Goal: Task Accomplishment & Management: Manage account settings

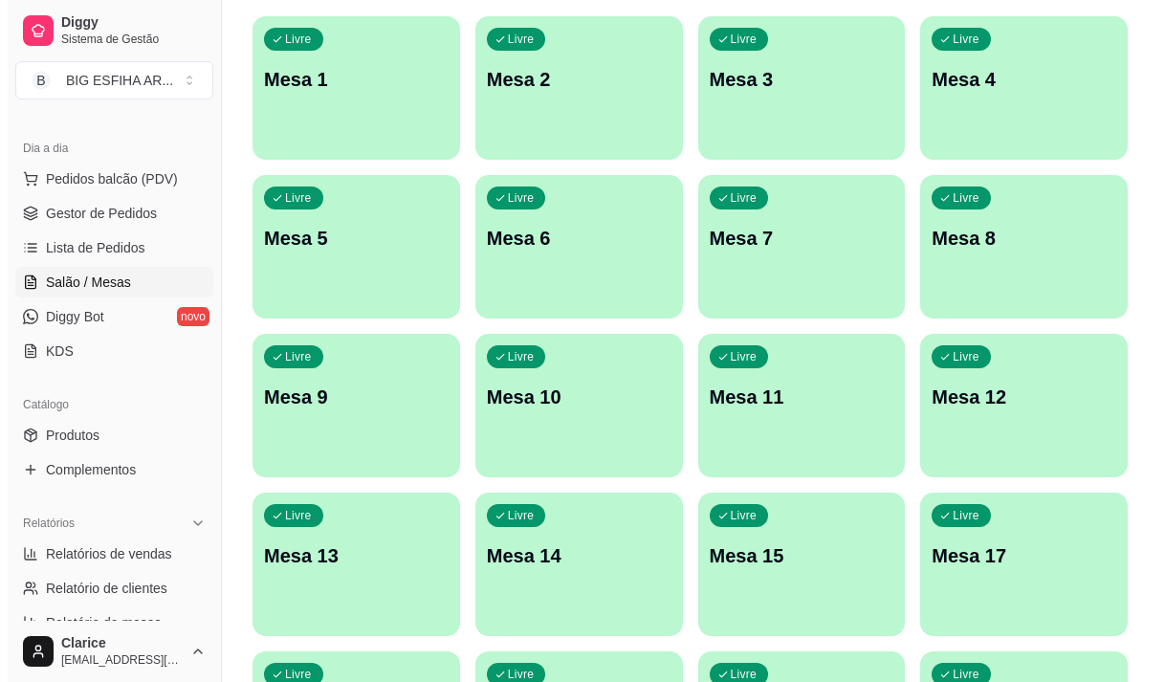
scroll to position [191, 0]
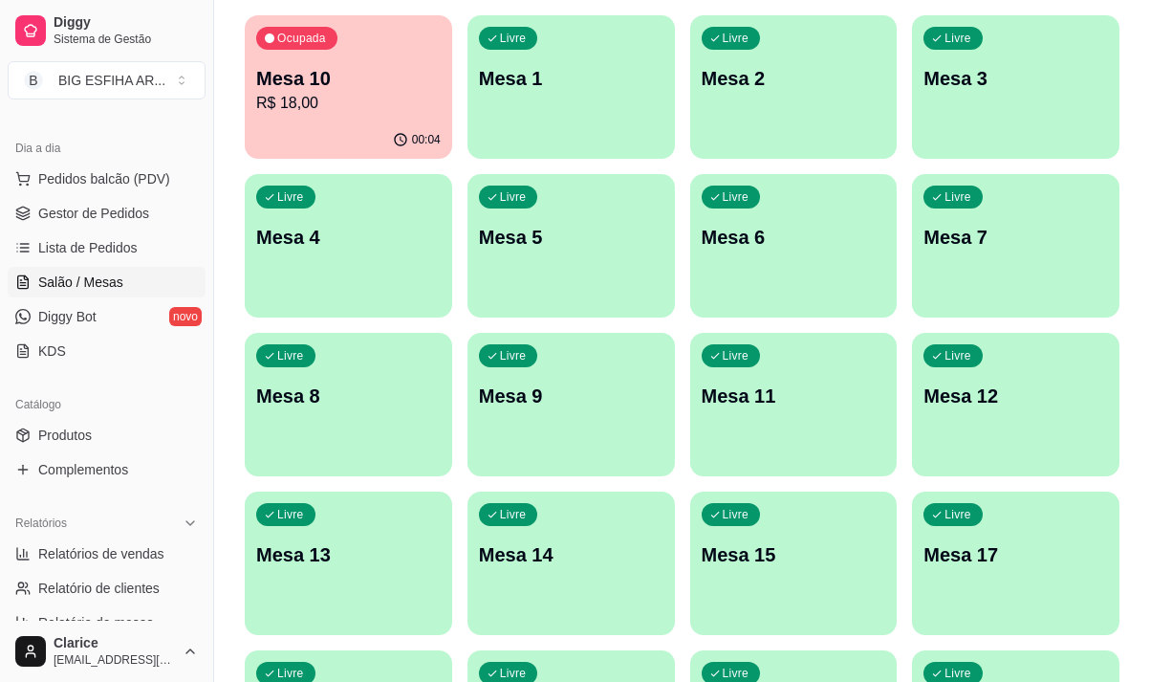
click at [356, 80] on p "Mesa 10" at bounding box center [348, 78] width 185 height 27
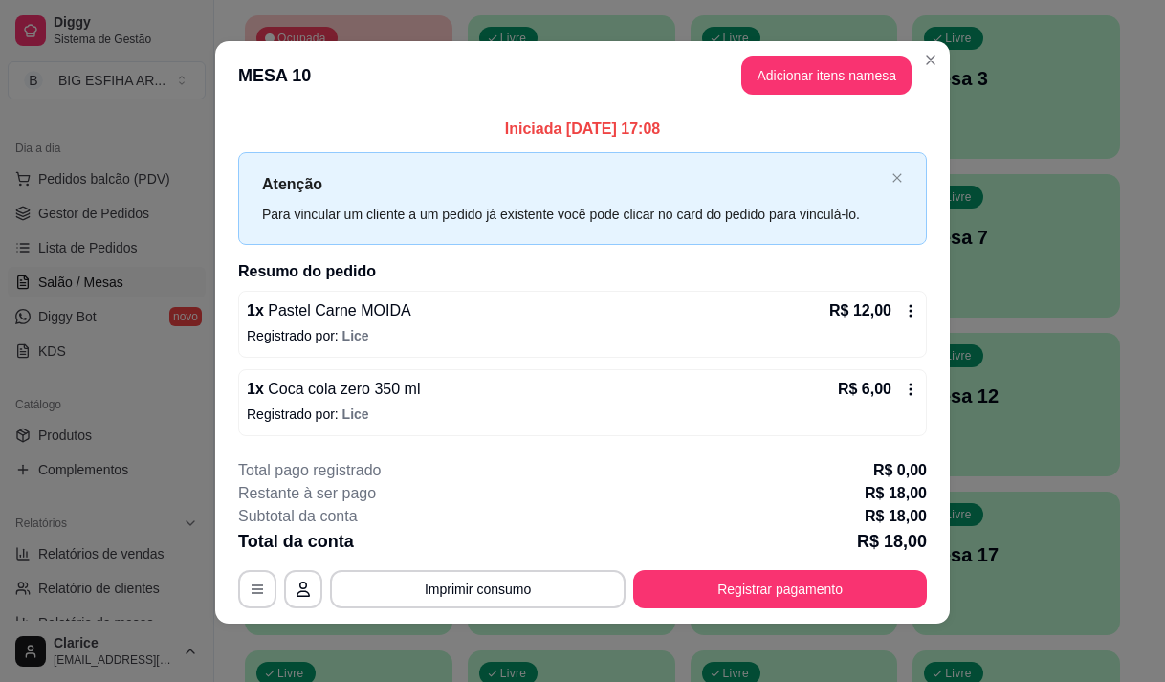
scroll to position [11, 0]
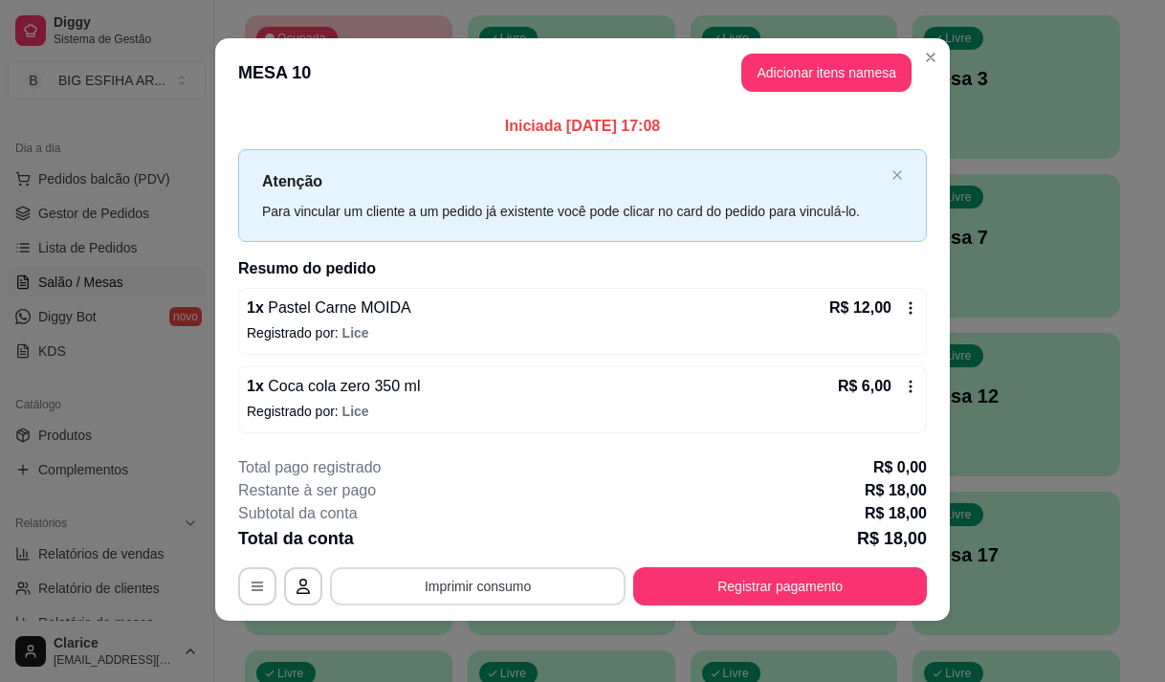
click at [377, 597] on button "Imprimir consumo" at bounding box center [478, 586] width 296 height 38
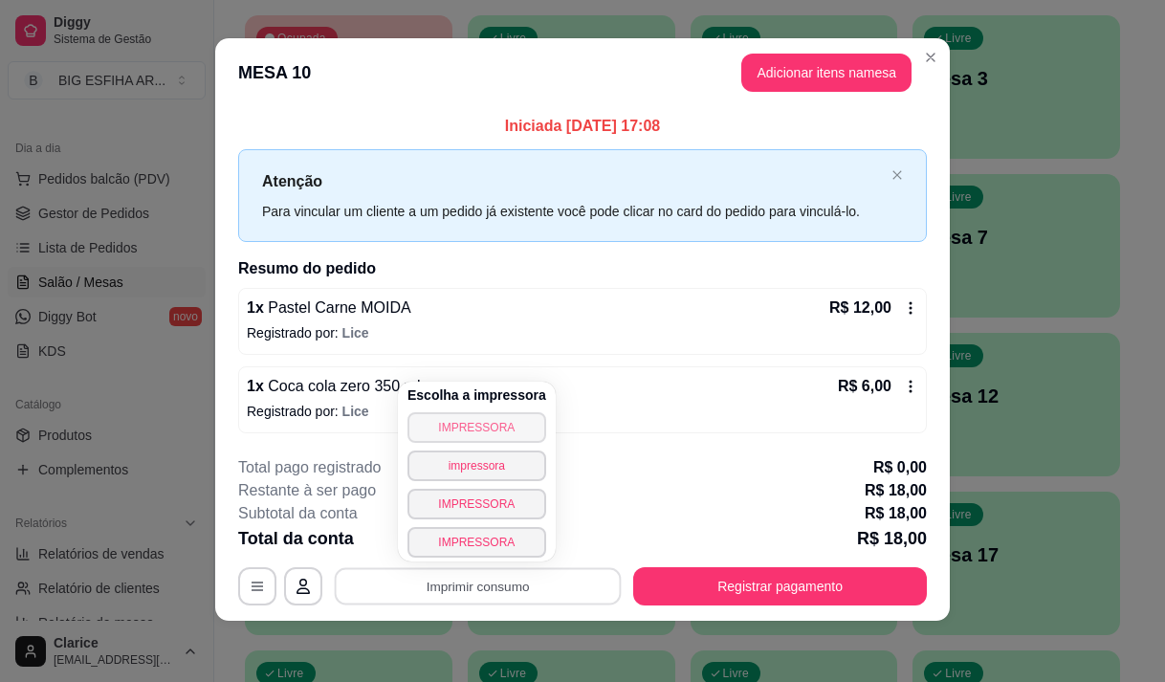
click at [430, 428] on button "IMPRESSORA" at bounding box center [476, 427] width 139 height 31
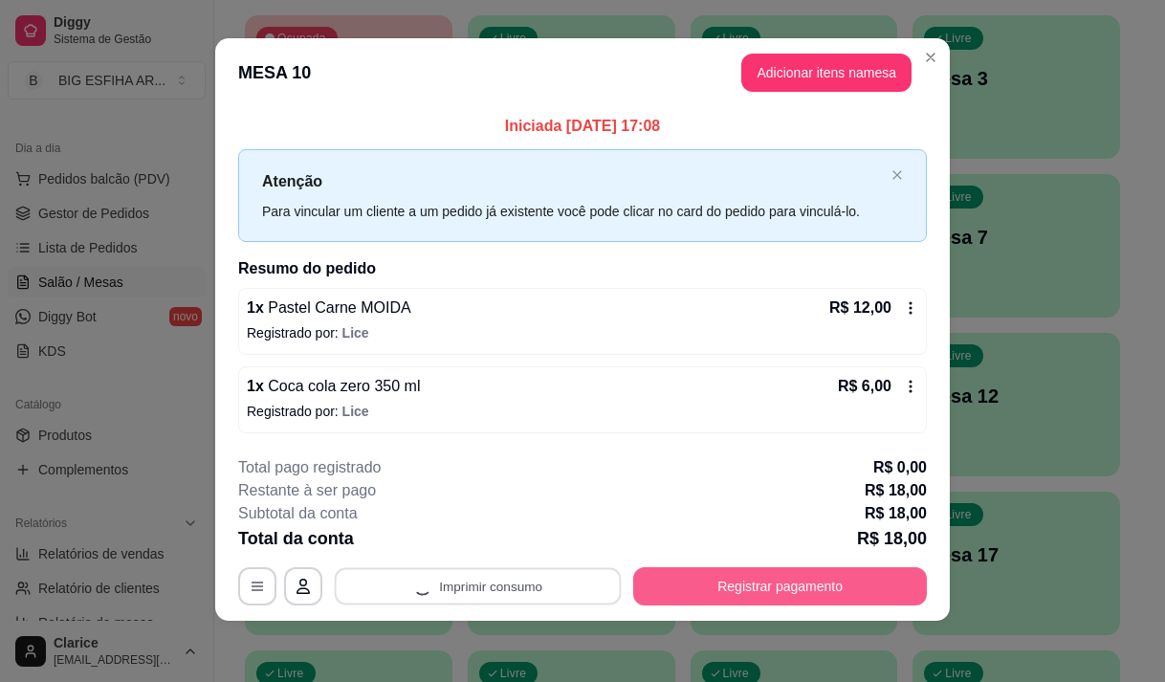
click at [760, 590] on button "Registrar pagamento" at bounding box center [780, 586] width 294 height 38
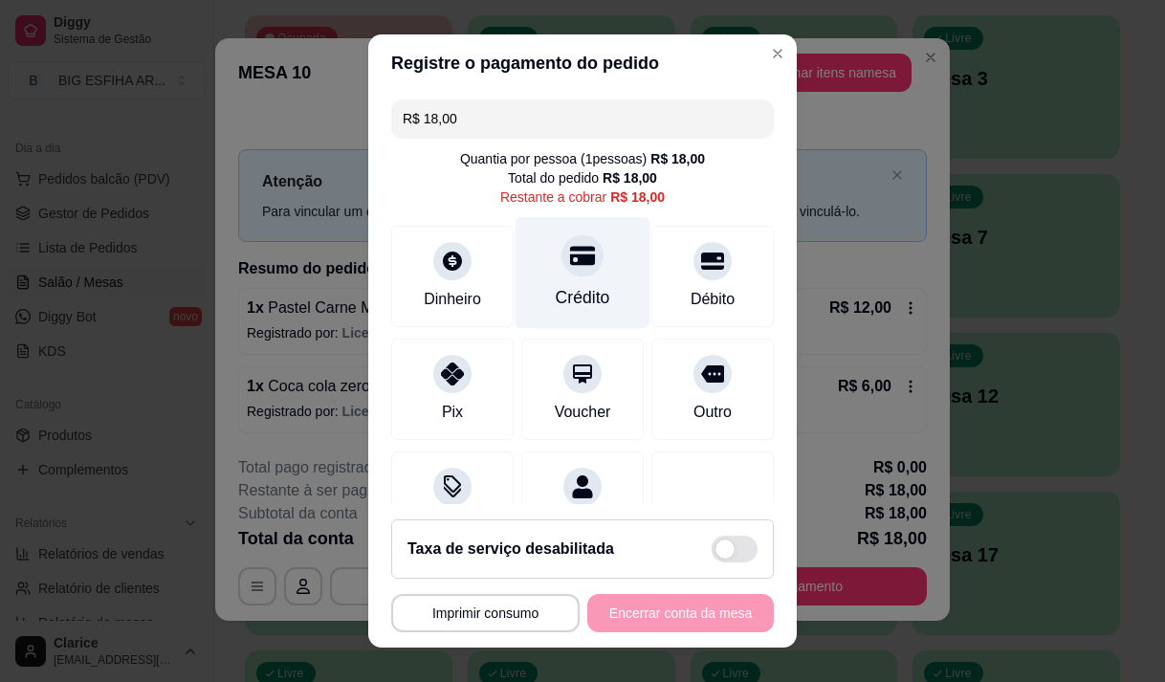
click at [565, 284] on div "Crédito" at bounding box center [582, 272] width 135 height 112
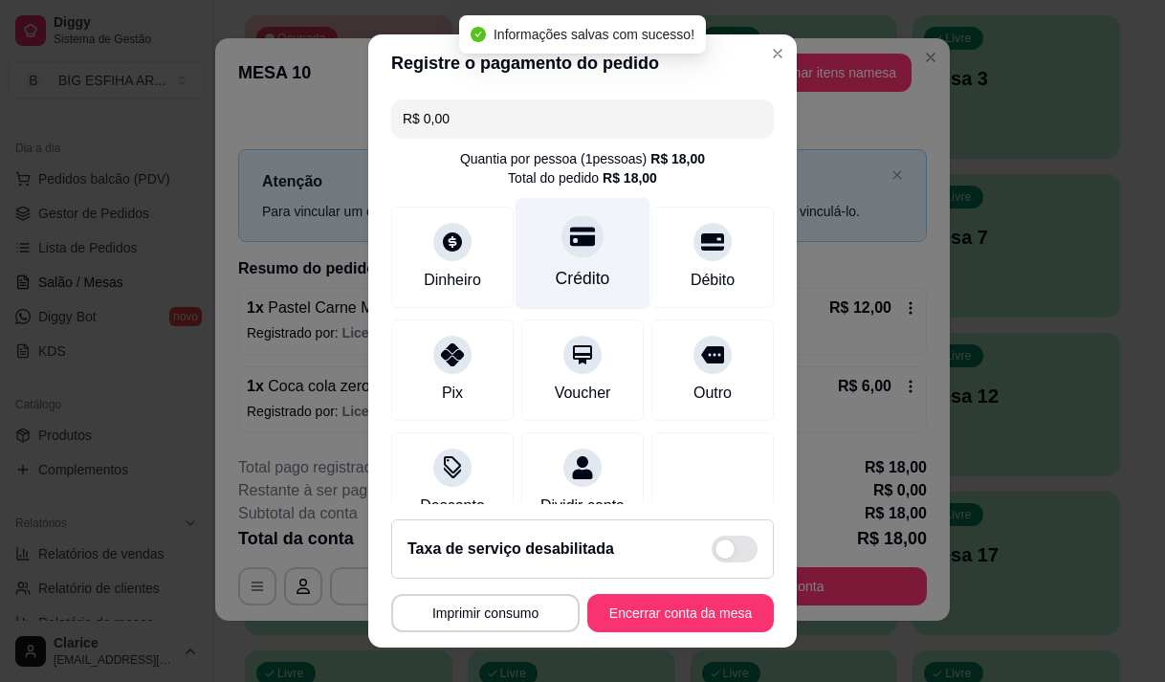
type input "R$ 0,00"
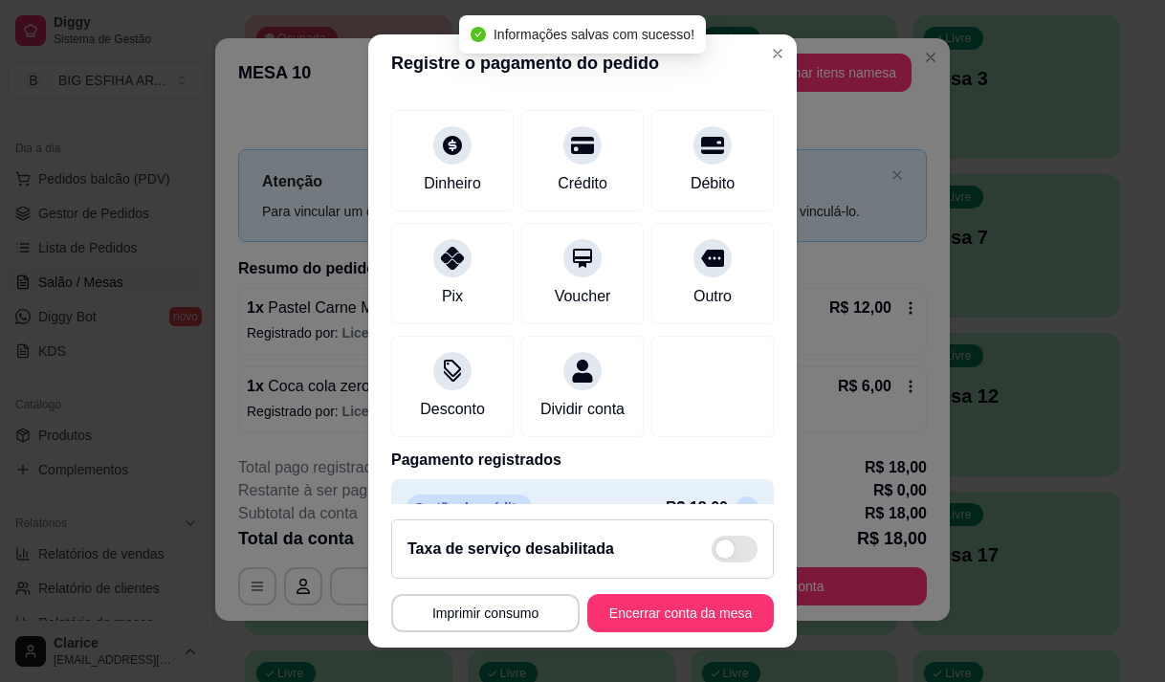
scroll to position [159, 0]
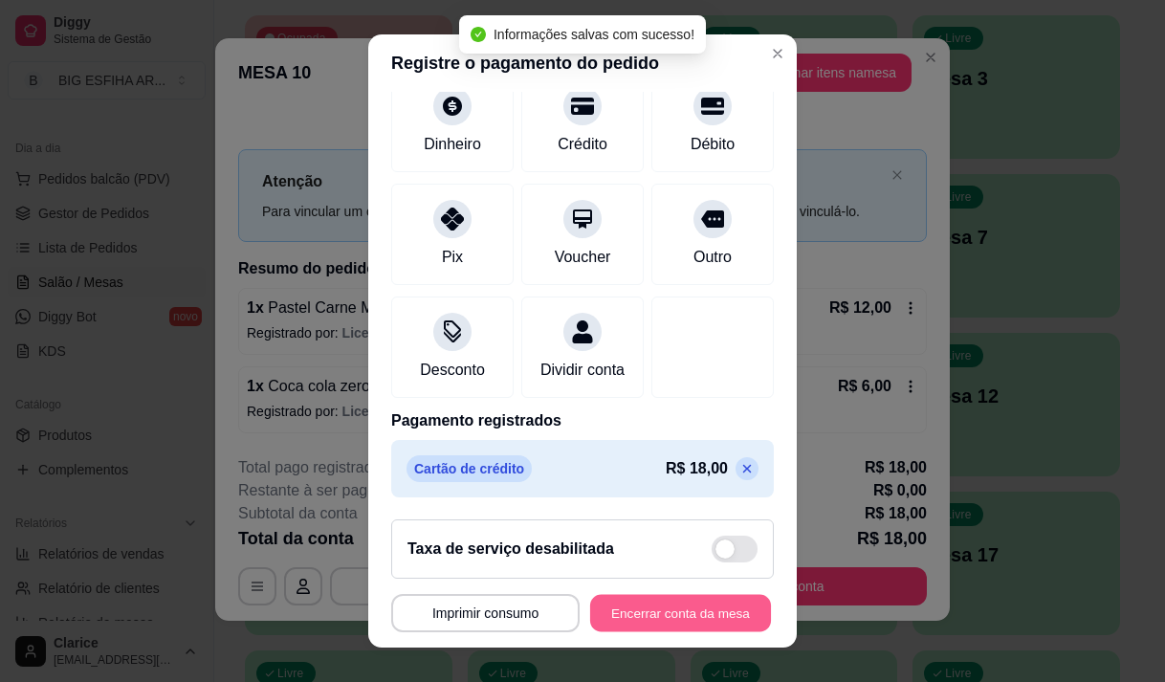
click at [646, 602] on button "Encerrar conta da mesa" at bounding box center [680, 613] width 181 height 37
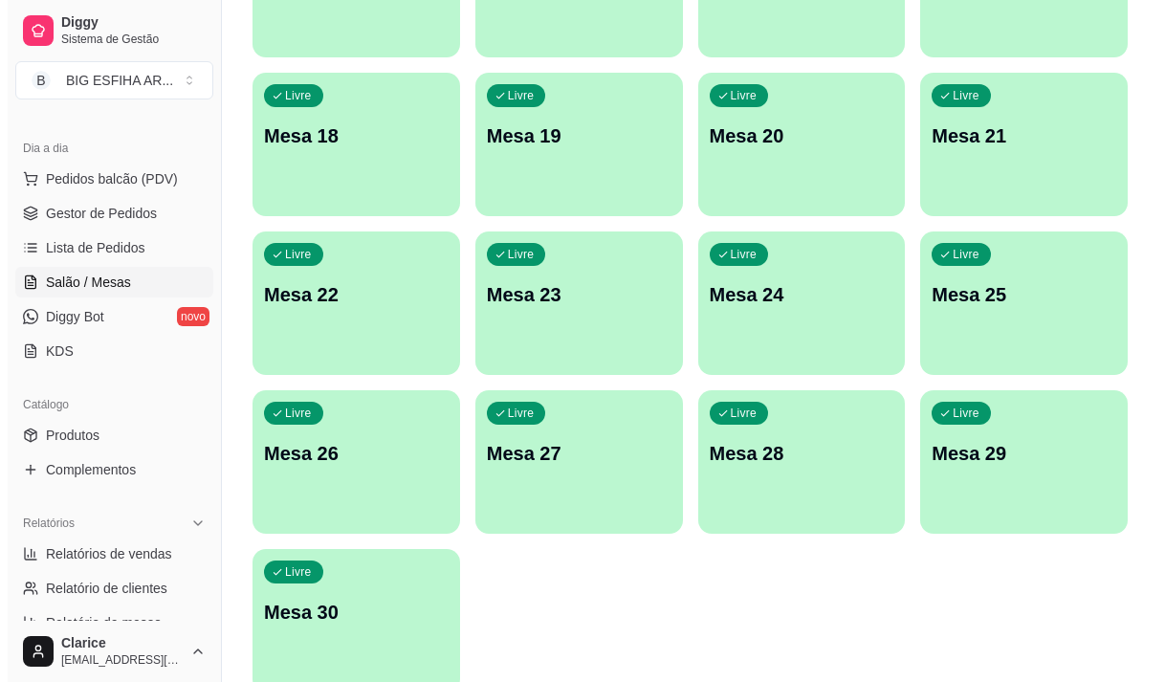
scroll to position [857, 0]
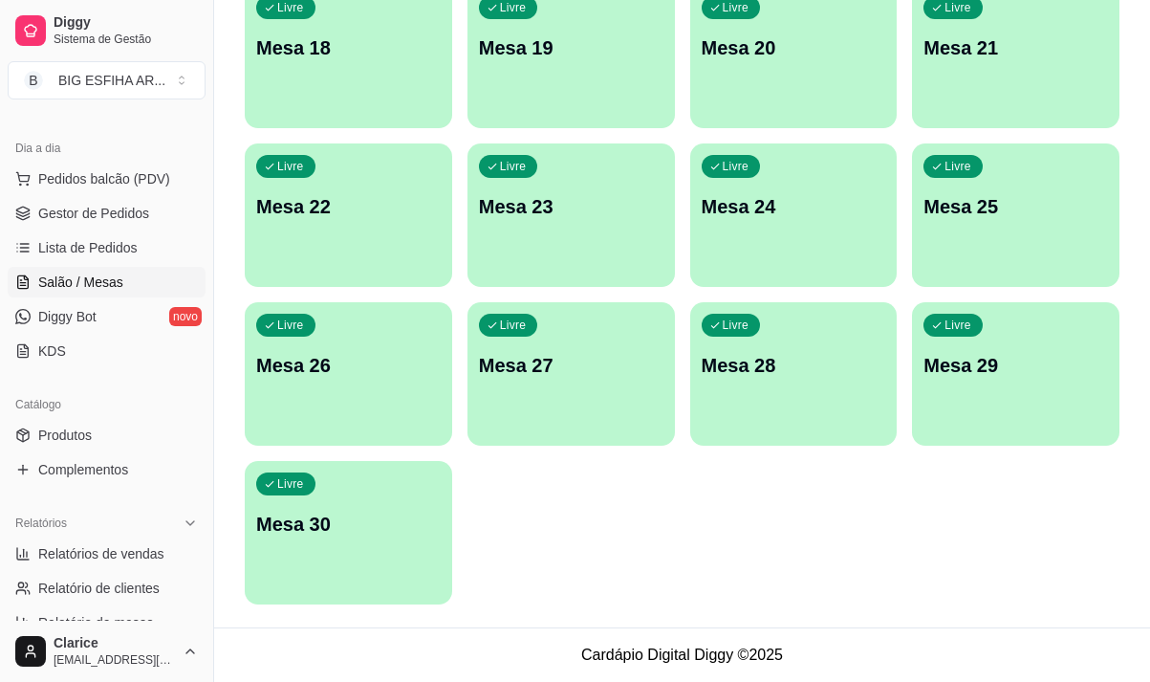
click at [363, 495] on div "Livre Mesa 30" at bounding box center [349, 521] width 208 height 120
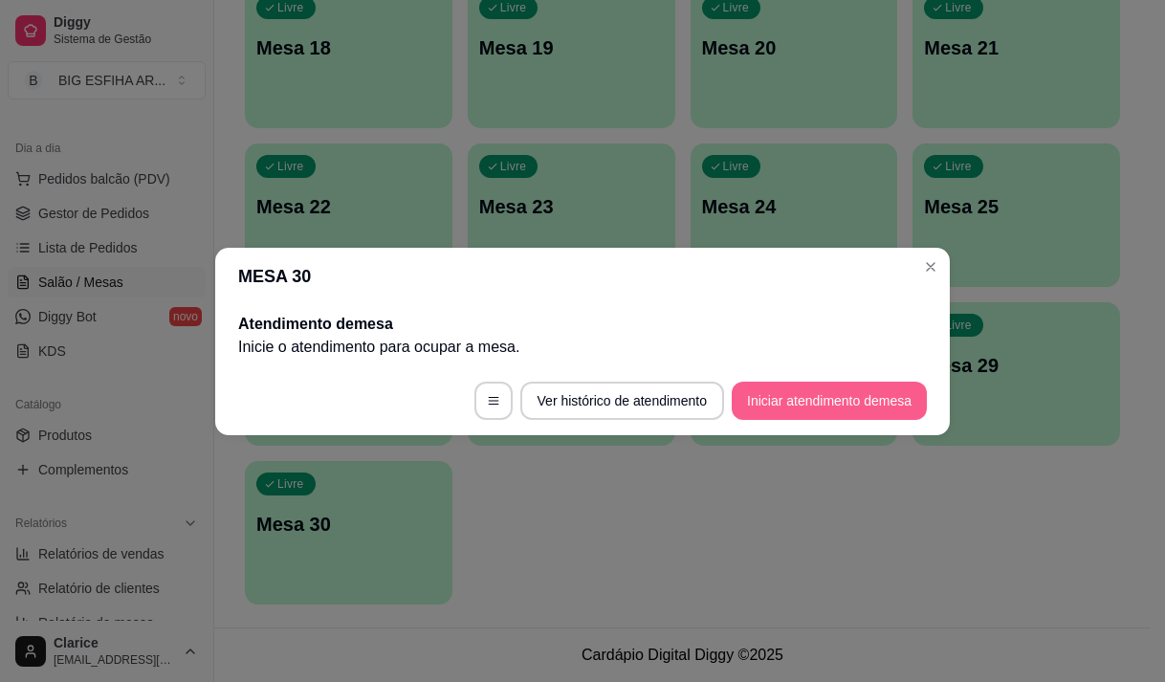
click at [784, 412] on button "Iniciar atendimento de mesa" at bounding box center [829, 401] width 195 height 38
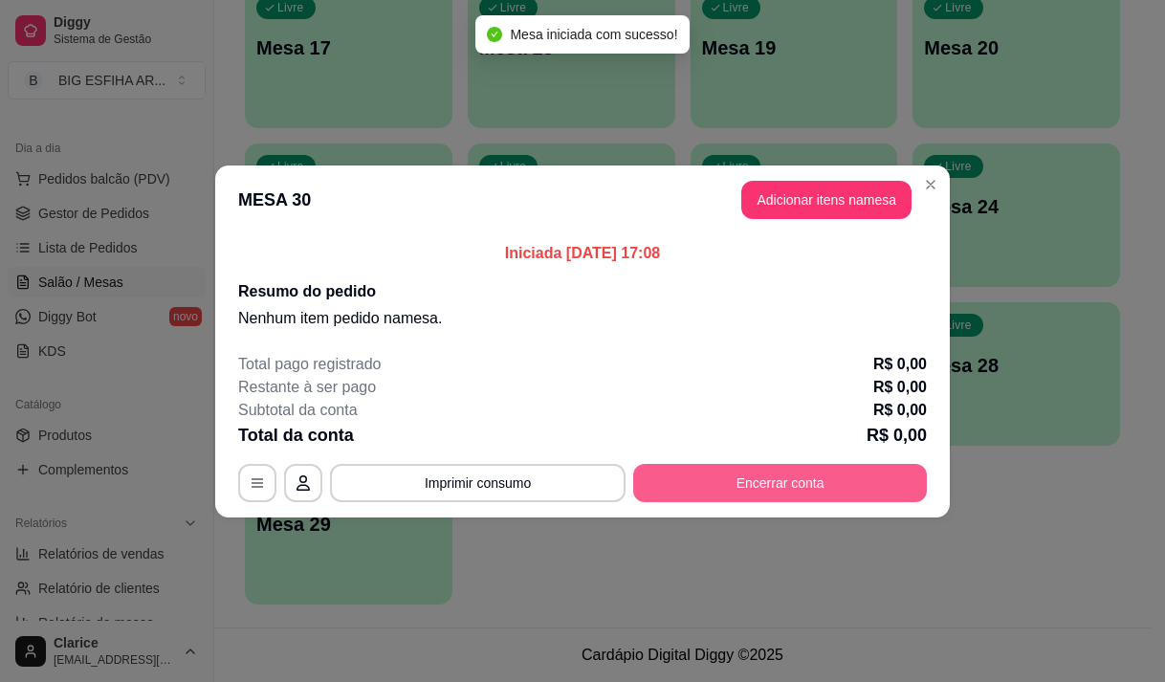
click at [788, 471] on button "Encerrar conta" at bounding box center [780, 483] width 294 height 38
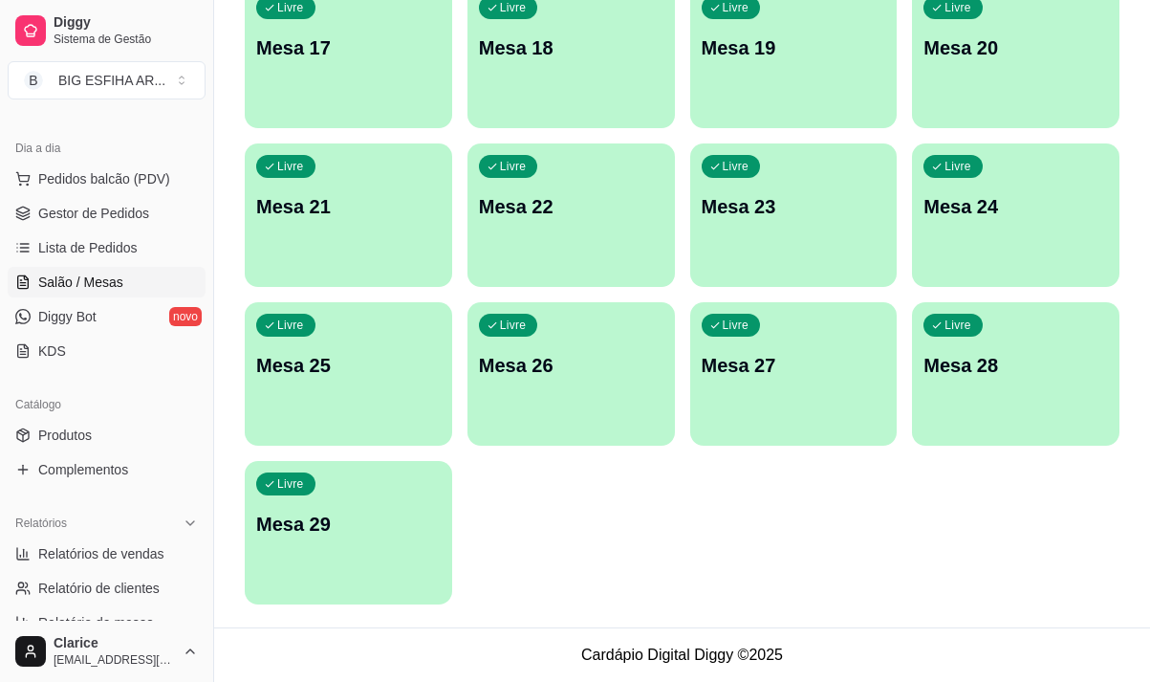
click at [871, 178] on div "Livre Mesa 23" at bounding box center [794, 203] width 208 height 120
click at [402, 483] on div "Livre Mesa 29" at bounding box center [348, 521] width 201 height 117
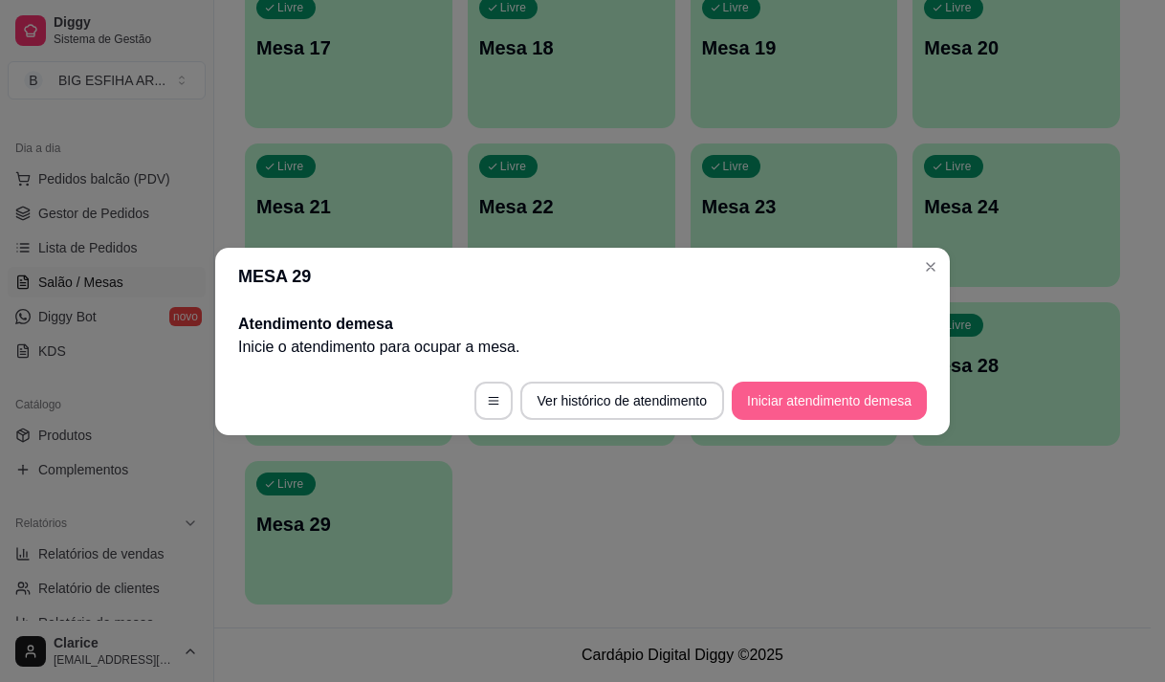
click at [811, 412] on button "Iniciar atendimento de mesa" at bounding box center [829, 401] width 195 height 38
click at [811, 412] on footer "Ver histórico de atendimento Iniciar atendimento de mesa" at bounding box center [582, 400] width 734 height 69
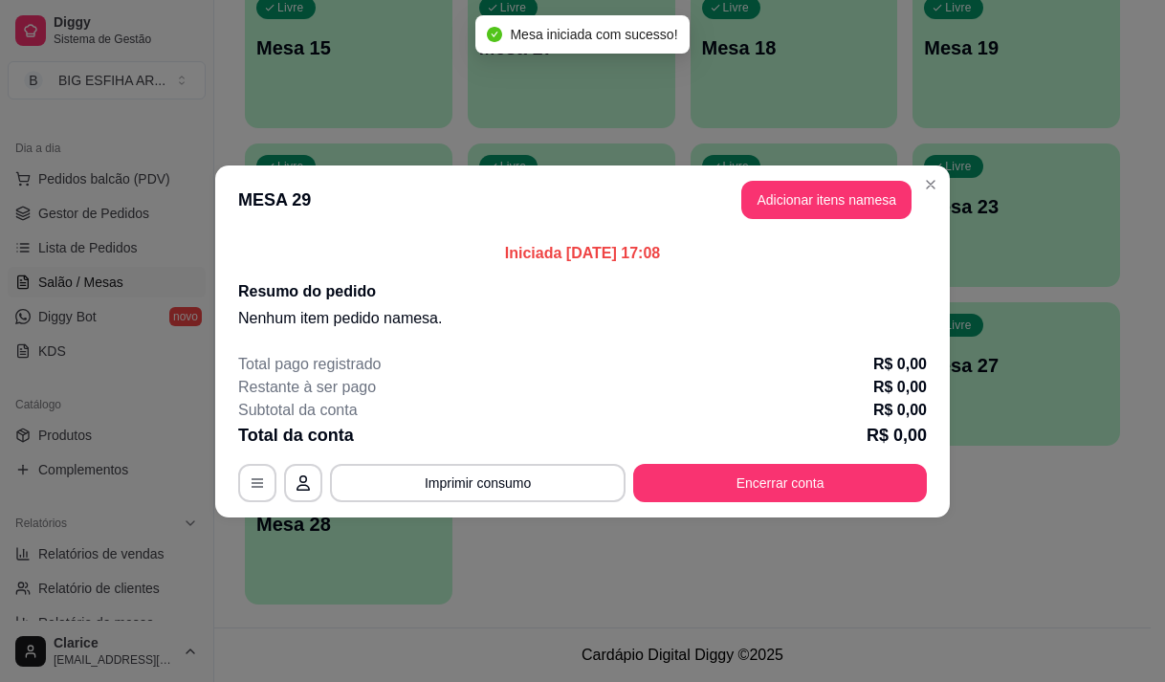
click at [833, 201] on button "Adicionar itens na mesa" at bounding box center [826, 200] width 170 height 38
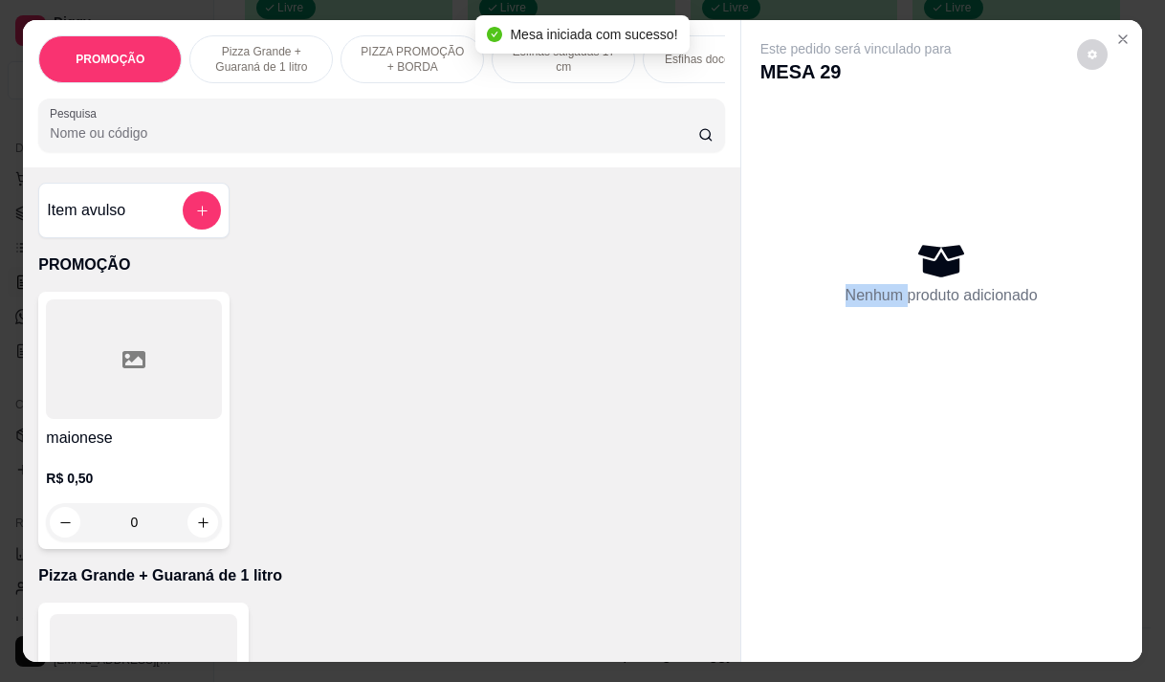
click at [320, 142] on input "Pesquisa" at bounding box center [374, 132] width 648 height 19
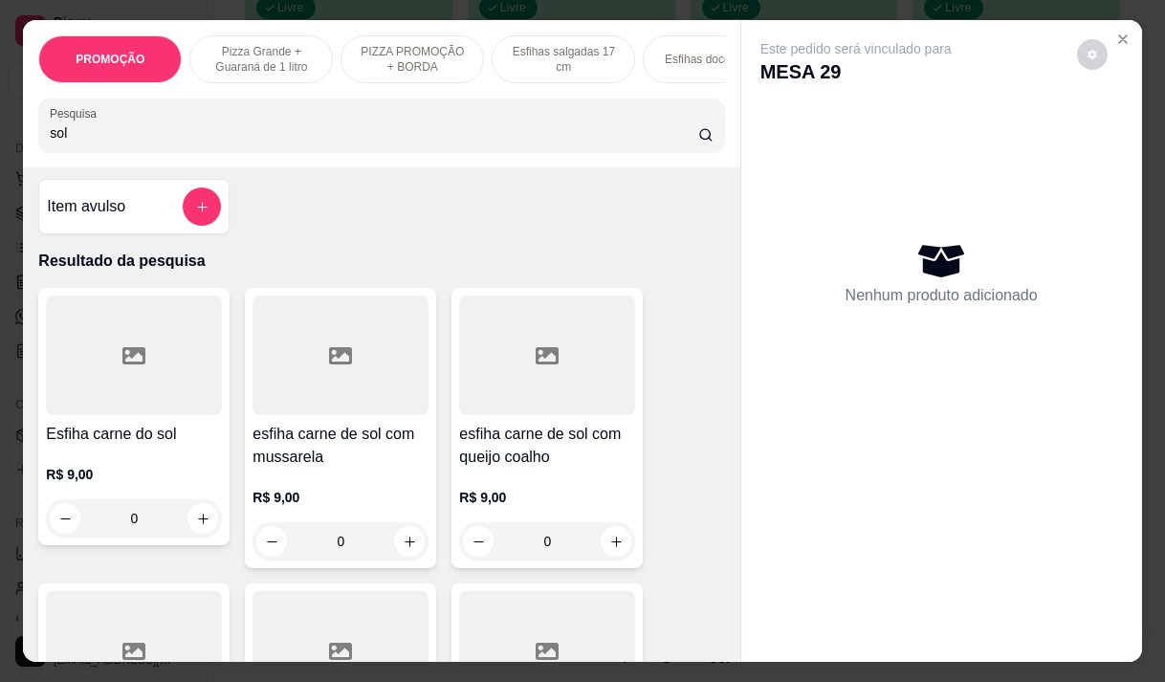
scroll to position [0, 0]
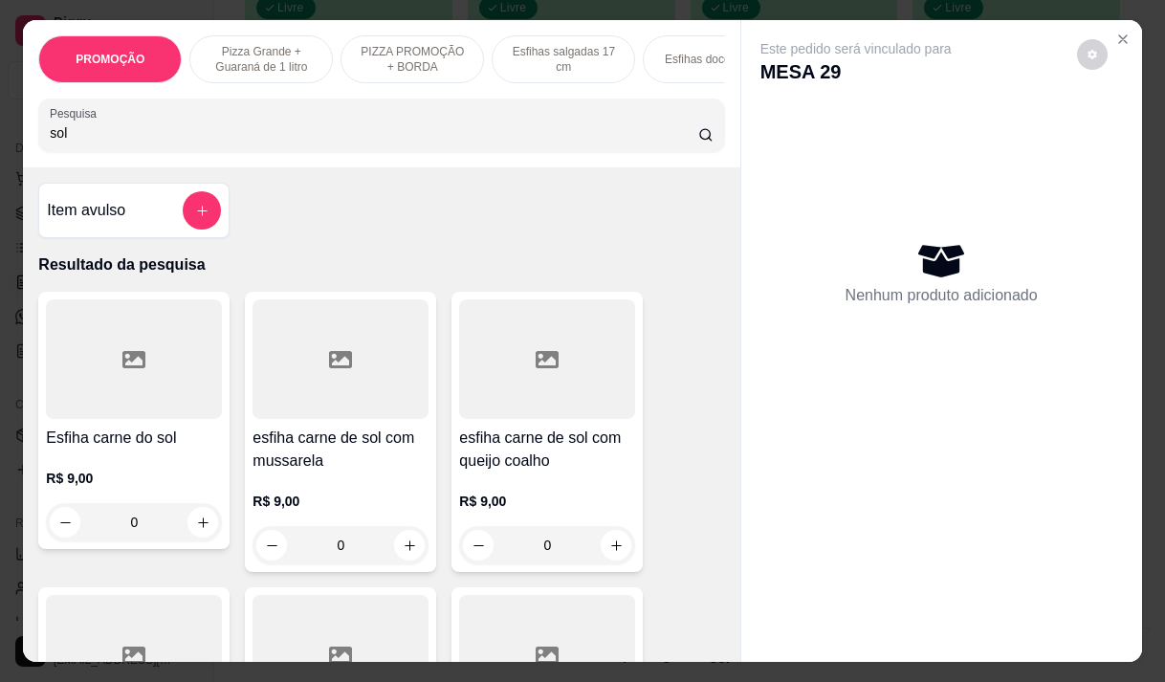
type input "sol"
click at [66, 471] on div "R$ 9,00 0" at bounding box center [134, 495] width 176 height 92
click at [146, 441] on h4 "Esfiha carne do sol" at bounding box center [134, 438] width 176 height 23
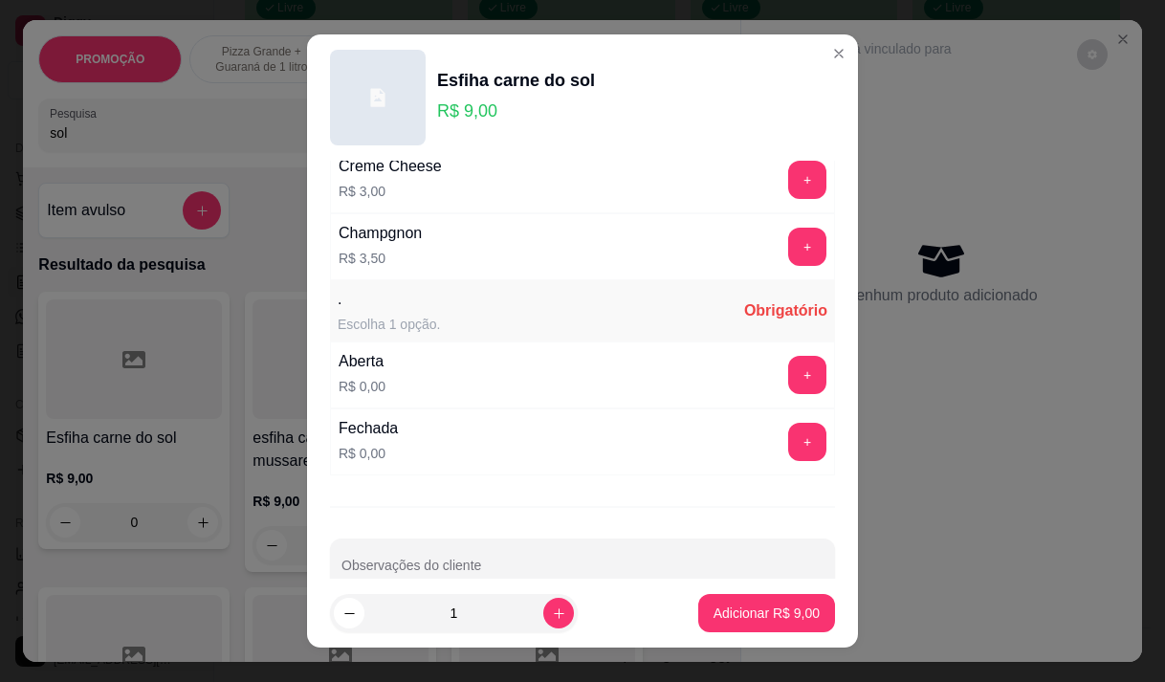
scroll to position [956, 0]
click at [788, 431] on button "+" at bounding box center [807, 441] width 38 height 38
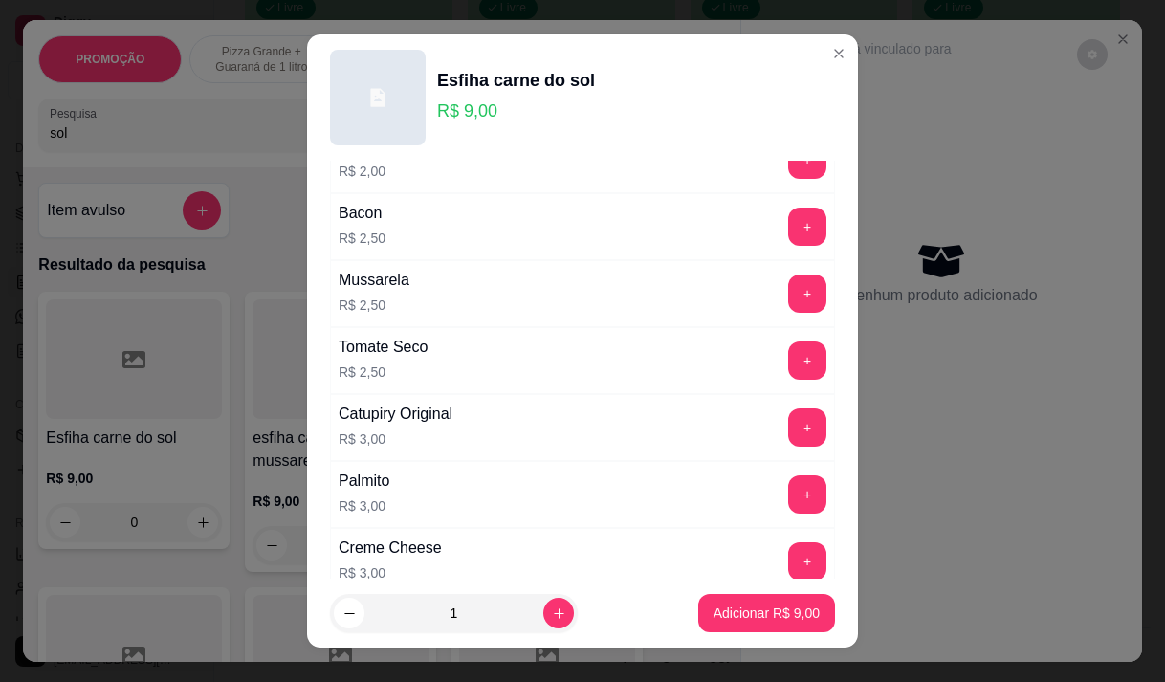
scroll to position [669, 0]
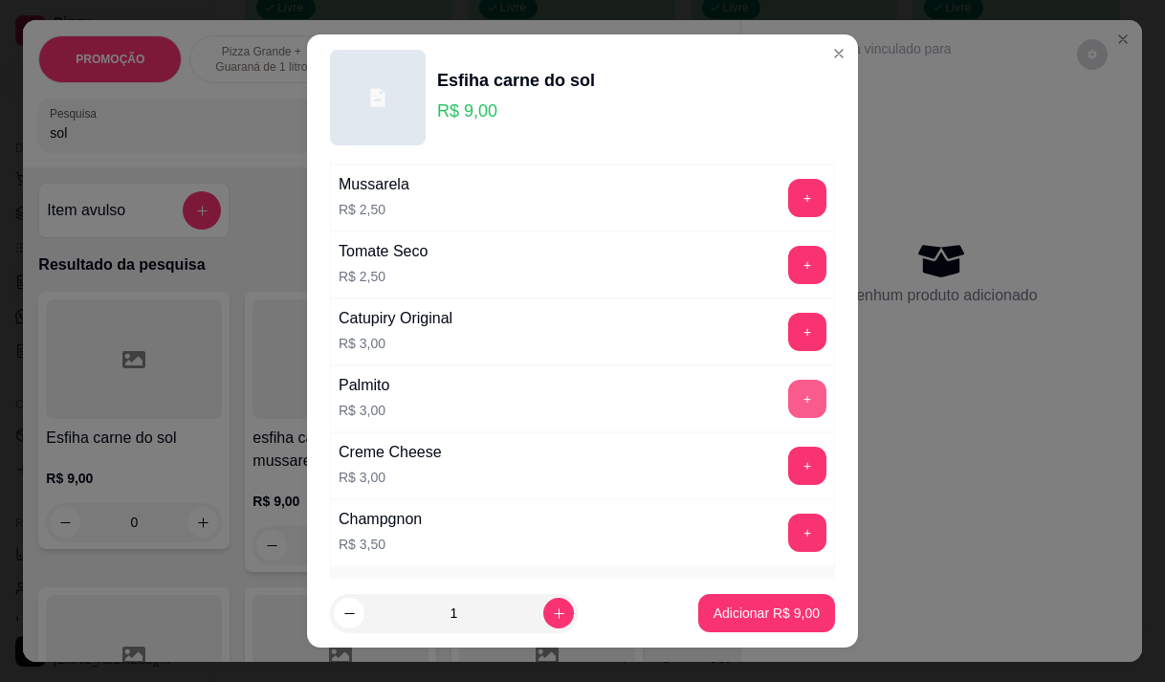
click at [788, 399] on button "+" at bounding box center [807, 399] width 38 height 38
click at [778, 609] on p "Adicionar R$ 12,00" at bounding box center [763, 613] width 111 height 18
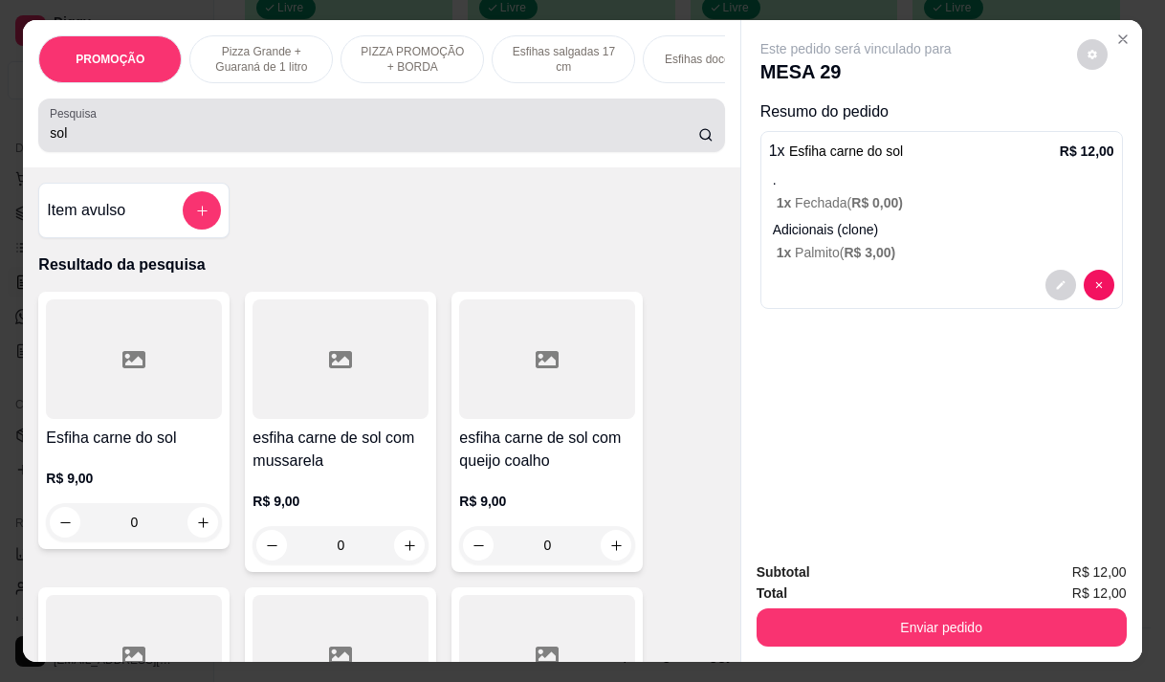
click at [96, 142] on input "sol" at bounding box center [374, 132] width 648 height 19
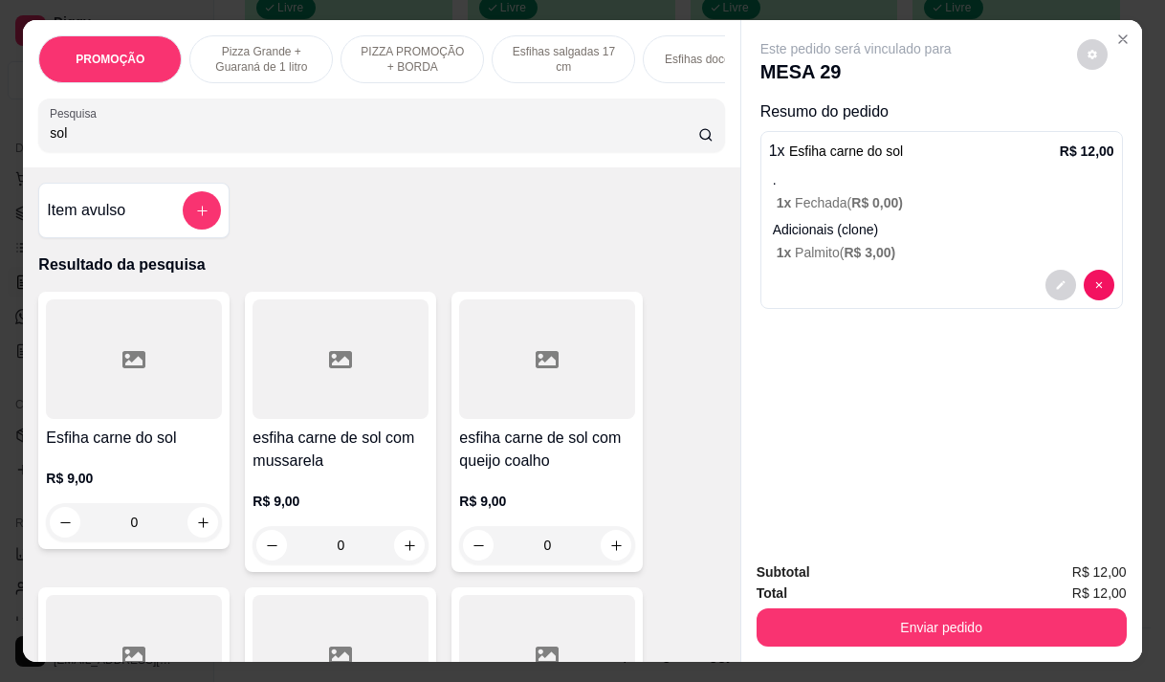
click at [96, 142] on input "sol" at bounding box center [374, 132] width 648 height 19
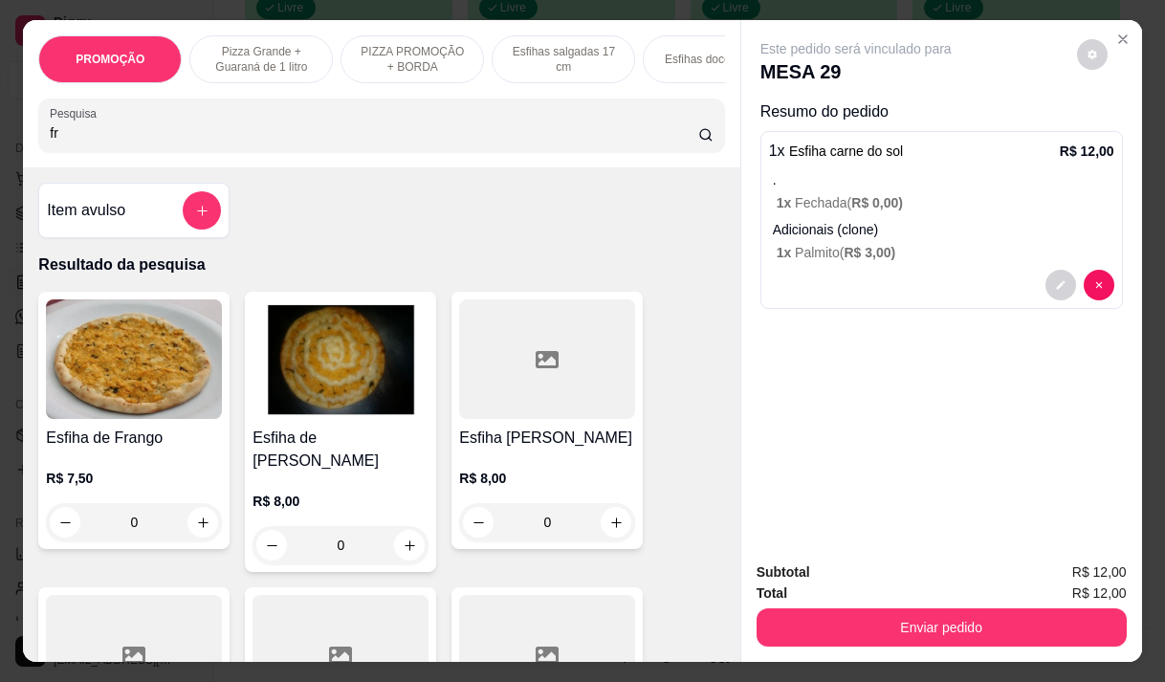
type input "f"
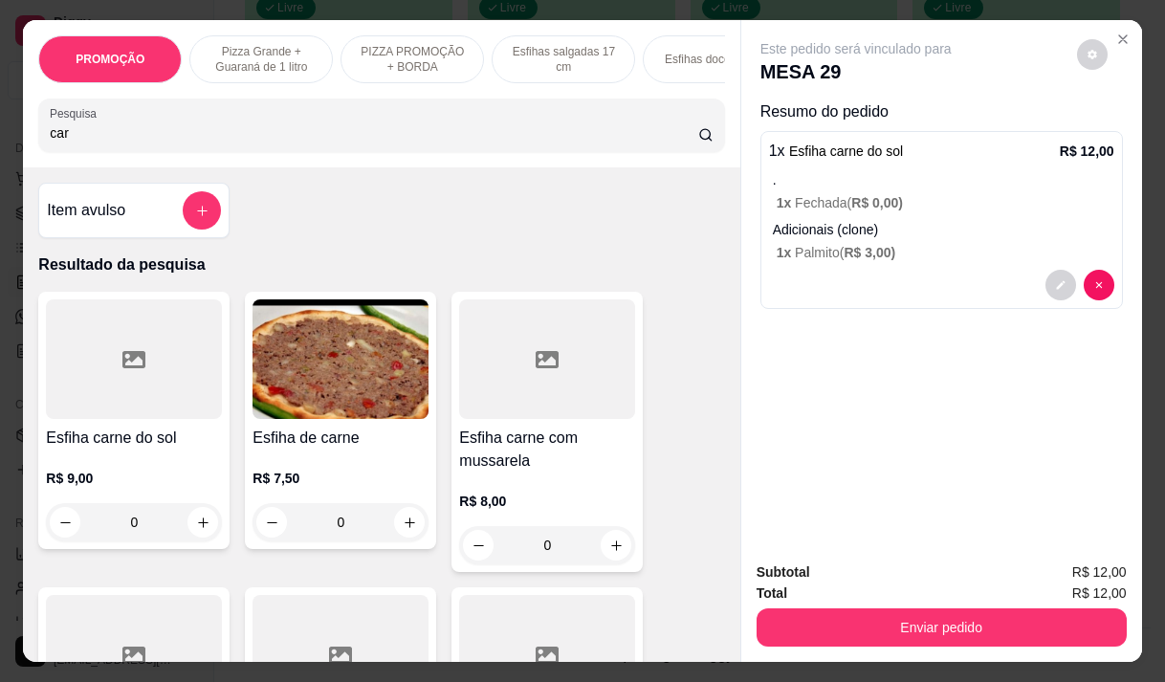
type input "car"
click at [314, 432] on div "Esfiha de carne R$ 7,50 0" at bounding box center [340, 420] width 191 height 257
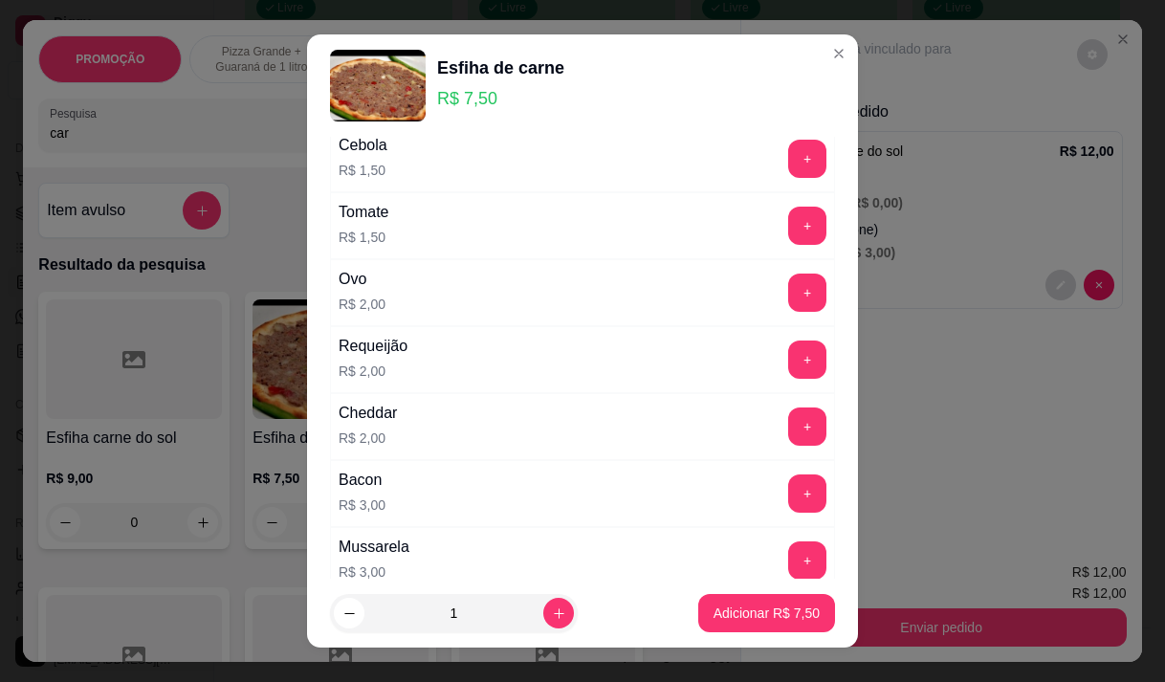
scroll to position [478, 0]
click at [788, 422] on button "+" at bounding box center [807, 426] width 38 height 38
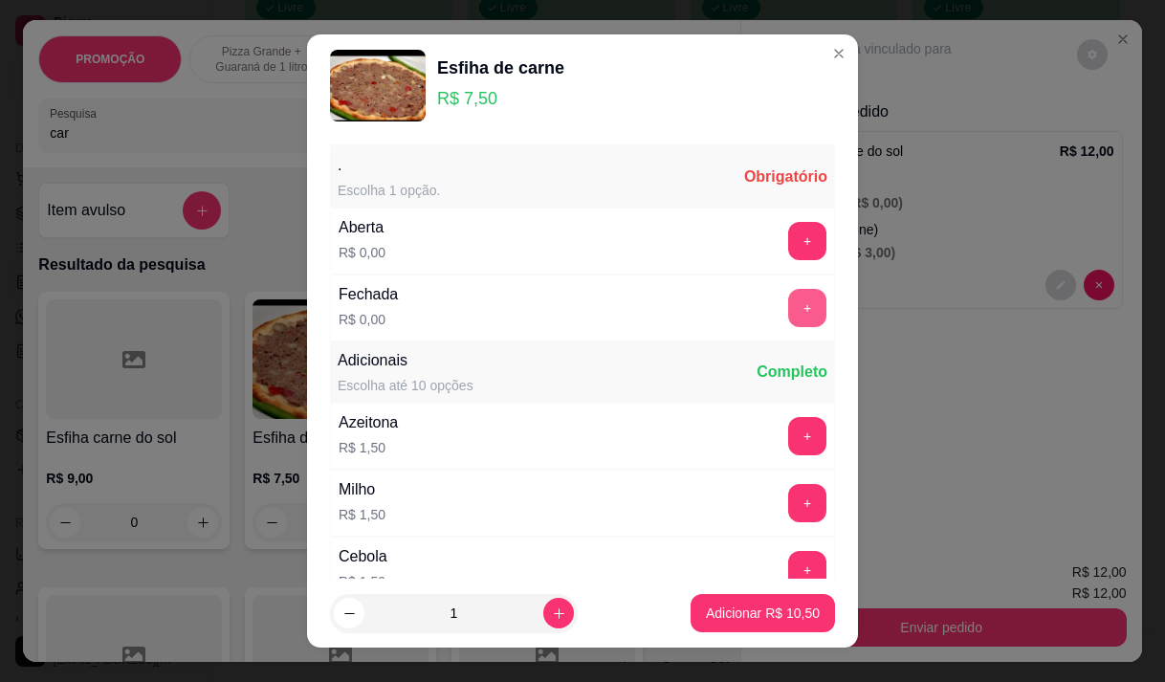
click at [788, 311] on button "+" at bounding box center [807, 308] width 38 height 38
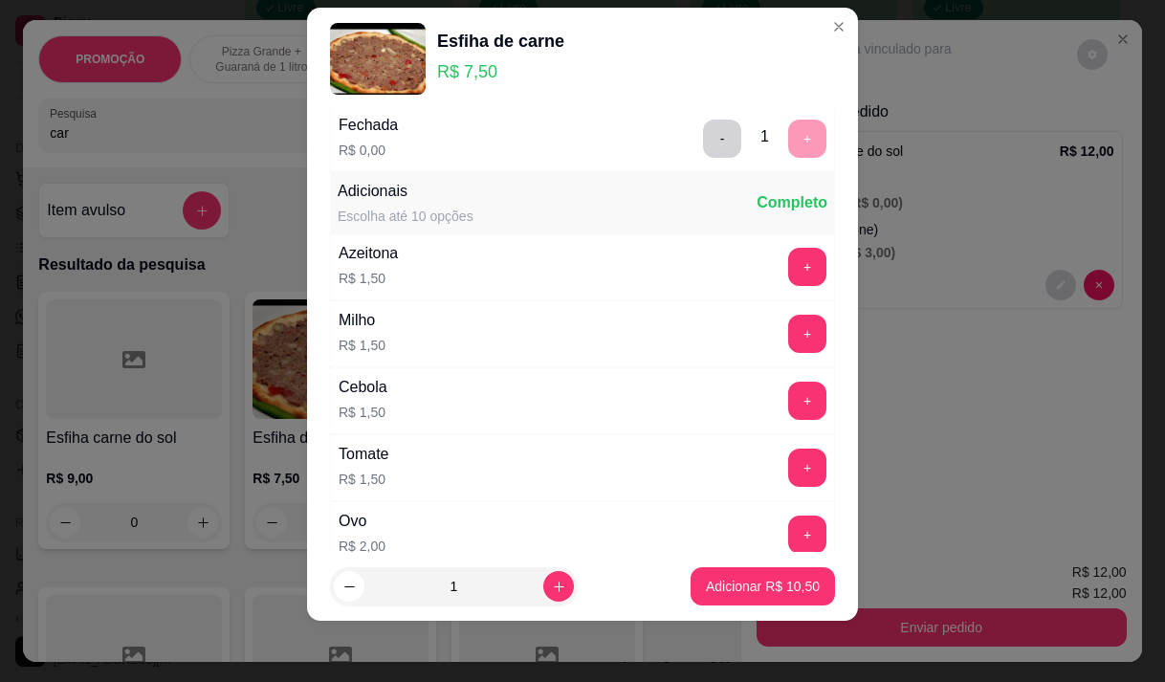
scroll to position [205, 0]
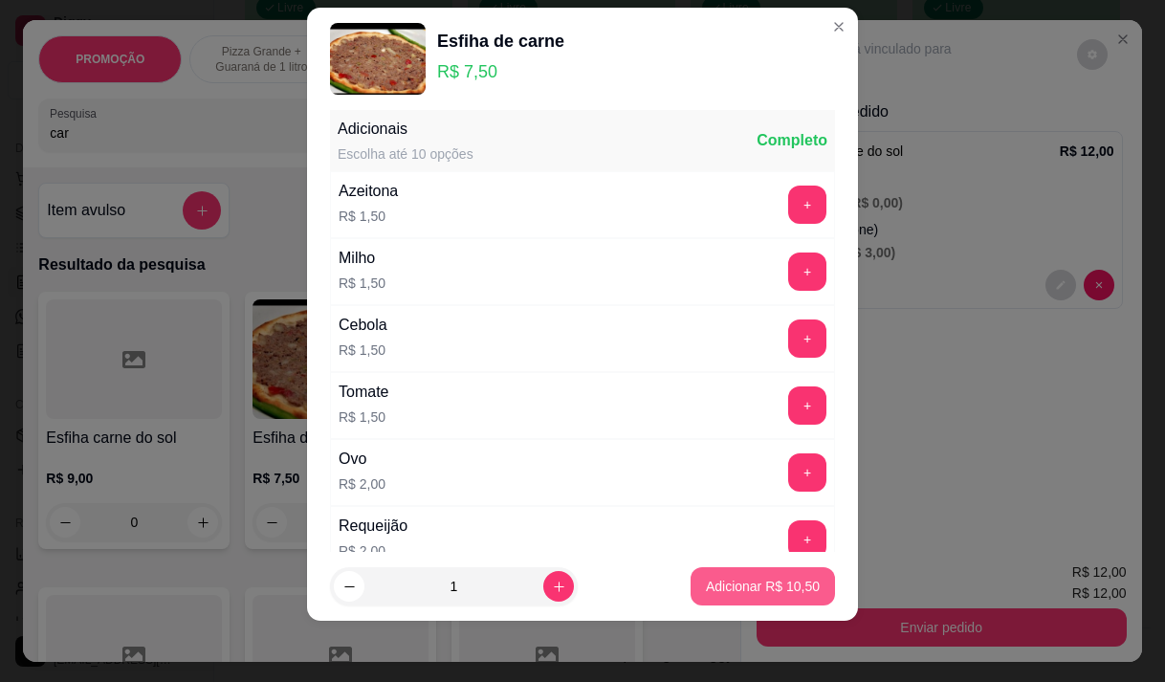
click at [745, 580] on p "Adicionar R$ 10,50" at bounding box center [763, 586] width 114 height 19
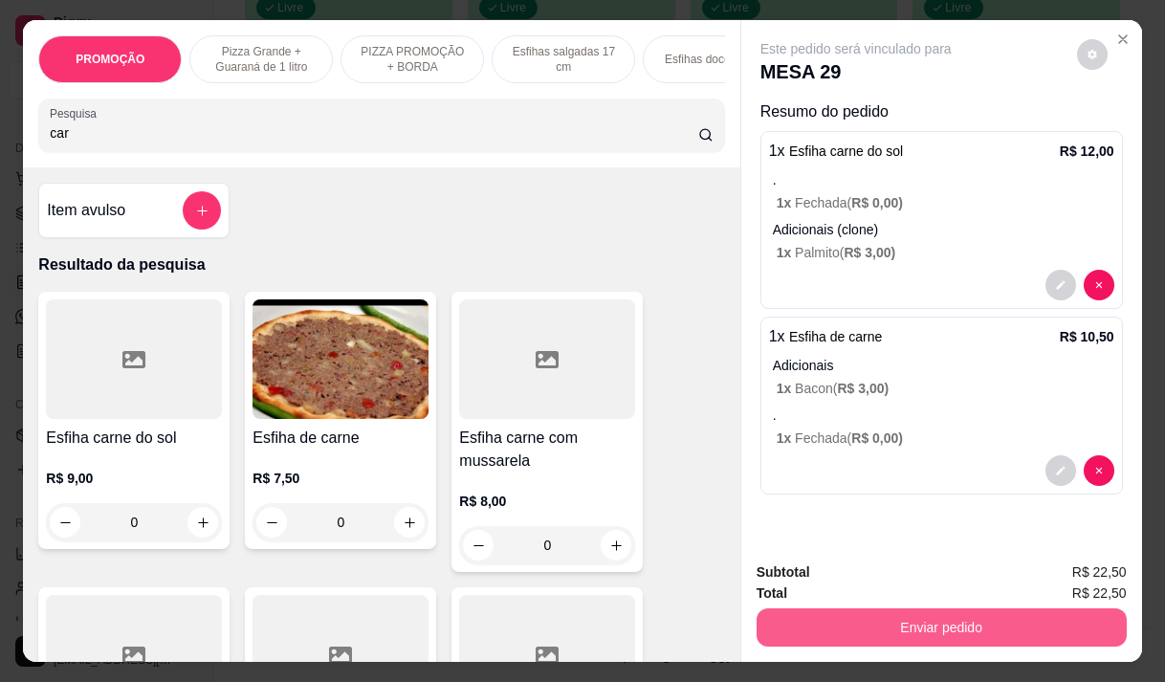
click at [919, 613] on button "Enviar pedido" at bounding box center [941, 627] width 370 height 38
click at [870, 617] on button "Enviar pedido" at bounding box center [940, 626] width 359 height 37
click at [867, 629] on button "Enviar pedido" at bounding box center [941, 627] width 370 height 38
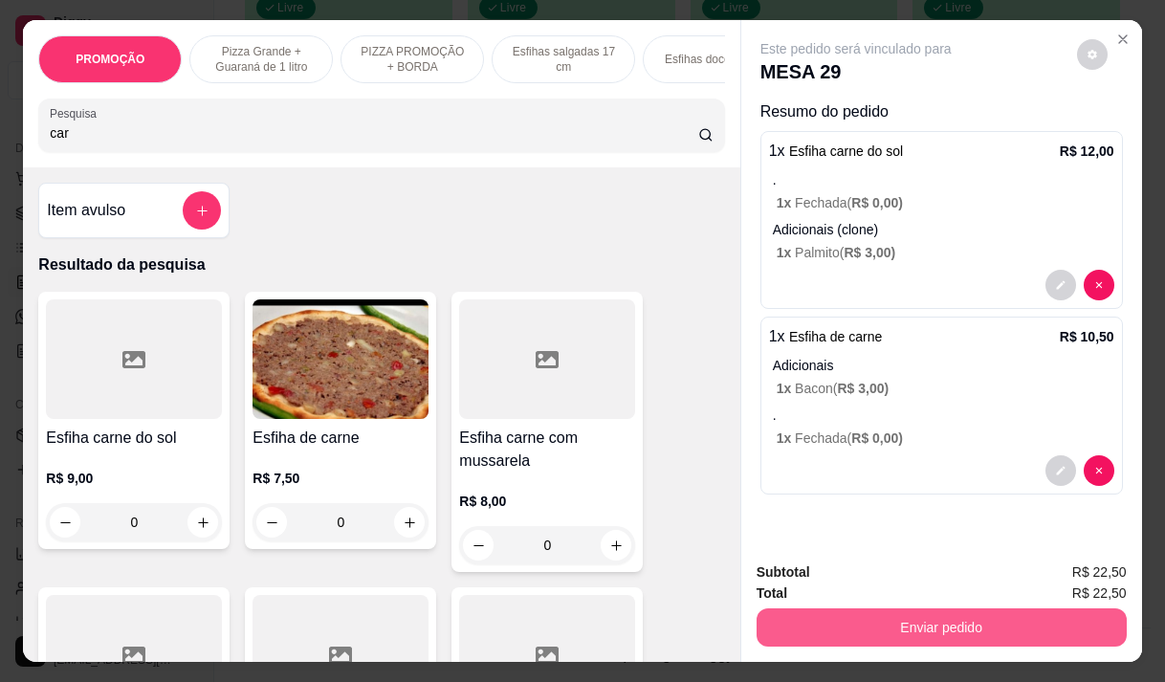
click at [867, 629] on button "Enviar pedido" at bounding box center [941, 627] width 370 height 38
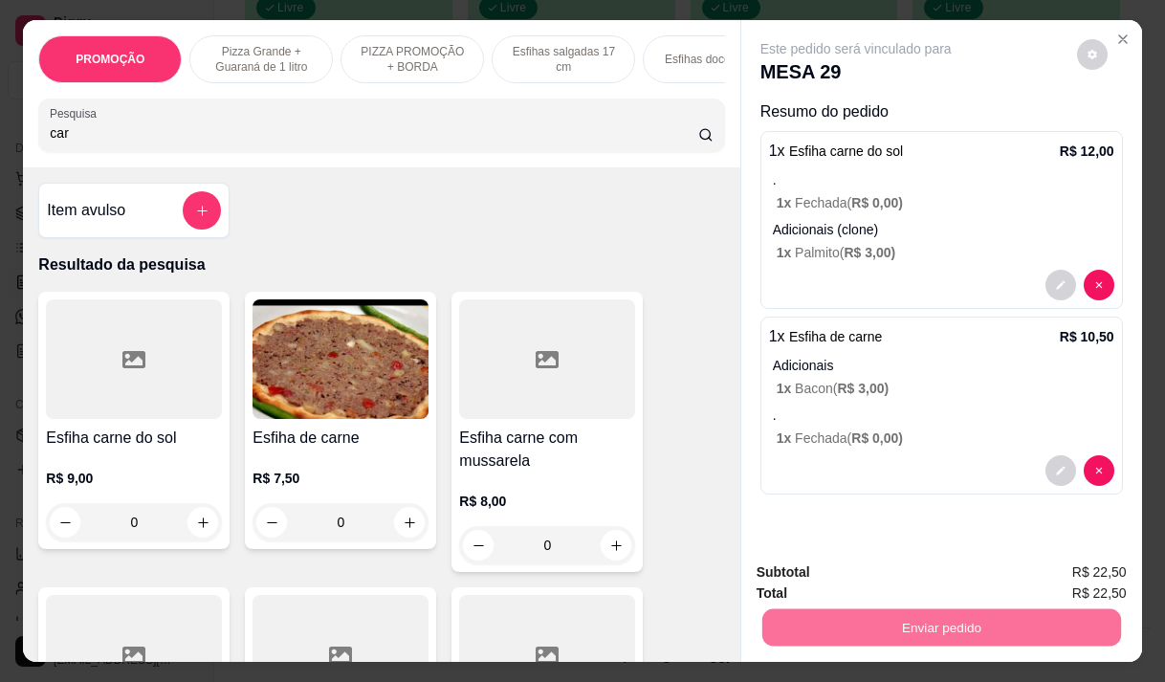
click at [881, 580] on button "Não registrar e enviar pedido" at bounding box center [877, 573] width 199 height 36
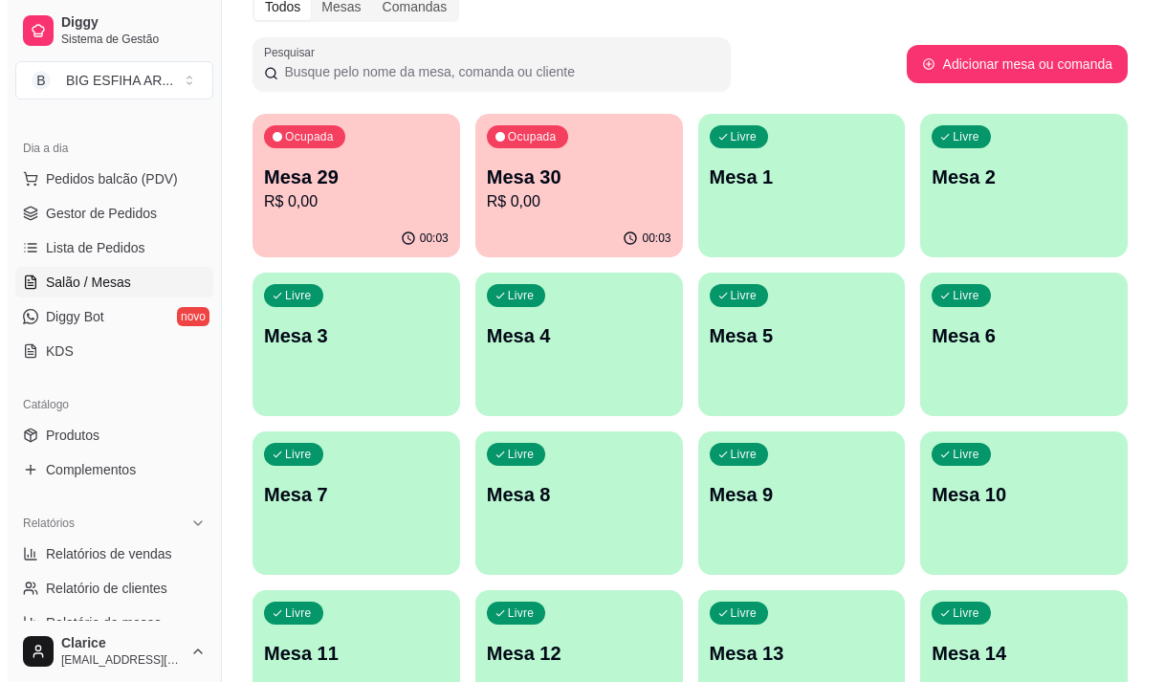
scroll to position [92, 0]
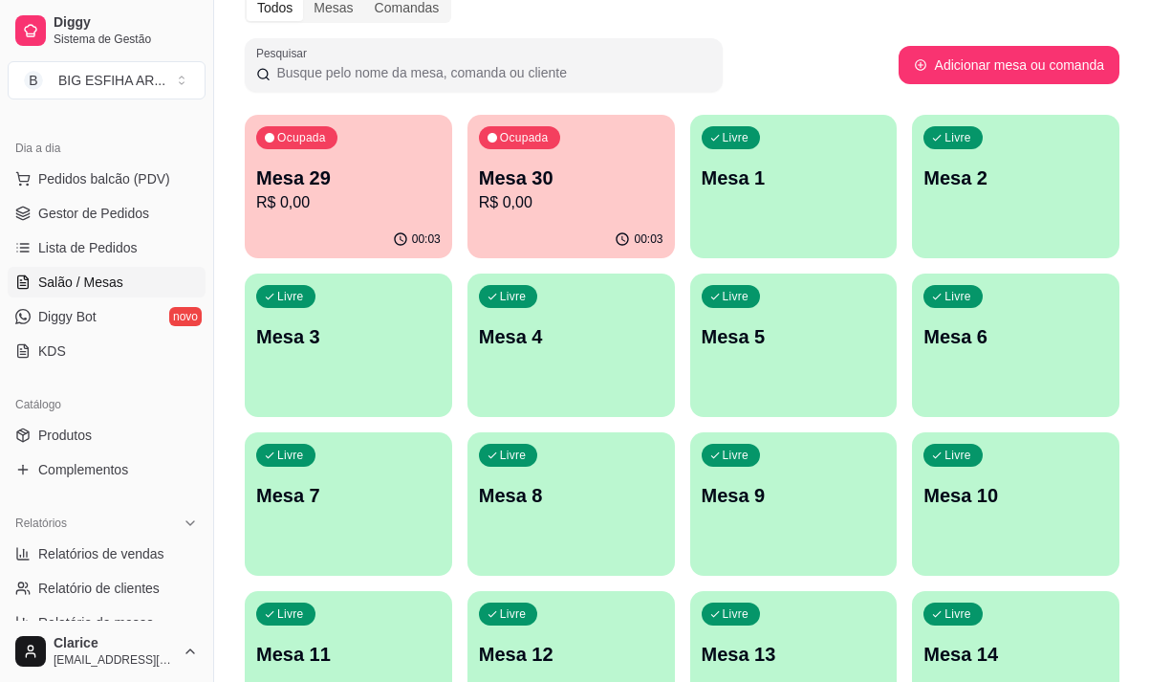
click at [350, 192] on p "R$ 0,00" at bounding box center [348, 202] width 185 height 23
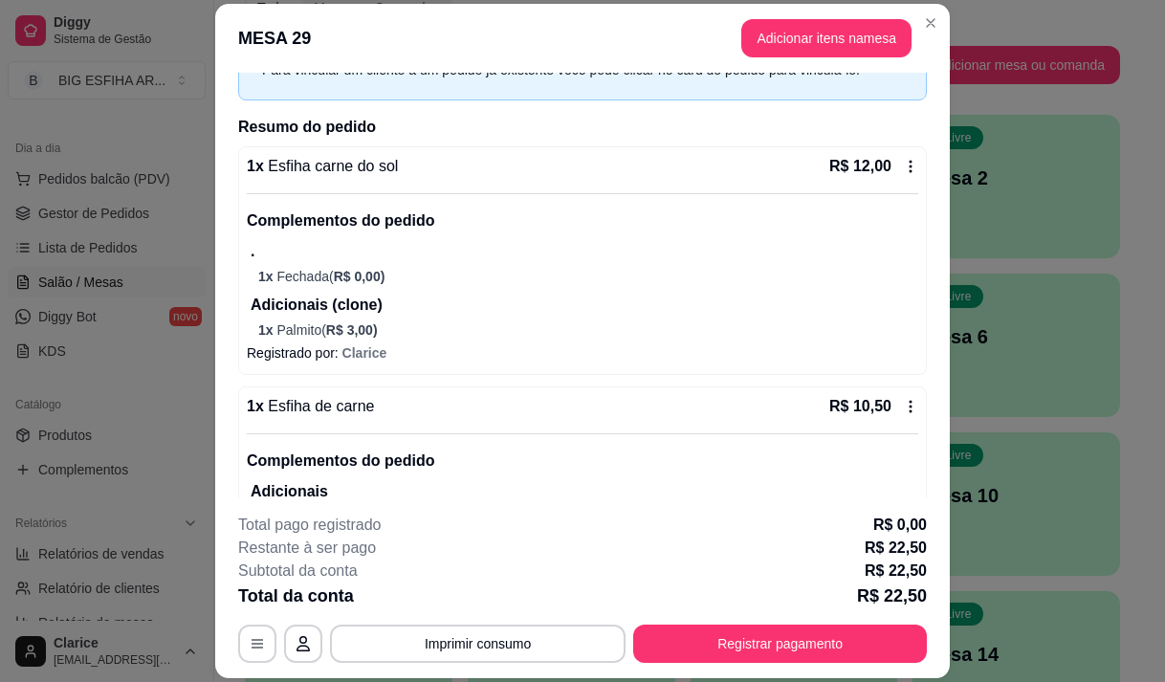
scroll to position [230, 0]
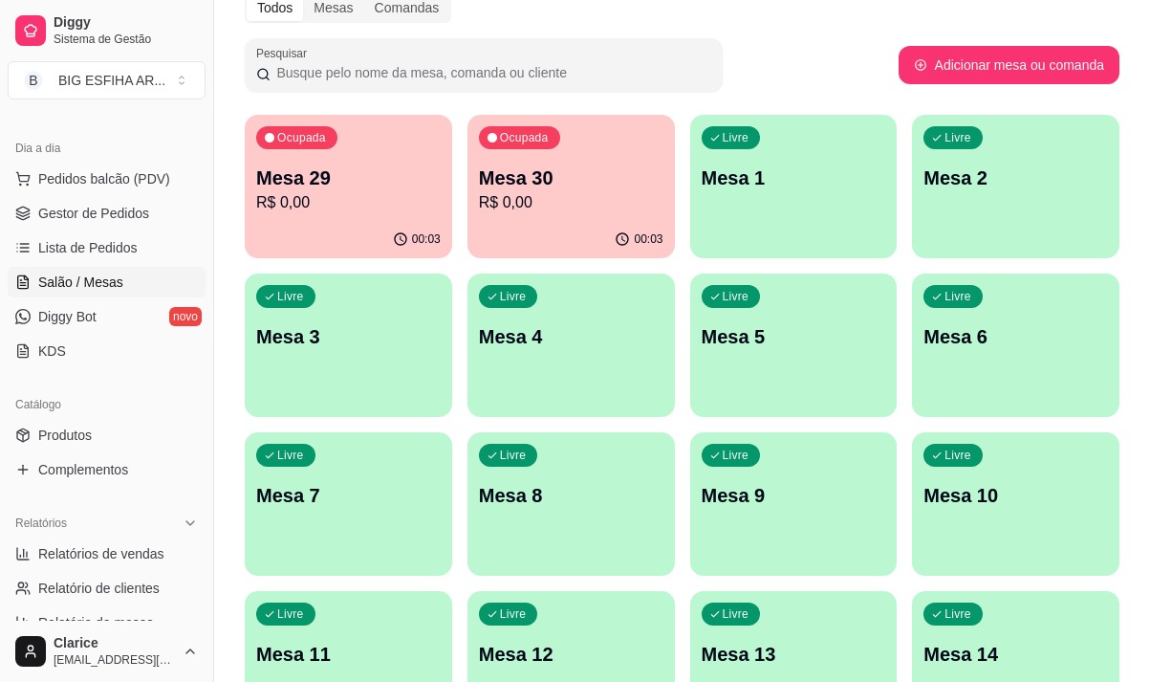
click at [592, 197] on p "R$ 0,00" at bounding box center [571, 202] width 185 height 23
click at [556, 198] on p "R$ 0,00" at bounding box center [571, 202] width 185 height 23
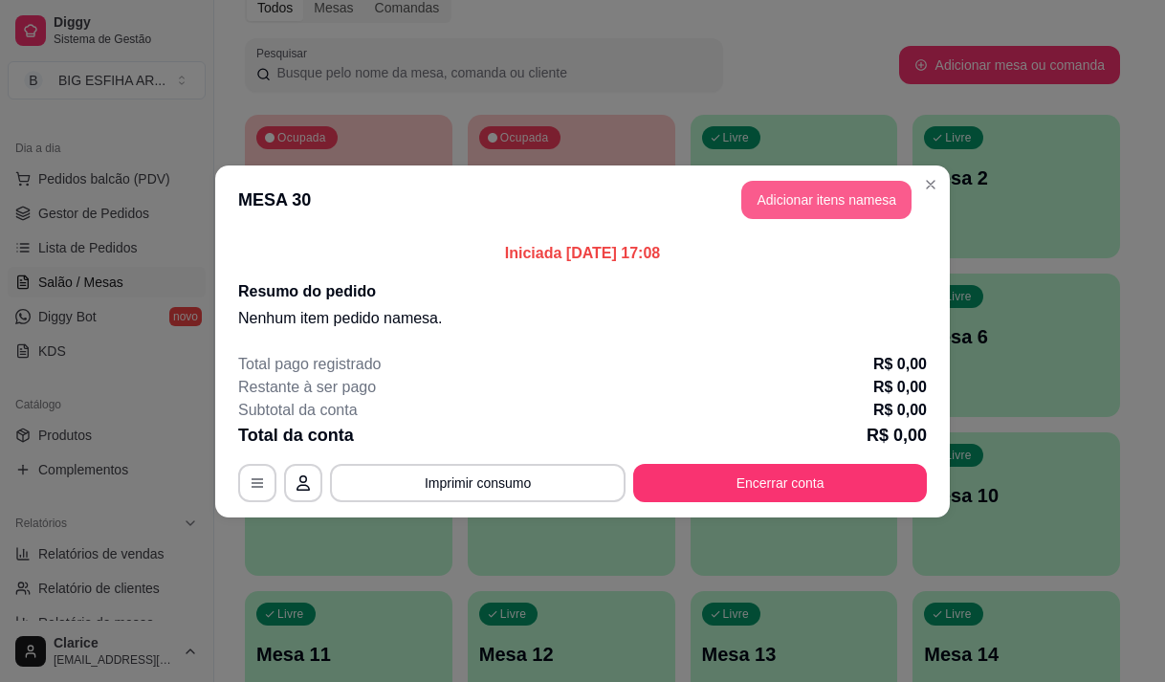
click at [821, 210] on button "Adicionar itens na mesa" at bounding box center [826, 200] width 170 height 38
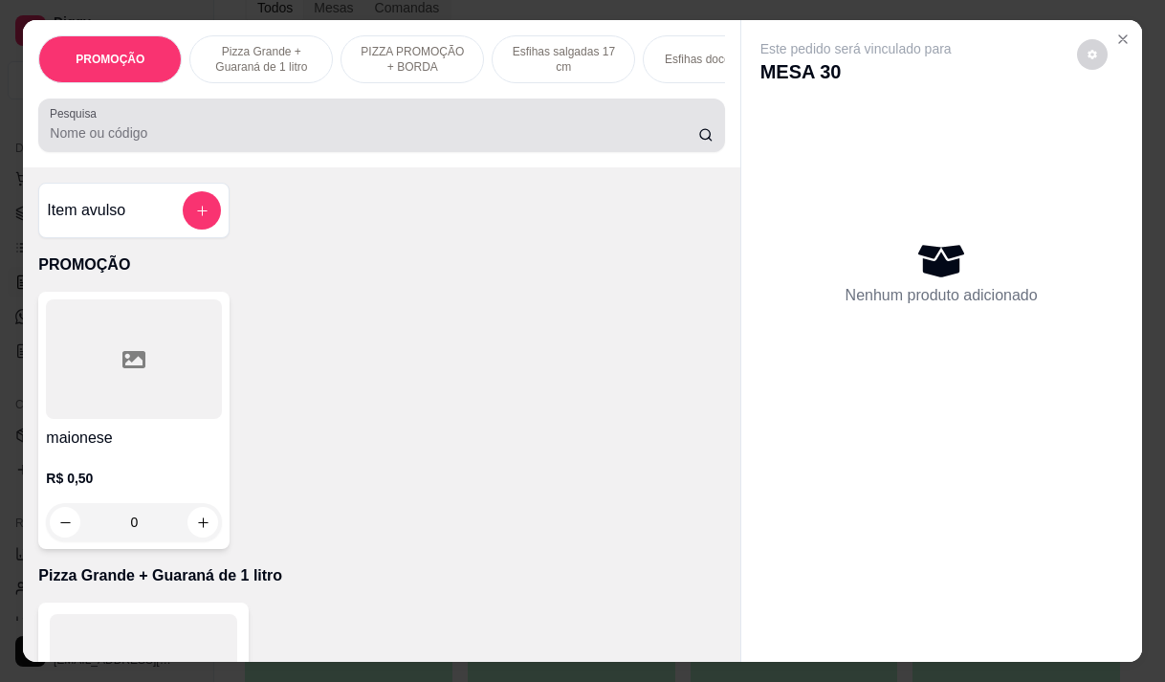
click at [349, 127] on div at bounding box center [381, 125] width 663 height 38
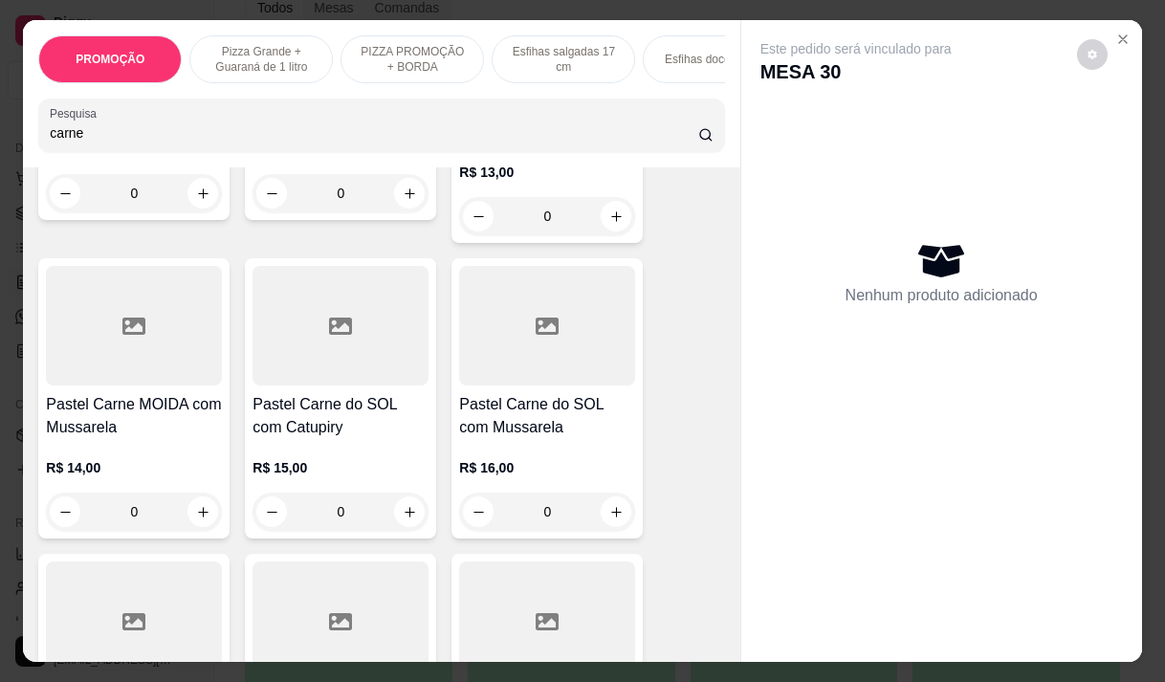
scroll to position [1243, 0]
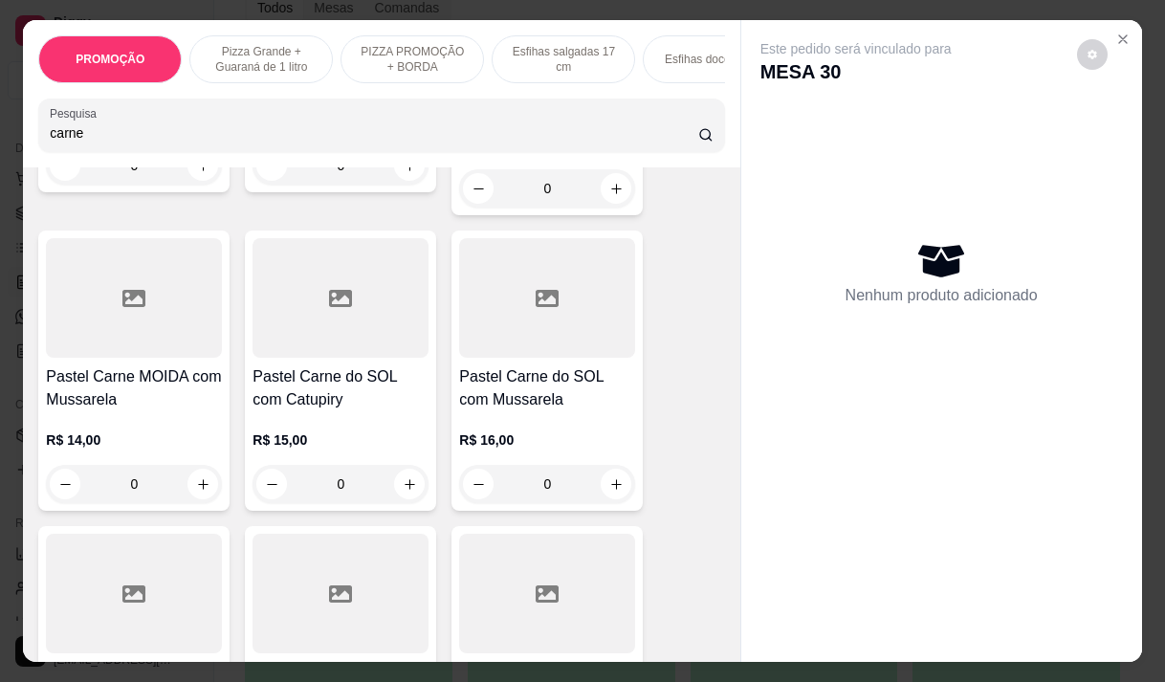
type input "carne"
click at [507, 386] on h4 "Pastel Carne do SOL com Mussarela" at bounding box center [547, 388] width 176 height 46
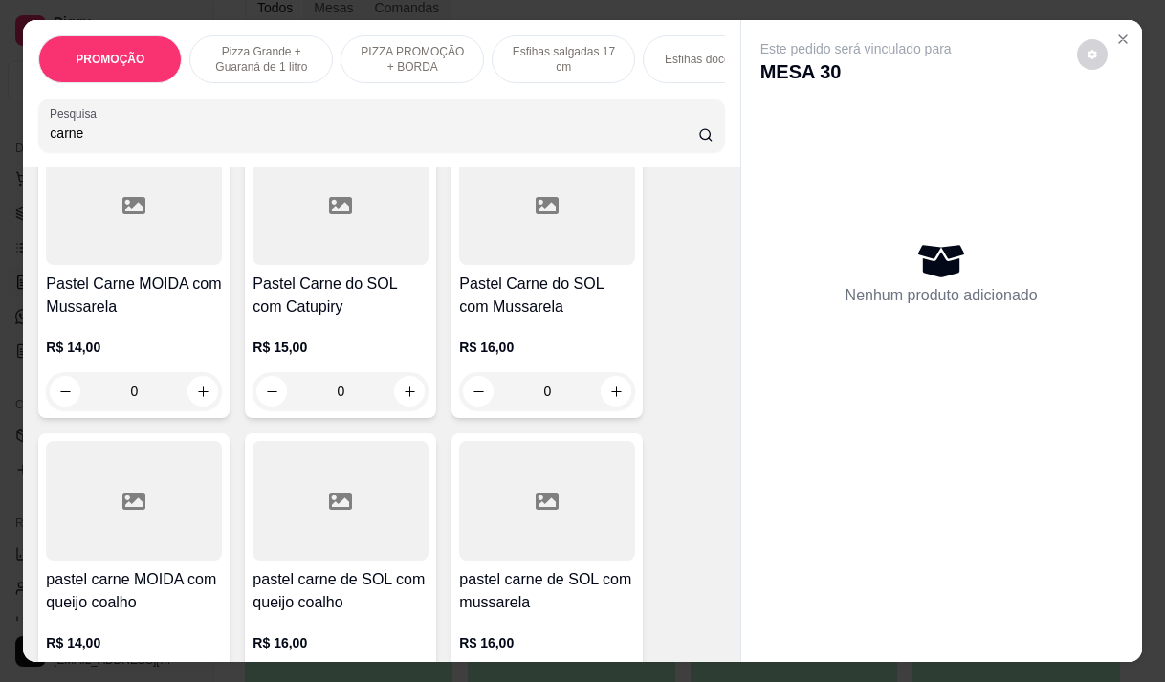
scroll to position [1339, 0]
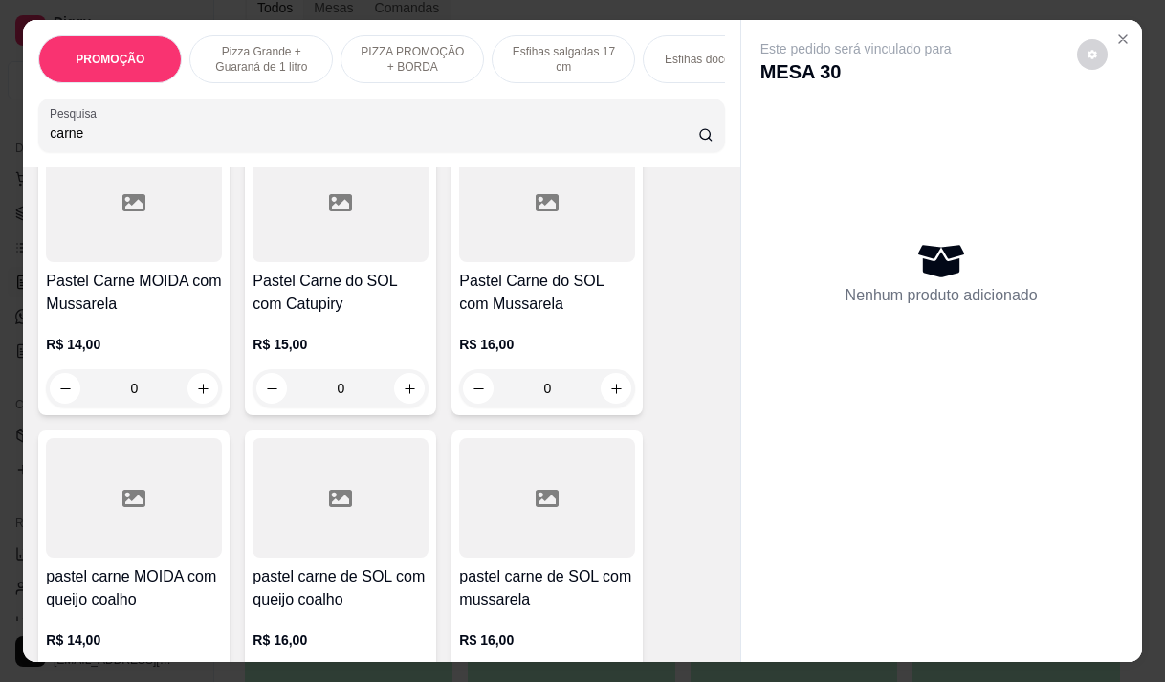
click at [121, 300] on h4 "Pastel Carne MOIDA com Mussarela" at bounding box center [134, 293] width 176 height 46
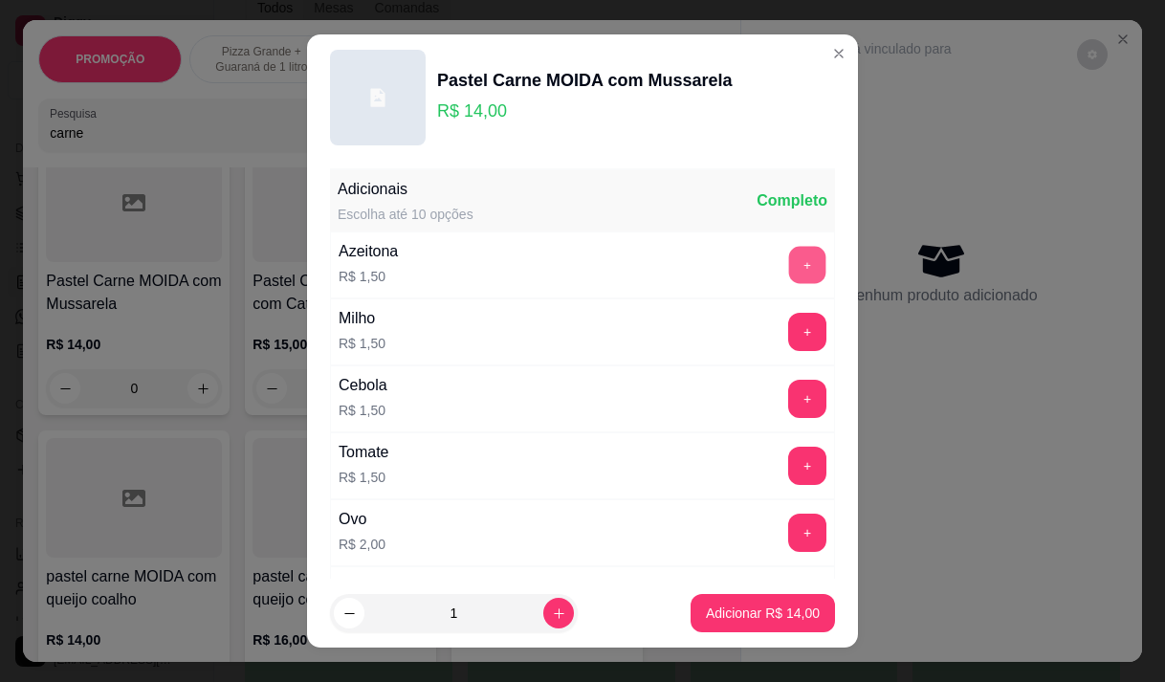
click at [789, 270] on button "+" at bounding box center [807, 264] width 37 height 37
click at [728, 618] on p "Adicionar R$ 15,50" at bounding box center [763, 612] width 114 height 19
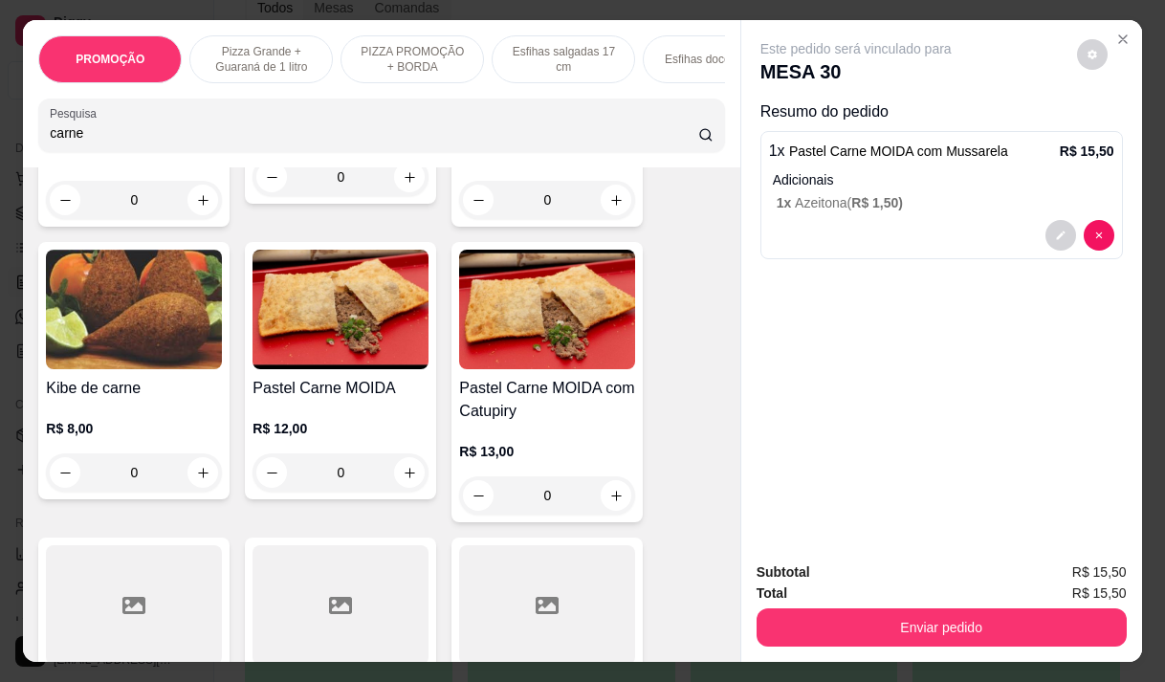
scroll to position [861, 0]
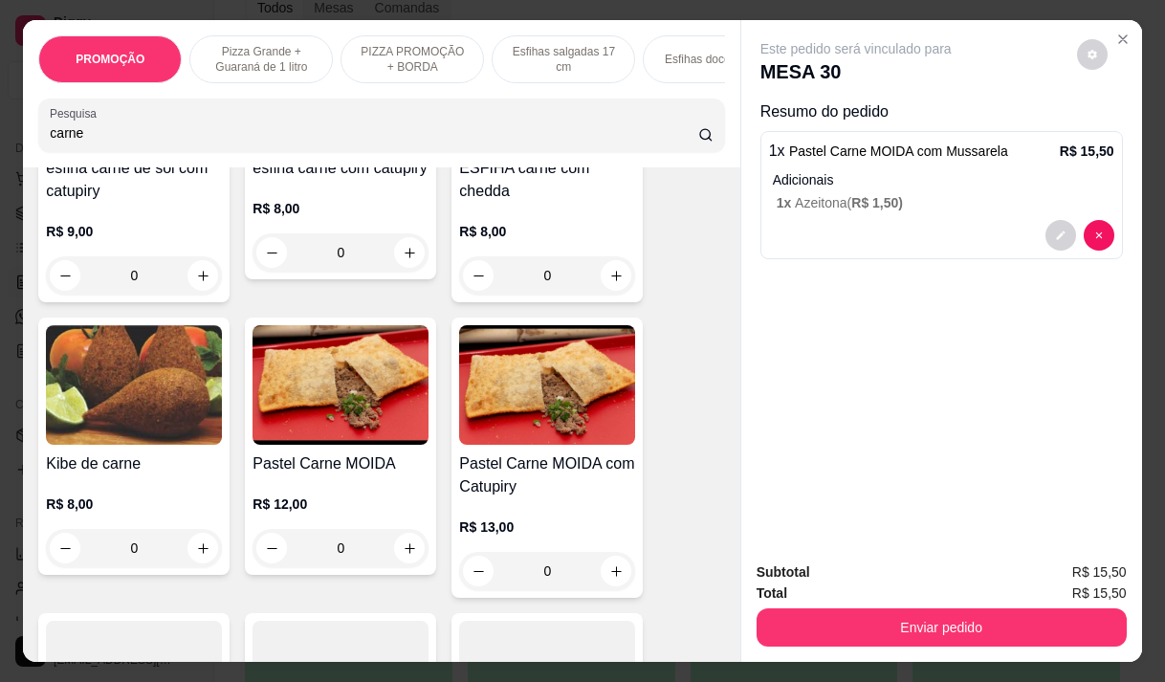
click at [339, 408] on img at bounding box center [340, 385] width 176 height 120
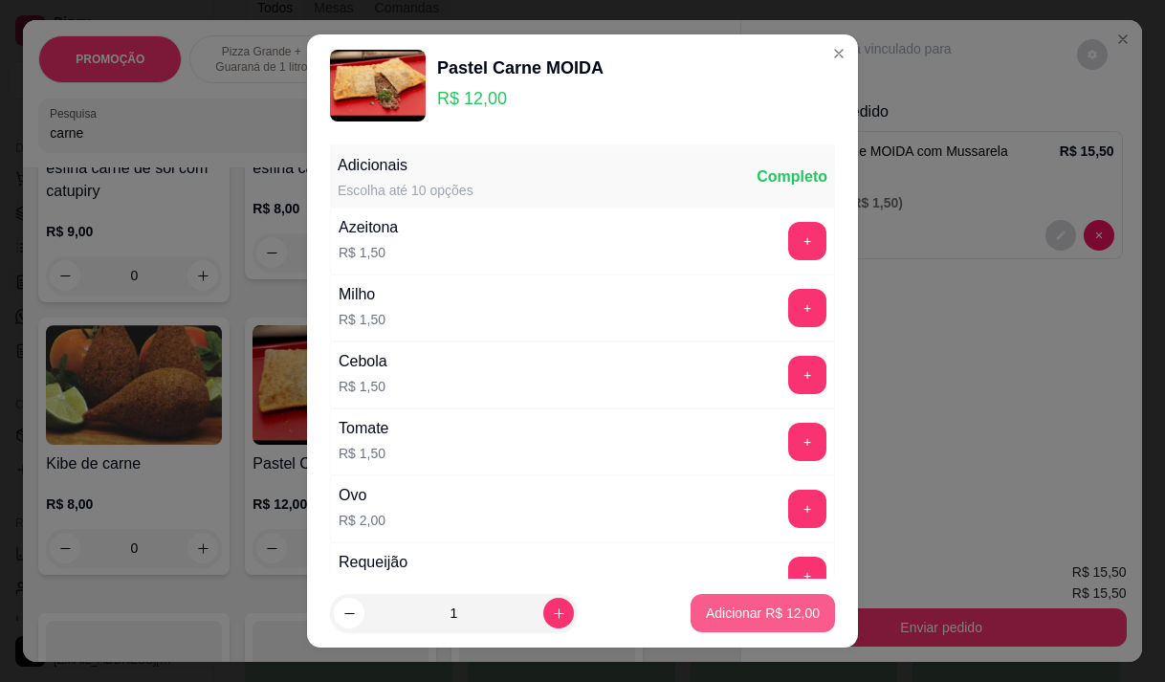
click at [765, 615] on p "Adicionar R$ 12,00" at bounding box center [763, 612] width 114 height 19
type input "1"
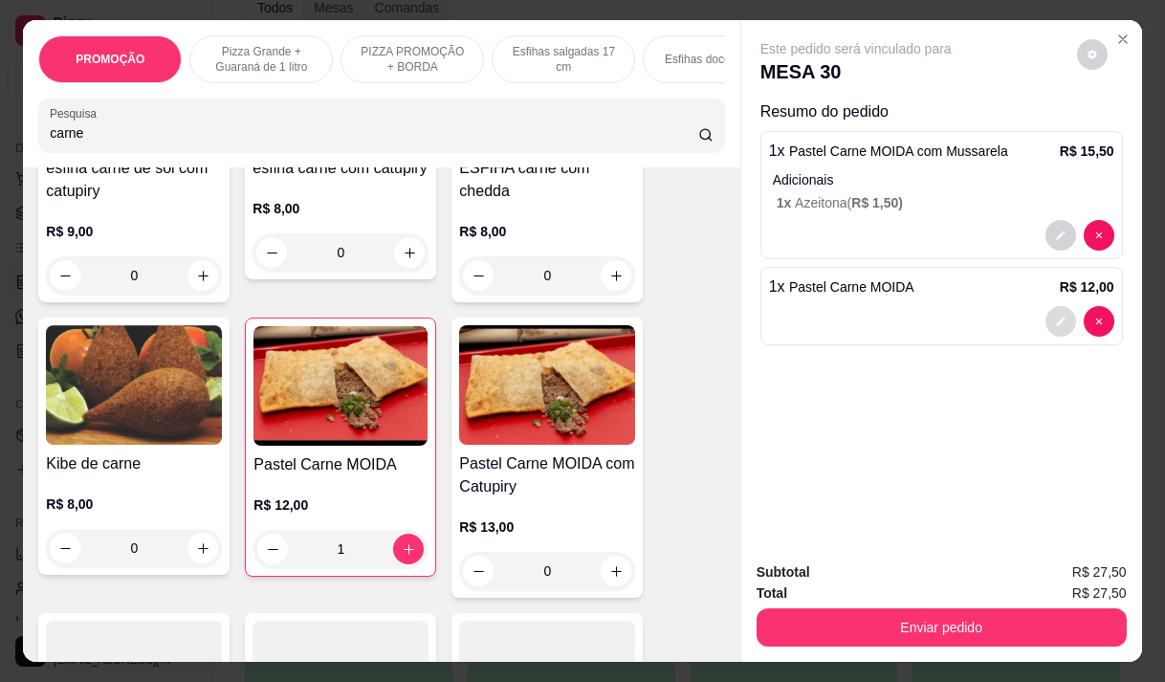
click at [1054, 306] on button "decrease-product-quantity" at bounding box center [1060, 321] width 31 height 31
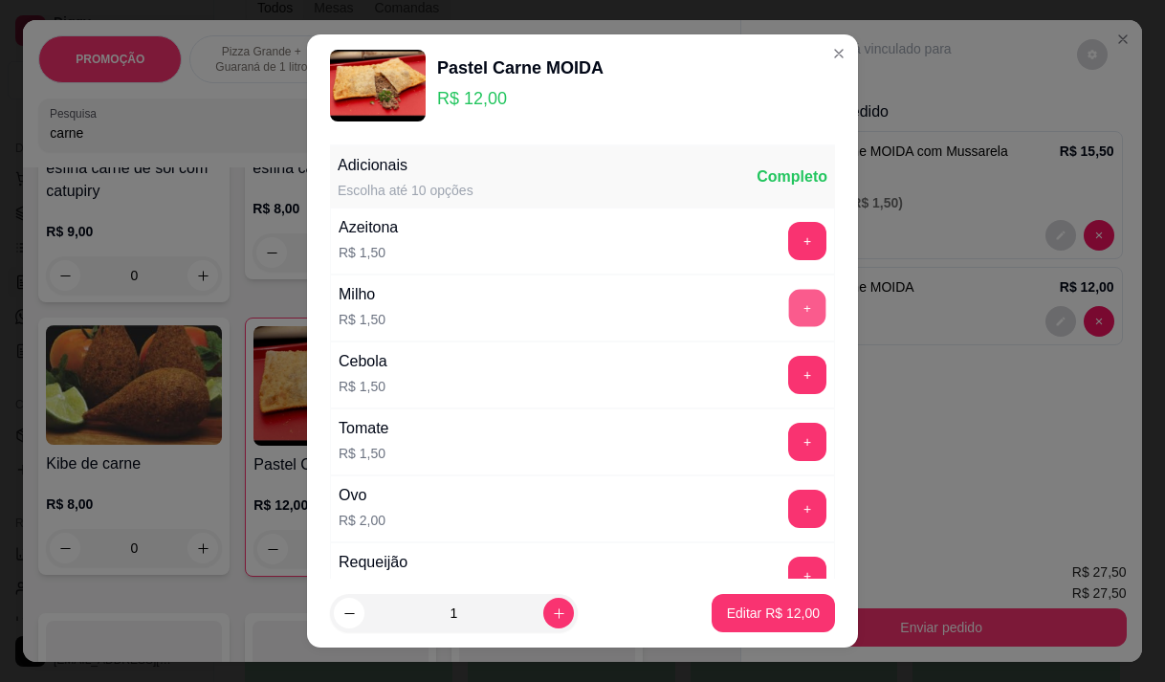
click at [789, 304] on button "+" at bounding box center [807, 307] width 37 height 37
click at [756, 604] on p "Editar R$ 13,50" at bounding box center [773, 612] width 93 height 19
type input "0"
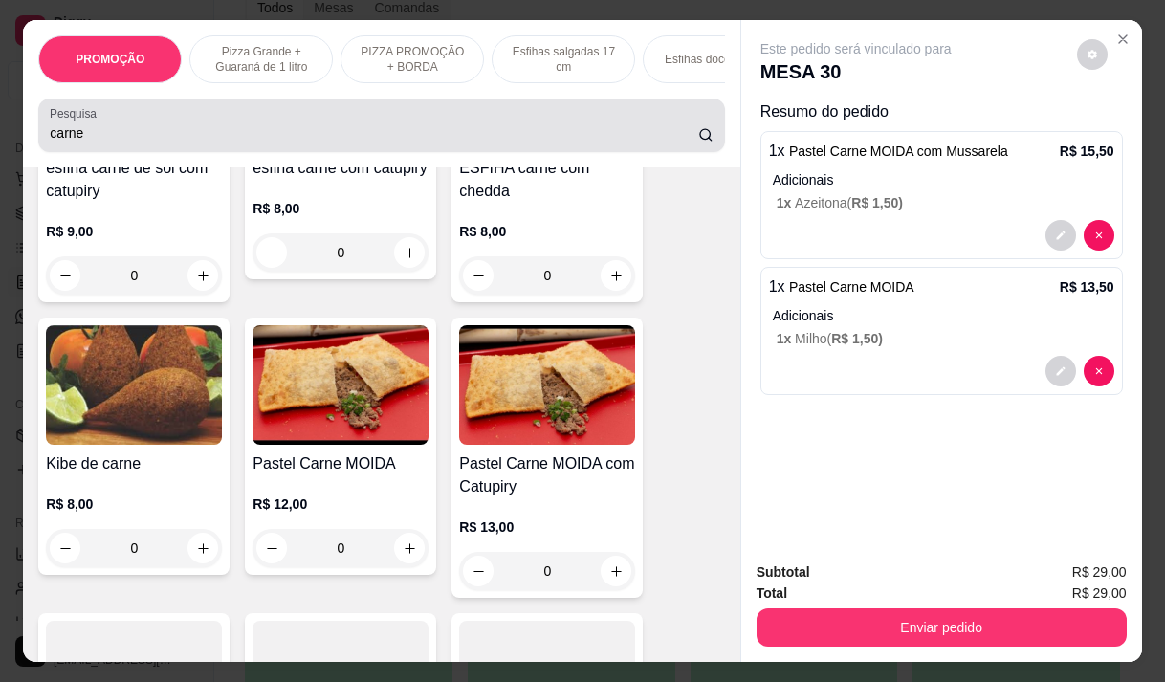
click at [127, 142] on input "carne" at bounding box center [374, 132] width 648 height 19
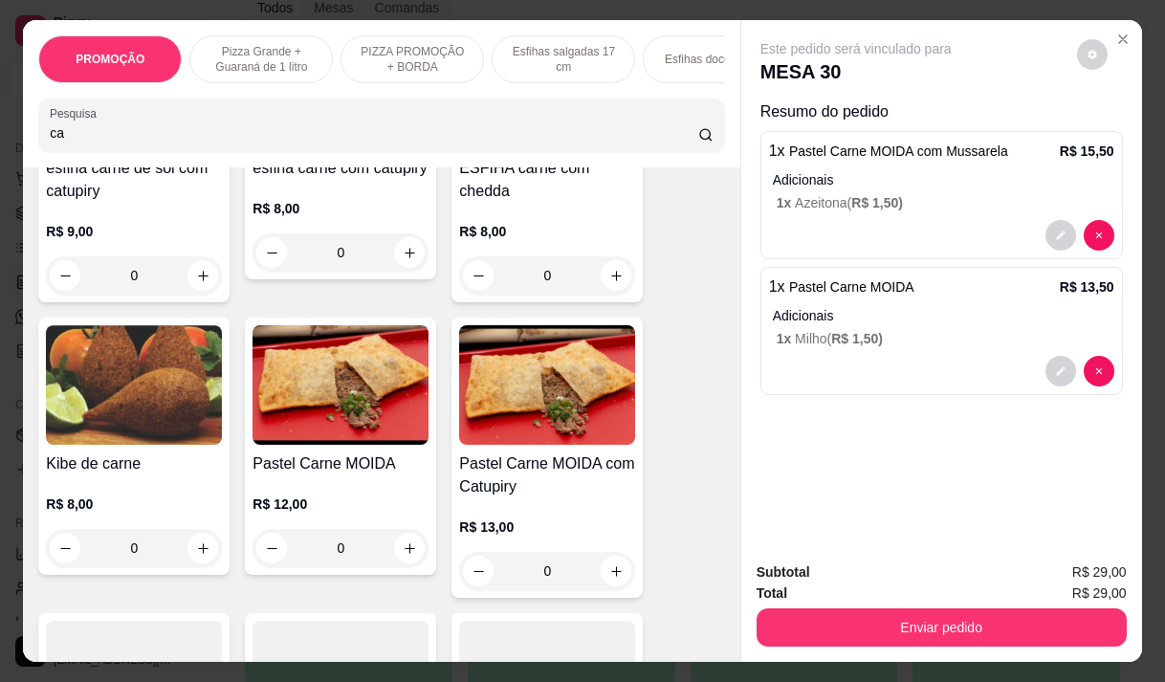
type input "c"
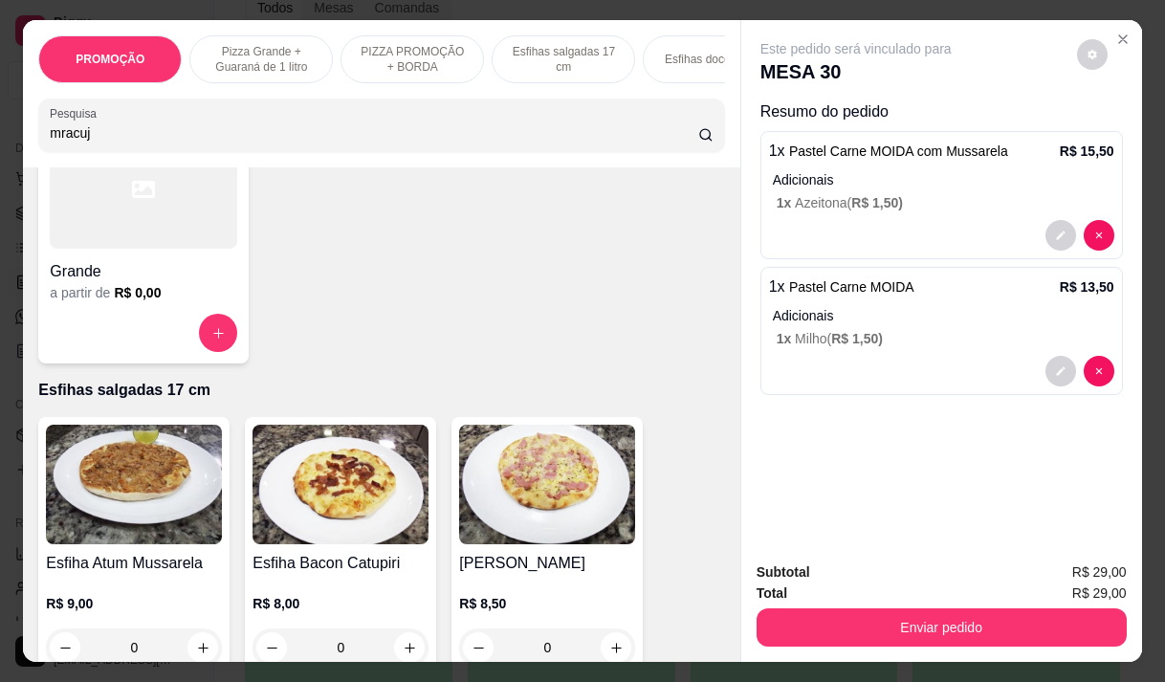
click at [113, 134] on input "mracuj" at bounding box center [374, 132] width 648 height 19
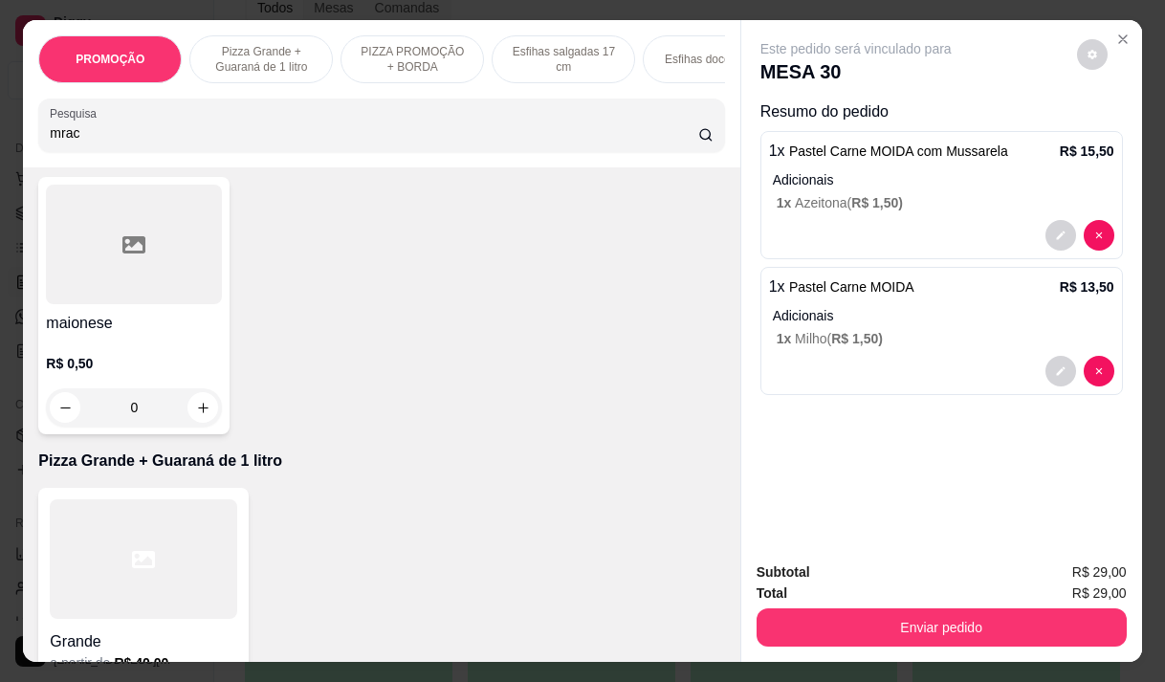
scroll to position [0, 0]
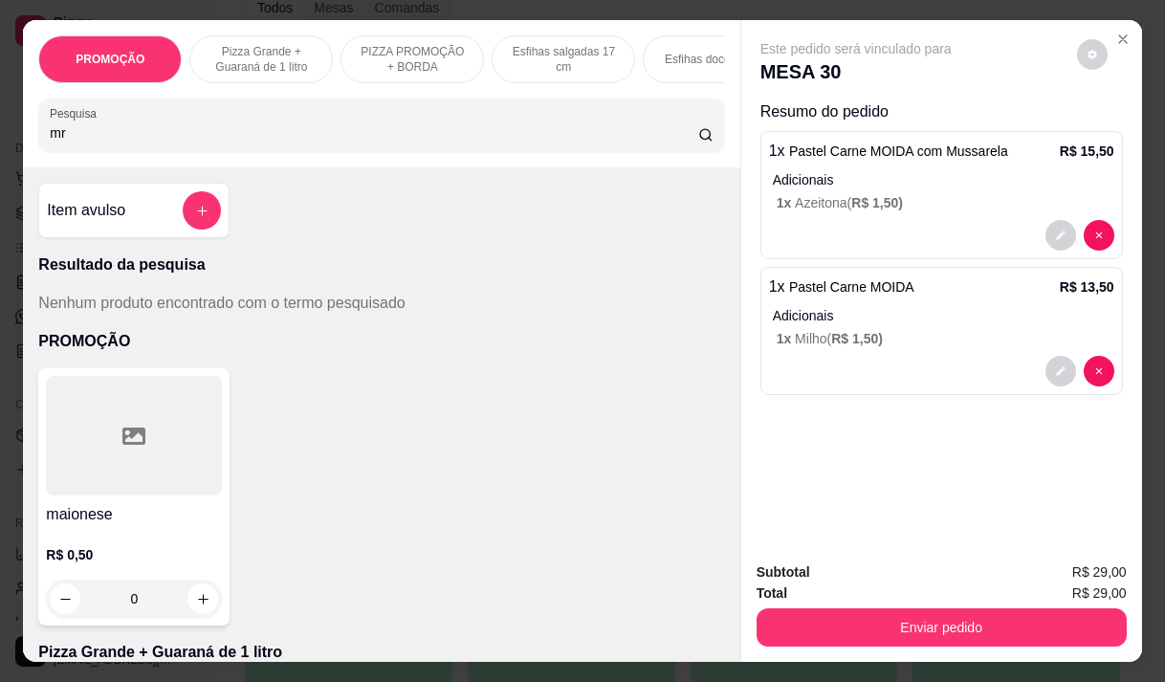
type input "m"
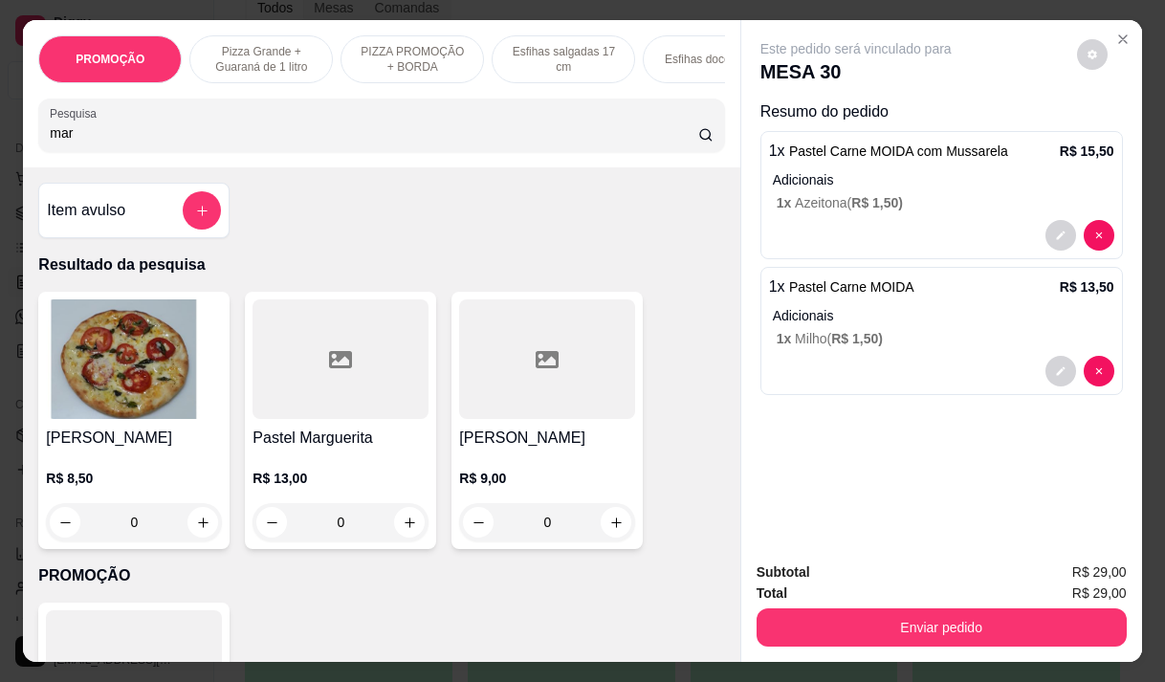
click at [516, 419] on div at bounding box center [547, 359] width 176 height 120
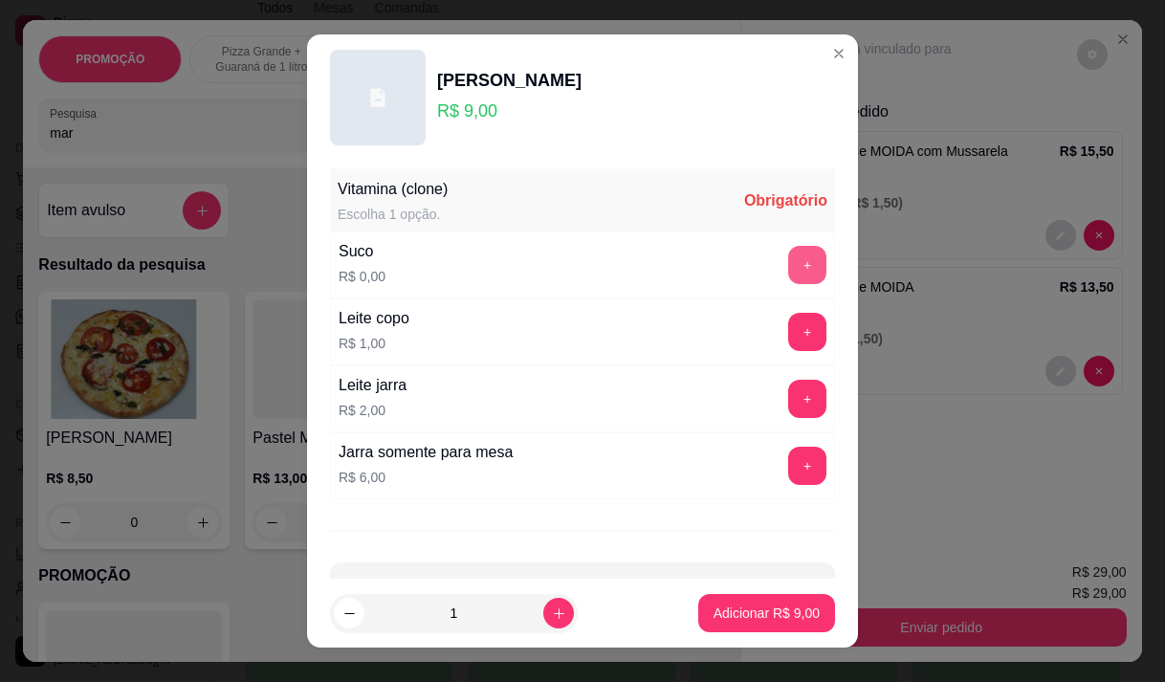
click at [788, 258] on button "+" at bounding box center [807, 265] width 38 height 38
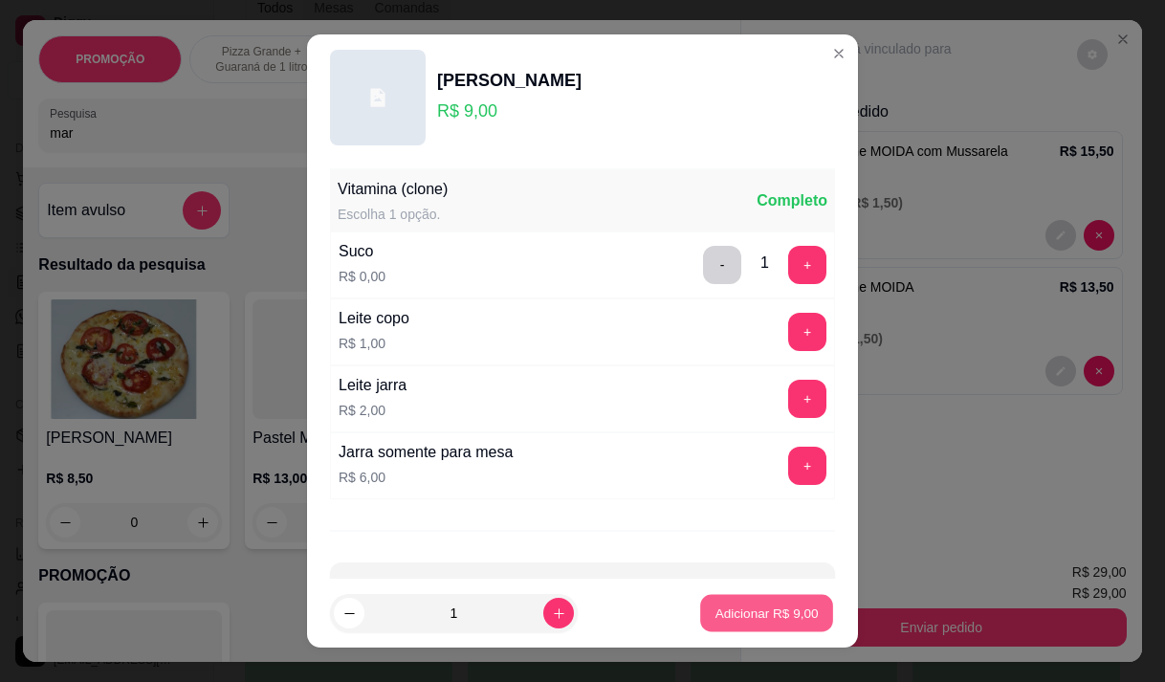
click at [731, 605] on p "Adicionar R$ 9,00" at bounding box center [765, 613] width 103 height 18
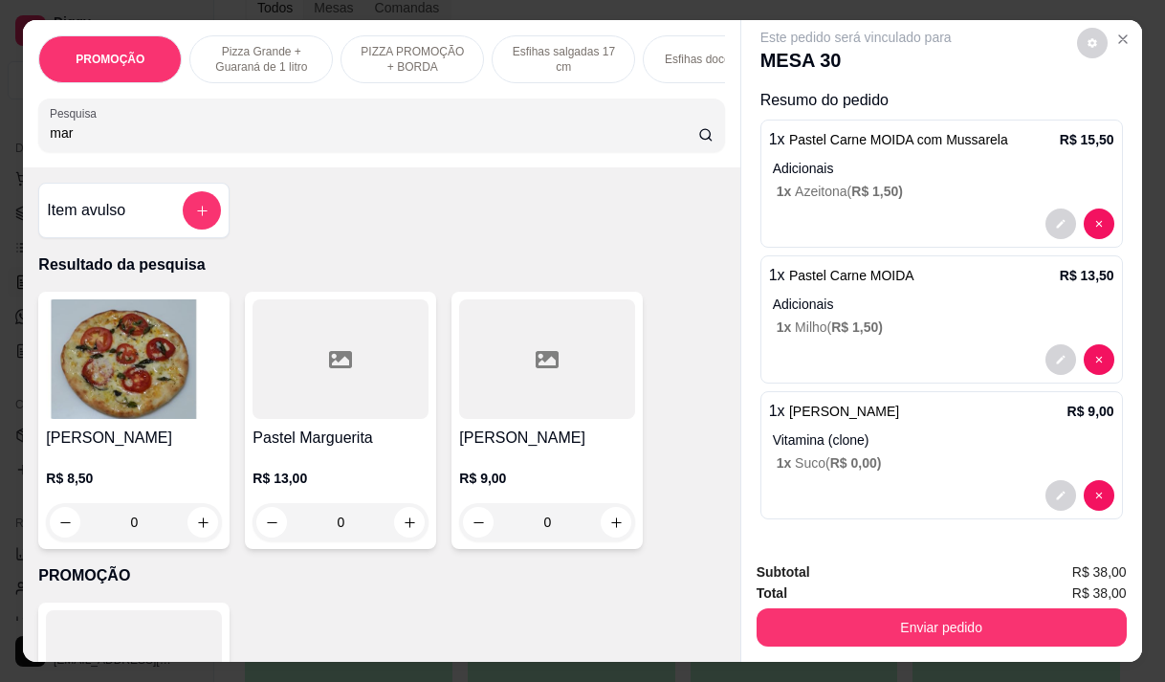
scroll to position [12, 0]
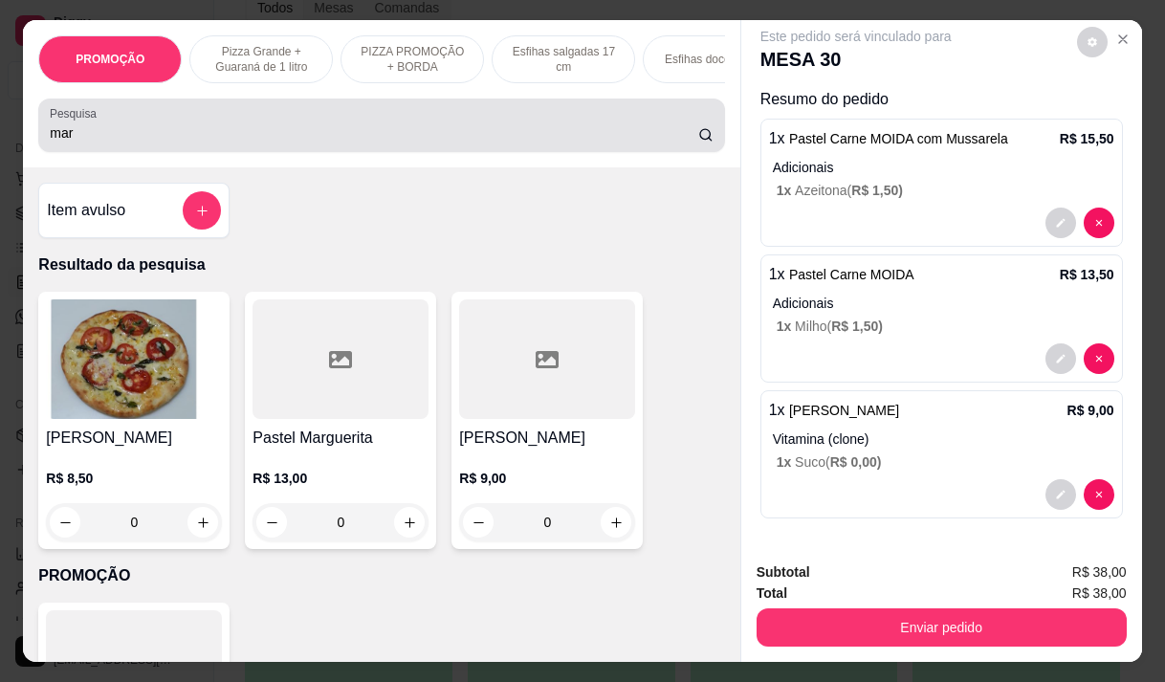
click at [77, 142] on input "mar" at bounding box center [374, 132] width 648 height 19
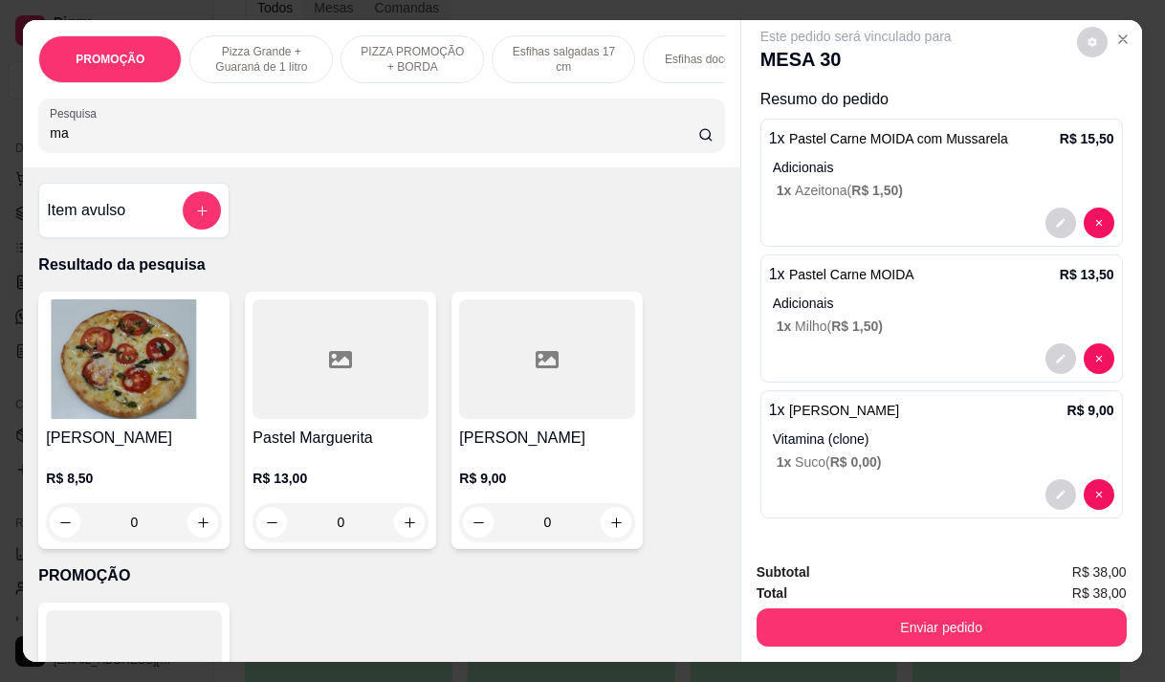
type input "m"
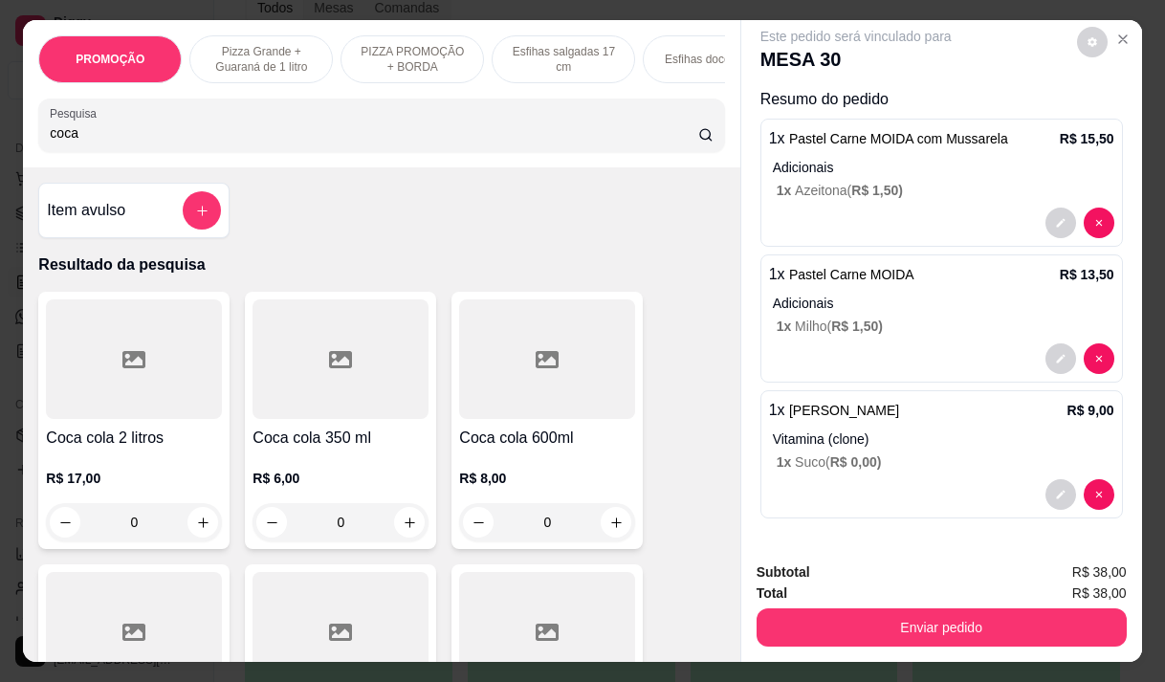
type input "coca"
click at [298, 438] on h4 "Coca cola 350 ml" at bounding box center [340, 438] width 176 height 23
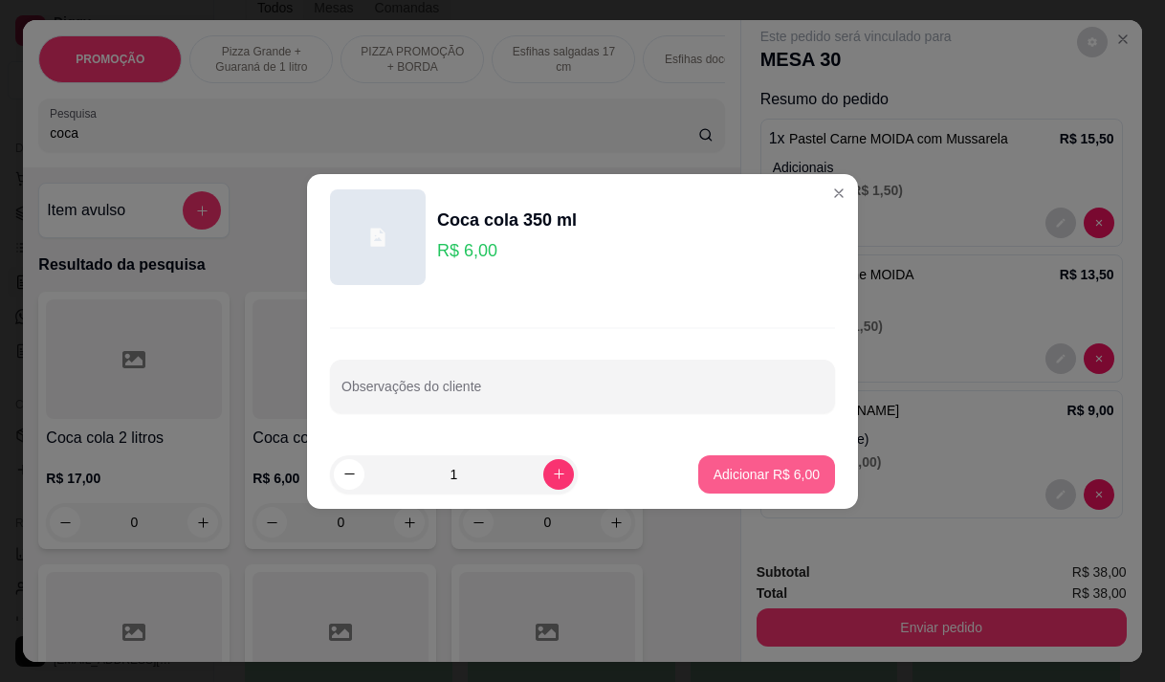
click at [752, 476] on p "Adicionar R$ 6,00" at bounding box center [766, 474] width 106 height 19
type input "1"
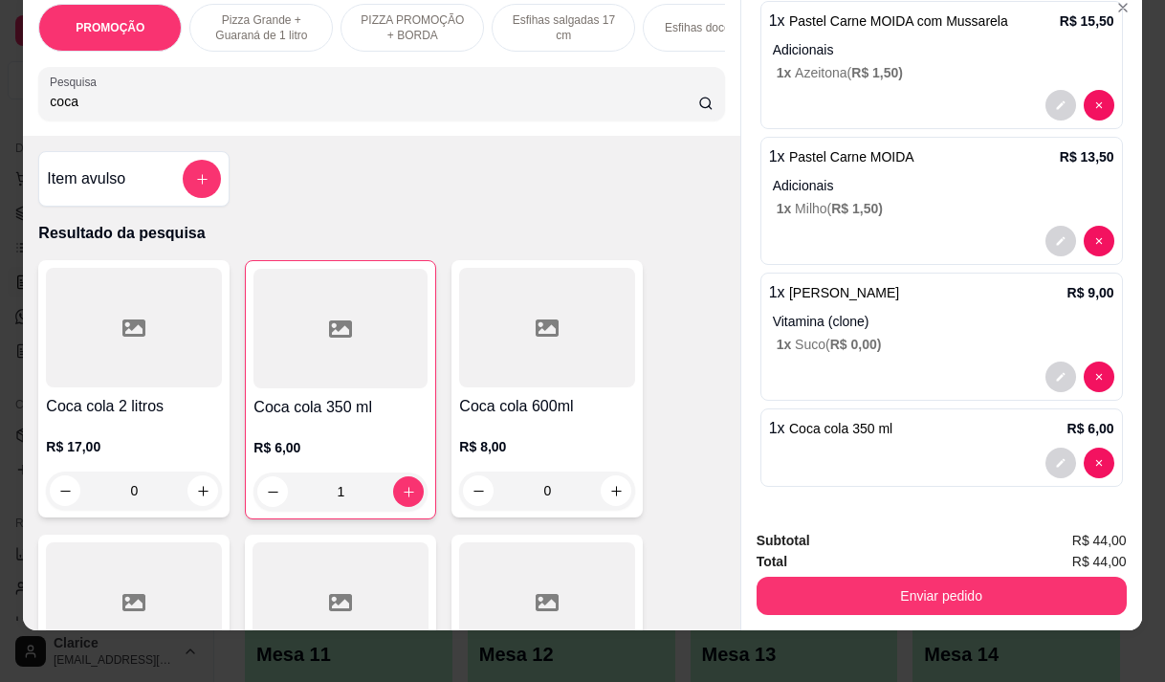
scroll to position [48, 0]
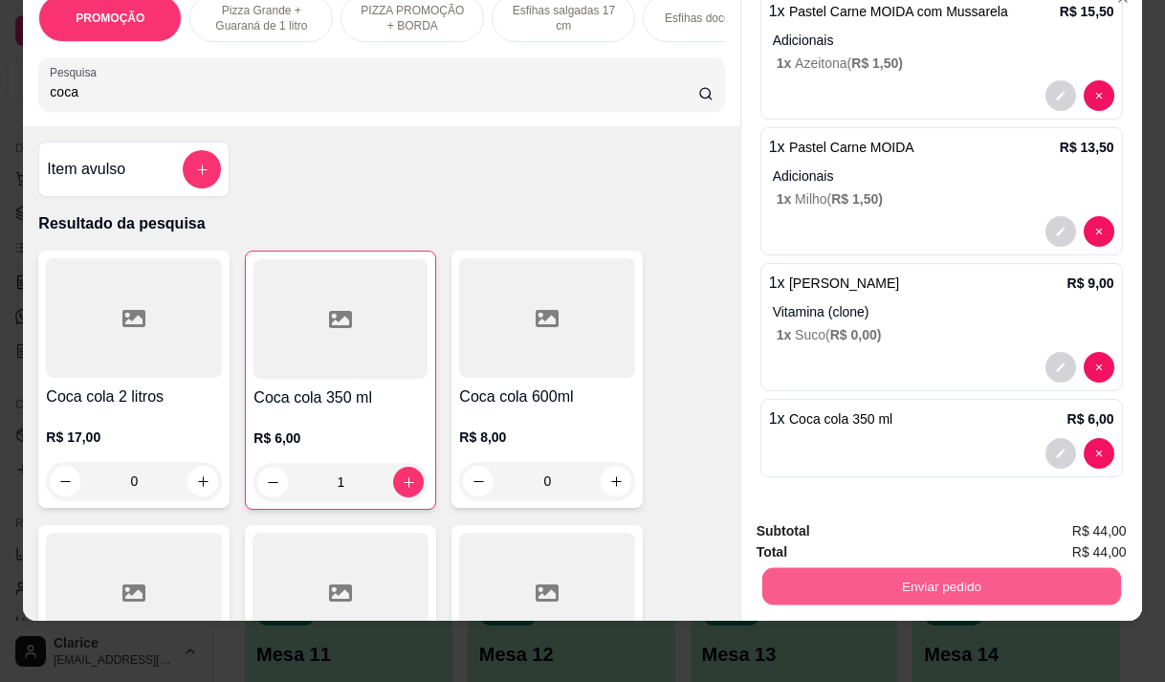
click at [904, 571] on button "Enviar pedido" at bounding box center [940, 585] width 359 height 37
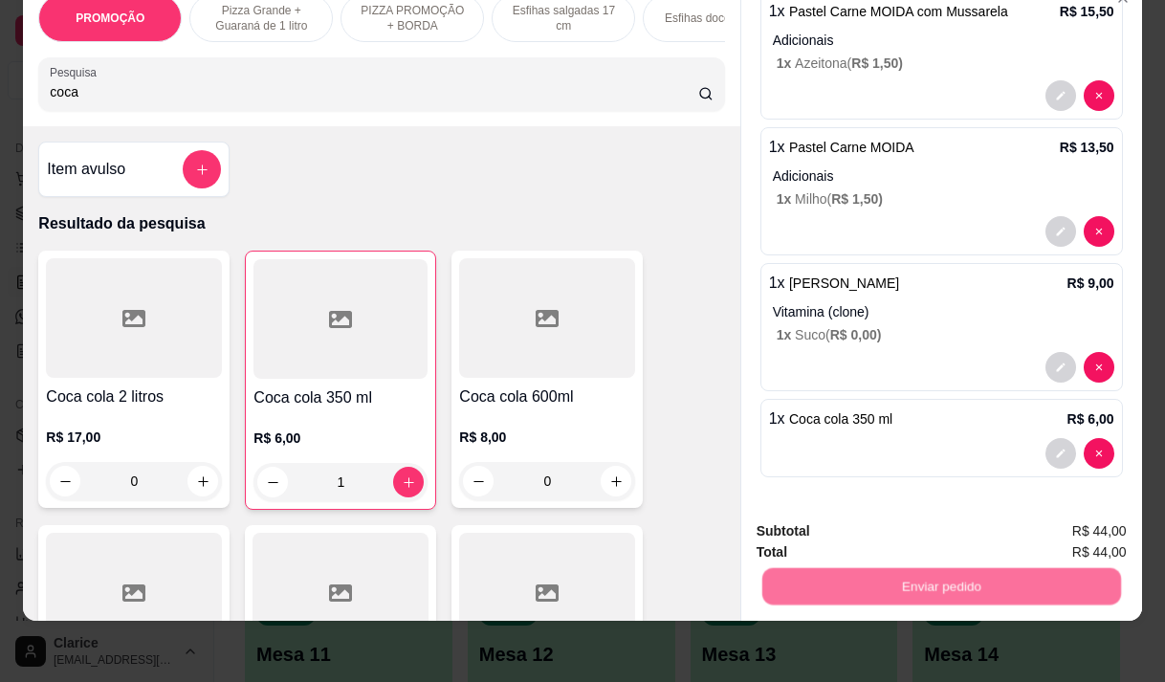
click at [902, 519] on button "Não registrar e enviar pedido" at bounding box center [877, 525] width 199 height 36
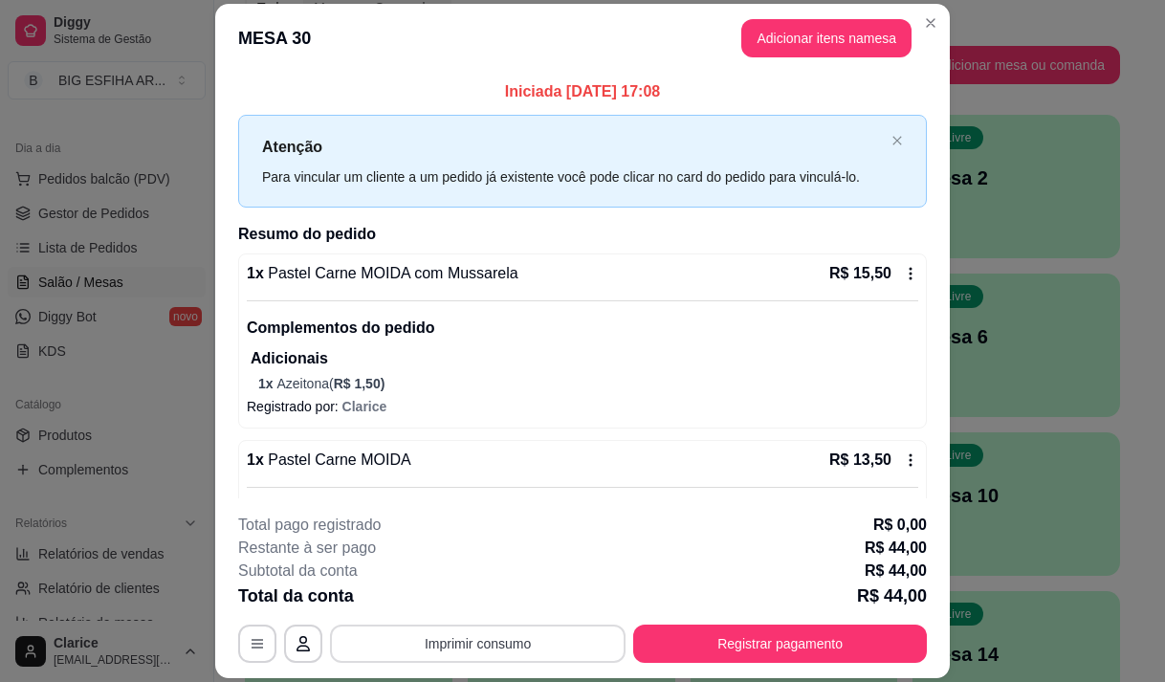
click at [498, 637] on button "Imprimir consumo" at bounding box center [478, 643] width 296 height 38
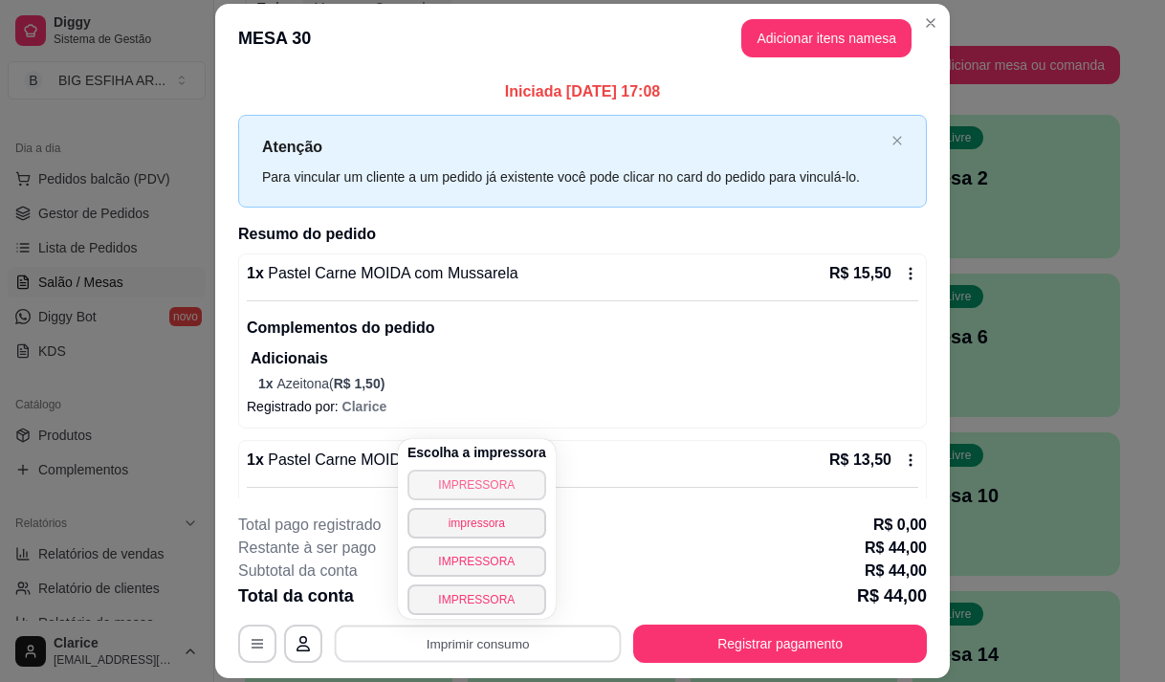
click at [493, 483] on button "IMPRESSORA" at bounding box center [476, 485] width 139 height 31
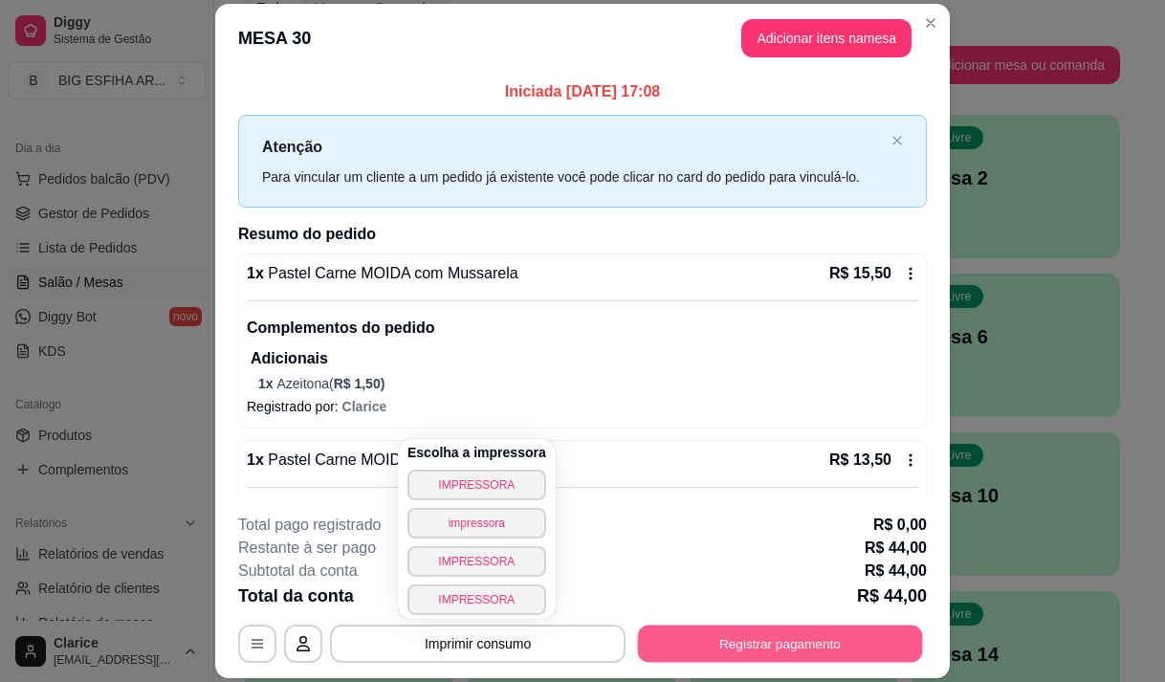
click at [719, 654] on button "Registrar pagamento" at bounding box center [780, 643] width 285 height 37
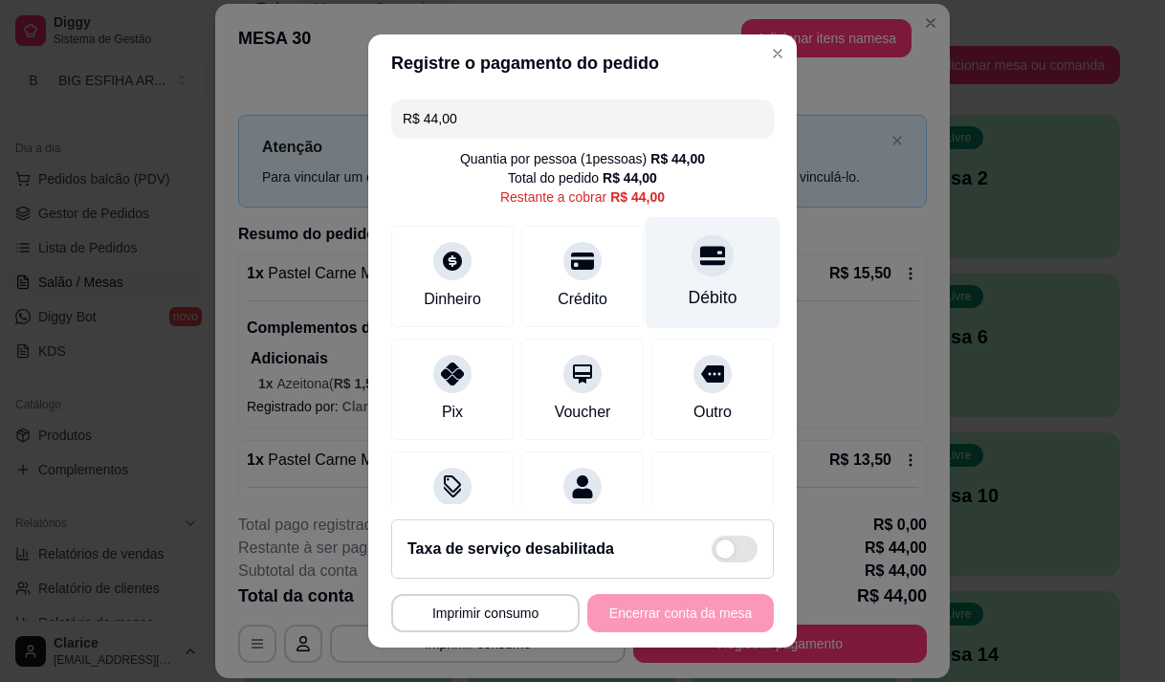
click at [700, 262] on icon at bounding box center [712, 255] width 25 height 19
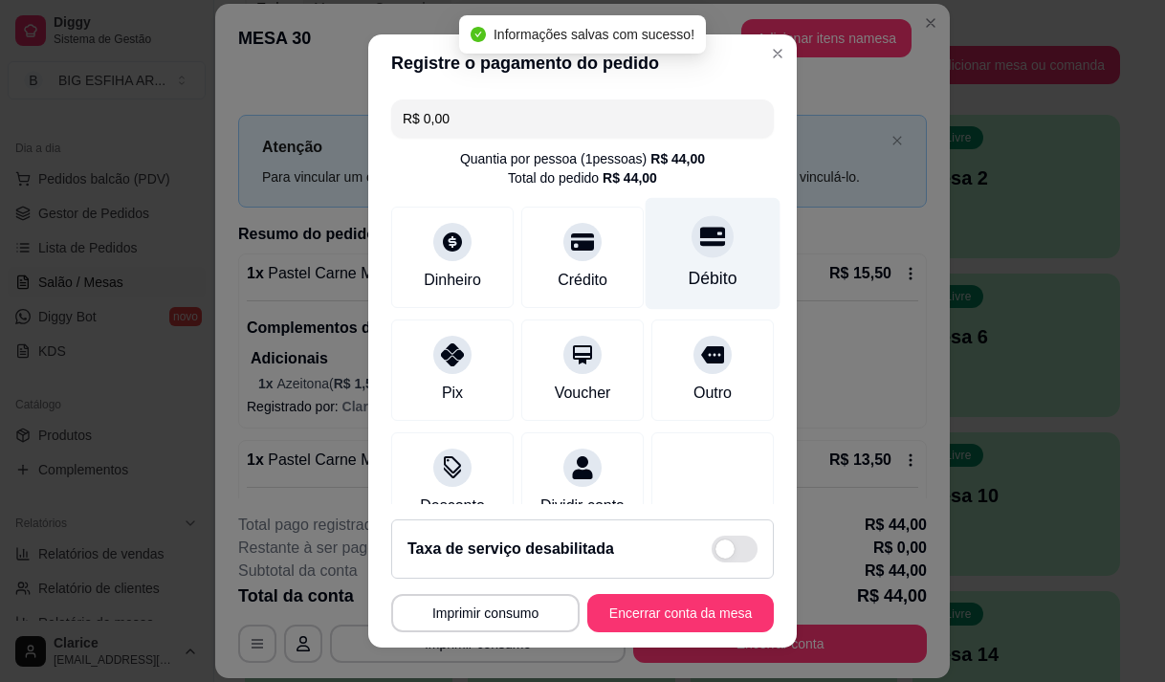
type input "R$ 0,00"
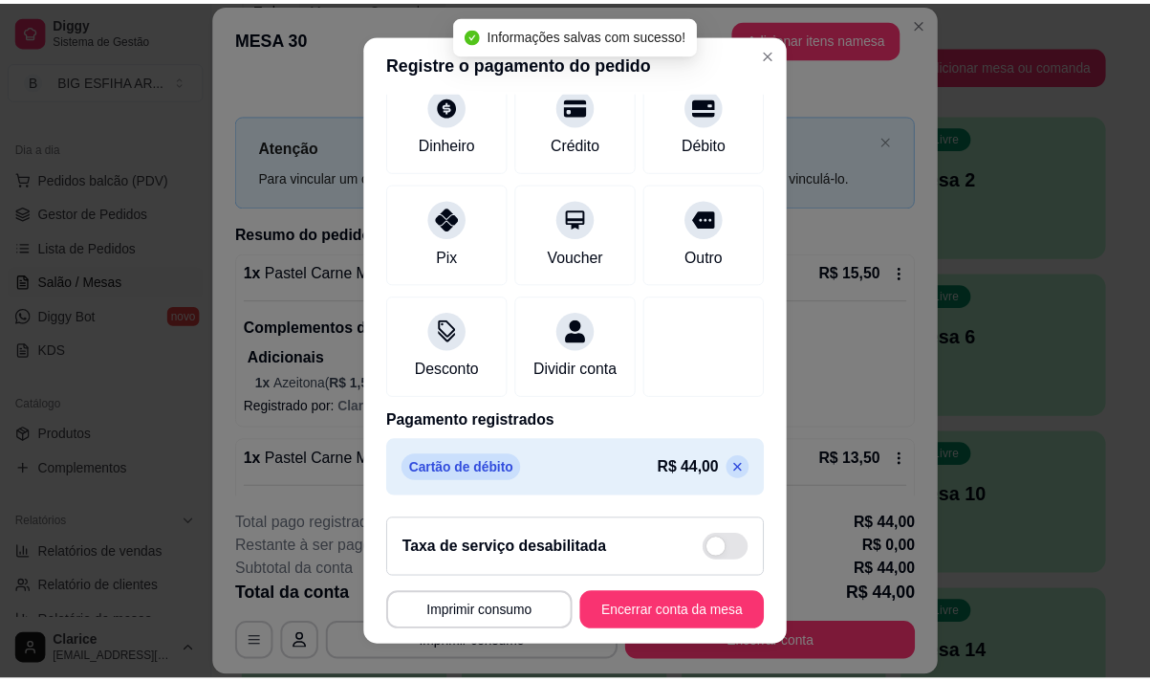
scroll to position [159, 0]
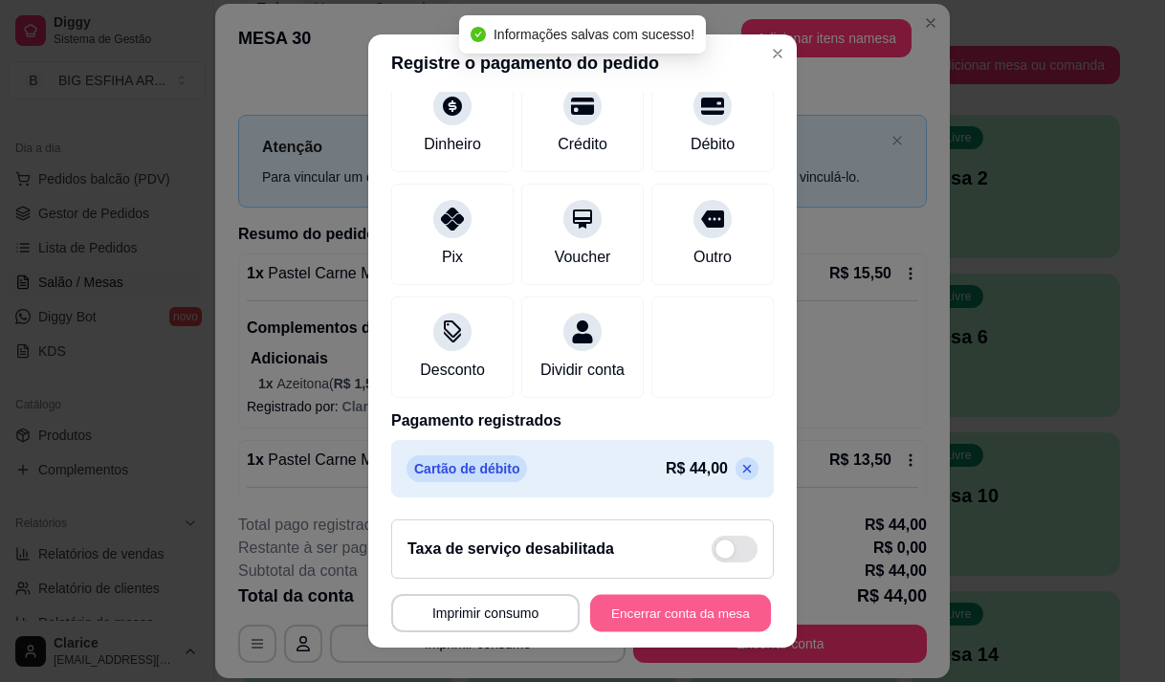
click at [668, 610] on button "Encerrar conta da mesa" at bounding box center [680, 613] width 181 height 37
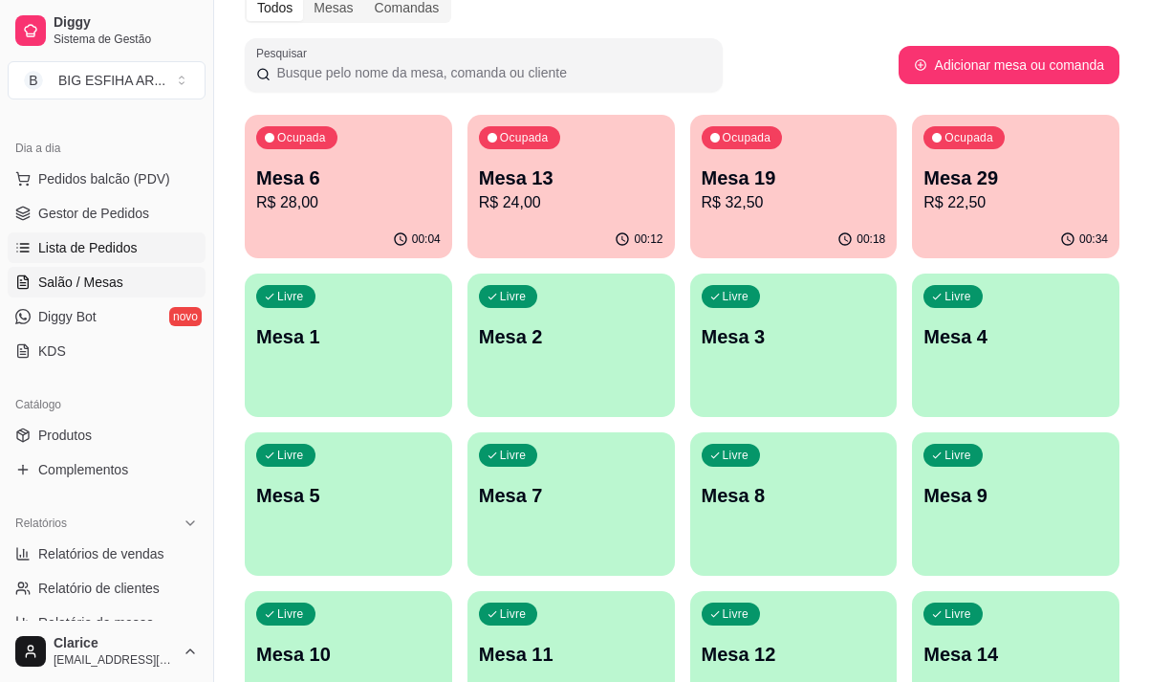
click at [127, 252] on span "Lista de Pedidos" at bounding box center [87, 247] width 99 height 19
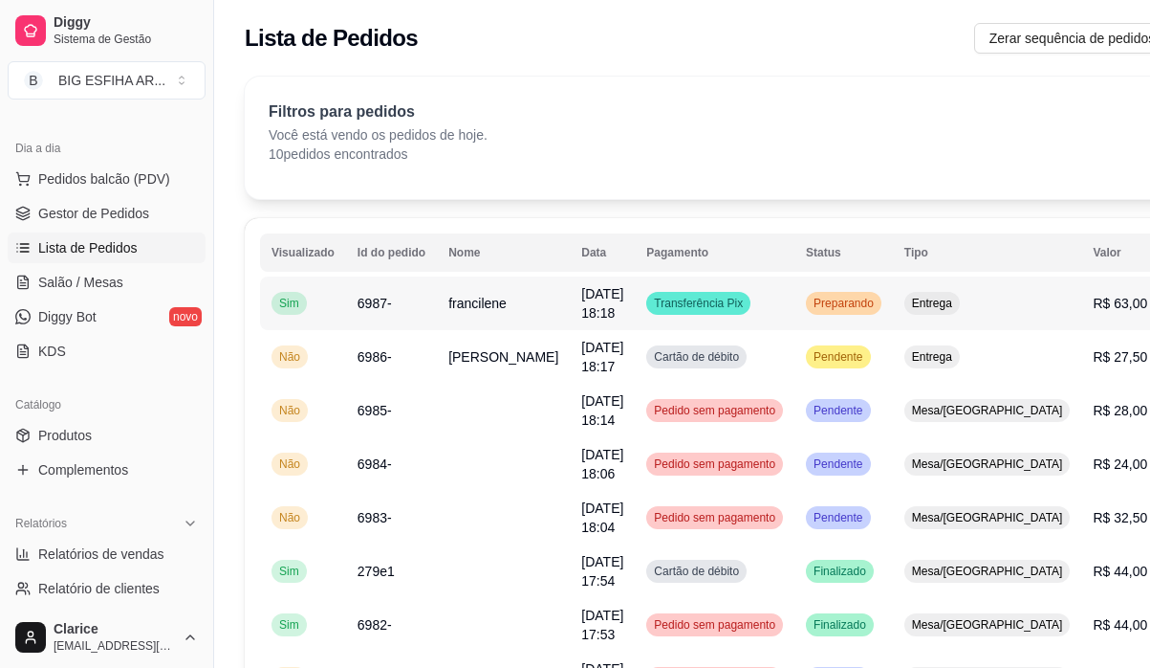
click at [746, 300] on td "Transferência Pix" at bounding box center [715, 303] width 160 height 54
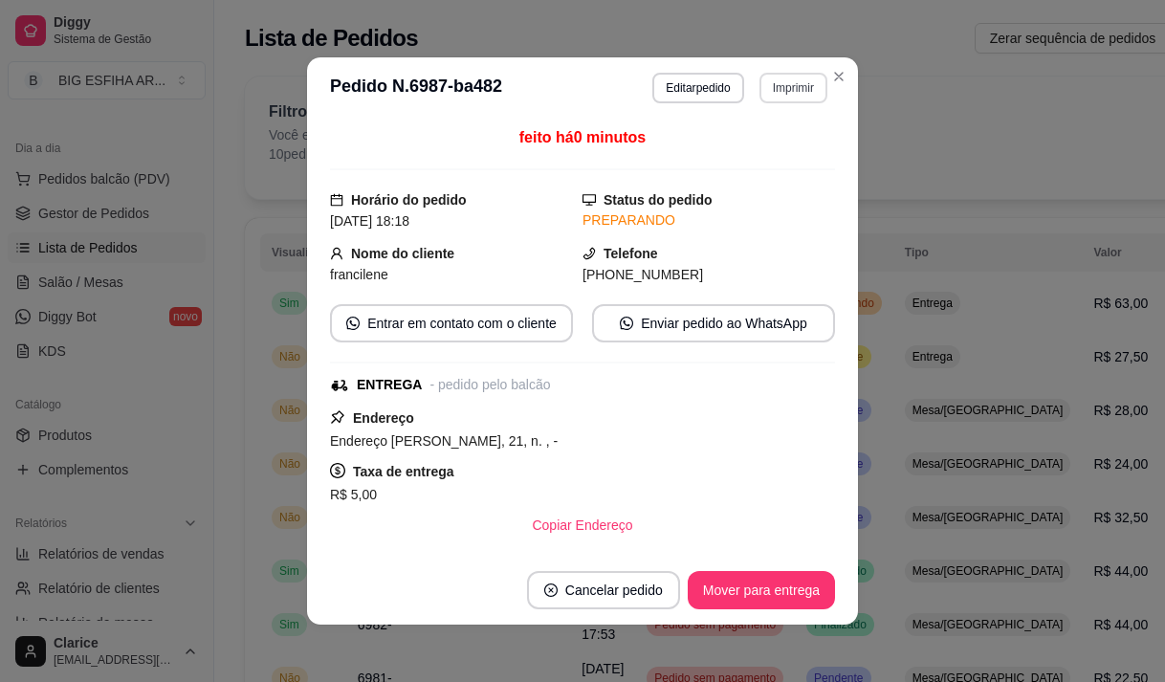
click at [767, 92] on button "Imprimir" at bounding box center [793, 88] width 68 height 31
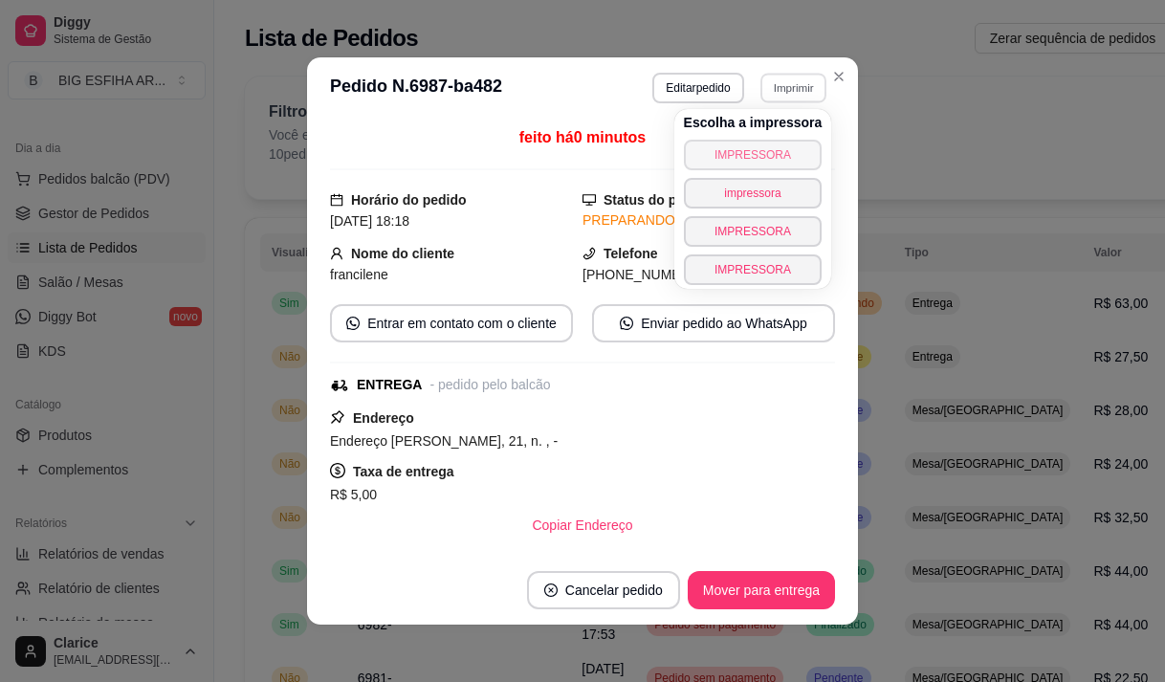
click at [734, 159] on button "IMPRESSORA" at bounding box center [753, 155] width 139 height 31
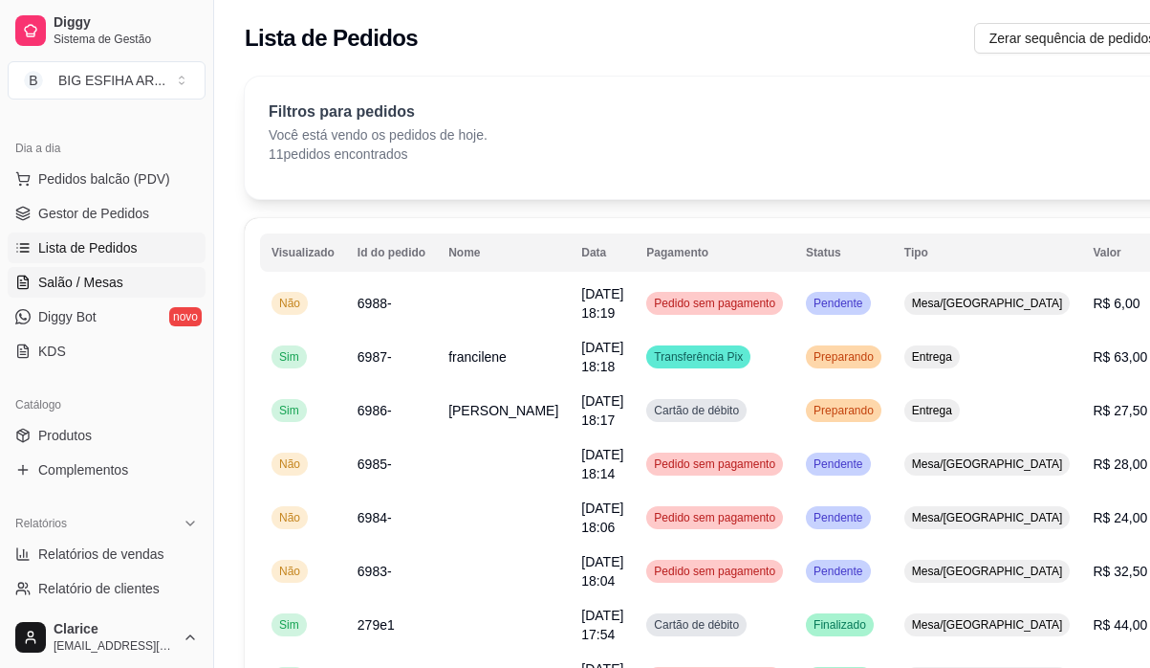
click at [109, 276] on span "Salão / Mesas" at bounding box center [80, 282] width 85 height 19
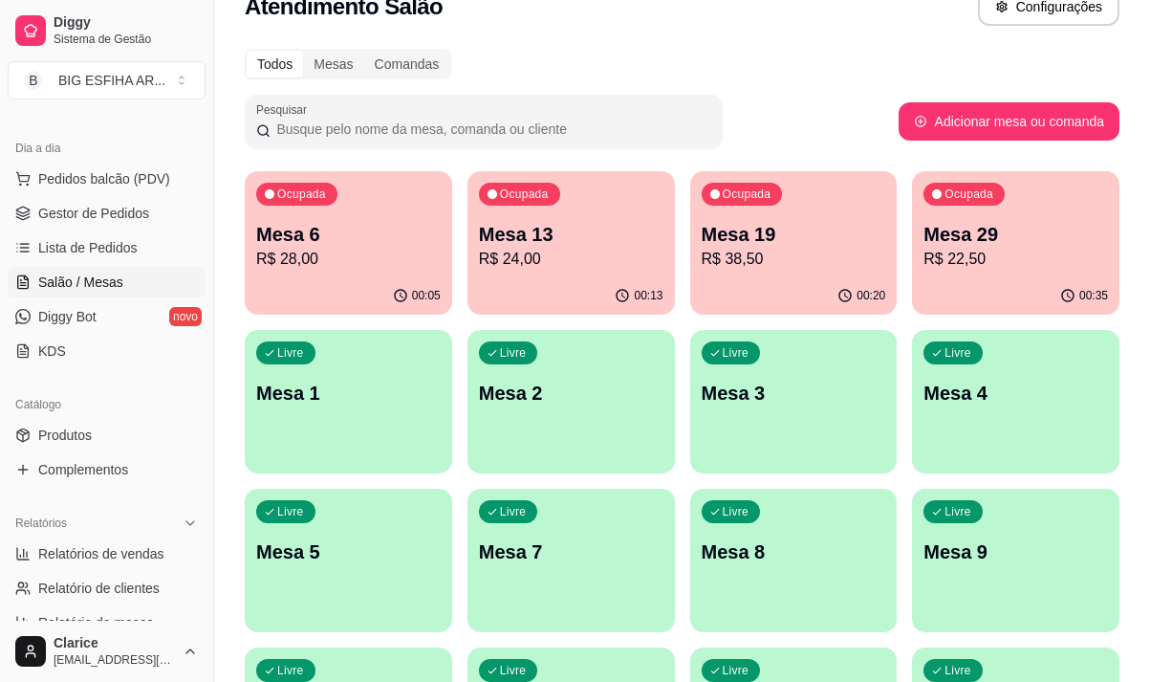
scroll to position [96, 0]
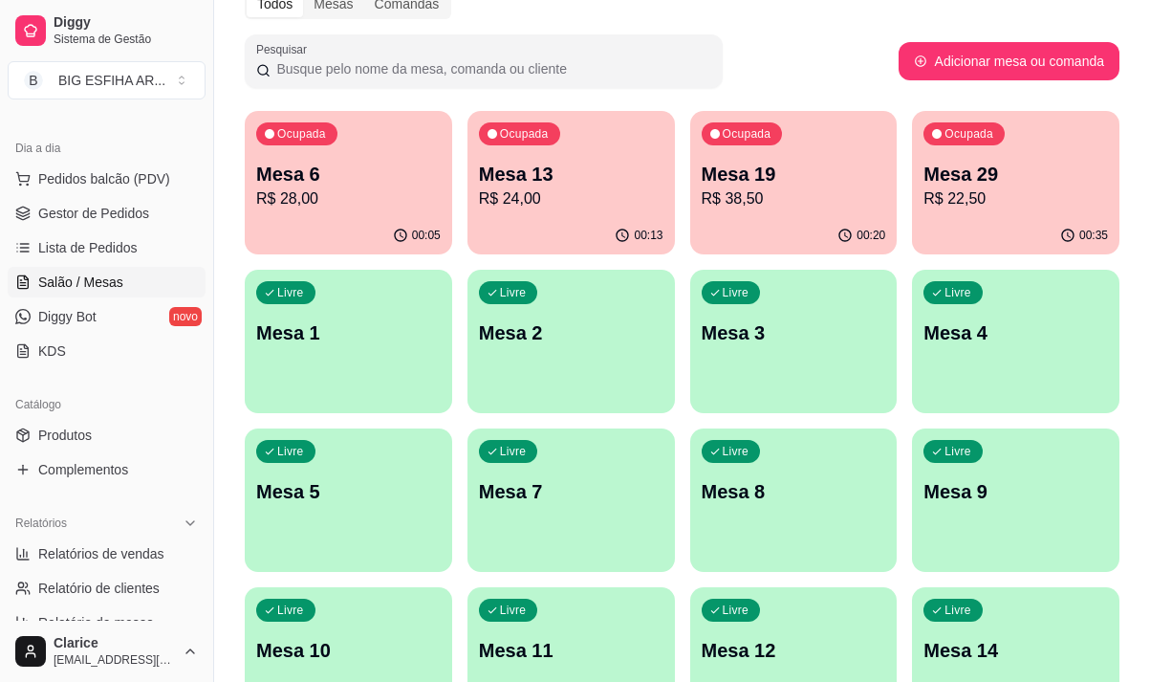
click at [304, 628] on div "Livre Mesa 10" at bounding box center [349, 647] width 208 height 120
click at [119, 260] on link "Lista de Pedidos" at bounding box center [107, 247] width 198 height 31
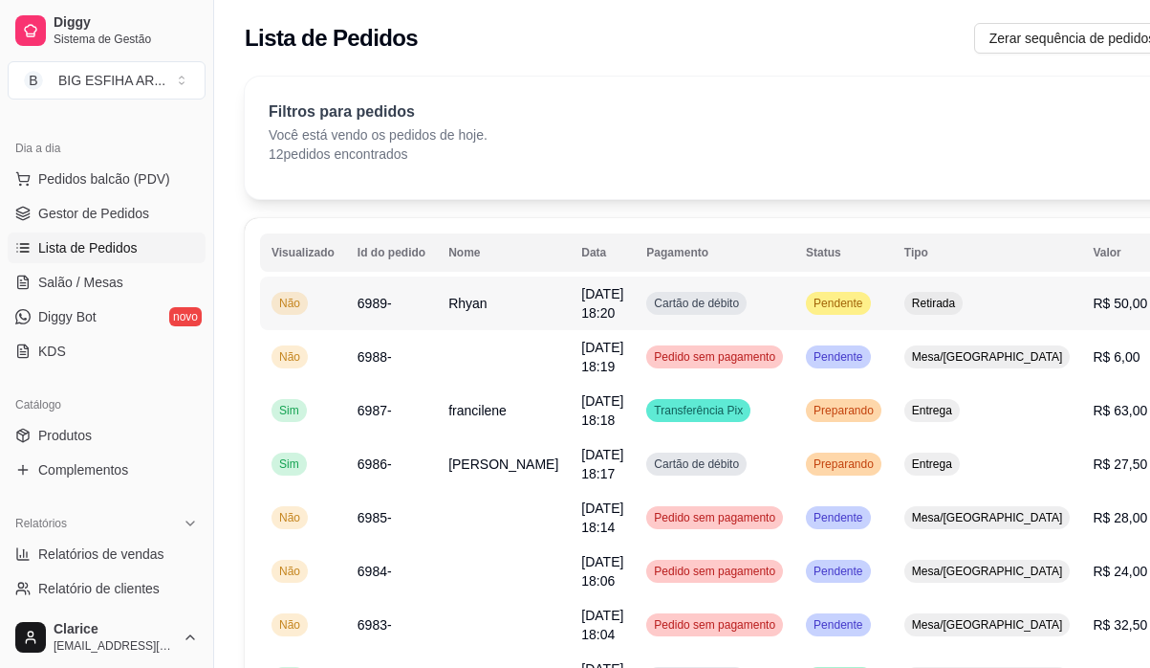
click at [379, 293] on td "6989-" at bounding box center [391, 303] width 91 height 54
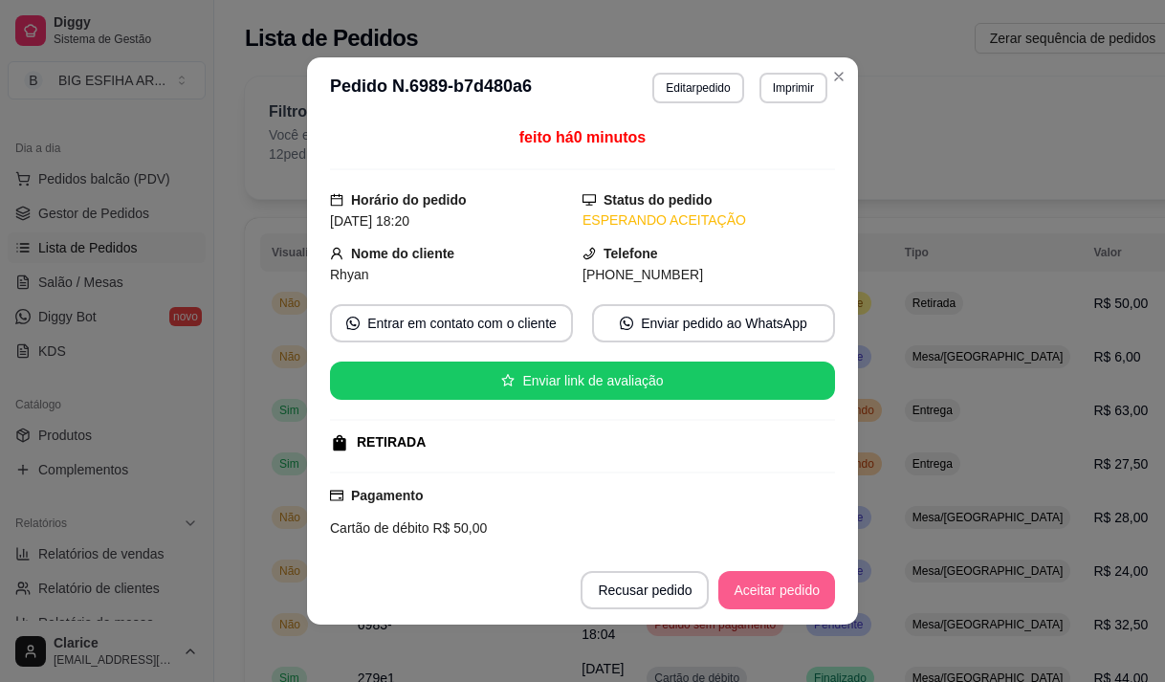
click at [809, 589] on button "Aceitar pedido" at bounding box center [776, 590] width 117 height 38
click at [801, 591] on button "Mover para preparo" at bounding box center [761, 590] width 148 height 38
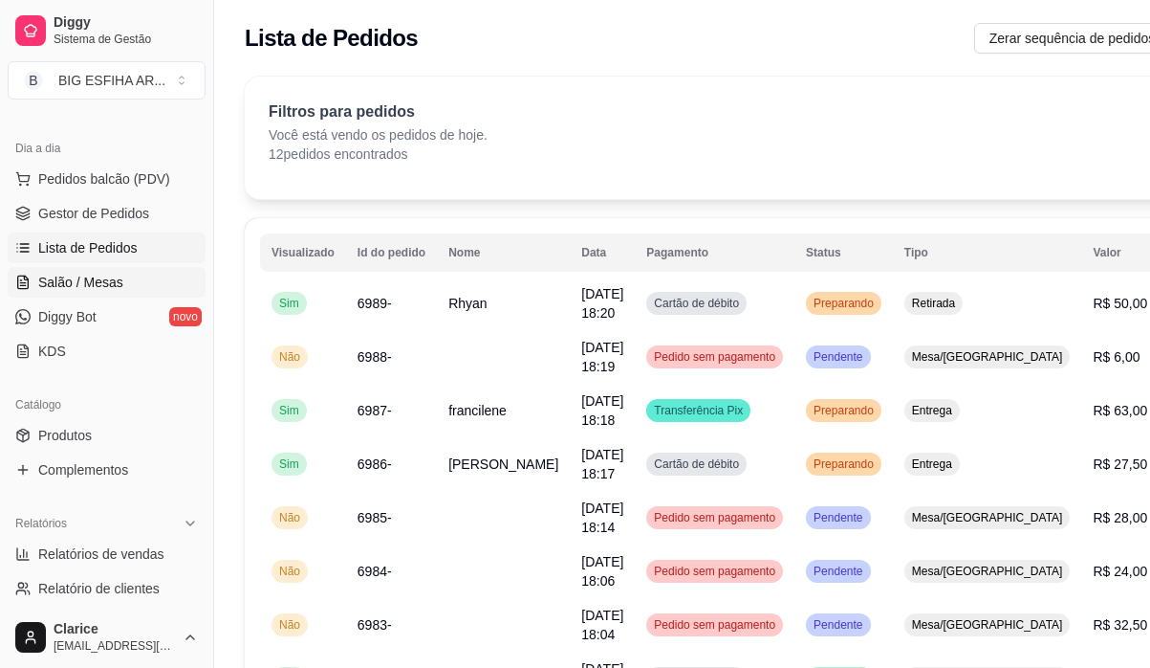
click at [127, 274] on link "Salão / Mesas" at bounding box center [107, 282] width 198 height 31
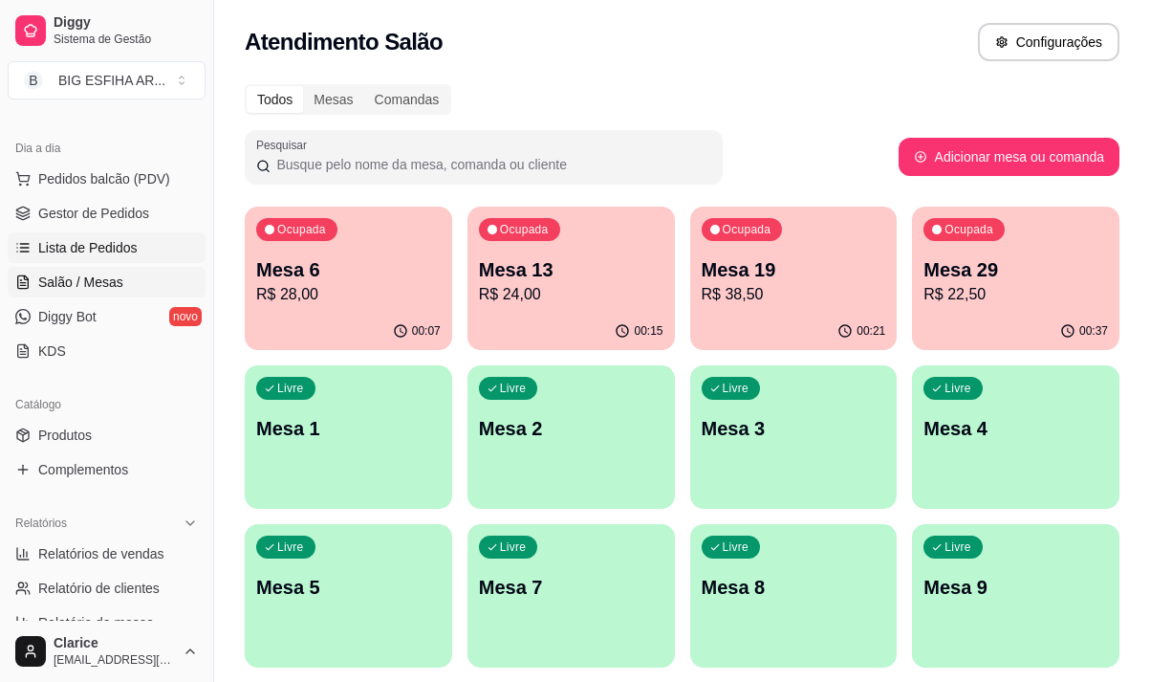
click at [129, 239] on span "Lista de Pedidos" at bounding box center [87, 247] width 99 height 19
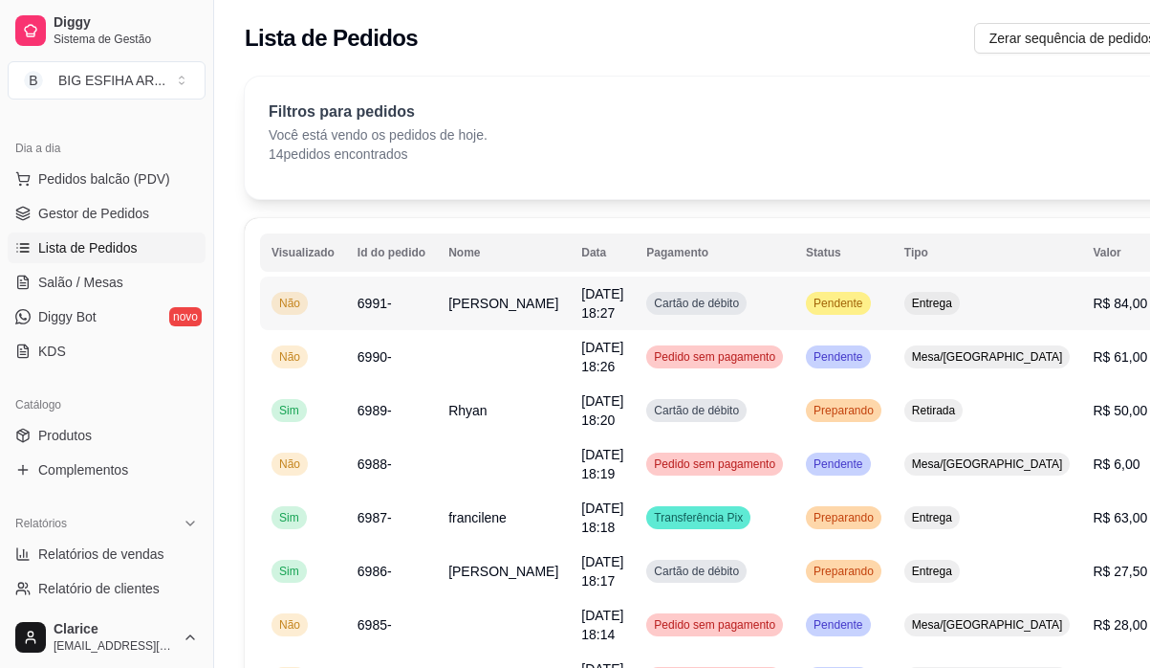
click at [731, 295] on td "Cartão de débito" at bounding box center [715, 303] width 160 height 54
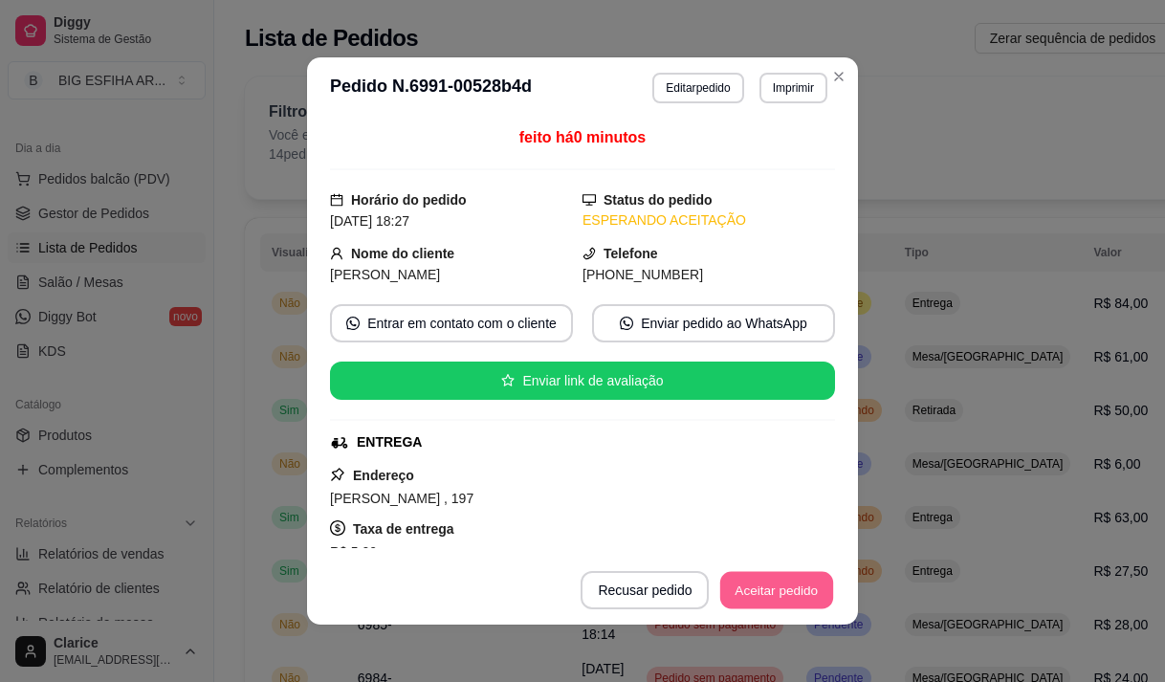
click at [746, 592] on button "Aceitar pedido" at bounding box center [776, 590] width 113 height 37
click at [761, 596] on button "Mover para preparo" at bounding box center [761, 590] width 148 height 38
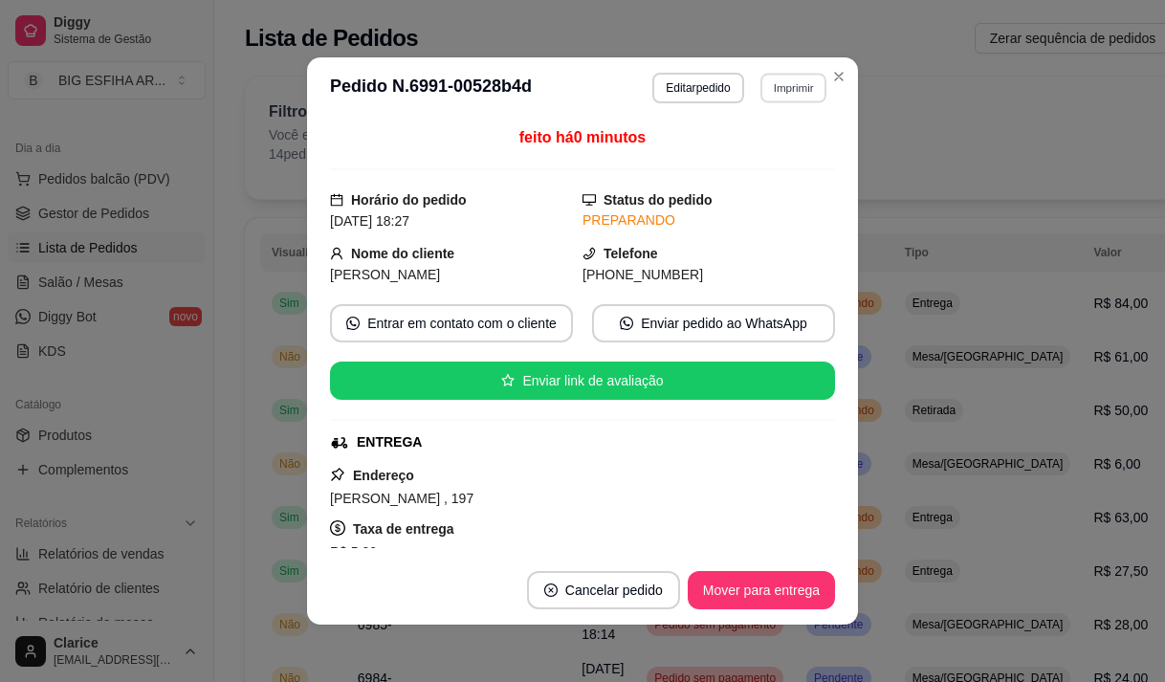
click at [770, 82] on button "Imprimir" at bounding box center [793, 88] width 66 height 30
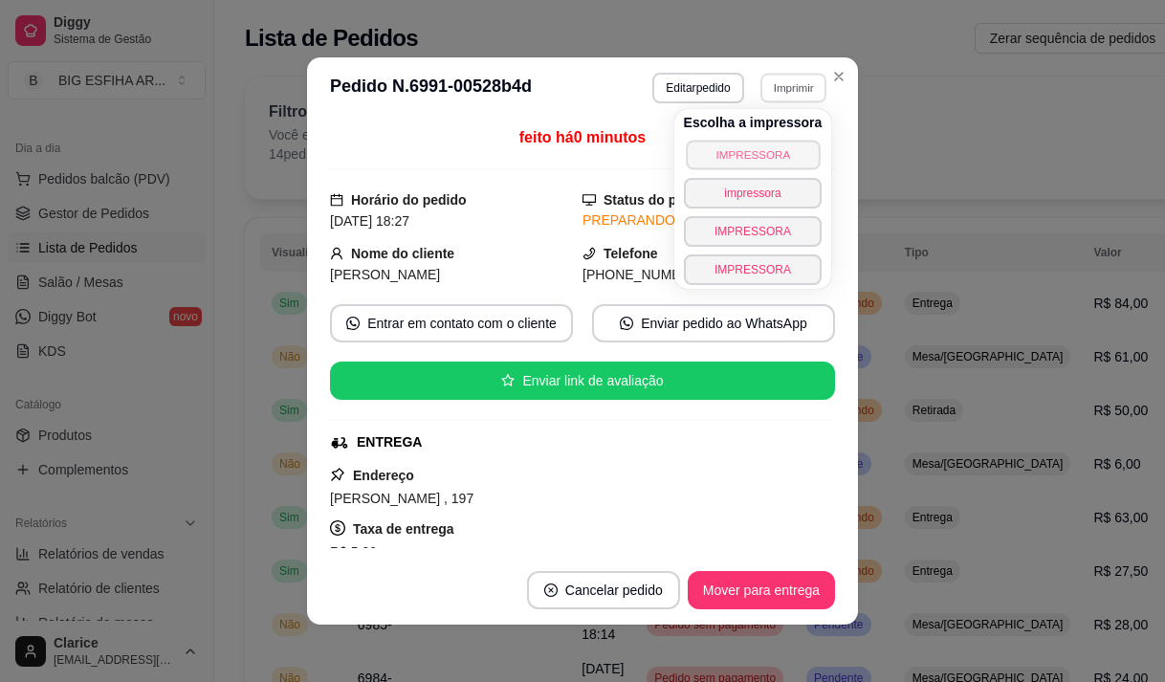
click at [766, 152] on button "IMPRESSORA" at bounding box center [753, 155] width 134 height 30
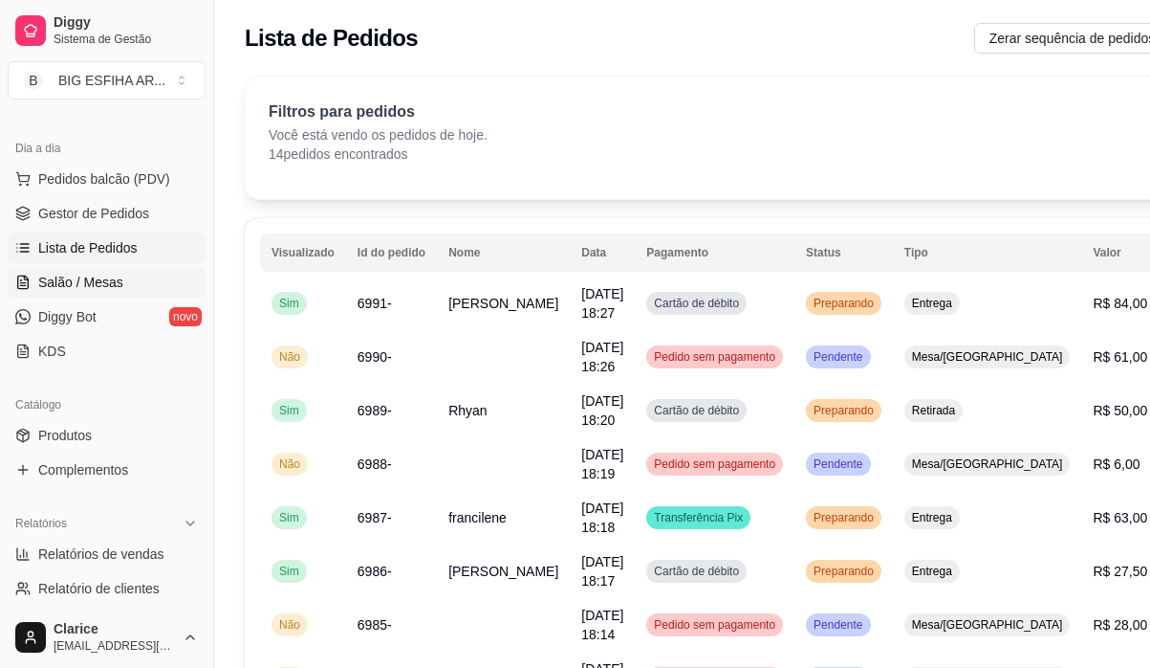
click at [103, 273] on span "Salão / Mesas" at bounding box center [80, 282] width 85 height 19
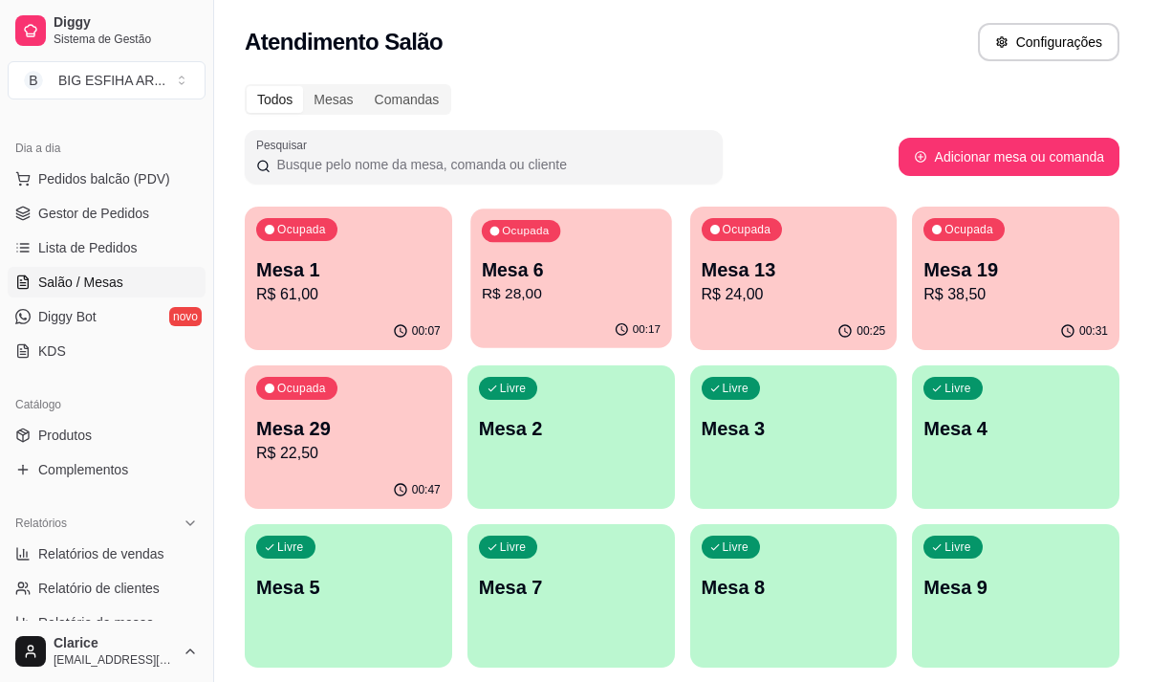
click at [502, 288] on p "R$ 28,00" at bounding box center [571, 294] width 179 height 22
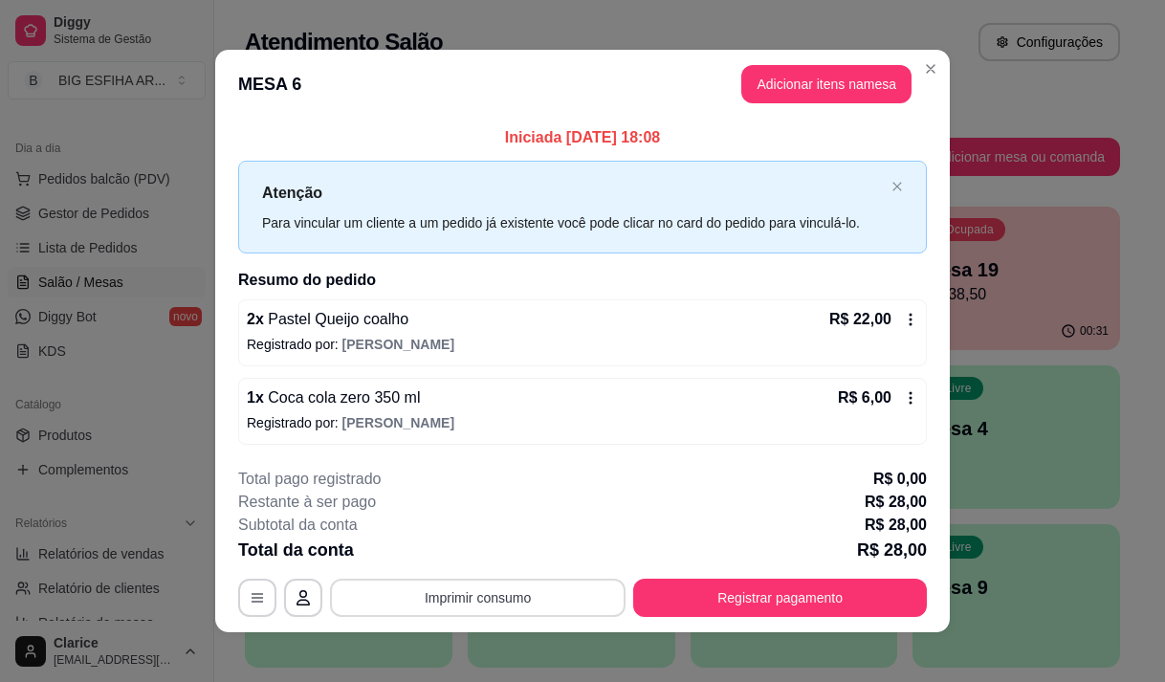
click at [460, 598] on button "Imprimir consumo" at bounding box center [478, 598] width 296 height 38
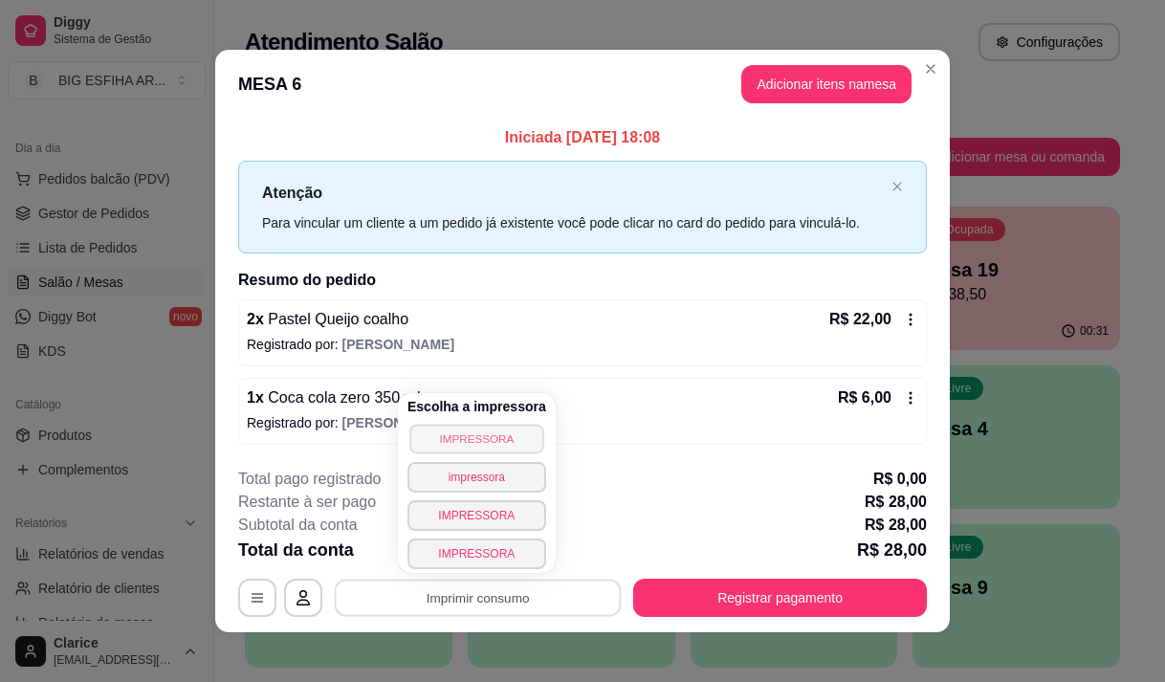
click at [493, 437] on button "IMPRESSORA" at bounding box center [476, 439] width 134 height 30
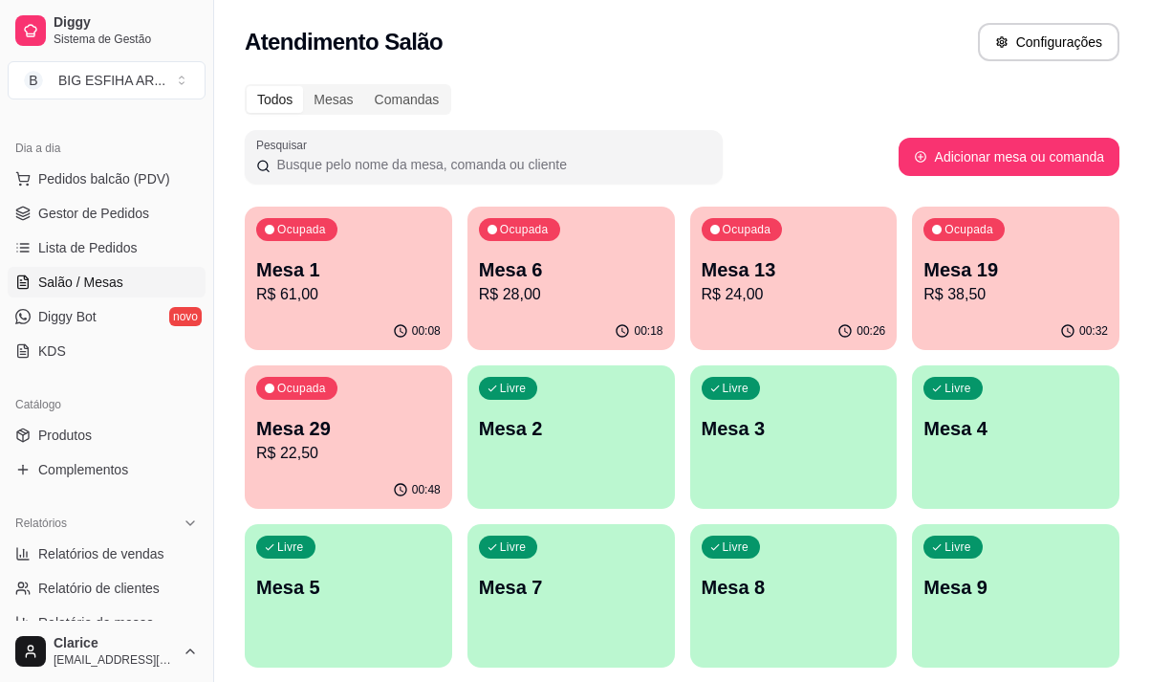
click at [834, 299] on p "R$ 24,00" at bounding box center [794, 294] width 185 height 23
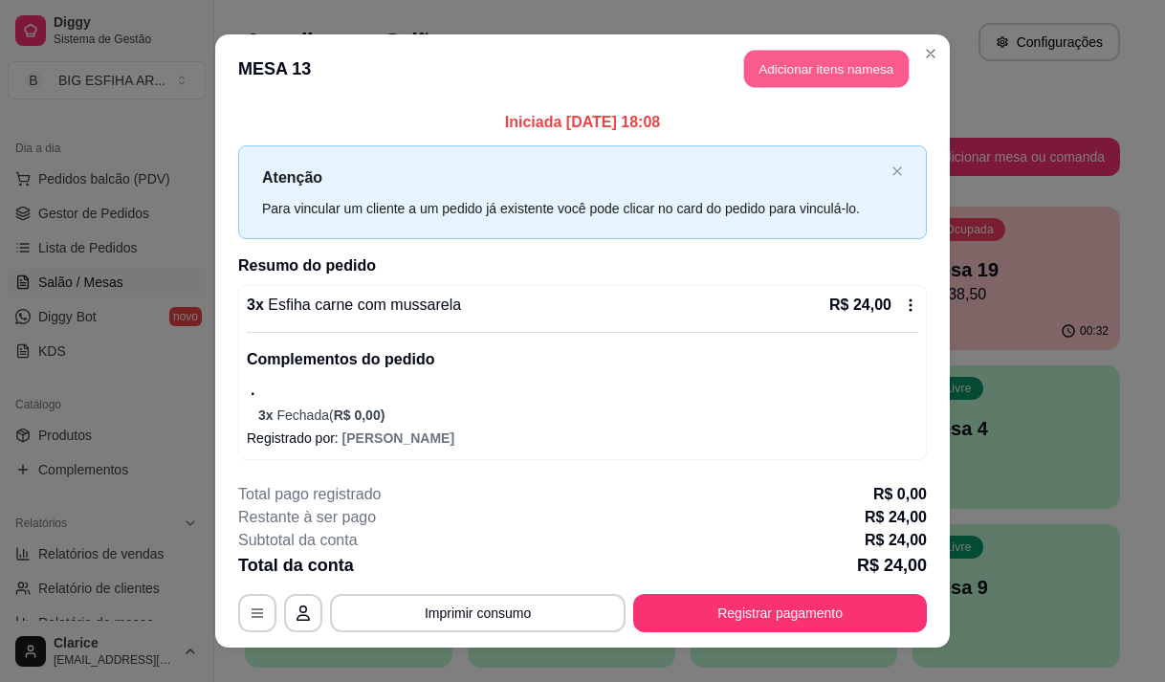
click at [803, 67] on button "Adicionar itens na mesa" at bounding box center [826, 69] width 164 height 37
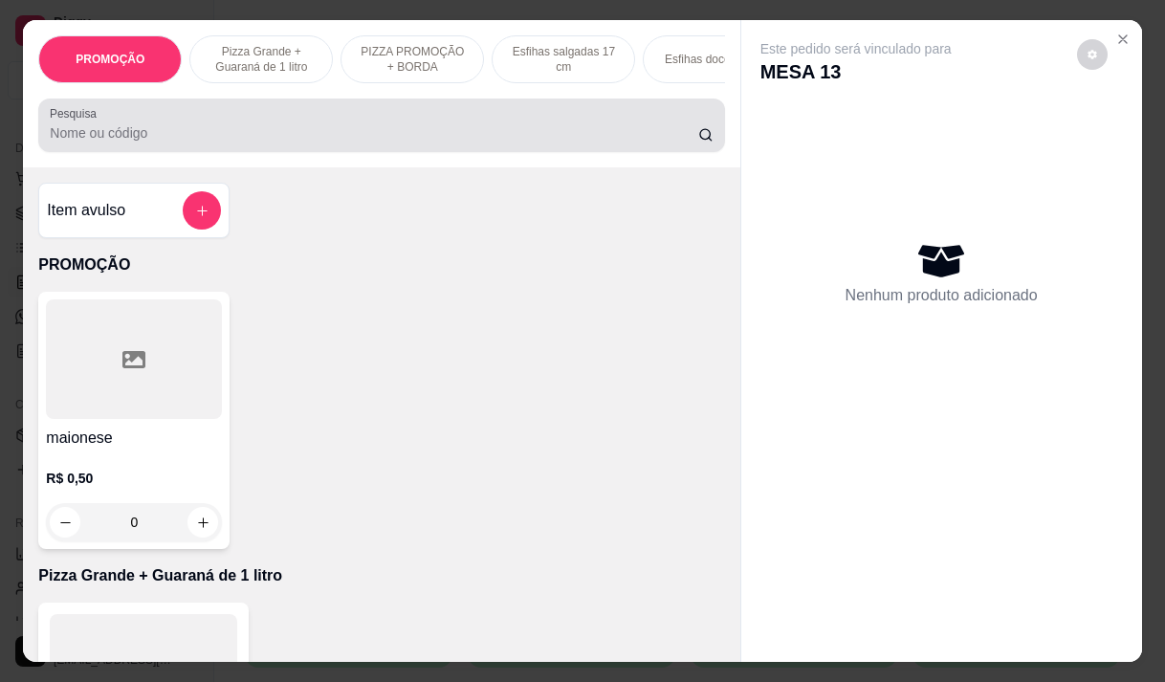
click at [201, 142] on input "Pesquisa" at bounding box center [374, 132] width 648 height 19
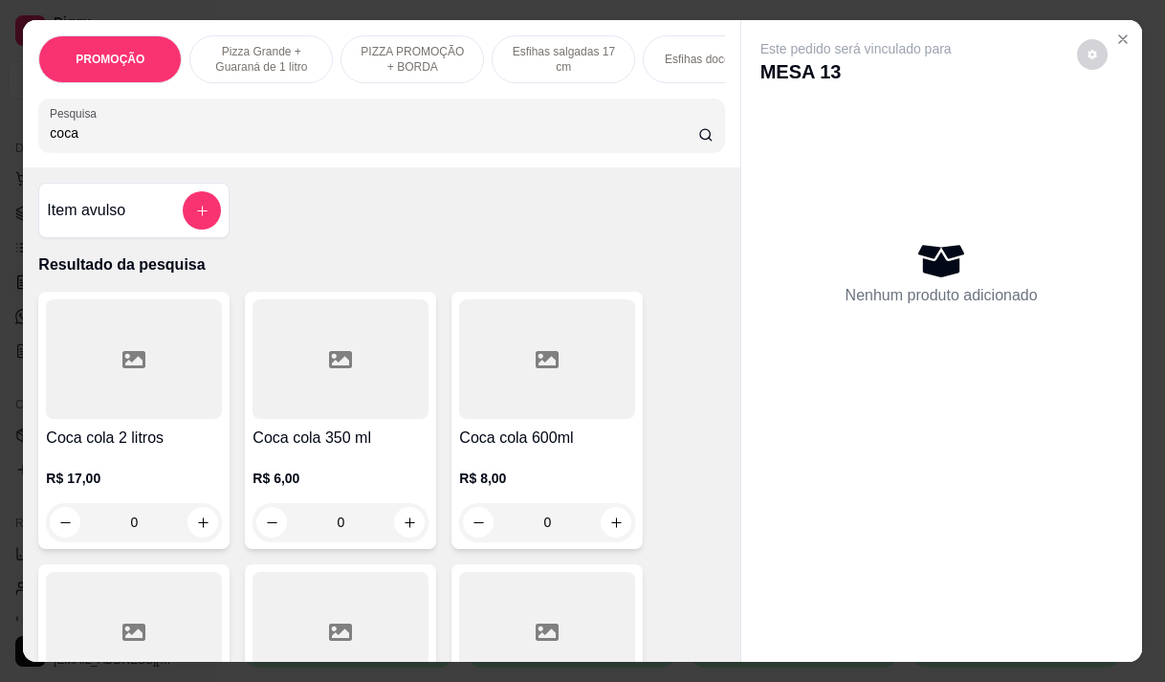
type input "coca"
click at [354, 445] on h4 "Coca cola 350 ml" at bounding box center [340, 438] width 176 height 23
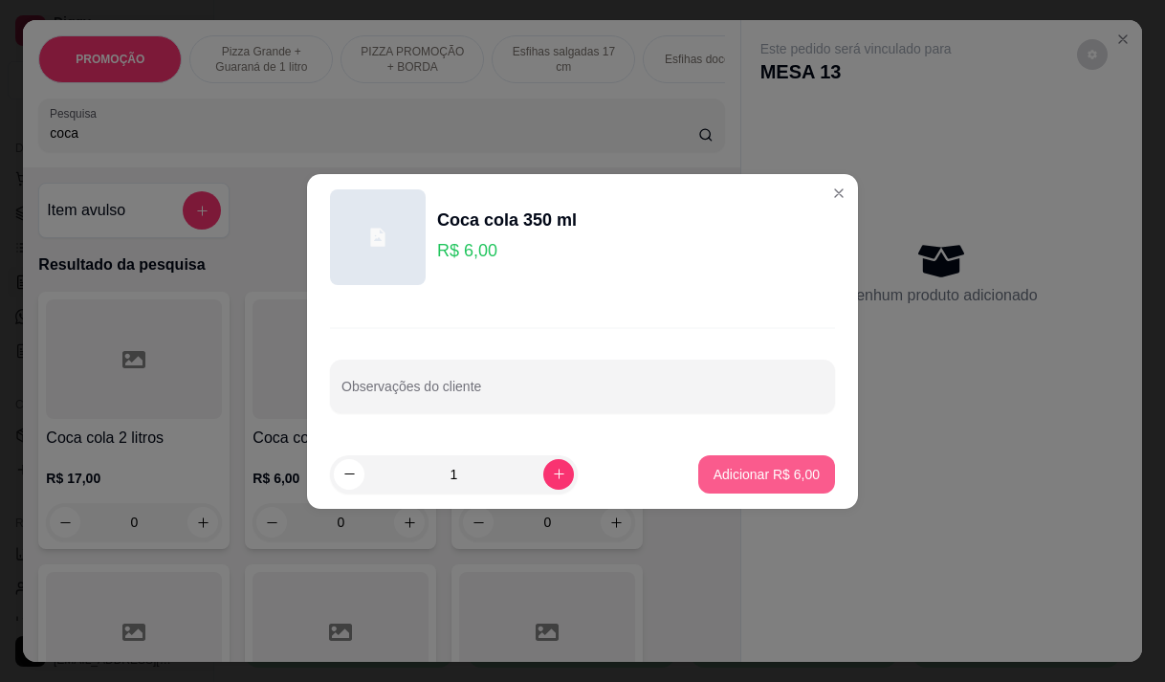
click at [772, 476] on p "Adicionar R$ 6,00" at bounding box center [766, 474] width 106 height 19
type input "1"
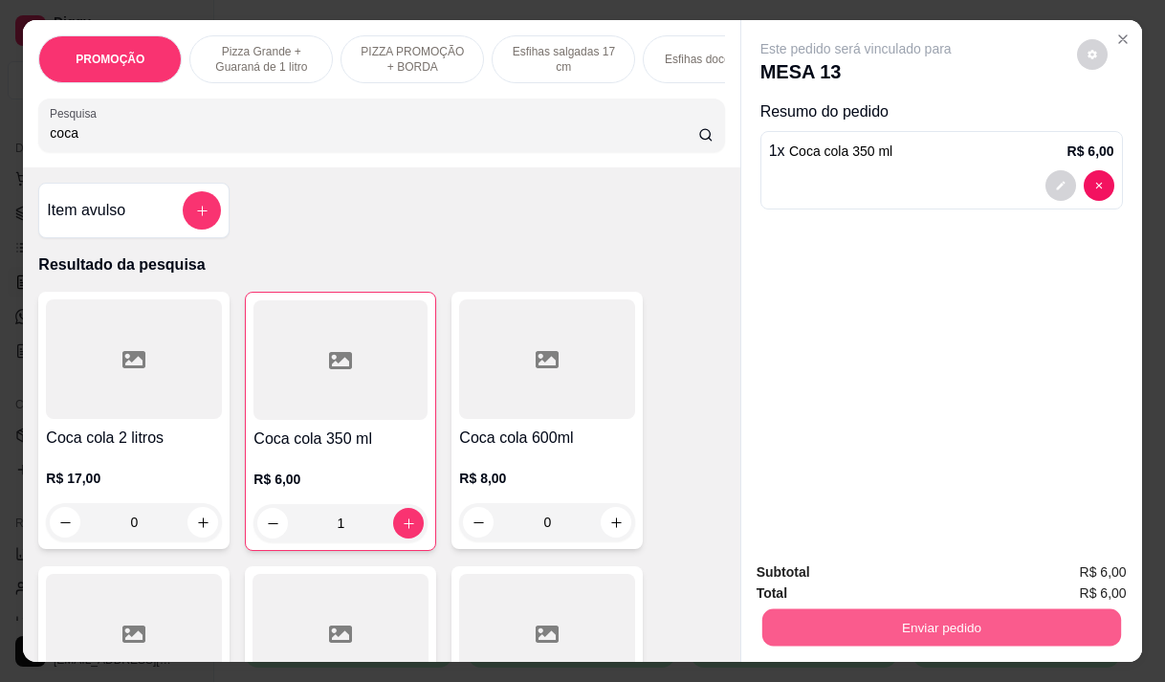
click at [884, 622] on button "Enviar pedido" at bounding box center [940, 626] width 359 height 37
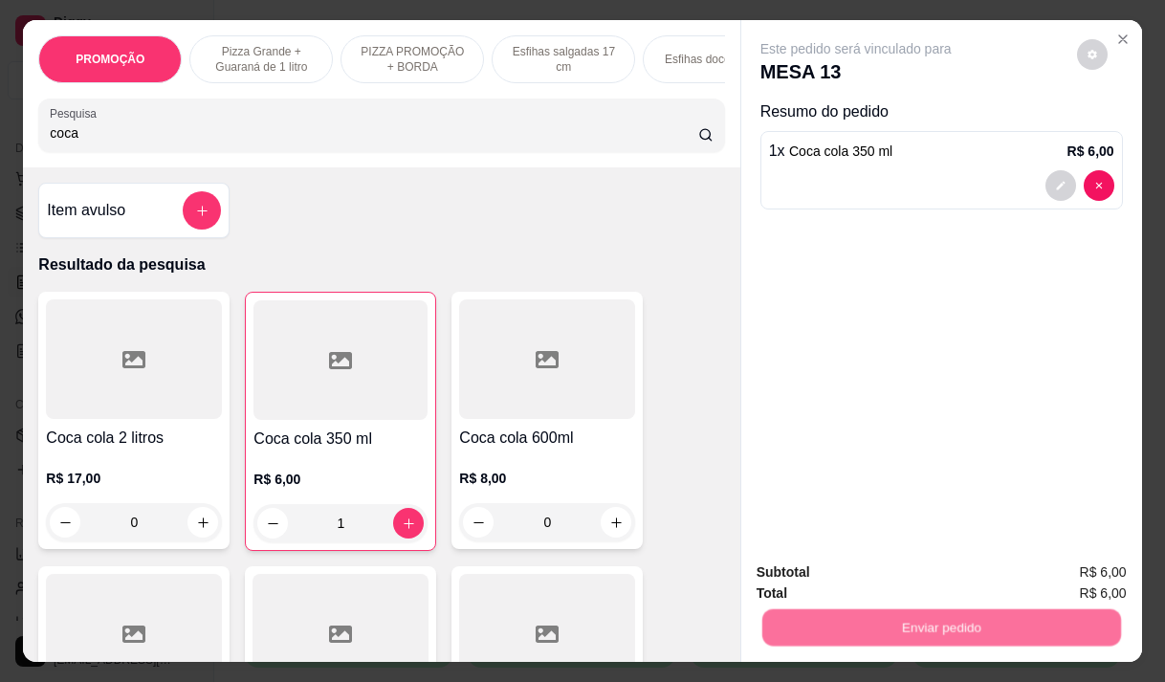
click at [867, 568] on button "Não registrar e enviar pedido" at bounding box center [877, 573] width 199 height 36
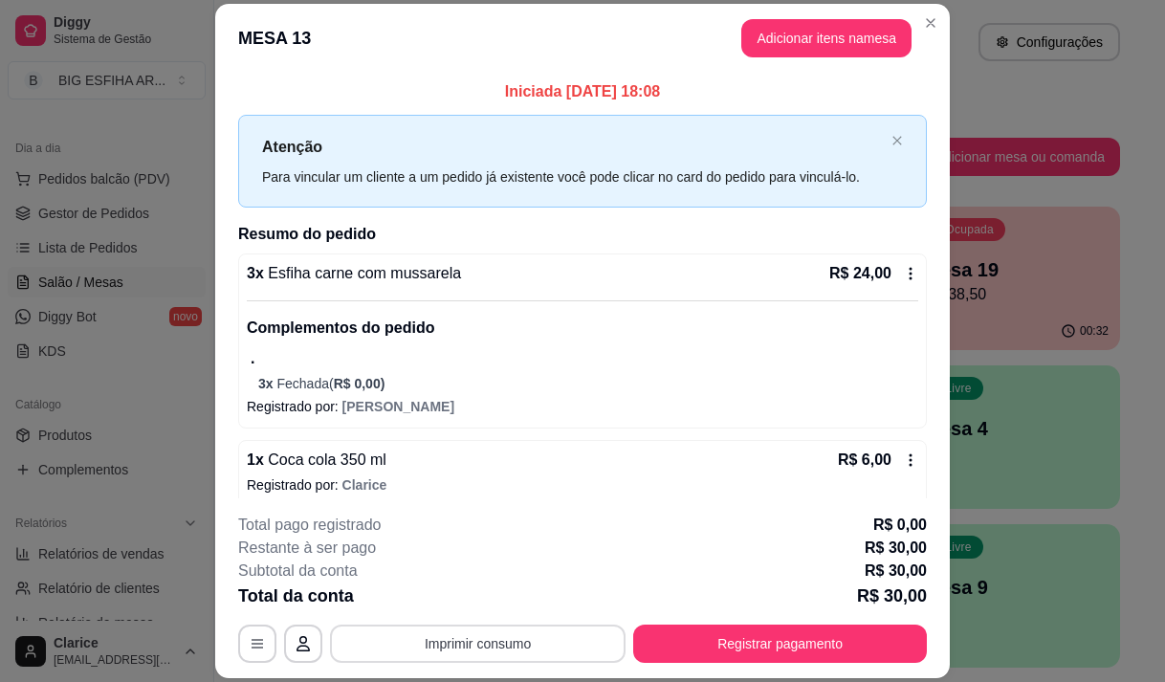
click at [556, 646] on button "Imprimir consumo" at bounding box center [478, 643] width 296 height 38
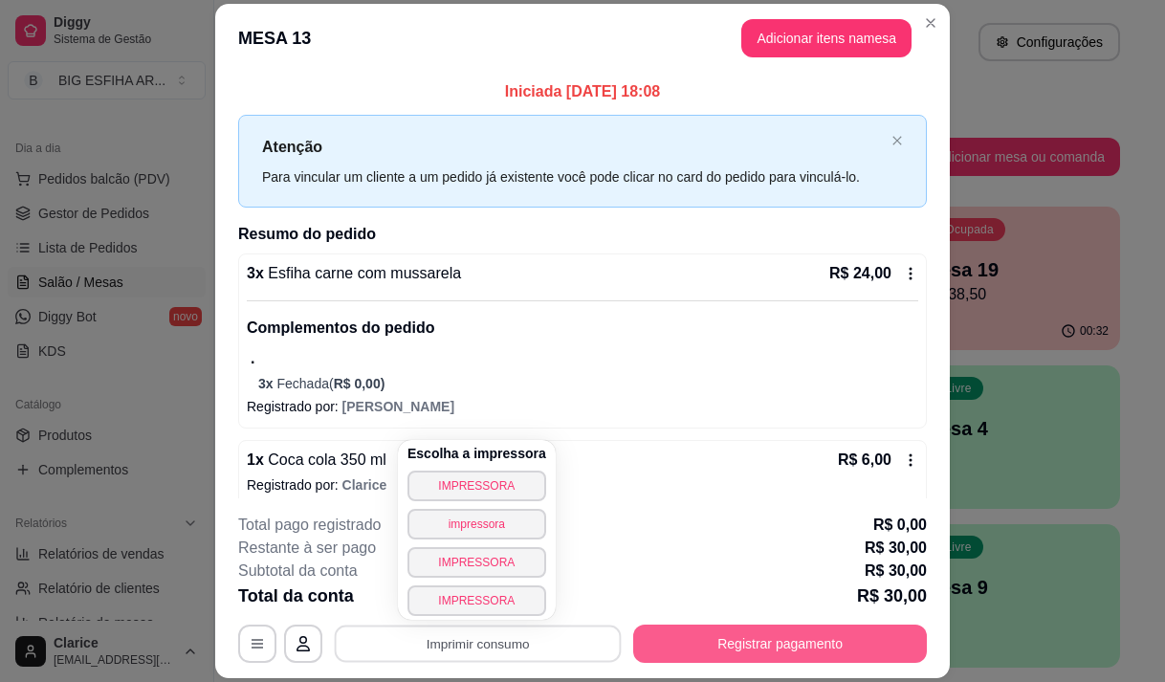
click at [859, 631] on button "Registrar pagamento" at bounding box center [780, 643] width 294 height 38
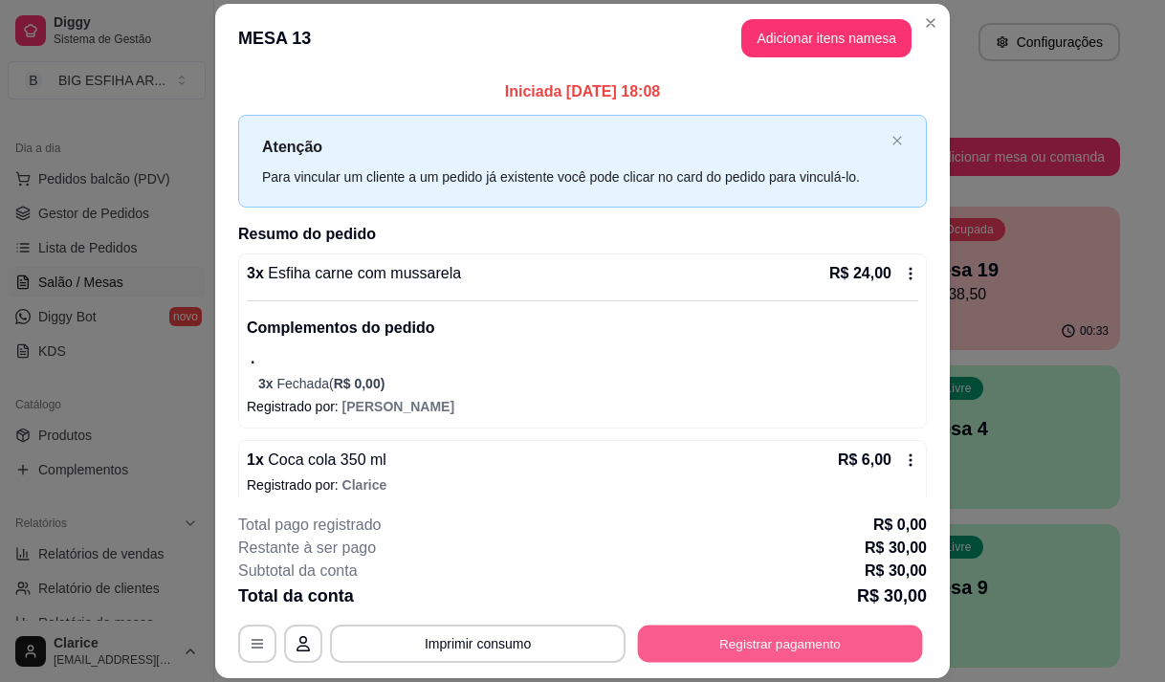
click at [744, 650] on button "Registrar pagamento" at bounding box center [780, 643] width 285 height 37
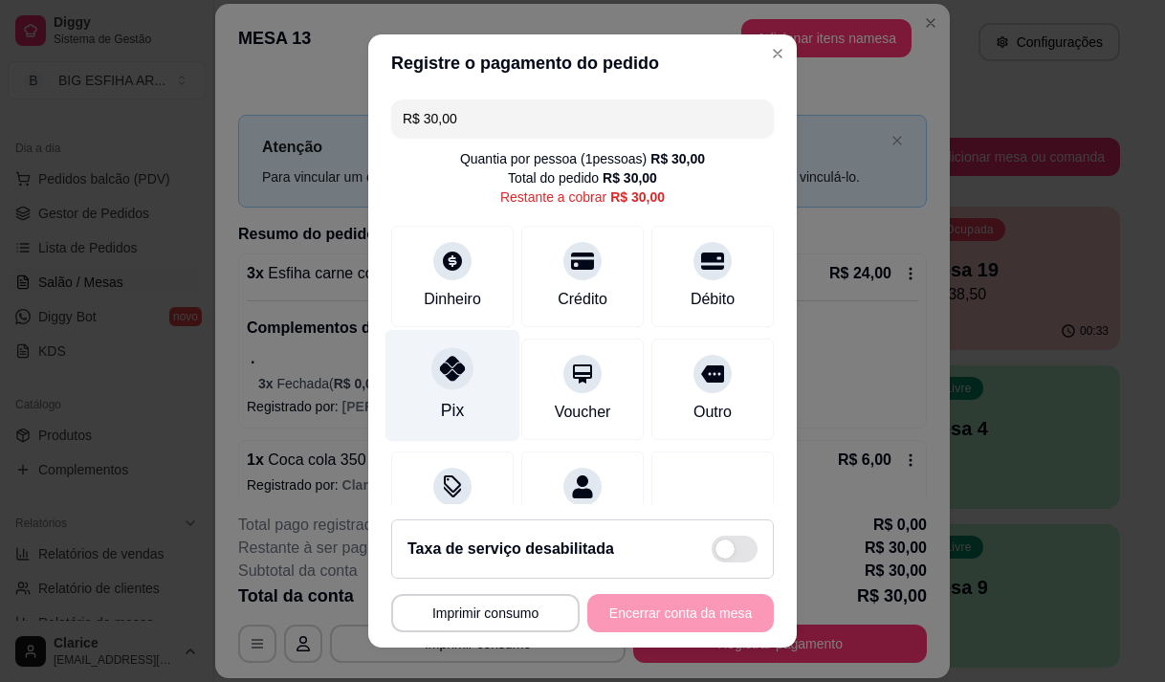
click at [433, 390] on div "Pix" at bounding box center [452, 385] width 135 height 112
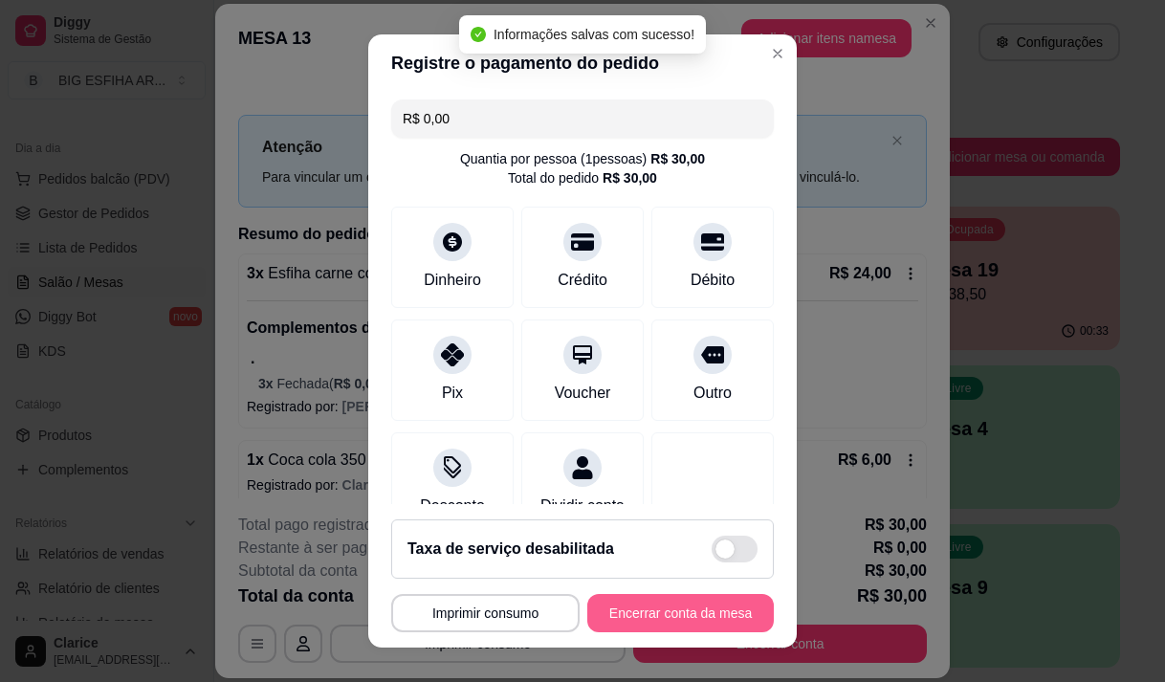
type input "R$ 0,00"
click at [692, 619] on button "Encerrar conta da mesa" at bounding box center [680, 613] width 186 height 38
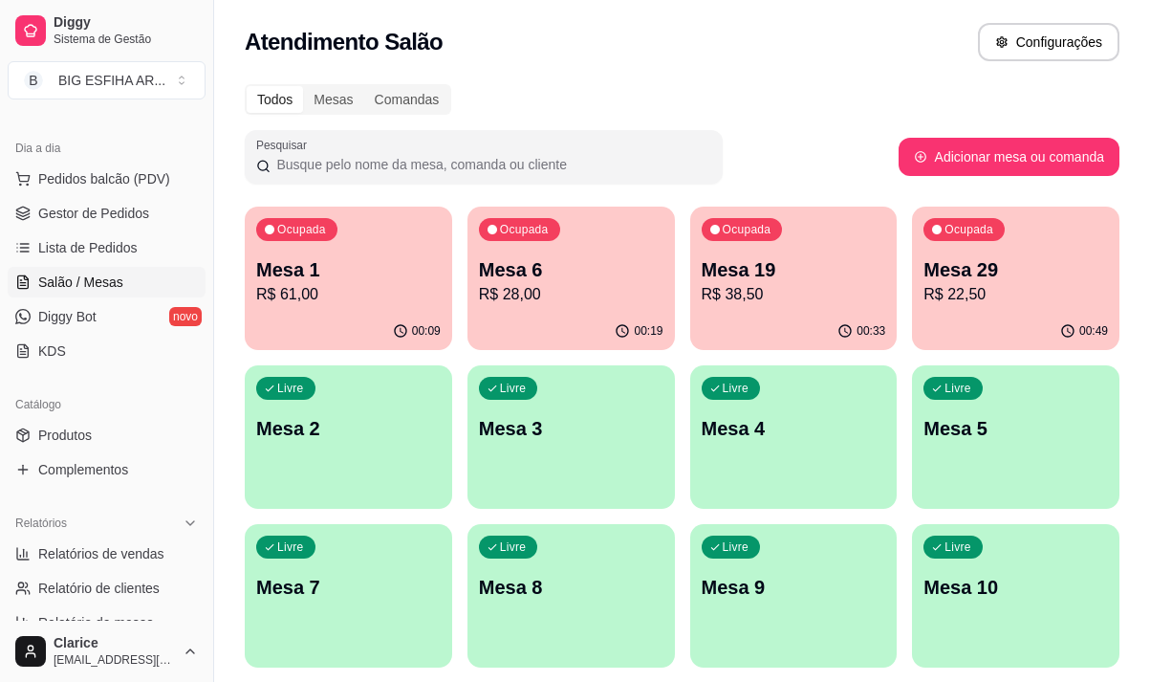
click at [528, 304] on p "R$ 28,00" at bounding box center [571, 294] width 185 height 23
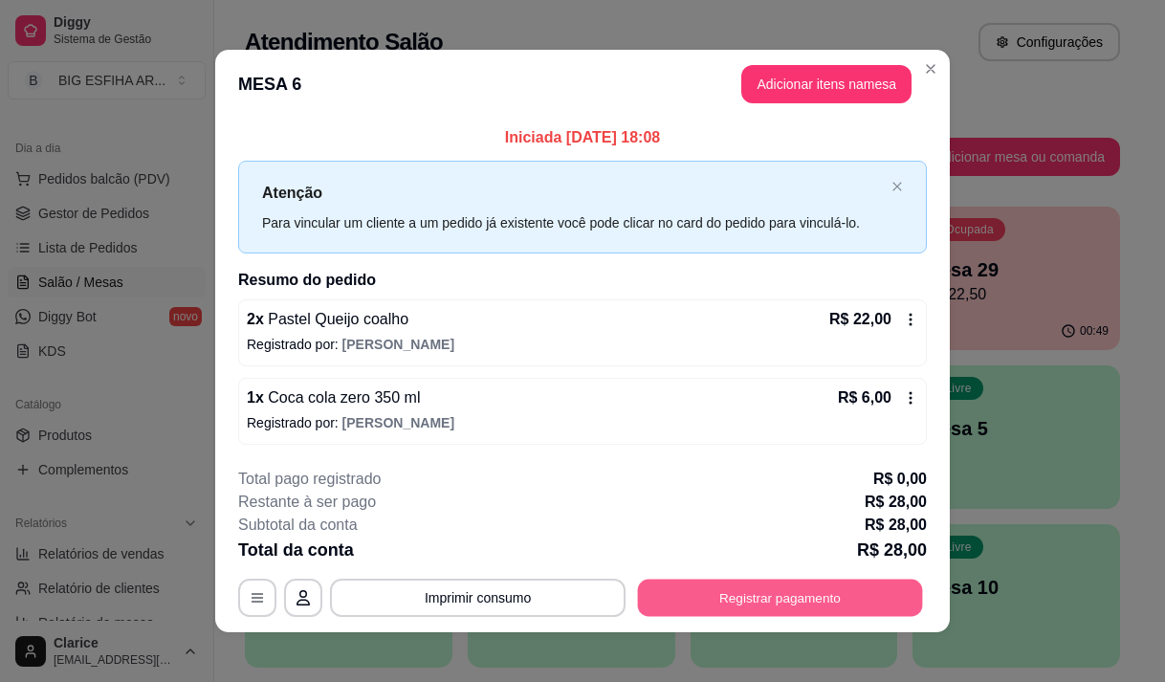
click at [698, 601] on button "Registrar pagamento" at bounding box center [780, 598] width 285 height 37
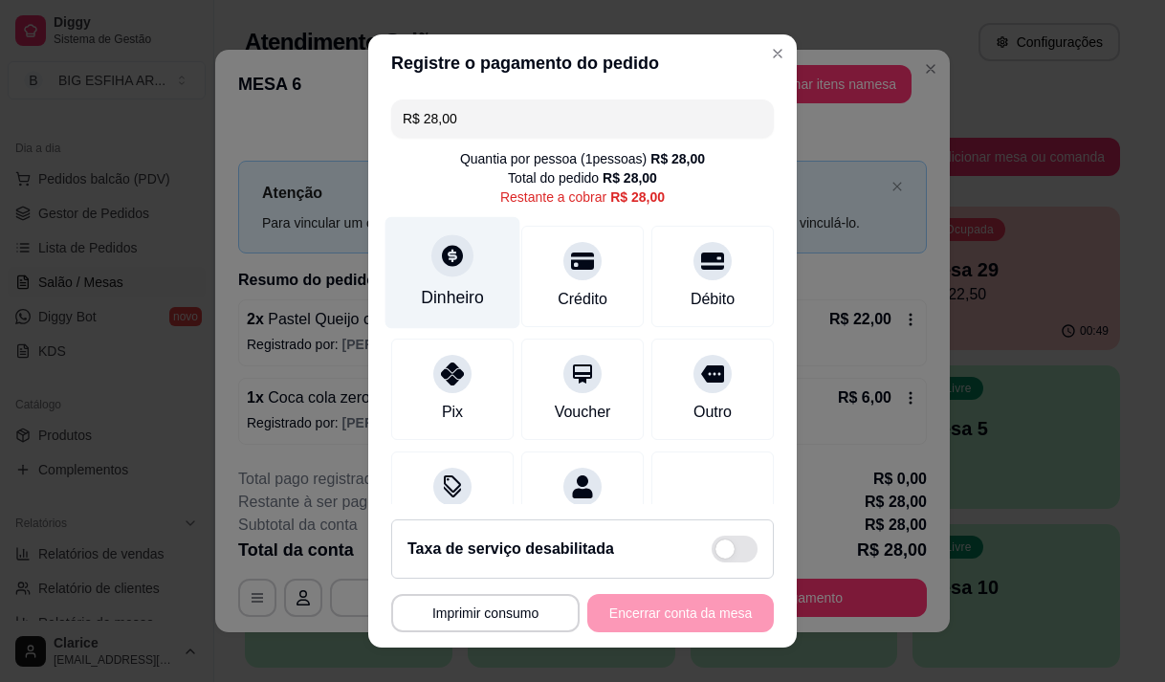
click at [417, 281] on div "Dinheiro" at bounding box center [452, 272] width 135 height 112
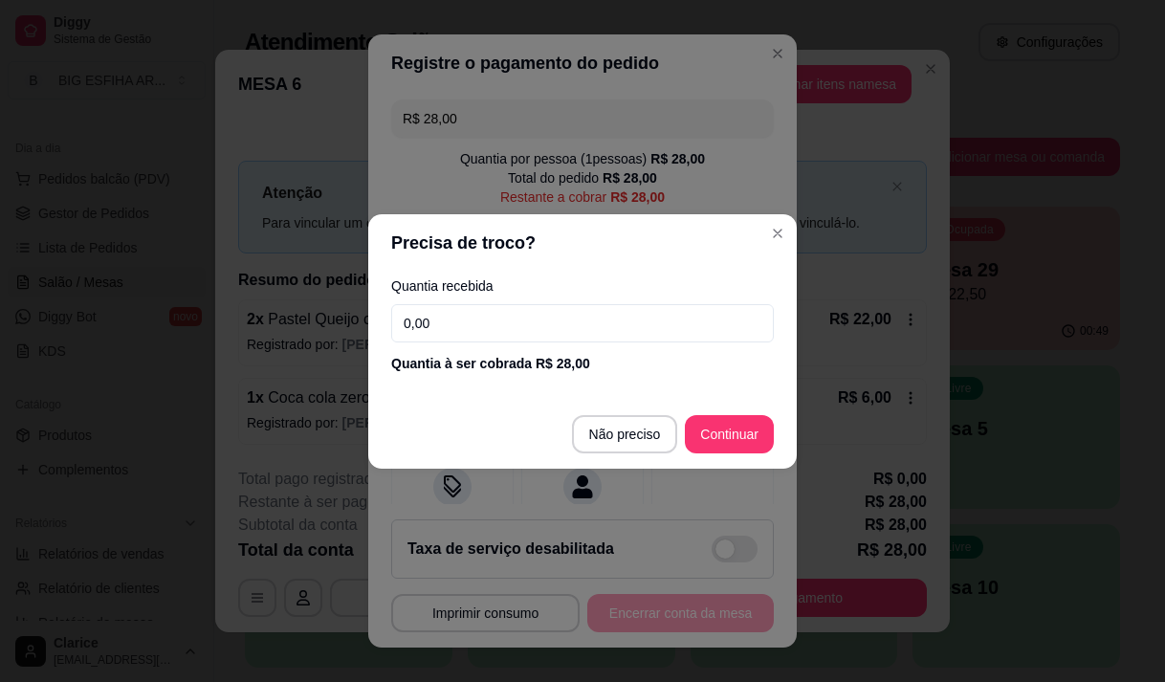
click at [501, 306] on input "0,00" at bounding box center [582, 323] width 383 height 38
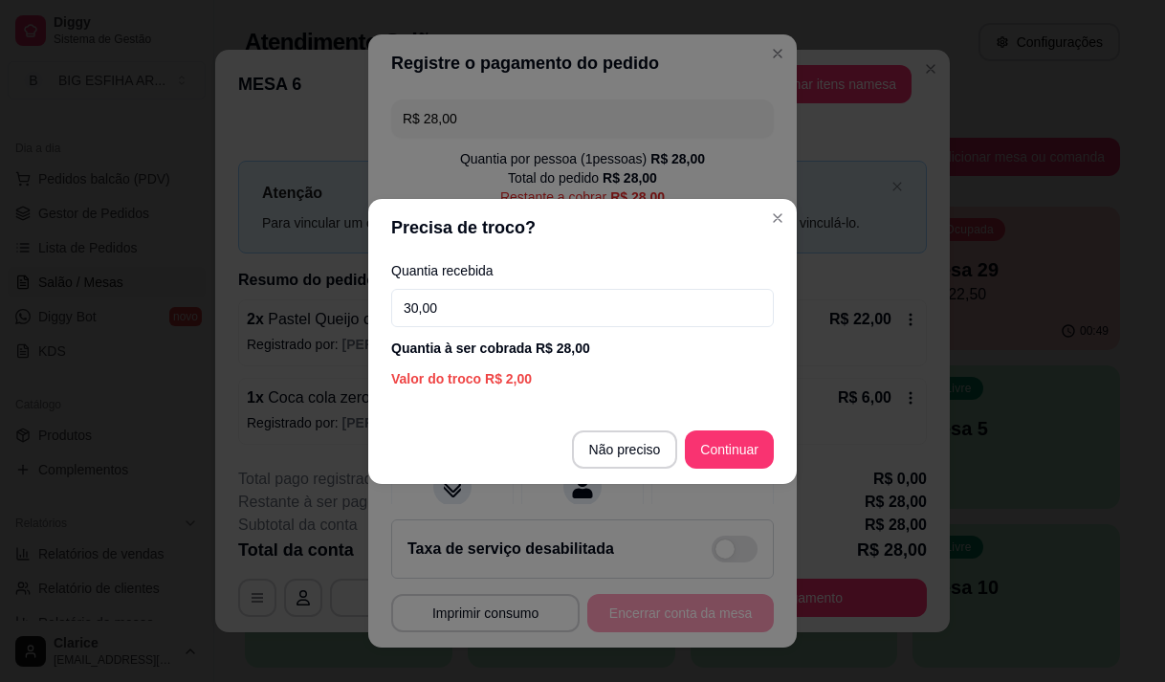
type input "30,00"
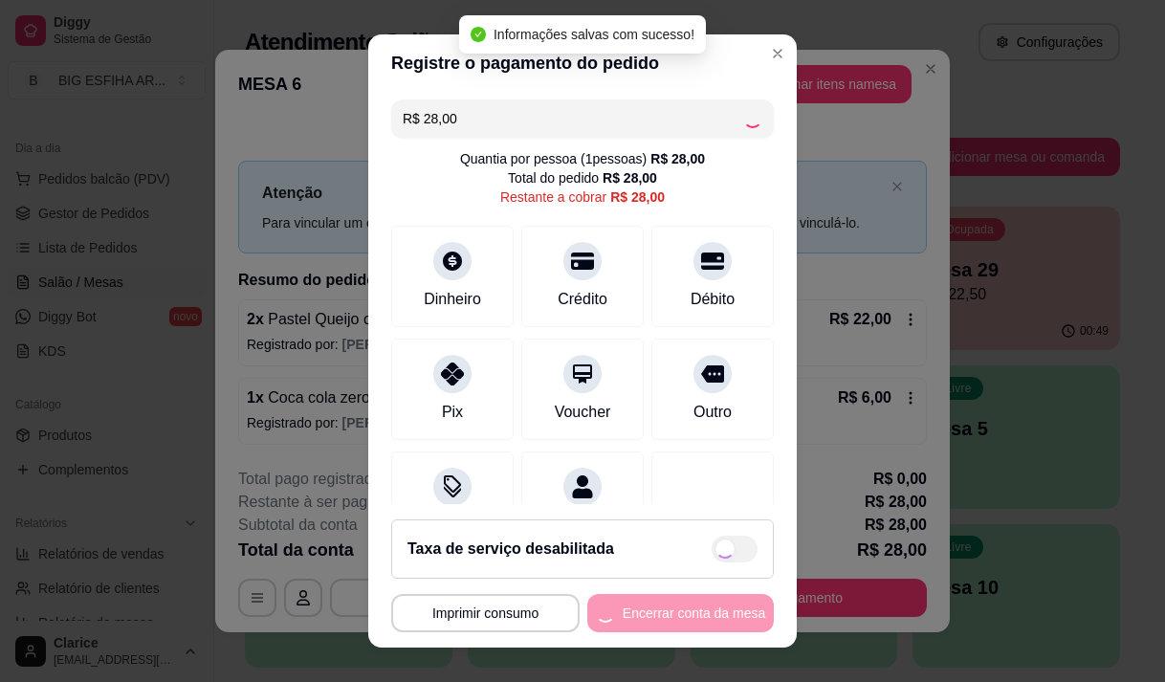
type input "R$ 0,00"
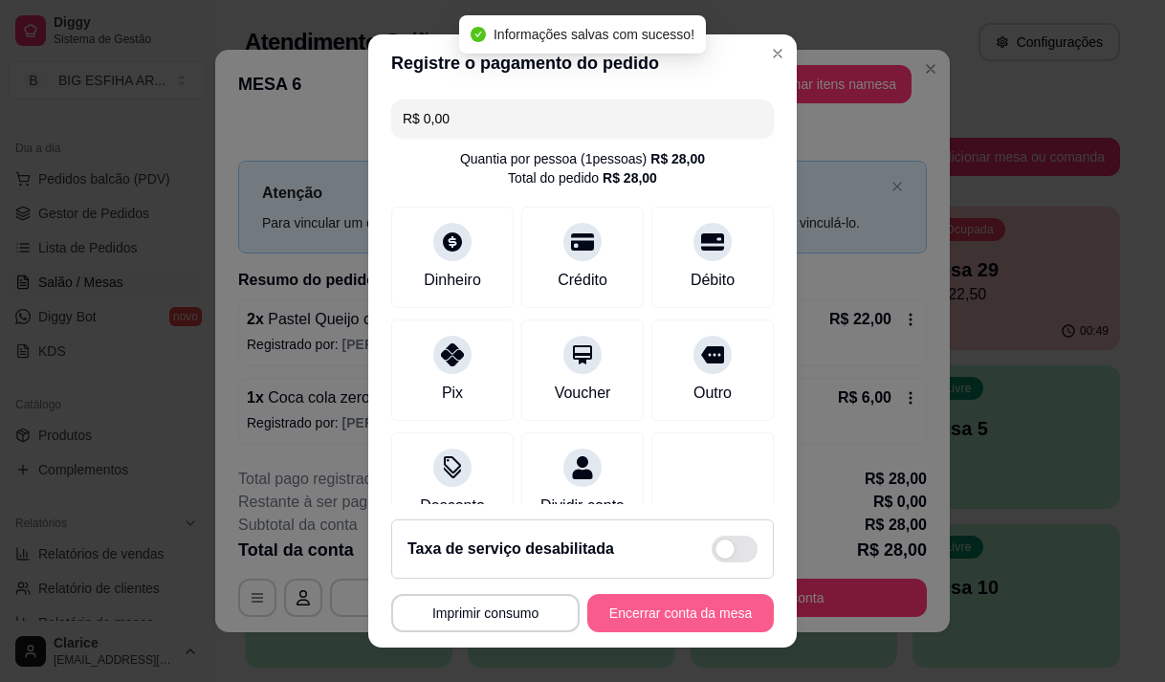
click at [612, 603] on button "Encerrar conta da mesa" at bounding box center [680, 613] width 186 height 38
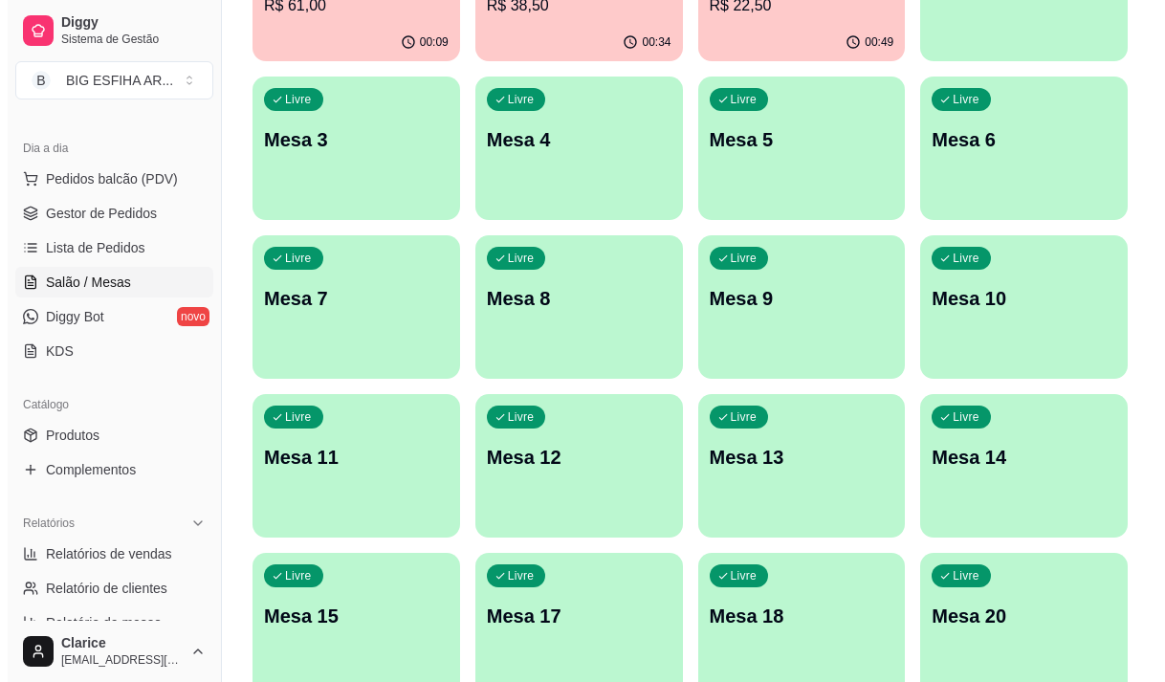
scroll to position [857, 0]
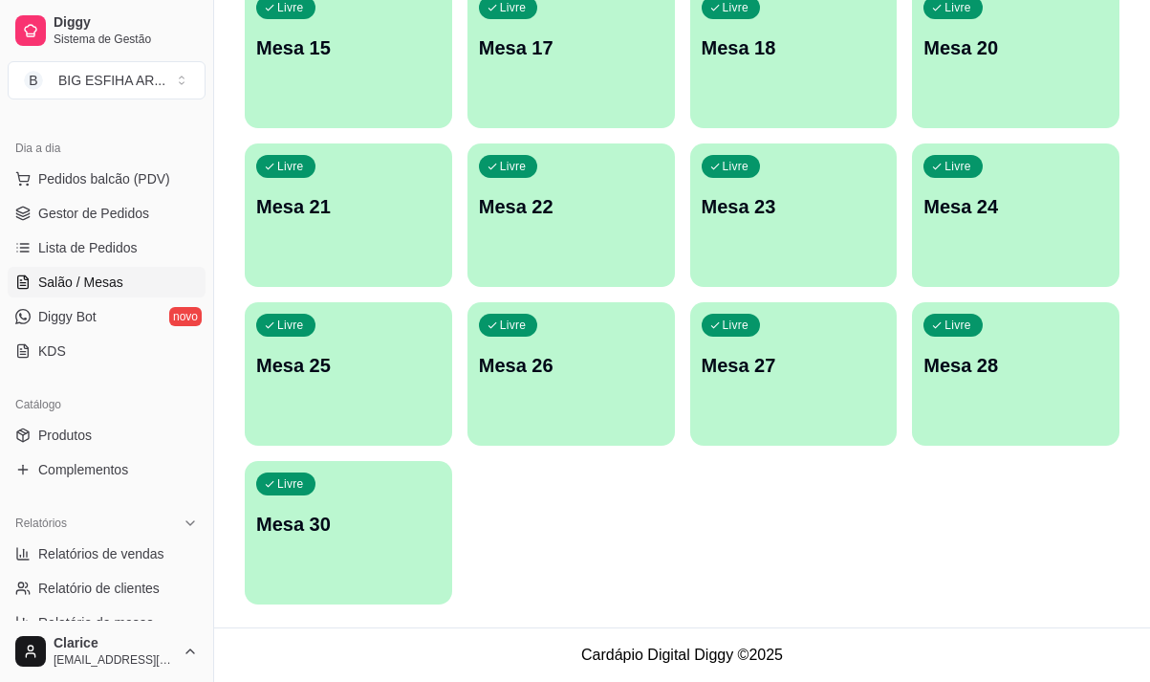
click at [322, 500] on div "Livre Mesa 30" at bounding box center [349, 521] width 208 height 120
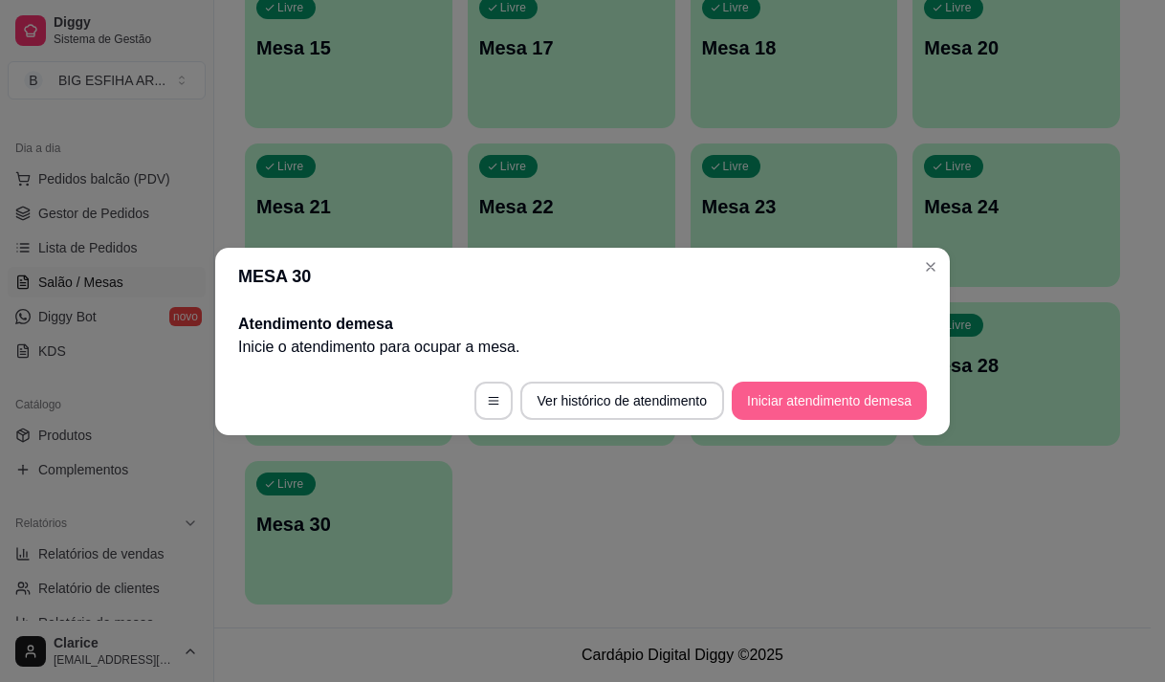
click at [792, 395] on button "Iniciar atendimento de mesa" at bounding box center [829, 401] width 195 height 38
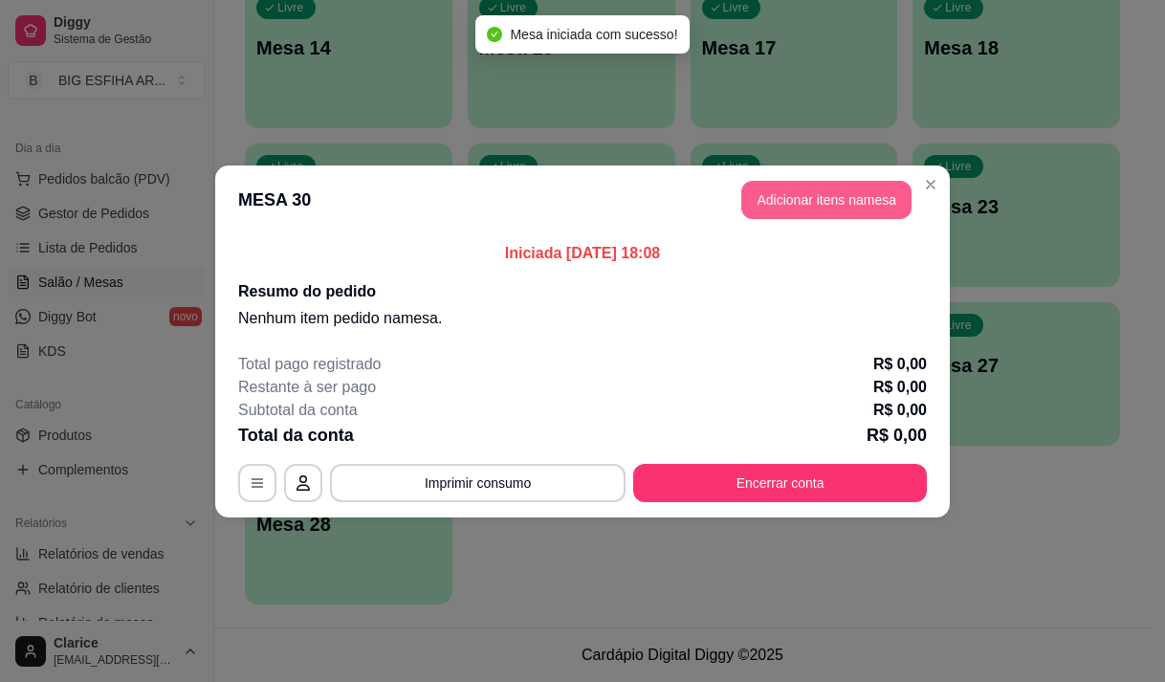
click at [827, 196] on button "Adicionar itens na mesa" at bounding box center [826, 200] width 170 height 38
click at [365, 142] on input "Pesquisa" at bounding box center [374, 132] width 648 height 19
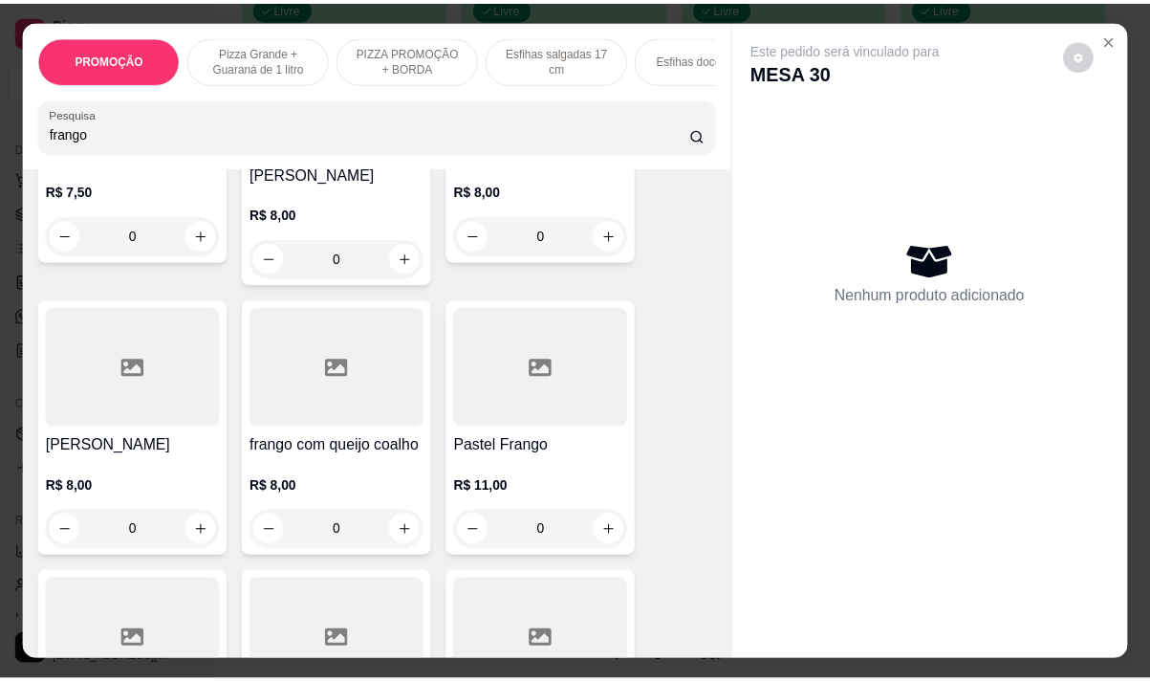
scroll to position [574, 0]
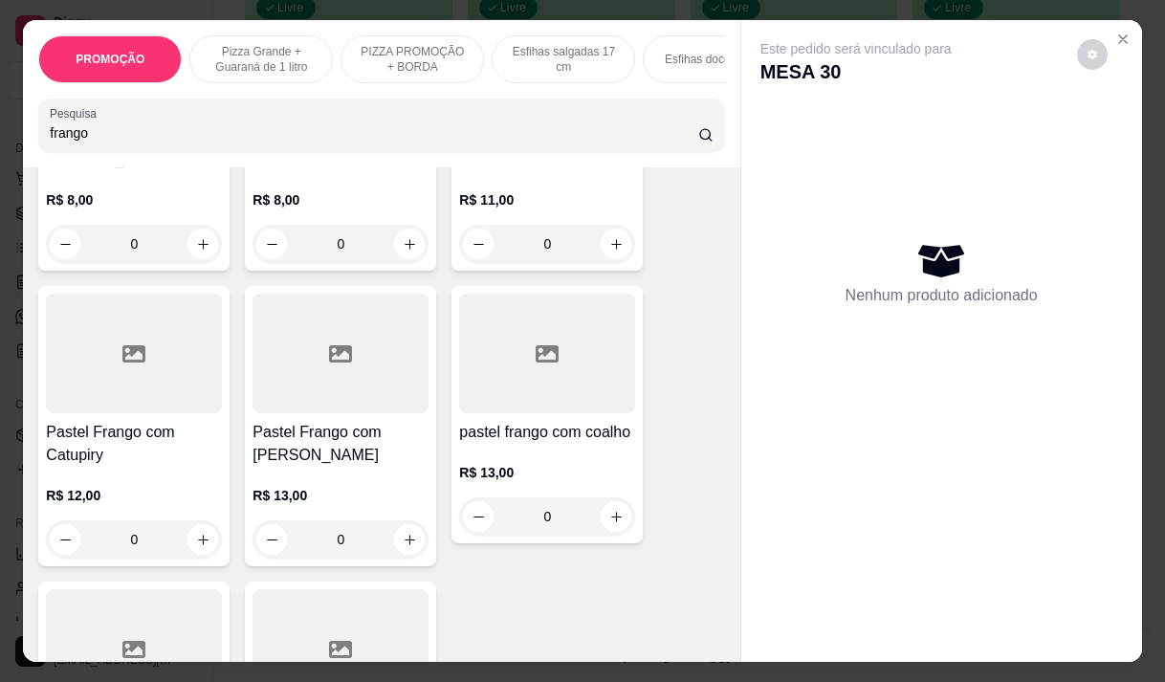
type input "frango"
click at [540, 190] on p "R$ 11,00" at bounding box center [547, 199] width 176 height 19
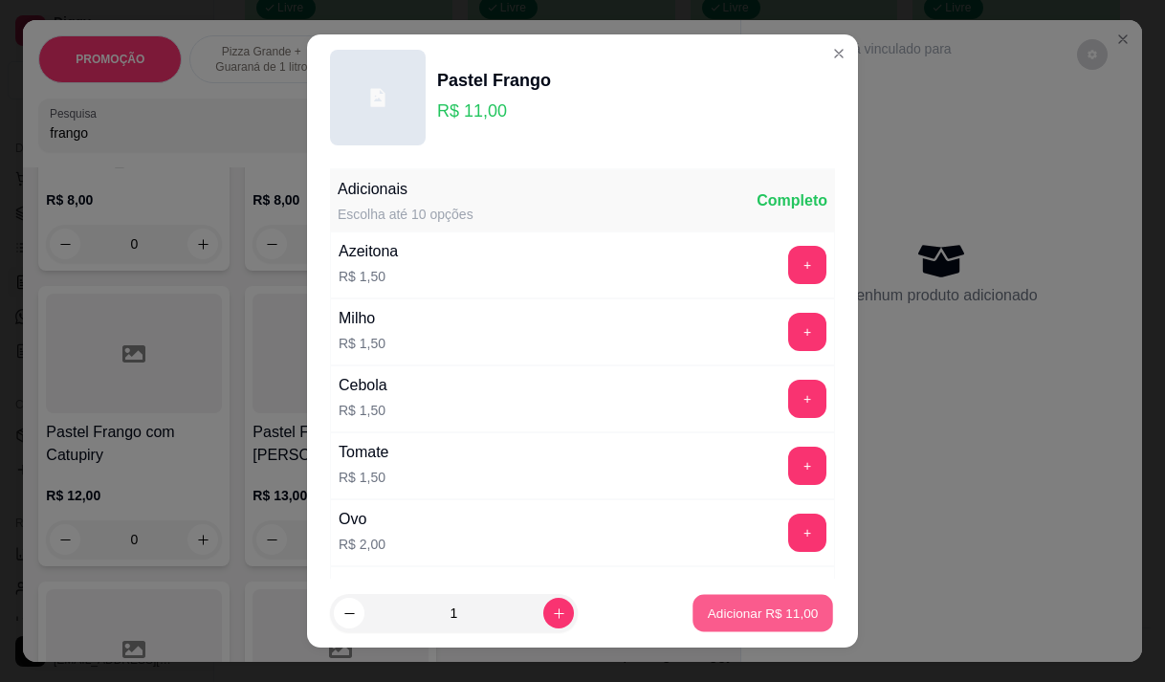
click at [712, 604] on p "Adicionar R$ 11,00" at bounding box center [763, 613] width 111 height 18
type input "1"
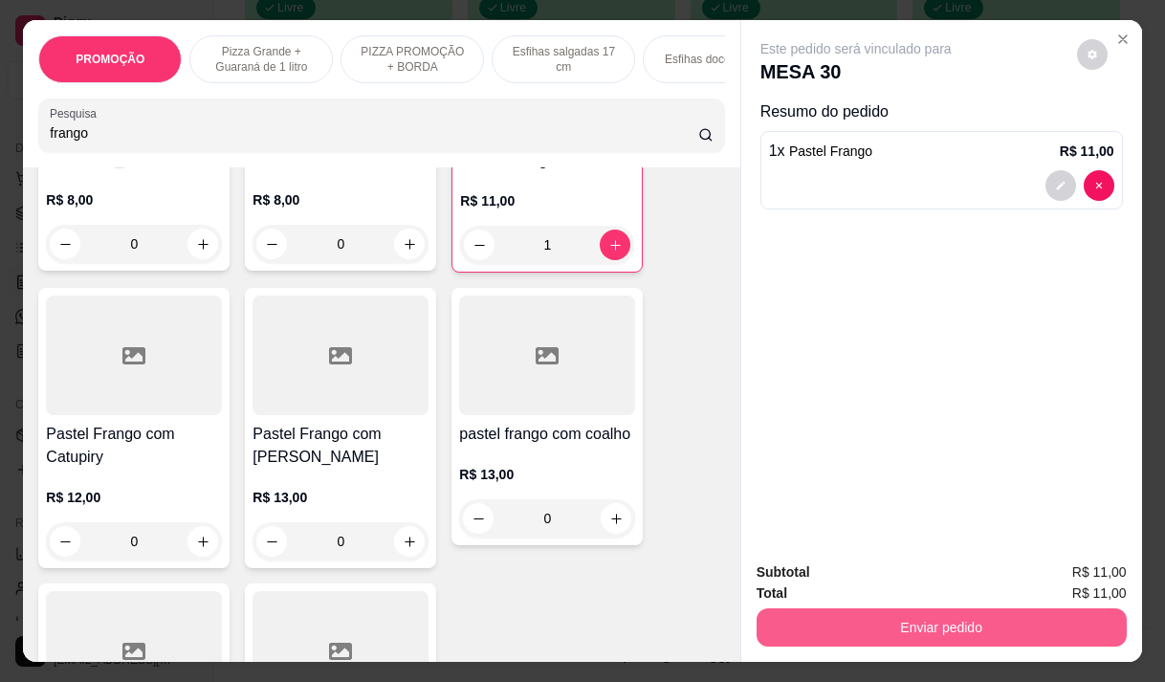
click at [931, 621] on button "Enviar pedido" at bounding box center [941, 627] width 370 height 38
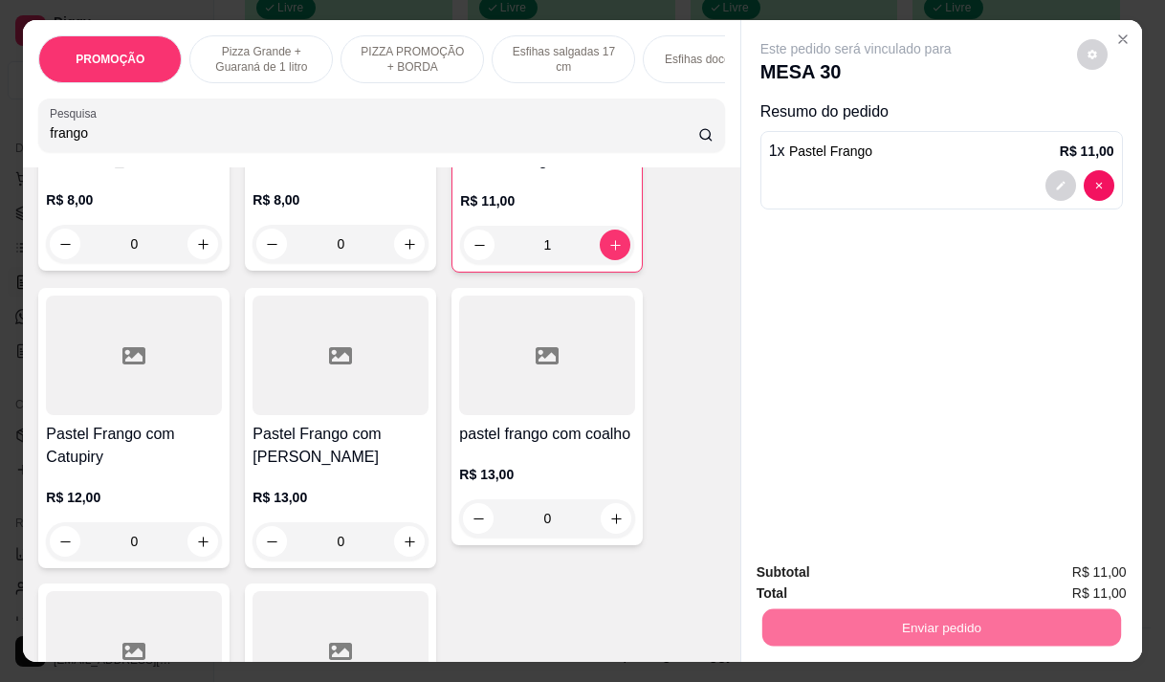
click at [858, 571] on button "Não registrar e enviar pedido" at bounding box center [877, 573] width 199 height 36
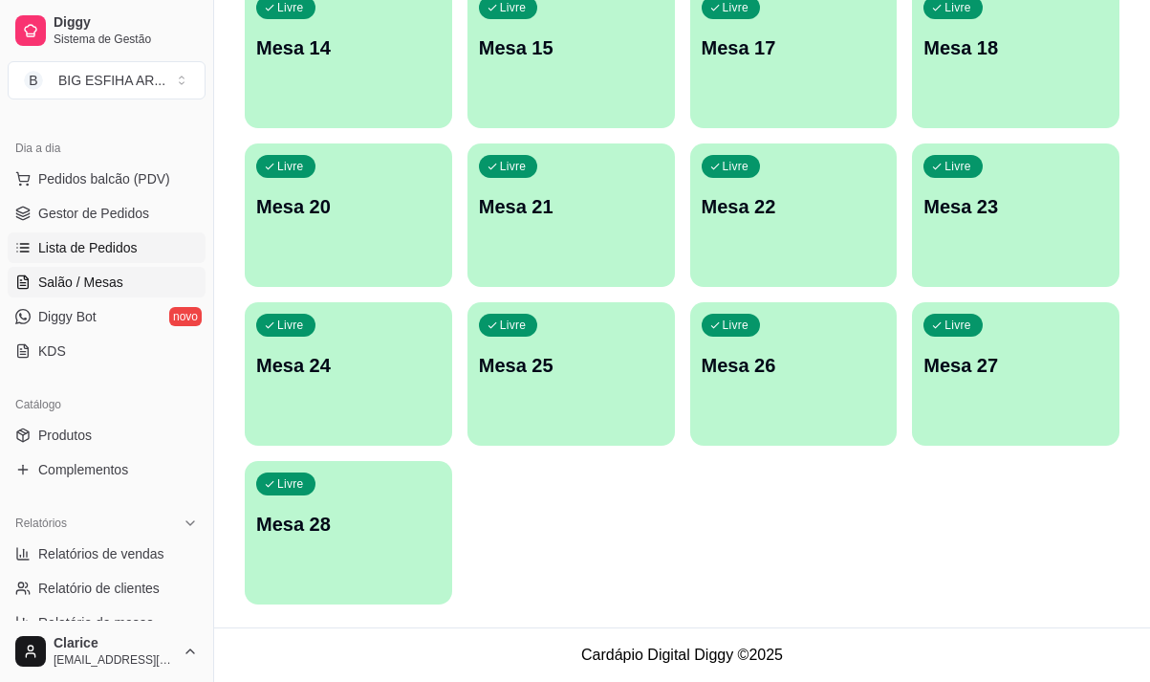
click at [88, 262] on link "Lista de Pedidos" at bounding box center [107, 247] width 198 height 31
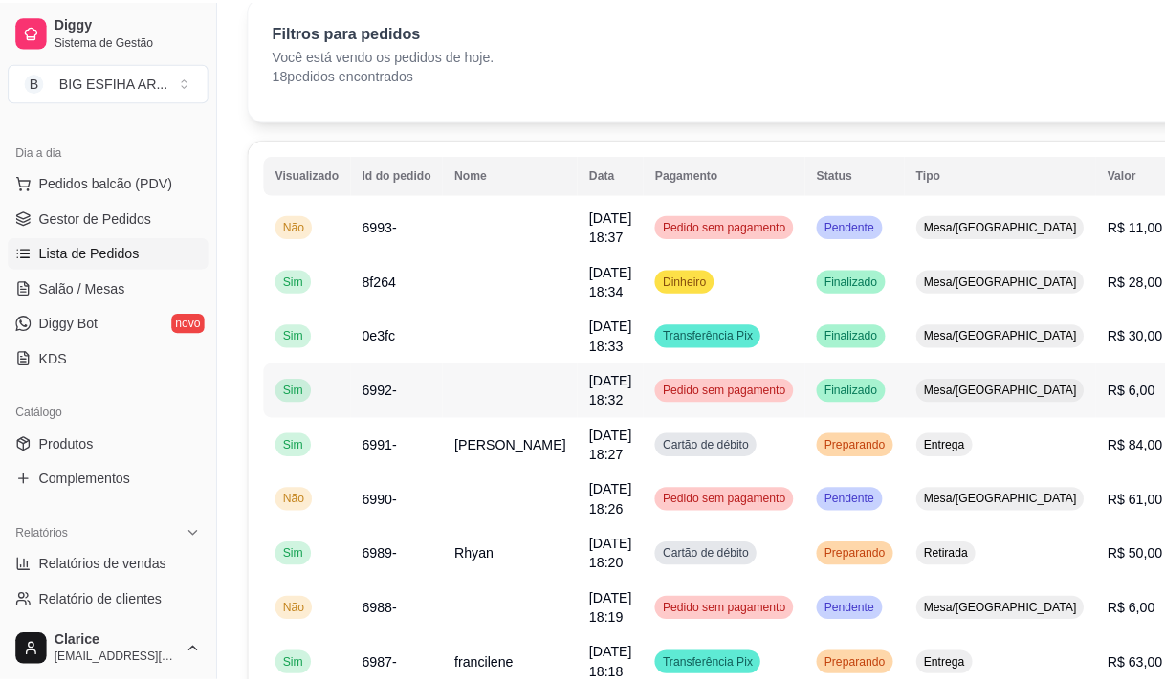
scroll to position [191, 0]
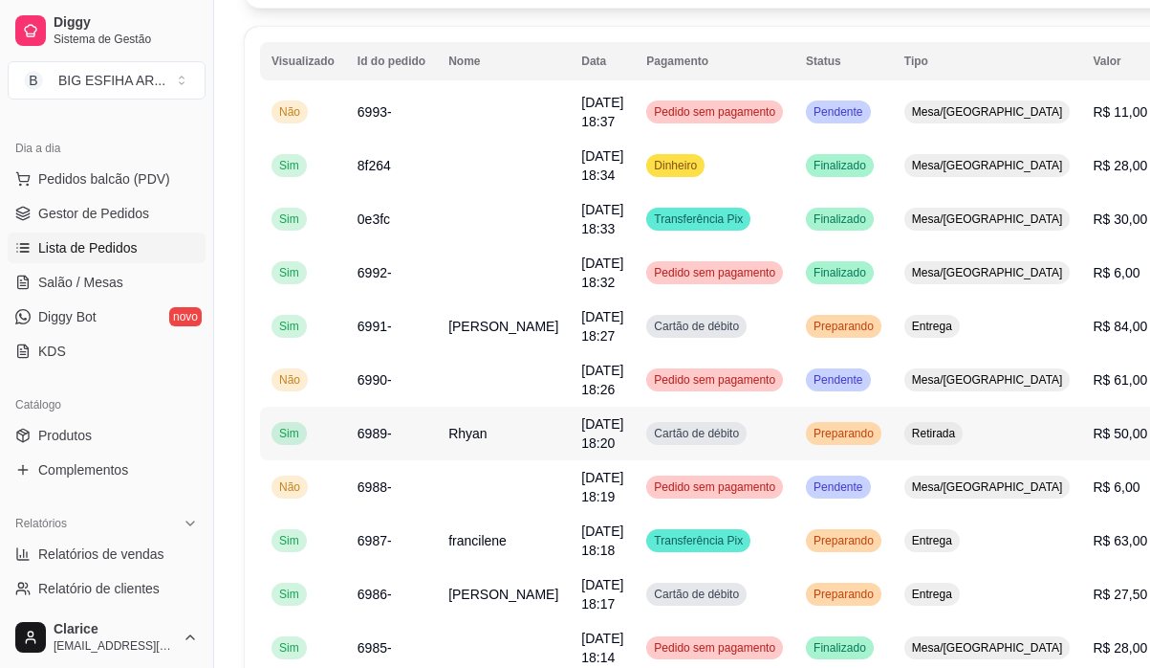
click at [510, 428] on td "Rhyan" at bounding box center [503, 433] width 133 height 54
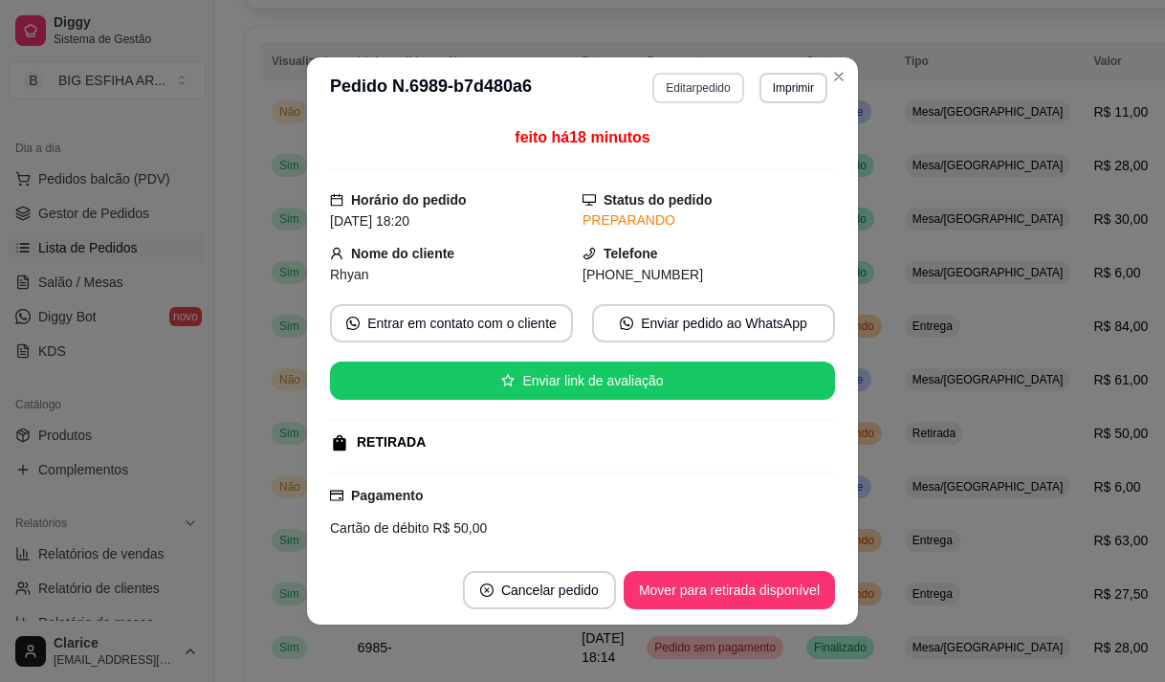
click at [690, 89] on button "Editar pedido" at bounding box center [697, 88] width 91 height 31
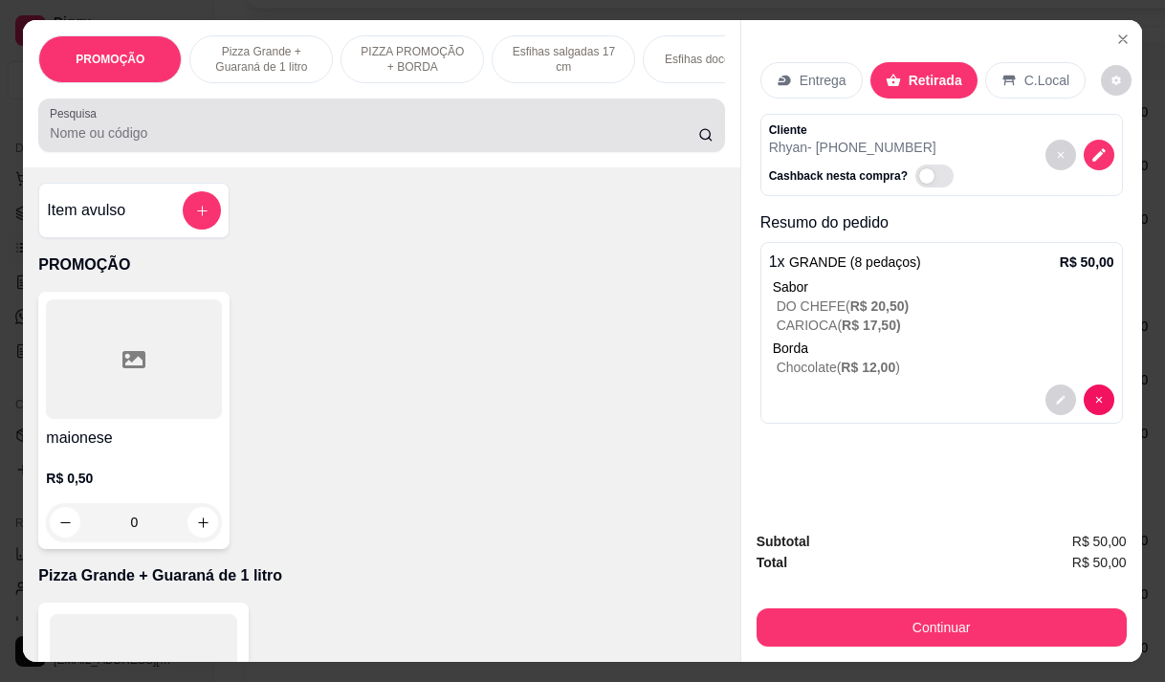
click at [288, 140] on input "Pesquisa" at bounding box center [374, 132] width 648 height 19
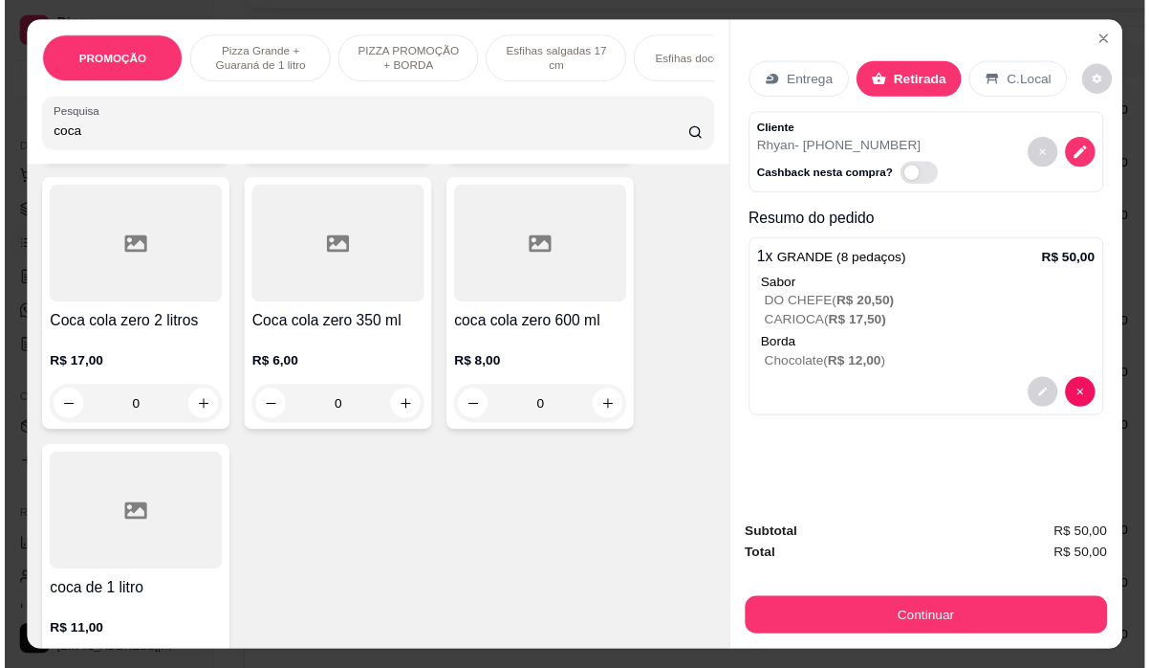
scroll to position [478, 0]
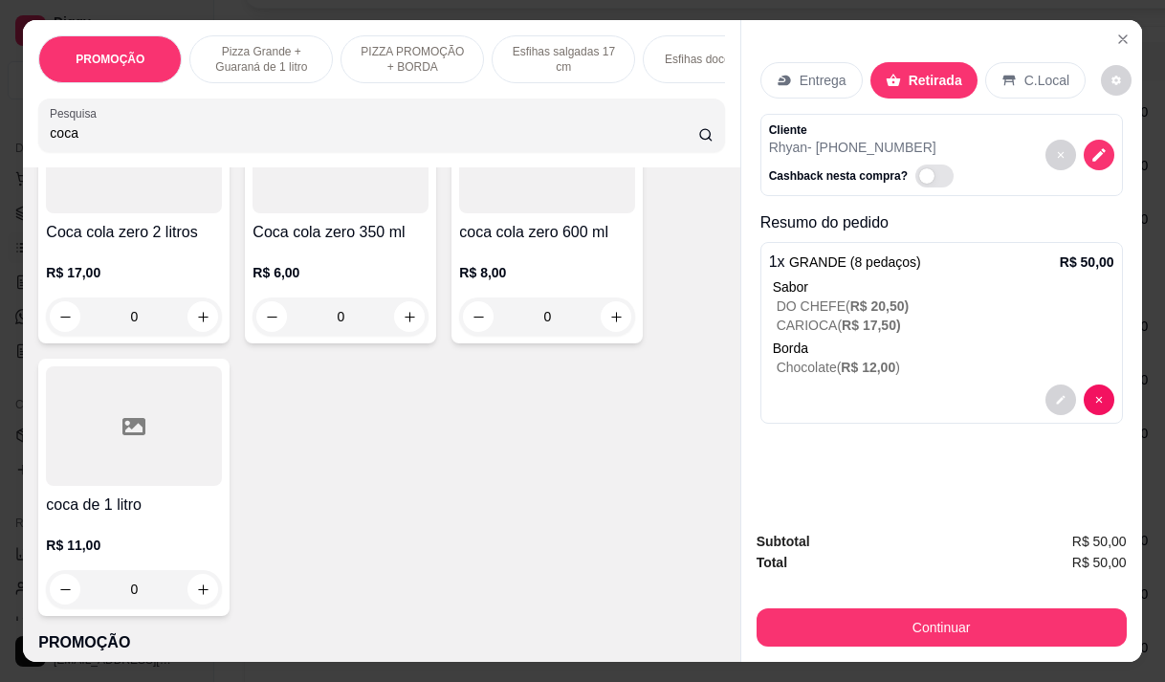
type input "coca"
click at [170, 481] on div at bounding box center [134, 426] width 176 height 120
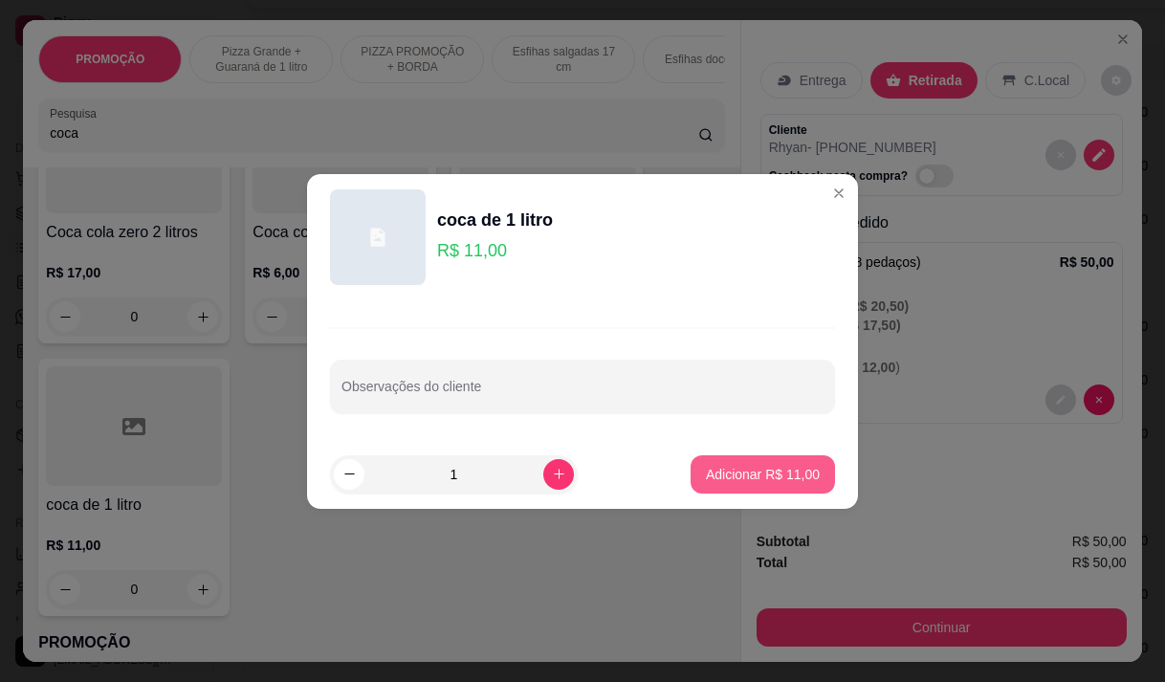
click at [733, 484] on button "Adicionar R$ 11,00" at bounding box center [762, 474] width 144 height 38
type input "1"
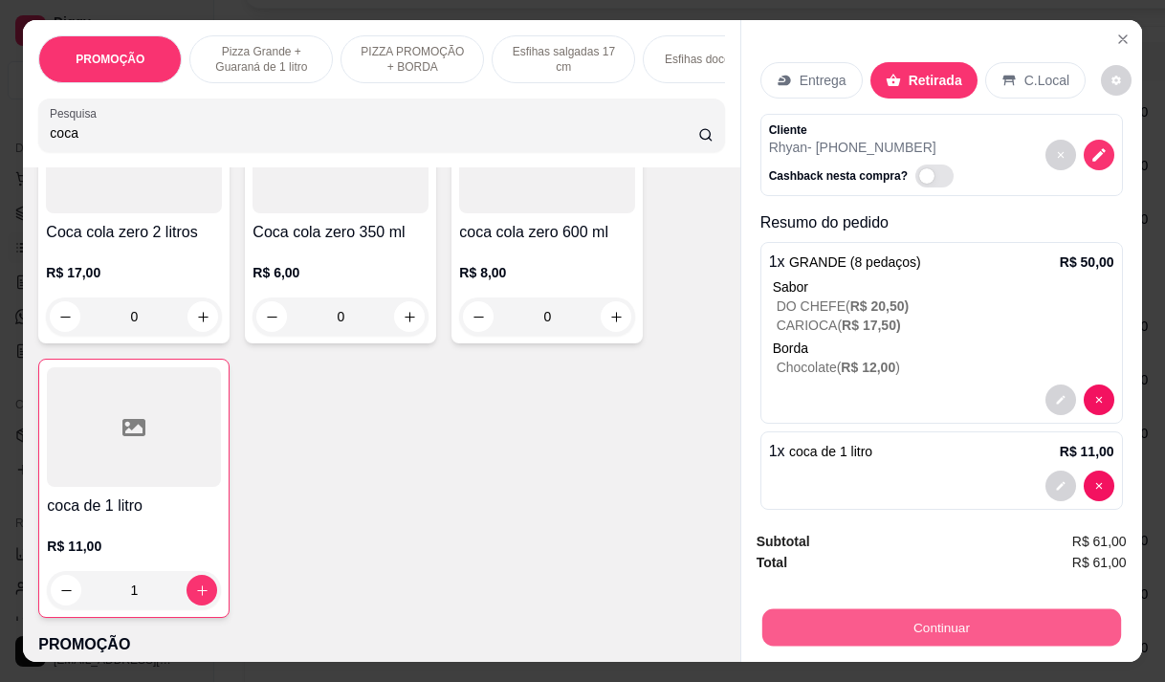
click at [931, 628] on button "Continuar" at bounding box center [940, 626] width 359 height 37
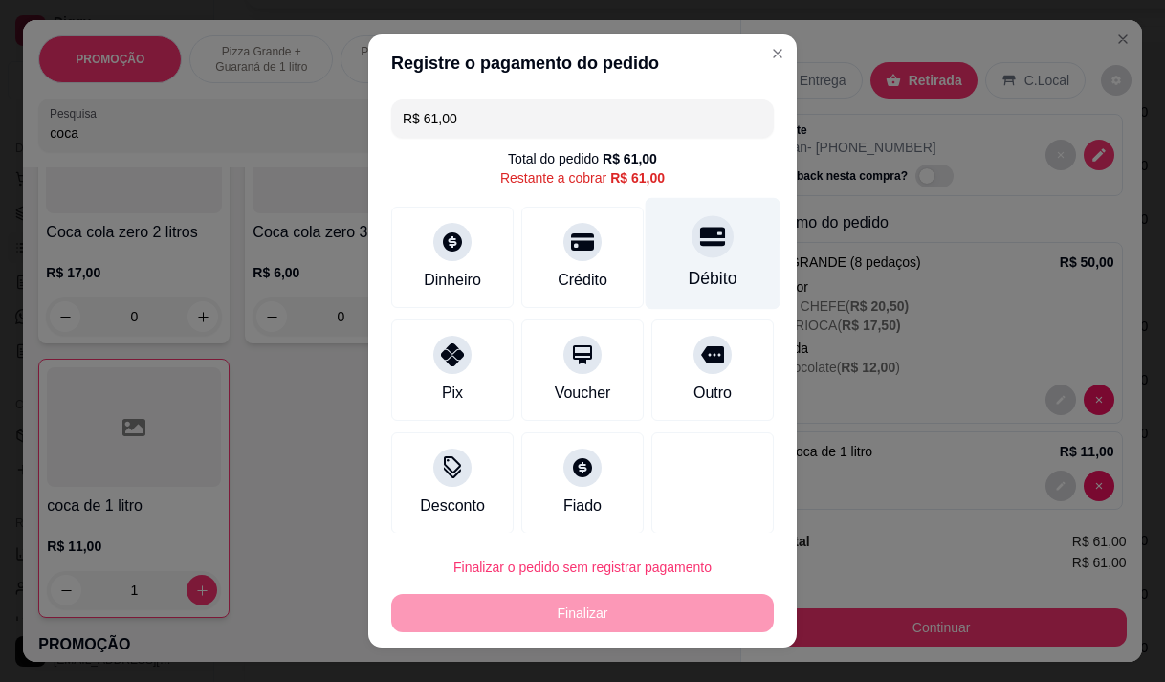
click at [689, 273] on div "Débito" at bounding box center [713, 278] width 49 height 25
type input "R$ 0,00"
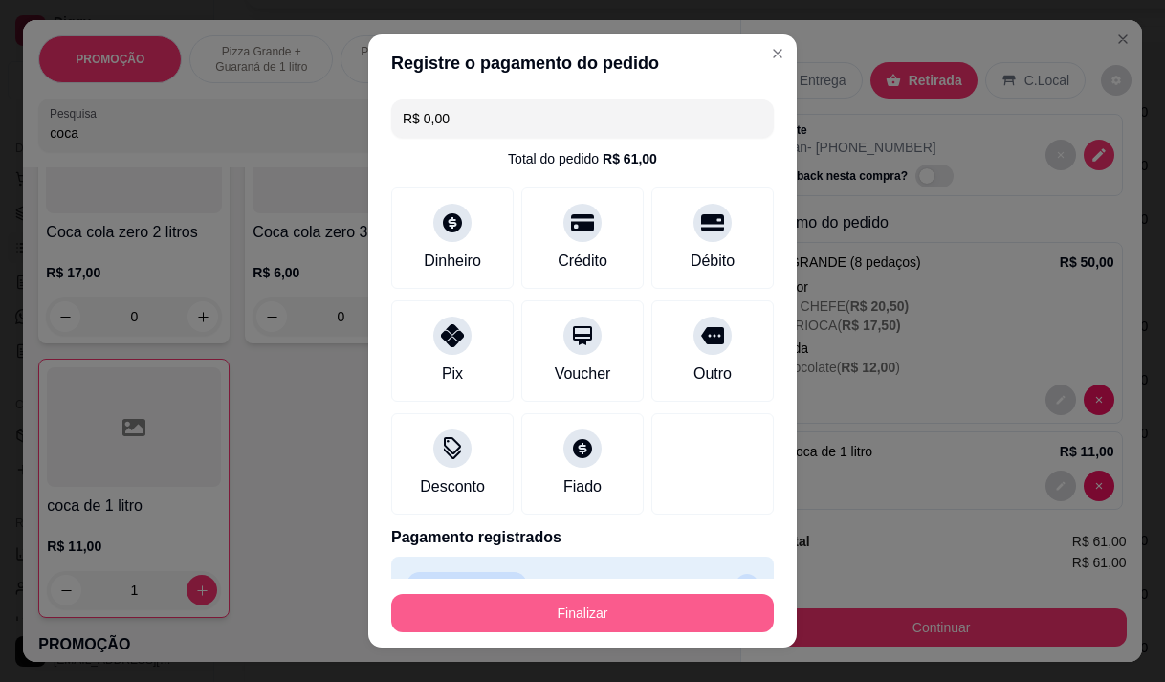
click at [668, 613] on button "Finalizar" at bounding box center [582, 613] width 383 height 38
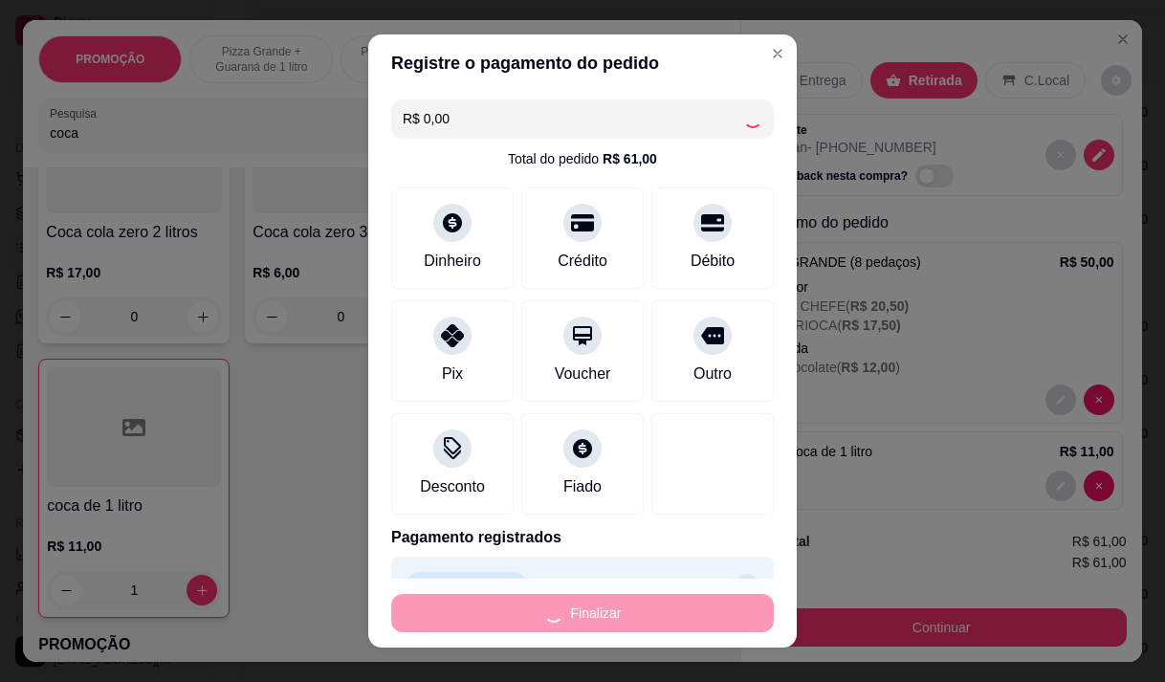
type input "0"
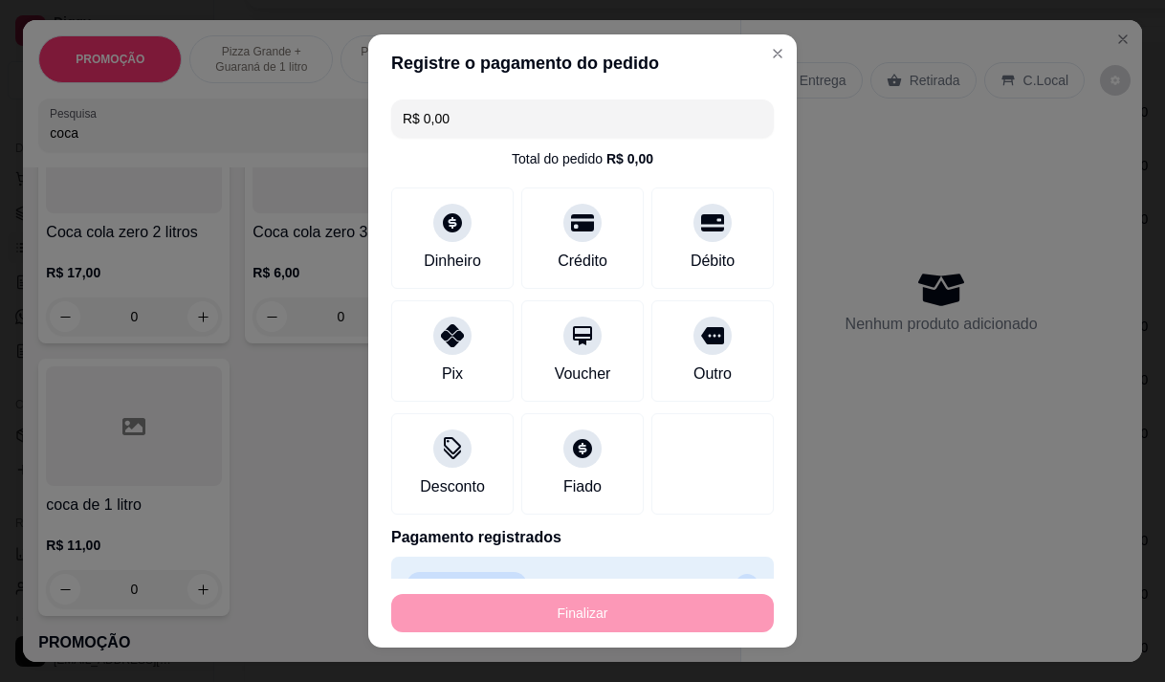
type input "-R$ 61,00"
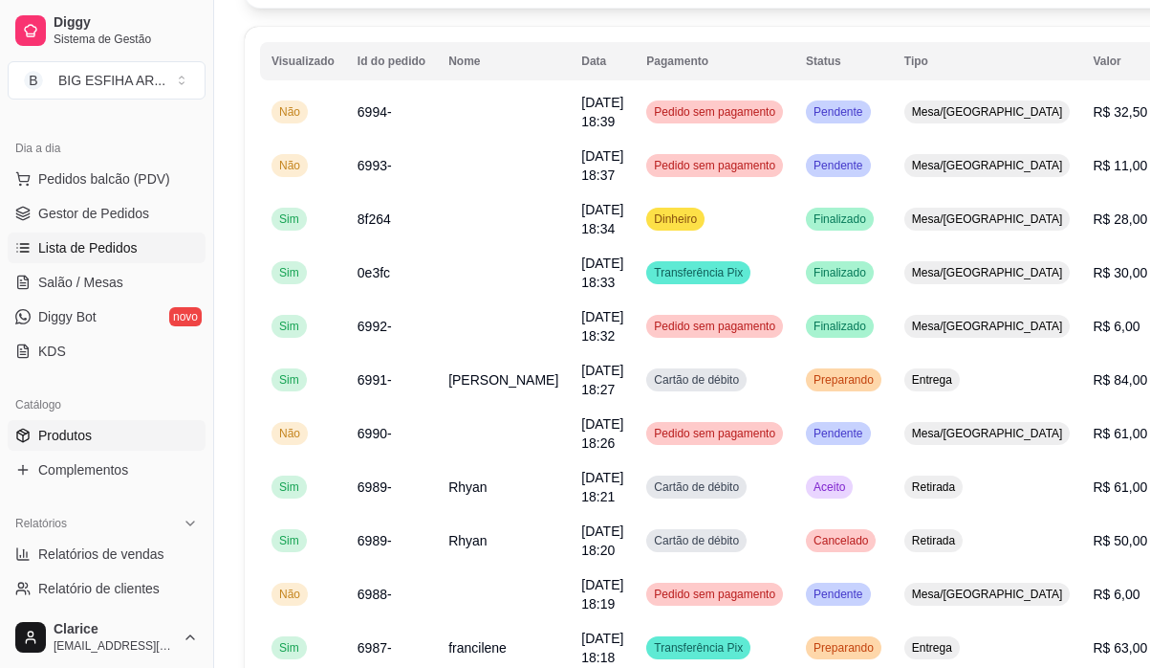
click at [57, 443] on span "Produtos" at bounding box center [65, 435] width 54 height 19
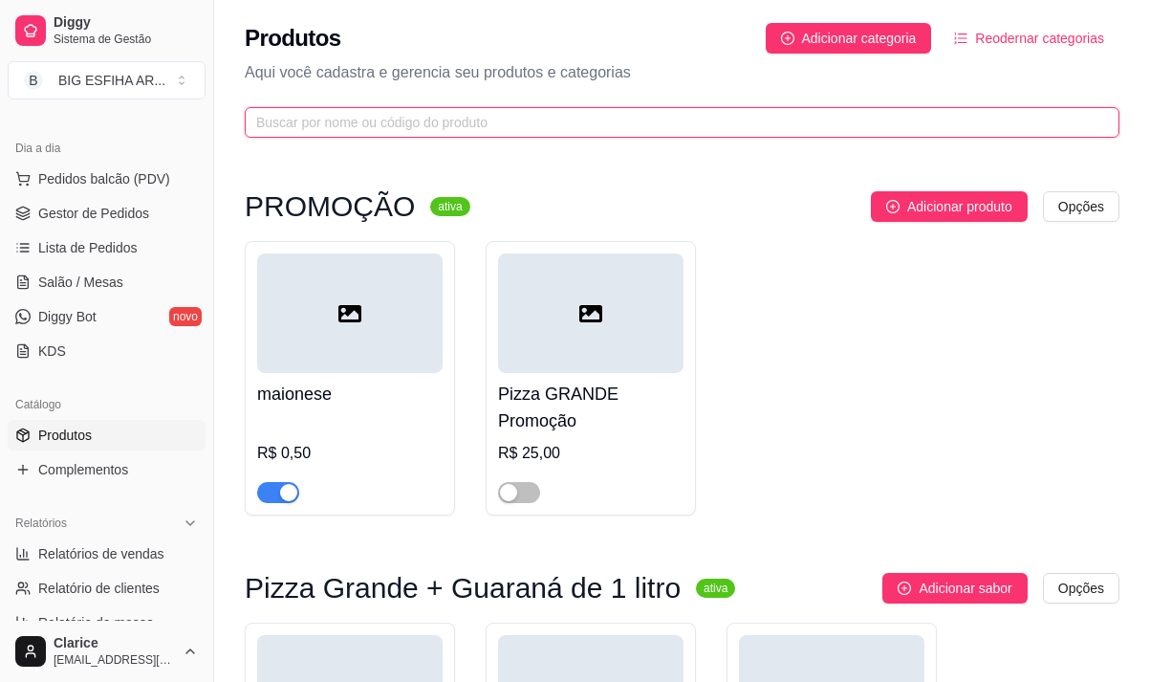
click at [282, 121] on input "text" at bounding box center [674, 122] width 837 height 21
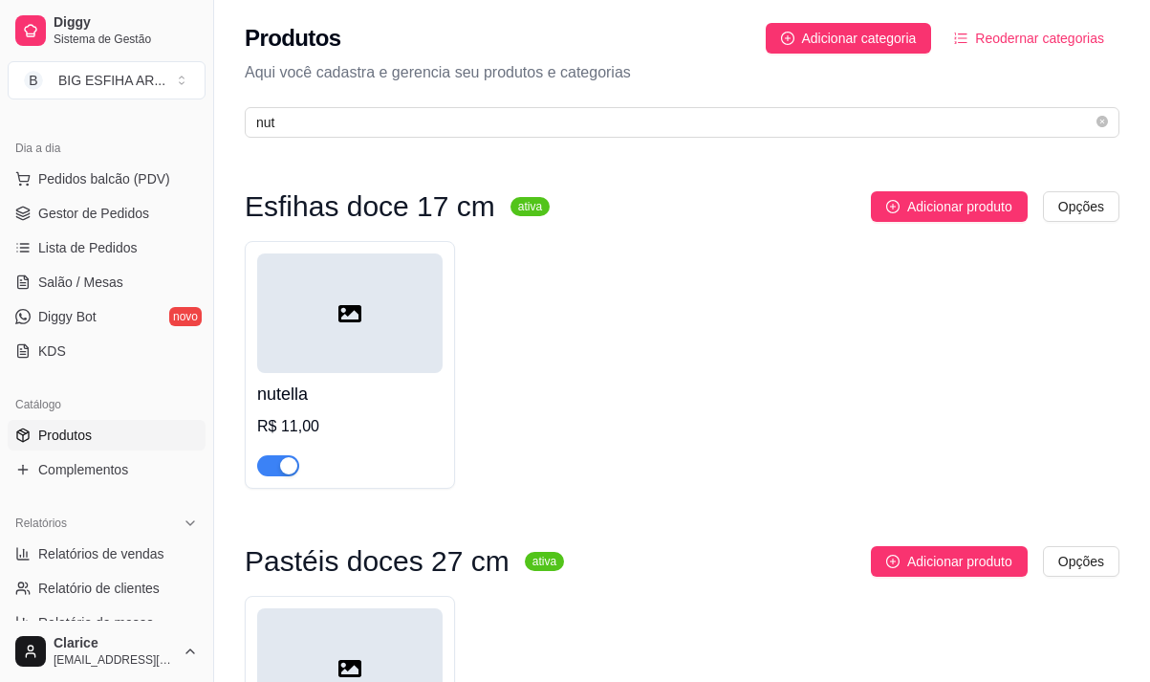
click at [268, 459] on span "button" at bounding box center [278, 465] width 42 height 21
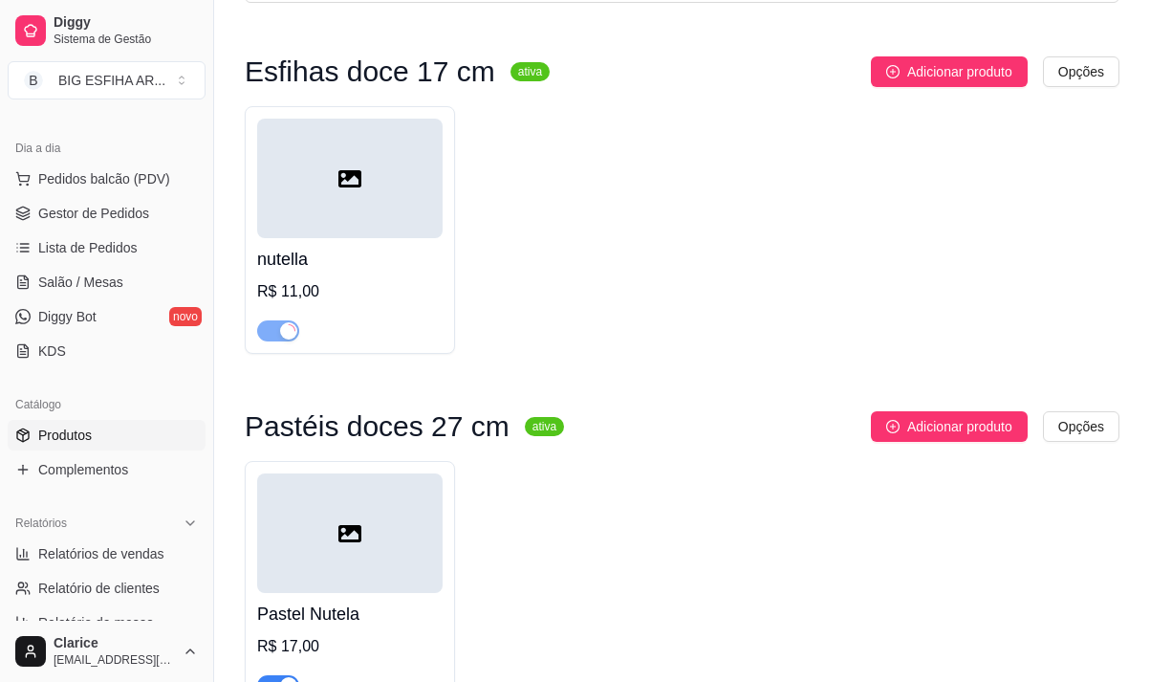
scroll to position [287, 0]
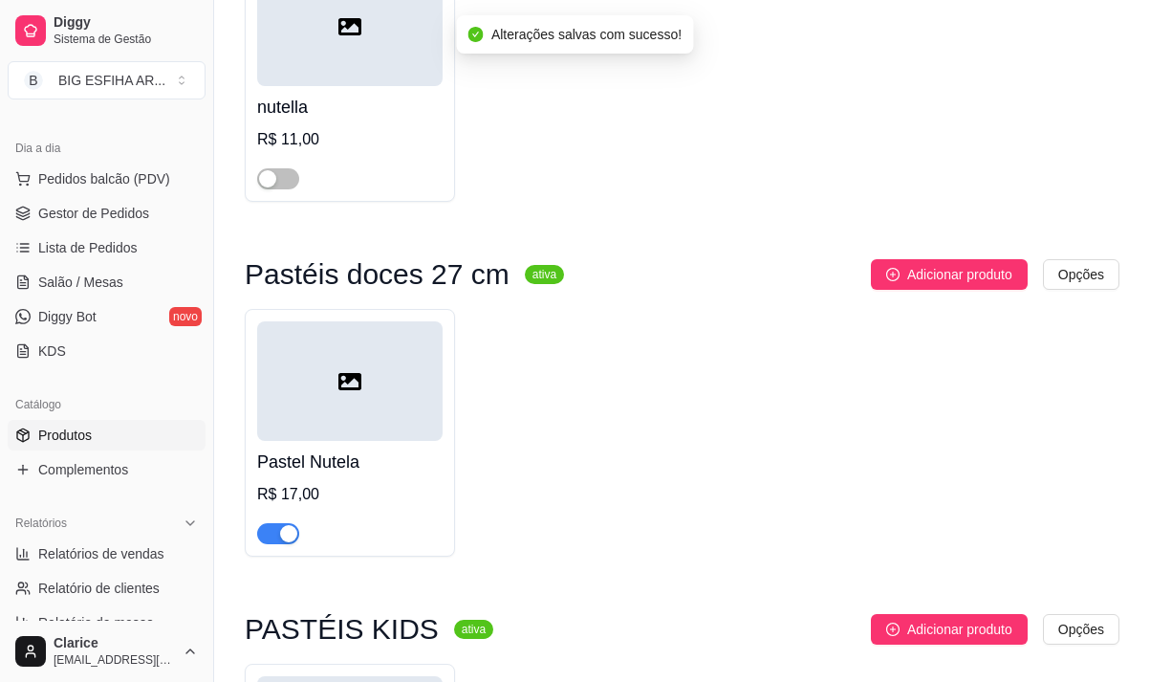
click at [282, 539] on div "button" at bounding box center [288, 533] width 17 height 17
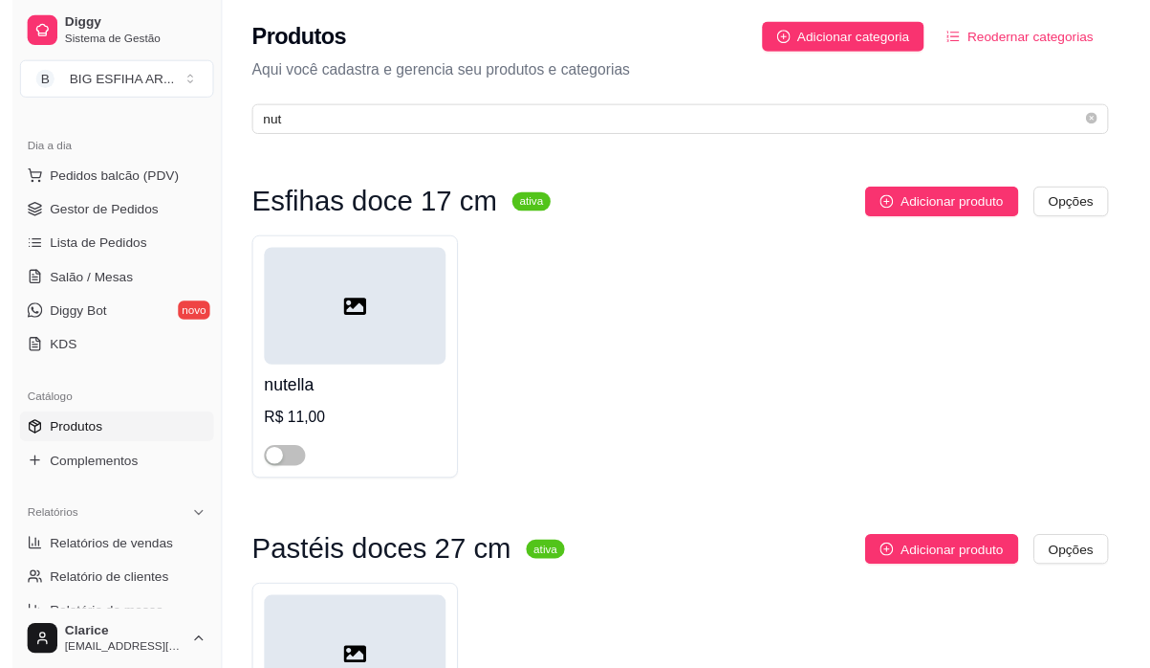
scroll to position [0, 0]
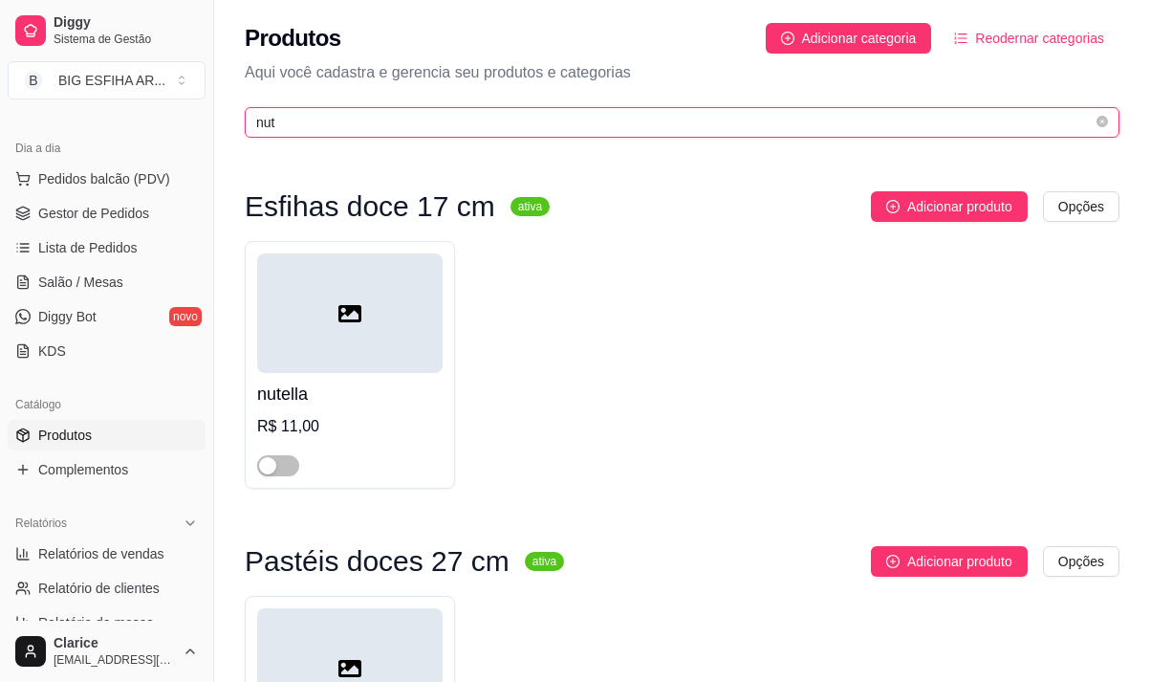
click at [302, 124] on input "nut" at bounding box center [674, 122] width 837 height 21
type input "n"
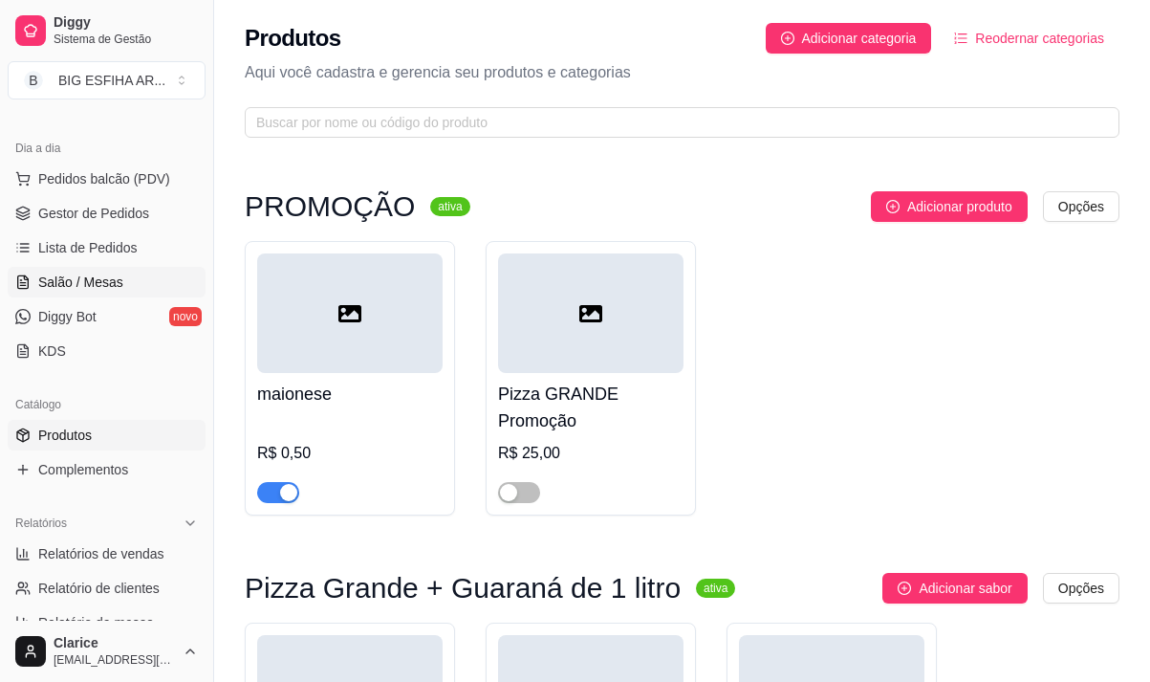
click at [103, 279] on span "Salão / Mesas" at bounding box center [80, 282] width 85 height 19
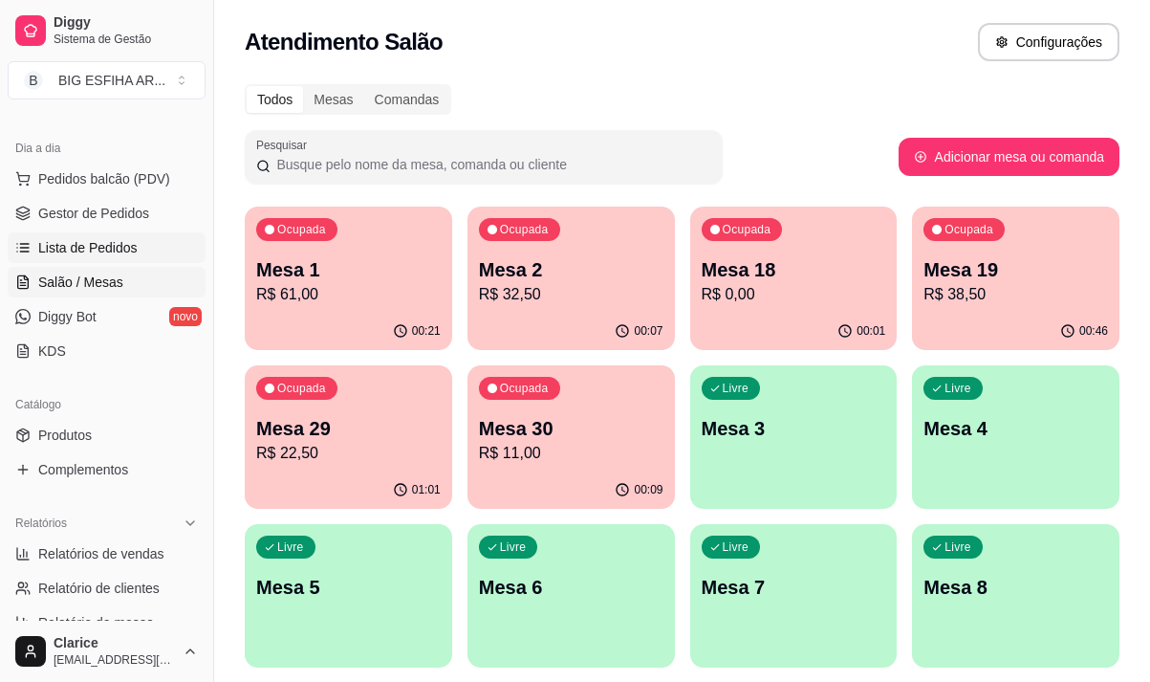
click at [106, 250] on span "Lista de Pedidos" at bounding box center [87, 247] width 99 height 19
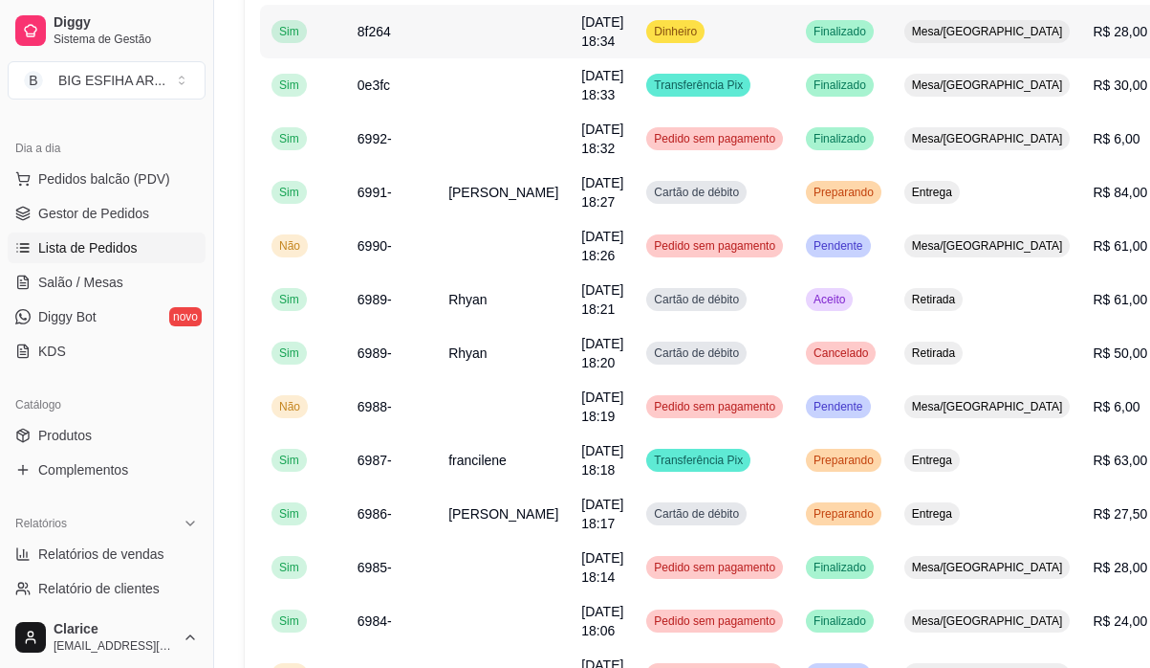
scroll to position [383, 0]
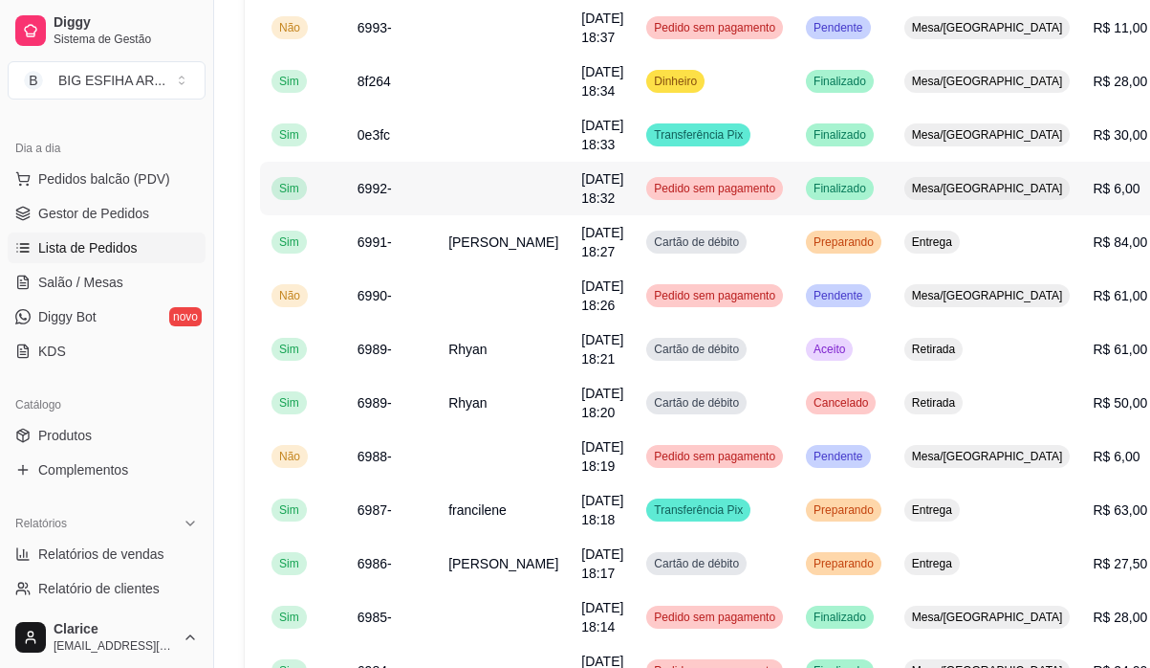
click at [581, 176] on span "24/08/25 às 18:32" at bounding box center [602, 188] width 42 height 34
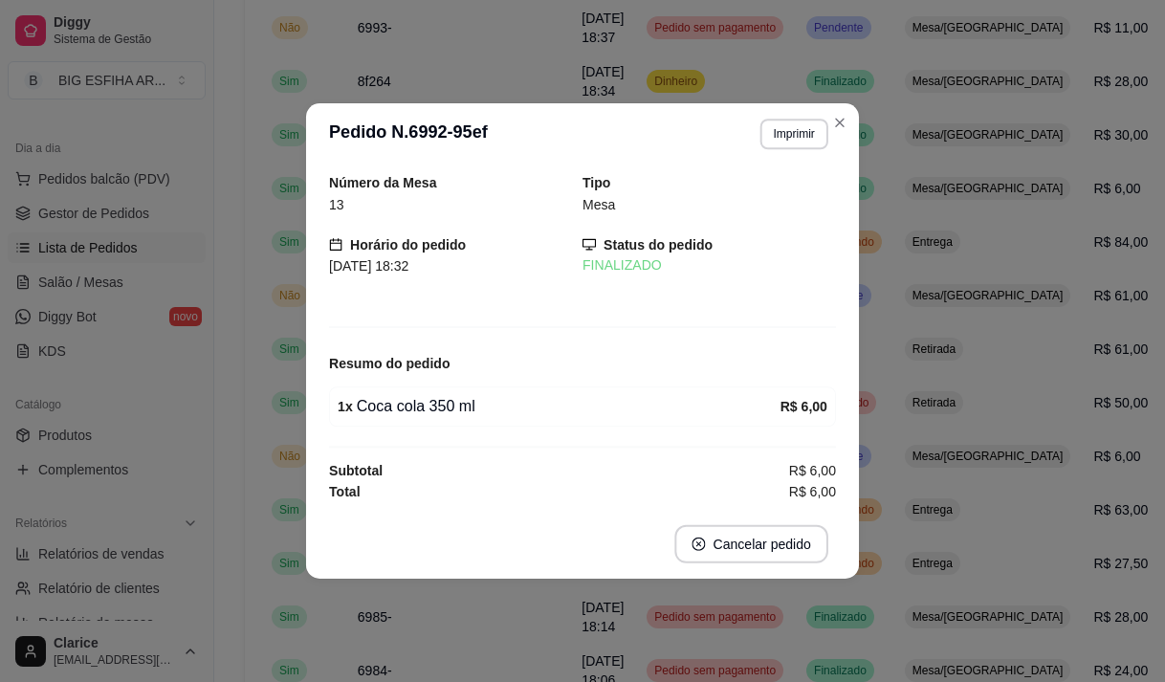
click at [532, 229] on div "Número da Mesa 13 Tipo Mesa Horário do pedido 24/08/2025 18:32 Status do pedido…" at bounding box center [582, 336] width 507 height 329
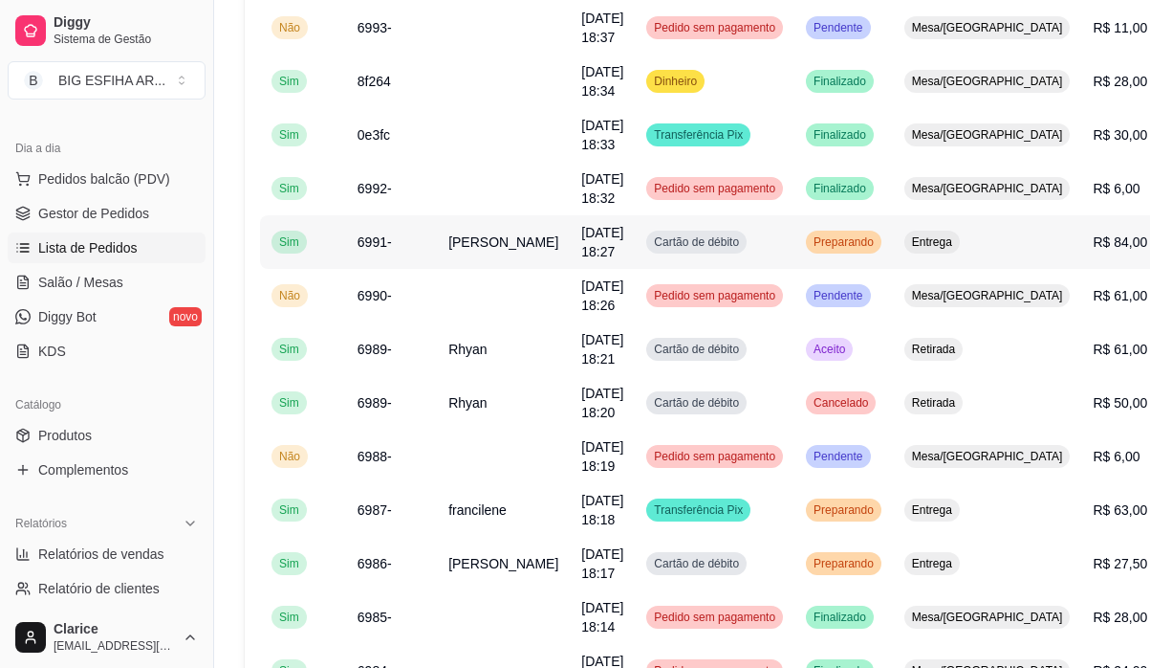
click at [425, 238] on td "6991-" at bounding box center [391, 242] width 91 height 54
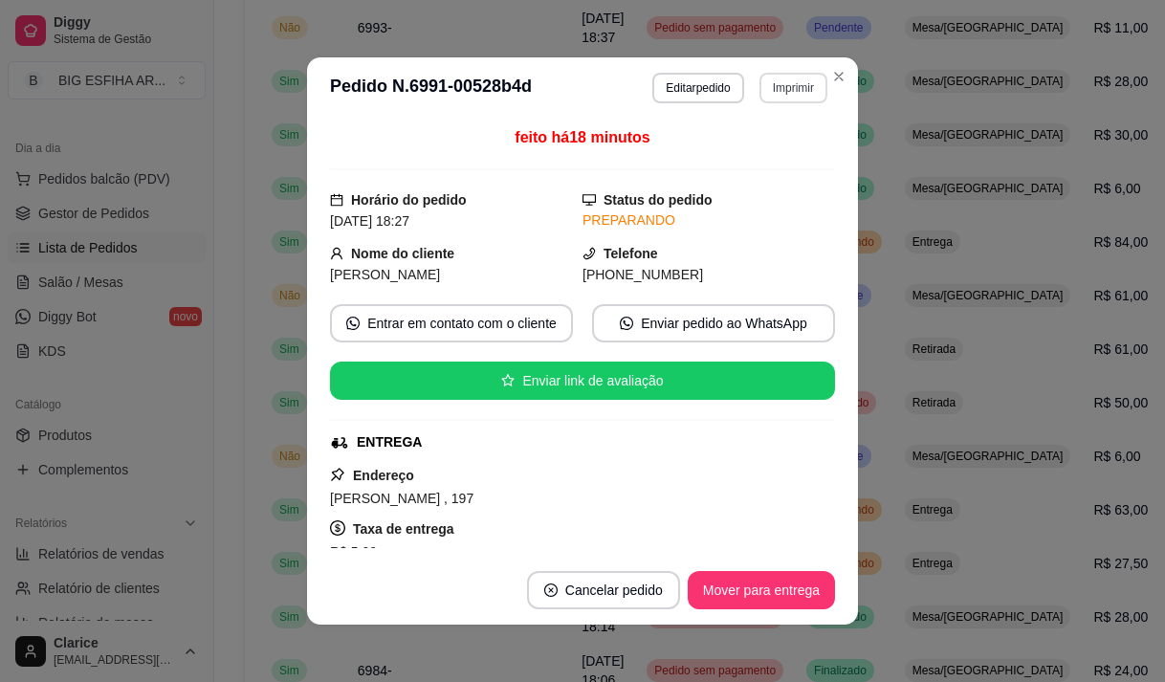
click at [768, 89] on button "Imprimir" at bounding box center [793, 88] width 68 height 31
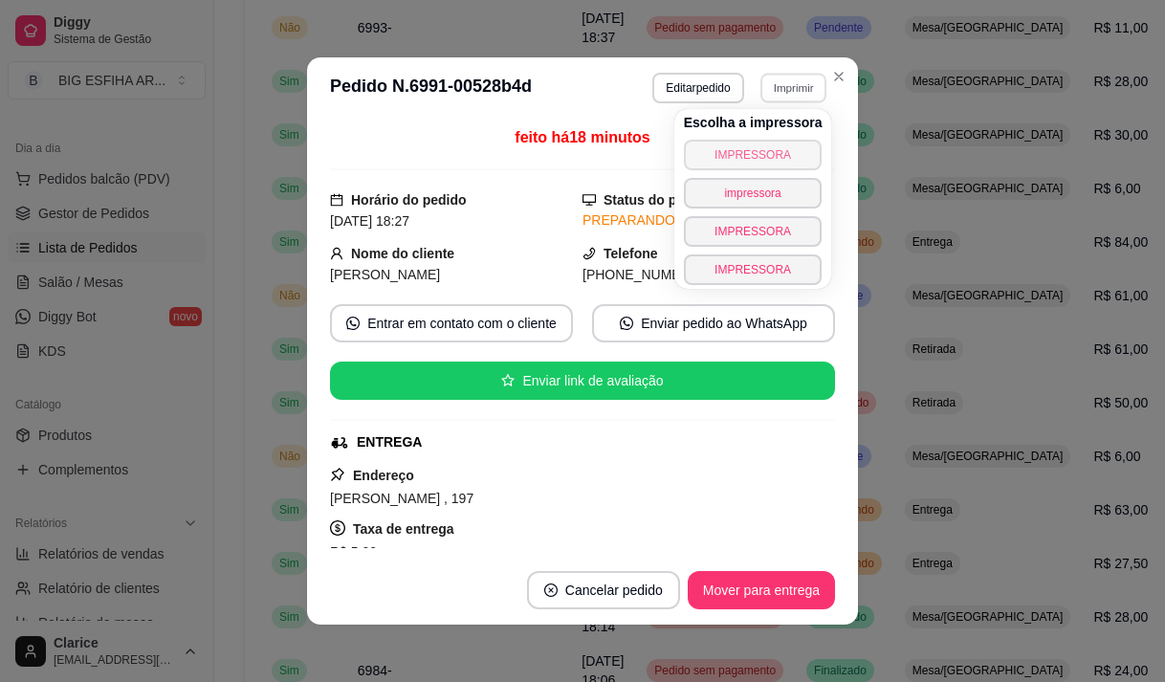
click at [738, 146] on button "IMPRESSORA" at bounding box center [753, 155] width 139 height 31
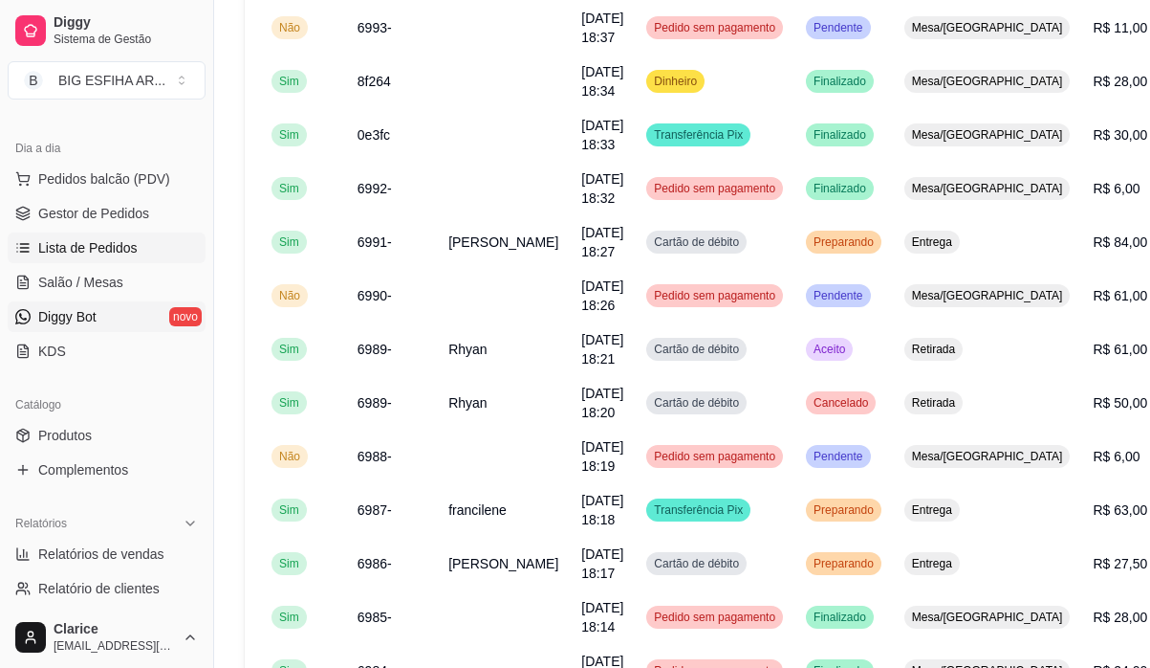
click at [91, 306] on link "Diggy Bot novo" at bounding box center [107, 316] width 198 height 31
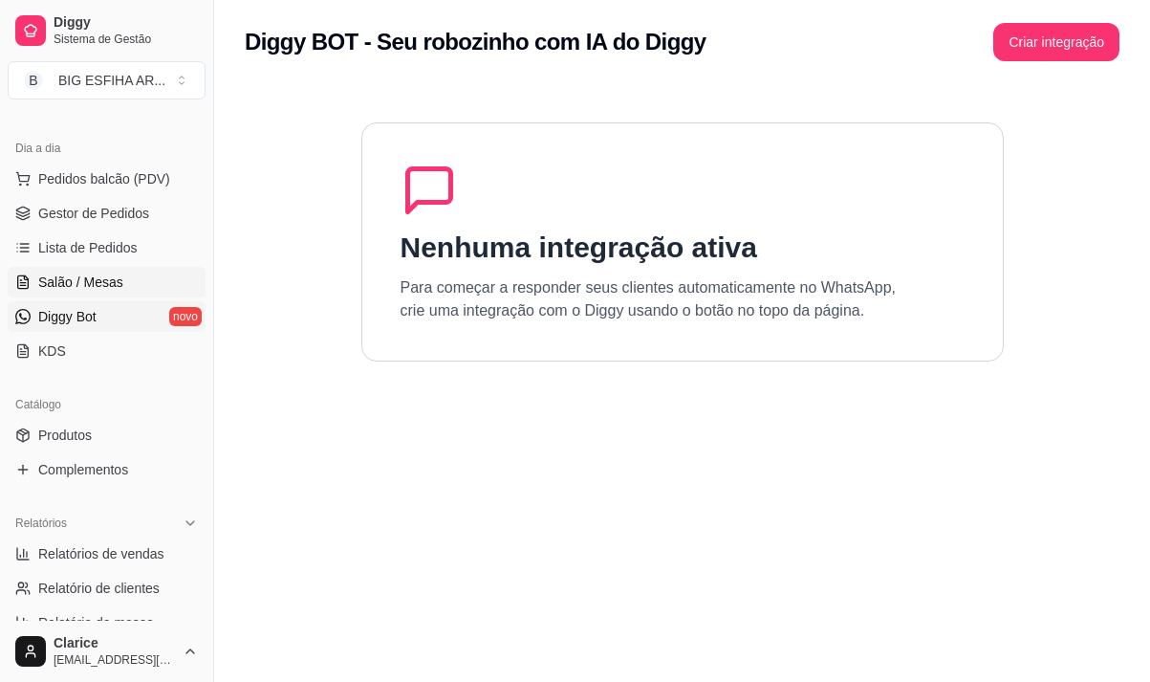
click at [98, 286] on span "Salão / Mesas" at bounding box center [80, 282] width 85 height 19
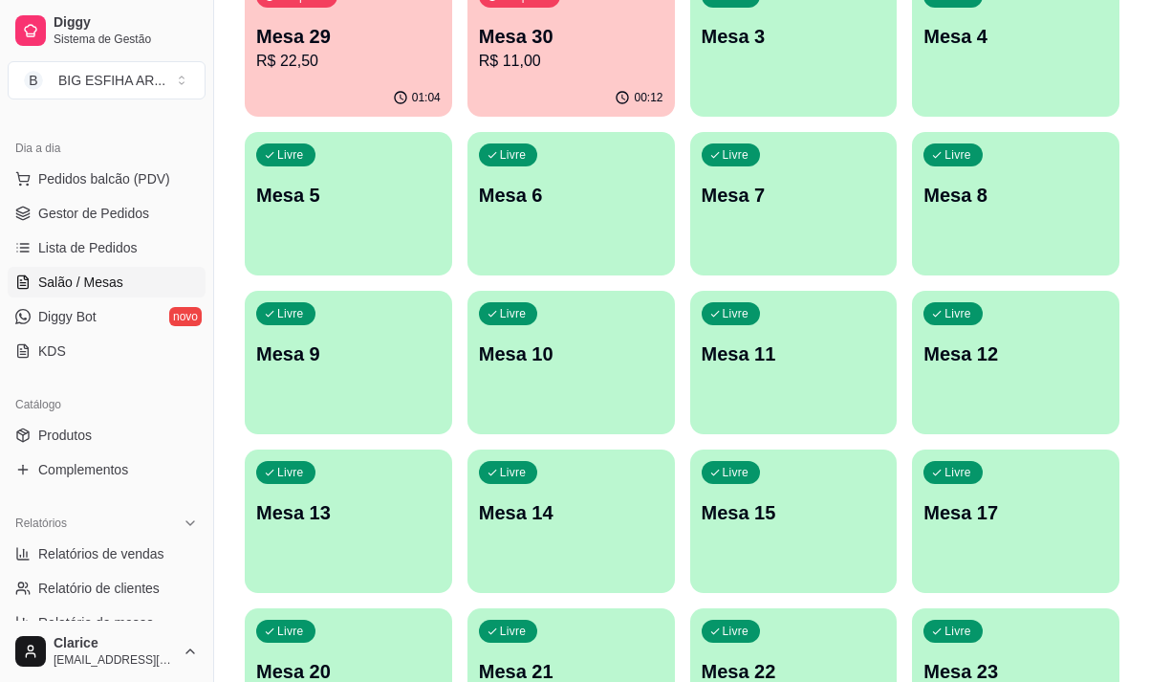
scroll to position [383, 0]
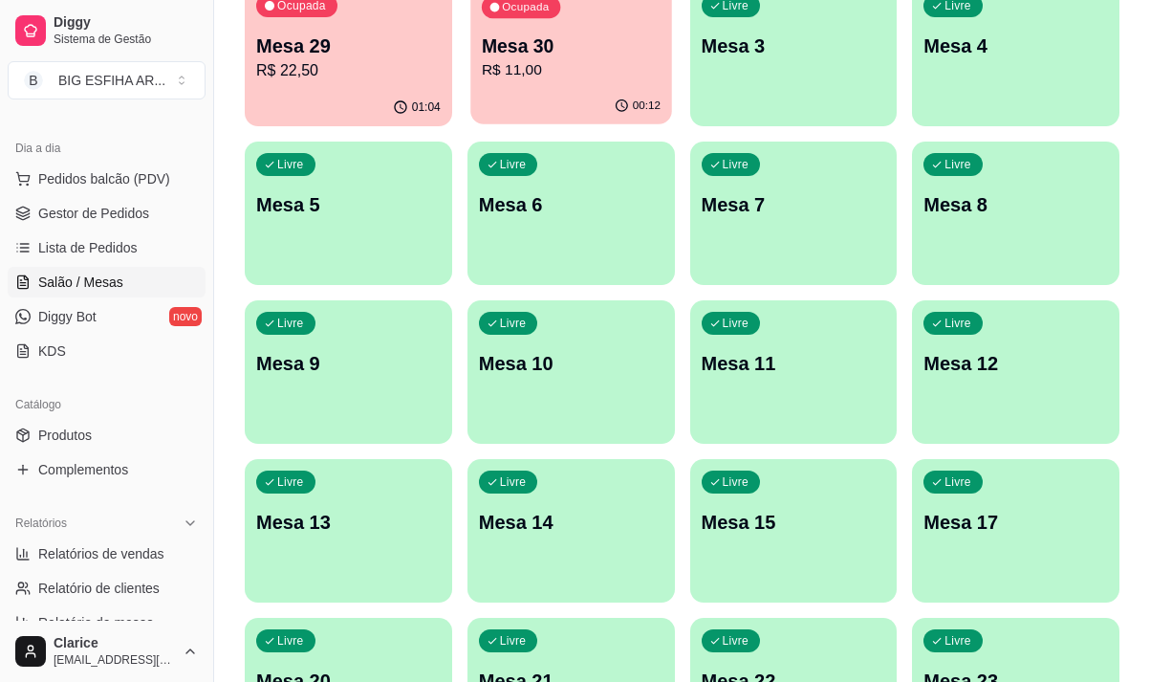
click at [607, 74] on p "R$ 11,00" at bounding box center [571, 70] width 179 height 22
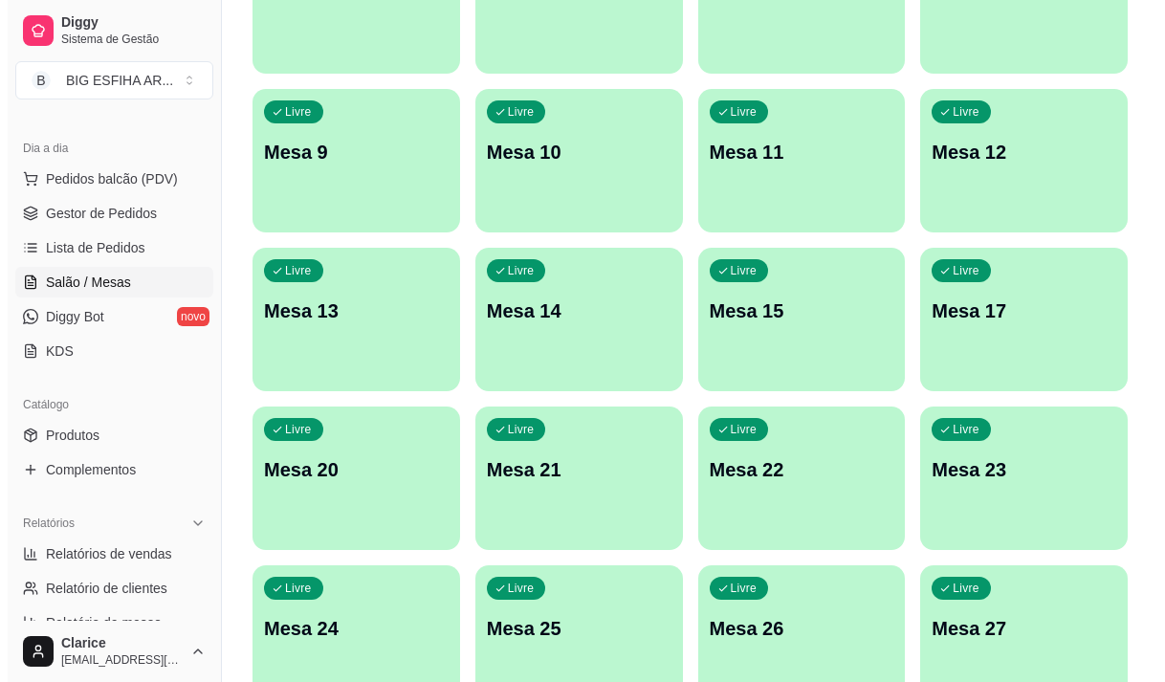
scroll to position [857, 0]
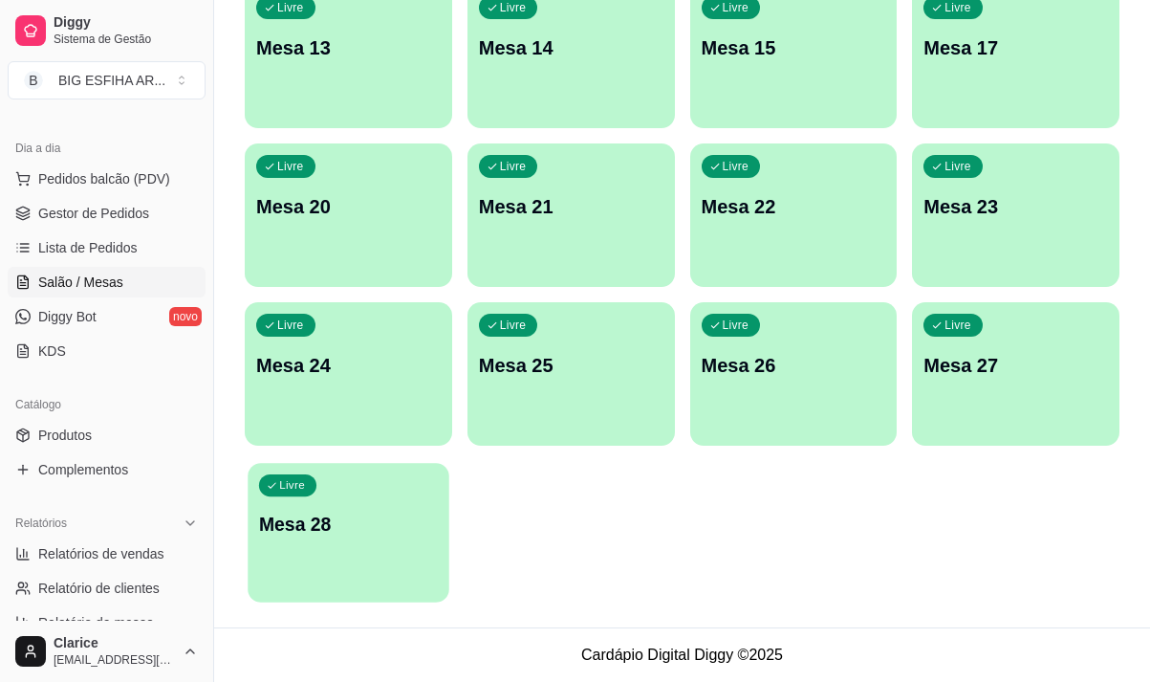
click at [288, 580] on button "Livre Mesa 28" at bounding box center [348, 533] width 201 height 140
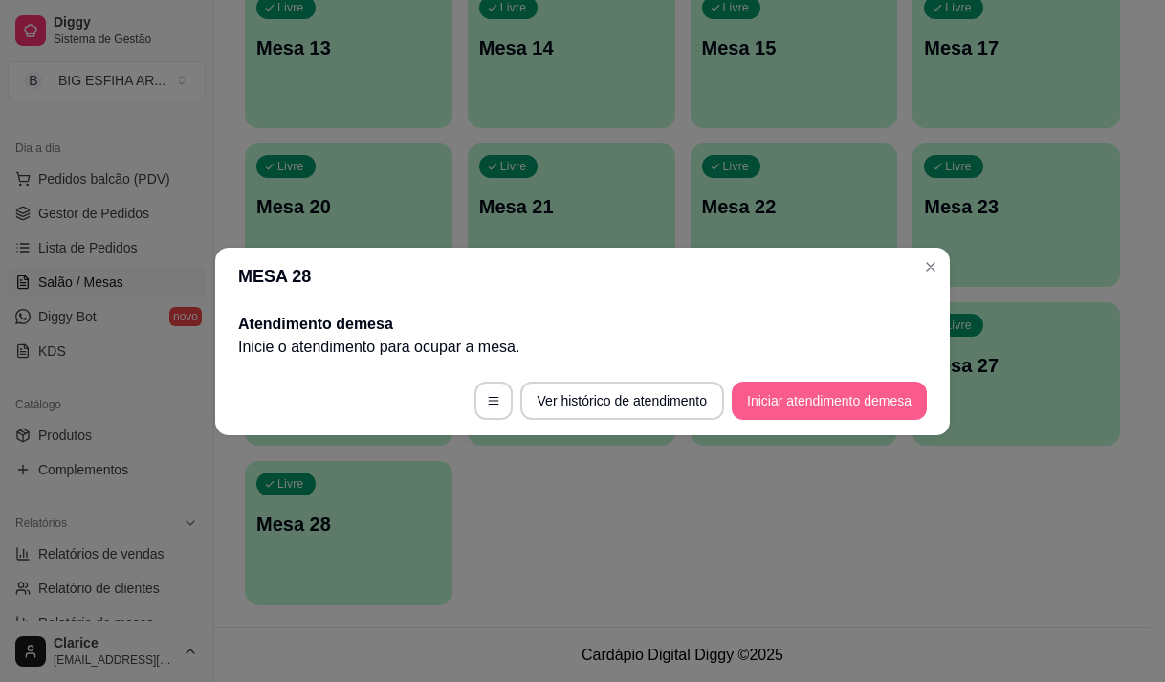
click at [869, 405] on button "Iniciar atendimento de mesa" at bounding box center [829, 401] width 195 height 38
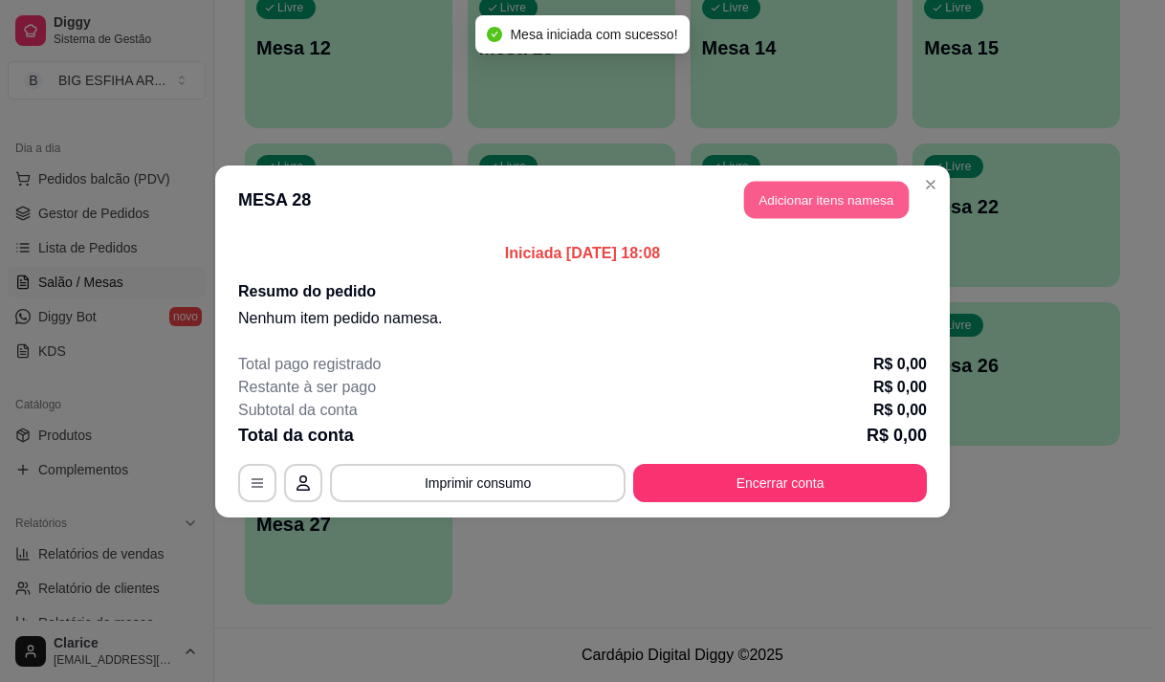
click at [840, 198] on button "Adicionar itens na mesa" at bounding box center [826, 199] width 164 height 37
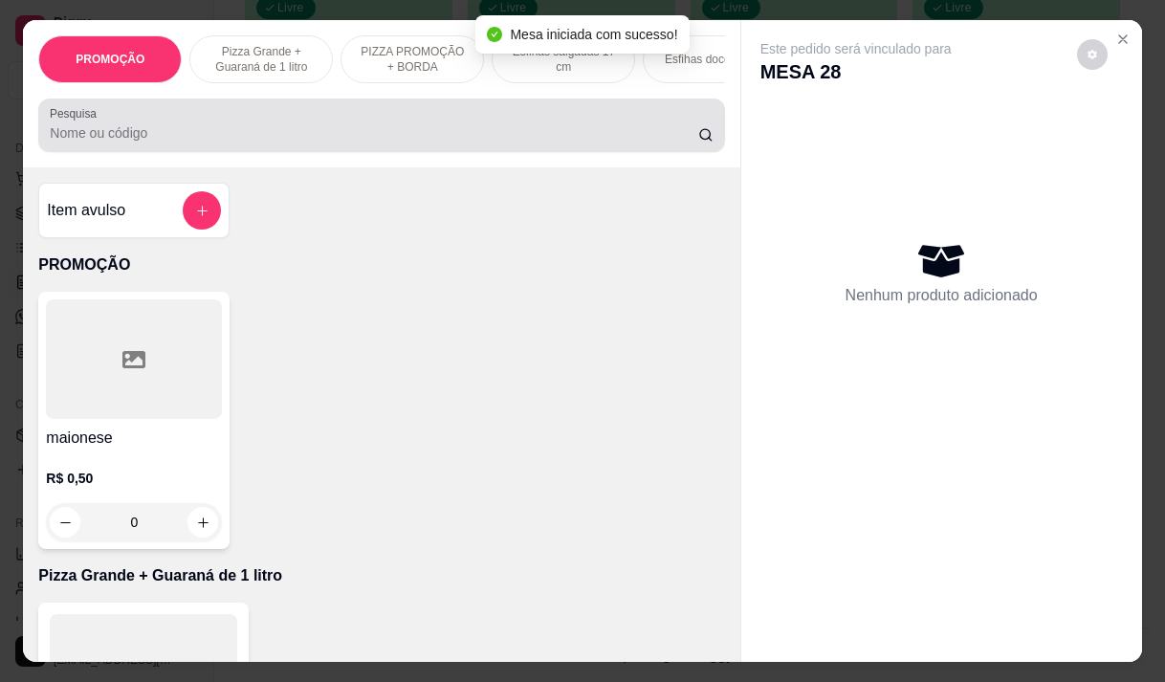
click at [336, 142] on input "Pesquisa" at bounding box center [374, 132] width 648 height 19
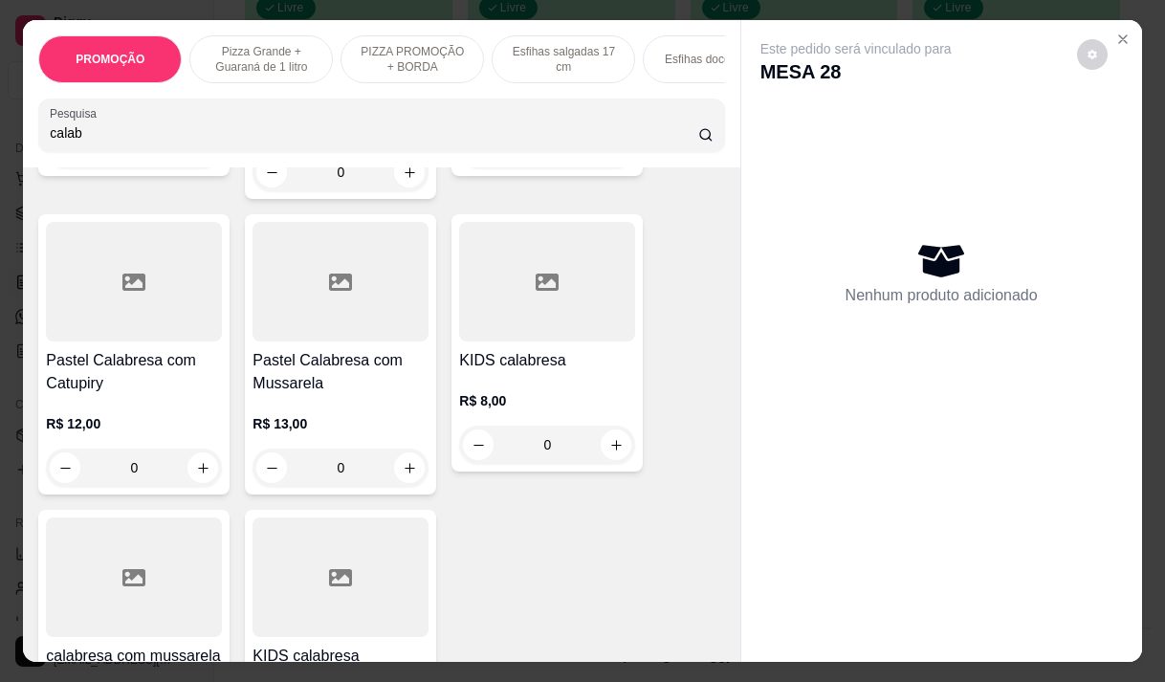
scroll to position [669, 0]
type input "calab"
click at [284, 394] on h4 "Pastel Calabresa com Mussarela" at bounding box center [340, 371] width 176 height 46
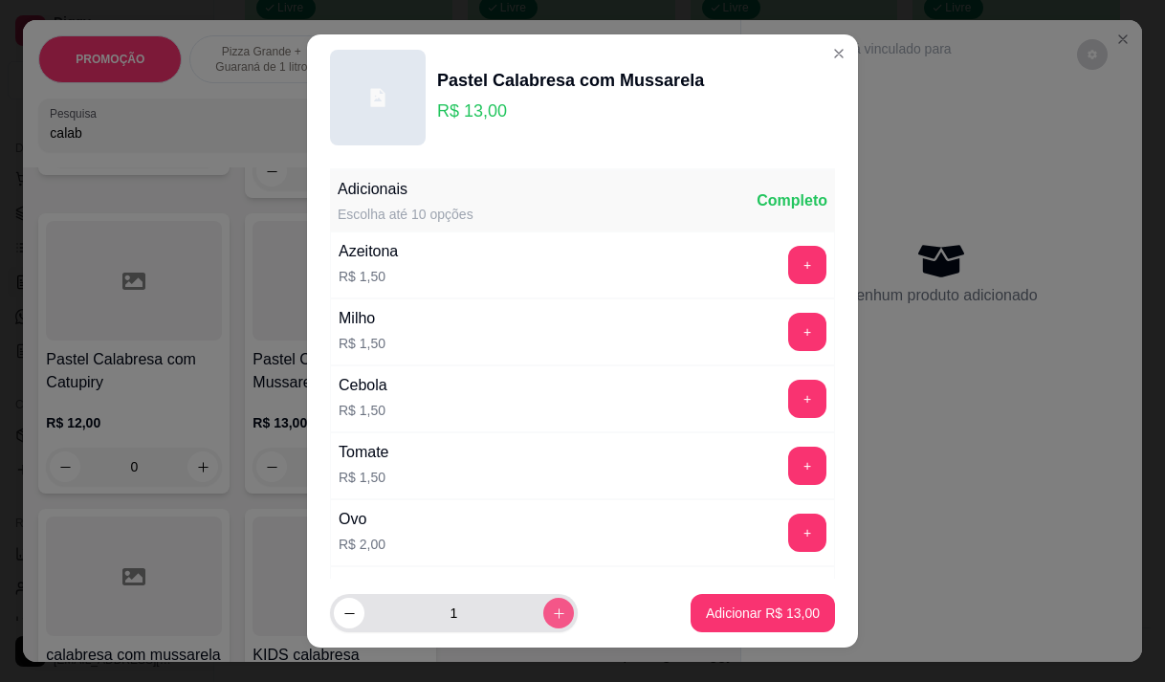
click at [552, 617] on icon "increase-product-quantity" at bounding box center [559, 613] width 14 height 14
type input "2"
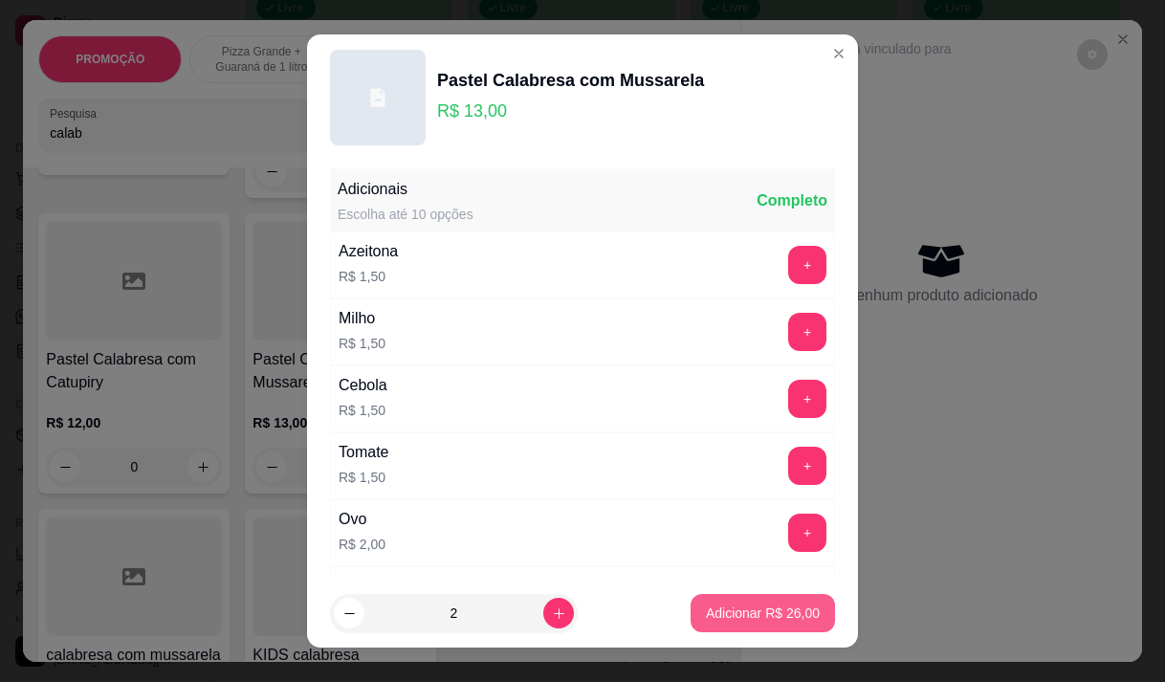
click at [728, 604] on p "Adicionar R$ 26,00" at bounding box center [763, 612] width 114 height 19
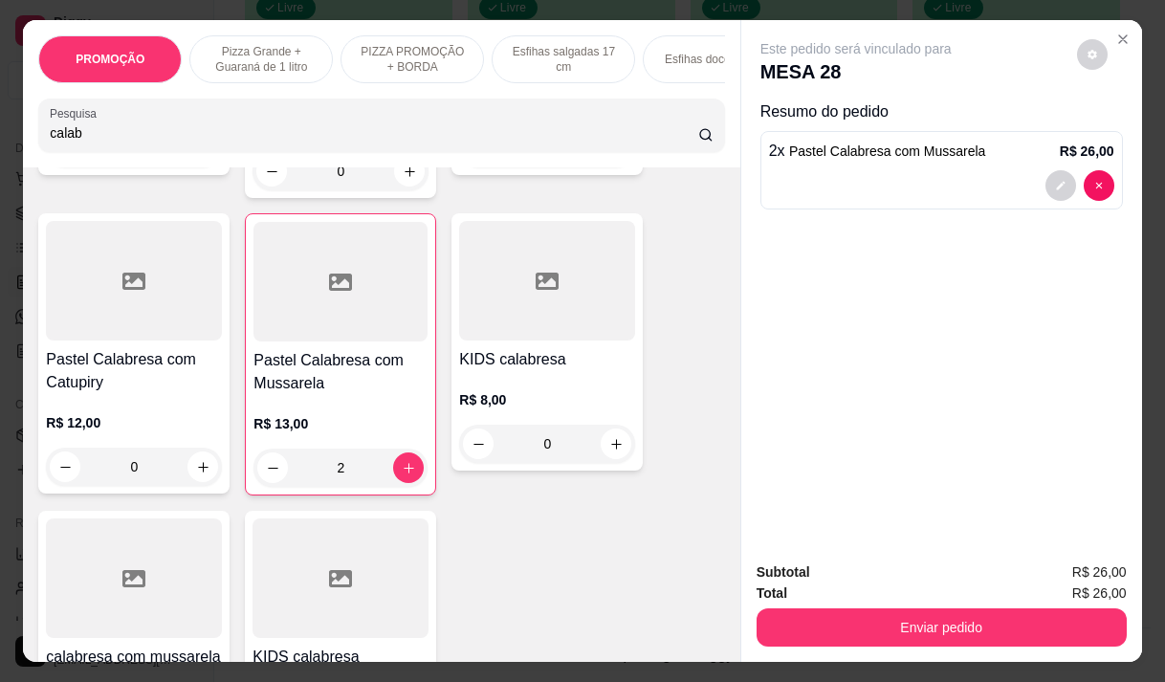
type input "2"
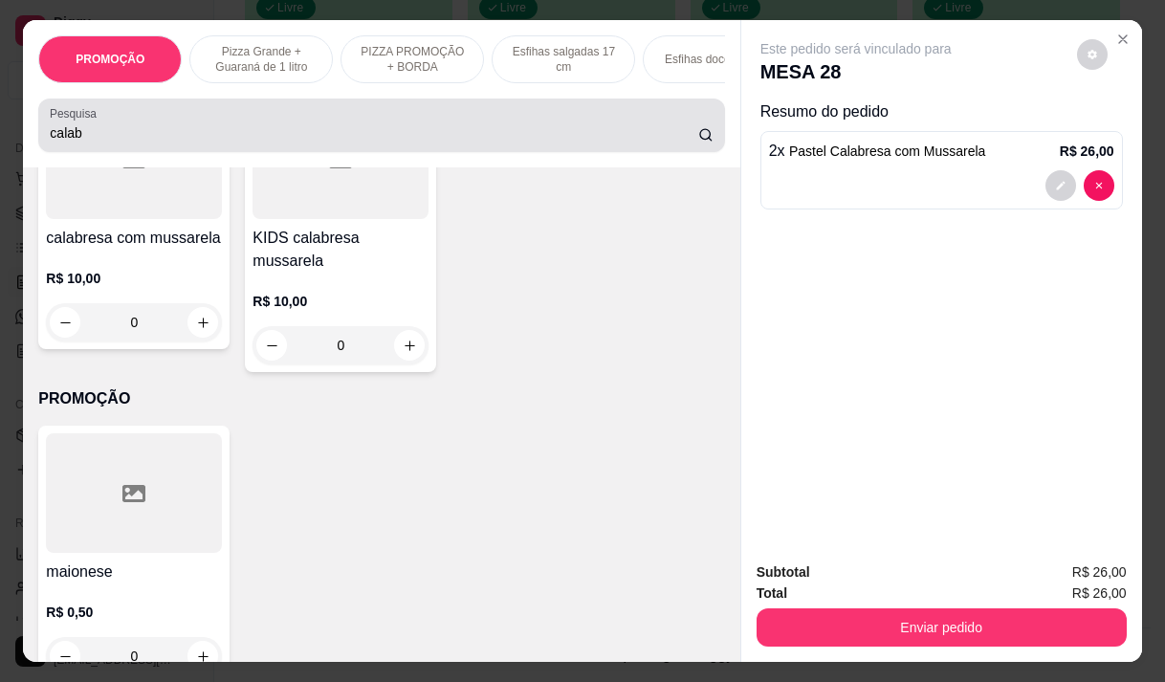
click at [138, 138] on input "calab" at bounding box center [374, 132] width 648 height 19
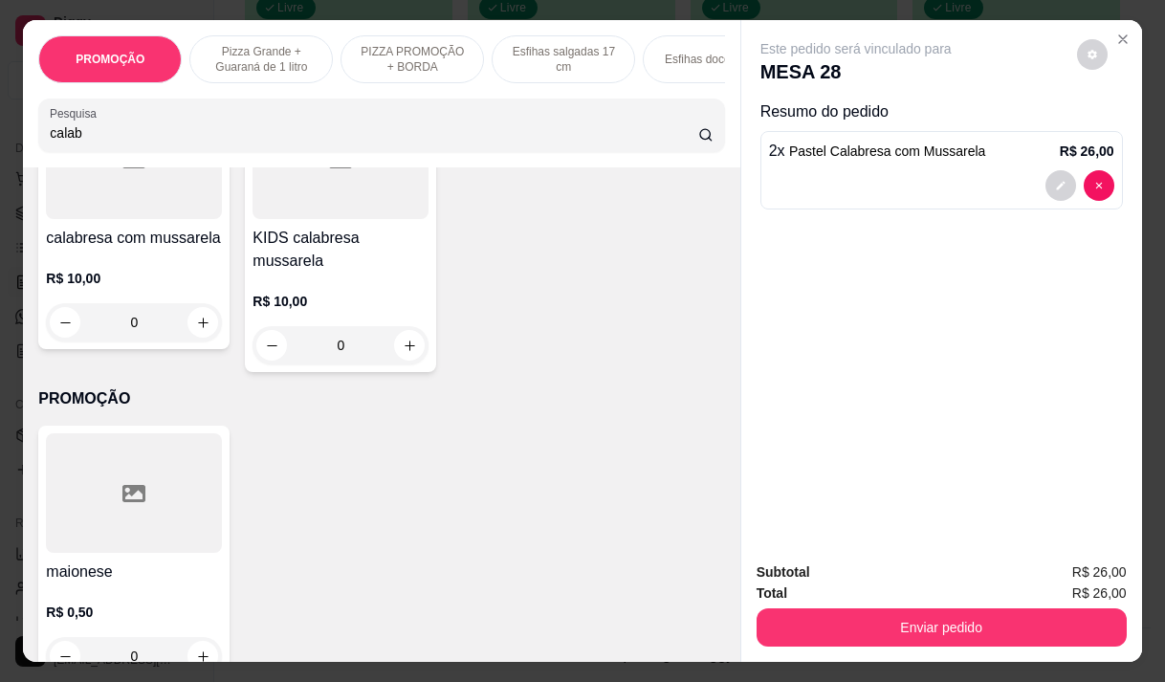
click at [138, 138] on input "calab" at bounding box center [374, 132] width 648 height 19
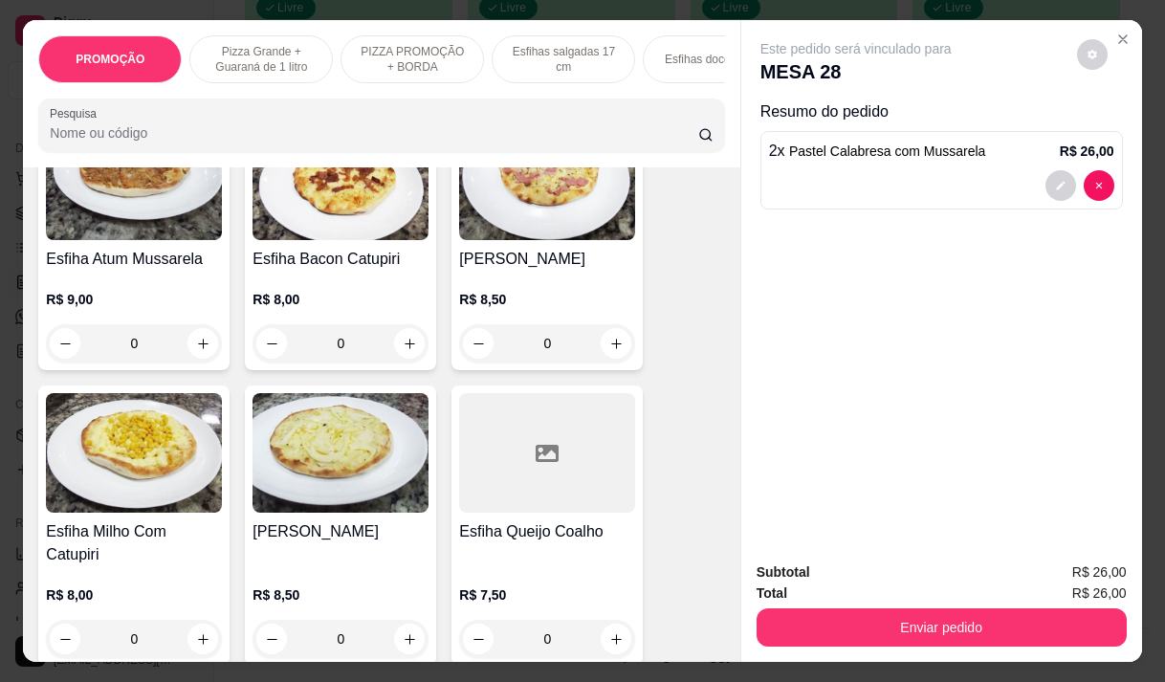
scroll to position [0, 0]
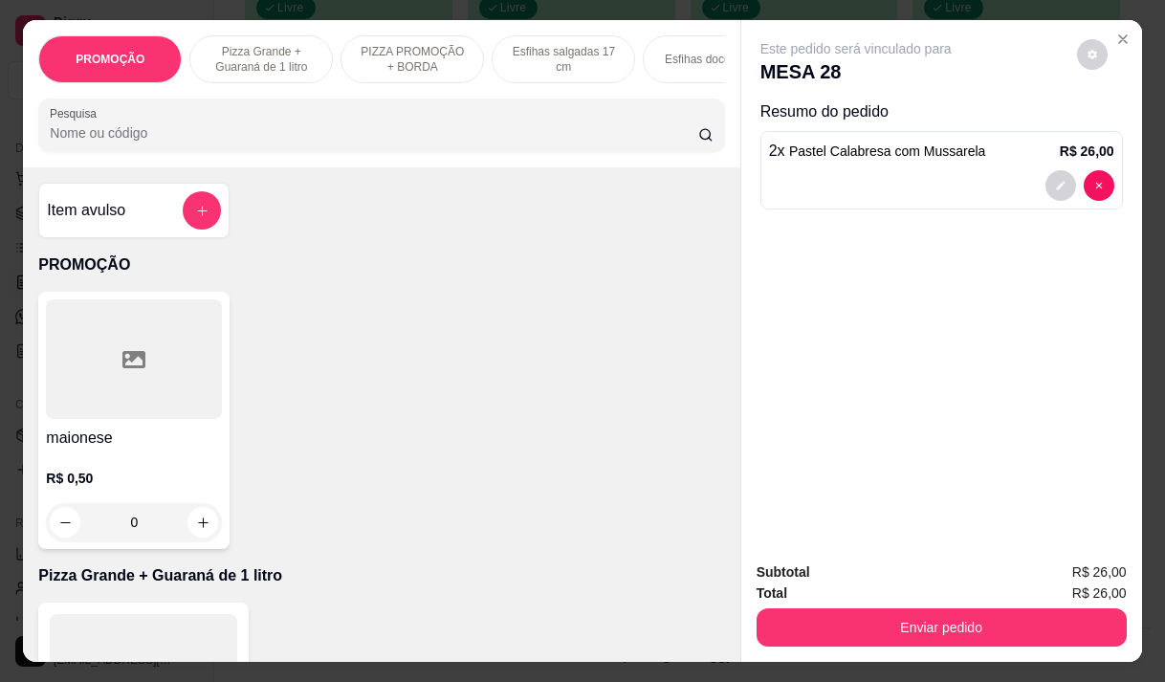
click at [162, 141] on input "Pesquisa" at bounding box center [374, 132] width 648 height 19
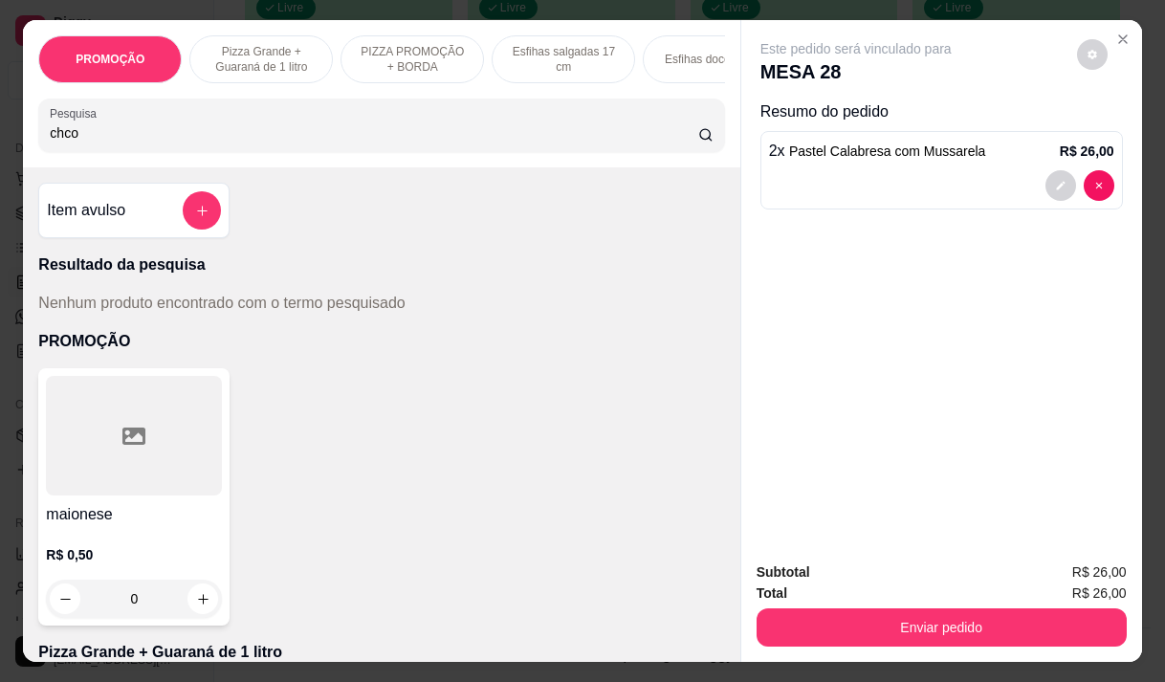
click at [59, 138] on input "chco" at bounding box center [374, 132] width 648 height 19
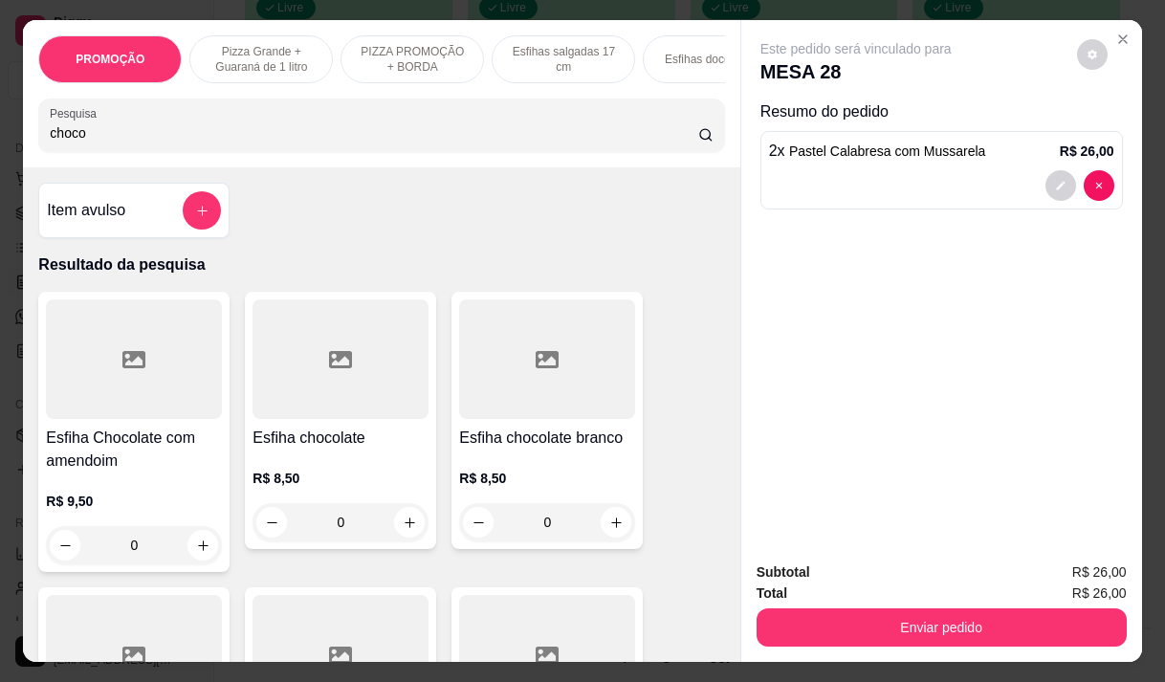
type input "choco"
click at [325, 466] on div "R$ 8,50 0" at bounding box center [340, 495] width 176 height 92
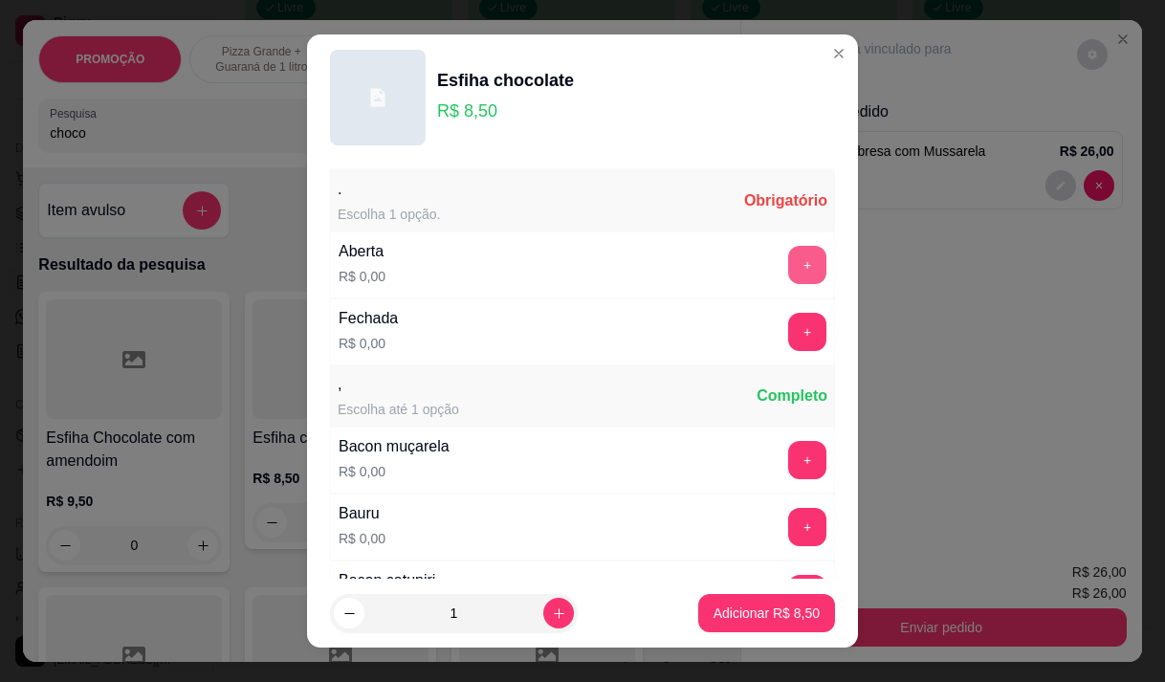
click at [788, 267] on button "+" at bounding box center [807, 265] width 38 height 38
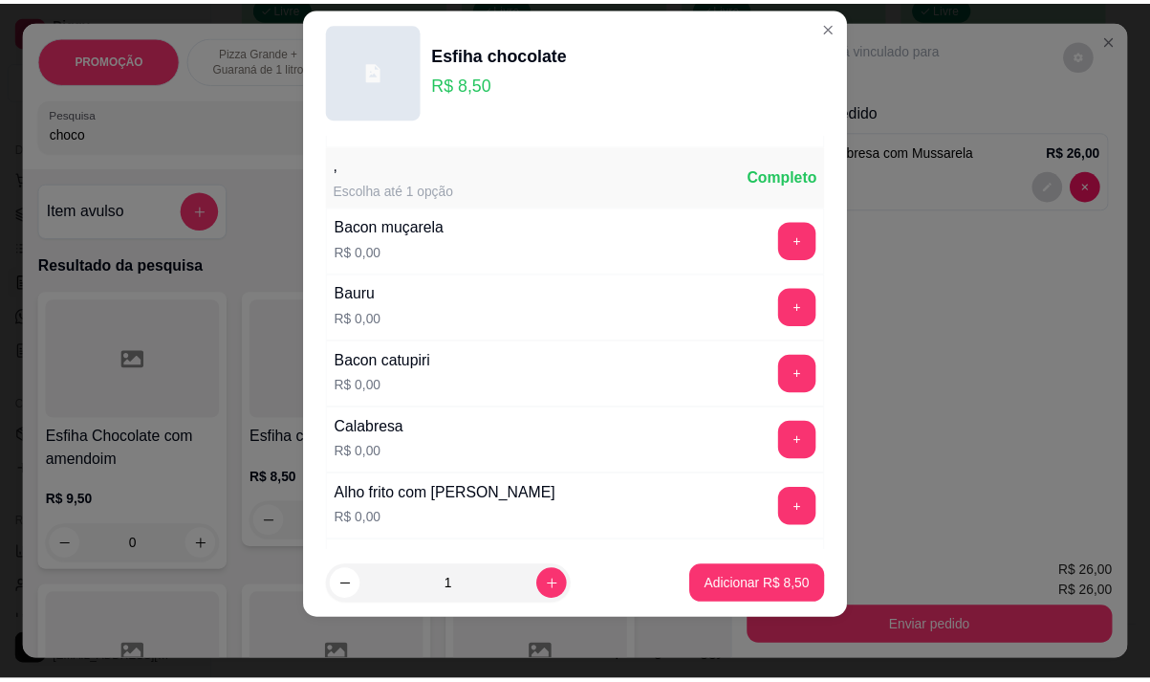
scroll to position [205, 0]
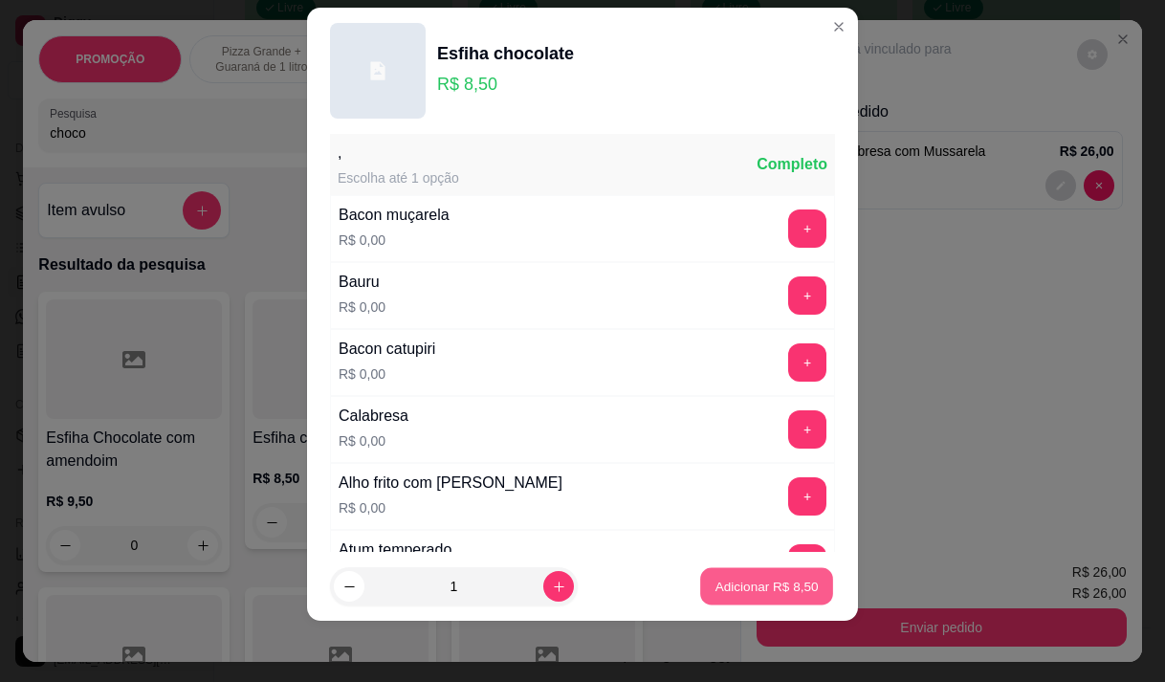
click at [727, 591] on p "Adicionar R$ 8,50" at bounding box center [765, 587] width 103 height 18
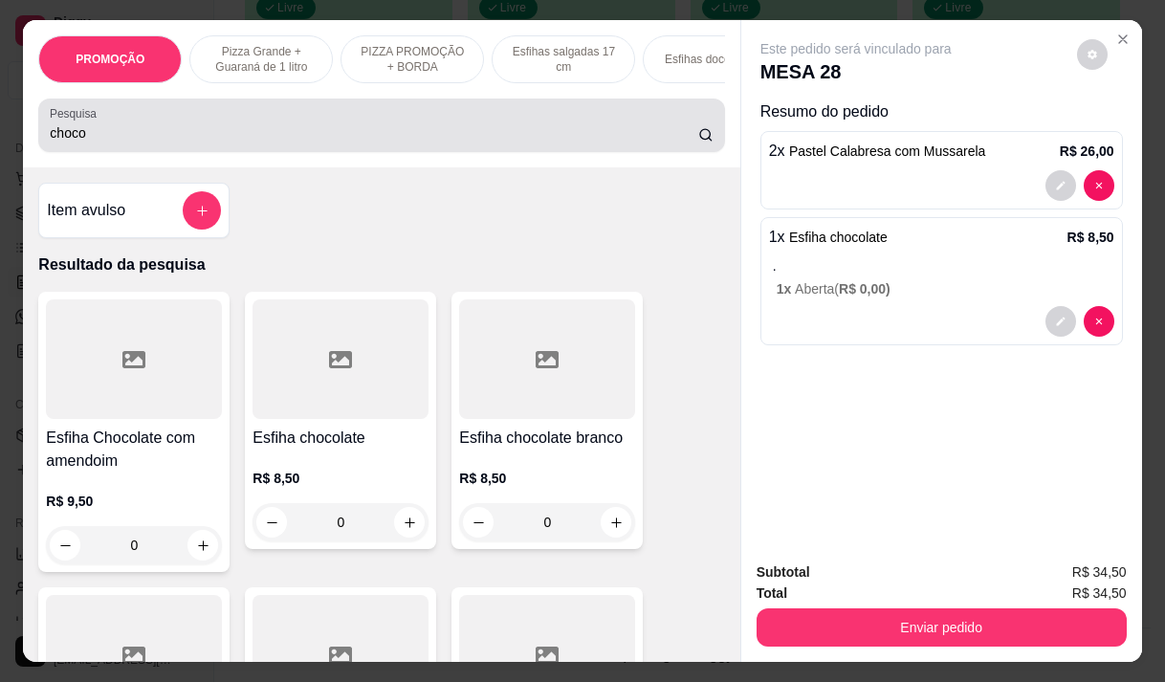
click at [77, 142] on input "choco" at bounding box center [374, 132] width 648 height 19
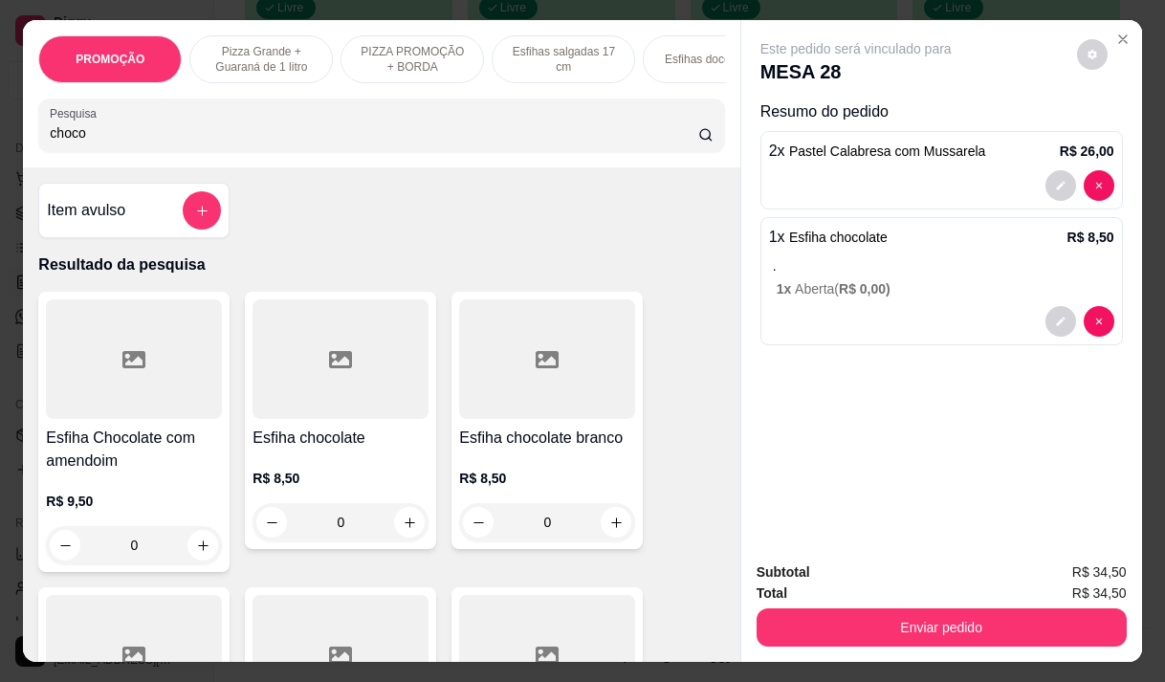
click at [77, 142] on input "choco" at bounding box center [374, 132] width 648 height 19
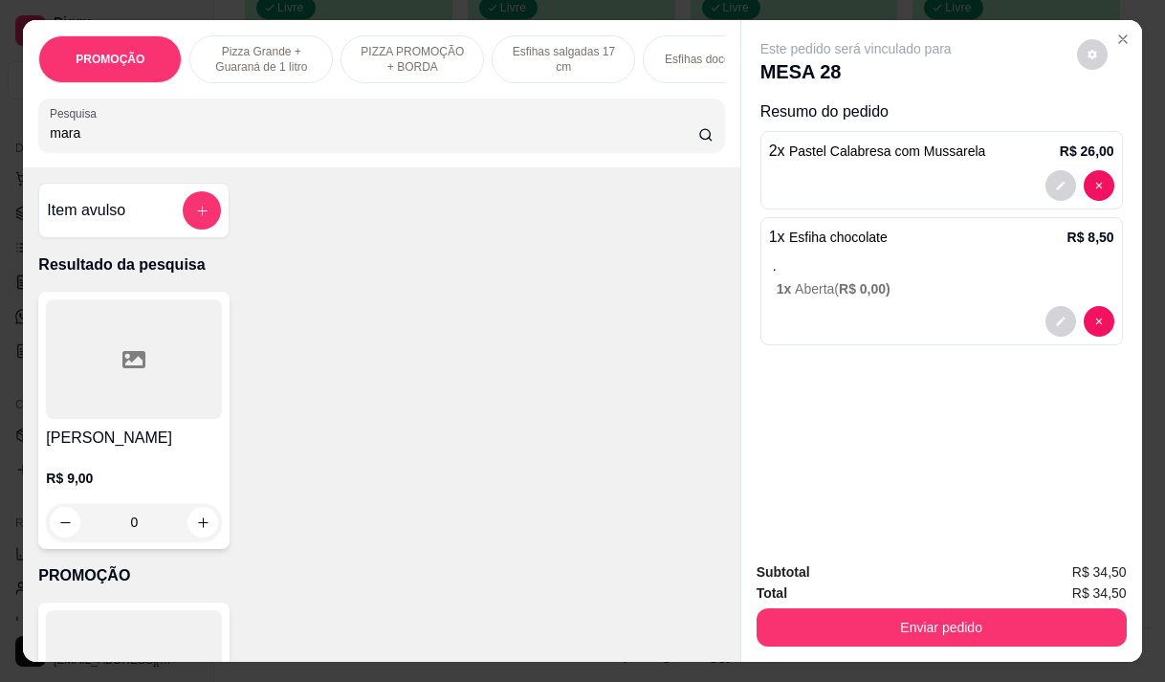
type input "mara"
click at [103, 464] on div "R$ 9,00 0" at bounding box center [134, 495] width 176 height 92
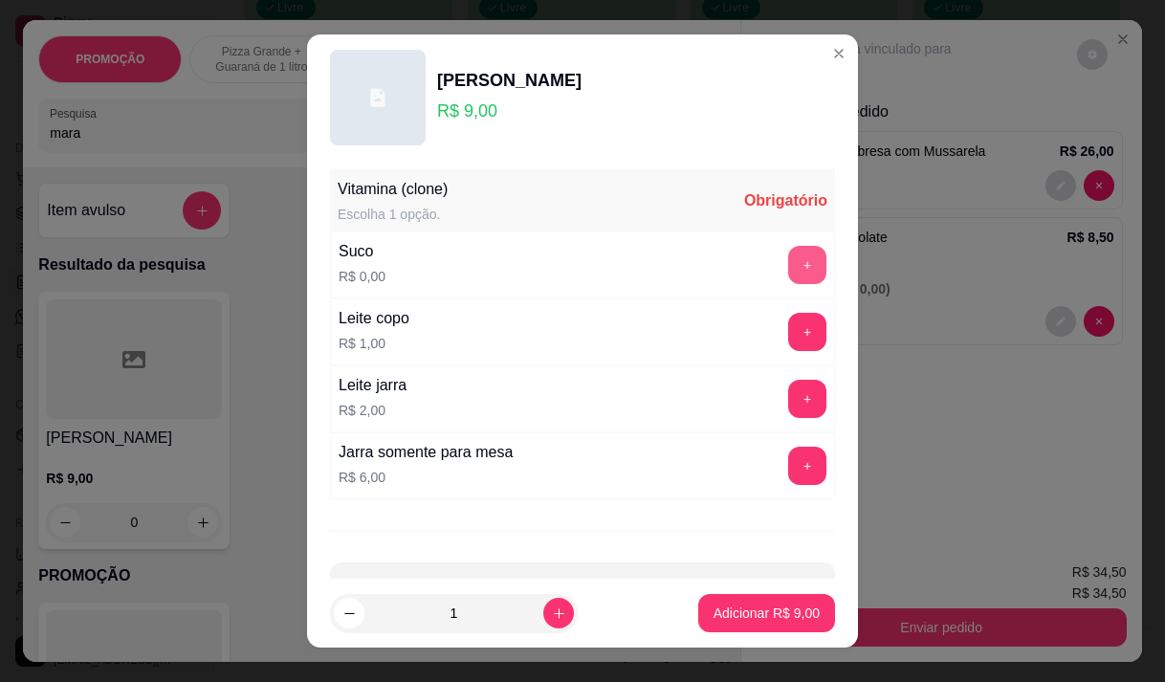
click at [788, 252] on button "+" at bounding box center [807, 265] width 38 height 38
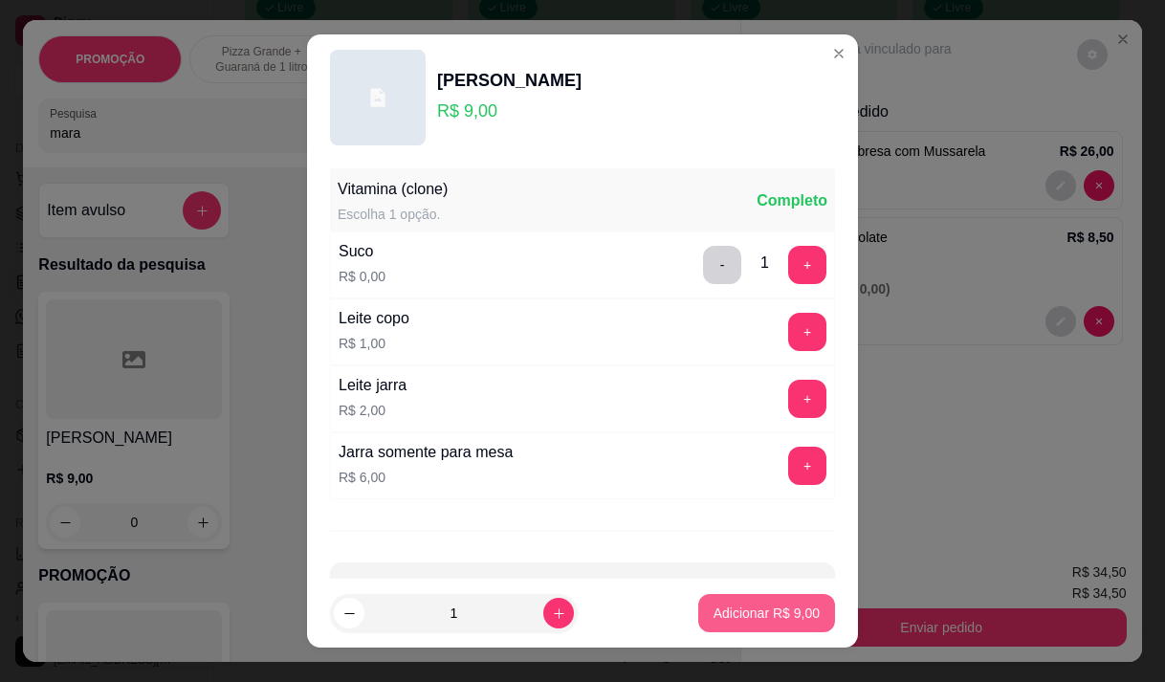
click at [713, 620] on p "Adicionar R$ 9,00" at bounding box center [766, 612] width 106 height 19
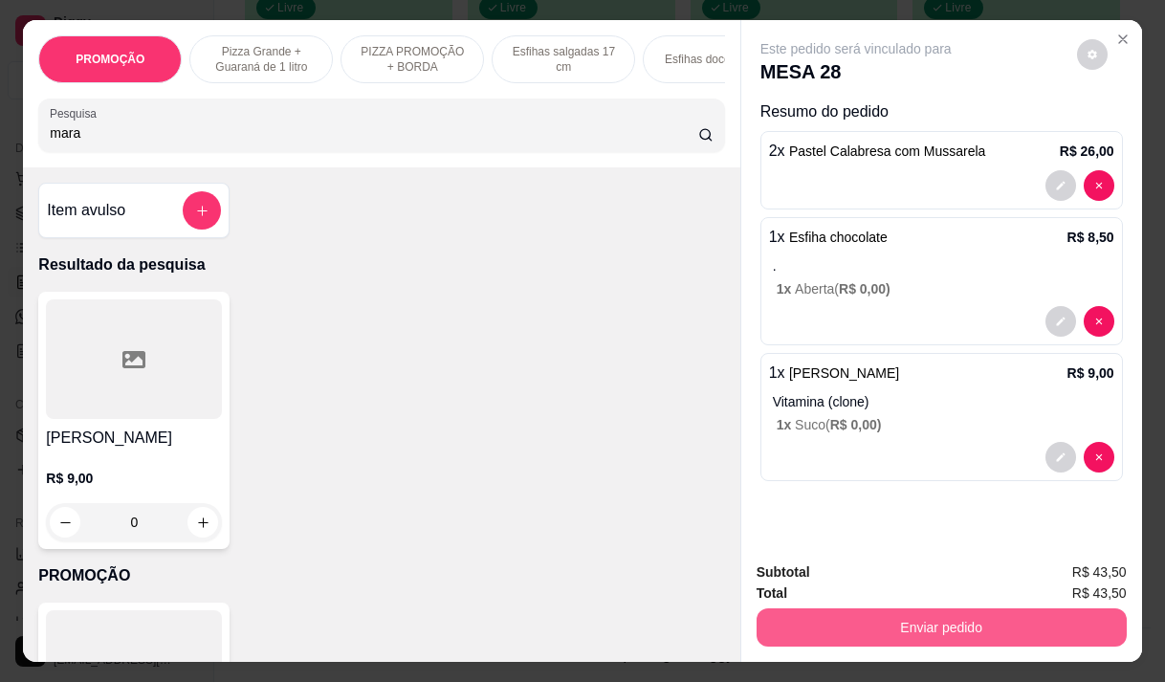
click at [975, 619] on button "Enviar pedido" at bounding box center [941, 627] width 370 height 38
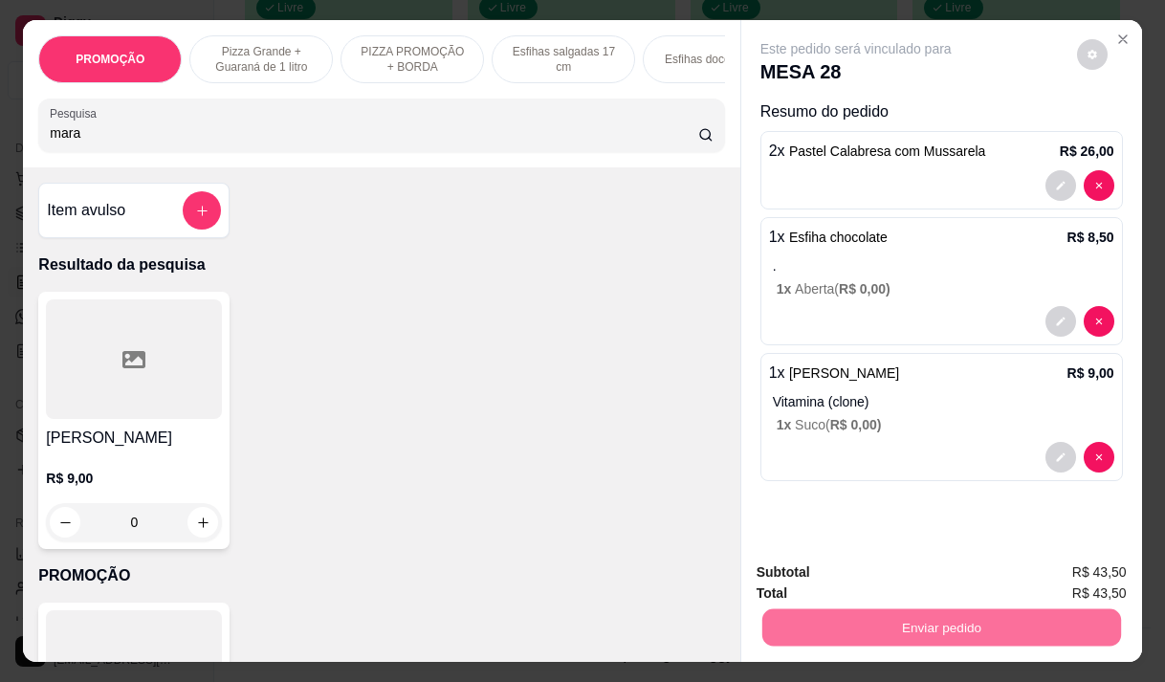
click at [795, 558] on button "Não registrar e enviar pedido" at bounding box center [877, 573] width 199 height 36
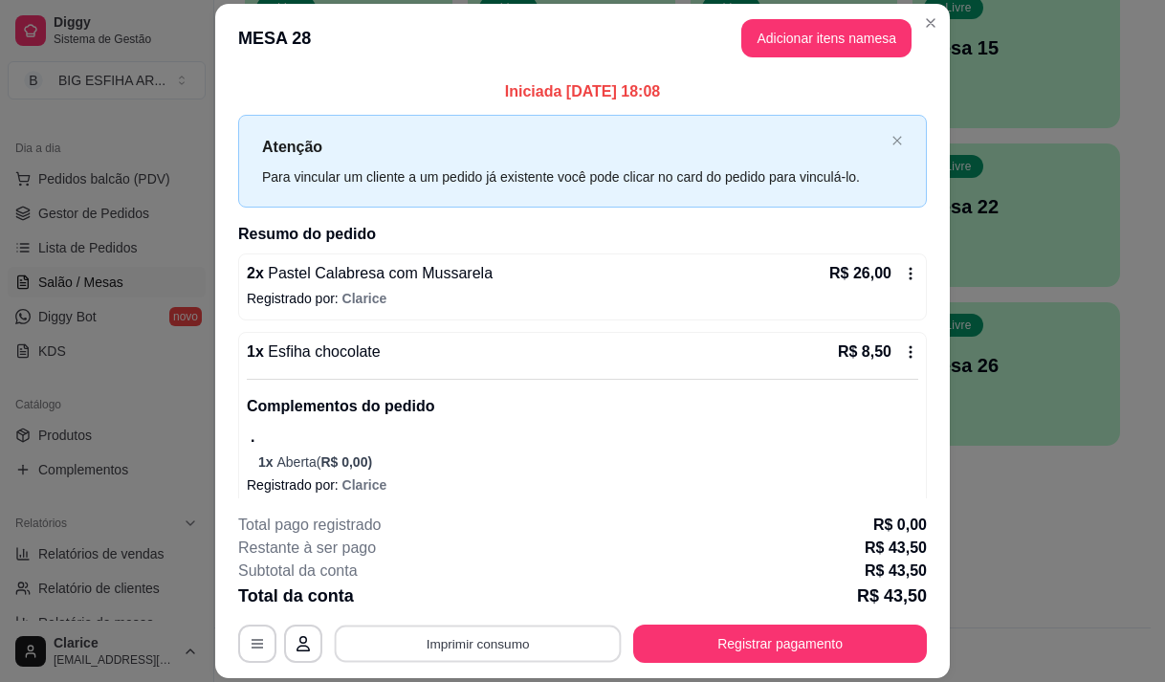
click at [550, 635] on button "Imprimir consumo" at bounding box center [478, 643] width 287 height 37
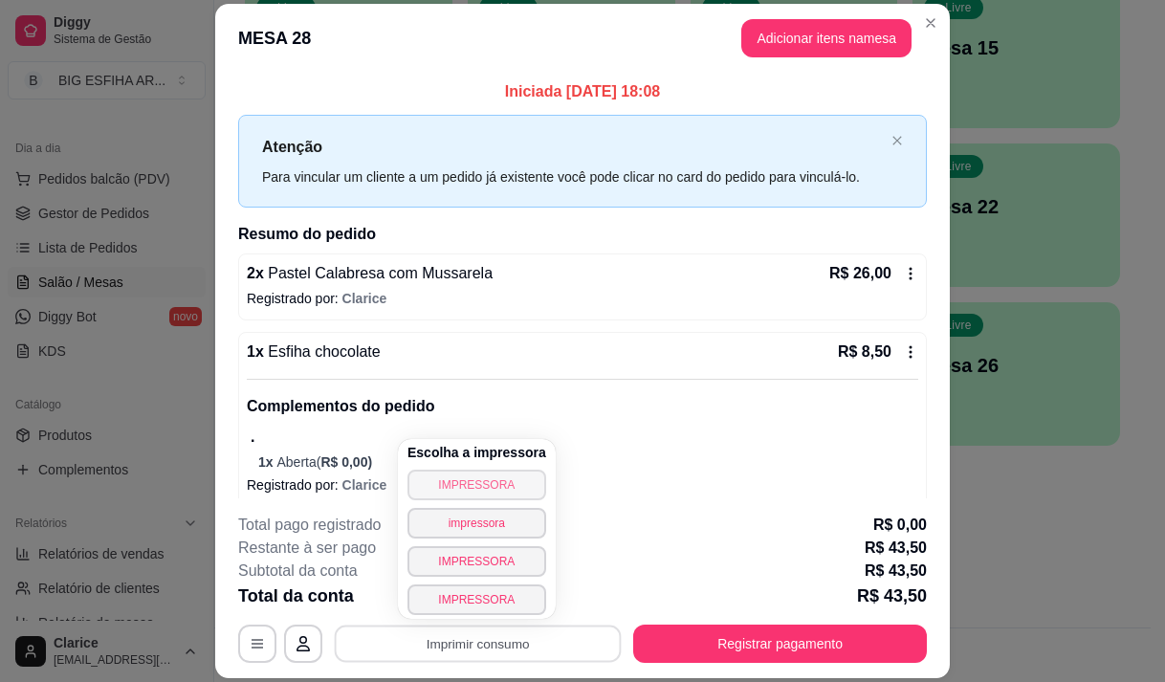
click at [511, 476] on button "IMPRESSORA" at bounding box center [476, 485] width 139 height 31
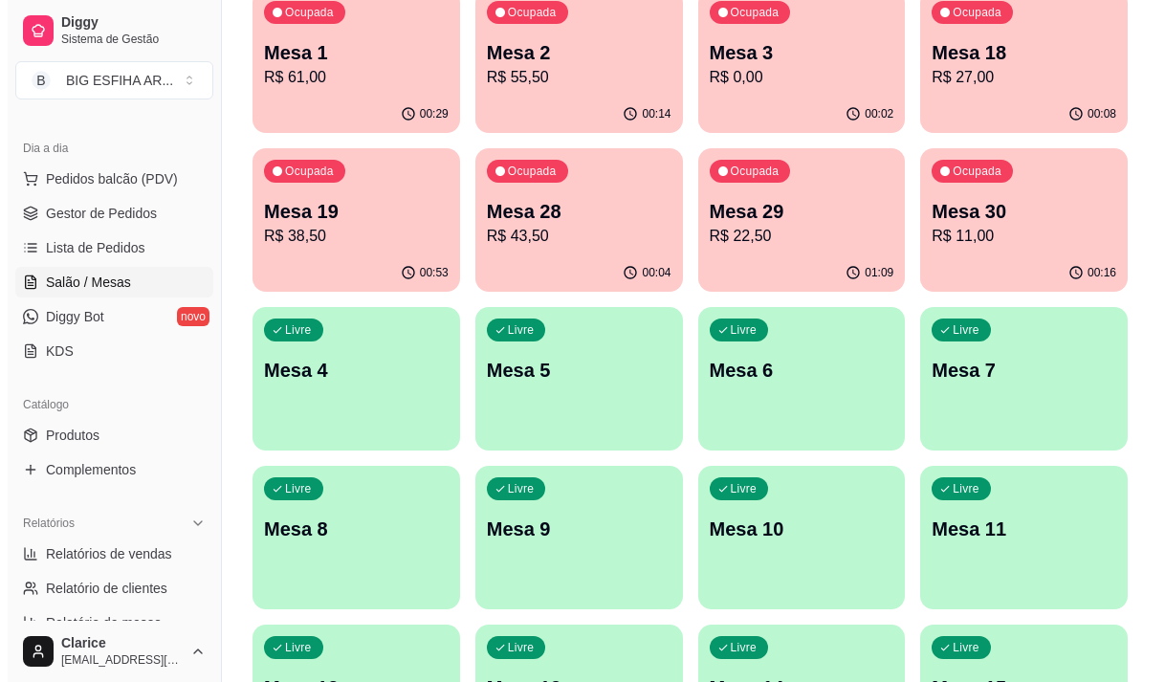
scroll to position [92, 0]
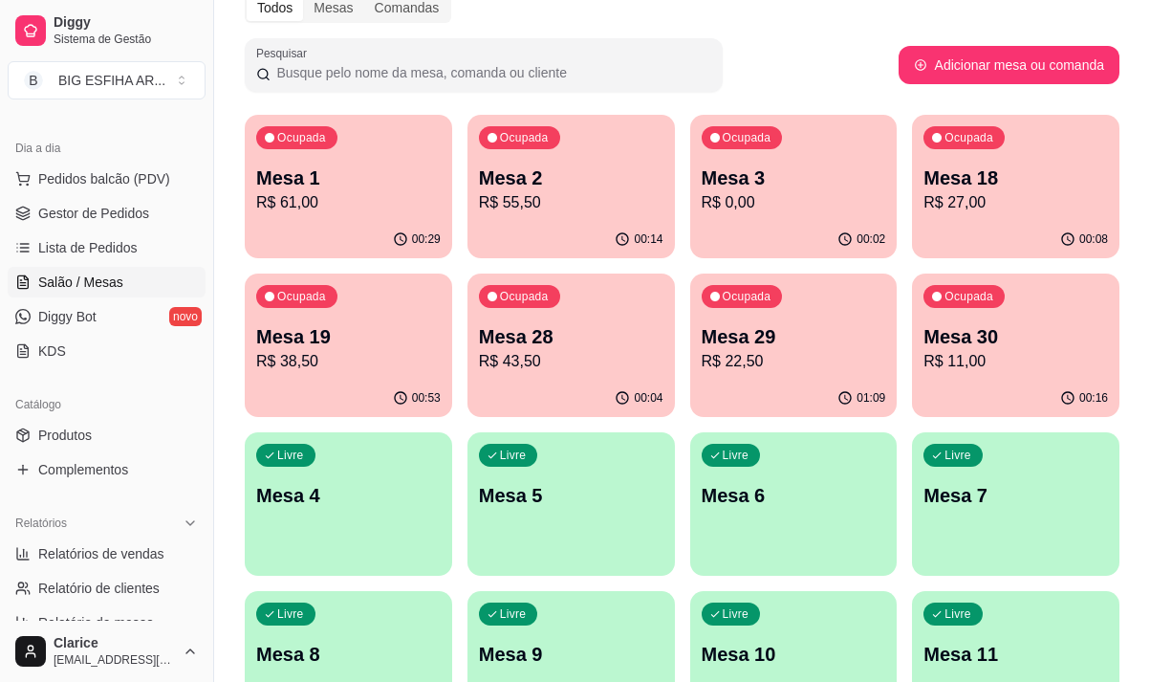
click at [339, 363] on p "R$ 38,50" at bounding box center [348, 361] width 185 height 23
click at [611, 361] on p "R$ 43,50" at bounding box center [571, 361] width 179 height 22
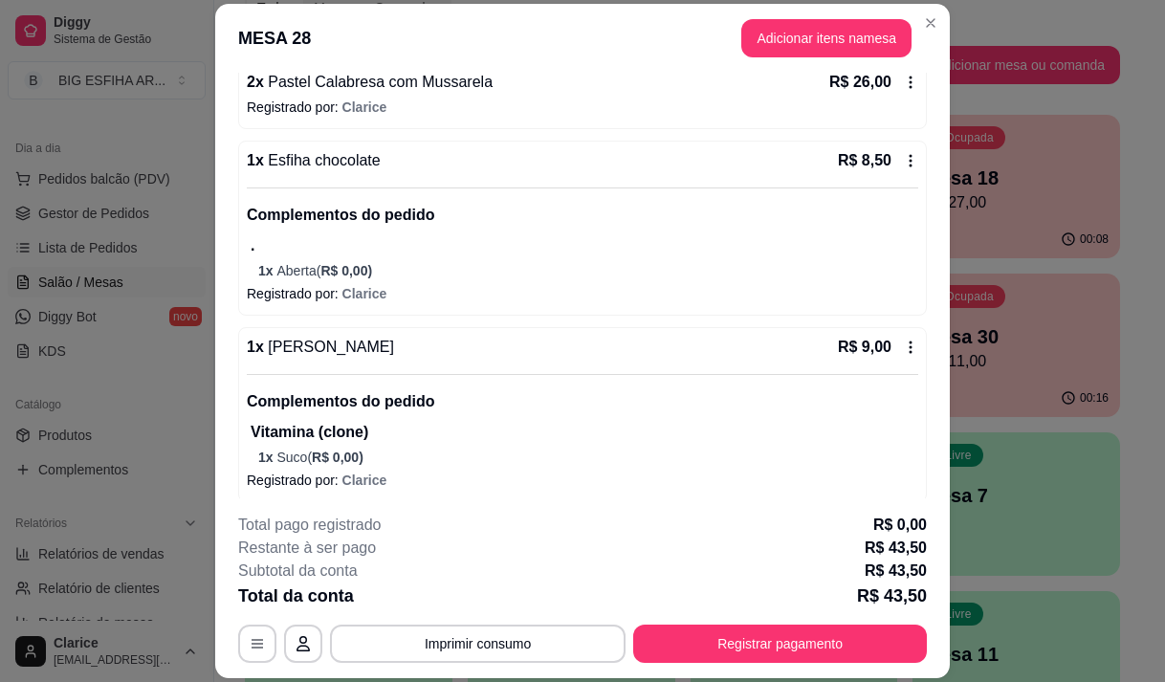
scroll to position [202, 0]
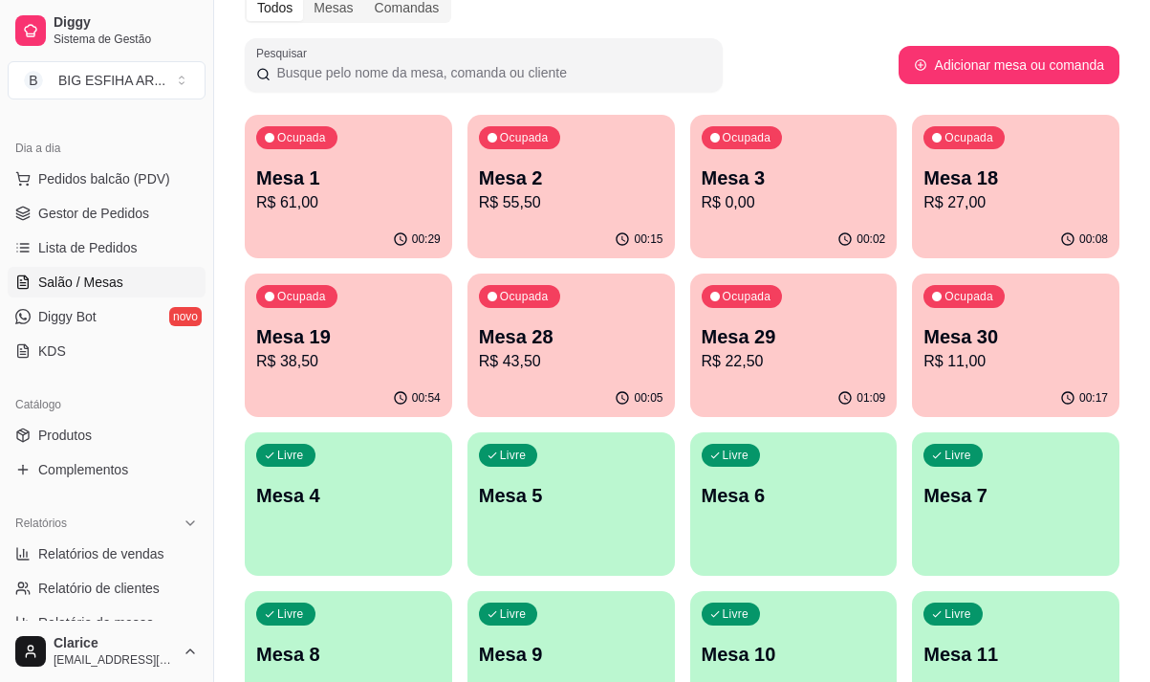
click at [769, 365] on p "R$ 22,50" at bounding box center [794, 361] width 185 height 23
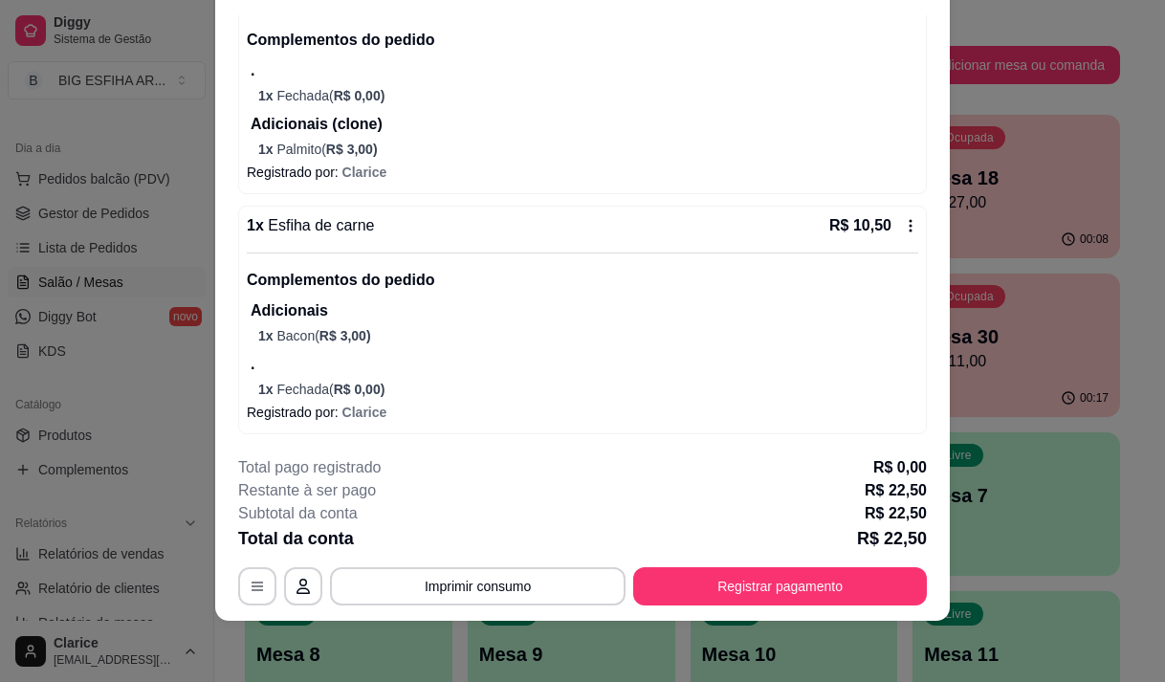
scroll to position [40, 0]
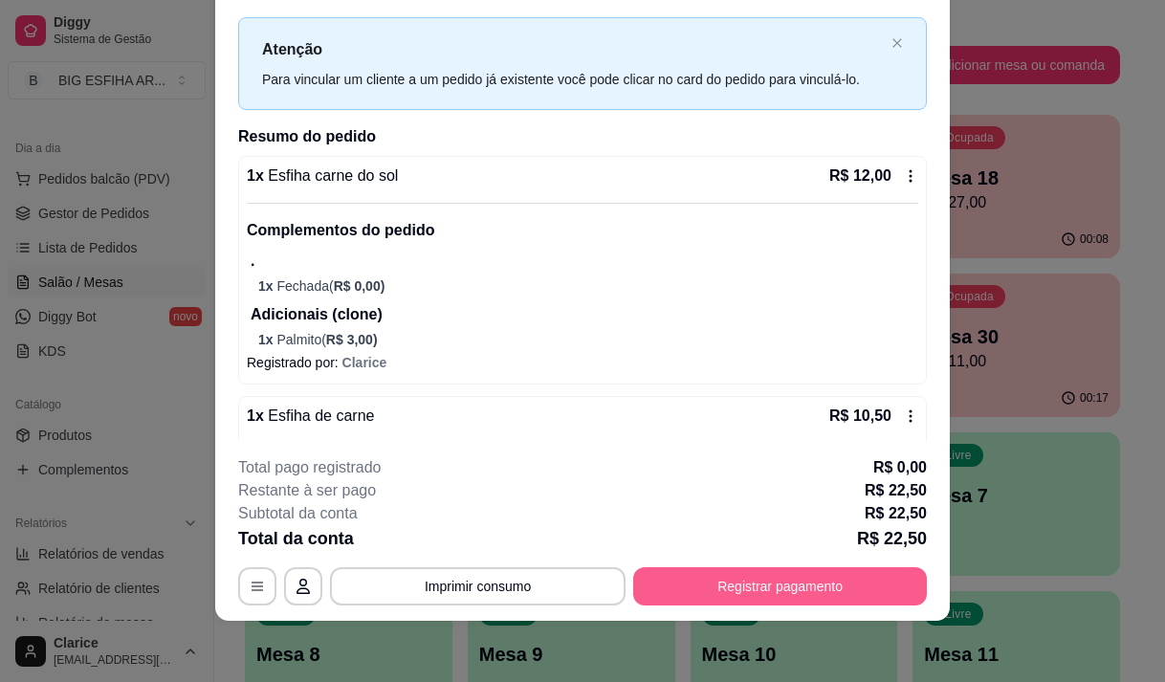
click at [772, 576] on button "Registrar pagamento" at bounding box center [780, 586] width 294 height 38
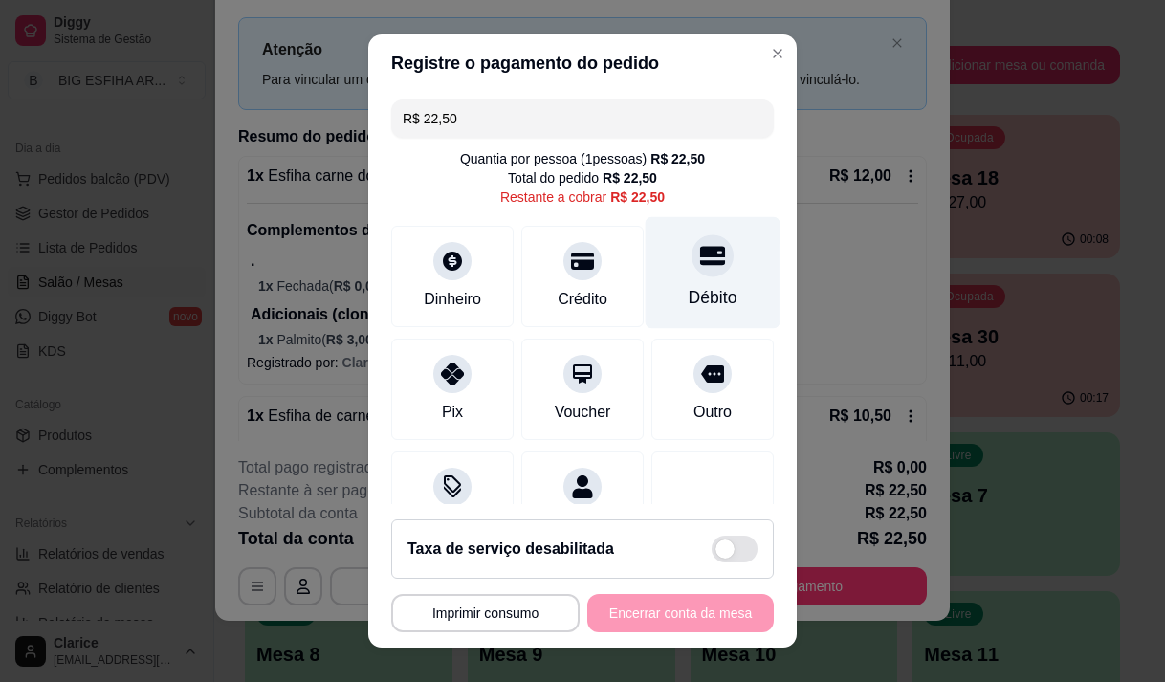
click at [658, 276] on div "Débito" at bounding box center [713, 272] width 135 height 112
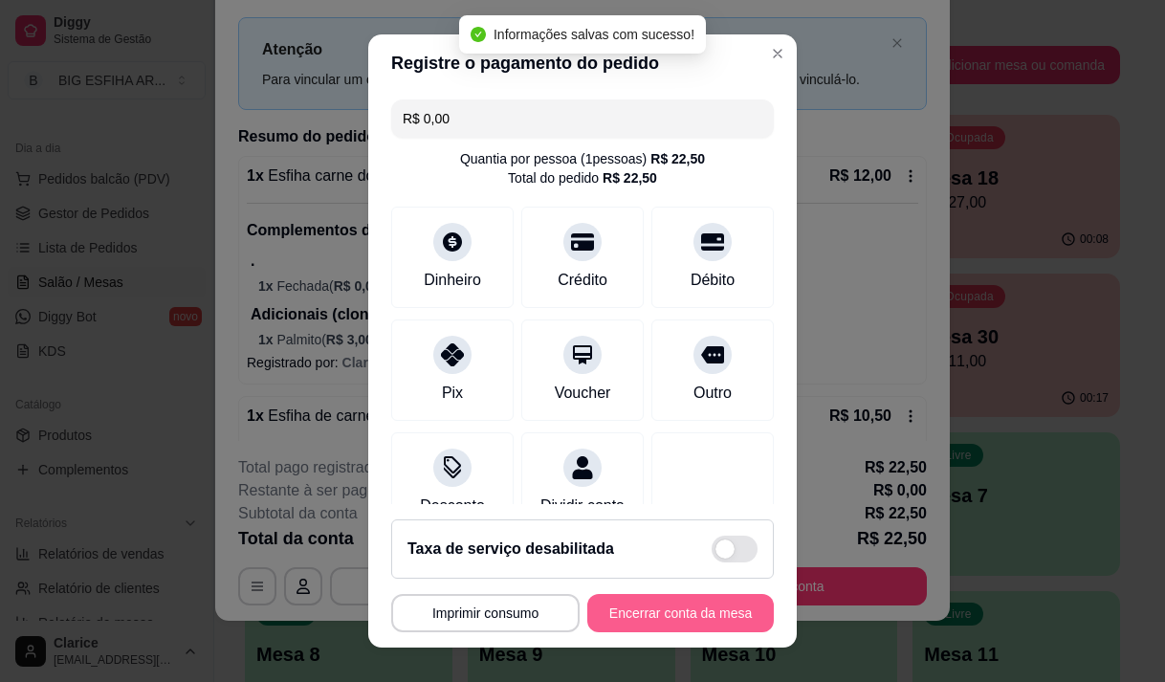
type input "R$ 0,00"
click at [668, 609] on button "Encerrar conta da mesa" at bounding box center [680, 613] width 186 height 38
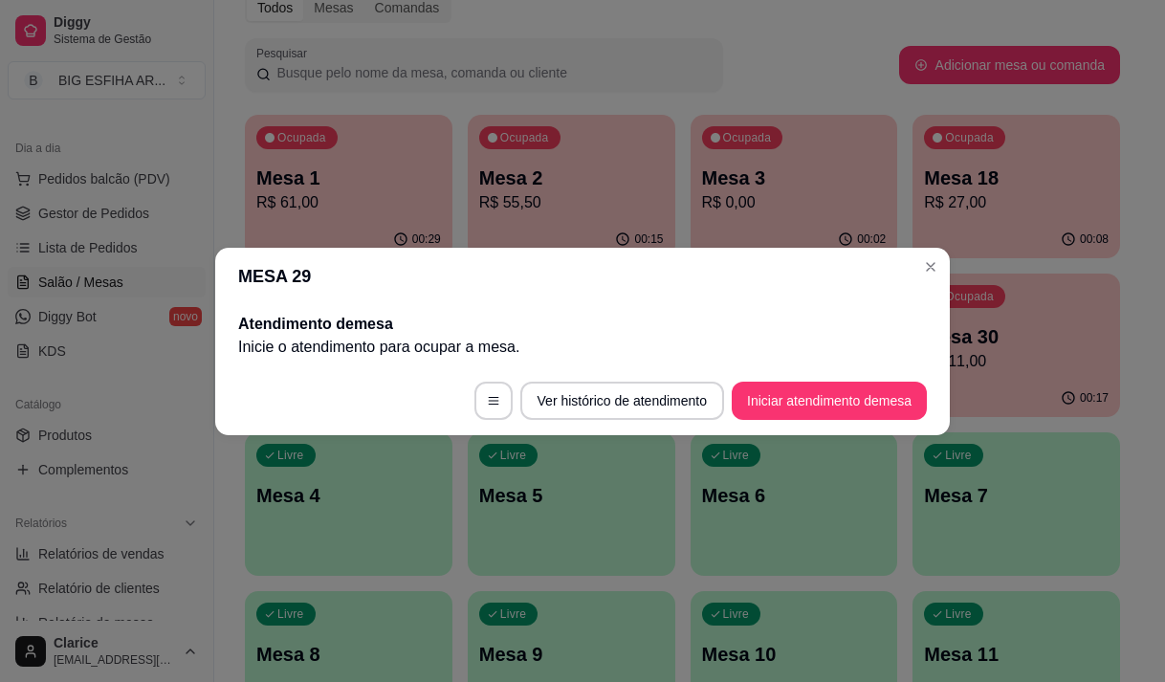
scroll to position [0, 0]
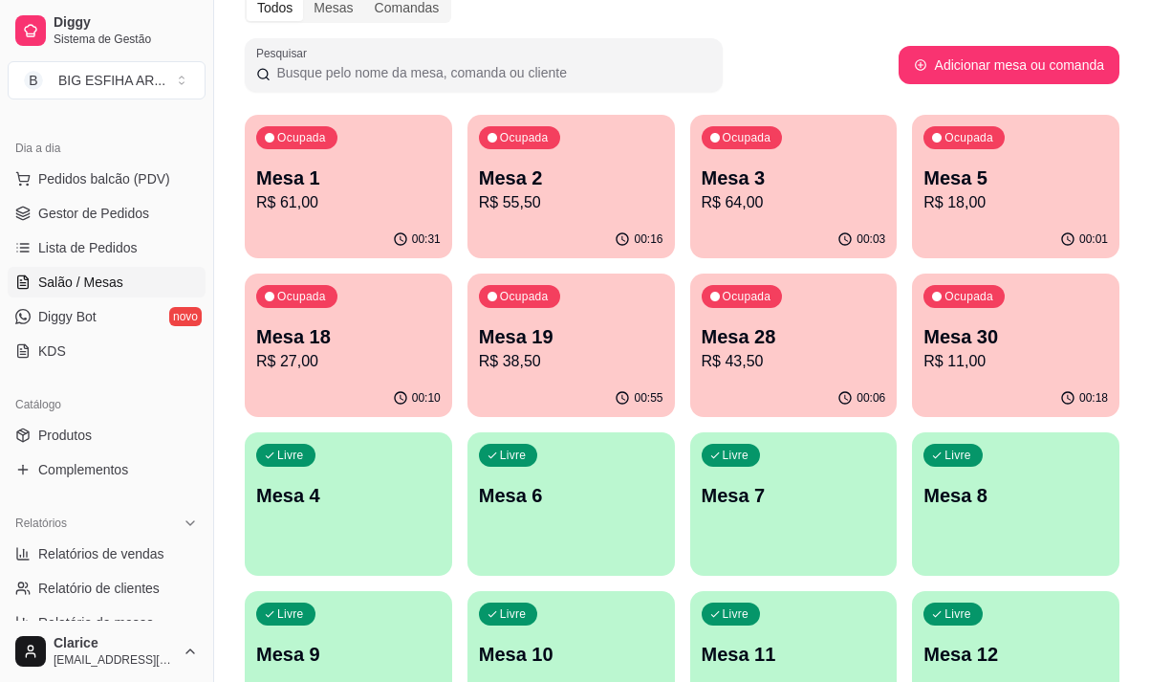
click at [291, 349] on div "Mesa 18 R$ 27,00" at bounding box center [348, 348] width 185 height 50
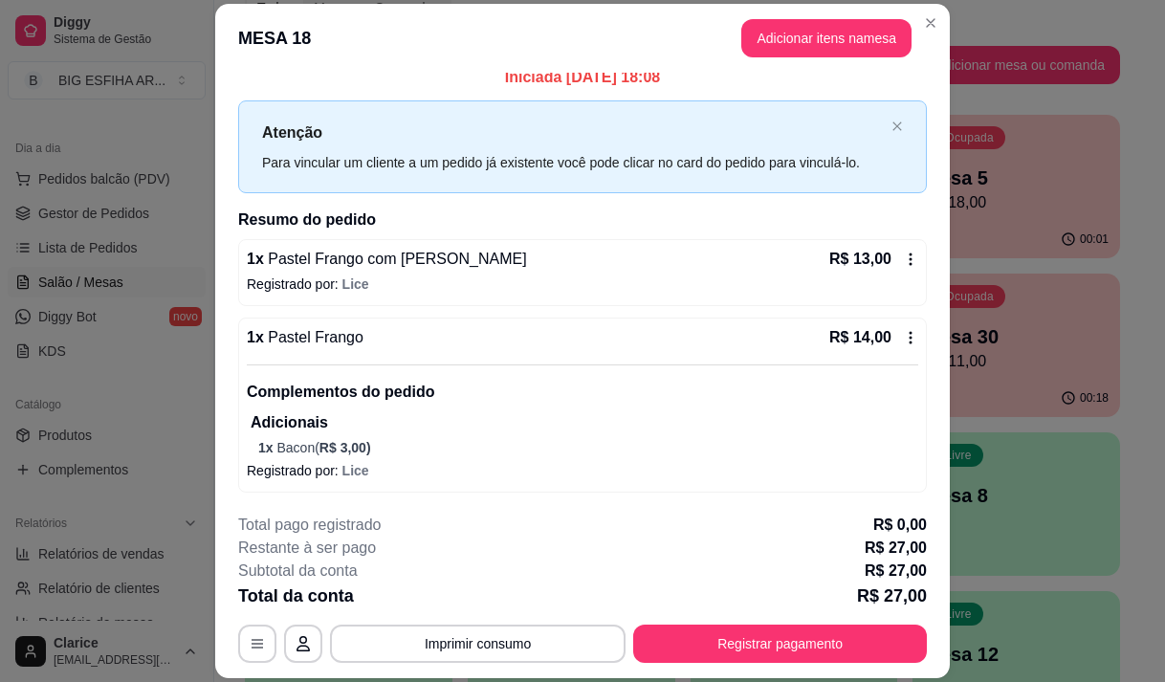
scroll to position [15, 0]
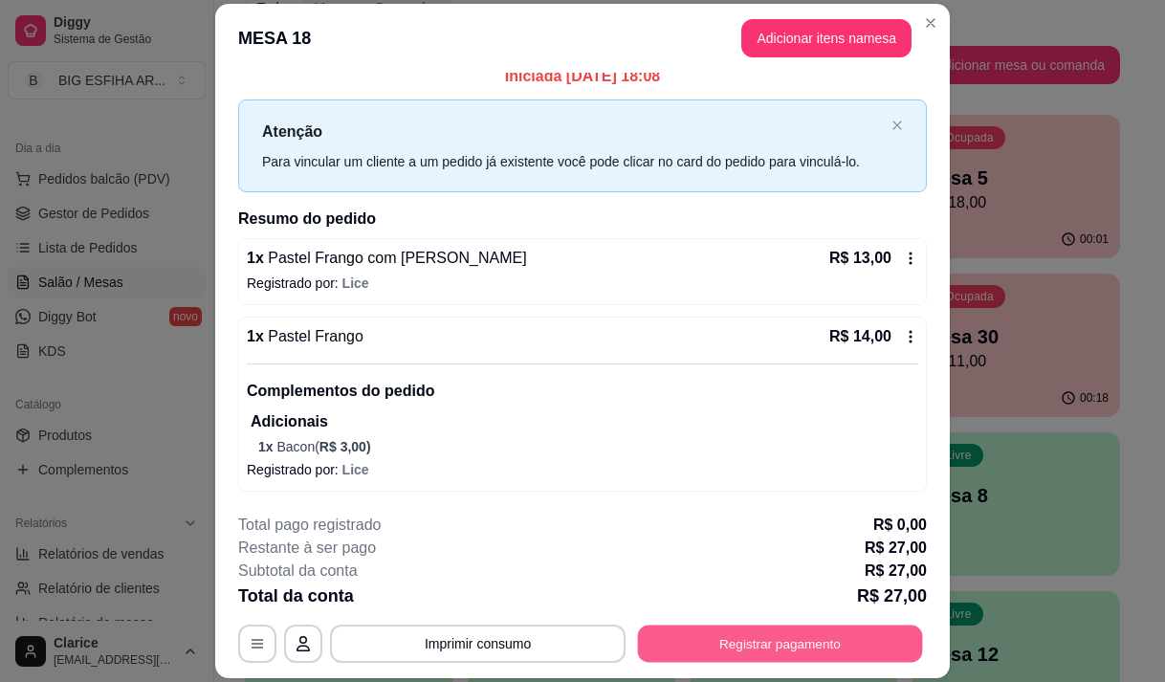
click at [750, 637] on button "Registrar pagamento" at bounding box center [780, 643] width 285 height 37
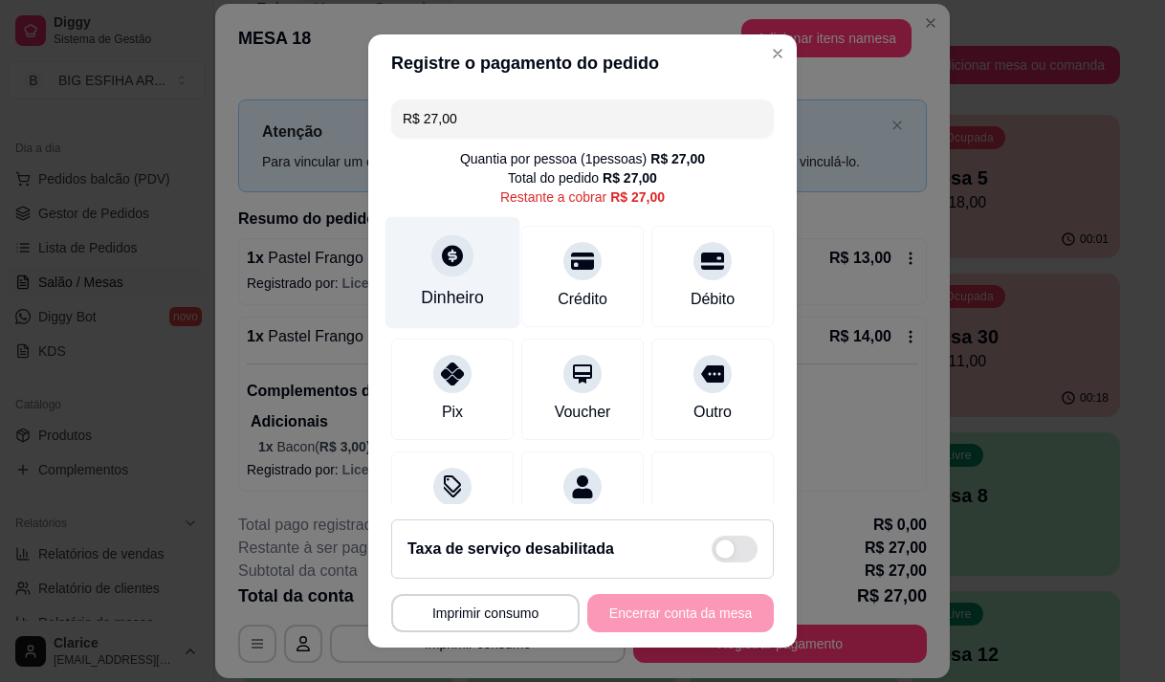
click at [459, 284] on div "Dinheiro" at bounding box center [452, 272] width 135 height 112
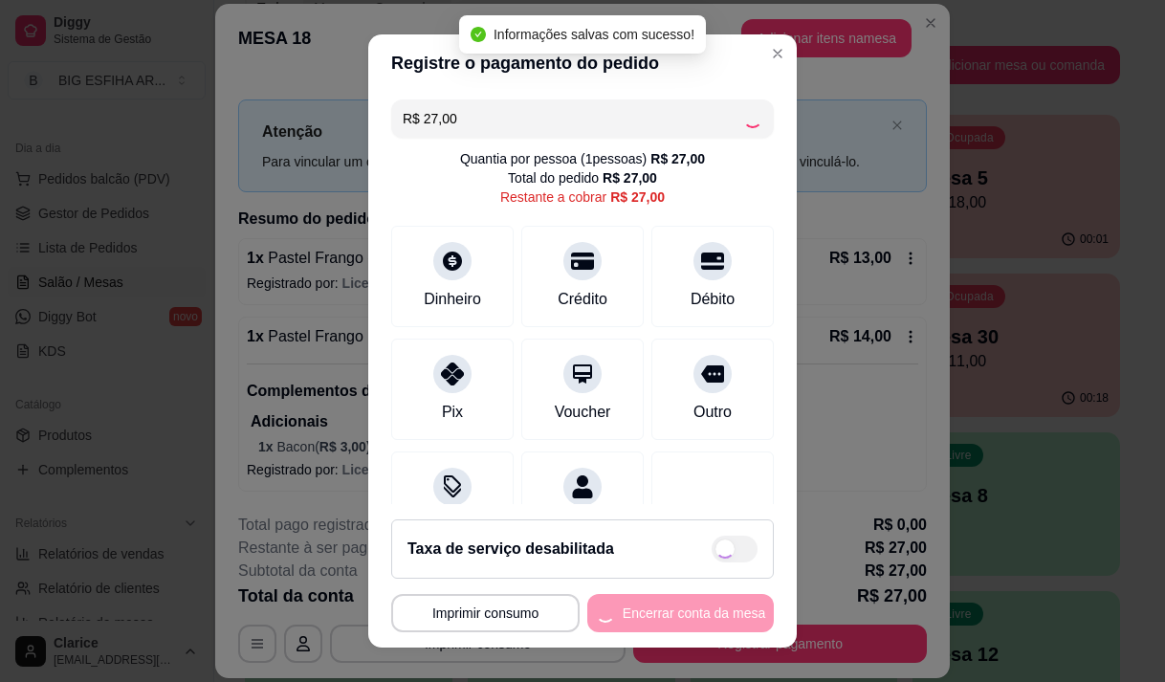
type input "R$ 0,00"
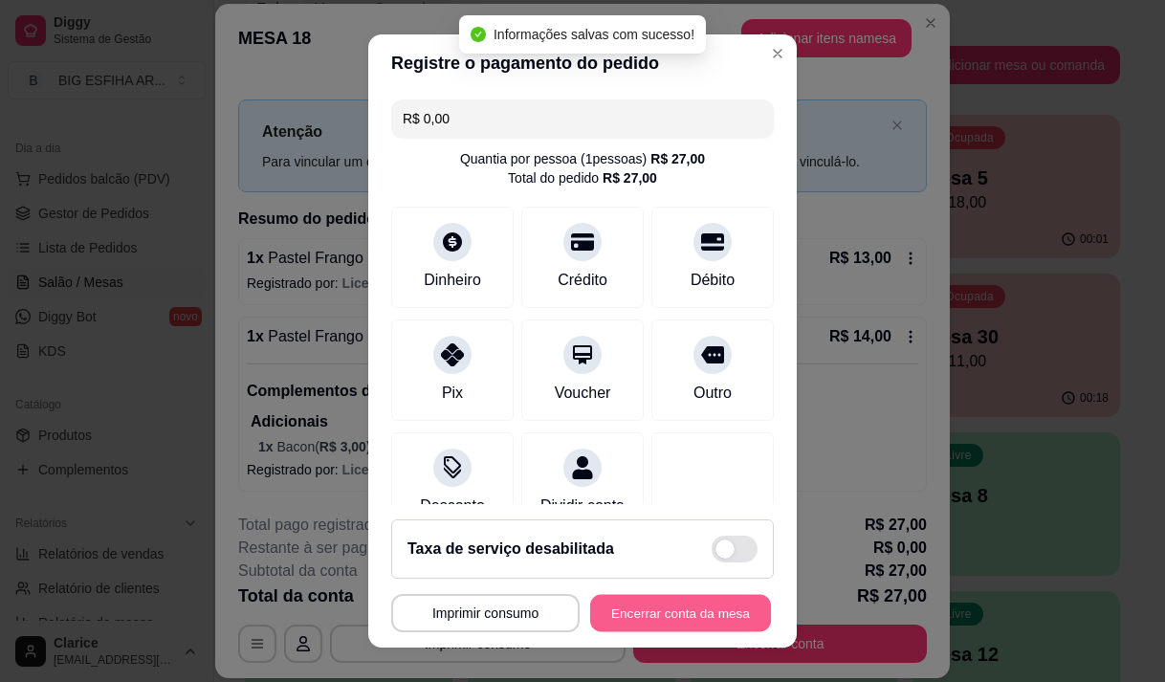
click at [668, 611] on button "Encerrar conta da mesa" at bounding box center [680, 613] width 181 height 37
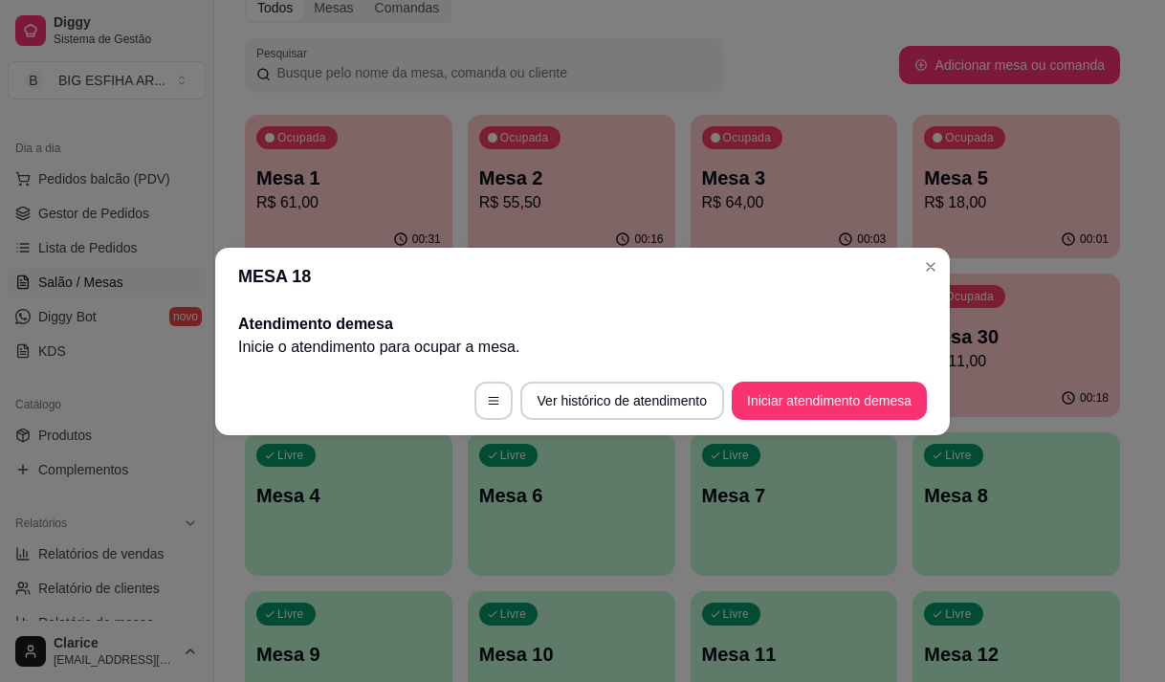
scroll to position [0, 0]
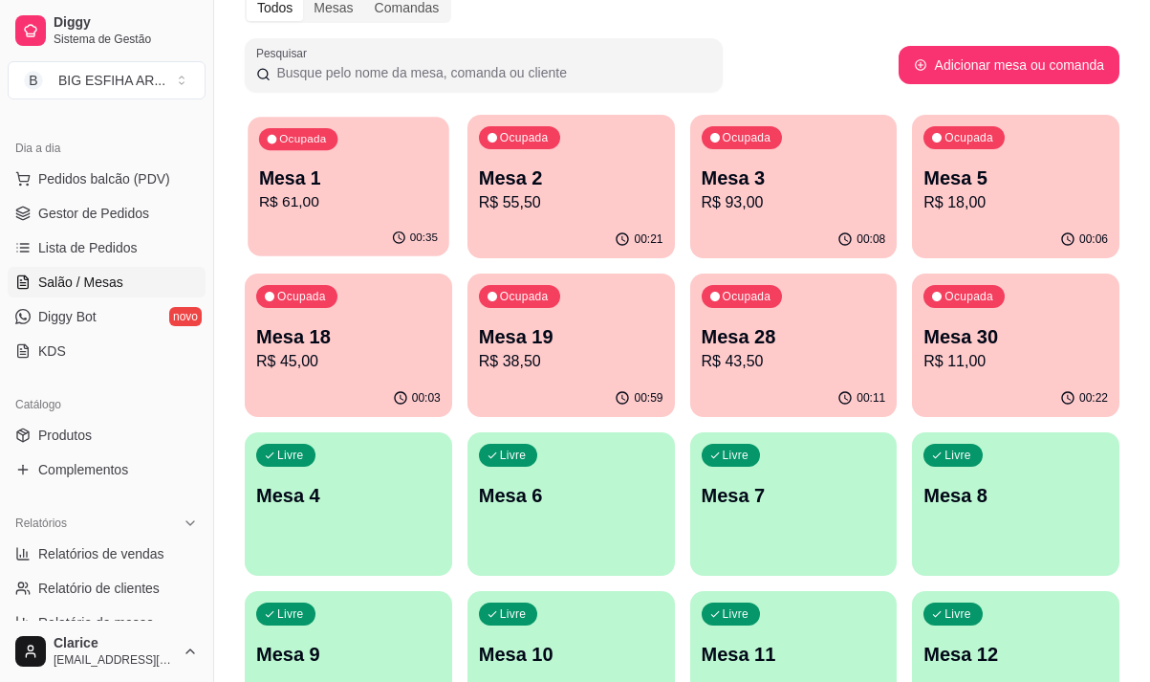
click at [302, 229] on div "00:35" at bounding box center [348, 238] width 201 height 36
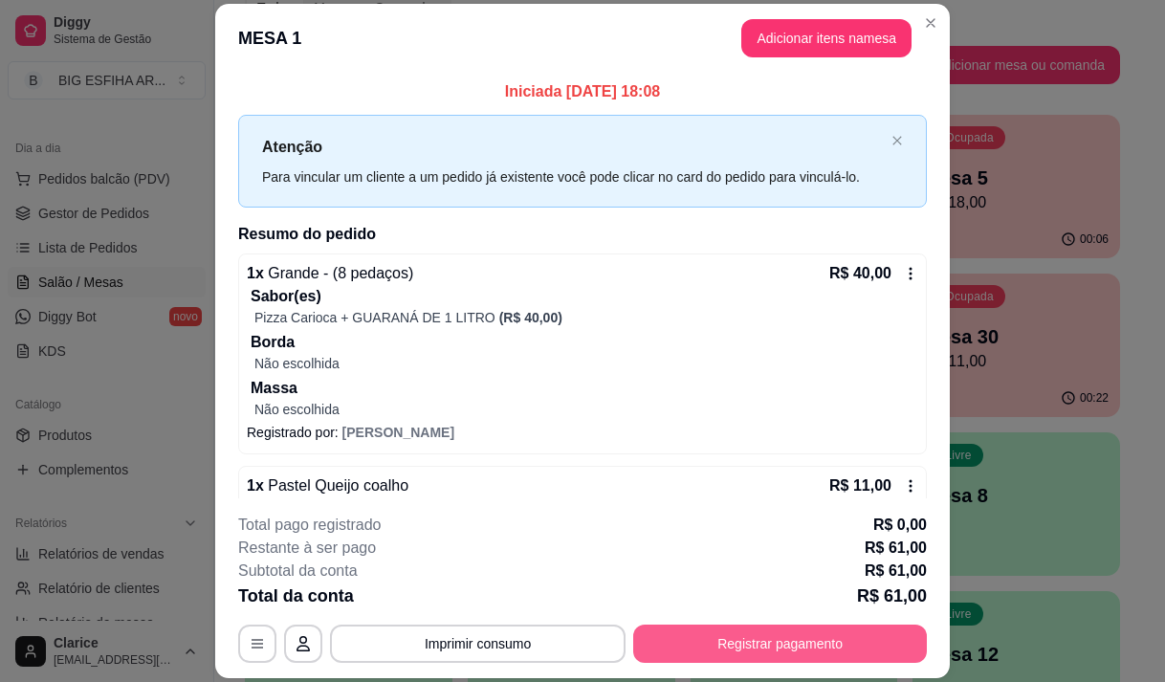
click at [754, 656] on button "Registrar pagamento" at bounding box center [780, 643] width 294 height 38
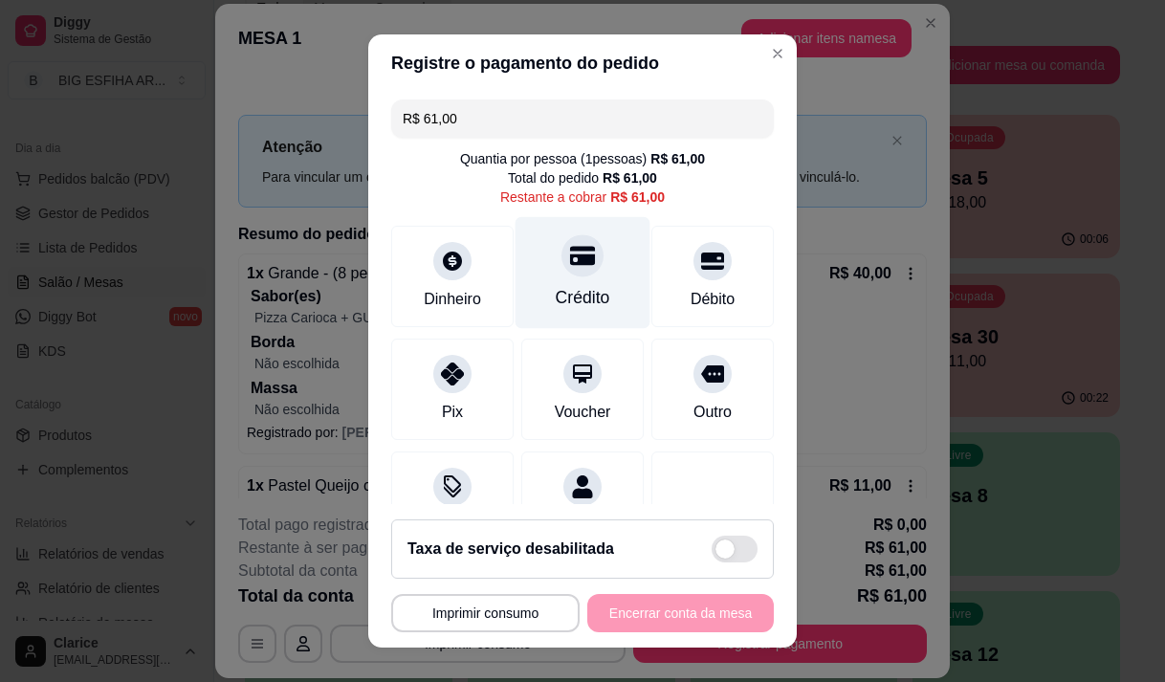
click at [570, 254] on icon at bounding box center [582, 255] width 25 height 25
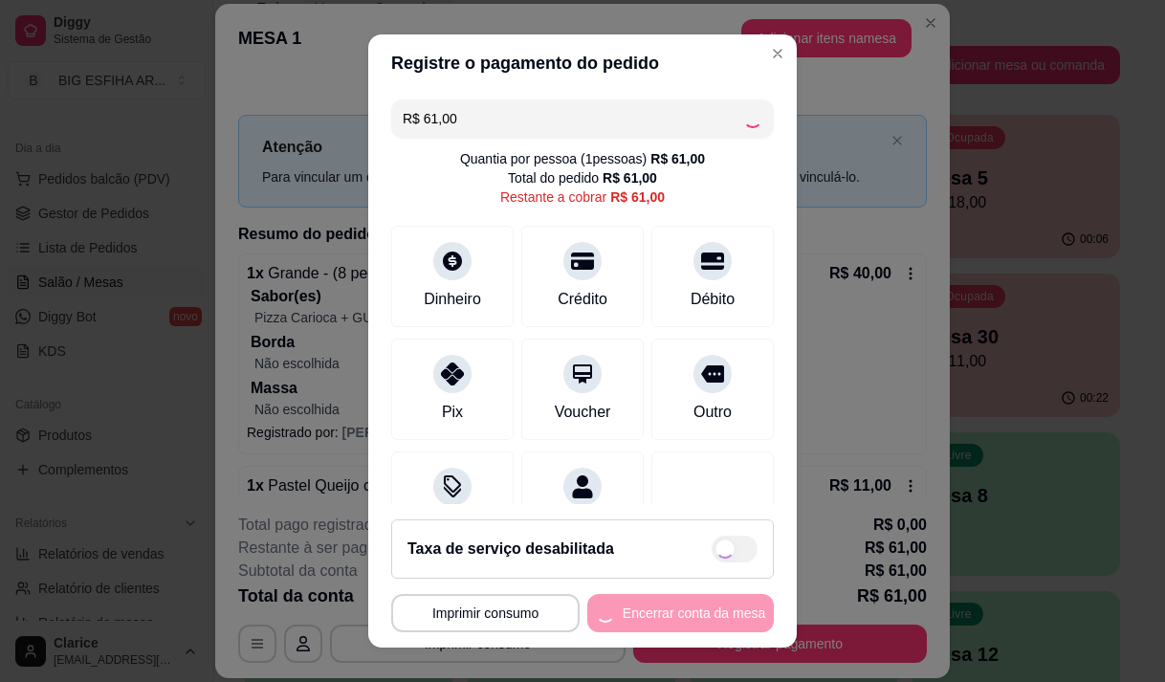
type input "R$ 0,00"
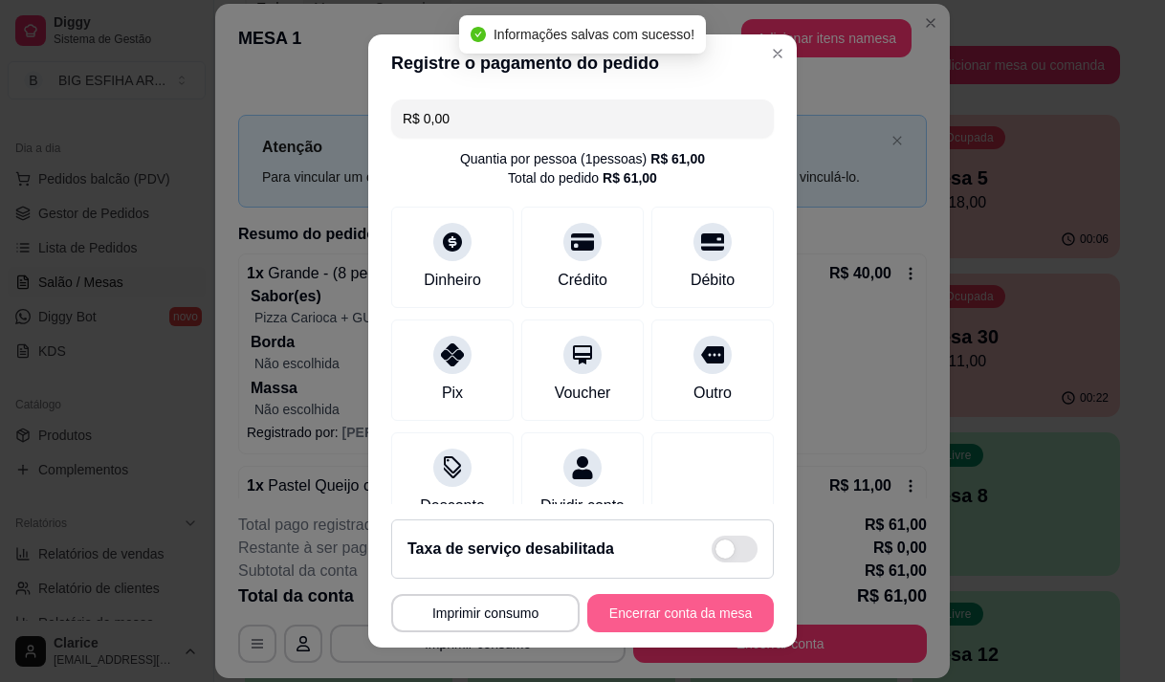
click at [720, 618] on button "Encerrar conta da mesa" at bounding box center [680, 613] width 186 height 38
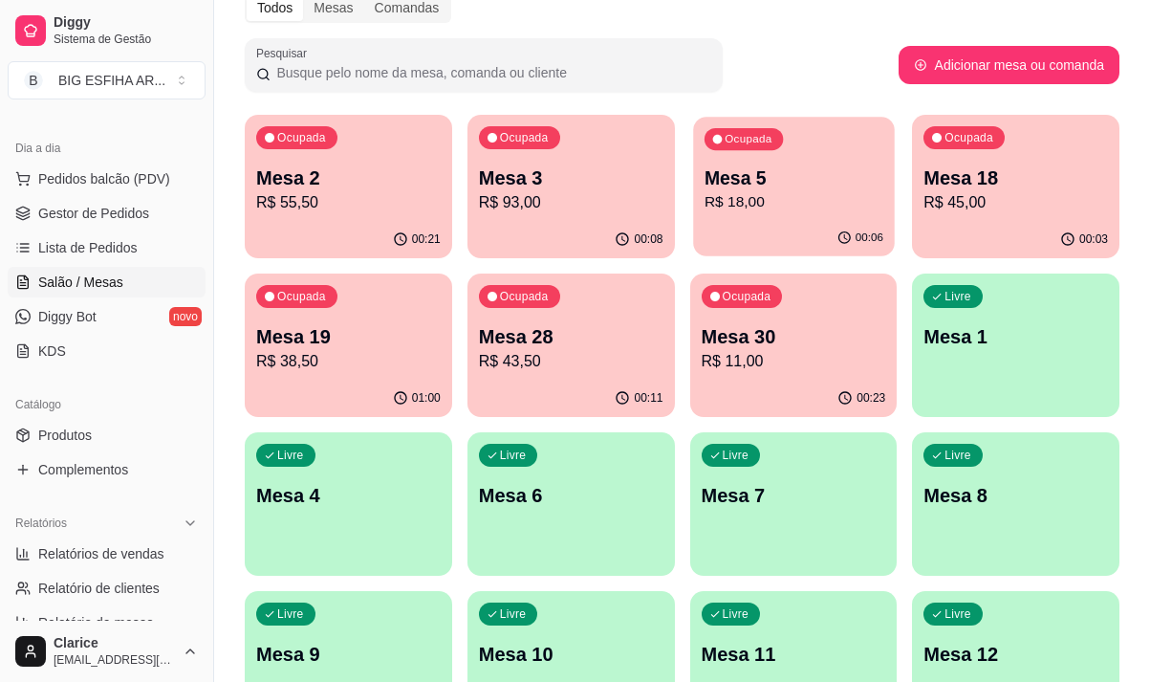
click at [752, 203] on p "R$ 18,00" at bounding box center [793, 202] width 179 height 22
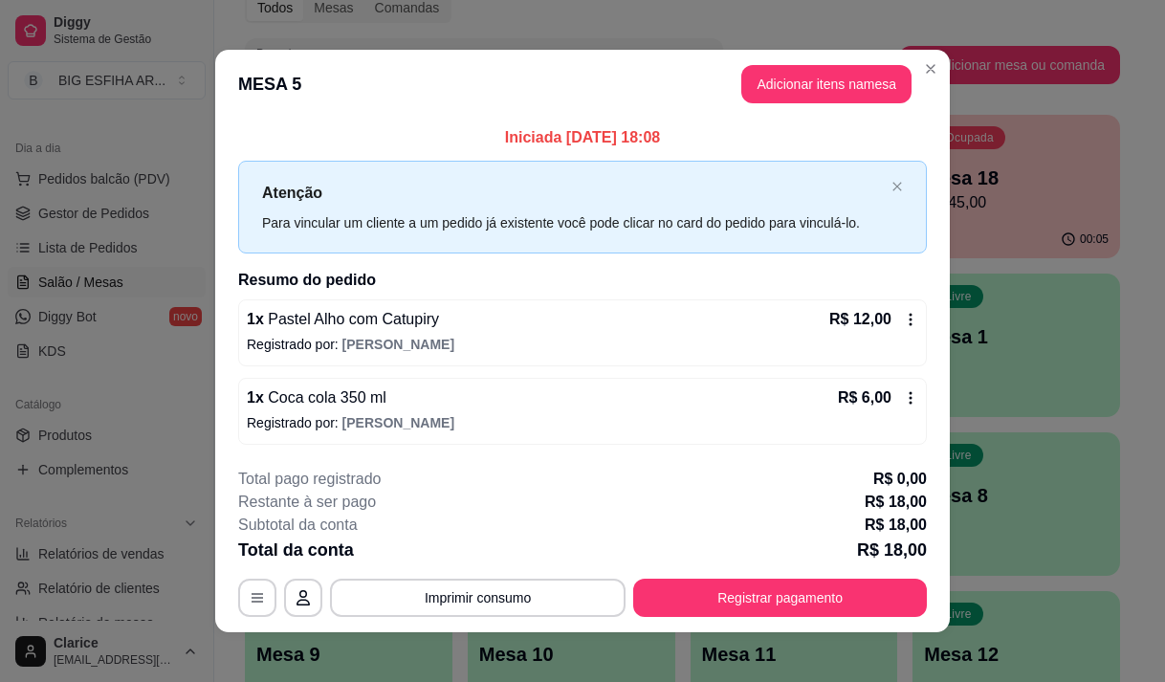
scroll to position [11, 0]
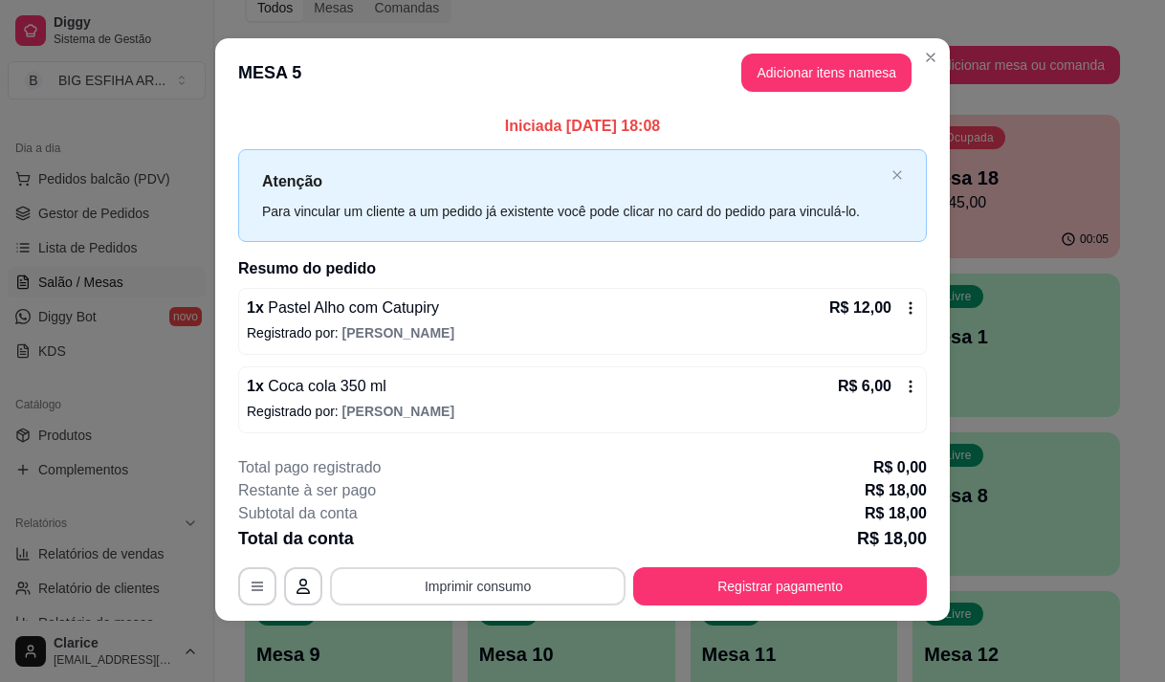
click at [453, 583] on button "Imprimir consumo" at bounding box center [478, 586] width 296 height 38
click at [471, 591] on button "Imprimir consumo" at bounding box center [478, 586] width 296 height 38
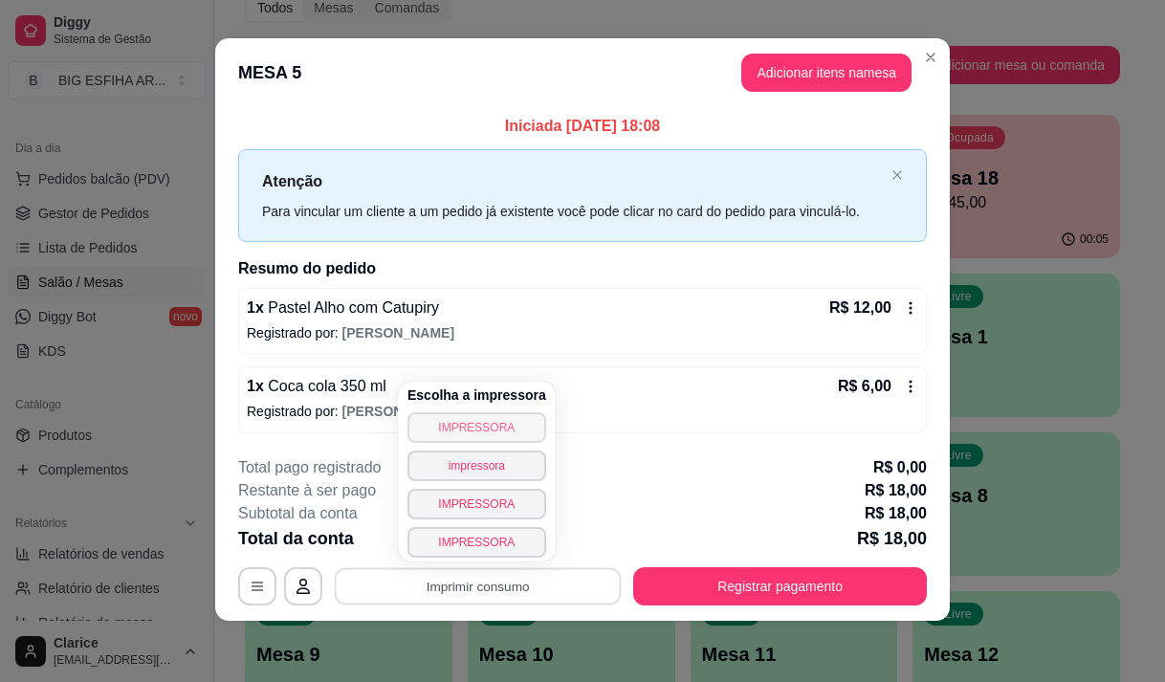
click at [462, 426] on button "IMPRESSORA" at bounding box center [476, 427] width 139 height 31
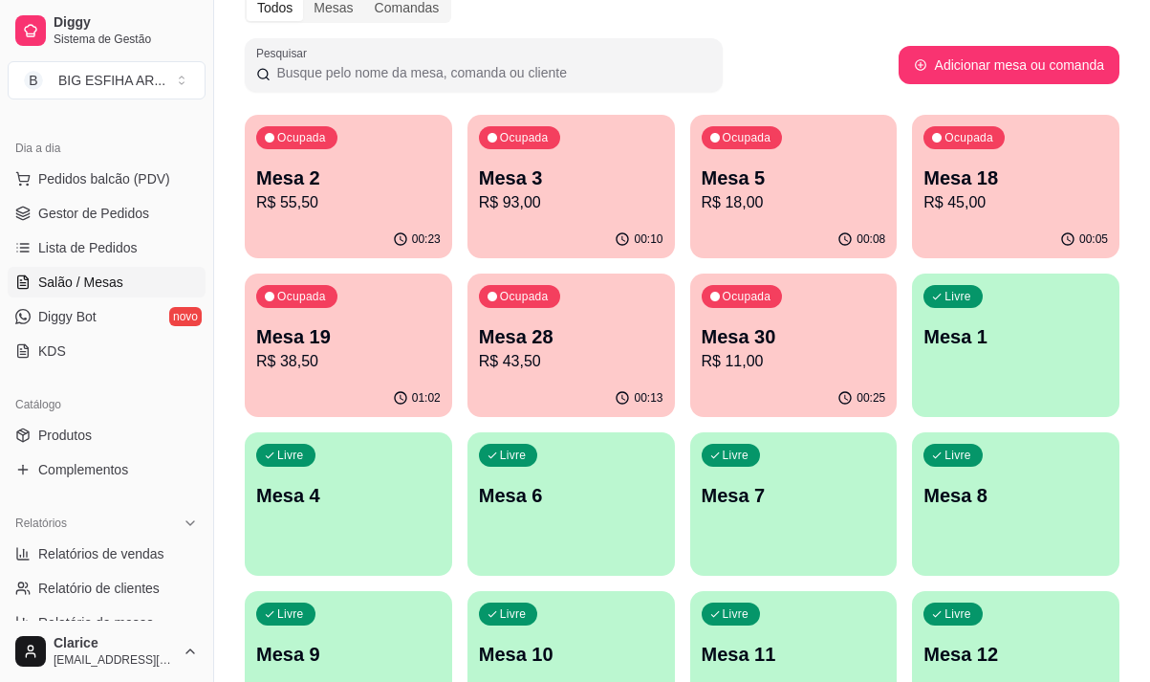
click at [559, 199] on p "R$ 93,00" at bounding box center [571, 202] width 185 height 23
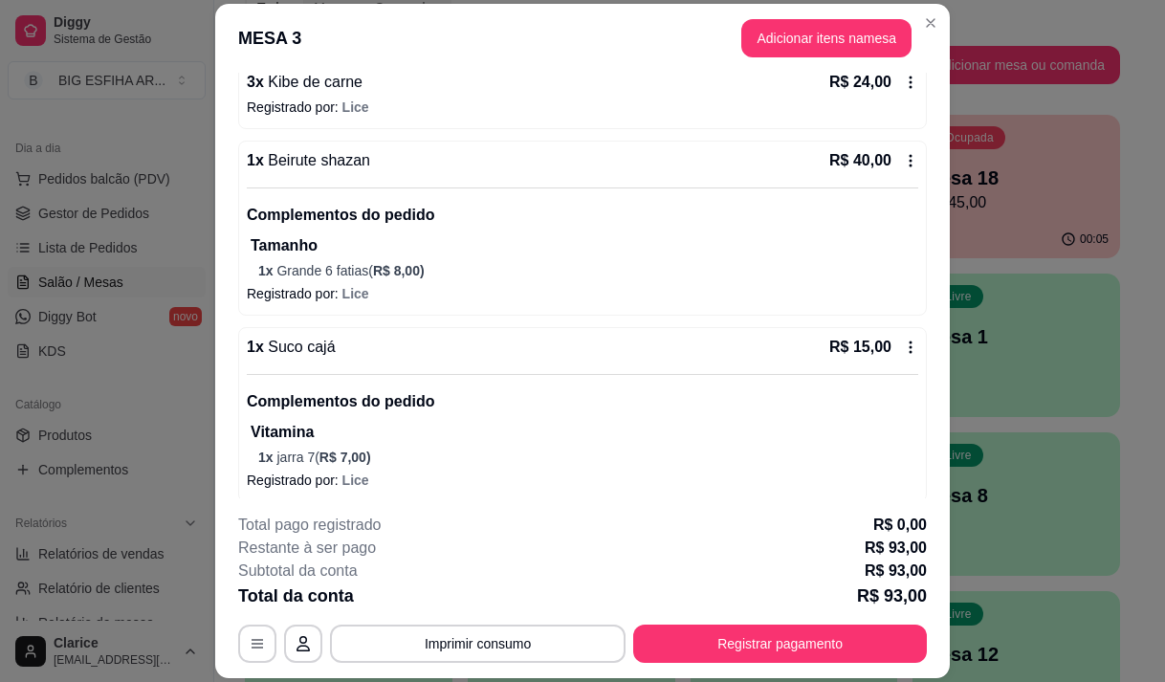
scroll to position [96, 0]
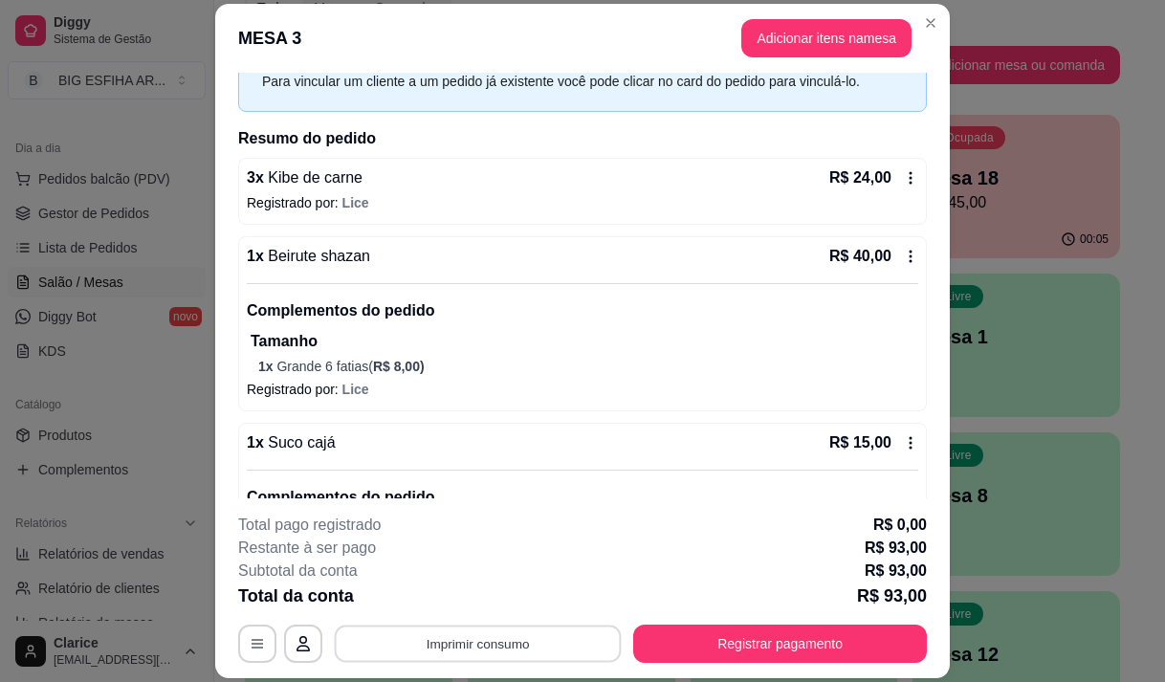
click at [421, 642] on button "Imprimir consumo" at bounding box center [478, 643] width 287 height 37
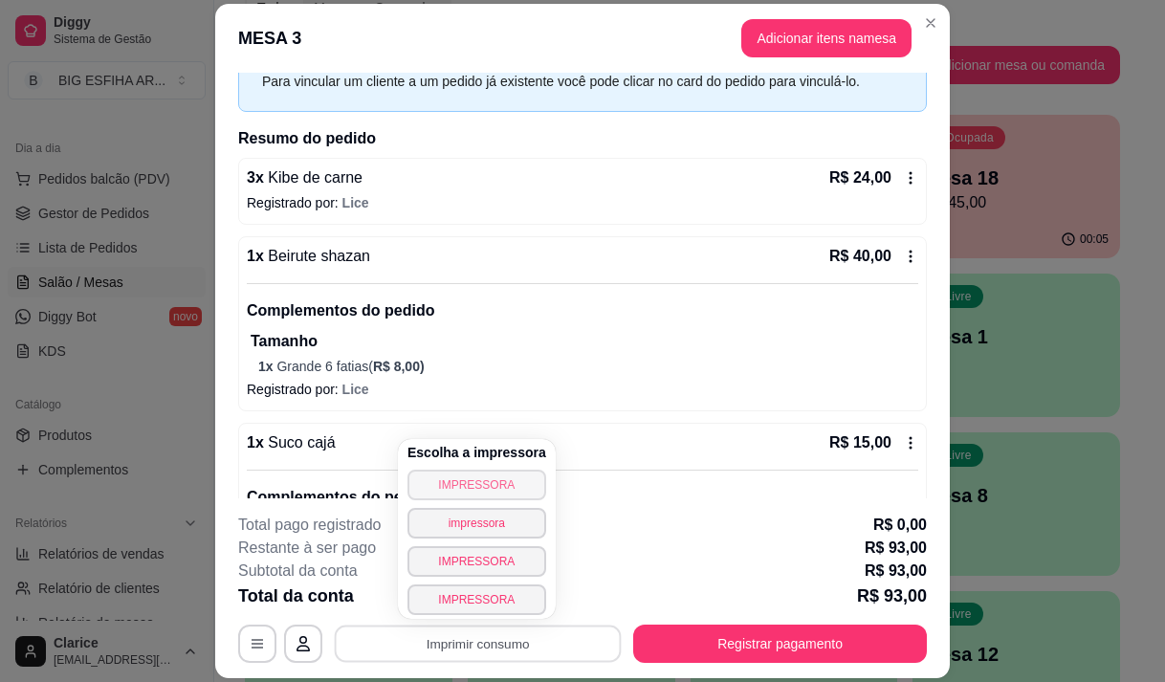
click at [441, 473] on button "IMPRESSORA" at bounding box center [476, 485] width 139 height 31
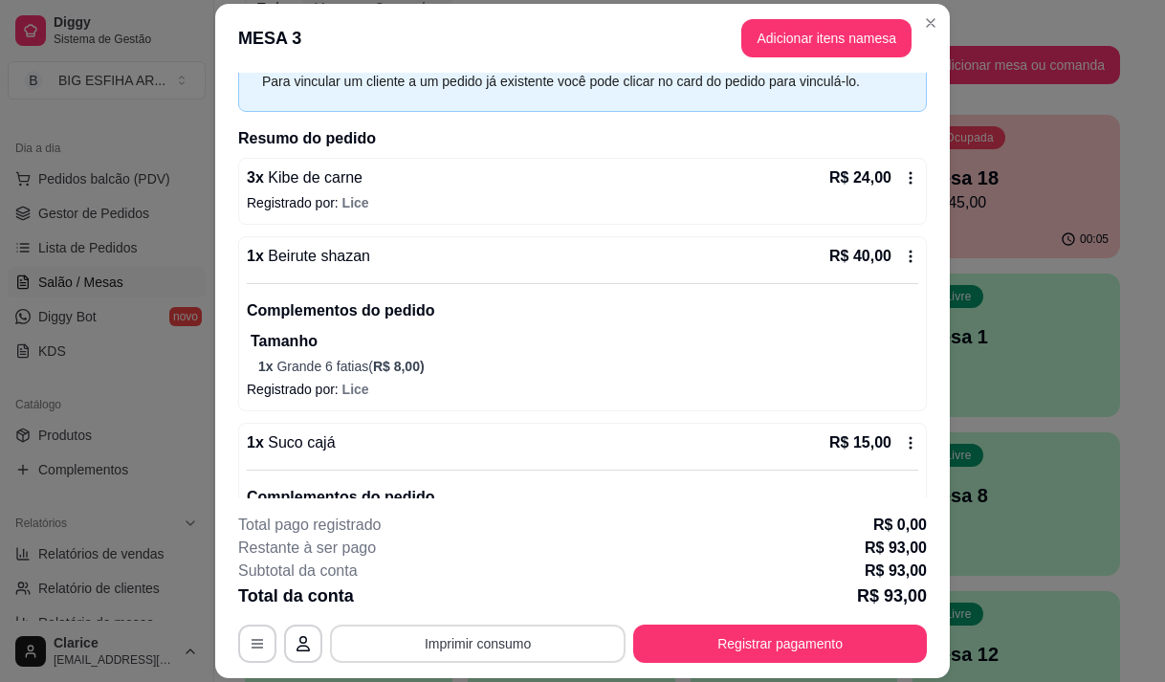
click at [416, 631] on button "Imprimir consumo" at bounding box center [478, 643] width 296 height 38
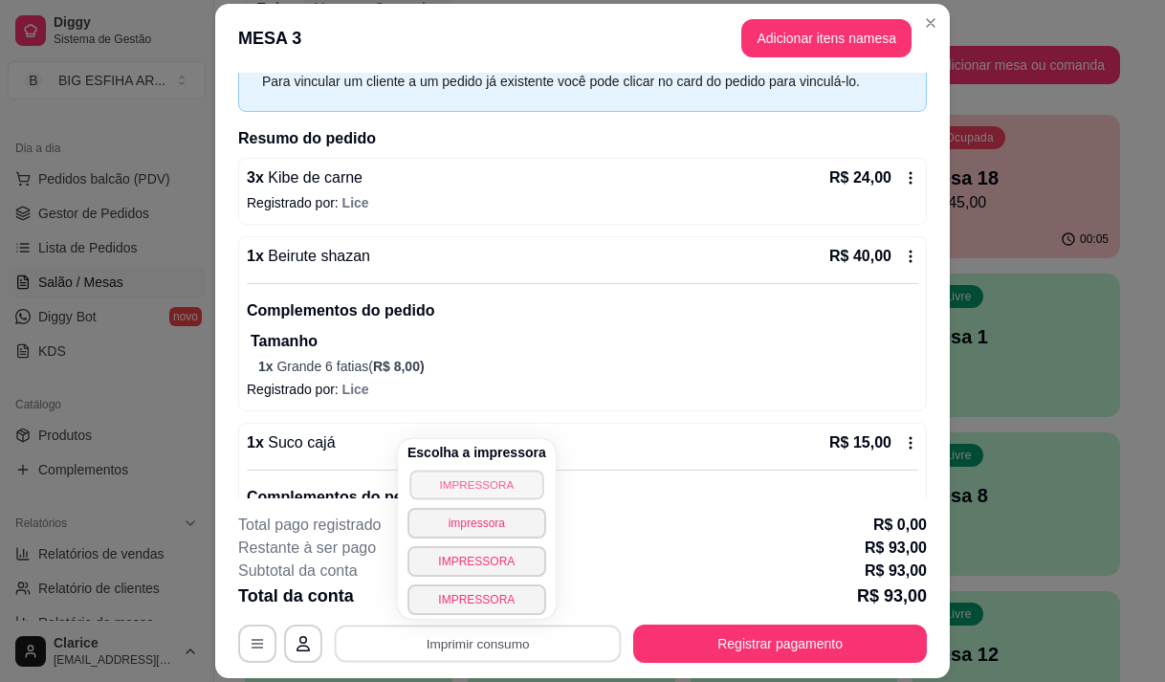
click at [464, 485] on button "IMPRESSORA" at bounding box center [476, 485] width 134 height 30
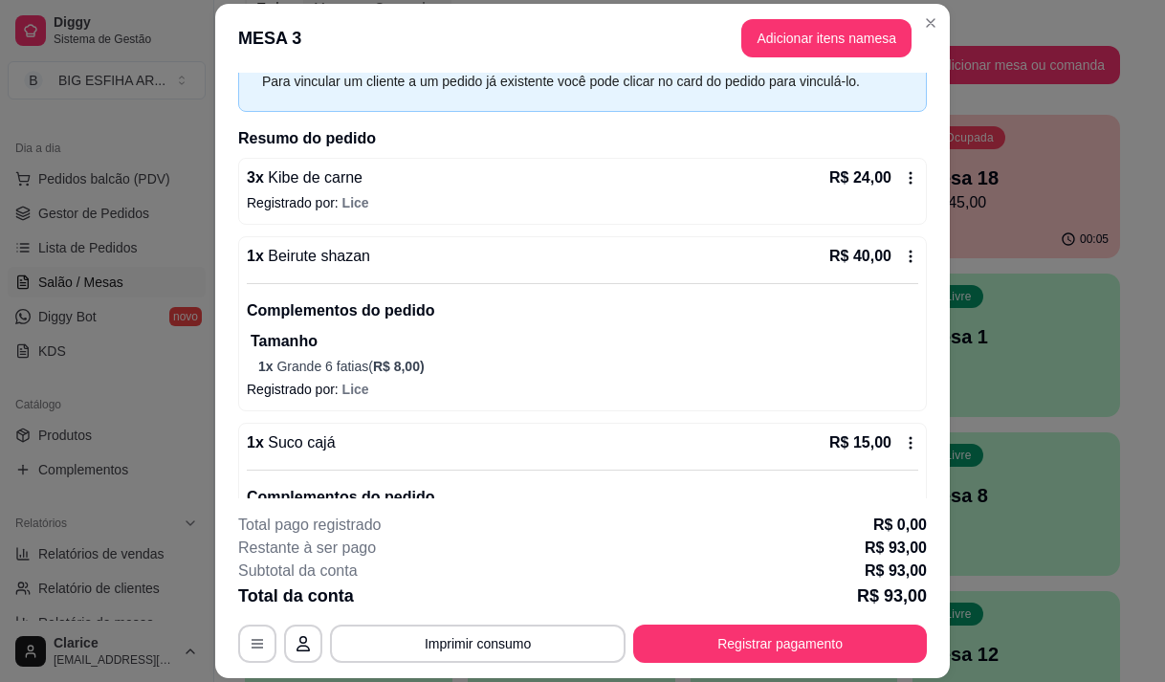
scroll to position [280, 0]
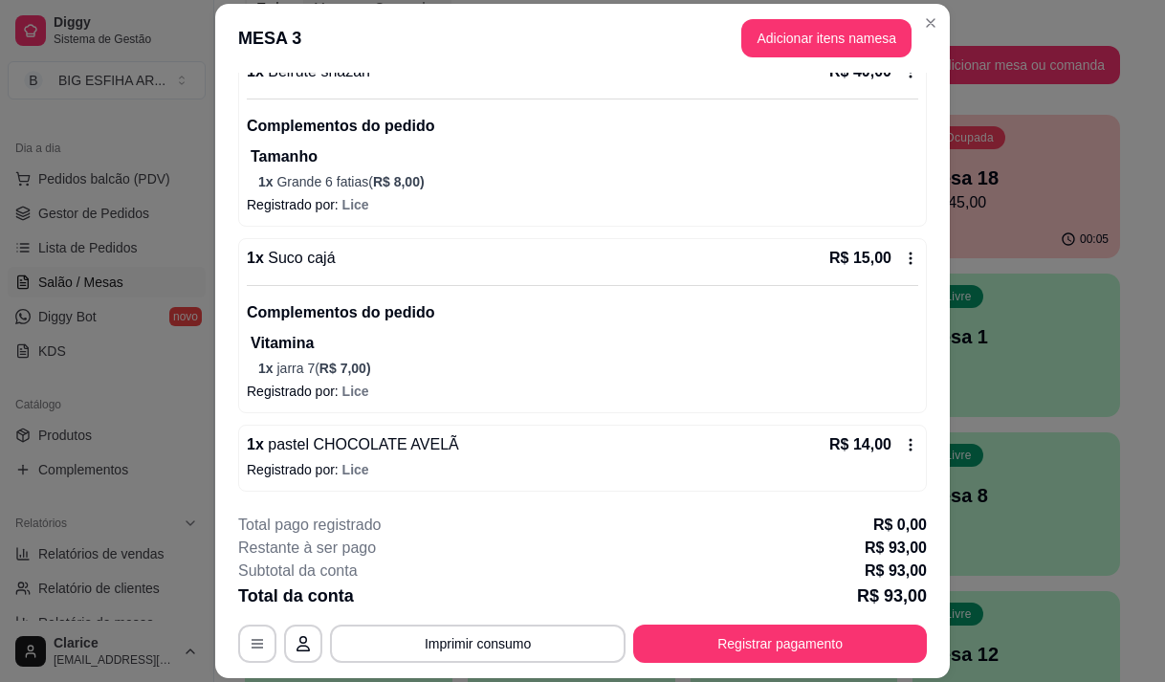
click at [903, 256] on icon at bounding box center [910, 258] width 15 height 15
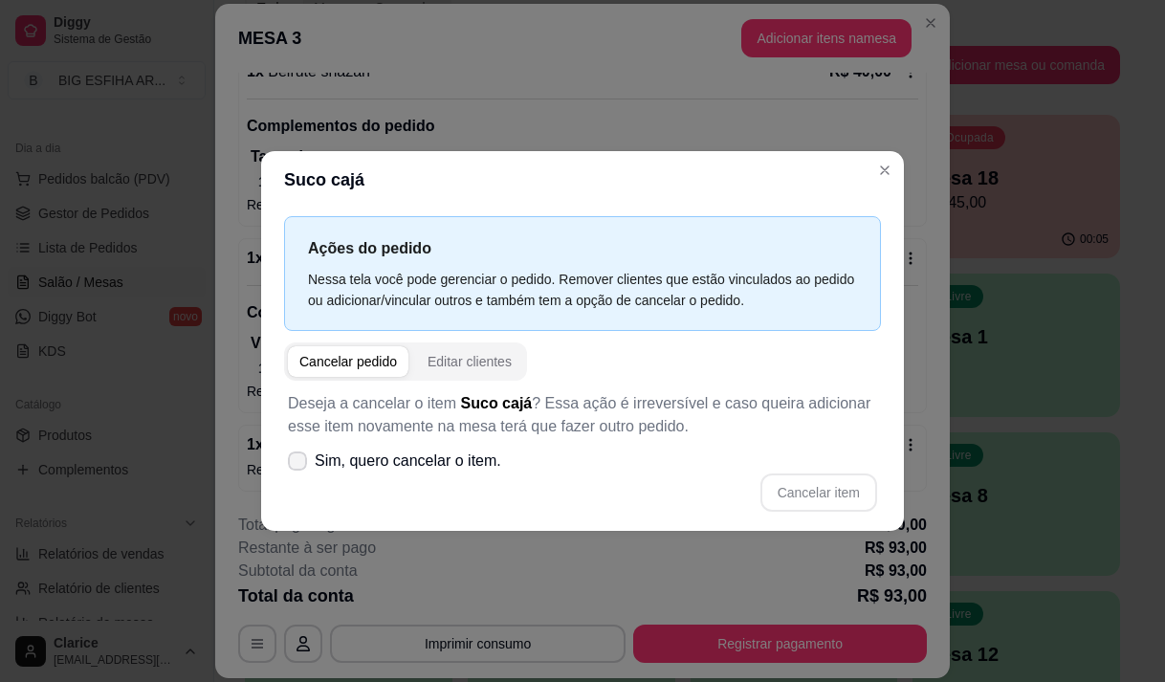
click at [297, 459] on icon at bounding box center [297, 460] width 15 height 11
click at [297, 464] on input "Sim, quero cancelar o item." at bounding box center [293, 470] width 12 height 12
checkbox input "true"
click at [827, 497] on button "Cancelar item" at bounding box center [818, 491] width 114 height 37
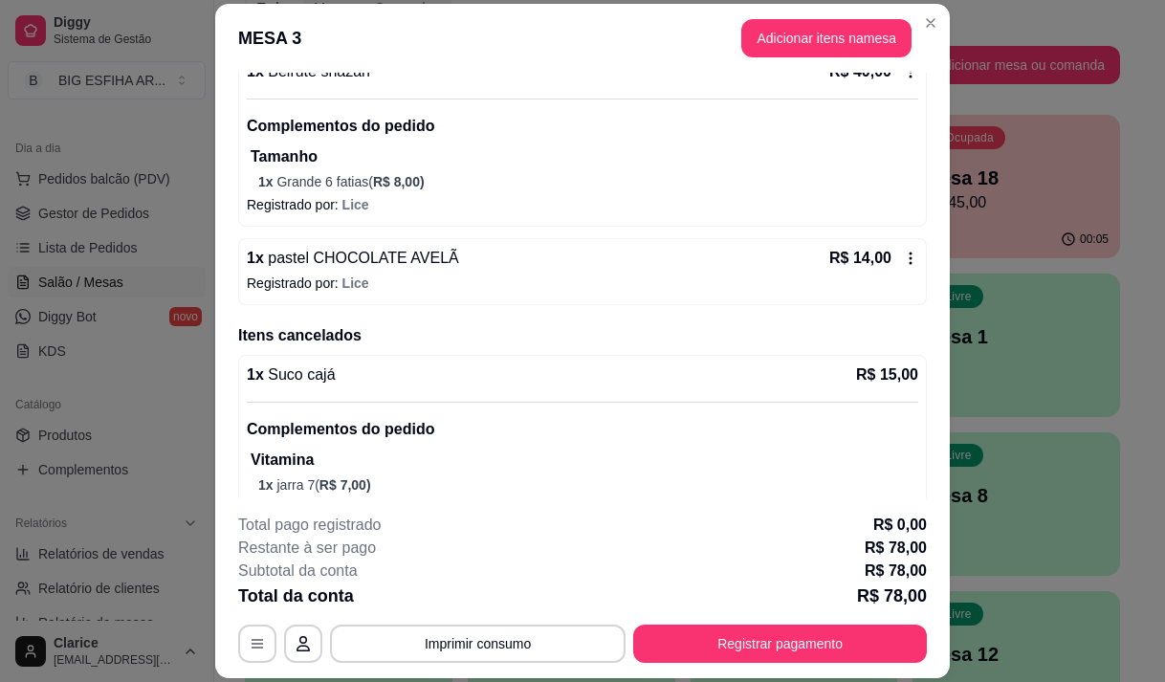
scroll to position [0, 0]
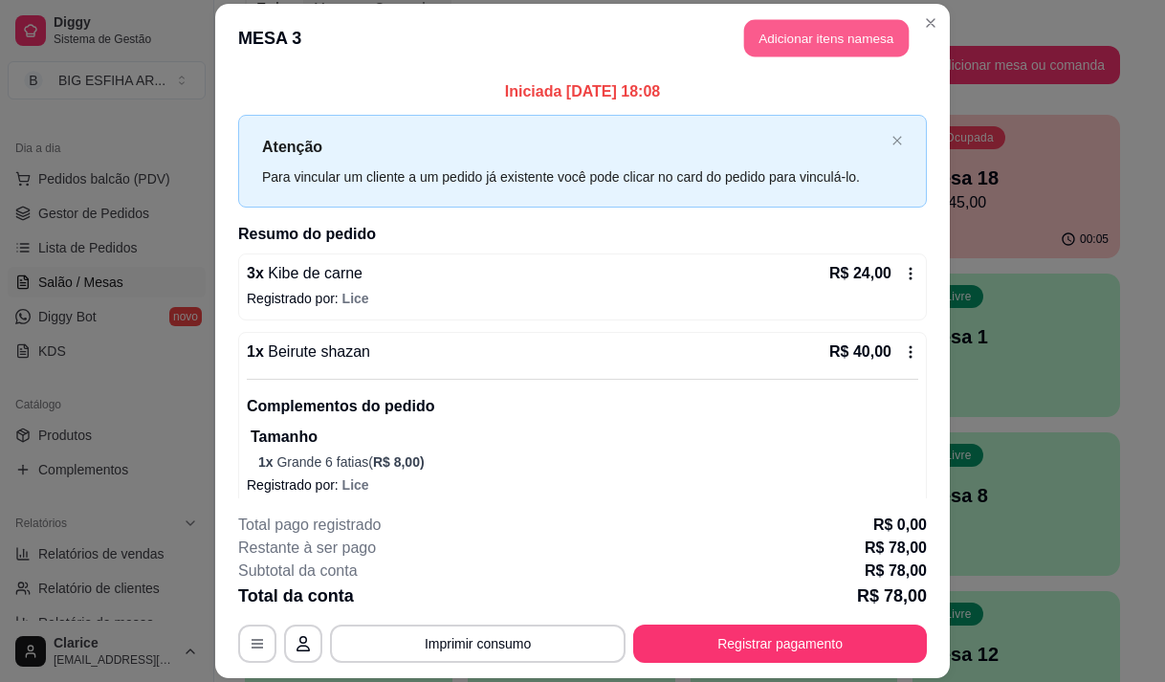
click at [802, 35] on button "Adicionar itens na mesa" at bounding box center [826, 37] width 164 height 37
click at [234, 142] on input "Pesquisa" at bounding box center [374, 132] width 648 height 19
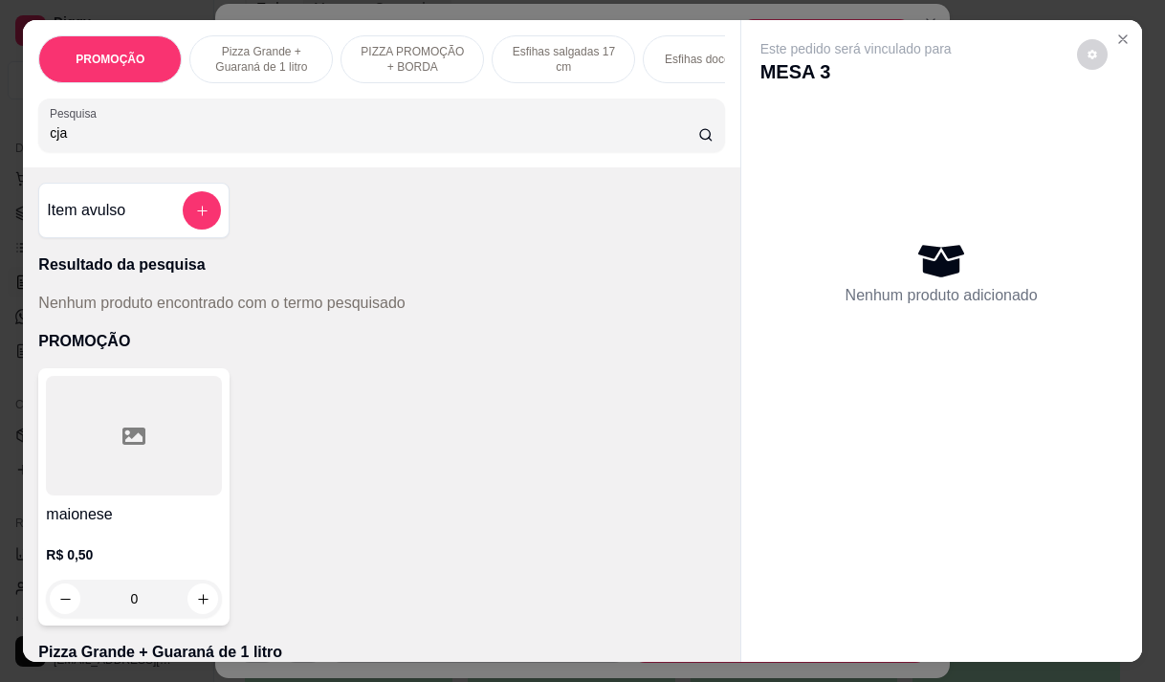
click at [50, 140] on input "cja" at bounding box center [374, 132] width 648 height 19
click at [53, 142] on input "cja" at bounding box center [374, 132] width 648 height 19
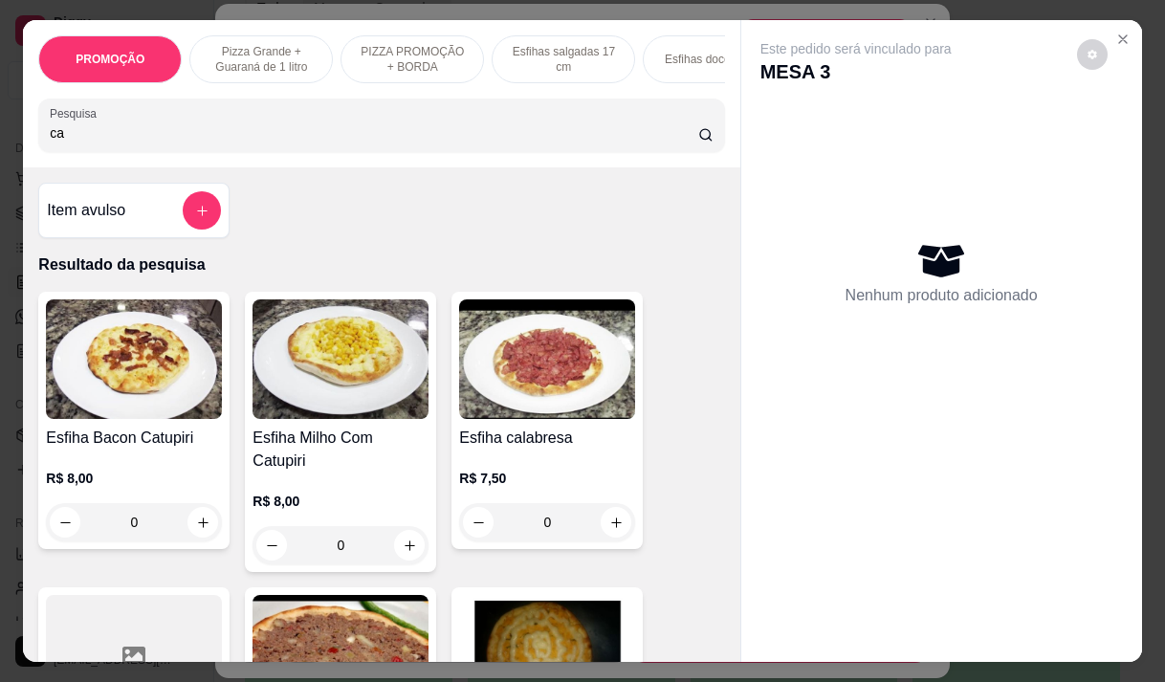
click at [85, 140] on input "ca" at bounding box center [374, 132] width 648 height 19
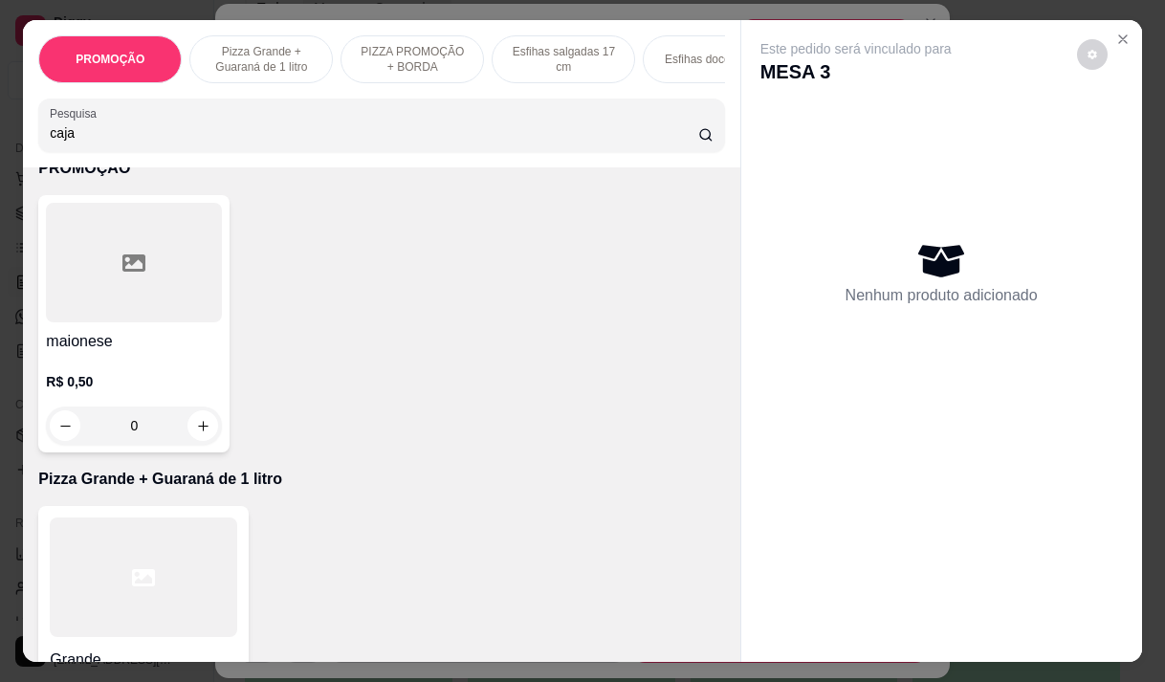
scroll to position [191, 0]
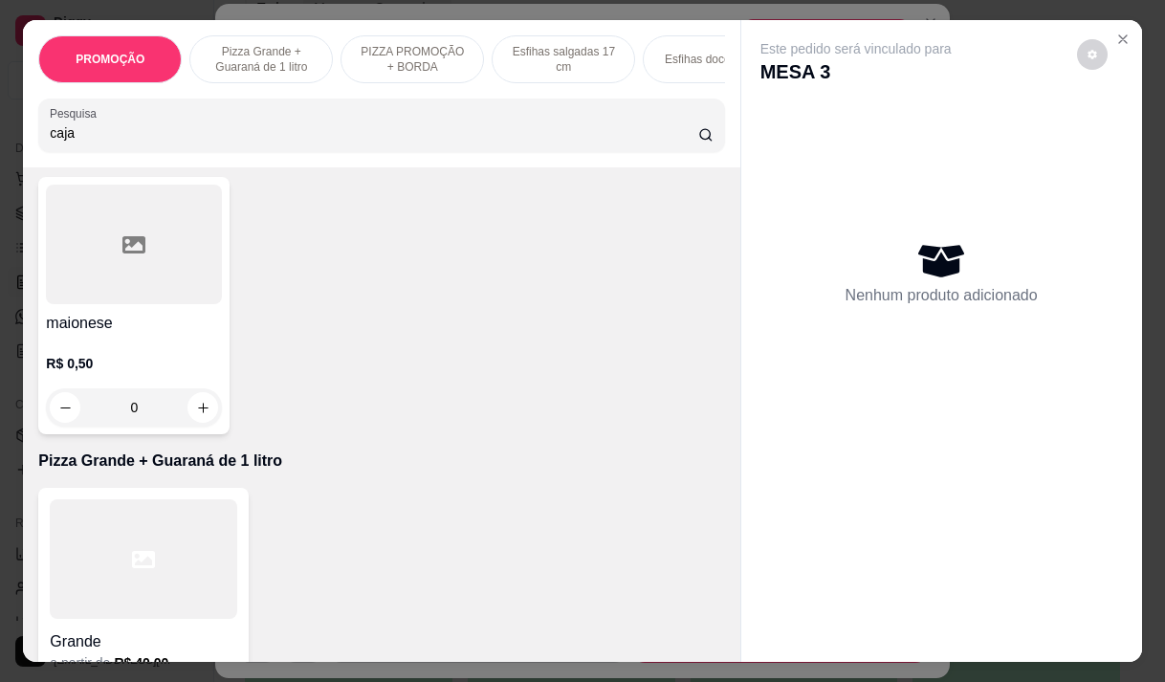
click at [117, 142] on input "caja" at bounding box center [374, 132] width 648 height 19
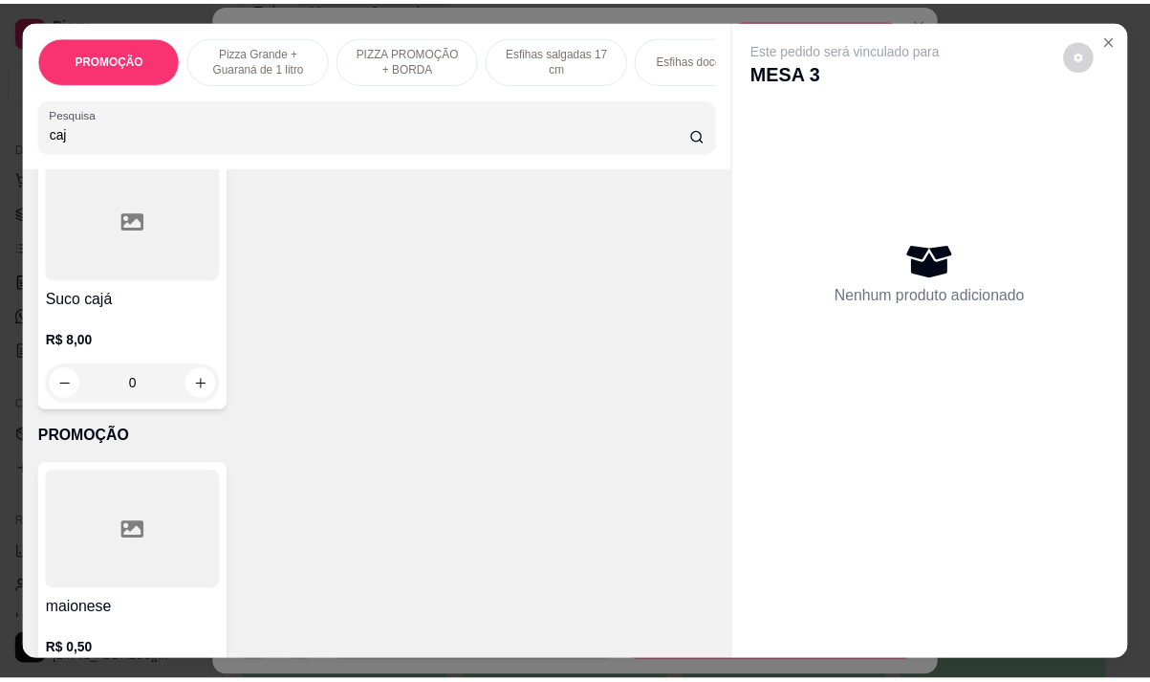
scroll to position [0, 0]
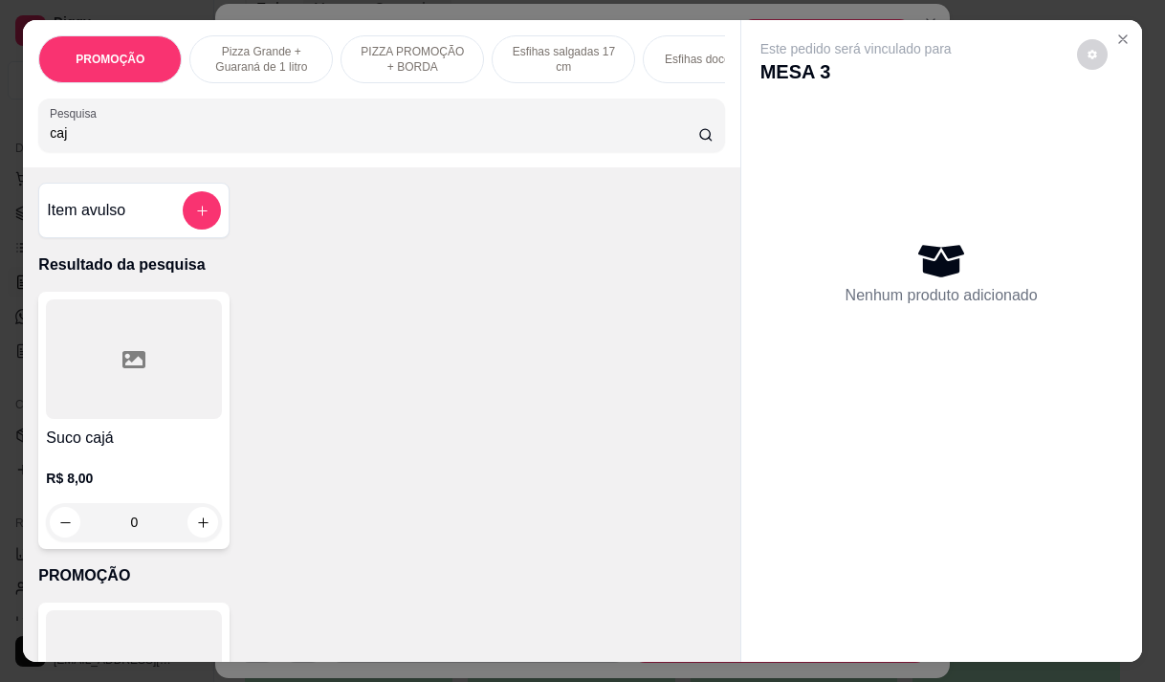
type input "caj"
click at [92, 445] on h4 "Suco cajá" at bounding box center [134, 438] width 176 height 23
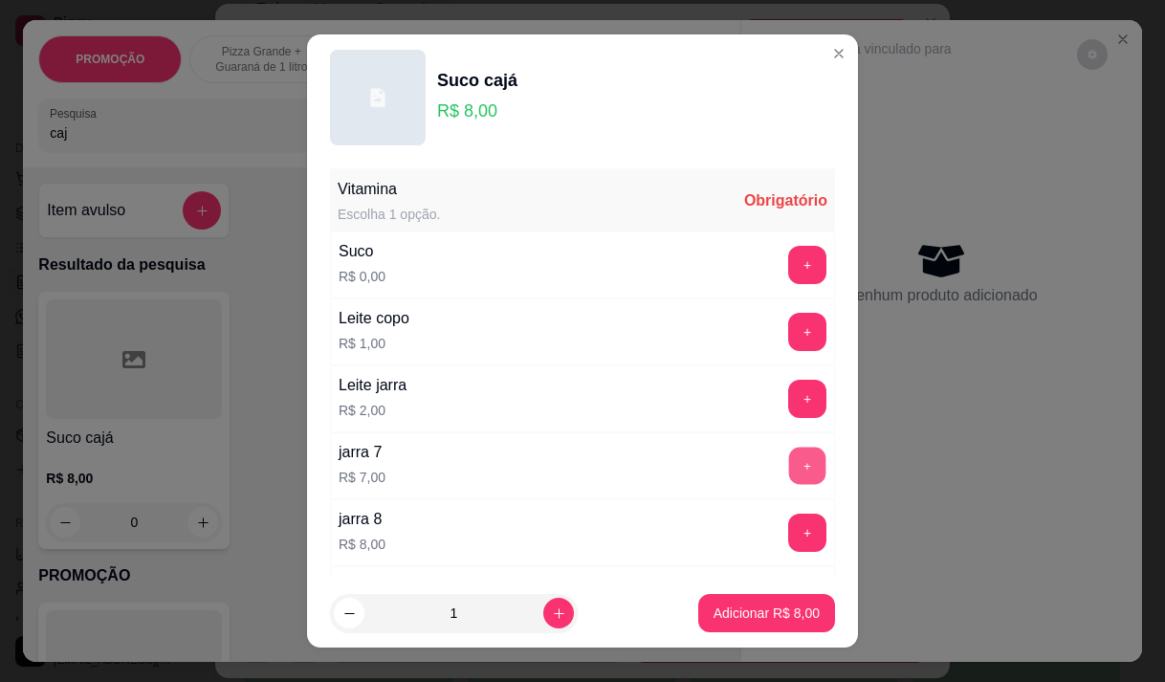
click at [789, 457] on button "+" at bounding box center [807, 465] width 37 height 37
click at [704, 457] on button "-" at bounding box center [722, 465] width 37 height 37
click at [789, 531] on button "+" at bounding box center [807, 532] width 37 height 37
click at [788, 268] on button "+" at bounding box center [807, 265] width 38 height 38
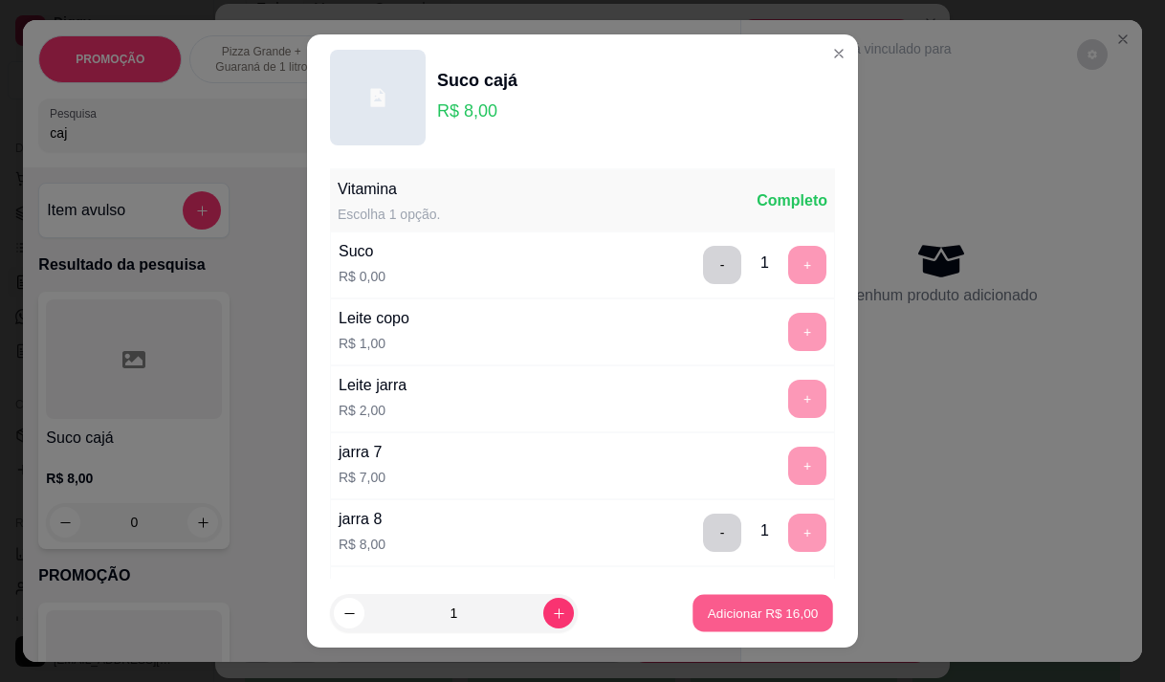
click at [734, 607] on p "Adicionar R$ 16,00" at bounding box center [763, 613] width 111 height 18
click at [741, 631] on div at bounding box center [941, 646] width 401 height 31
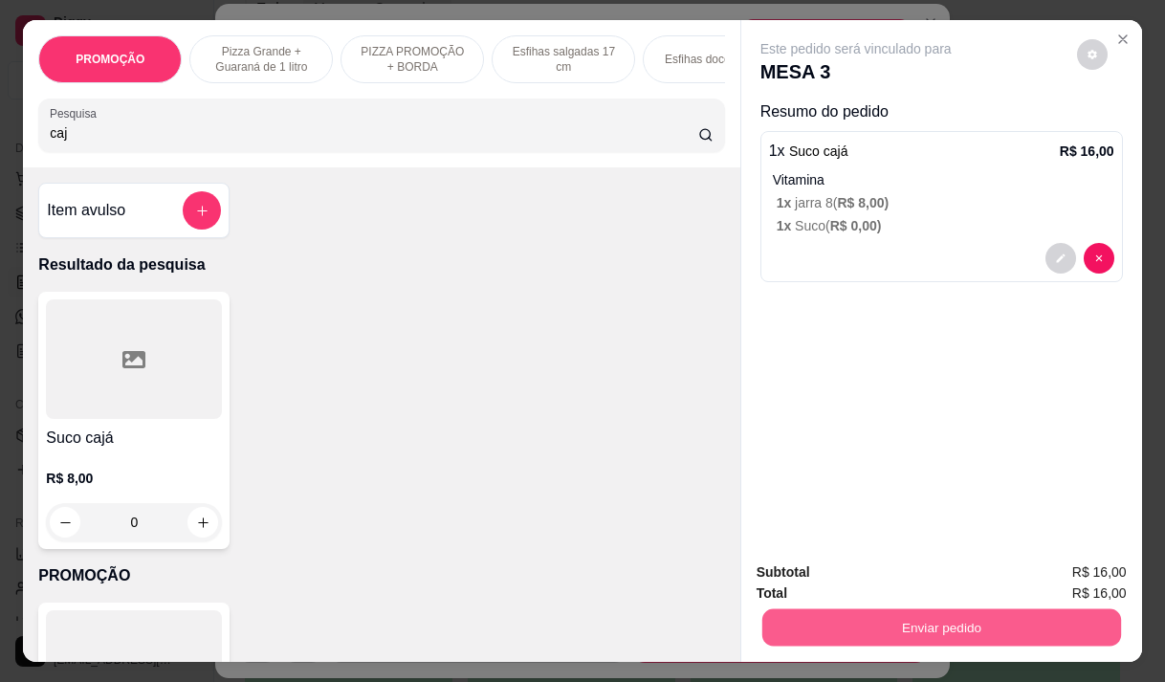
click at [819, 624] on button "Enviar pedido" at bounding box center [940, 626] width 359 height 37
click at [848, 614] on button "Enviar pedido" at bounding box center [941, 627] width 370 height 38
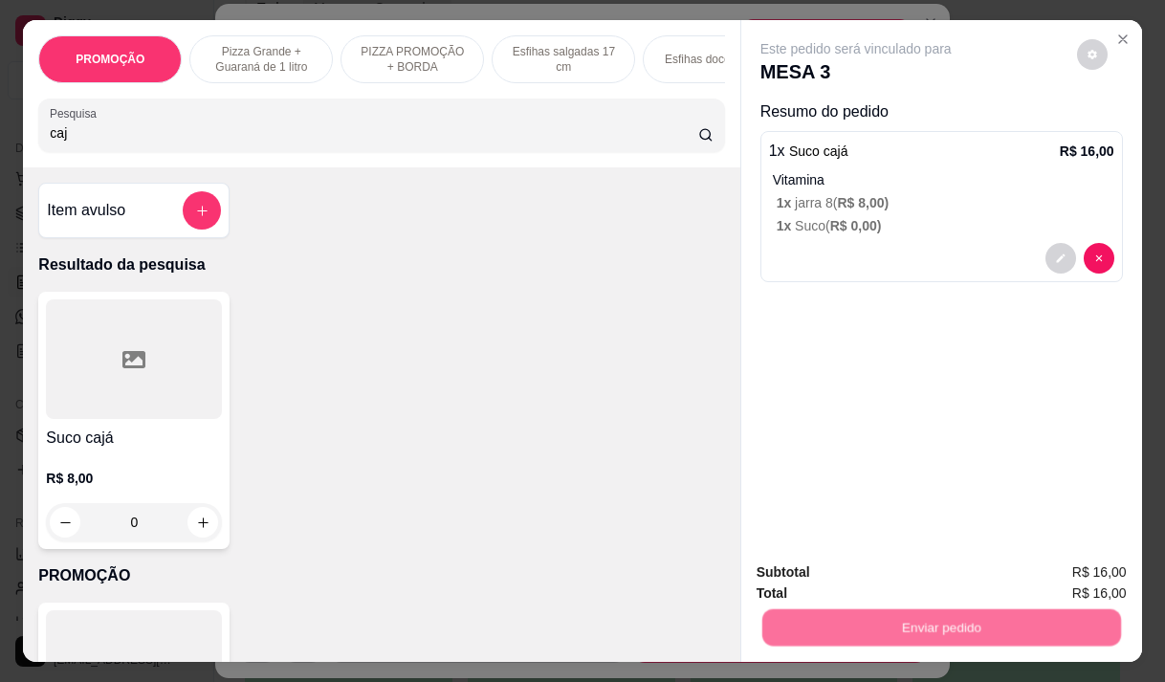
click at [831, 561] on button "Não registrar e enviar pedido" at bounding box center [877, 573] width 199 height 36
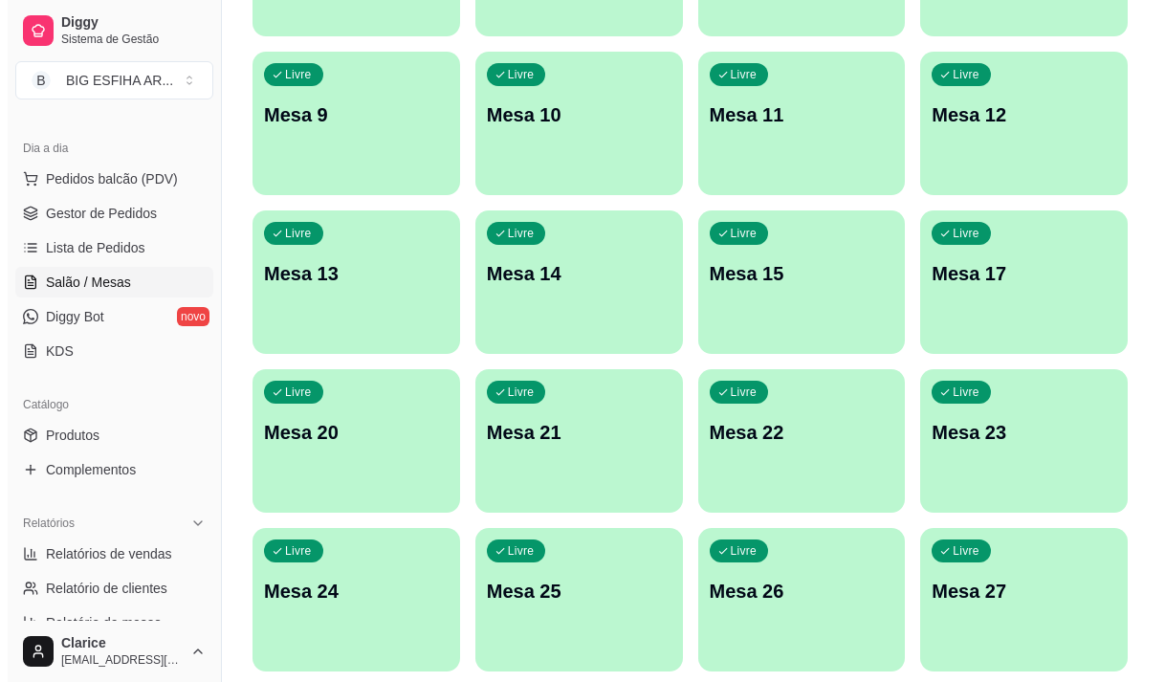
scroll to position [761, 0]
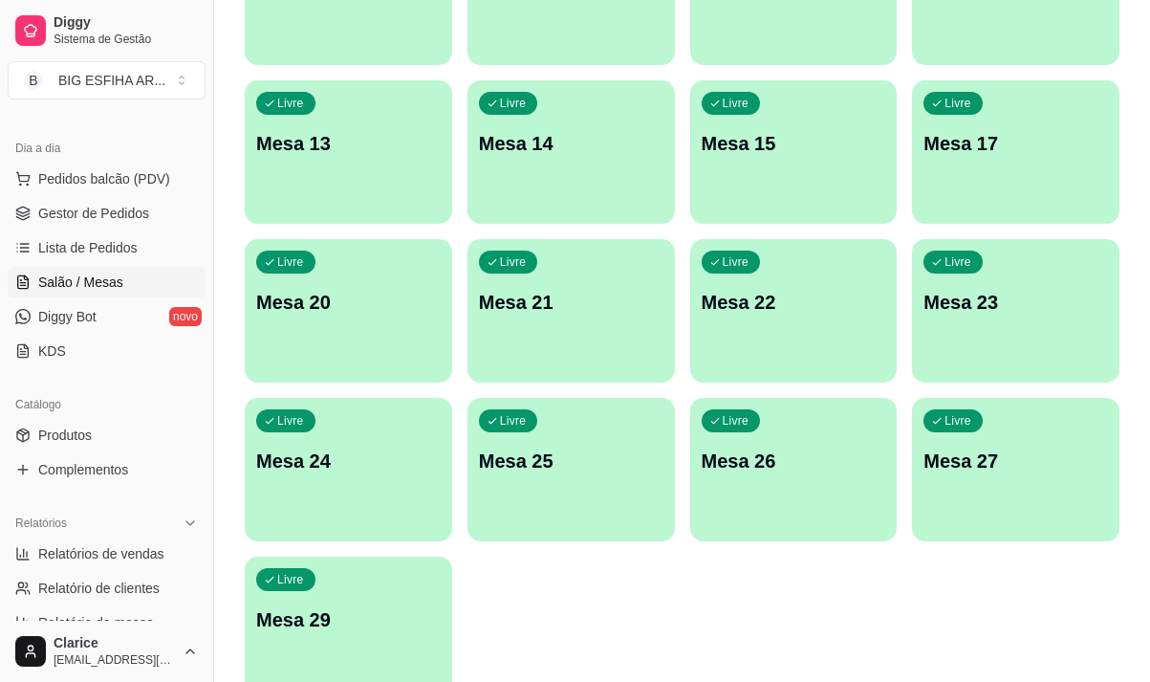
click at [322, 610] on p "Mesa 29" at bounding box center [348, 619] width 185 height 27
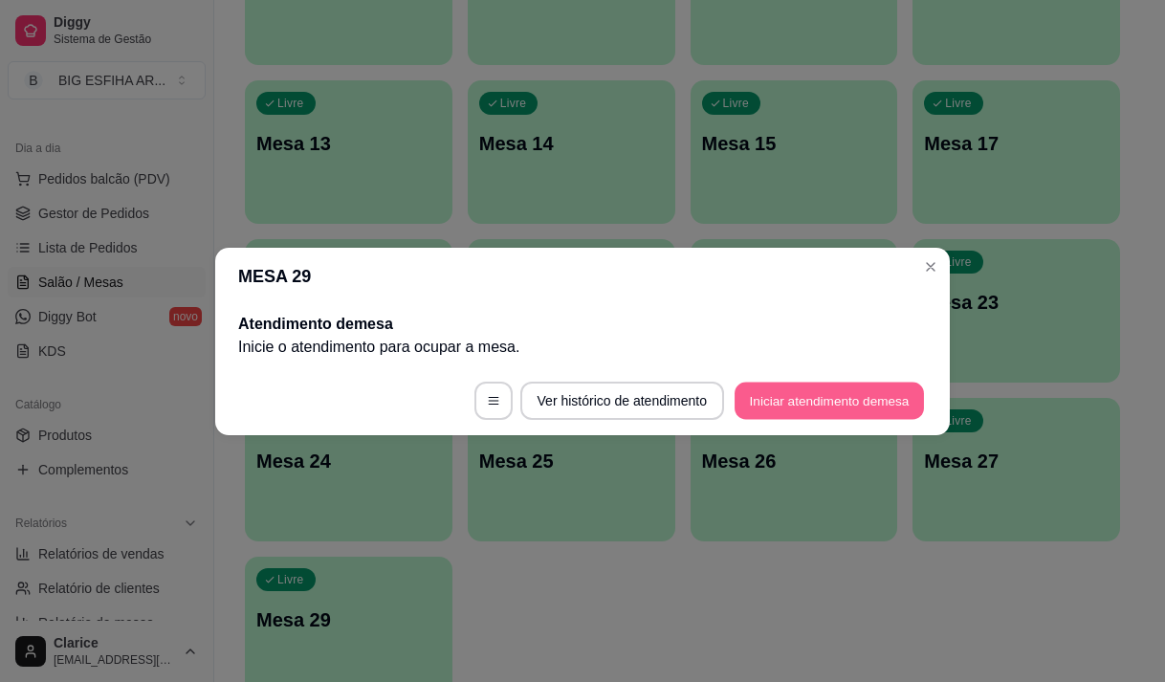
click at [851, 403] on button "Iniciar atendimento de mesa" at bounding box center [828, 400] width 189 height 37
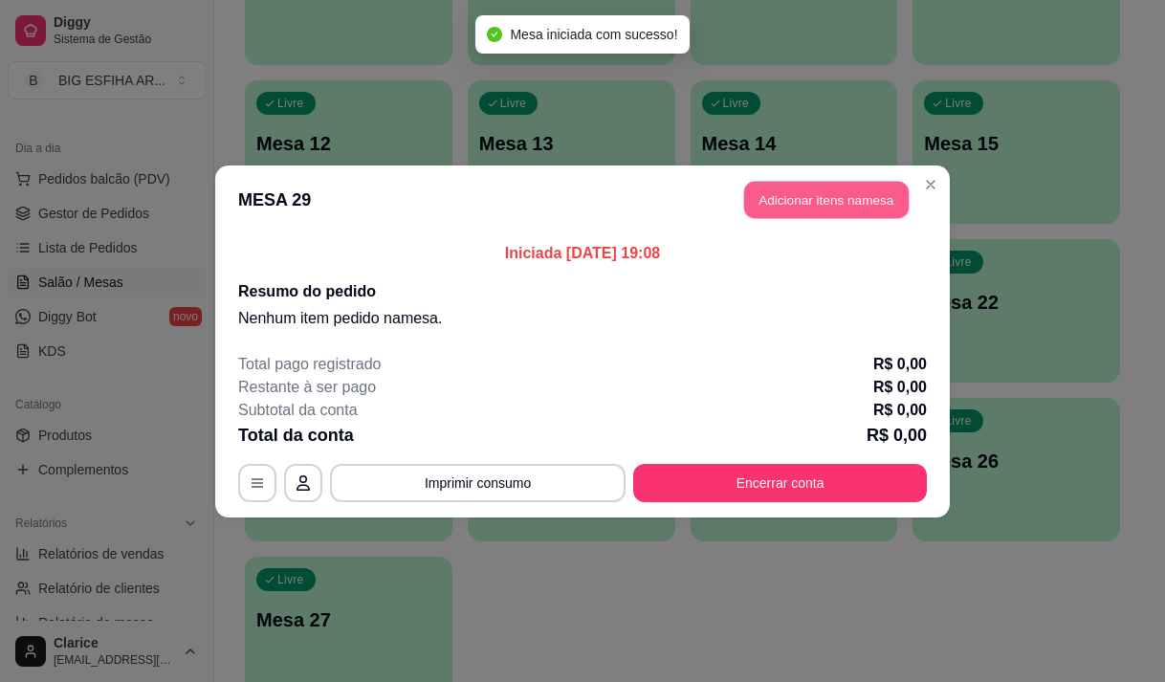
click at [810, 199] on button "Adicionar itens na mesa" at bounding box center [826, 199] width 164 height 37
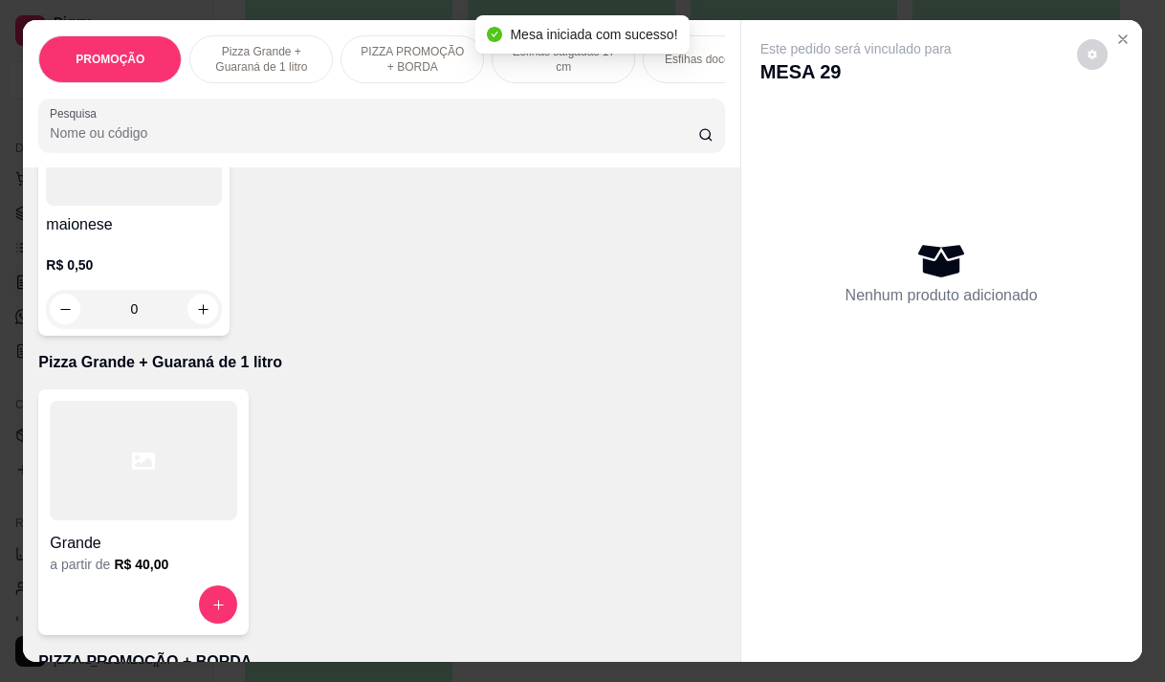
scroll to position [383, 0]
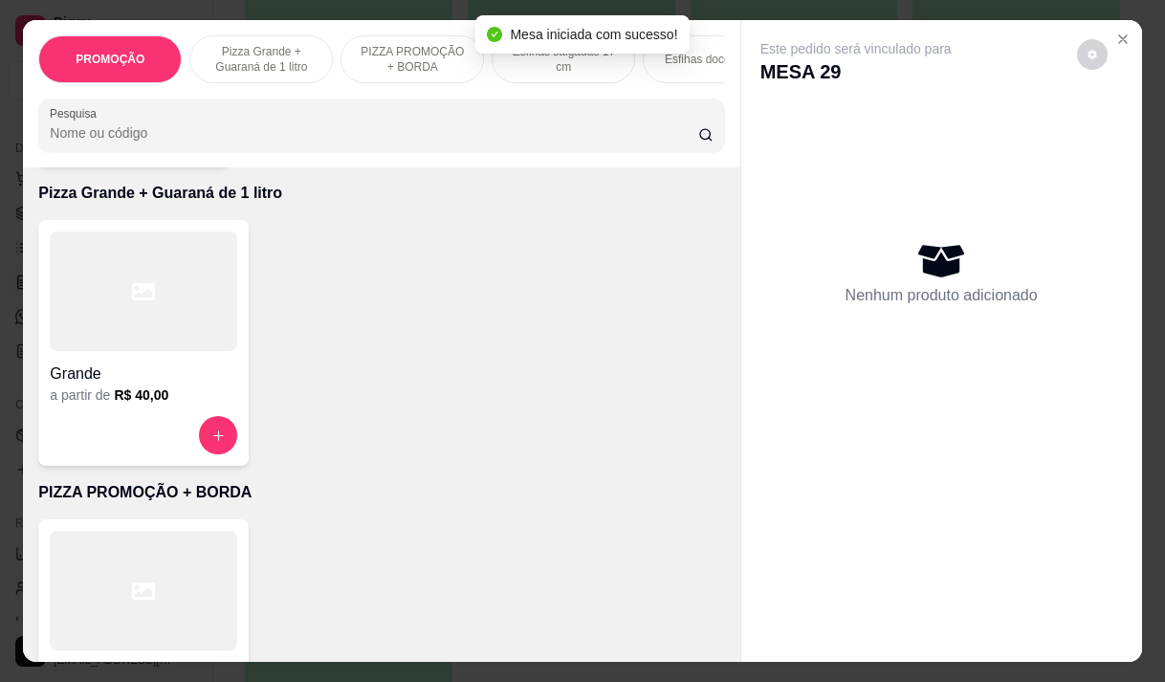
click at [125, 370] on h4 "Grande" at bounding box center [143, 373] width 187 height 23
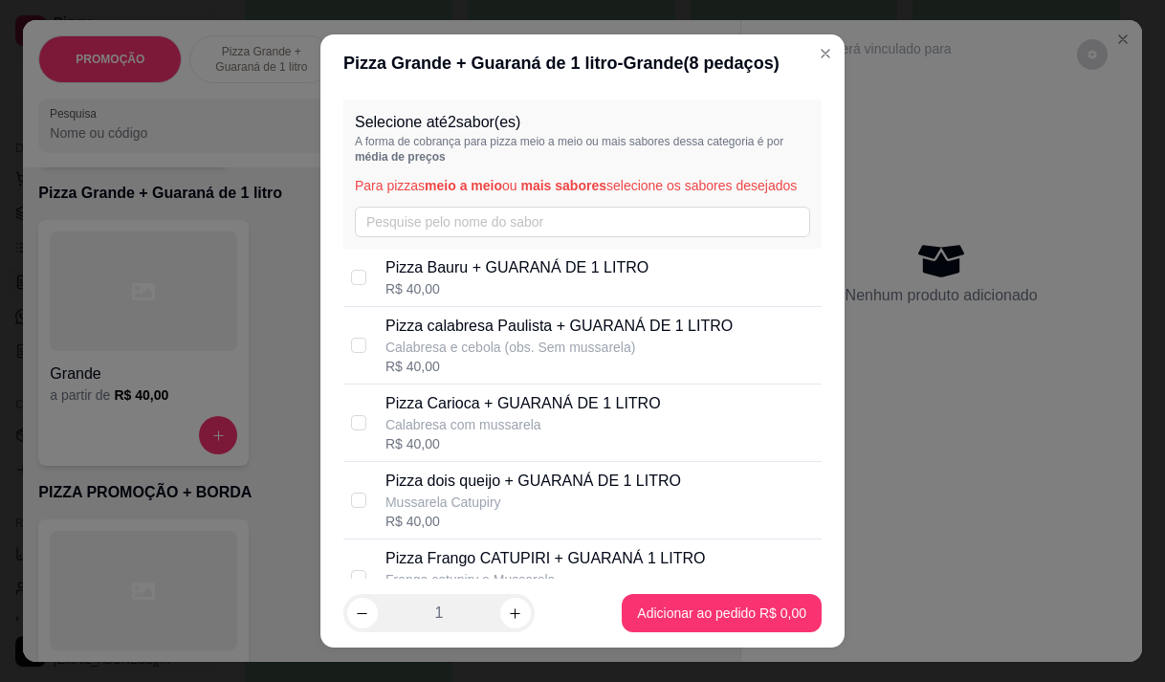
click at [475, 415] on p "Pizza Carioca + GUARANÁ DE 1 LITRO" at bounding box center [522, 403] width 275 height 23
checkbox input "true"
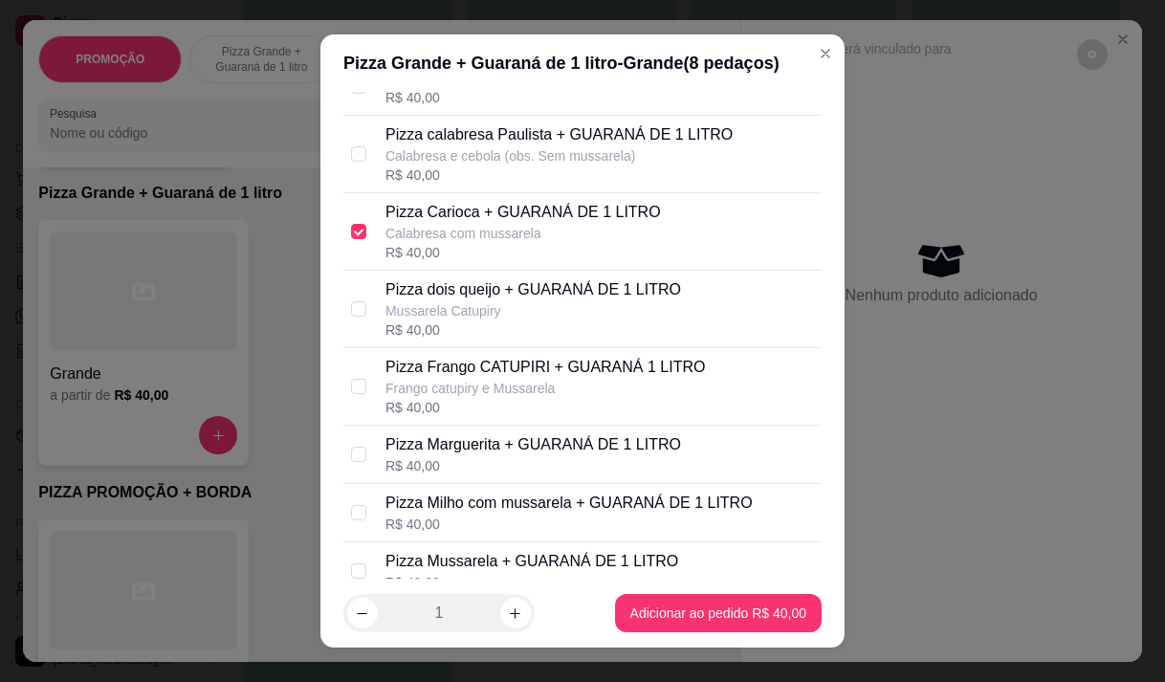
scroll to position [287, 0]
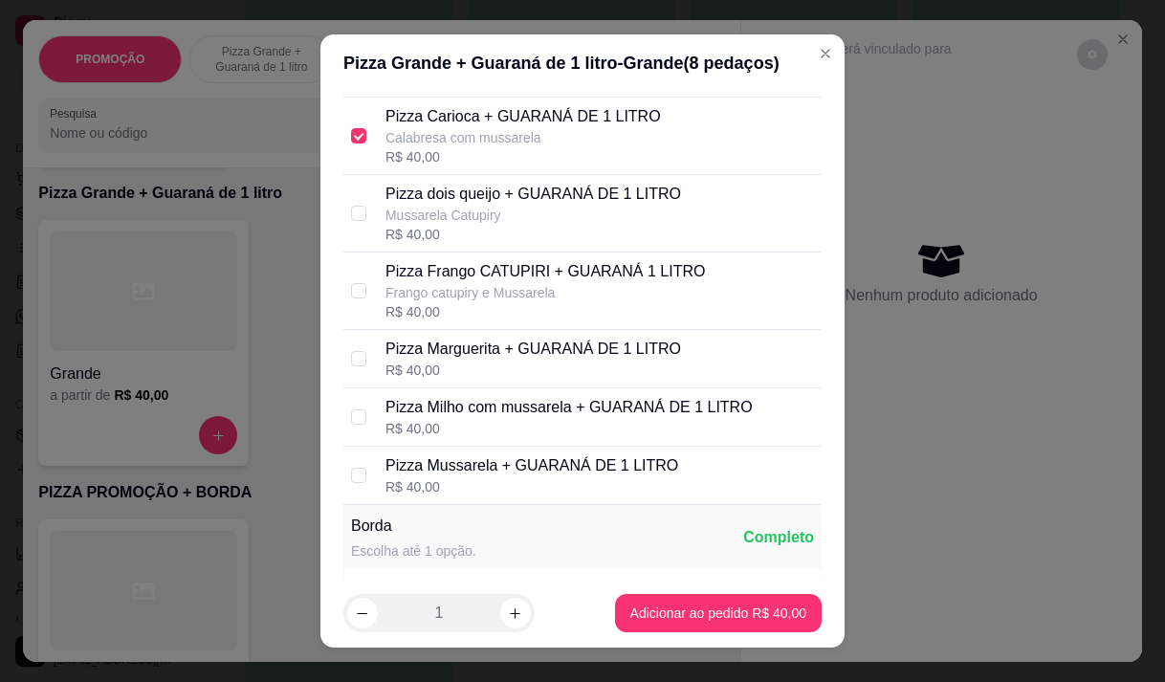
click at [455, 361] on p "Pizza Marguerita + GUARANÁ DE 1 LITRO" at bounding box center [533, 349] width 296 height 23
checkbox input "true"
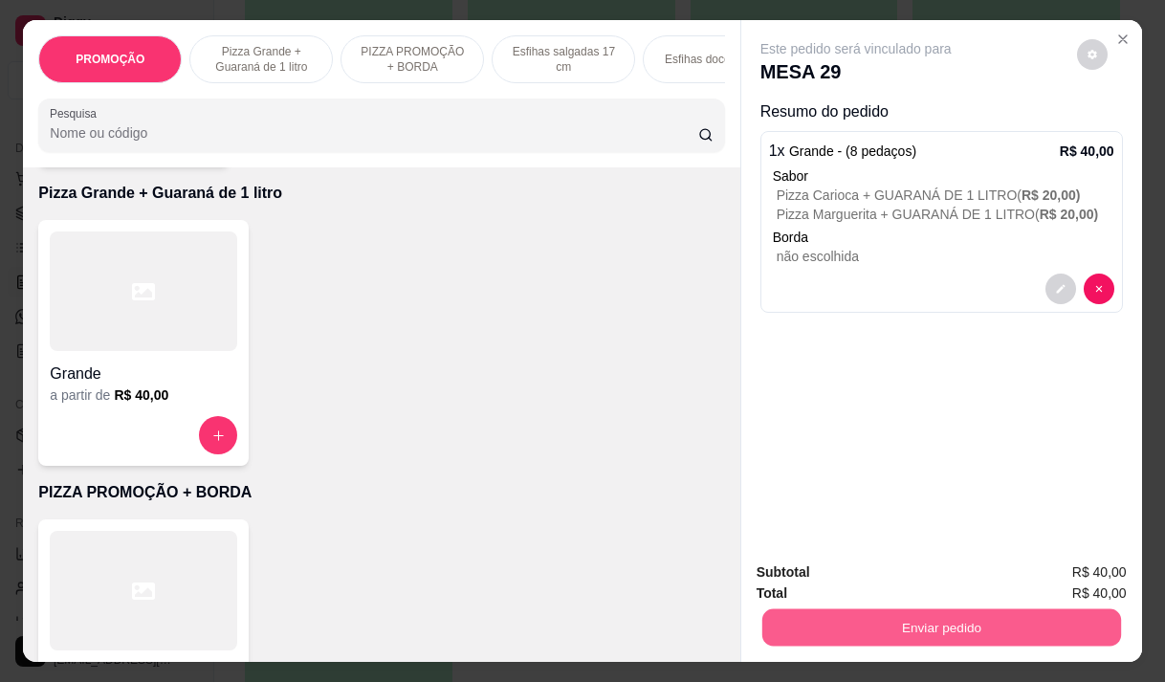
click at [889, 617] on button "Enviar pedido" at bounding box center [940, 626] width 359 height 37
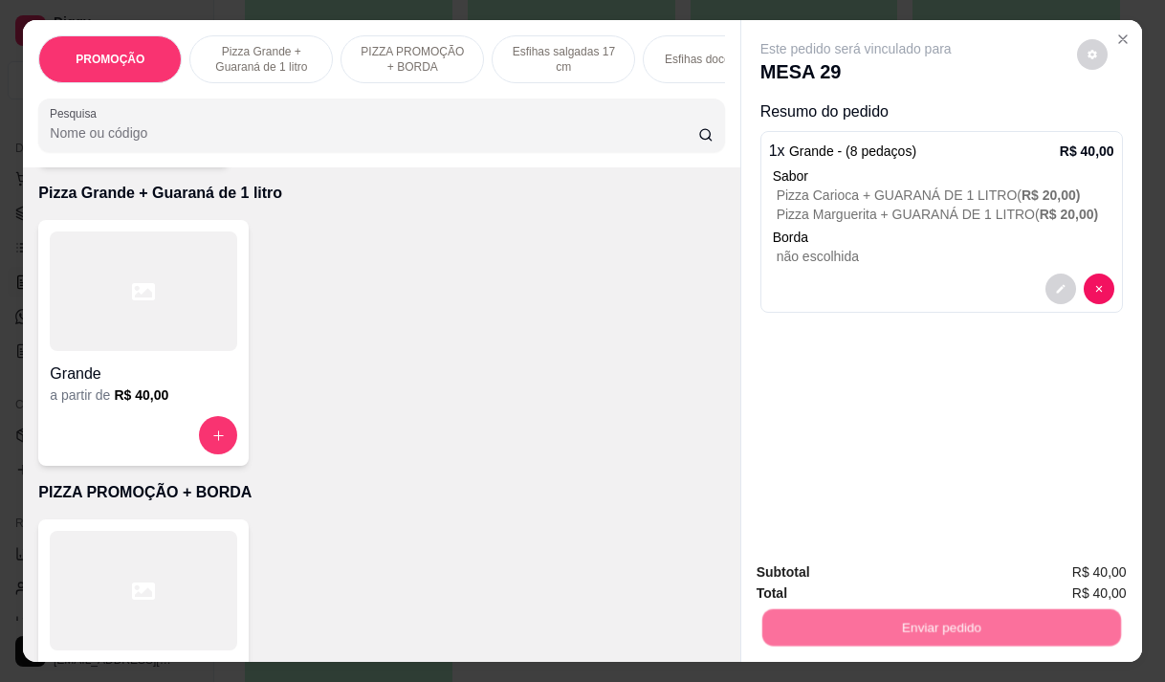
click at [864, 573] on button "Não registrar e enviar pedido" at bounding box center [877, 572] width 193 height 35
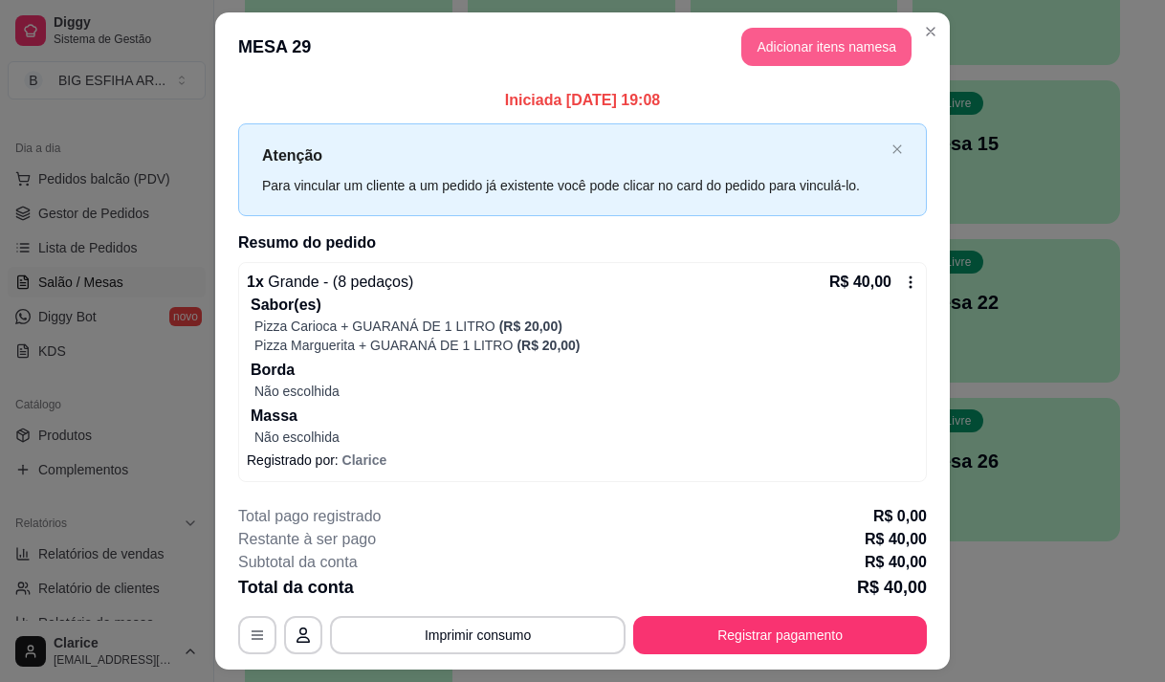
click at [788, 33] on button "Adicionar itens na mesa" at bounding box center [826, 47] width 170 height 38
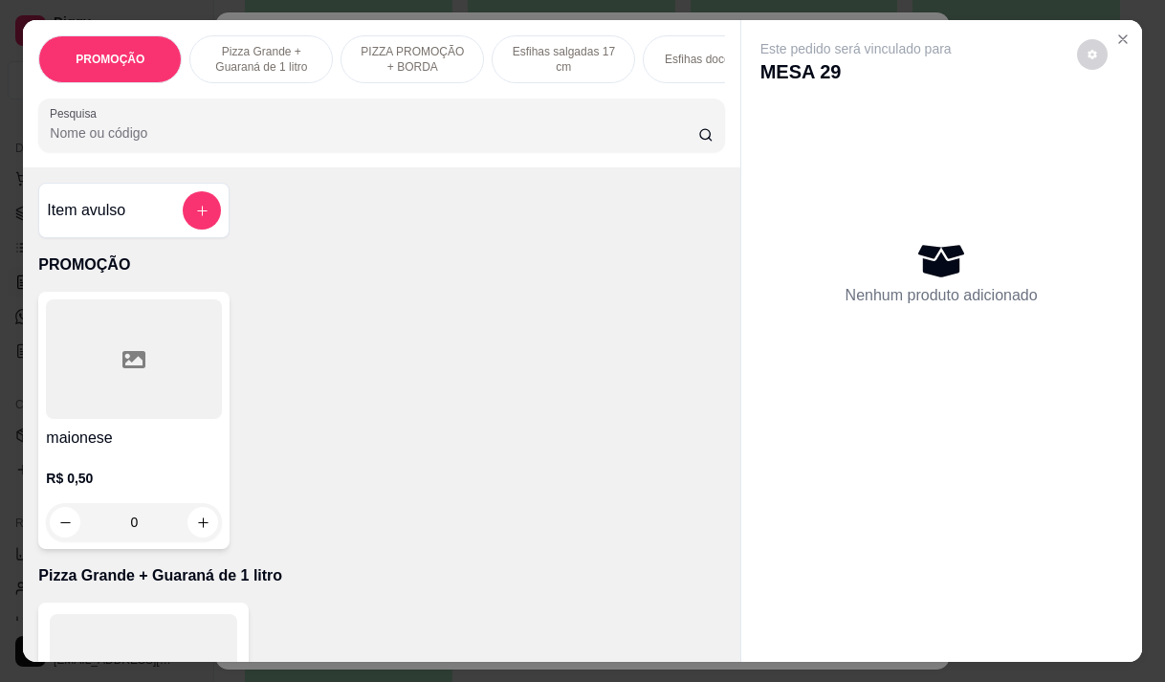
click at [405, 142] on input "Pesquisa" at bounding box center [374, 132] width 648 height 19
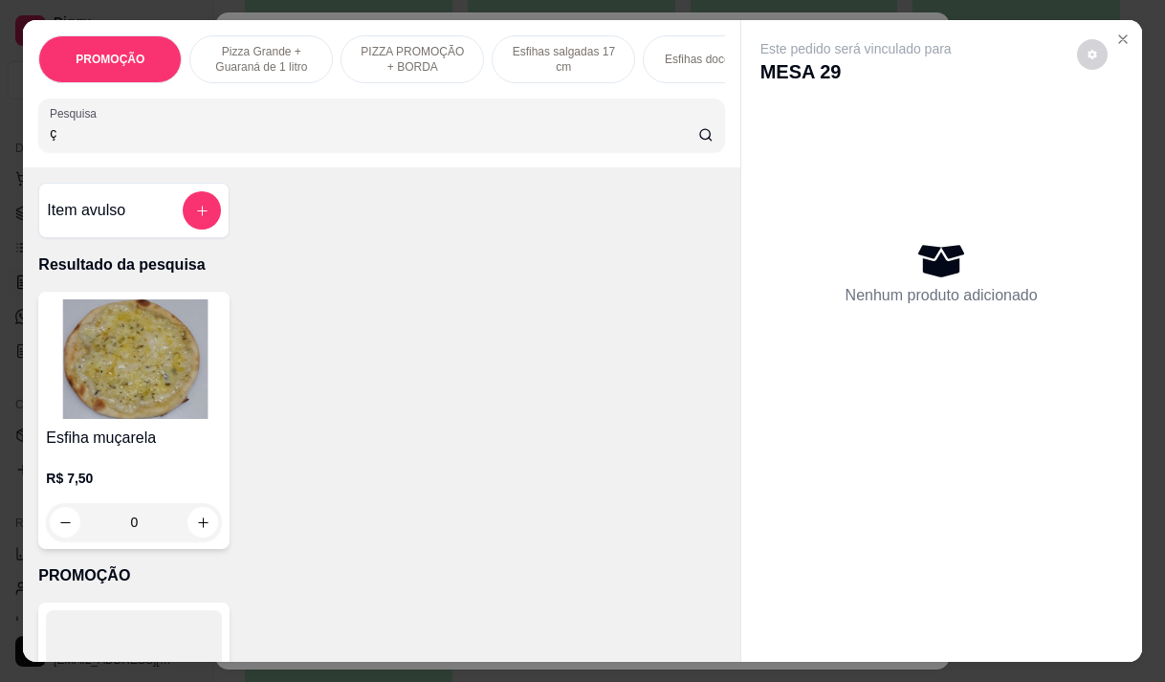
type input "ç"
click at [191, 438] on h4 "Esfiha muçarela" at bounding box center [134, 438] width 176 height 23
click at [120, 476] on p "R$ 7,50" at bounding box center [134, 478] width 176 height 19
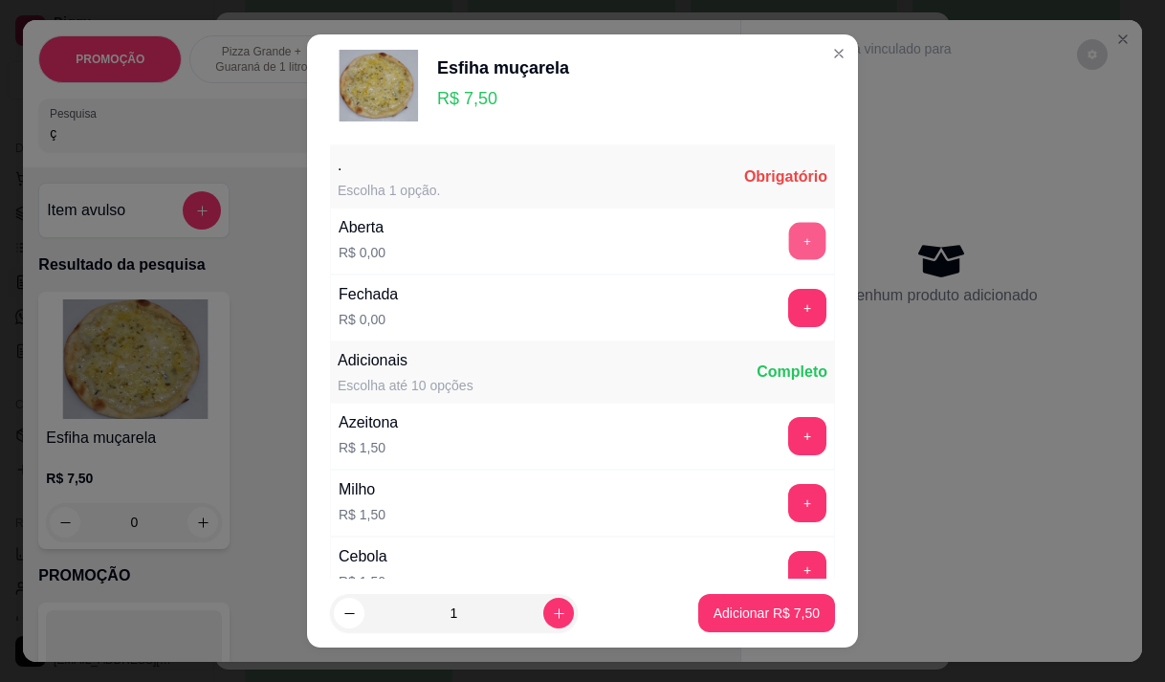
click at [789, 236] on button "+" at bounding box center [807, 240] width 37 height 37
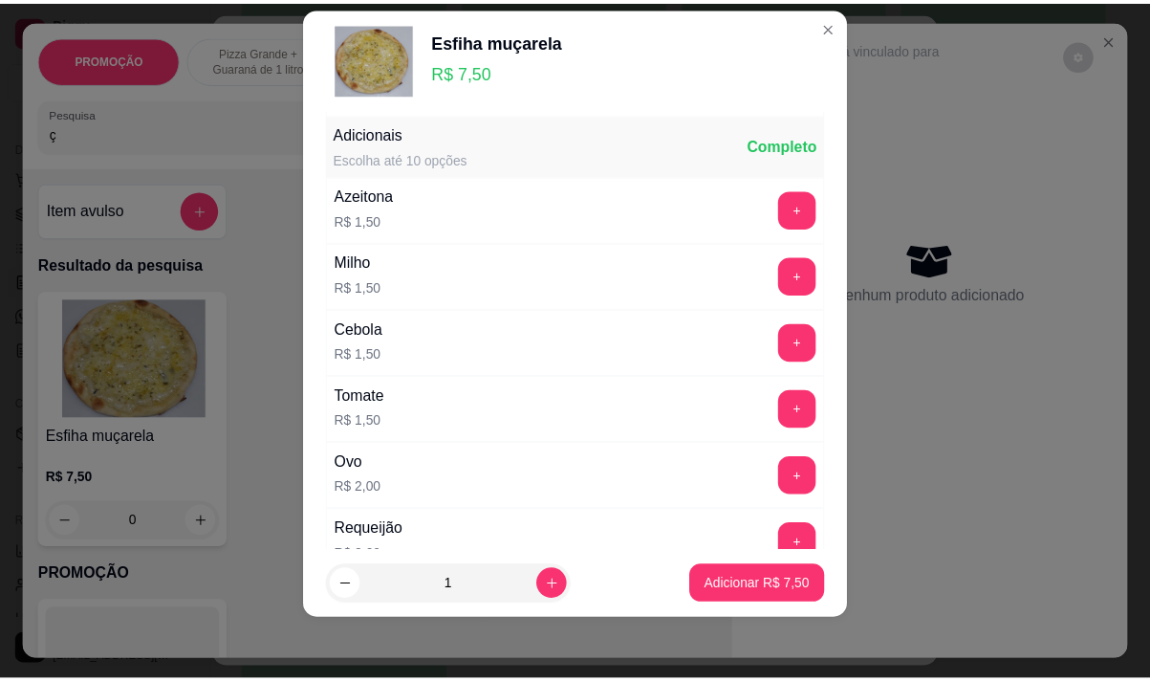
scroll to position [205, 0]
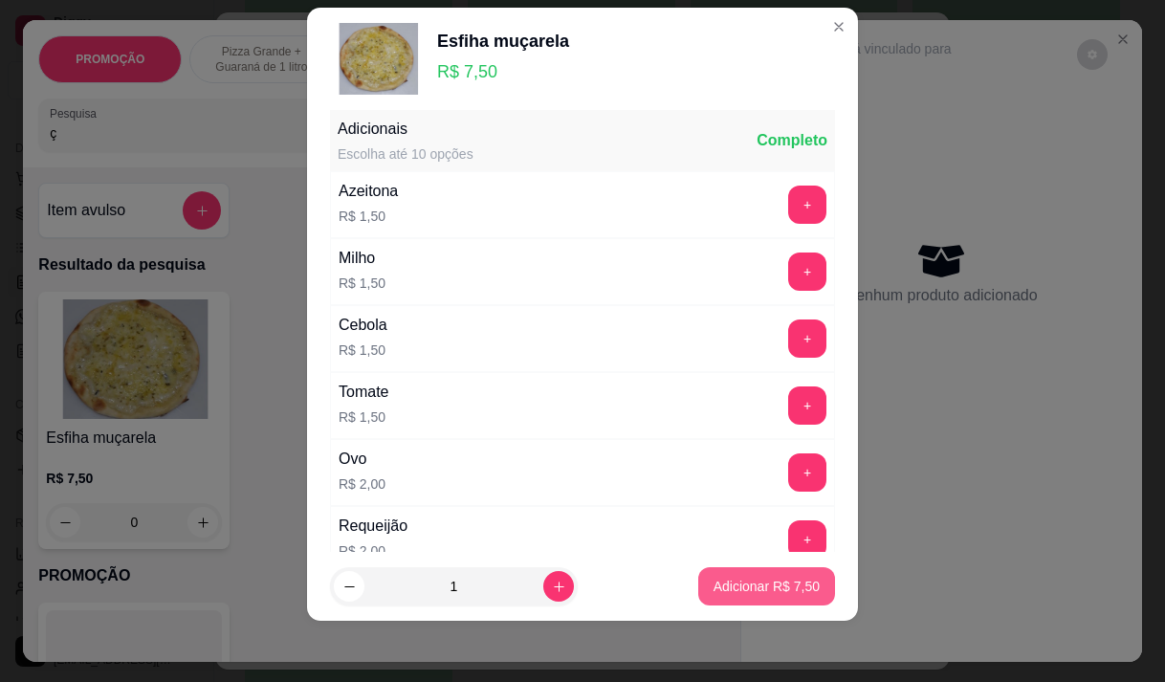
click at [722, 576] on button "Adicionar R$ 7,50" at bounding box center [766, 586] width 137 height 38
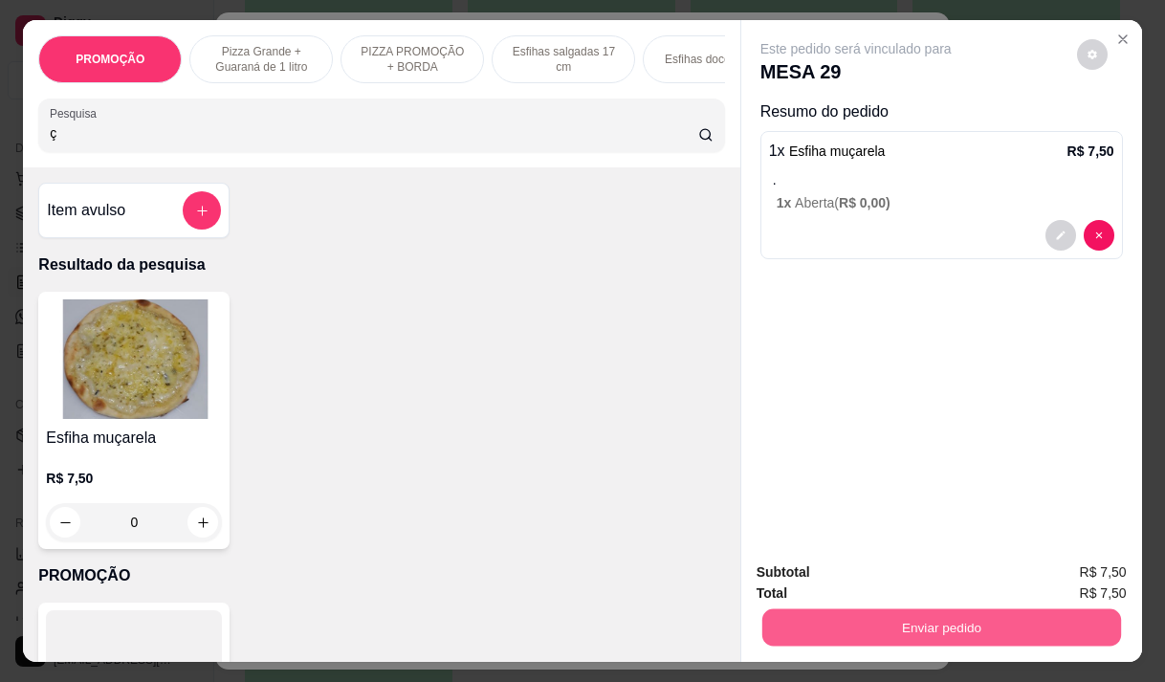
click at [983, 612] on button "Enviar pedido" at bounding box center [940, 626] width 359 height 37
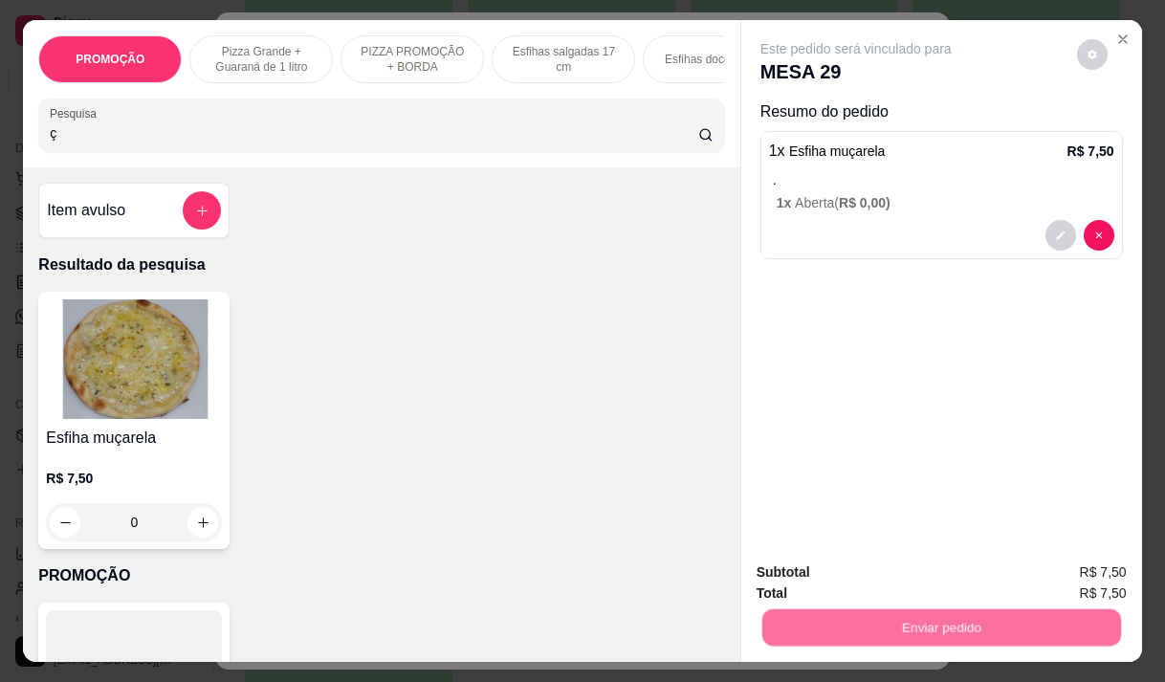
click at [859, 571] on button "Não registrar e enviar pedido" at bounding box center [877, 572] width 193 height 35
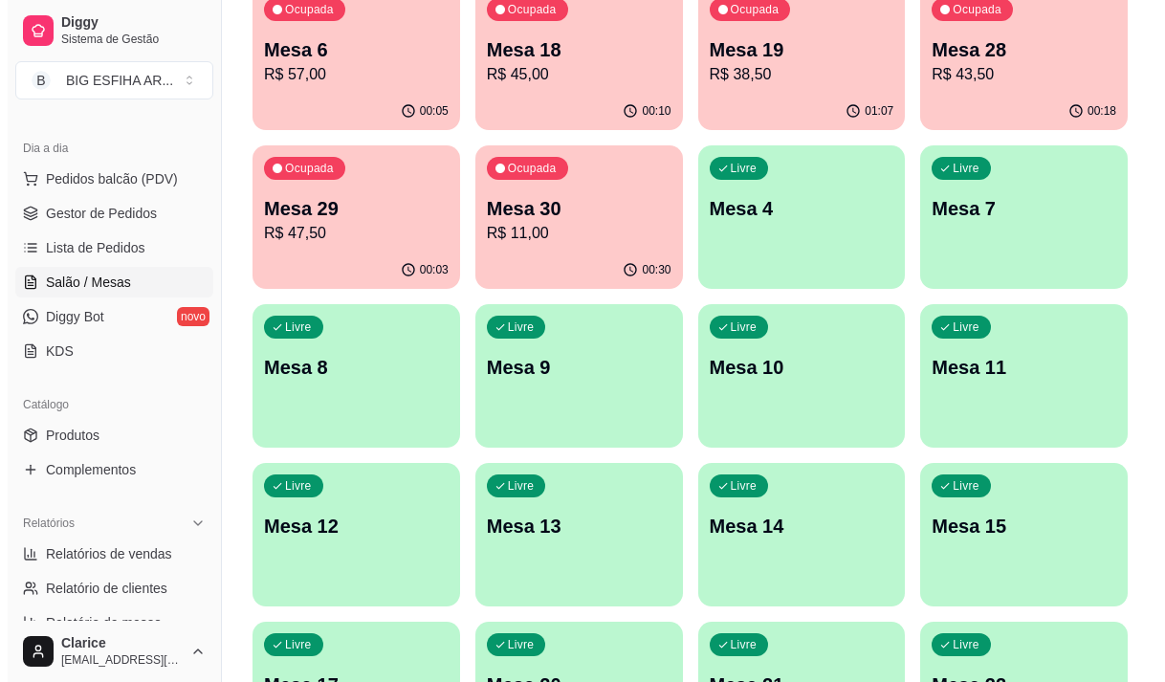
scroll to position [0, 0]
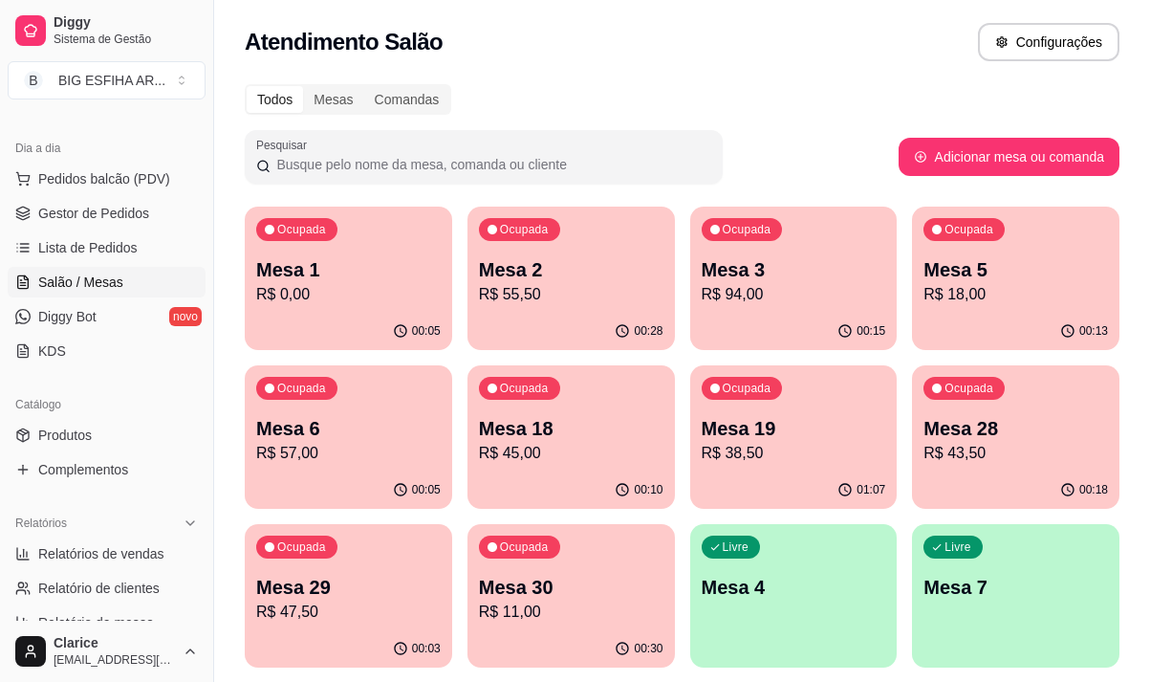
click at [1003, 302] on p "R$ 18,00" at bounding box center [1016, 294] width 185 height 23
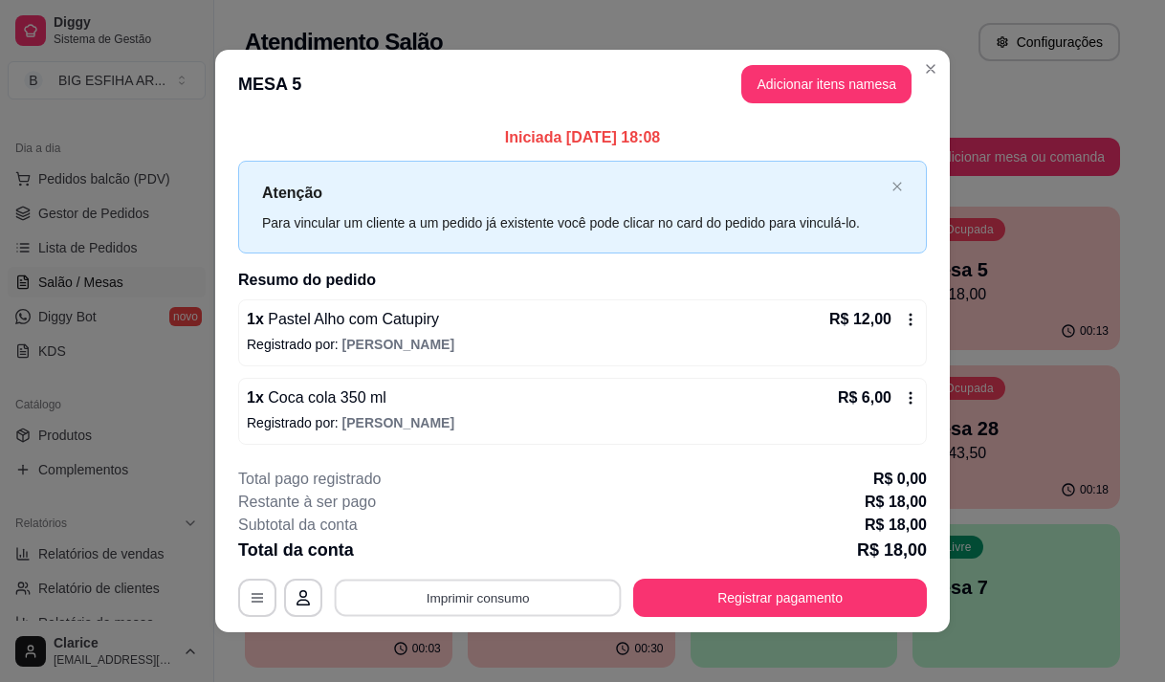
click at [552, 590] on button "Imprimir consumo" at bounding box center [478, 598] width 287 height 37
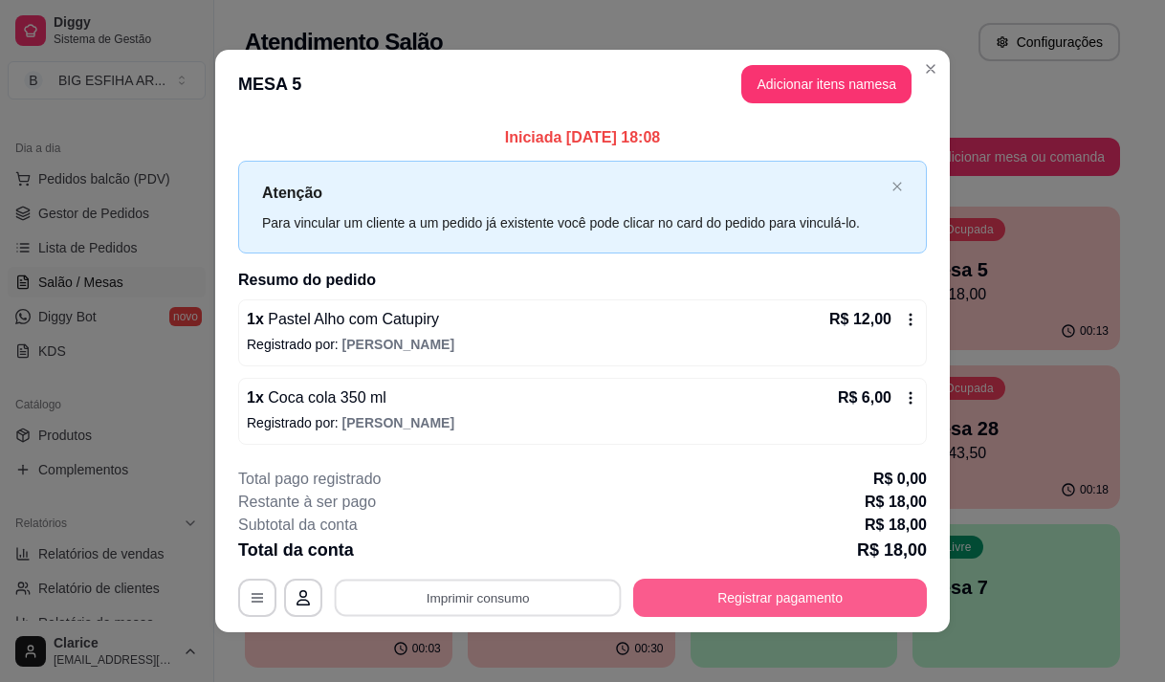
click at [684, 591] on button "Registrar pagamento" at bounding box center [780, 598] width 294 height 38
click at [685, 592] on button "Registrar pagamento" at bounding box center [780, 598] width 285 height 37
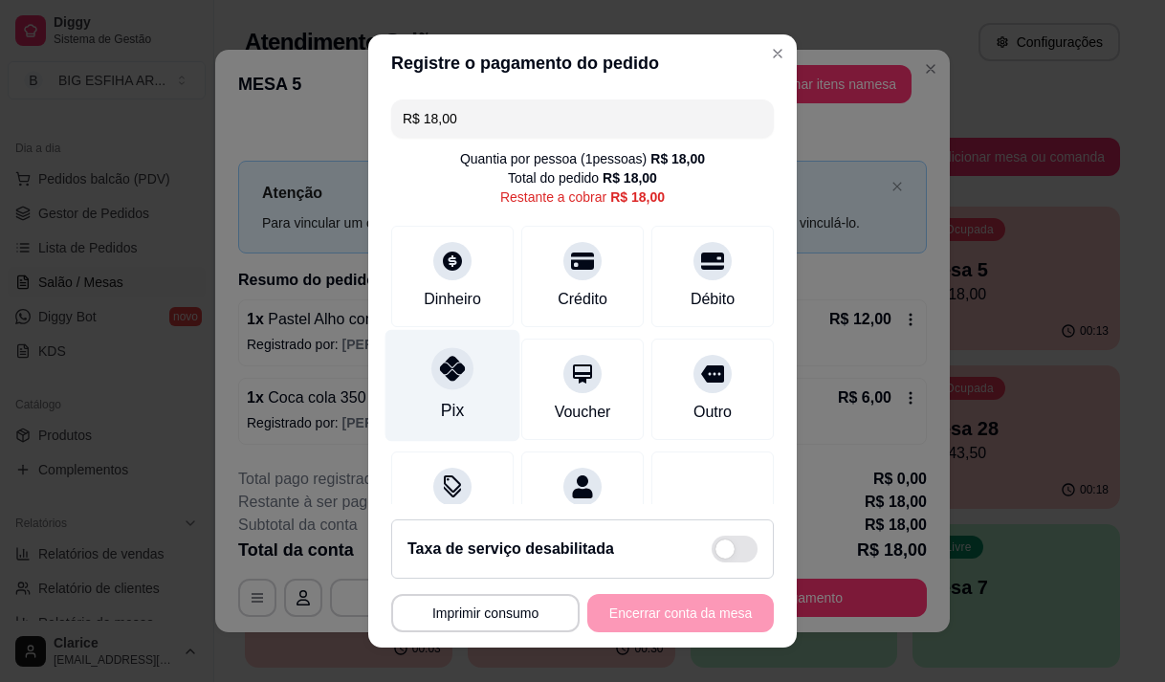
click at [463, 404] on div "Pix" at bounding box center [452, 385] width 135 height 112
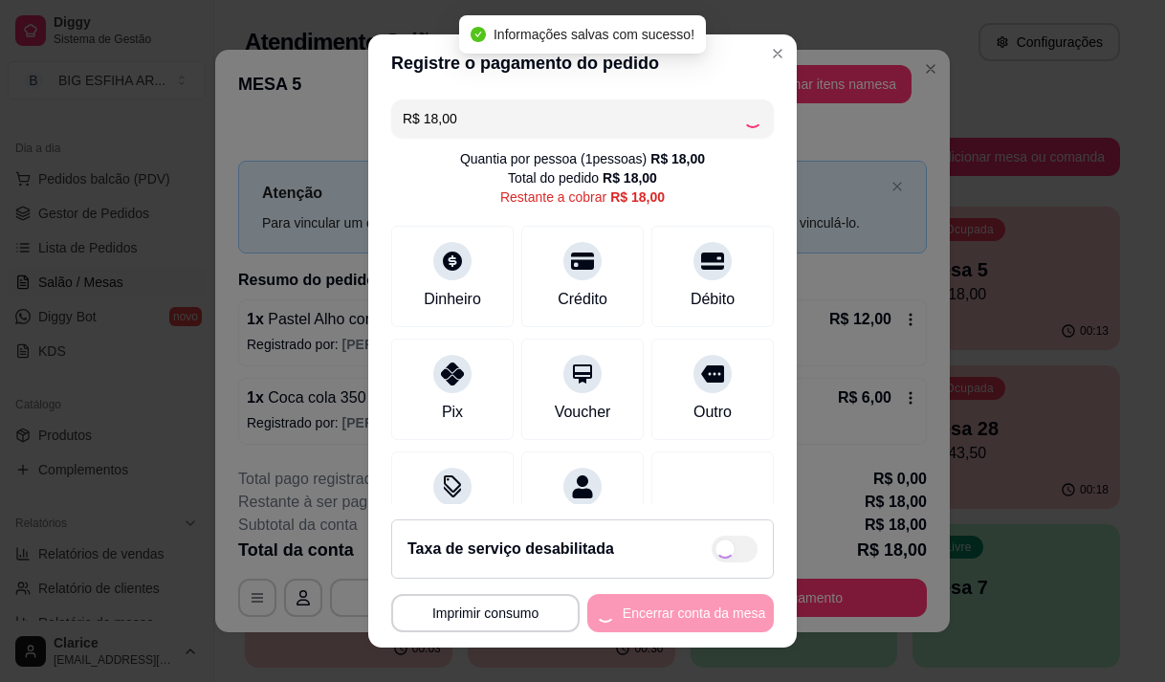
type input "R$ 0,00"
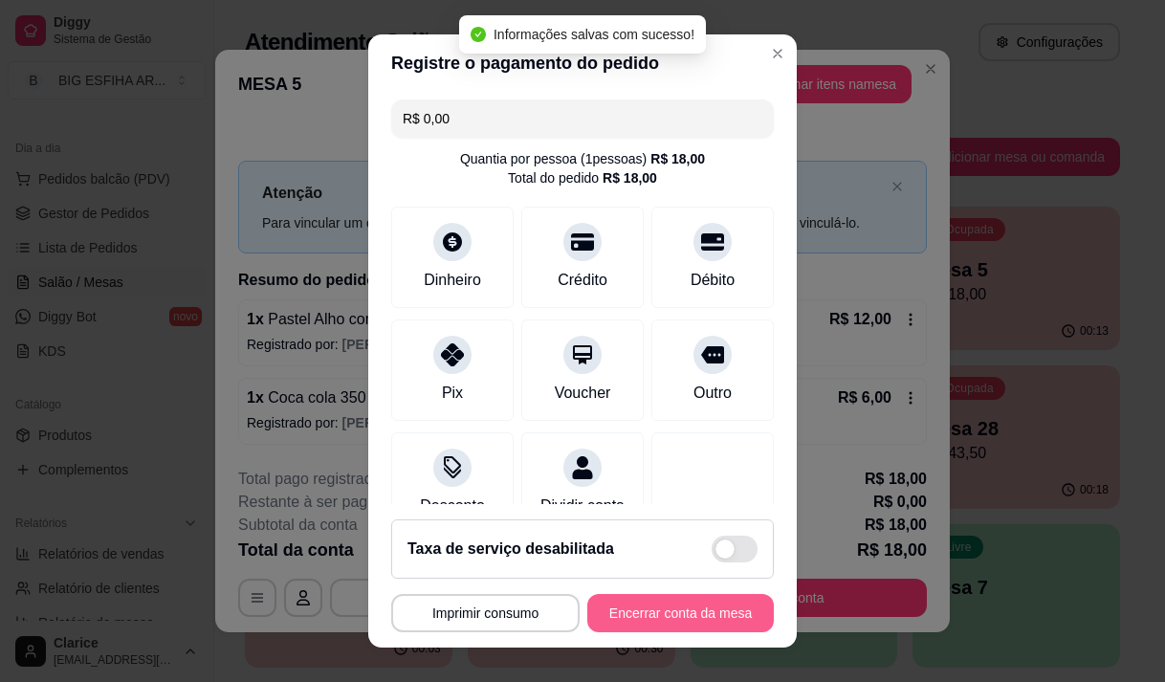
click at [674, 603] on button "Encerrar conta da mesa" at bounding box center [680, 613] width 186 height 38
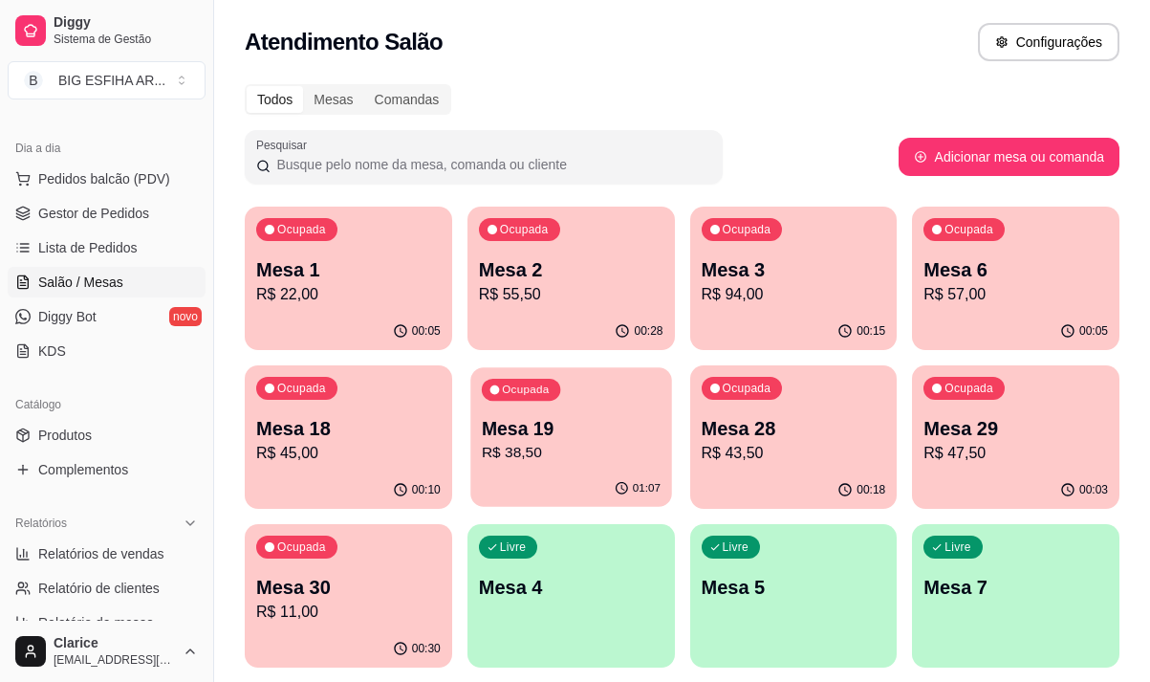
click at [534, 476] on div "01:07" at bounding box center [571, 489] width 201 height 36
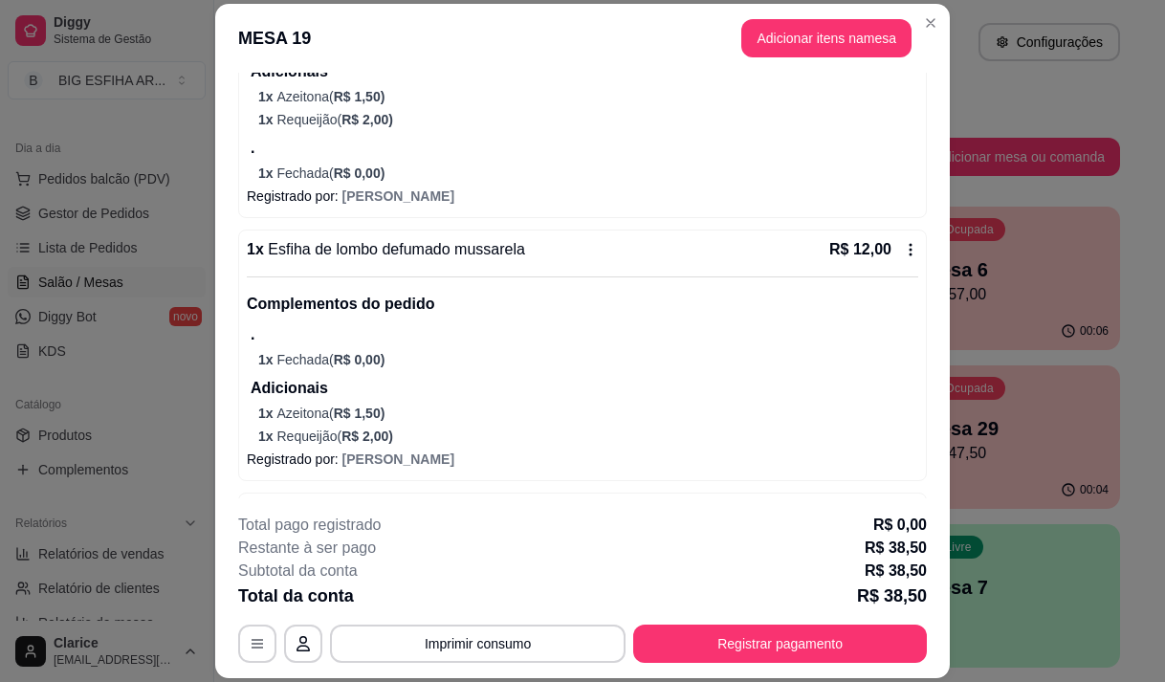
scroll to position [478, 0]
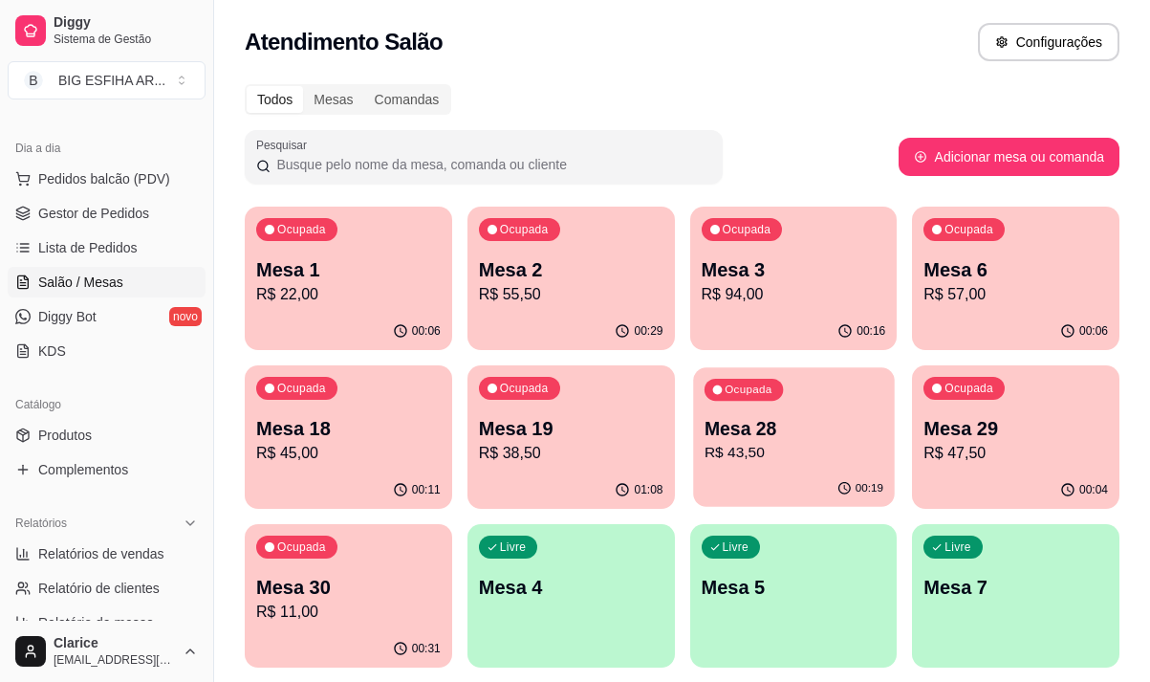
click at [803, 476] on div "00:19" at bounding box center [793, 489] width 201 height 36
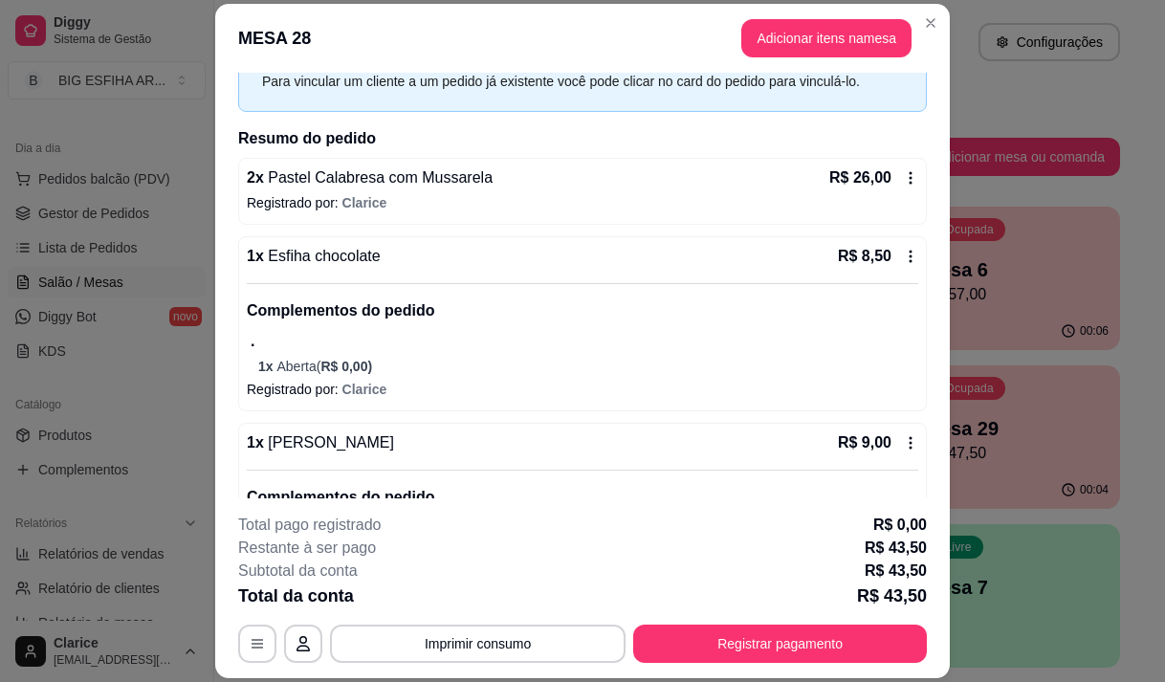
scroll to position [202, 0]
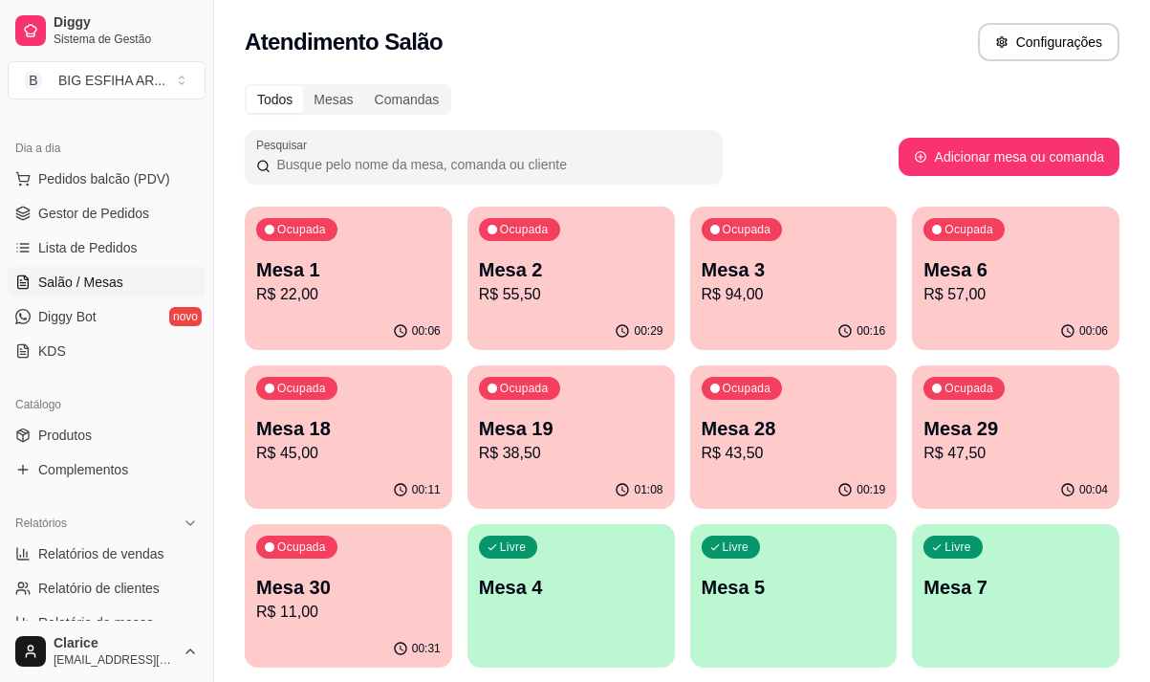
click at [1002, 429] on p "Mesa 29" at bounding box center [1016, 428] width 185 height 27
click at [360, 608] on p "R$ 11,00" at bounding box center [348, 612] width 179 height 22
click at [327, 405] on div "Ocupada Mesa 18 R$ 45,00" at bounding box center [349, 418] width 208 height 106
click at [723, 296] on p "R$ 94,00" at bounding box center [794, 294] width 185 height 23
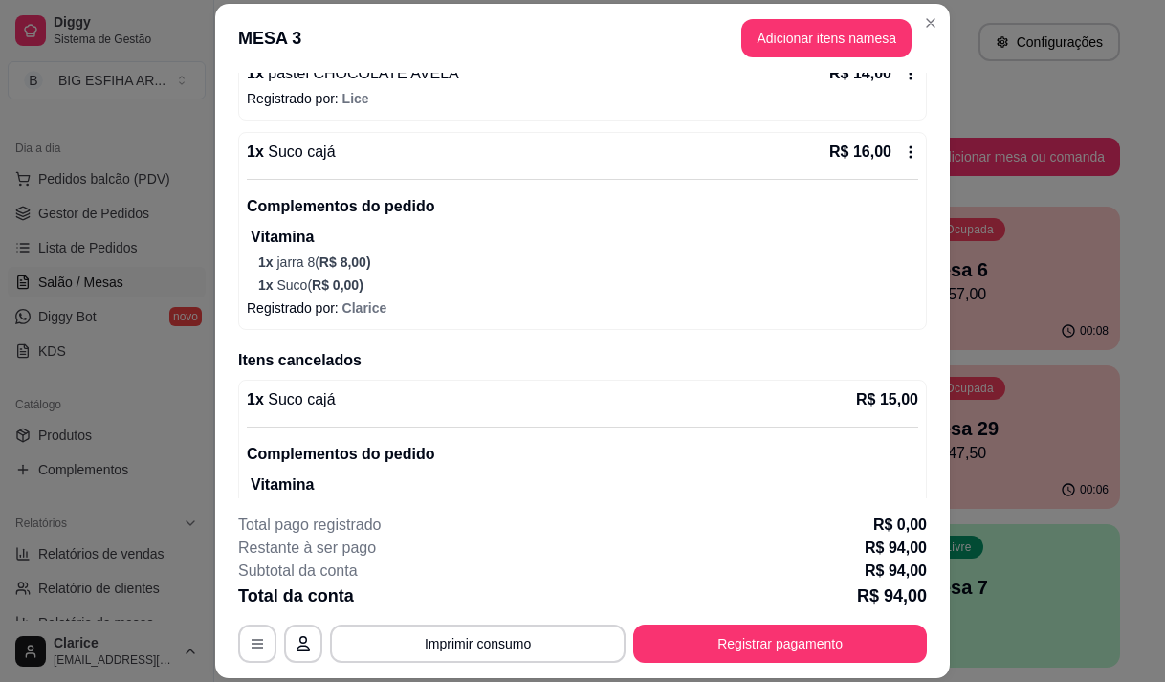
scroll to position [520, 0]
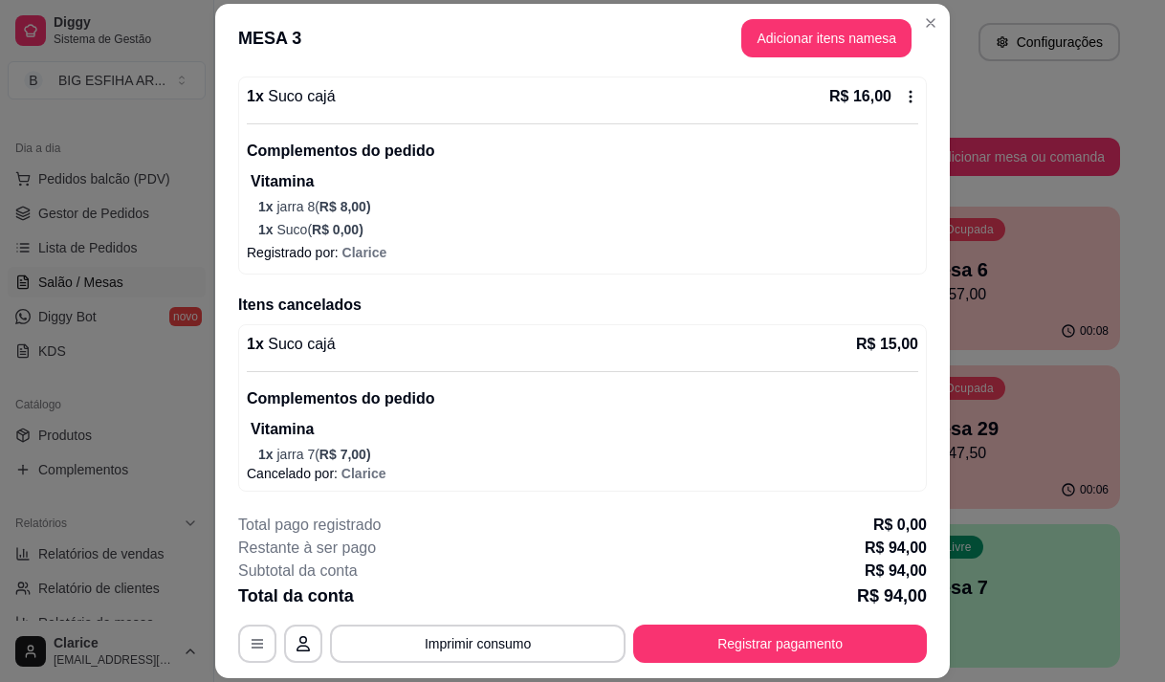
click at [114, 537] on div "**********" at bounding box center [582, 341] width 1165 height 682
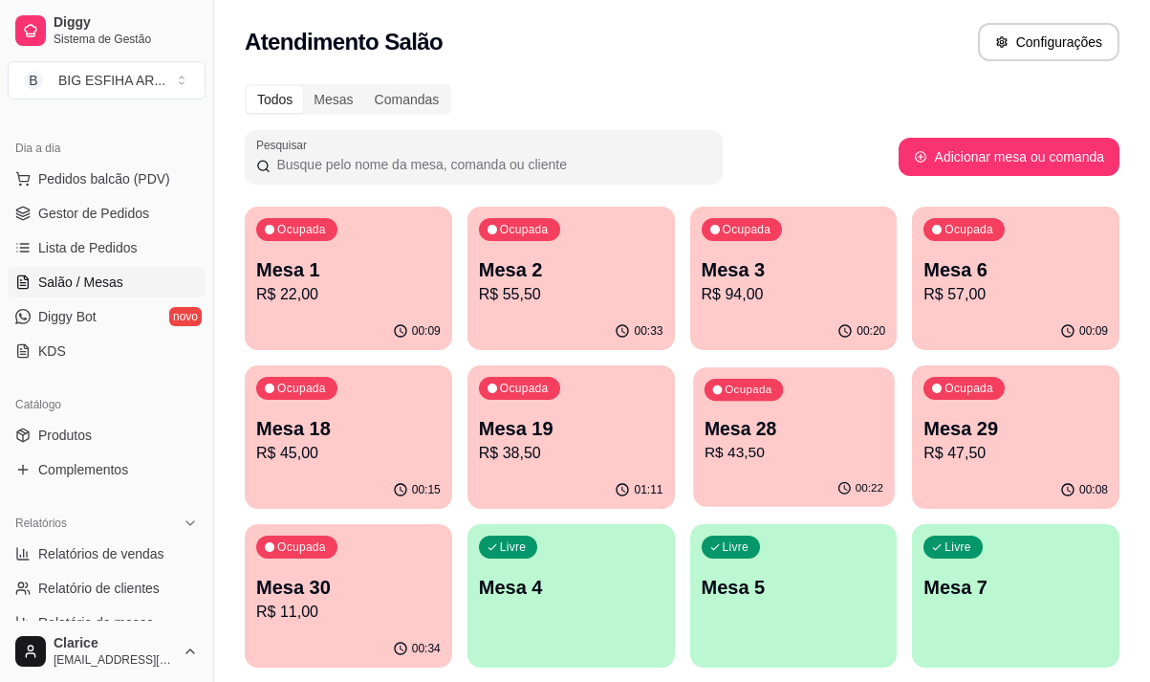
click at [752, 438] on p "Mesa 28" at bounding box center [793, 429] width 179 height 26
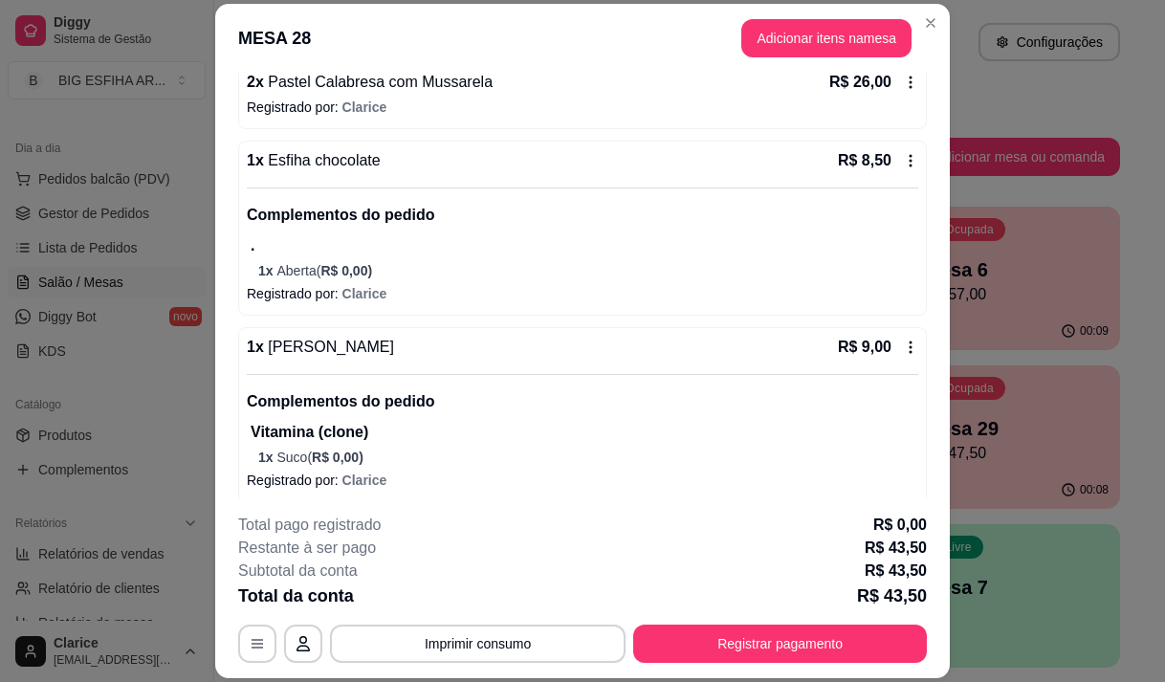
scroll to position [202, 0]
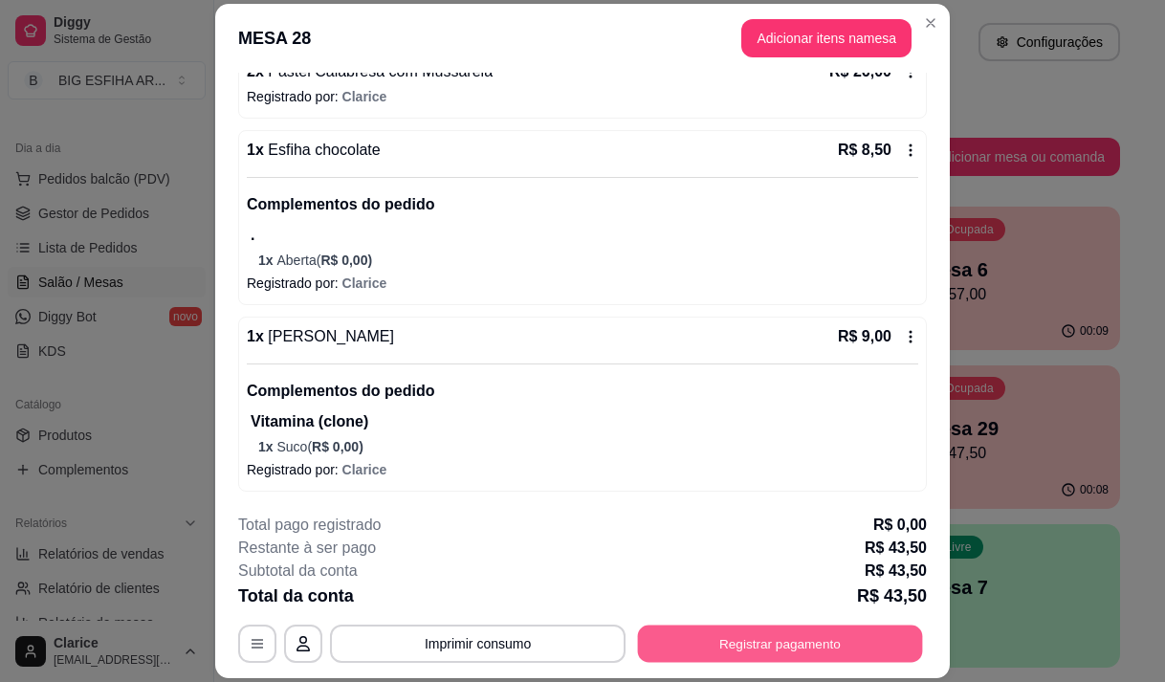
click at [718, 637] on button "Registrar pagamento" at bounding box center [780, 643] width 285 height 37
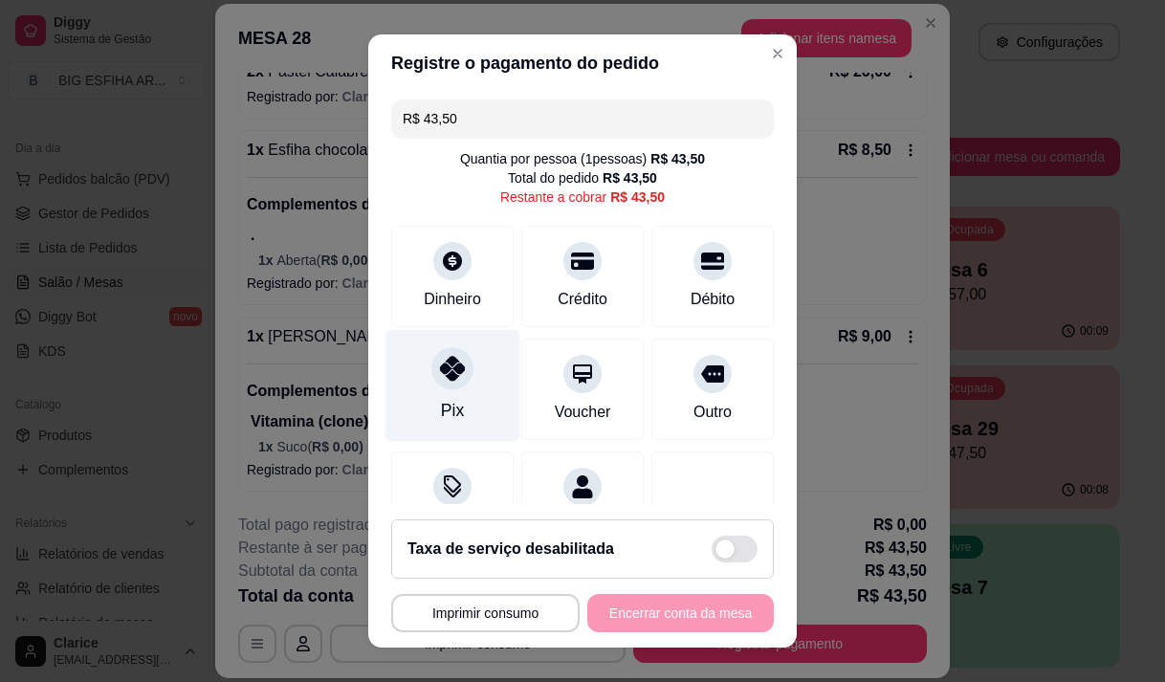
click at [445, 394] on div "Pix" at bounding box center [452, 385] width 135 height 112
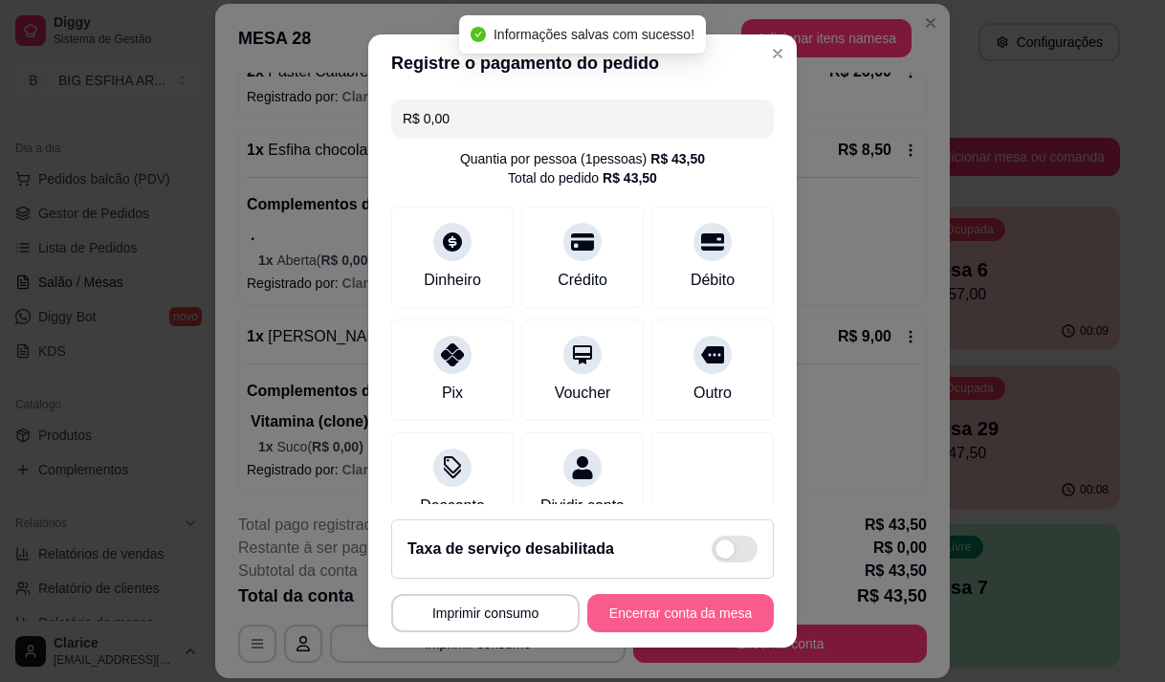
type input "R$ 0,00"
click at [669, 609] on button "Encerrar conta da mesa" at bounding box center [680, 613] width 186 height 38
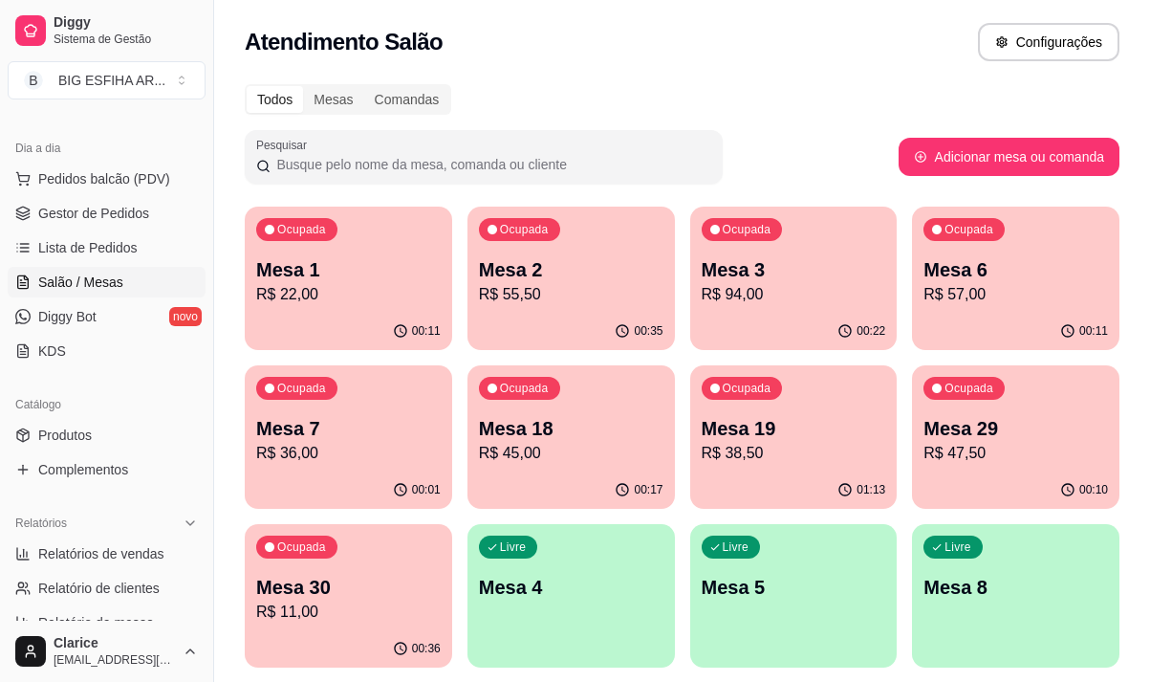
click at [769, 296] on p "R$ 94,00" at bounding box center [793, 294] width 179 height 22
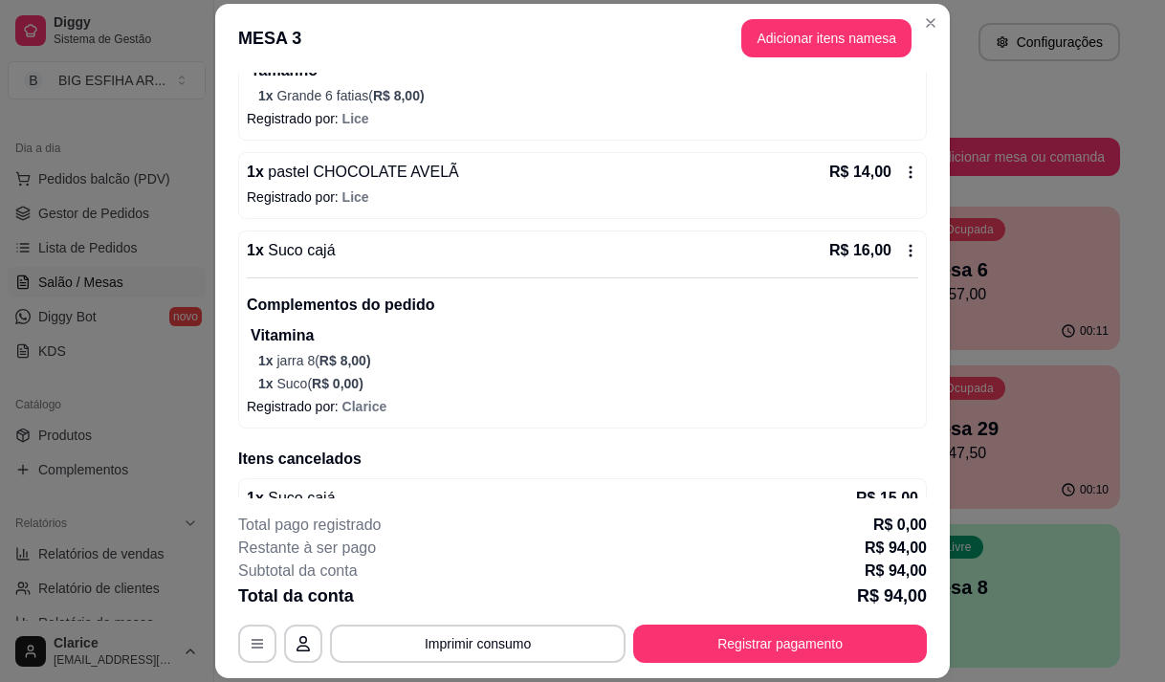
scroll to position [383, 0]
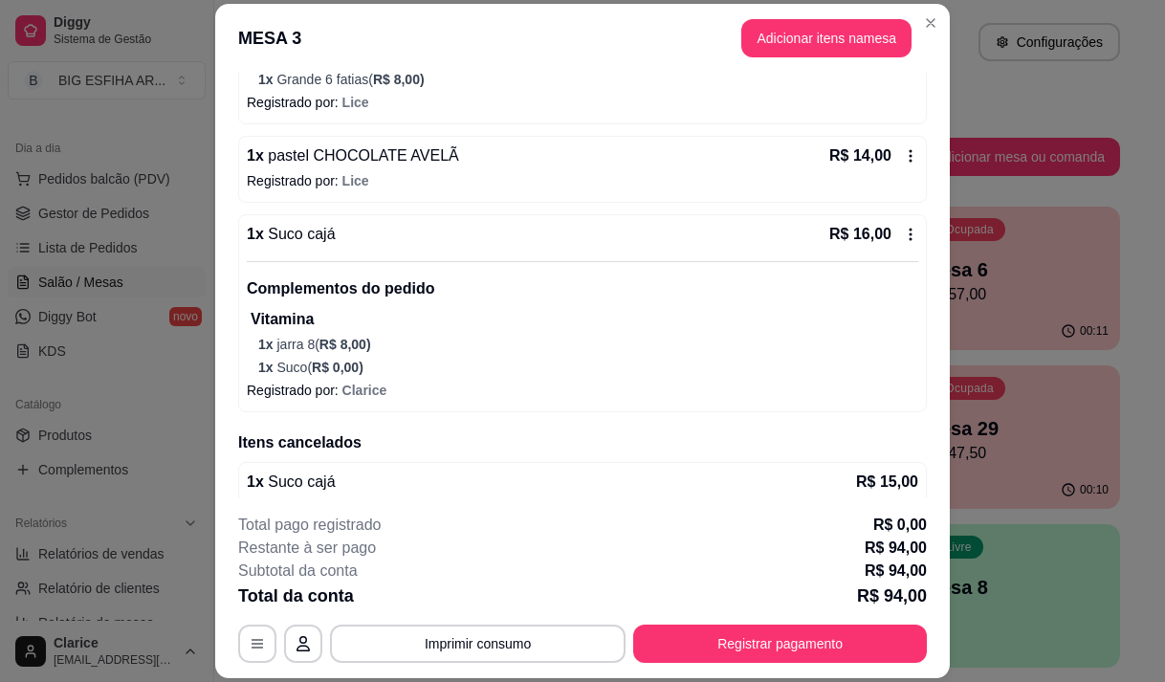
click at [903, 230] on icon at bounding box center [910, 234] width 15 height 15
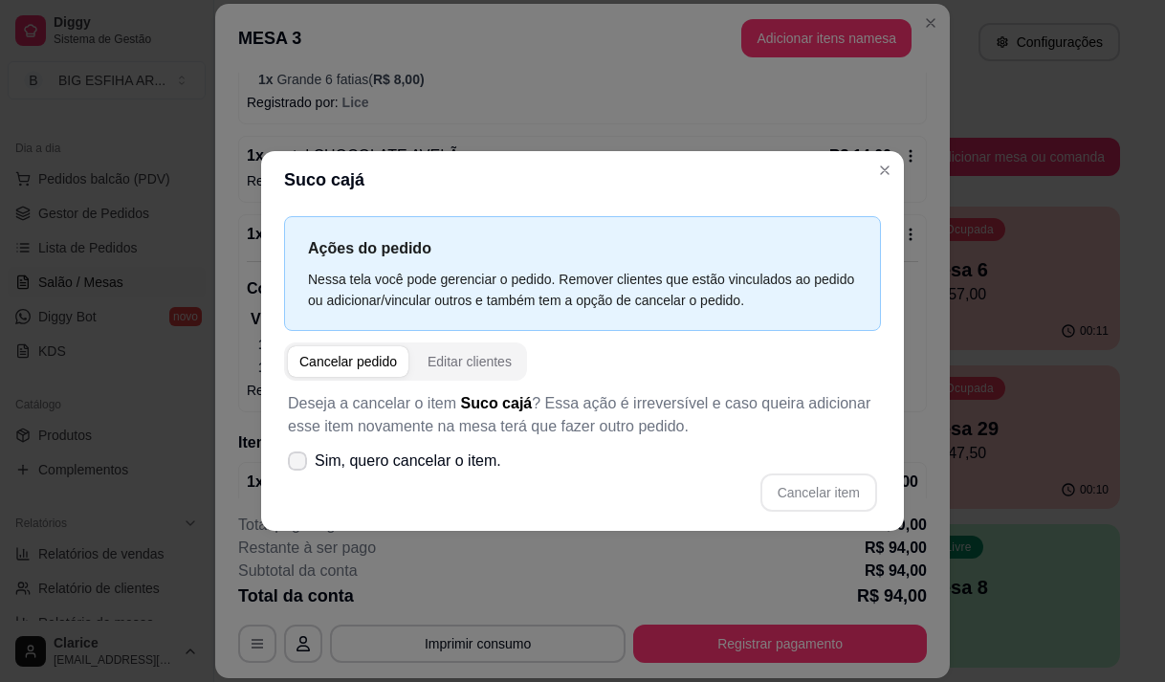
click at [301, 462] on icon at bounding box center [297, 460] width 15 height 11
click at [299, 464] on input "Sim, quero cancelar o item." at bounding box center [293, 470] width 12 height 12
checkbox input "true"
click at [798, 493] on button "Cancelar item" at bounding box center [818, 491] width 114 height 37
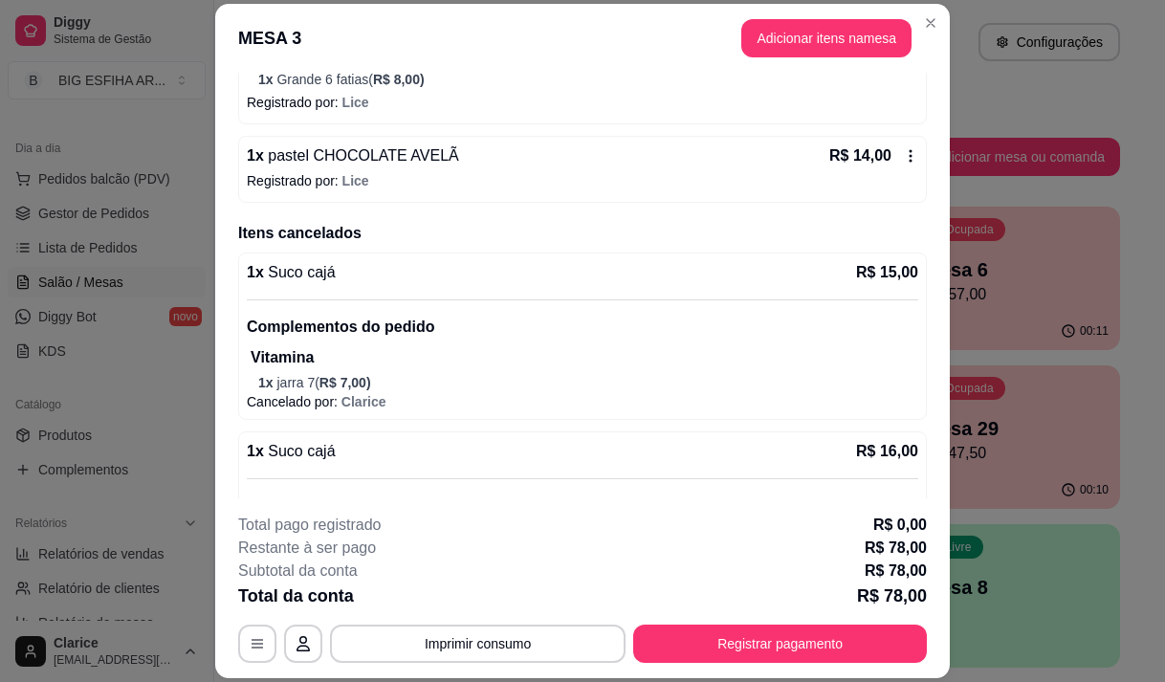
scroll to position [0, 0]
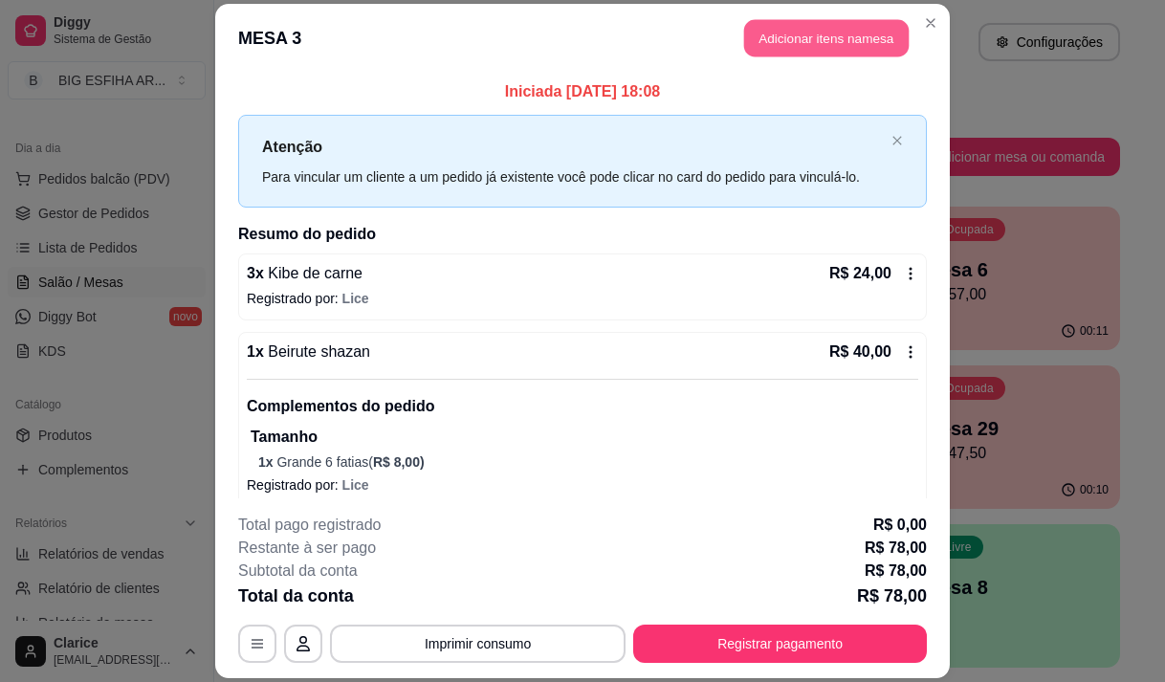
click at [796, 38] on button "Adicionar itens na mesa" at bounding box center [826, 37] width 164 height 37
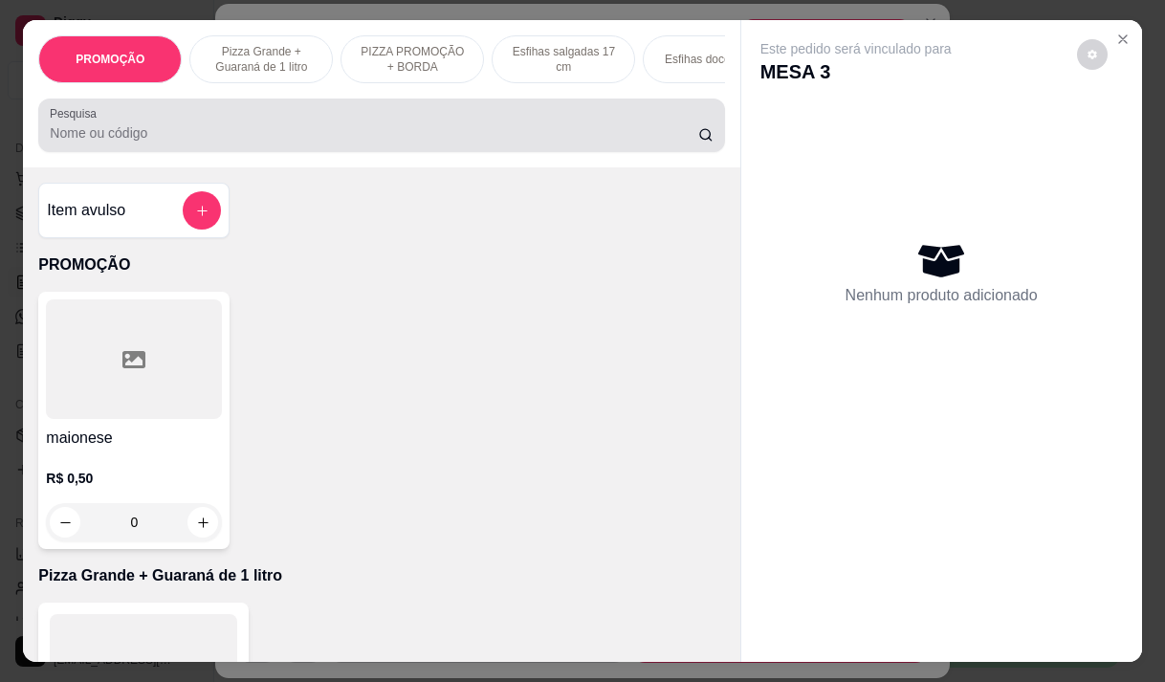
click at [515, 139] on input "Pesquisa" at bounding box center [374, 132] width 648 height 19
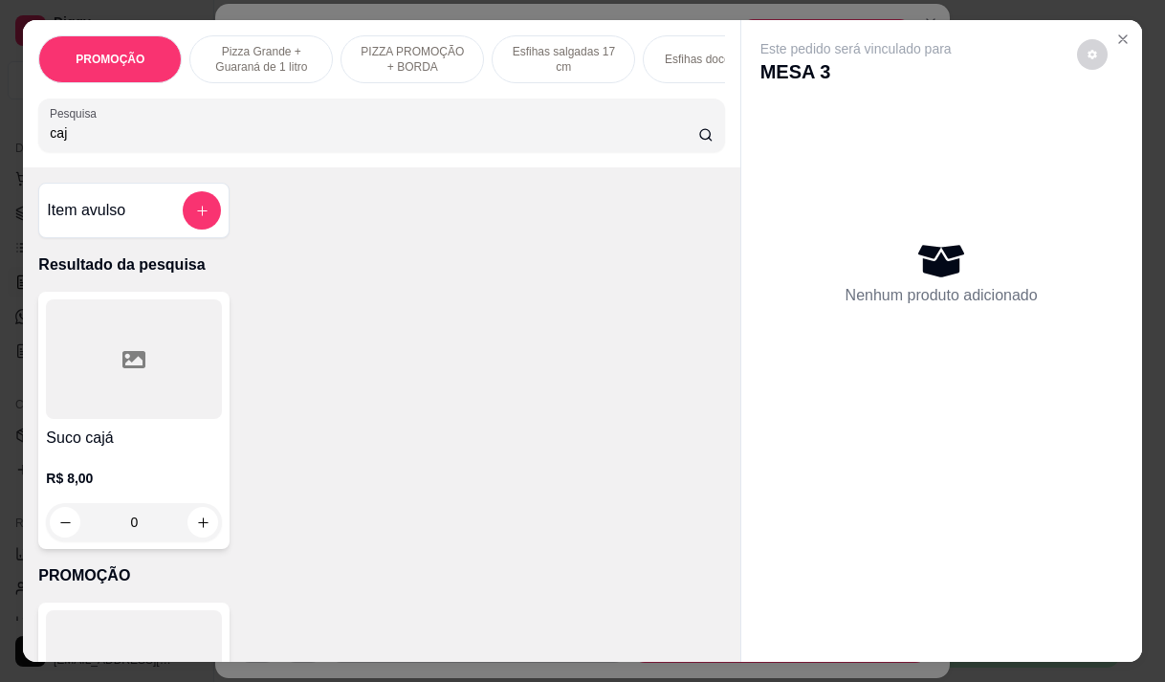
type input "caj"
click at [136, 449] on h4 "Suco cajá" at bounding box center [134, 438] width 176 height 23
click at [1034, 389] on div "Nenhum produto adicionado" at bounding box center [941, 272] width 362 height 375
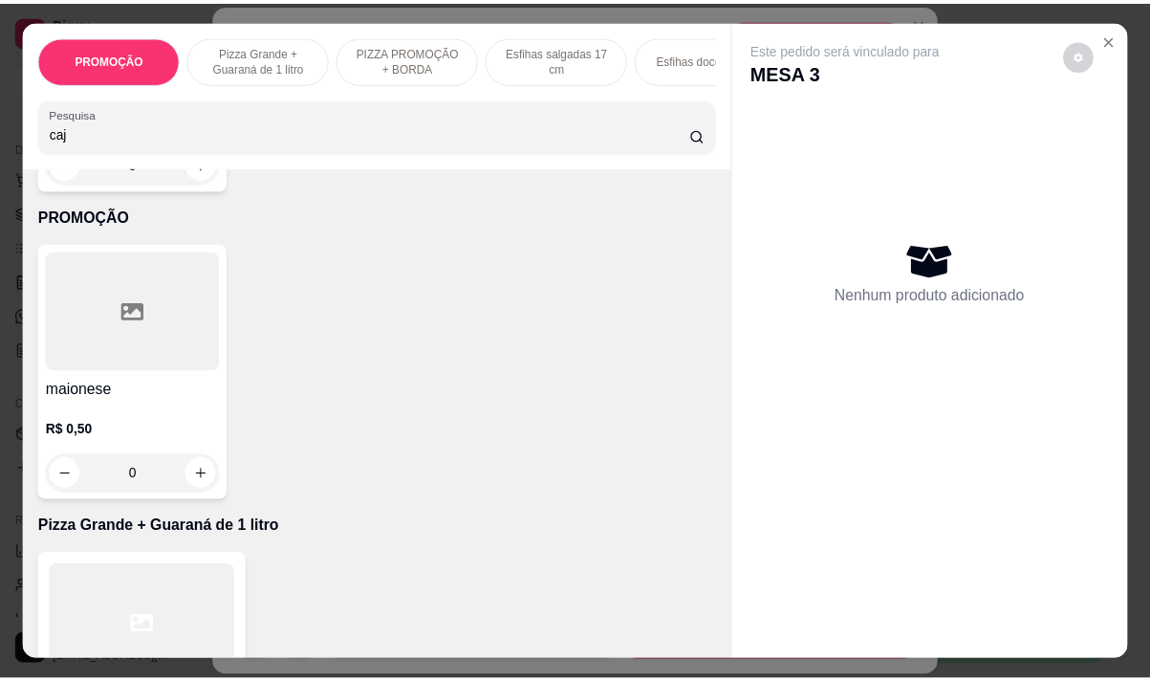
scroll to position [287, 0]
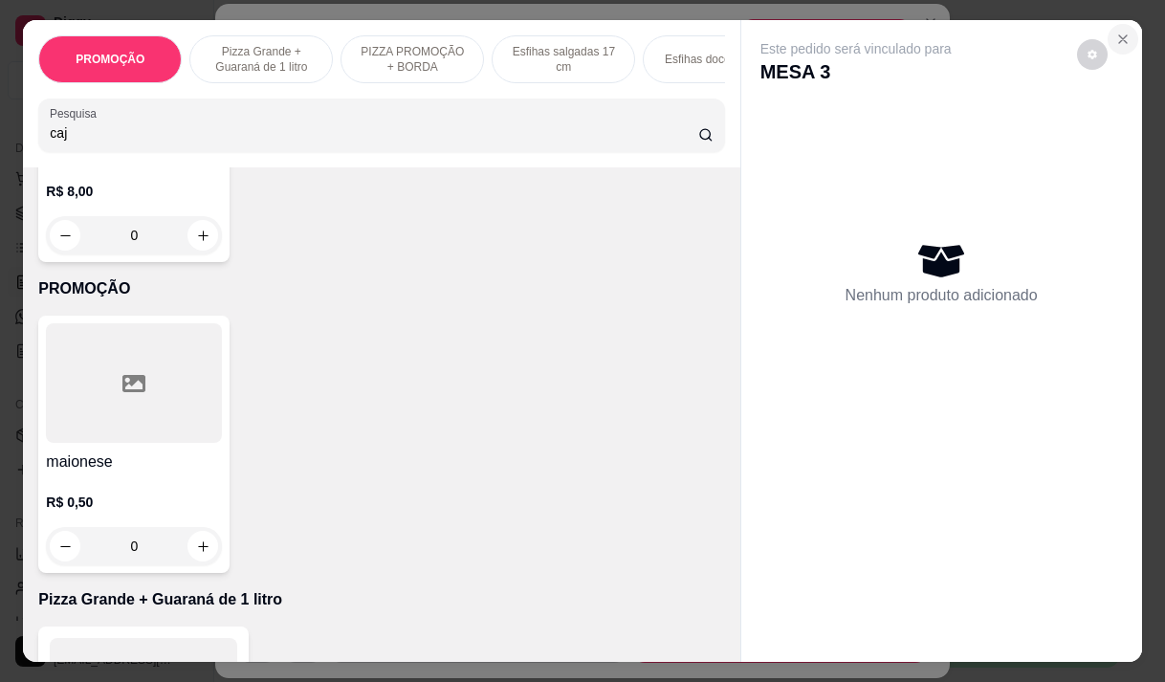
click at [1115, 39] on icon "Close" at bounding box center [1122, 39] width 15 height 15
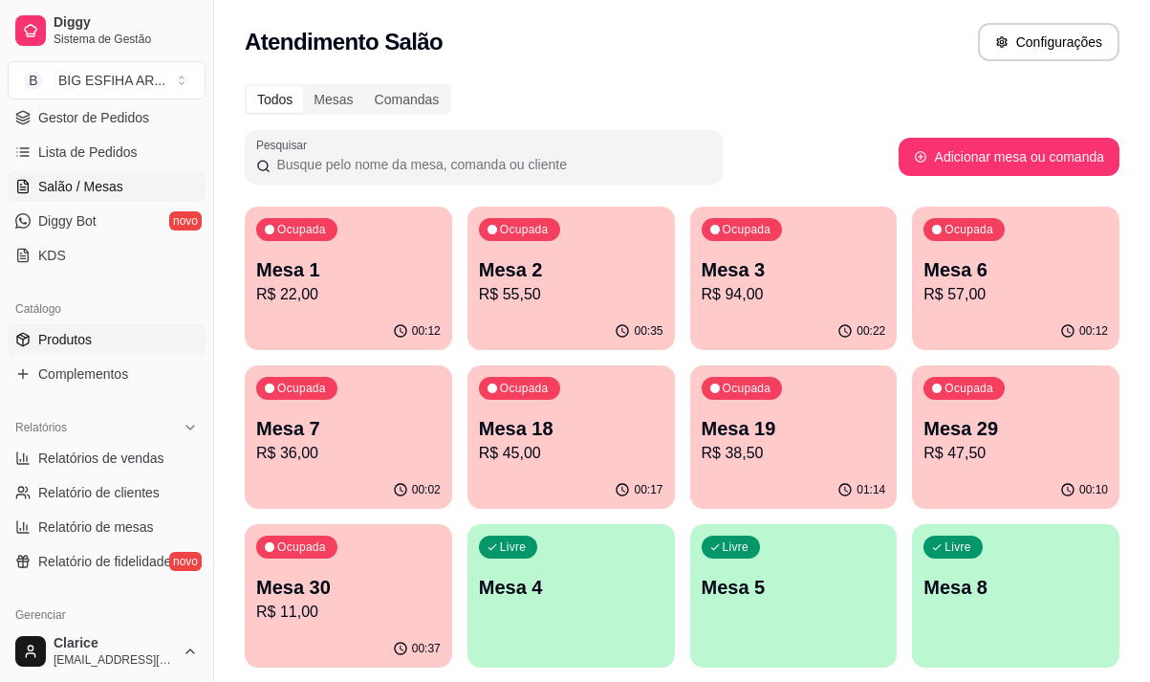
click at [93, 344] on link "Produtos" at bounding box center [107, 339] width 198 height 31
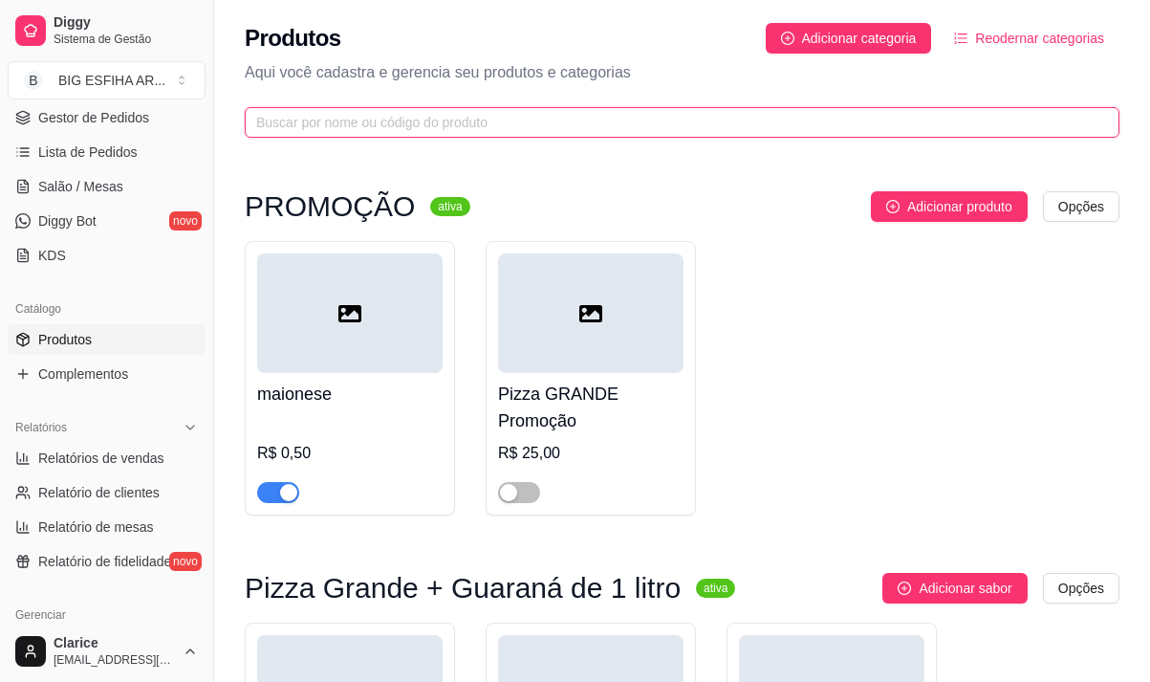
click at [359, 122] on input "text" at bounding box center [674, 122] width 837 height 21
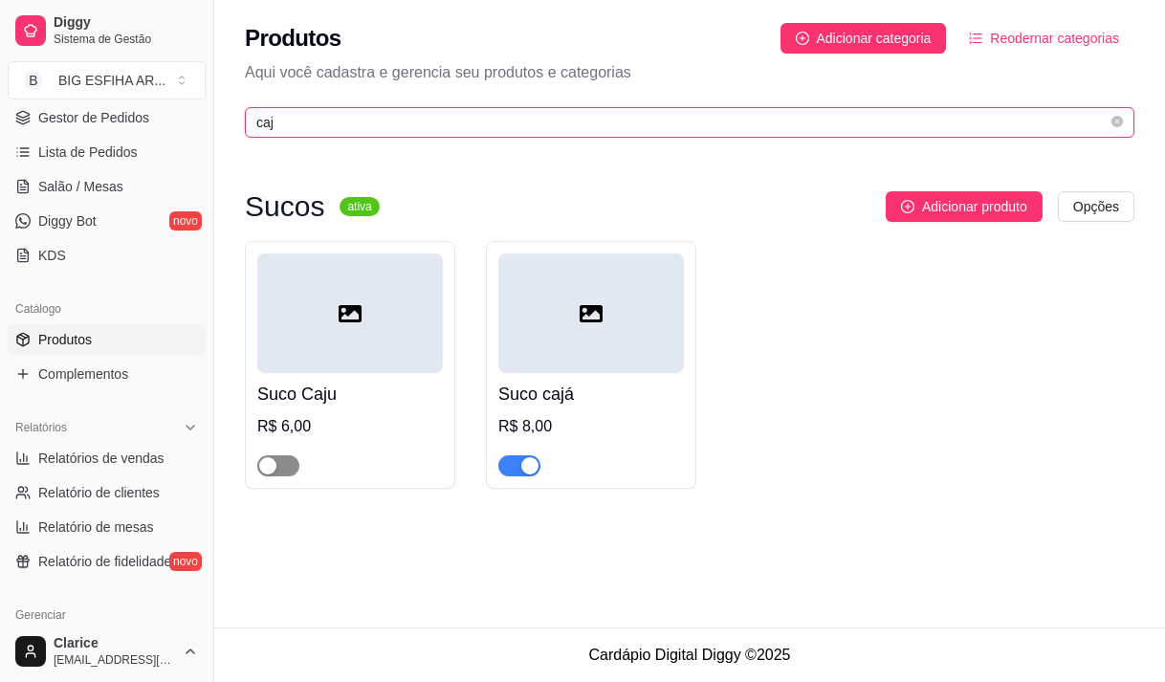
type input "caj"
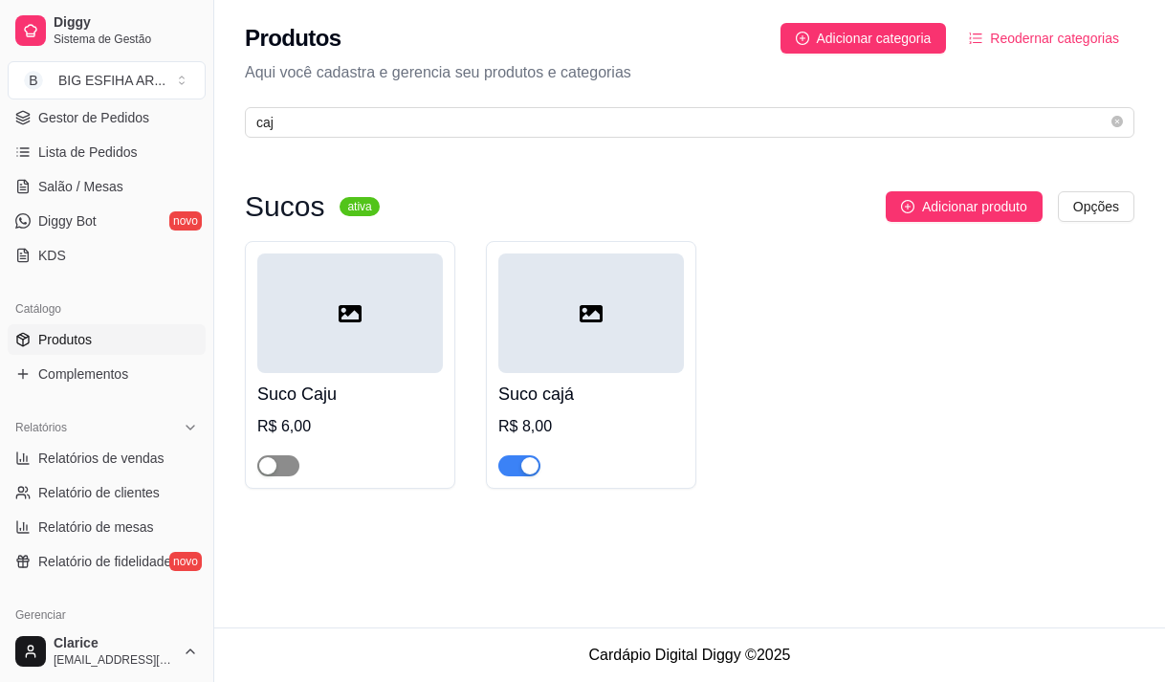
click at [287, 461] on span "button" at bounding box center [278, 465] width 42 height 21
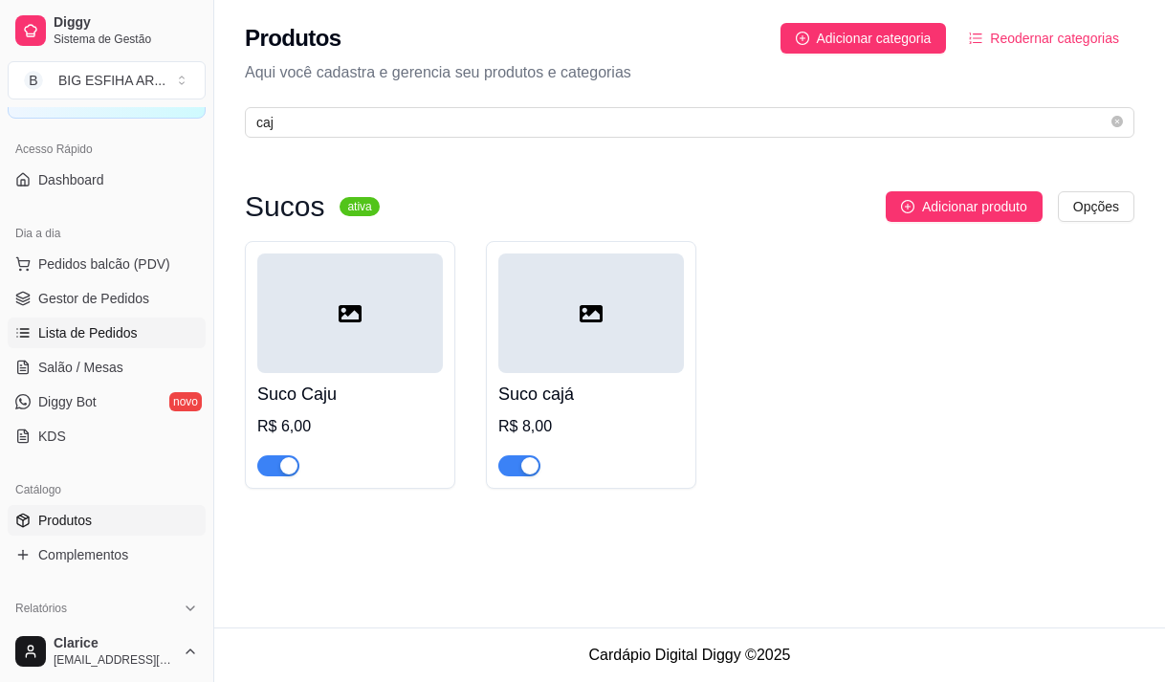
scroll to position [96, 0]
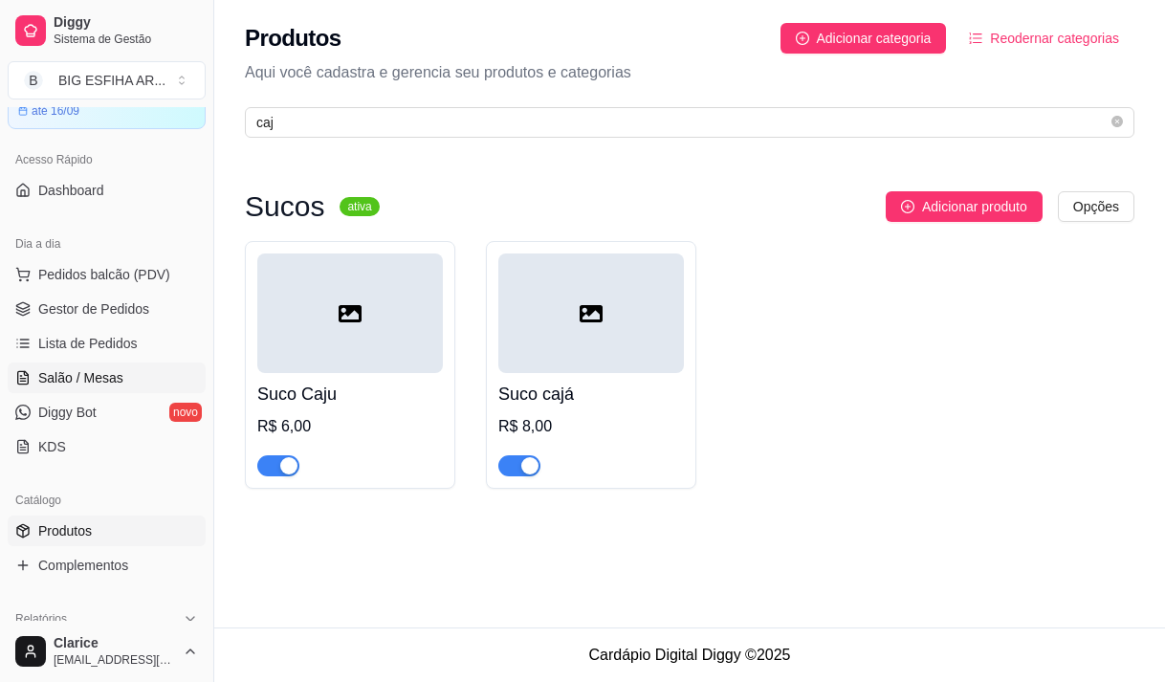
click at [114, 374] on span "Salão / Mesas" at bounding box center [80, 377] width 85 height 19
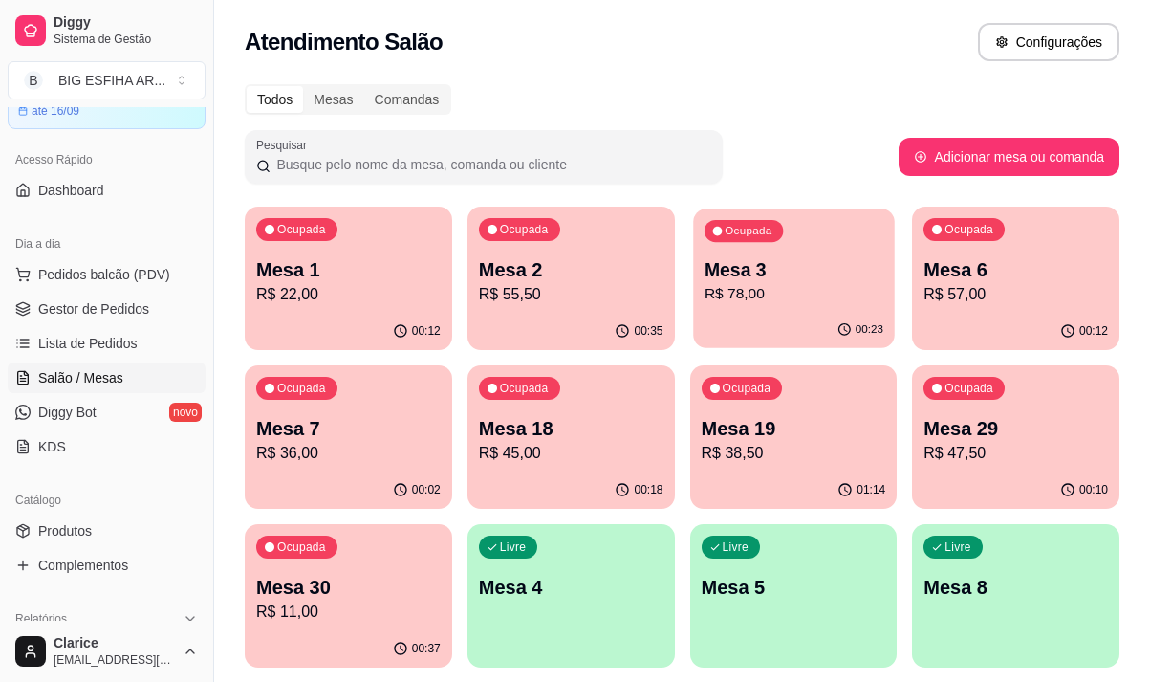
click at [754, 284] on p "R$ 78,00" at bounding box center [793, 294] width 179 height 22
click at [986, 455] on p "R$ 47,50" at bounding box center [1016, 453] width 185 height 23
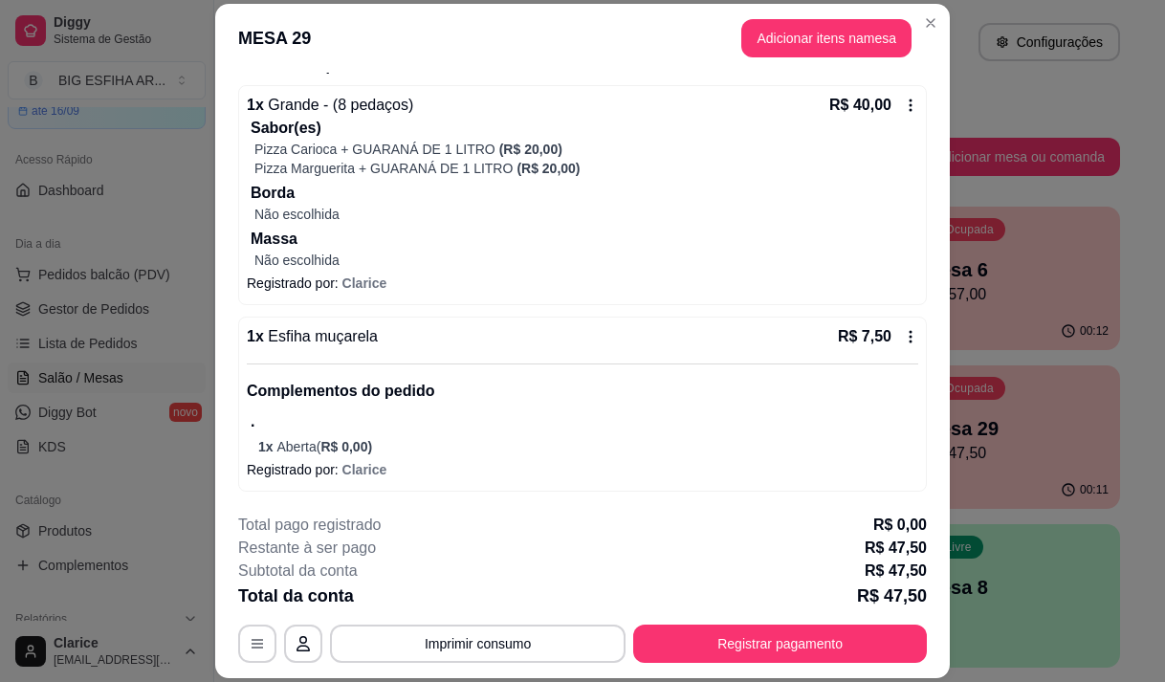
scroll to position [73, 0]
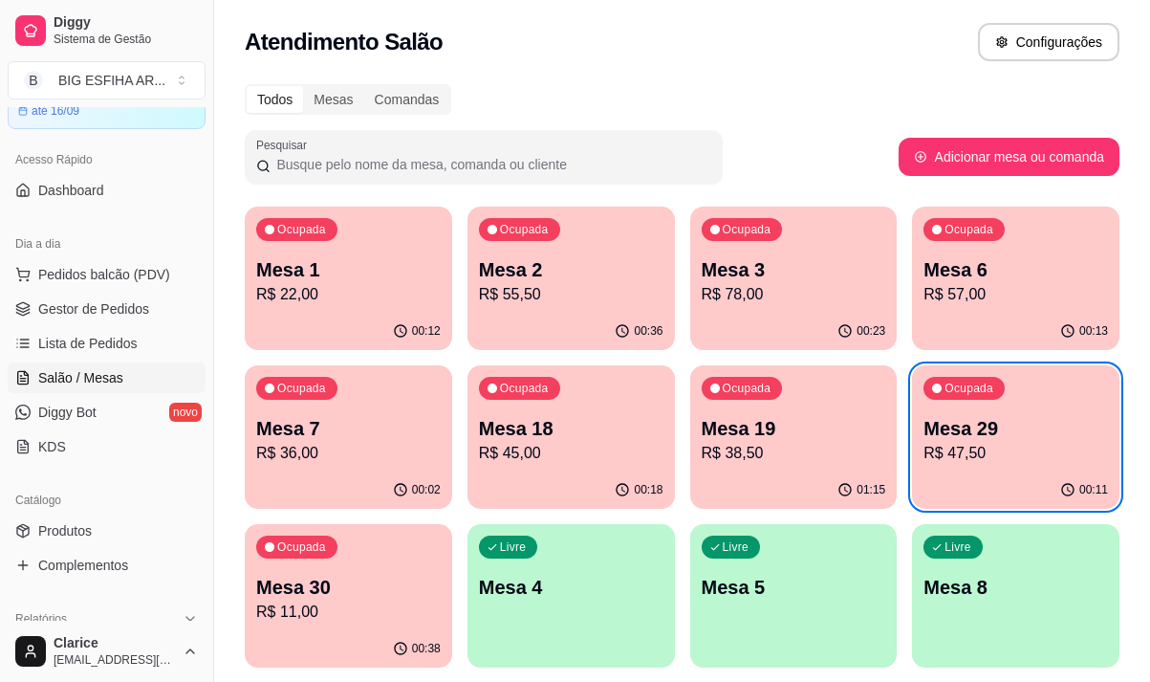
click at [762, 300] on p "R$ 78,00" at bounding box center [794, 294] width 185 height 23
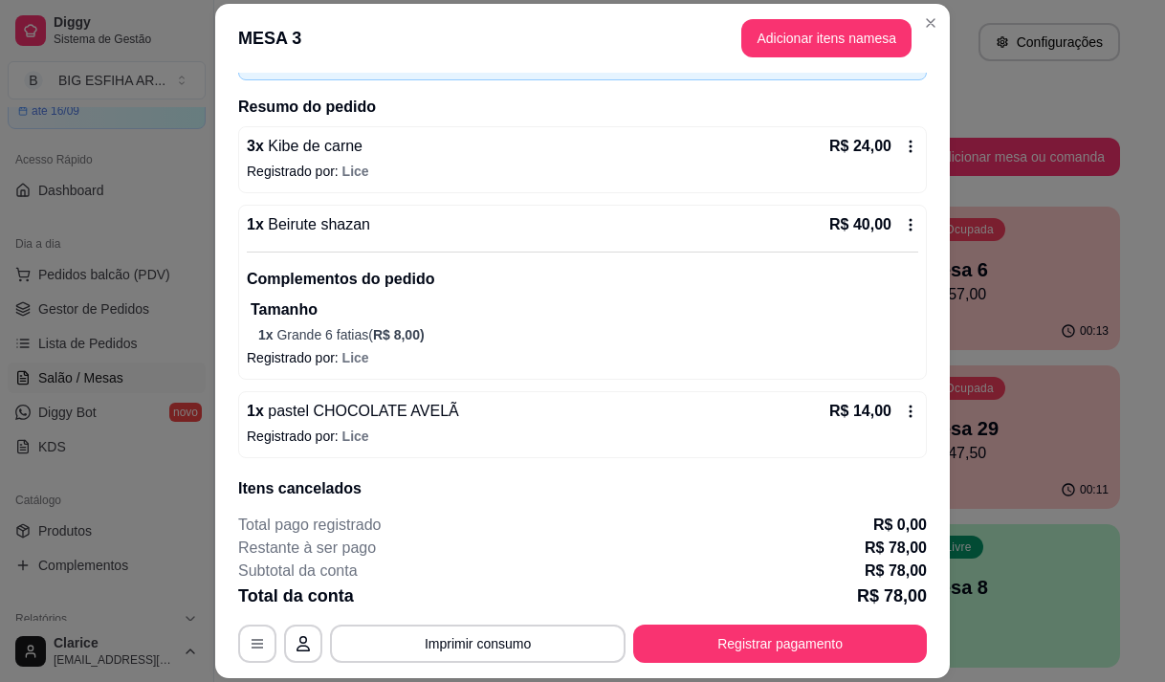
scroll to position [0, 0]
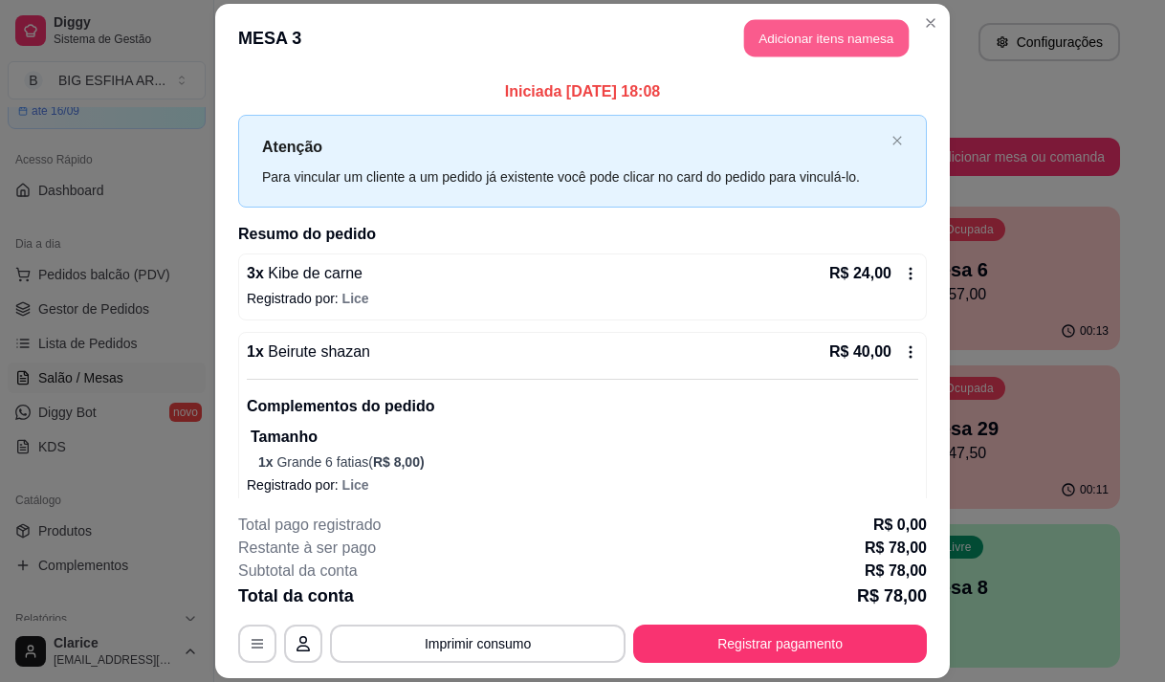
click at [780, 38] on button "Adicionar itens na mesa" at bounding box center [826, 37] width 164 height 37
click at [534, 152] on div "Pesquisa" at bounding box center [381, 126] width 686 height 54
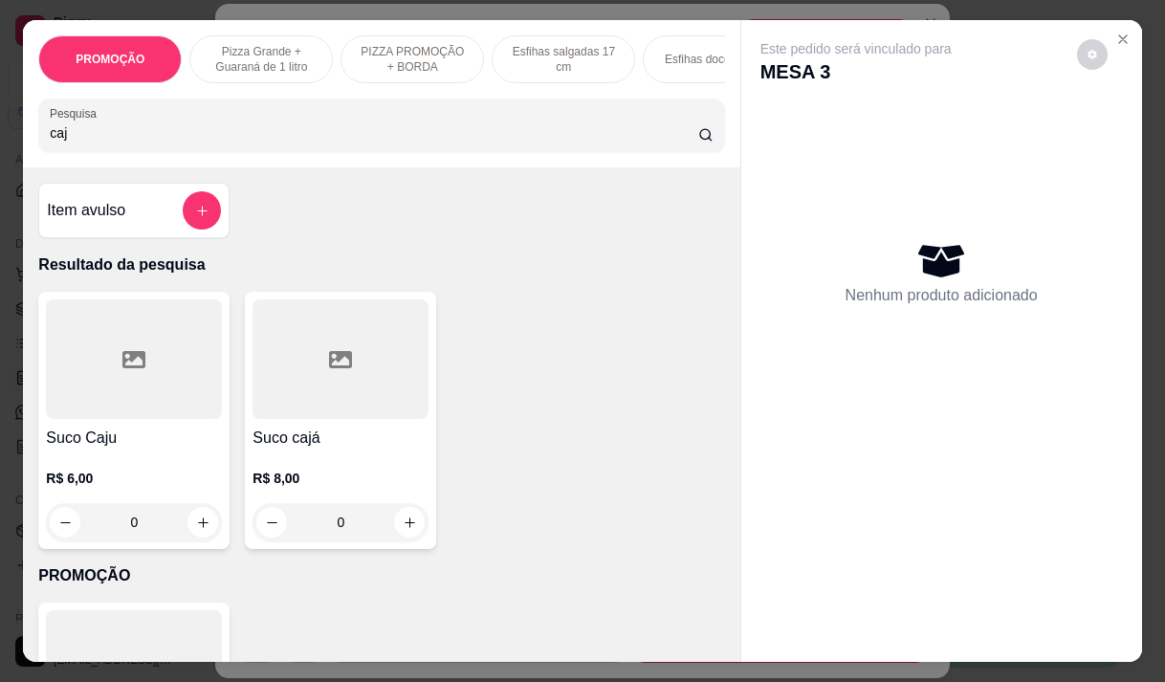
type input "caj"
click at [142, 449] on h4 "Suco Caju" at bounding box center [134, 438] width 176 height 23
click at [86, 349] on div at bounding box center [134, 359] width 176 height 120
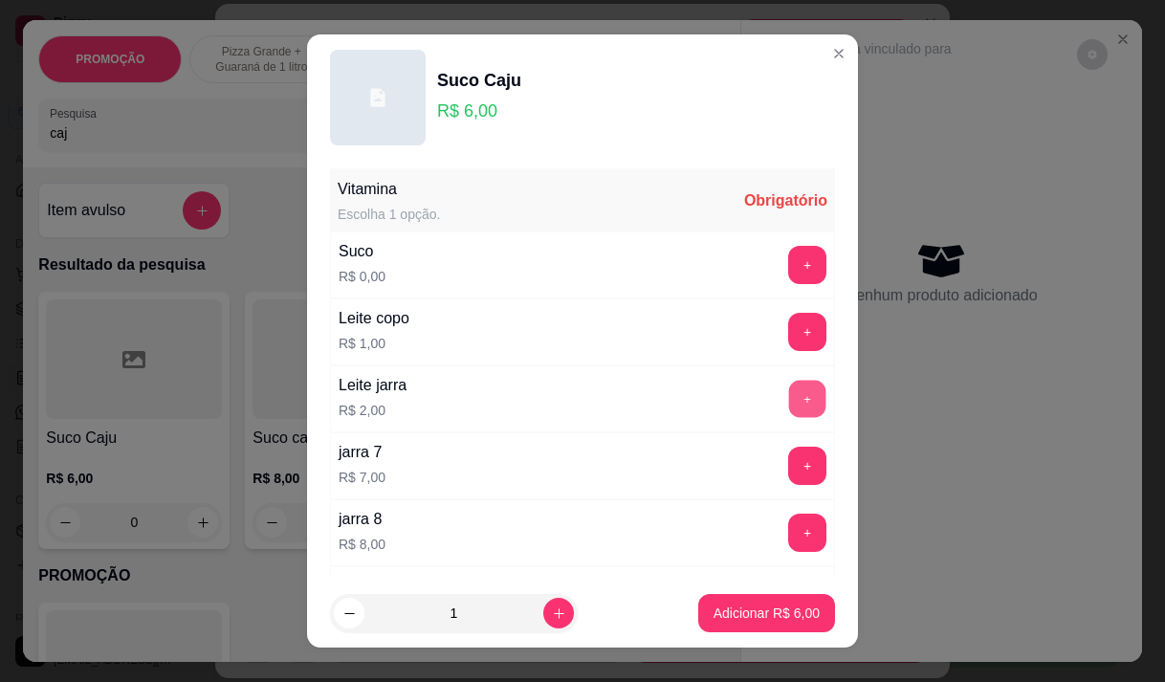
click at [789, 392] on button "+" at bounding box center [807, 398] width 37 height 37
click at [704, 387] on button "-" at bounding box center [722, 398] width 37 height 37
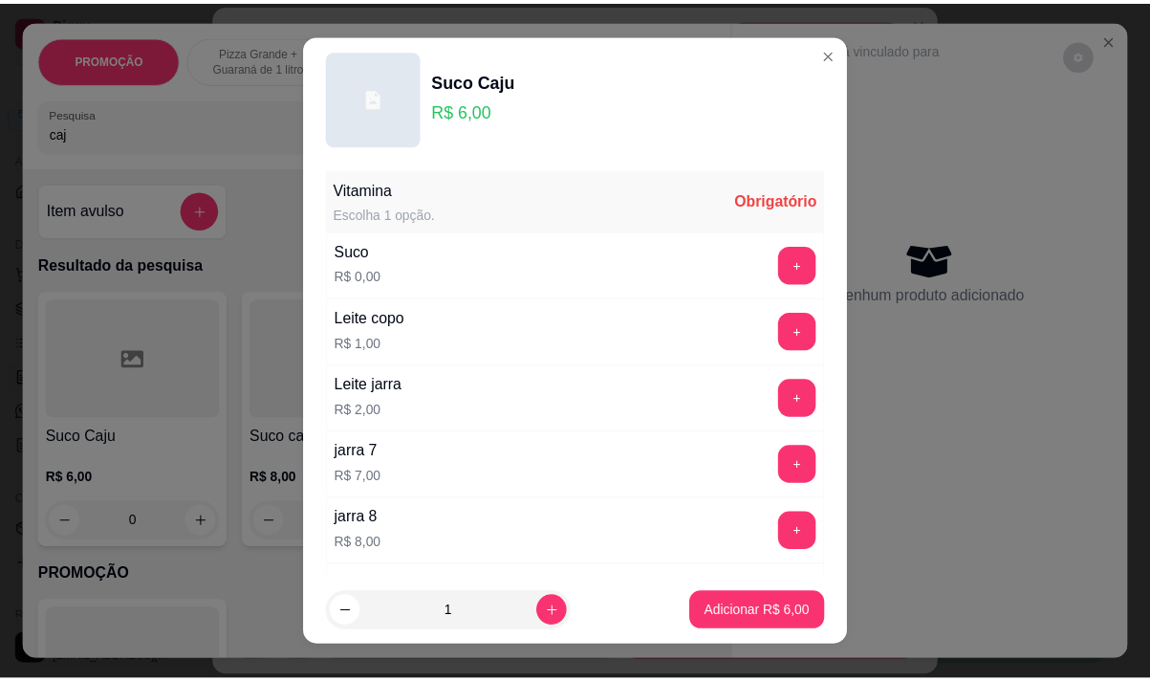
scroll to position [96, 0]
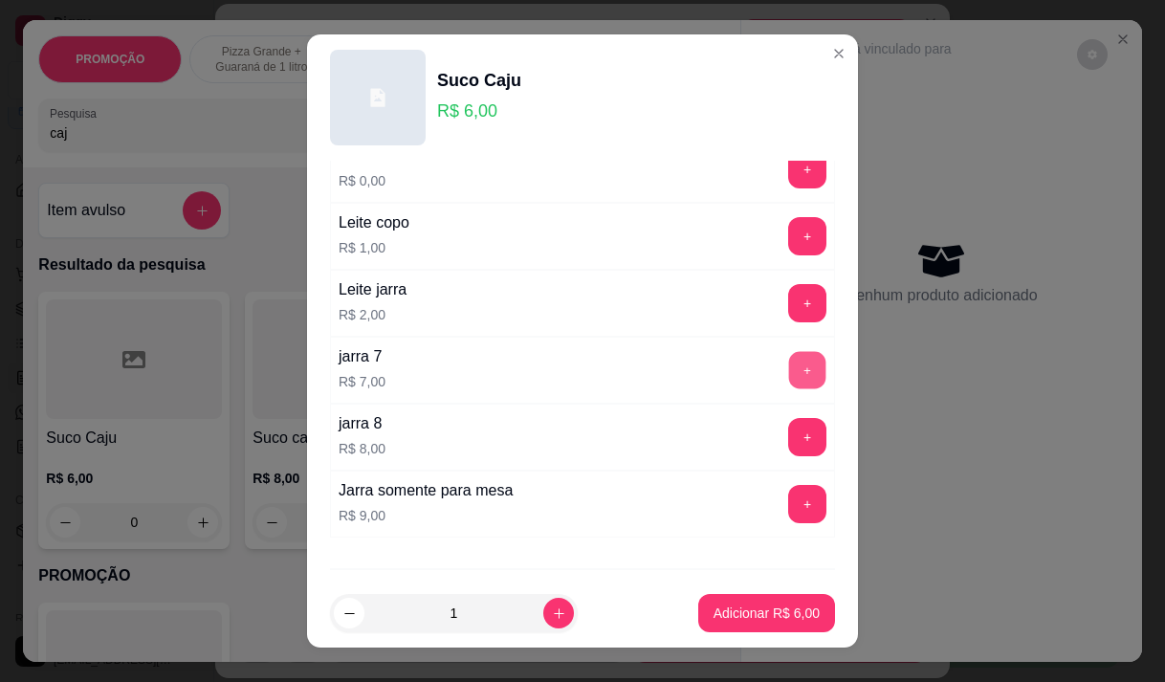
click at [789, 373] on button "+" at bounding box center [807, 369] width 37 height 37
click at [704, 369] on button "-" at bounding box center [722, 369] width 37 height 37
click at [789, 432] on button "+" at bounding box center [807, 436] width 37 height 37
click at [746, 609] on p "Adicionar R$ 14,00" at bounding box center [763, 613] width 111 height 18
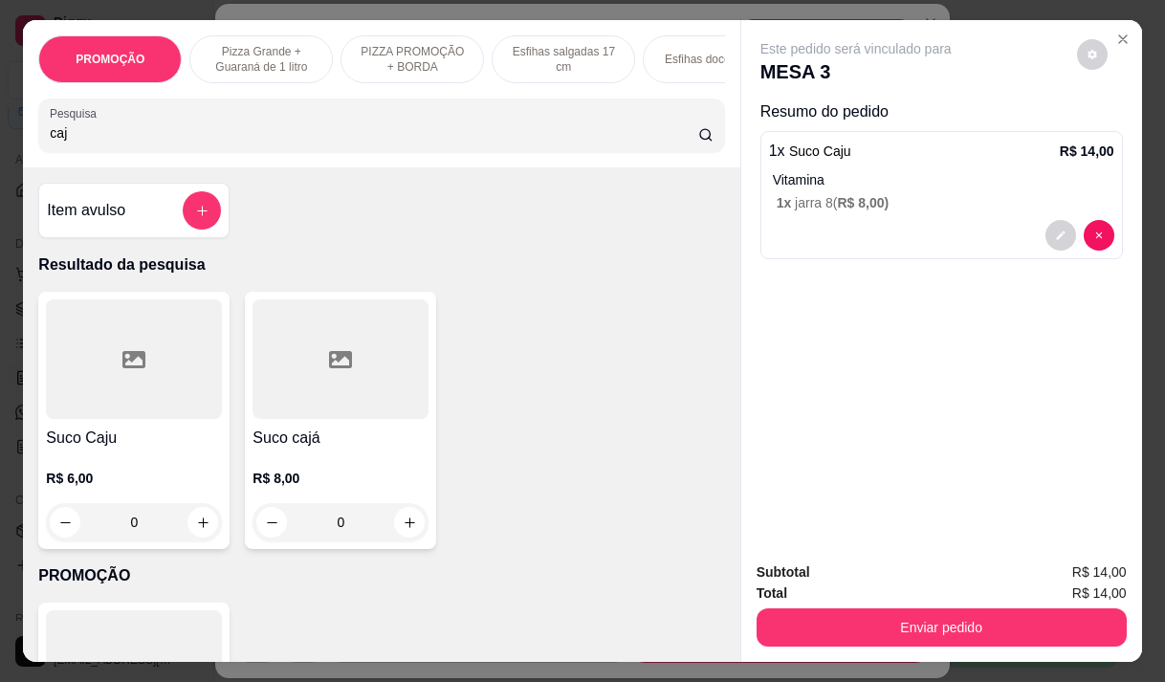
click at [806, 207] on div "1 x Suco Caju R$ 14,00 Vitamina 1 x jarra 8 ( R$ 8,00 )" at bounding box center [941, 195] width 362 height 128
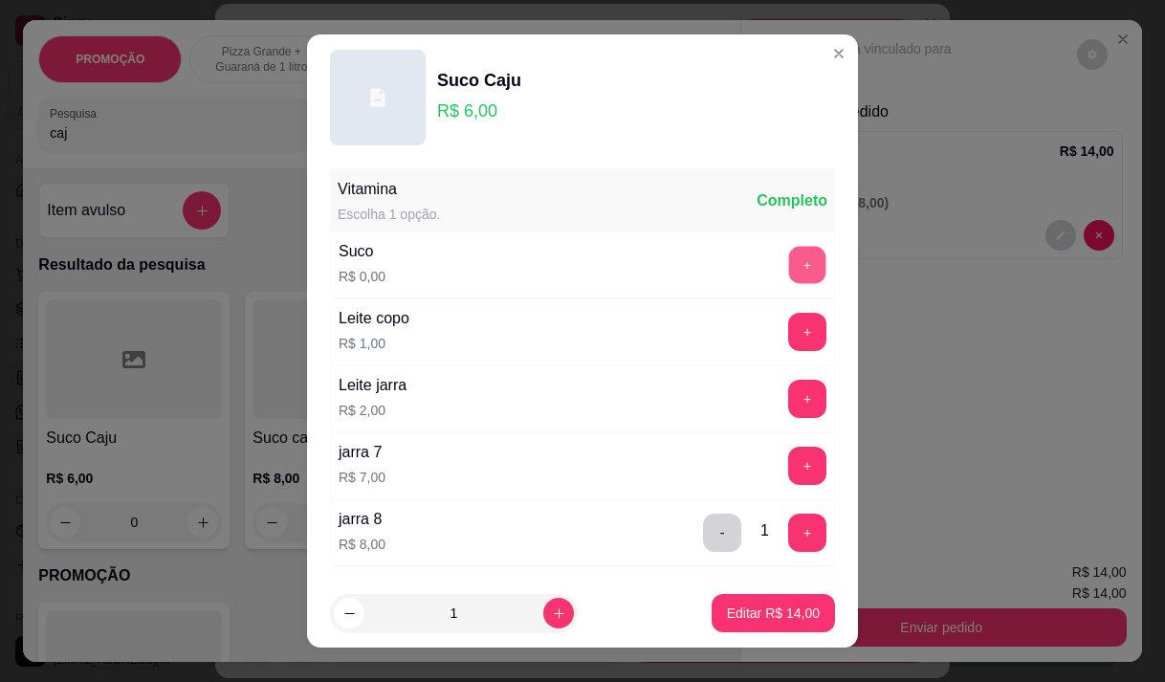
click at [789, 260] on button "+" at bounding box center [807, 264] width 37 height 37
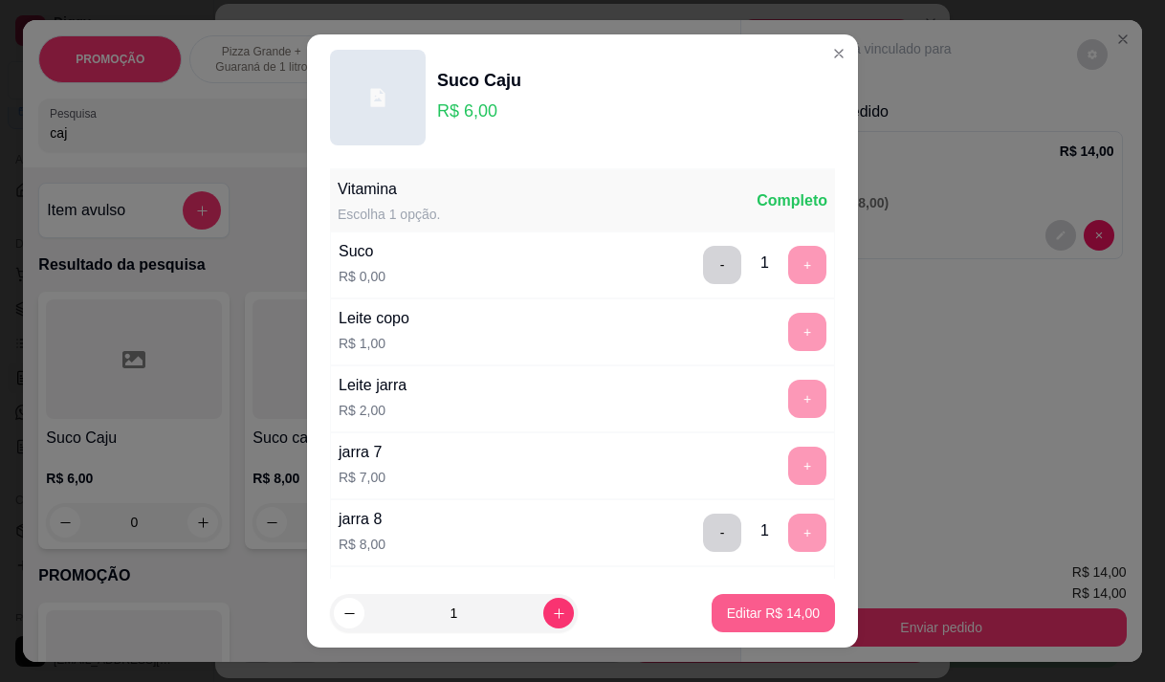
click at [767, 614] on p "Editar R$ 14,00" at bounding box center [773, 612] width 93 height 19
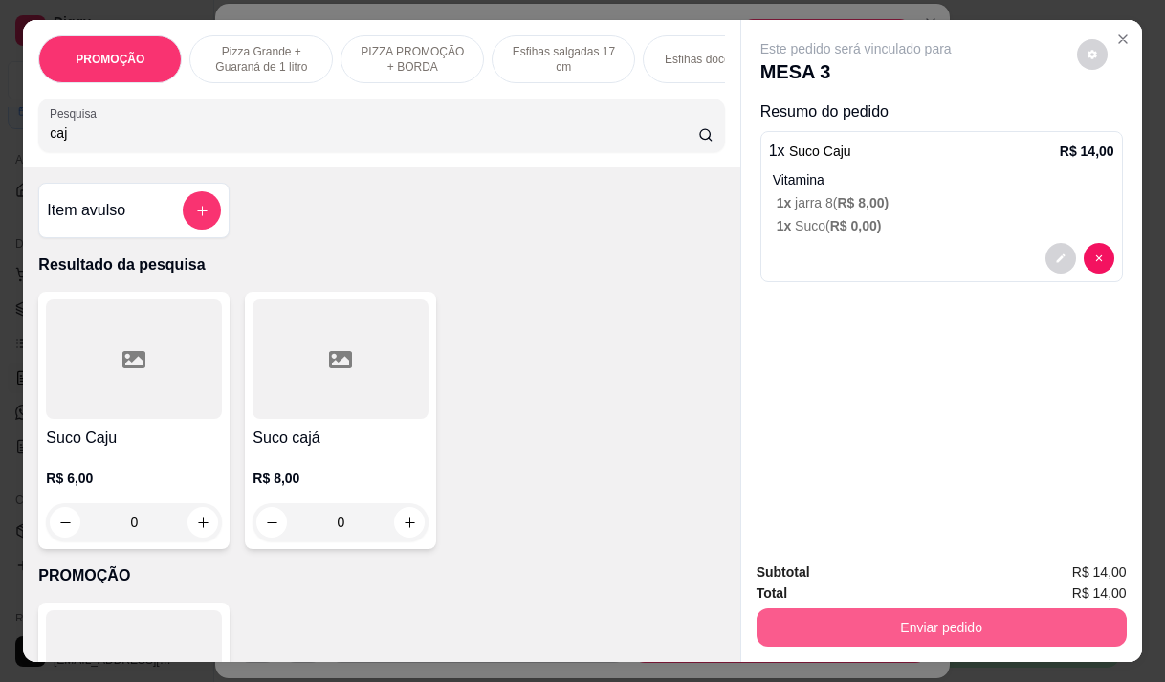
click at [1006, 611] on button "Enviar pedido" at bounding box center [941, 627] width 370 height 38
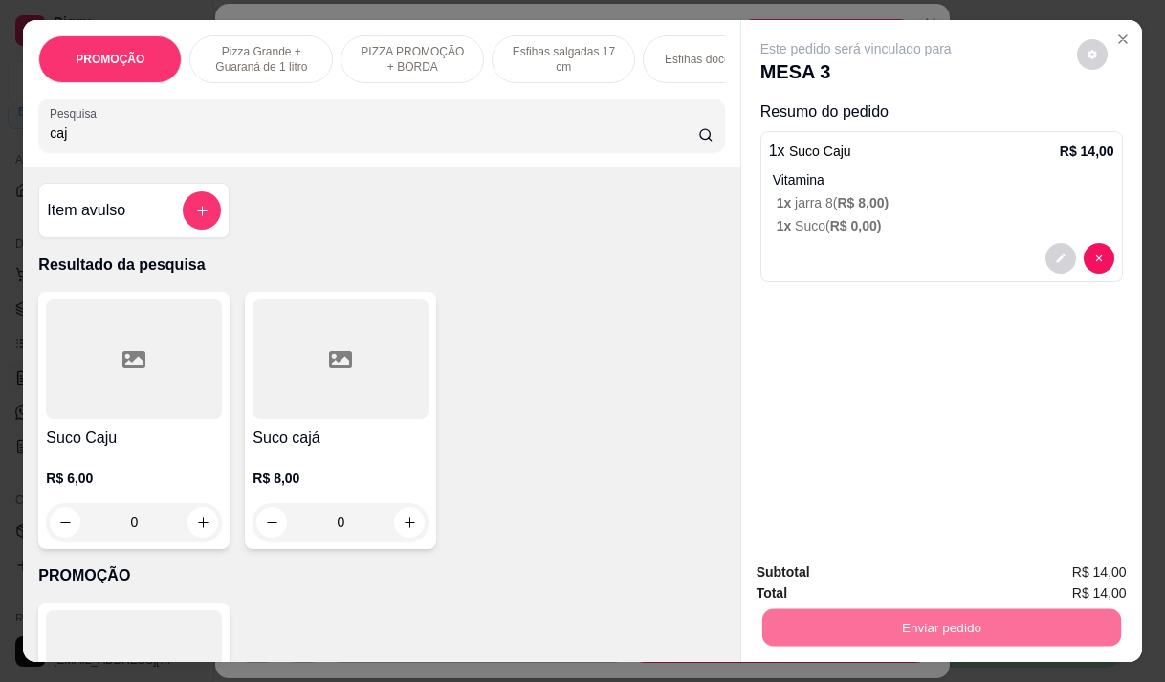
click at [851, 568] on button "Não registrar e enviar pedido" at bounding box center [877, 573] width 199 height 36
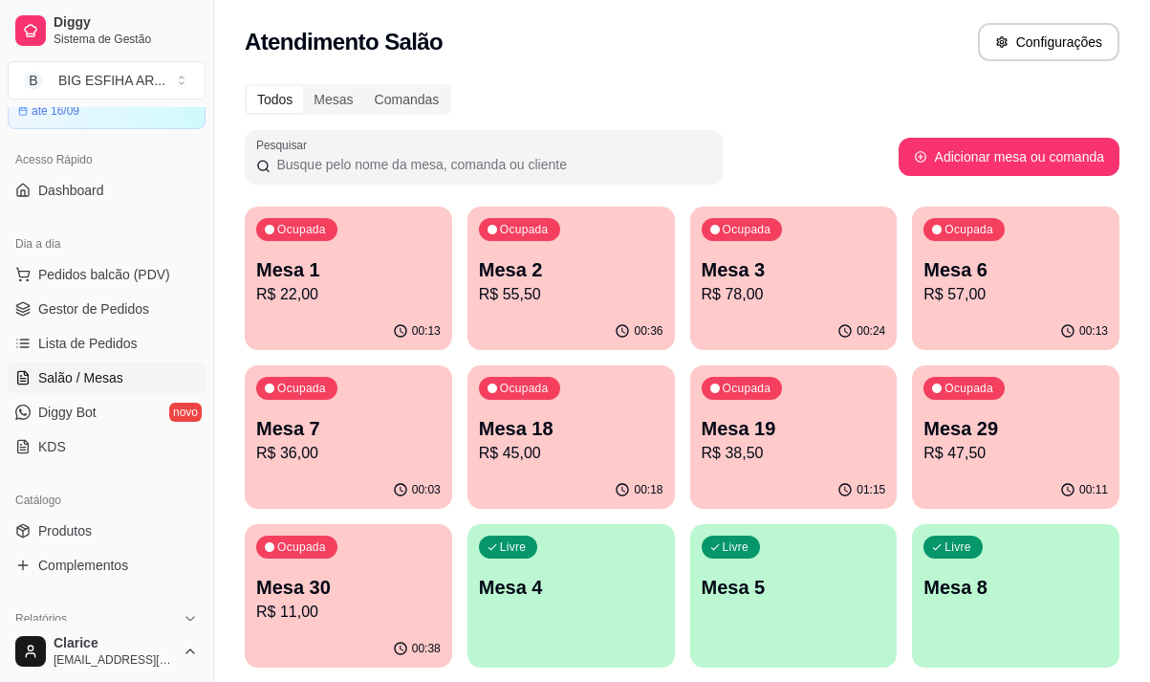
click at [525, 271] on p "Mesa 2" at bounding box center [571, 269] width 185 height 27
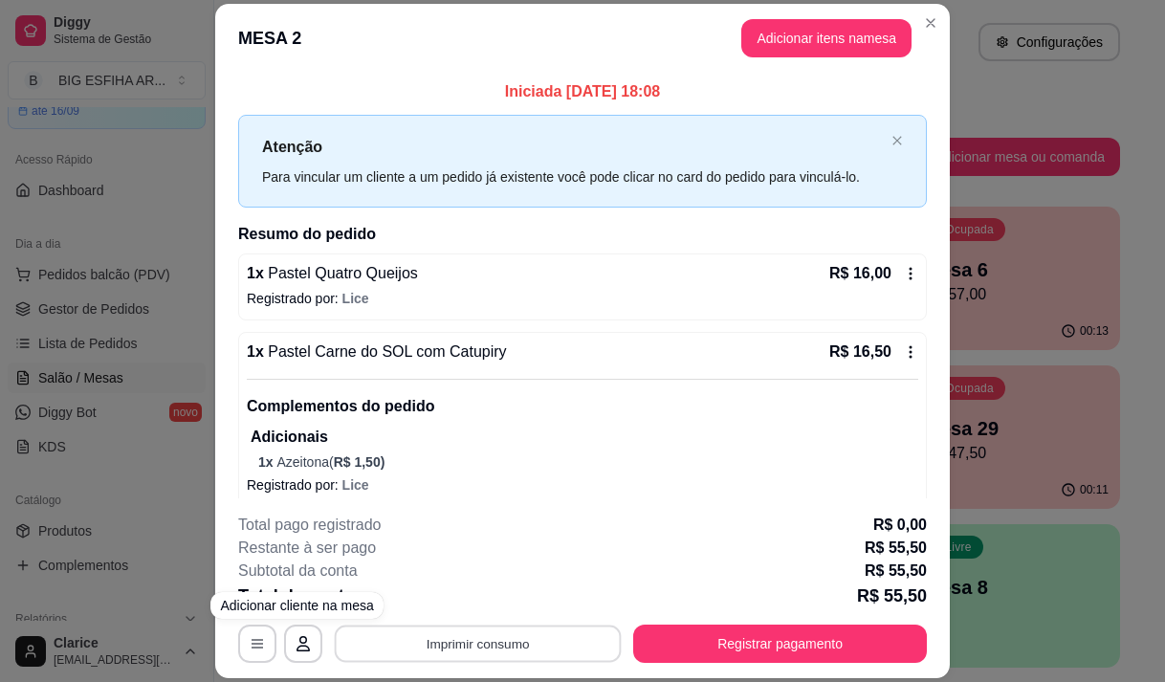
click at [394, 649] on button "Imprimir consumo" at bounding box center [478, 643] width 287 height 37
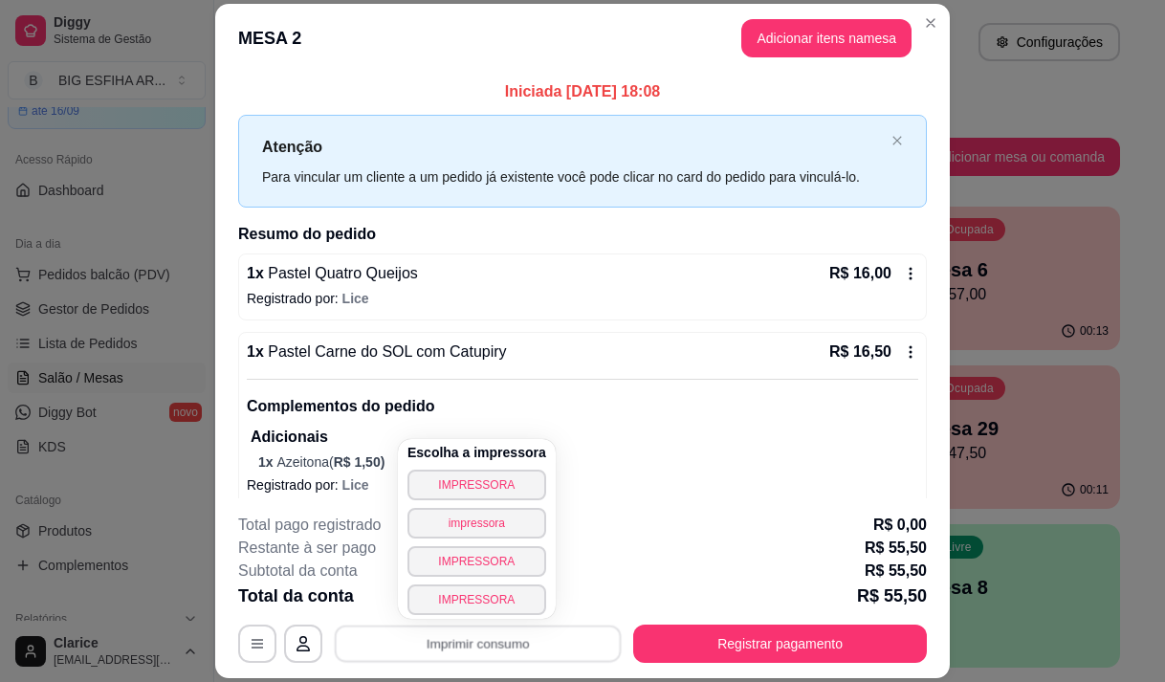
click at [470, 468] on div "Escolha a impressora IMPRESSORA impressora IMPRESSORA IMPRESSORA" at bounding box center [477, 529] width 158 height 180
click at [473, 483] on button "IMPRESSORA" at bounding box center [476, 485] width 134 height 30
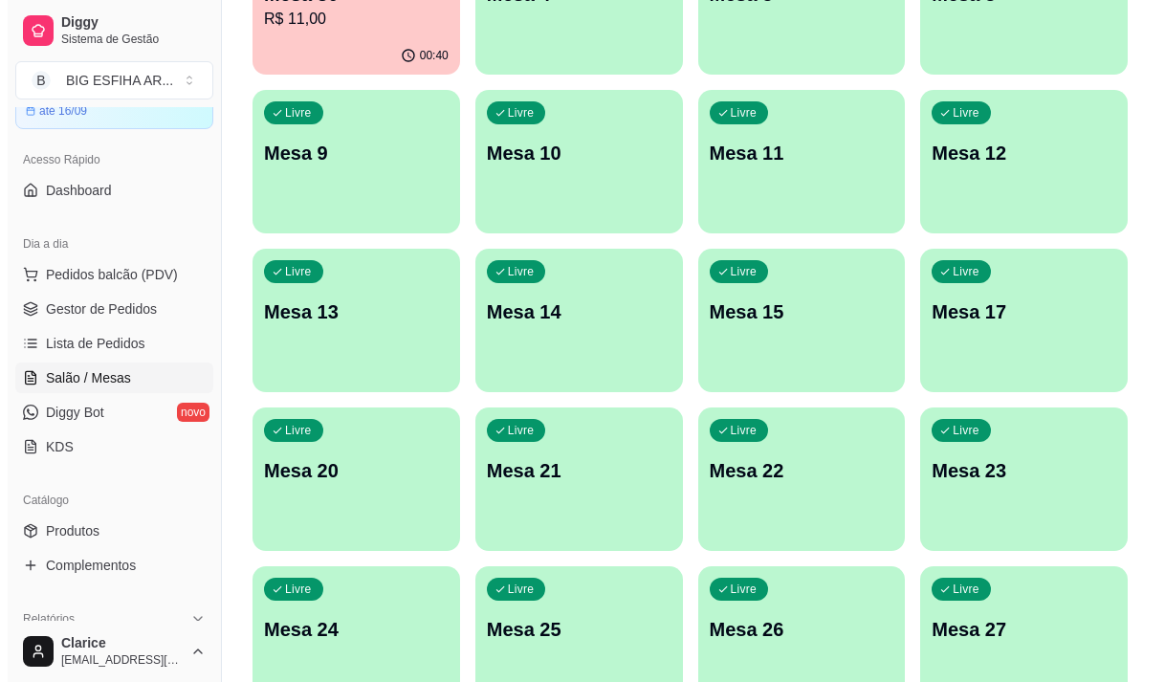
scroll to position [857, 0]
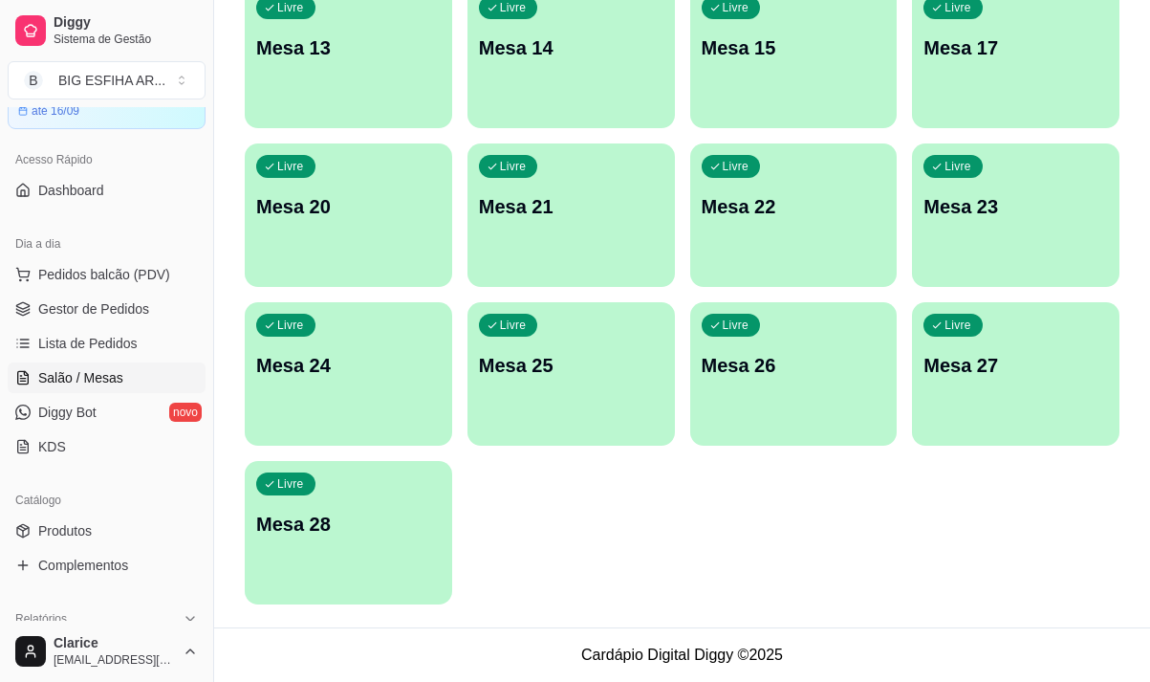
click at [324, 494] on div "Livre Mesa 28" at bounding box center [349, 521] width 208 height 120
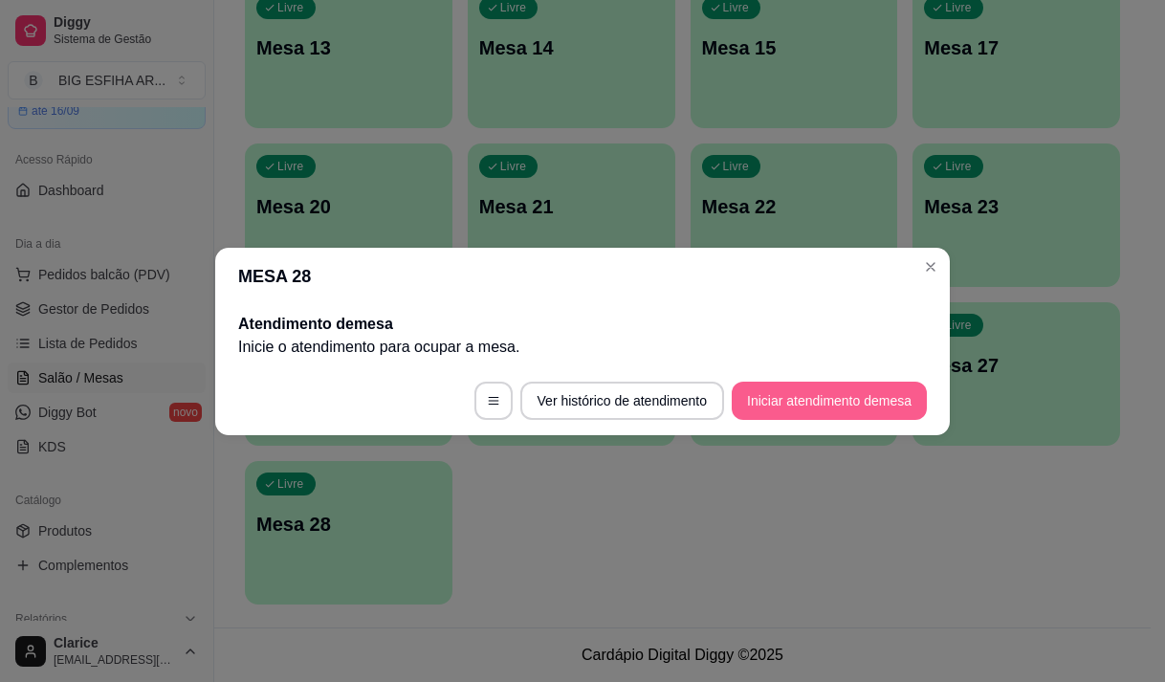
click at [796, 405] on button "Iniciar atendimento de mesa" at bounding box center [829, 401] width 195 height 38
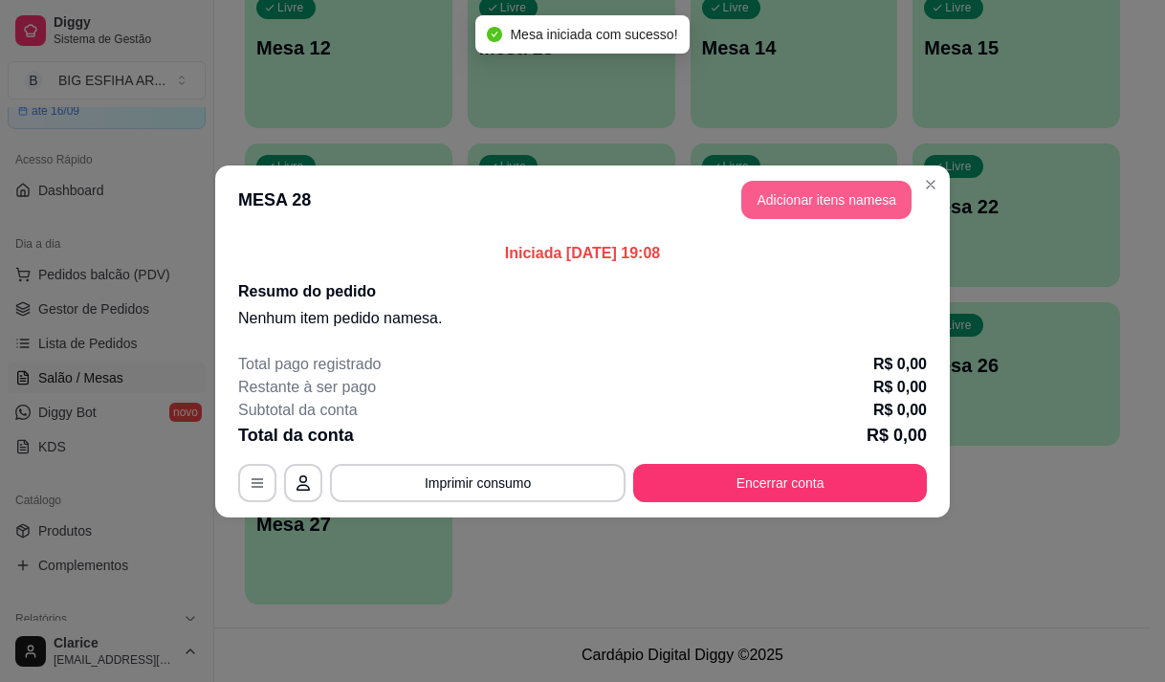
click at [862, 193] on button "Adicionar itens na mesa" at bounding box center [826, 200] width 170 height 38
click at [227, 144] on div at bounding box center [381, 125] width 663 height 38
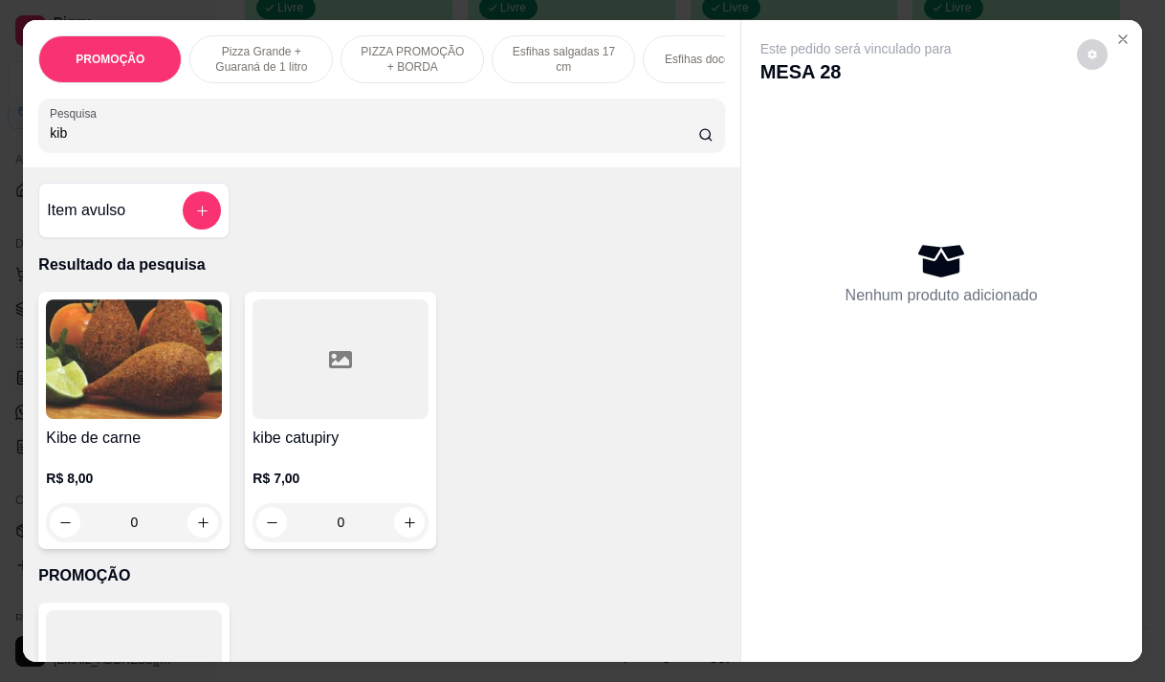
type input "kib"
click at [94, 510] on input "0" at bounding box center [133, 522] width 107 height 38
click at [196, 528] on icon "increase-product-quantity" at bounding box center [203, 522] width 14 height 14
type input "1"
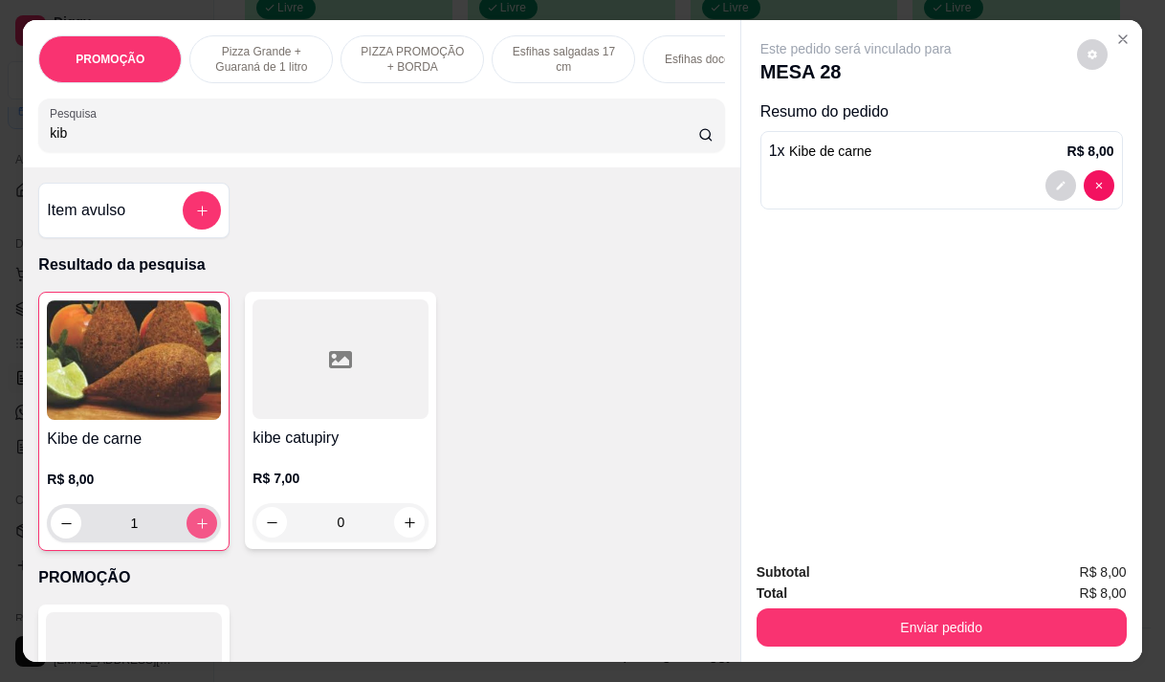
click at [195, 526] on icon "increase-product-quantity" at bounding box center [202, 523] width 14 height 14
type input "2"
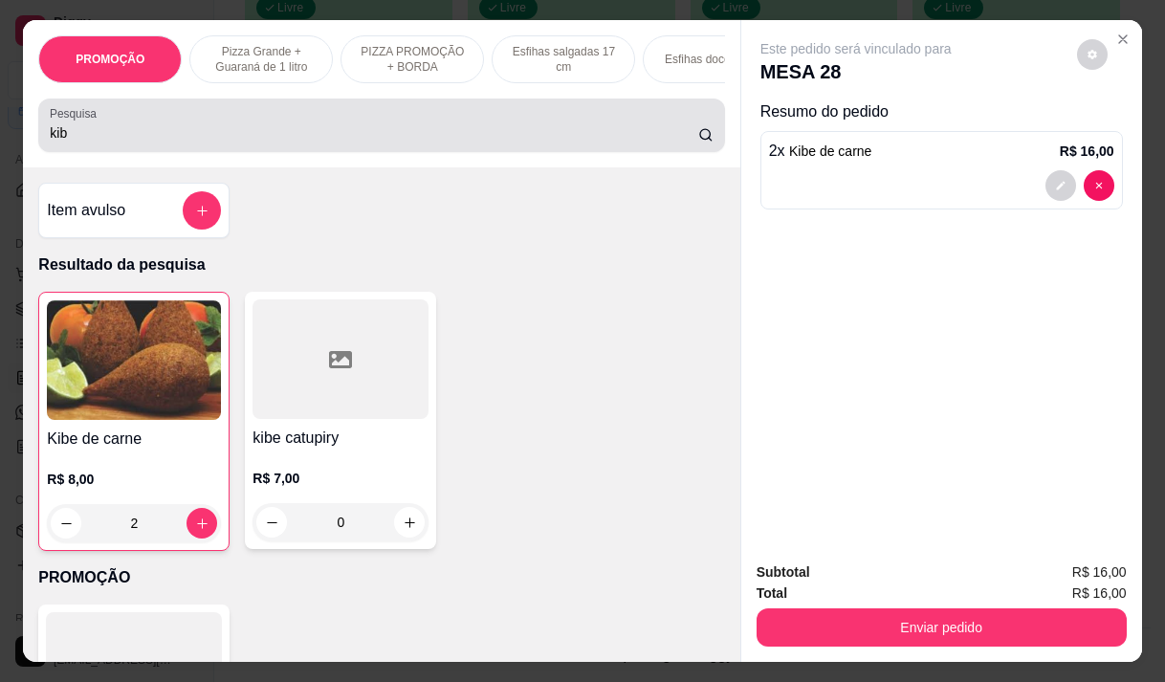
click at [188, 138] on input "kib" at bounding box center [374, 132] width 648 height 19
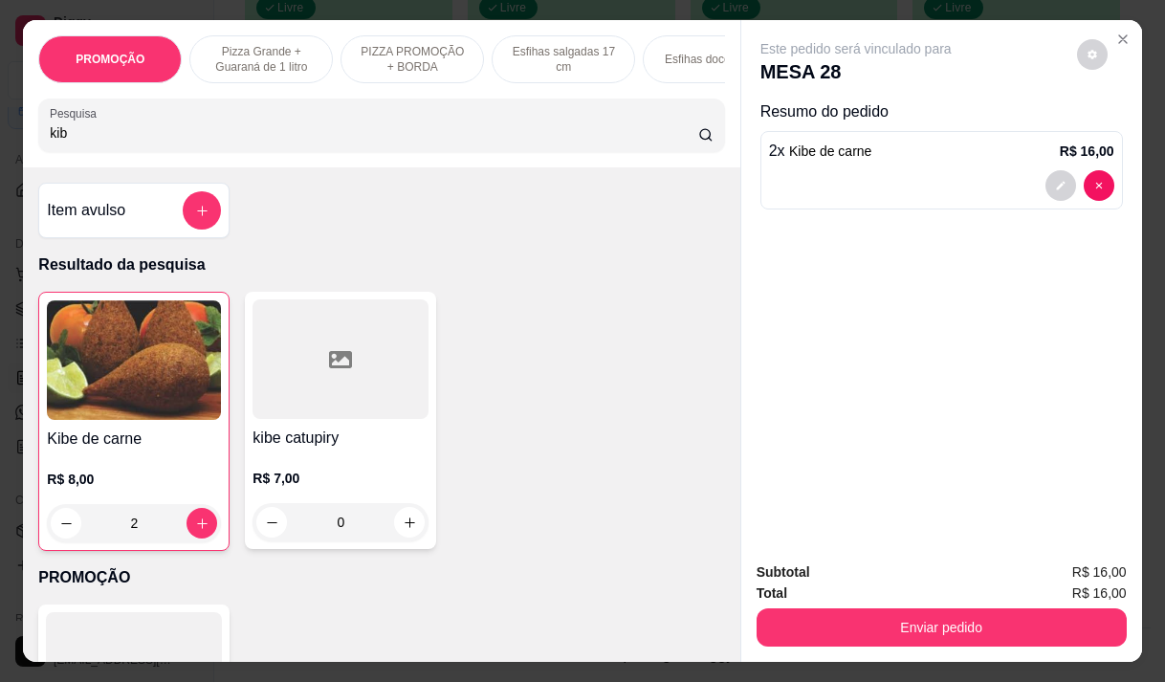
click at [188, 138] on input "kib" at bounding box center [374, 132] width 648 height 19
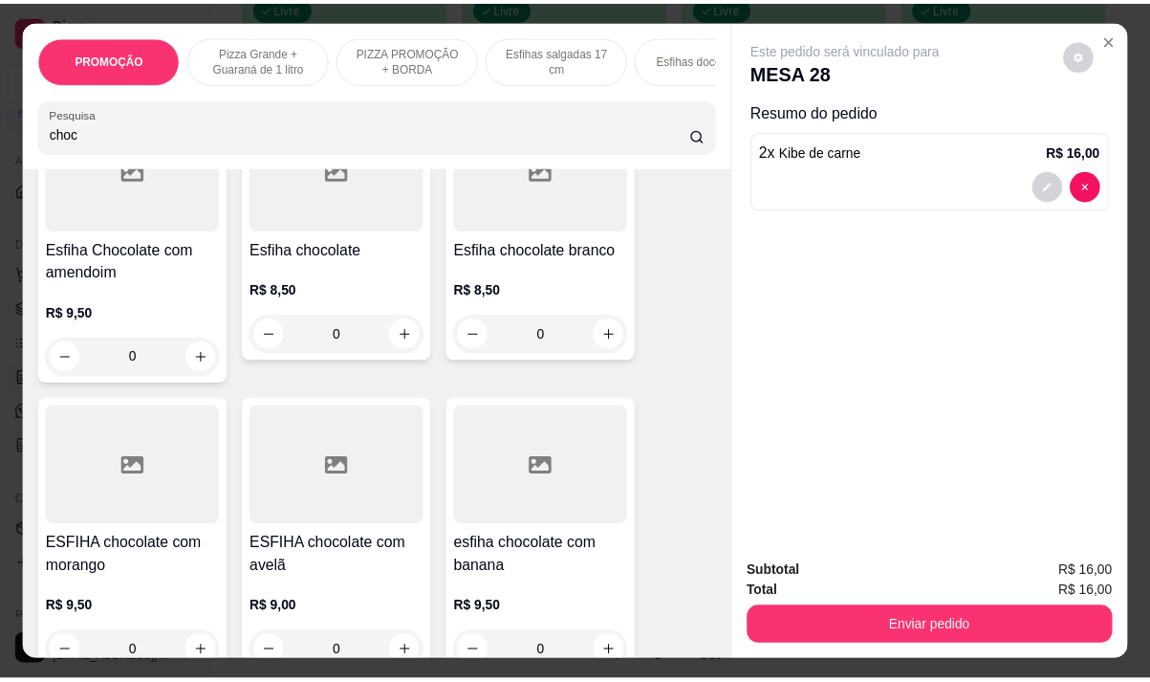
scroll to position [191, 0]
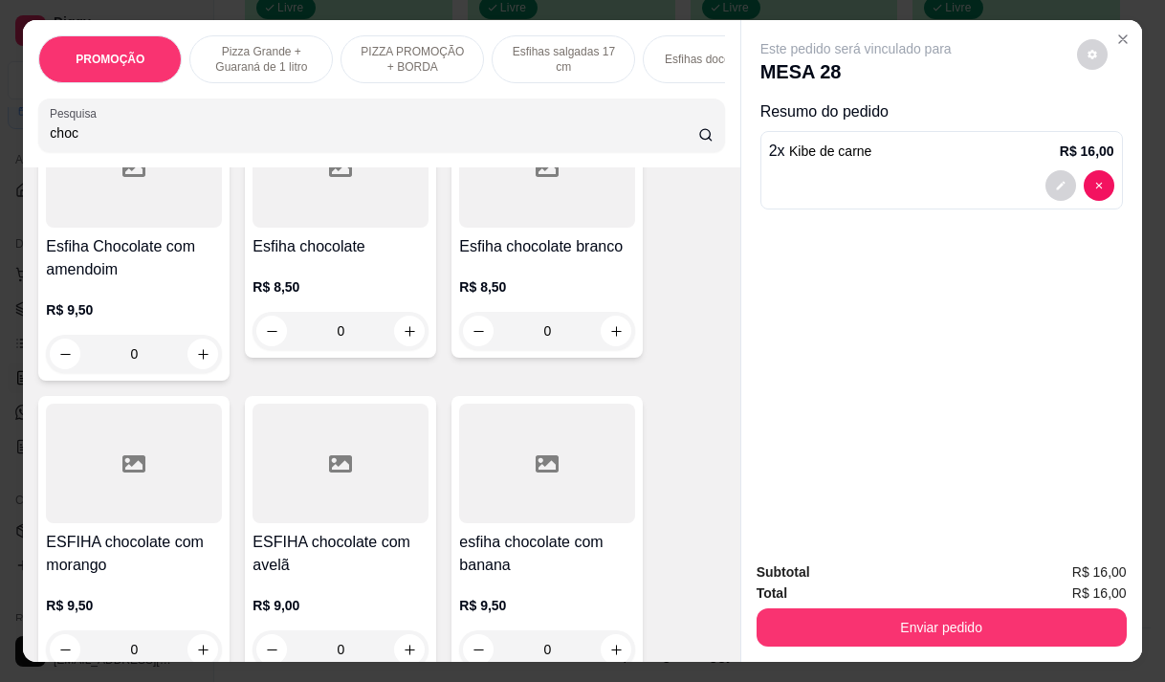
type input "choc"
click at [320, 550] on h4 "ESFIHA chocolate com avelã" at bounding box center [340, 554] width 176 height 46
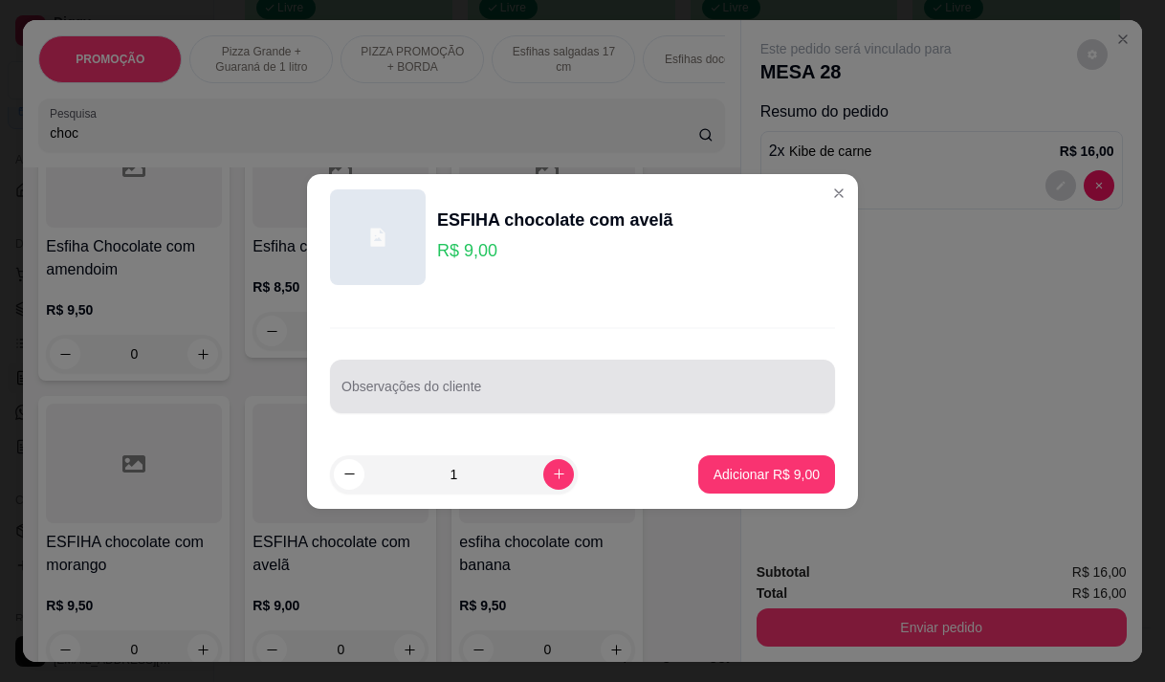
click at [492, 380] on div at bounding box center [582, 386] width 482 height 38
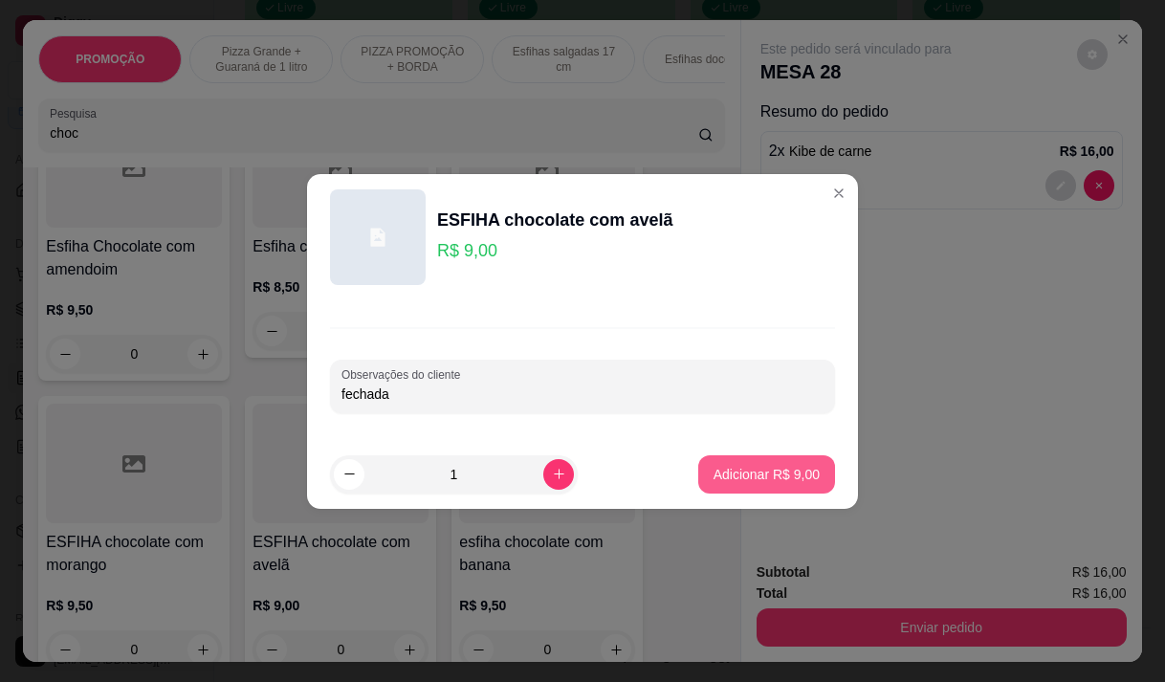
type input "fechada"
click at [794, 471] on p "Adicionar R$ 9,00" at bounding box center [766, 474] width 106 height 19
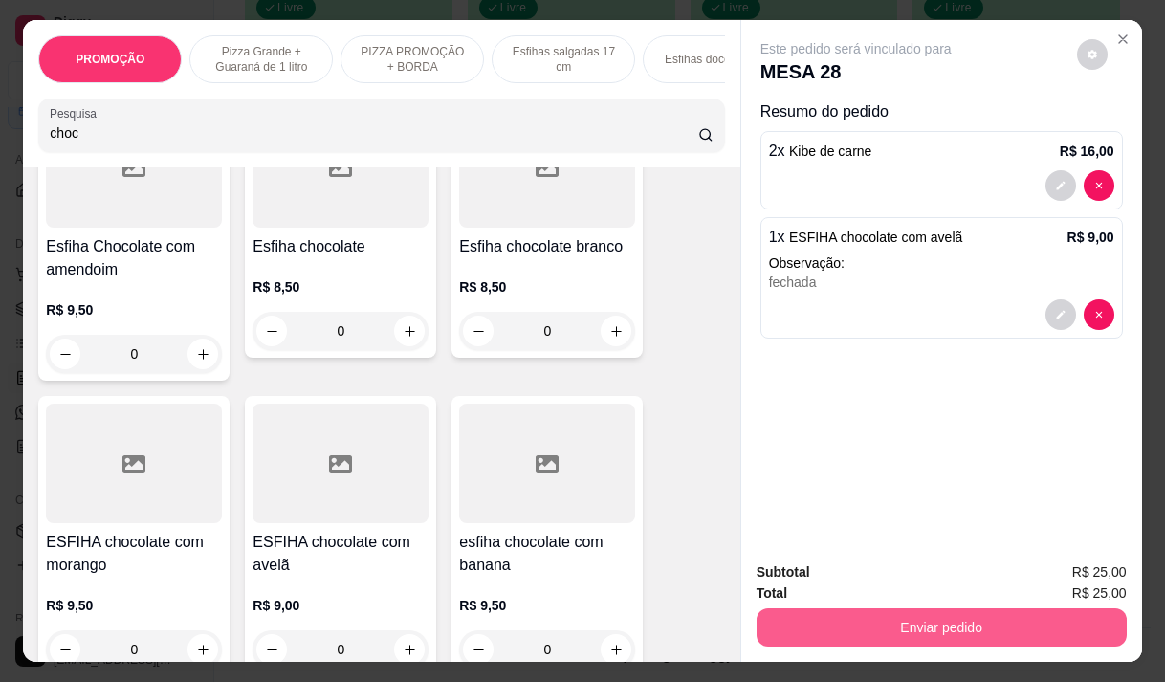
click at [841, 626] on button "Enviar pedido" at bounding box center [941, 627] width 370 height 38
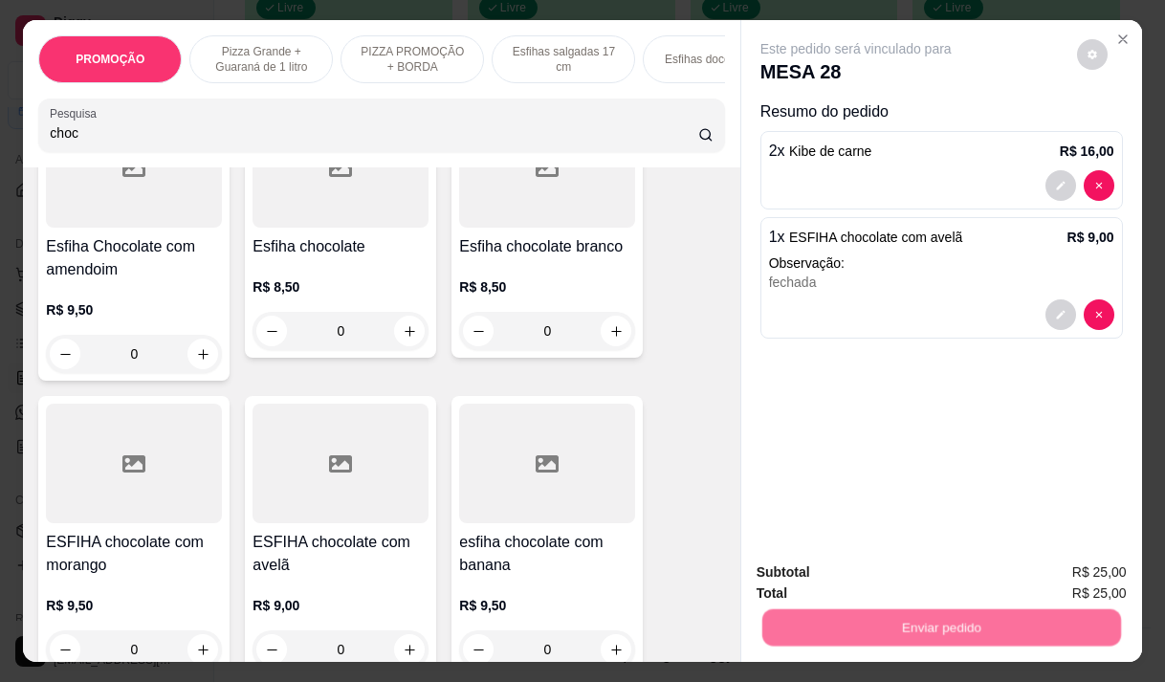
click at [836, 579] on button "Não registrar e enviar pedido" at bounding box center [877, 573] width 199 height 36
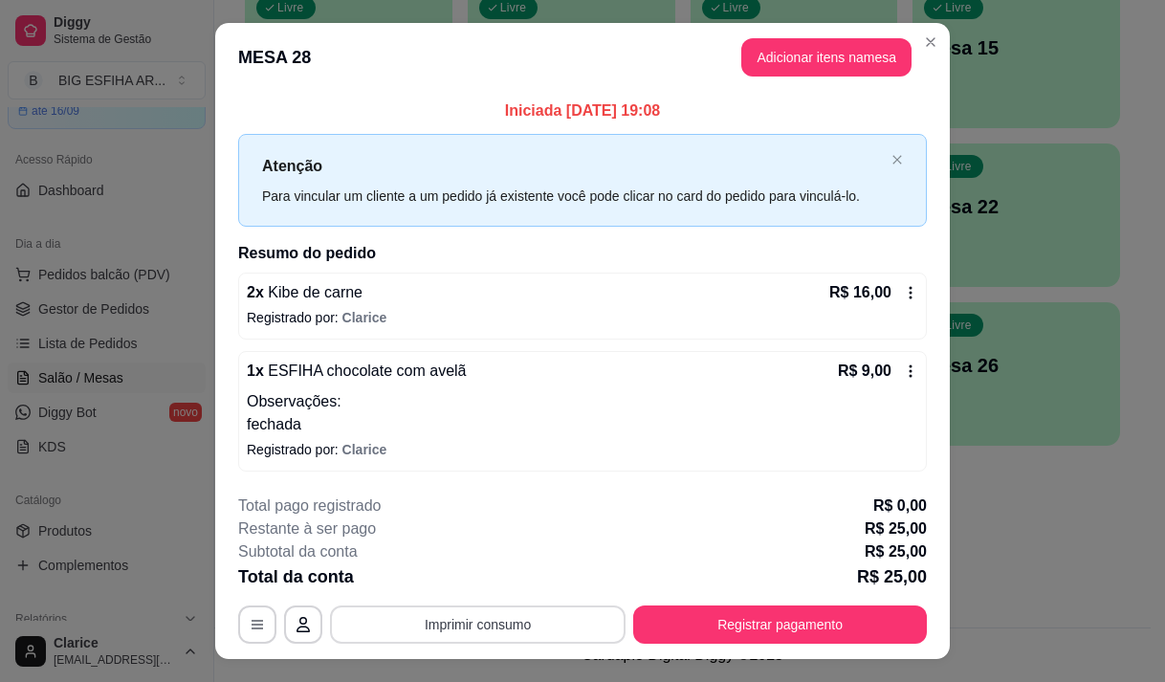
click at [439, 623] on button "Imprimir consumo" at bounding box center [478, 624] width 296 height 38
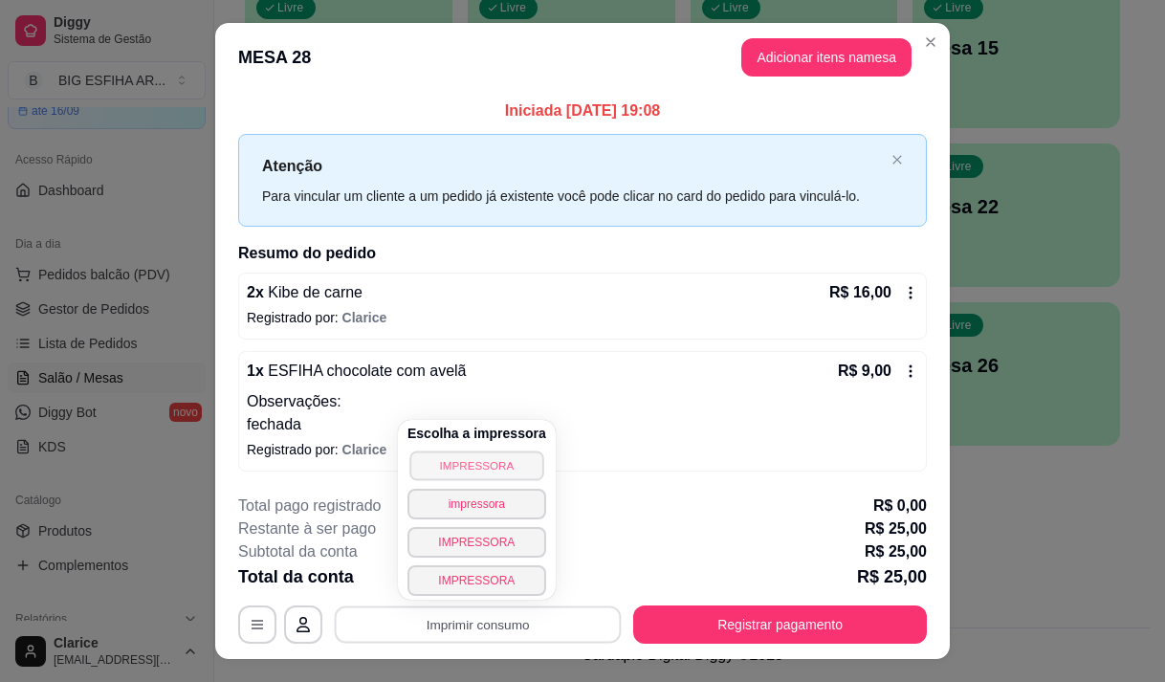
click at [471, 466] on button "IMPRESSORA" at bounding box center [476, 465] width 134 height 30
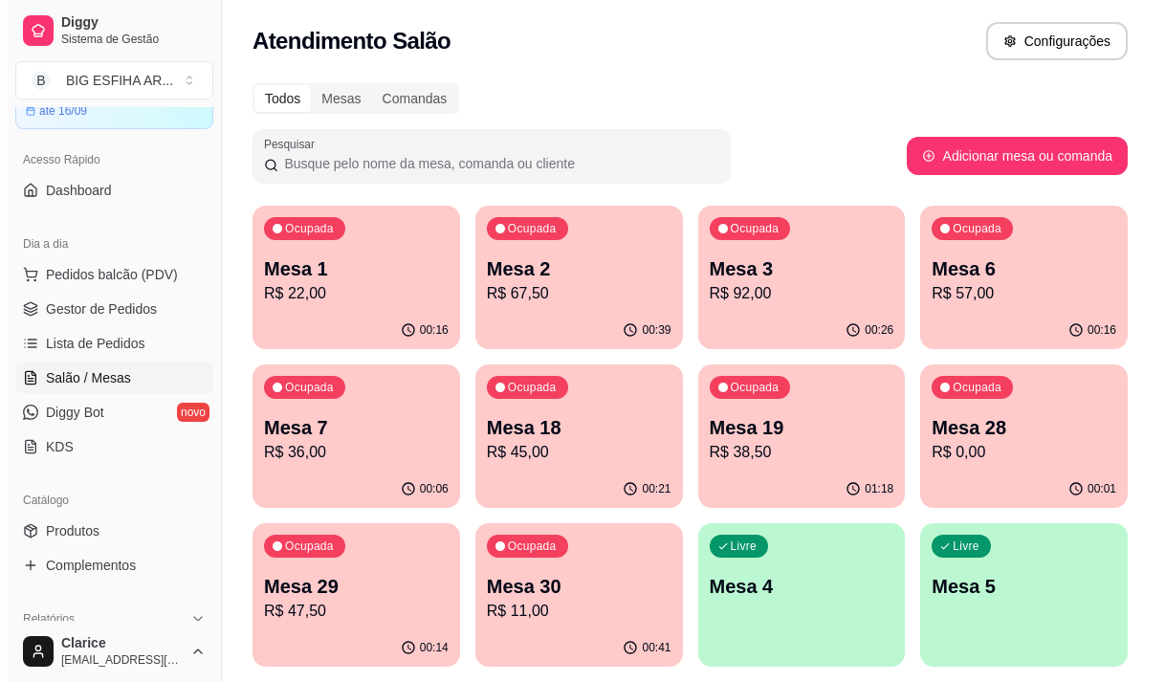
scroll to position [0, 0]
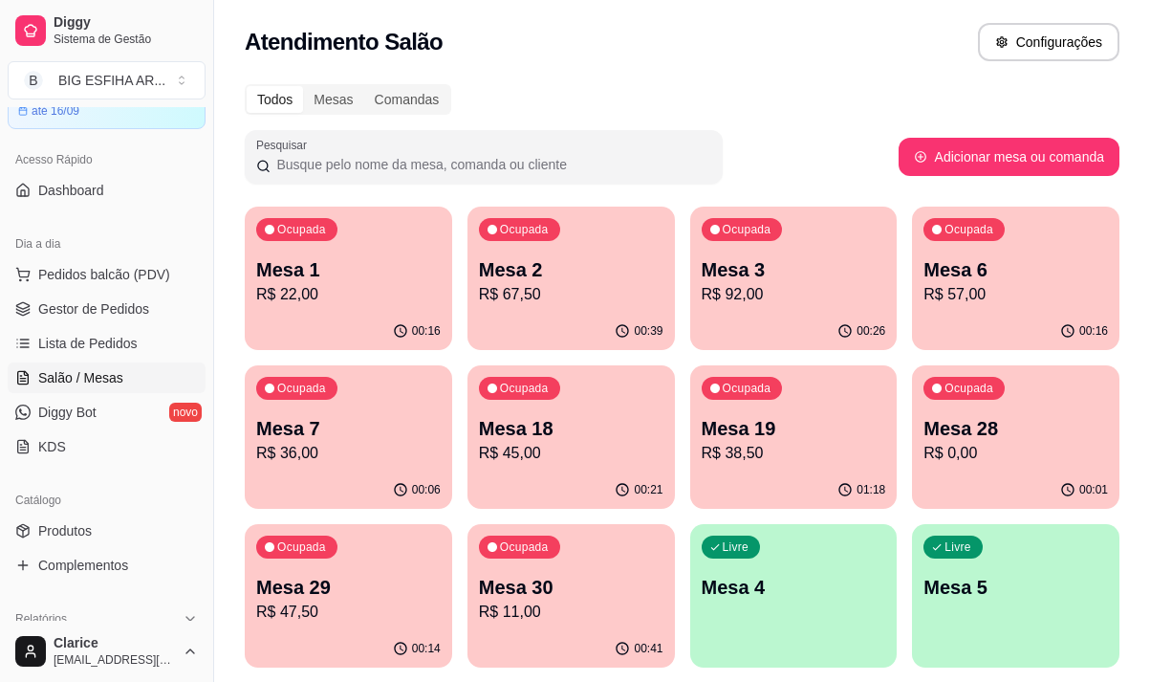
click at [514, 282] on div "Mesa 2 R$ 67,50" at bounding box center [571, 281] width 185 height 50
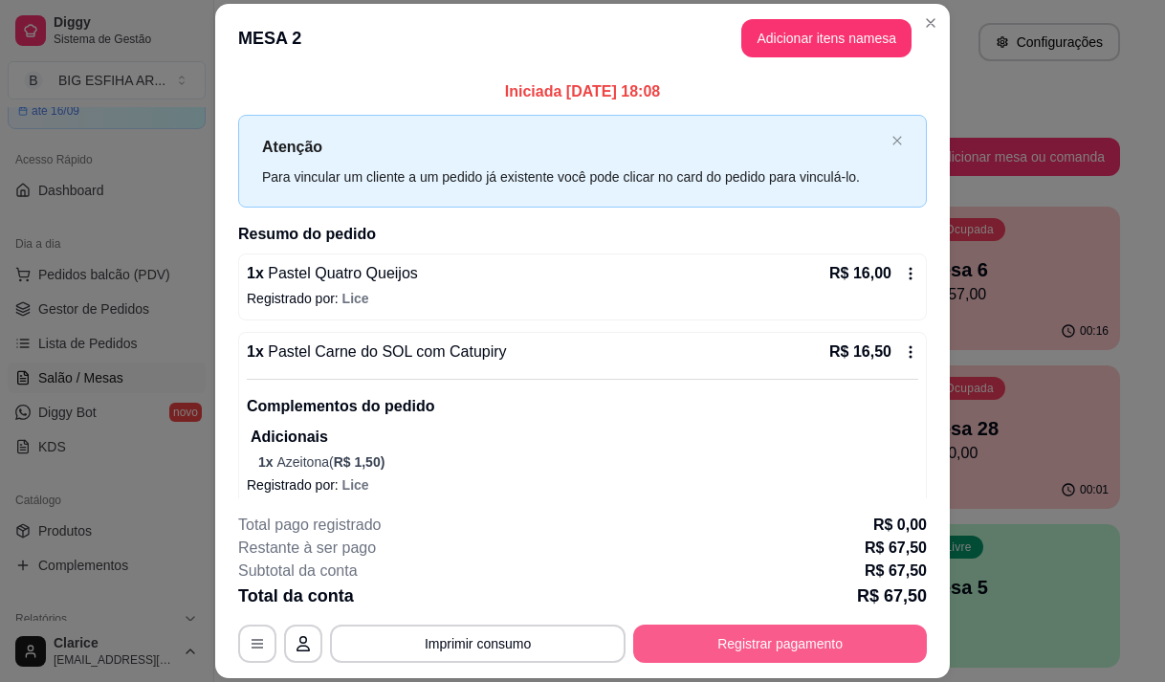
click at [722, 647] on button "Registrar pagamento" at bounding box center [780, 643] width 294 height 38
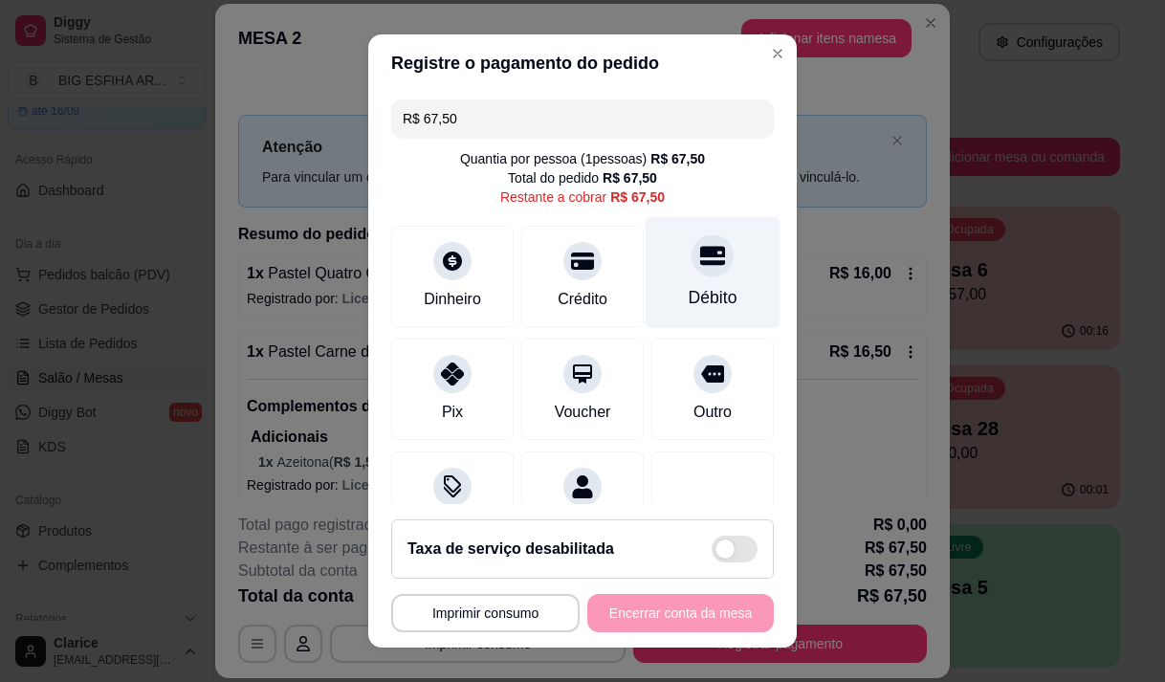
click at [689, 292] on div "Débito" at bounding box center [713, 297] width 49 height 25
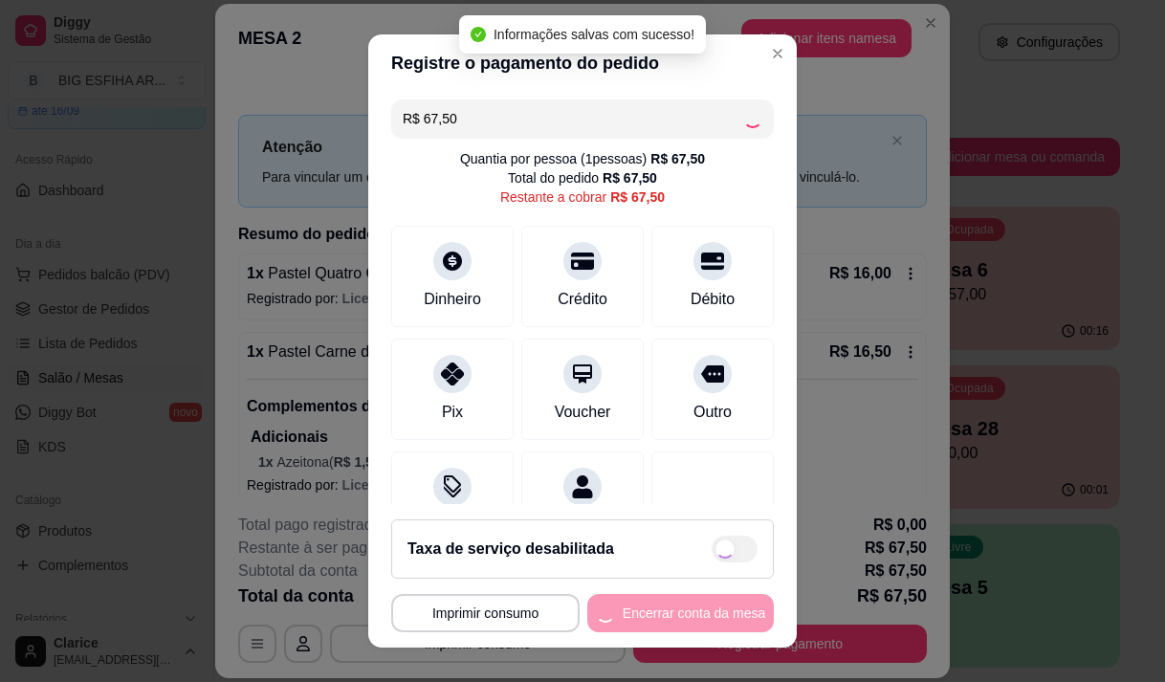
type input "R$ 0,00"
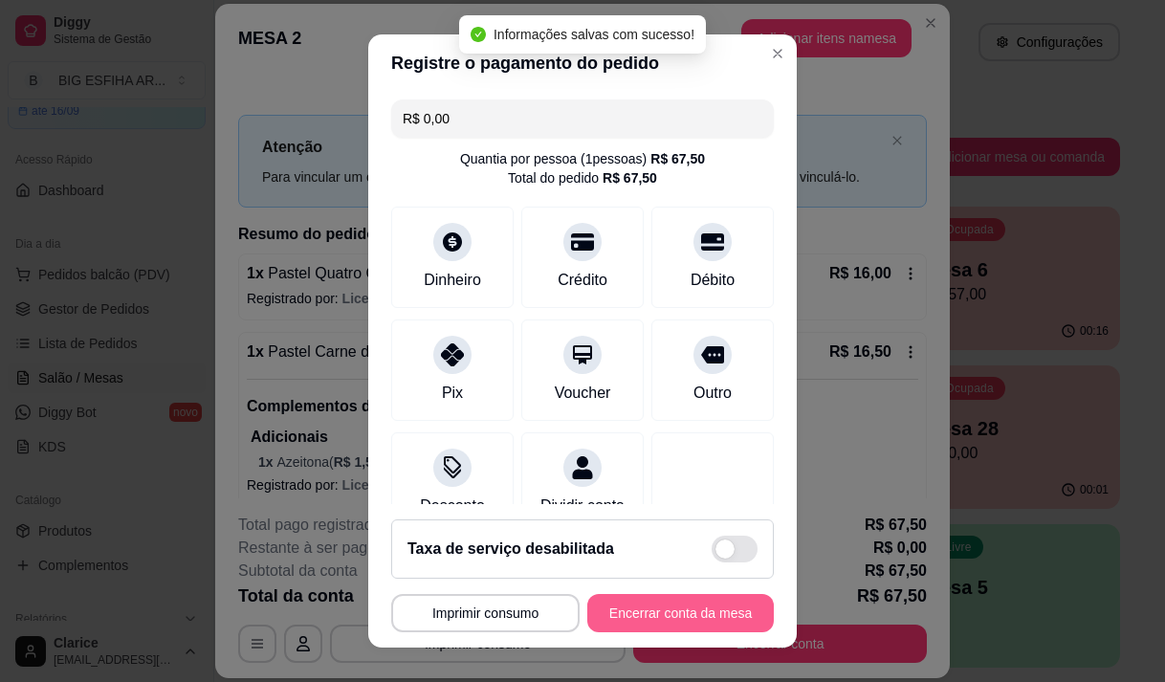
click at [706, 621] on button "Encerrar conta da mesa" at bounding box center [680, 613] width 186 height 38
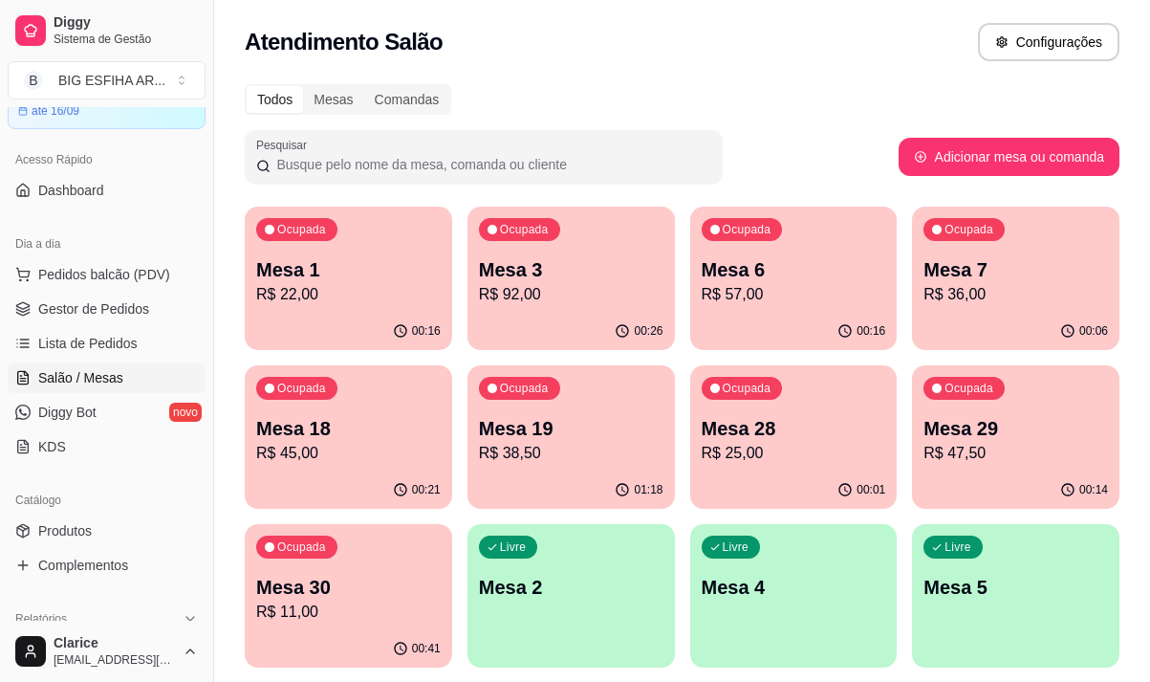
click at [974, 436] on p "Mesa 29" at bounding box center [1016, 428] width 185 height 27
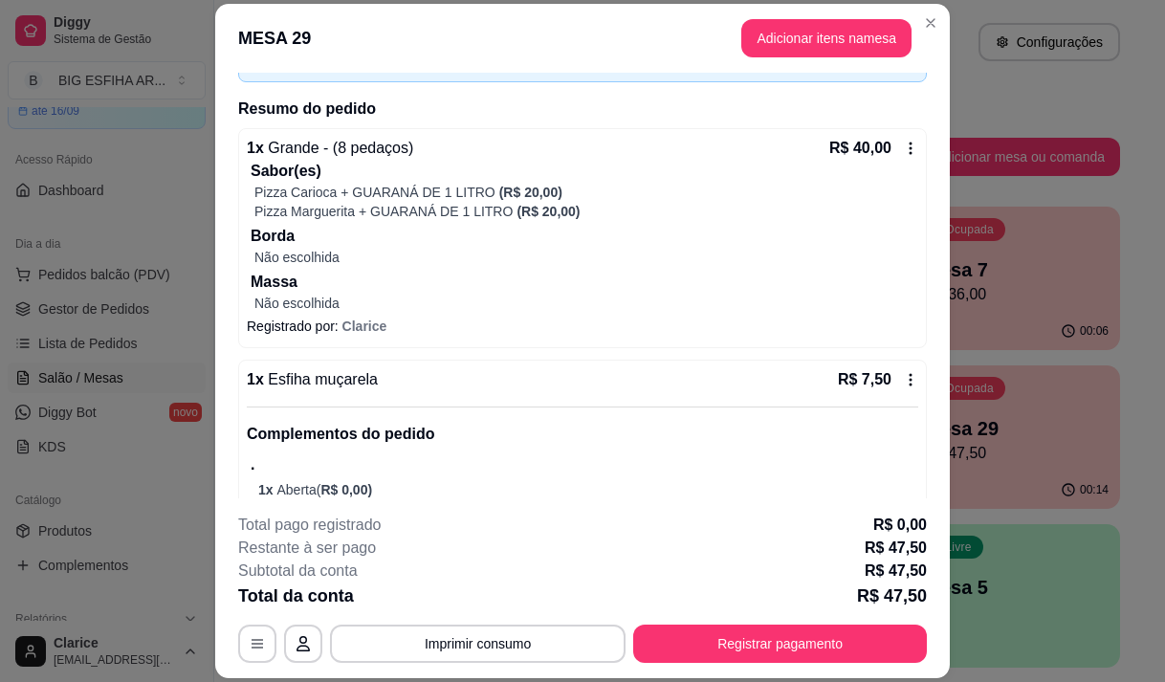
scroll to position [168, 0]
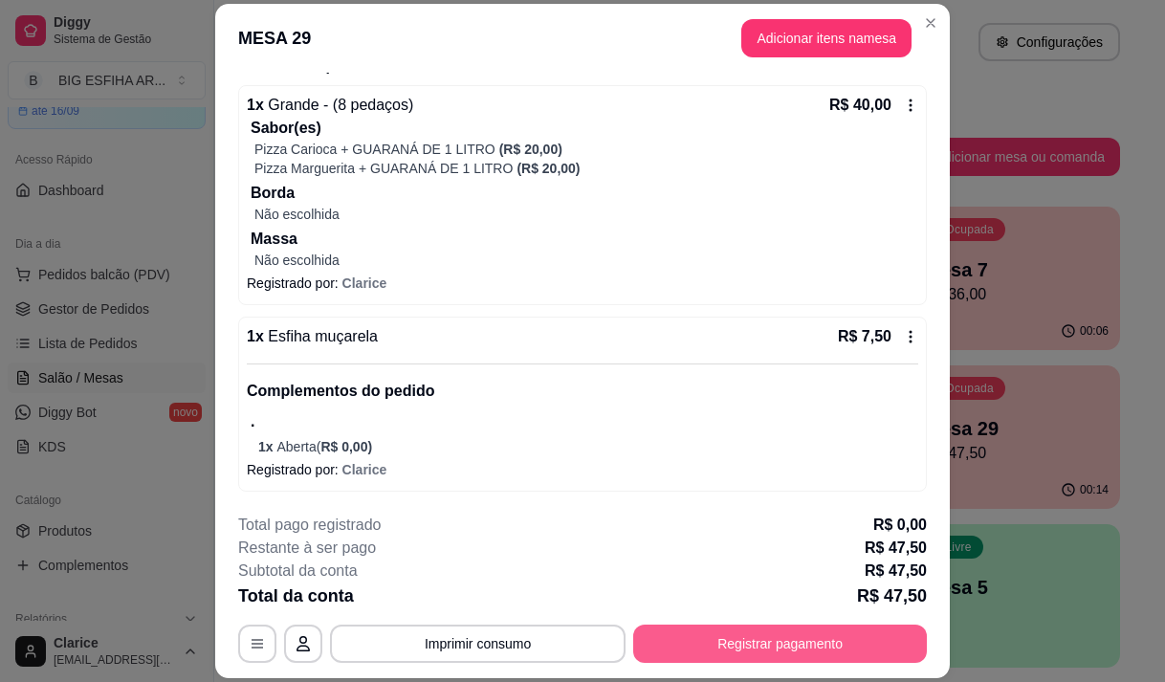
click at [809, 632] on button "Registrar pagamento" at bounding box center [780, 643] width 294 height 38
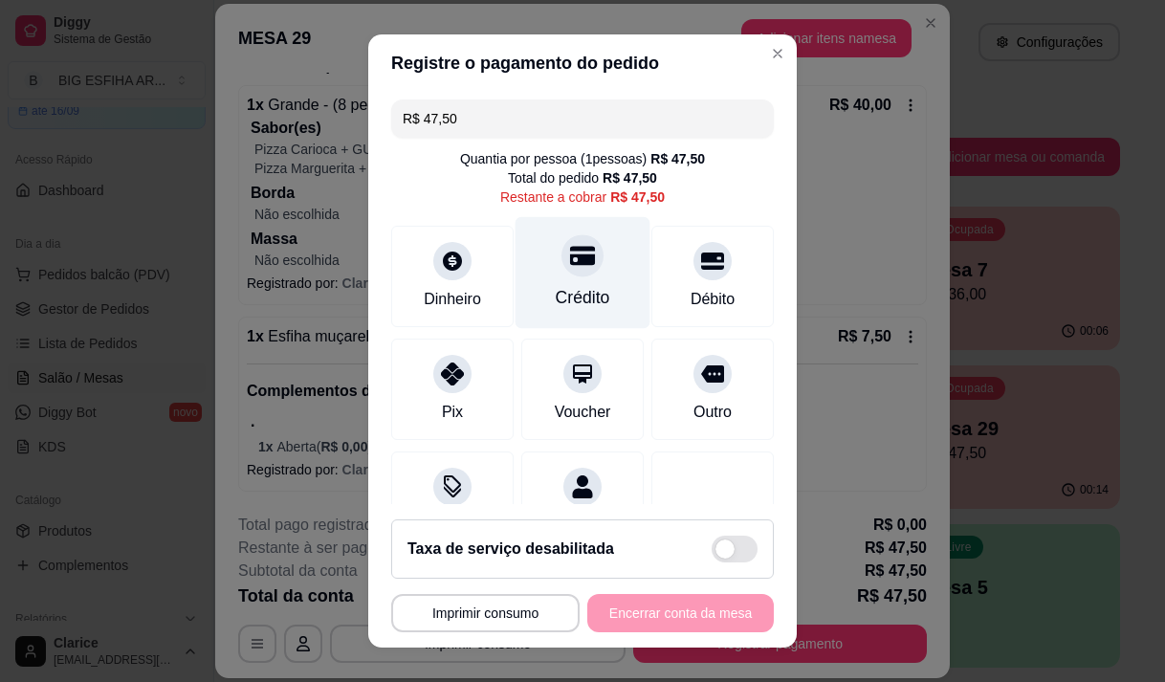
click at [574, 278] on div "Crédito" at bounding box center [582, 272] width 135 height 112
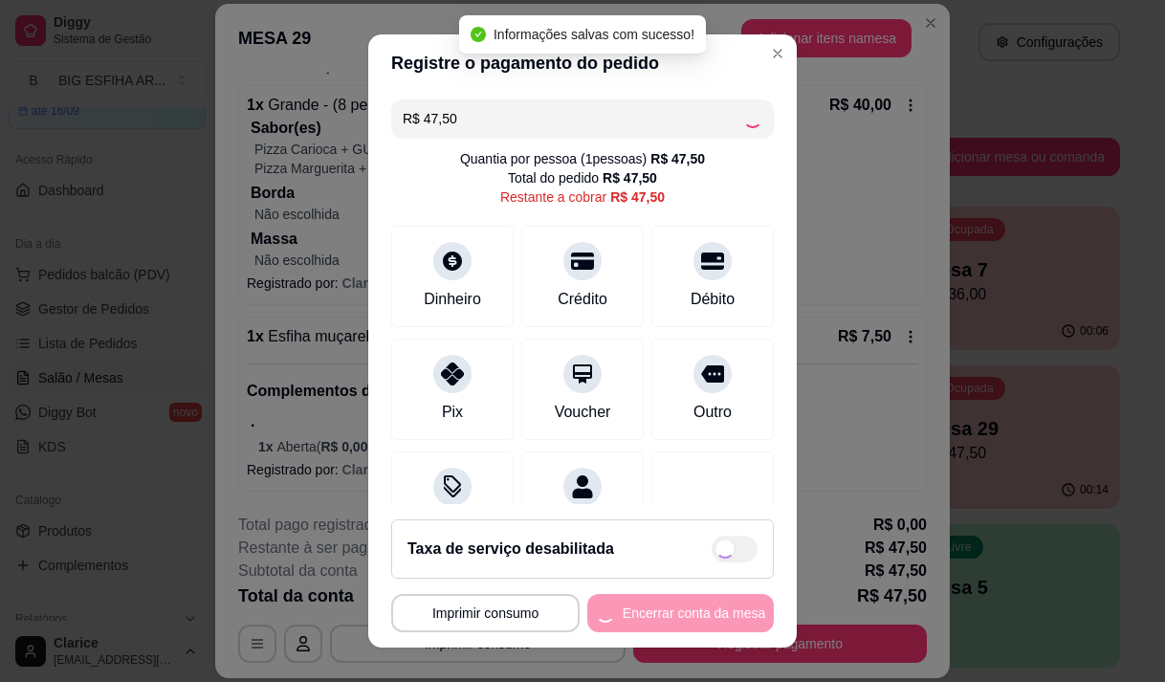
type input "R$ 0,00"
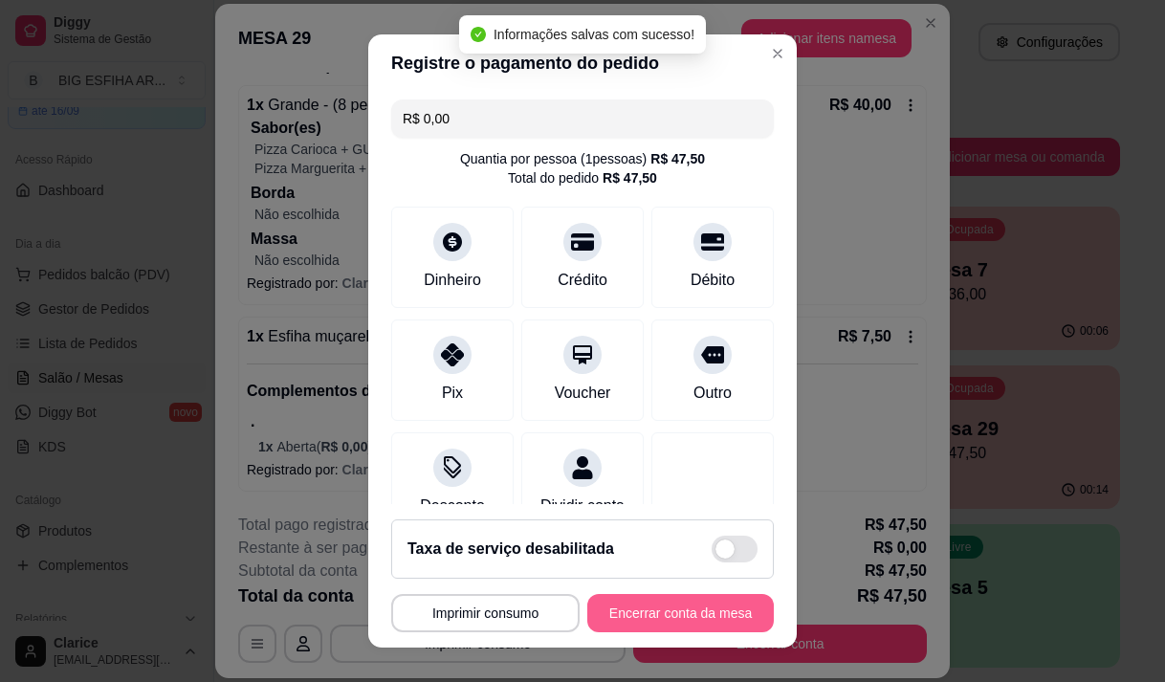
click at [712, 615] on button "Encerrar conta da mesa" at bounding box center [680, 613] width 186 height 38
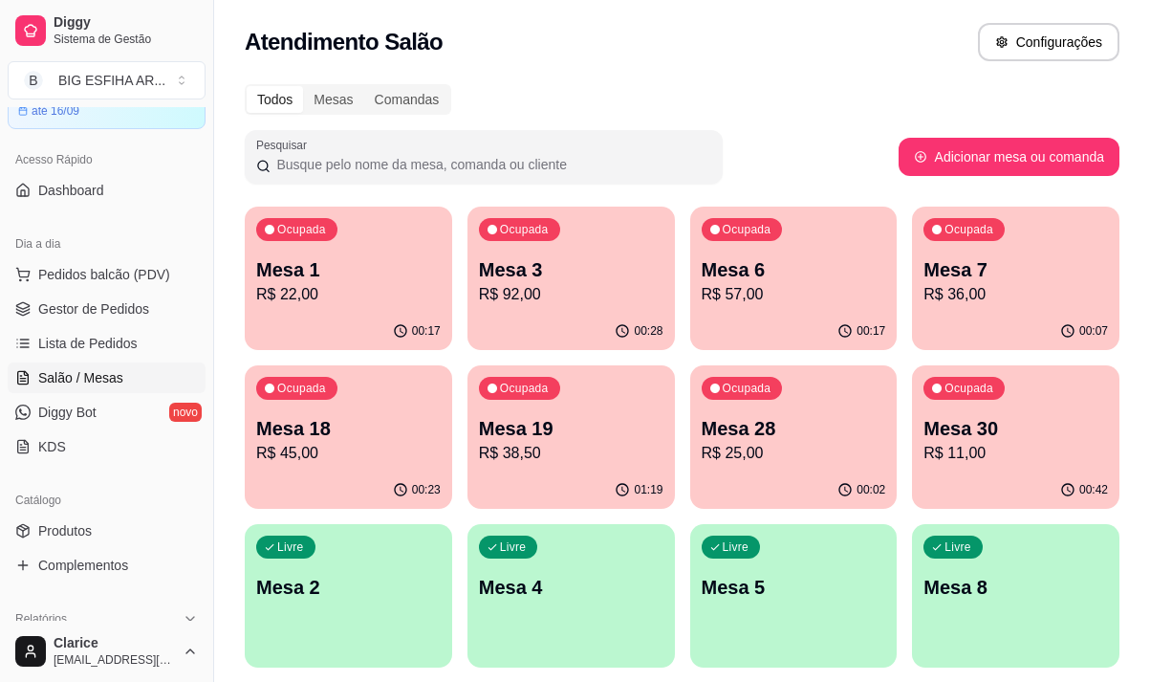
click at [850, 446] on p "R$ 25,00" at bounding box center [794, 453] width 185 height 23
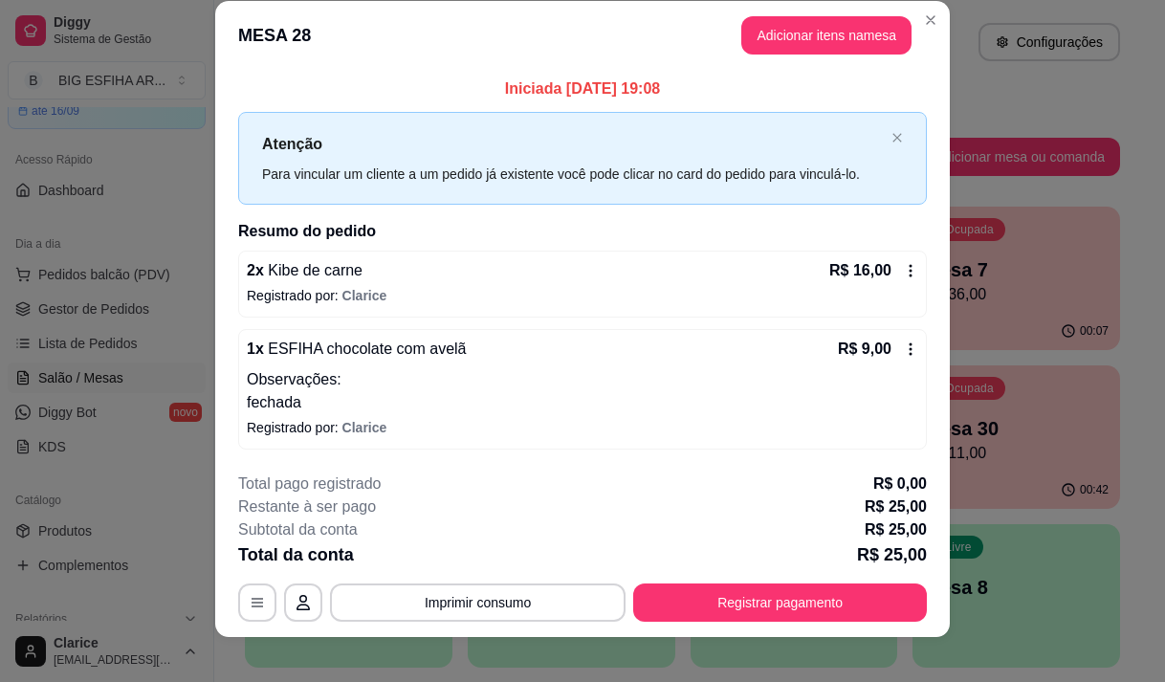
scroll to position [38, 0]
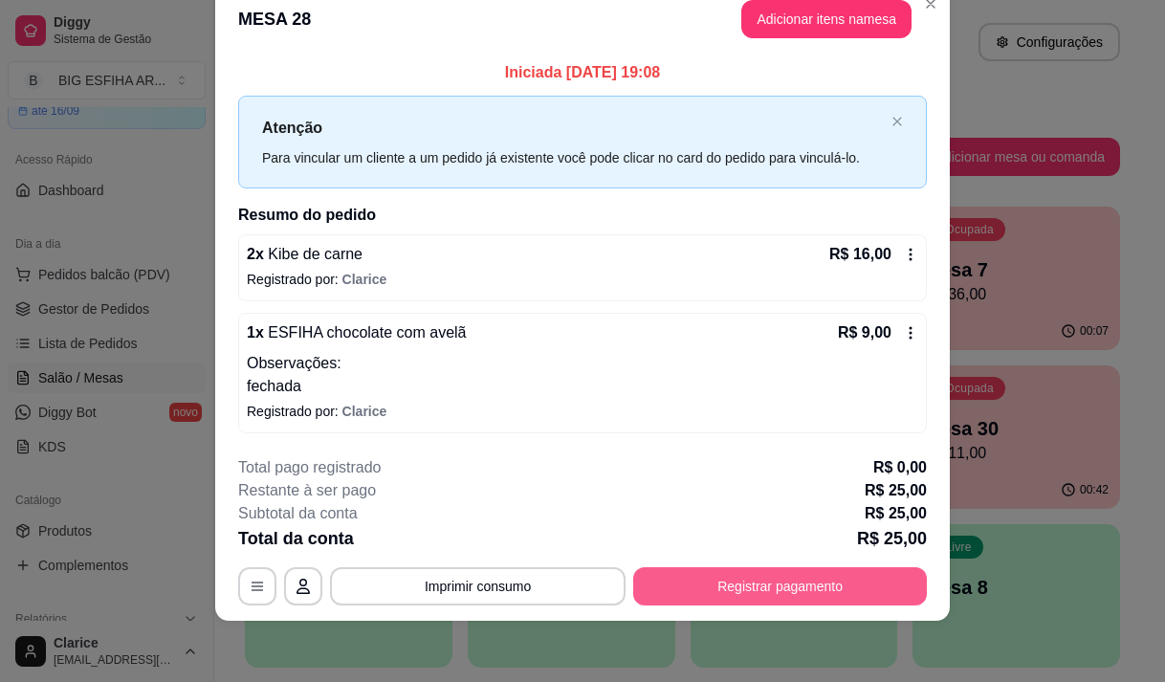
click at [788, 573] on button "Registrar pagamento" at bounding box center [780, 586] width 294 height 38
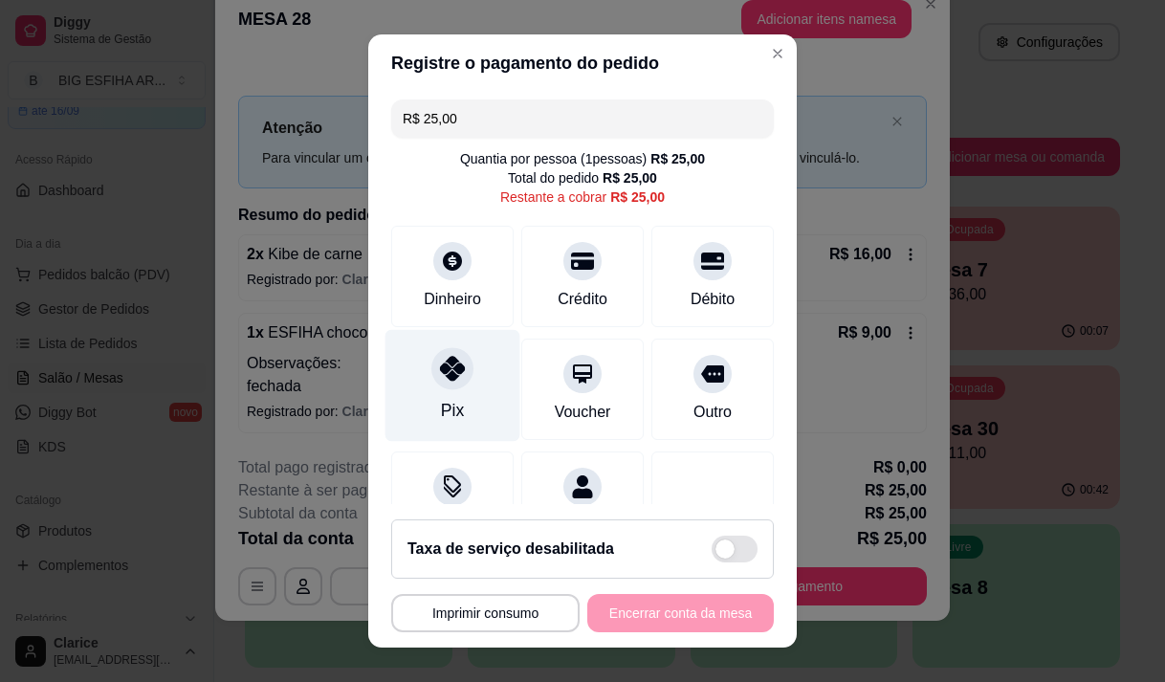
click at [460, 403] on div "Pix" at bounding box center [452, 385] width 135 height 112
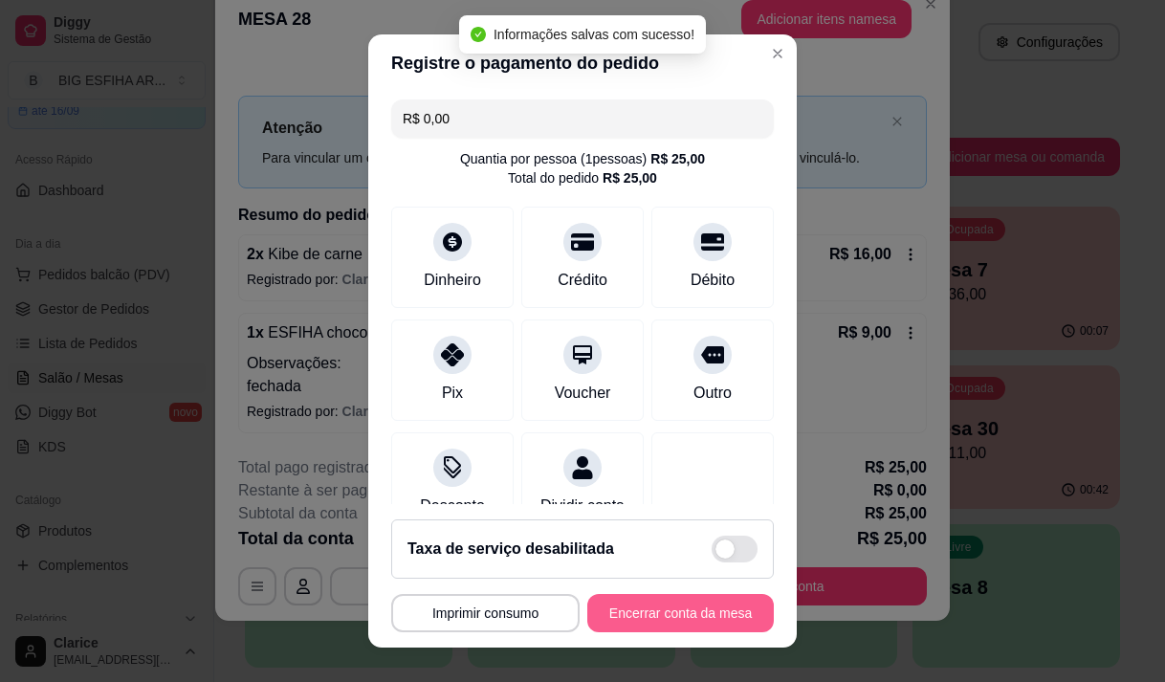
type input "R$ 0,00"
click at [639, 612] on button "Encerrar conta da mesa" at bounding box center [680, 613] width 186 height 38
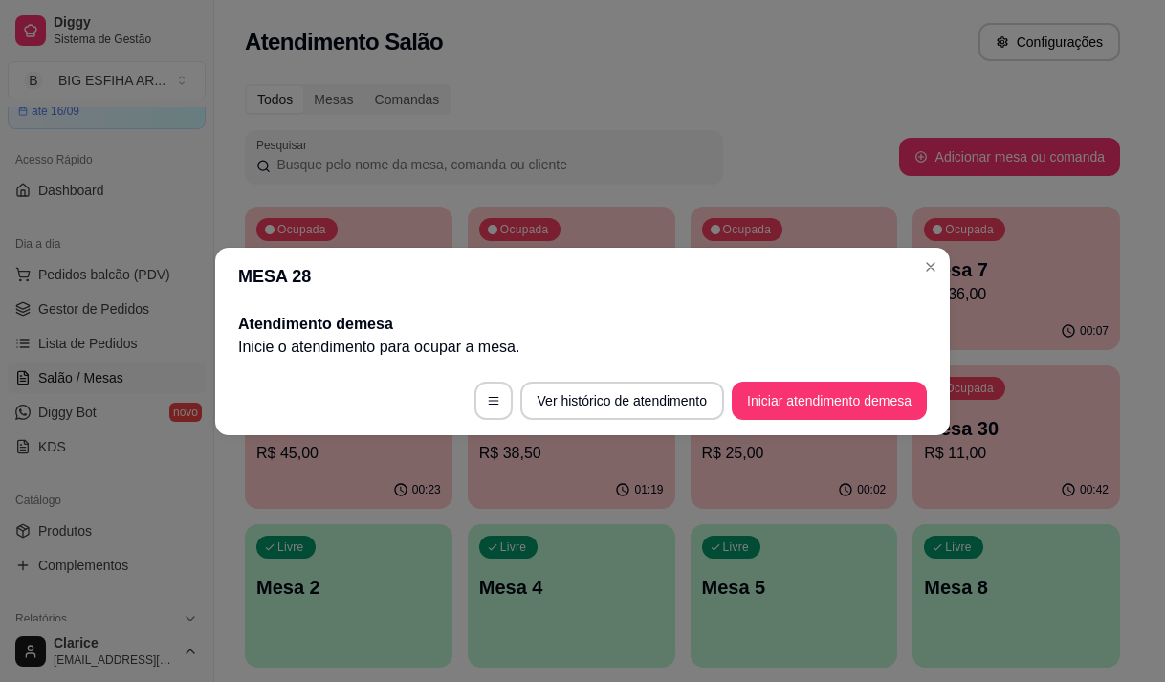
scroll to position [0, 0]
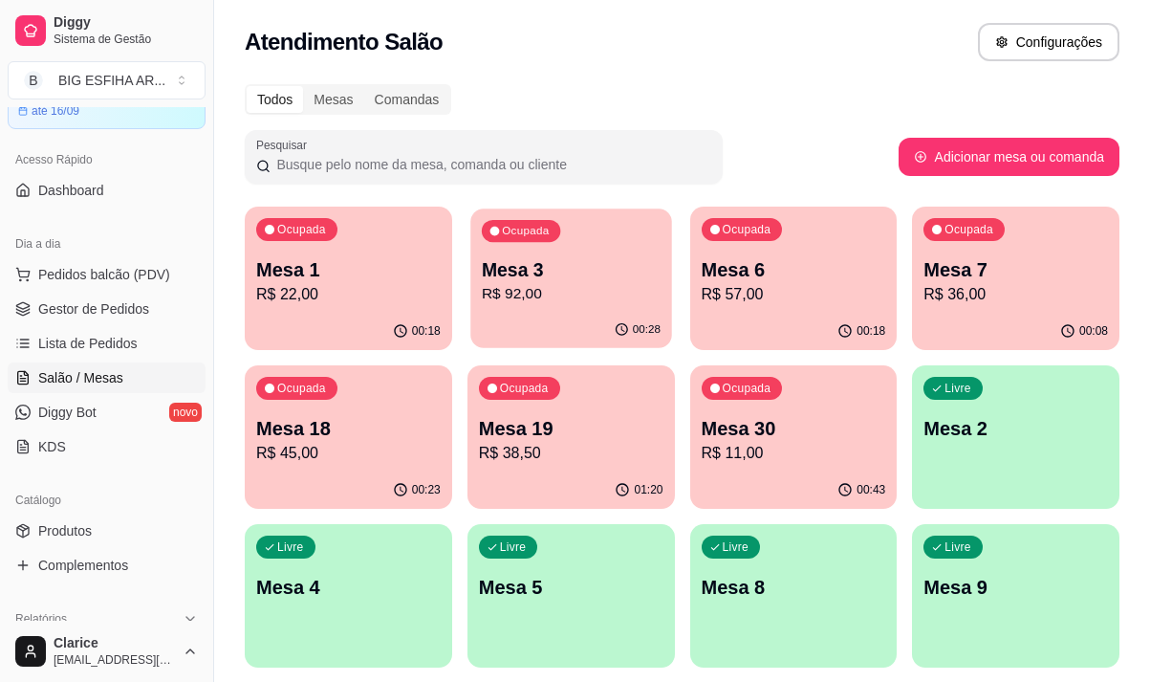
click at [581, 280] on p "Mesa 3" at bounding box center [571, 270] width 179 height 26
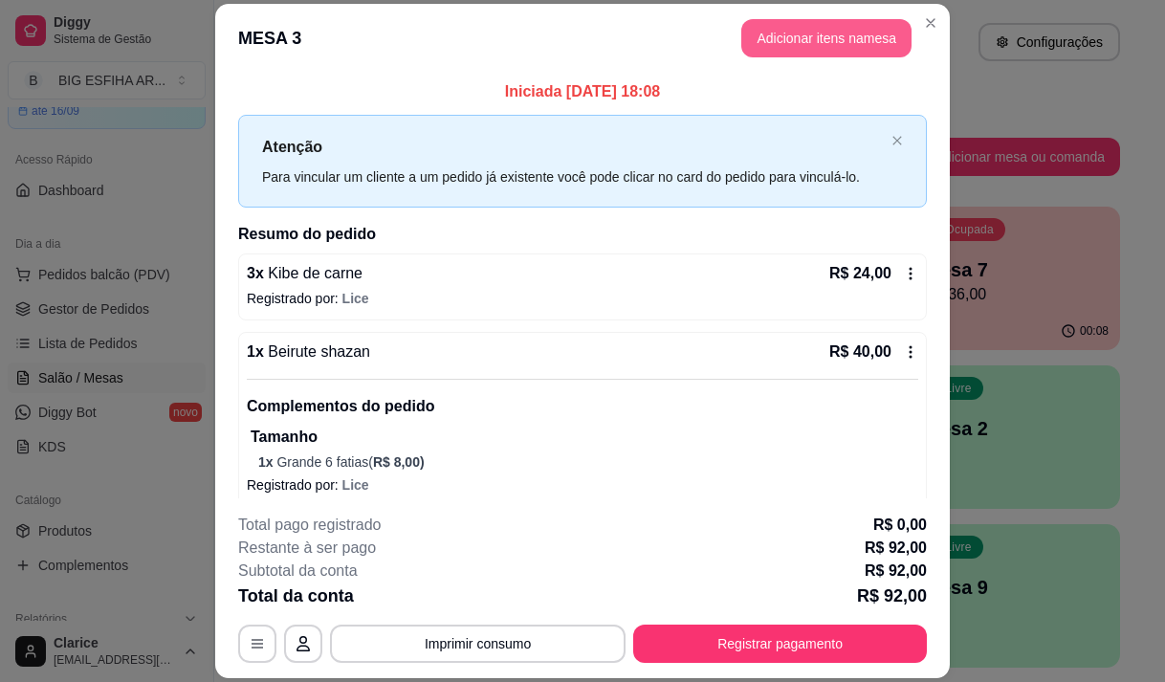
click at [764, 43] on button "Adicionar itens na mesa" at bounding box center [826, 38] width 170 height 38
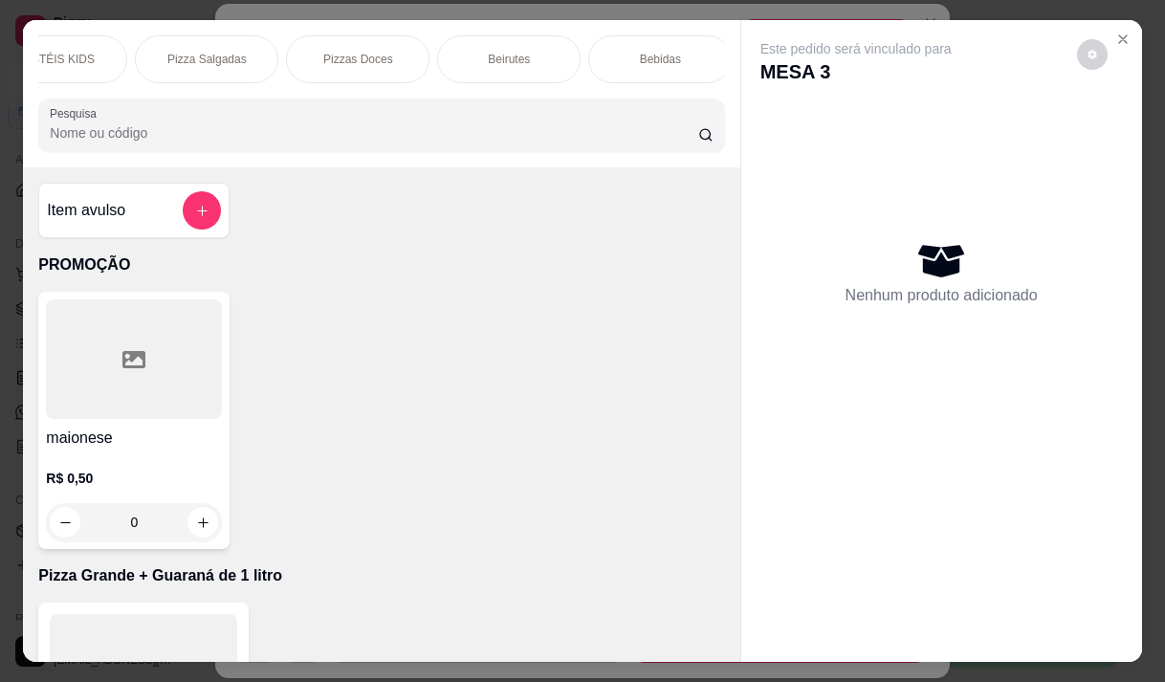
scroll to position [0, 1339]
click at [553, 53] on div "Bebidas" at bounding box center [584, 59] width 143 height 48
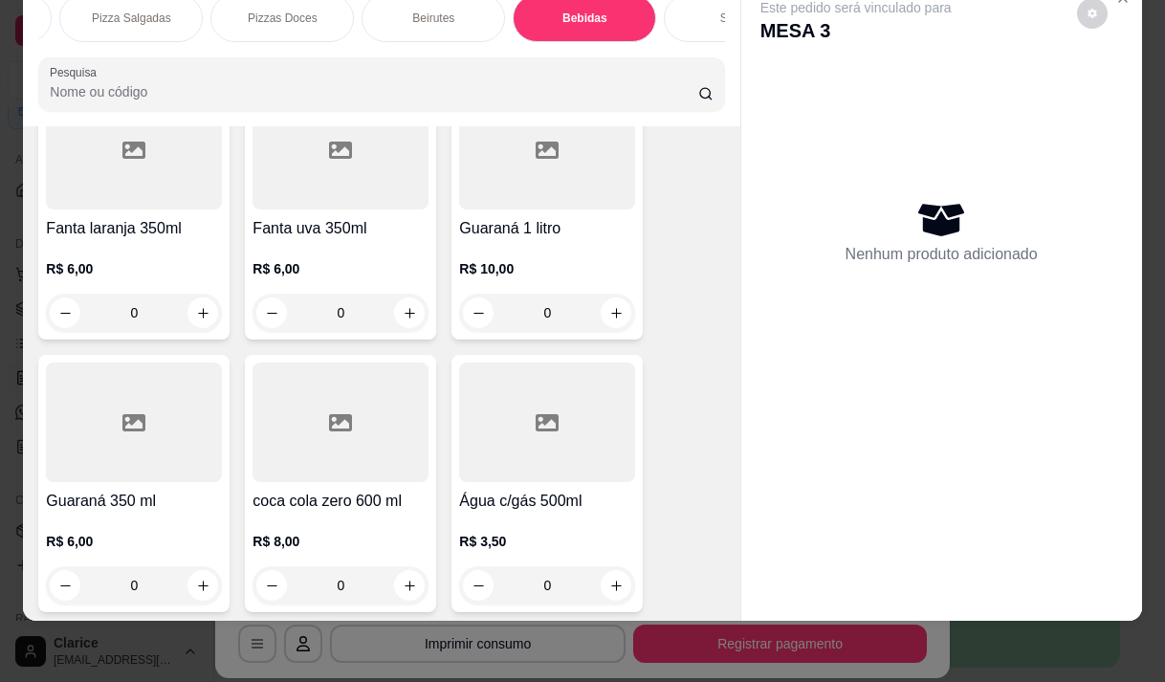
scroll to position [17380, 0]
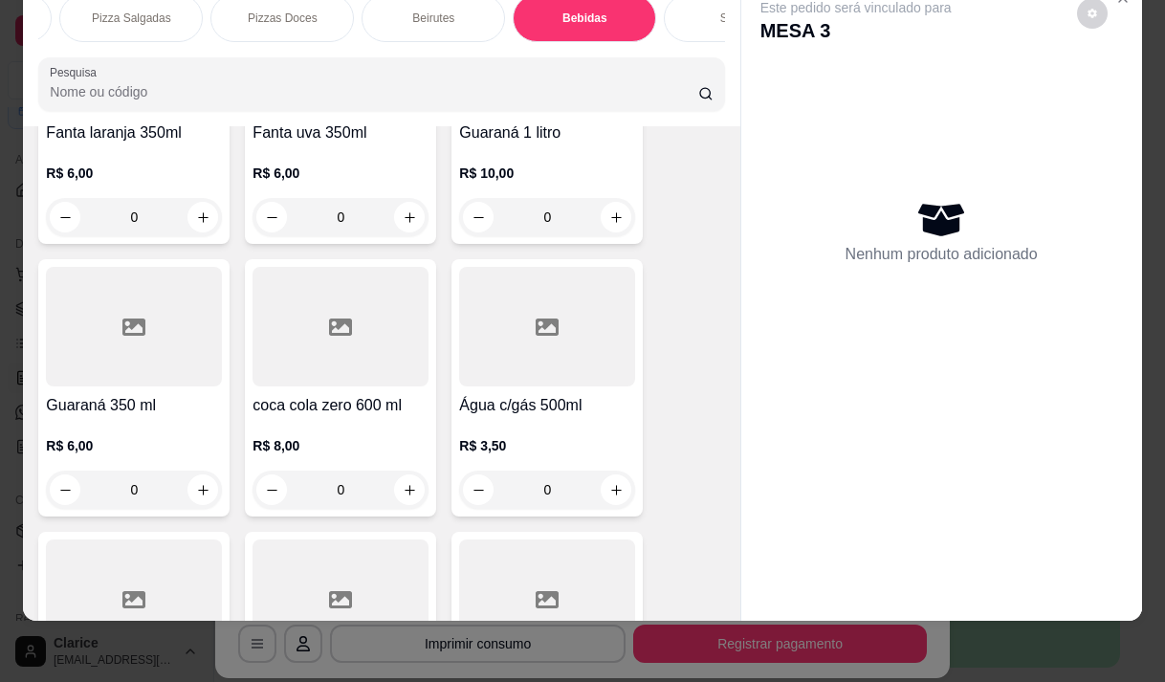
click at [134, 532] on div "Água s/gás 500ml R$ 3,50 0" at bounding box center [133, 660] width 191 height 257
click at [523, 417] on div "R$ 3,50 0" at bounding box center [547, 463] width 176 height 92
click at [111, 667] on h4 "Água s/gás 500ml" at bounding box center [134, 678] width 176 height 23
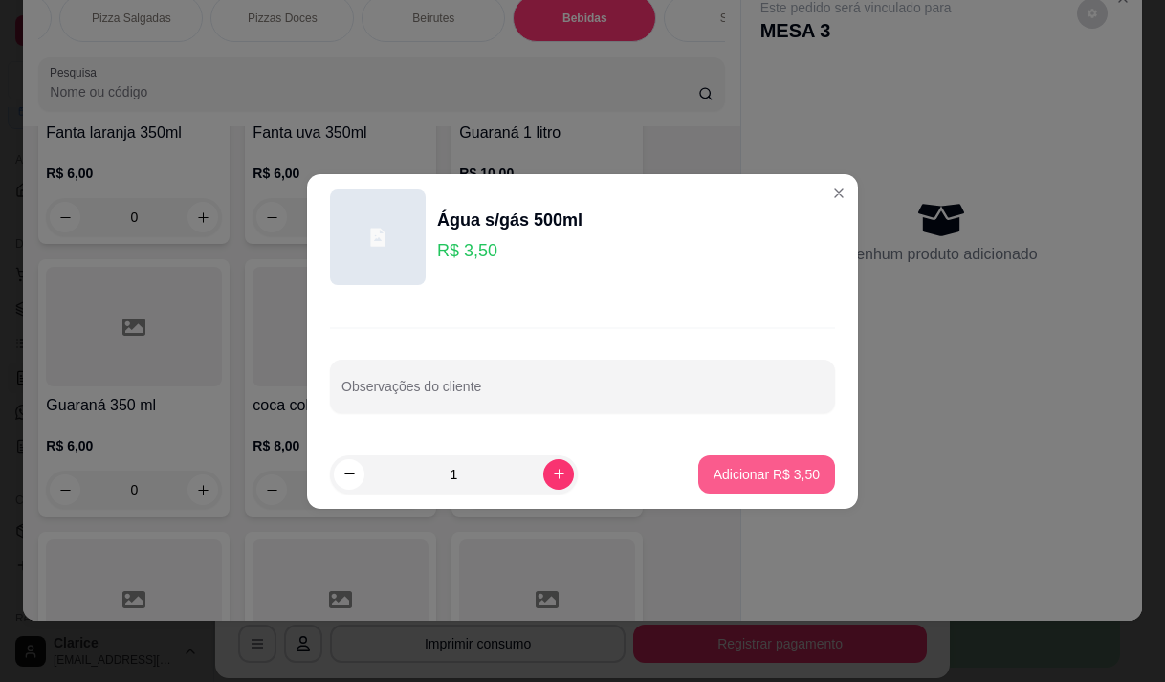
click at [702, 468] on button "Adicionar R$ 3,50" at bounding box center [766, 474] width 137 height 38
type input "1"
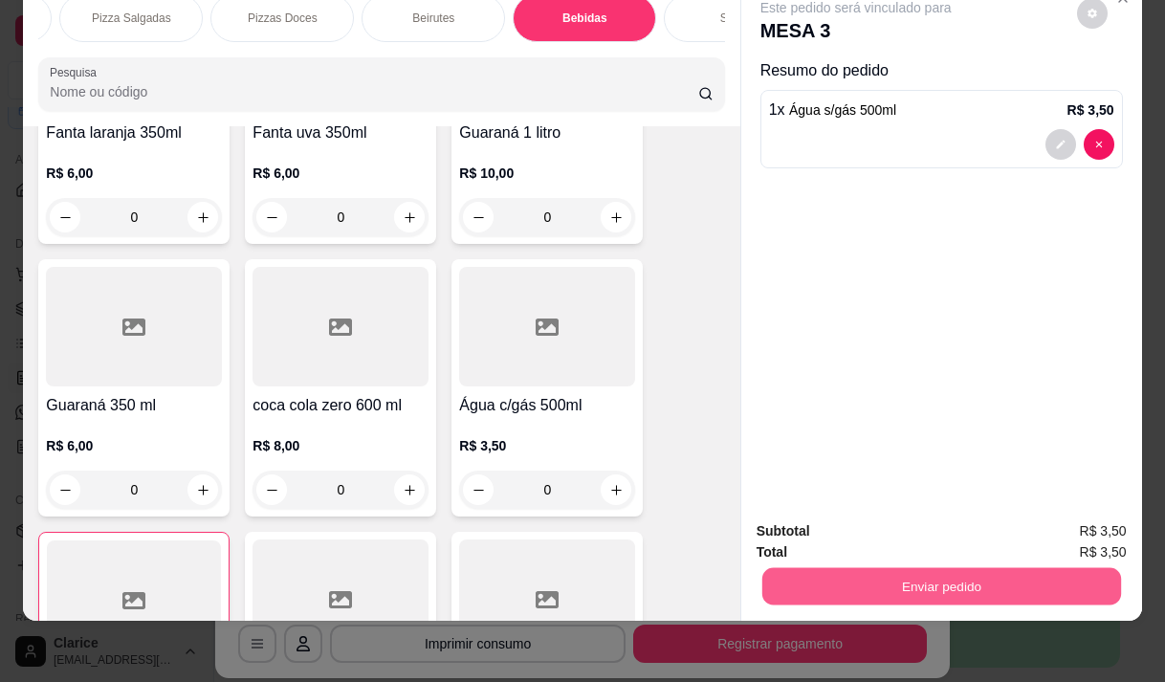
click at [875, 570] on button "Enviar pedido" at bounding box center [940, 585] width 359 height 37
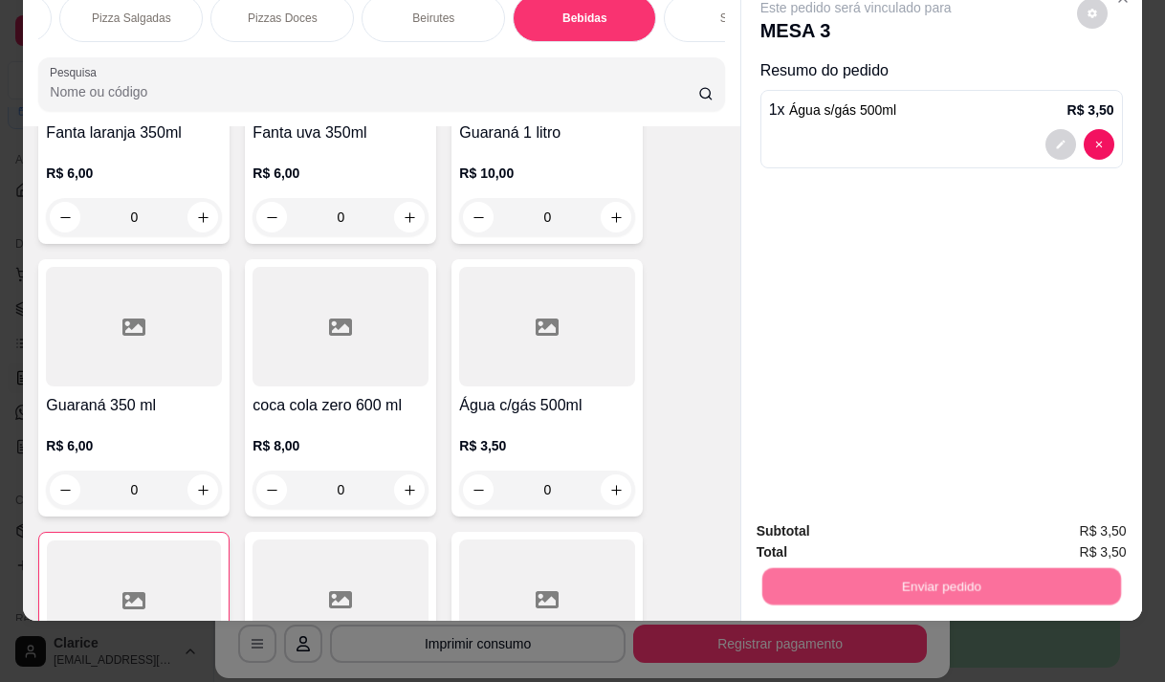
click at [821, 518] on button "Não registrar e enviar pedido" at bounding box center [877, 524] width 193 height 35
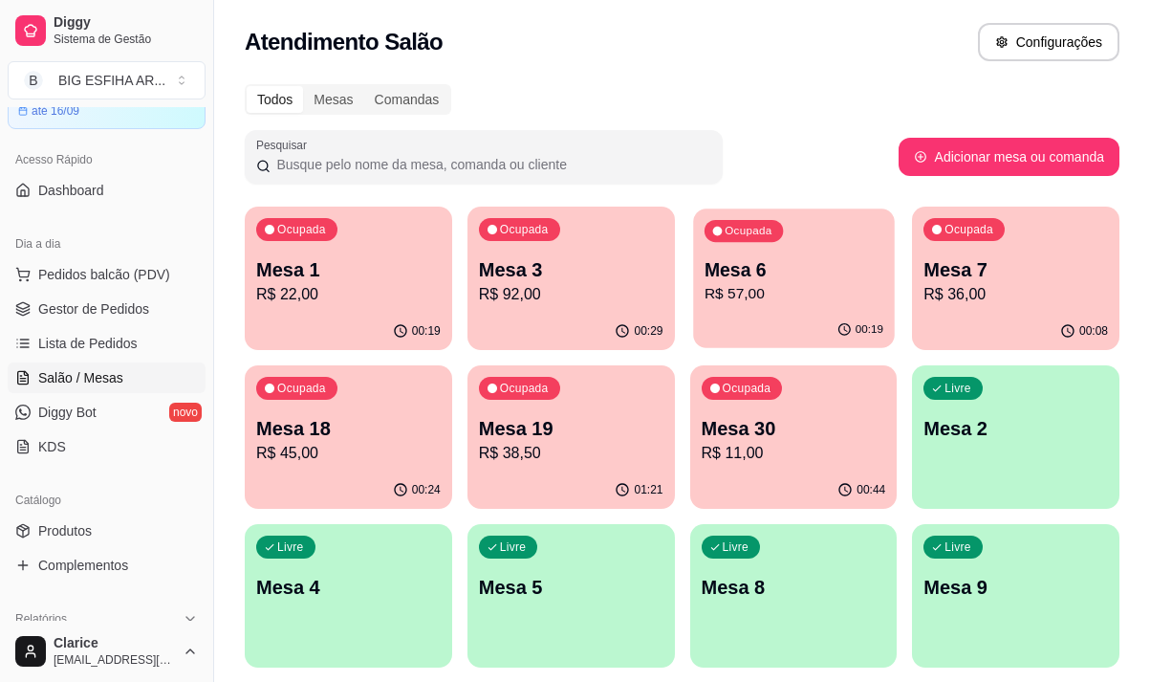
click at [735, 296] on p "R$ 57,00" at bounding box center [793, 294] width 179 height 22
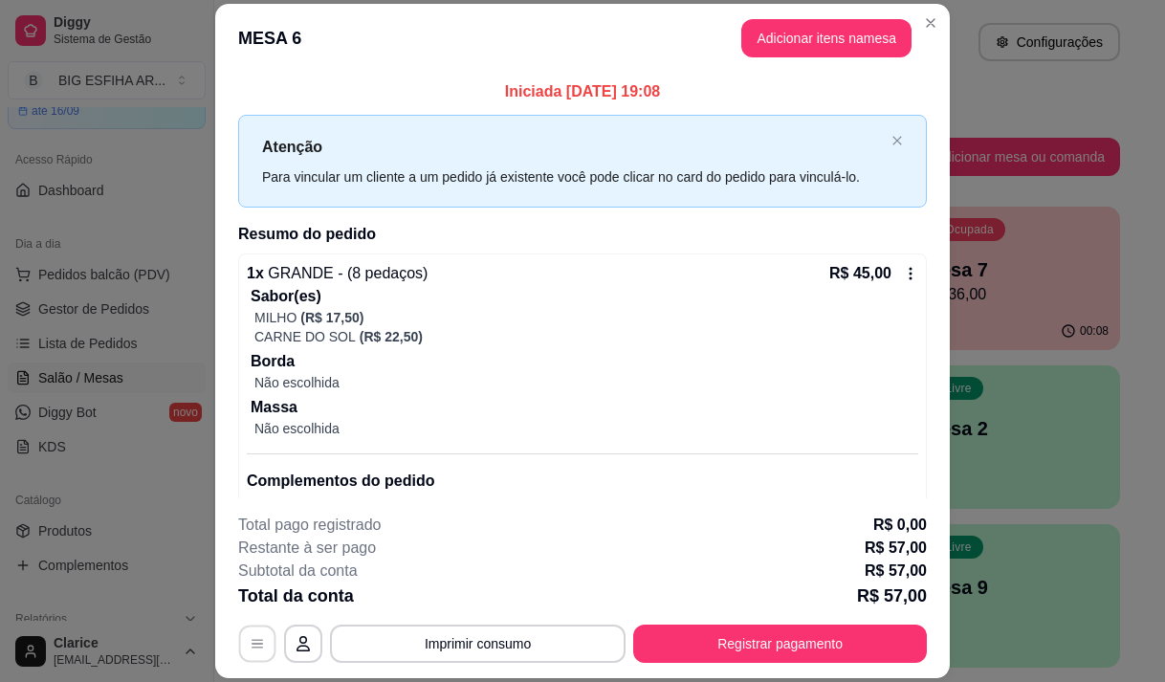
click at [260, 650] on button "button" at bounding box center [257, 643] width 37 height 37
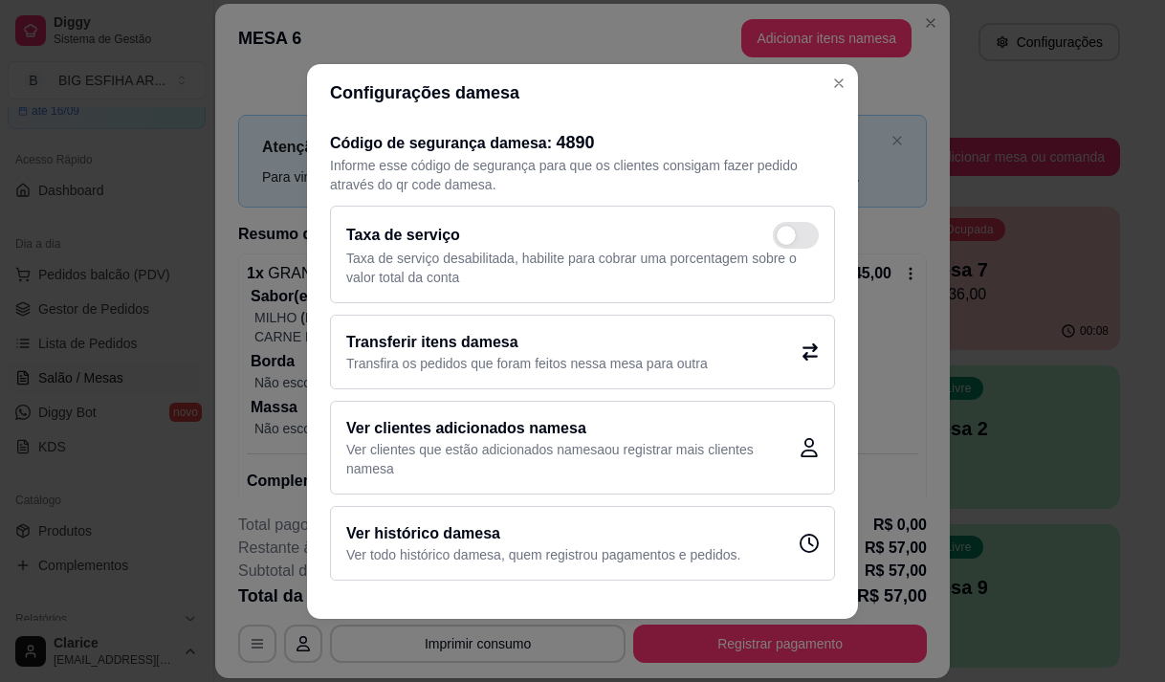
click at [468, 336] on h2 "Transferir itens da mesa" at bounding box center [526, 342] width 361 height 23
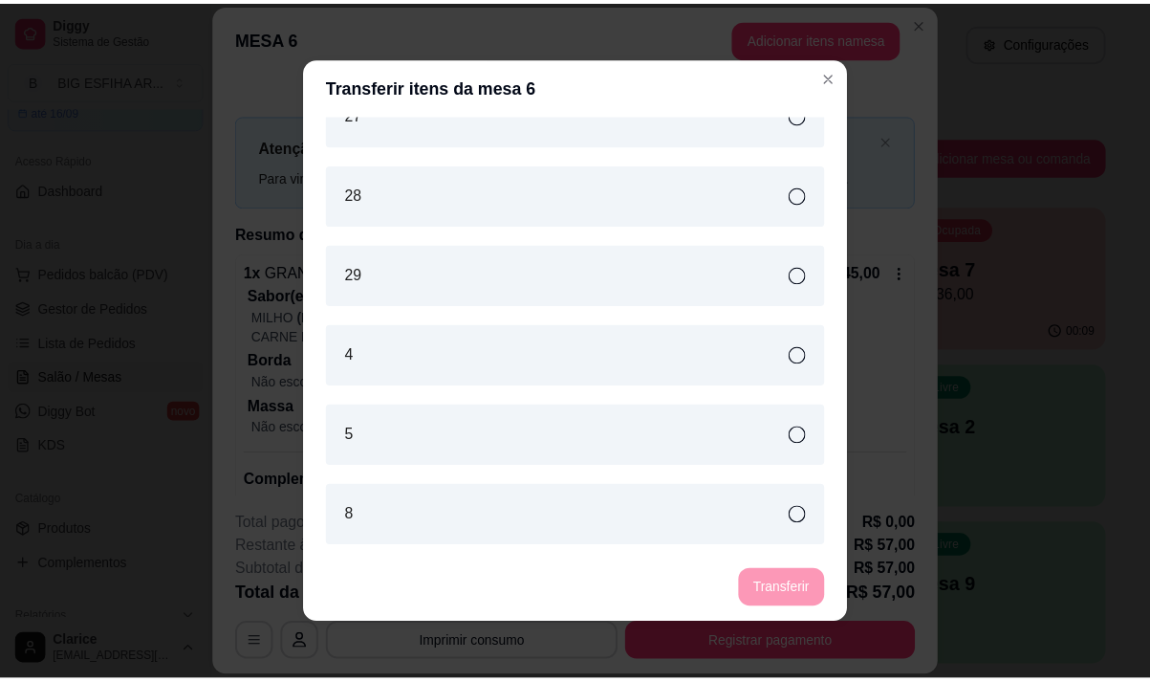
scroll to position [1323, 0]
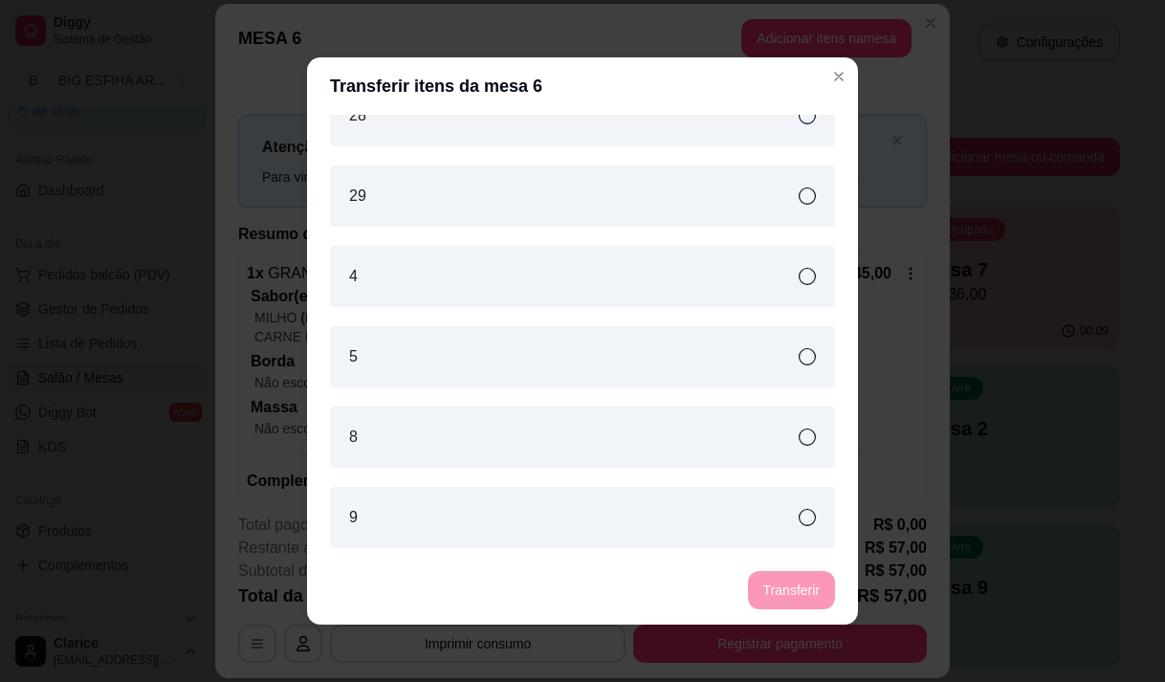
click at [412, 353] on div "5" at bounding box center [582, 356] width 505 height 61
click at [790, 591] on button "Transferir" at bounding box center [791, 590] width 85 height 37
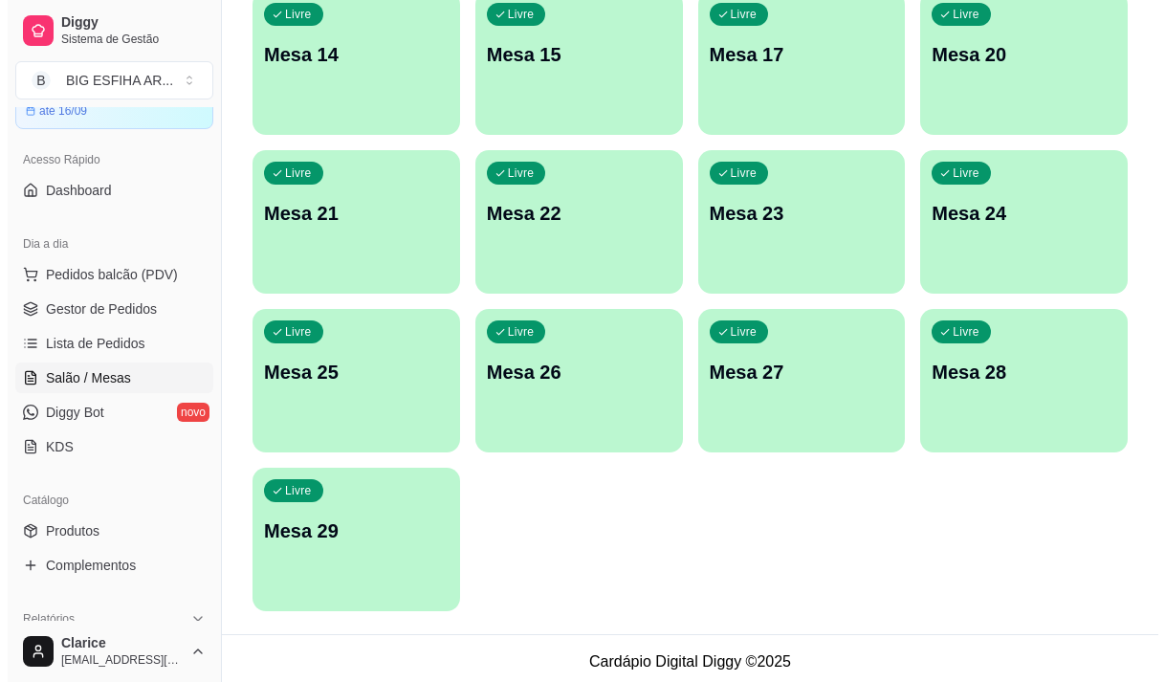
scroll to position [857, 0]
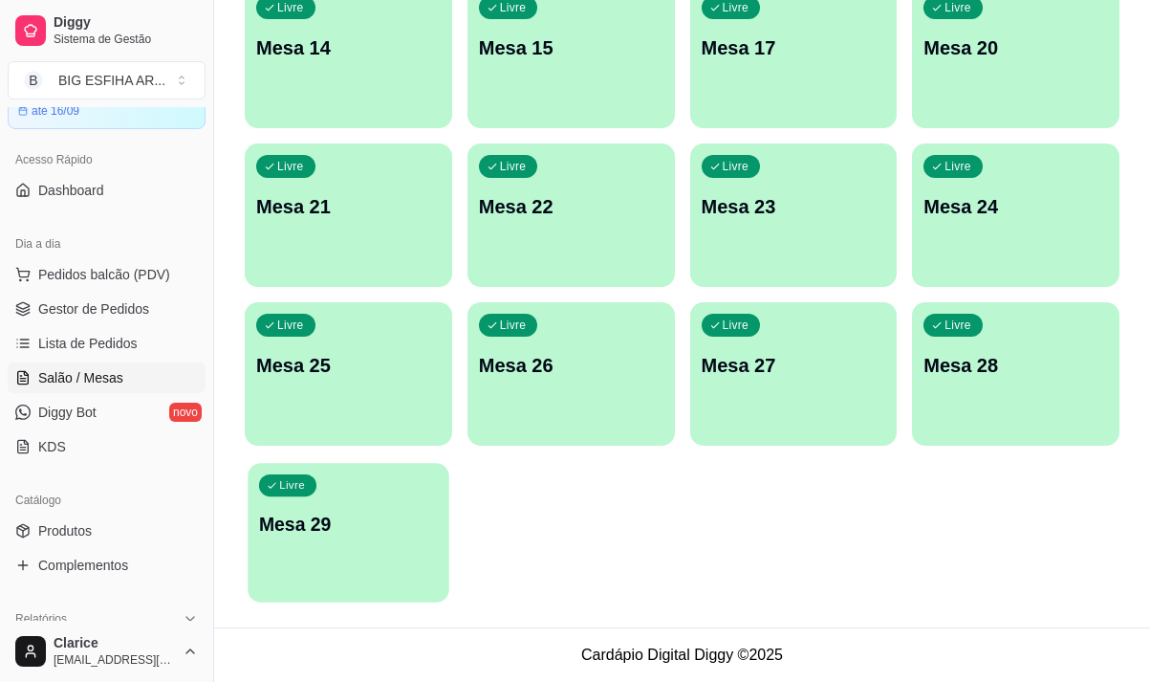
click at [333, 528] on p "Mesa 29" at bounding box center [348, 525] width 179 height 26
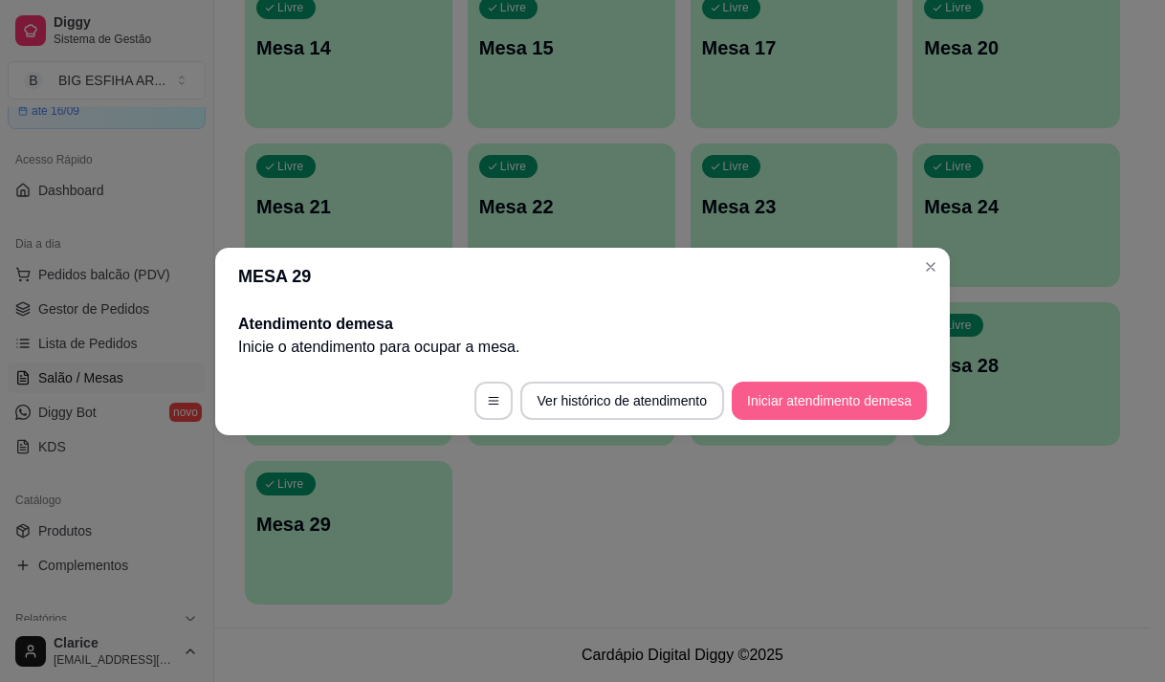
click at [780, 397] on button "Iniciar atendimento de mesa" at bounding box center [829, 401] width 195 height 38
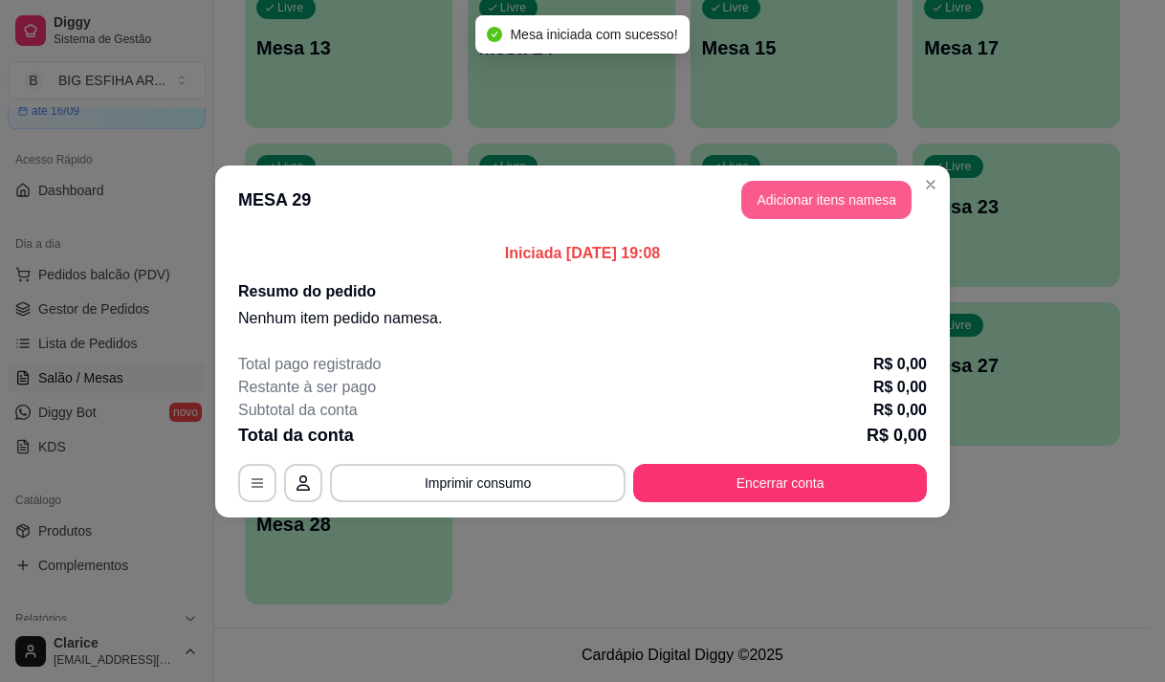
click at [836, 188] on button "Adicionar itens na mesa" at bounding box center [826, 200] width 170 height 38
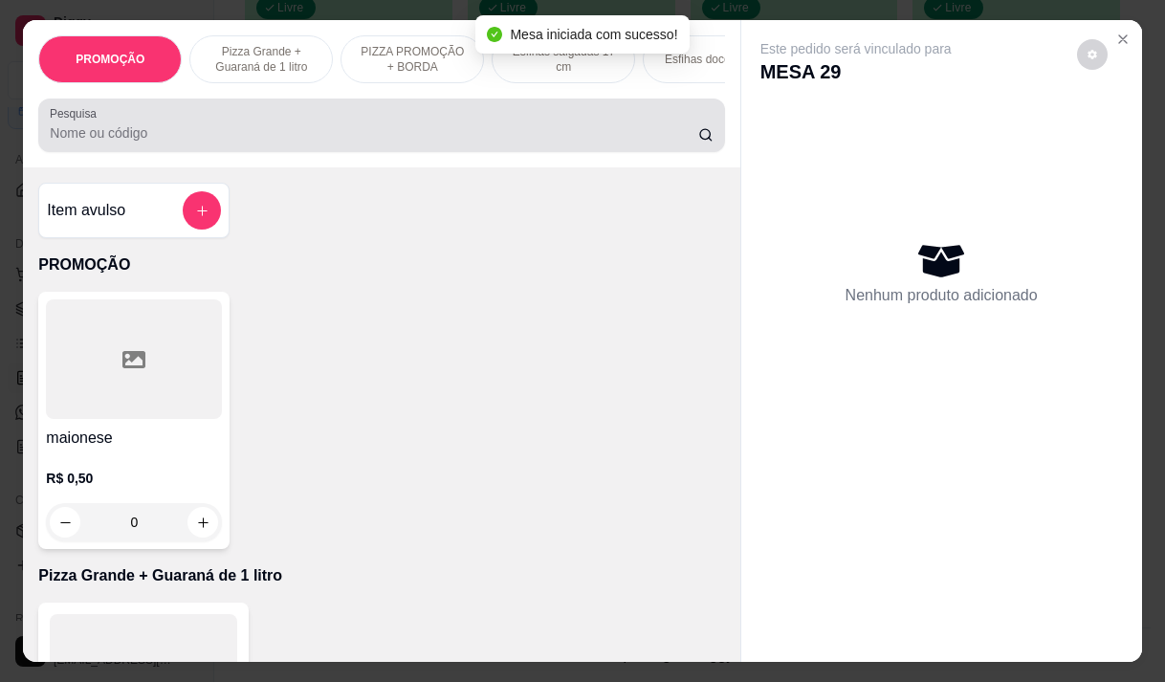
click at [252, 128] on div at bounding box center [381, 125] width 663 height 38
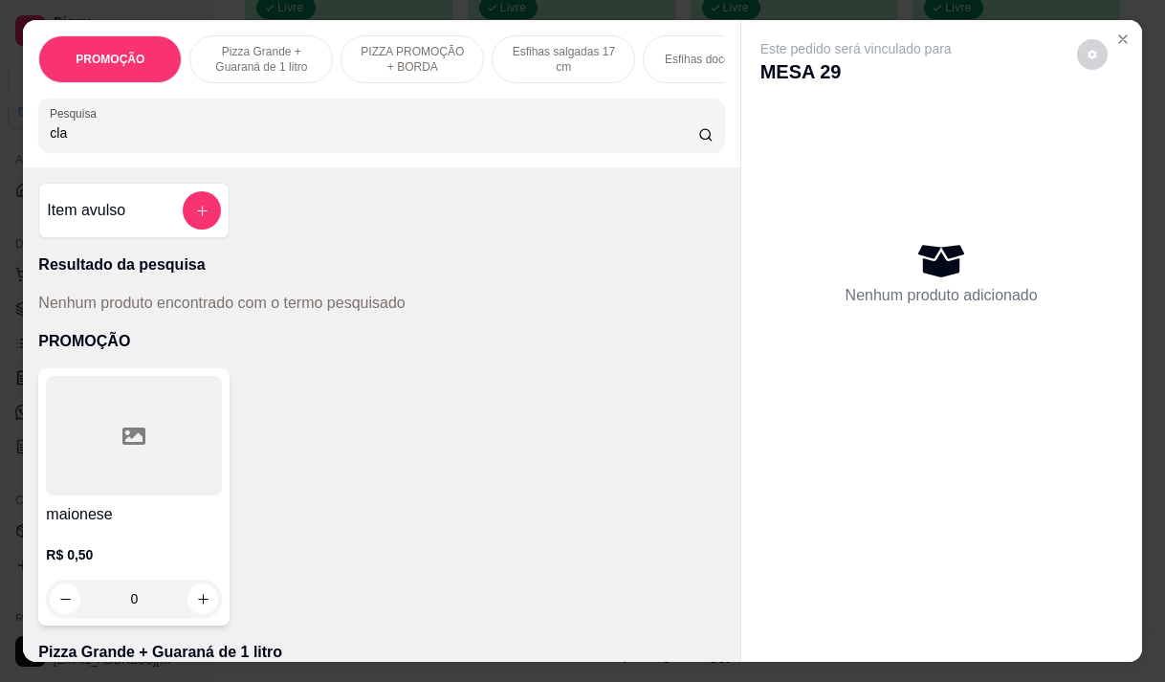
click at [50, 142] on input "cla" at bounding box center [374, 132] width 648 height 19
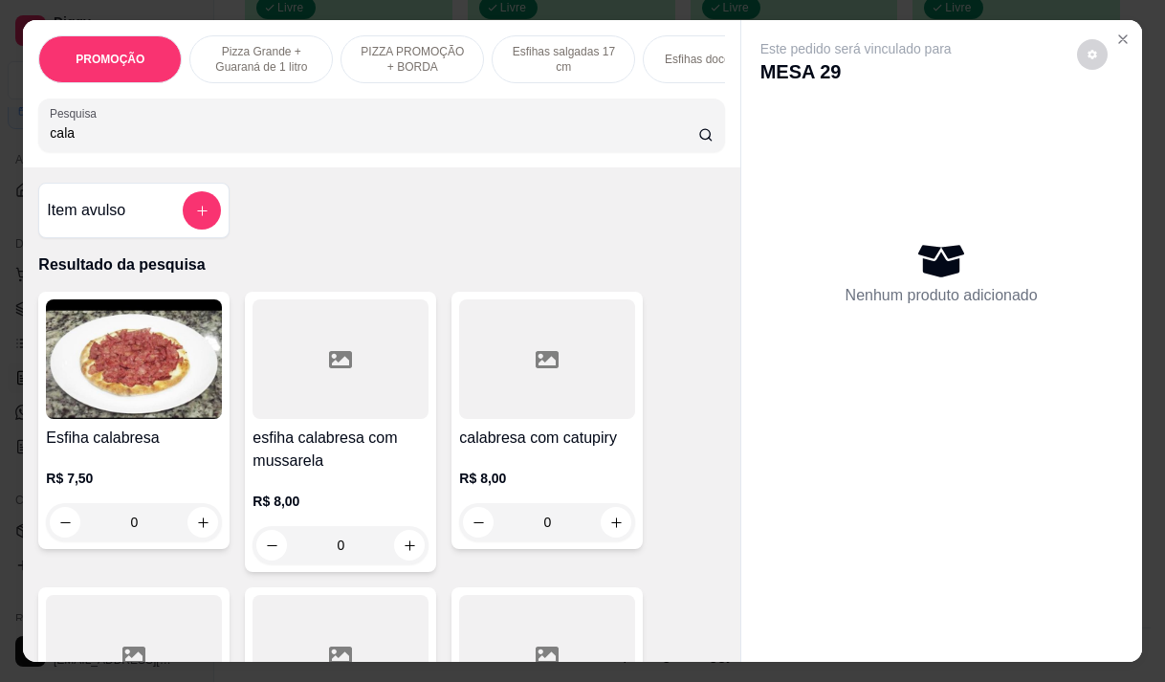
click at [101, 142] on input "cala" at bounding box center [374, 132] width 648 height 19
type input "cala"
click at [118, 475] on p "R$ 7,50" at bounding box center [134, 478] width 176 height 19
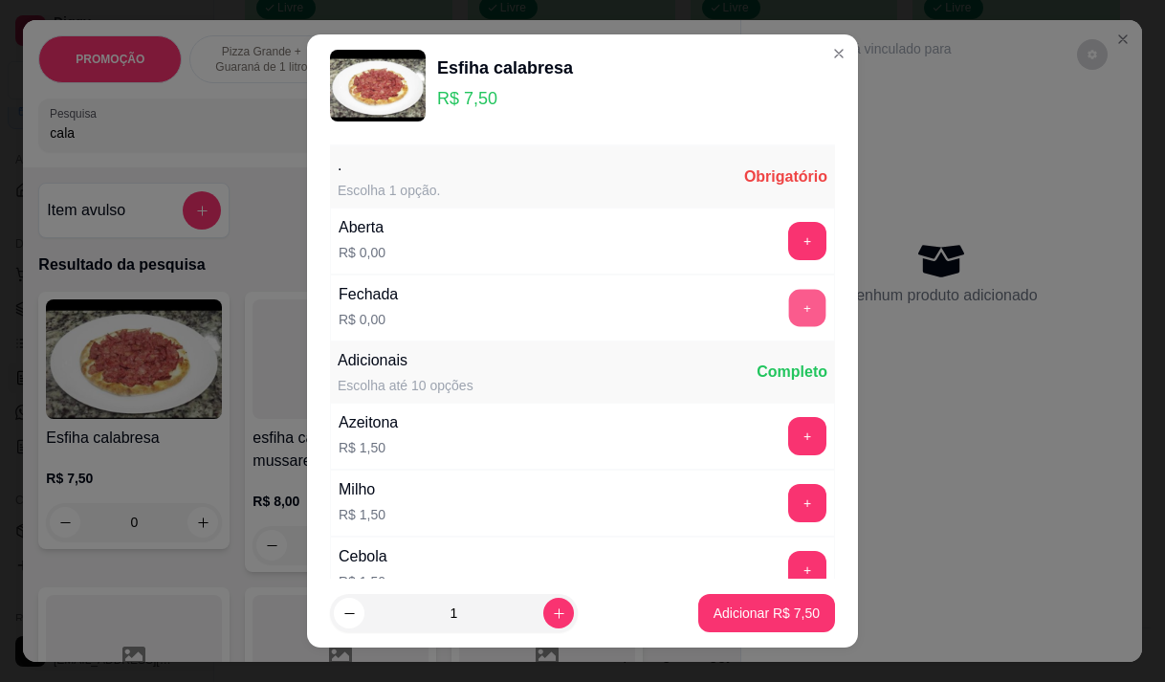
click at [789, 294] on button "+" at bounding box center [807, 307] width 37 height 37
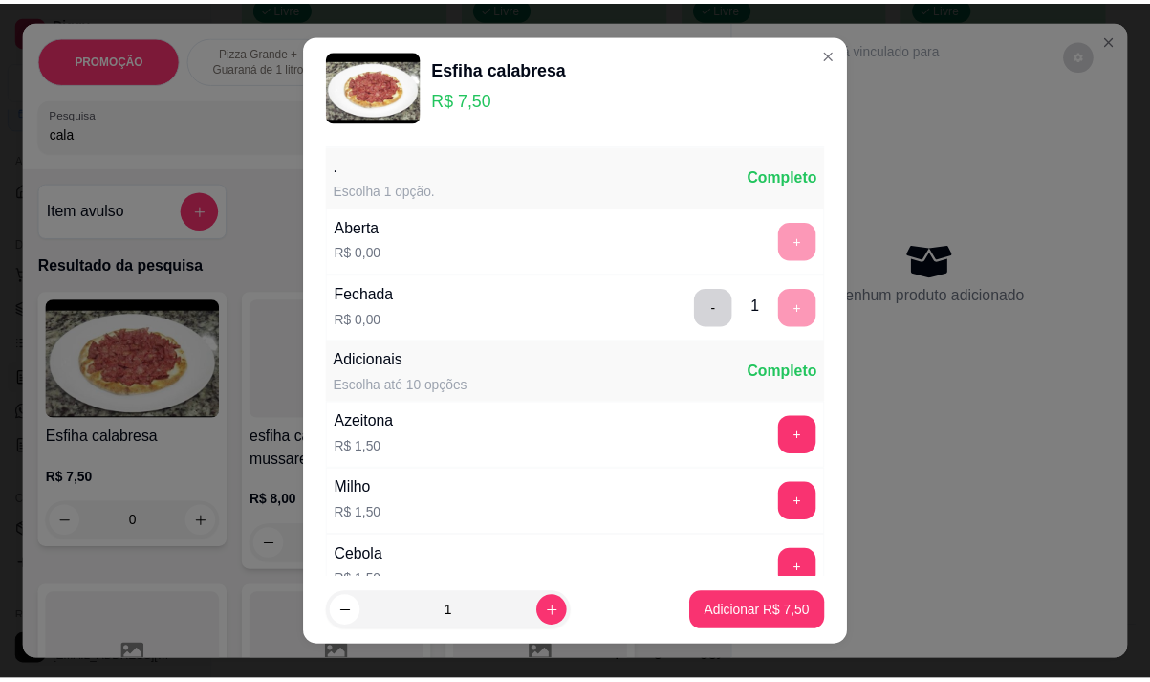
scroll to position [205, 0]
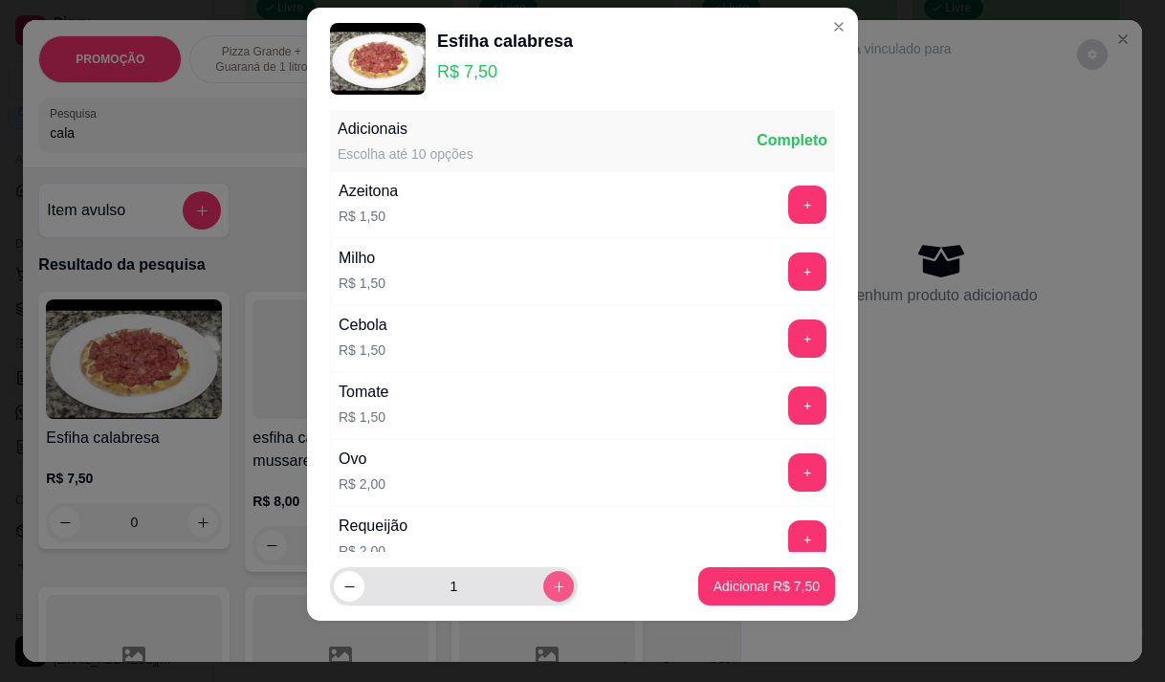
click at [543, 586] on button "increase-product-quantity" at bounding box center [558, 586] width 31 height 31
type input "2"
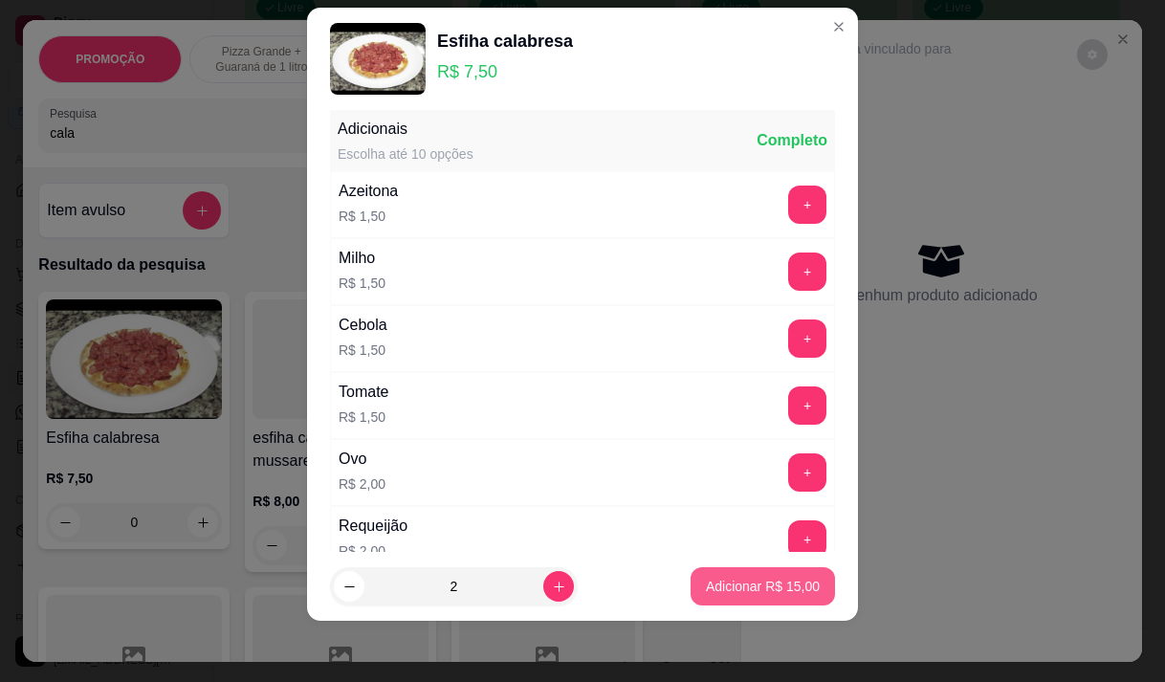
click at [727, 590] on p "Adicionar R$ 15,00" at bounding box center [763, 586] width 114 height 19
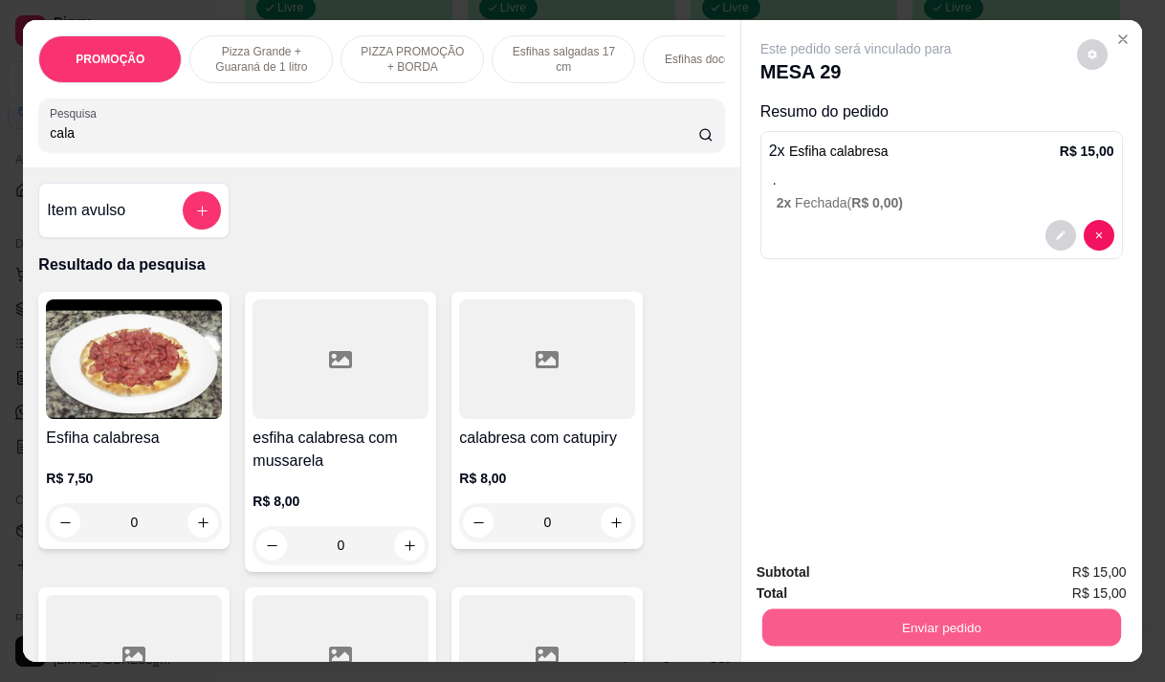
click at [926, 618] on button "Enviar pedido" at bounding box center [940, 626] width 359 height 37
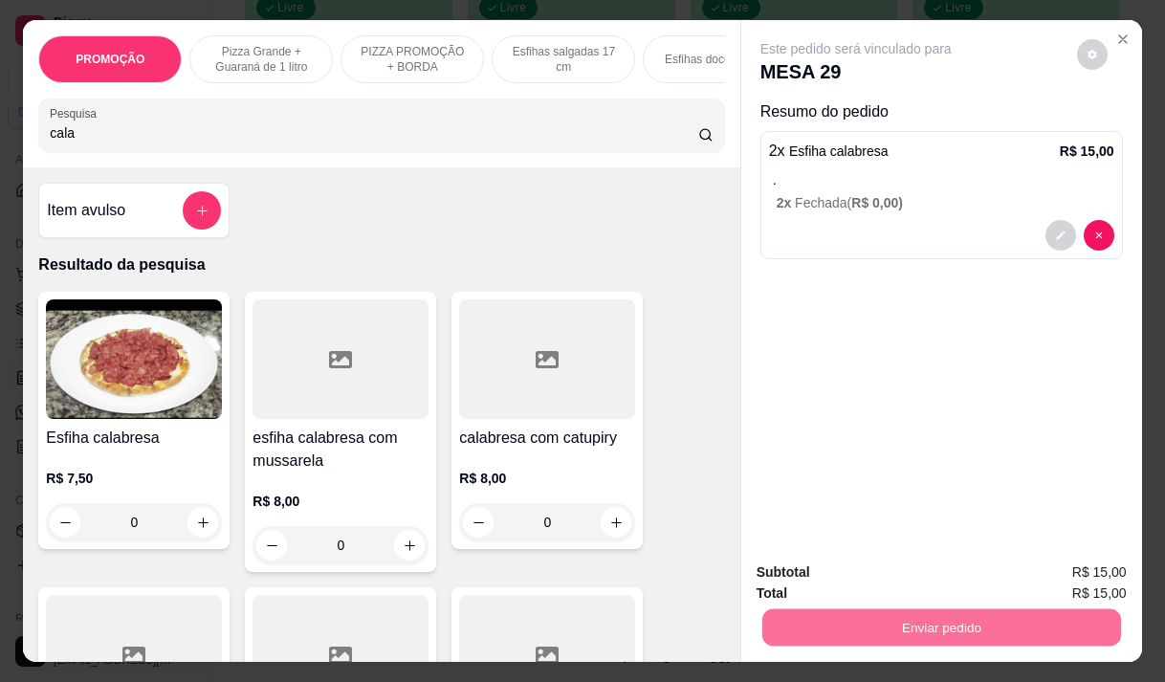
click at [909, 571] on button "Não registrar e enviar pedido" at bounding box center [877, 572] width 193 height 35
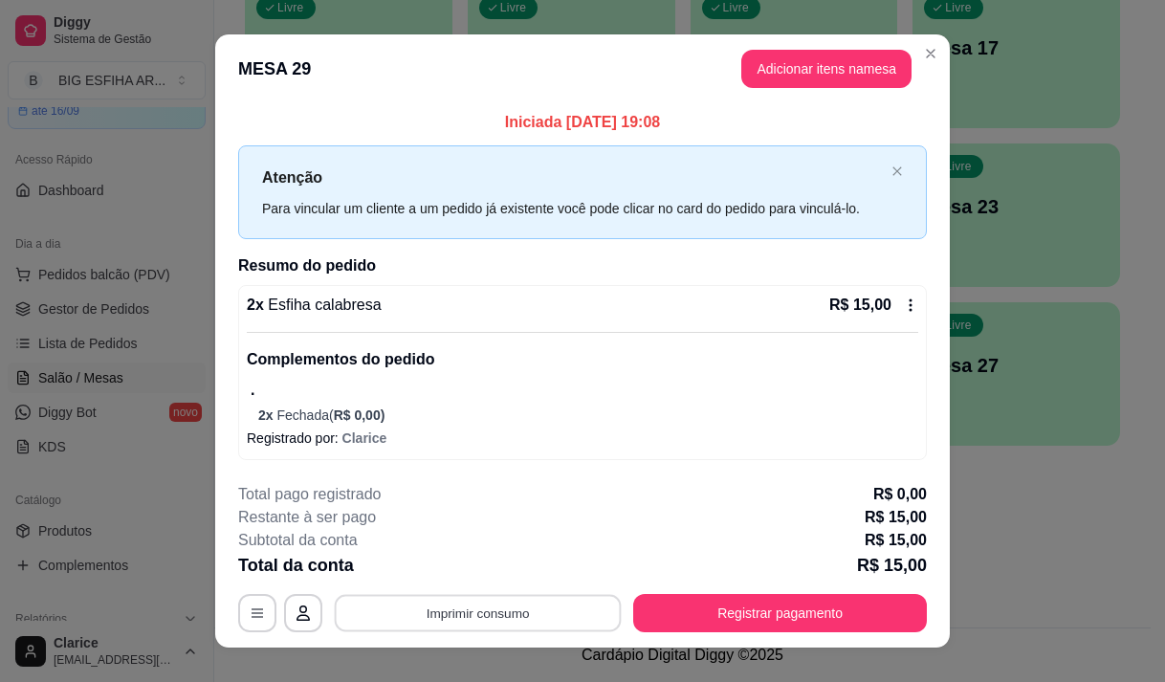
click at [583, 621] on button "Imprimir consumo" at bounding box center [478, 612] width 287 height 37
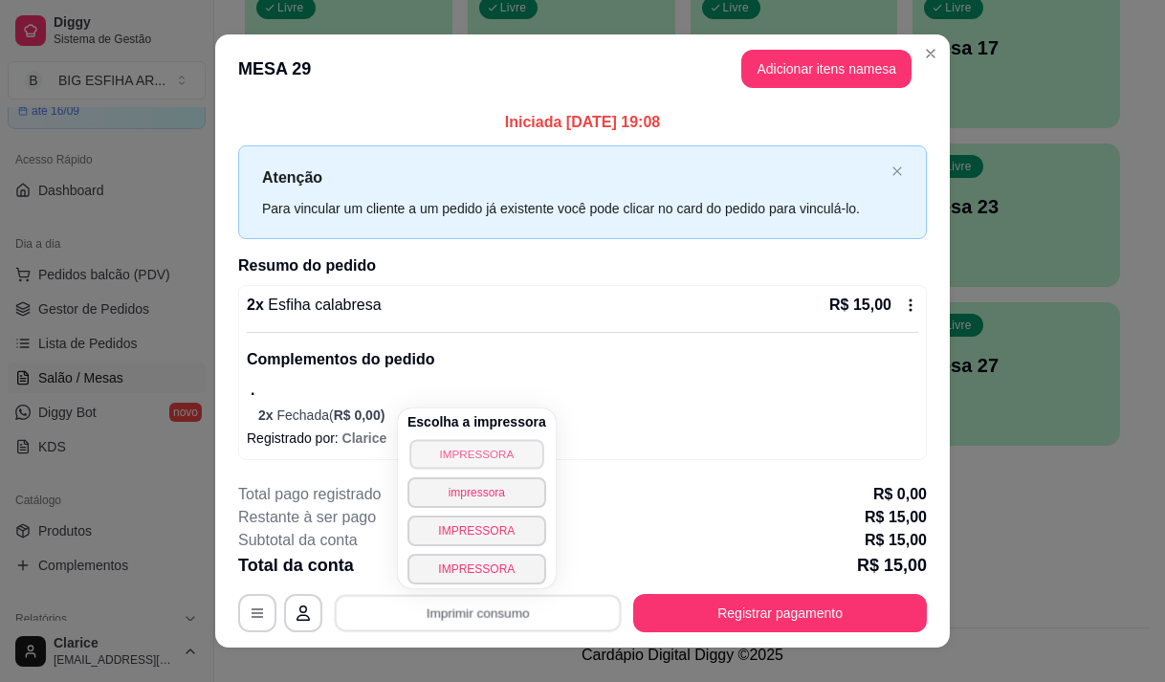
click at [445, 452] on button "IMPRESSORA" at bounding box center [476, 454] width 134 height 30
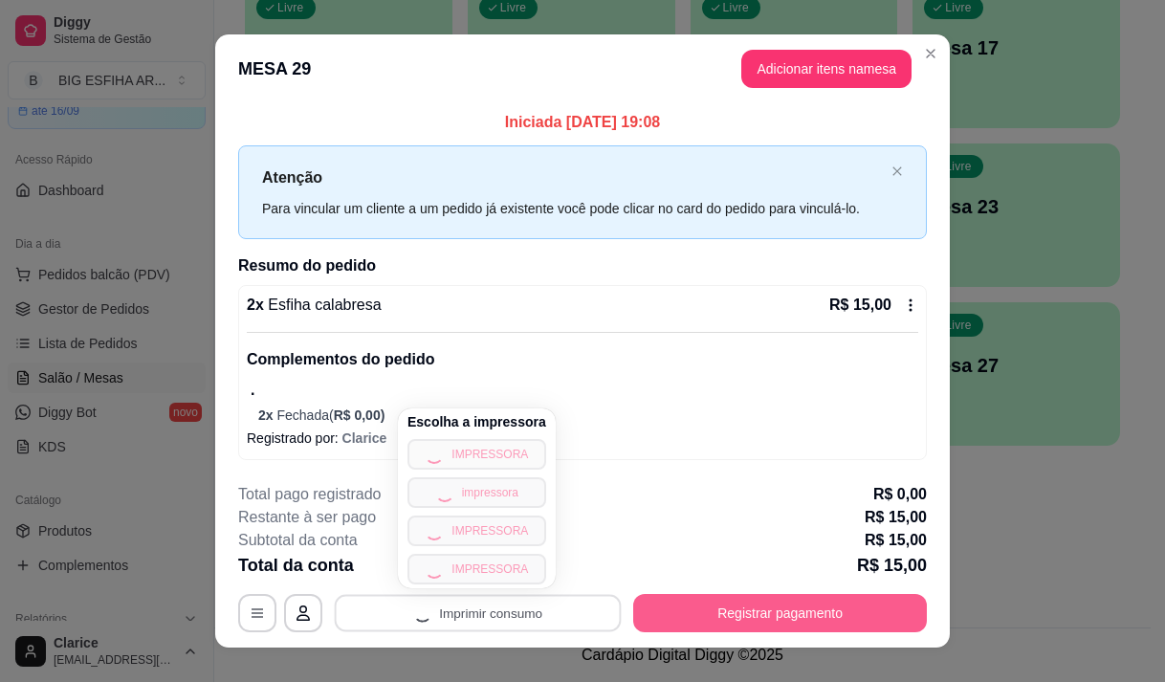
click at [659, 606] on button "Registrar pagamento" at bounding box center [780, 613] width 294 height 38
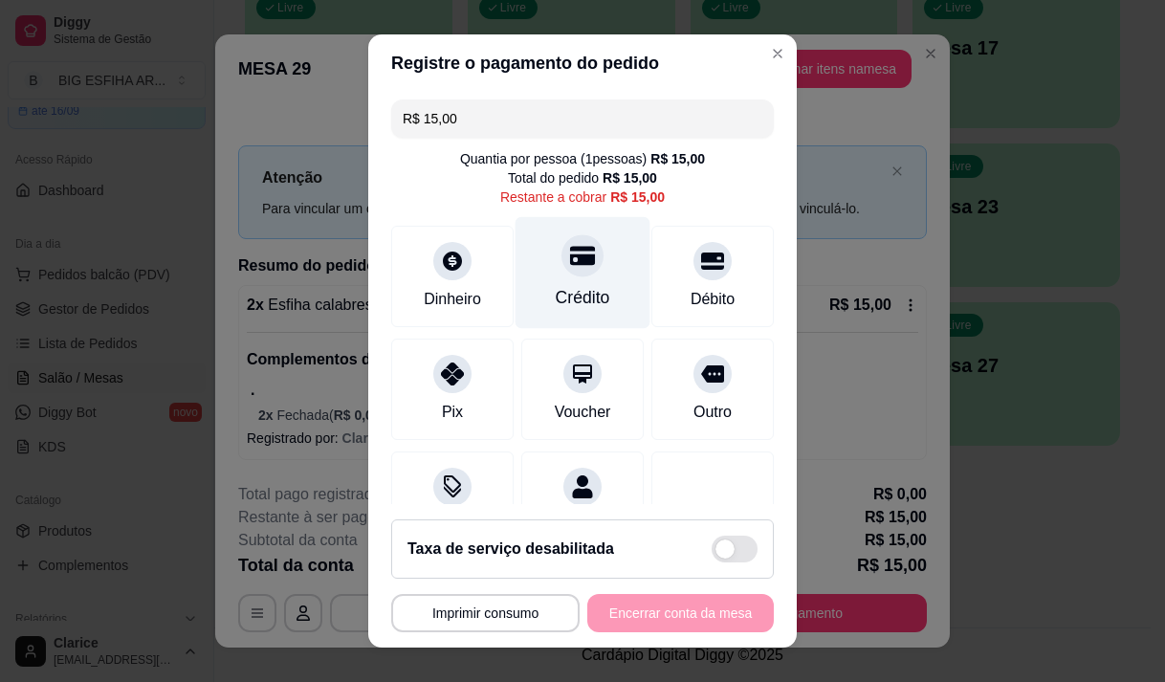
click at [584, 282] on div "Crédito" at bounding box center [582, 272] width 135 height 112
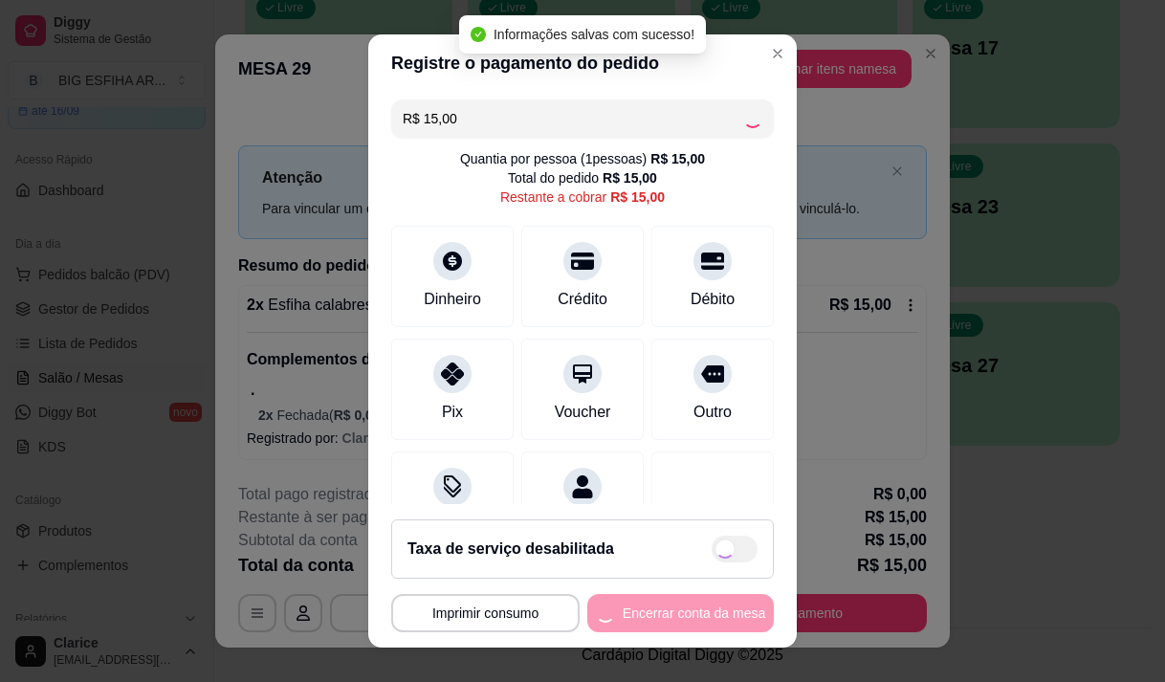
type input "R$ 0,00"
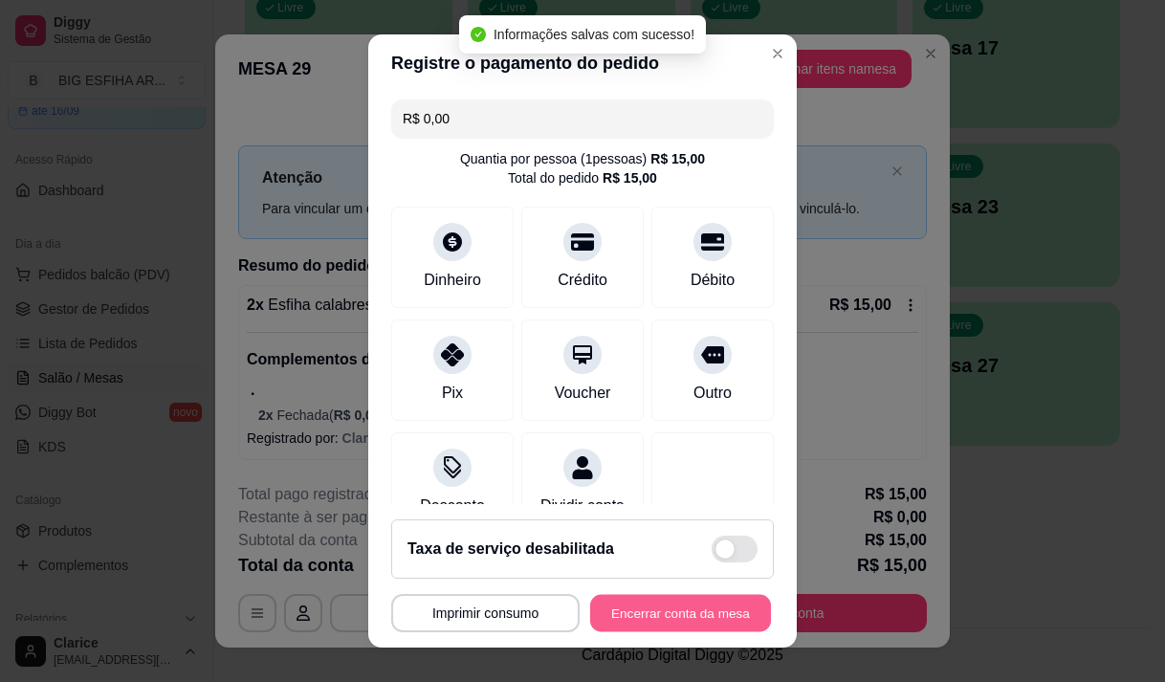
click at [690, 613] on button "Encerrar conta da mesa" at bounding box center [680, 613] width 181 height 37
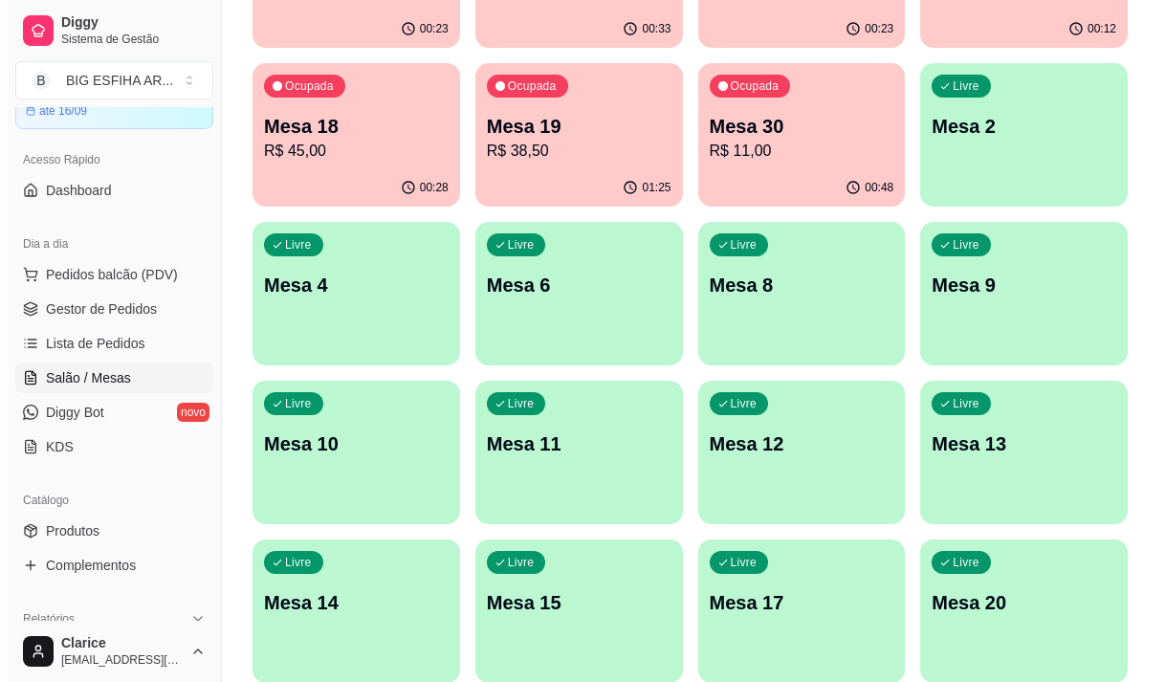
scroll to position [92, 0]
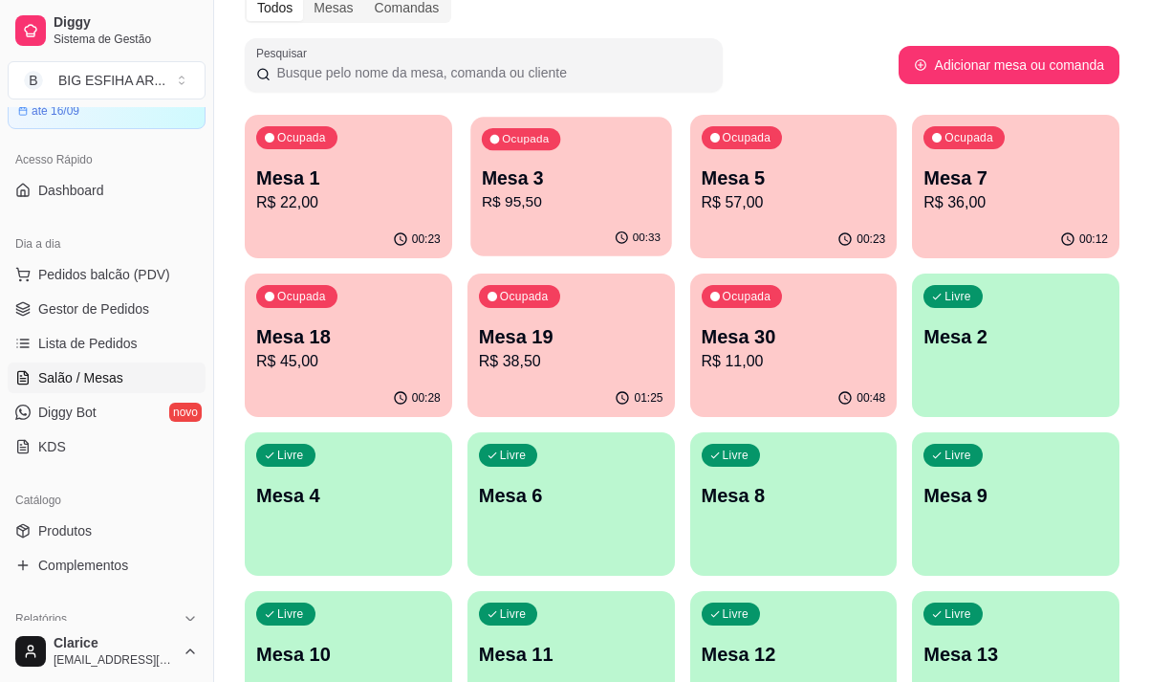
click at [557, 194] on p "R$ 95,50" at bounding box center [571, 202] width 179 height 22
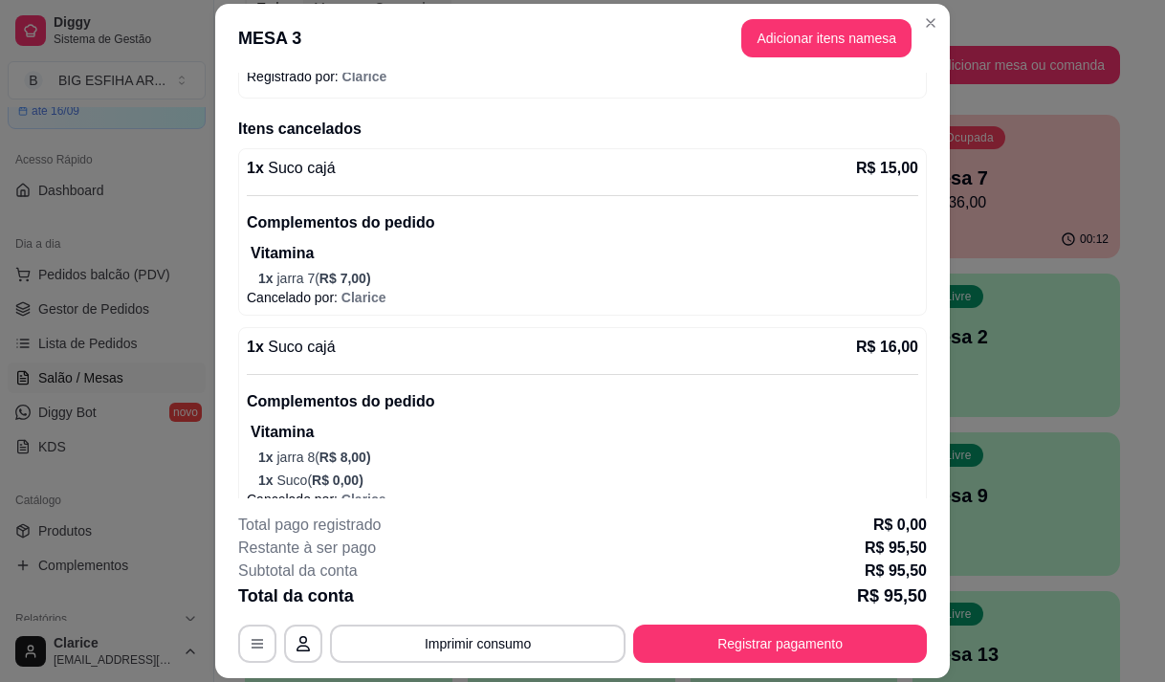
scroll to position [800, 0]
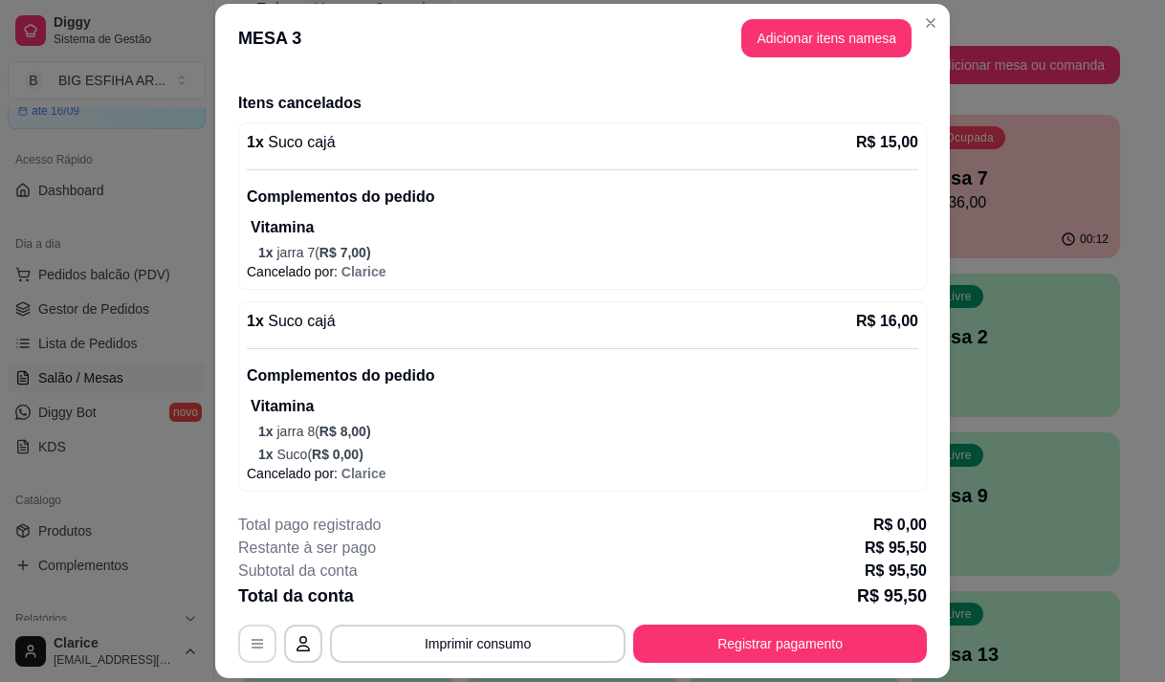
click at [238, 646] on button "button" at bounding box center [257, 643] width 38 height 38
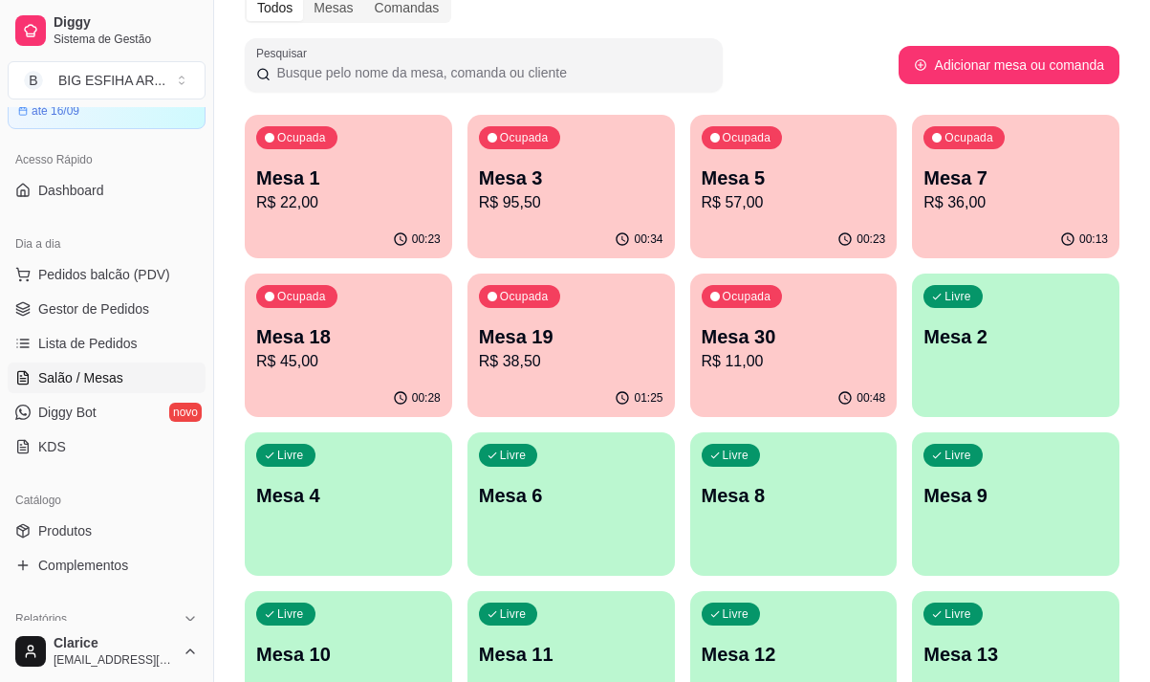
click at [614, 193] on p "R$ 95,50" at bounding box center [571, 202] width 185 height 23
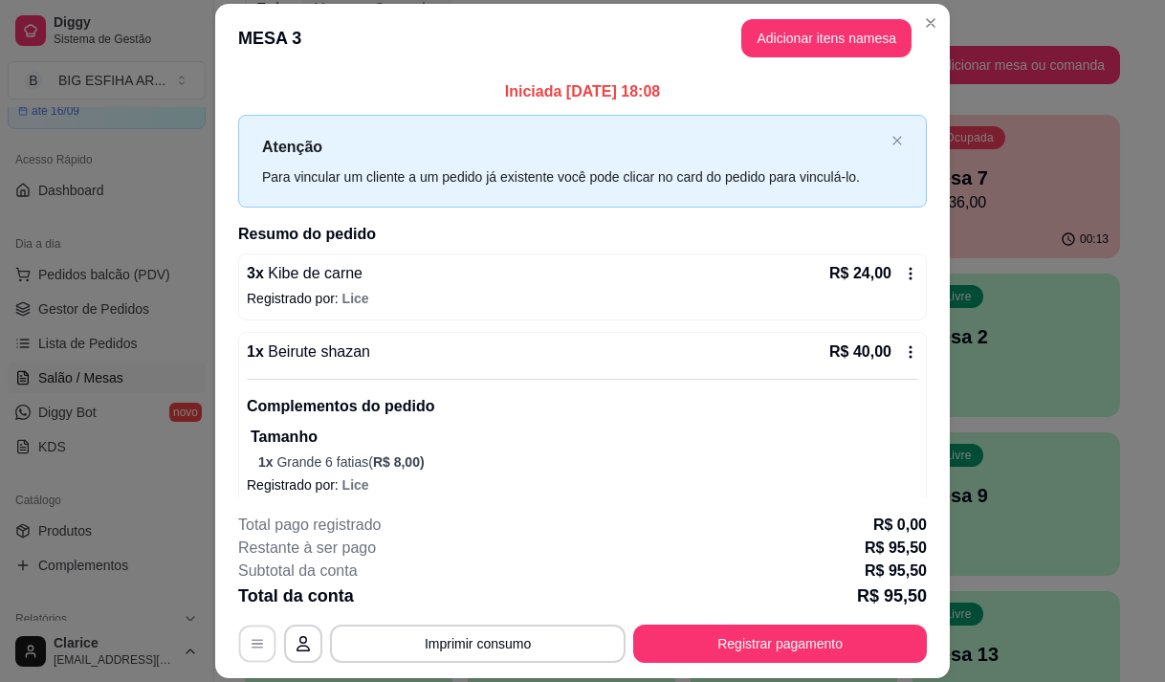
click at [258, 648] on button "button" at bounding box center [257, 643] width 37 height 37
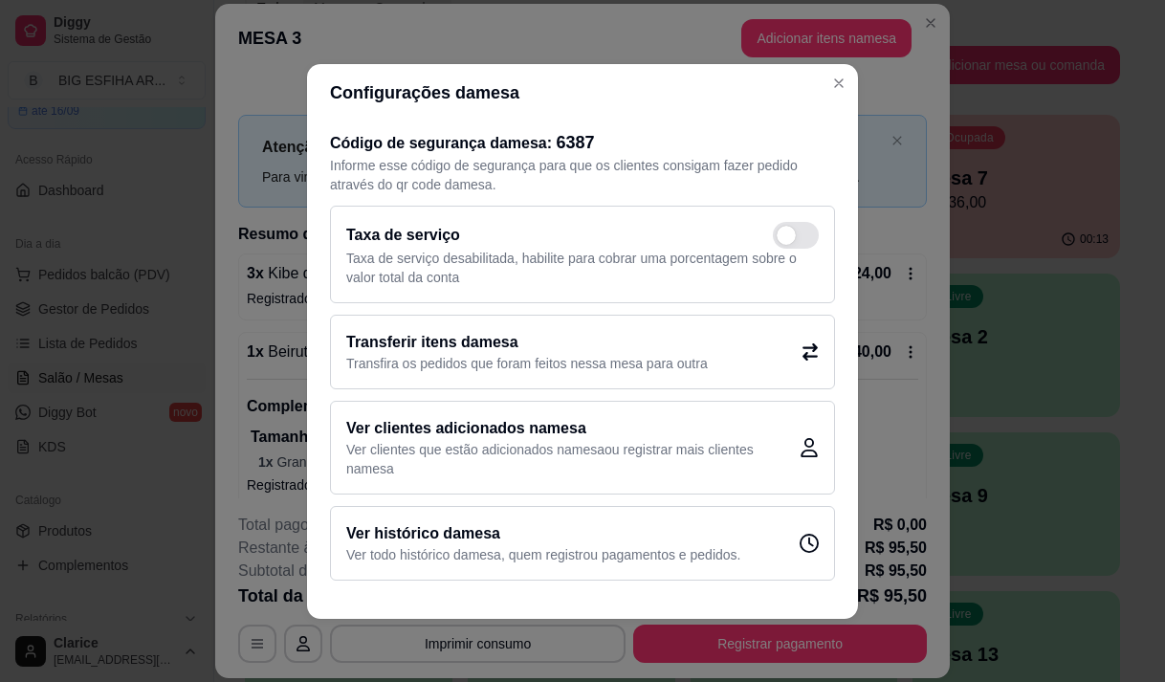
click at [419, 347] on h2 "Transferir itens da mesa" at bounding box center [526, 342] width 361 height 23
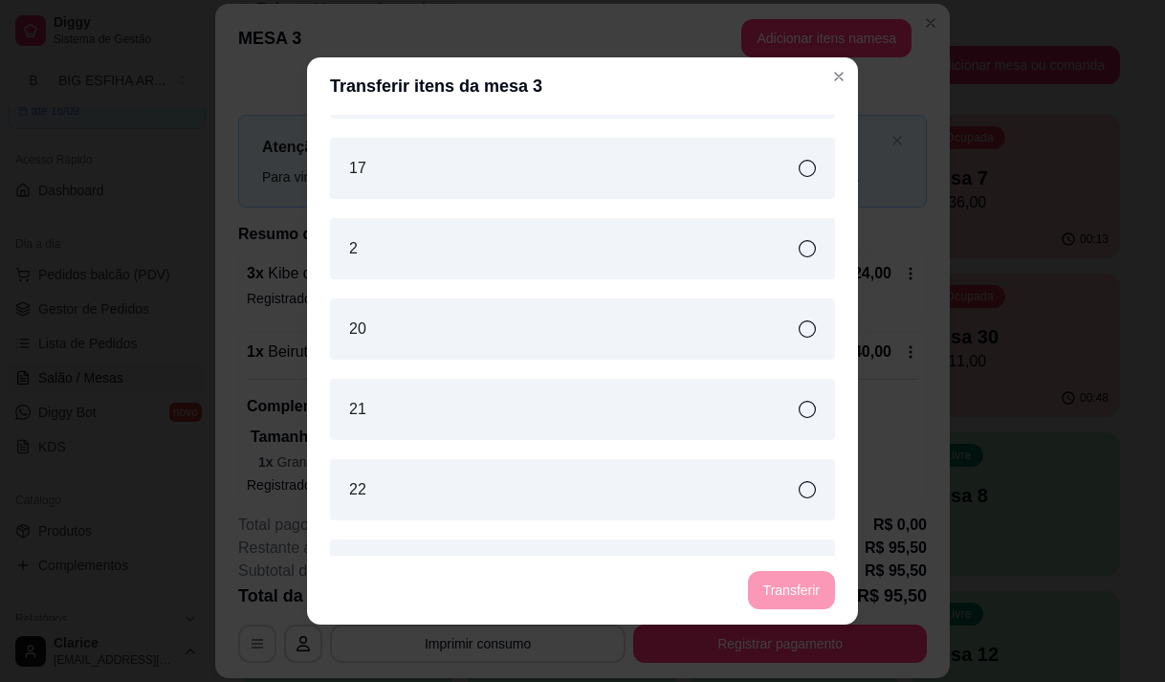
scroll to position [478, 0]
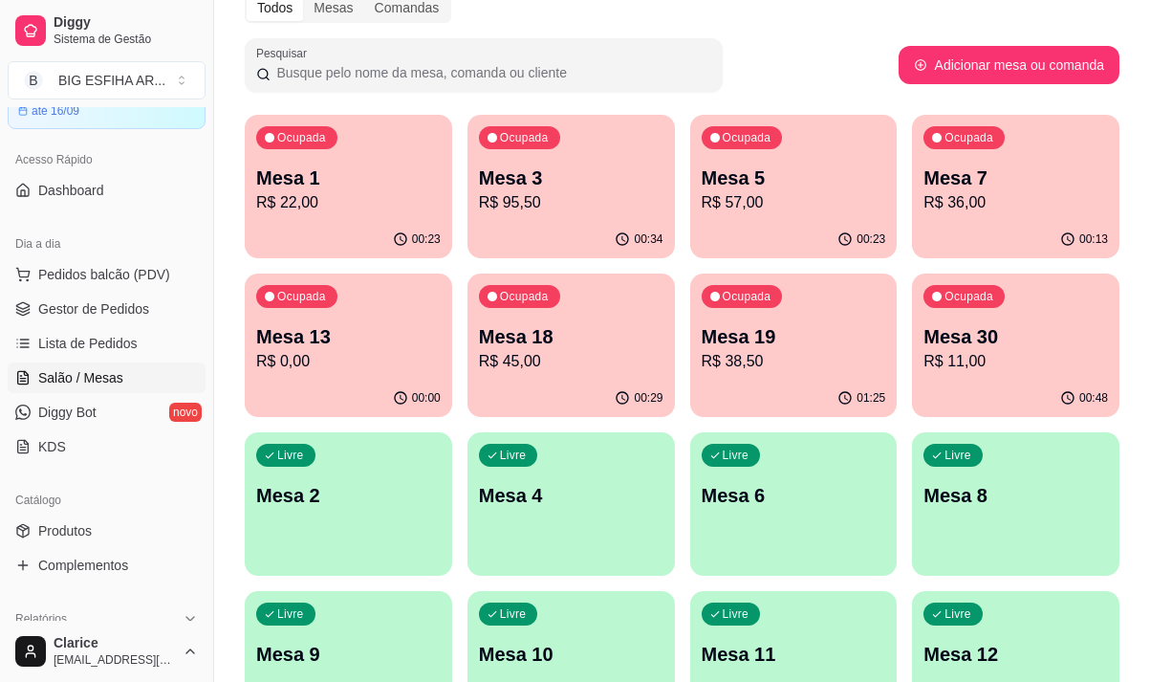
click at [645, 140] on div "Ocupada Mesa 3 R$ 95,50" at bounding box center [572, 168] width 208 height 106
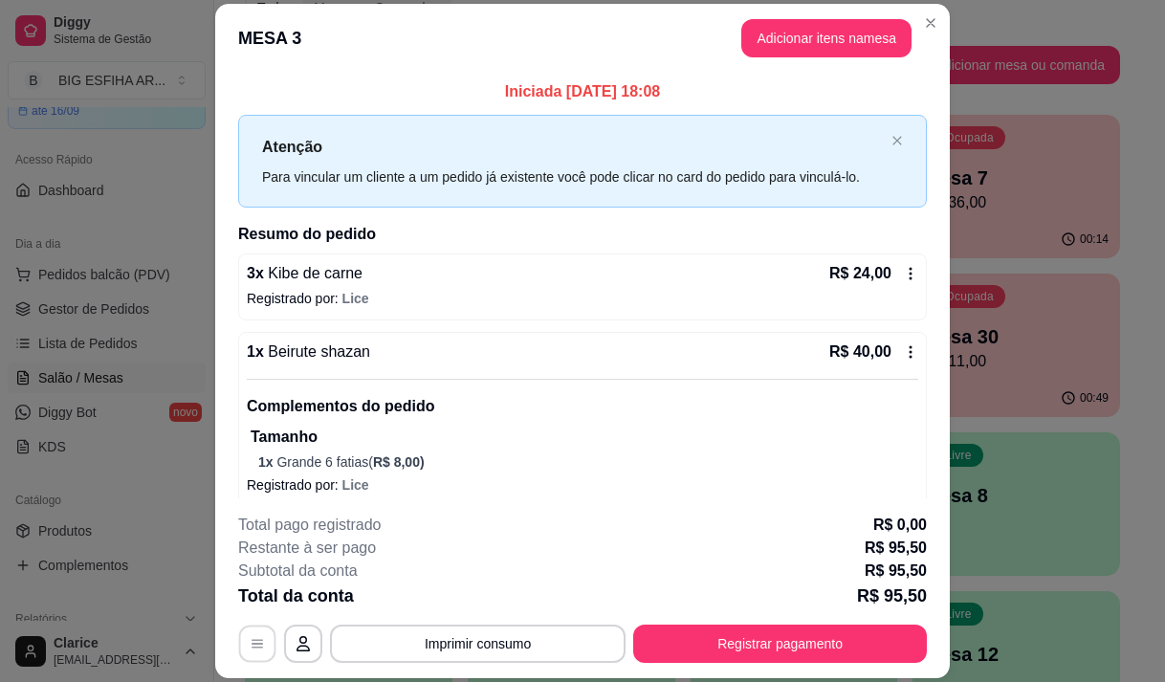
click at [256, 649] on icon "button" at bounding box center [257, 644] width 15 height 15
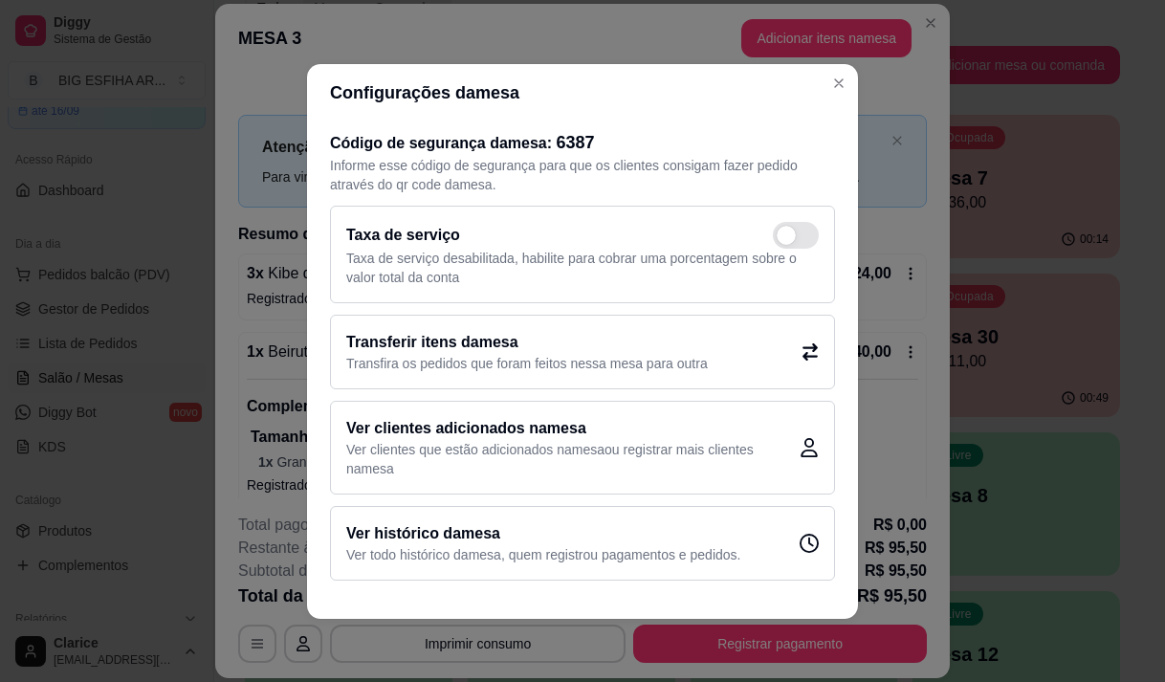
click at [493, 336] on h2 "Transferir itens da mesa" at bounding box center [526, 342] width 361 height 23
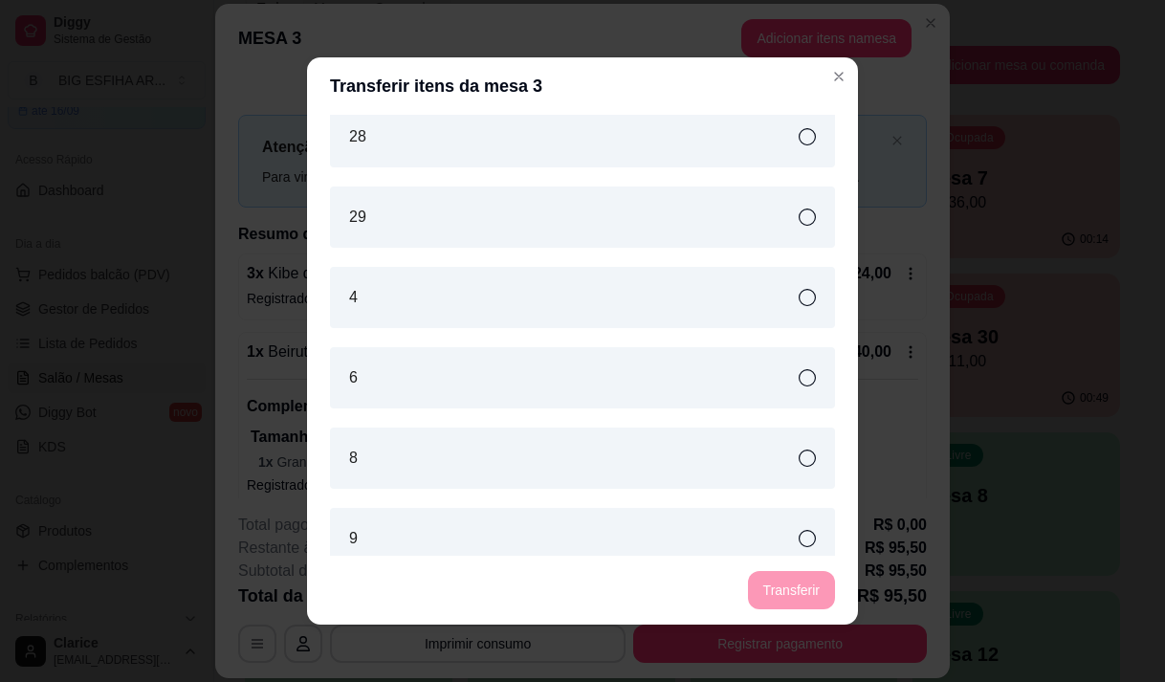
scroll to position [1242, 0]
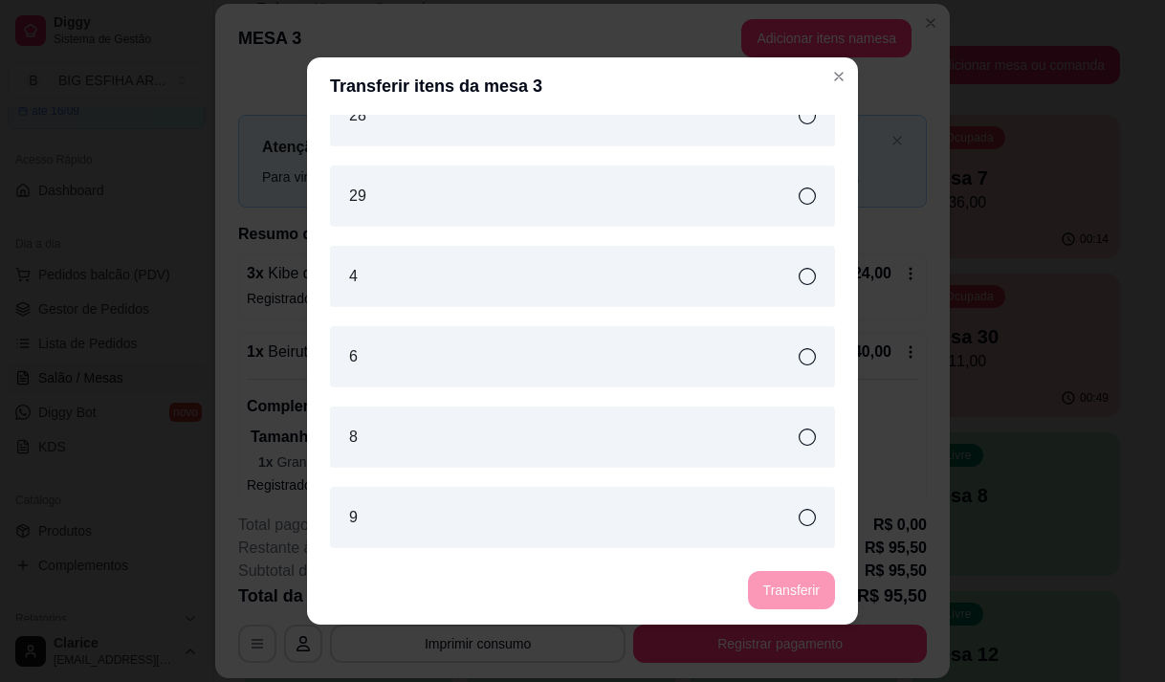
click at [558, 269] on div "4" at bounding box center [582, 276] width 505 height 61
click at [771, 591] on button "Transferir" at bounding box center [791, 590] width 87 height 38
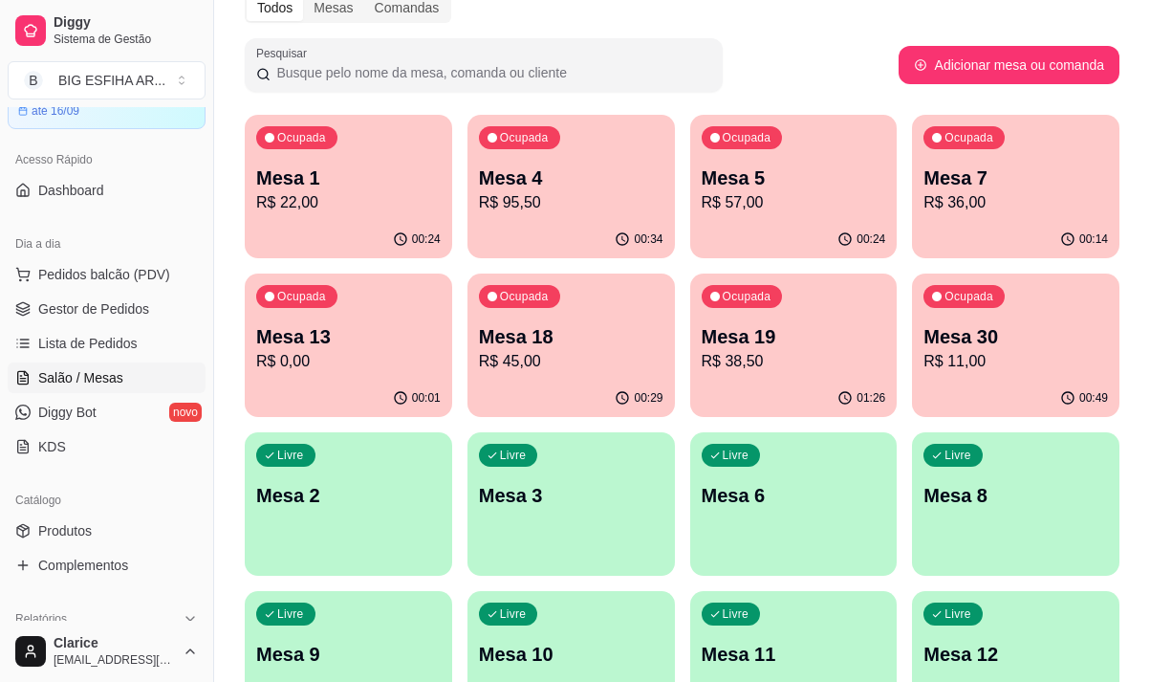
click at [374, 371] on p "R$ 0,00" at bounding box center [348, 361] width 185 height 23
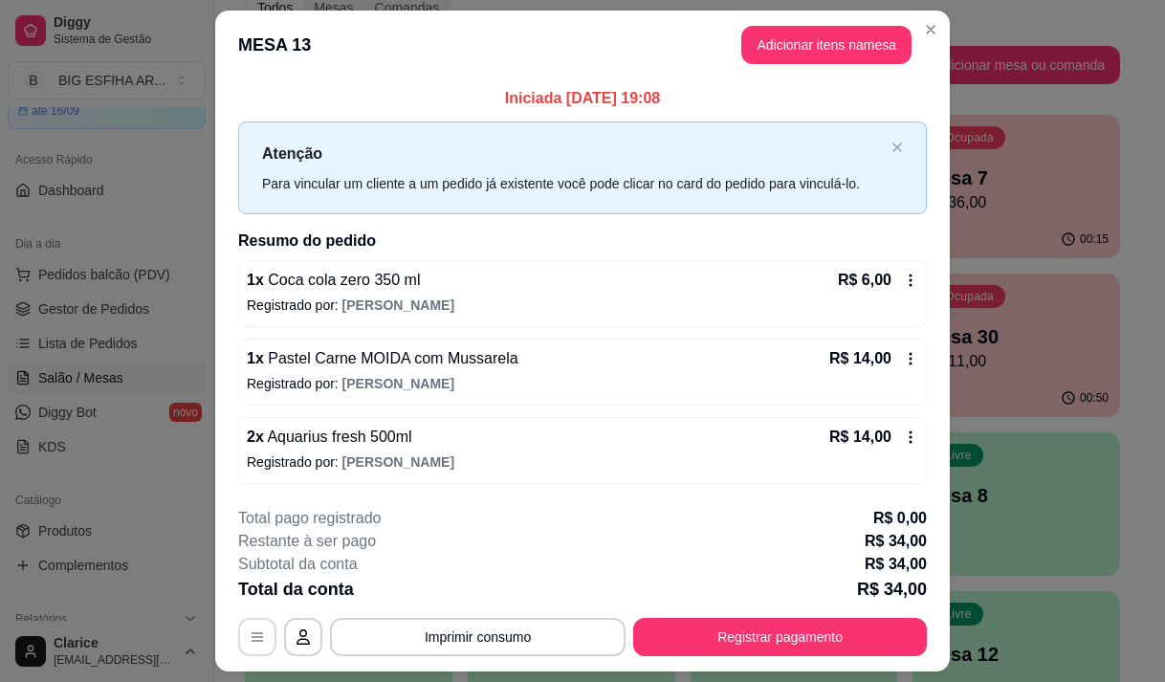
click at [250, 642] on icon "button" at bounding box center [257, 636] width 15 height 15
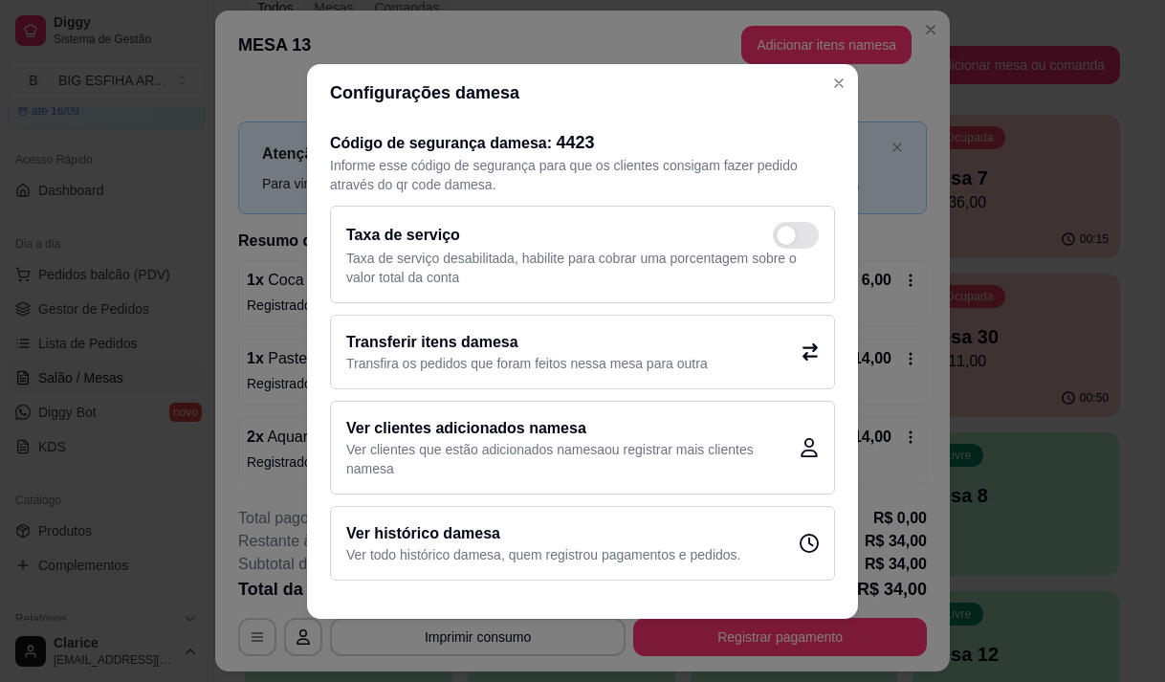
click at [478, 350] on h2 "Transferir itens da mesa" at bounding box center [526, 342] width 361 height 23
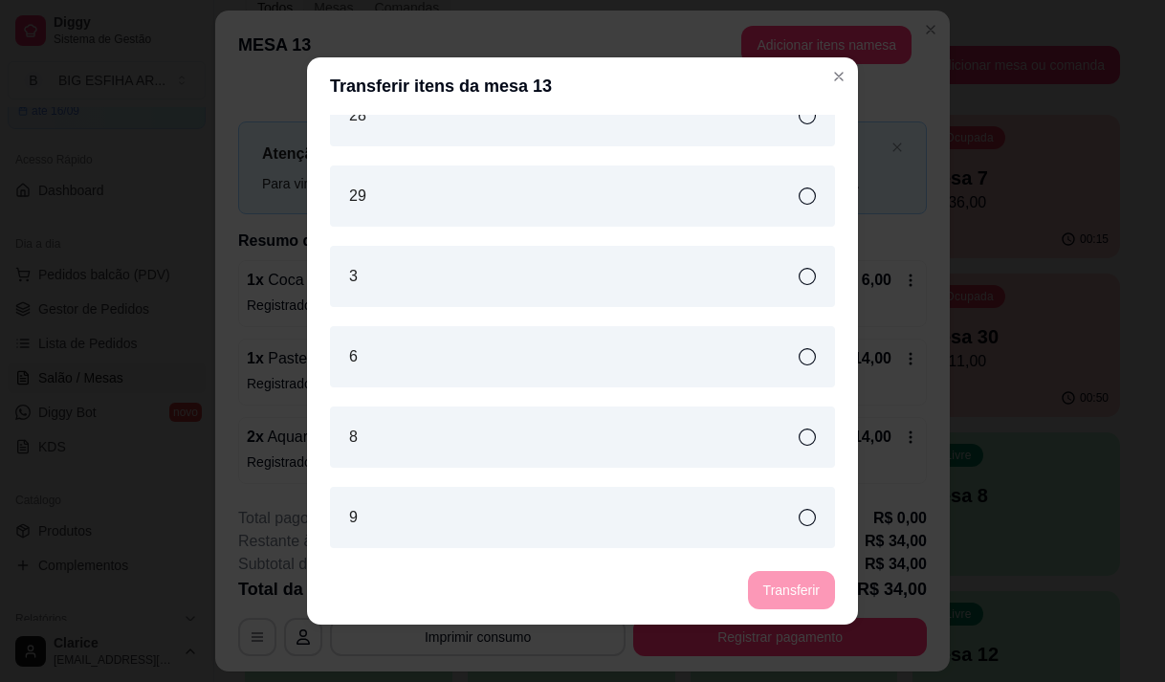
click at [506, 257] on div "3" at bounding box center [582, 276] width 505 height 61
click at [780, 585] on button "Transferir" at bounding box center [791, 590] width 85 height 37
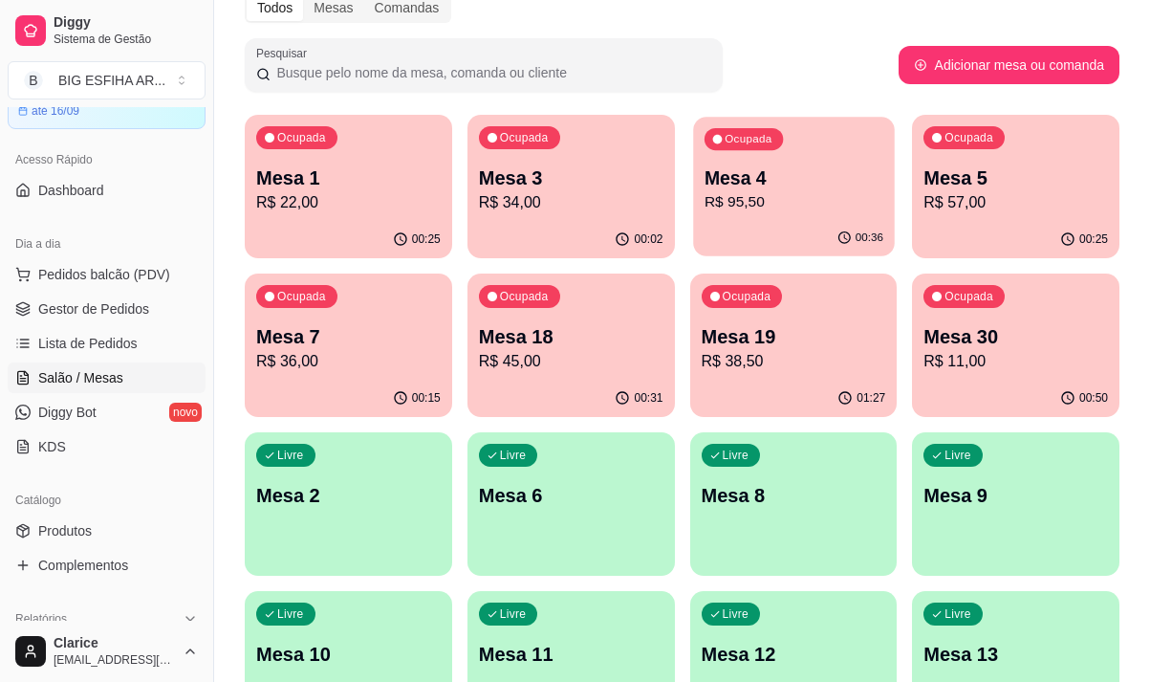
click at [786, 184] on p "Mesa 4" at bounding box center [793, 178] width 179 height 26
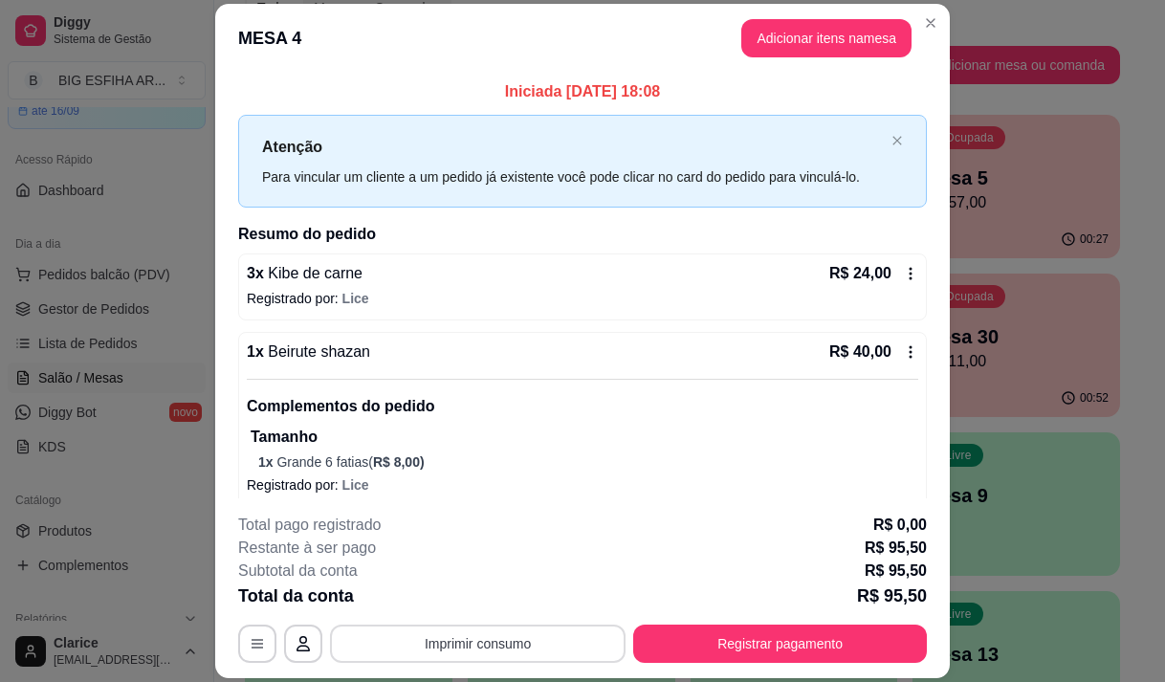
click at [401, 638] on button "Imprimir consumo" at bounding box center [478, 643] width 296 height 38
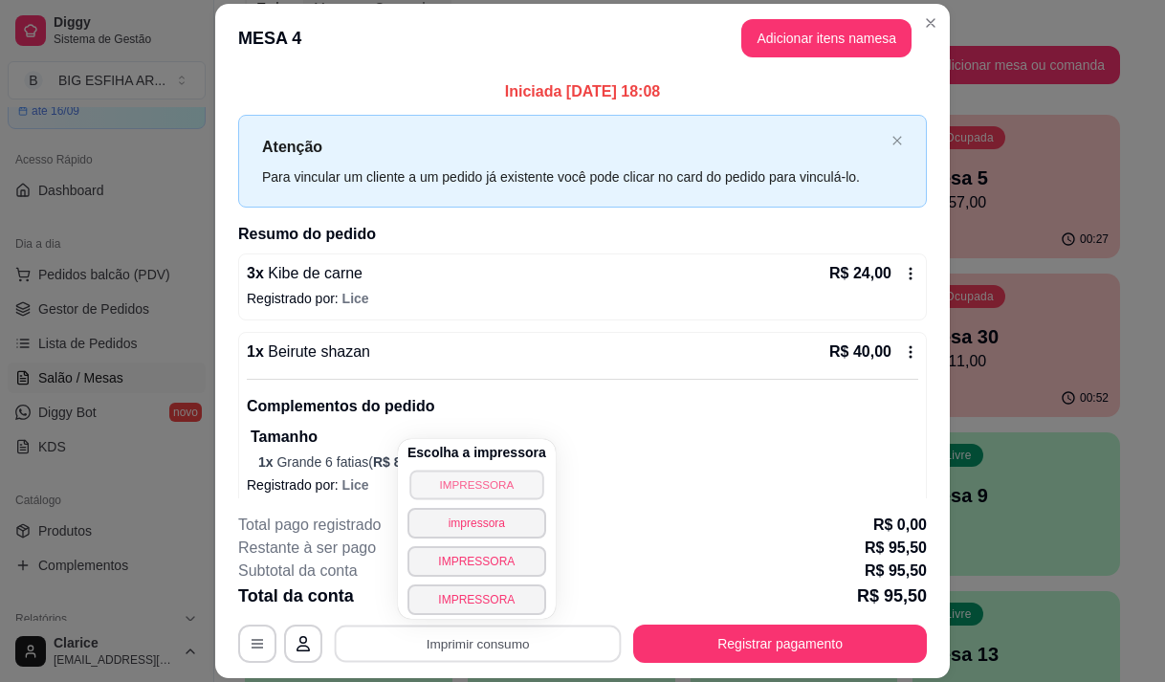
click at [461, 481] on button "IMPRESSORA" at bounding box center [476, 485] width 134 height 30
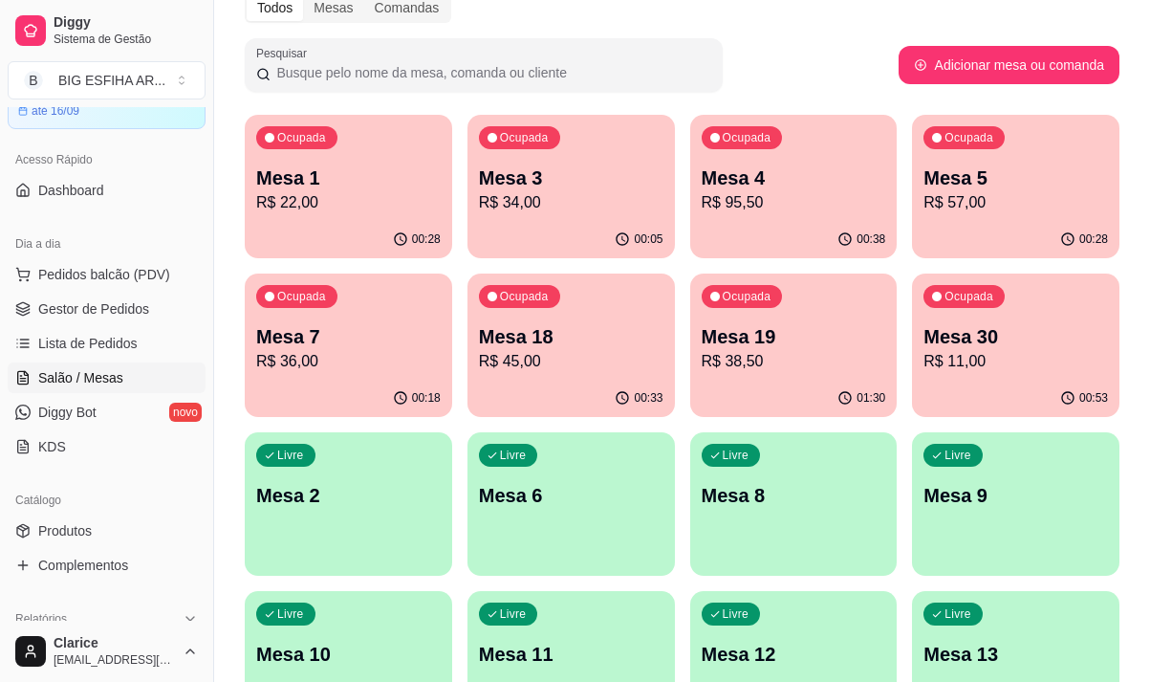
click at [304, 205] on p "R$ 22,00" at bounding box center [348, 202] width 185 height 23
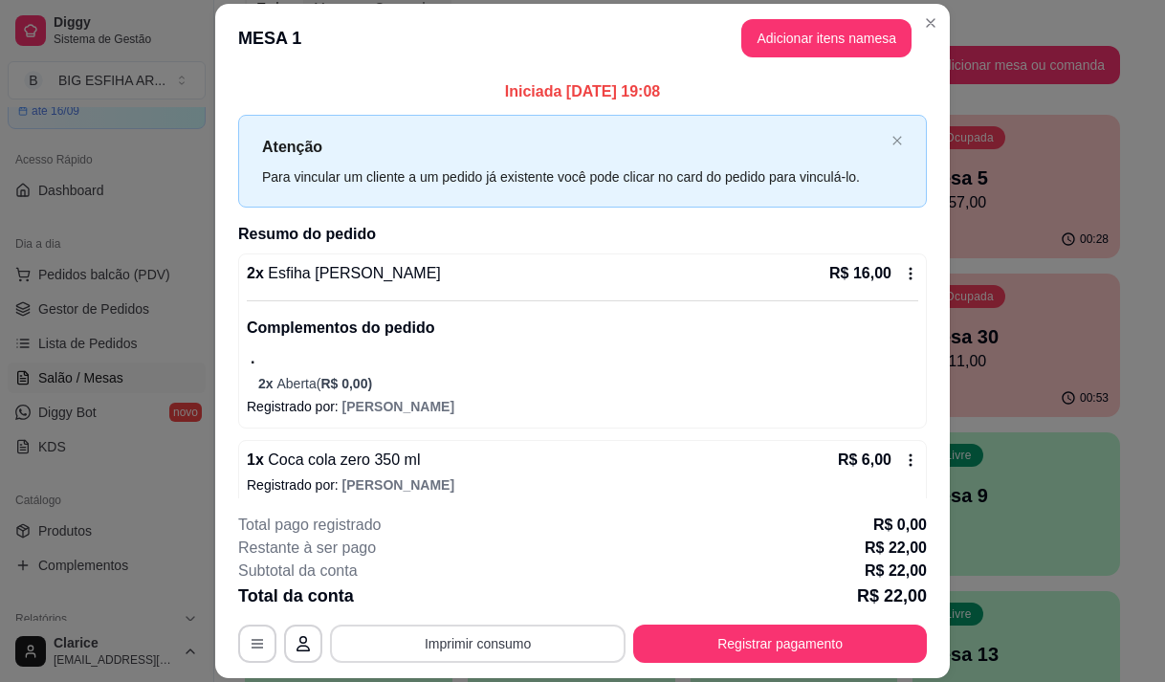
click at [428, 661] on button "Imprimir consumo" at bounding box center [478, 643] width 296 height 38
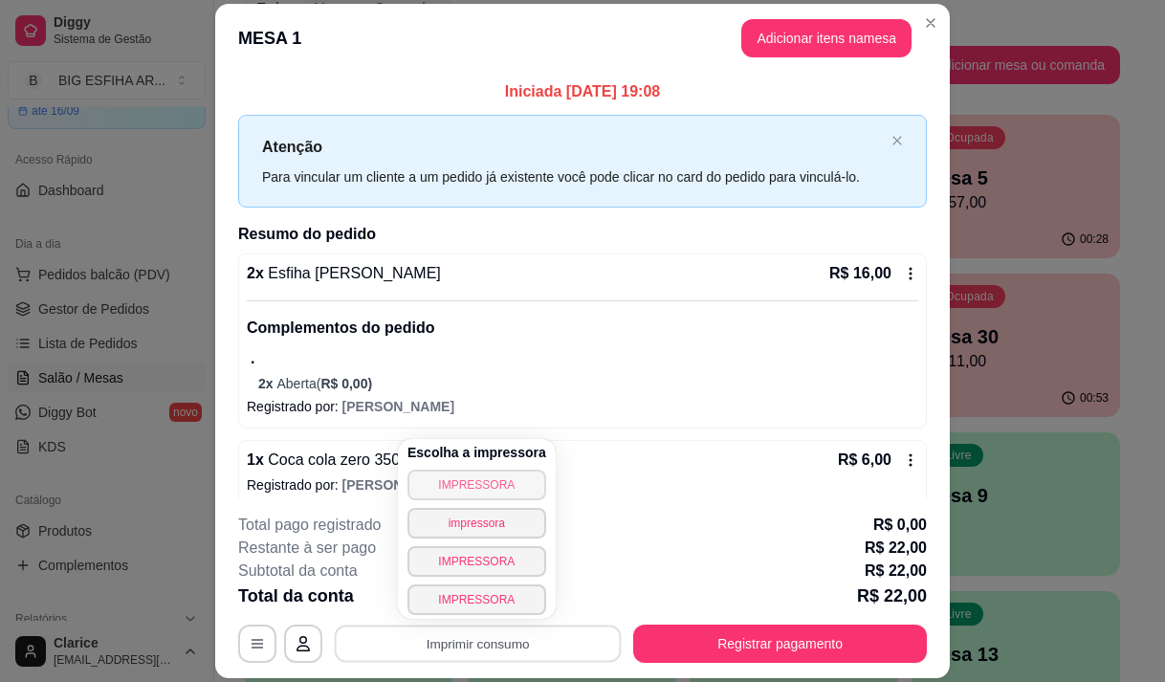
click at [472, 489] on button "IMPRESSORA" at bounding box center [476, 485] width 139 height 31
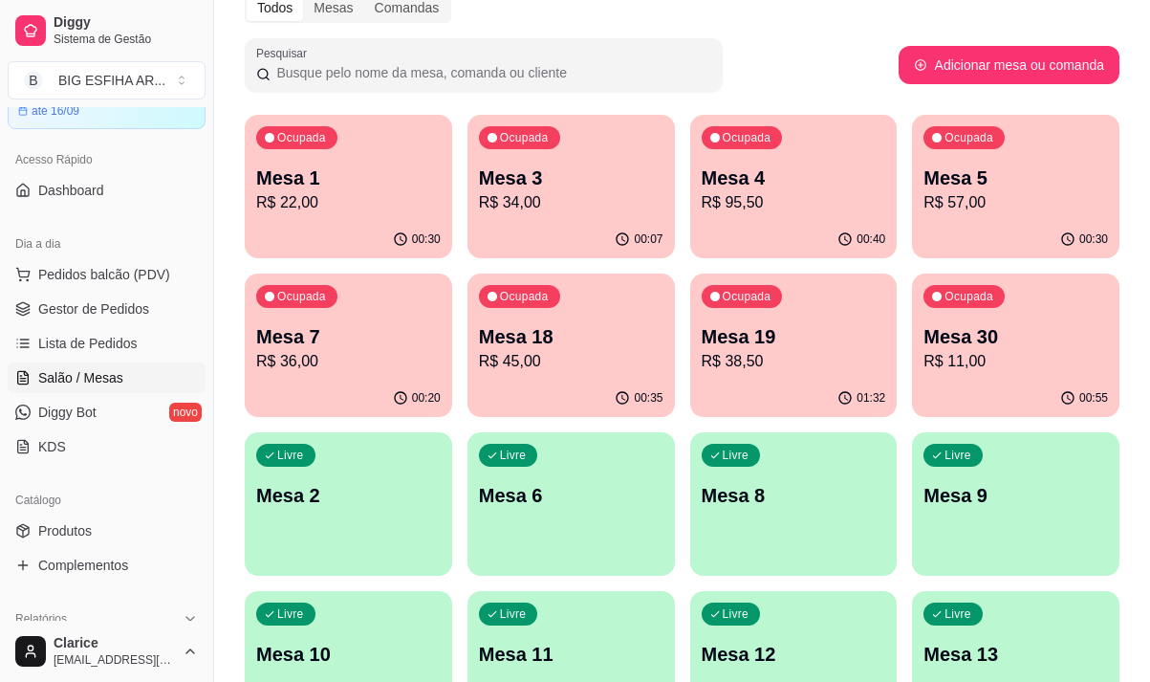
click at [330, 197] on p "R$ 22,00" at bounding box center [348, 202] width 185 height 23
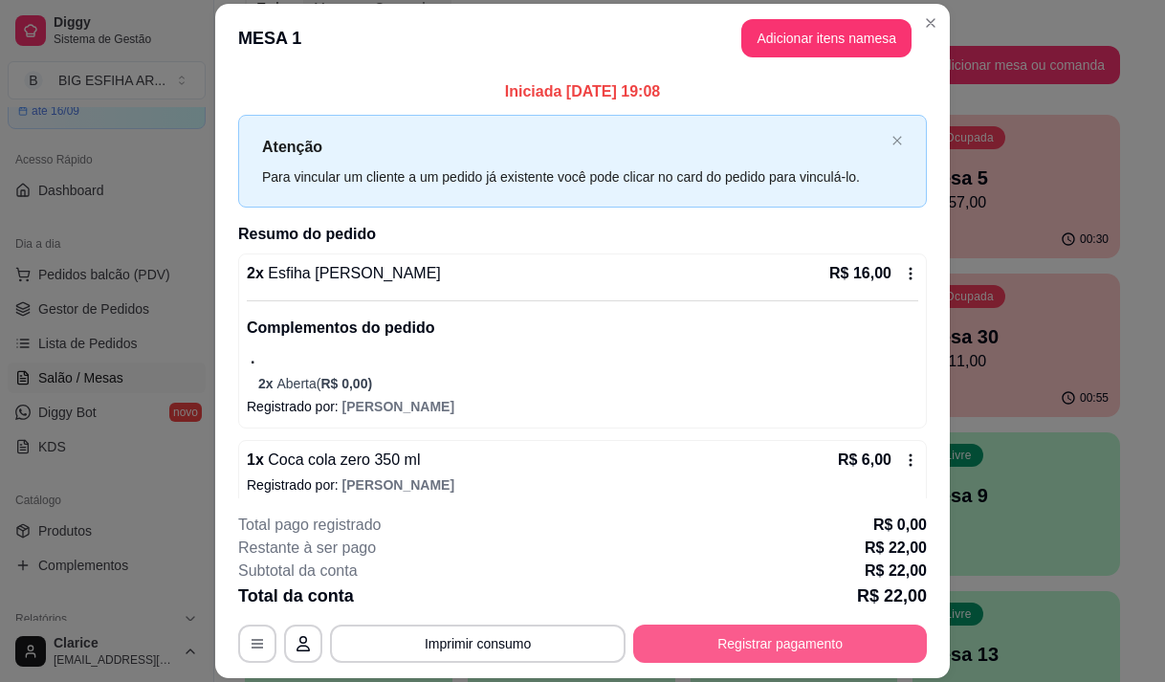
click at [818, 634] on button "Registrar pagamento" at bounding box center [780, 643] width 294 height 38
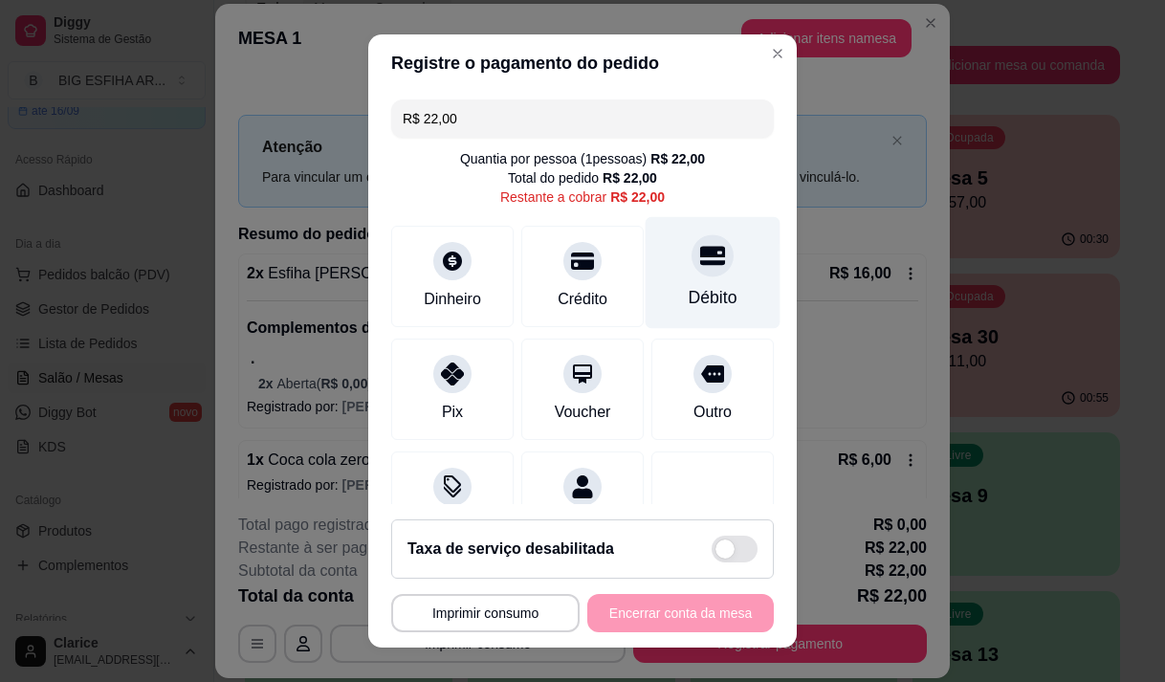
click at [703, 294] on div "Débito" at bounding box center [713, 297] width 49 height 25
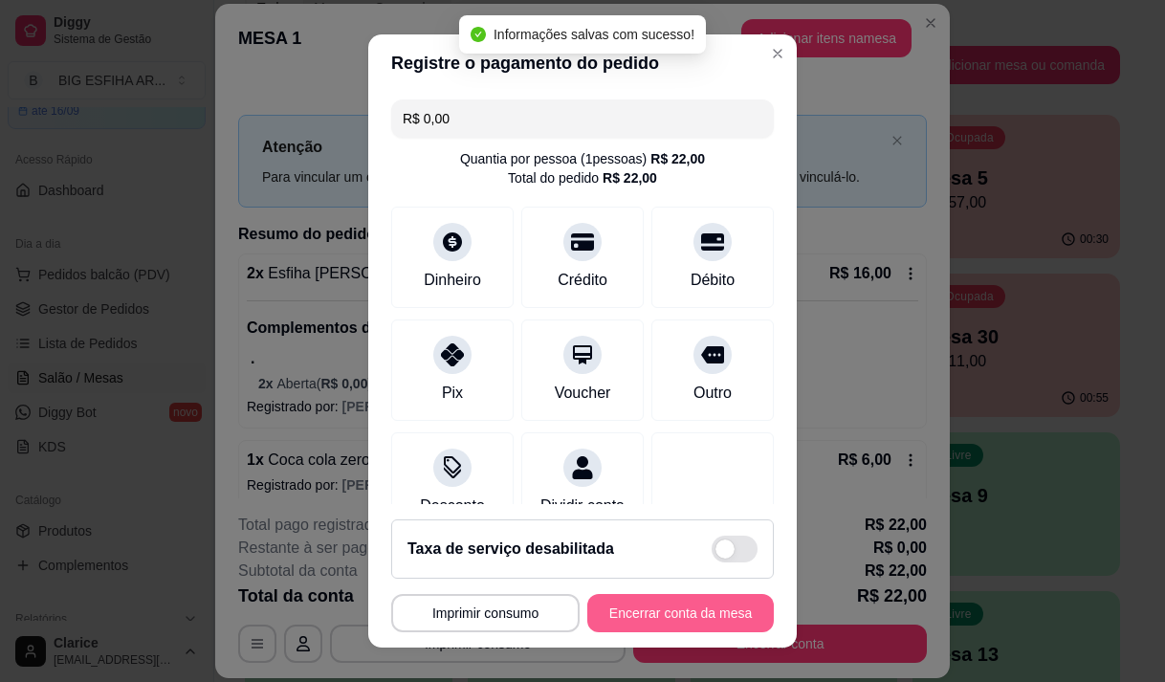
type input "R$ 0,00"
click at [687, 610] on button "Encerrar conta da mesa" at bounding box center [680, 613] width 181 height 37
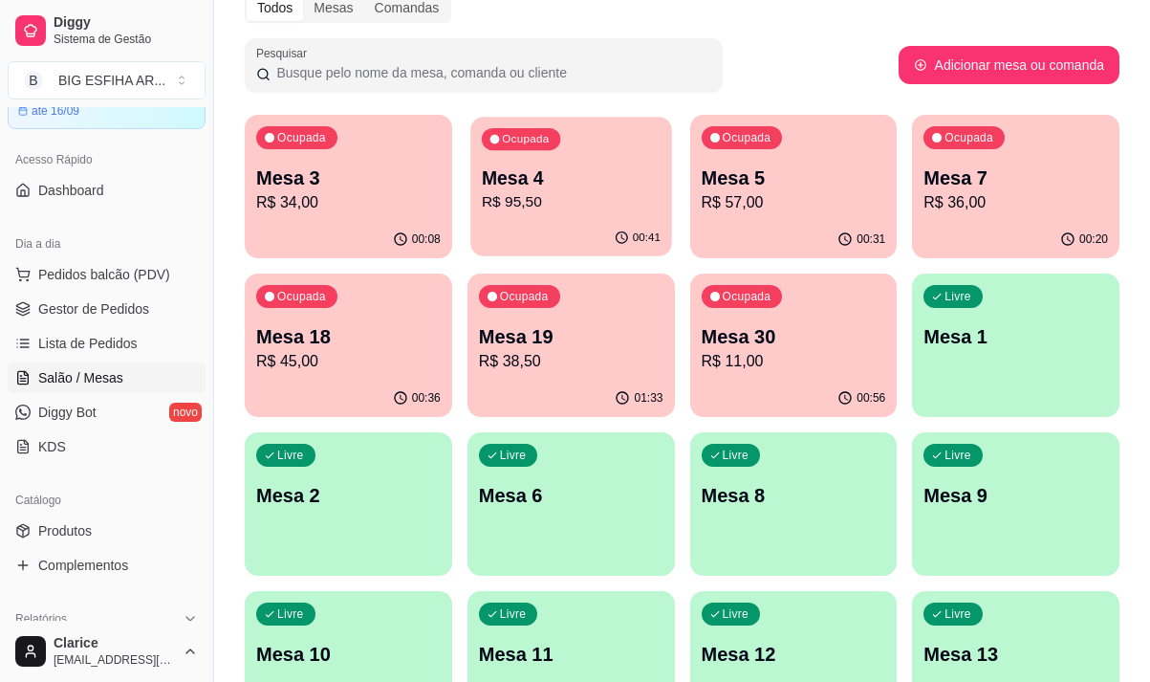
click at [519, 183] on p "Mesa 4" at bounding box center [571, 178] width 179 height 26
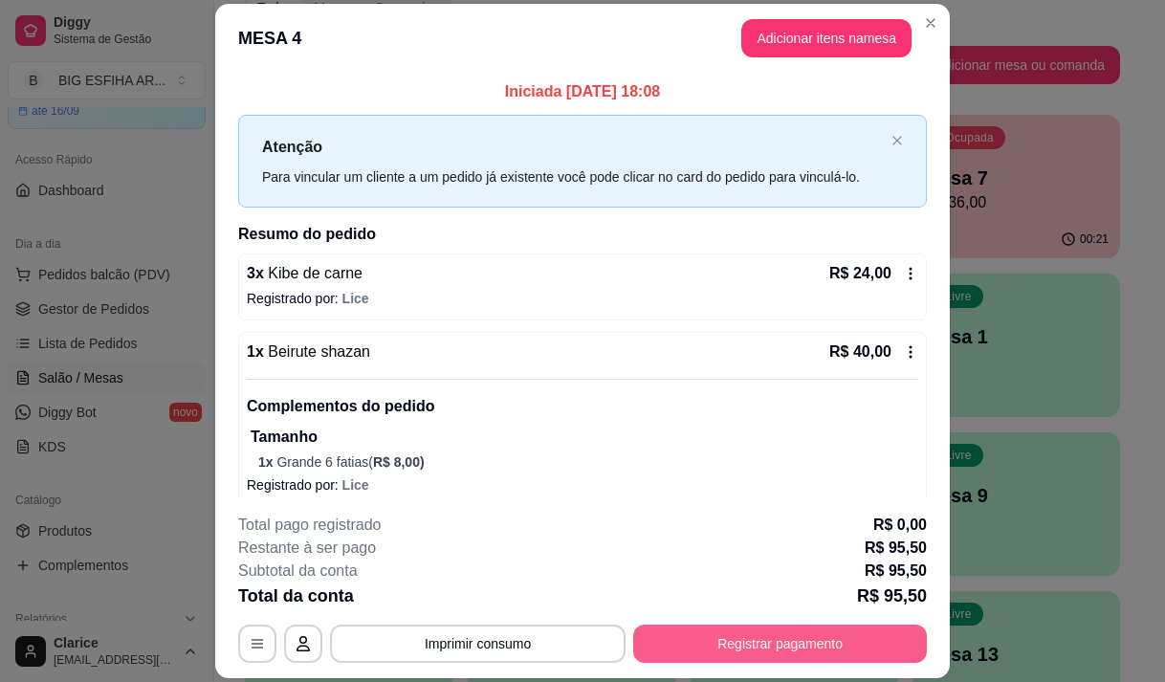
click at [710, 648] on button "Registrar pagamento" at bounding box center [780, 643] width 294 height 38
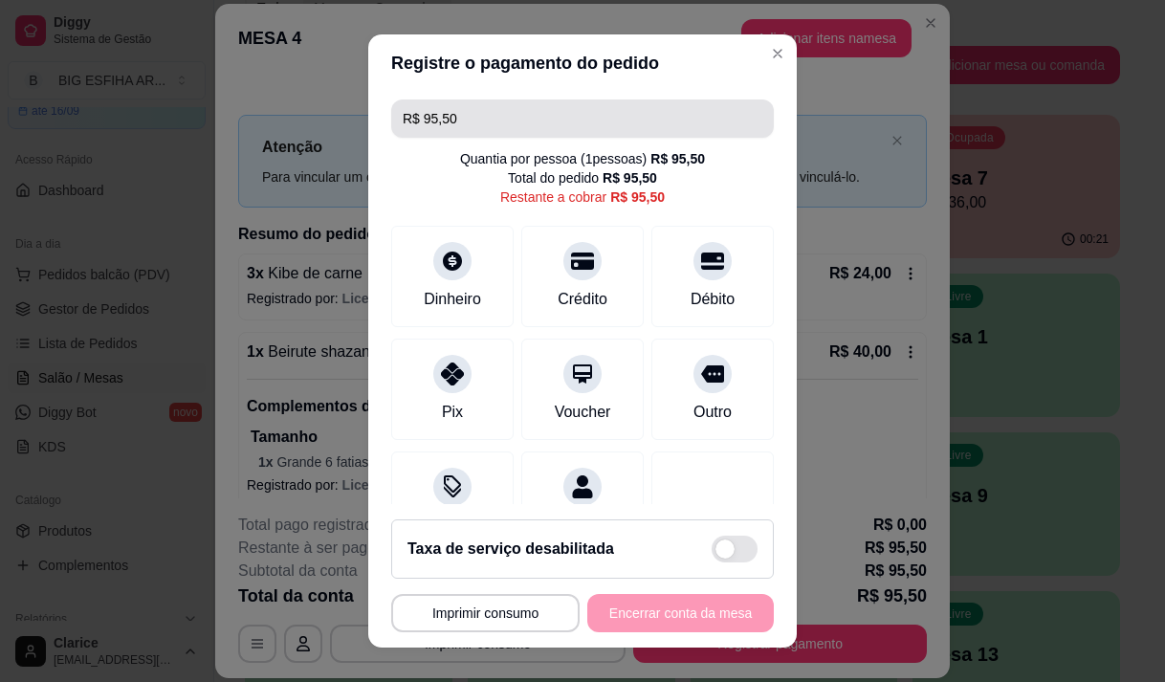
click at [464, 117] on input "R$ 95,50" at bounding box center [583, 118] width 360 height 38
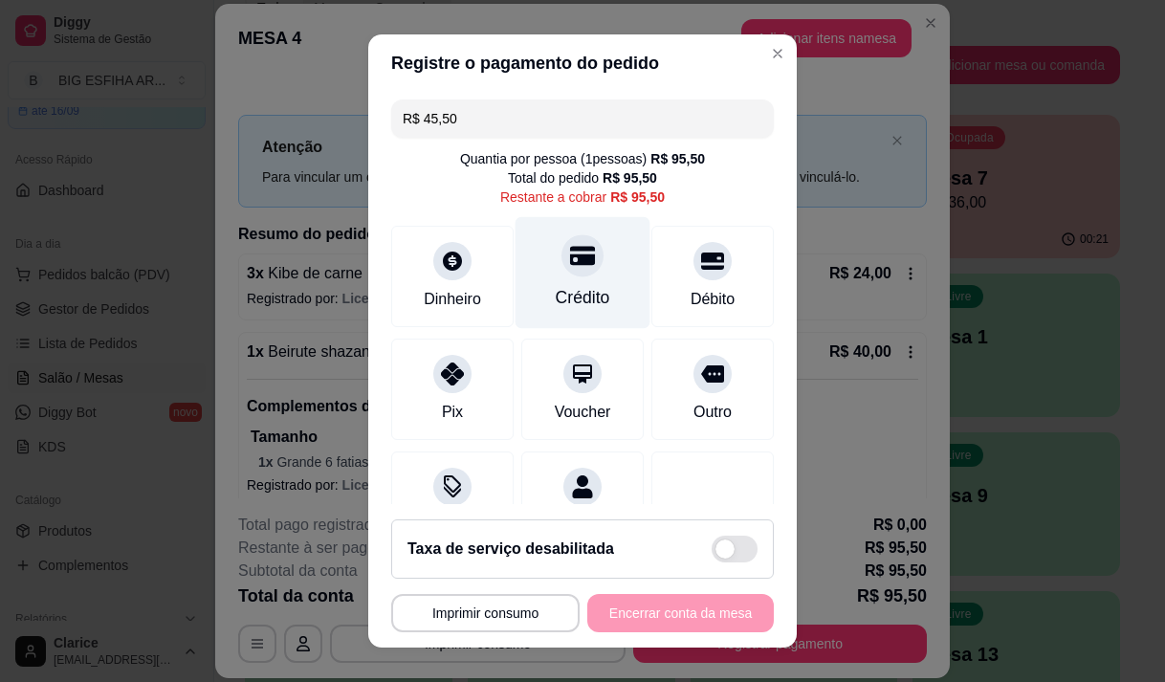
click at [580, 289] on div "Crédito" at bounding box center [583, 297] width 55 height 25
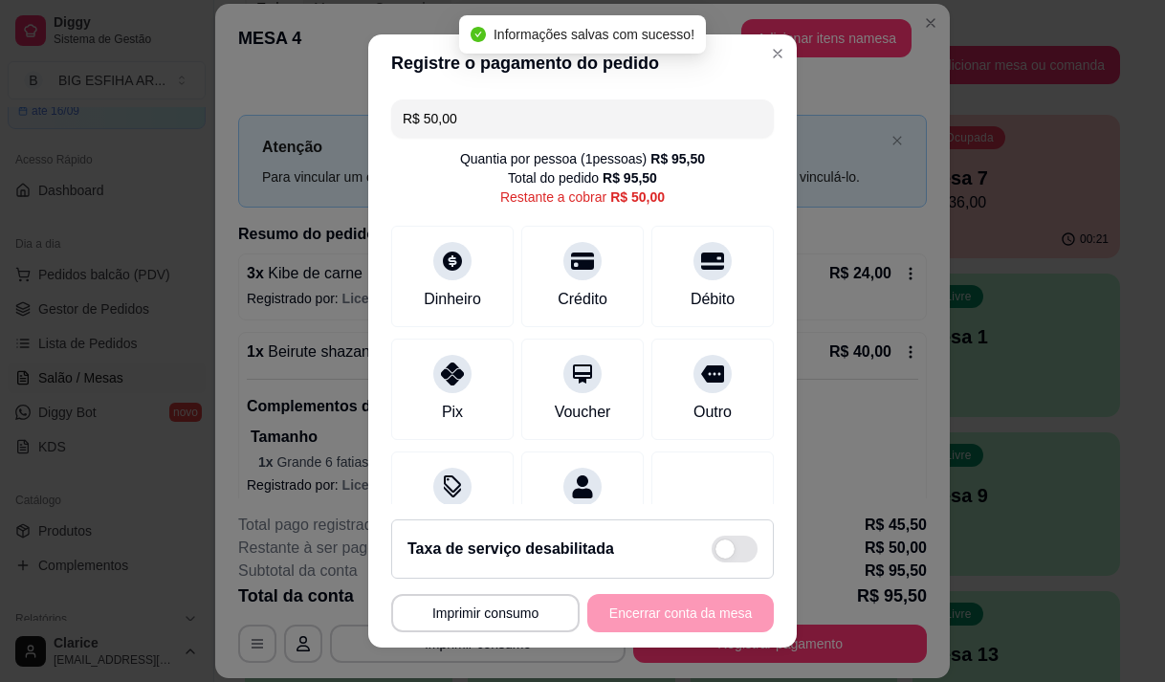
click at [707, 618] on div "**********" at bounding box center [582, 613] width 383 height 38
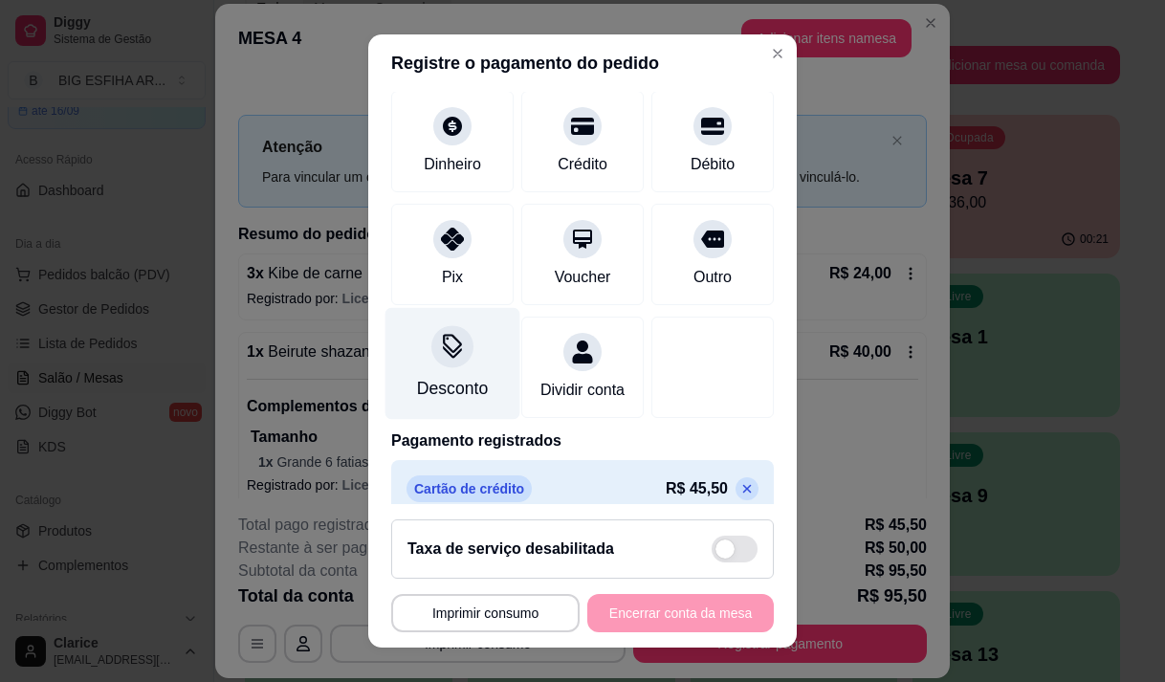
scroll to position [178, 0]
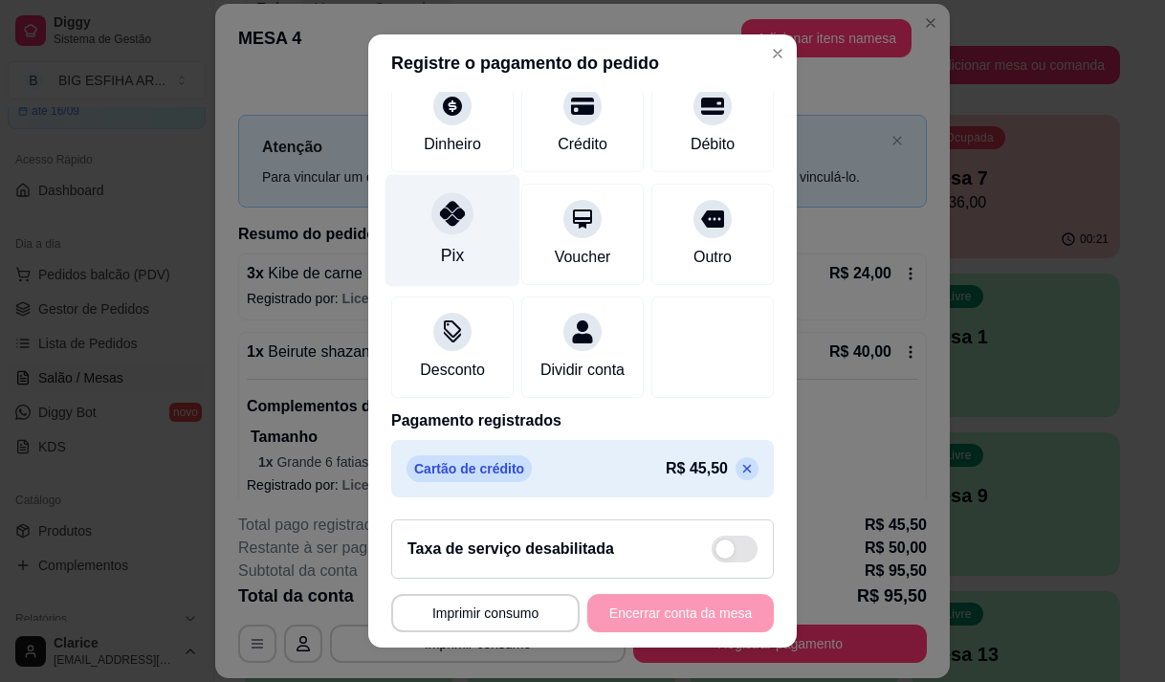
click at [431, 204] on div at bounding box center [452, 213] width 42 height 42
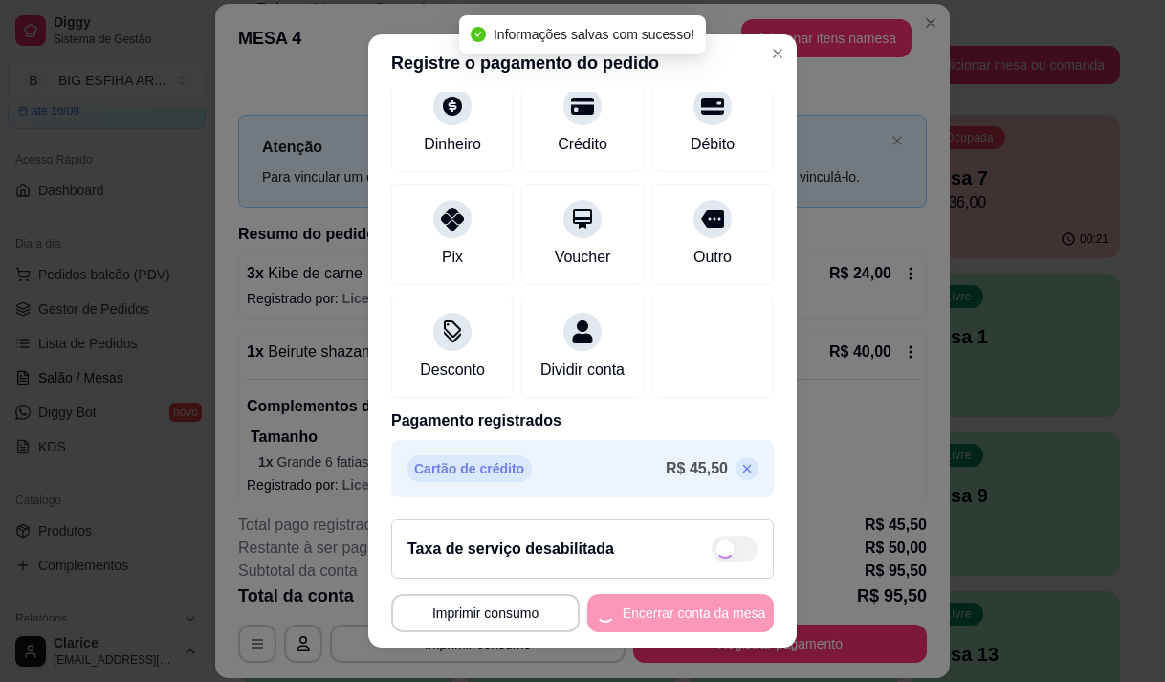
type input "R$ 0,00"
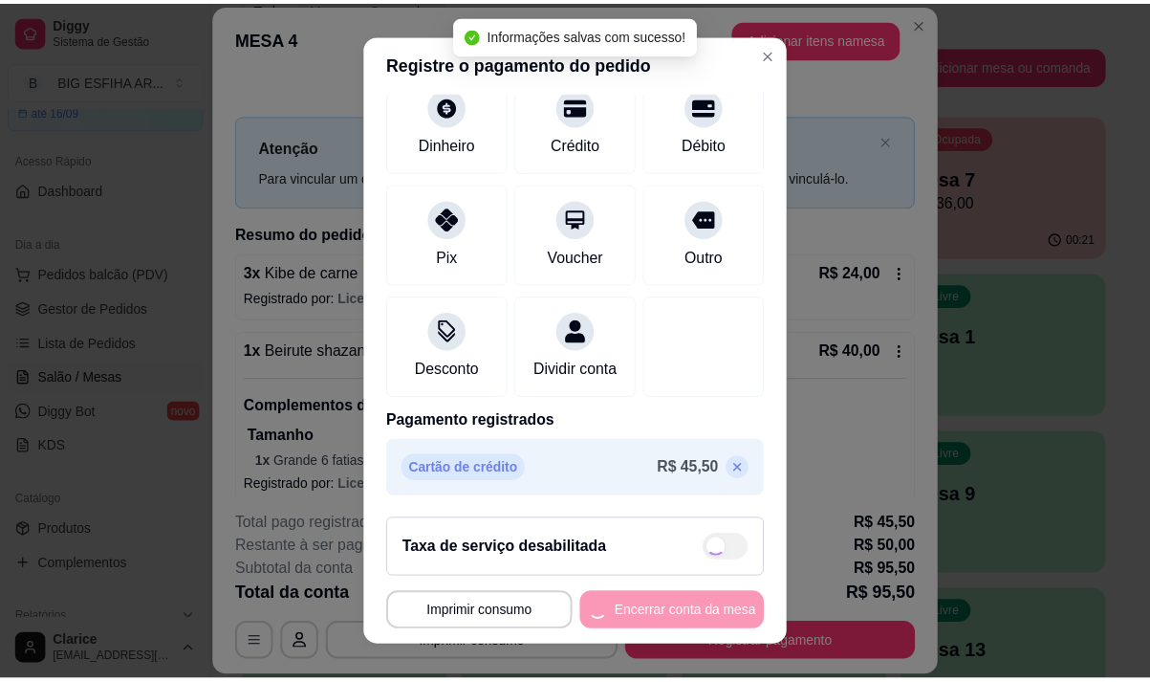
scroll to position [159, 0]
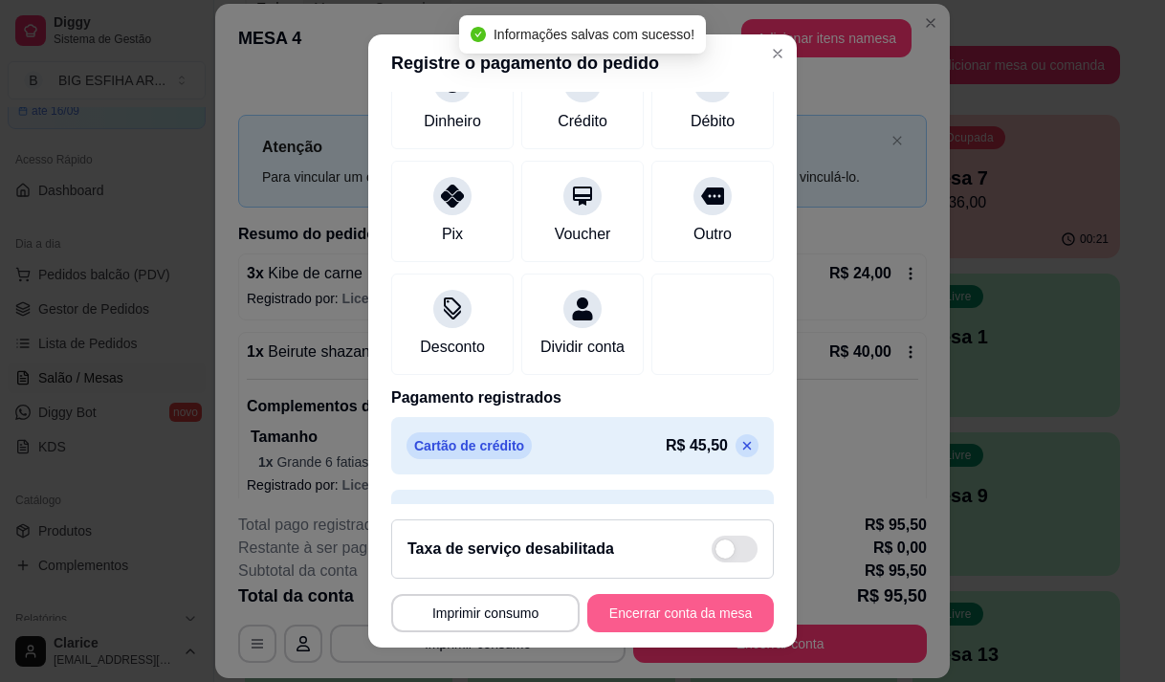
click at [629, 614] on button "Encerrar conta da mesa" at bounding box center [680, 613] width 186 height 38
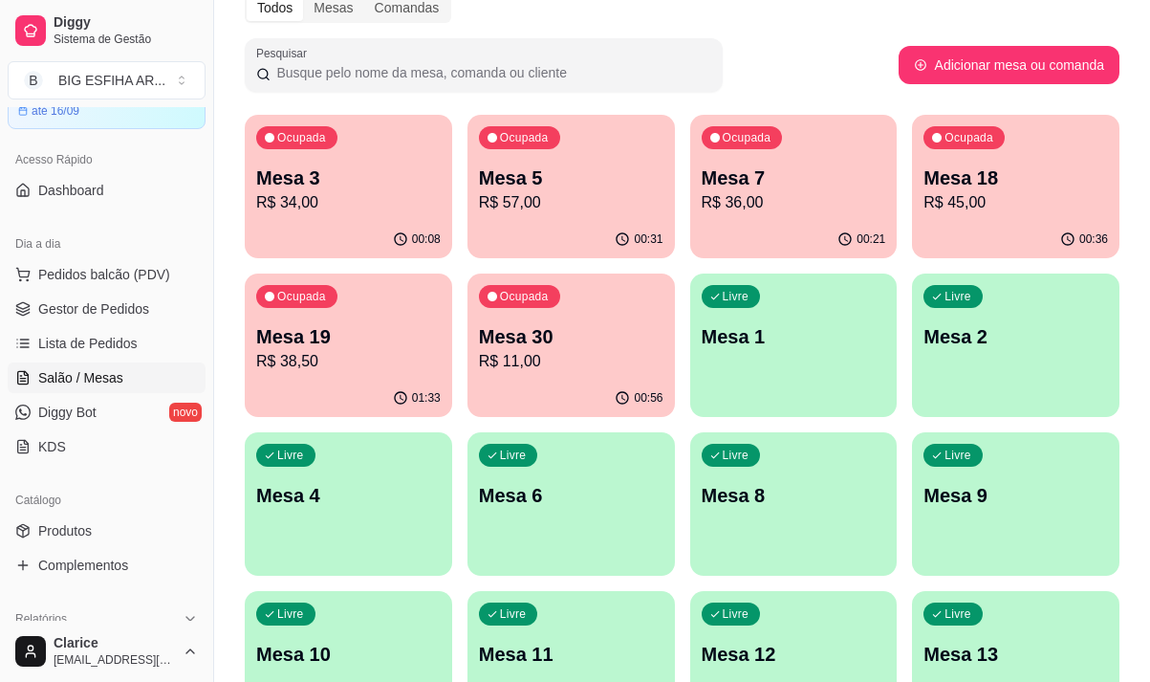
click at [555, 346] on p "Mesa 30" at bounding box center [571, 336] width 185 height 27
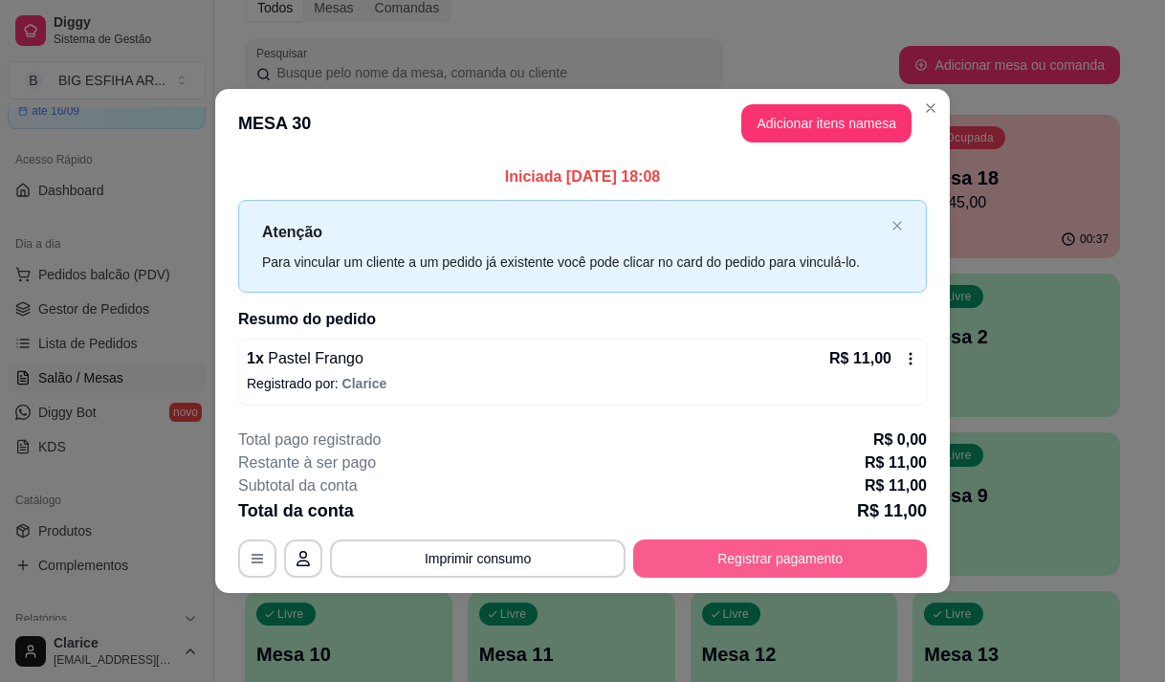
click at [734, 563] on button "Registrar pagamento" at bounding box center [780, 558] width 294 height 38
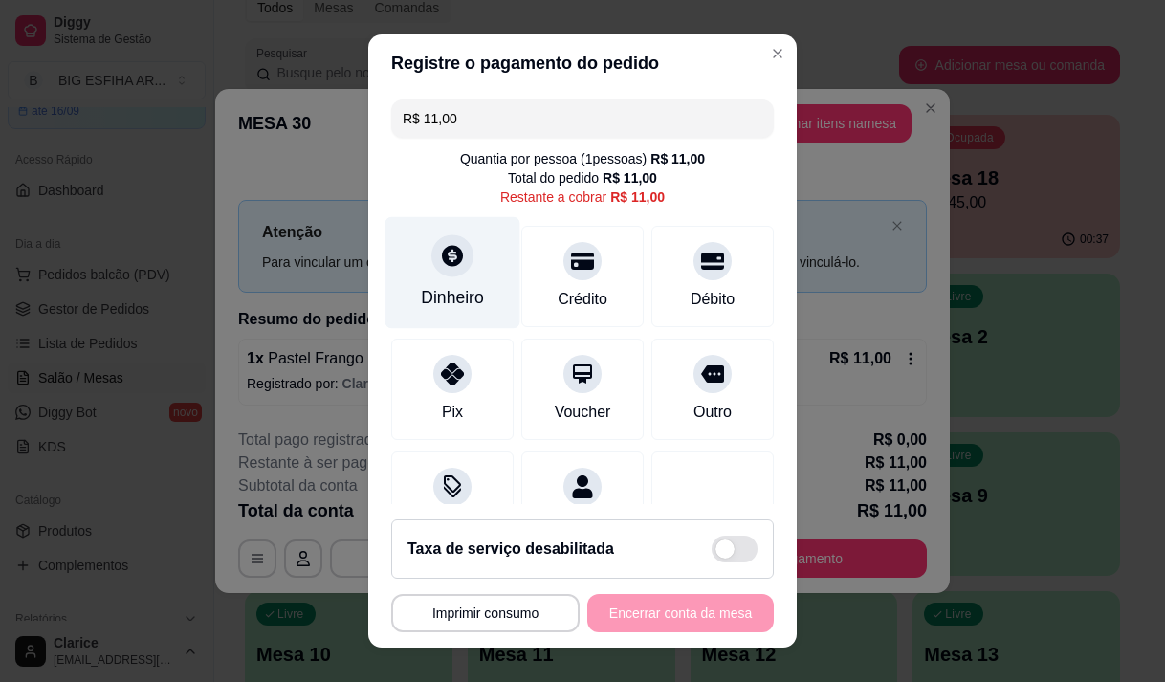
click at [415, 250] on div "Dinheiro" at bounding box center [452, 272] width 135 height 112
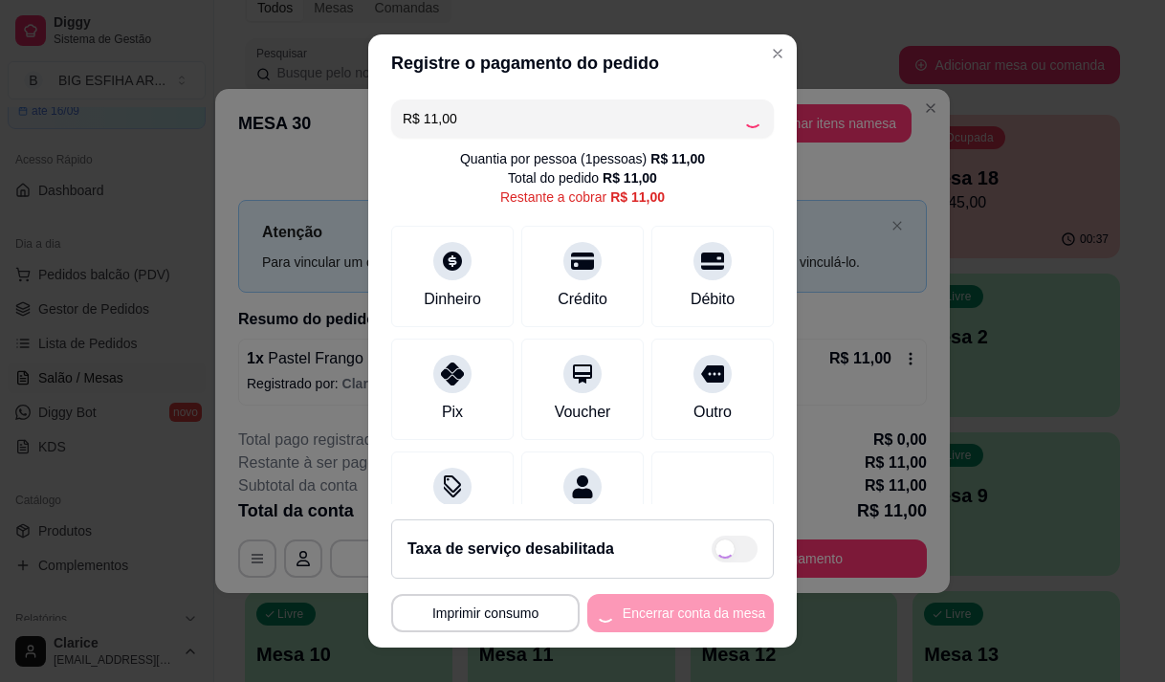
type input "R$ 0,00"
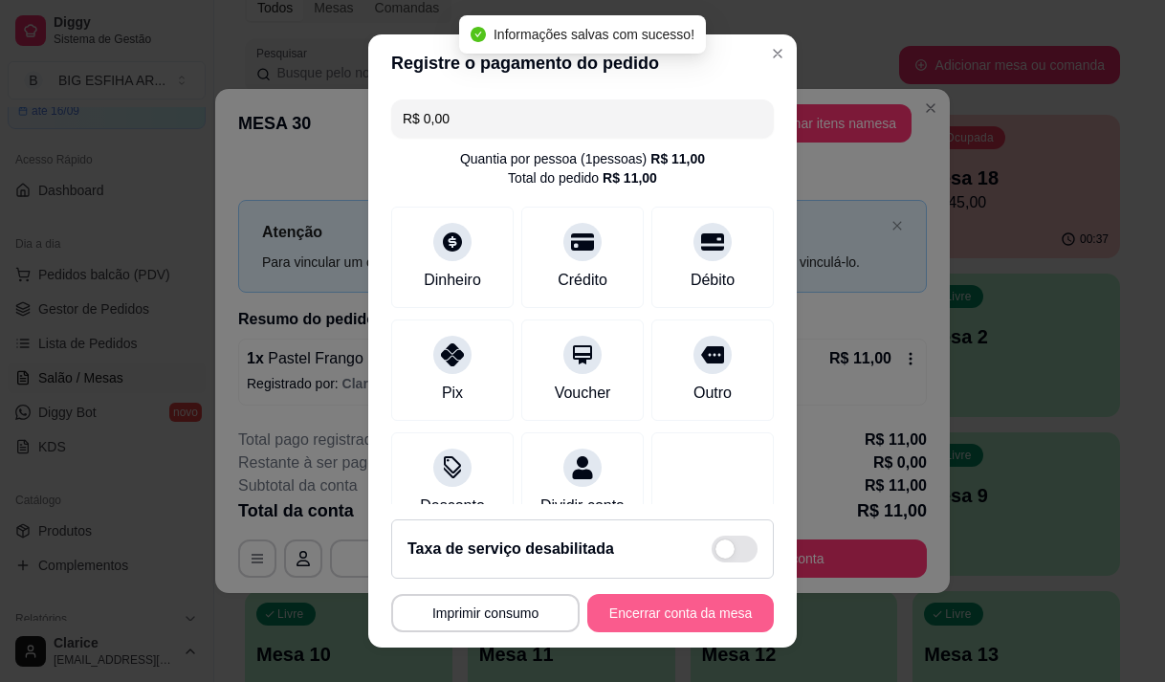
click at [678, 620] on button "Encerrar conta da mesa" at bounding box center [680, 613] width 186 height 38
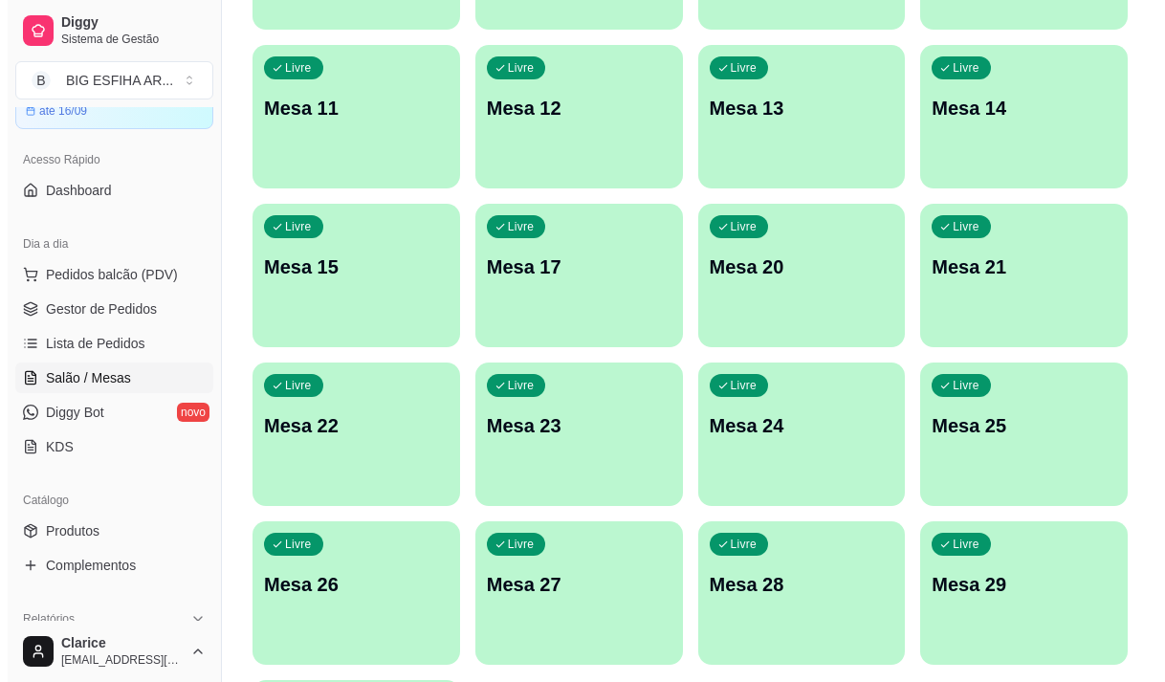
scroll to position [857, 0]
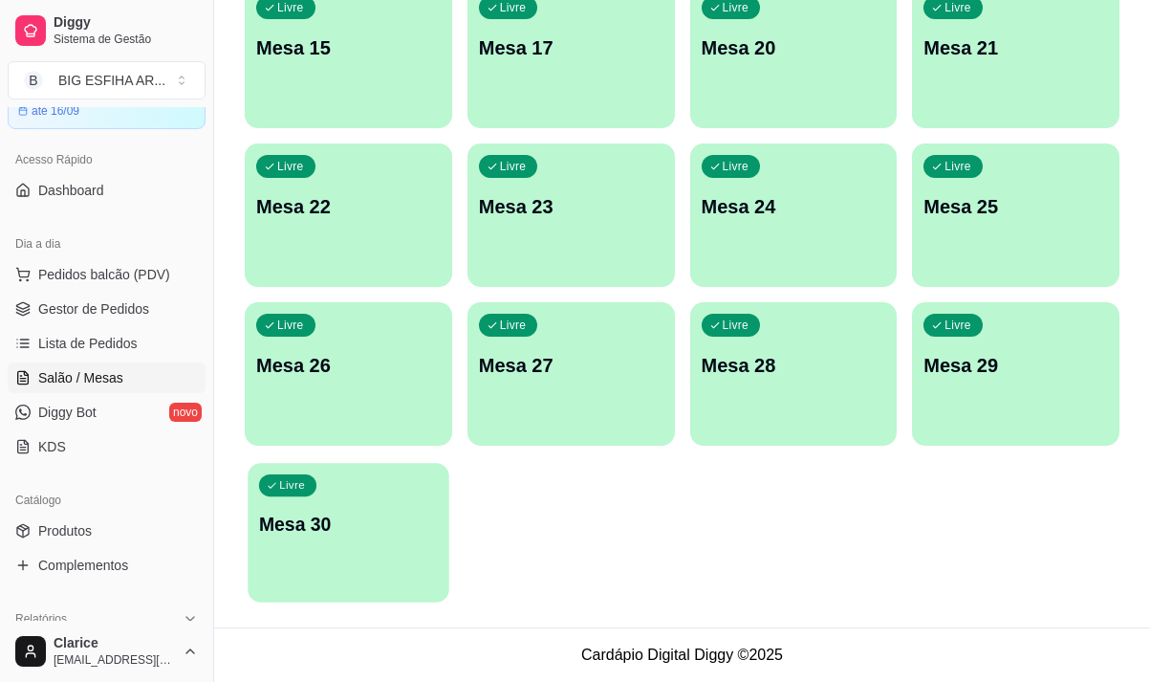
click at [341, 527] on p "Mesa 30" at bounding box center [348, 525] width 179 height 26
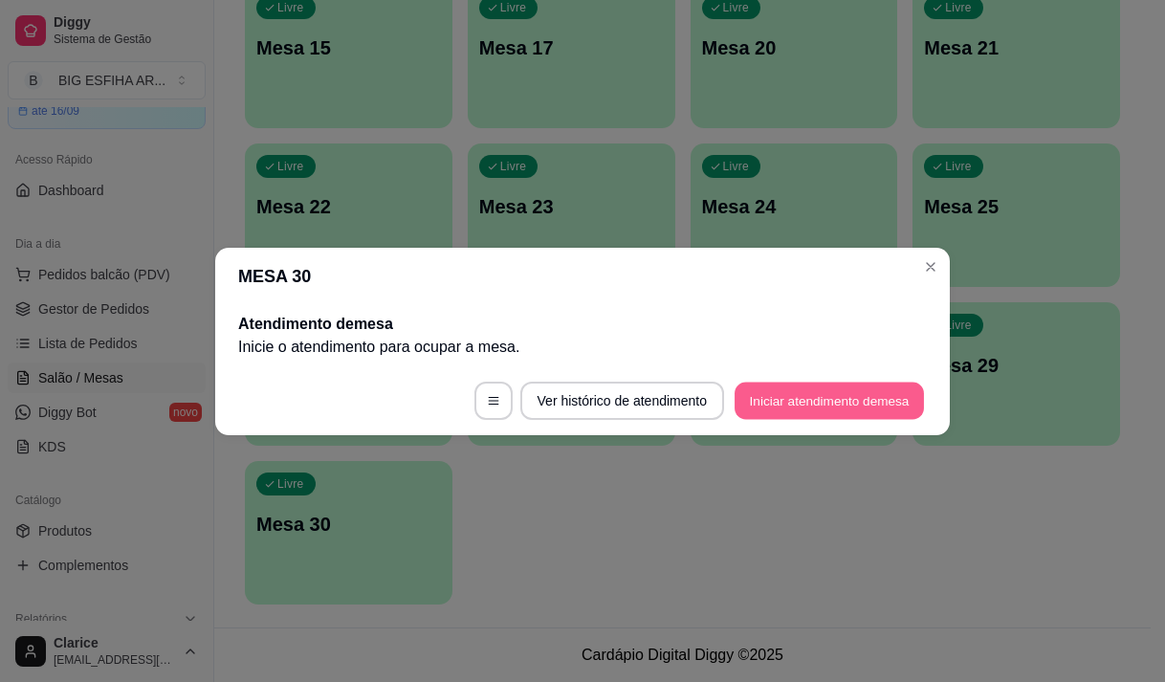
click at [786, 400] on button "Iniciar atendimento de mesa" at bounding box center [828, 400] width 189 height 37
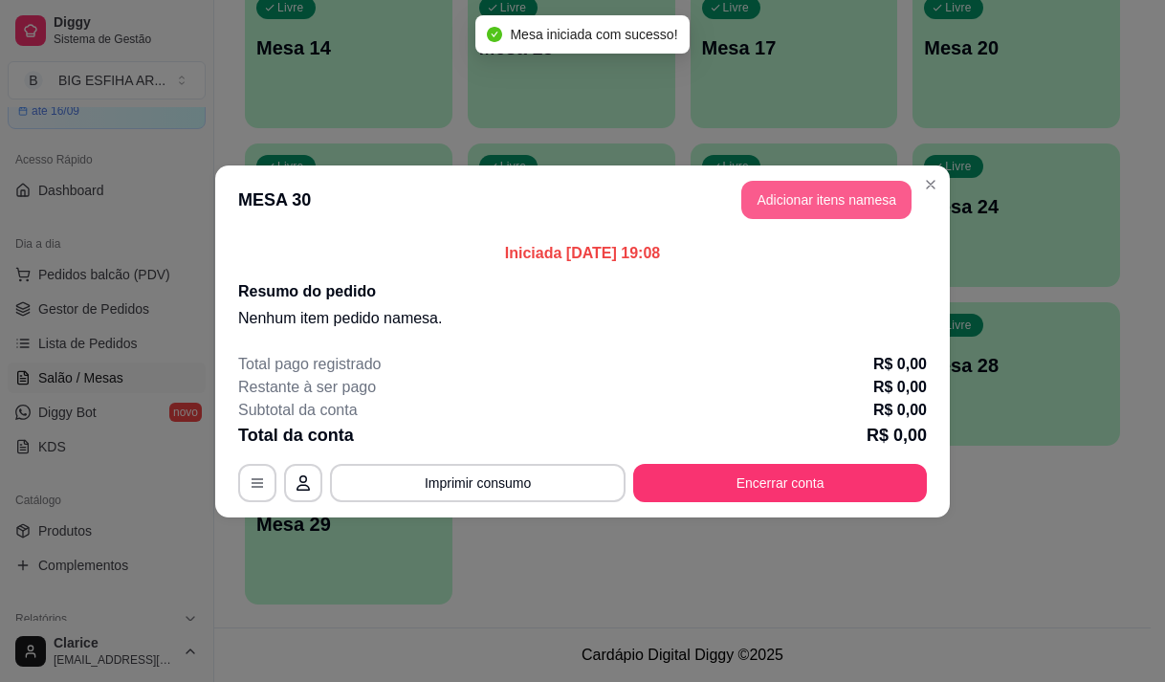
click at [779, 190] on button "Adicionar itens na mesa" at bounding box center [826, 200] width 170 height 38
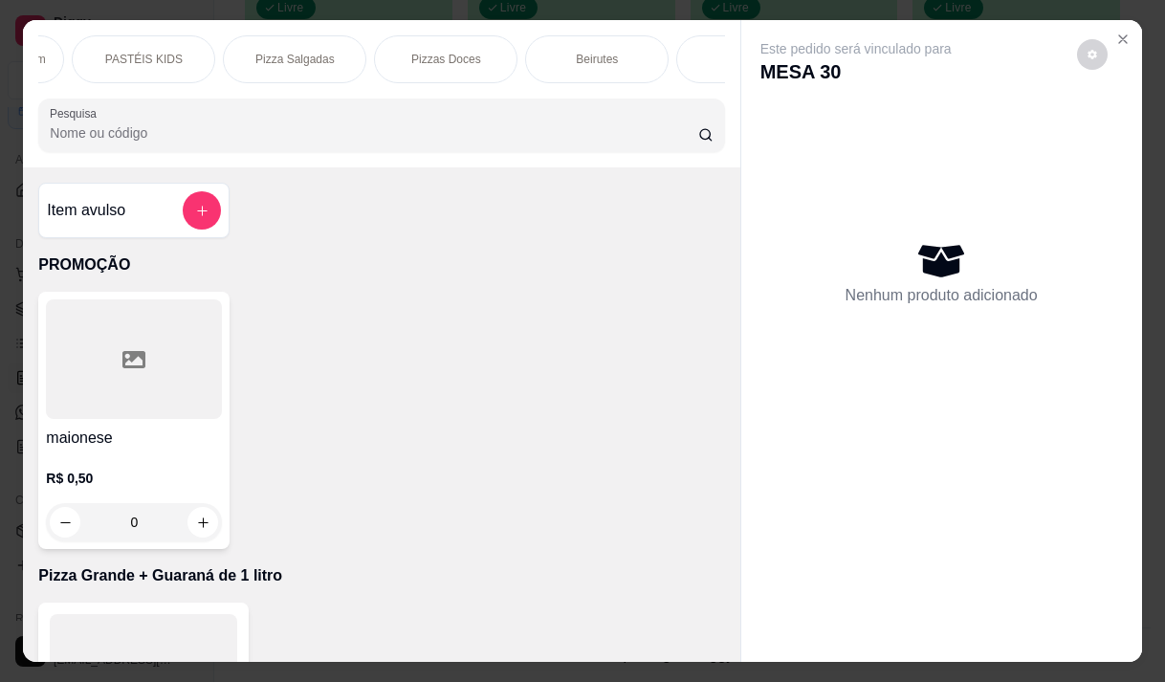
scroll to position [0, 1224]
click at [258, 55] on p "Pizza Salgadas" at bounding box center [246, 59] width 79 height 15
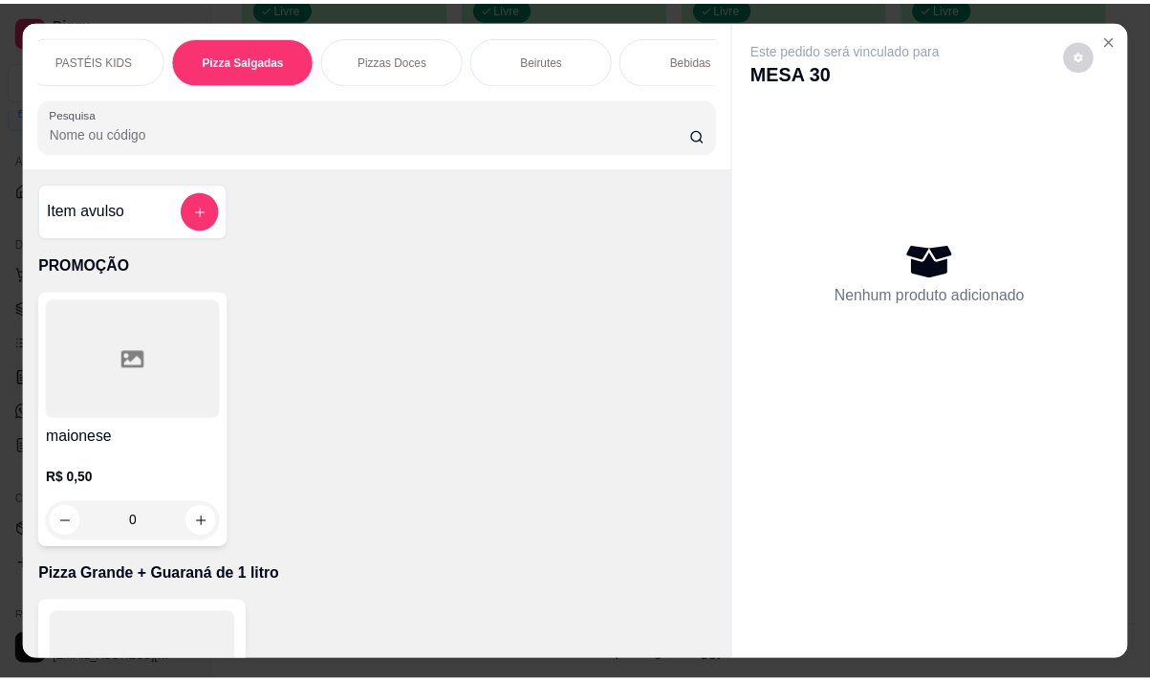
scroll to position [48, 0]
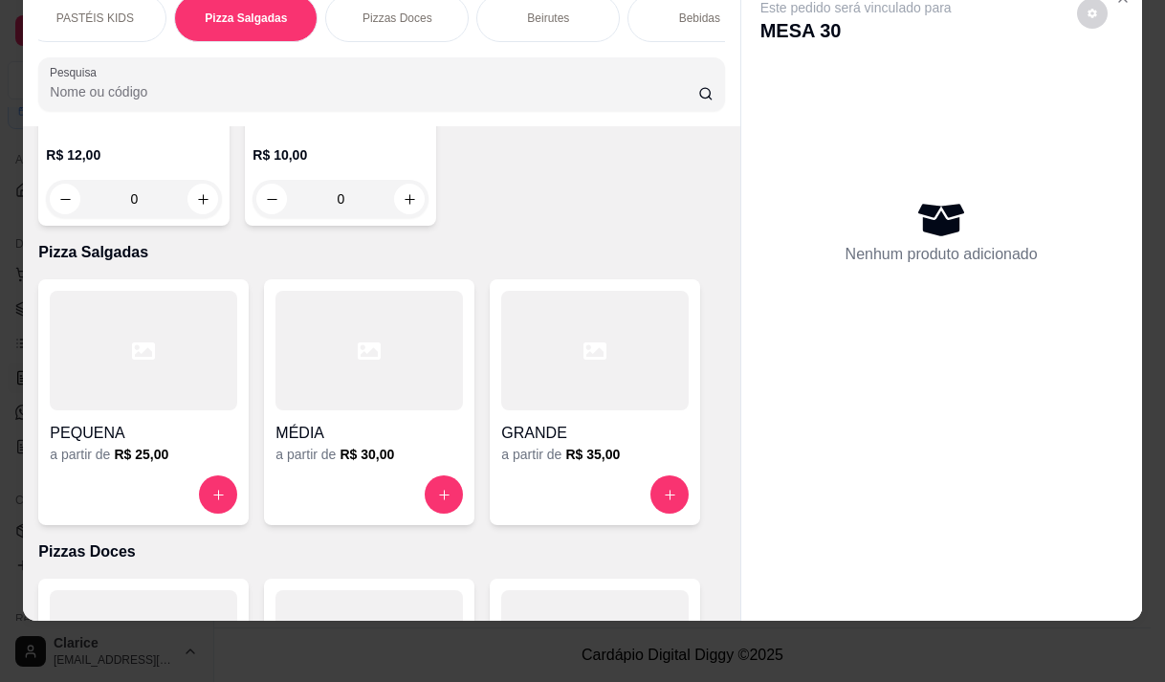
click at [570, 291] on div at bounding box center [594, 351] width 187 height 120
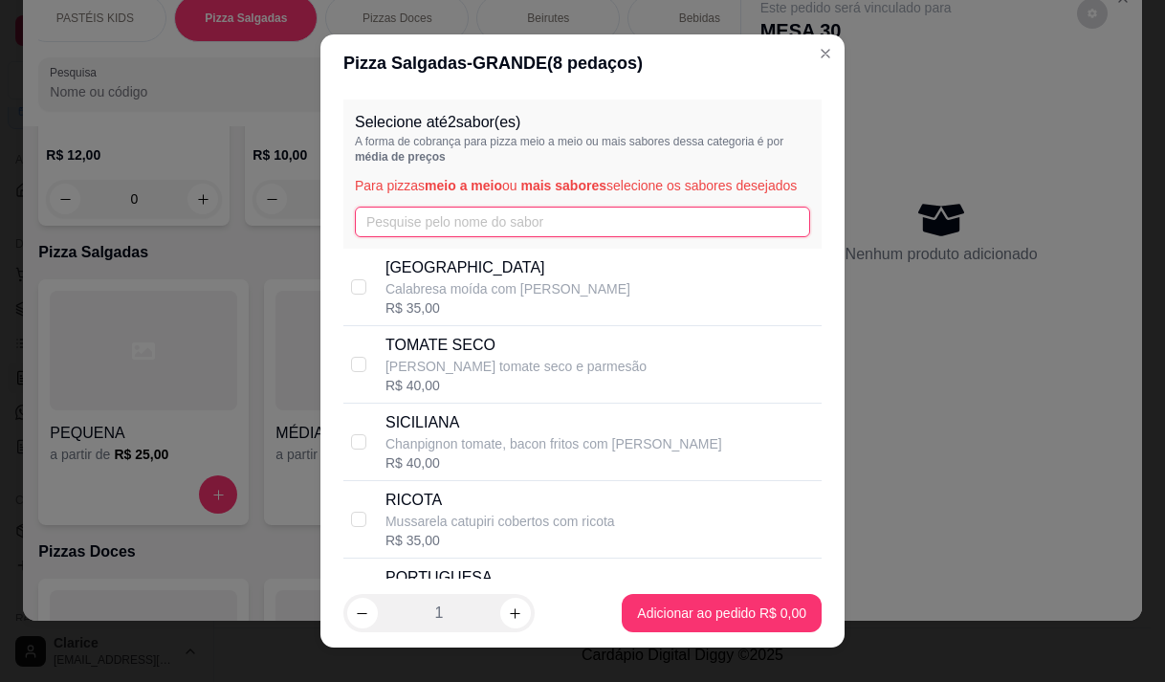
click at [390, 230] on input "text" at bounding box center [582, 222] width 455 height 31
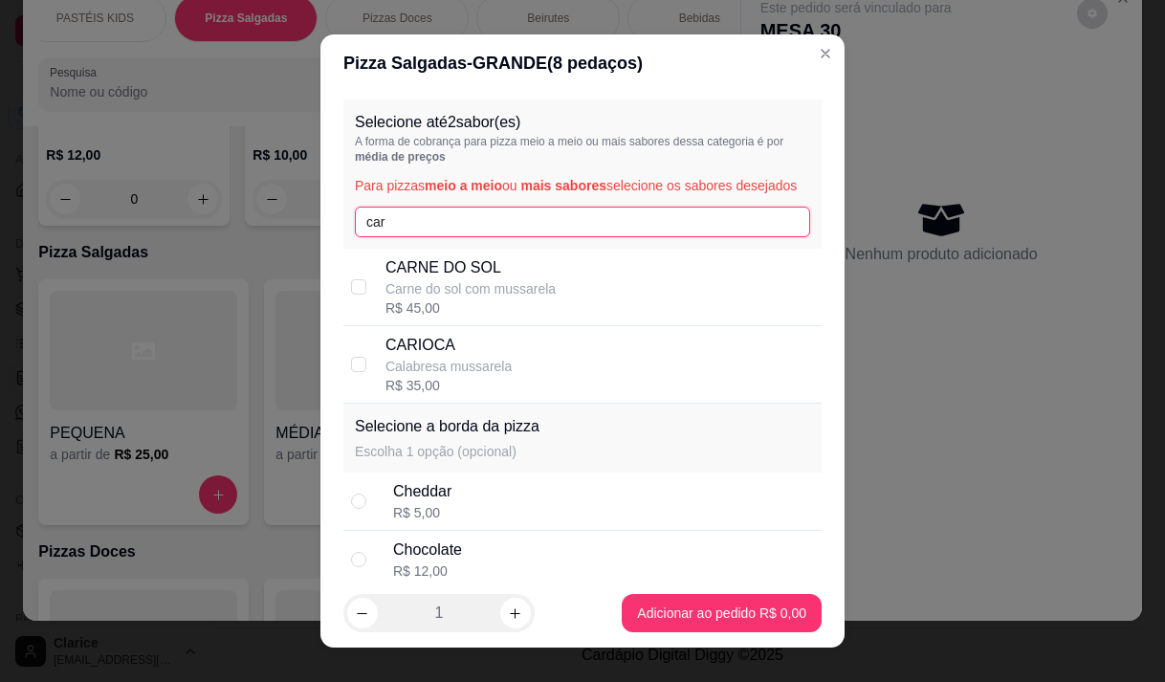
type input "car"
click at [405, 357] on p "CARIOCA" at bounding box center [448, 345] width 126 height 23
checkbox input "true"
click at [416, 237] on input "car" at bounding box center [582, 222] width 455 height 31
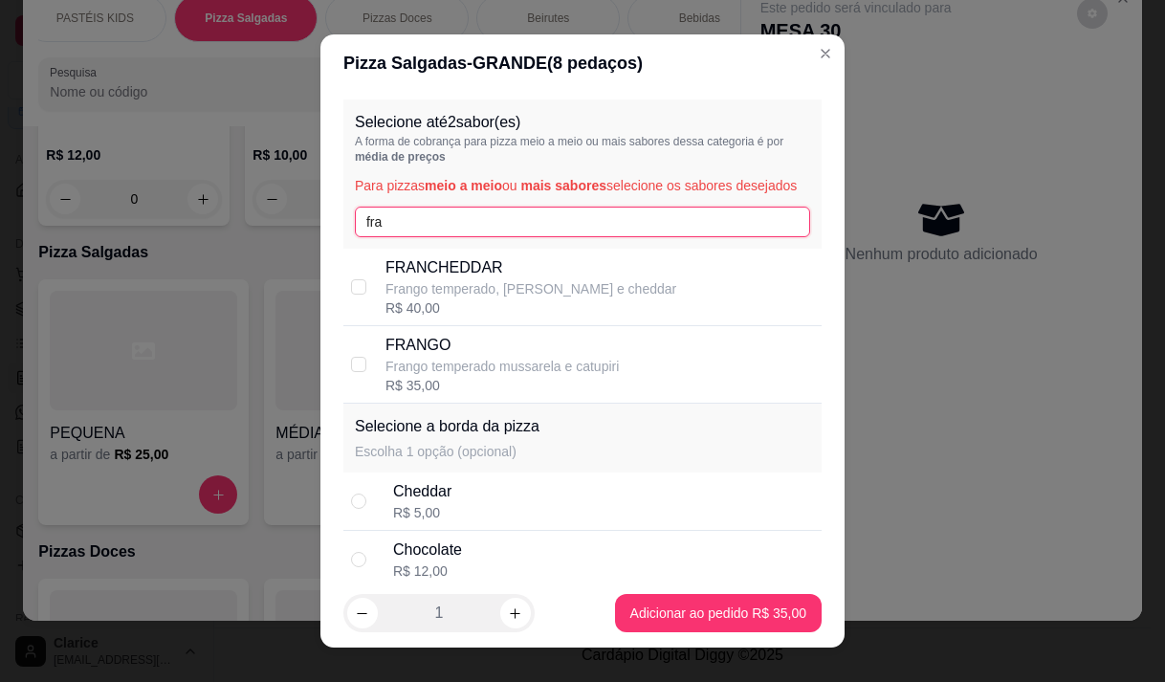
type input "fra"
click at [609, 363] on div "FRANGO Frango temperado mussarela e catupiri R$ 35,00" at bounding box center [599, 364] width 428 height 61
checkbox input "true"
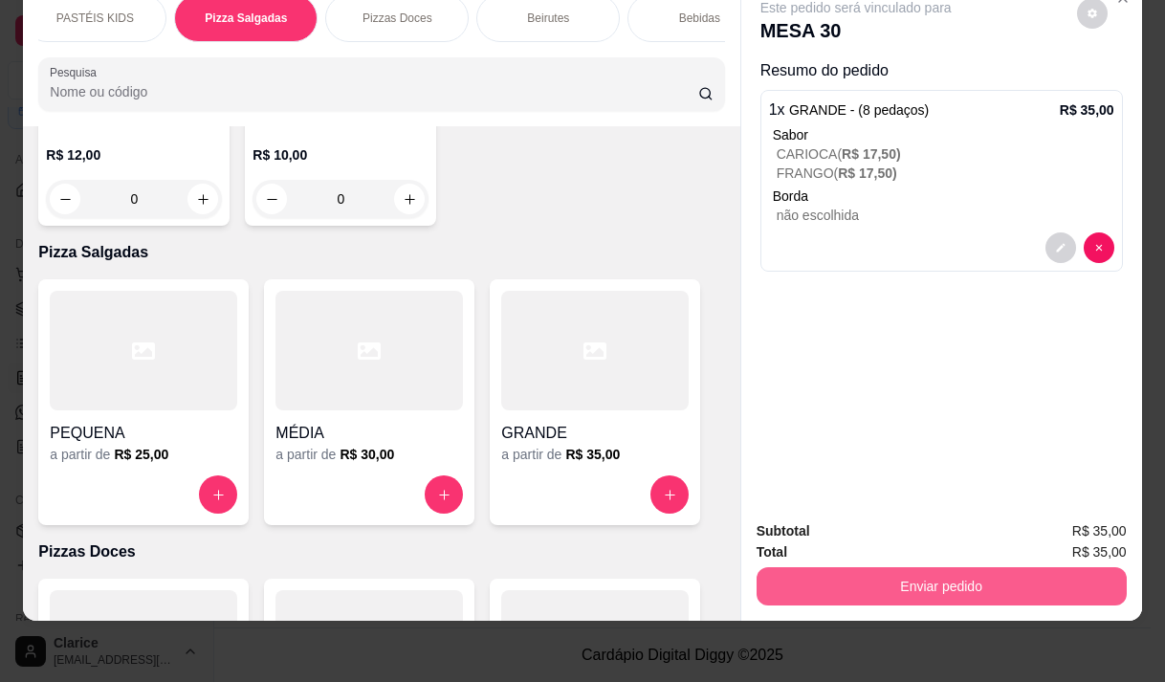
click at [911, 582] on button "Enviar pedido" at bounding box center [941, 586] width 370 height 38
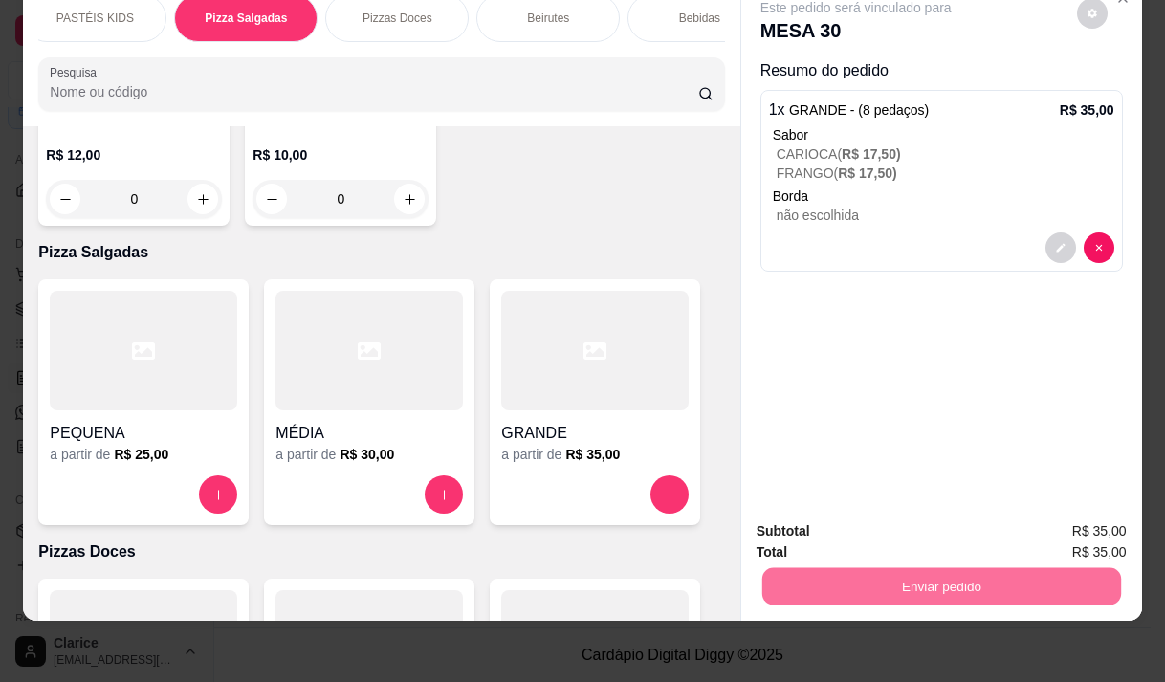
click at [932, 528] on button "Não registrar e enviar pedido" at bounding box center [877, 525] width 199 height 36
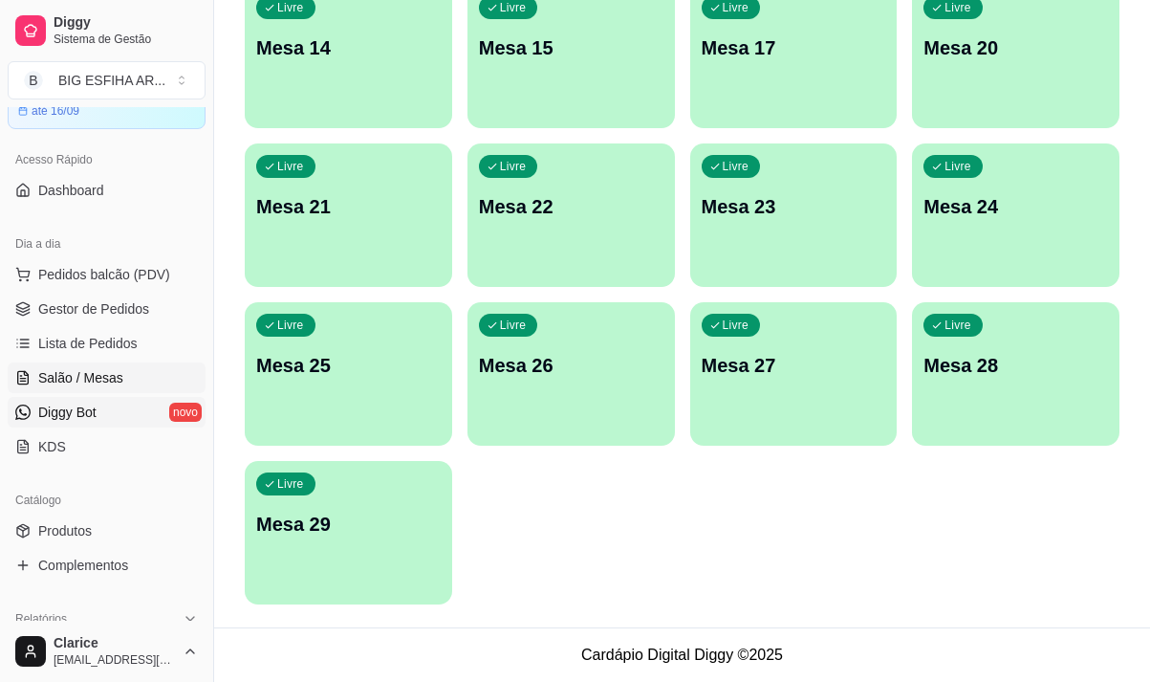
click at [68, 344] on div "Loja aberta Diggy Bot até 16/09 Acesso Rápido Dashboard Dia a dia Pedidos balcã…" at bounding box center [106, 364] width 213 height 514
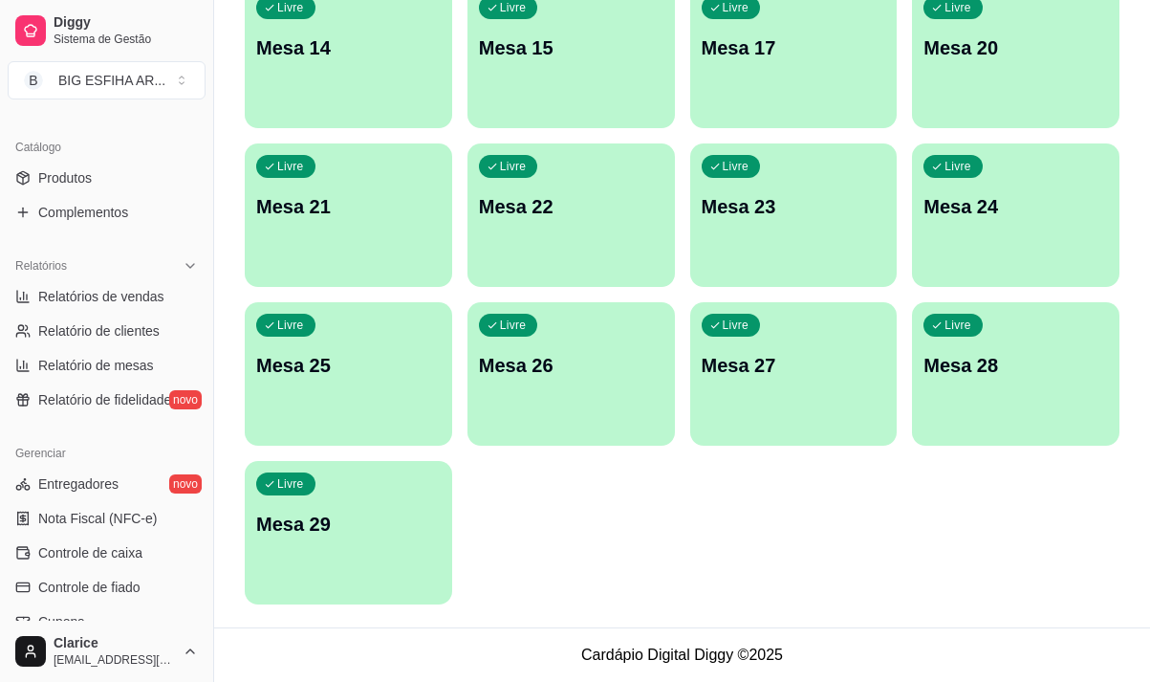
scroll to position [694, 0]
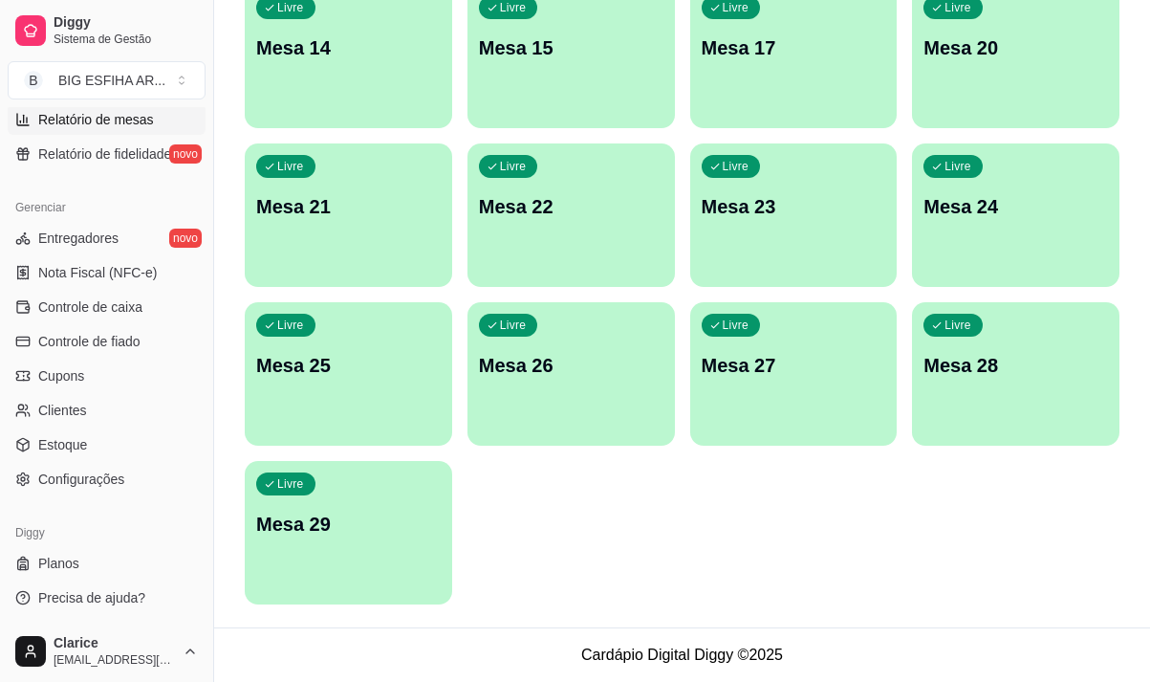
click at [118, 126] on span "Relatório de mesas" at bounding box center [96, 119] width 116 height 19
select select "TOTAL_OF_ORDERS"
select select "7"
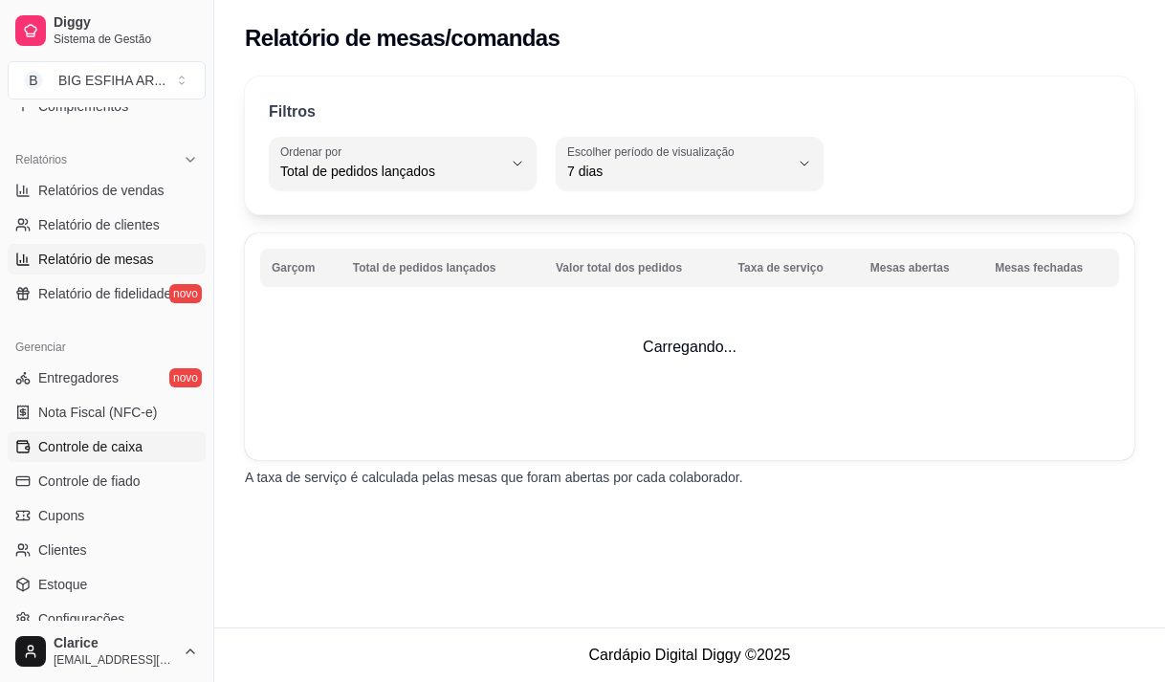
scroll to position [694, 0]
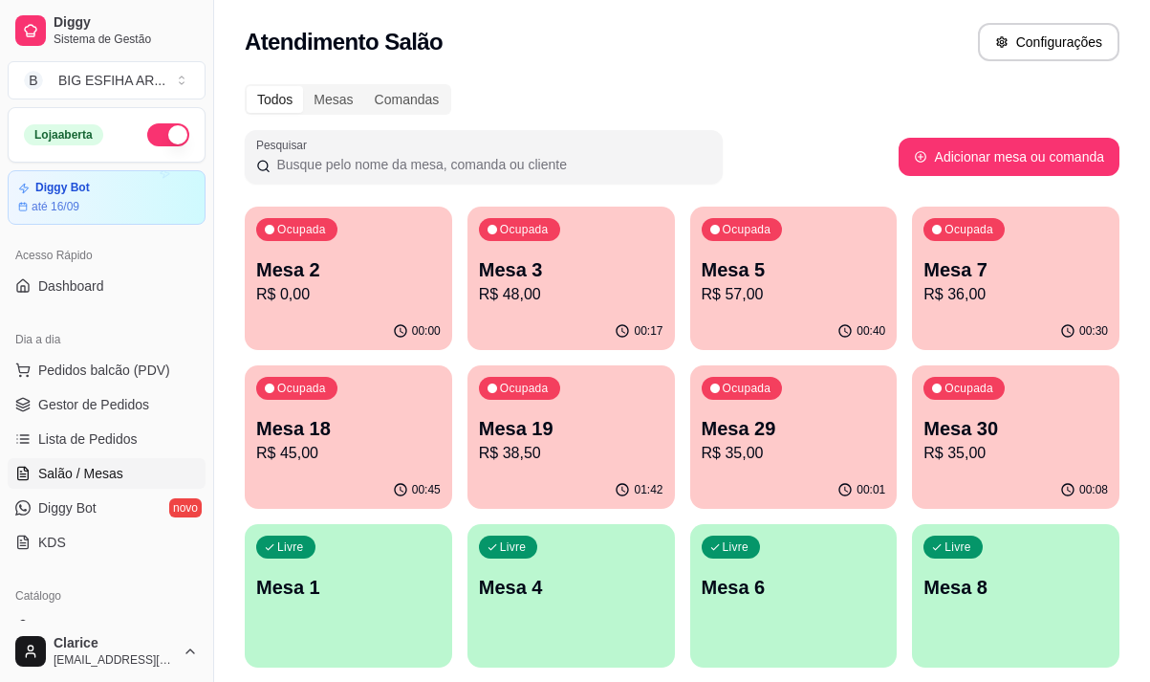
scroll to position [96, 0]
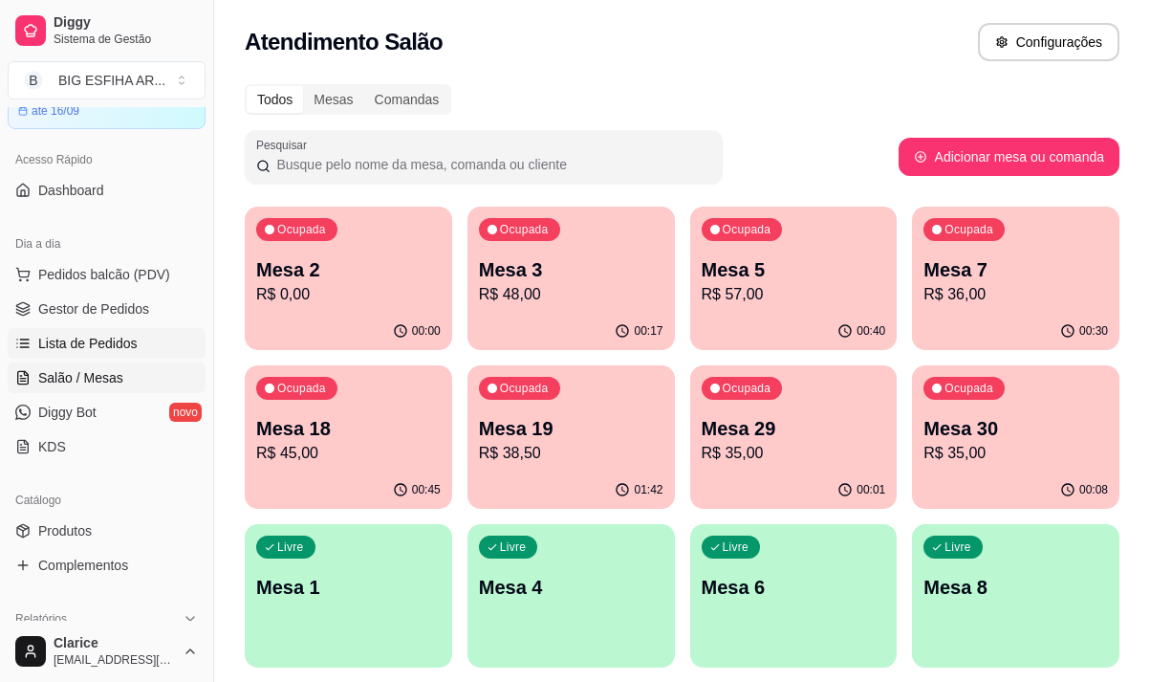
click at [67, 348] on span "Lista de Pedidos" at bounding box center [87, 343] width 99 height 19
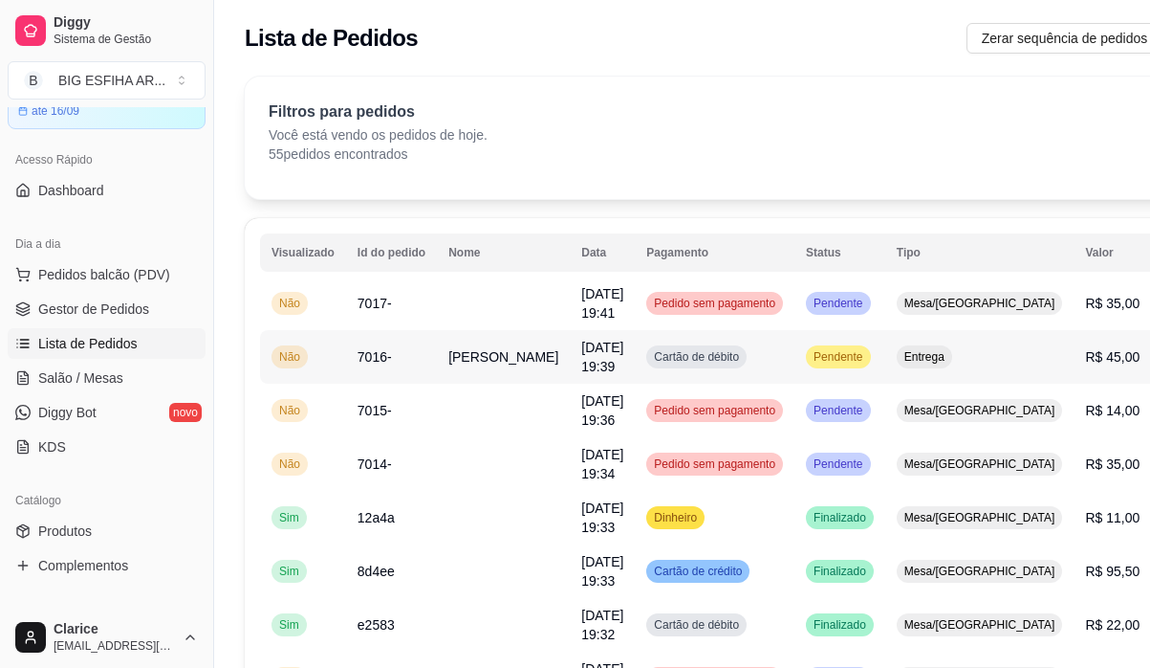
click at [472, 362] on span "[PERSON_NAME]" at bounding box center [504, 356] width 110 height 15
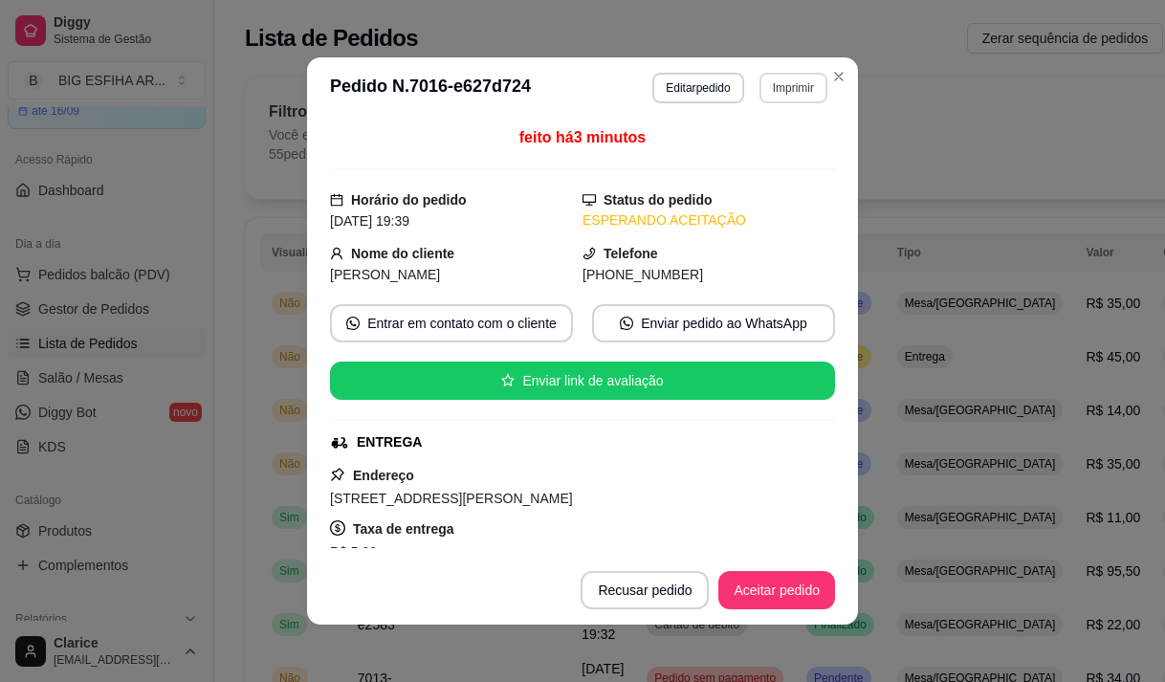
click at [759, 93] on button "Imprimir" at bounding box center [793, 88] width 68 height 31
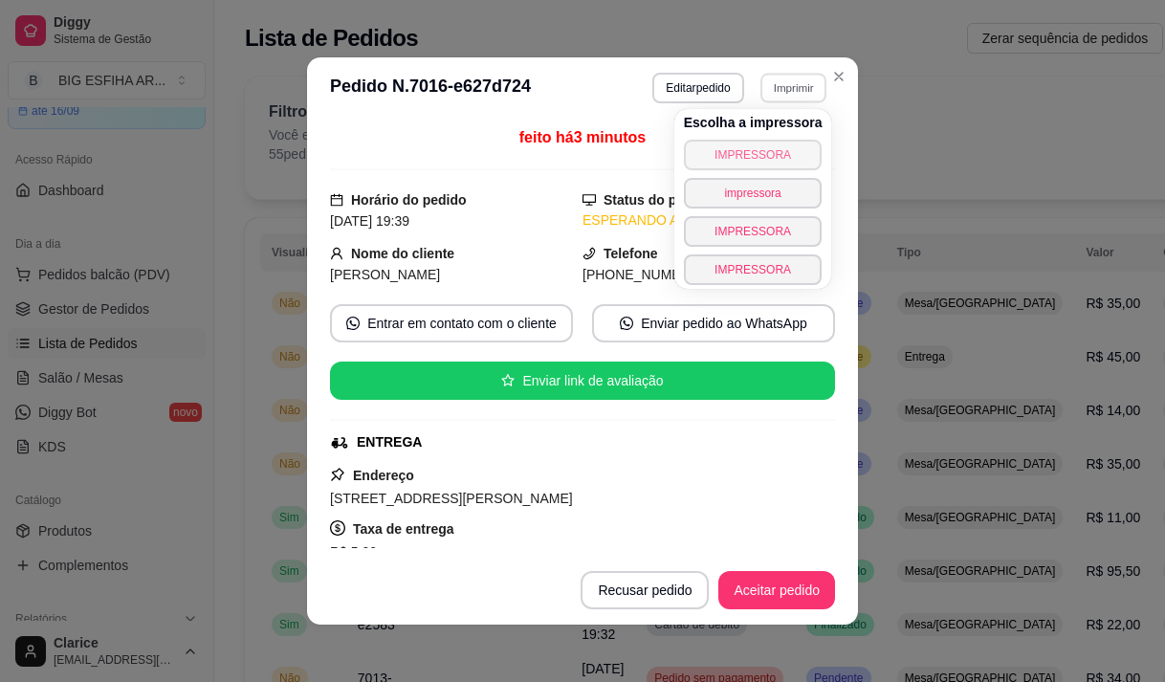
click at [755, 153] on button "IMPRESSORA" at bounding box center [753, 155] width 139 height 31
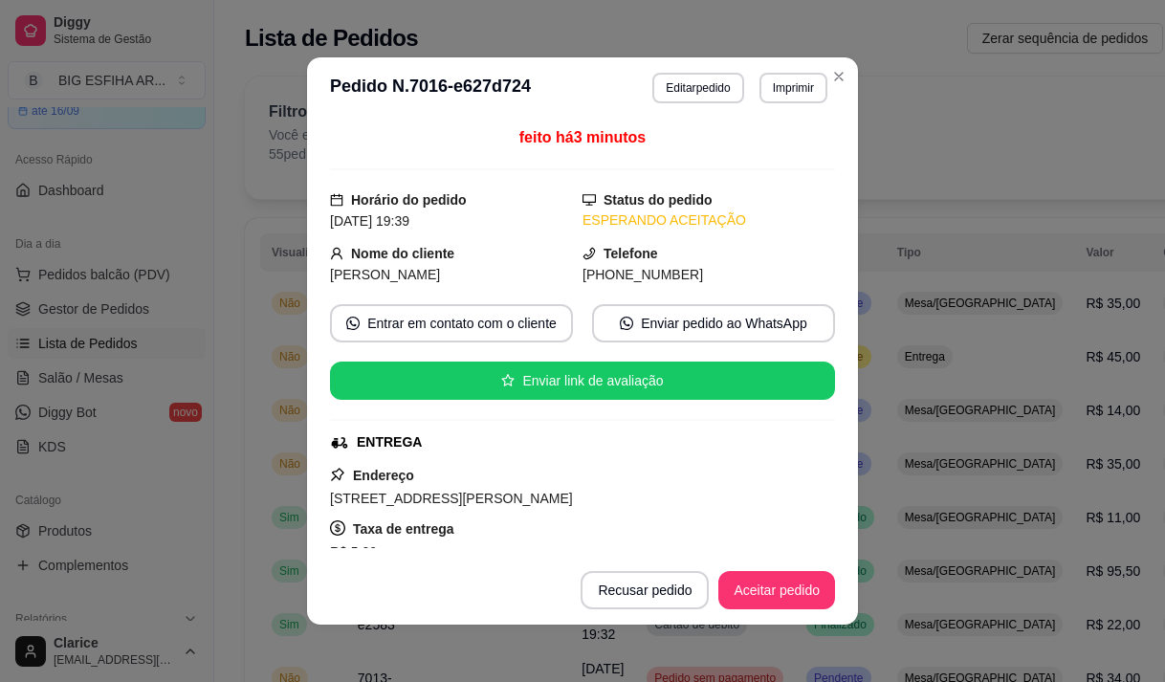
click at [771, 565] on footer "Recusar pedido Aceitar pedido" at bounding box center [582, 590] width 551 height 69
click at [764, 591] on button "Aceitar pedido" at bounding box center [776, 590] width 117 height 38
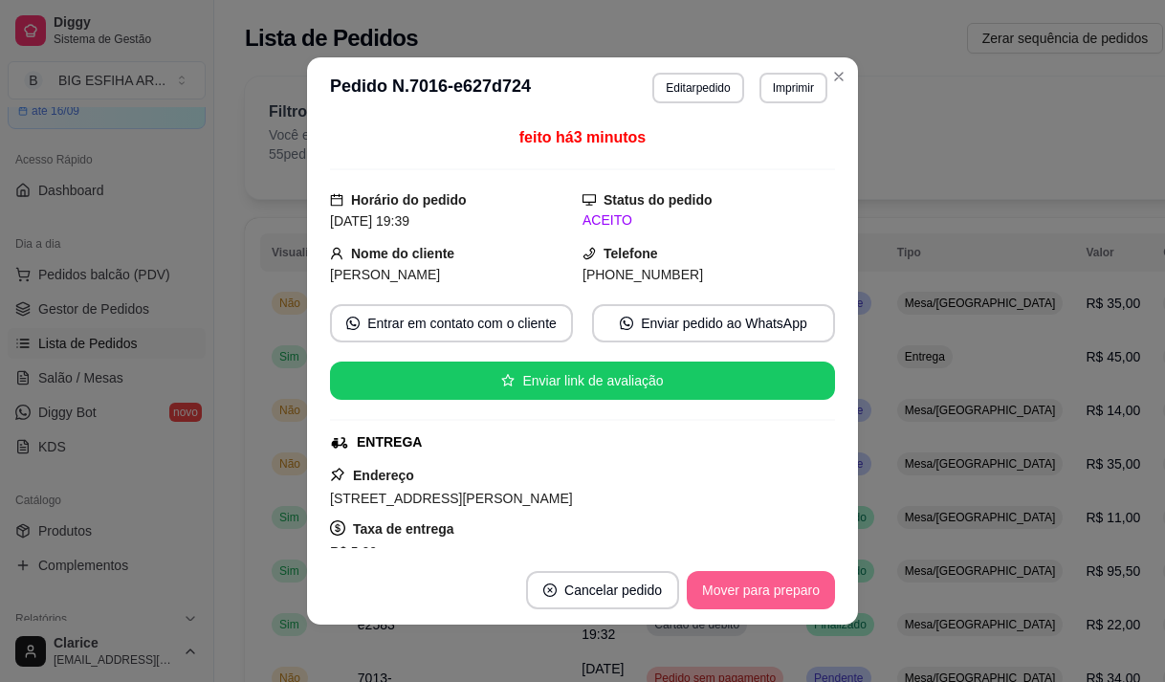
click at [754, 591] on button "Mover para preparo" at bounding box center [761, 590] width 148 height 38
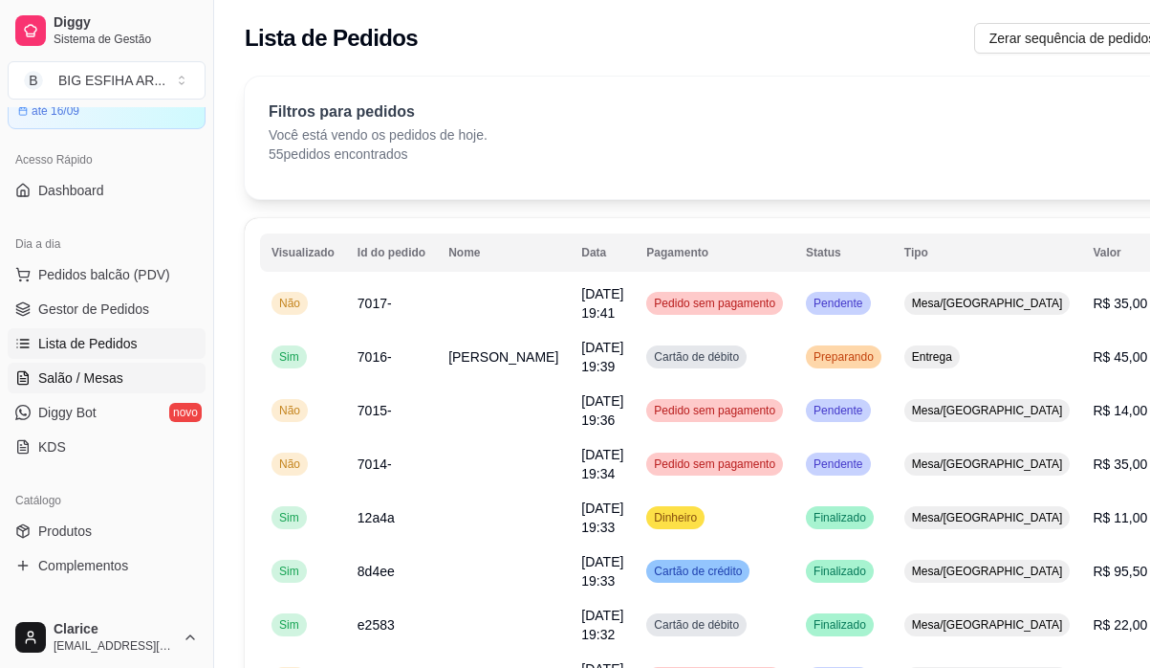
click at [70, 368] on span "Salão / Mesas" at bounding box center [80, 377] width 85 height 19
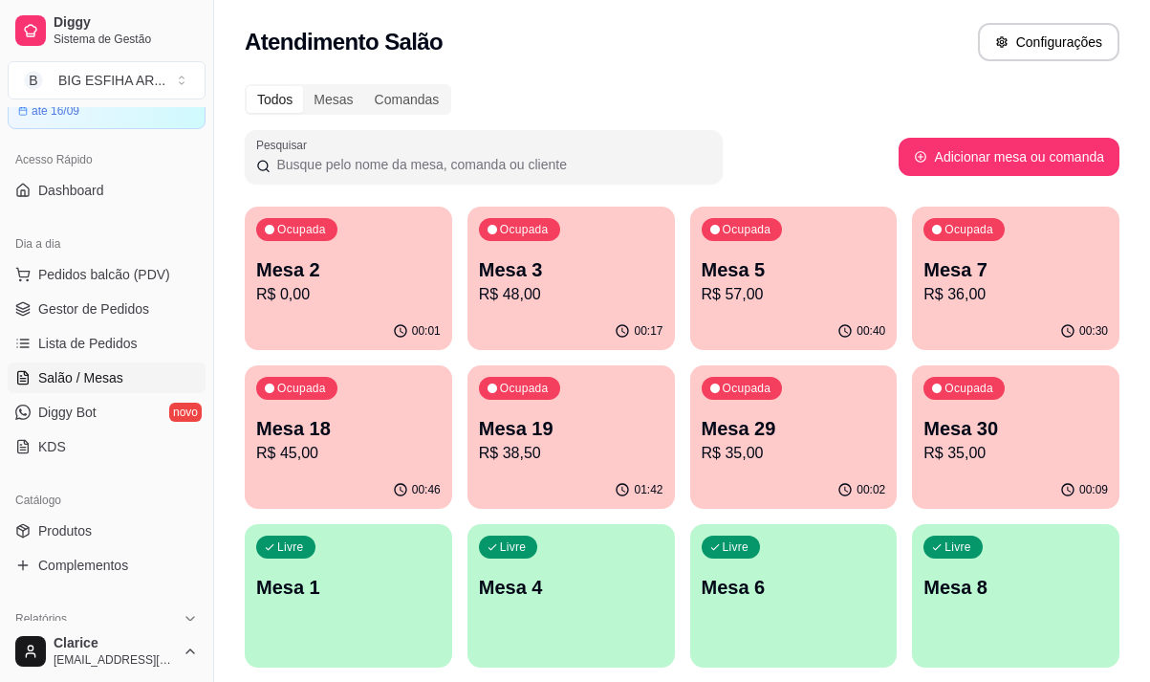
click at [1003, 430] on p "Mesa 30" at bounding box center [1016, 428] width 185 height 27
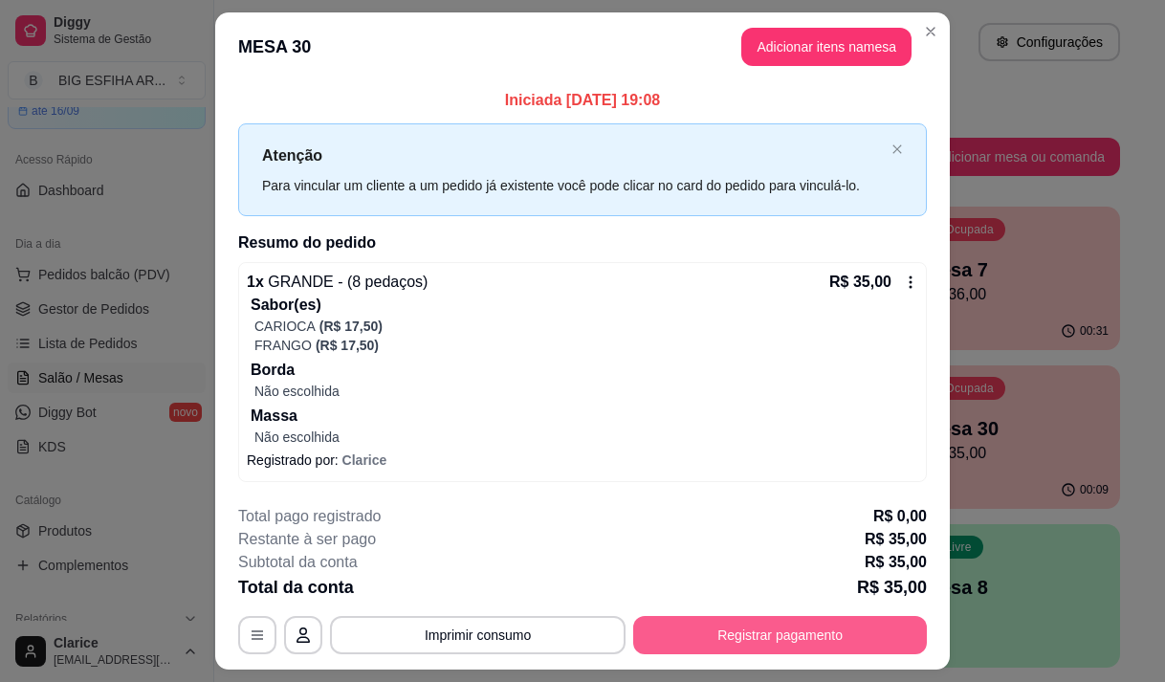
click at [799, 630] on button "Registrar pagamento" at bounding box center [780, 635] width 294 height 38
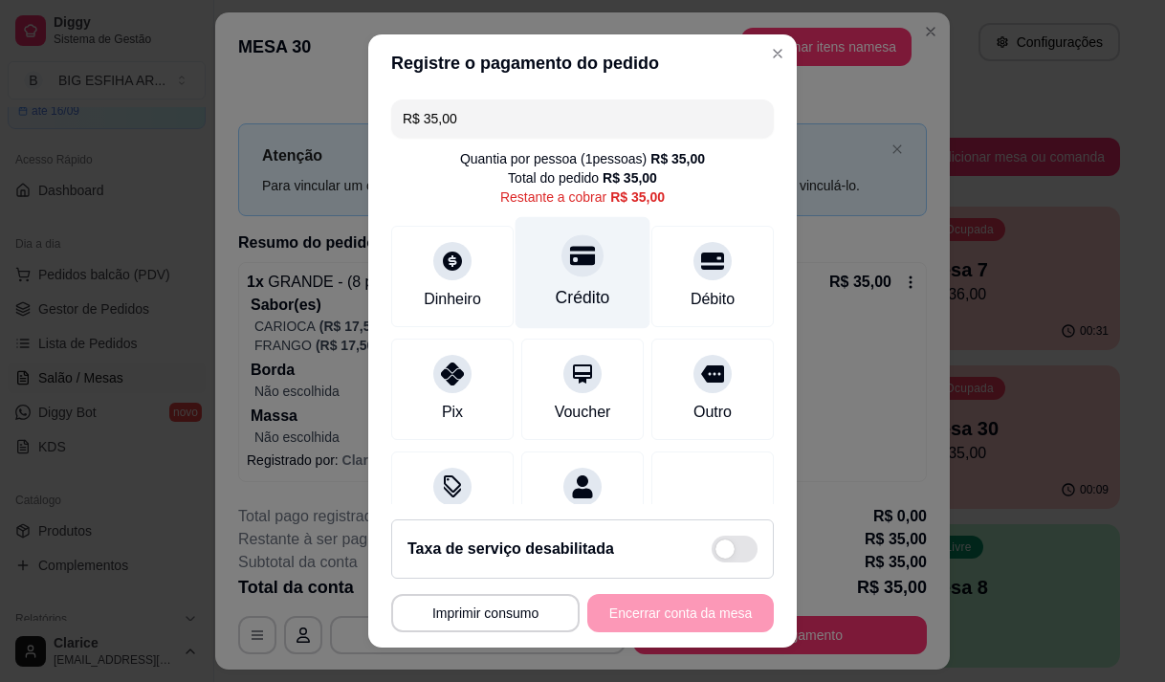
click at [574, 287] on div "Crédito" at bounding box center [583, 297] width 55 height 25
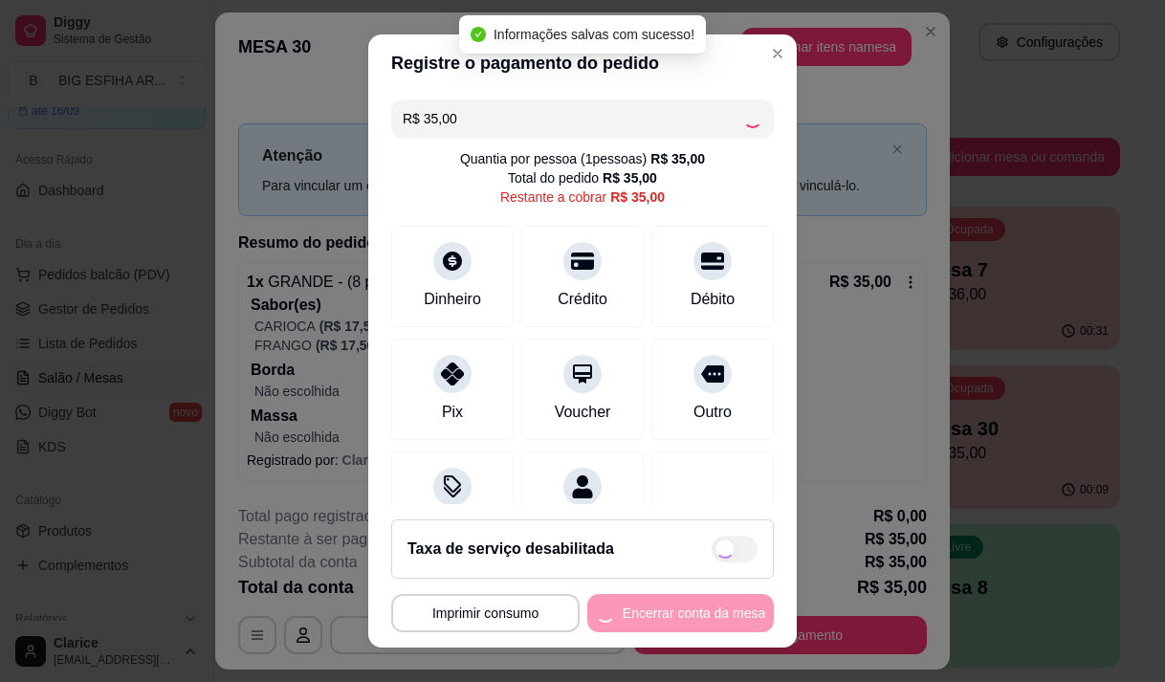
type input "R$ 0,00"
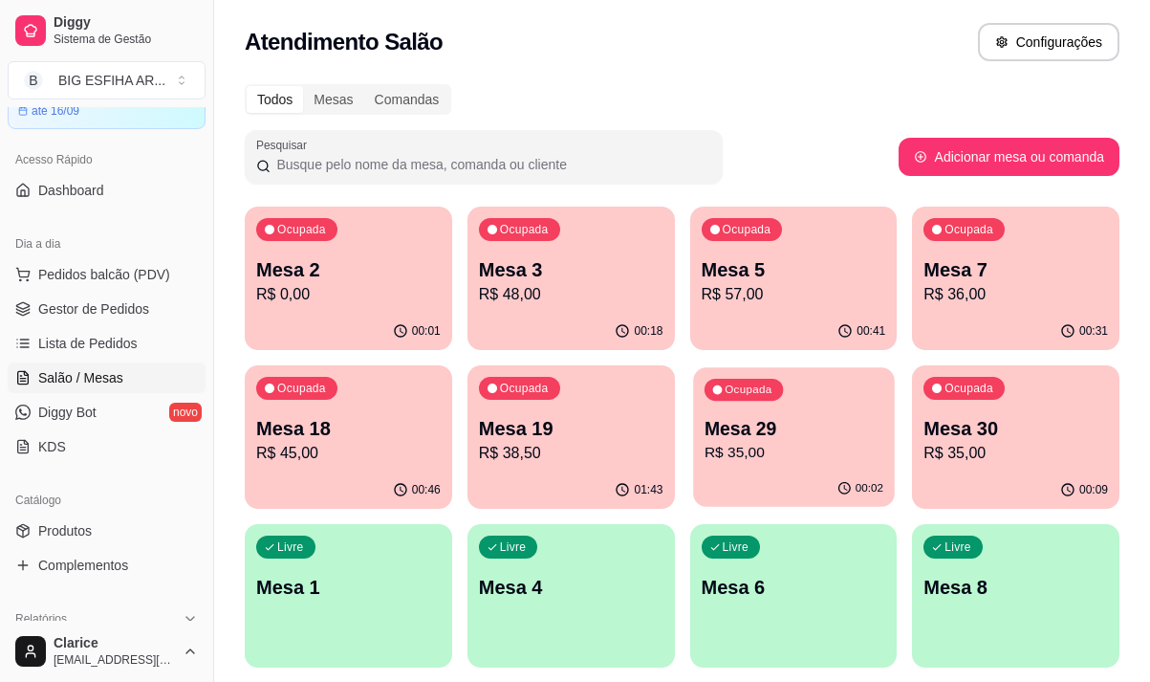
click at [760, 451] on p "R$ 35,00" at bounding box center [793, 453] width 179 height 22
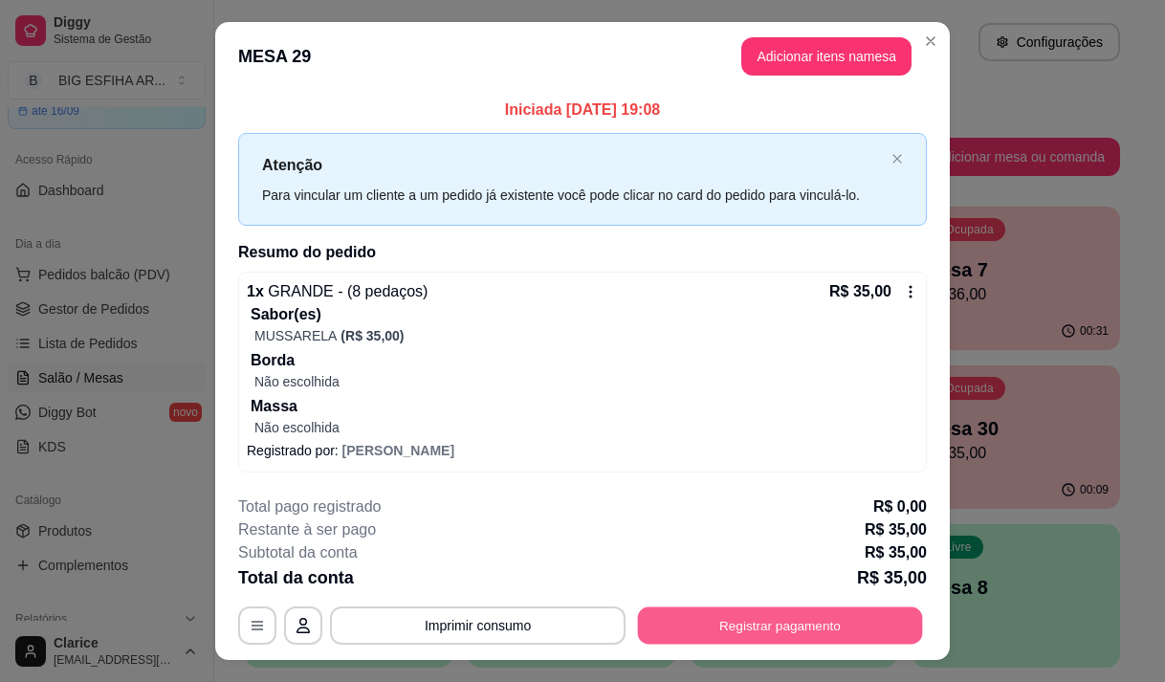
click at [701, 626] on button "Registrar pagamento" at bounding box center [780, 625] width 285 height 37
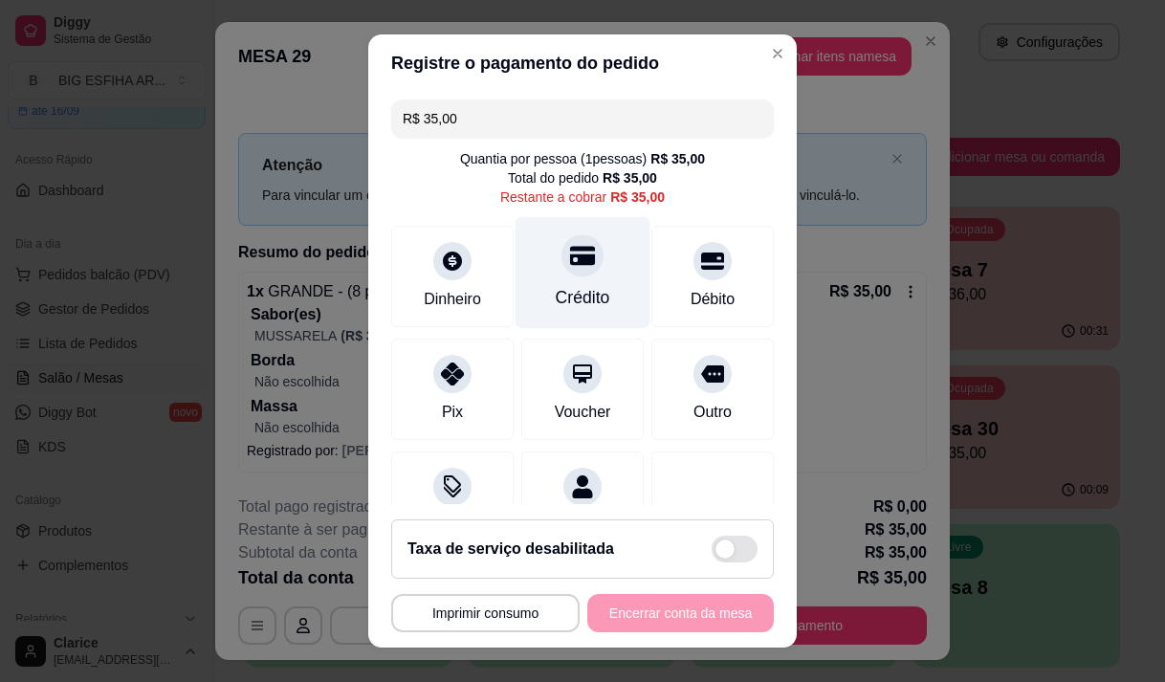
click at [572, 274] on div "Crédito" at bounding box center [582, 272] width 135 height 112
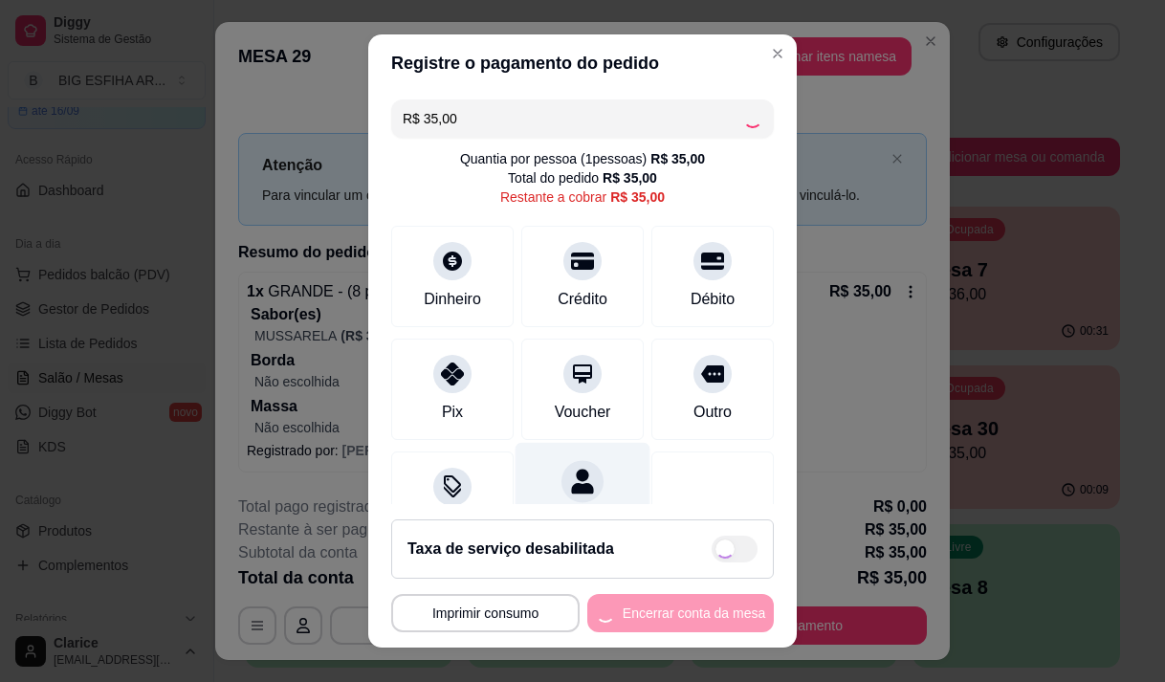
type input "R$ 0,00"
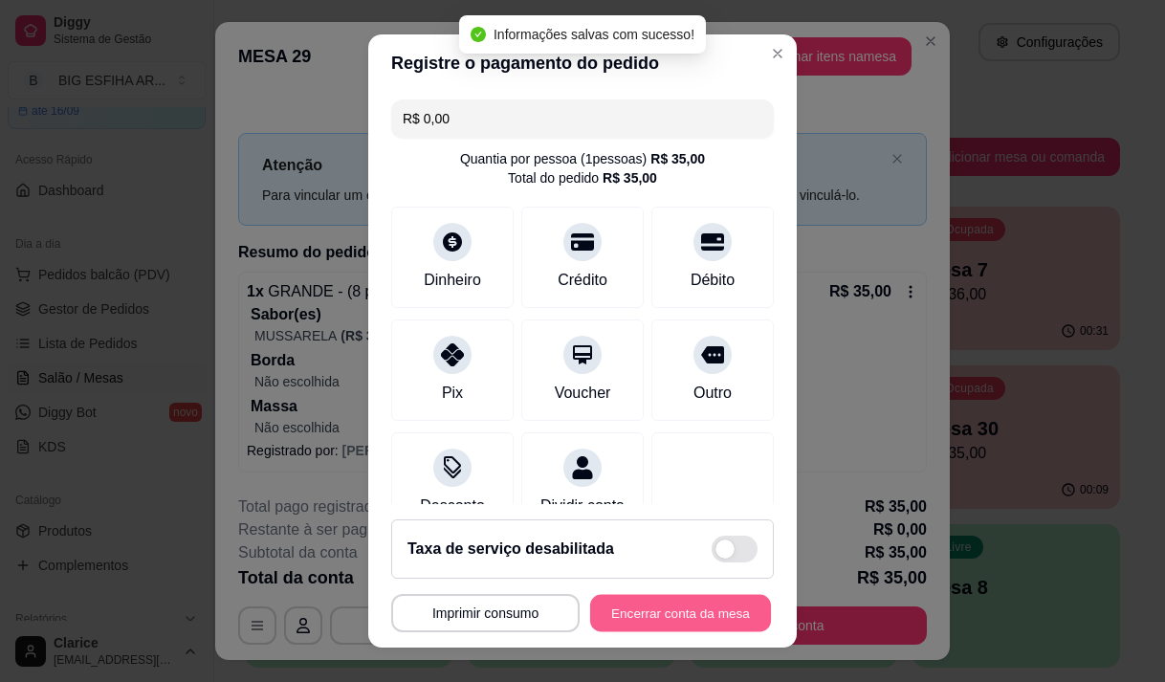
click at [616, 612] on button "Encerrar conta da mesa" at bounding box center [680, 613] width 181 height 37
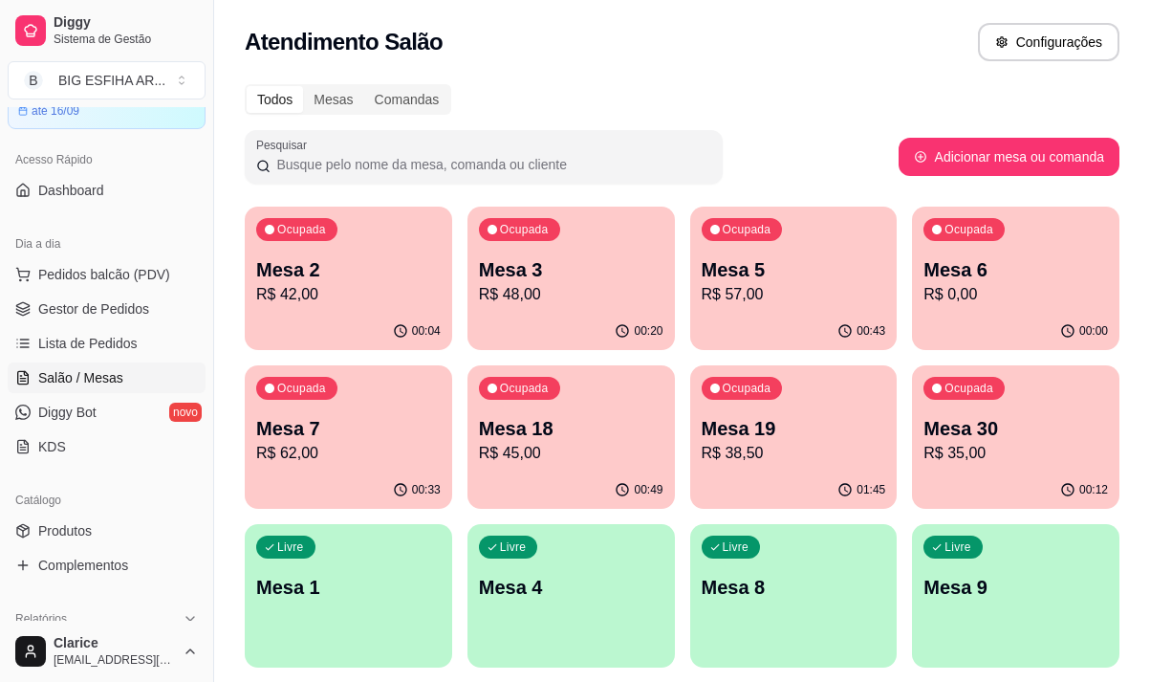
click at [775, 316] on div "00:43" at bounding box center [794, 331] width 208 height 37
click at [339, 445] on p "R$ 62,00" at bounding box center [348, 453] width 179 height 22
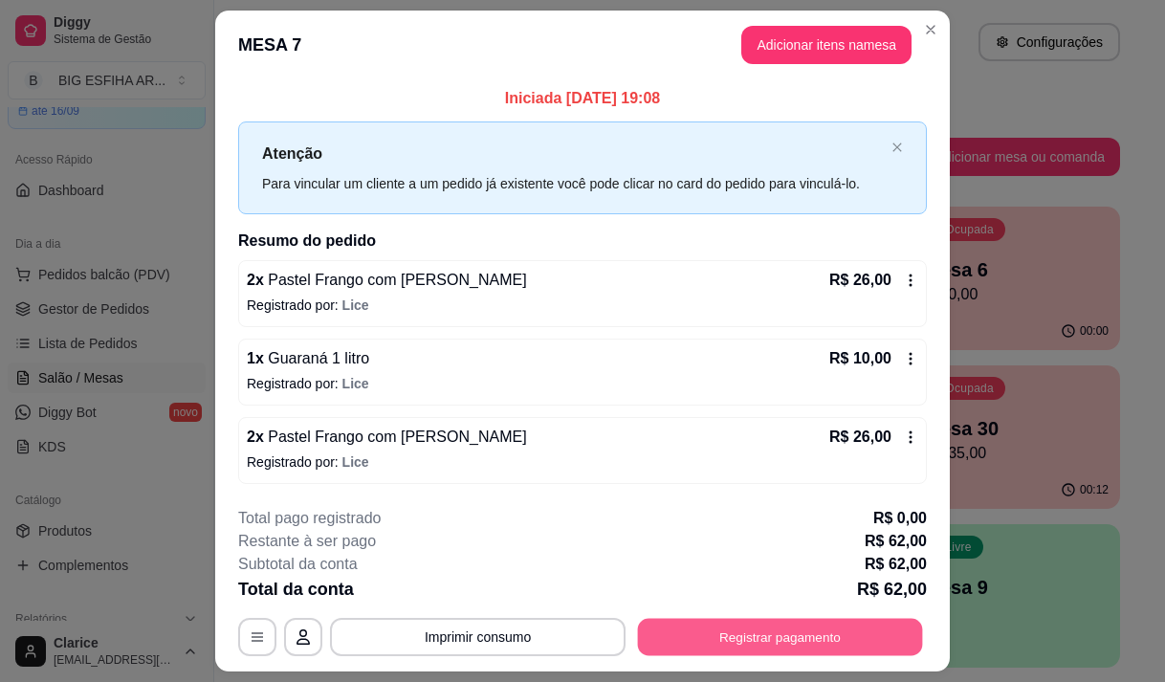
click at [736, 631] on button "Registrar pagamento" at bounding box center [780, 637] width 285 height 37
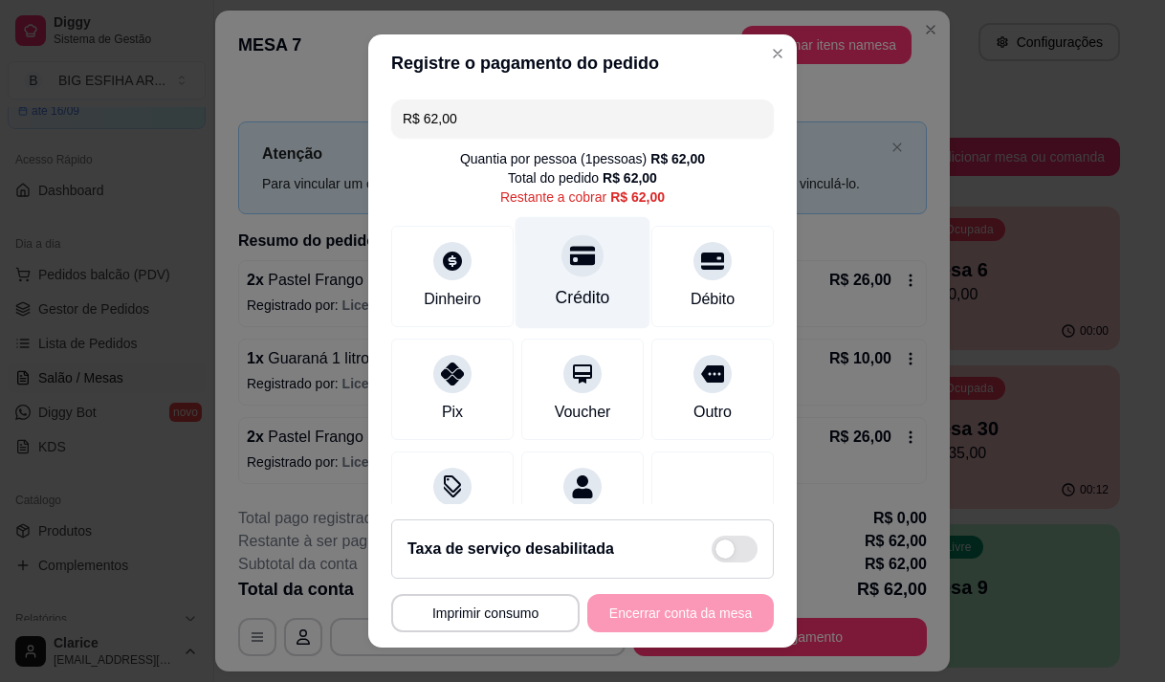
click at [570, 295] on div "Crédito" at bounding box center [583, 297] width 55 height 25
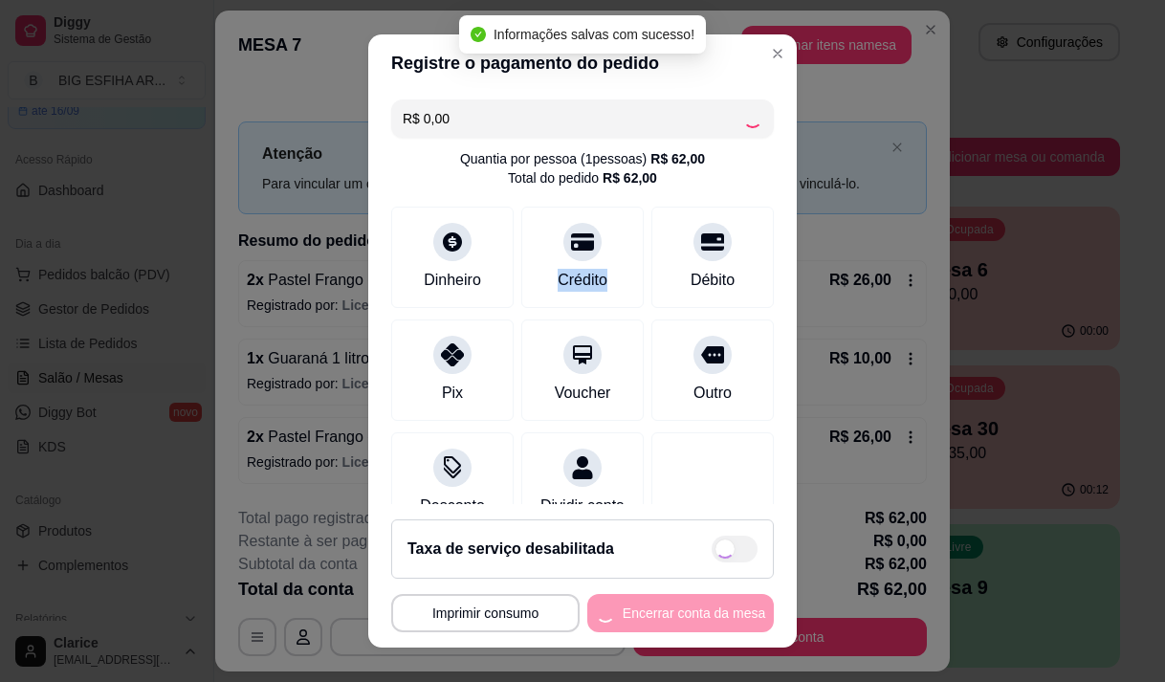
type input "R$ 0,00"
click at [668, 606] on div "**********" at bounding box center [582, 613] width 383 height 38
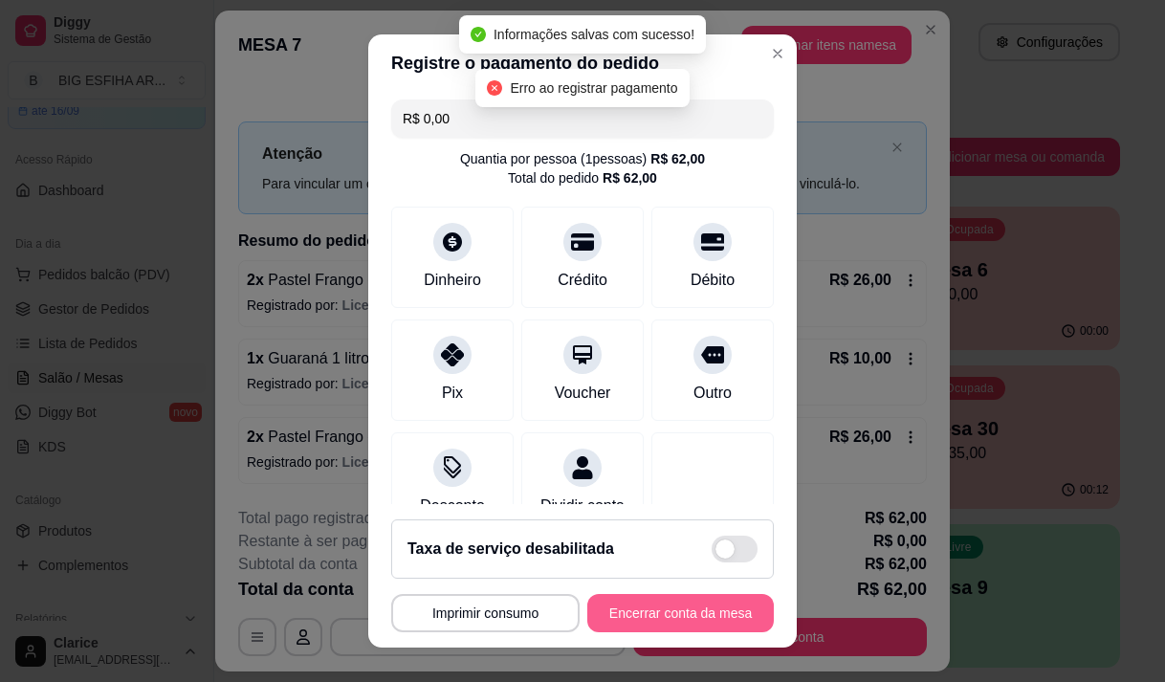
click at [672, 609] on button "Encerrar conta da mesa" at bounding box center [680, 613] width 186 height 38
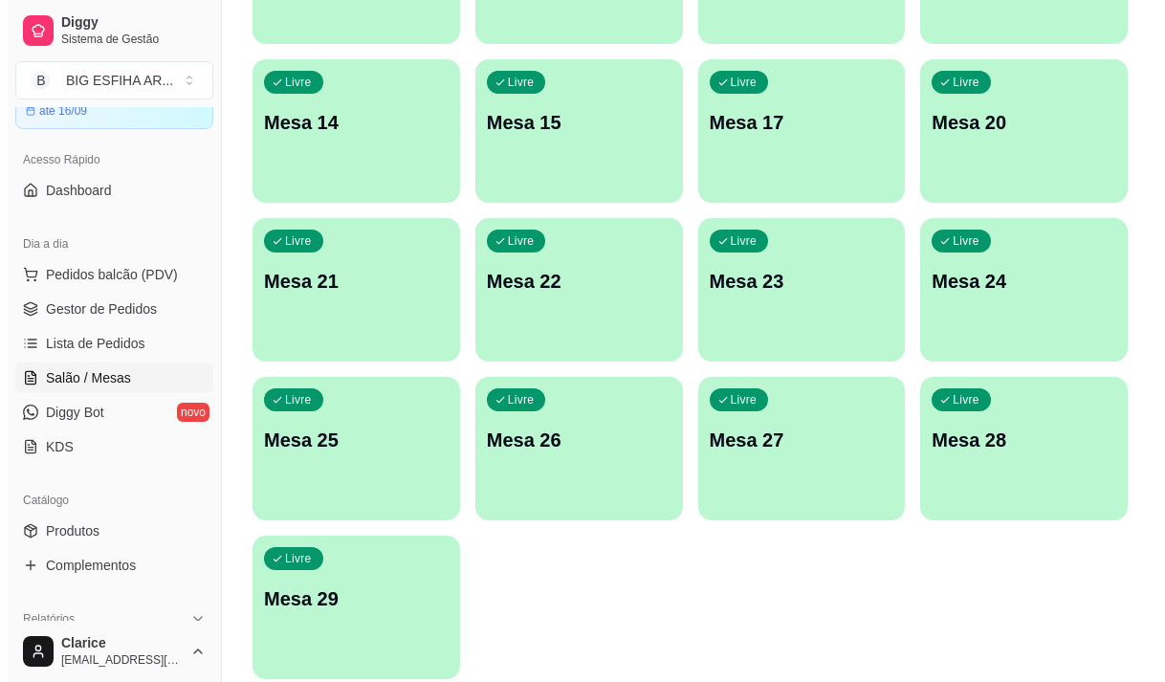
scroll to position [857, 0]
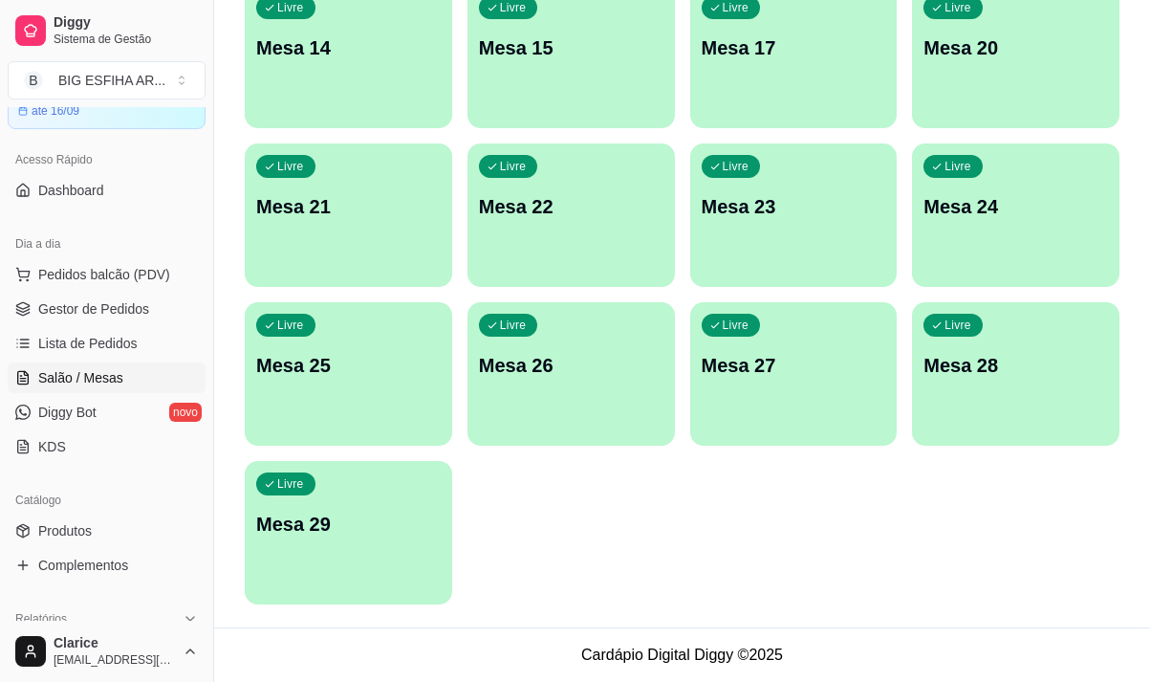
click at [409, 543] on div "Livre Mesa 29" at bounding box center [349, 521] width 208 height 120
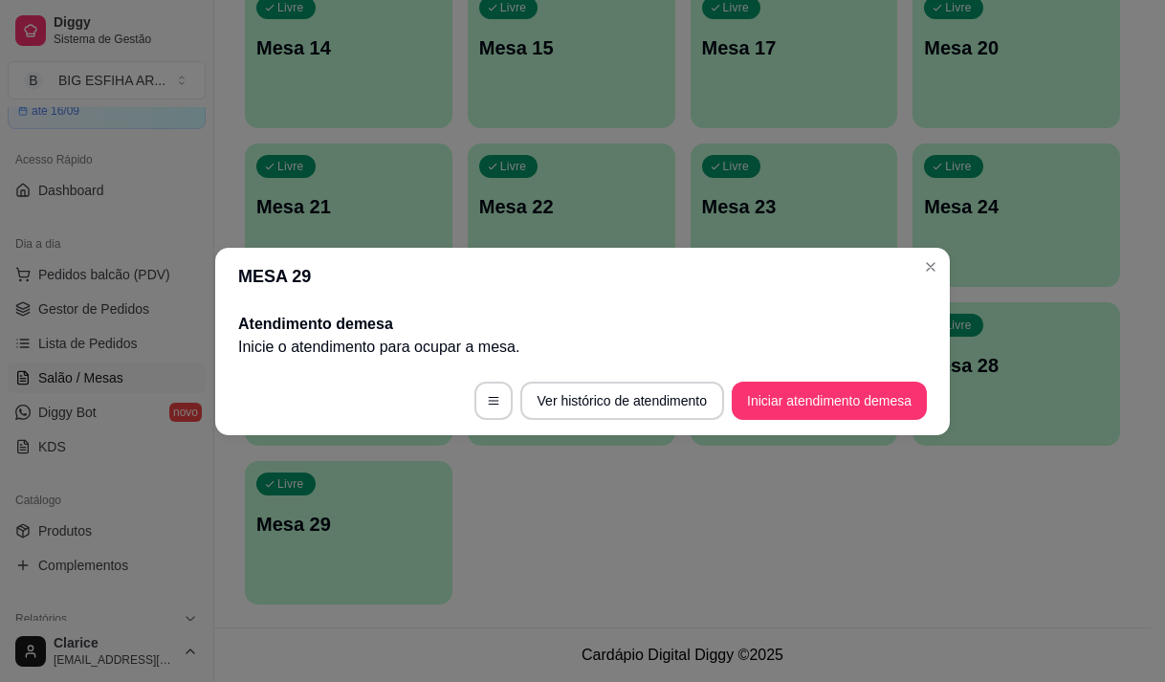
click at [800, 422] on footer "Ver histórico de atendimento Iniciar atendimento de mesa" at bounding box center [582, 400] width 734 height 69
click at [819, 388] on button "Iniciar atendimento de mesa" at bounding box center [828, 400] width 189 height 37
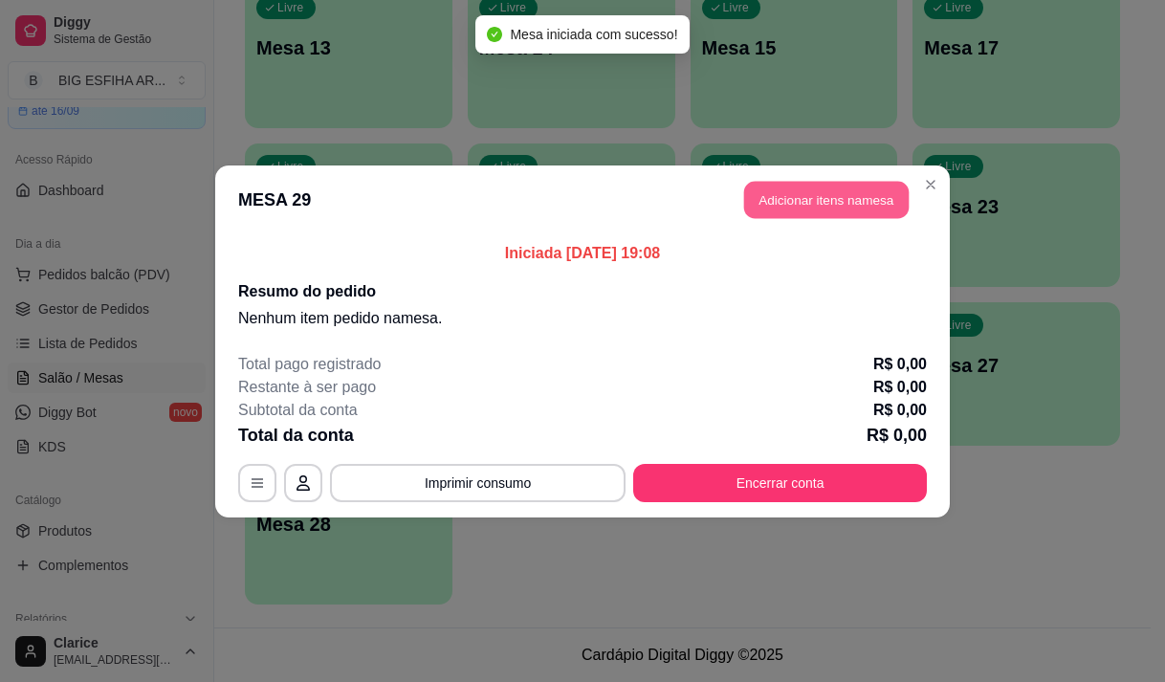
click at [880, 190] on button "Adicionar itens na mesa" at bounding box center [826, 199] width 164 height 37
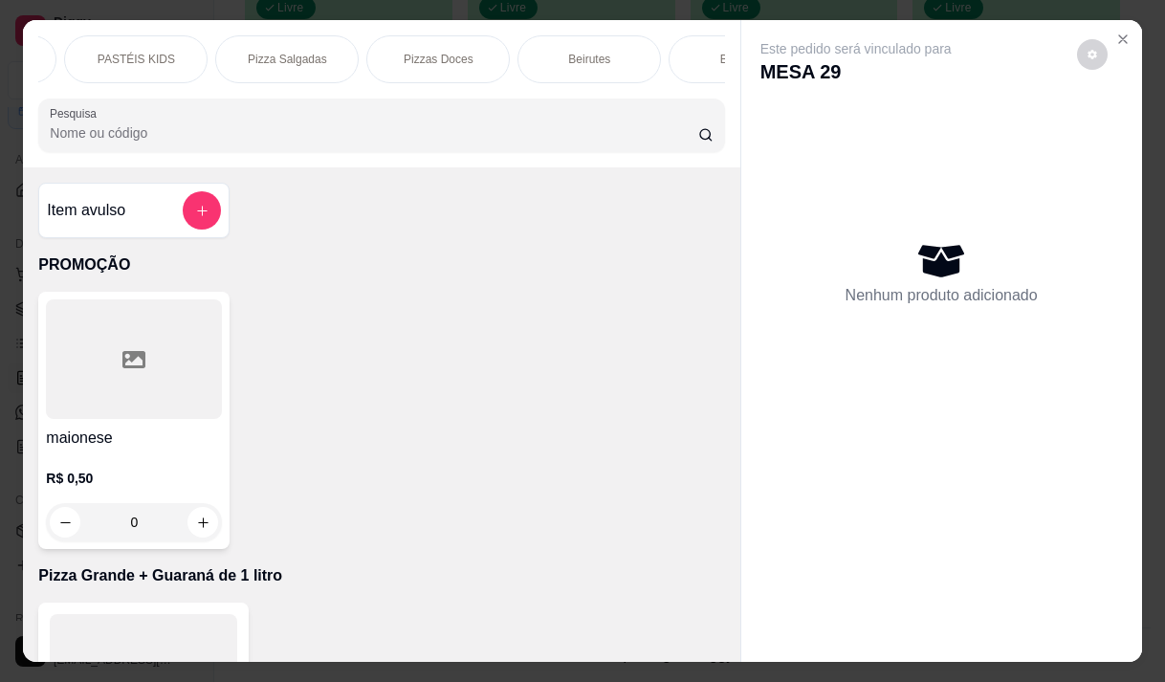
scroll to position [0, 1224]
click at [226, 52] on p "Pizza Salgadas" at bounding box center [246, 59] width 79 height 15
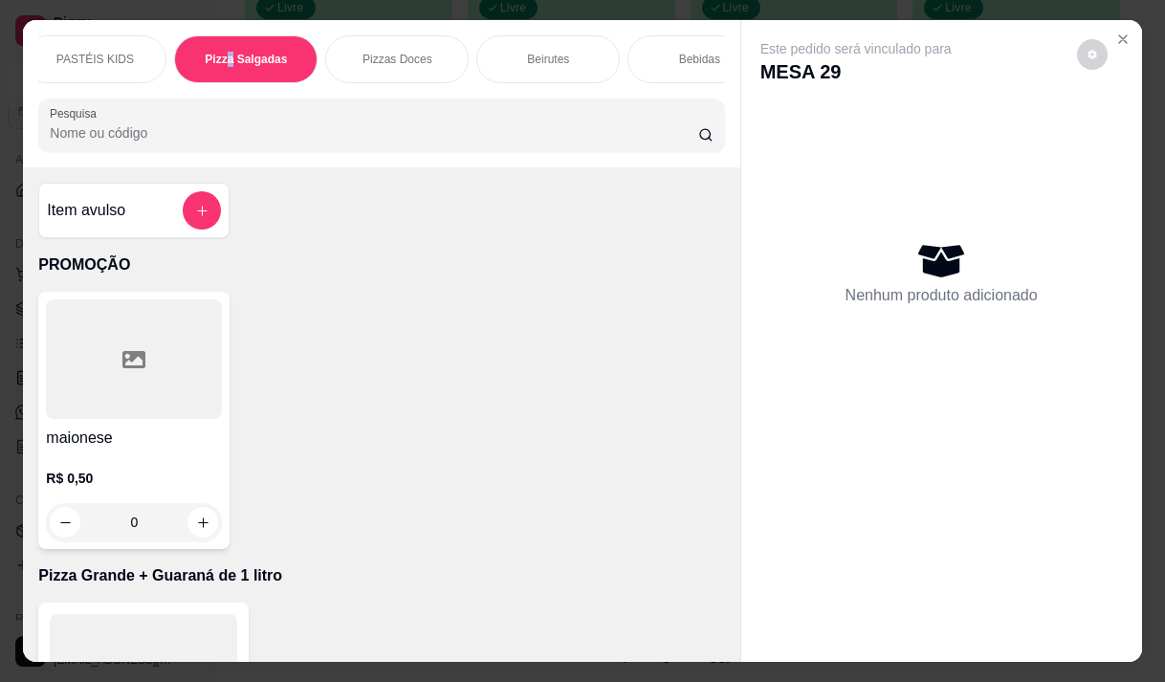
scroll to position [48, 0]
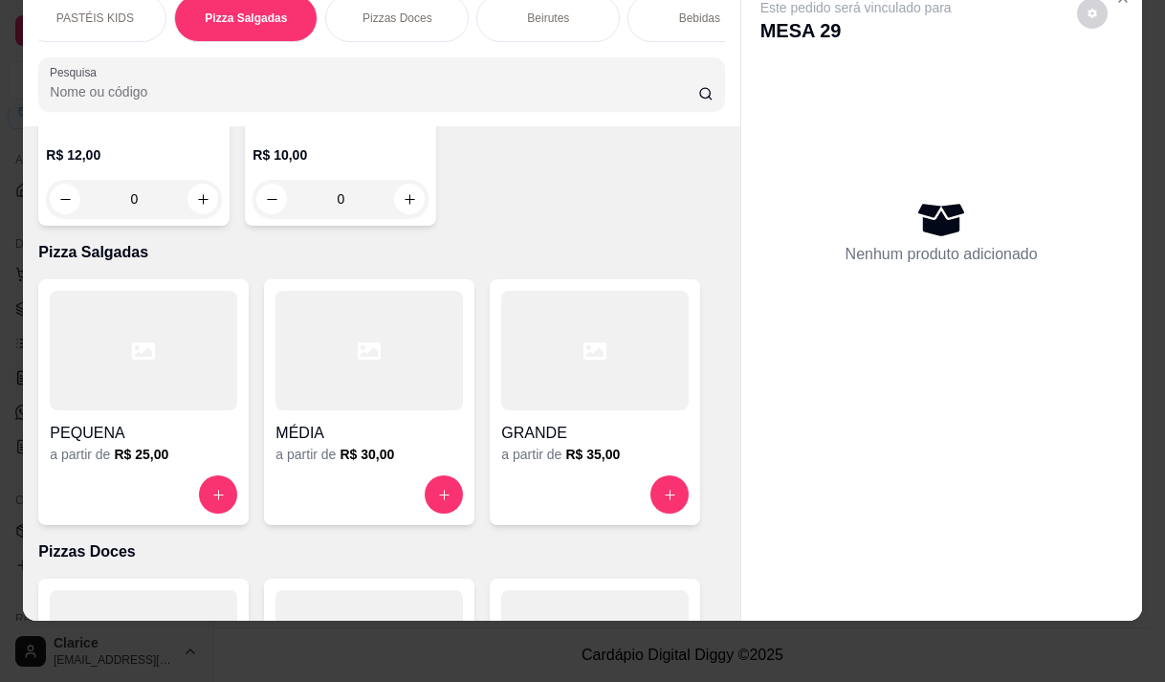
click at [590, 445] on h6 "R$ 35,00" at bounding box center [592, 454] width 55 height 19
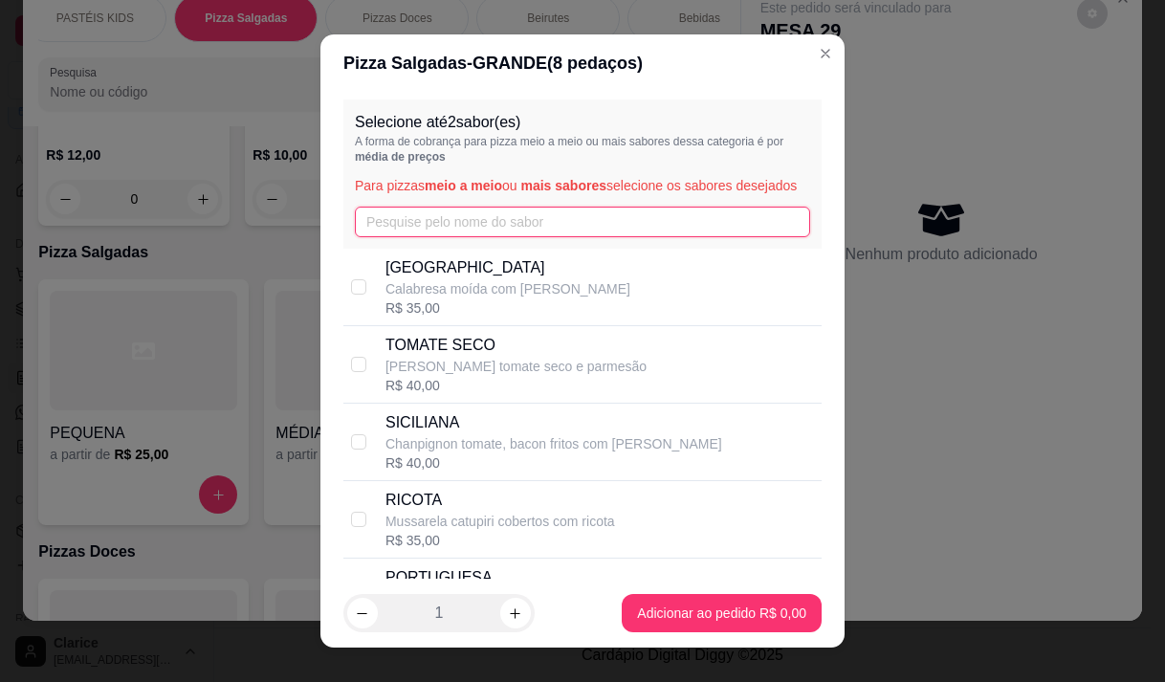
click at [410, 234] on input "text" at bounding box center [582, 222] width 455 height 31
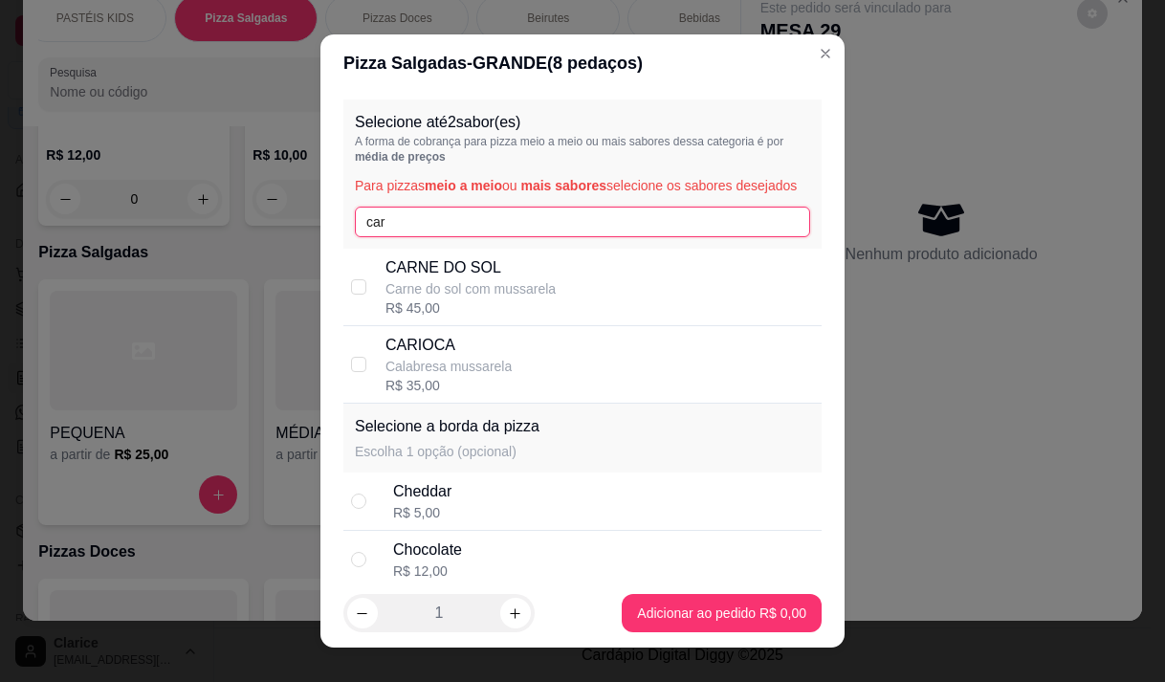
type input "car"
click at [458, 357] on p "CARIOCA" at bounding box center [448, 345] width 126 height 23
checkbox input "true"
click at [405, 237] on input "car" at bounding box center [582, 222] width 455 height 31
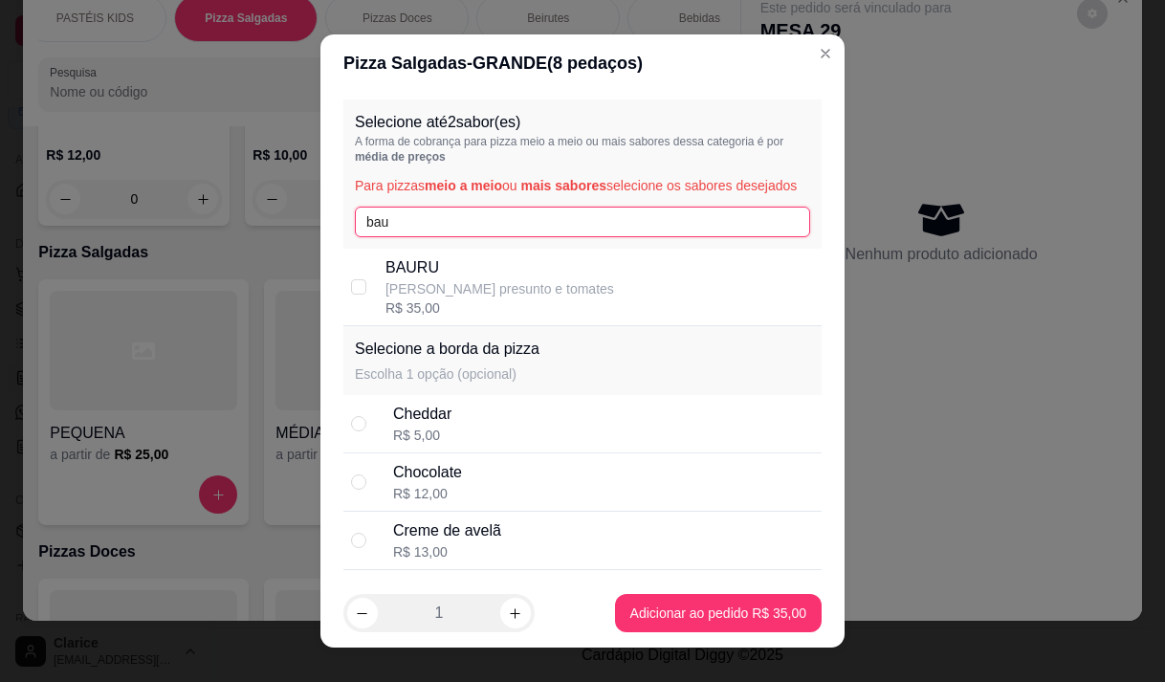
type input "bau"
click at [425, 279] on p "BAURU" at bounding box center [499, 267] width 229 height 23
checkbox input "true"
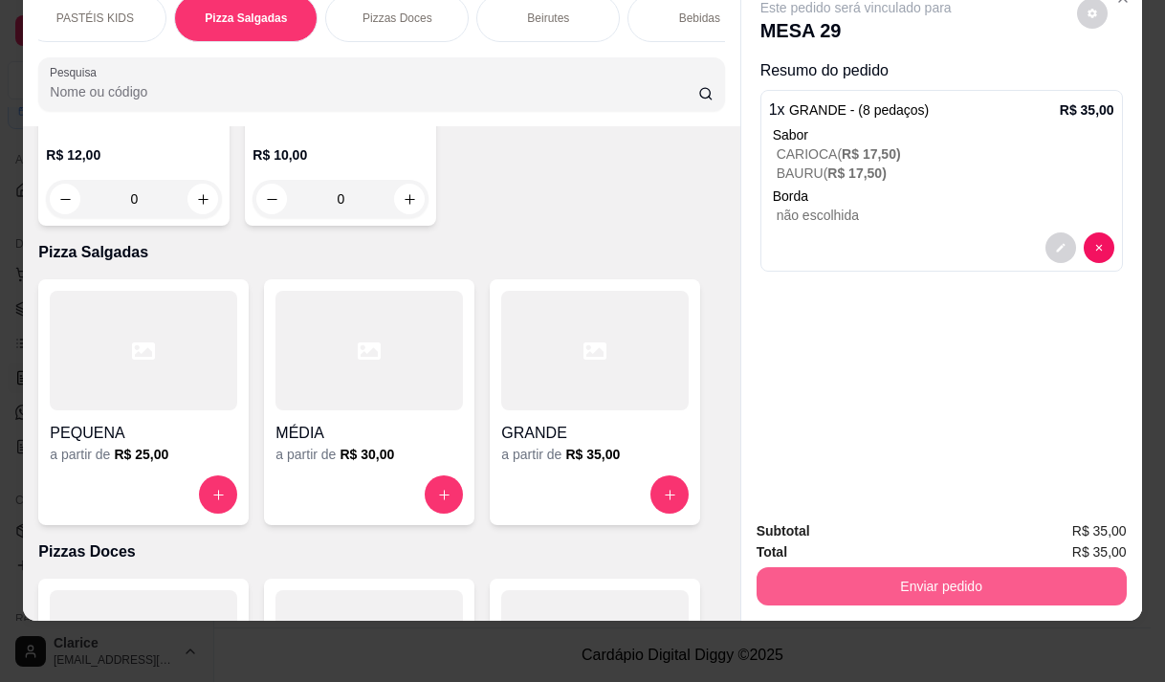
click at [967, 568] on button "Enviar pedido" at bounding box center [941, 586] width 370 height 38
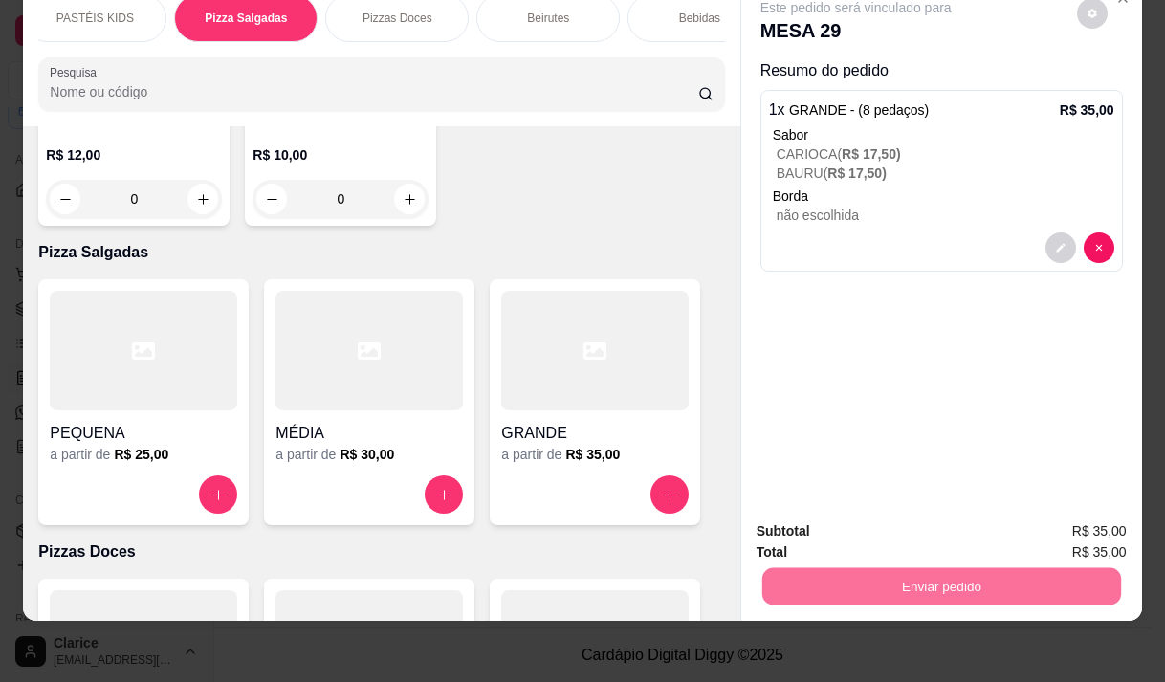
click at [953, 528] on button "Não registrar e enviar pedido" at bounding box center [877, 525] width 199 height 36
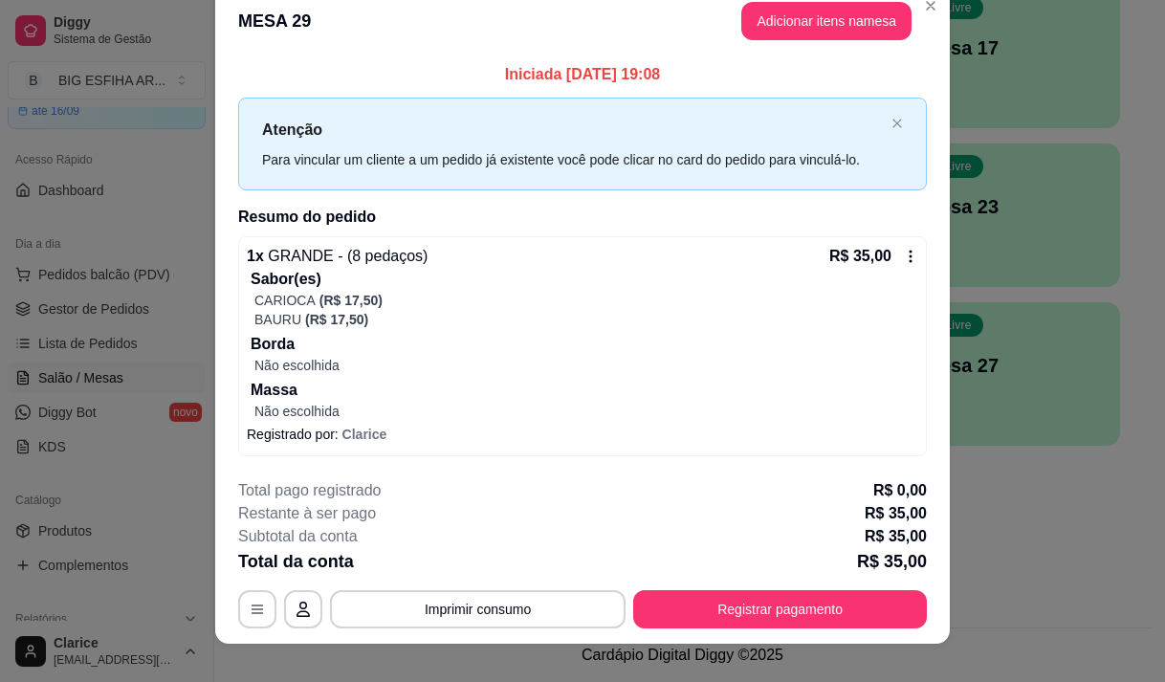
scroll to position [49, 0]
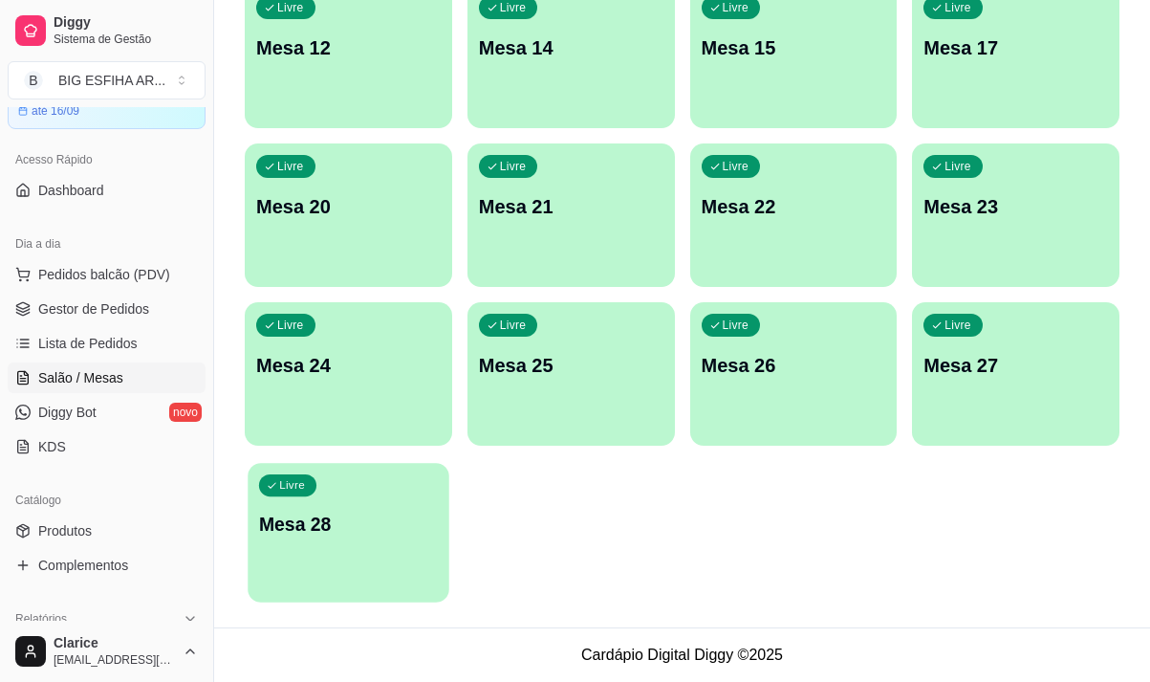
click at [403, 476] on div "Livre Mesa 28" at bounding box center [348, 521] width 201 height 117
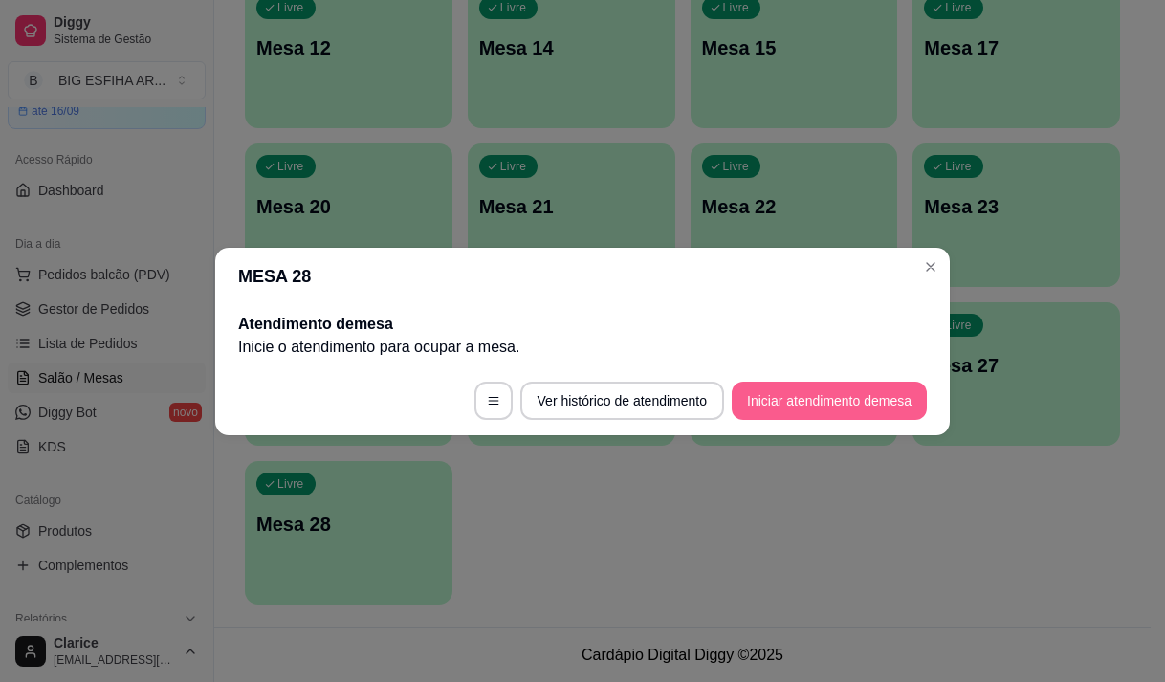
click at [790, 401] on button "Iniciar atendimento de mesa" at bounding box center [829, 401] width 195 height 38
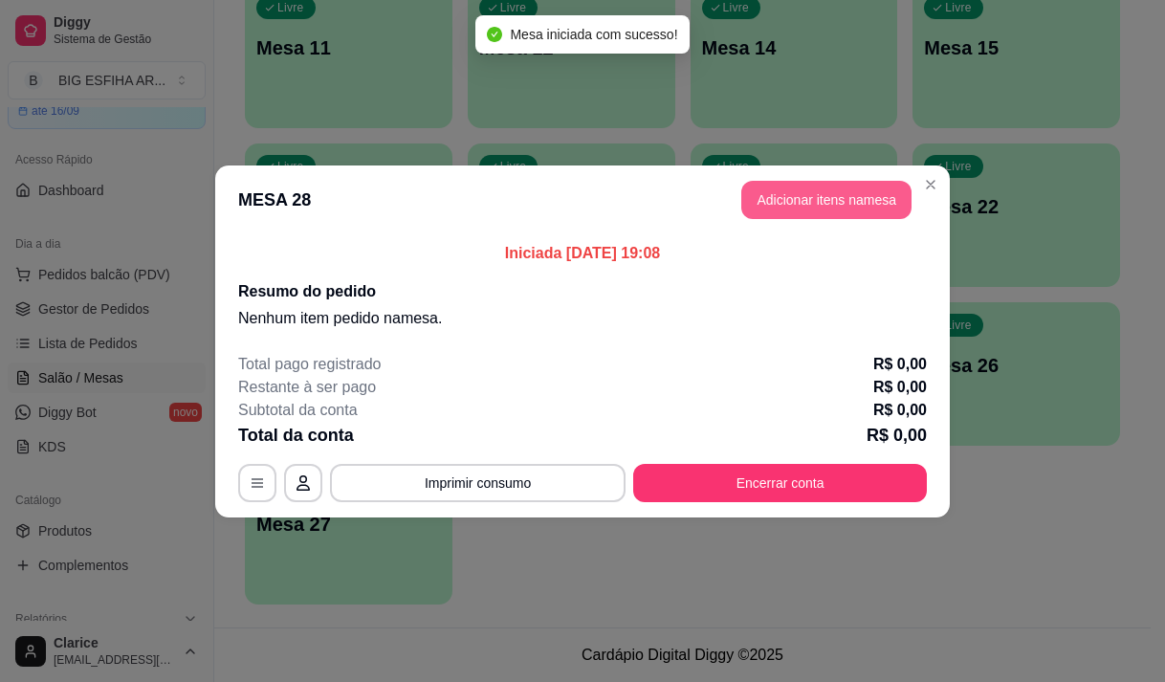
click at [854, 205] on button "Adicionar itens na mesa" at bounding box center [826, 200] width 170 height 38
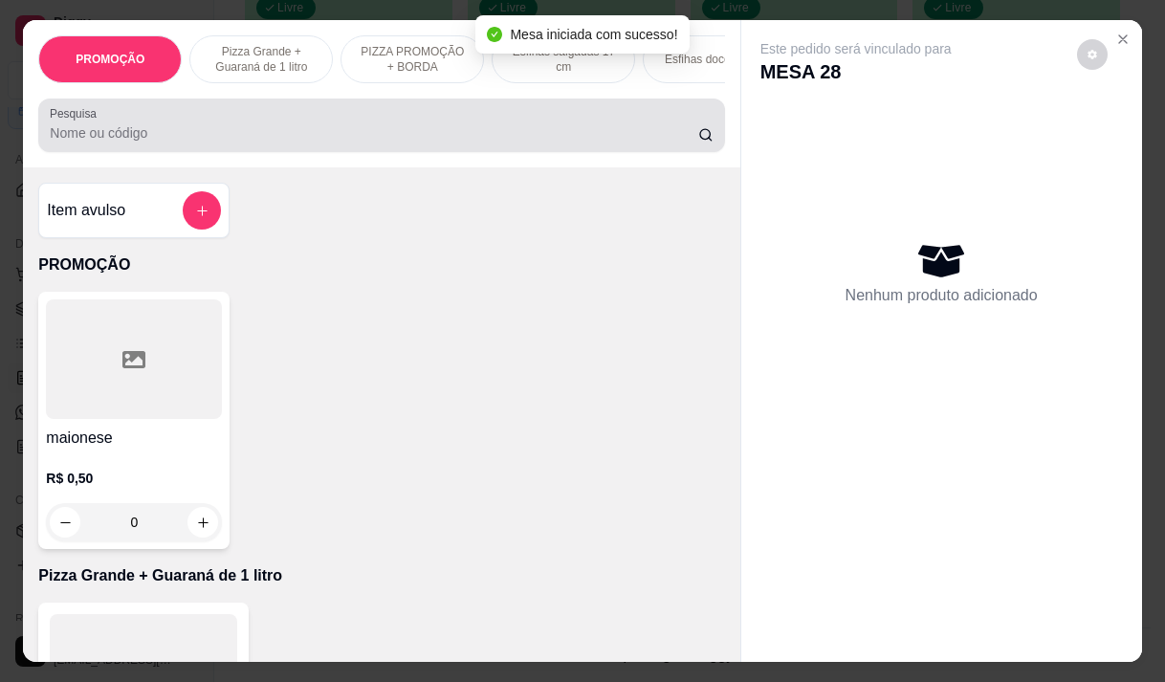
click at [367, 142] on input "Pesquisa" at bounding box center [374, 132] width 648 height 19
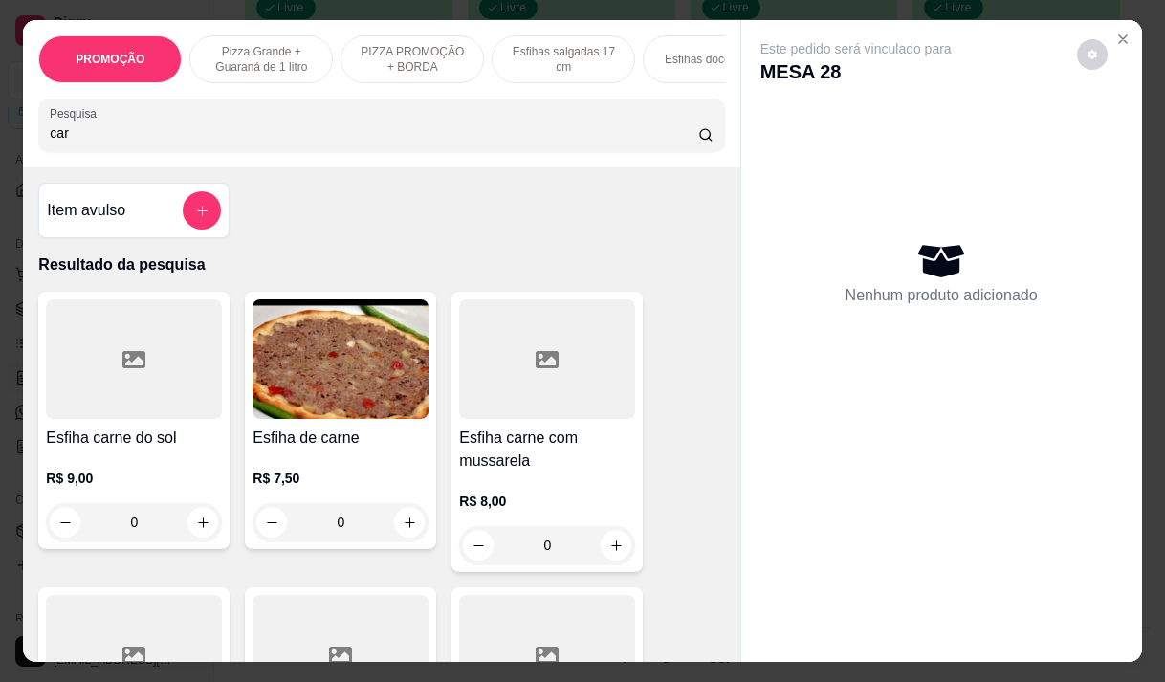
type input "car"
click at [326, 408] on img at bounding box center [340, 359] width 176 height 120
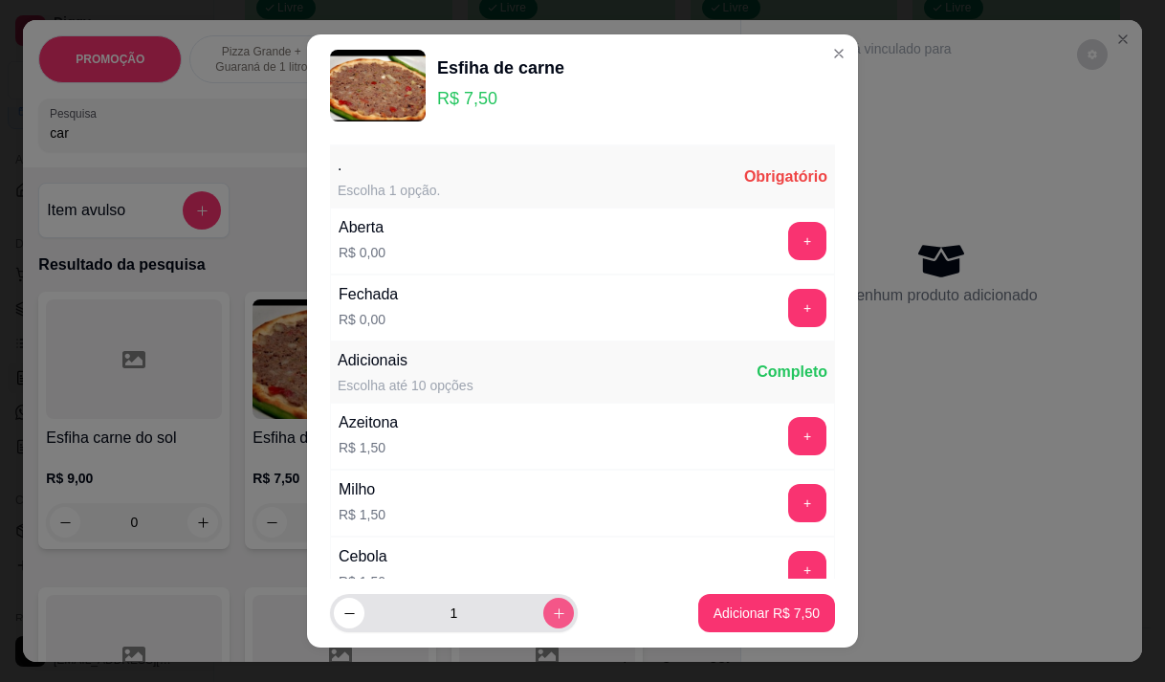
click at [552, 617] on icon "increase-product-quantity" at bounding box center [559, 613] width 14 height 14
type input "2"
click at [789, 309] on button "+" at bounding box center [807, 307] width 37 height 37
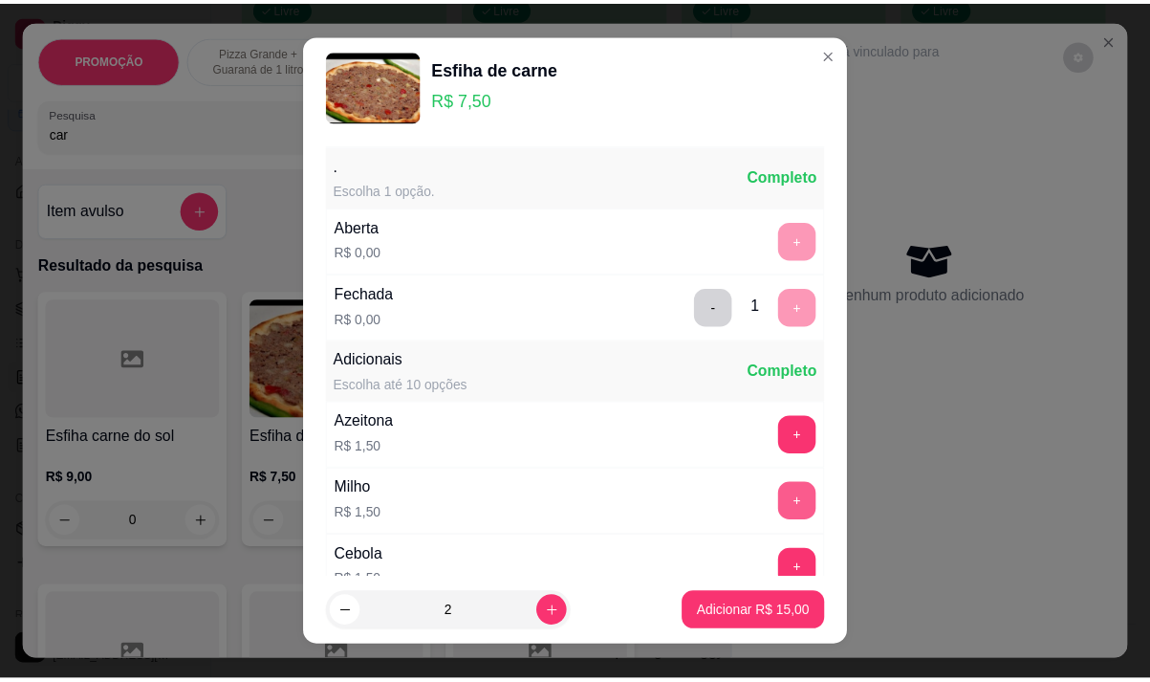
scroll to position [205, 0]
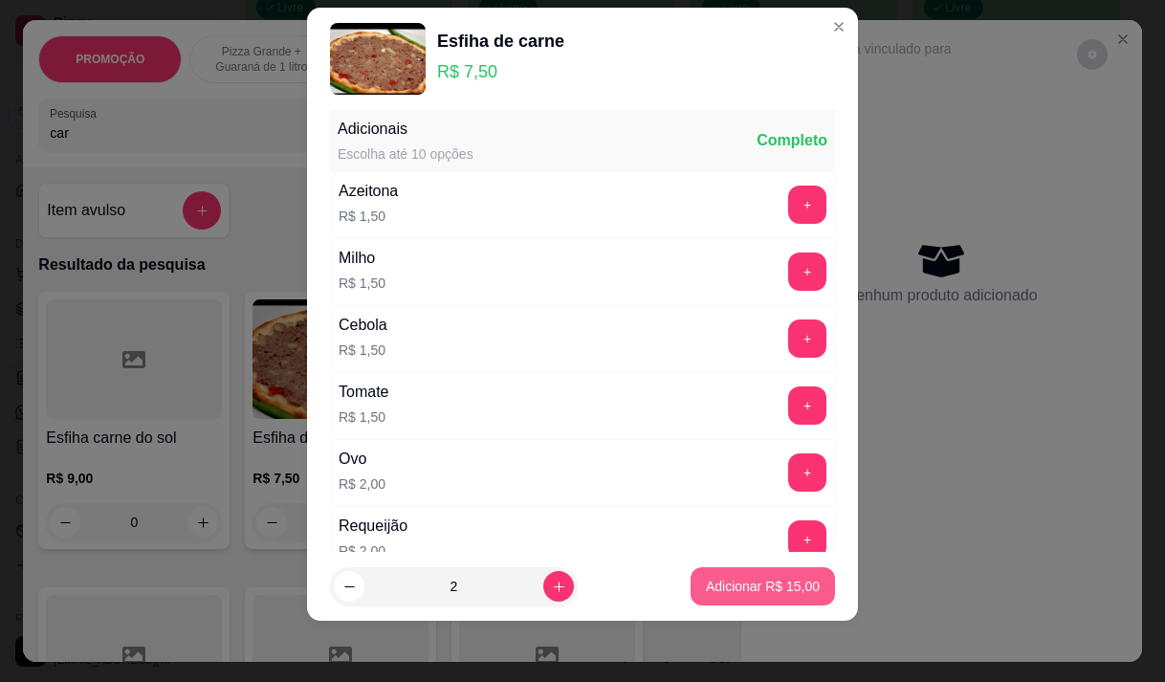
click at [749, 590] on p "Adicionar R$ 15,00" at bounding box center [763, 586] width 114 height 19
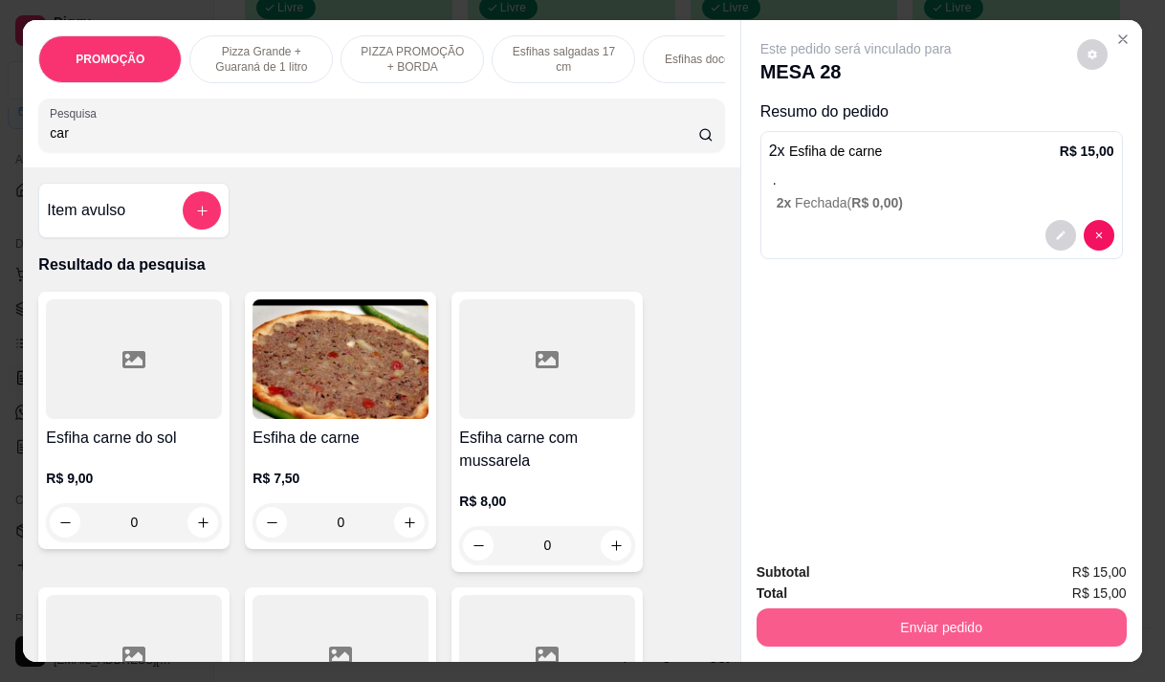
click at [943, 616] on button "Enviar pedido" at bounding box center [941, 627] width 370 height 38
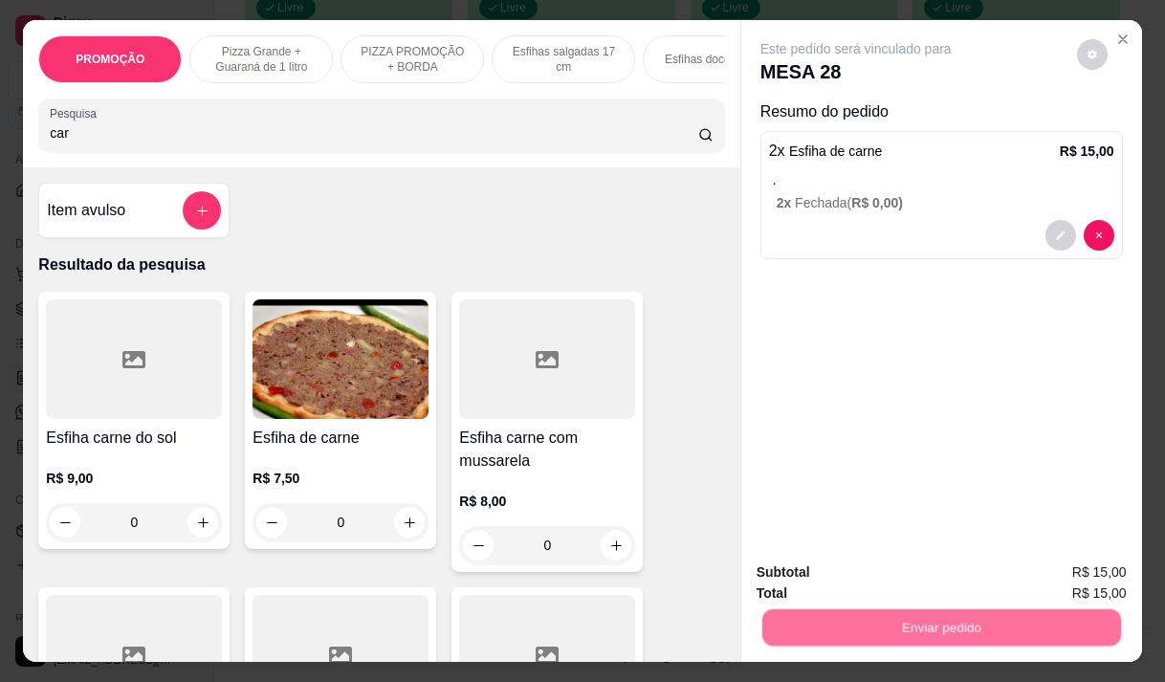
click at [909, 565] on button "Não registrar e enviar pedido" at bounding box center [877, 573] width 199 height 36
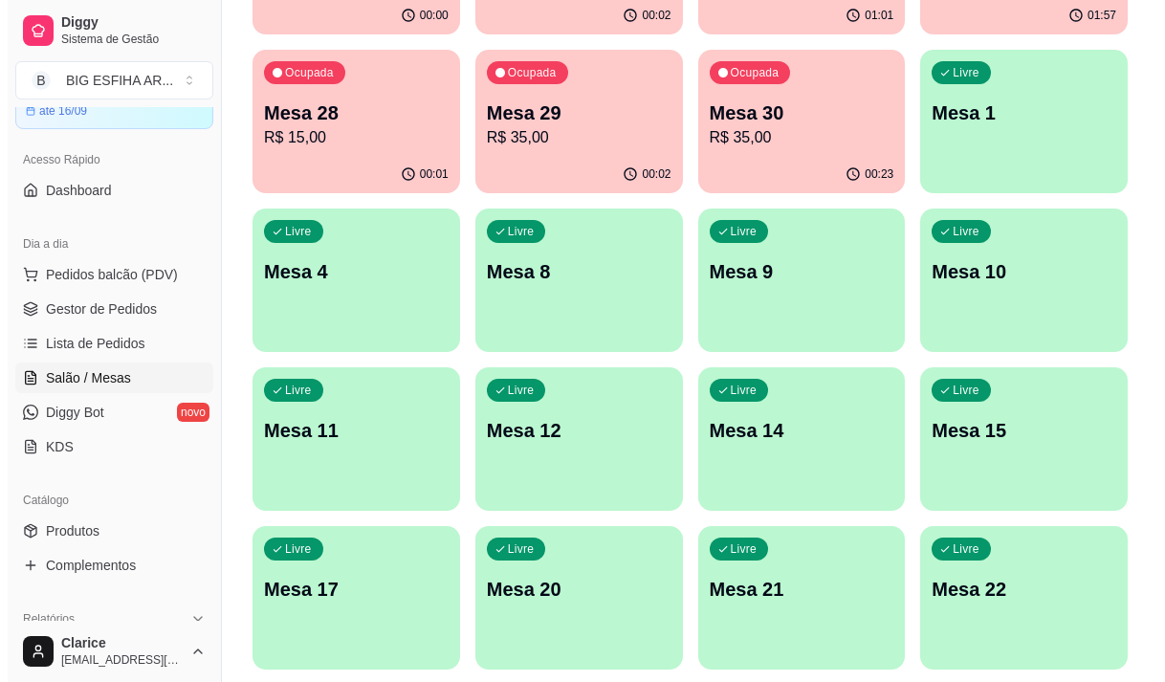
scroll to position [92, 0]
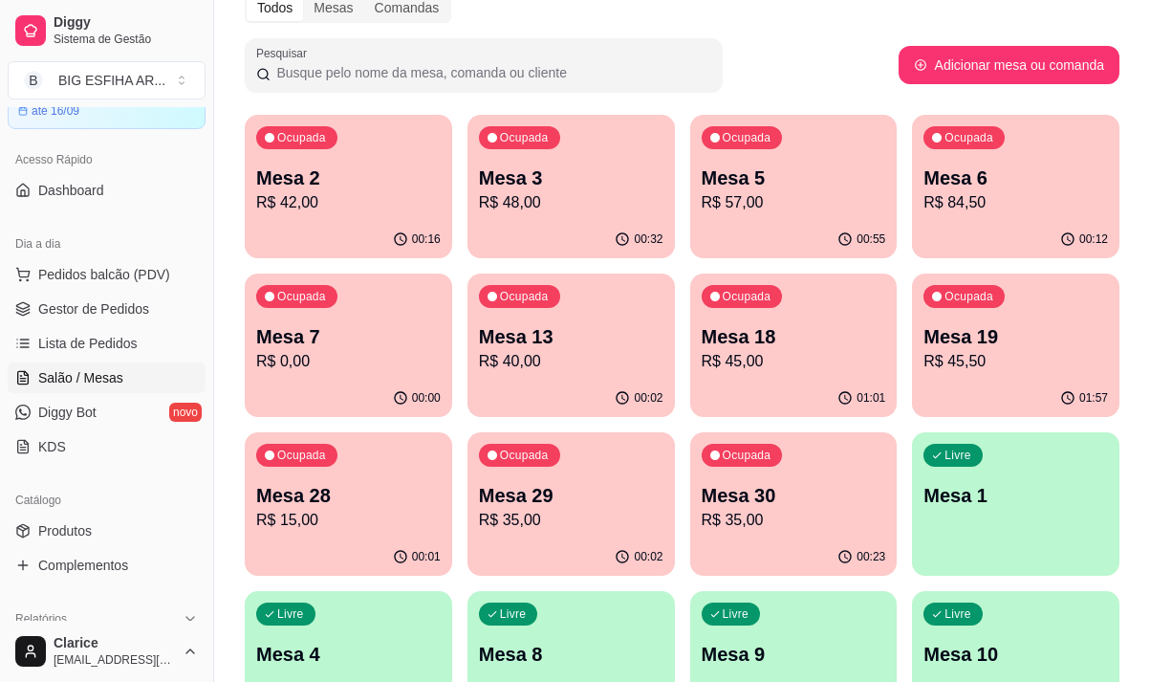
click at [746, 212] on p "R$ 57,00" at bounding box center [794, 202] width 185 height 23
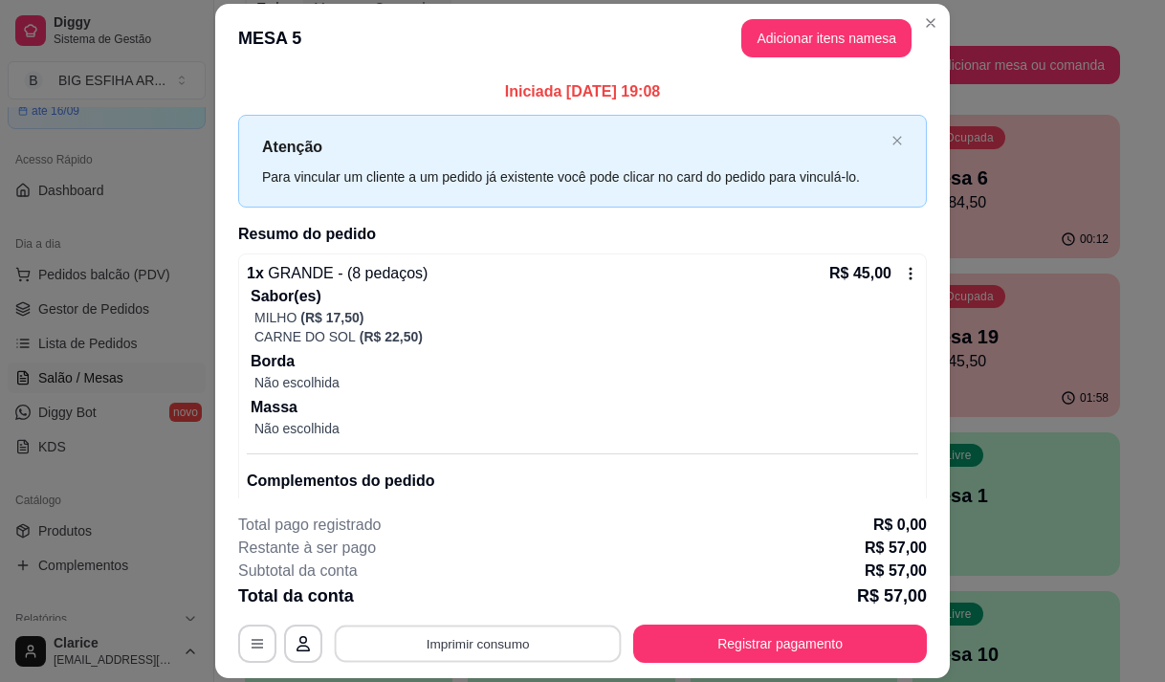
click at [553, 649] on button "Imprimir consumo" at bounding box center [478, 643] width 287 height 37
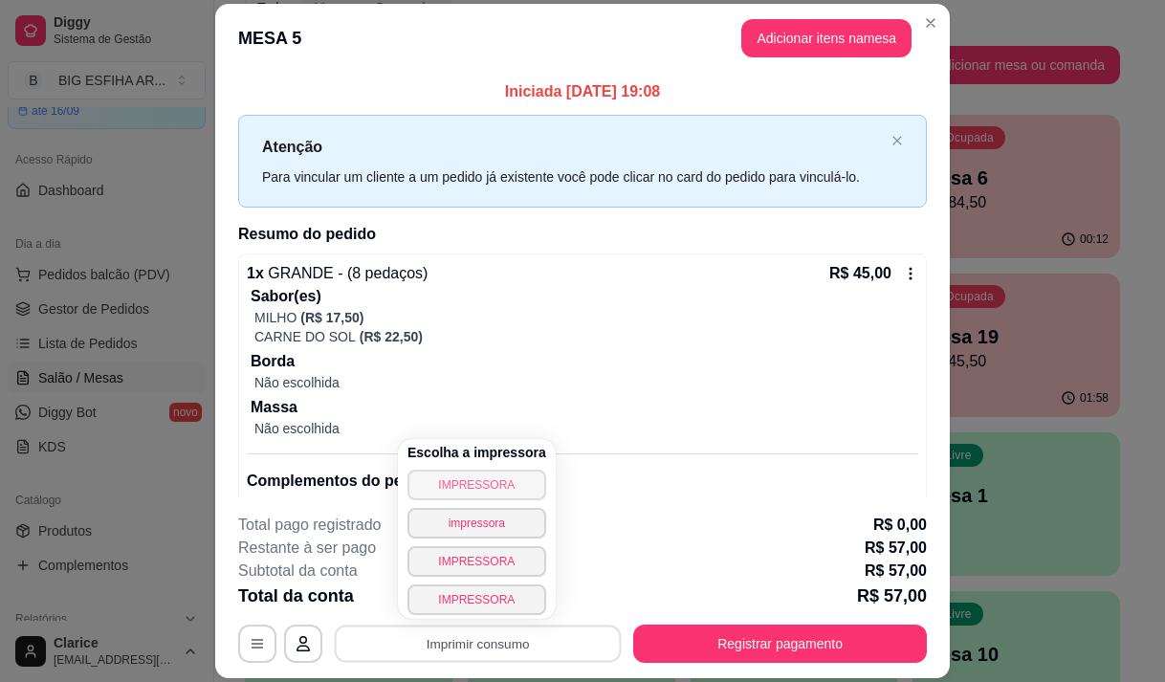
click at [502, 480] on button "IMPRESSORA" at bounding box center [476, 485] width 139 height 31
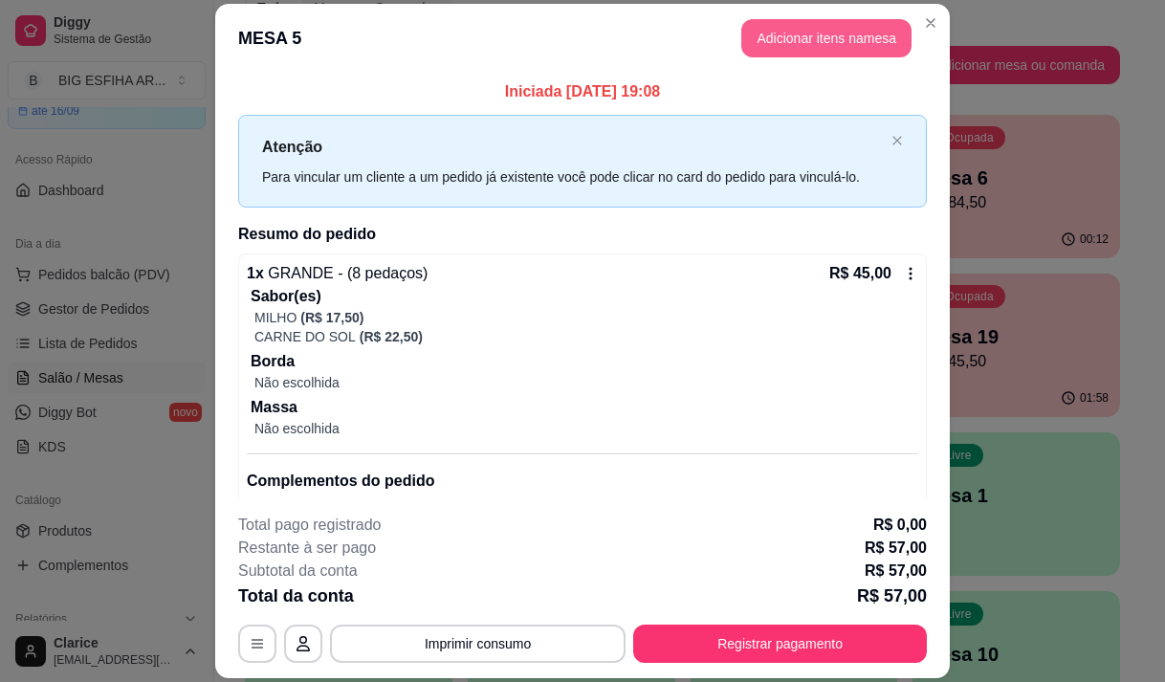
click at [796, 47] on button "Adicionar itens na mesa" at bounding box center [826, 38] width 170 height 38
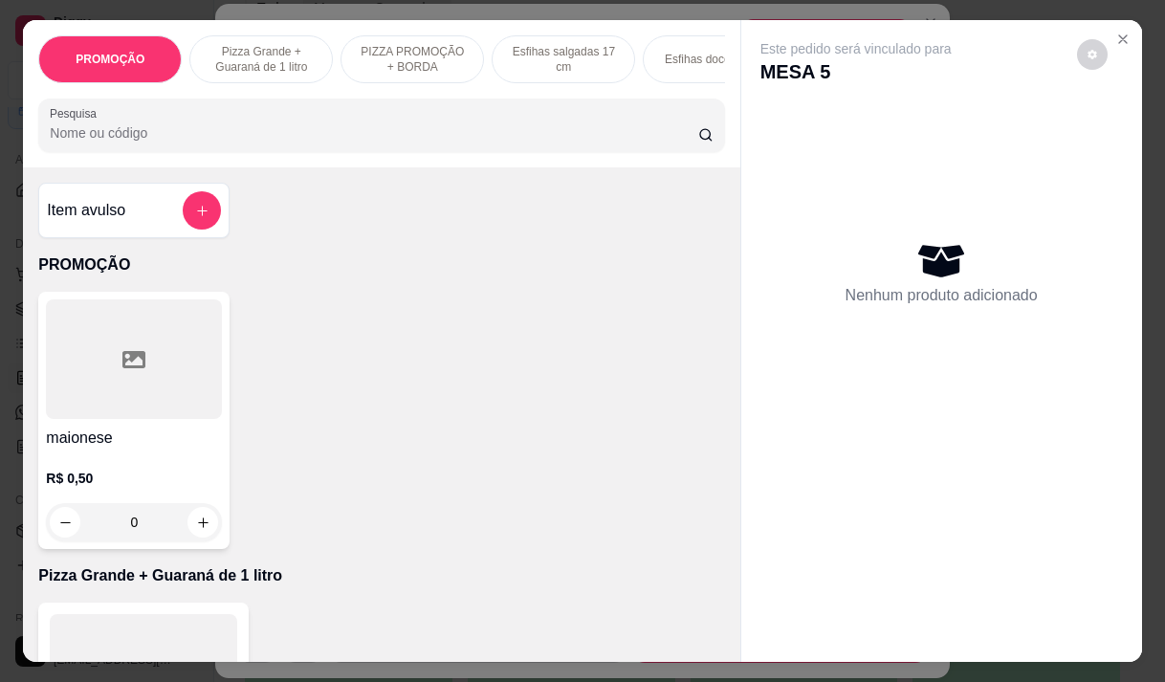
click at [783, 21] on div "Este pedido será vinculado para MESA 5 Nenhum produto adicionado" at bounding box center [941, 325] width 401 height 610
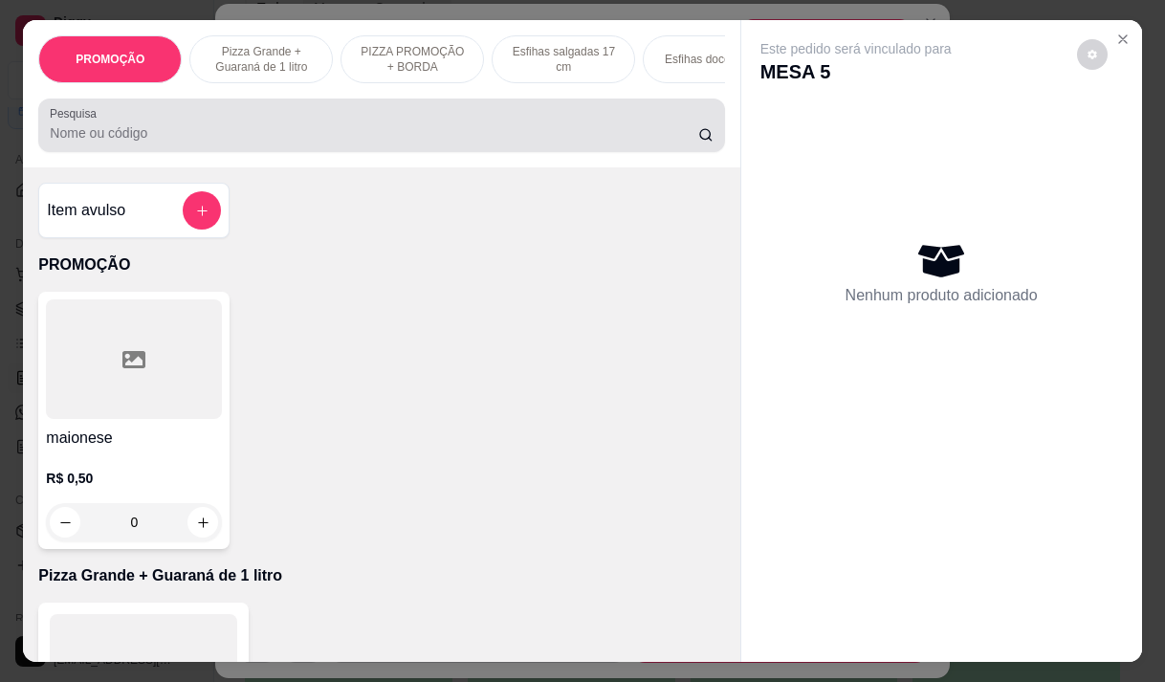
click at [619, 126] on div at bounding box center [381, 125] width 663 height 38
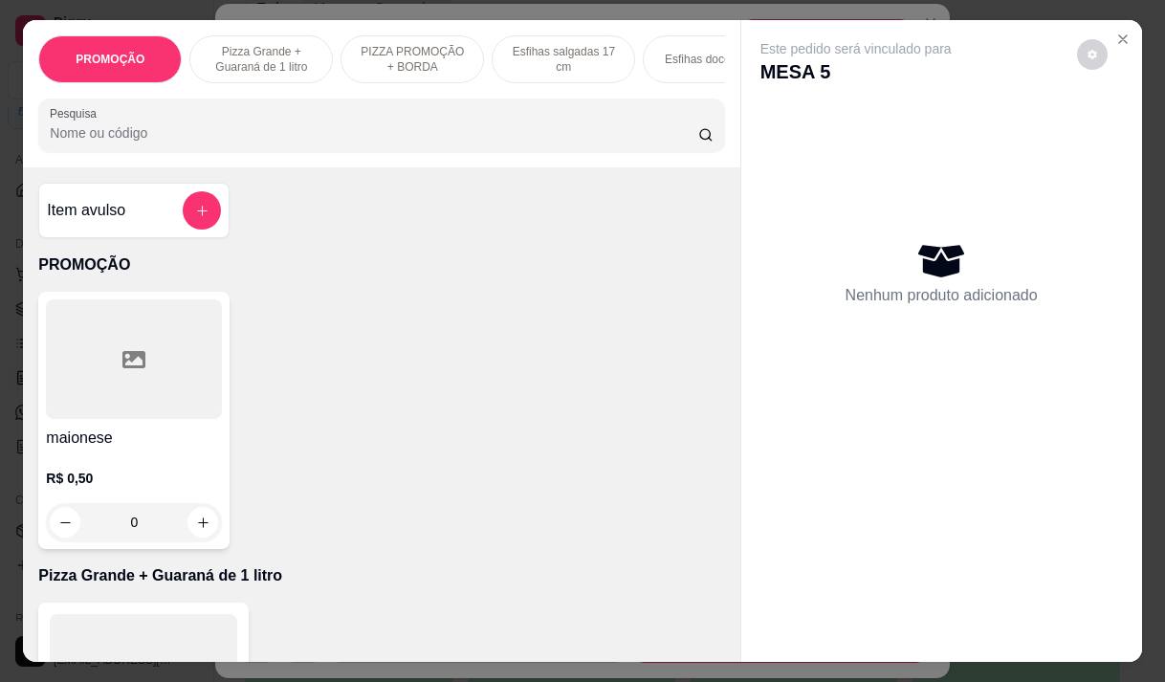
click at [576, 132] on input "Pesquisa" at bounding box center [374, 132] width 648 height 19
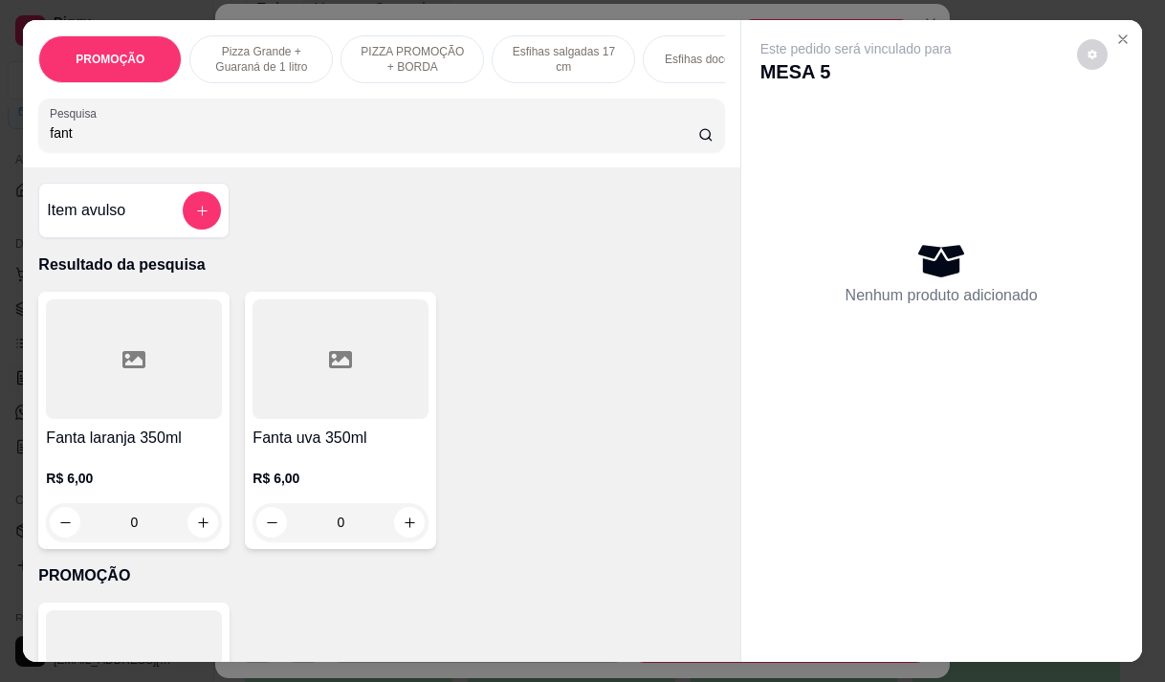
type input "fant"
click at [88, 449] on h4 "Fanta laranja 350ml" at bounding box center [134, 438] width 176 height 23
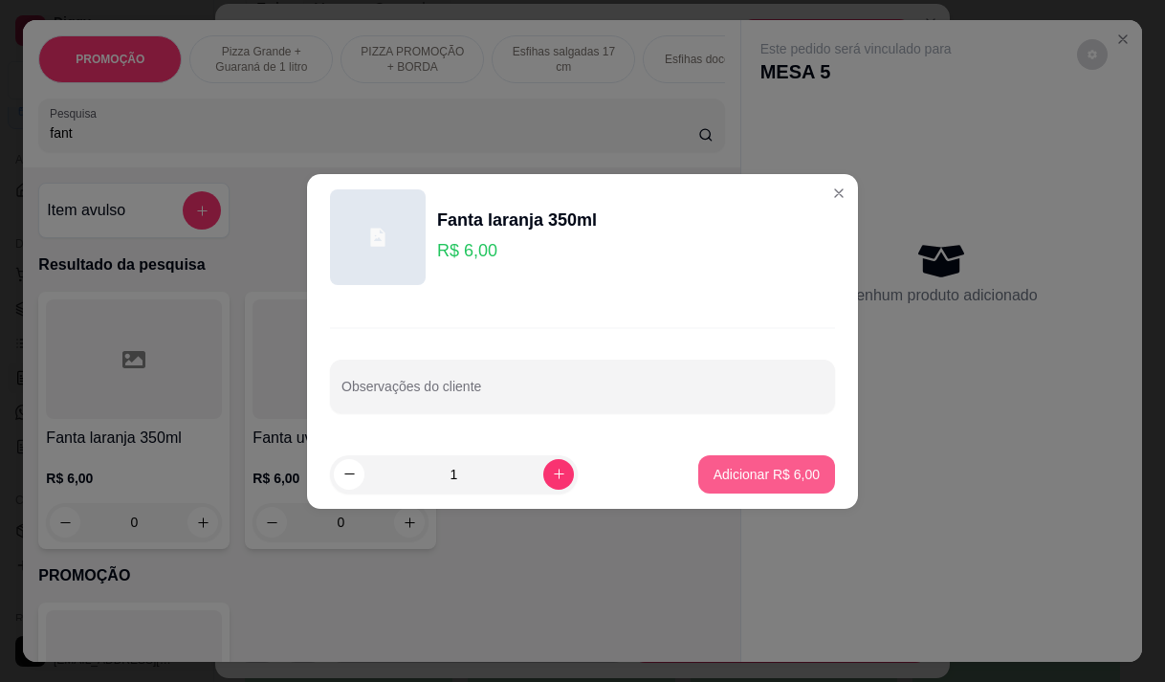
click at [747, 480] on p "Adicionar R$ 6,00" at bounding box center [766, 474] width 106 height 19
type input "1"
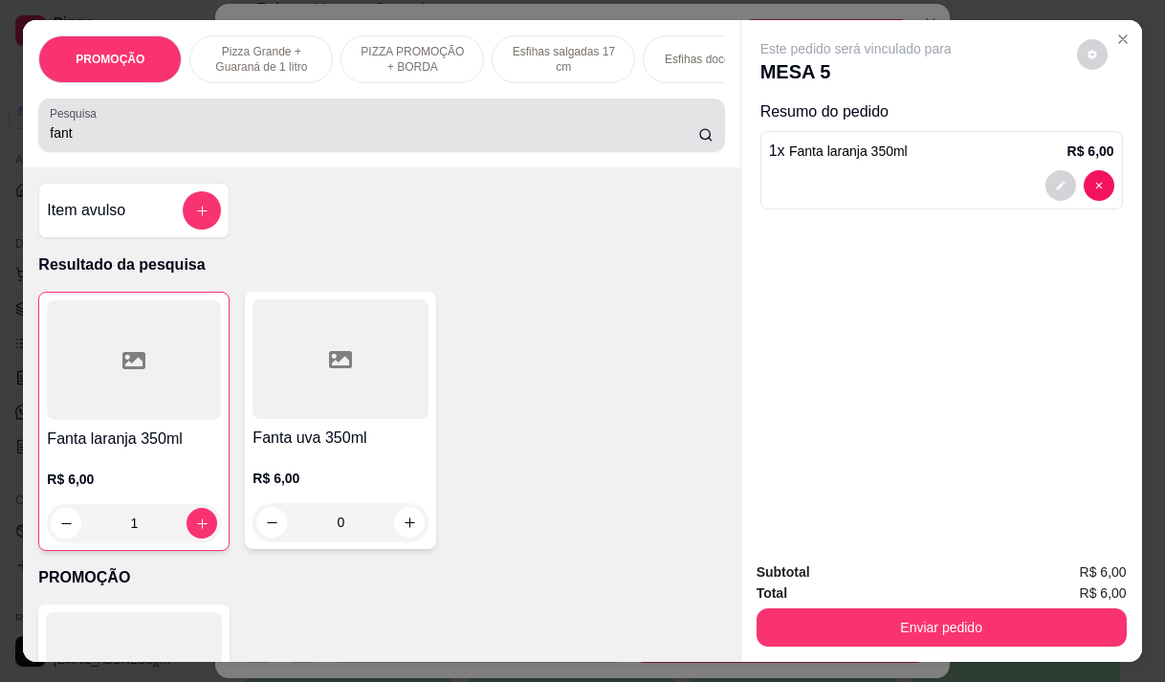
click at [71, 142] on input "fant" at bounding box center [374, 132] width 648 height 19
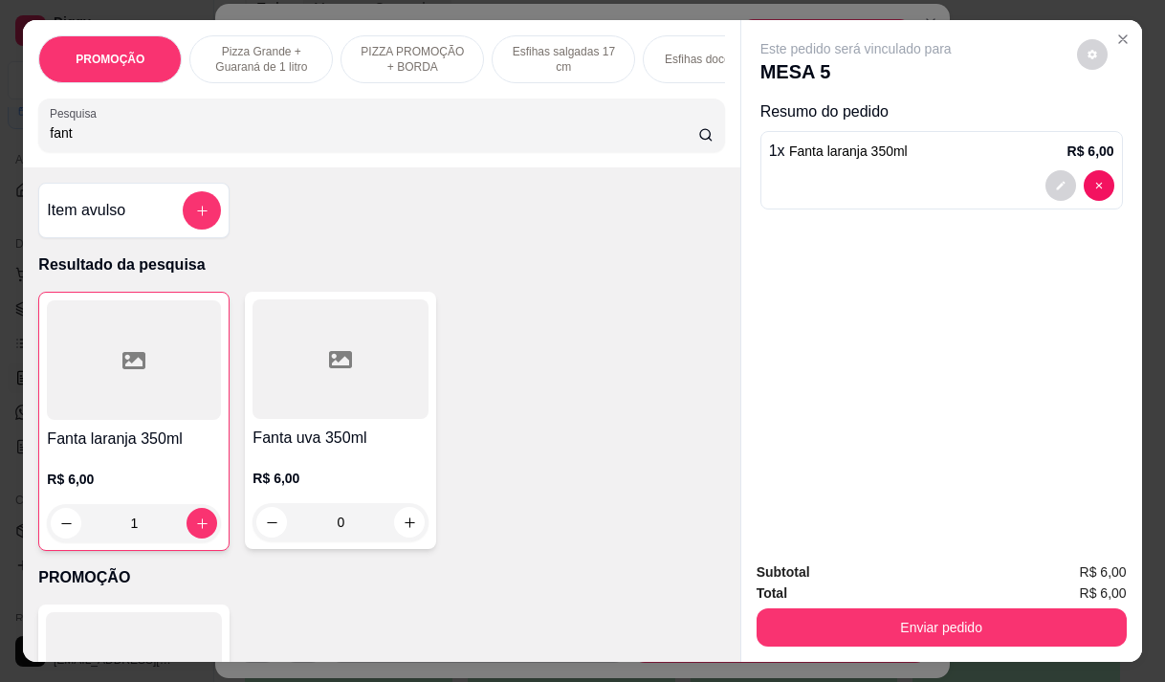
click at [71, 142] on input "fant" at bounding box center [374, 132] width 648 height 19
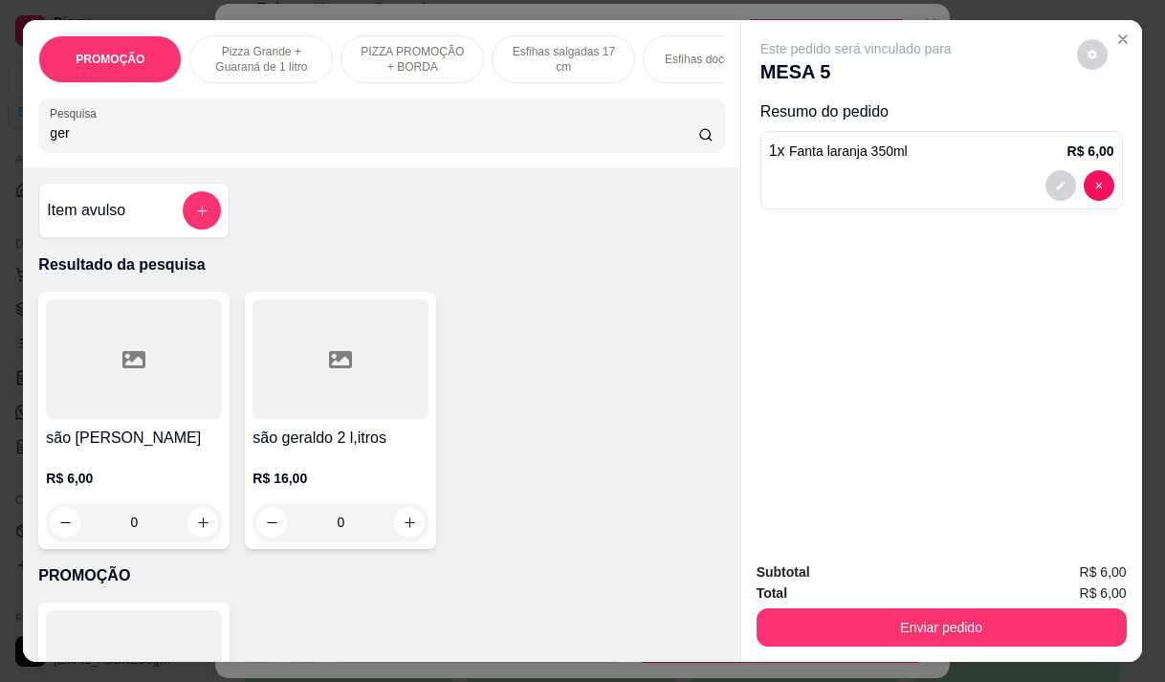
type input "ger"
click at [139, 471] on div "R$ 6,00 0" at bounding box center [134, 495] width 176 height 92
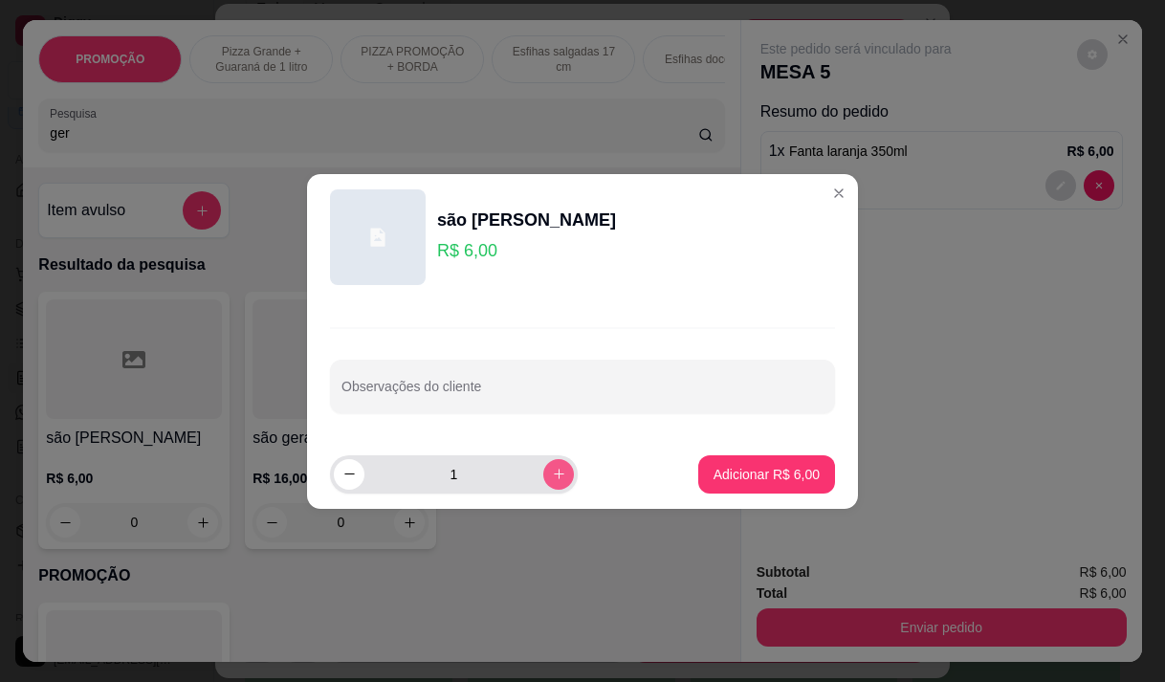
click at [552, 471] on icon "increase-product-quantity" at bounding box center [559, 474] width 14 height 14
type input "2"
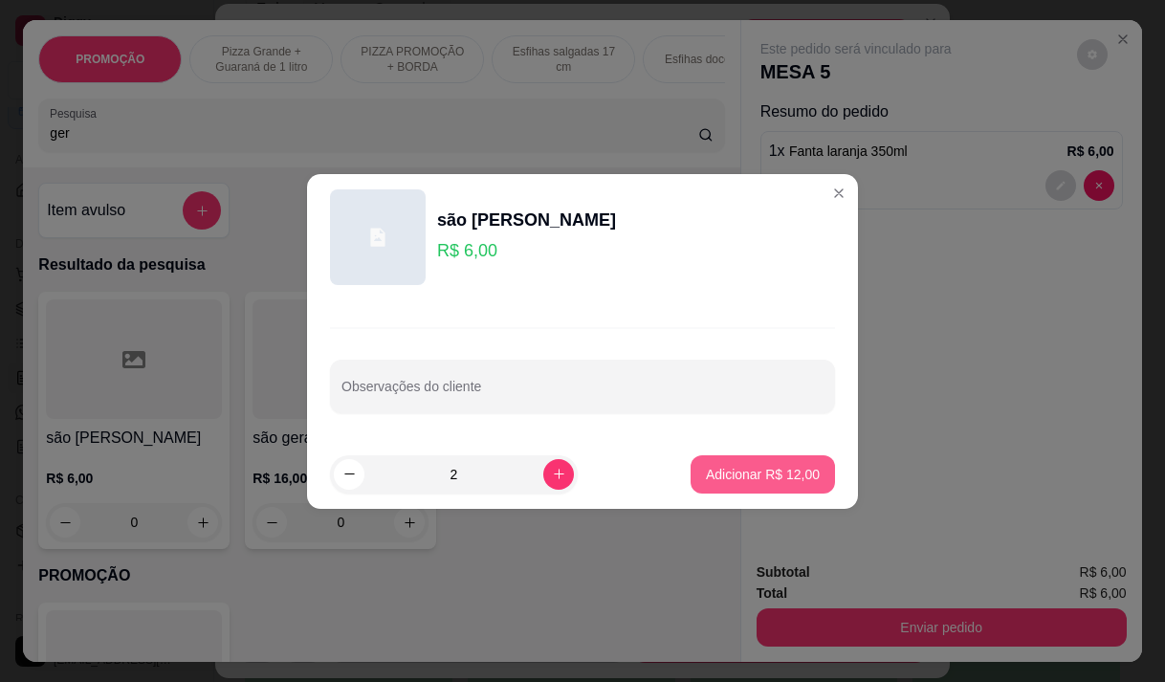
click at [712, 470] on p "Adicionar R$ 12,00" at bounding box center [763, 474] width 114 height 19
type input "2"
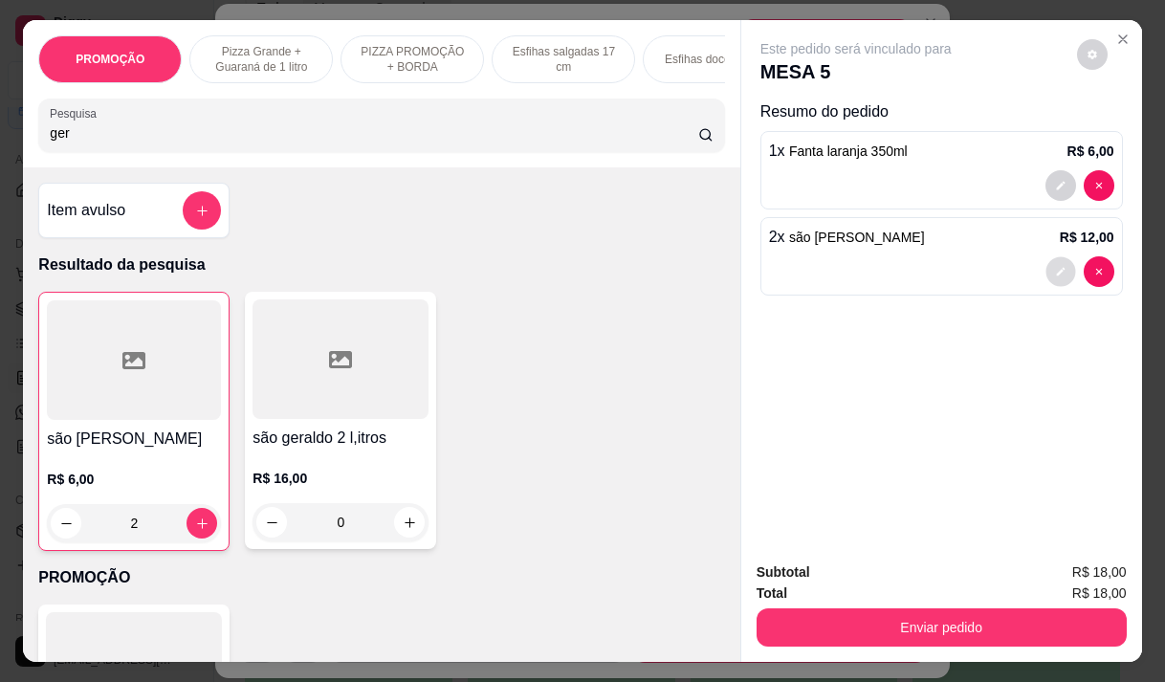
click at [1061, 262] on button "decrease-product-quantity" at bounding box center [1060, 272] width 30 height 30
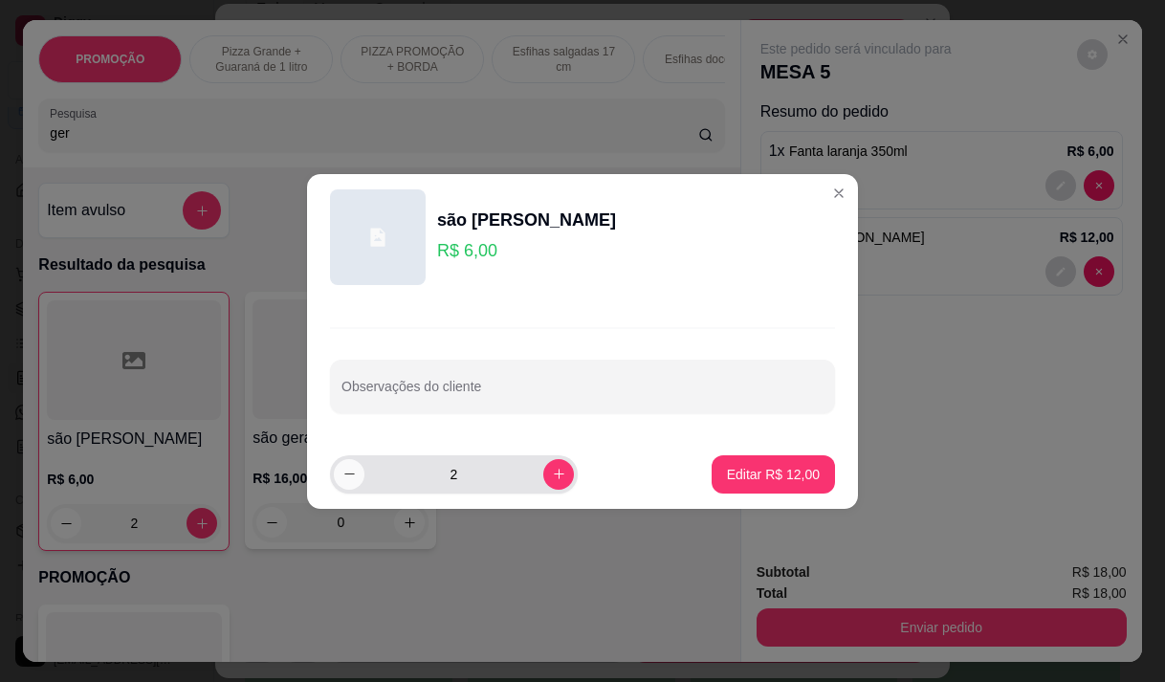
click at [346, 479] on icon "decrease-product-quantity" at bounding box center [349, 474] width 14 height 14
type input "1"
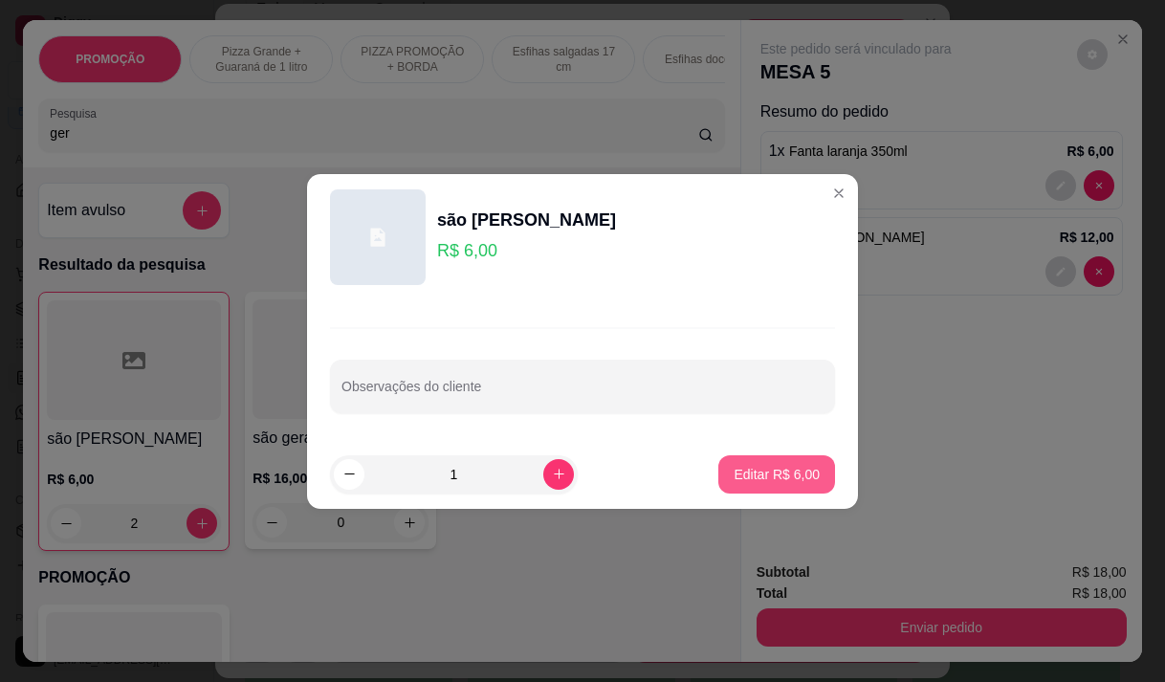
click at [793, 468] on p "Editar R$ 6,00" at bounding box center [777, 474] width 86 height 19
type input "1"
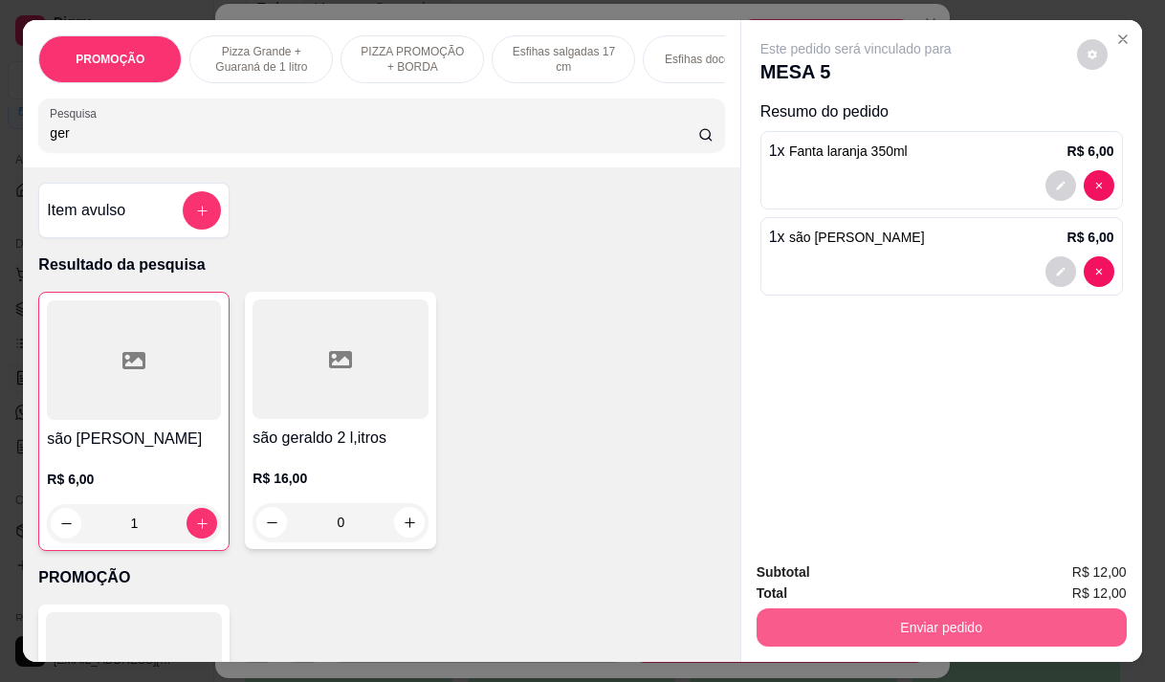
click at [914, 616] on button "Enviar pedido" at bounding box center [941, 627] width 370 height 38
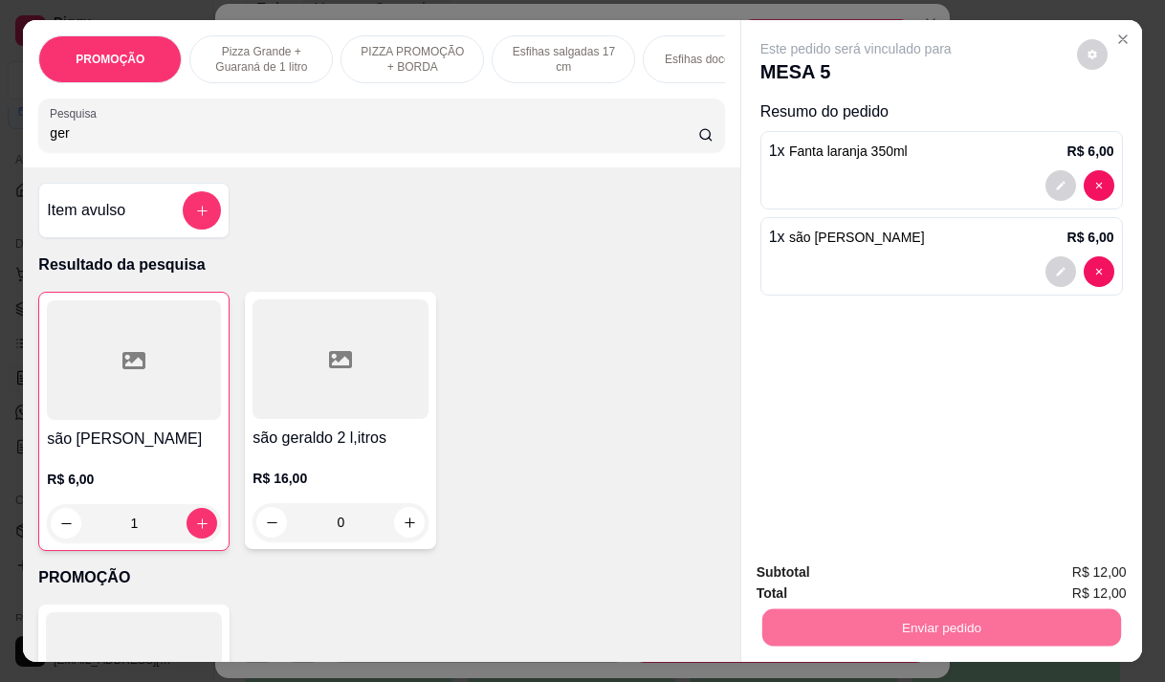
click at [834, 562] on button "Não registrar e enviar pedido" at bounding box center [877, 572] width 193 height 35
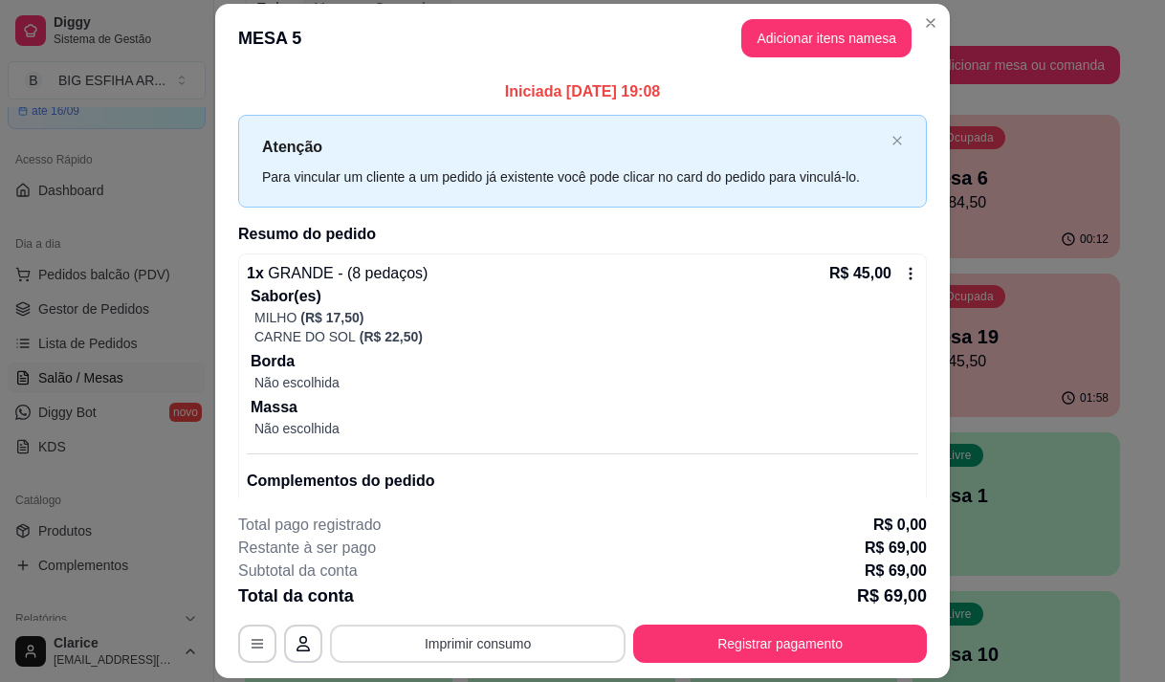
click at [408, 644] on button "Imprimir consumo" at bounding box center [478, 643] width 296 height 38
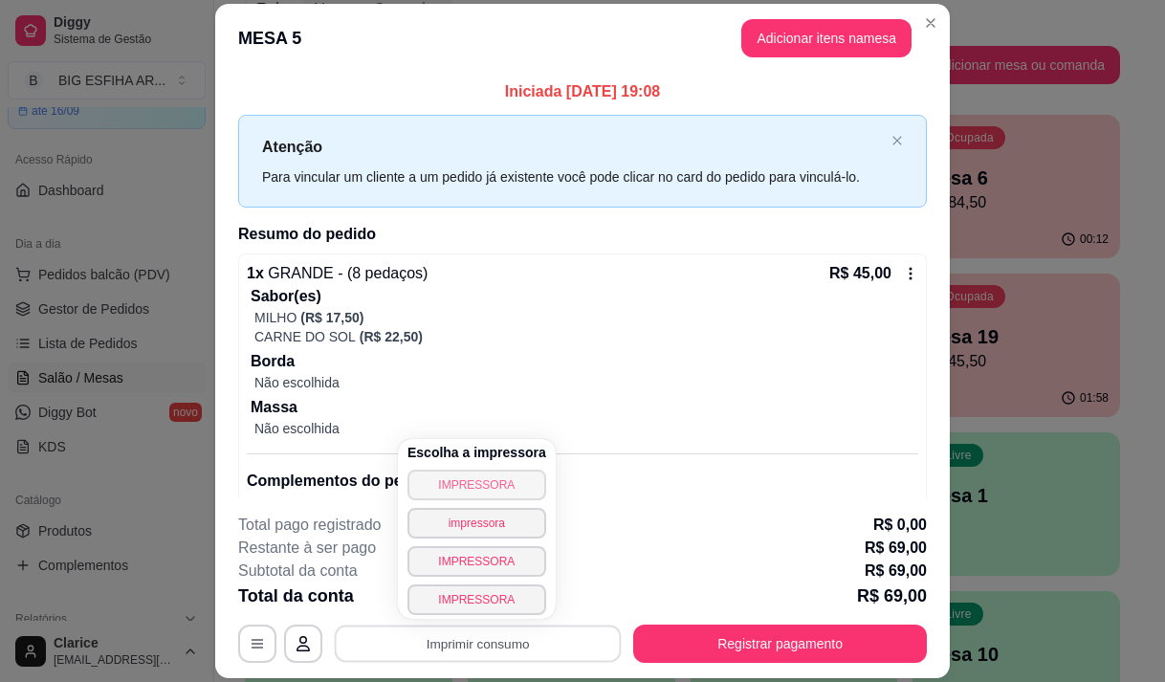
click at [479, 480] on button "IMPRESSORA" at bounding box center [476, 485] width 139 height 31
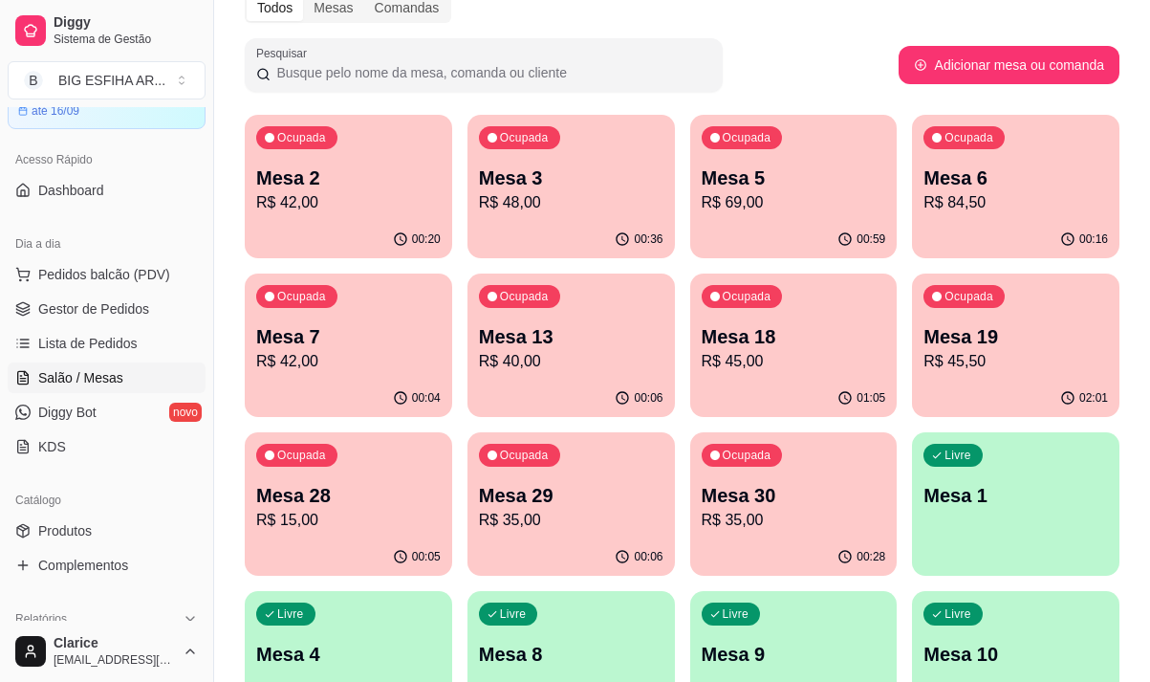
click at [544, 523] on p "R$ 35,00" at bounding box center [571, 520] width 185 height 23
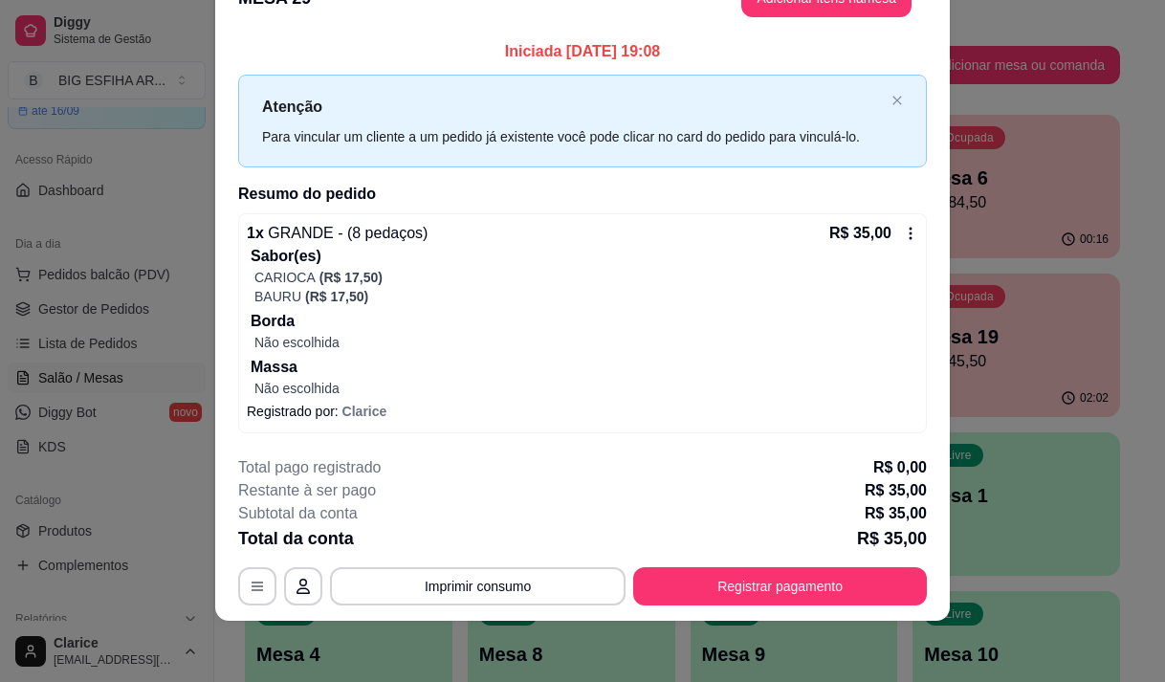
scroll to position [0, 0]
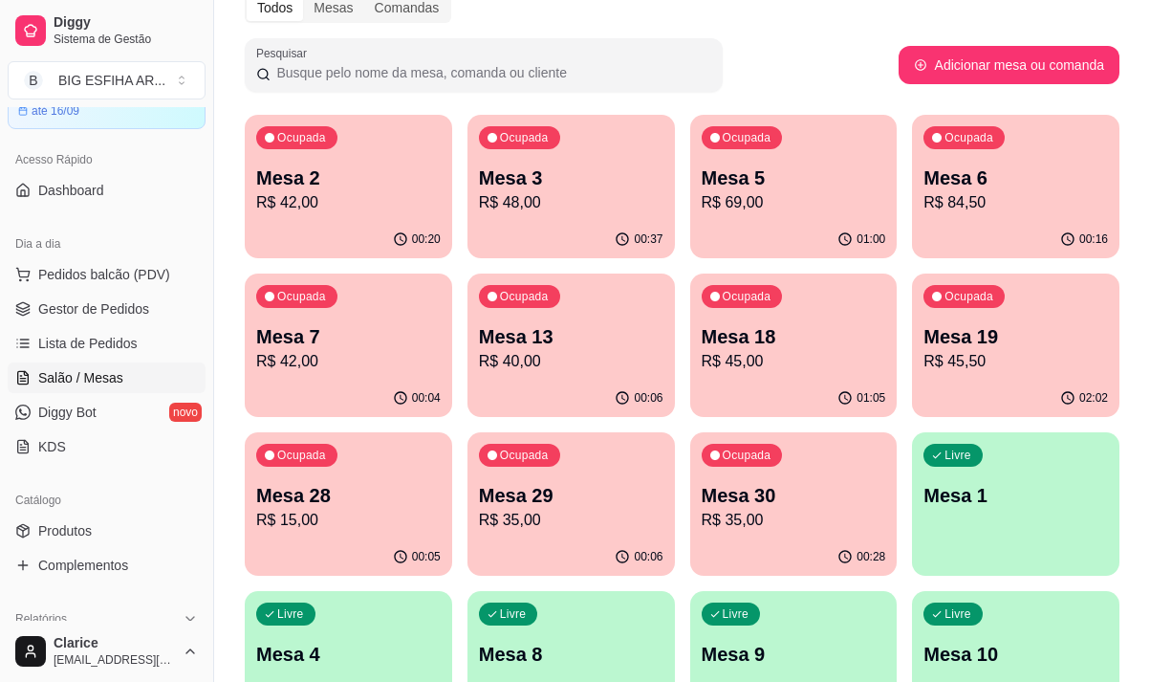
click at [854, 503] on p "Mesa 30" at bounding box center [794, 495] width 185 height 27
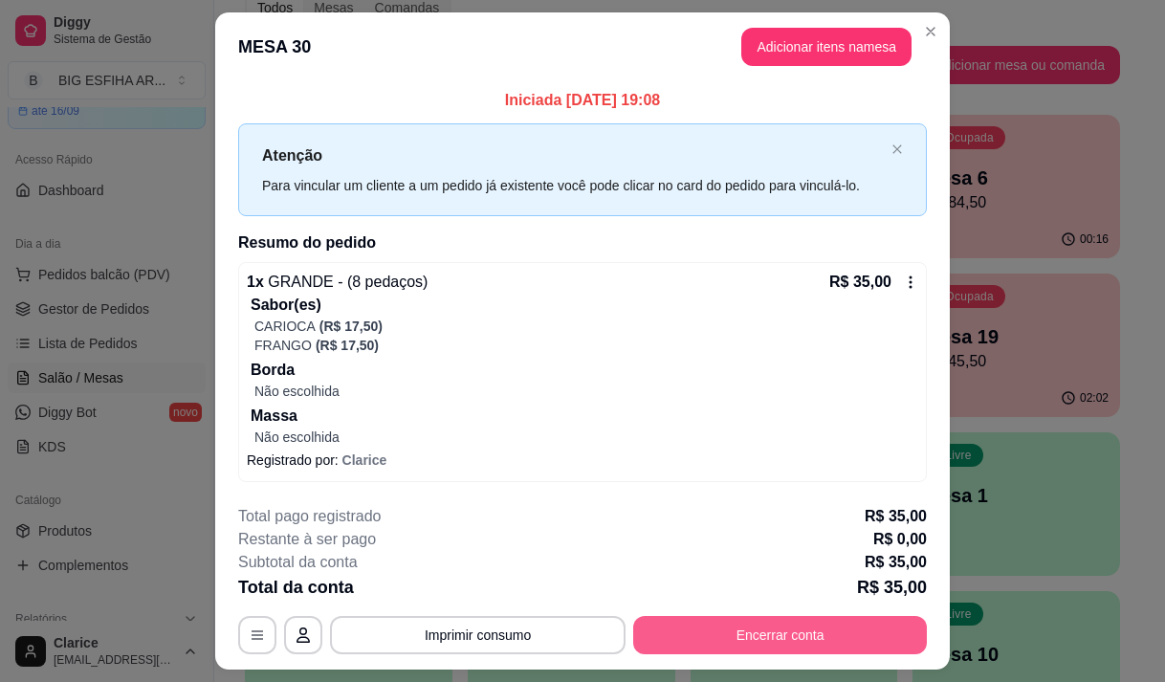
click at [689, 625] on button "Encerrar conta" at bounding box center [780, 635] width 294 height 38
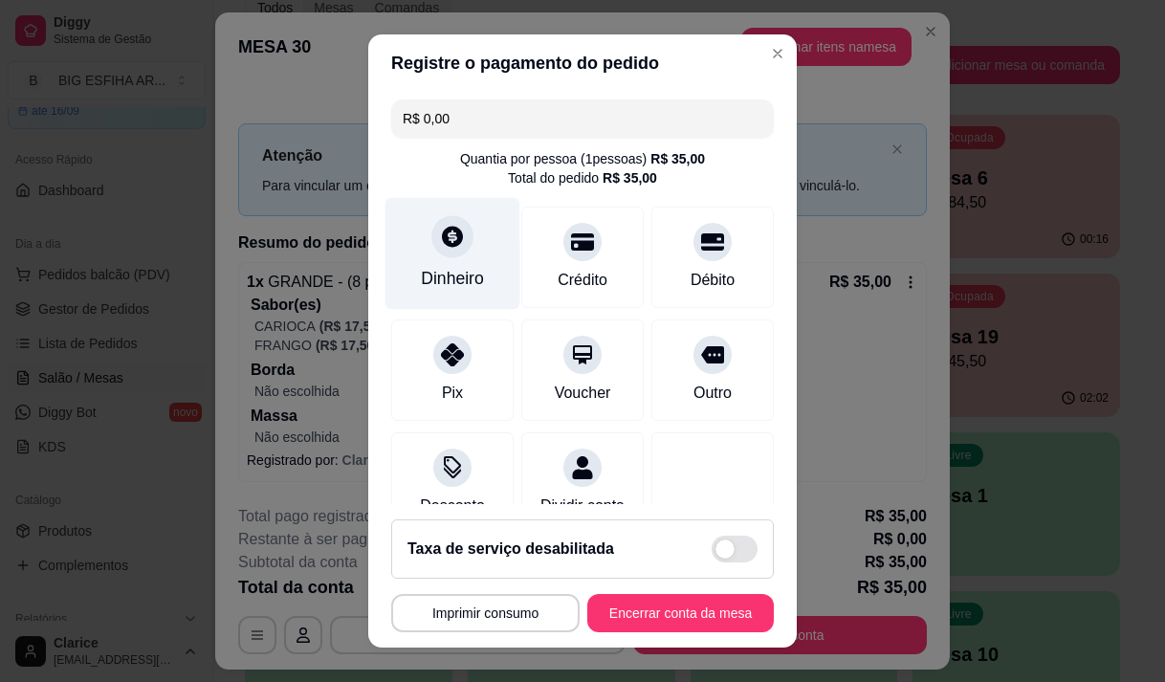
click at [448, 272] on div "Dinheiro" at bounding box center [452, 278] width 63 height 25
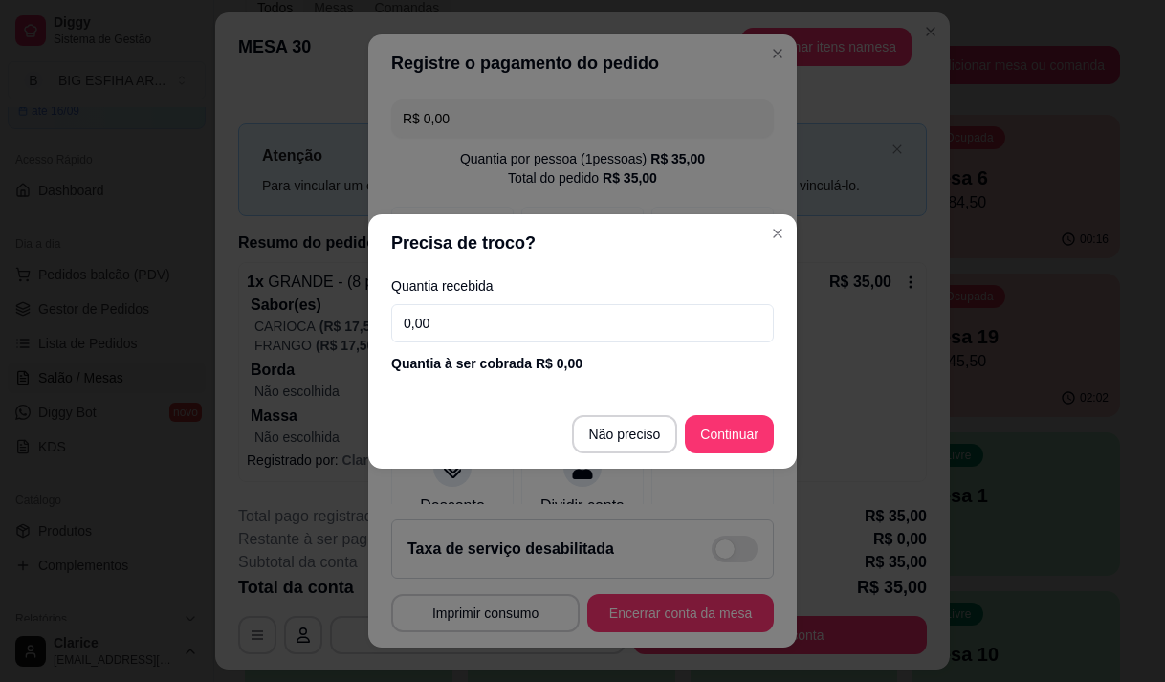
click at [490, 332] on input "0,00" at bounding box center [582, 323] width 383 height 38
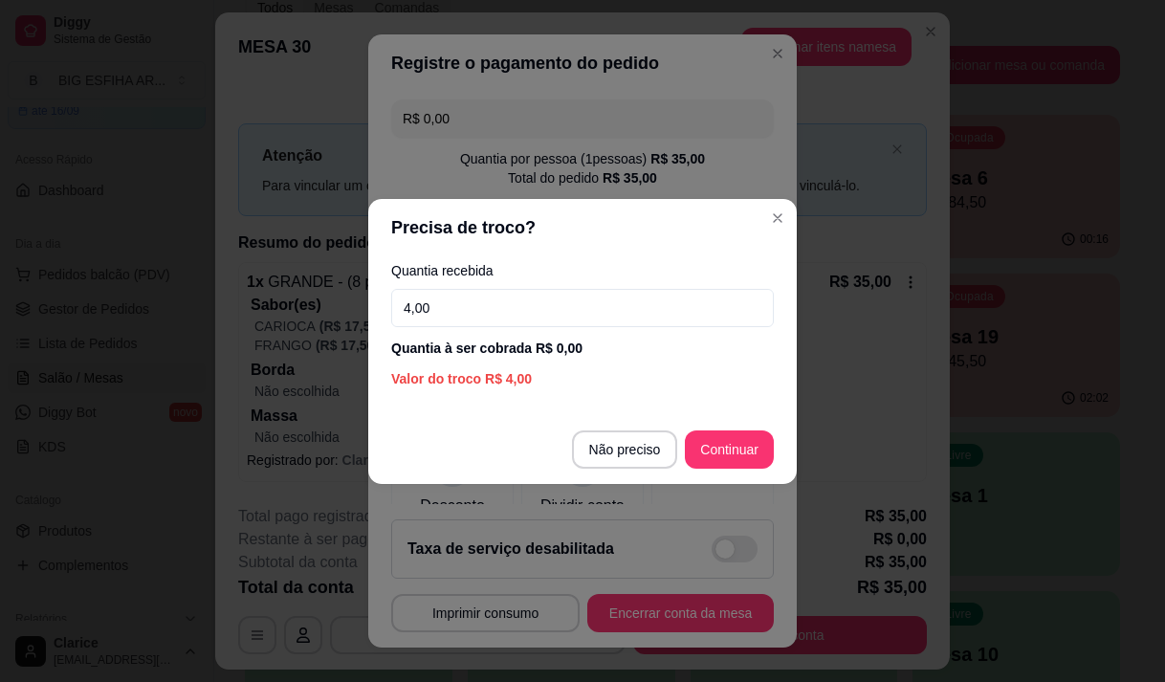
type input "40,00"
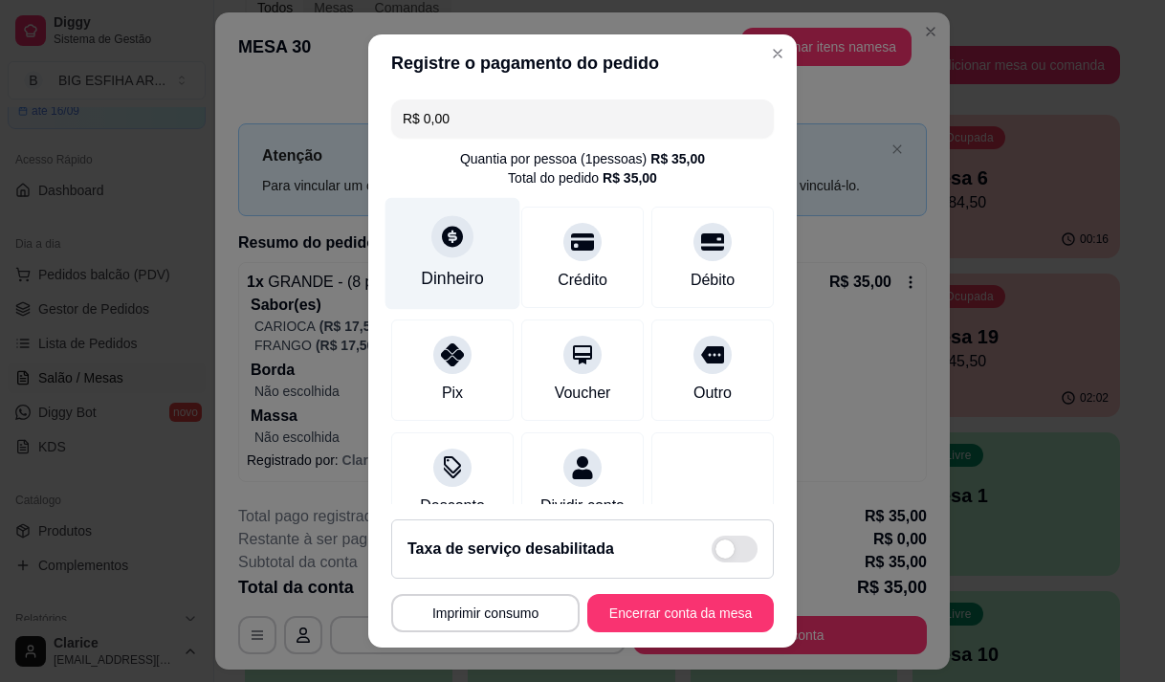
click at [453, 276] on div "Dinheiro" at bounding box center [452, 278] width 63 height 25
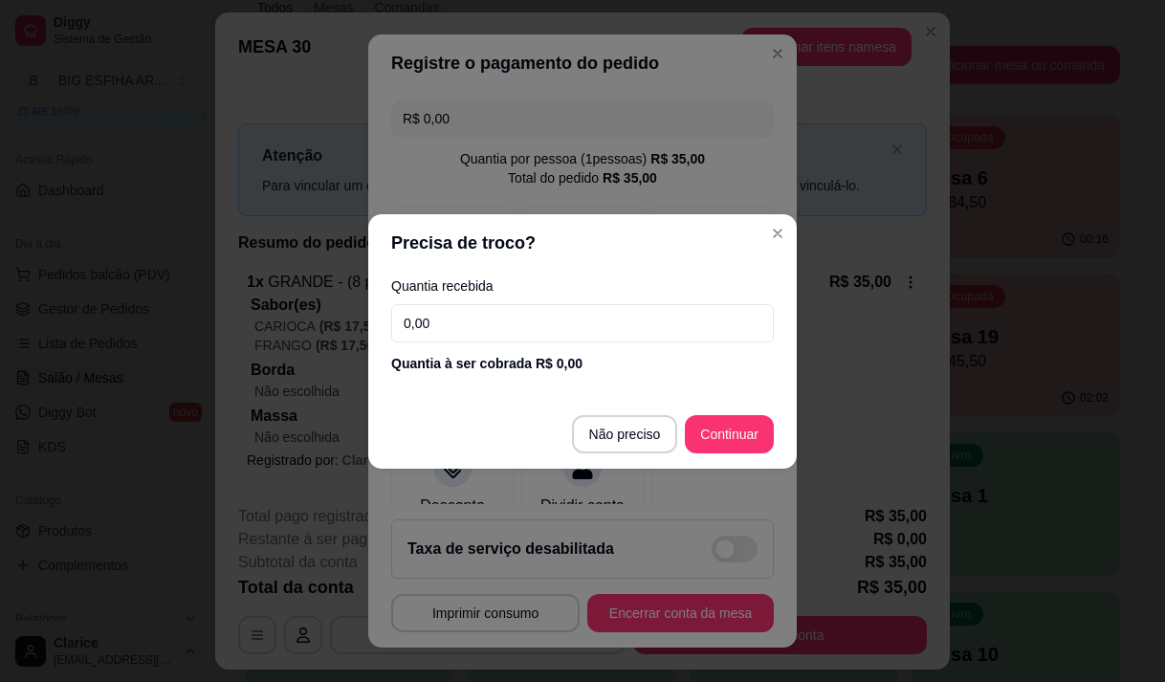
click at [455, 335] on input "0,00" at bounding box center [582, 323] width 383 height 38
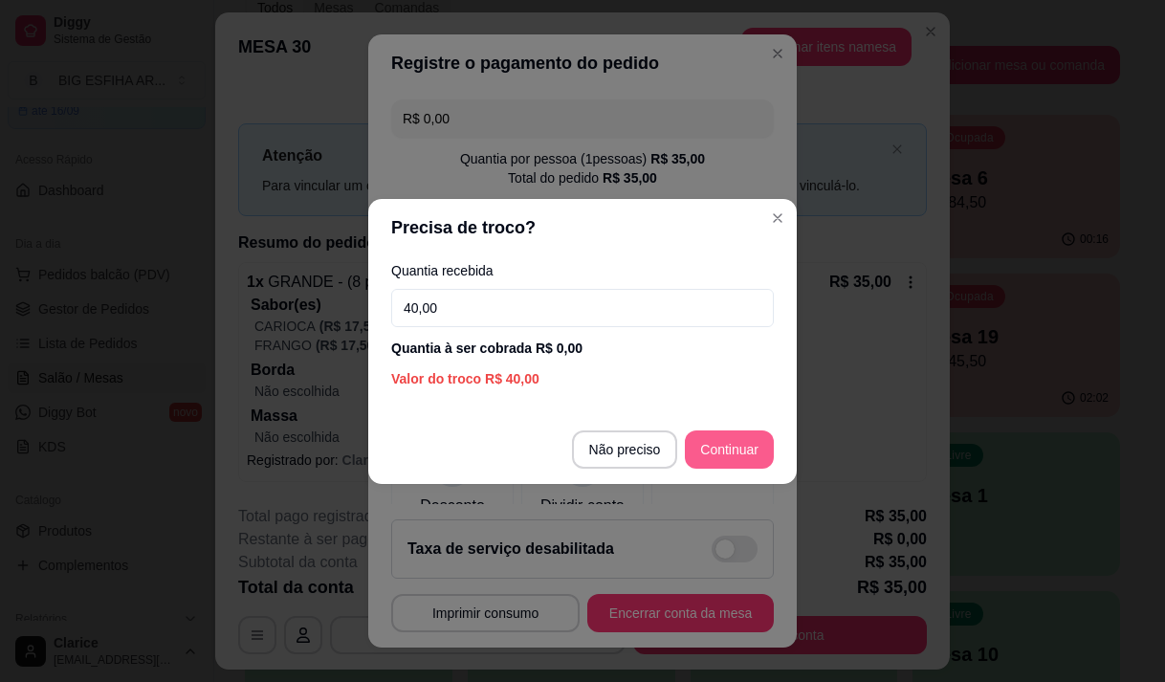
type input "40,00"
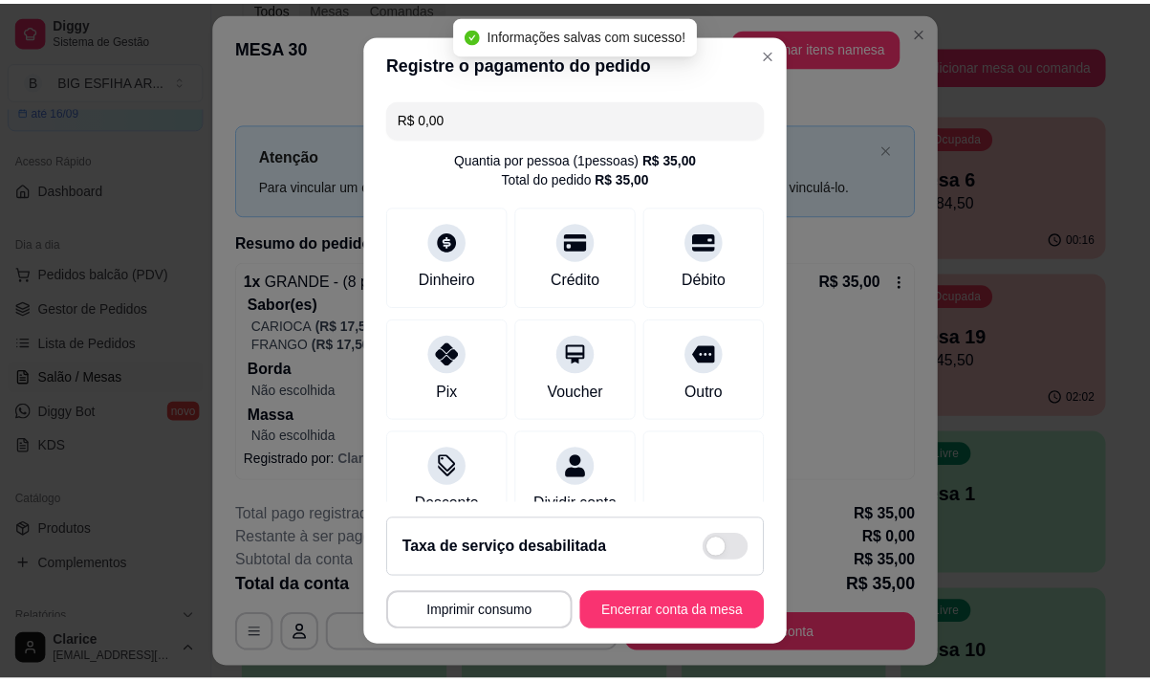
scroll to position [27, 0]
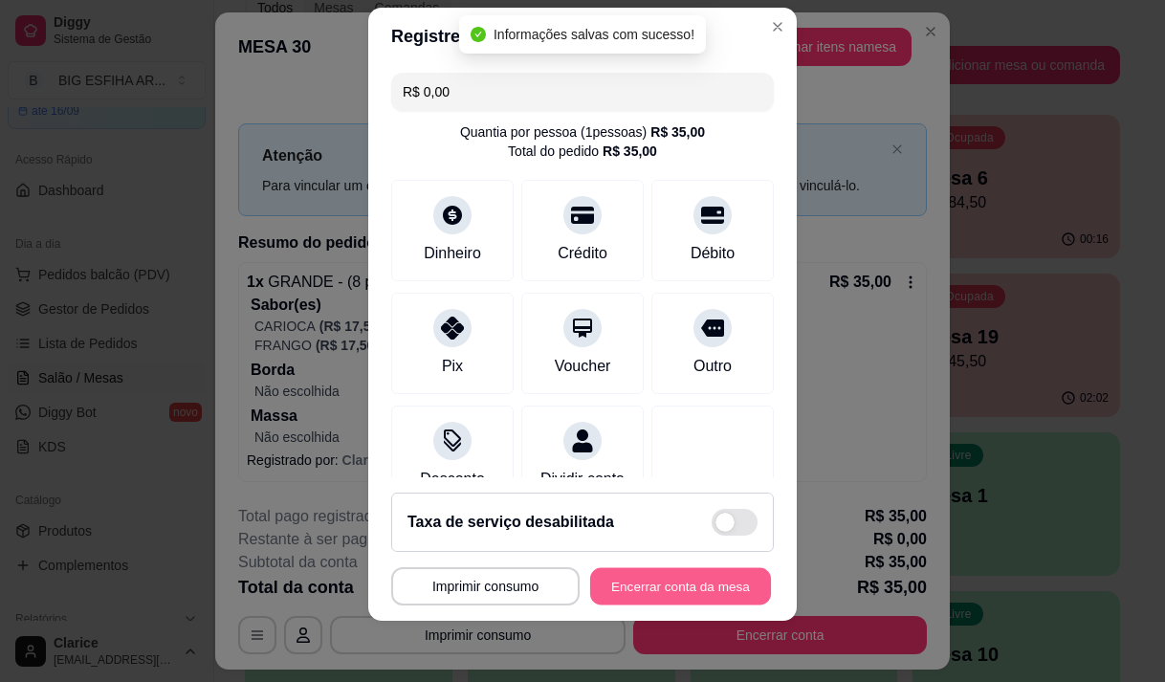
click at [659, 588] on button "Encerrar conta da mesa" at bounding box center [680, 586] width 181 height 37
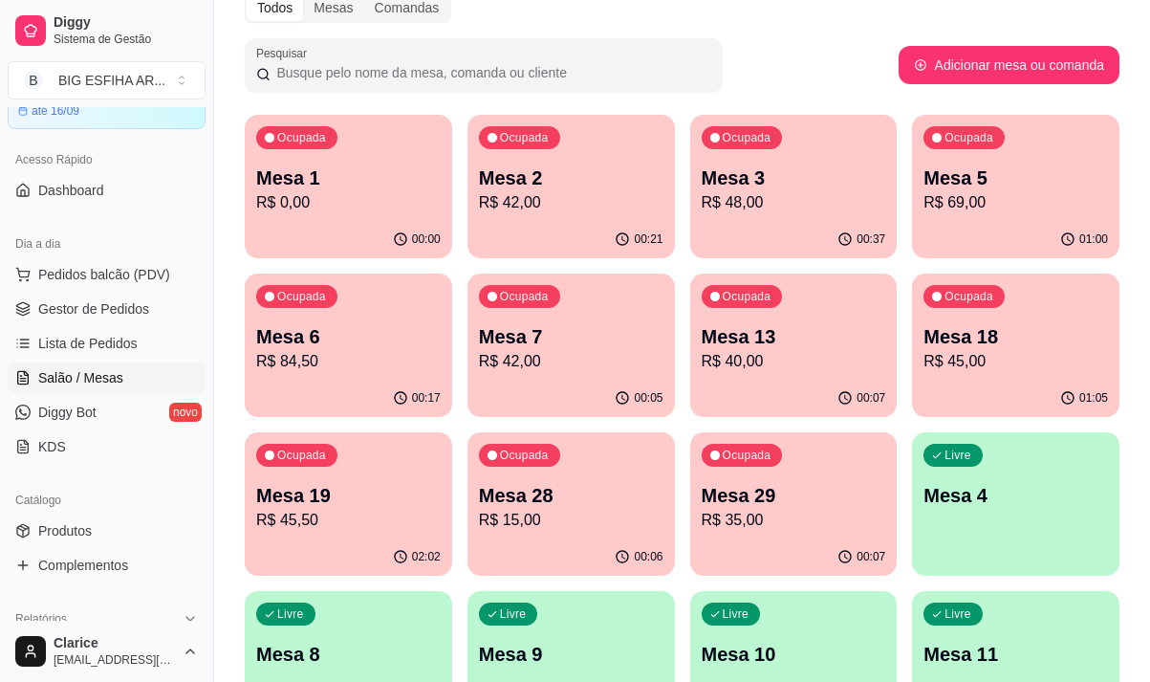
click at [766, 518] on p "R$ 35,00" at bounding box center [794, 520] width 185 height 23
click at [598, 519] on p "R$ 15,00" at bounding box center [571, 520] width 185 height 23
click at [759, 669] on div "Livre Mesa 10" at bounding box center [794, 651] width 208 height 120
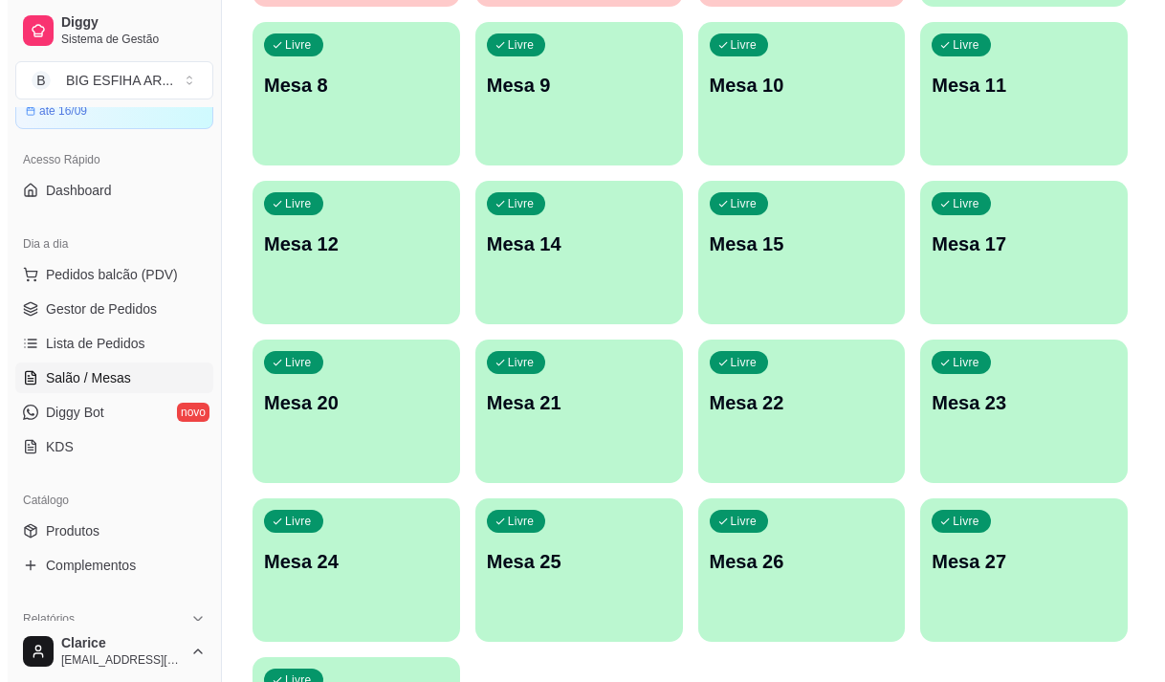
scroll to position [857, 0]
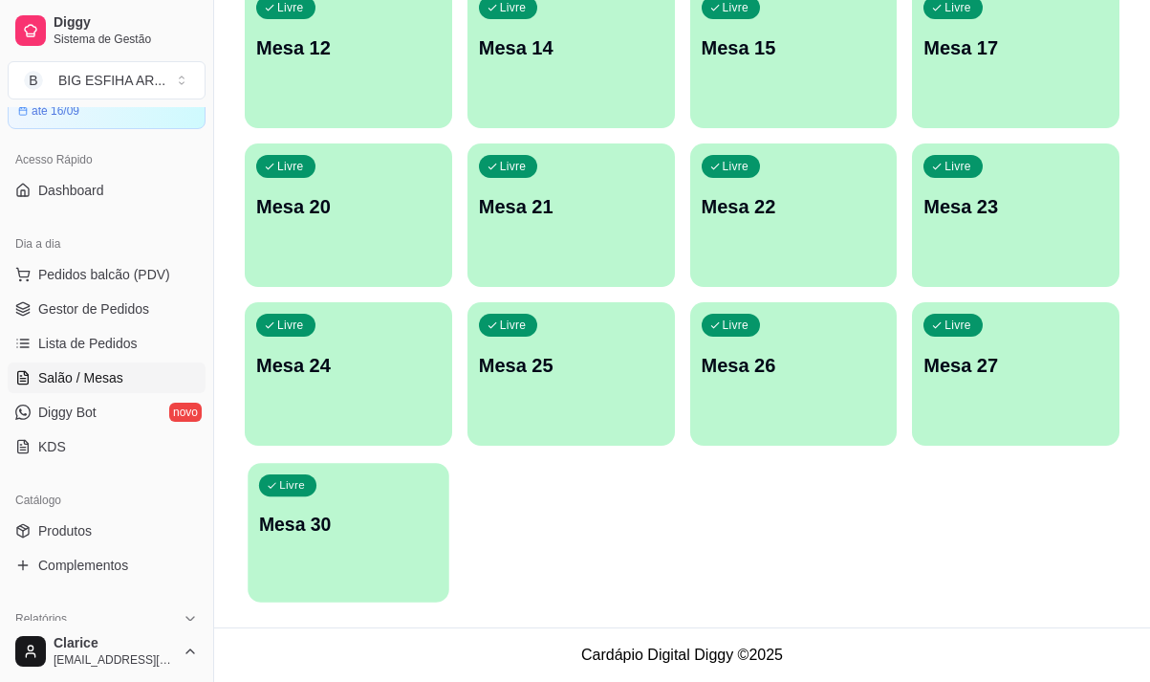
click at [427, 559] on div "Livre Mesa 30" at bounding box center [348, 521] width 201 height 117
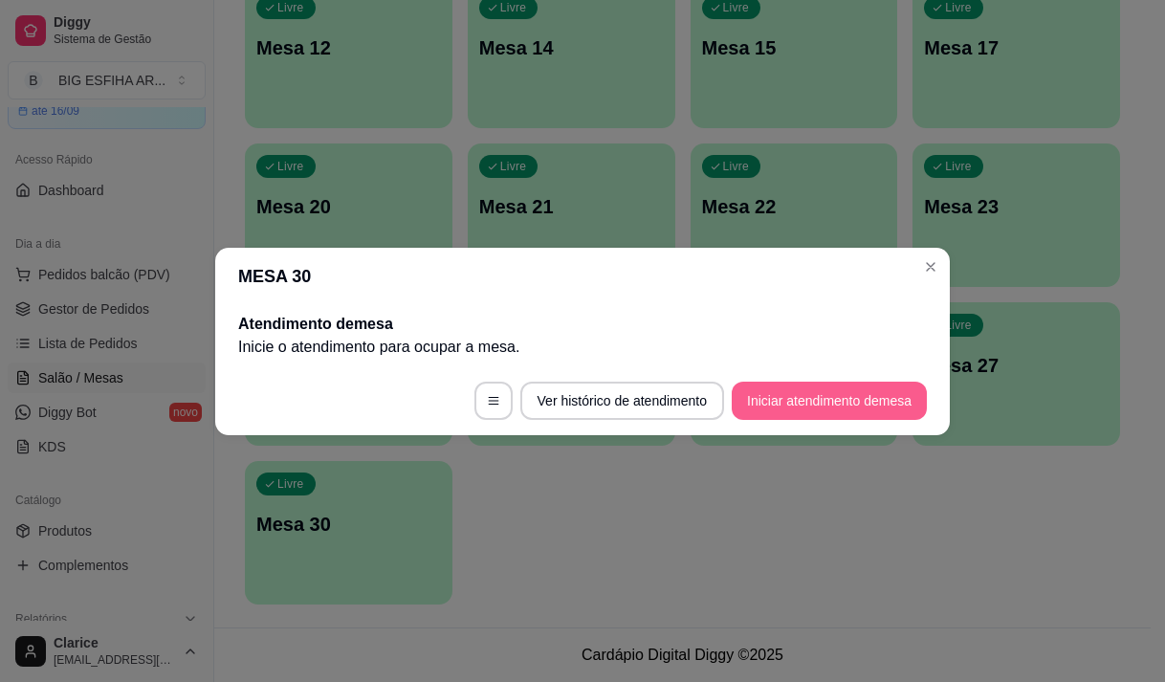
click at [844, 404] on button "Iniciar atendimento de mesa" at bounding box center [829, 401] width 195 height 38
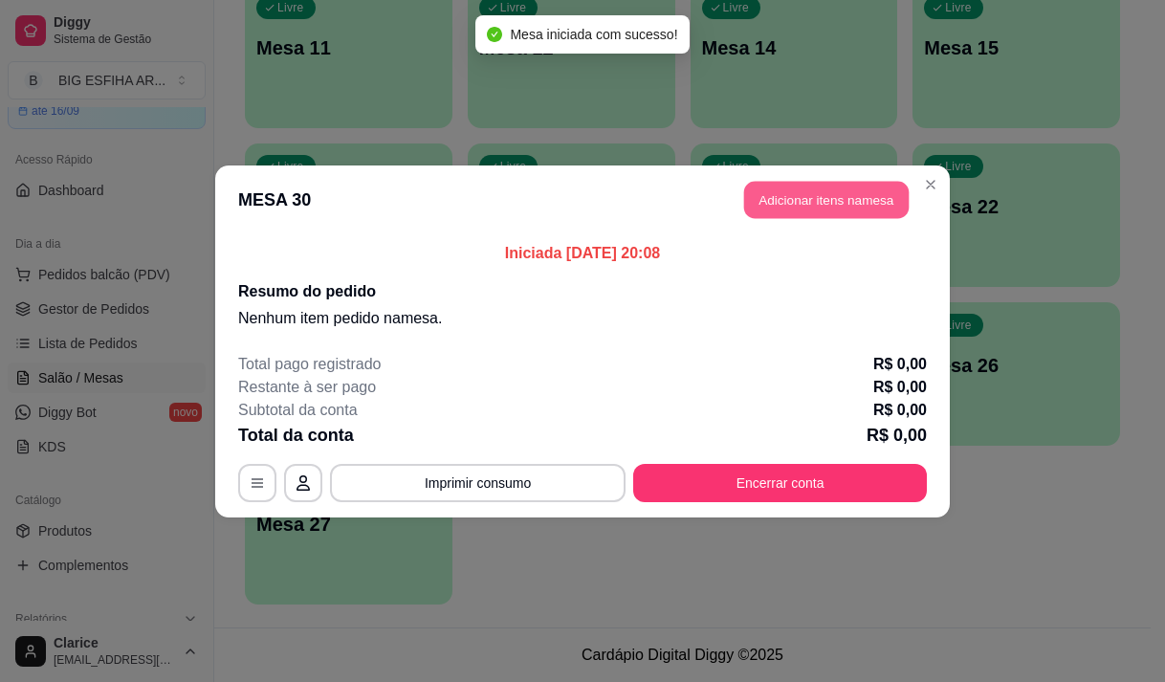
click at [779, 195] on button "Adicionar itens na mesa" at bounding box center [826, 199] width 164 height 37
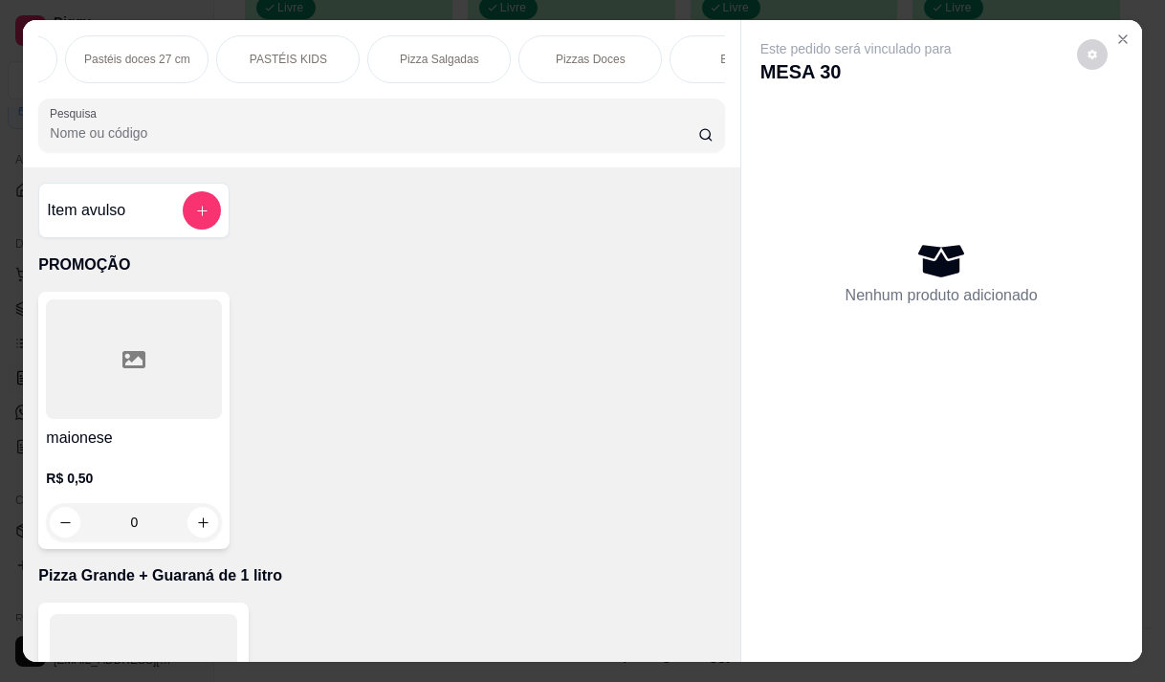
scroll to position [0, 1033]
click at [481, 54] on div "Pizza Salgadas" at bounding box center [436, 59] width 143 height 48
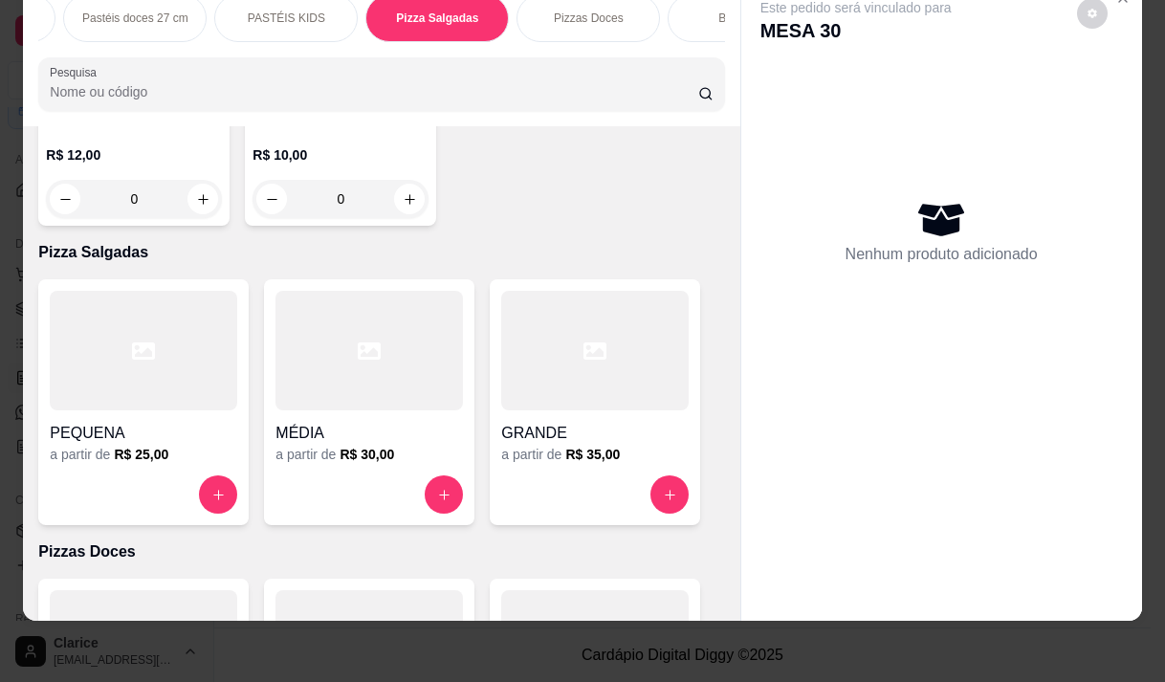
click at [614, 445] on div "a partir de R$ 35,00" at bounding box center [594, 454] width 187 height 19
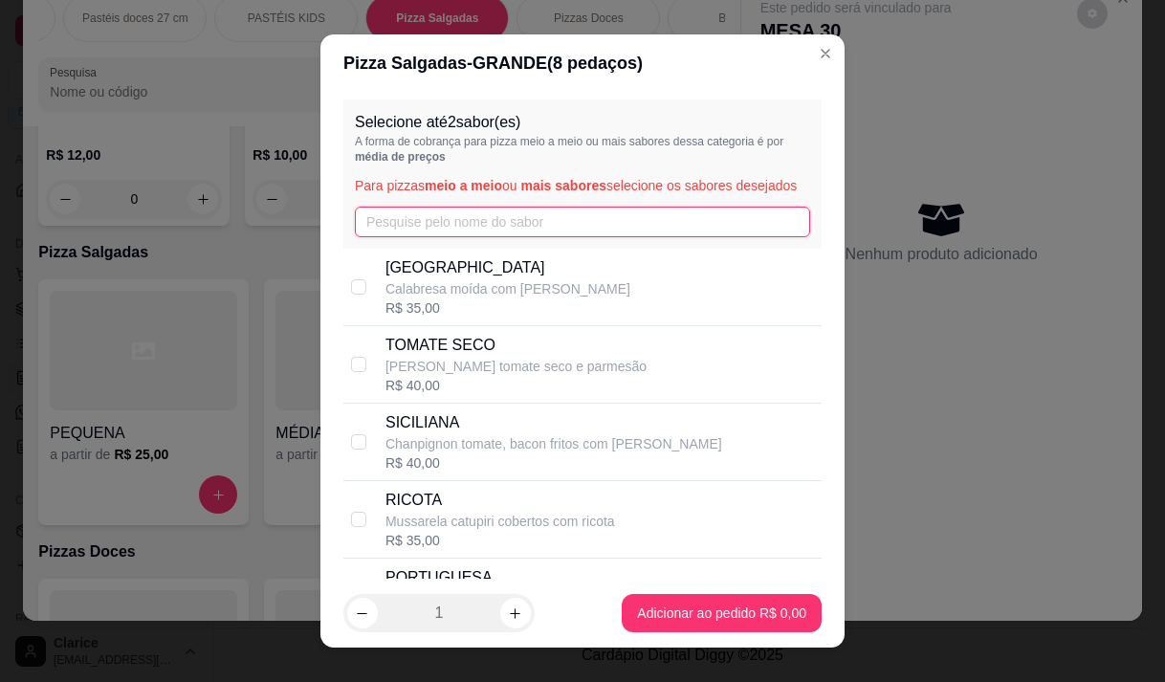
click at [489, 233] on input "text" at bounding box center [582, 222] width 455 height 31
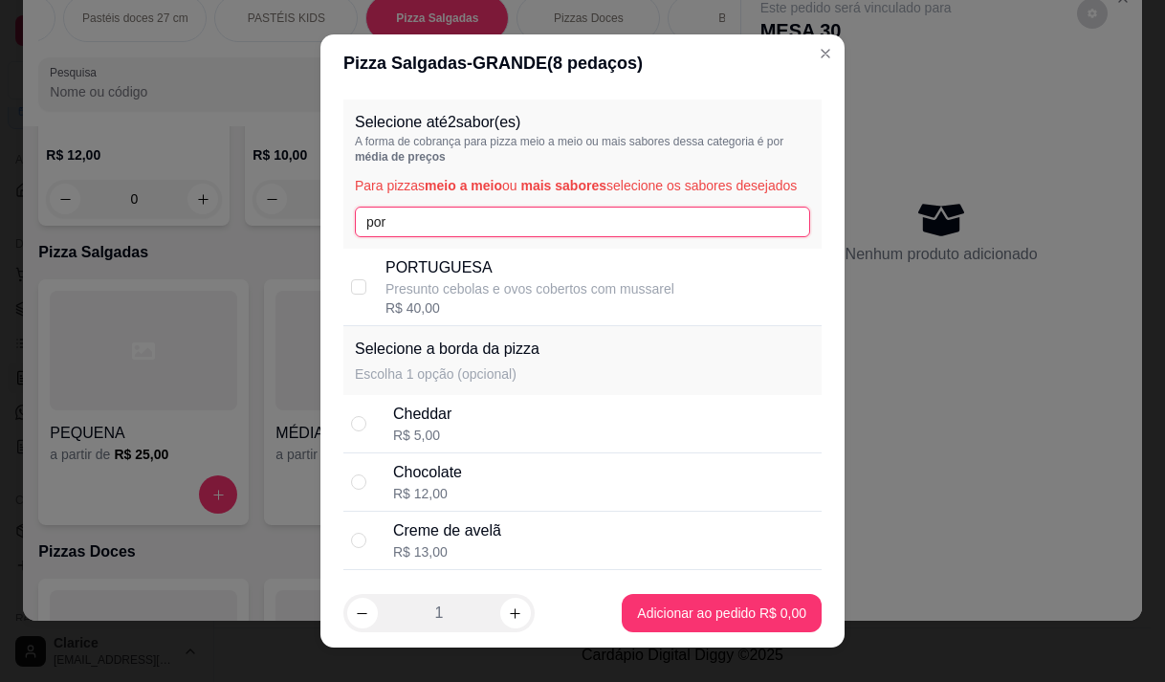
type input "por"
click at [487, 279] on p "PORTUGUESA" at bounding box center [529, 267] width 289 height 23
checkbox input "true"
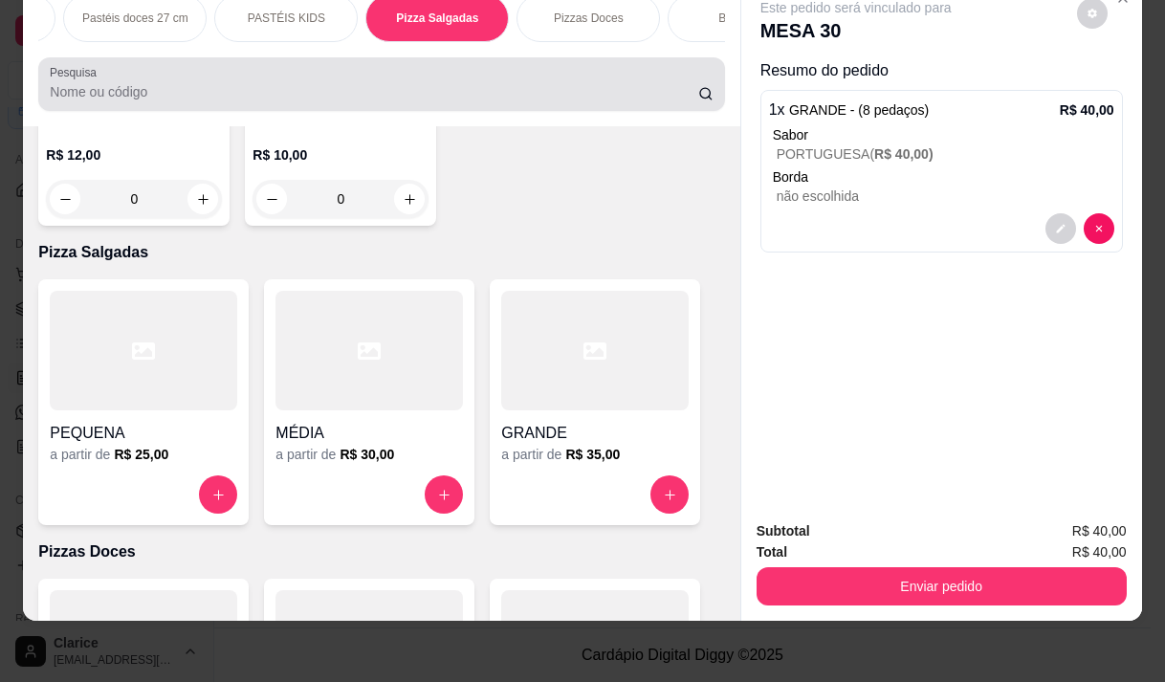
click at [120, 101] on input "Pesquisa" at bounding box center [374, 91] width 648 height 19
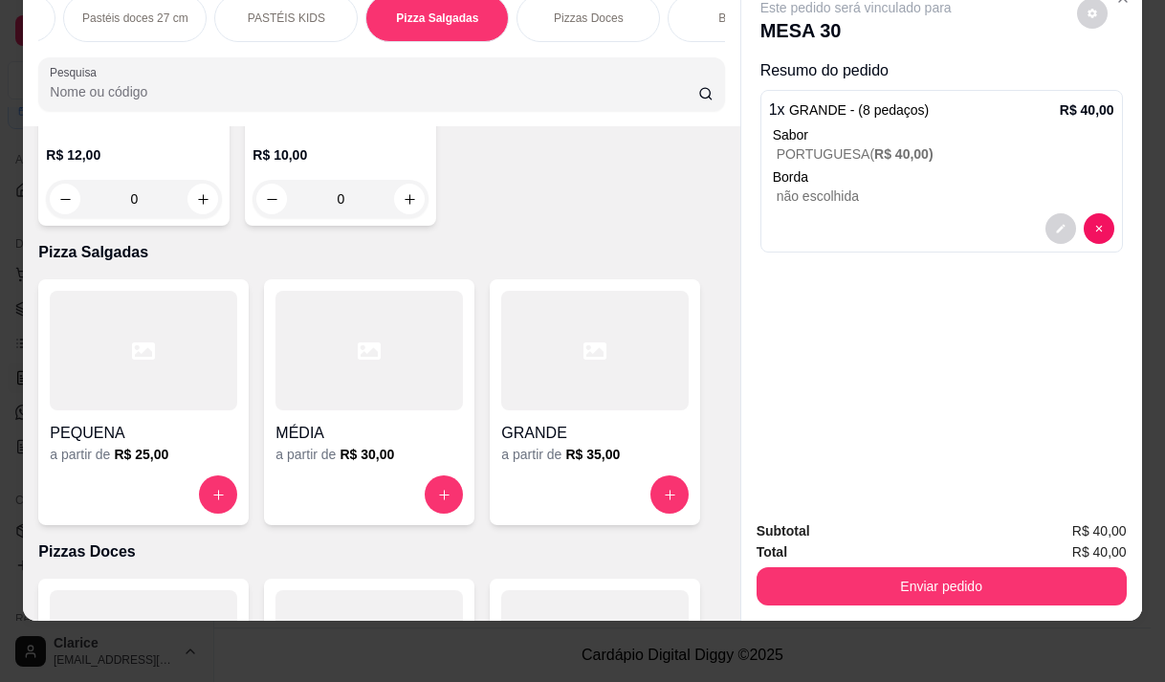
click at [142, 83] on input "Pesquisa" at bounding box center [374, 91] width 648 height 19
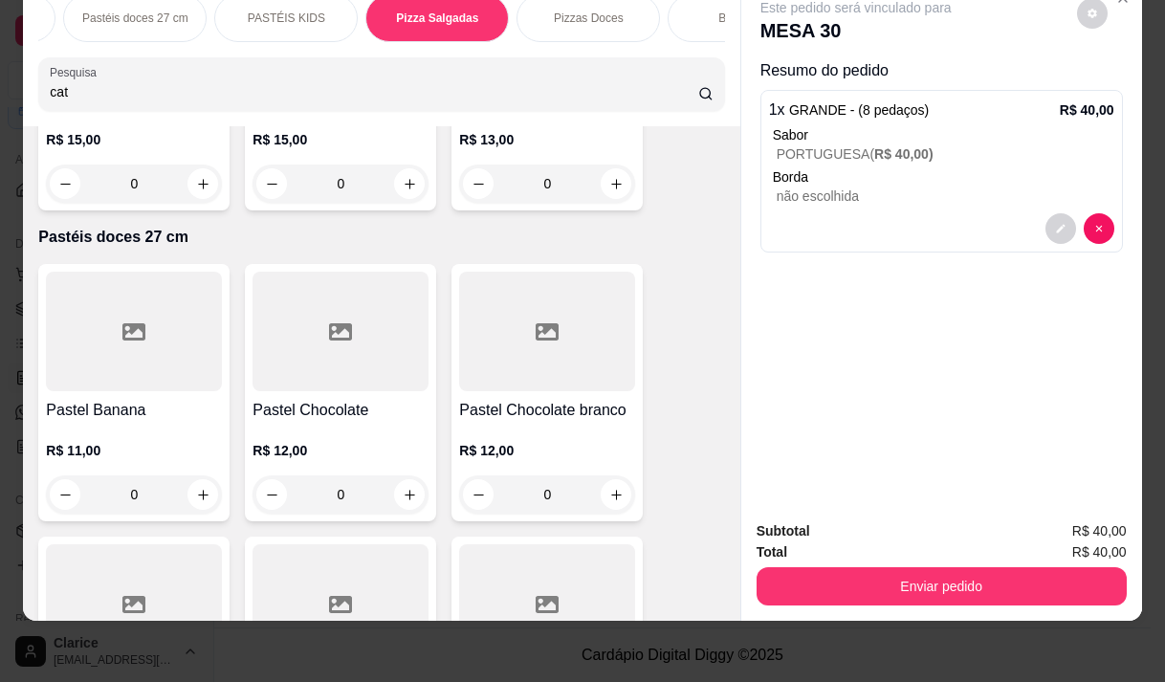
scroll to position [17149, 0]
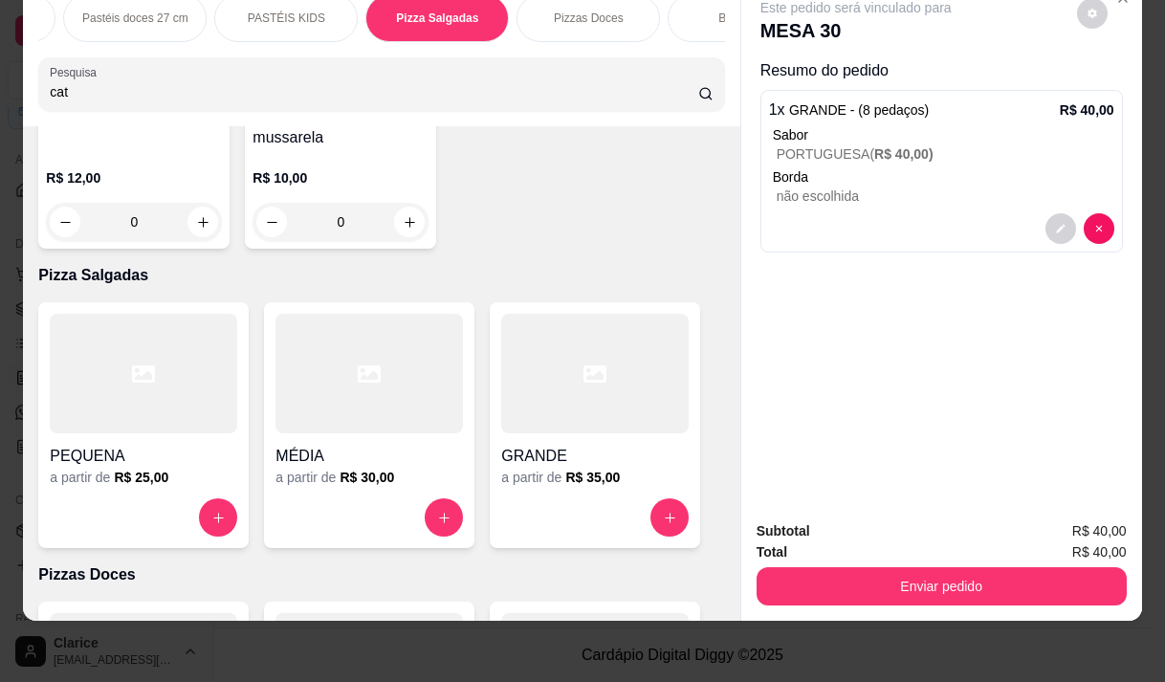
type input "cat"
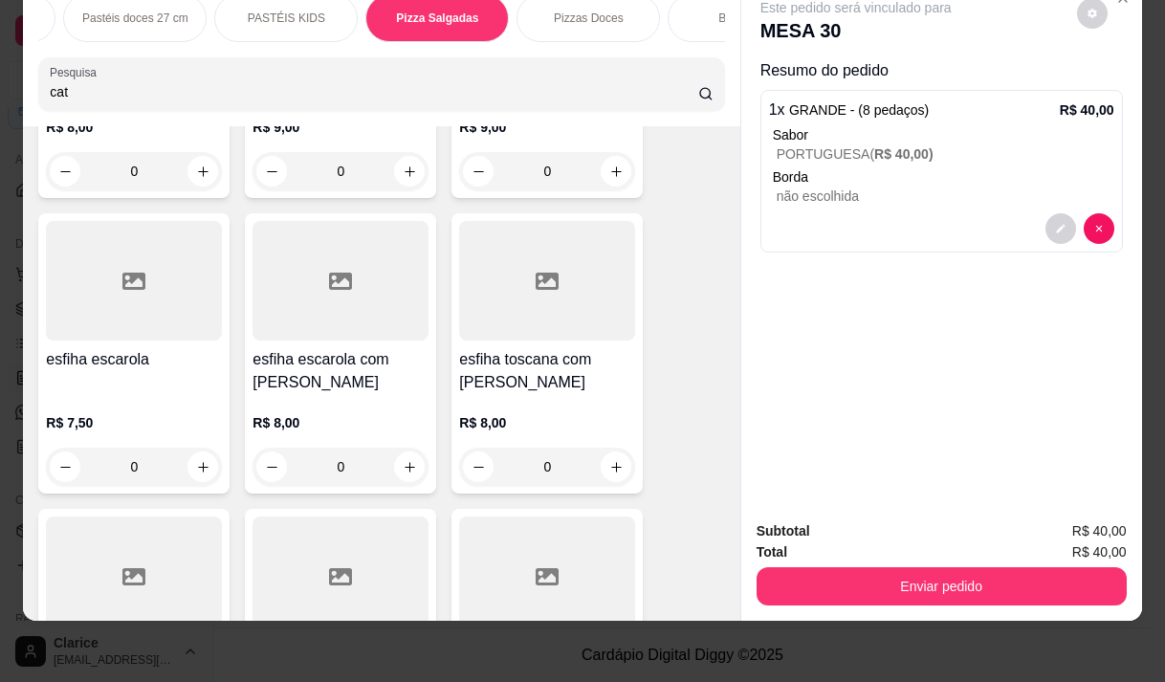
scroll to position [0, 0]
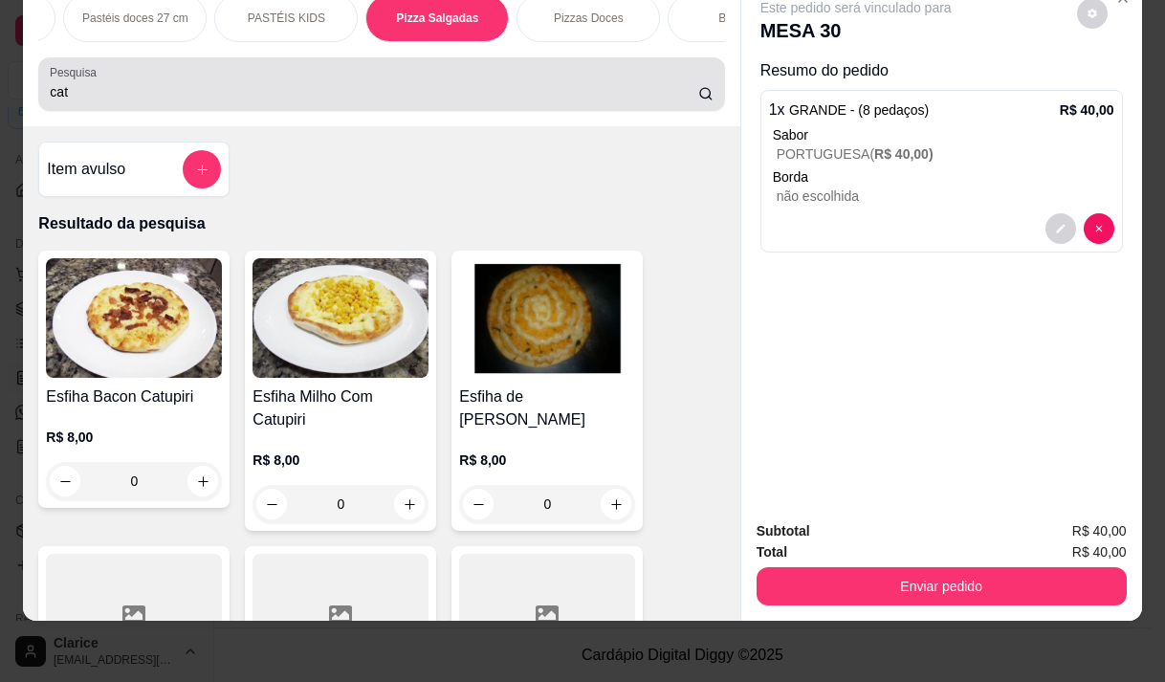
click at [190, 95] on input "cat" at bounding box center [374, 91] width 648 height 19
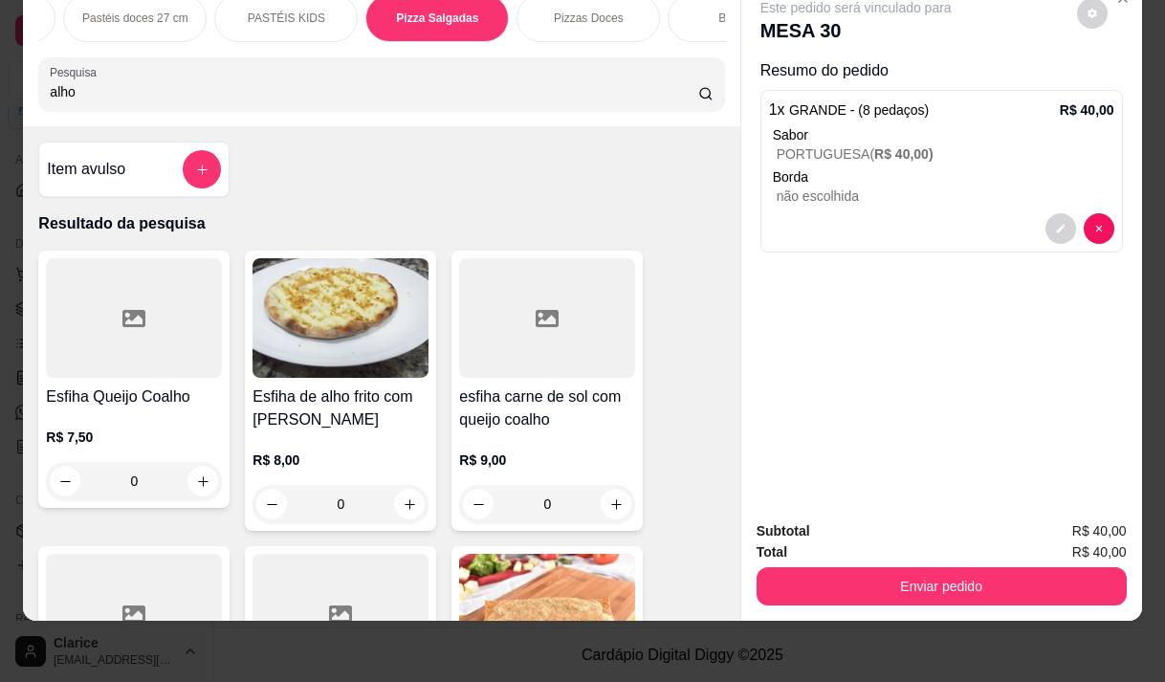
type input "alho"
click at [344, 440] on div "R$ 8,00 0" at bounding box center [340, 477] width 176 height 92
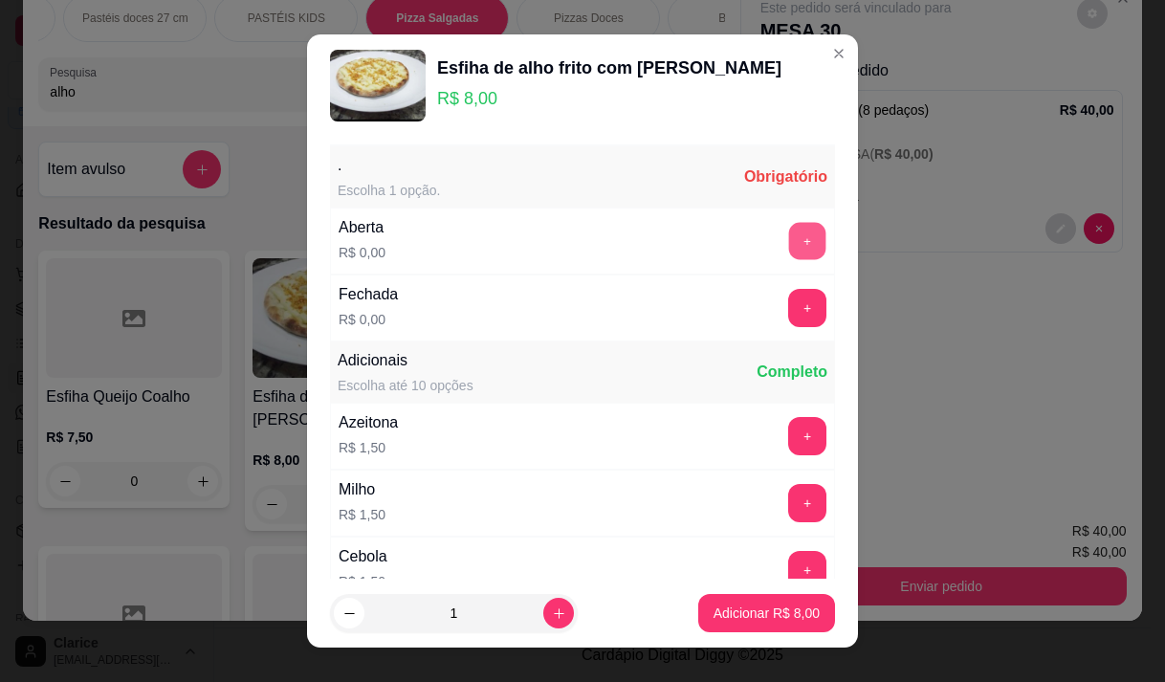
click at [789, 241] on button "+" at bounding box center [807, 240] width 37 height 37
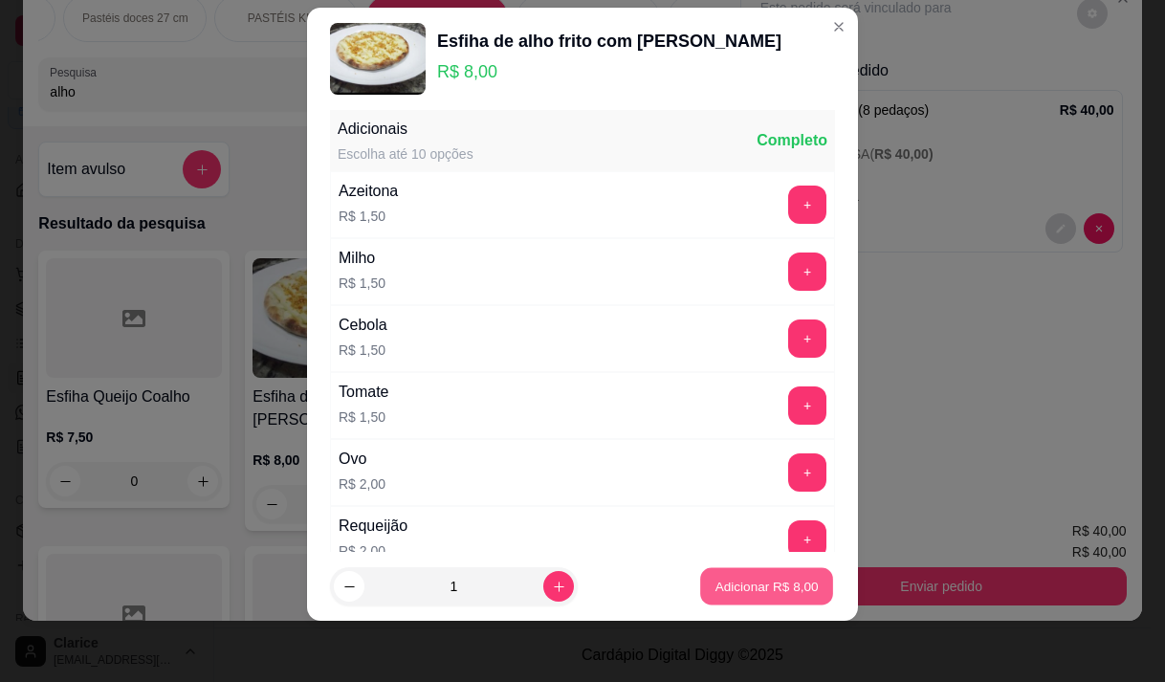
click at [741, 587] on p "Adicionar R$ 8,00" at bounding box center [765, 587] width 103 height 18
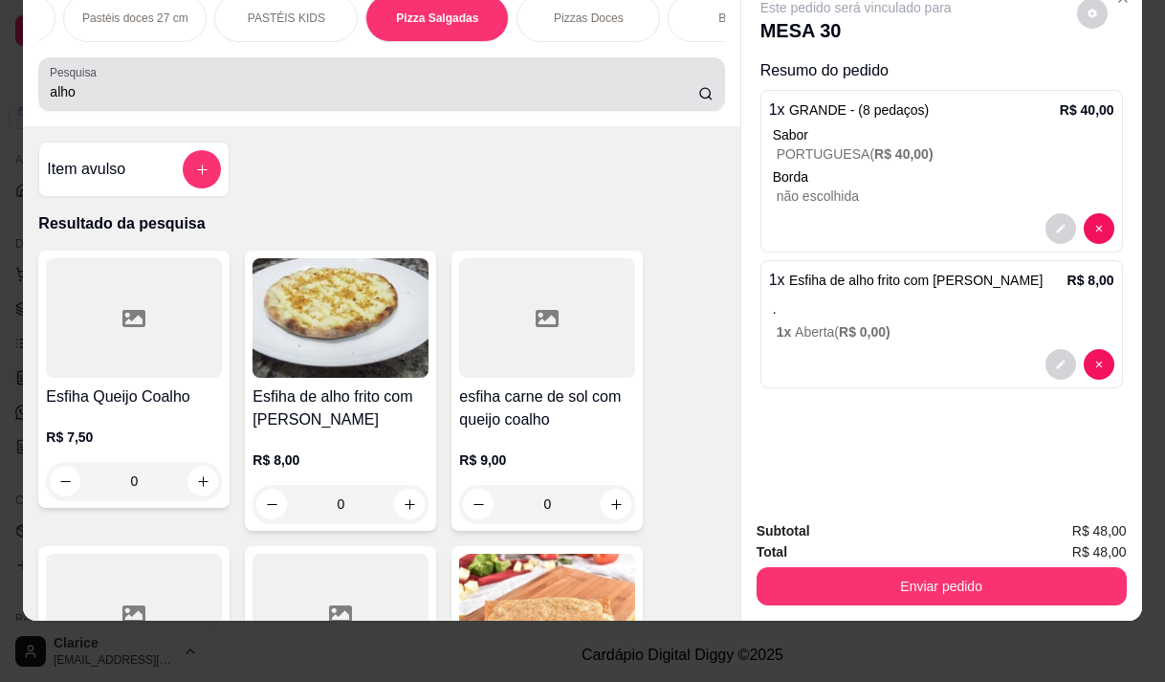
click at [225, 100] on input "alho" at bounding box center [374, 91] width 648 height 19
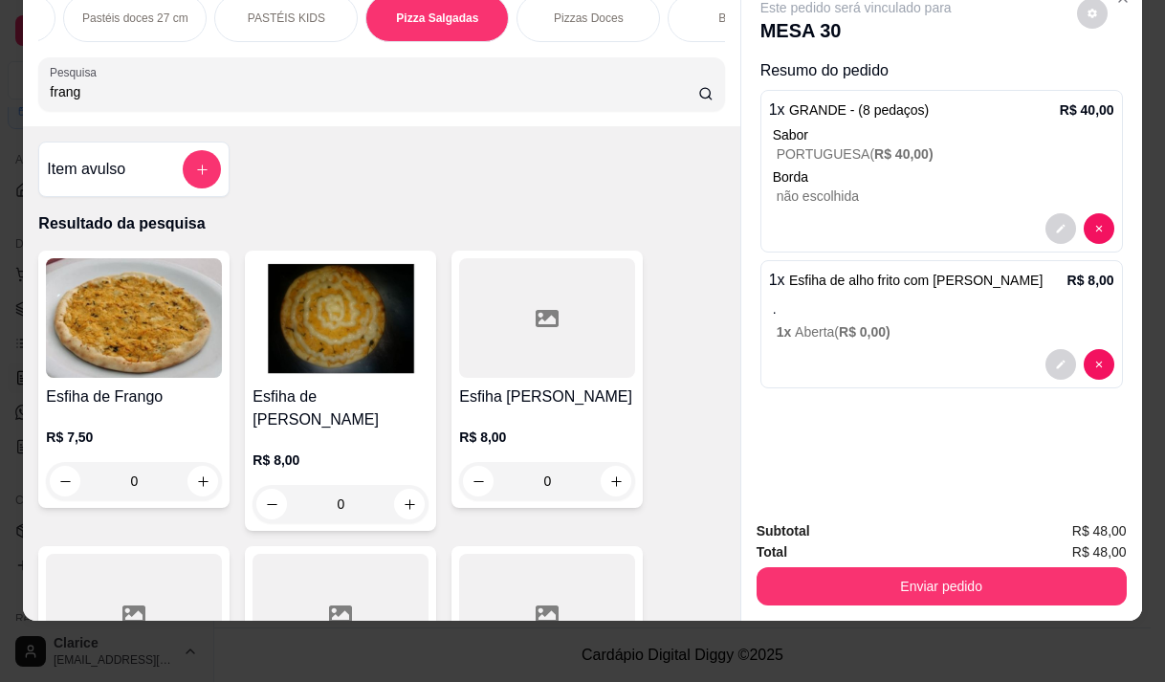
type input "frang"
click at [328, 431] on div "R$ 8,00 0" at bounding box center [340, 477] width 176 height 92
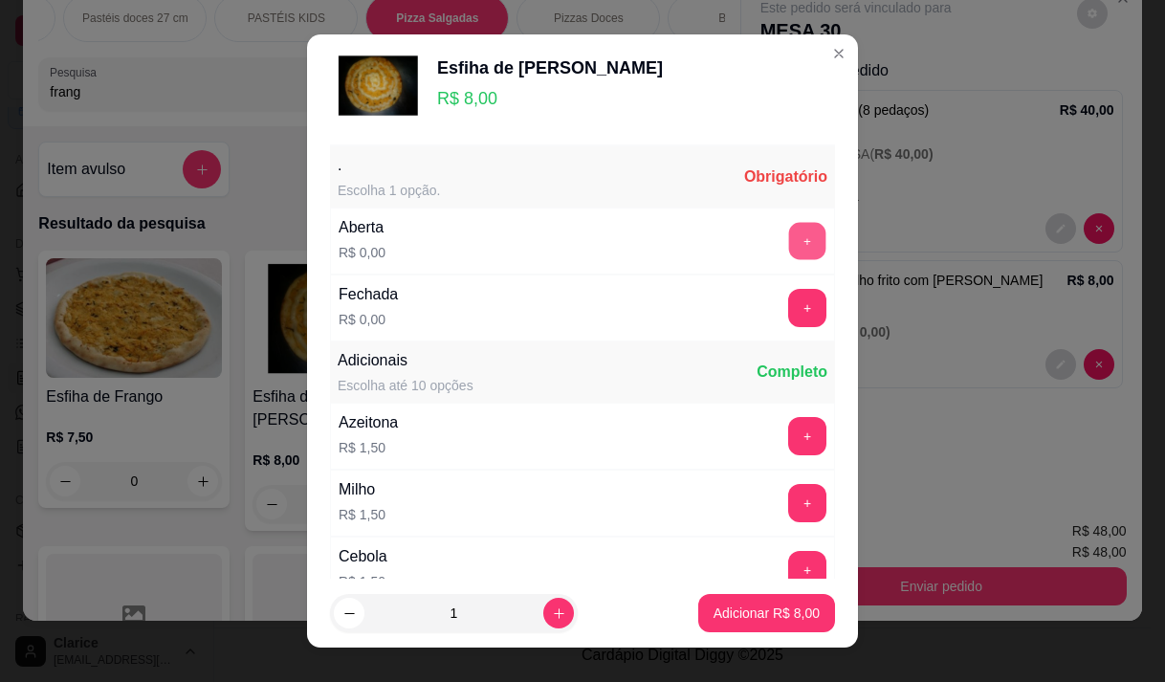
click at [789, 236] on button "+" at bounding box center [807, 240] width 37 height 37
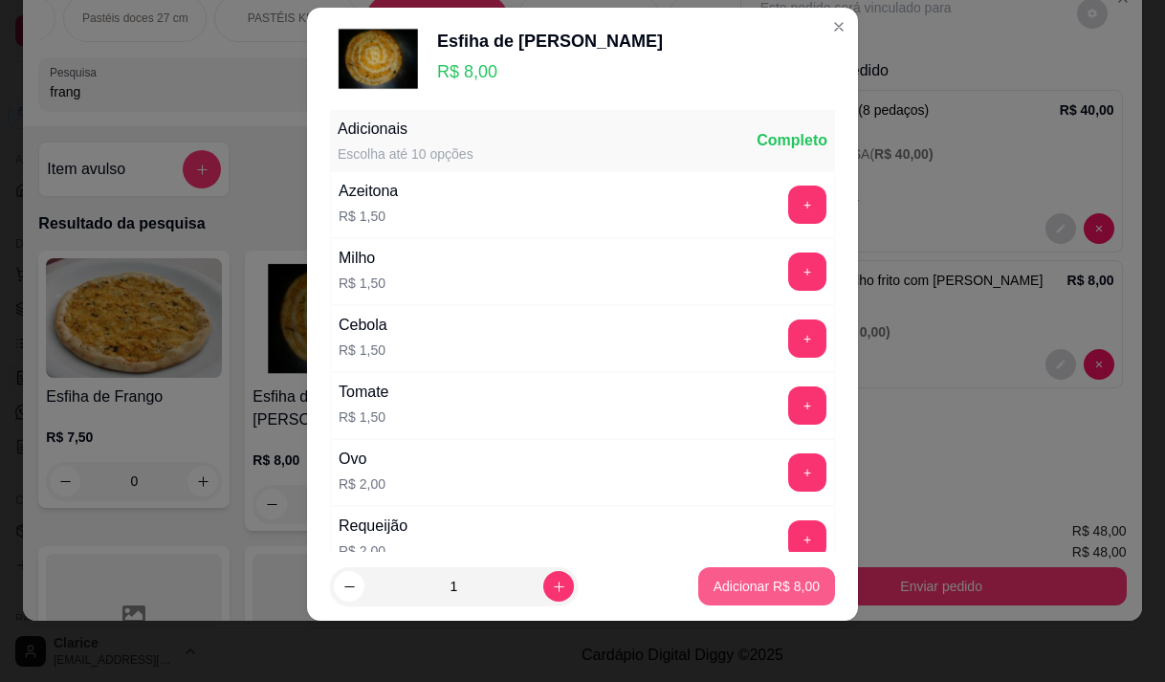
click at [737, 586] on p "Adicionar R$ 8,00" at bounding box center [766, 586] width 106 height 19
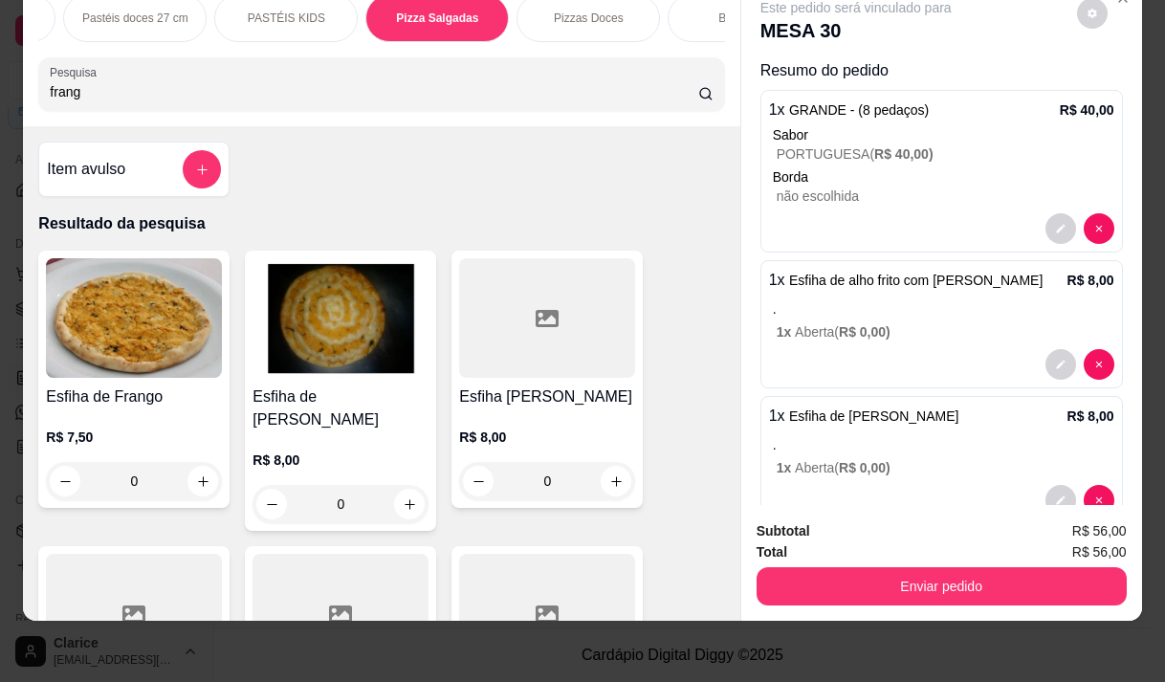
click at [168, 106] on div "Pesquisa frang" at bounding box center [381, 84] width 686 height 54
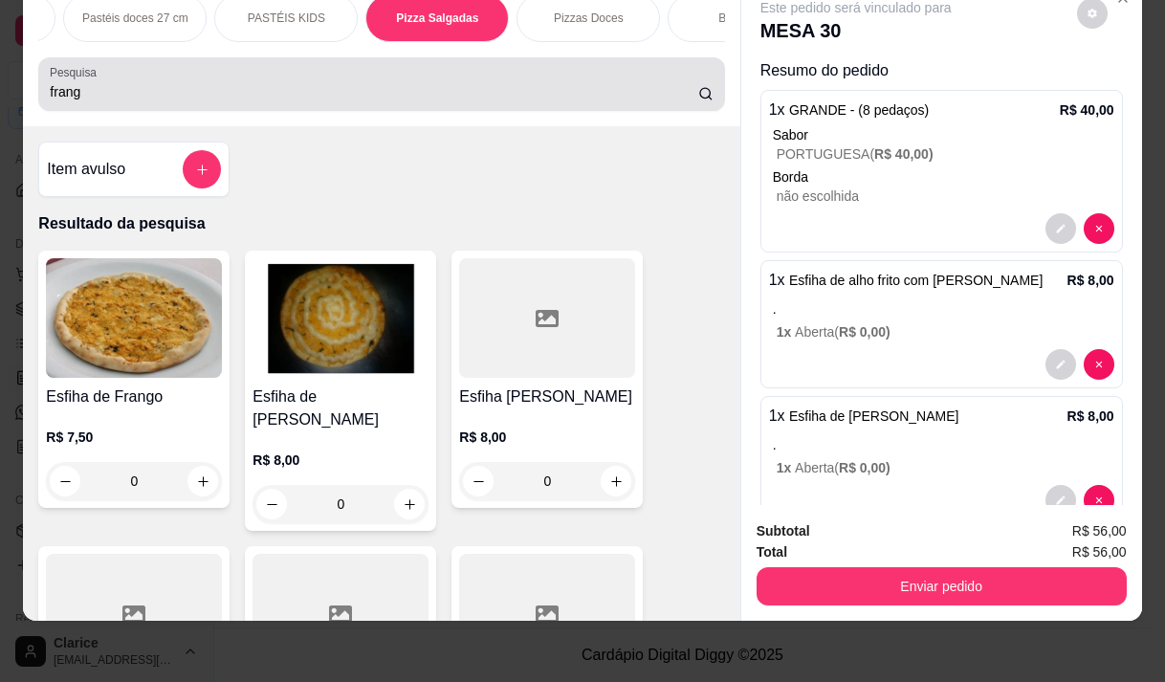
click at [168, 106] on div "Pesquisa frang" at bounding box center [381, 84] width 686 height 54
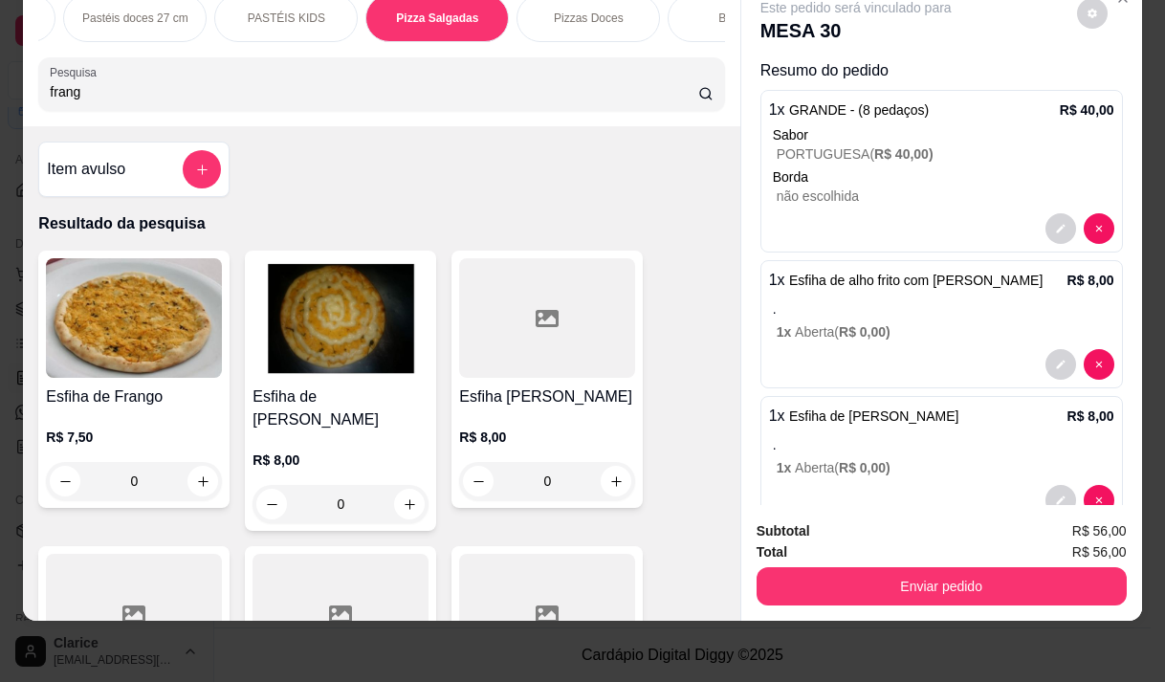
click at [80, 97] on input "frang" at bounding box center [374, 91] width 648 height 19
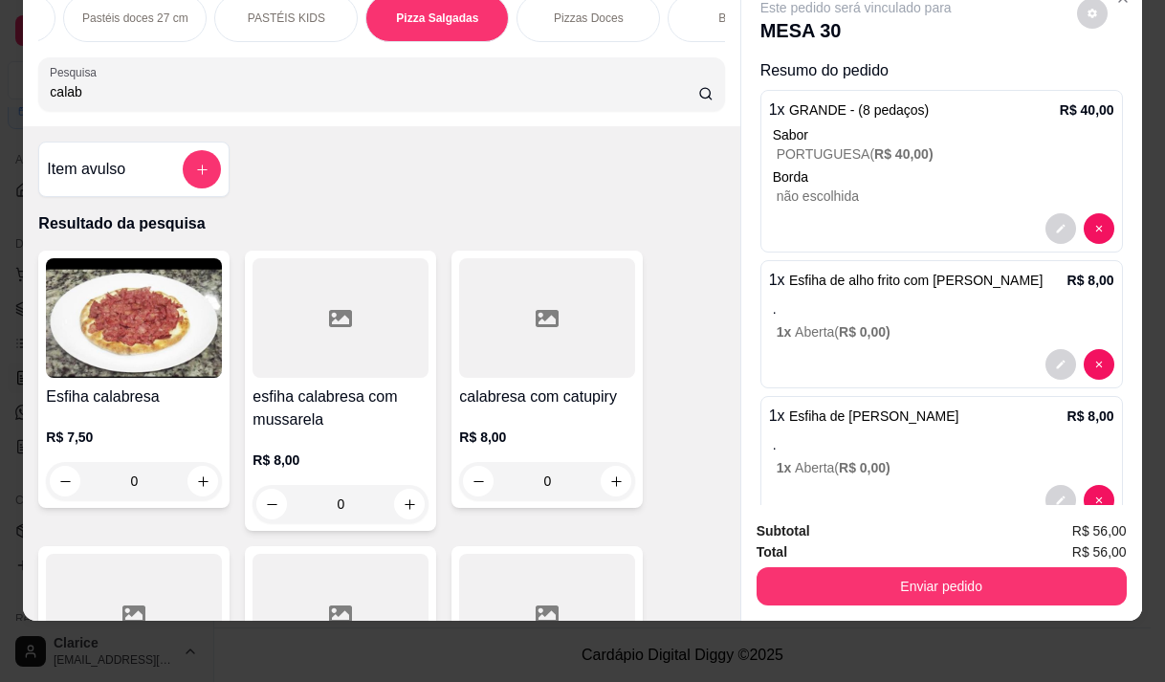
type input "calab"
click at [543, 431] on p "R$ 8,00" at bounding box center [547, 436] width 176 height 19
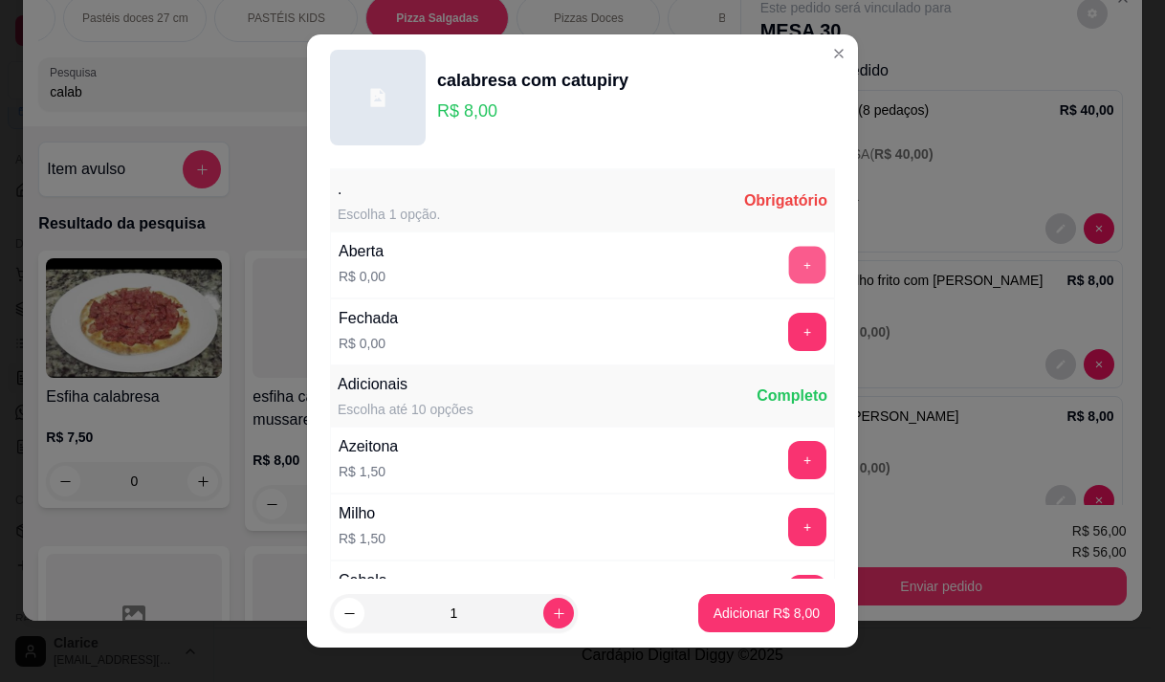
click at [789, 254] on button "+" at bounding box center [807, 264] width 37 height 37
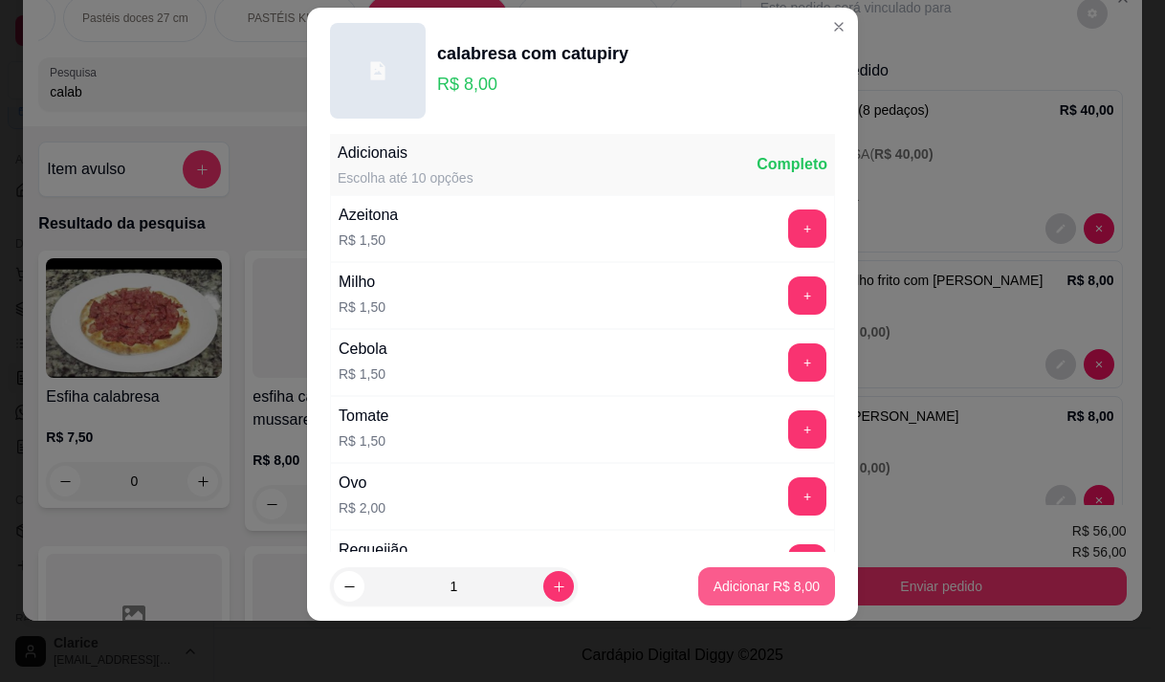
click at [713, 591] on p "Adicionar R$ 8,00" at bounding box center [766, 586] width 106 height 19
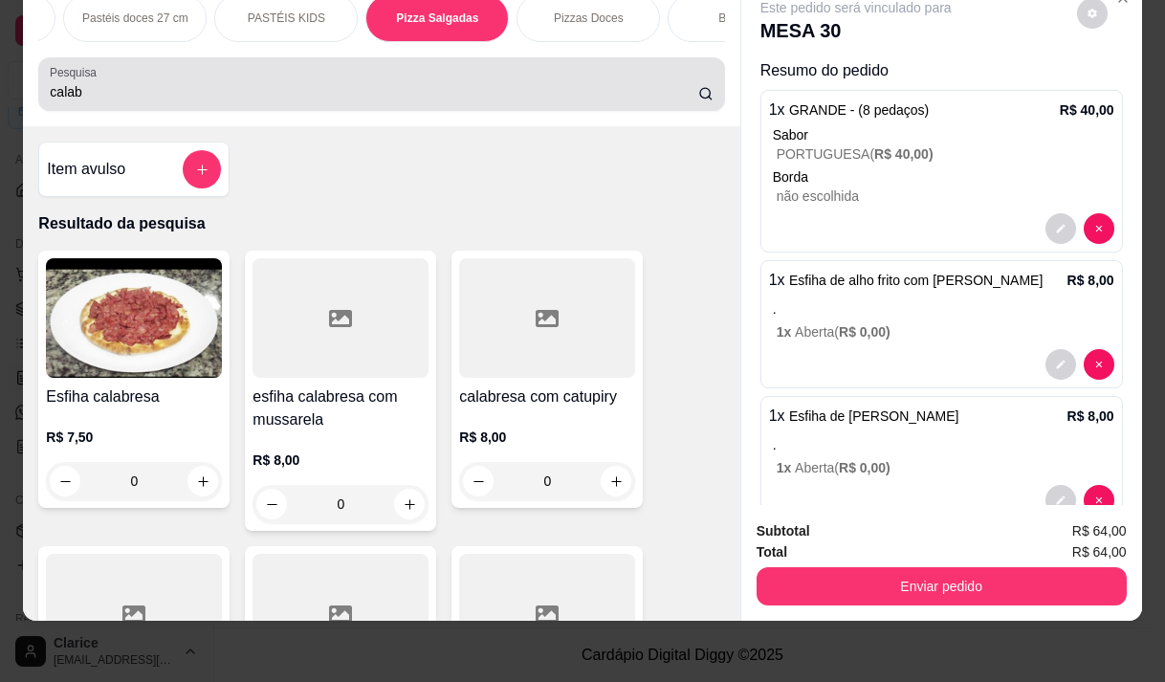
click at [102, 96] on input "calab" at bounding box center [374, 91] width 648 height 19
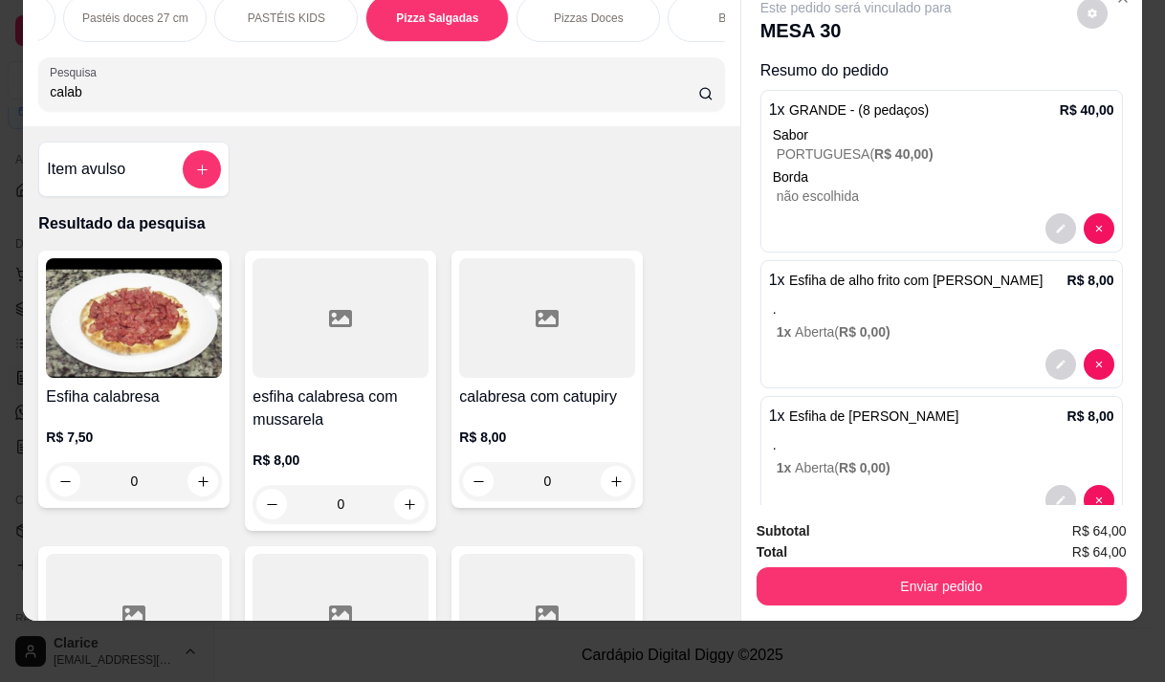
click at [104, 96] on input "calab" at bounding box center [374, 91] width 648 height 19
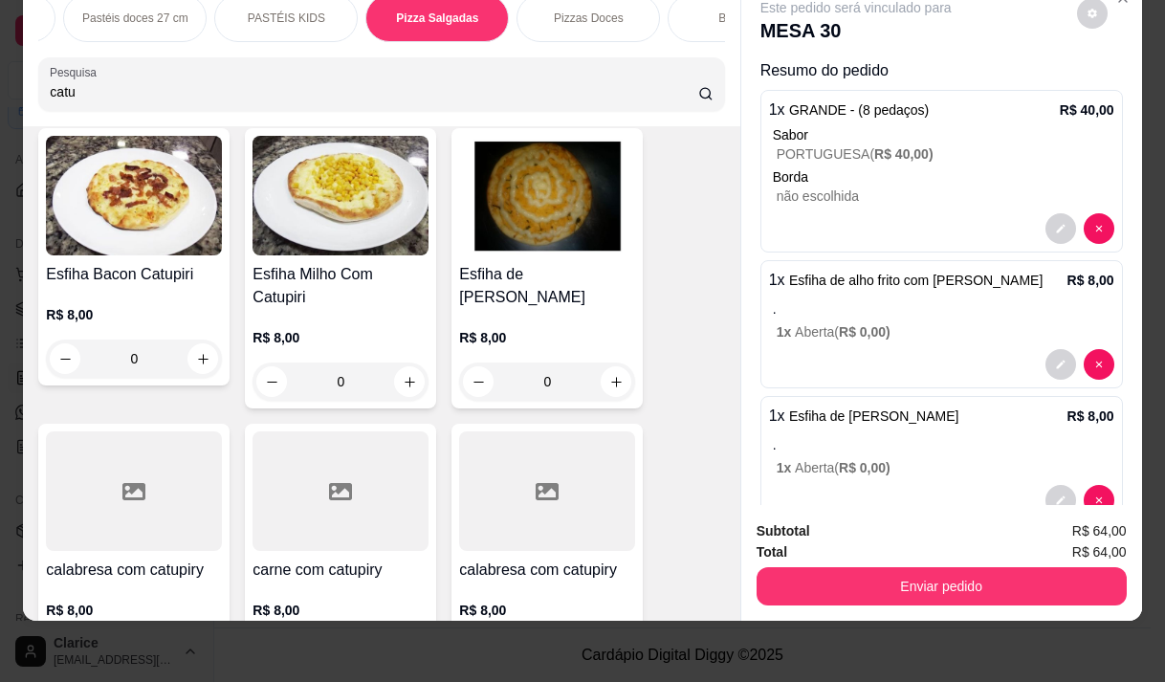
scroll to position [191, 0]
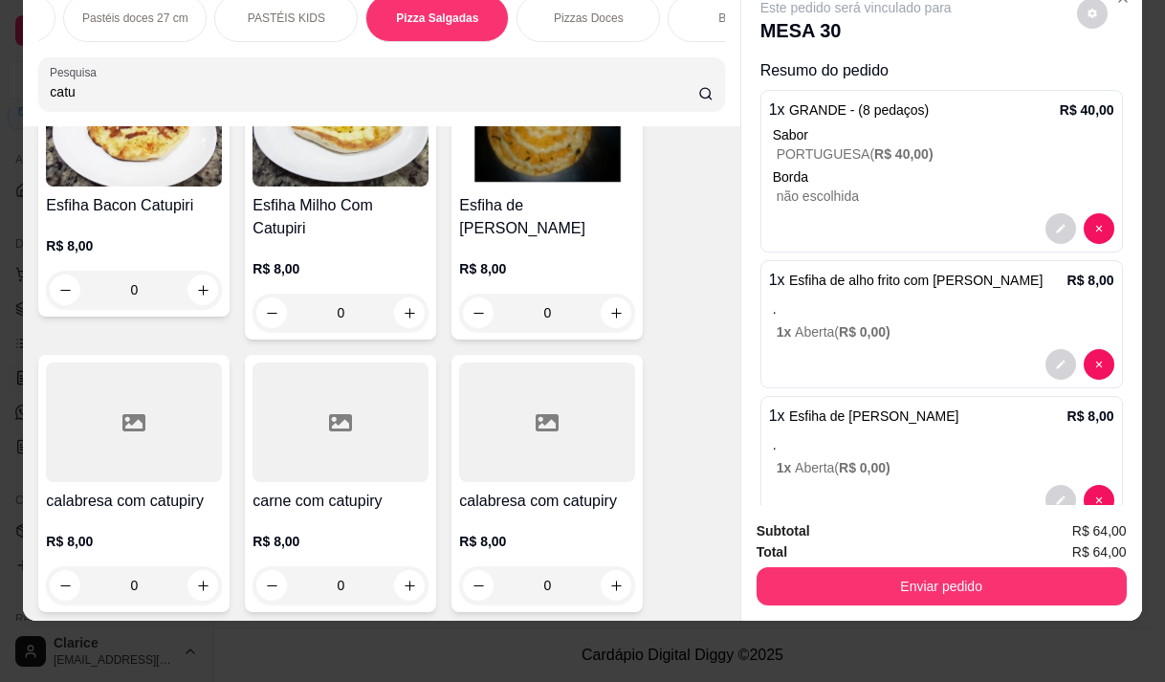
type input "catu"
click at [301, 240] on div "R$ 8,00 0" at bounding box center [340, 286] width 176 height 92
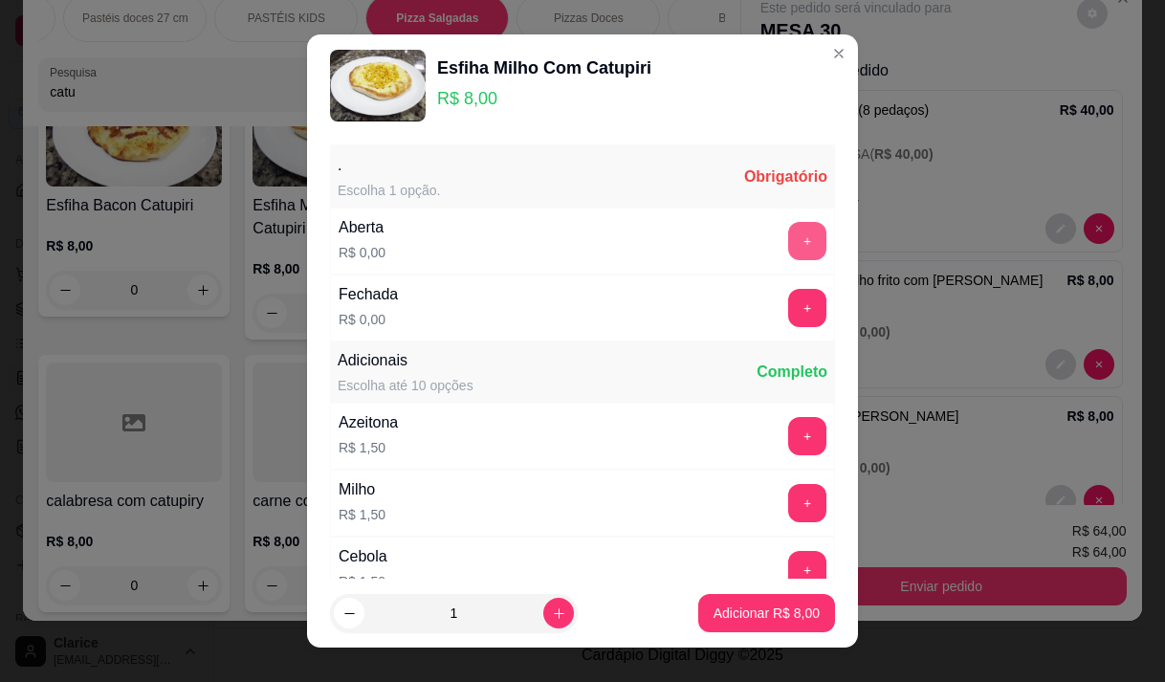
click at [788, 236] on button "+" at bounding box center [807, 241] width 38 height 38
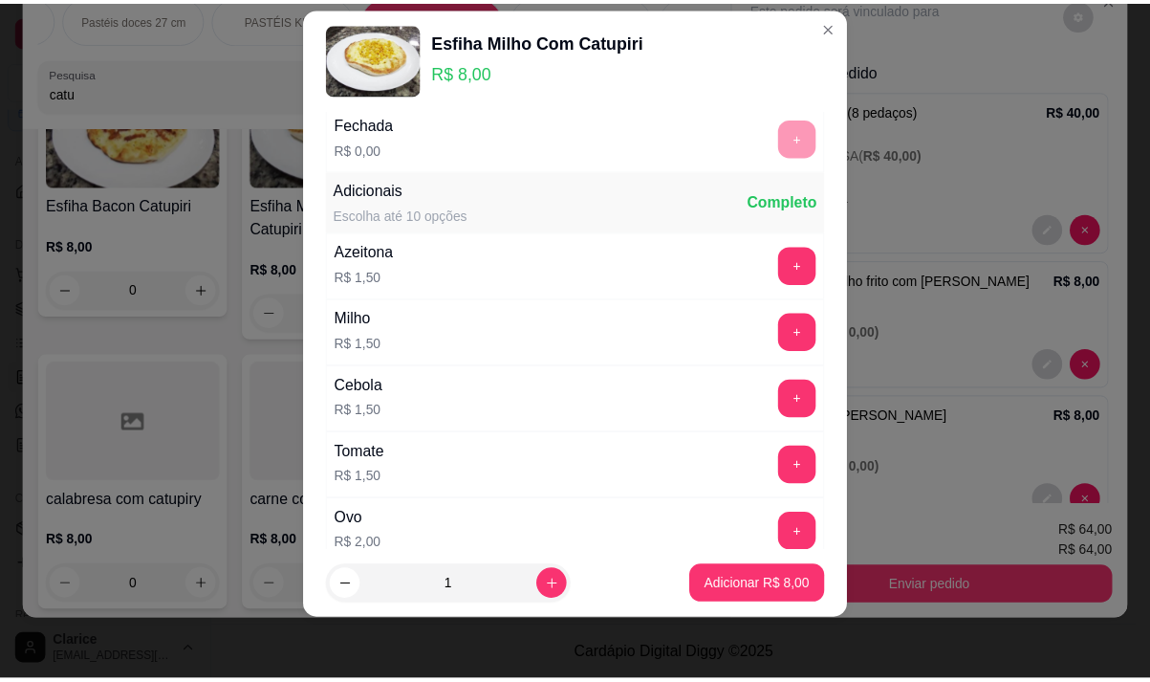
scroll to position [205, 0]
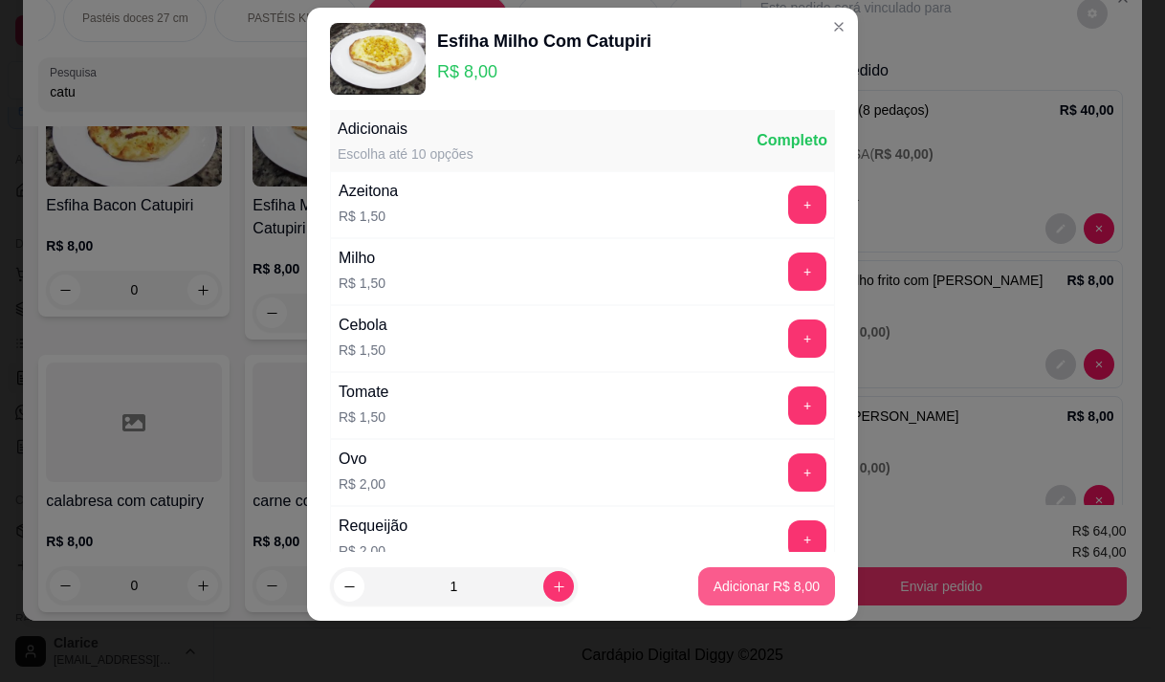
click at [755, 580] on p "Adicionar R$ 8,00" at bounding box center [766, 586] width 106 height 19
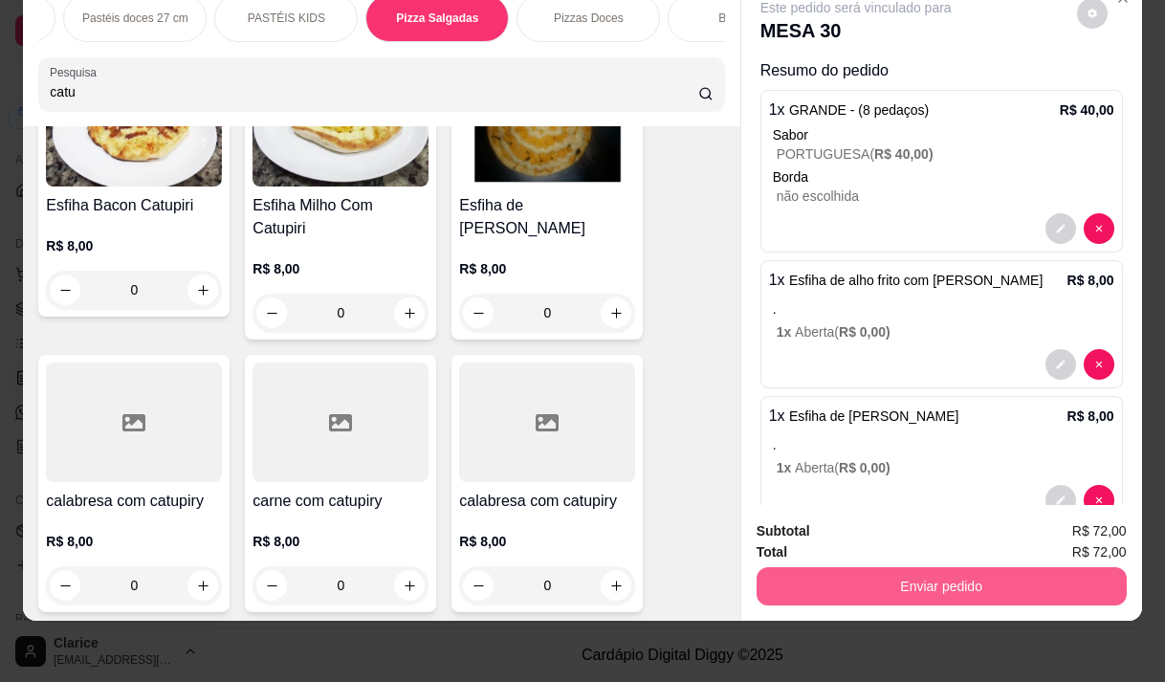
click at [798, 576] on button "Enviar pedido" at bounding box center [941, 586] width 370 height 38
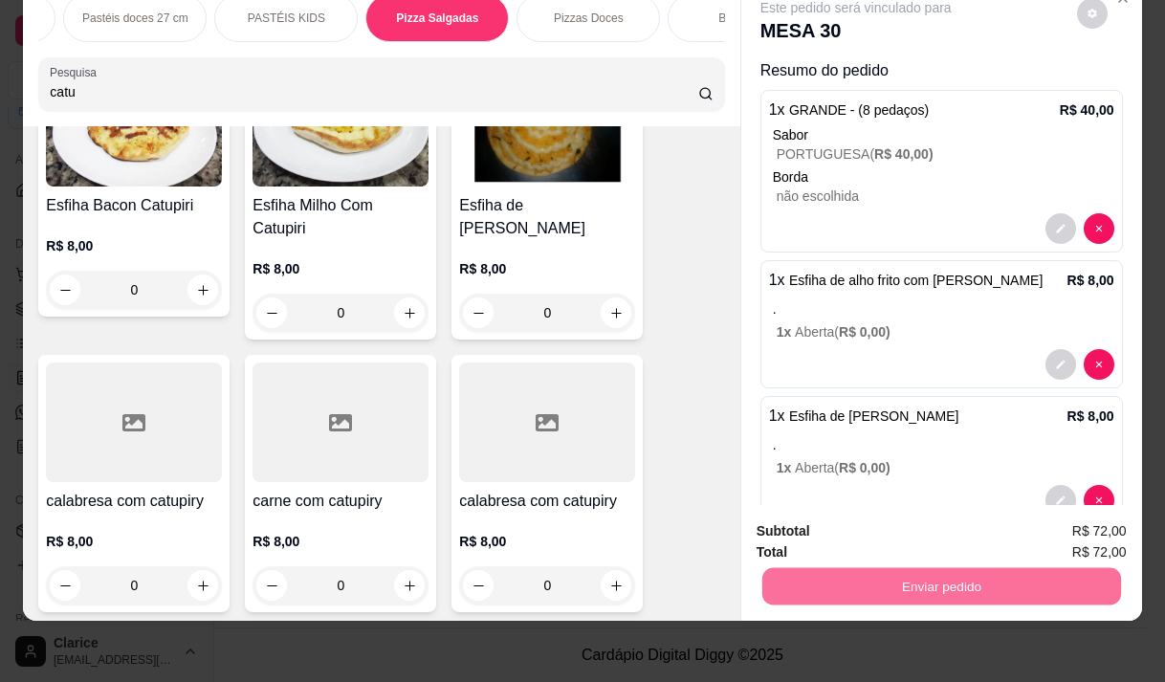
click at [821, 513] on button "Não registrar e enviar pedido" at bounding box center [877, 524] width 193 height 35
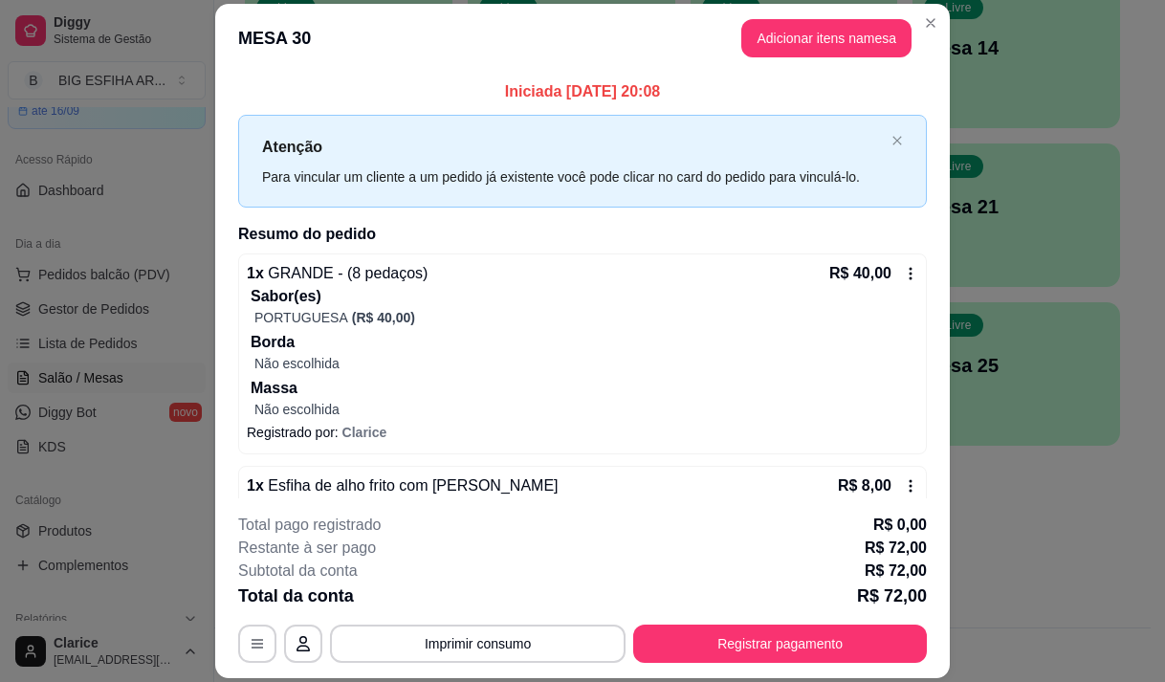
click at [935, 571] on footer "**********" at bounding box center [582, 588] width 734 height 180
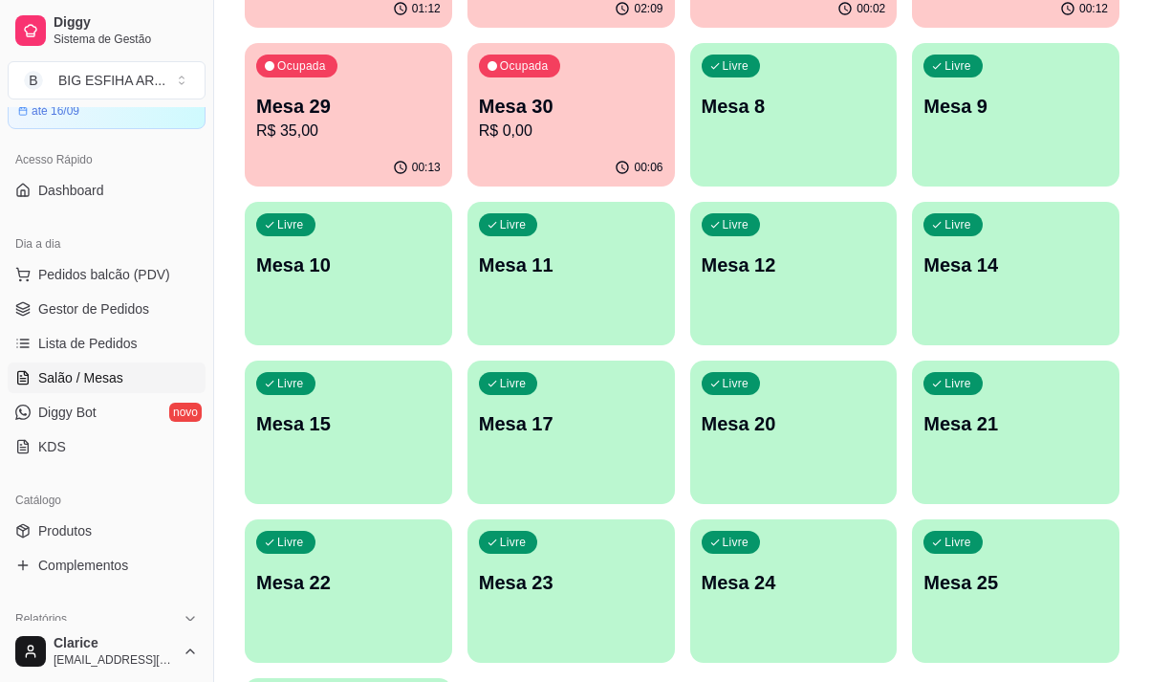
scroll to position [474, 0]
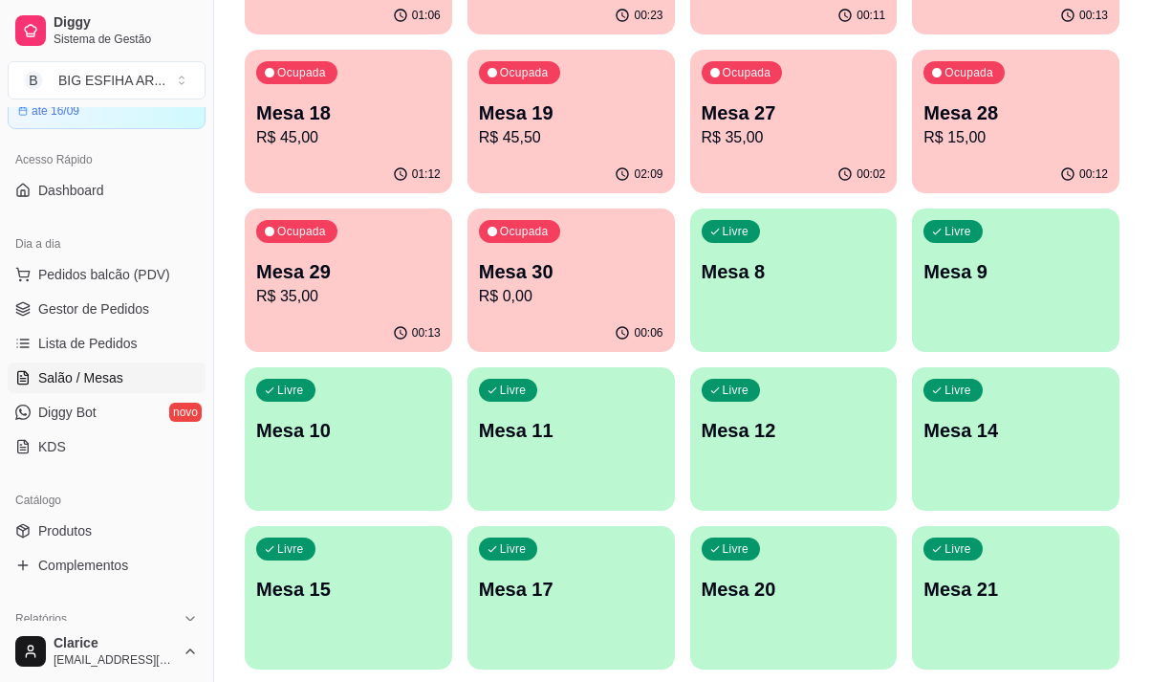
click at [316, 284] on p "Mesa 29" at bounding box center [348, 271] width 185 height 27
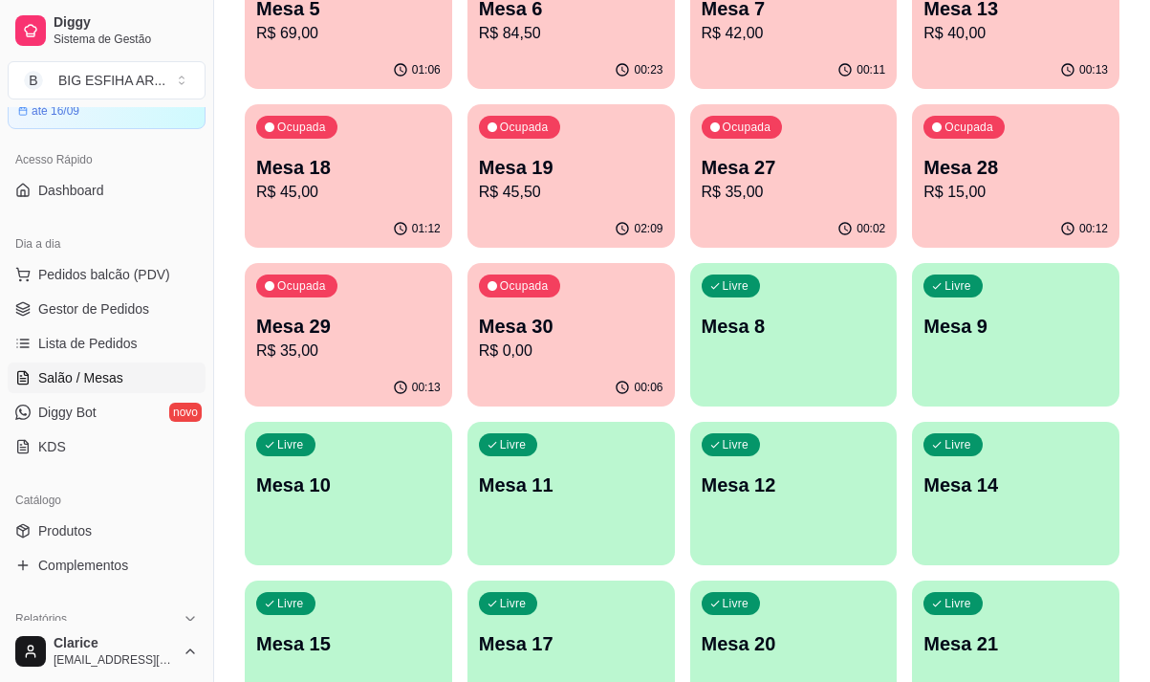
scroll to position [379, 0]
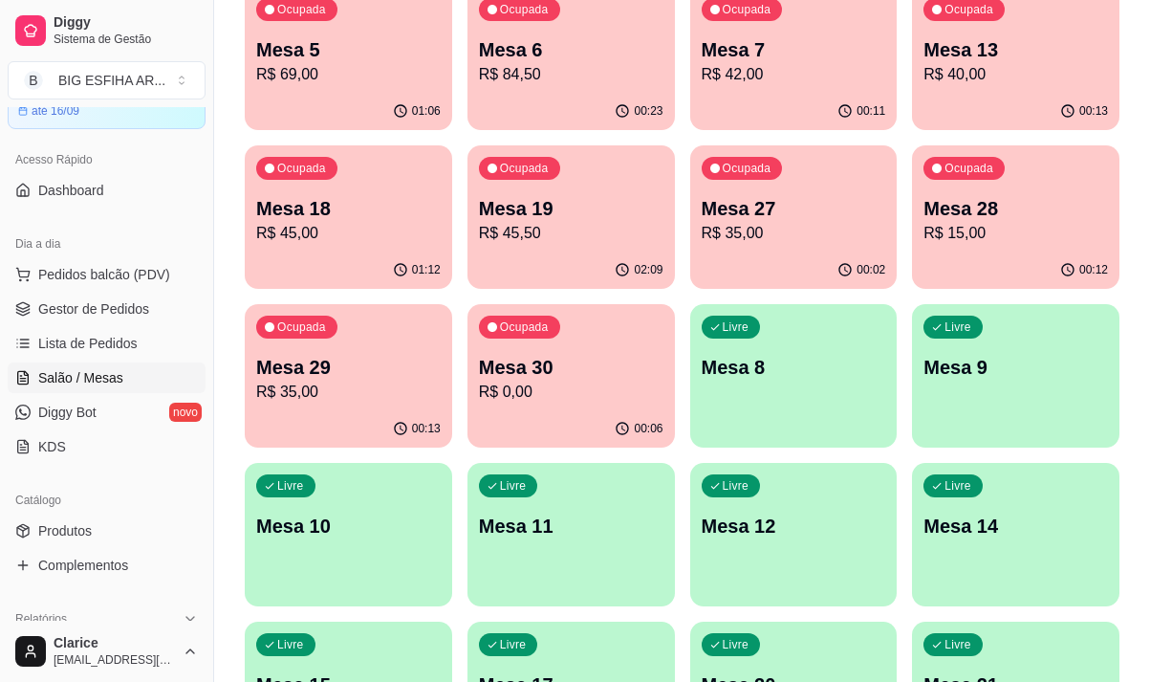
click at [744, 195] on p "Mesa 27" at bounding box center [794, 208] width 185 height 27
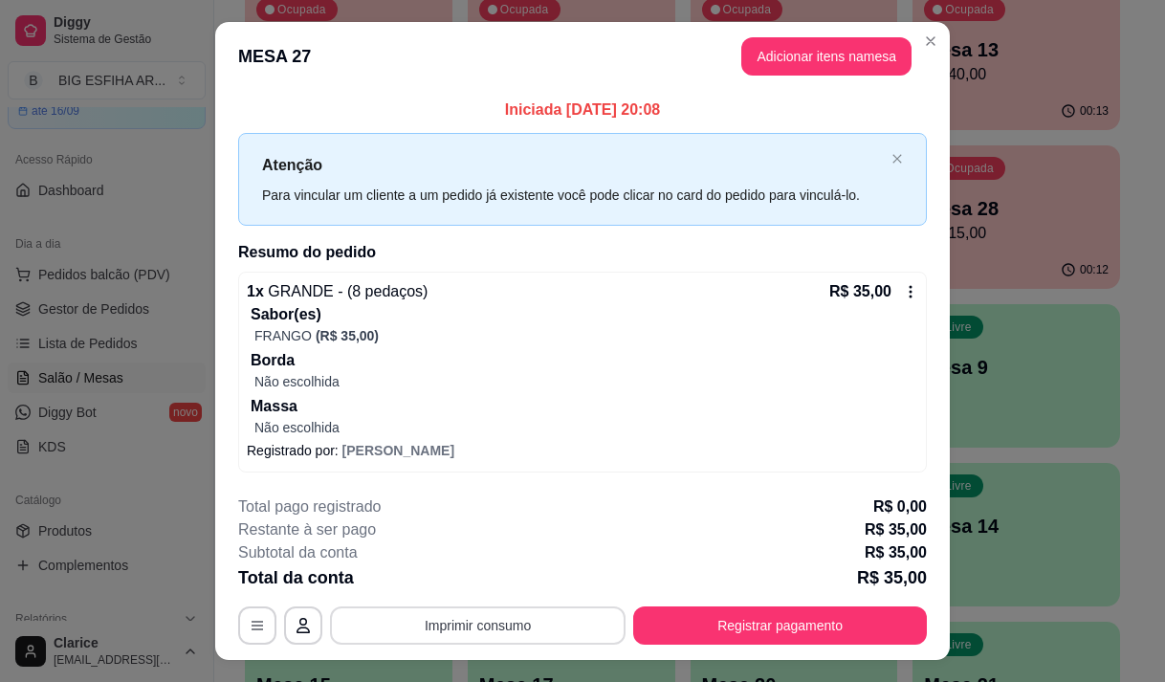
click at [457, 626] on button "Imprimir consumo" at bounding box center [478, 625] width 296 height 38
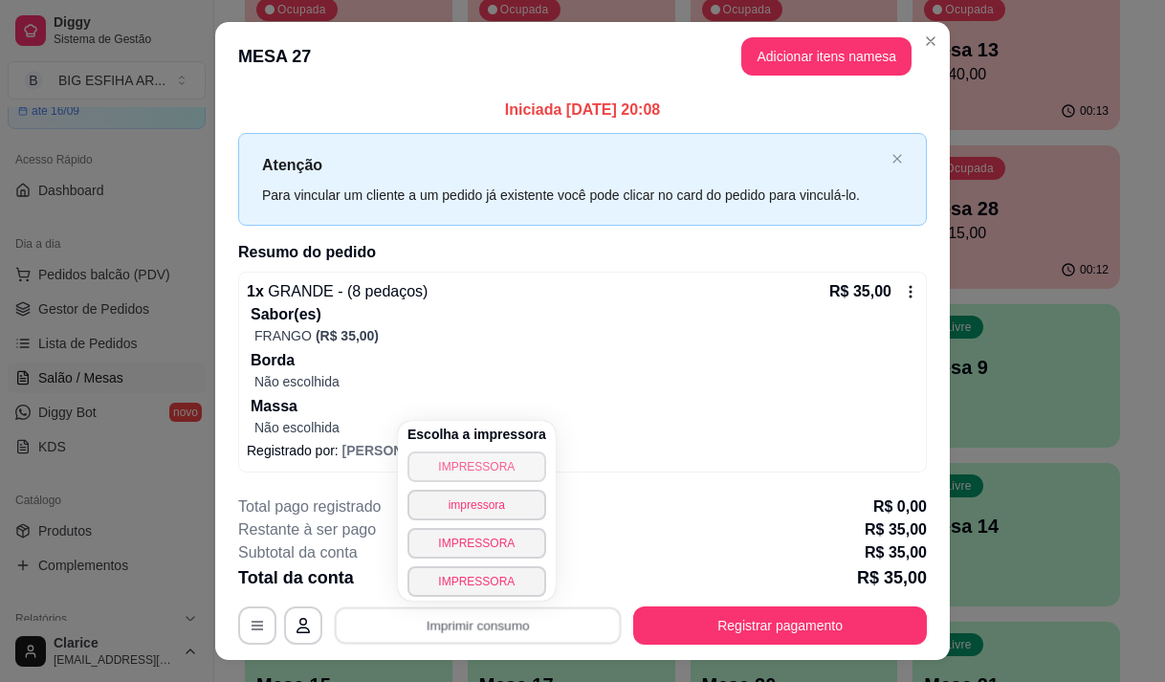
click at [482, 463] on button "IMPRESSORA" at bounding box center [476, 466] width 139 height 31
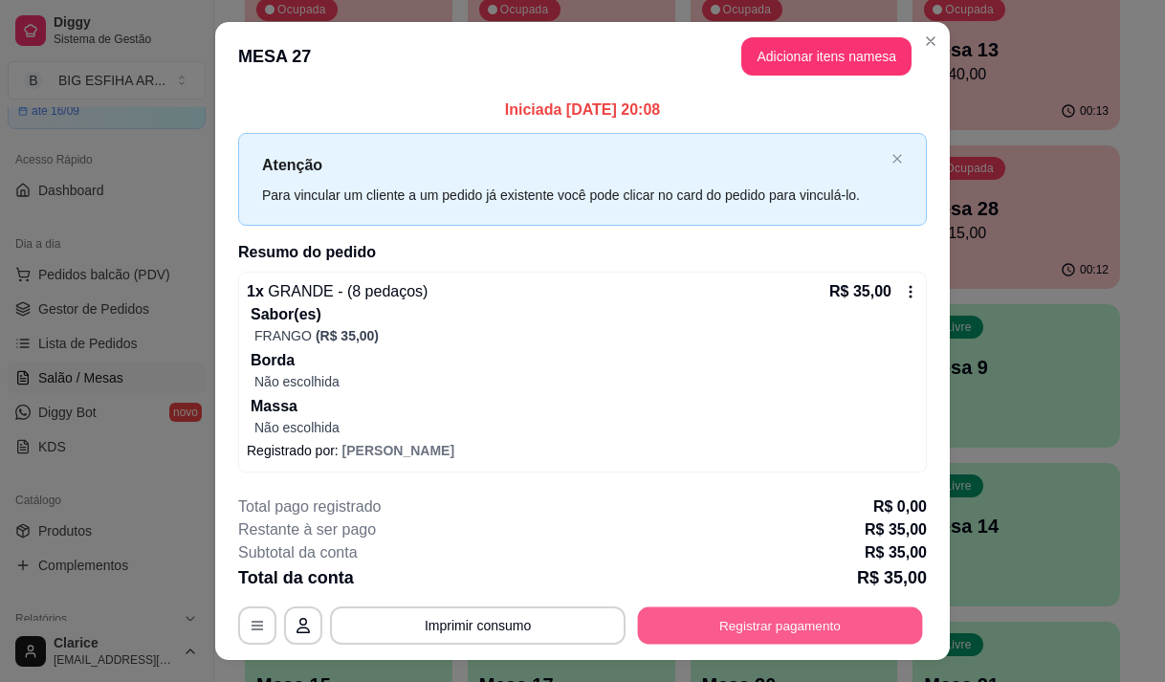
click at [742, 624] on button "Registrar pagamento" at bounding box center [780, 625] width 285 height 37
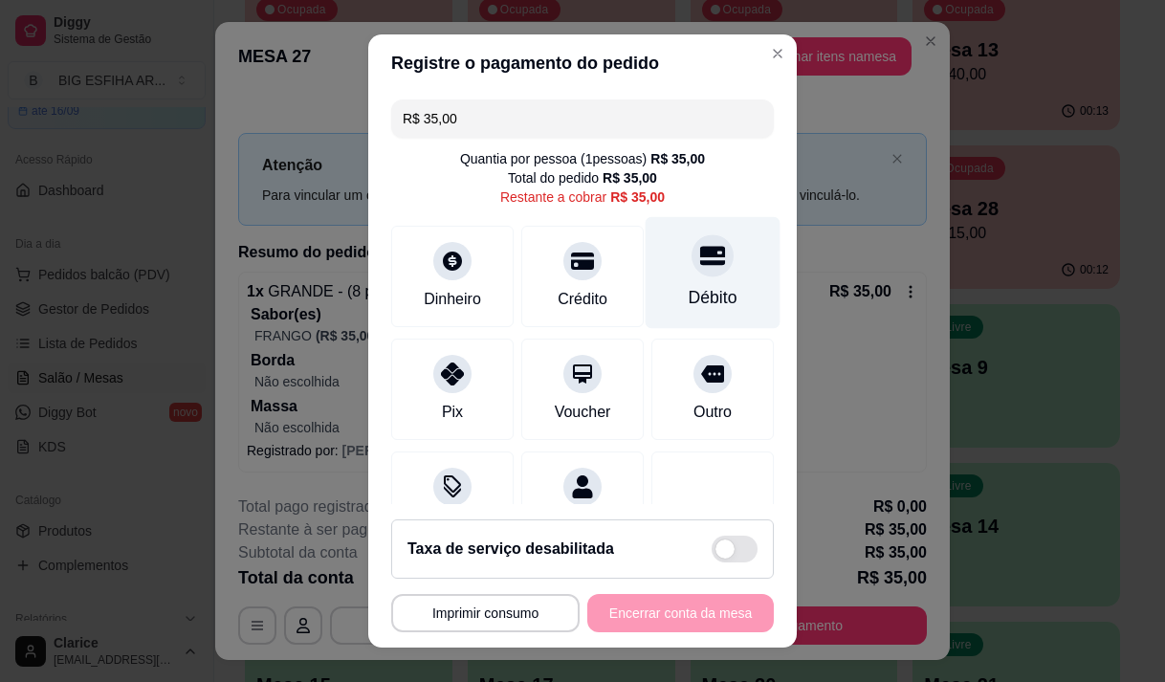
click at [646, 261] on div "Débito" at bounding box center [713, 272] width 135 height 112
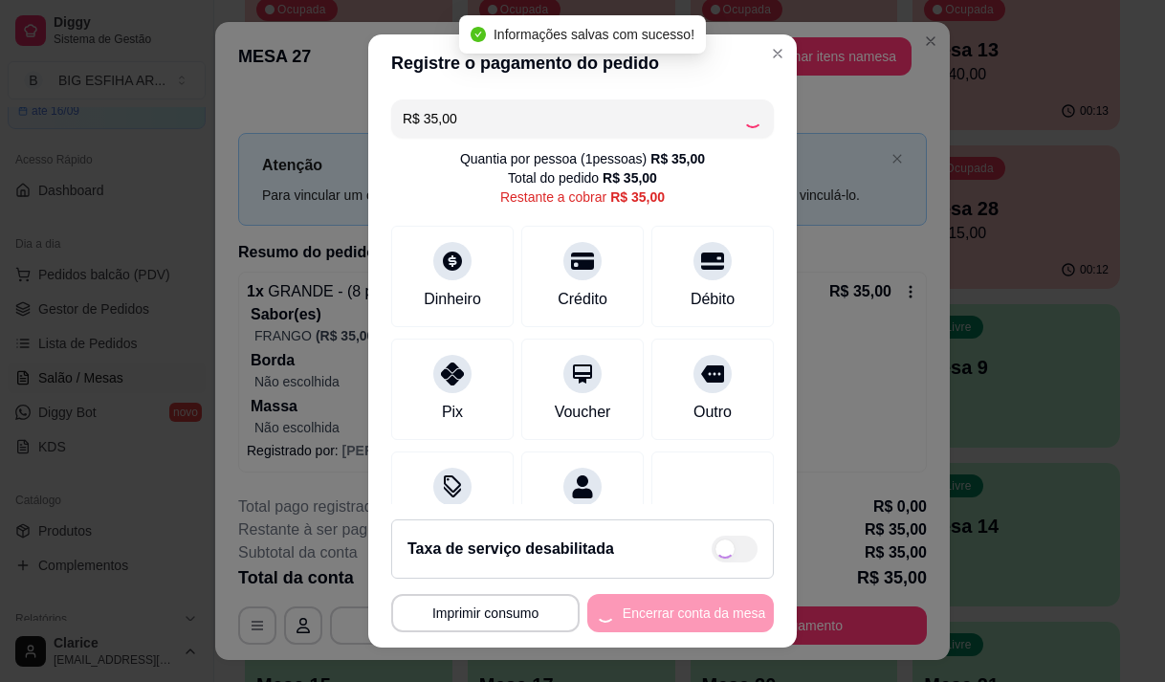
type input "R$ 0,00"
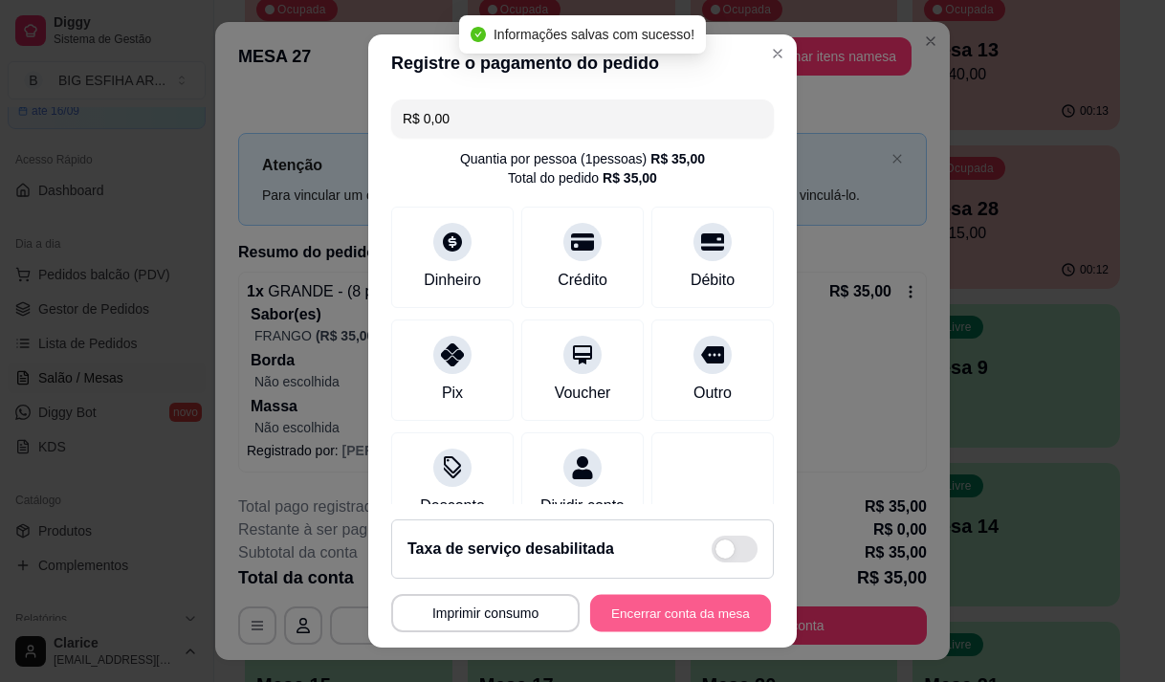
click at [716, 613] on button "Encerrar conta da mesa" at bounding box center [680, 613] width 181 height 37
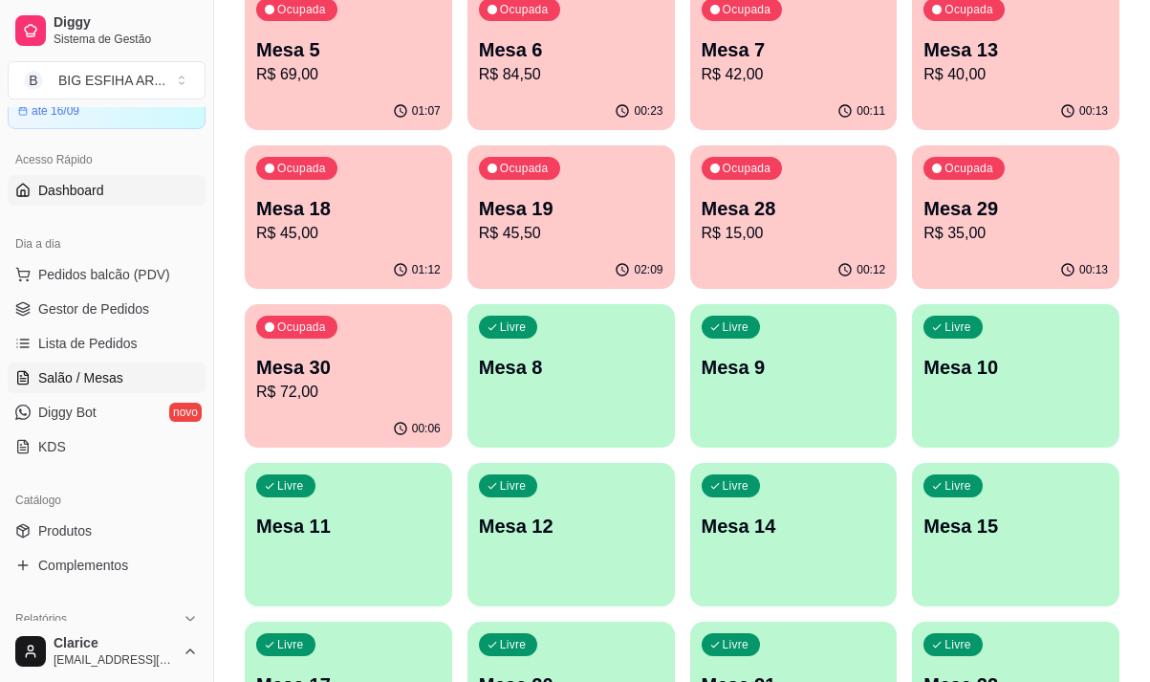
click at [106, 181] on link "Dashboard" at bounding box center [107, 190] width 198 height 31
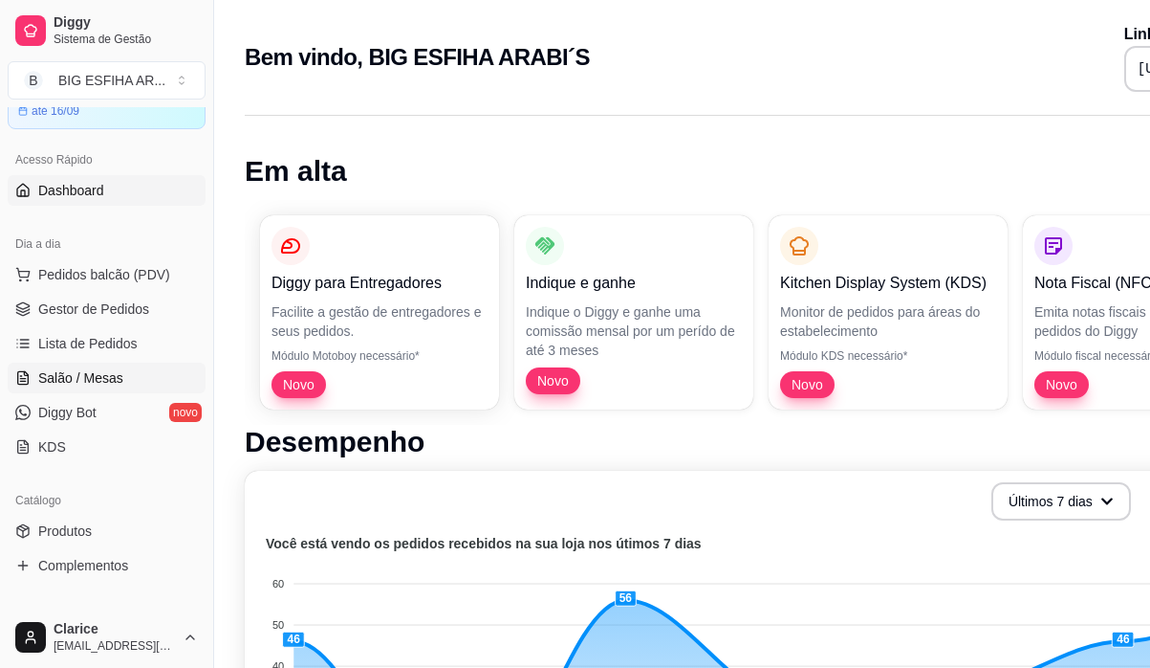
click at [86, 378] on span "Salão / Mesas" at bounding box center [80, 377] width 85 height 19
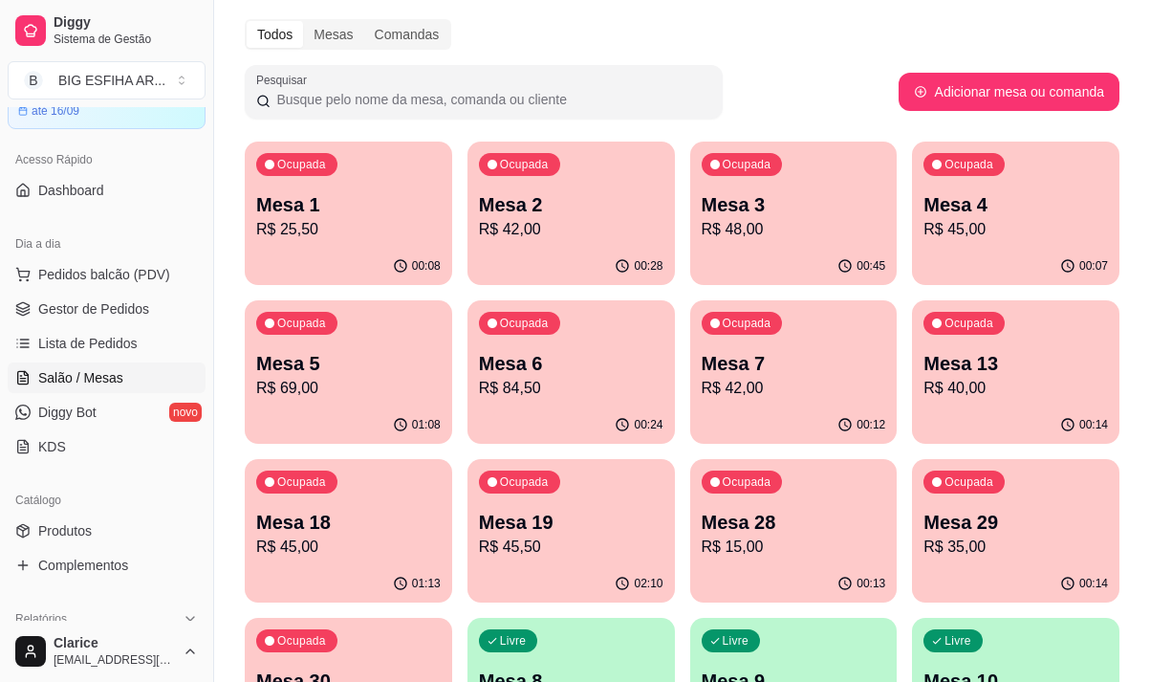
scroll to position [96, 0]
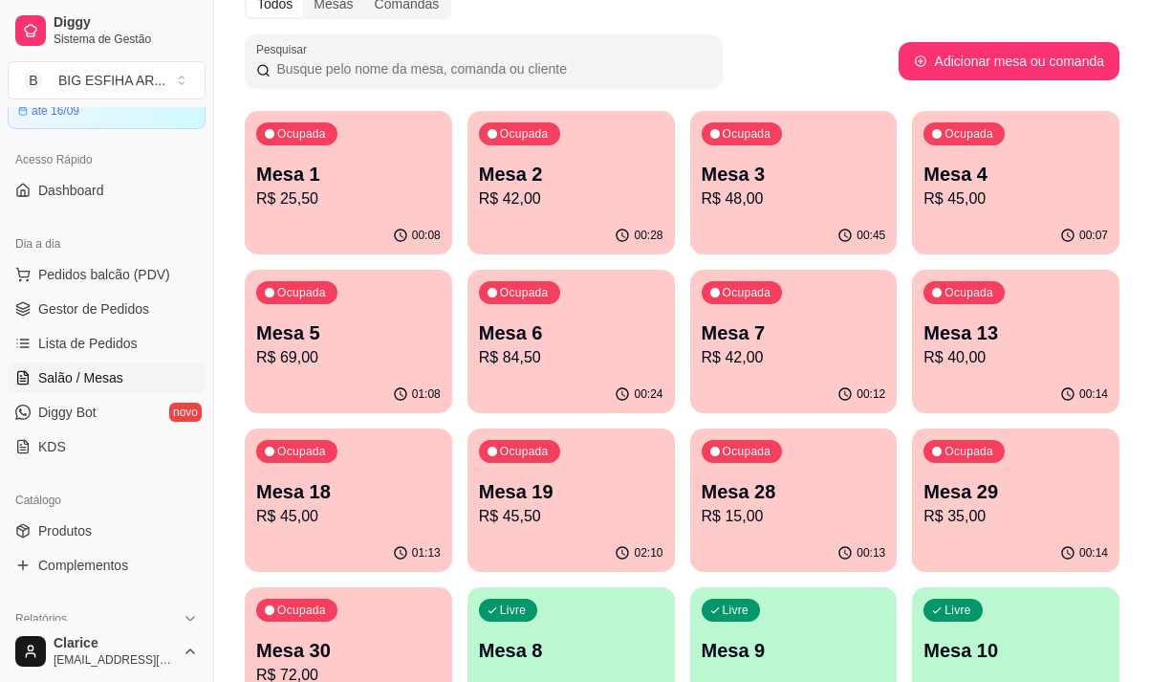
click at [324, 363] on p "R$ 69,00" at bounding box center [348, 357] width 185 height 23
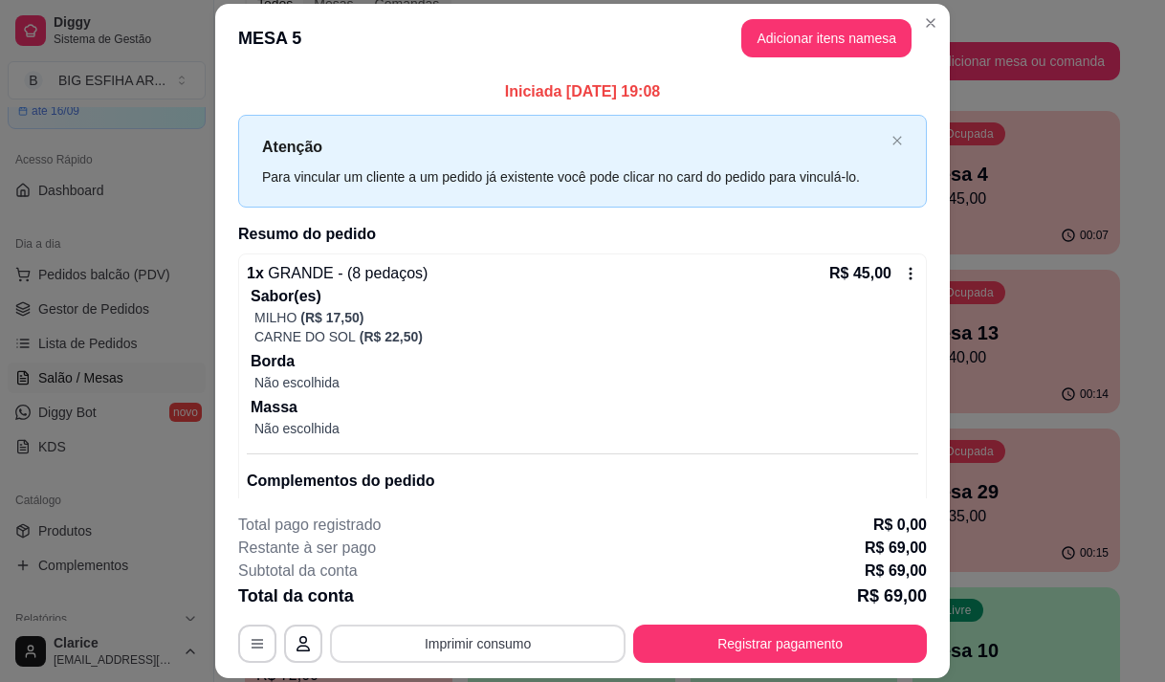
click at [523, 639] on button "Imprimir consumo" at bounding box center [478, 643] width 296 height 38
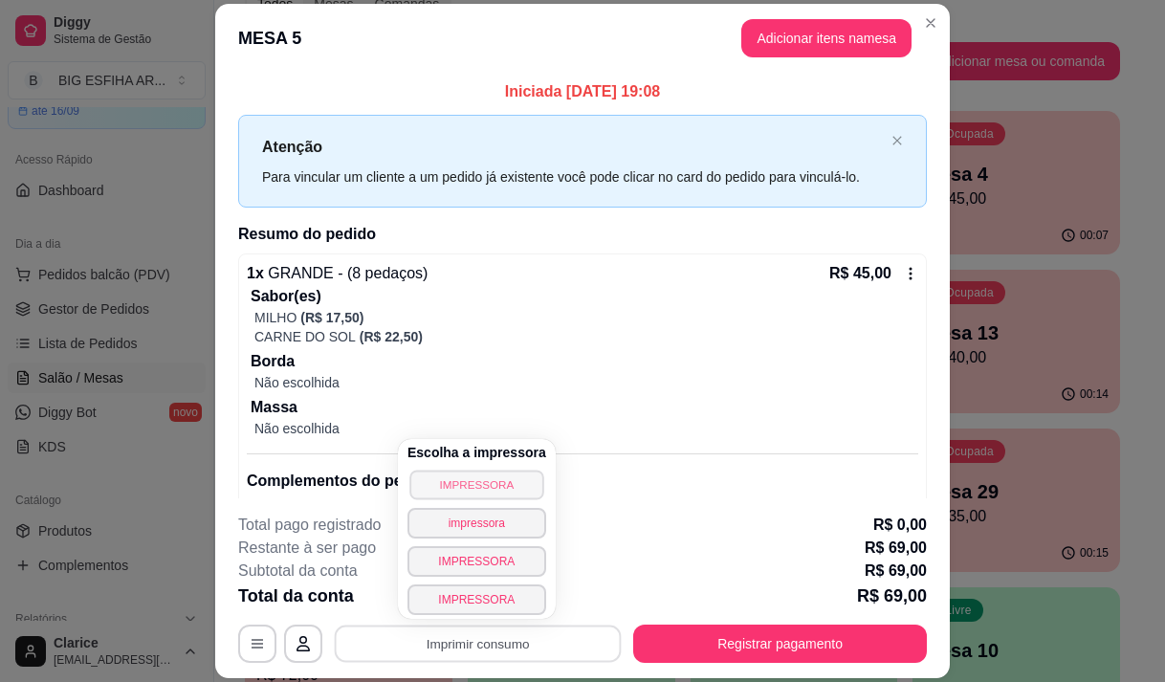
click at [495, 485] on button "IMPRESSORA" at bounding box center [476, 485] width 134 height 30
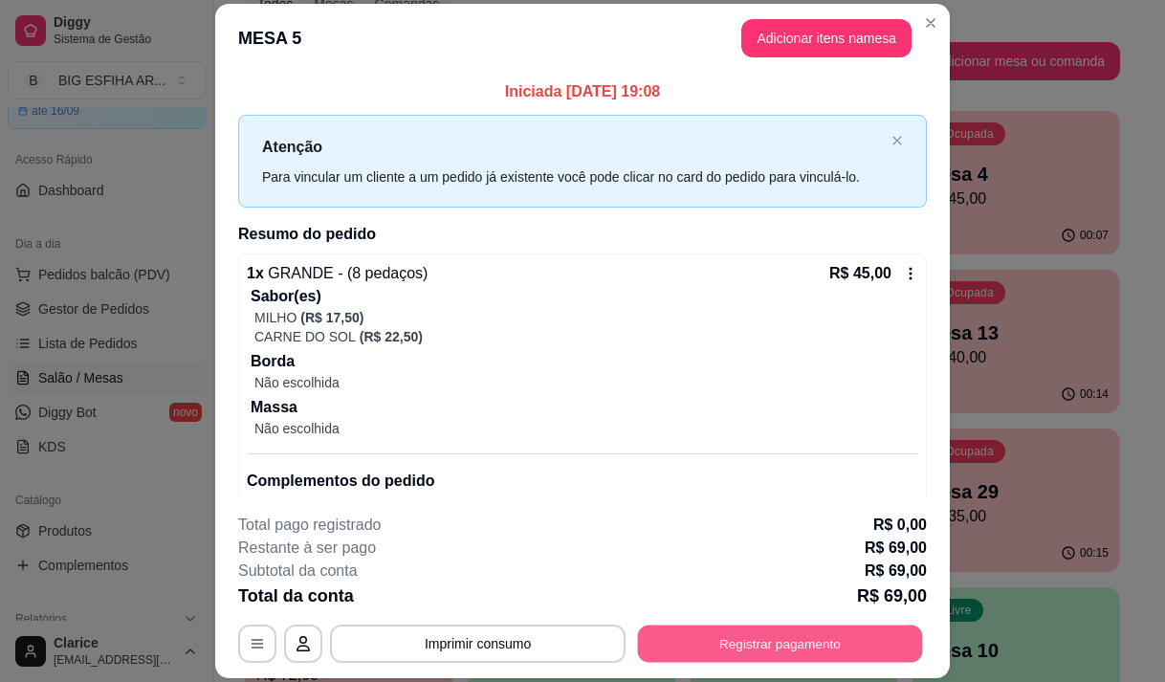
click at [722, 643] on button "Registrar pagamento" at bounding box center [780, 643] width 285 height 37
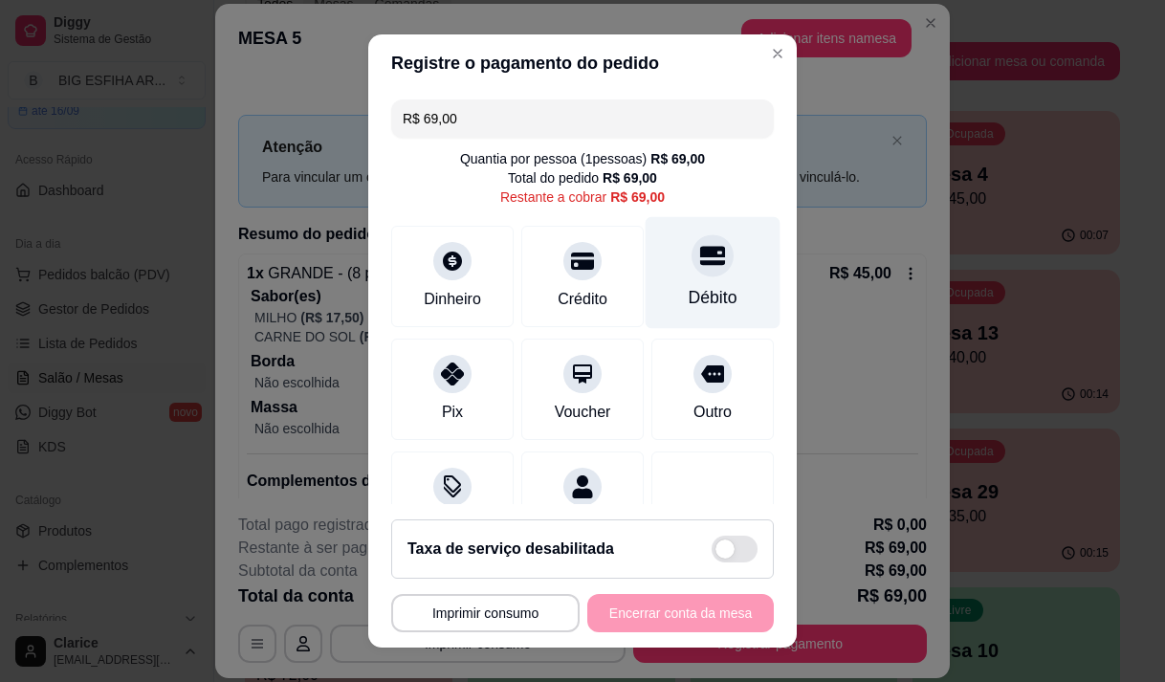
click at [689, 287] on div "Débito" at bounding box center [713, 297] width 49 height 25
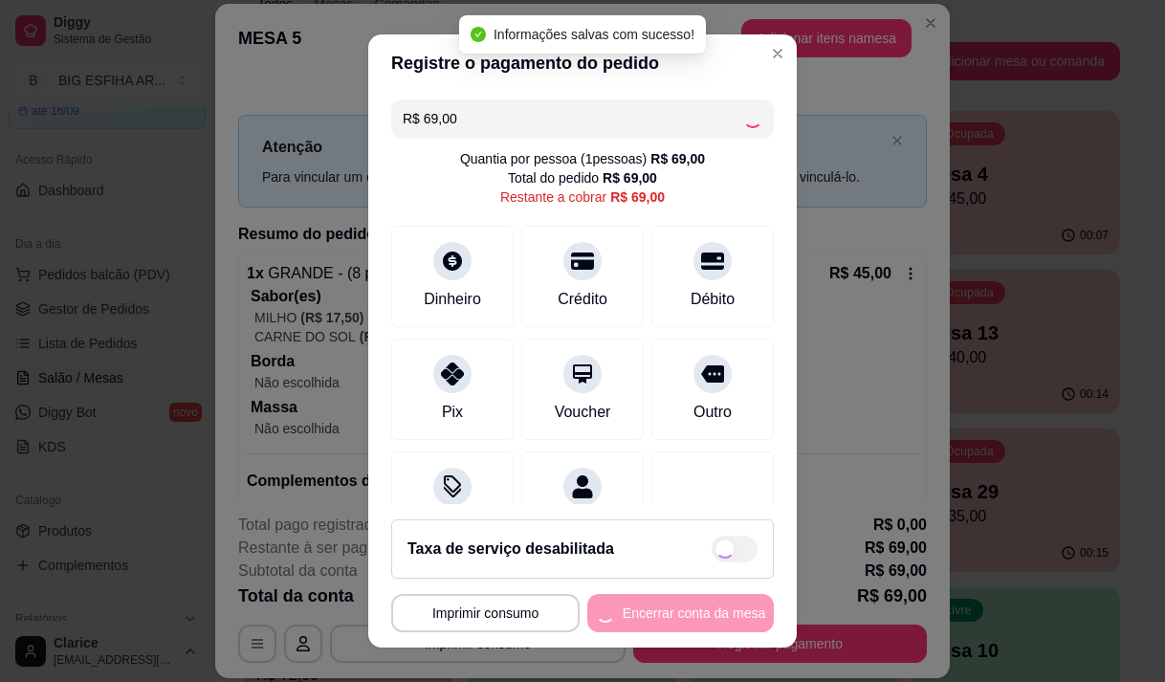
type input "R$ 0,00"
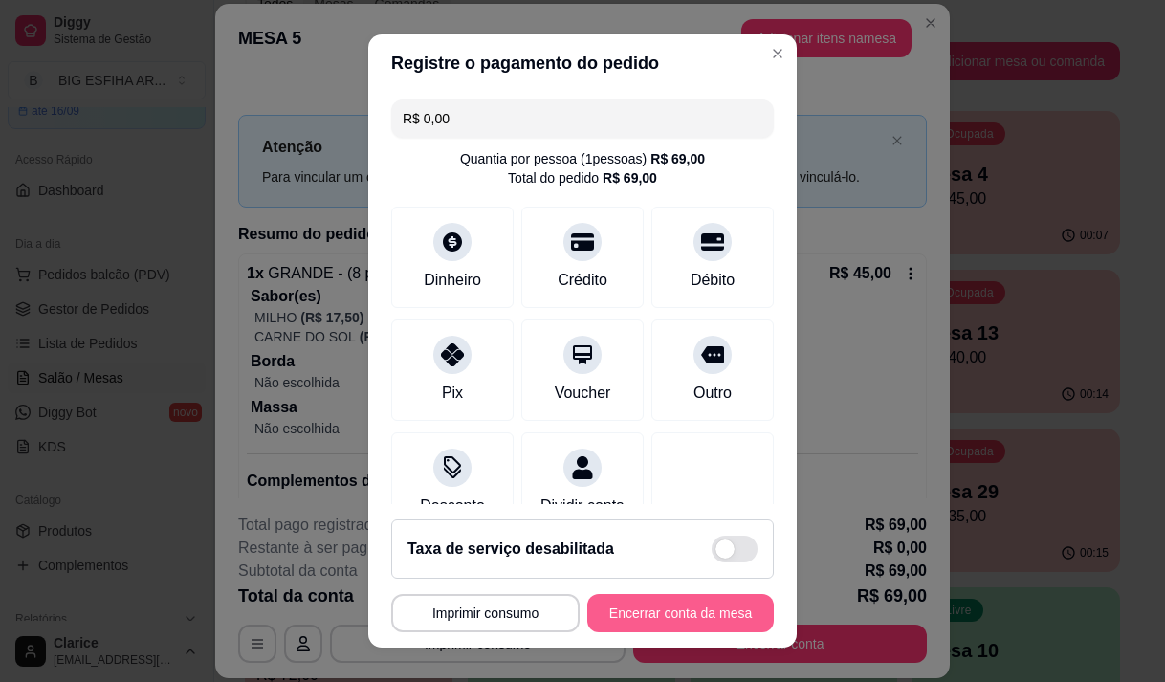
click at [675, 601] on button "Encerrar conta da mesa" at bounding box center [680, 613] width 186 height 38
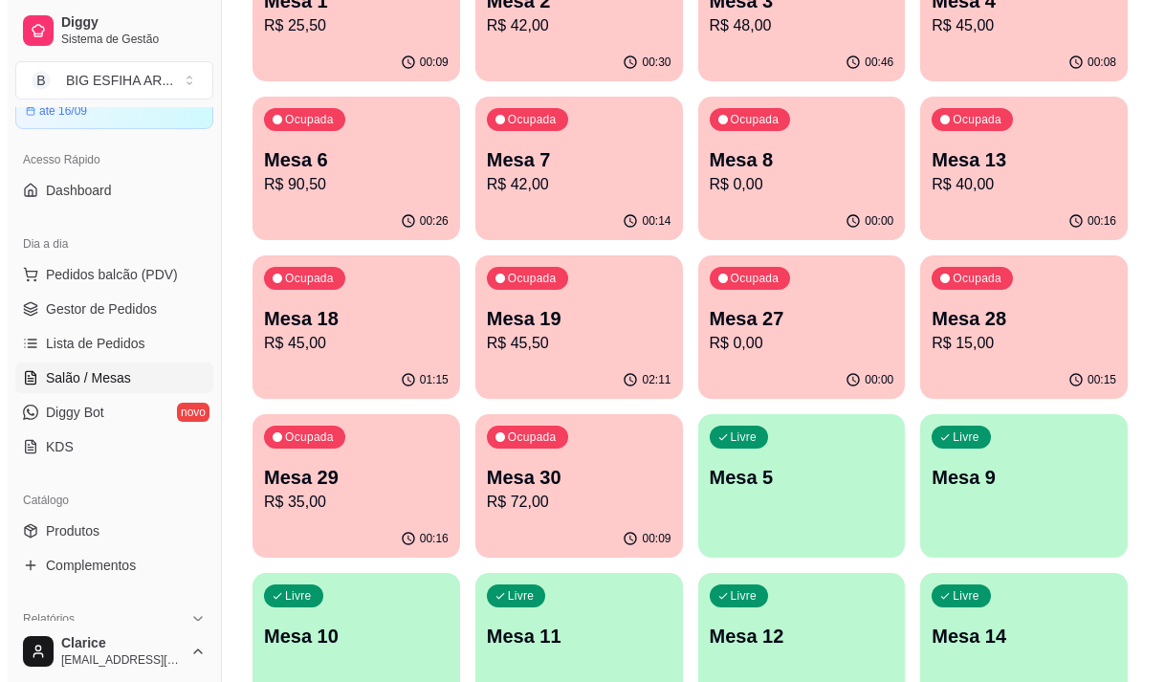
scroll to position [287, 0]
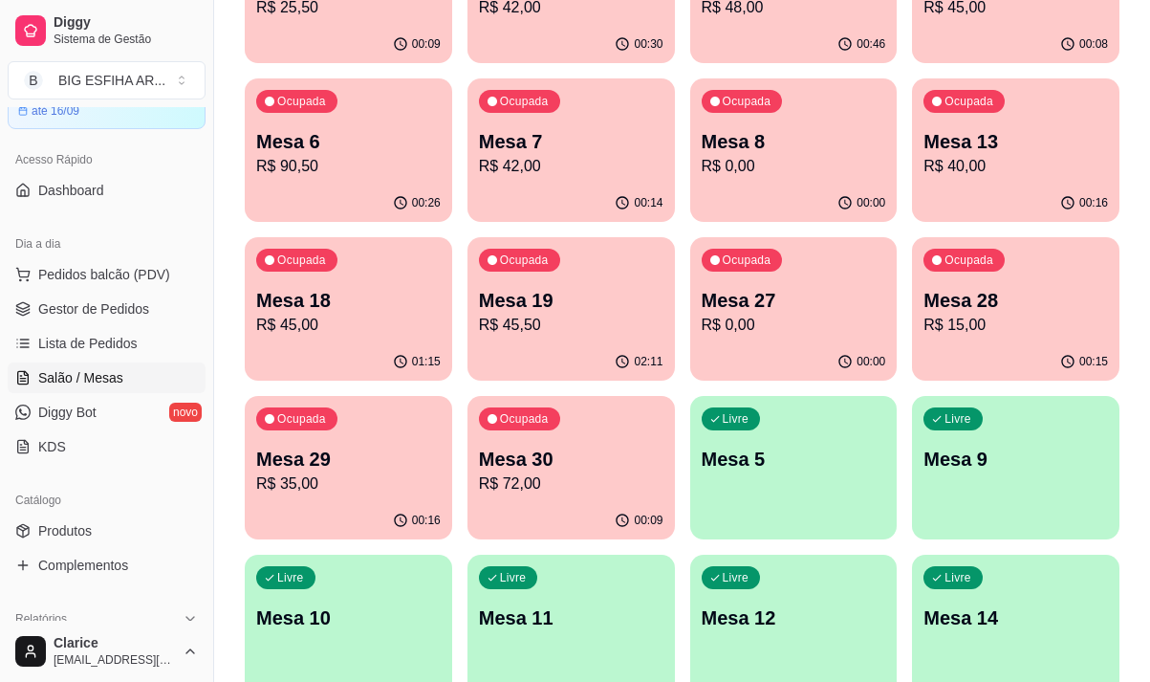
click at [563, 468] on p "Mesa 30" at bounding box center [571, 459] width 185 height 27
click at [89, 274] on span "Pedidos balcão (PDV)" at bounding box center [104, 274] width 132 height 19
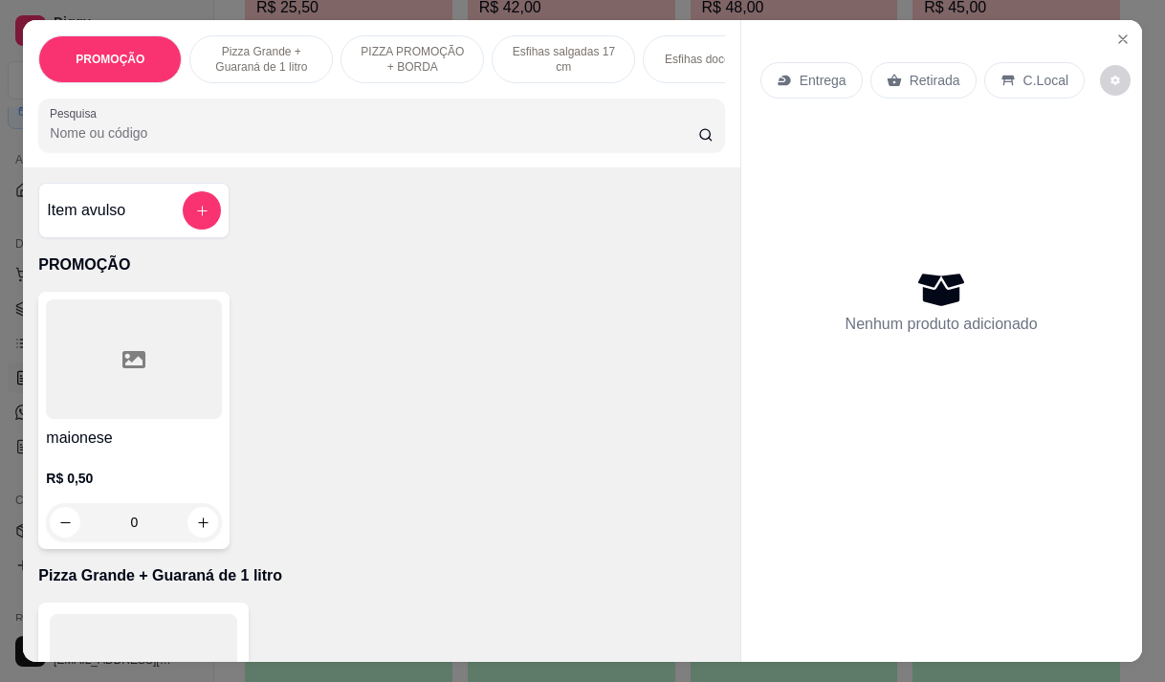
click at [809, 80] on p "Entrega" at bounding box center [822, 80] width 47 height 19
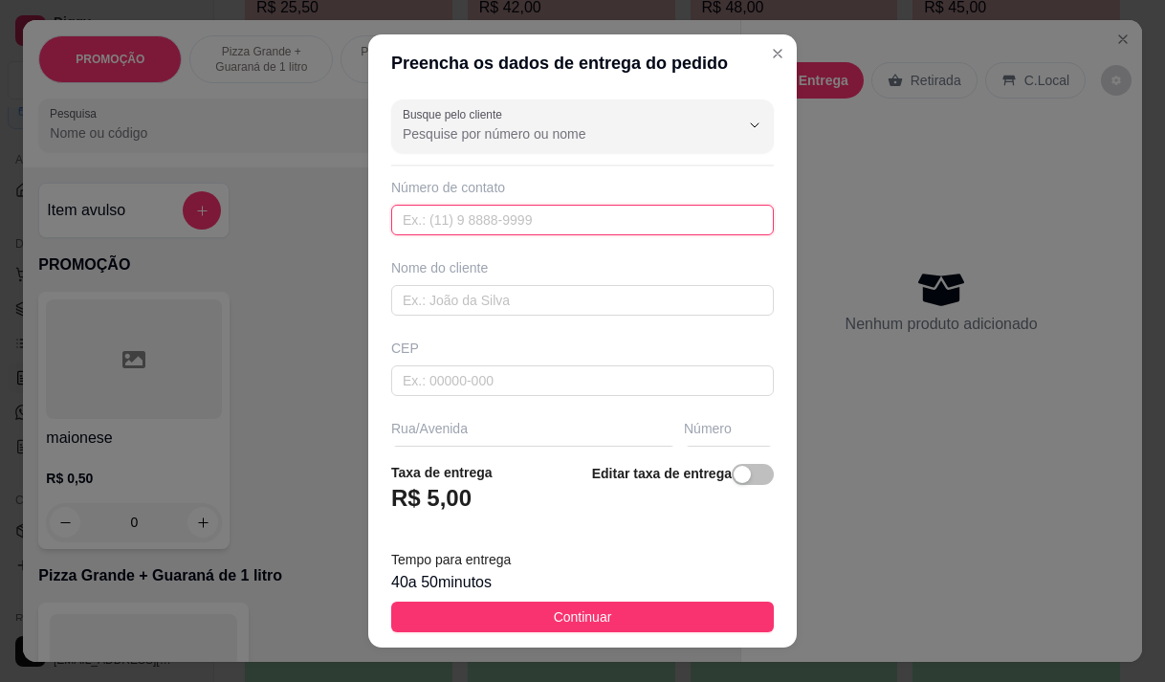
click at [573, 217] on input "text" at bounding box center [582, 220] width 383 height 31
click at [480, 220] on input "text" at bounding box center [582, 220] width 383 height 31
type input "[PHONE_NUMBER]"
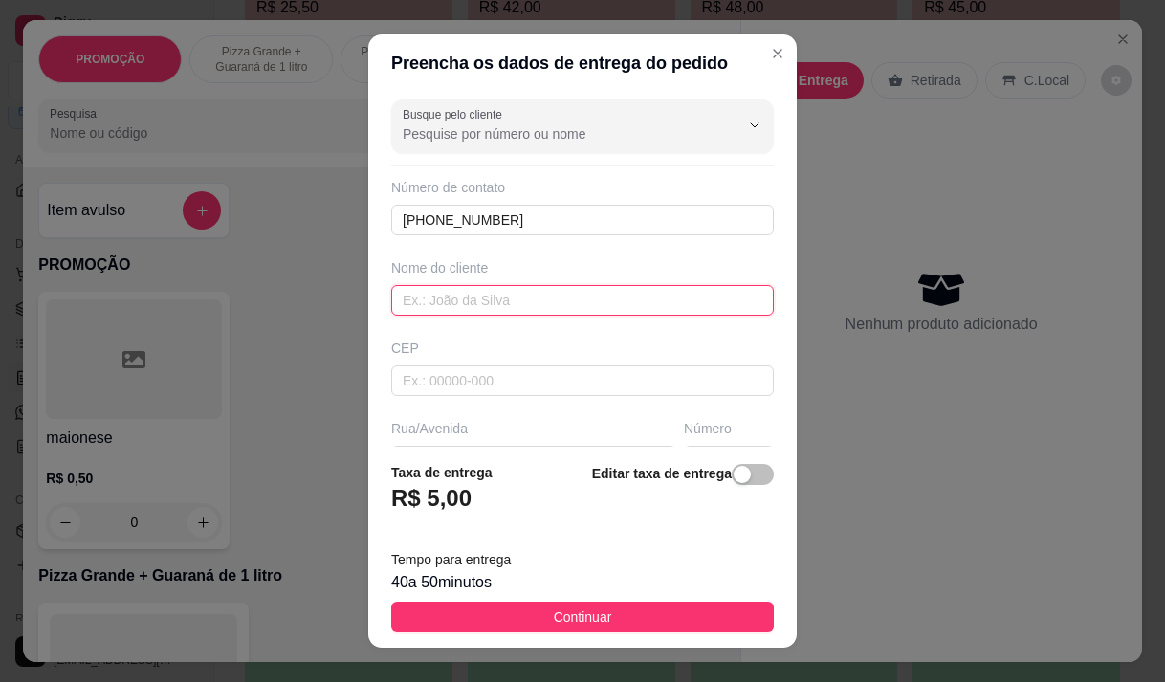
click at [423, 290] on input "text" at bounding box center [582, 300] width 383 height 31
type input "lenine"
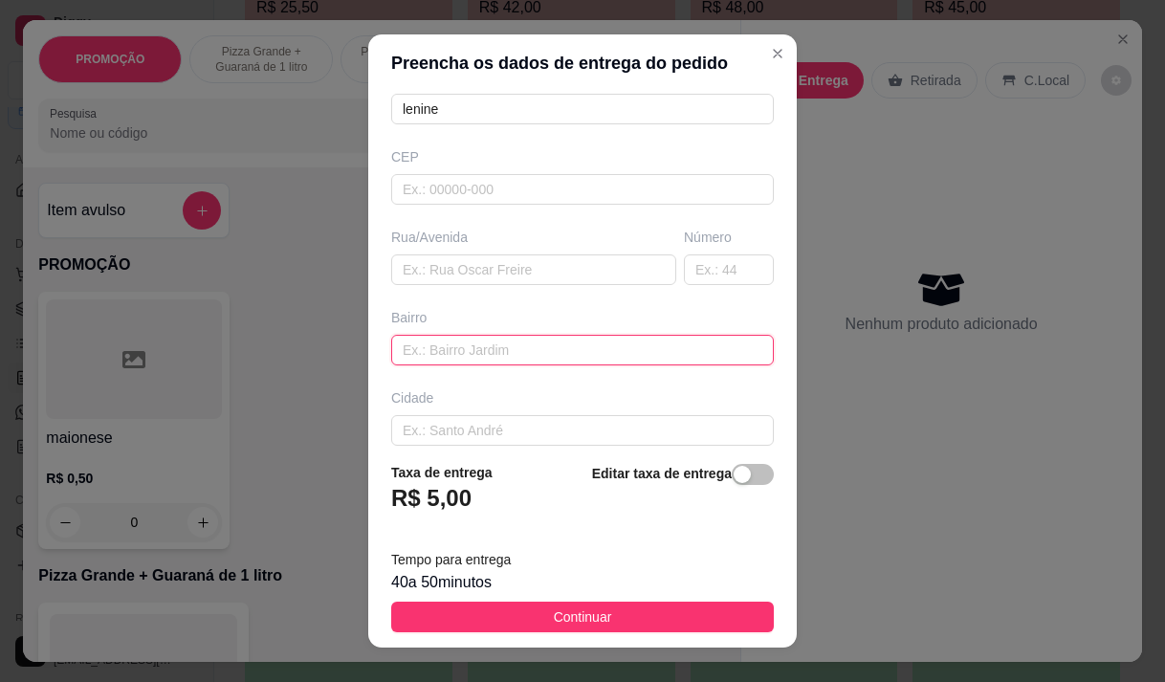
click at [470, 355] on input "text" at bounding box center [582, 350] width 383 height 31
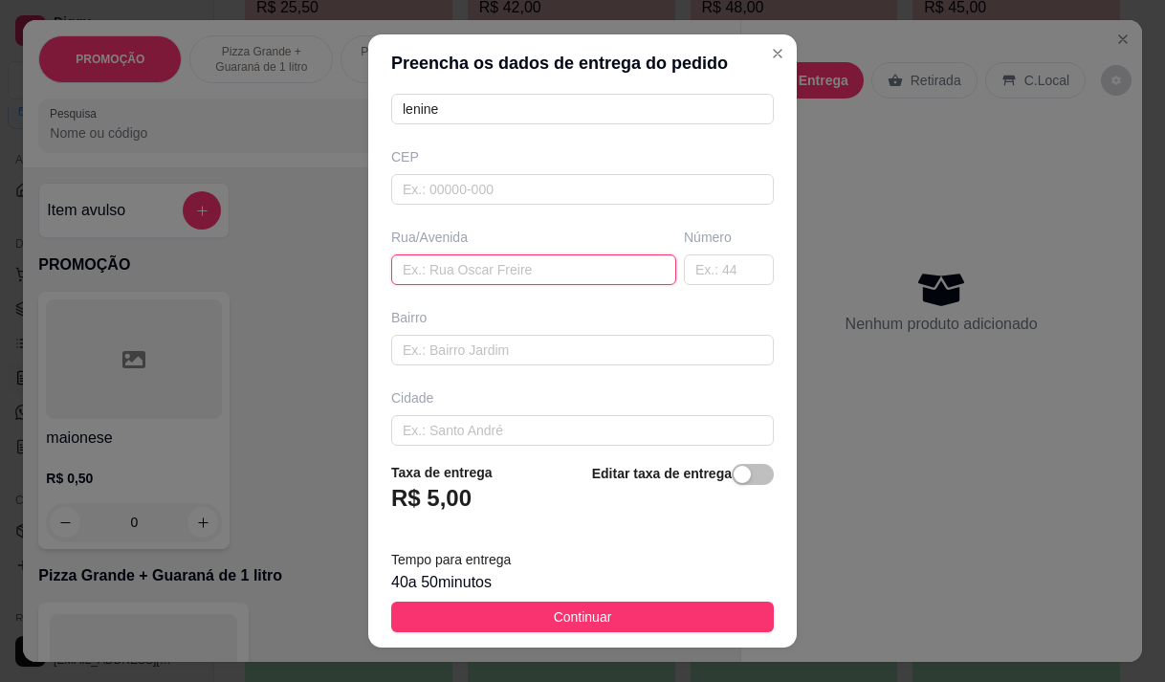
click at [485, 262] on input "text" at bounding box center [533, 269] width 285 height 31
paste input "Azevedo Bolão 1860"
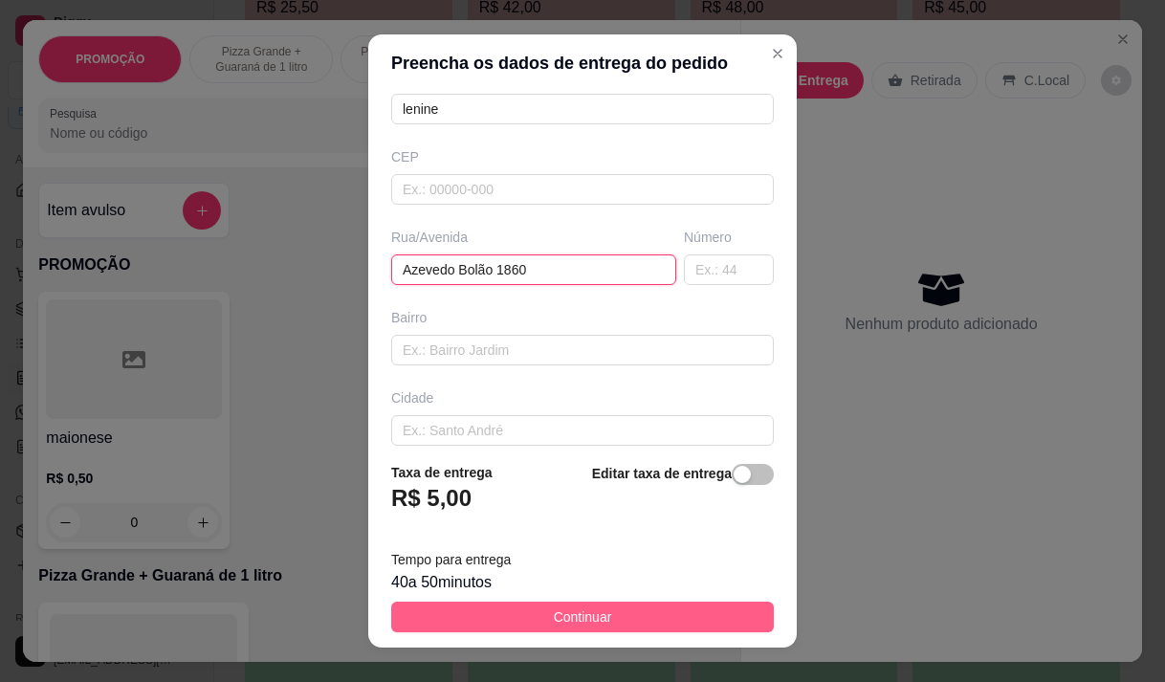
type input "Azevedo Bolão 1860"
click at [529, 609] on button "Continuar" at bounding box center [582, 617] width 383 height 31
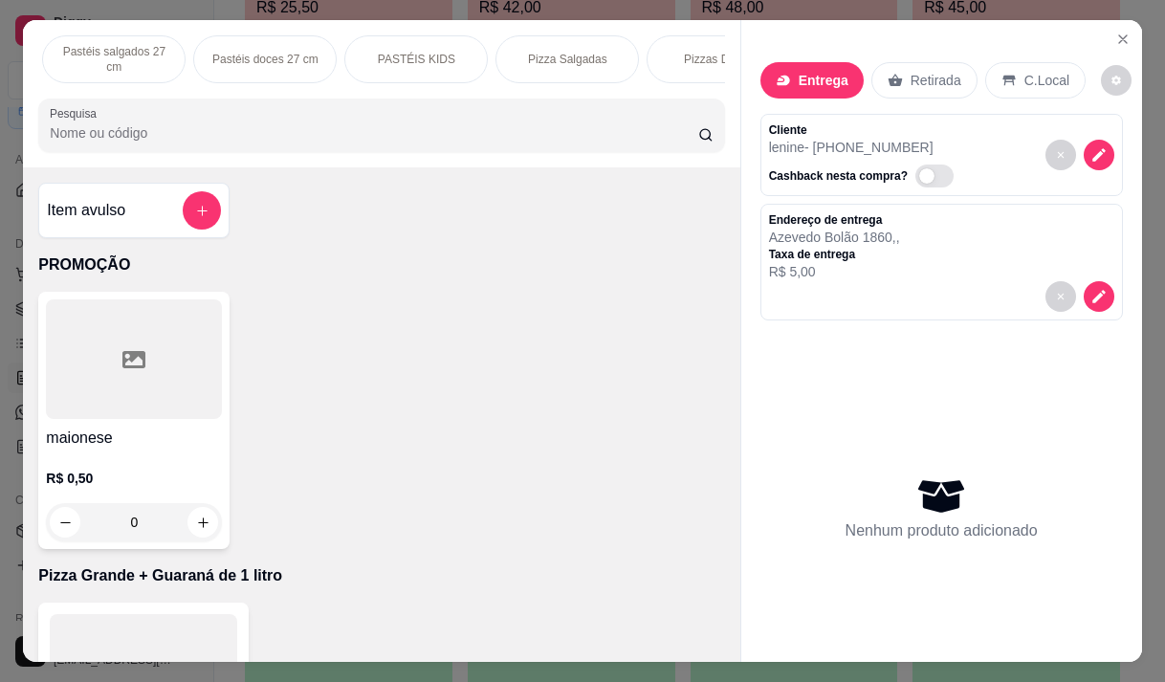
scroll to position [0, 918]
click at [538, 53] on p "Pizza Salgadas" at bounding box center [552, 59] width 79 height 15
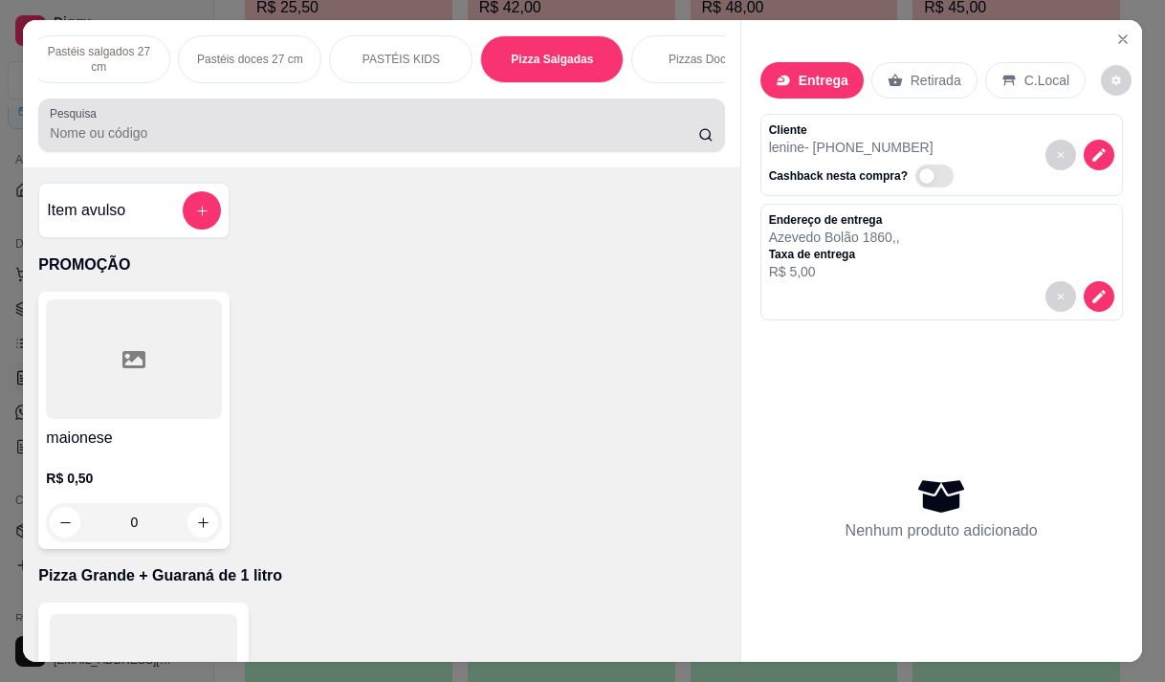
scroll to position [48, 0]
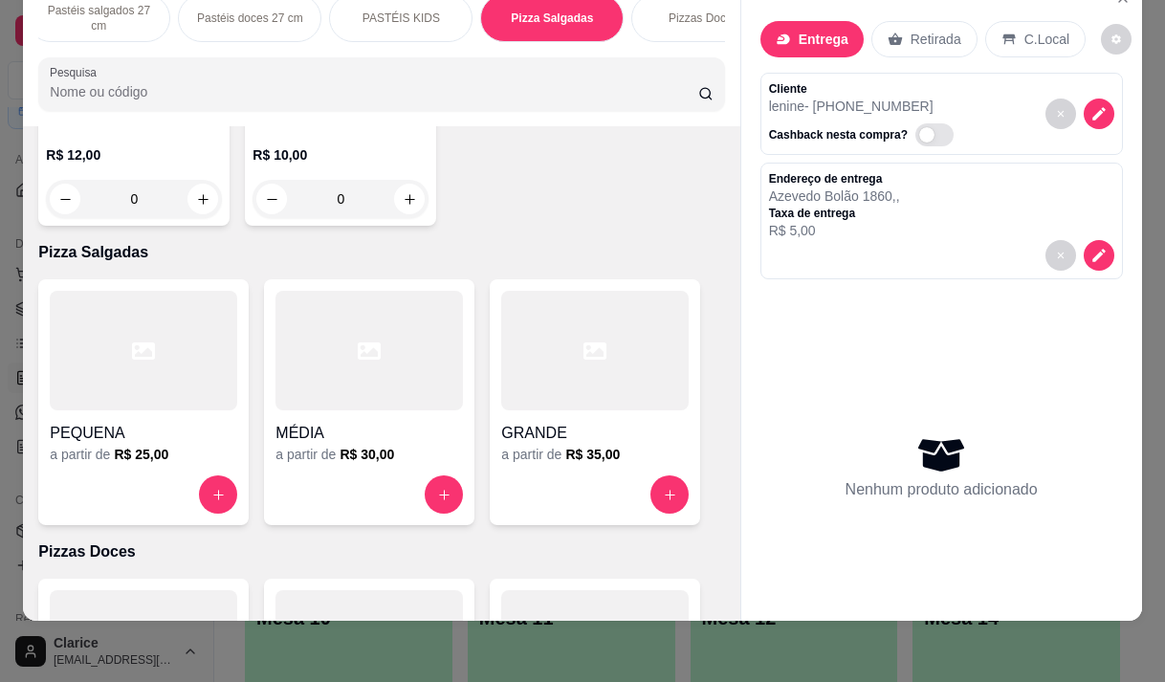
click at [553, 422] on h4 "GRANDE" at bounding box center [594, 433] width 187 height 23
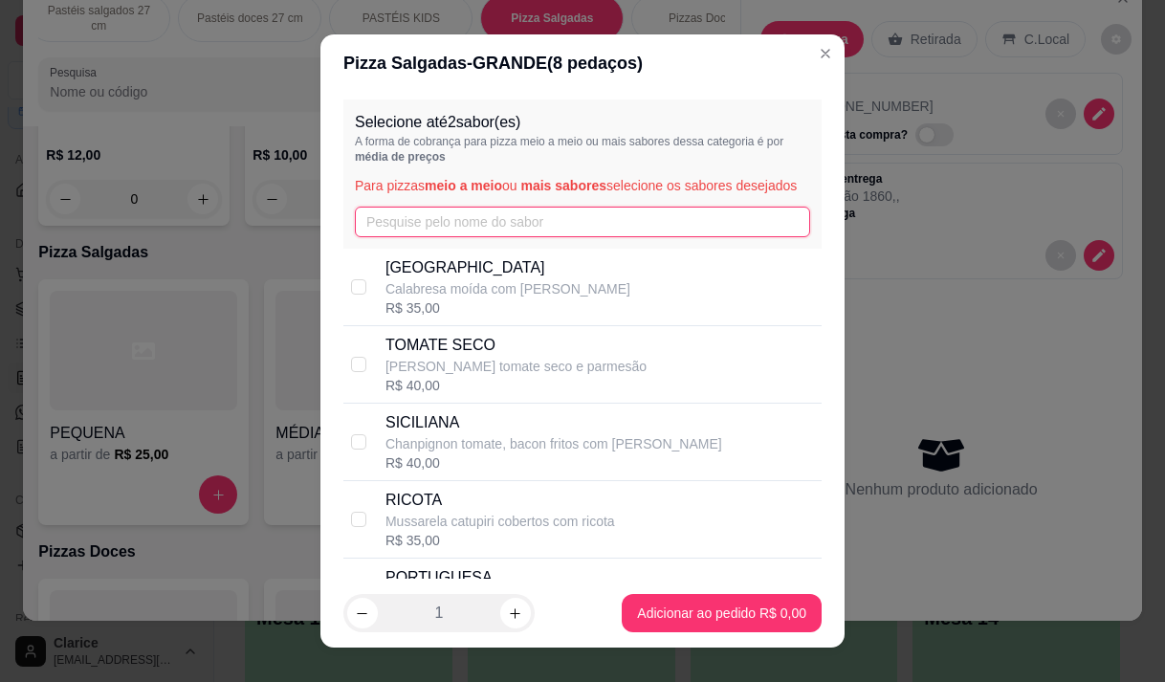
click at [488, 233] on input "text" at bounding box center [582, 222] width 455 height 31
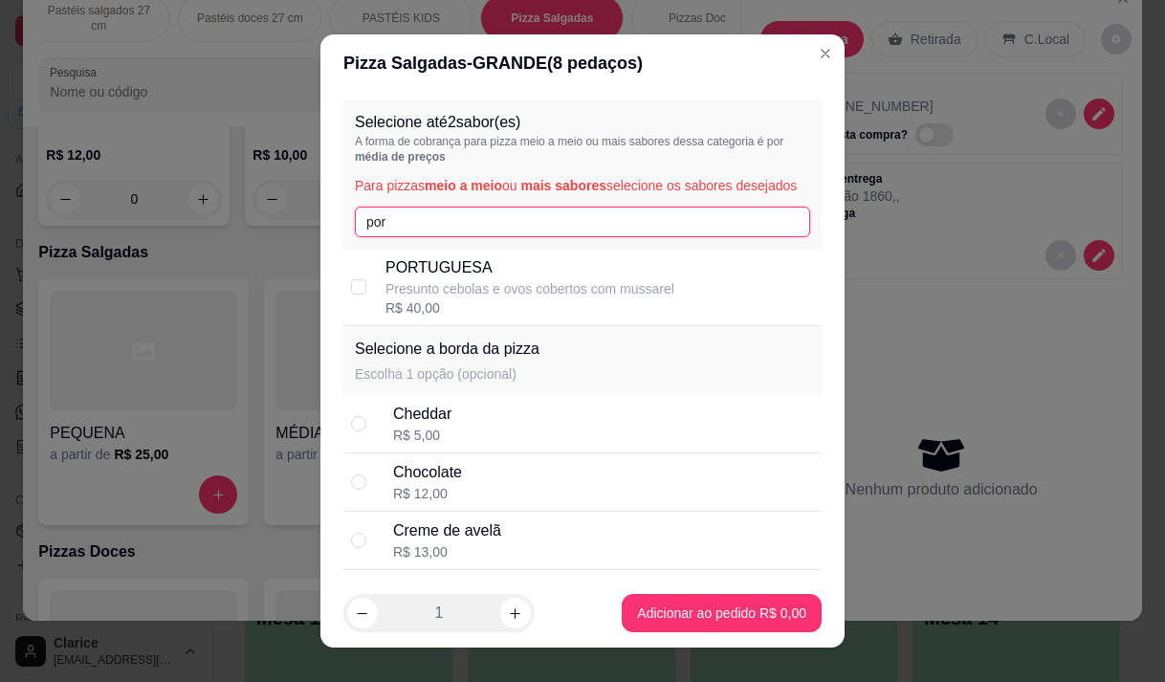
type input "por"
click at [528, 279] on p "PORTUGUESA" at bounding box center [529, 267] width 289 height 23
checkbox input "true"
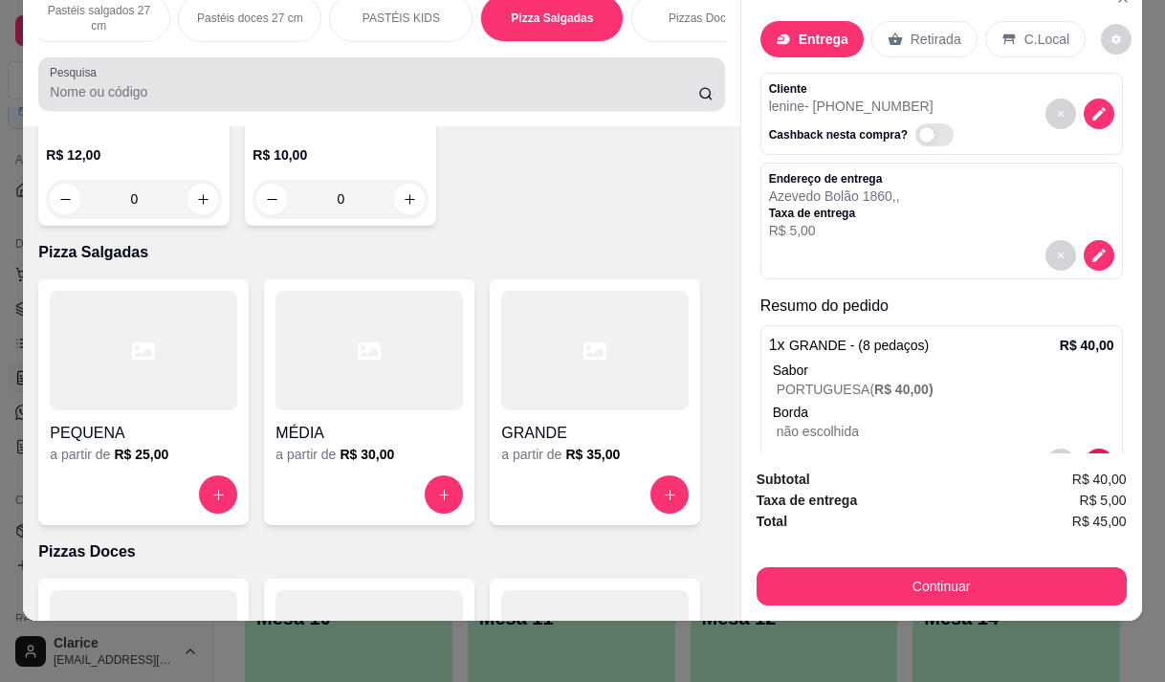
click at [157, 97] on input "Pesquisa" at bounding box center [374, 91] width 648 height 19
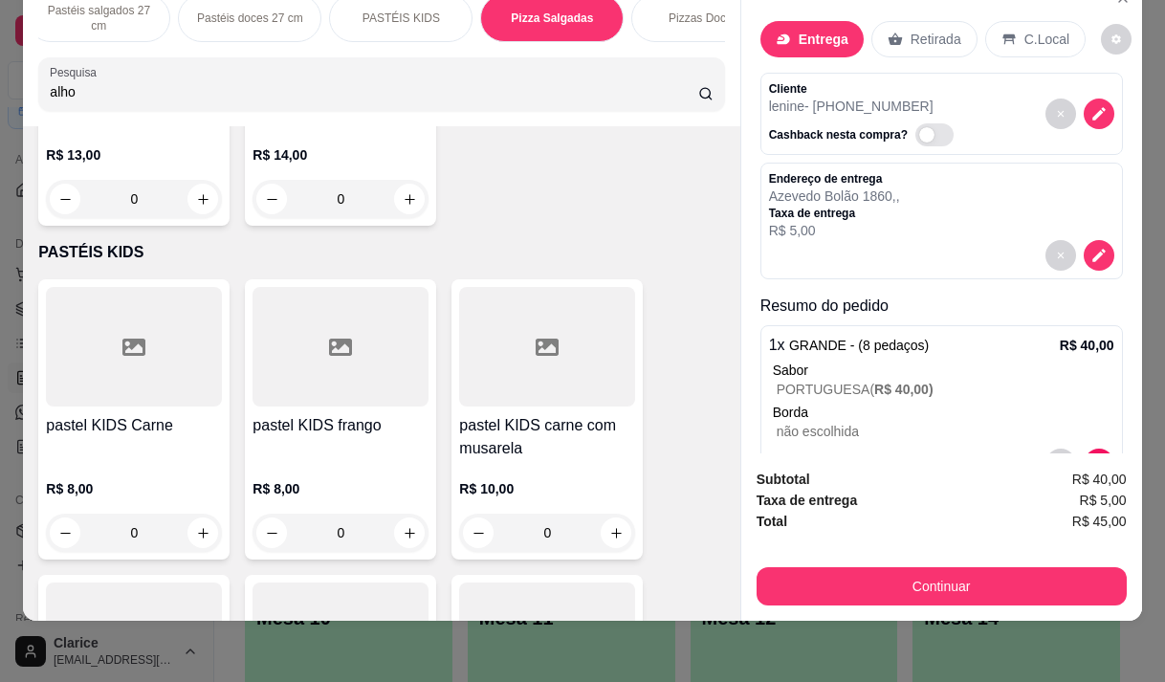
scroll to position [16285, 0]
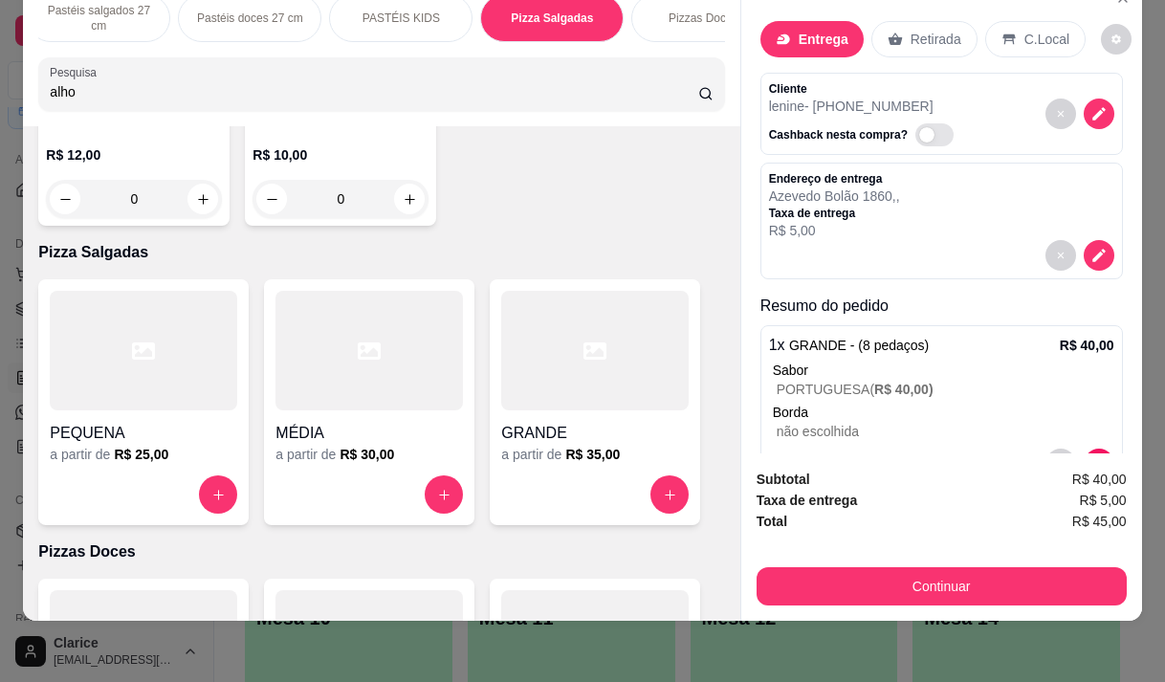
type input "alho"
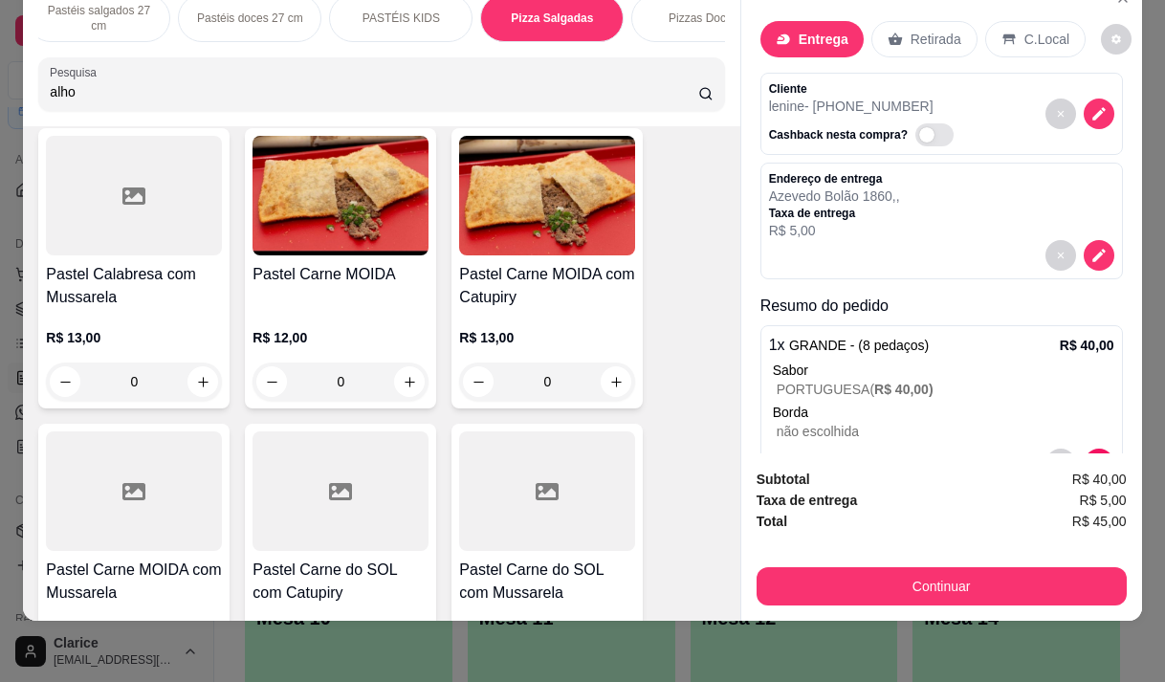
scroll to position [0, 0]
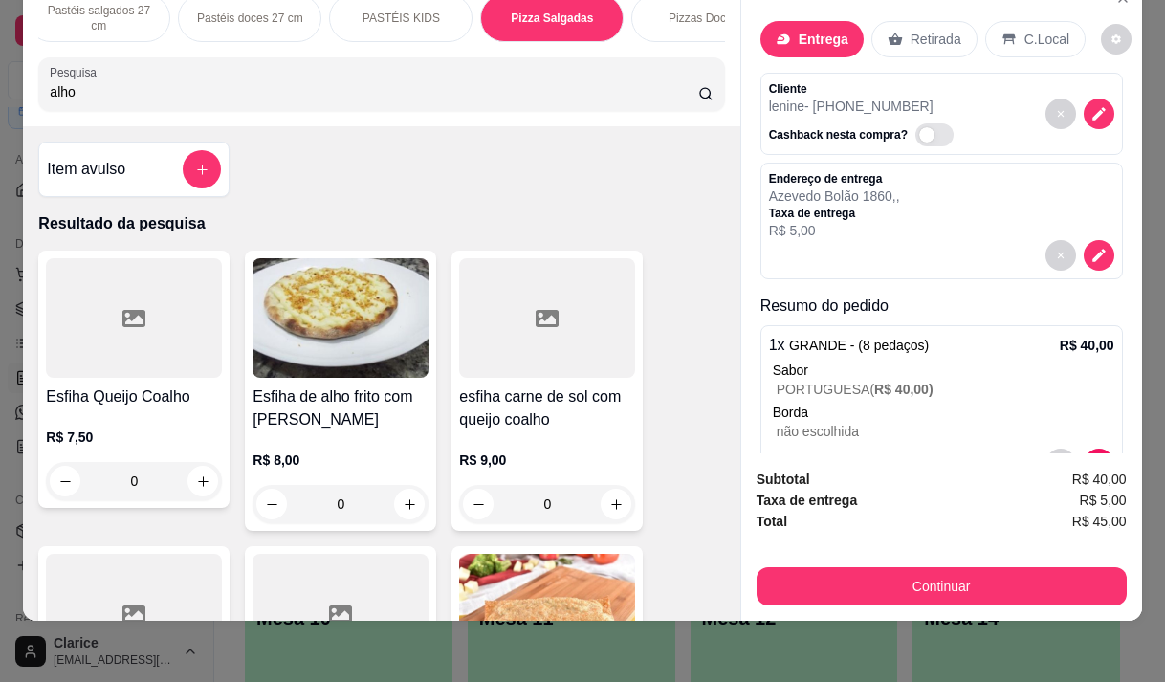
click at [356, 436] on div "R$ 8,00 0" at bounding box center [340, 477] width 176 height 92
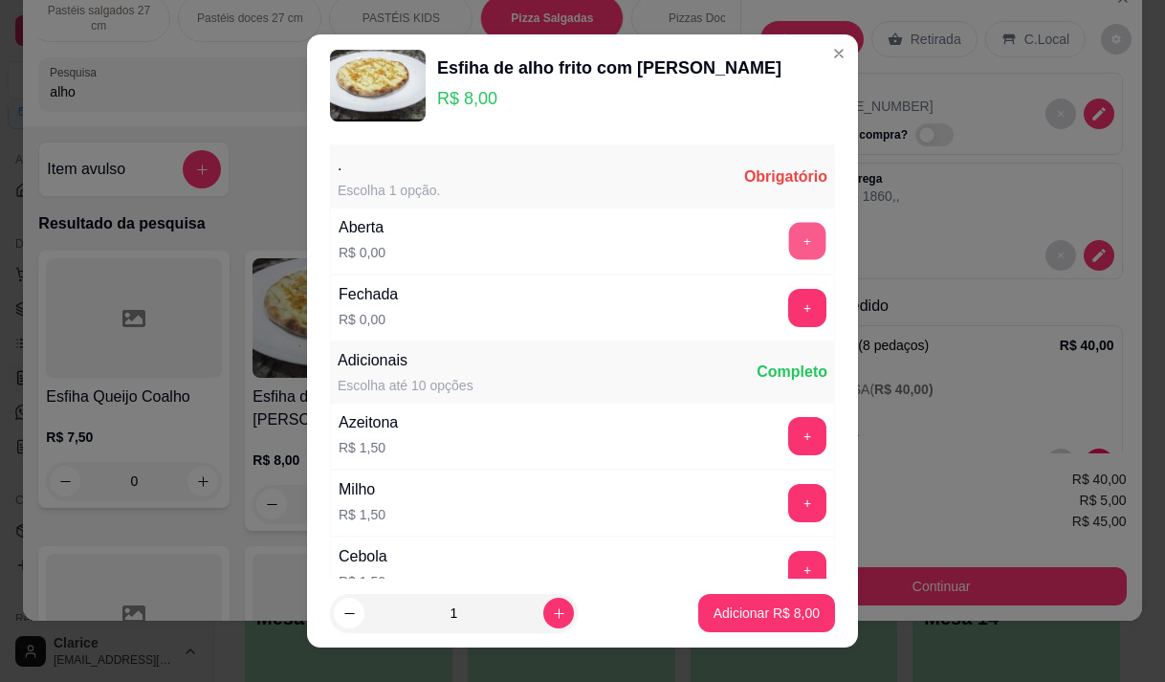
click at [789, 229] on button "+" at bounding box center [807, 240] width 37 height 37
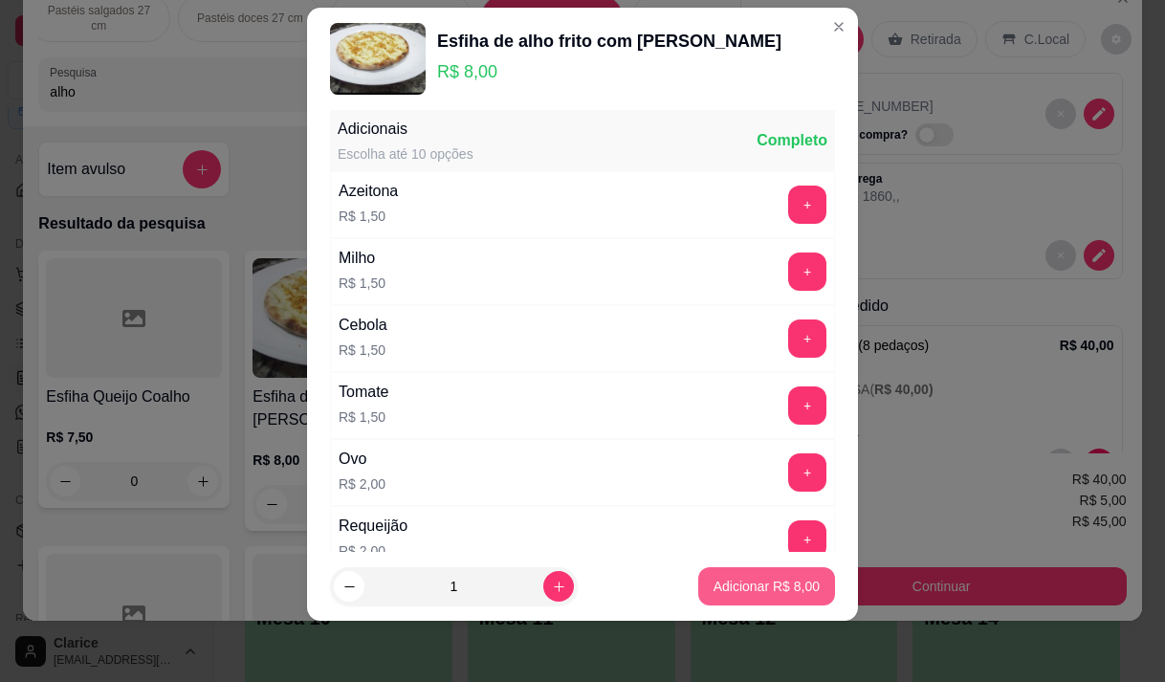
click at [698, 580] on button "Adicionar R$ 8,00" at bounding box center [766, 586] width 137 height 38
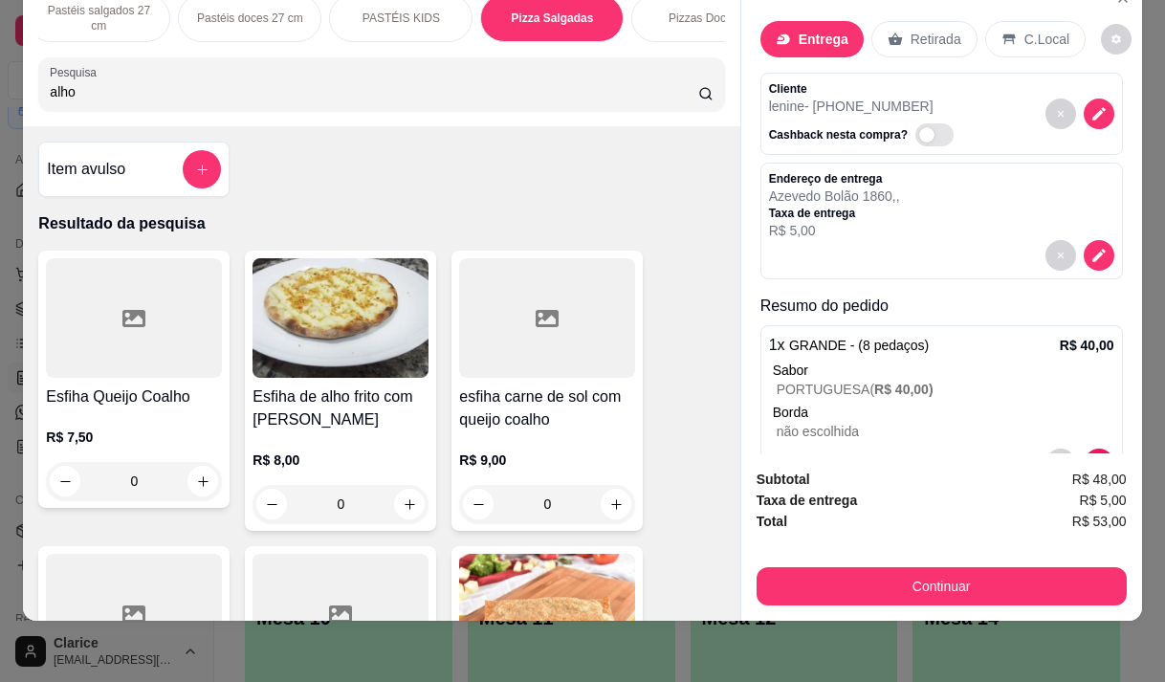
click at [466, 86] on input "alho" at bounding box center [374, 91] width 648 height 19
click at [466, 85] on input "alho" at bounding box center [374, 91] width 648 height 19
click at [465, 85] on input "alho" at bounding box center [374, 91] width 648 height 19
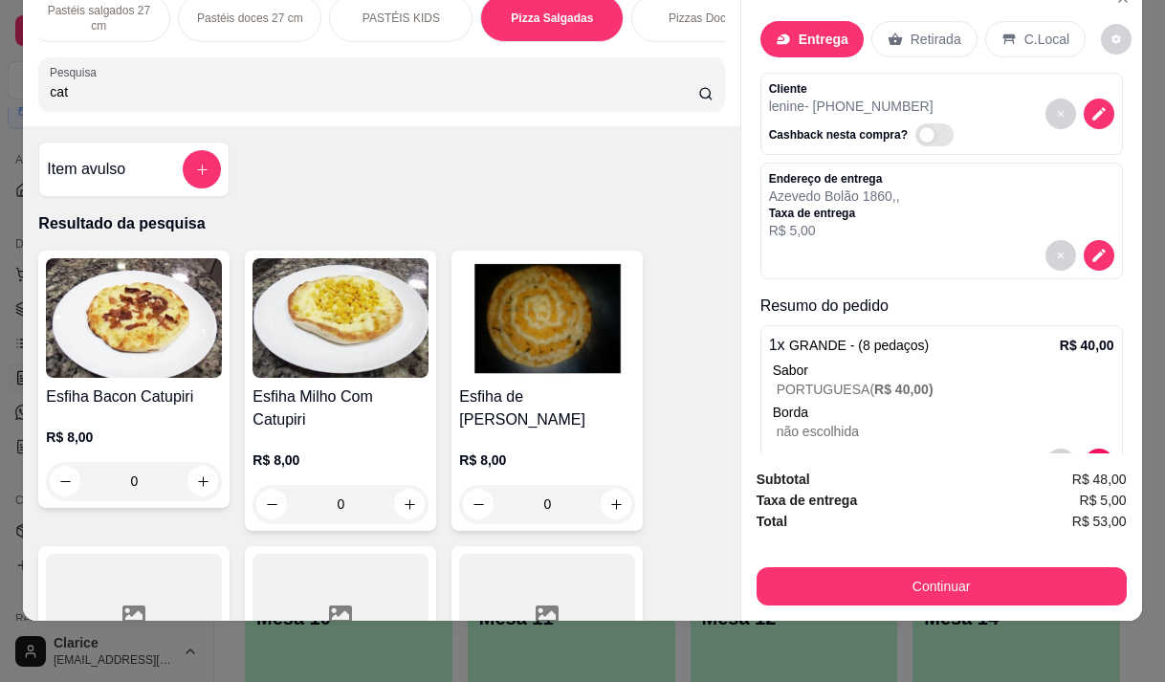
type input "cat"
click at [341, 431] on div "R$ 8,00 0" at bounding box center [340, 477] width 176 height 92
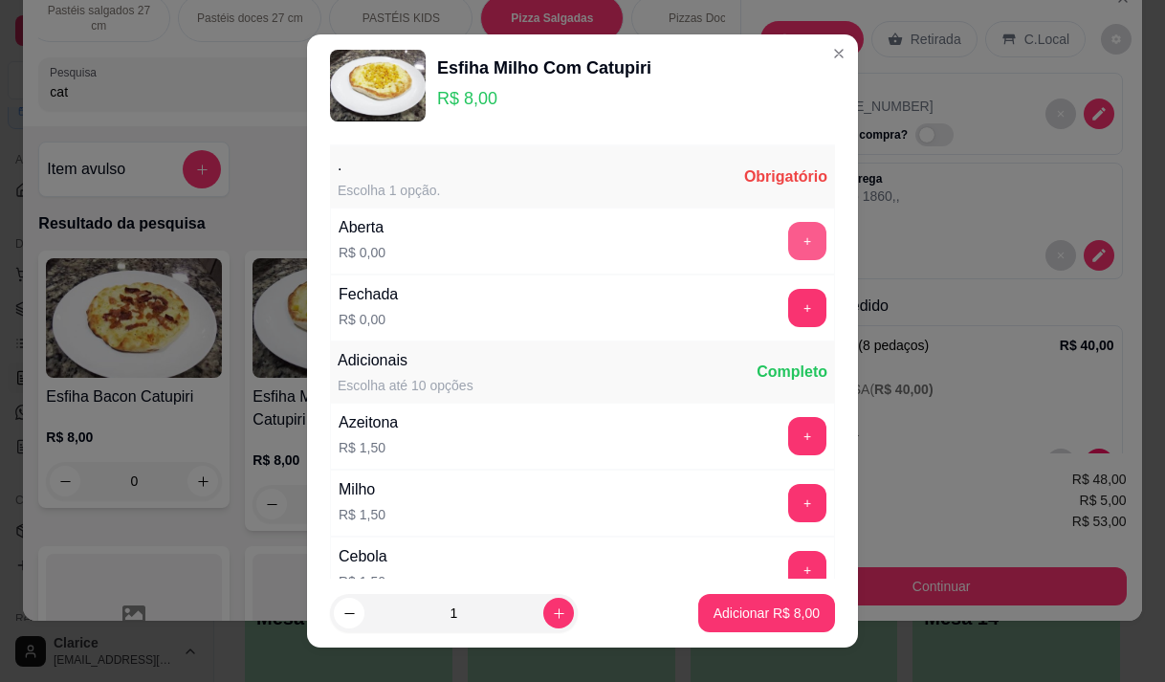
click at [788, 230] on button "+" at bounding box center [807, 241] width 38 height 38
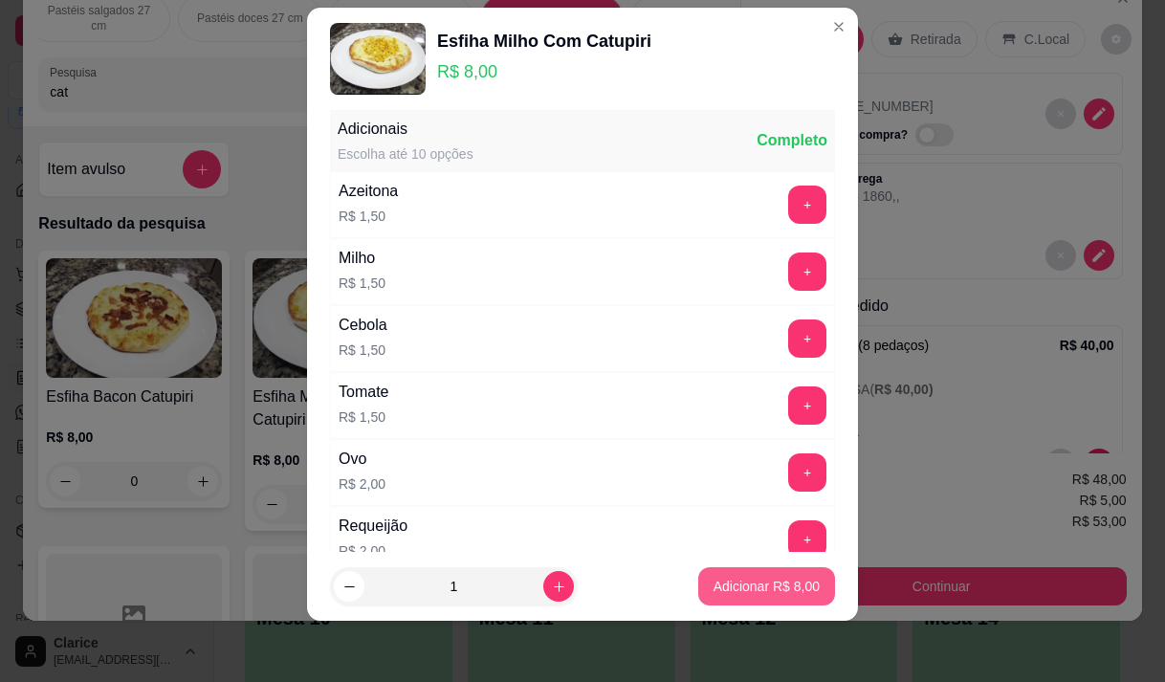
click at [743, 595] on p "Adicionar R$ 8,00" at bounding box center [766, 586] width 106 height 19
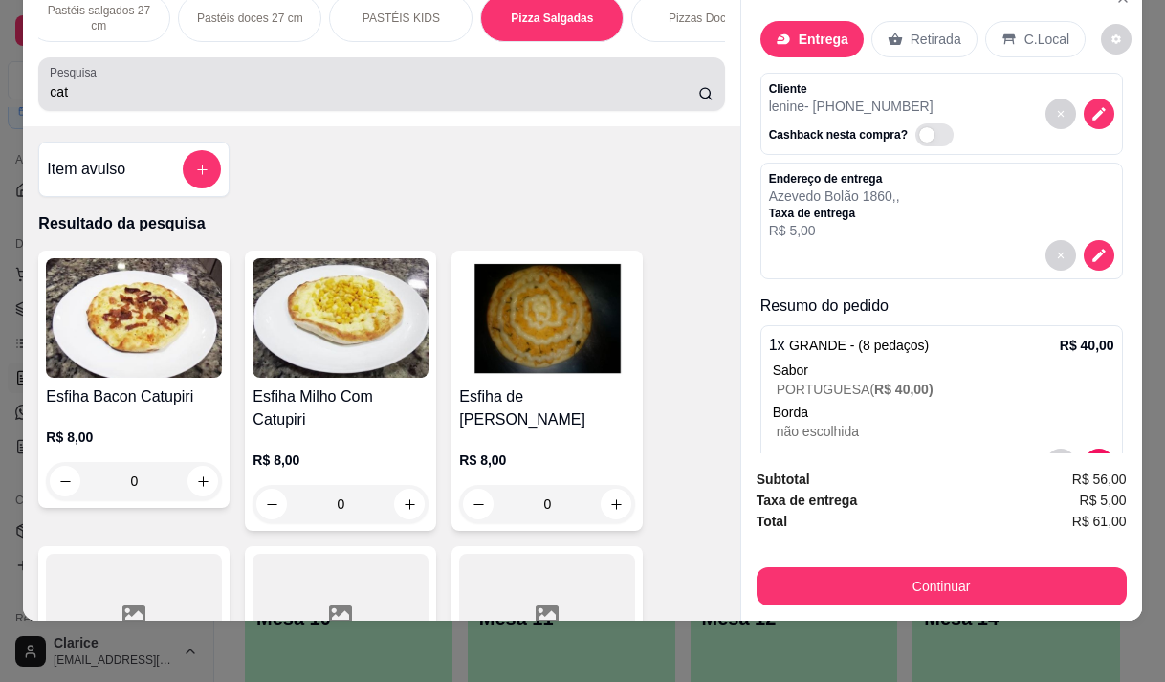
click at [151, 103] on div "Pesquisa cat" at bounding box center [381, 84] width 686 height 54
click at [151, 103] on div "cat" at bounding box center [381, 84] width 663 height 38
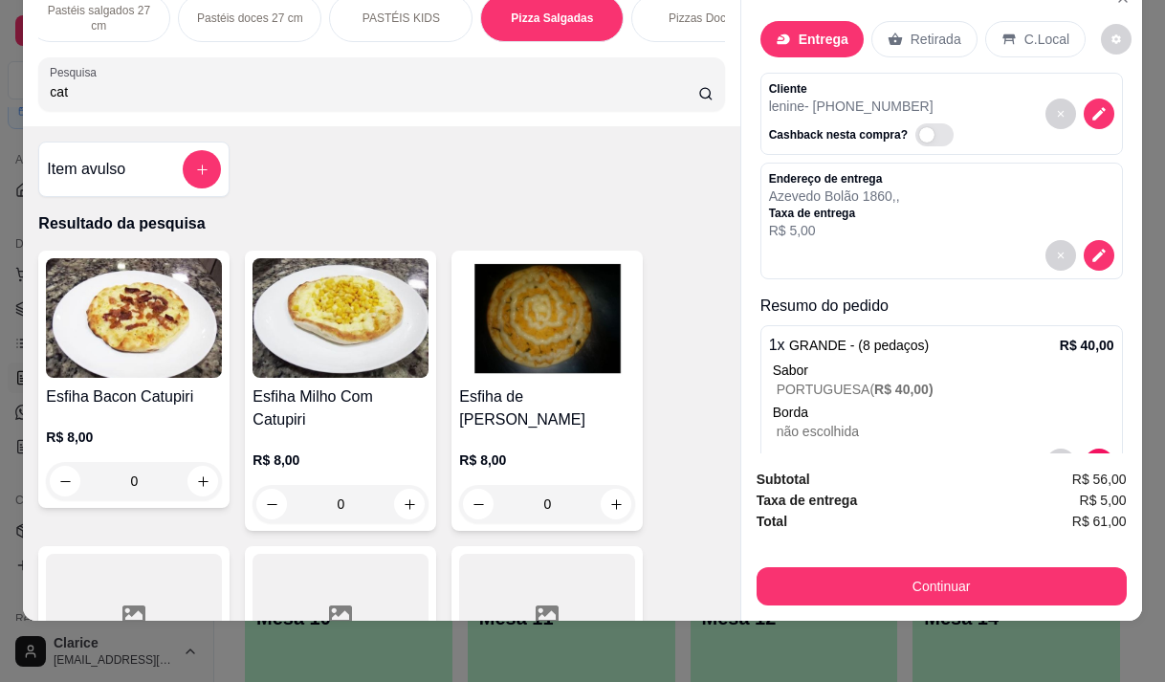
click at [151, 103] on div "cat" at bounding box center [381, 84] width 663 height 38
click at [151, 96] on input "cat" at bounding box center [374, 91] width 648 height 19
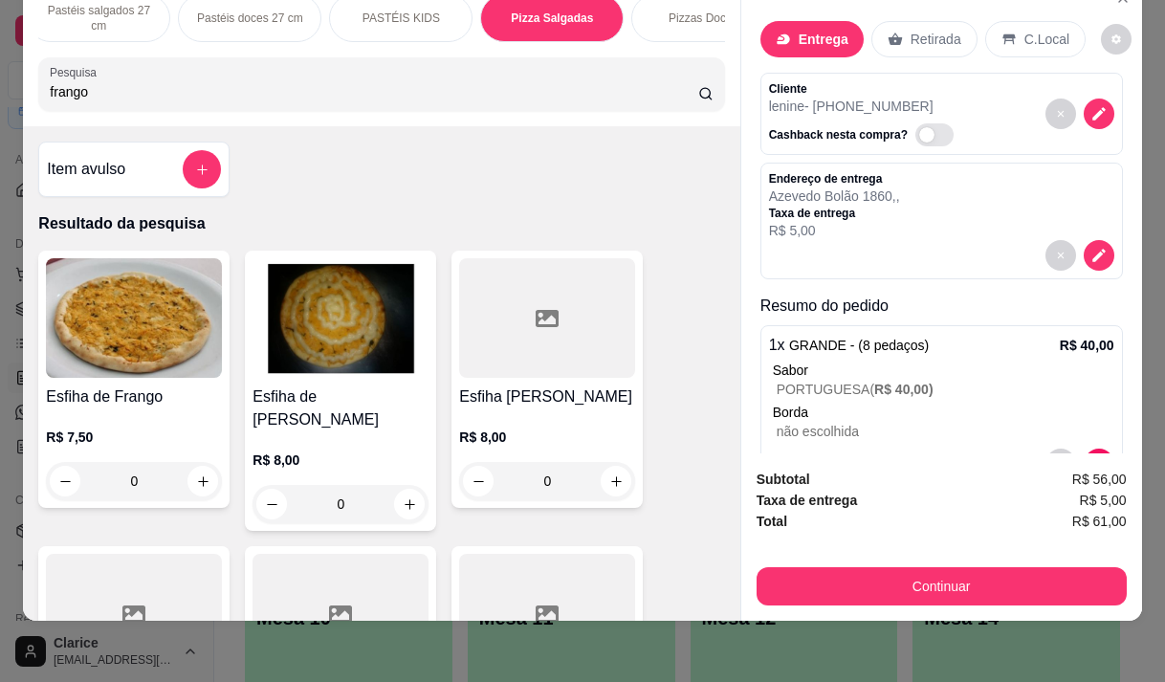
type input "frango"
click at [339, 431] on div "R$ 8,00 0" at bounding box center [340, 477] width 176 height 92
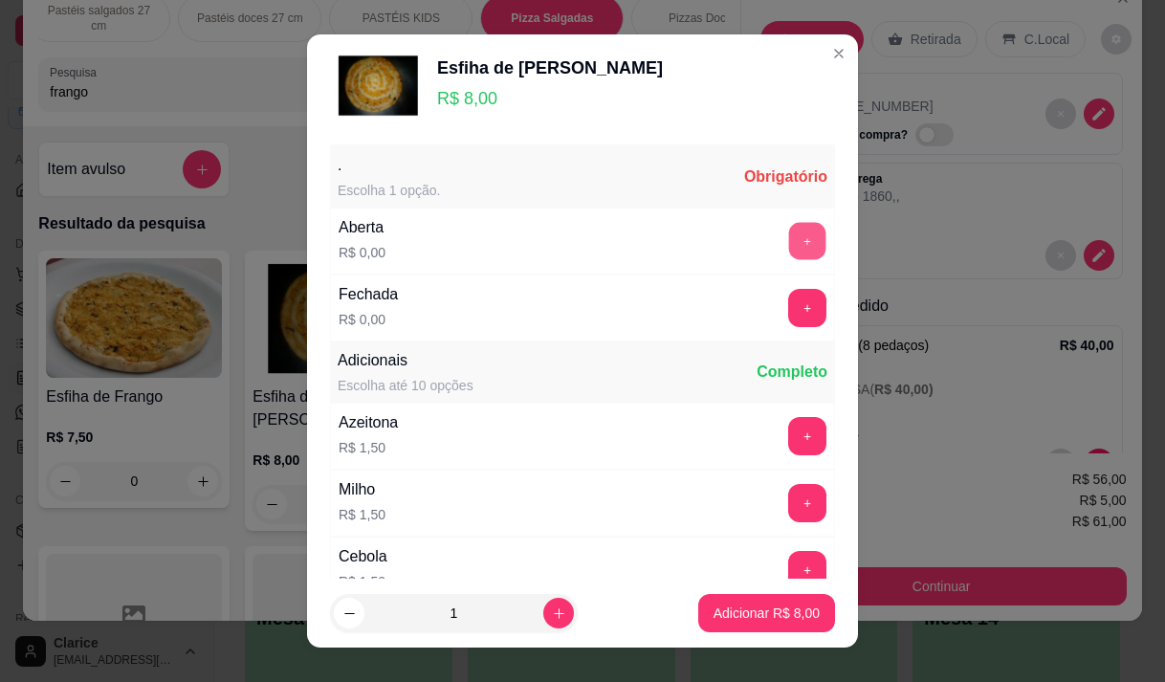
click at [789, 232] on button "+" at bounding box center [807, 240] width 37 height 37
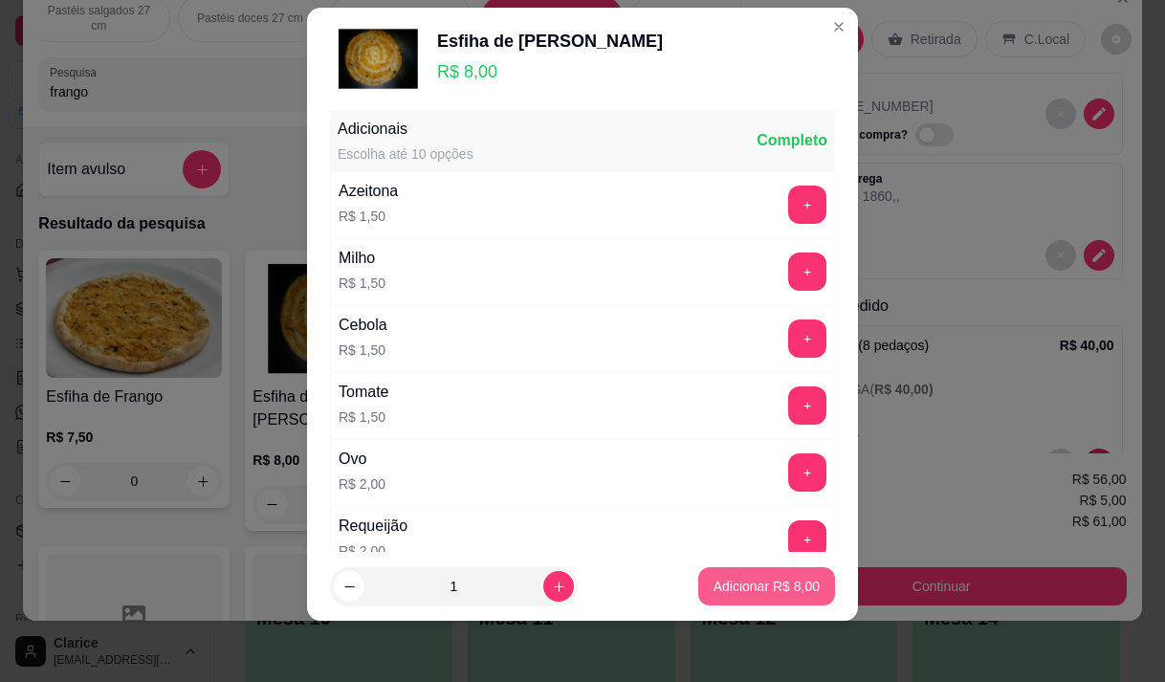
click at [743, 585] on p "Adicionar R$ 8,00" at bounding box center [766, 586] width 106 height 19
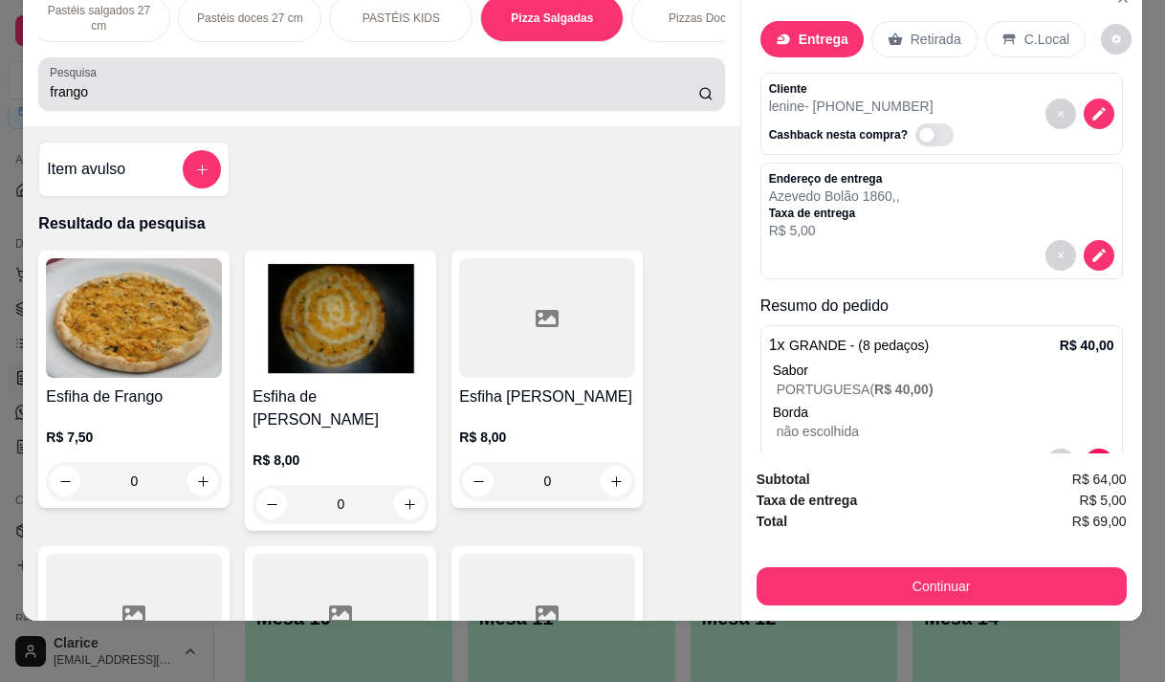
click at [199, 104] on div "Pesquisa frango" at bounding box center [381, 84] width 686 height 54
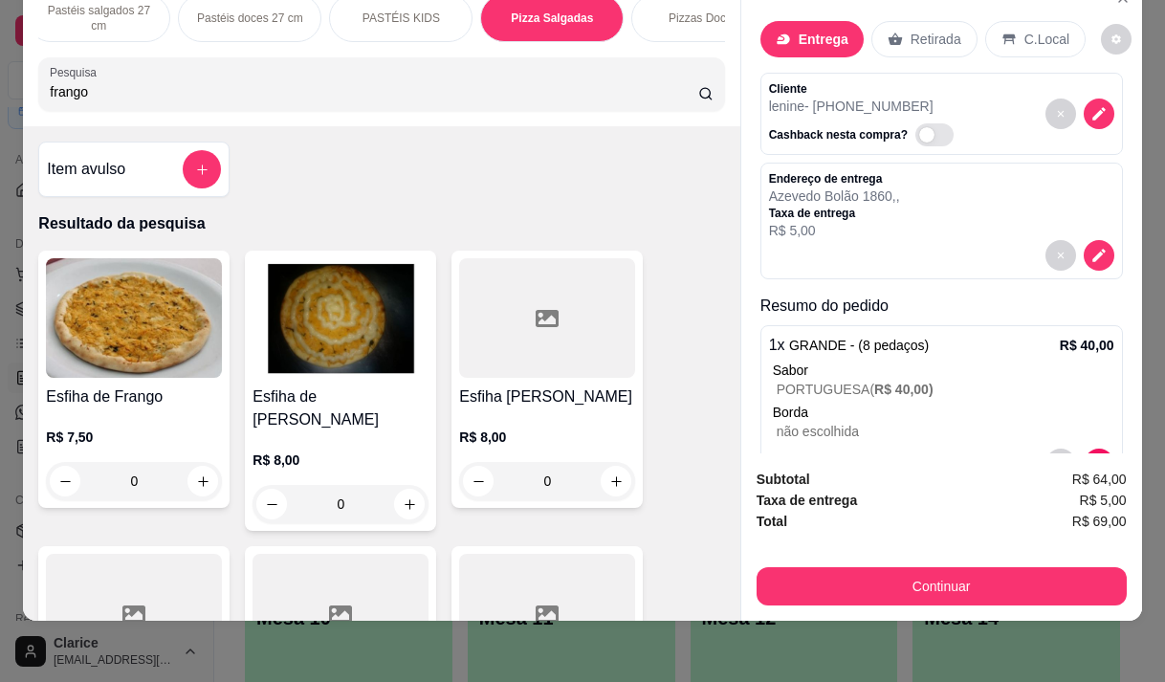
click at [199, 104] on div "Pesquisa frango" at bounding box center [381, 84] width 686 height 54
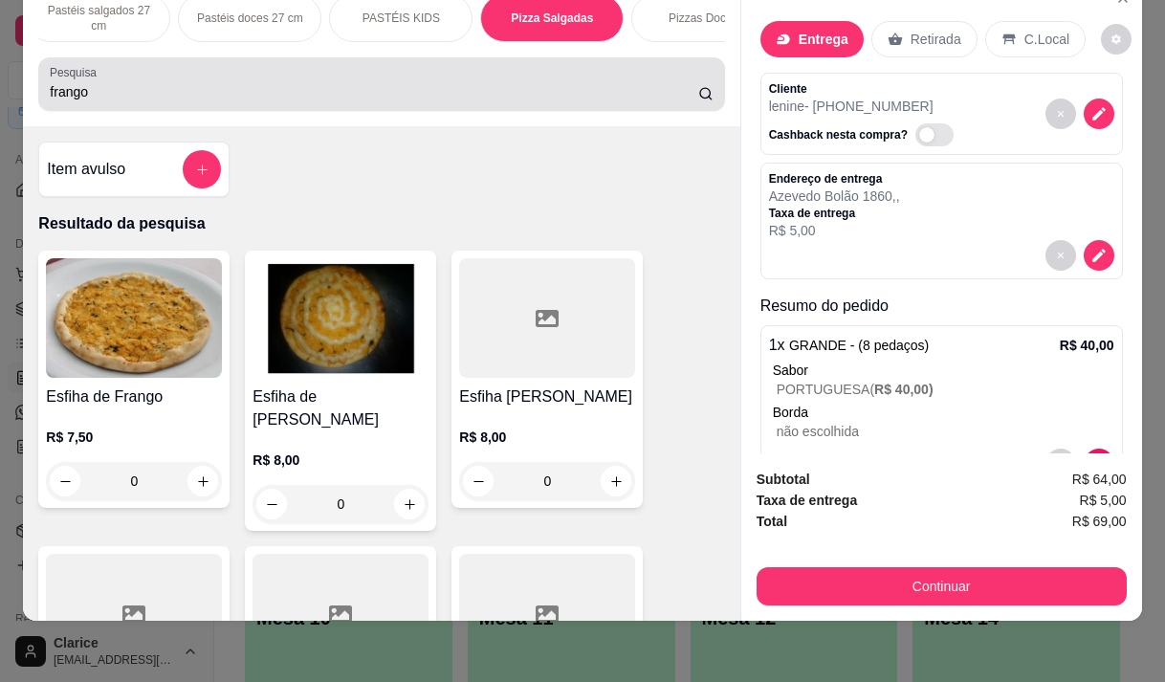
click at [199, 104] on div "Pesquisa frango" at bounding box center [381, 84] width 686 height 54
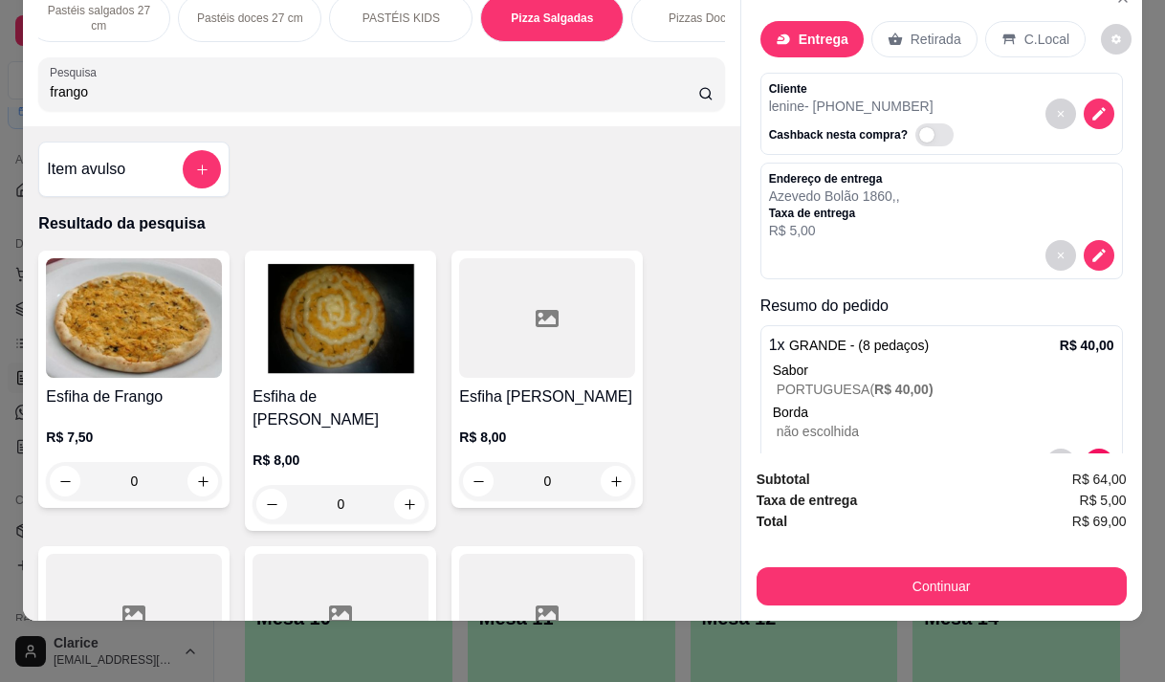
click at [50, 88] on input "frango" at bounding box center [374, 91] width 648 height 19
click at [66, 85] on input "frango" at bounding box center [374, 91] width 648 height 19
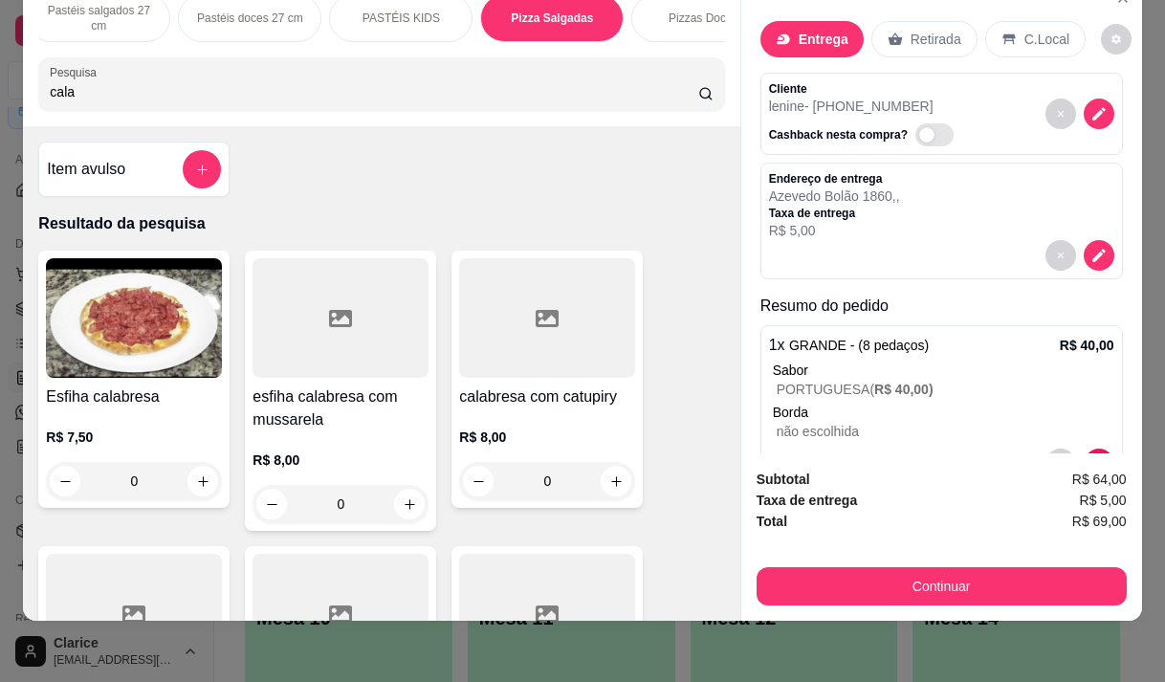
type input "cala"
click at [534, 427] on div "R$ 8,00 0" at bounding box center [547, 454] width 176 height 92
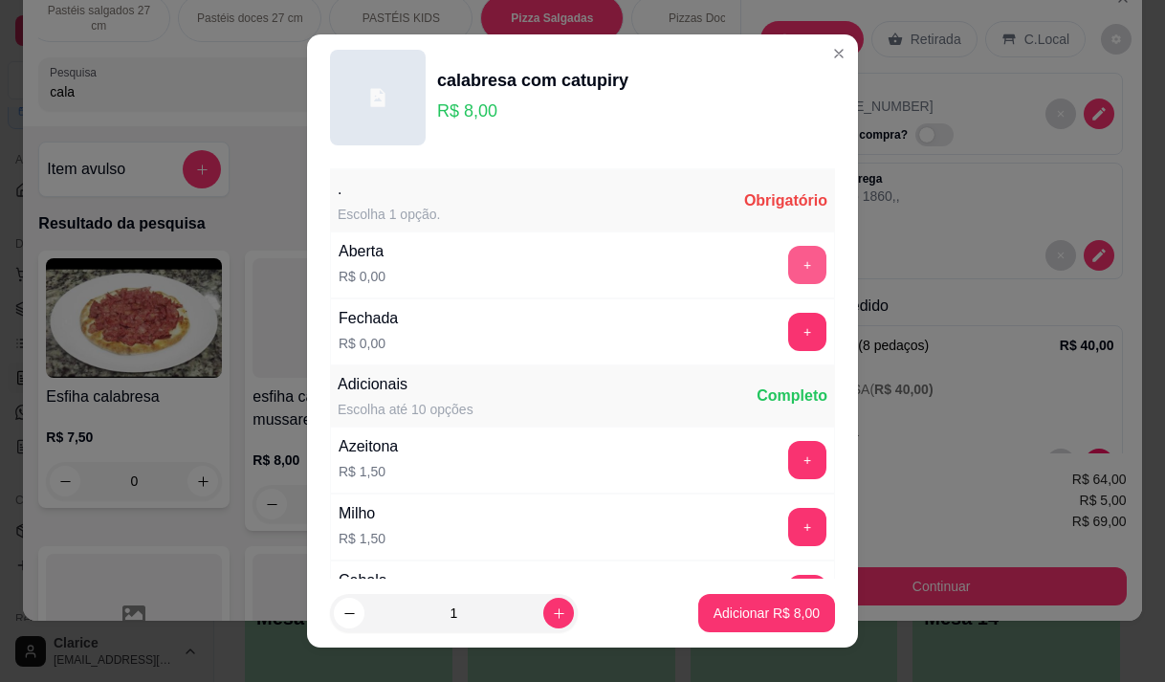
click at [788, 252] on button "+" at bounding box center [807, 265] width 38 height 38
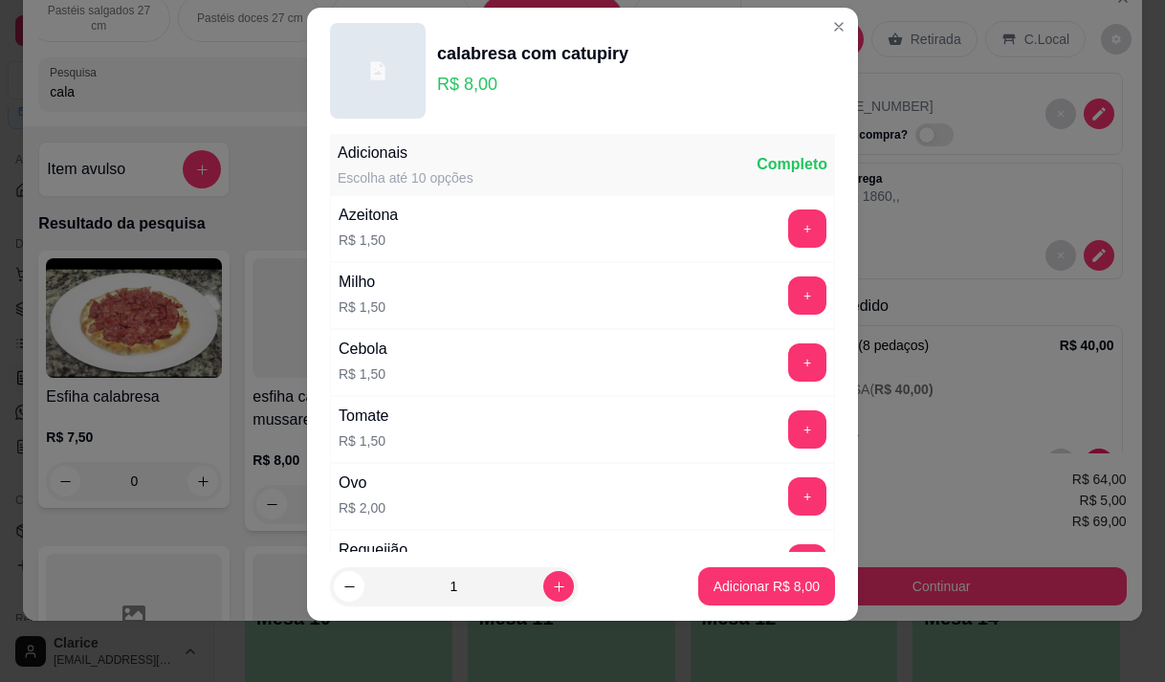
click at [744, 577] on button "Adicionar R$ 8,00" at bounding box center [766, 586] width 137 height 38
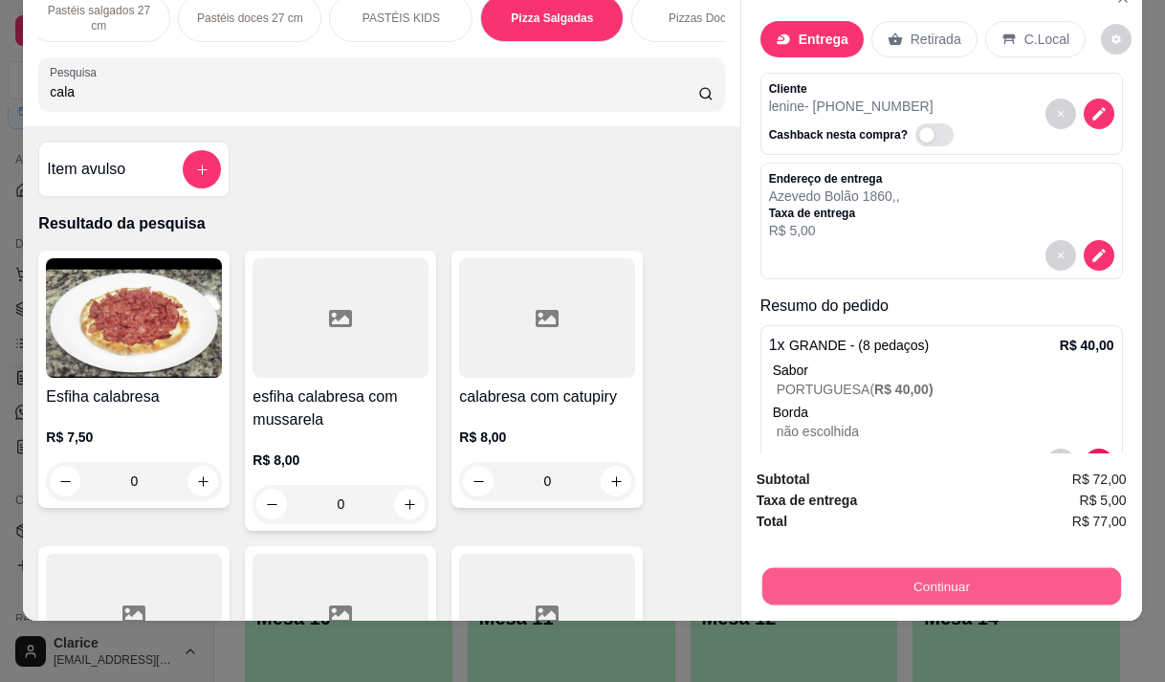
click at [989, 567] on button "Continuar" at bounding box center [940, 585] width 359 height 37
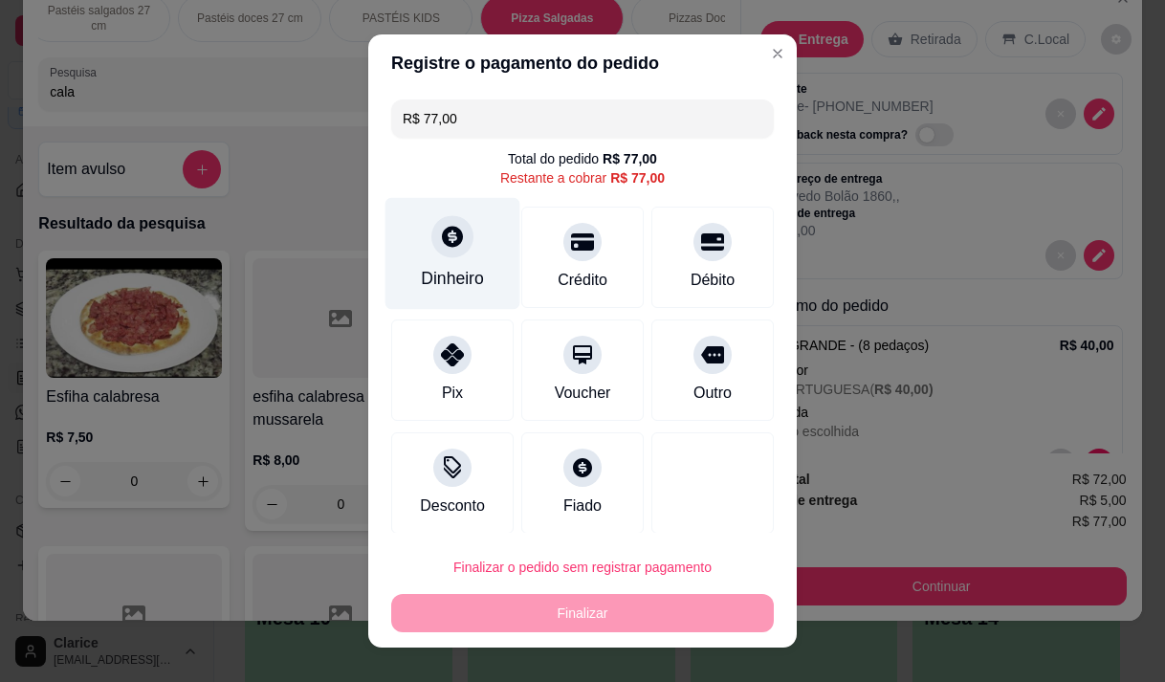
click at [438, 261] on div "Dinheiro" at bounding box center [452, 253] width 135 height 112
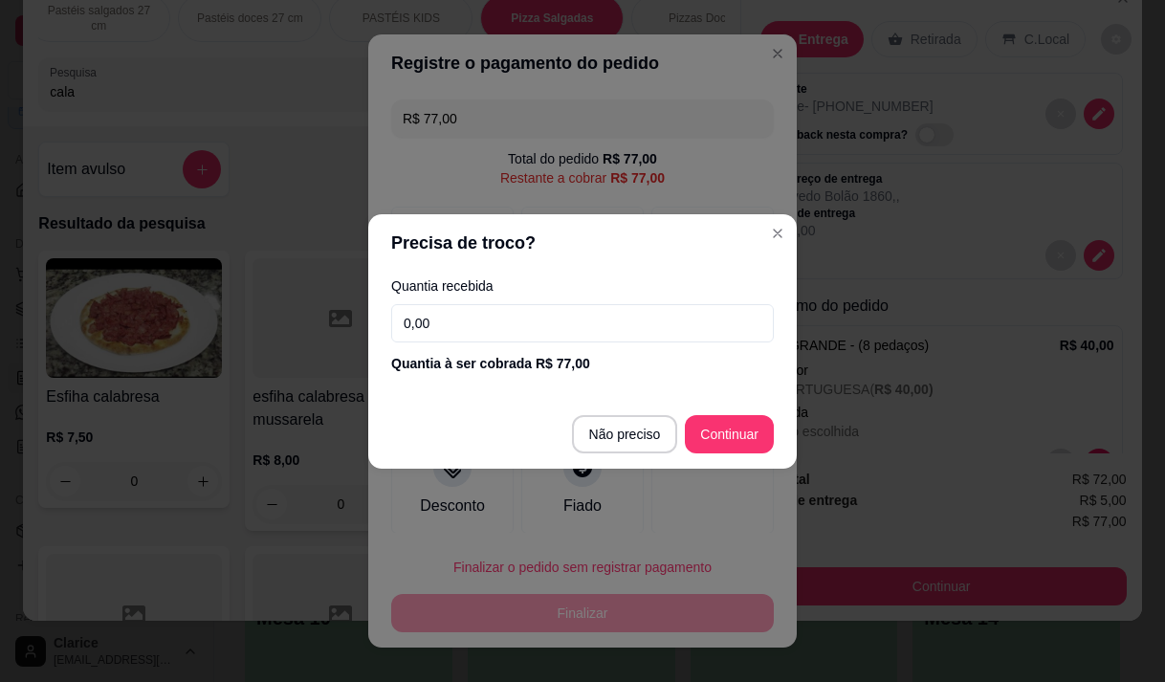
click at [469, 321] on input "0,00" at bounding box center [582, 323] width 383 height 38
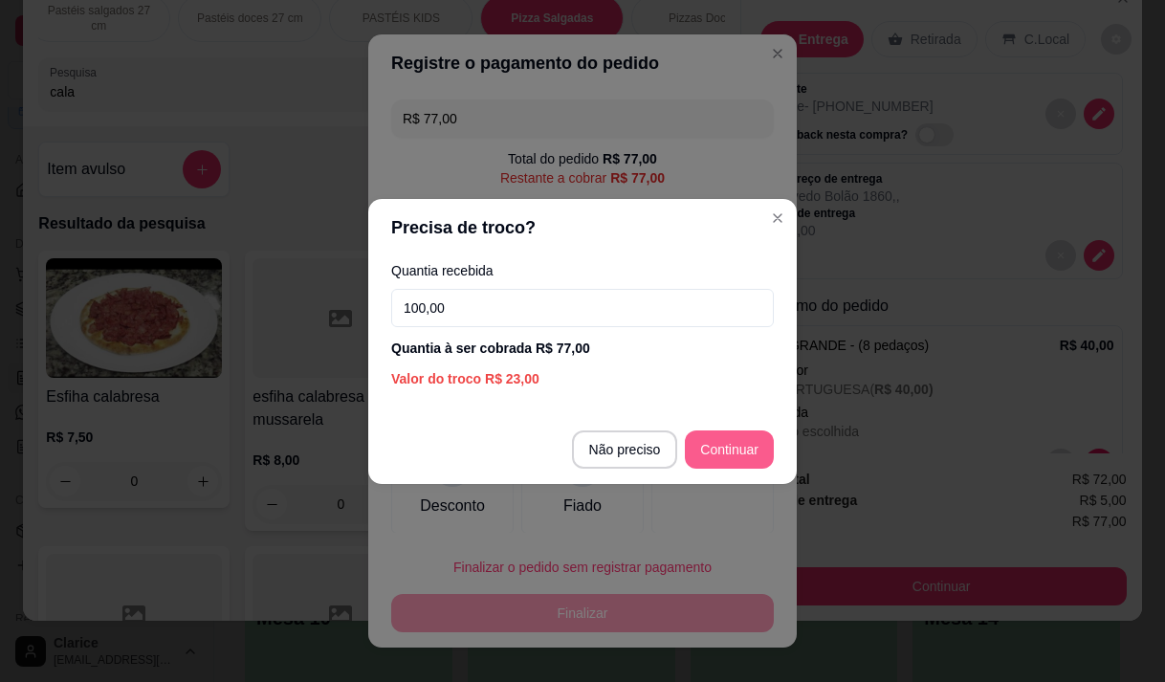
type input "100,00"
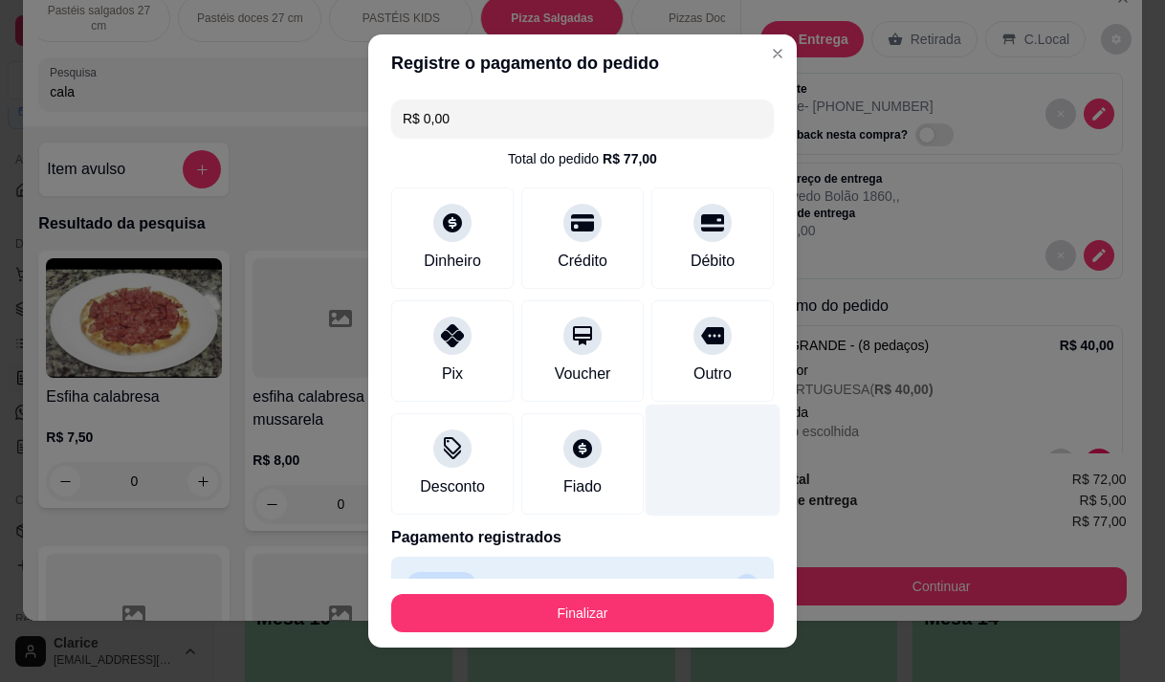
type input "R$ 0,00"
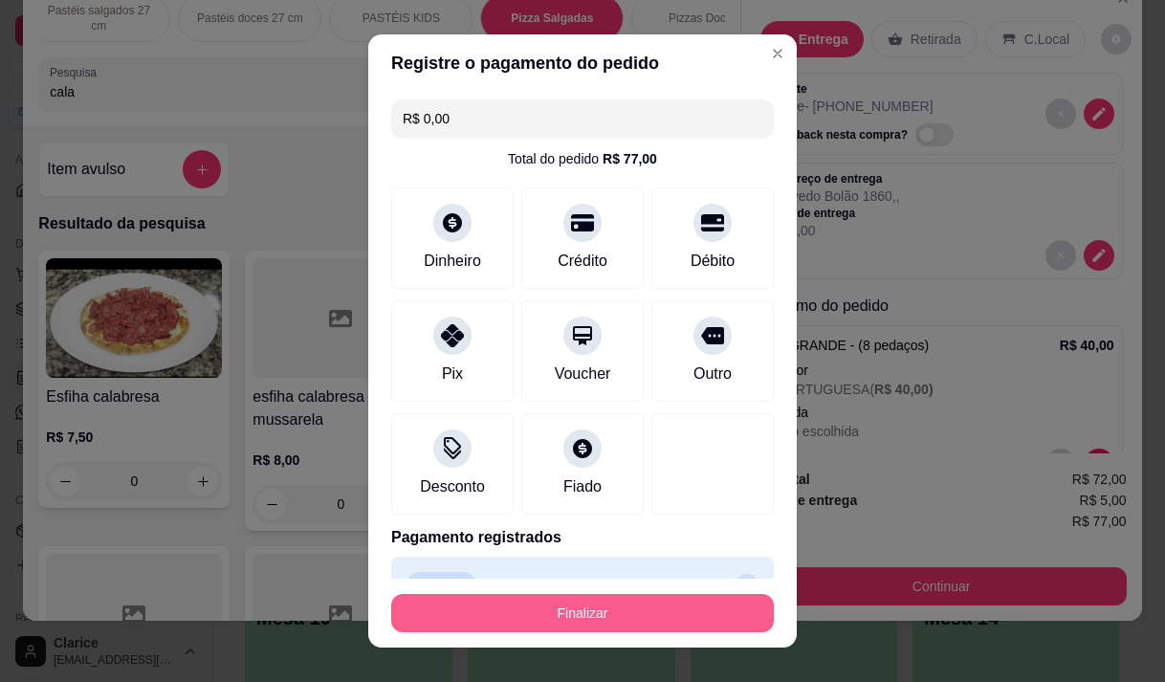
click at [664, 624] on button "Finalizar" at bounding box center [582, 613] width 383 height 38
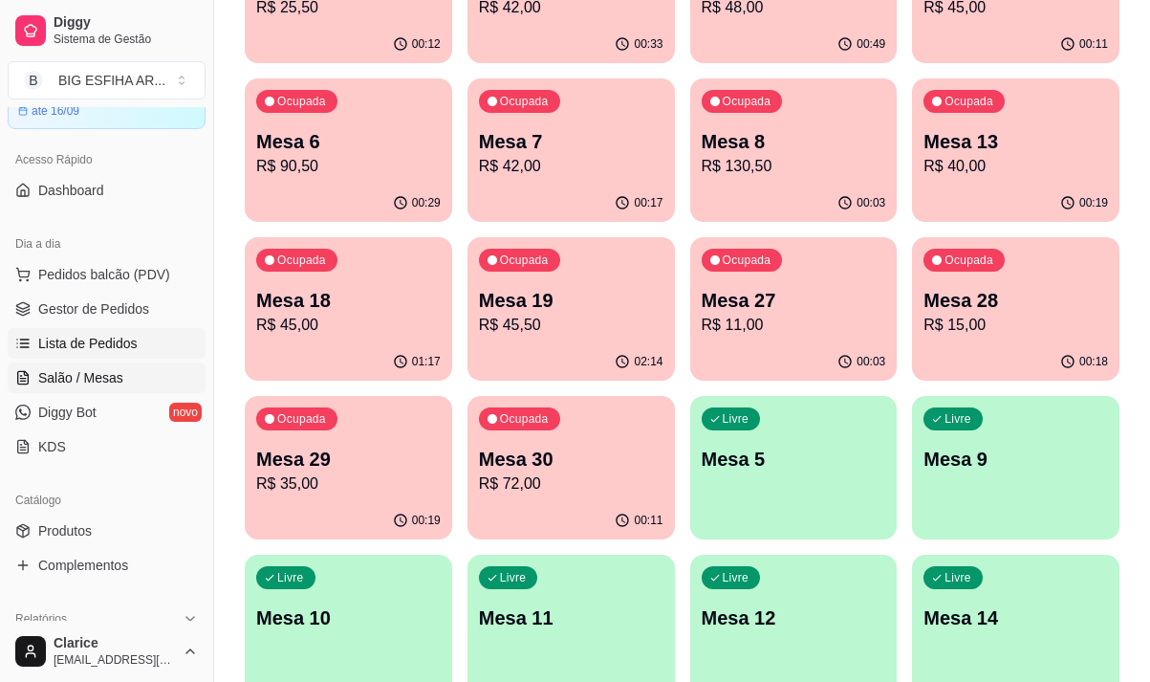
click at [92, 352] on span "Lista de Pedidos" at bounding box center [87, 343] width 99 height 19
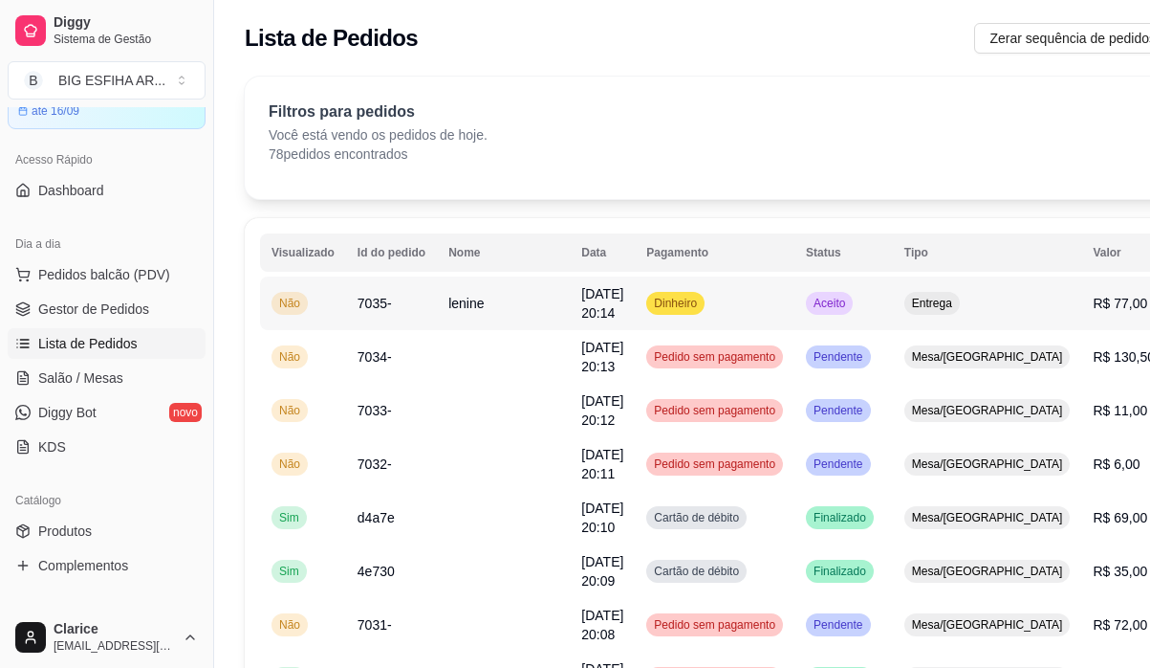
click at [474, 289] on td "lenine" at bounding box center [503, 303] width 133 height 54
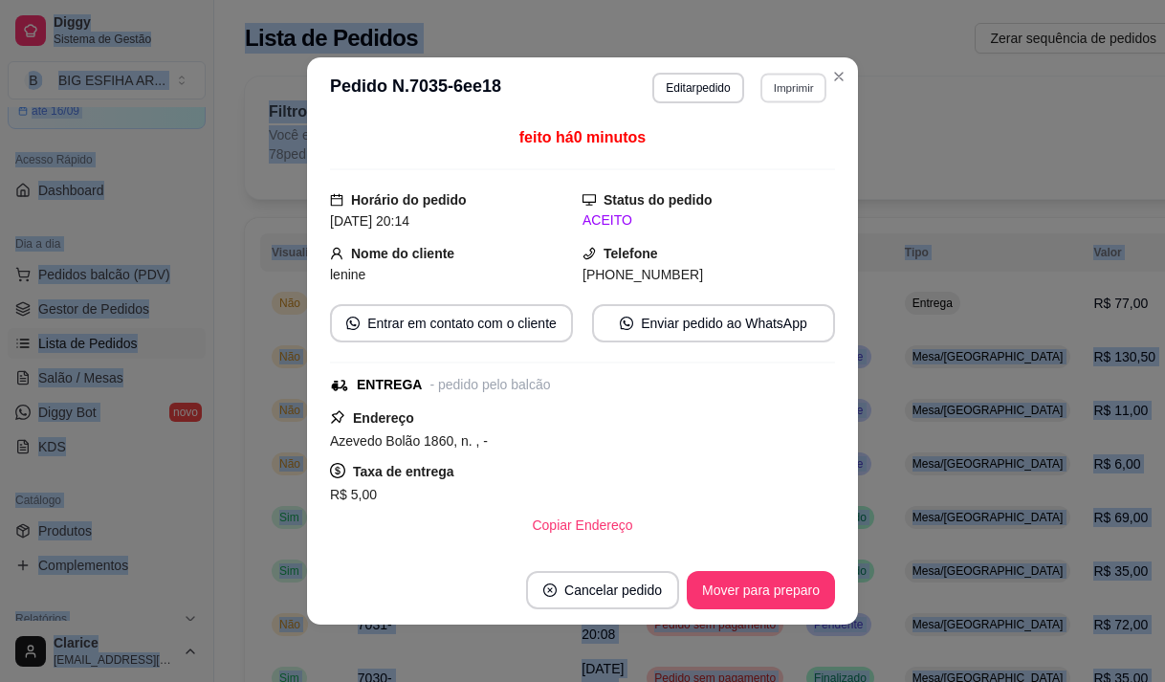
click at [787, 87] on button "Imprimir" at bounding box center [793, 88] width 66 height 30
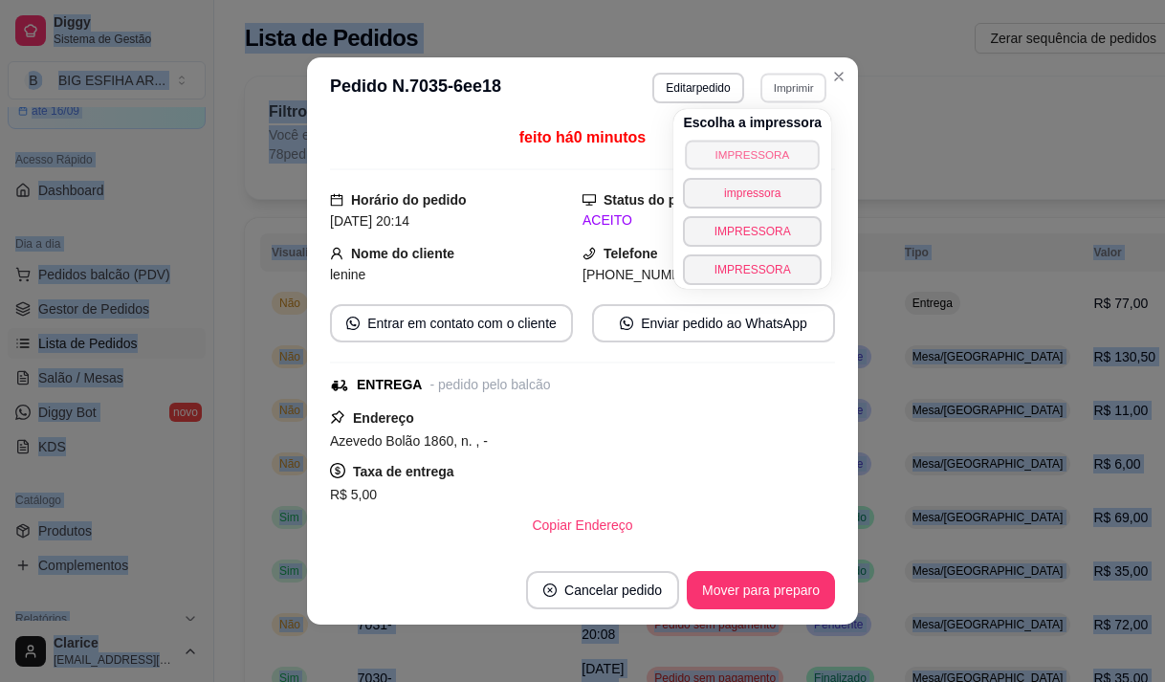
click at [763, 152] on button "IMPRESSORA" at bounding box center [753, 155] width 134 height 30
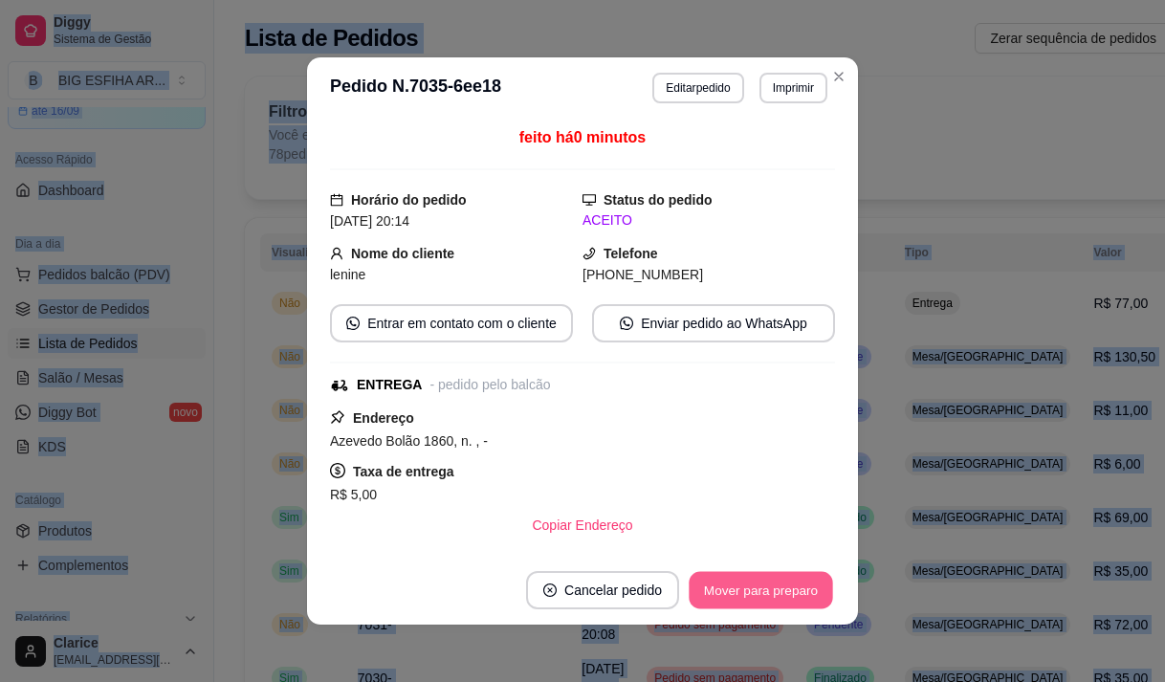
click at [739, 592] on button "Mover para preparo" at bounding box center [760, 590] width 143 height 37
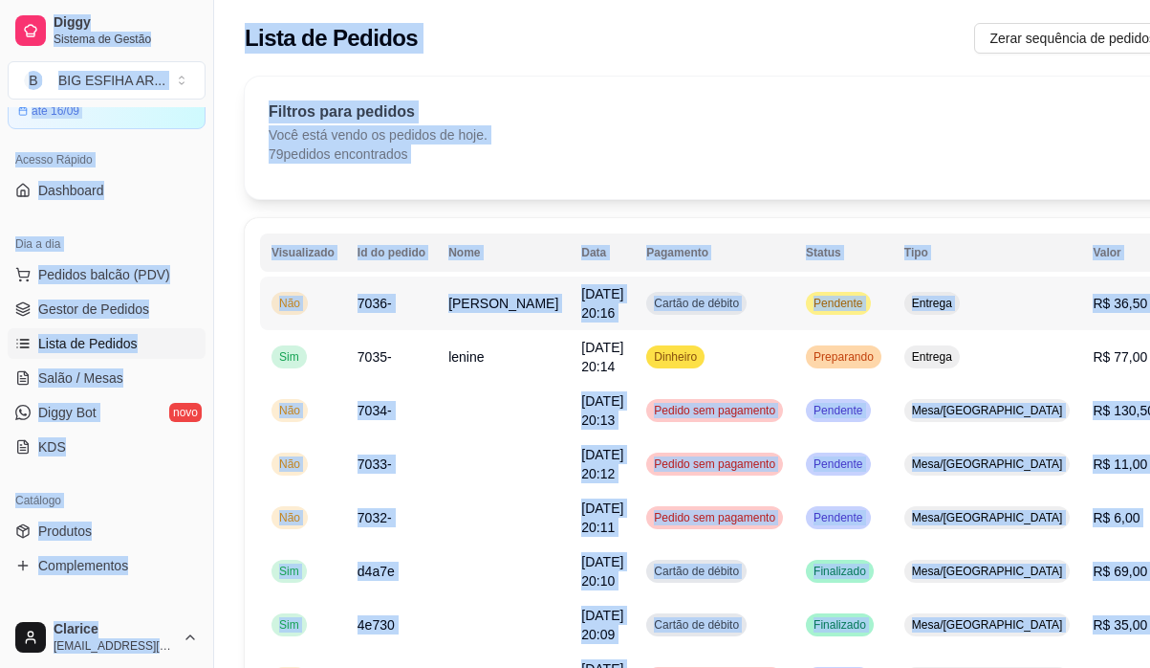
click at [469, 311] on span "[PERSON_NAME]" at bounding box center [504, 303] width 110 height 15
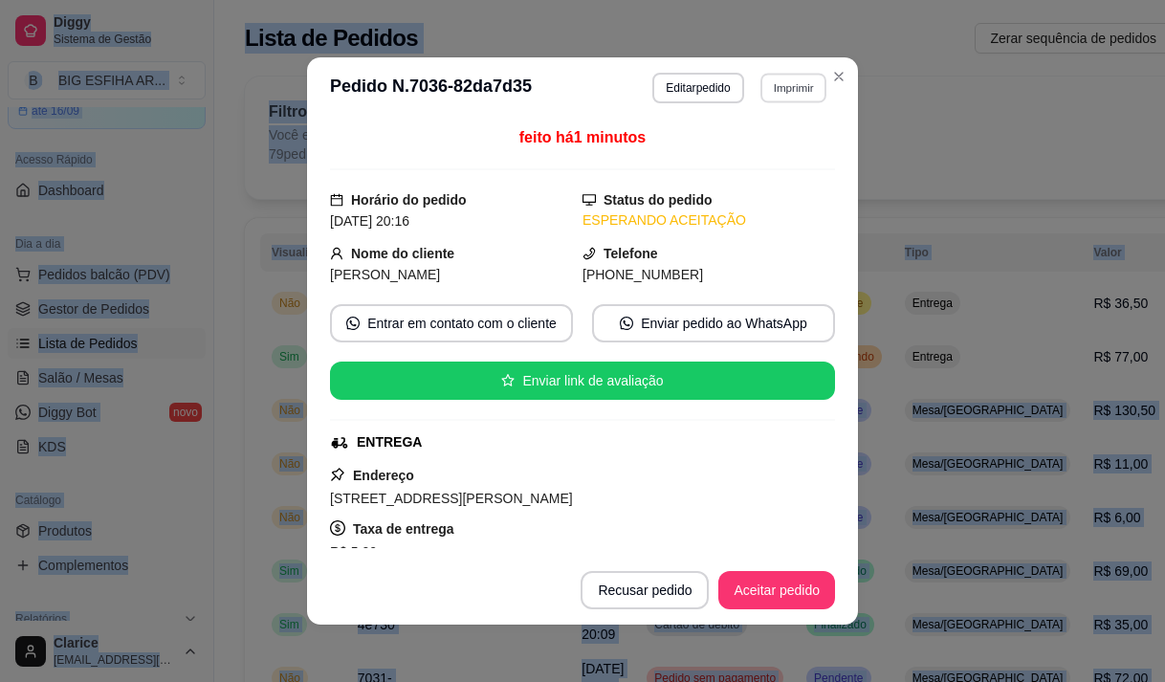
click at [786, 86] on button "Imprimir" at bounding box center [793, 88] width 66 height 30
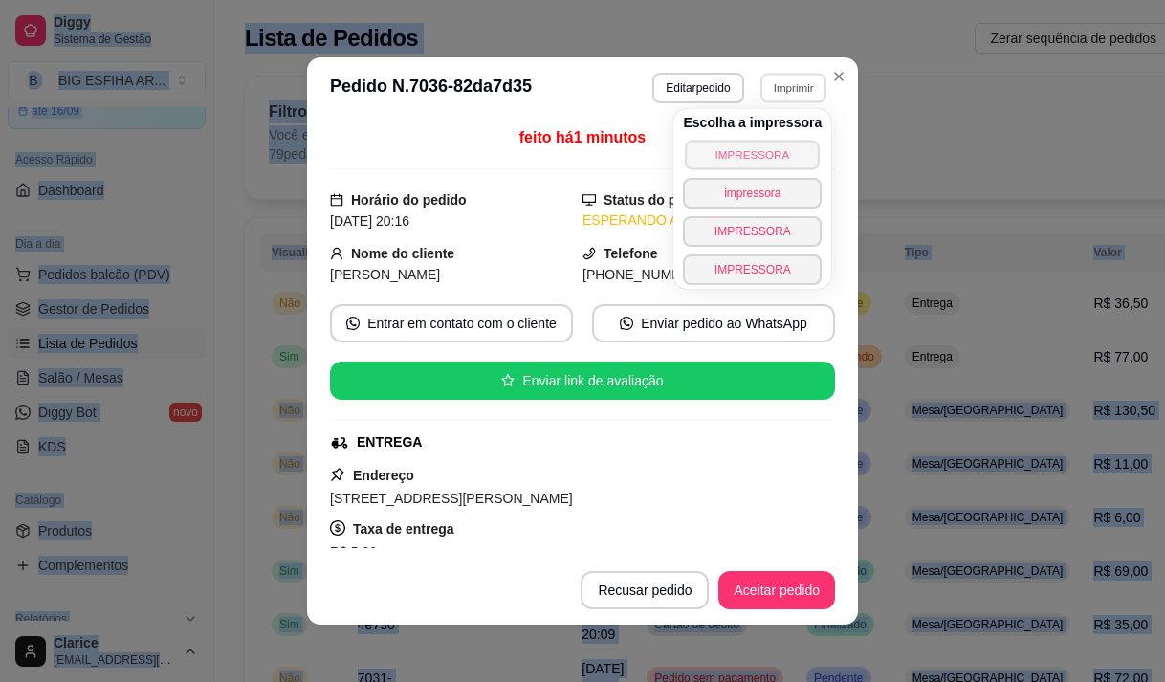
click at [733, 146] on button "IMPRESSORA" at bounding box center [753, 155] width 134 height 30
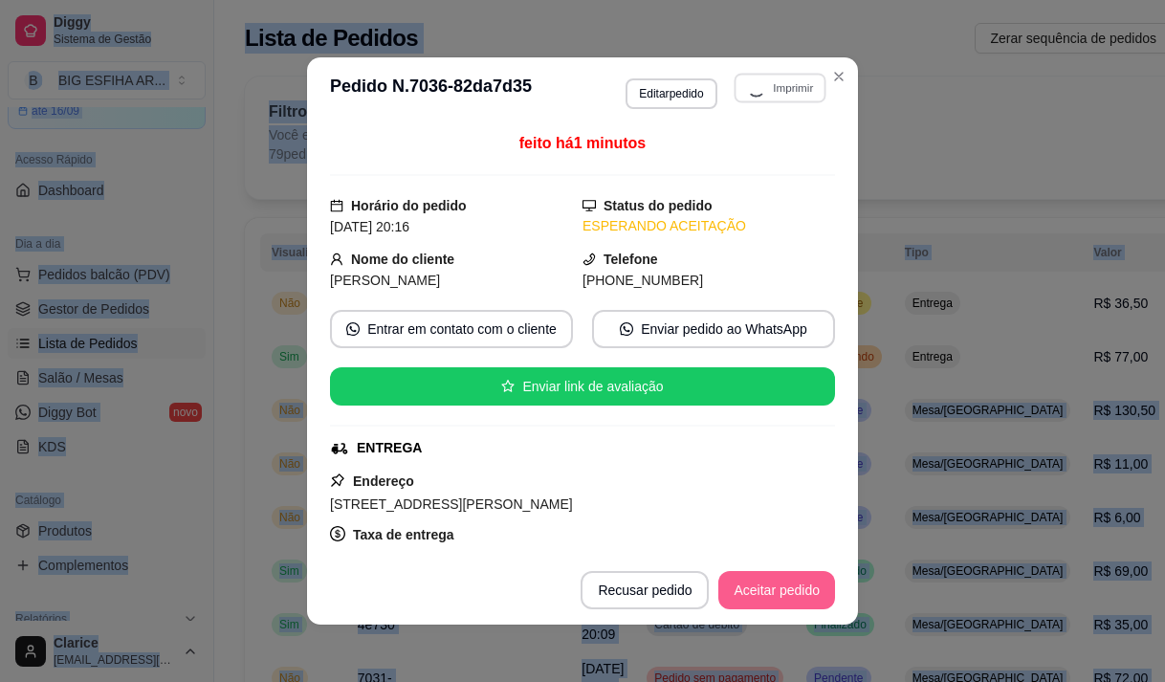
click at [770, 580] on button "Aceitar pedido" at bounding box center [776, 590] width 117 height 38
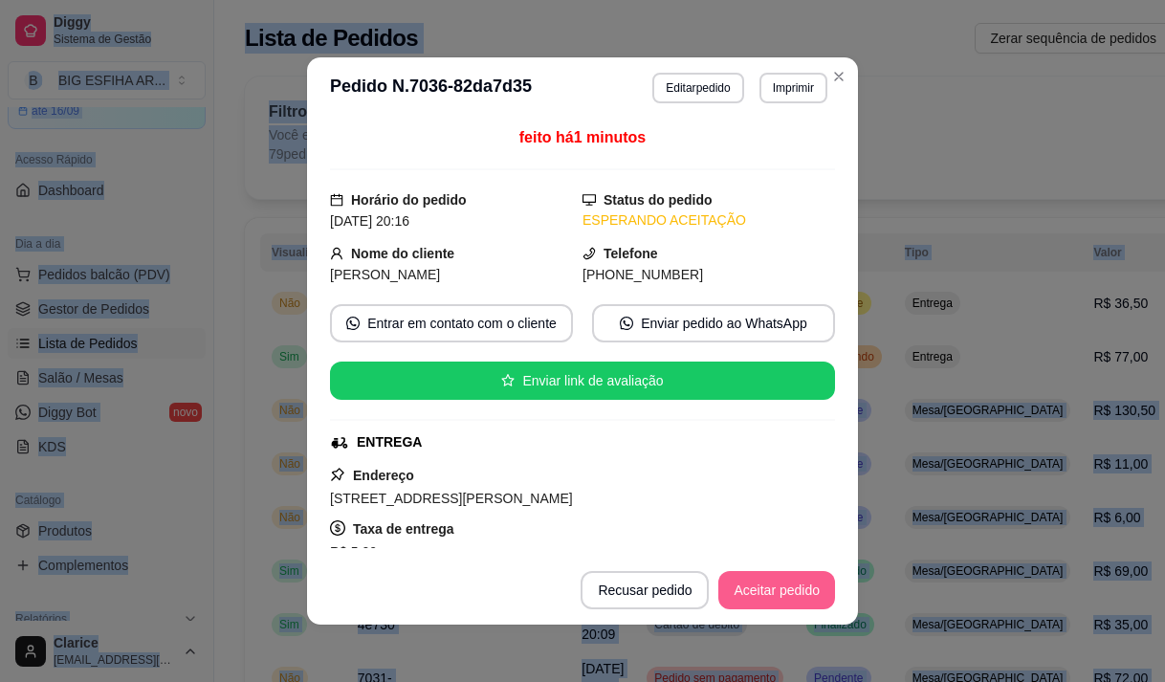
click at [776, 588] on button "Aceitar pedido" at bounding box center [776, 590] width 117 height 38
click at [767, 596] on button "Mover para preparo" at bounding box center [761, 590] width 148 height 38
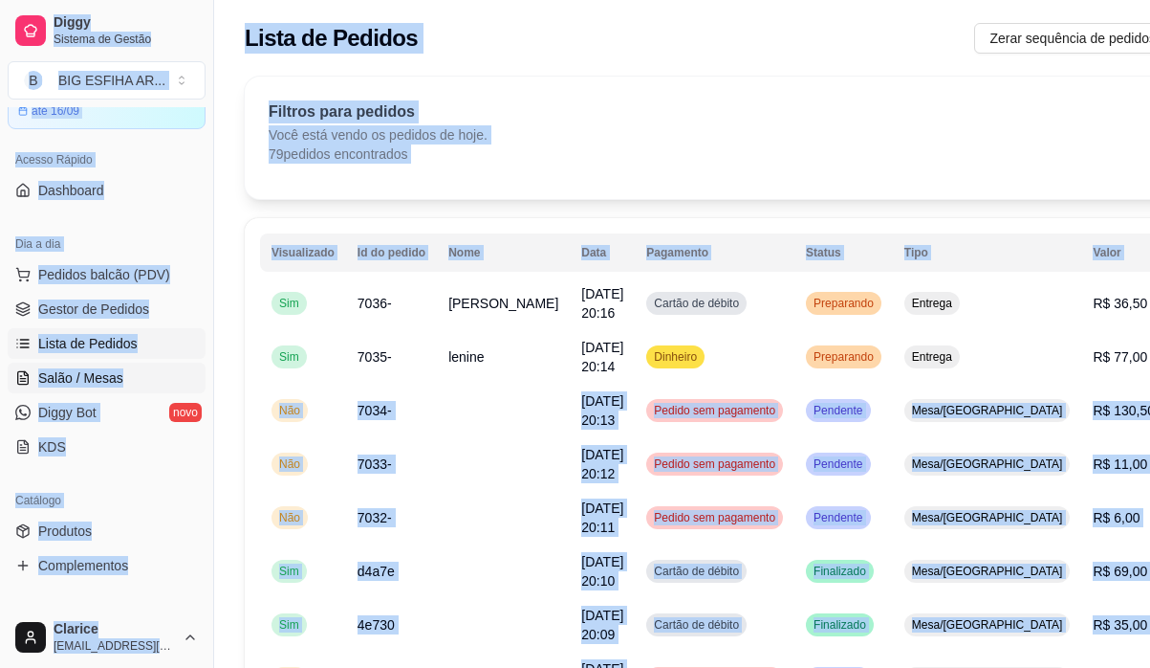
click at [60, 386] on link "Salão / Mesas" at bounding box center [107, 377] width 198 height 31
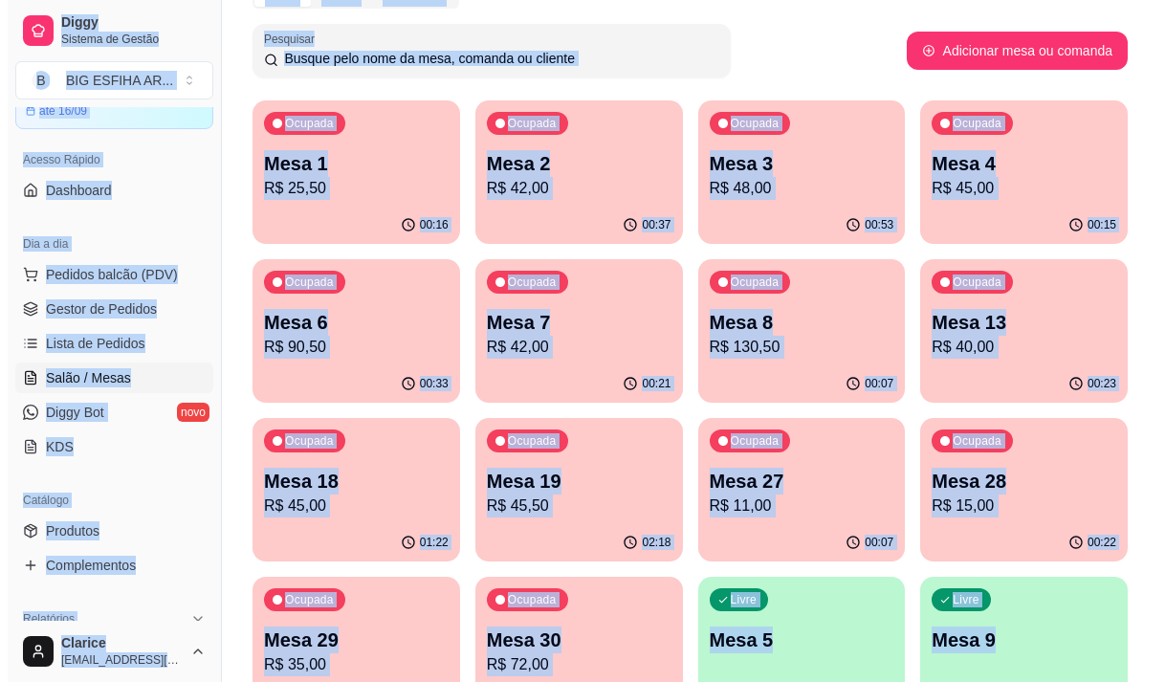
scroll to position [287, 0]
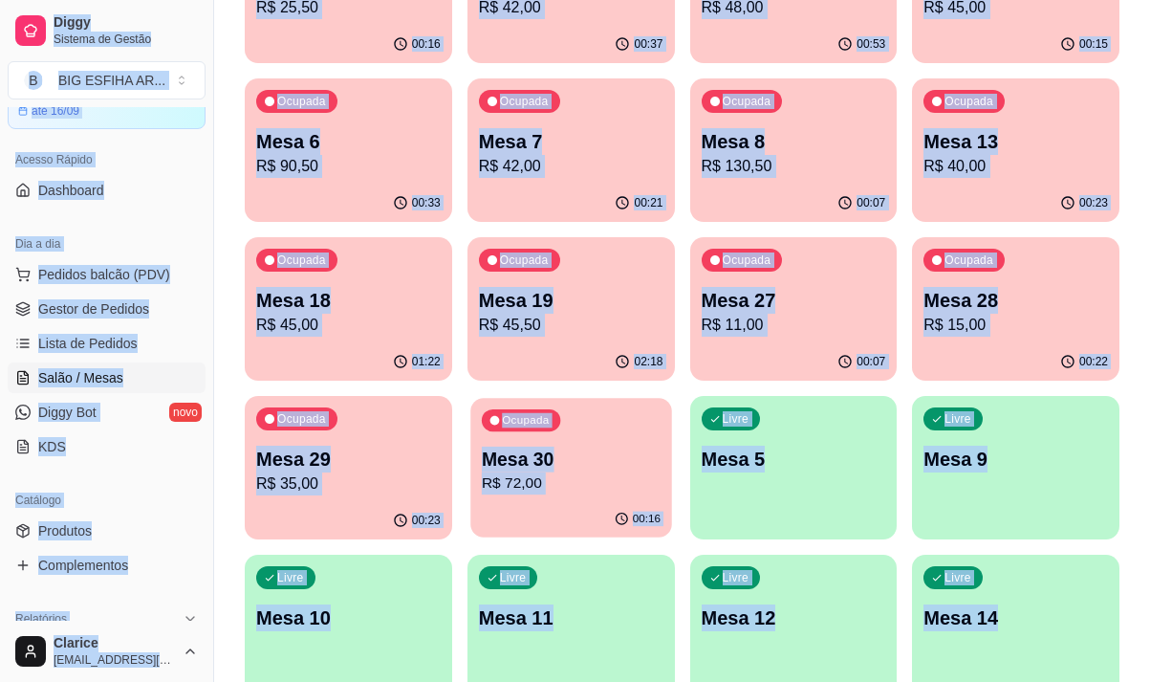
click at [530, 480] on p "R$ 72,00" at bounding box center [571, 483] width 179 height 22
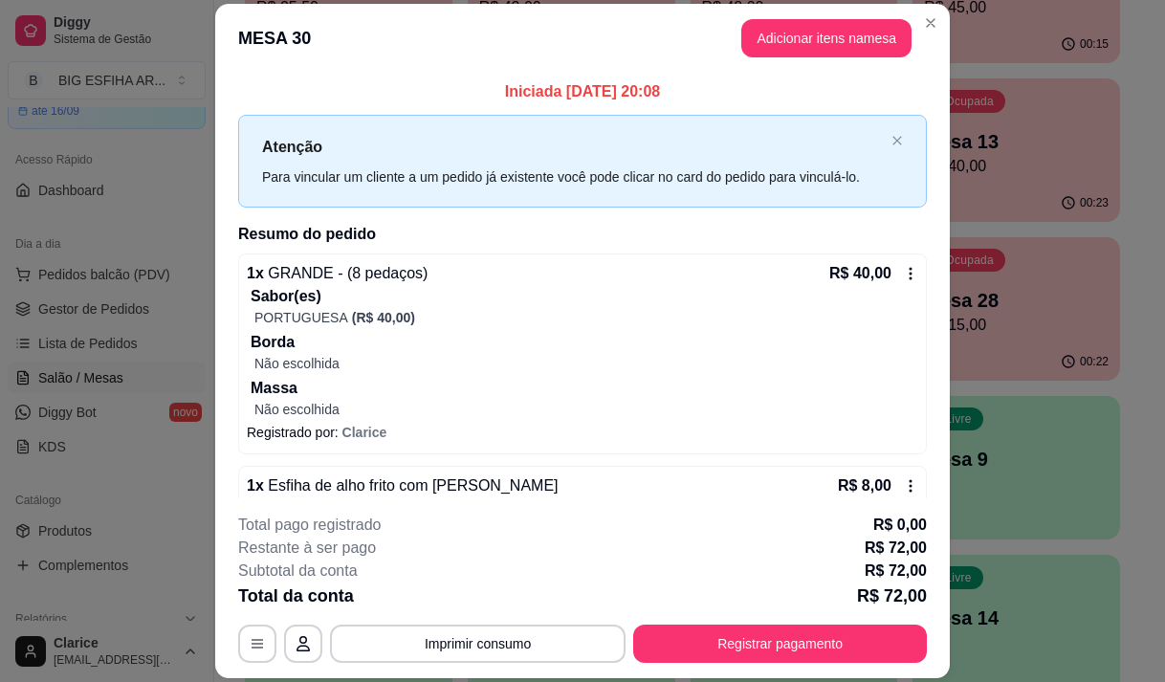
click at [888, 255] on div "1 x GRANDE - (8 pedaços) R$ 40,00 Sabor(es) PORTUGUESA (R$ 40,00) Borda Não esc…" at bounding box center [582, 353] width 689 height 201
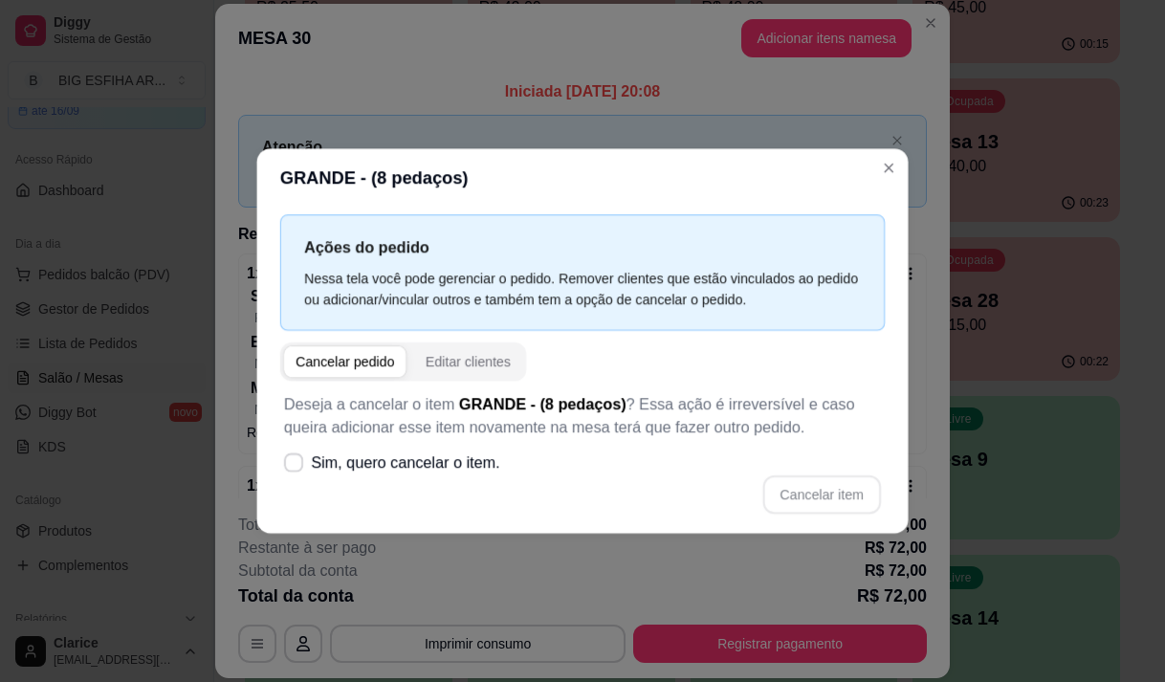
click at [887, 264] on div "Ações do pedido Nessa tela você pode gerenciar o pedido. Remover clientes que e…" at bounding box center [581, 371] width 651 height 326
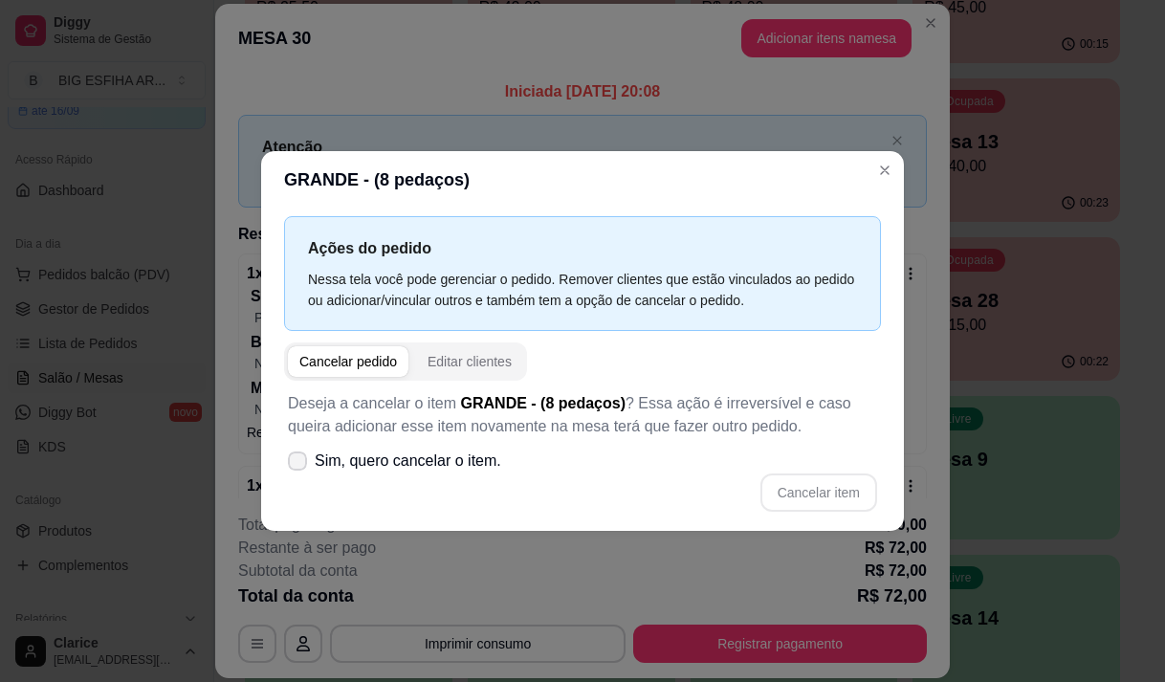
click at [307, 456] on label "Sim, quero cancelar o item." at bounding box center [394, 461] width 229 height 38
click at [299, 464] on input "Sim, quero cancelar o item." at bounding box center [293, 470] width 12 height 12
checkbox input "true"
click at [826, 490] on button "Cancelar item" at bounding box center [818, 491] width 114 height 37
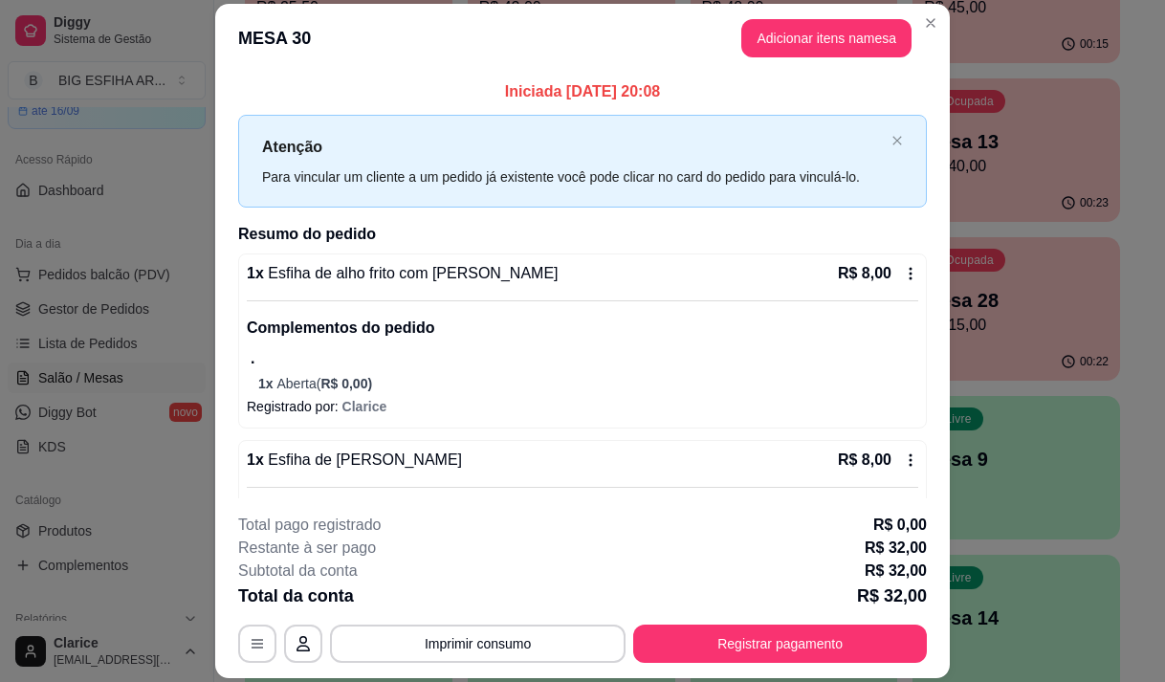
click at [903, 269] on icon at bounding box center [910, 273] width 15 height 15
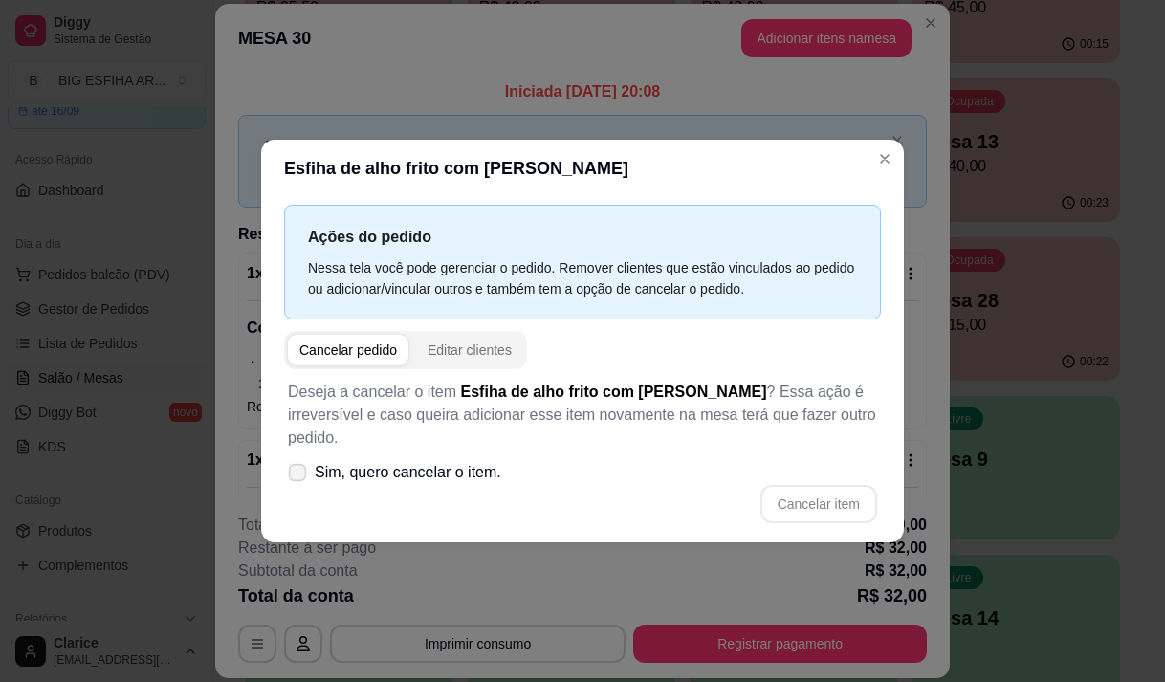
click at [304, 468] on span at bounding box center [298, 472] width 18 height 18
click at [299, 475] on input "Sim, quero cancelar o item." at bounding box center [293, 481] width 12 height 12
checkbox input "true"
click at [821, 498] on button "Cancelar item" at bounding box center [818, 504] width 117 height 38
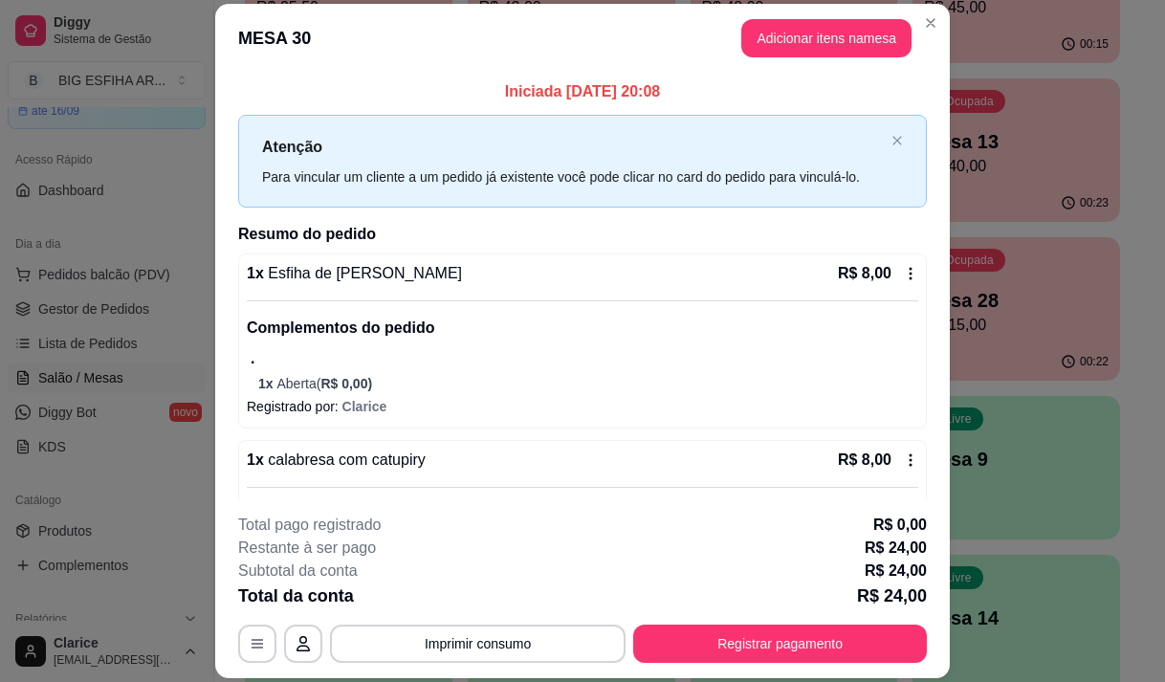
click at [903, 274] on icon at bounding box center [910, 273] width 15 height 15
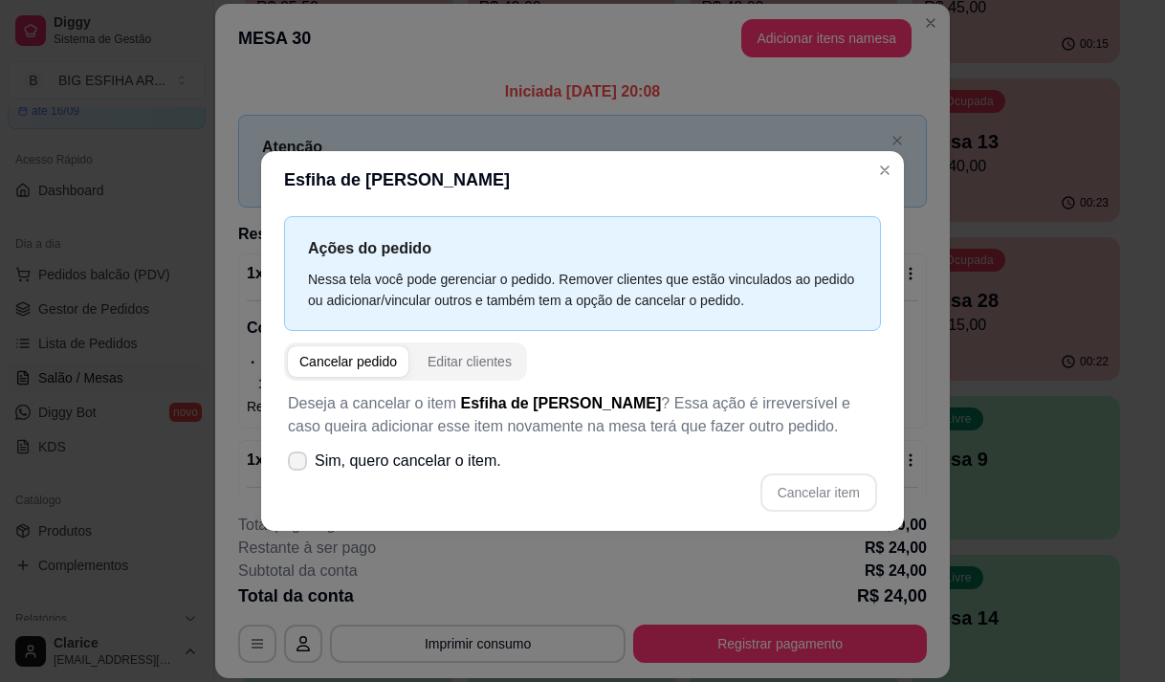
click at [292, 458] on icon at bounding box center [297, 460] width 15 height 11
click at [292, 464] on input "Sim, quero cancelar o item." at bounding box center [293, 470] width 12 height 12
checkbox input "true"
click at [806, 484] on button "Cancelar item" at bounding box center [818, 491] width 114 height 37
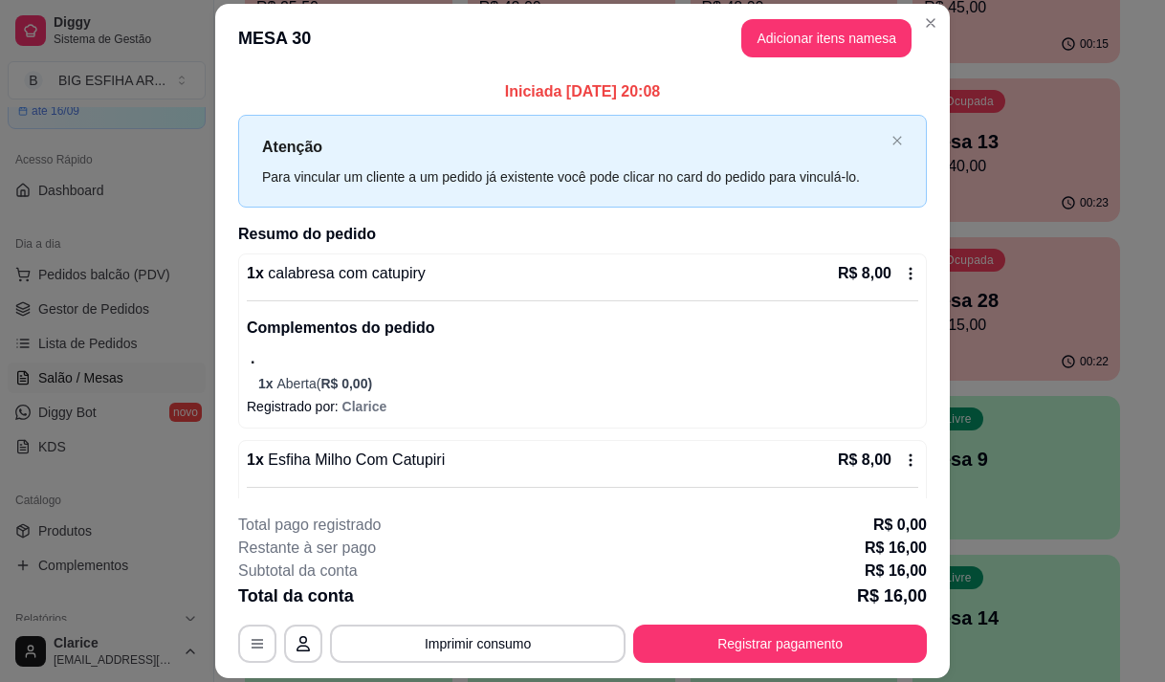
click at [903, 277] on icon at bounding box center [910, 273] width 15 height 15
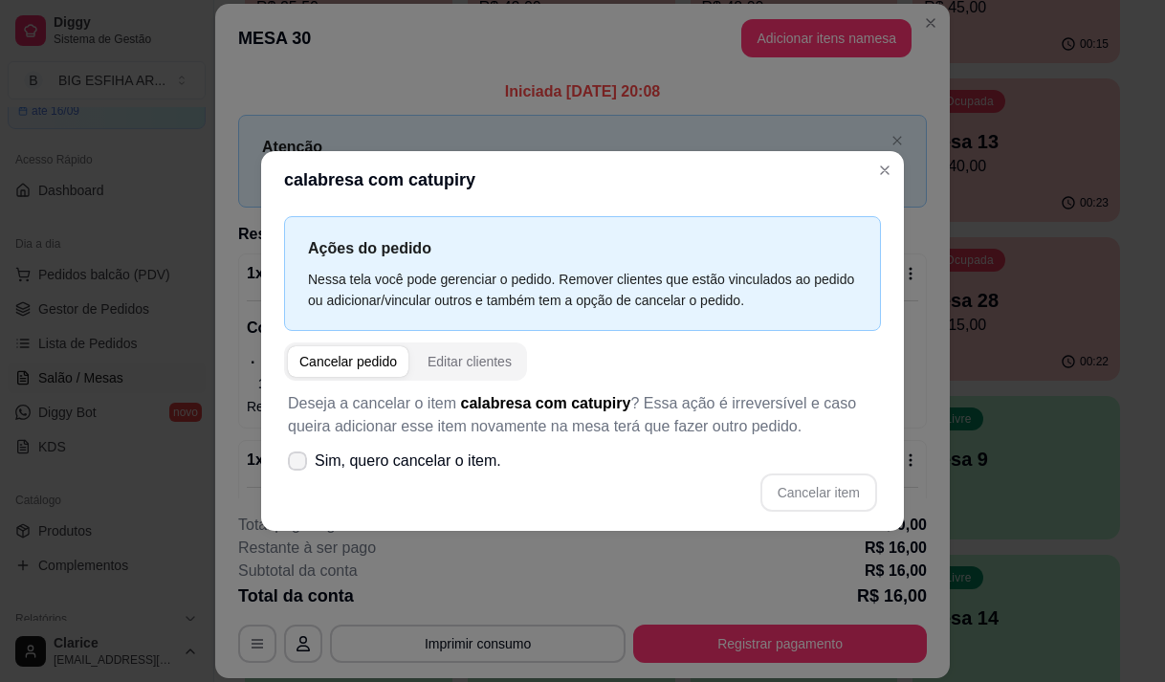
click at [296, 458] on icon at bounding box center [297, 460] width 15 height 11
click at [296, 464] on input "Sim, quero cancelar o item." at bounding box center [293, 470] width 12 height 12
checkbox input "true"
click at [800, 487] on button "Cancelar item" at bounding box center [818, 491] width 114 height 37
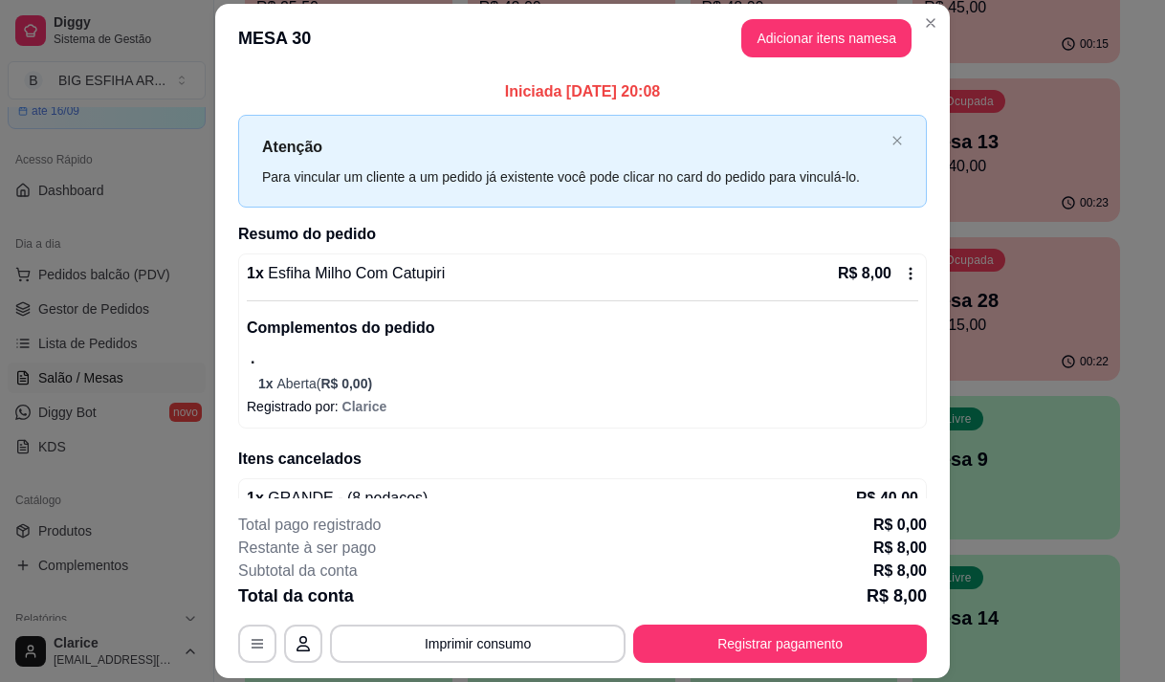
click at [903, 273] on icon at bounding box center [910, 273] width 15 height 15
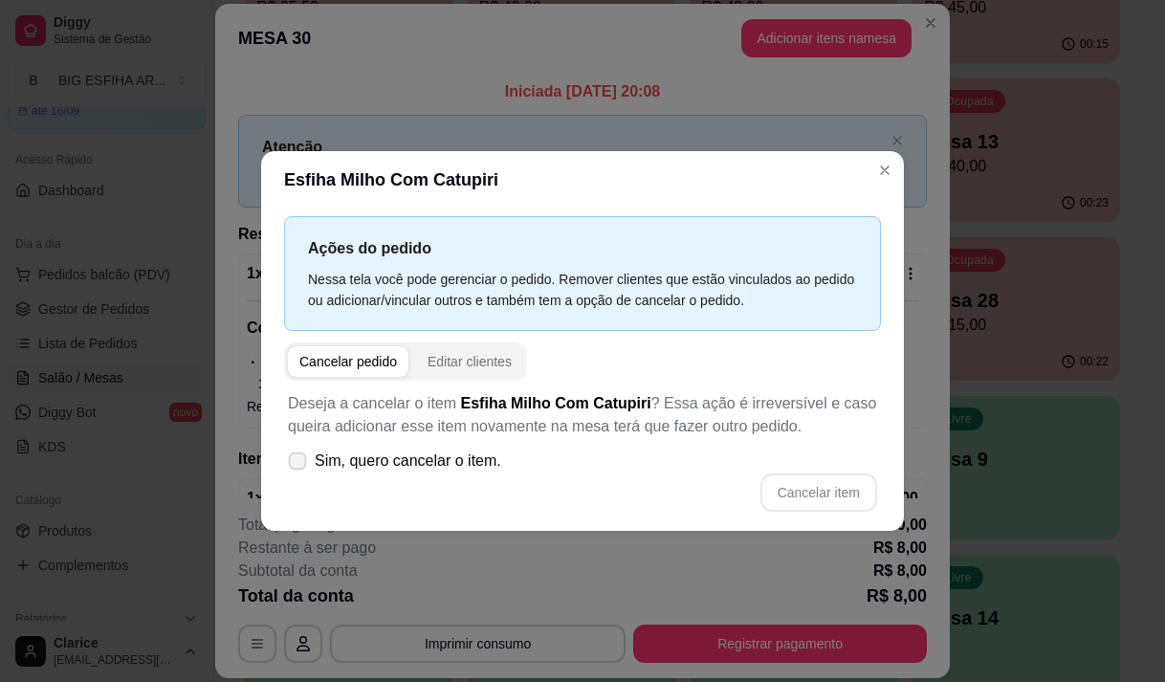
click at [291, 459] on icon at bounding box center [297, 460] width 14 height 11
click at [291, 464] on input "Sim, quero cancelar o item." at bounding box center [293, 470] width 12 height 12
checkbox input "true"
click at [832, 493] on button "Cancelar item" at bounding box center [818, 492] width 117 height 38
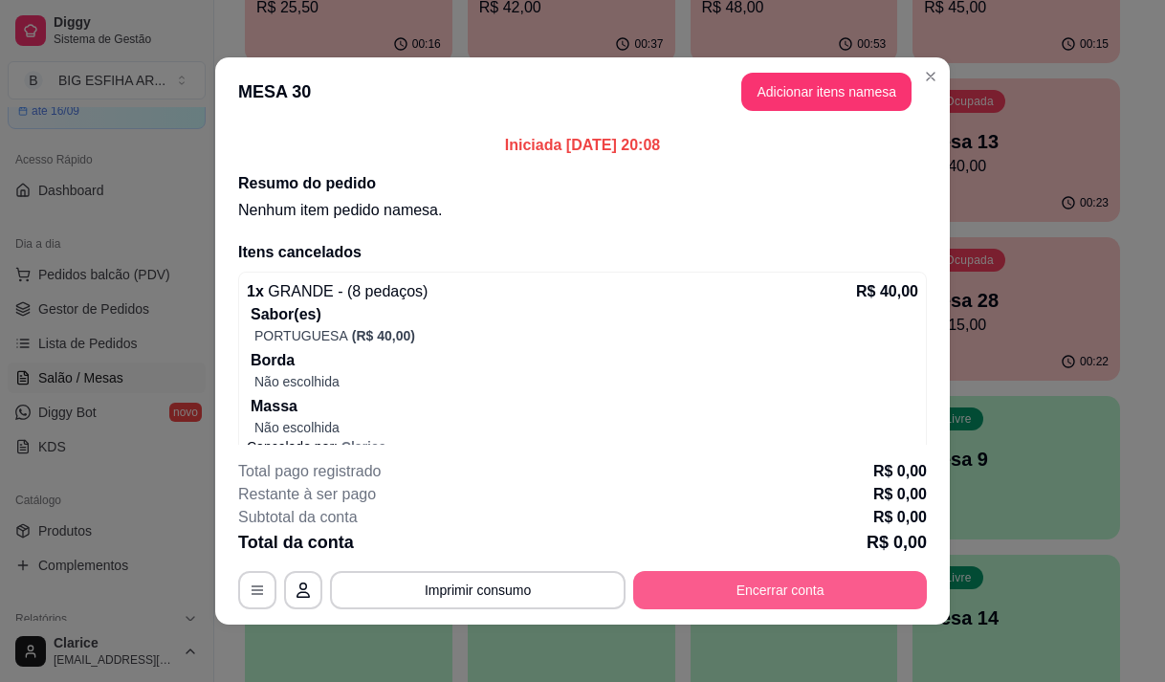
click at [792, 584] on button "Encerrar conta" at bounding box center [780, 590] width 294 height 38
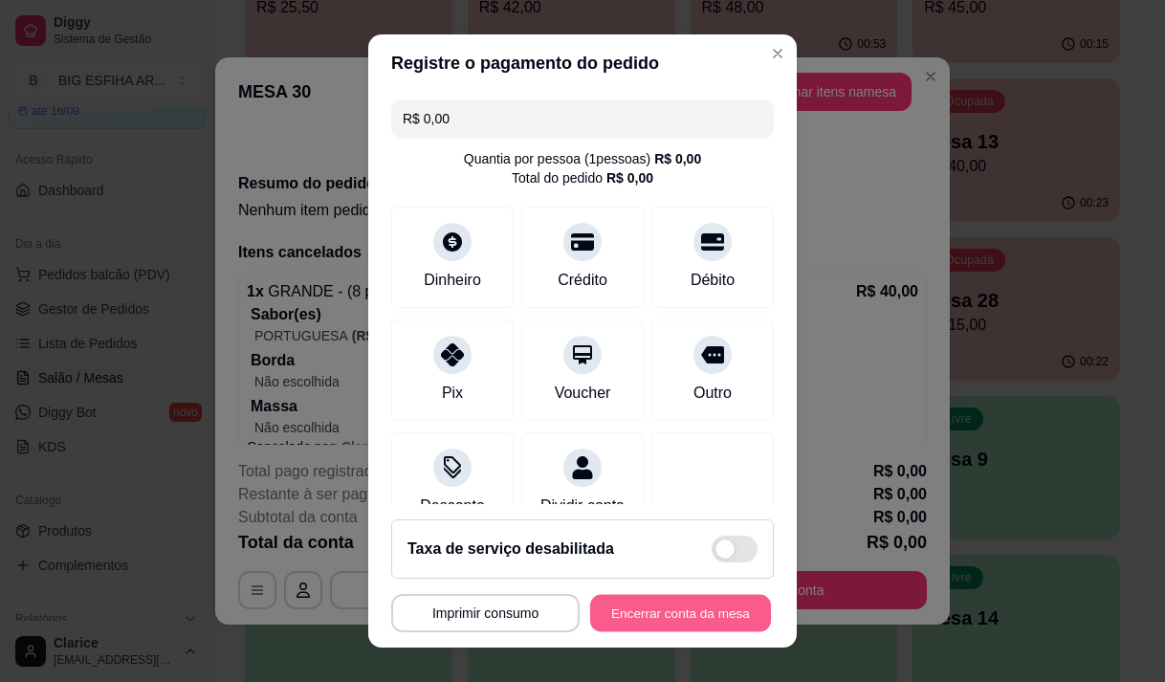
click at [683, 610] on button "Encerrar conta da mesa" at bounding box center [680, 613] width 181 height 37
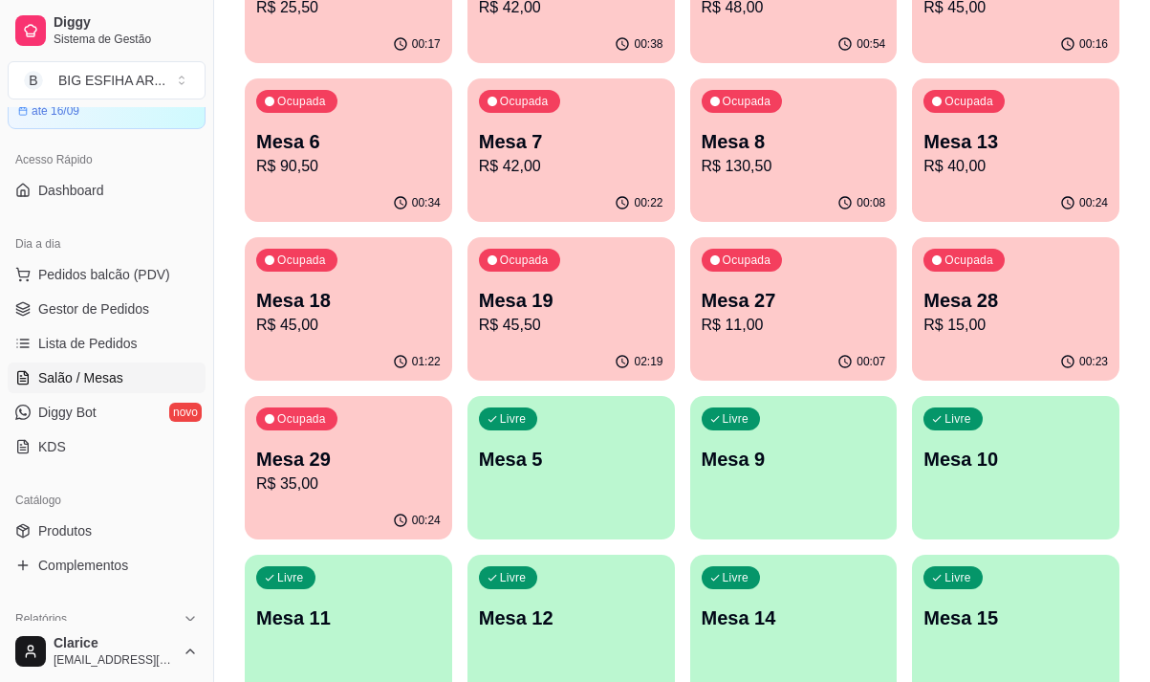
click at [252, 503] on div "00:24" at bounding box center [349, 520] width 208 height 37
click at [978, 310] on p "Mesa 28" at bounding box center [1016, 300] width 185 height 27
click at [344, 496] on div "Ocupada Mesa 29 R$ 35,00" at bounding box center [349, 449] width 208 height 106
click at [762, 315] on p "R$ 11,00" at bounding box center [794, 325] width 185 height 23
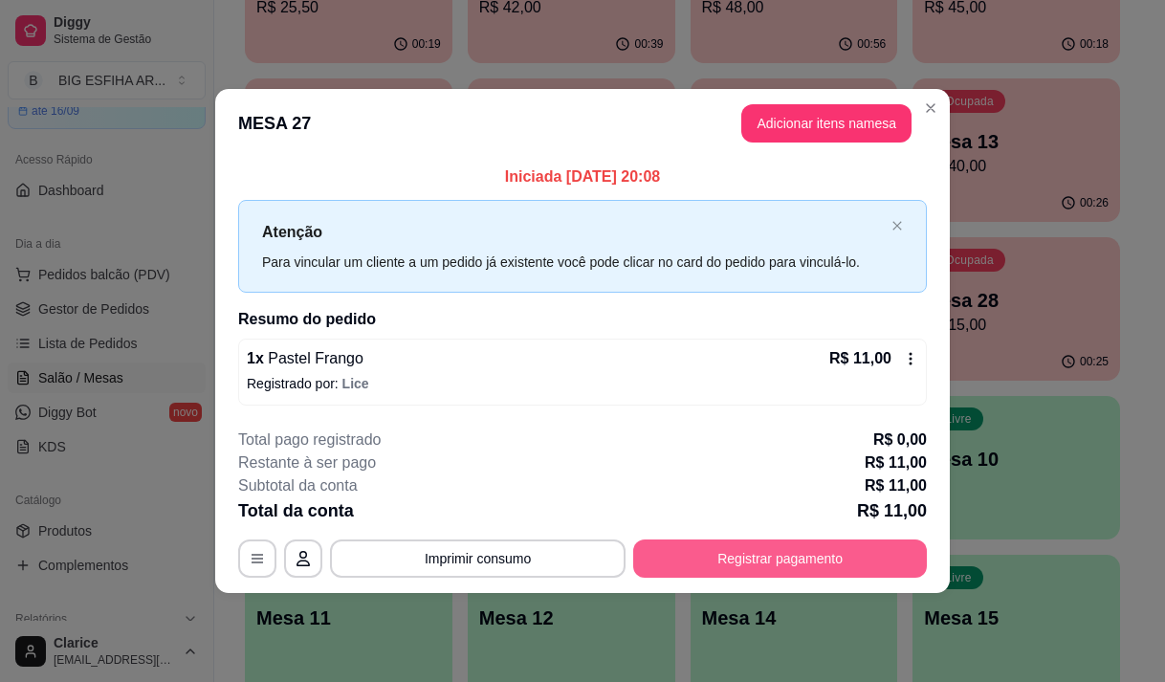
click at [662, 558] on button "Registrar pagamento" at bounding box center [780, 558] width 294 height 38
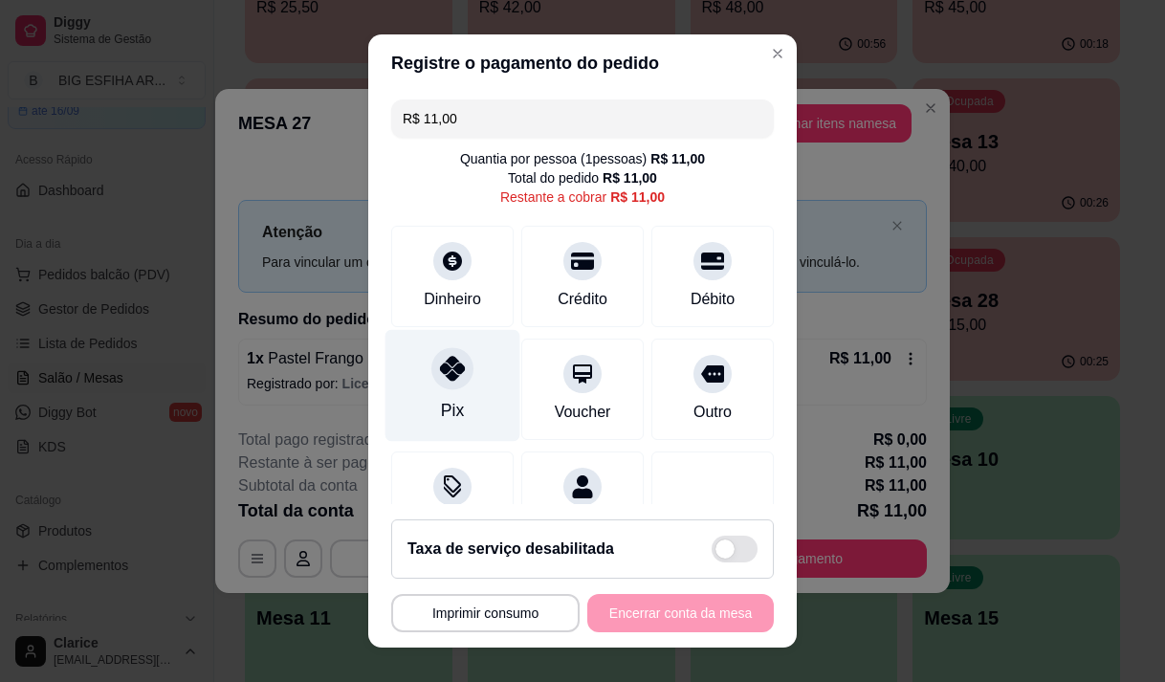
click at [450, 362] on icon at bounding box center [452, 368] width 25 height 25
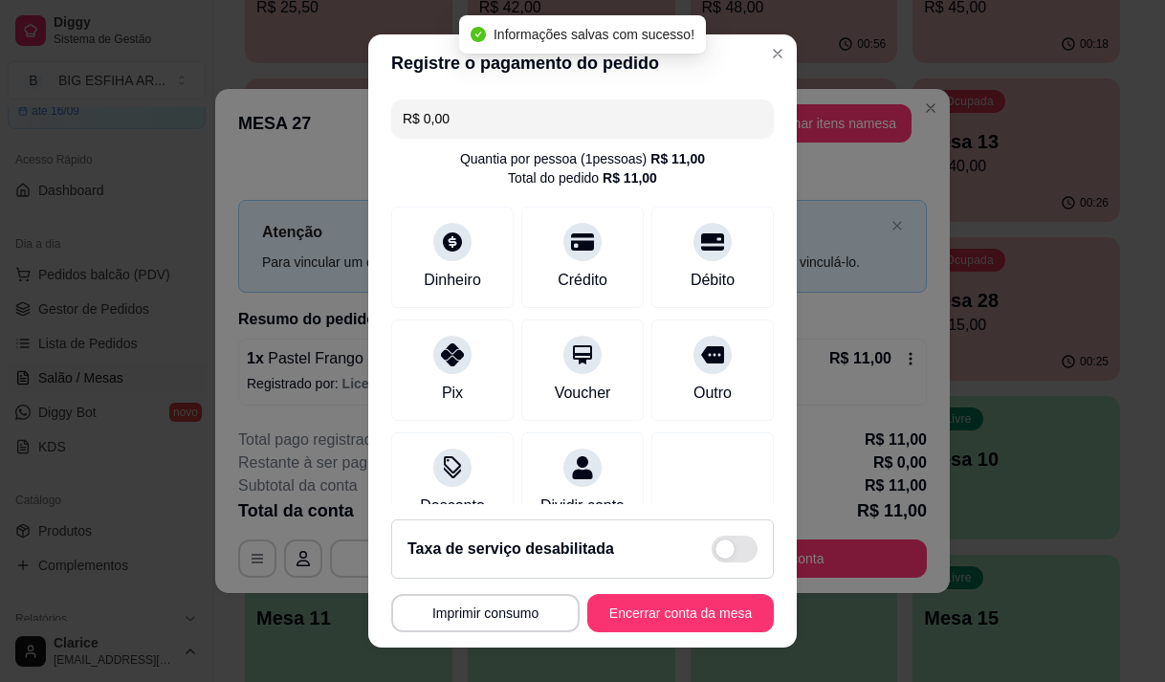
scroll to position [159, 0]
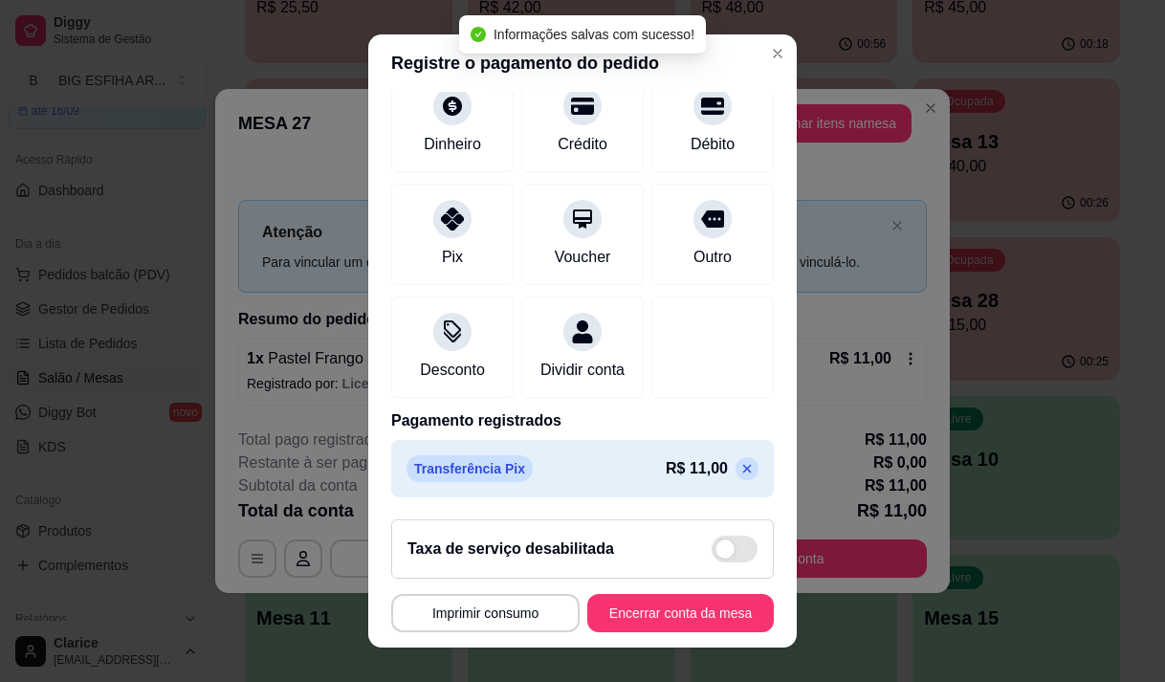
click at [739, 471] on icon at bounding box center [746, 468] width 15 height 15
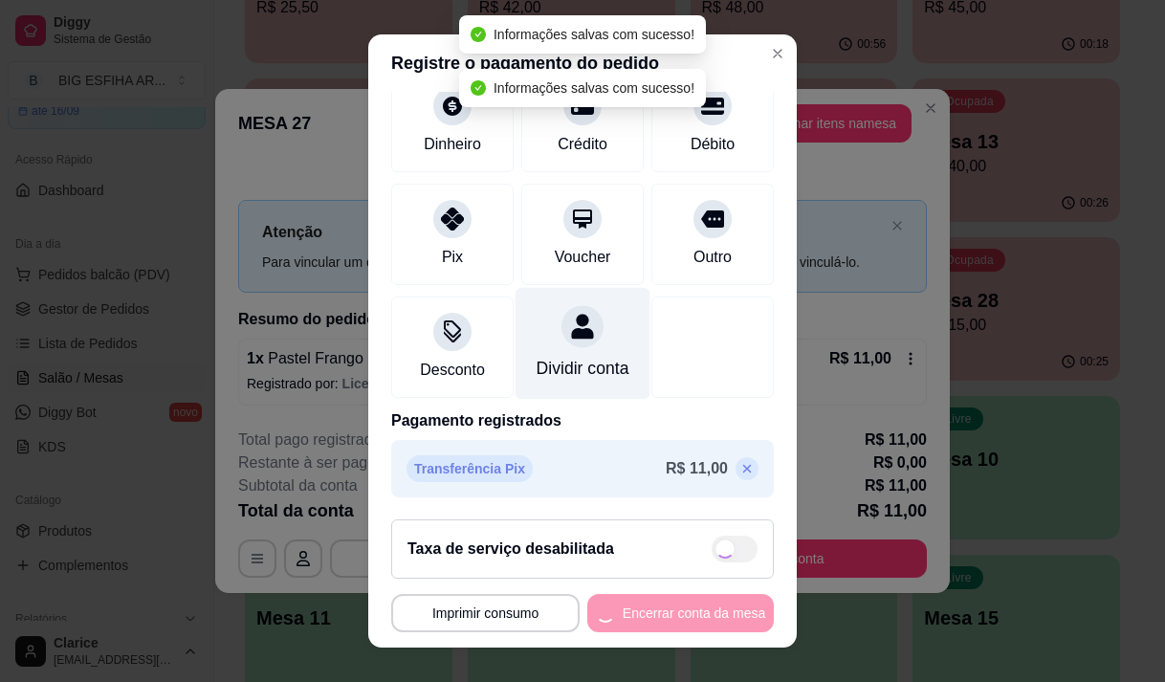
type input "R$ 11,00"
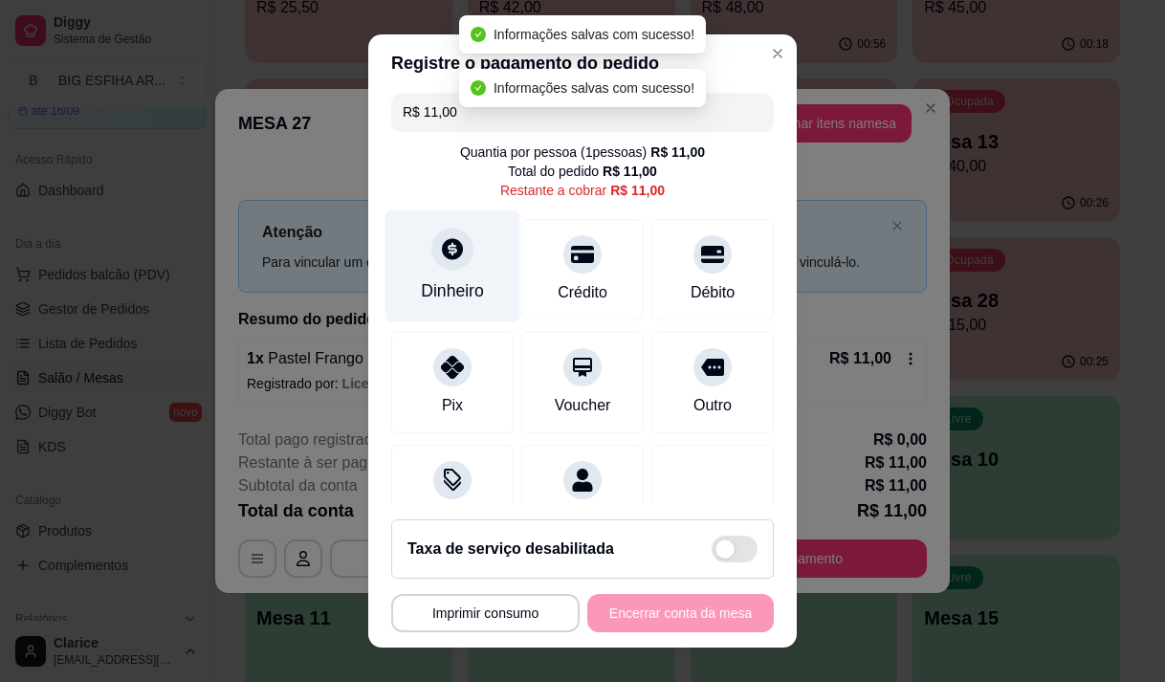
scroll to position [0, 0]
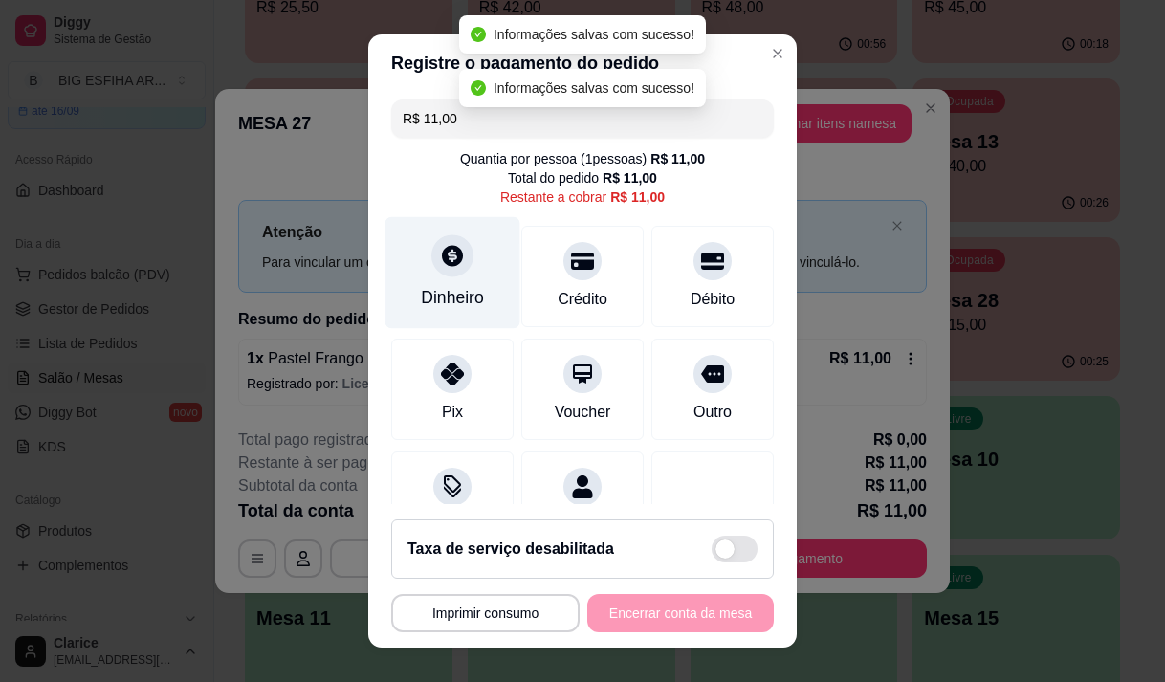
click at [440, 256] on icon at bounding box center [452, 255] width 25 height 25
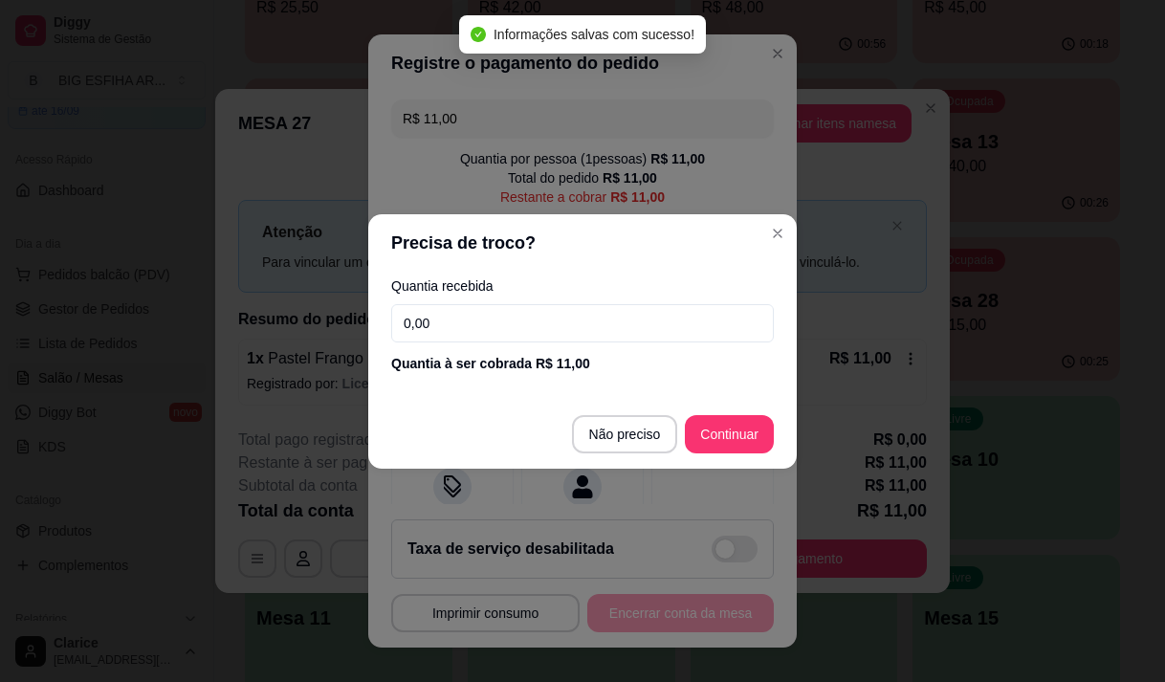
click at [462, 315] on input "0,00" at bounding box center [582, 323] width 383 height 38
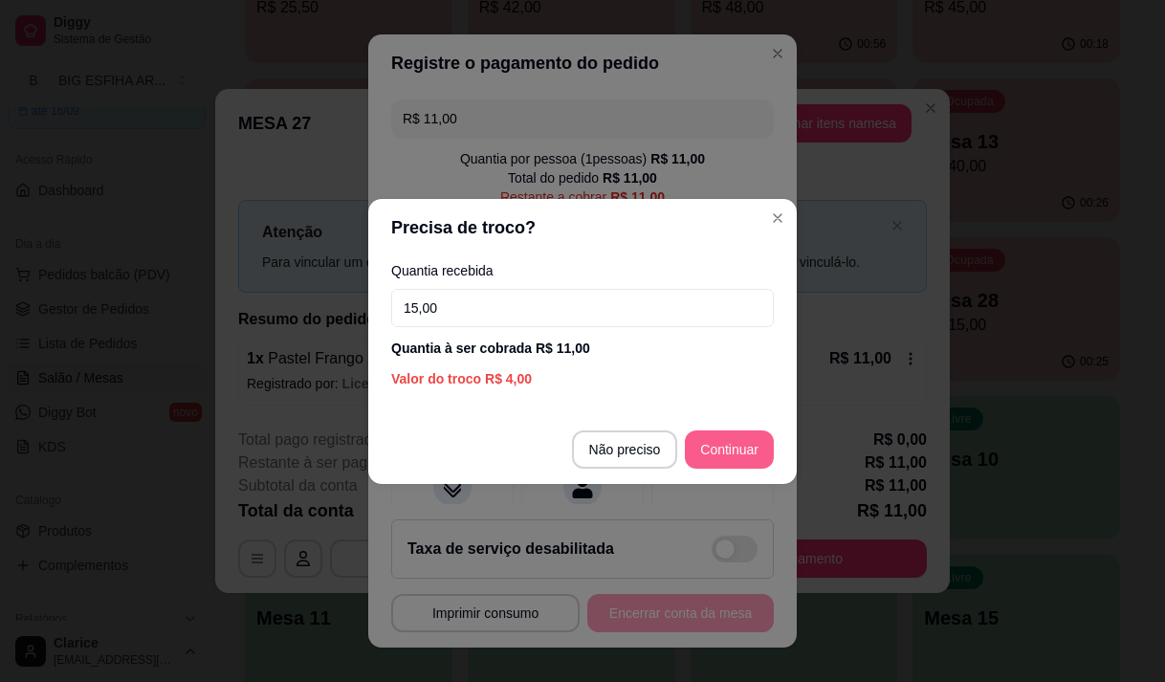
type input "15,00"
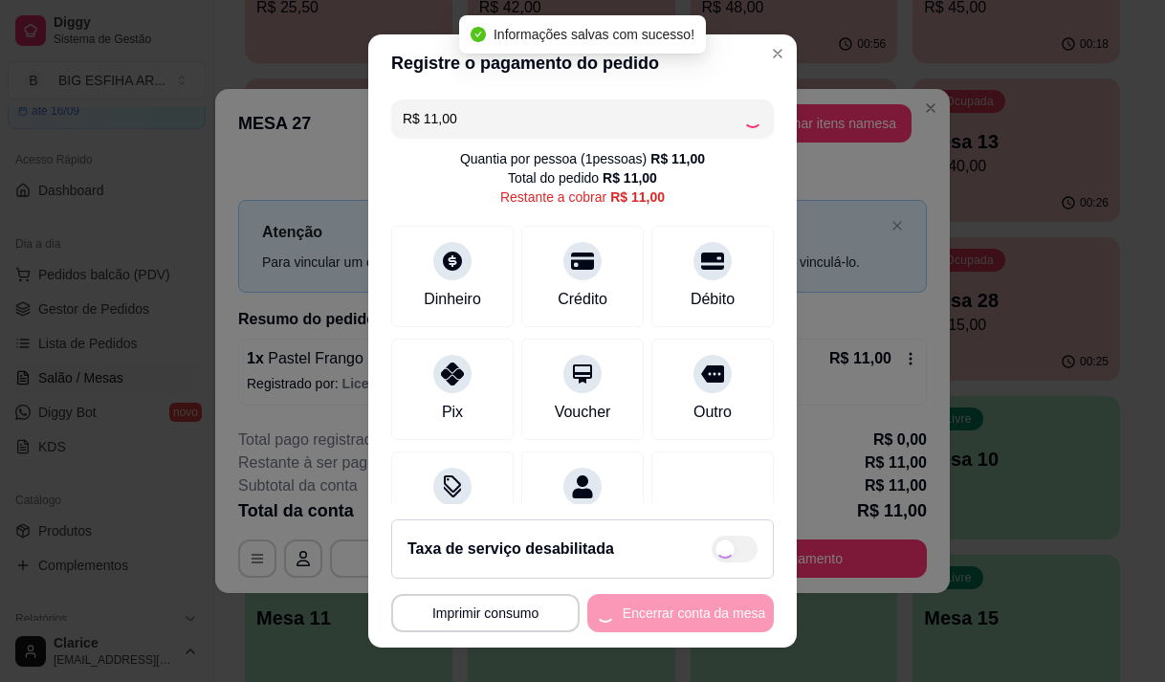
type input "R$ 0,00"
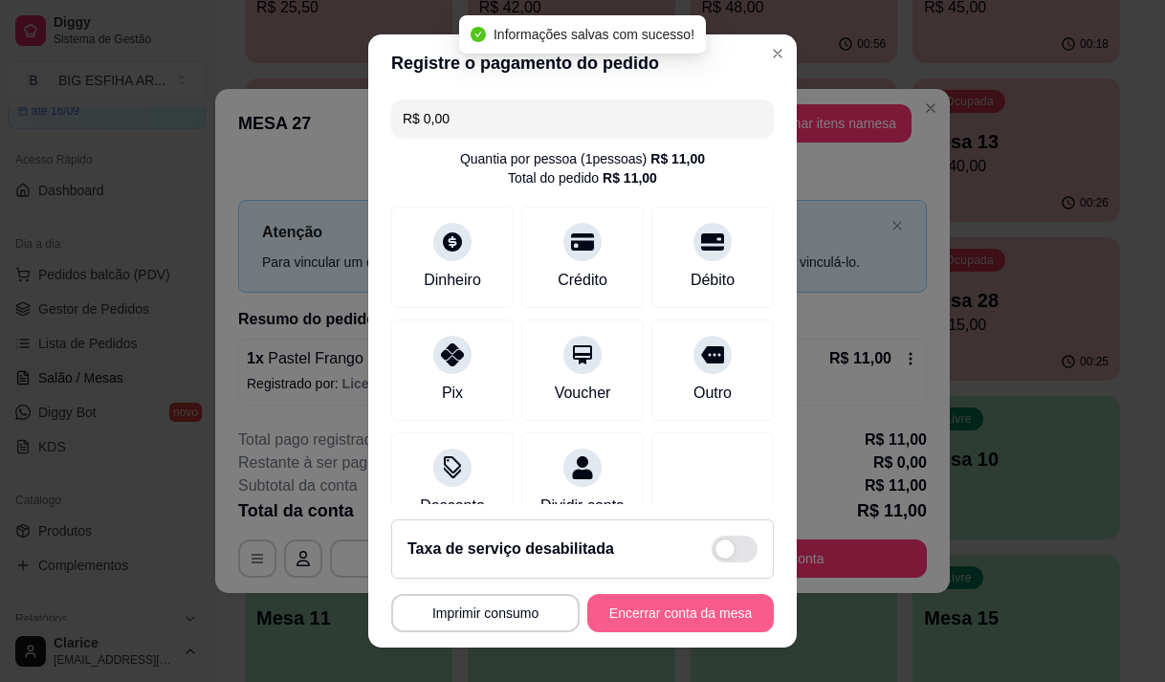
click at [676, 614] on button "Encerrar conta da mesa" at bounding box center [680, 613] width 186 height 38
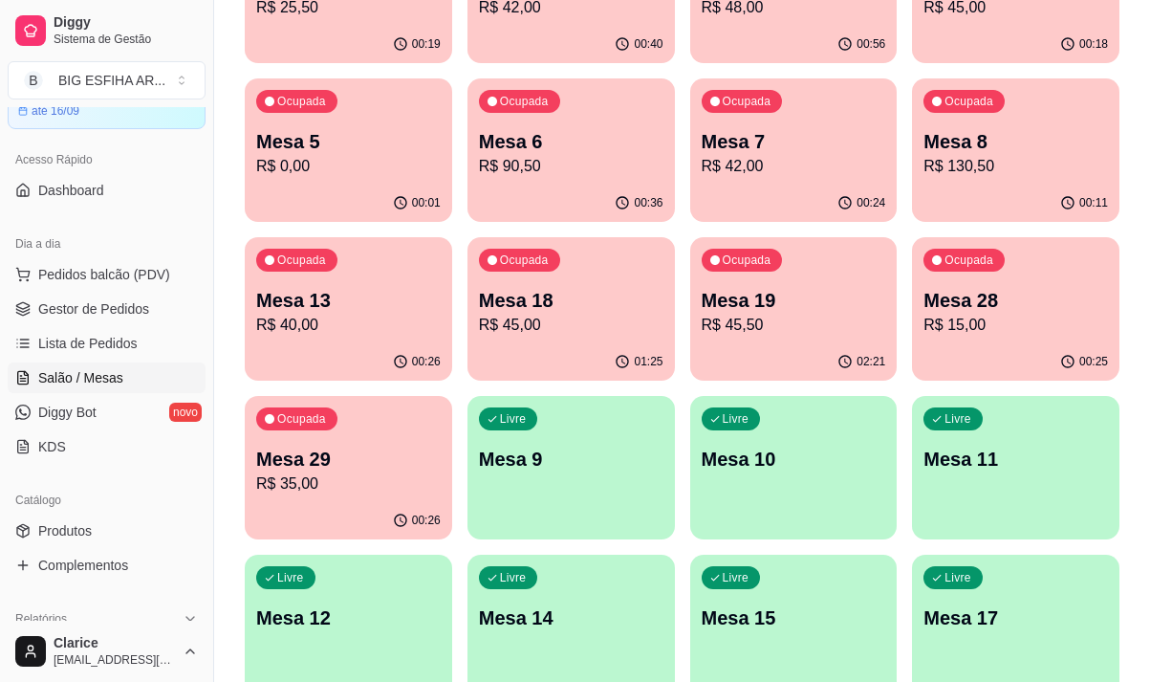
click at [330, 318] on p "R$ 40,00" at bounding box center [348, 325] width 185 height 23
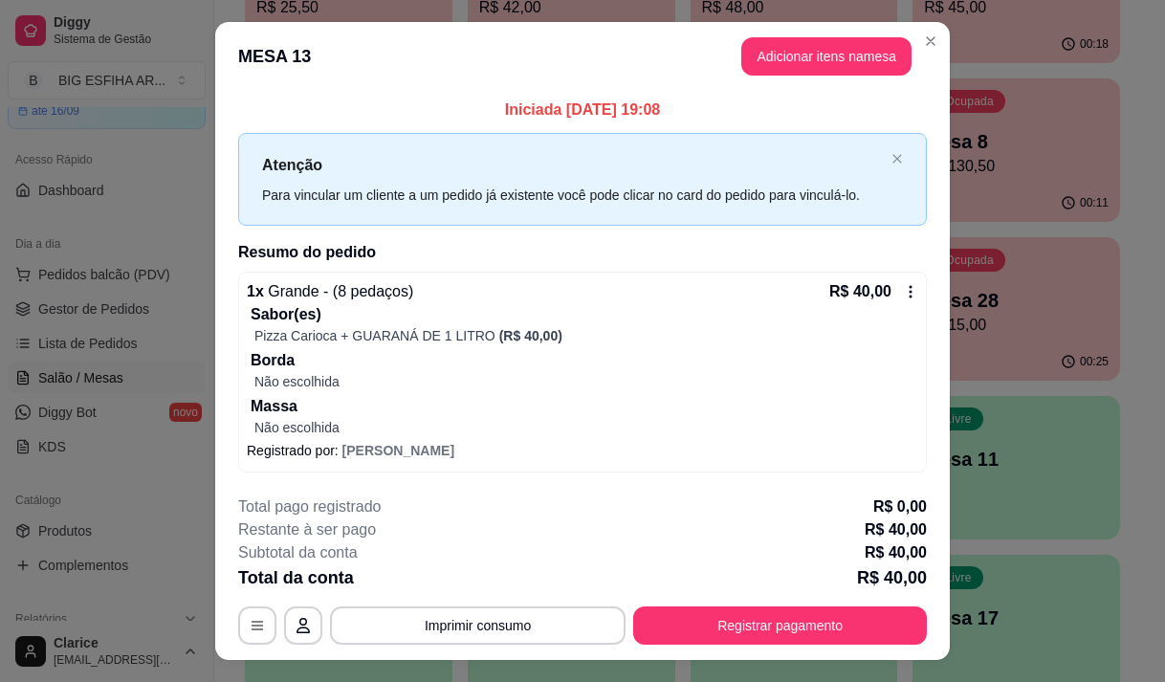
scroll to position [39, 0]
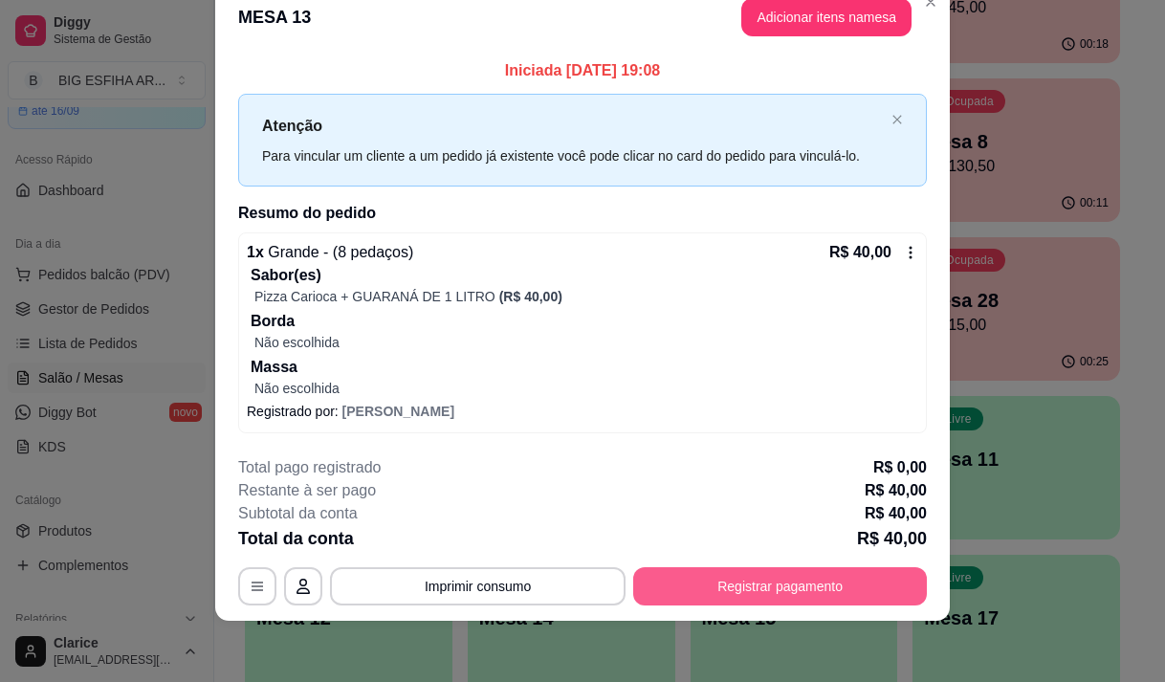
click at [645, 575] on button "Registrar pagamento" at bounding box center [780, 586] width 294 height 38
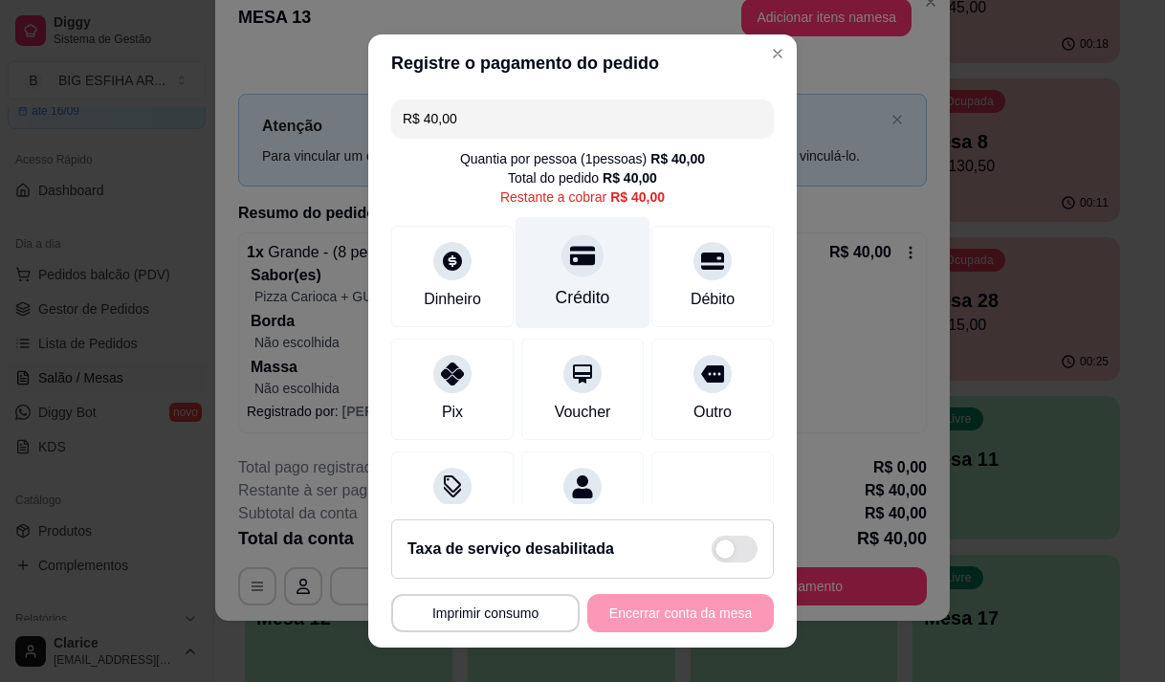
click at [559, 293] on div "Crédito" at bounding box center [583, 297] width 55 height 25
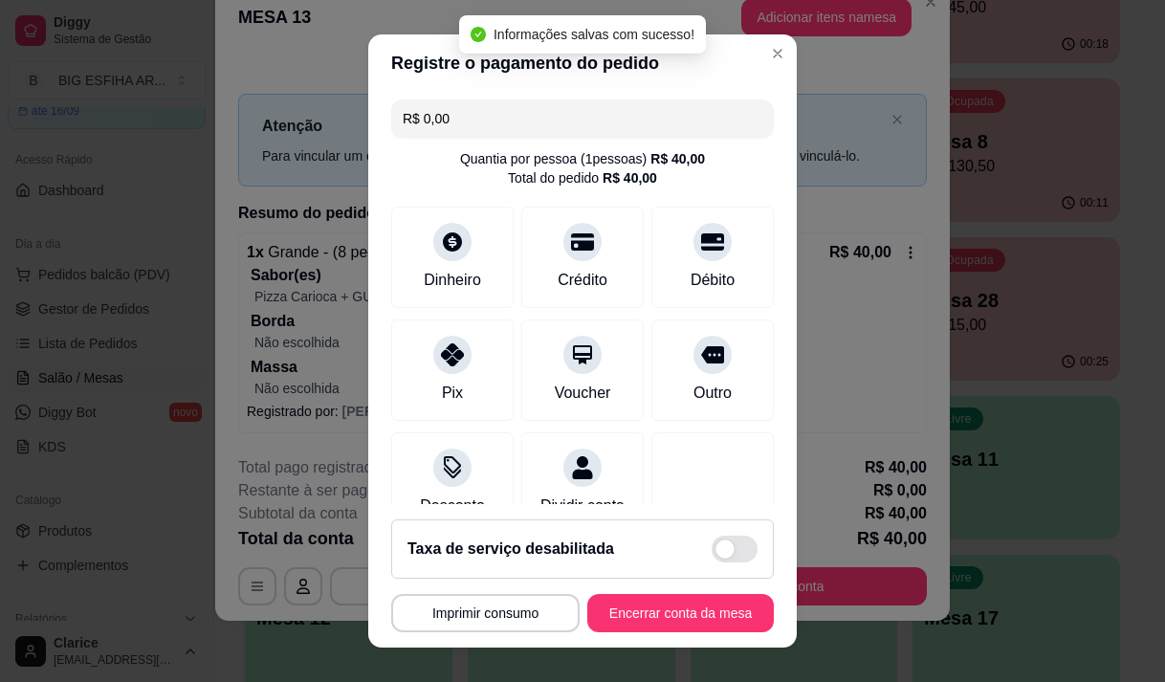
type input "R$ 0,00"
click at [626, 608] on button "Encerrar conta da mesa" at bounding box center [680, 613] width 181 height 37
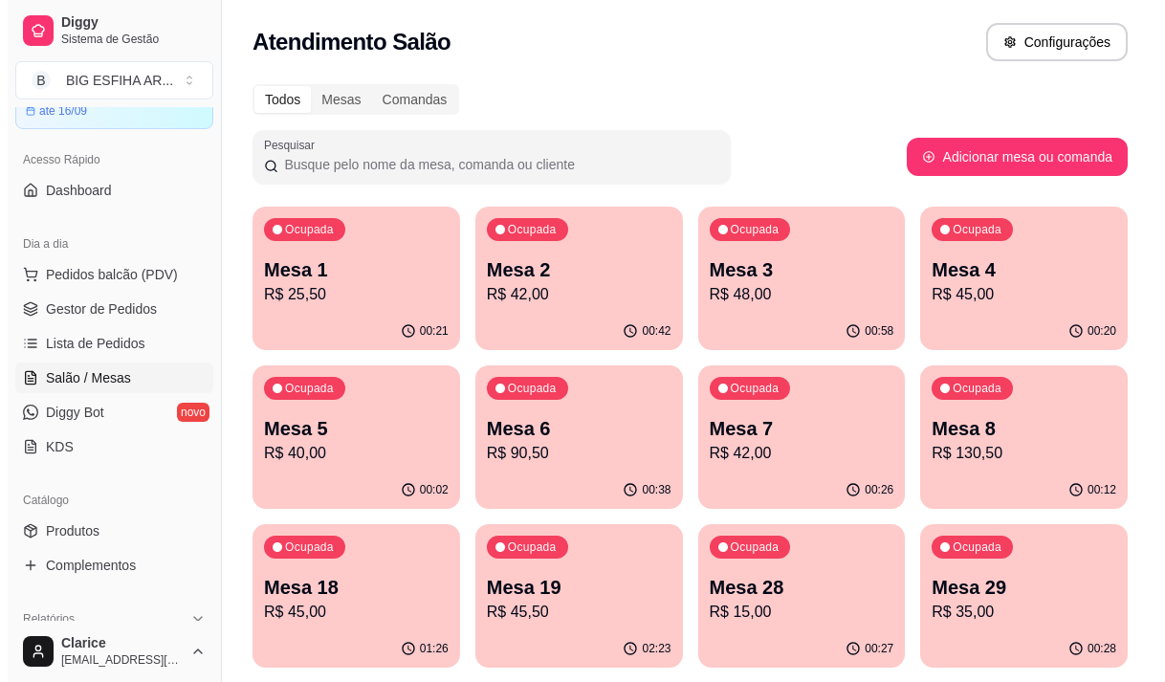
scroll to position [96, 0]
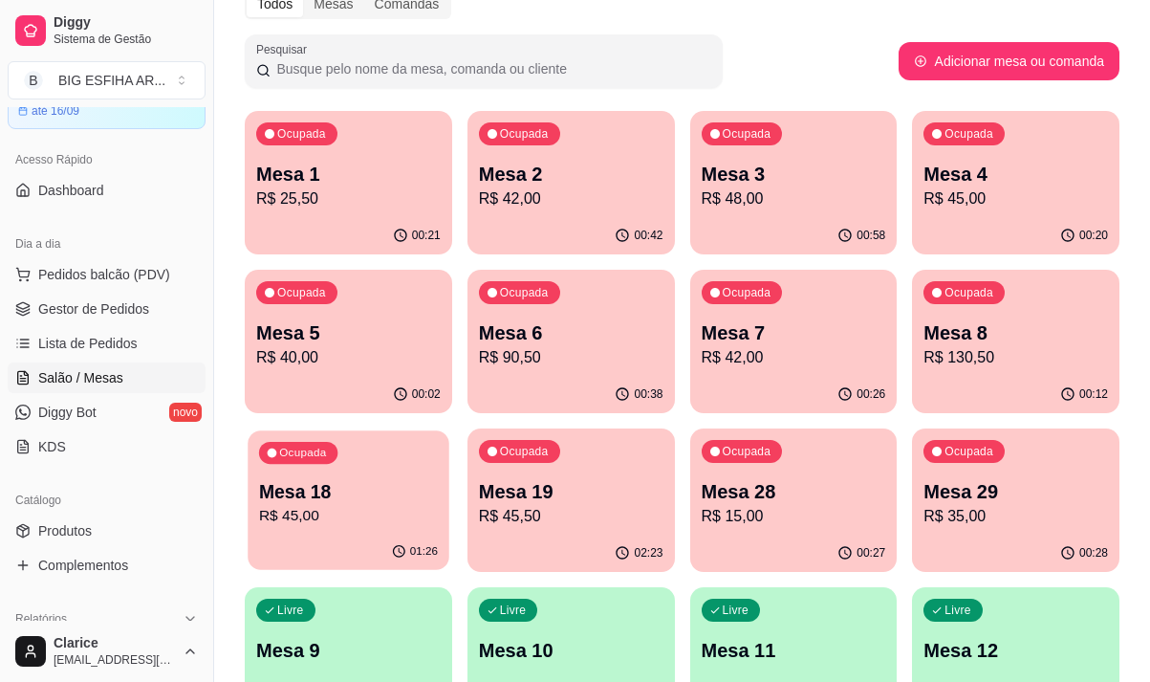
click at [332, 497] on p "Mesa 18" at bounding box center [348, 492] width 179 height 26
click at [533, 496] on p "Mesa 19" at bounding box center [571, 491] width 185 height 27
click at [771, 540] on div "00:27" at bounding box center [793, 552] width 201 height 36
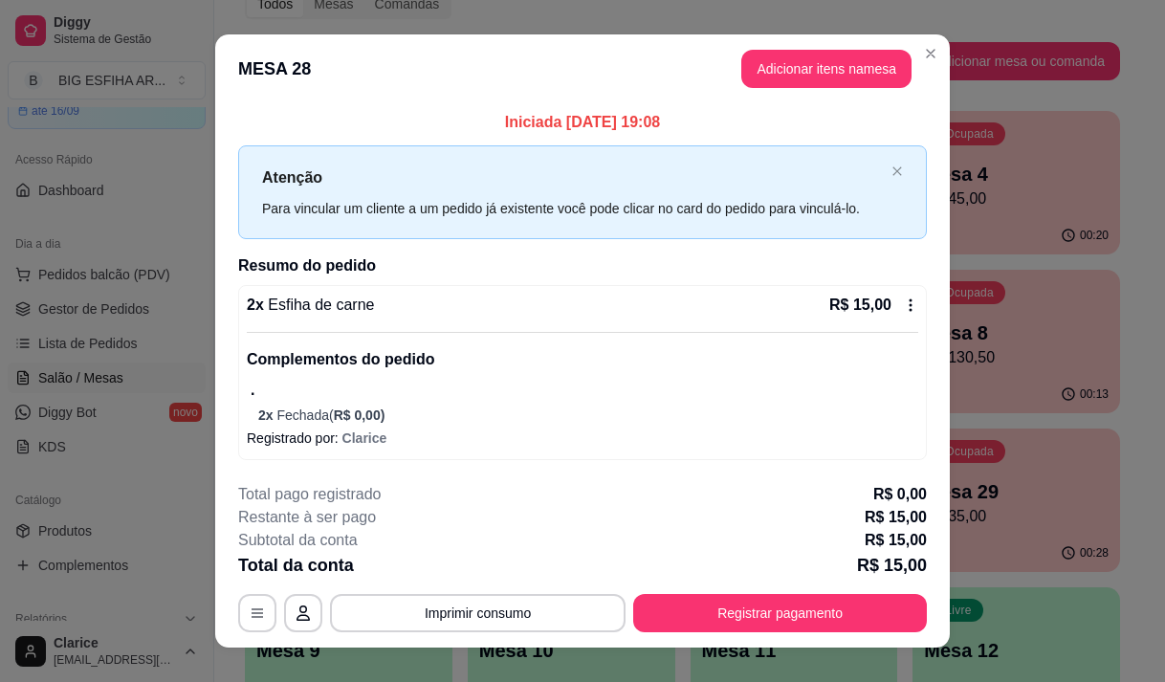
scroll to position [27, 0]
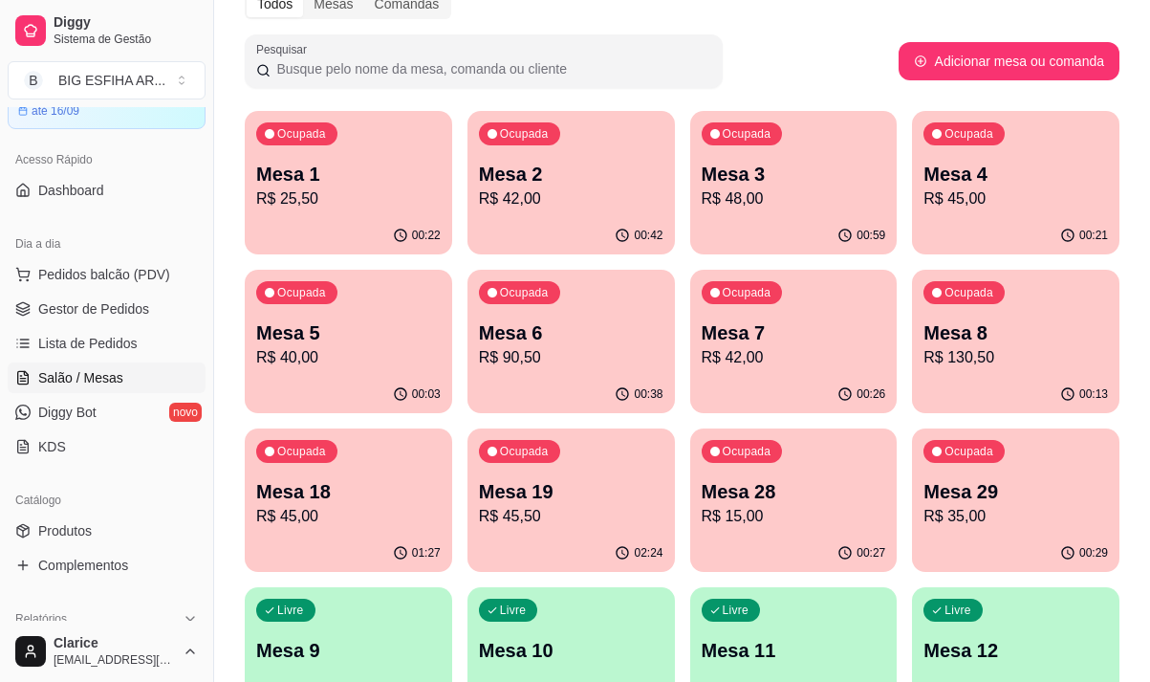
click at [569, 184] on p "Mesa 2" at bounding box center [571, 174] width 185 height 27
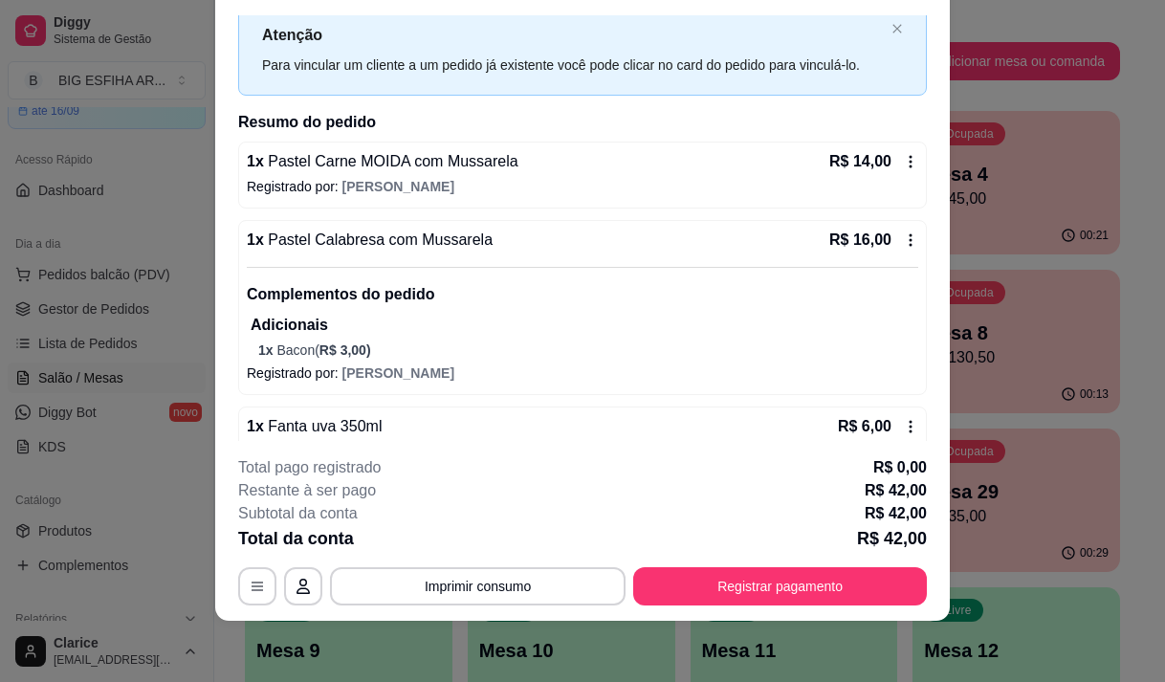
scroll to position [172, 0]
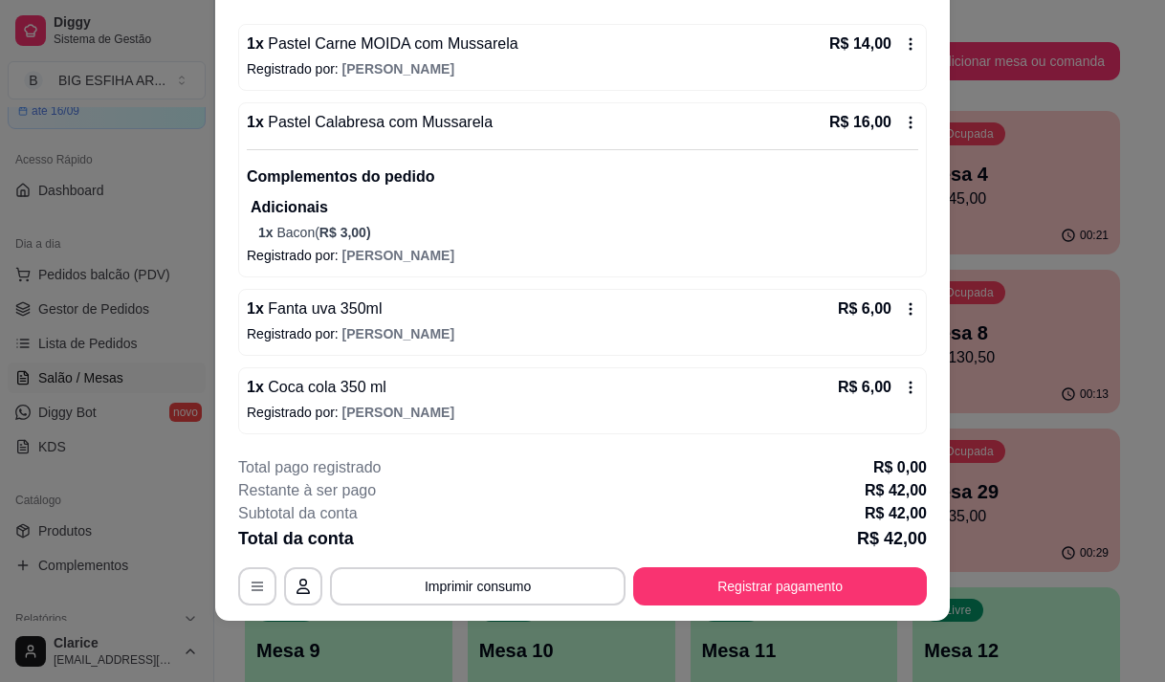
click at [903, 307] on icon at bounding box center [910, 308] width 15 height 15
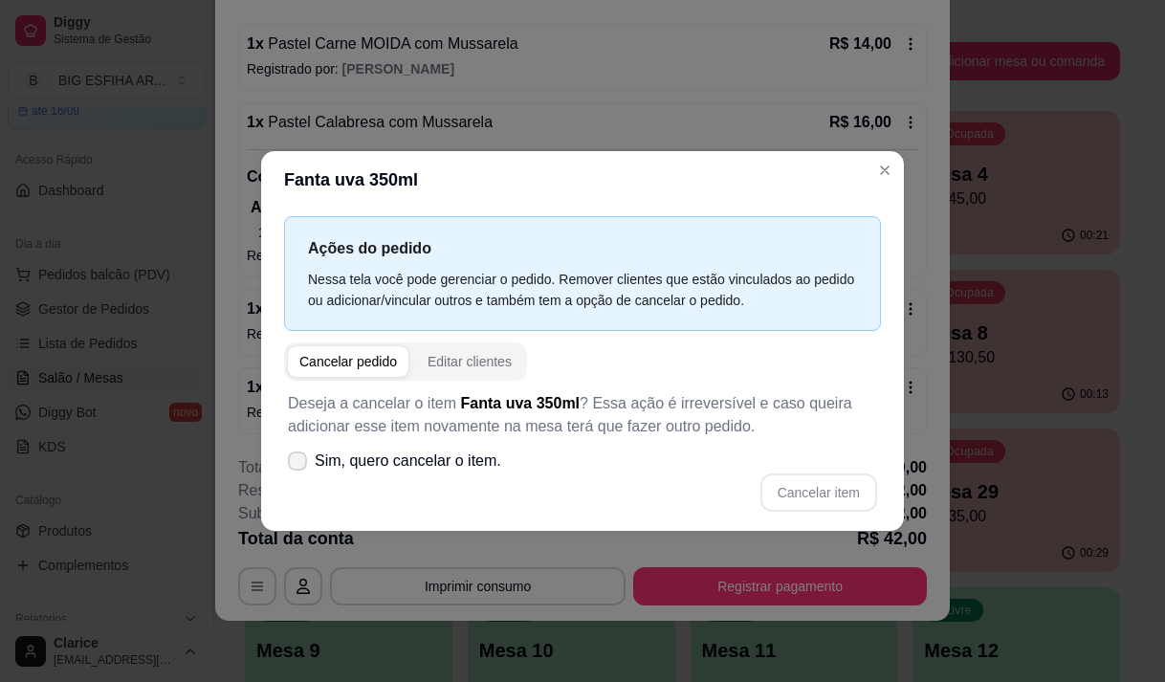
click at [305, 464] on span at bounding box center [297, 460] width 19 height 19
click at [299, 464] on input "Sim, quero cancelar o item." at bounding box center [293, 470] width 12 height 12
checkbox input "true"
click at [792, 496] on button "Cancelar item" at bounding box center [818, 492] width 117 height 38
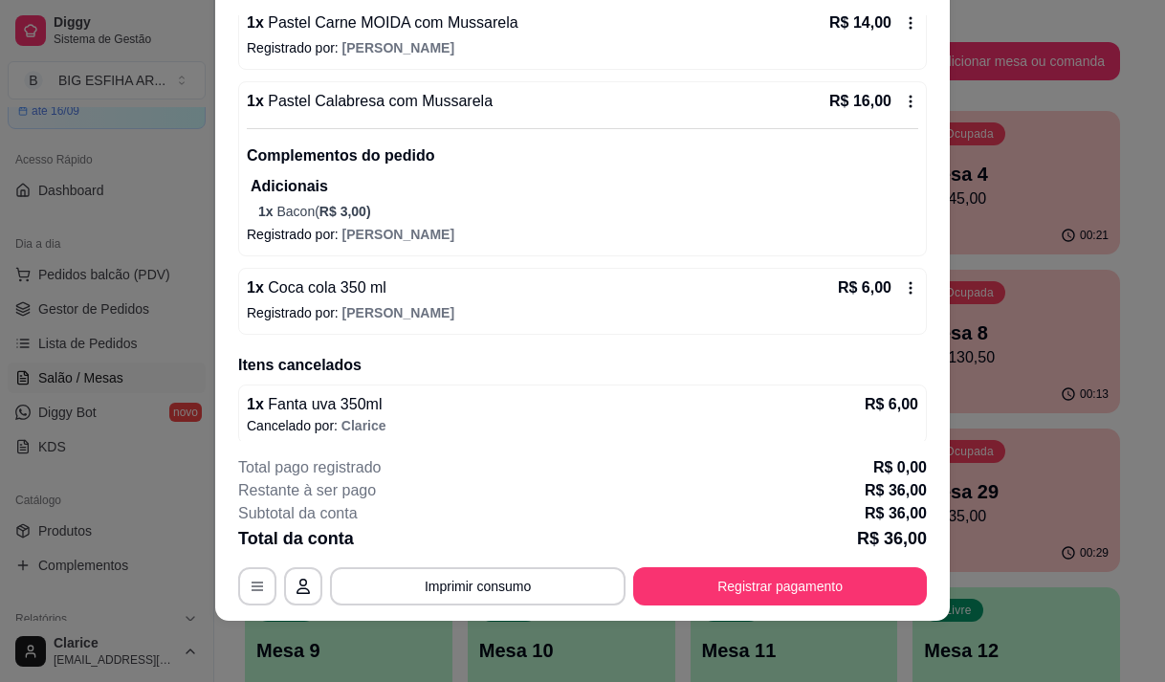
scroll to position [203, 0]
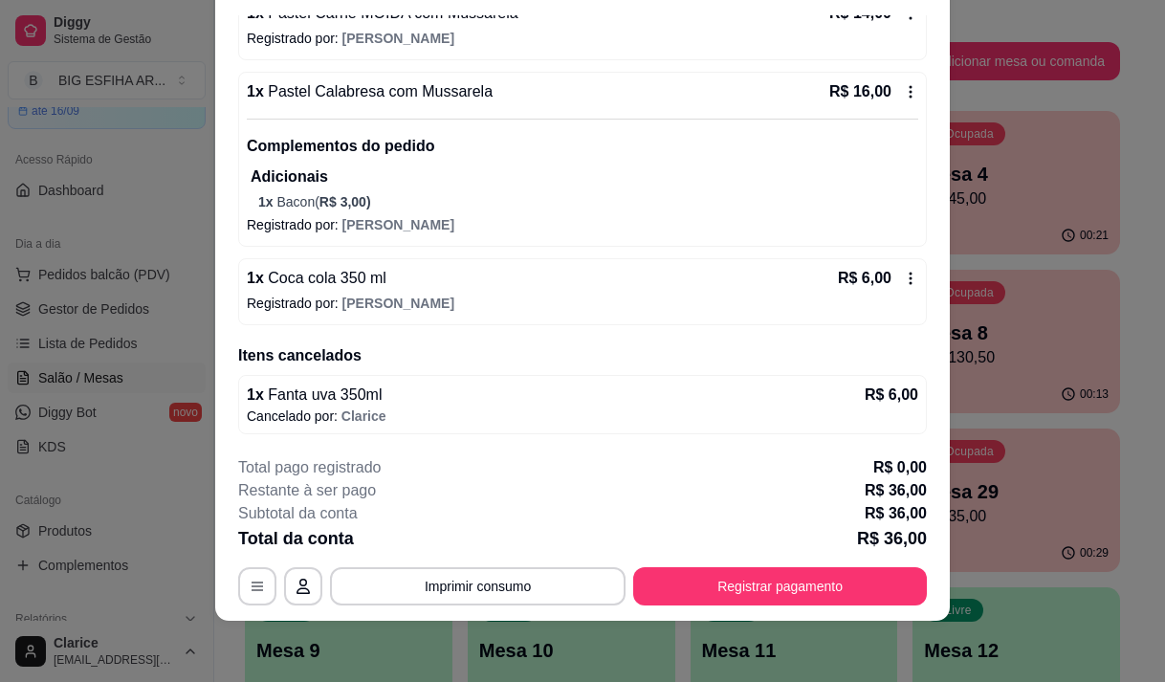
click at [903, 273] on icon at bounding box center [910, 278] width 15 height 15
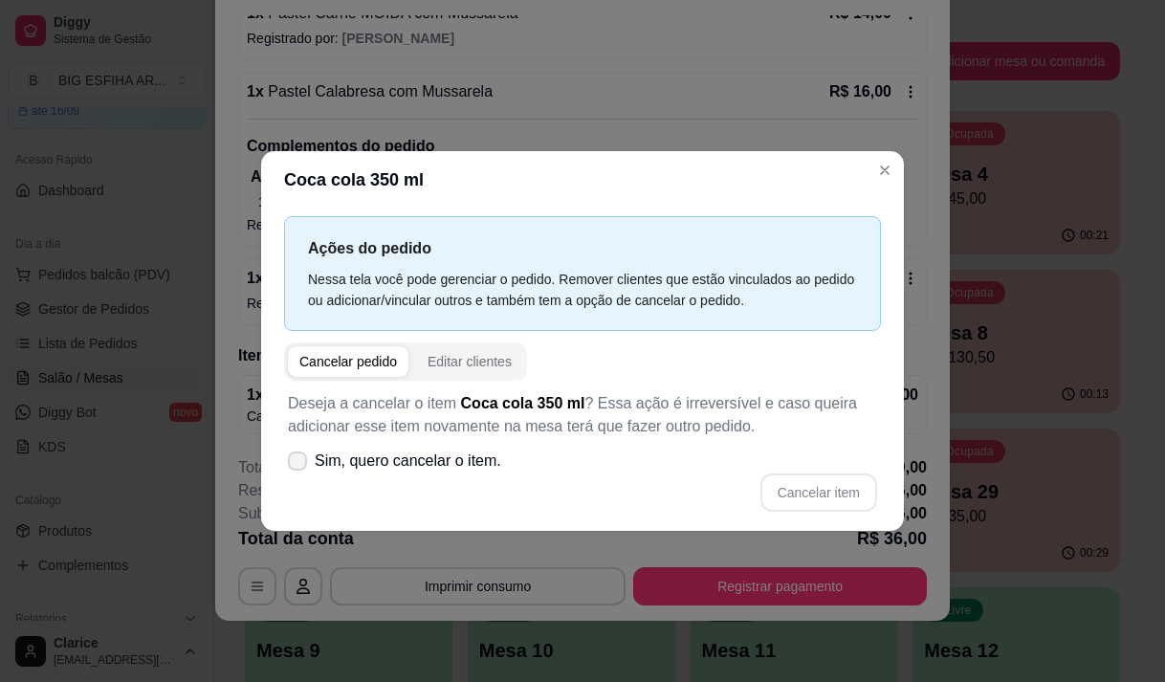
click at [293, 463] on icon at bounding box center [297, 460] width 15 height 11
click at [293, 464] on input "Sim, quero cancelar o item." at bounding box center [293, 470] width 12 height 12
checkbox input "true"
click at [809, 495] on button "Cancelar item" at bounding box center [818, 491] width 114 height 37
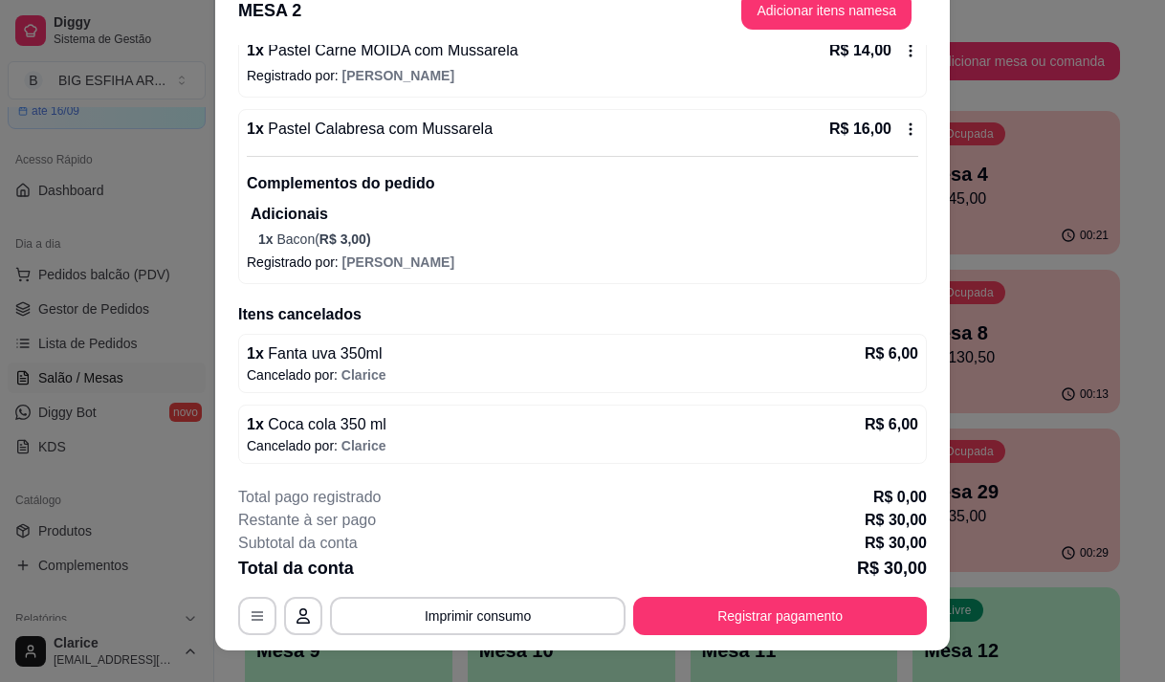
scroll to position [0, 0]
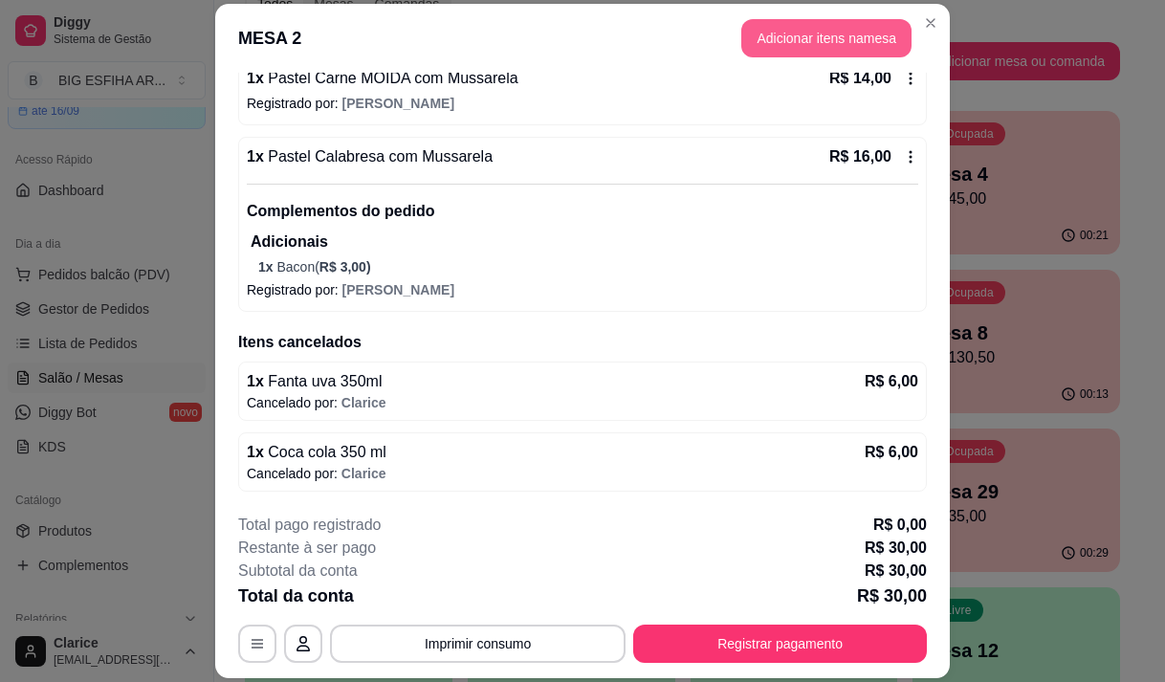
click at [849, 28] on button "Adicionar itens na mesa" at bounding box center [826, 38] width 170 height 38
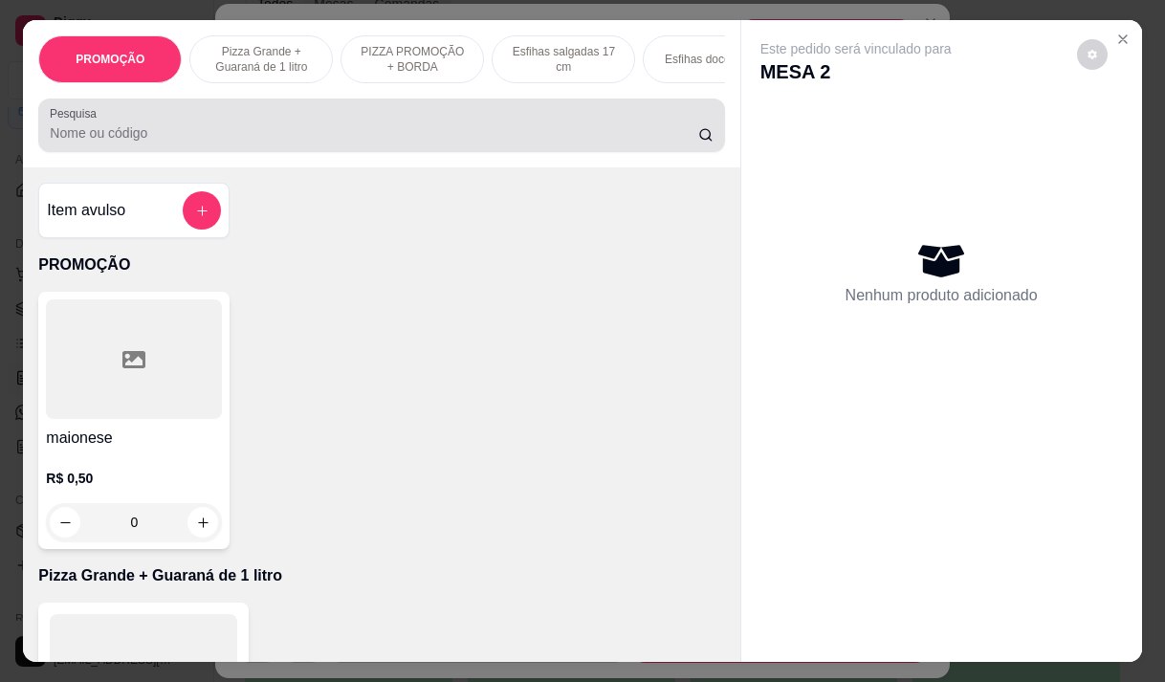
click at [208, 130] on div at bounding box center [381, 125] width 663 height 38
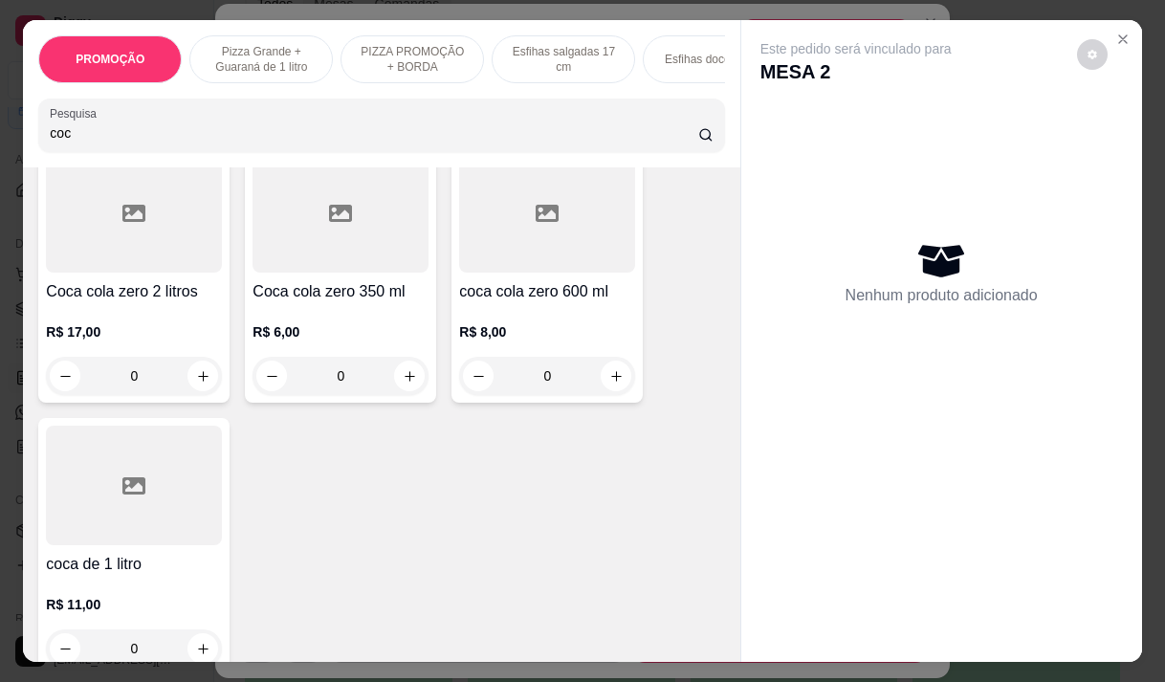
scroll to position [478, 0]
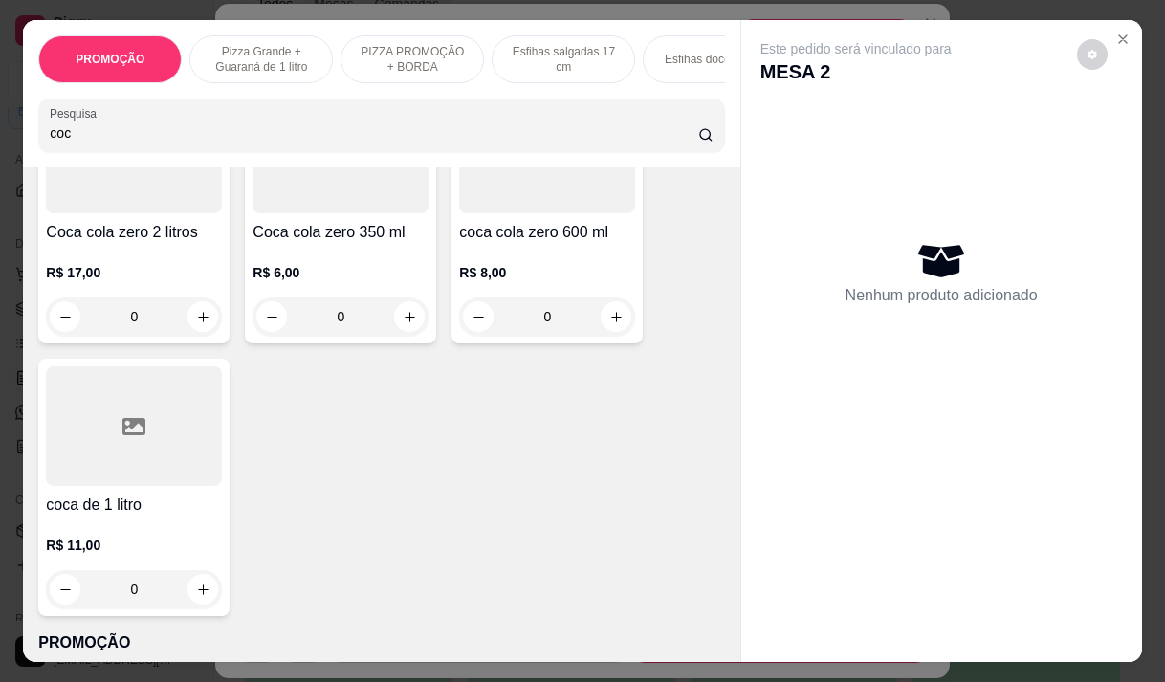
type input "coc"
click at [144, 498] on div "coca de 1 litro R$ 11,00 0" at bounding box center [133, 487] width 191 height 257
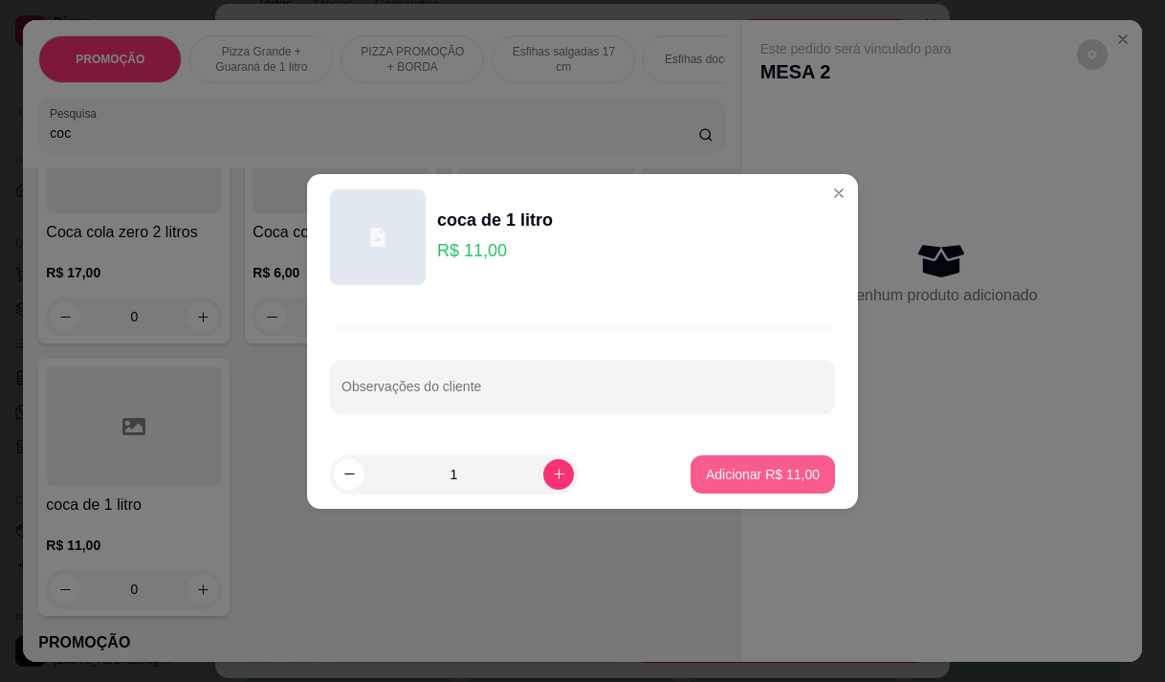
click at [784, 473] on p "Adicionar R$ 11,00" at bounding box center [763, 474] width 114 height 19
type input "1"
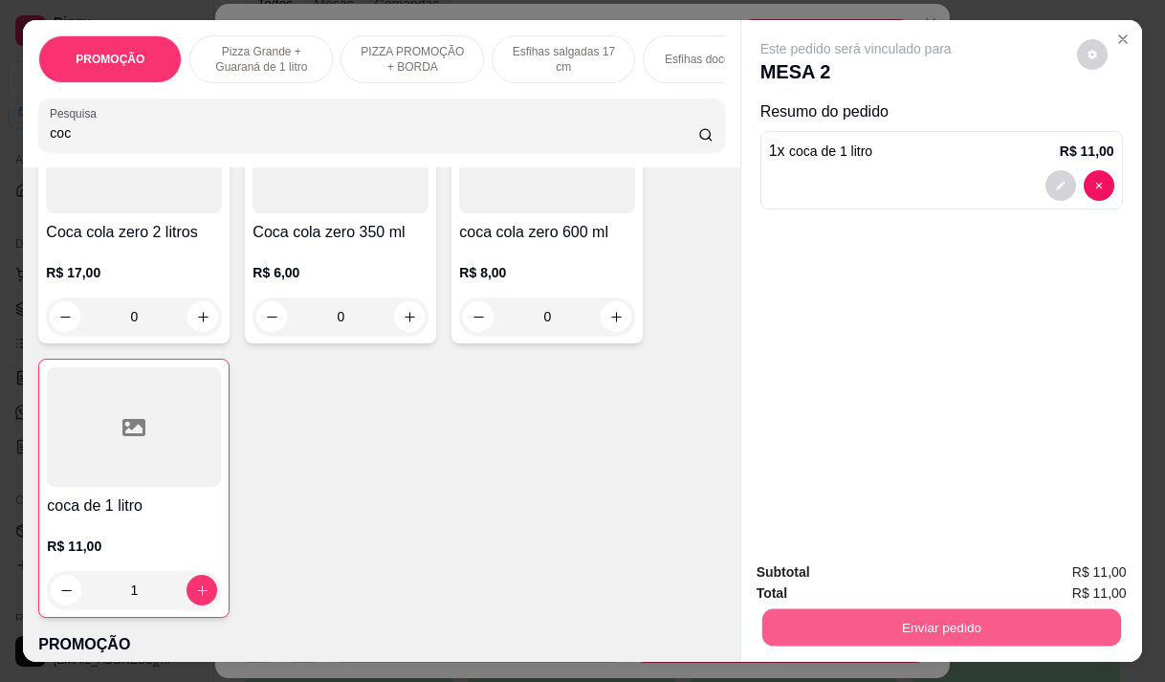
click at [963, 624] on button "Enviar pedido" at bounding box center [940, 626] width 359 height 37
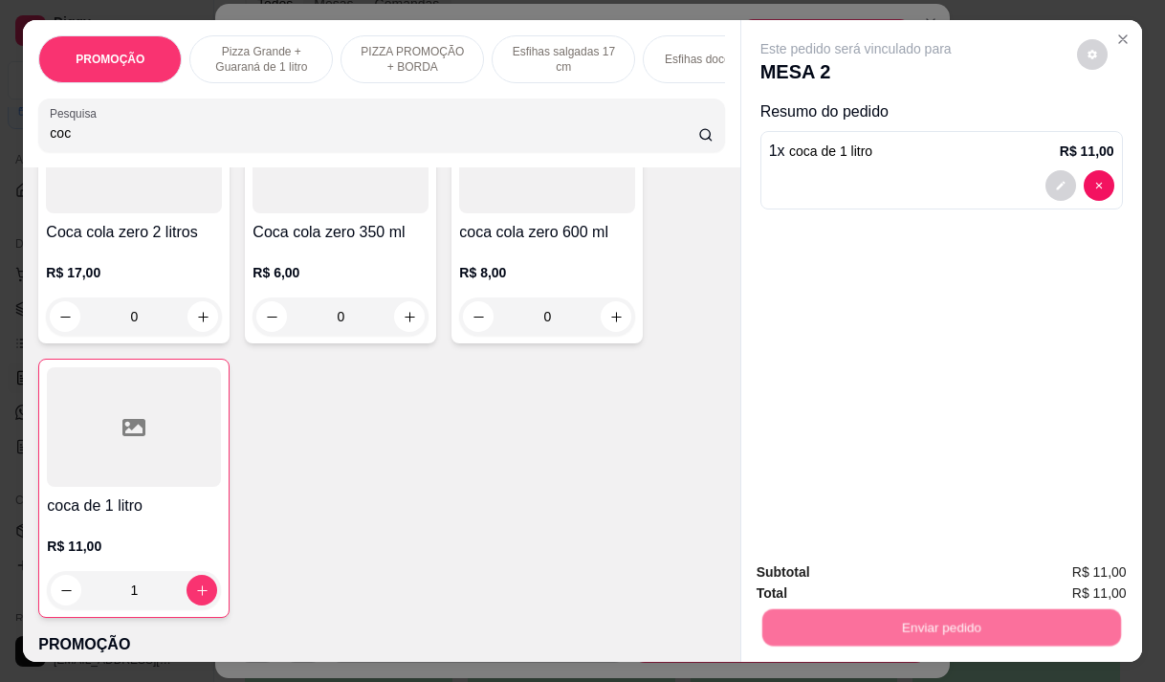
click at [853, 561] on button "Não registrar e enviar pedido" at bounding box center [877, 573] width 199 height 36
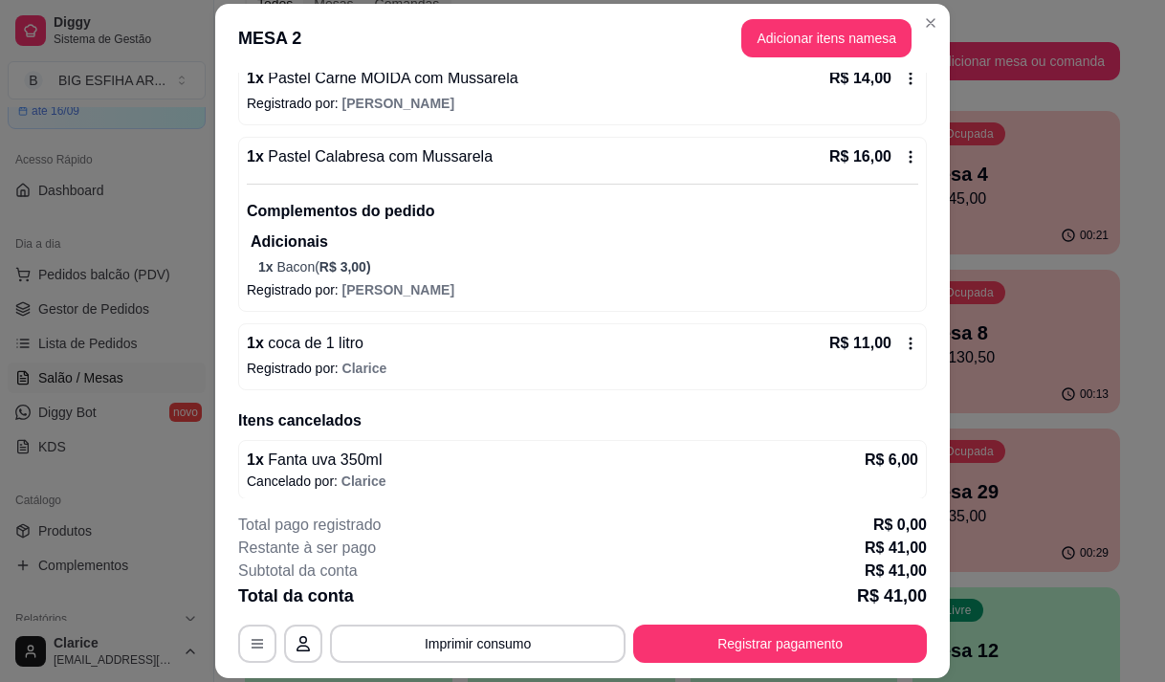
scroll to position [203, 0]
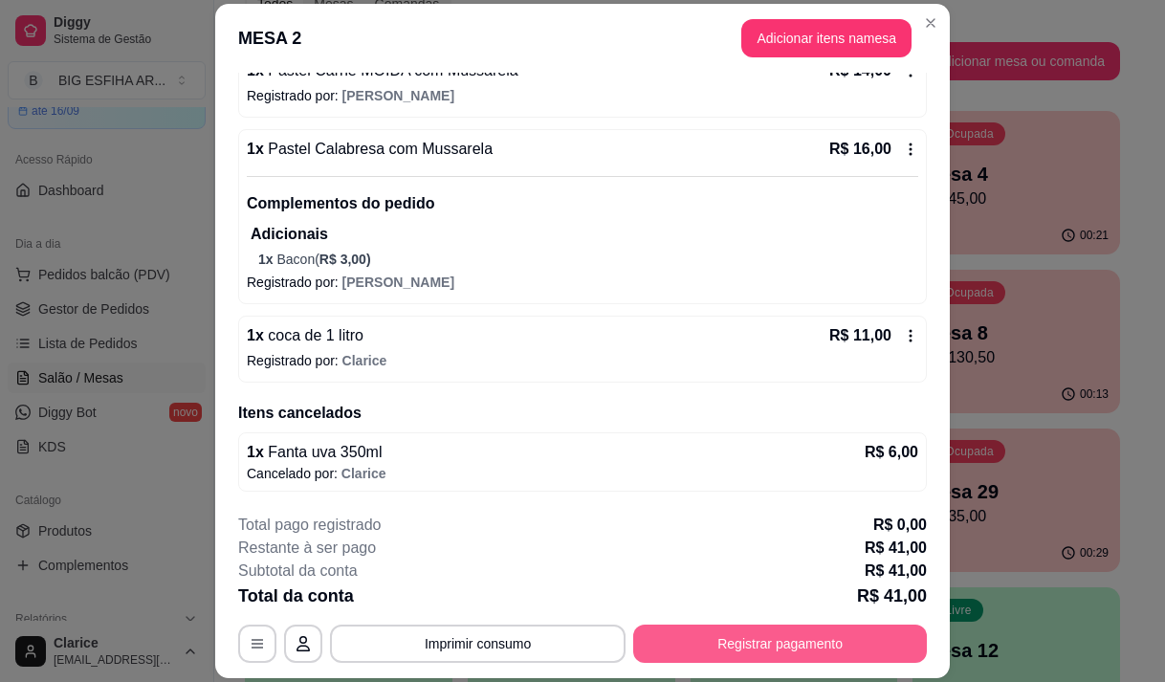
click at [741, 636] on button "Registrar pagamento" at bounding box center [780, 643] width 294 height 38
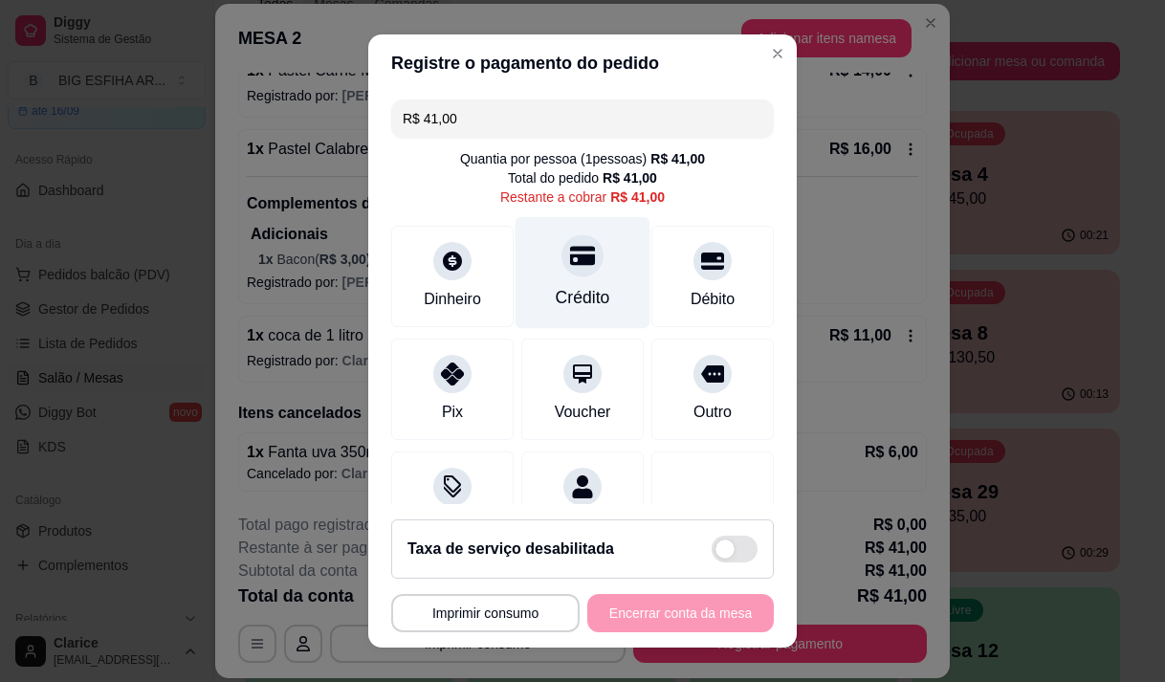
click at [563, 289] on div "Crédito" at bounding box center [583, 297] width 55 height 25
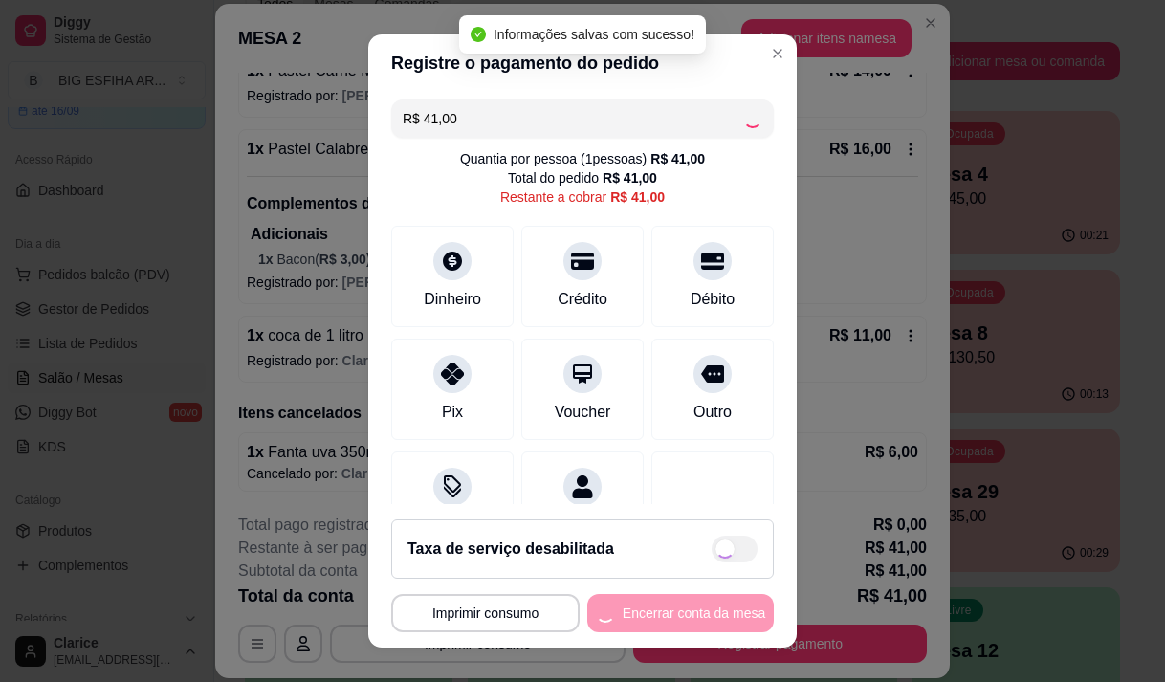
type input "R$ 0,00"
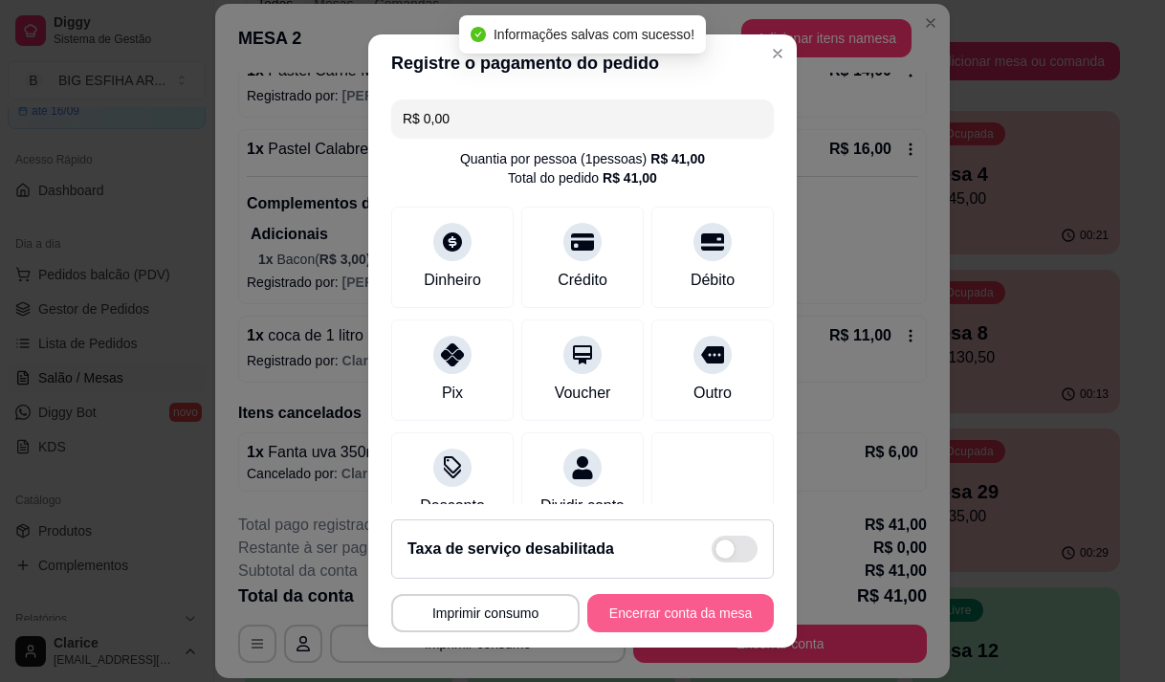
click at [693, 609] on button "Encerrar conta da mesa" at bounding box center [680, 613] width 186 height 38
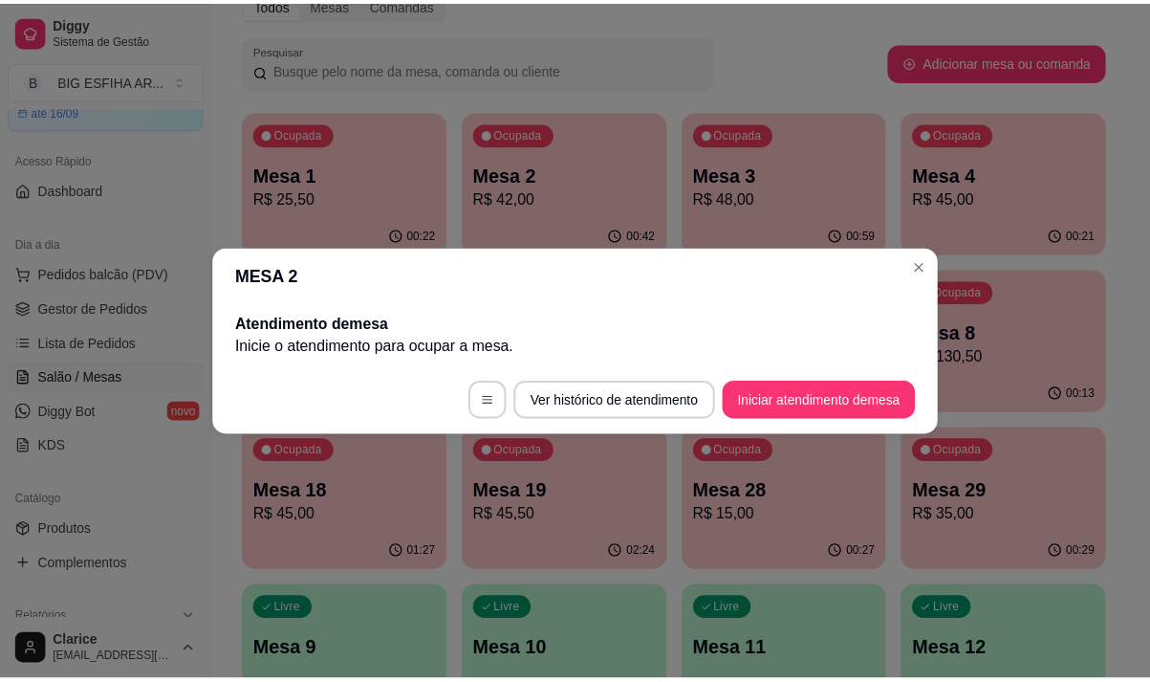
scroll to position [0, 0]
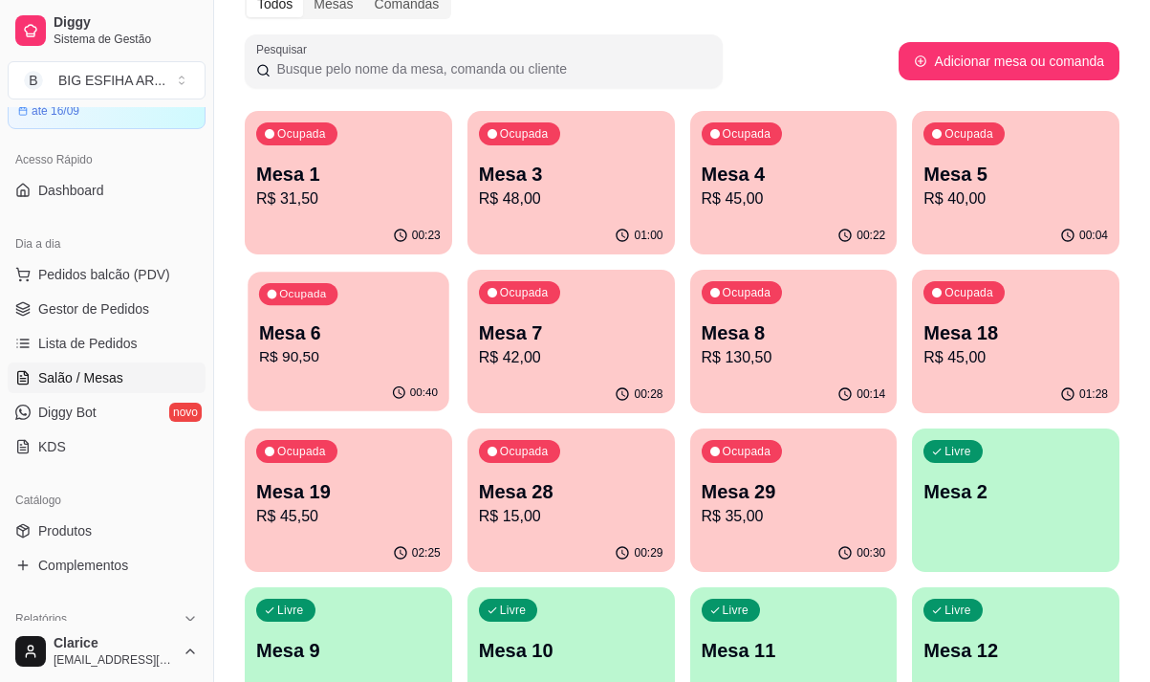
click at [383, 343] on p "Mesa 6" at bounding box center [348, 333] width 179 height 26
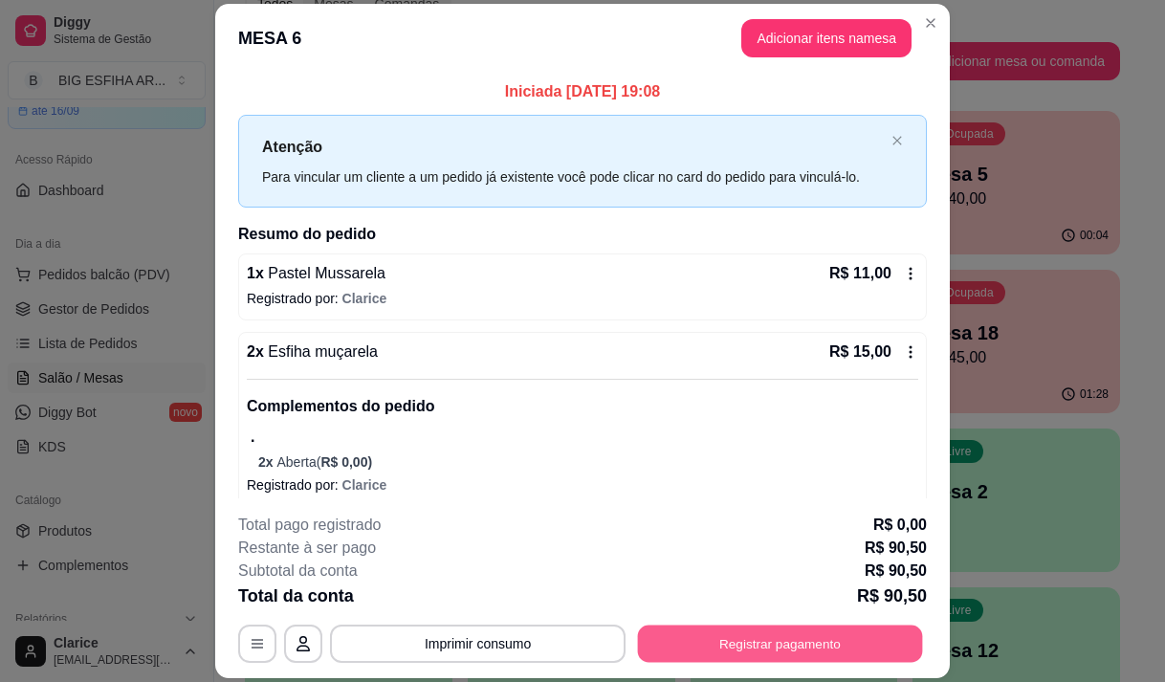
click at [764, 633] on button "Registrar pagamento" at bounding box center [780, 643] width 285 height 37
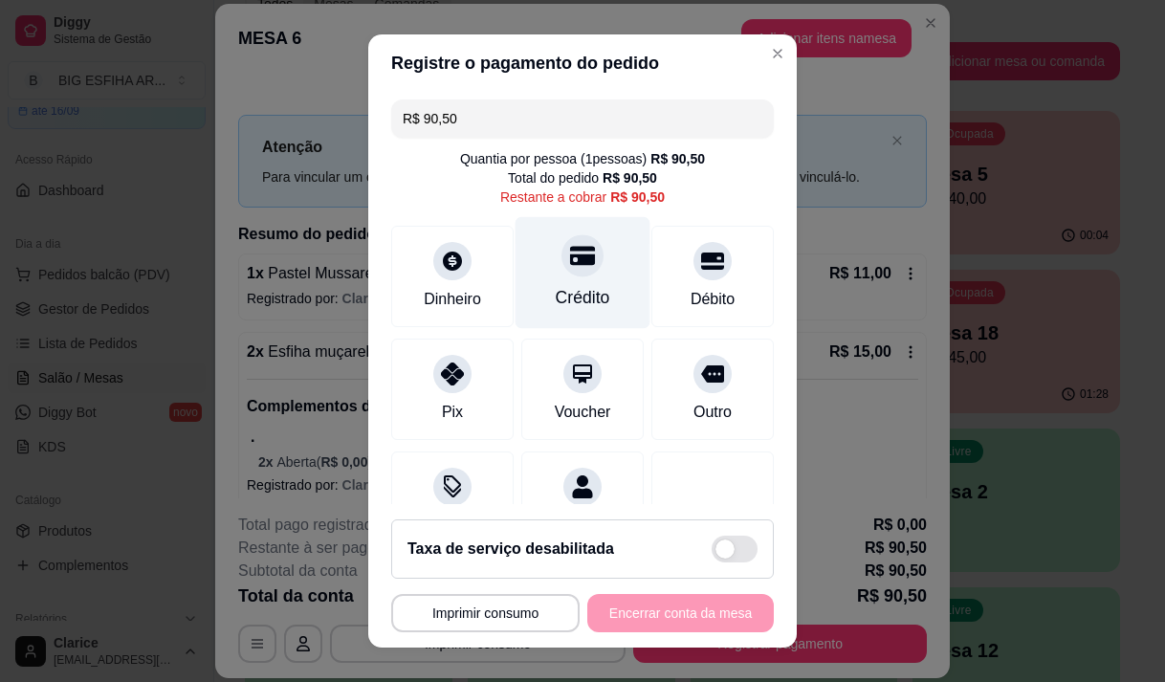
click at [572, 300] on div "Crédito" at bounding box center [583, 297] width 55 height 25
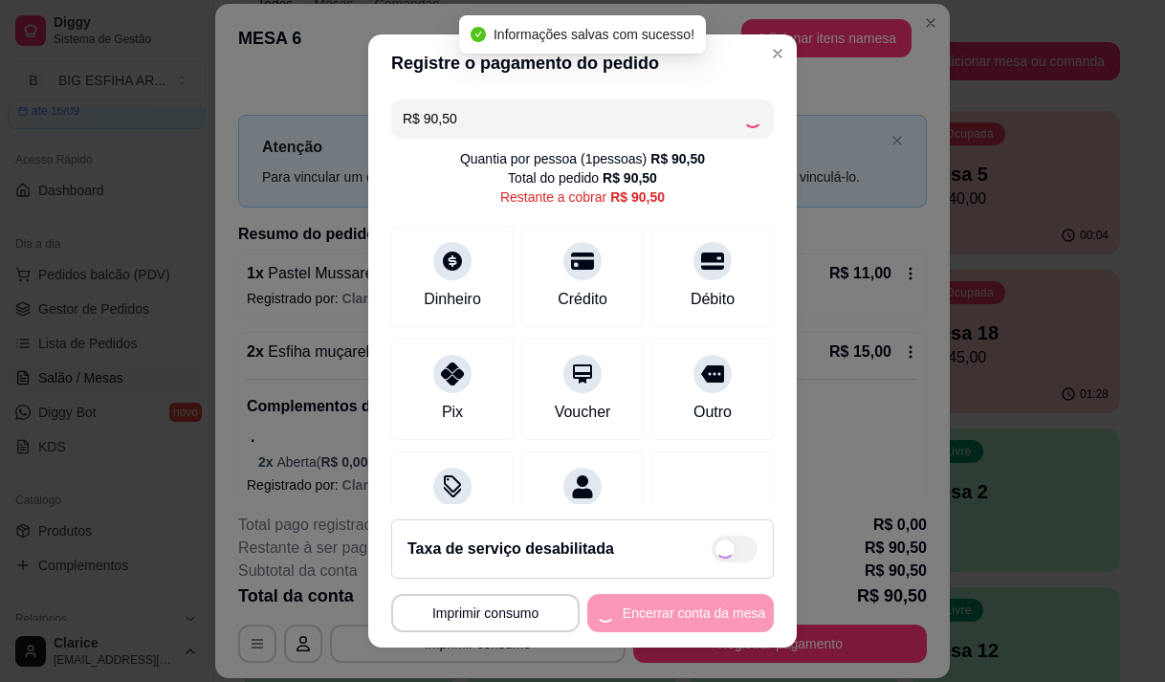
type input "R$ 0,00"
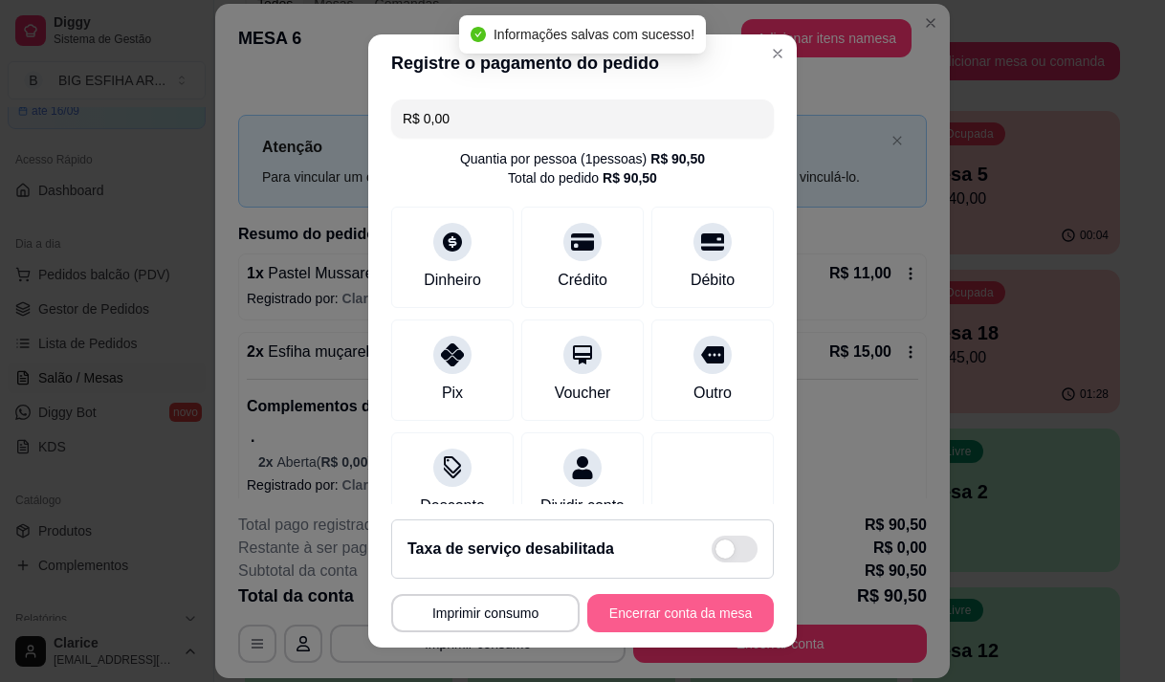
click at [648, 609] on button "Encerrar conta da mesa" at bounding box center [680, 613] width 186 height 38
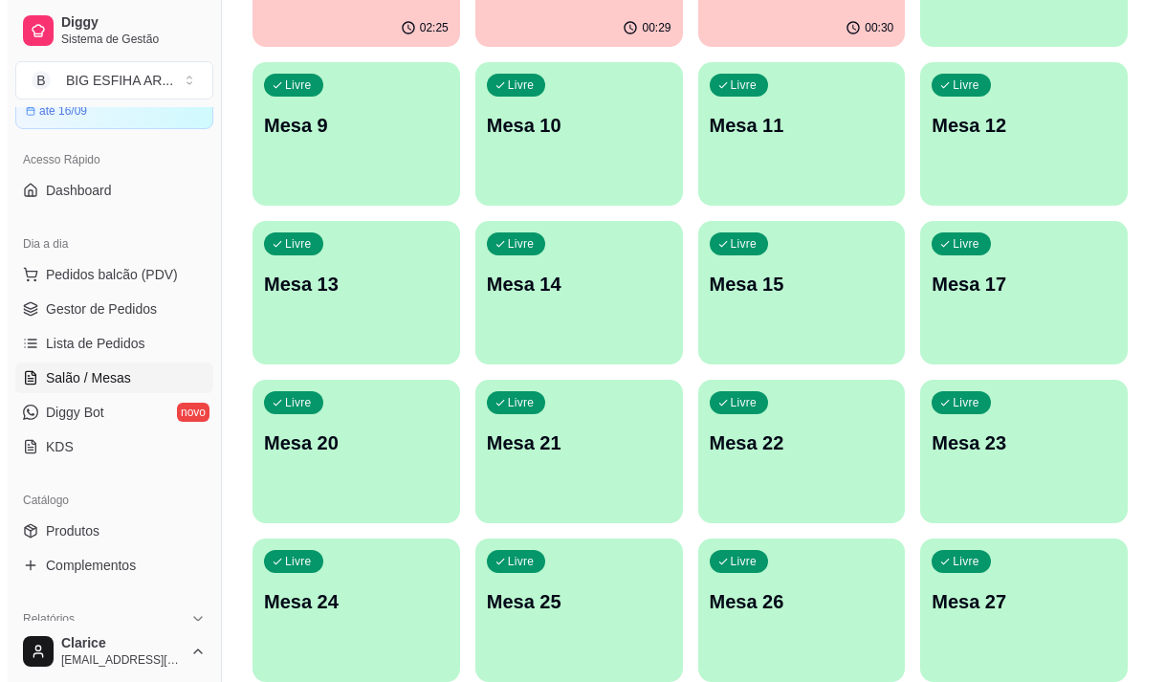
scroll to position [857, 0]
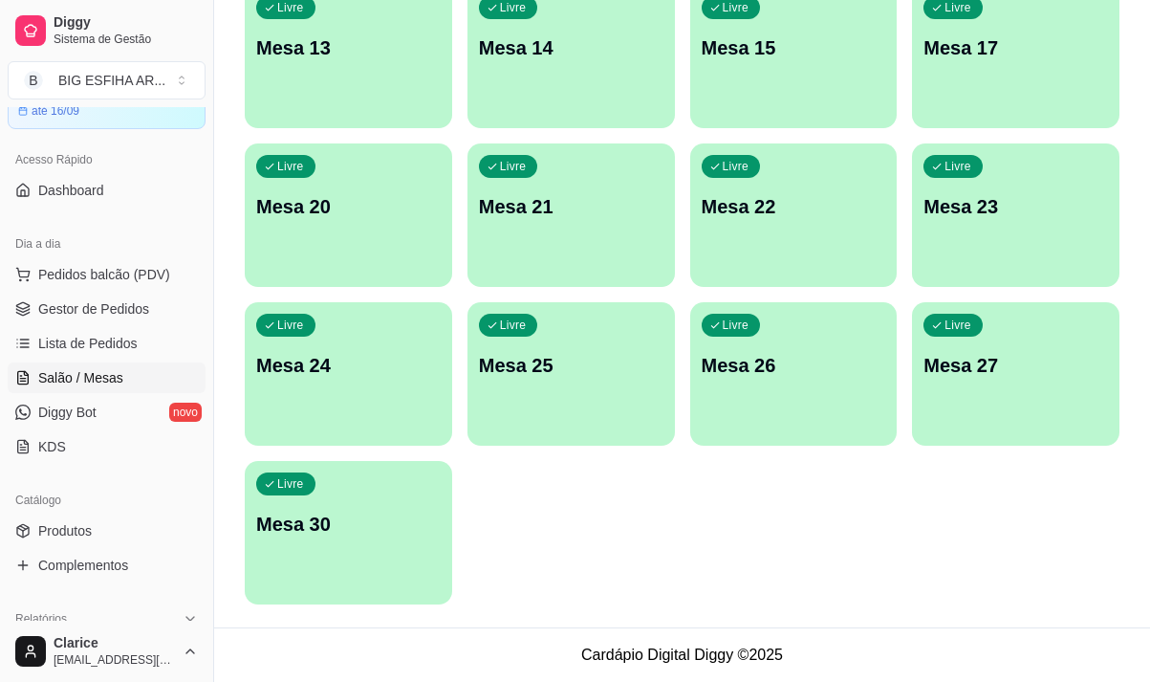
click at [333, 547] on div "Livre Mesa 30" at bounding box center [349, 521] width 208 height 120
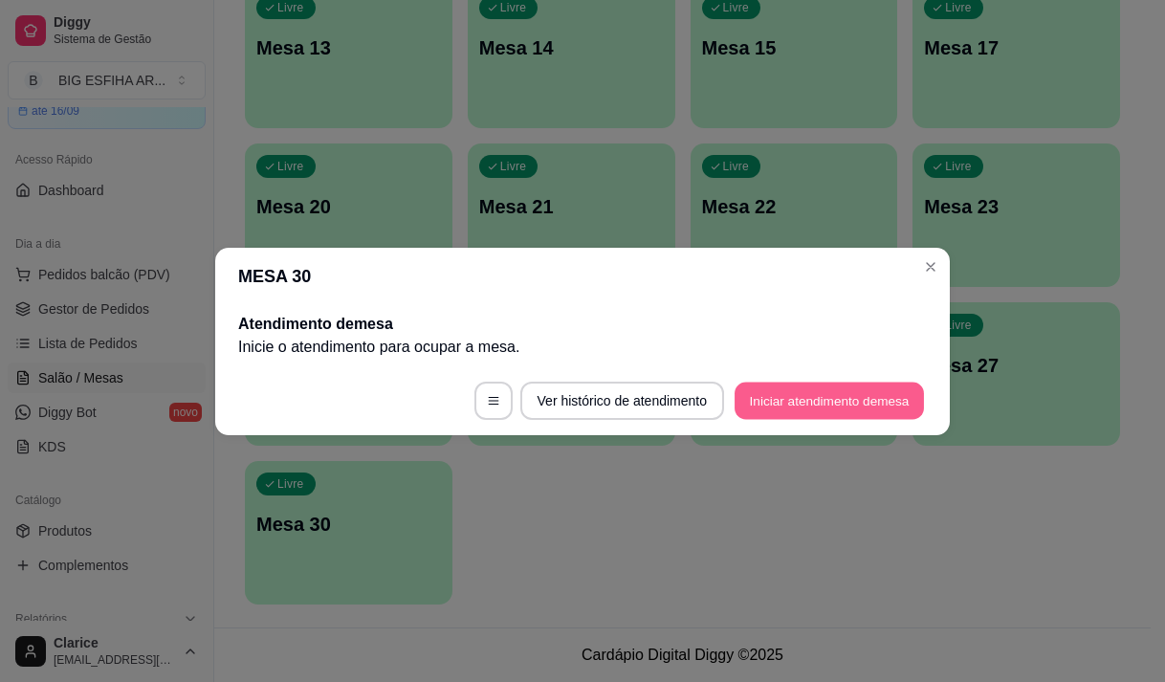
click at [852, 406] on button "Iniciar atendimento de mesa" at bounding box center [828, 400] width 189 height 37
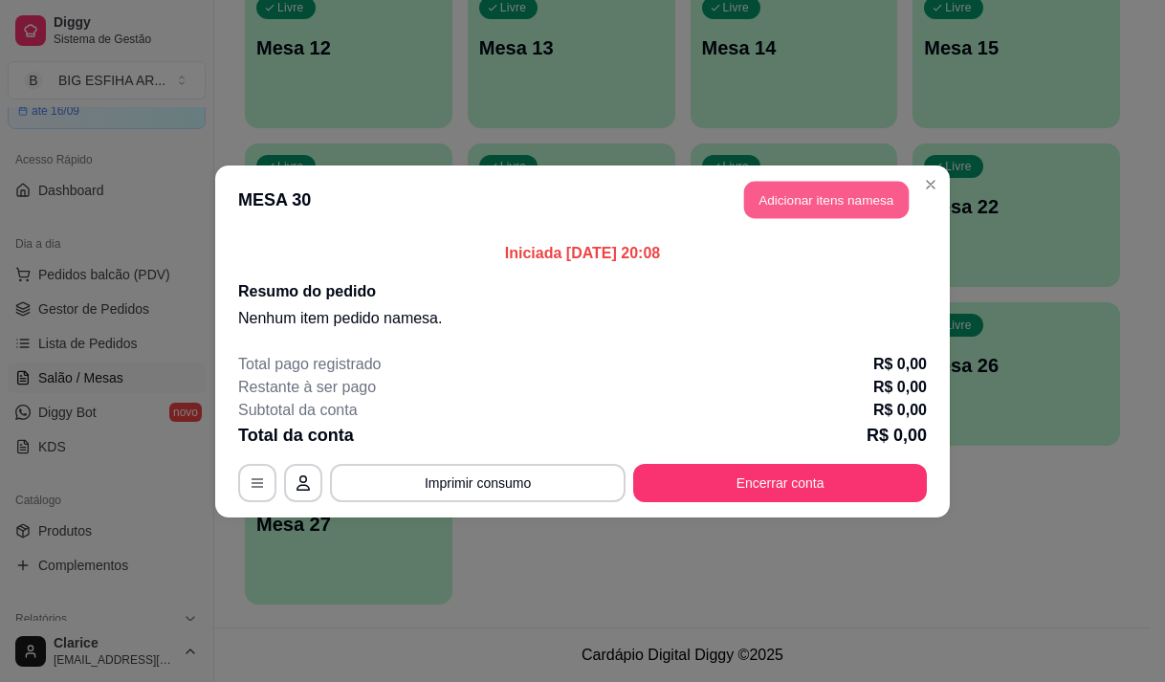
click at [837, 208] on button "Adicionar itens na mesa" at bounding box center [826, 199] width 164 height 37
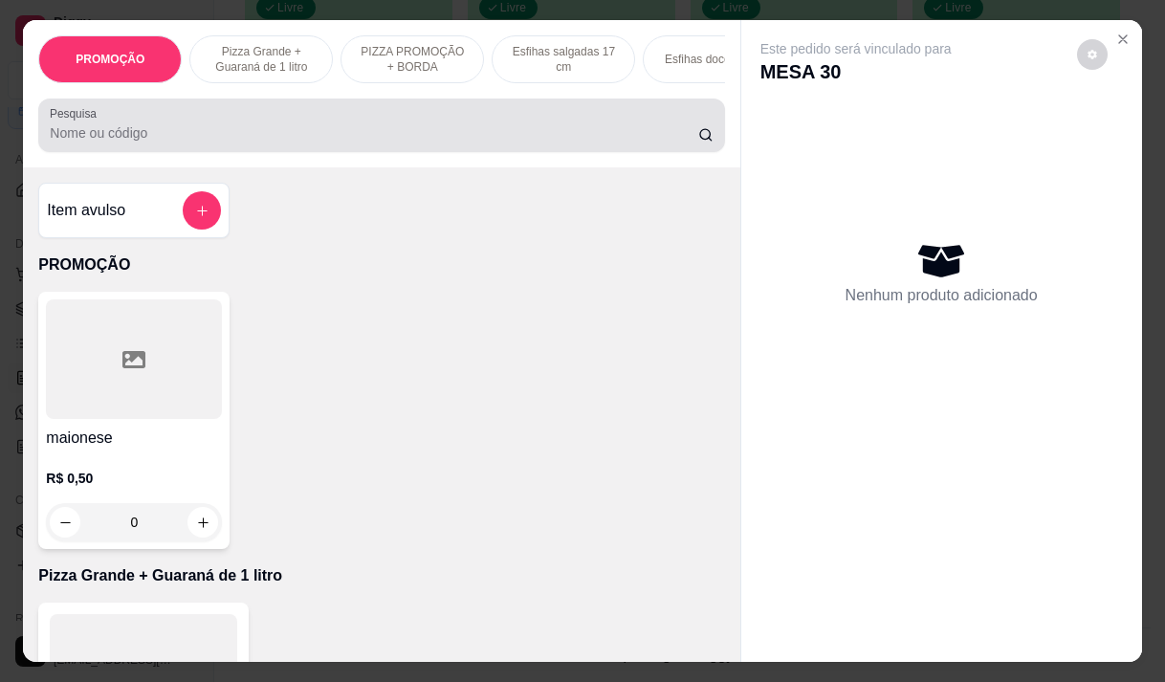
click at [480, 142] on input "Pesquisa" at bounding box center [374, 132] width 648 height 19
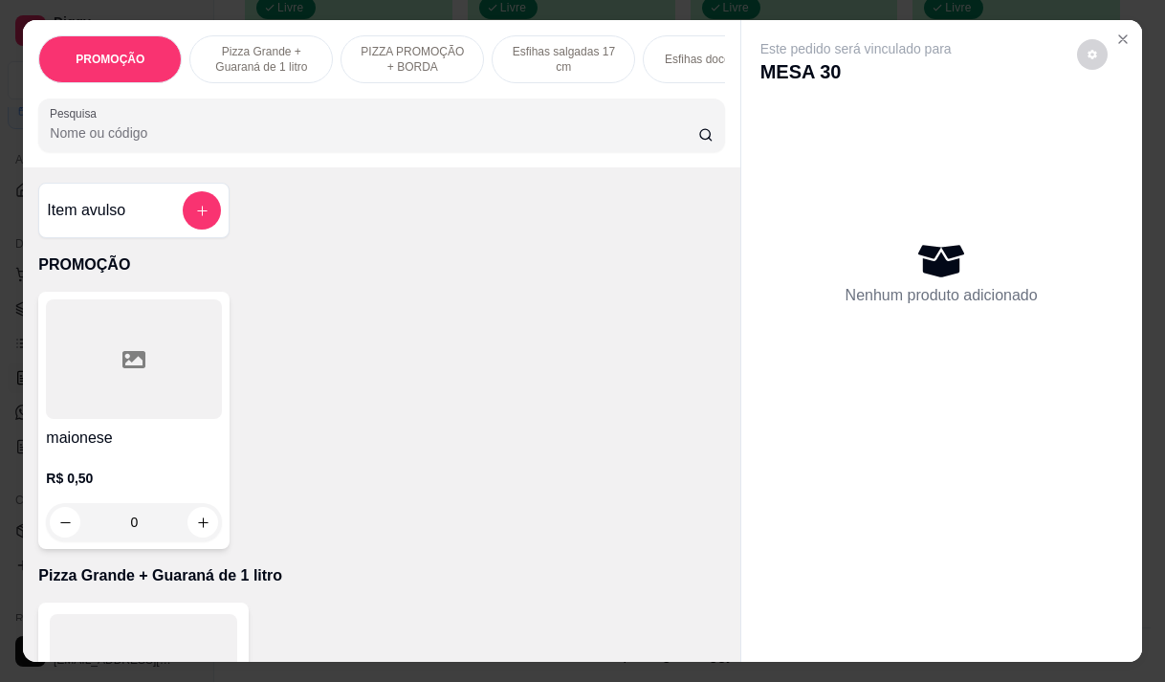
click at [229, 152] on div "Pesquisa" at bounding box center [381, 126] width 686 height 54
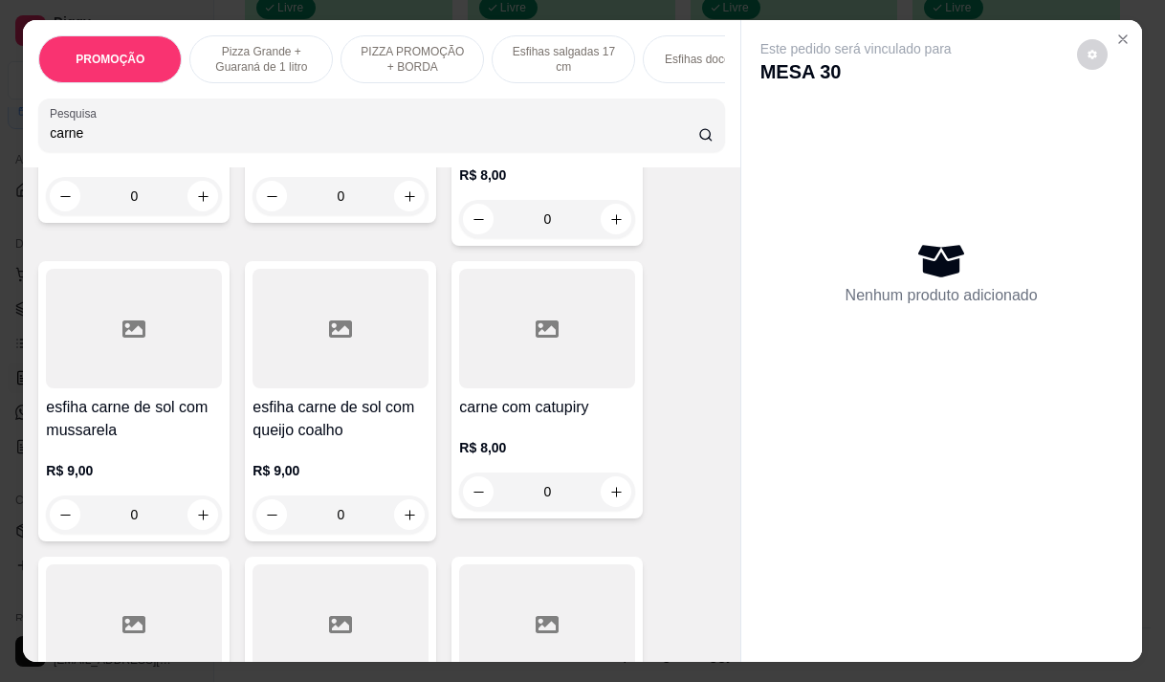
scroll to position [669, 0]
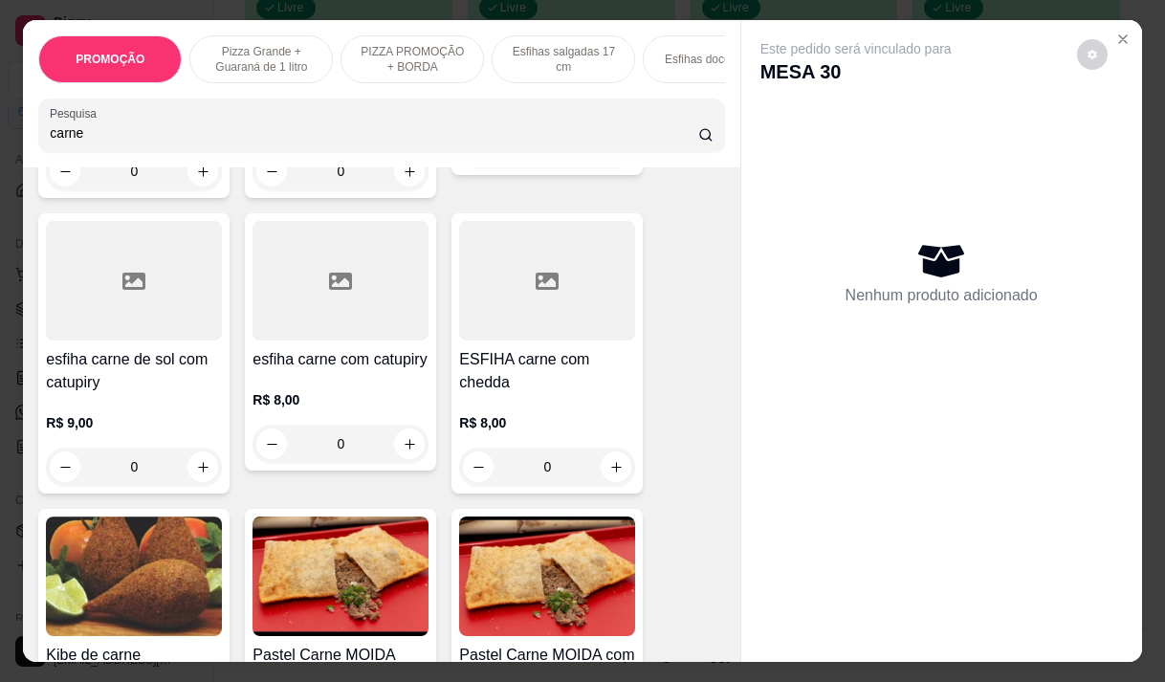
type input "carne"
click at [328, 591] on img at bounding box center [340, 576] width 176 height 120
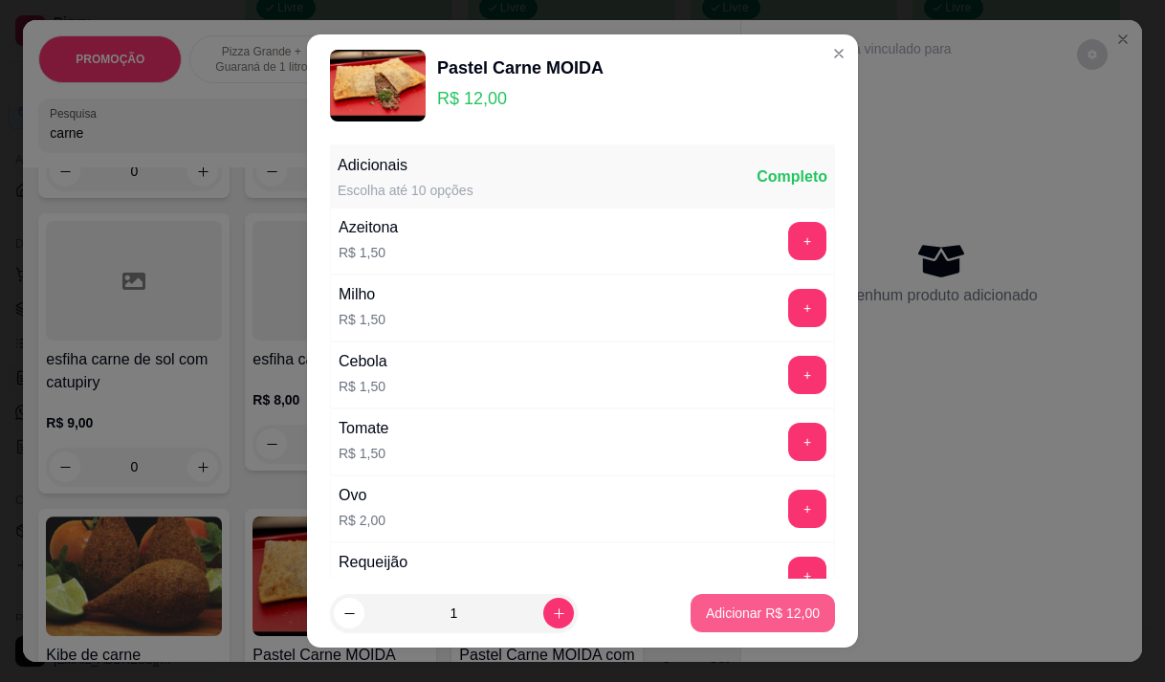
click at [757, 602] on button "Adicionar R$ 12,00" at bounding box center [762, 613] width 144 height 38
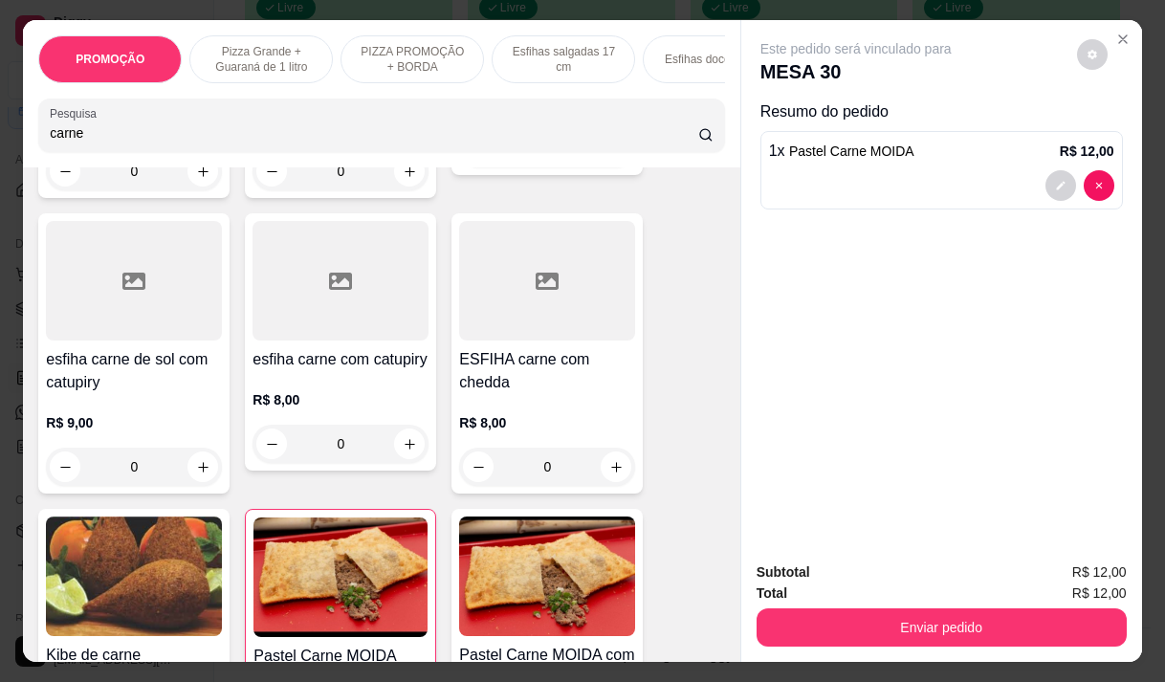
type input "1"
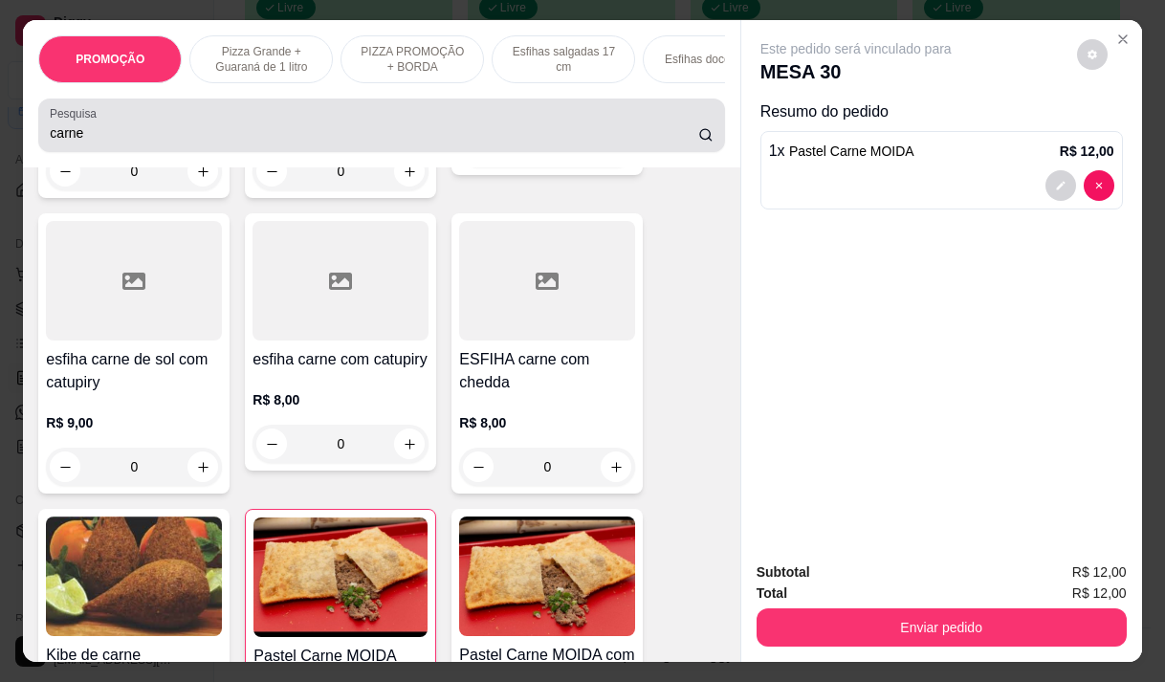
click at [128, 135] on input "carne" at bounding box center [374, 132] width 648 height 19
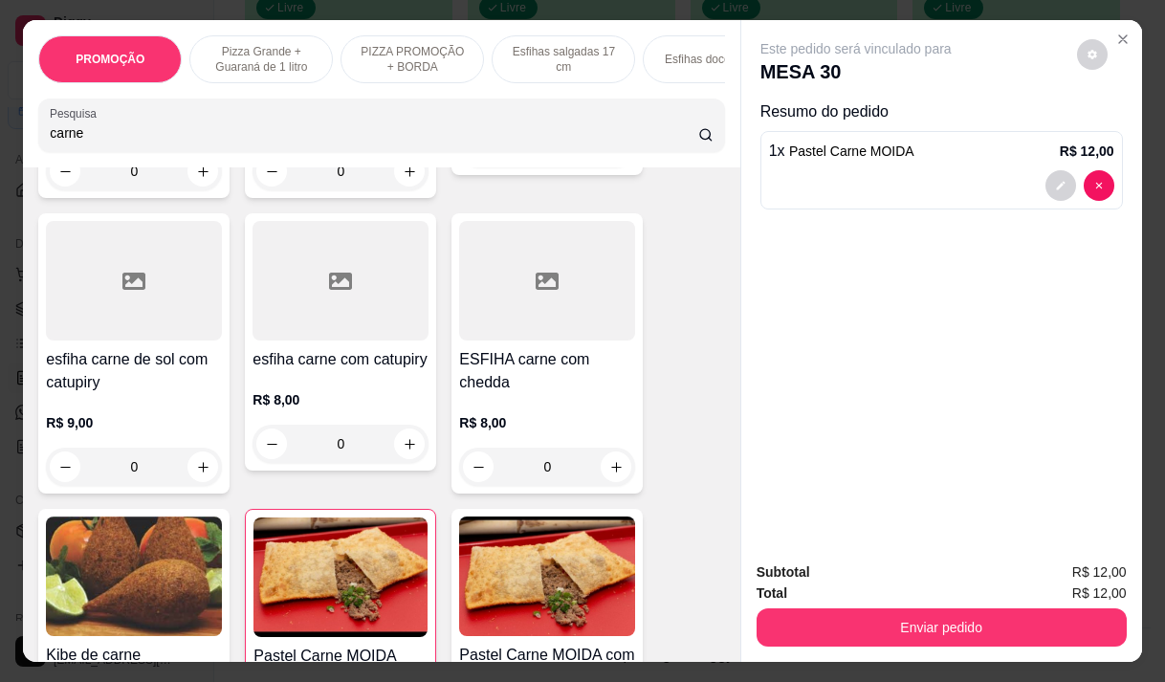
click at [128, 135] on input "carne" at bounding box center [374, 132] width 648 height 19
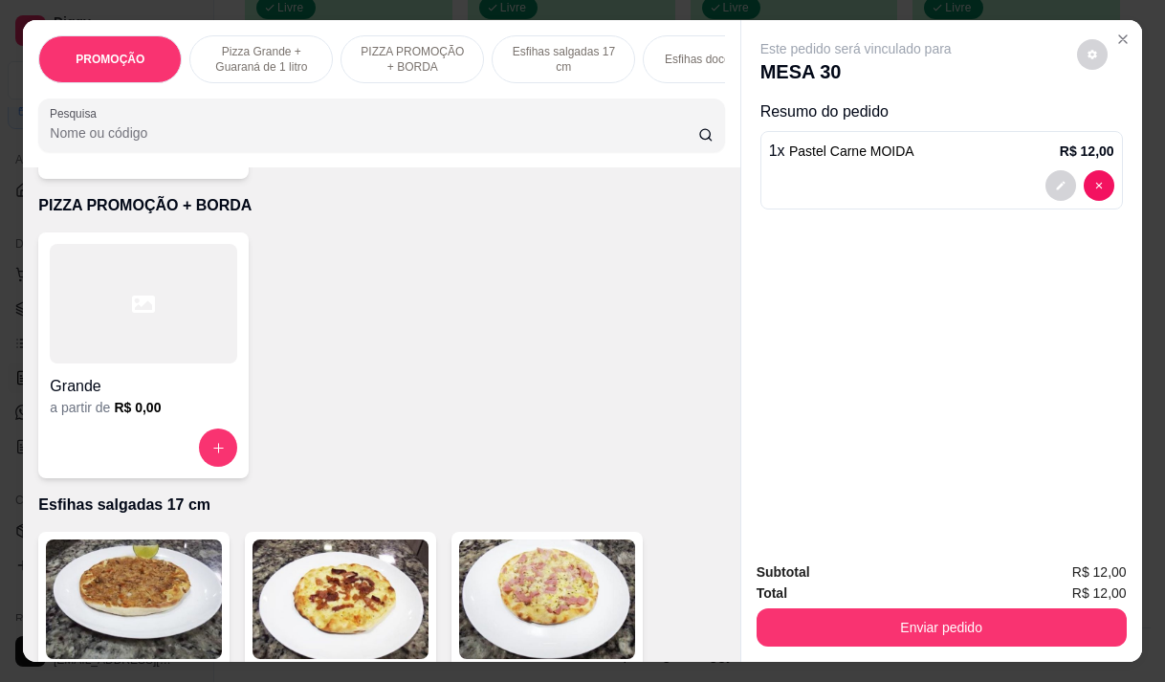
click at [115, 142] on input "Pesquisa" at bounding box center [374, 132] width 648 height 19
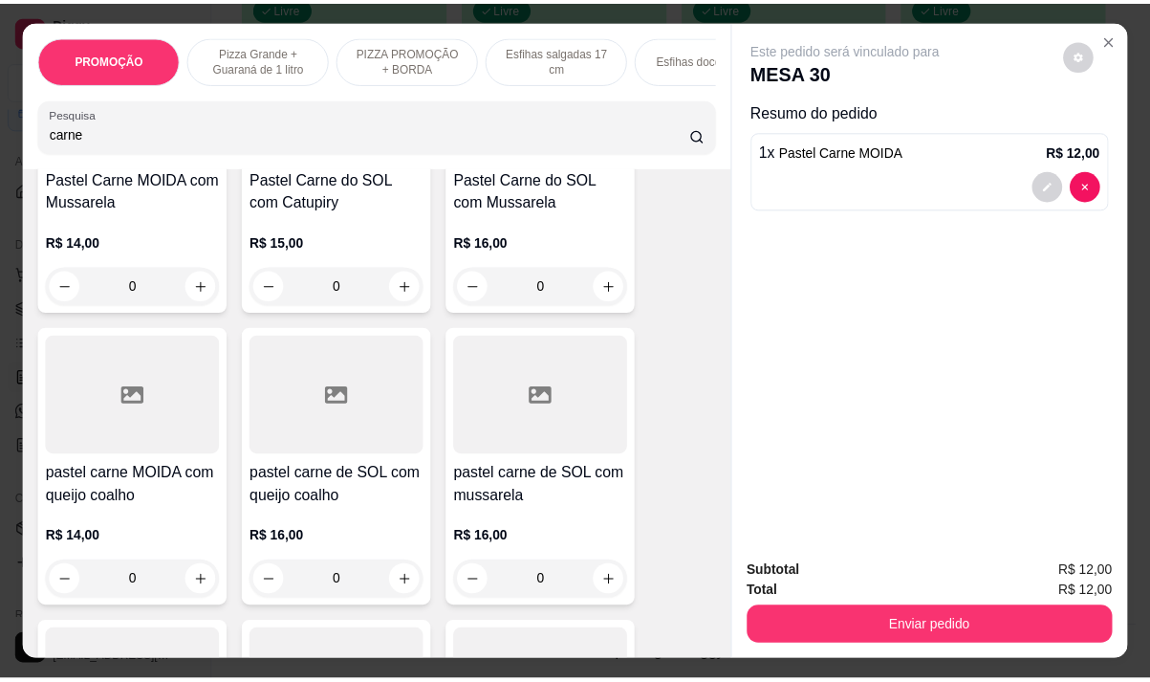
scroll to position [1446, 0]
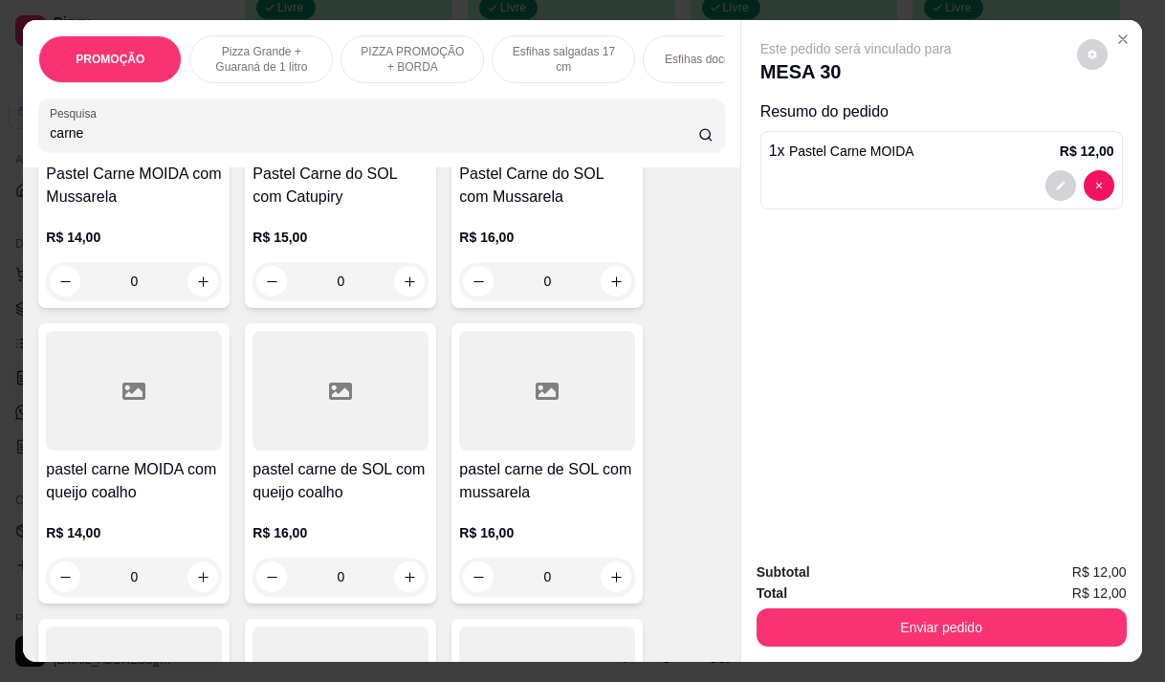
type input "carne"
click at [142, 515] on div "R$ 14,00 0" at bounding box center [134, 550] width 176 height 92
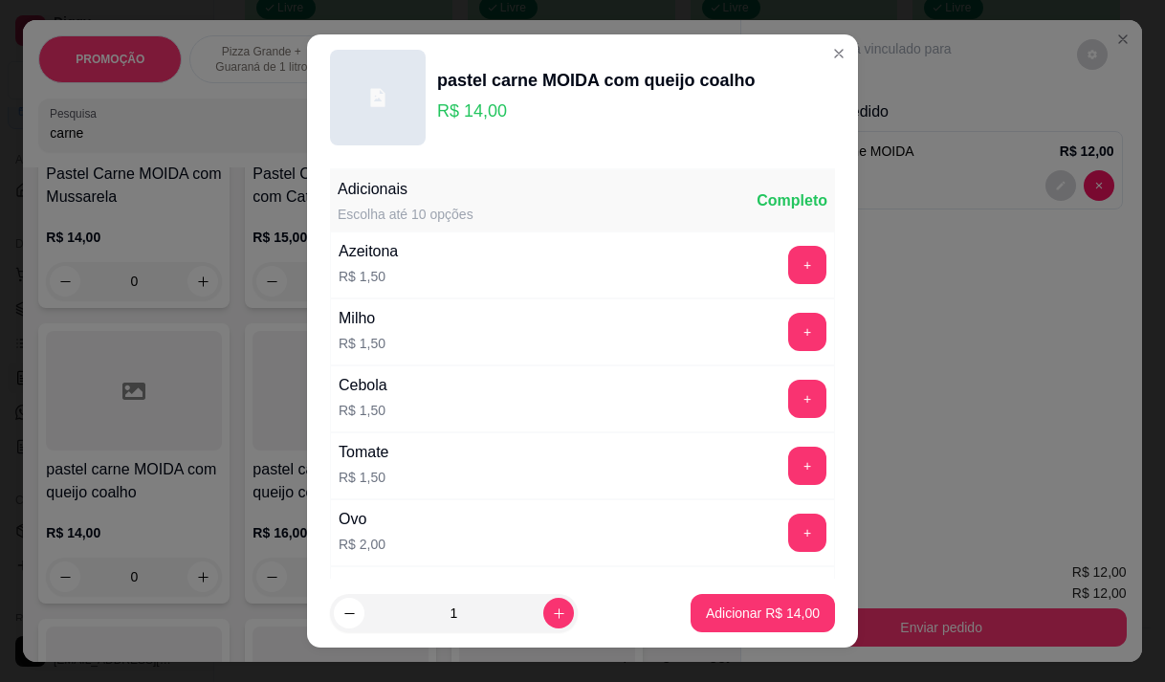
click at [747, 593] on footer "1 Adicionar R$ 14,00" at bounding box center [582, 613] width 551 height 69
click at [753, 614] on p "Adicionar R$ 14,00" at bounding box center [763, 613] width 111 height 18
type input "1"
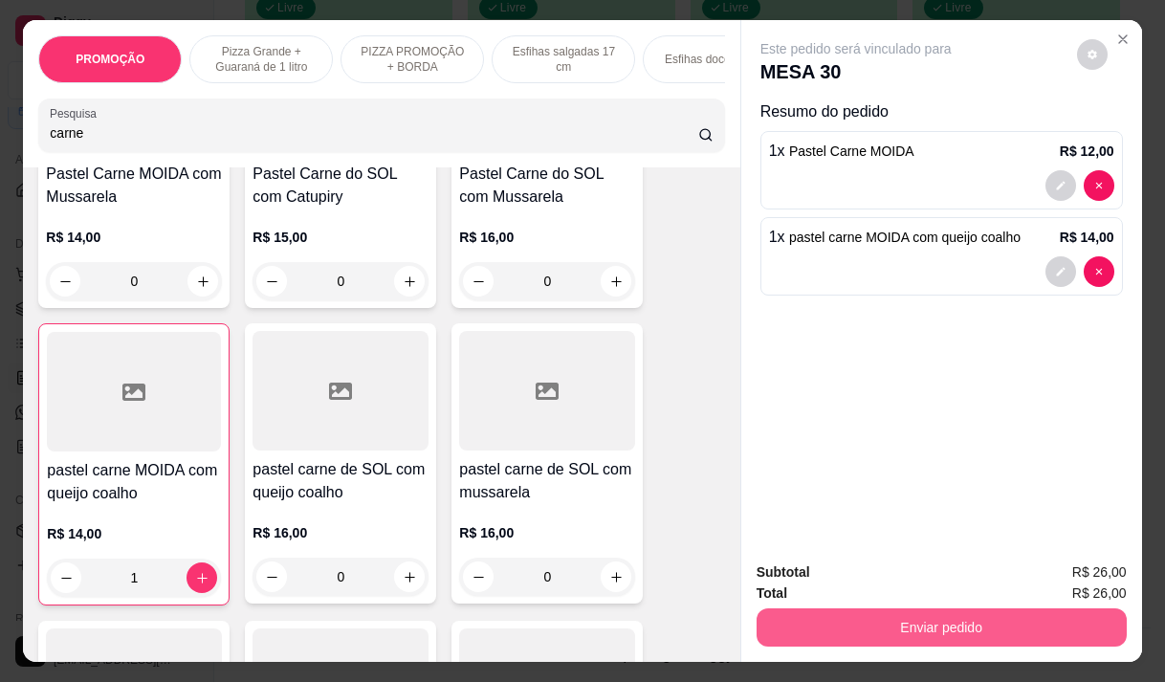
click at [943, 618] on button "Enviar pedido" at bounding box center [941, 627] width 370 height 38
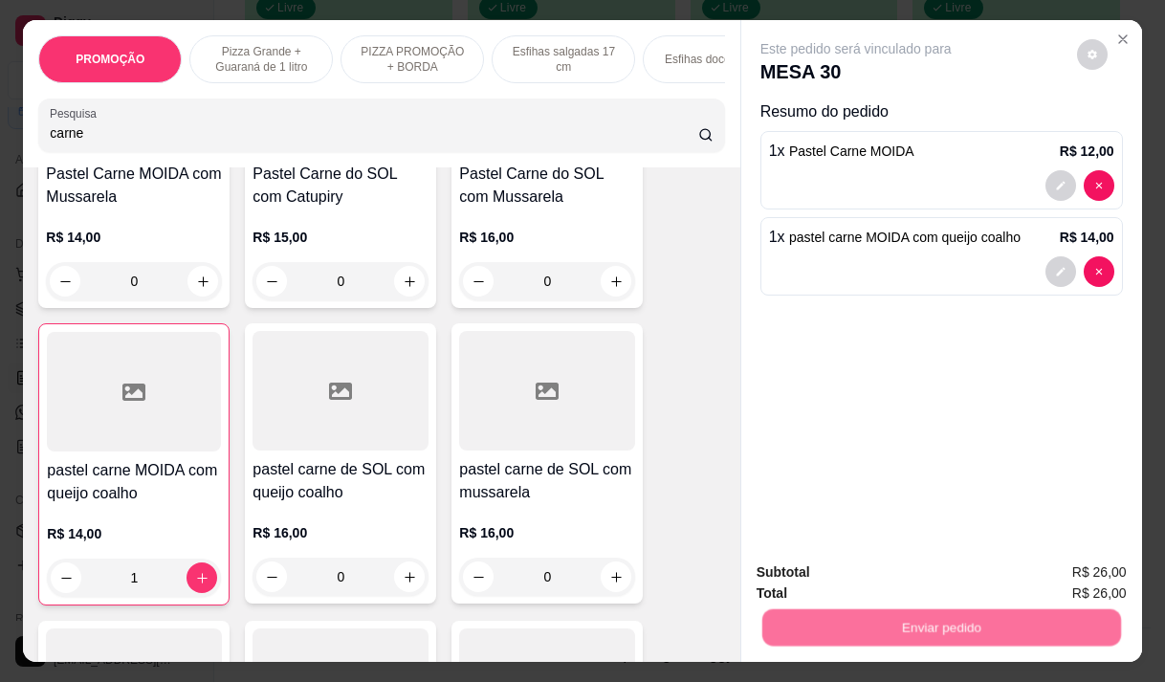
click at [886, 565] on button "Não registrar e enviar pedido" at bounding box center [877, 572] width 193 height 35
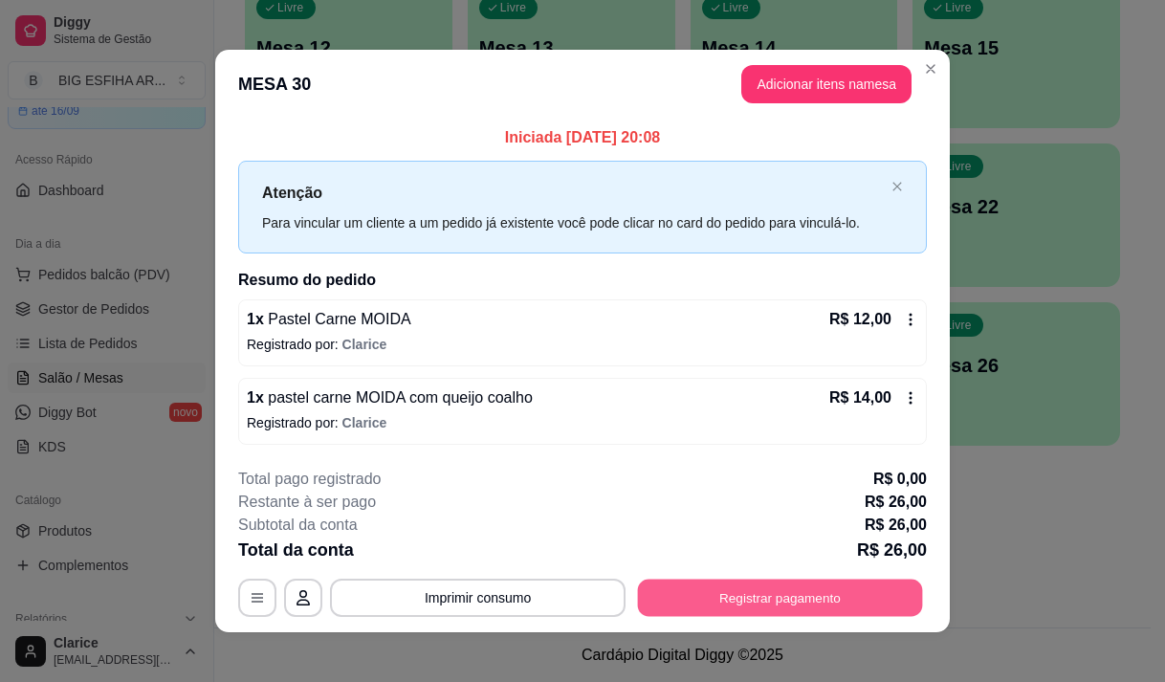
click at [764, 602] on button "Registrar pagamento" at bounding box center [780, 598] width 285 height 37
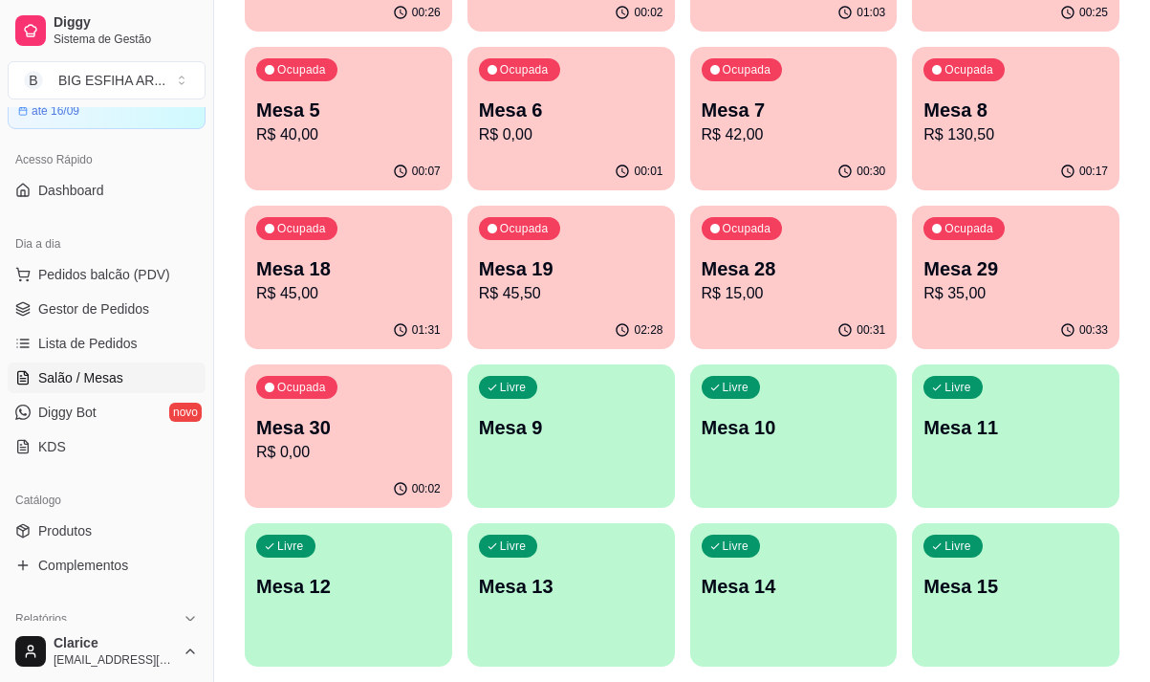
scroll to position [283, 0]
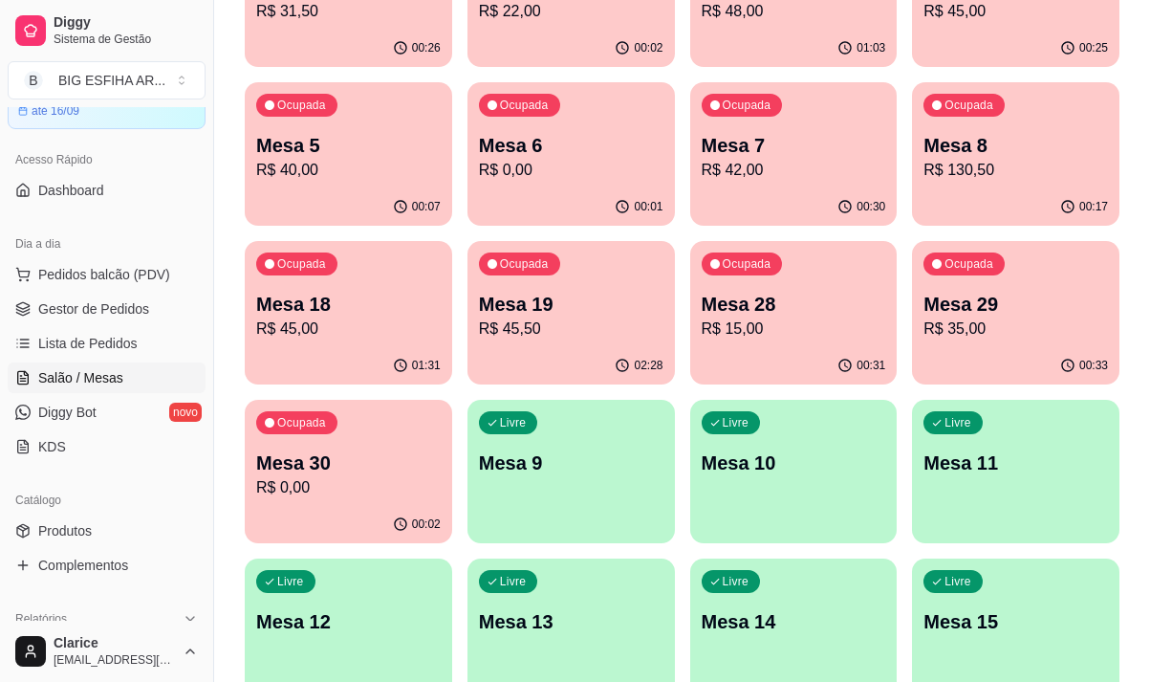
click at [345, 485] on p "R$ 0,00" at bounding box center [348, 487] width 185 height 23
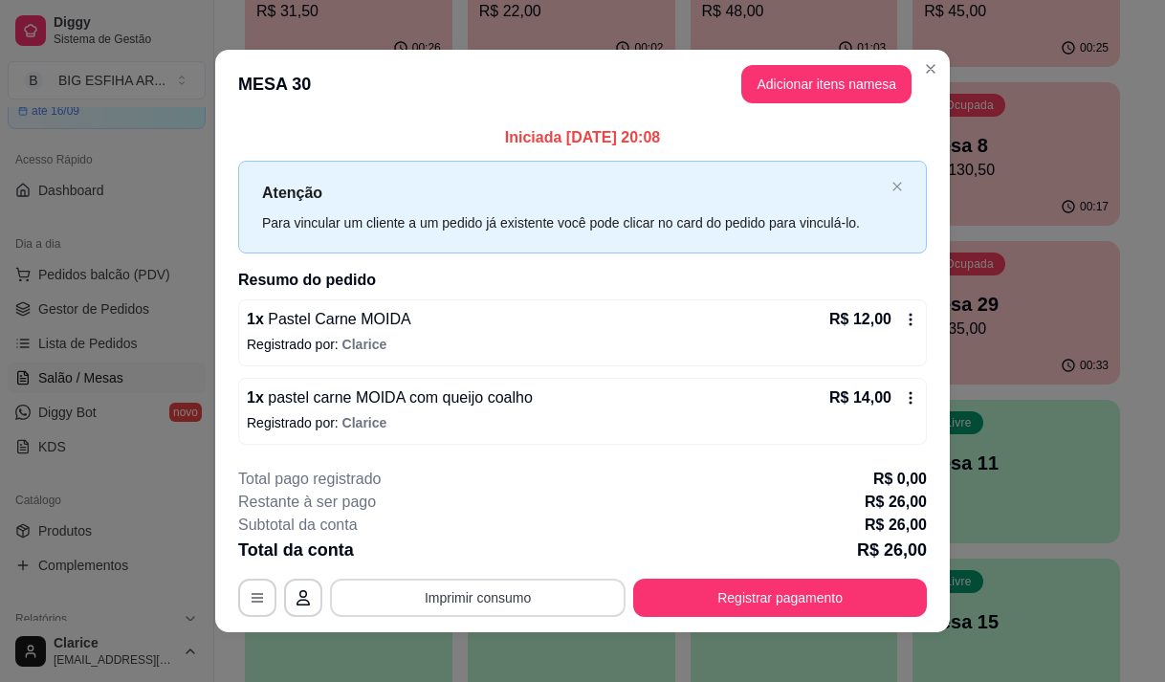
click at [452, 599] on button "Imprimir consumo" at bounding box center [478, 598] width 296 height 38
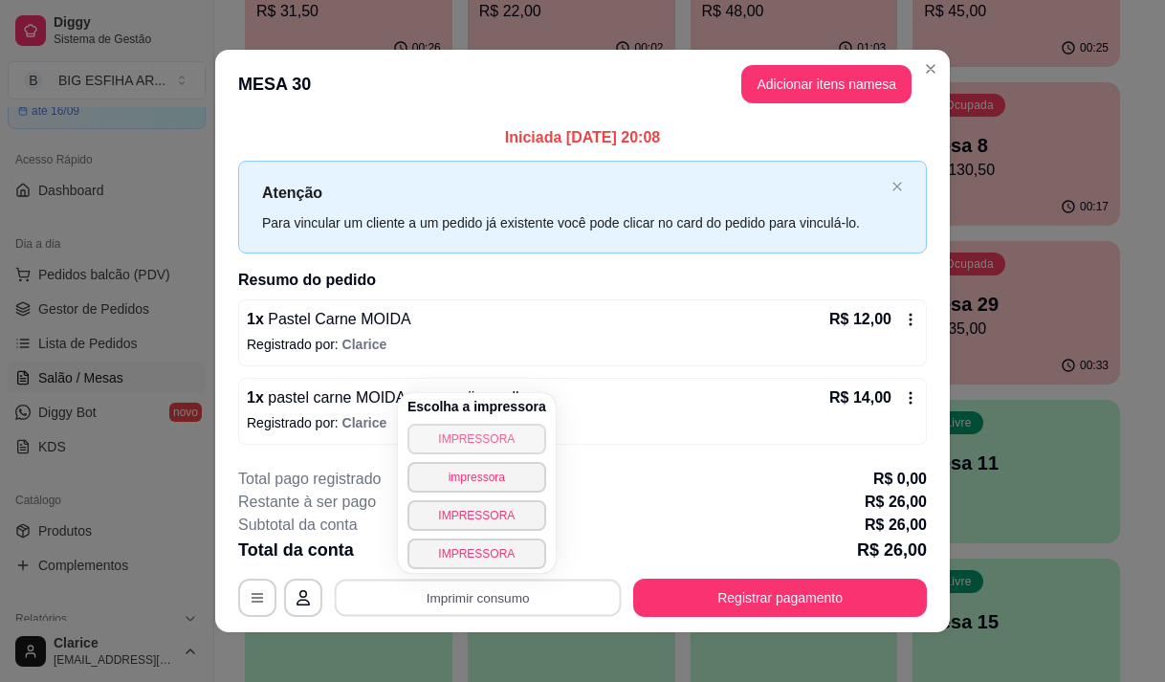
click at [492, 437] on button "IMPRESSORA" at bounding box center [476, 439] width 139 height 31
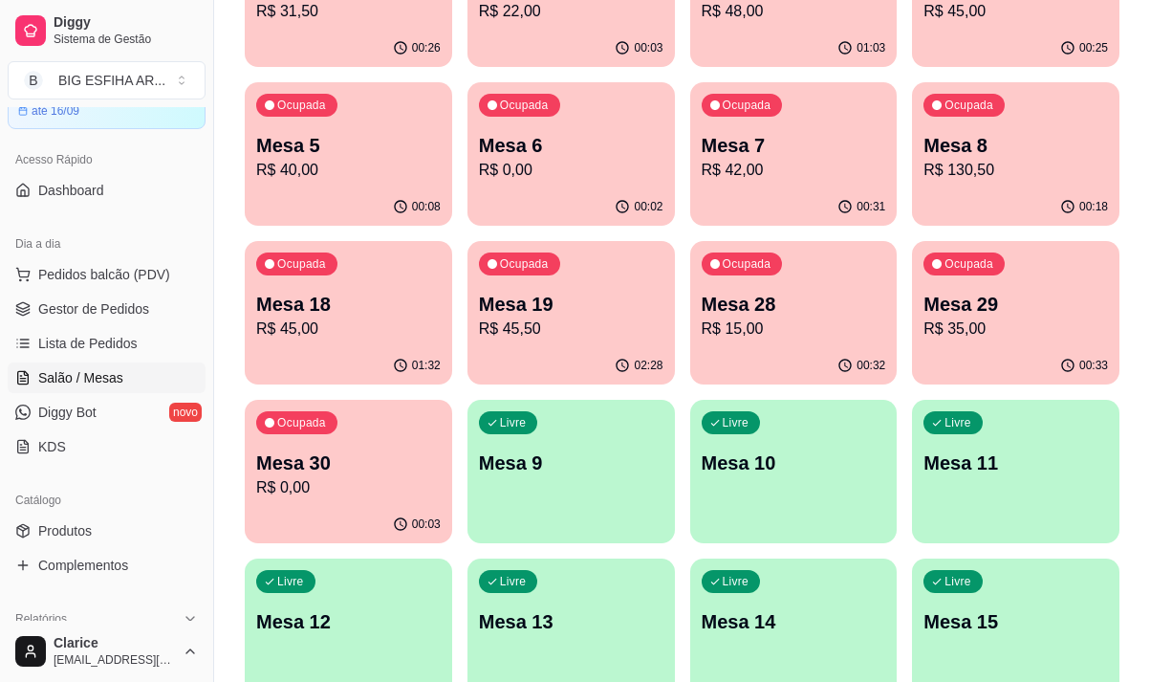
click at [806, 322] on p "R$ 15,00" at bounding box center [794, 329] width 185 height 23
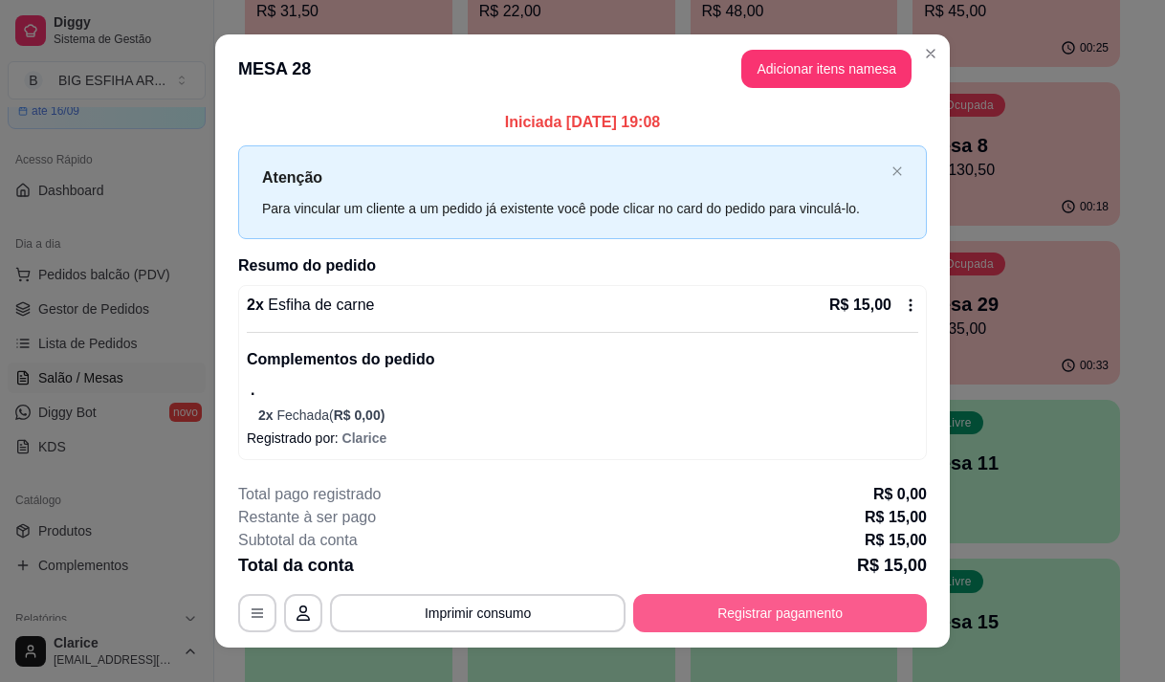
click at [768, 613] on button "Registrar pagamento" at bounding box center [780, 613] width 294 height 38
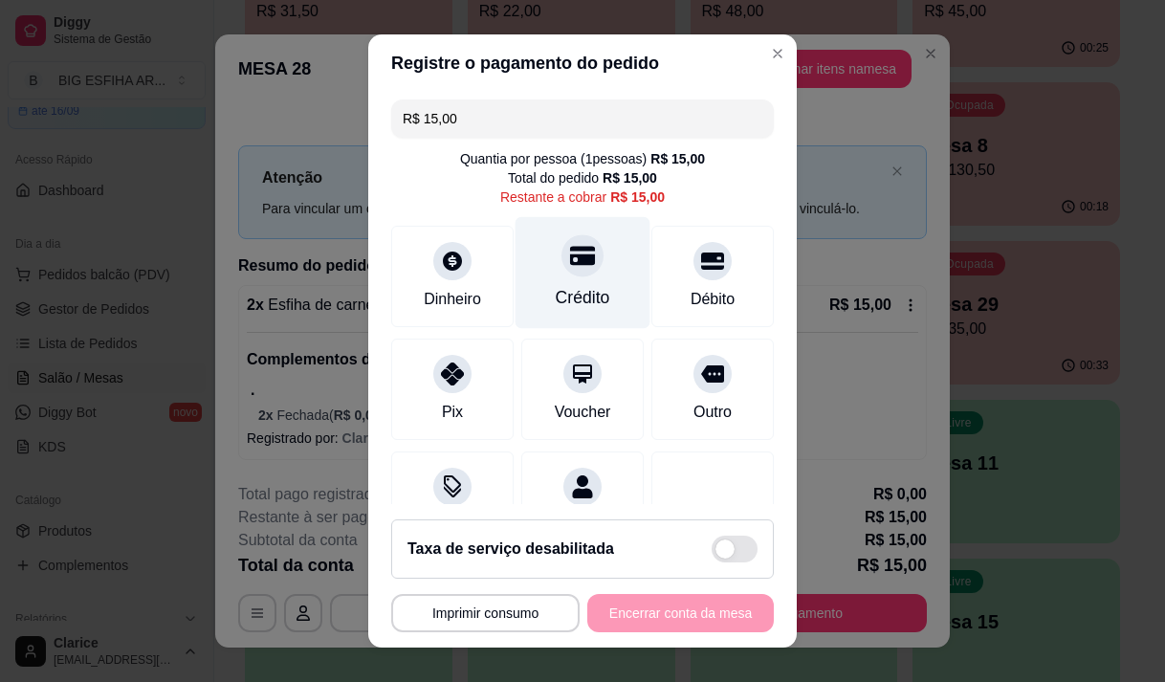
drag, startPoint x: 556, startPoint y: 271, endPoint x: 561, endPoint y: 297, distance: 27.4
click at [561, 269] on div at bounding box center [582, 255] width 42 height 42
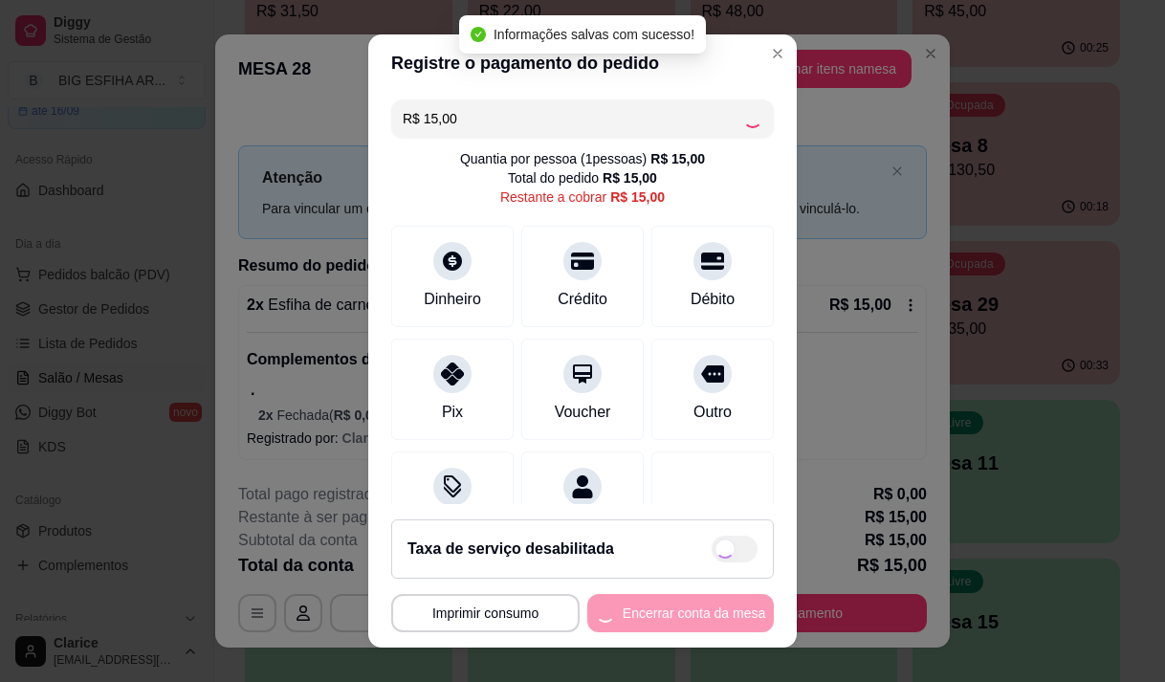
type input "R$ 0,00"
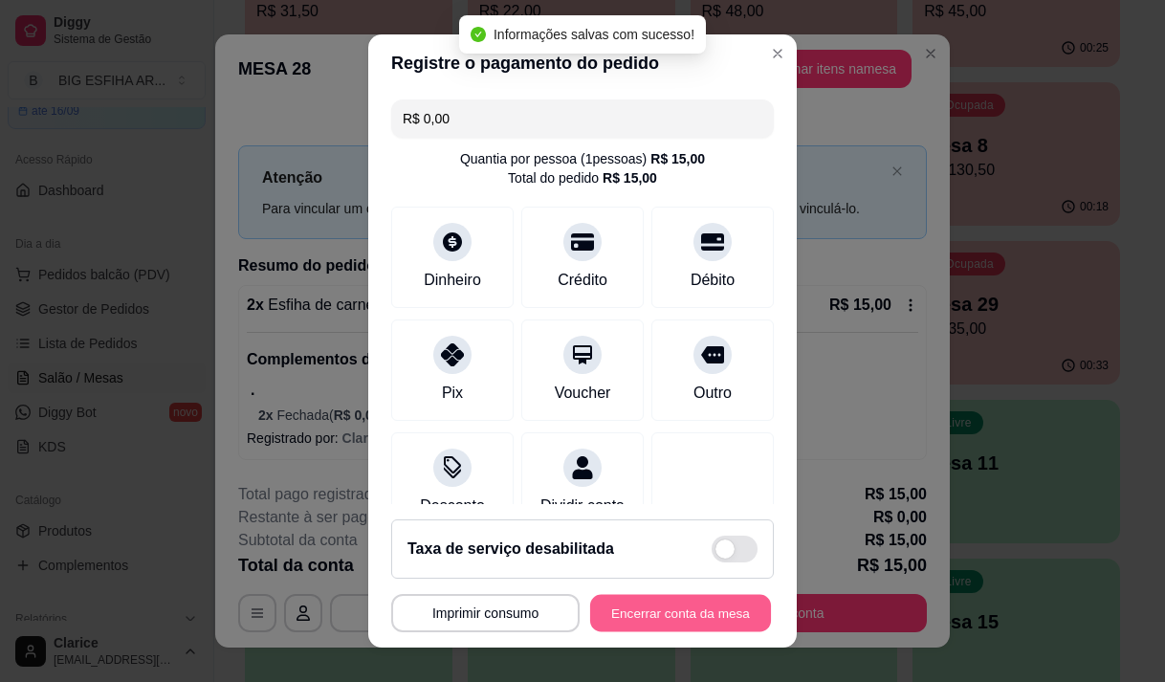
click at [670, 608] on button "Encerrar conta da mesa" at bounding box center [680, 613] width 181 height 37
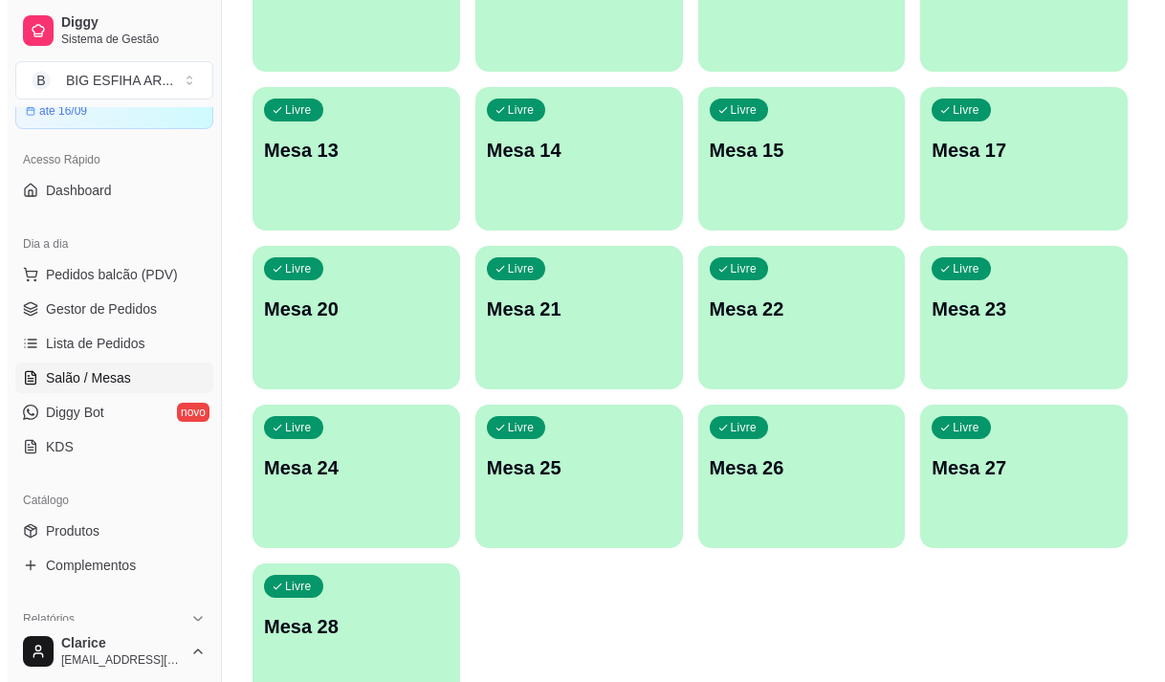
scroll to position [857, 0]
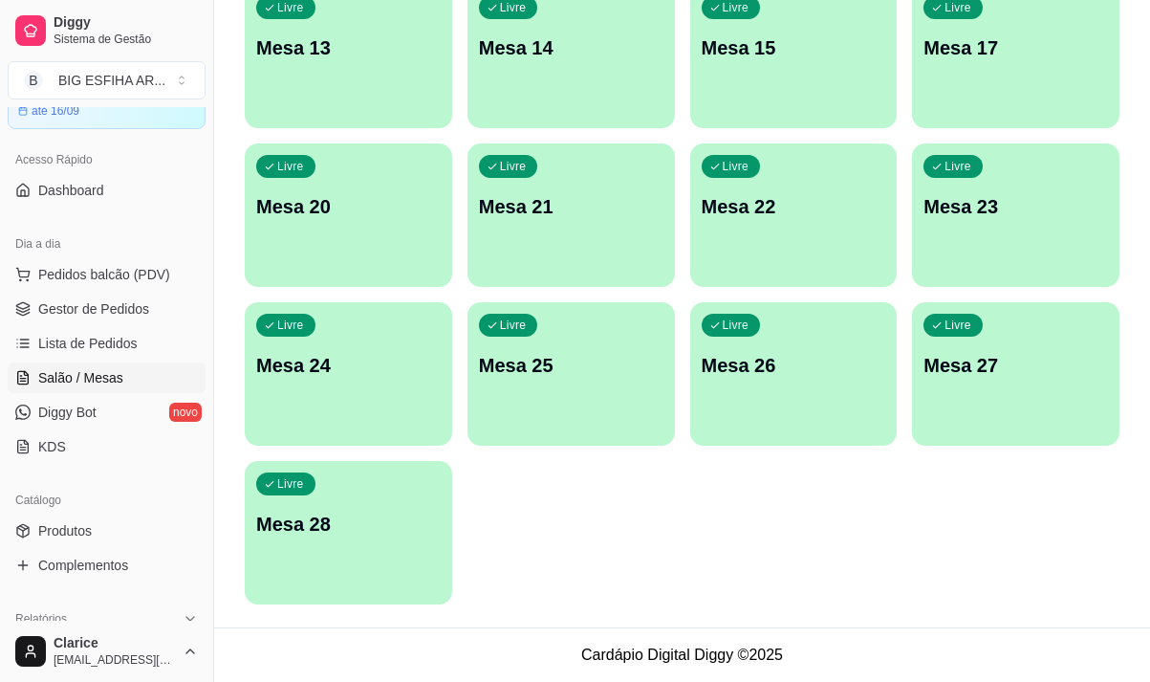
click at [376, 493] on div "Livre Mesa 28" at bounding box center [349, 521] width 208 height 120
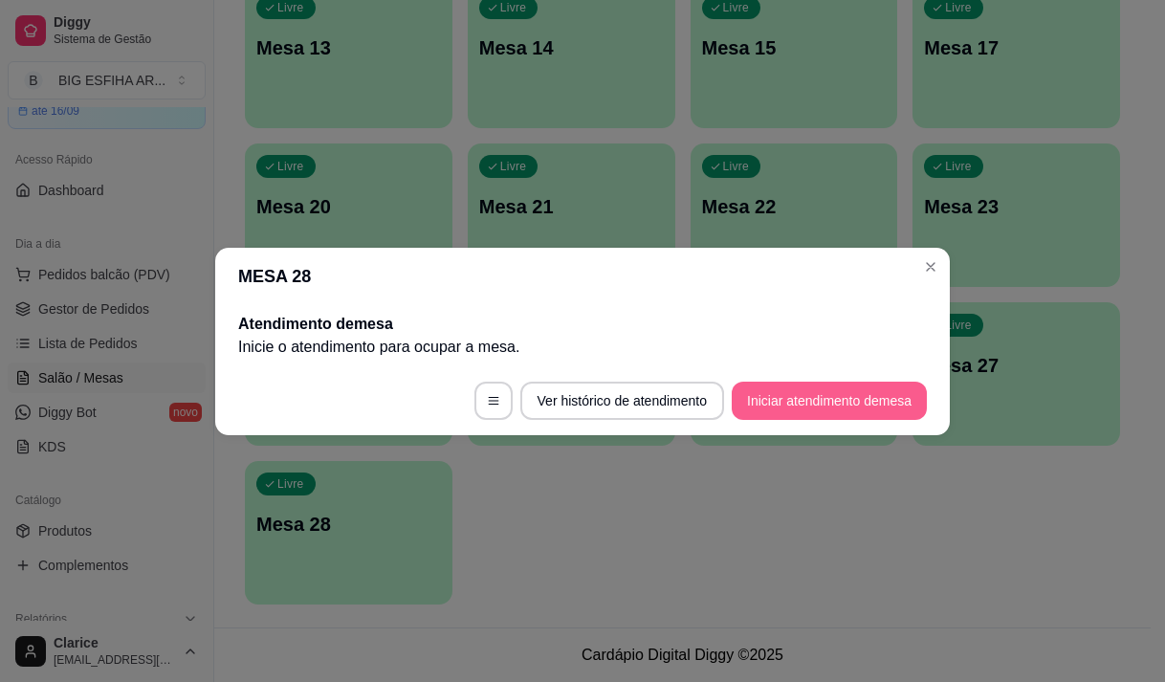
click at [844, 399] on button "Iniciar atendimento de mesa" at bounding box center [829, 401] width 195 height 38
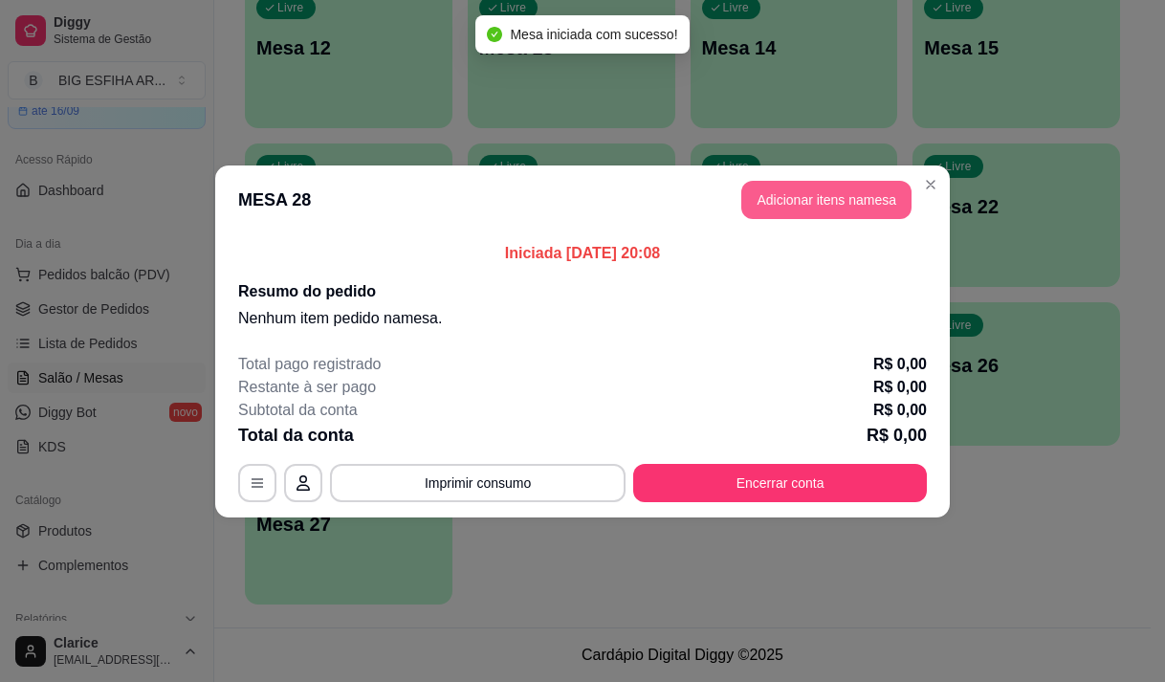
click at [843, 197] on button "Adicionar itens na mesa" at bounding box center [826, 200] width 170 height 38
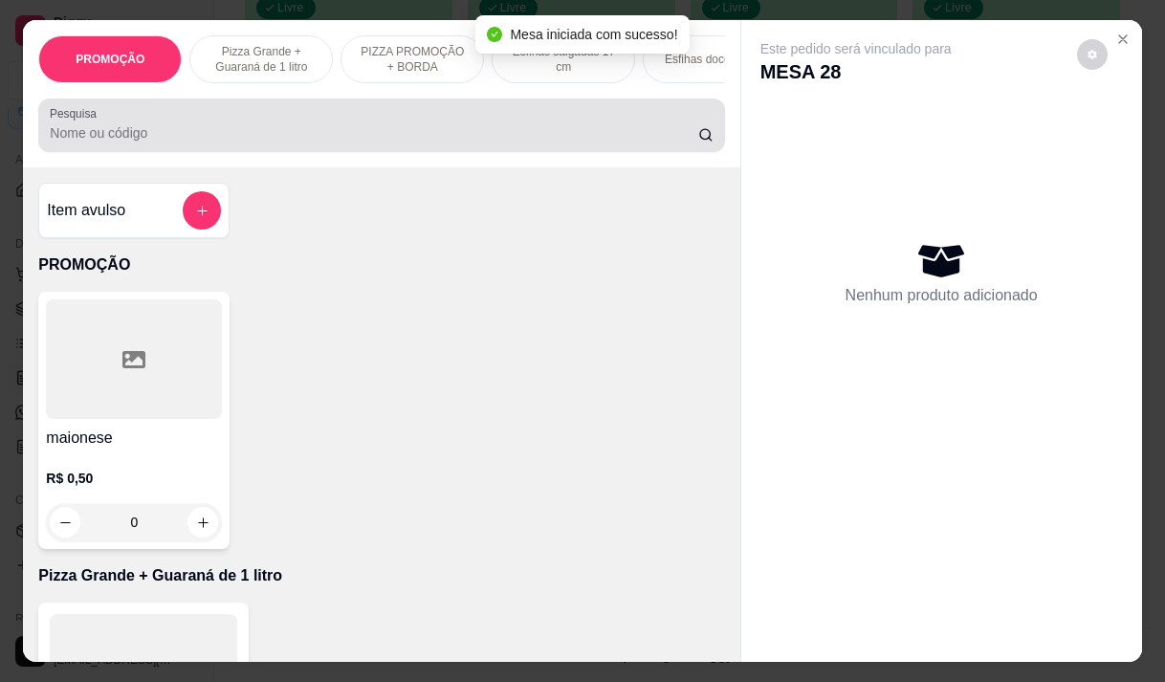
click at [459, 133] on input "Pesquisa" at bounding box center [374, 132] width 648 height 19
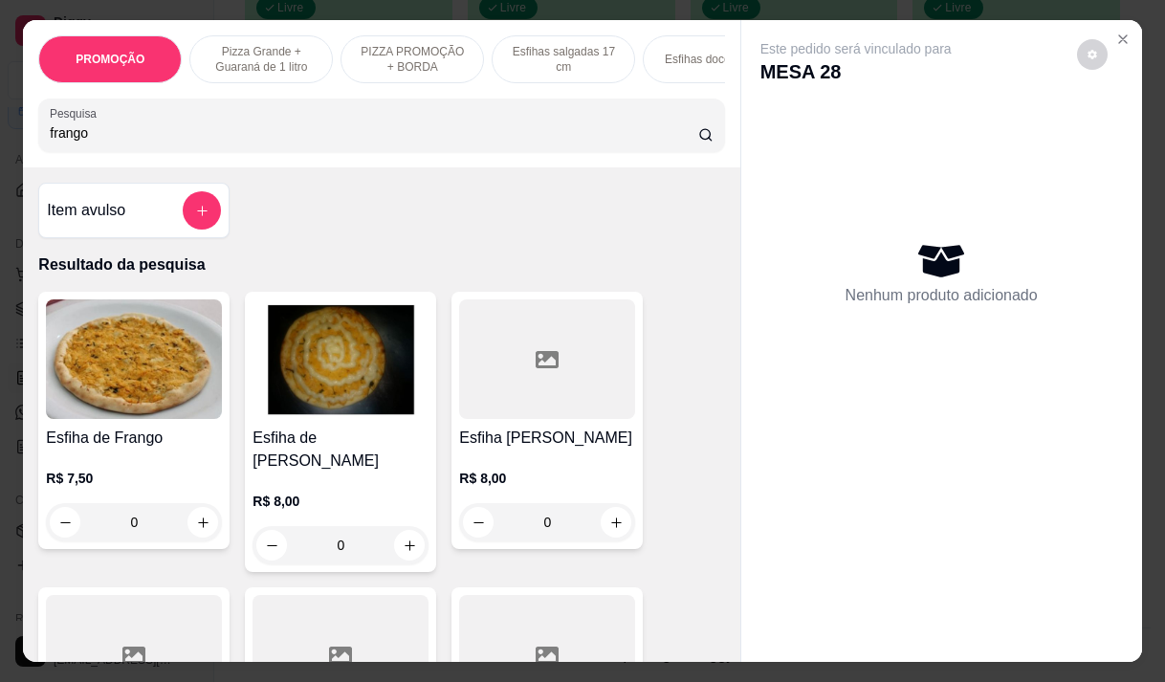
scroll to position [48, 0]
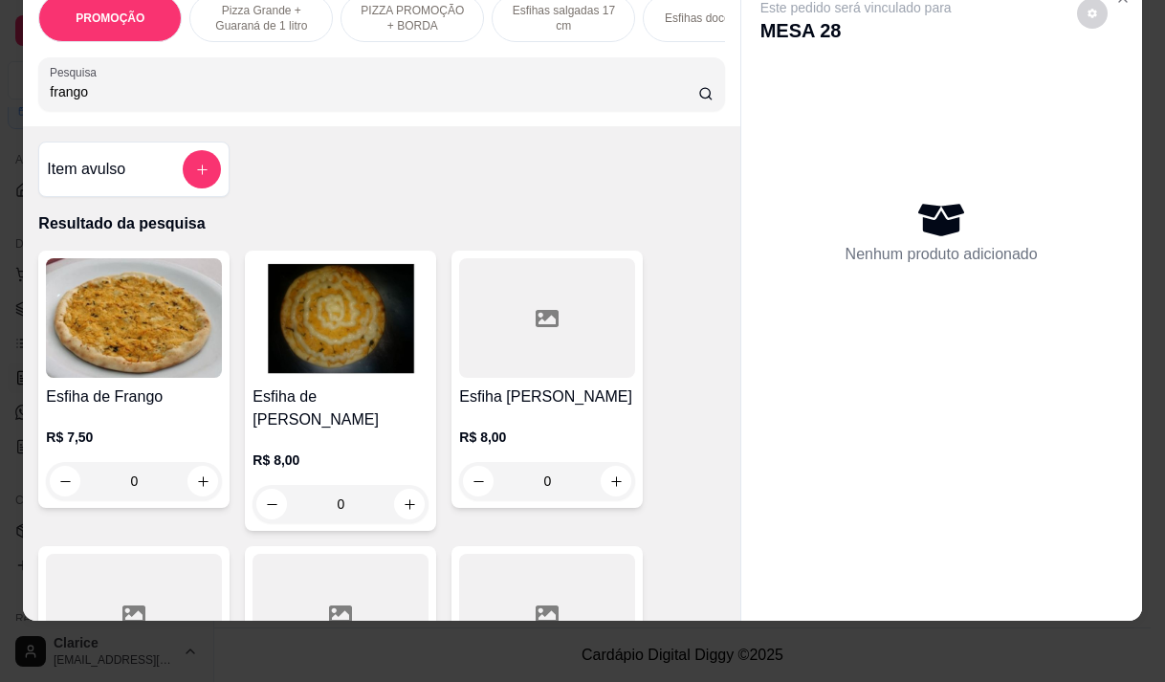
type input "frango"
click at [122, 415] on div "R$ 7,50 0" at bounding box center [134, 454] width 176 height 92
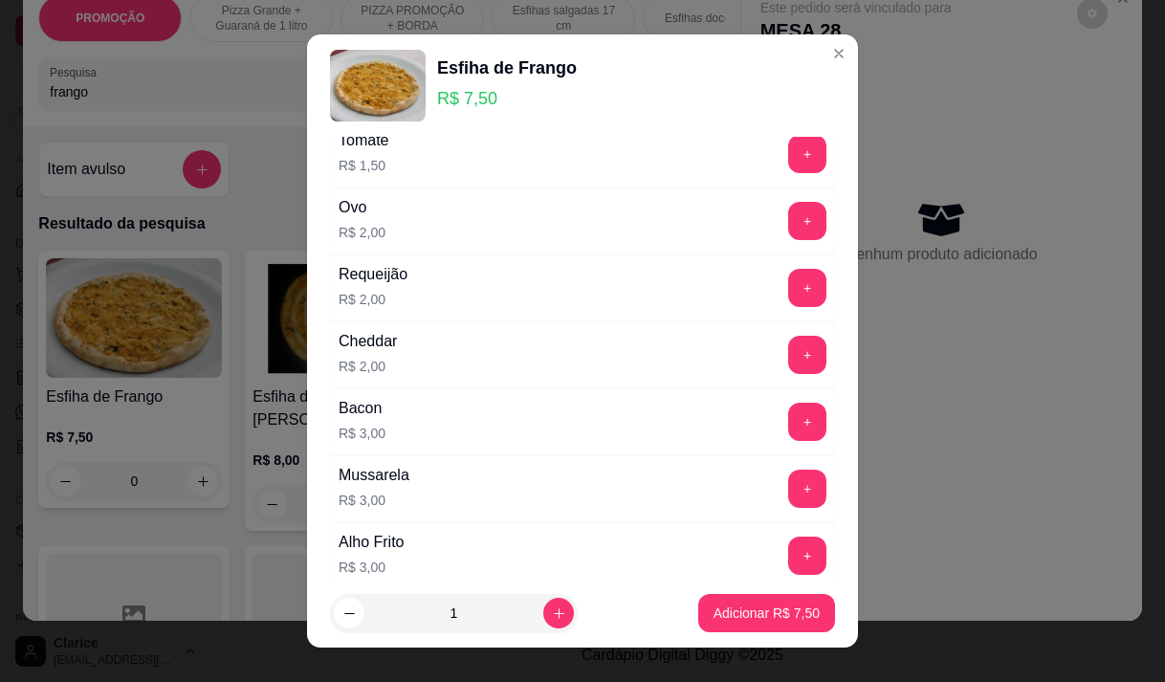
scroll to position [574, 0]
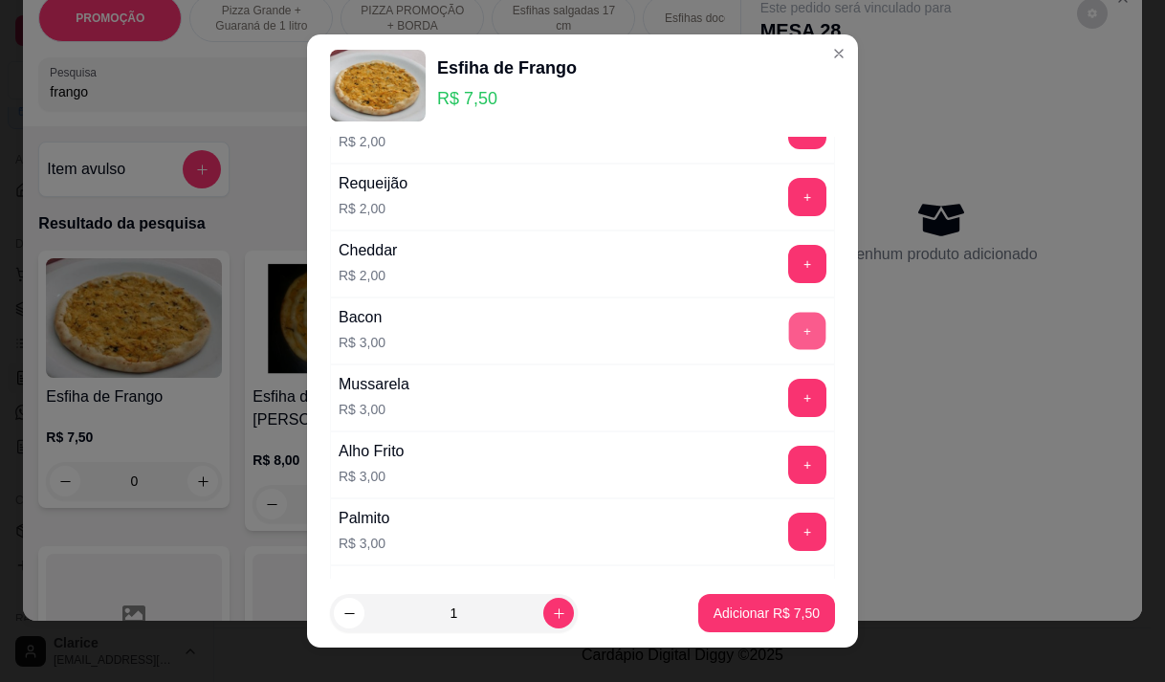
click at [789, 330] on button "+" at bounding box center [807, 330] width 37 height 37
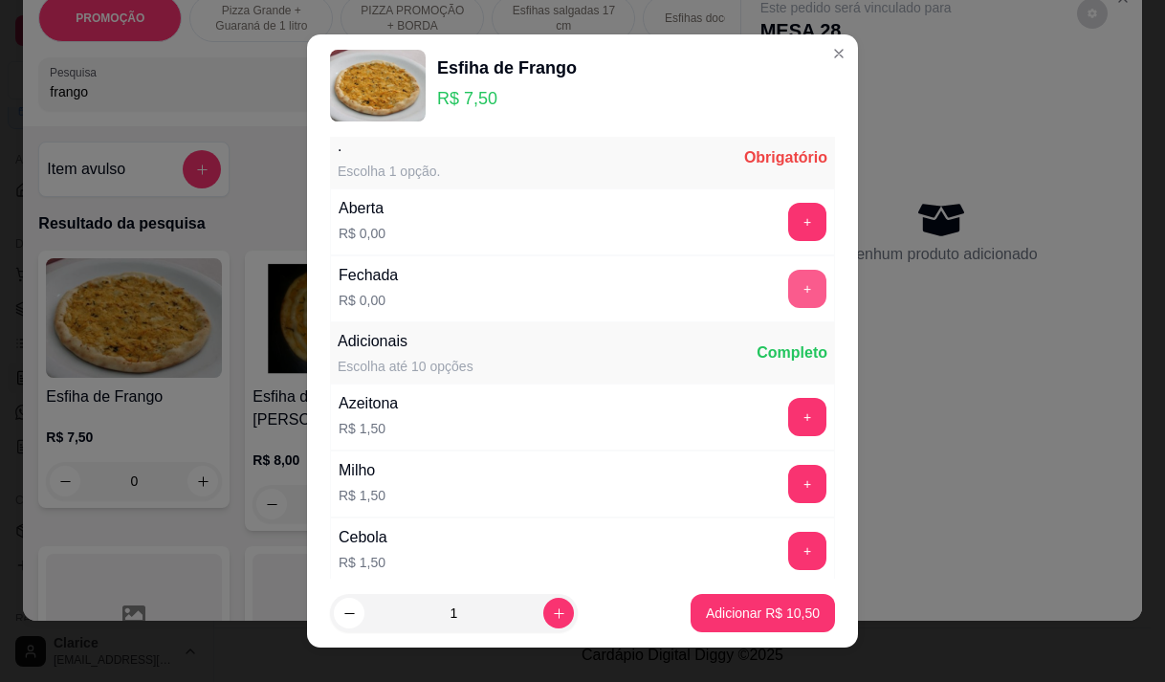
scroll to position [0, 0]
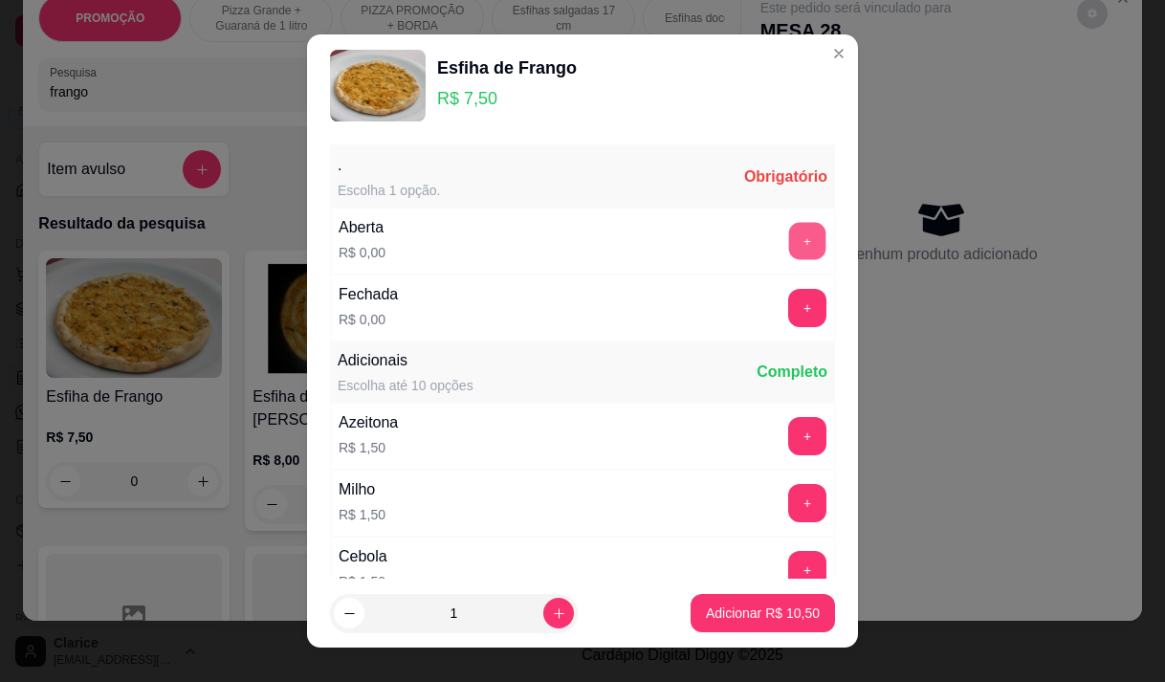
click at [789, 228] on button "+" at bounding box center [807, 240] width 37 height 37
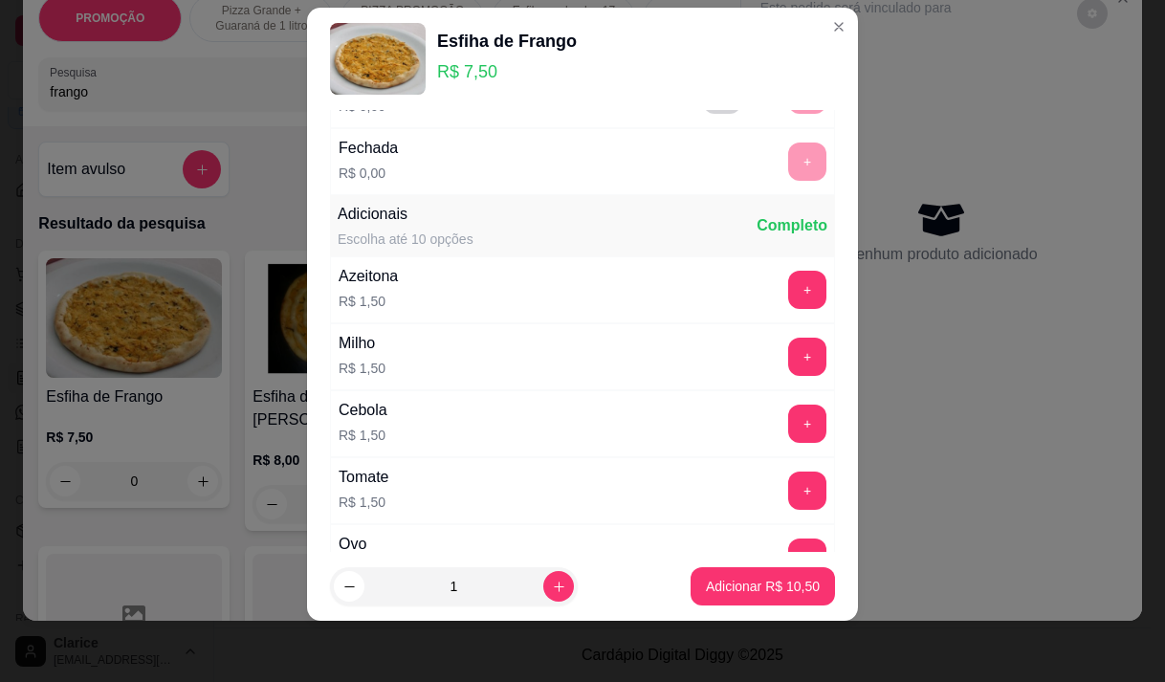
scroll to position [205, 0]
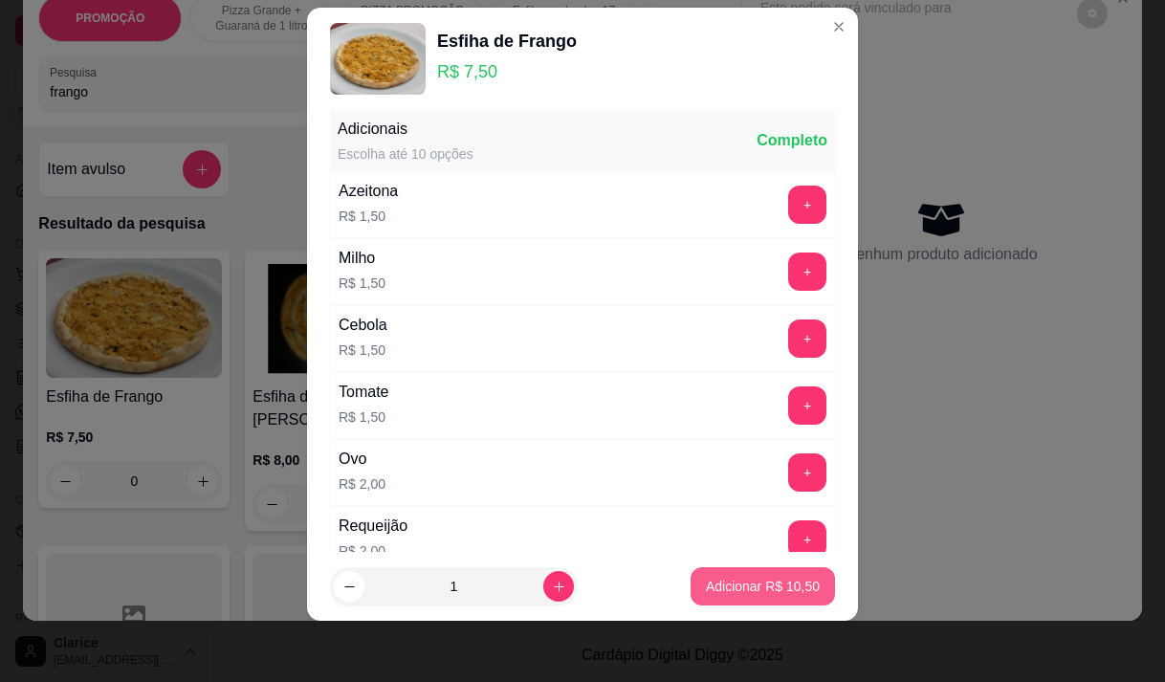
click at [785, 577] on button "Adicionar R$ 10,50" at bounding box center [762, 586] width 144 height 38
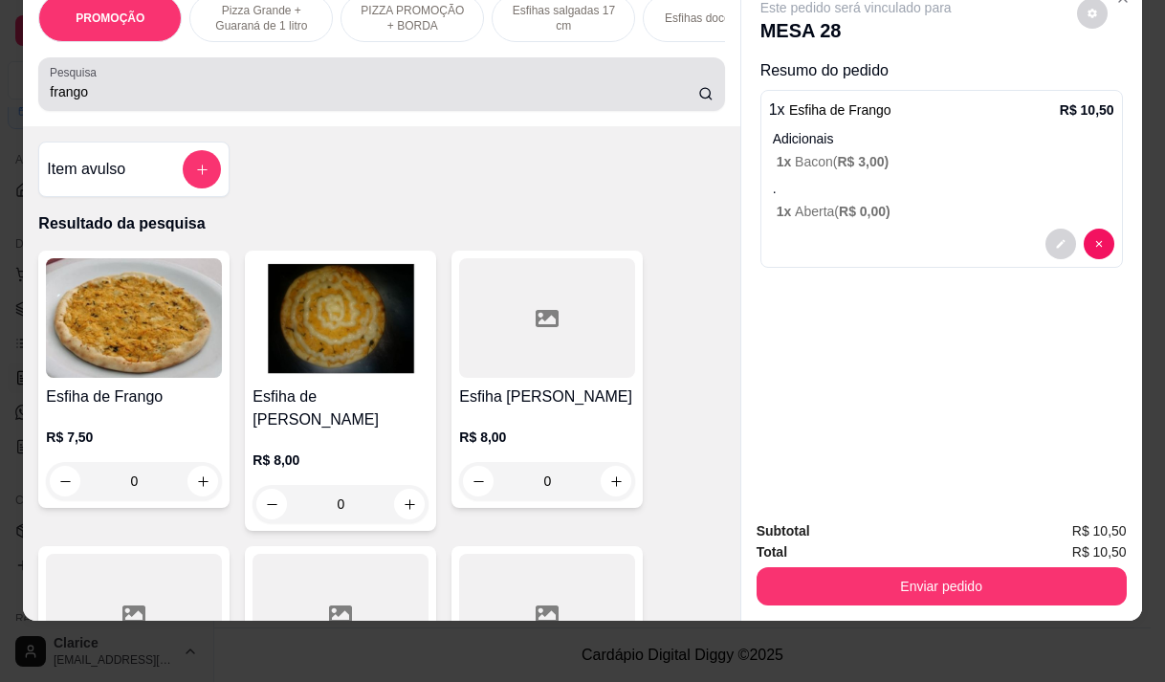
click at [98, 82] on input "frango" at bounding box center [374, 91] width 648 height 19
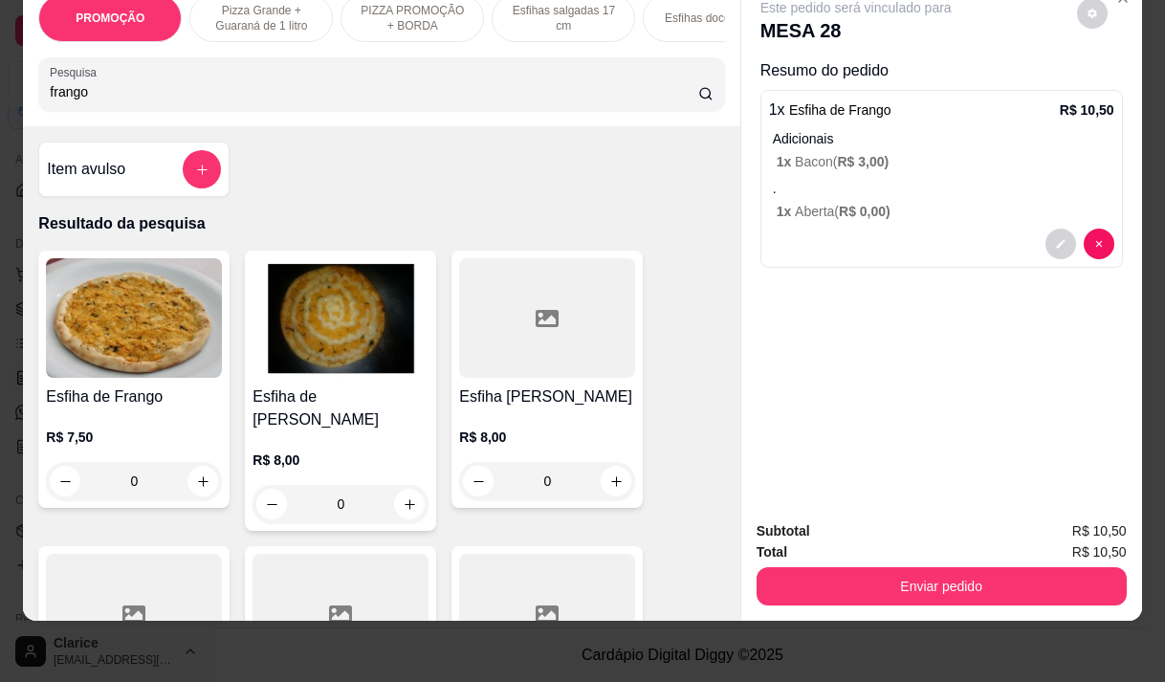
click at [98, 82] on input "frango" at bounding box center [374, 91] width 648 height 19
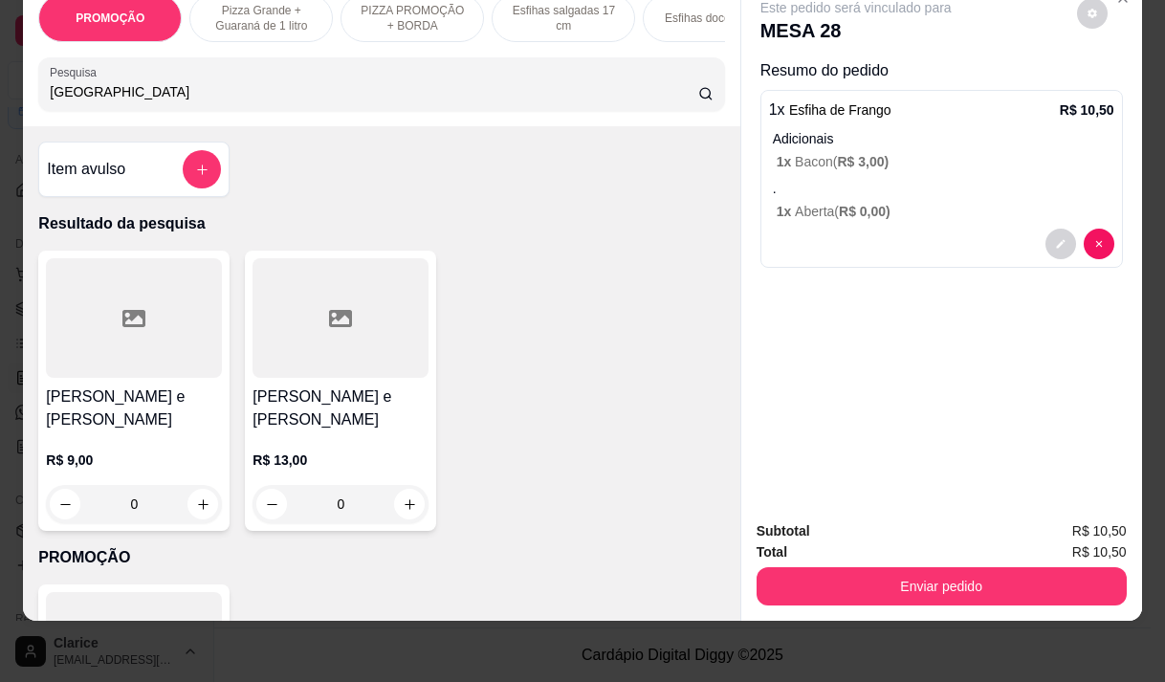
type input "rome"
click at [131, 407] on h4 "[PERSON_NAME] e [PERSON_NAME]" at bounding box center [134, 408] width 176 height 46
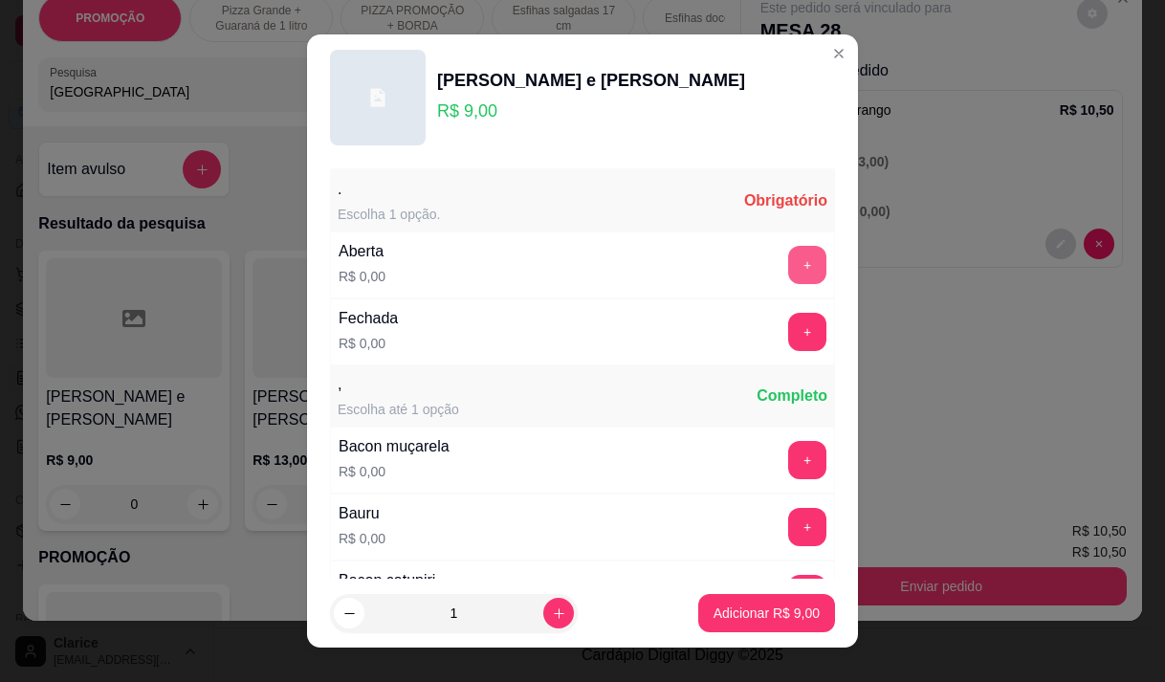
click at [780, 264] on div "+" at bounding box center [807, 265] width 54 height 38
click at [789, 254] on button "+" at bounding box center [807, 264] width 37 height 37
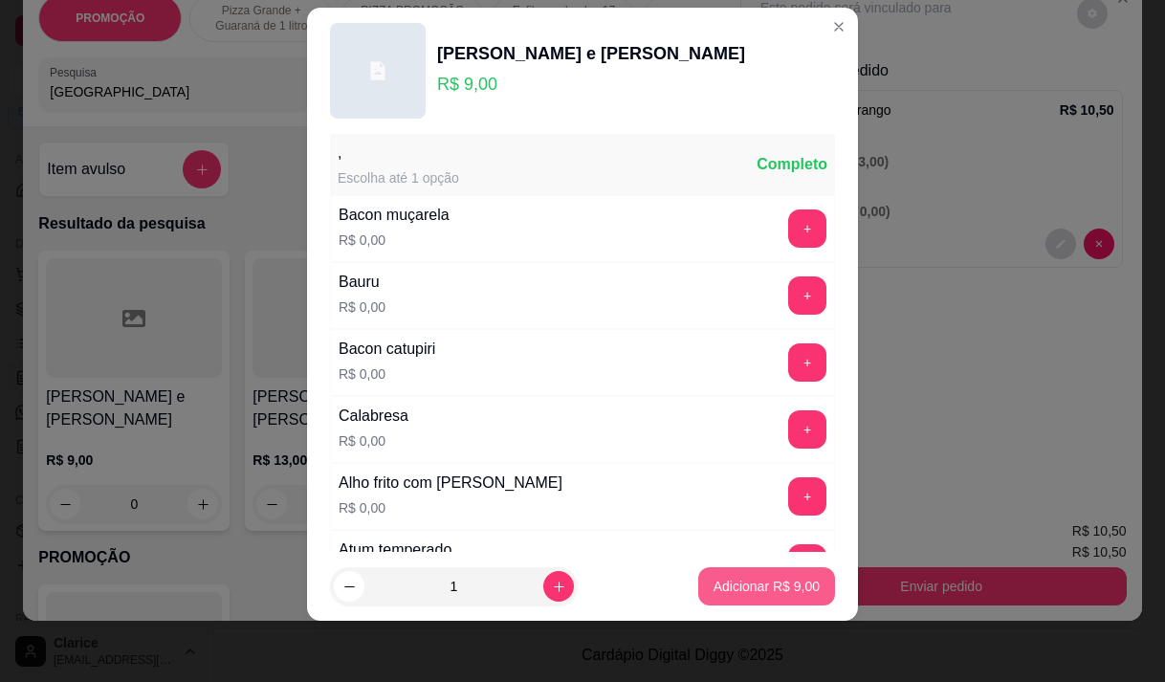
click at [746, 597] on button "Adicionar R$ 9,00" at bounding box center [766, 586] width 137 height 38
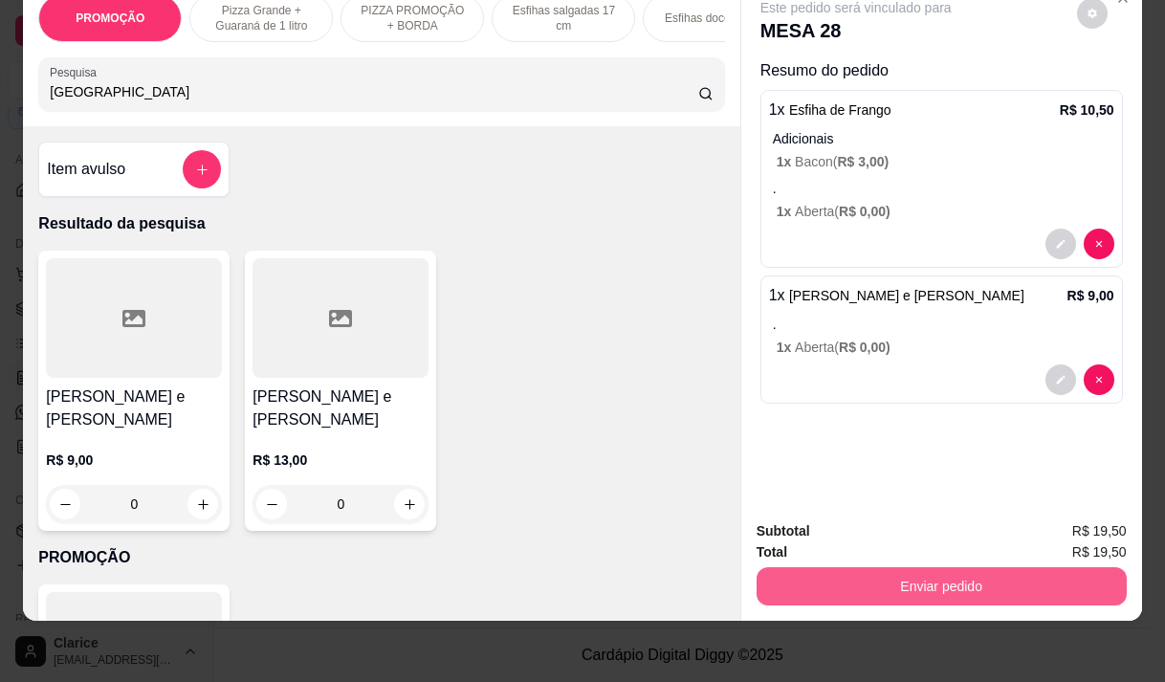
click at [904, 567] on button "Enviar pedido" at bounding box center [941, 586] width 370 height 38
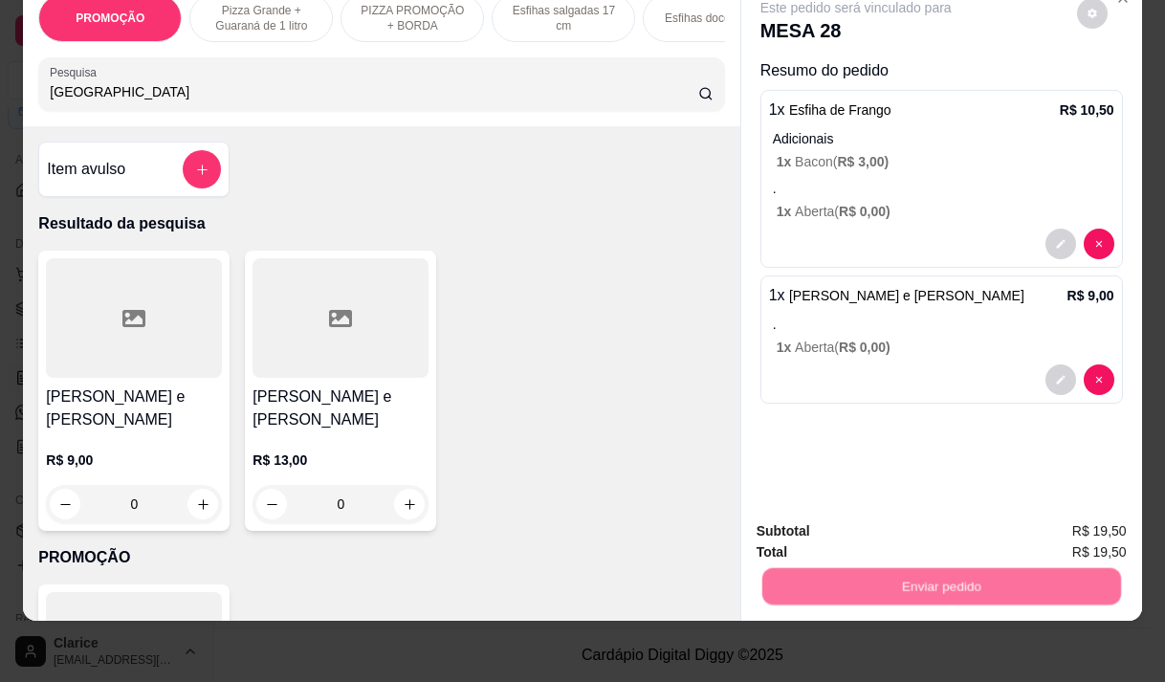
click at [917, 522] on button "Não registrar e enviar pedido" at bounding box center [877, 525] width 199 height 36
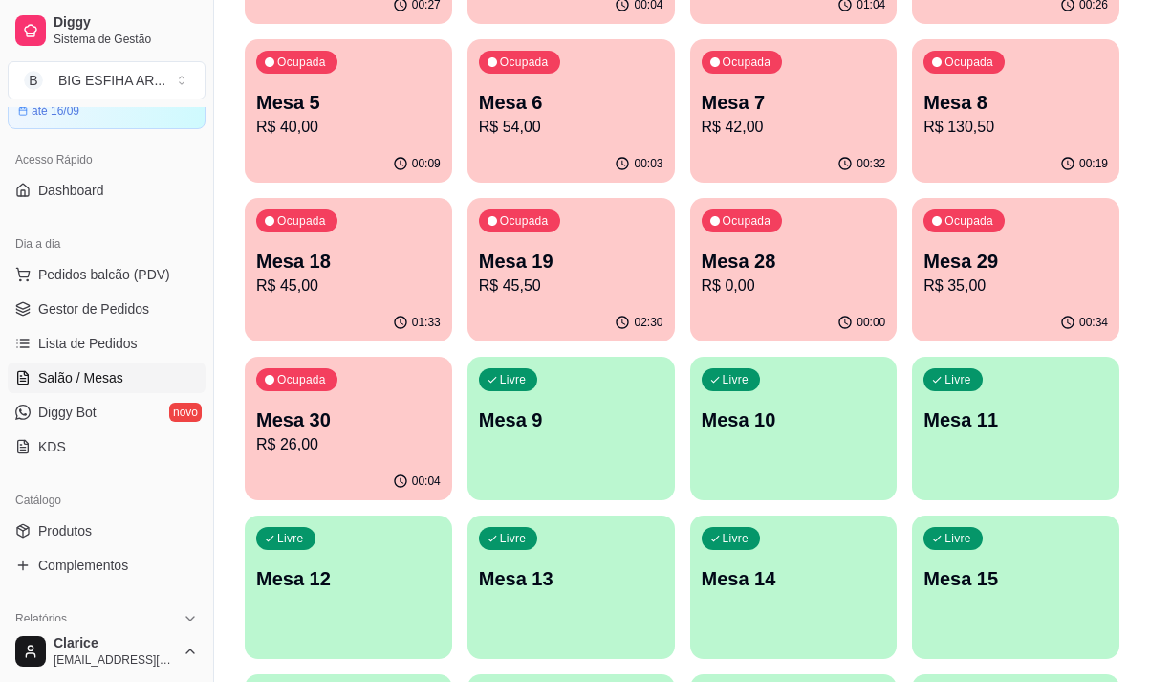
scroll to position [187, 0]
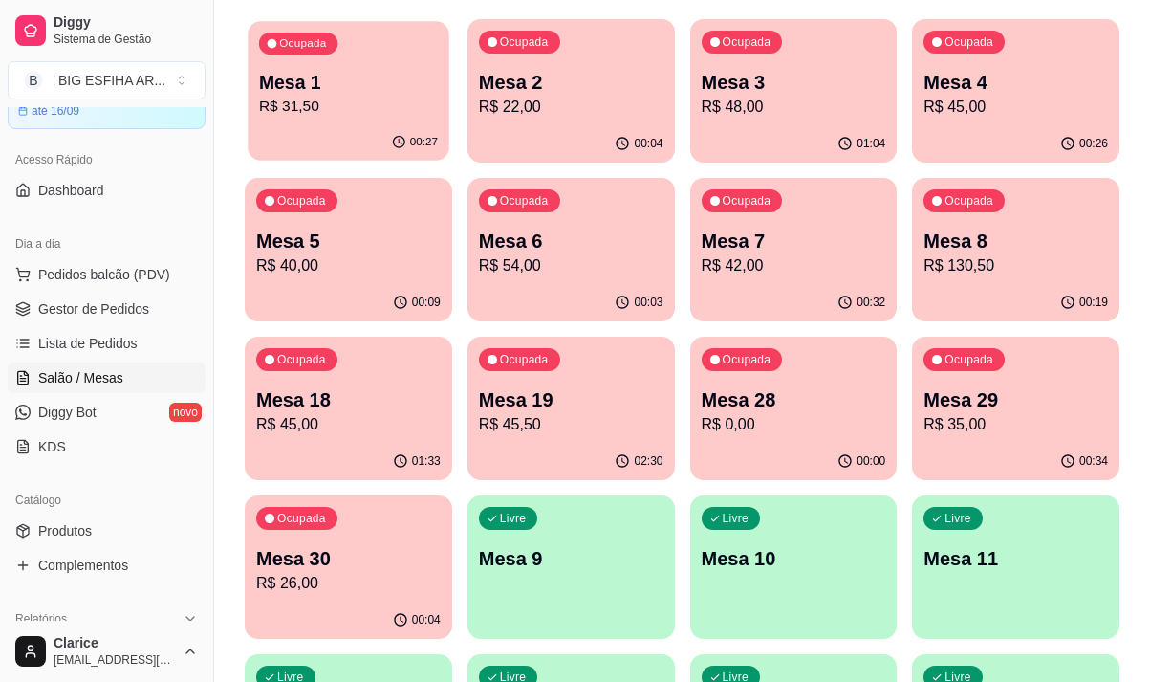
click at [343, 107] on p "R$ 31,50" at bounding box center [348, 107] width 179 height 22
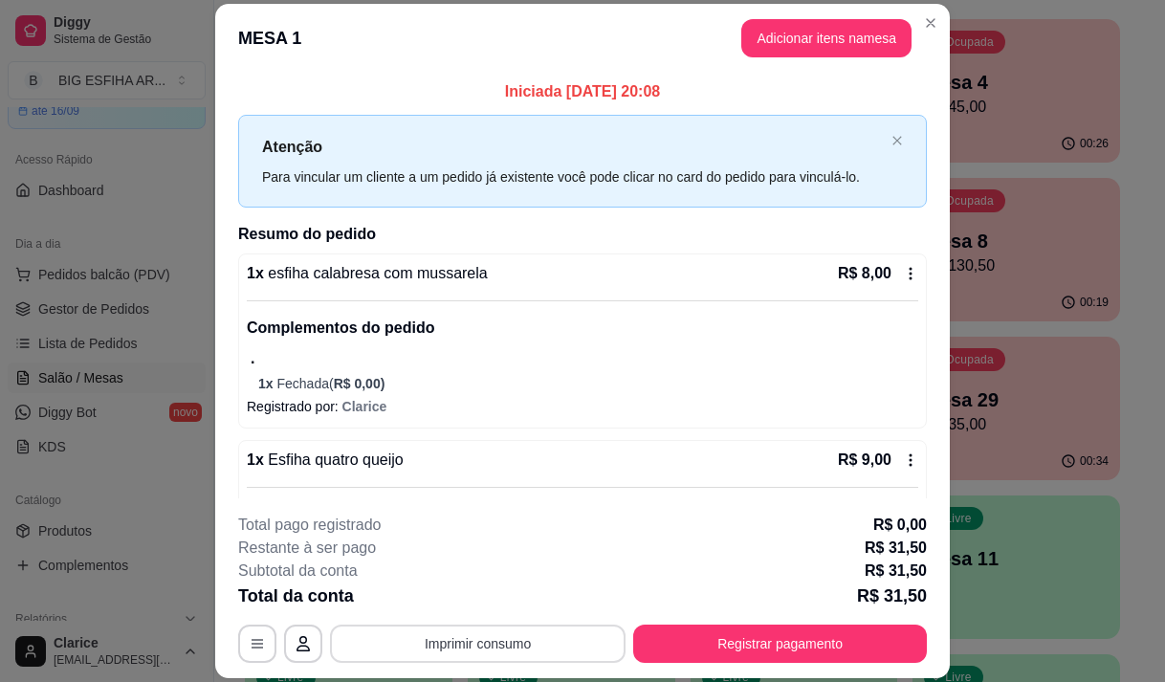
click at [463, 637] on button "Imprimir consumo" at bounding box center [478, 643] width 296 height 38
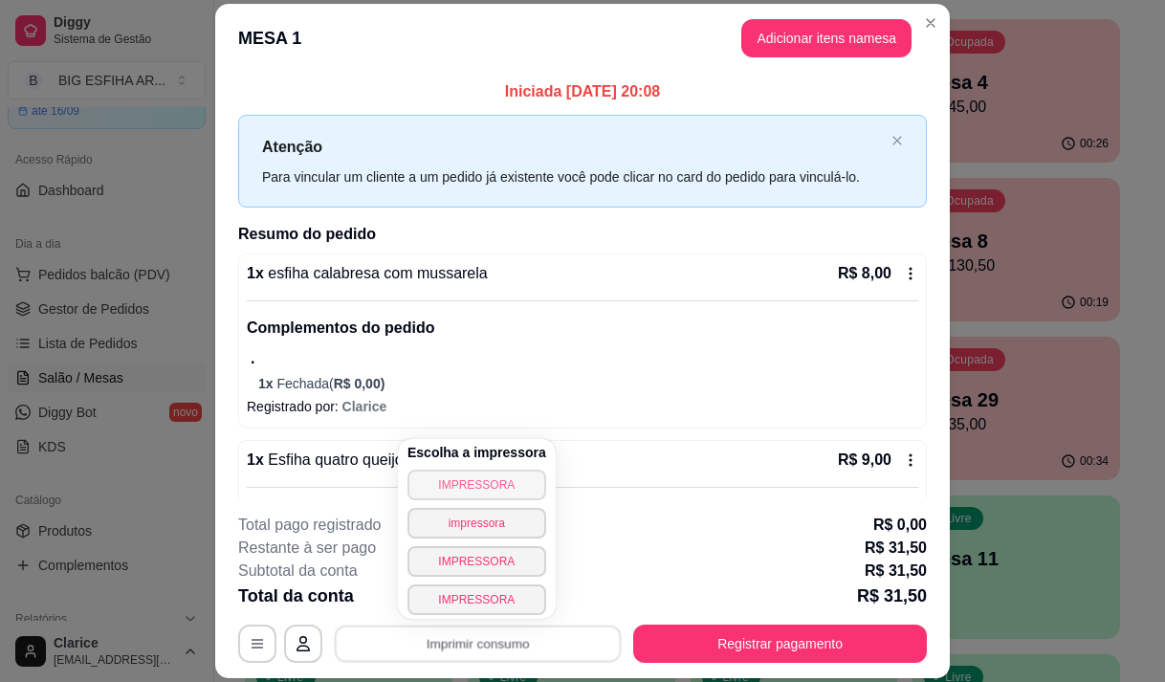
click at [475, 488] on button "IMPRESSORA" at bounding box center [476, 485] width 139 height 31
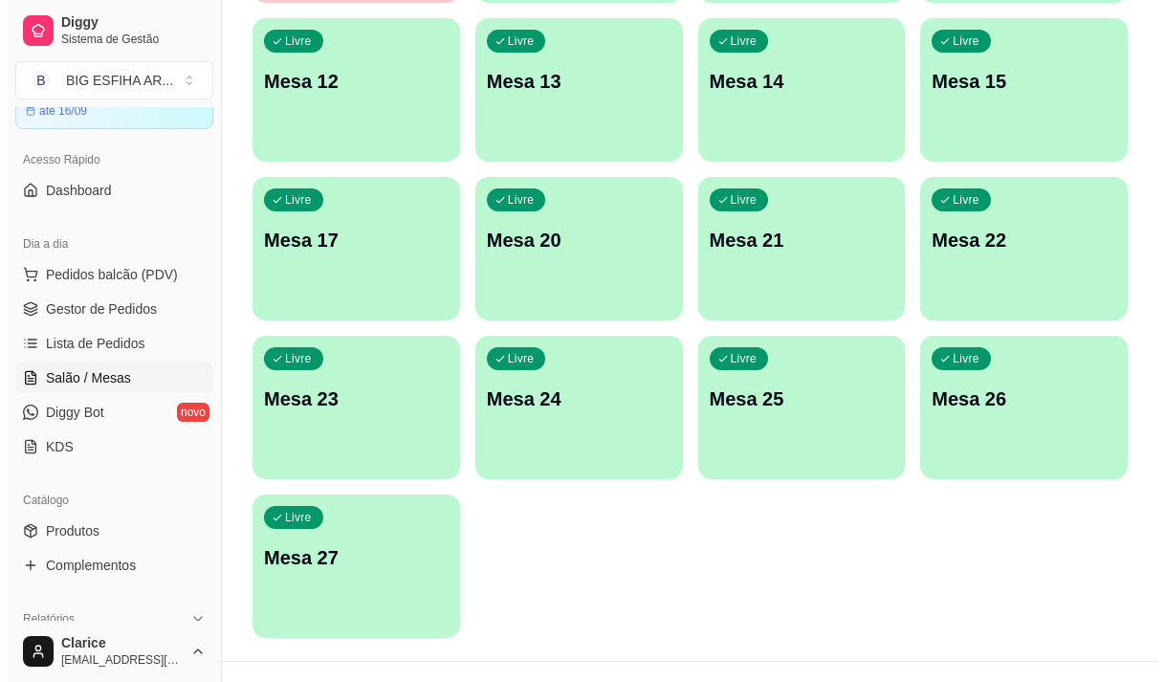
scroll to position [857, 0]
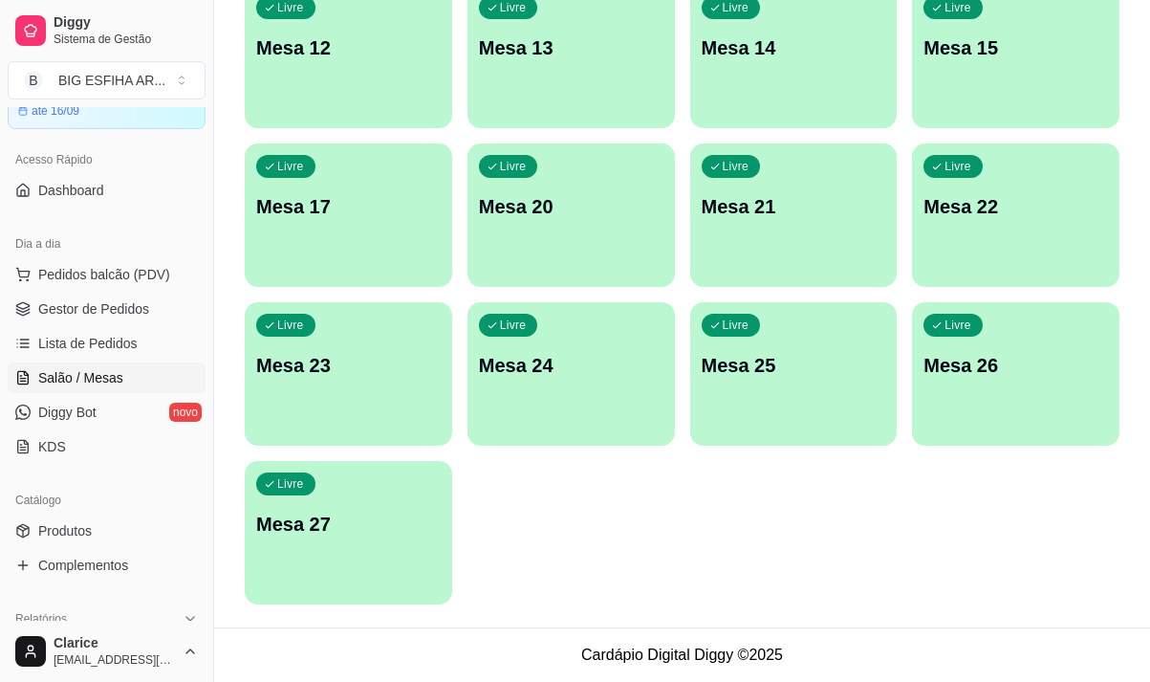
click at [336, 535] on p "Mesa 27" at bounding box center [348, 524] width 185 height 27
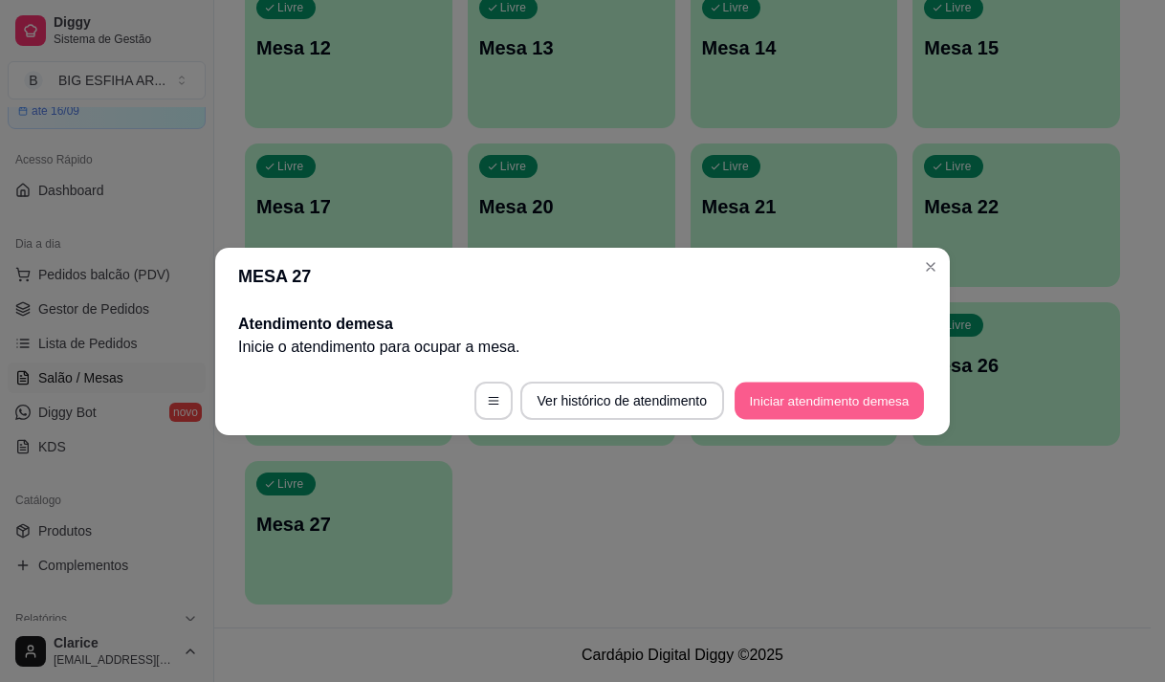
click at [843, 405] on button "Iniciar atendimento de mesa" at bounding box center [828, 400] width 189 height 37
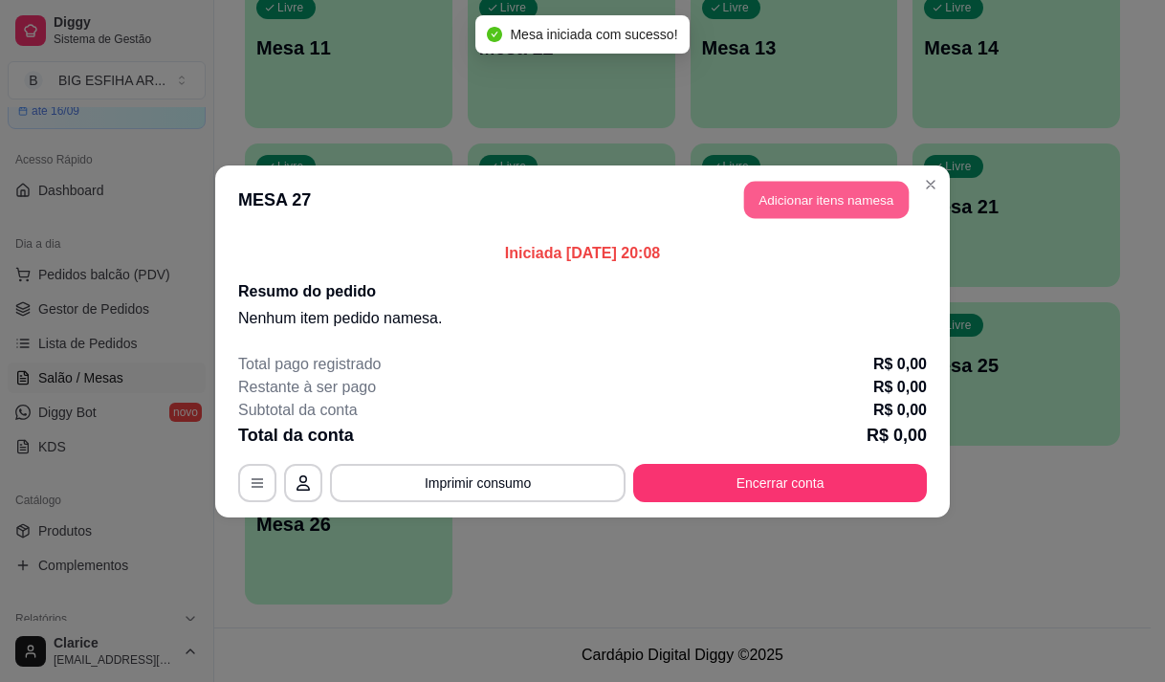
click at [821, 208] on button "Adicionar itens na mesa" at bounding box center [826, 199] width 164 height 37
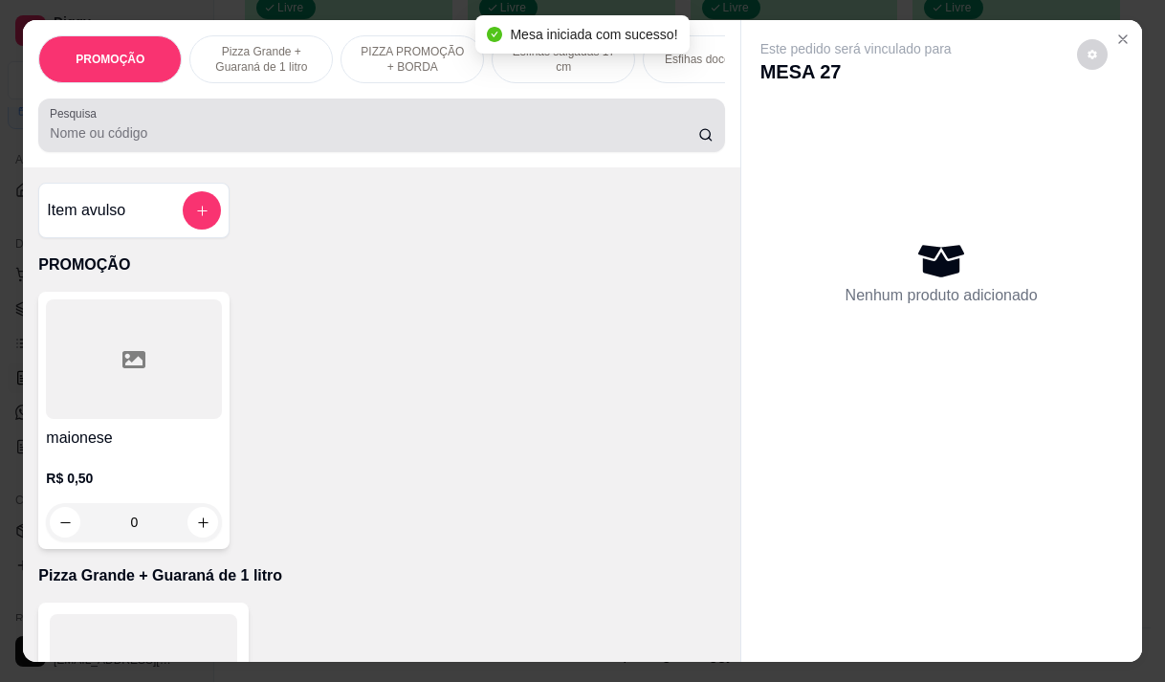
click at [475, 120] on div at bounding box center [381, 125] width 663 height 38
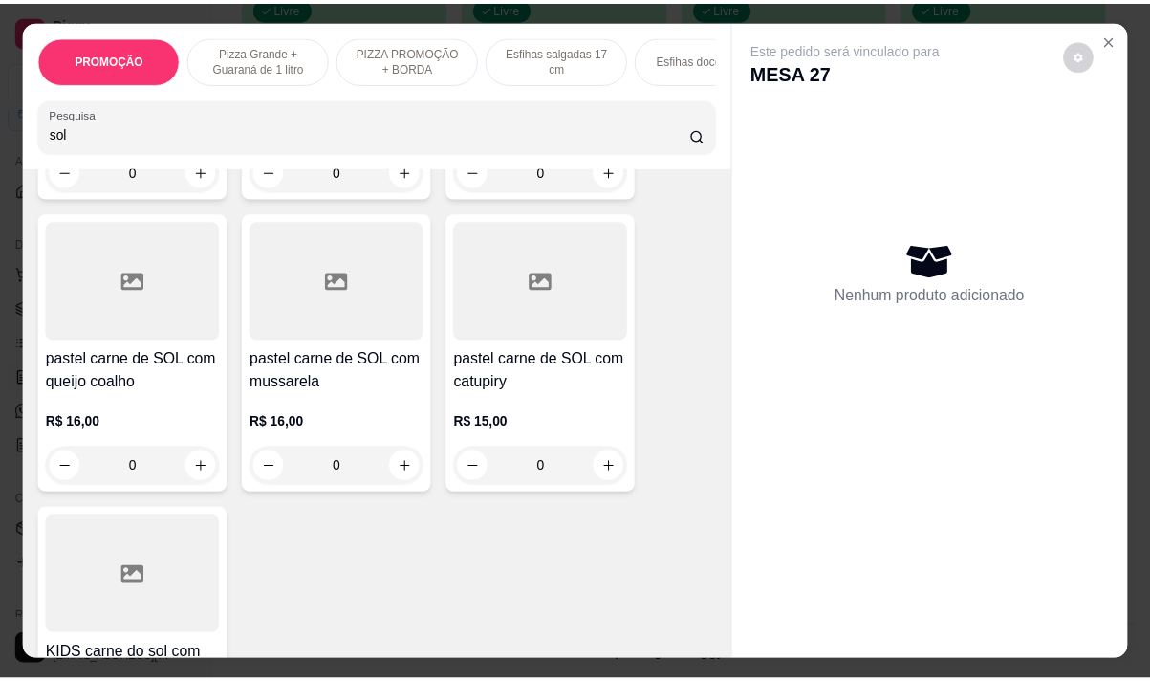
scroll to position [765, 0]
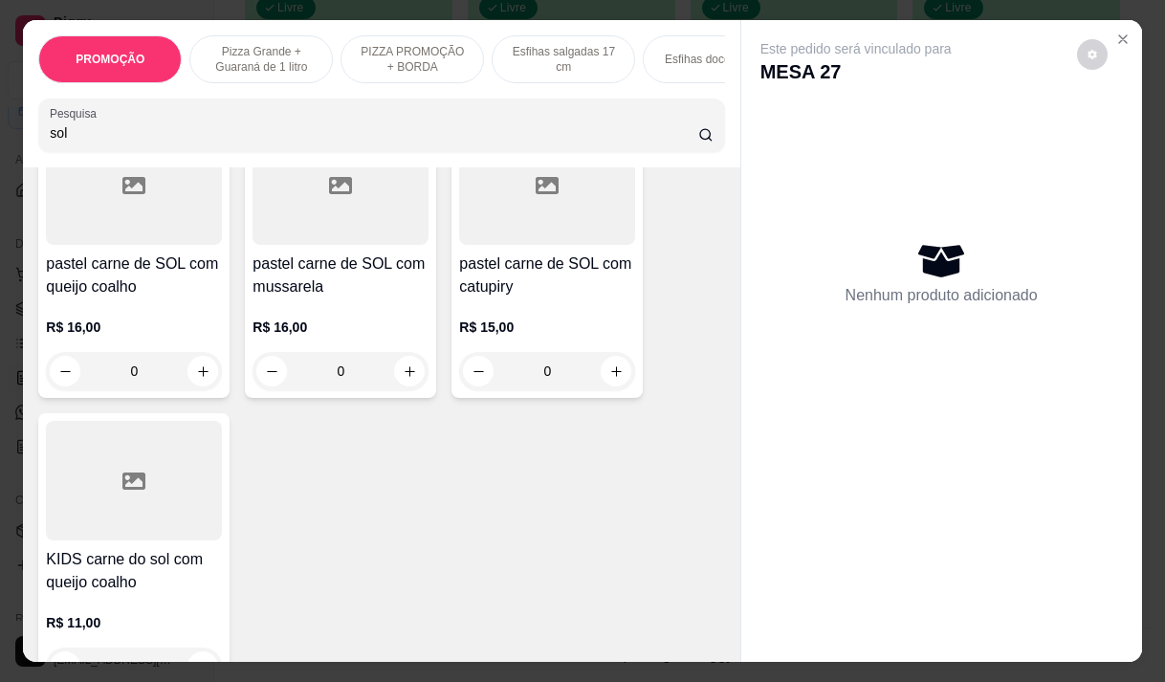
type input "sol"
click at [505, 315] on div "R$ 15,00 0" at bounding box center [547, 344] width 176 height 92
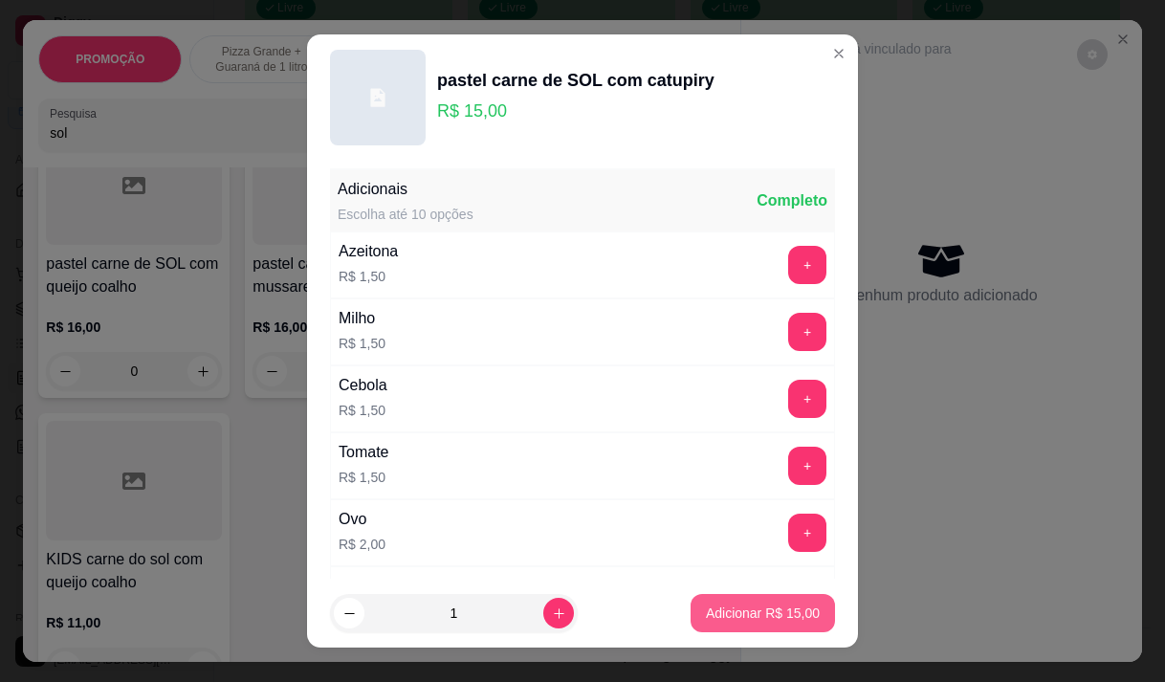
click at [796, 605] on p "Adicionar R$ 15,00" at bounding box center [763, 612] width 114 height 19
type input "1"
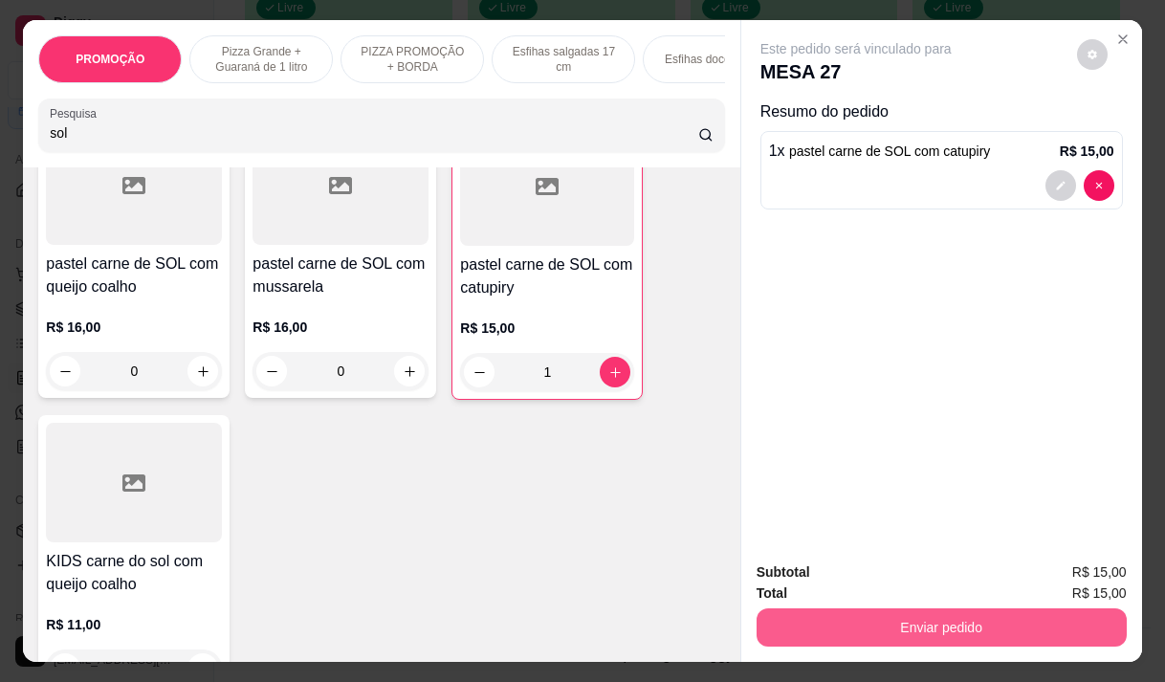
click at [887, 616] on button "Enviar pedido" at bounding box center [941, 627] width 370 height 38
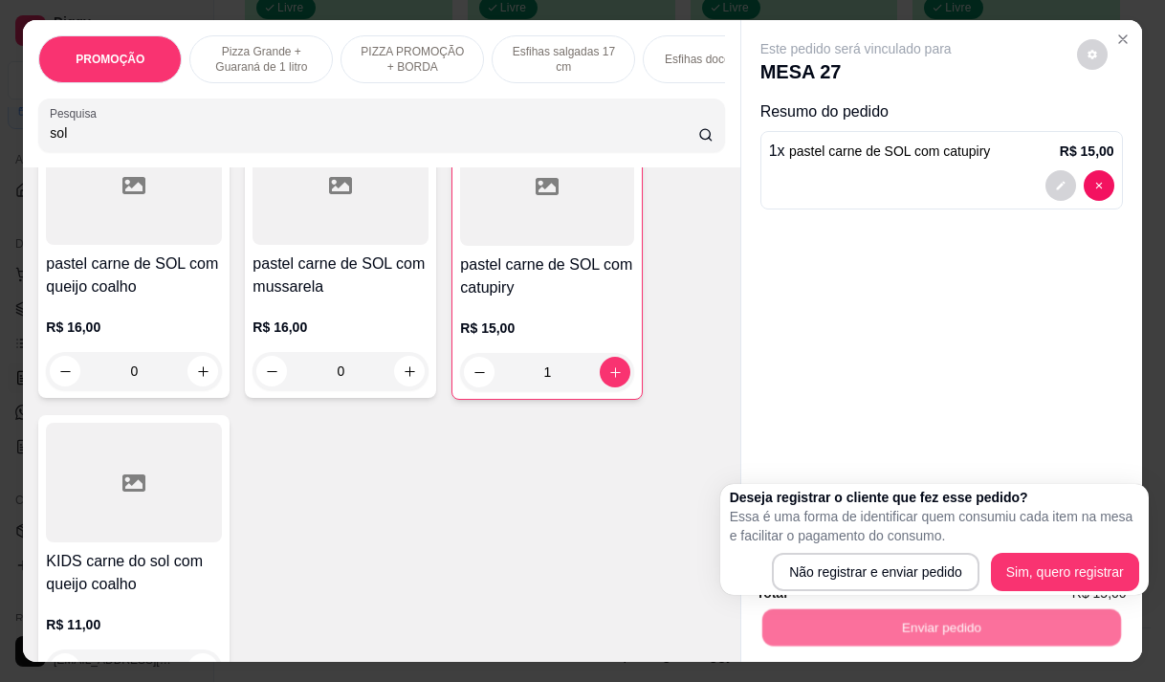
click at [856, 548] on div "Deseja registrar o cliente que fez esse pedido? Essa é uma forma de identificar…" at bounding box center [934, 539] width 409 height 103
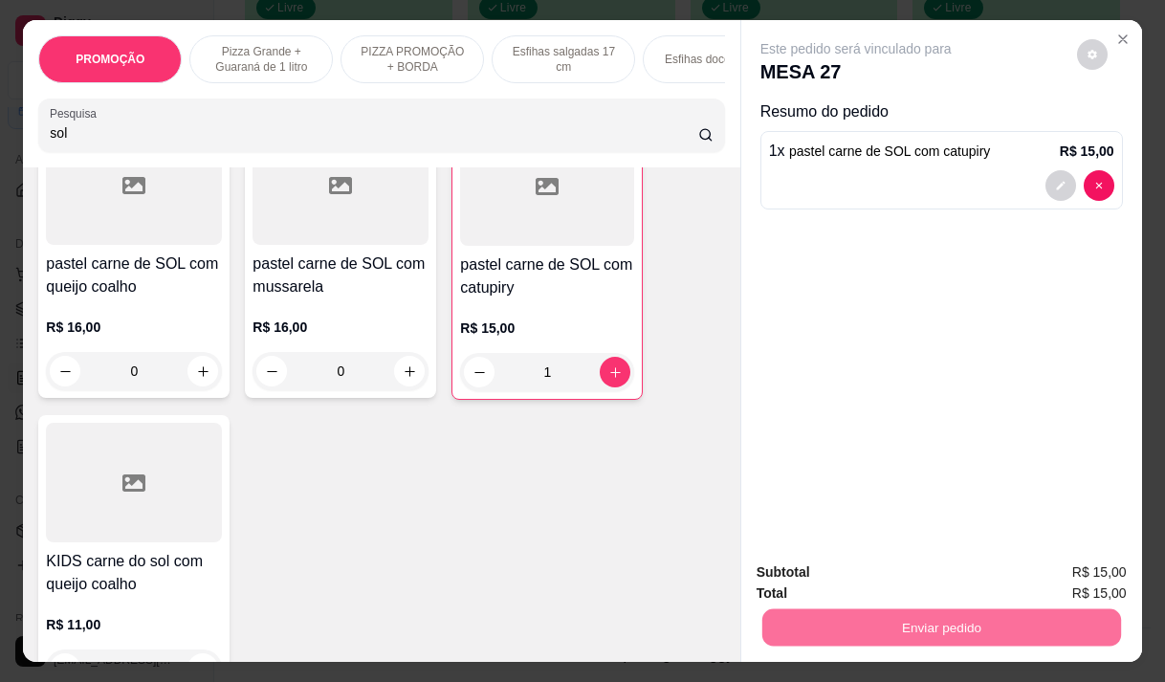
click at [850, 566] on button "Não registrar e enviar pedido" at bounding box center [877, 572] width 193 height 35
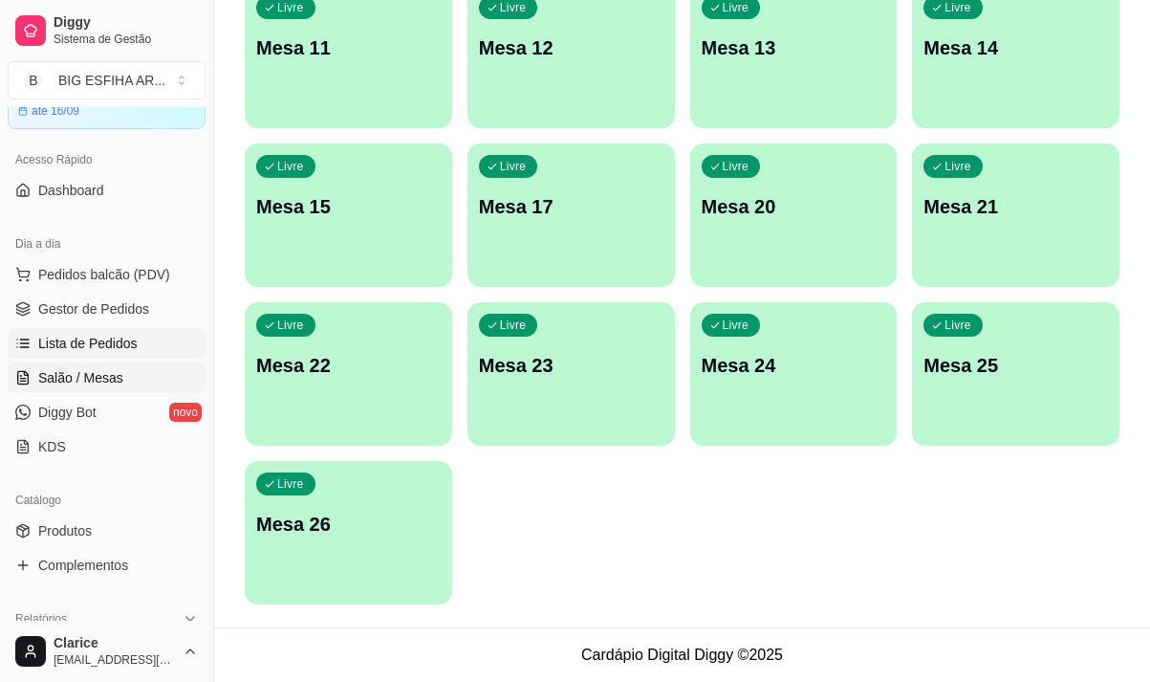
click at [55, 353] on link "Lista de Pedidos" at bounding box center [107, 343] width 198 height 31
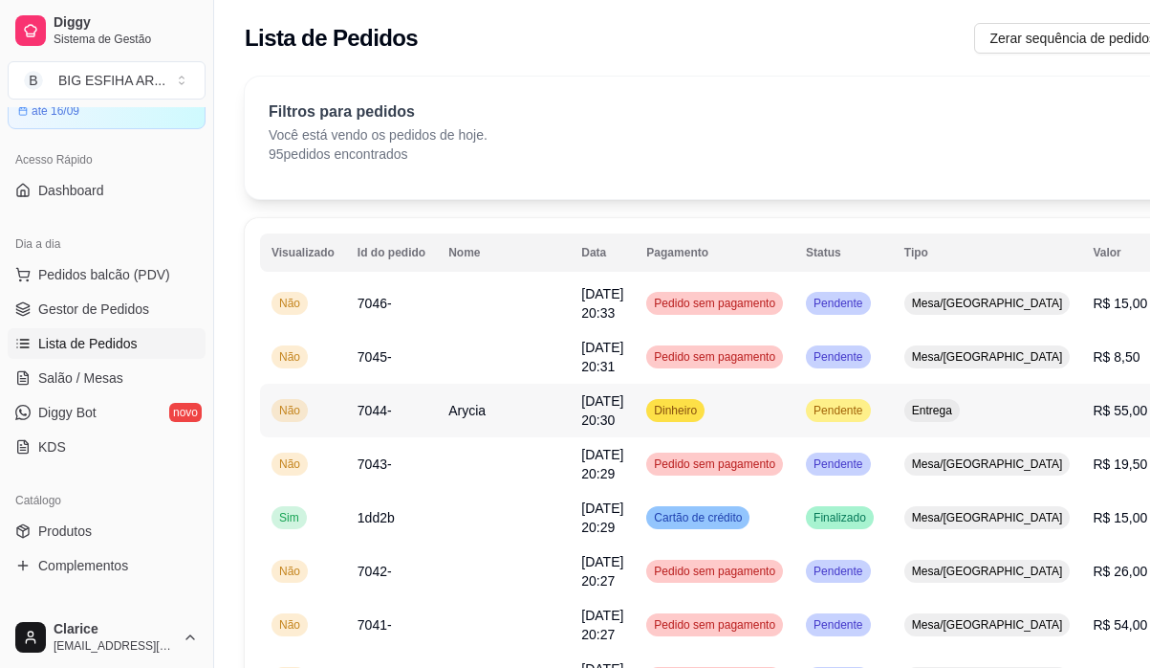
click at [570, 411] on td "[DATE] 20:30" at bounding box center [602, 410] width 65 height 54
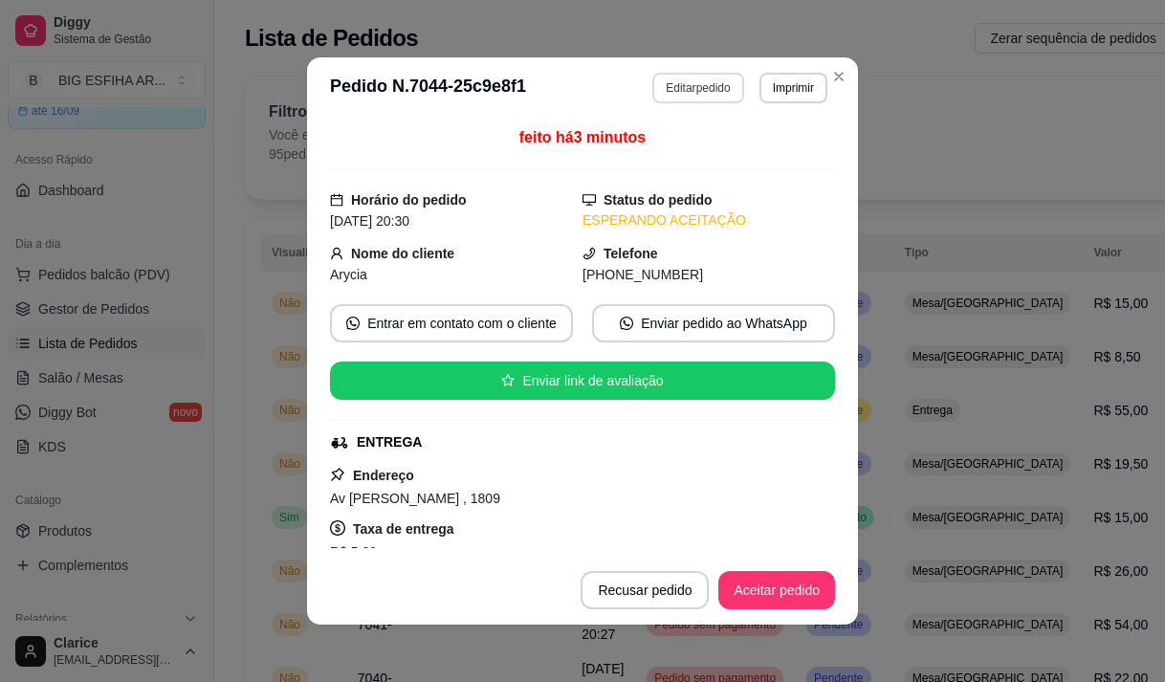
click at [706, 85] on button "Editar pedido" at bounding box center [697, 88] width 91 height 31
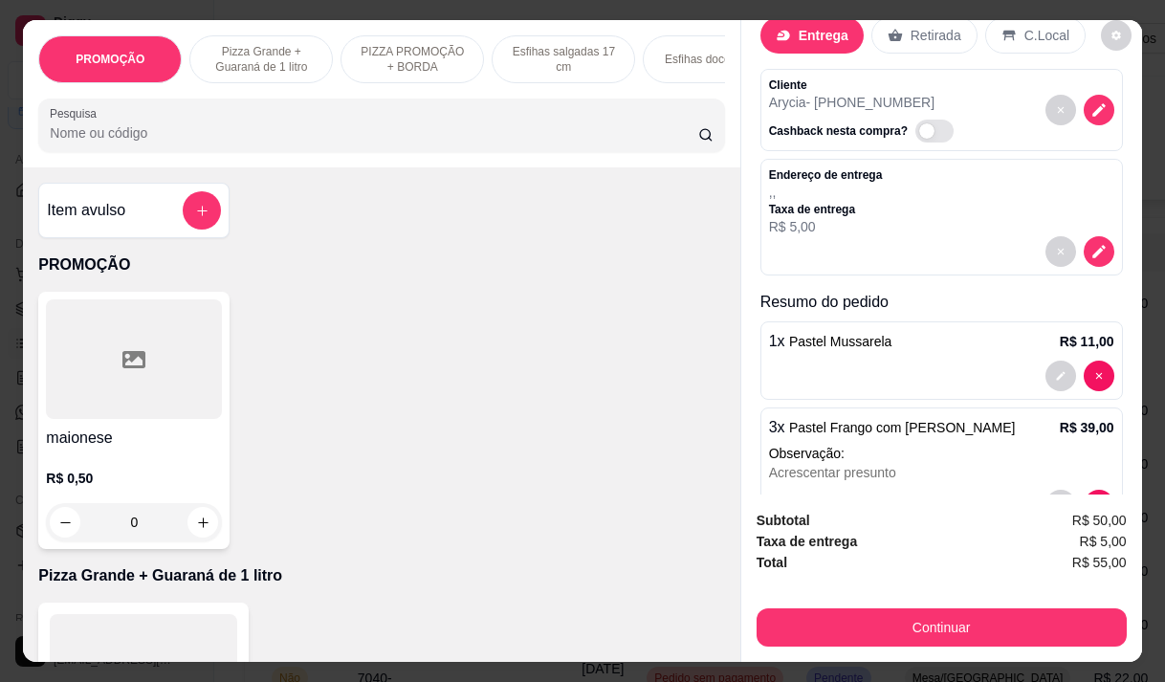
scroll to position [107, 0]
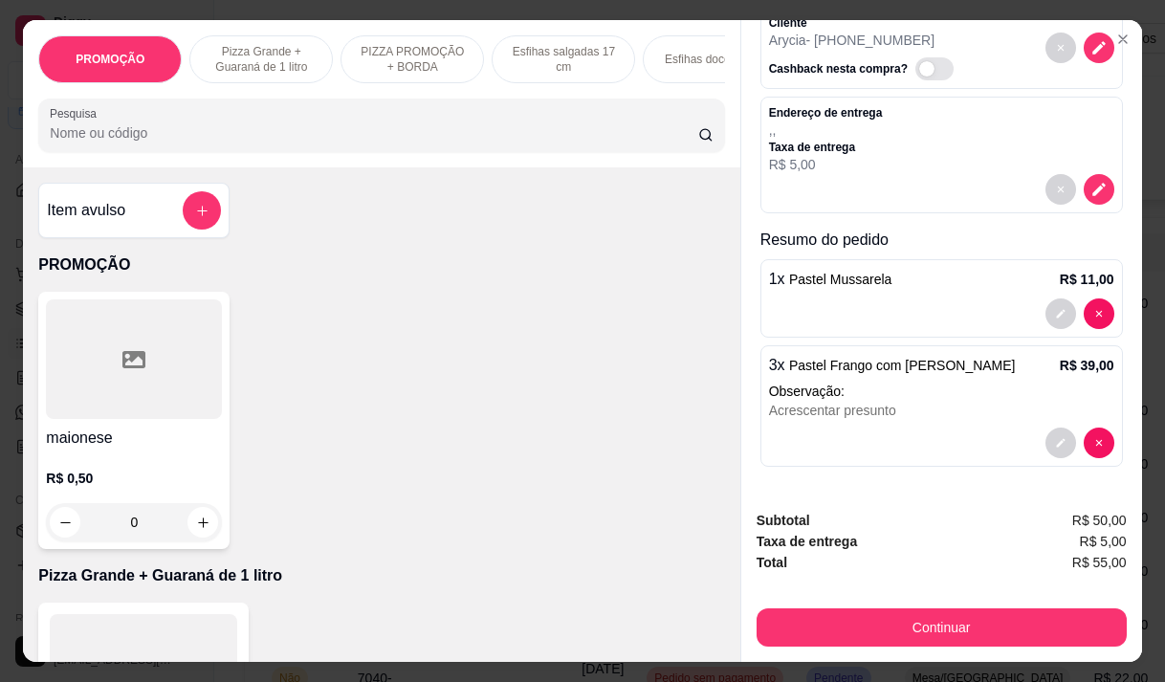
click at [875, 385] on p "Observação:" at bounding box center [941, 391] width 345 height 19
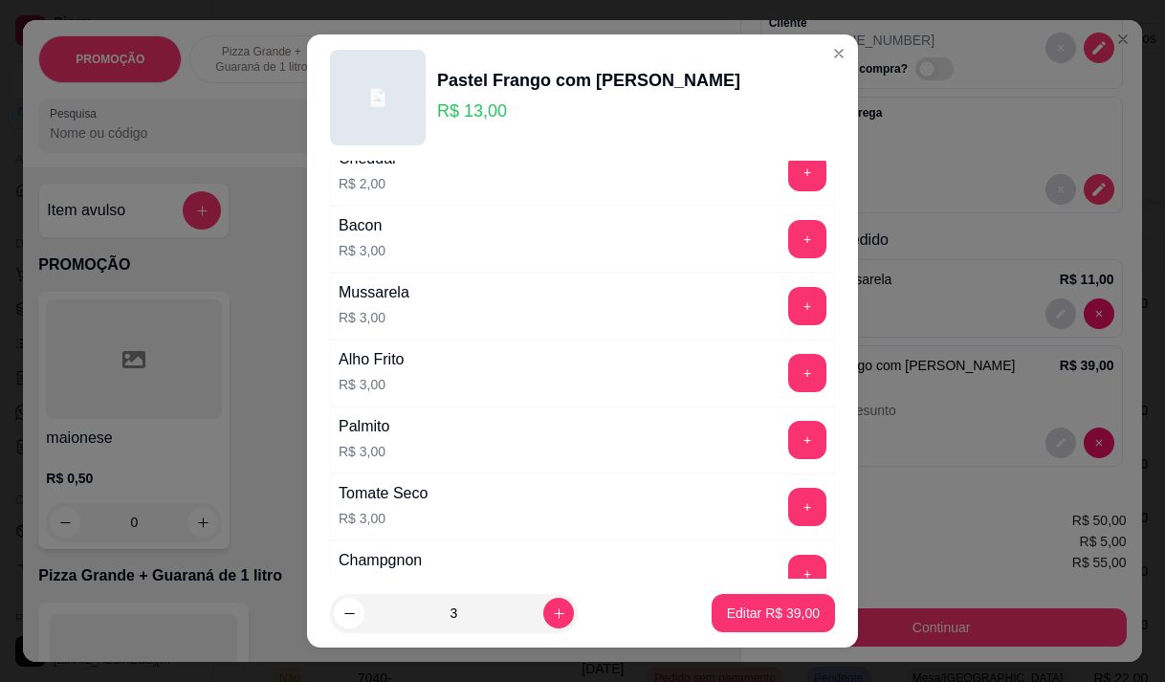
scroll to position [574, 0]
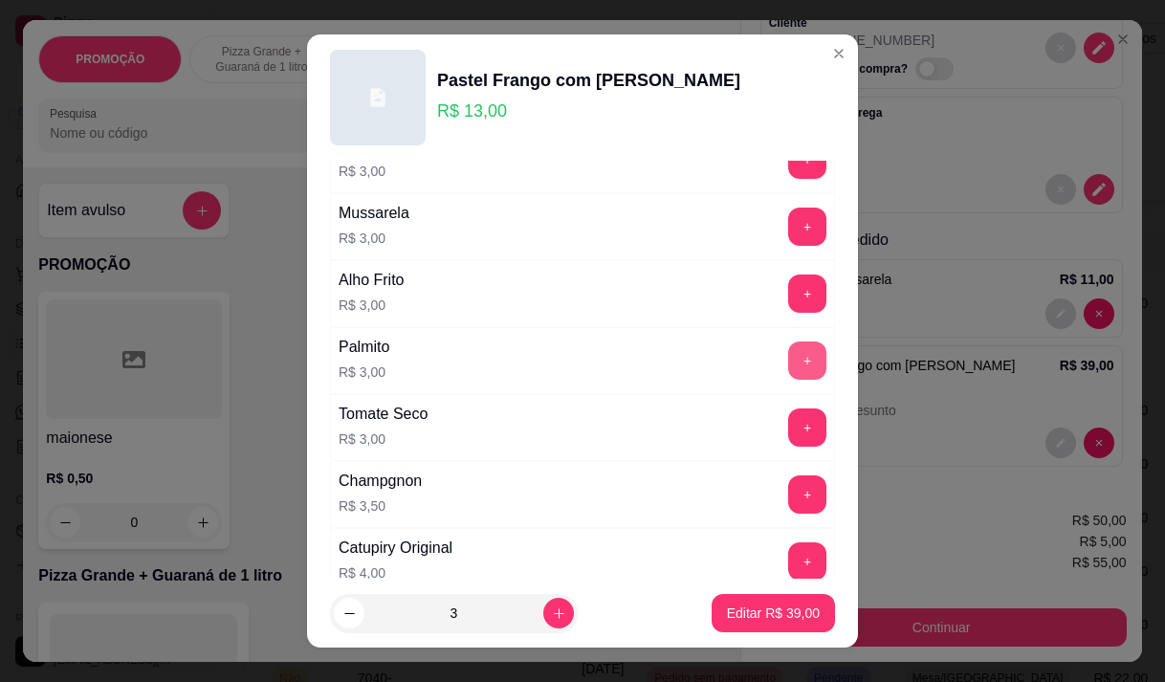
click at [788, 360] on button "+" at bounding box center [807, 360] width 38 height 38
click at [789, 360] on button "+" at bounding box center [807, 359] width 37 height 37
click at [788, 360] on button "+" at bounding box center [807, 360] width 38 height 38
click at [746, 605] on p "Editar R$ 66,00" at bounding box center [773, 613] width 90 height 18
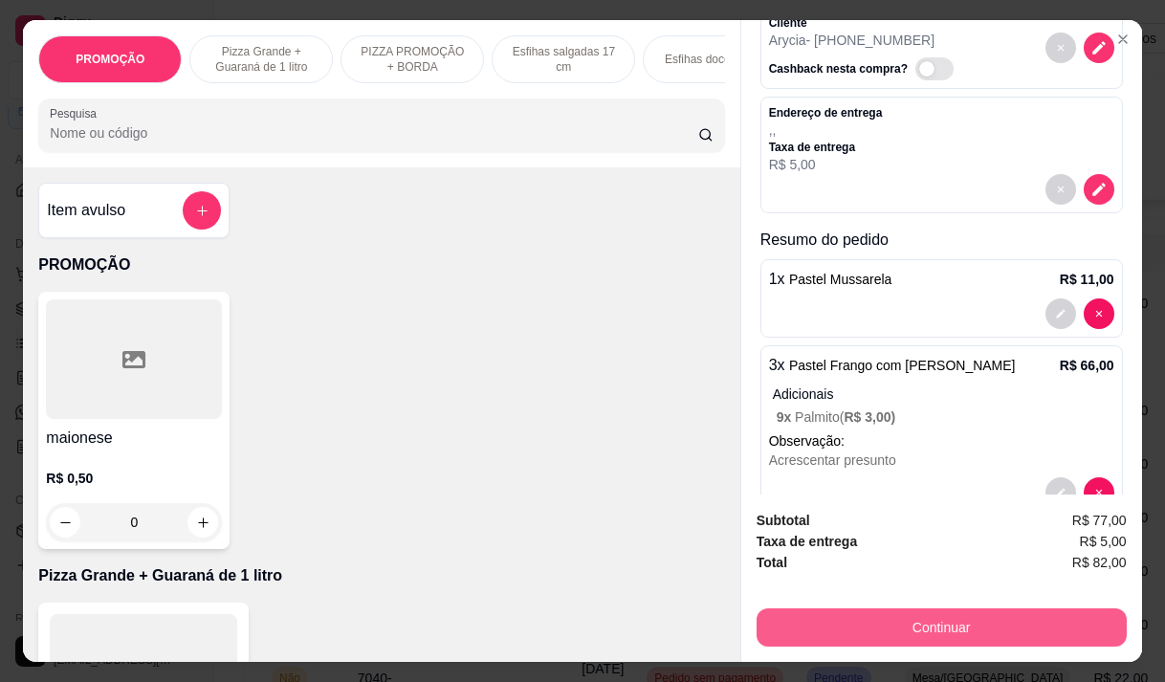
click at [821, 613] on button "Continuar" at bounding box center [941, 627] width 370 height 38
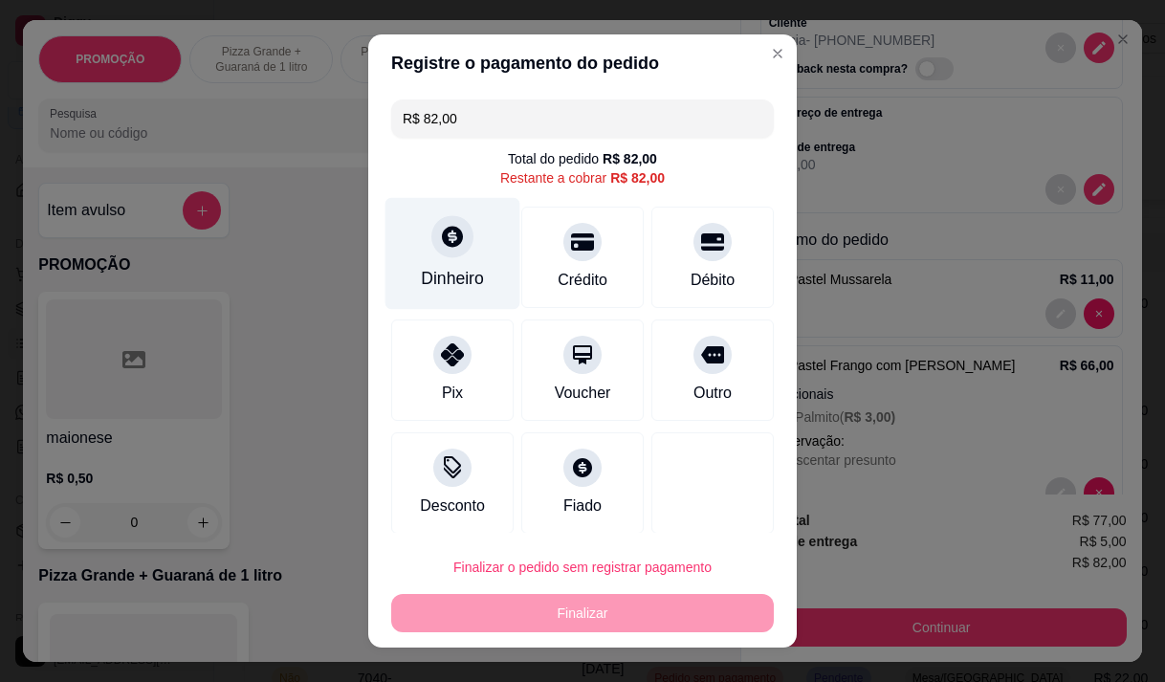
click at [468, 264] on div "Dinheiro" at bounding box center [452, 253] width 135 height 112
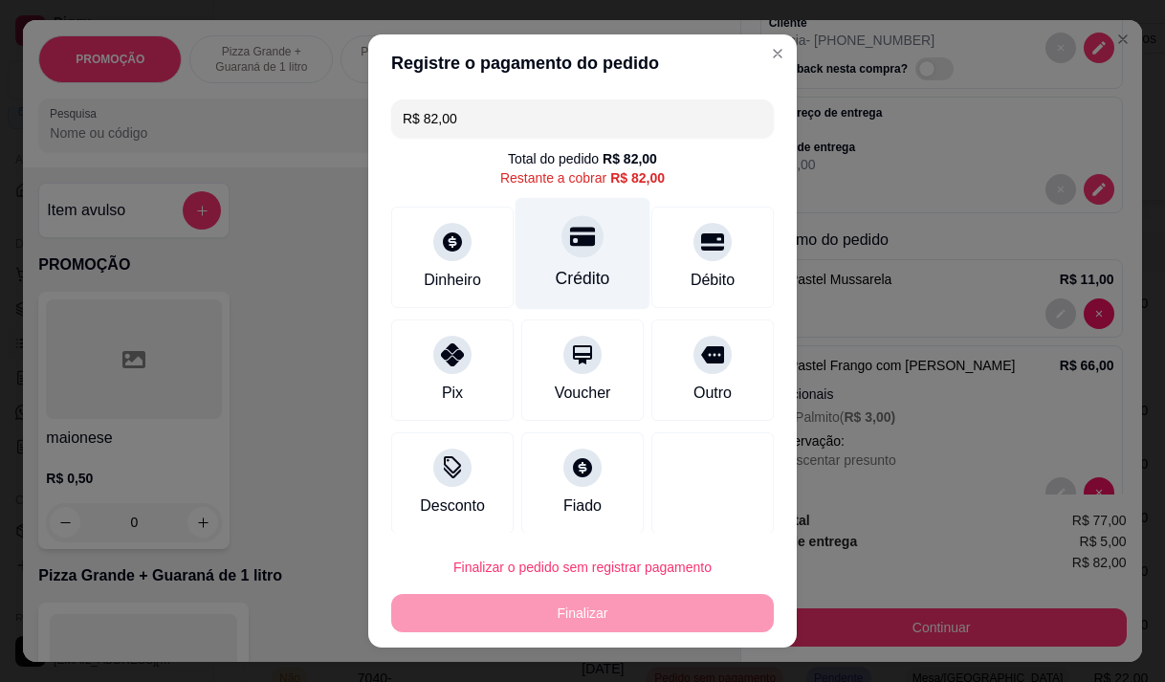
click at [525, 270] on div "Crédito" at bounding box center [582, 253] width 135 height 112
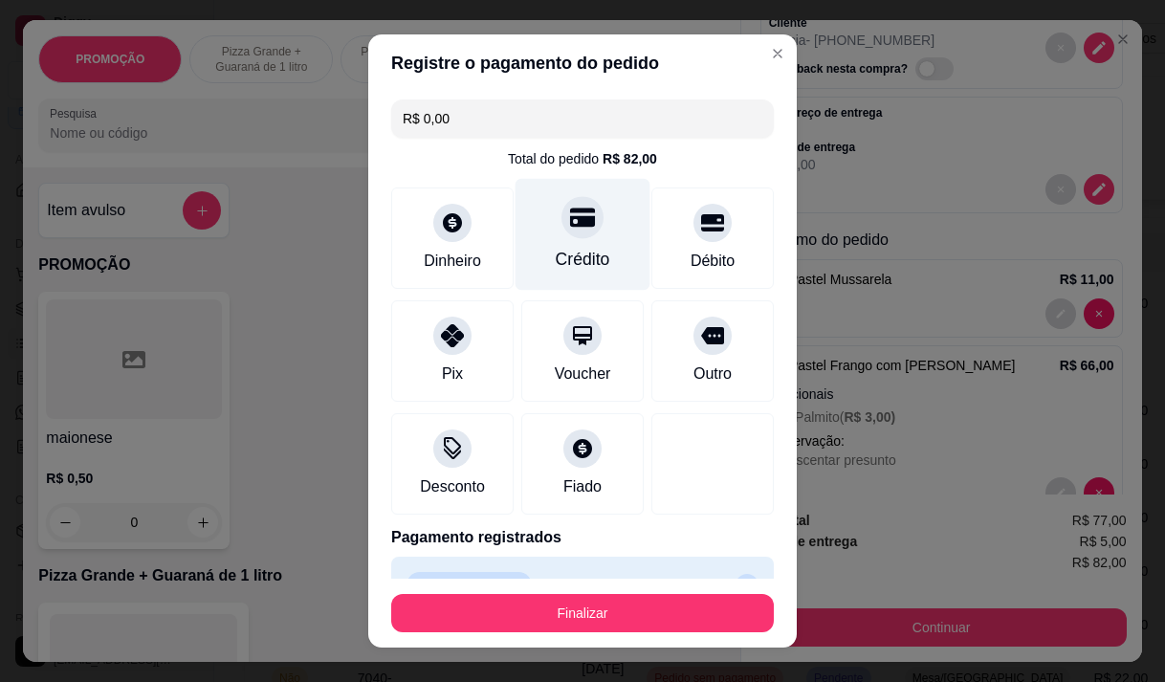
type input "R$ 0,00"
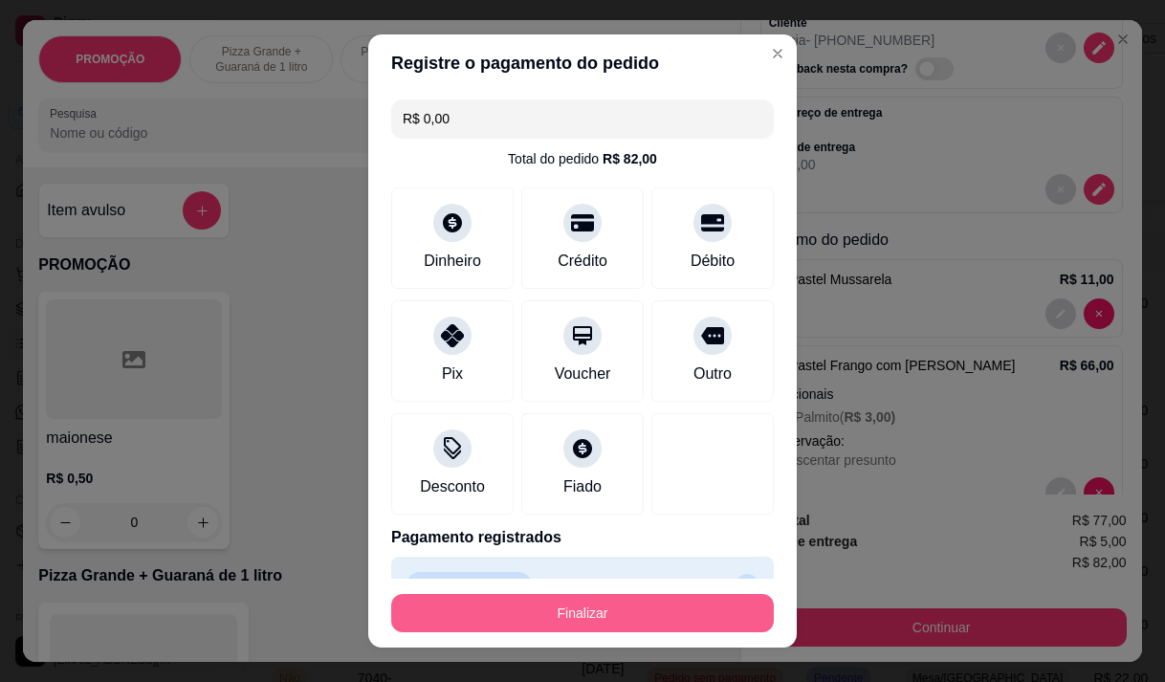
click at [609, 605] on button "Finalizar" at bounding box center [582, 613] width 383 height 38
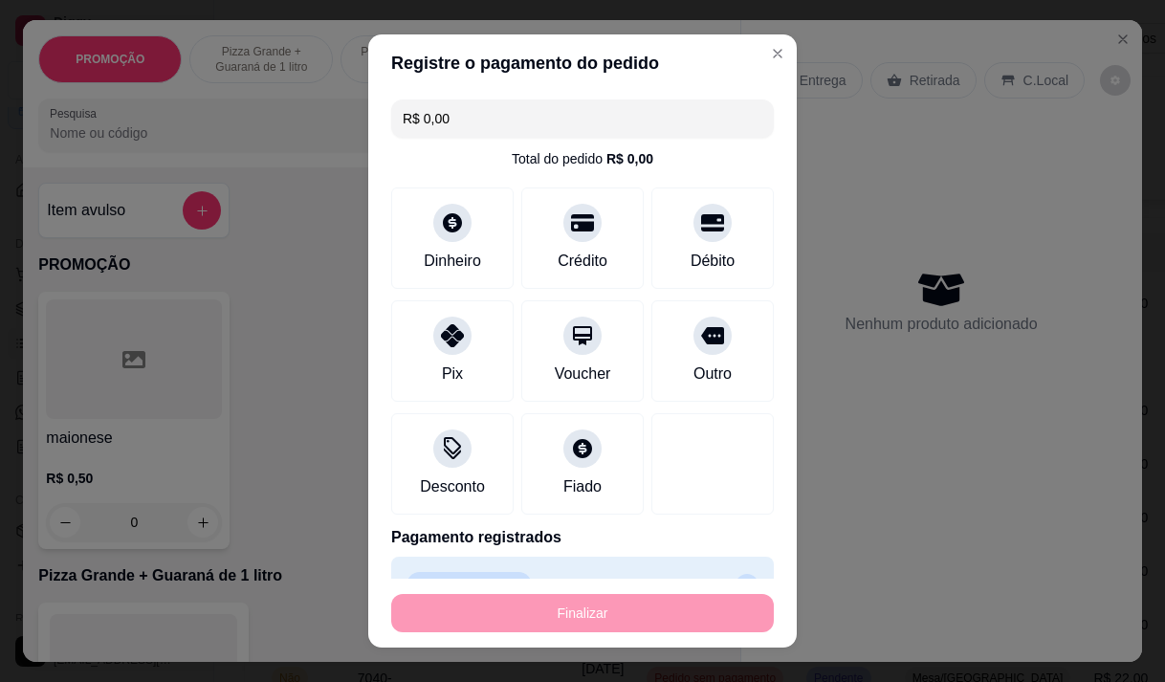
type input "0"
type input "-R$ 82,00"
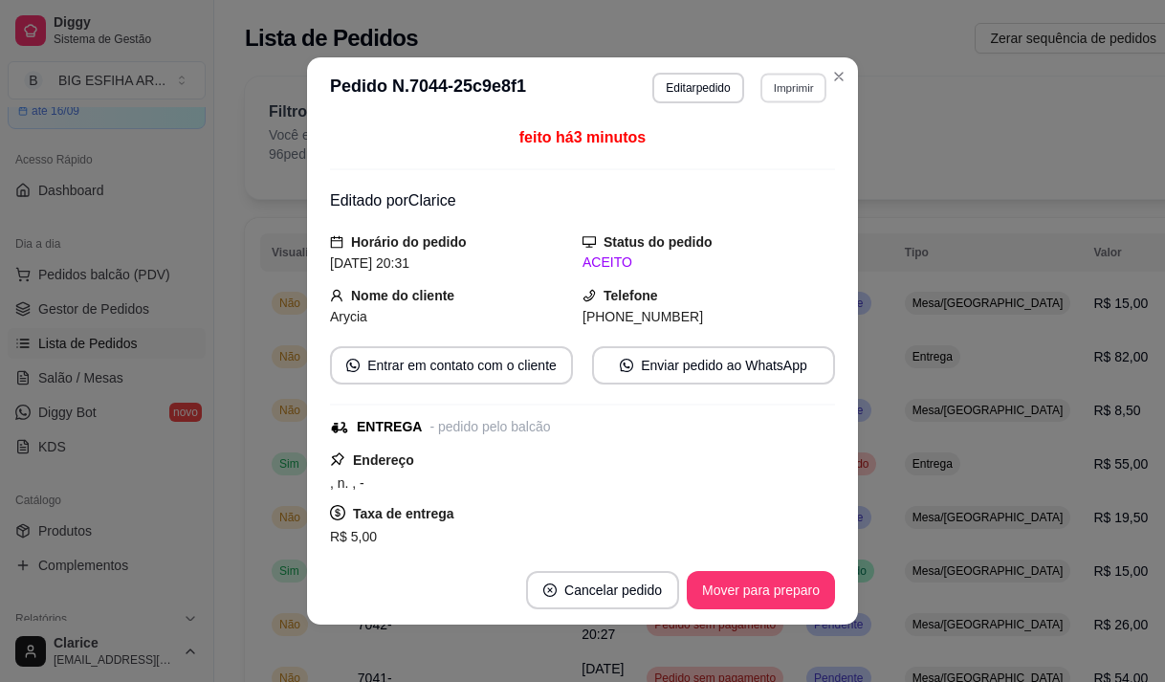
click at [776, 92] on button "Imprimir" at bounding box center [793, 88] width 66 height 30
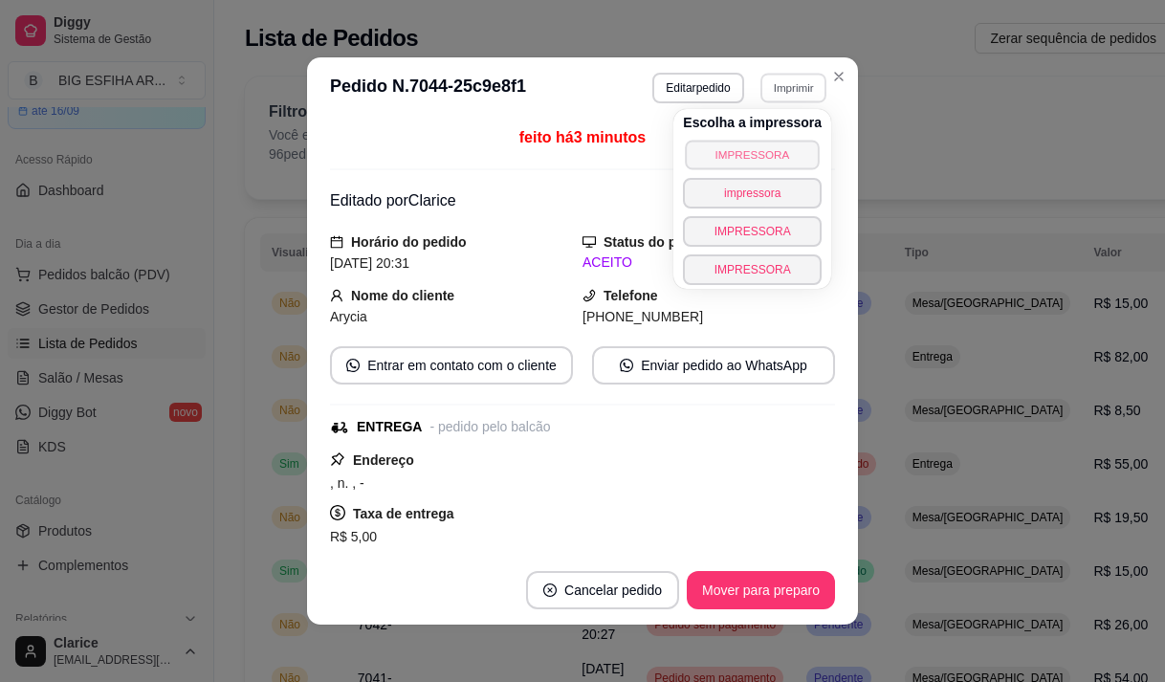
click at [755, 146] on button "IMPRESSORA" at bounding box center [752, 155] width 134 height 30
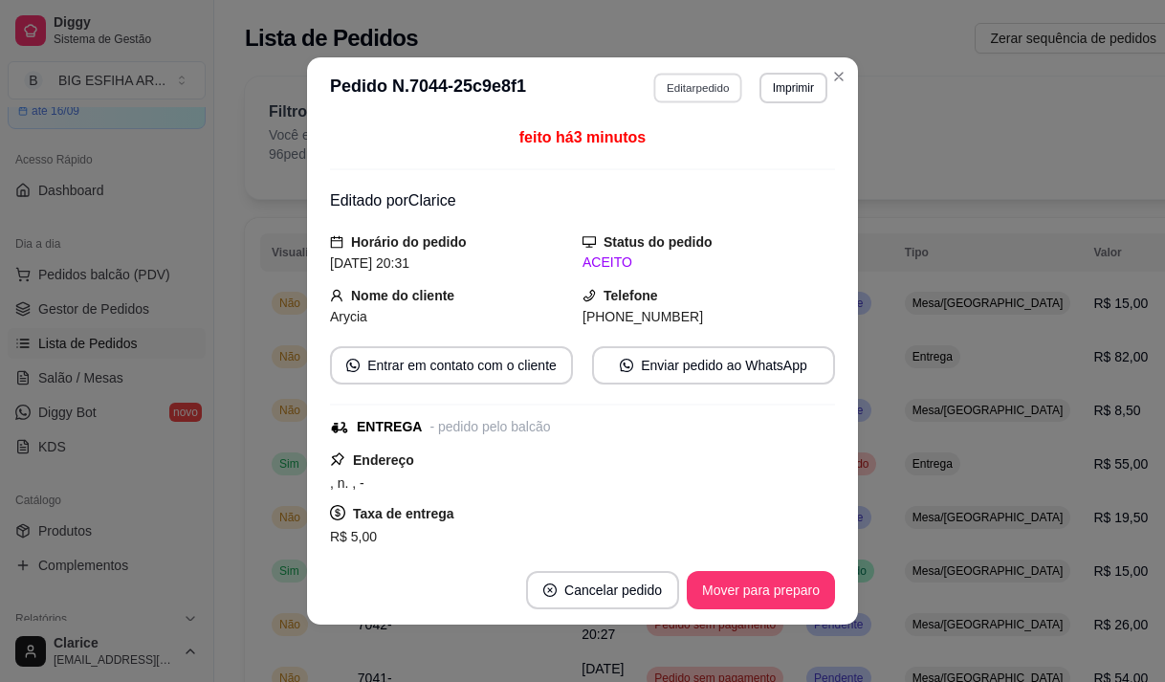
click at [711, 94] on button "Editar pedido" at bounding box center [698, 88] width 89 height 30
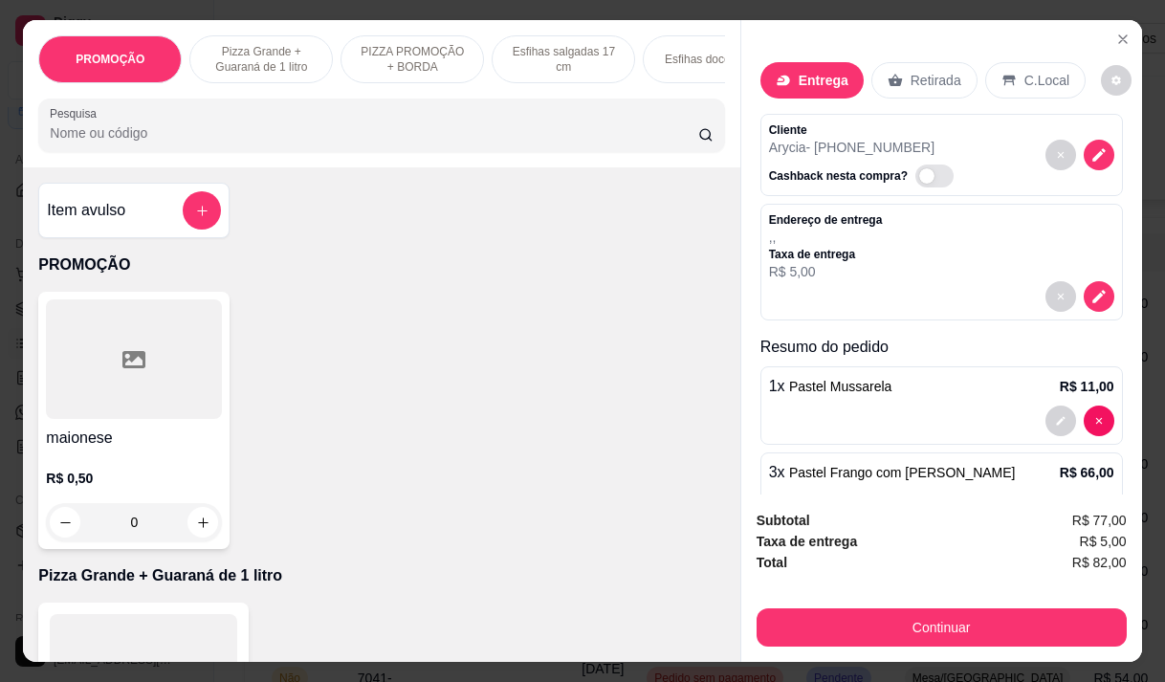
scroll to position [96, 0]
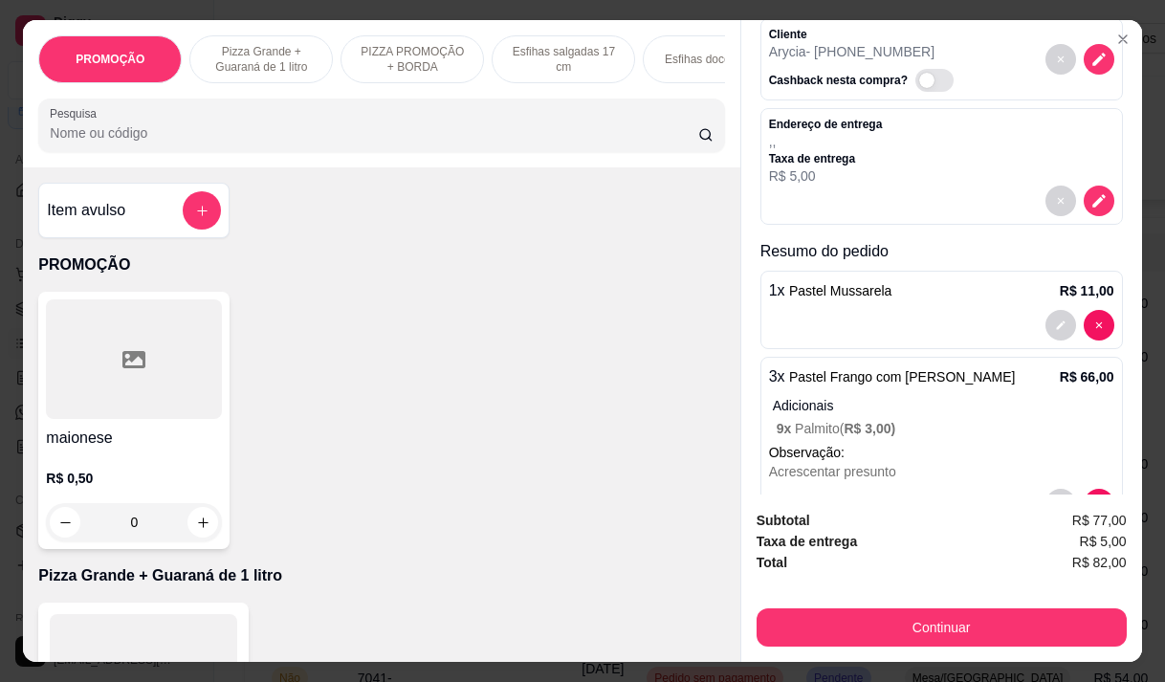
click at [877, 421] on span "R$ 3,00 )" at bounding box center [869, 428] width 52 height 15
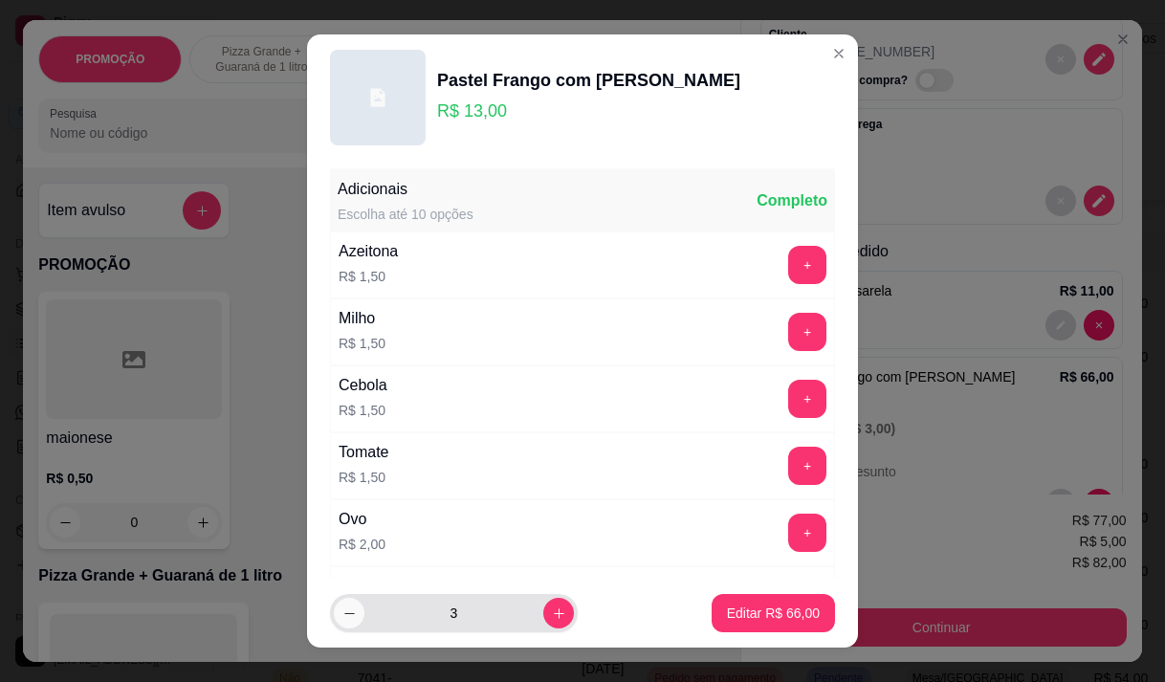
click at [345, 622] on button "decrease-product-quantity" at bounding box center [349, 613] width 31 height 31
click at [345, 618] on icon "decrease-product-quantity" at bounding box center [349, 613] width 14 height 14
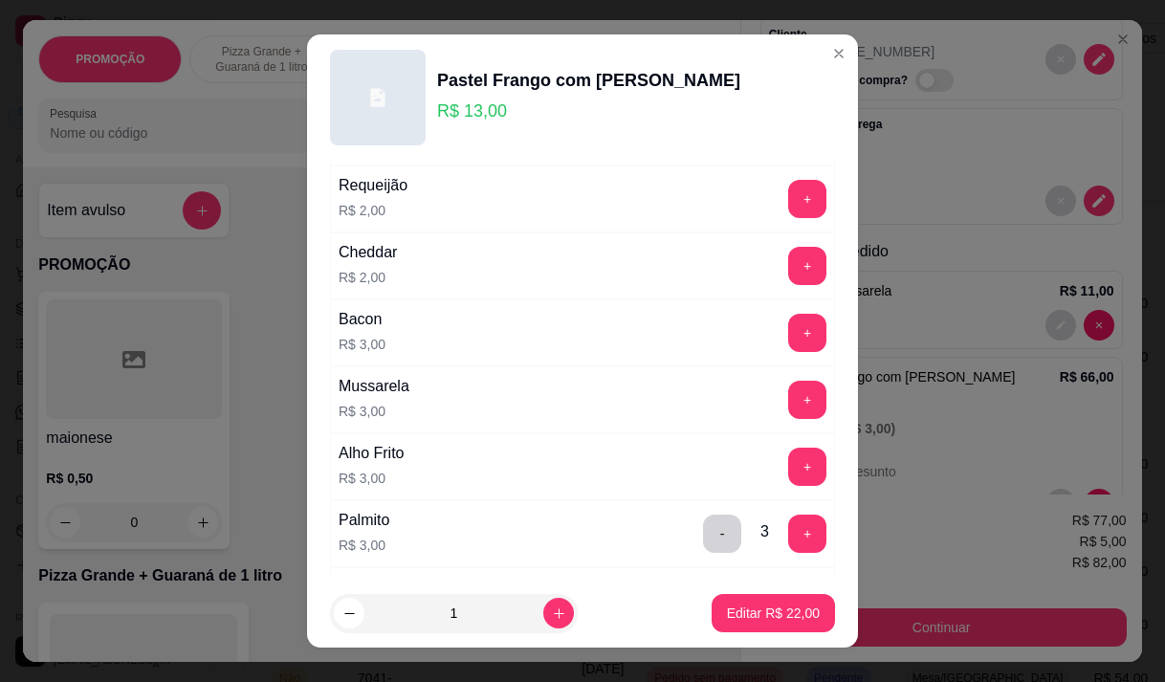
scroll to position [478, 0]
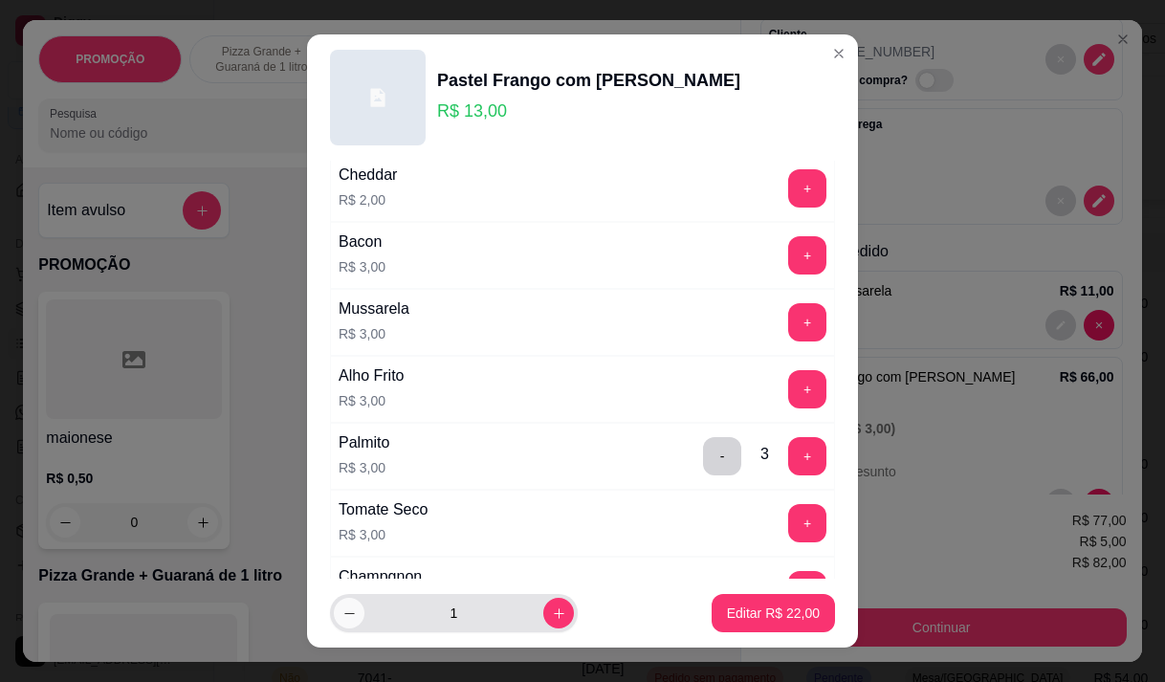
click at [344, 615] on icon "decrease-product-quantity" at bounding box center [349, 613] width 14 height 14
click at [704, 454] on button "-" at bounding box center [722, 455] width 37 height 37
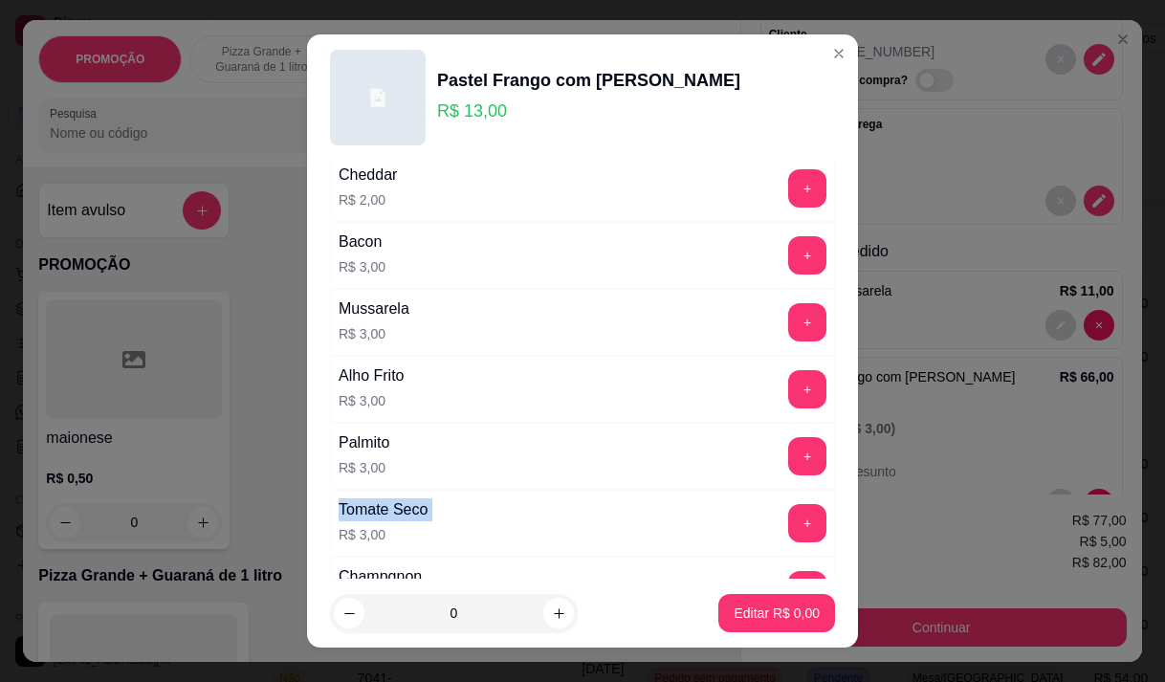
click at [689, 454] on div "Palmito R$ 3,00 +" at bounding box center [582, 456] width 505 height 67
click at [788, 451] on button "+" at bounding box center [807, 456] width 38 height 38
click at [704, 453] on button "-" at bounding box center [722, 455] width 37 height 37
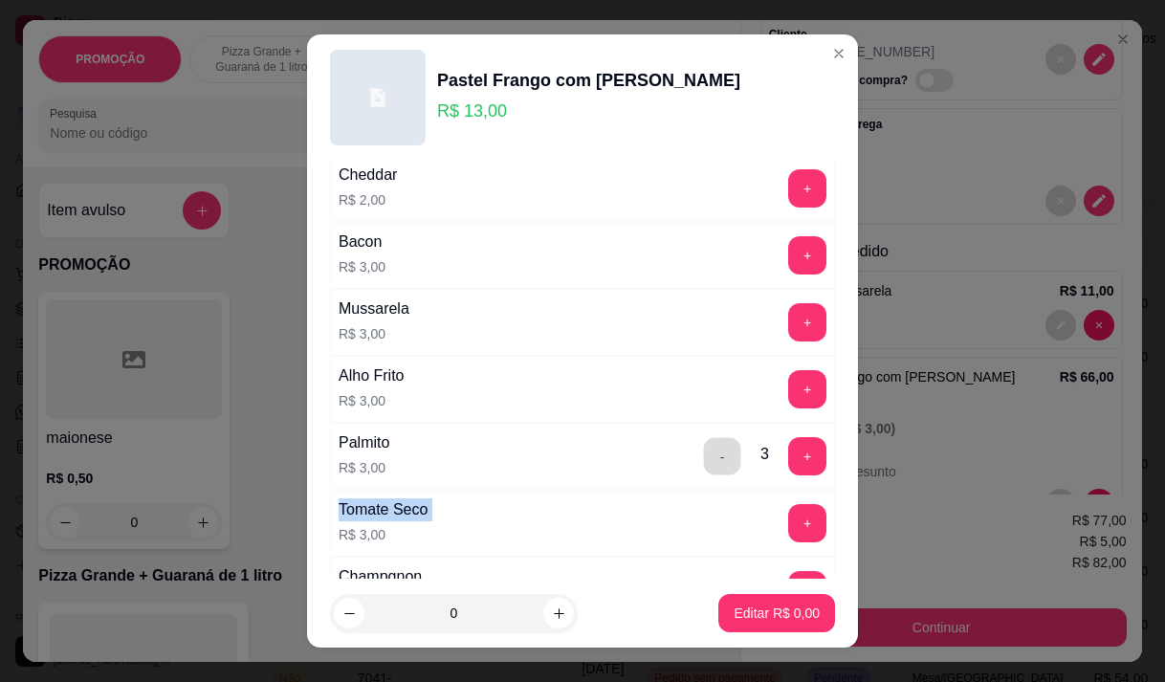
click at [704, 453] on button "-" at bounding box center [722, 455] width 37 height 37
click at [703, 453] on button "-" at bounding box center [722, 456] width 38 height 38
click at [552, 606] on icon "increase-product-quantity" at bounding box center [559, 613] width 14 height 14
click at [788, 460] on button "+" at bounding box center [807, 456] width 38 height 38
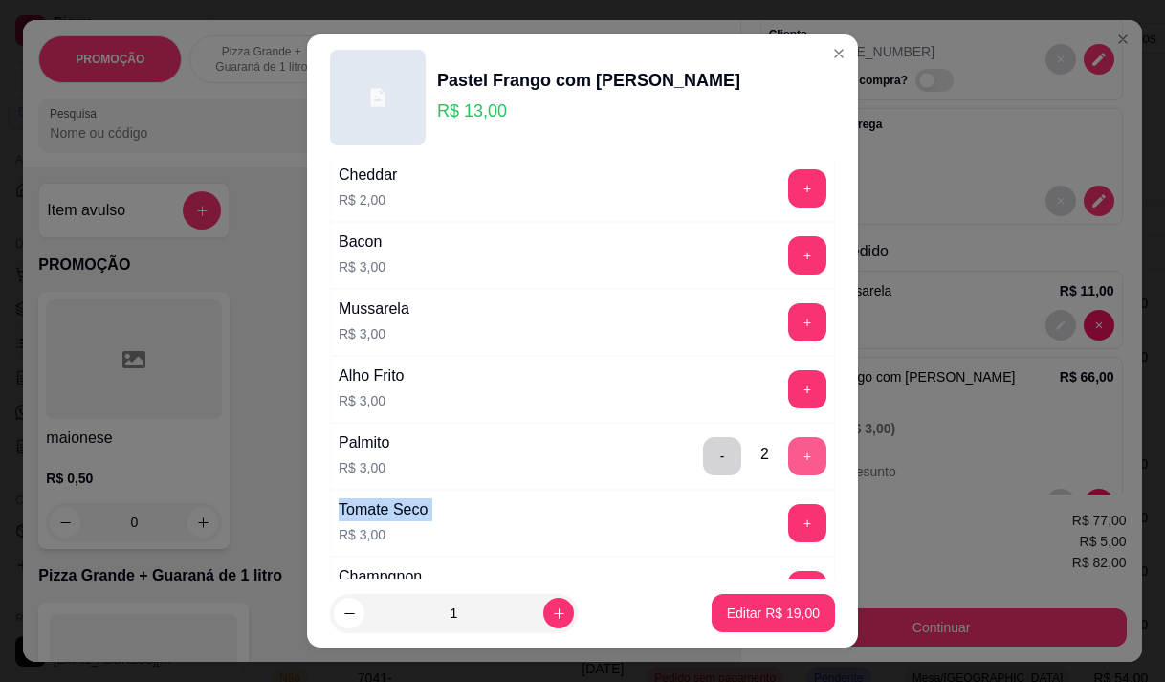
click at [788, 460] on button "+" at bounding box center [807, 456] width 38 height 38
click at [547, 605] on button "increase-product-quantity" at bounding box center [558, 614] width 30 height 30
click at [547, 605] on button "increase-product-quantity" at bounding box center [558, 613] width 31 height 31
type input "3"
click at [787, 608] on p "Editar R$ 66,00" at bounding box center [773, 612] width 93 height 19
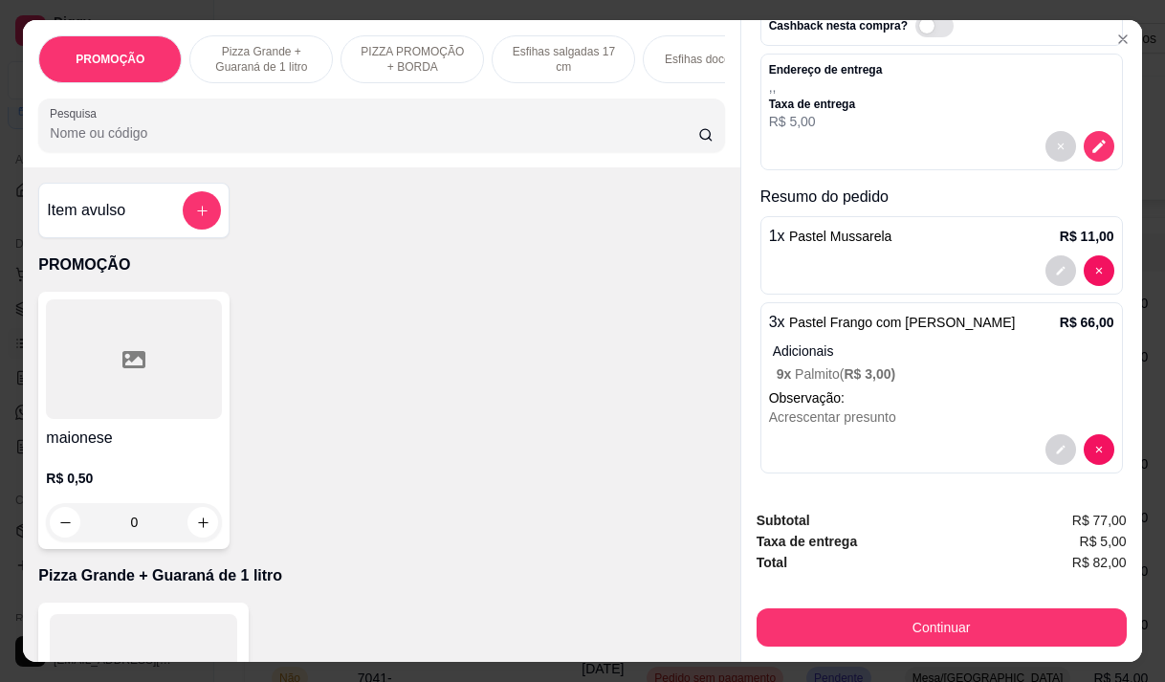
scroll to position [157, 0]
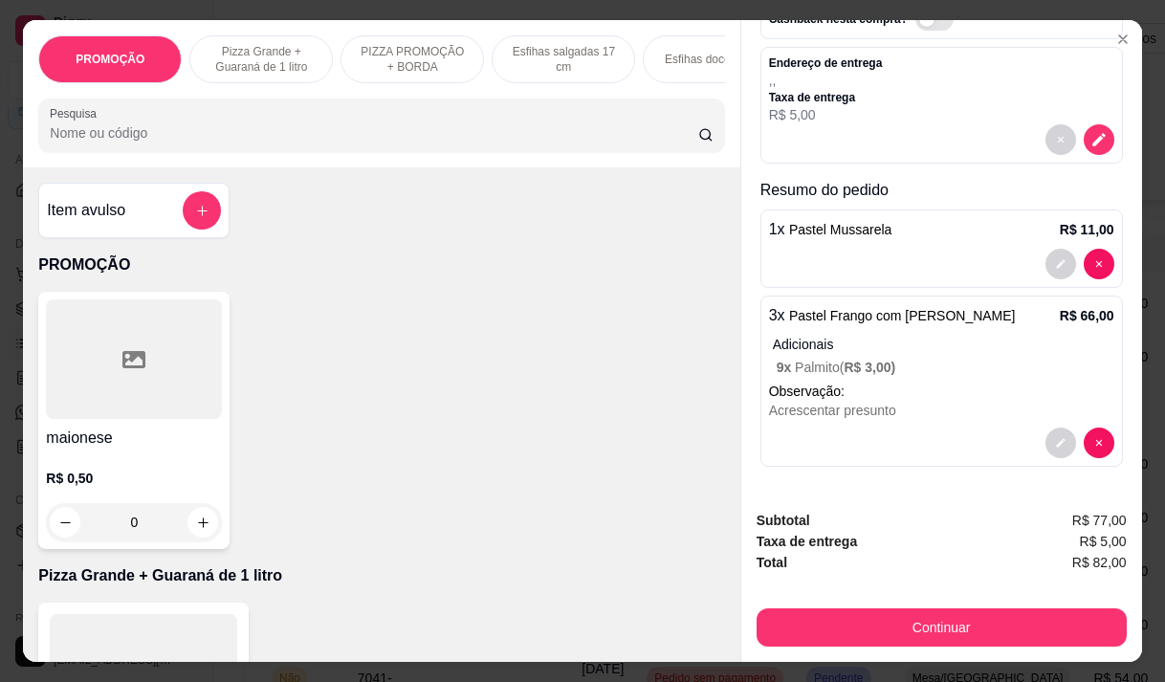
click at [876, 335] on p "Adicionais" at bounding box center [943, 344] width 341 height 19
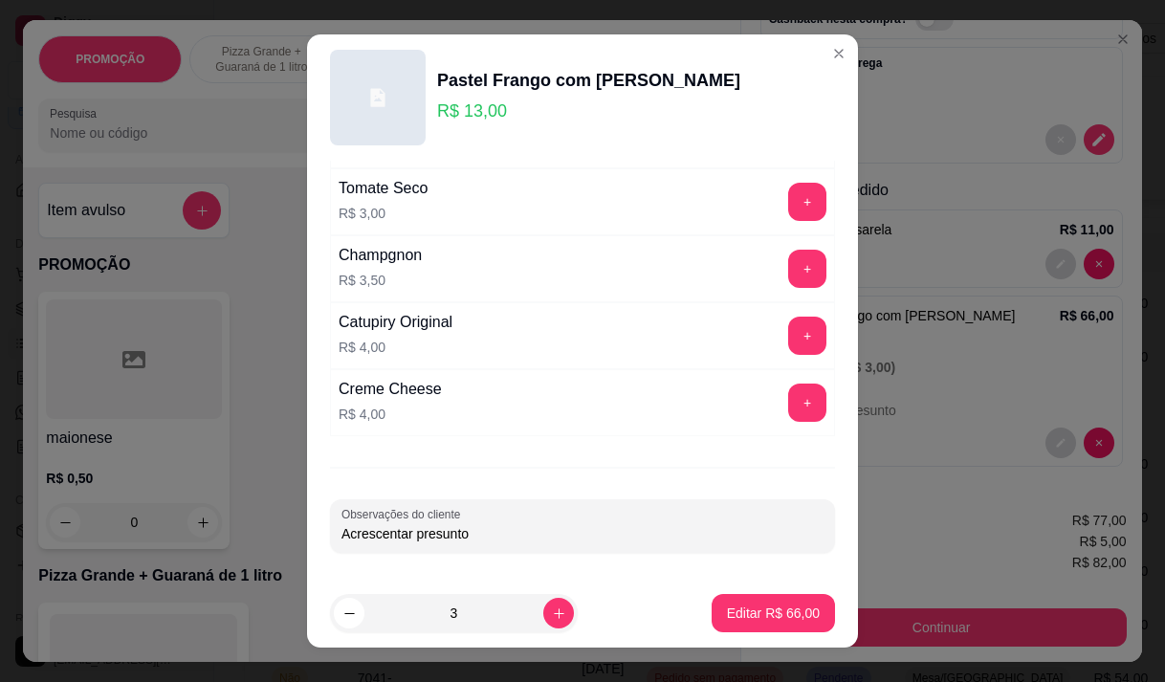
scroll to position [513, 0]
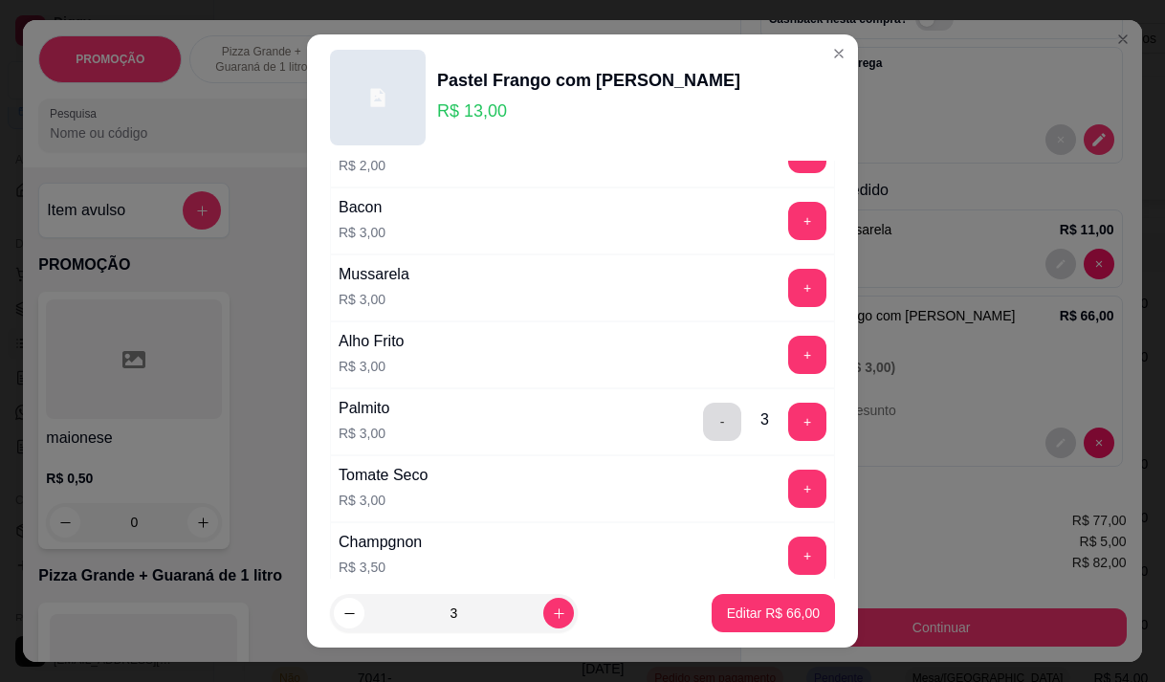
click at [703, 409] on button "-" at bounding box center [722, 422] width 38 height 38
click at [788, 427] on button "+" at bounding box center [807, 422] width 38 height 38
click at [759, 610] on p "Editar R$ 48,00" at bounding box center [773, 612] width 93 height 19
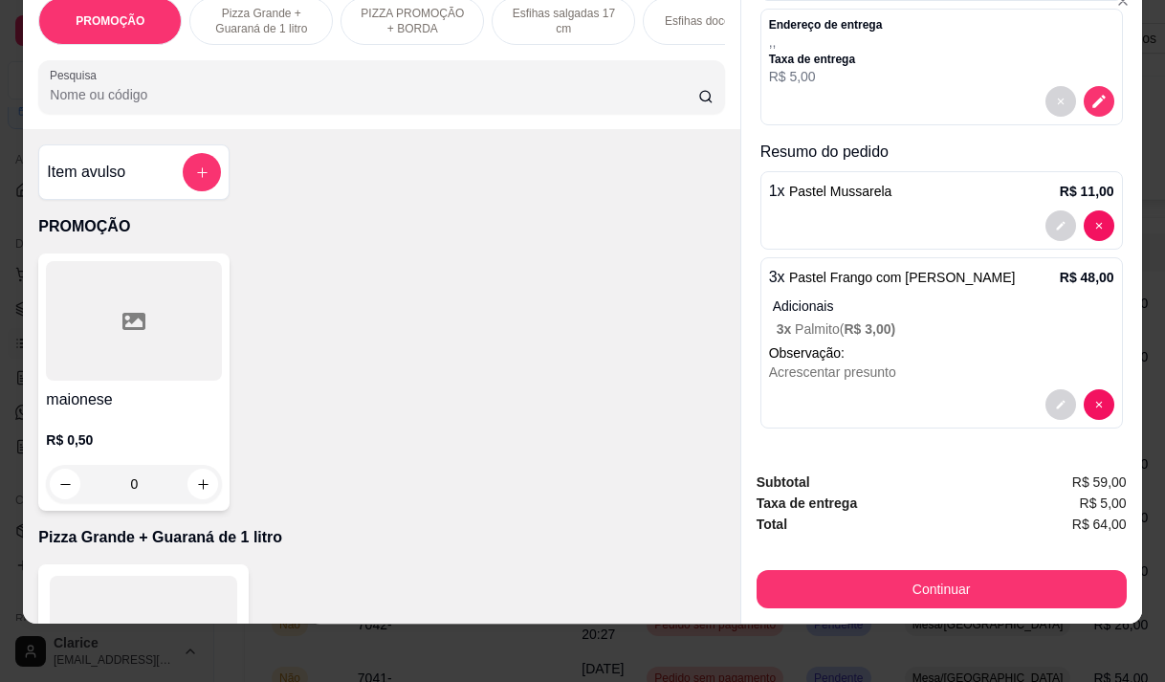
scroll to position [48, 0]
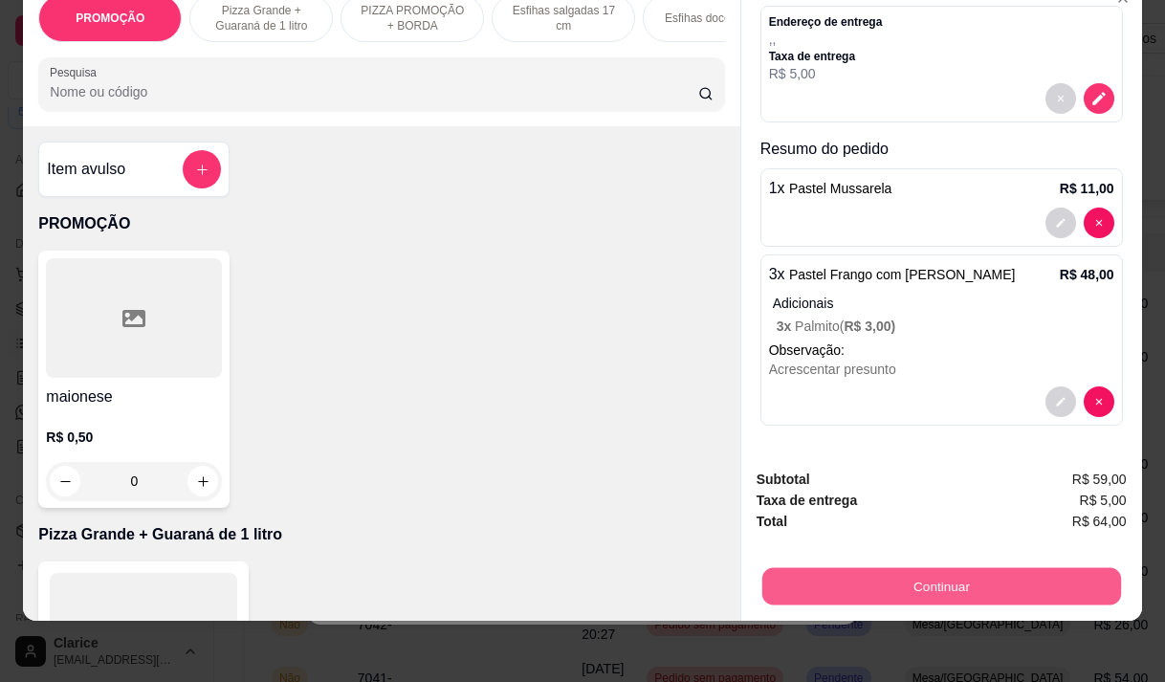
click at [999, 567] on button "Continuar" at bounding box center [940, 585] width 359 height 37
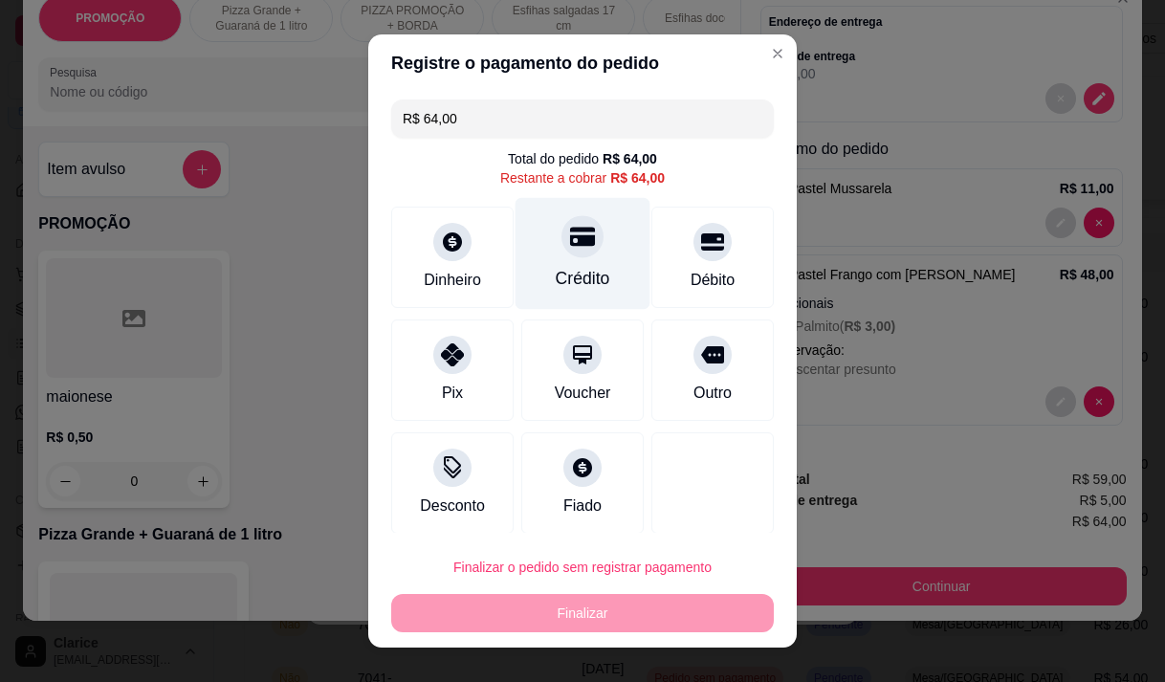
click at [570, 250] on div at bounding box center [582, 236] width 42 height 42
type input "R$ 0,00"
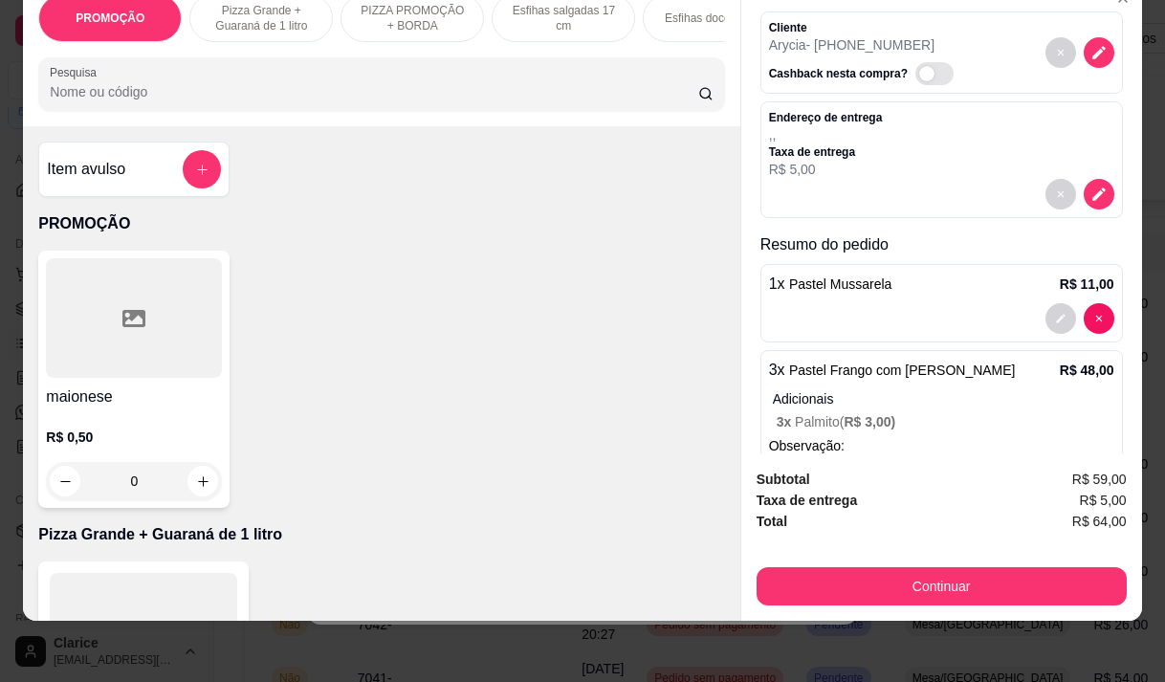
scroll to position [0, 0]
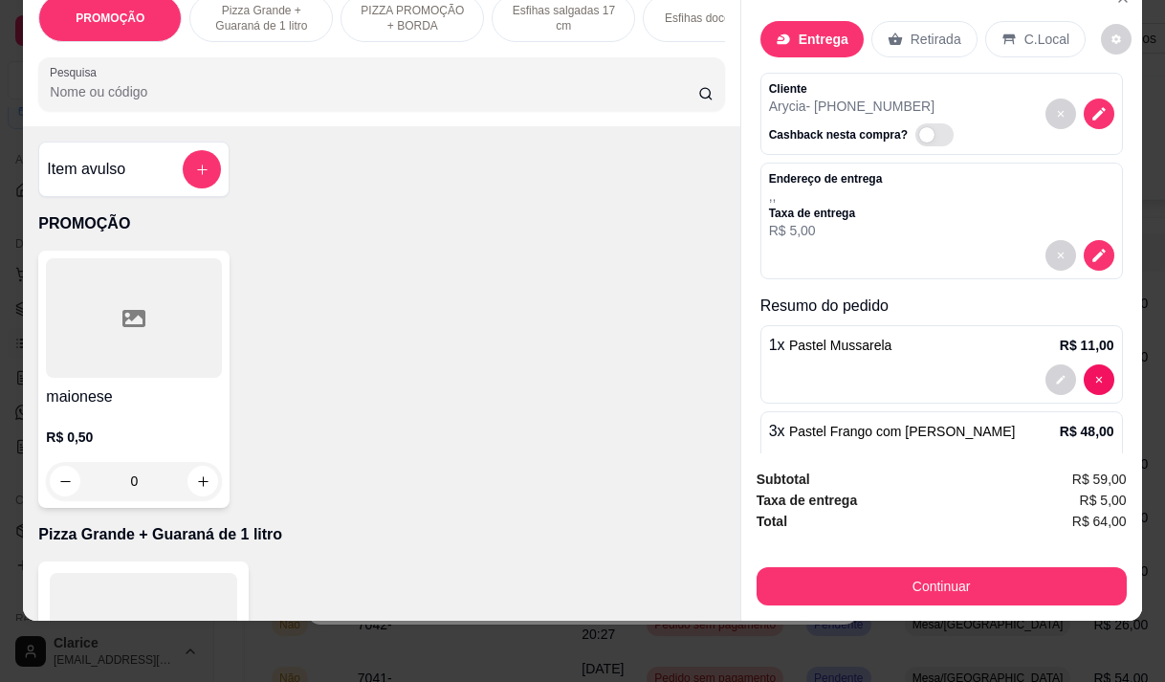
click at [818, 206] on p "Taxa de entrega" at bounding box center [826, 213] width 114 height 15
click at [793, 186] on p ", ," at bounding box center [826, 195] width 114 height 19
click at [1090, 247] on icon "decrease-product-quantity" at bounding box center [1098, 255] width 17 height 17
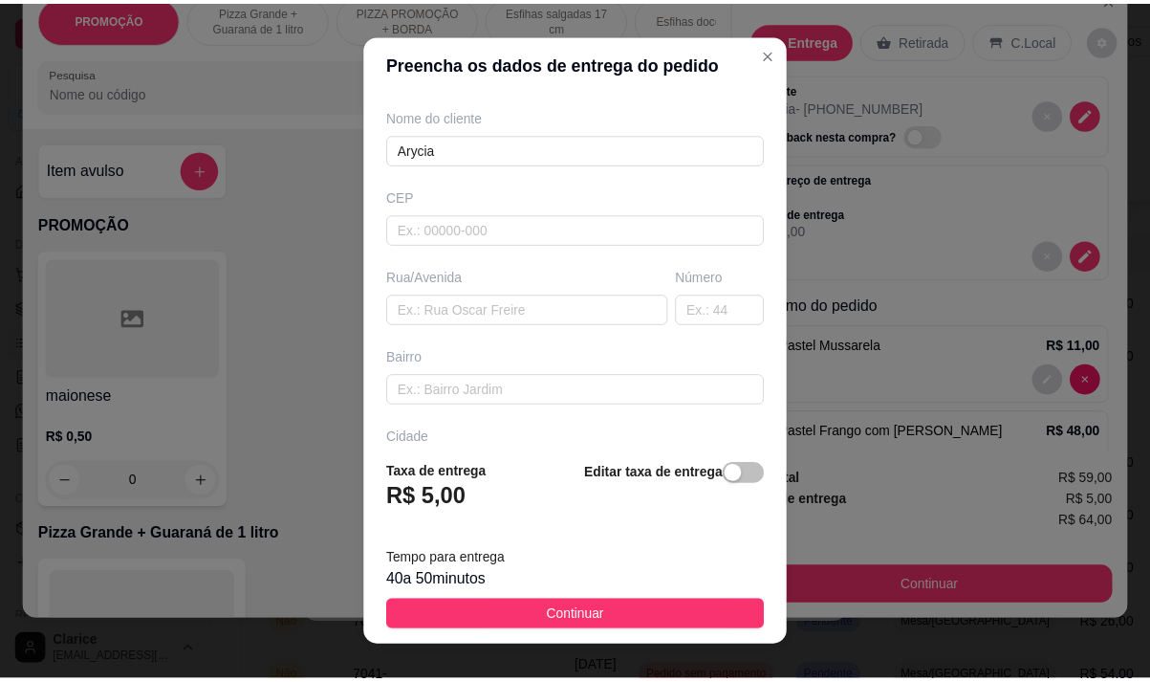
scroll to position [191, 0]
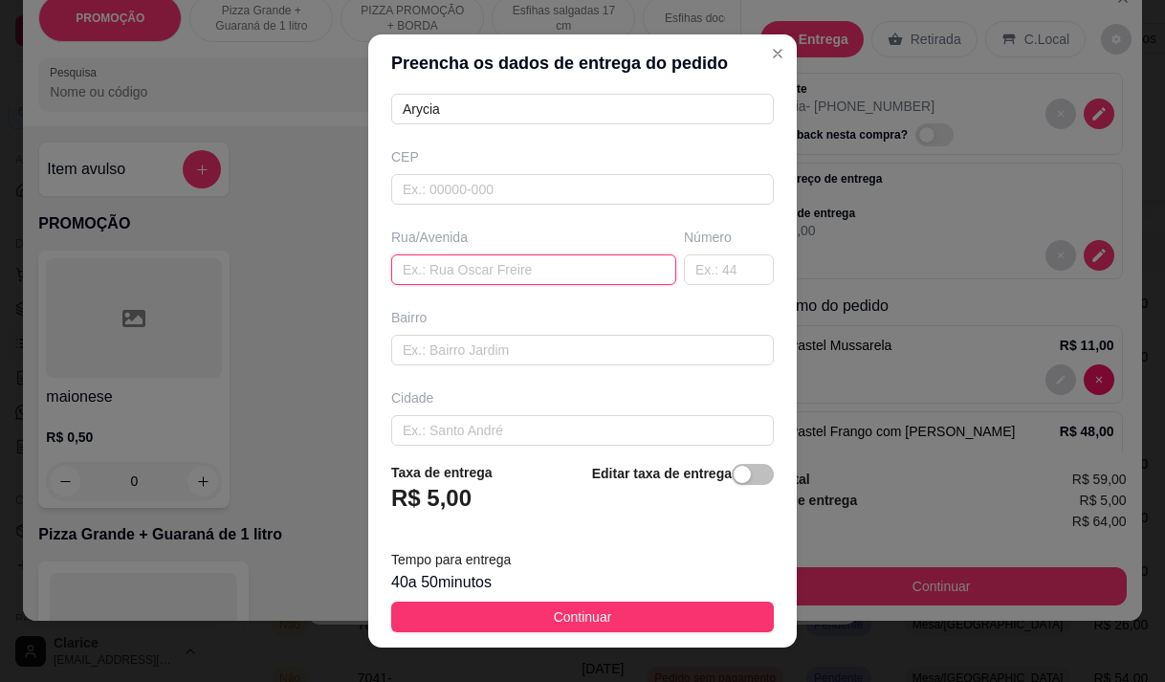
click at [591, 273] on input "text" at bounding box center [533, 269] width 285 height 31
click at [477, 264] on input "av jose jatahy1809" at bounding box center [533, 269] width 285 height 31
type input "av [PERSON_NAME] 1809"
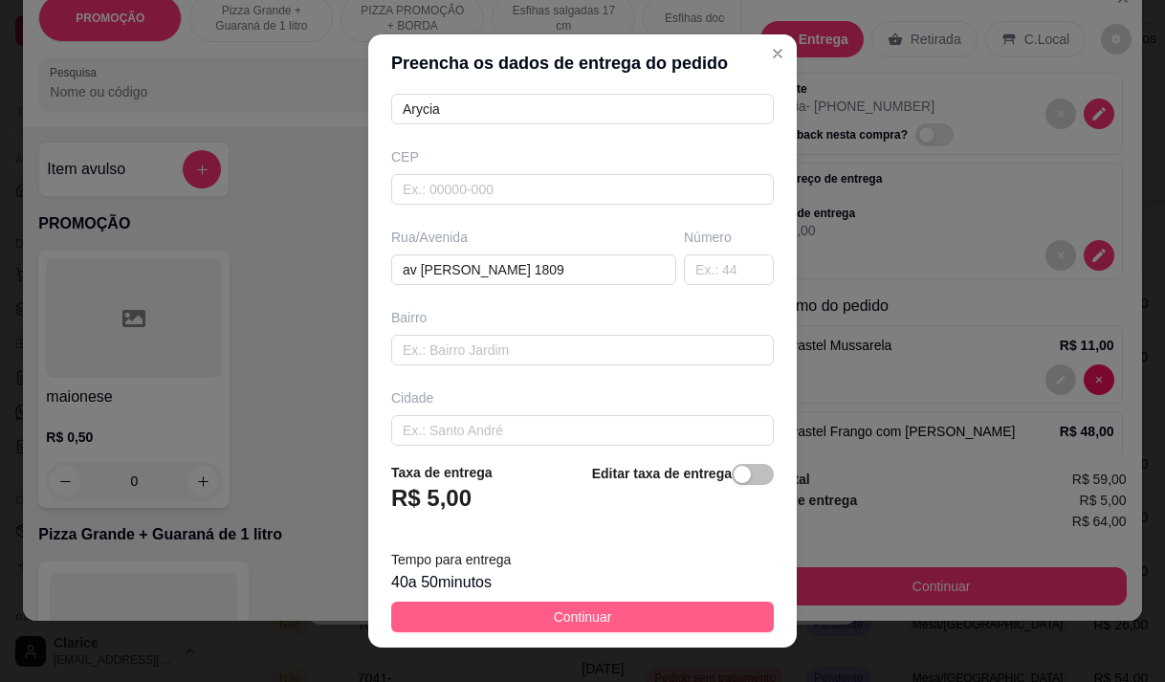
click at [514, 611] on button "Continuar" at bounding box center [582, 617] width 383 height 31
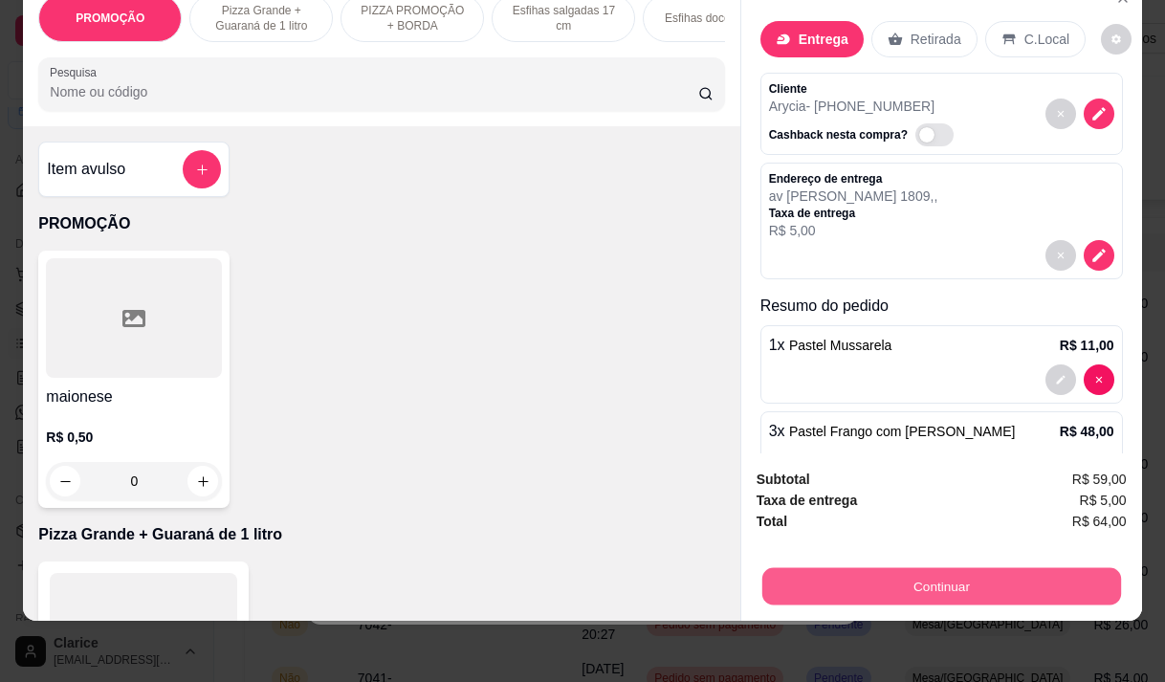
click at [872, 567] on button "Continuar" at bounding box center [940, 585] width 359 height 37
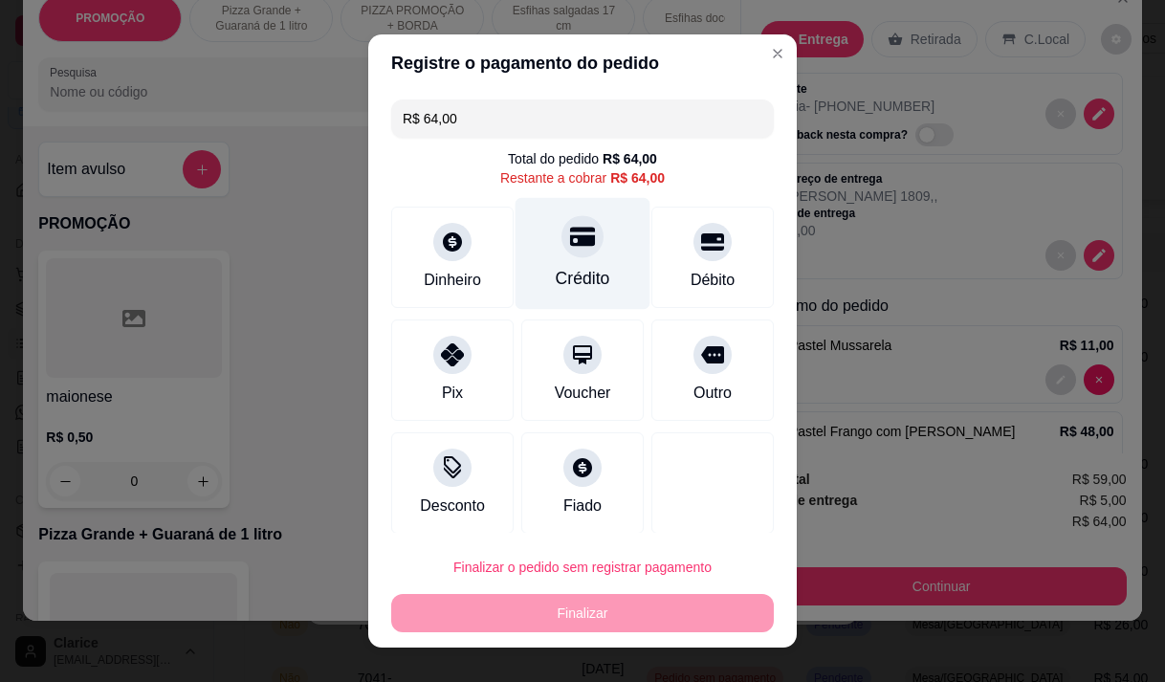
click at [558, 266] on div "Crédito" at bounding box center [583, 278] width 55 height 25
type input "R$ 0,00"
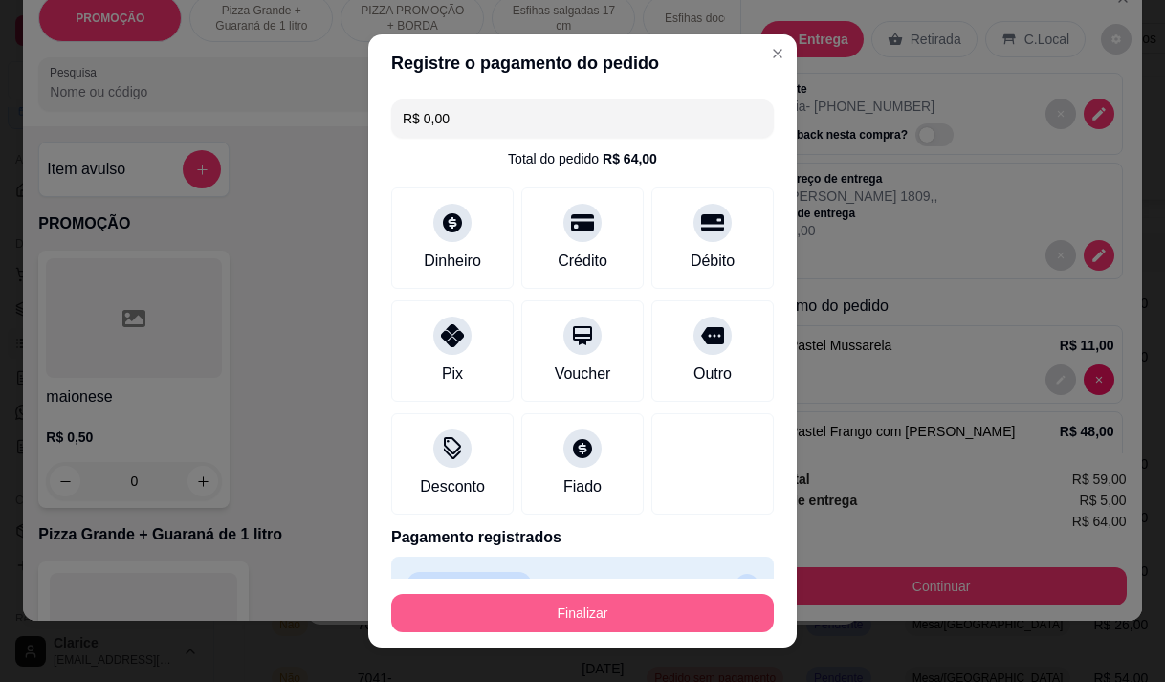
click at [594, 604] on button "Finalizar" at bounding box center [582, 613] width 383 height 38
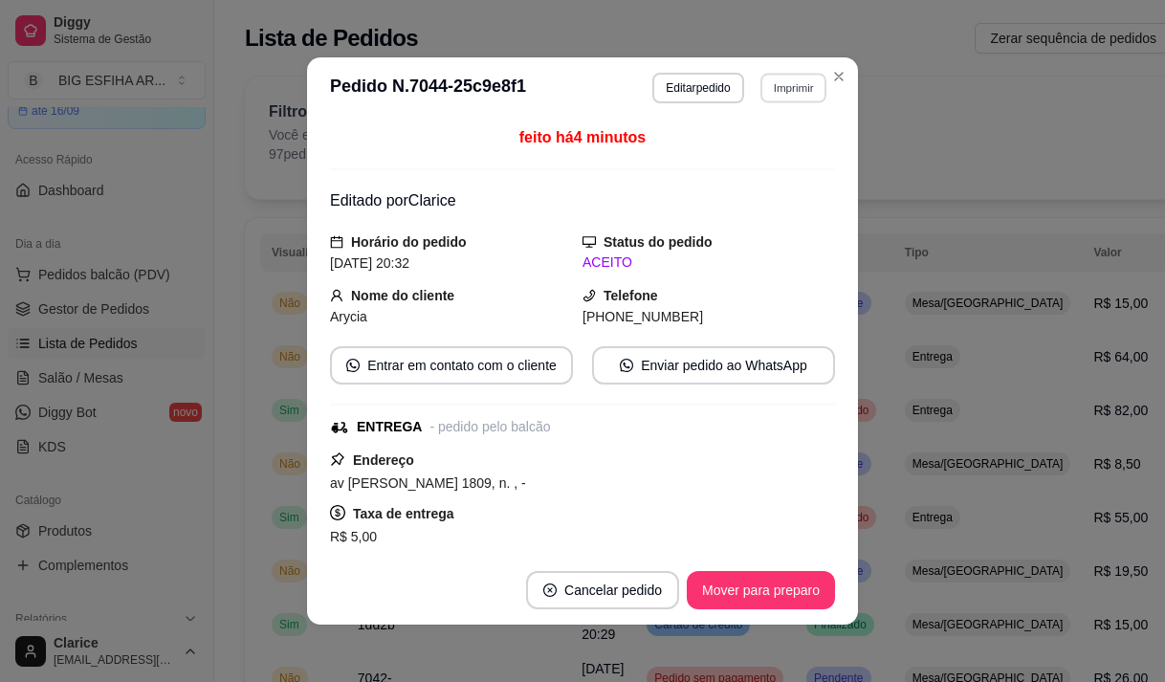
click at [787, 78] on button "Imprimir" at bounding box center [793, 88] width 66 height 30
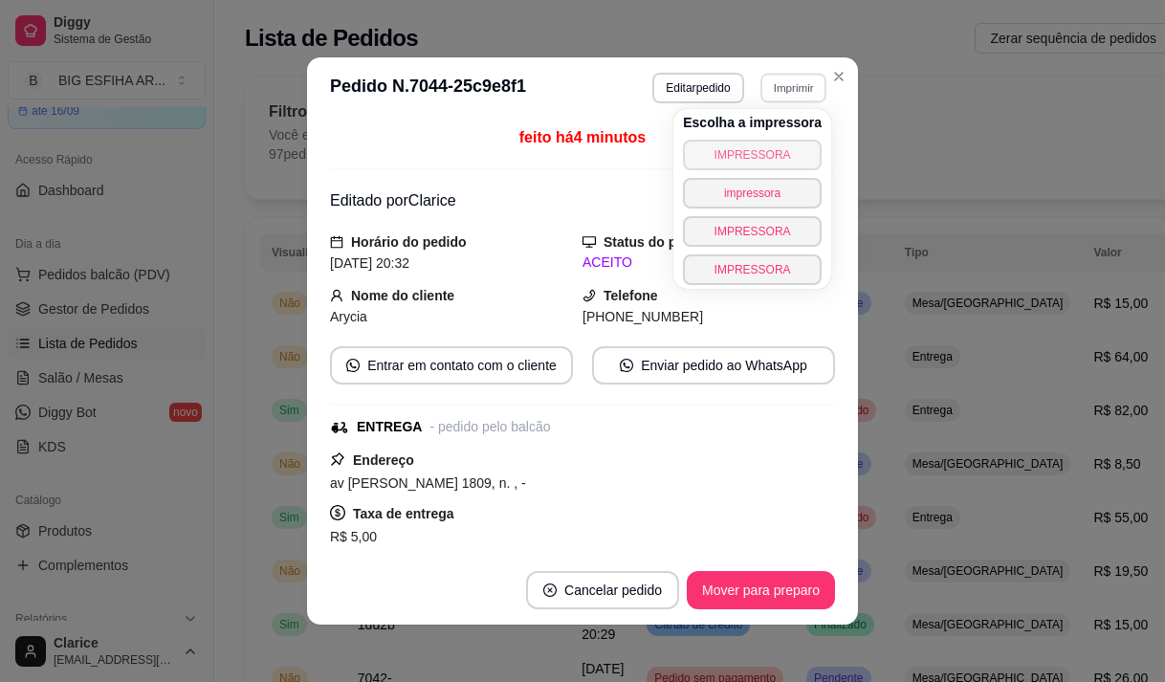
click at [733, 149] on button "IMPRESSORA" at bounding box center [752, 155] width 139 height 31
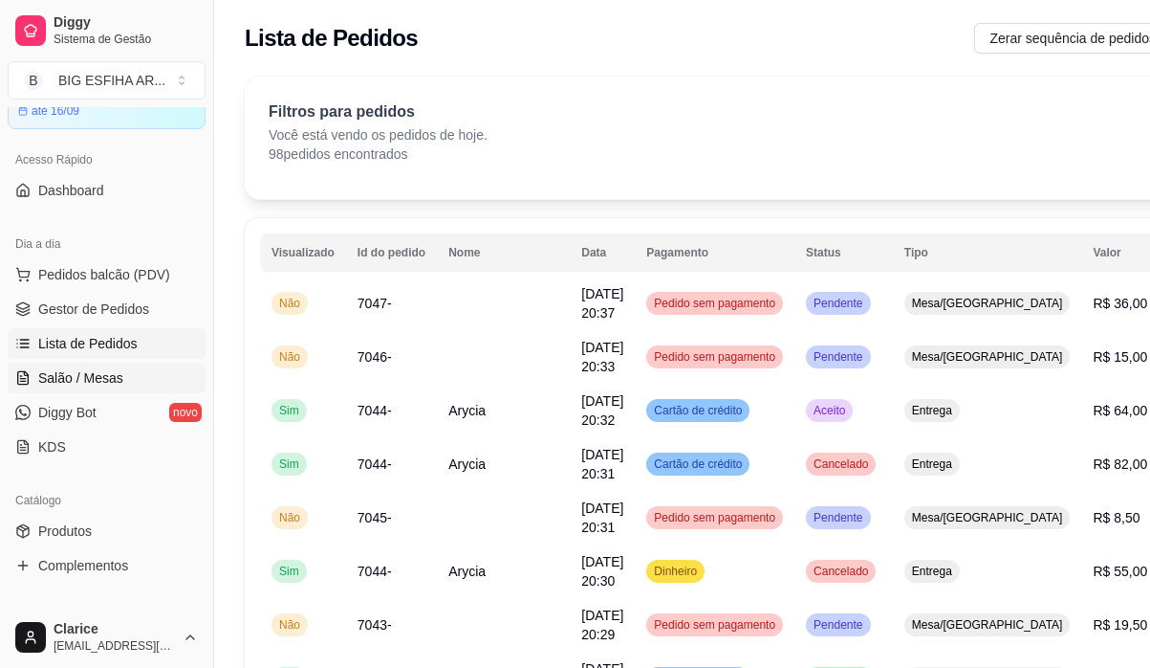
click at [79, 367] on link "Salão / Mesas" at bounding box center [107, 377] width 198 height 31
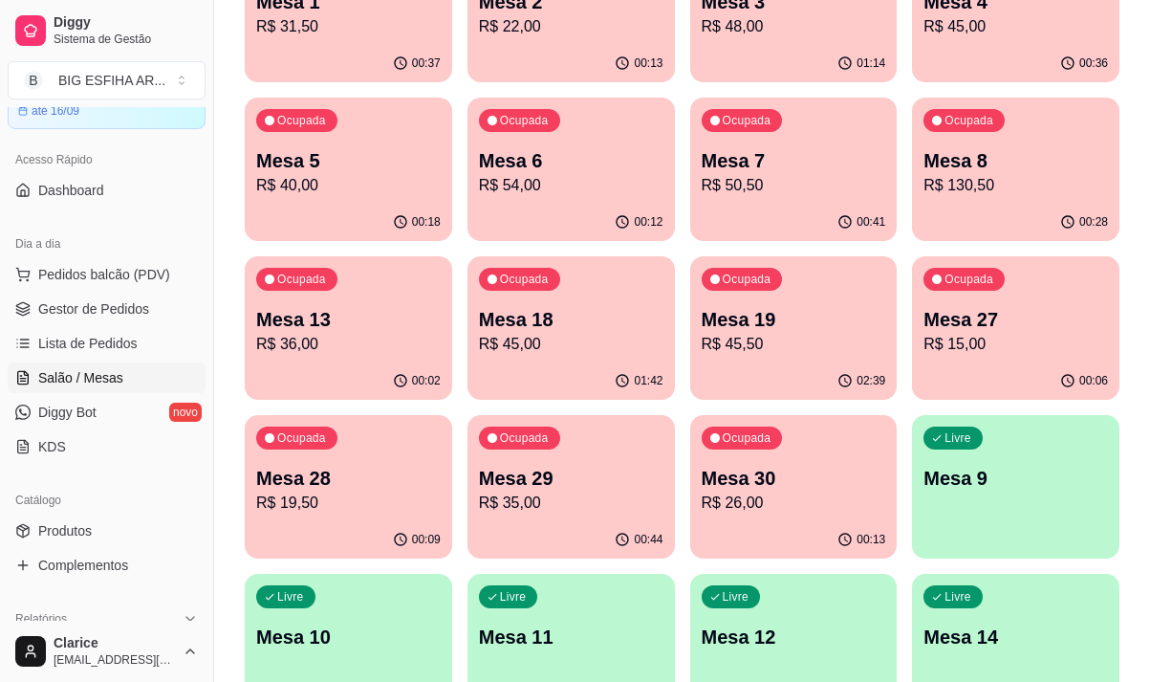
scroll to position [287, 0]
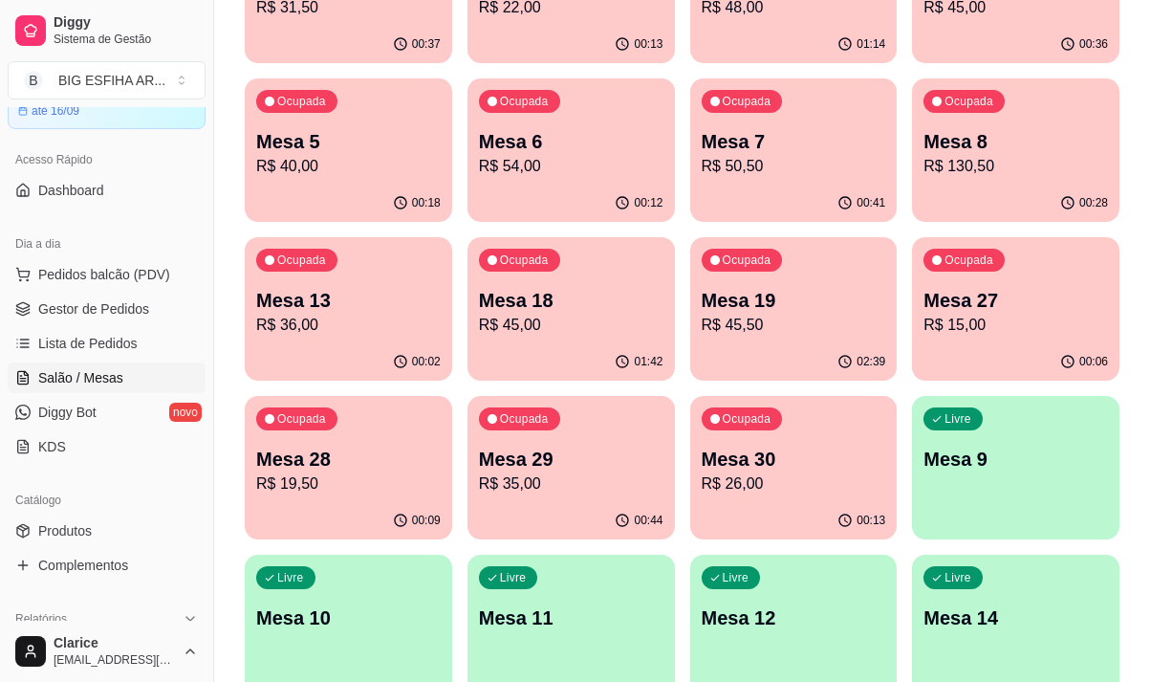
click at [751, 465] on p "Mesa 30" at bounding box center [794, 459] width 185 height 27
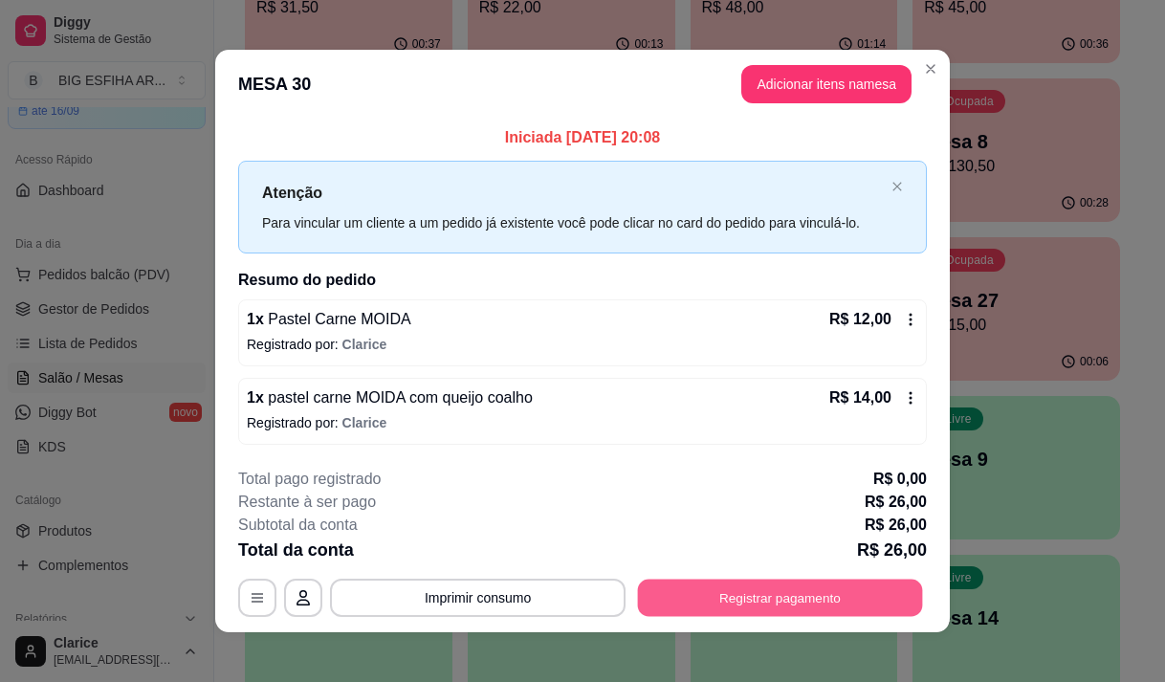
click at [833, 596] on button "Registrar pagamento" at bounding box center [780, 598] width 285 height 37
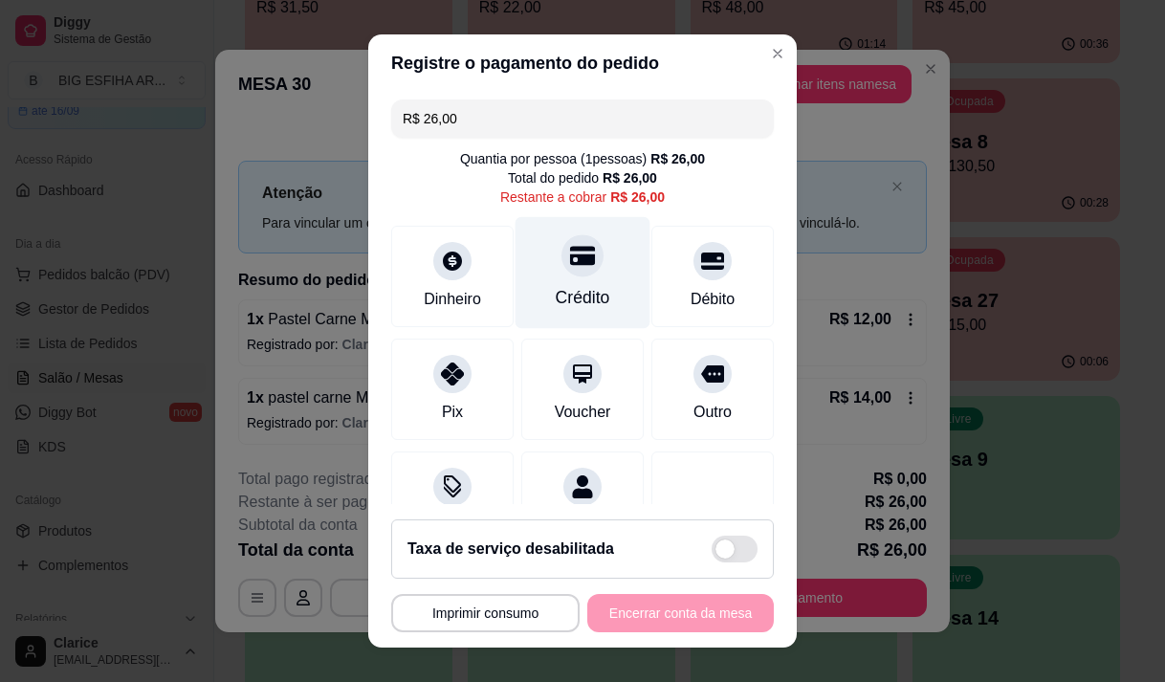
click at [581, 297] on div "Crédito" at bounding box center [583, 297] width 55 height 25
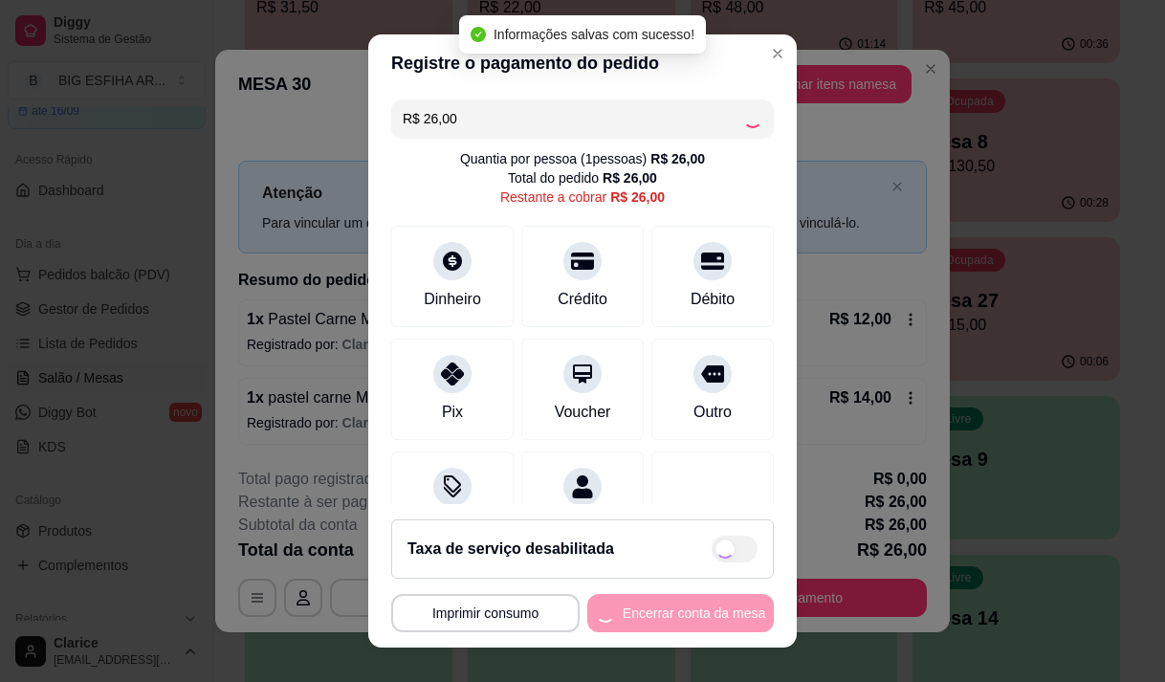
type input "R$ 0,00"
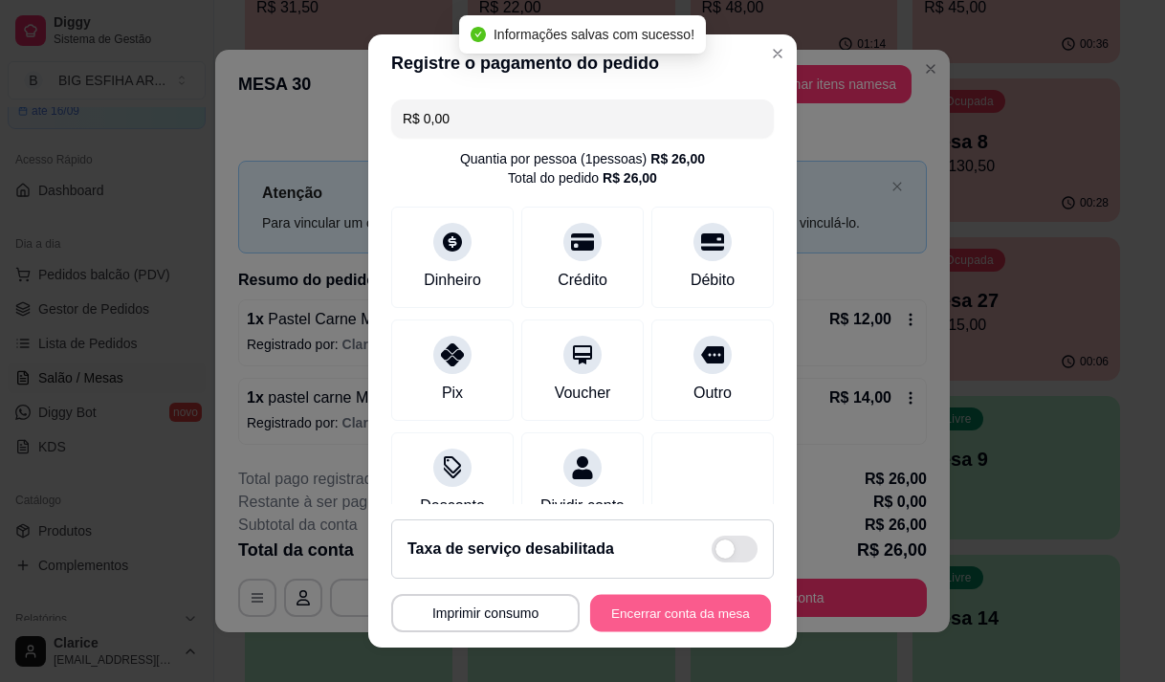
click at [651, 609] on button "Encerrar conta da mesa" at bounding box center [680, 613] width 181 height 37
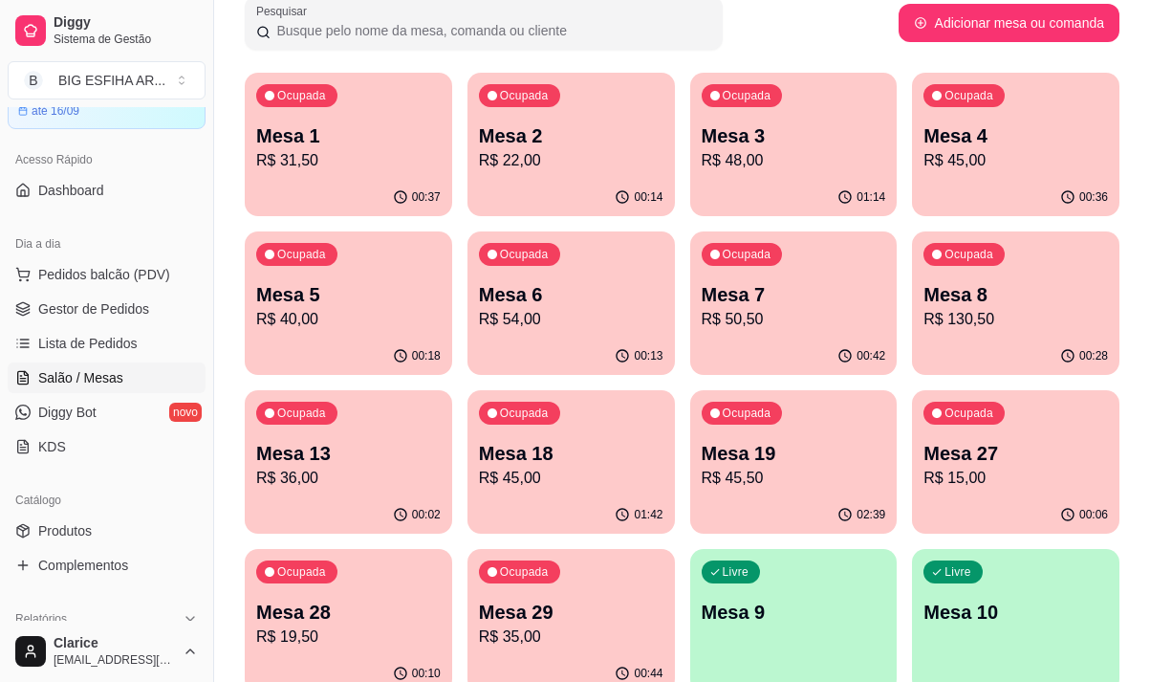
scroll to position [0, 0]
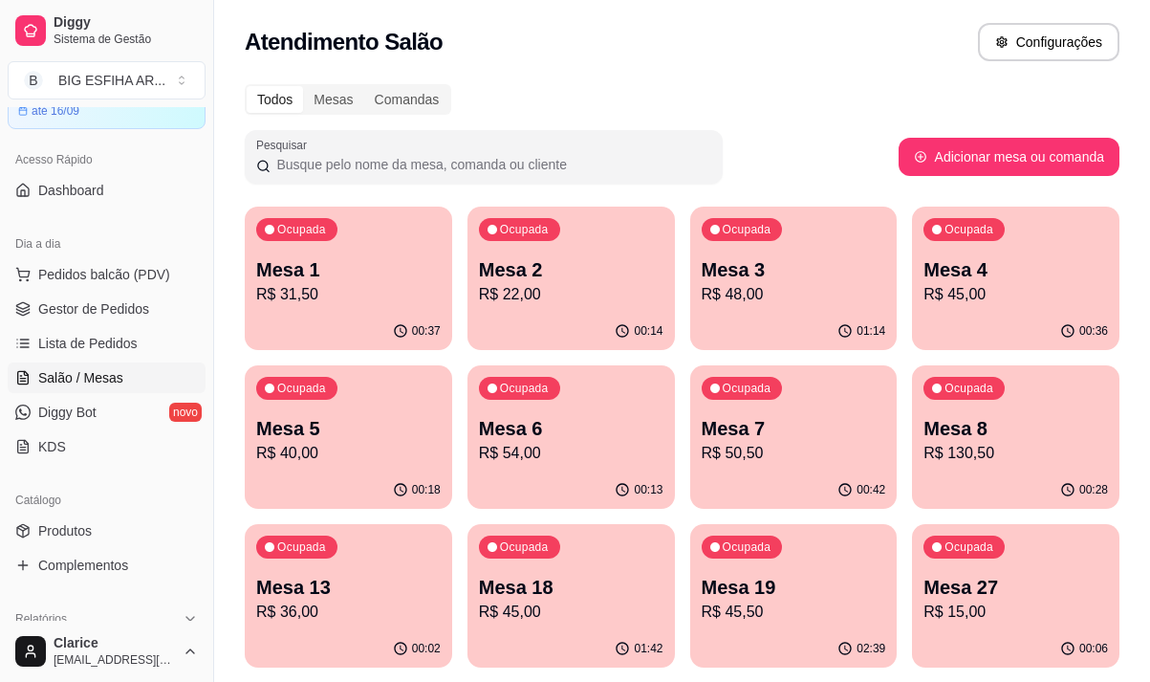
click at [355, 288] on p "R$ 31,50" at bounding box center [348, 294] width 185 height 23
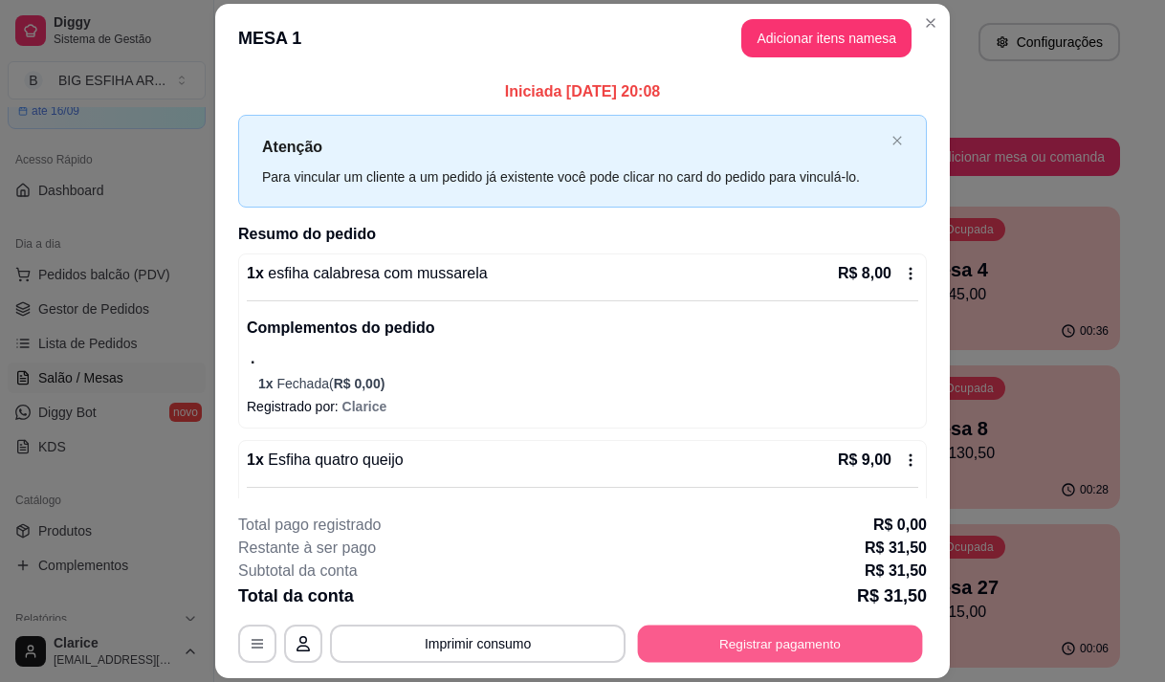
click at [709, 649] on button "Registrar pagamento" at bounding box center [780, 643] width 285 height 37
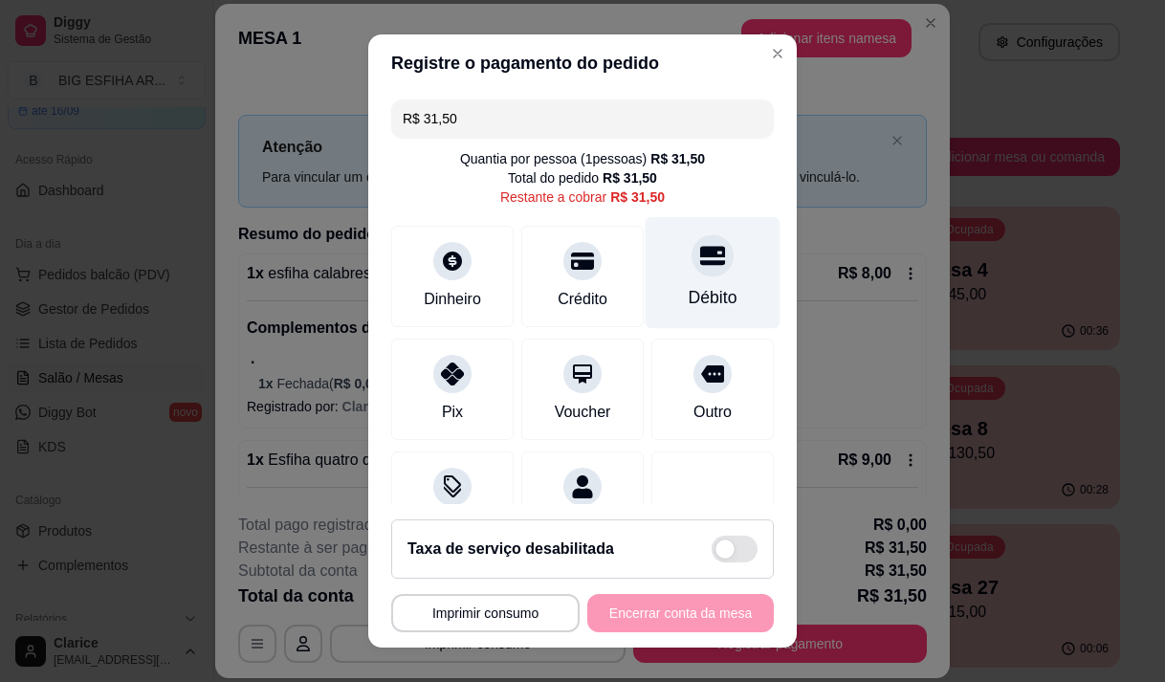
click at [683, 282] on div "Débito" at bounding box center [713, 272] width 135 height 112
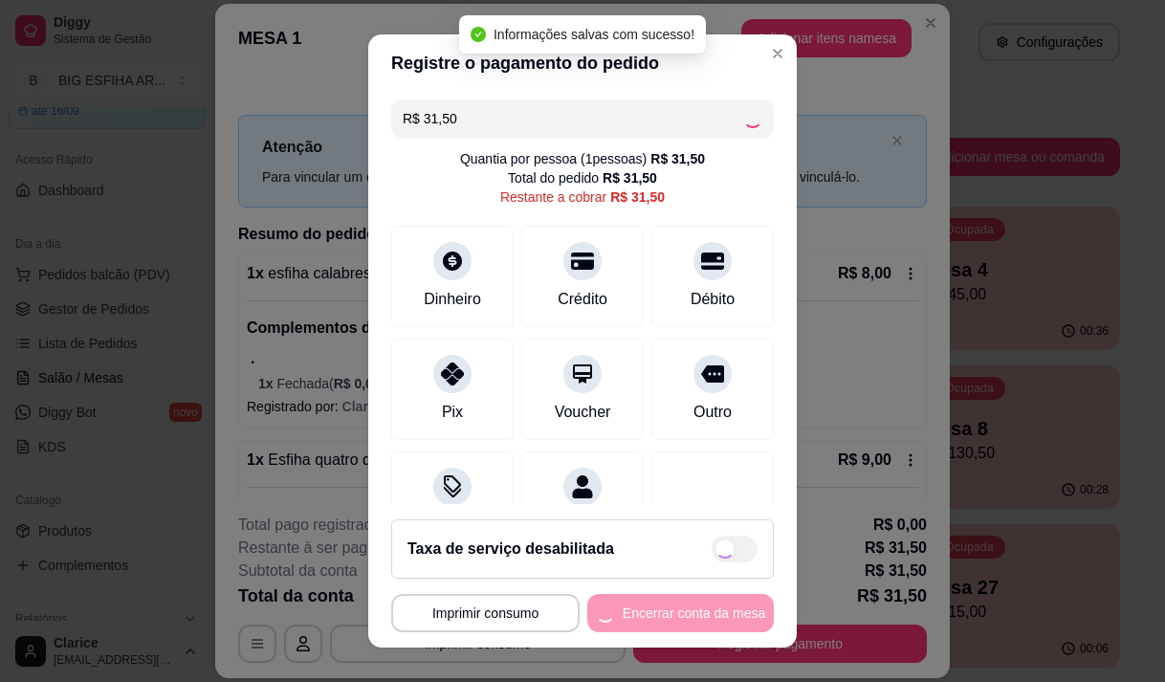
type input "R$ 0,00"
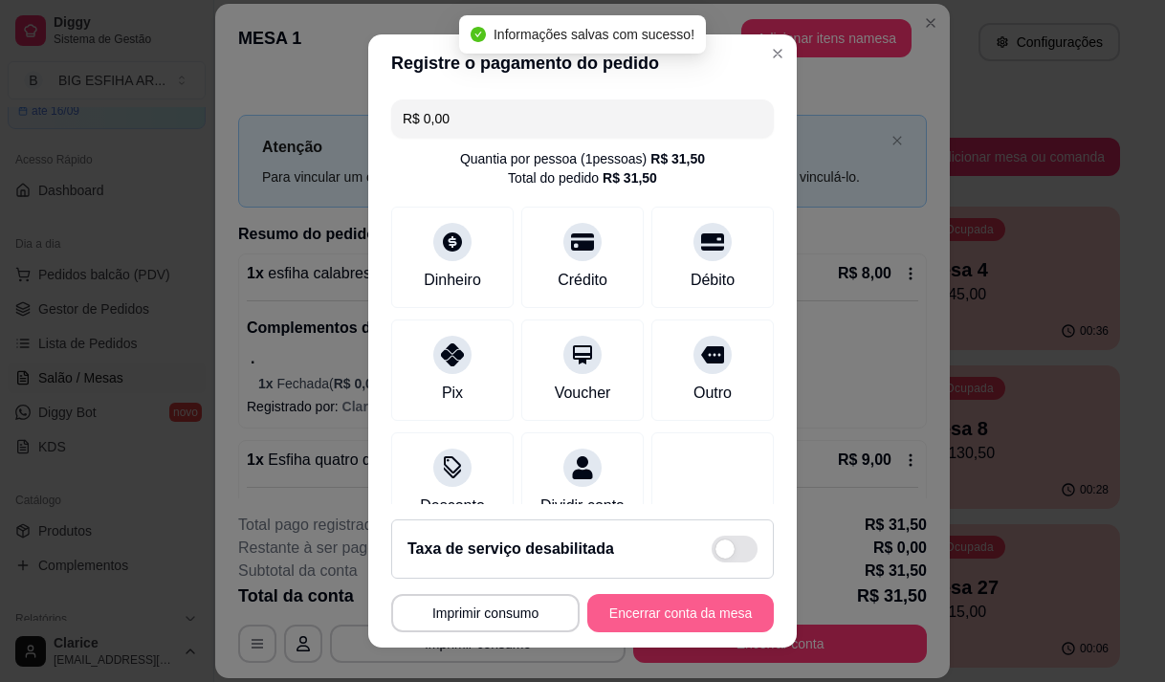
click at [660, 609] on button "Encerrar conta da mesa" at bounding box center [680, 613] width 186 height 38
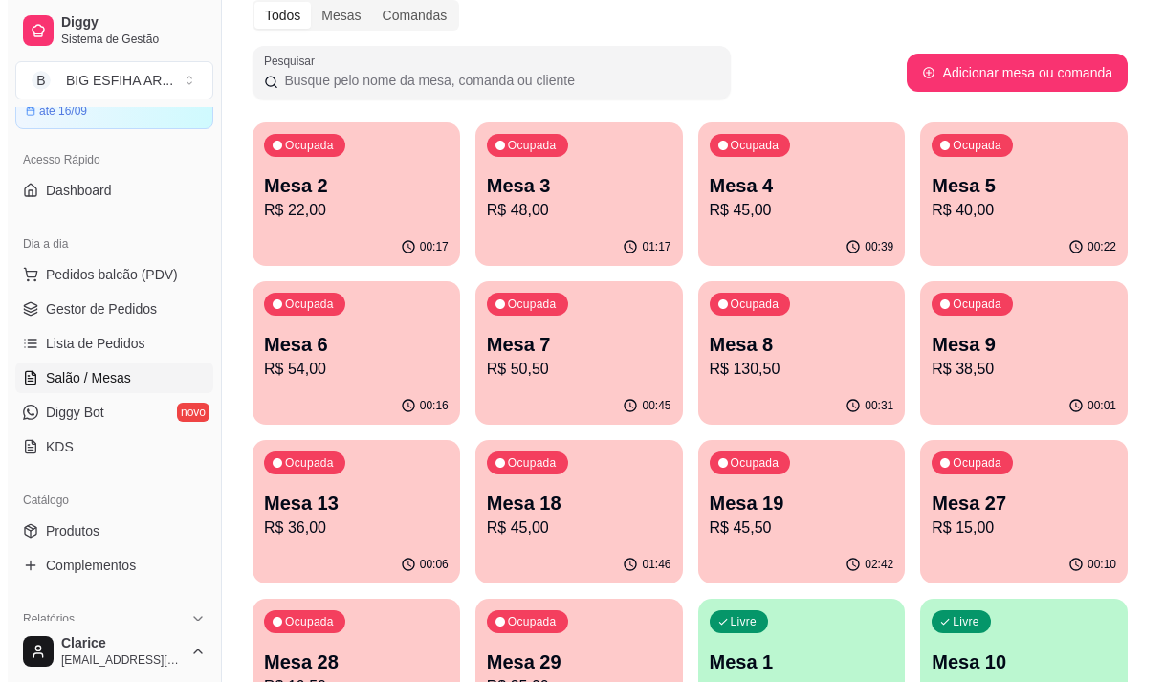
scroll to position [191, 0]
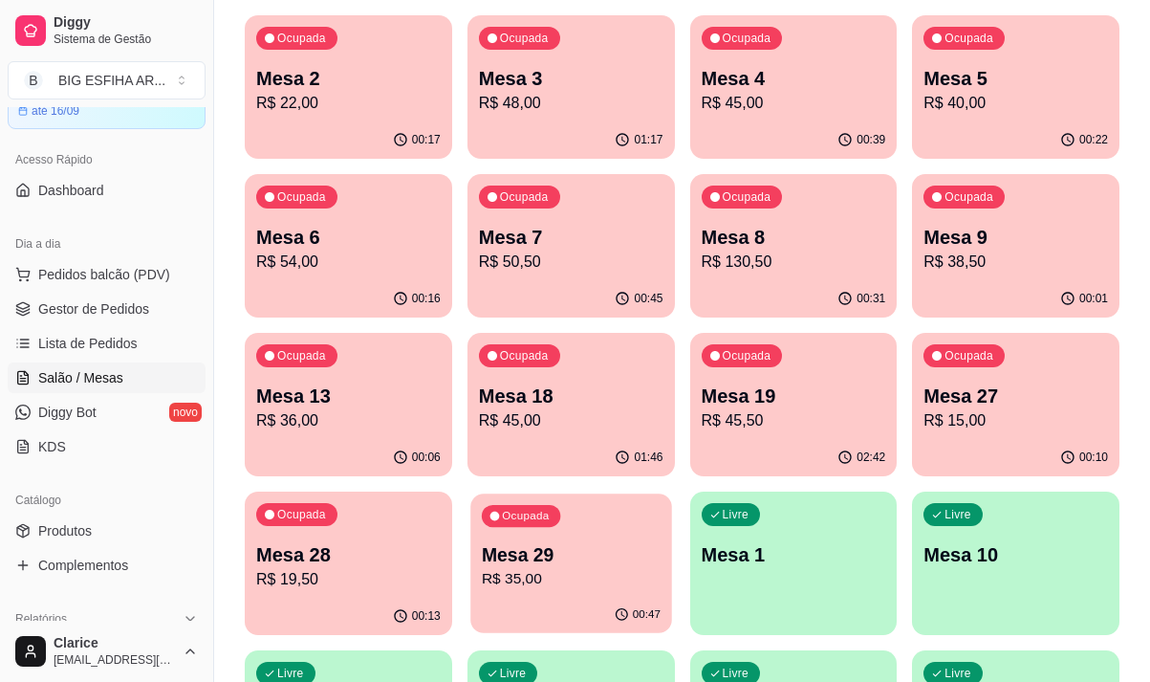
click at [546, 567] on p "Mesa 29" at bounding box center [571, 555] width 179 height 26
click at [361, 571] on p "R$ 19,50" at bounding box center [348, 579] width 179 height 22
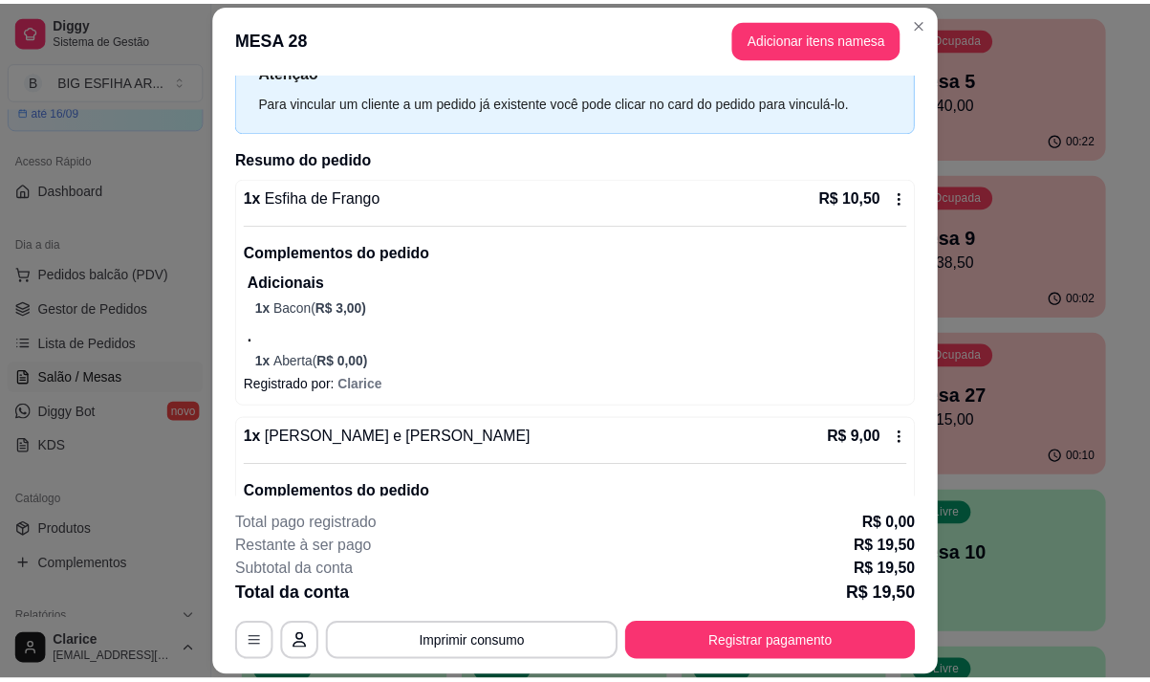
scroll to position [0, 0]
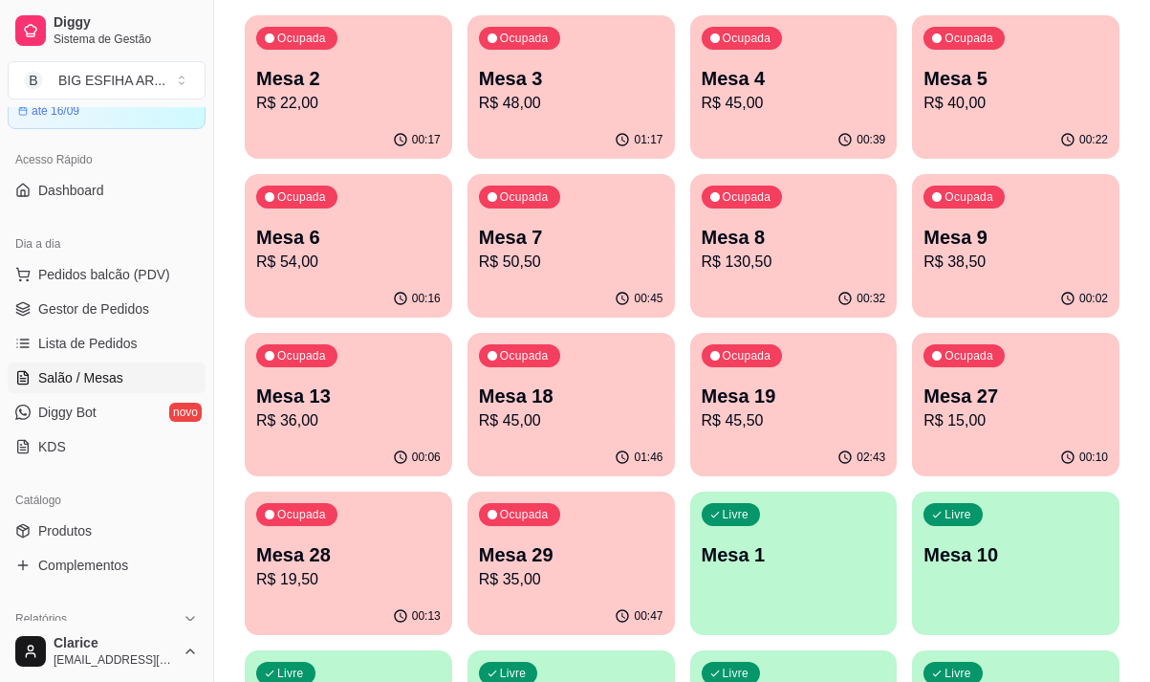
click at [971, 417] on p "R$ 15,00" at bounding box center [1016, 420] width 185 height 23
click at [793, 393] on p "Mesa 19" at bounding box center [794, 396] width 185 height 27
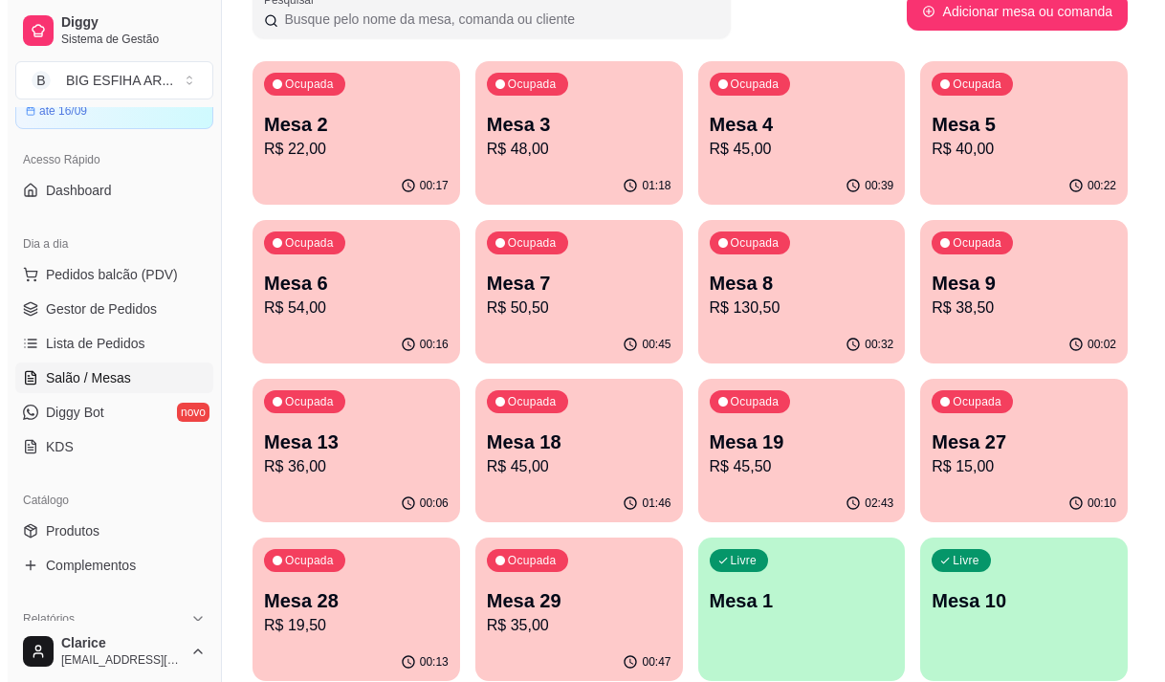
scroll to position [96, 0]
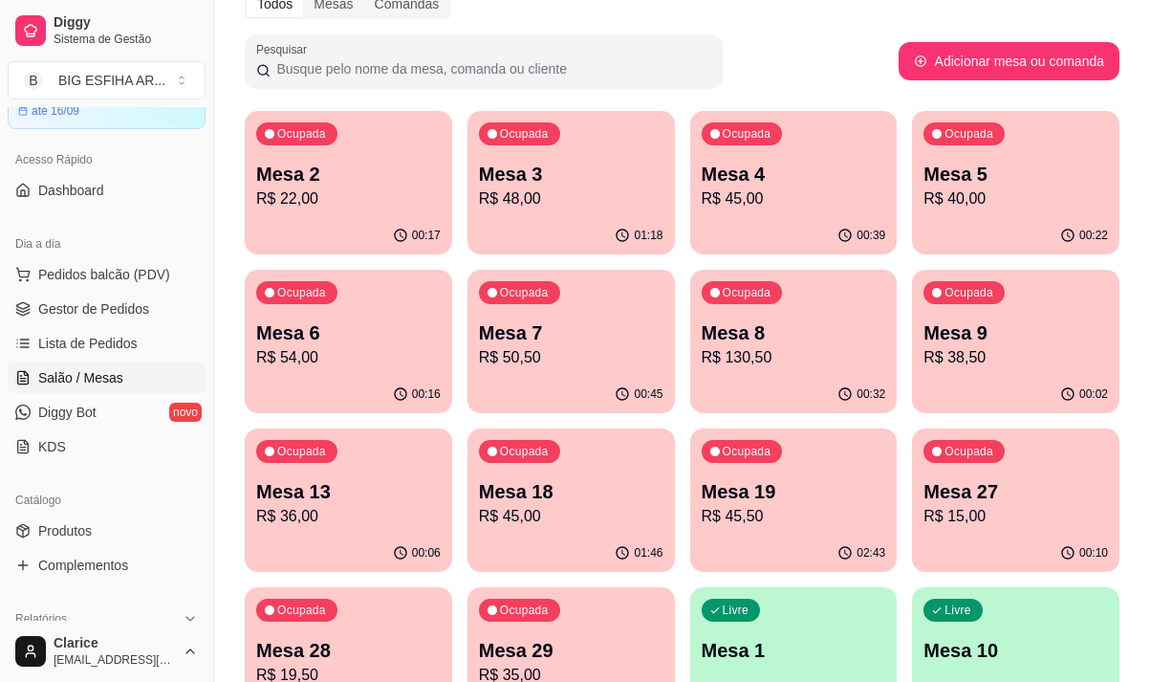
click at [559, 547] on div "01:46" at bounding box center [572, 553] width 208 height 37
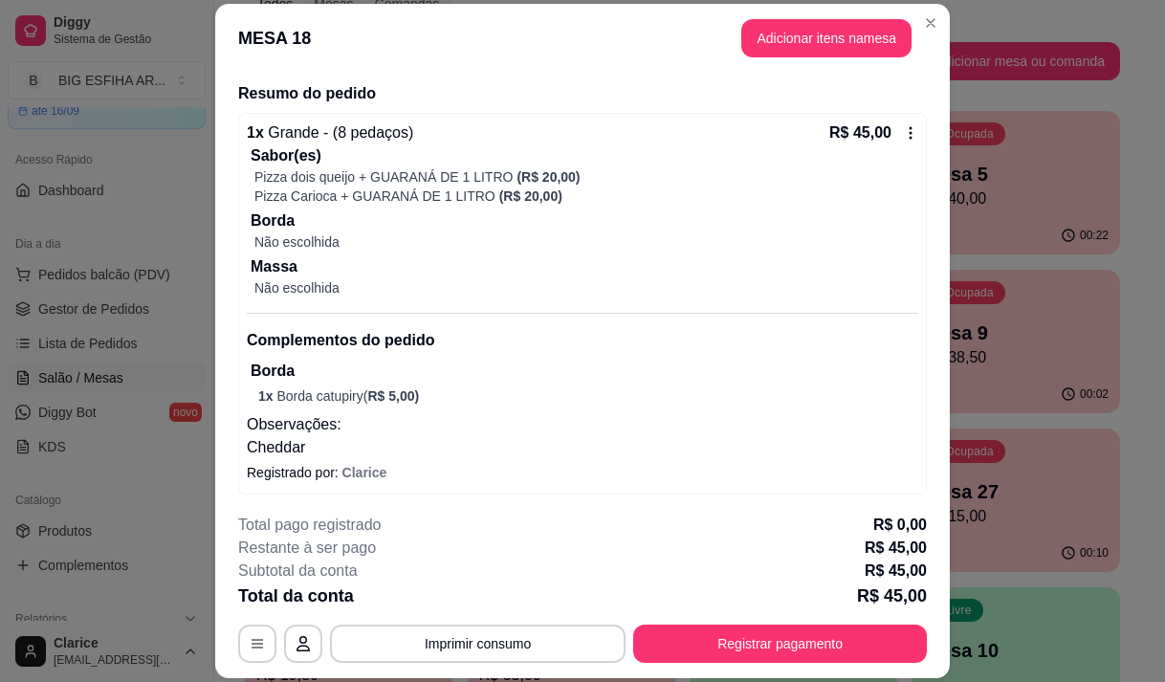
scroll to position [143, 0]
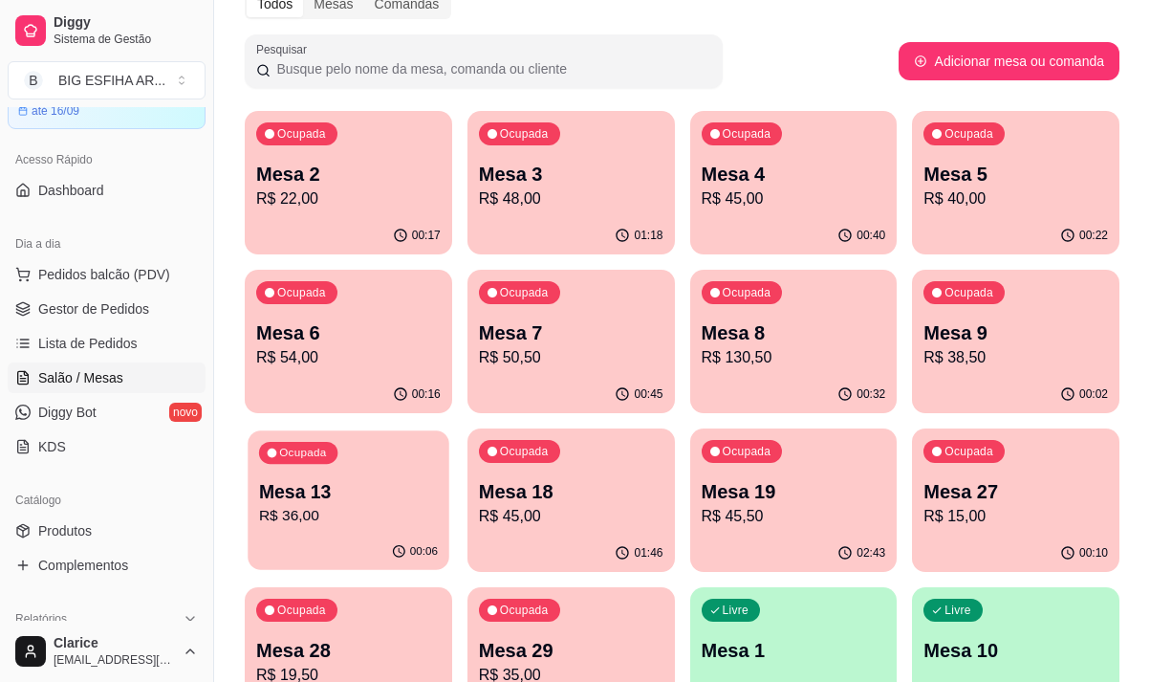
click at [334, 515] on p "R$ 36,00" at bounding box center [348, 516] width 179 height 22
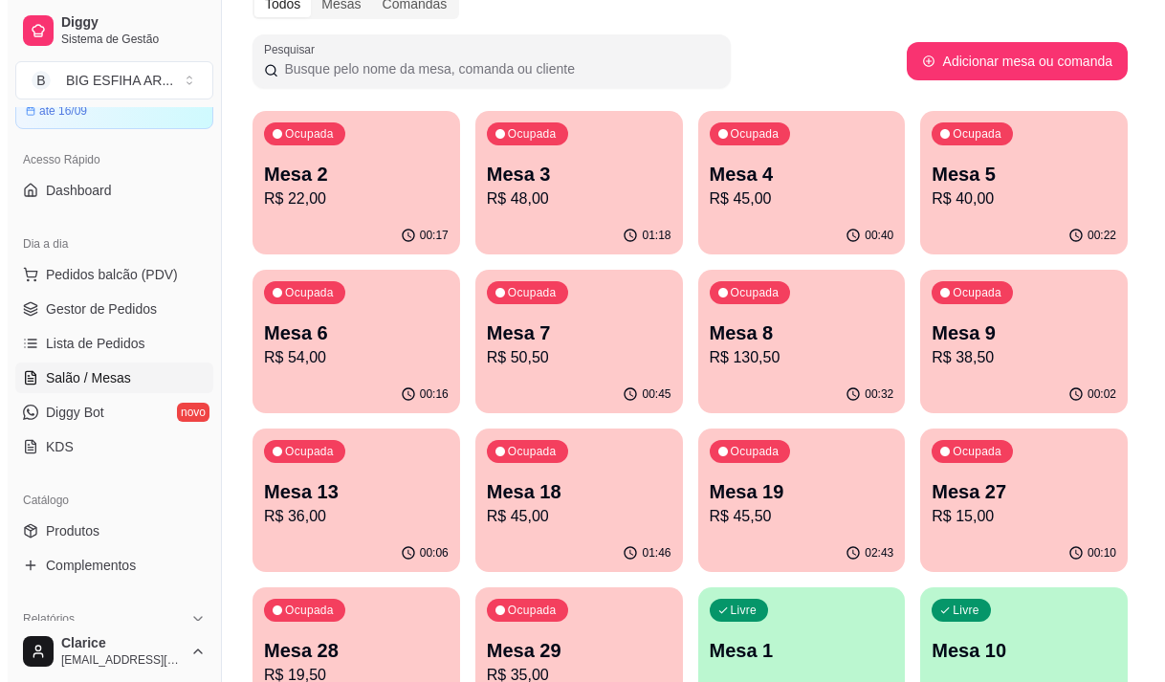
scroll to position [287, 0]
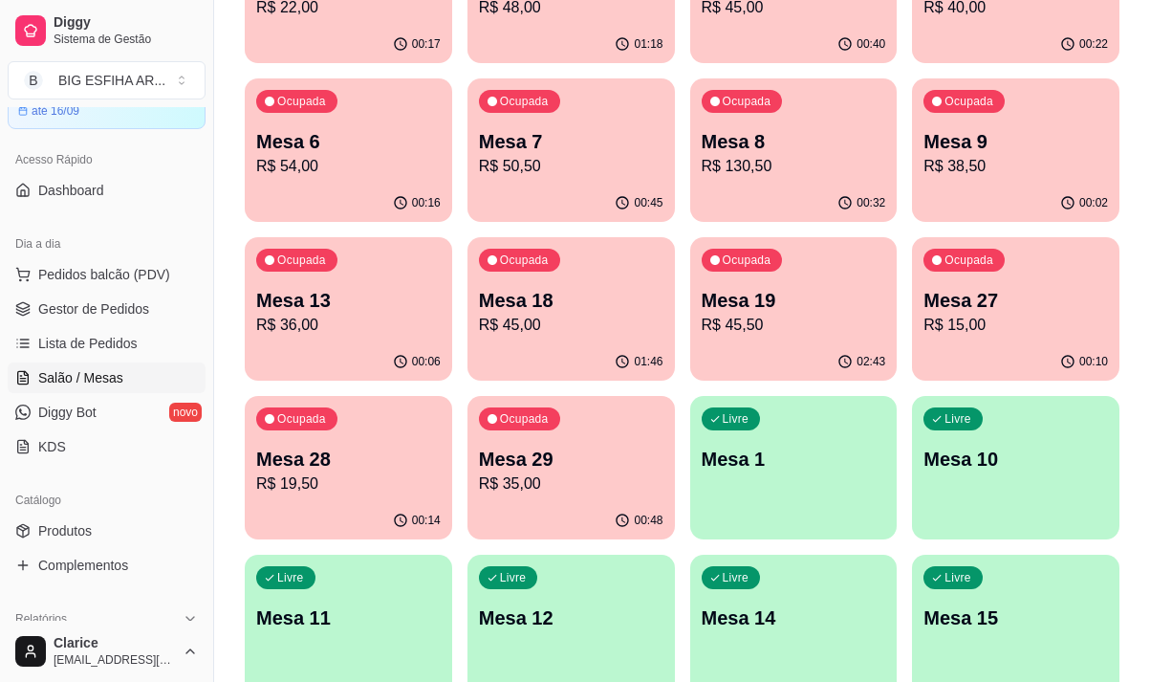
click at [387, 328] on p "R$ 36,00" at bounding box center [348, 325] width 185 height 23
click at [533, 338] on div "Ocupada Mesa 18 R$ 45,00" at bounding box center [572, 290] width 208 height 106
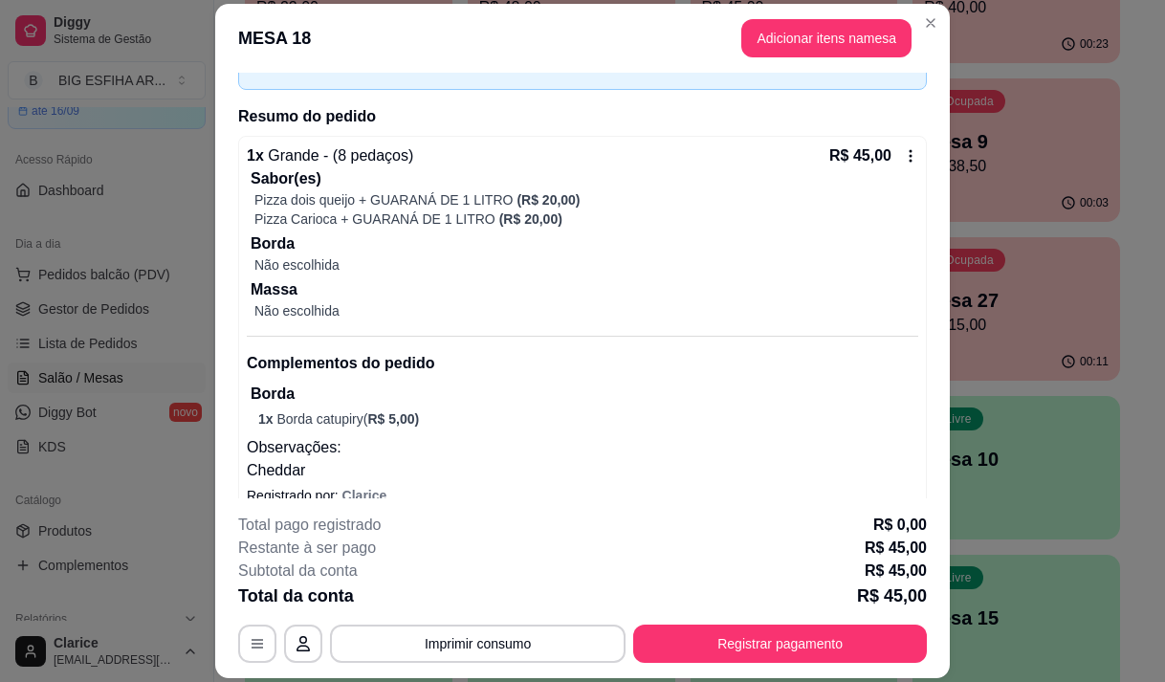
scroll to position [143, 0]
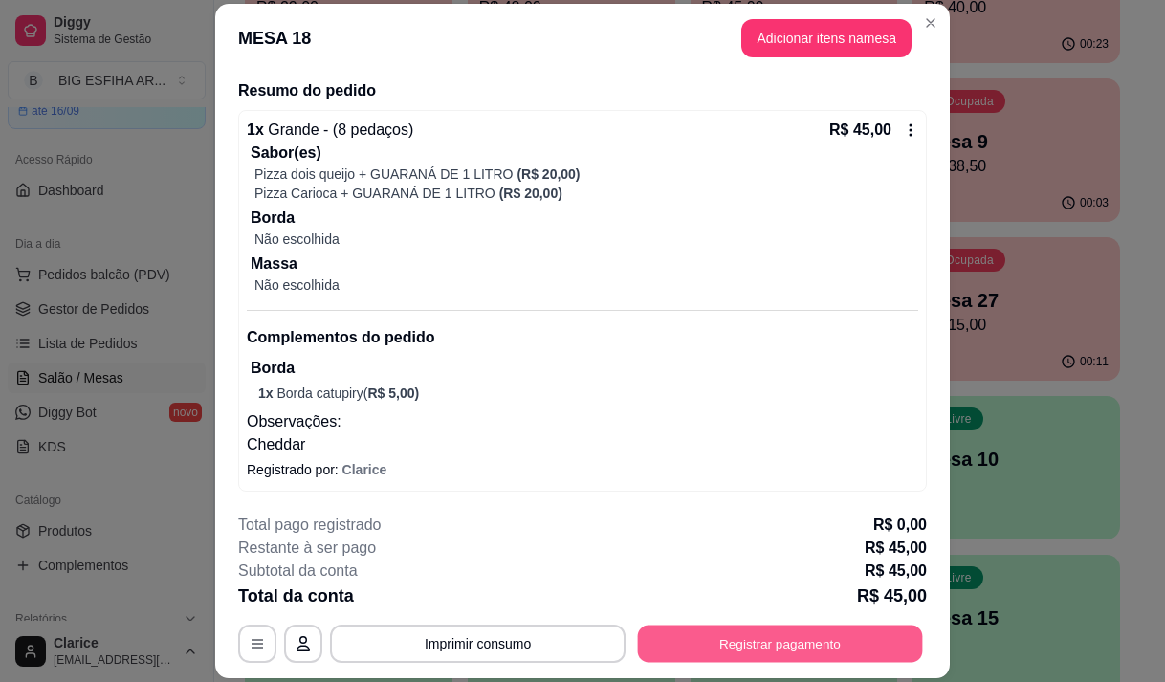
click at [737, 644] on button "Registrar pagamento" at bounding box center [780, 643] width 285 height 37
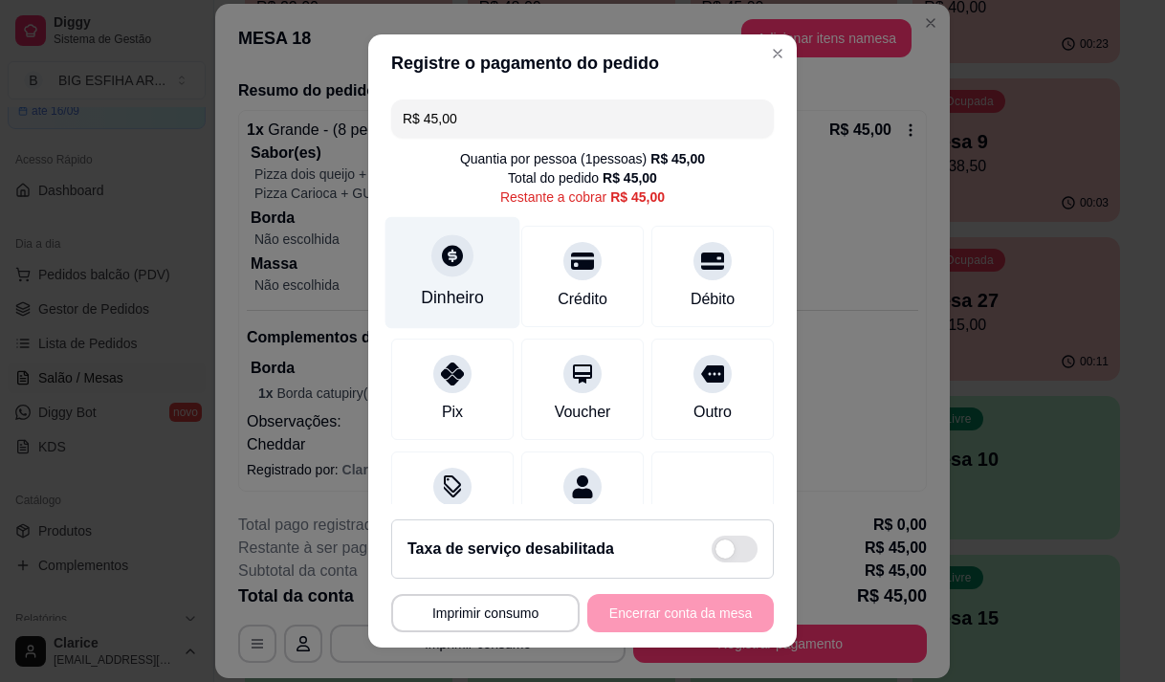
click at [431, 270] on div at bounding box center [452, 255] width 42 height 42
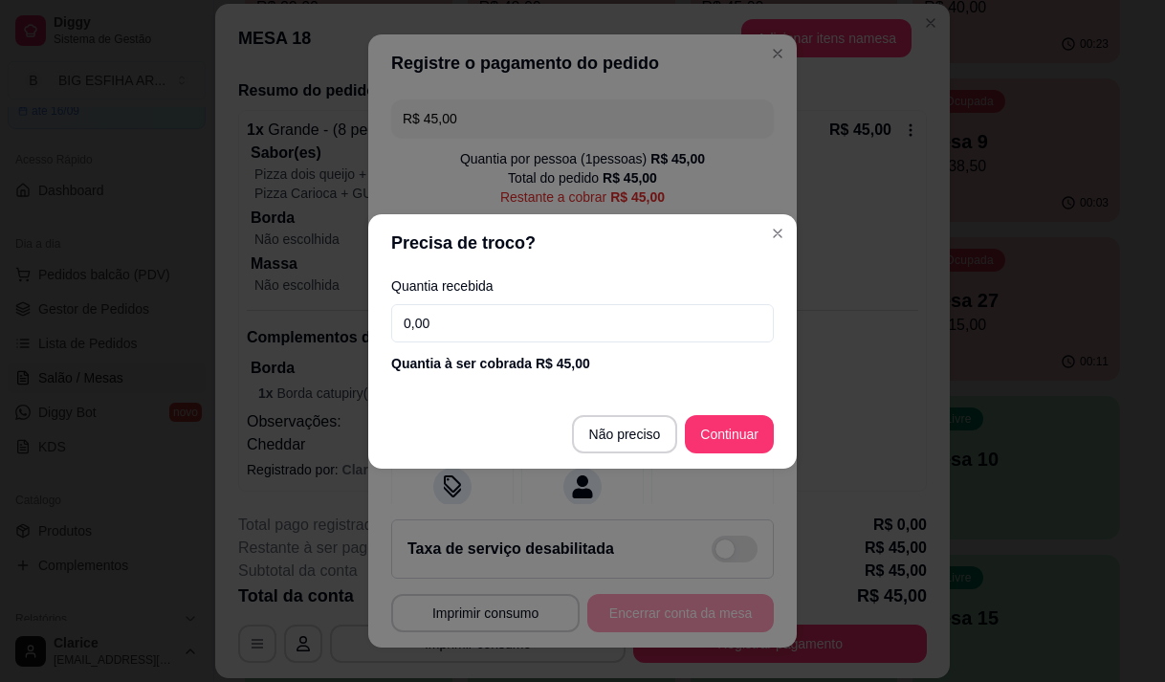
click at [572, 330] on input "0,00" at bounding box center [582, 323] width 383 height 38
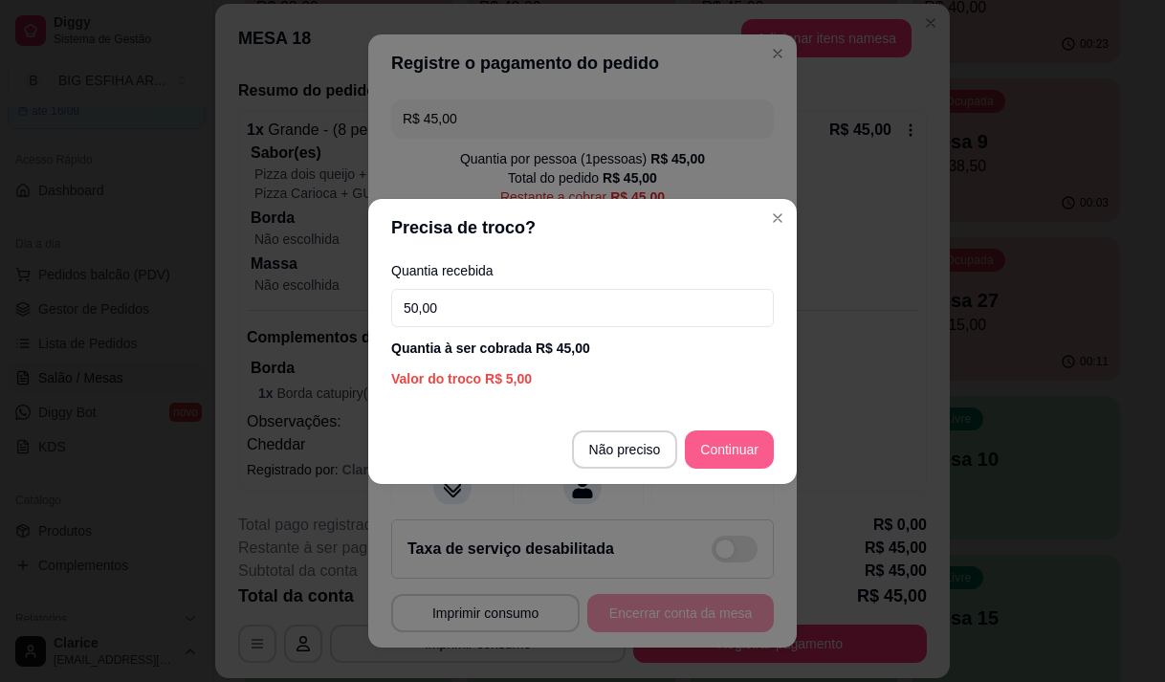
type input "50,00"
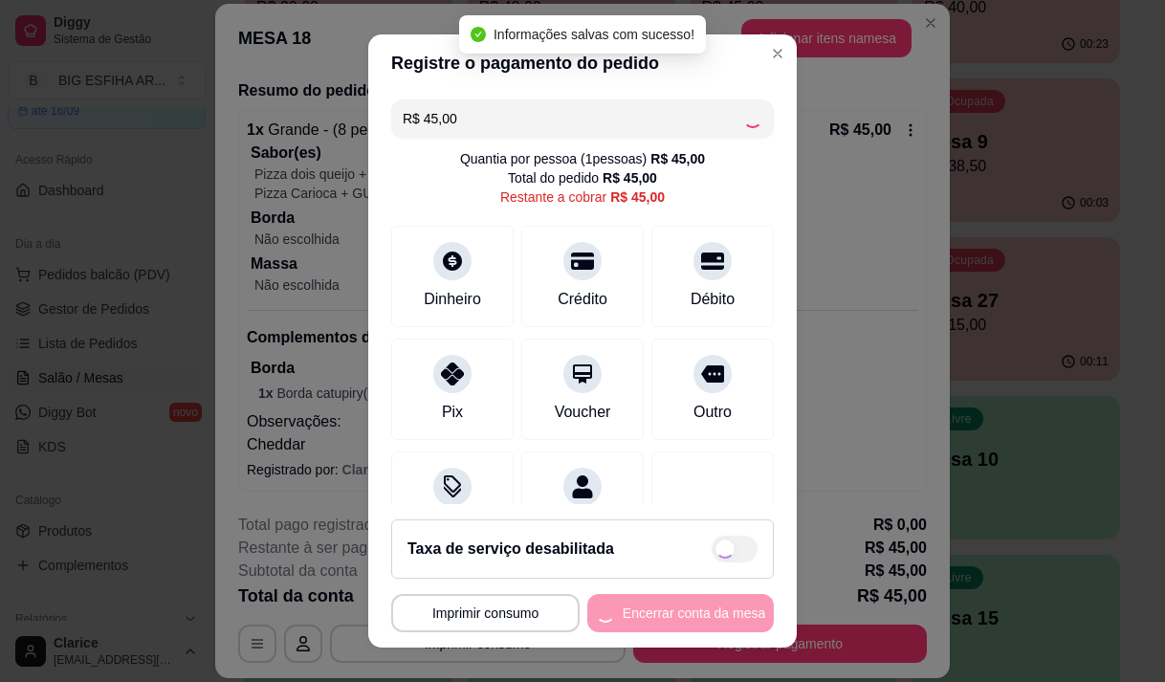
type input "R$ 0,00"
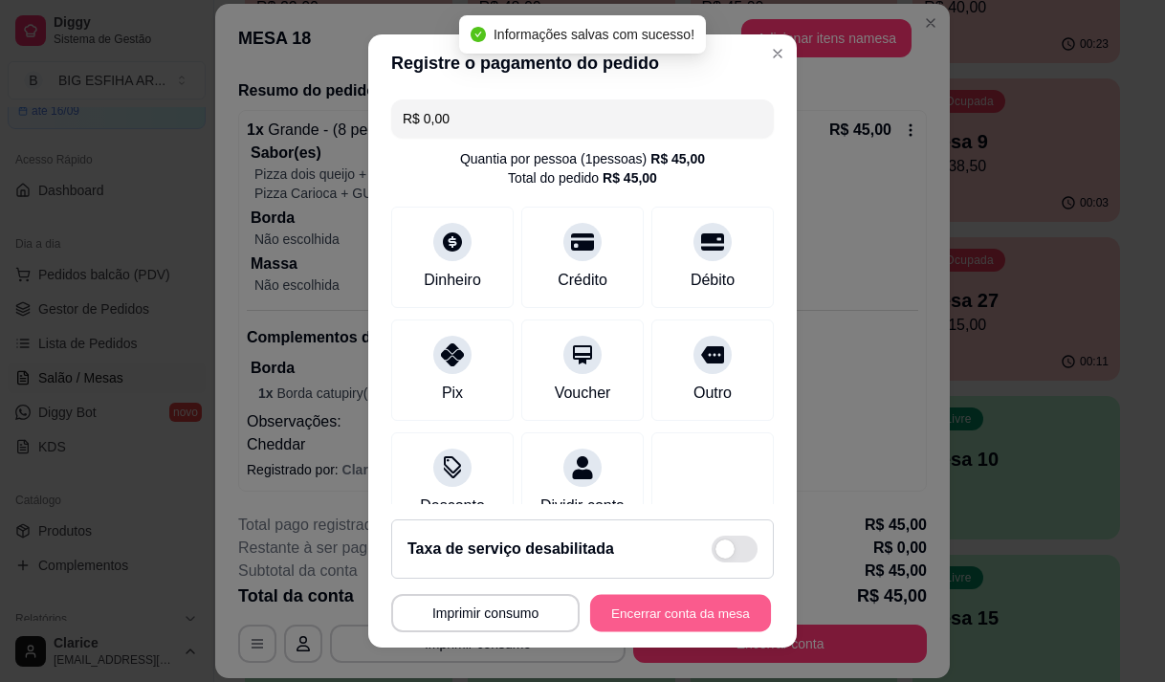
click at [680, 613] on button "Encerrar conta da mesa" at bounding box center [680, 613] width 181 height 37
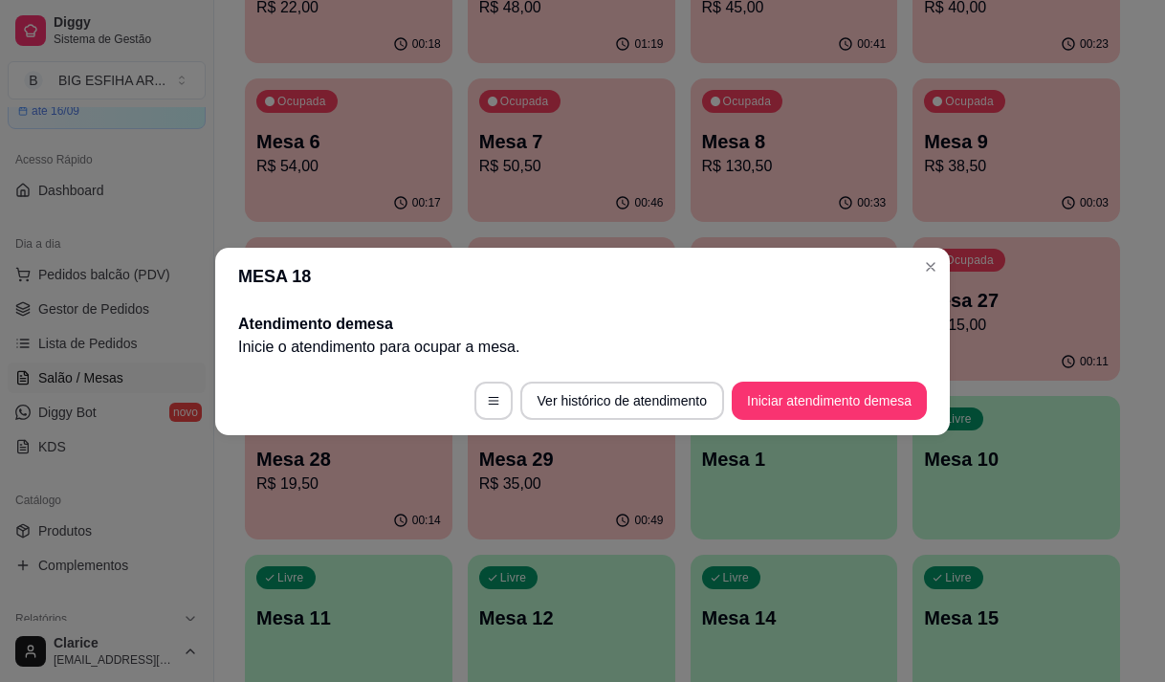
scroll to position [0, 0]
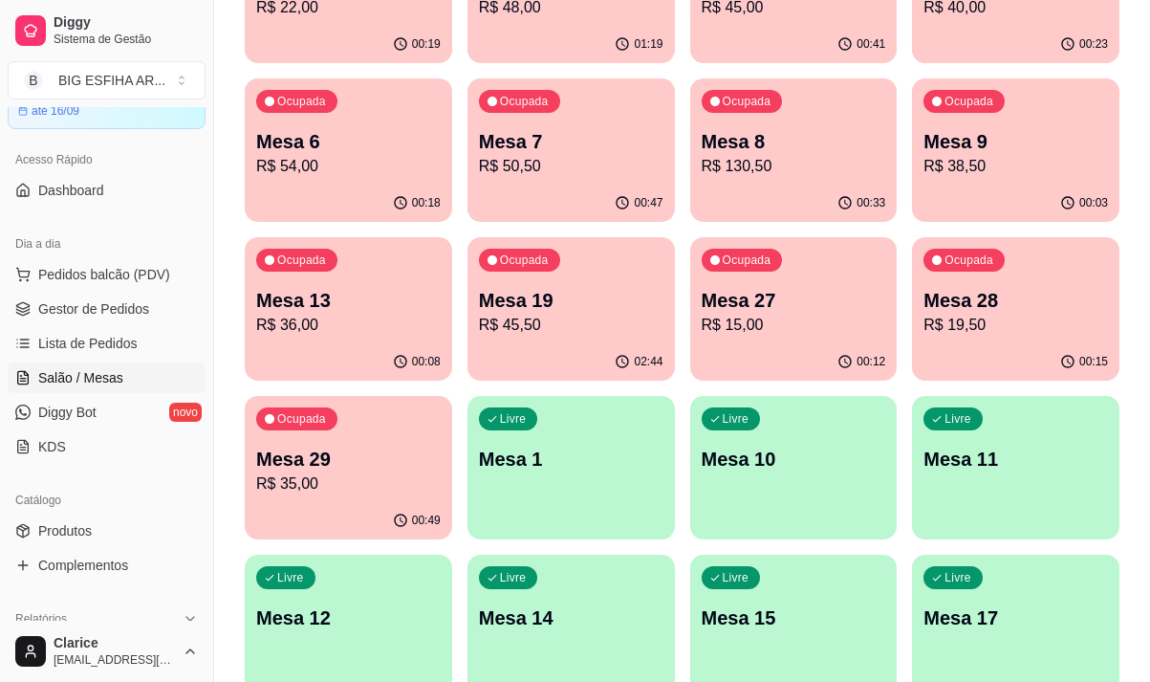
click at [546, 318] on p "R$ 45,50" at bounding box center [571, 325] width 185 height 23
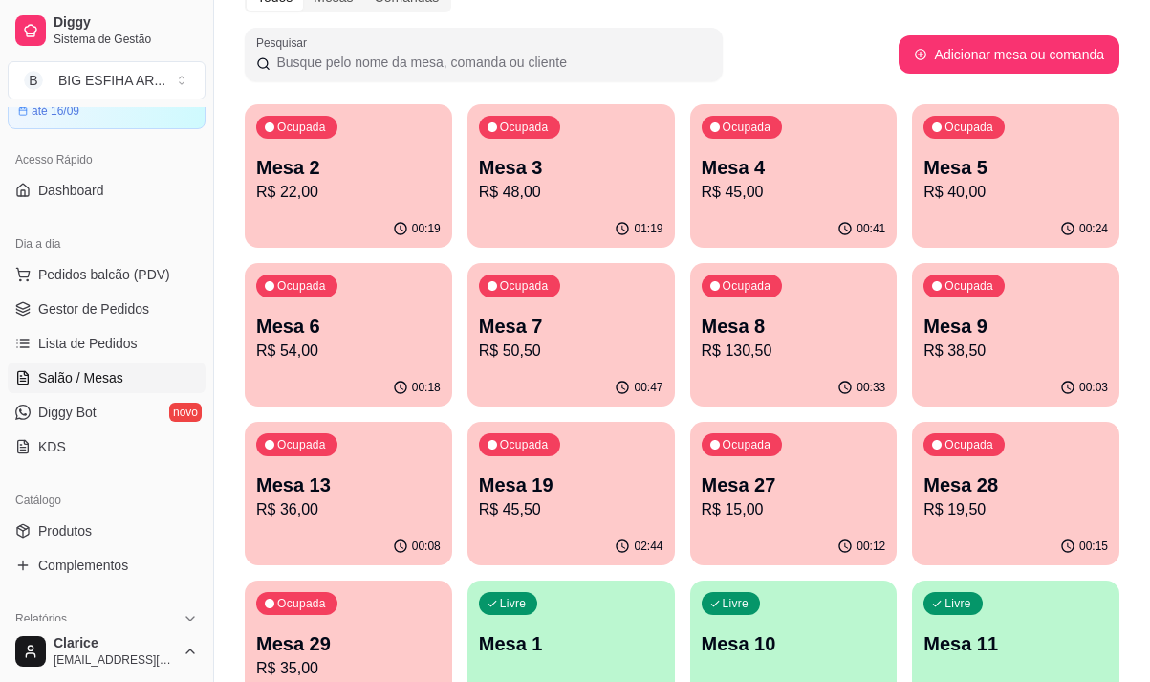
scroll to position [96, 0]
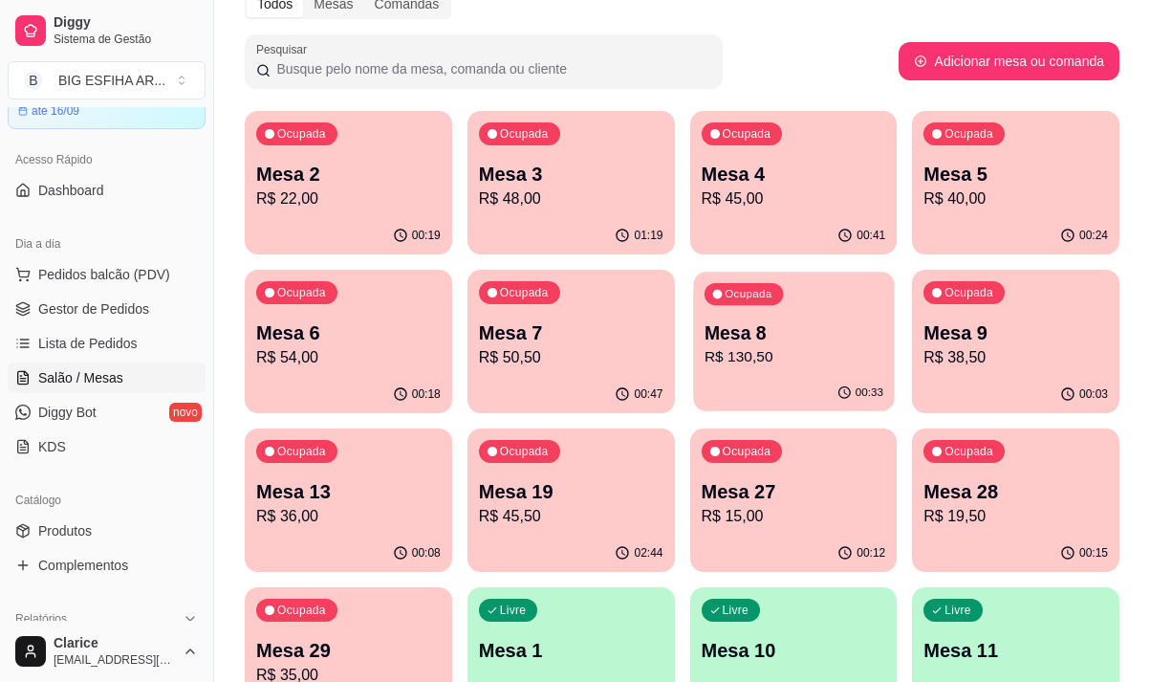
click at [766, 345] on div "Mesa 8 R$ 130,50" at bounding box center [793, 344] width 179 height 48
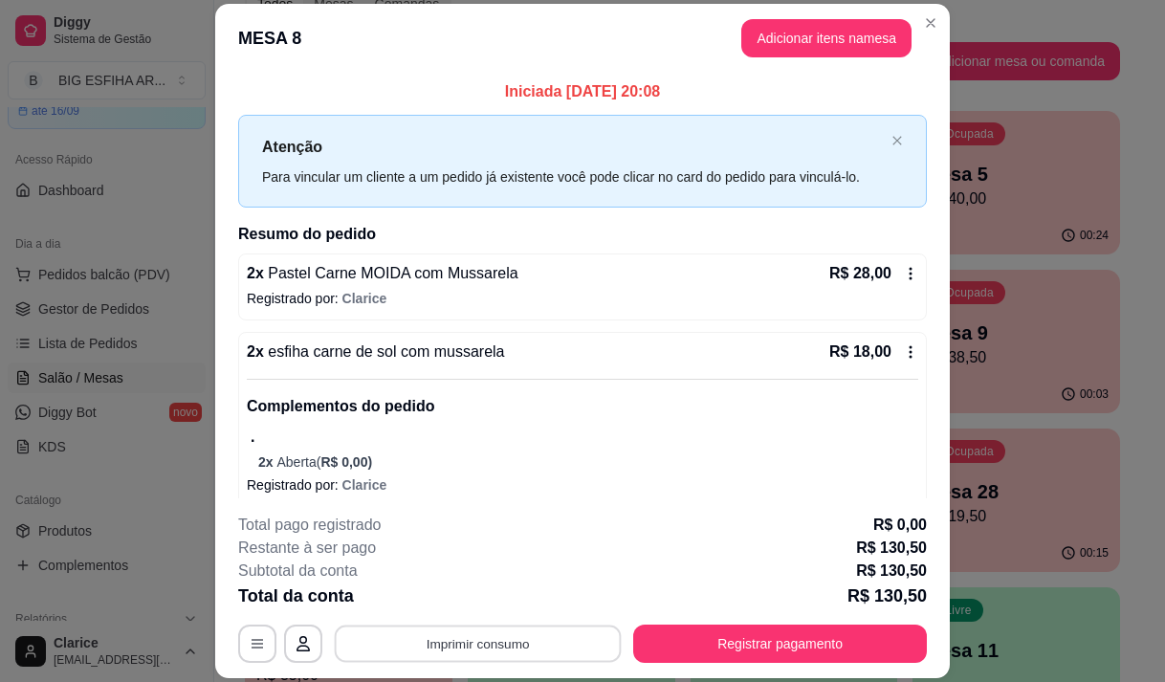
click at [420, 627] on button "Imprimir consumo" at bounding box center [478, 643] width 287 height 37
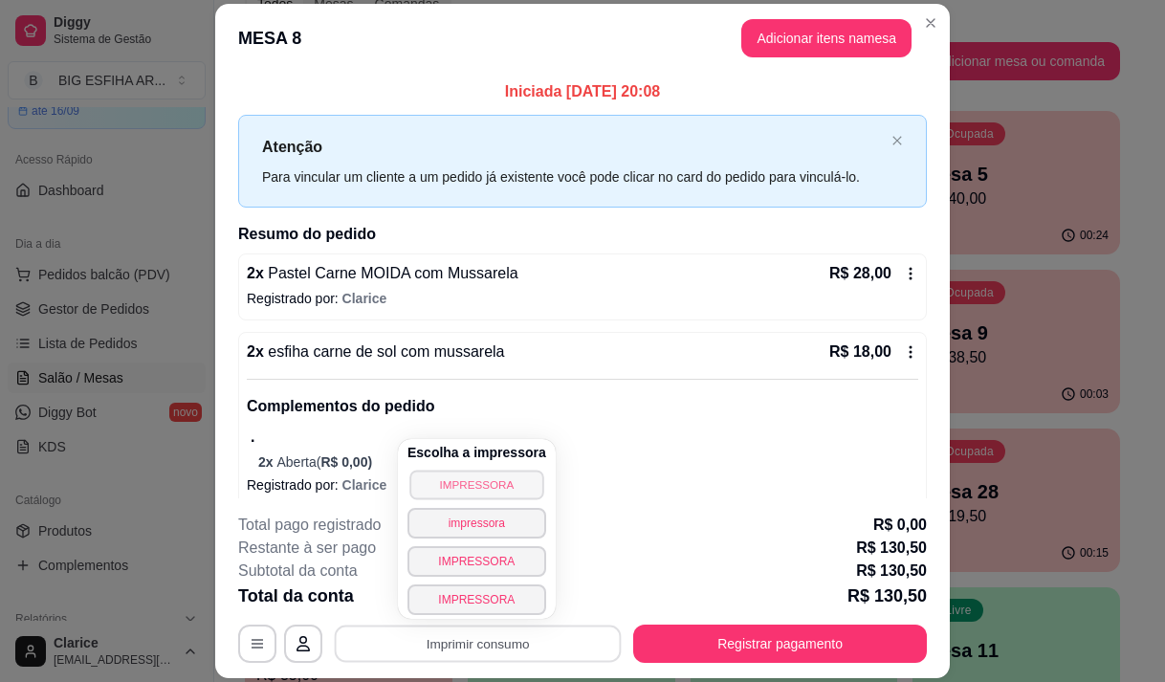
click at [462, 480] on button "IMPRESSORA" at bounding box center [476, 485] width 134 height 30
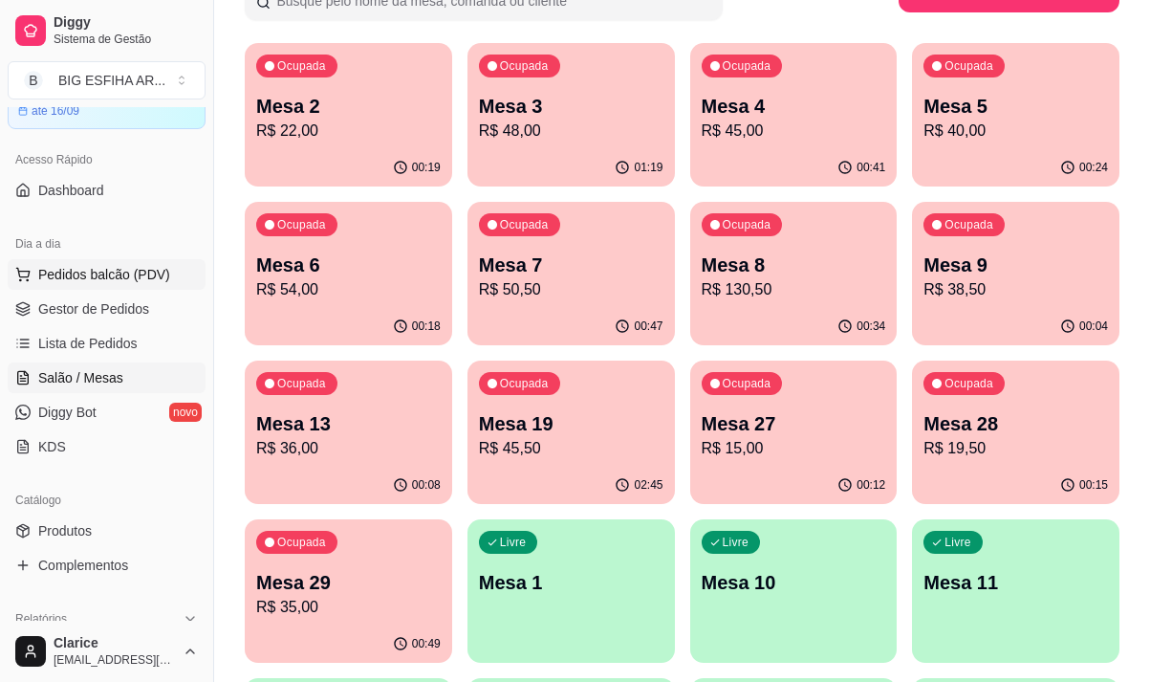
scroll to position [191, 0]
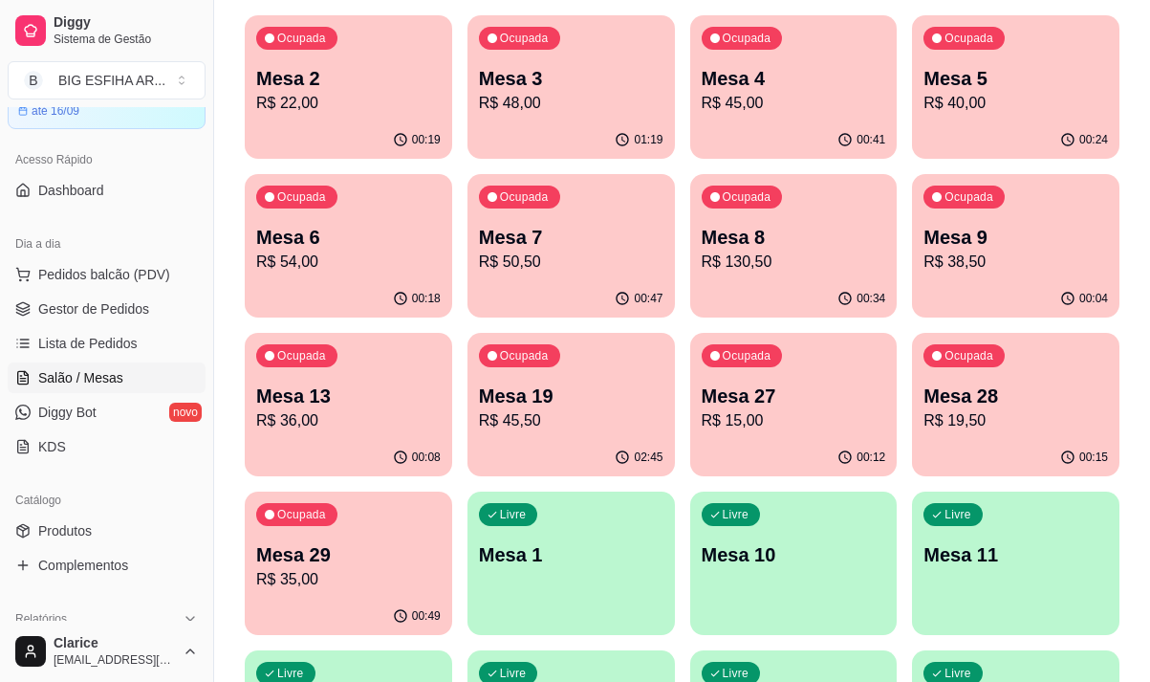
click at [627, 307] on div "00:47" at bounding box center [572, 298] width 208 height 37
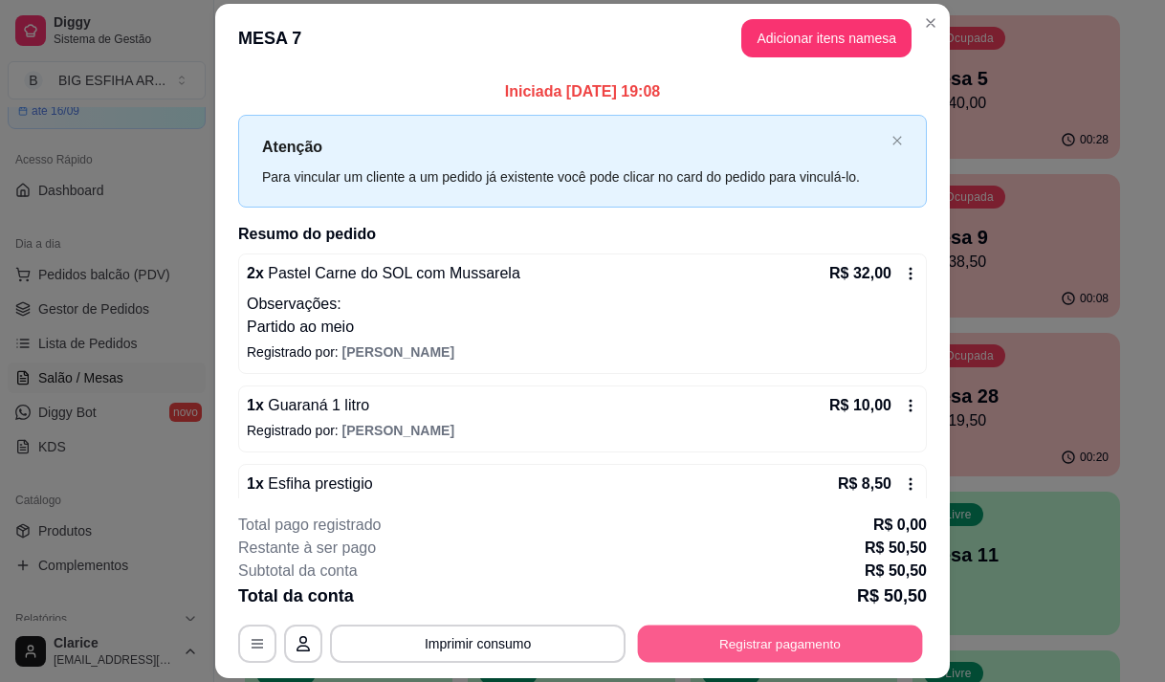
click at [696, 642] on button "Registrar pagamento" at bounding box center [780, 643] width 285 height 37
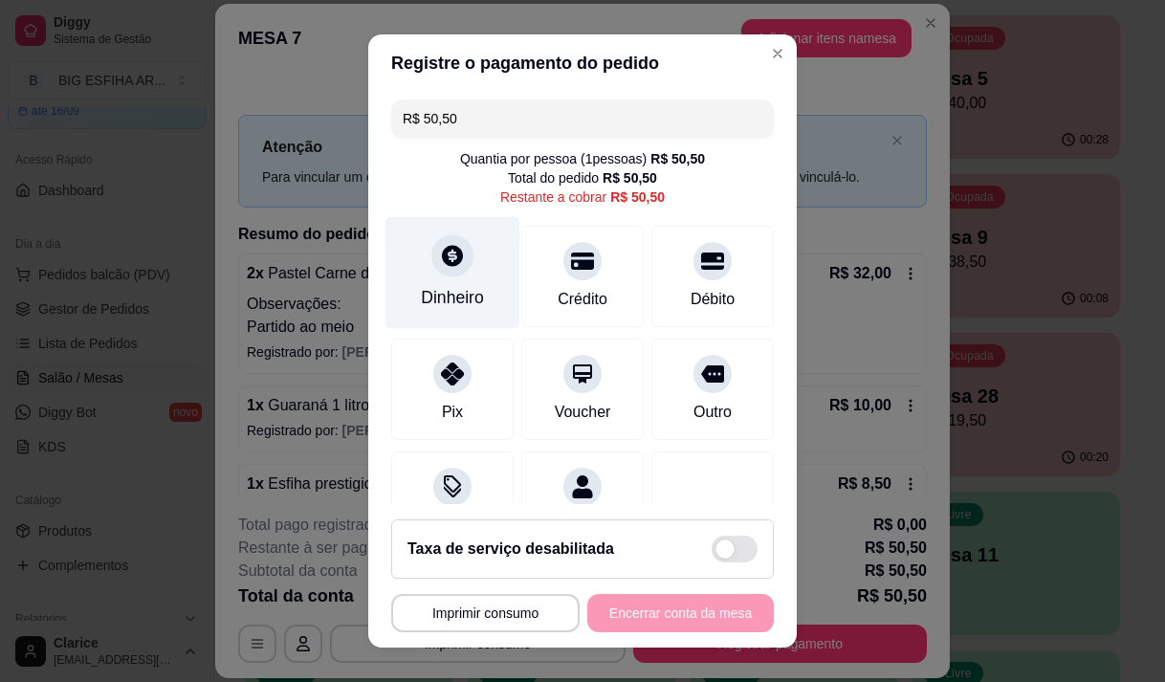
click at [443, 296] on div "Dinheiro" at bounding box center [452, 297] width 63 height 25
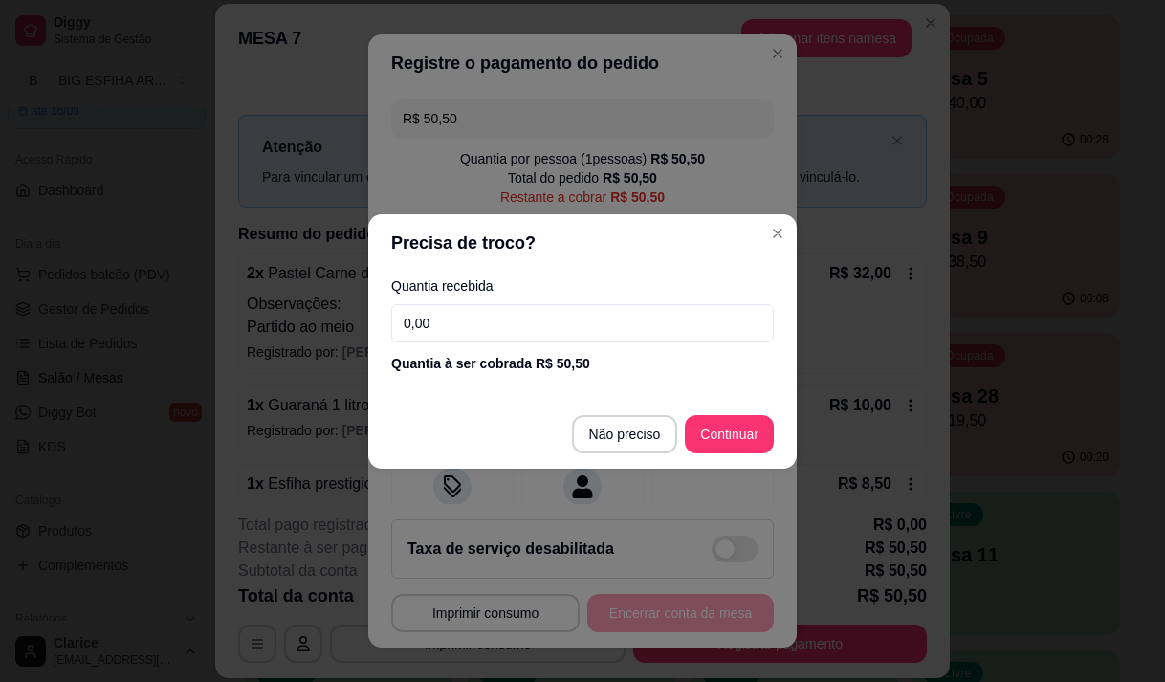
click at [488, 313] on input "0,00" at bounding box center [582, 323] width 383 height 38
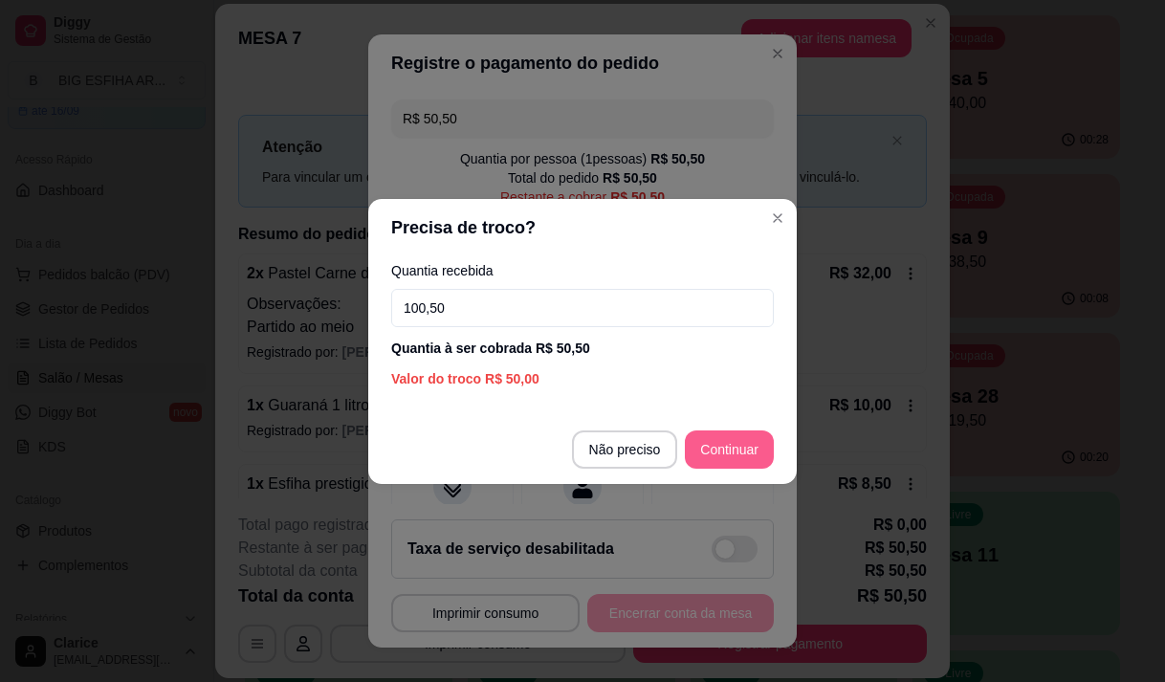
type input "100,50"
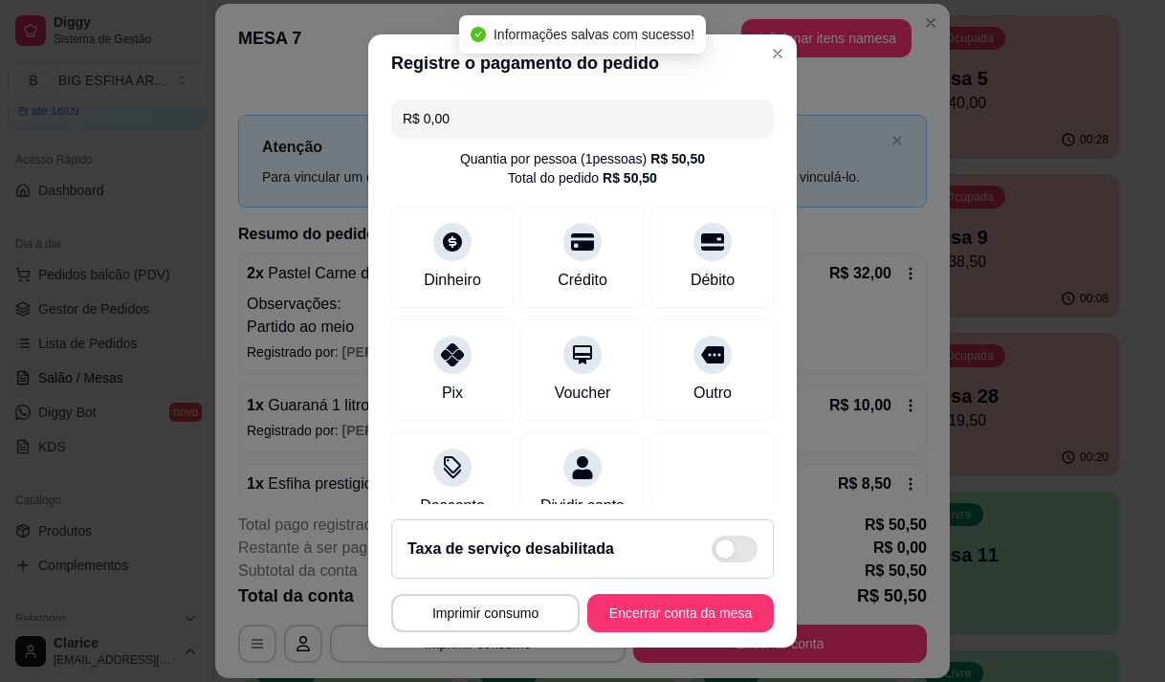
type input "R$ 0,00"
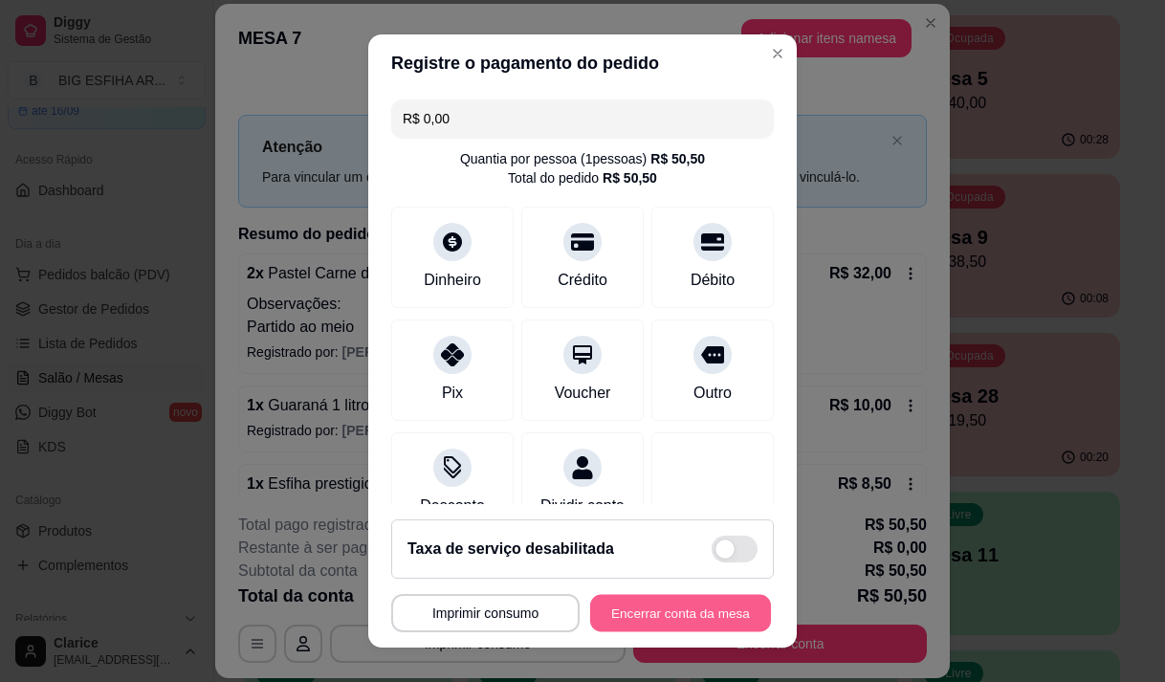
click at [658, 613] on button "Encerrar conta da mesa" at bounding box center [680, 613] width 181 height 37
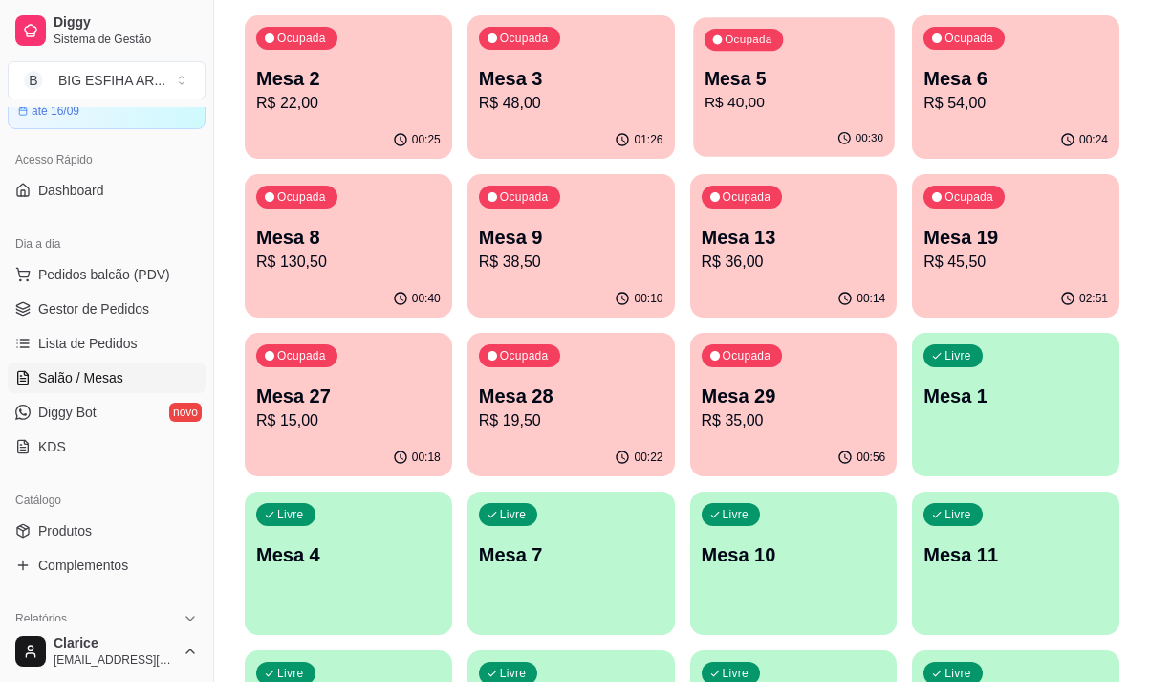
click at [746, 81] on p "Mesa 5" at bounding box center [793, 79] width 179 height 26
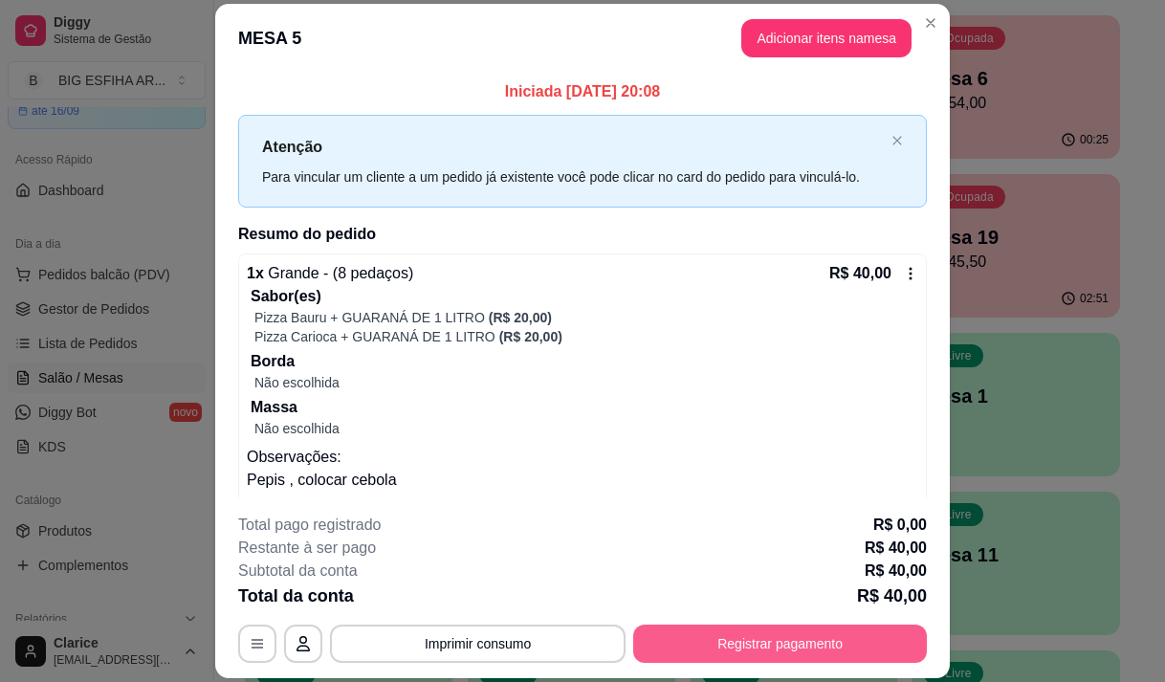
click at [756, 646] on button "Registrar pagamento" at bounding box center [780, 643] width 294 height 38
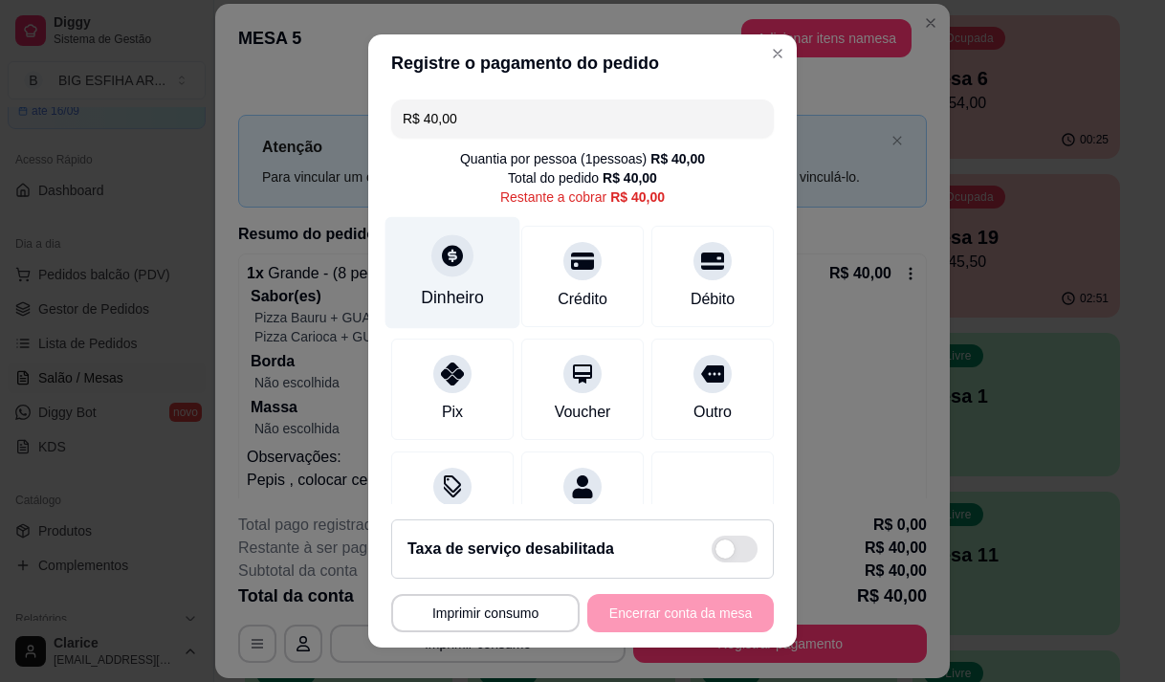
click at [458, 296] on div "Dinheiro" at bounding box center [452, 297] width 63 height 25
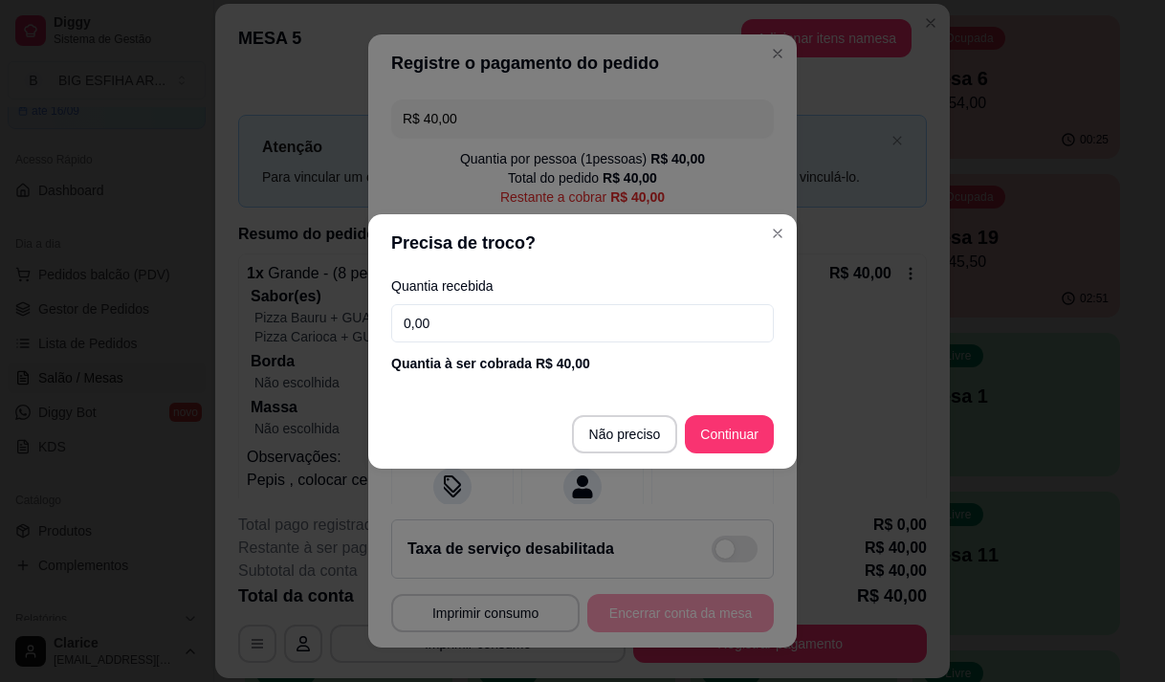
click at [477, 329] on input "0,00" at bounding box center [582, 323] width 383 height 38
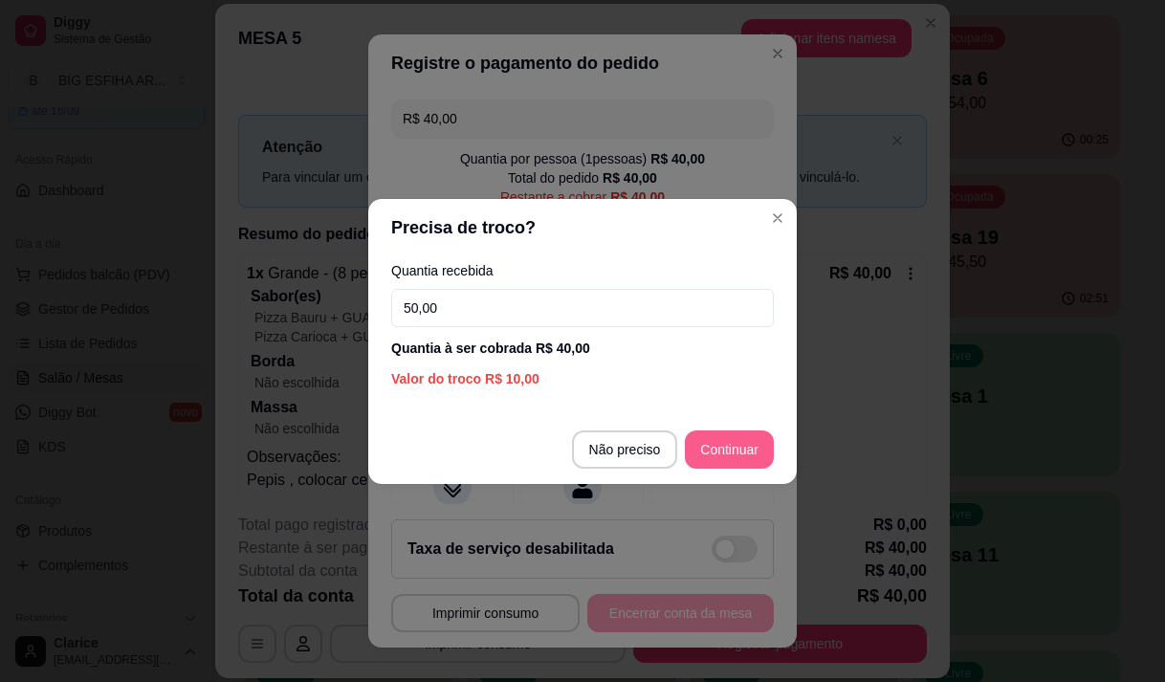
type input "50,00"
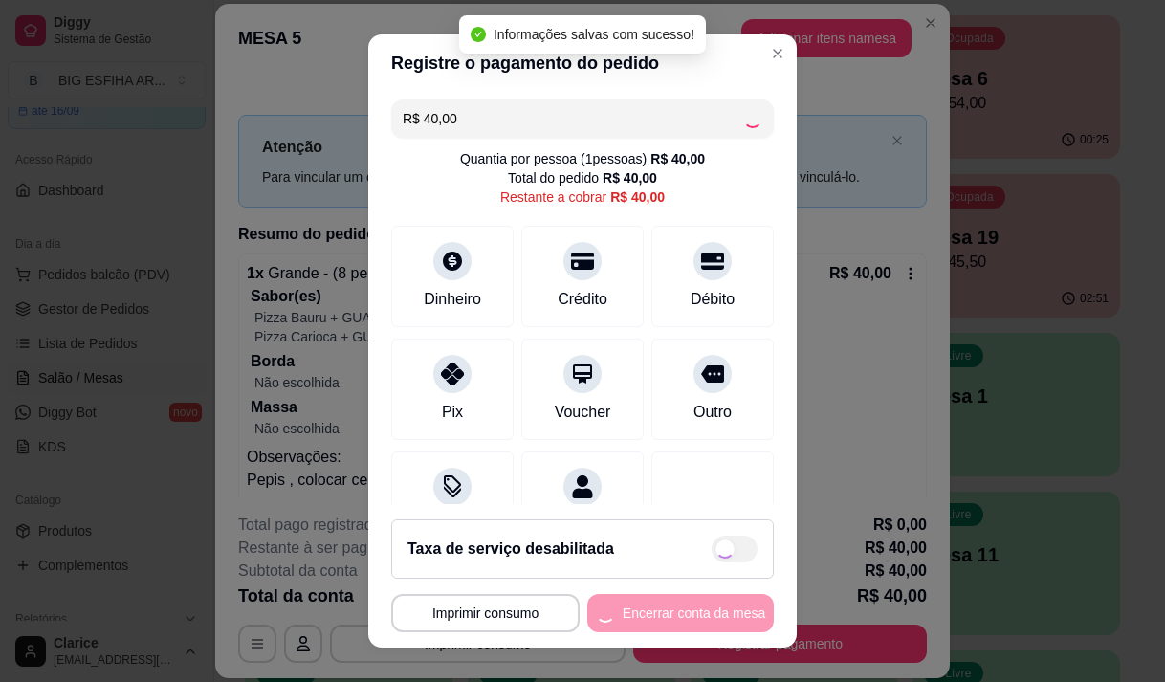
type input "R$ 0,00"
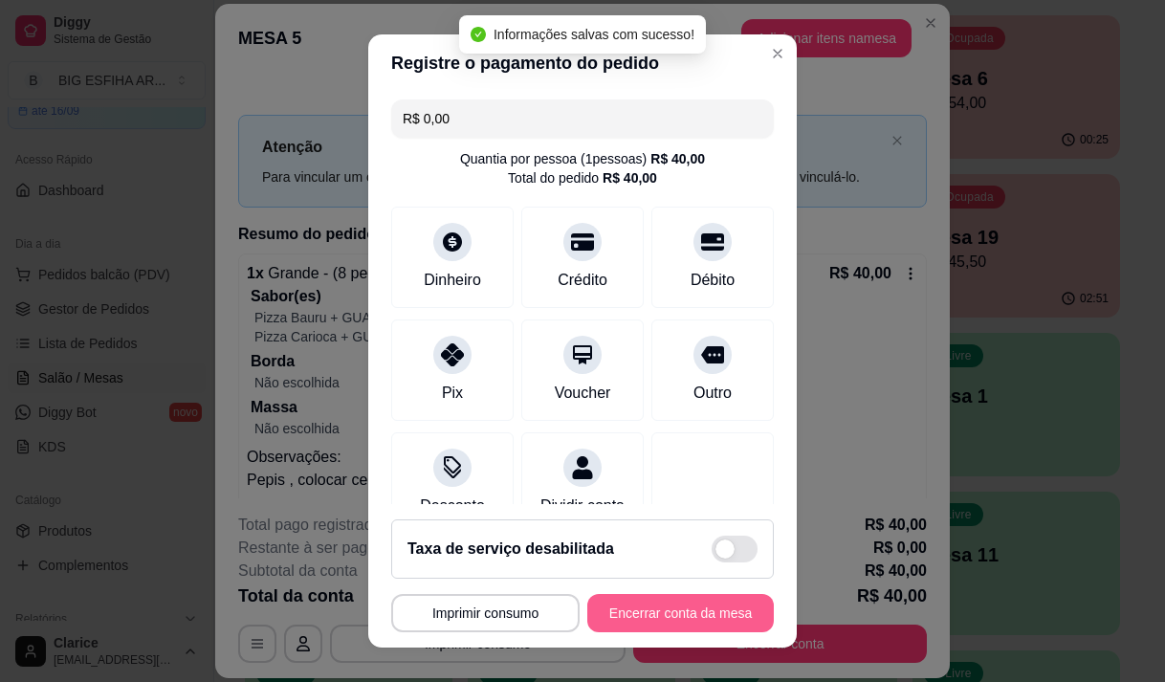
click at [643, 617] on button "Encerrar conta da mesa" at bounding box center [680, 613] width 186 height 38
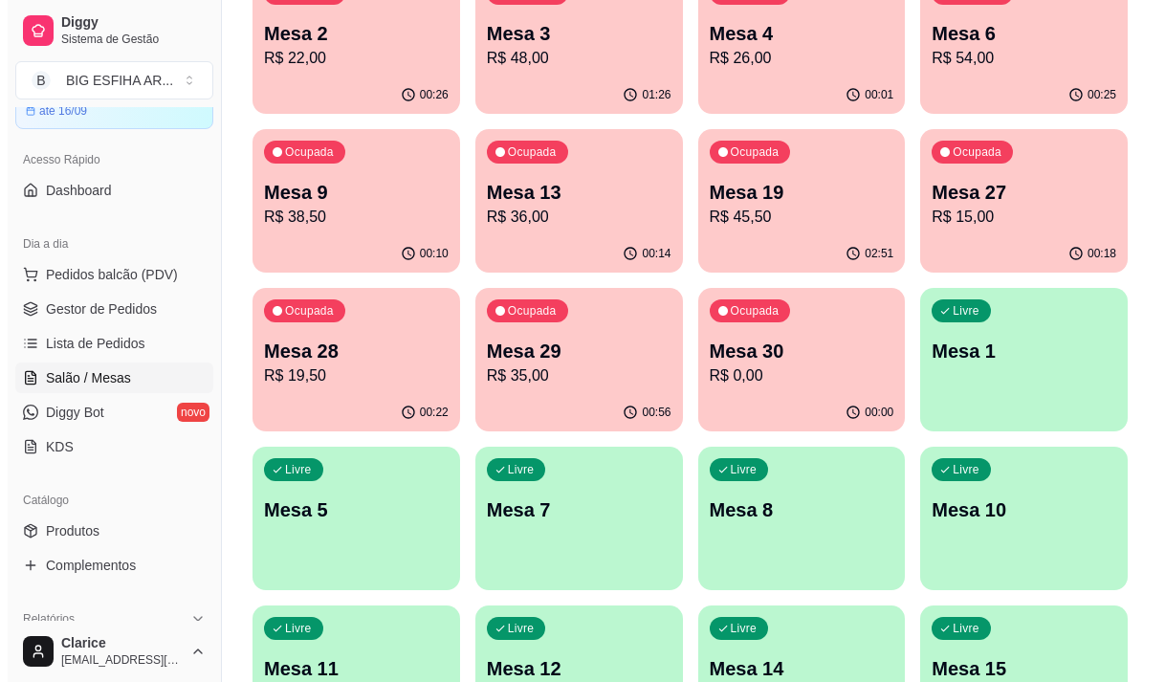
scroll to position [287, 0]
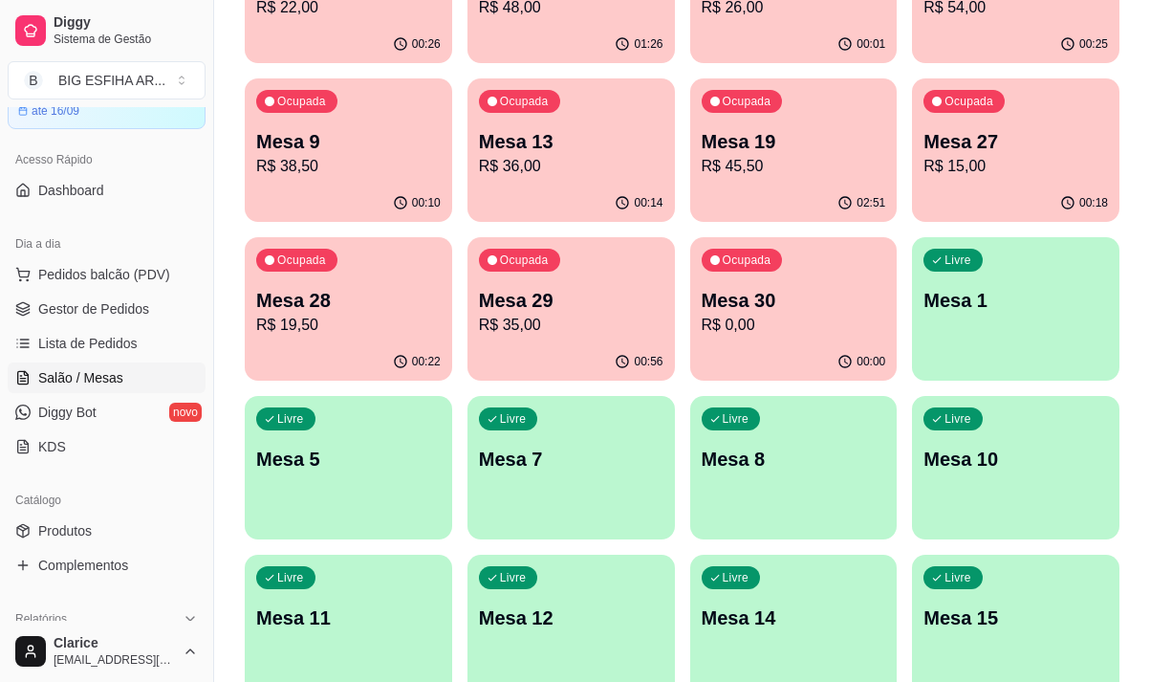
click at [583, 480] on div "Livre Mesa 7" at bounding box center [572, 456] width 208 height 120
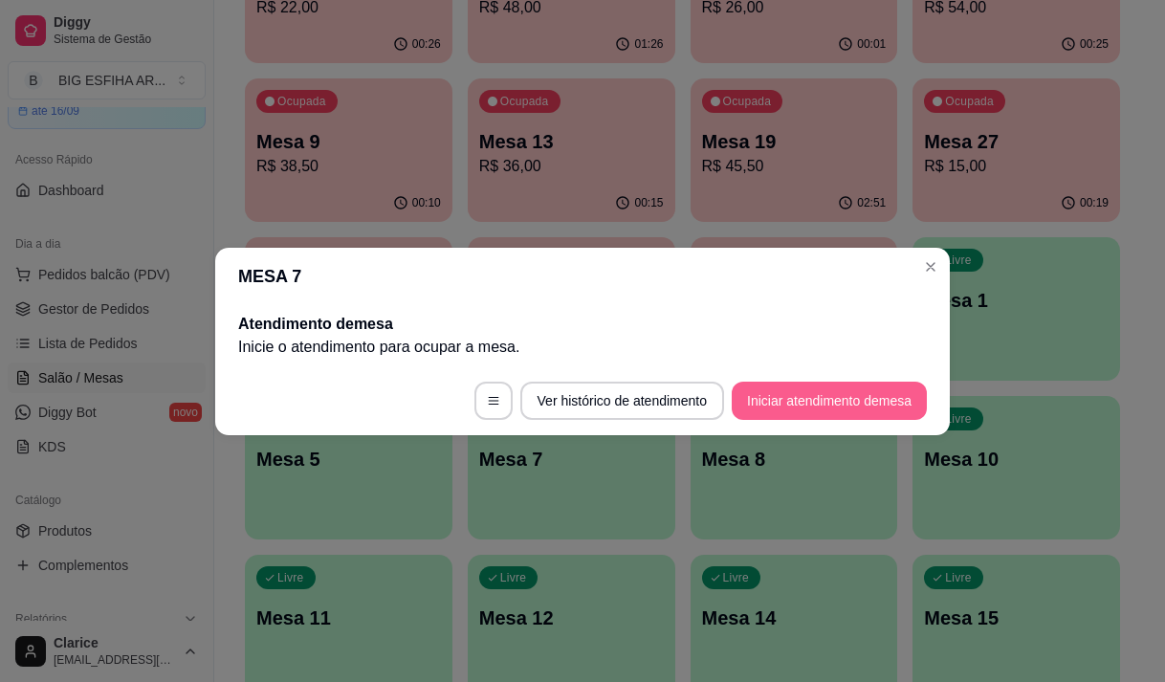
click at [830, 402] on button "Iniciar atendimento de mesa" at bounding box center [829, 401] width 195 height 38
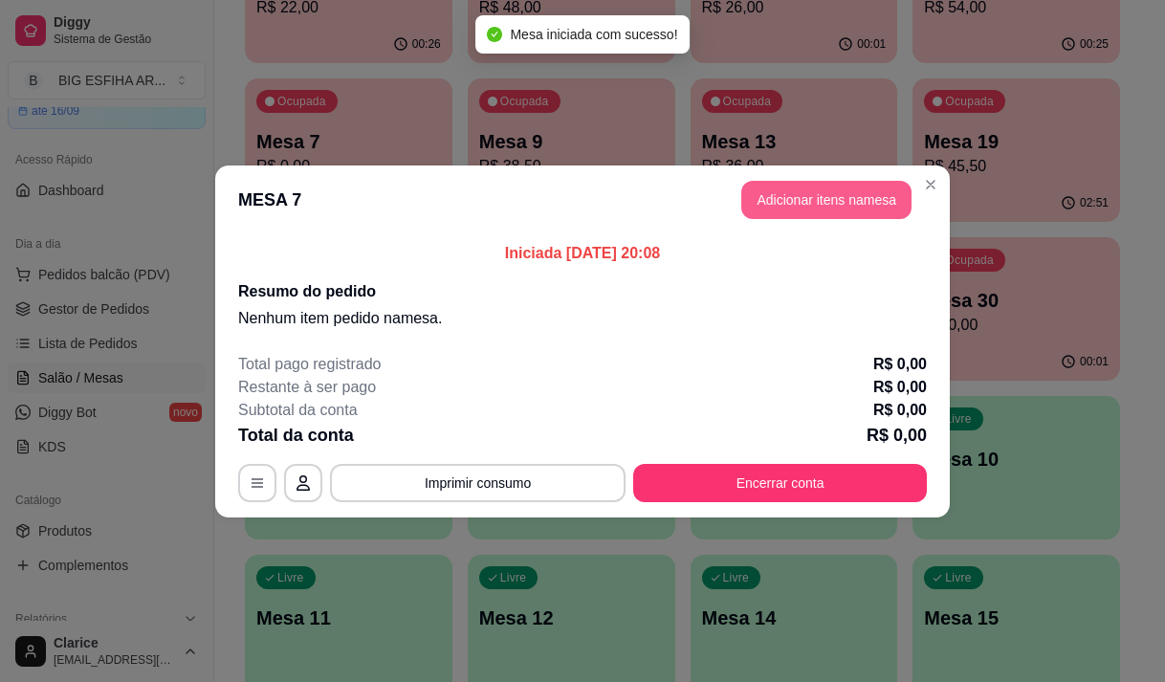
click at [829, 204] on button "Adicionar itens na mesa" at bounding box center [826, 200] width 170 height 38
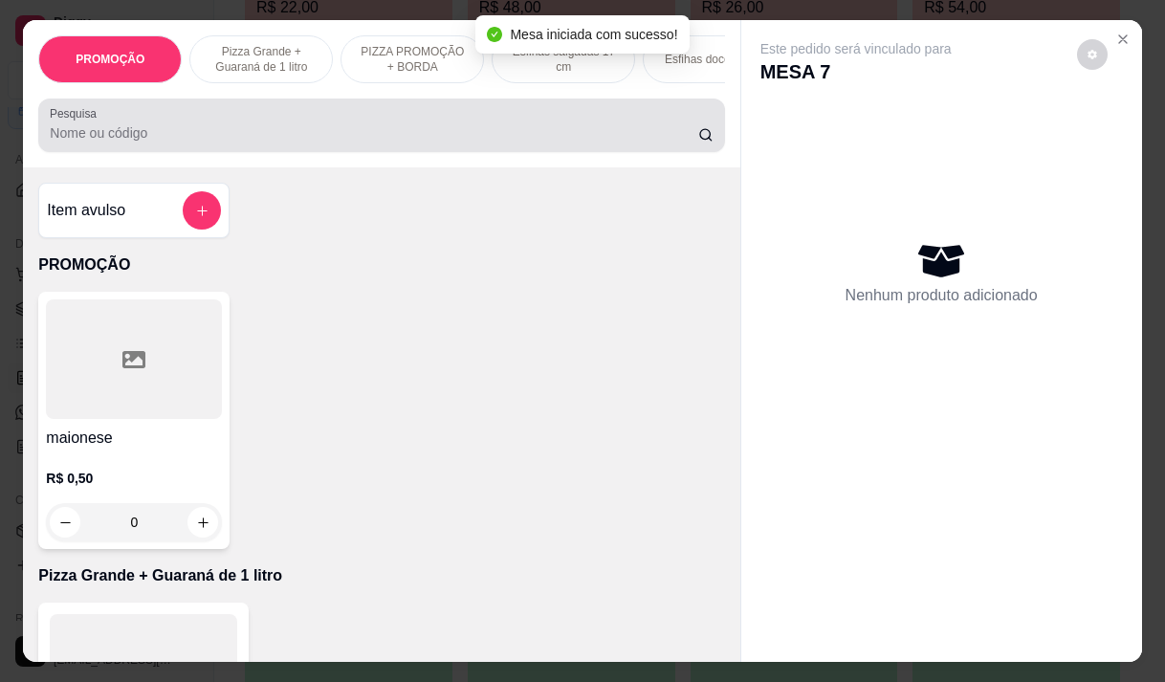
click at [448, 142] on input "Pesquisa" at bounding box center [374, 132] width 648 height 19
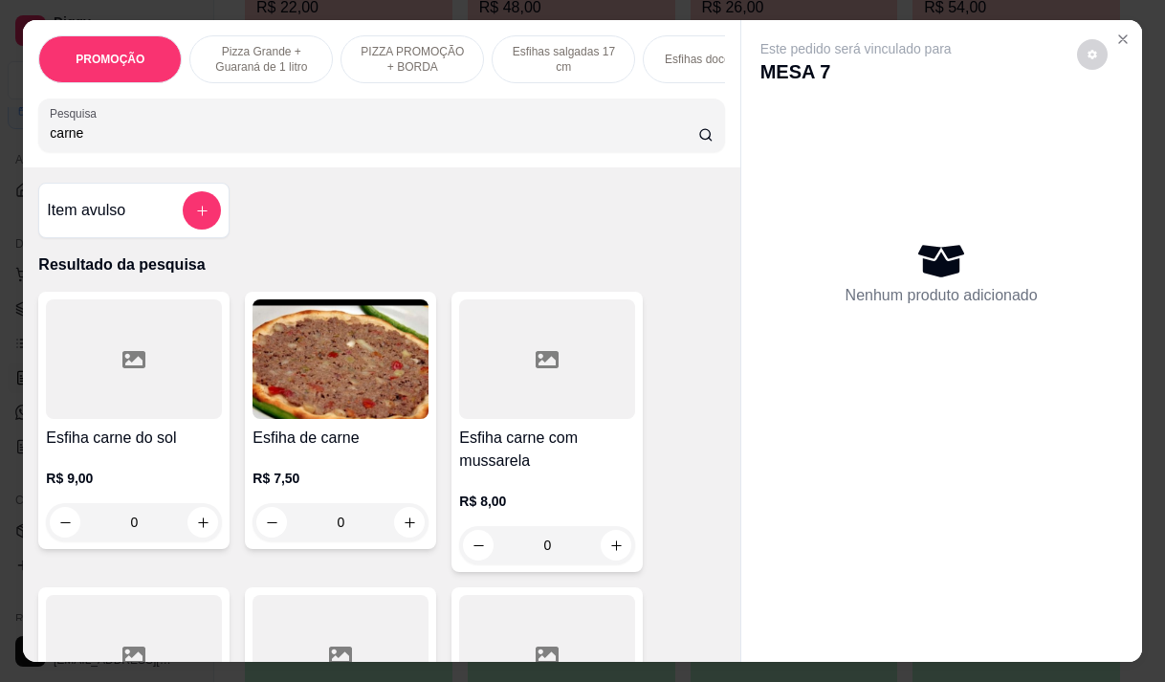
type input "carne"
click at [515, 468] on h4 "Esfiha carne com mussarela" at bounding box center [547, 450] width 176 height 46
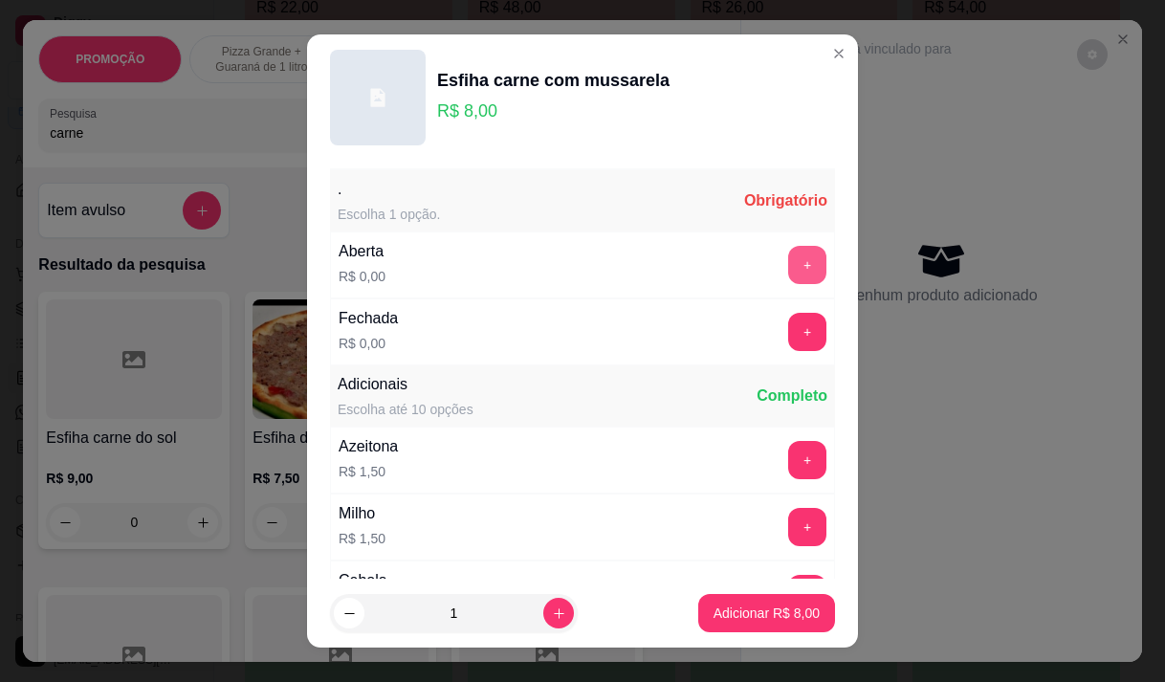
click at [788, 261] on button "+" at bounding box center [807, 265] width 38 height 38
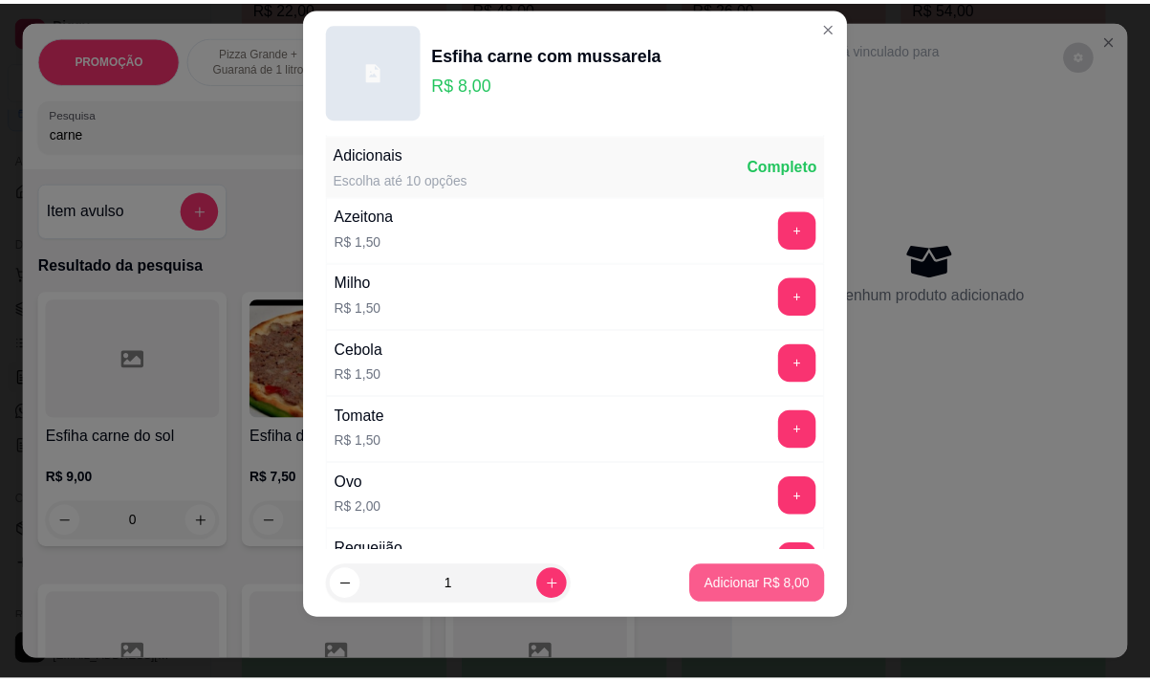
scroll to position [205, 0]
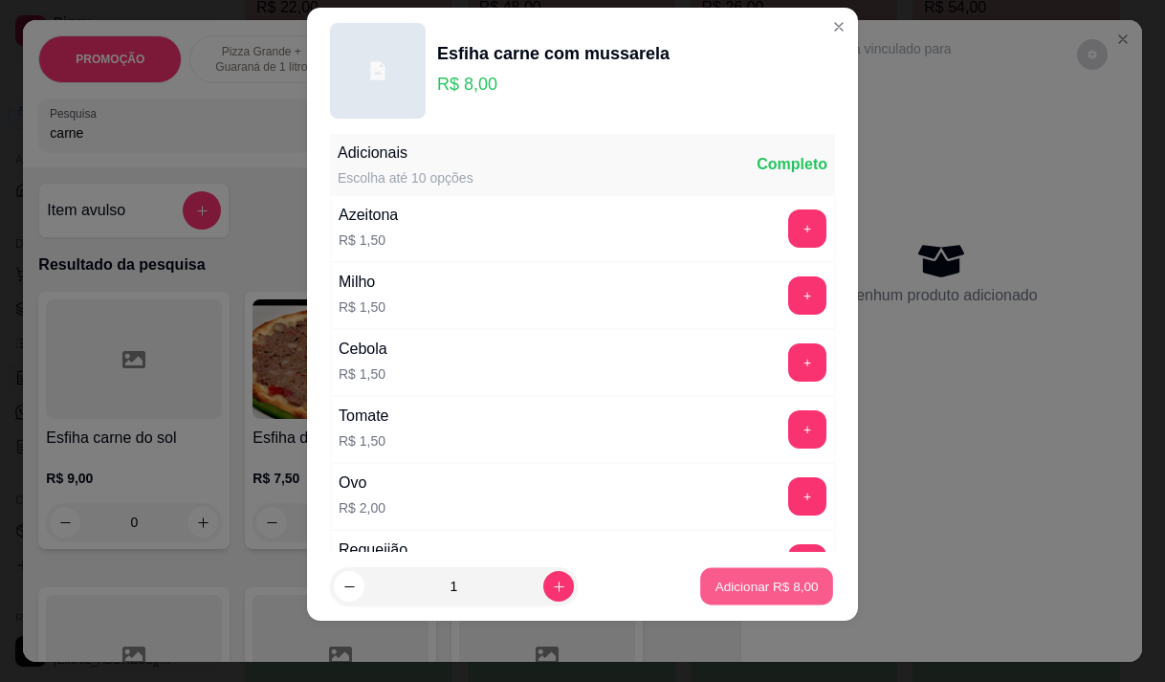
click at [745, 573] on button "Adicionar R$ 8,00" at bounding box center [766, 586] width 133 height 37
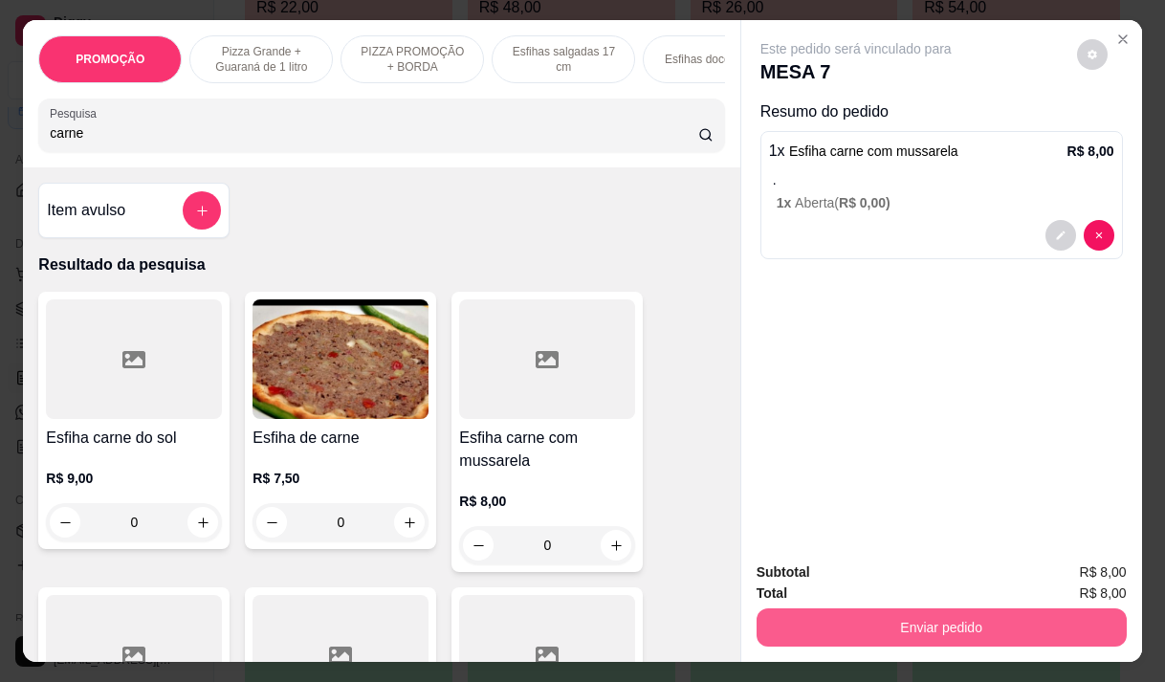
click at [941, 615] on button "Enviar pedido" at bounding box center [941, 627] width 370 height 38
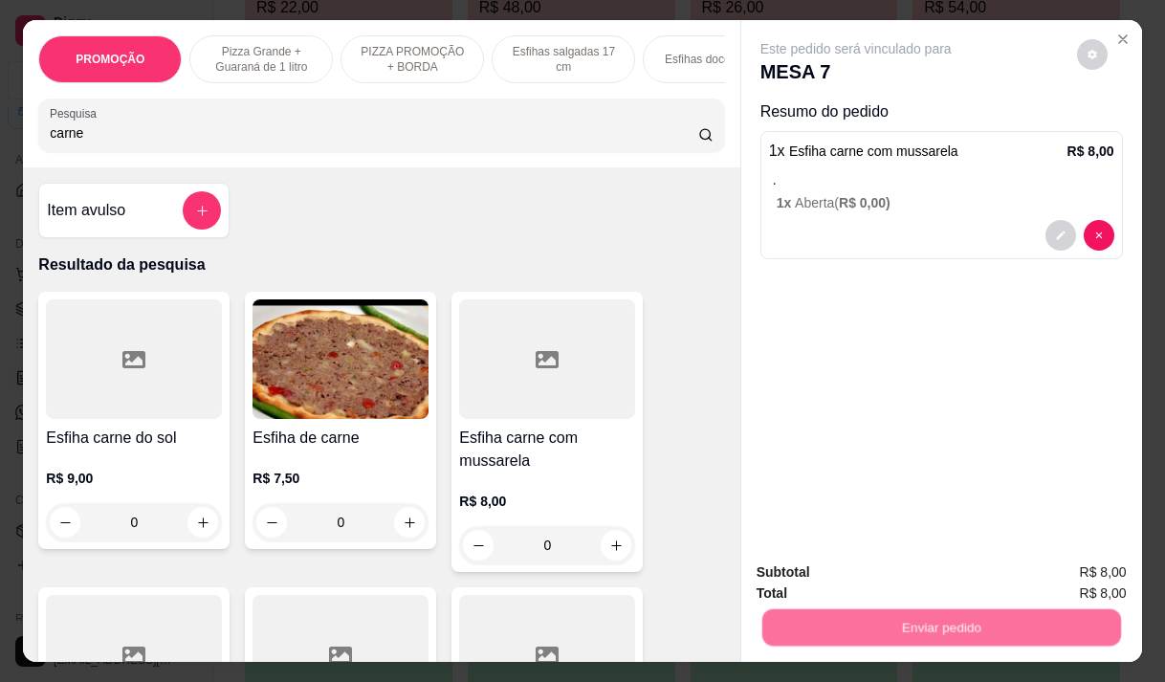
click at [912, 581] on button "Não registrar e enviar pedido" at bounding box center [877, 573] width 199 height 36
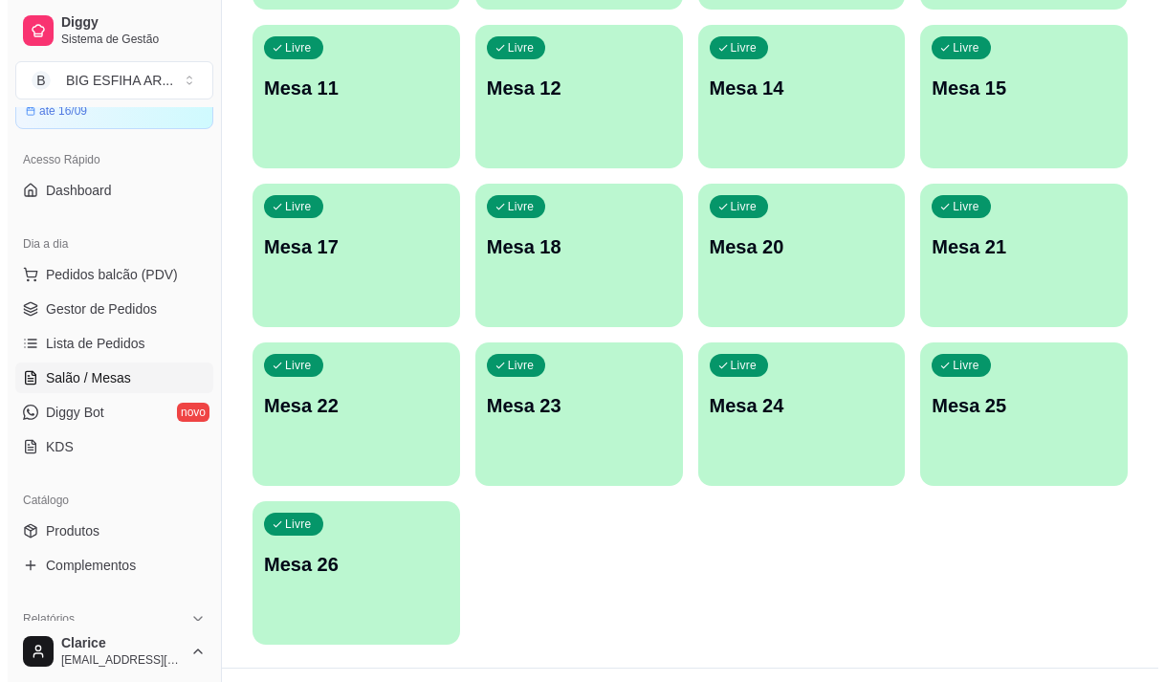
scroll to position [857, 0]
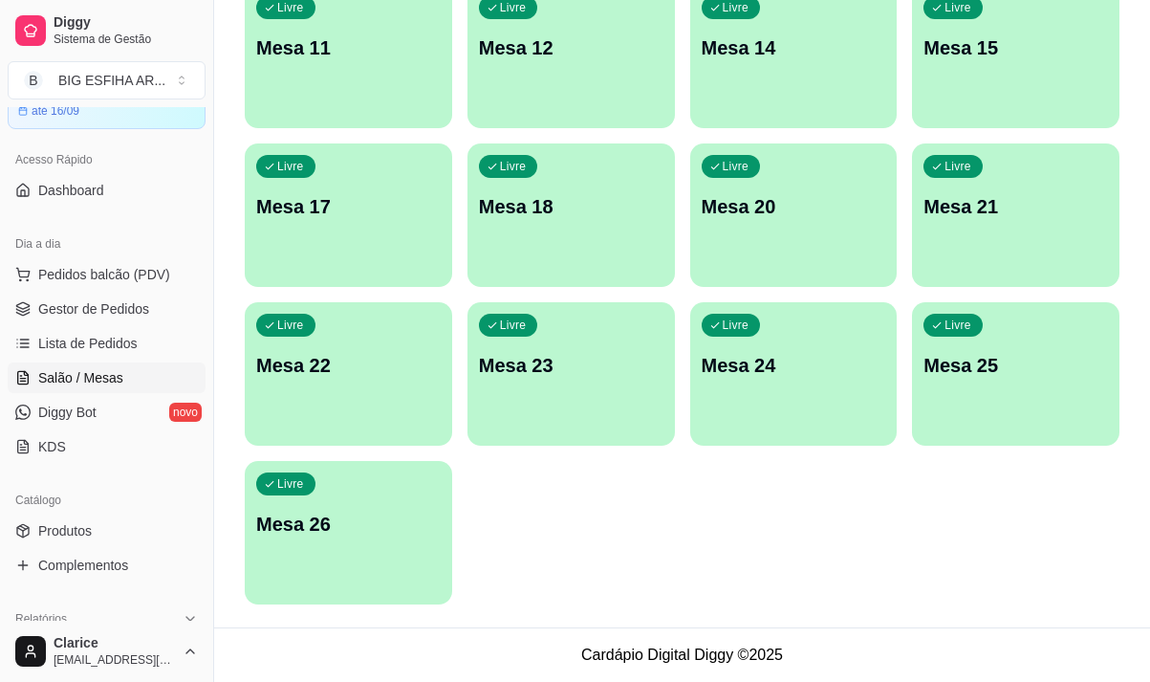
click at [360, 543] on div "Livre Mesa 26" at bounding box center [349, 521] width 208 height 120
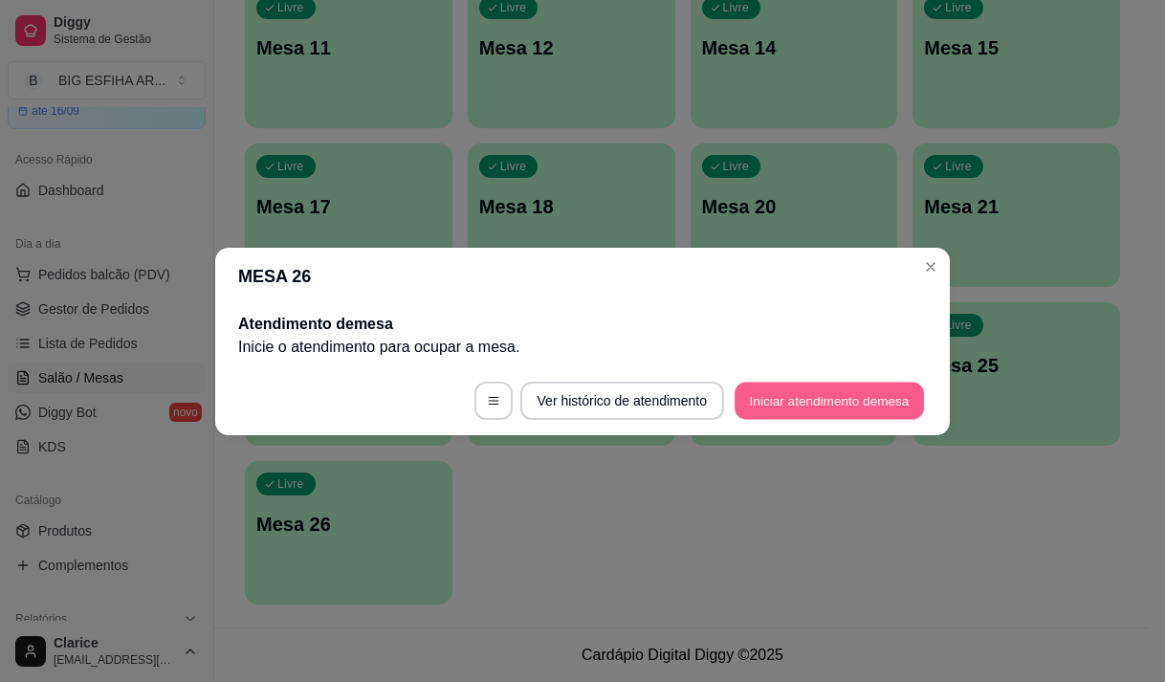
click at [892, 383] on button "Iniciar atendimento de mesa" at bounding box center [828, 400] width 189 height 37
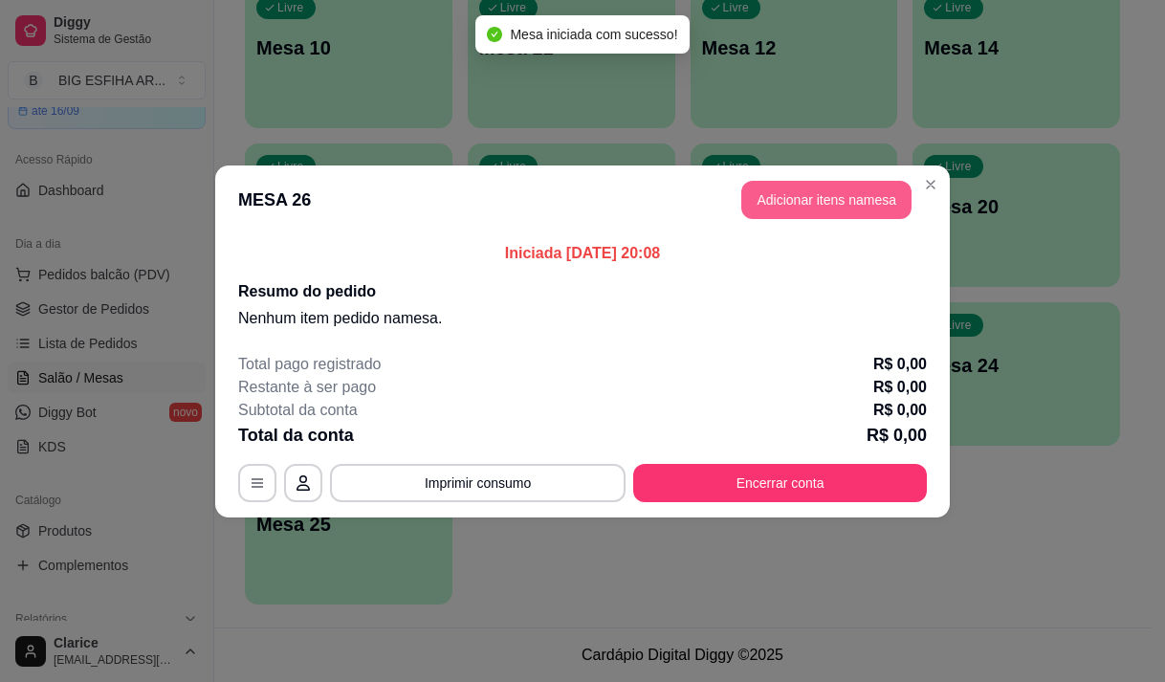
click at [865, 201] on button "Adicionar itens na mesa" at bounding box center [826, 200] width 170 height 38
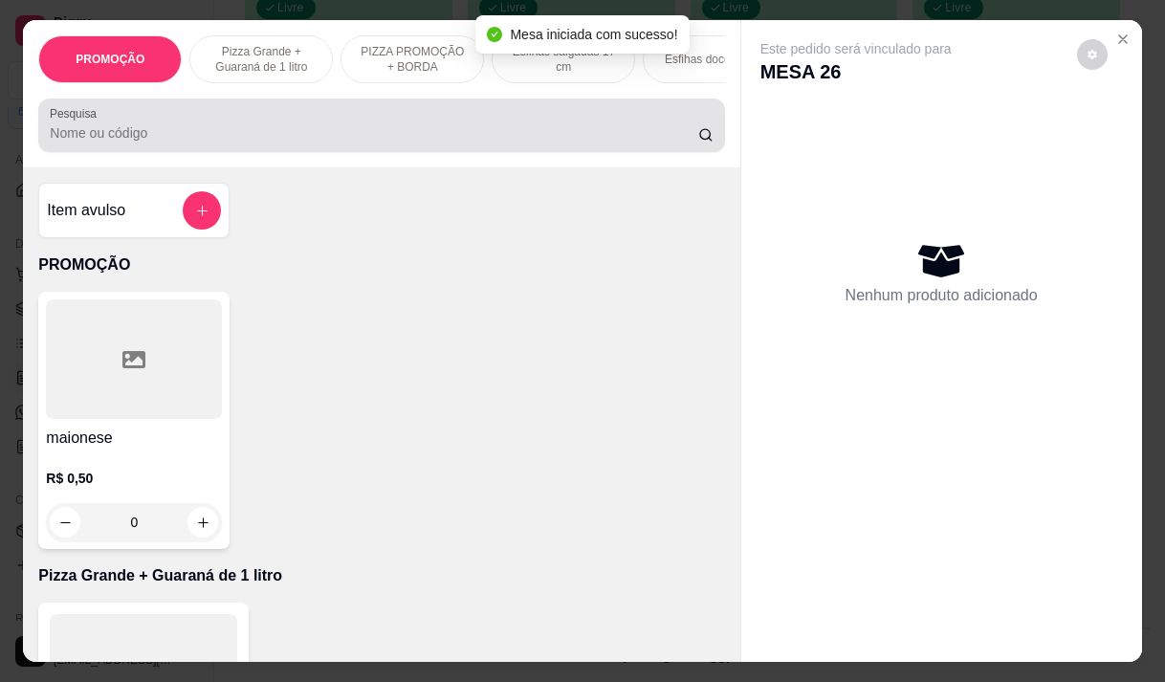
click at [584, 137] on input "Pesquisa" at bounding box center [374, 132] width 648 height 19
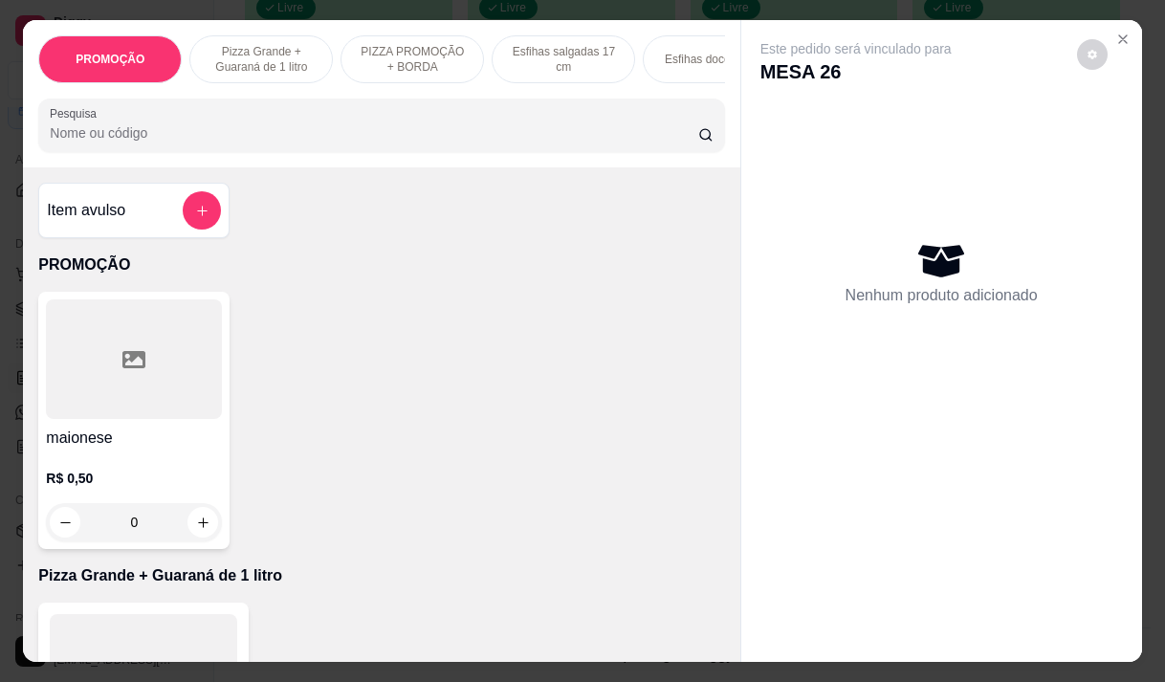
click at [280, 61] on p "Pizza Grande + Guaraná de 1 litro" at bounding box center [261, 59] width 111 height 31
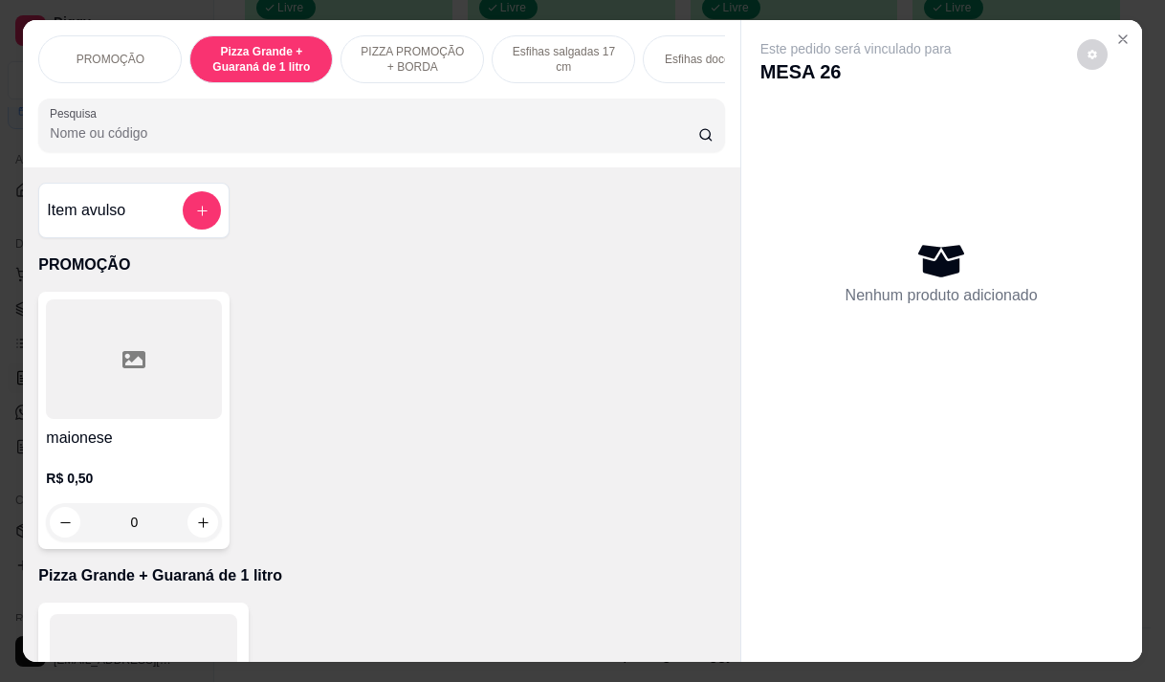
scroll to position [48, 0]
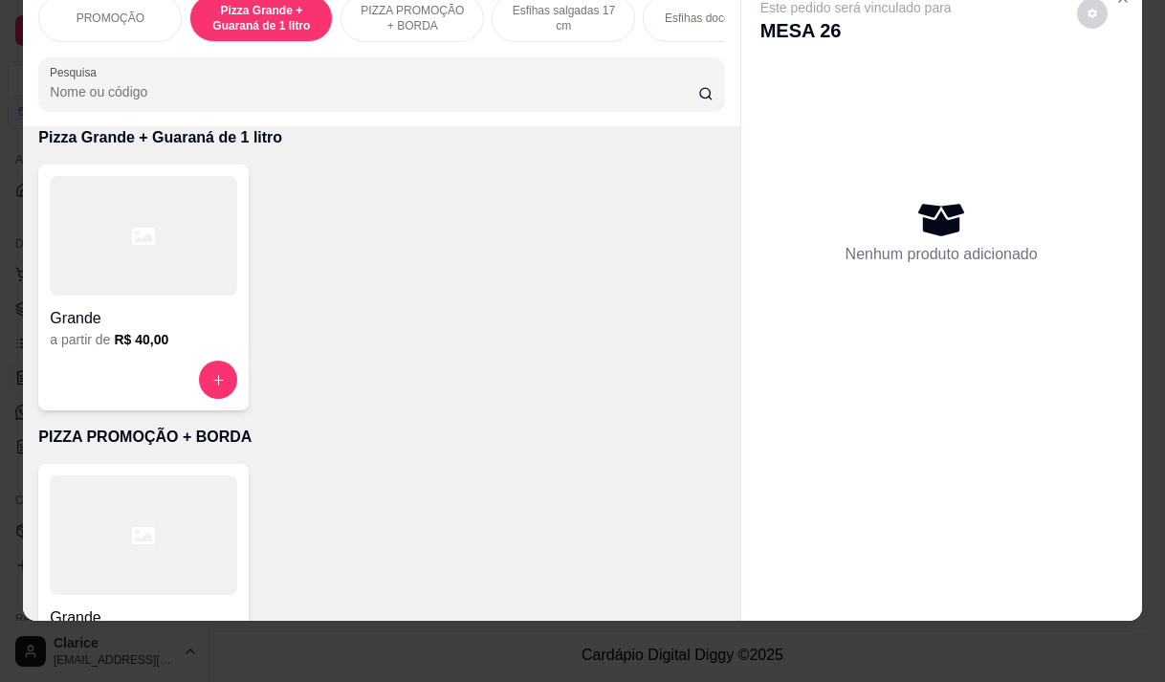
click at [149, 369] on div at bounding box center [143, 380] width 187 height 38
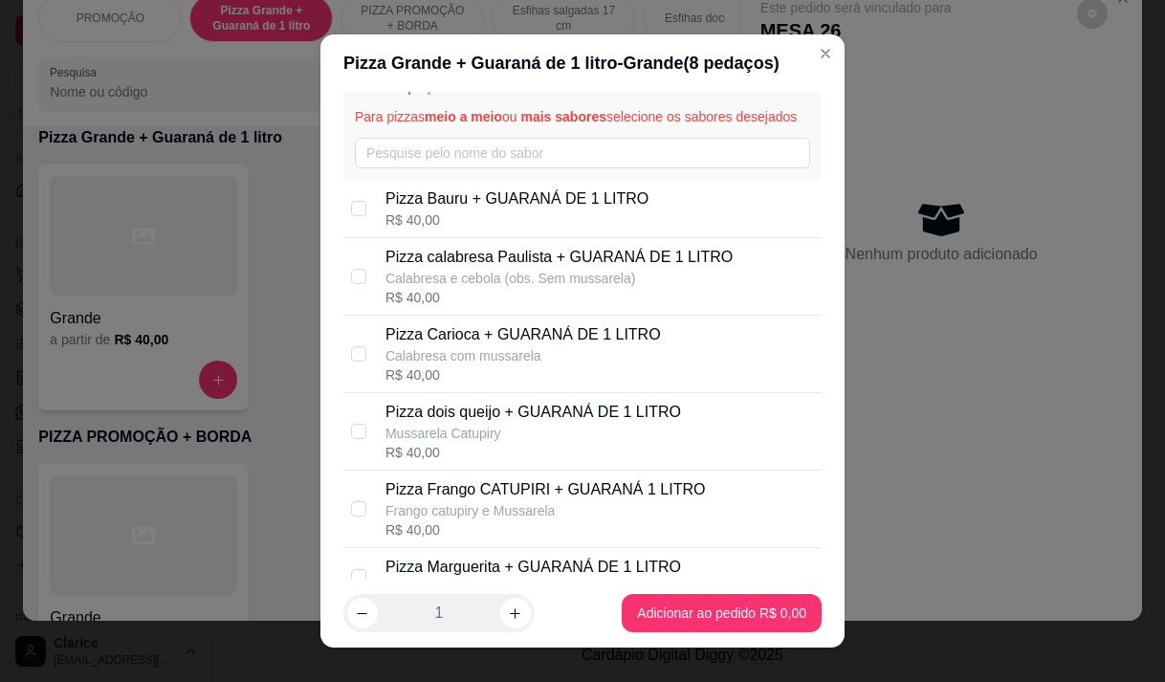
scroll to position [96, 0]
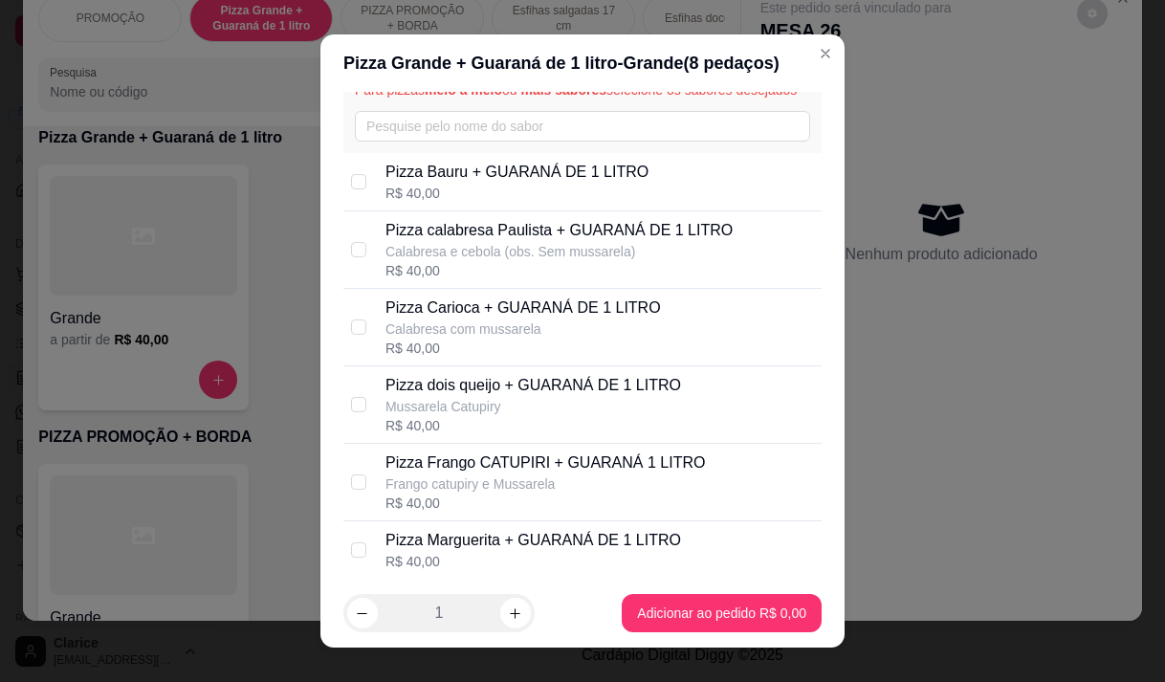
click at [531, 474] on p "Pizza Frango CATUPIRI + GUARANÁ 1 LITRO" at bounding box center [544, 462] width 319 height 23
checkbox input "true"
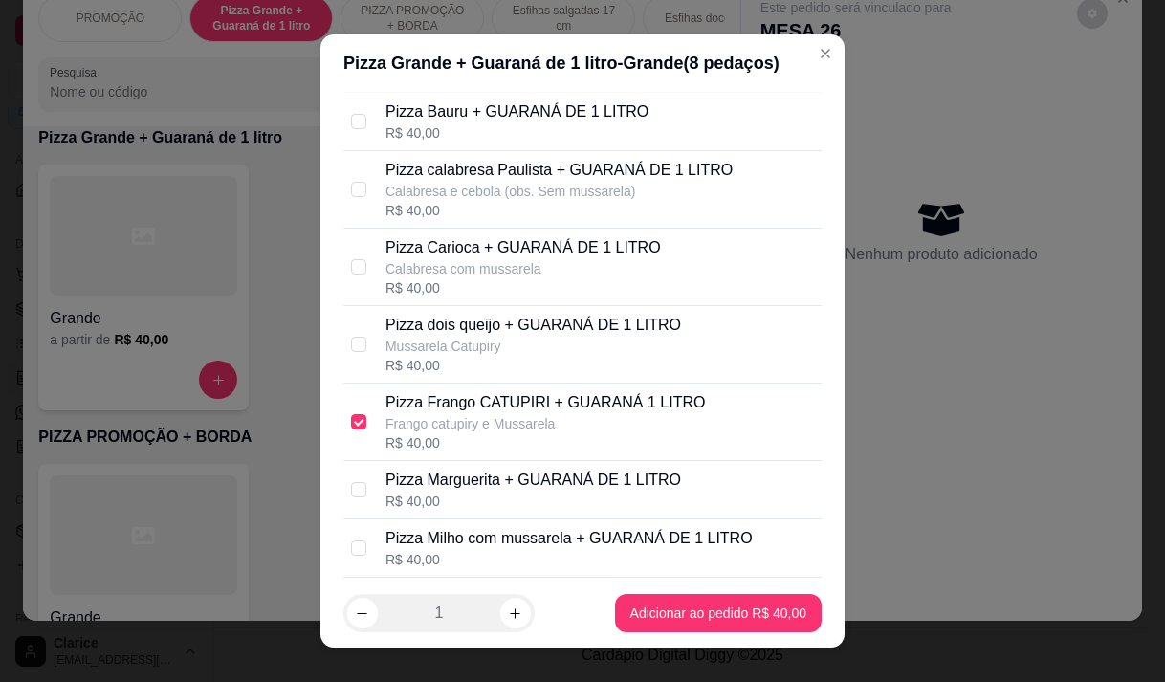
scroll to position [191, 0]
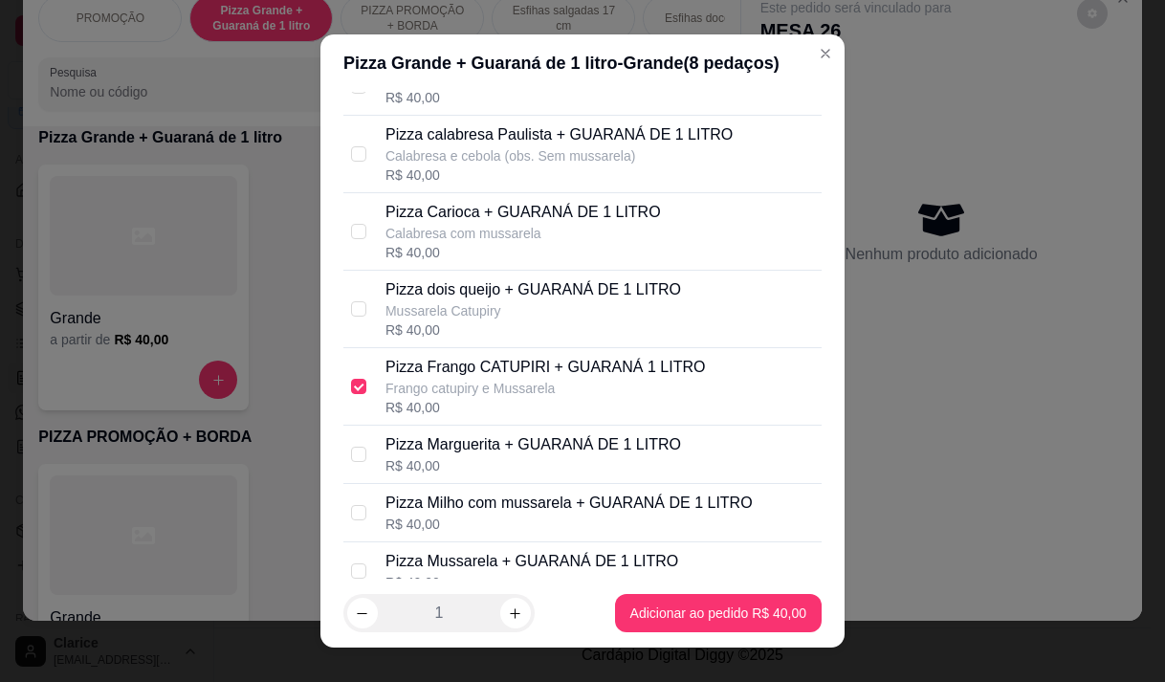
click at [542, 224] on p "Pizza Carioca + GUARANÁ DE 1 LITRO" at bounding box center [522, 212] width 275 height 23
checkbox input "true"
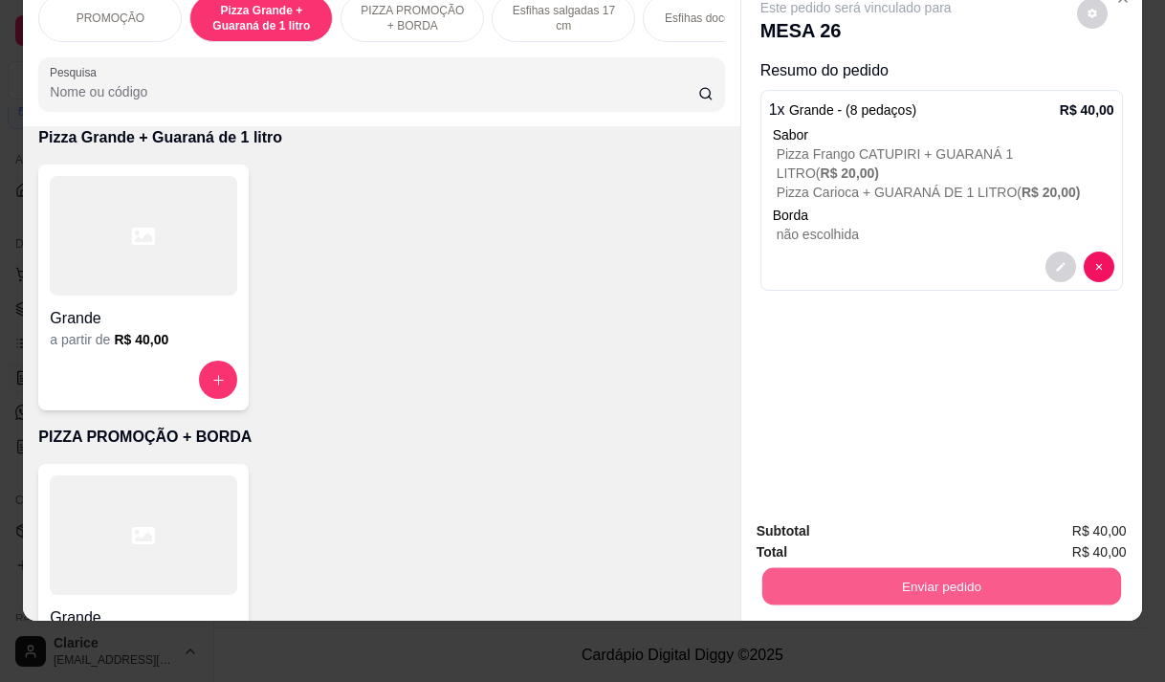
click at [922, 572] on button "Enviar pedido" at bounding box center [940, 585] width 359 height 37
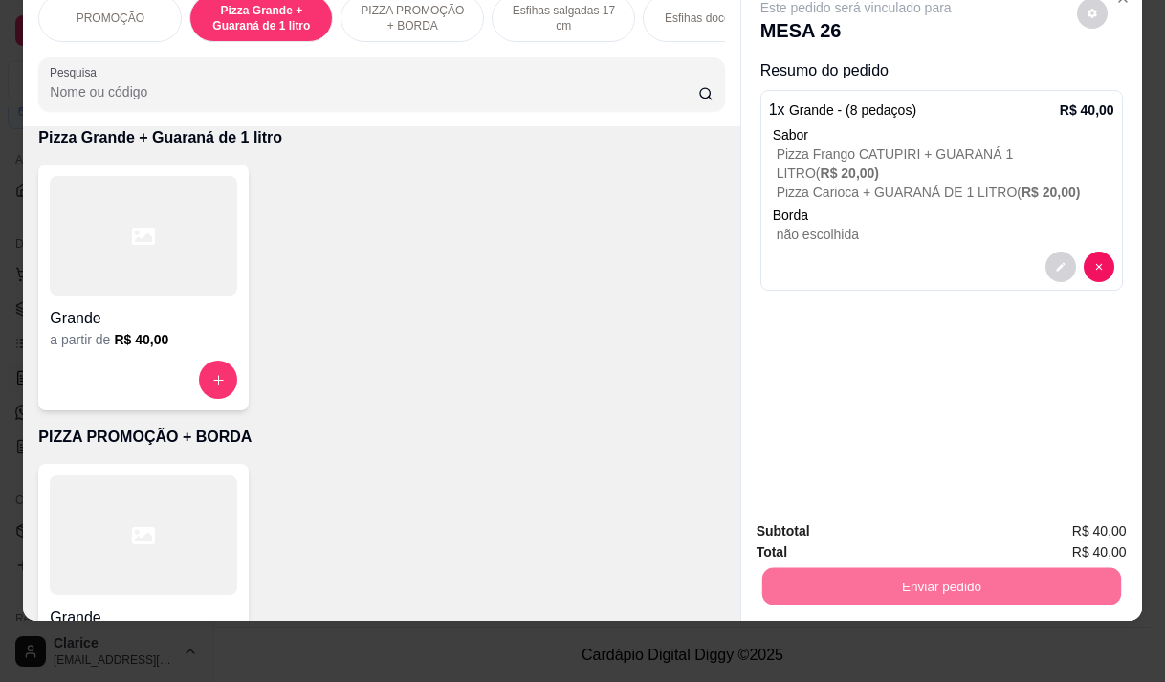
click at [904, 523] on button "Não registrar e enviar pedido" at bounding box center [877, 524] width 193 height 35
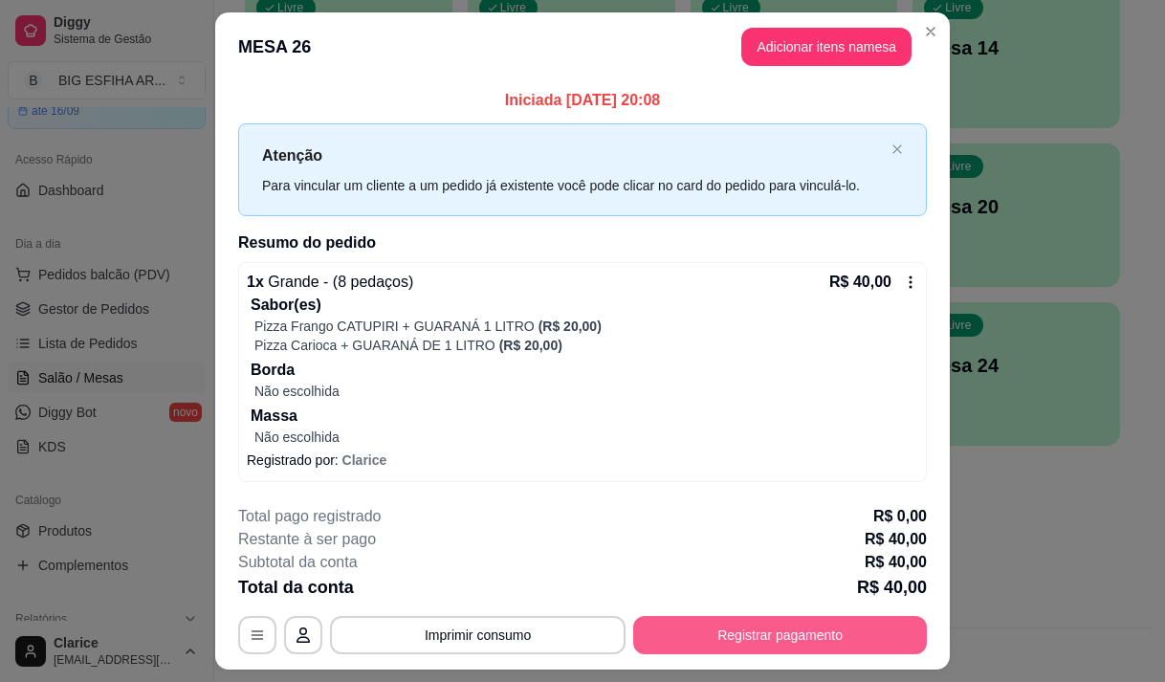
click at [680, 636] on button "Registrar pagamento" at bounding box center [780, 635] width 294 height 38
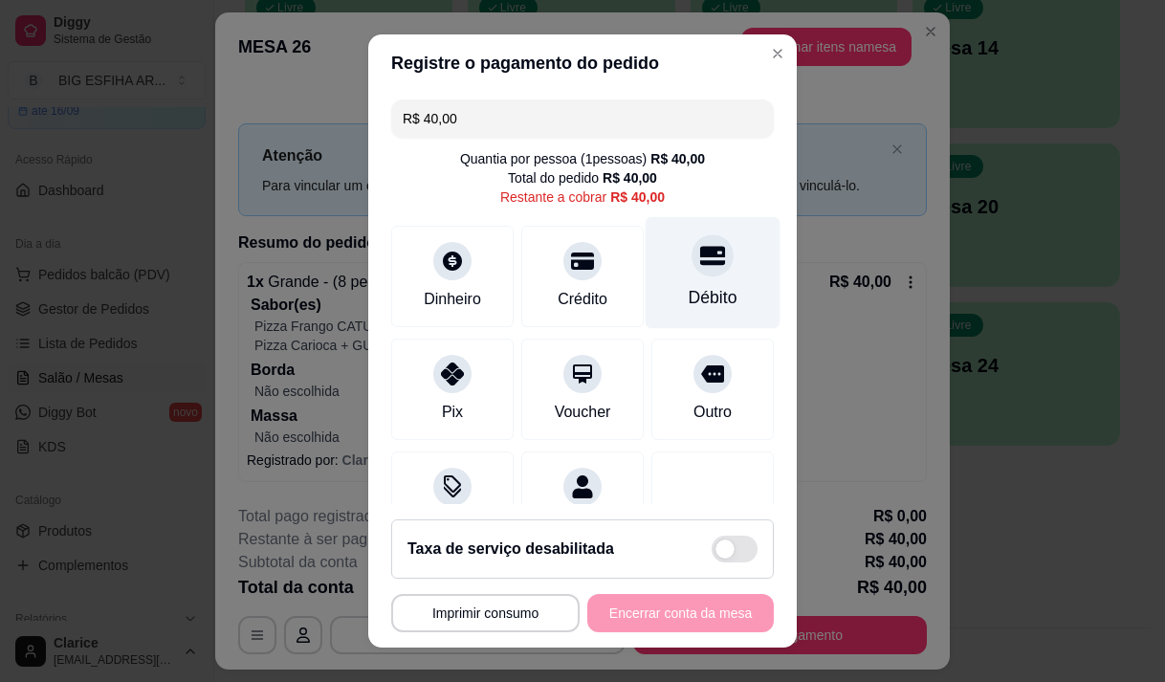
click at [689, 295] on div "Débito" at bounding box center [713, 297] width 49 height 25
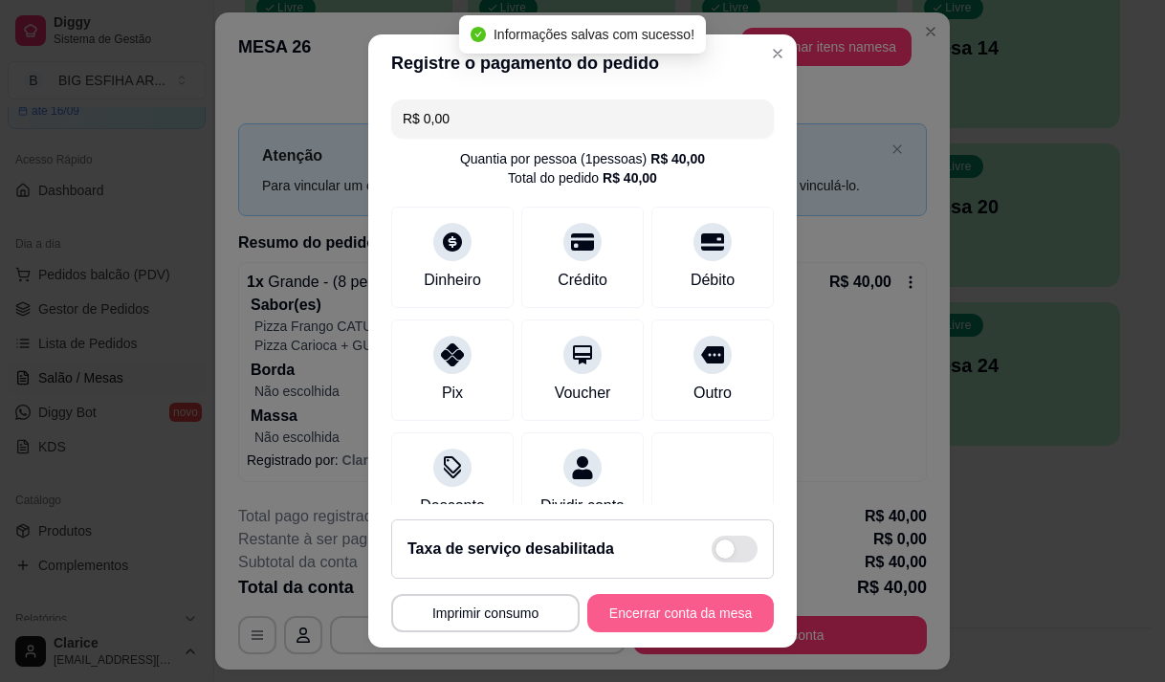
type input "R$ 0,00"
click at [684, 614] on button "Encerrar conta da mesa" at bounding box center [680, 613] width 181 height 37
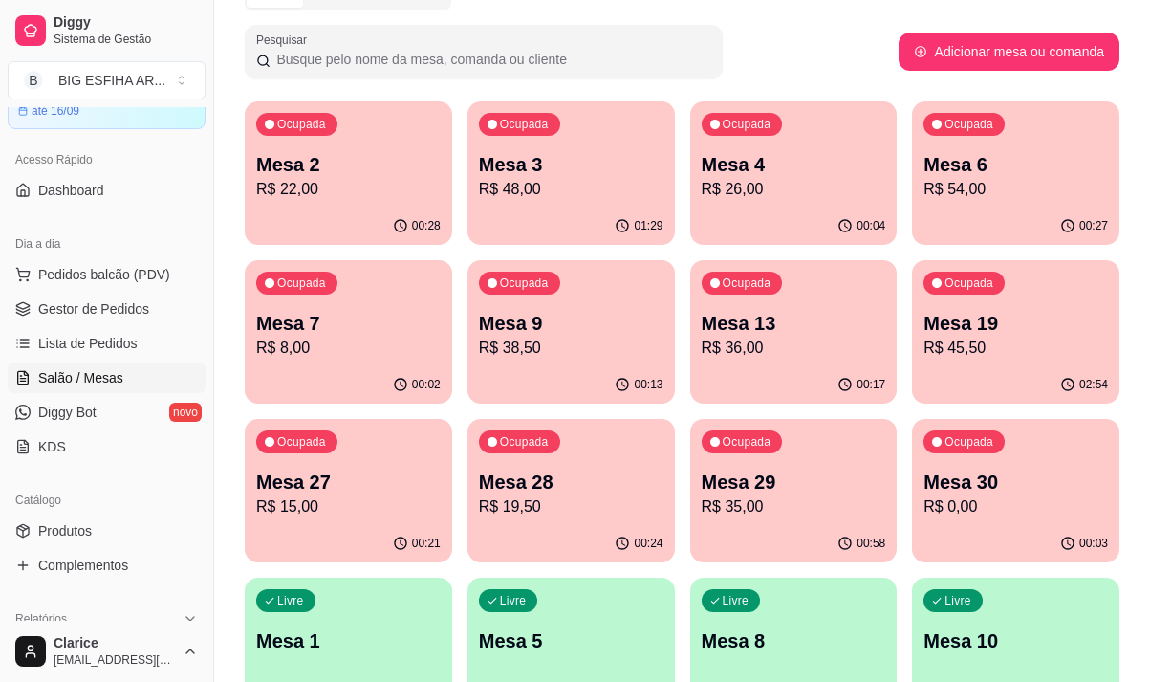
scroll to position [92, 0]
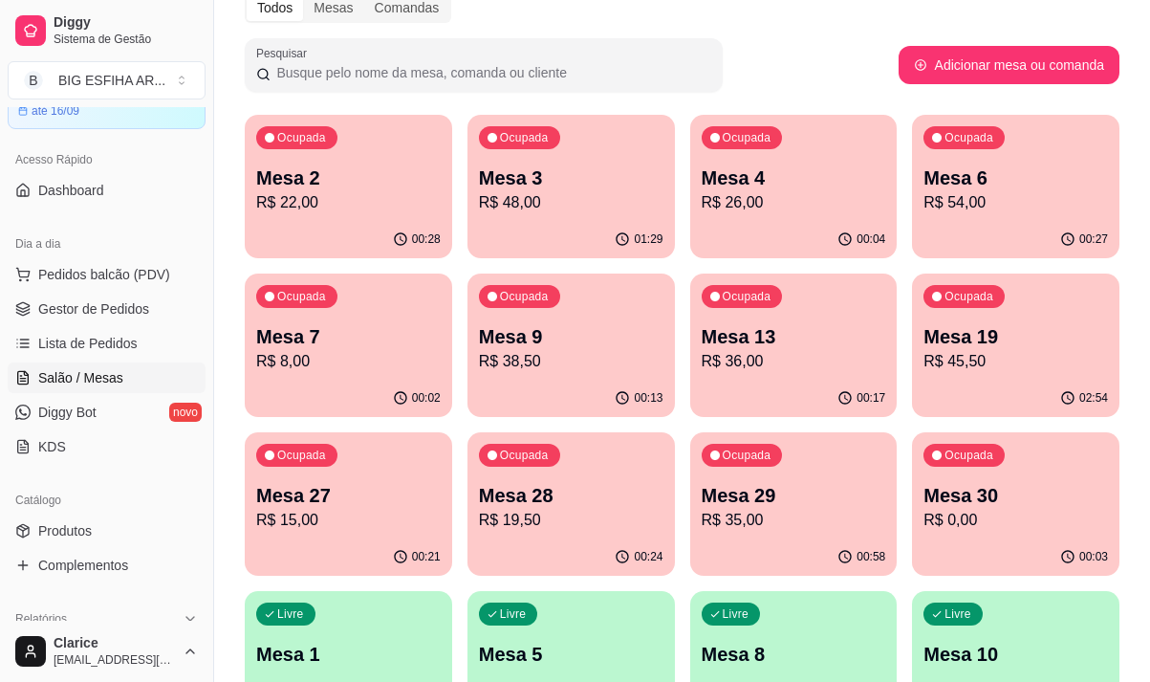
click at [339, 372] on p "R$ 8,00" at bounding box center [348, 361] width 185 height 23
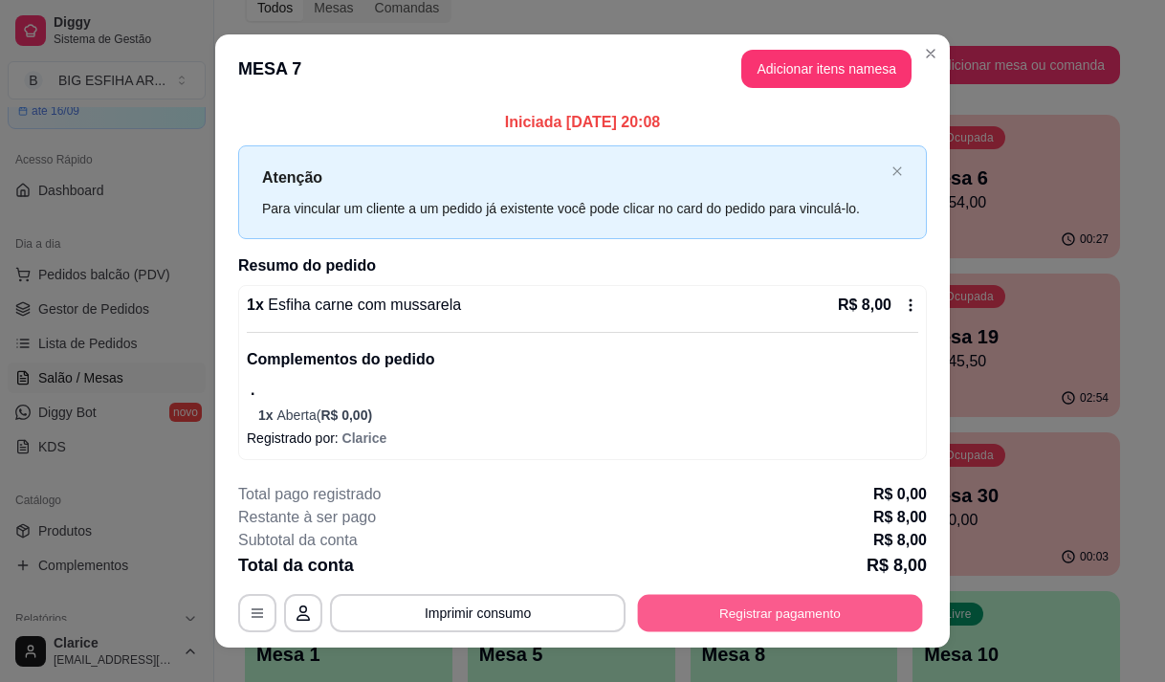
click at [756, 612] on button "Registrar pagamento" at bounding box center [780, 612] width 285 height 37
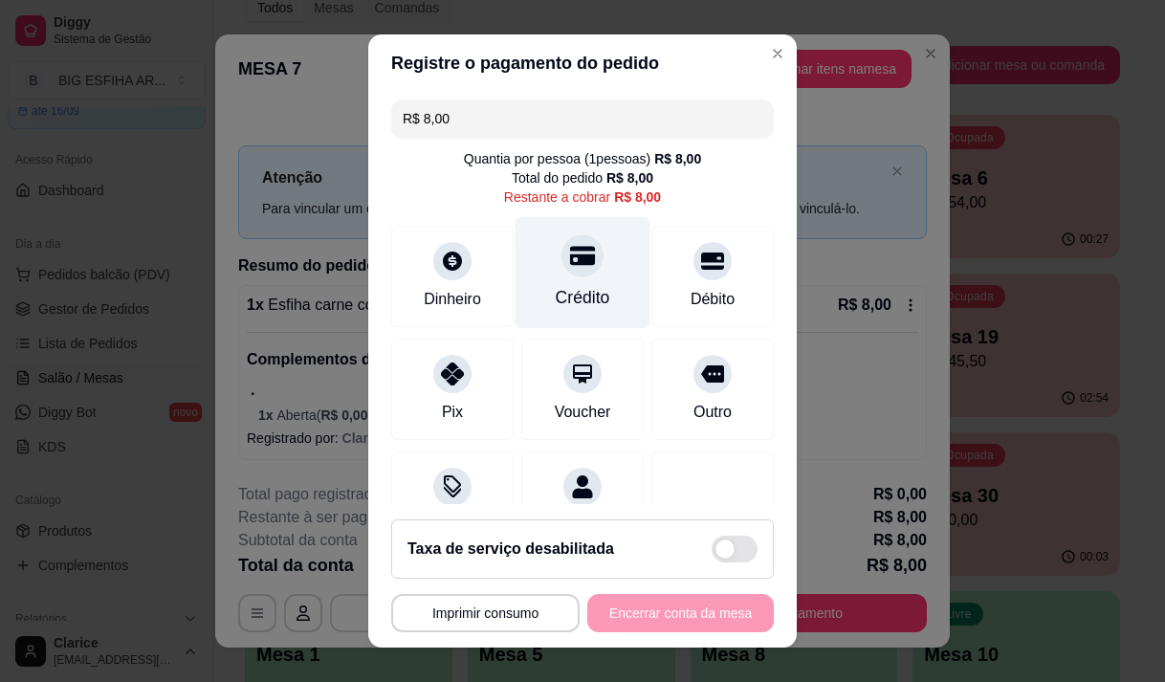
click at [547, 279] on div "Crédito" at bounding box center [582, 272] width 135 height 112
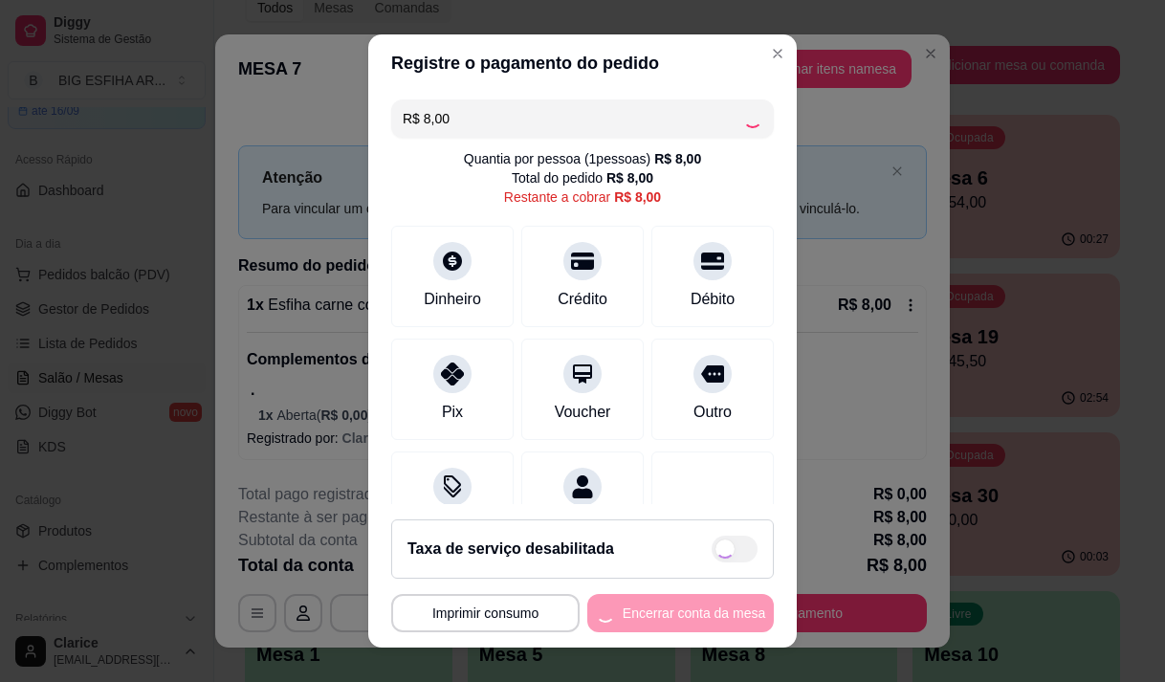
type input "R$ 0,00"
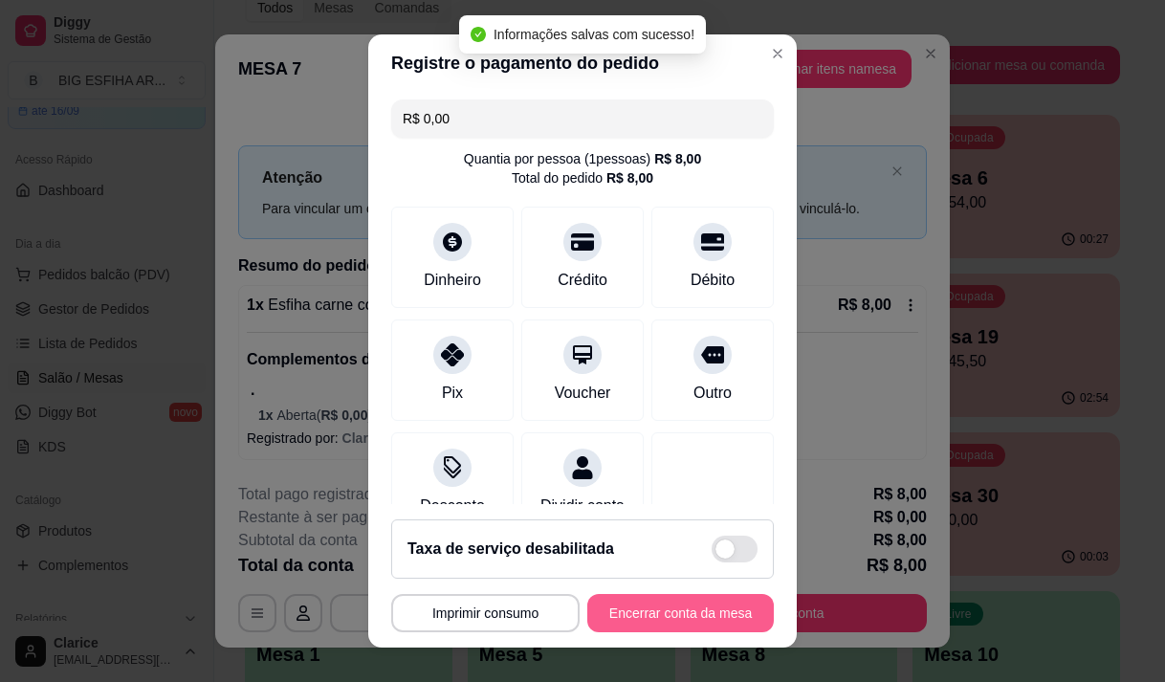
click at [697, 612] on button "Encerrar conta da mesa" at bounding box center [680, 613] width 186 height 38
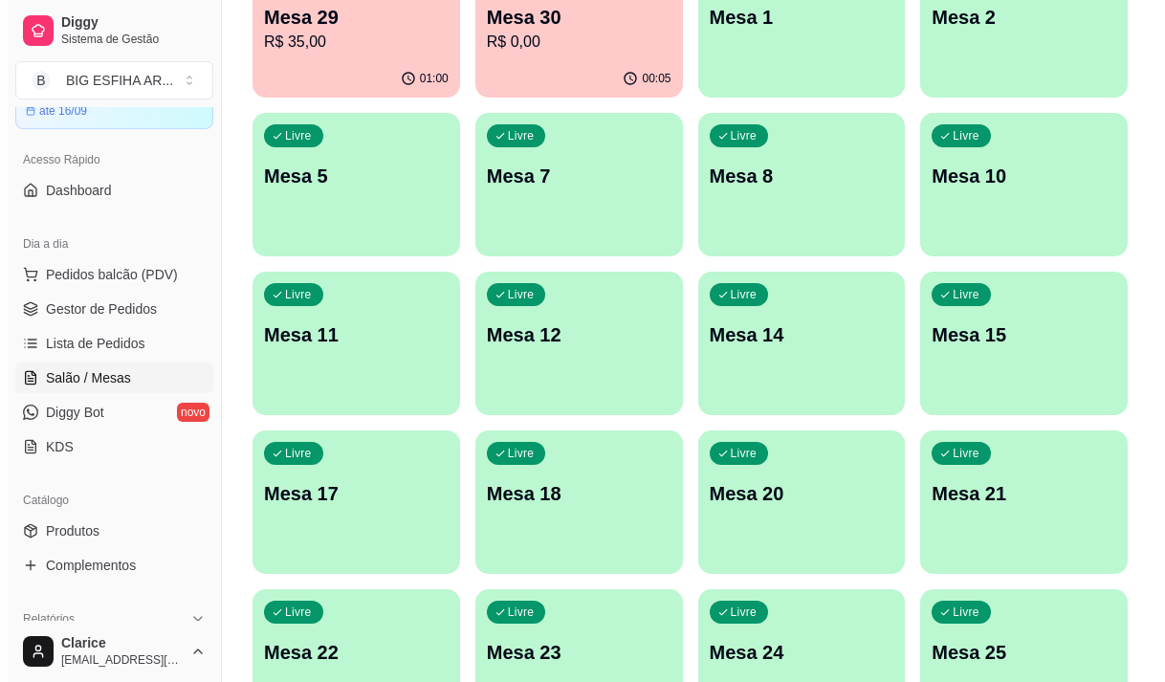
scroll to position [857, 0]
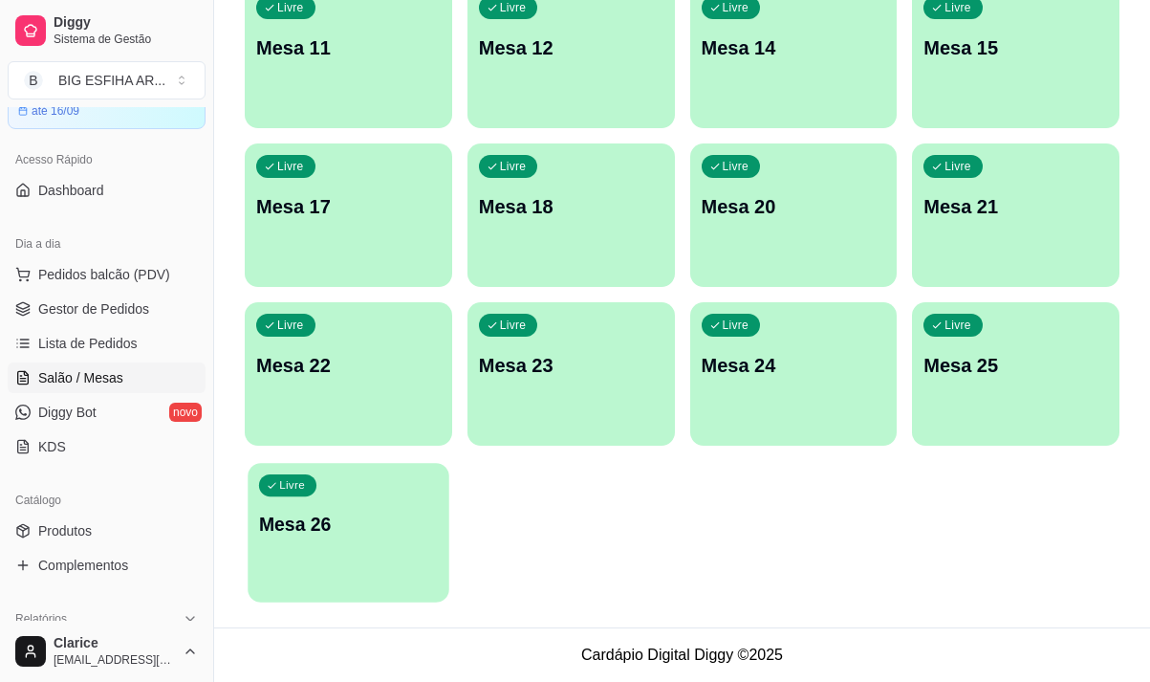
click at [333, 537] on div "Livre Mesa 26" at bounding box center [348, 521] width 201 height 117
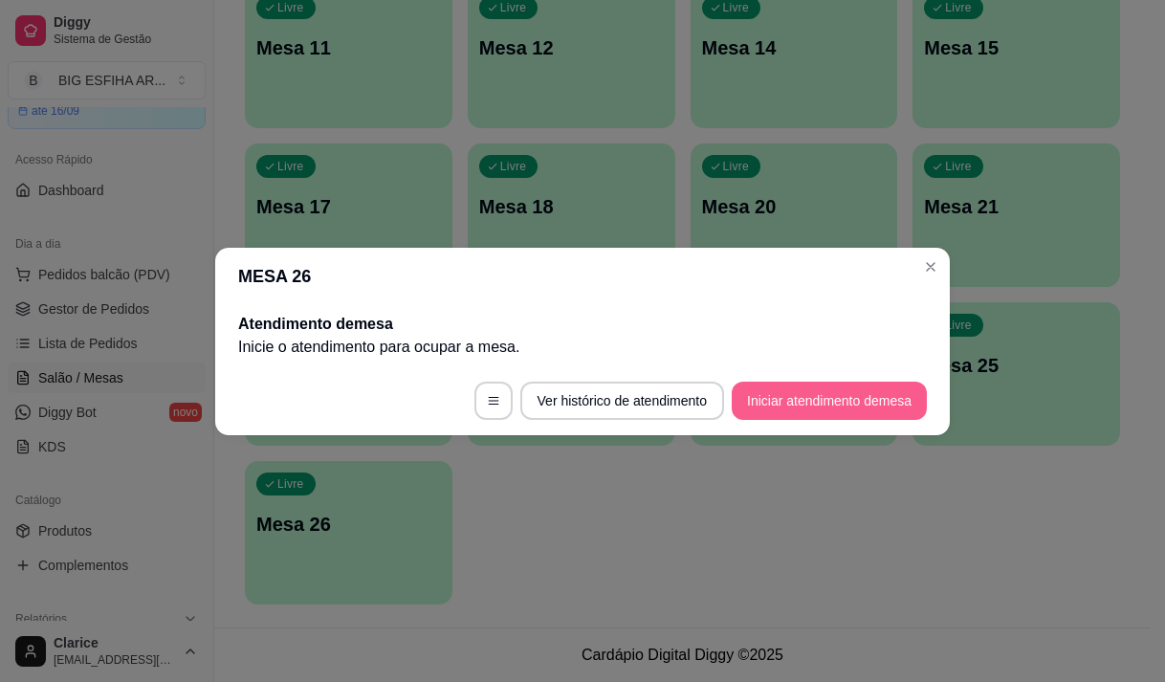
click at [900, 397] on button "Iniciar atendimento de mesa" at bounding box center [829, 401] width 195 height 38
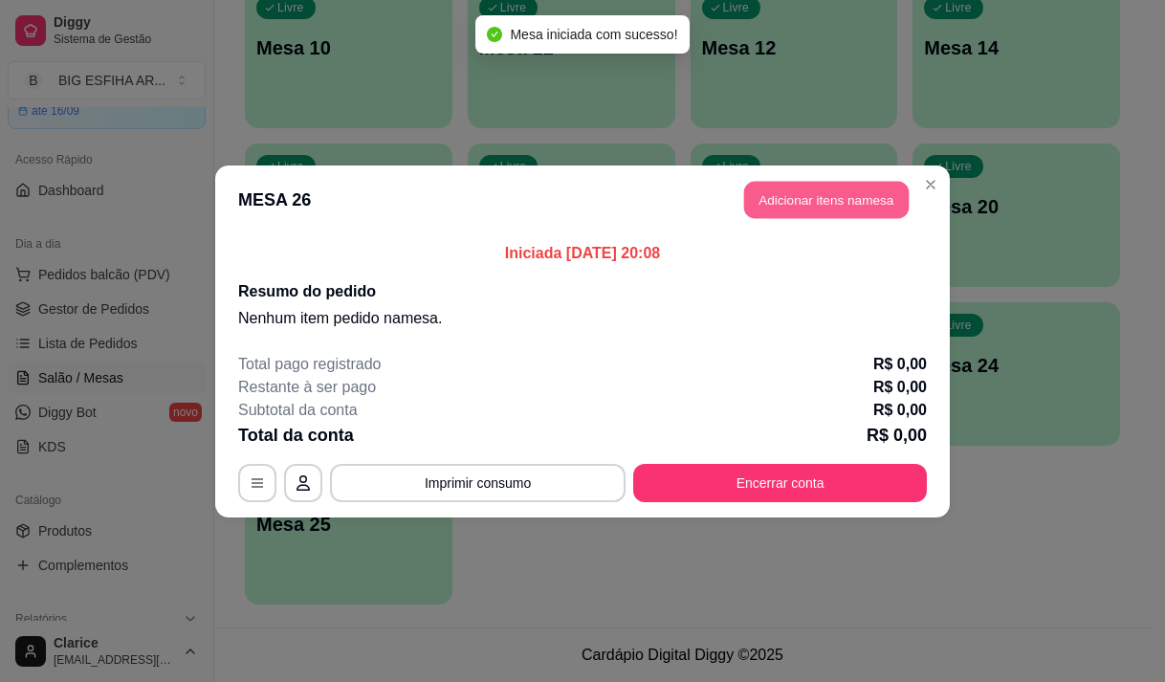
click at [766, 204] on button "Adicionar itens na mesa" at bounding box center [826, 199] width 164 height 37
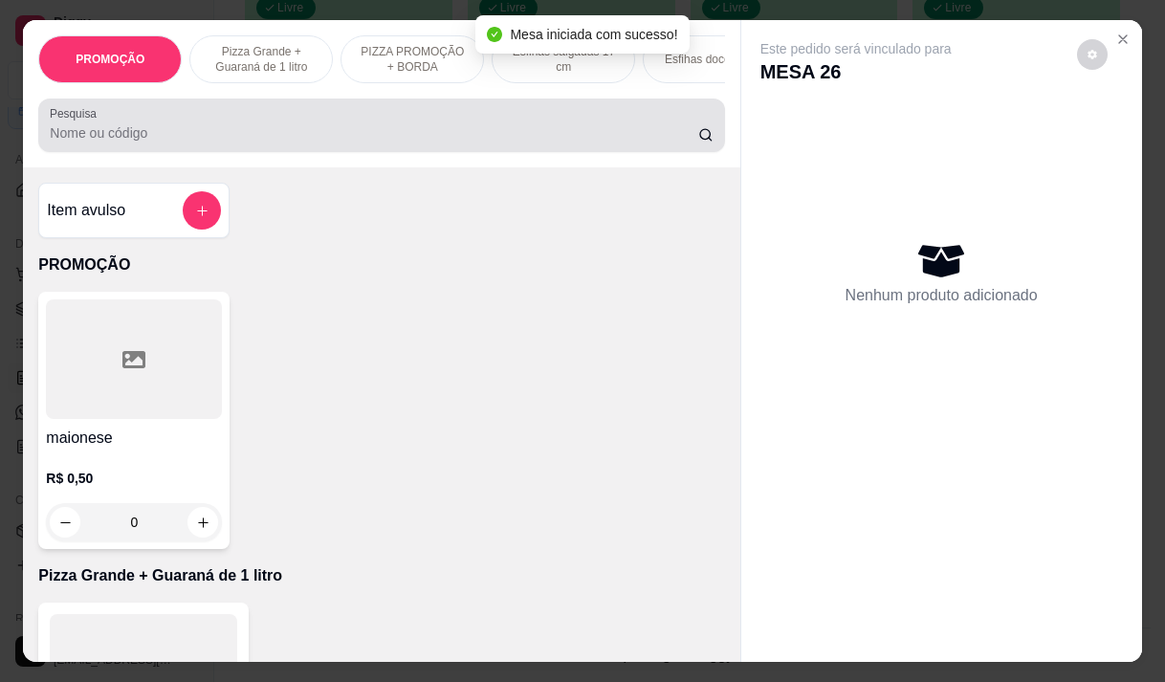
click at [548, 134] on input "Pesquisa" at bounding box center [374, 132] width 648 height 19
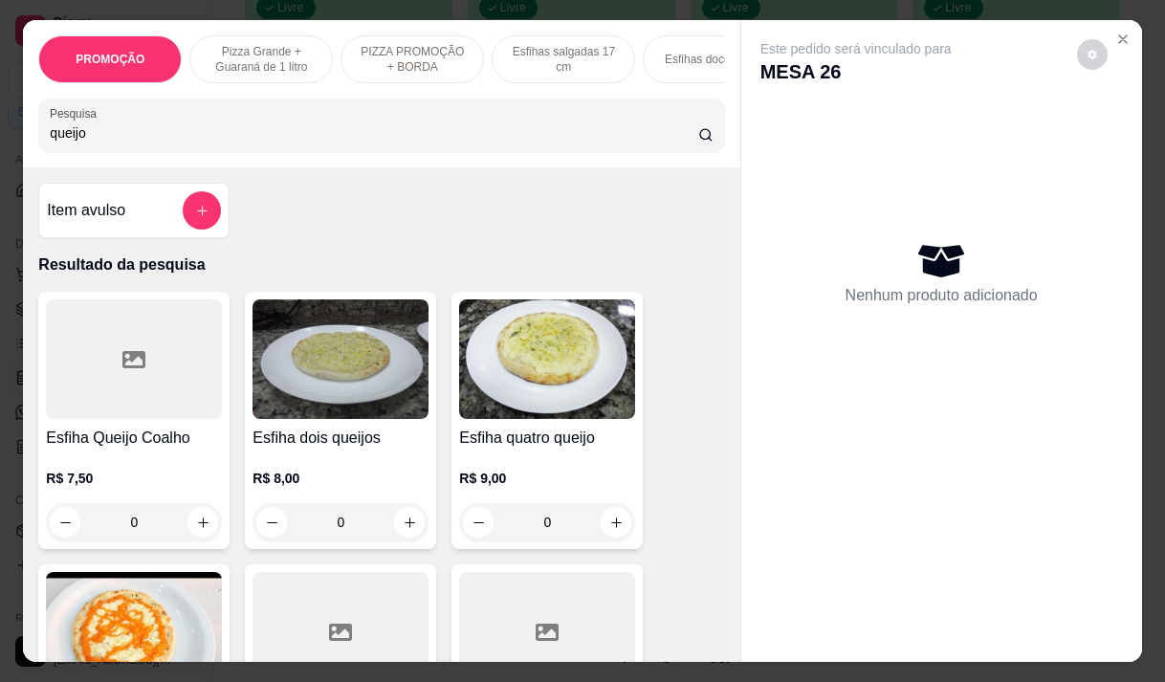
click at [385, 131] on input "queijo" at bounding box center [374, 132] width 648 height 19
type input "queijo"
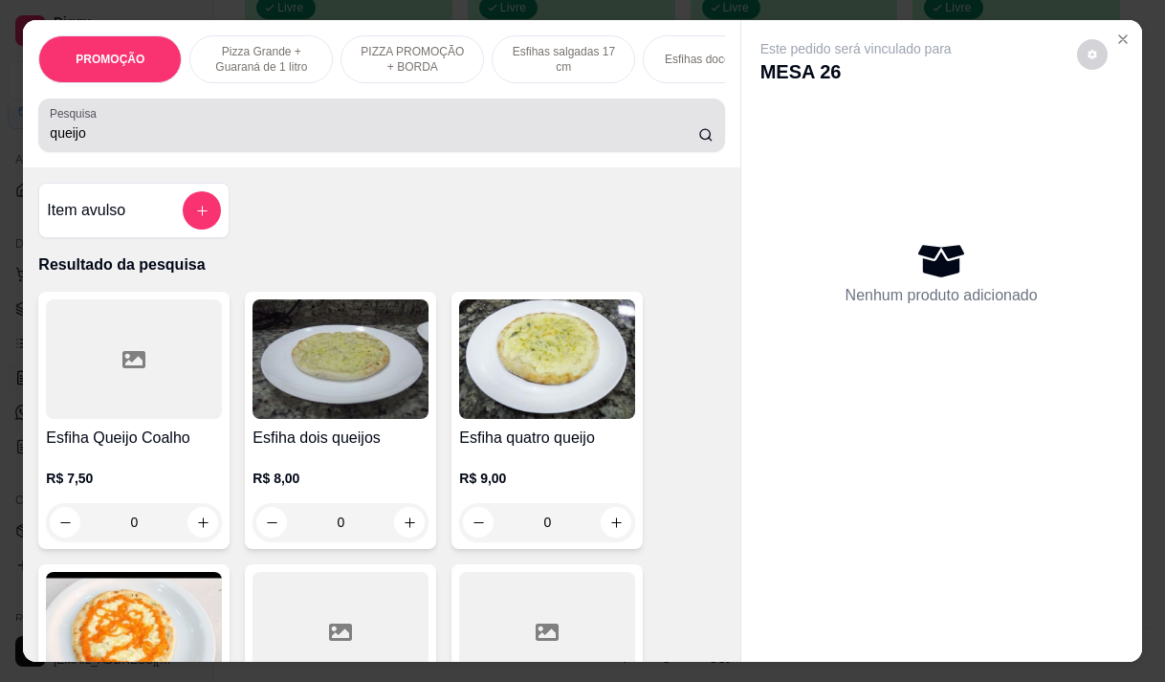
click at [39, 140] on div "Pesquisa queijo" at bounding box center [381, 126] width 686 height 54
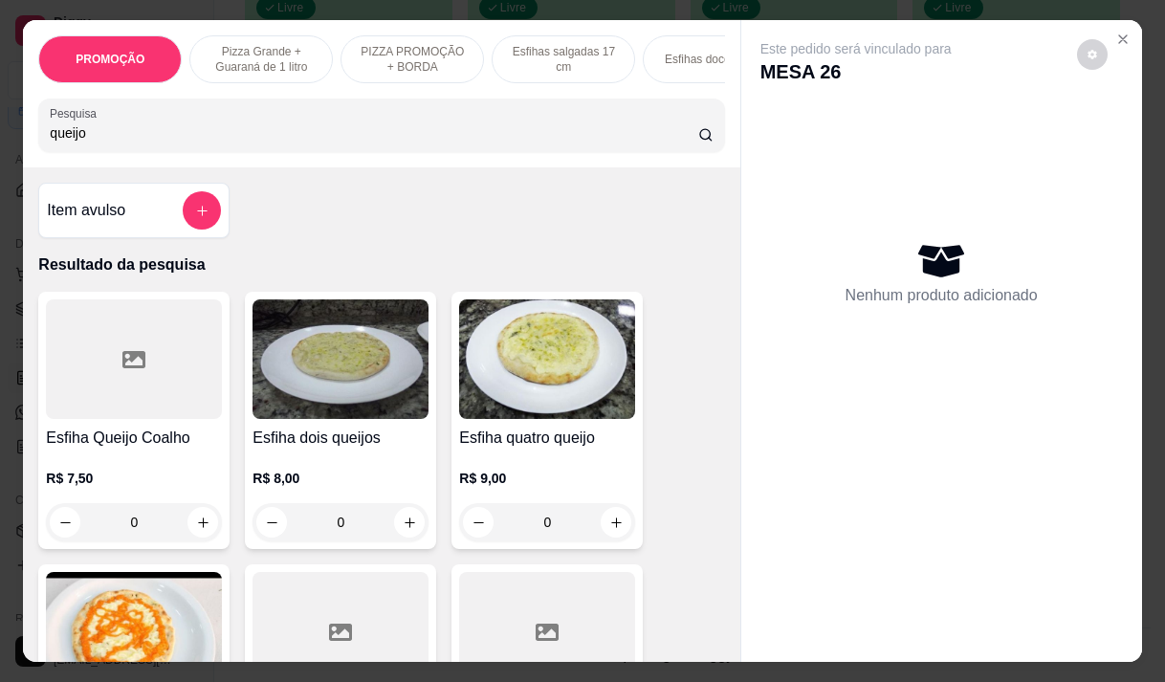
click at [53, 139] on input "queijo" at bounding box center [374, 132] width 648 height 19
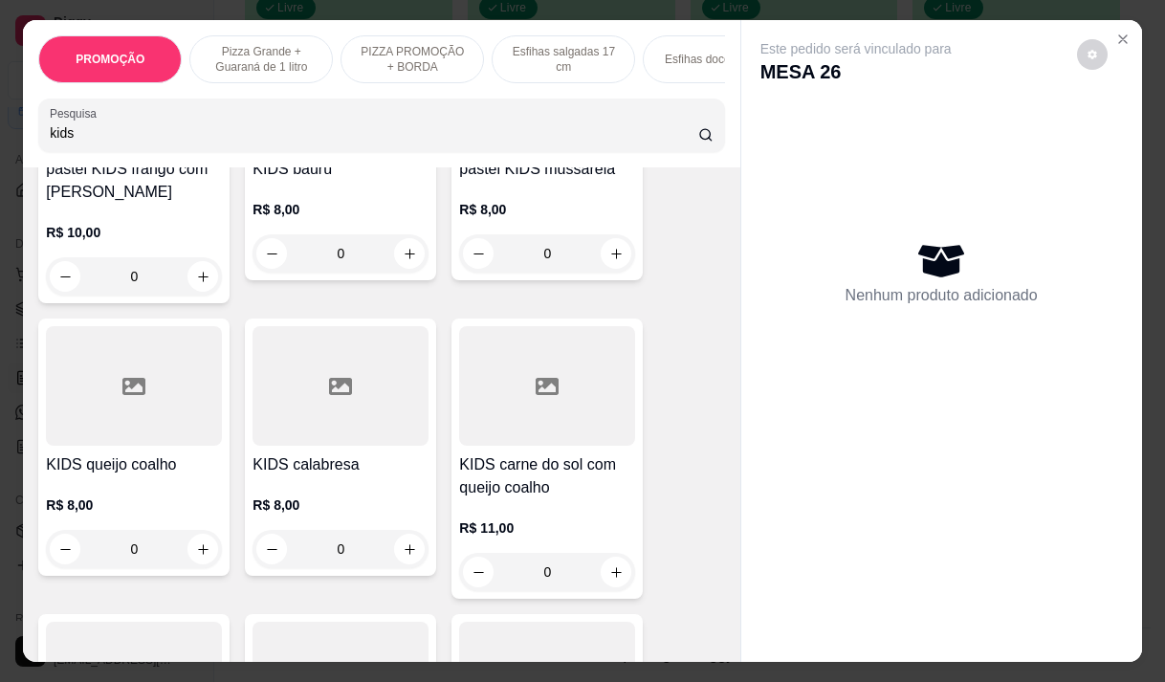
scroll to position [574, 0]
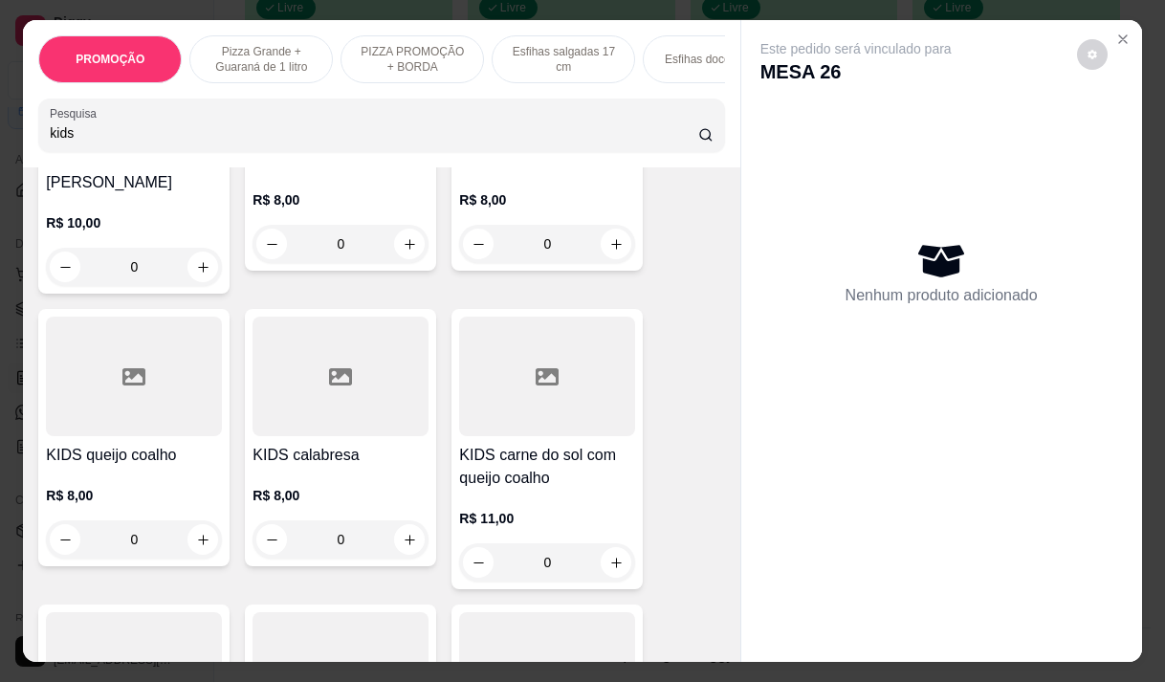
type input "kids"
click at [151, 493] on p "R$ 8,00" at bounding box center [134, 495] width 176 height 19
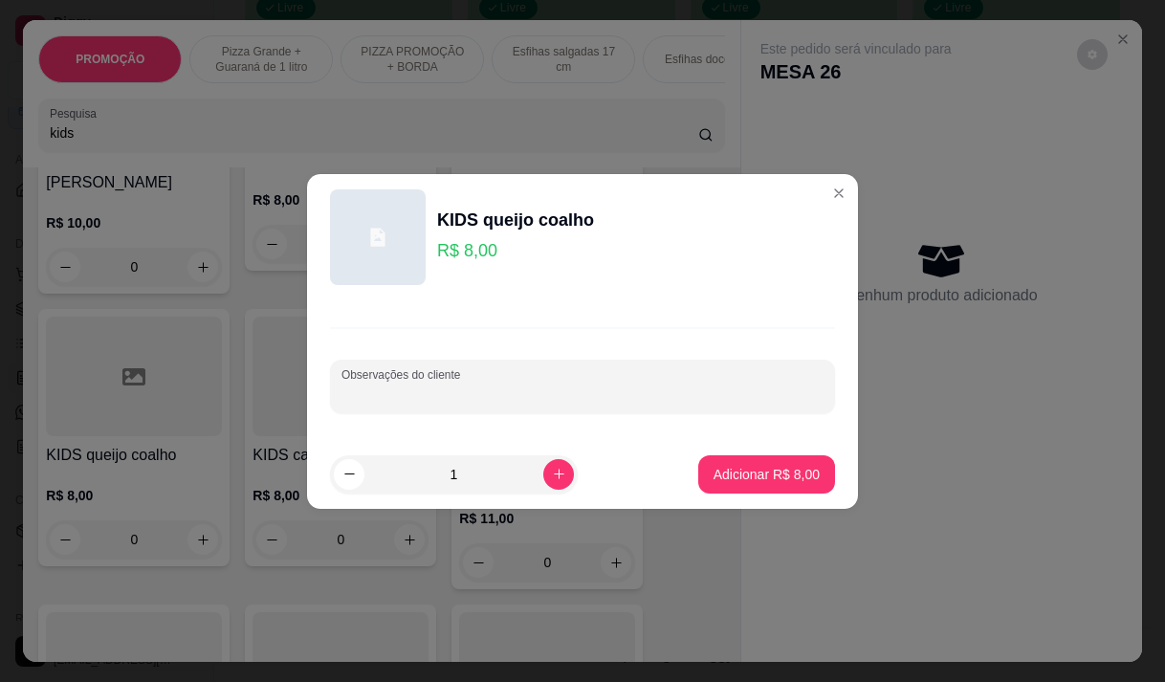
click at [507, 385] on input "Observações do cliente" at bounding box center [582, 393] width 482 height 19
type input "milho"
click at [785, 472] on p "Adicionar R$ 8,00" at bounding box center [766, 474] width 106 height 19
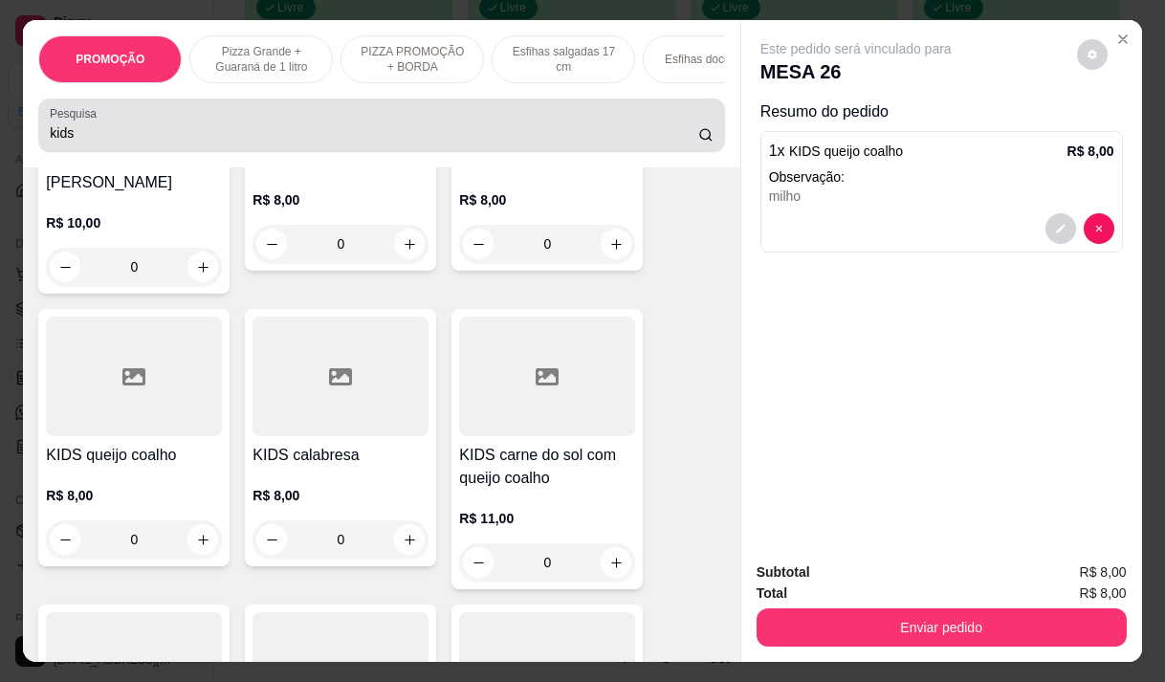
click at [175, 120] on div "kids" at bounding box center [381, 125] width 663 height 38
click at [175, 121] on div "kids" at bounding box center [381, 125] width 663 height 38
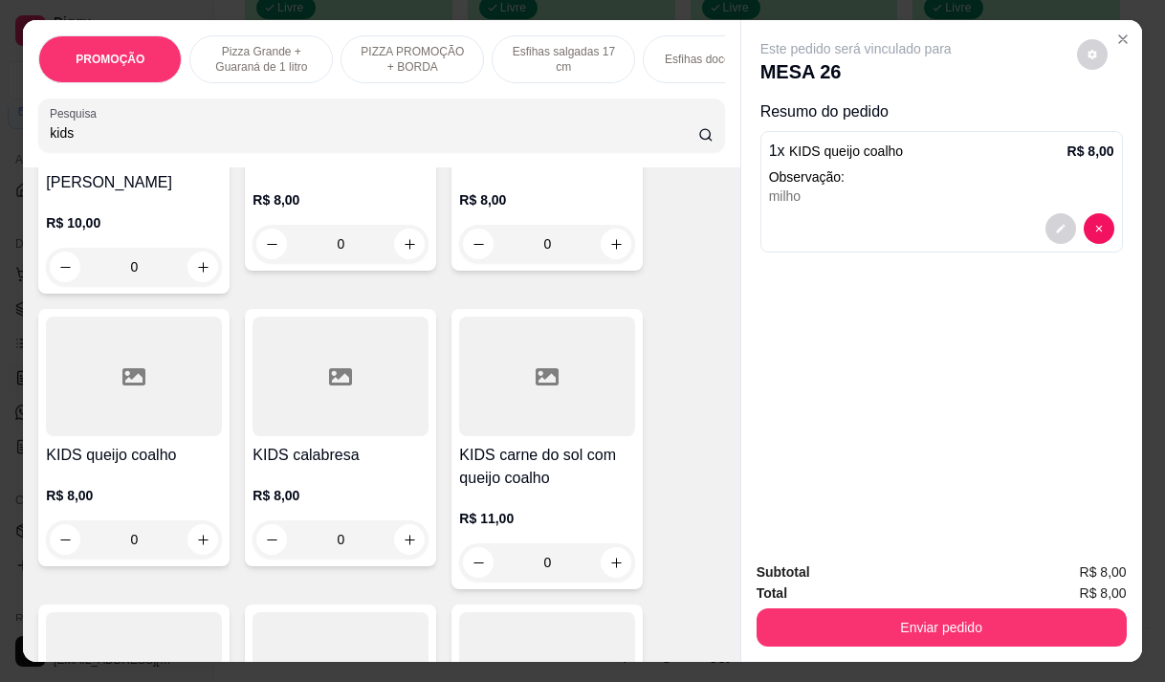
click at [175, 121] on div "kids" at bounding box center [381, 125] width 663 height 38
type input "k"
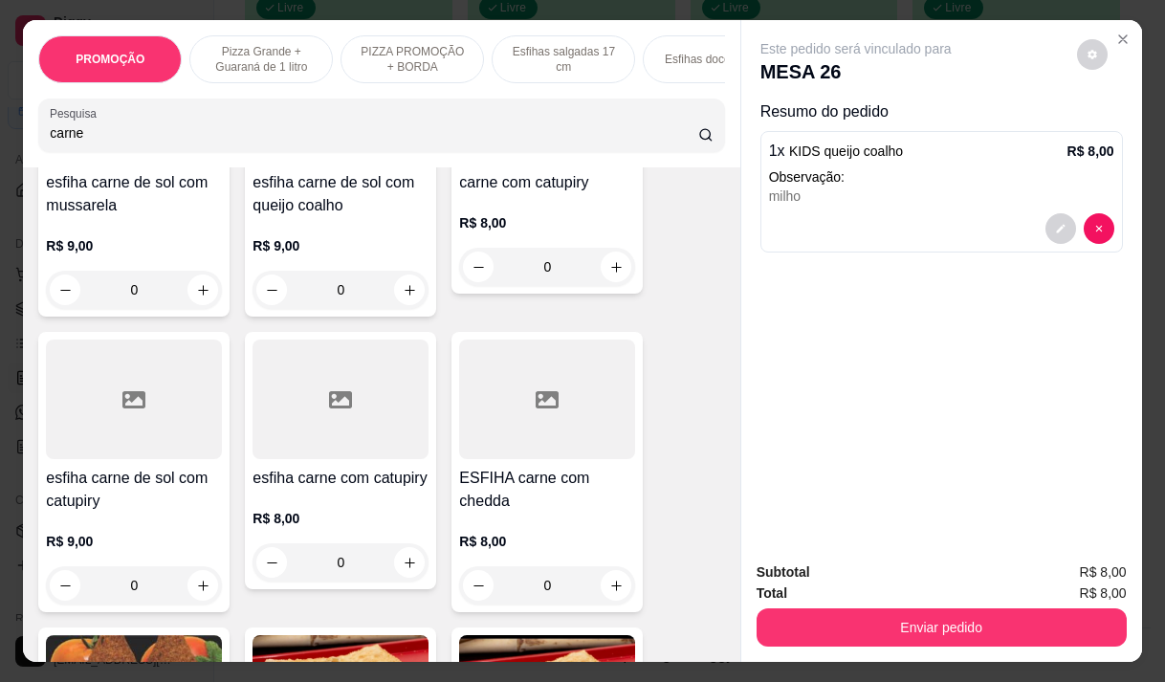
scroll to position [2953, 0]
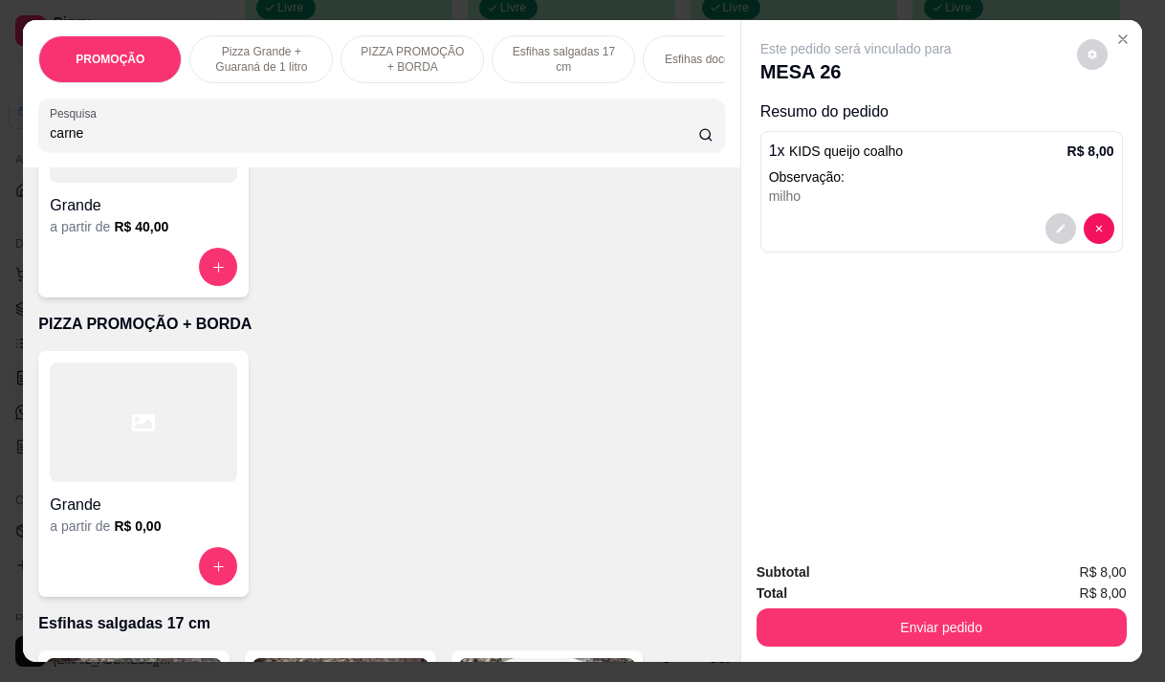
click at [50, 142] on input "carne" at bounding box center [374, 132] width 648 height 19
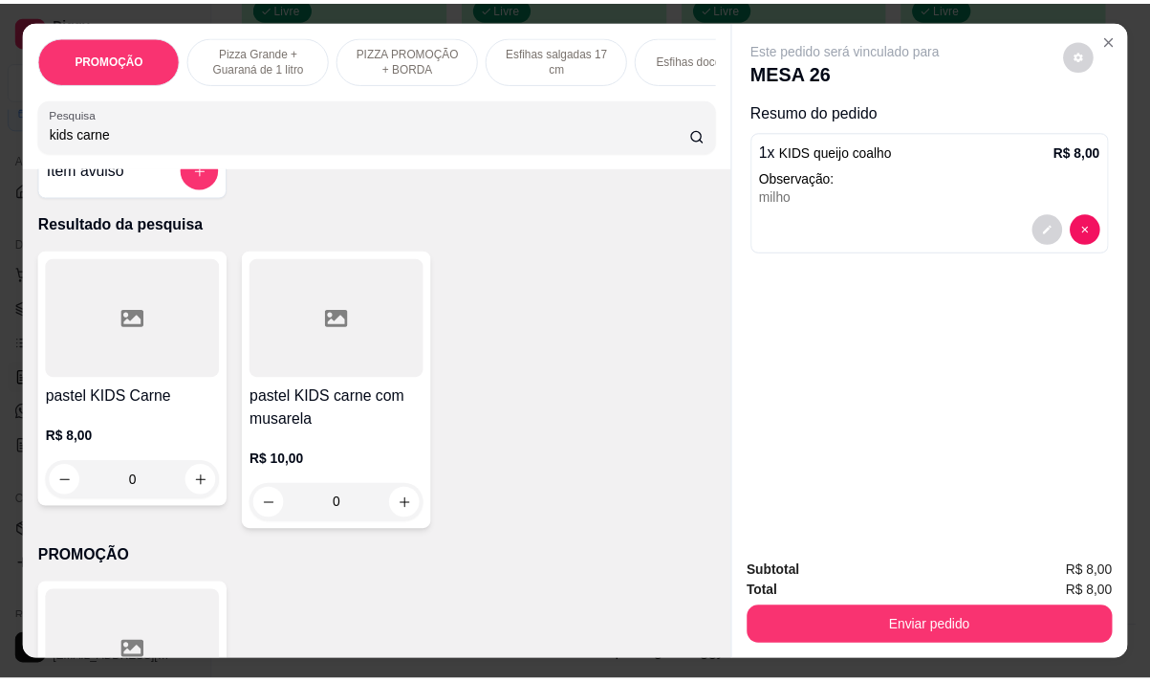
scroll to position [24, 0]
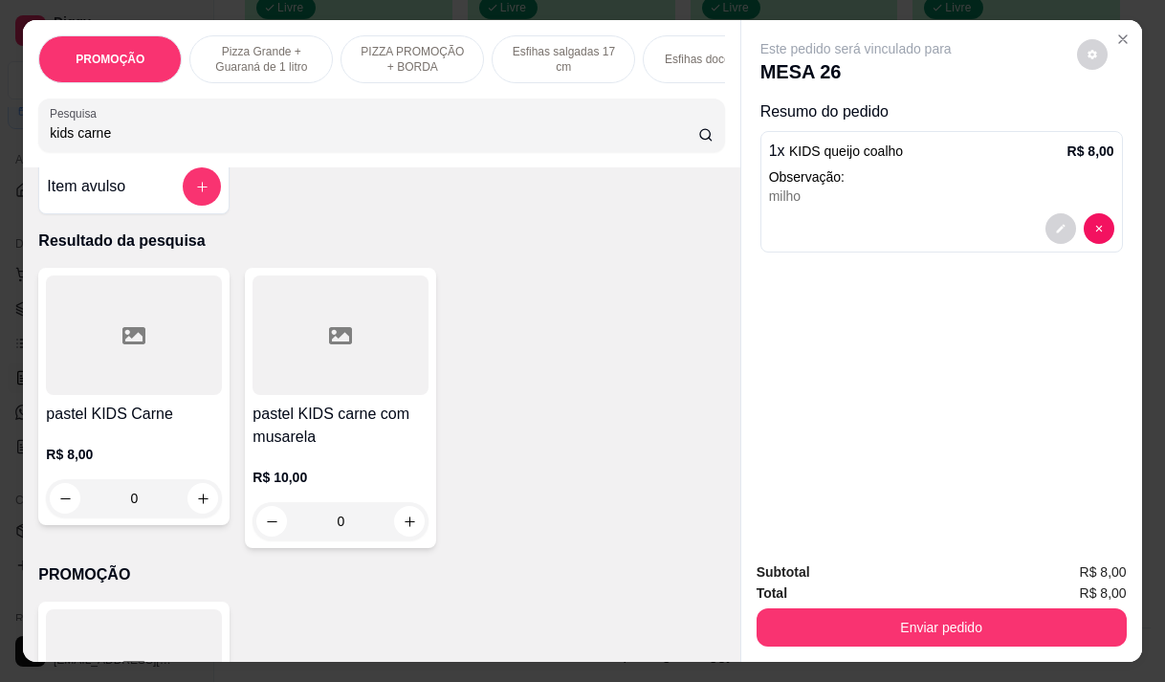
type input "kids carne"
click at [114, 407] on div "pastel KIDS Carne R$ 8,00 0" at bounding box center [133, 396] width 191 height 257
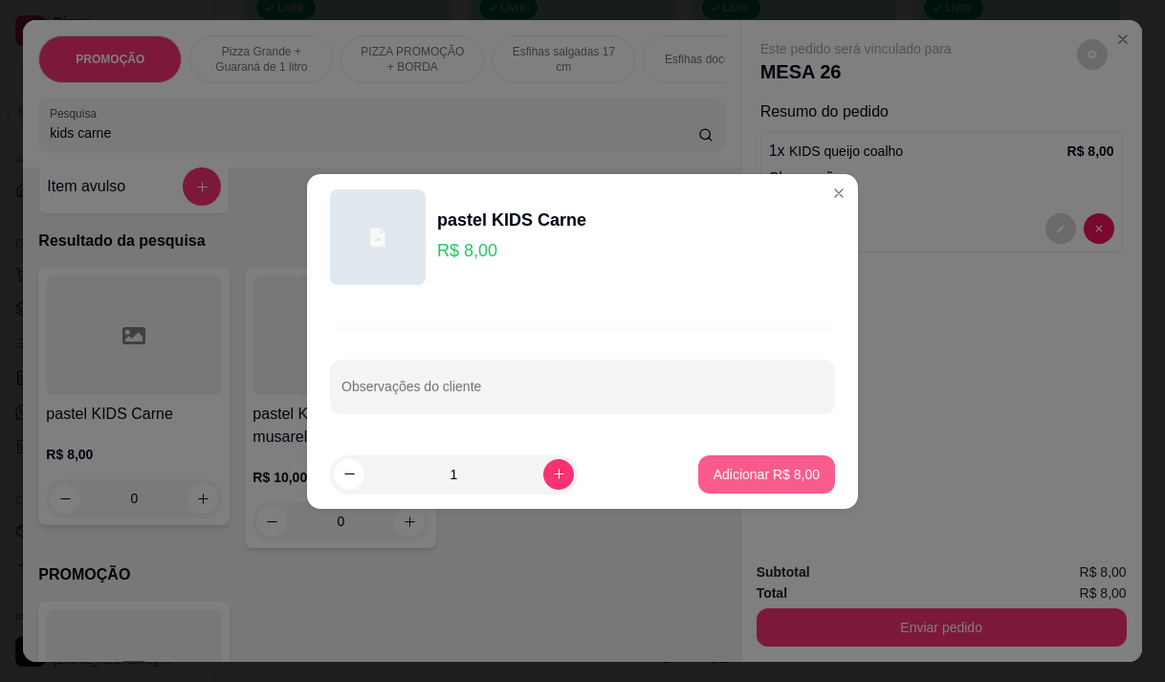
click at [793, 476] on p "Adicionar R$ 8,00" at bounding box center [766, 474] width 106 height 19
type input "1"
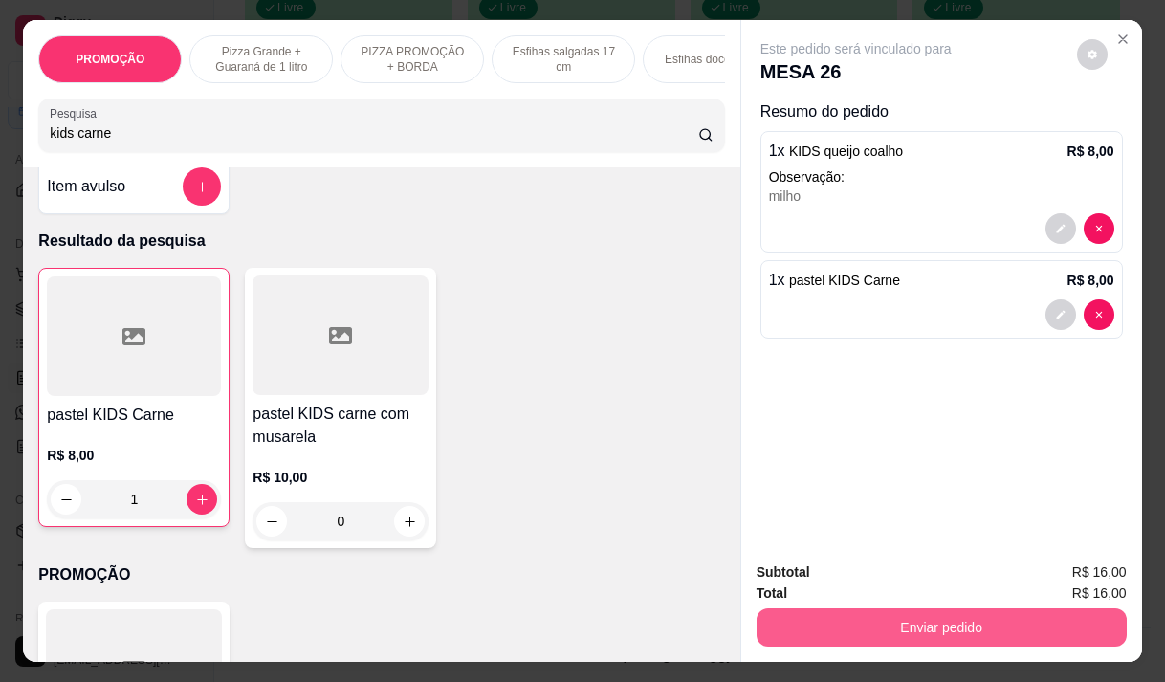
click at [876, 619] on button "Enviar pedido" at bounding box center [941, 627] width 370 height 38
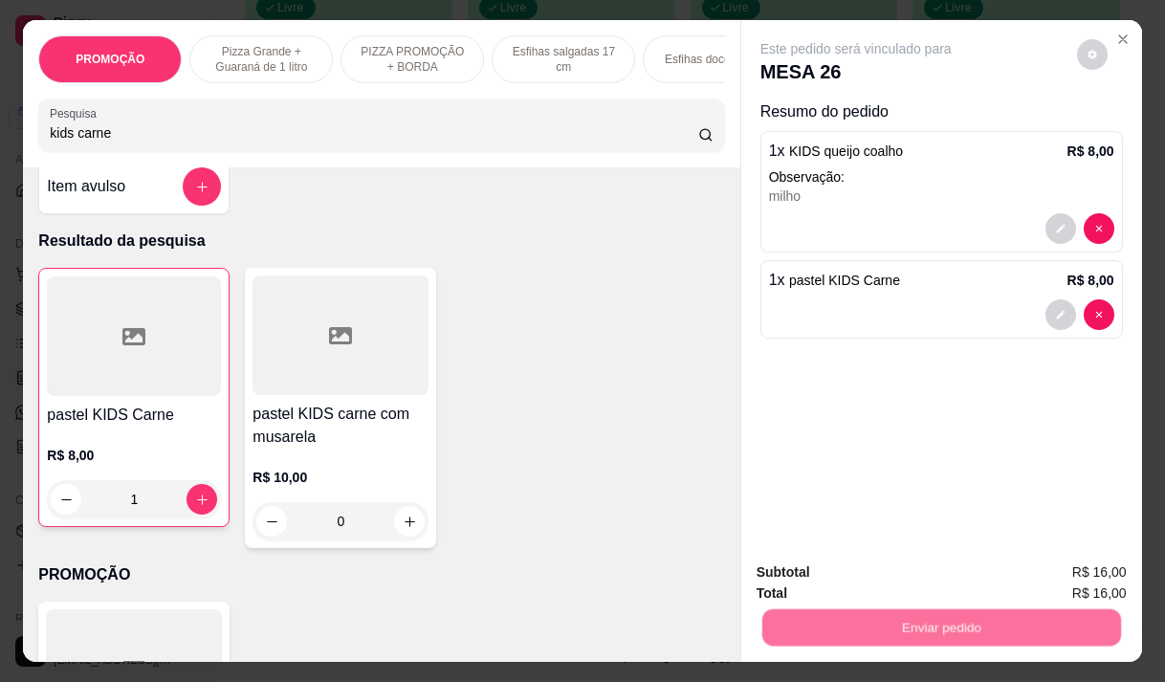
click at [841, 571] on button "Não registrar e enviar pedido" at bounding box center [877, 572] width 193 height 35
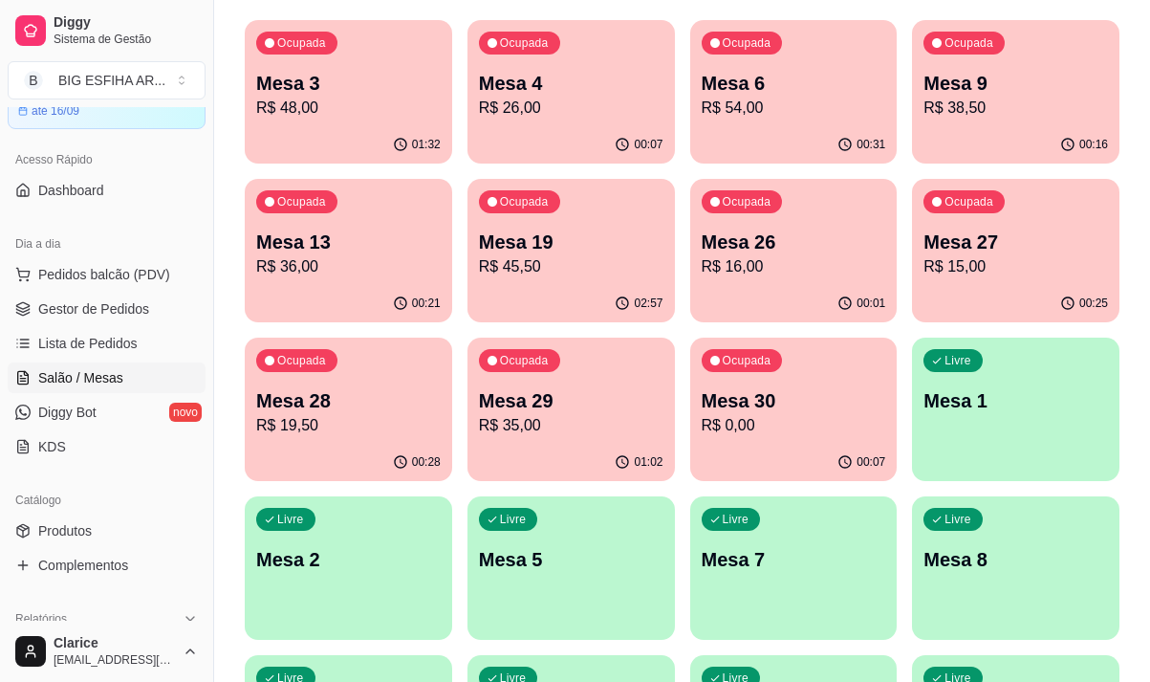
scroll to position [191, 0]
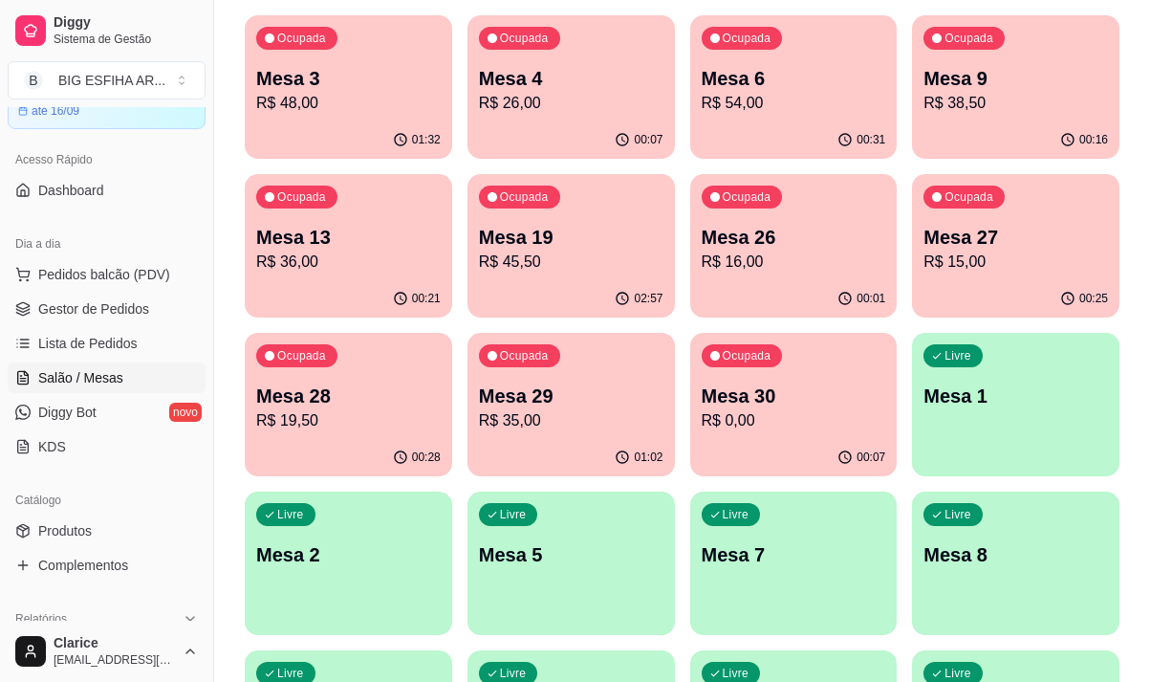
click at [868, 406] on p "Mesa 30" at bounding box center [794, 396] width 185 height 27
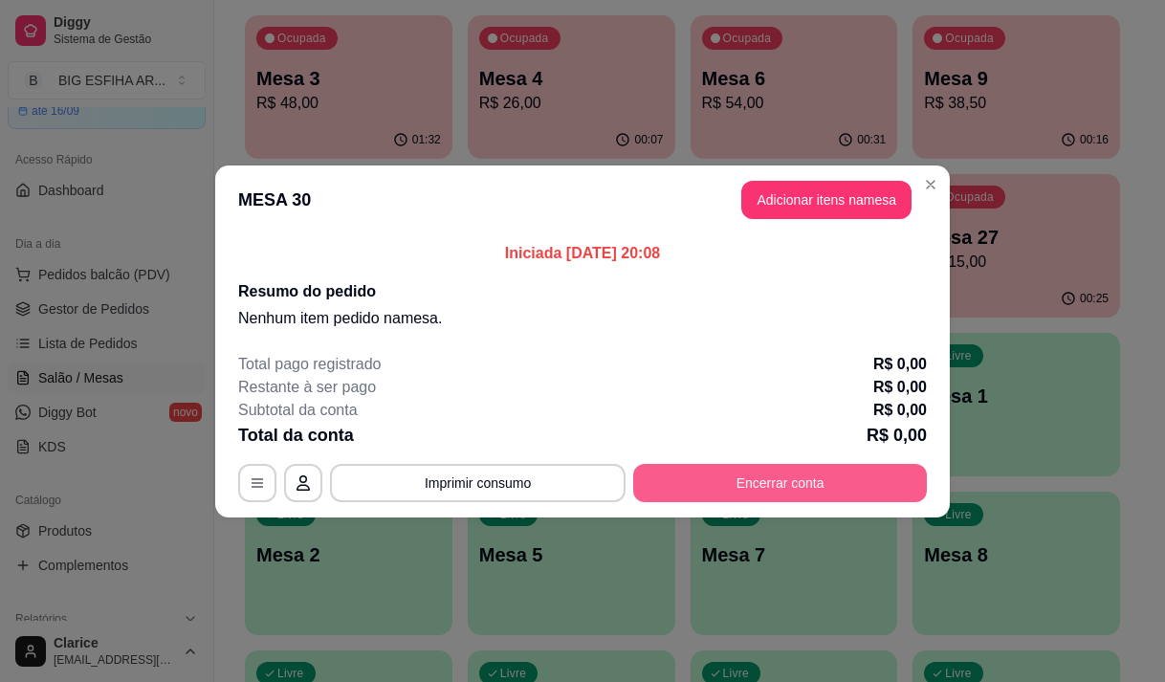
click at [835, 483] on button "Encerrar conta" at bounding box center [780, 483] width 294 height 38
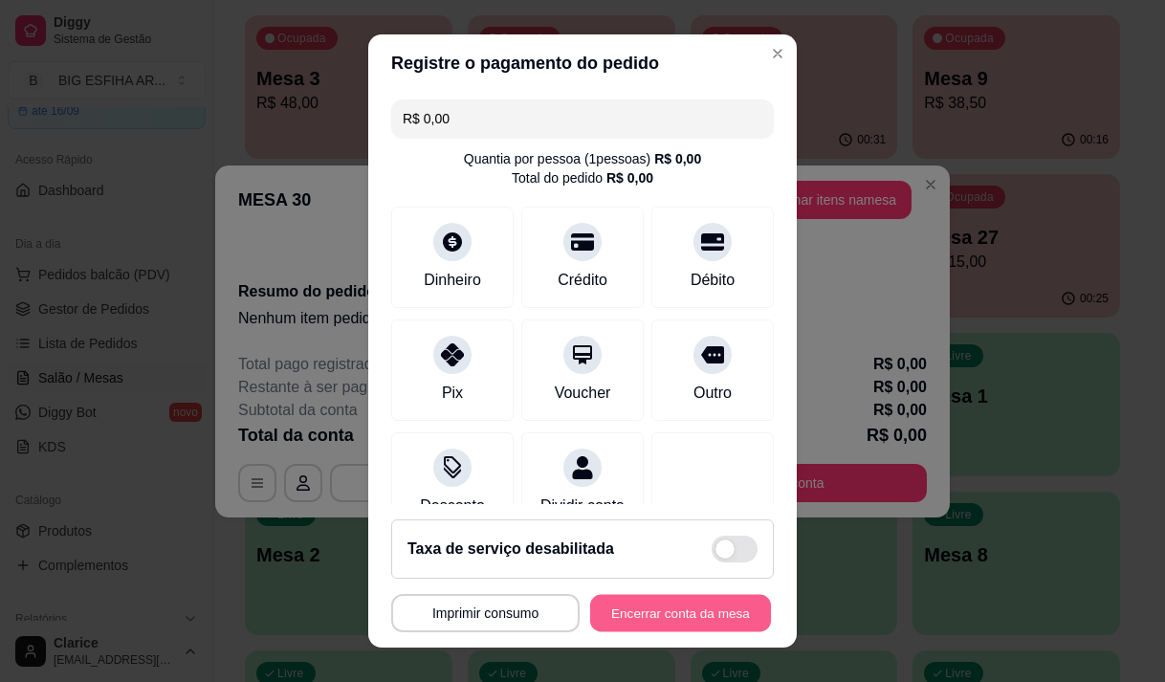
click at [727, 627] on button "Encerrar conta da mesa" at bounding box center [680, 613] width 181 height 37
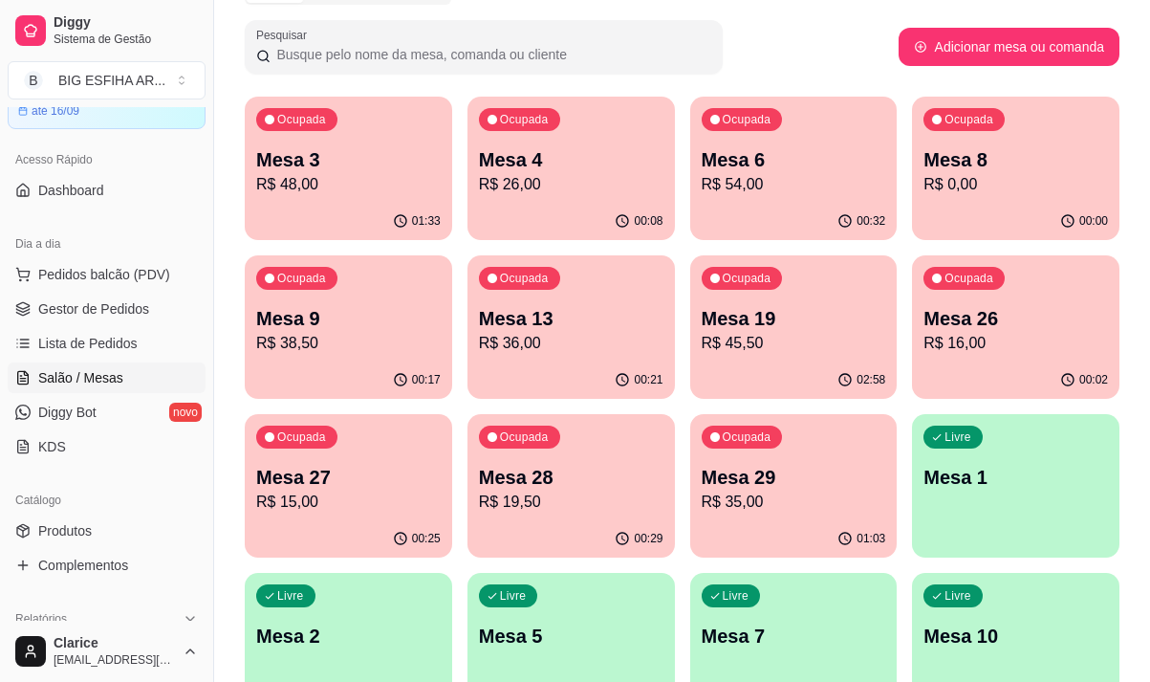
scroll to position [0, 0]
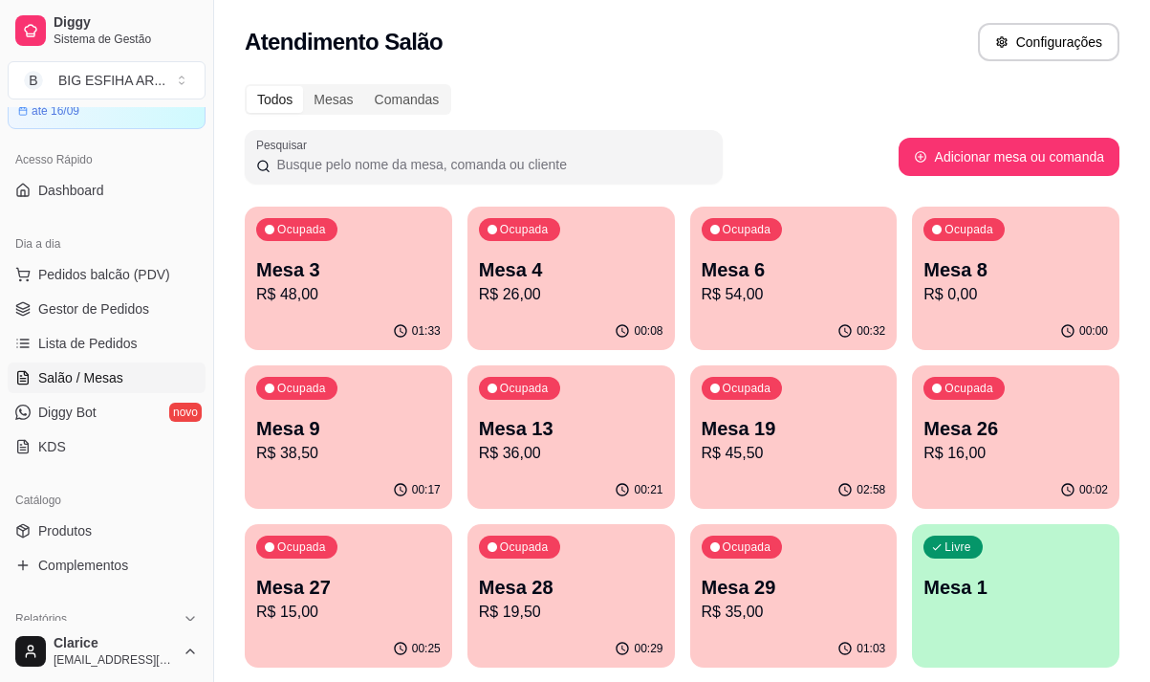
click at [360, 292] on p "R$ 48,00" at bounding box center [348, 294] width 185 height 23
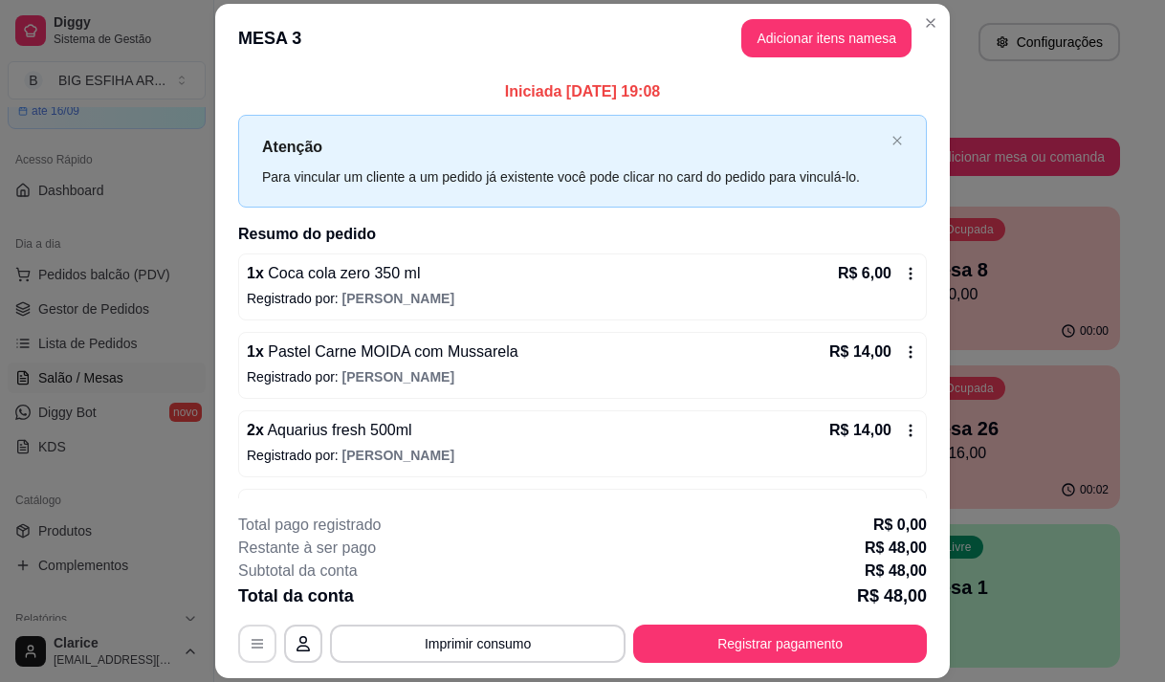
click at [249, 641] on button "button" at bounding box center [257, 643] width 38 height 38
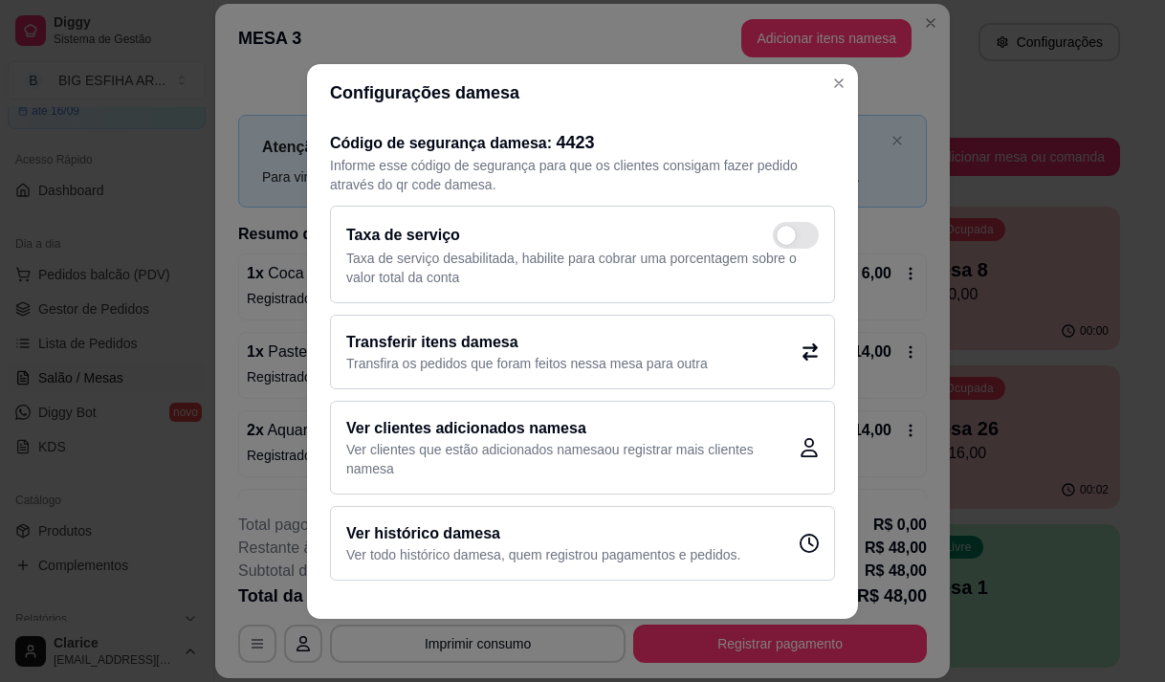
click at [457, 352] on h2 "Transferir itens da mesa" at bounding box center [526, 342] width 361 height 23
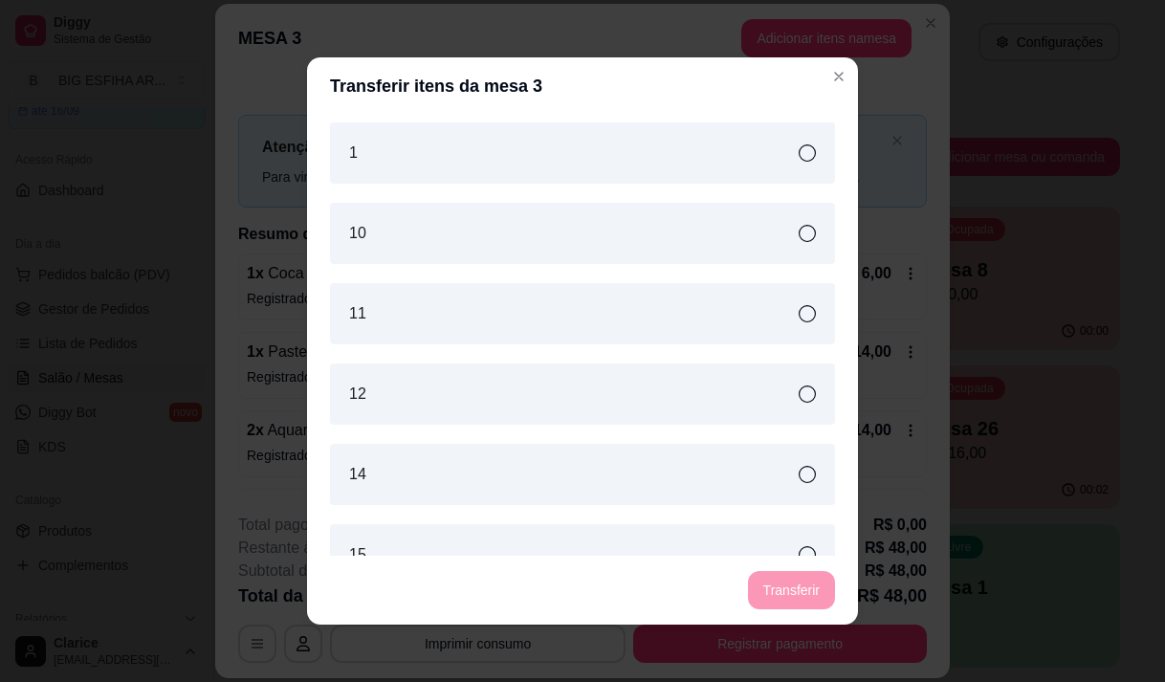
click at [584, 158] on div "1" at bounding box center [582, 152] width 505 height 61
click at [793, 589] on button "Transferir" at bounding box center [791, 590] width 87 height 38
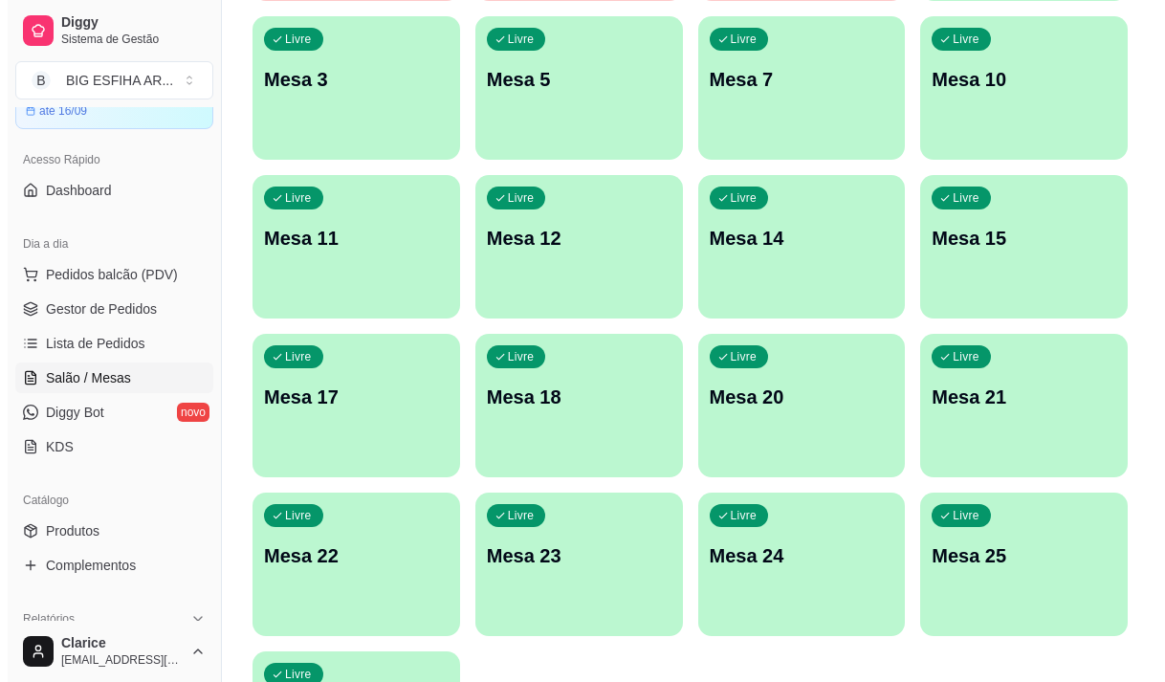
scroll to position [669, 0]
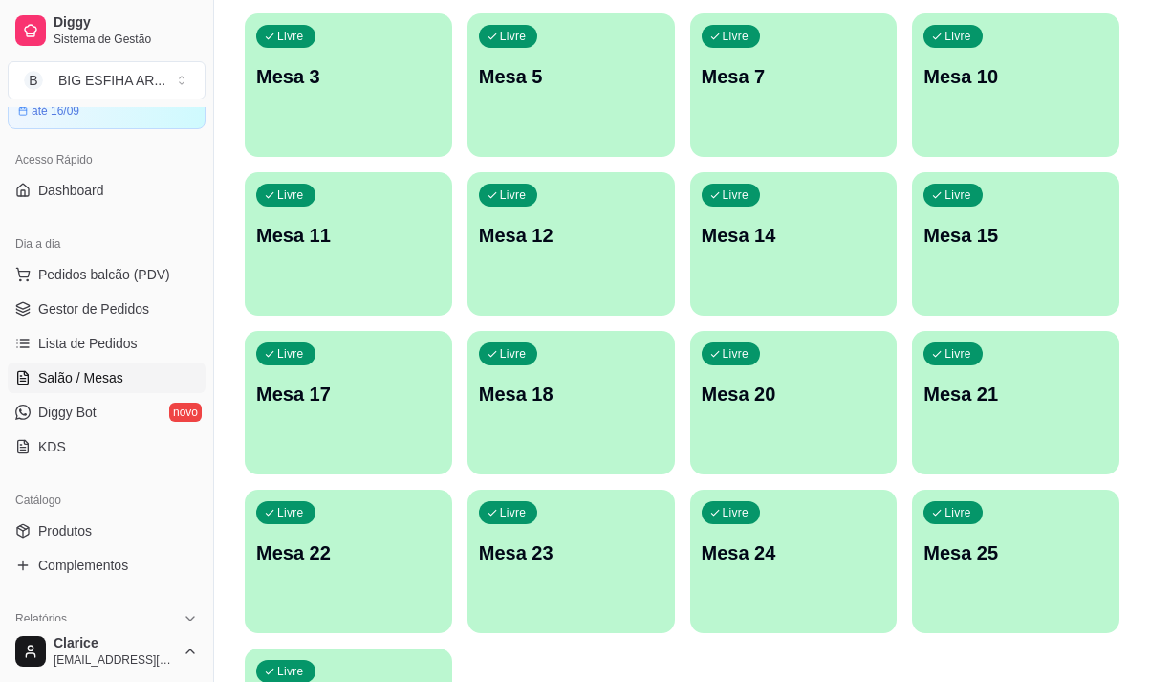
click at [582, 258] on div "Livre Mesa 12" at bounding box center [572, 232] width 208 height 120
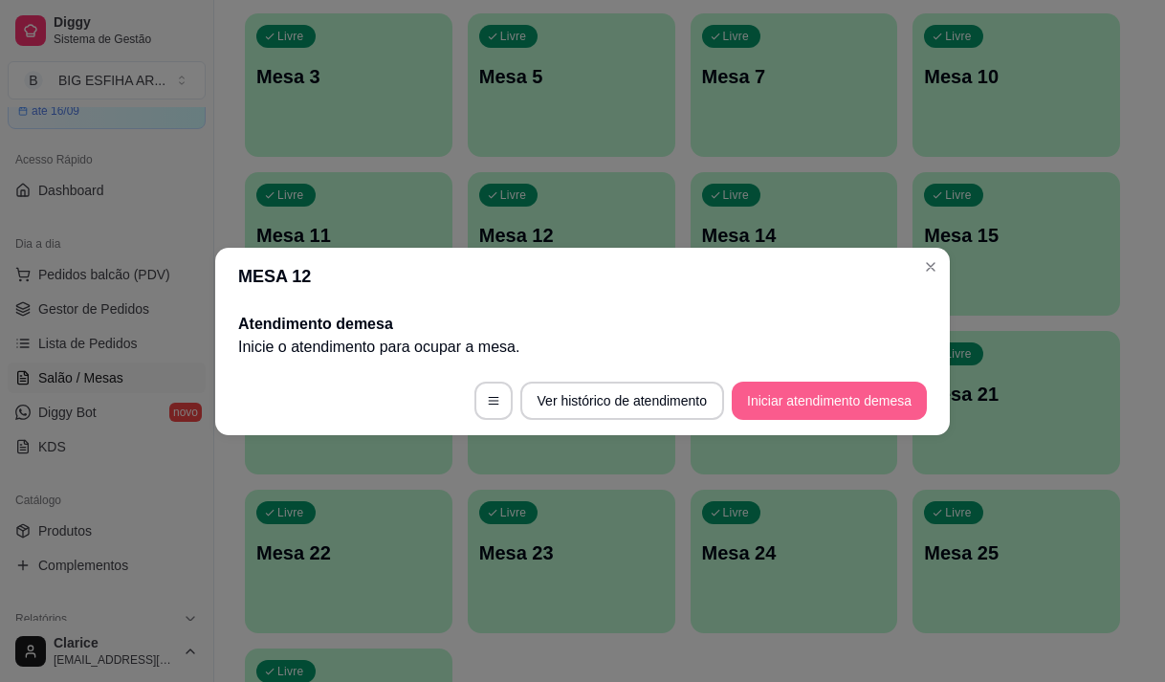
click at [843, 397] on button "Iniciar atendimento de mesa" at bounding box center [829, 401] width 195 height 38
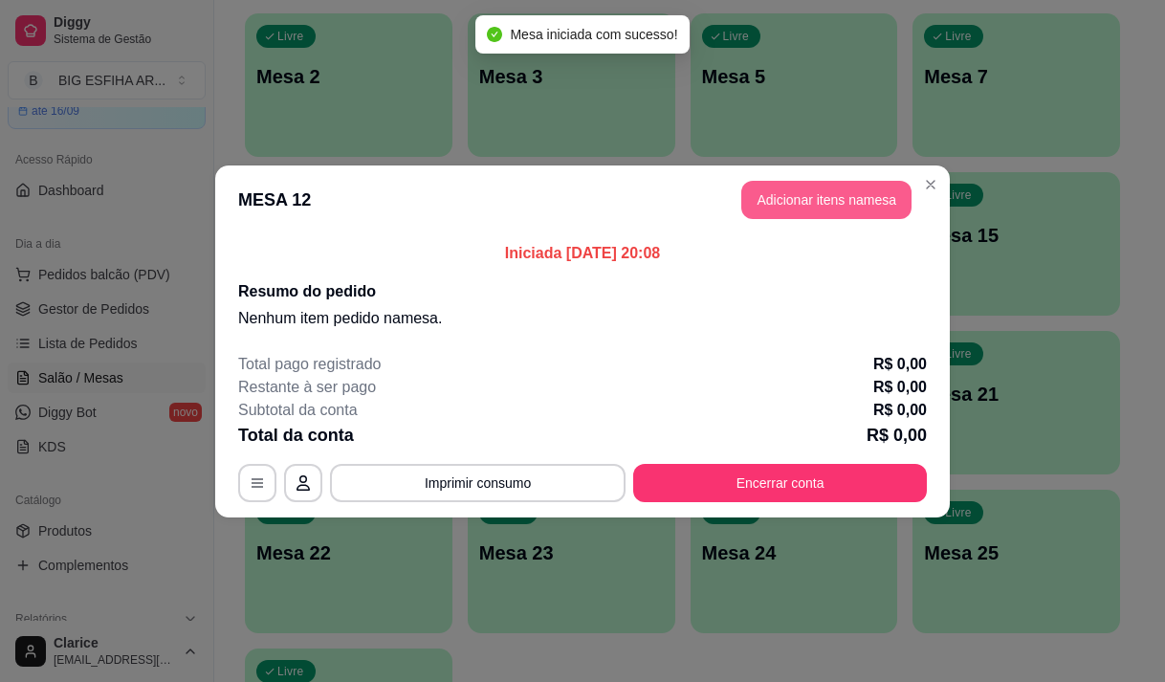
click at [856, 198] on button "Adicionar itens na mesa" at bounding box center [826, 200] width 170 height 38
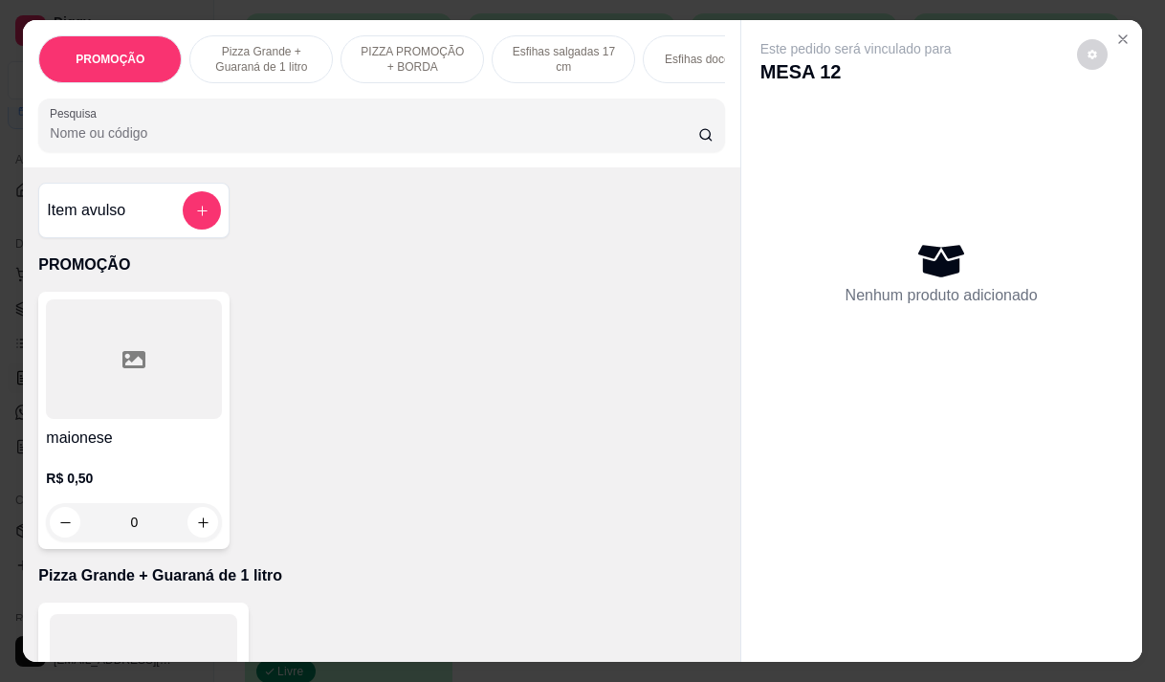
click at [114, 120] on div at bounding box center [381, 125] width 663 height 38
click at [130, 111] on div "Pesquisa" at bounding box center [381, 126] width 686 height 54
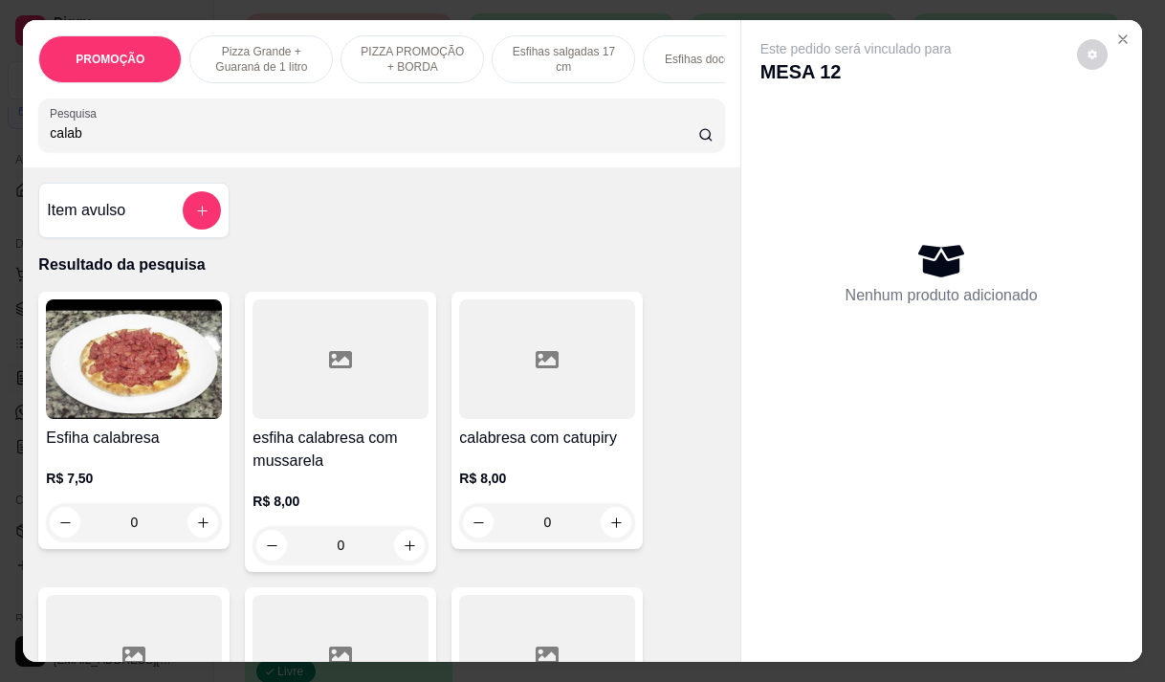
type input "calab"
click at [337, 452] on h4 "esfiha calabresa com mussarela" at bounding box center [340, 450] width 176 height 46
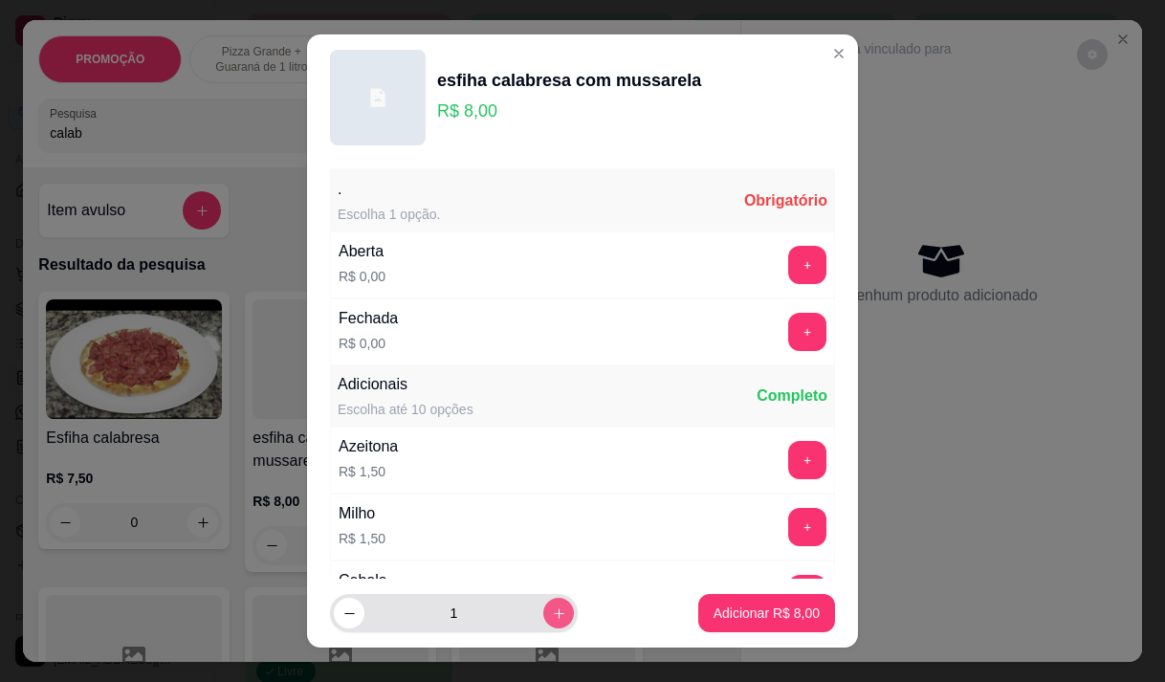
click at [552, 614] on icon "increase-product-quantity" at bounding box center [559, 613] width 14 height 14
type input "2"
click at [788, 270] on button "+" at bounding box center [807, 265] width 38 height 38
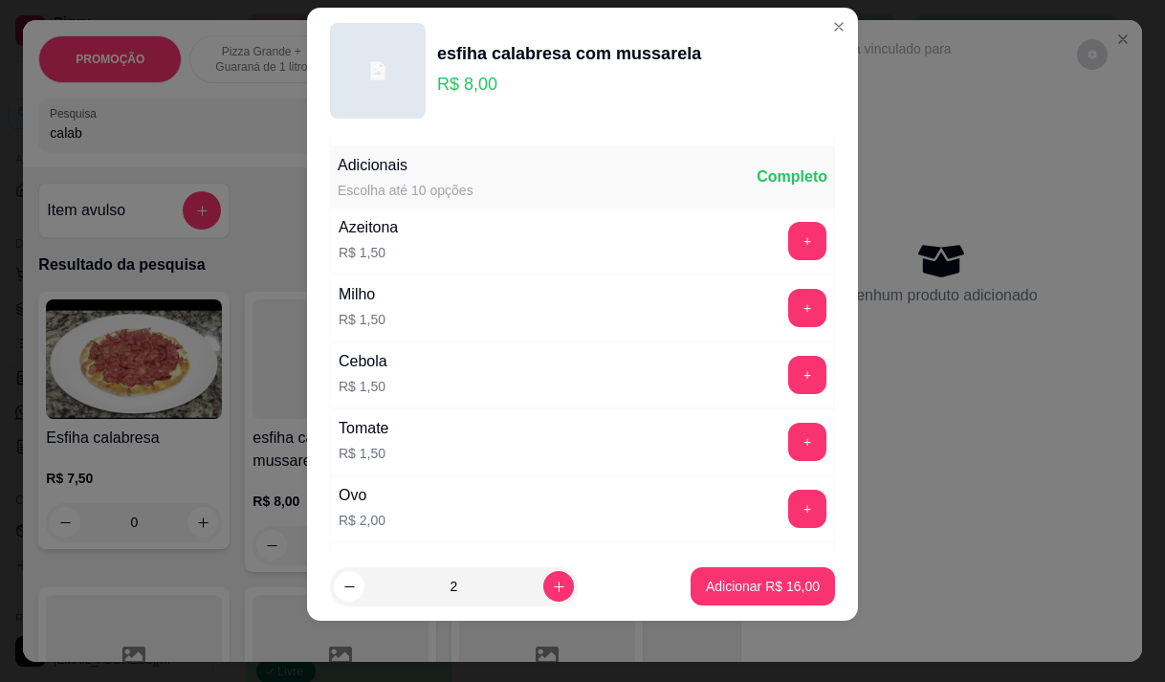
scroll to position [205, 0]
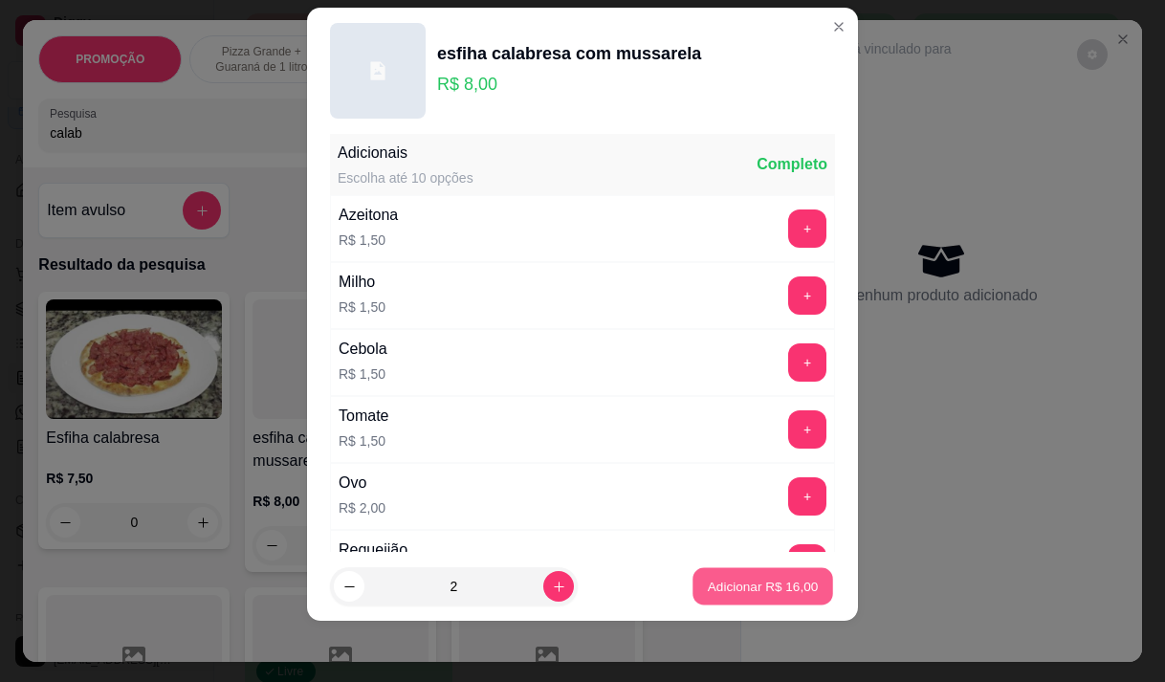
click at [766, 588] on p "Adicionar R$ 16,00" at bounding box center [763, 587] width 111 height 18
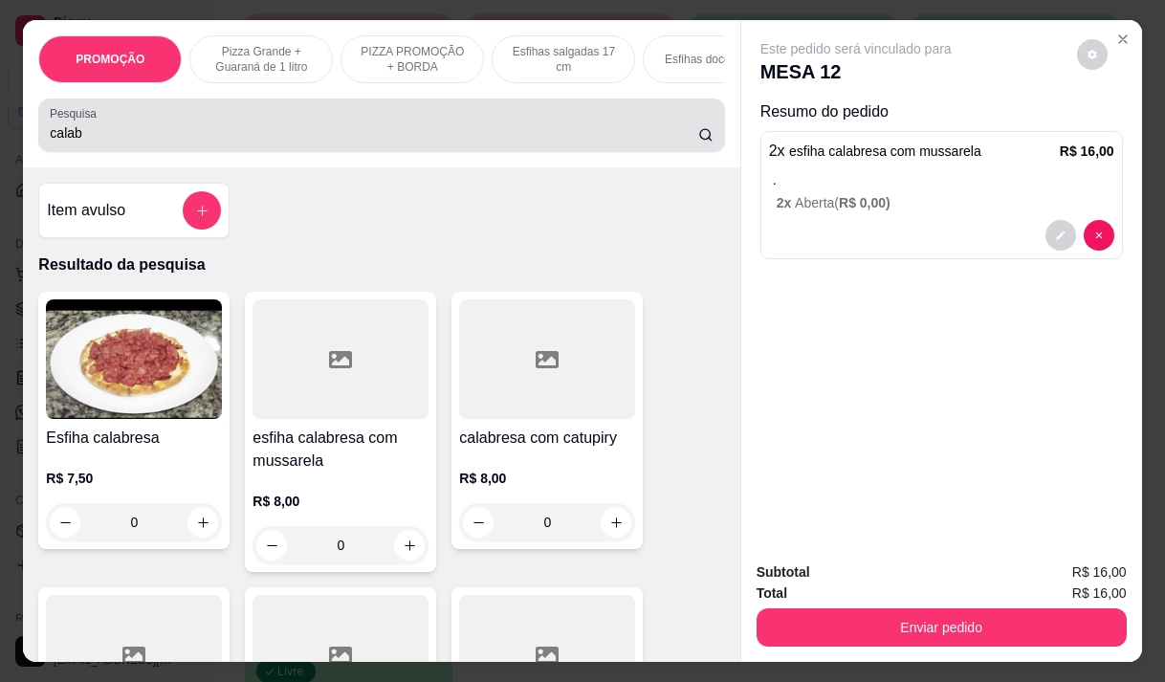
click at [72, 152] on div "Pesquisa calab" at bounding box center [381, 126] width 686 height 54
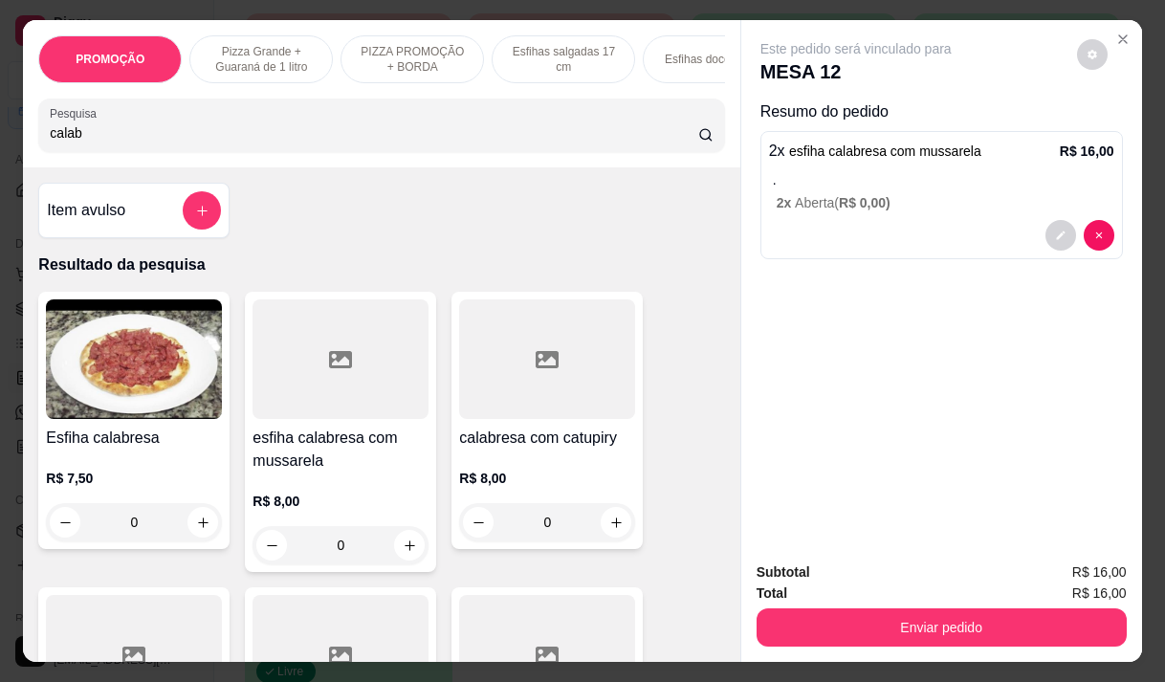
click at [81, 140] on input "calab" at bounding box center [374, 132] width 648 height 19
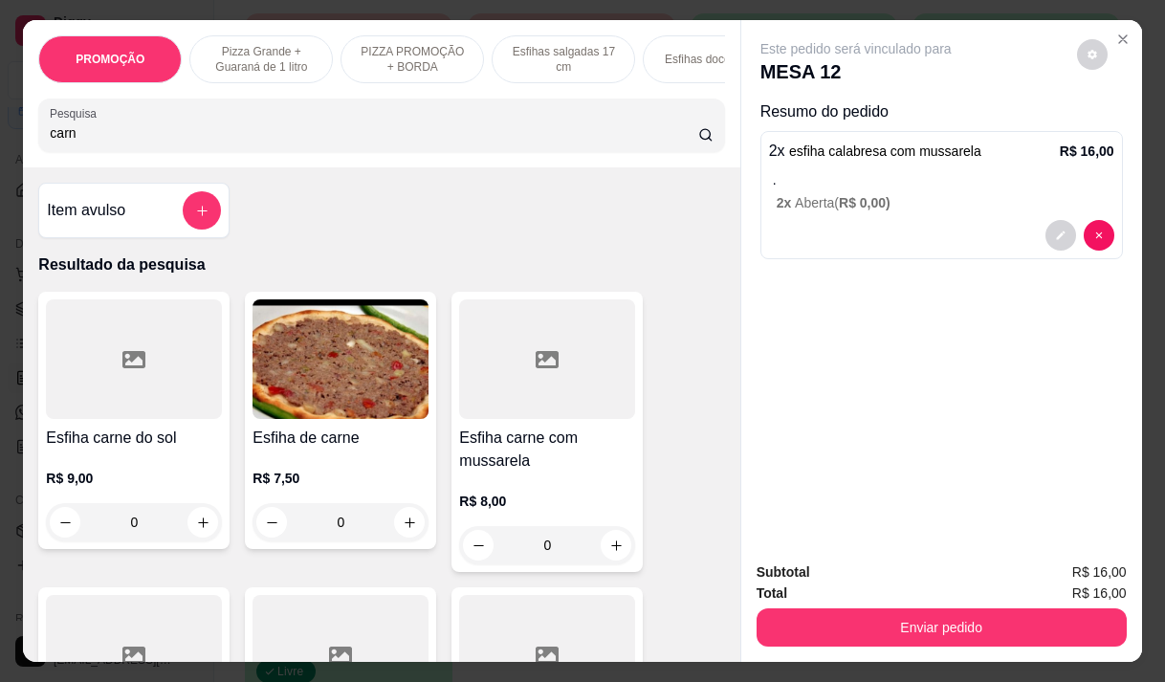
type input "carn"
click at [360, 449] on h4 "Esfiha de carne" at bounding box center [340, 438] width 176 height 23
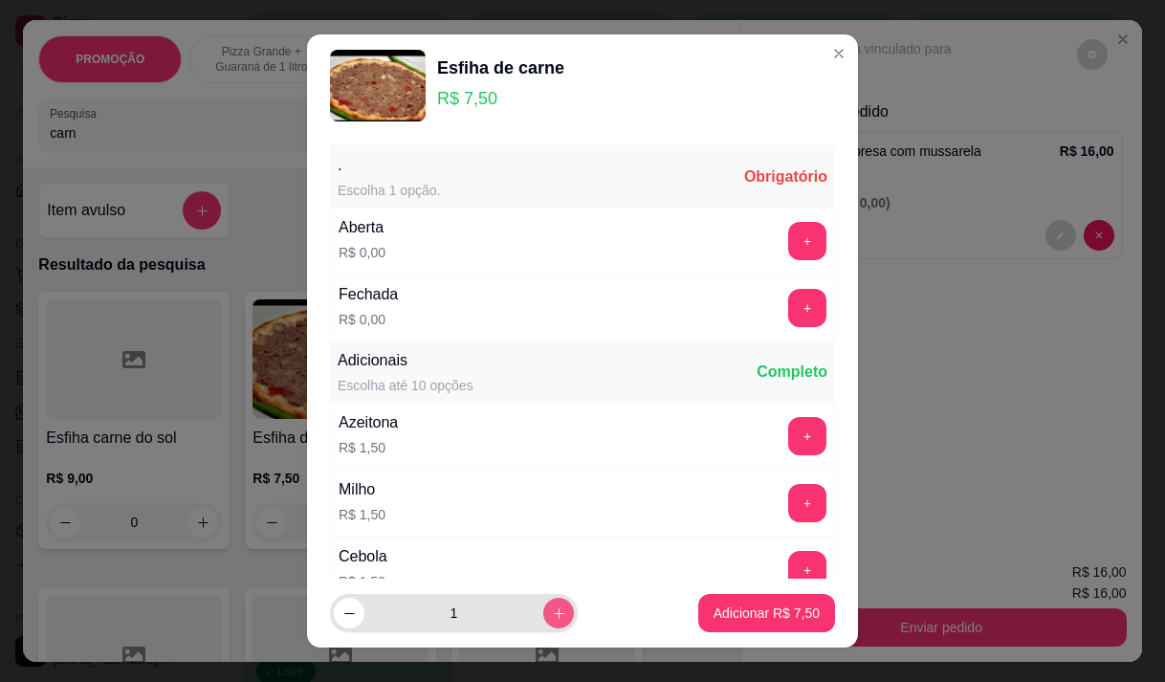
click at [552, 611] on icon "increase-product-quantity" at bounding box center [559, 613] width 14 height 14
type input "2"
click at [788, 235] on button "+" at bounding box center [807, 241] width 38 height 38
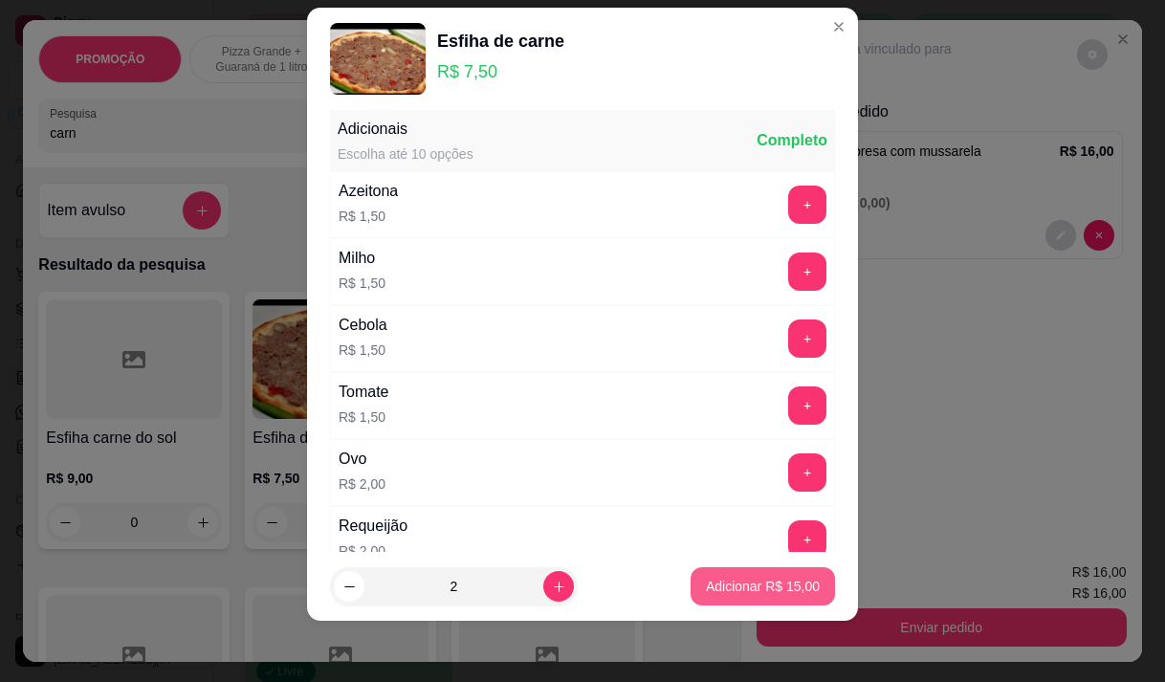
click at [712, 580] on p "Adicionar R$ 15,00" at bounding box center [763, 586] width 114 height 19
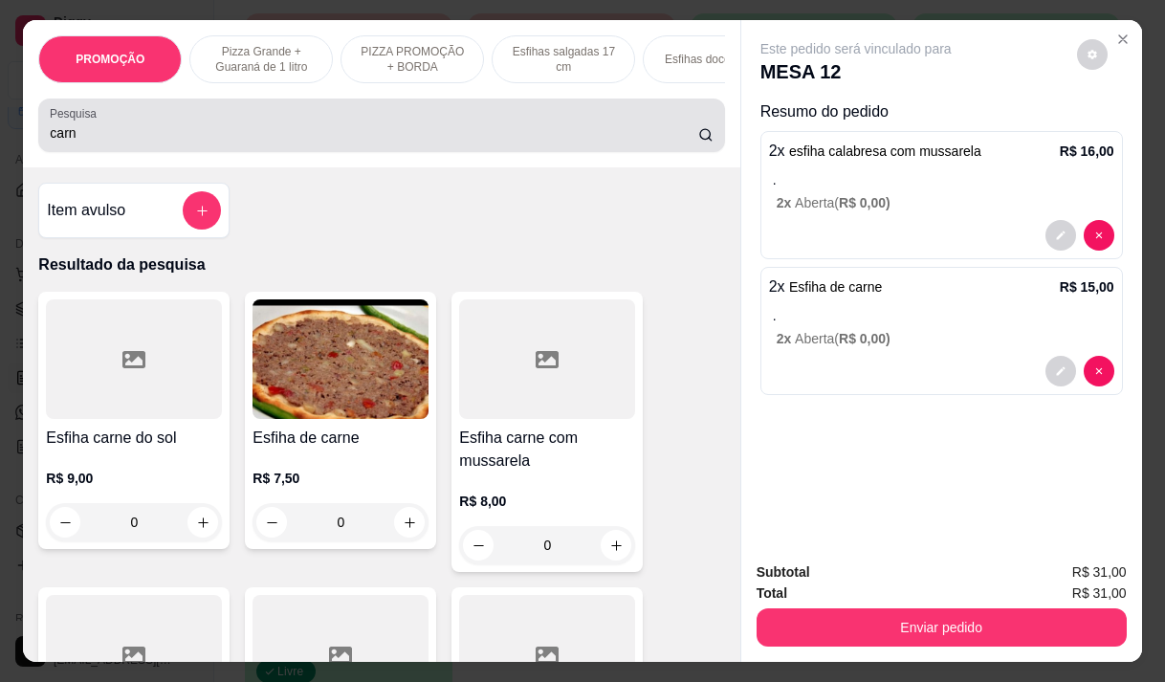
click at [84, 129] on div "carn" at bounding box center [381, 125] width 663 height 38
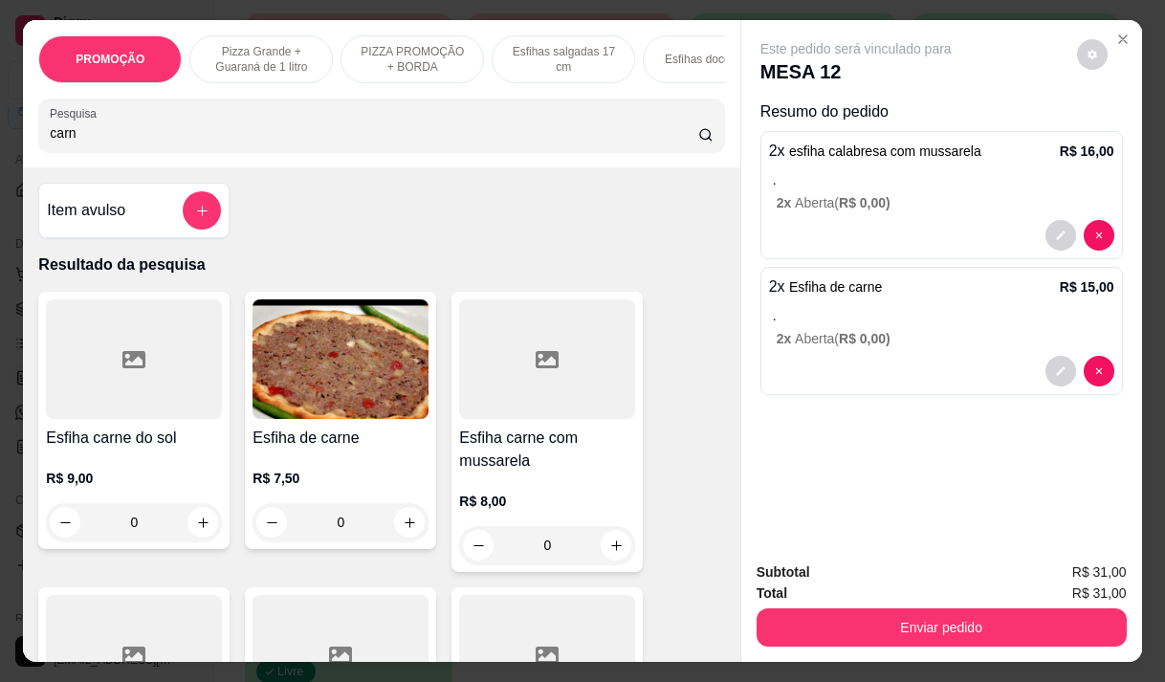
click at [84, 129] on div "carn" at bounding box center [381, 125] width 663 height 38
type input "c"
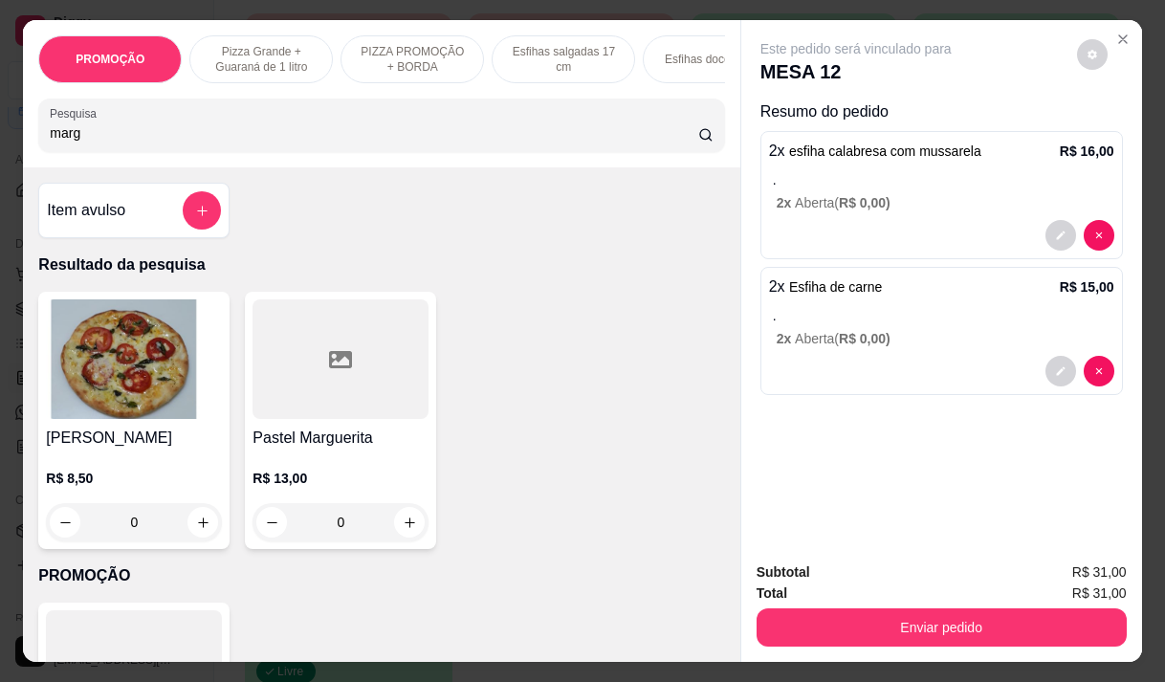
type input "marg"
click at [82, 411] on img at bounding box center [134, 359] width 176 height 120
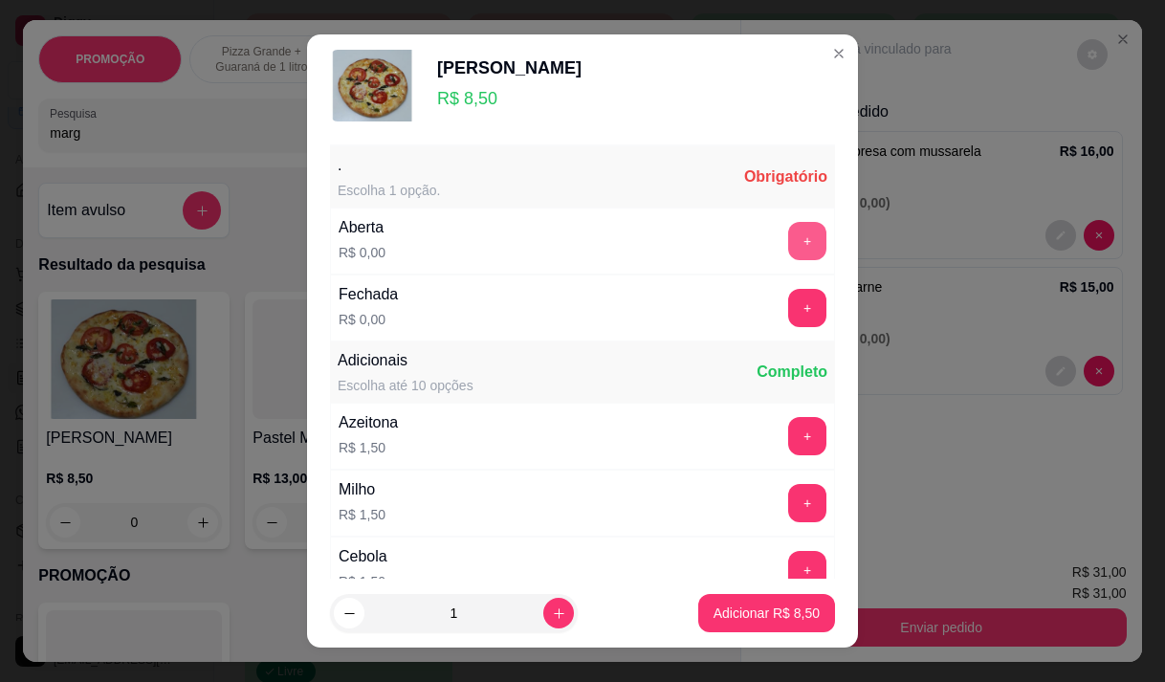
click at [788, 237] on button "+" at bounding box center [807, 241] width 38 height 38
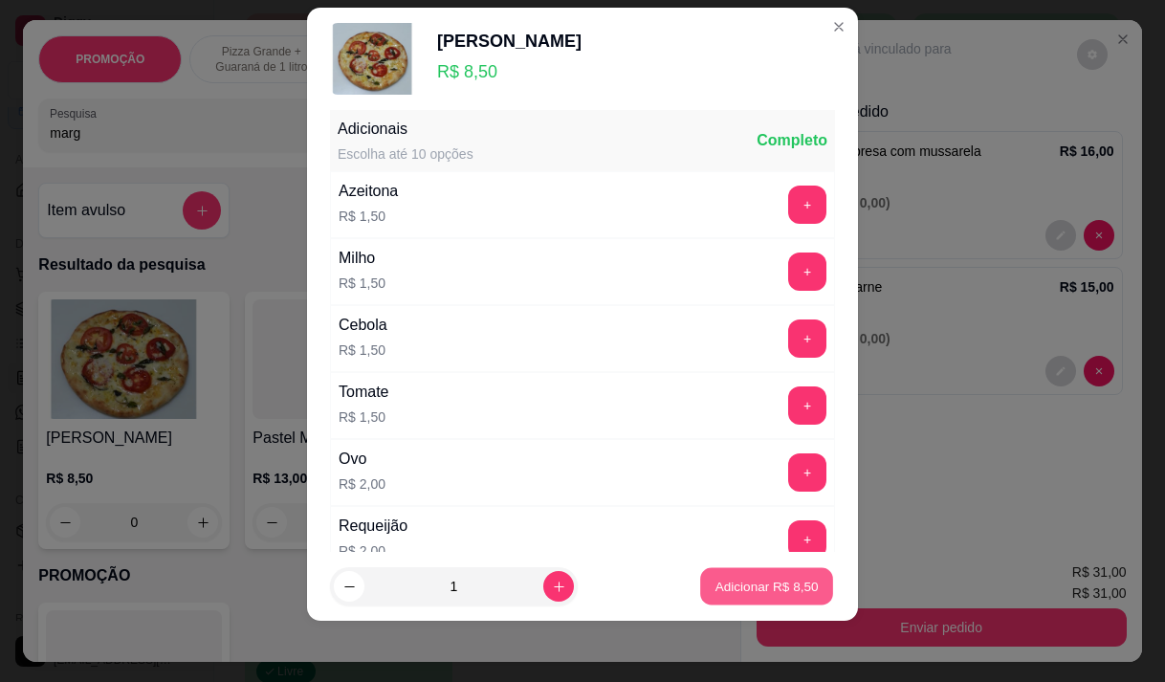
click at [737, 589] on p "Adicionar R$ 8,50" at bounding box center [765, 587] width 103 height 18
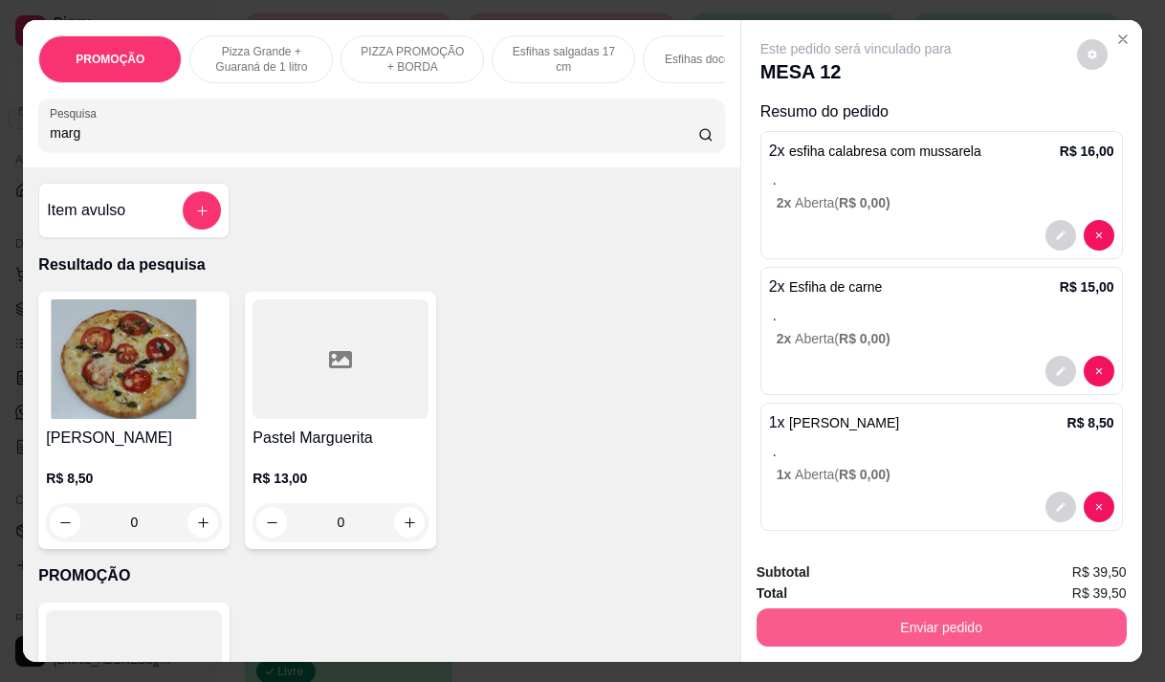
click at [1030, 610] on button "Enviar pedido" at bounding box center [941, 627] width 370 height 38
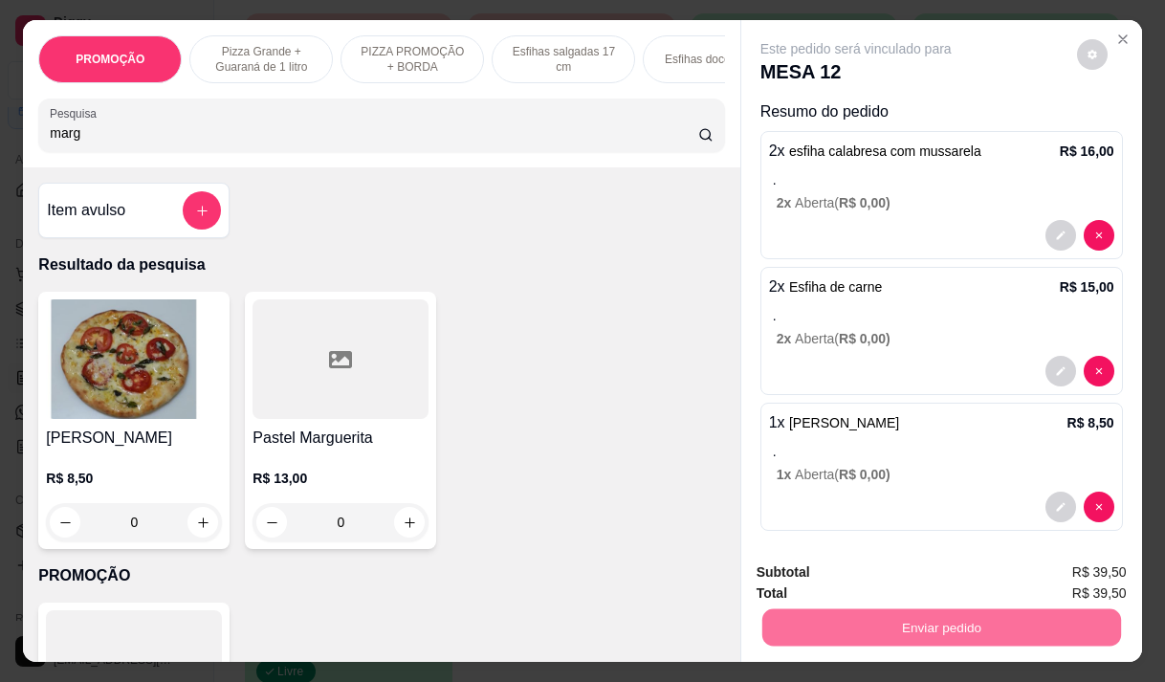
click at [936, 561] on button "Não registrar e enviar pedido" at bounding box center [877, 573] width 199 height 36
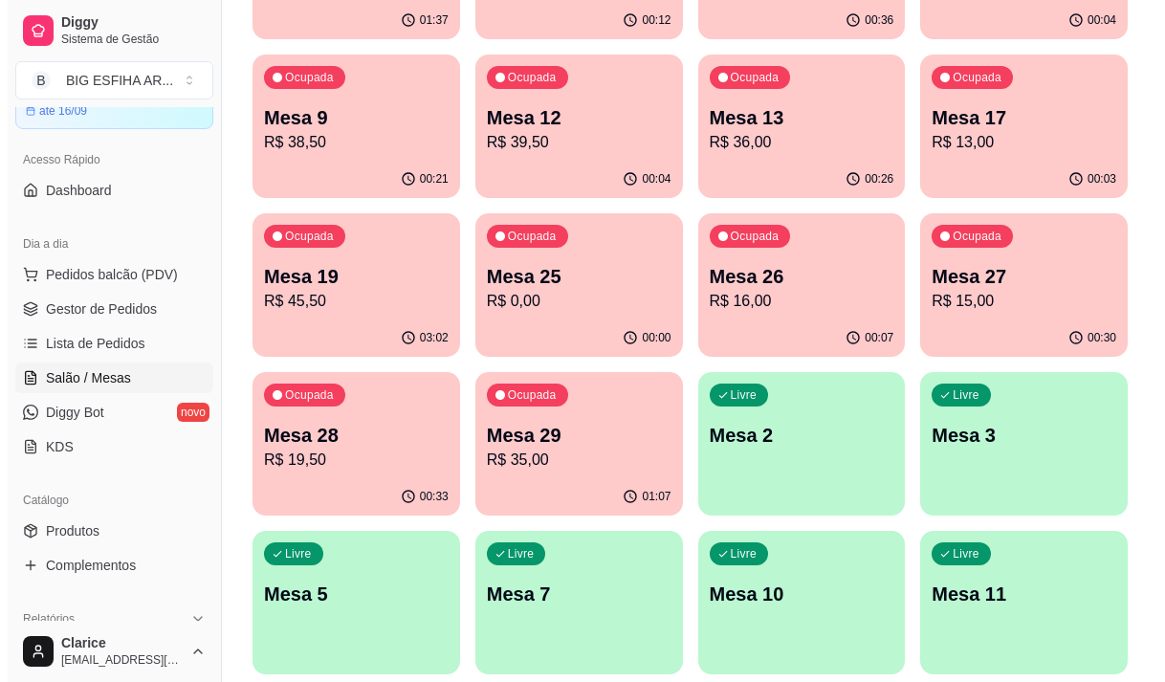
scroll to position [191, 0]
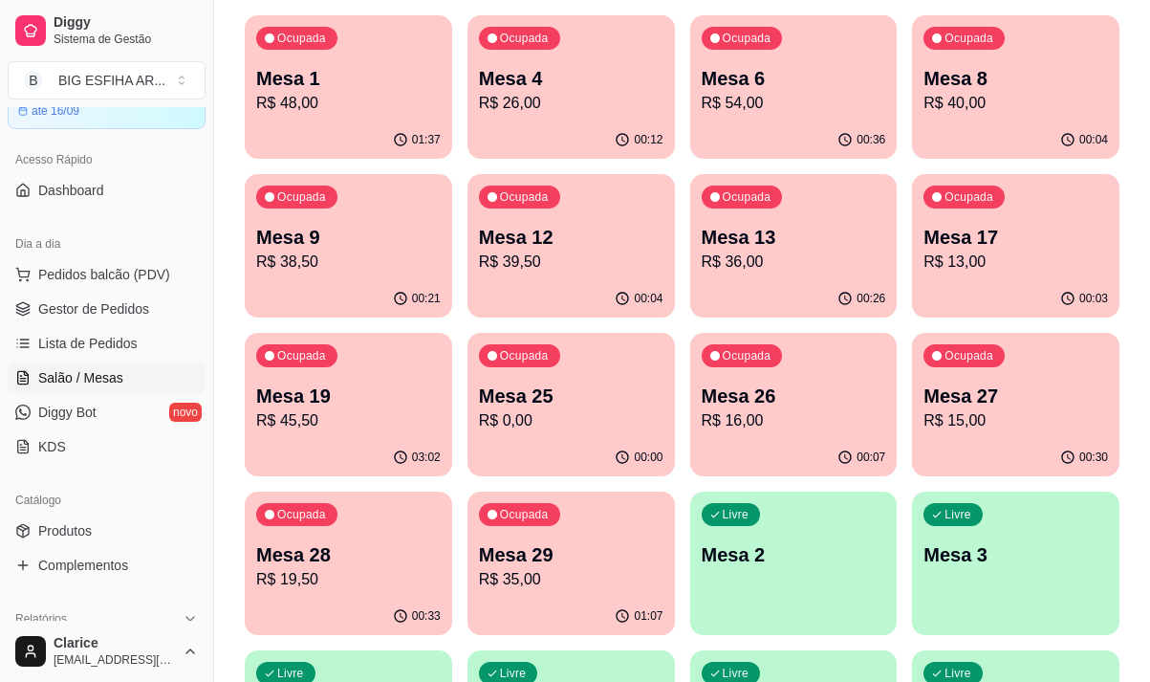
click at [350, 583] on p "R$ 19,50" at bounding box center [348, 579] width 185 height 23
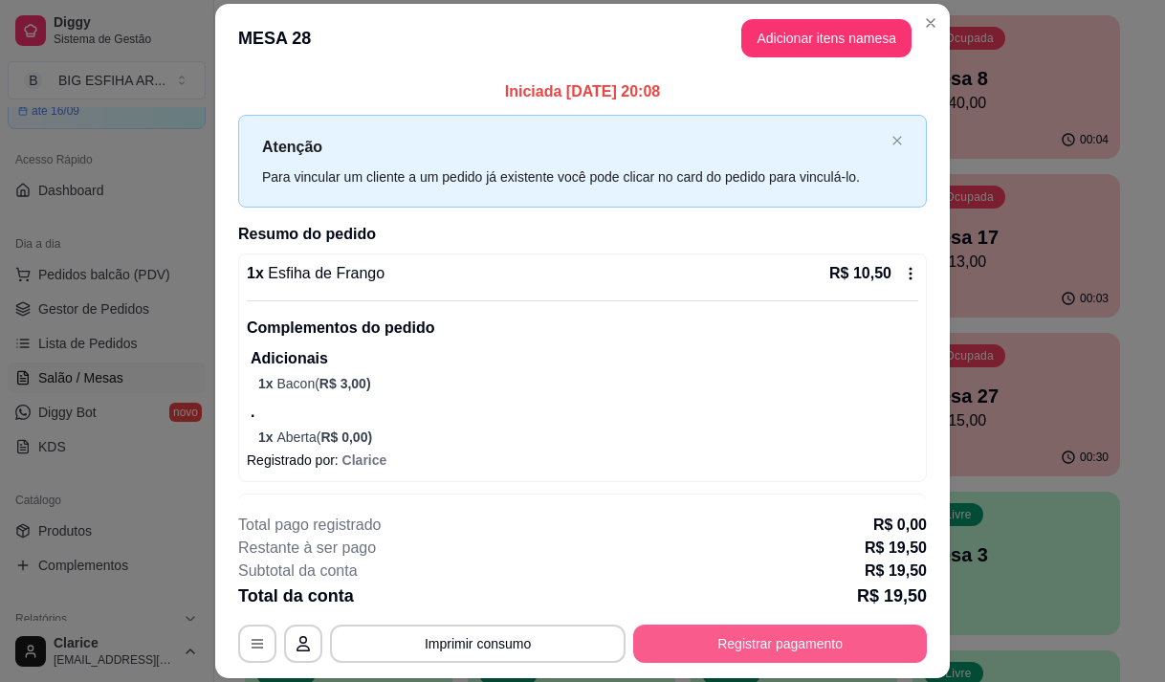
click at [772, 640] on button "Registrar pagamento" at bounding box center [780, 643] width 294 height 38
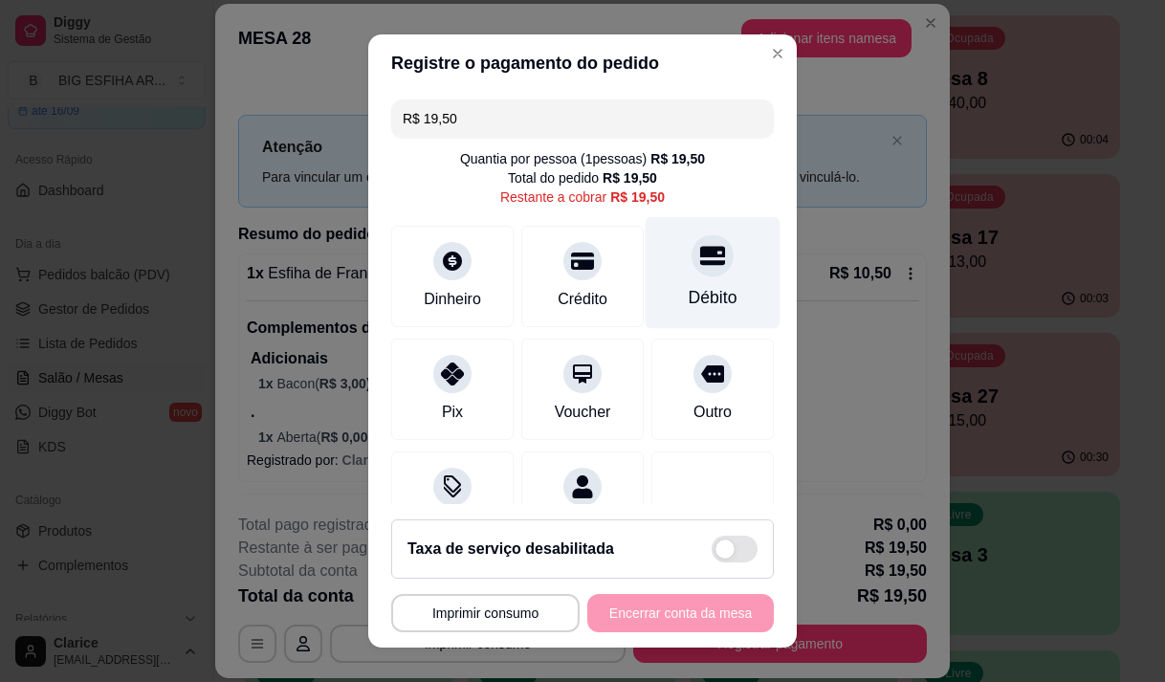
click at [693, 281] on div "Débito" at bounding box center [713, 272] width 135 height 112
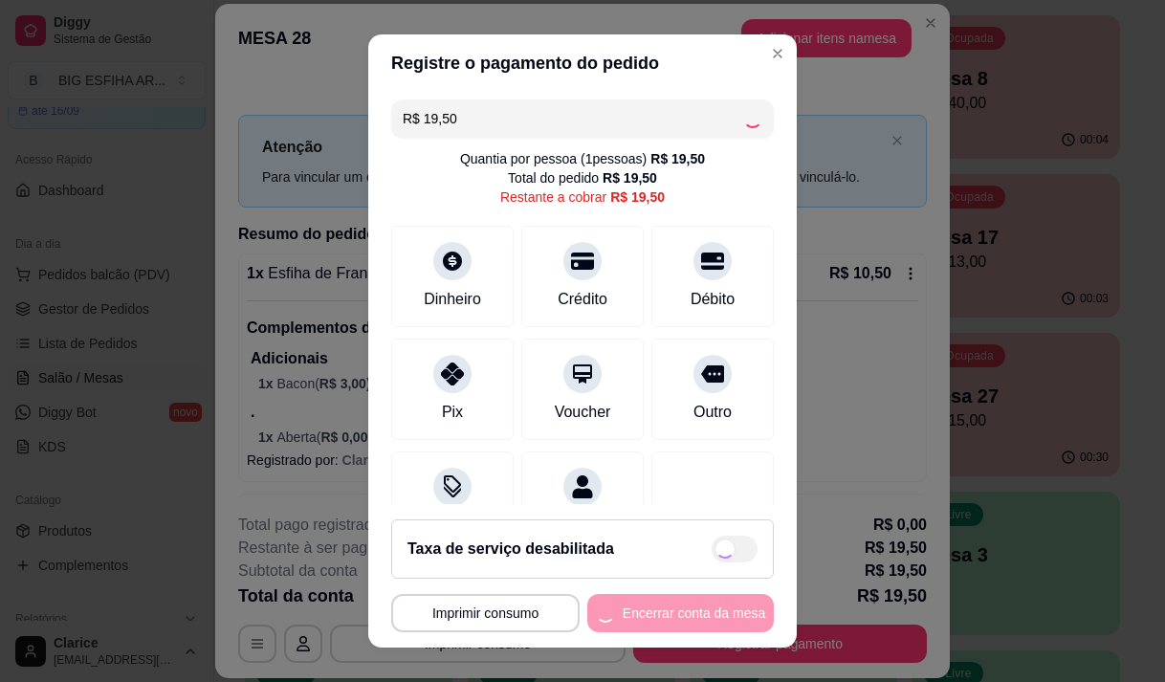
type input "R$ 0,00"
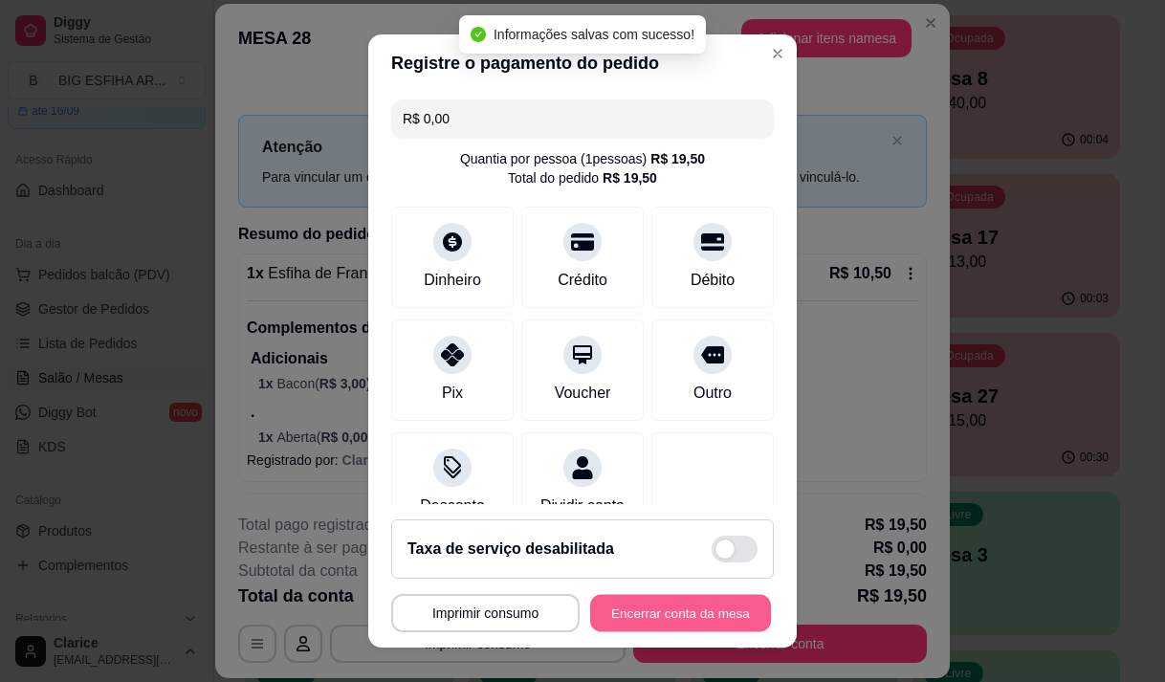
click at [702, 615] on button "Encerrar conta da mesa" at bounding box center [680, 613] width 181 height 37
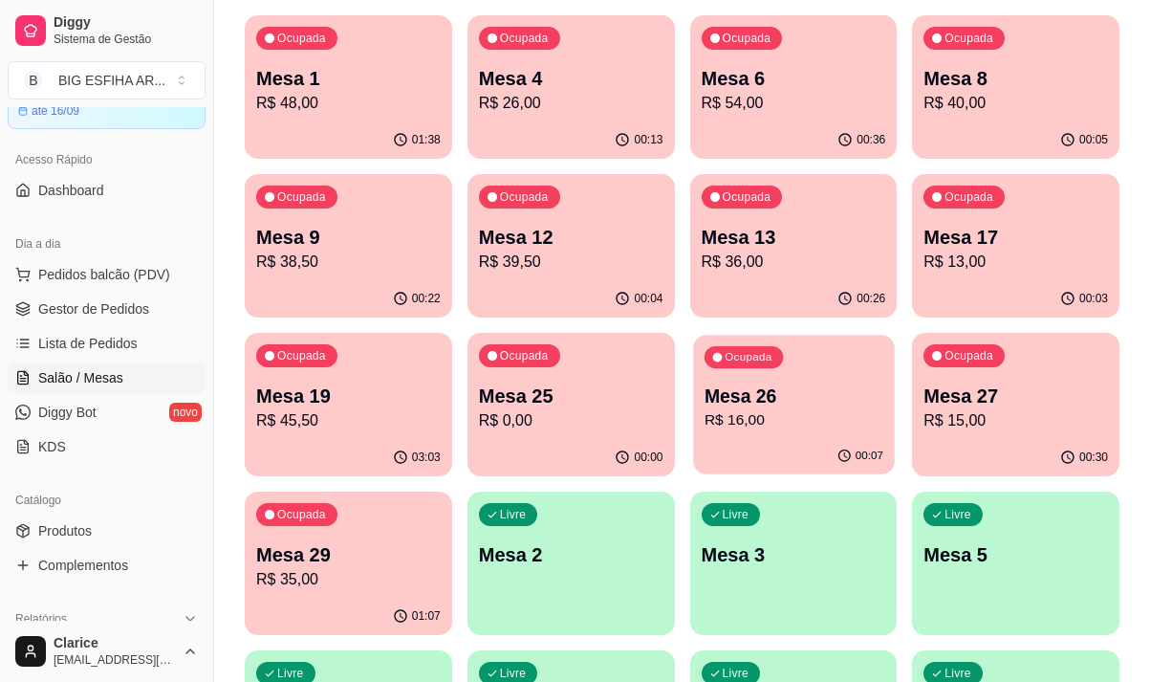
click at [806, 404] on p "Mesa 26" at bounding box center [793, 396] width 179 height 26
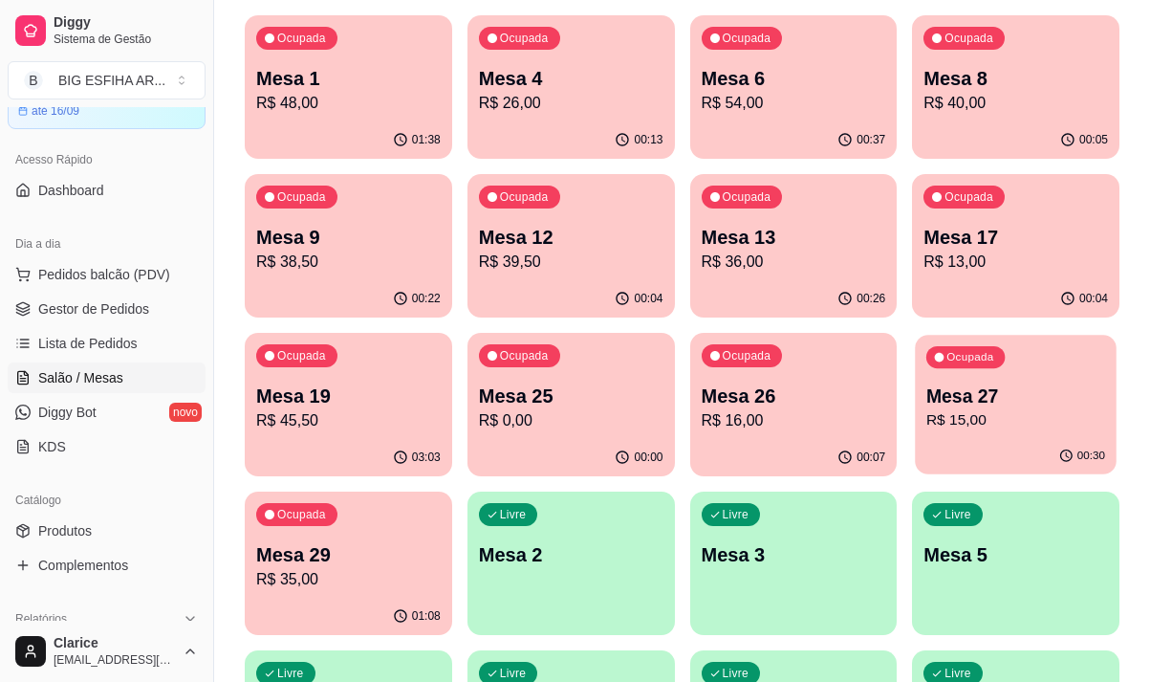
click at [1022, 415] on p "R$ 15,00" at bounding box center [1016, 420] width 179 height 22
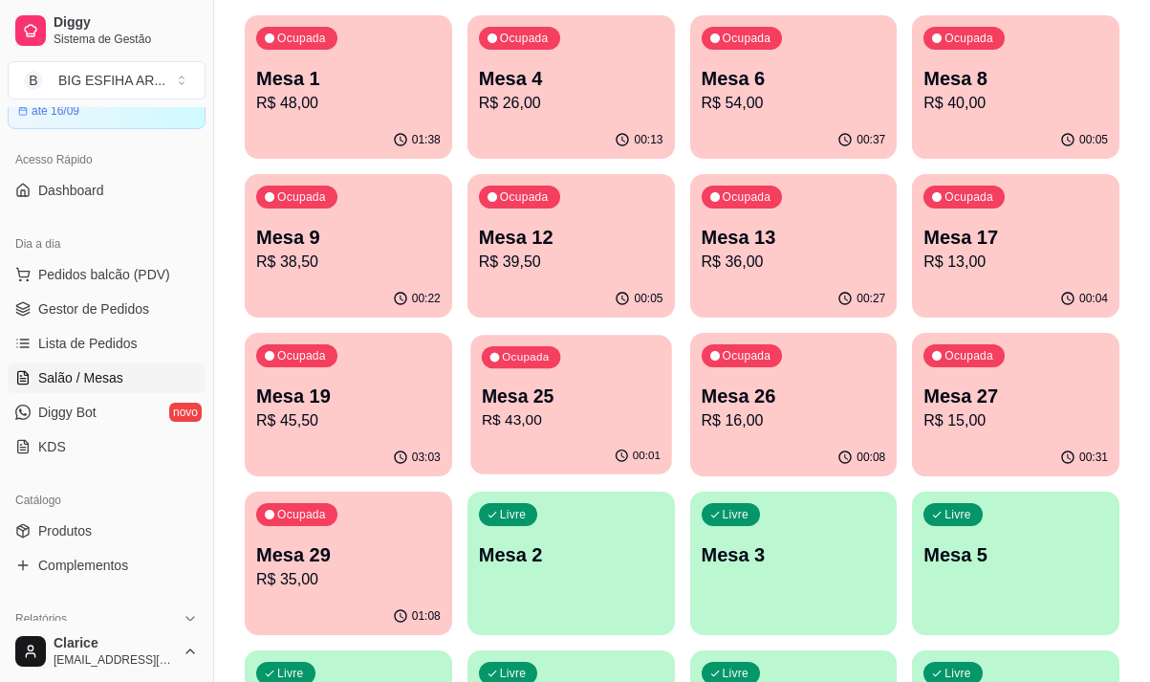
click at [536, 415] on p "R$ 43,00" at bounding box center [571, 420] width 179 height 22
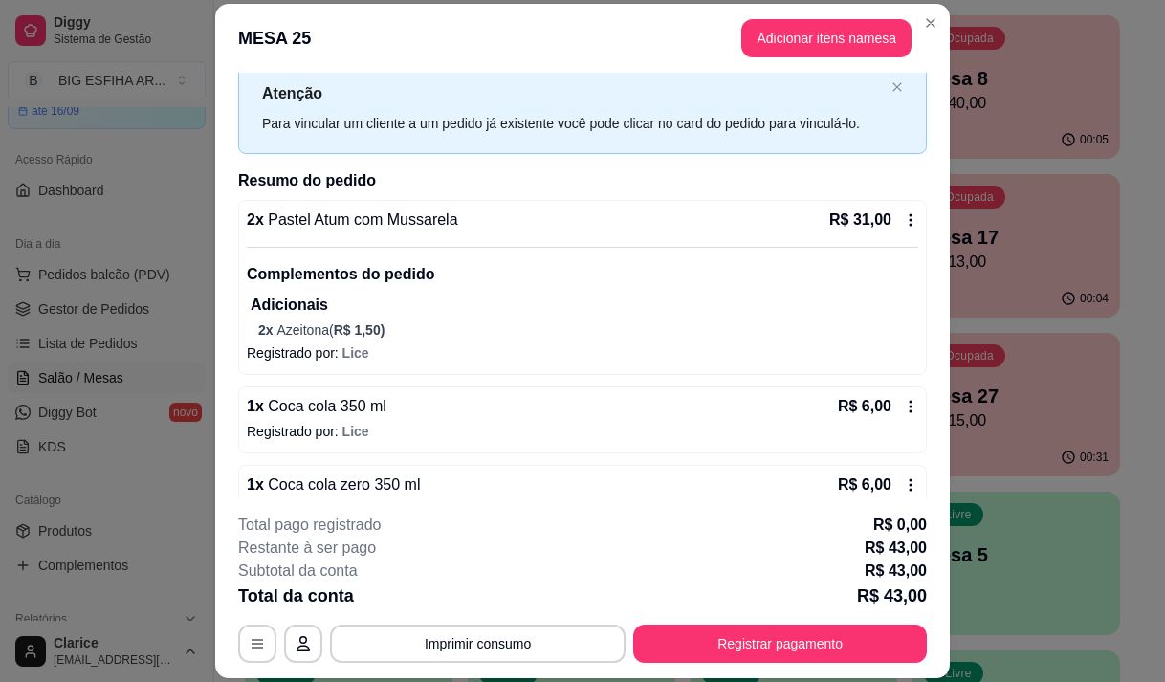
scroll to position [94, 0]
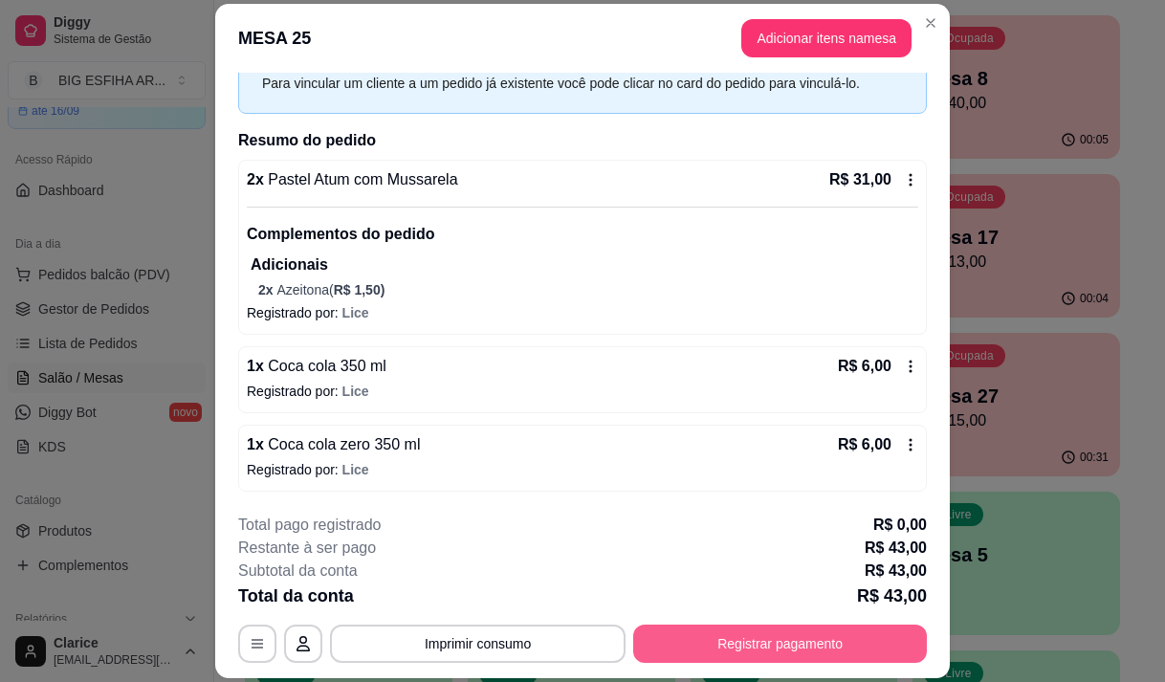
click at [835, 639] on button "Registrar pagamento" at bounding box center [780, 643] width 294 height 38
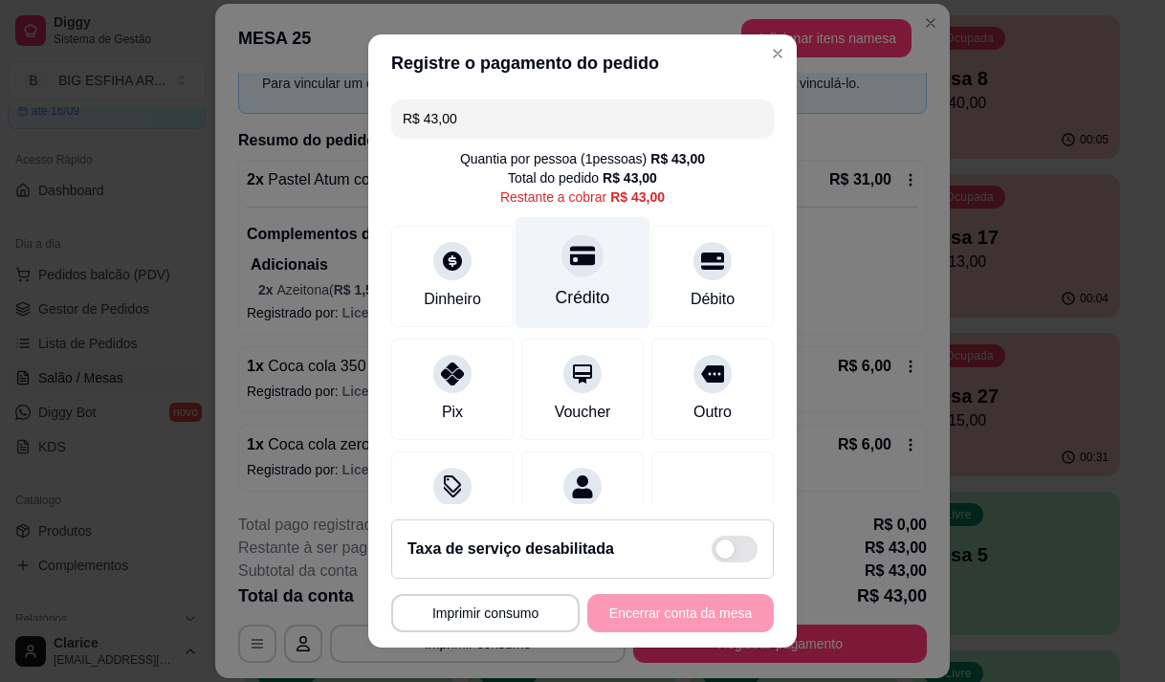
click at [578, 291] on div "Crédito" at bounding box center [583, 297] width 55 height 25
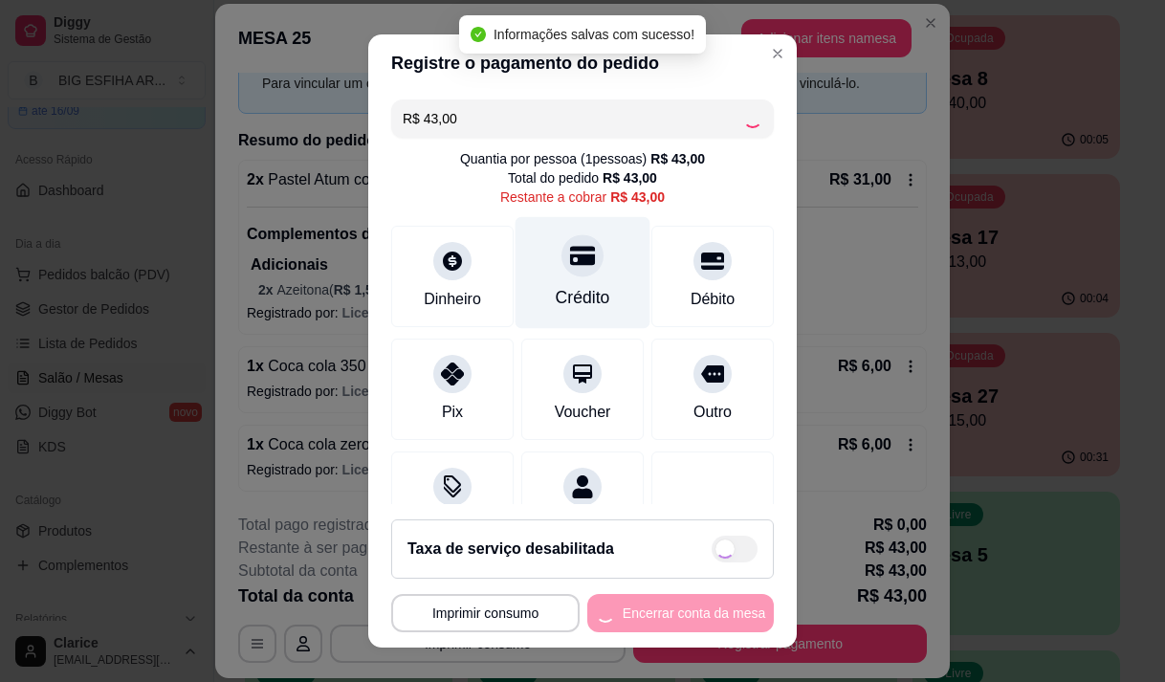
type input "R$ 0,00"
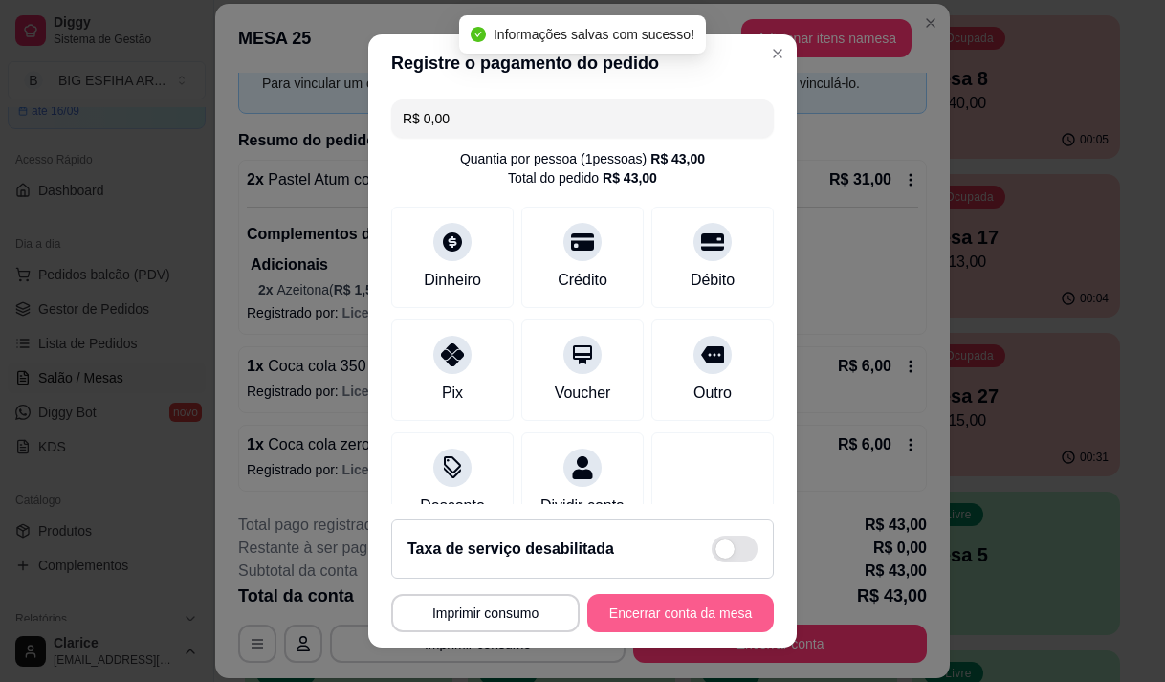
click at [668, 602] on button "Encerrar conta da mesa" at bounding box center [680, 613] width 186 height 38
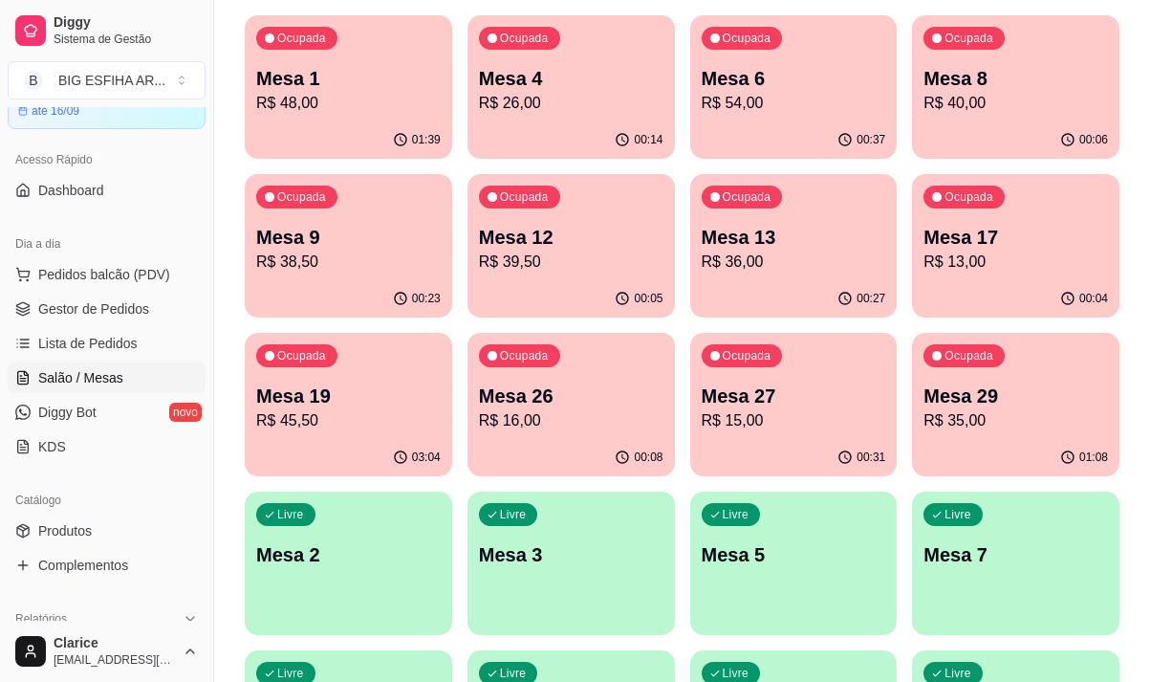
click at [797, 276] on div "Ocupada Mesa 13 R$ 36,00" at bounding box center [794, 227] width 208 height 106
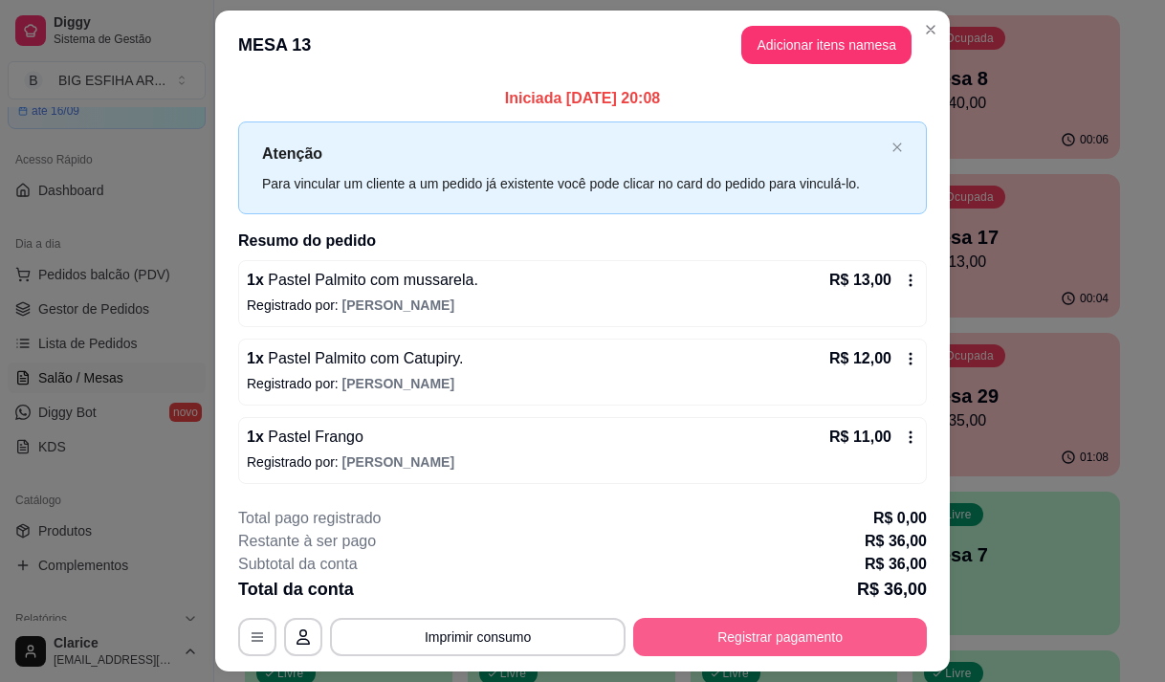
click at [736, 628] on button "Registrar pagamento" at bounding box center [780, 637] width 294 height 38
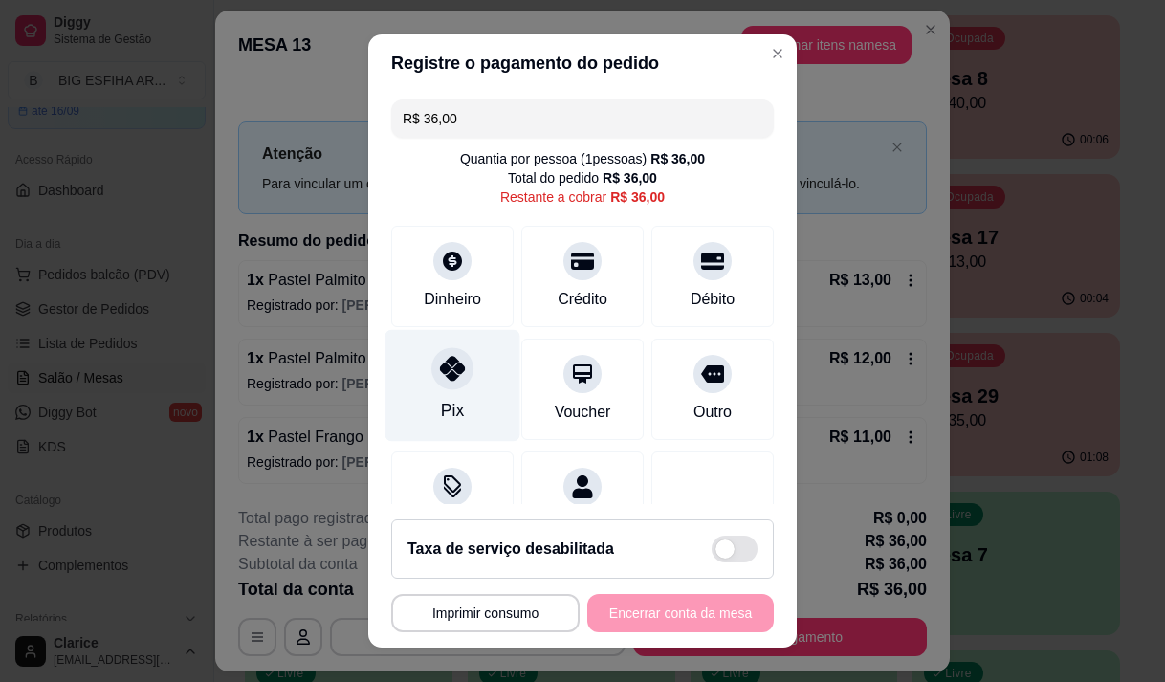
click at [440, 373] on icon at bounding box center [452, 368] width 25 height 25
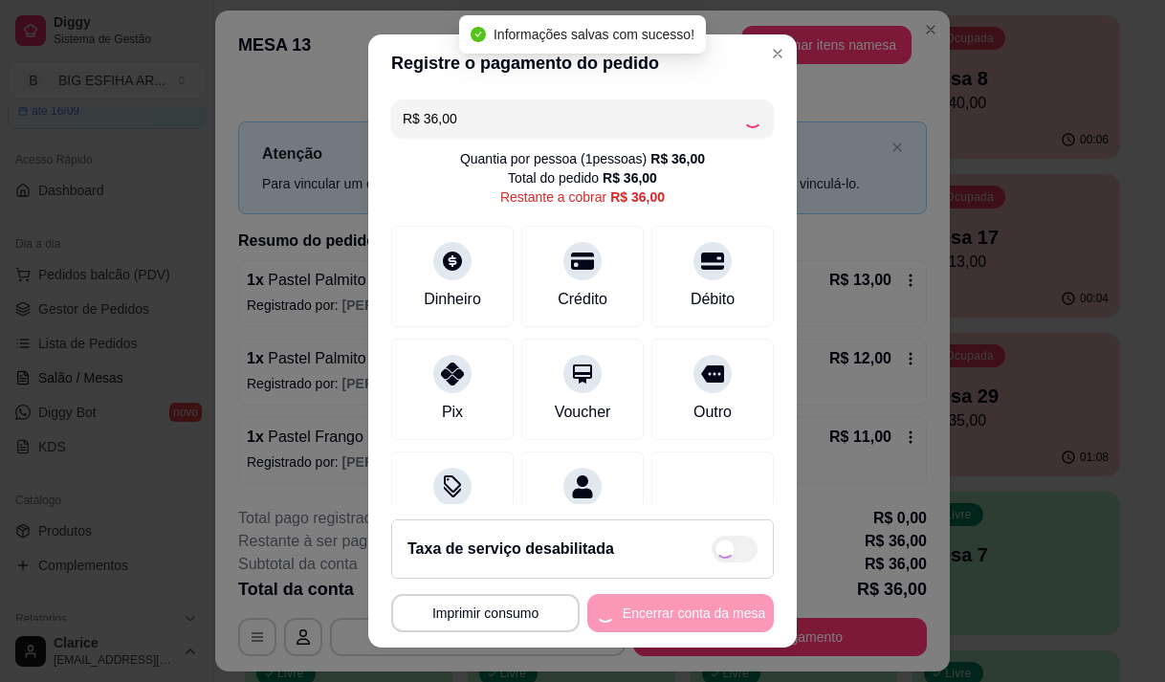
type input "R$ 0,00"
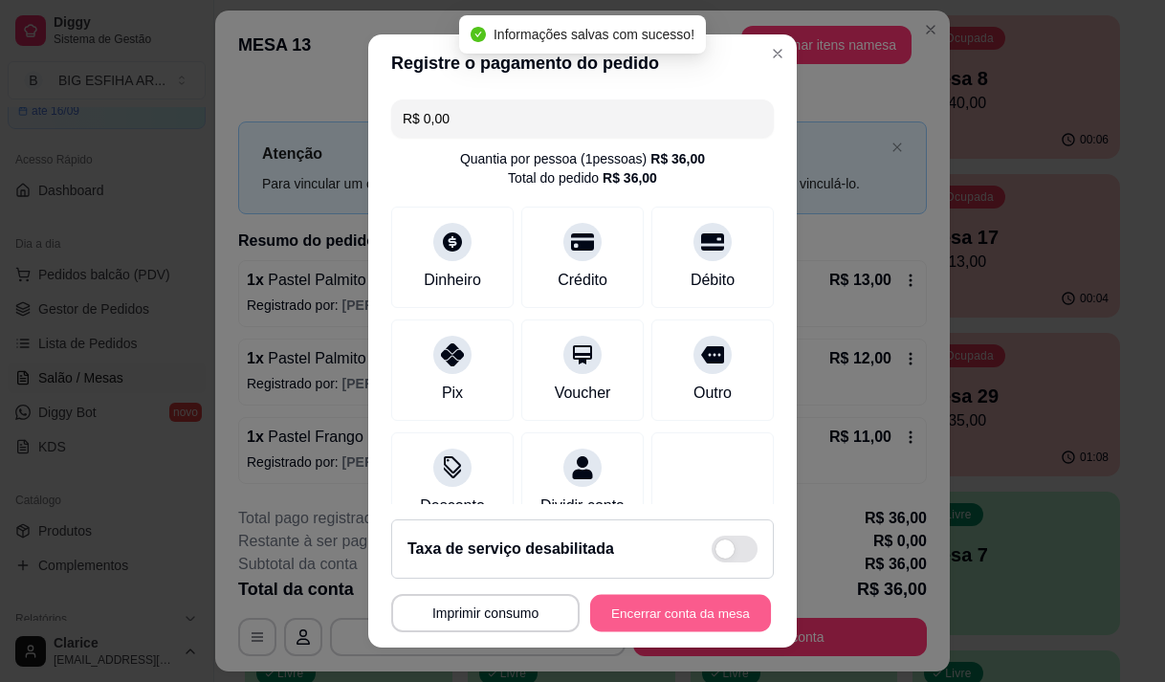
click at [651, 609] on button "Encerrar conta da mesa" at bounding box center [680, 613] width 181 height 37
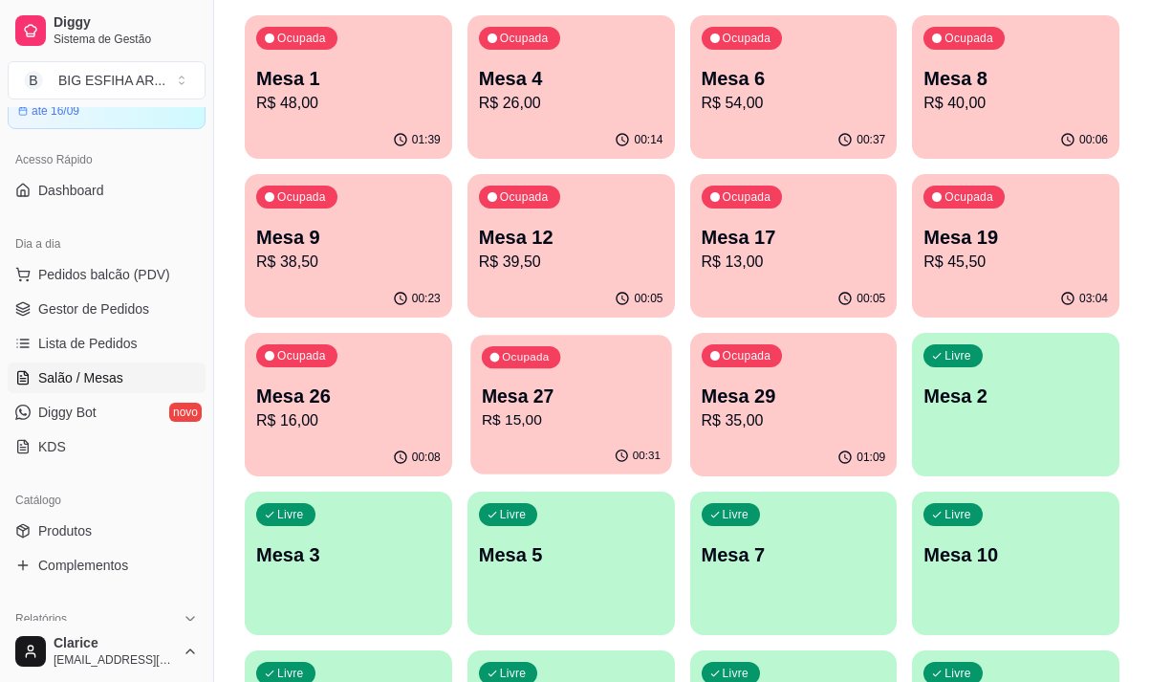
click at [539, 420] on p "R$ 15,00" at bounding box center [571, 420] width 179 height 22
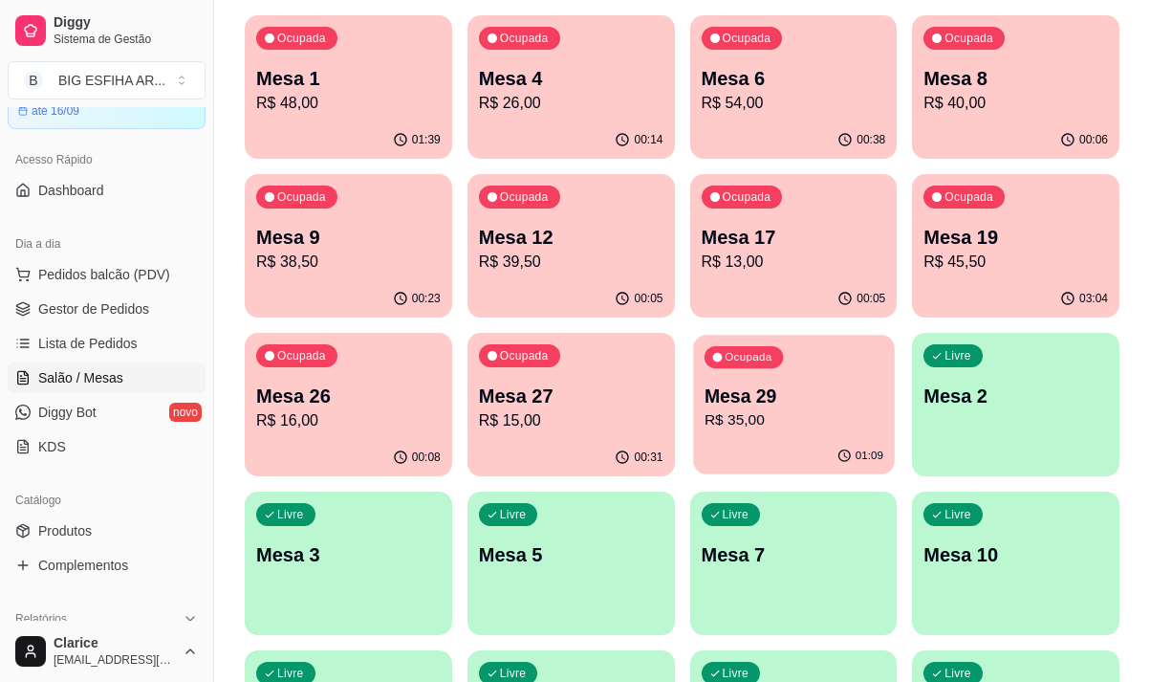
click at [810, 415] on p "R$ 35,00" at bounding box center [793, 420] width 179 height 22
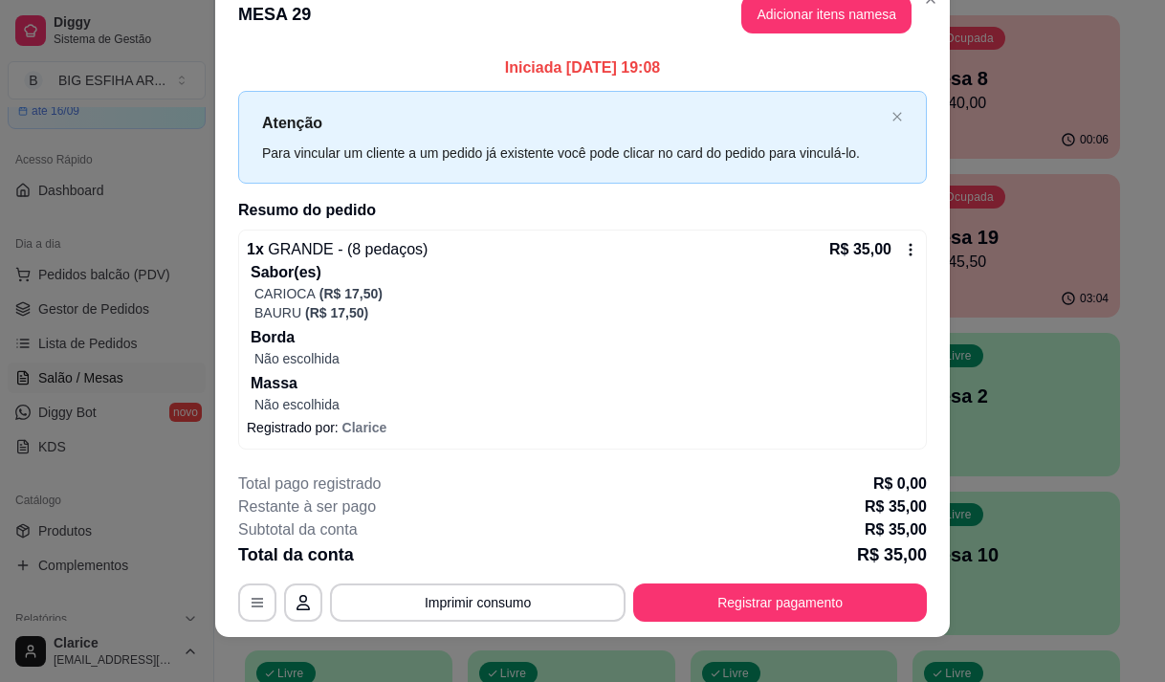
scroll to position [49, 0]
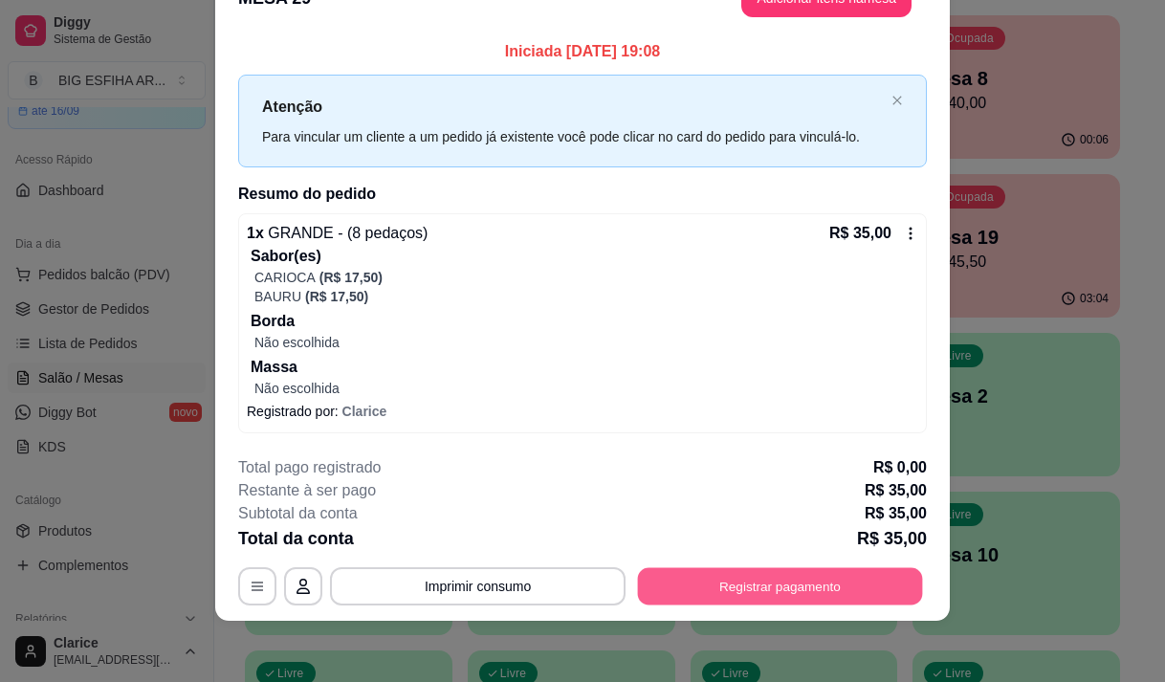
click at [845, 589] on button "Registrar pagamento" at bounding box center [780, 586] width 285 height 37
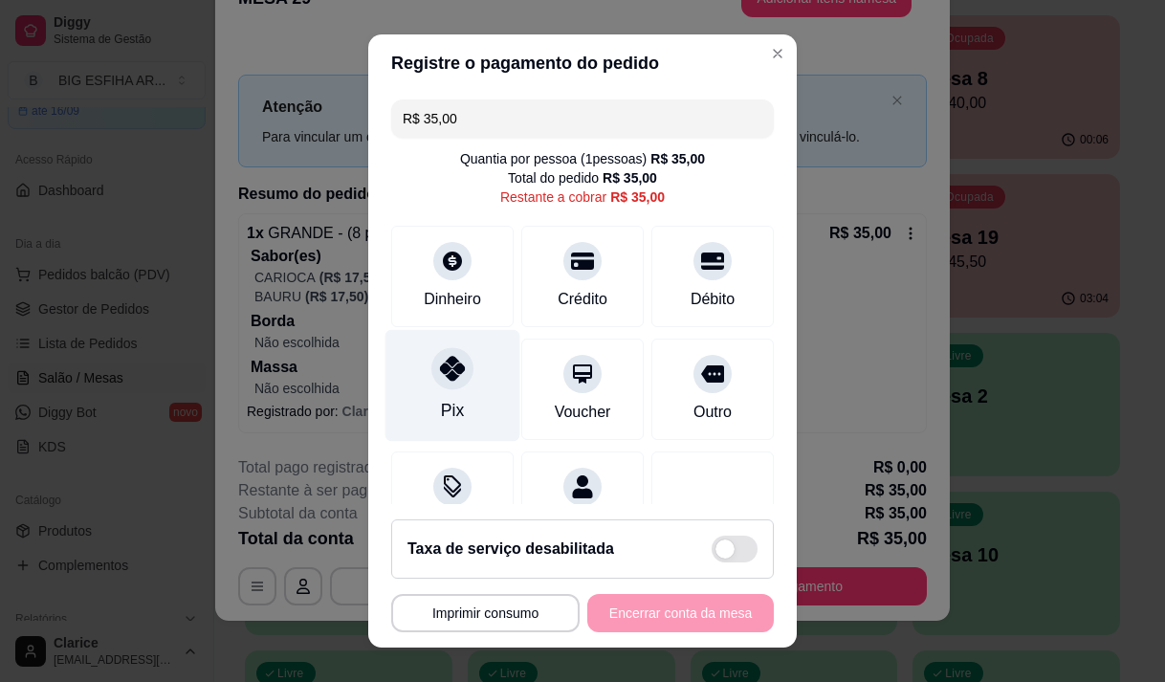
click at [451, 386] on div at bounding box center [452, 368] width 42 height 42
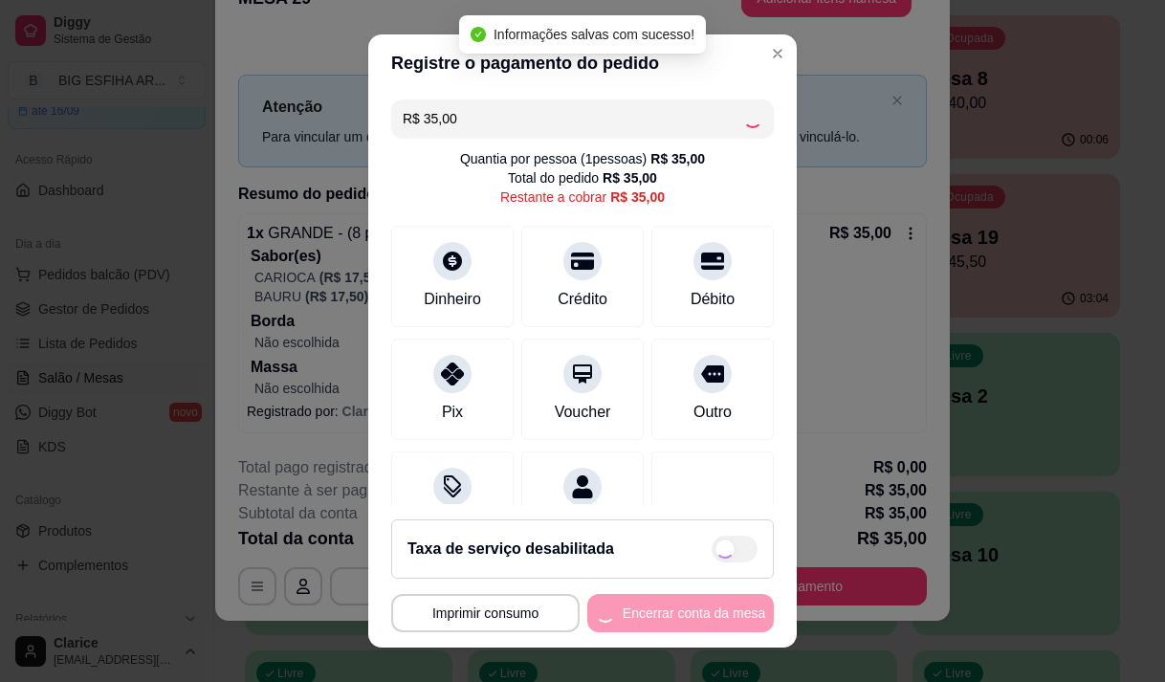
type input "R$ 0,00"
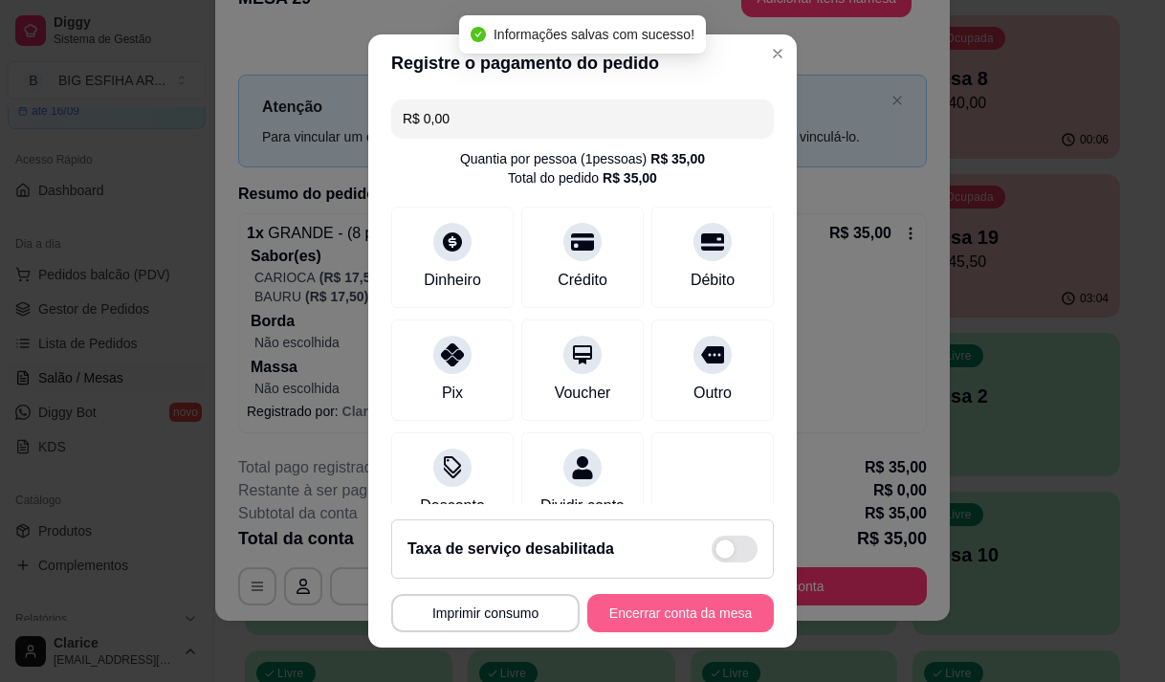
click at [650, 613] on button "Encerrar conta da mesa" at bounding box center [680, 613] width 186 height 38
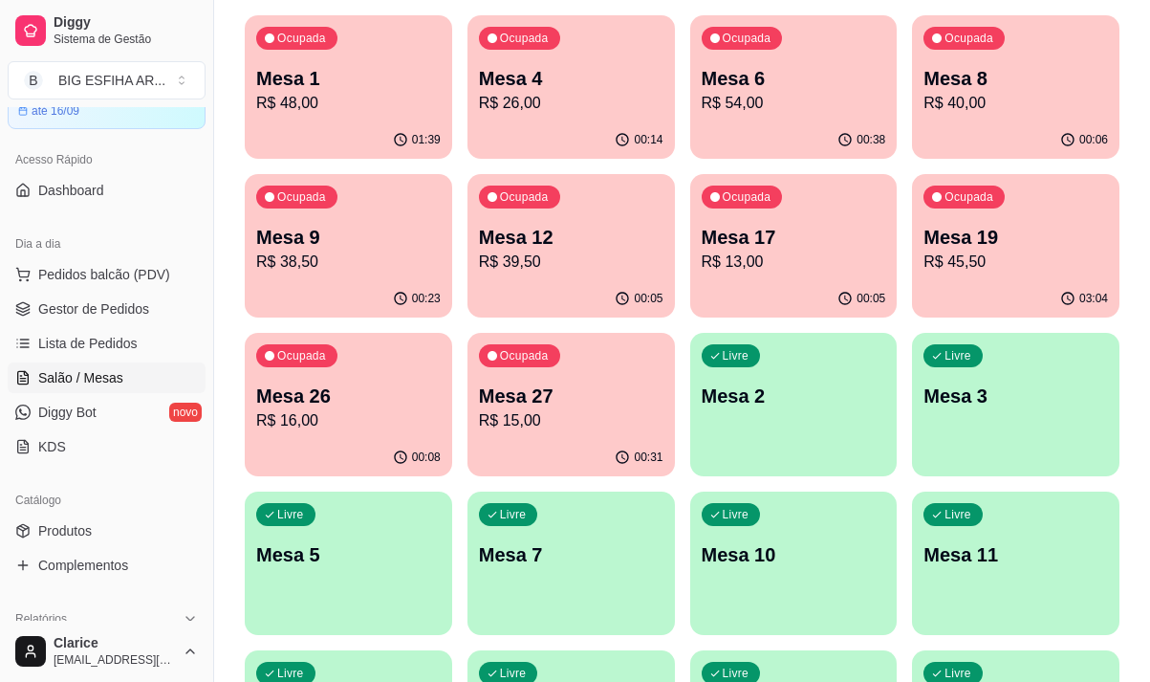
click at [355, 427] on p "R$ 16,00" at bounding box center [348, 420] width 185 height 23
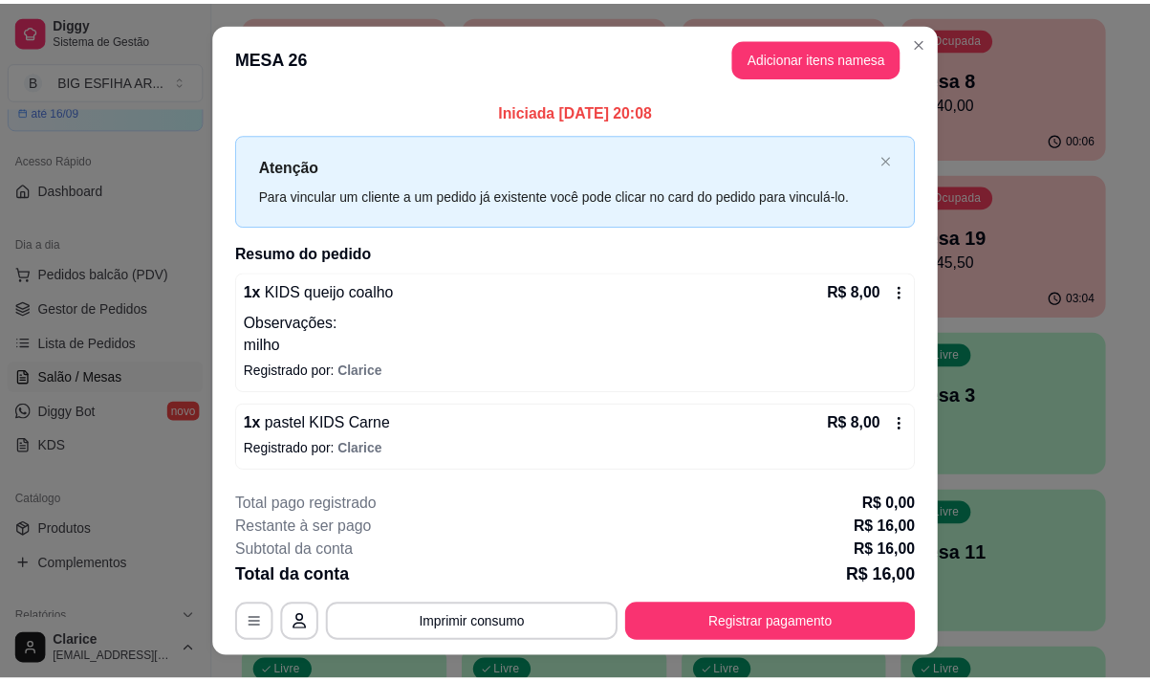
scroll to position [38, 0]
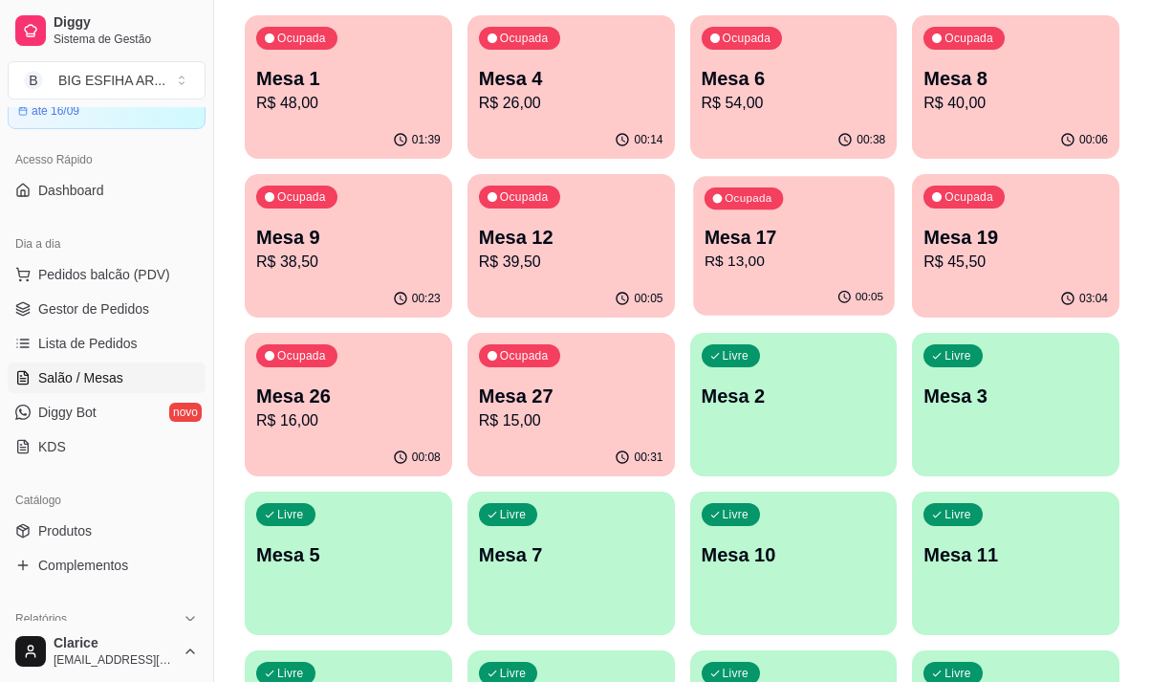
click at [759, 249] on p "Mesa 17" at bounding box center [793, 238] width 179 height 26
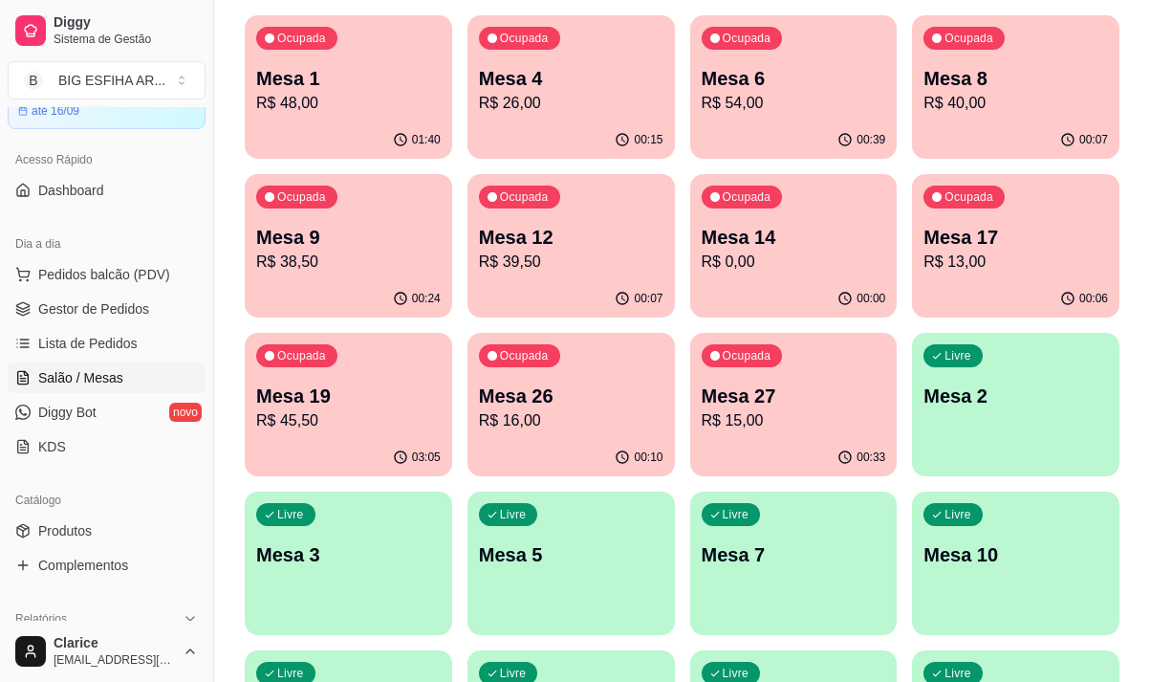
click at [793, 96] on p "R$ 54,00" at bounding box center [794, 103] width 185 height 23
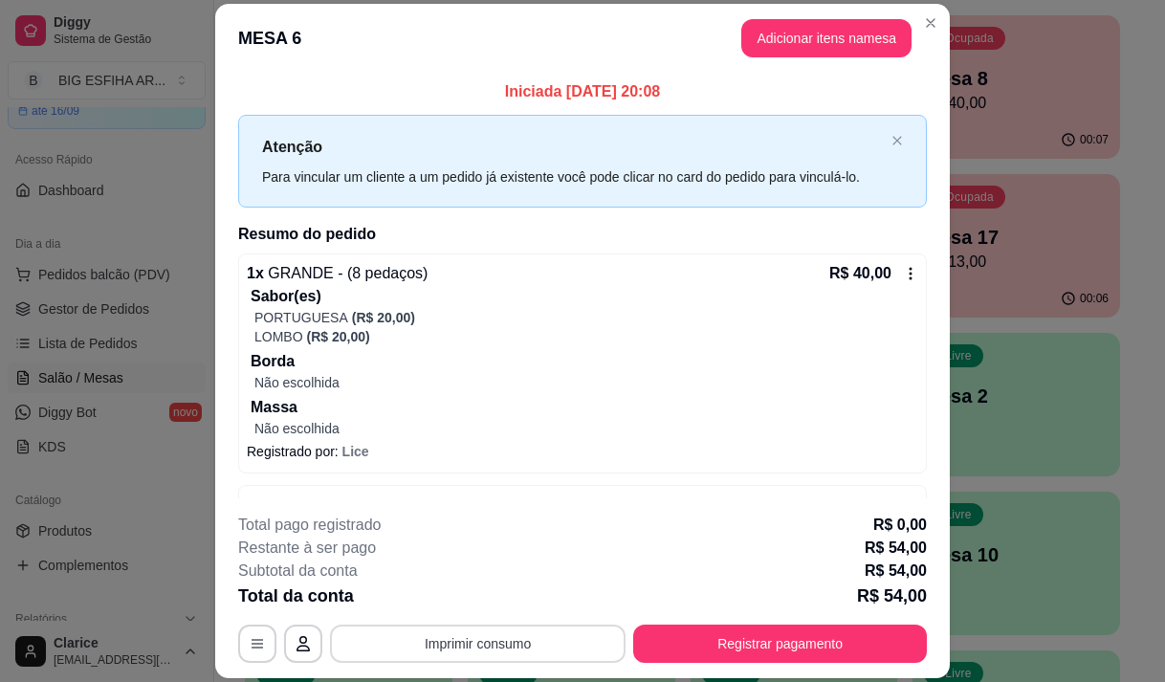
click at [482, 641] on button "Imprimir consumo" at bounding box center [478, 643] width 296 height 38
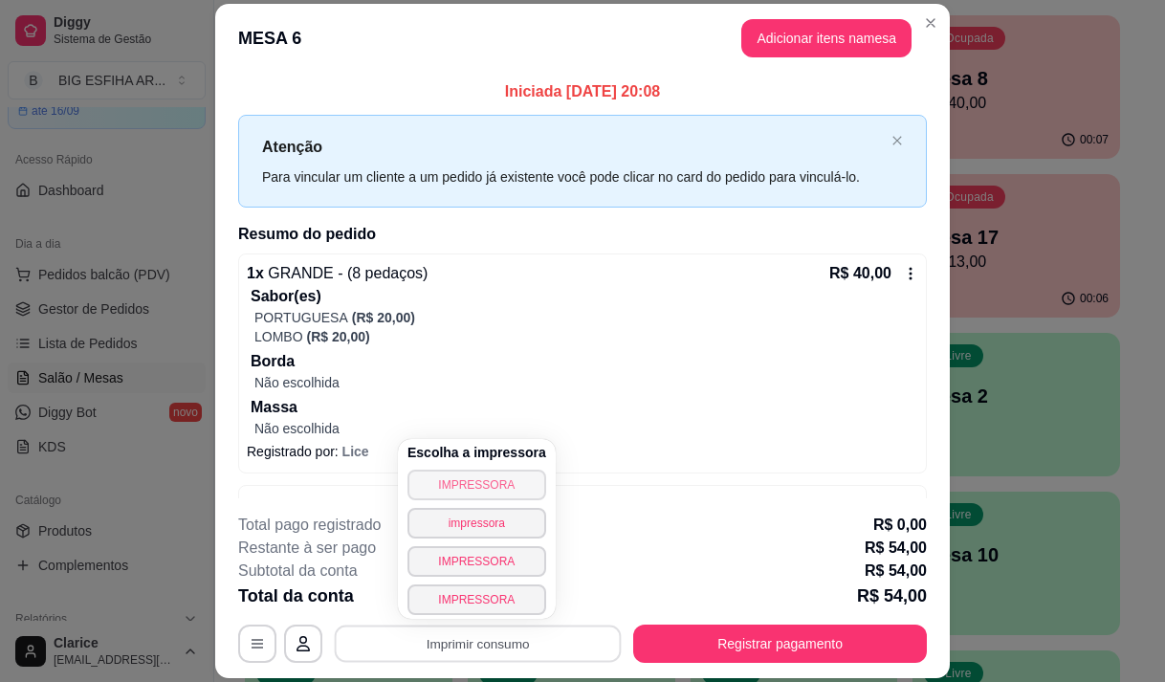
click at [473, 485] on button "IMPRESSORA" at bounding box center [476, 485] width 139 height 31
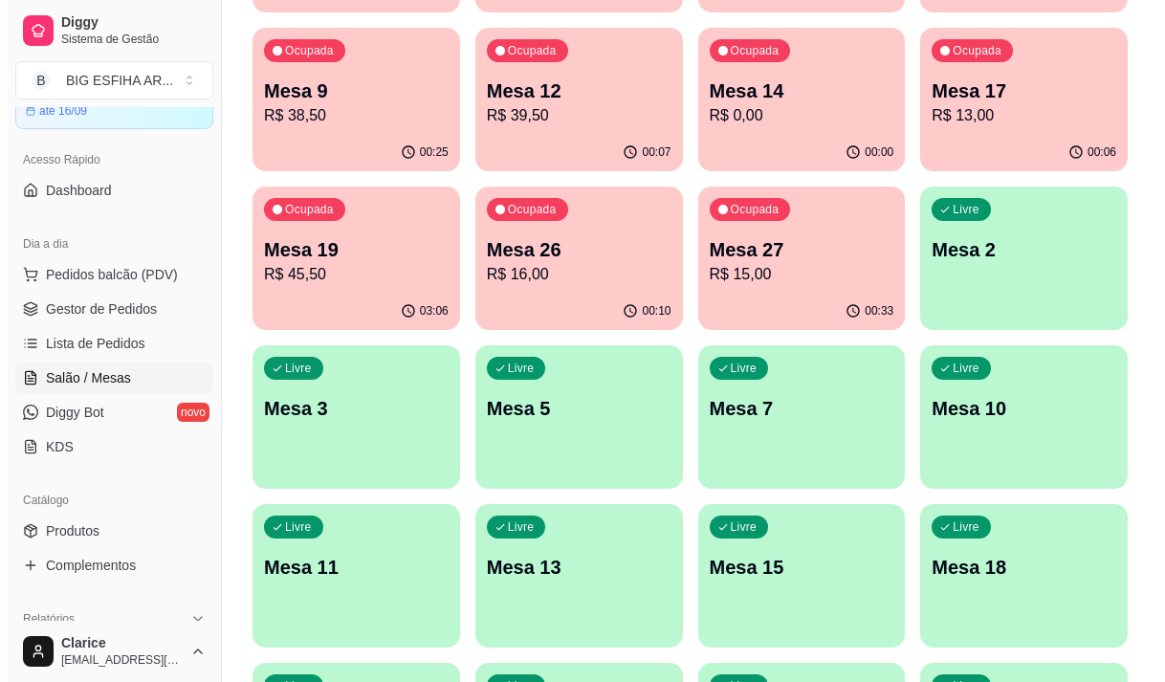
scroll to position [383, 0]
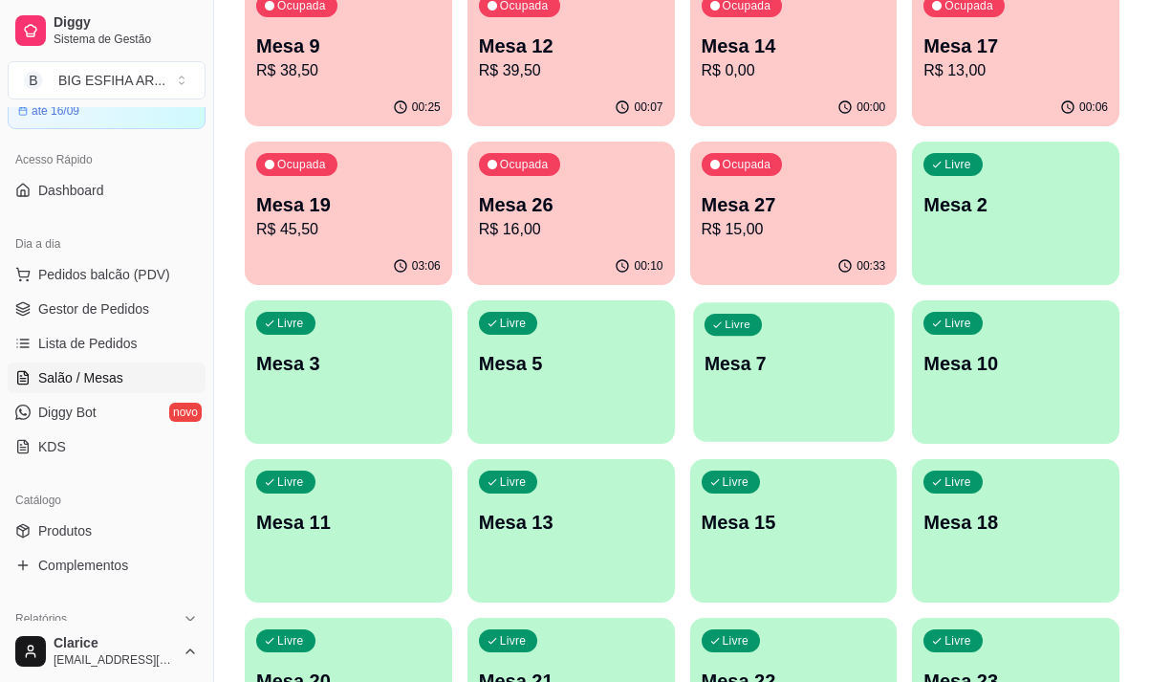
click at [812, 397] on div "Livre Mesa 7" at bounding box center [793, 360] width 201 height 117
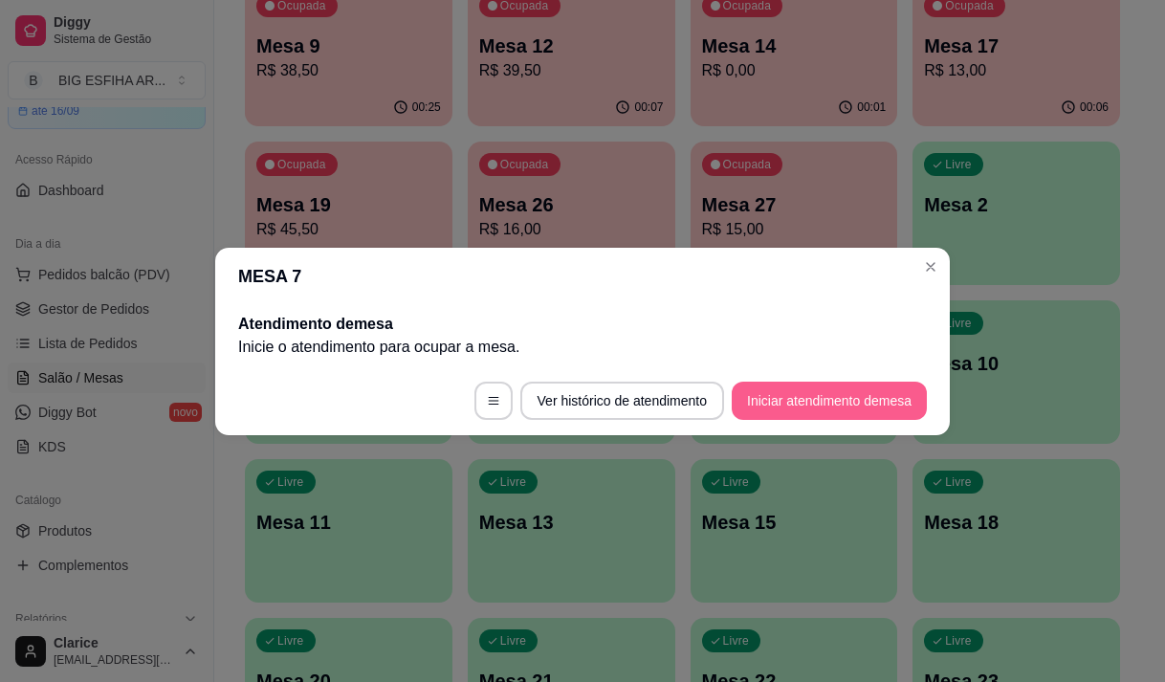
click at [827, 403] on button "Iniciar atendimento de mesa" at bounding box center [829, 401] width 195 height 38
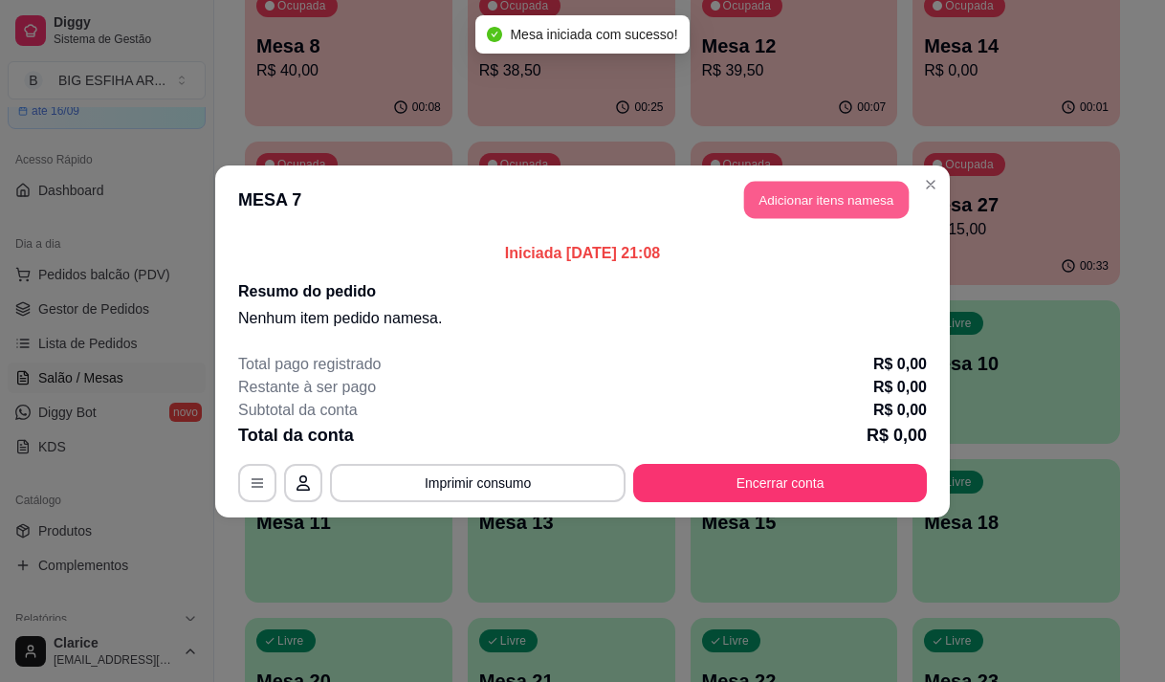
click at [834, 217] on button "Adicionar itens na mesa" at bounding box center [826, 199] width 164 height 37
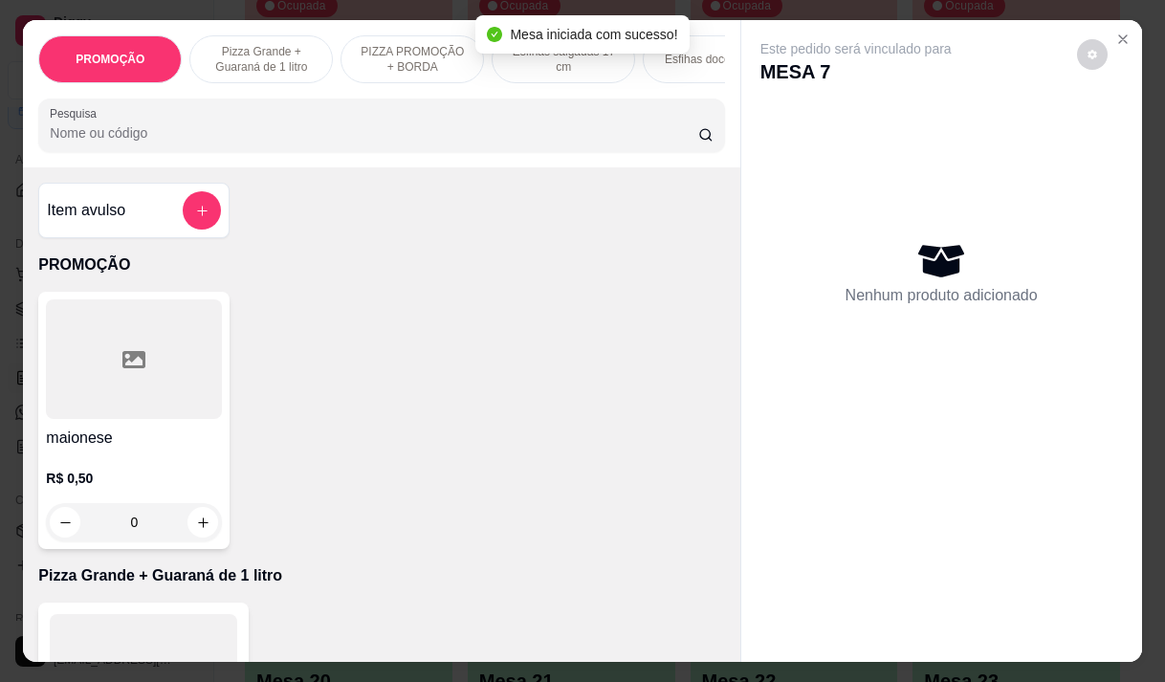
click at [476, 138] on input "Pesquisa" at bounding box center [374, 132] width 648 height 19
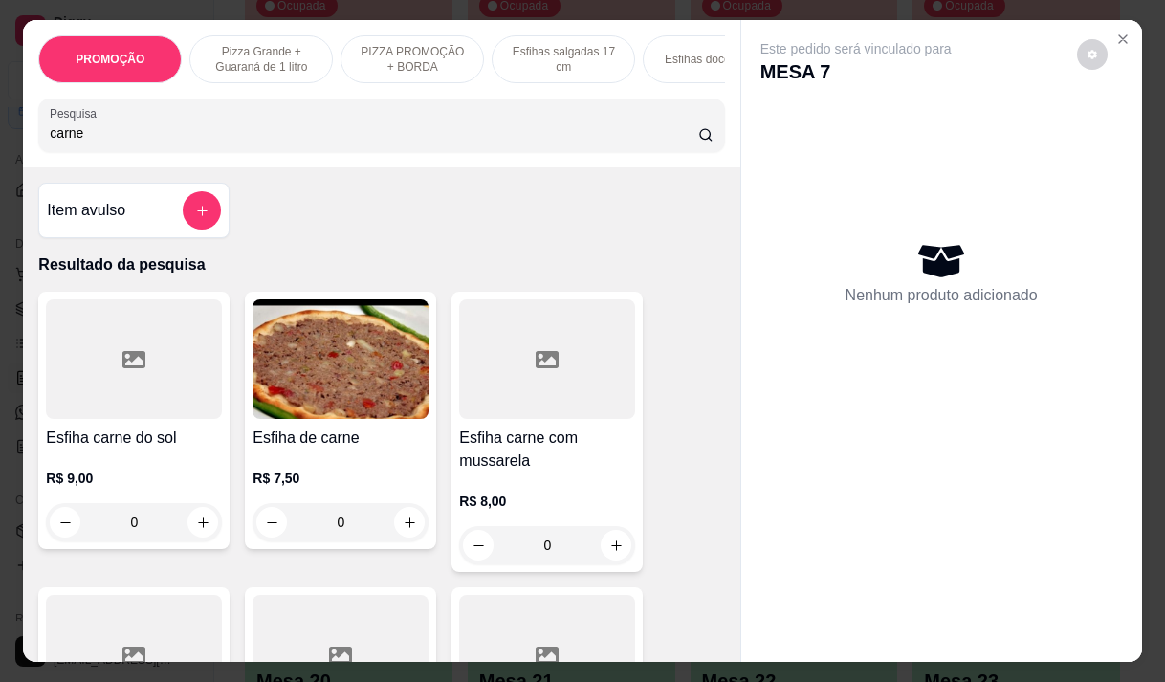
type input "carne"
click at [324, 477] on p "R$ 7,50" at bounding box center [340, 478] width 176 height 19
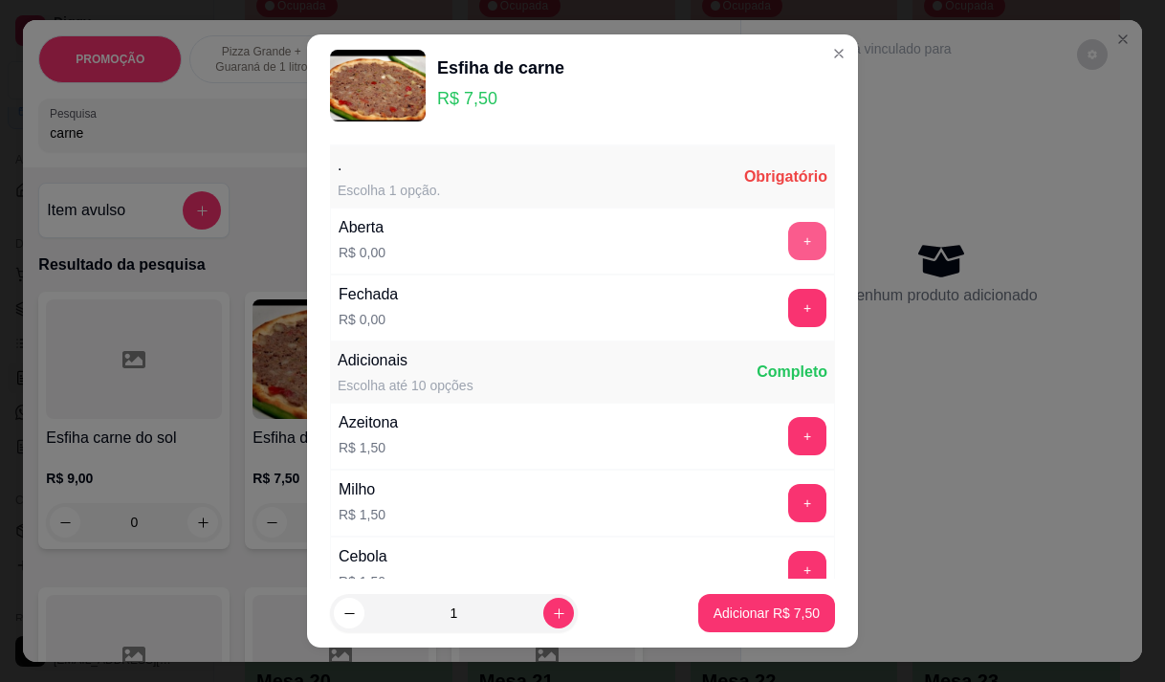
click at [788, 254] on button "+" at bounding box center [807, 241] width 38 height 38
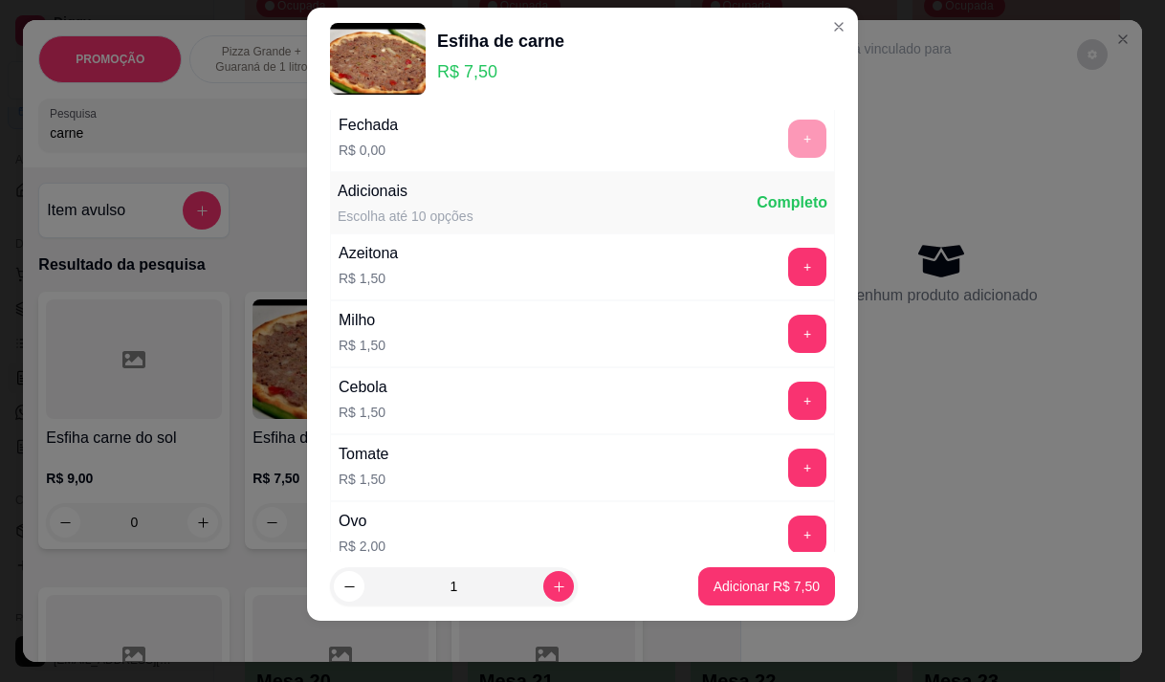
scroll to position [205, 0]
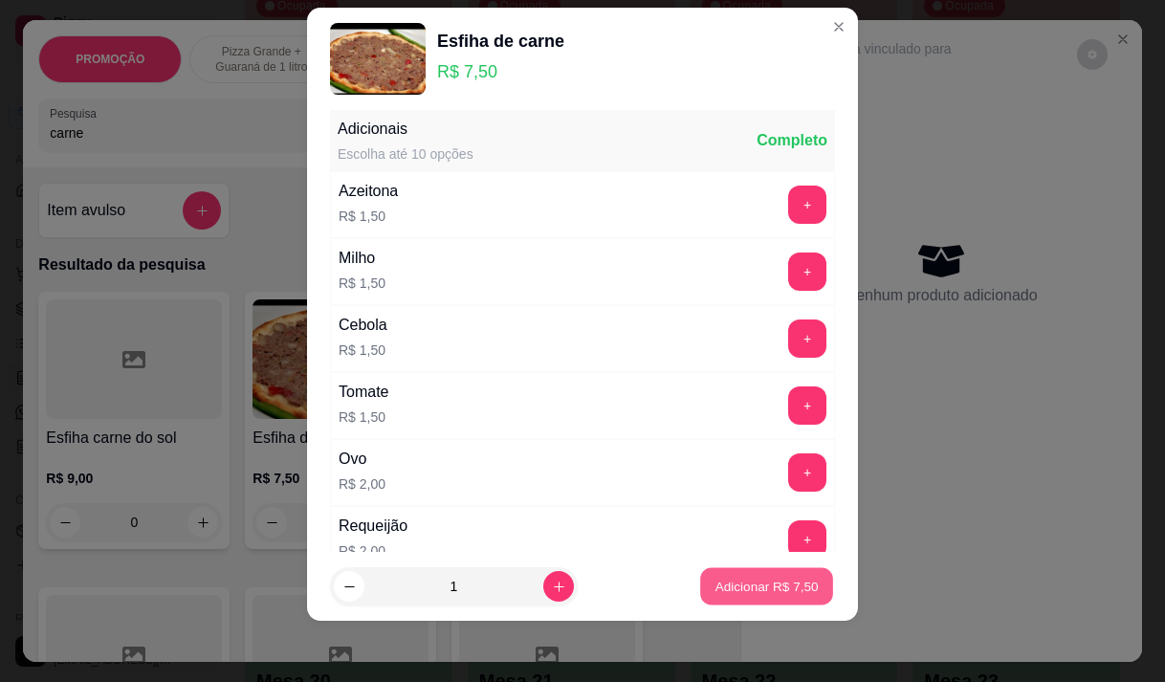
click at [749, 594] on p "Adicionar R$ 7,50" at bounding box center [765, 587] width 103 height 18
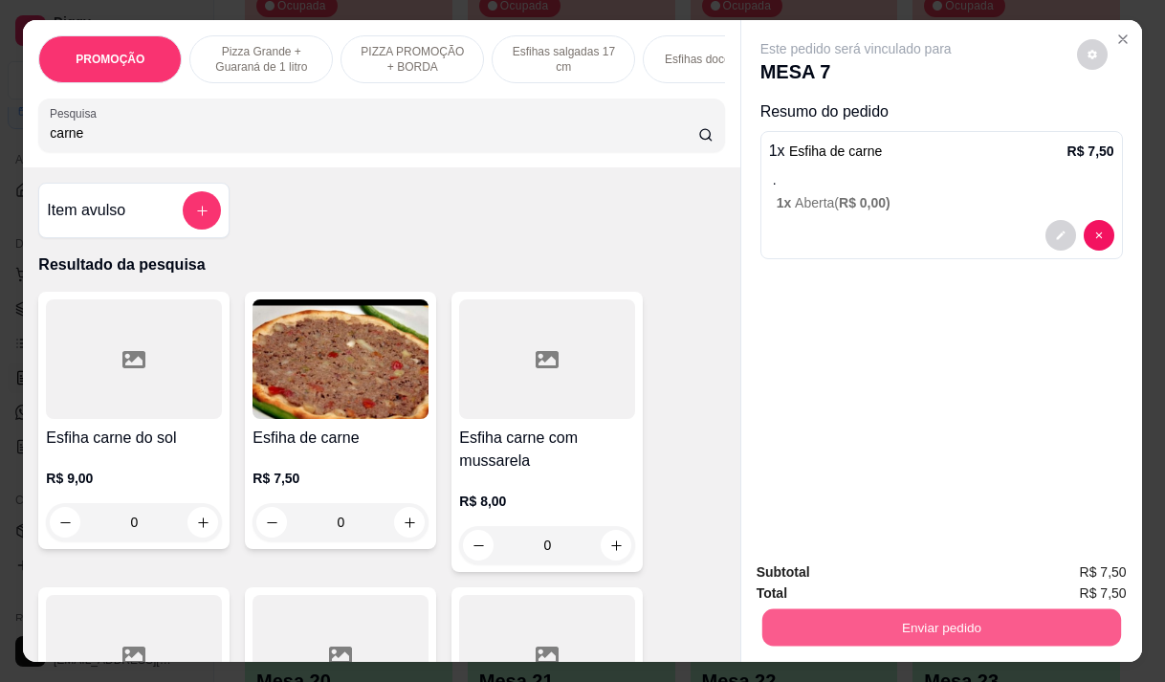
click at [975, 608] on button "Enviar pedido" at bounding box center [940, 626] width 359 height 37
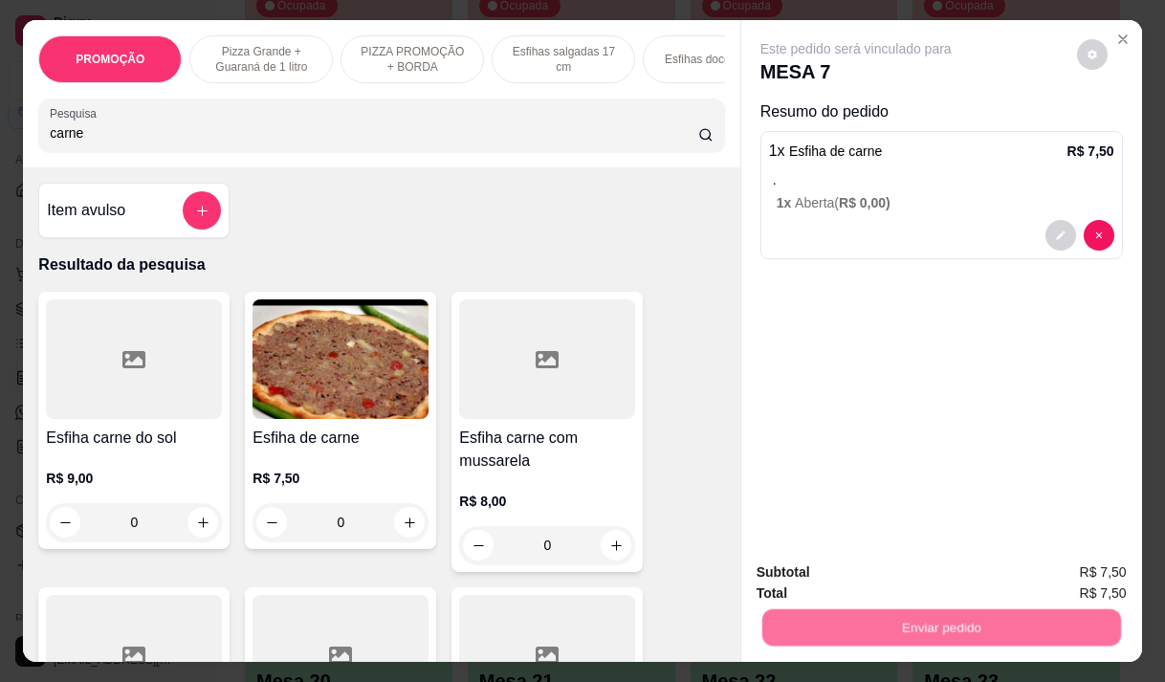
click at [917, 578] on button "Não registrar e enviar pedido" at bounding box center [877, 573] width 199 height 36
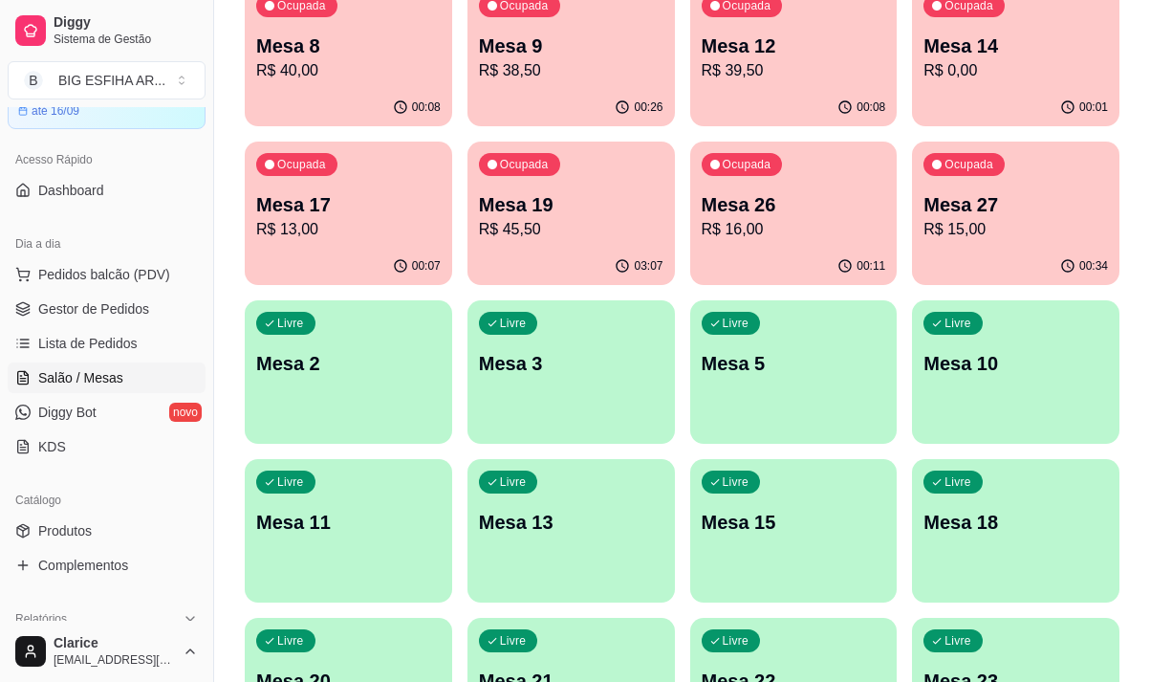
click at [353, 241] on div "Ocupada Mesa 17 R$ 13,00" at bounding box center [349, 195] width 208 height 106
click at [585, 245] on div "Ocupada Mesa 19 R$ 45,50" at bounding box center [572, 195] width 208 height 106
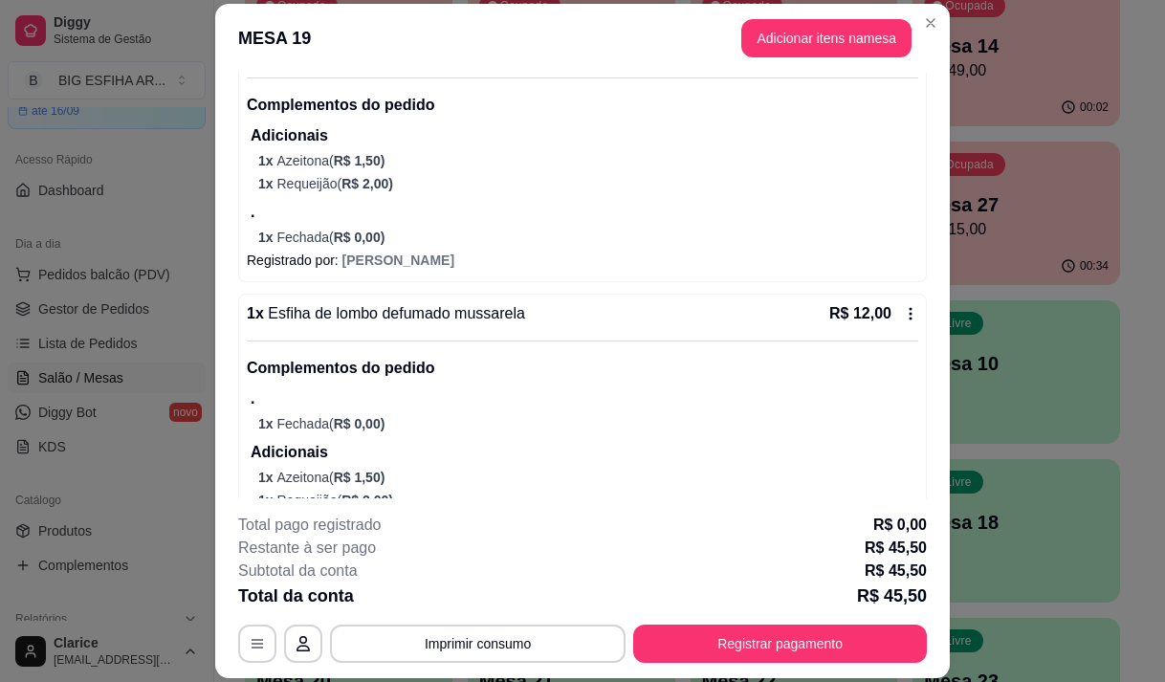
scroll to position [574, 0]
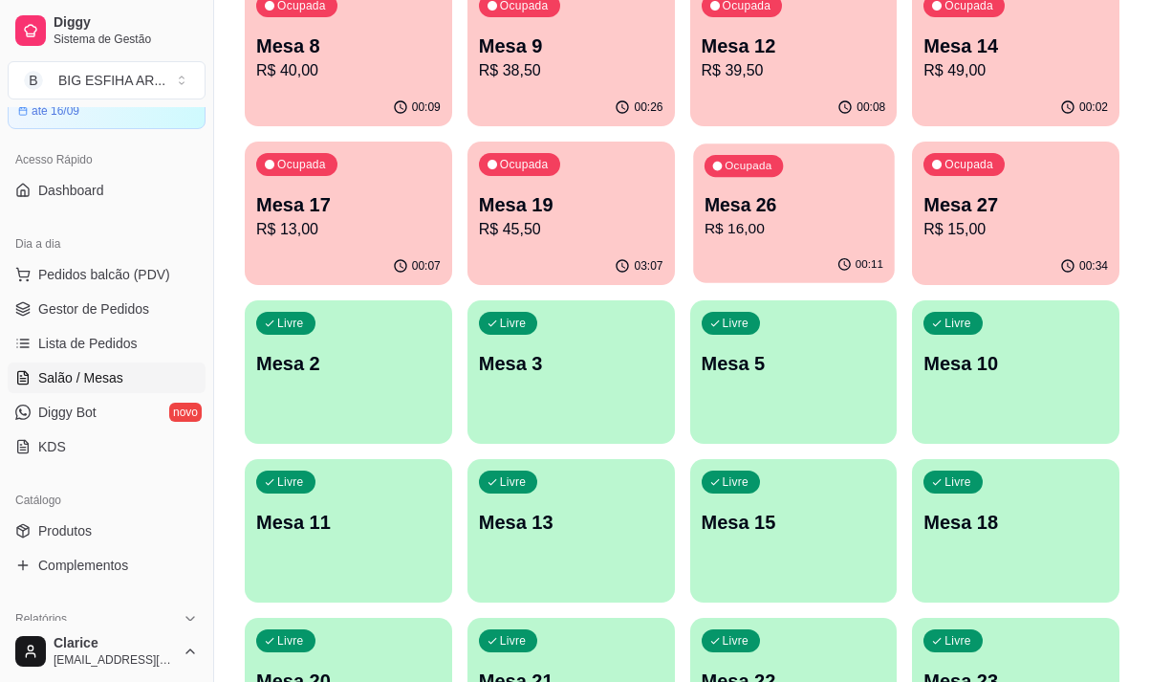
click at [843, 236] on p "R$ 16,00" at bounding box center [793, 229] width 179 height 22
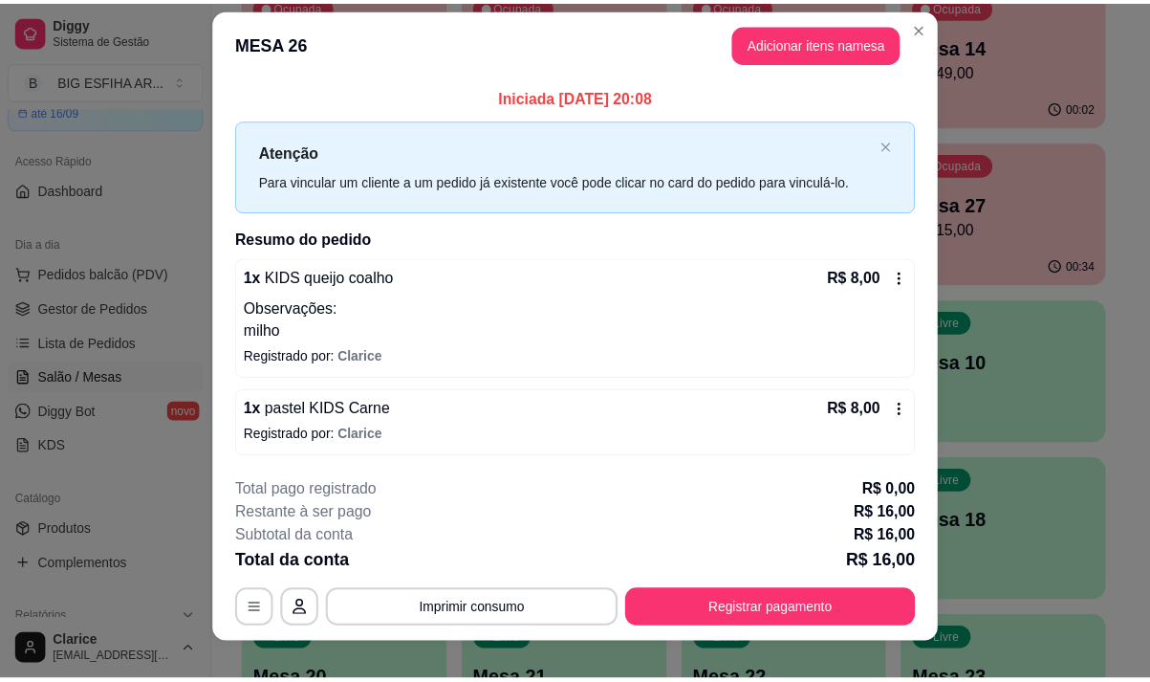
scroll to position [38, 0]
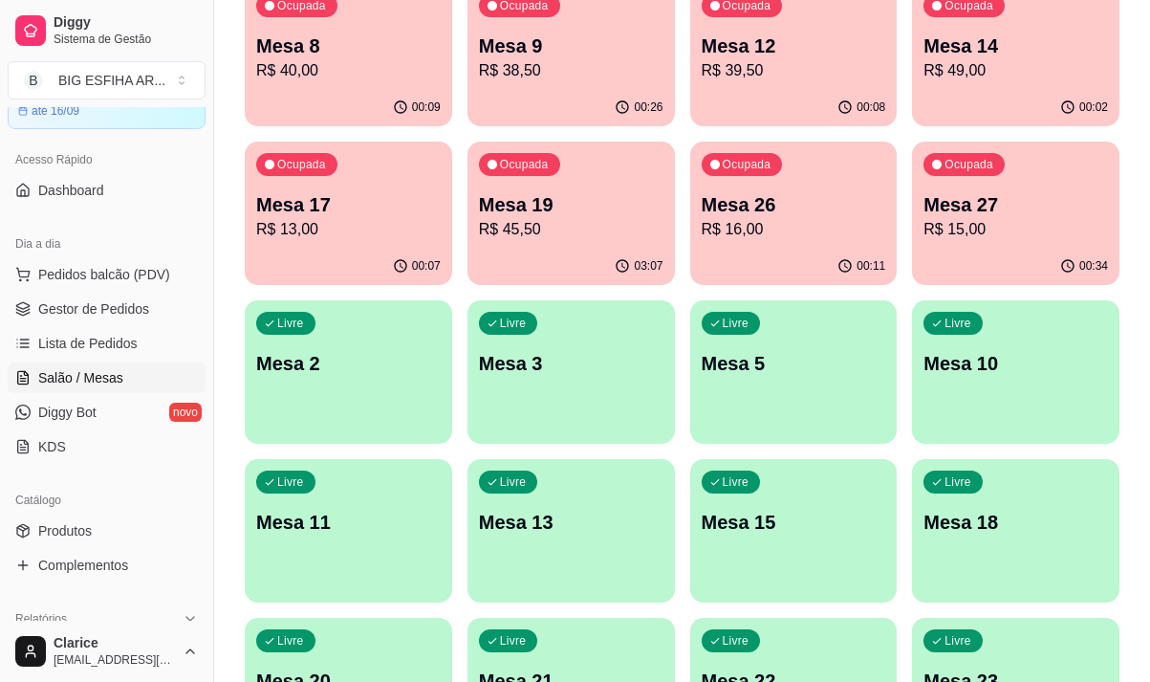
click at [979, 220] on p "R$ 15,00" at bounding box center [1016, 229] width 185 height 23
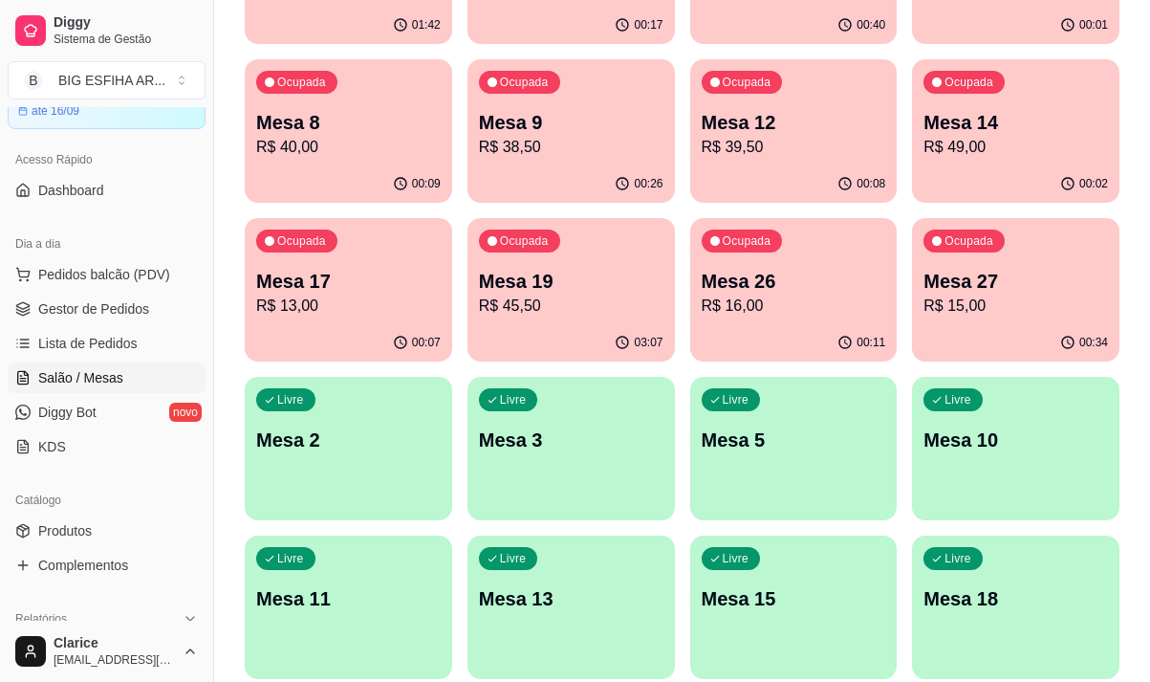
scroll to position [96, 0]
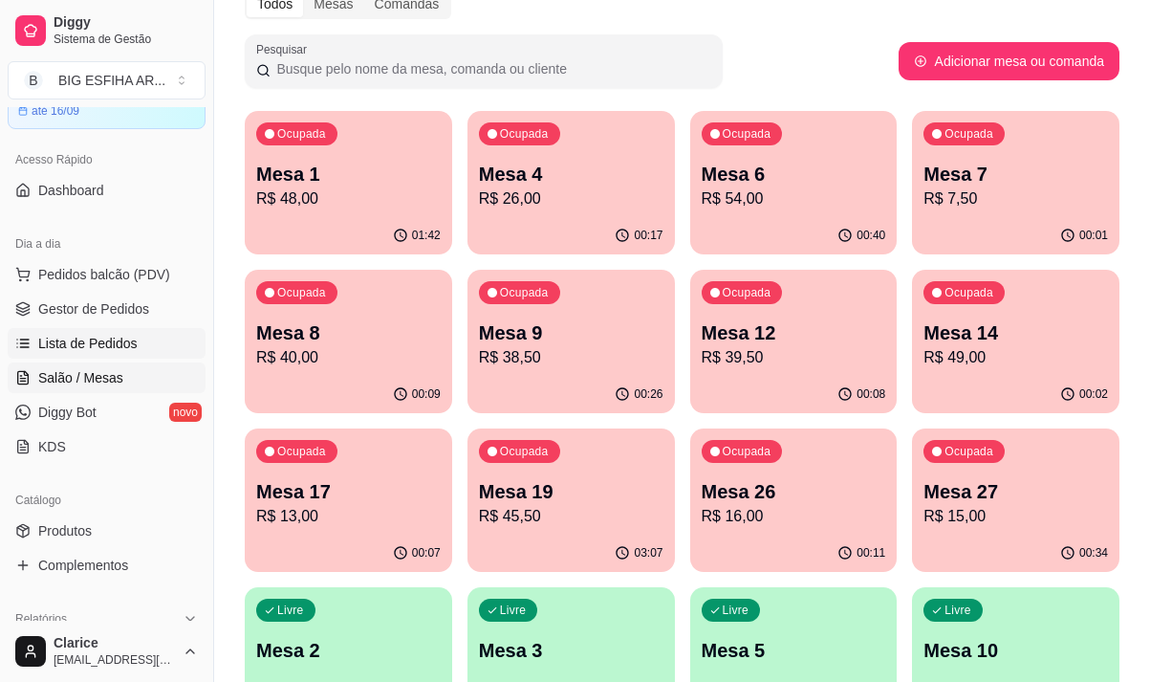
click at [86, 346] on span "Lista de Pedidos" at bounding box center [87, 343] width 99 height 19
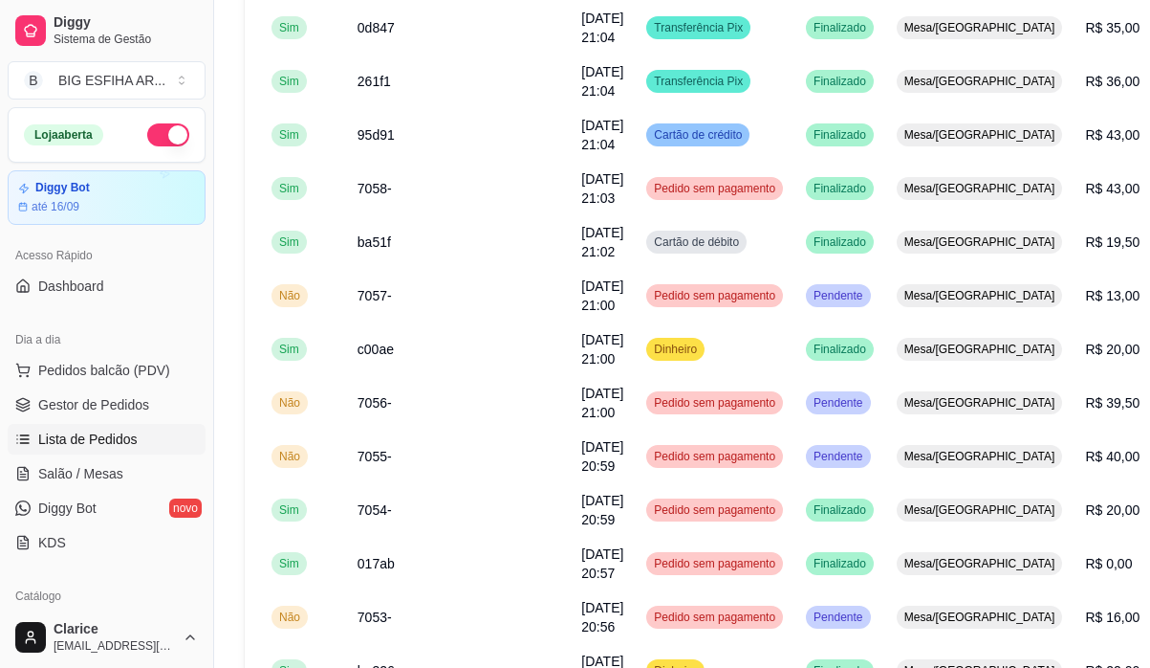
click at [115, 434] on span "Lista de Pedidos" at bounding box center [87, 438] width 99 height 19
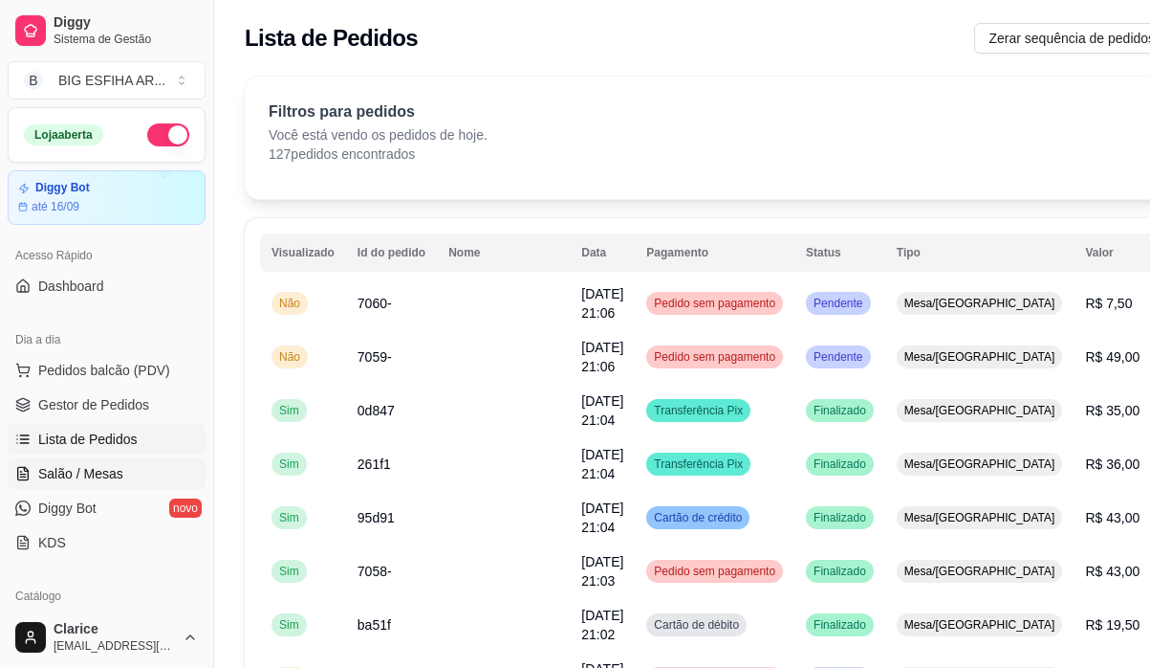
click at [106, 471] on span "Salão / Mesas" at bounding box center [80, 473] width 85 height 19
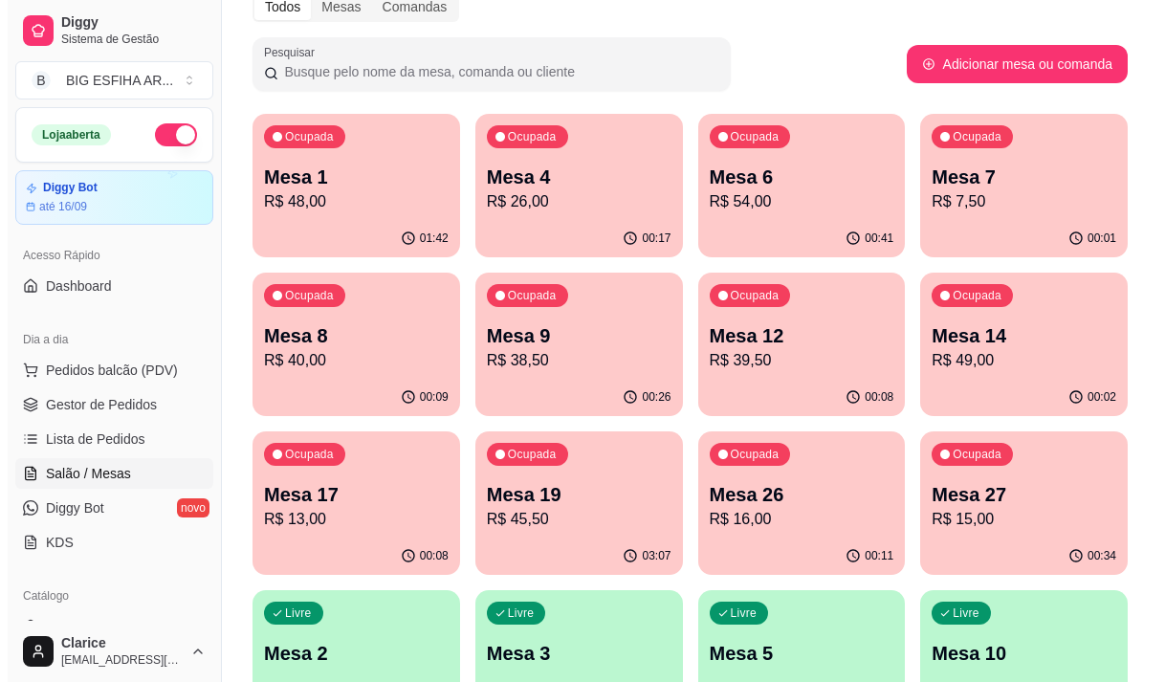
scroll to position [96, 0]
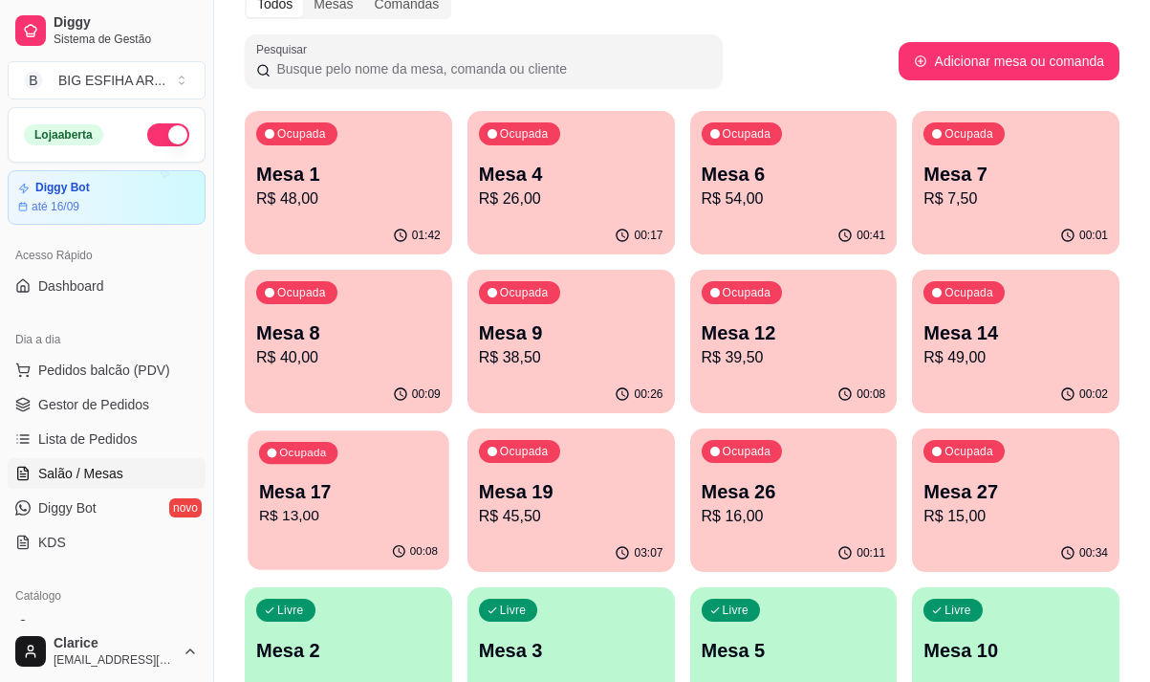
click at [287, 515] on p "R$ 13,00" at bounding box center [348, 516] width 179 height 22
click at [795, 312] on div "Ocupada Mesa 12 R$ 39,50" at bounding box center [794, 323] width 208 height 106
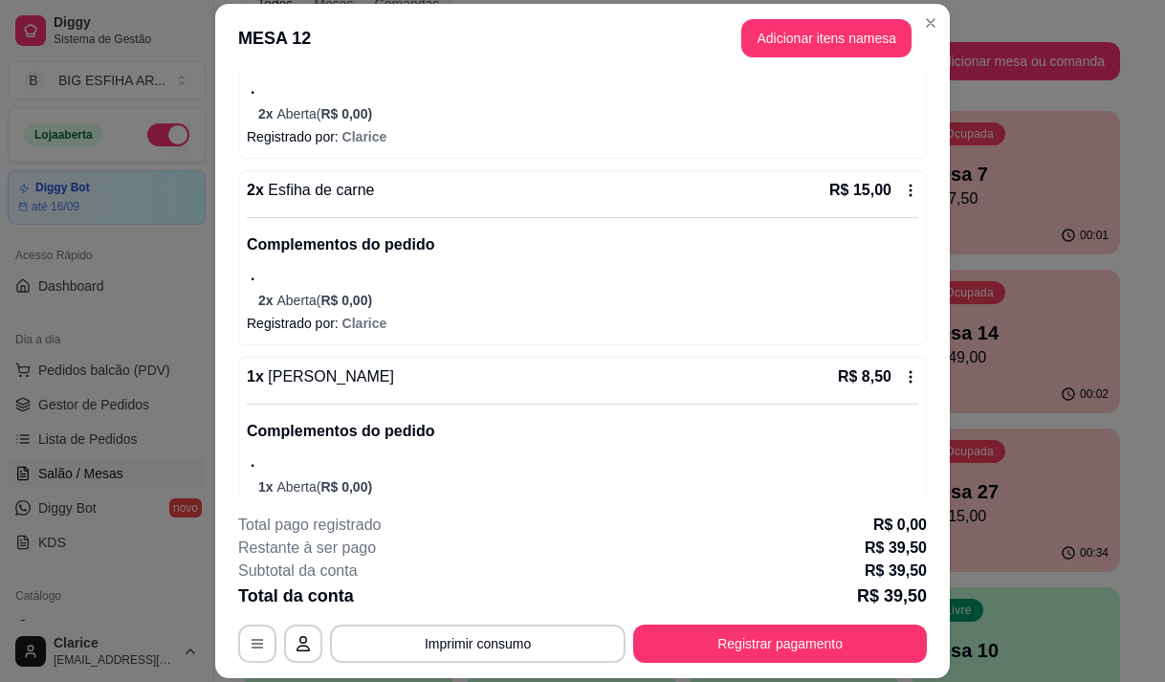
scroll to position [310, 0]
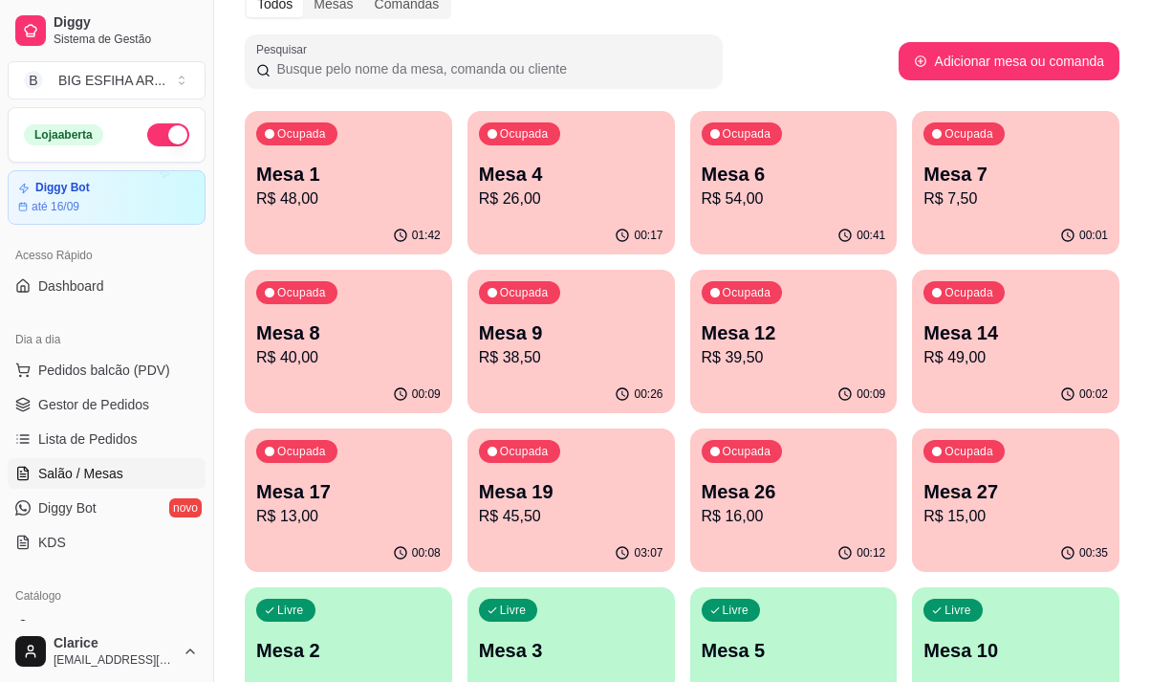
click at [968, 499] on p "Mesa 27" at bounding box center [1016, 491] width 185 height 27
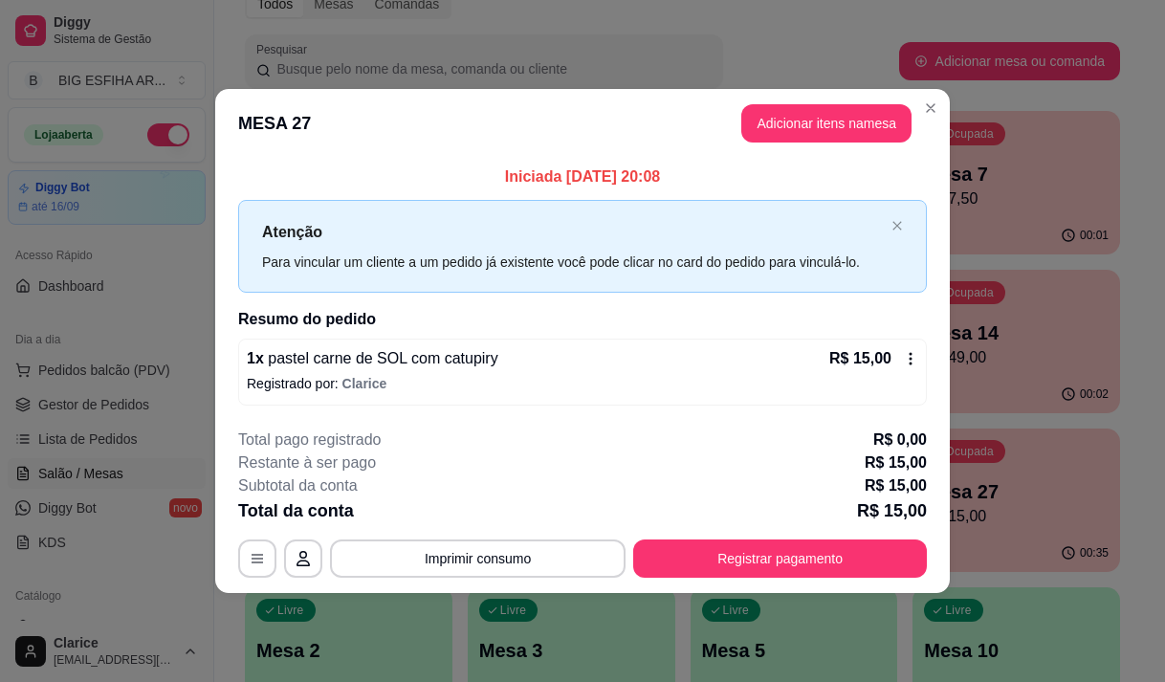
click at [392, 581] on footer "**********" at bounding box center [582, 503] width 734 height 180
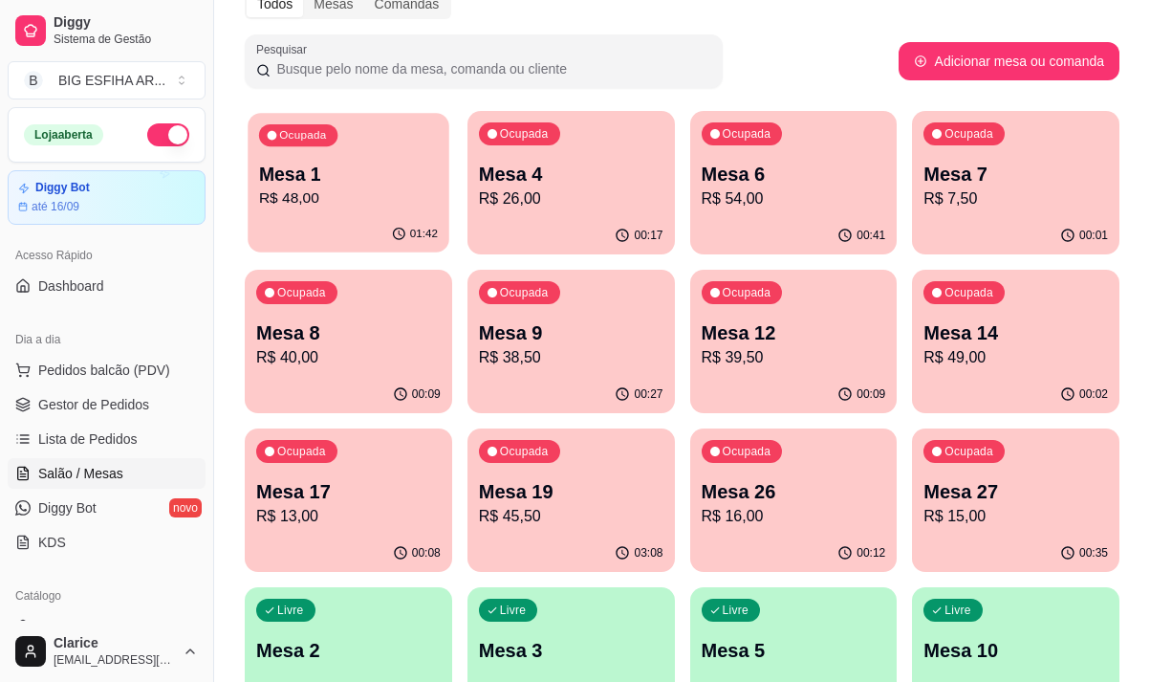
click at [316, 159] on div "Ocupada Mesa 1 R$ 48,00" at bounding box center [348, 164] width 201 height 103
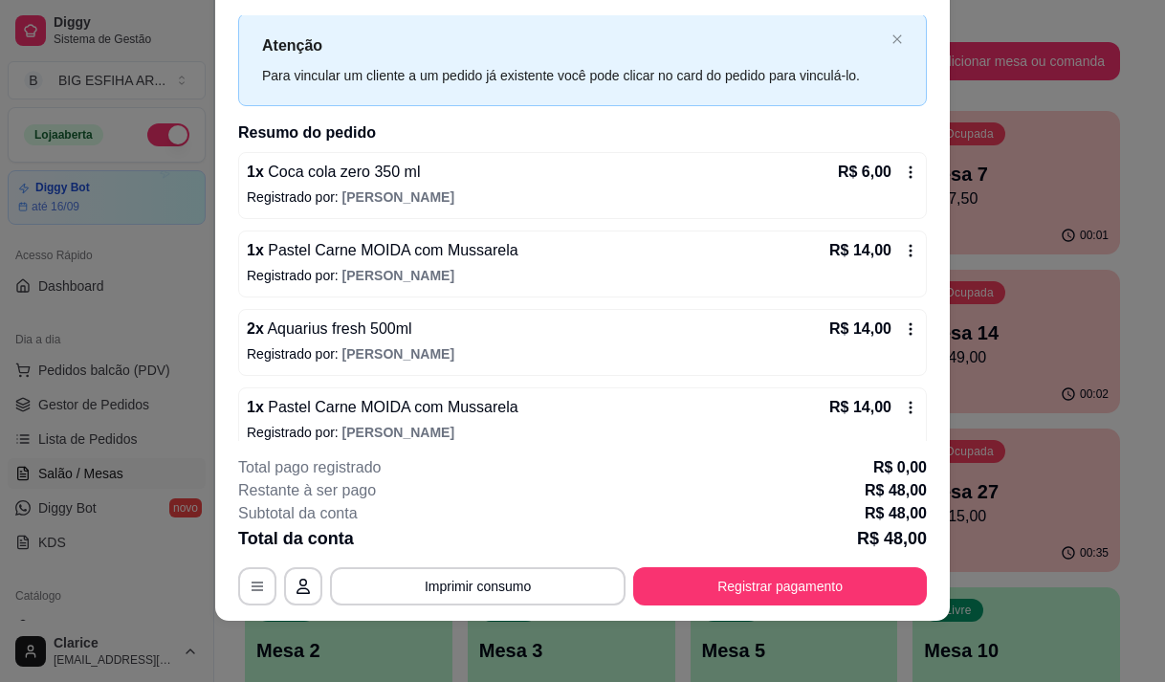
scroll to position [64, 0]
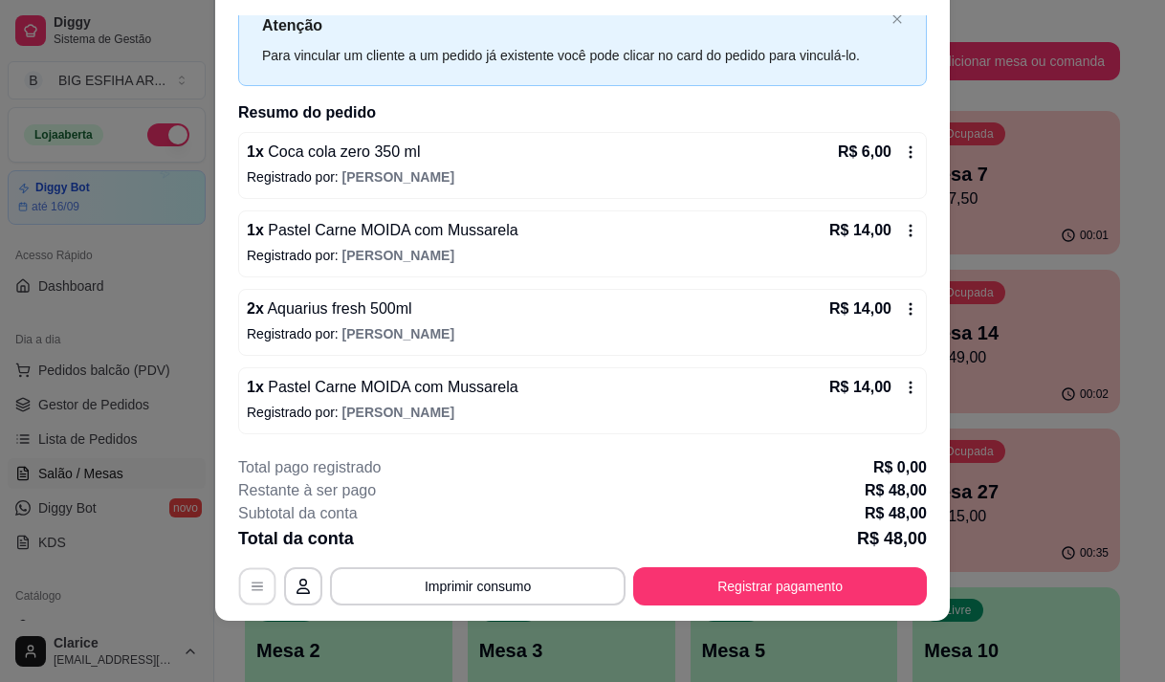
click at [251, 580] on icon "button" at bounding box center [257, 587] width 15 height 15
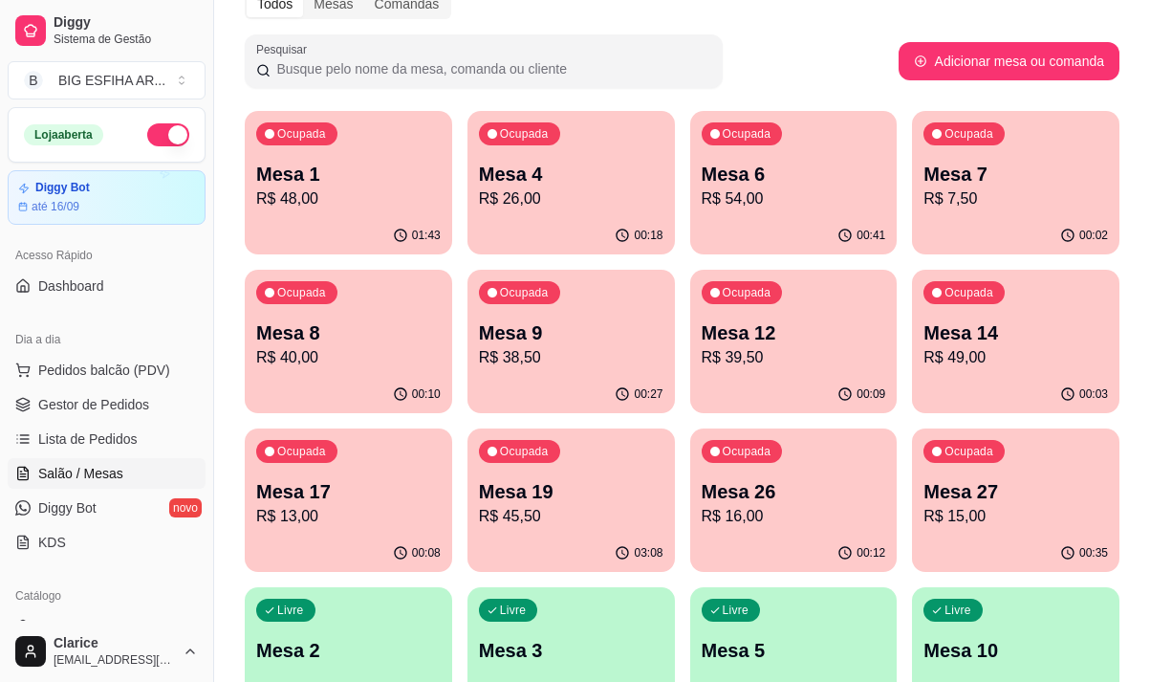
click at [800, 347] on p "R$ 39,50" at bounding box center [794, 357] width 185 height 23
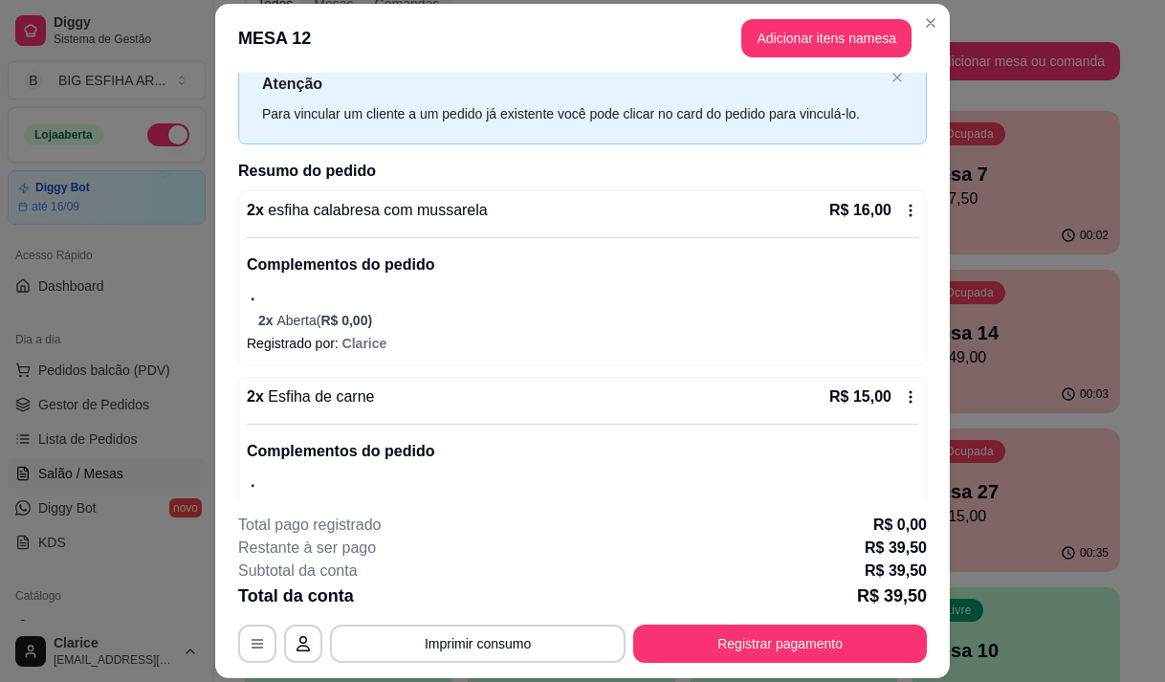
scroll to position [96, 0]
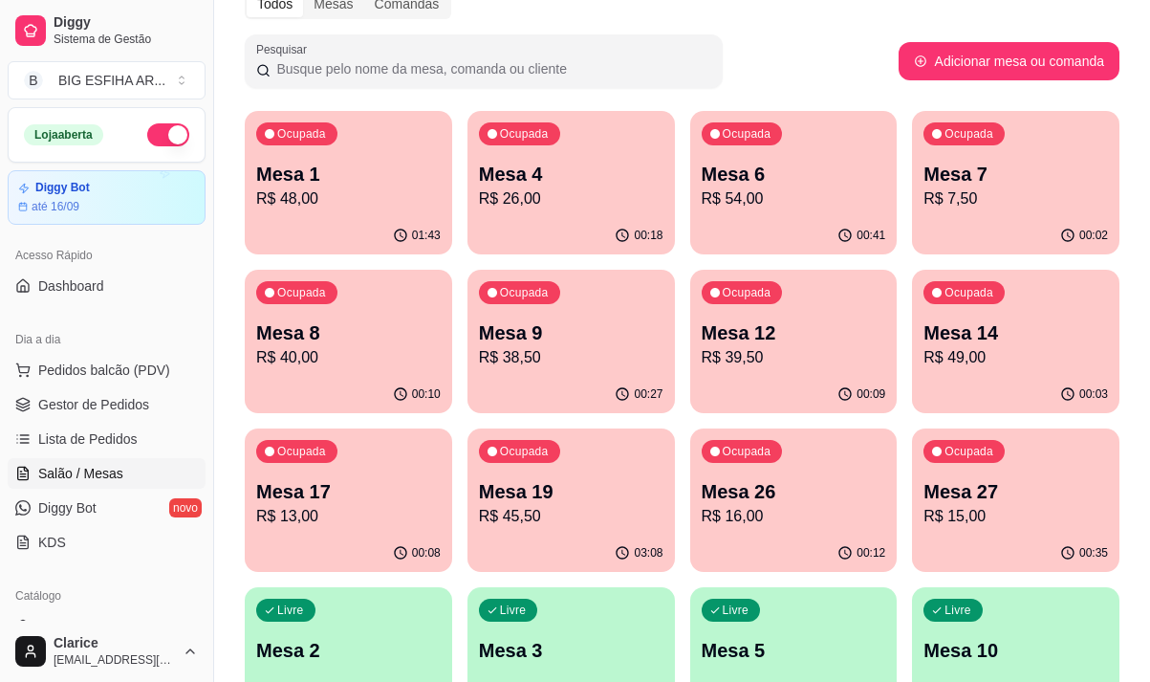
click at [299, 165] on p "Mesa 1" at bounding box center [348, 174] width 185 height 27
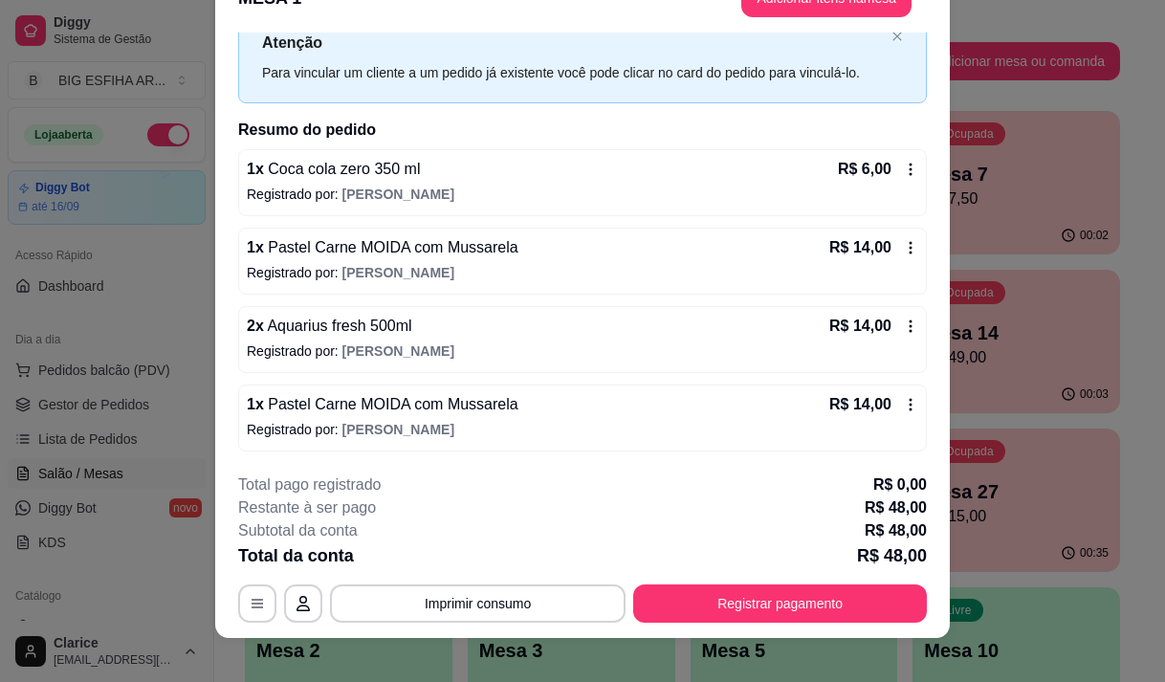
scroll to position [57, 0]
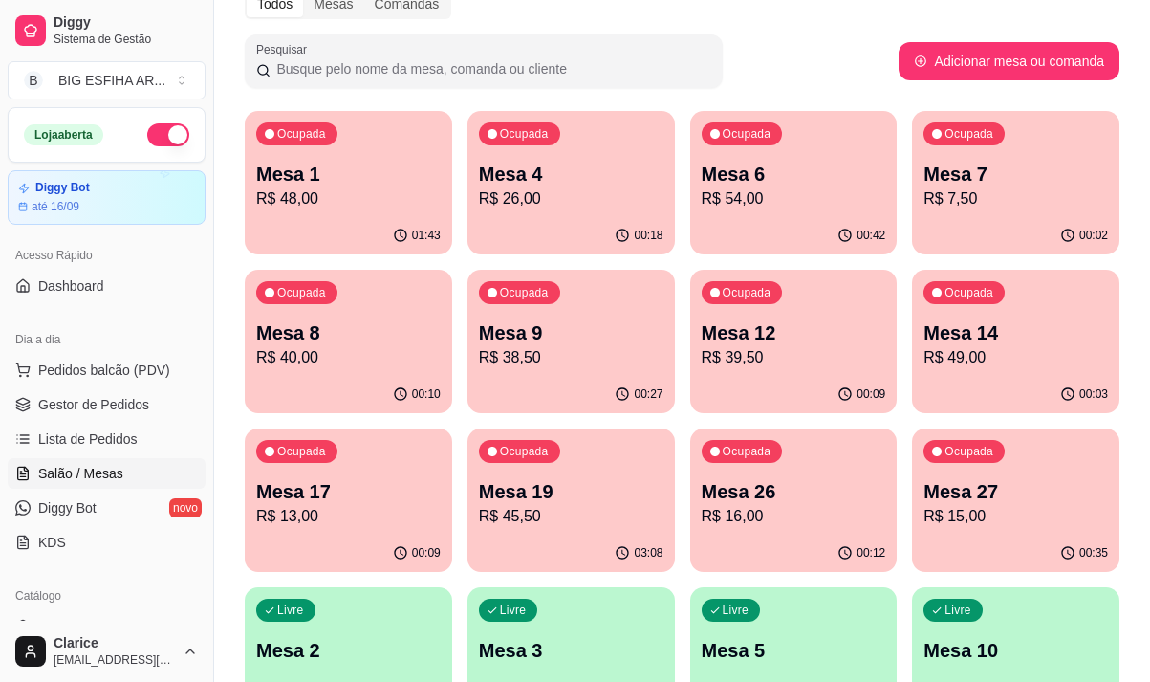
click at [340, 208] on p "R$ 48,00" at bounding box center [348, 198] width 185 height 23
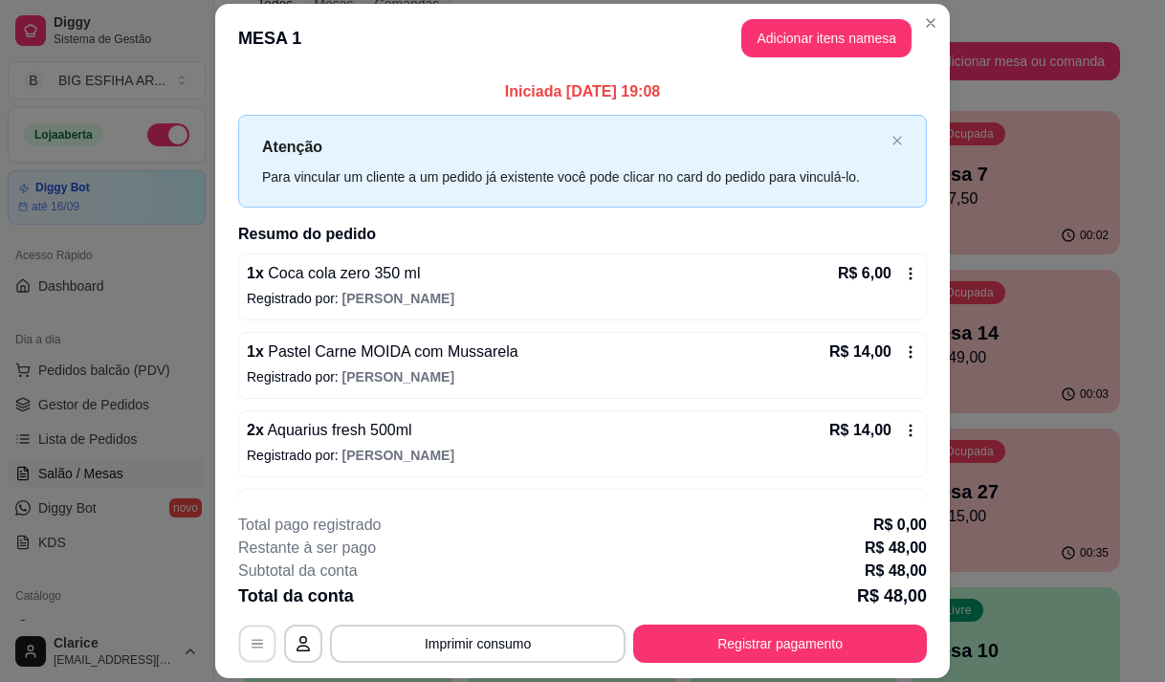
click at [257, 643] on icon "button" at bounding box center [257, 644] width 15 height 15
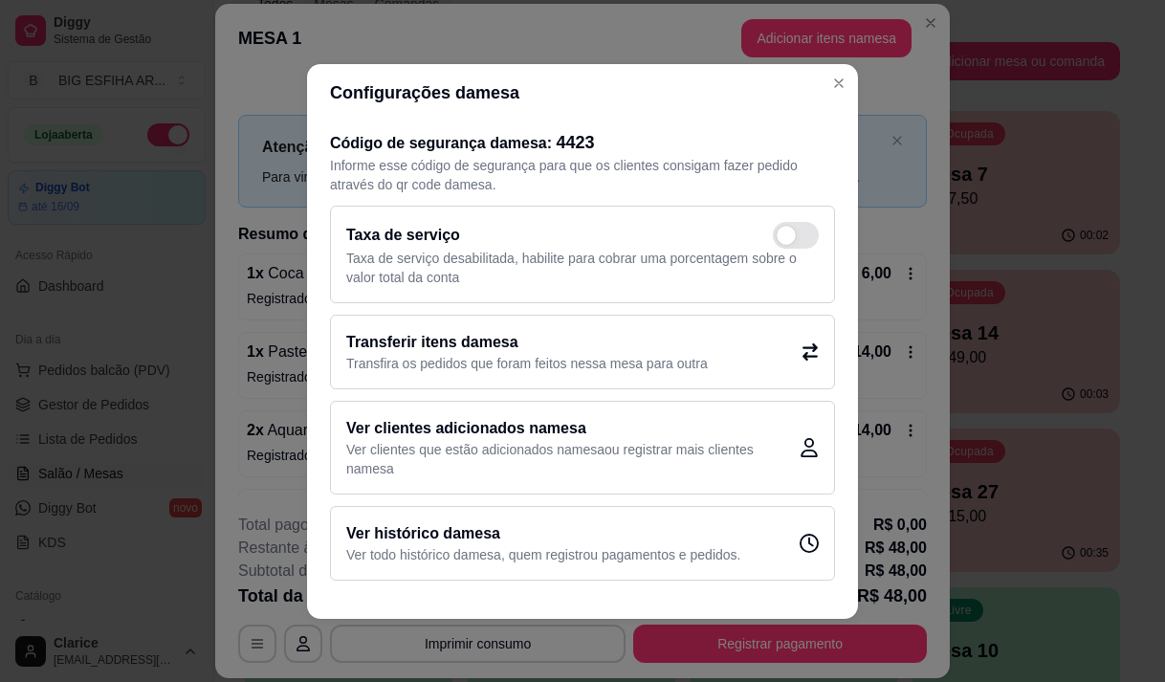
click at [479, 351] on h2 "Transferir itens da mesa" at bounding box center [526, 342] width 361 height 23
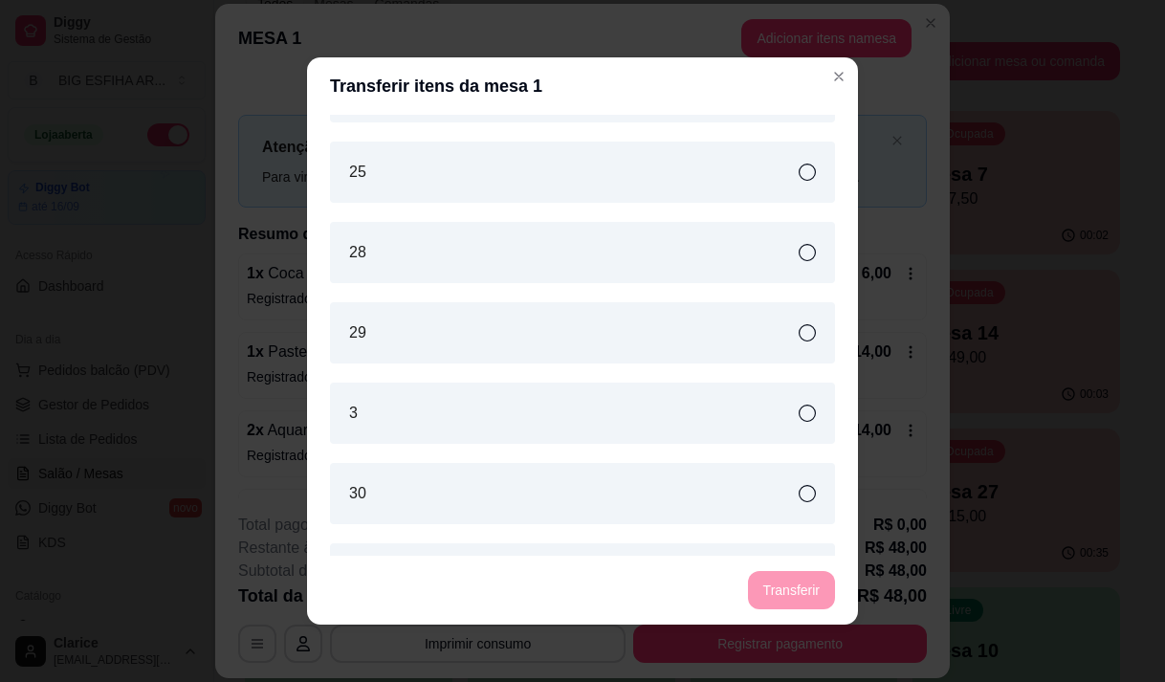
scroll to position [921, 0]
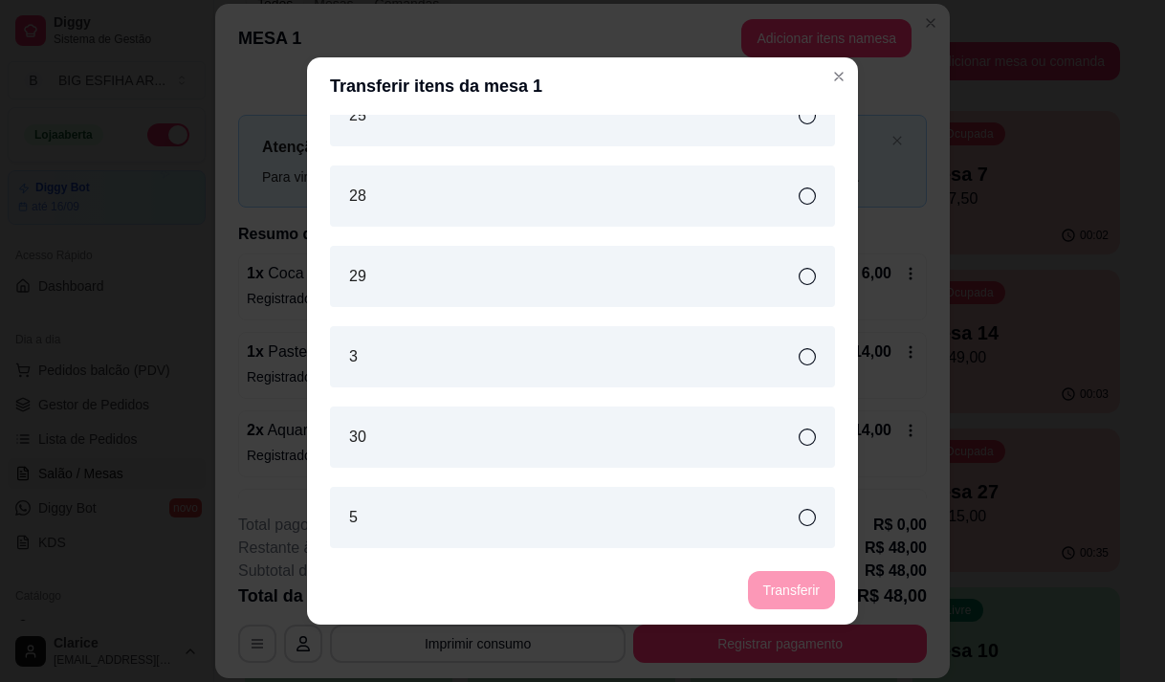
click at [629, 342] on div "3" at bounding box center [582, 356] width 505 height 61
click at [795, 585] on button "Transferir" at bounding box center [791, 590] width 87 height 38
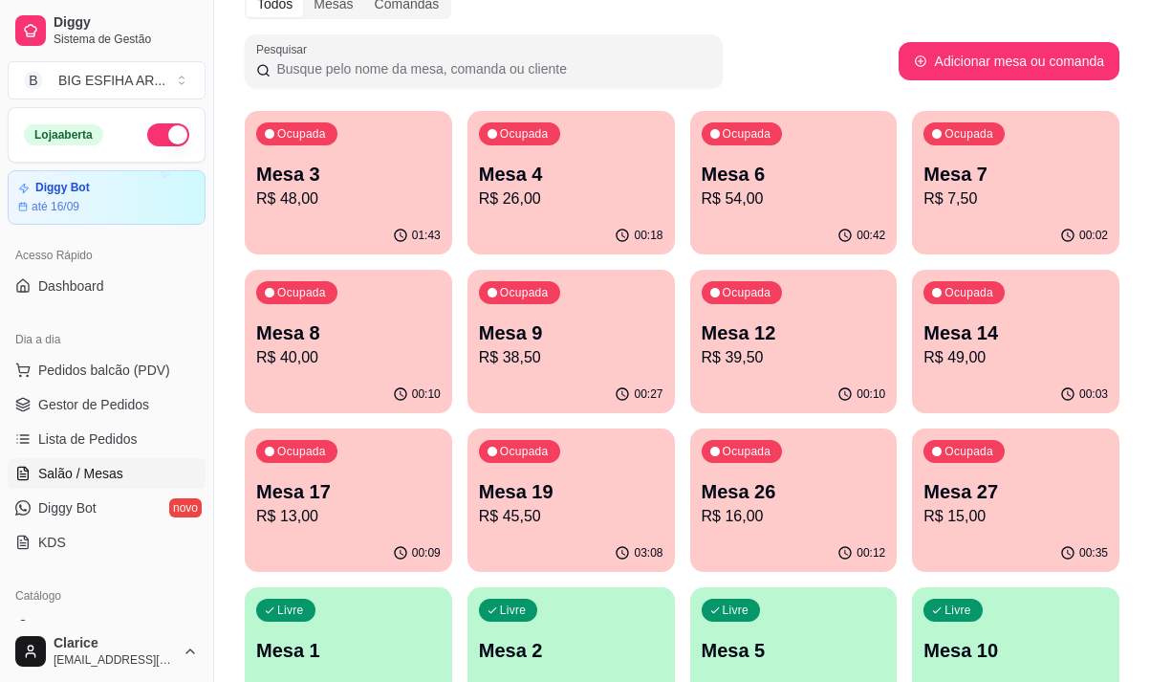
click at [947, 183] on p "Mesa 7" at bounding box center [1016, 174] width 185 height 27
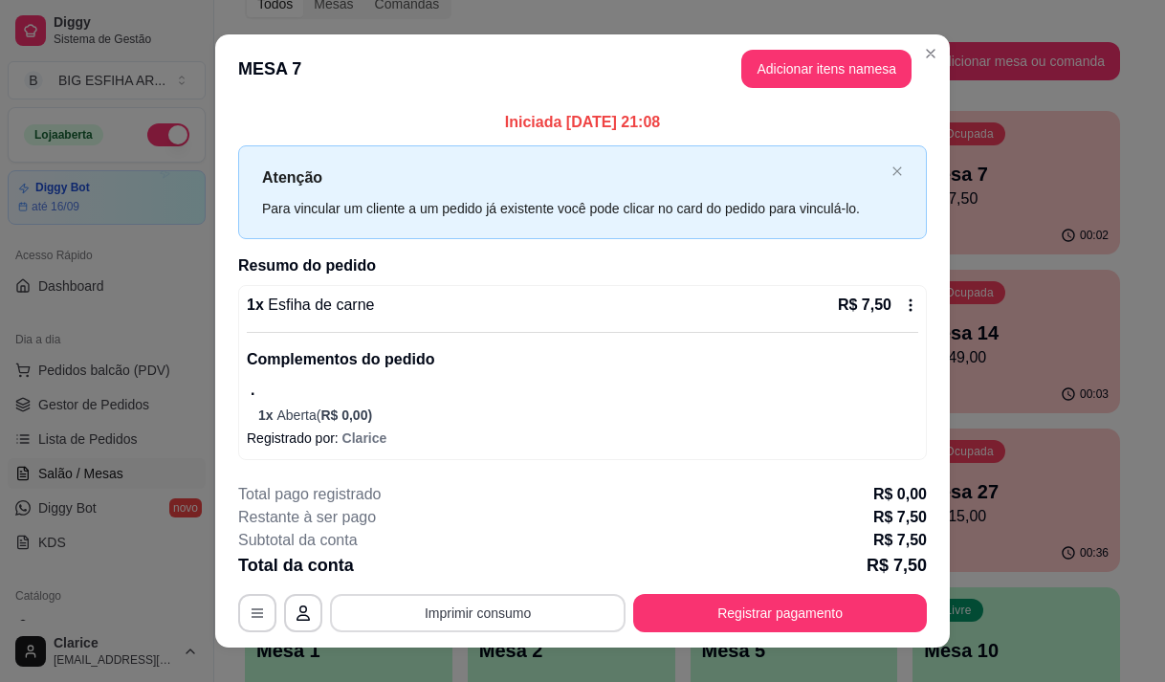
click at [577, 613] on button "Imprimir consumo" at bounding box center [478, 613] width 296 height 38
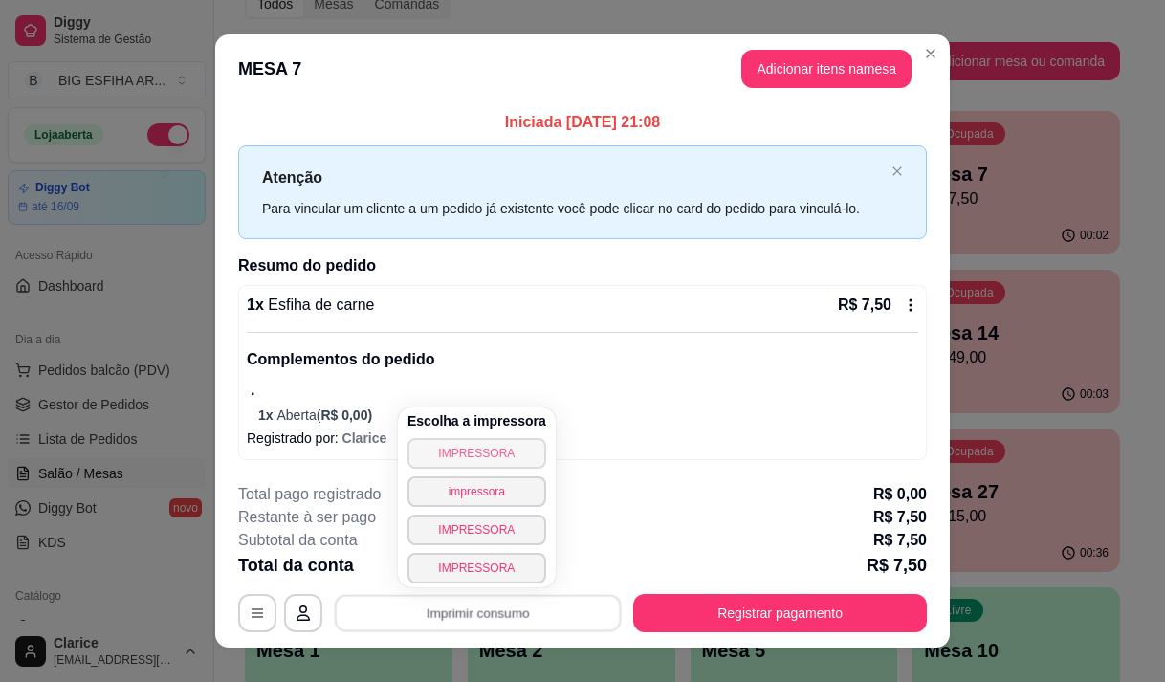
click at [486, 458] on button "IMPRESSORA" at bounding box center [476, 453] width 139 height 31
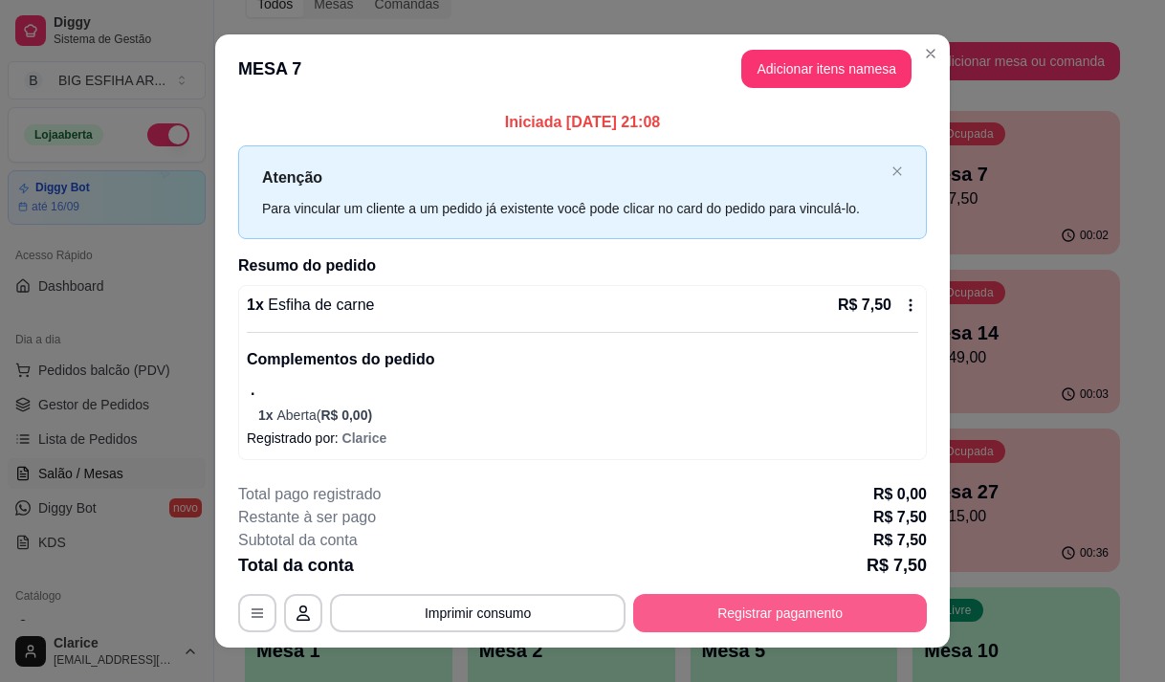
click at [715, 621] on button "Registrar pagamento" at bounding box center [780, 613] width 294 height 38
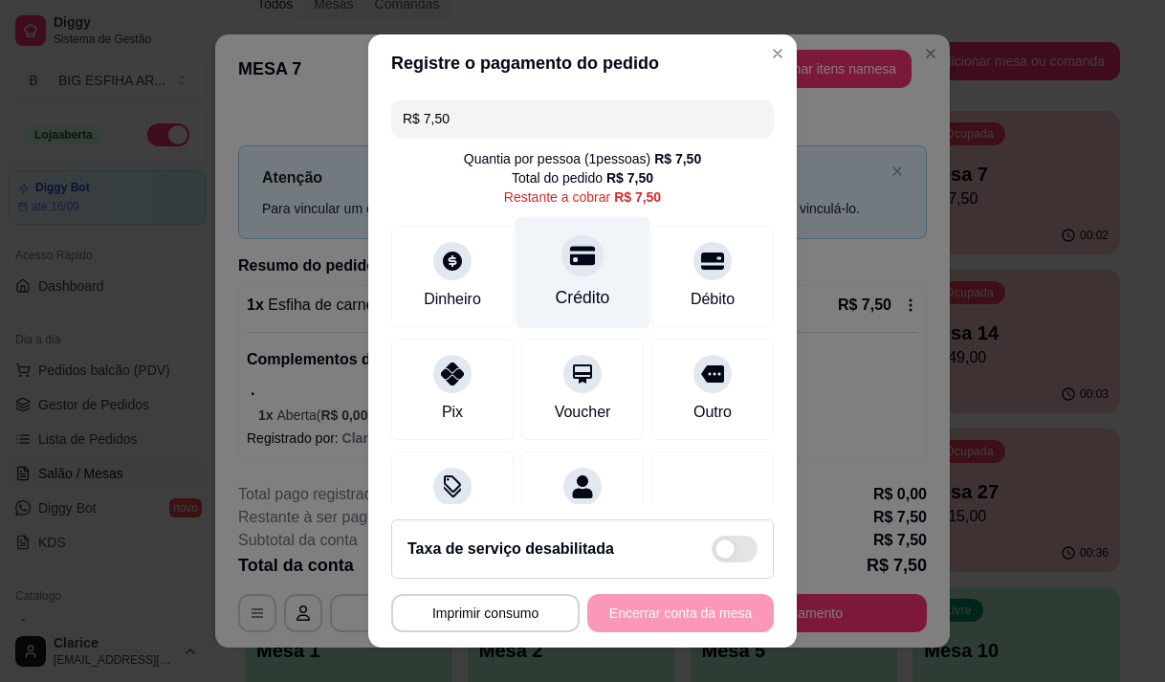
click at [573, 291] on div "Crédito" at bounding box center [583, 297] width 55 height 25
type input "R$ 0,00"
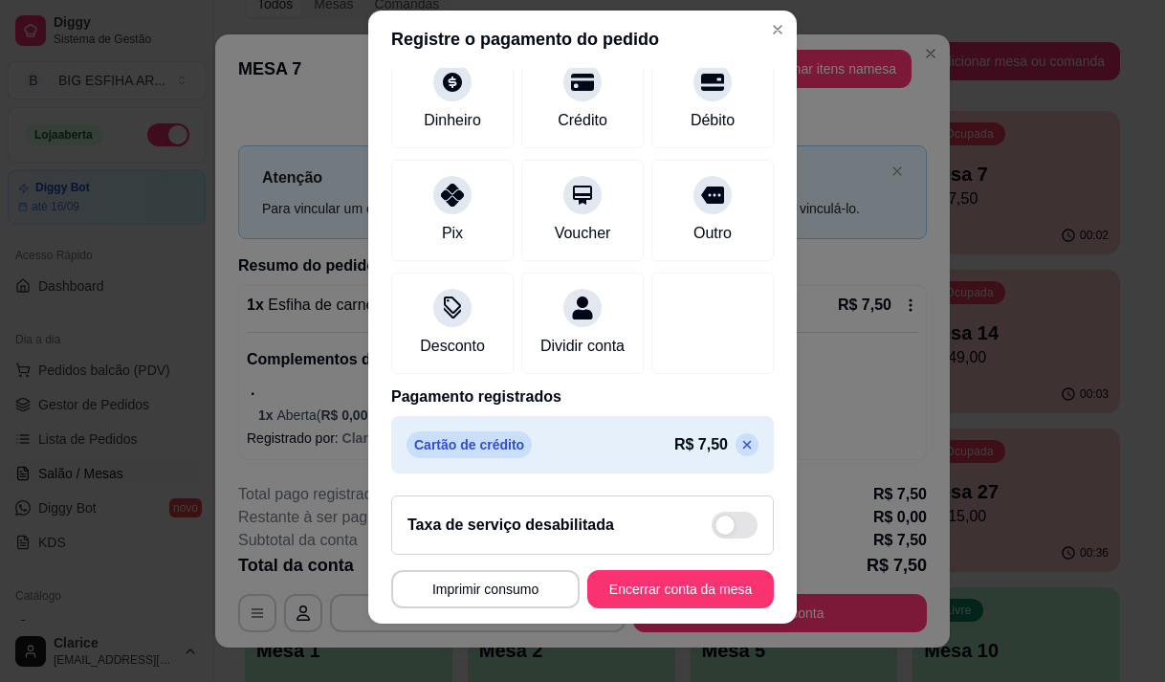
scroll to position [27, 0]
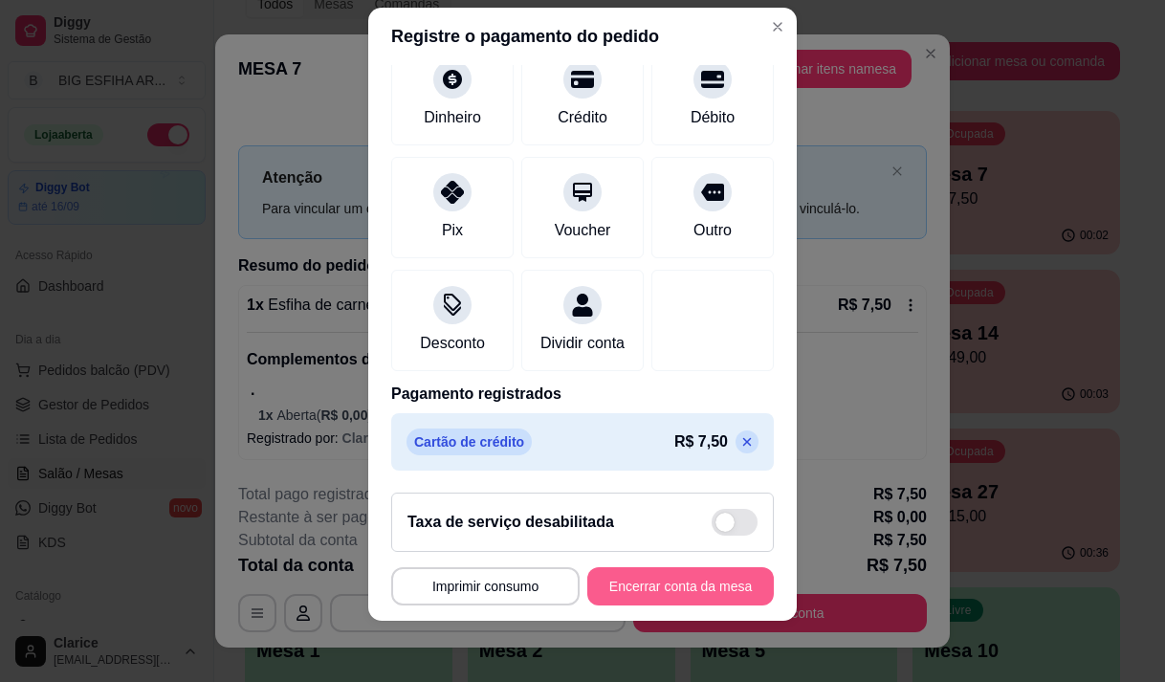
click at [639, 585] on button "Encerrar conta da mesa" at bounding box center [680, 586] width 186 height 38
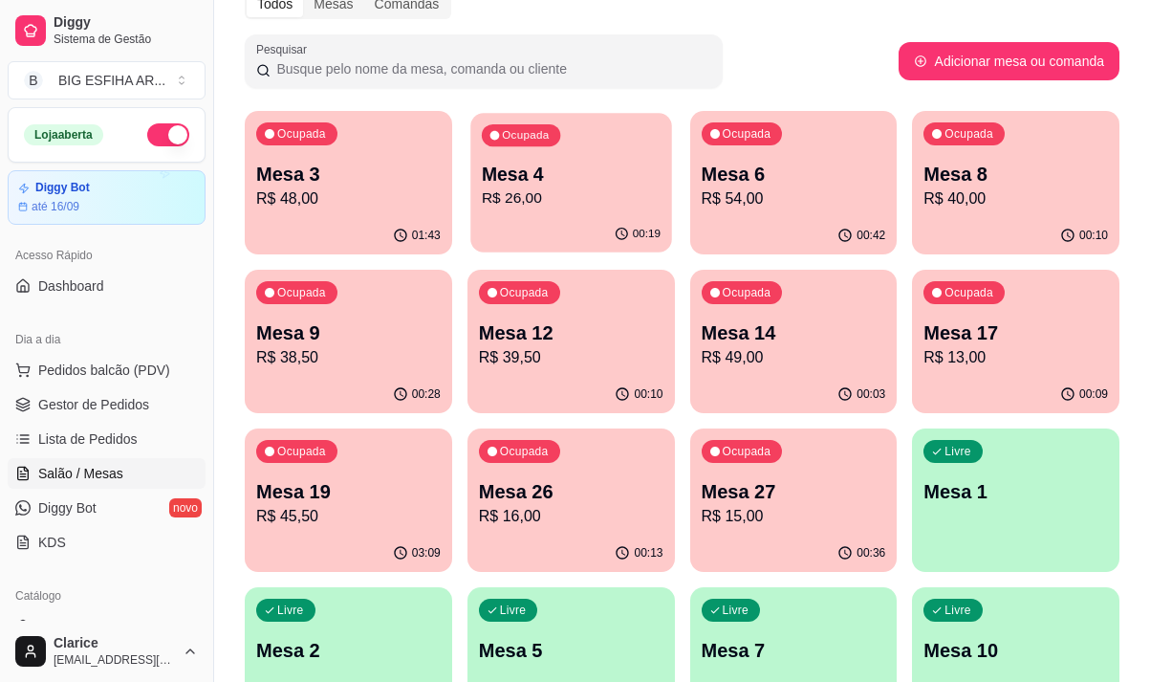
click at [509, 210] on div "Ocupada Mesa 4 R$ 26,00" at bounding box center [571, 164] width 201 height 103
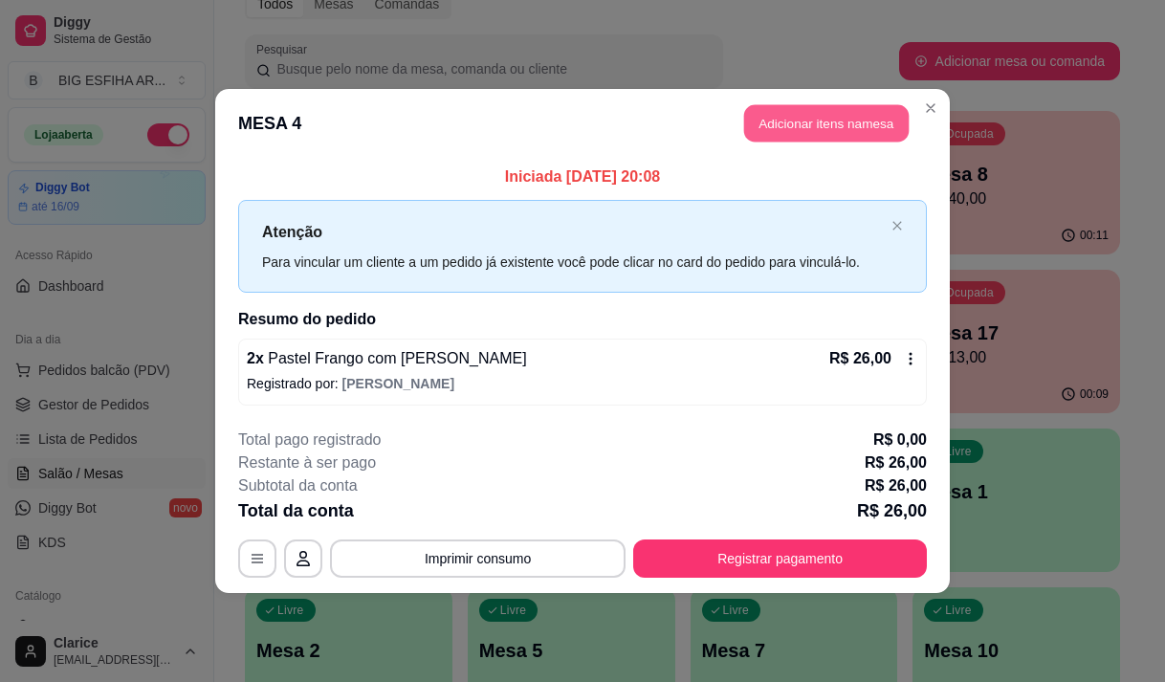
click at [772, 124] on button "Adicionar itens na mesa" at bounding box center [826, 123] width 164 height 37
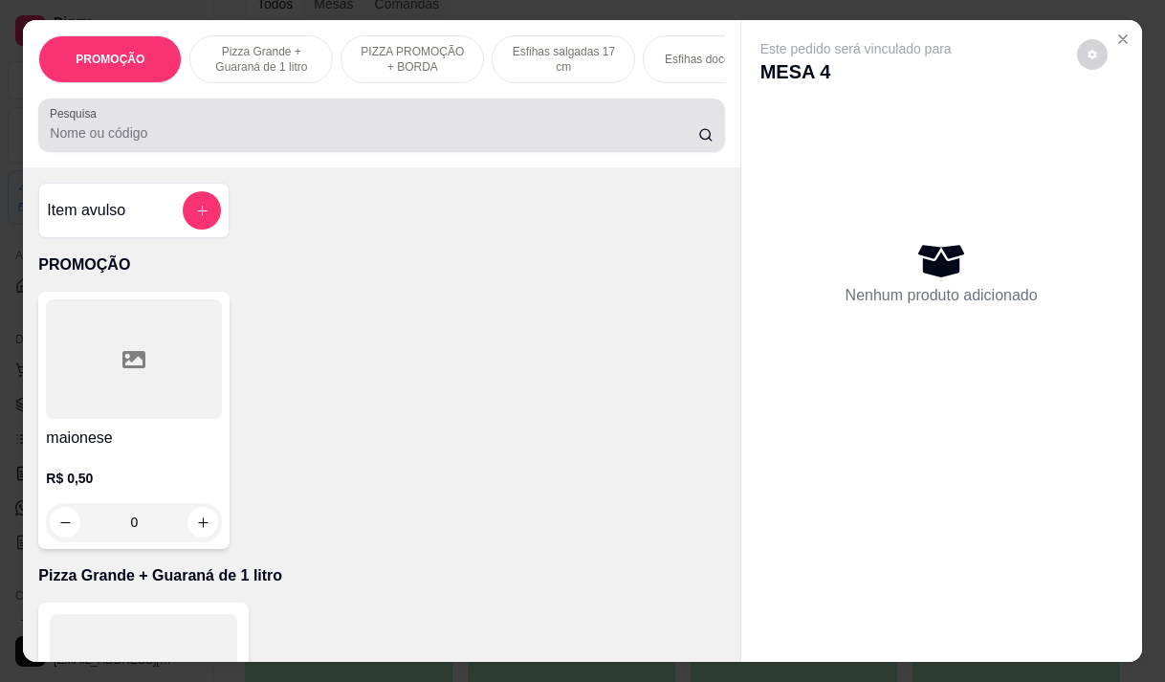
click at [378, 142] on input "Pesquisa" at bounding box center [374, 132] width 648 height 19
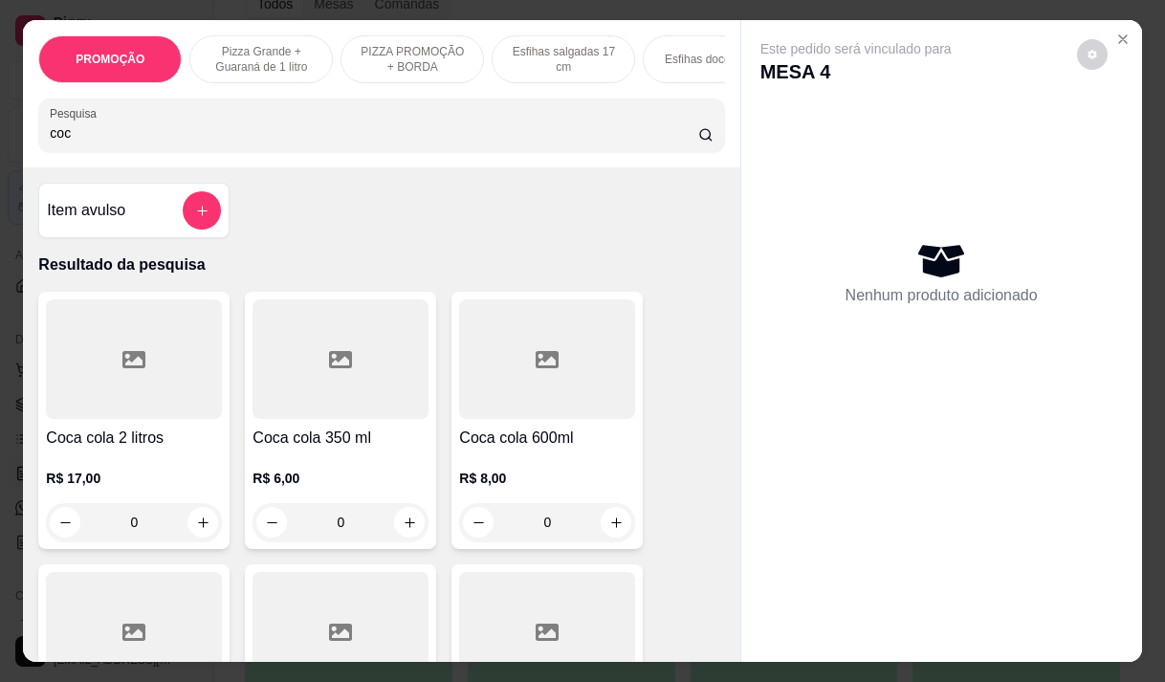
type input "coc"
click at [383, 472] on div "R$ 6,00 0" at bounding box center [340, 495] width 176 height 92
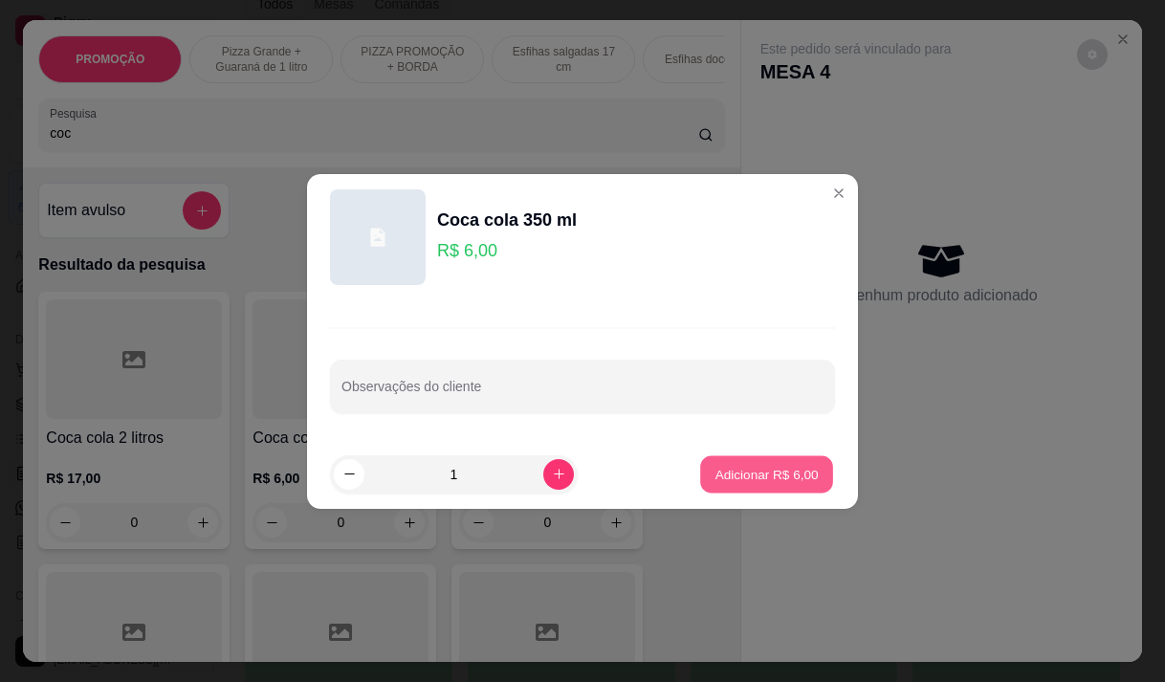
click at [789, 479] on p "Adicionar R$ 6,00" at bounding box center [765, 474] width 103 height 18
type input "1"
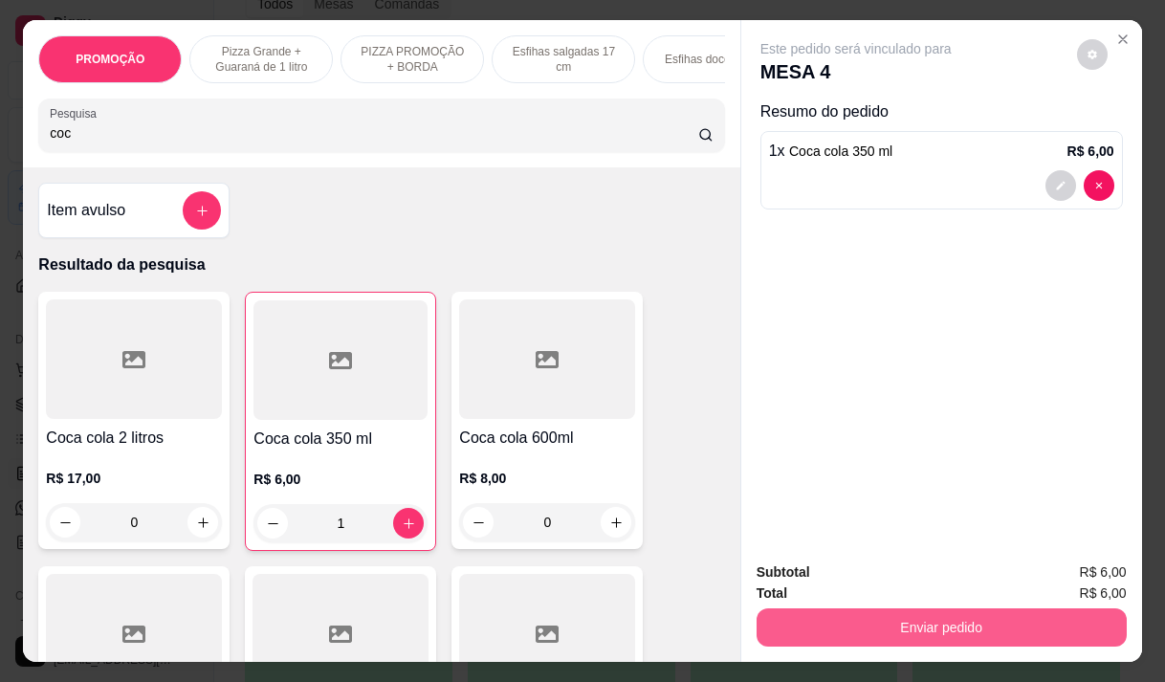
click at [909, 621] on button "Enviar pedido" at bounding box center [941, 627] width 370 height 38
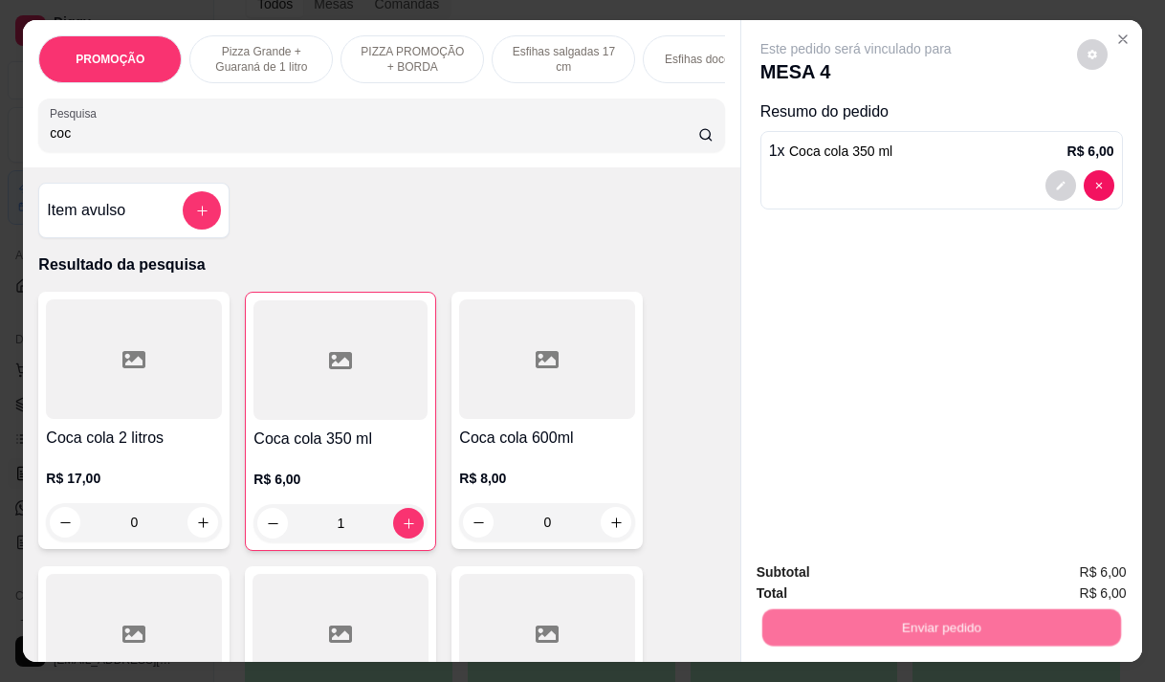
click at [887, 575] on button "Não registrar e enviar pedido" at bounding box center [877, 573] width 199 height 36
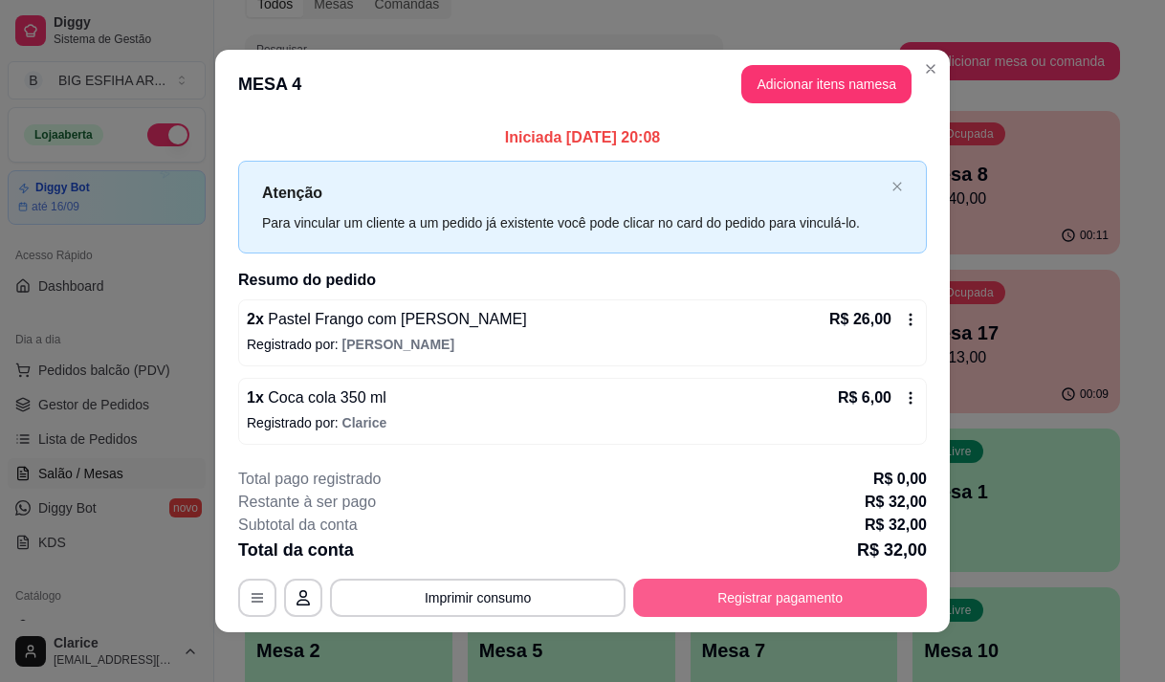
click at [804, 587] on button "Registrar pagamento" at bounding box center [780, 598] width 294 height 38
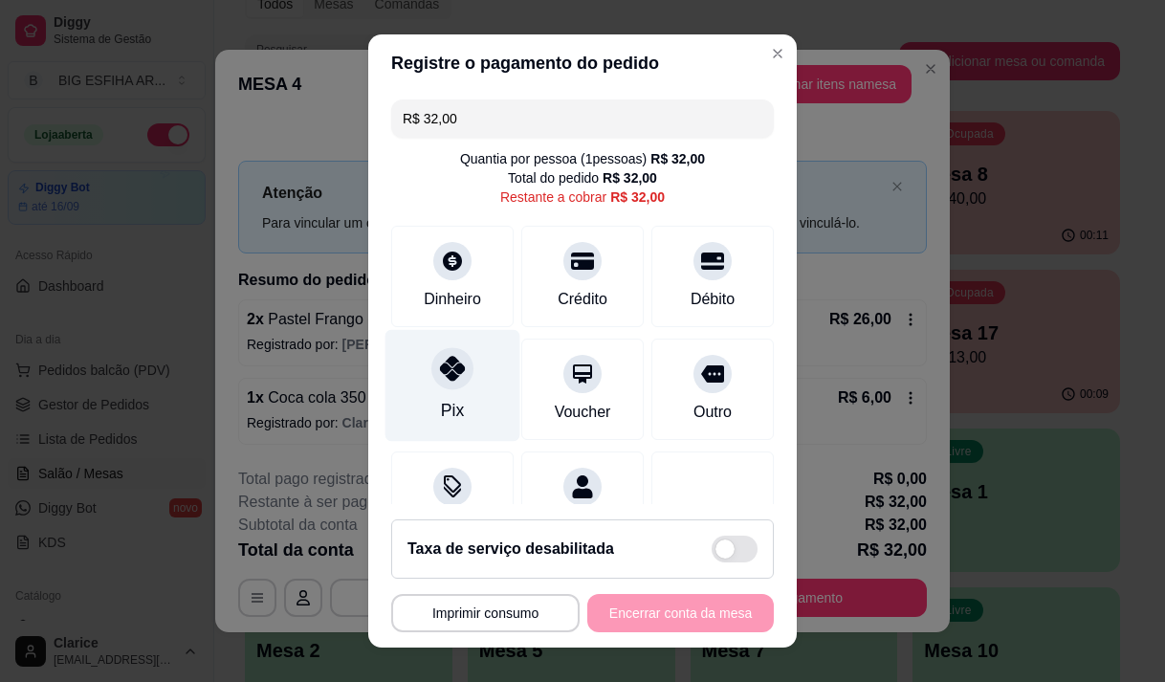
click at [441, 397] on div "Pix" at bounding box center [452, 385] width 135 height 112
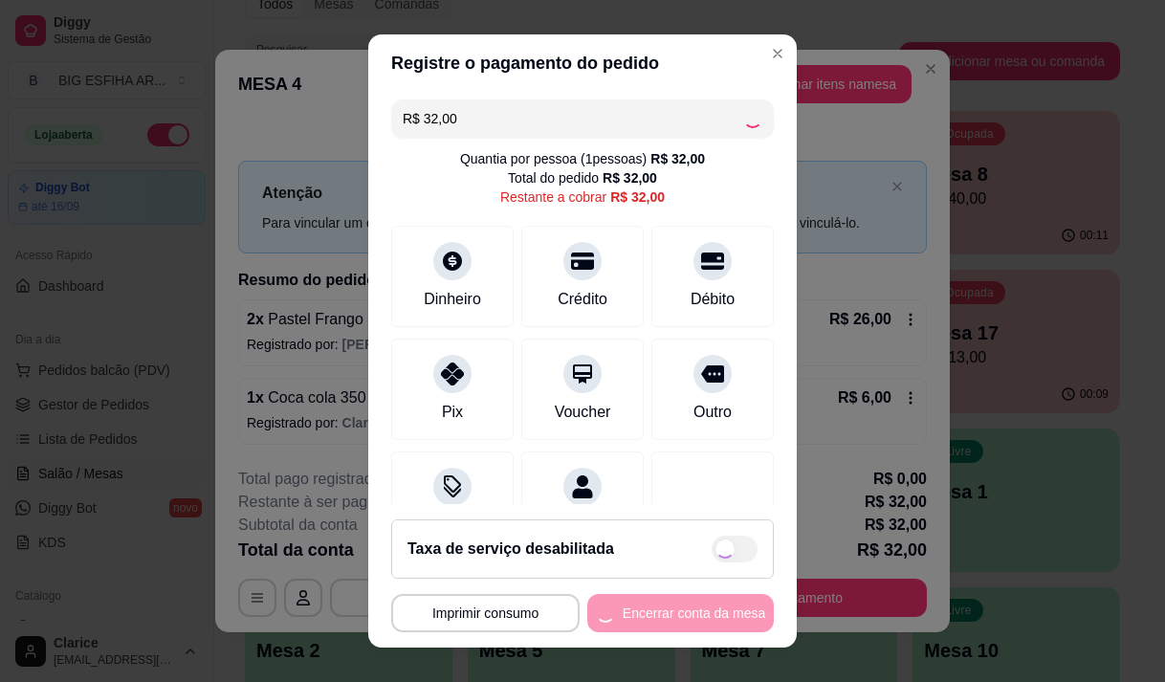
type input "R$ 0,00"
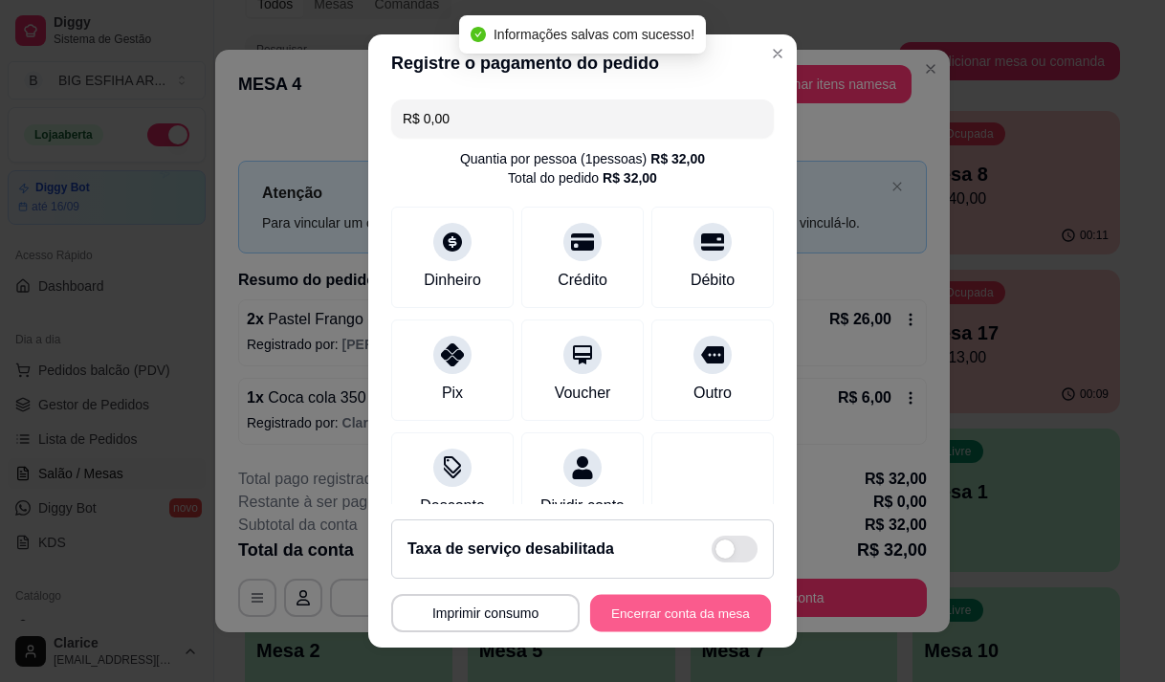
click at [620, 606] on button "Encerrar conta da mesa" at bounding box center [680, 613] width 181 height 37
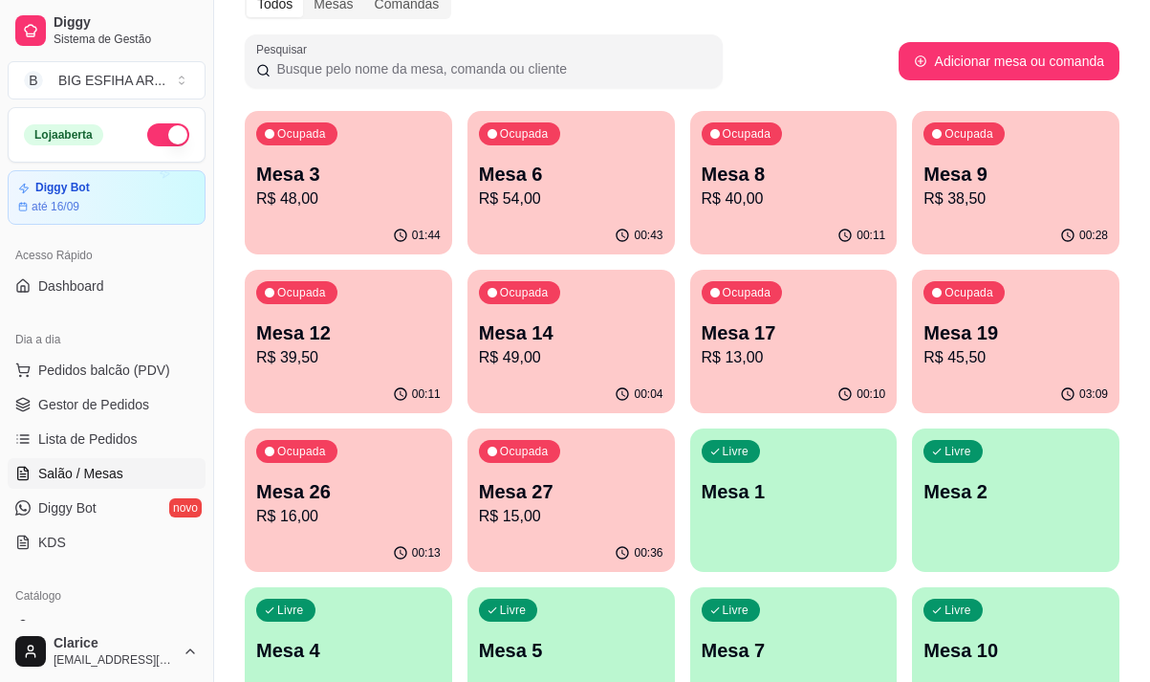
click at [420, 374] on div "Ocupada Mesa 12 R$ 39,50" at bounding box center [349, 323] width 208 height 106
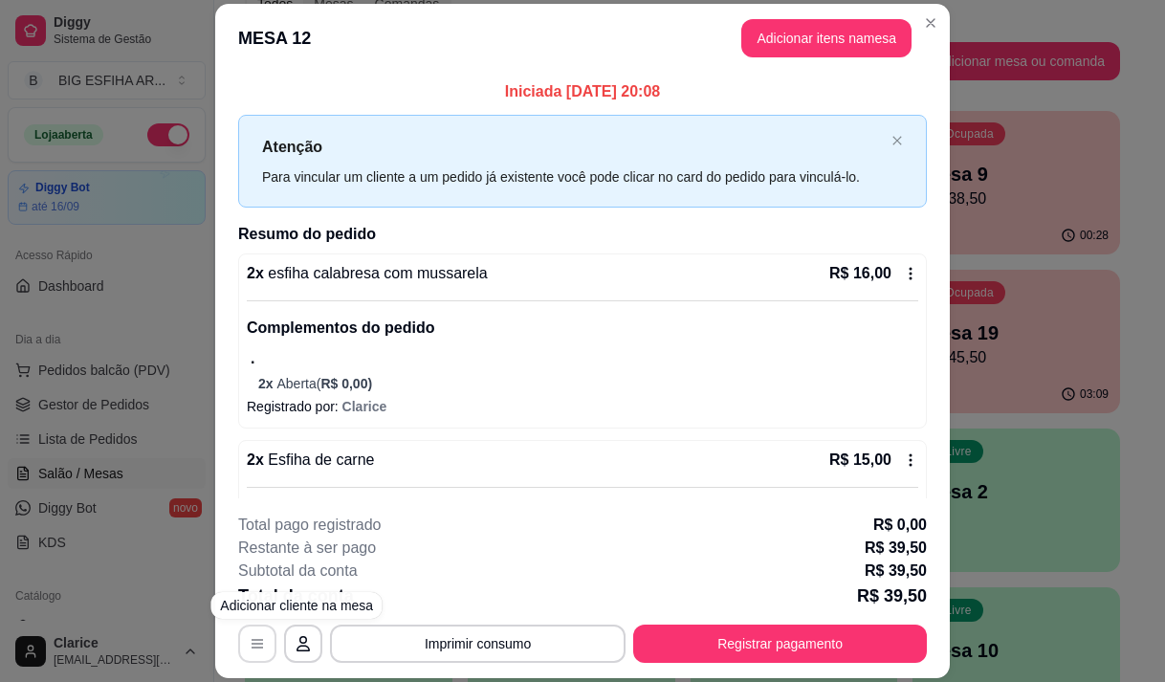
click at [255, 638] on icon "button" at bounding box center [257, 643] width 15 height 15
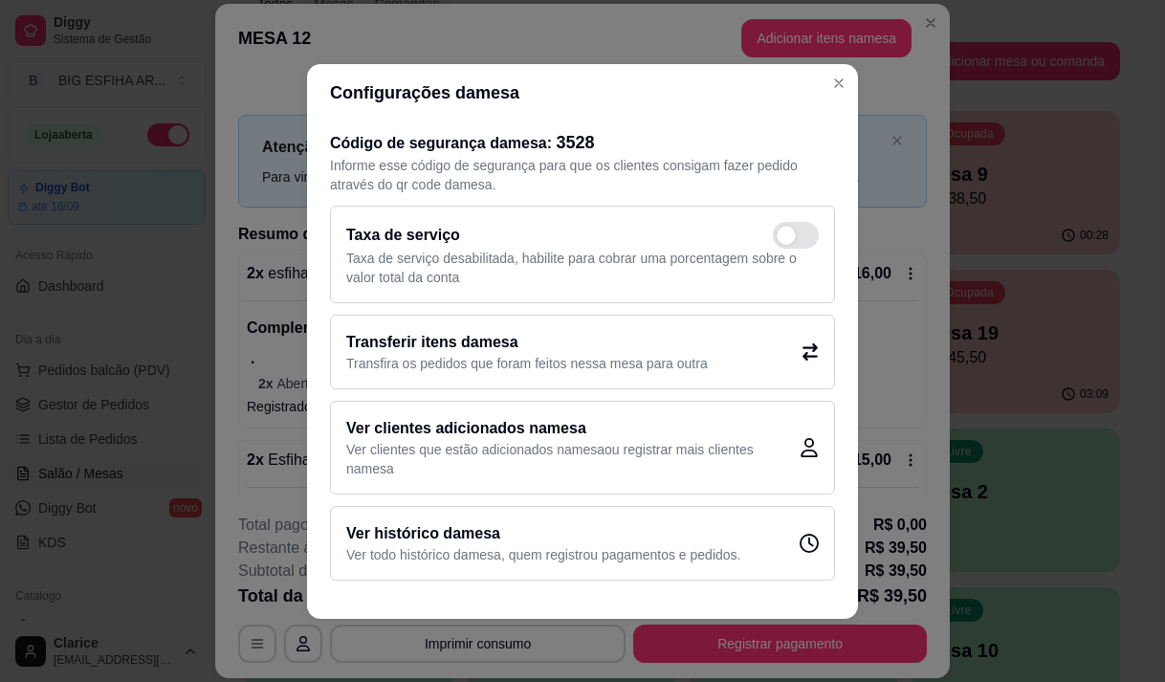
click at [443, 333] on h2 "Transferir itens da mesa" at bounding box center [526, 342] width 361 height 23
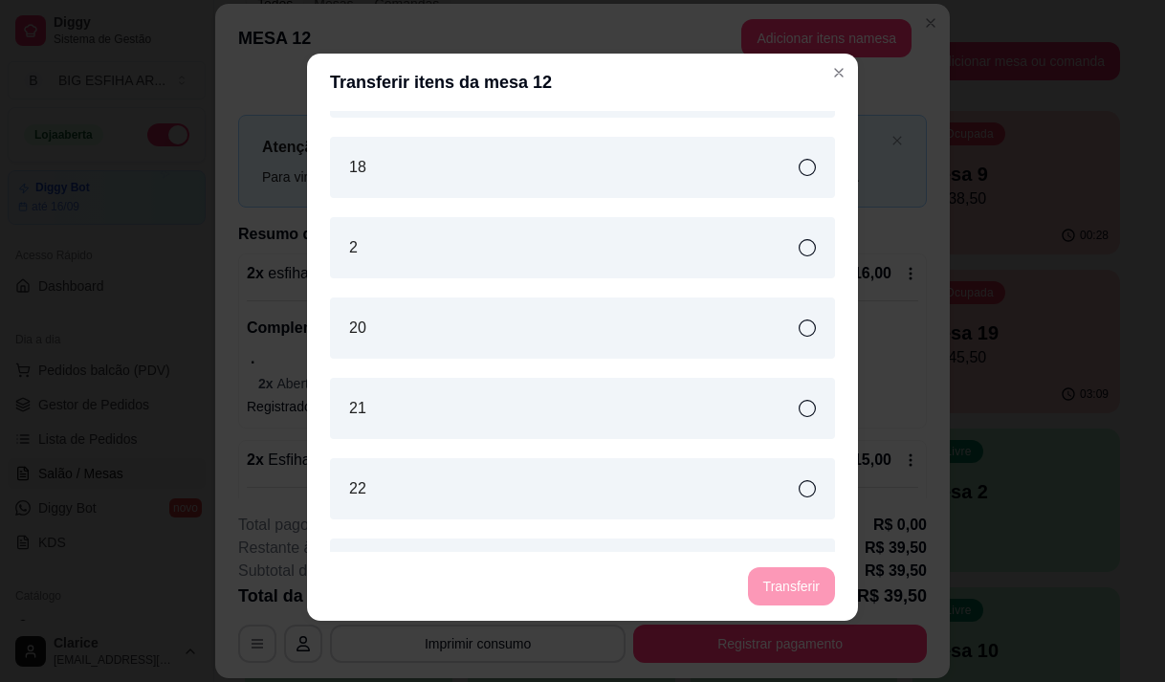
scroll to position [383, 0]
click at [495, 253] on div "2" at bounding box center [582, 248] width 505 height 61
click at [791, 586] on button "Transferir" at bounding box center [791, 586] width 87 height 38
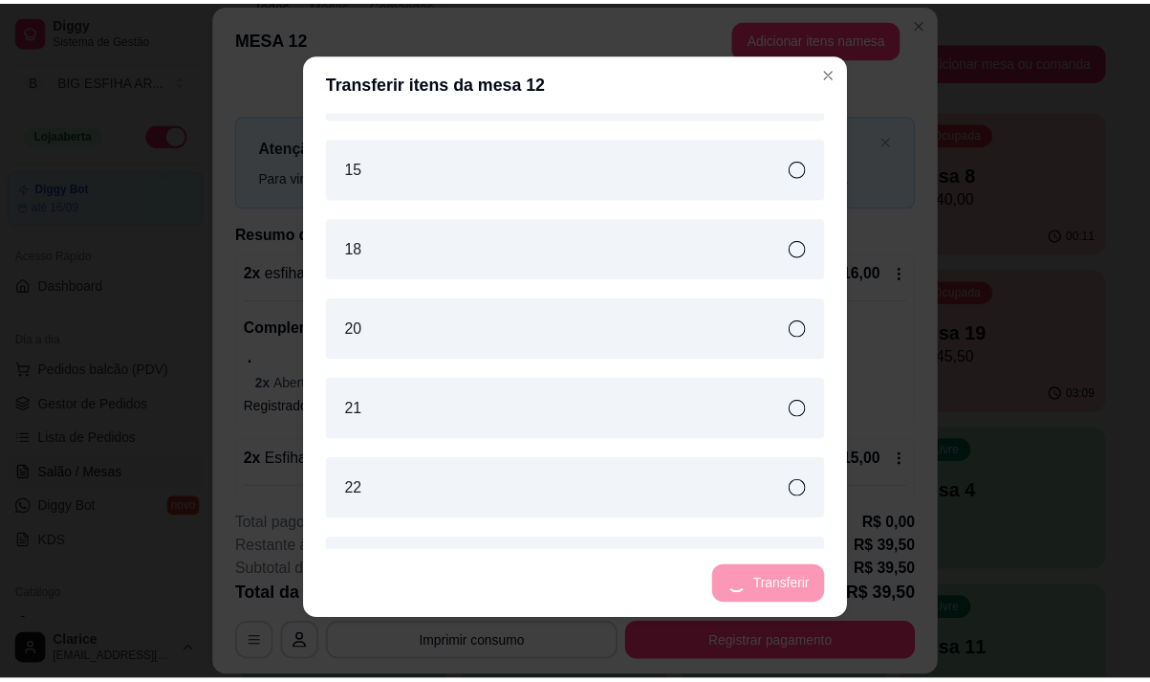
scroll to position [0, 0]
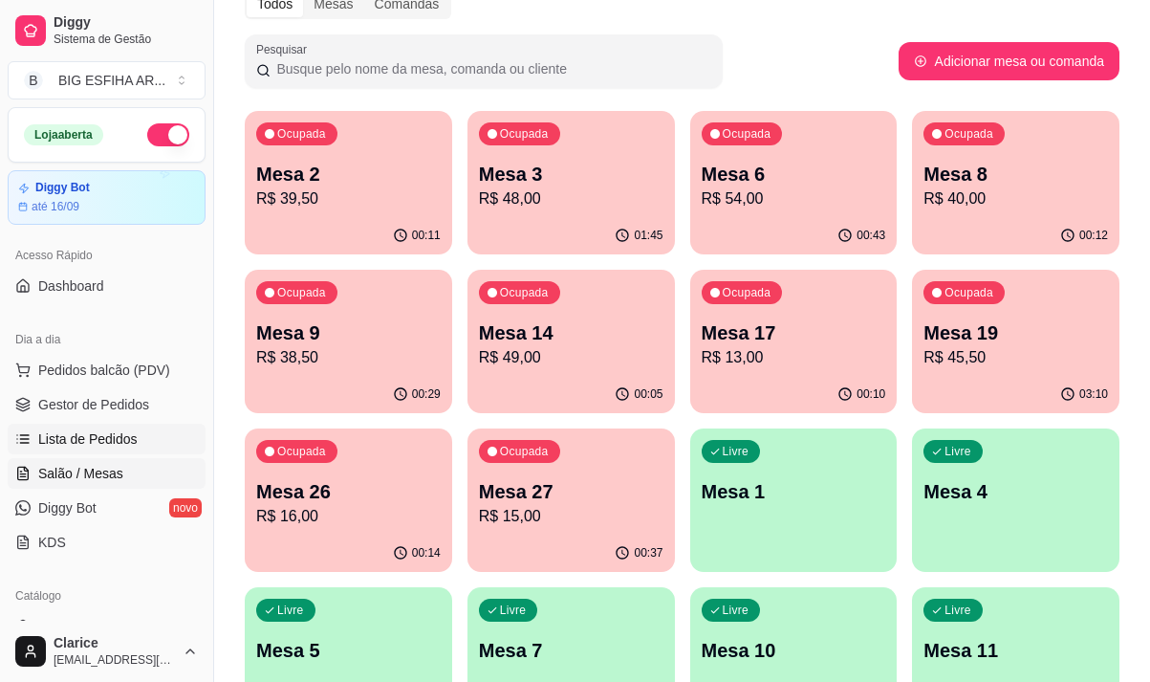
click at [117, 436] on span "Lista de Pedidos" at bounding box center [87, 438] width 99 height 19
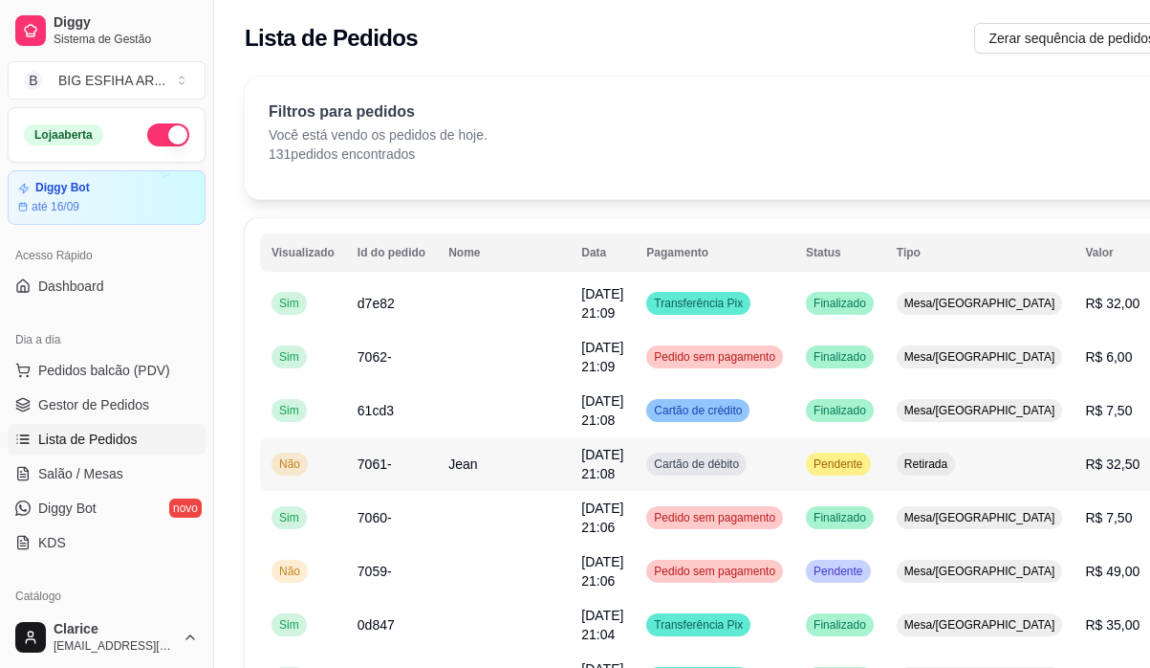
click at [491, 470] on td "Jean" at bounding box center [503, 464] width 133 height 54
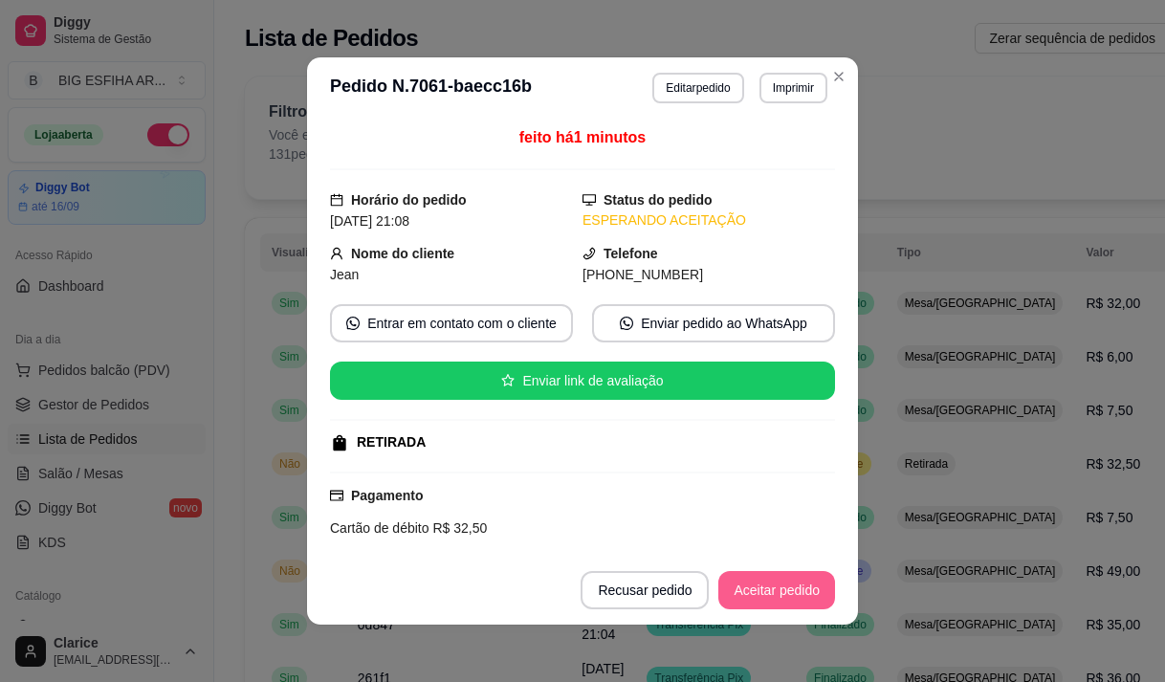
click at [745, 585] on button "Aceitar pedido" at bounding box center [776, 590] width 117 height 38
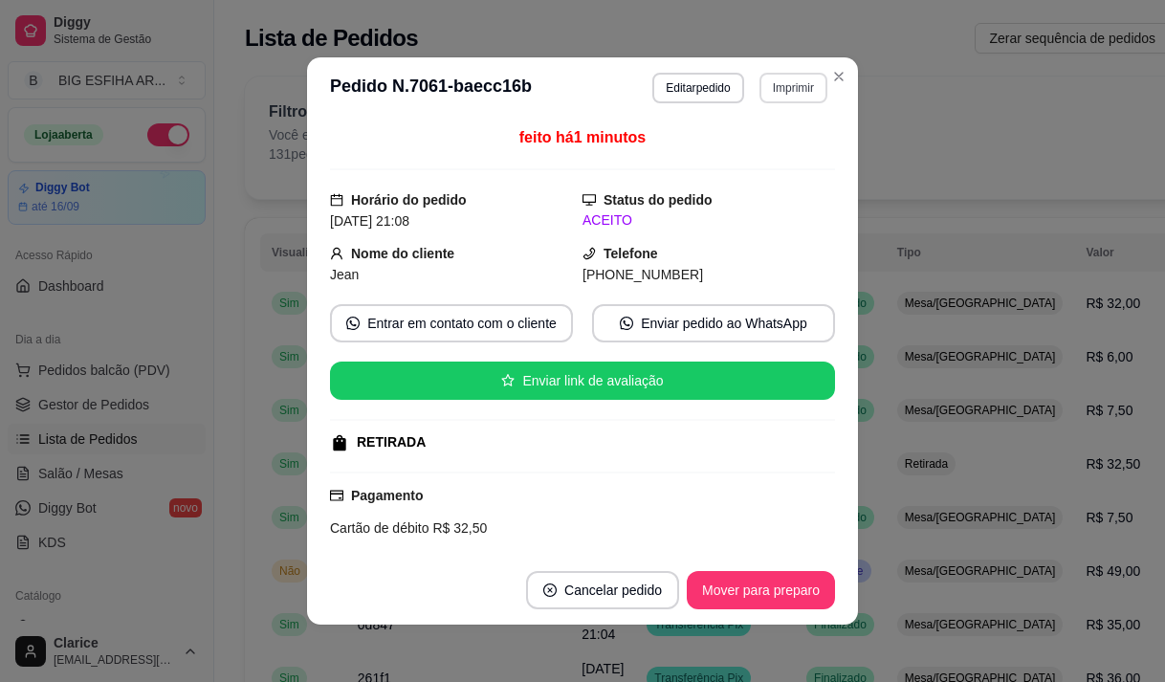
click at [778, 85] on button "Imprimir" at bounding box center [793, 88] width 68 height 31
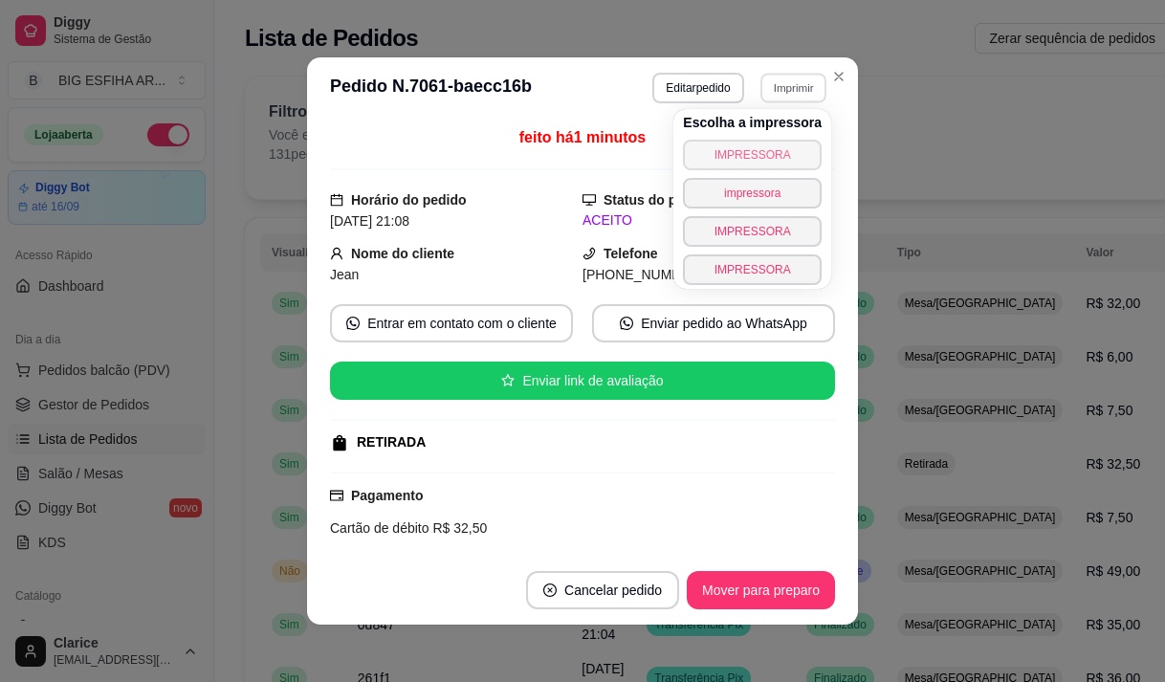
click at [757, 161] on button "IMPRESSORA" at bounding box center [752, 155] width 139 height 31
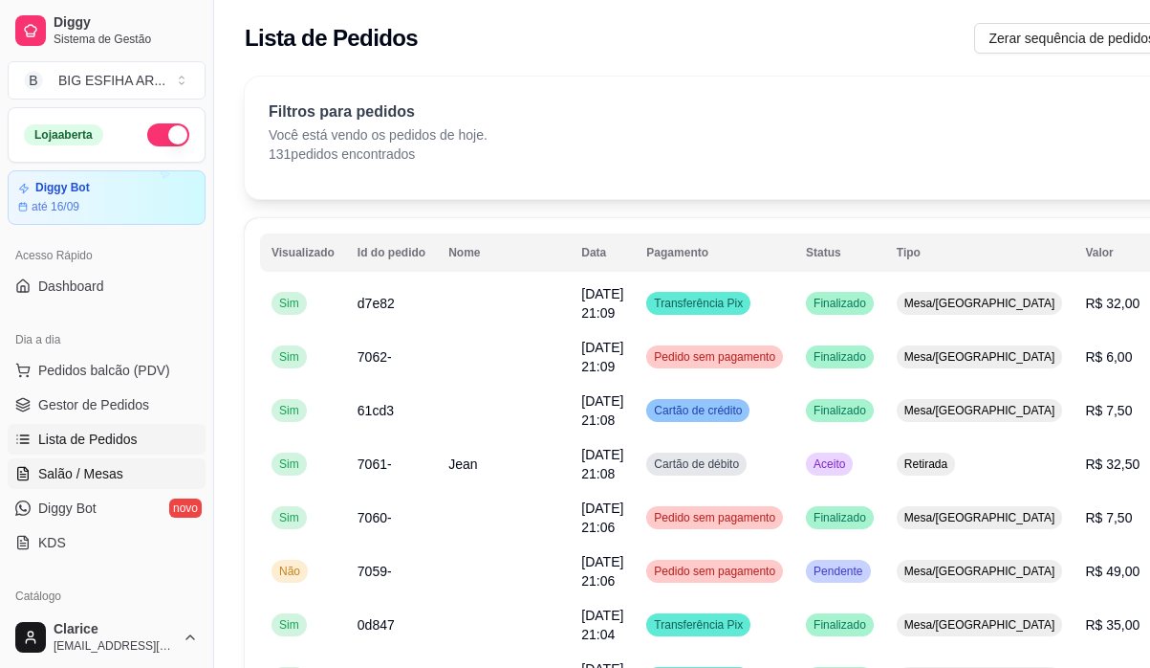
click at [96, 473] on span "Salão / Mesas" at bounding box center [80, 473] width 85 height 19
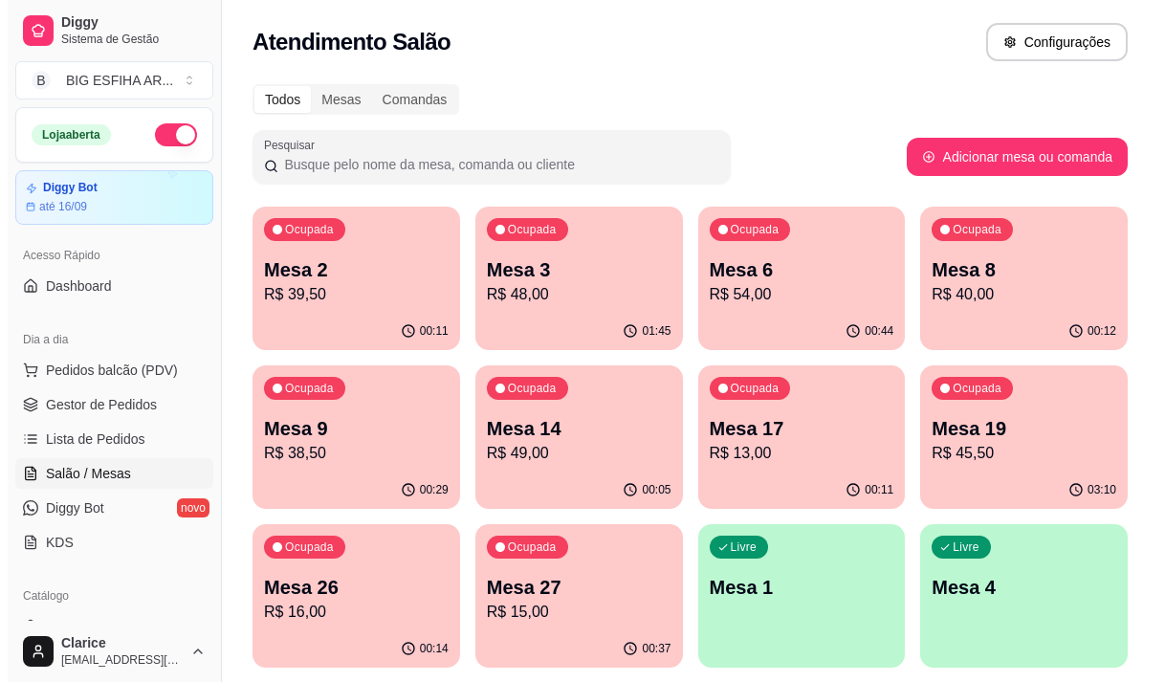
scroll to position [96, 0]
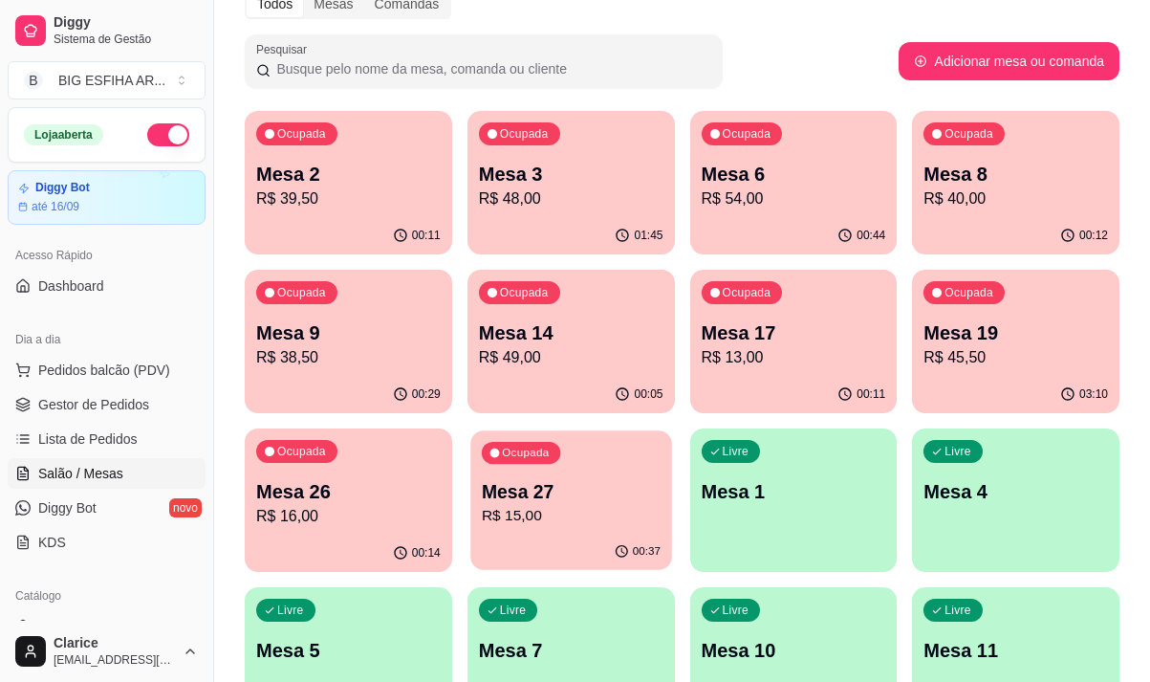
click at [480, 535] on div "00:37" at bounding box center [571, 552] width 201 height 36
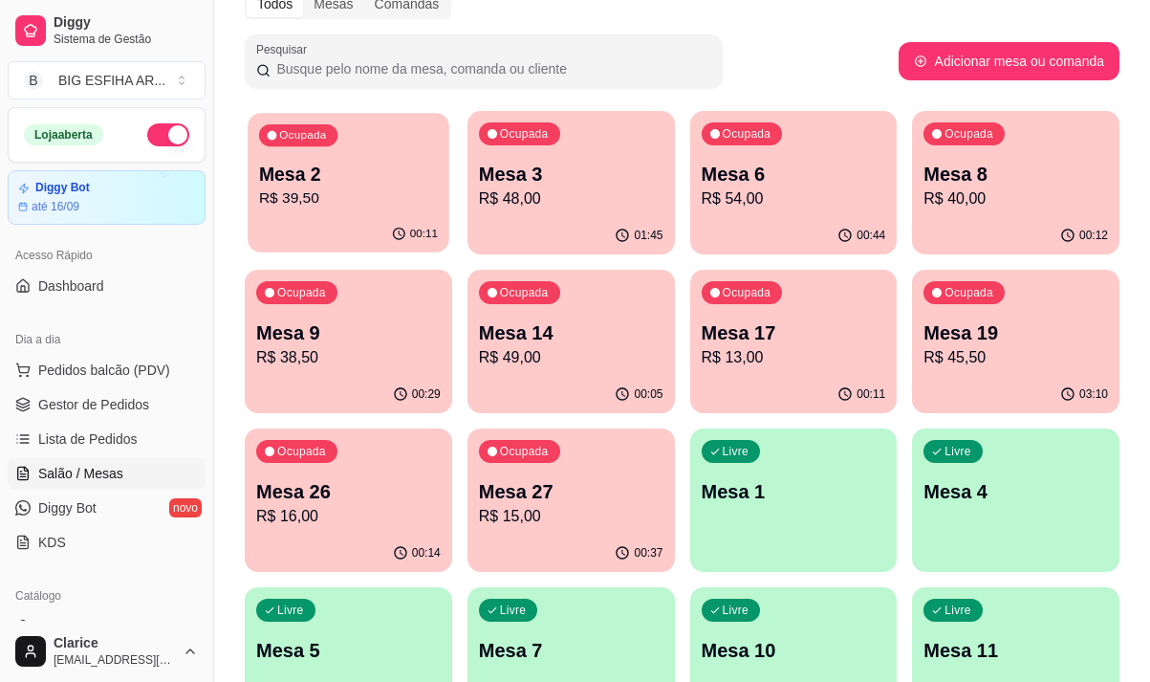
click at [325, 198] on p "R$ 39,50" at bounding box center [348, 198] width 179 height 22
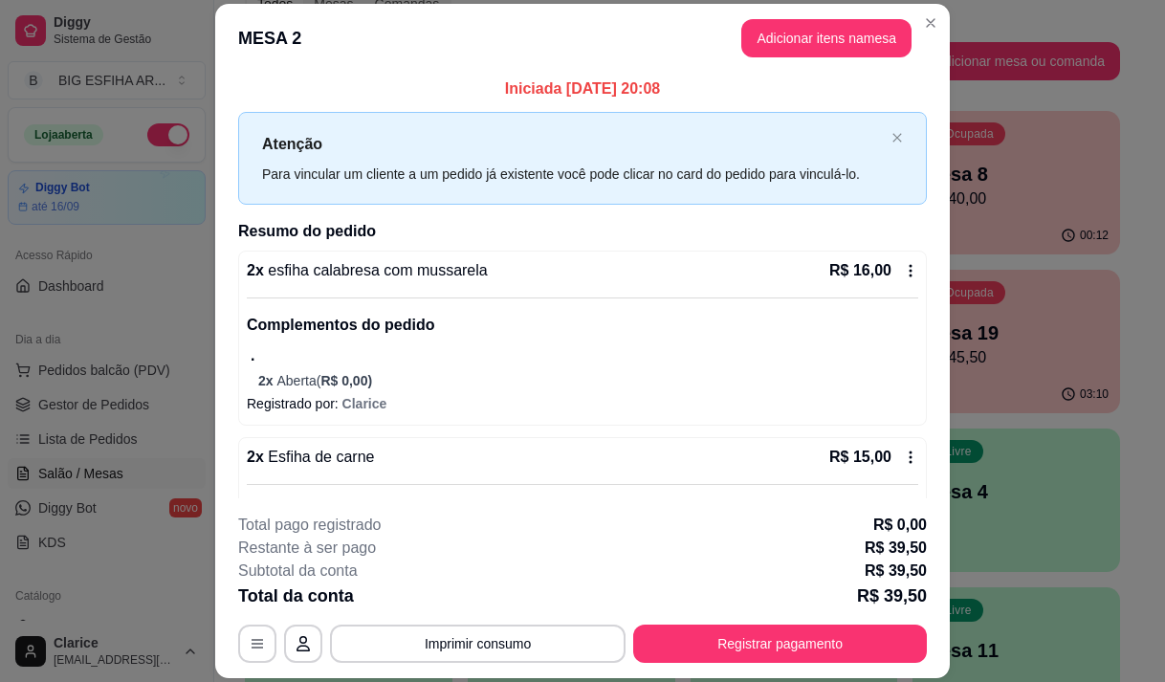
scroll to position [0, 0]
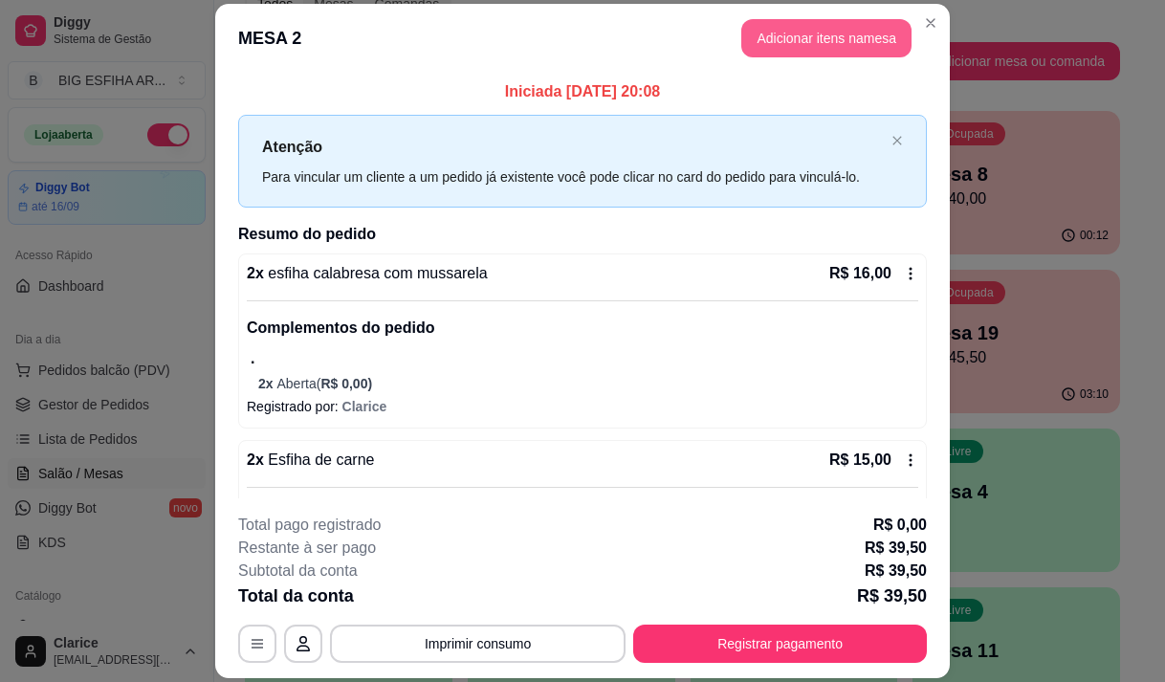
click at [811, 34] on button "Adicionar itens na mesa" at bounding box center [826, 38] width 170 height 38
click at [134, 144] on div at bounding box center [381, 125] width 663 height 38
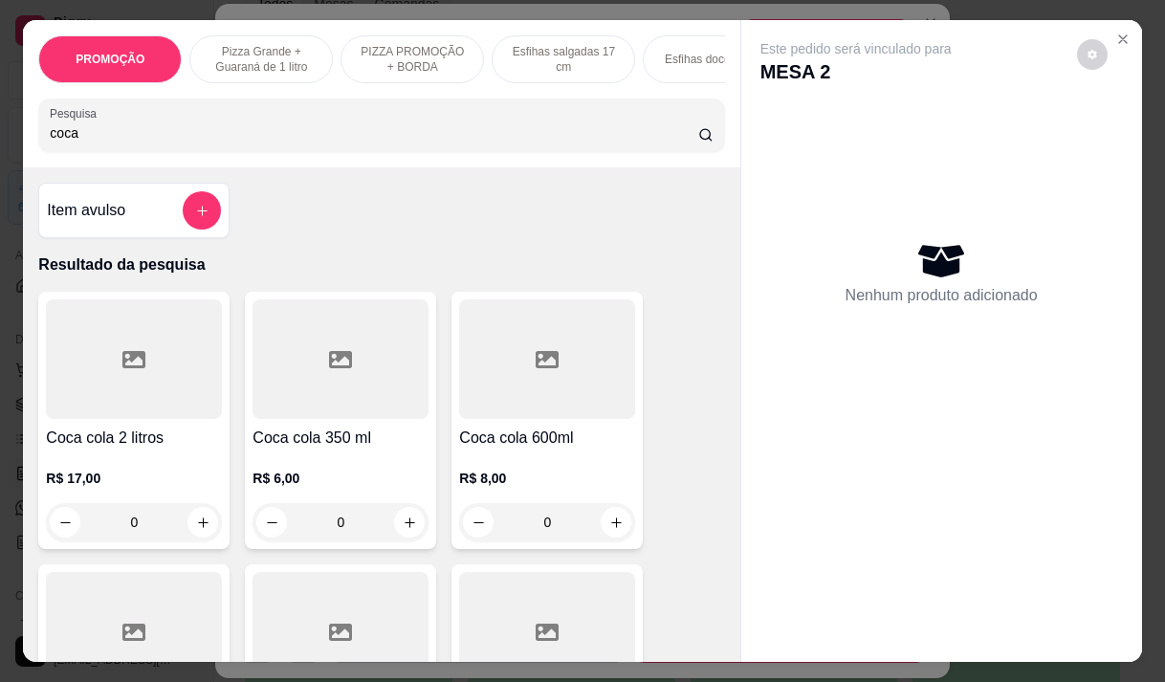
scroll to position [287, 0]
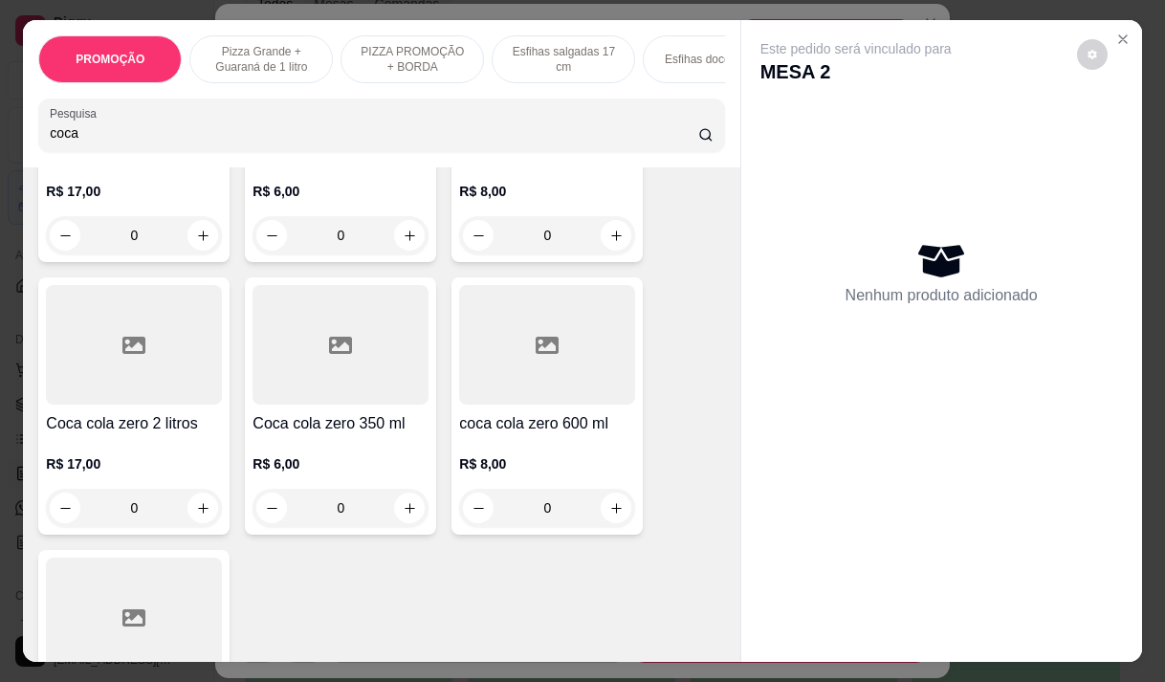
type input "coca"
click at [509, 433] on h4 "coca cola zero 600 ml" at bounding box center [547, 423] width 176 height 23
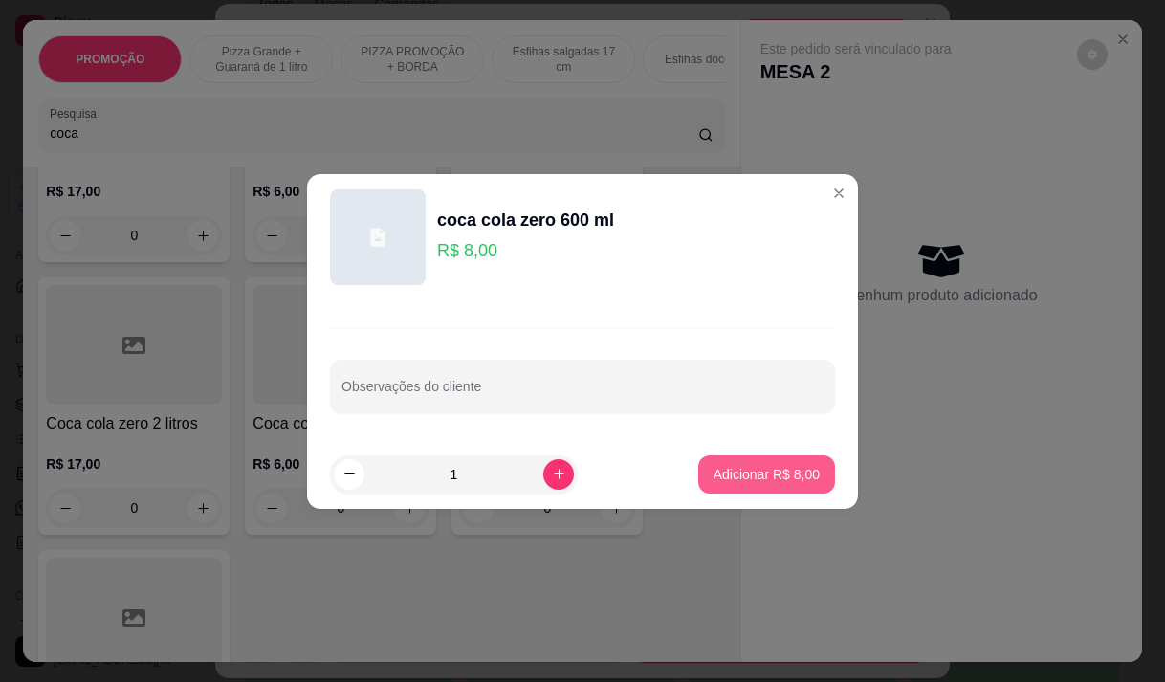
click at [728, 470] on p "Adicionar R$ 8,00" at bounding box center [766, 474] width 106 height 19
type input "1"
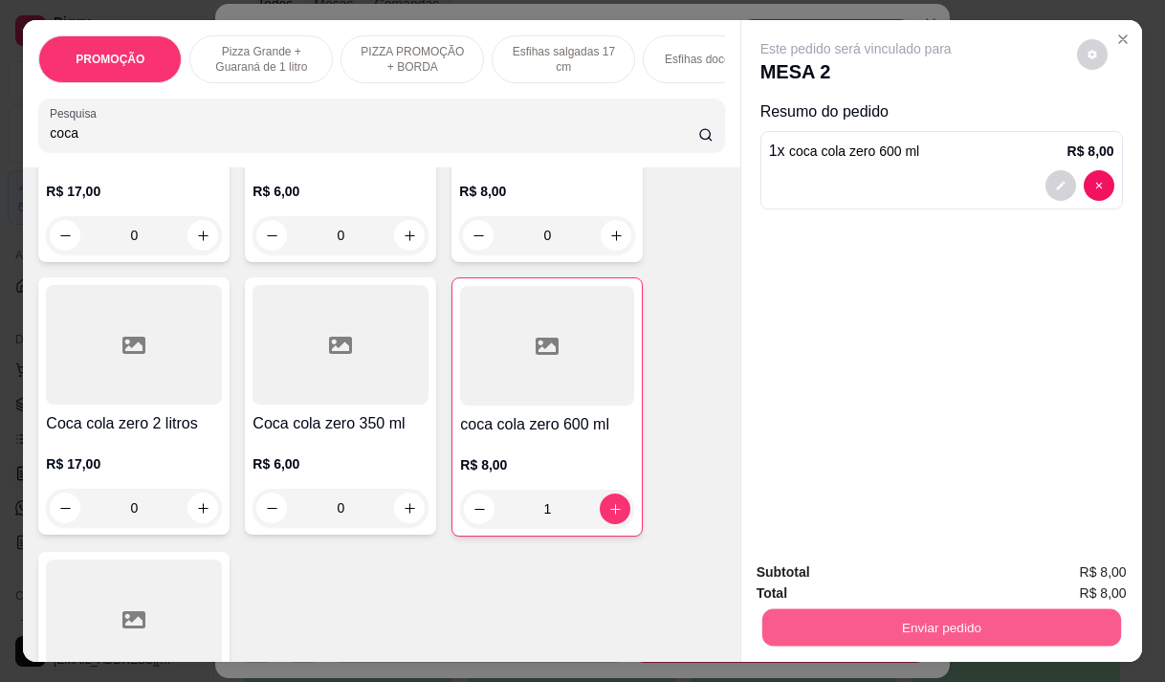
click at [893, 612] on button "Enviar pedido" at bounding box center [940, 626] width 359 height 37
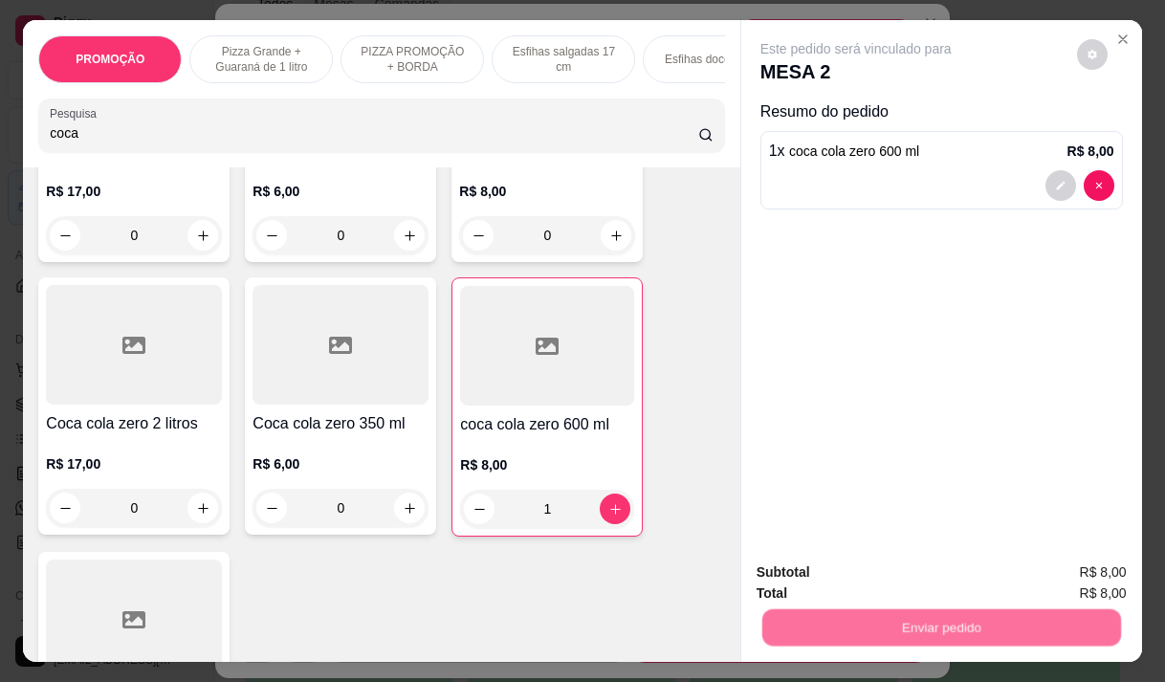
click at [888, 576] on button "Não registrar e enviar pedido" at bounding box center [877, 573] width 199 height 36
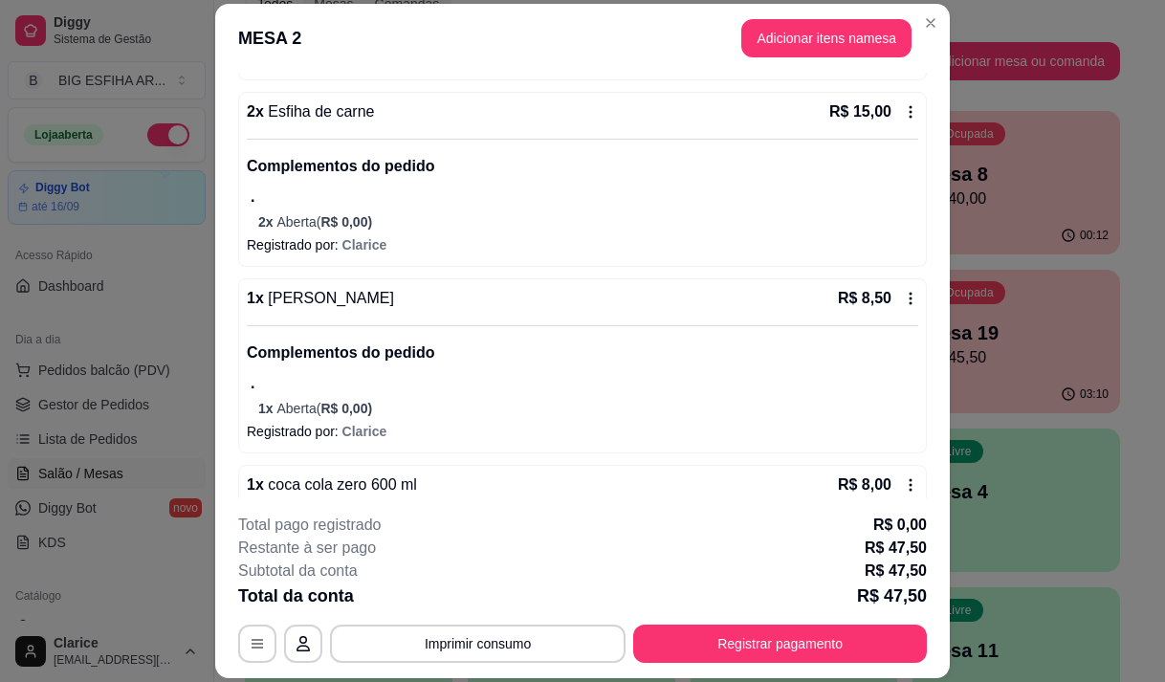
scroll to position [388, 0]
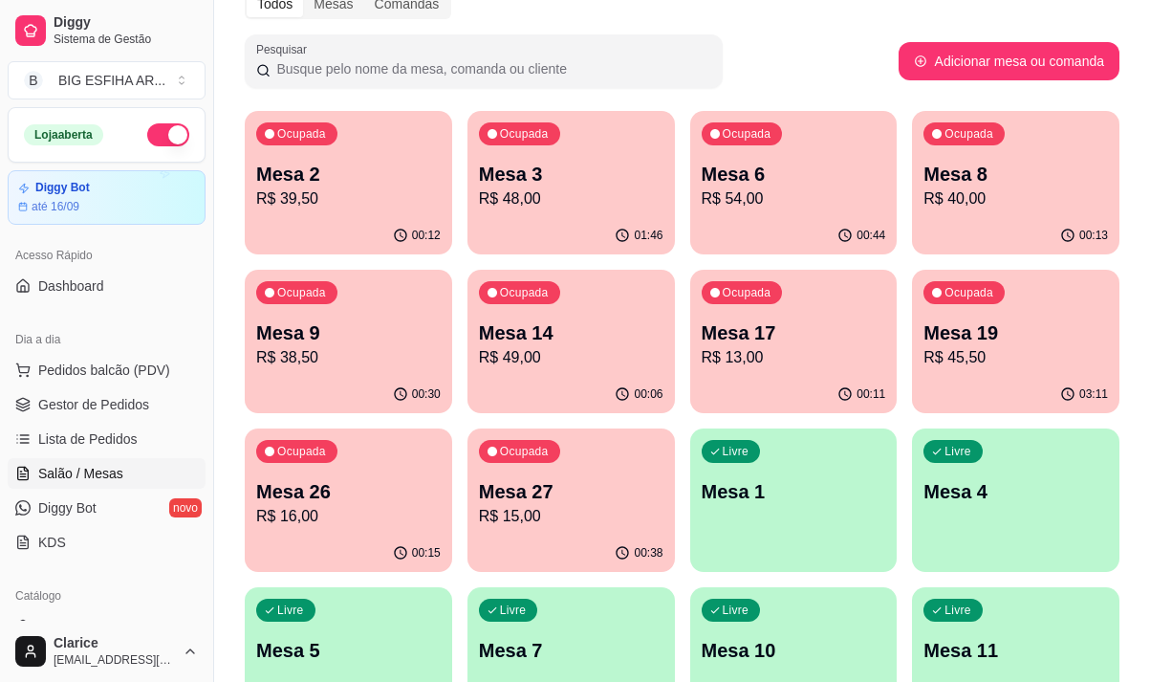
click at [552, 195] on p "R$ 48,00" at bounding box center [571, 198] width 185 height 23
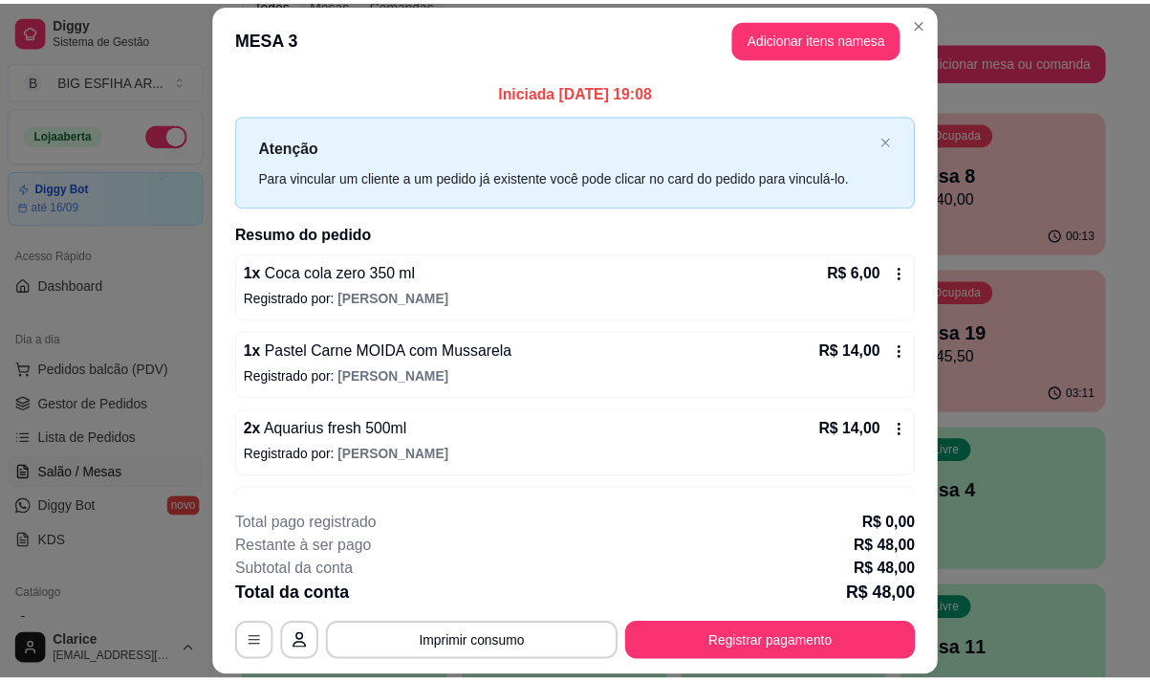
scroll to position [64, 0]
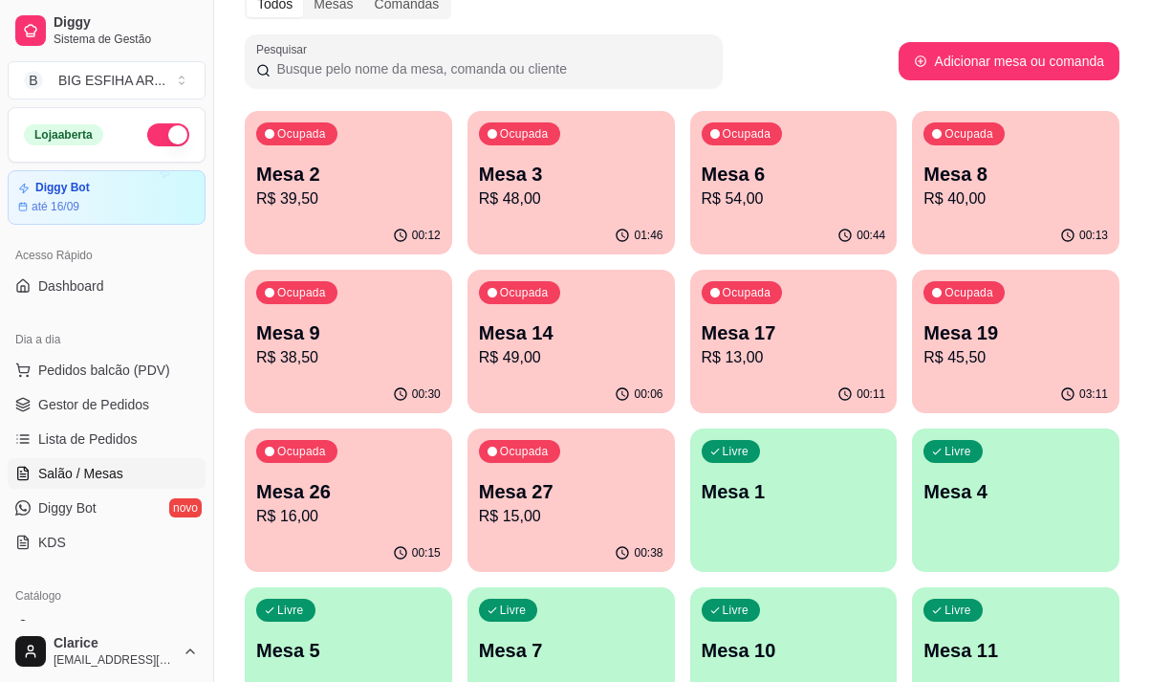
click at [573, 491] on p "Mesa 27" at bounding box center [571, 491] width 185 height 27
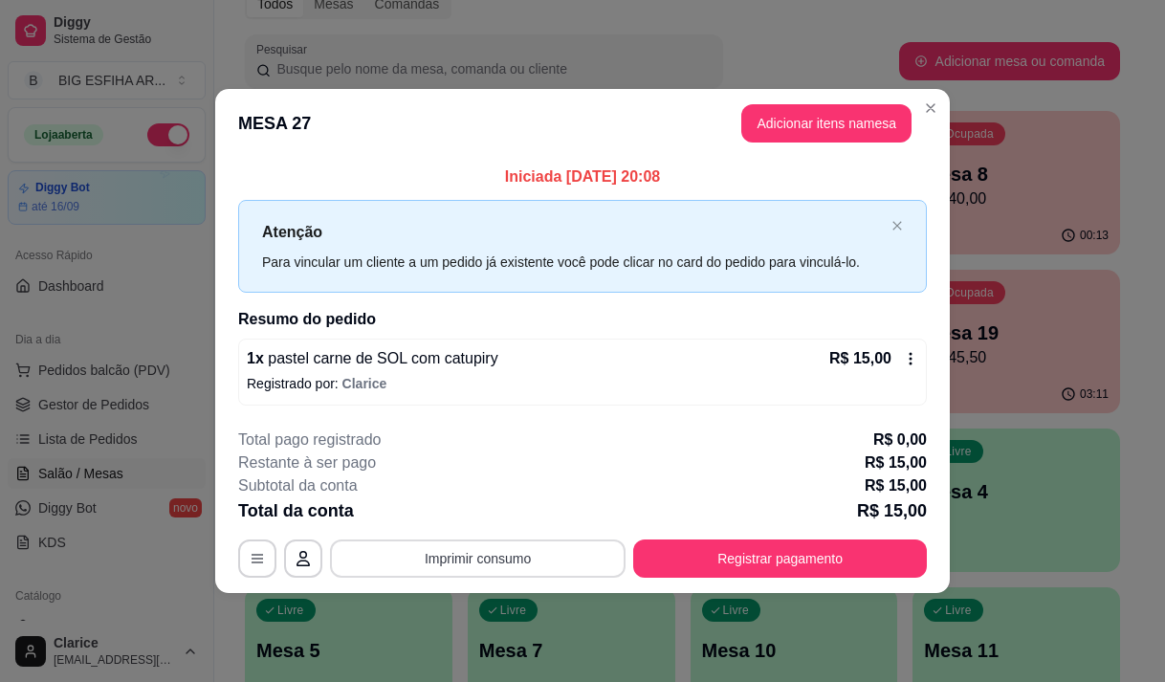
click at [520, 561] on button "Imprimir consumo" at bounding box center [478, 558] width 296 height 38
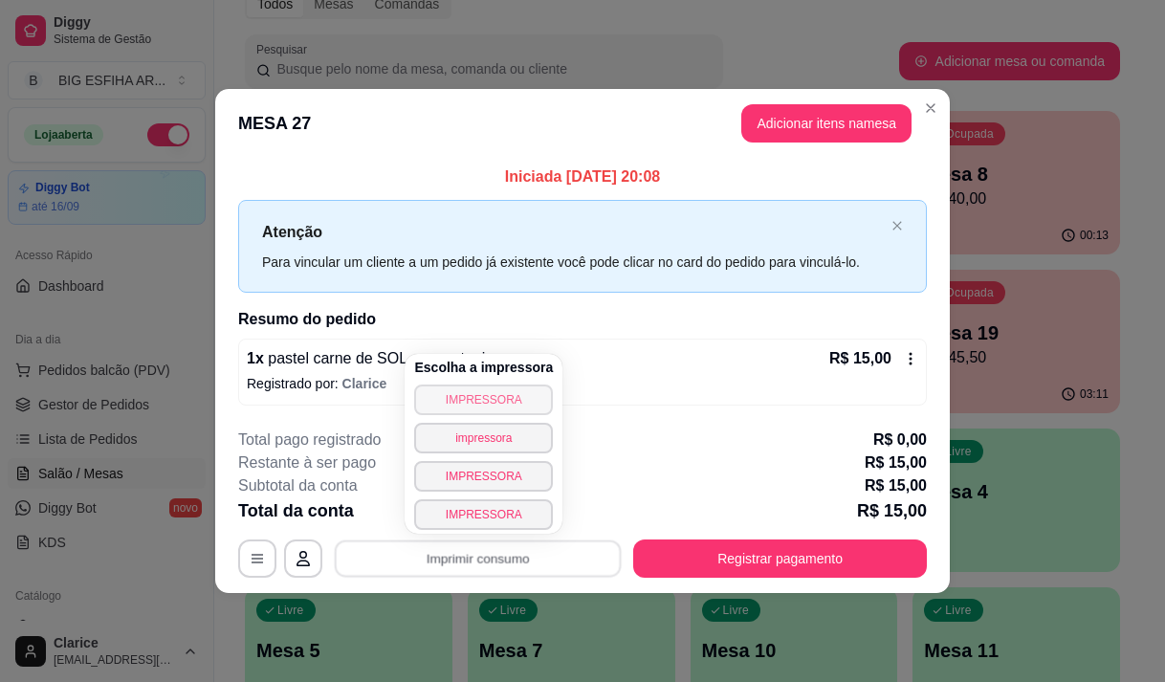
click at [487, 385] on button "IMPRESSORA" at bounding box center [483, 399] width 139 height 31
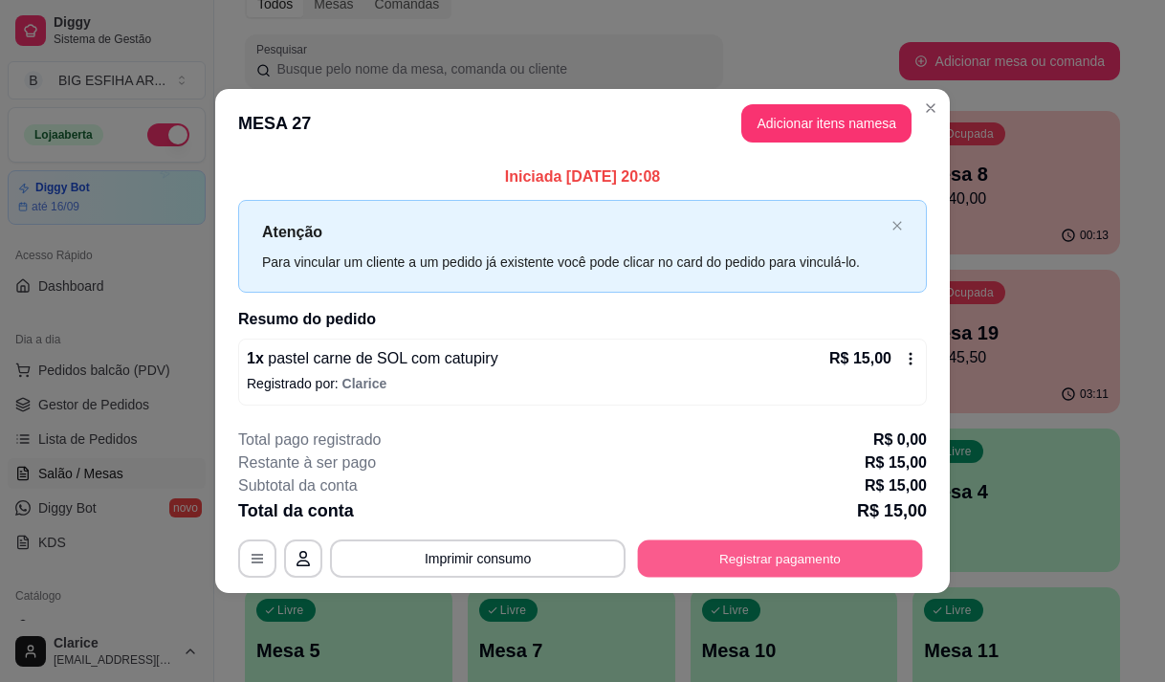
click at [775, 571] on button "Registrar pagamento" at bounding box center [780, 558] width 285 height 37
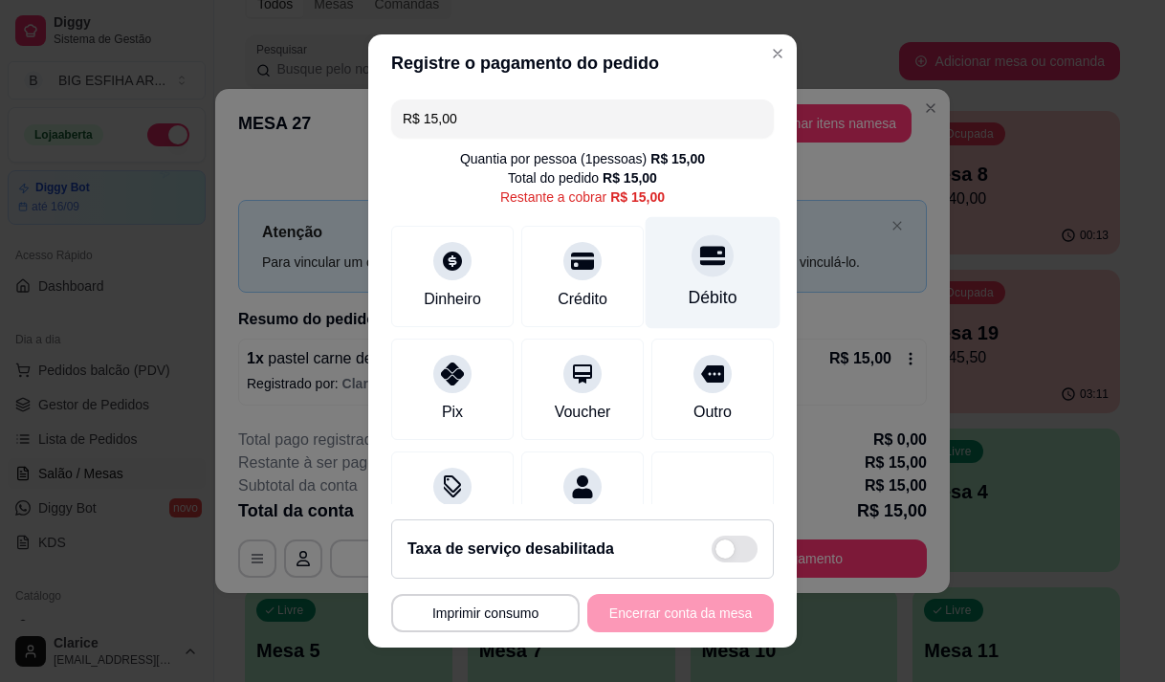
click at [691, 272] on div at bounding box center [712, 255] width 42 height 42
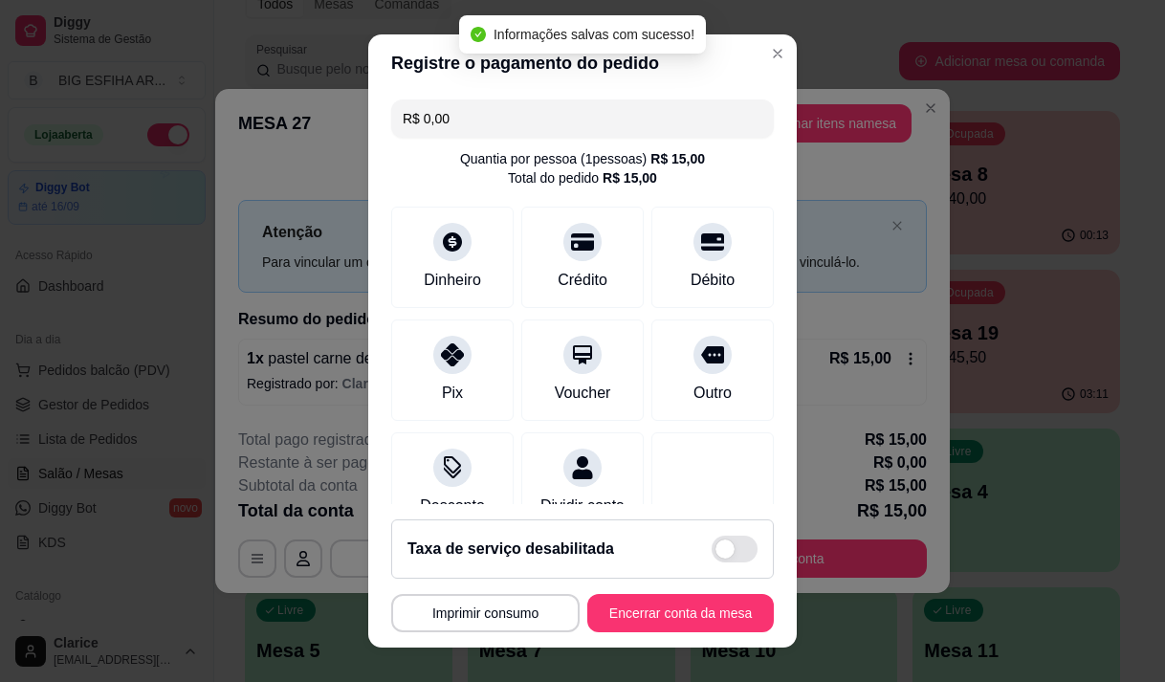
type input "R$ 0,00"
click at [674, 620] on button "Encerrar conta da mesa" at bounding box center [680, 613] width 181 height 37
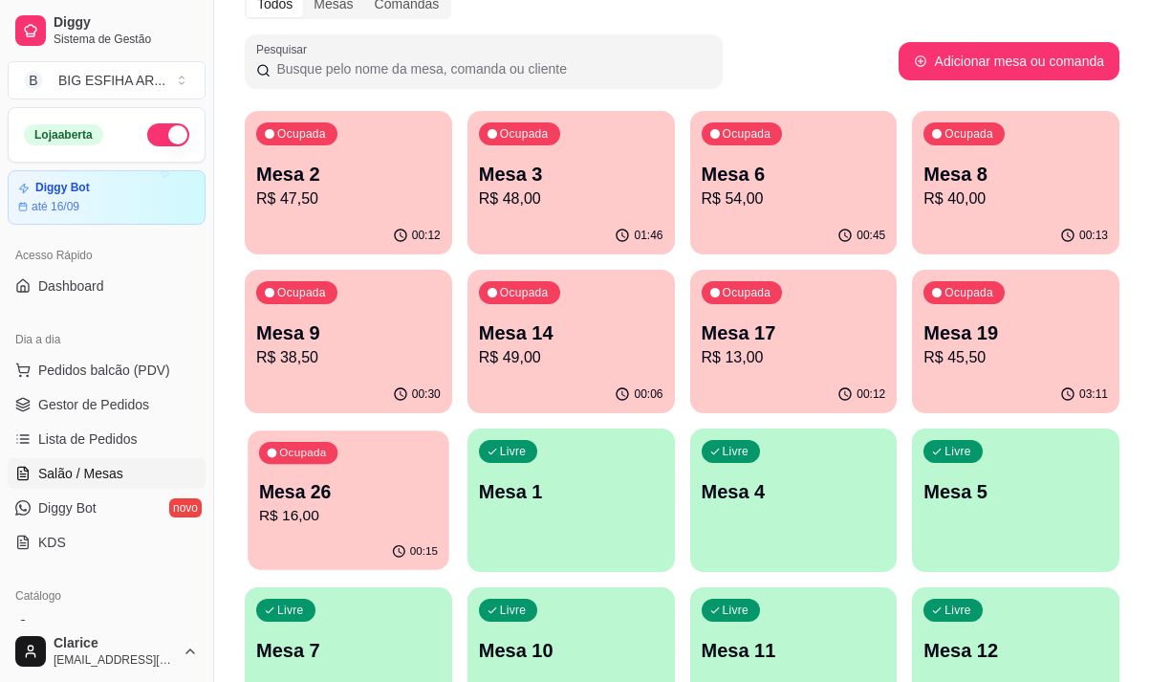
click at [364, 536] on div "00:15" at bounding box center [348, 552] width 201 height 36
click at [80, 434] on span "Lista de Pedidos" at bounding box center [87, 438] width 99 height 19
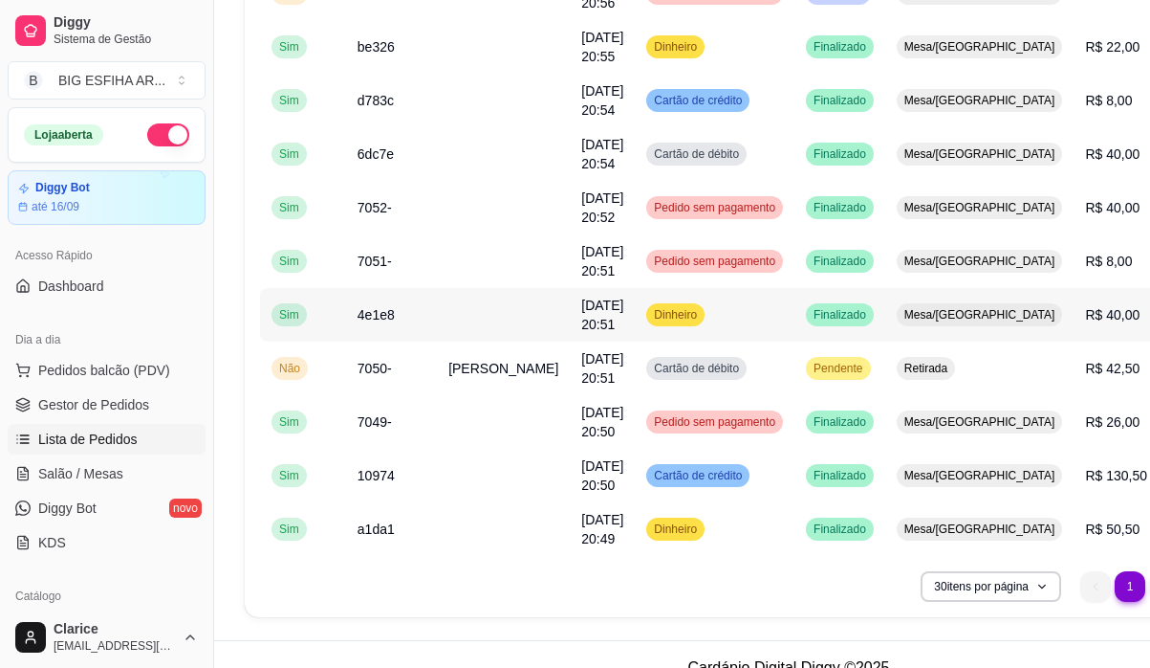
scroll to position [1354, 0]
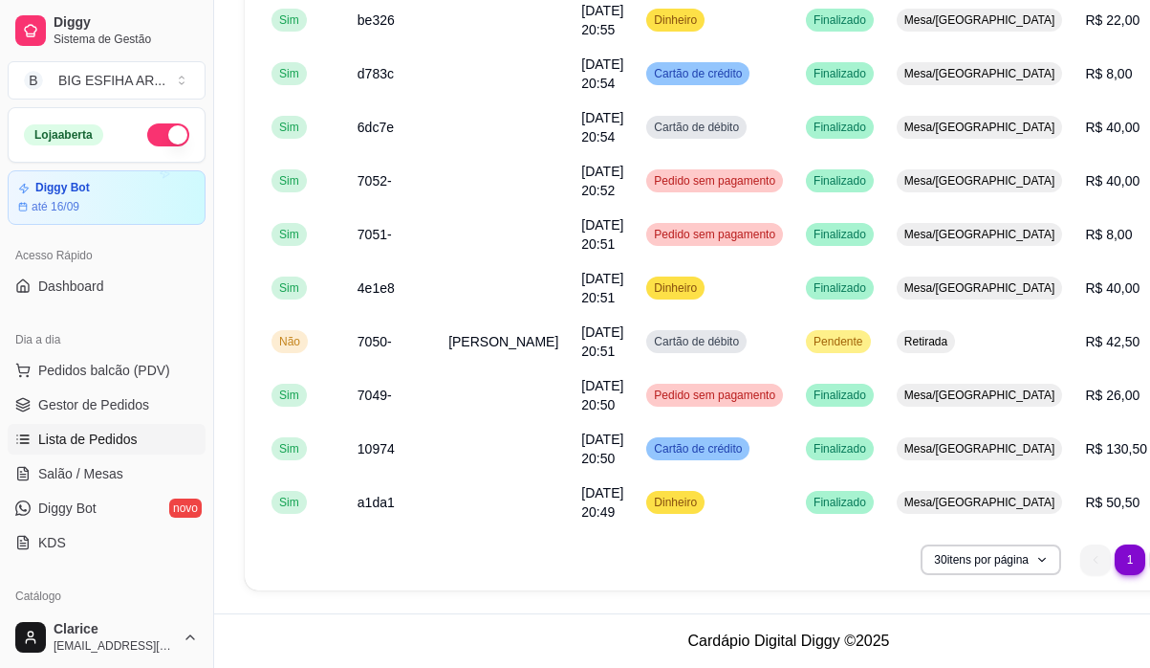
click at [1150, 554] on li "2" at bounding box center [1165, 559] width 31 height 31
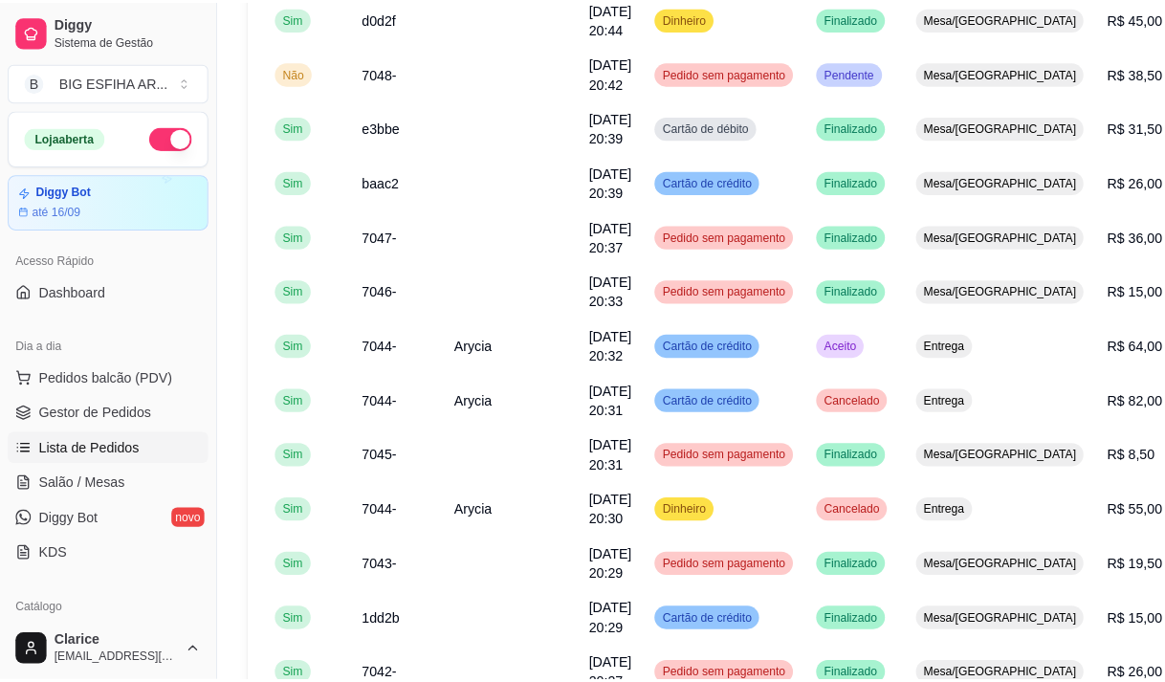
scroll to position [0, 0]
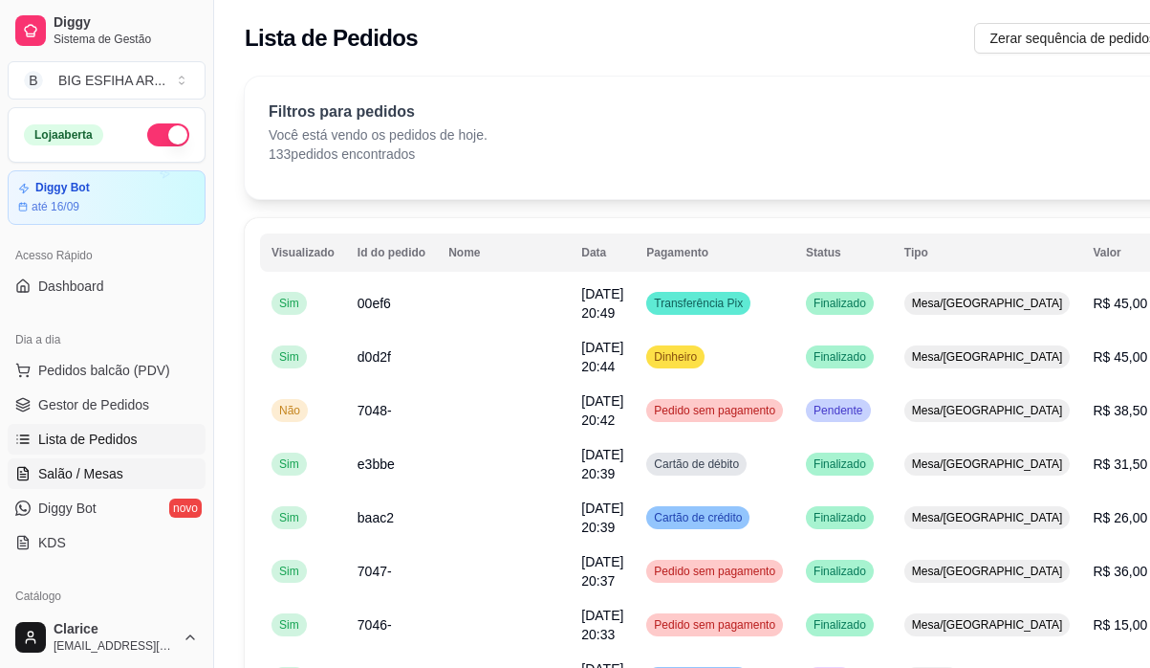
click at [105, 468] on span "Salão / Mesas" at bounding box center [80, 473] width 85 height 19
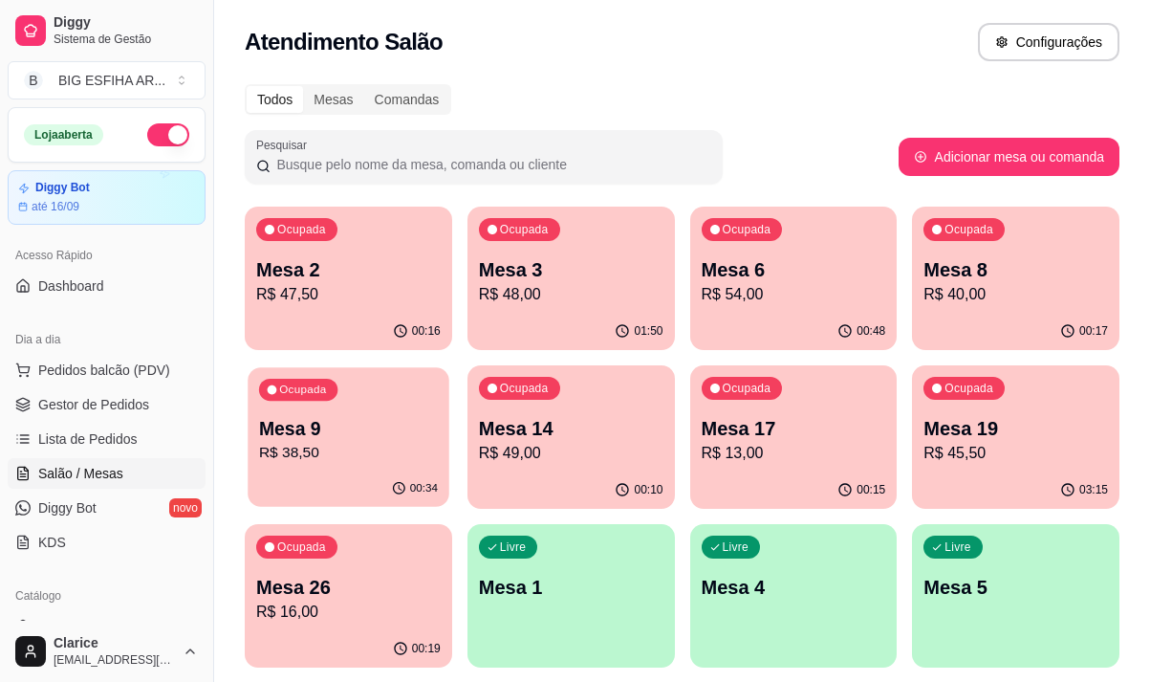
click at [324, 452] on p "R$ 38,50" at bounding box center [348, 453] width 179 height 22
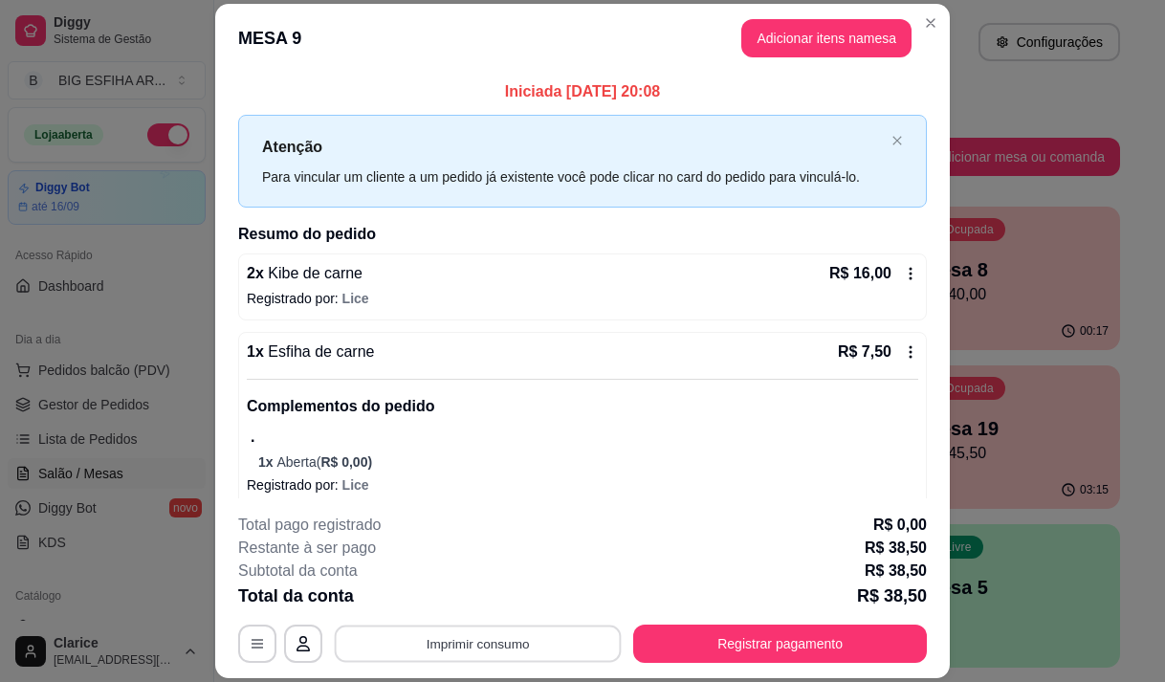
click at [570, 648] on button "Imprimir consumo" at bounding box center [478, 643] width 287 height 37
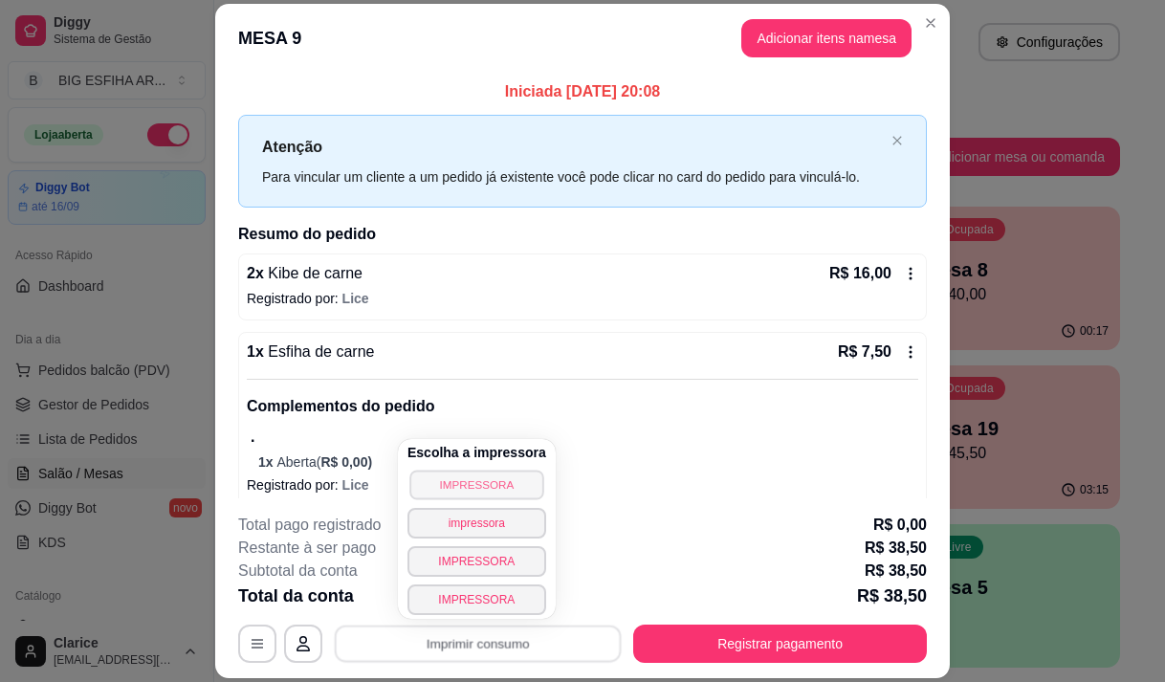
click at [484, 486] on button "IMPRESSORA" at bounding box center [476, 485] width 134 height 30
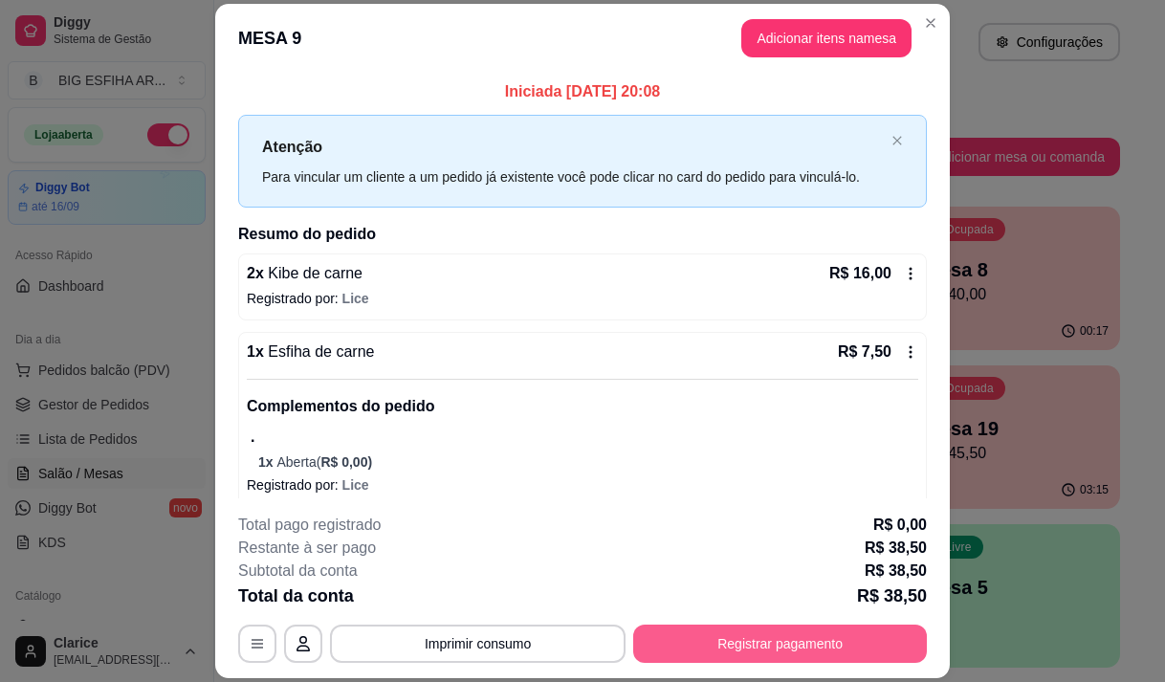
click at [696, 637] on button "Registrar pagamento" at bounding box center [780, 643] width 294 height 38
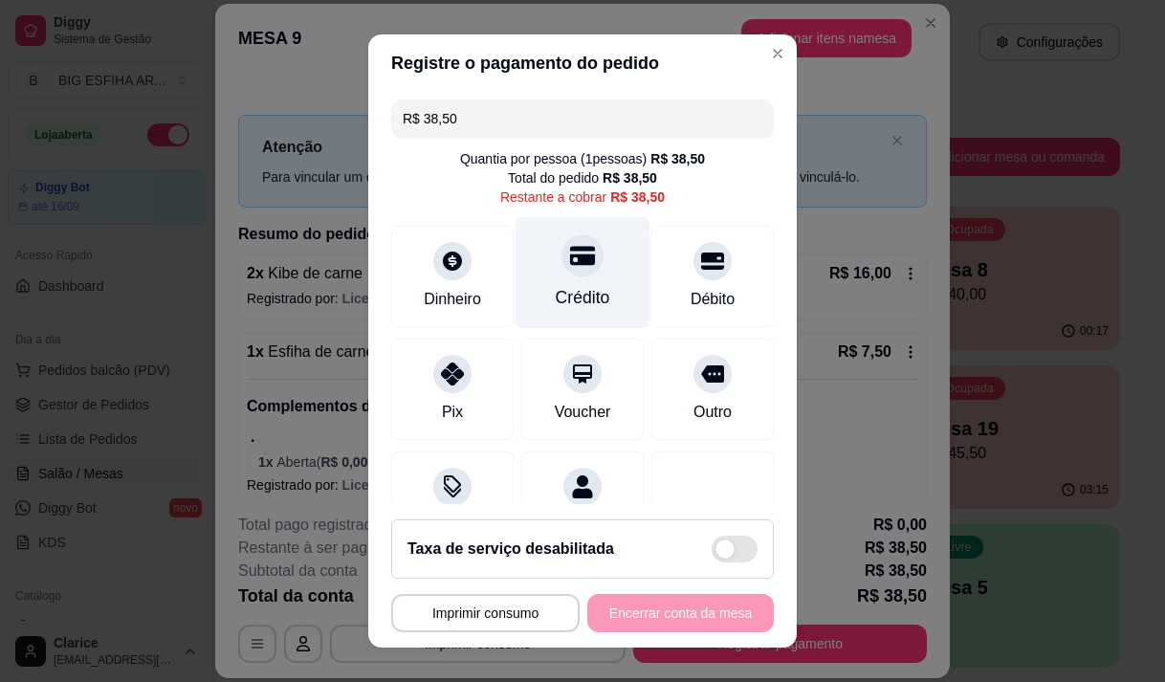
click at [568, 284] on div "Crédito" at bounding box center [582, 272] width 135 height 112
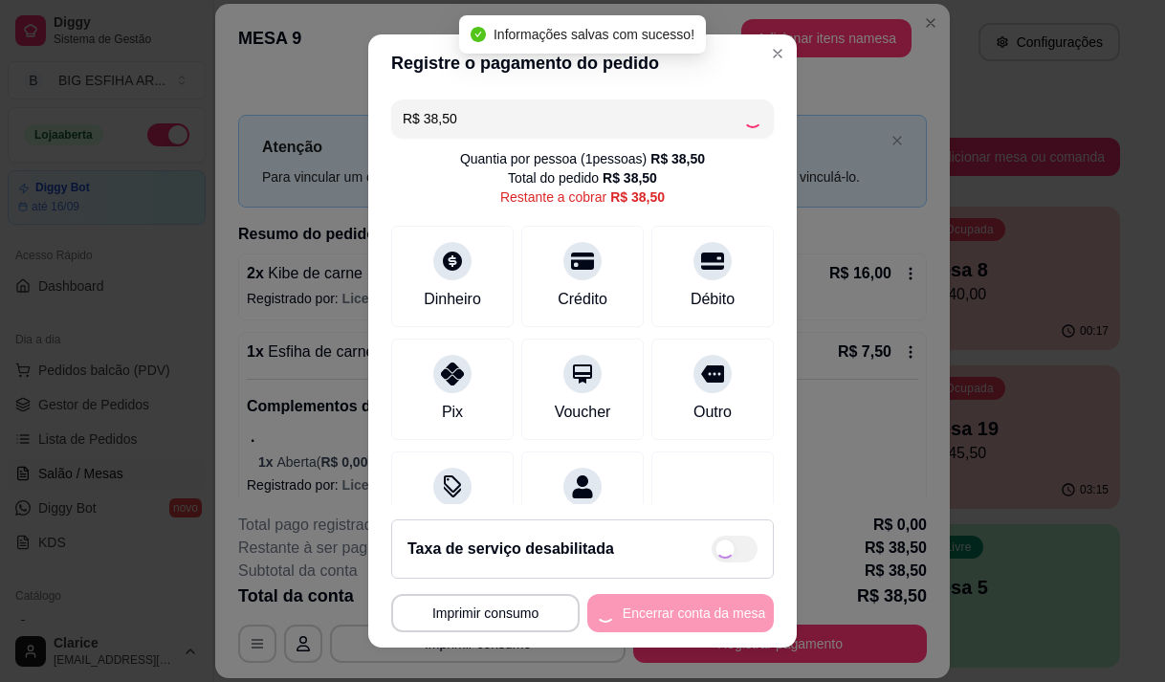
type input "R$ 0,00"
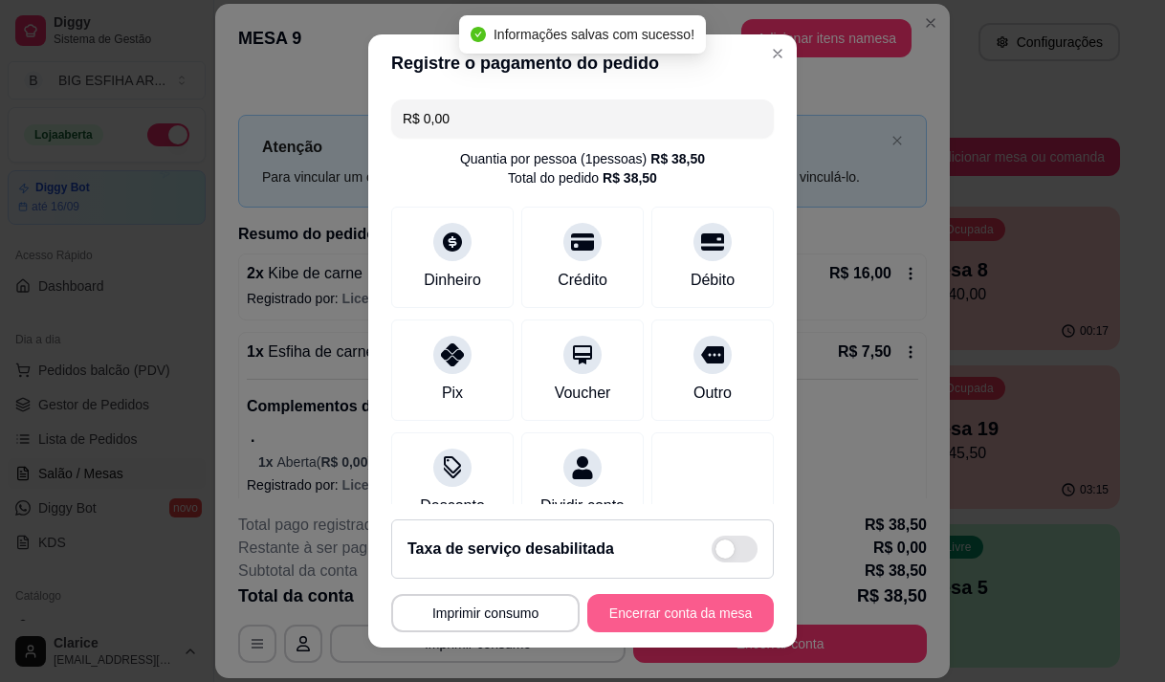
click at [662, 612] on button "Encerrar conta da mesa" at bounding box center [680, 613] width 186 height 38
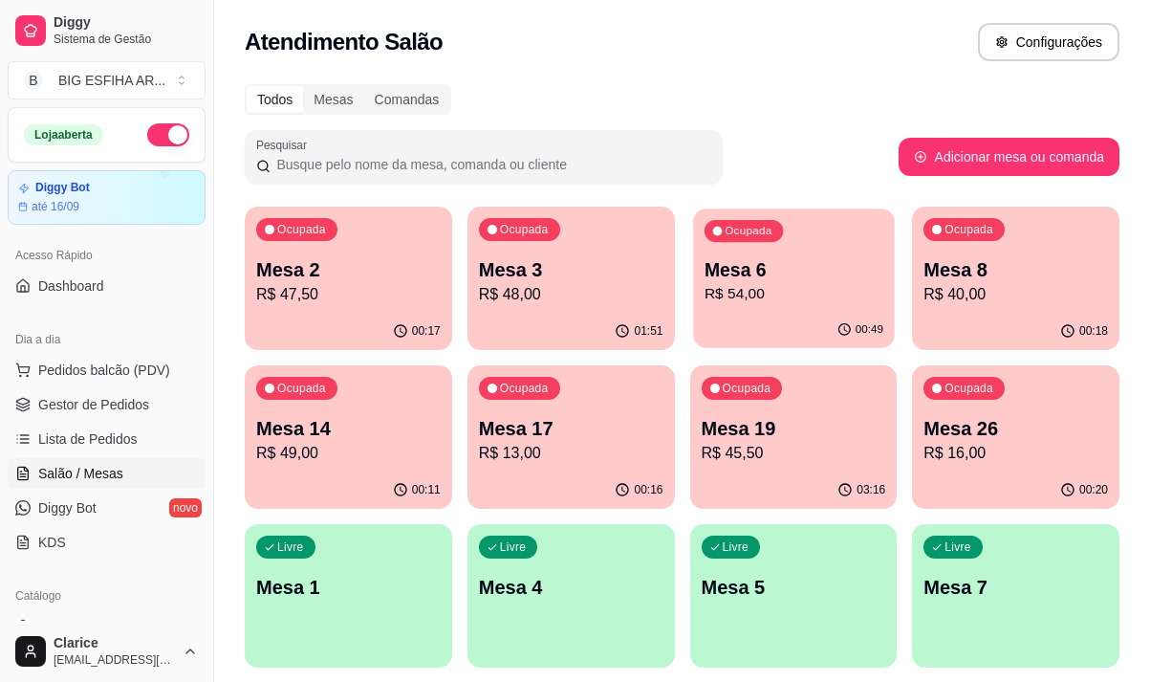
click at [821, 300] on p "R$ 54,00" at bounding box center [793, 294] width 179 height 22
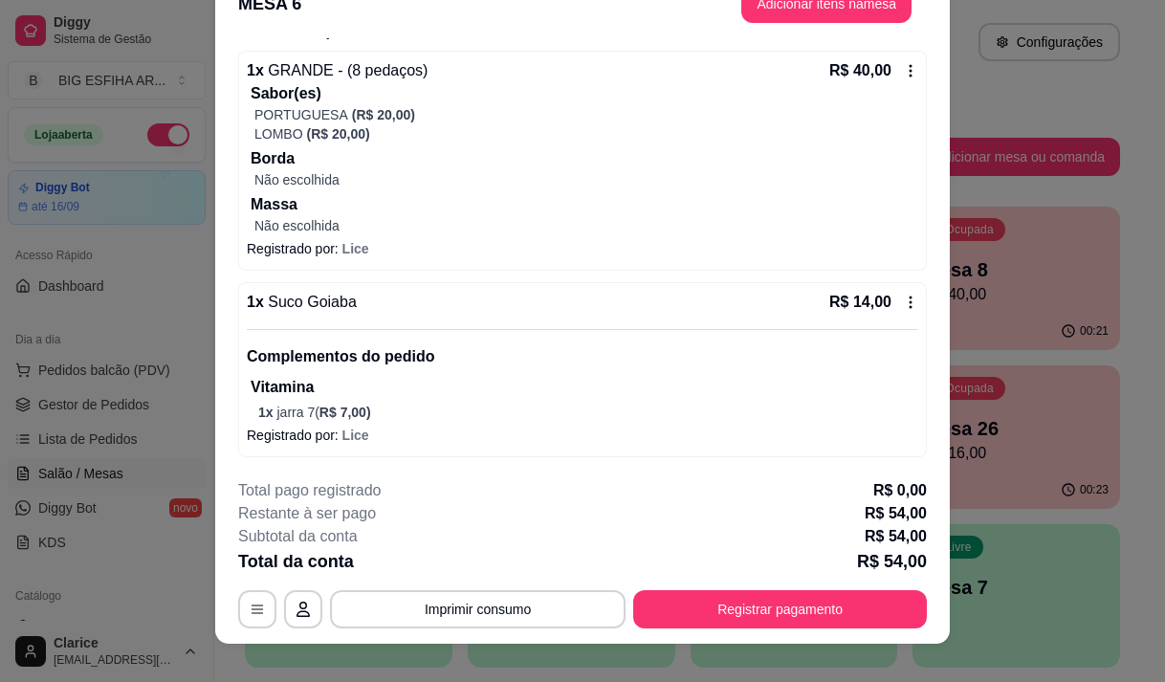
scroll to position [57, 0]
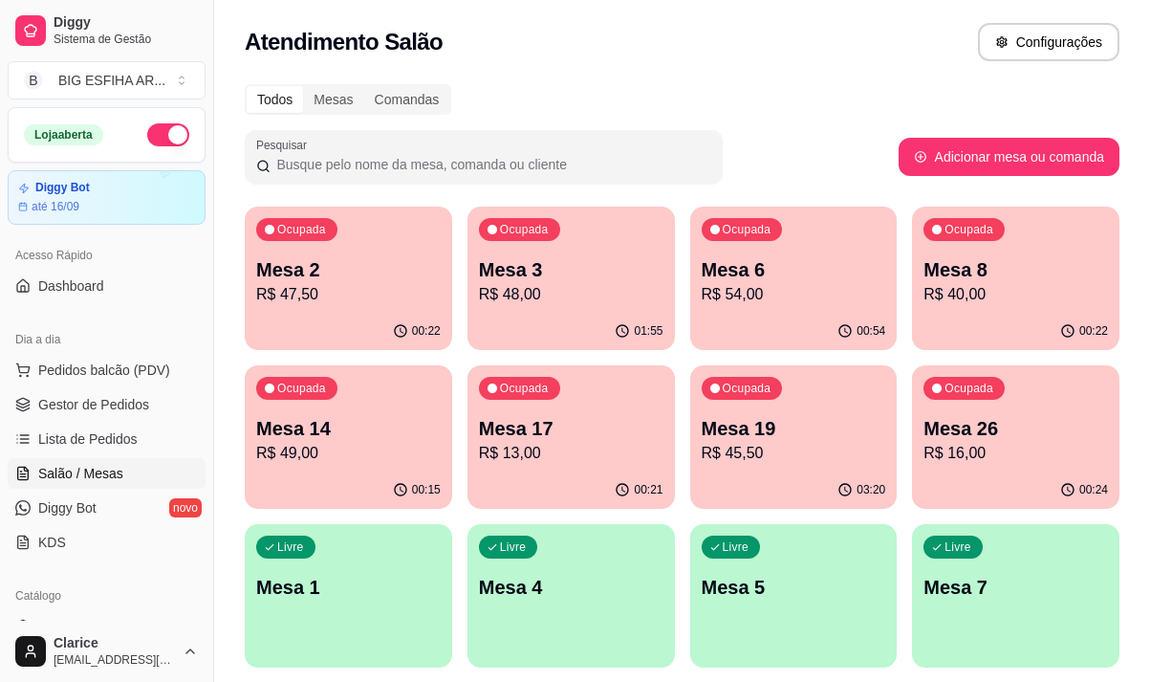
click at [1033, 435] on p "Mesa 26" at bounding box center [1016, 428] width 185 height 27
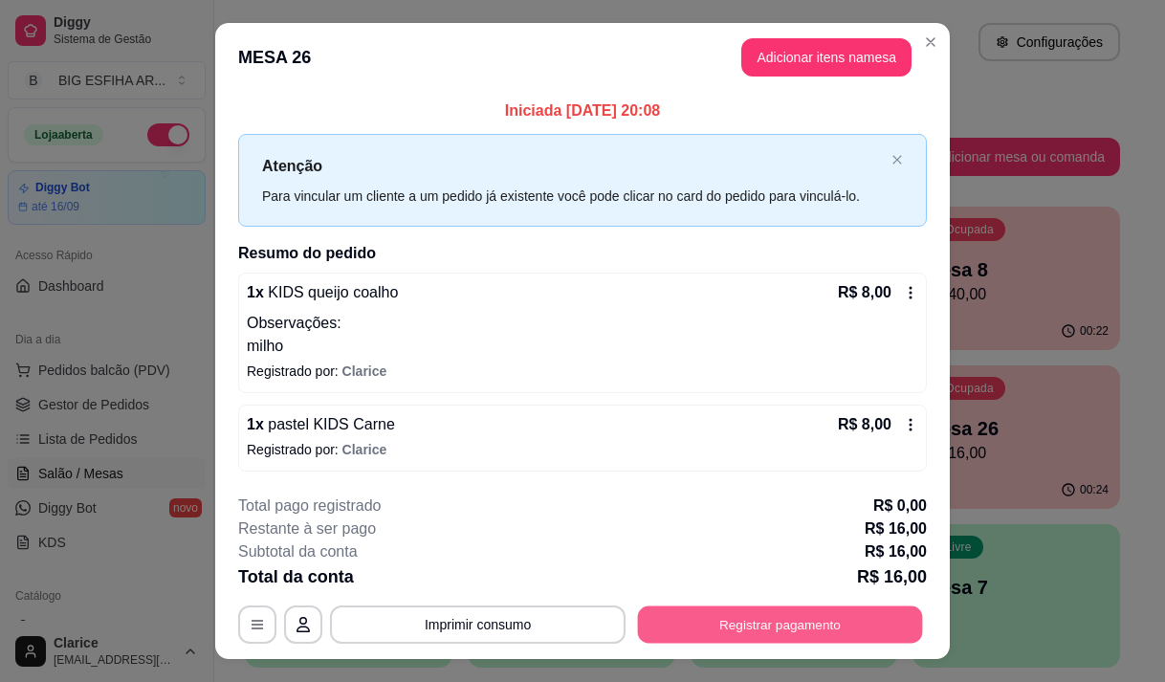
click at [794, 620] on button "Registrar pagamento" at bounding box center [780, 624] width 285 height 37
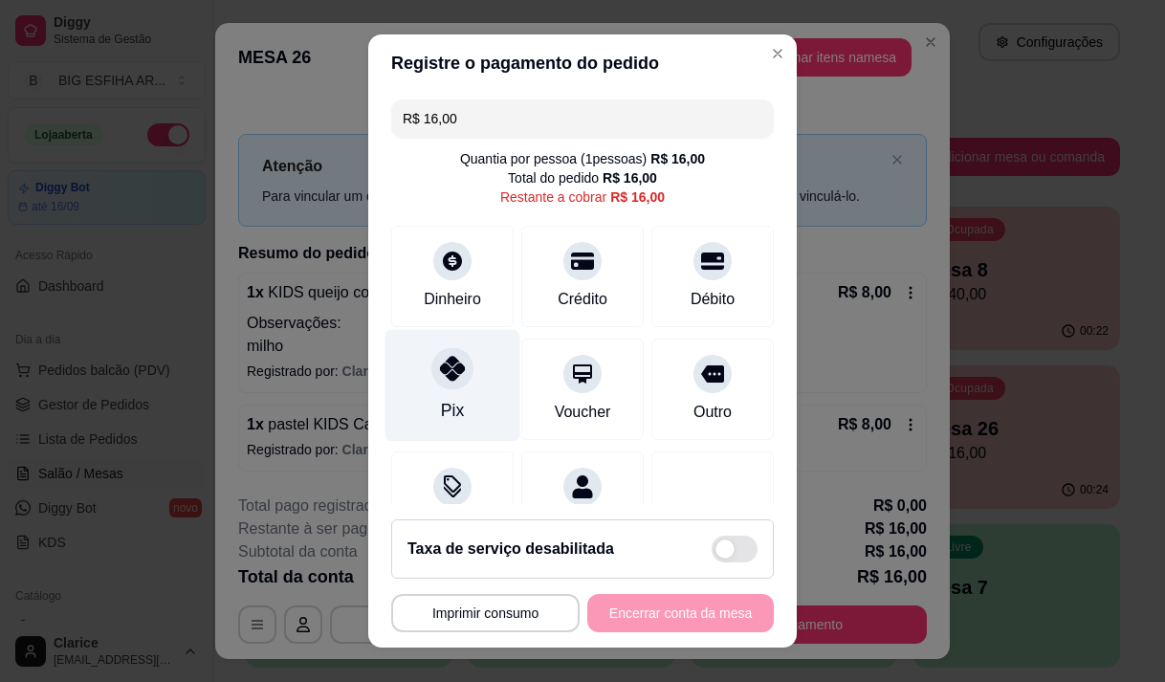
drag, startPoint x: 441, startPoint y: 386, endPoint x: 463, endPoint y: 414, distance: 35.4
click at [440, 386] on div at bounding box center [452, 368] width 42 height 42
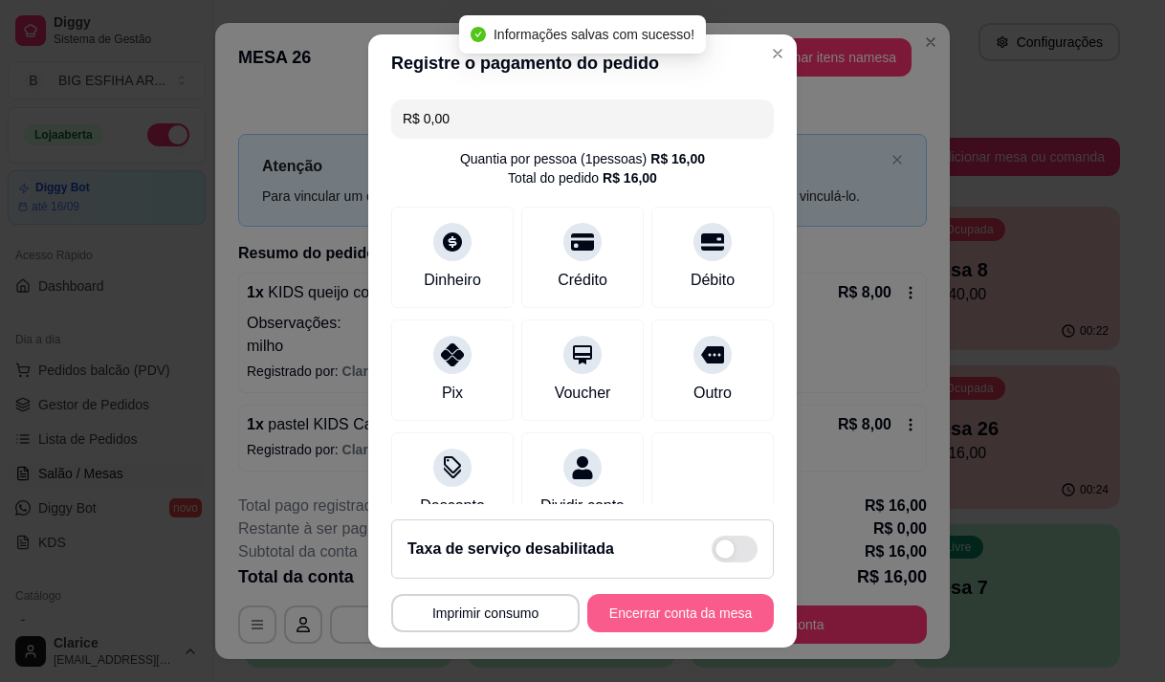
type input "R$ 0,00"
click at [680, 611] on button "Encerrar conta da mesa" at bounding box center [680, 613] width 181 height 37
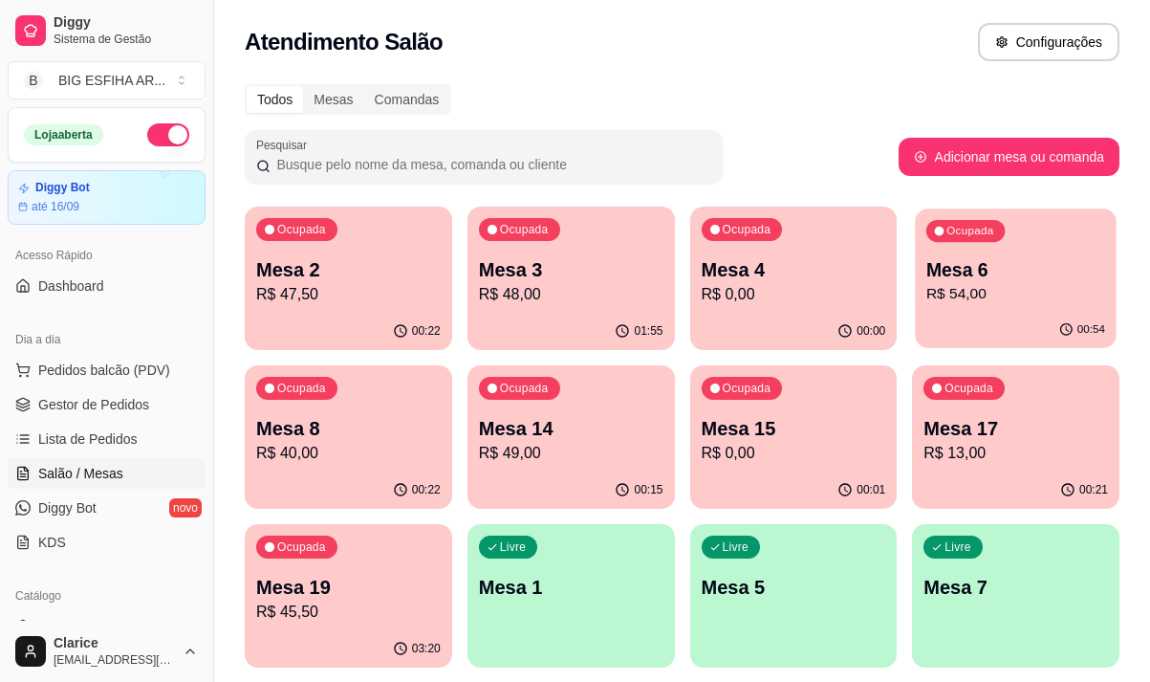
click at [979, 300] on p "R$ 54,00" at bounding box center [1016, 294] width 179 height 22
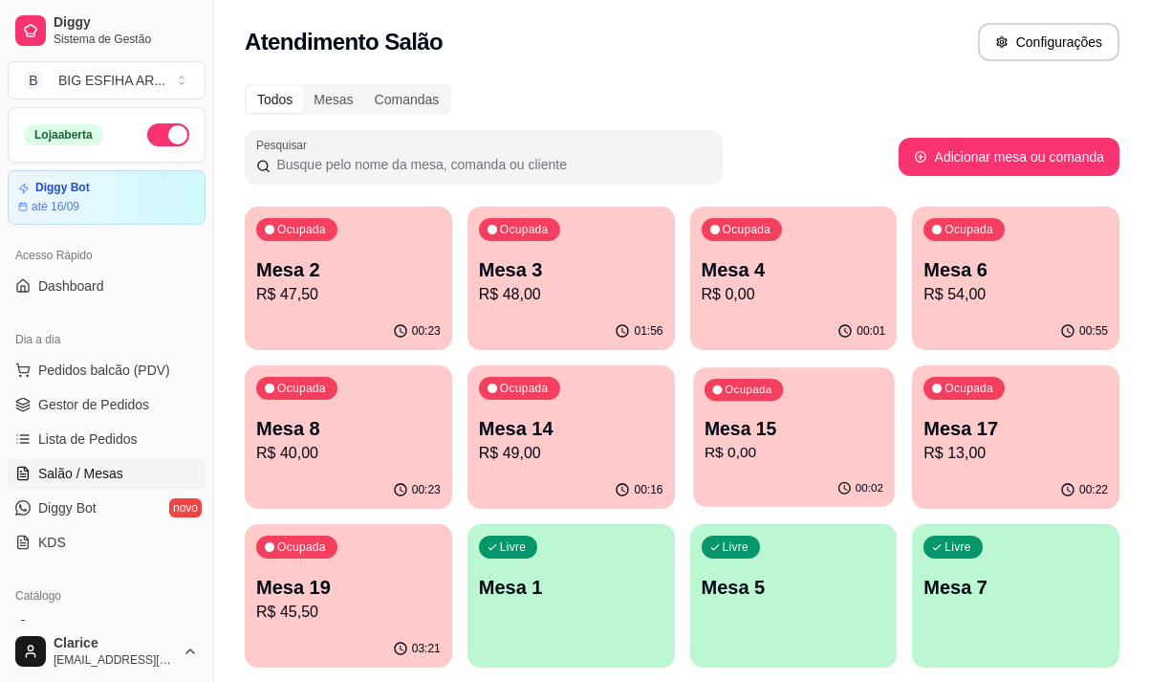
click at [793, 466] on div "Ocupada Mesa 15 R$ 0,00" at bounding box center [793, 418] width 201 height 103
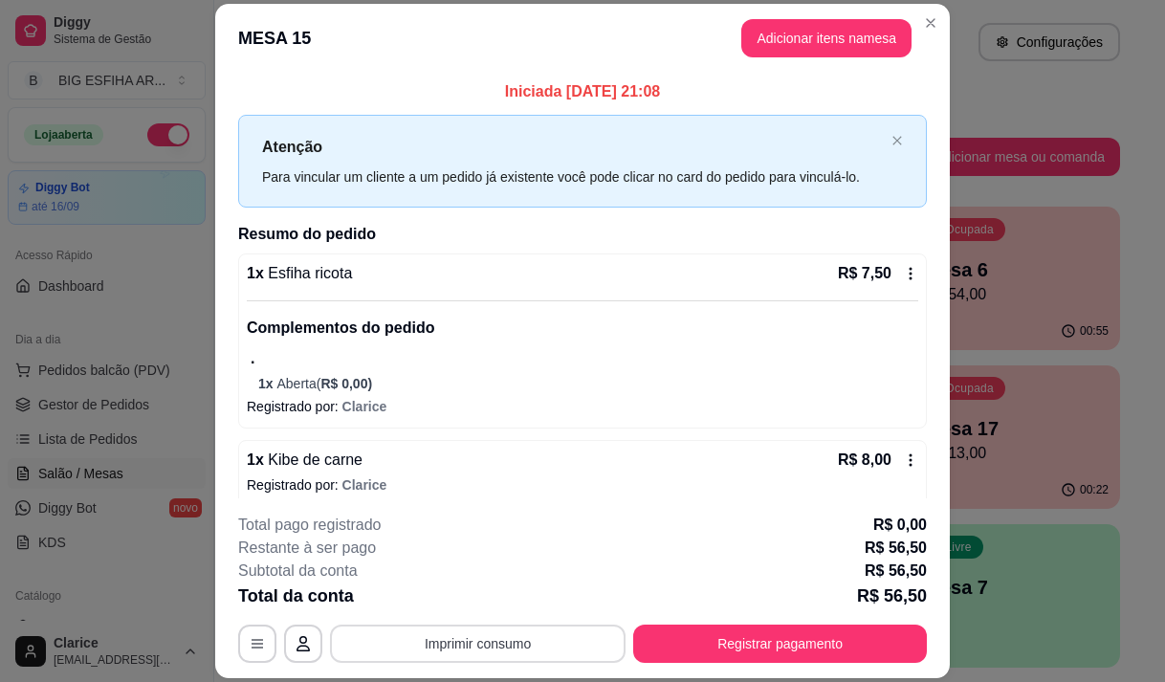
click at [419, 649] on button "Imprimir consumo" at bounding box center [478, 643] width 296 height 38
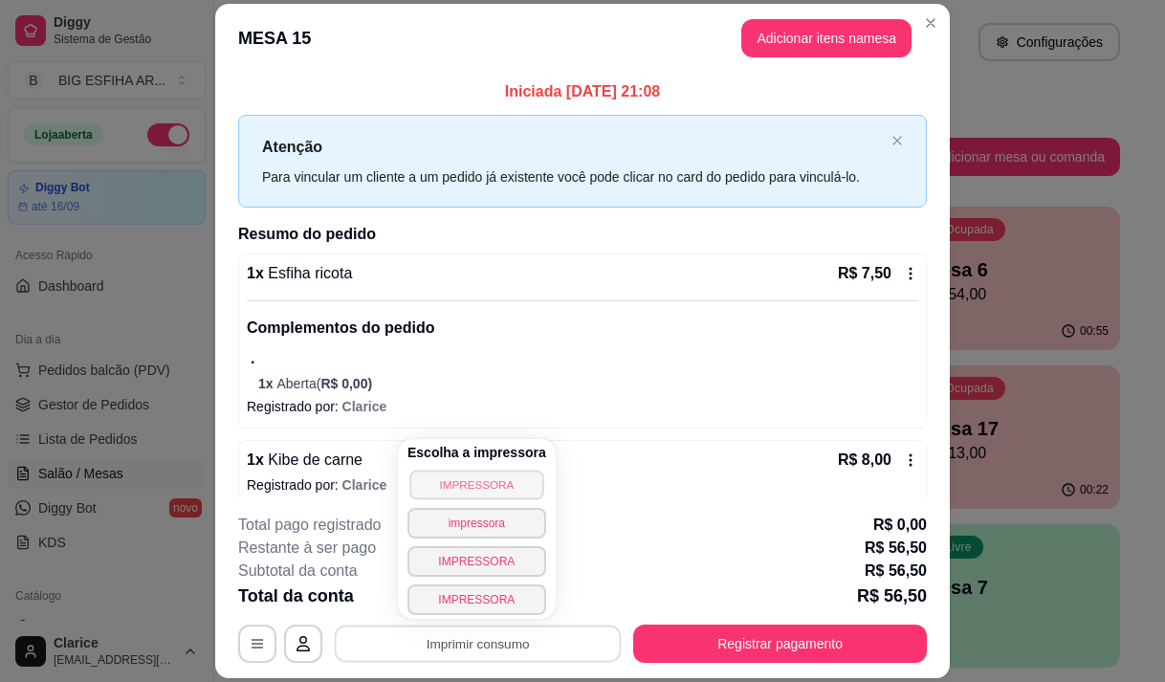
click at [456, 493] on button "IMPRESSORA" at bounding box center [476, 485] width 134 height 30
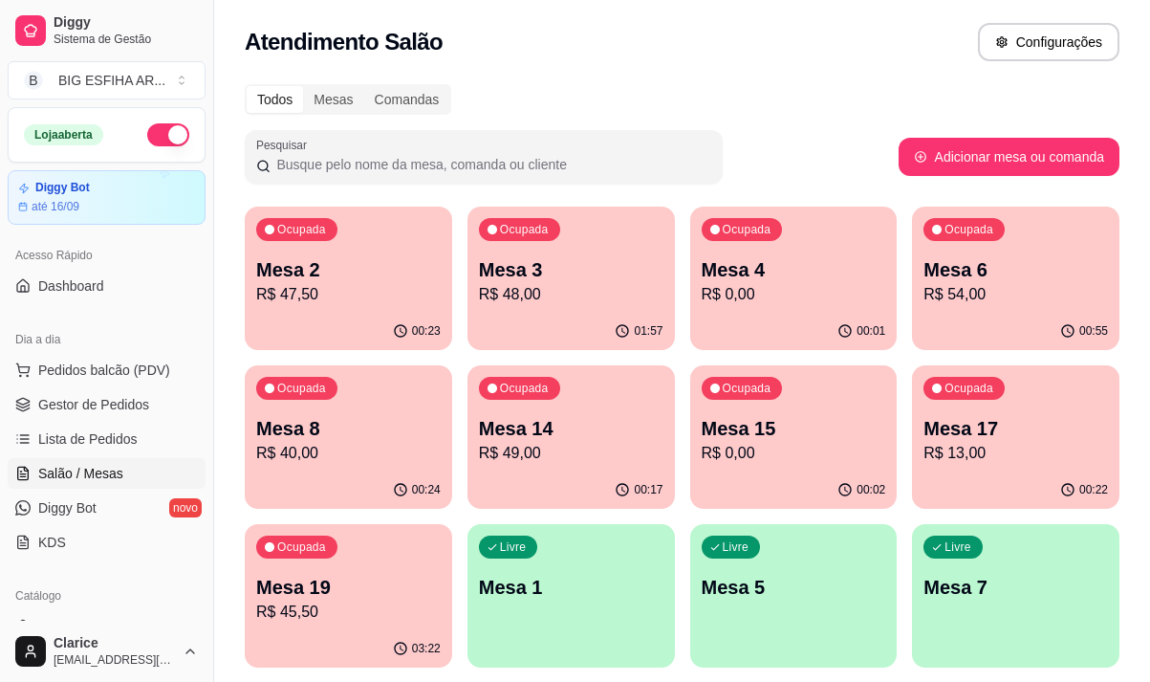
click at [1016, 295] on p "R$ 54,00" at bounding box center [1016, 294] width 185 height 23
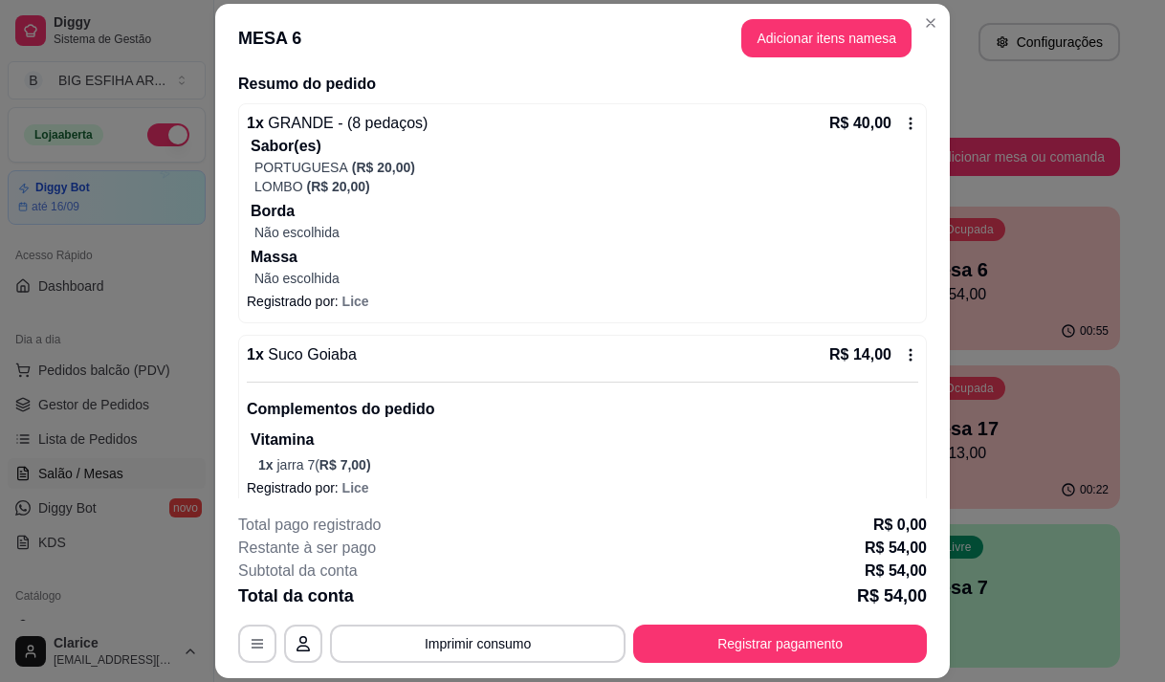
scroll to position [168, 0]
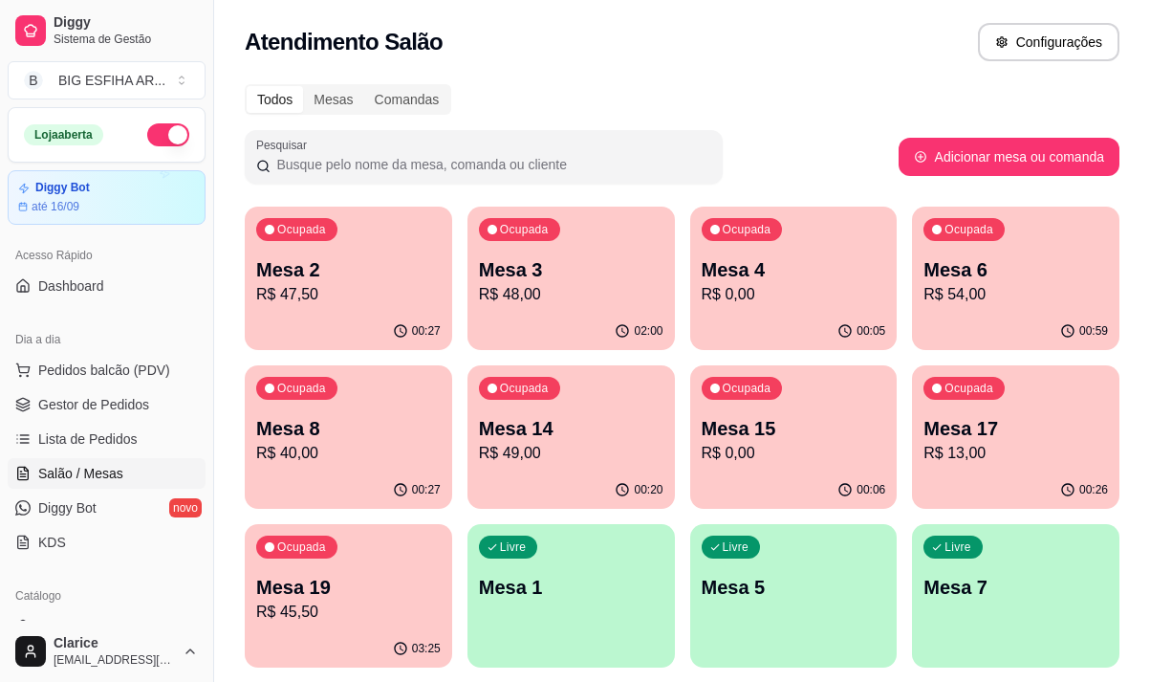
click at [340, 442] on p "R$ 40,00" at bounding box center [348, 453] width 185 height 23
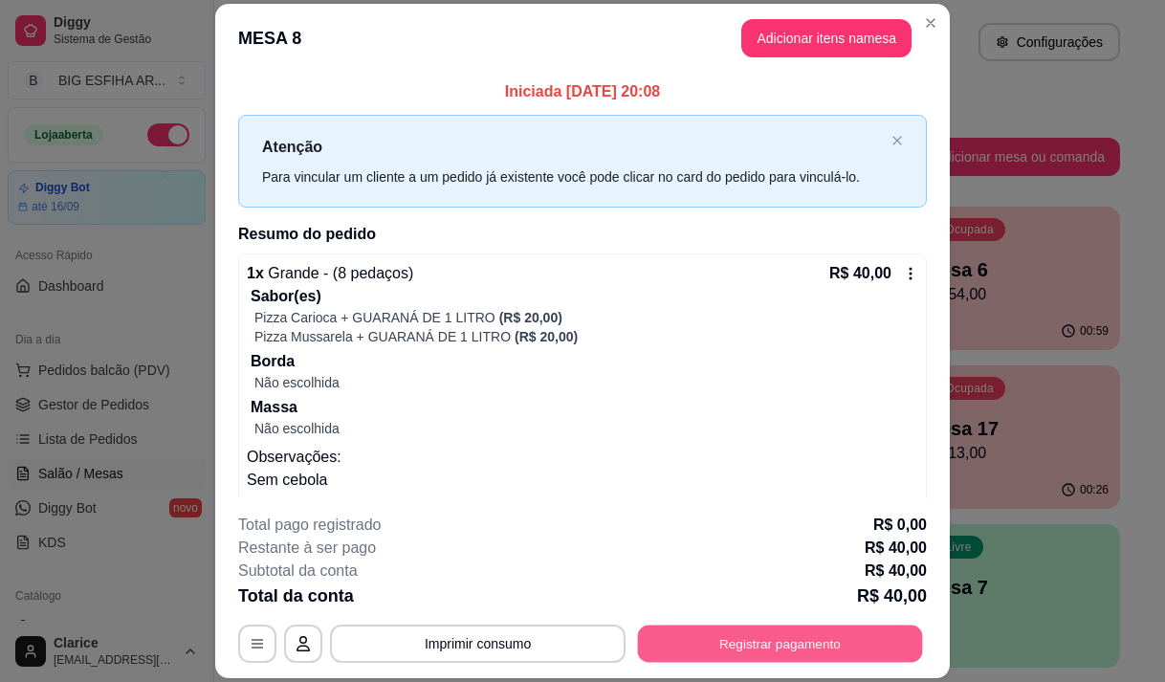
click at [720, 650] on button "Registrar pagamento" at bounding box center [780, 643] width 285 height 37
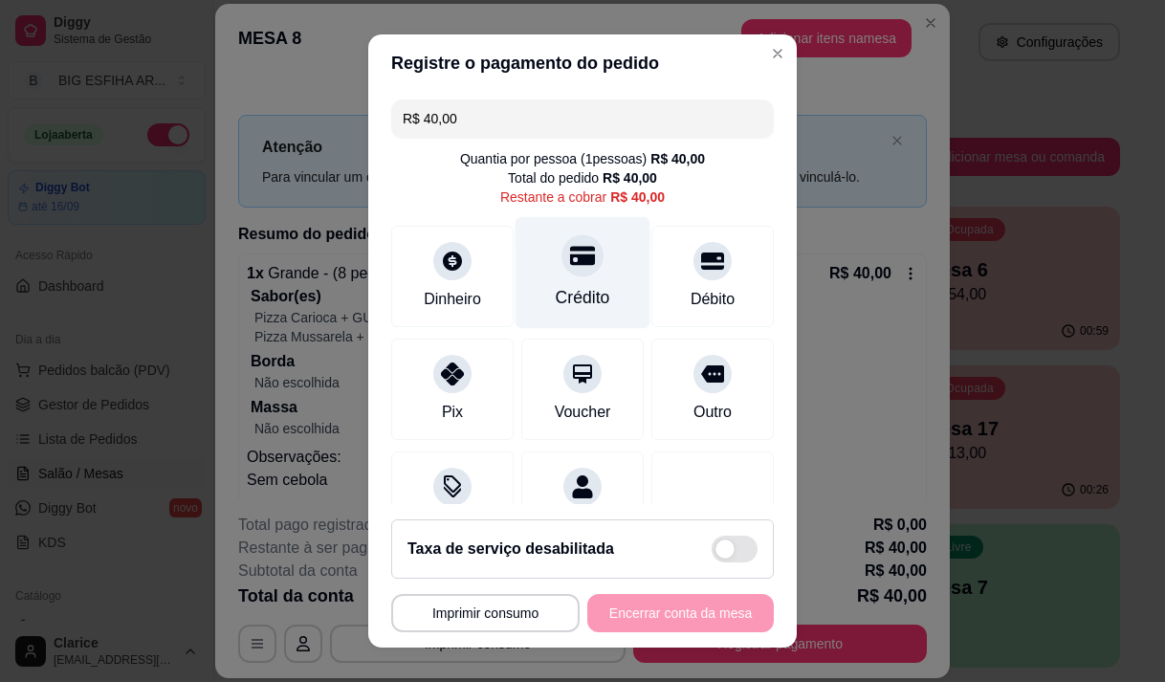
click at [569, 289] on div "Crédito" at bounding box center [583, 297] width 55 height 25
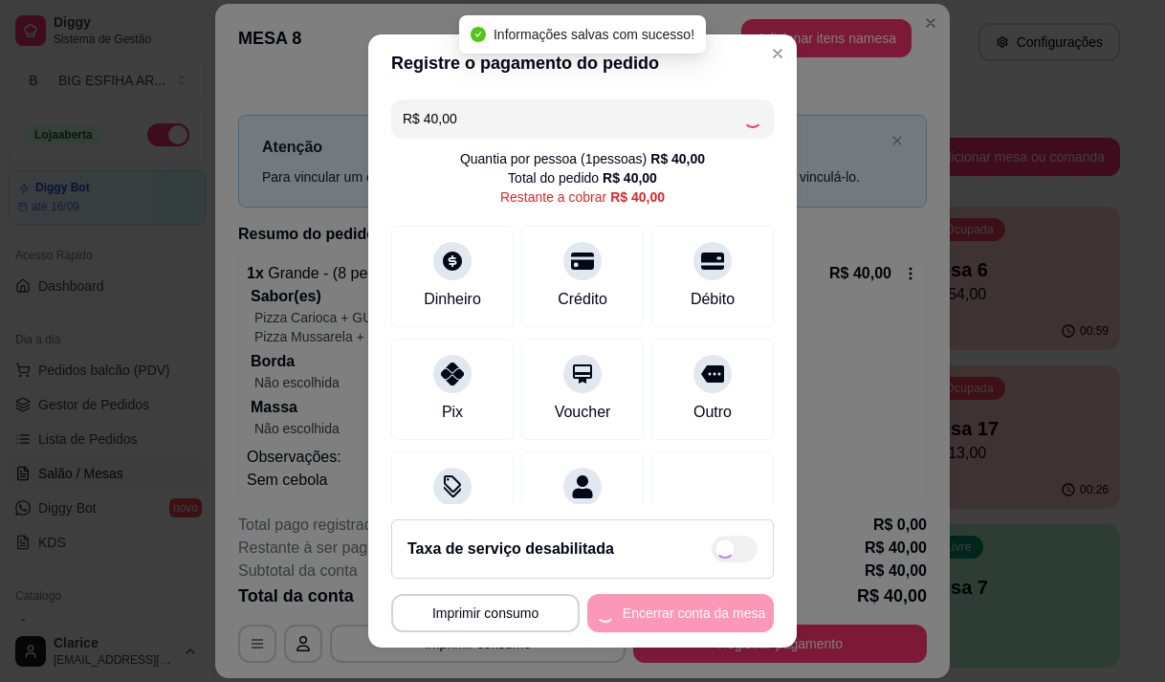
type input "R$ 0,00"
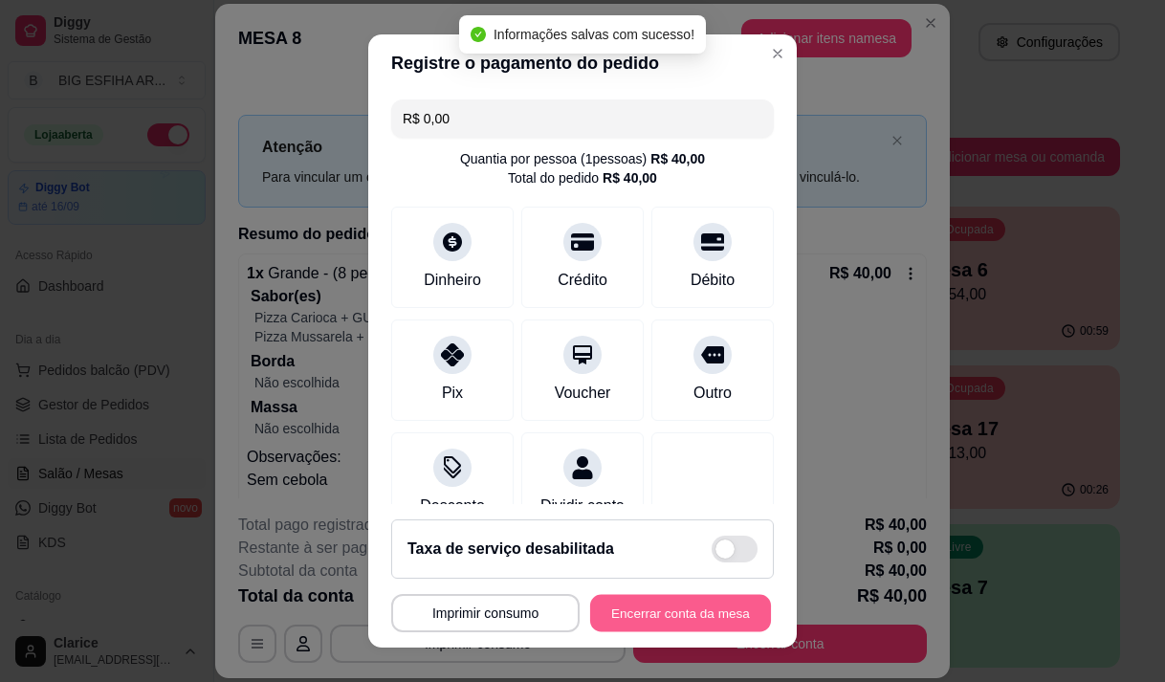
click at [637, 609] on button "Encerrar conta da mesa" at bounding box center [680, 613] width 181 height 37
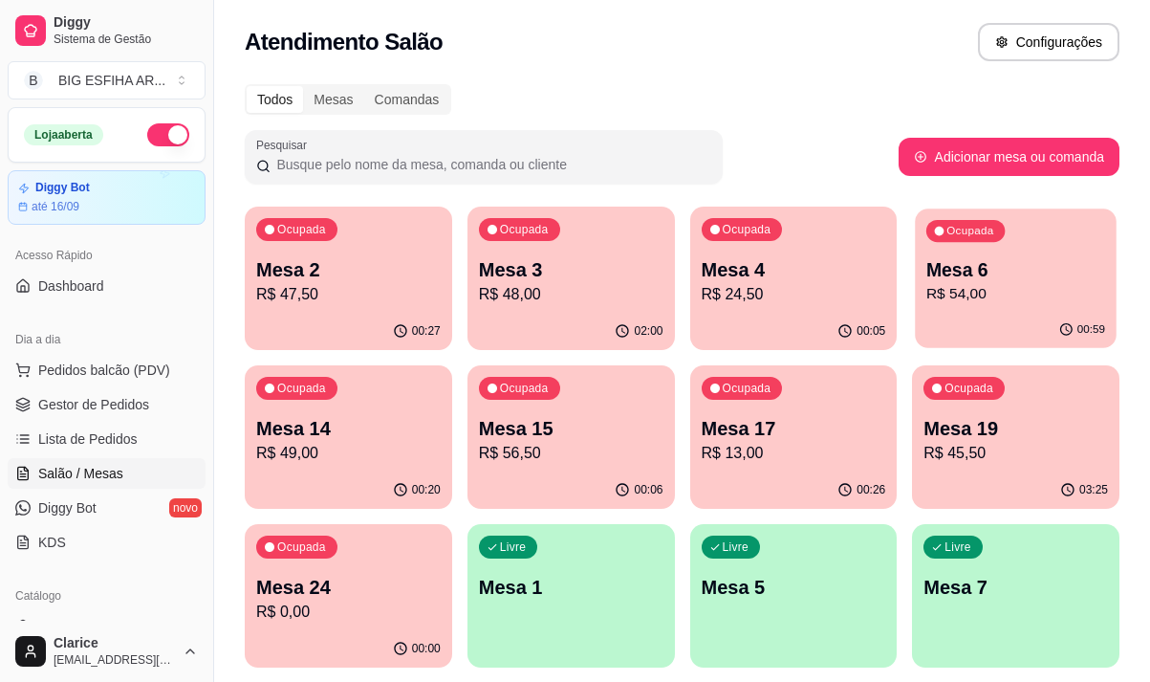
click at [954, 261] on p "Mesa 6" at bounding box center [1016, 270] width 179 height 26
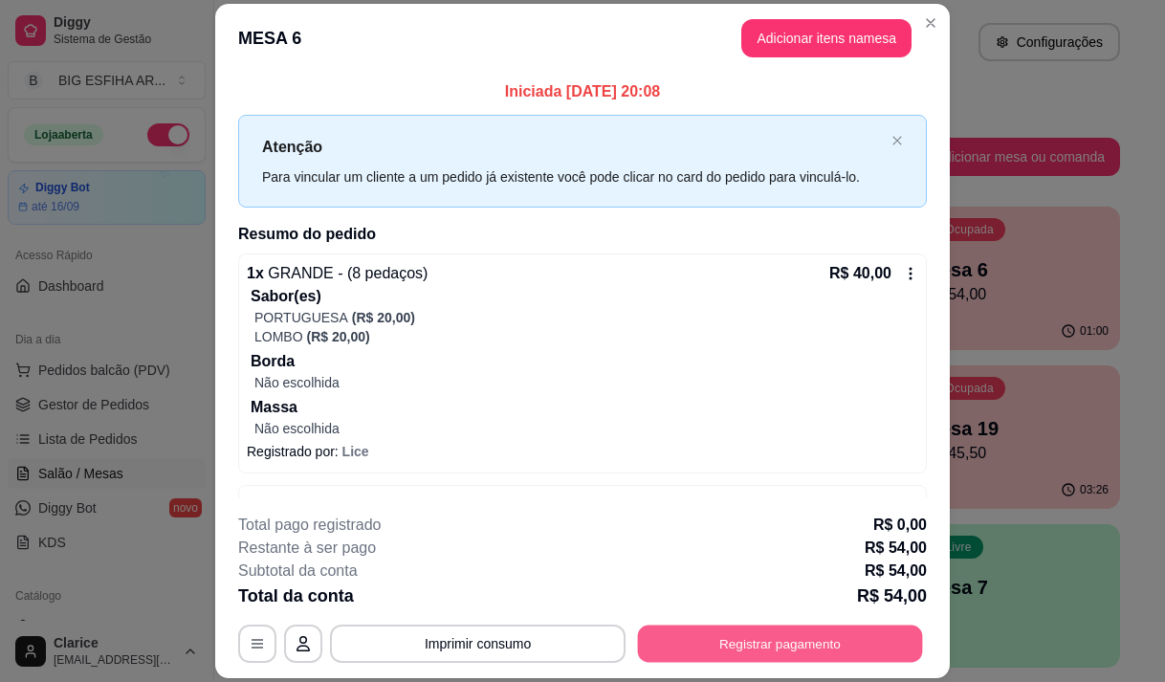
click at [749, 637] on button "Registrar pagamento" at bounding box center [780, 643] width 285 height 37
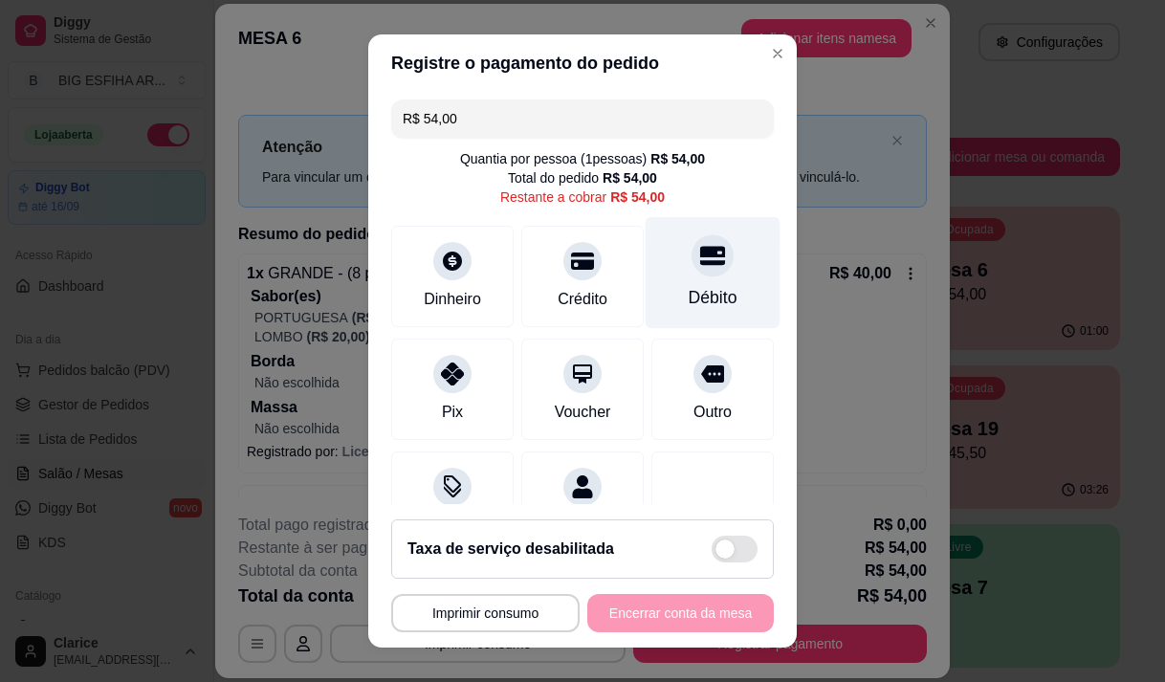
click at [689, 294] on div "Débito" at bounding box center [713, 297] width 49 height 25
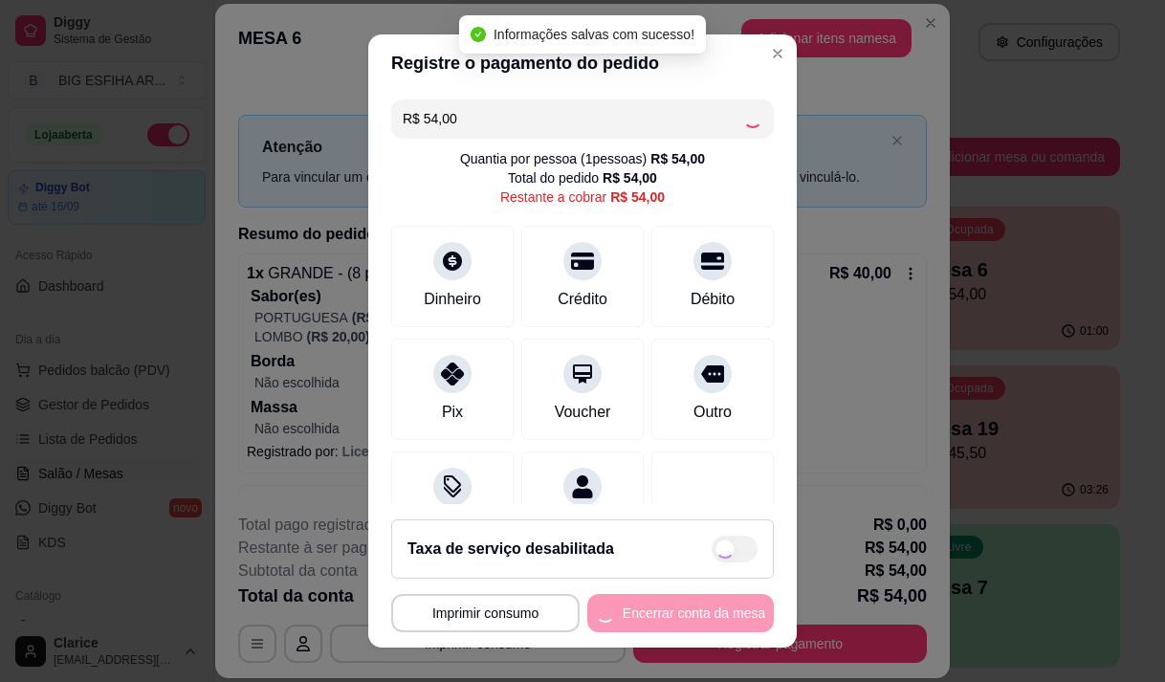
type input "R$ 0,00"
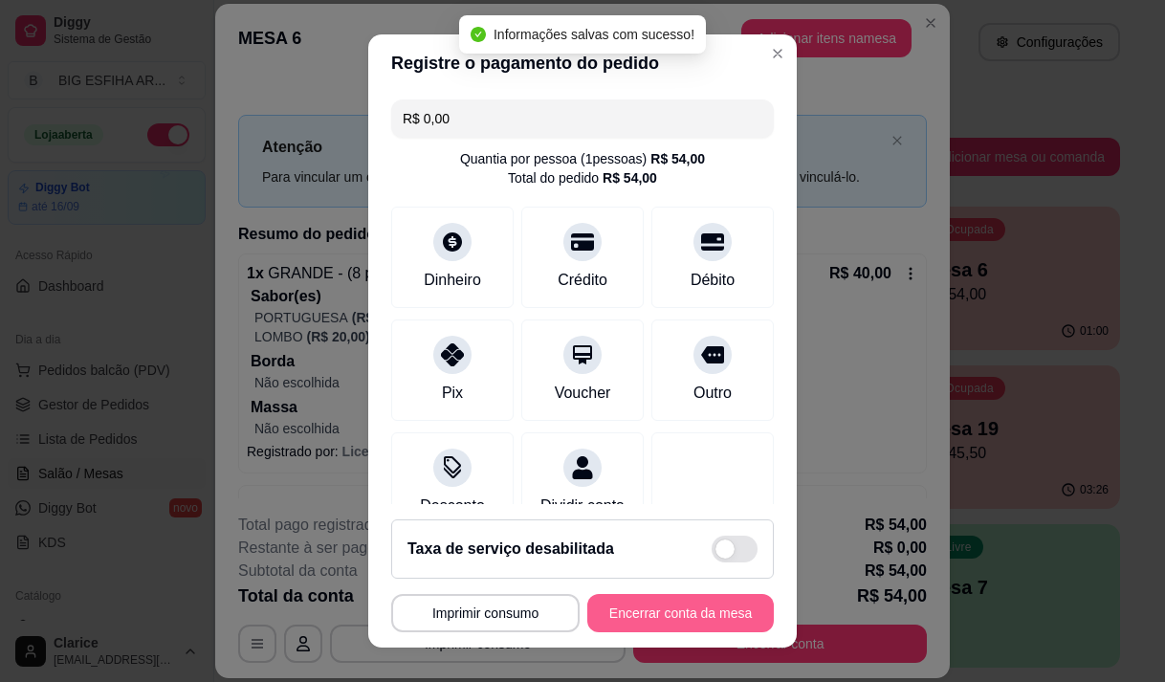
click at [699, 614] on button "Encerrar conta da mesa" at bounding box center [680, 613] width 186 height 38
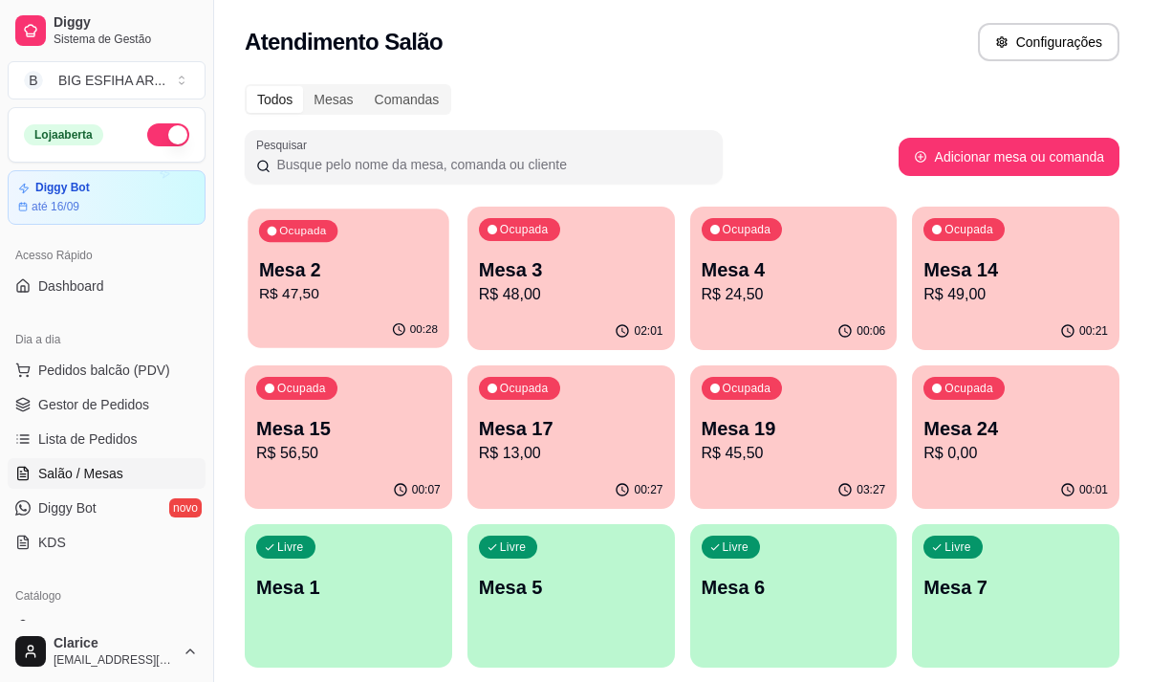
click at [426, 273] on p "Mesa 2" at bounding box center [348, 270] width 179 height 26
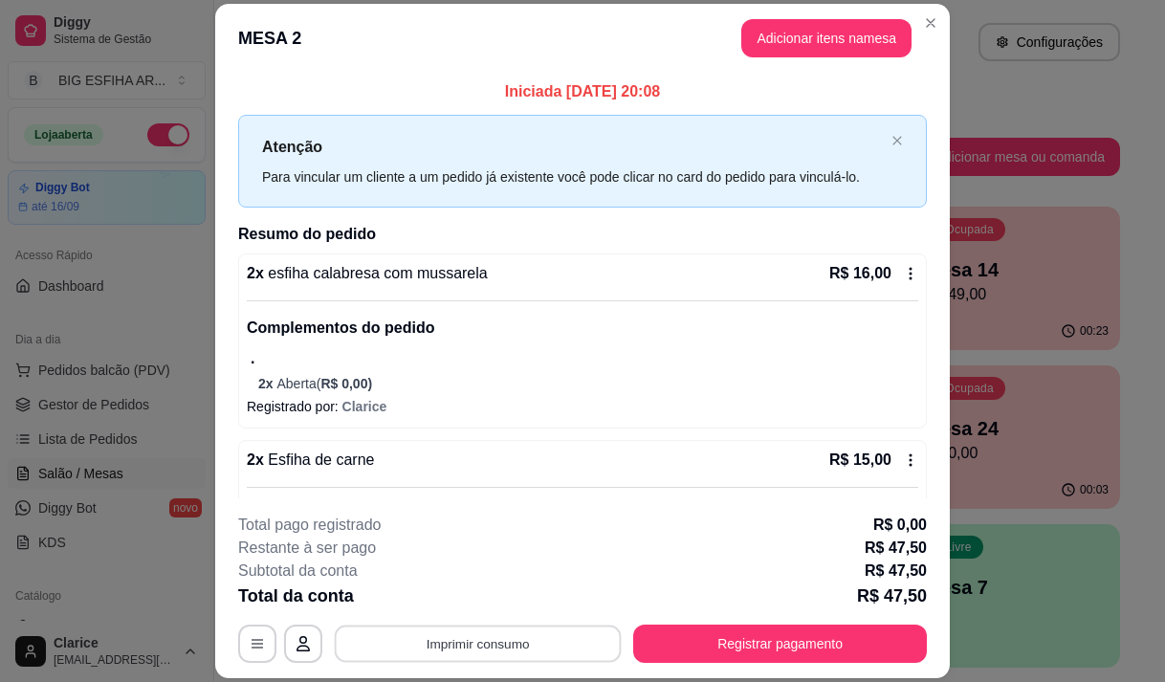
click at [535, 647] on button "Imprimir consumo" at bounding box center [478, 643] width 287 height 37
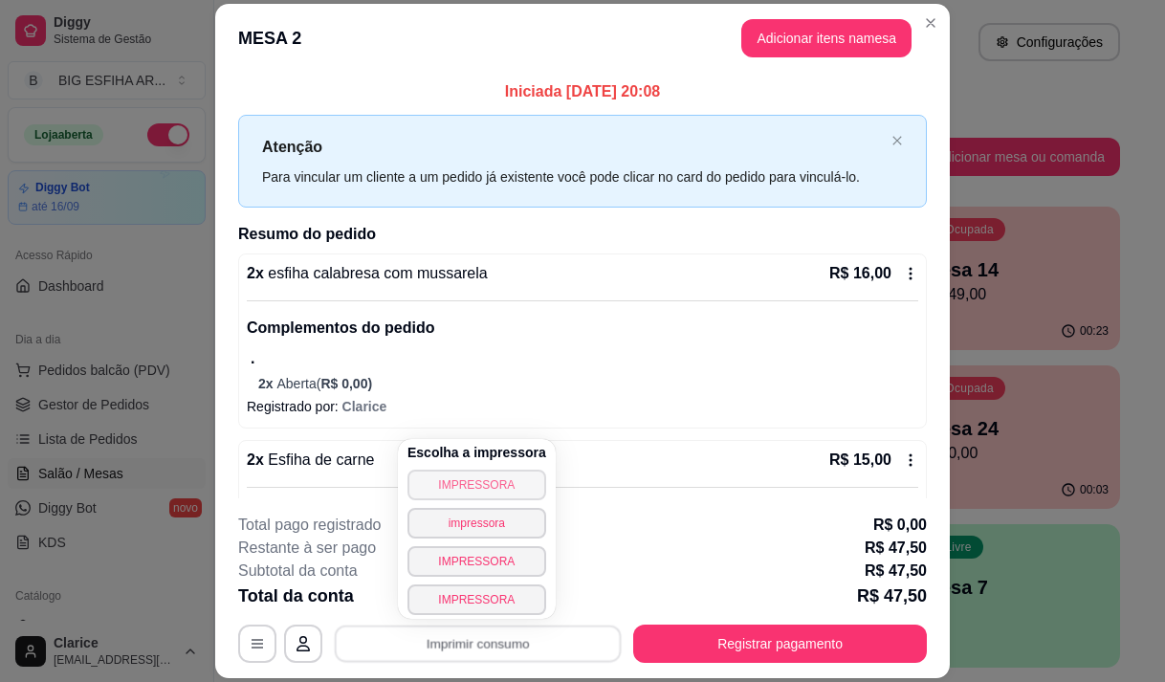
click at [464, 488] on button "IMPRESSORA" at bounding box center [476, 485] width 139 height 31
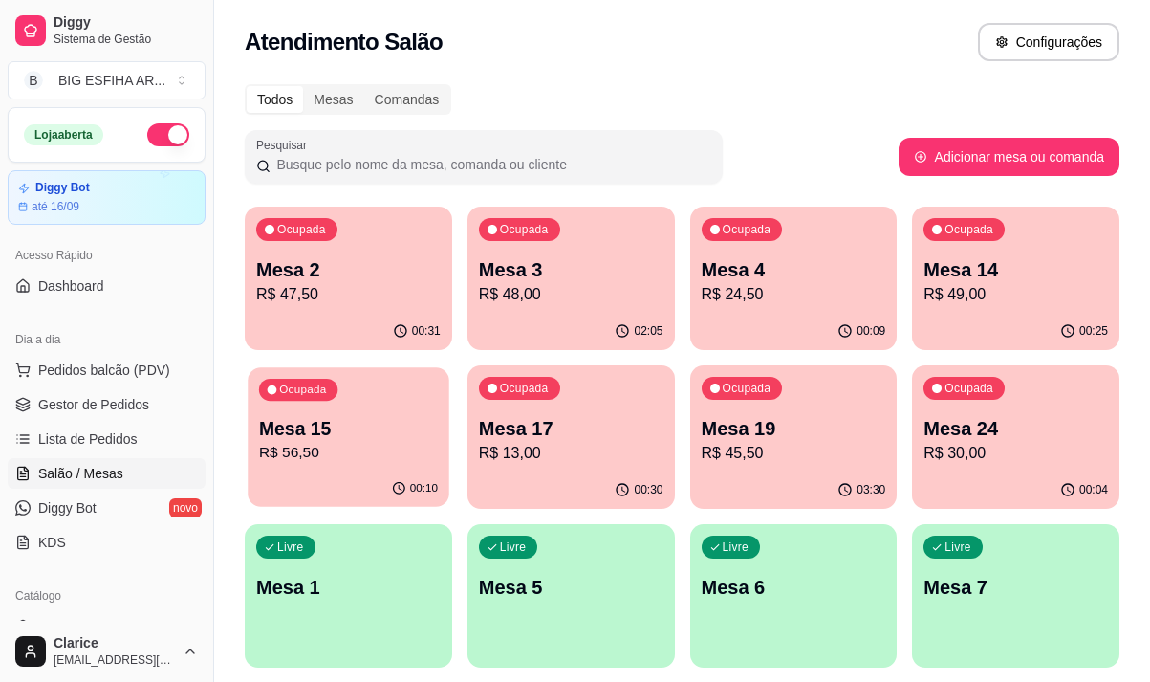
click at [362, 468] on div "Ocupada Mesa 15 R$ 56,50" at bounding box center [348, 418] width 201 height 103
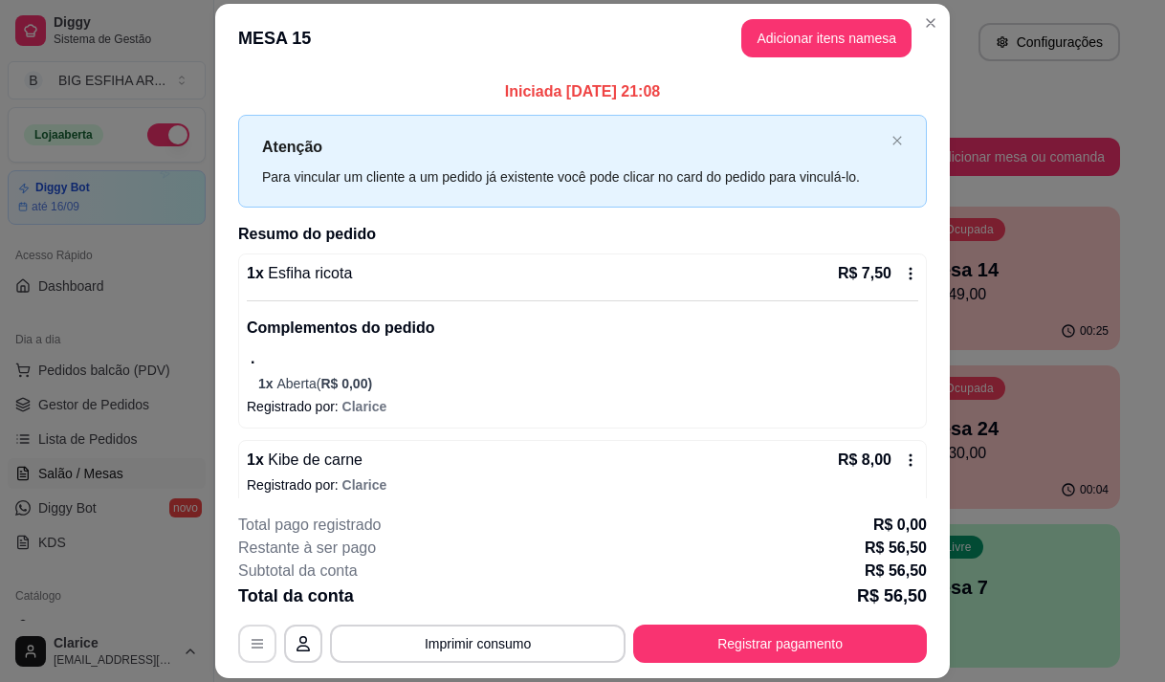
click at [264, 637] on button "button" at bounding box center [257, 643] width 38 height 38
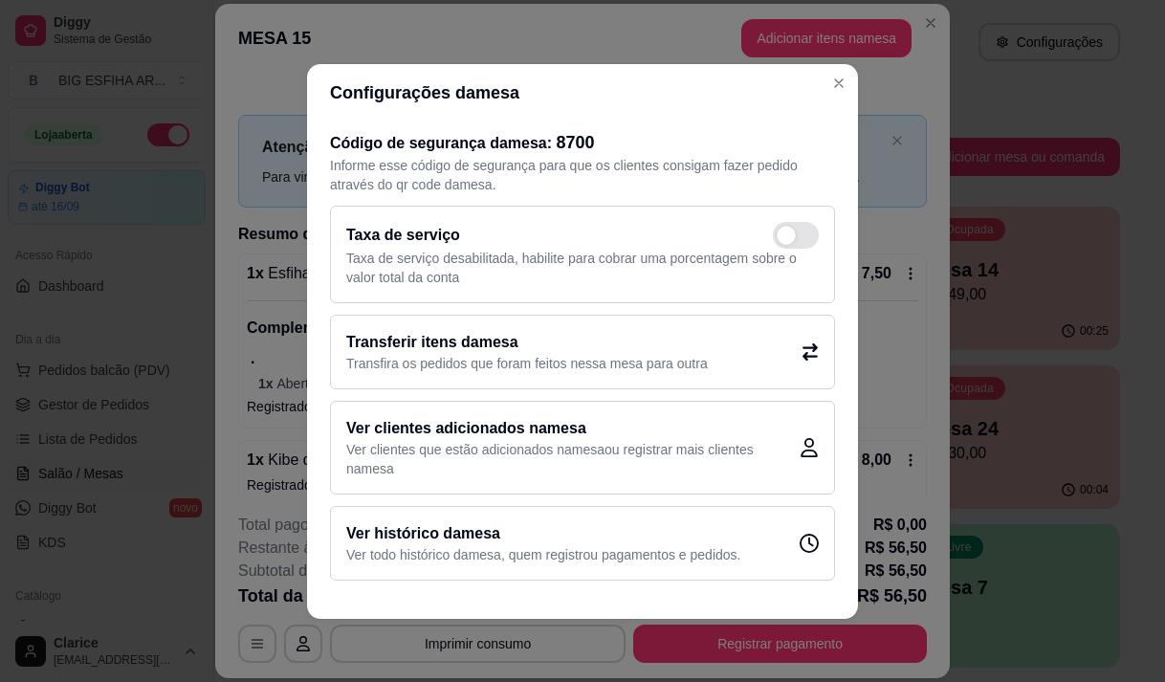
click at [537, 342] on h2 "Transferir itens da mesa" at bounding box center [526, 342] width 361 height 23
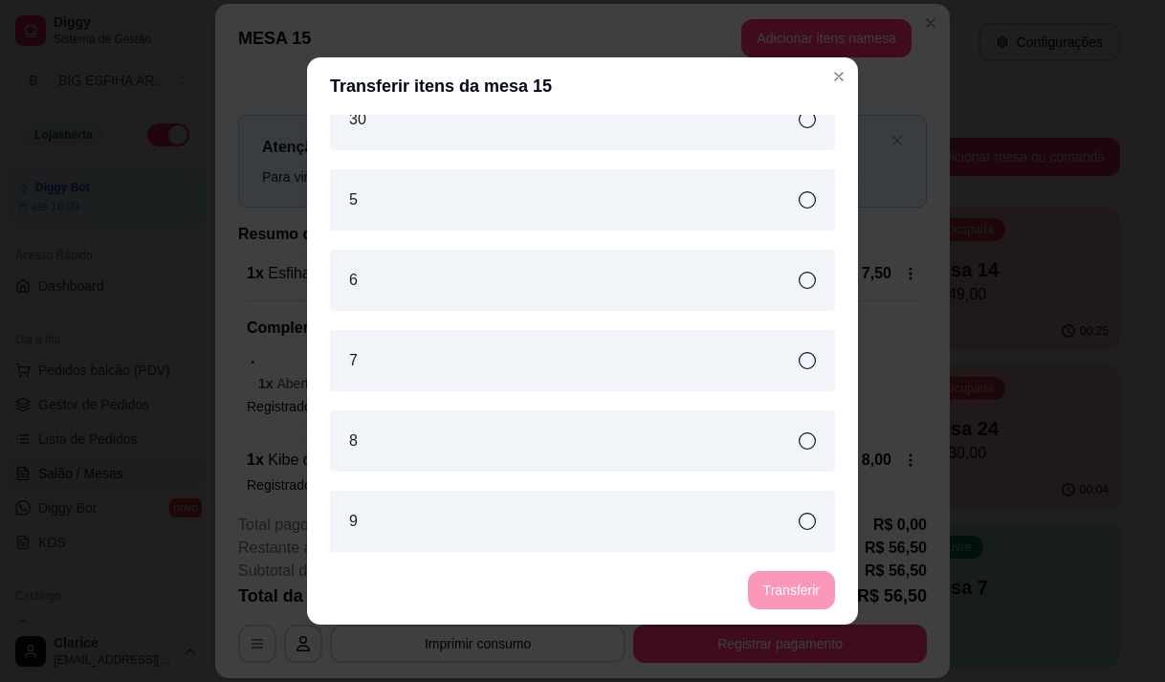
scroll to position [1242, 0]
click at [580, 277] on div "6" at bounding box center [582, 276] width 505 height 61
click at [782, 586] on button "Transferir" at bounding box center [791, 590] width 85 height 37
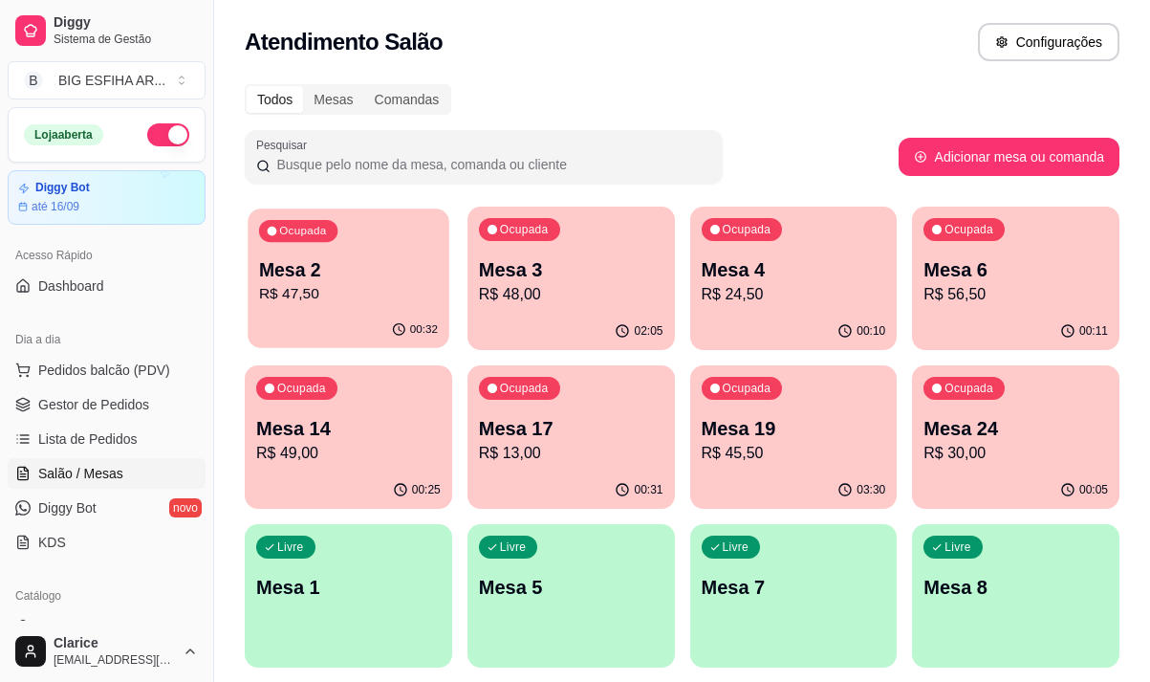
click at [294, 289] on p "R$ 47,50" at bounding box center [348, 294] width 179 height 22
click at [85, 444] on span "Lista de Pedidos" at bounding box center [87, 438] width 99 height 19
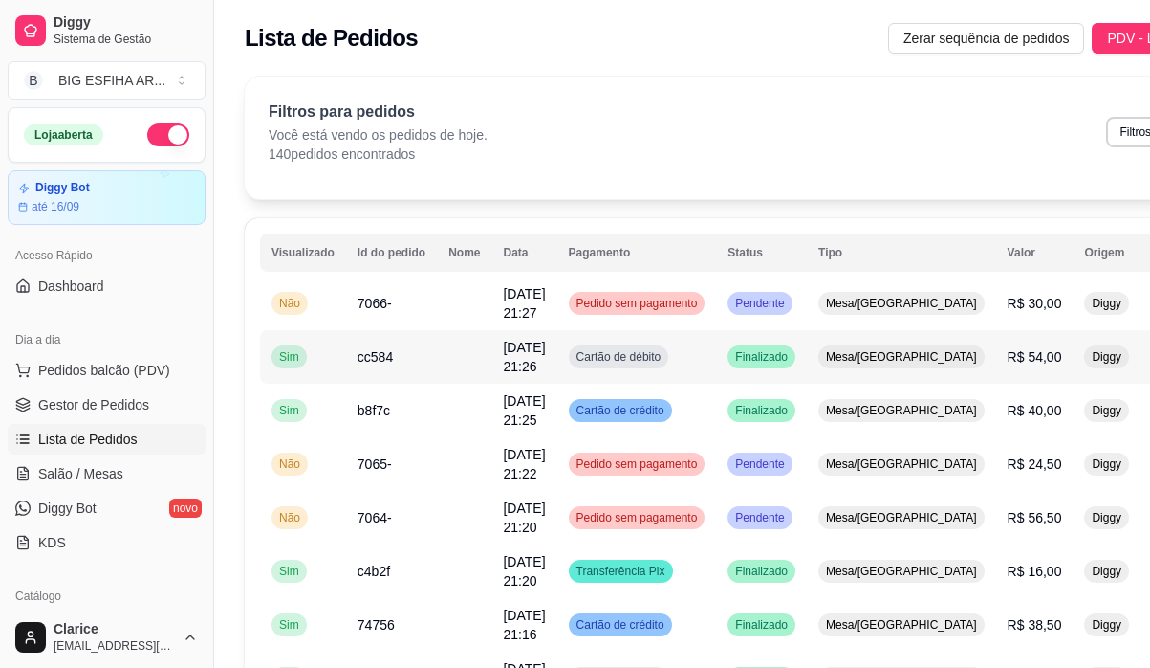
click at [803, 361] on td "Finalizado" at bounding box center [761, 357] width 91 height 54
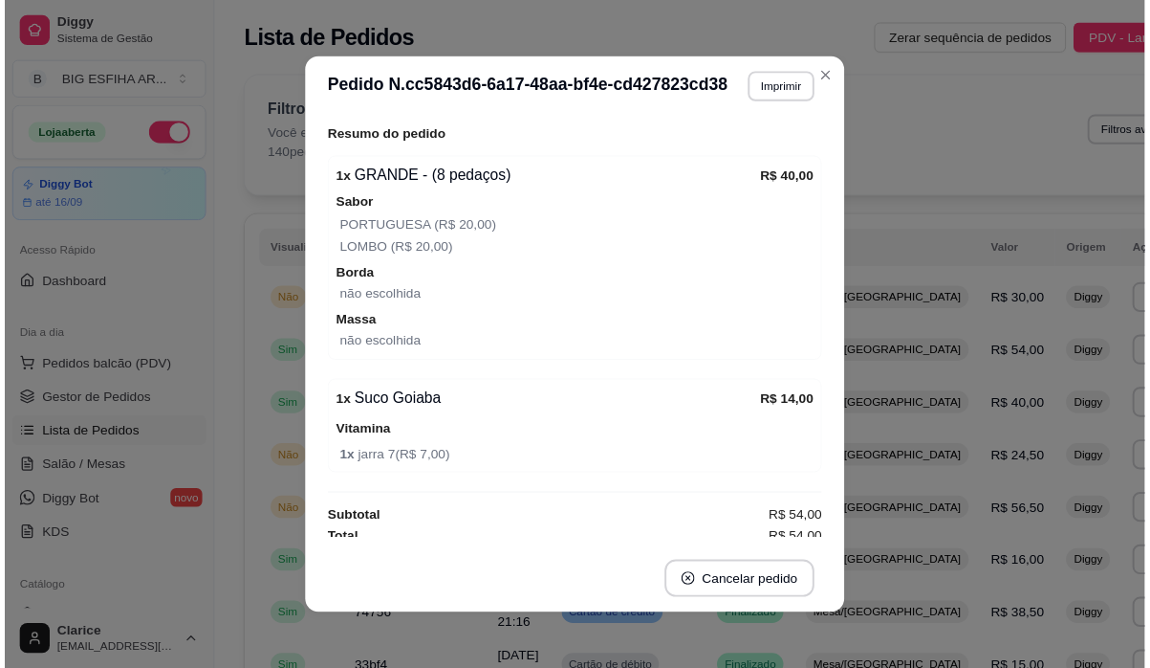
scroll to position [296, 0]
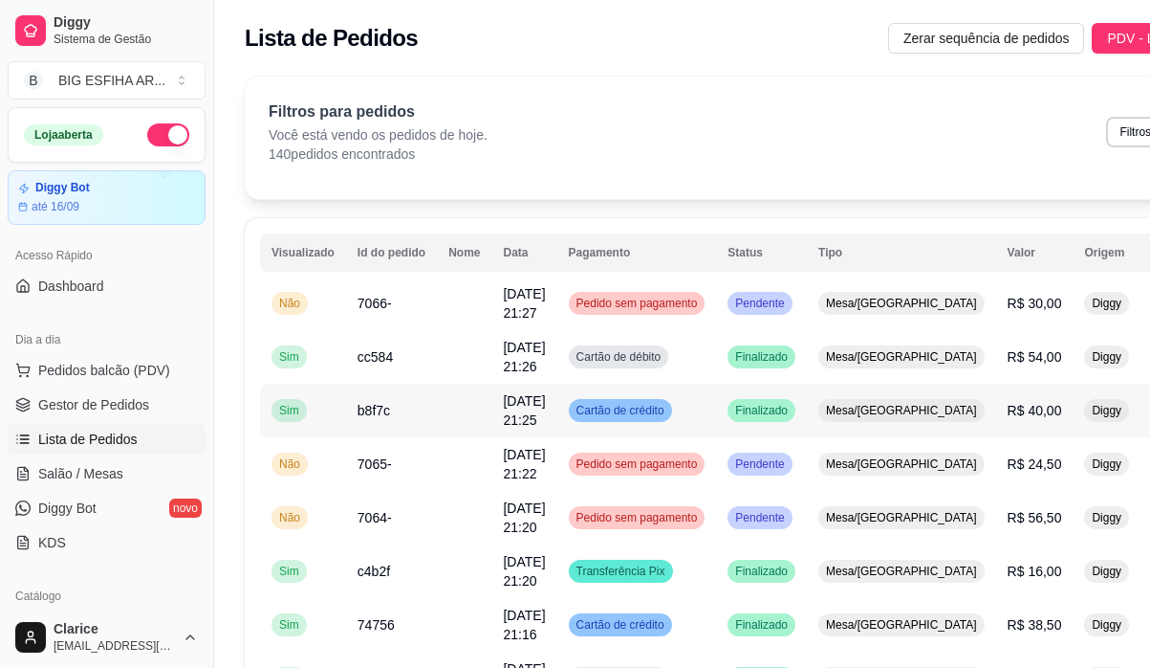
click at [877, 406] on span "Mesa/[GEOGRAPHIC_DATA]" at bounding box center [901, 410] width 159 height 15
click at [1008, 471] on span "R$ 24,50" at bounding box center [1035, 463] width 55 height 15
click at [1008, 517] on span "R$ 56,50" at bounding box center [1035, 517] width 55 height 15
click at [1008, 568] on span "R$ 16,00" at bounding box center [1035, 570] width 55 height 15
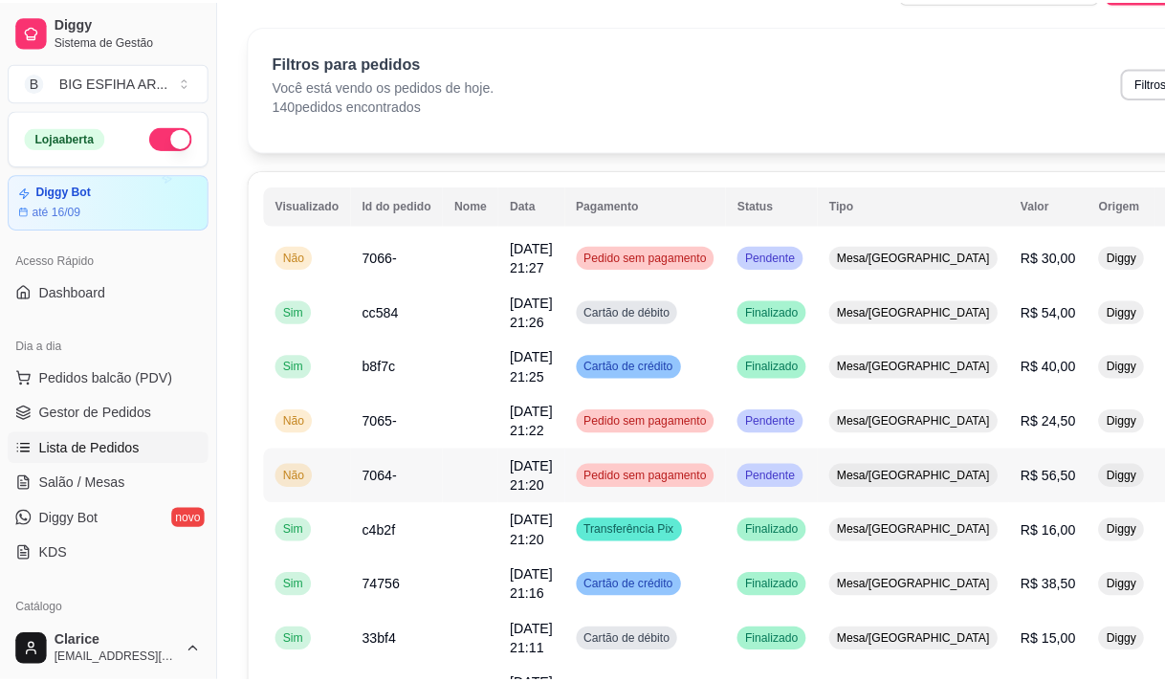
scroll to position [96, 0]
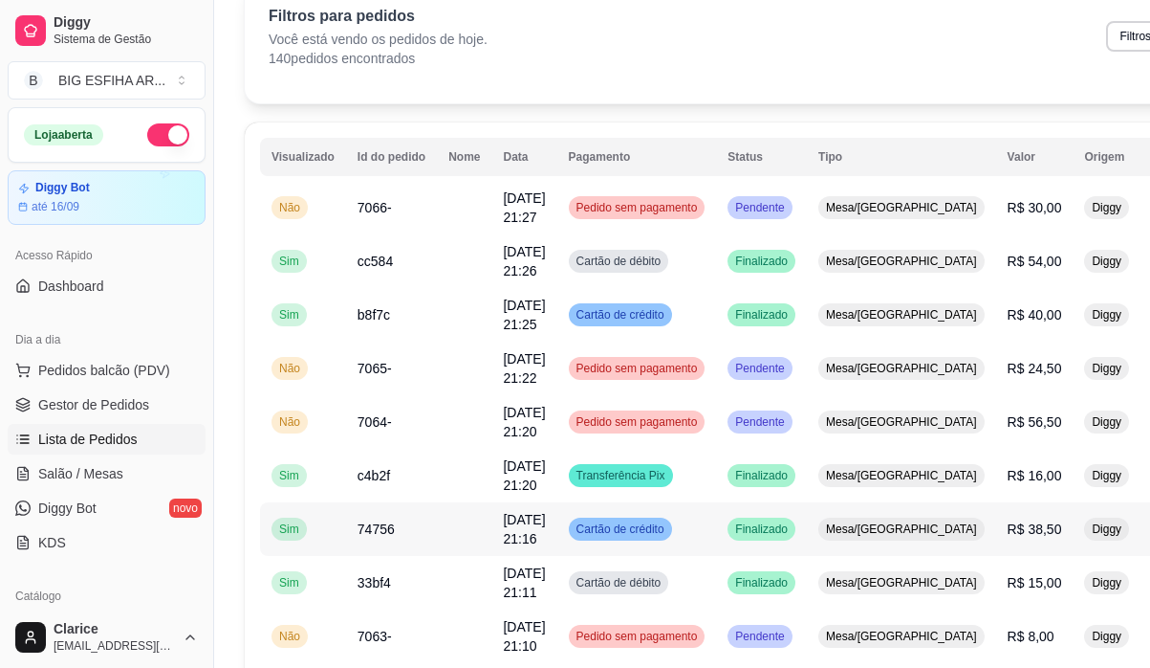
click at [997, 543] on td "R$ 38,50" at bounding box center [1035, 529] width 77 height 54
click at [863, 212] on span "Mesa/[GEOGRAPHIC_DATA]" at bounding box center [901, 207] width 159 height 15
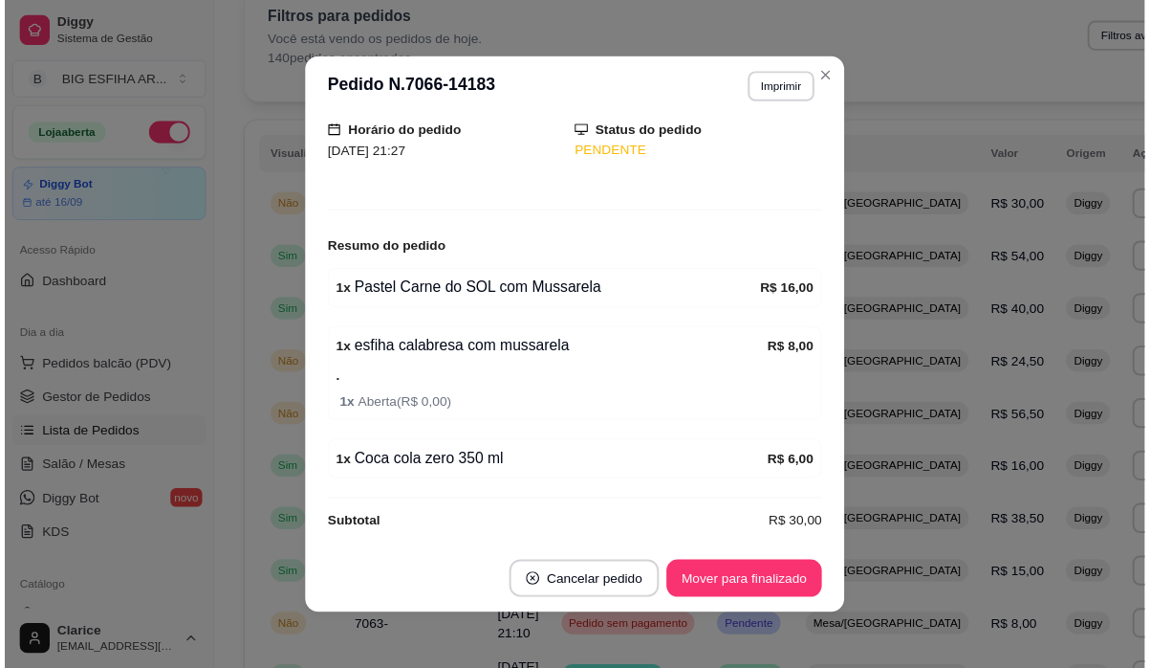
scroll to position [143, 0]
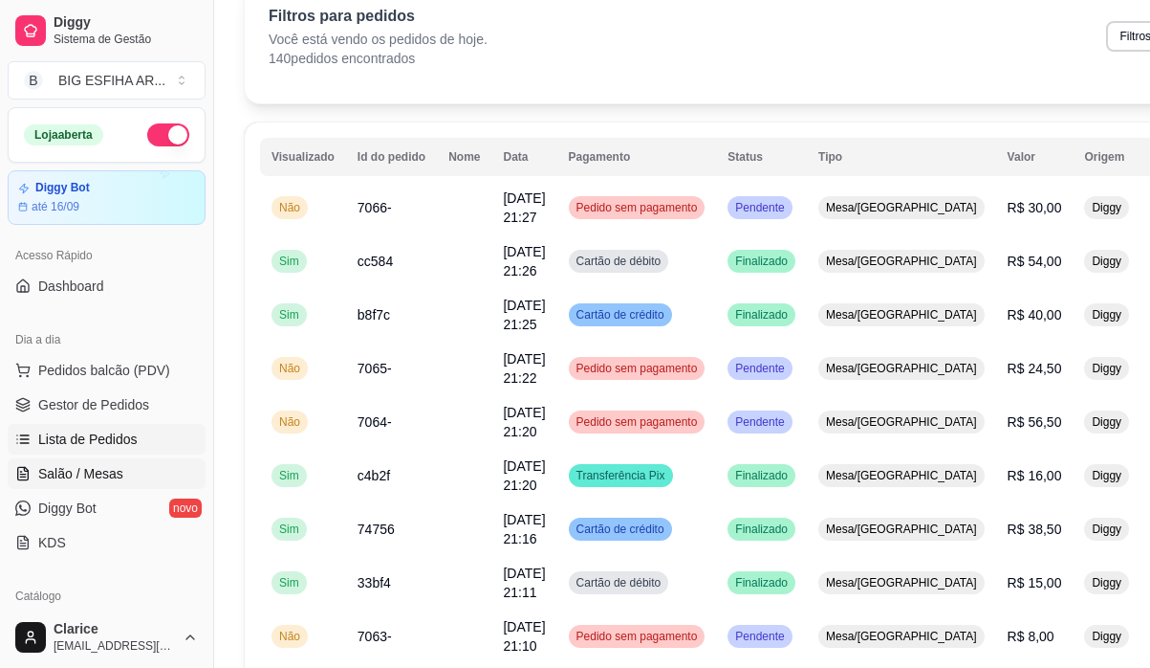
click at [90, 476] on span "Salão / Mesas" at bounding box center [80, 473] width 85 height 19
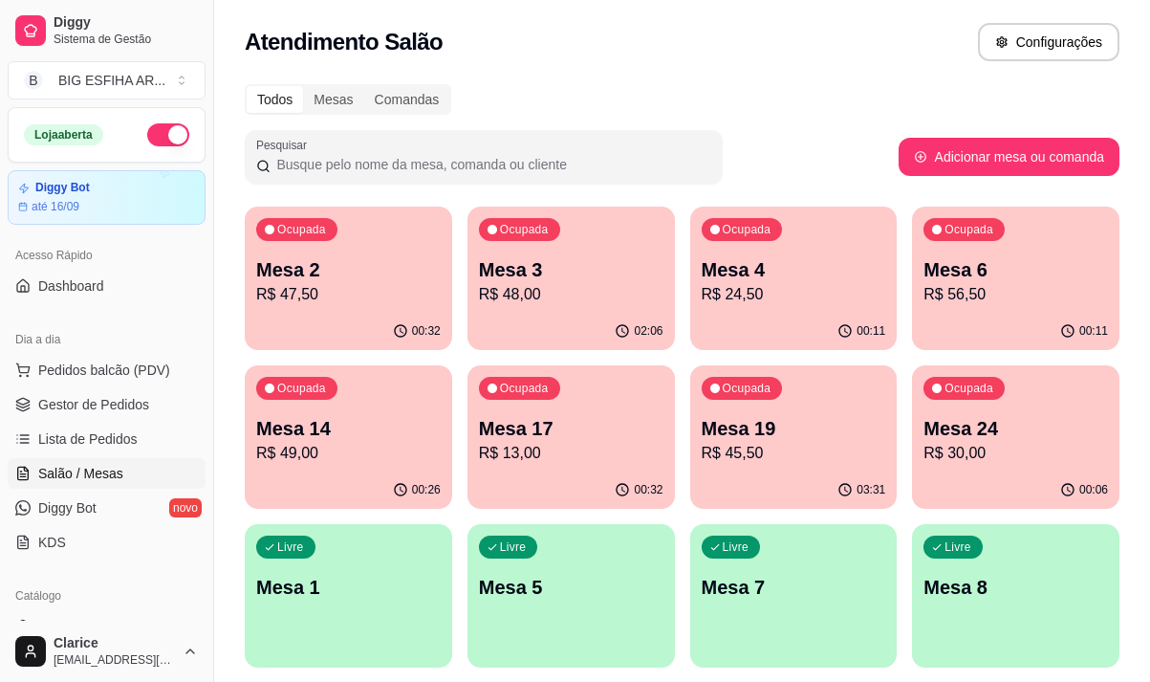
click at [313, 265] on p "Mesa 2" at bounding box center [348, 269] width 185 height 27
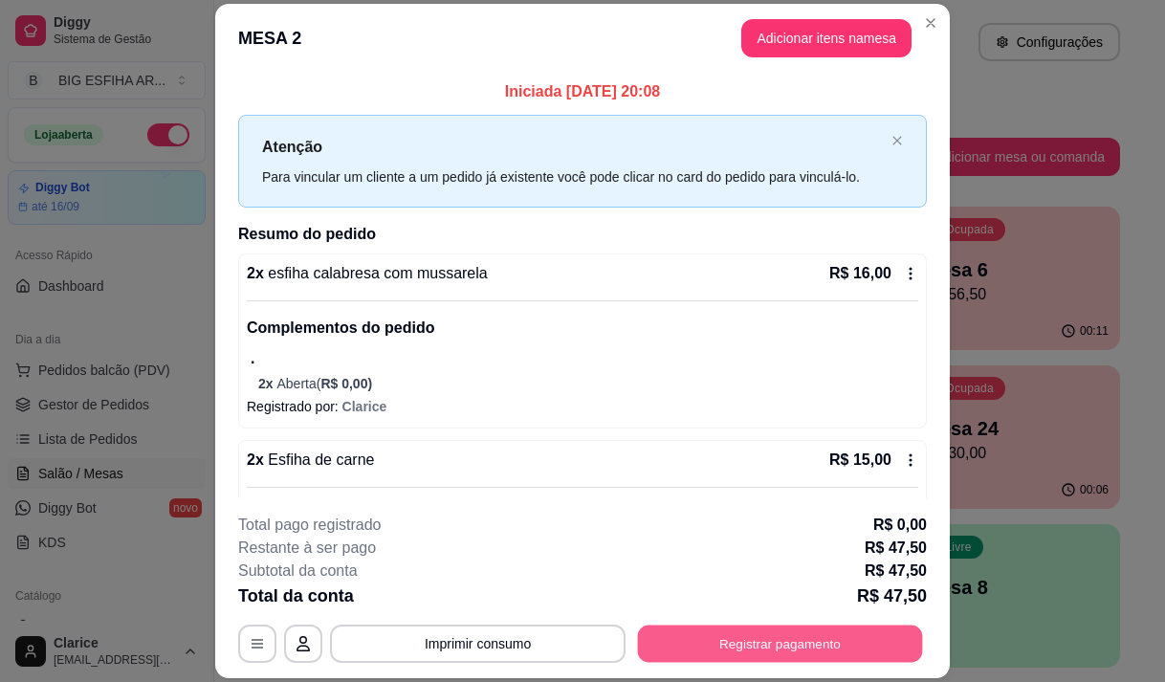
click at [728, 642] on button "Registrar pagamento" at bounding box center [780, 643] width 285 height 37
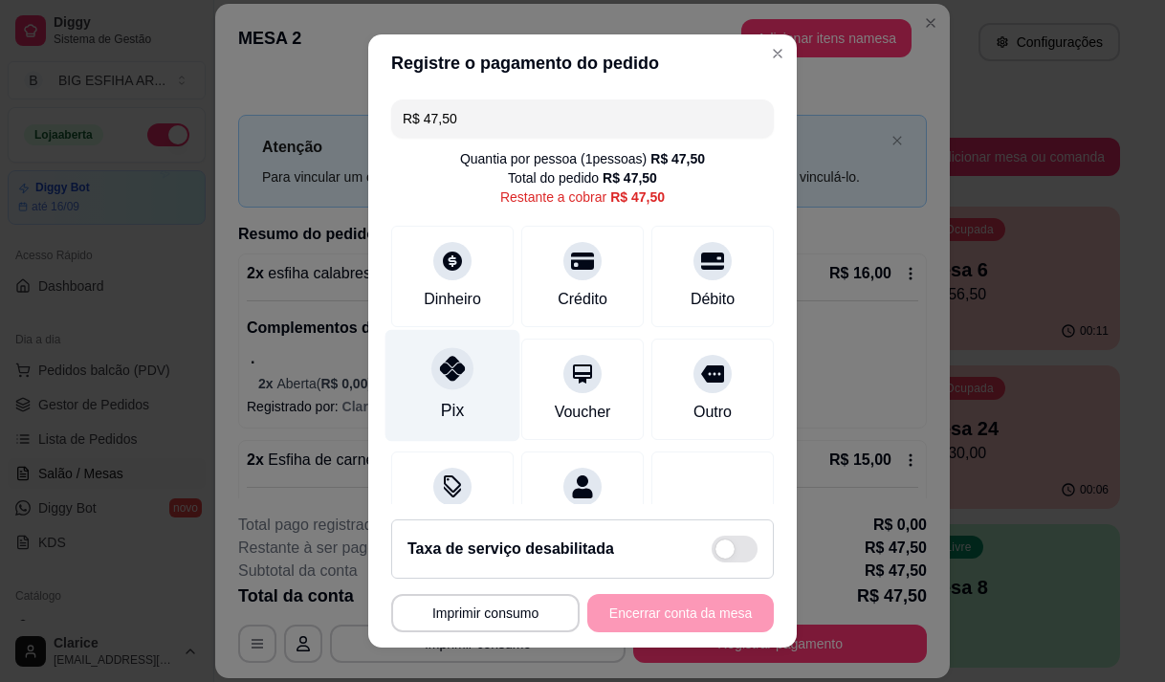
click at [452, 412] on div "Pix" at bounding box center [452, 385] width 135 height 112
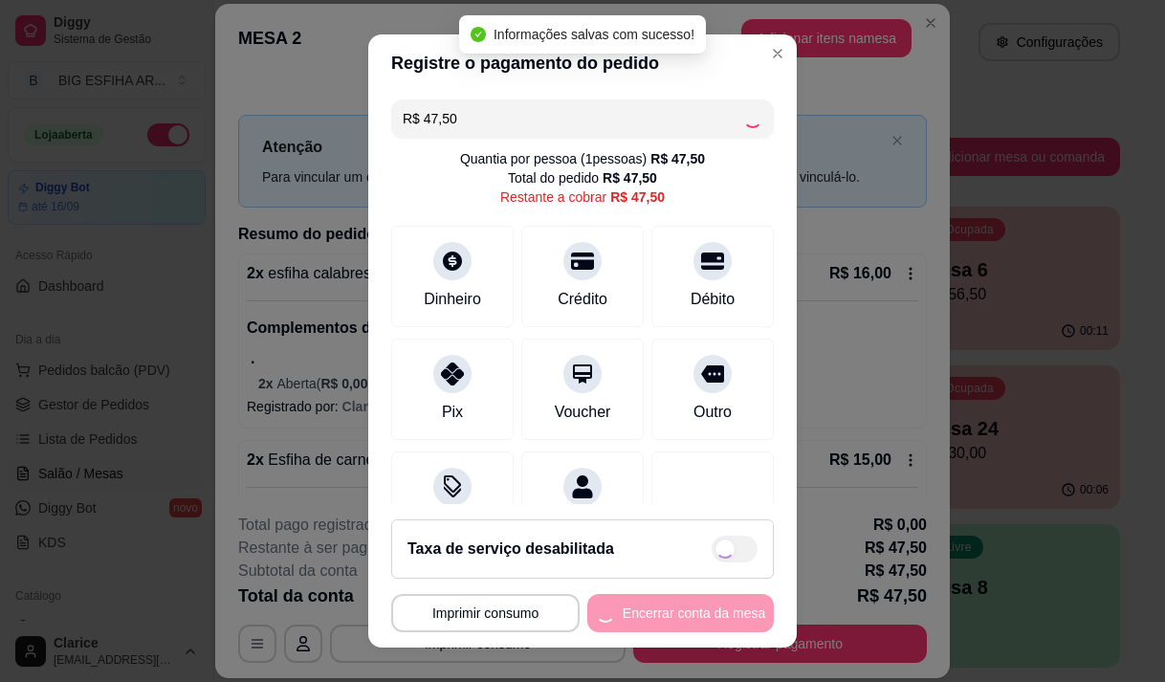
type input "R$ 0,00"
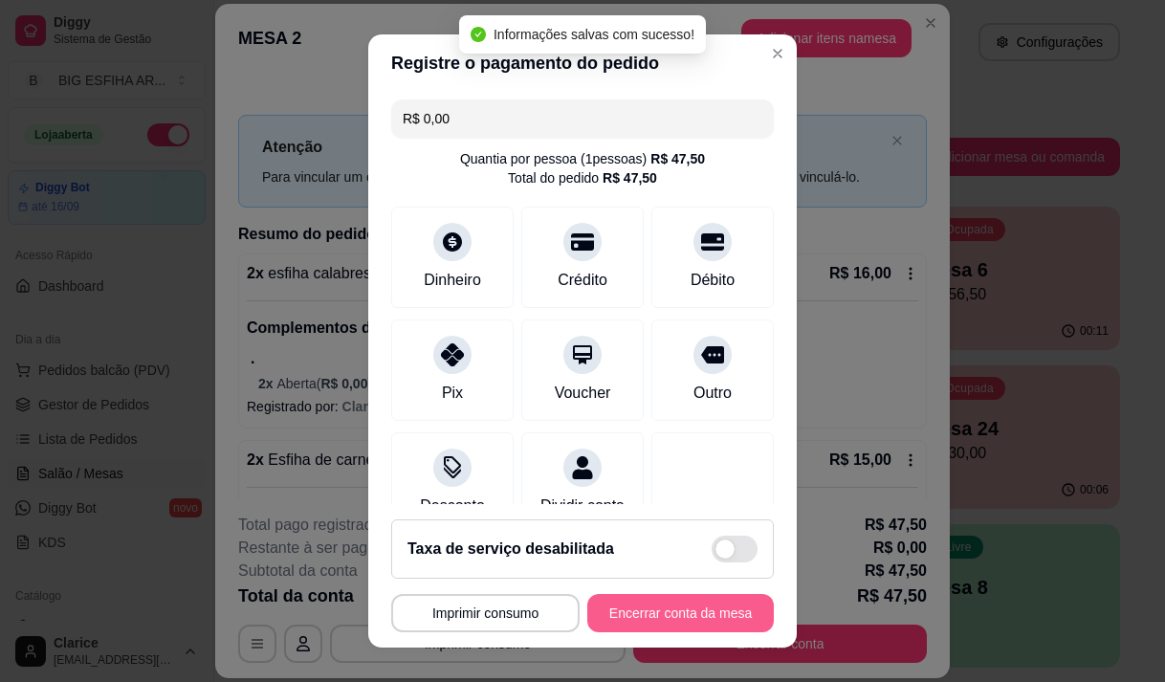
click at [648, 611] on button "Encerrar conta da mesa" at bounding box center [680, 613] width 186 height 38
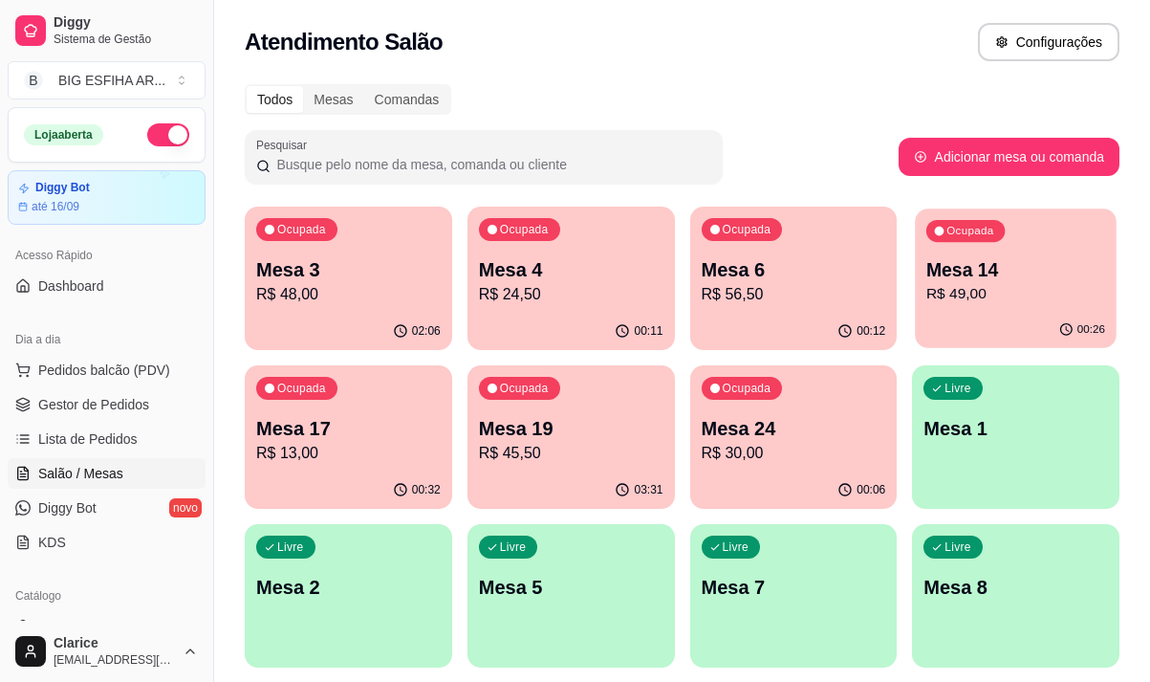
click at [952, 295] on p "R$ 49,00" at bounding box center [1016, 294] width 179 height 22
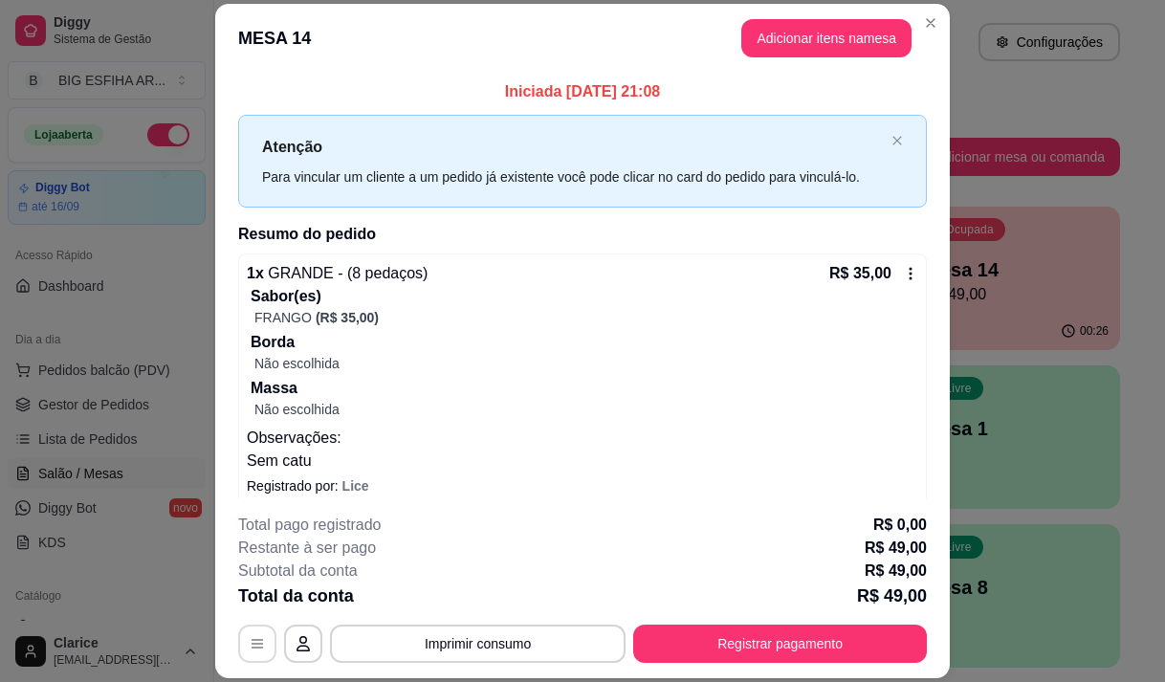
click at [239, 635] on button "button" at bounding box center [257, 643] width 38 height 38
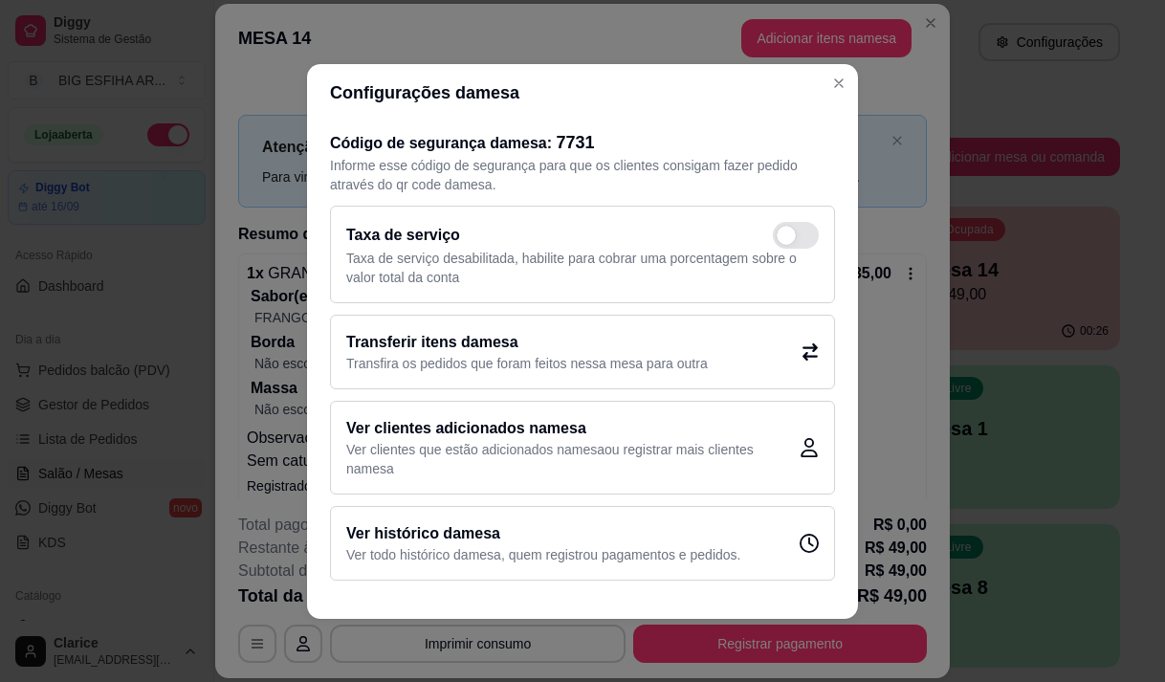
click at [549, 320] on div "Transferir itens da mesa Transfira os pedidos que foram feitos nessa mesa para …" at bounding box center [582, 352] width 505 height 75
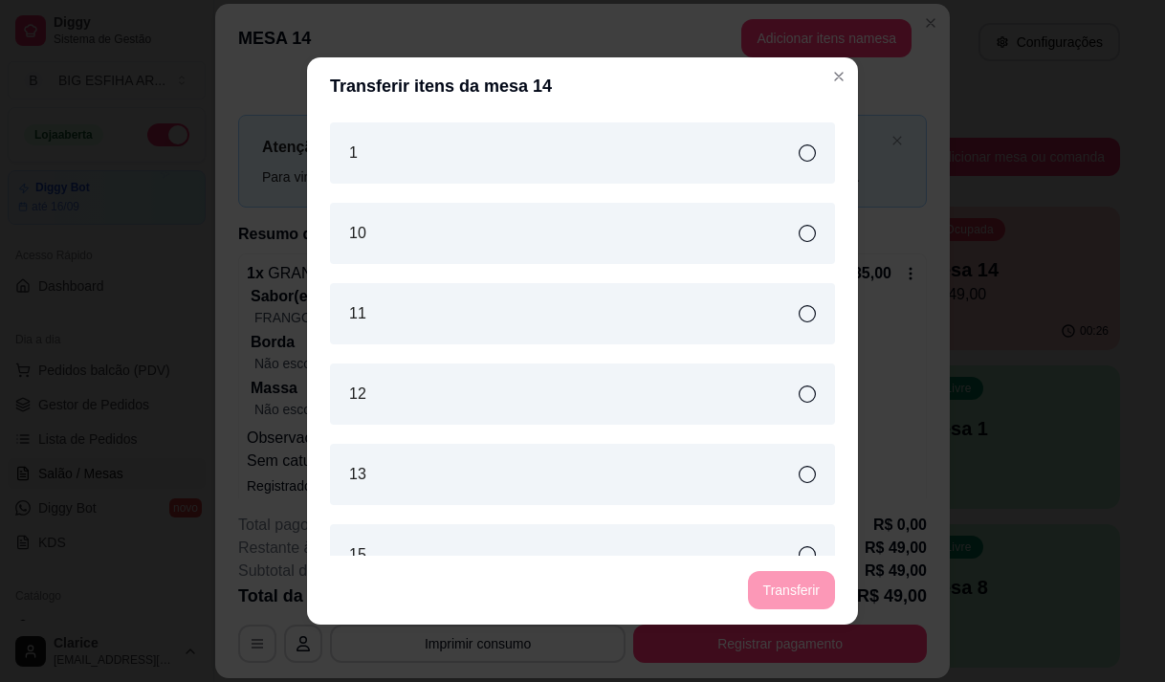
click at [573, 144] on div "1" at bounding box center [582, 152] width 505 height 61
click at [799, 590] on button "Transferir" at bounding box center [791, 590] width 85 height 37
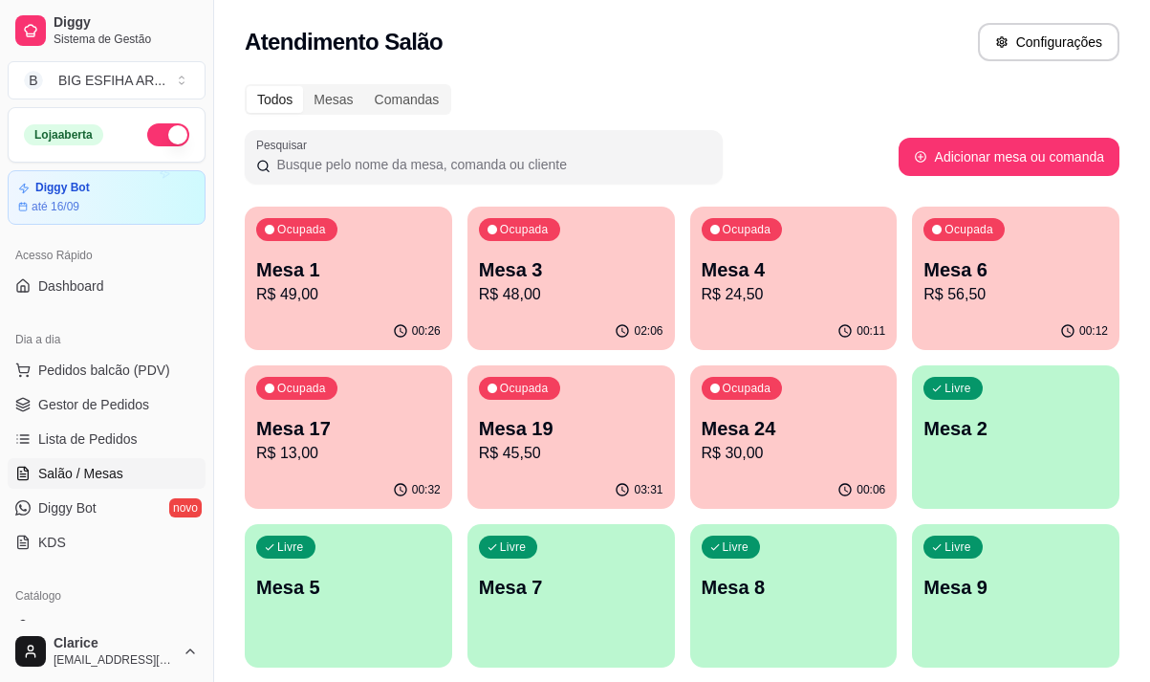
click at [322, 264] on p "Mesa 1" at bounding box center [348, 269] width 185 height 27
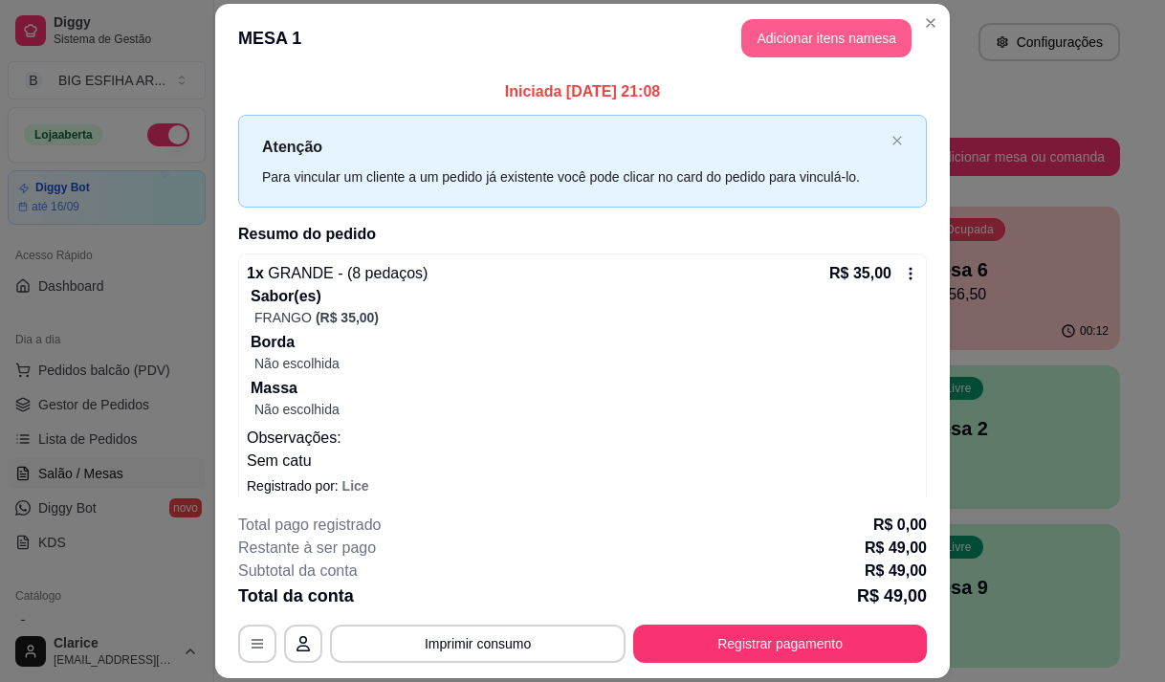
click at [807, 34] on button "Adicionar itens na mesa" at bounding box center [826, 38] width 170 height 38
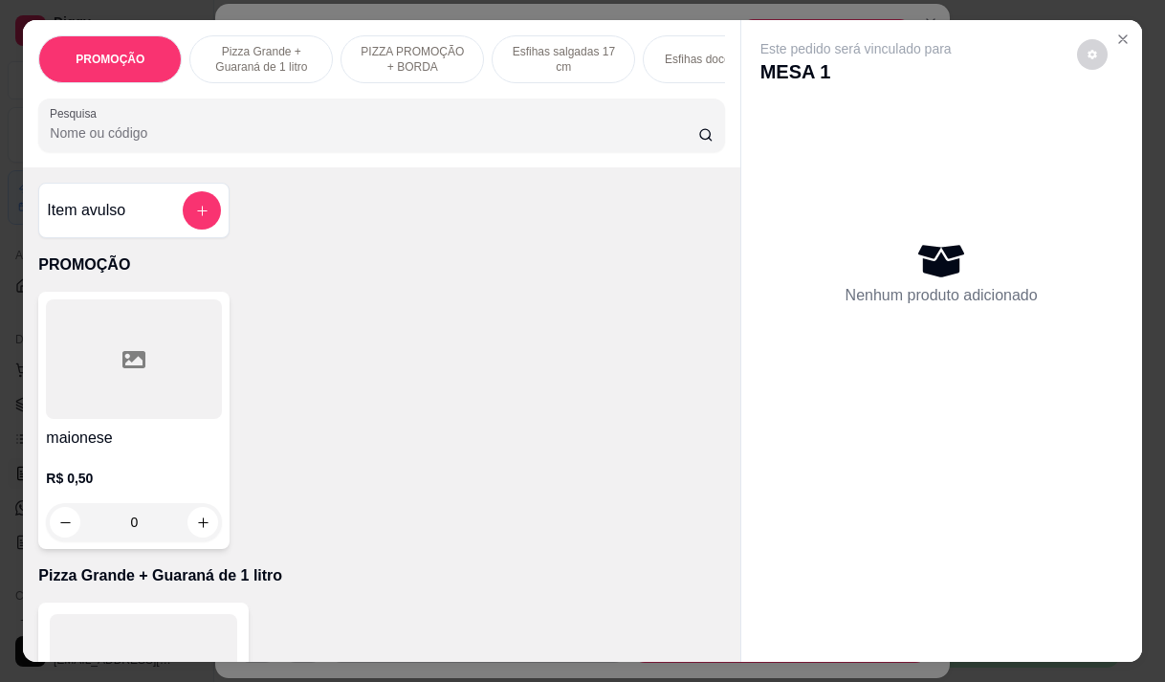
click at [302, 109] on div "Pesquisa" at bounding box center [381, 126] width 686 height 54
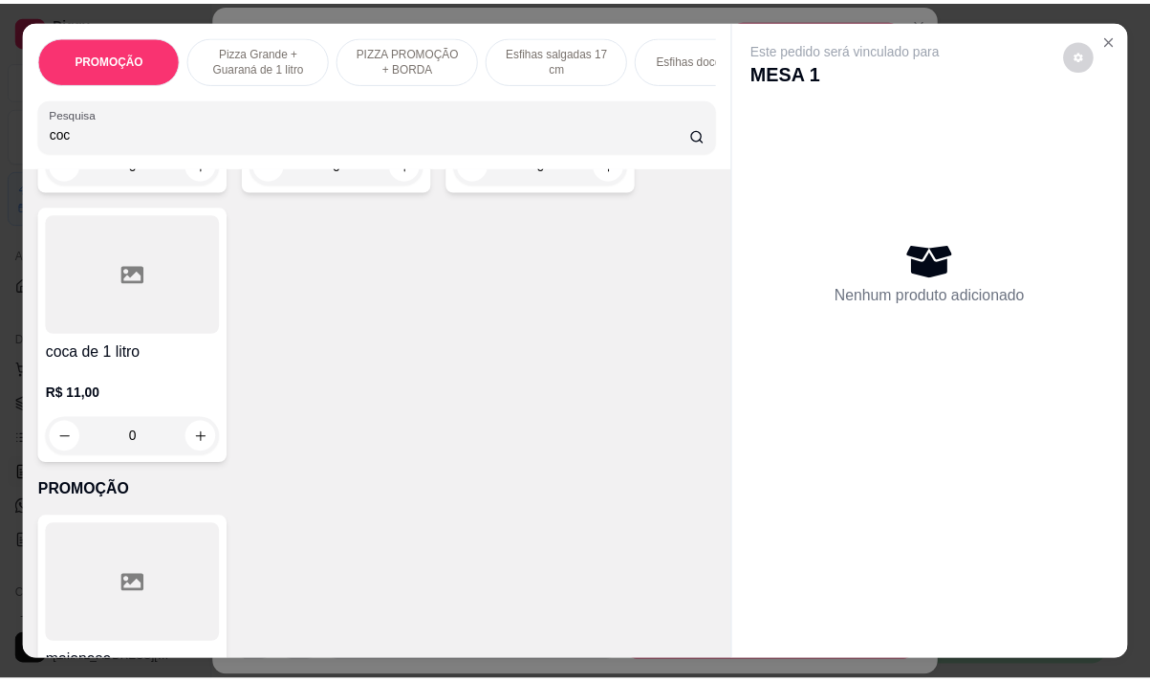
scroll to position [669, 0]
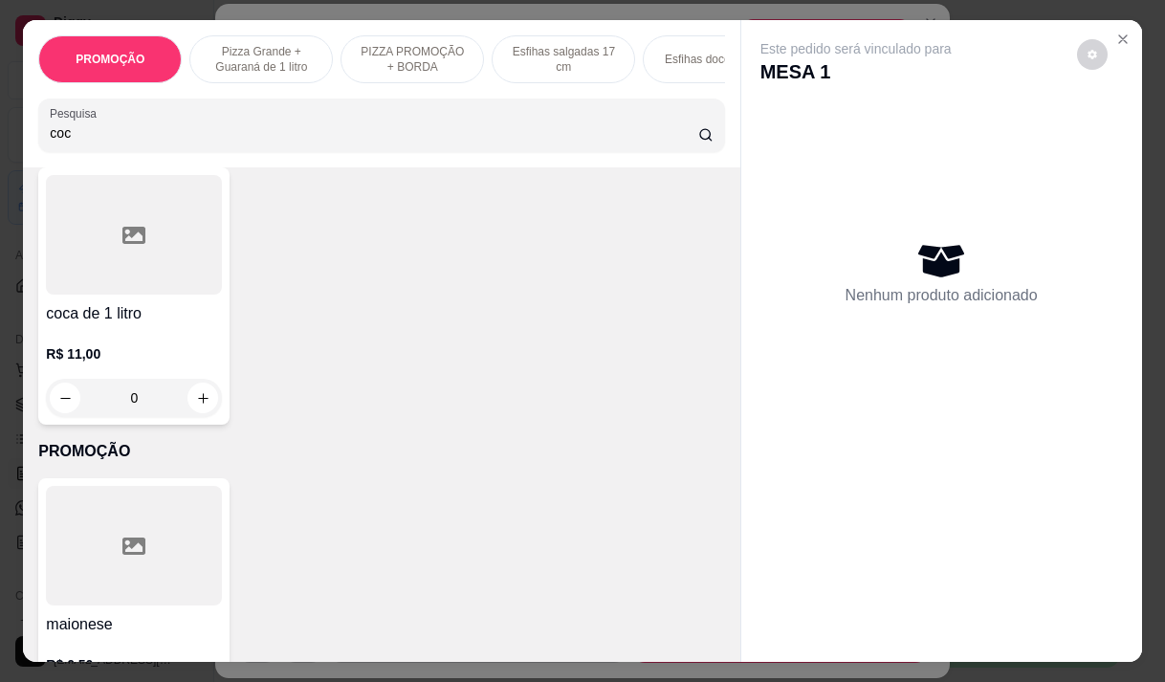
type input "coc"
click at [136, 340] on div "R$ 11,00 0" at bounding box center [134, 371] width 176 height 92
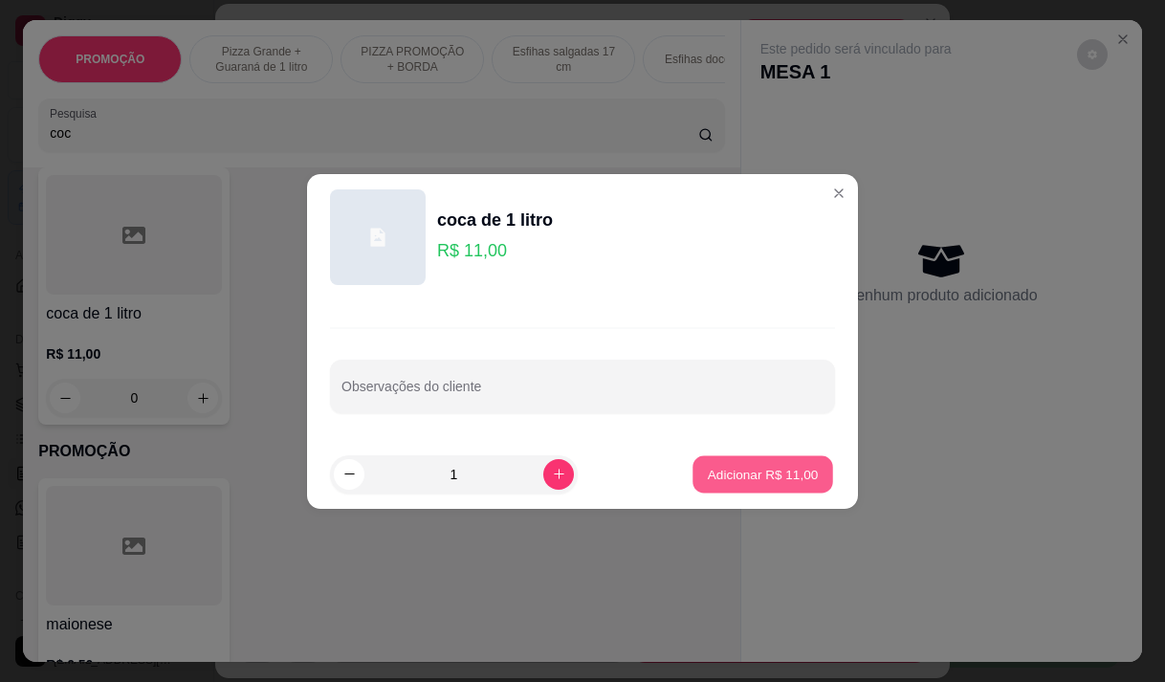
click at [777, 466] on p "Adicionar R$ 11,00" at bounding box center [763, 474] width 111 height 18
type input "1"
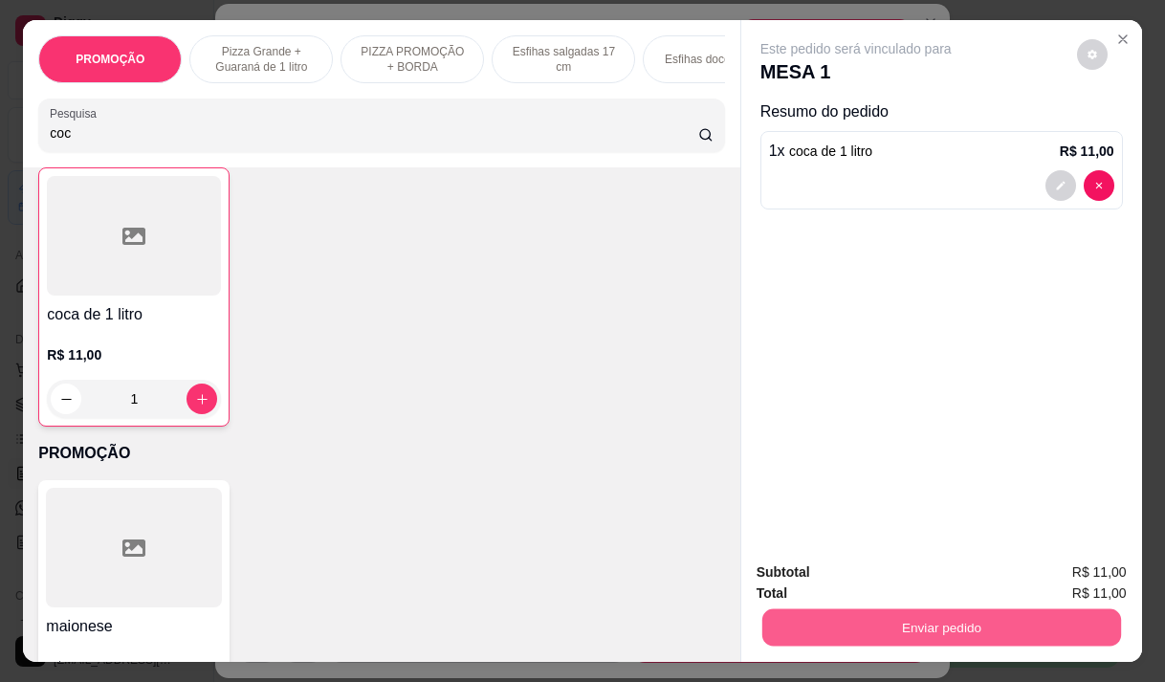
click at [875, 623] on button "Enviar pedido" at bounding box center [940, 626] width 359 height 37
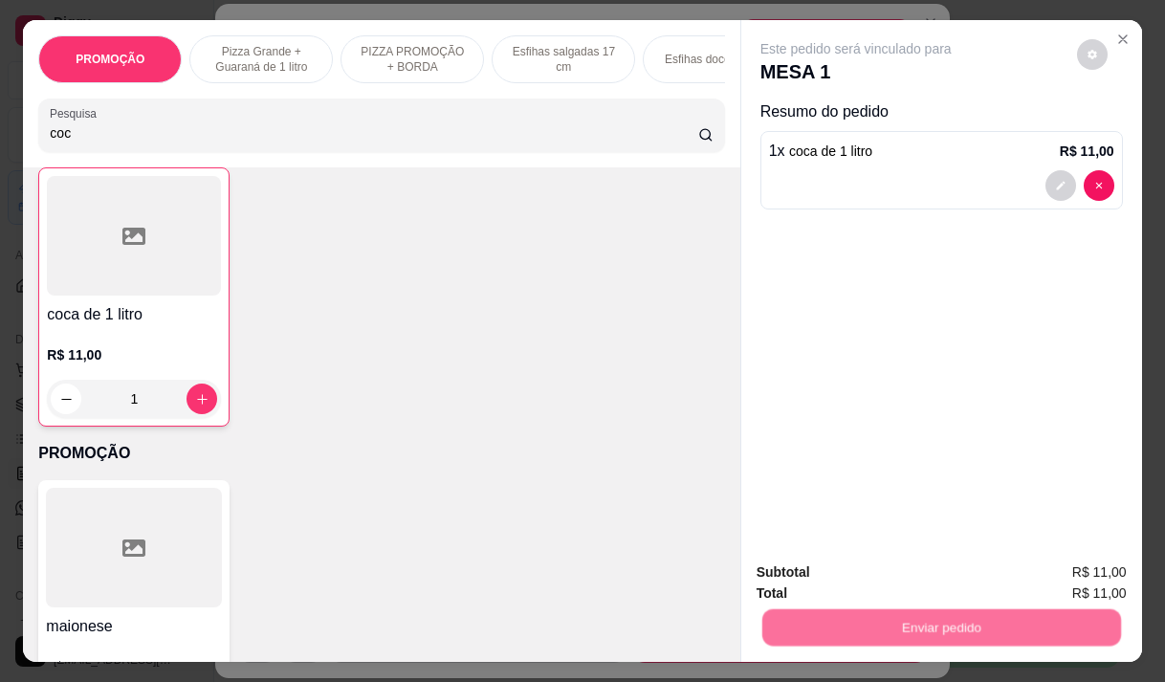
click at [844, 576] on button "Não registrar e enviar pedido" at bounding box center [877, 572] width 193 height 35
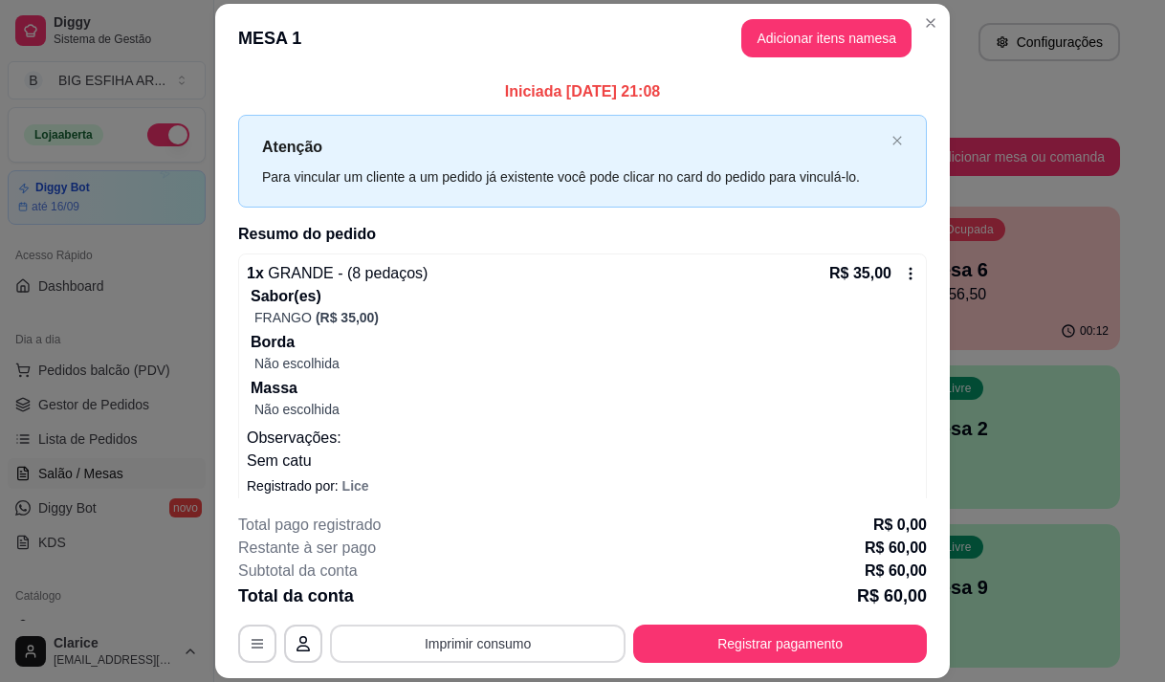
click at [544, 633] on button "Imprimir consumo" at bounding box center [478, 643] width 296 height 38
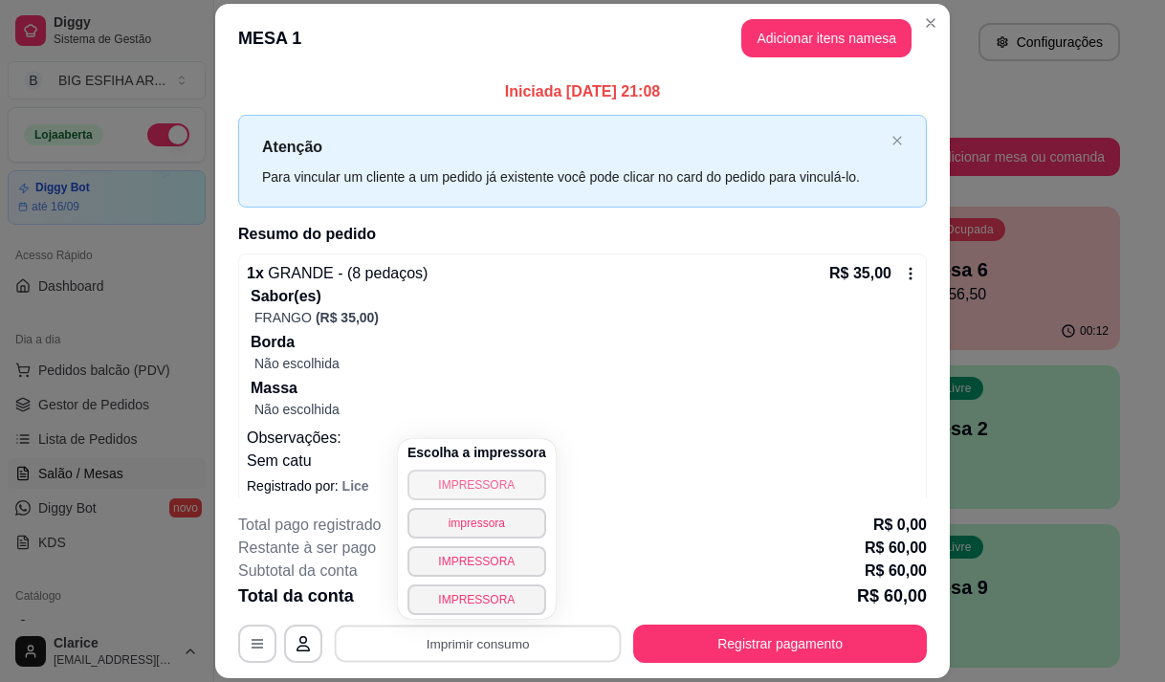
click at [486, 484] on button "IMPRESSORA" at bounding box center [476, 485] width 139 height 31
click at [486, 484] on div "Escolha a impressora IMPRESSORA impressora IMPRESSORA IMPRESSORA" at bounding box center [477, 529] width 158 height 180
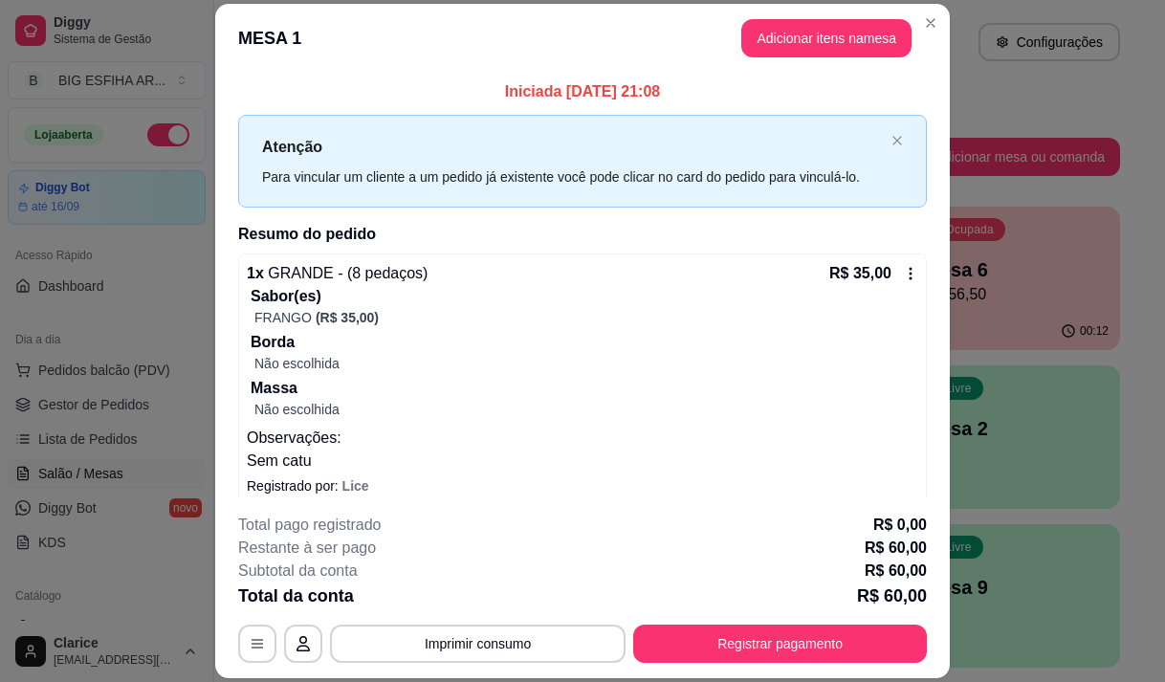
click at [500, 485] on p "Registrado por: Lice" at bounding box center [582, 485] width 671 height 19
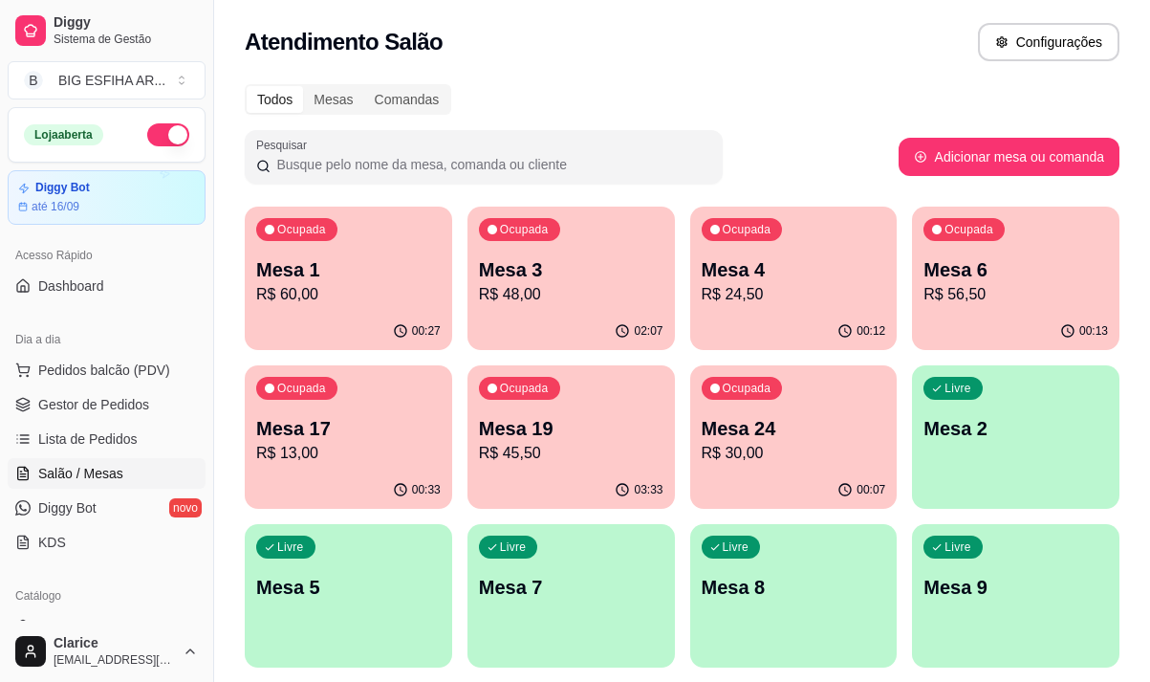
click at [322, 267] on p "Mesa 1" at bounding box center [348, 269] width 185 height 27
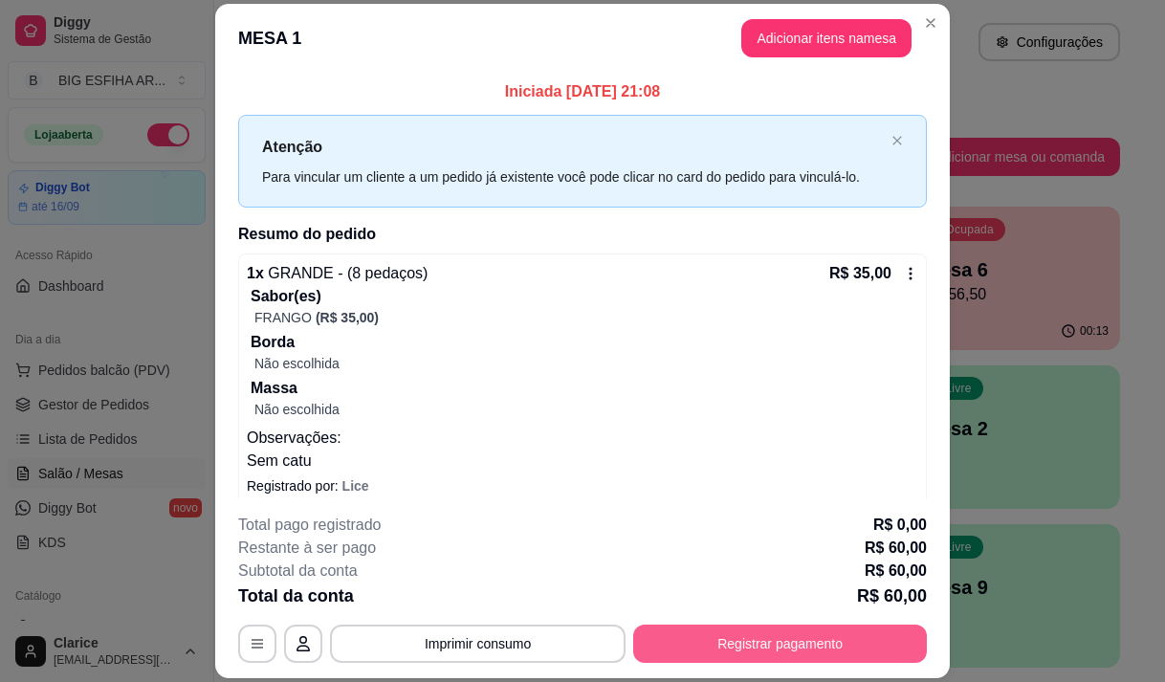
click at [702, 632] on button "Registrar pagamento" at bounding box center [780, 643] width 294 height 38
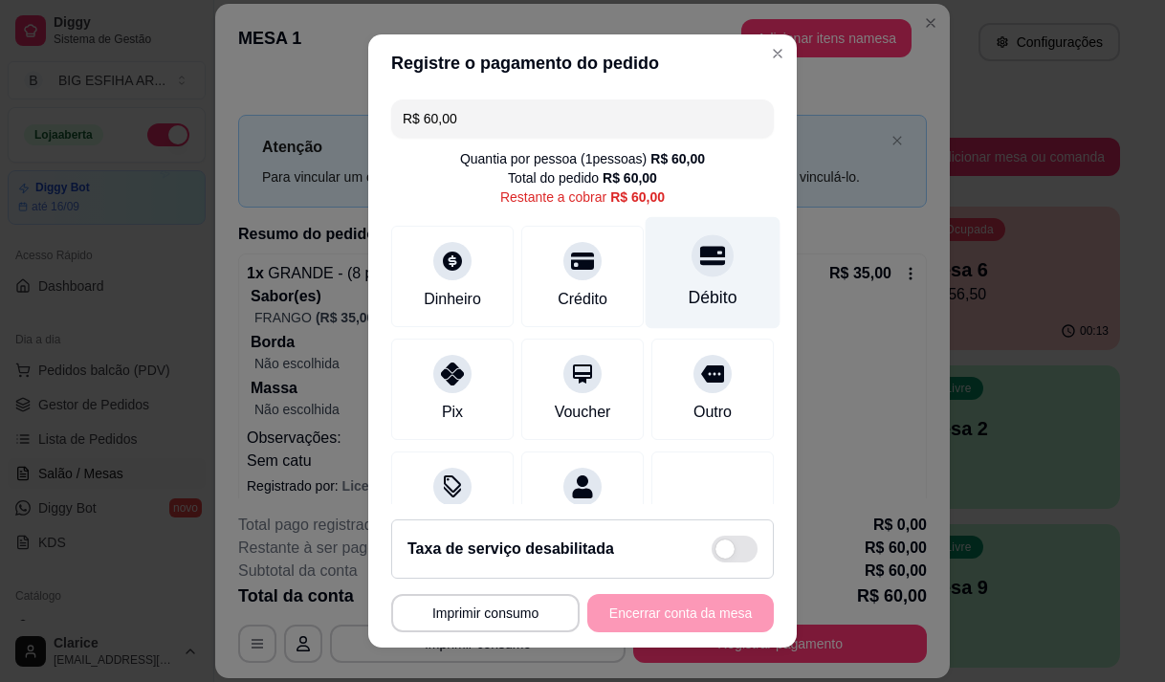
click at [689, 294] on div "Débito" at bounding box center [713, 297] width 49 height 25
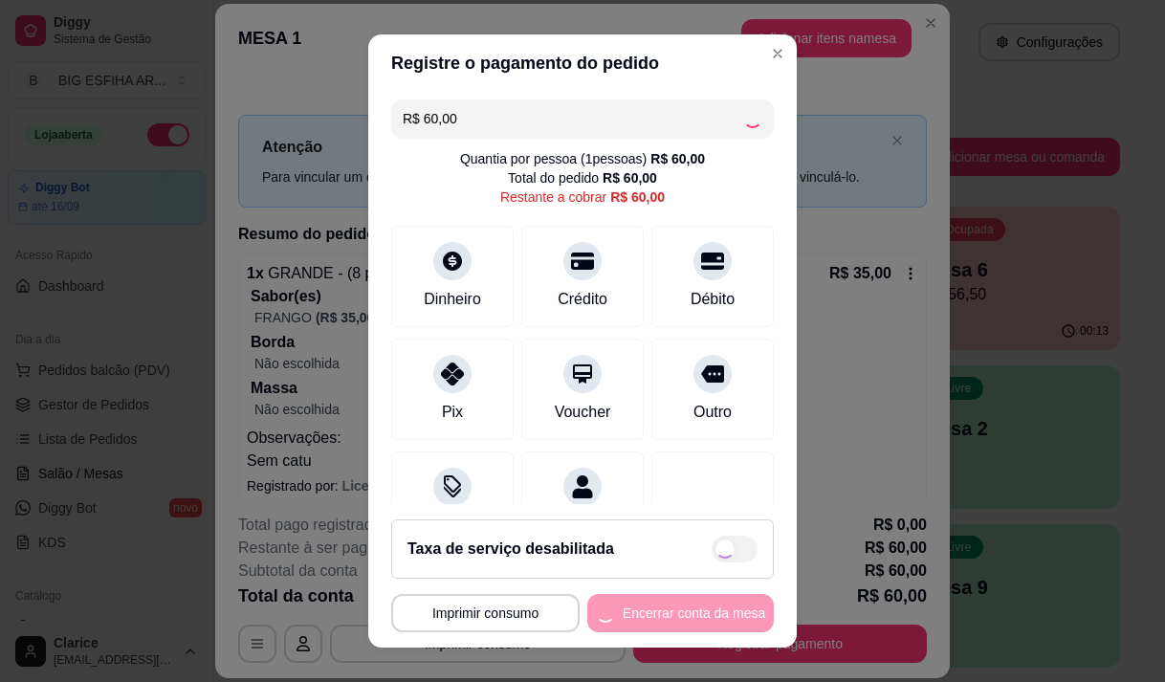
type input "R$ 0,00"
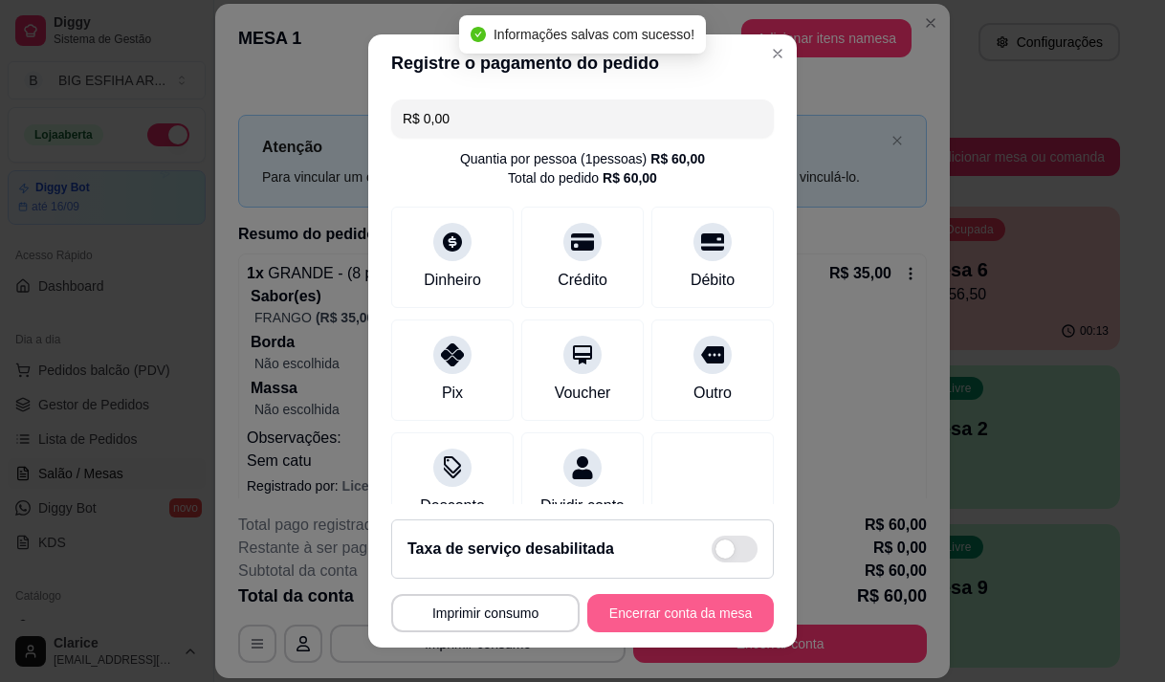
click at [692, 610] on button "Encerrar conta da mesa" at bounding box center [680, 613] width 186 height 38
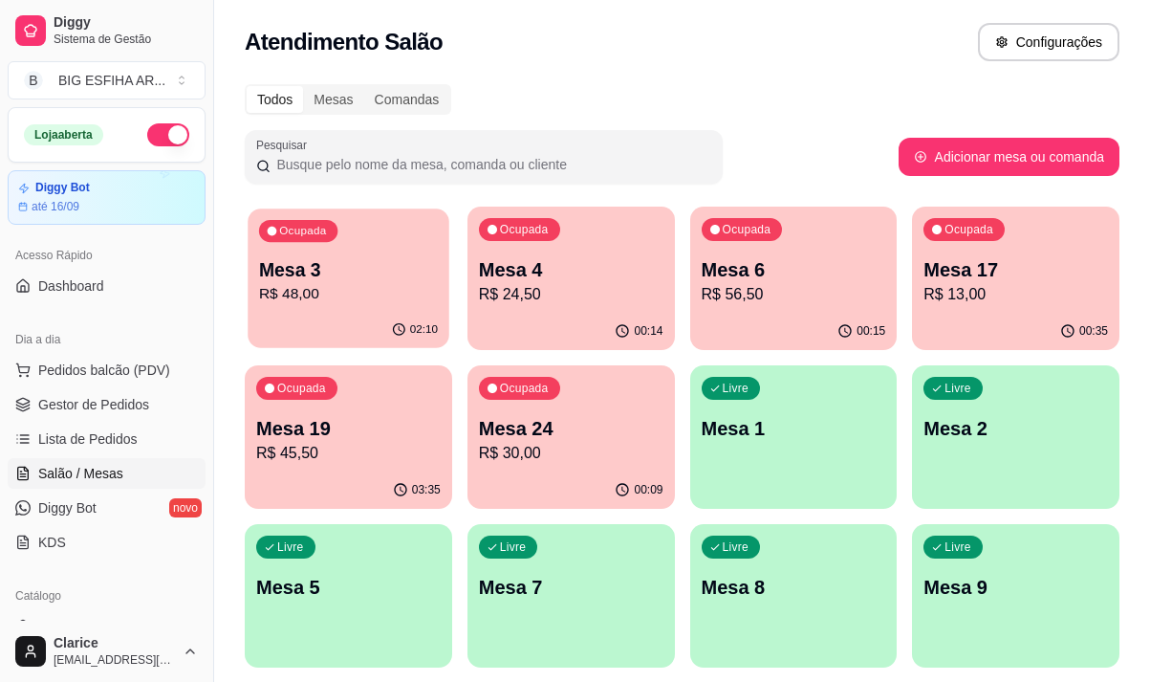
click at [307, 244] on div "Ocupada Mesa 3 R$ 48,00" at bounding box center [348, 259] width 201 height 103
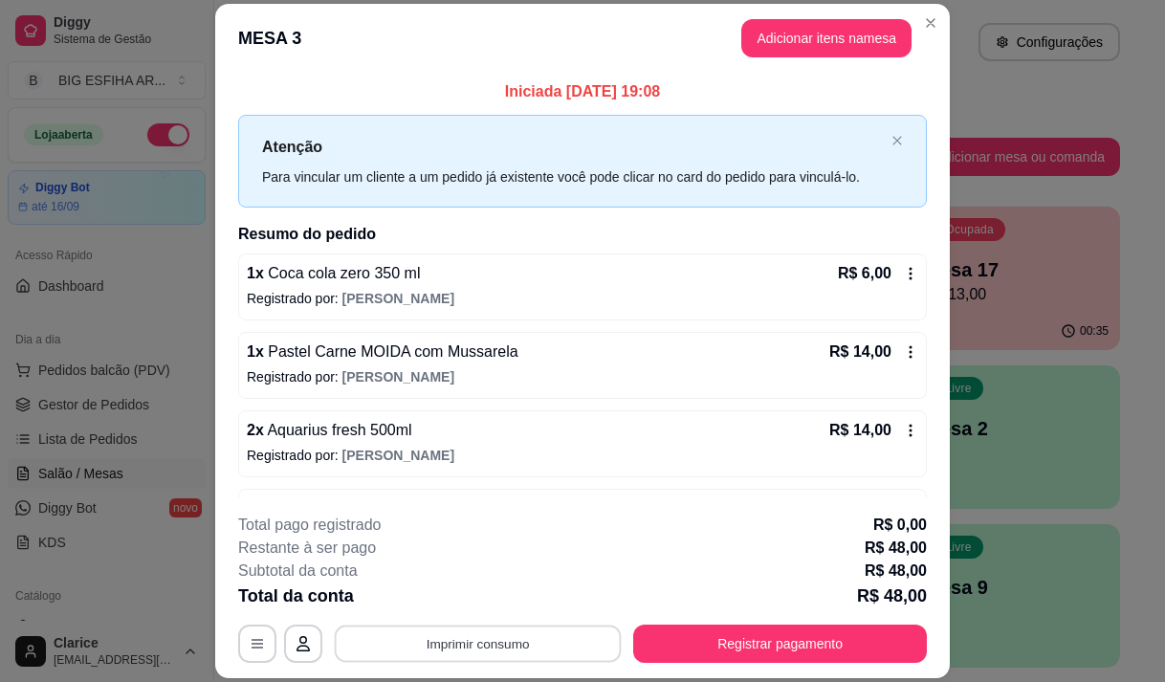
click at [409, 637] on button "Imprimir consumo" at bounding box center [478, 643] width 287 height 37
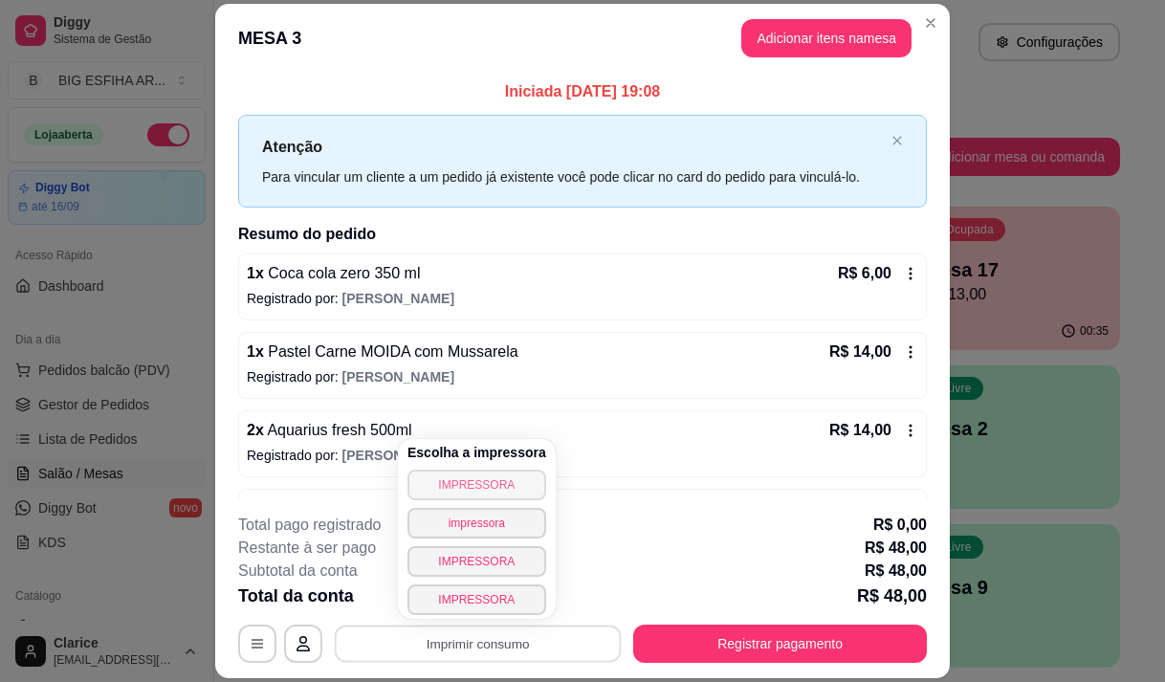
click at [463, 482] on button "IMPRESSORA" at bounding box center [476, 485] width 139 height 31
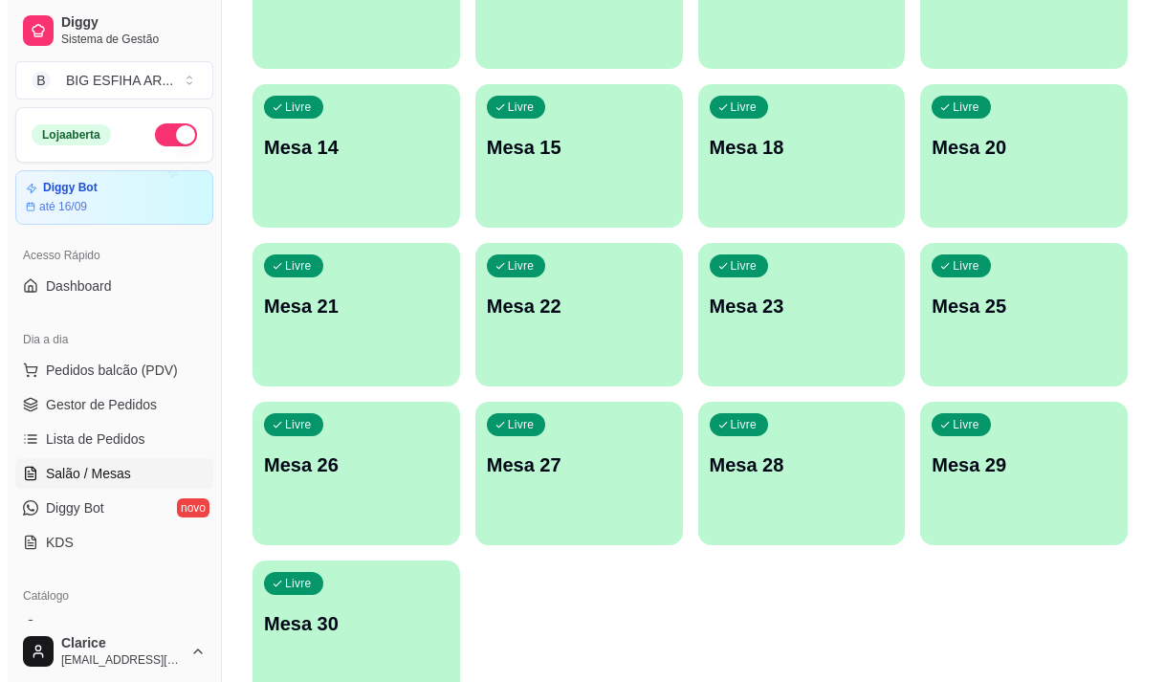
scroll to position [857, 0]
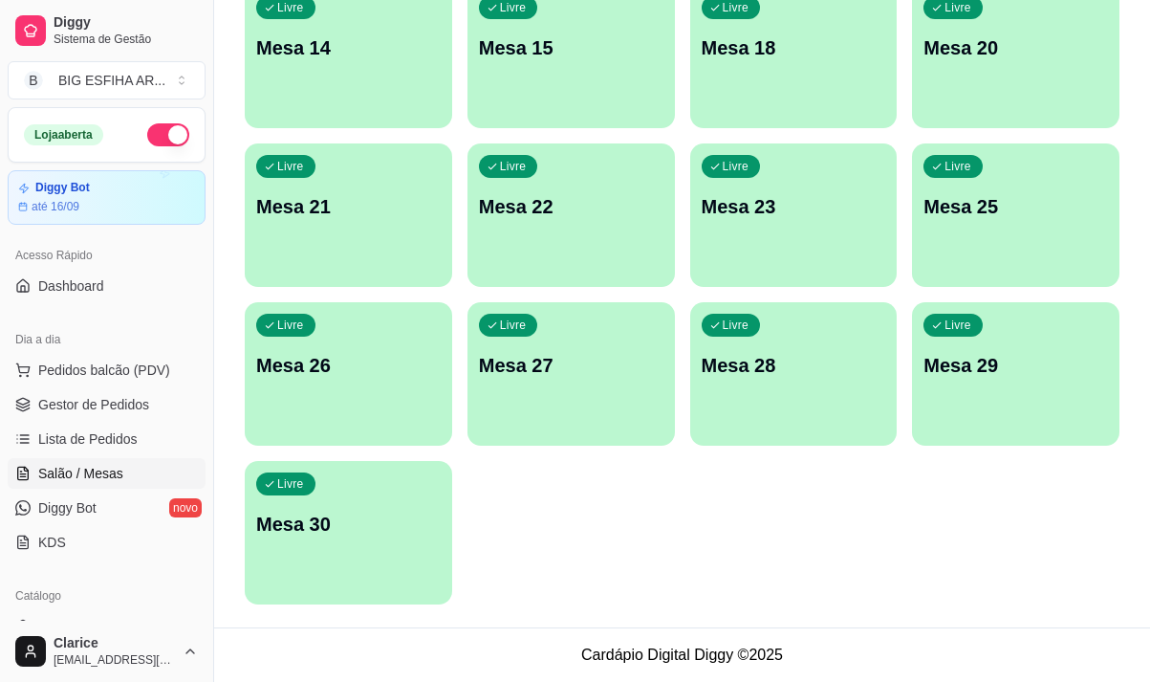
click at [293, 548] on div "Livre Mesa 30" at bounding box center [349, 521] width 208 height 120
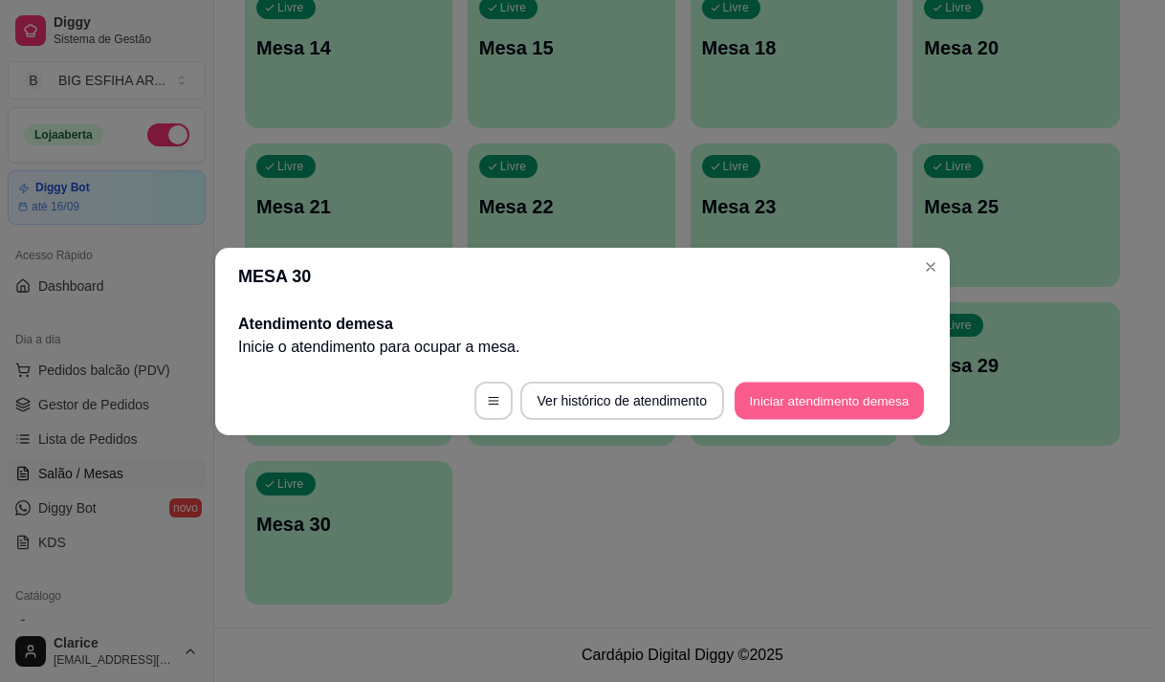
click at [756, 403] on button "Iniciar atendimento de mesa" at bounding box center [828, 400] width 189 height 37
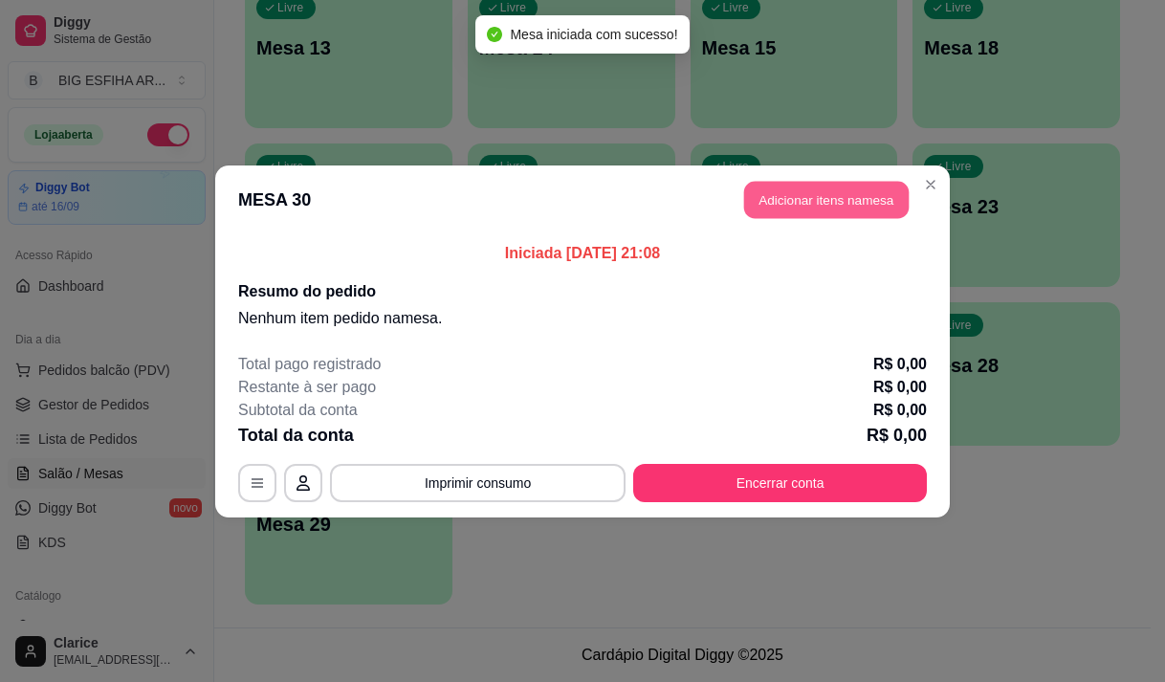
click at [817, 190] on button "Adicionar itens na mesa" at bounding box center [826, 199] width 164 height 37
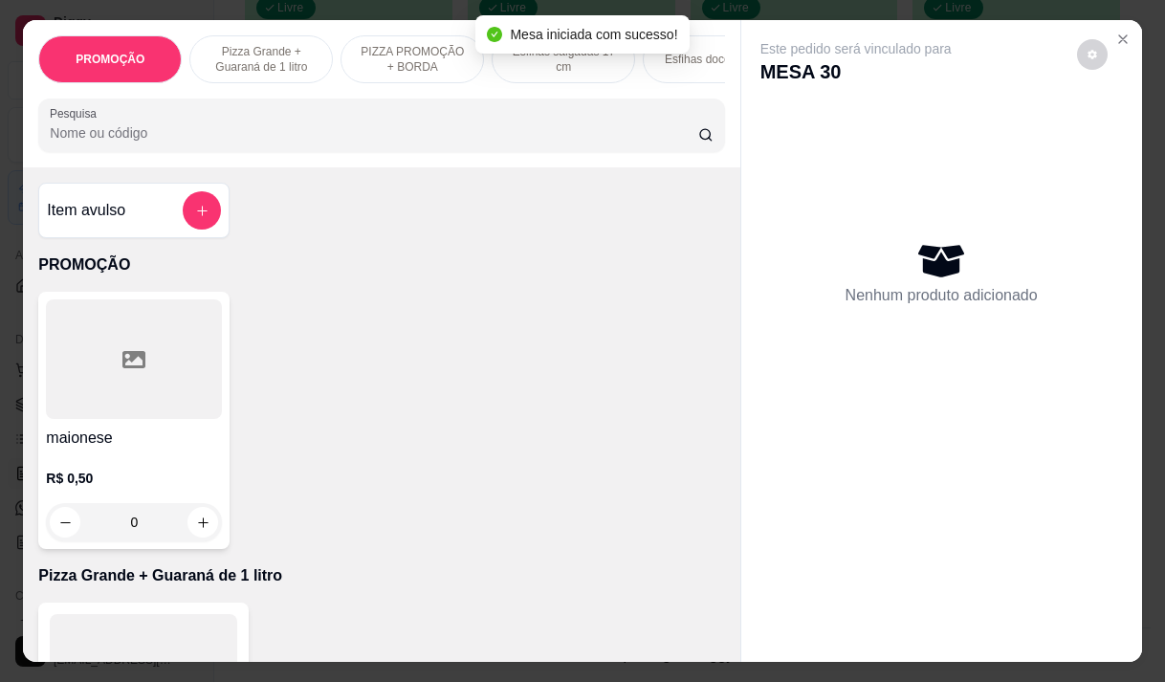
click at [712, 251] on div "Item avulso PROMOÇÃO maionese R$ 0,50 0 Pizza Grande + Guaraná de 1 litro Grand…" at bounding box center [381, 413] width 716 height 493
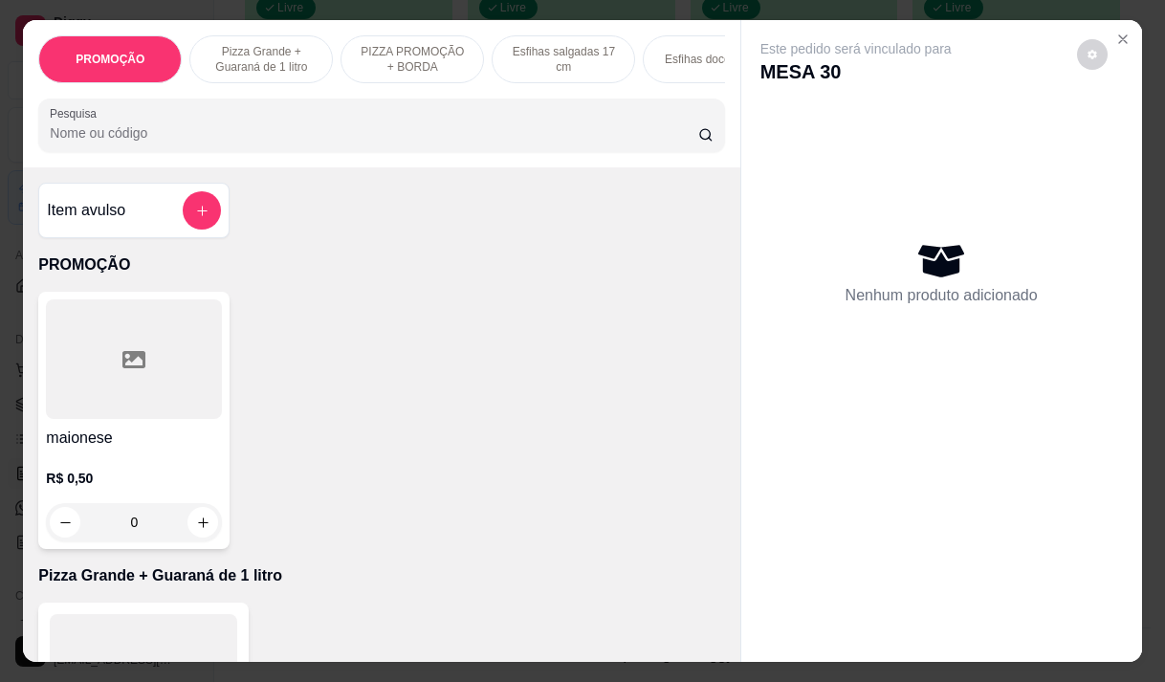
click at [470, 142] on input "Pesquisa" at bounding box center [374, 132] width 648 height 19
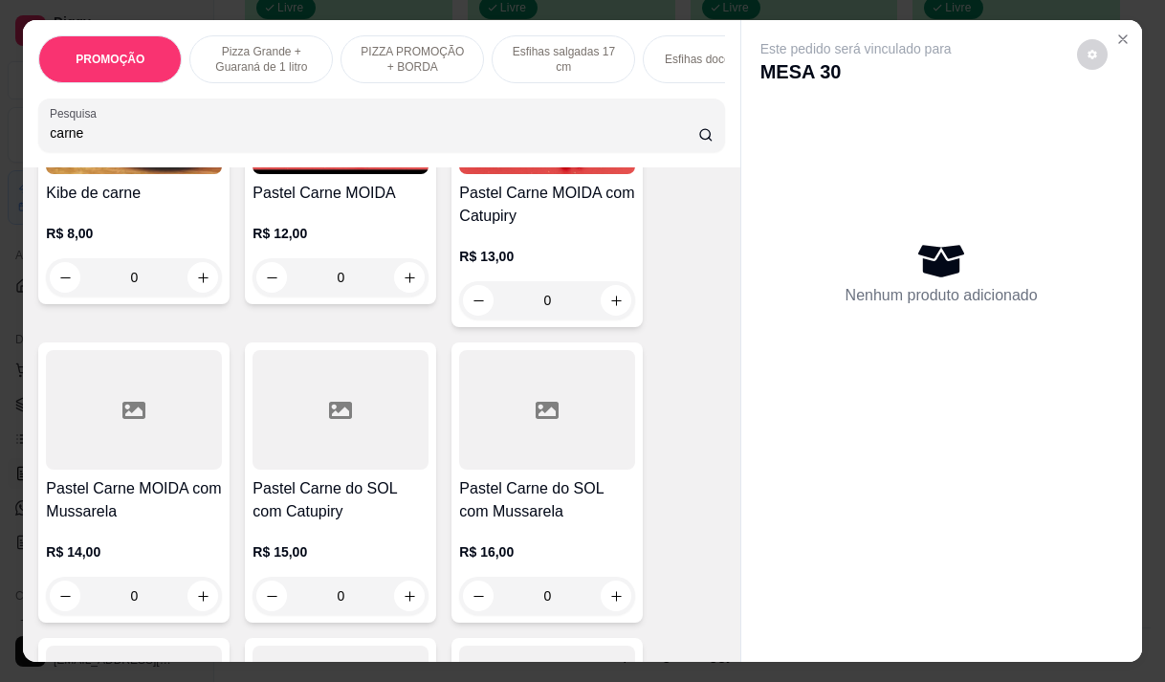
scroll to position [1148, 0]
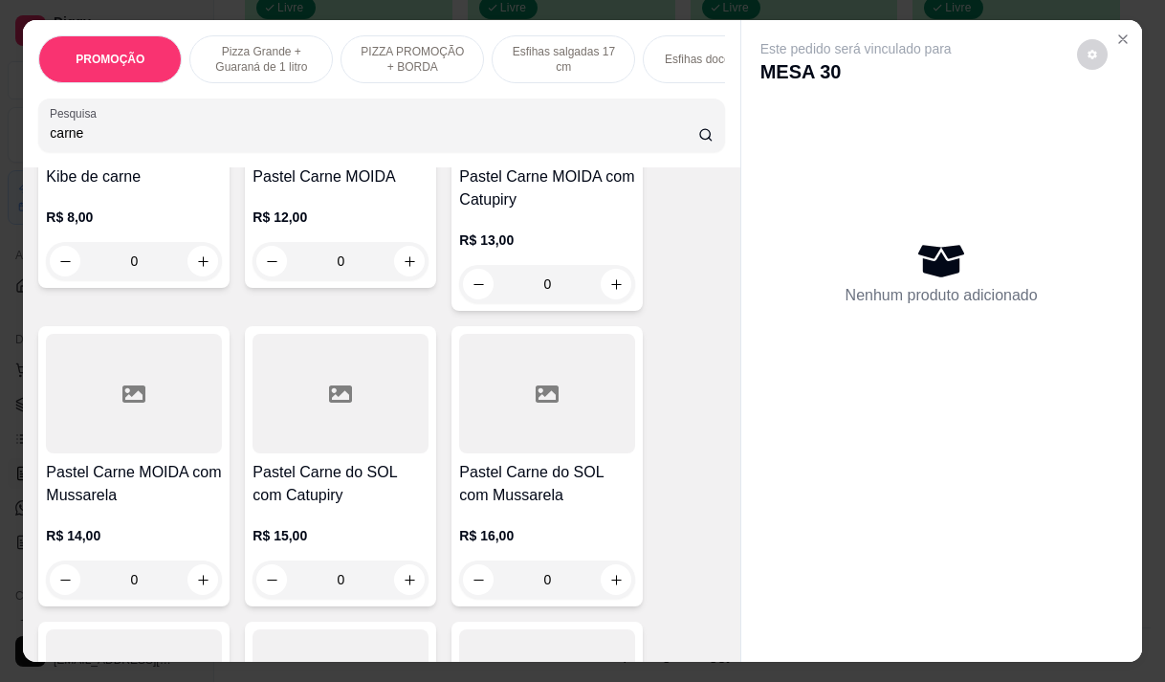
type input "carne"
click at [120, 525] on div "R$ 14,00 0" at bounding box center [134, 553] width 176 height 92
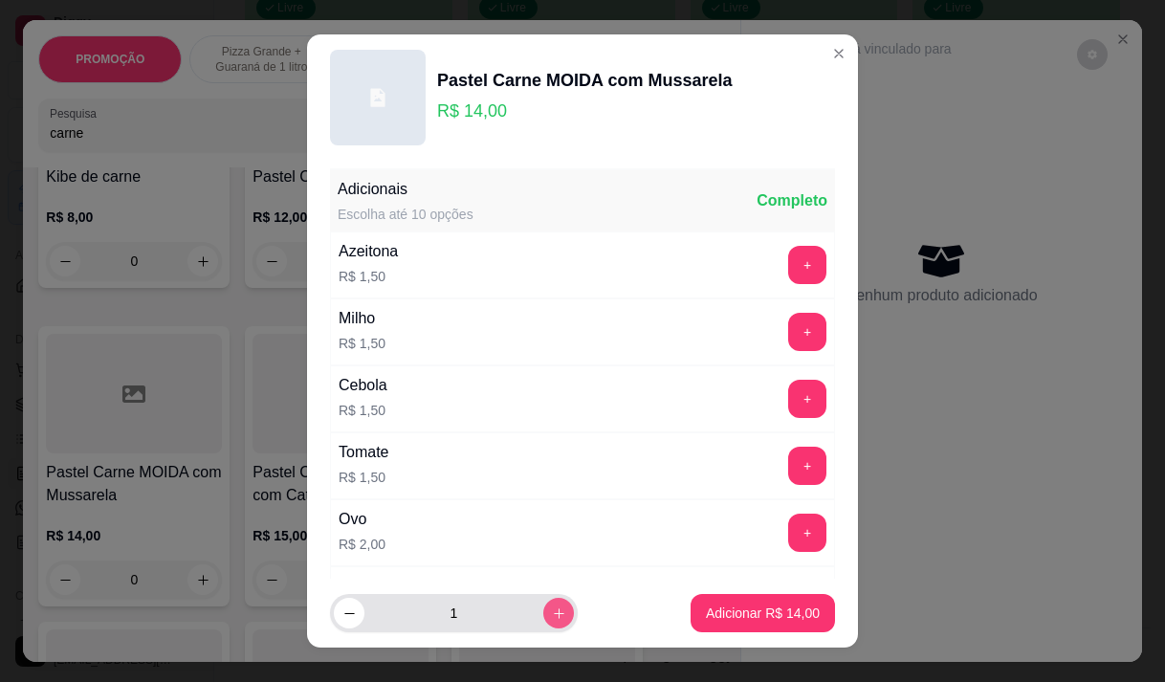
click at [552, 611] on icon "increase-product-quantity" at bounding box center [559, 613] width 14 height 14
type input "2"
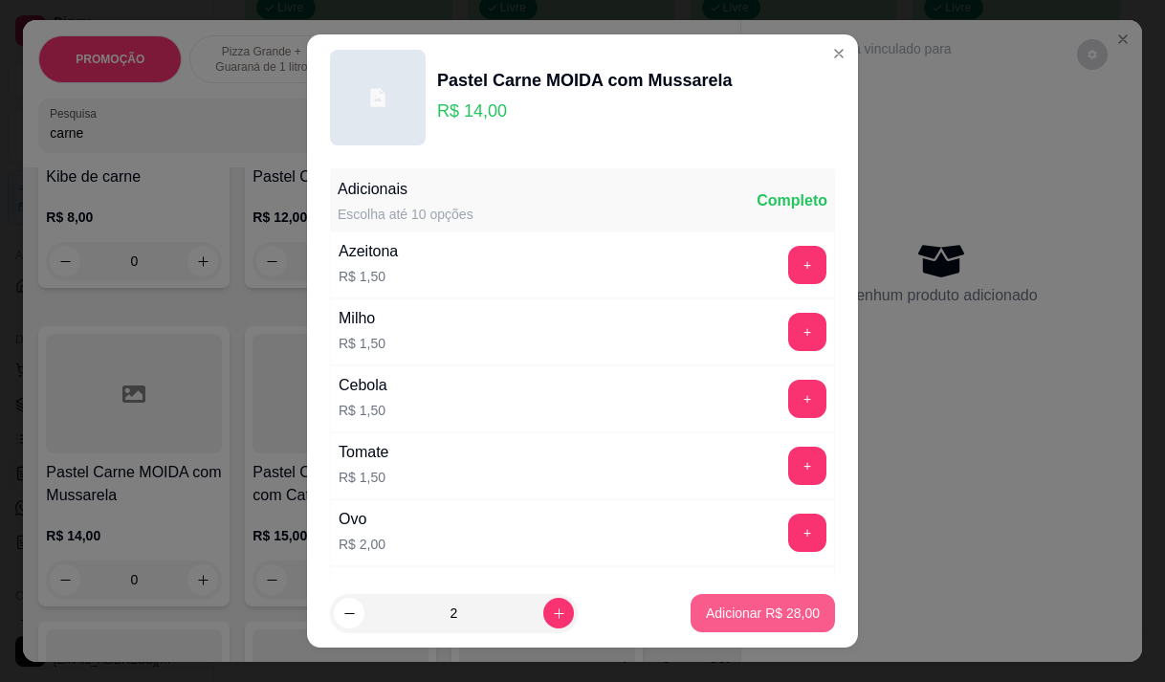
click at [707, 611] on p "Adicionar R$ 28,00" at bounding box center [763, 612] width 114 height 19
type input "2"
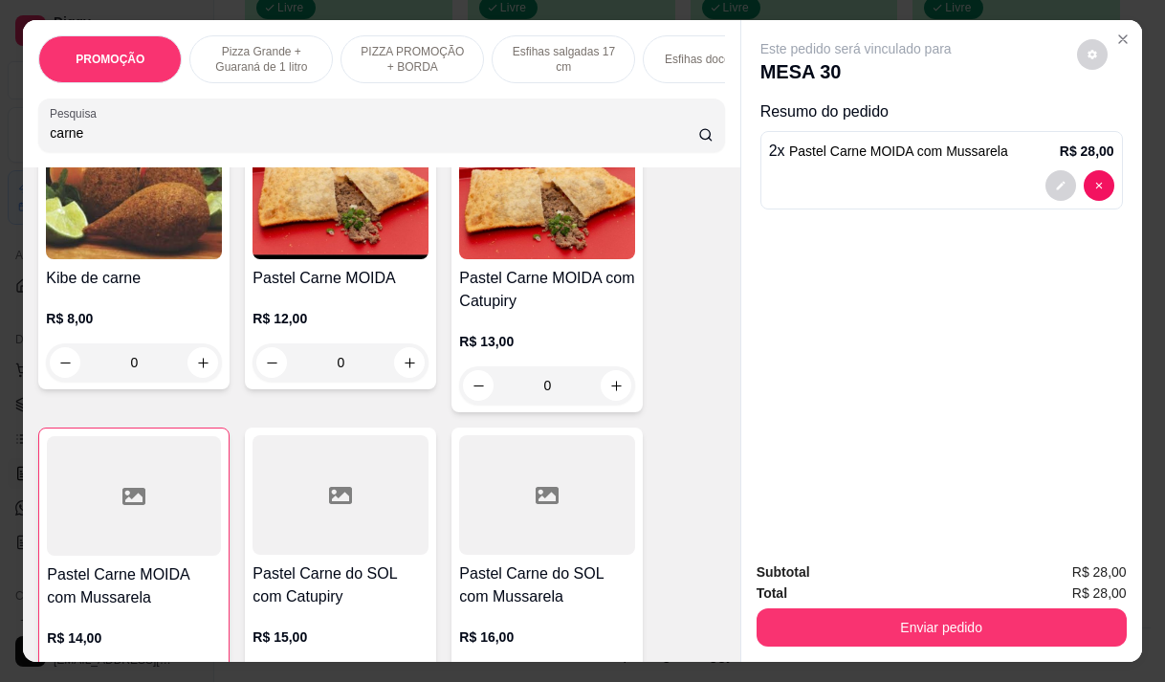
scroll to position [956, 0]
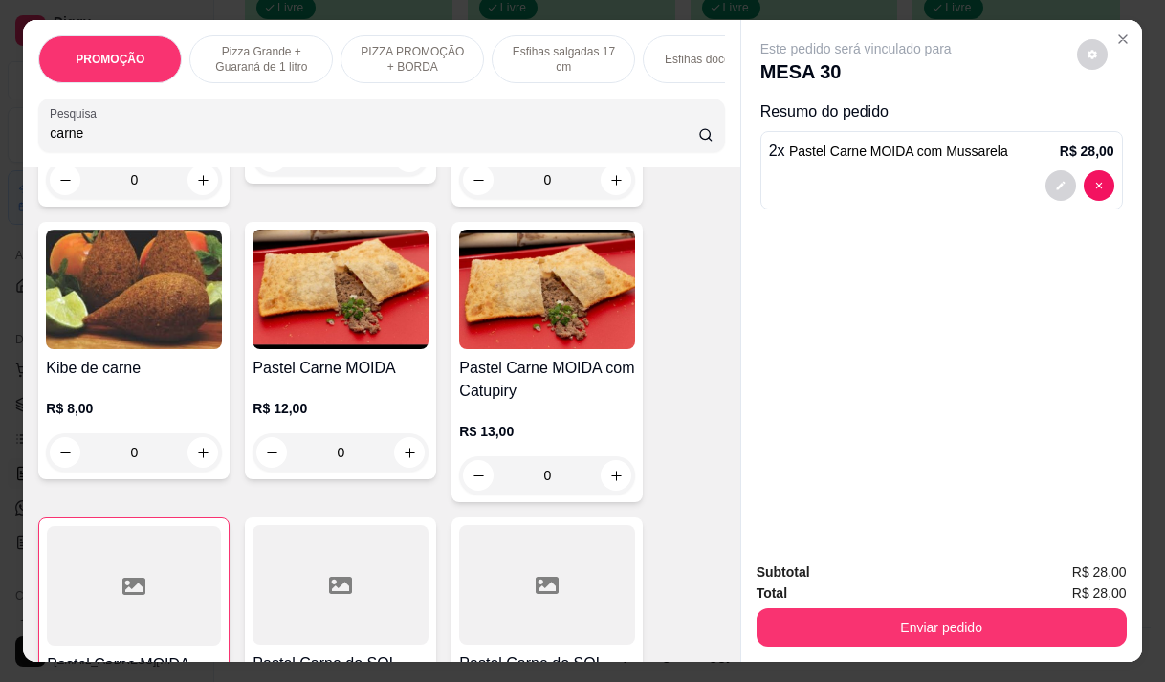
click at [332, 393] on div "R$ 12,00 0" at bounding box center [340, 426] width 176 height 92
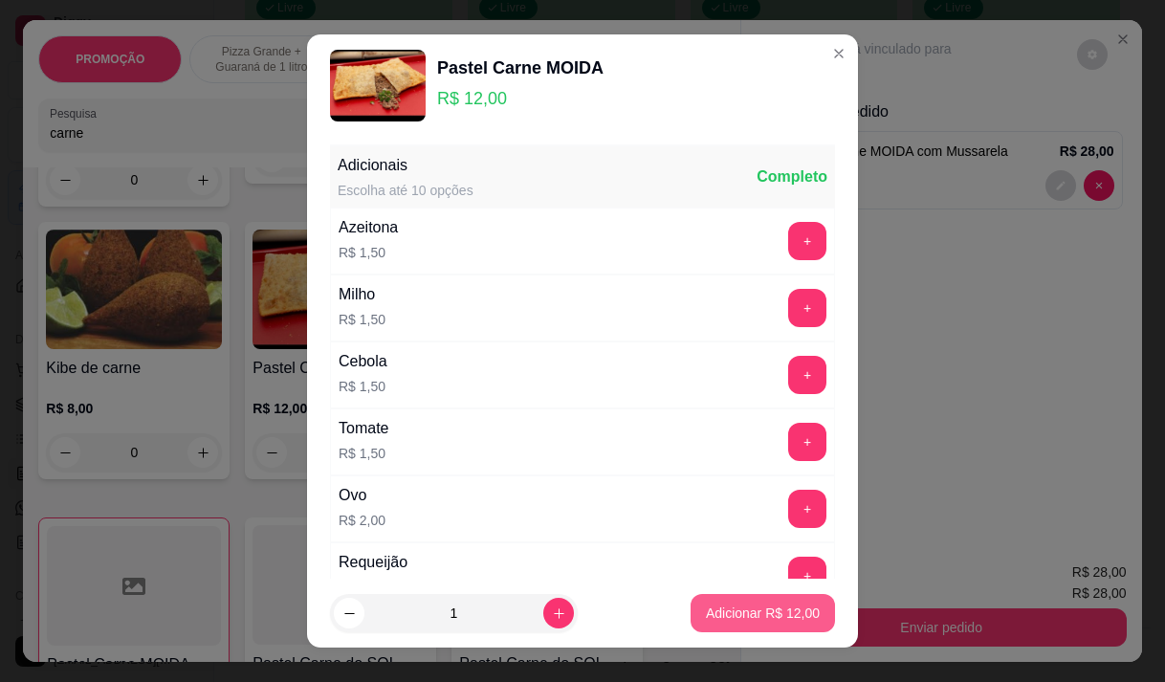
click at [712, 605] on p "Adicionar R$ 12,00" at bounding box center [763, 612] width 114 height 19
type input "1"
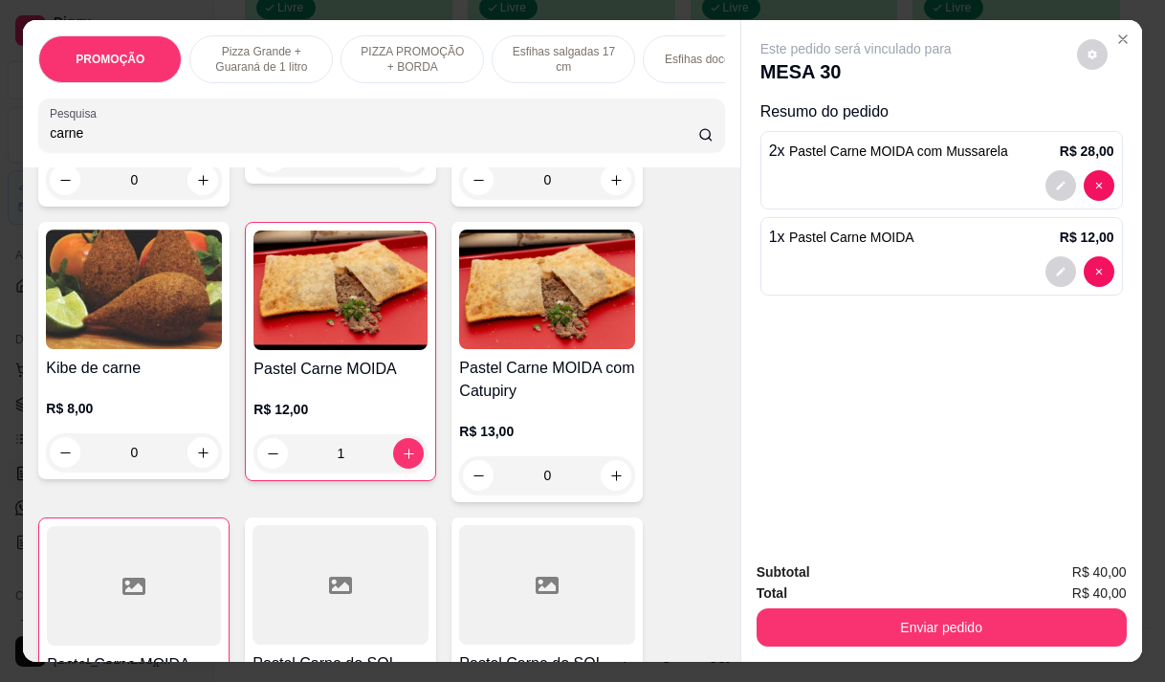
click at [77, 130] on input "carne" at bounding box center [374, 132] width 648 height 19
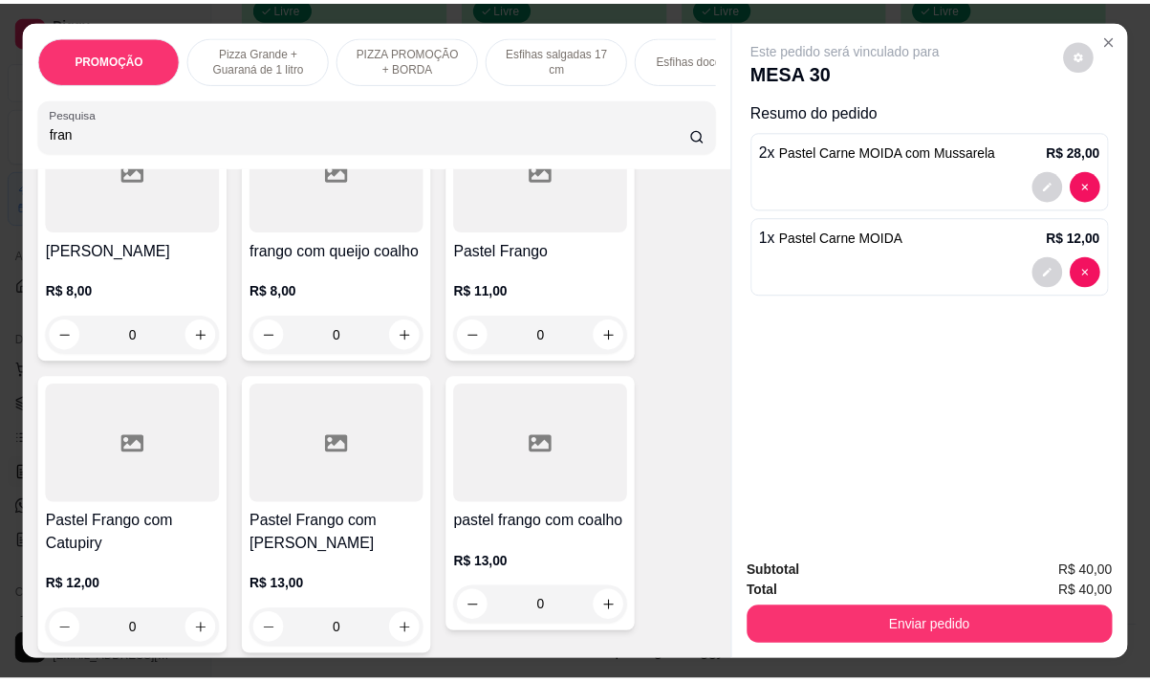
scroll to position [314, 0]
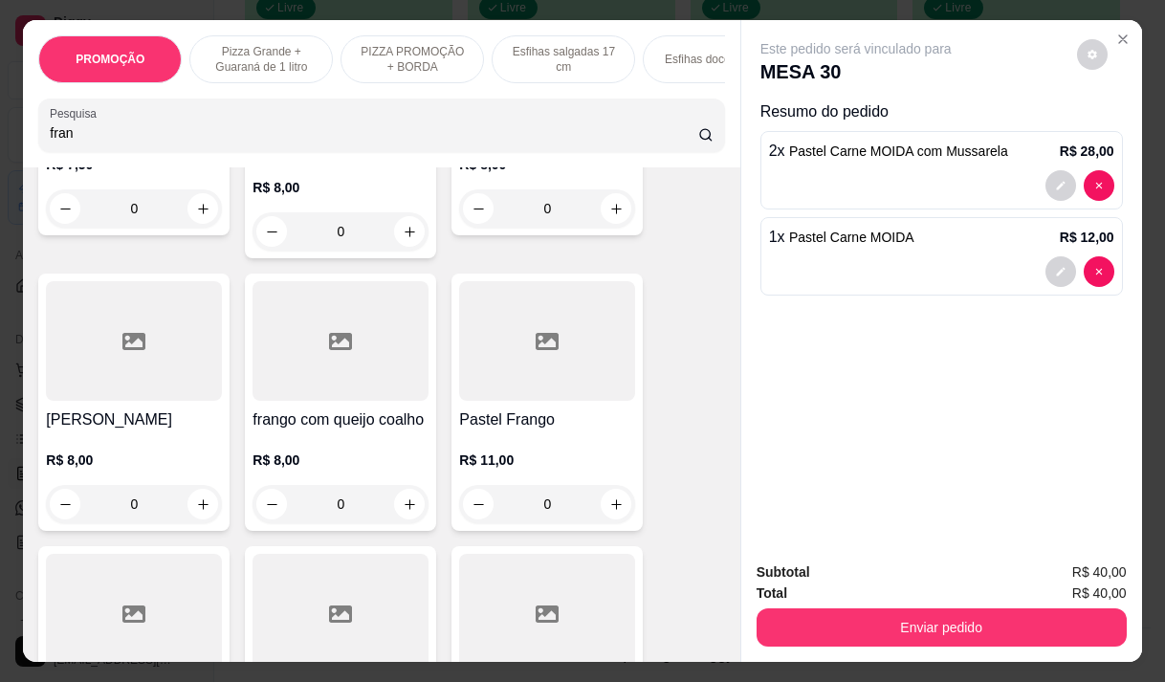
type input "fran"
click at [509, 372] on div at bounding box center [547, 341] width 176 height 120
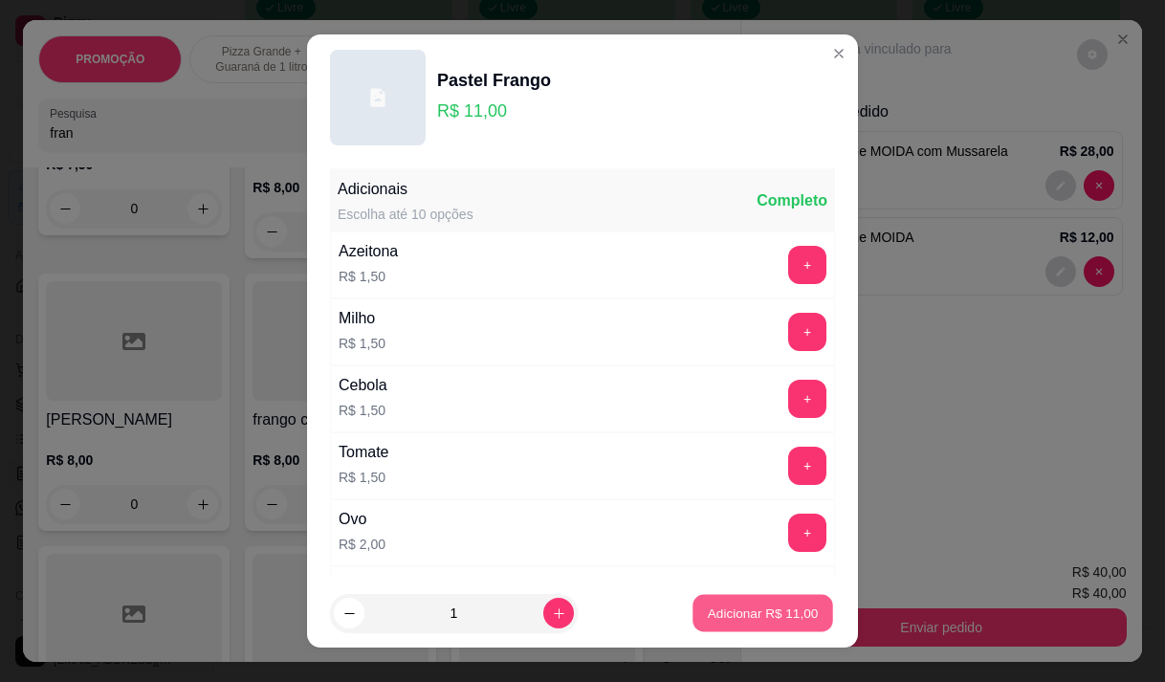
click at [788, 602] on button "Adicionar R$ 11,00" at bounding box center [762, 613] width 141 height 37
type input "1"
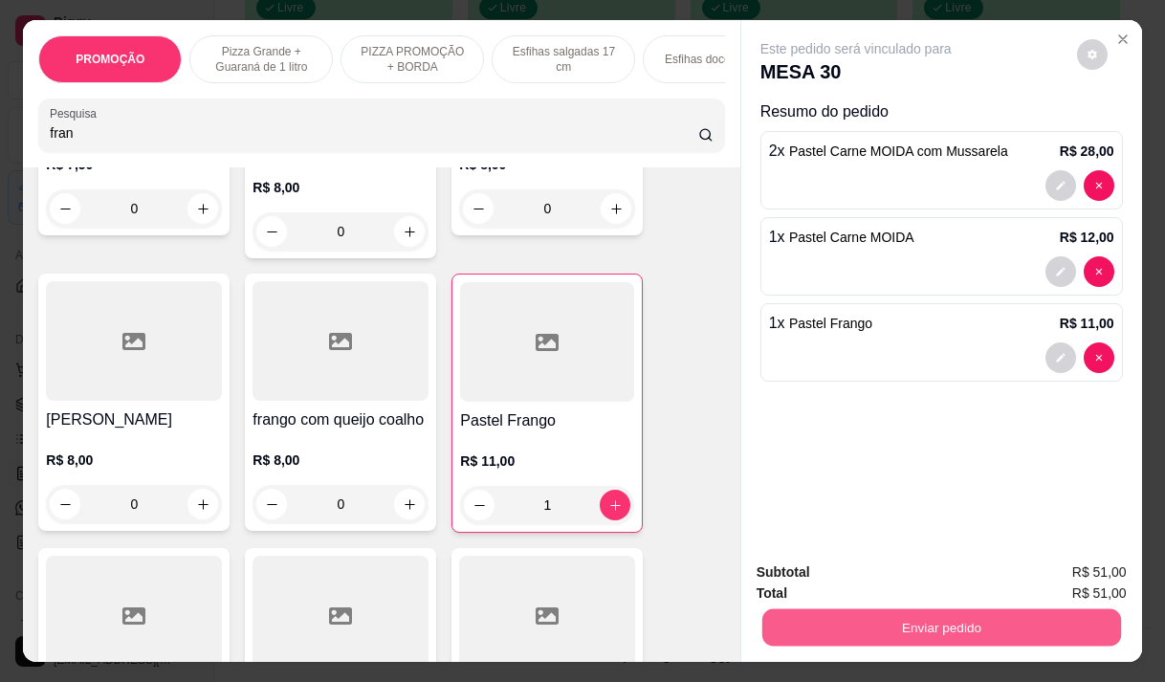
click at [946, 622] on button "Enviar pedido" at bounding box center [940, 626] width 359 height 37
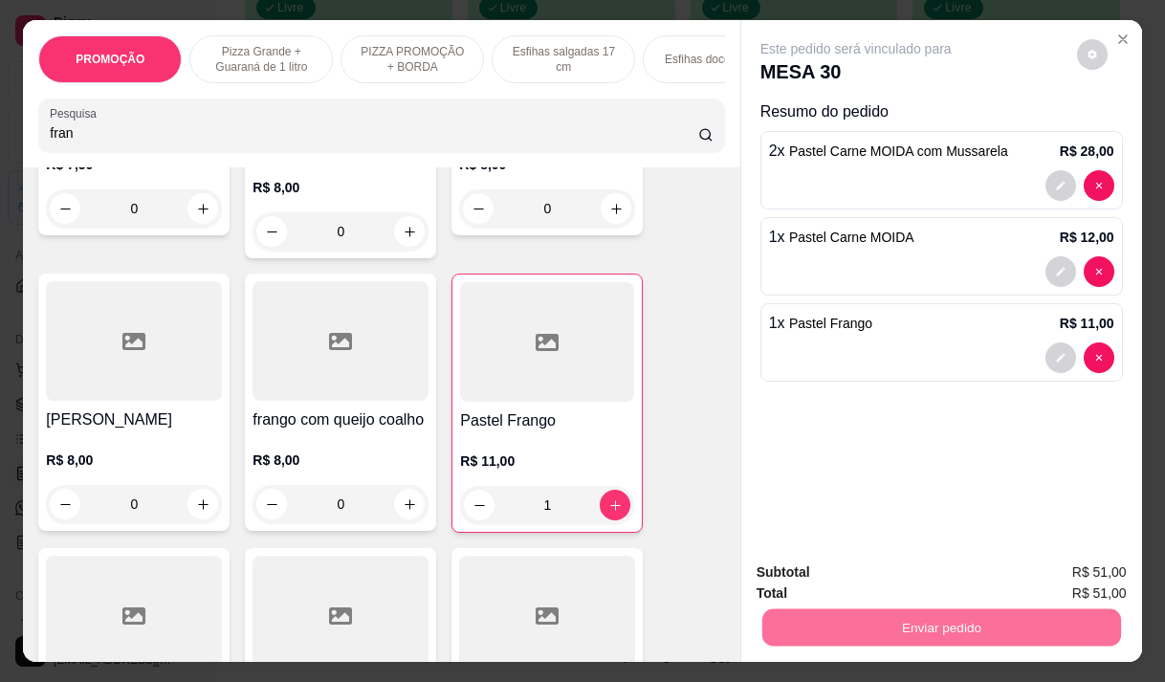
click at [920, 574] on button "Não registrar e enviar pedido" at bounding box center [877, 573] width 199 height 36
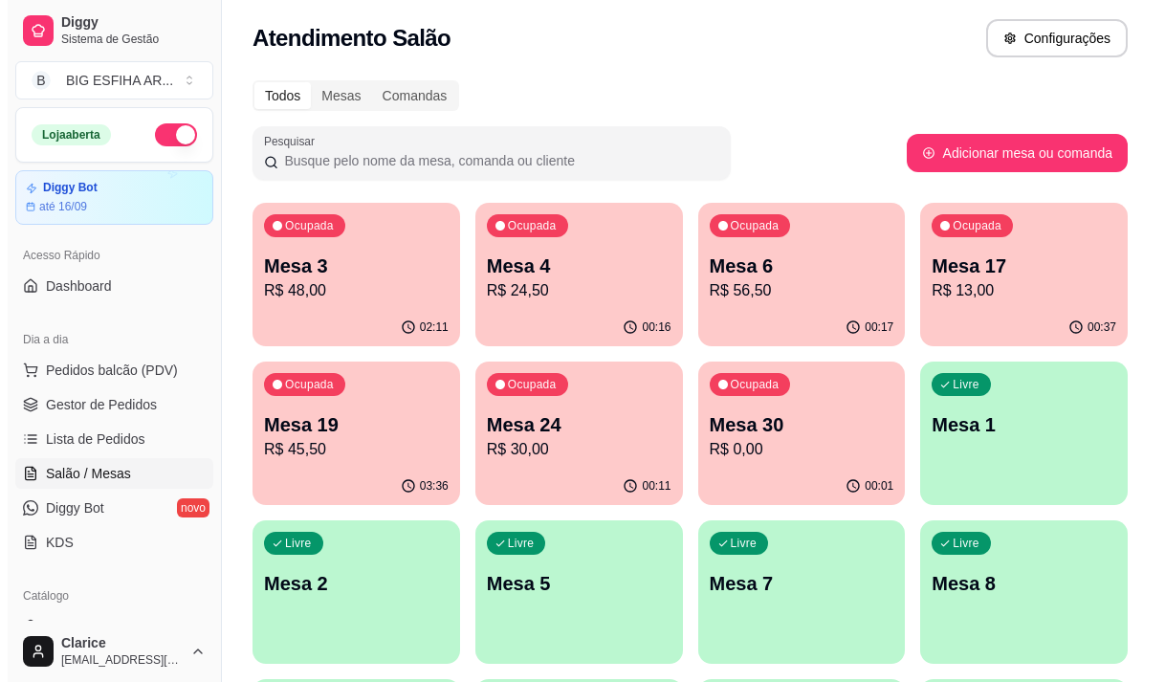
scroll to position [0, 0]
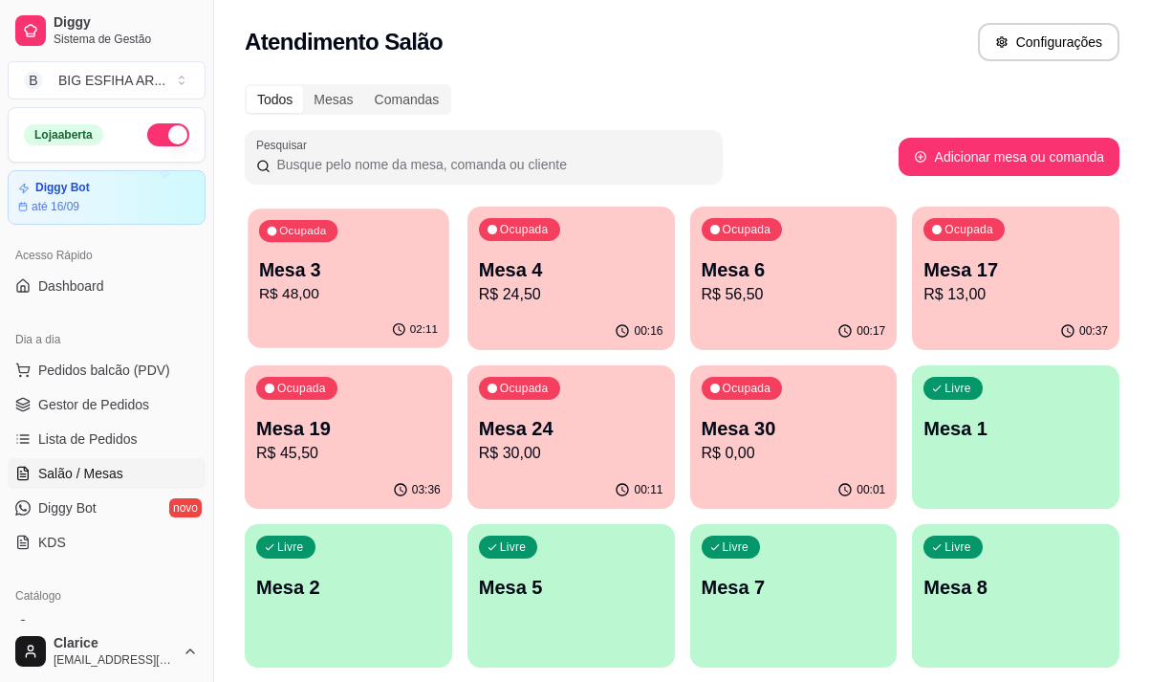
click at [346, 272] on p "Mesa 3" at bounding box center [348, 270] width 179 height 26
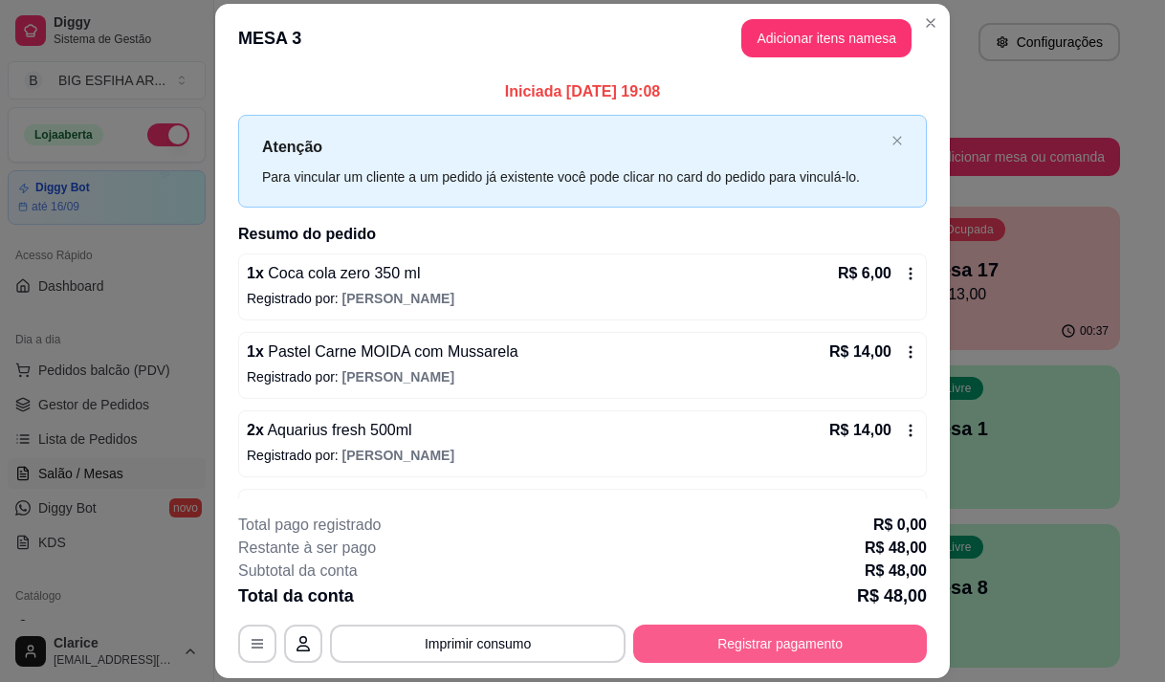
click at [719, 638] on button "Registrar pagamento" at bounding box center [780, 643] width 294 height 38
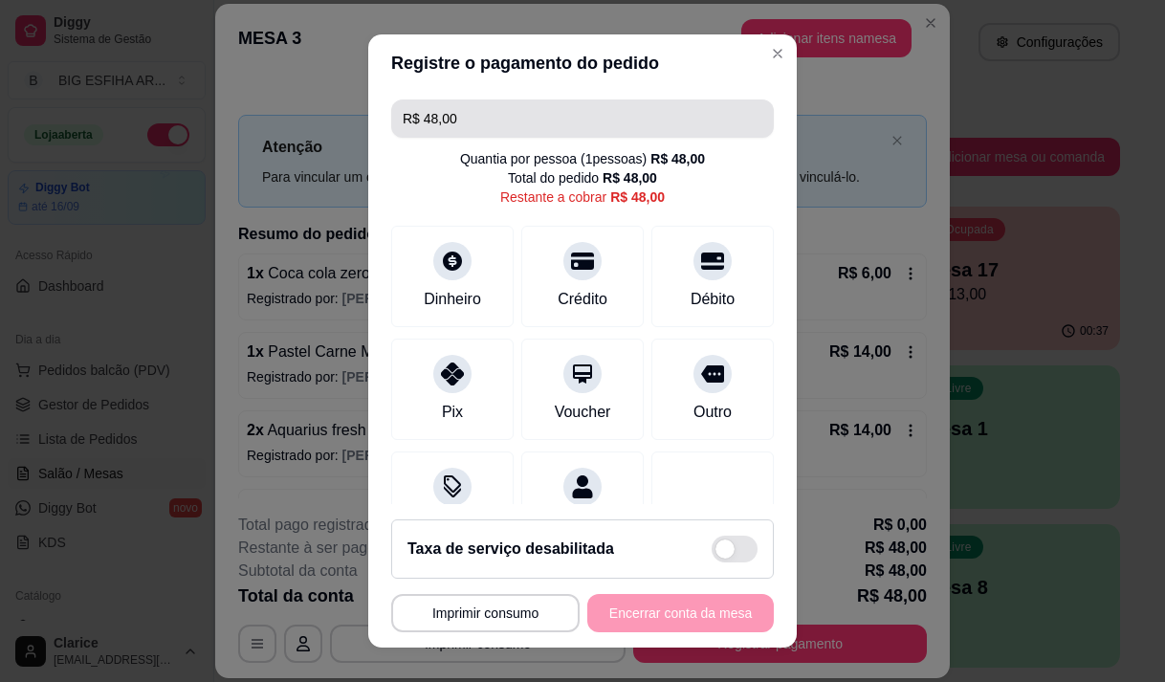
click at [482, 101] on input "R$ 48,00" at bounding box center [583, 118] width 360 height 38
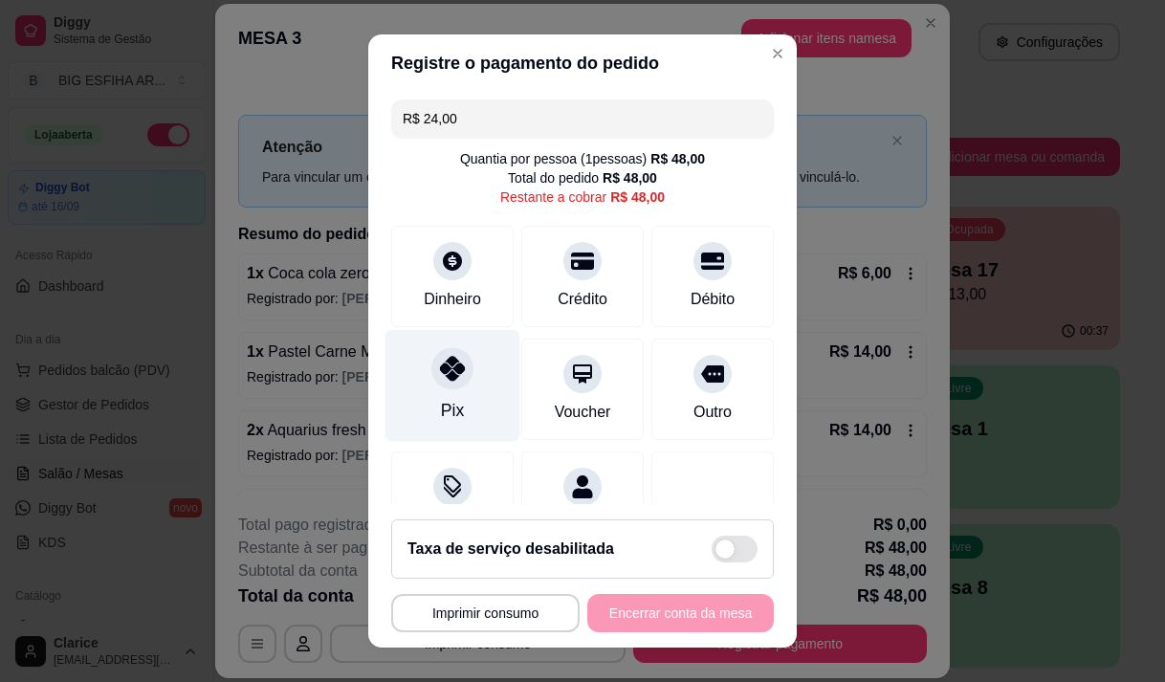
click at [431, 379] on div at bounding box center [452, 368] width 42 height 42
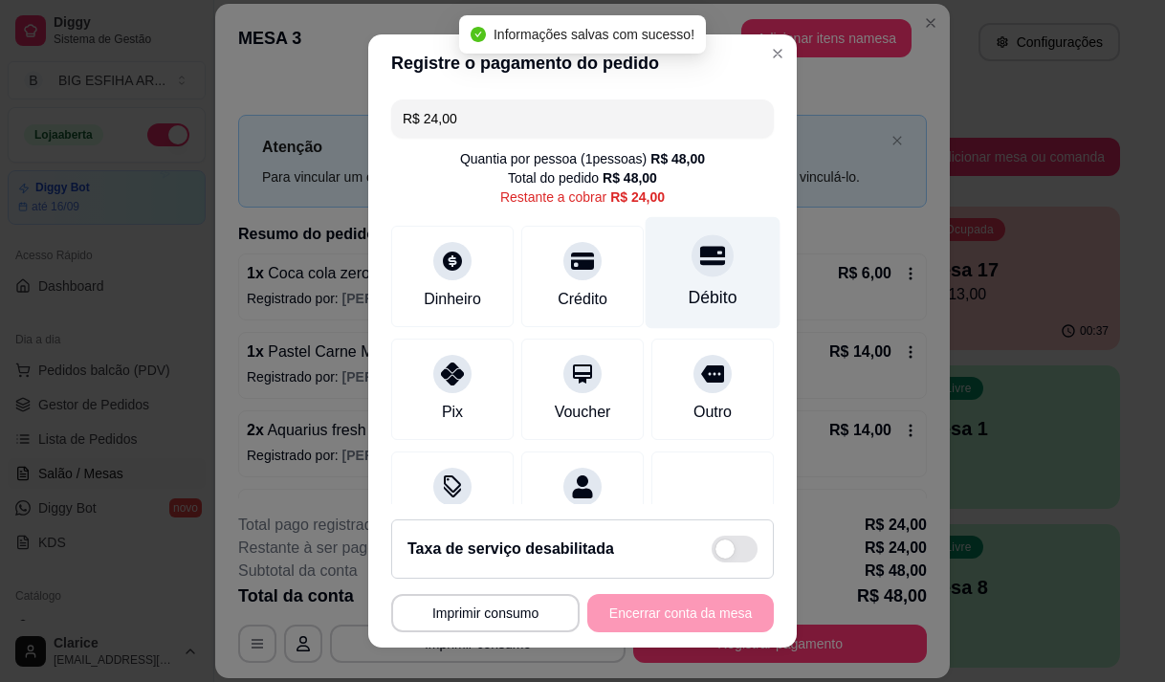
click at [700, 262] on icon at bounding box center [712, 255] width 25 height 19
type input "R$ 0,00"
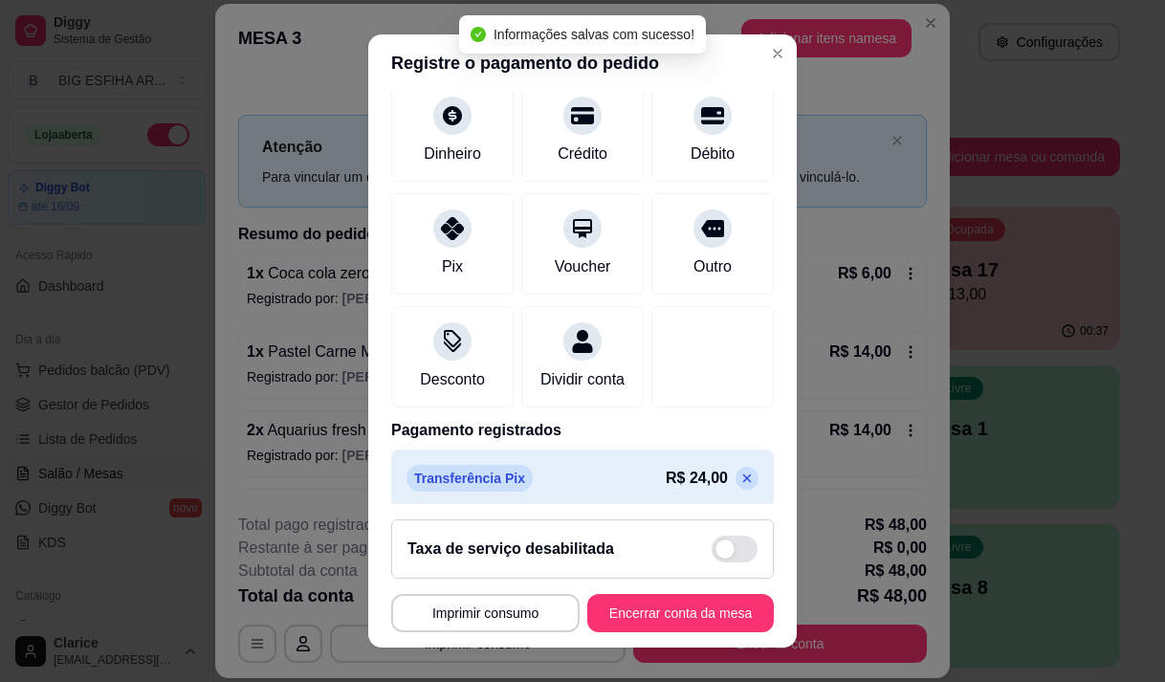
scroll to position [231, 0]
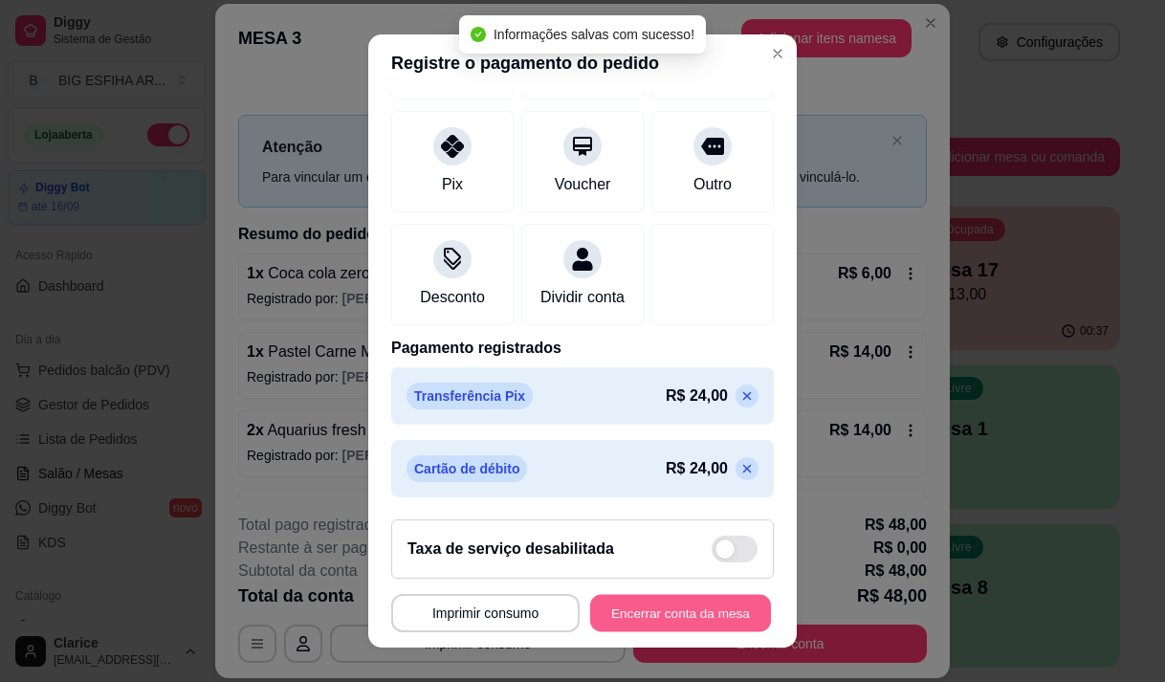
click at [653, 609] on button "Encerrar conta da mesa" at bounding box center [680, 613] width 181 height 37
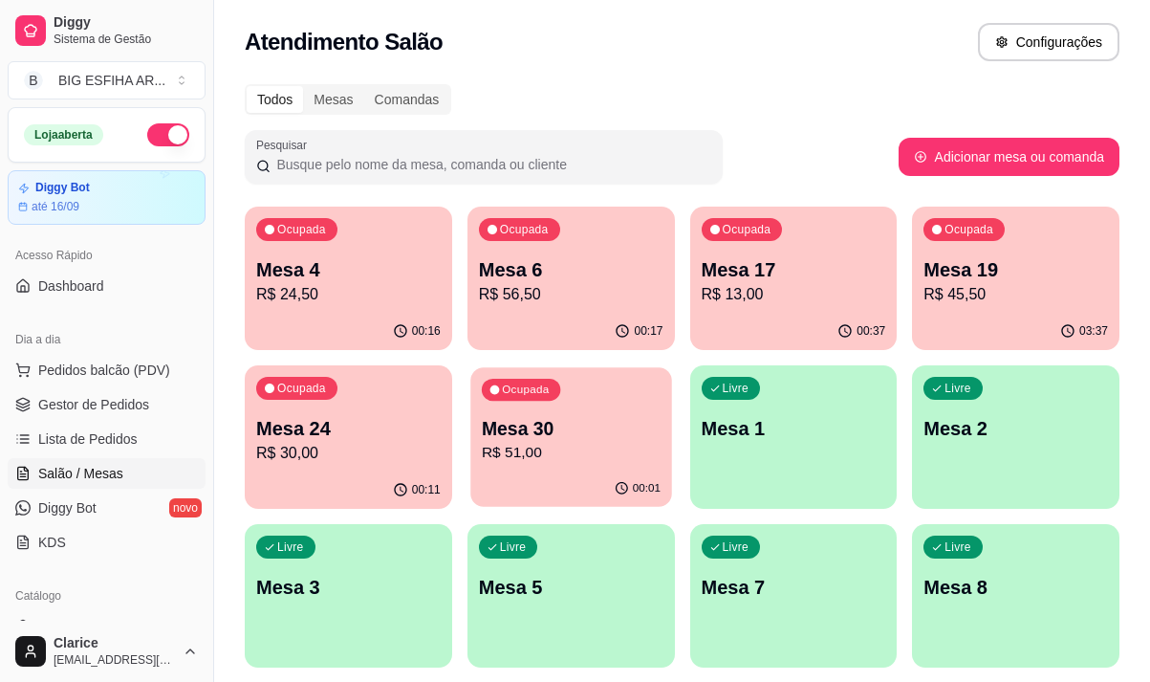
click at [562, 452] on p "R$ 51,00" at bounding box center [571, 453] width 179 height 22
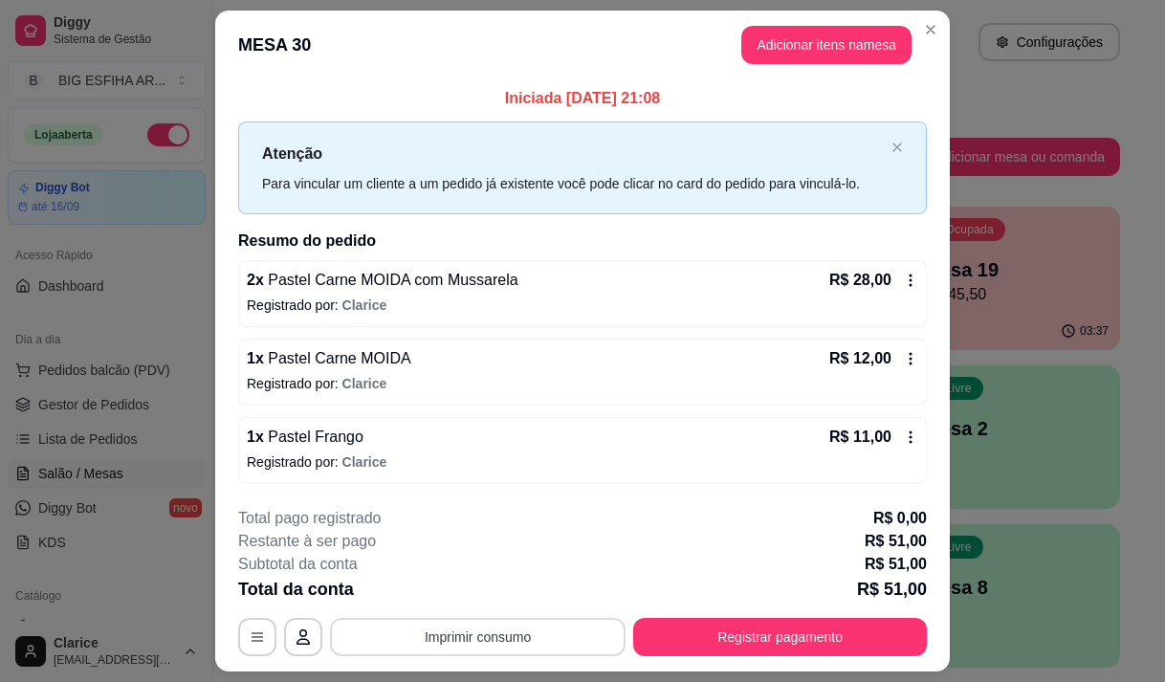
click at [526, 643] on button "Imprimir consumo" at bounding box center [478, 637] width 296 height 38
click at [471, 634] on button "Imprimir consumo" at bounding box center [478, 637] width 296 height 38
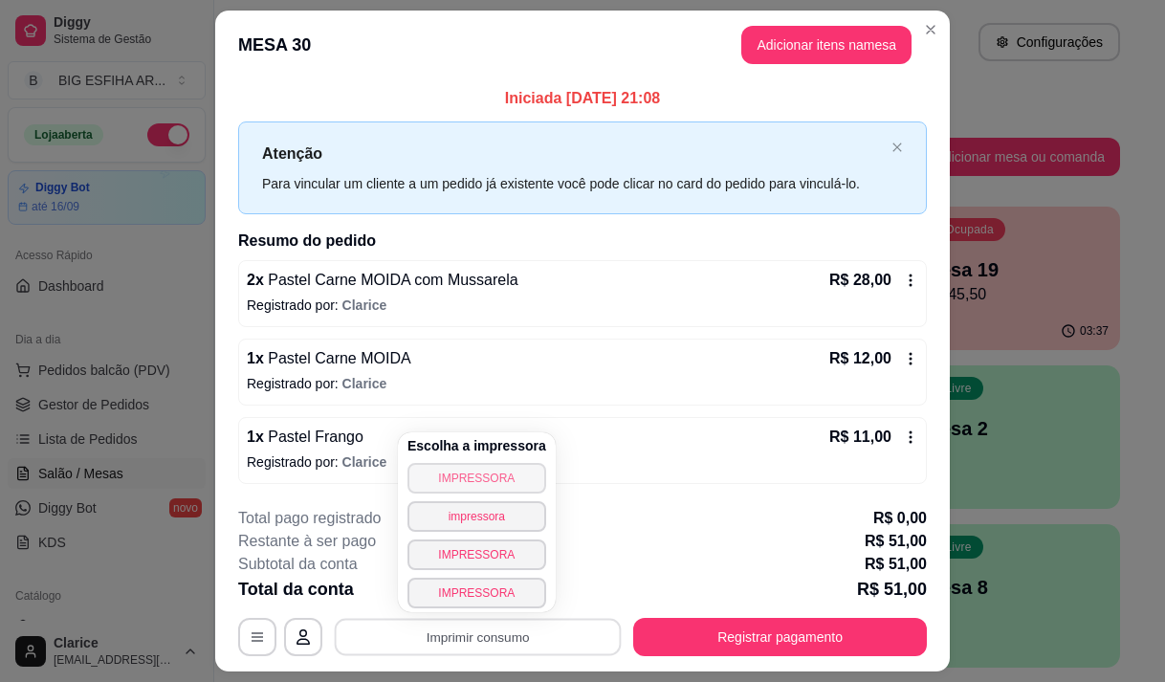
click at [455, 484] on button "IMPRESSORA" at bounding box center [476, 478] width 139 height 31
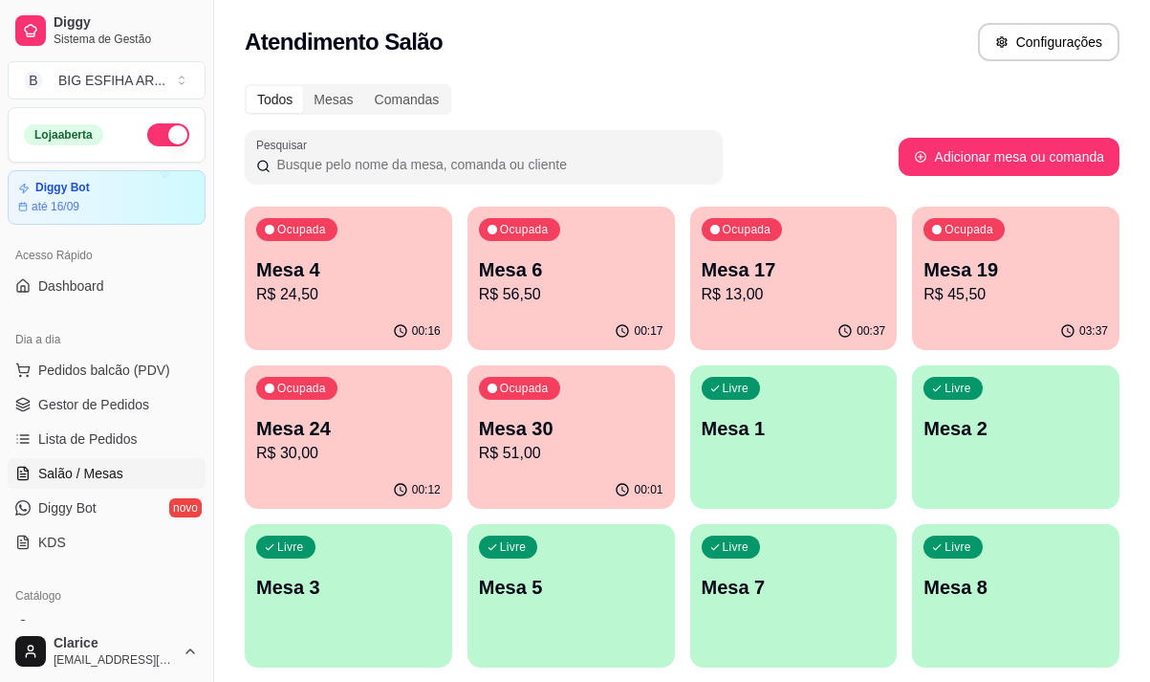
click at [324, 453] on p "R$ 30,00" at bounding box center [348, 453] width 185 height 23
click at [350, 468] on div "Ocupada Mesa 24 R$ 30,00" at bounding box center [348, 418] width 201 height 103
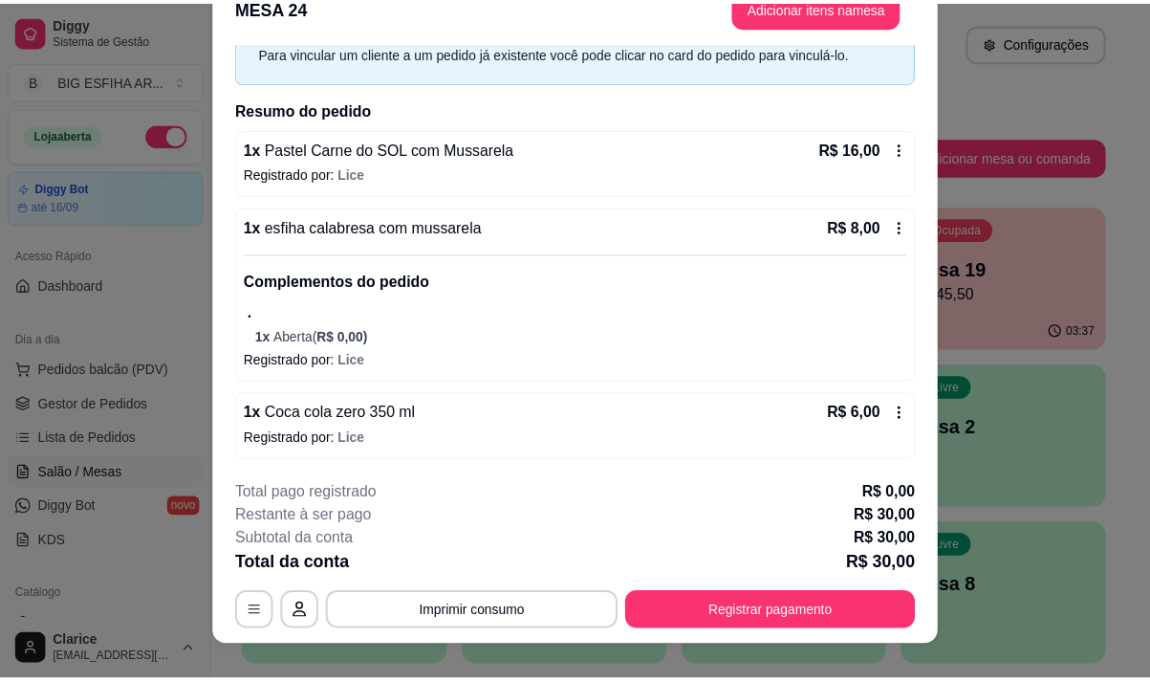
scroll to position [57, 0]
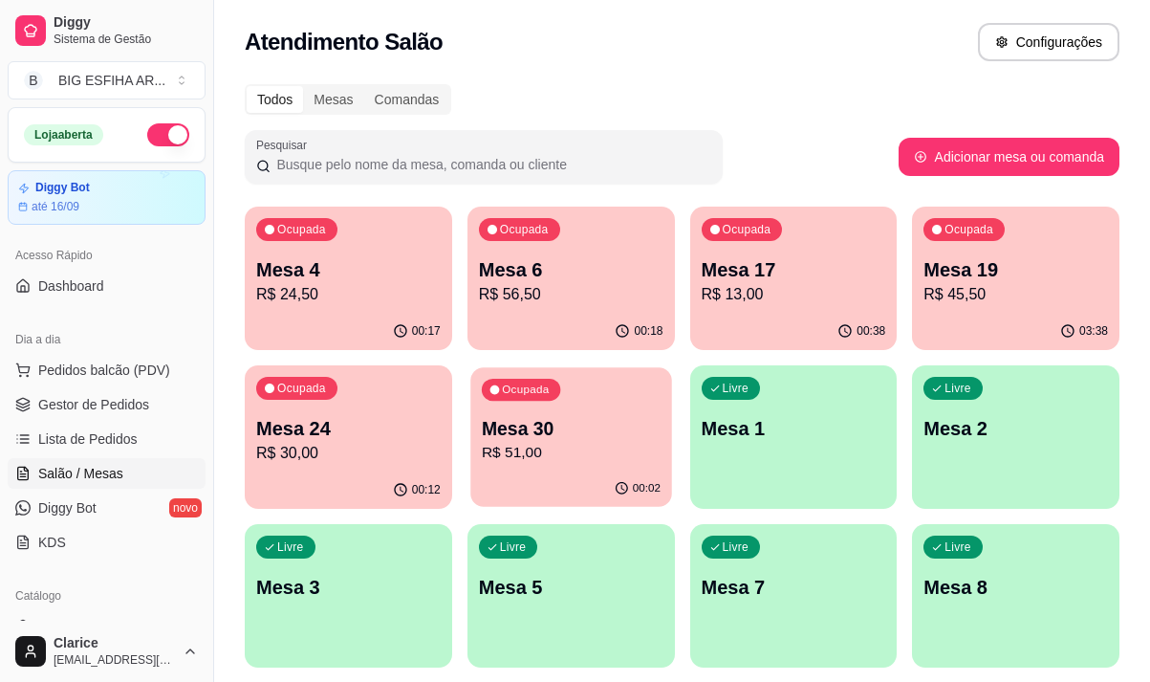
click at [549, 462] on p "R$ 51,00" at bounding box center [571, 453] width 179 height 22
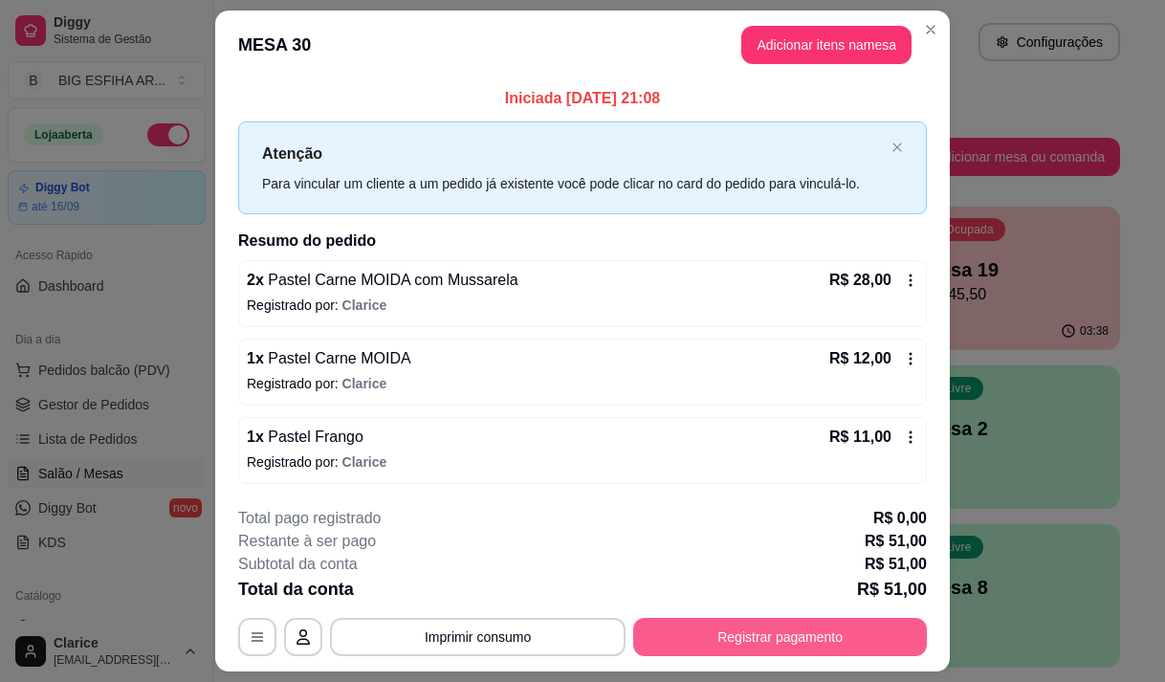
click at [772, 622] on button "Registrar pagamento" at bounding box center [780, 637] width 294 height 38
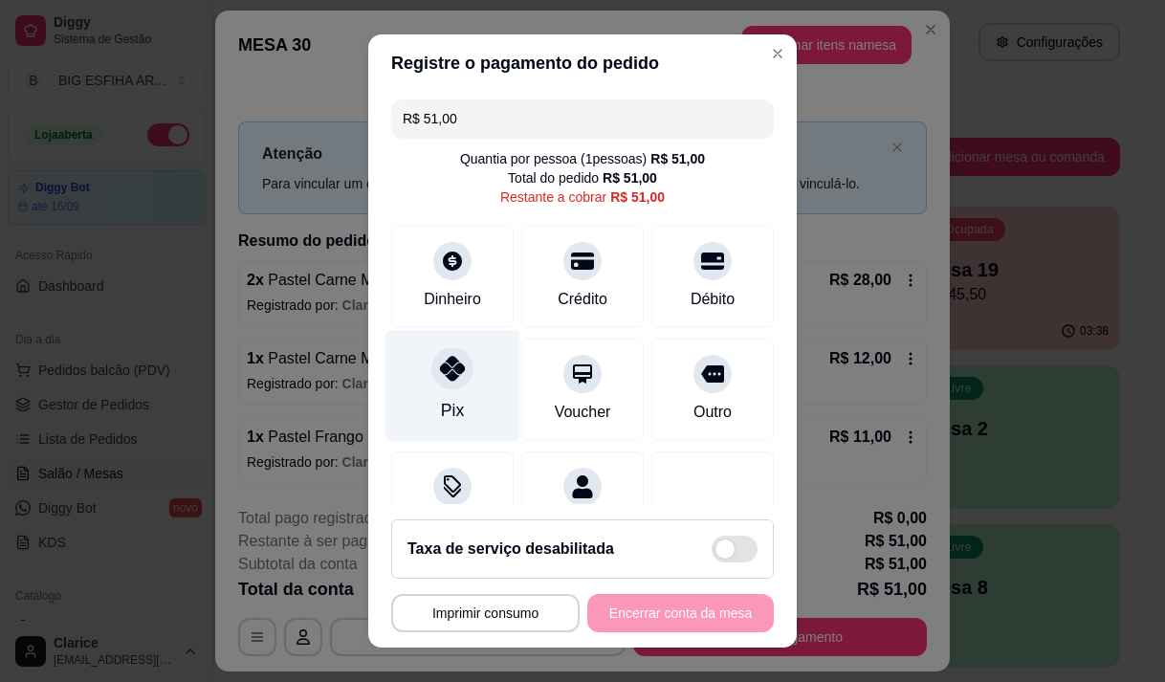
click at [458, 403] on div "Pix" at bounding box center [452, 385] width 135 height 112
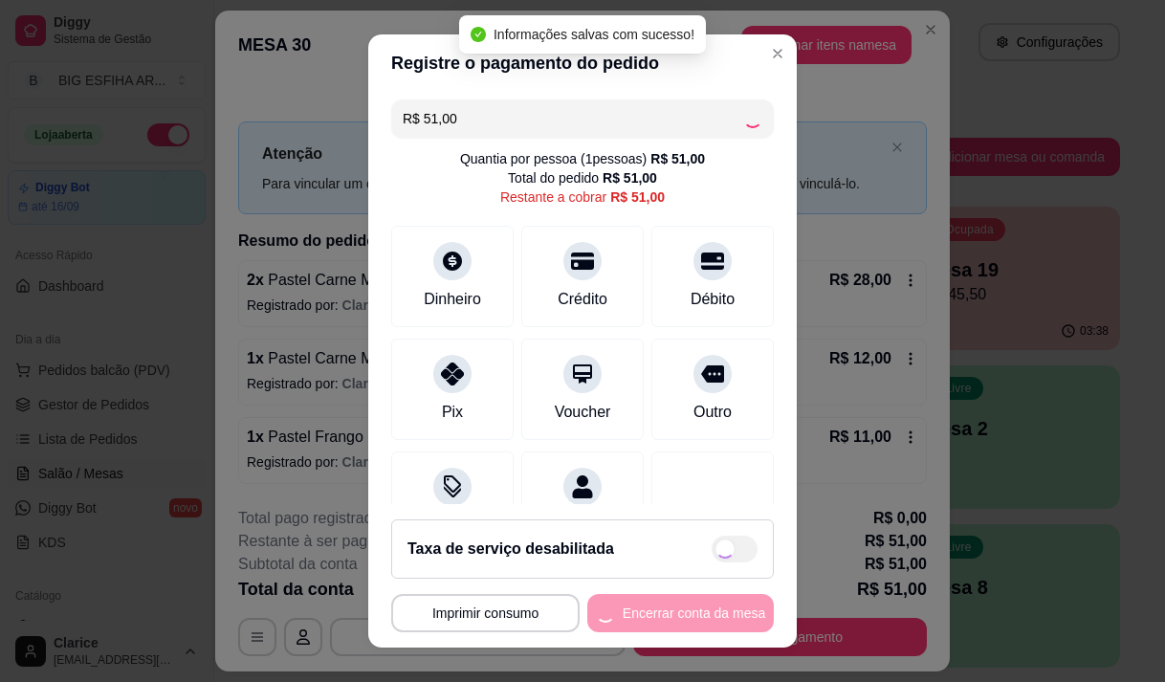
type input "R$ 0,00"
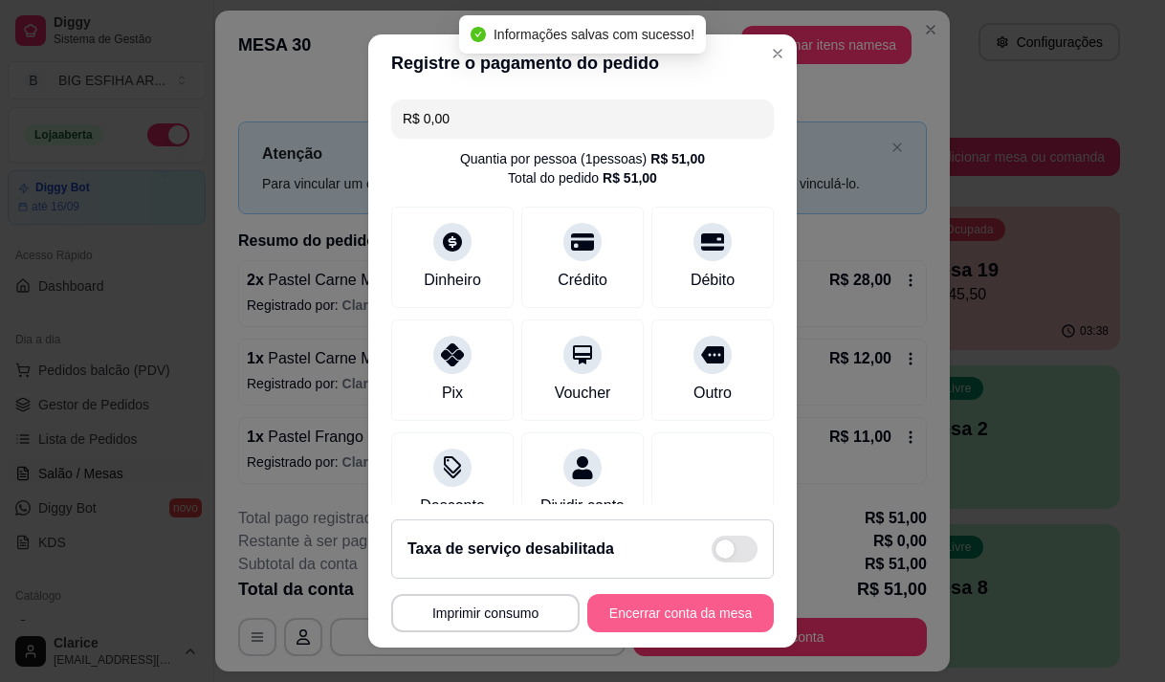
click at [670, 612] on button "Encerrar conta da mesa" at bounding box center [680, 613] width 186 height 38
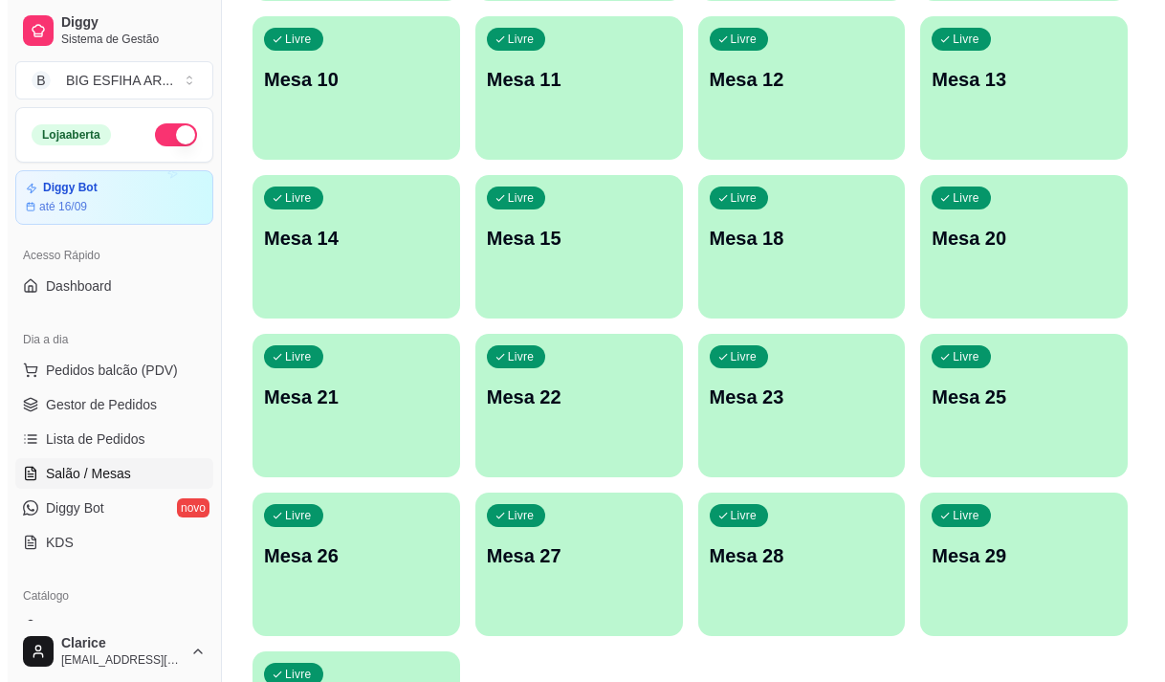
scroll to position [857, 0]
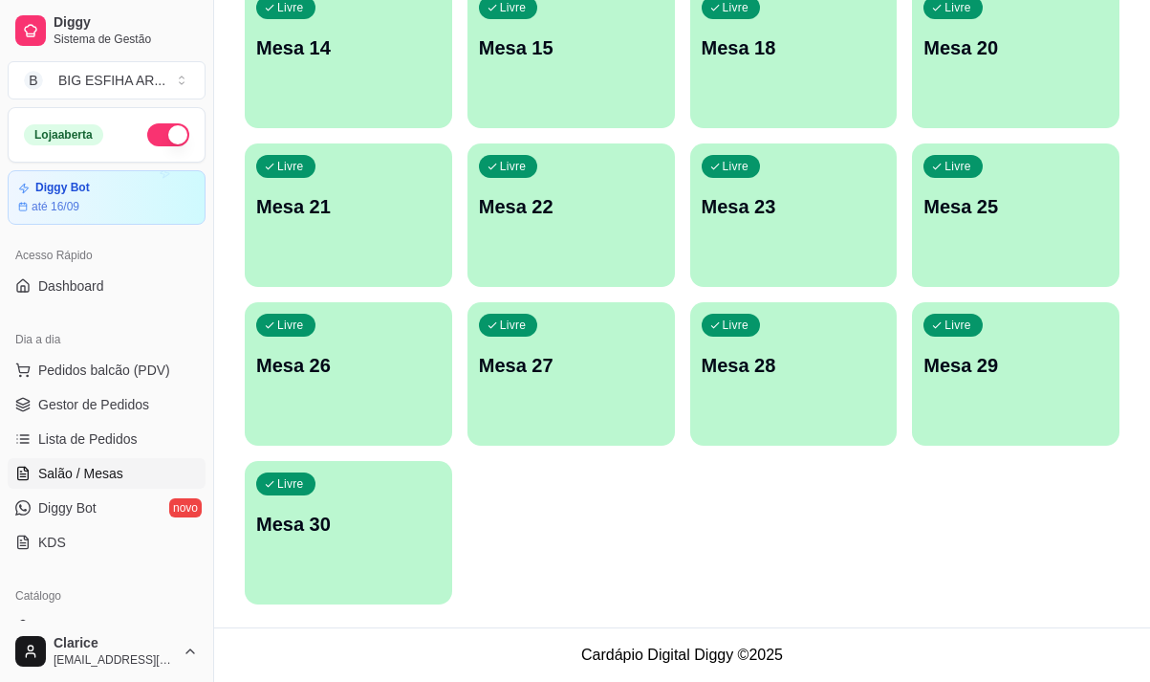
click at [397, 536] on p "Mesa 30" at bounding box center [348, 524] width 185 height 27
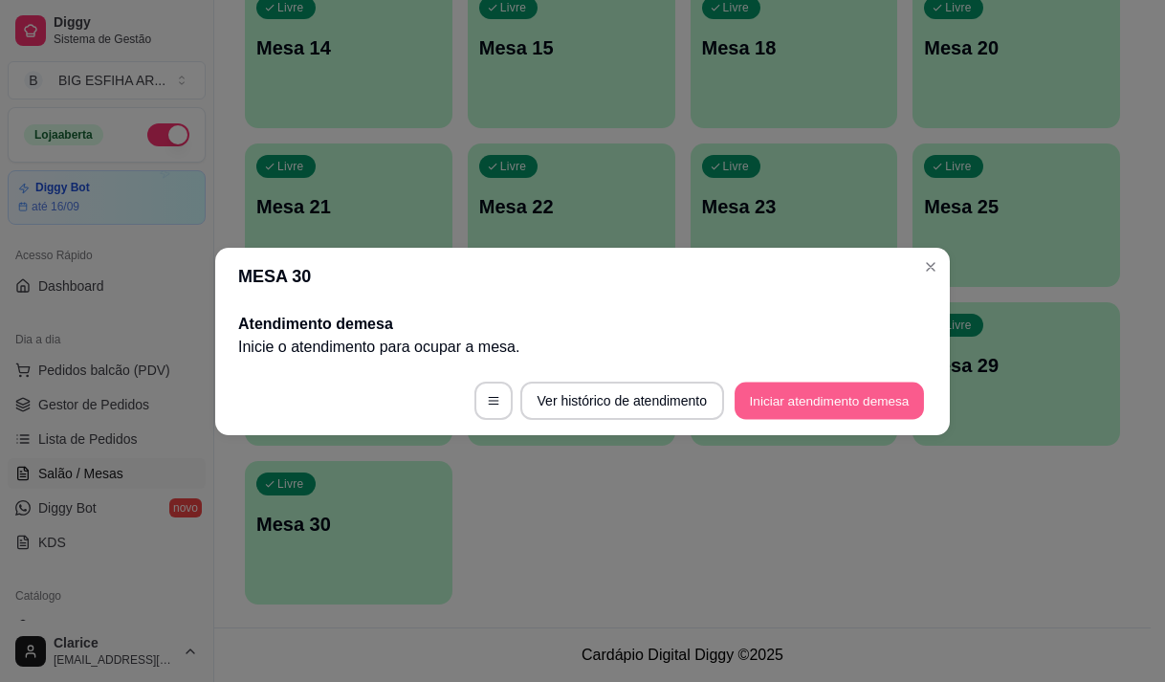
click at [778, 397] on button "Iniciar atendimento de mesa" at bounding box center [828, 400] width 189 height 37
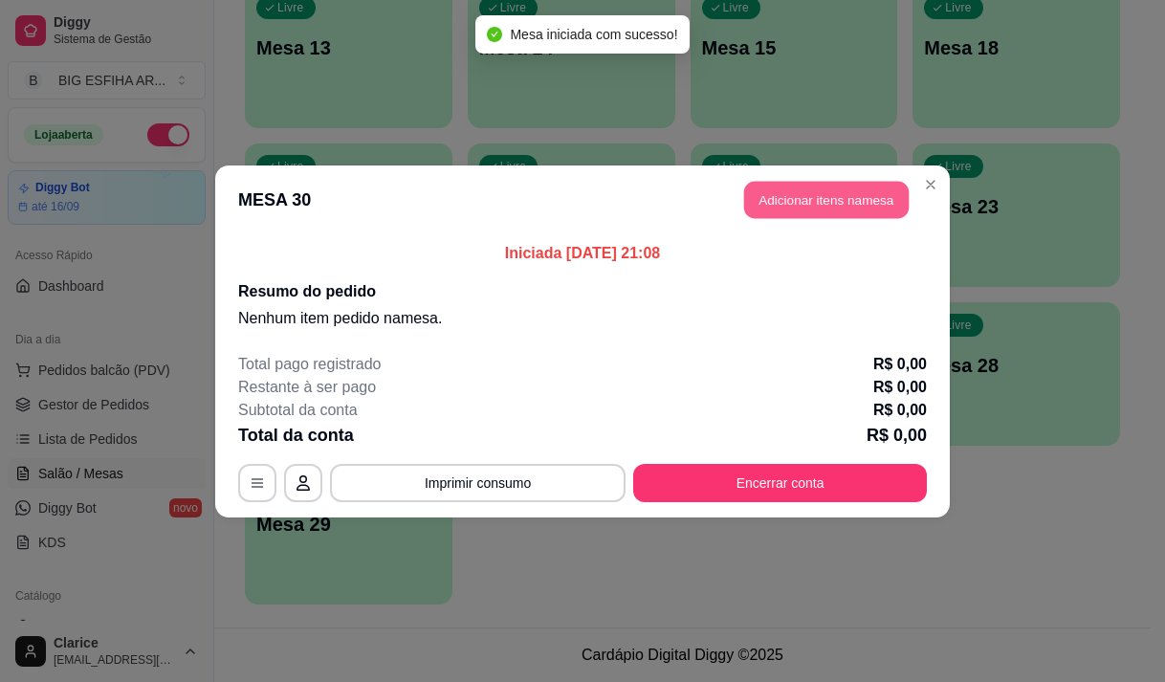
click at [813, 207] on button "Adicionar itens na mesa" at bounding box center [826, 199] width 164 height 37
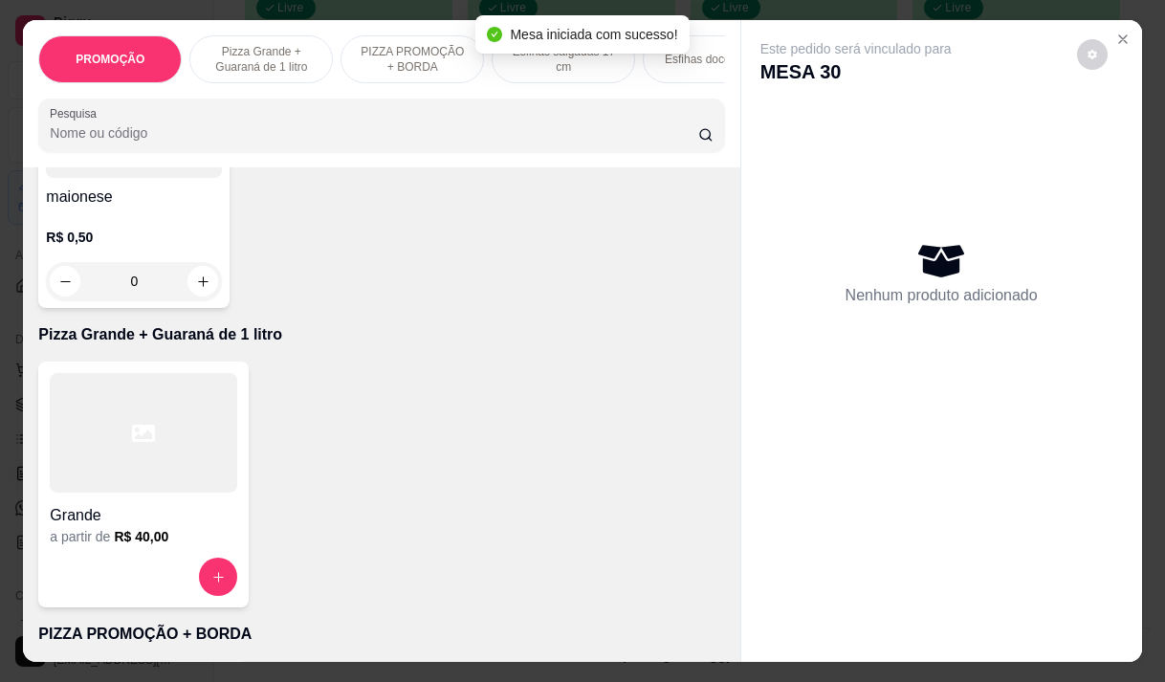
scroll to position [287, 0]
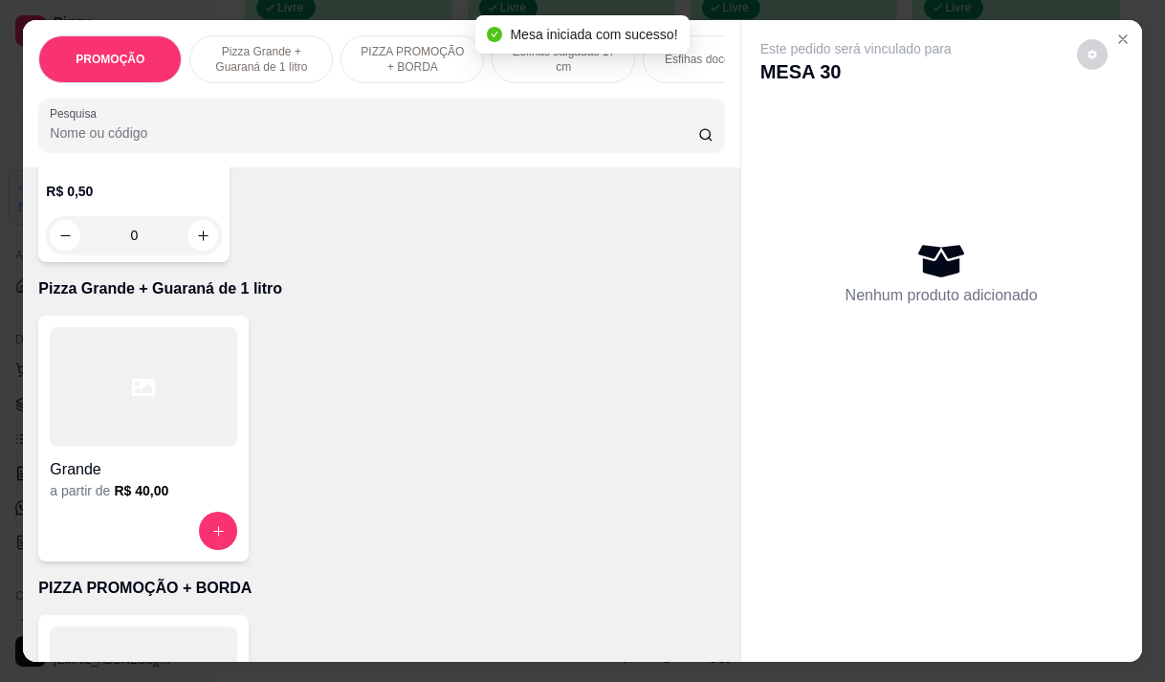
click at [149, 444] on div at bounding box center [143, 387] width 187 height 120
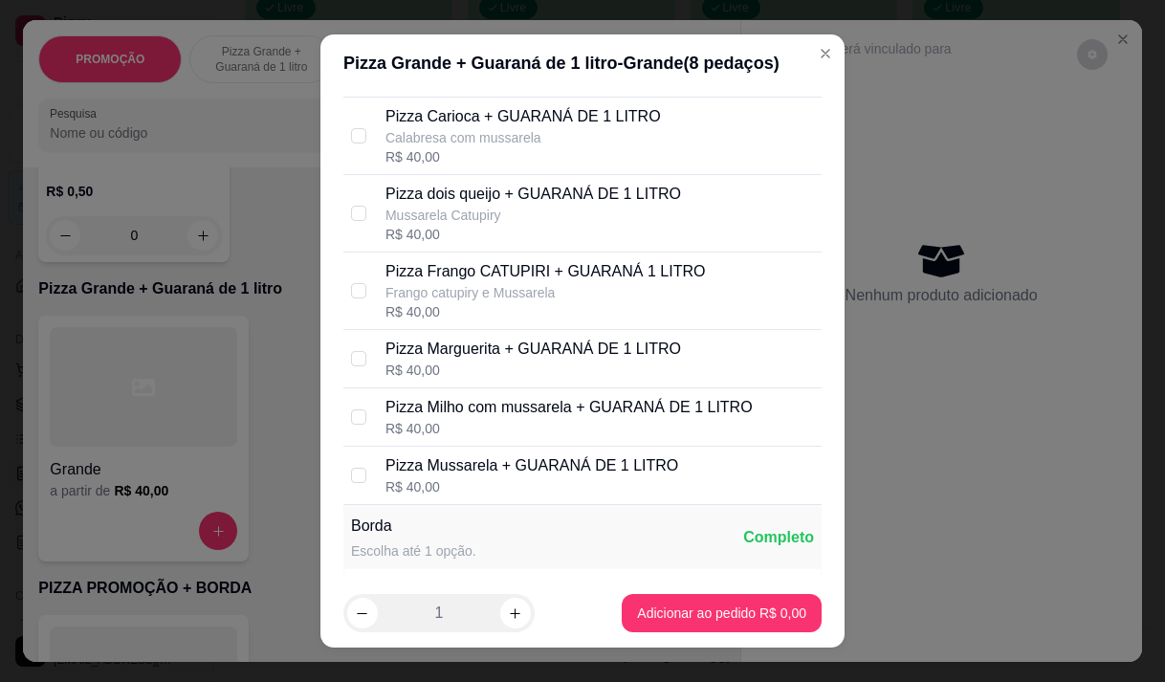
click at [477, 283] on p "Pizza Frango CATUPIRI + GUARANÁ 1 LITRO" at bounding box center [544, 271] width 319 height 23
checkbox input "true"
click at [502, 477] on p "Pizza Mussarela + GUARANÁ DE 1 LITRO" at bounding box center [531, 465] width 293 height 23
click at [724, 602] on section "Pizza Grande + Guaraná de 1 litro - Grande ( 8 pedaços) Selecione até 2 sabor(e…" at bounding box center [582, 341] width 524 height 614
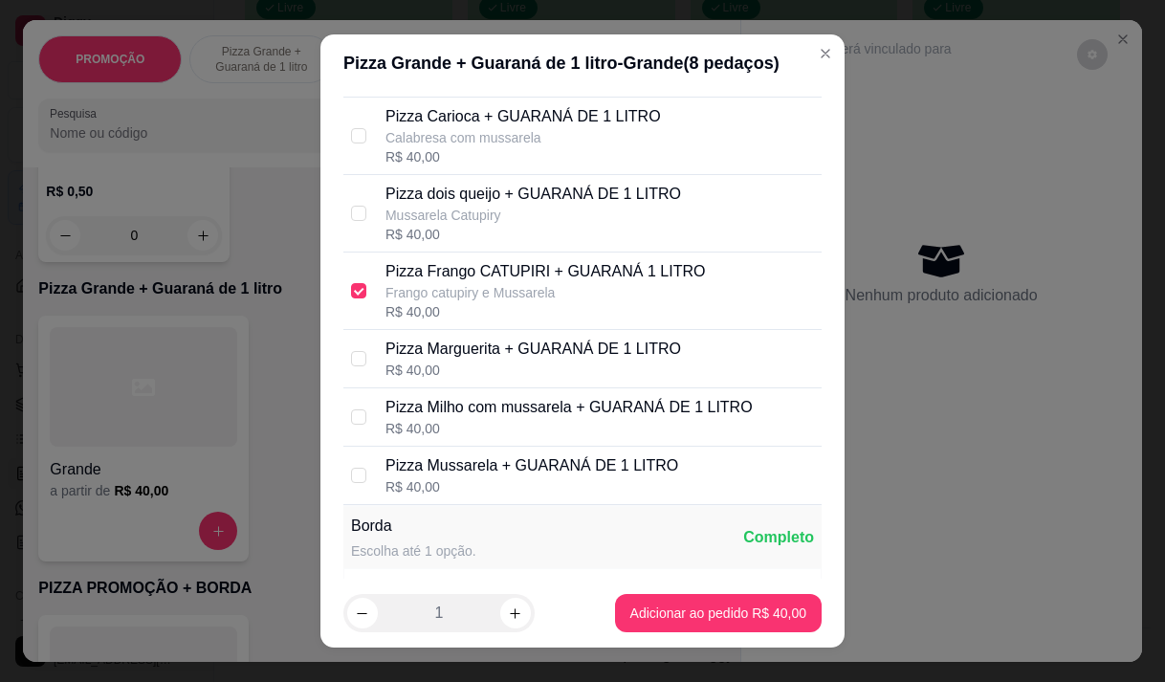
click at [534, 477] on p "Pizza Mussarela + GUARANÁ DE 1 LITRO" at bounding box center [531, 465] width 293 height 23
checkbox input "true"
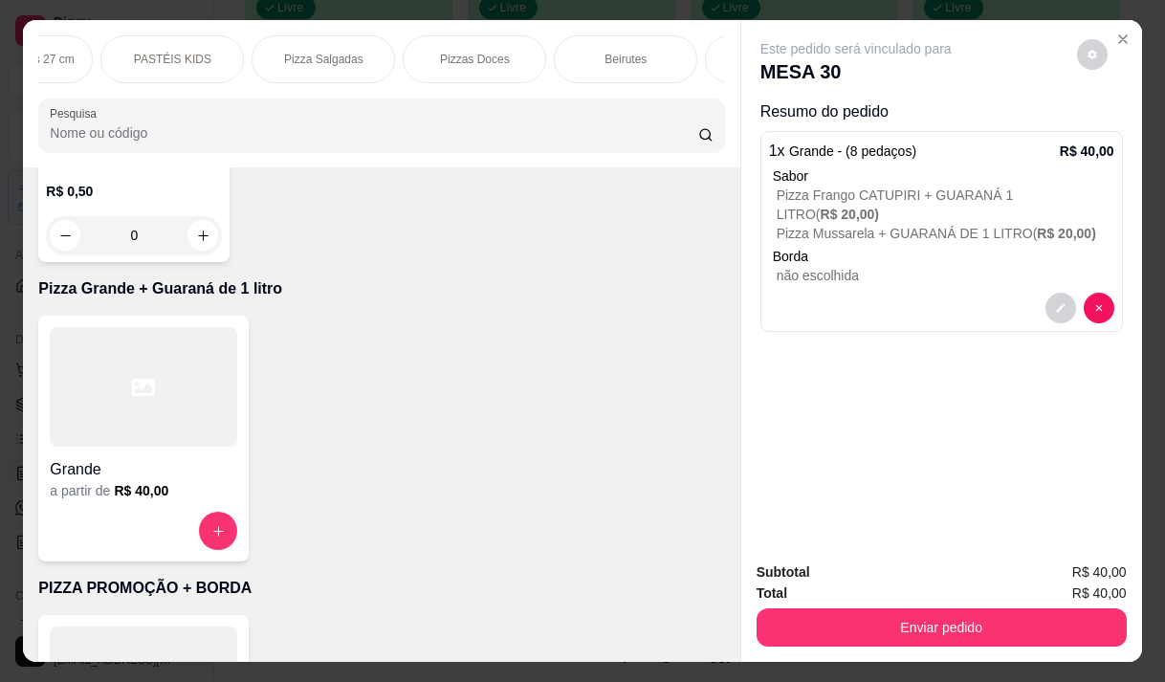
scroll to position [0, 1148]
click at [459, 55] on p "Pizzas Doces" at bounding box center [474, 59] width 70 height 15
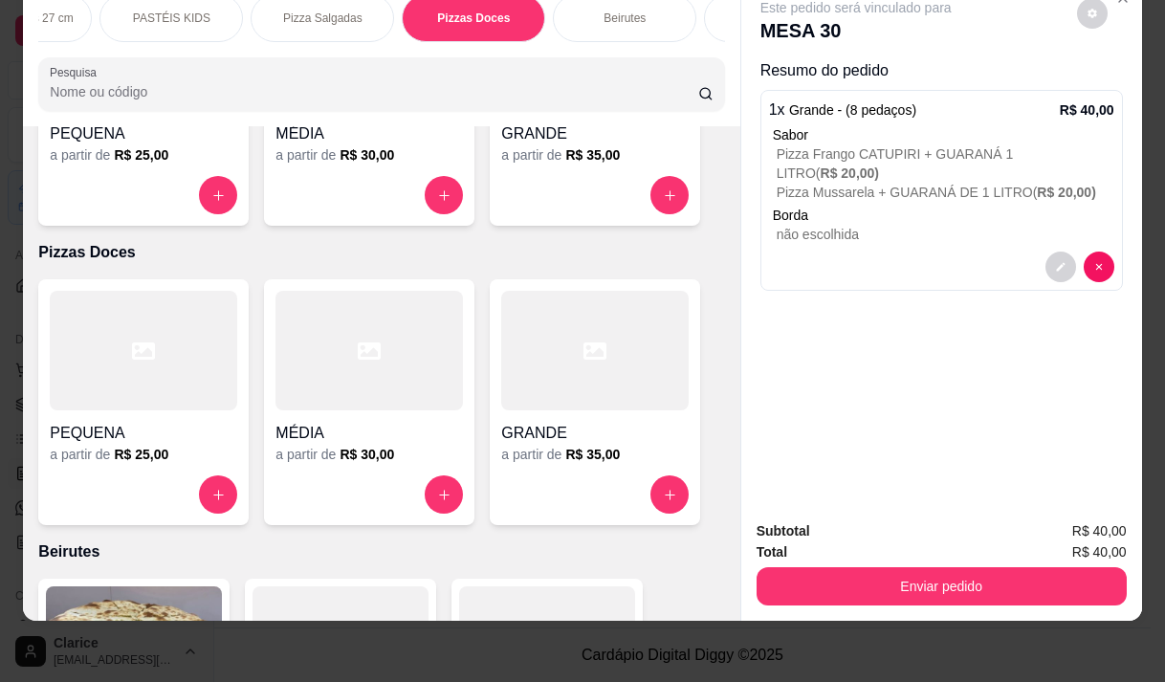
click at [129, 445] on h6 "R$ 25,00" at bounding box center [141, 454] width 55 height 19
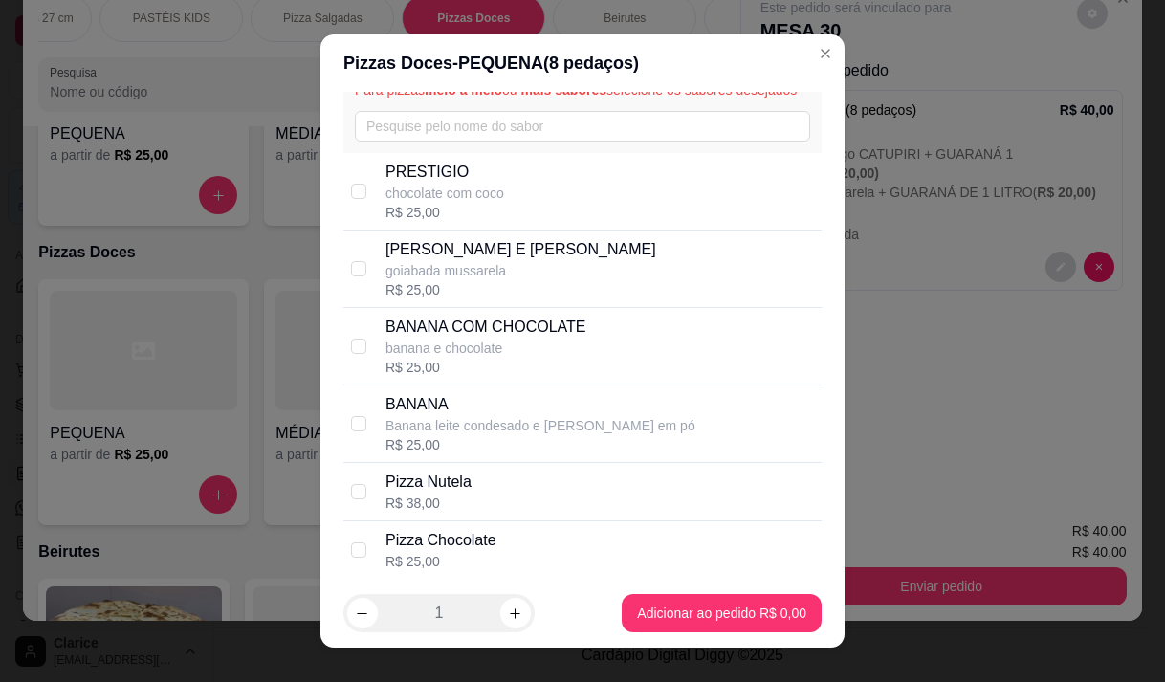
scroll to position [191, 0]
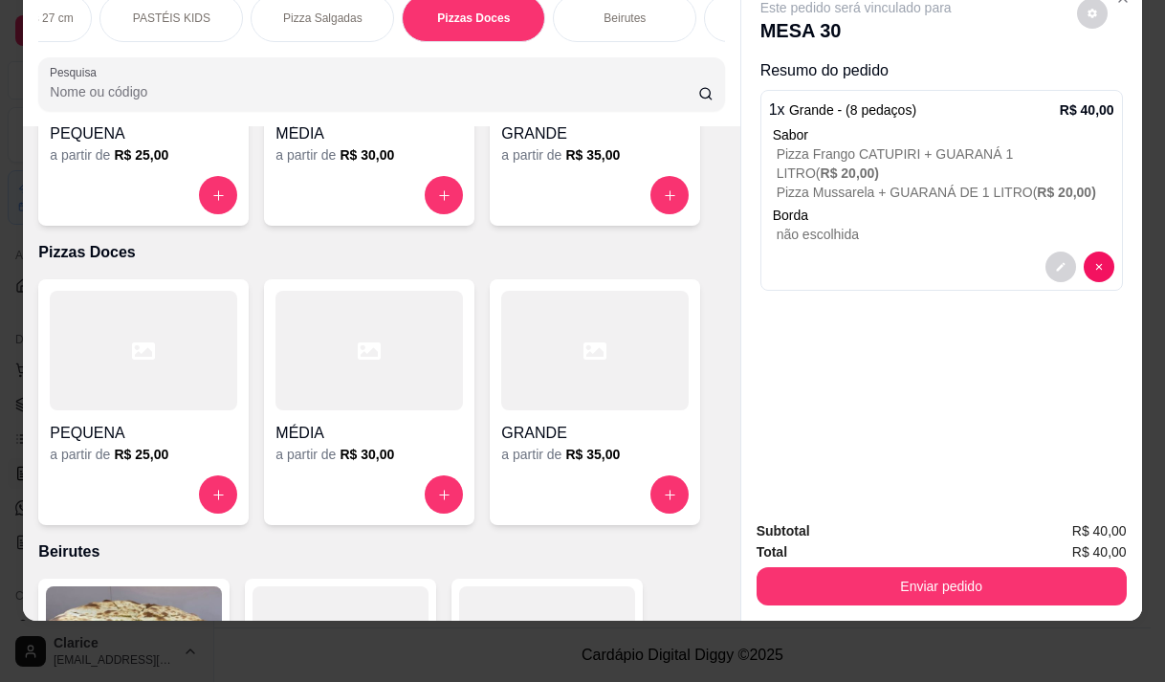
click at [323, 410] on div "MÉDIA" at bounding box center [368, 427] width 187 height 34
click at [312, 540] on p "Beirutes" at bounding box center [381, 551] width 686 height 23
click at [624, 356] on div "GRANDE a partir de R$ 35,00" at bounding box center [595, 402] width 210 height 246
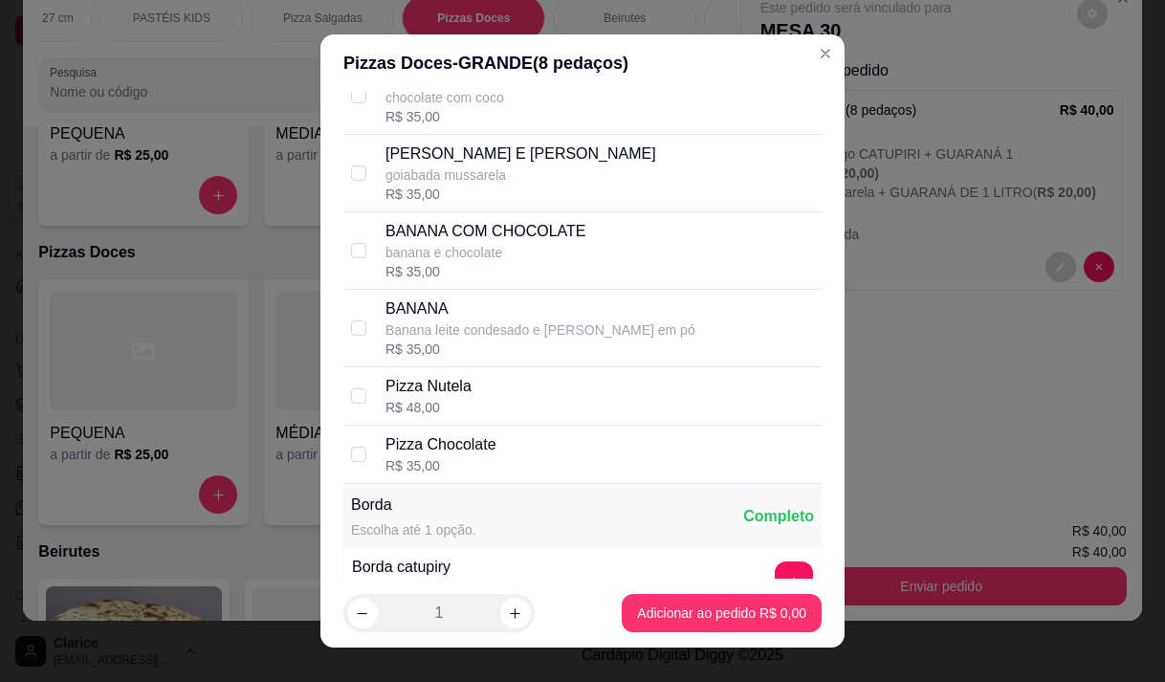
scroll to position [96, 0]
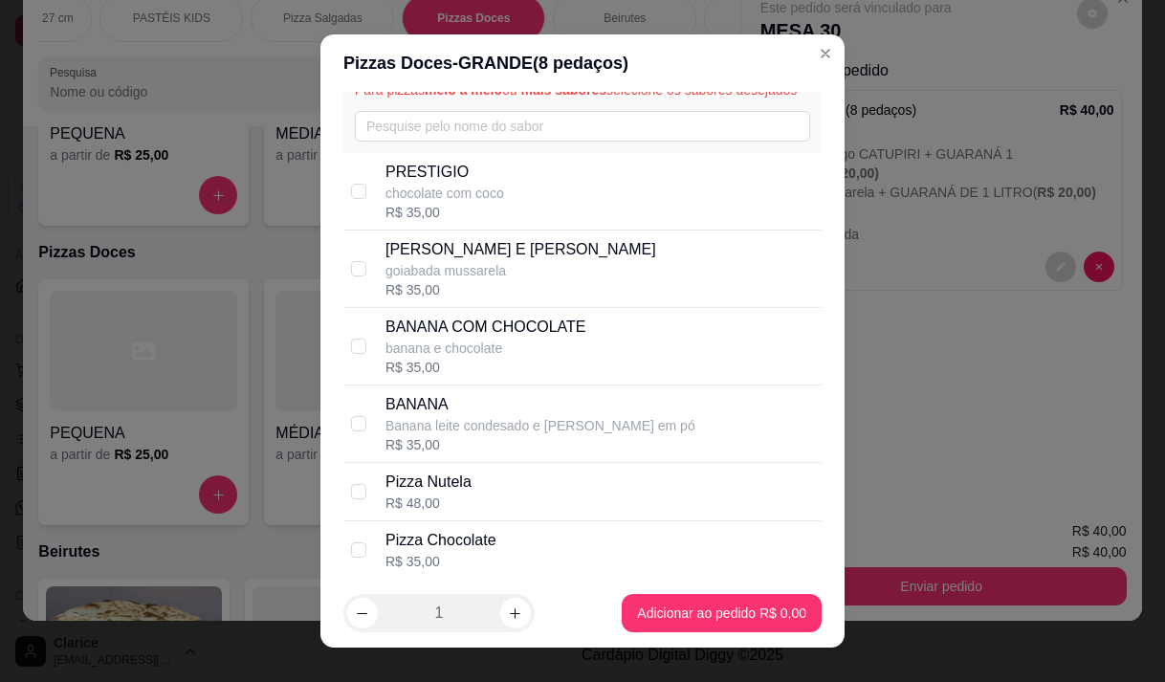
click at [798, 68] on div "Pizzas Doces - GRANDE ( 8 pedaços)" at bounding box center [582, 63] width 478 height 27
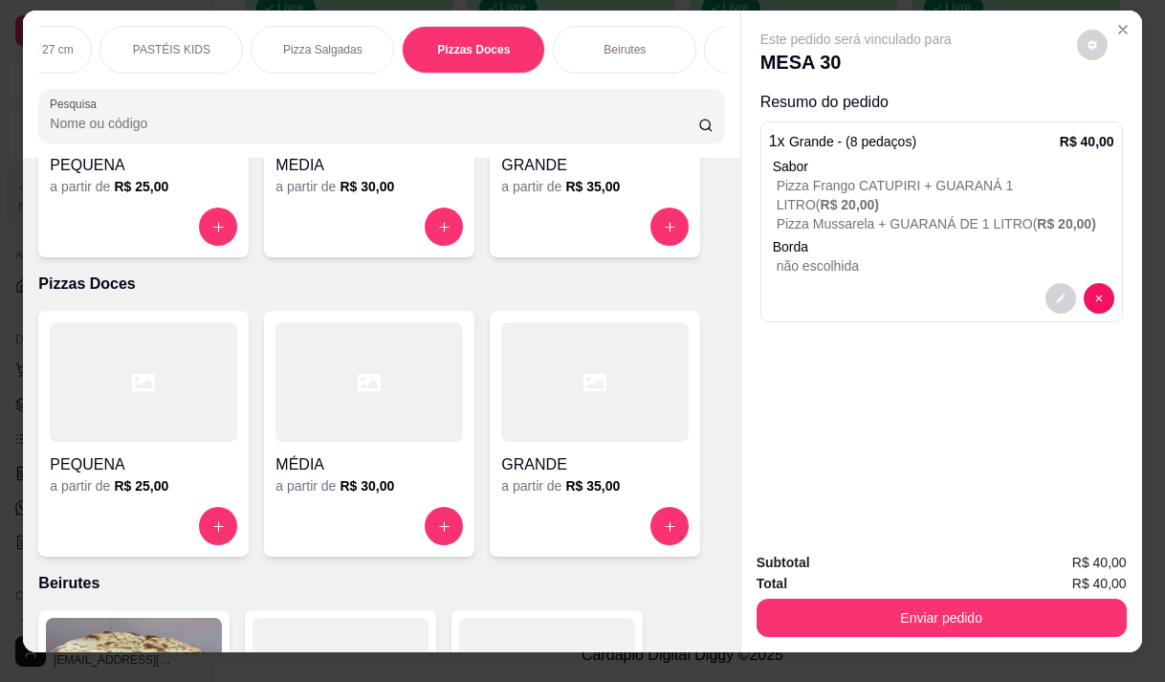
scroll to position [0, 0]
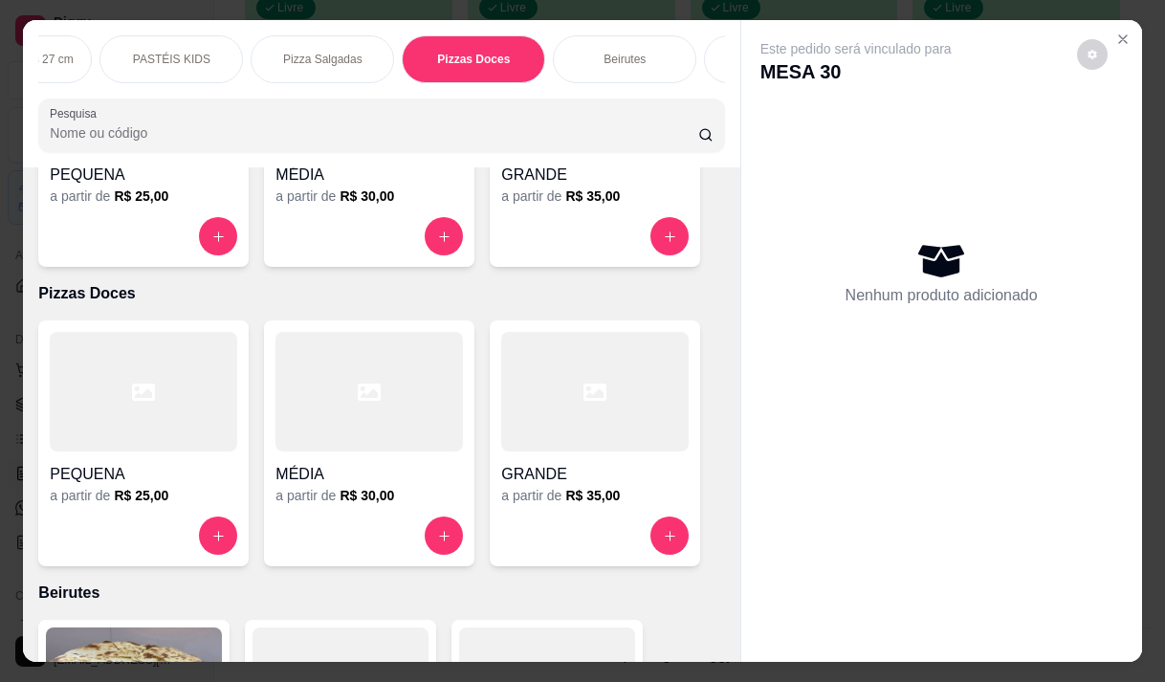
click at [592, 335] on div at bounding box center [594, 392] width 187 height 120
click at [306, 55] on p "Pizza Salgadas" at bounding box center [322, 59] width 79 height 15
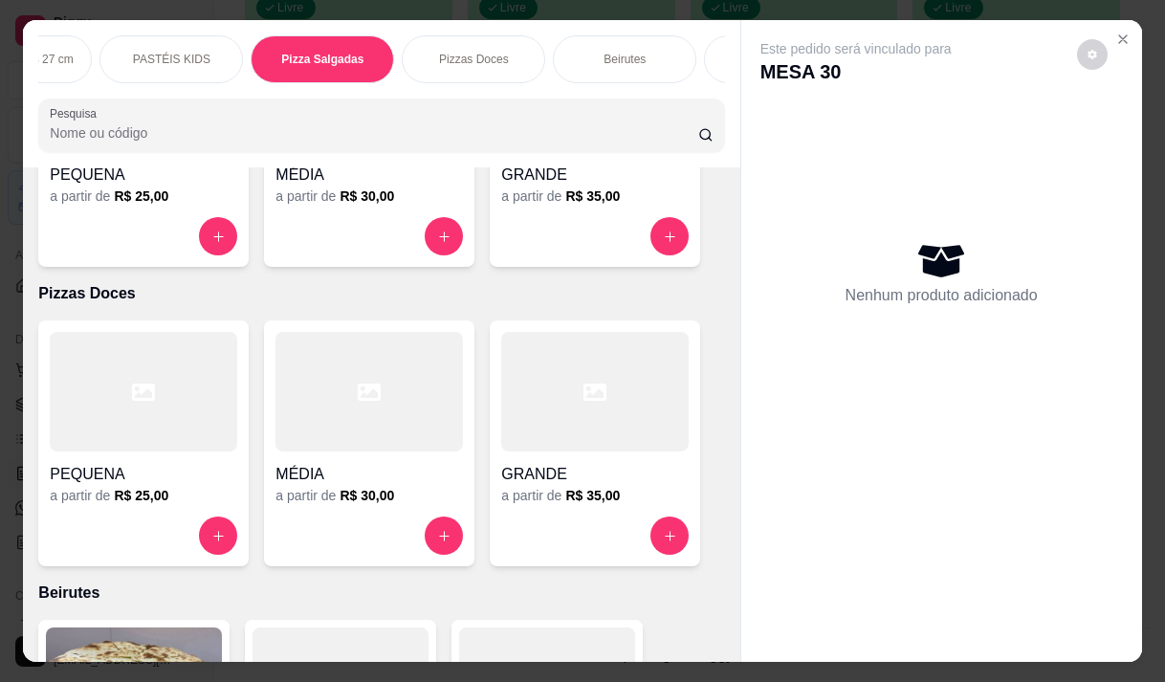
scroll to position [48, 0]
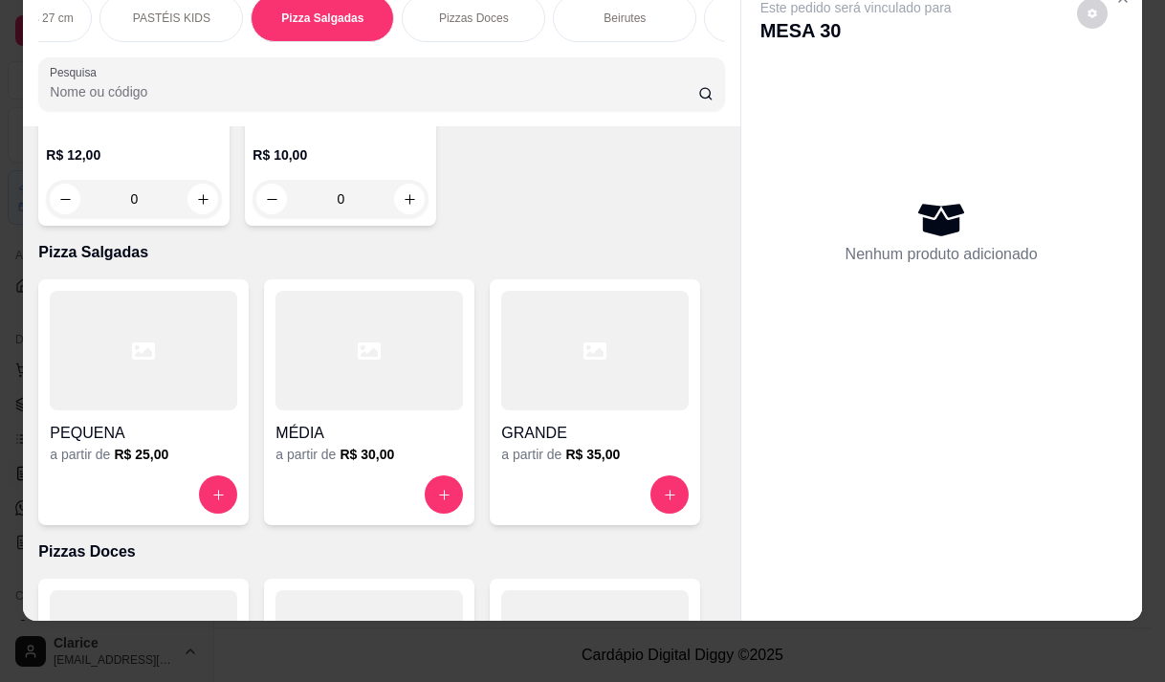
click at [572, 445] on h6 "R$ 35,00" at bounding box center [592, 454] width 55 height 19
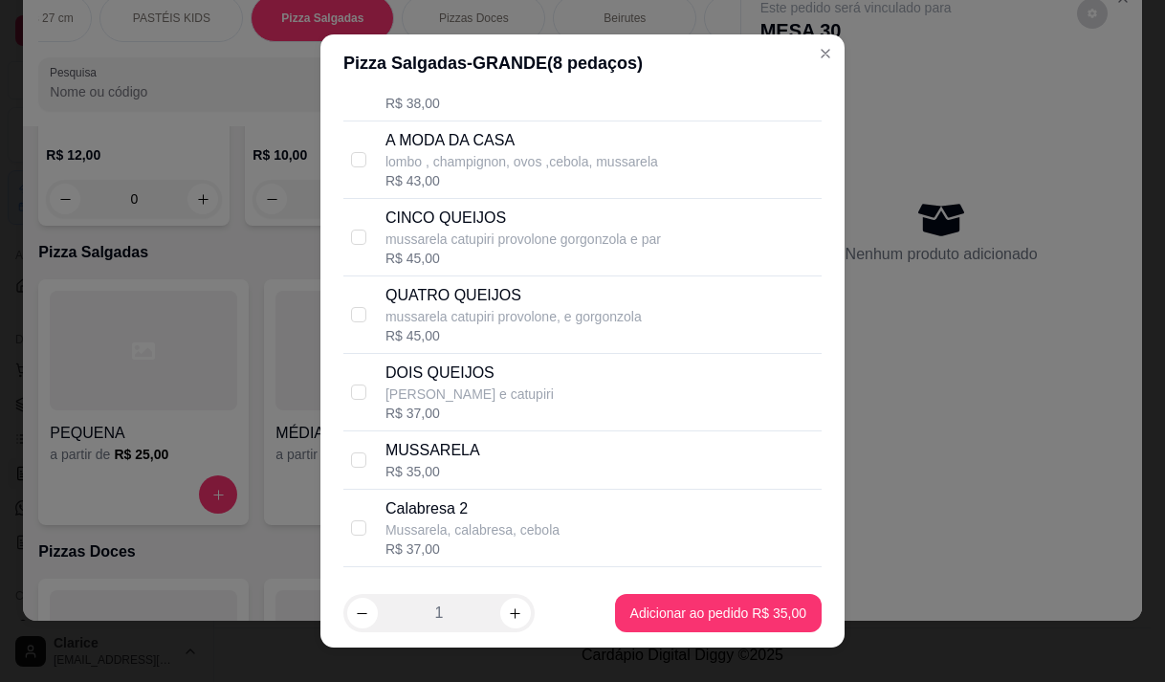
scroll to position [2200, 0]
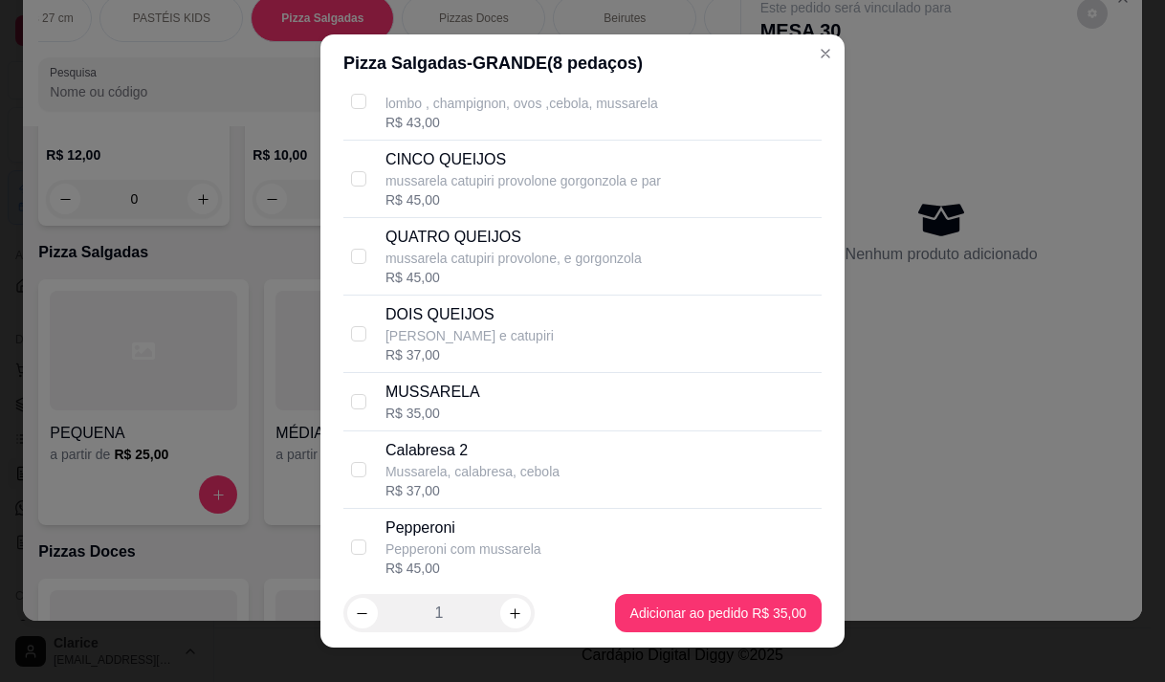
click at [487, 401] on div "MUSSARELA R$ 35,00" at bounding box center [599, 402] width 428 height 42
checkbox input "false"
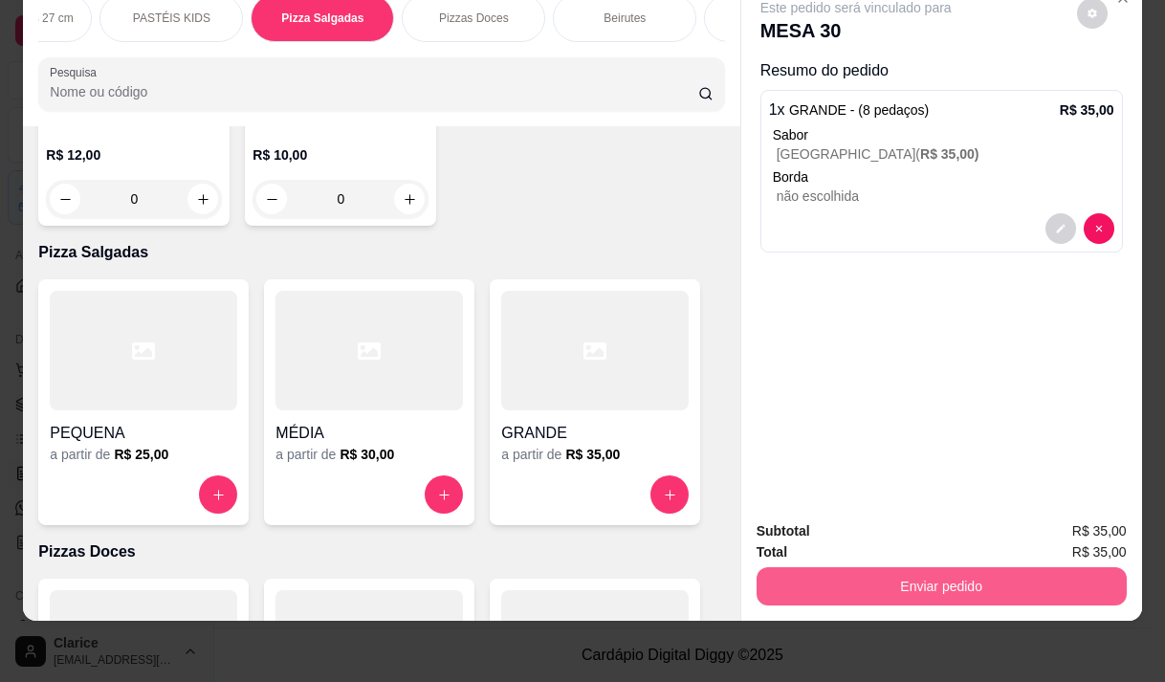
click at [975, 567] on button "Enviar pedido" at bounding box center [941, 586] width 370 height 38
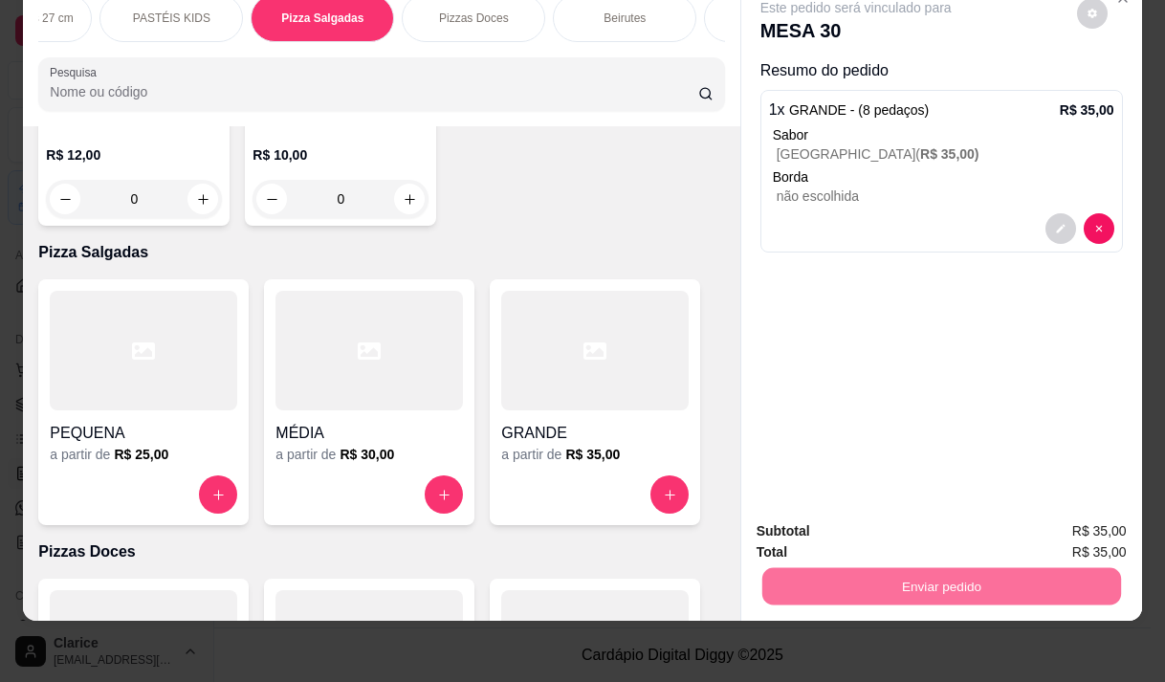
click at [890, 522] on button "Não registrar e enviar pedido" at bounding box center [877, 524] width 193 height 35
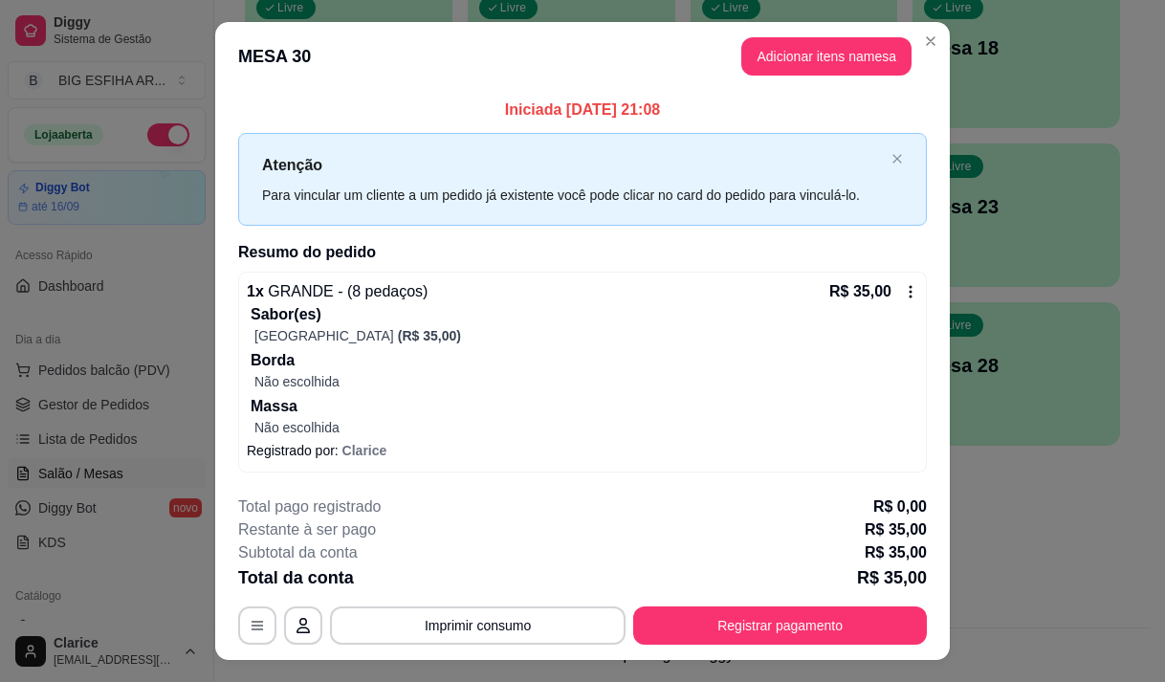
click at [910, 298] on icon at bounding box center [910, 291] width 15 height 15
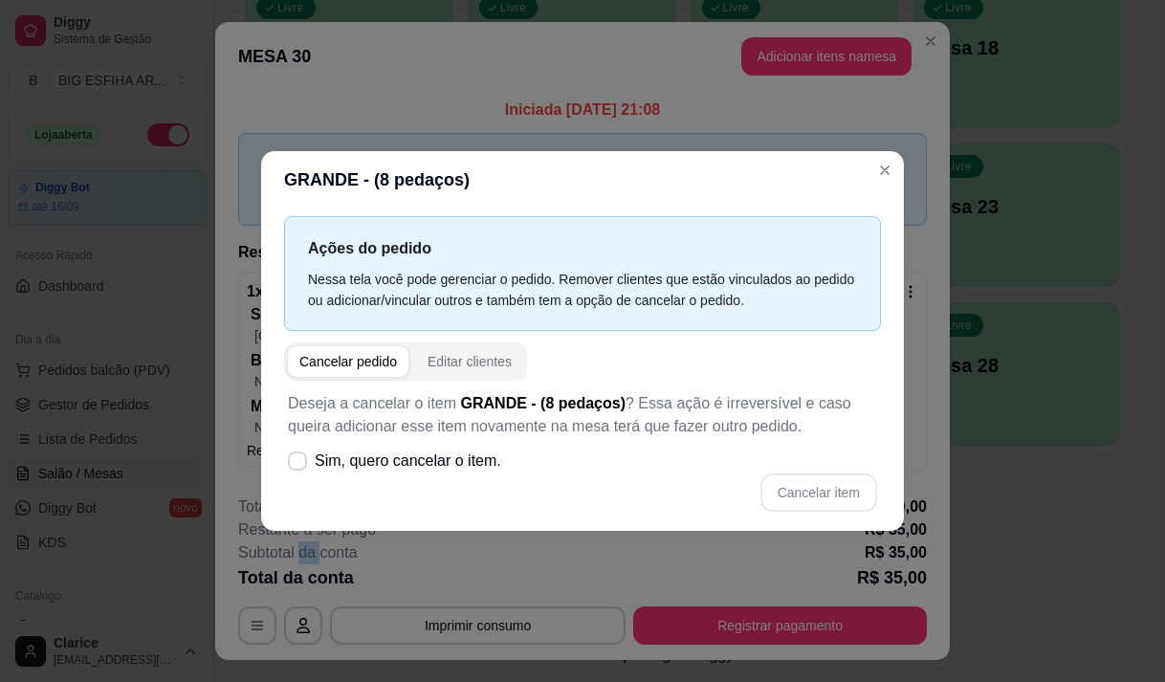
click at [300, 554] on p "Subtotal da conta" at bounding box center [298, 552] width 120 height 23
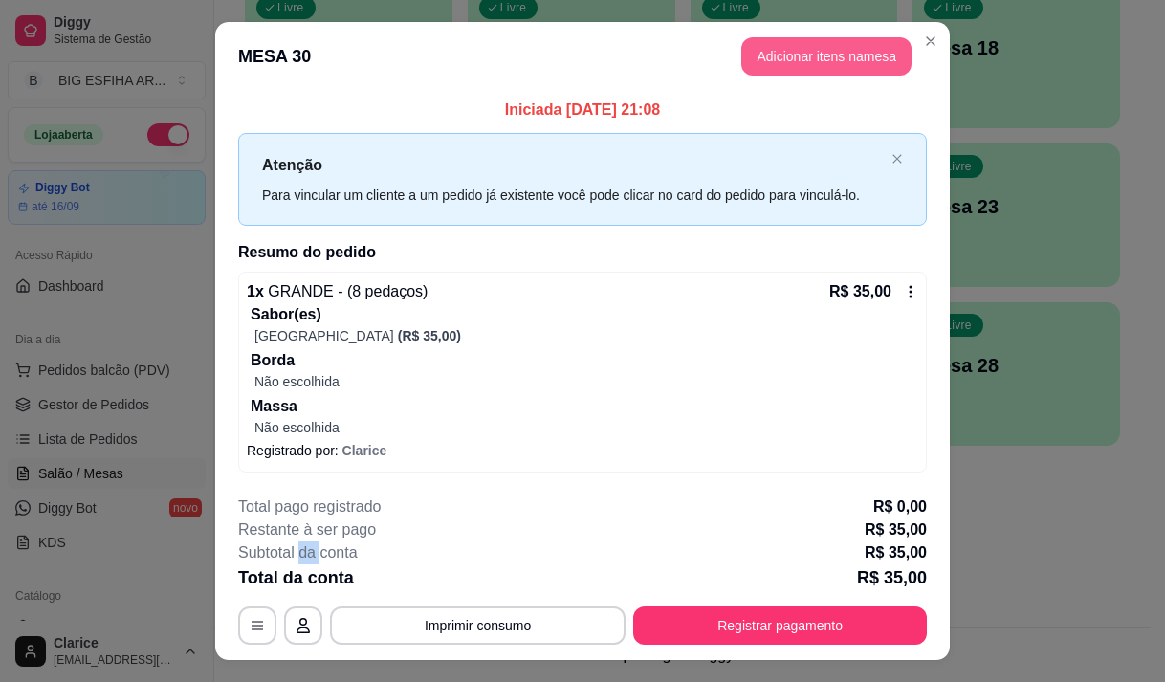
click at [796, 50] on button "Adicionar itens na mesa" at bounding box center [826, 56] width 170 height 38
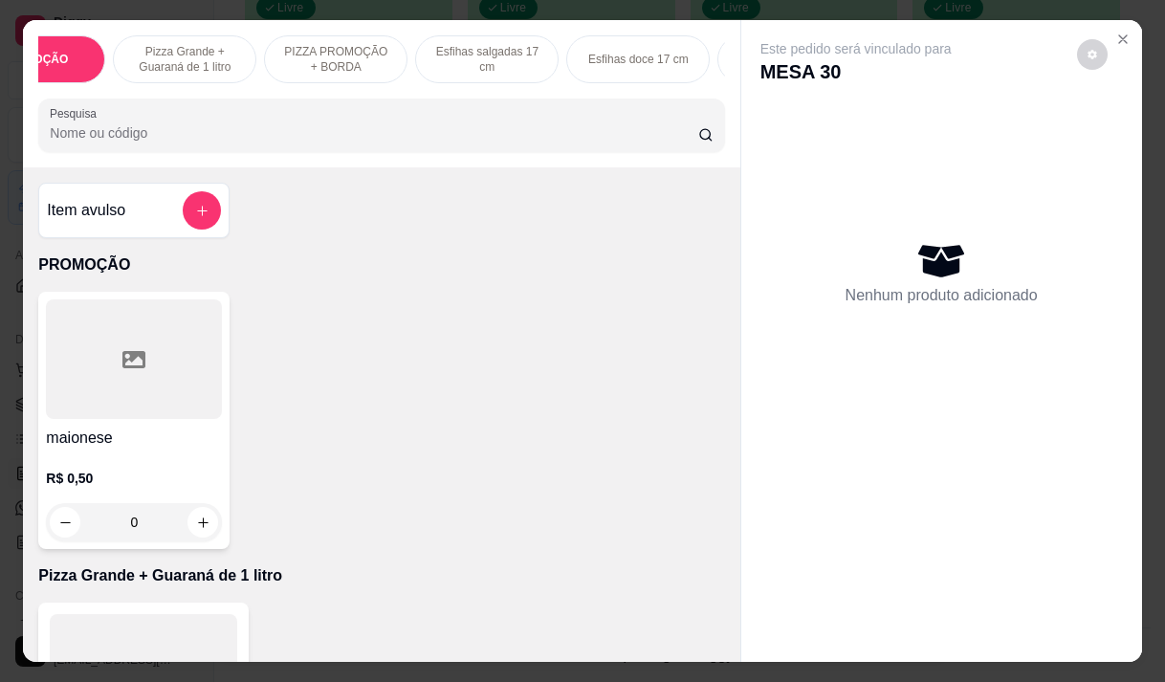
scroll to position [287, 0]
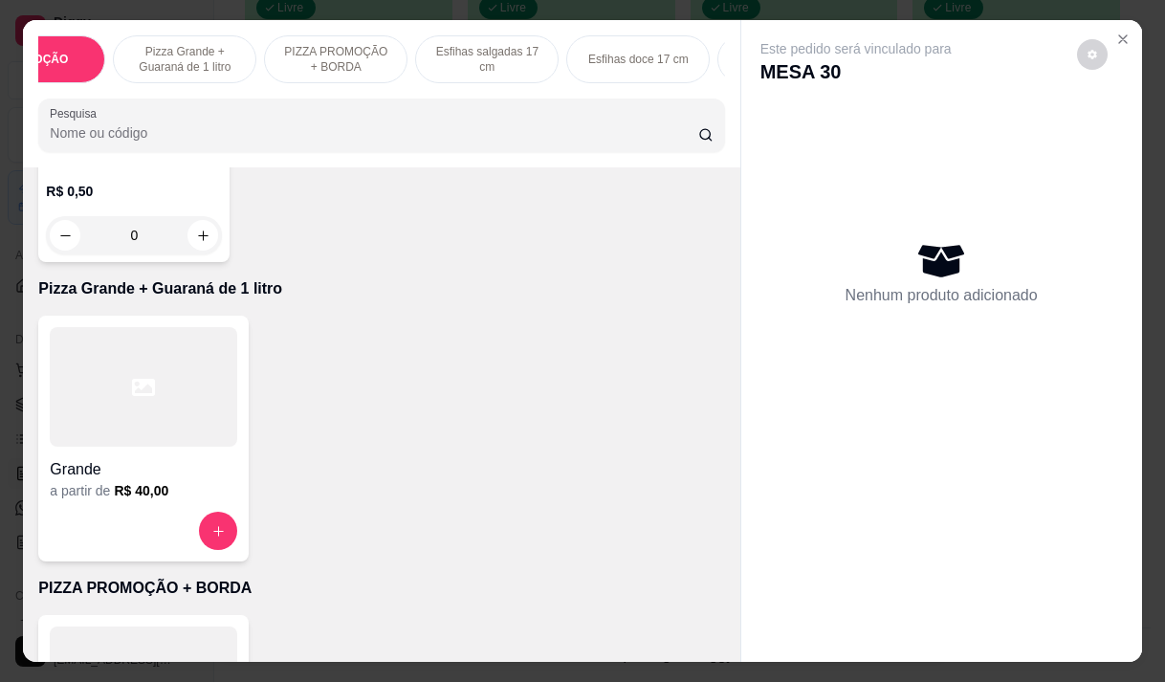
click at [142, 491] on h6 "R$ 40,00" at bounding box center [141, 490] width 55 height 19
click at [106, 481] on h4 "Grande" at bounding box center [143, 469] width 187 height 23
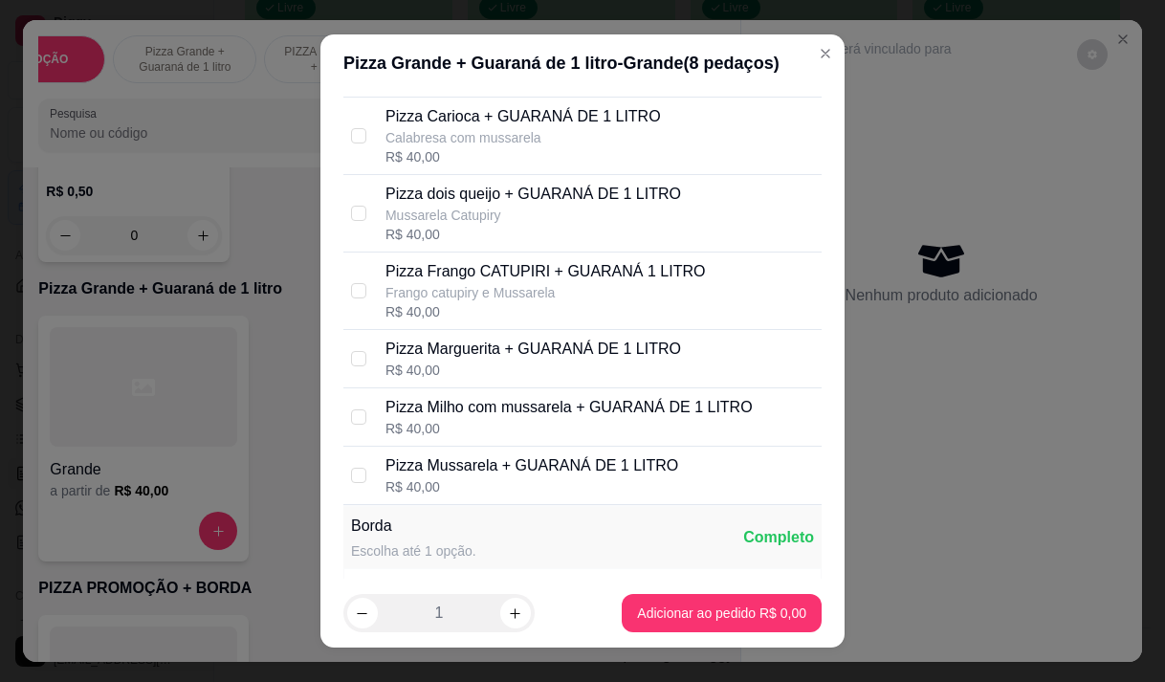
click at [484, 496] on div "R$ 40,00" at bounding box center [531, 486] width 293 height 19
checkbox input "true"
click at [501, 283] on p "Pizza Frango CATUPIRI + GUARANÁ 1 LITRO" at bounding box center [544, 271] width 319 height 23
click at [356, 298] on input "checkbox" at bounding box center [358, 290] width 15 height 15
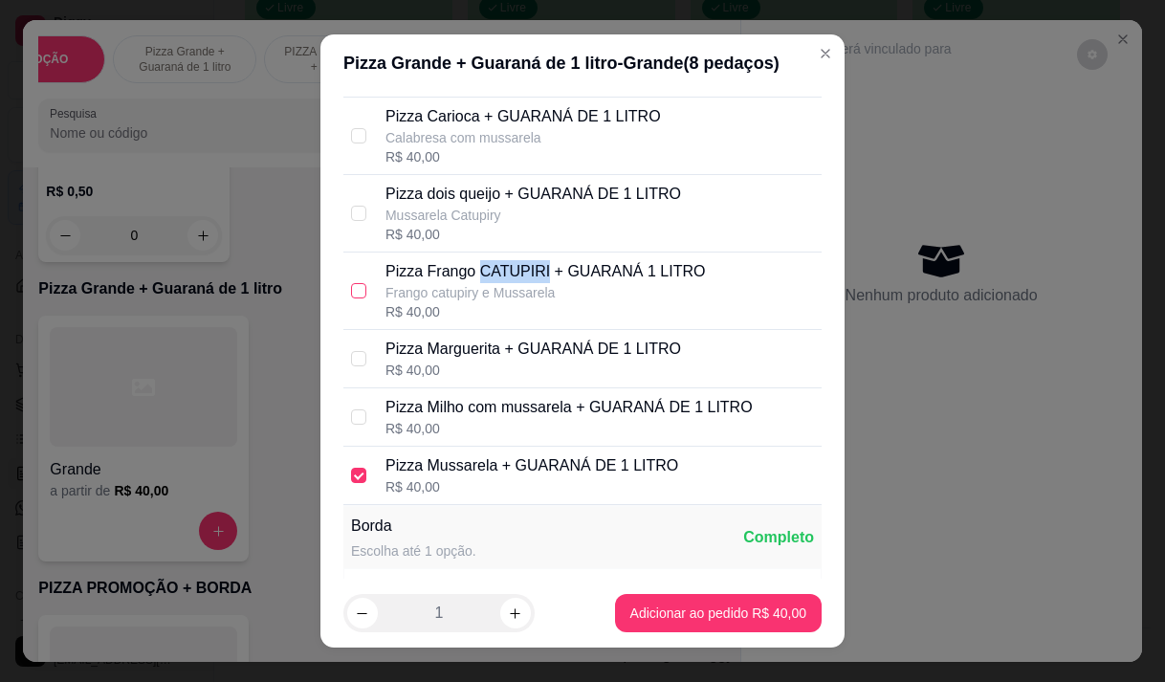
click at [356, 298] on input "checkbox" at bounding box center [358, 290] width 15 height 15
click at [391, 321] on div "R$ 40,00" at bounding box center [544, 311] width 319 height 19
click at [351, 298] on input "checkbox" at bounding box center [358, 290] width 15 height 15
checkbox input "true"
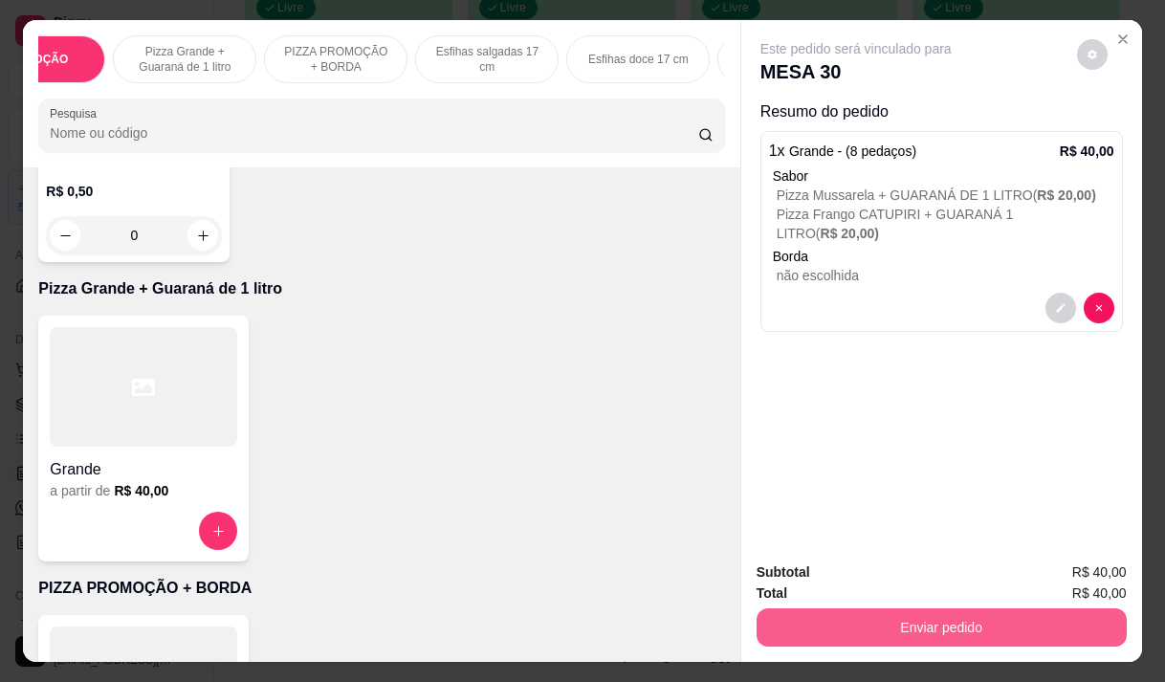
click at [914, 613] on button "Enviar pedido" at bounding box center [941, 627] width 370 height 38
click at [901, 618] on button "Enviar pedido" at bounding box center [941, 627] width 370 height 38
click at [897, 580] on button "Não registrar e enviar pedido" at bounding box center [877, 573] width 199 height 36
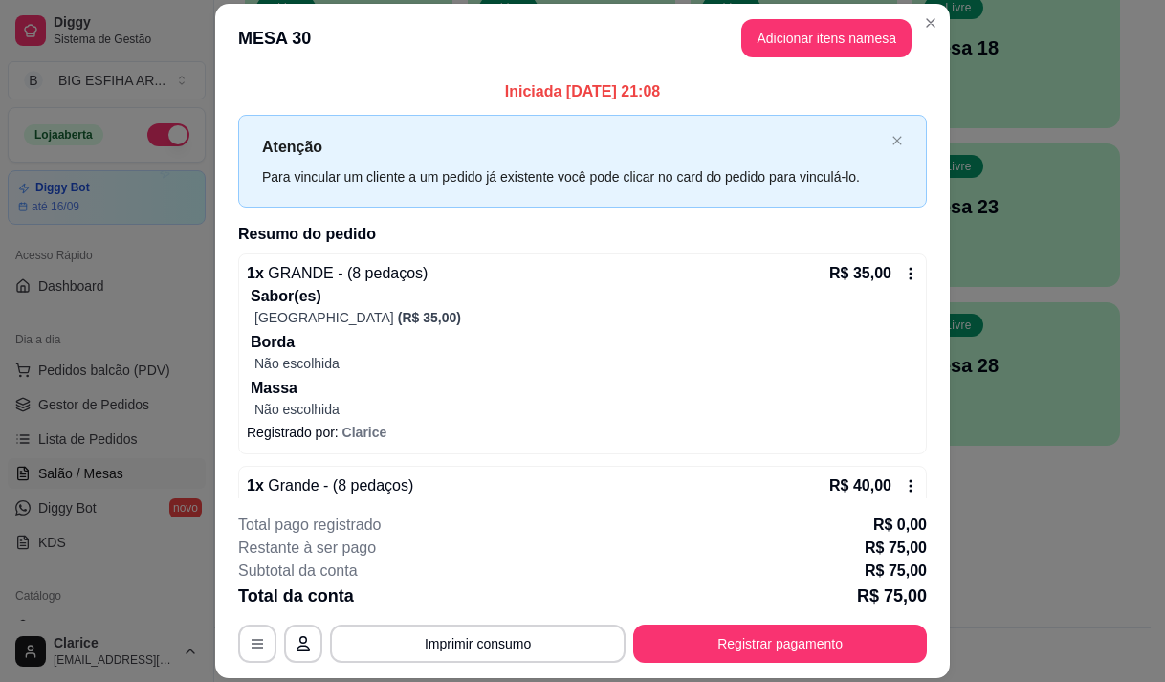
click at [903, 273] on icon at bounding box center [910, 273] width 15 height 15
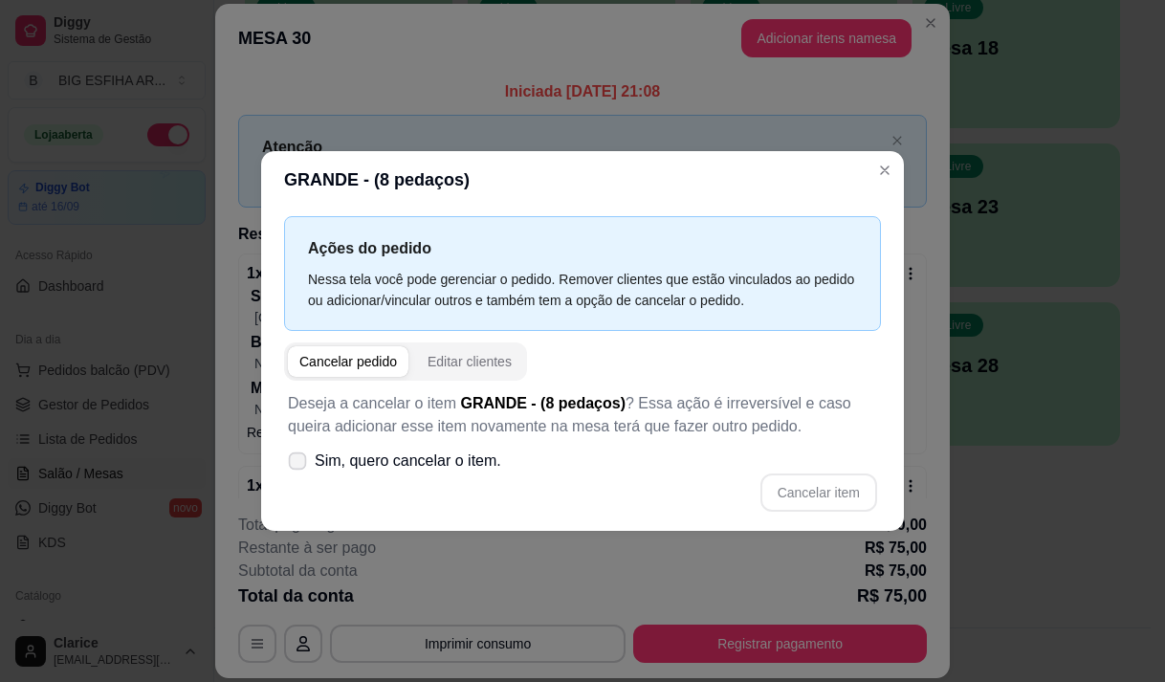
click at [289, 454] on span at bounding box center [298, 460] width 18 height 18
click at [302, 462] on icon at bounding box center [297, 460] width 15 height 11
click at [320, 460] on span "Sim, quero cancelar o item." at bounding box center [408, 460] width 186 height 23
click at [299, 464] on input "Sim, quero cancelar o item." at bounding box center [293, 470] width 12 height 12
click at [320, 460] on span "Sim, quero cancelar o item." at bounding box center [408, 460] width 186 height 23
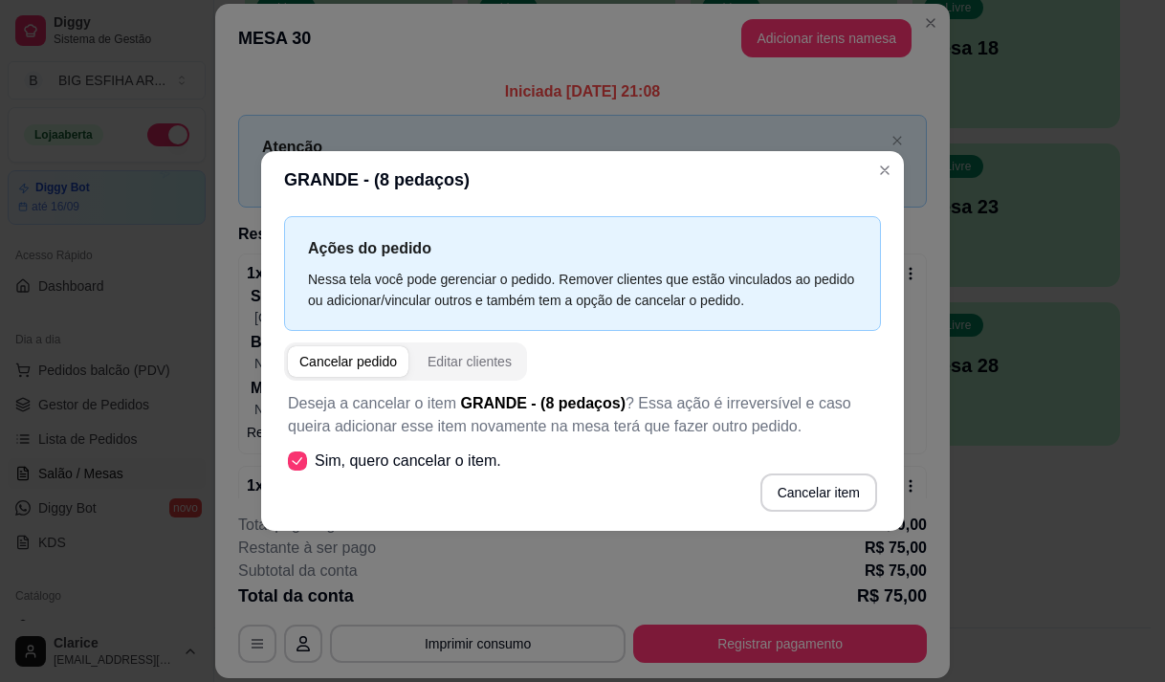
click at [299, 464] on input "Sim, quero cancelar o item." at bounding box center [293, 470] width 12 height 12
click at [320, 460] on span "Sim, quero cancelar o item." at bounding box center [408, 460] width 186 height 23
click at [299, 464] on input "Sim, quero cancelar o item." at bounding box center [293, 470] width 12 height 12
checkbox input "true"
click at [804, 489] on button "Cancelar item" at bounding box center [818, 492] width 117 height 38
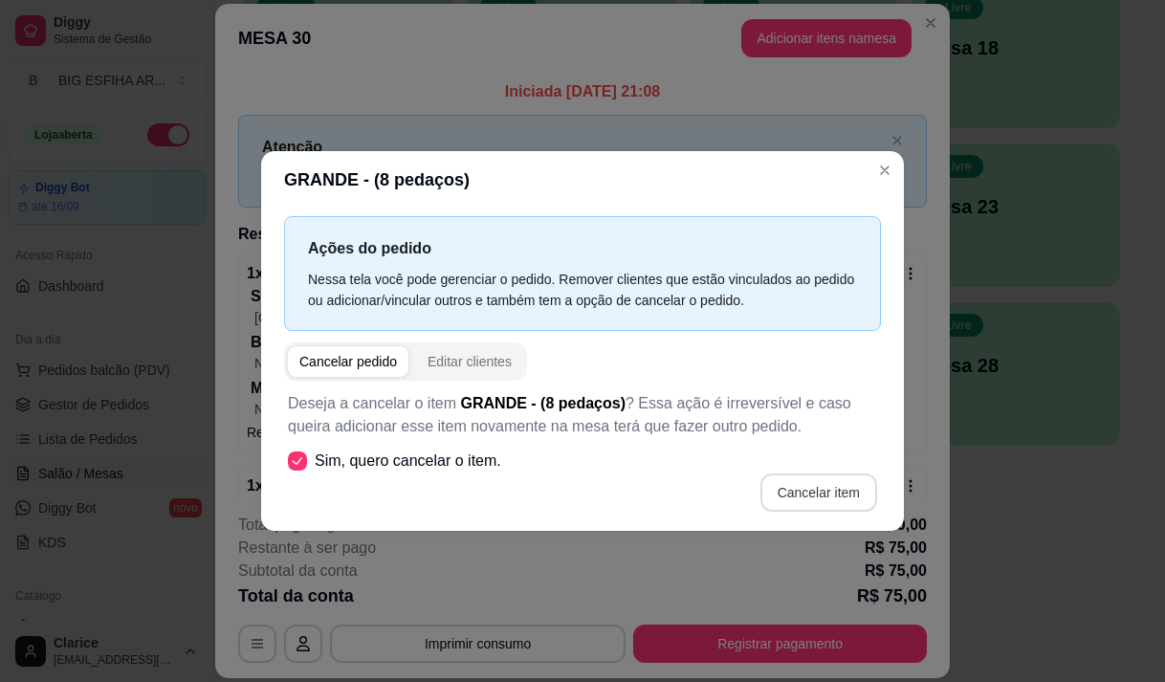
click at [804, 489] on div "Cancelar item" at bounding box center [582, 492] width 589 height 38
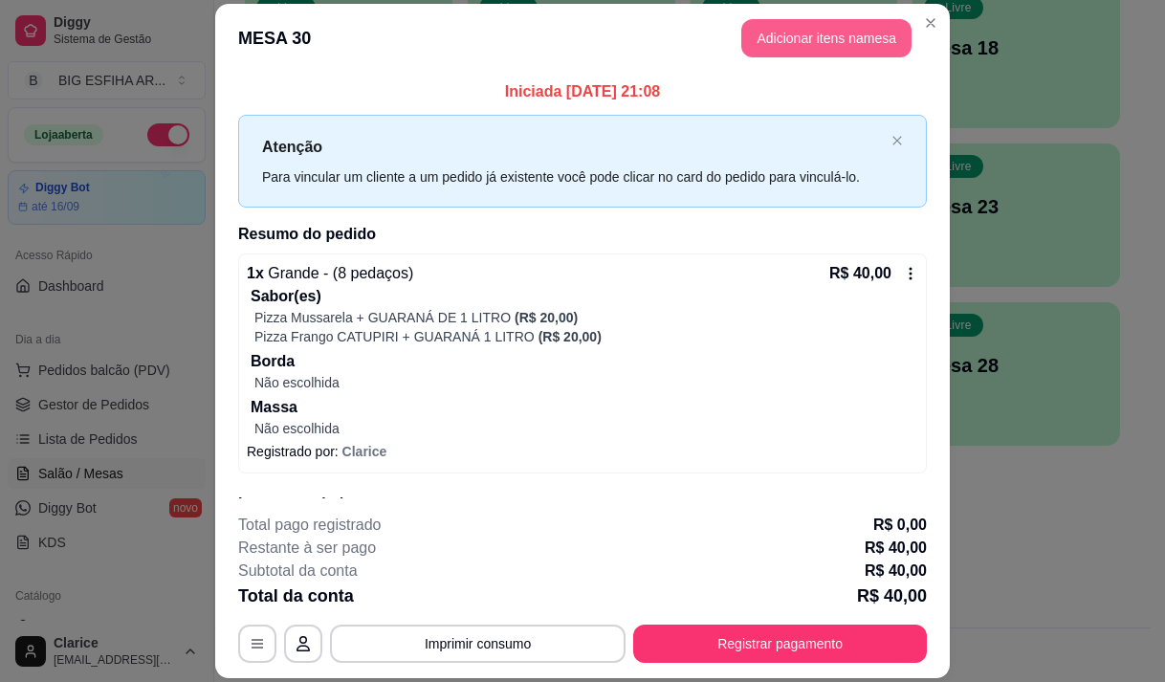
click at [778, 26] on button "Adicionar itens na mesa" at bounding box center [826, 38] width 170 height 38
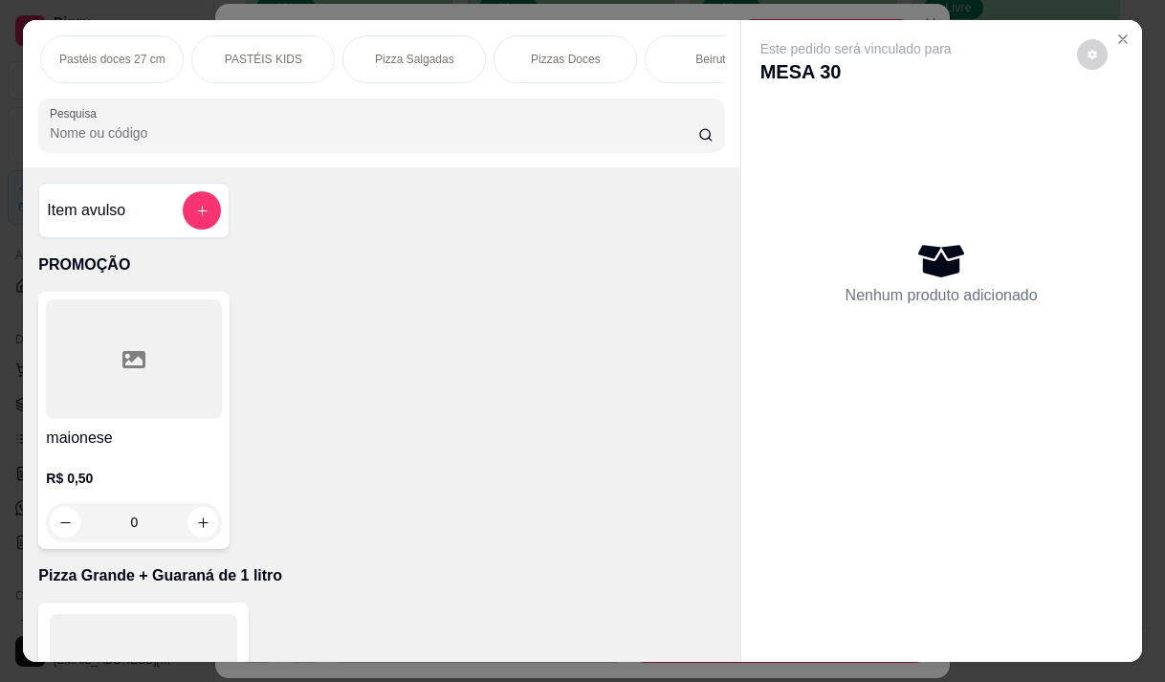
scroll to position [0, 1148]
click at [287, 52] on p "Pizza Salgadas" at bounding box center [322, 59] width 79 height 15
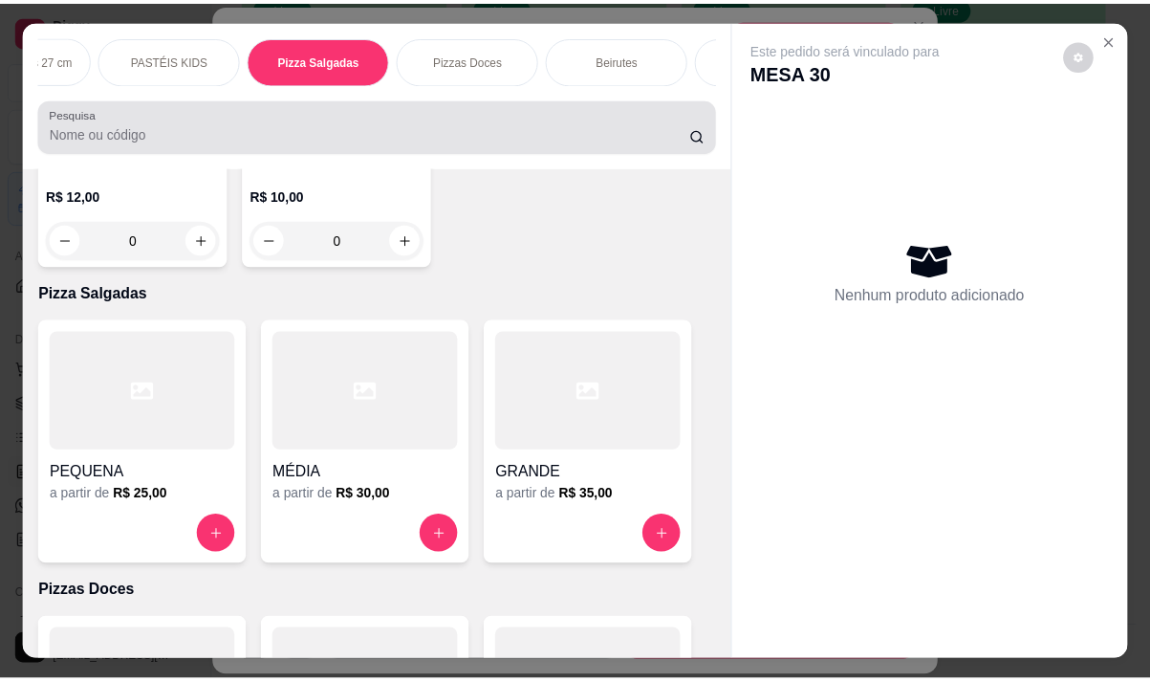
scroll to position [48, 0]
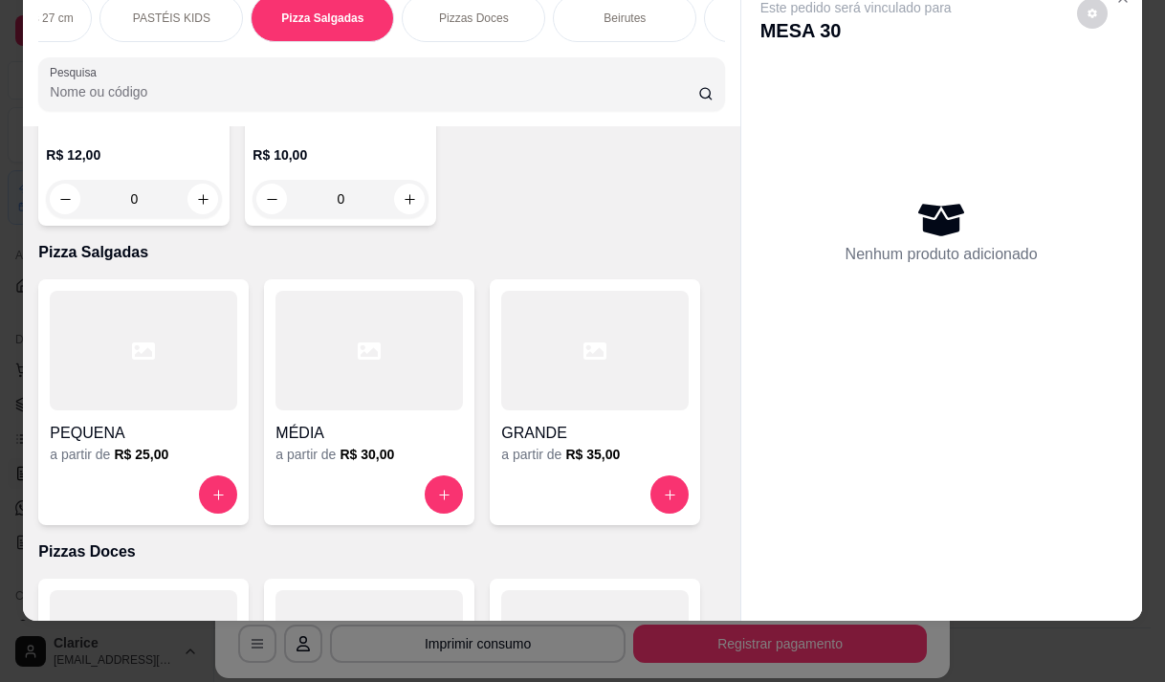
click at [566, 422] on h4 "GRANDE" at bounding box center [594, 433] width 187 height 23
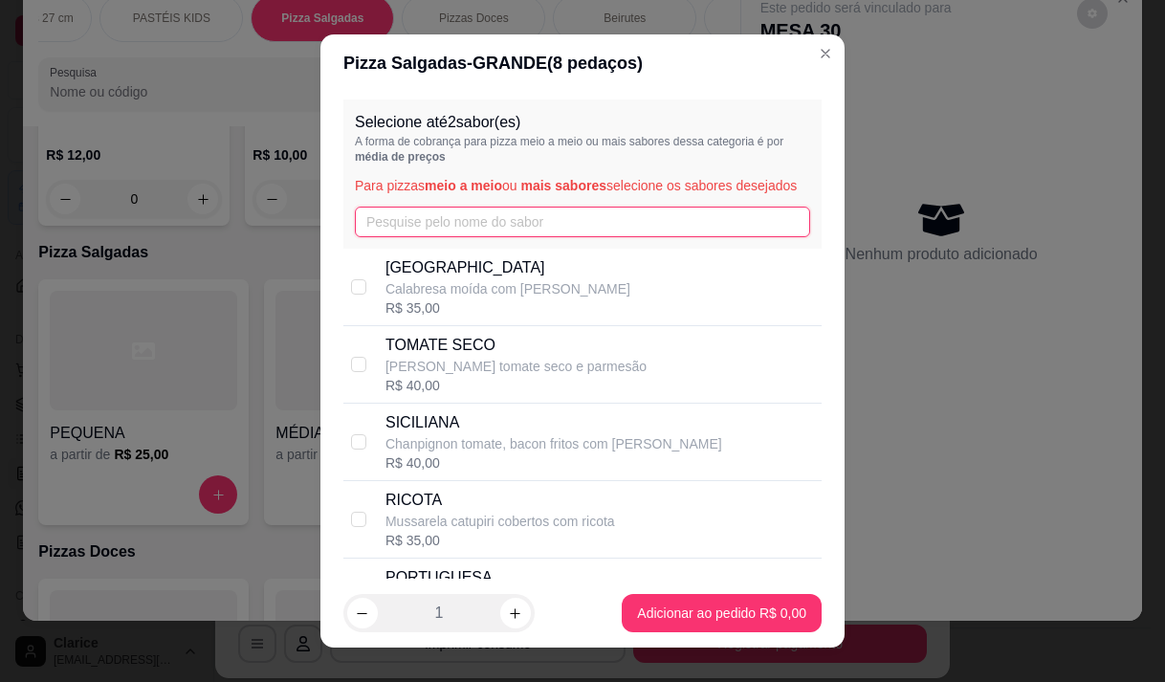
click at [552, 237] on input "text" at bounding box center [582, 222] width 455 height 31
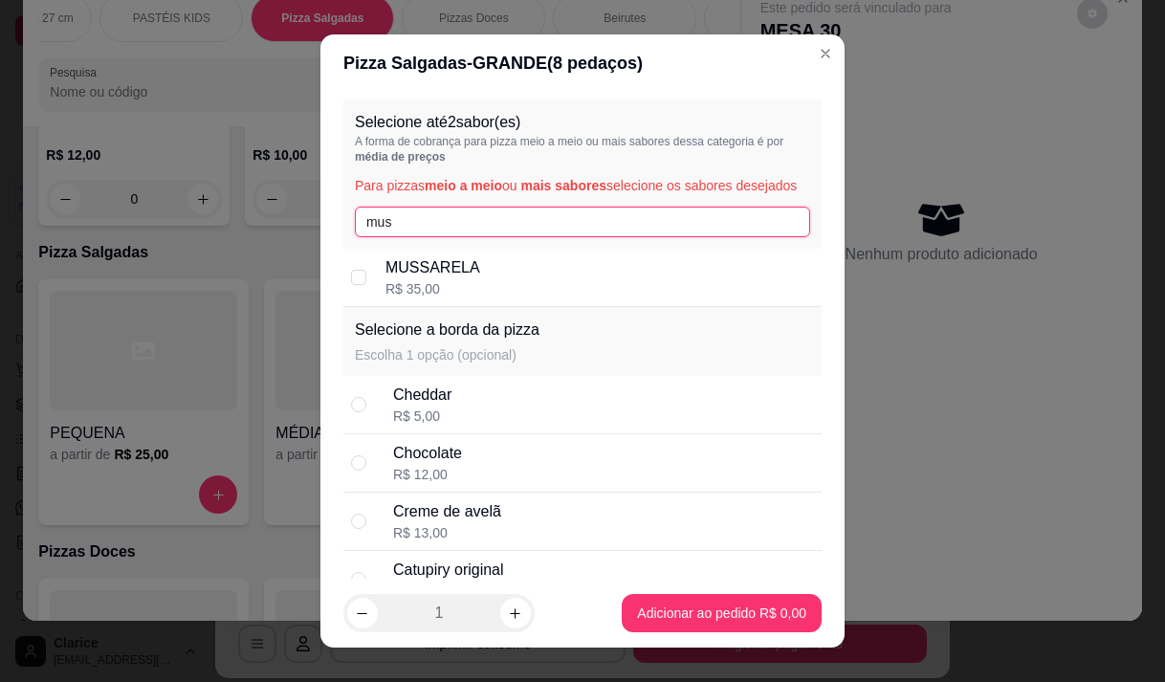
type input "mus"
click at [639, 294] on div "MUSSARELA R$ 35,00" at bounding box center [599, 277] width 428 height 42
checkbox input "true"
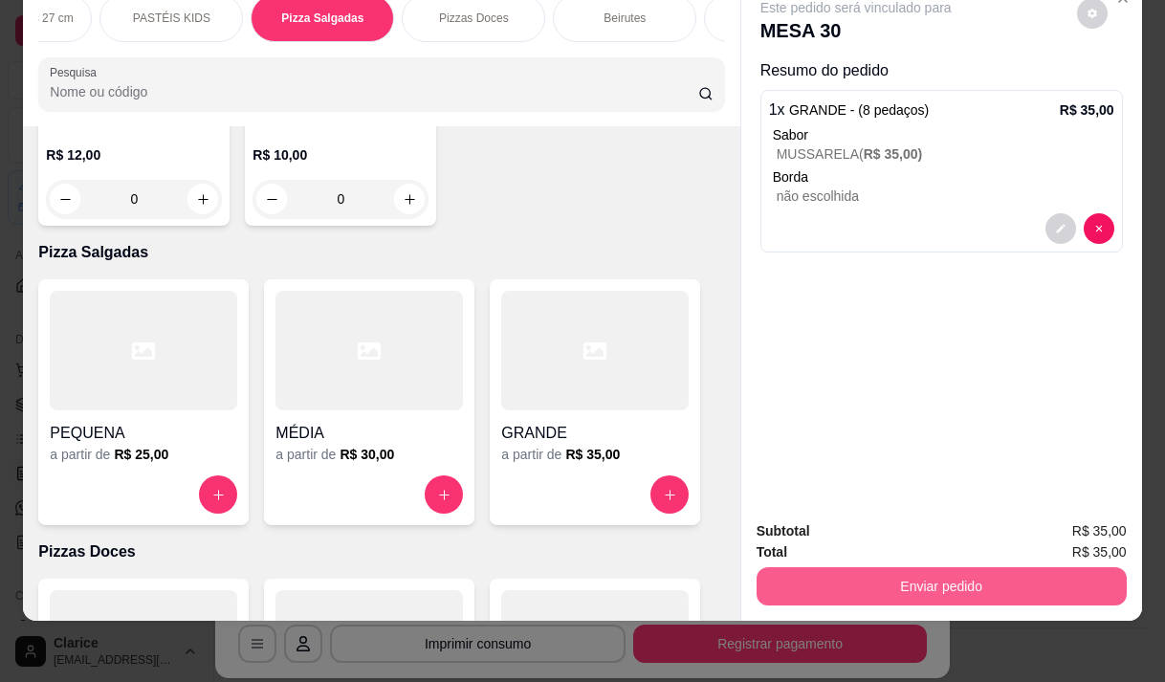
click at [988, 576] on button "Enviar pedido" at bounding box center [941, 586] width 370 height 38
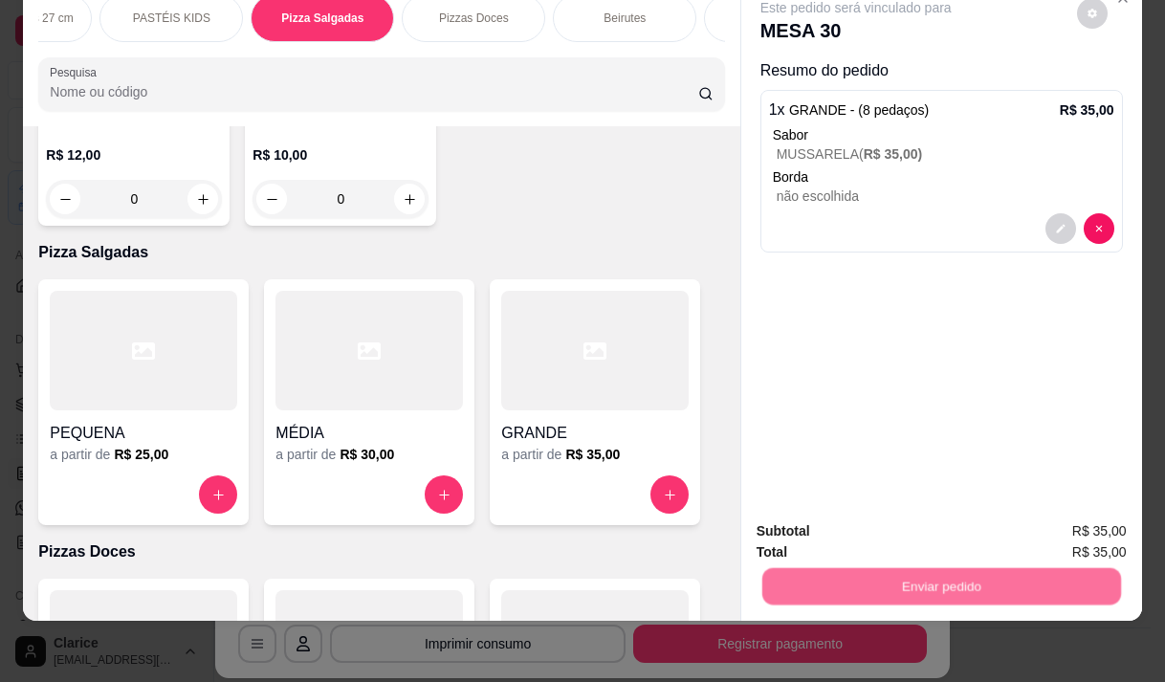
click at [931, 525] on button "Não registrar e enviar pedido" at bounding box center [877, 525] width 199 height 36
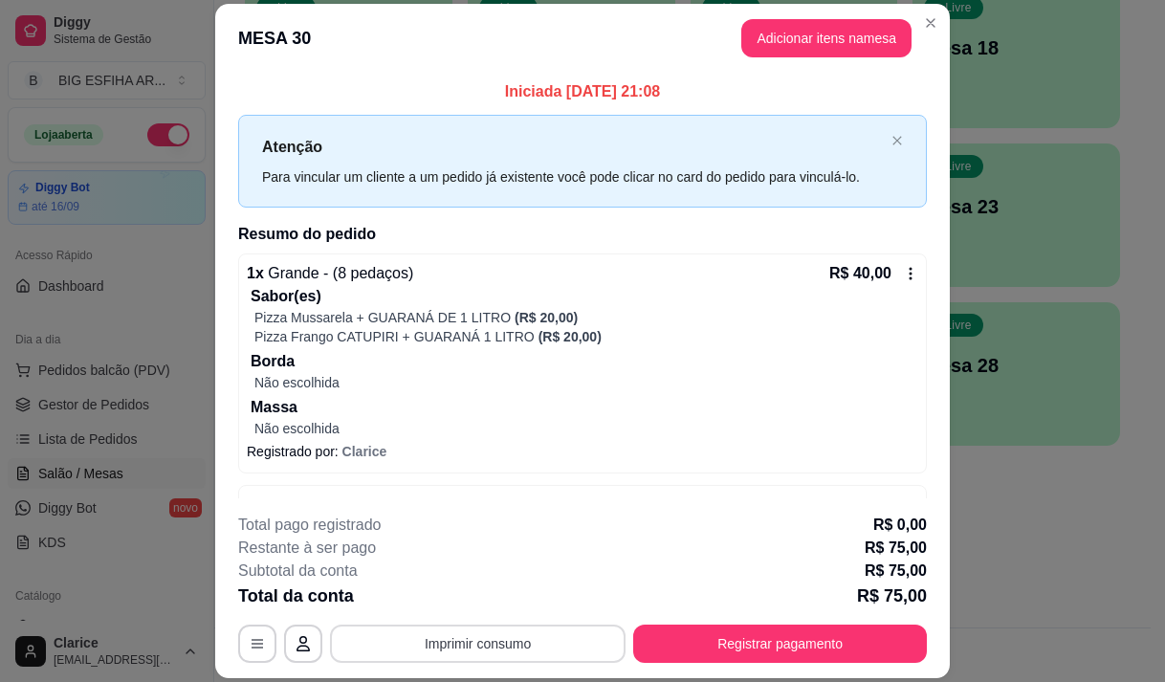
click at [524, 646] on button "Imprimir consumo" at bounding box center [478, 643] width 296 height 38
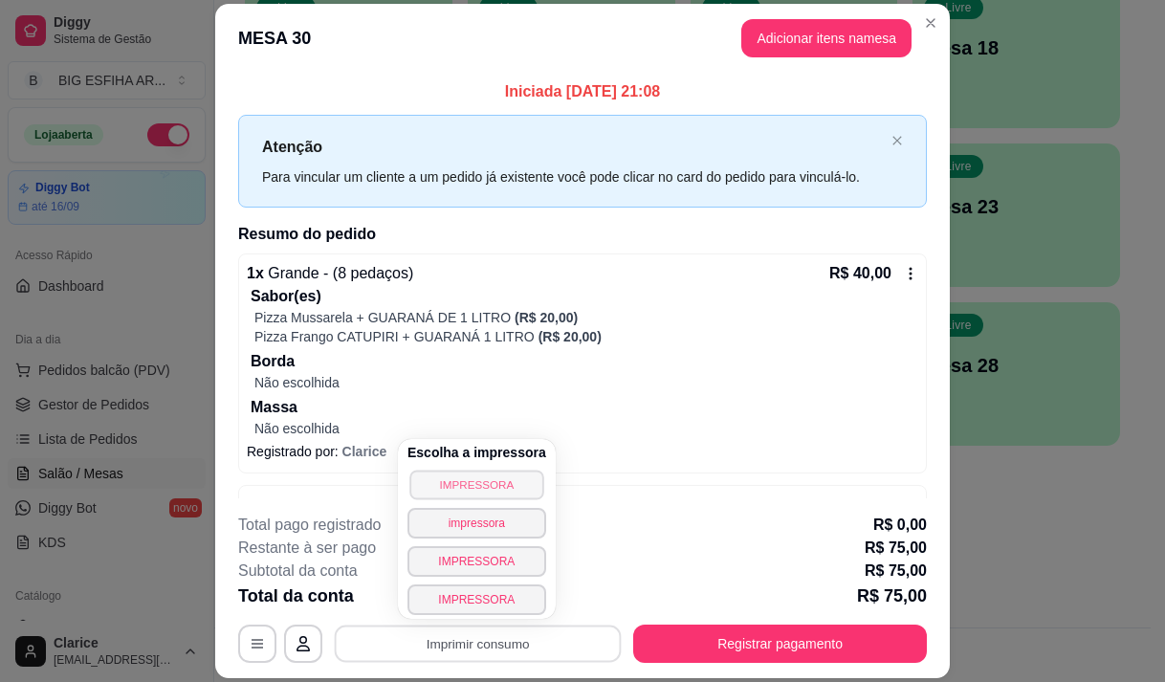
click at [468, 480] on button "IMPRESSORA" at bounding box center [476, 485] width 134 height 30
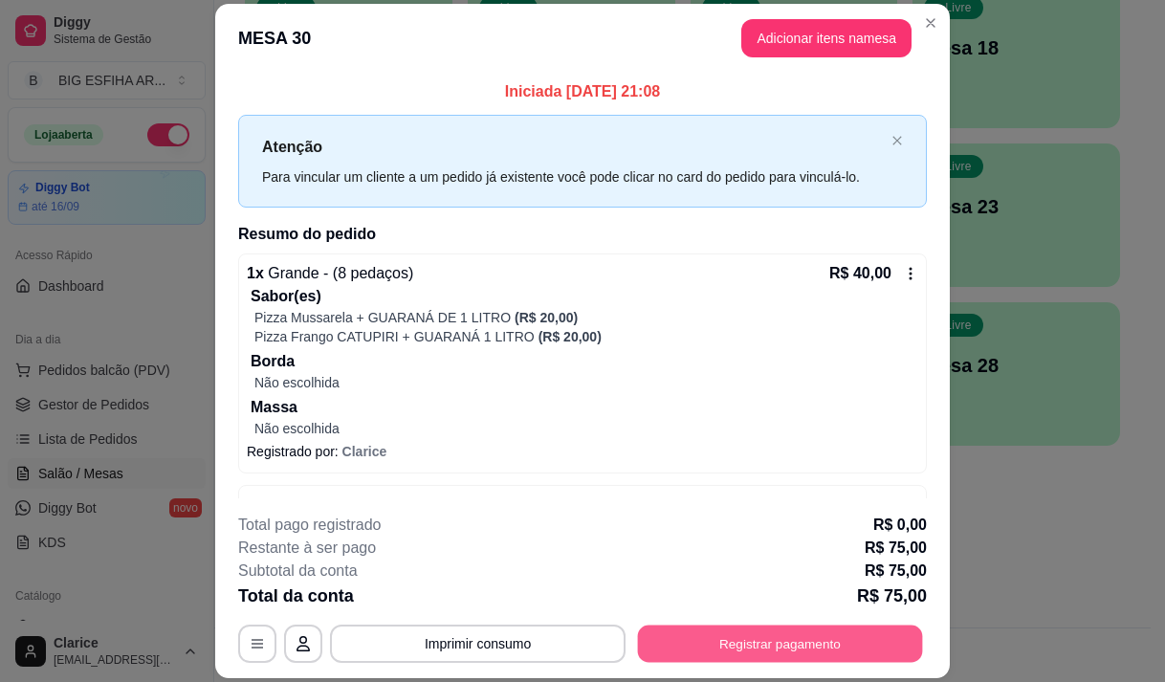
click at [748, 645] on button "Registrar pagamento" at bounding box center [780, 643] width 285 height 37
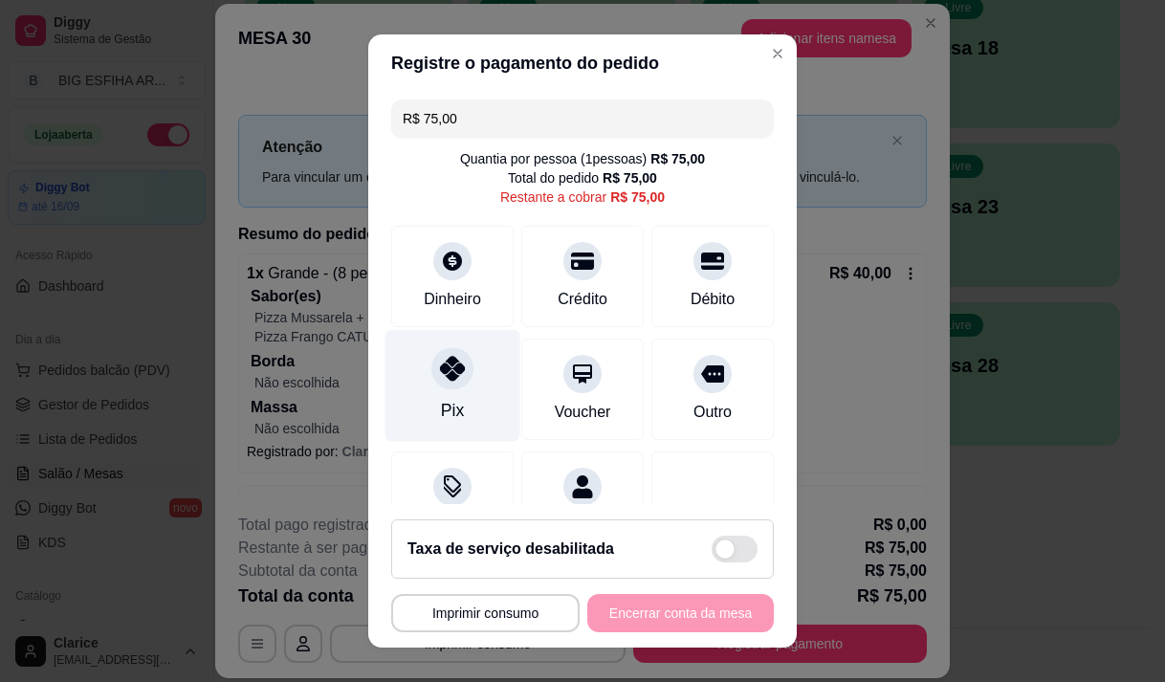
click at [437, 393] on div "Pix" at bounding box center [452, 385] width 135 height 112
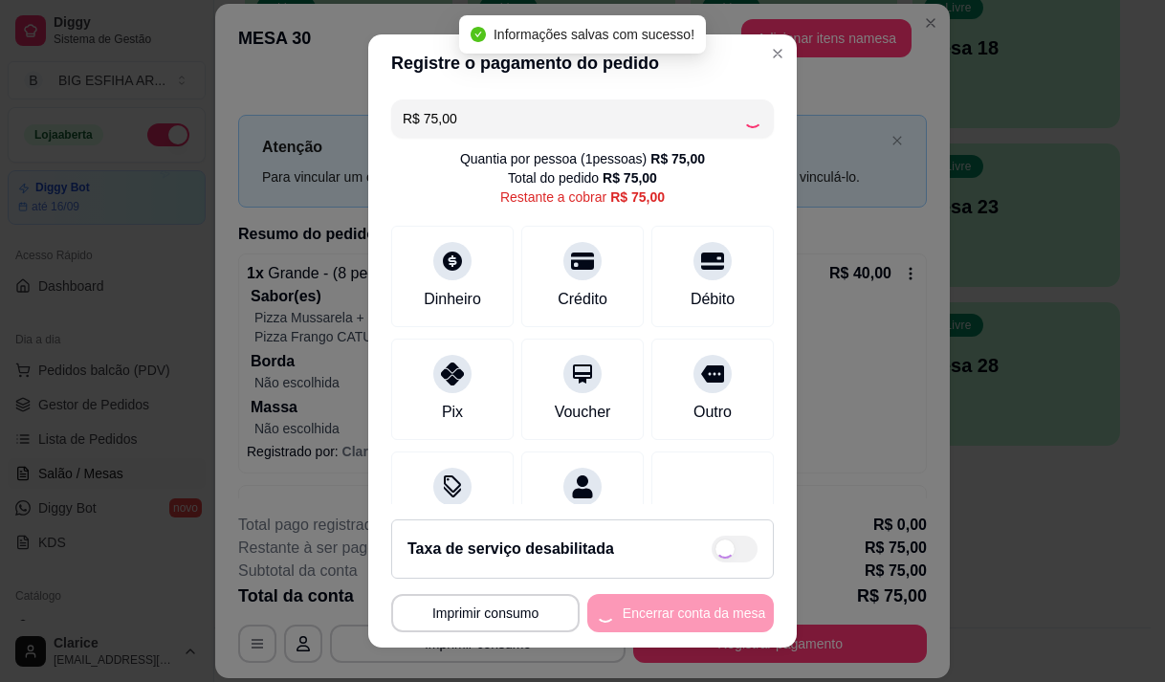
type input "R$ 0,00"
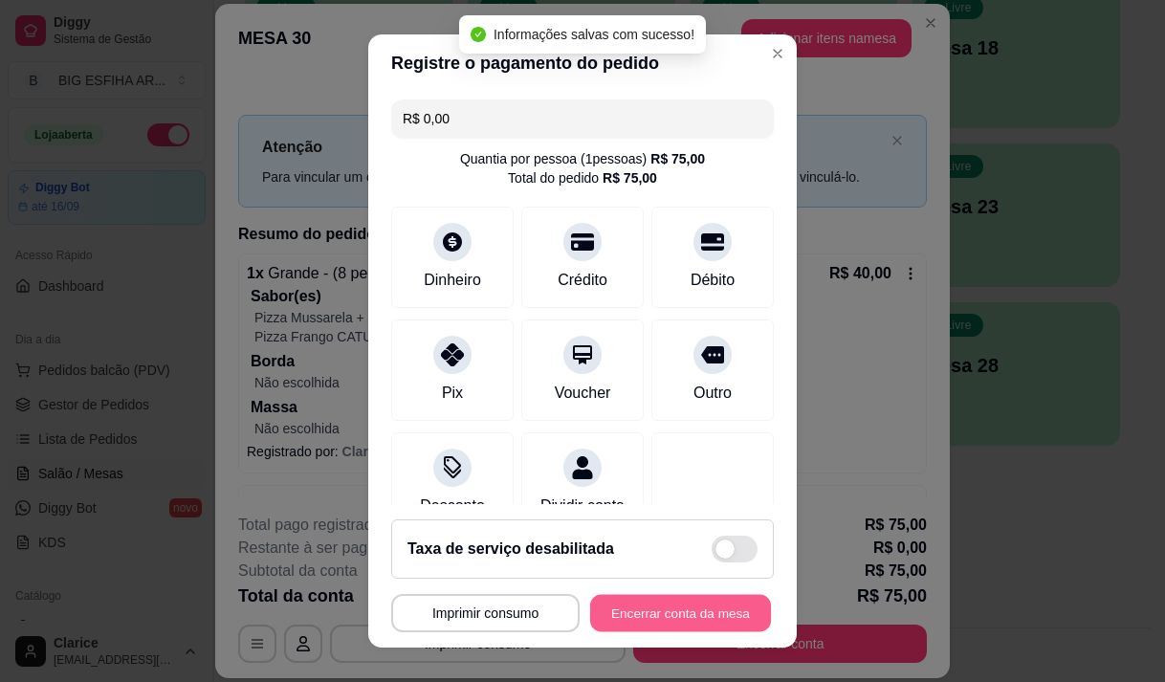
click at [623, 613] on button "Encerrar conta da mesa" at bounding box center [680, 613] width 181 height 37
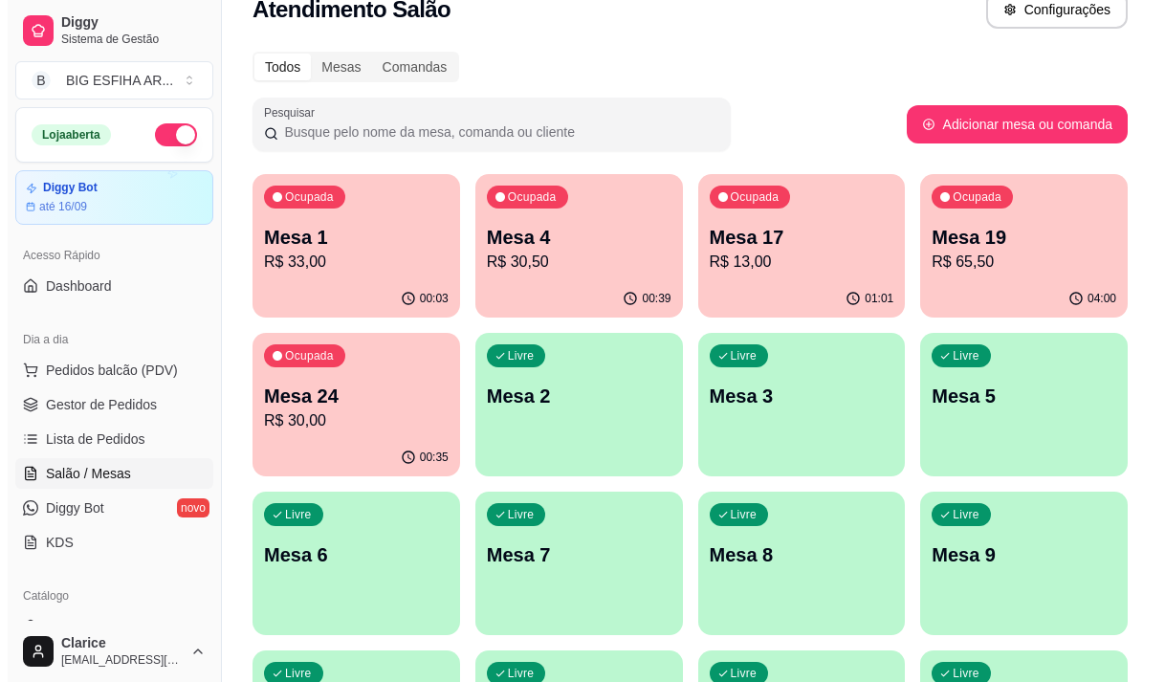
scroll to position [0, 0]
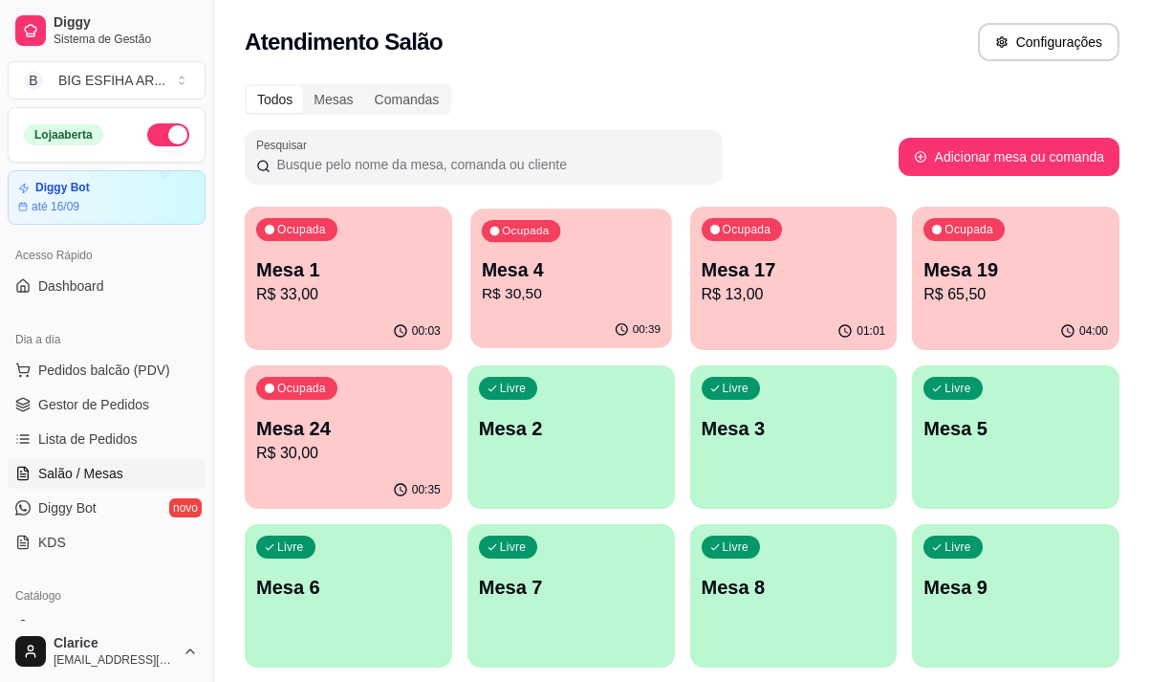
click at [507, 303] on p "R$ 30,50" at bounding box center [571, 294] width 179 height 22
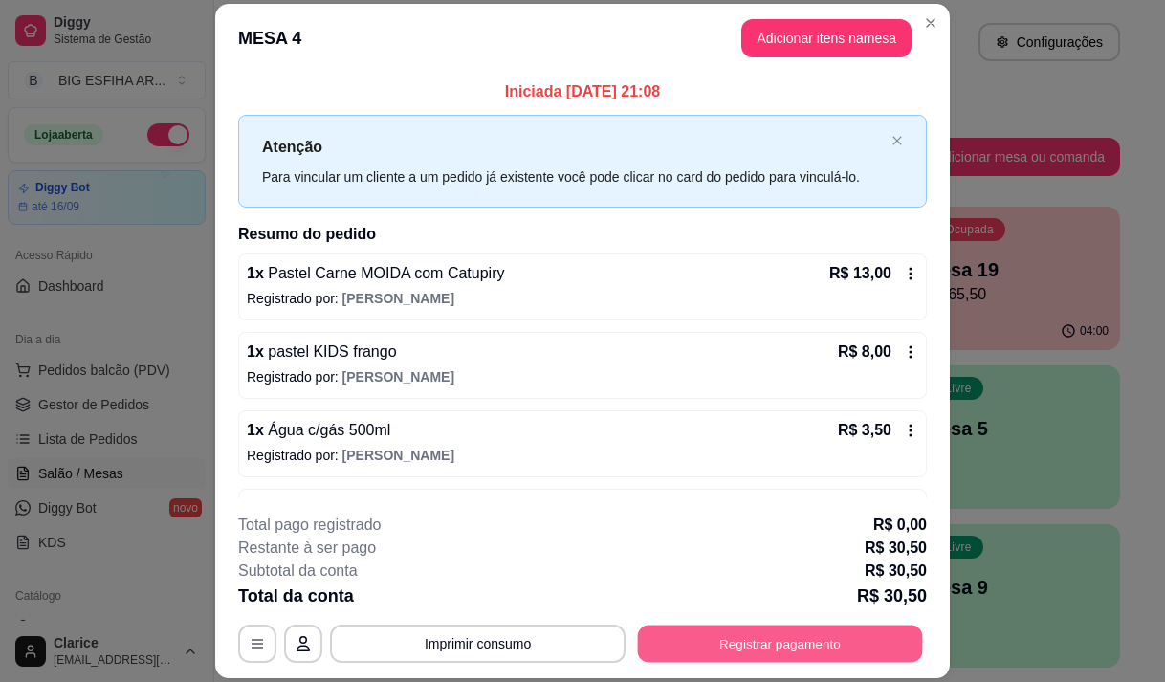
click at [721, 636] on button "Registrar pagamento" at bounding box center [780, 643] width 285 height 37
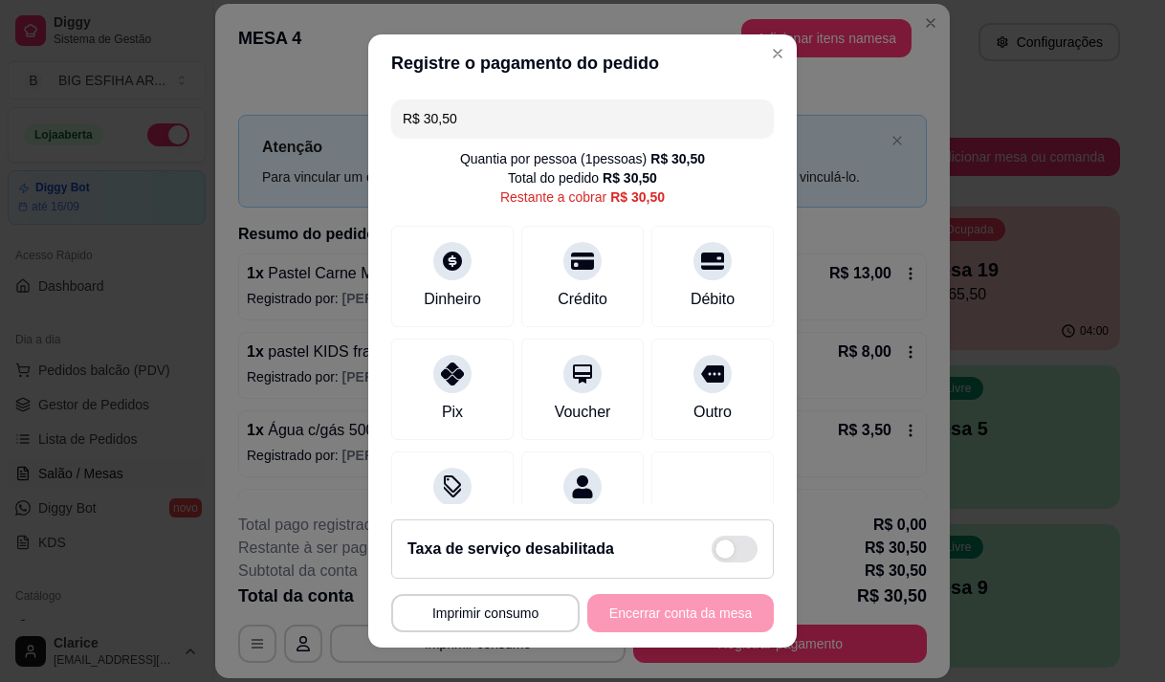
click at [465, 125] on input "R$ 30,50" at bounding box center [583, 118] width 360 height 38
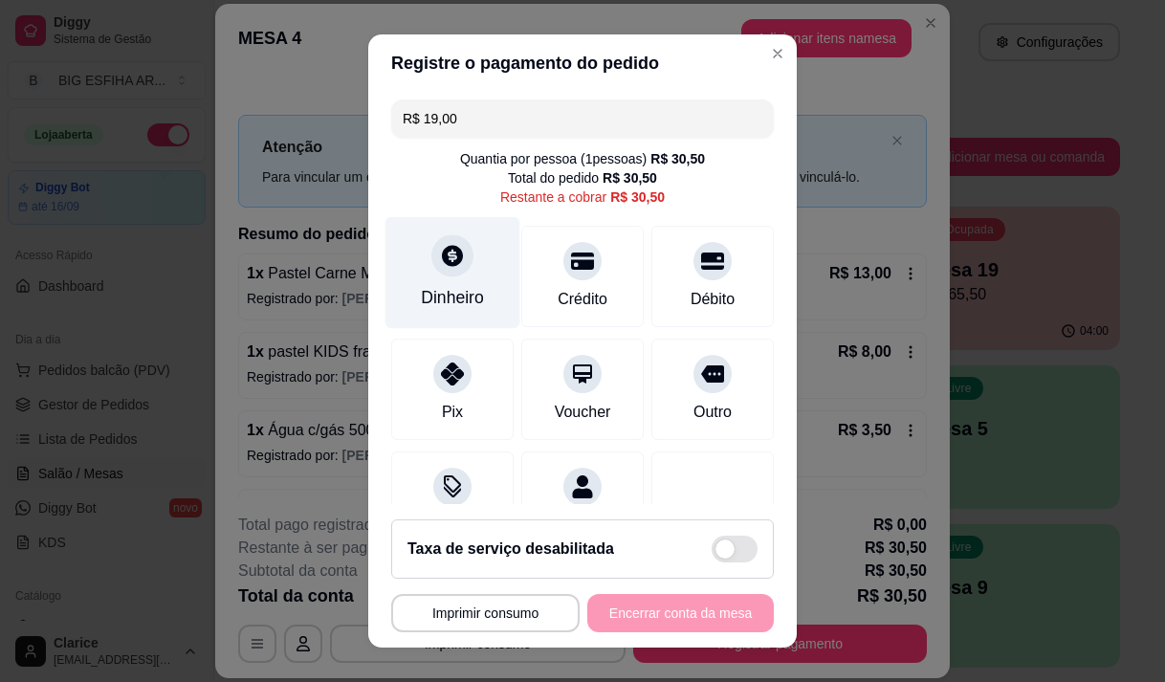
type input "R$ 19,00"
click at [448, 266] on icon at bounding box center [452, 255] width 25 height 25
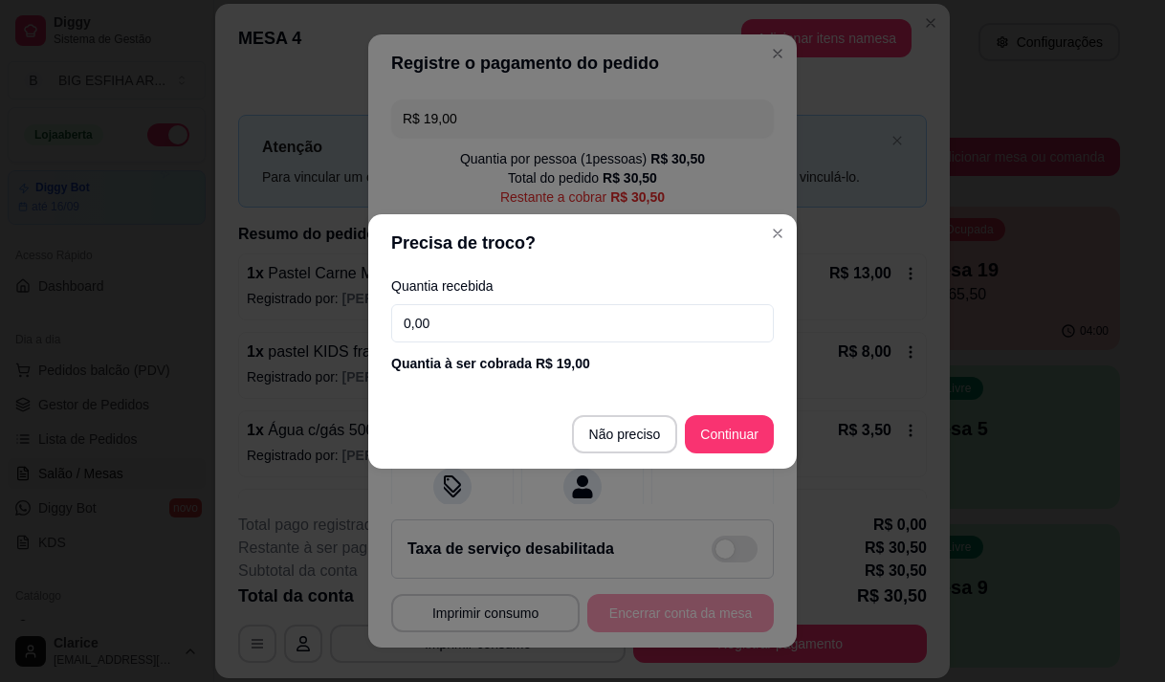
click at [449, 323] on input "0,00" at bounding box center [582, 323] width 383 height 38
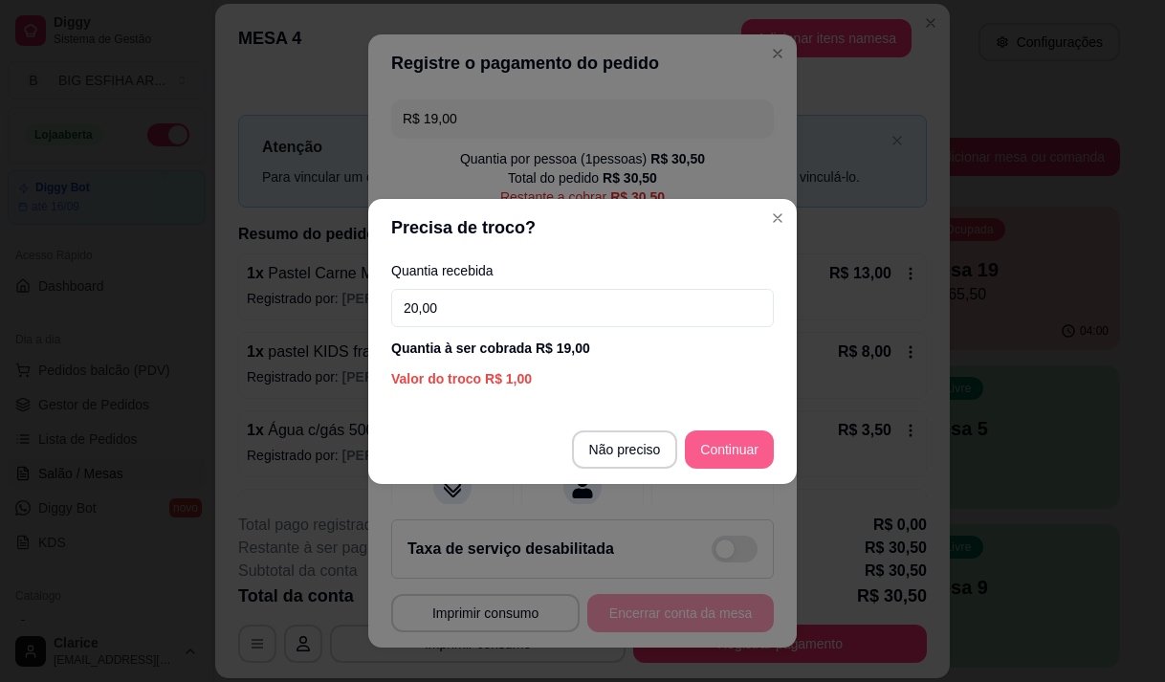
type input "20,00"
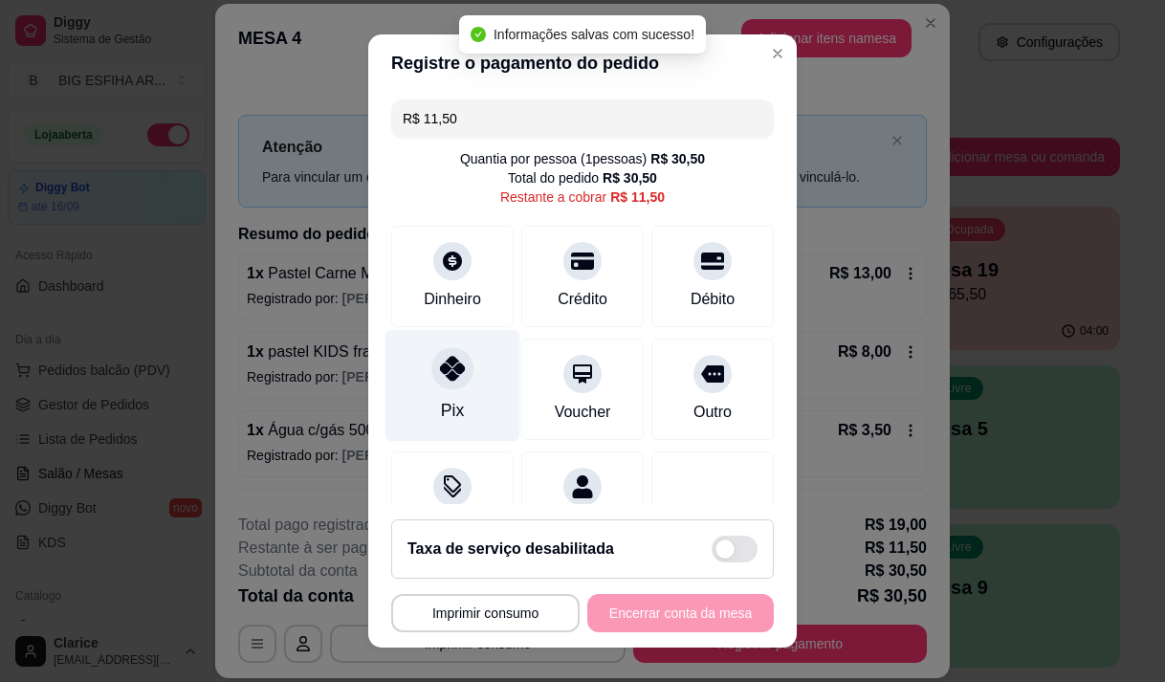
click at [438, 388] on div at bounding box center [452, 368] width 42 height 42
type input "R$ 0,00"
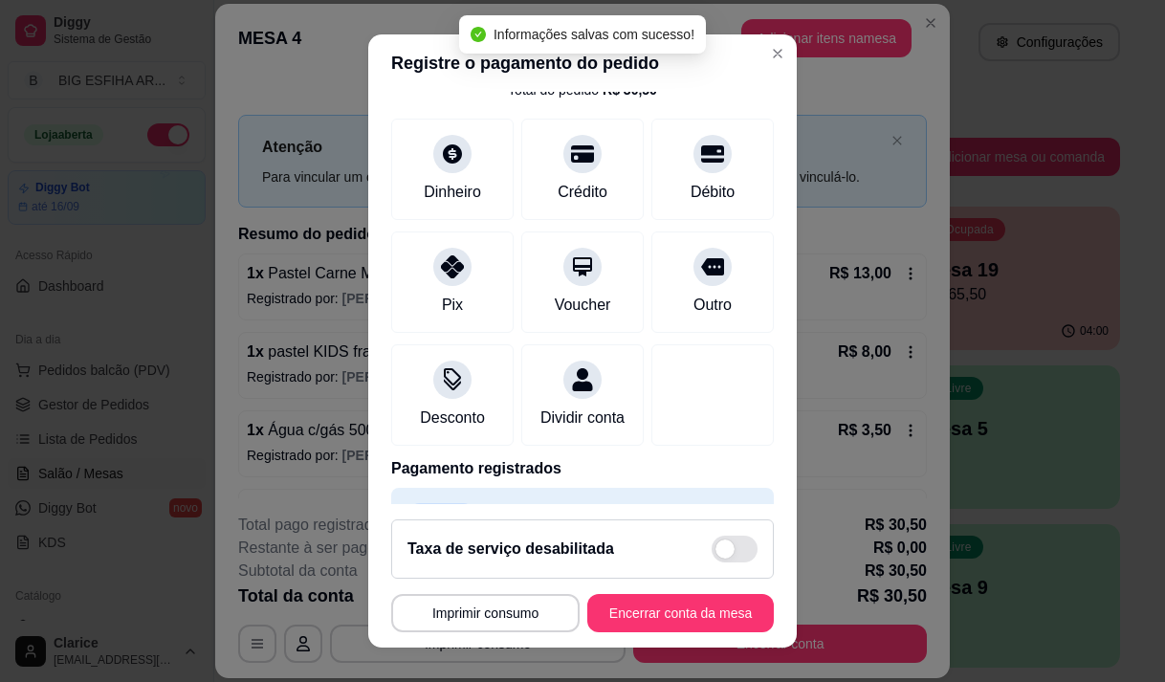
scroll to position [231, 0]
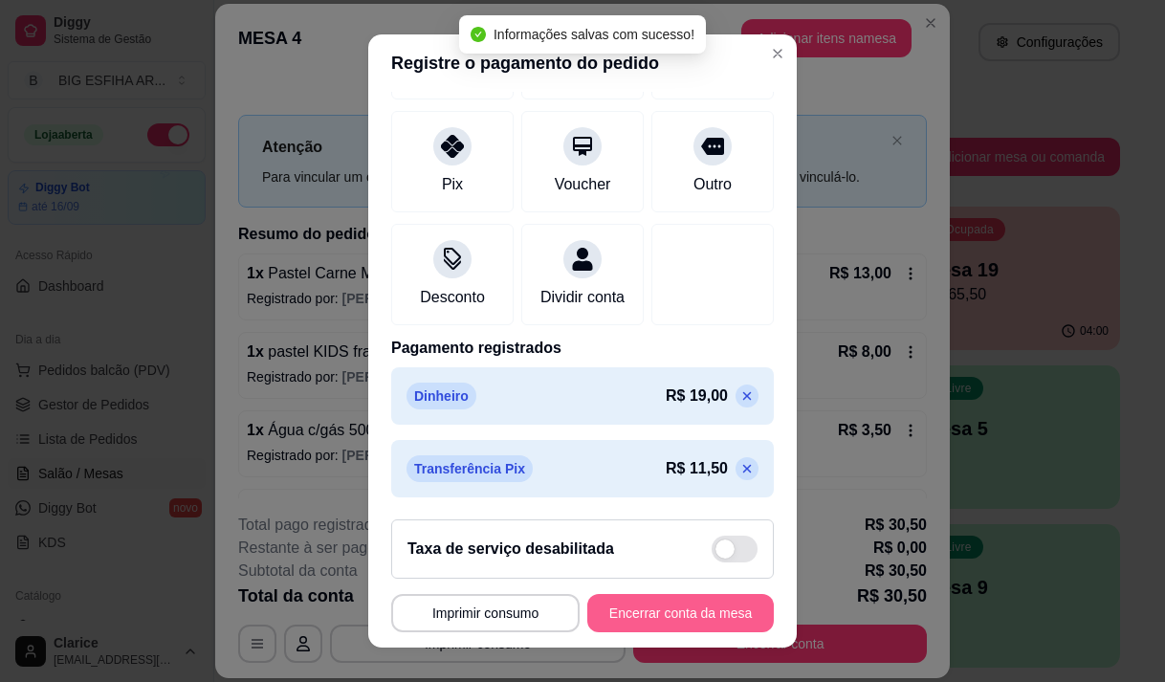
click at [647, 604] on button "Encerrar conta da mesa" at bounding box center [680, 613] width 186 height 38
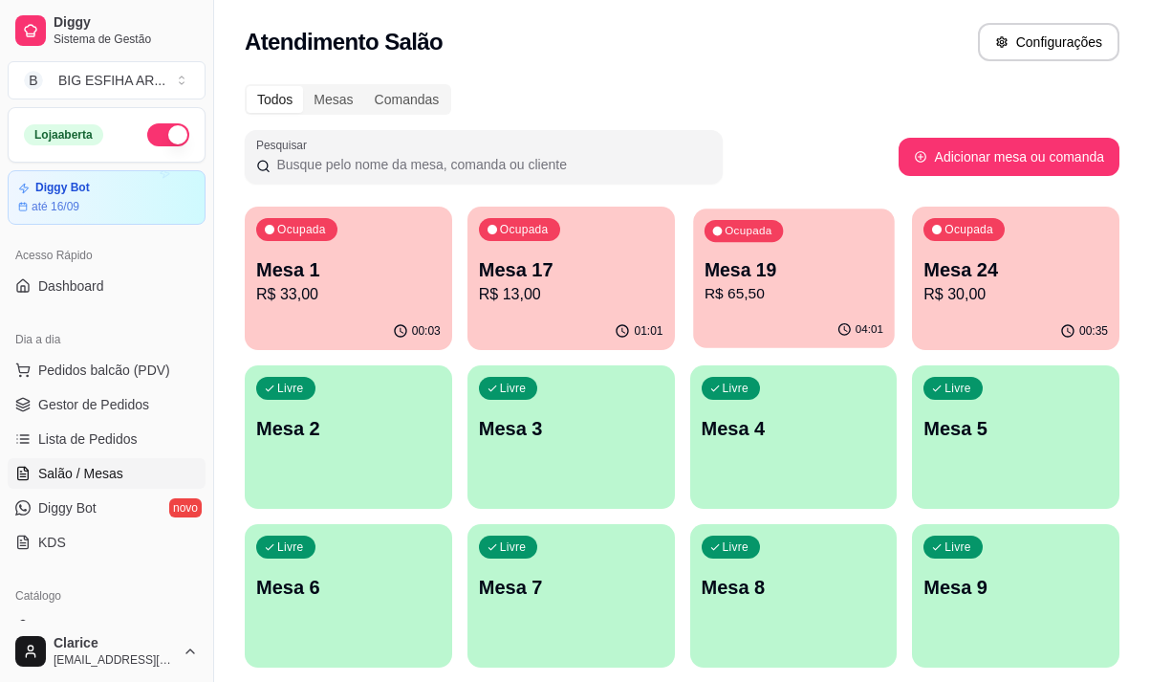
click at [758, 302] on p "R$ 65,50" at bounding box center [793, 294] width 179 height 22
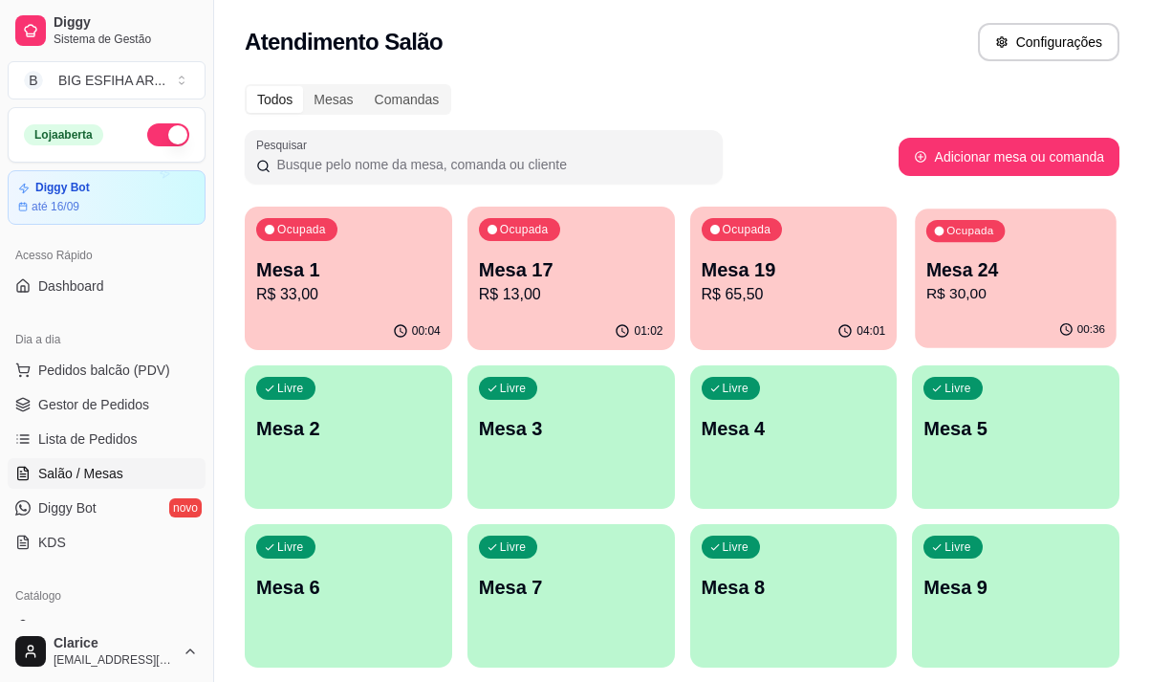
click at [979, 305] on p "R$ 30,00" at bounding box center [1016, 294] width 179 height 22
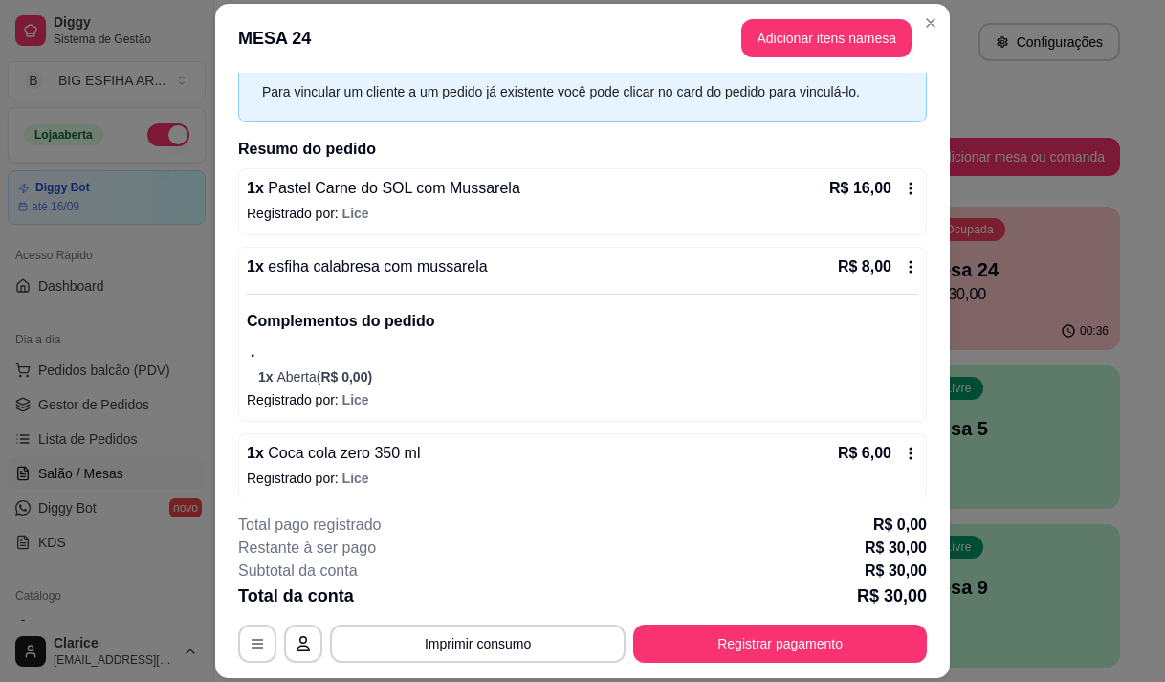
scroll to position [94, 0]
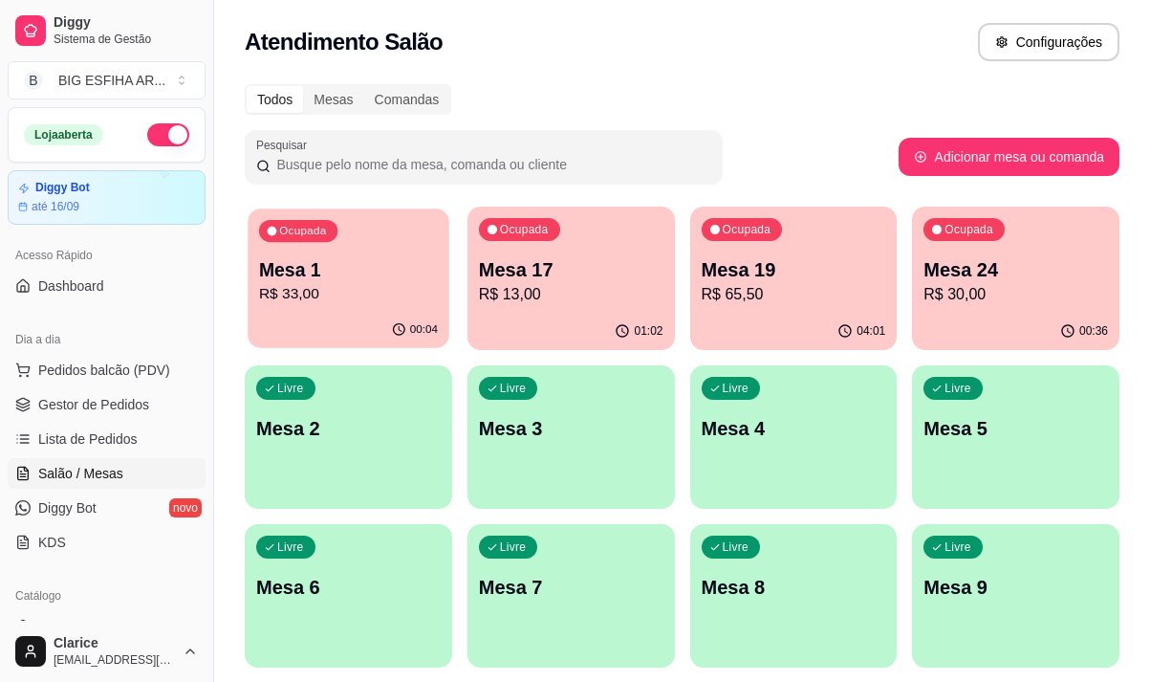
click at [349, 311] on div "Ocupada Mesa 1 R$ 33,00" at bounding box center [348, 259] width 201 height 103
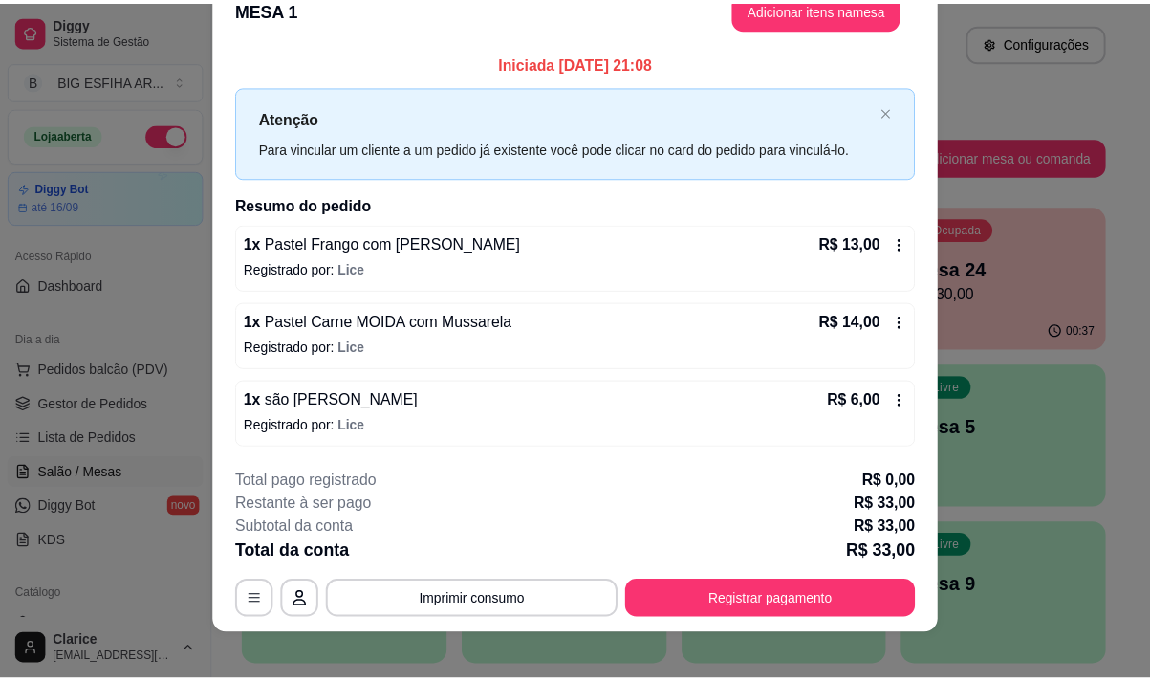
scroll to position [51, 0]
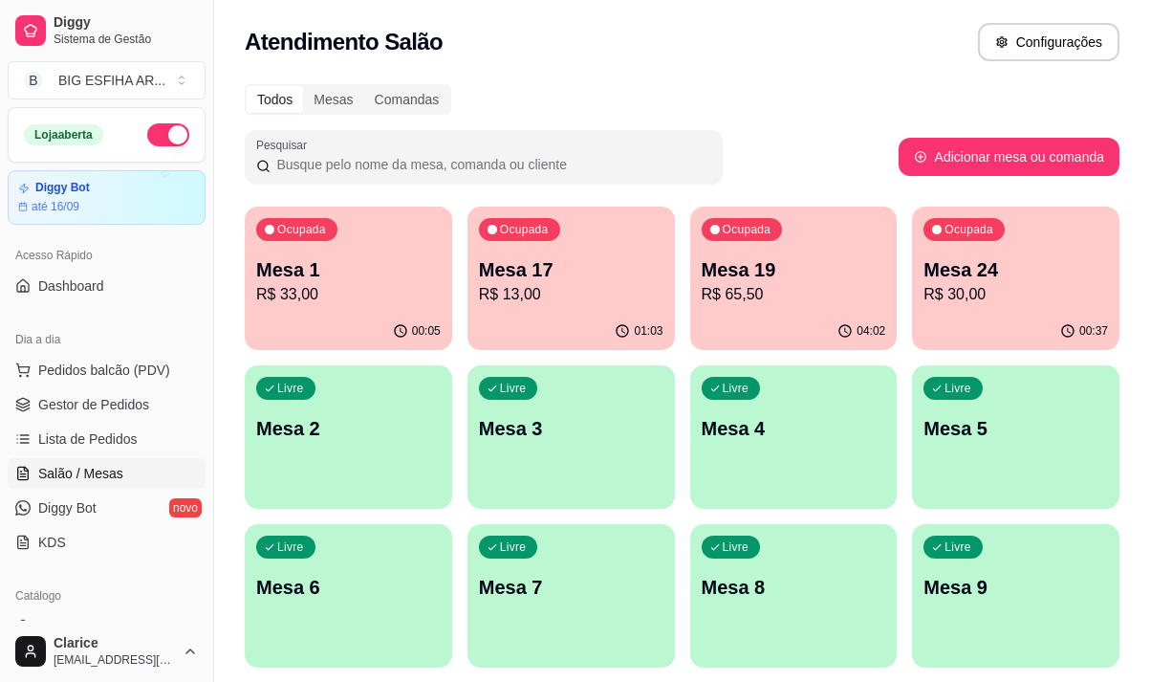
click at [546, 240] on div "Ocupada" at bounding box center [519, 229] width 81 height 23
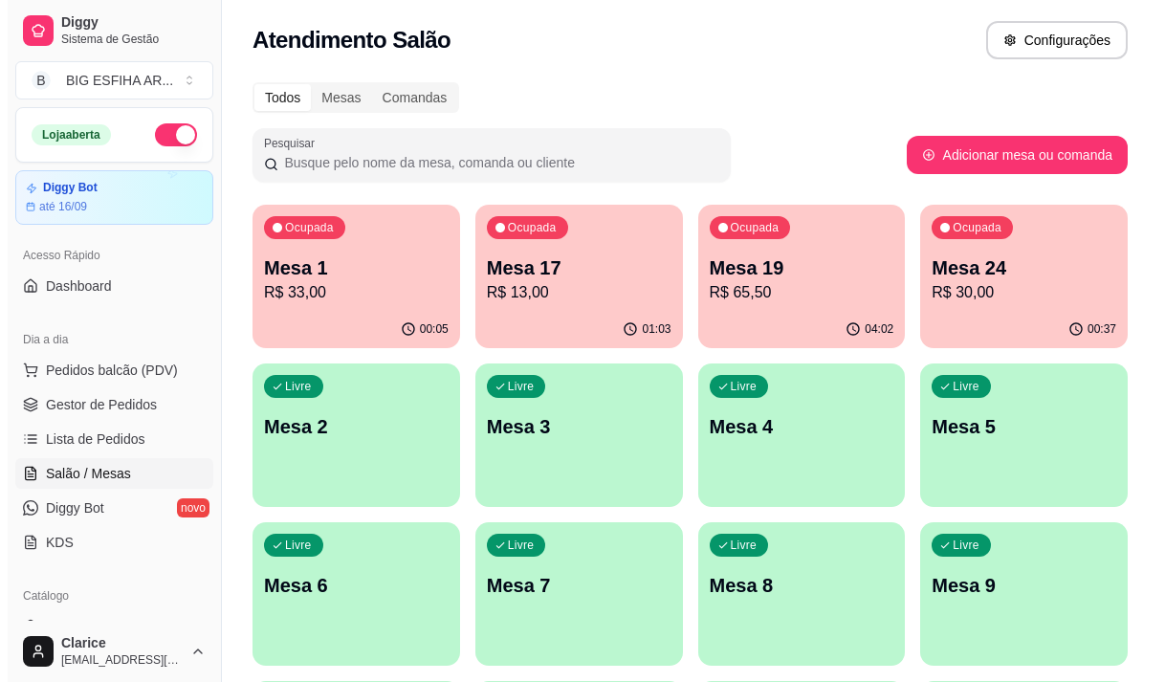
scroll to position [0, 0]
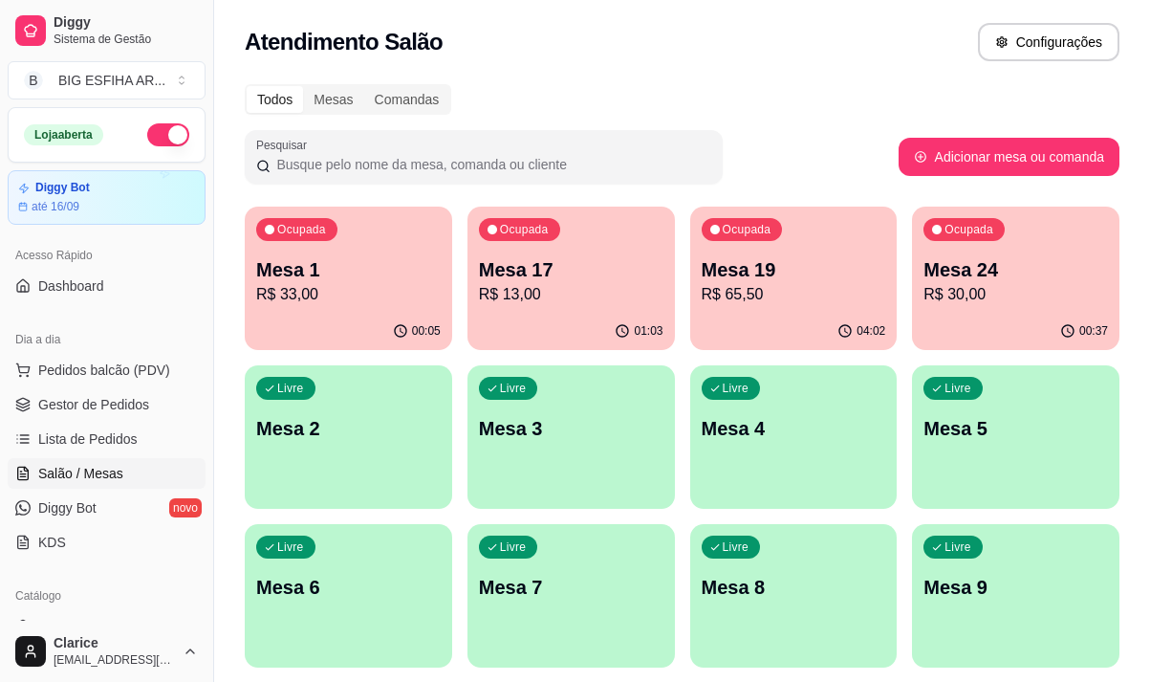
click at [742, 299] on p "R$ 65,50" at bounding box center [794, 294] width 185 height 23
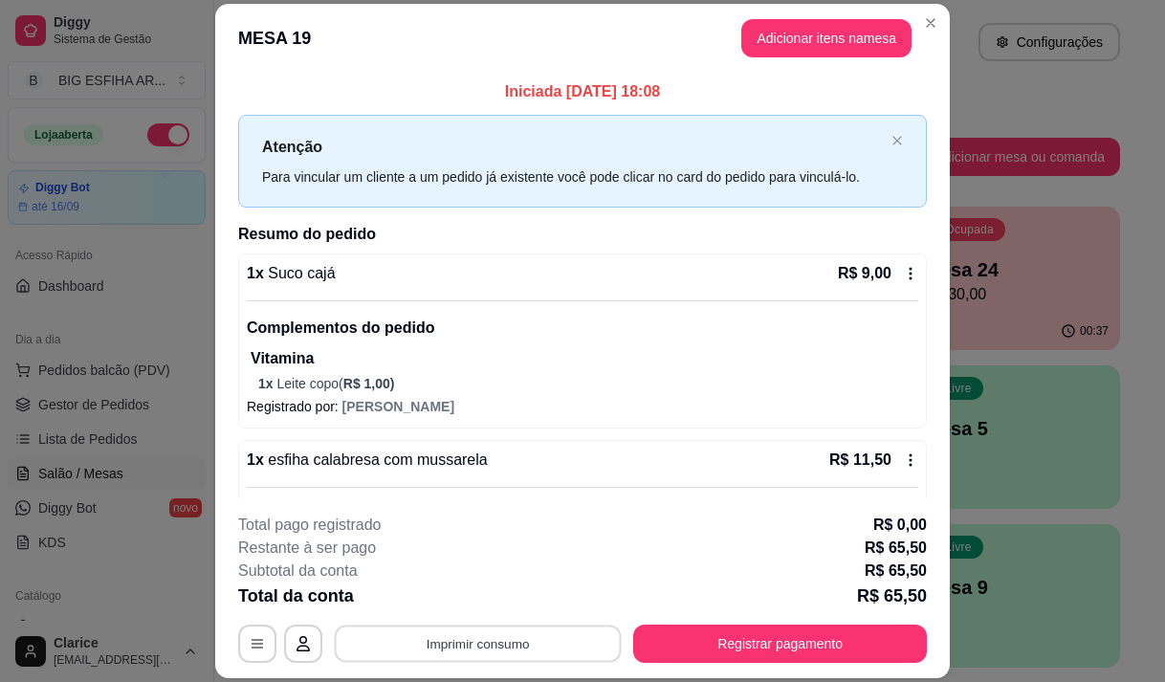
click at [559, 642] on button "Imprimir consumo" at bounding box center [478, 643] width 287 height 37
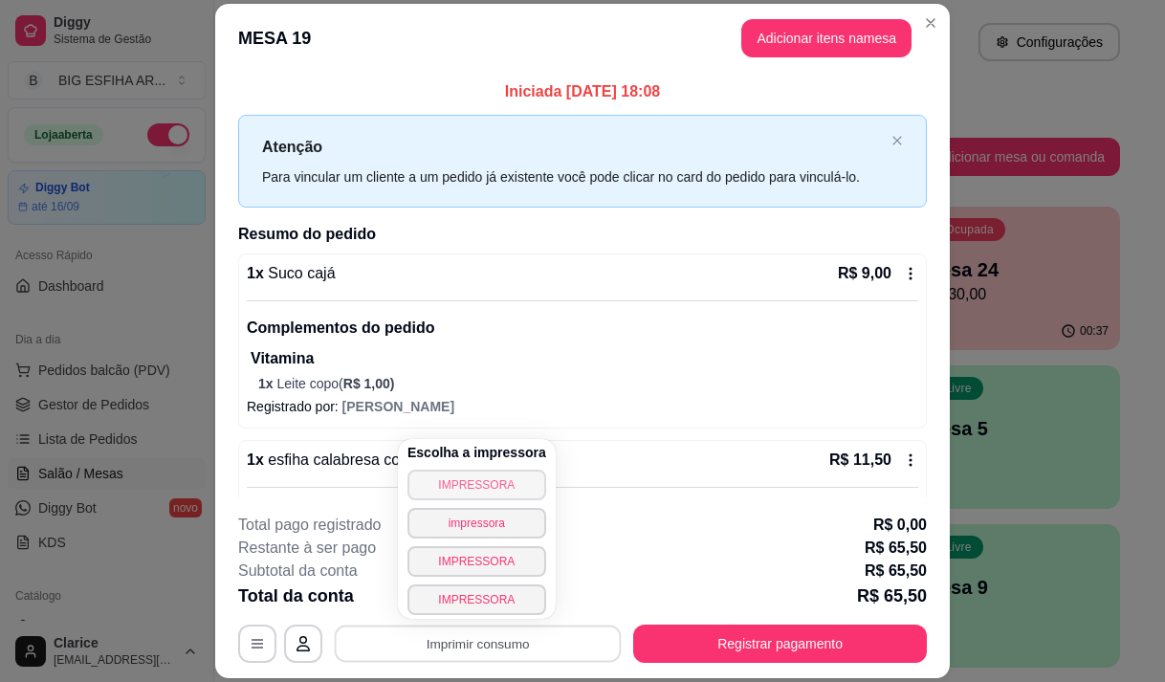
click at [498, 482] on button "IMPRESSORA" at bounding box center [476, 485] width 139 height 31
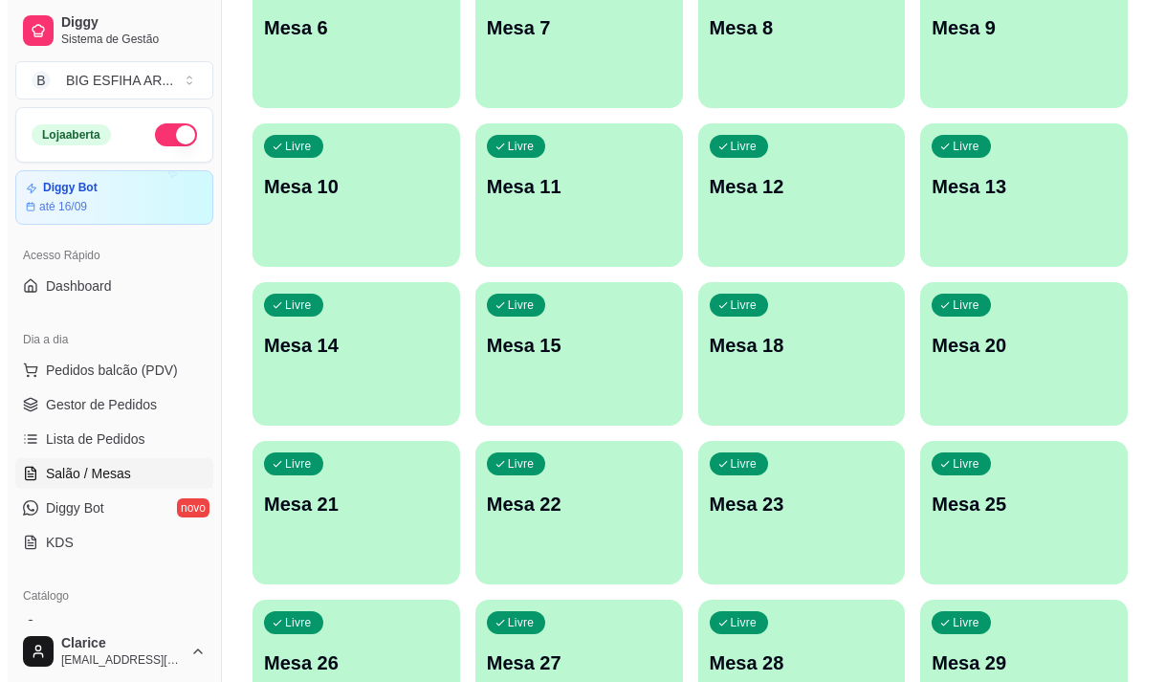
scroll to position [765, 0]
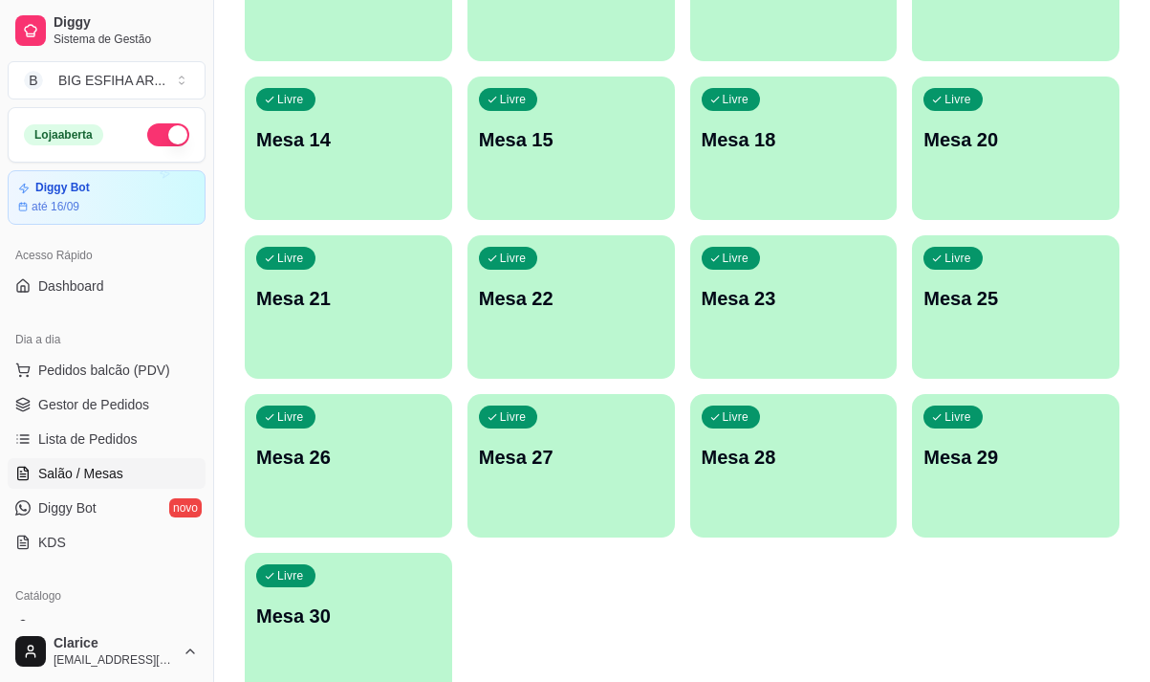
click at [366, 579] on div "Livre Mesa 30" at bounding box center [349, 613] width 208 height 120
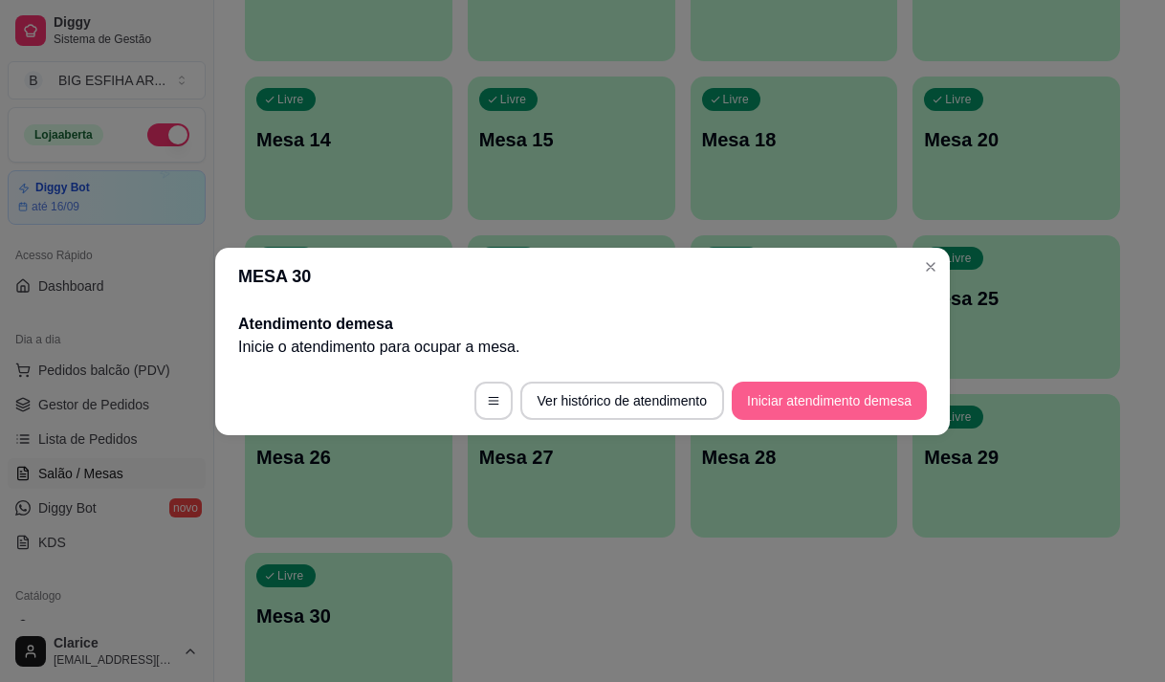
click at [769, 411] on button "Iniciar atendimento de mesa" at bounding box center [829, 401] width 195 height 38
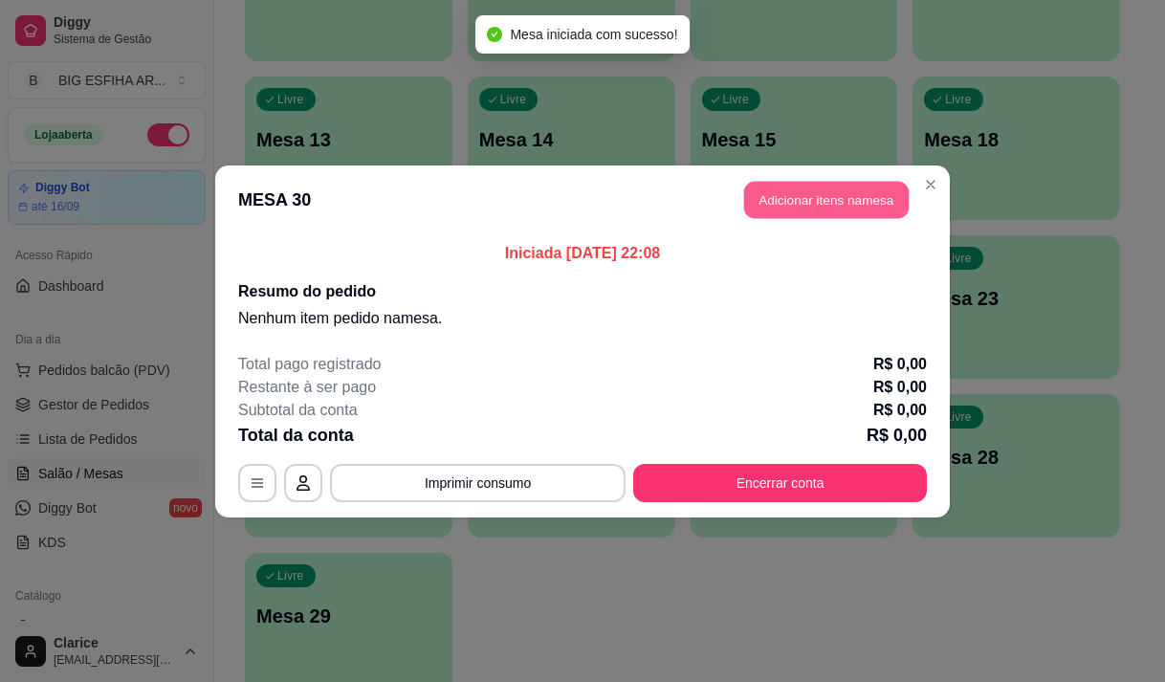
click at [842, 204] on button "Adicionar itens na mesa" at bounding box center [826, 199] width 164 height 37
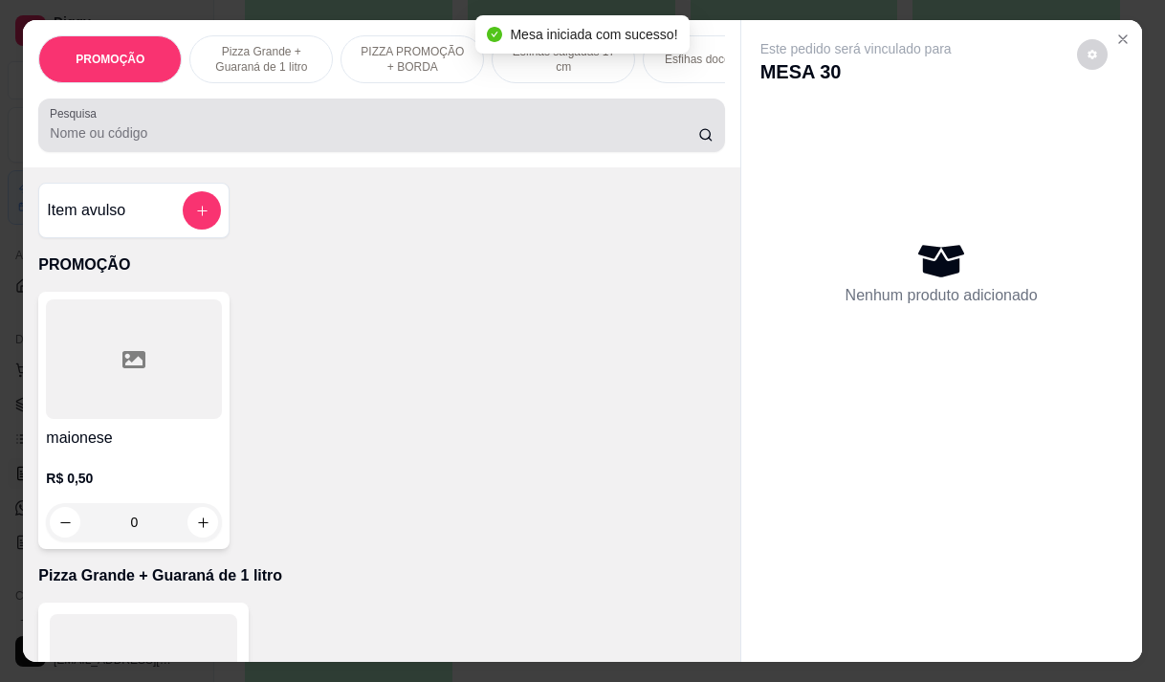
click at [571, 142] on input "Pesquisa" at bounding box center [374, 132] width 648 height 19
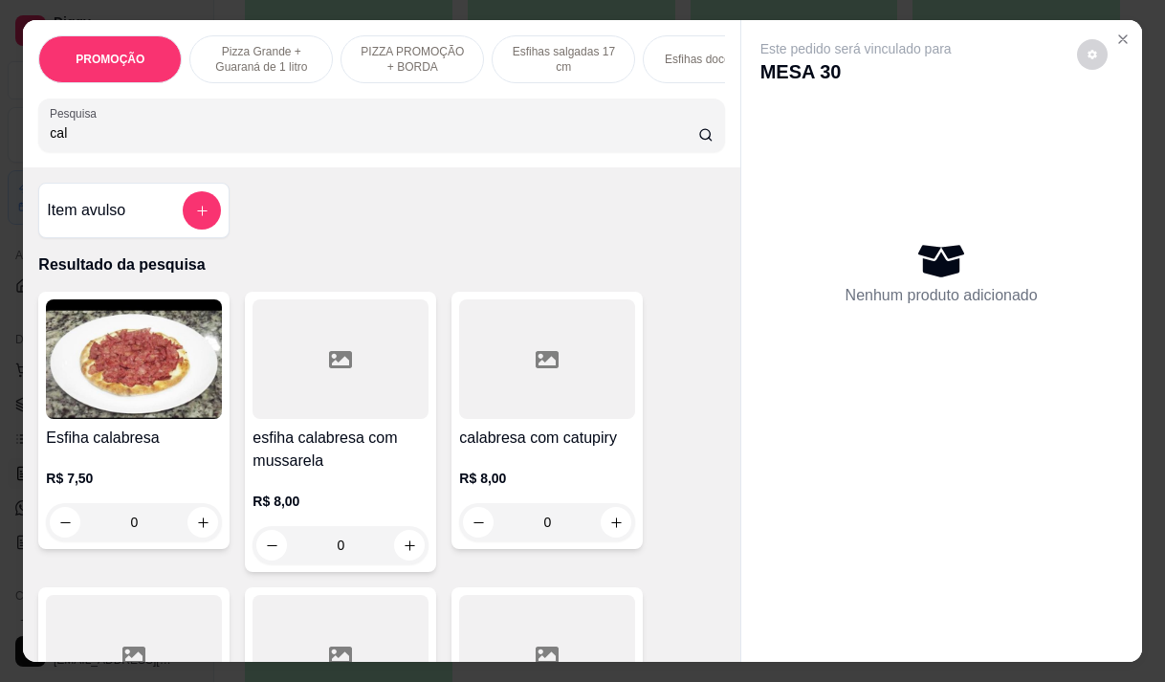
type input "cal"
click at [297, 455] on h4 "esfiha calabresa com mussarela" at bounding box center [340, 450] width 176 height 46
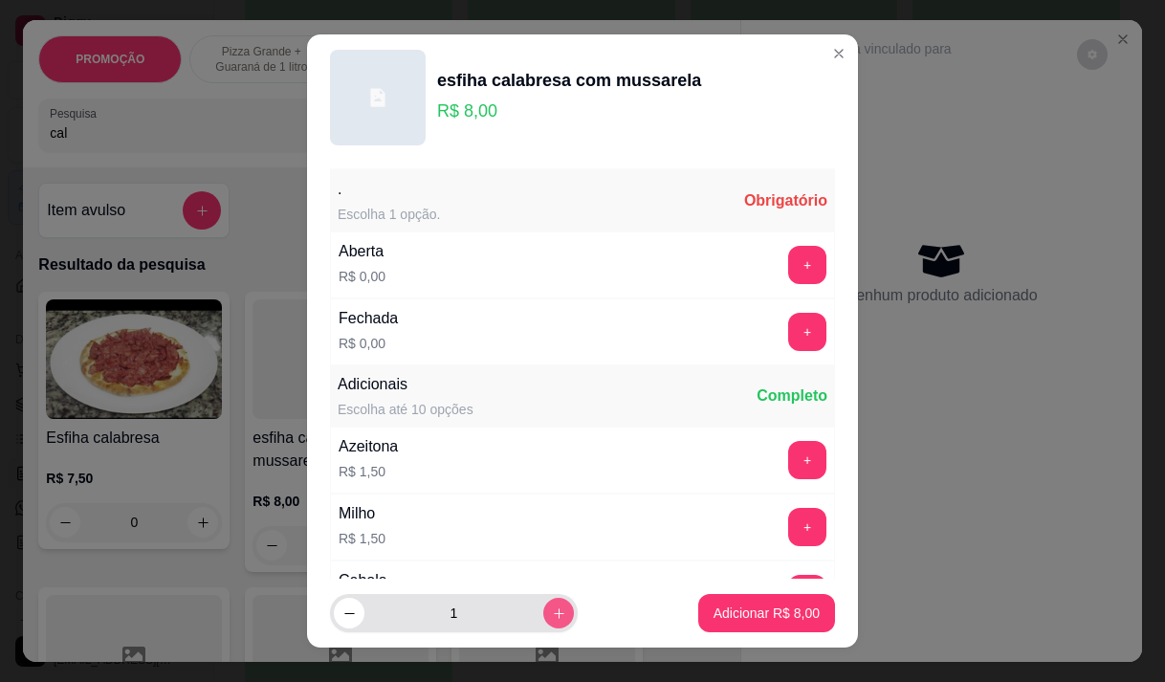
click at [543, 623] on button "increase-product-quantity" at bounding box center [558, 613] width 31 height 31
type input "2"
click at [788, 272] on button "+" at bounding box center [807, 265] width 38 height 38
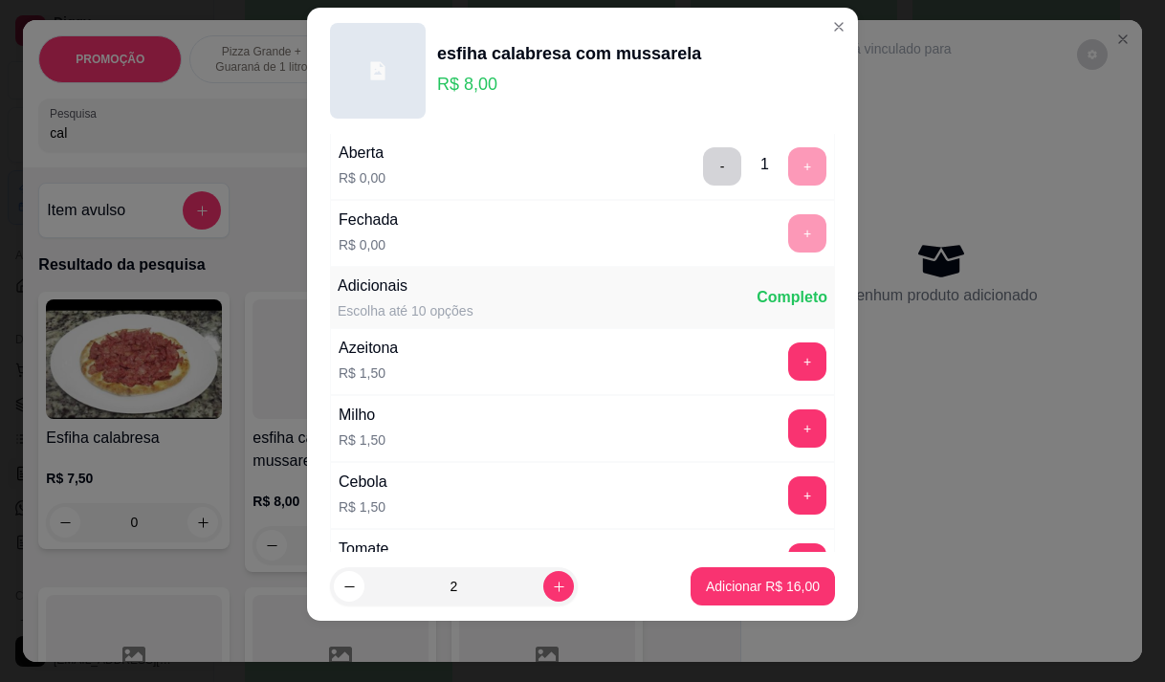
scroll to position [205, 0]
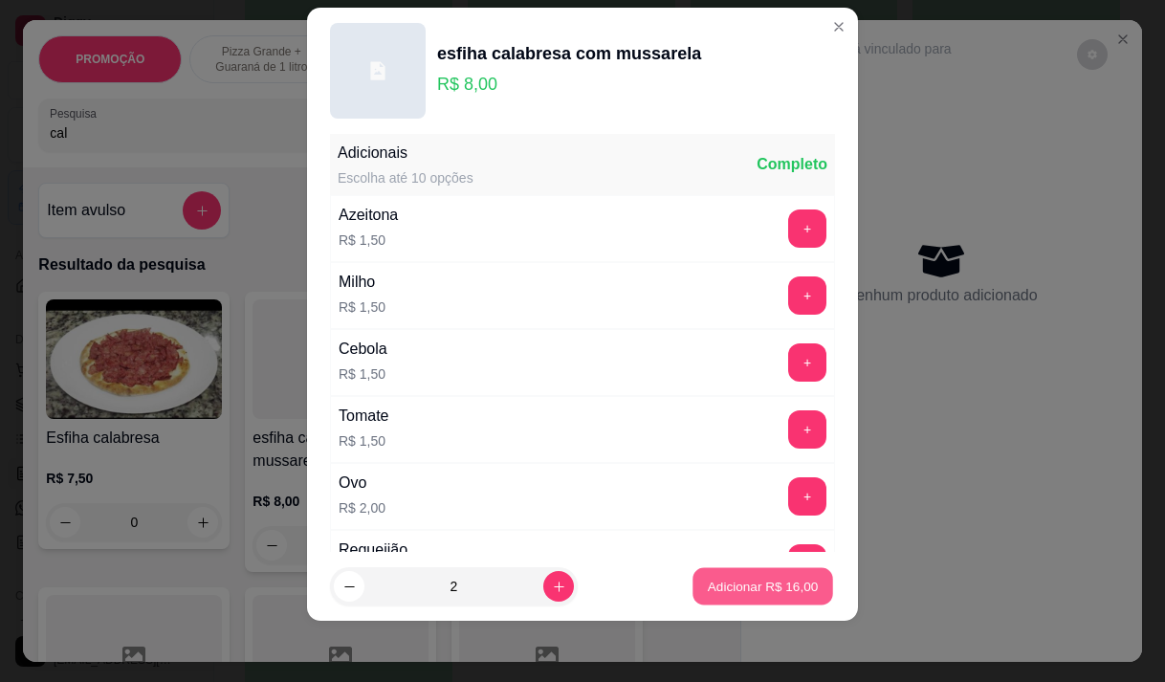
click at [750, 593] on p "Adicionar R$ 16,00" at bounding box center [763, 587] width 111 height 18
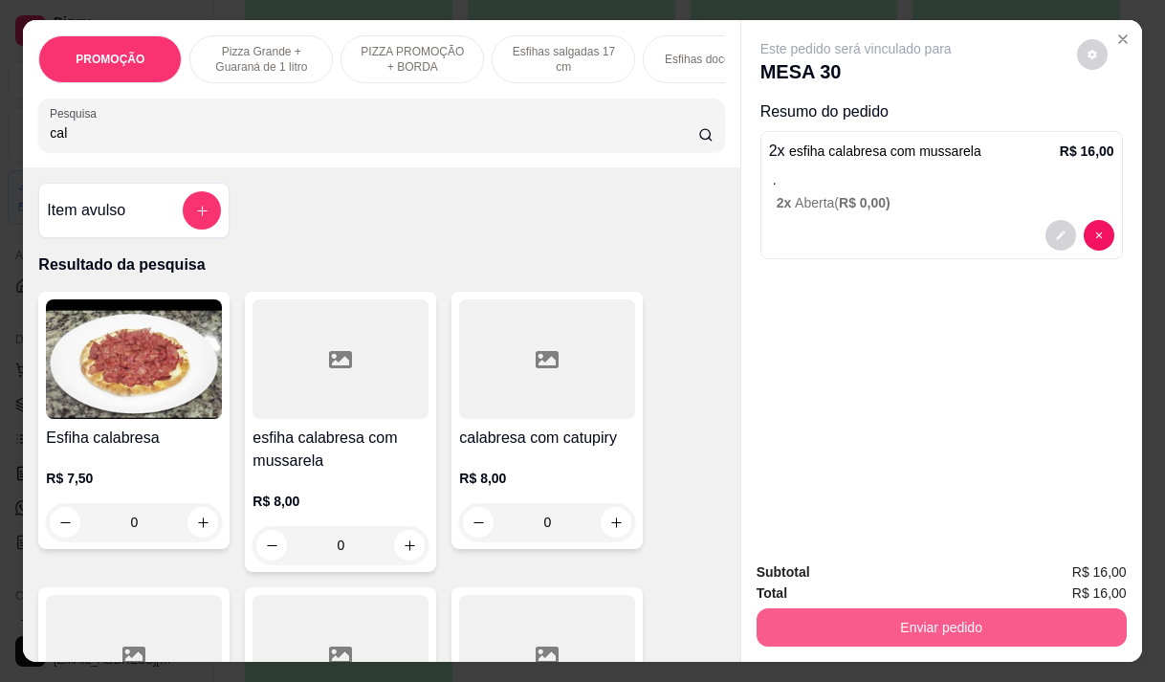
click at [953, 622] on button "Enviar pedido" at bounding box center [941, 627] width 370 height 38
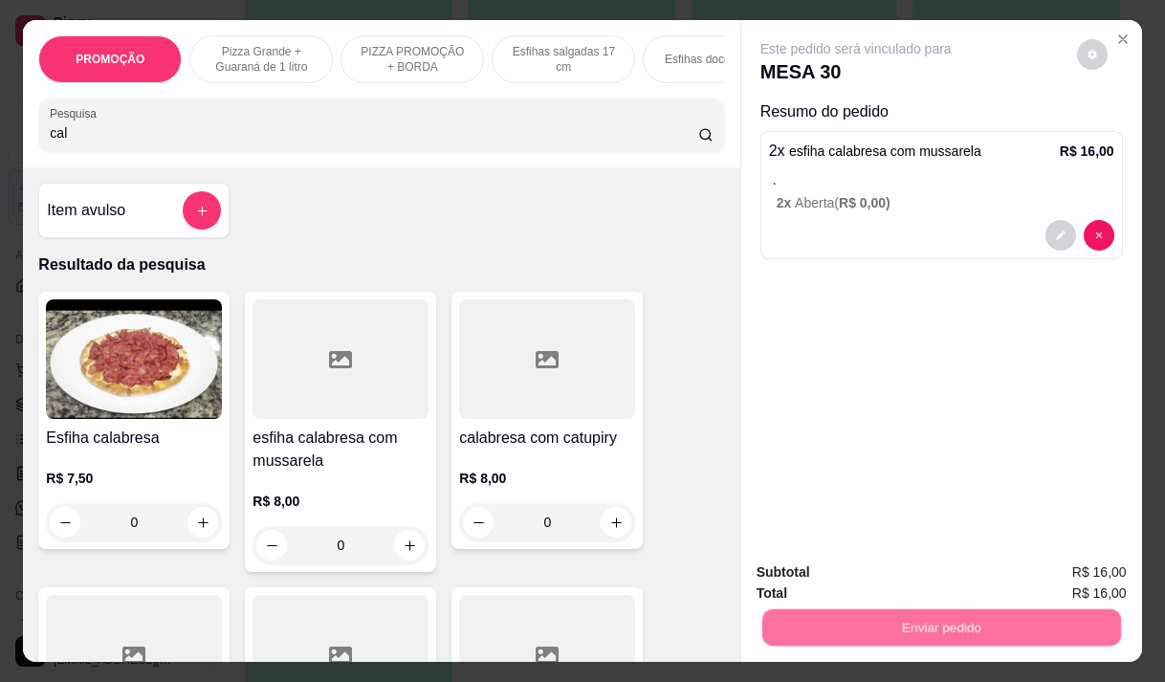
click at [874, 576] on button "Não registrar e enviar pedido" at bounding box center [877, 573] width 199 height 36
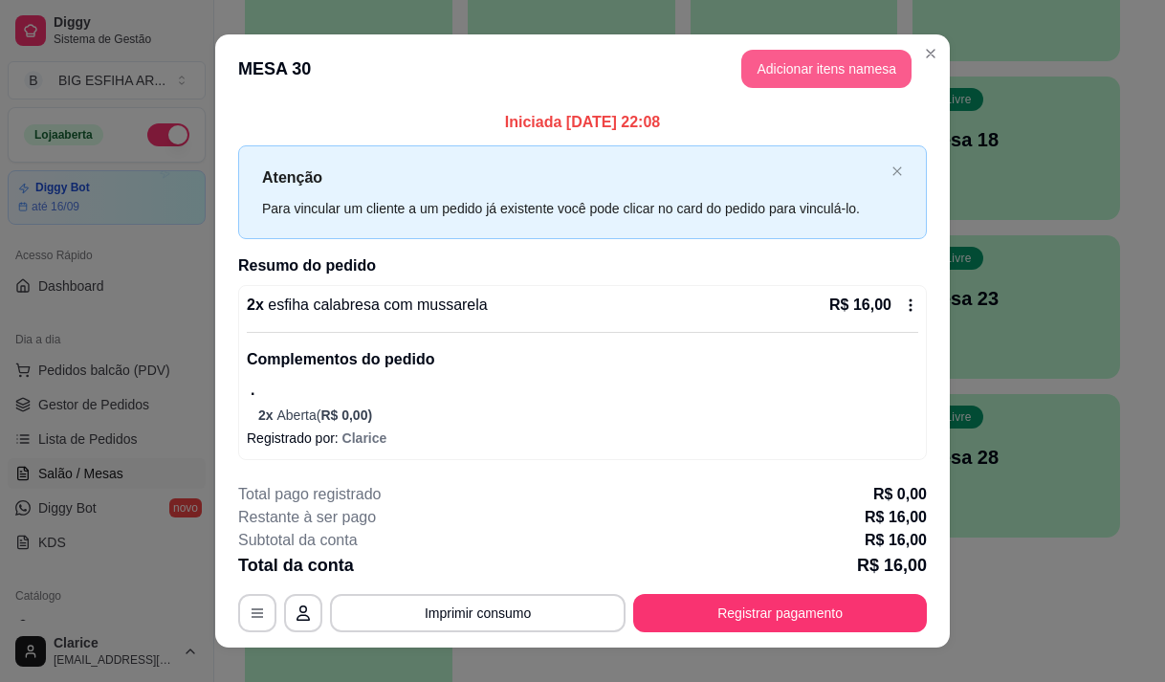
click at [789, 74] on button "Adicionar itens na mesa" at bounding box center [826, 69] width 170 height 38
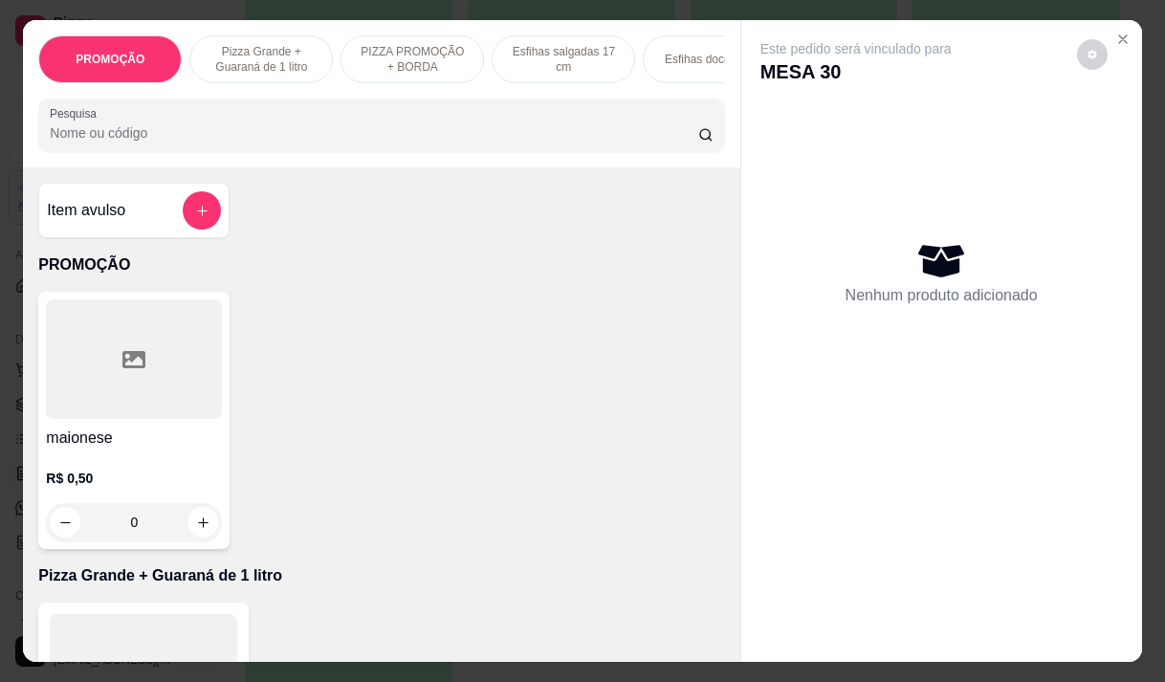
click at [397, 139] on input "Pesquisa" at bounding box center [374, 132] width 648 height 19
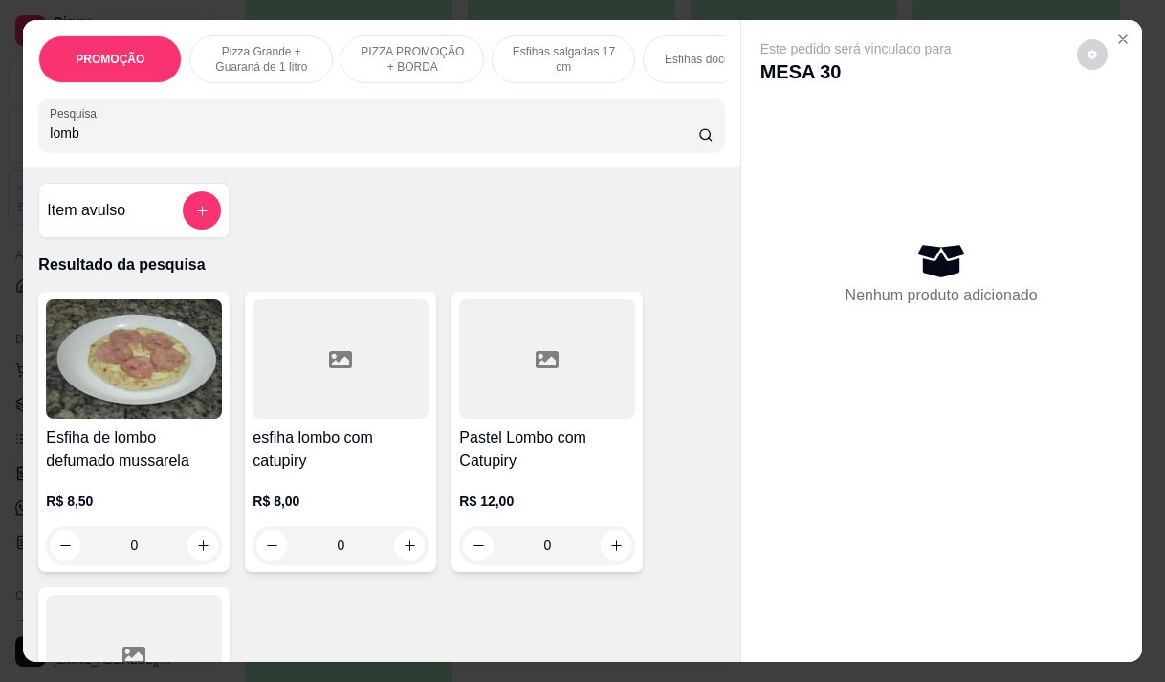
type input "lomb"
click at [137, 458] on h4 "Esfiha de lombo defumado mussarela" at bounding box center [134, 450] width 176 height 46
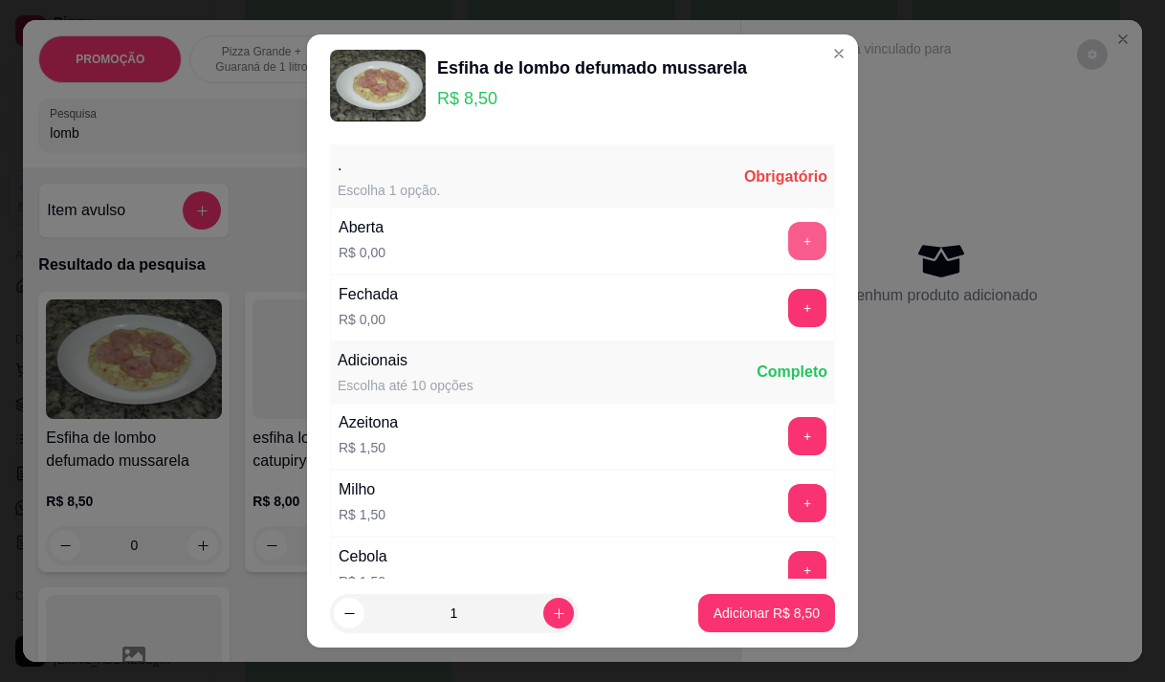
click at [788, 236] on button "+" at bounding box center [807, 241] width 38 height 38
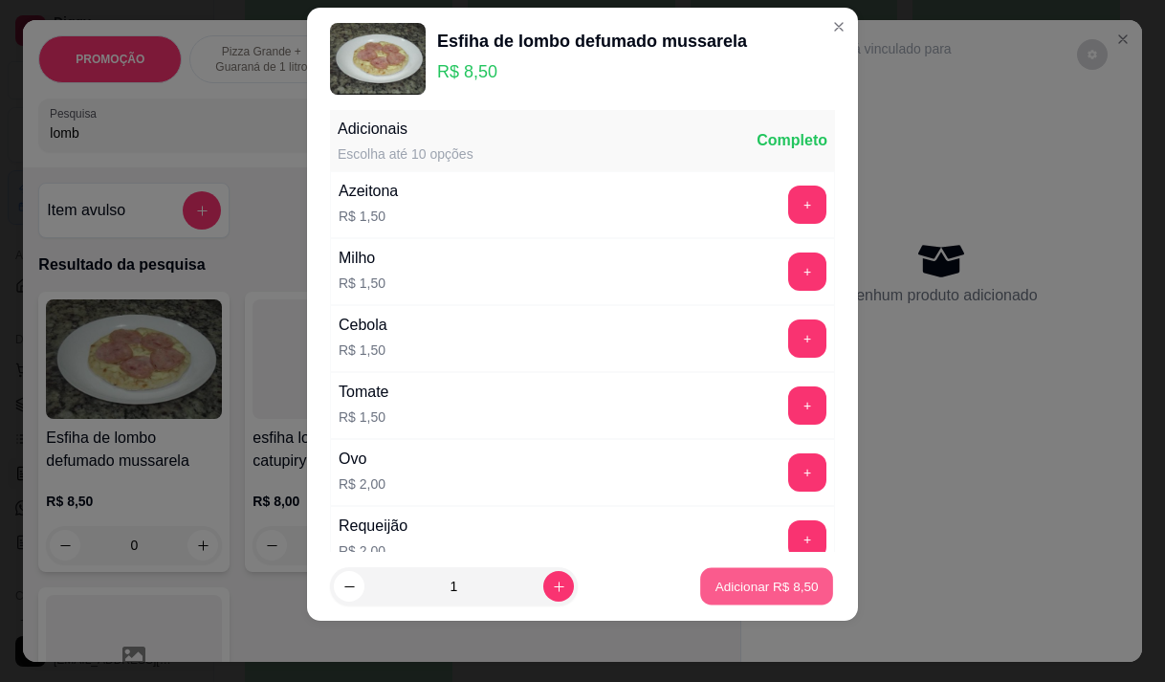
click at [765, 579] on p "Adicionar R$ 8,50" at bounding box center [765, 587] width 103 height 18
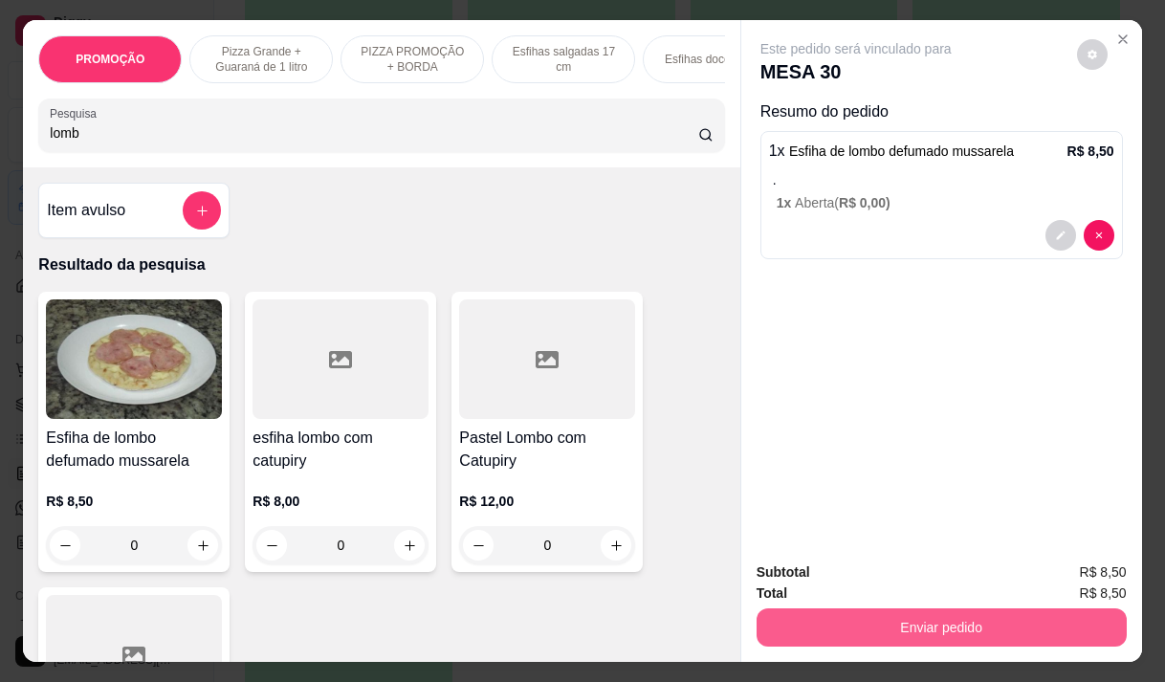
click at [920, 616] on button "Enviar pedido" at bounding box center [941, 627] width 370 height 38
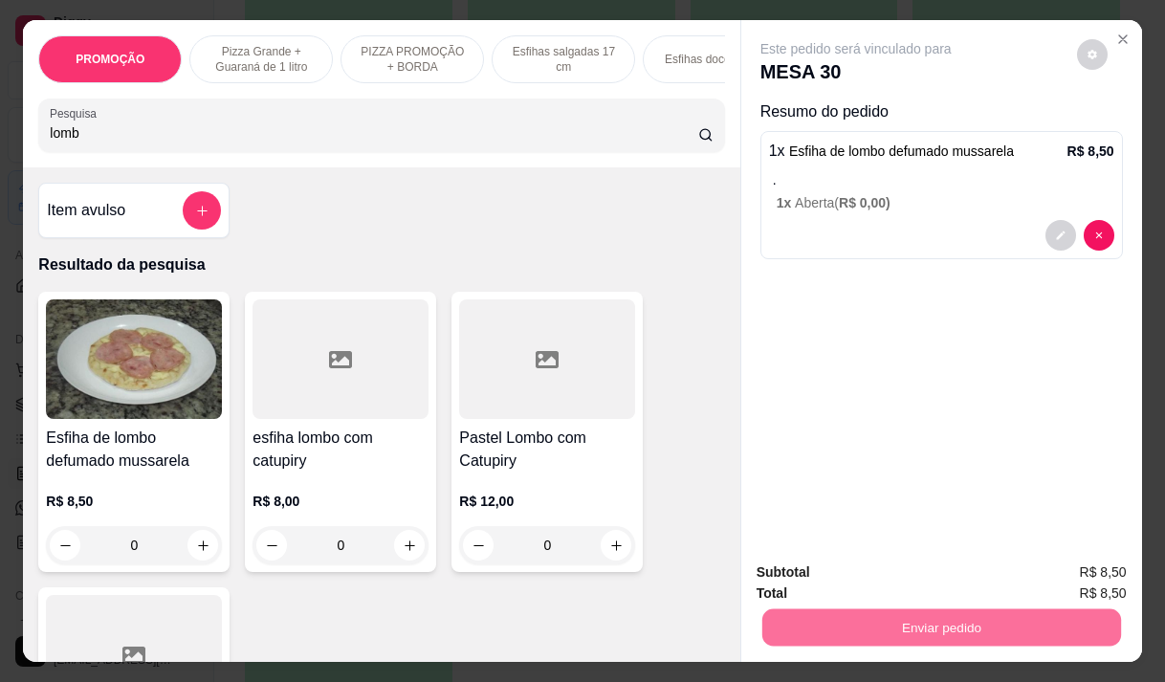
click at [878, 576] on button "Não registrar e enviar pedido" at bounding box center [877, 572] width 193 height 35
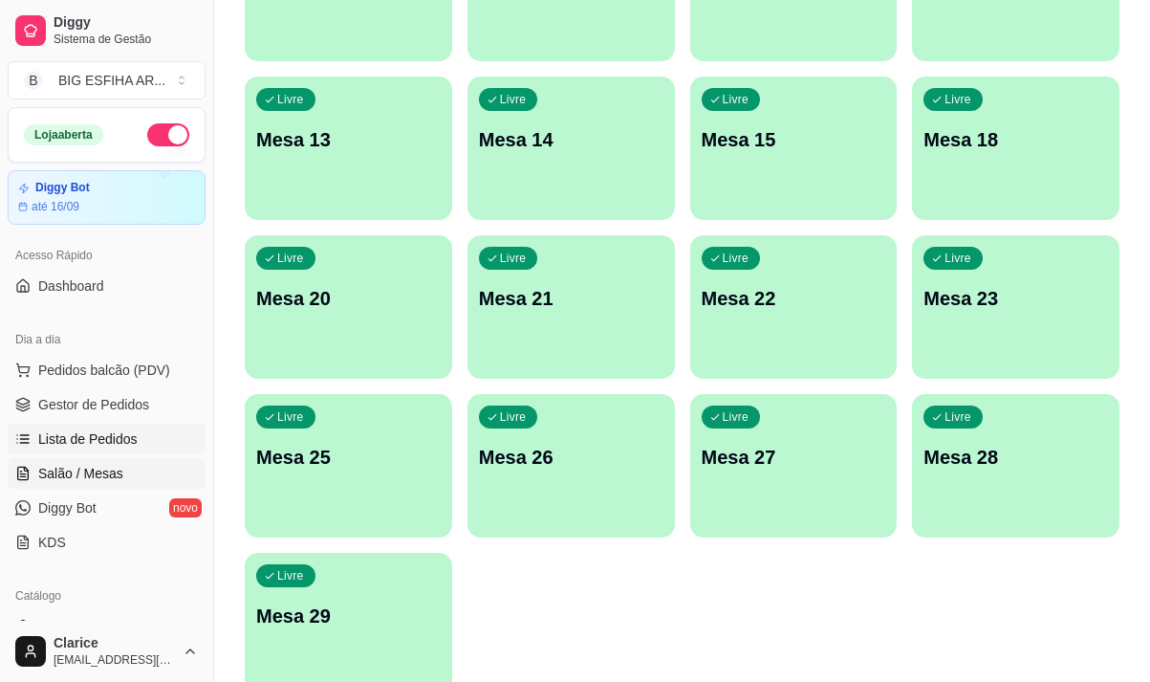
click at [123, 447] on span "Lista de Pedidos" at bounding box center [87, 438] width 99 height 19
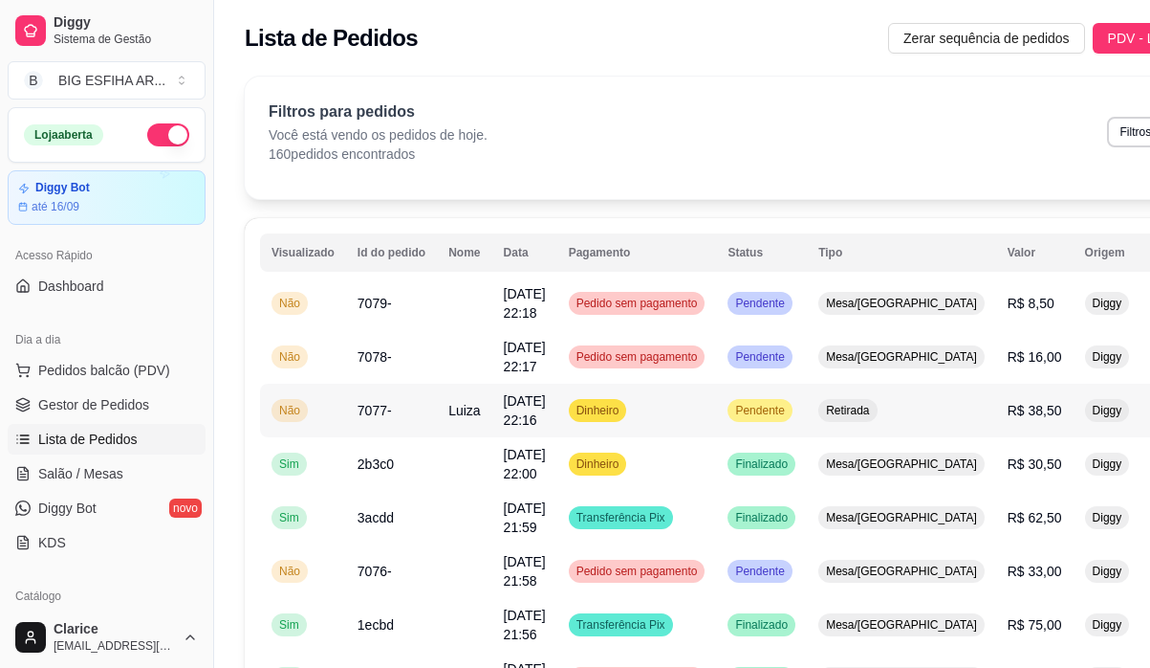
click at [413, 423] on td "7077-" at bounding box center [391, 410] width 91 height 54
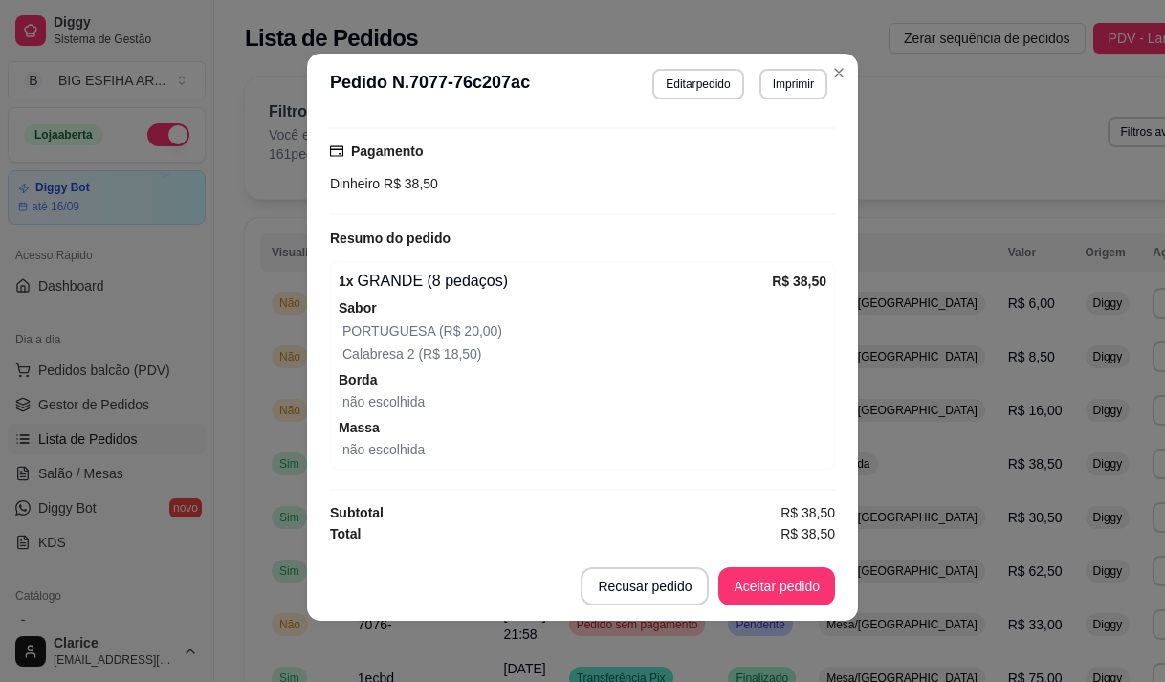
scroll to position [149, 0]
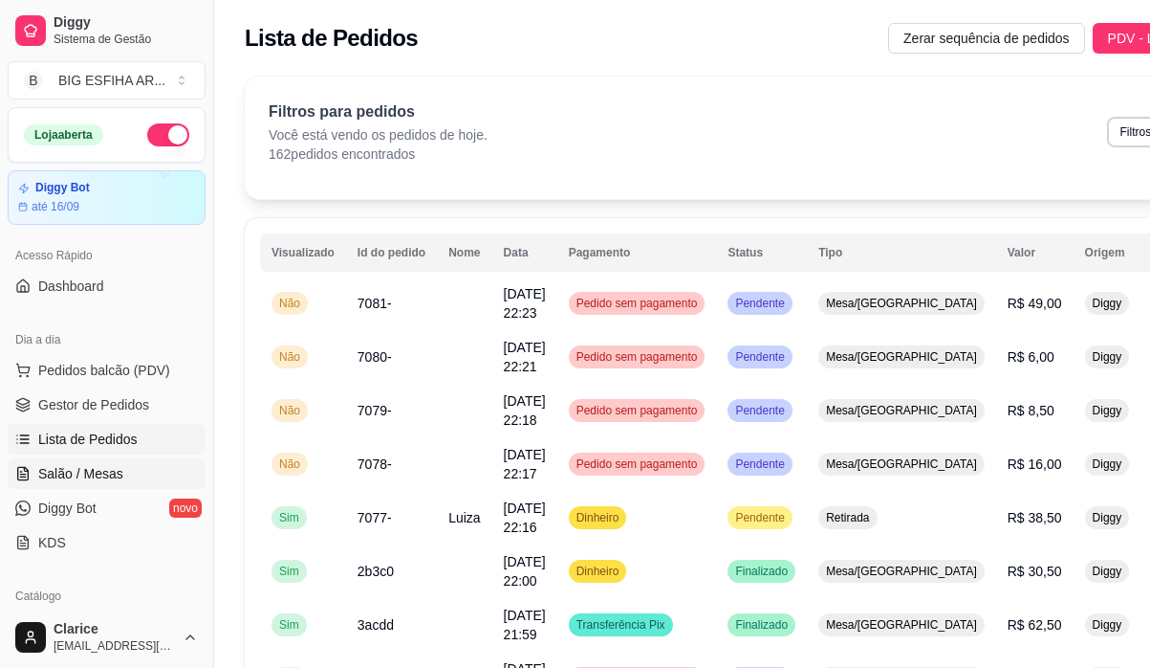
click at [86, 467] on span "Salão / Mesas" at bounding box center [80, 473] width 85 height 19
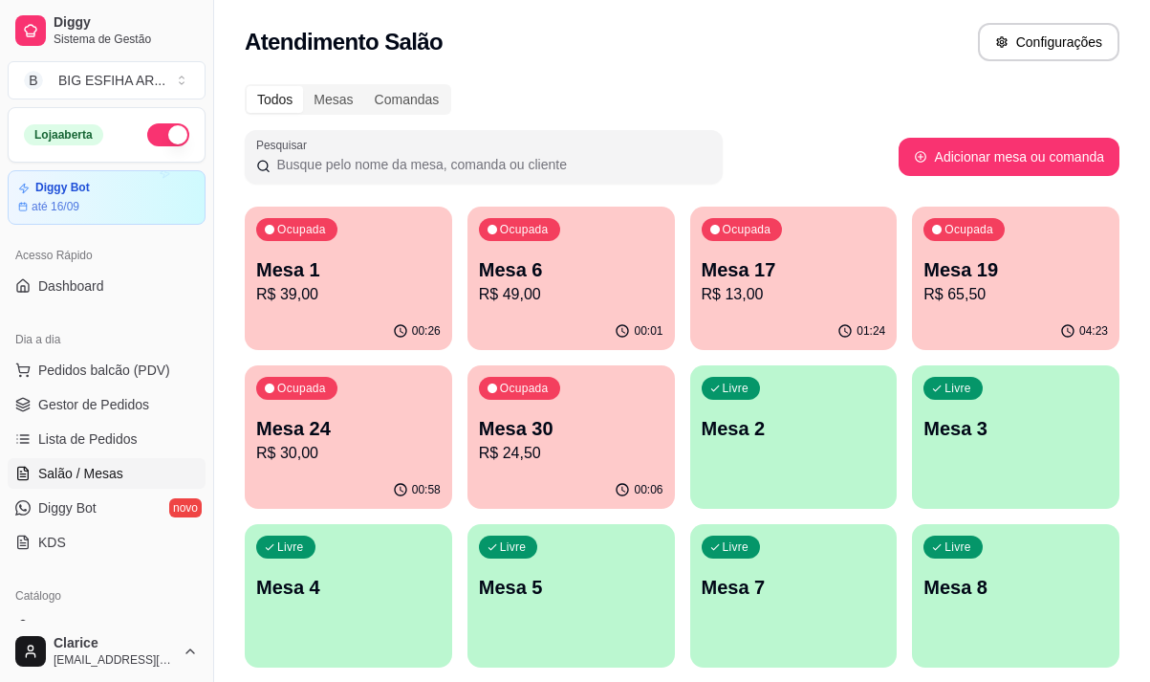
click at [713, 296] on p "R$ 13,00" at bounding box center [794, 294] width 185 height 23
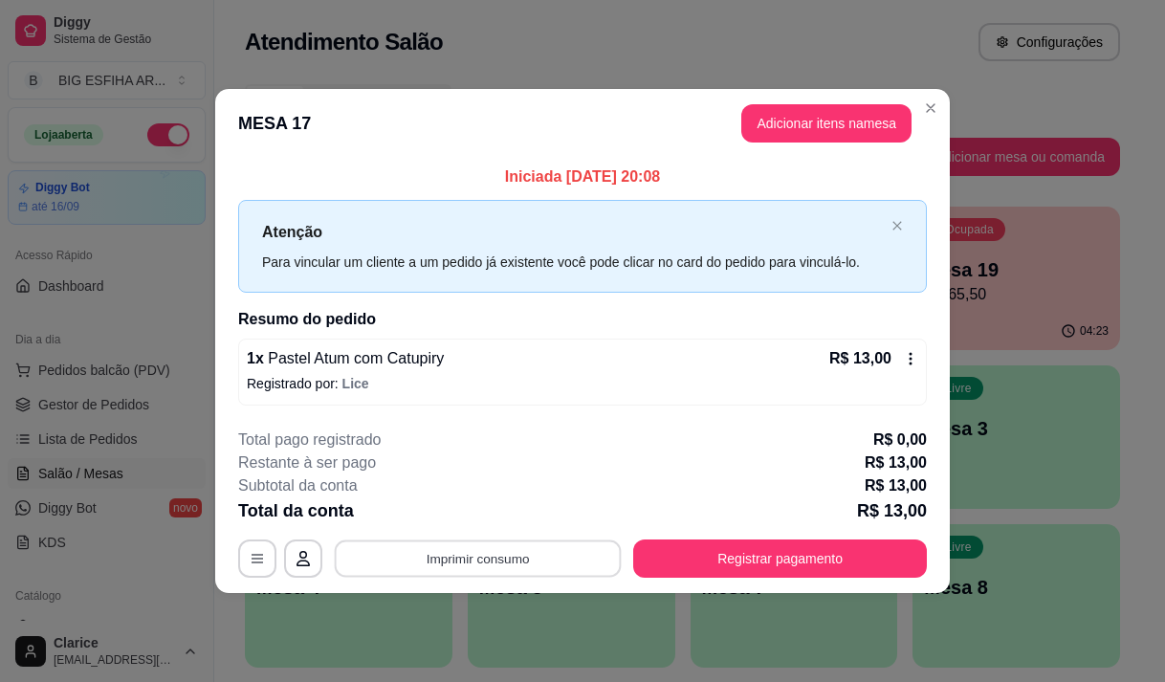
click at [413, 561] on button "Imprimir consumo" at bounding box center [478, 558] width 287 height 37
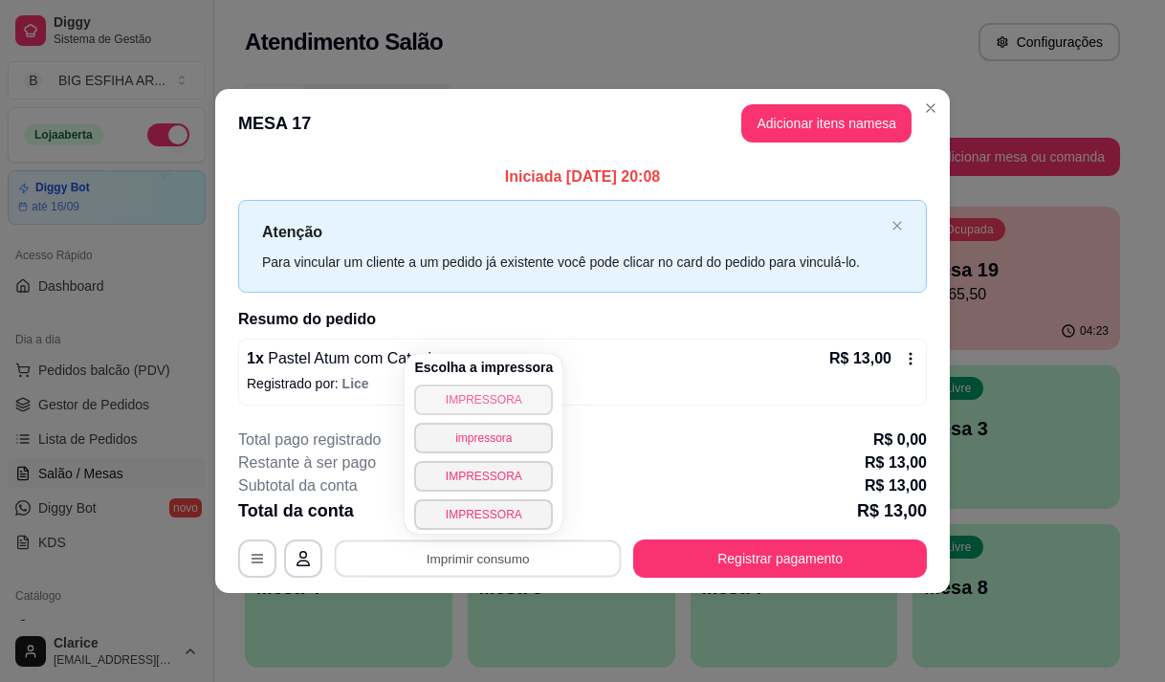
click at [498, 394] on button "IMPRESSORA" at bounding box center [483, 399] width 139 height 31
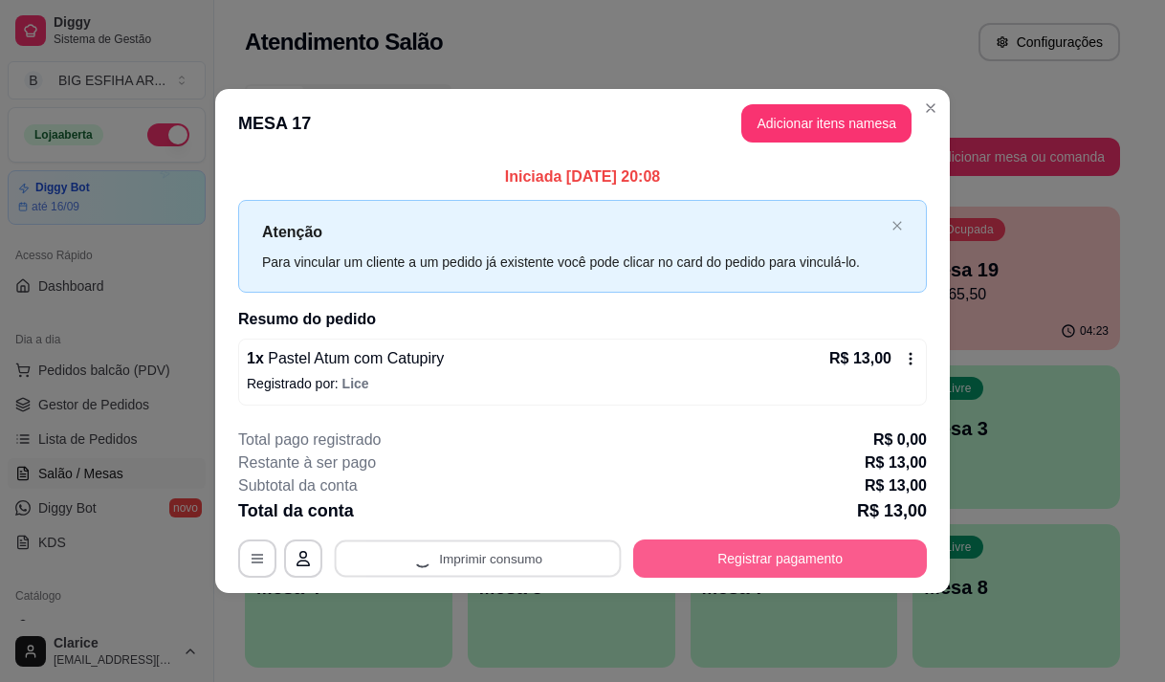
click at [687, 552] on button "Registrar pagamento" at bounding box center [780, 558] width 294 height 38
click at [737, 565] on button "Registrar pagamento" at bounding box center [780, 558] width 285 height 37
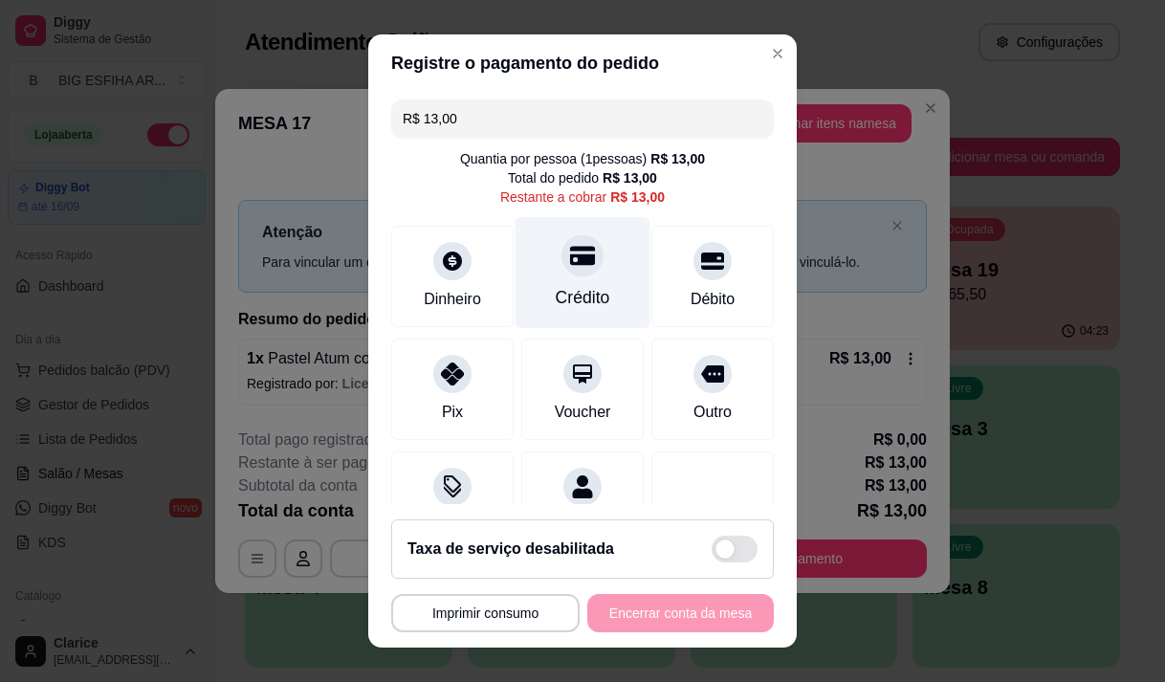
click at [556, 286] on div "Crédito" at bounding box center [583, 297] width 55 height 25
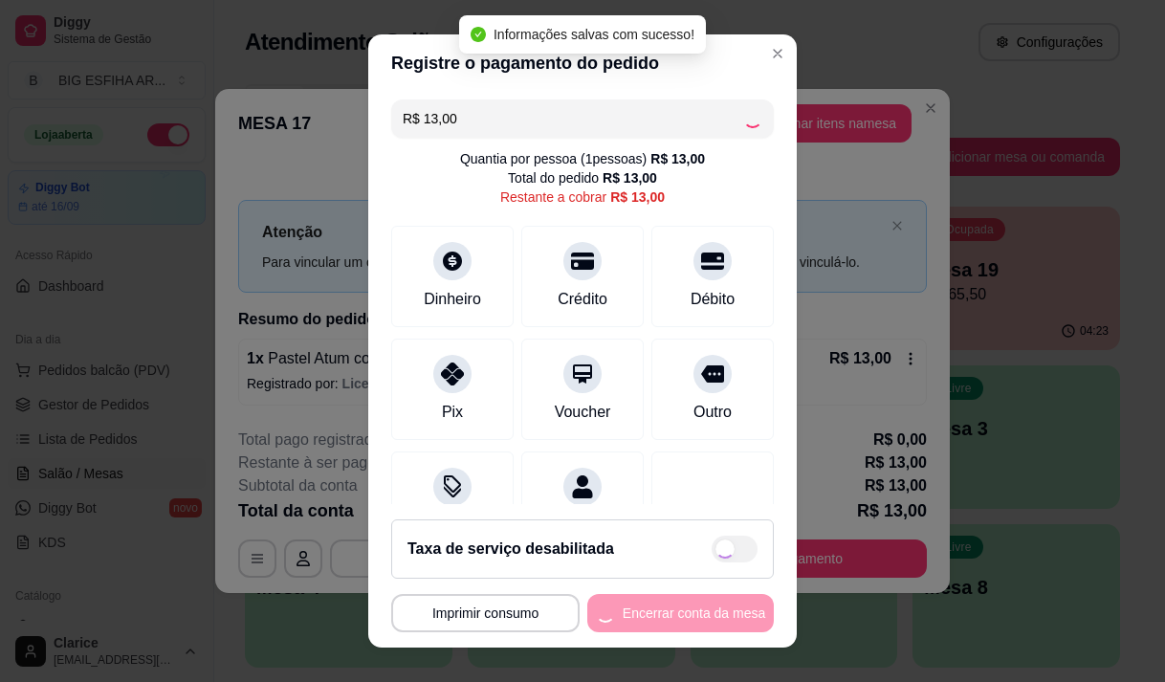
type input "R$ 0,00"
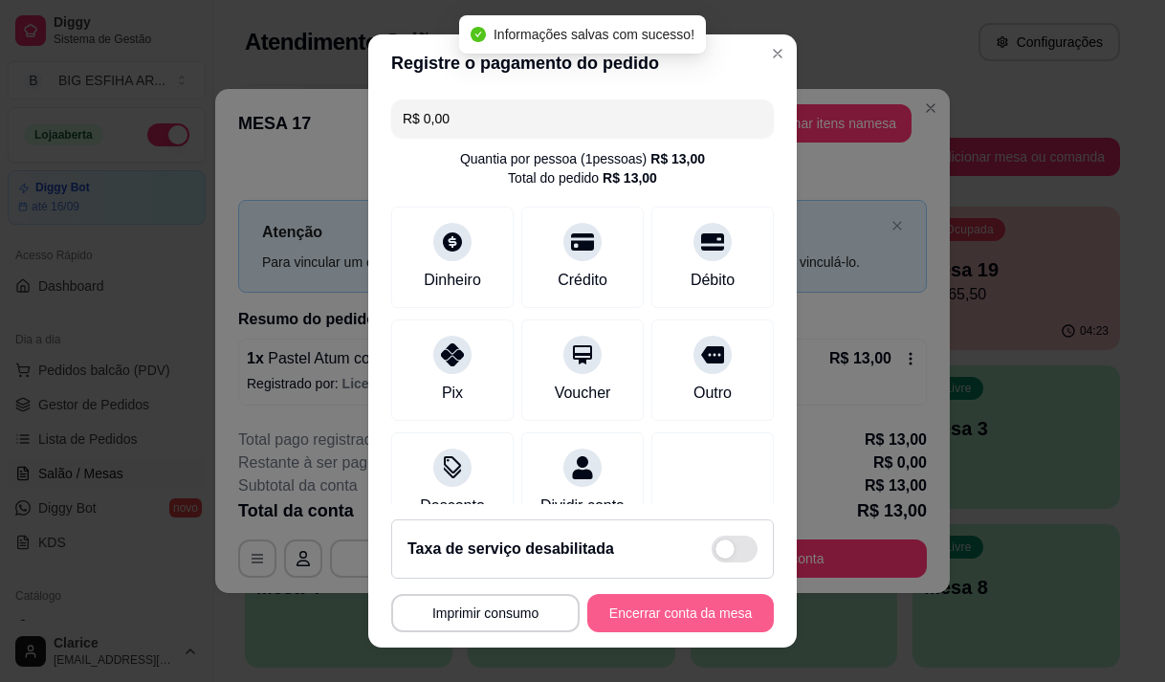
click at [638, 617] on button "Encerrar conta da mesa" at bounding box center [680, 613] width 186 height 38
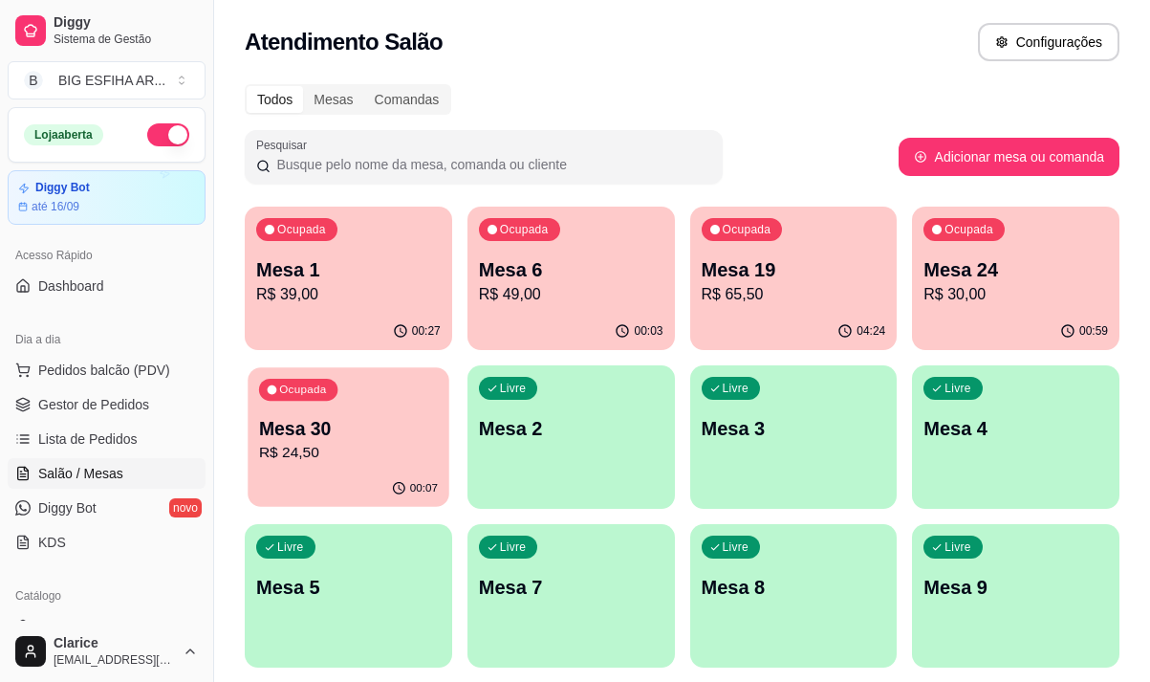
click at [404, 471] on div "Ocupada Mesa 30 R$ 24,50" at bounding box center [348, 418] width 201 height 103
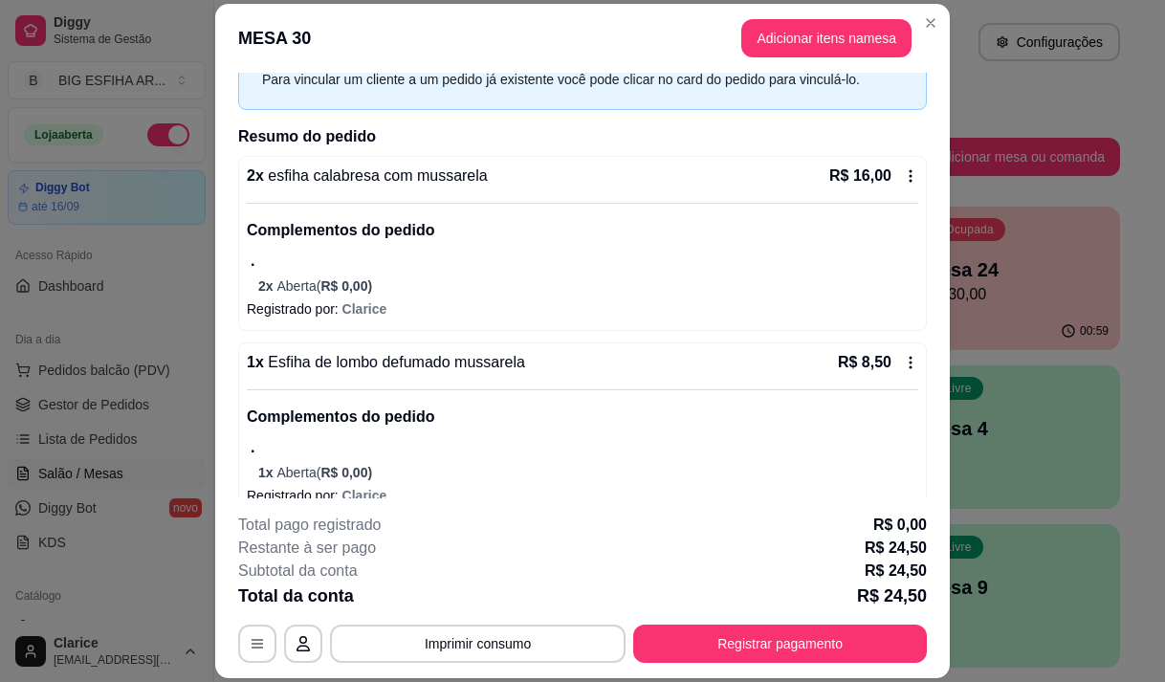
scroll to position [123, 0]
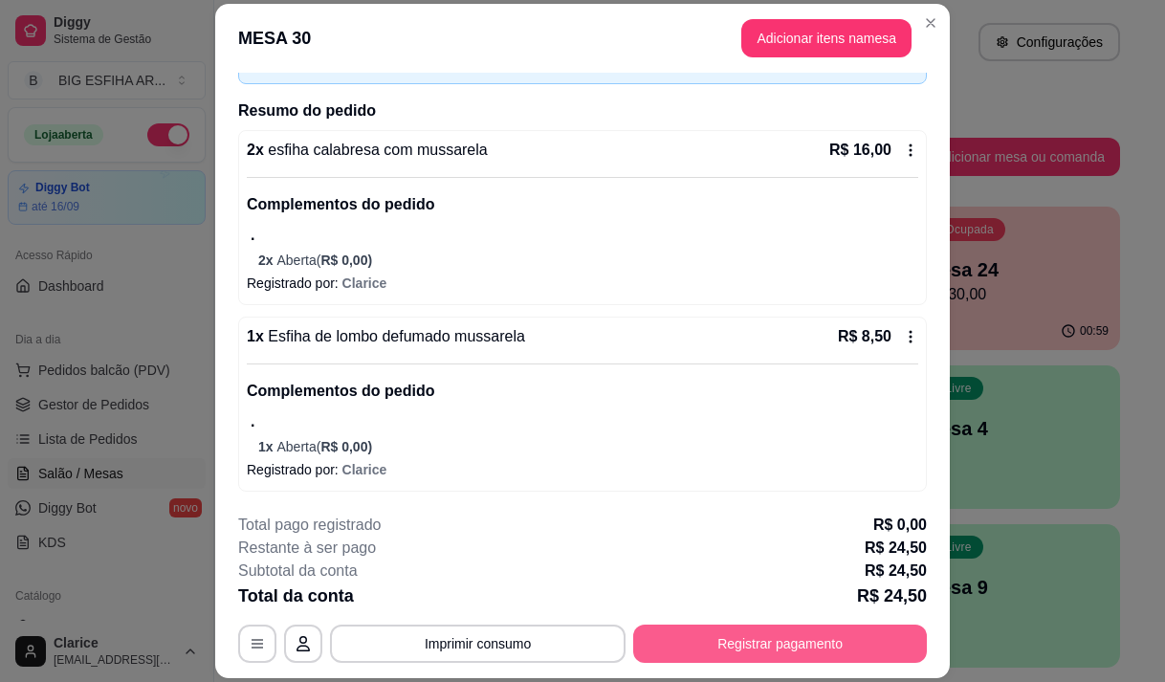
click at [821, 636] on button "Registrar pagamento" at bounding box center [780, 643] width 294 height 38
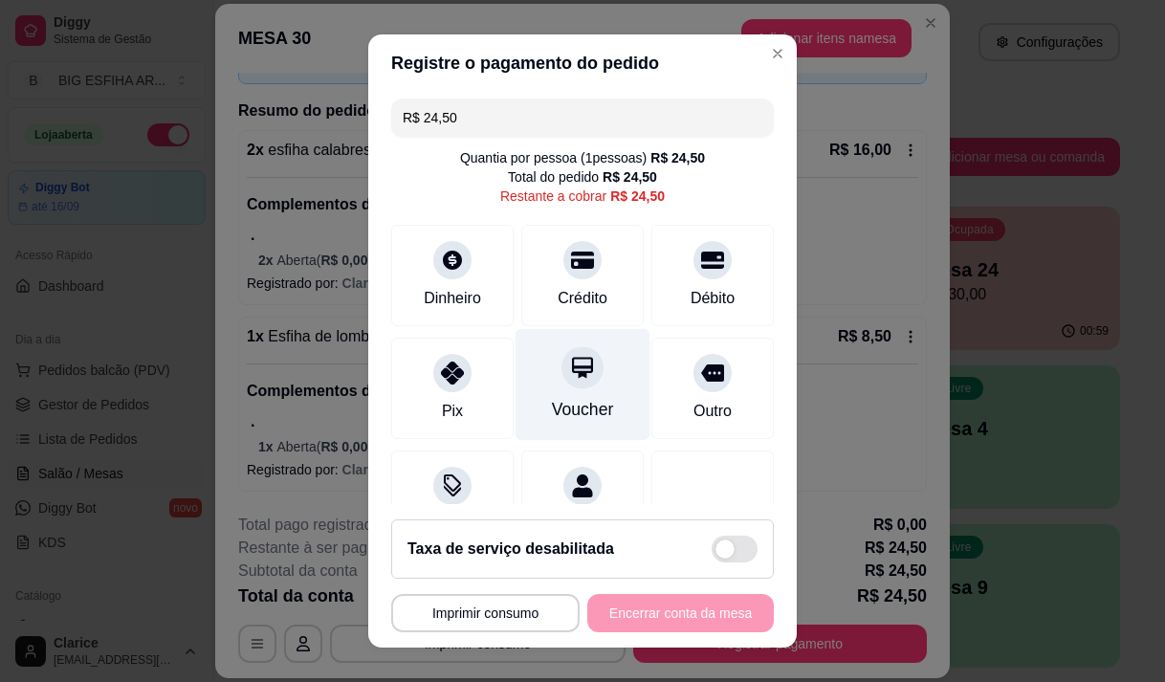
scroll to position [0, 0]
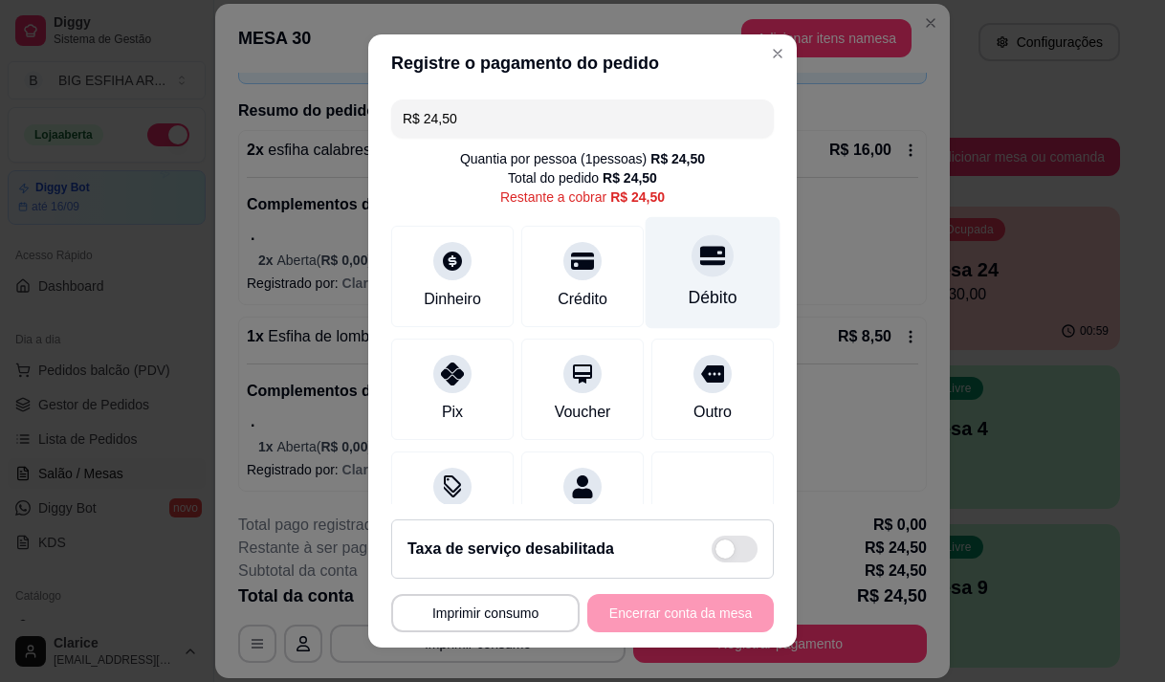
click at [697, 279] on div "Débito" at bounding box center [713, 272] width 135 height 112
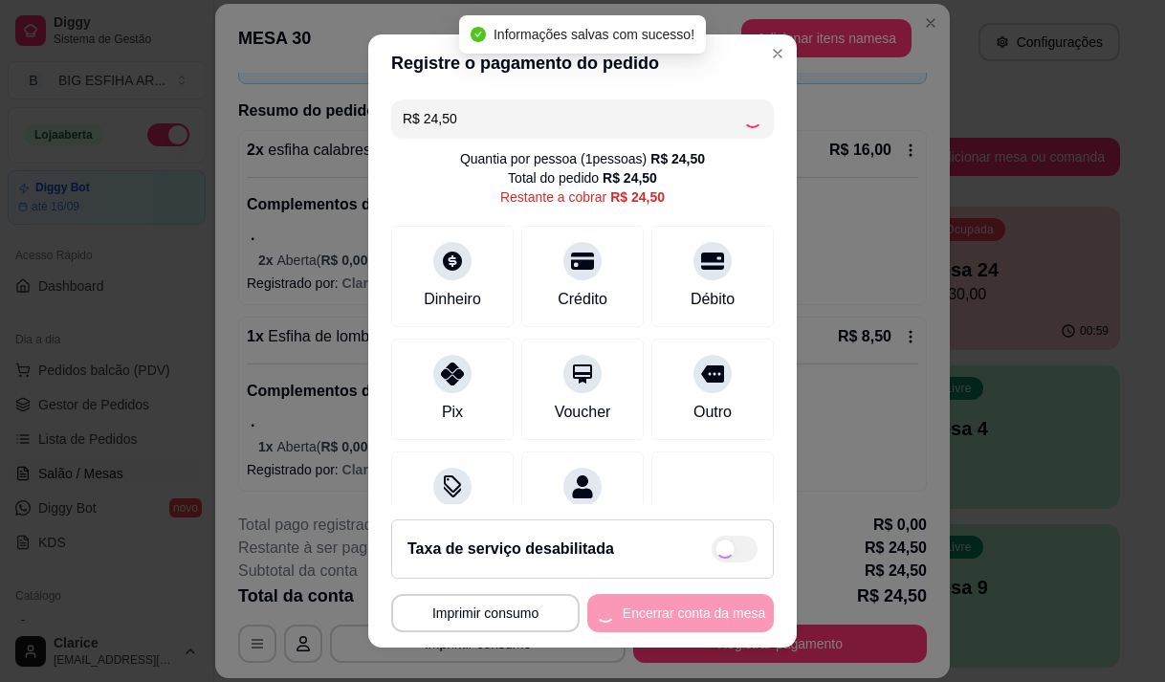
type input "R$ 0,00"
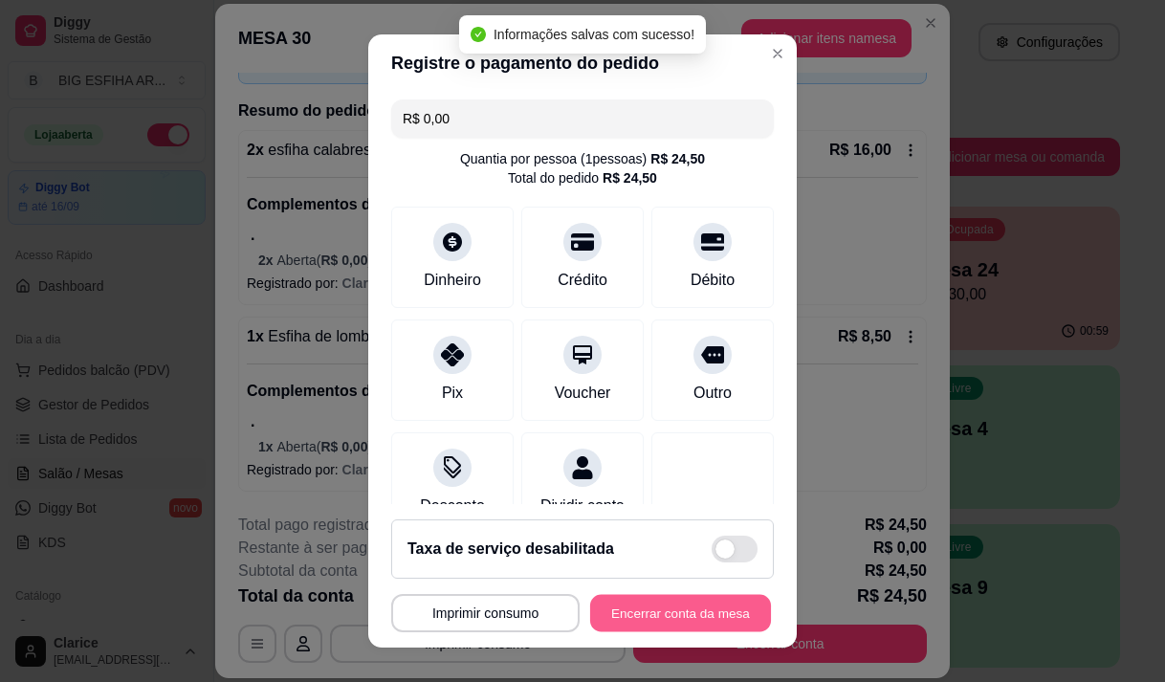
click at [685, 610] on button "Encerrar conta da mesa" at bounding box center [680, 613] width 181 height 37
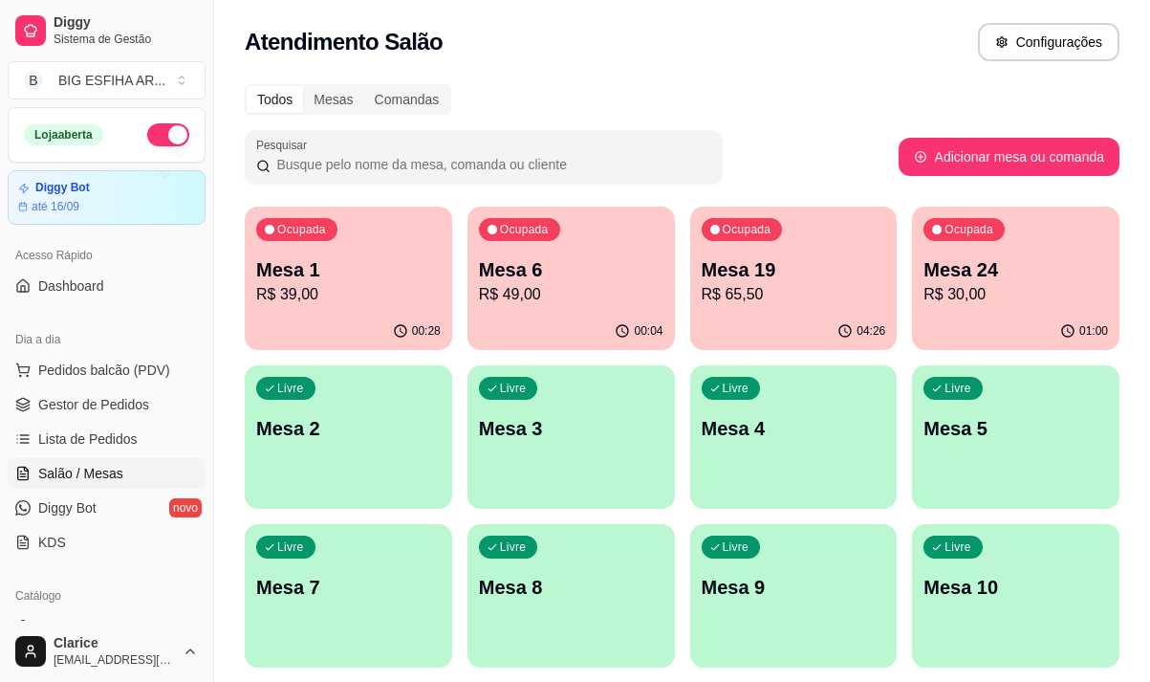
click at [183, 257] on div "Acesso Rápido" at bounding box center [107, 255] width 198 height 31
click at [380, 302] on p "R$ 39,00" at bounding box center [348, 294] width 179 height 22
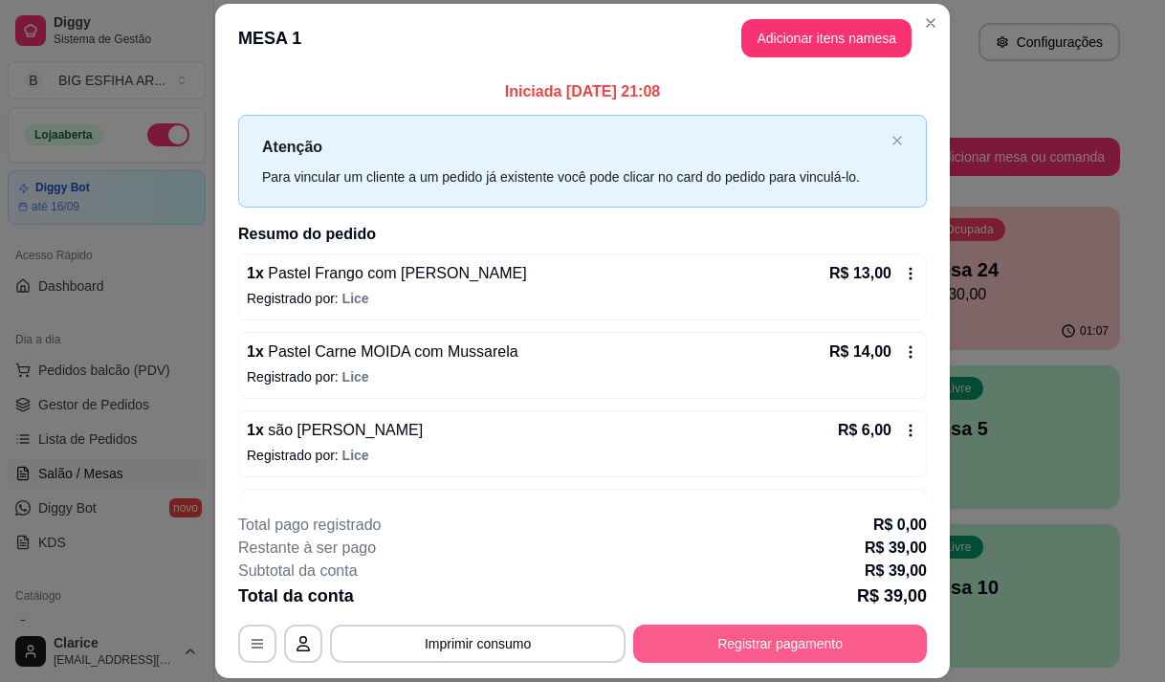
click at [780, 636] on button "Registrar pagamento" at bounding box center [780, 643] width 294 height 38
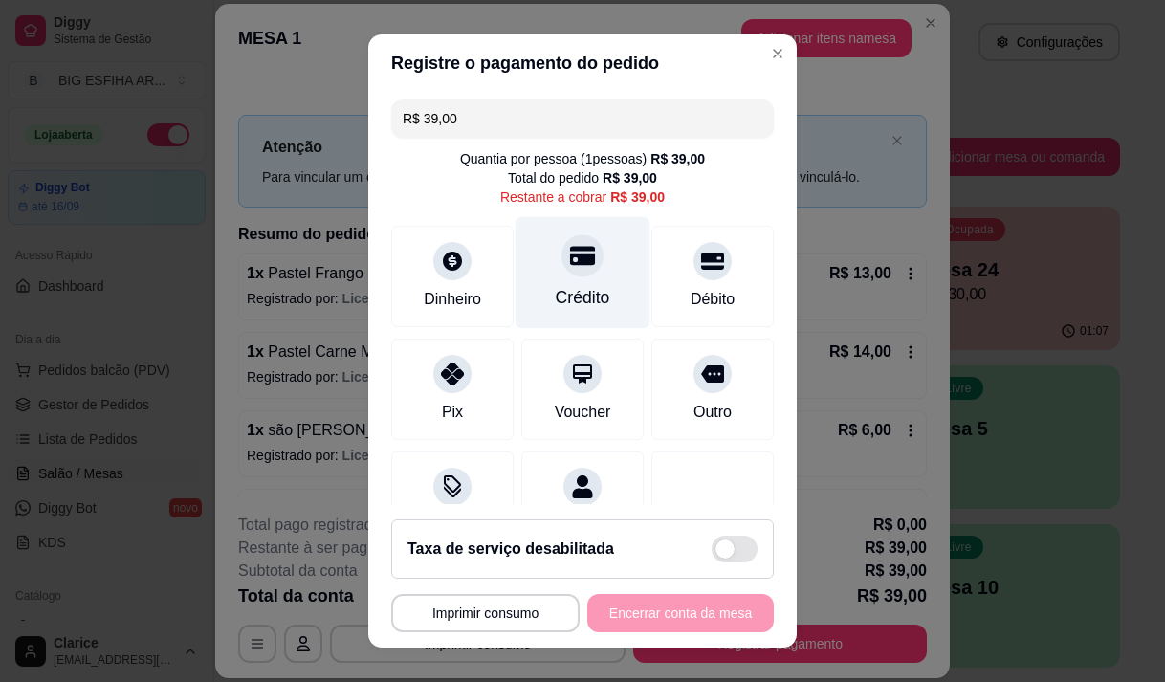
click at [565, 297] on div "Crédito" at bounding box center [583, 297] width 55 height 25
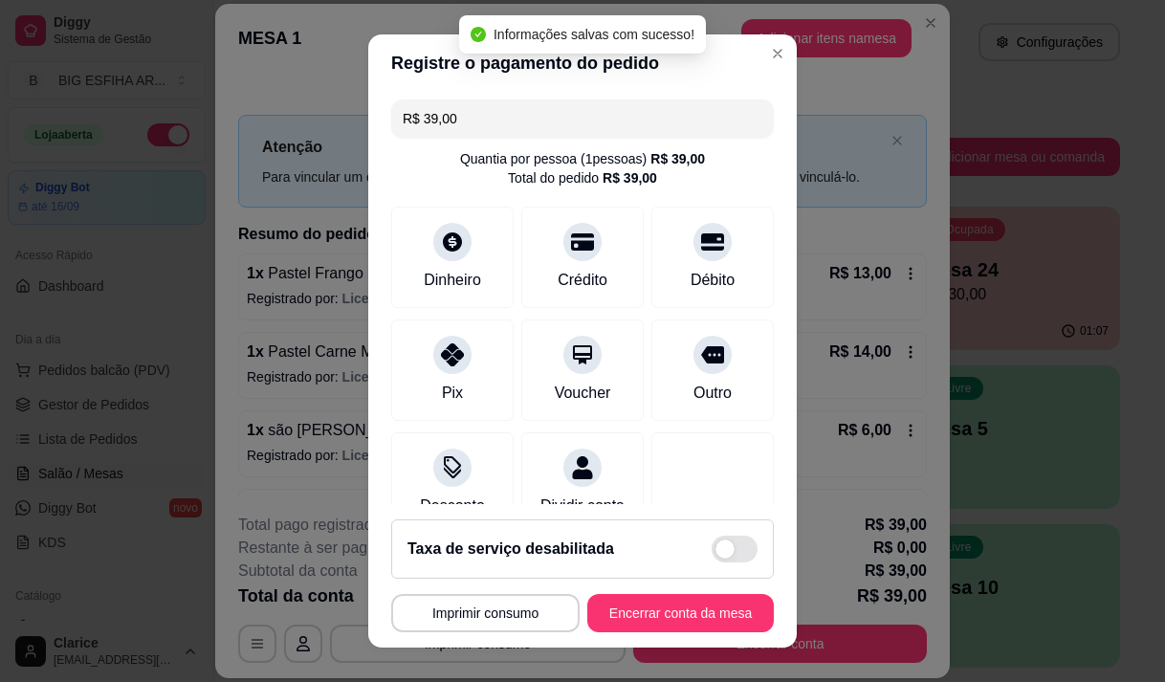
type input "R$ 0,00"
click at [705, 607] on button "Encerrar conta da mesa" at bounding box center [680, 613] width 186 height 38
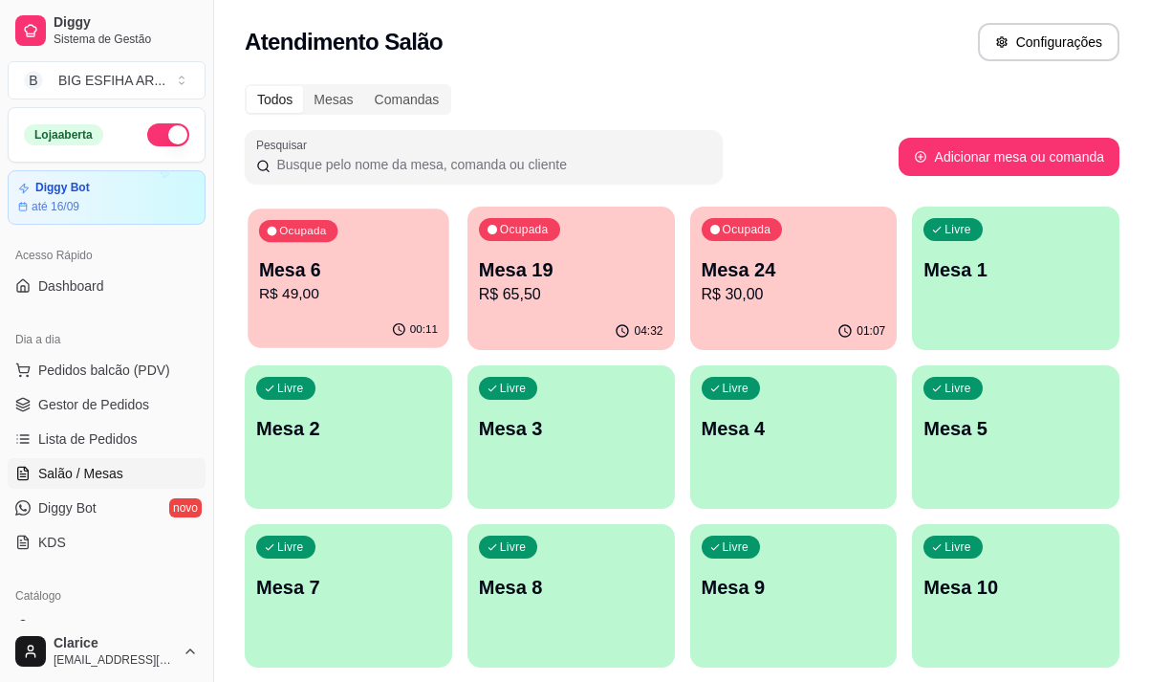
click at [380, 297] on p "R$ 49,00" at bounding box center [348, 294] width 179 height 22
click at [582, 303] on p "R$ 65,50" at bounding box center [571, 294] width 185 height 23
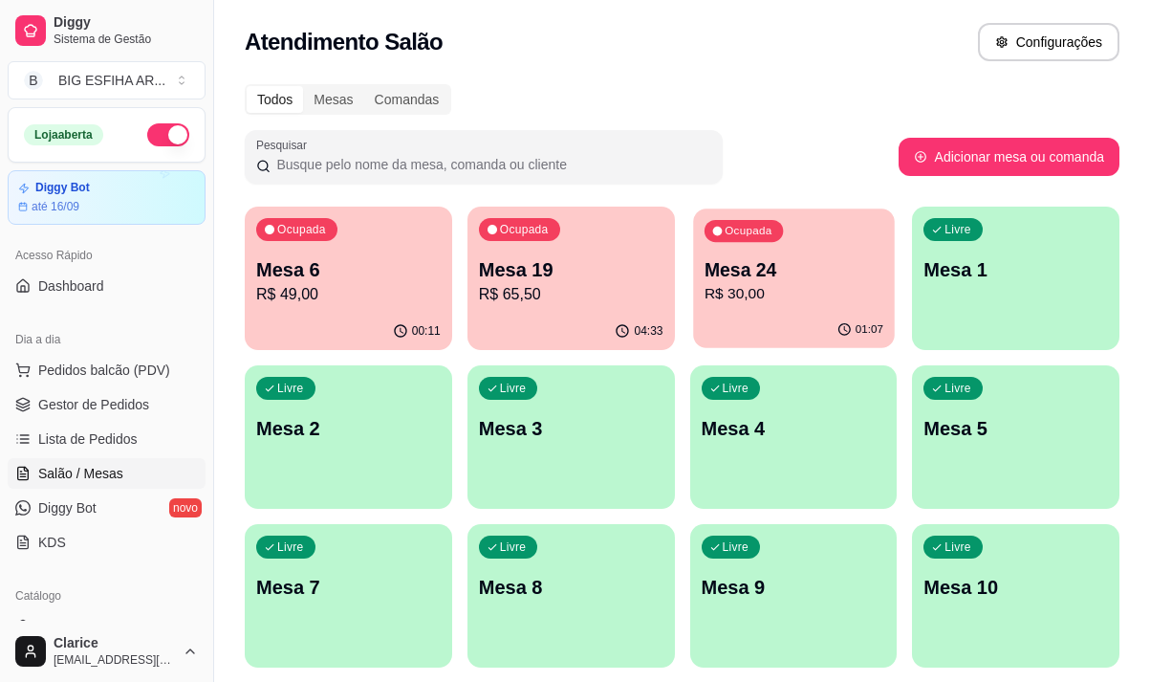
click at [802, 299] on p "R$ 30,00" at bounding box center [793, 294] width 179 height 22
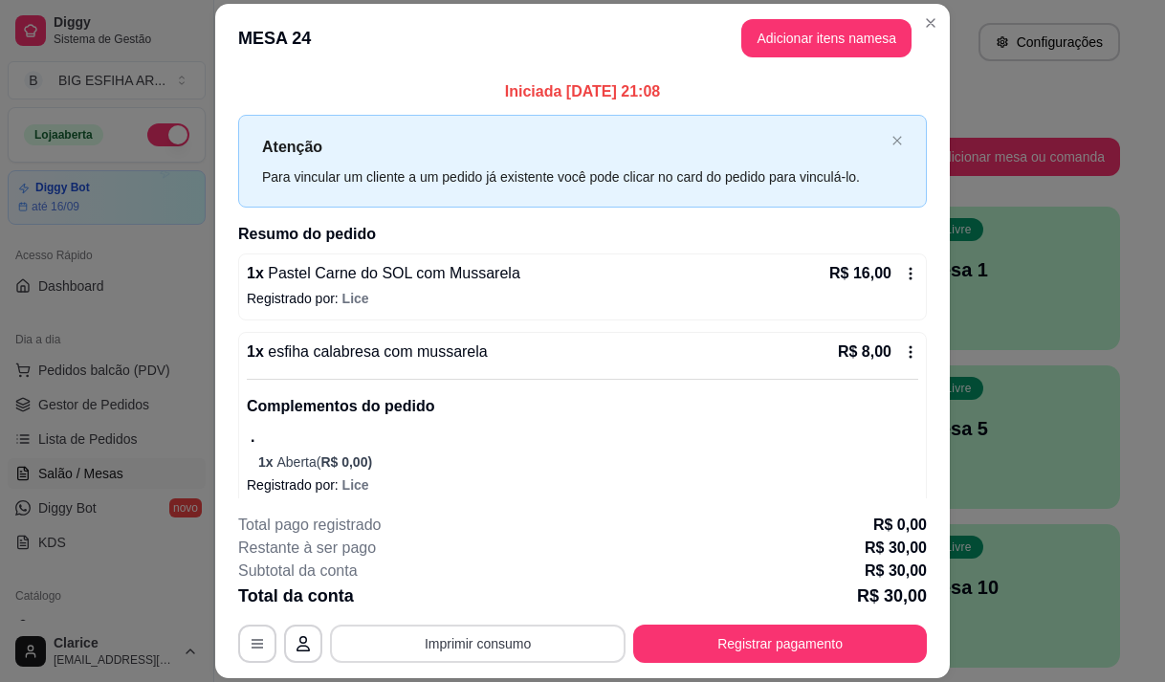
click at [571, 639] on button "Imprimir consumo" at bounding box center [478, 643] width 296 height 38
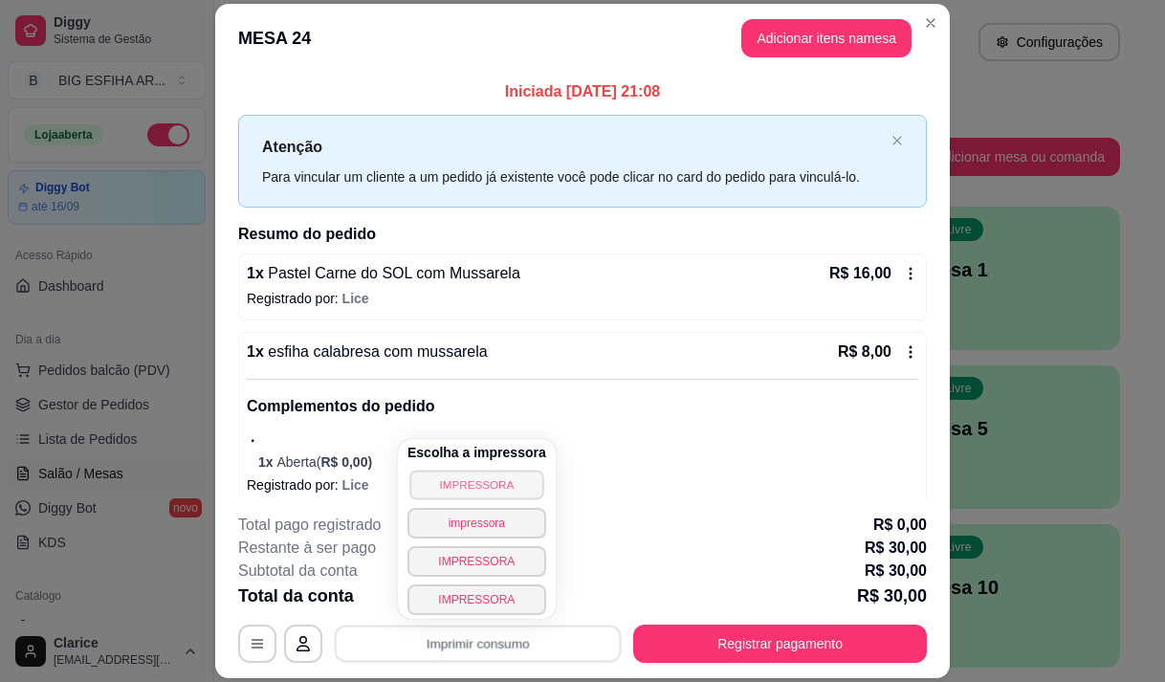
click at [506, 493] on button "IMPRESSORA" at bounding box center [476, 485] width 134 height 30
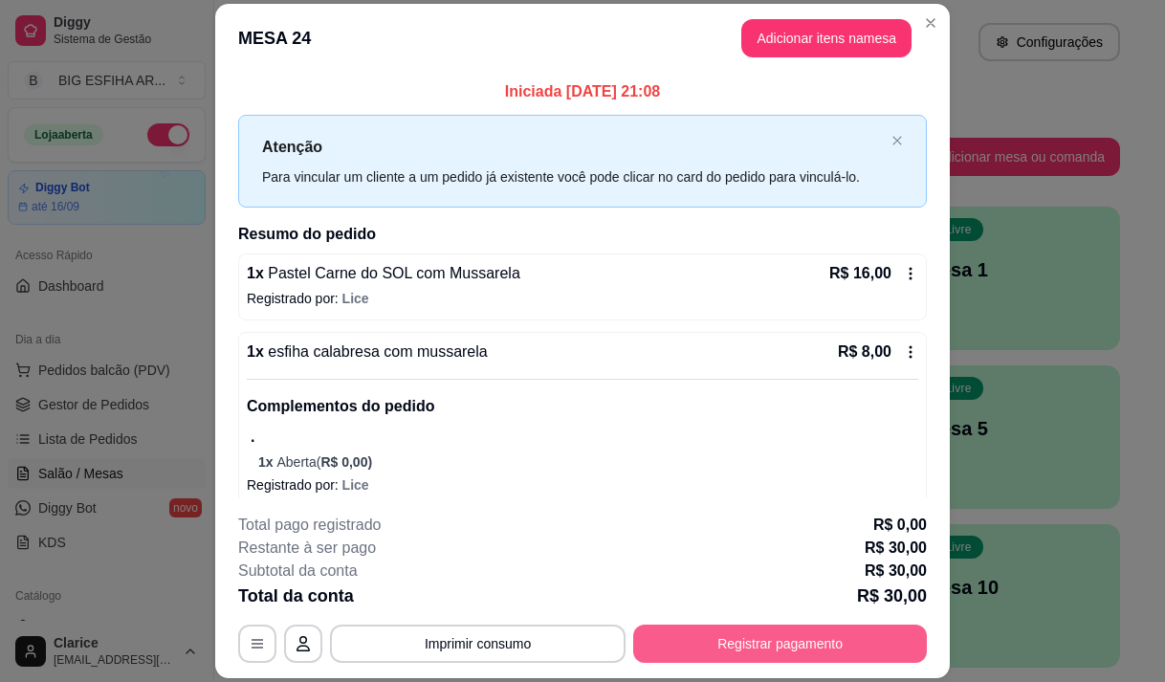
click at [731, 646] on button "Registrar pagamento" at bounding box center [780, 643] width 294 height 38
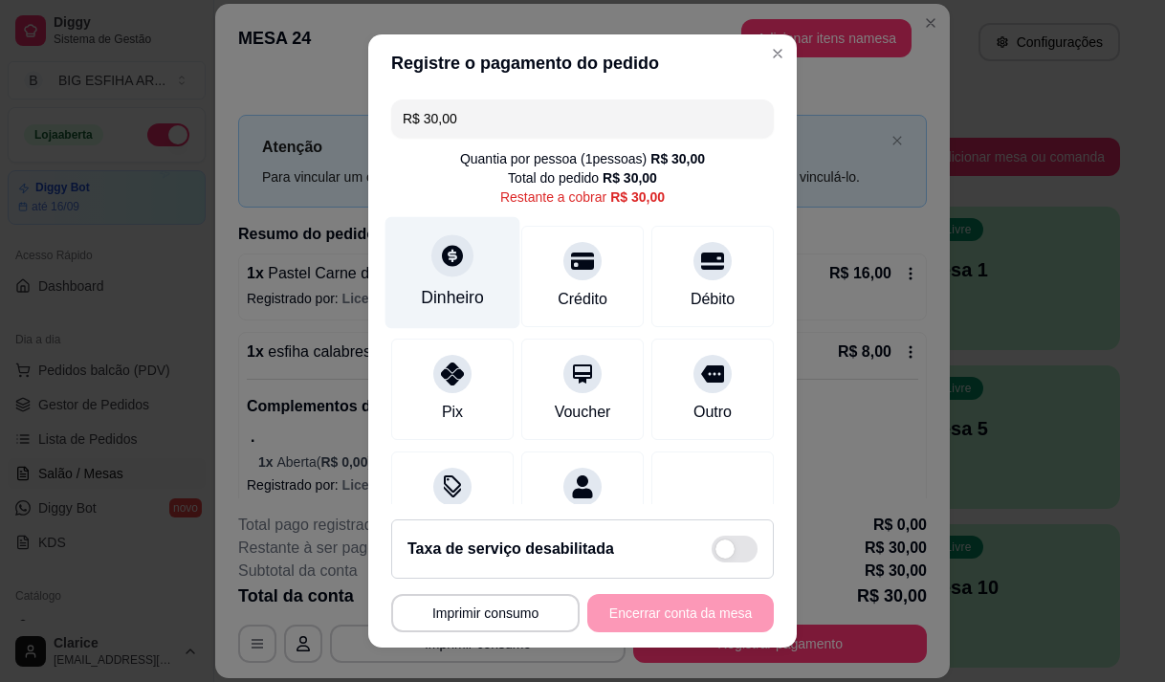
click at [438, 296] on div "Dinheiro" at bounding box center [452, 297] width 63 height 25
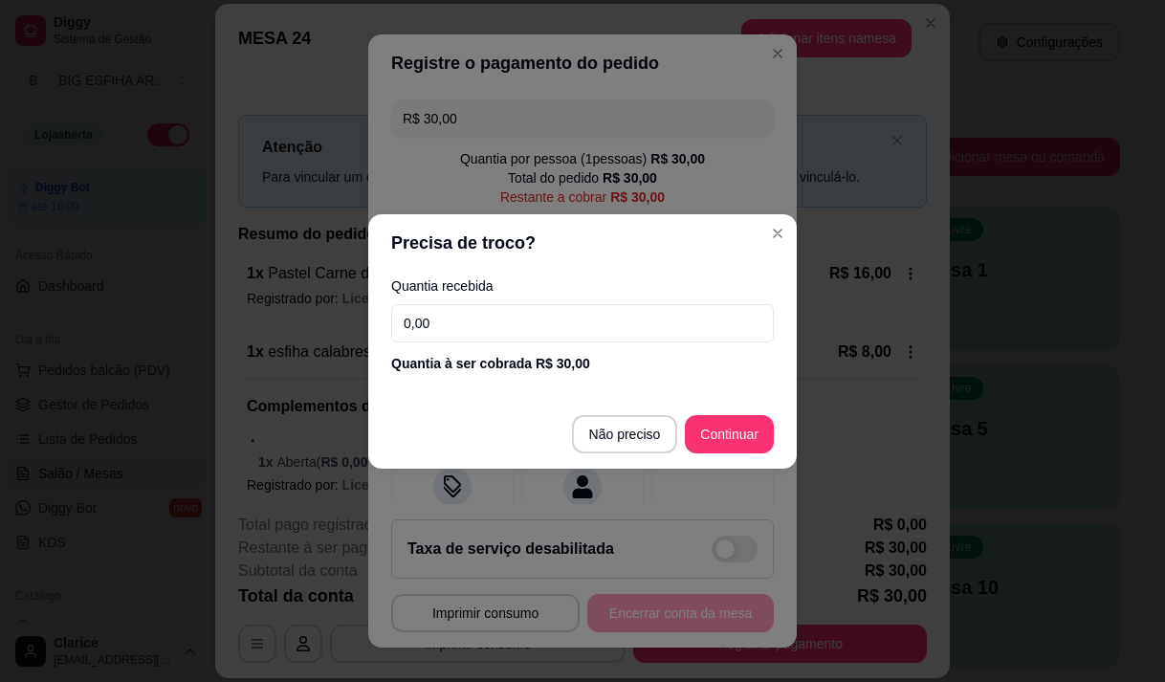
click at [438, 308] on input "0,00" at bounding box center [582, 323] width 383 height 38
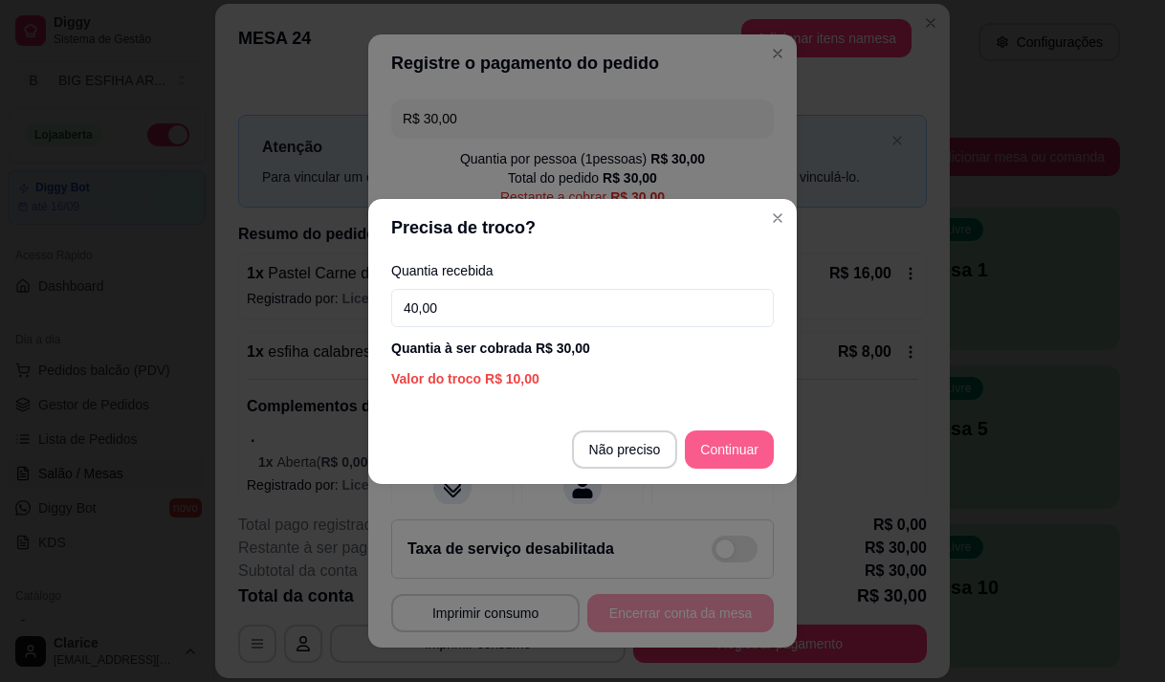
type input "40,00"
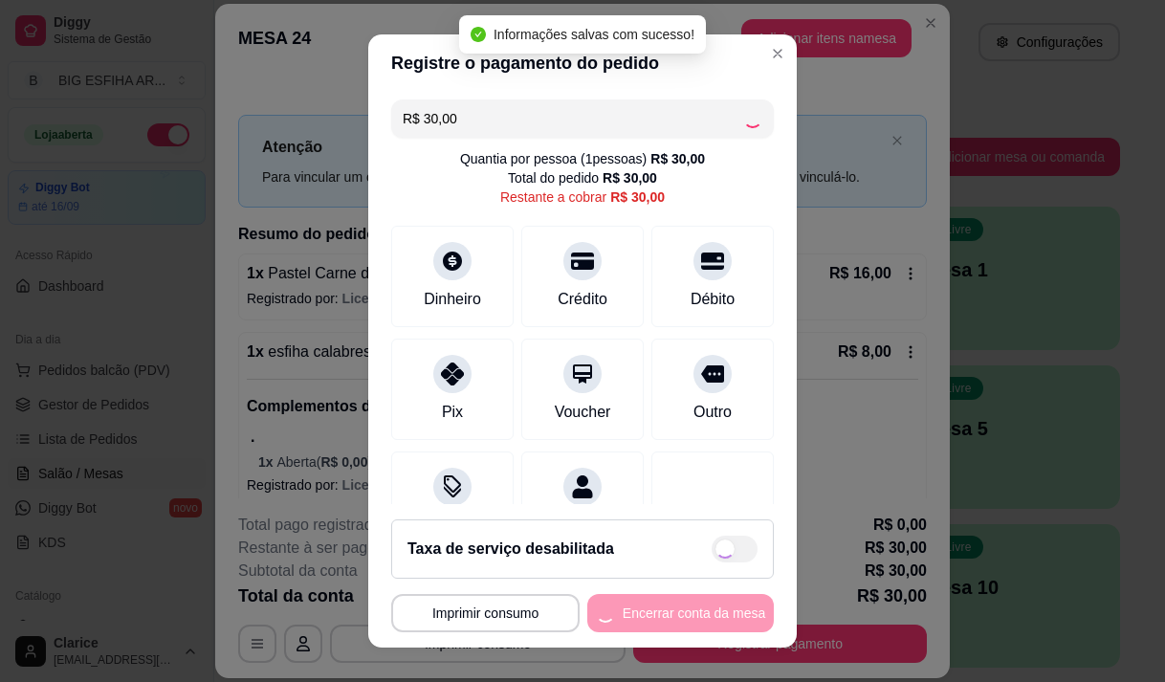
type input "R$ 0,00"
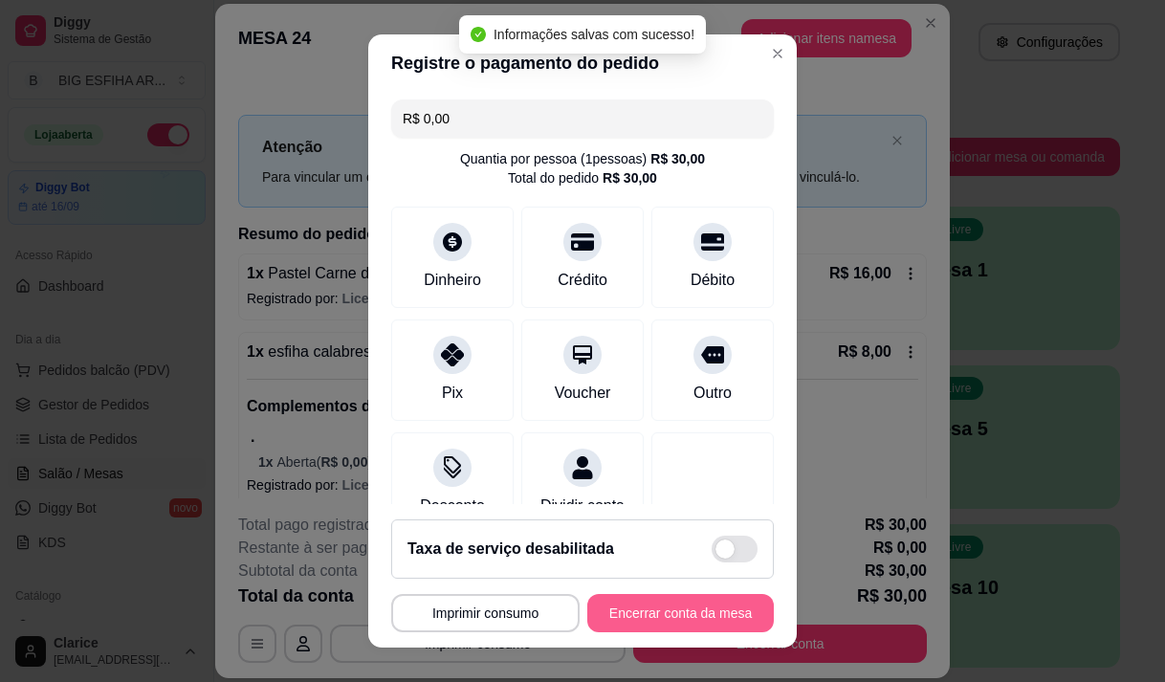
click at [678, 615] on button "Encerrar conta da mesa" at bounding box center [680, 613] width 186 height 38
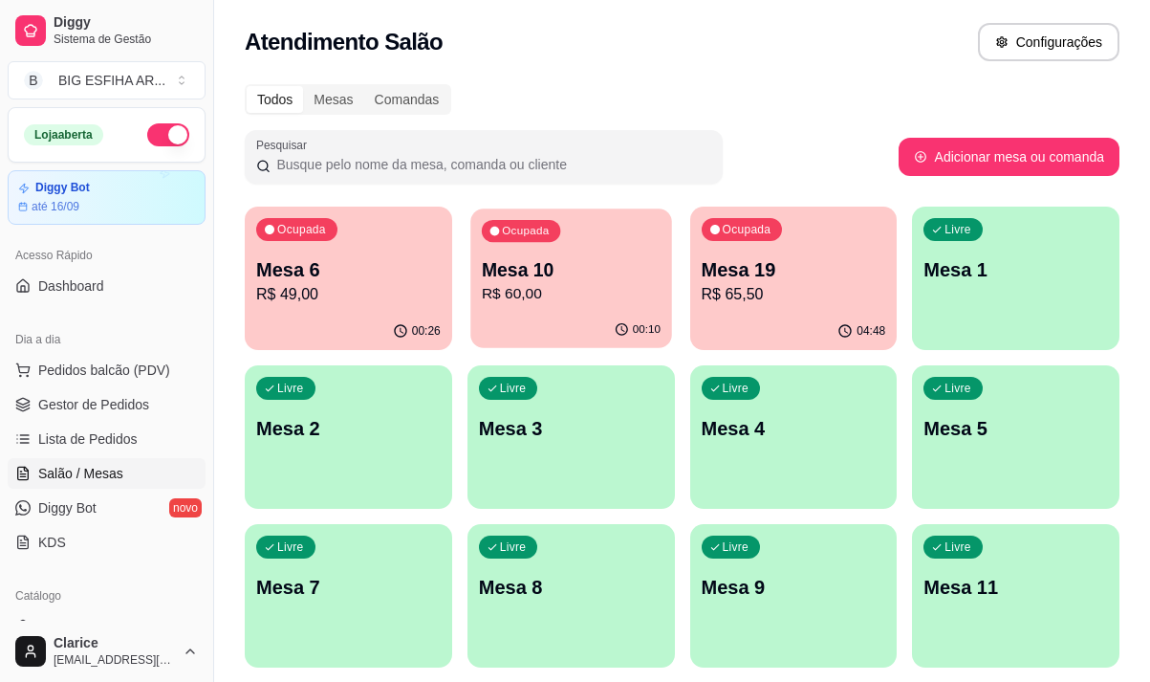
click at [551, 286] on p "R$ 60,00" at bounding box center [571, 294] width 179 height 22
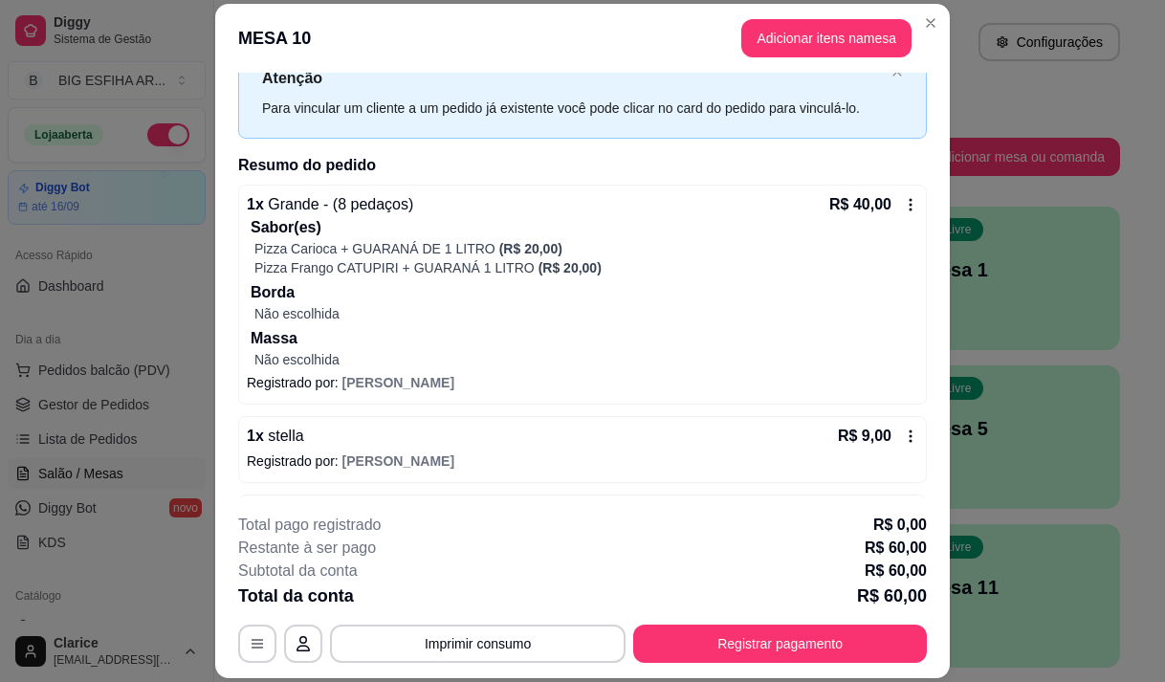
scroll to position [139, 0]
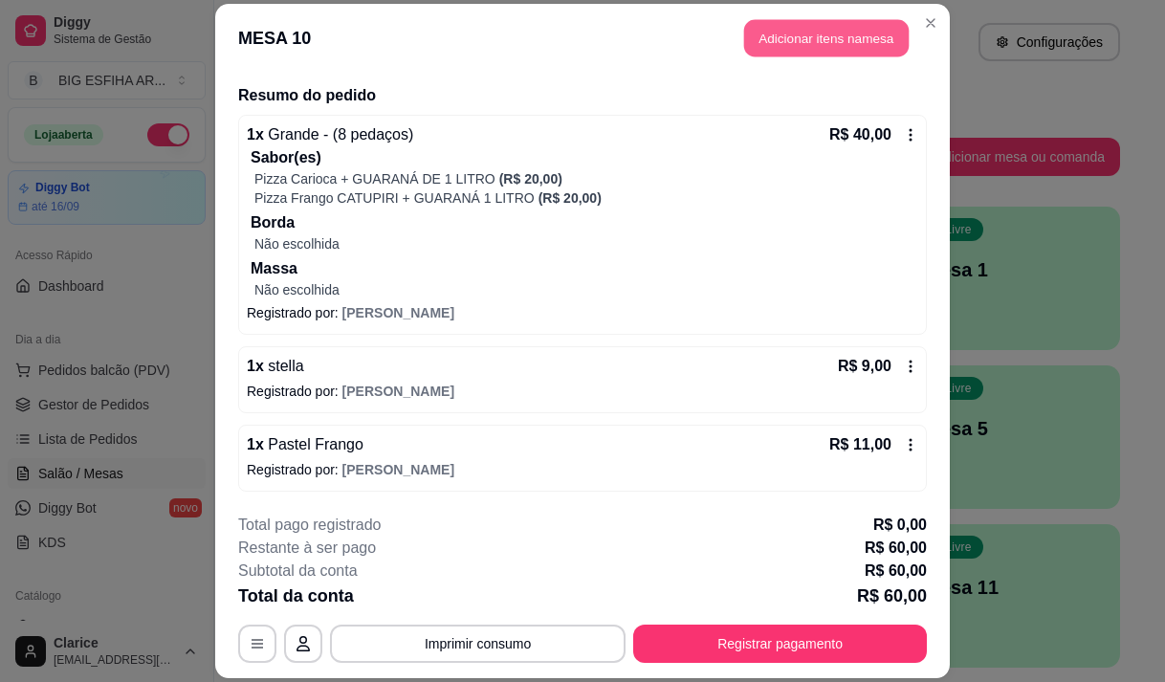
click at [859, 27] on button "Adicionar itens na mesa" at bounding box center [826, 37] width 164 height 37
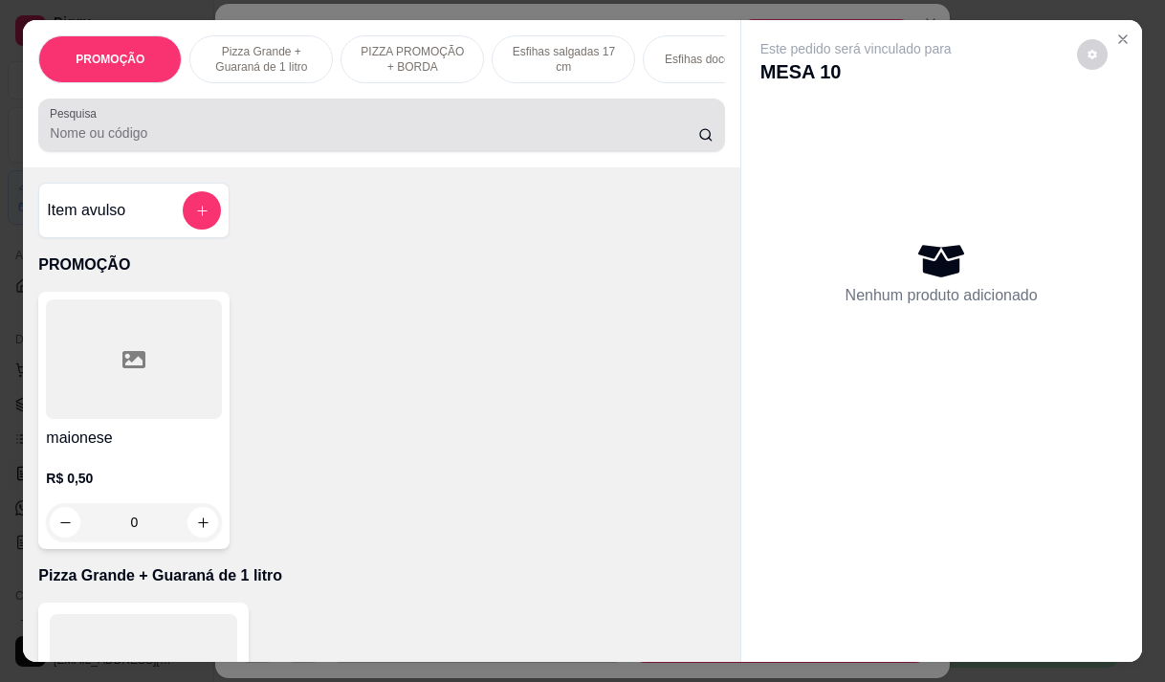
click at [84, 141] on input "Pesquisa" at bounding box center [374, 132] width 648 height 19
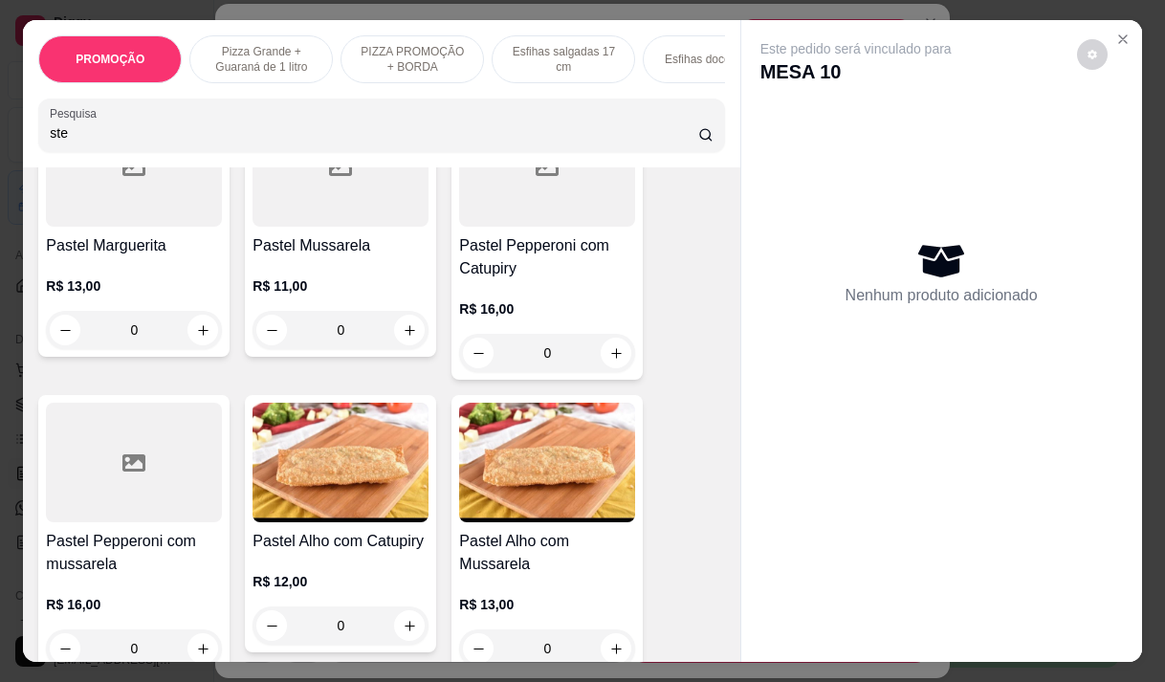
scroll to position [0, 0]
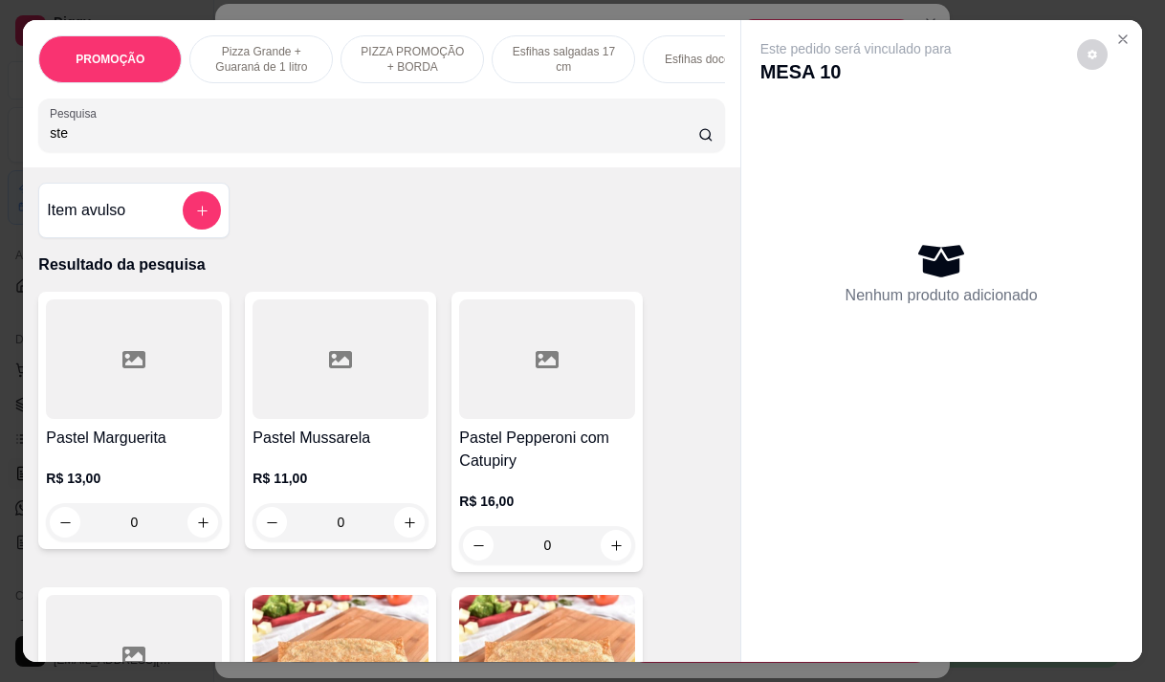
type input "ste"
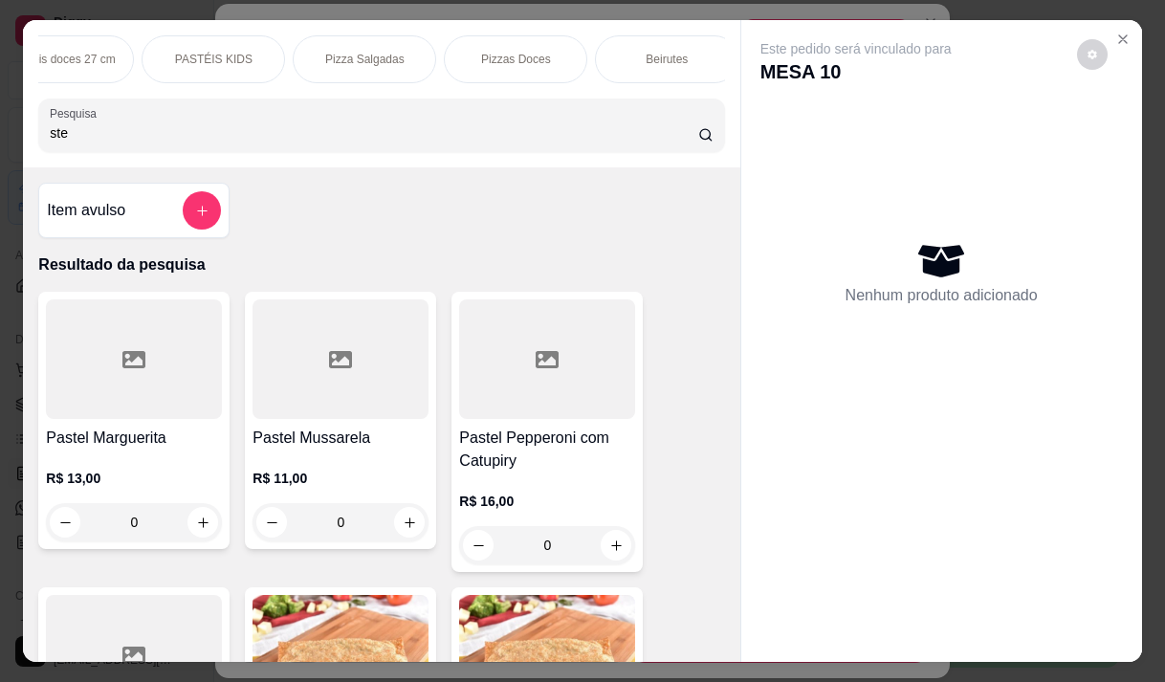
scroll to position [0, 1148]
click at [712, 43] on div "Bebidas" at bounding box center [775, 59] width 143 height 48
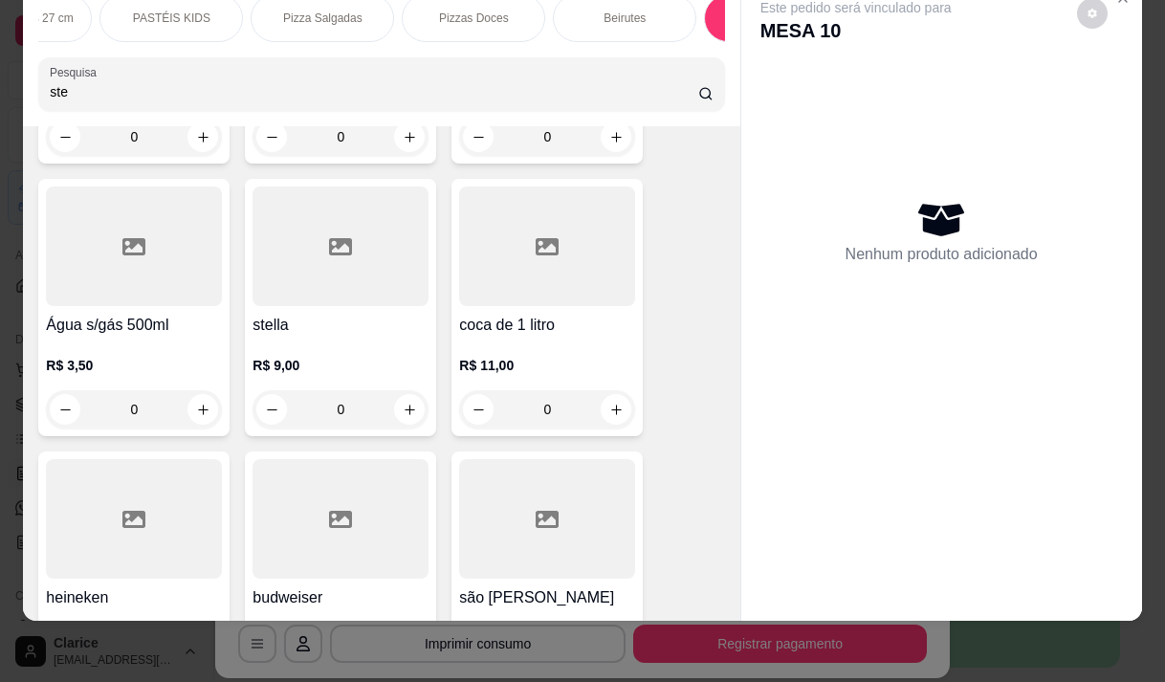
scroll to position [24433, 0]
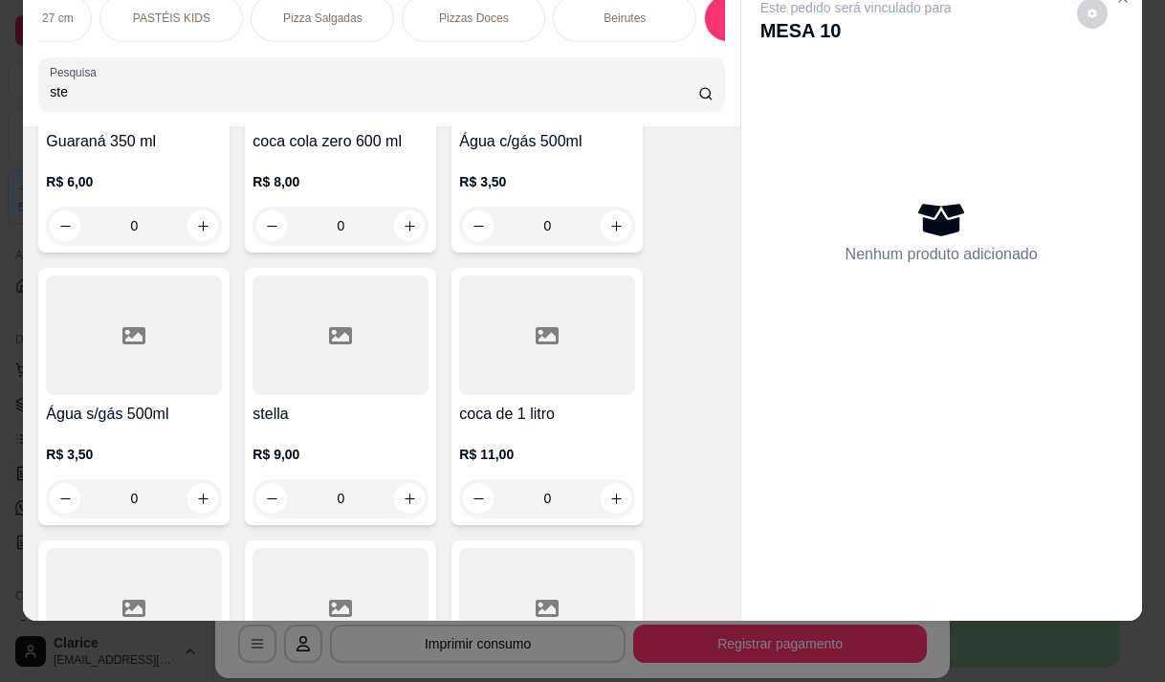
click at [336, 275] on div at bounding box center [340, 335] width 176 height 120
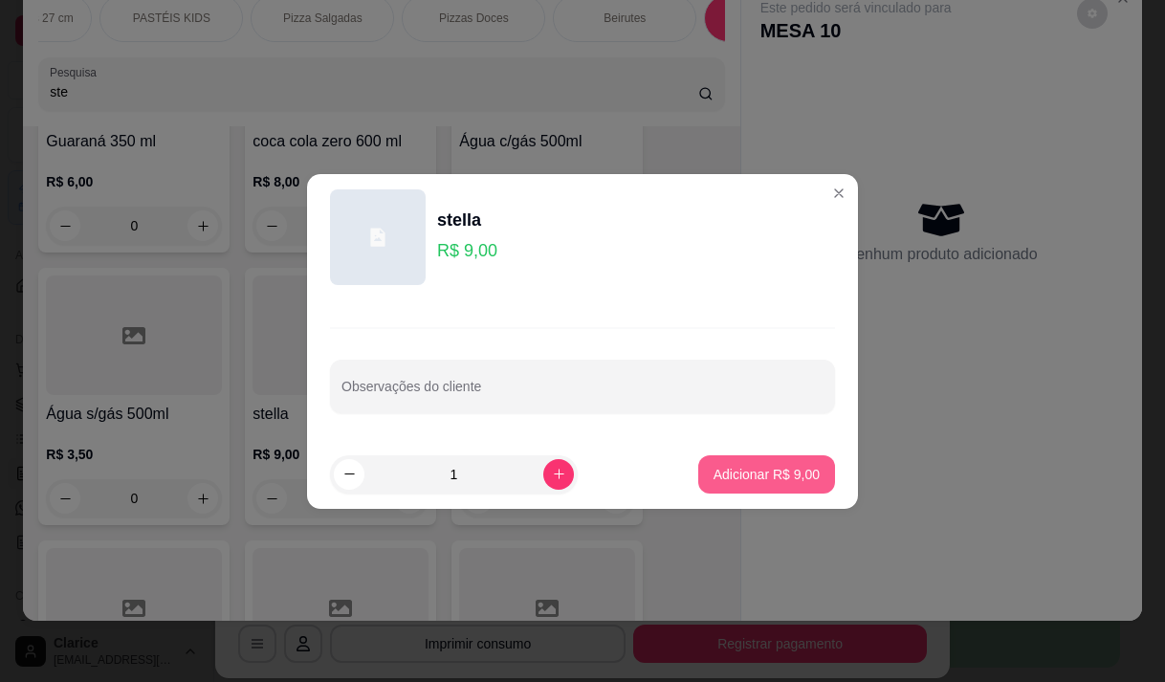
click at [792, 467] on p "Adicionar R$ 9,00" at bounding box center [766, 474] width 106 height 19
type input "1"
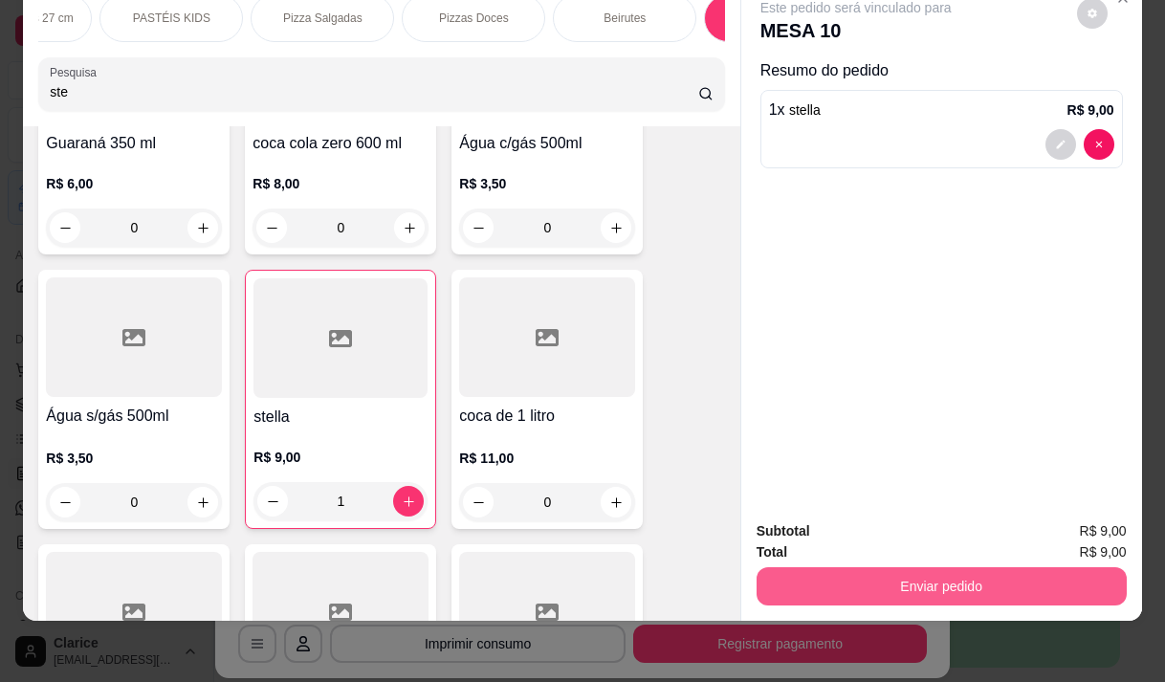
scroll to position [24435, 0]
click at [831, 579] on button "Enviar pedido" at bounding box center [941, 586] width 370 height 38
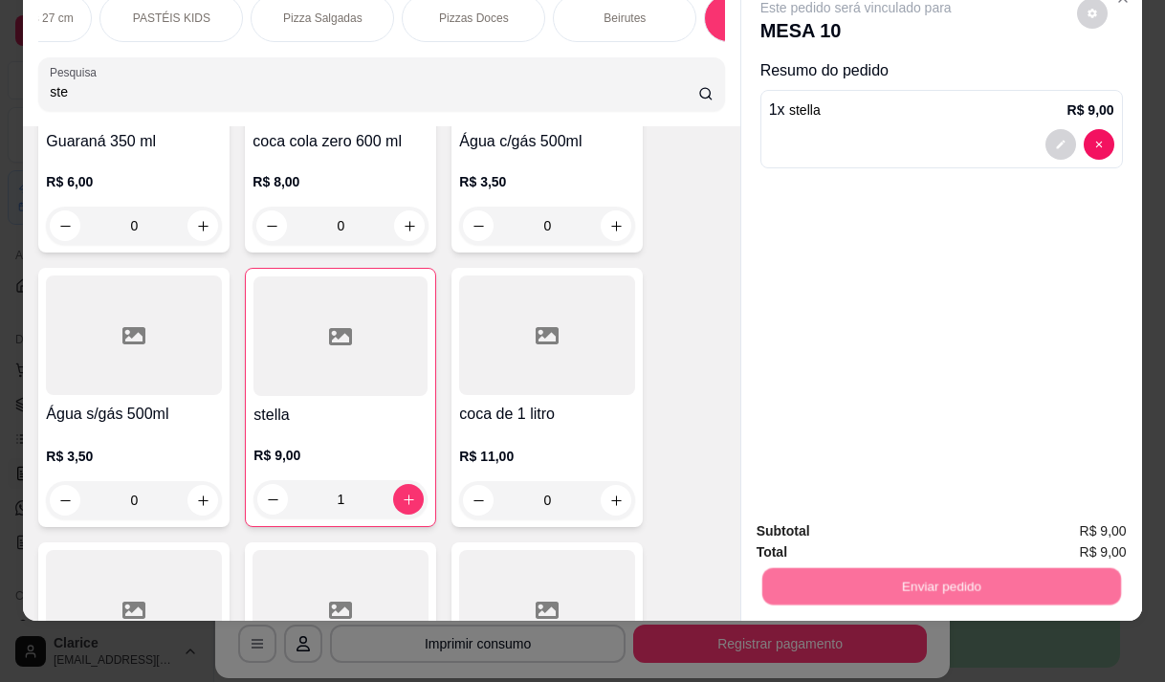
click at [837, 520] on button "Não registrar e enviar pedido" at bounding box center [877, 524] width 193 height 35
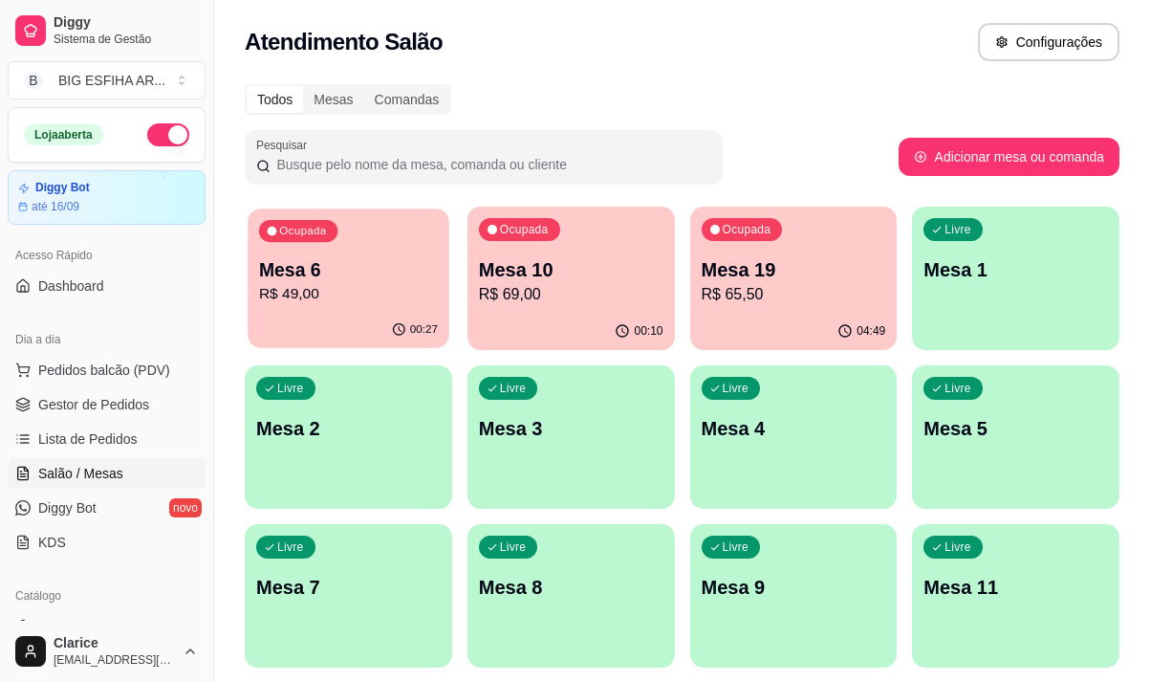
click at [345, 285] on p "R$ 49,00" at bounding box center [348, 294] width 179 height 22
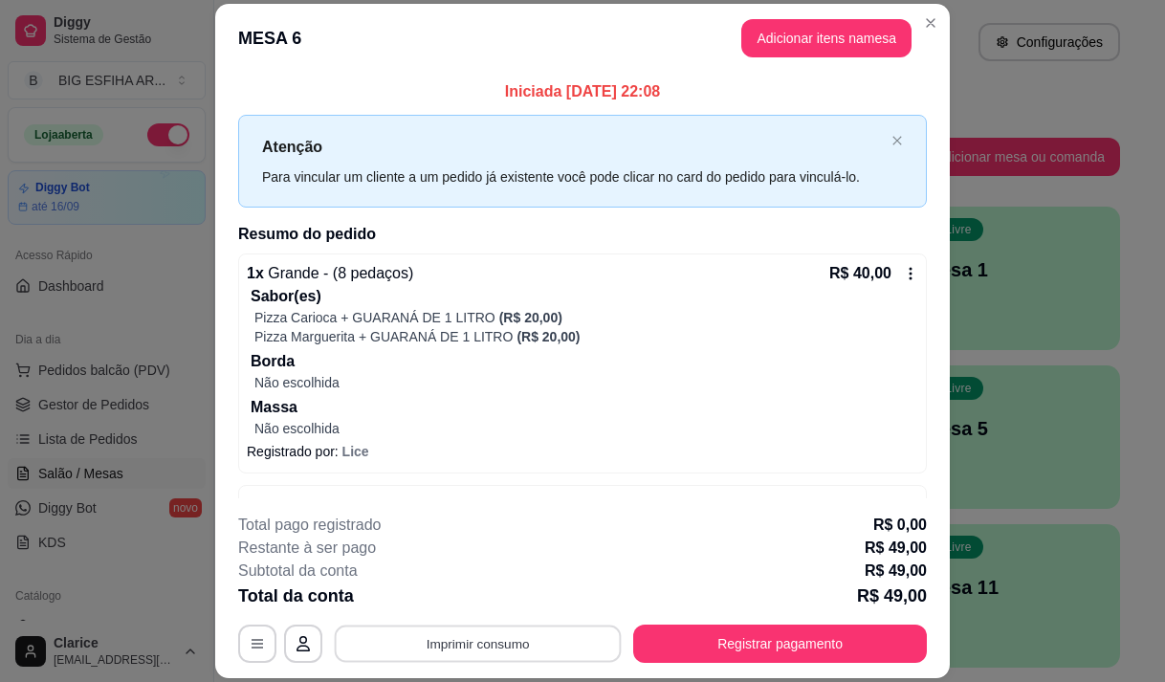
click at [494, 647] on button "Imprimir consumo" at bounding box center [478, 643] width 287 height 37
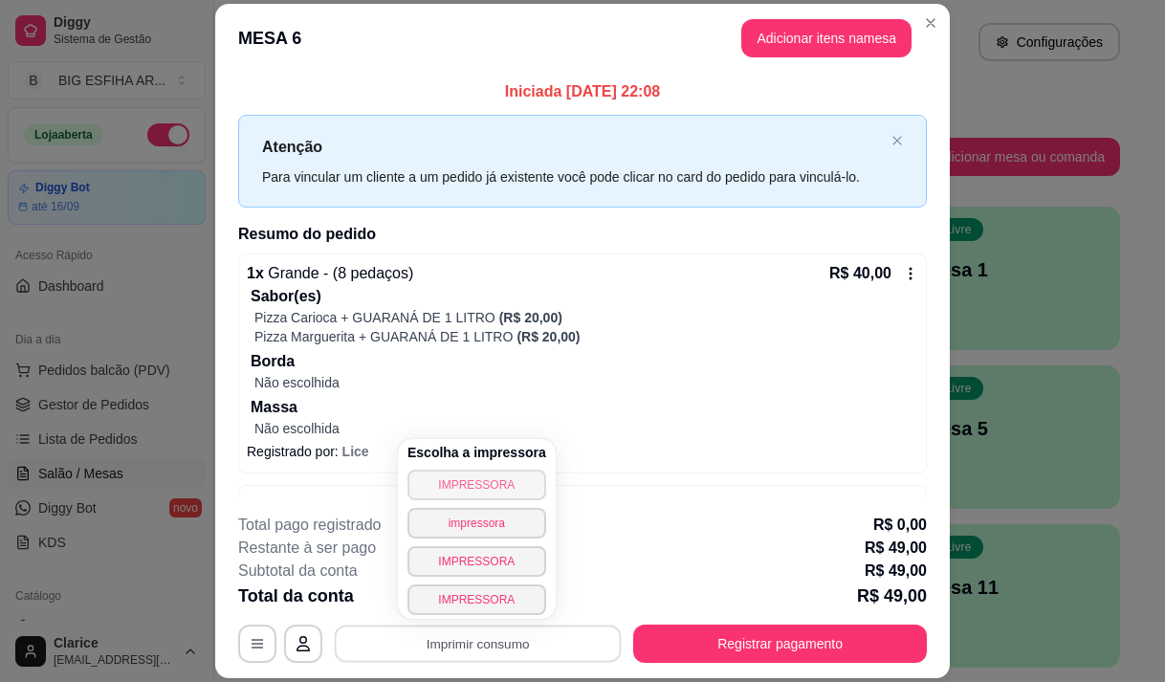
click at [497, 488] on button "IMPRESSORA" at bounding box center [476, 485] width 139 height 31
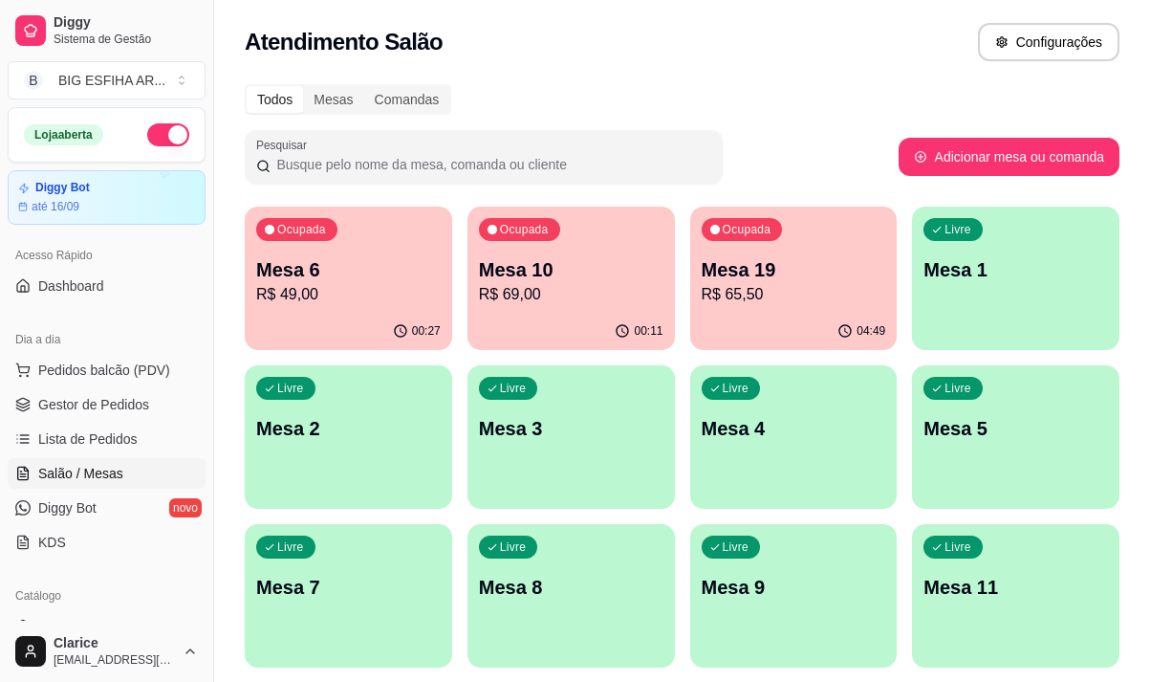
click at [782, 291] on p "R$ 65,50" at bounding box center [794, 294] width 185 height 23
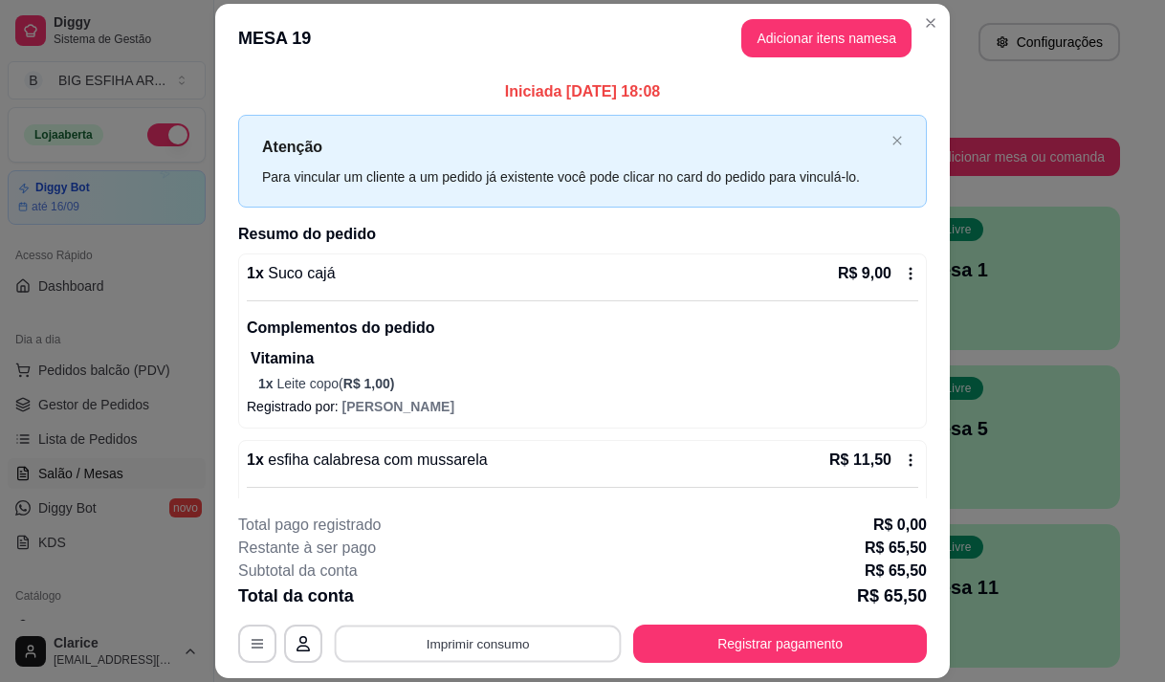
click at [403, 639] on button "Imprimir consumo" at bounding box center [478, 643] width 287 height 37
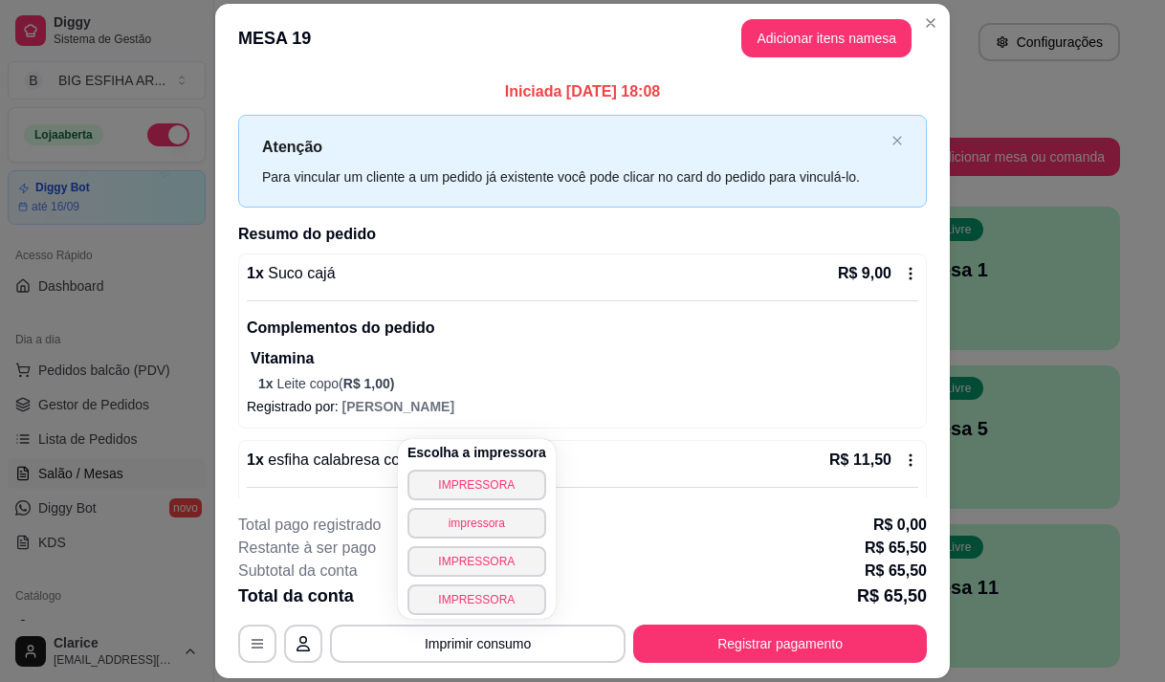
scroll to position [1, 0]
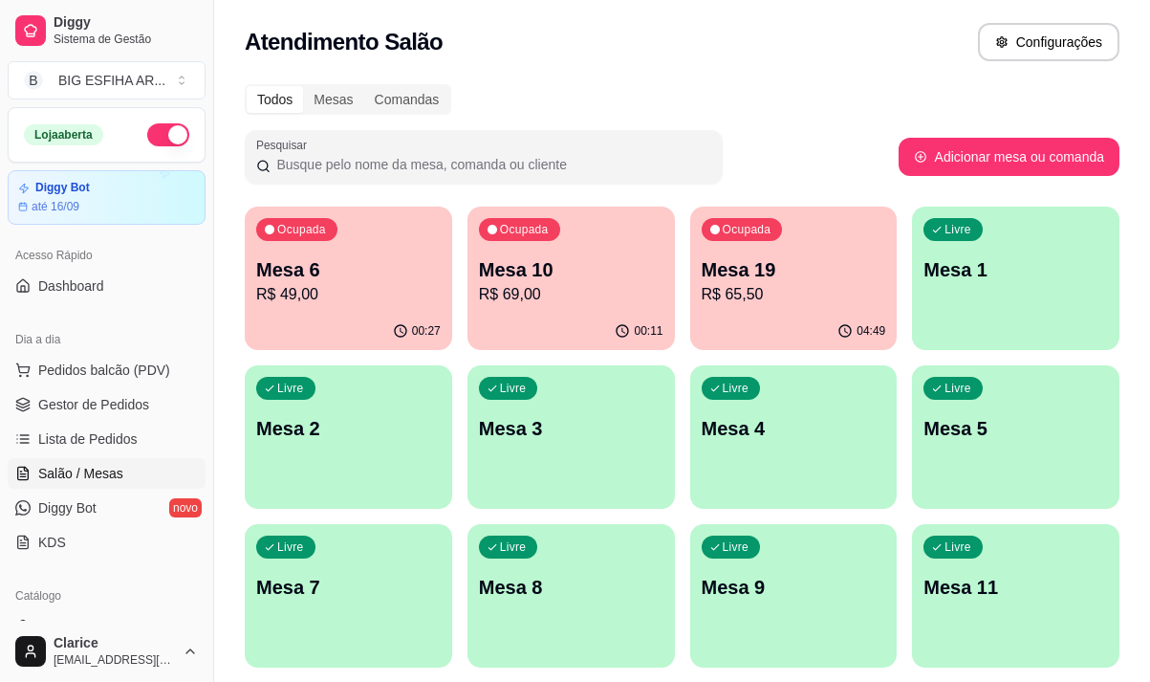
click at [543, 283] on p "R$ 69,00" at bounding box center [571, 294] width 185 height 23
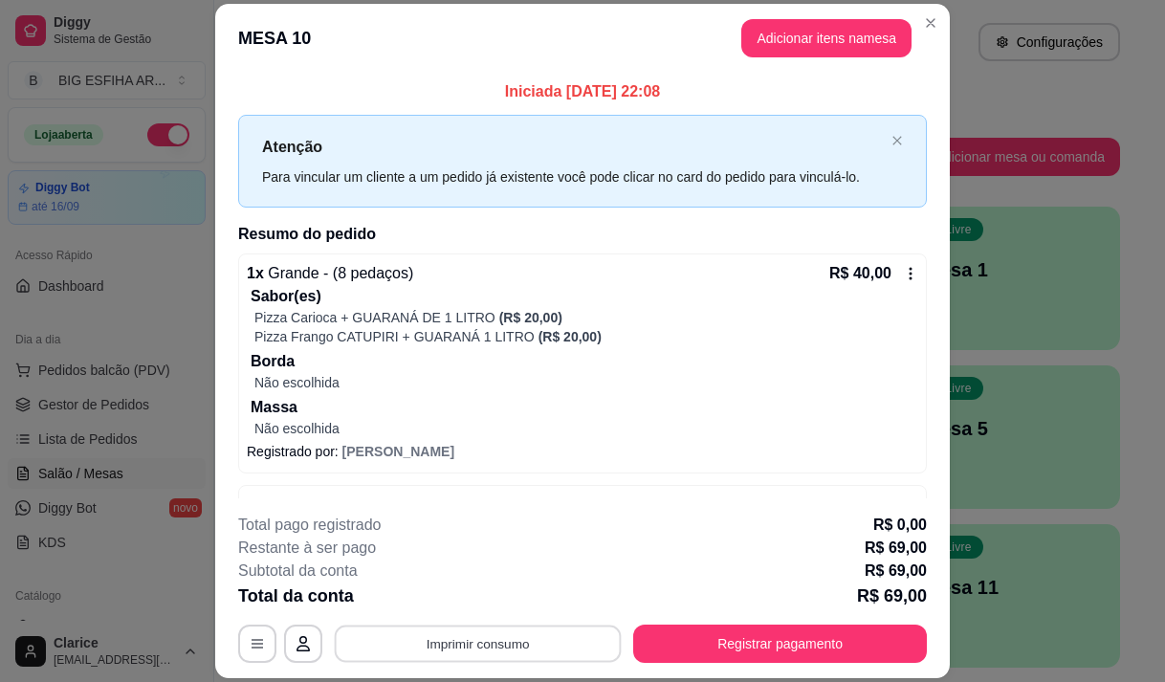
click at [488, 655] on button "Imprimir consumo" at bounding box center [478, 643] width 287 height 37
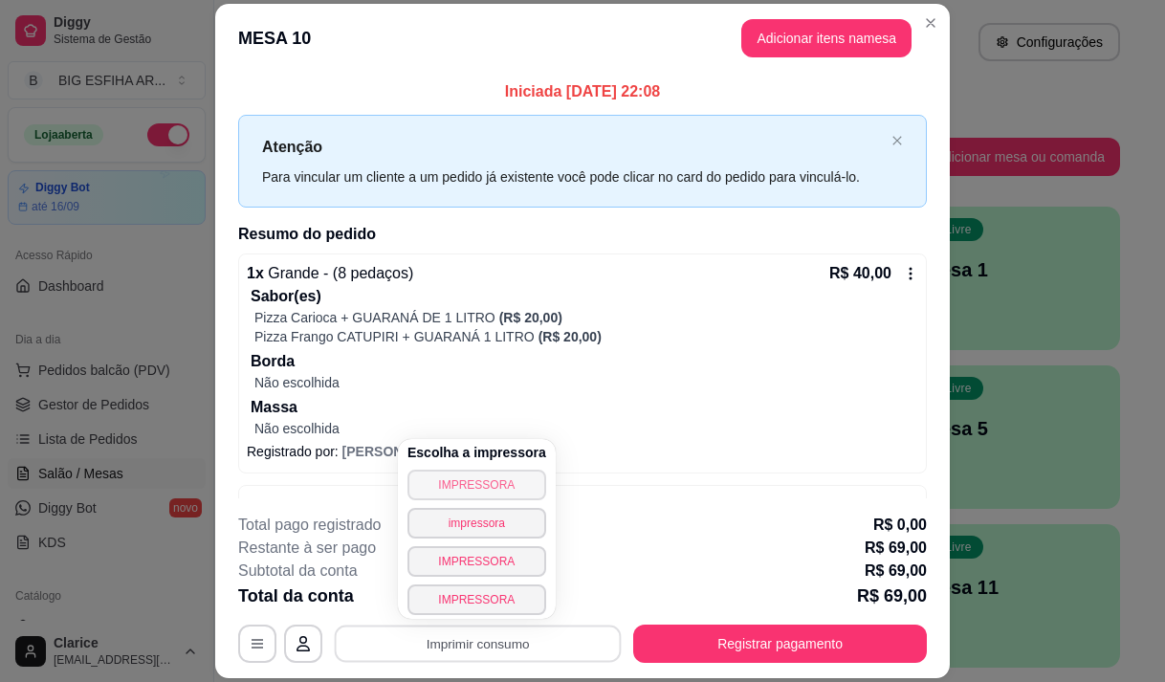
click at [505, 482] on button "IMPRESSORA" at bounding box center [476, 485] width 139 height 31
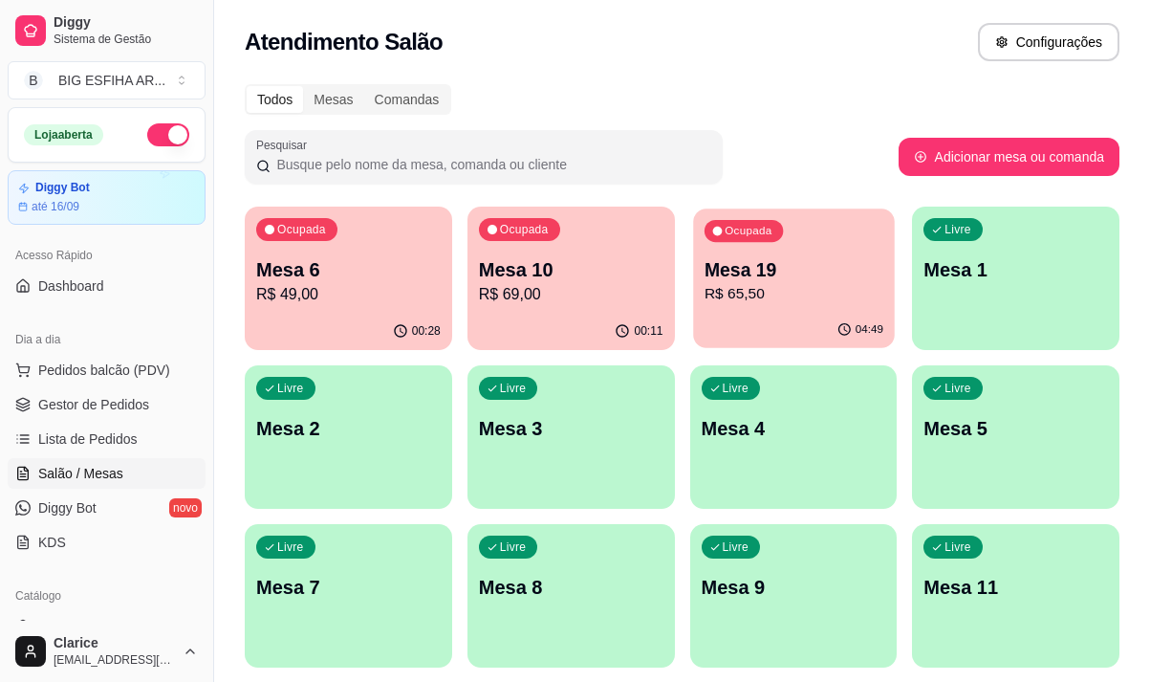
click at [740, 269] on p "Mesa 19" at bounding box center [793, 270] width 179 height 26
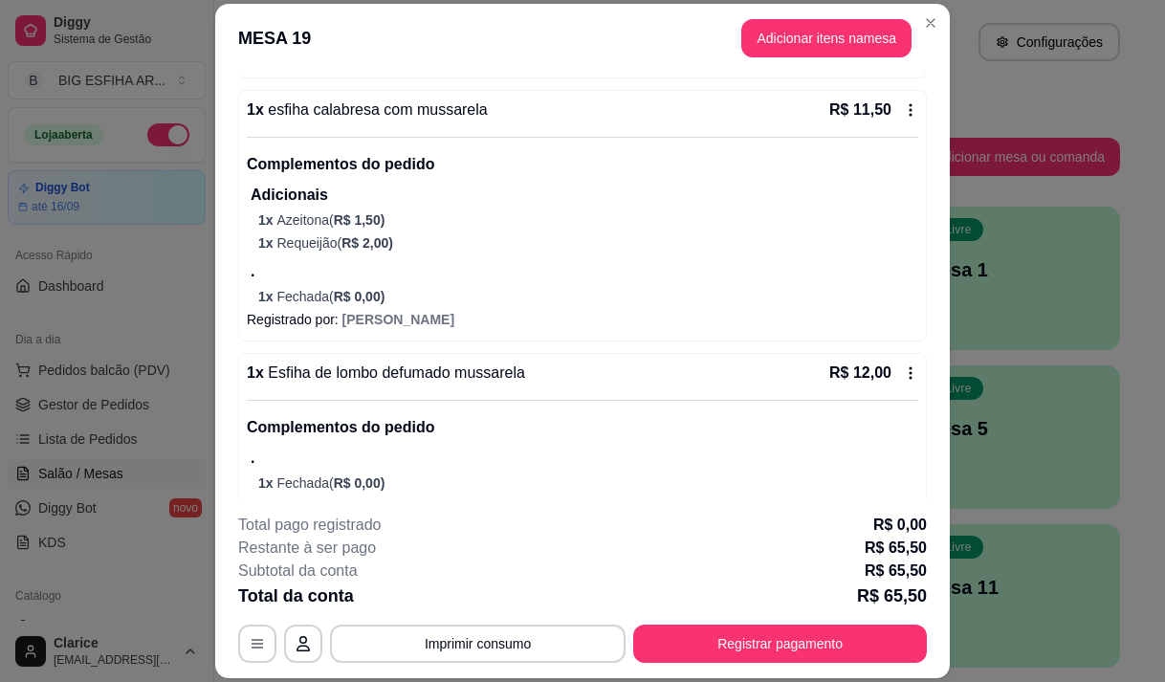
scroll to position [383, 0]
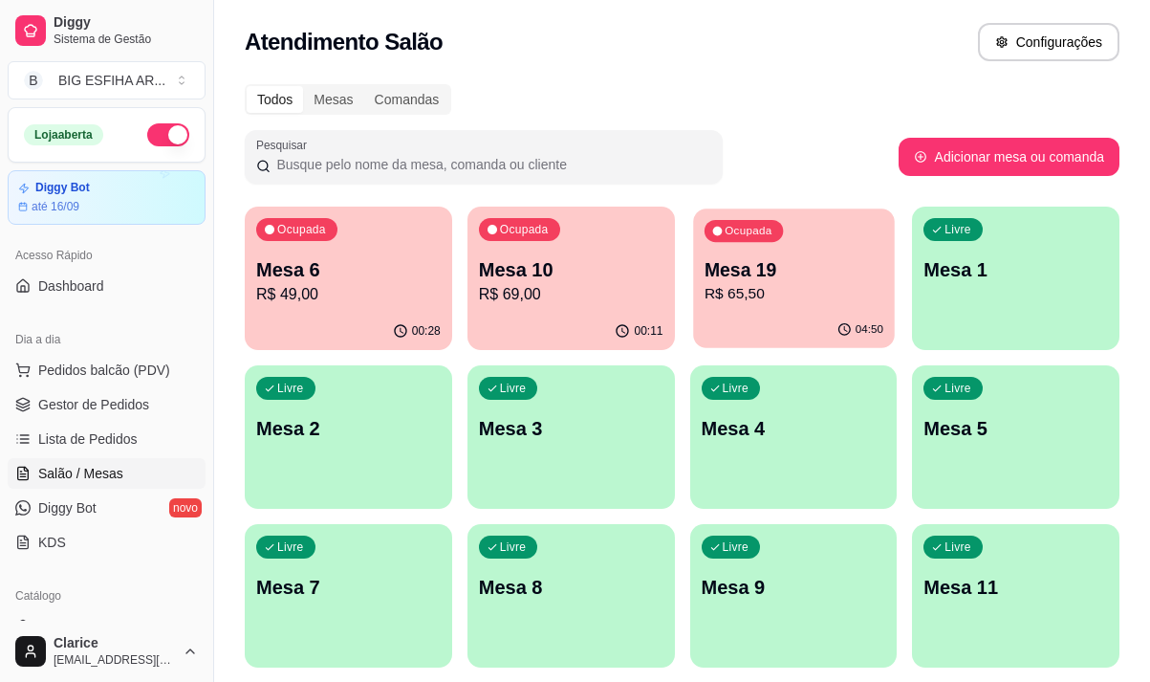
click at [833, 287] on p "R$ 65,50" at bounding box center [793, 294] width 179 height 22
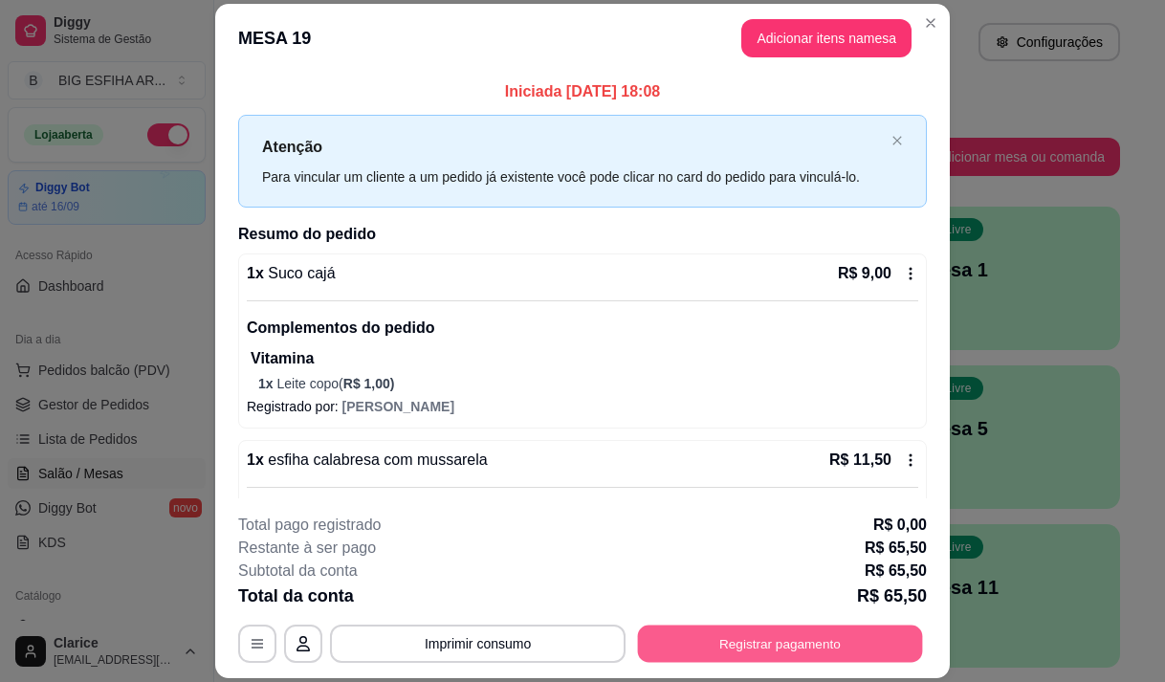
click at [696, 652] on button "Registrar pagamento" at bounding box center [780, 643] width 285 height 37
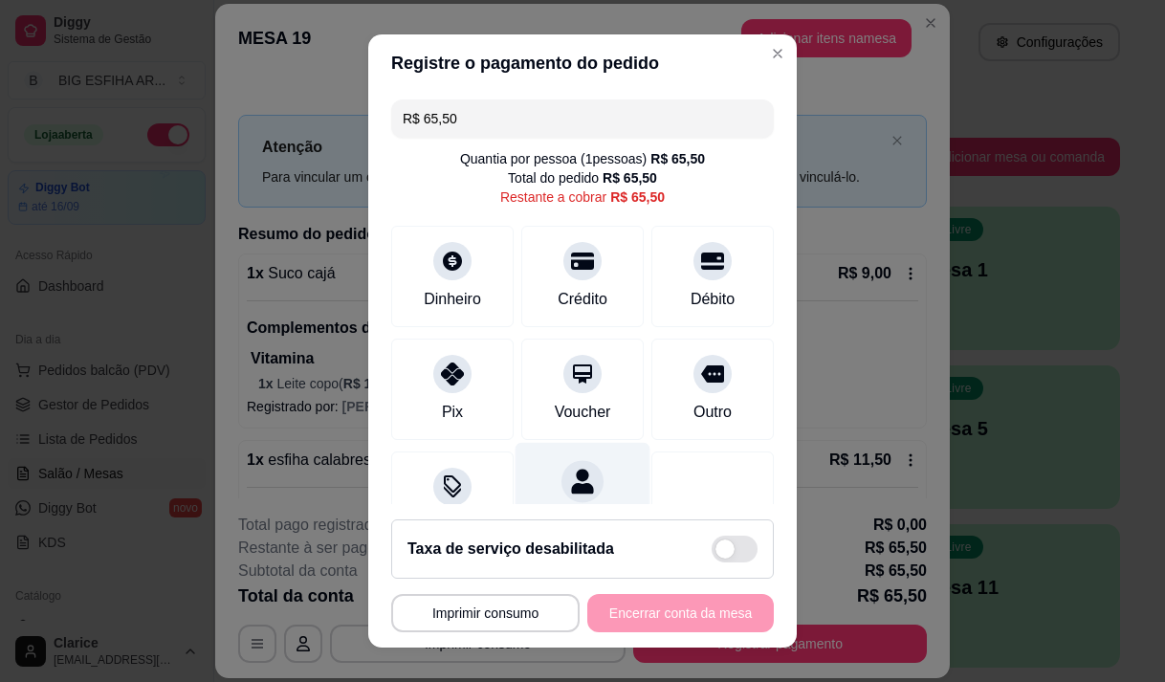
scroll to position [78, 0]
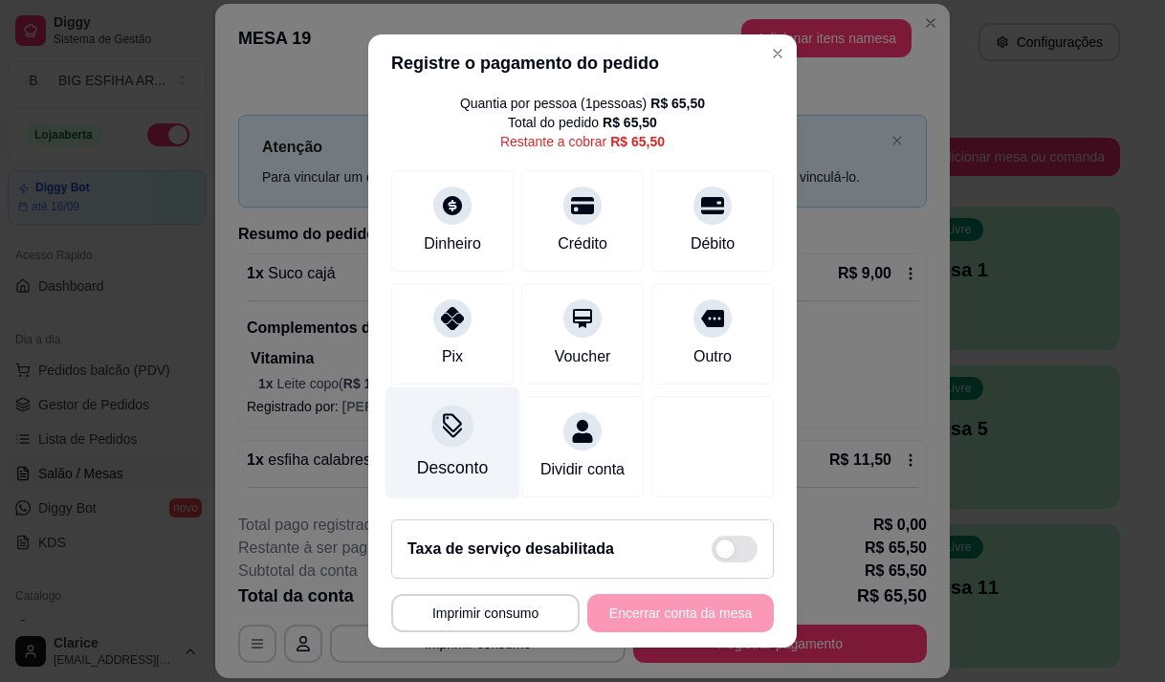
click at [453, 426] on div "Desconto" at bounding box center [452, 442] width 135 height 112
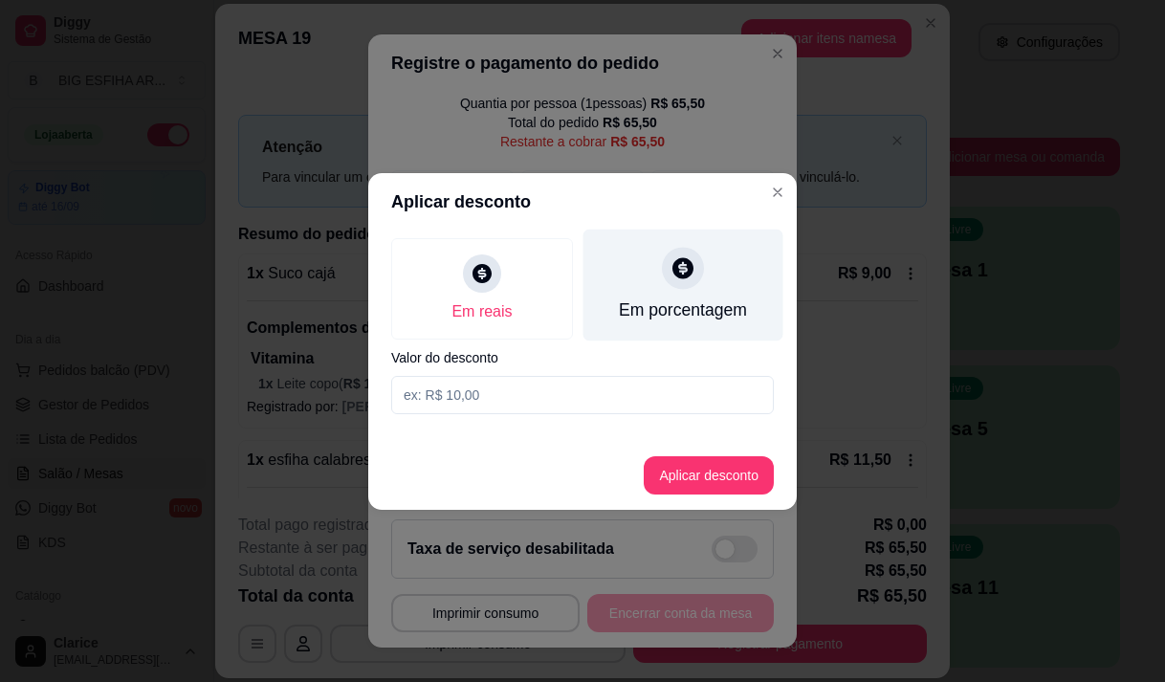
click at [677, 260] on icon at bounding box center [682, 267] width 21 height 21
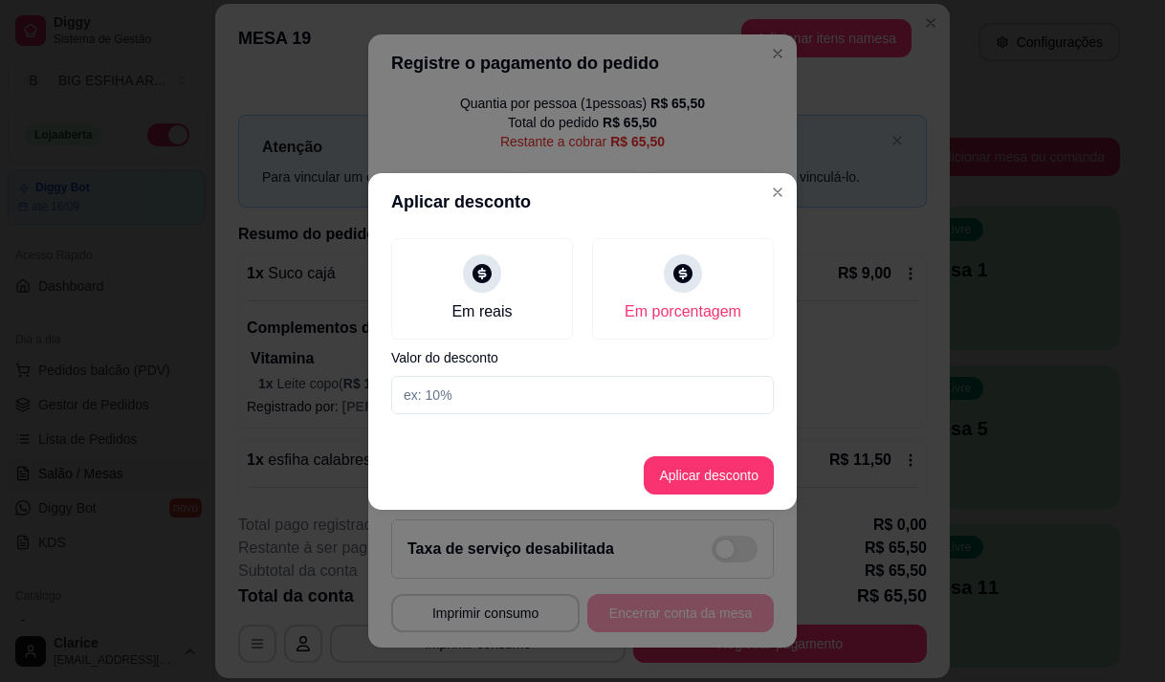
click at [691, 383] on input at bounding box center [582, 395] width 383 height 38
type input "20"
click at [707, 466] on button "Aplicar desconto" at bounding box center [709, 475] width 130 height 38
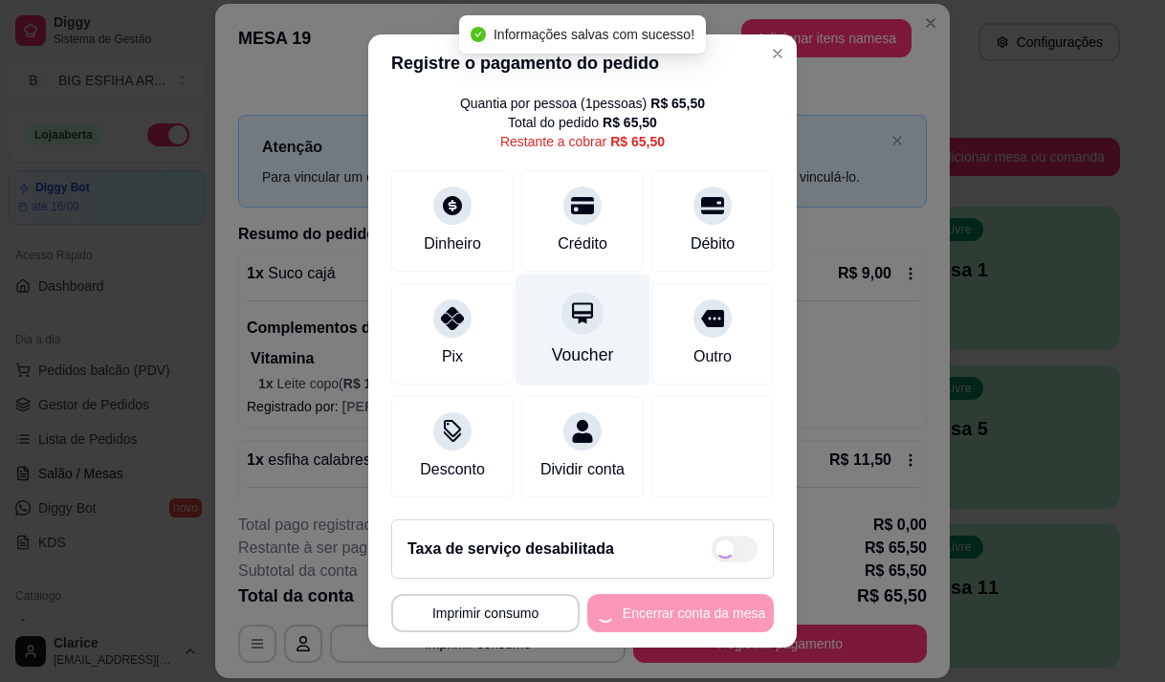
type input "R$ 52,40"
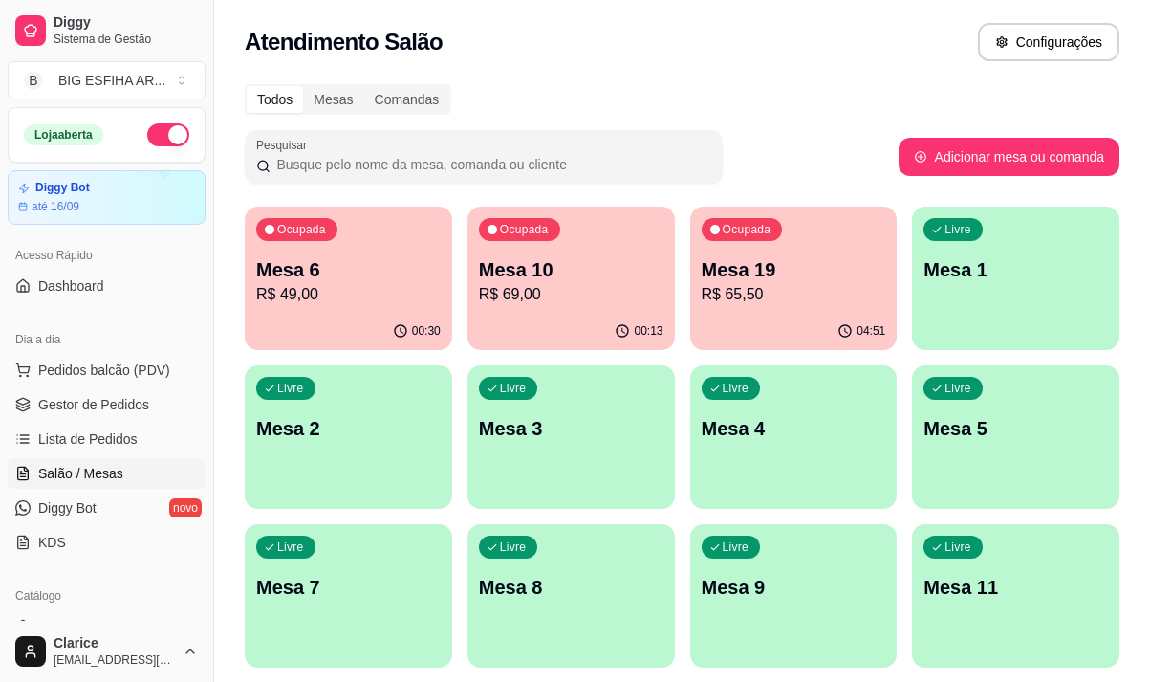
click at [372, 299] on p "R$ 49,00" at bounding box center [348, 294] width 185 height 23
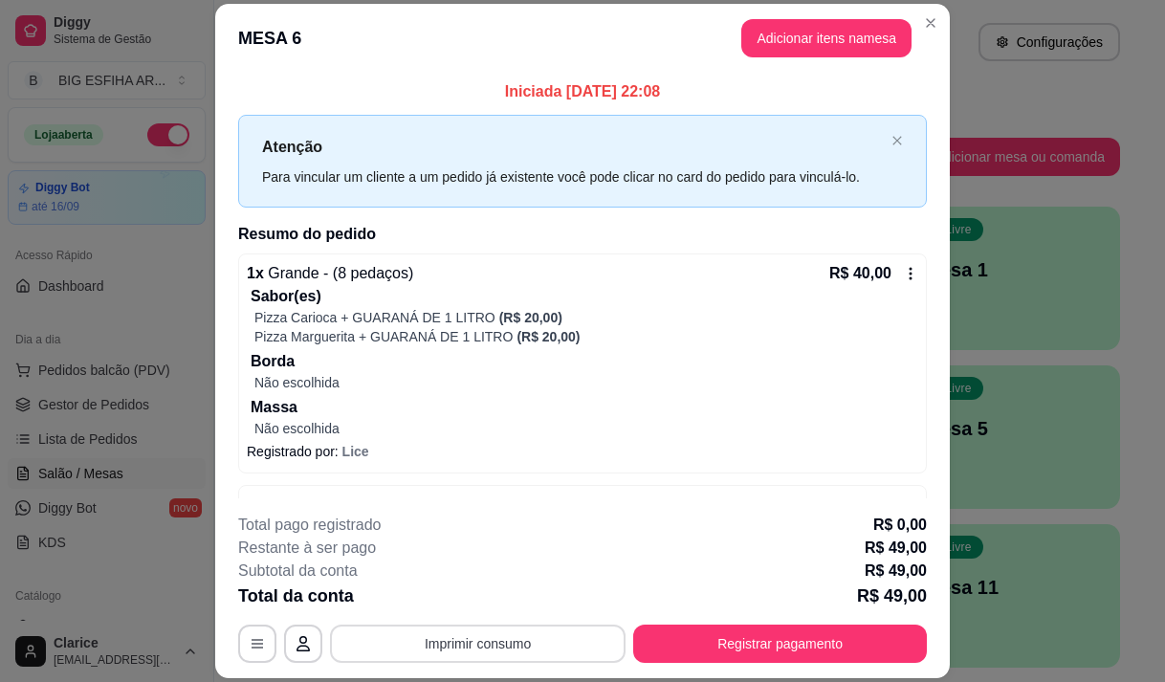
click at [404, 646] on button "Imprimir consumo" at bounding box center [478, 643] width 296 height 38
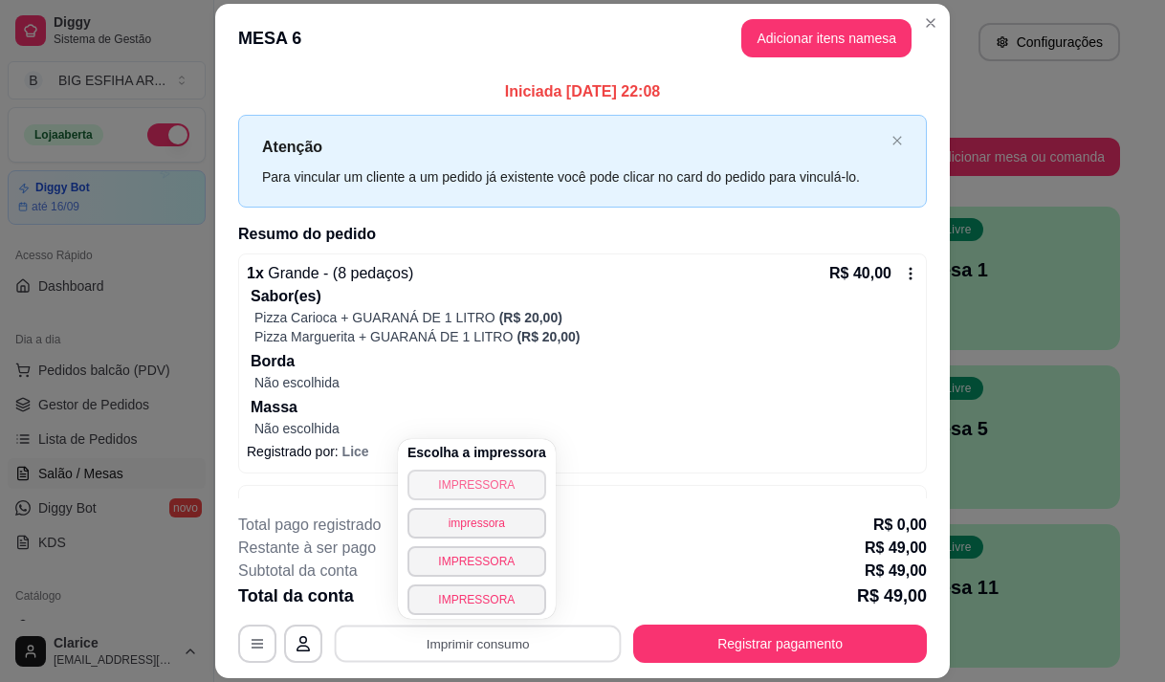
click at [443, 478] on button "IMPRESSORA" at bounding box center [476, 485] width 139 height 31
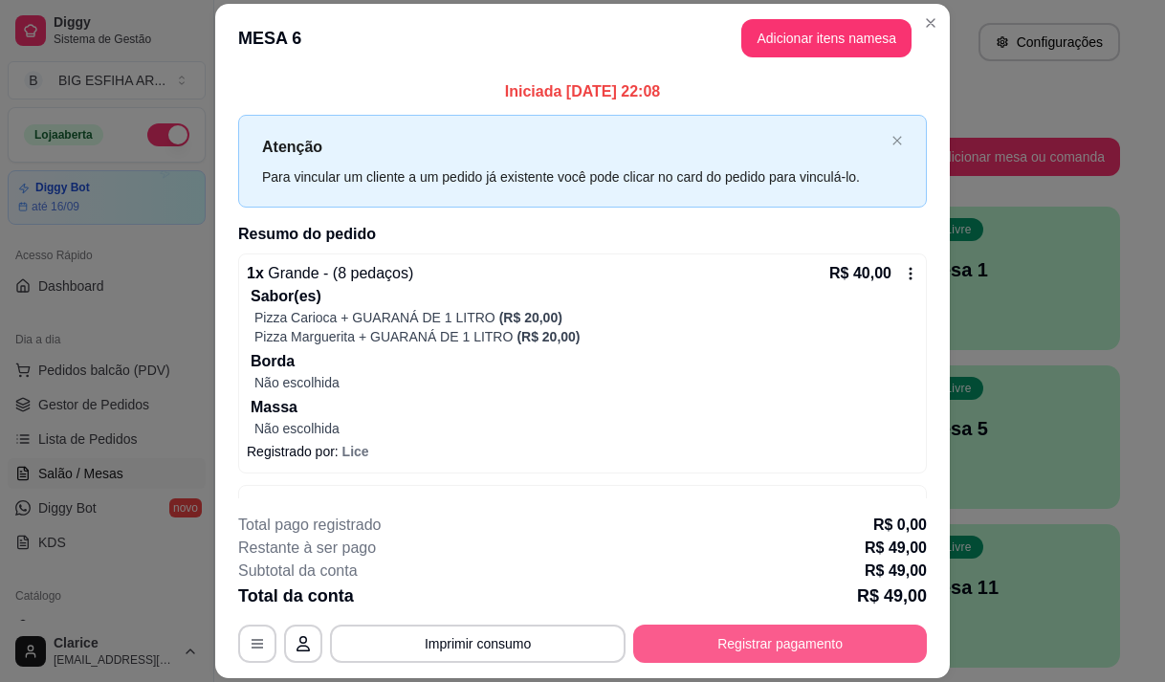
click at [755, 644] on button "Registrar pagamento" at bounding box center [780, 643] width 294 height 38
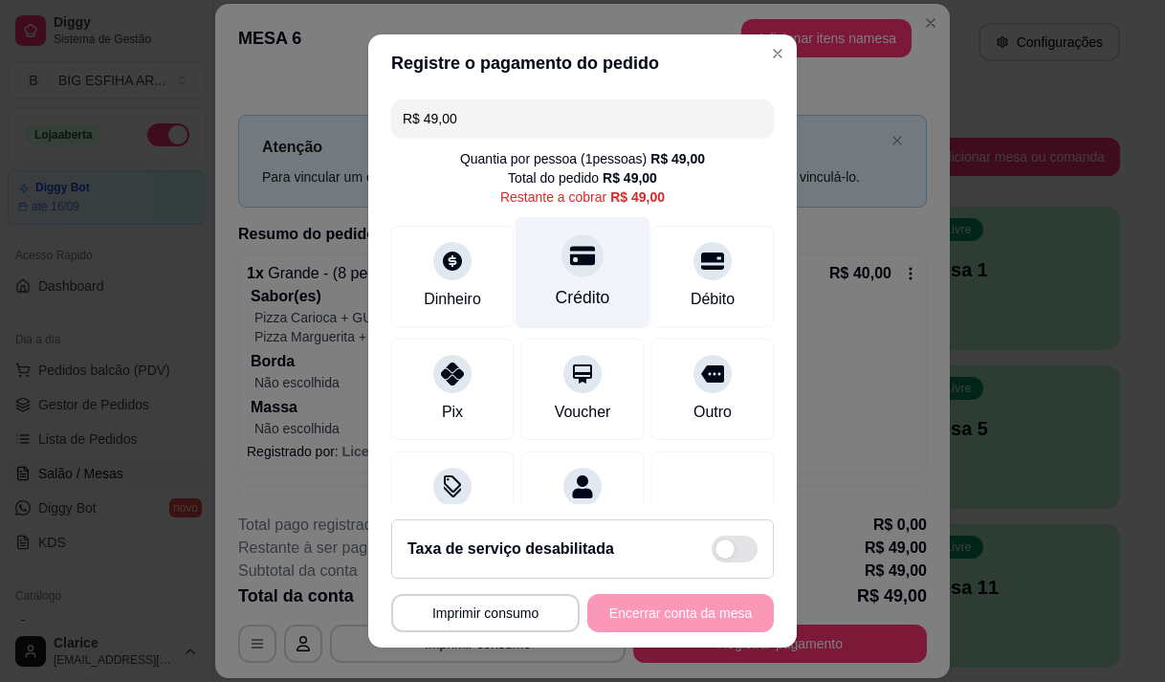
click at [568, 285] on div "Crédito" at bounding box center [582, 272] width 135 height 112
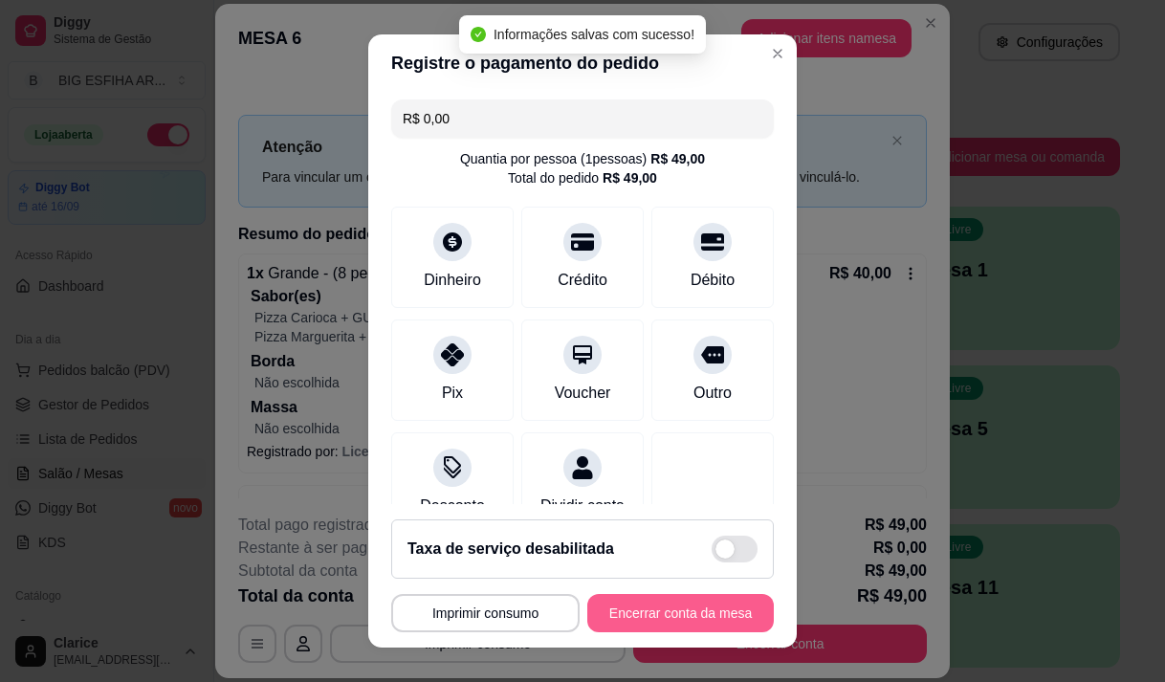
type input "R$ 0,00"
click at [614, 605] on button "Encerrar conta da mesa" at bounding box center [680, 613] width 181 height 37
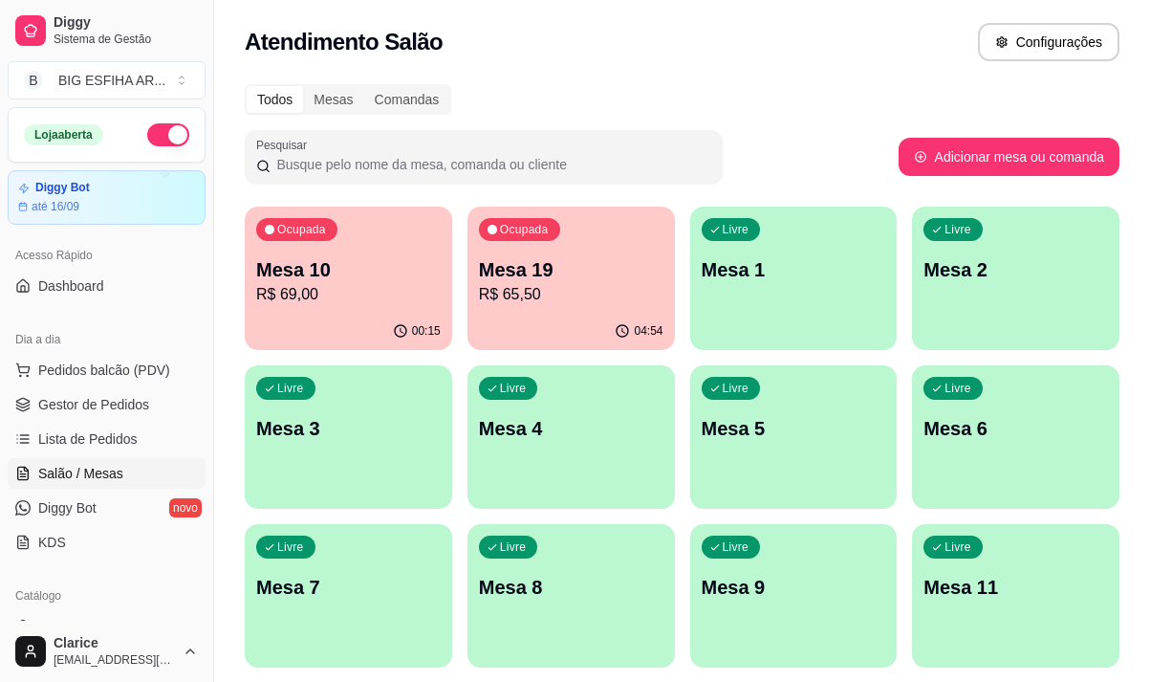
click at [344, 307] on div "Ocupada Mesa 10 R$ 69,00" at bounding box center [349, 260] width 208 height 106
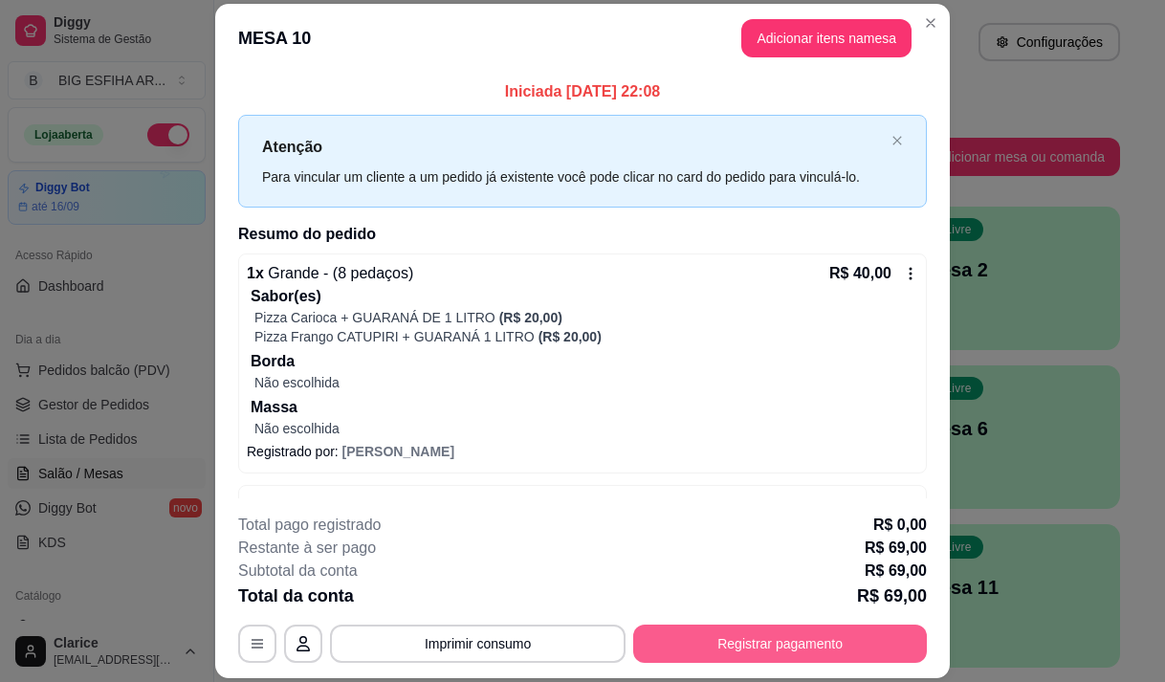
click at [747, 647] on button "Registrar pagamento" at bounding box center [780, 643] width 294 height 38
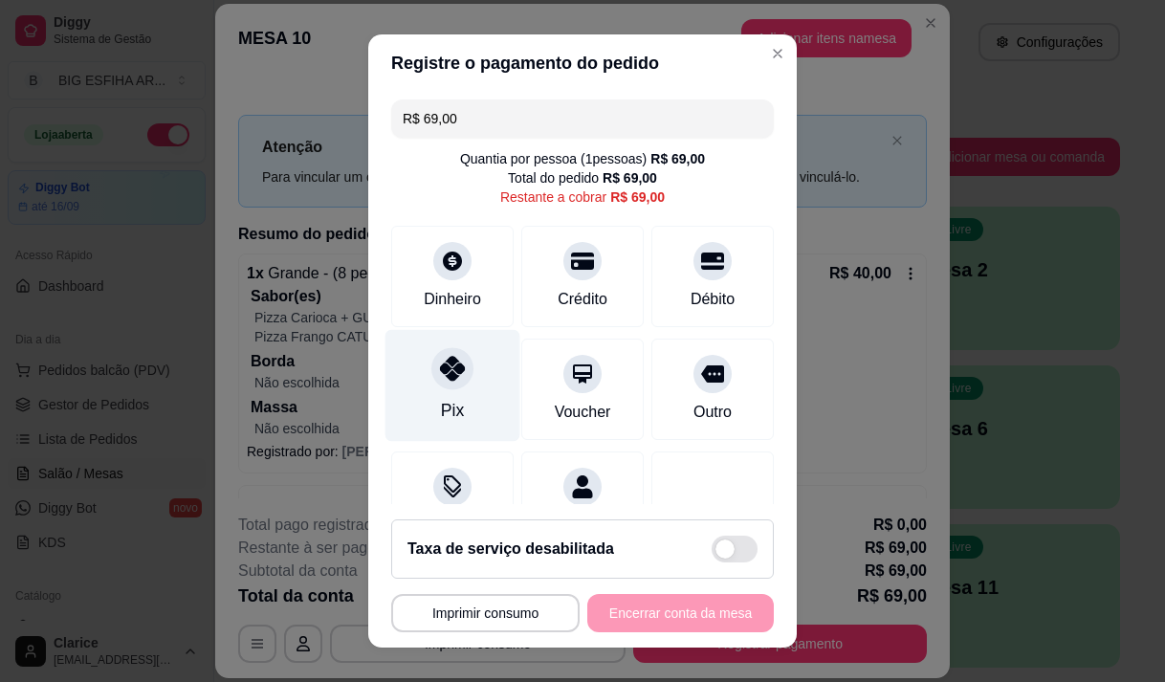
click at [444, 404] on div "Pix" at bounding box center [452, 410] width 23 height 25
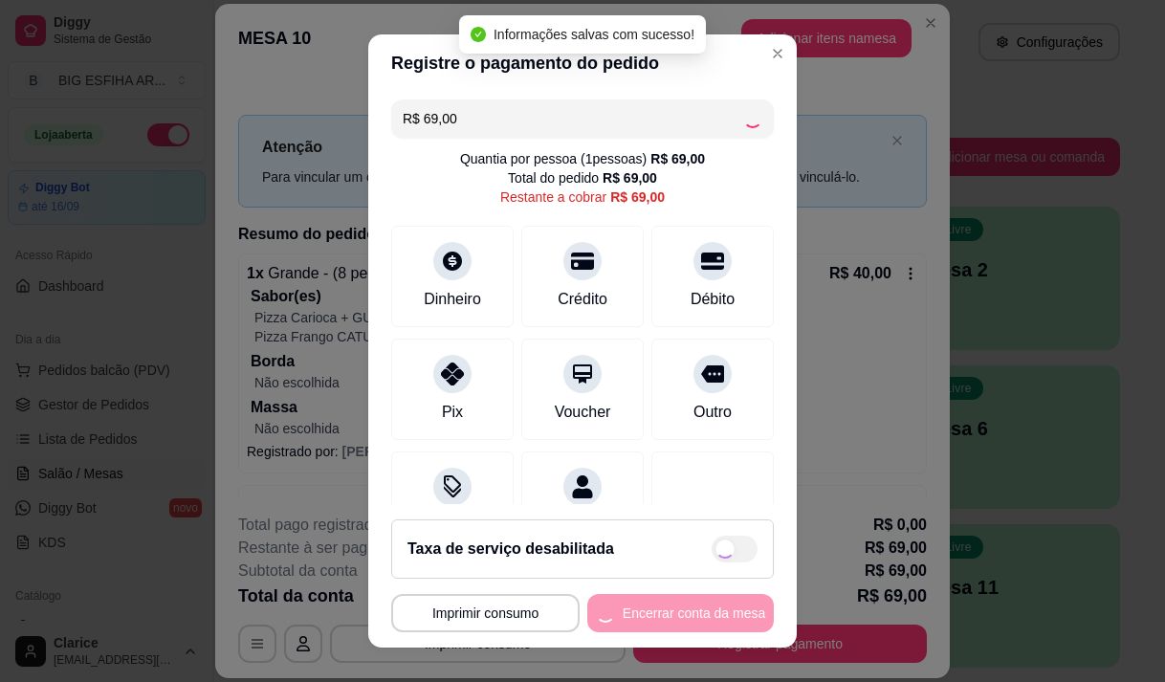
type input "R$ 0,00"
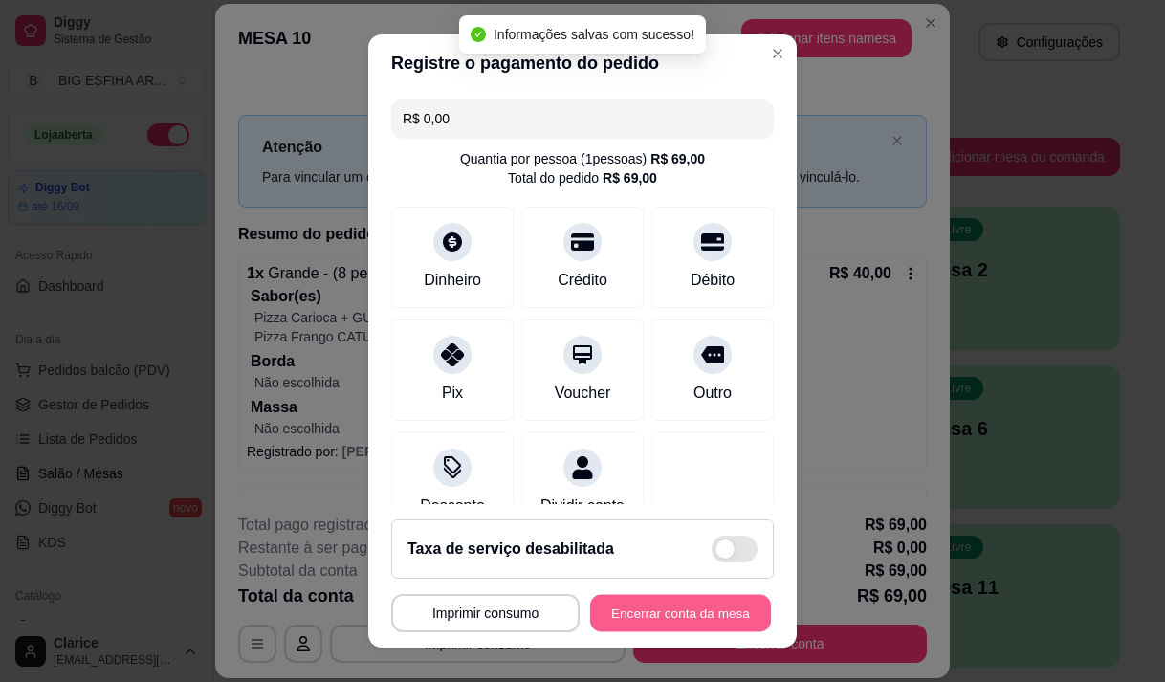
click at [677, 611] on button "Encerrar conta da mesa" at bounding box center [680, 613] width 181 height 37
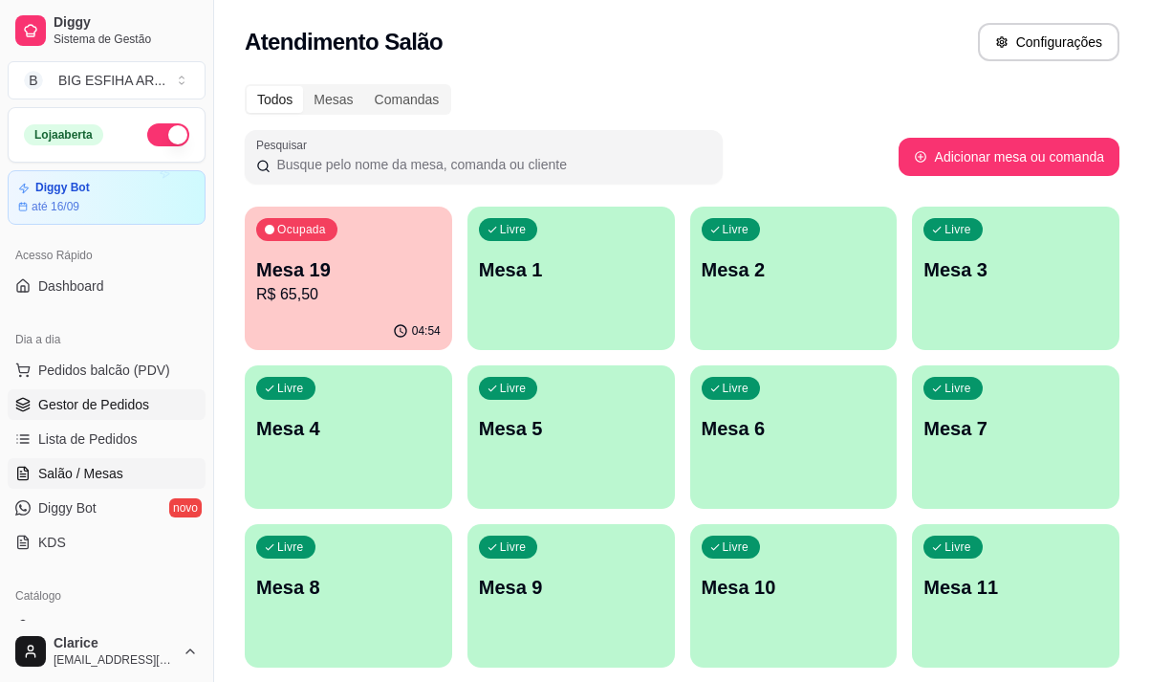
click at [123, 406] on span "Gestor de Pedidos" at bounding box center [93, 404] width 111 height 19
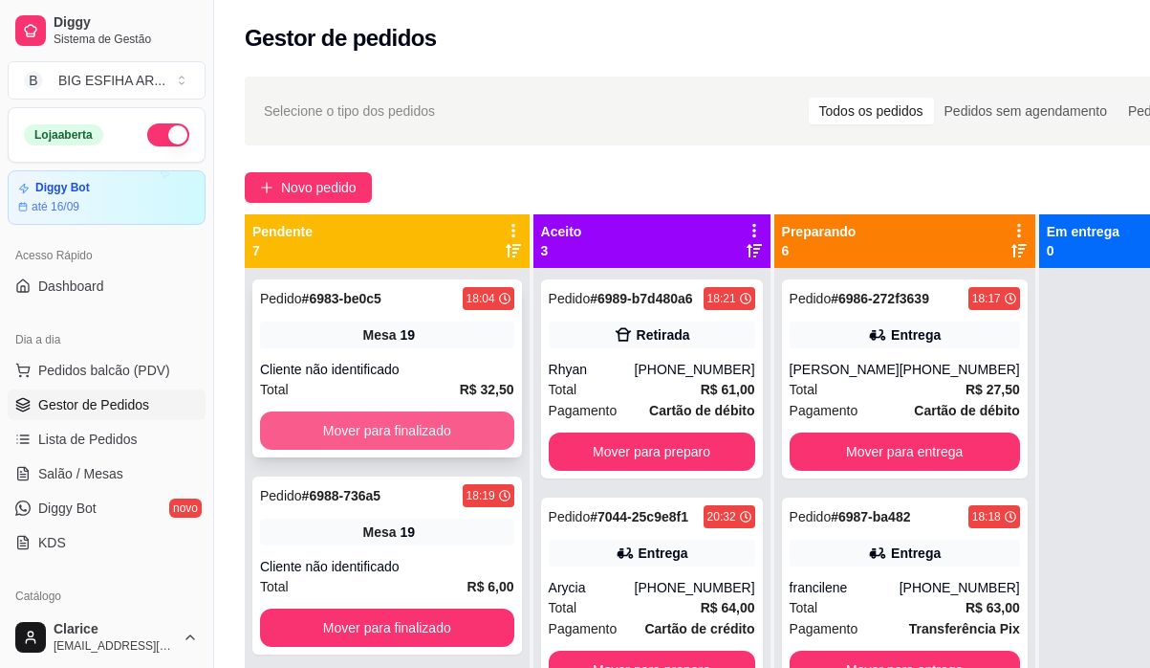
click at [376, 428] on button "Mover para finalizado" at bounding box center [387, 430] width 254 height 38
click at [377, 429] on button "Mover para finalizado" at bounding box center [387, 430] width 247 height 37
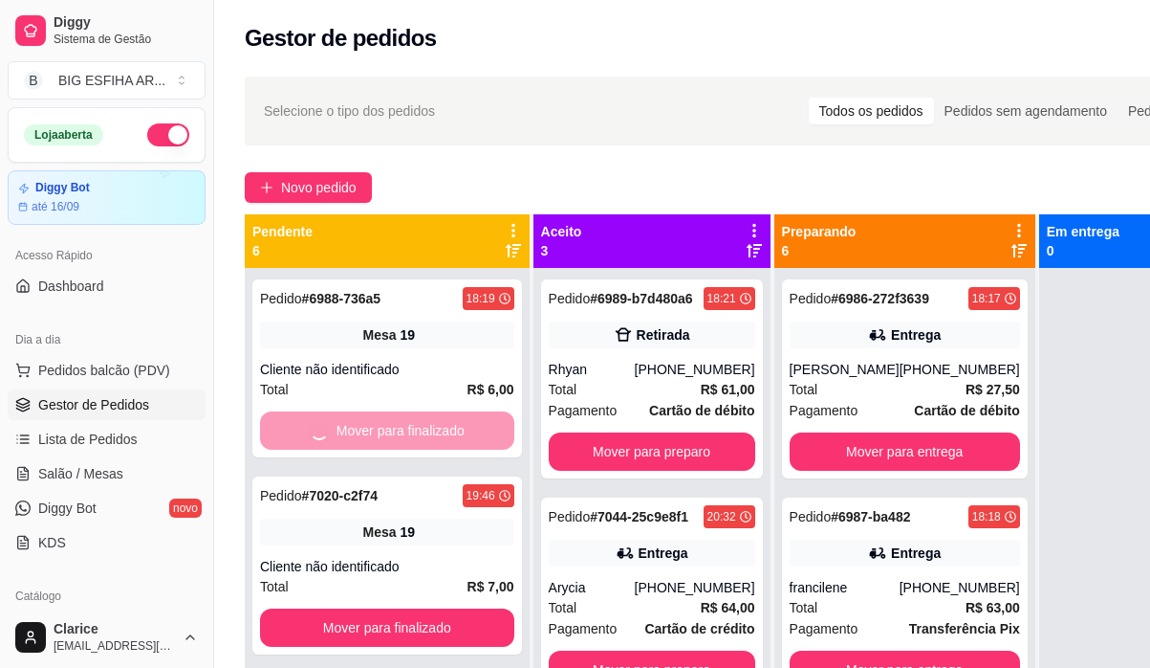
click at [377, 429] on div "Mover para finalizado" at bounding box center [387, 430] width 254 height 38
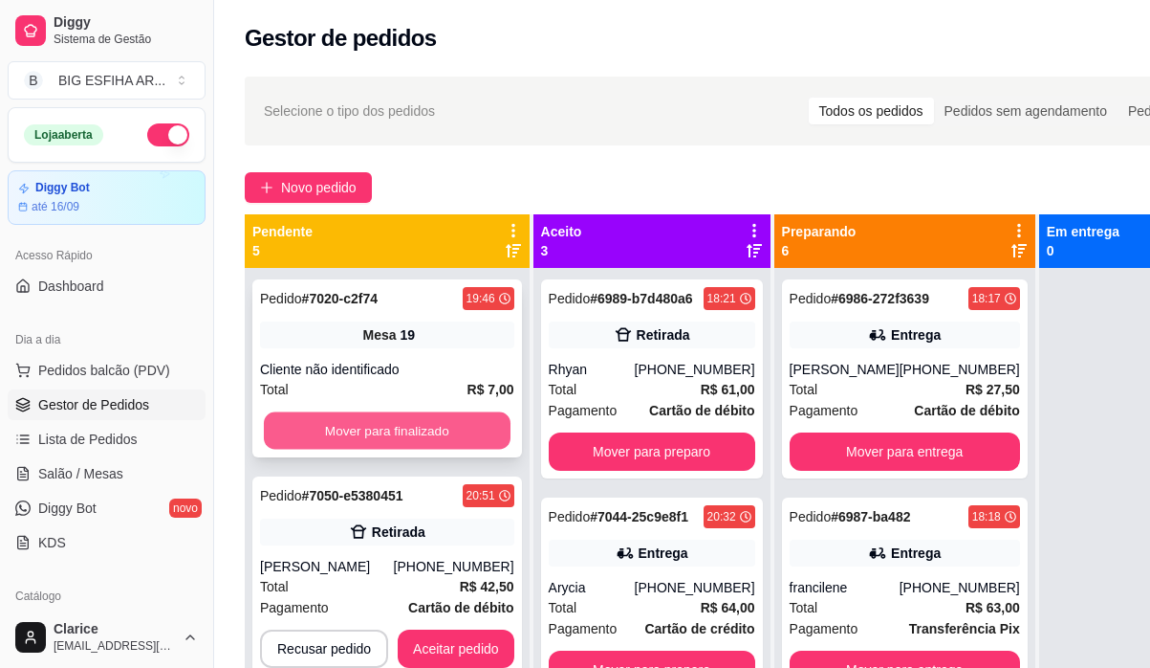
click at [383, 420] on button "Mover para finalizado" at bounding box center [387, 430] width 247 height 37
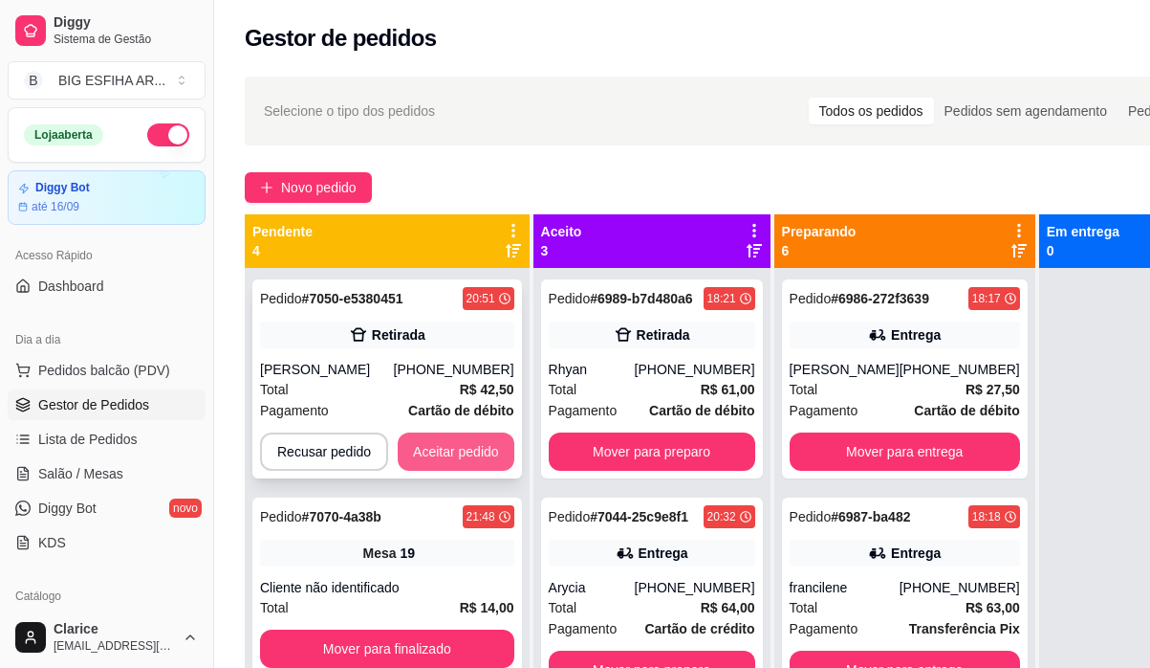
click at [444, 456] on button "Aceitar pedido" at bounding box center [456, 451] width 117 height 38
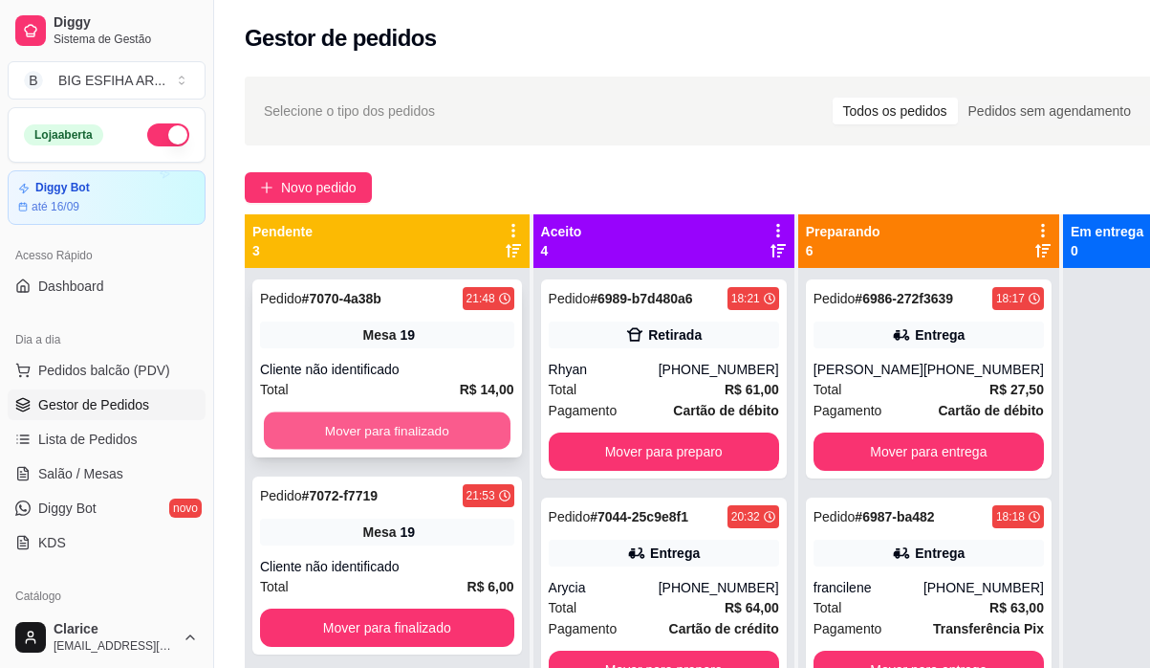
click at [461, 436] on button "Mover para finalizado" at bounding box center [387, 430] width 247 height 37
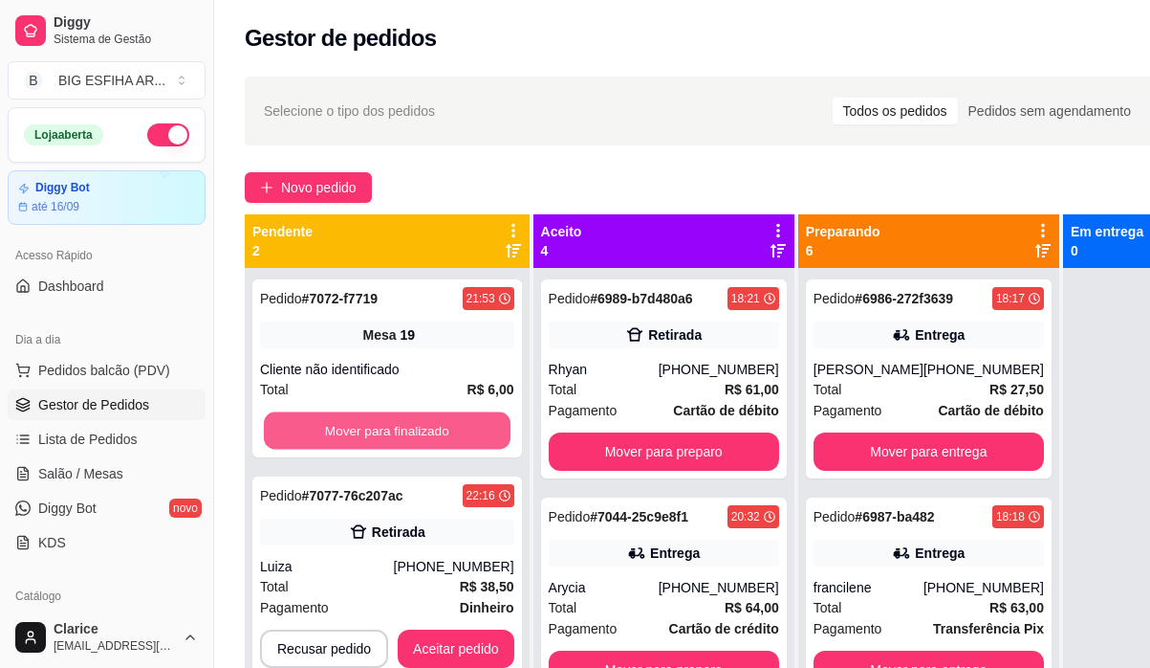
click at [461, 436] on button "Mover para finalizado" at bounding box center [387, 430] width 247 height 37
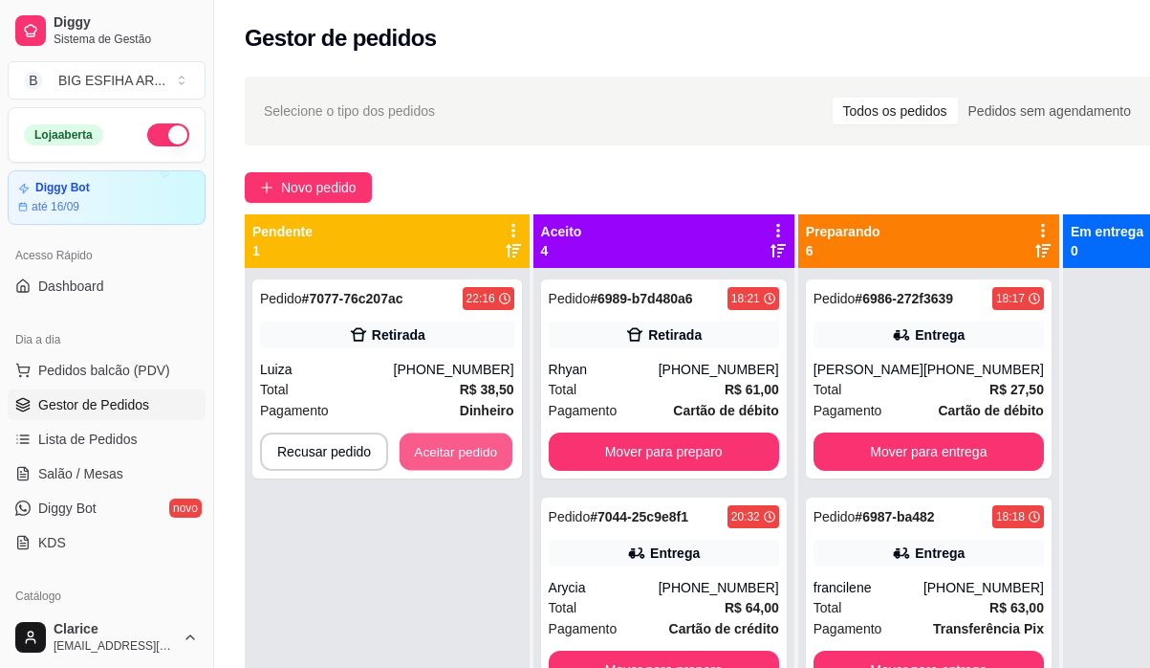
click at [461, 436] on button "Aceitar pedido" at bounding box center [456, 451] width 113 height 37
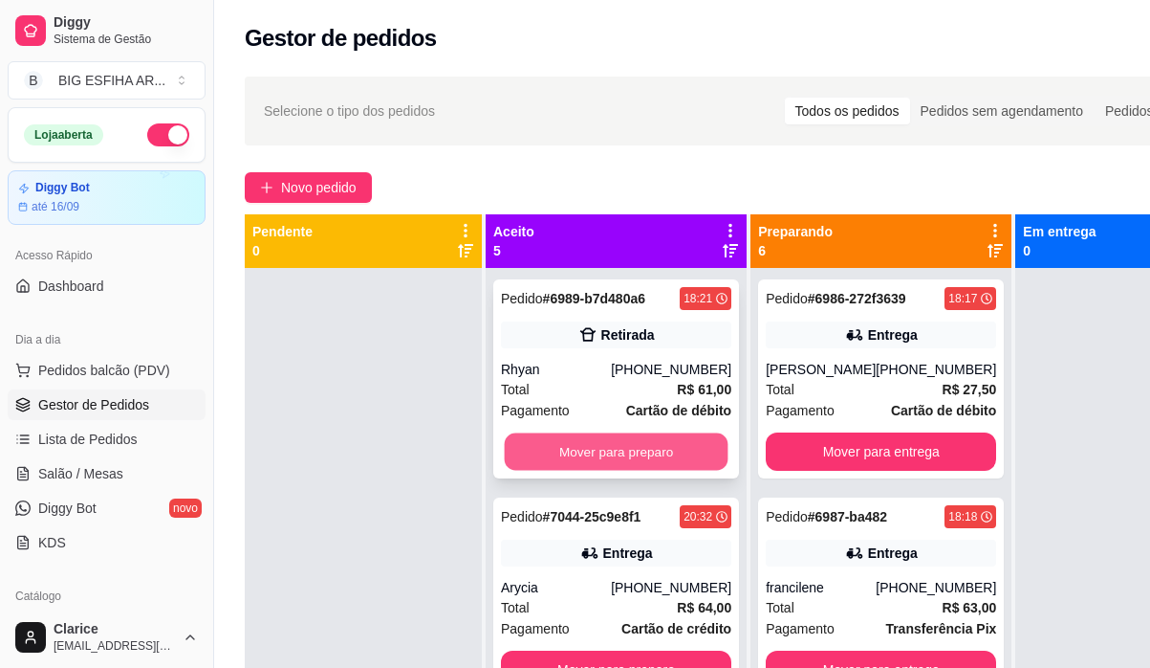
click at [521, 466] on button "Mover para preparo" at bounding box center [617, 451] width 224 height 37
click at [559, 449] on button "Mover para preparo" at bounding box center [617, 451] width 224 height 37
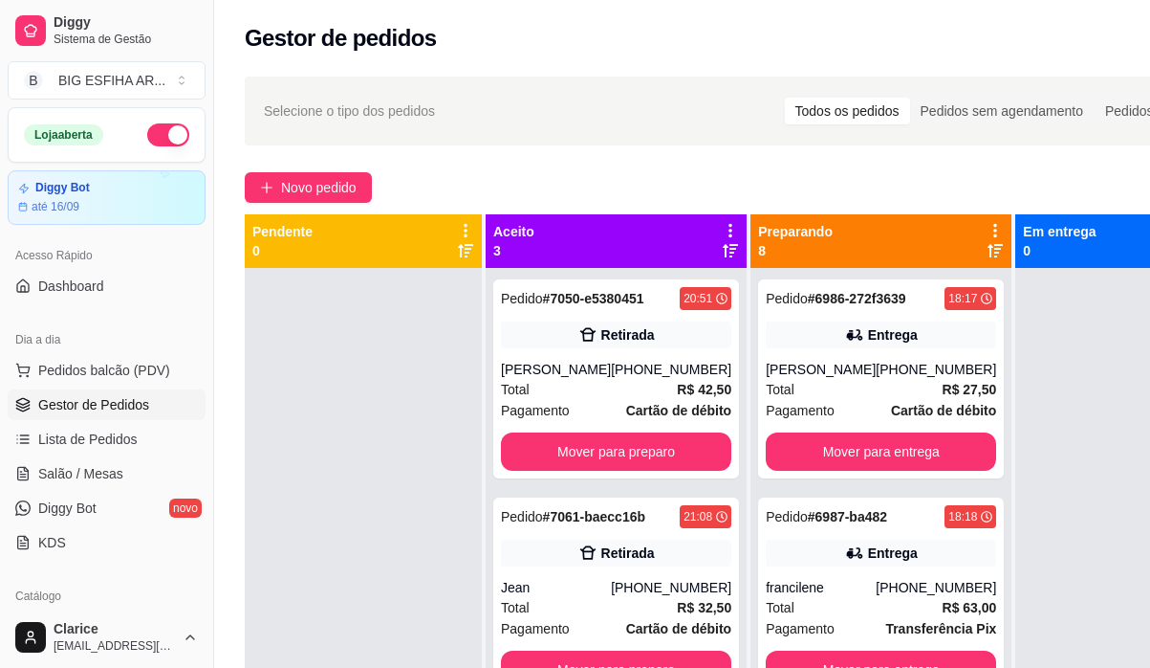
click at [559, 449] on div "Pedido # 7050-e5380451 20:51 Retirada [PERSON_NAME] [PHONE_NUMBER] Total R$ 42,…" at bounding box center [616, 378] width 246 height 199
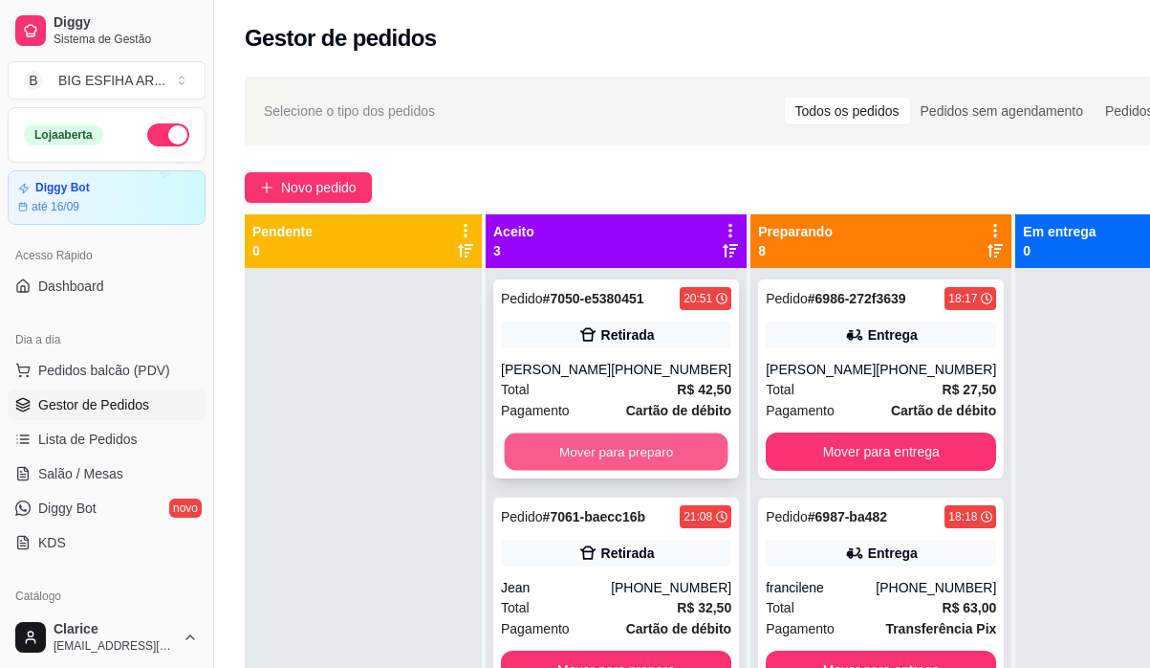
click at [609, 468] on button "Mover para preparo" at bounding box center [617, 451] width 224 height 37
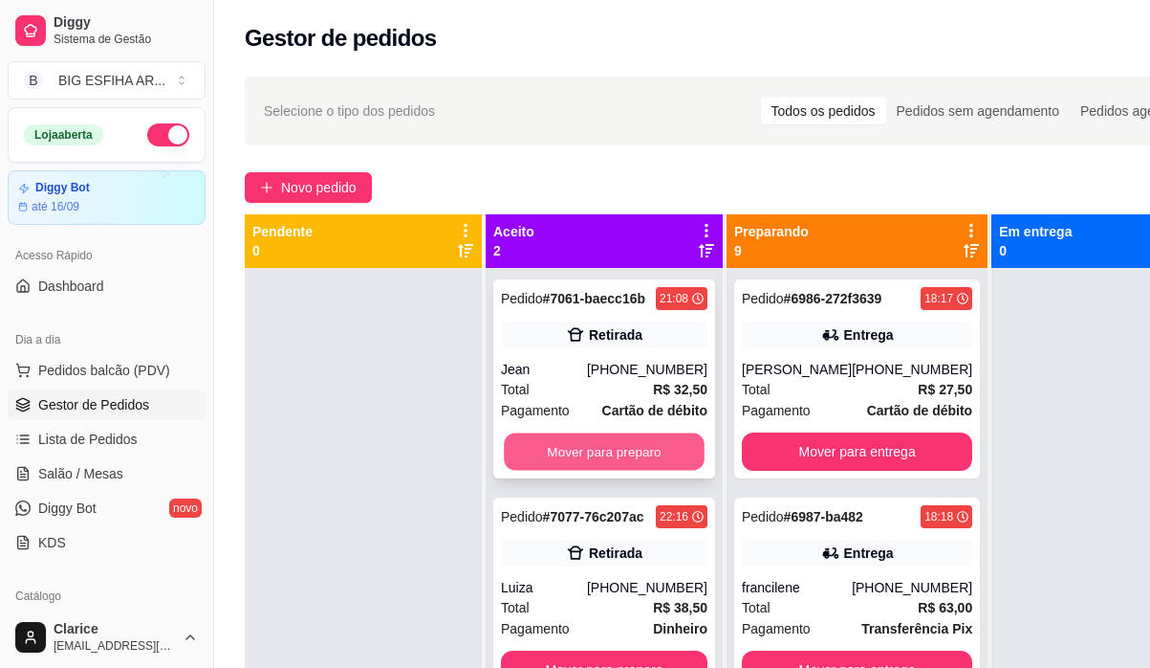
click at [640, 445] on button "Mover para preparo" at bounding box center [604, 451] width 201 height 37
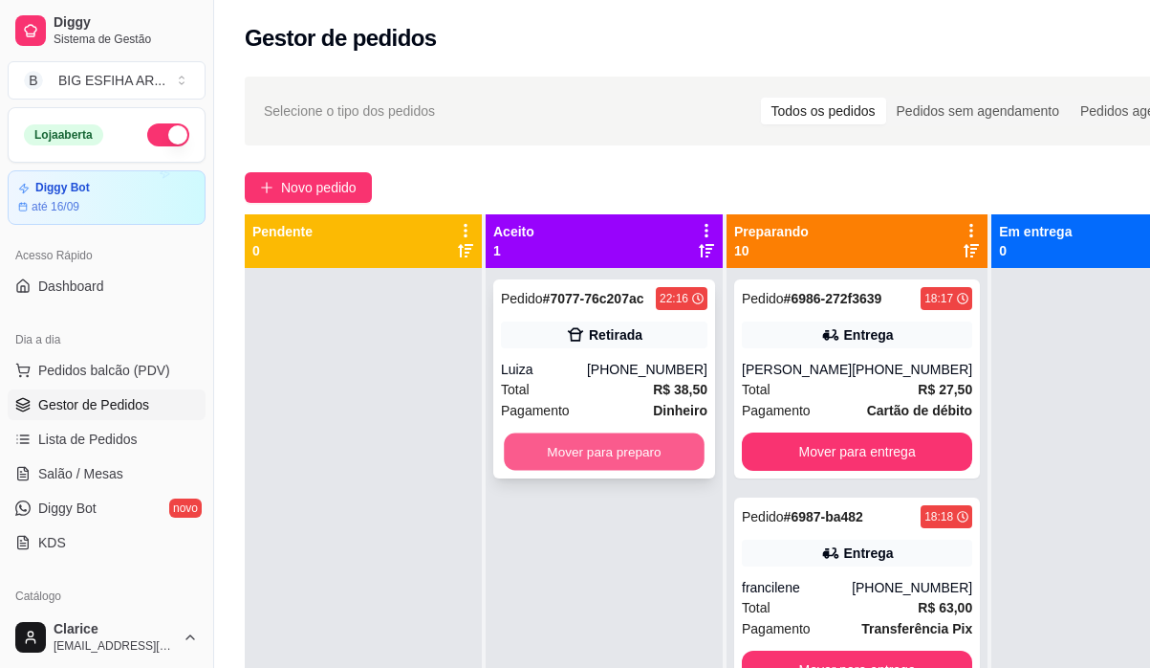
click at [637, 462] on button "Mover para preparo" at bounding box center [604, 451] width 201 height 37
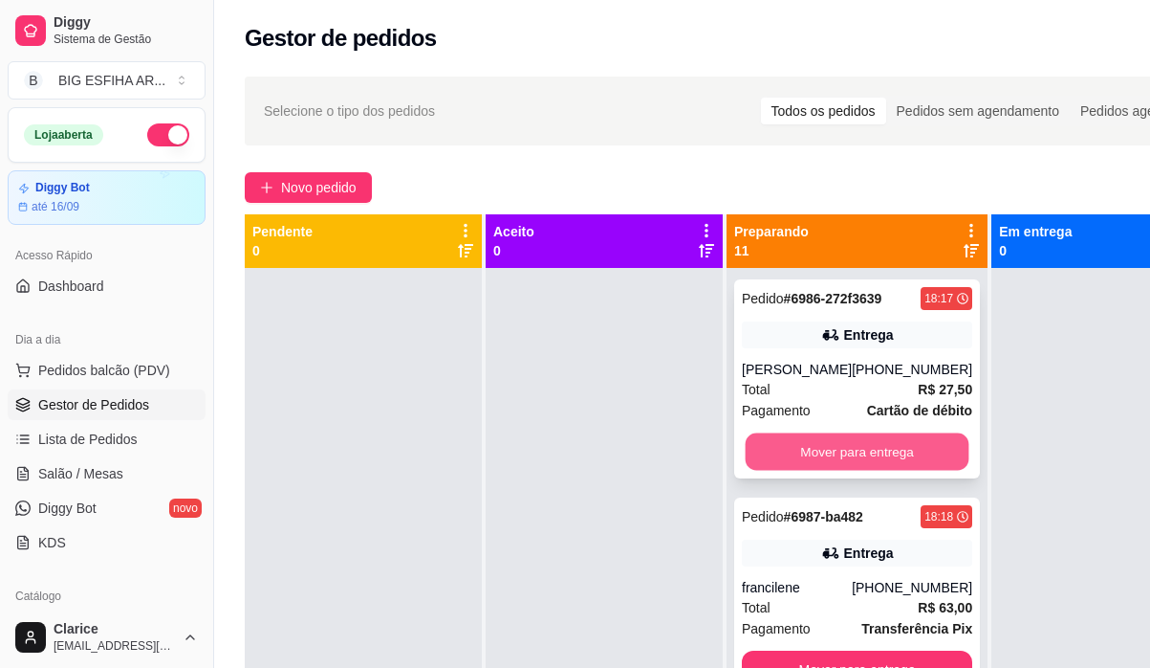
click at [800, 471] on button "Mover para entrega" at bounding box center [858, 451] width 224 height 37
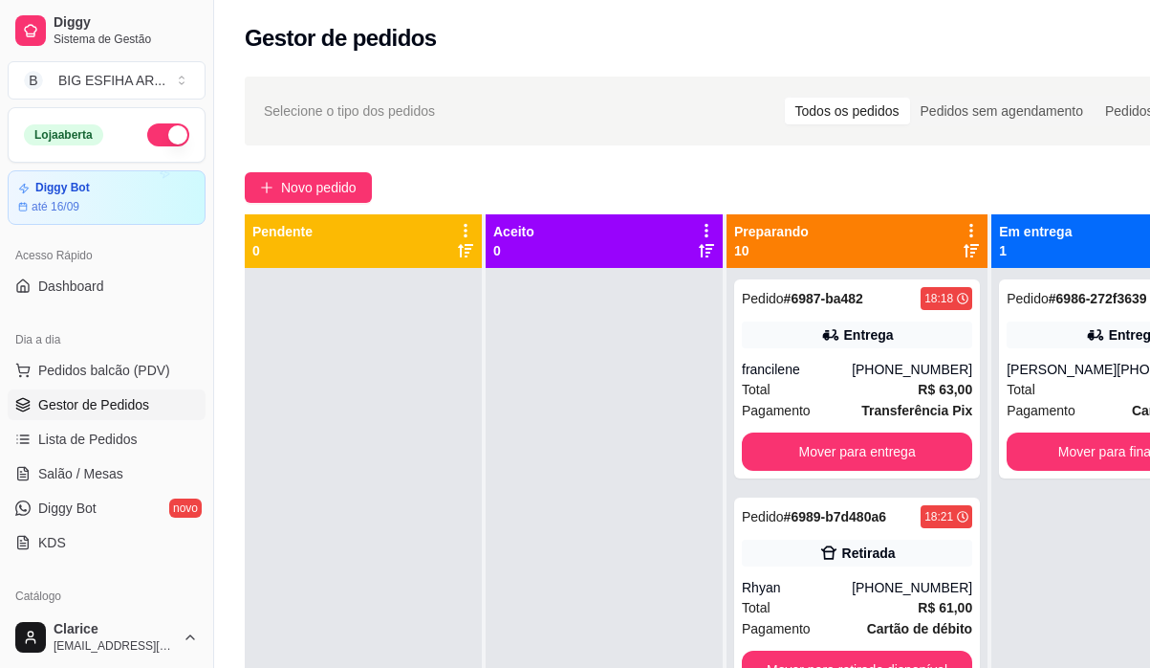
click at [800, 471] on div "Pedido # 6987-ba482 18:18 Entrega francilene [PHONE_NUMBER] Total R$ 63,00 Paga…" at bounding box center [857, 378] width 246 height 199
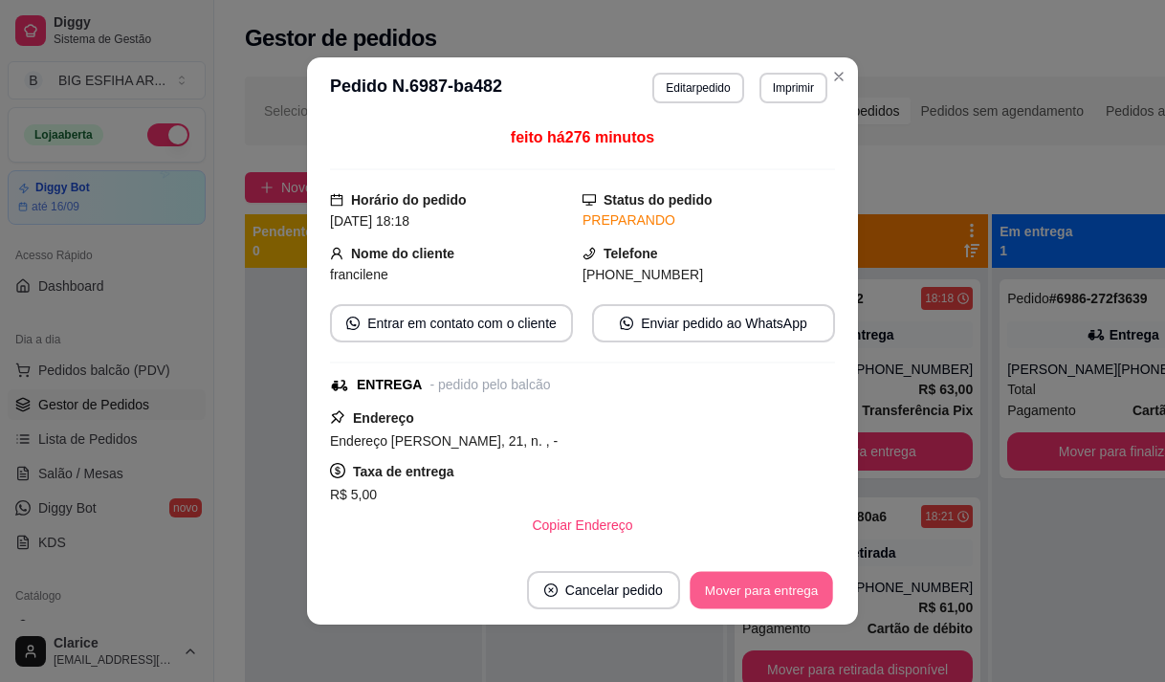
click at [799, 578] on button "Mover para entrega" at bounding box center [761, 590] width 143 height 37
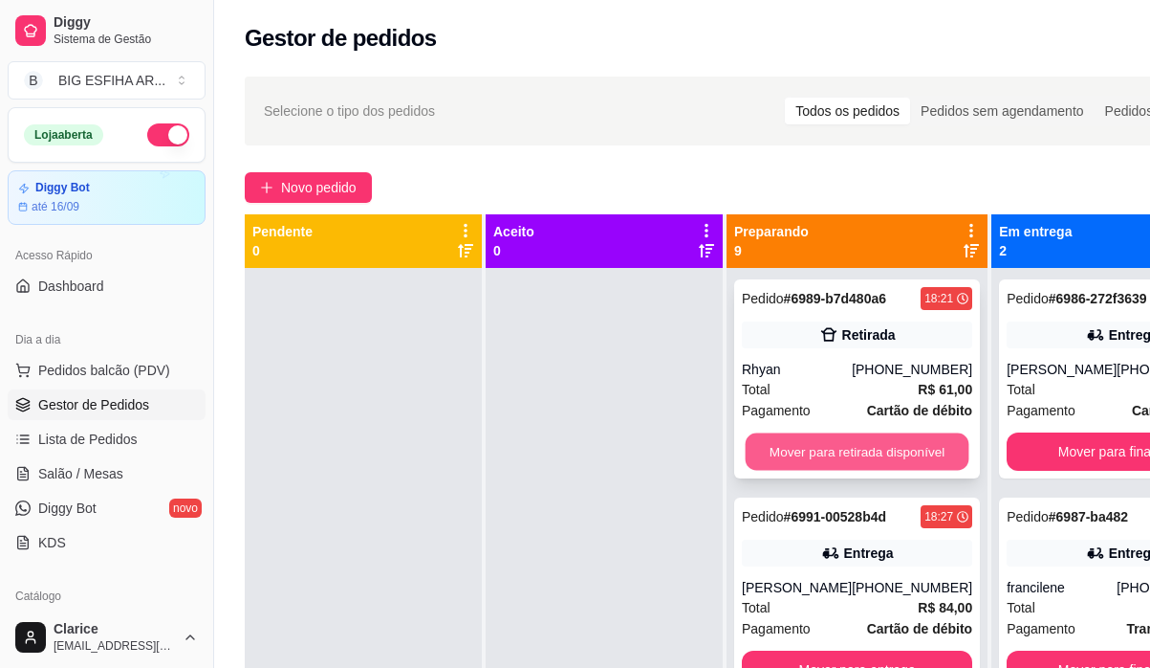
click at [877, 446] on button "Mover para retirada disponível" at bounding box center [858, 451] width 224 height 37
click at [877, 451] on button "Mover para entrega" at bounding box center [858, 451] width 224 height 37
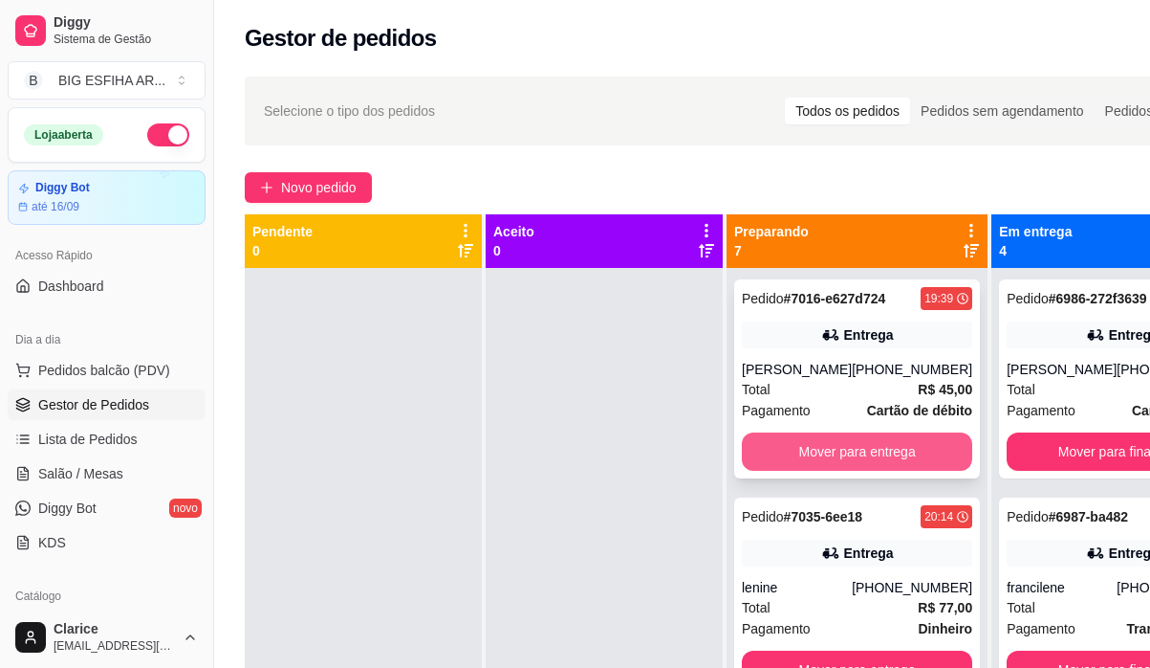
click at [877, 453] on button "Mover para entrega" at bounding box center [857, 451] width 230 height 38
click at [877, 453] on div "Mover para entrega" at bounding box center [857, 451] width 230 height 38
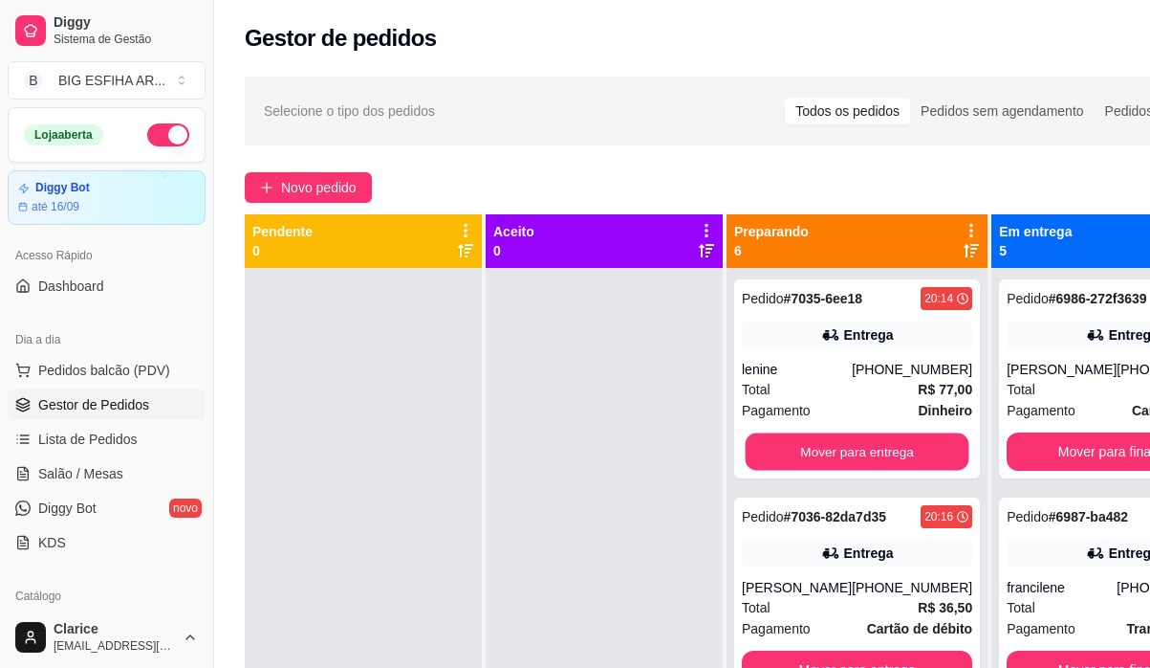
click at [877, 453] on button "Mover para entrega" at bounding box center [858, 451] width 224 height 37
click at [877, 453] on div "Mover para entrega" at bounding box center [857, 451] width 230 height 38
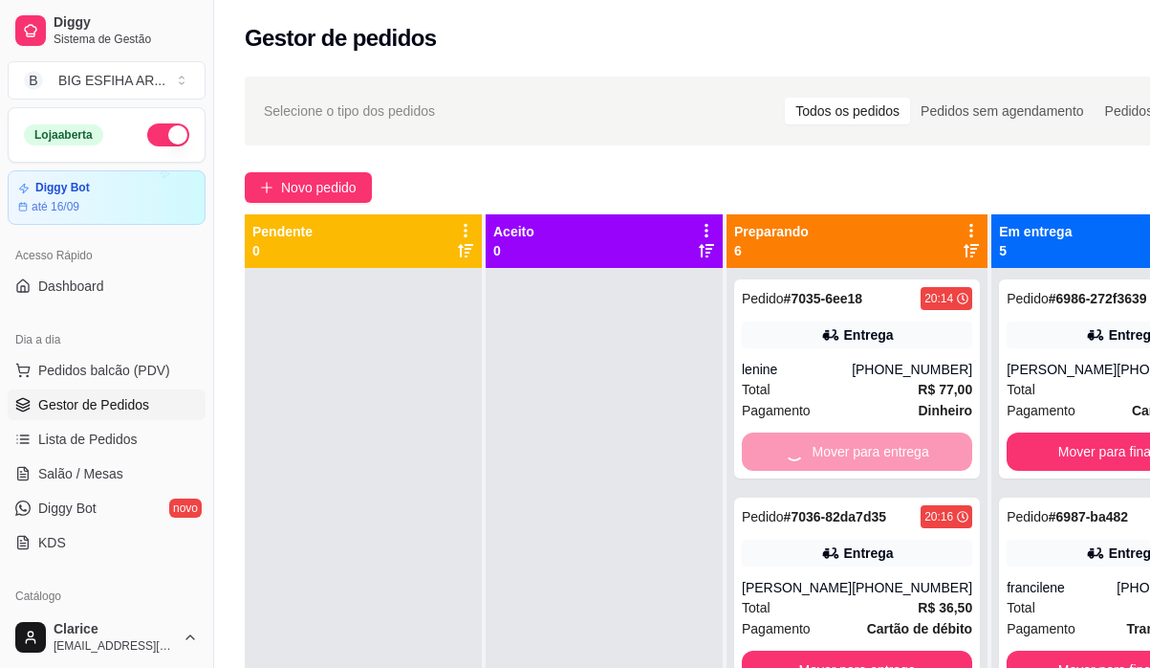
click at [877, 453] on div "Mover para entrega" at bounding box center [857, 451] width 230 height 38
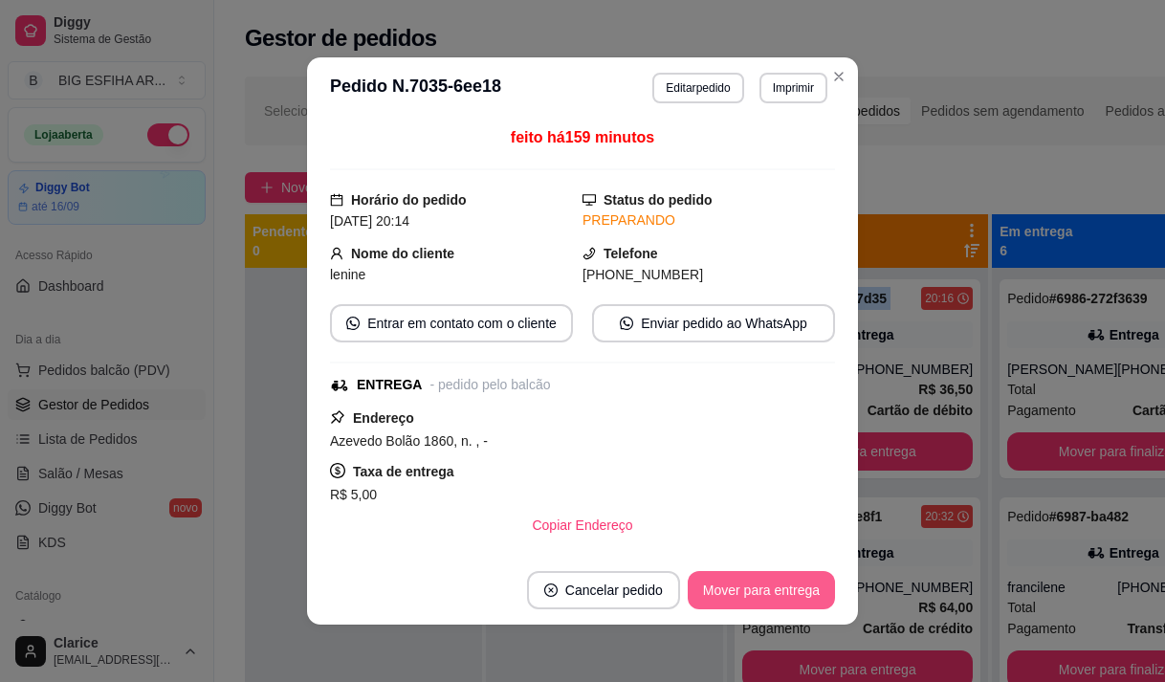
click at [809, 584] on button "Mover para entrega" at bounding box center [761, 590] width 147 height 38
click at [809, 581] on button "Mover para finalizado" at bounding box center [756, 590] width 154 height 37
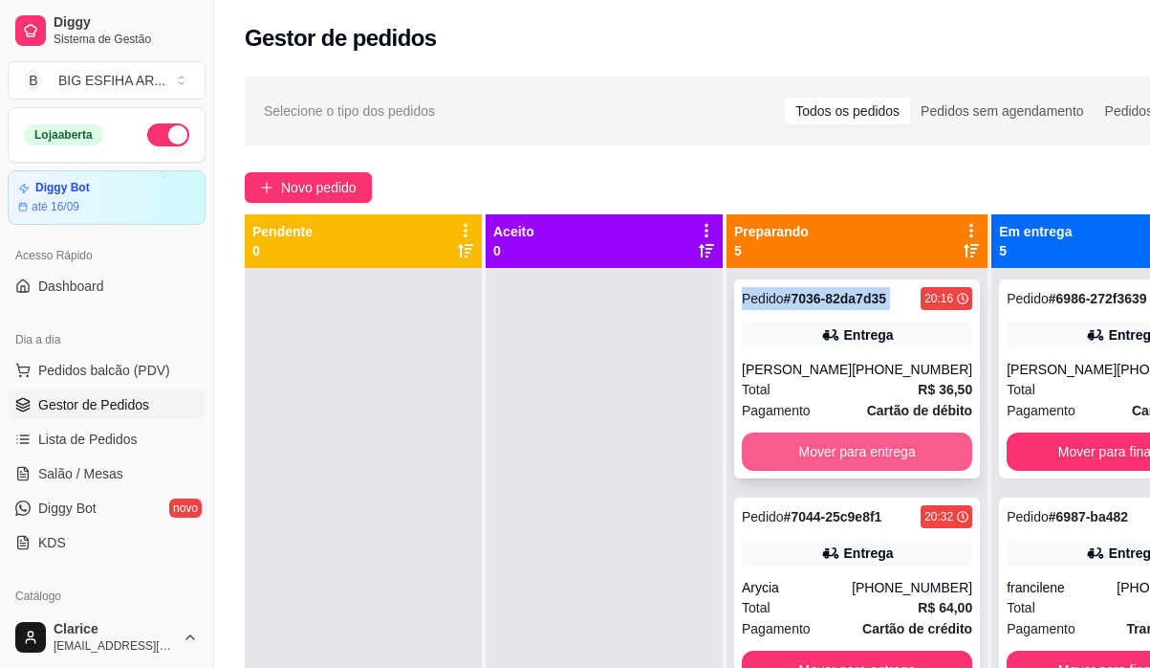
click at [861, 459] on button "Mover para entrega" at bounding box center [857, 451] width 230 height 38
click at [853, 454] on button "Mover para entrega" at bounding box center [857, 451] width 230 height 38
click at [853, 454] on button "Mover para retirada disponível" at bounding box center [857, 451] width 230 height 38
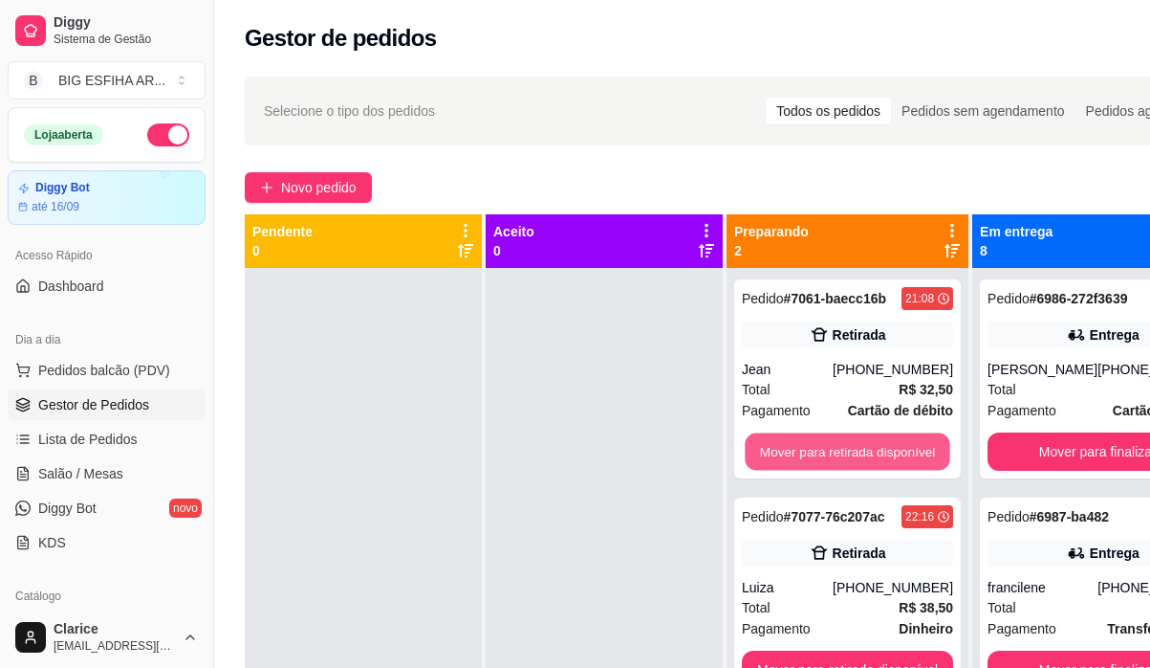
click at [853, 454] on button "Mover para retirada disponível" at bounding box center [847, 451] width 205 height 37
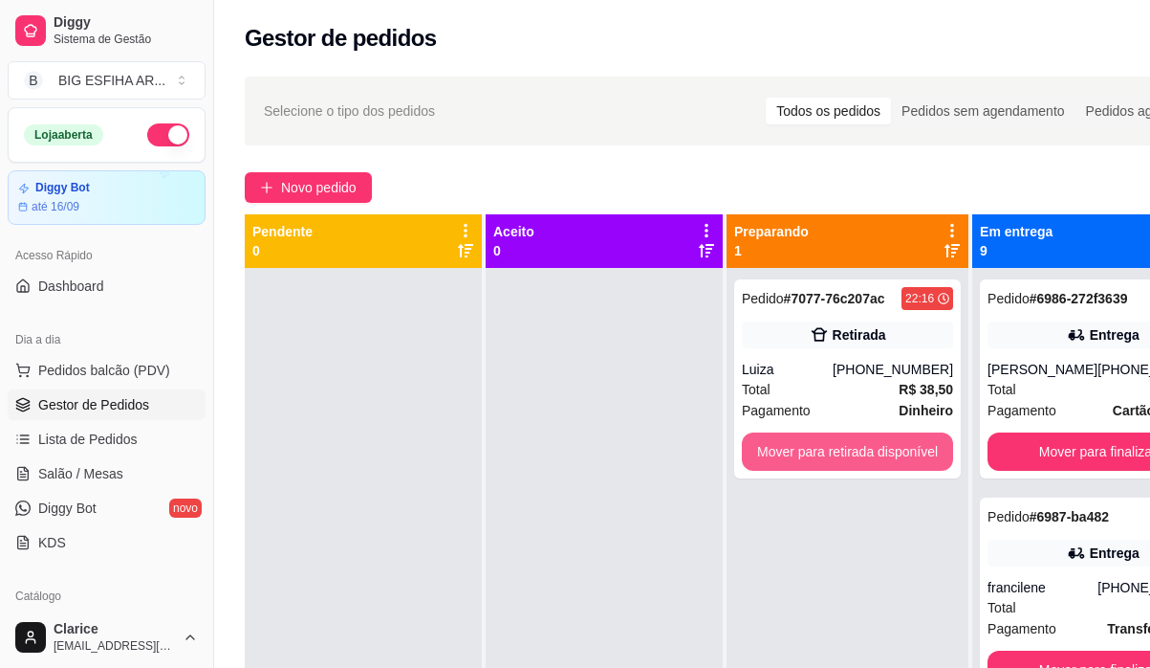
click at [853, 454] on button "Mover para retirada disponível" at bounding box center [847, 451] width 211 height 38
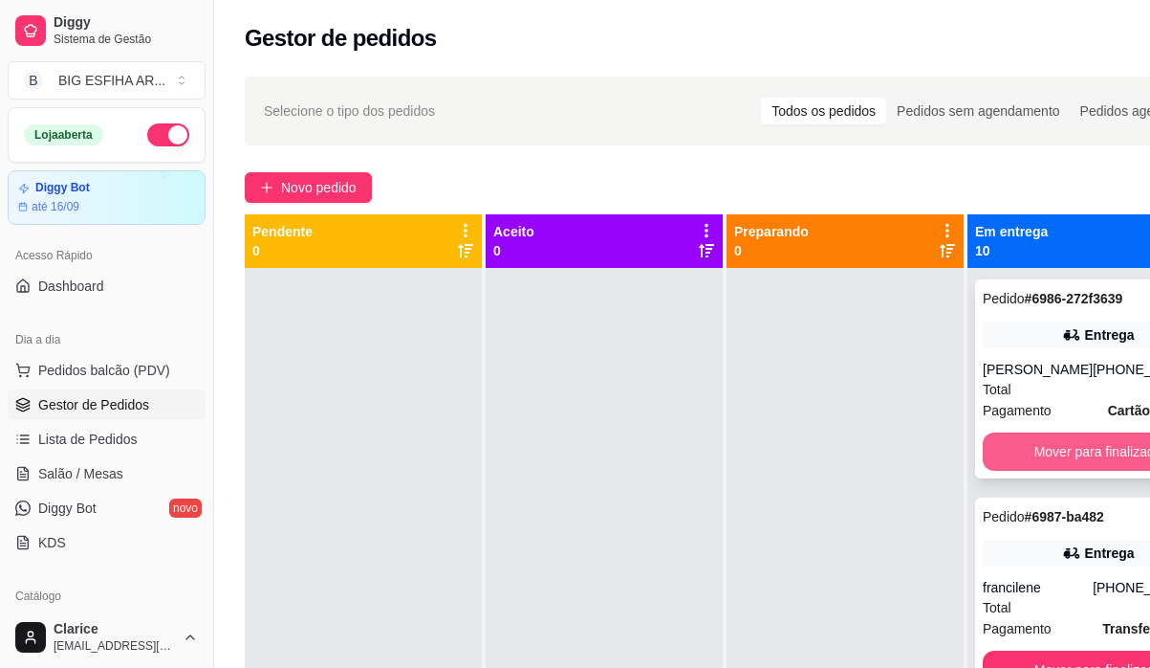
click at [1032, 471] on button "Mover para finalizado" at bounding box center [1098, 451] width 230 height 38
click at [1042, 455] on button "Mover para finalizado" at bounding box center [1098, 451] width 230 height 38
click at [1040, 471] on button "Mover para finalizado" at bounding box center [1099, 451] width 224 height 37
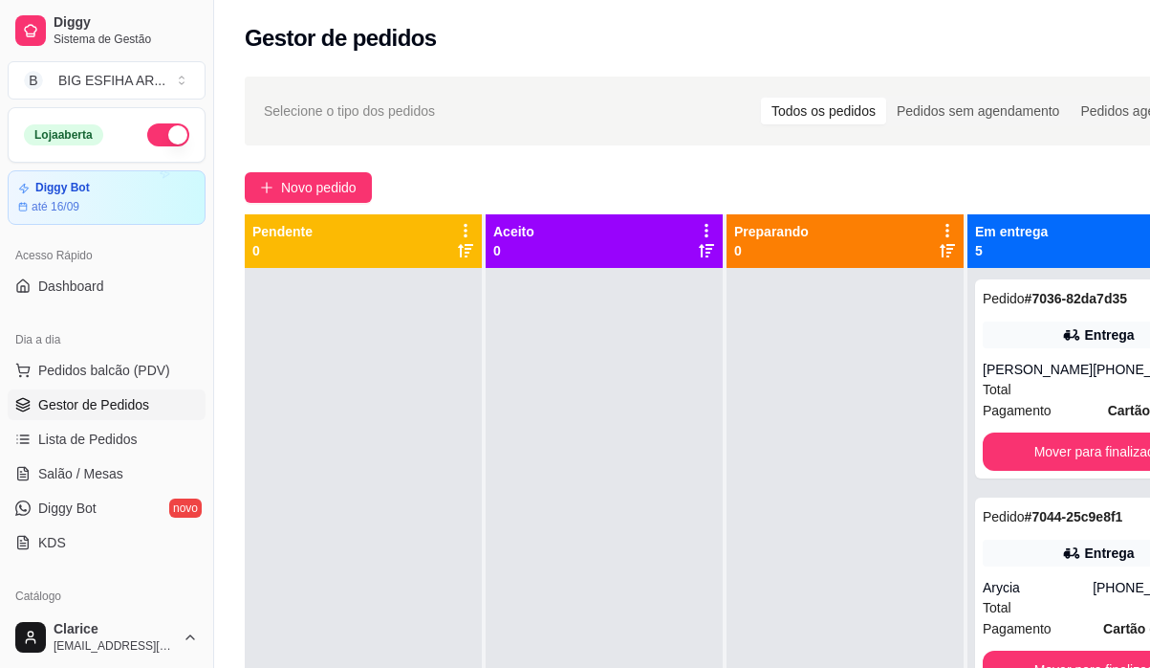
click at [1040, 473] on div "Pedido # 7036-82da7d35 20:16 Entrega [PERSON_NAME] [PHONE_NUMBER] Total R$ 36,5…" at bounding box center [1098, 378] width 246 height 199
click at [1064, 471] on button "Mover para finalizado" at bounding box center [1098, 451] width 230 height 38
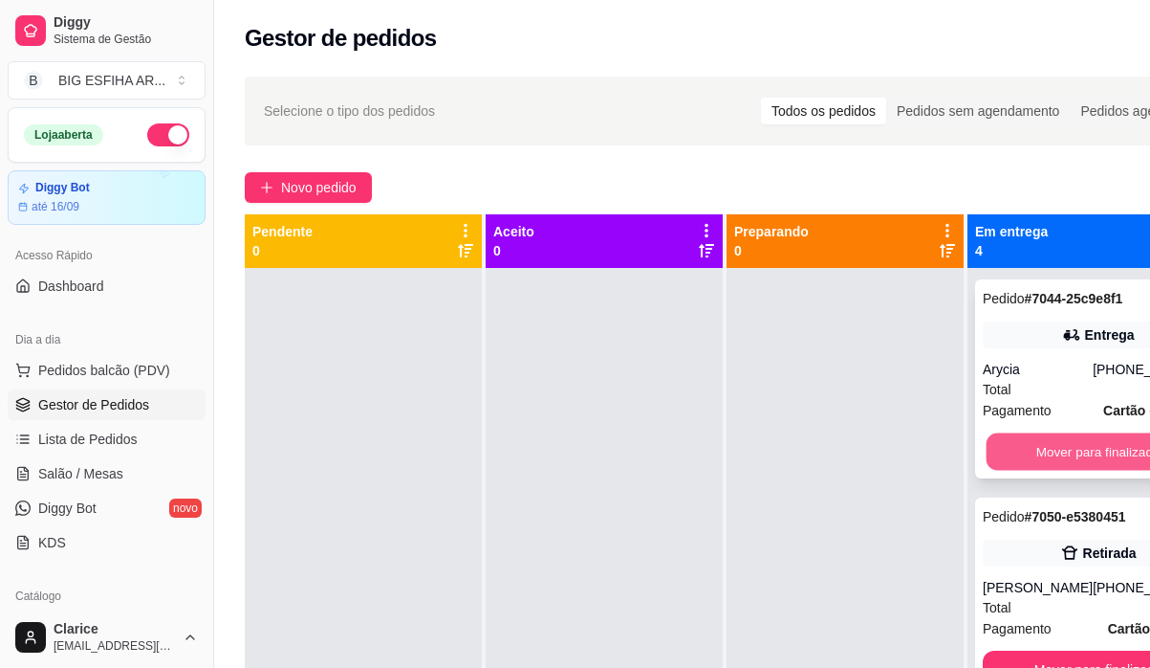
click at [1086, 451] on button "Mover para finalizado" at bounding box center [1099, 451] width 224 height 37
click at [1072, 471] on button "Mover para finalizado" at bounding box center [1098, 451] width 230 height 38
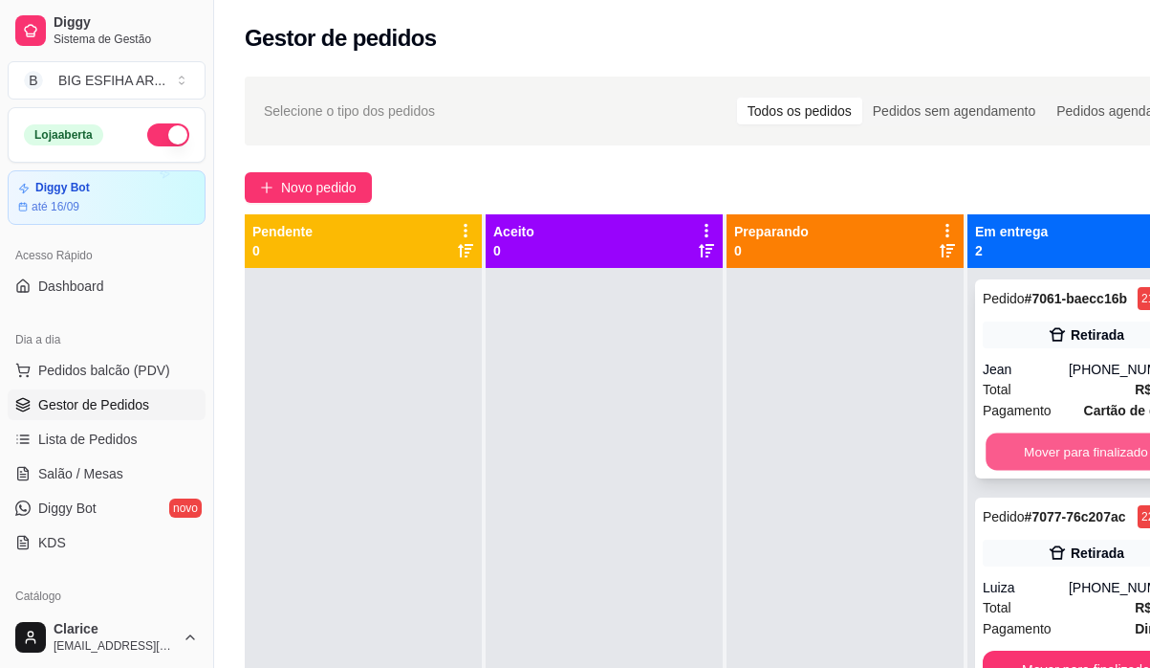
click at [1077, 456] on button "Mover para finalizado" at bounding box center [1086, 451] width 201 height 37
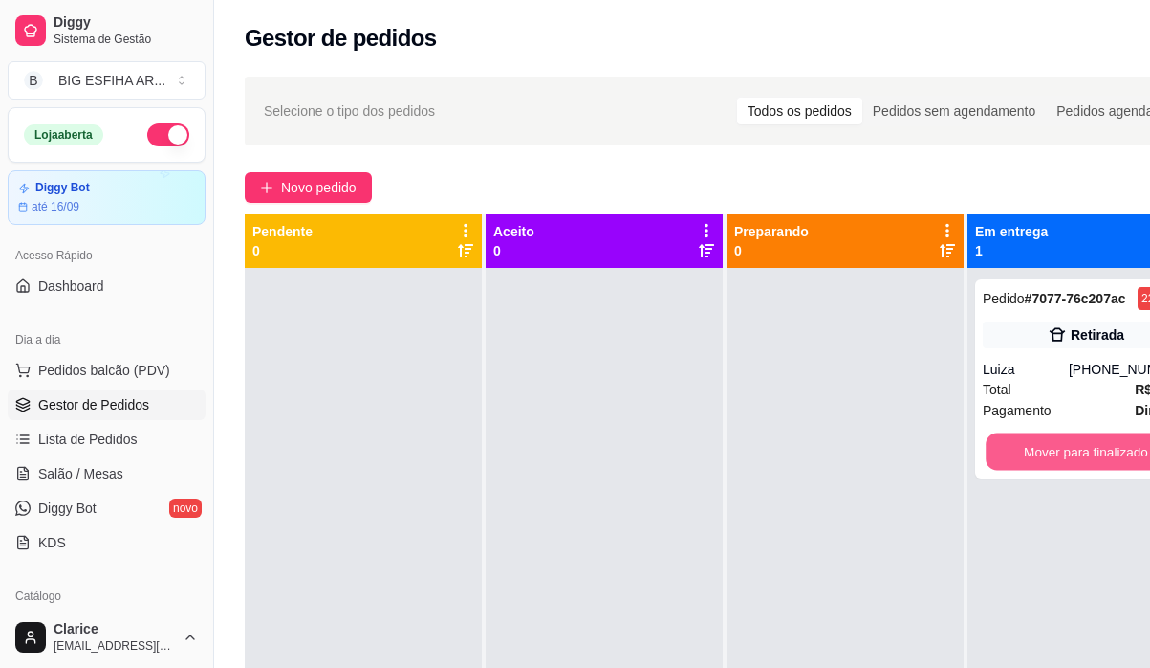
click at [1077, 456] on button "Mover para finalizado" at bounding box center [1086, 451] width 201 height 37
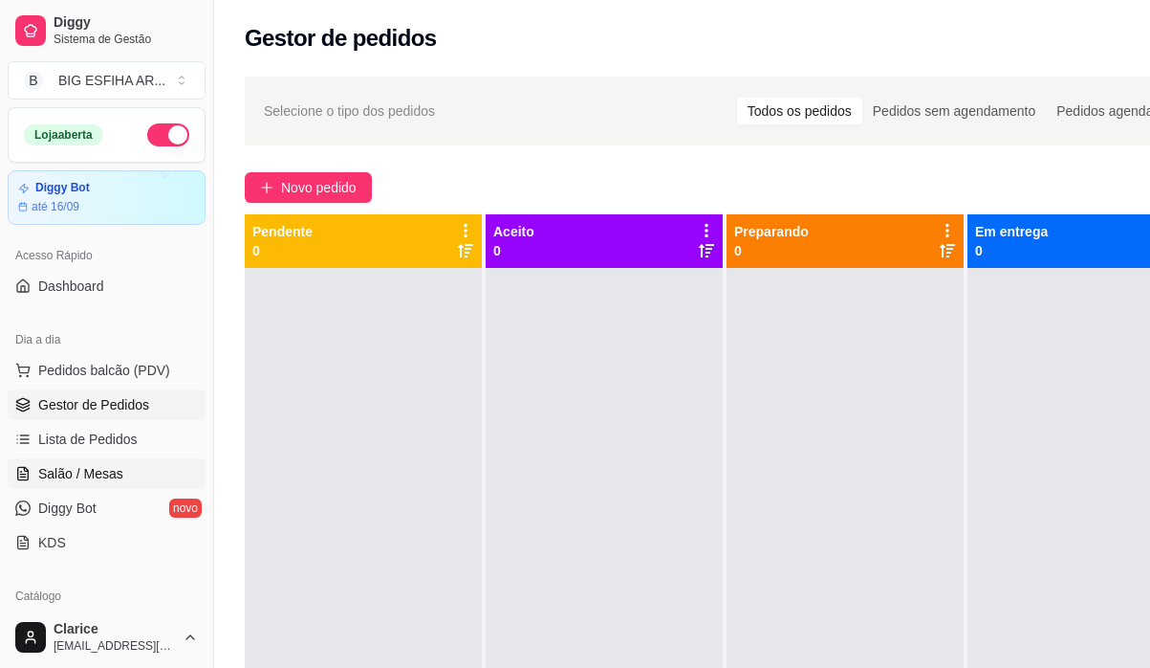
click at [57, 471] on span "Salão / Mesas" at bounding box center [80, 473] width 85 height 19
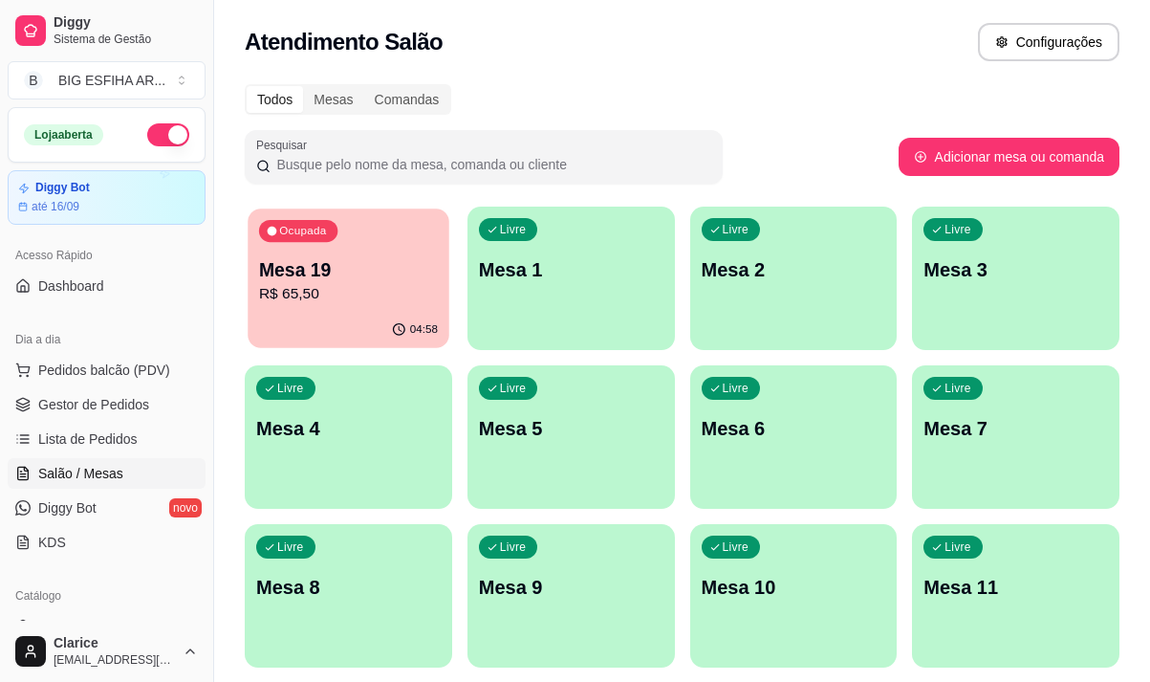
click at [383, 310] on div "Ocupada Mesa 19 R$ 65,50" at bounding box center [348, 259] width 201 height 103
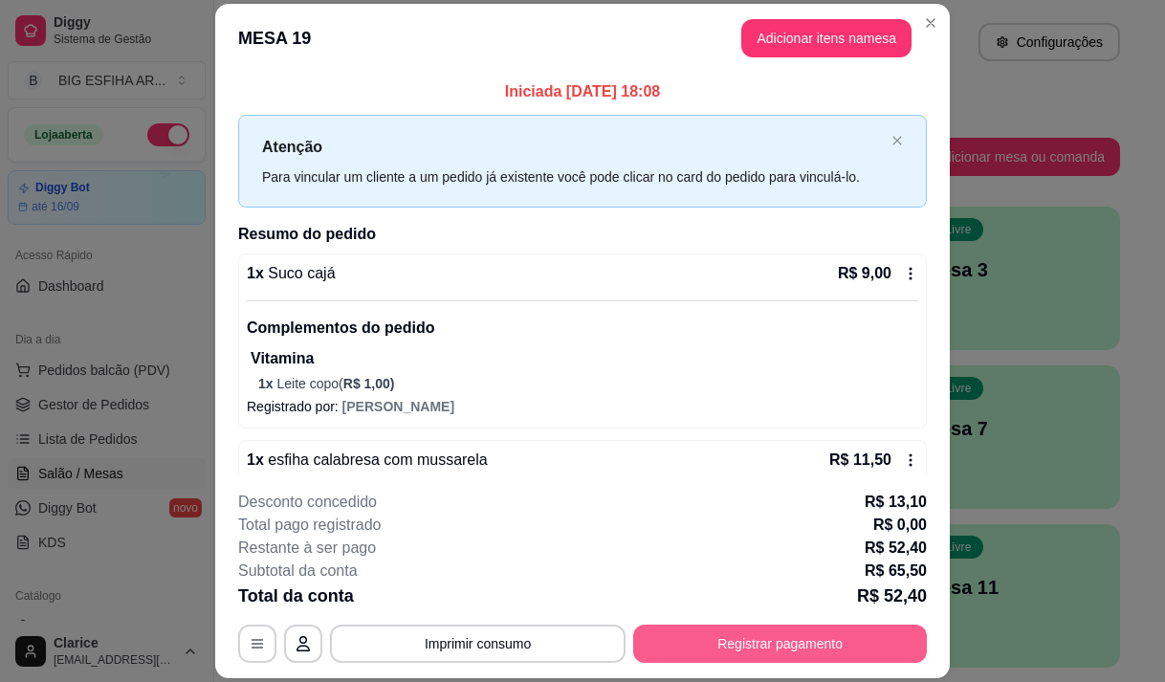
click at [771, 646] on button "Registrar pagamento" at bounding box center [780, 643] width 294 height 38
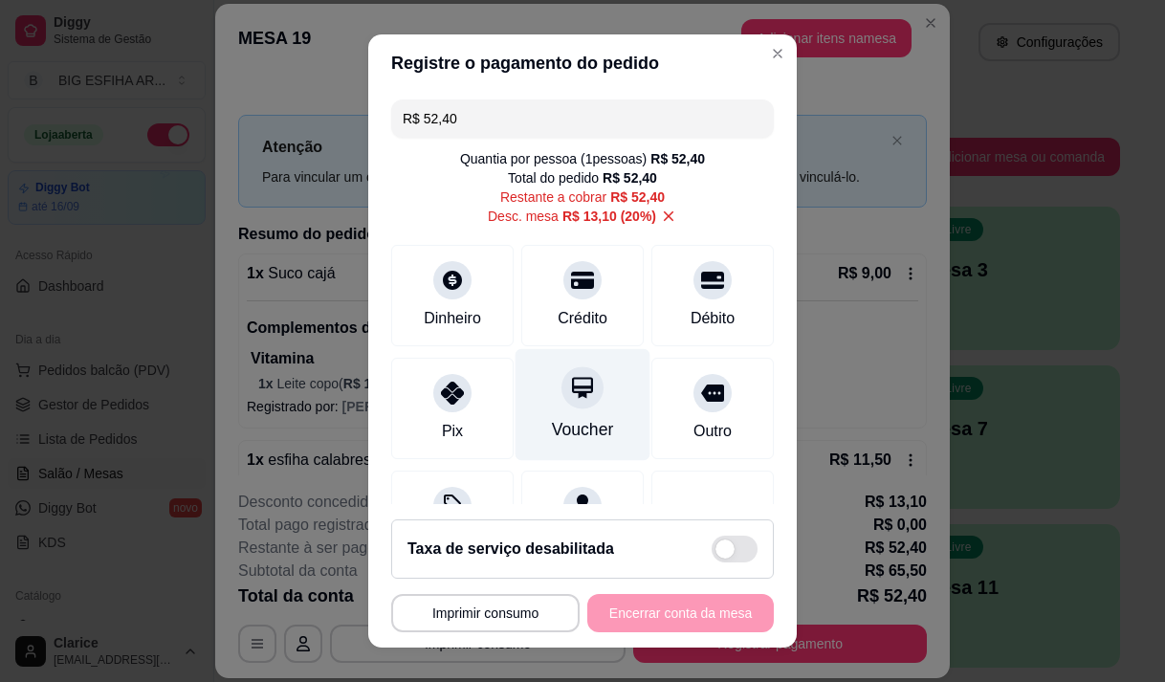
click at [580, 389] on div at bounding box center [582, 387] width 42 height 42
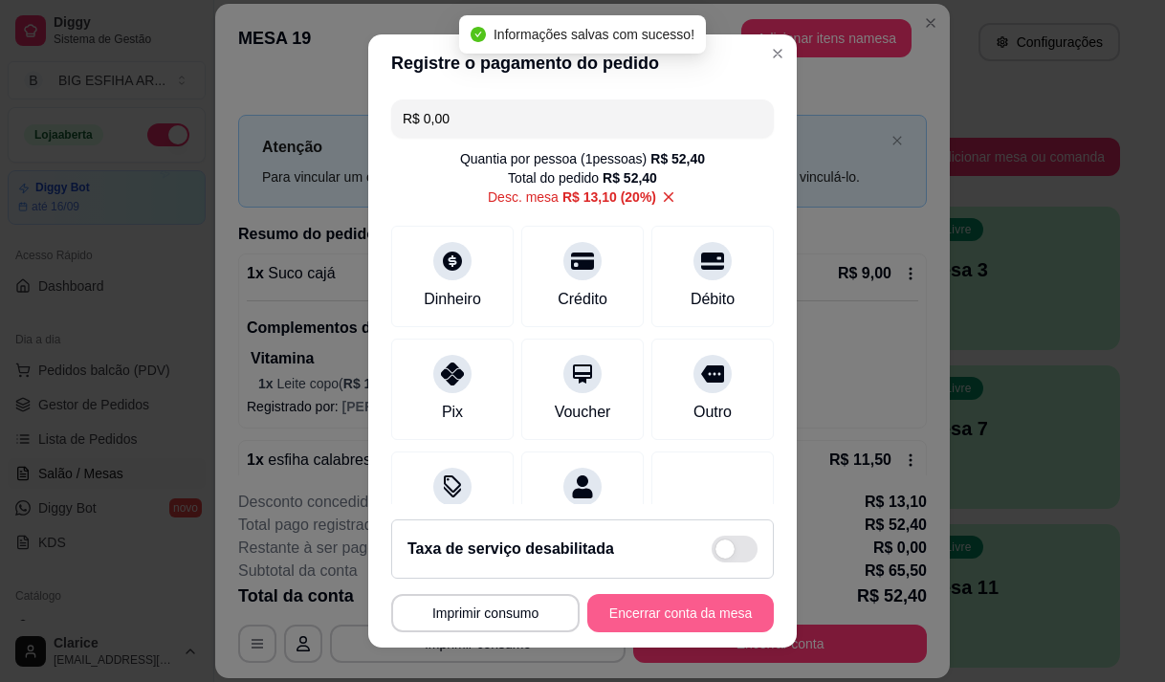
type input "R$ 0,00"
click at [660, 611] on button "Encerrar conta da mesa" at bounding box center [680, 613] width 186 height 38
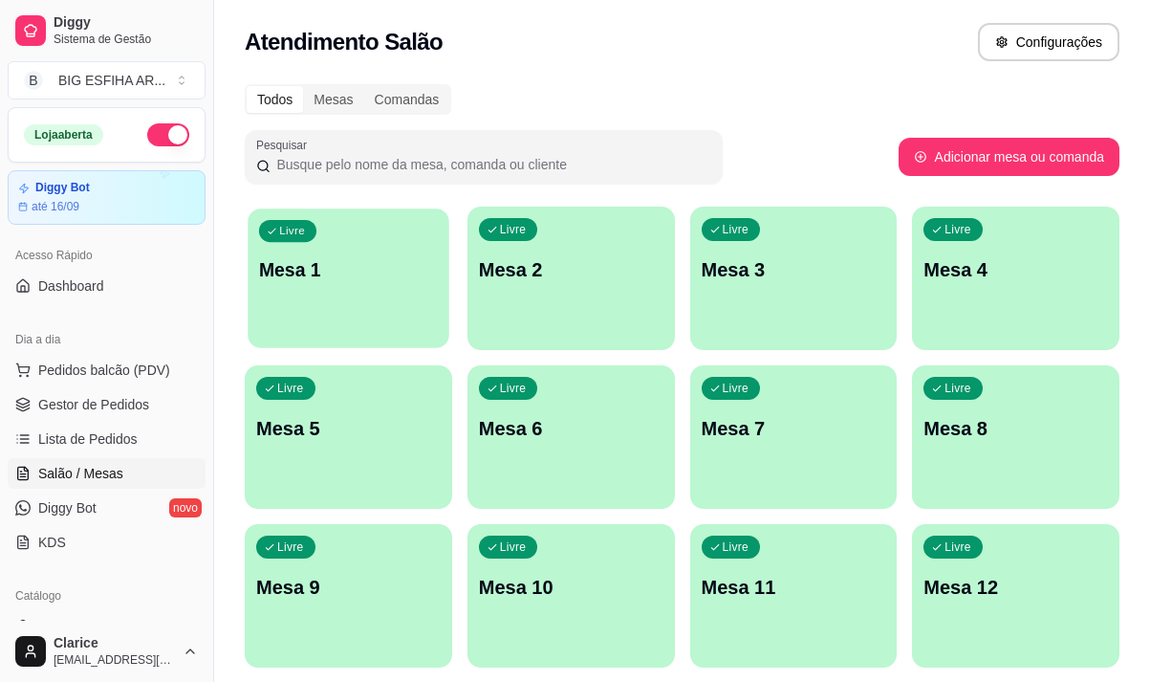
click at [340, 290] on div "Livre Mesa 1" at bounding box center [348, 266] width 201 height 117
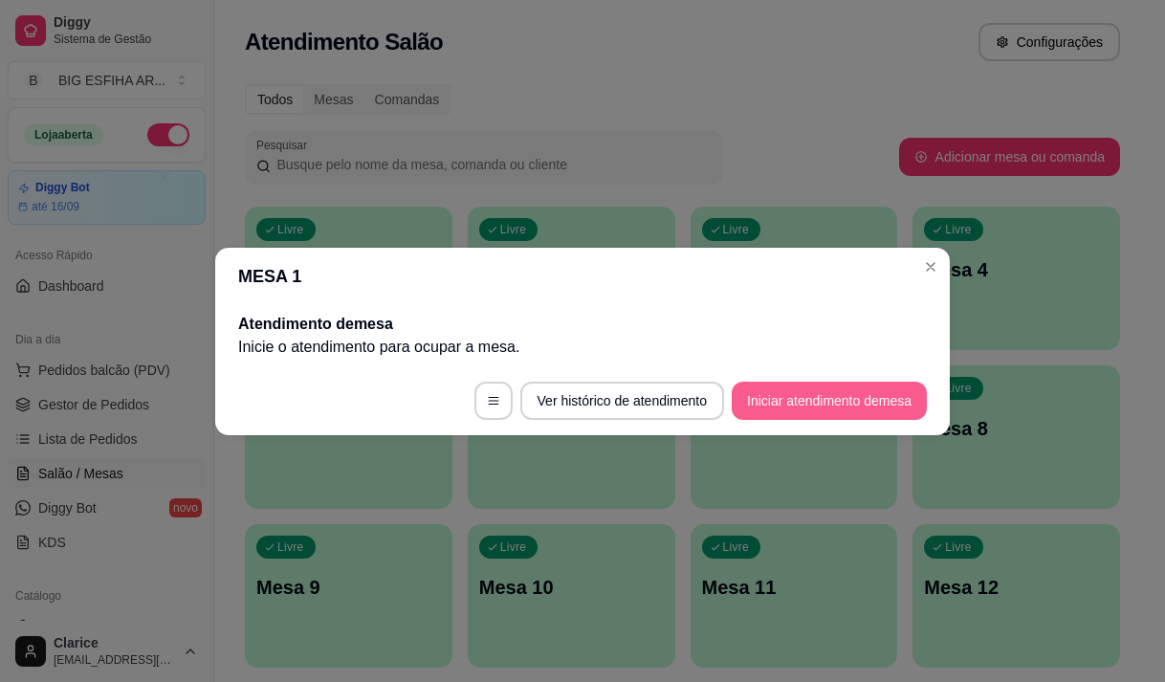
click at [749, 394] on button "Iniciar atendimento de mesa" at bounding box center [829, 401] width 195 height 38
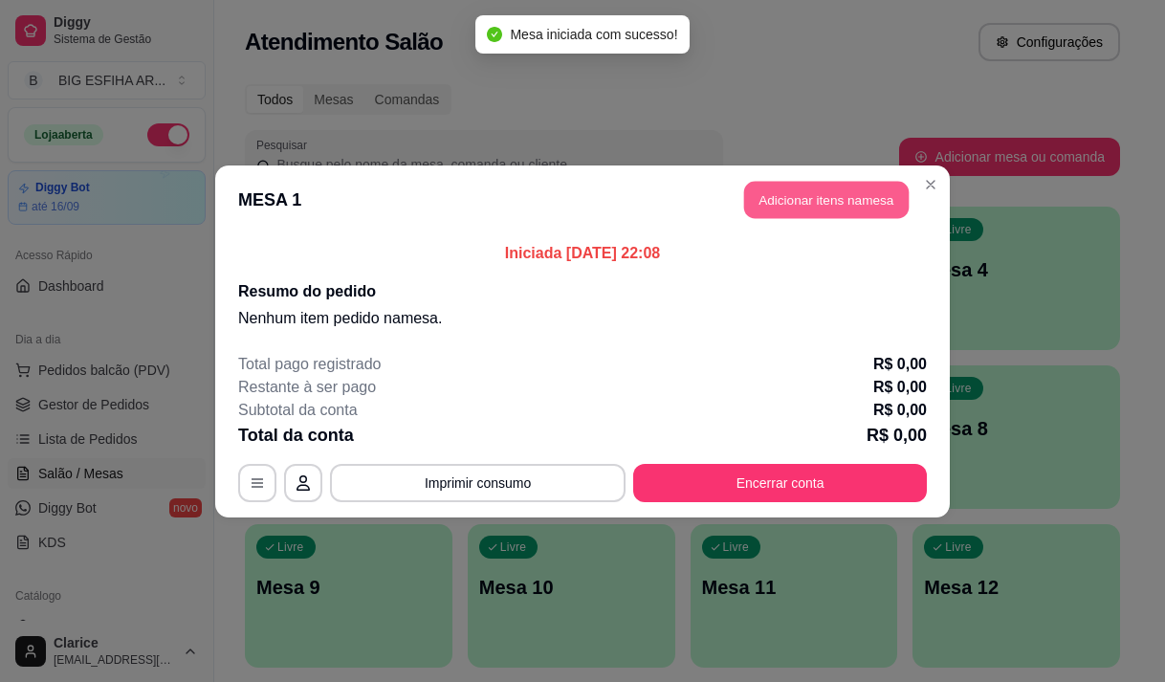
click at [801, 201] on button "Adicionar itens na mesa" at bounding box center [826, 199] width 164 height 37
click at [375, 140] on input "Pesquisa" at bounding box center [374, 132] width 648 height 19
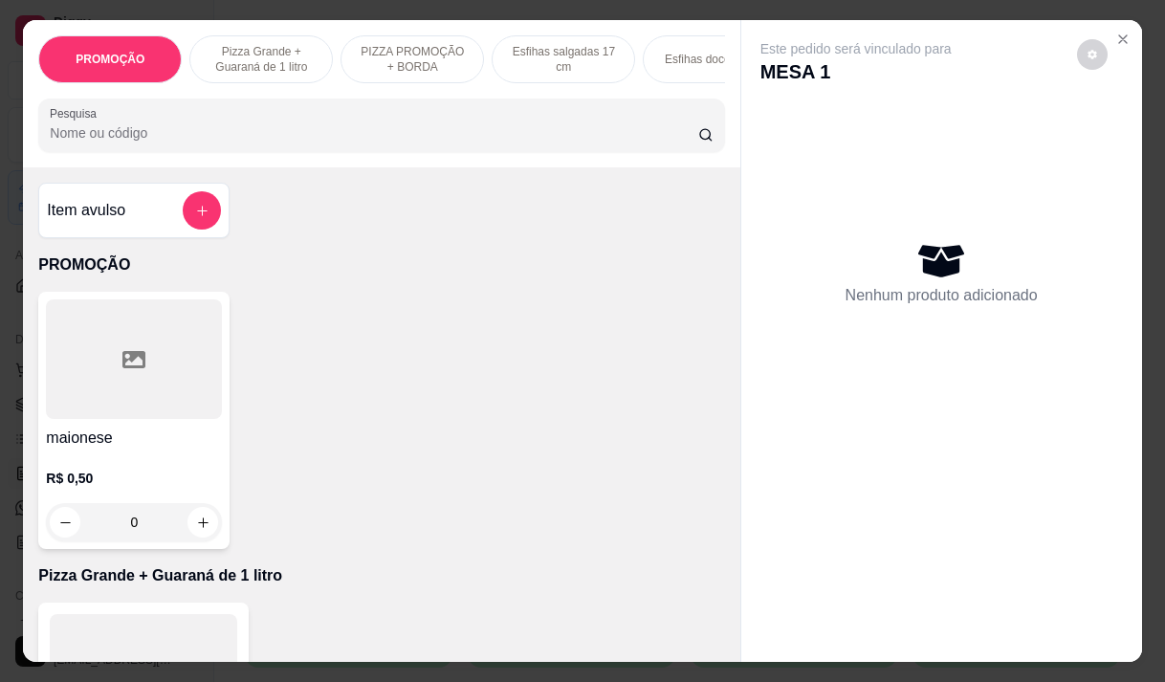
type input "n"
type input "bu"
click at [139, 474] on div "R$ 8,00 0" at bounding box center [134, 495] width 176 height 92
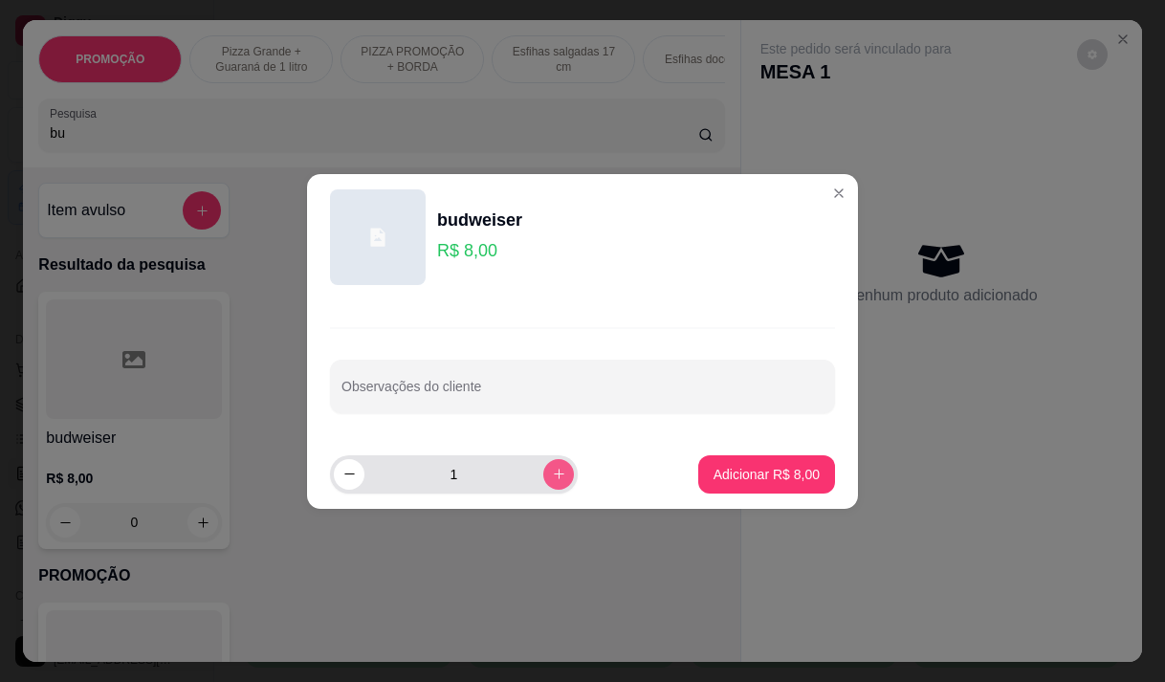
click at [552, 467] on icon "increase-product-quantity" at bounding box center [559, 474] width 14 height 14
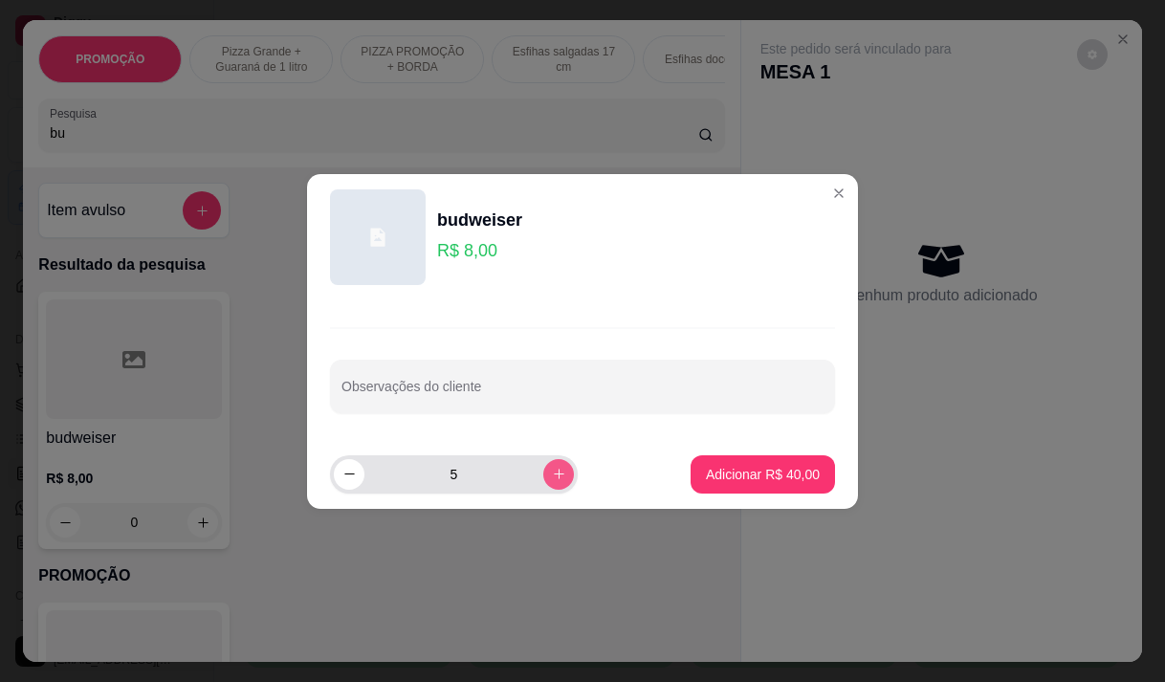
type input "6"
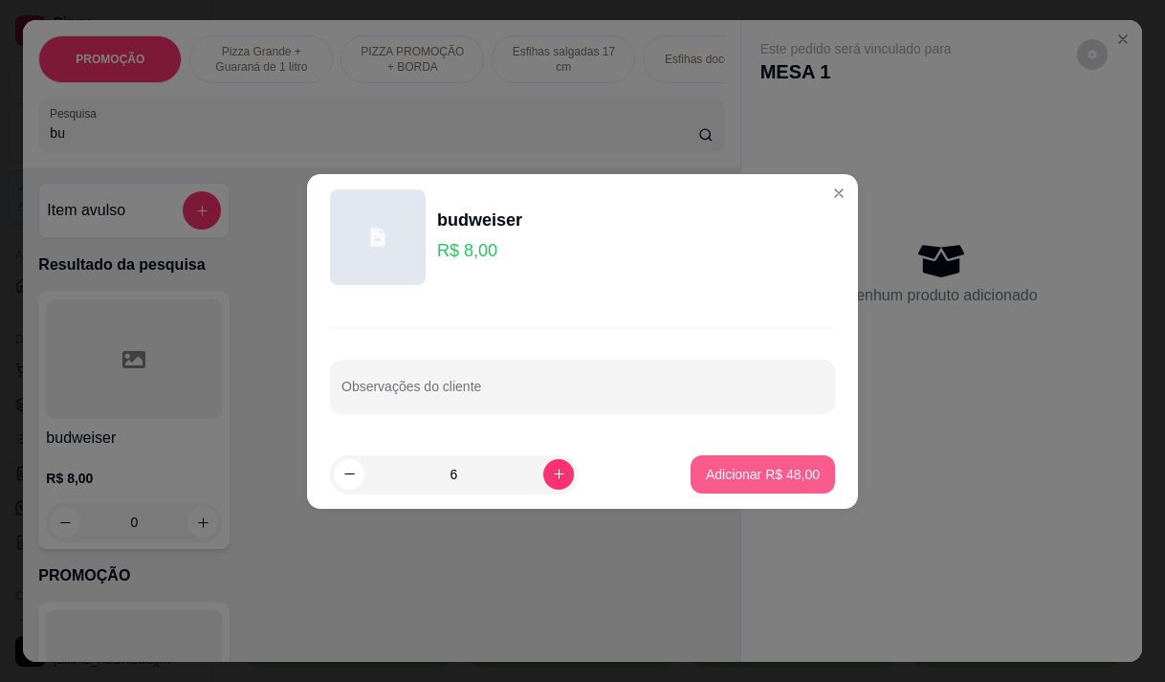
click at [749, 473] on p "Adicionar R$ 48,00" at bounding box center [763, 474] width 114 height 19
type input "6"
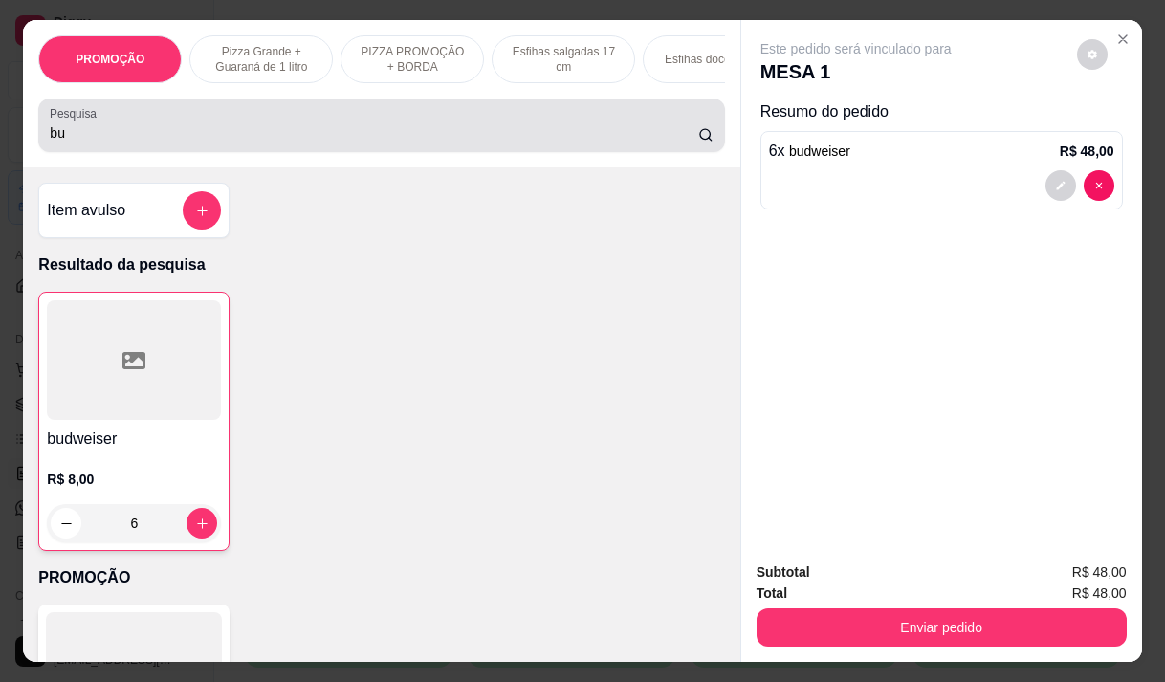
click at [142, 139] on input "bu" at bounding box center [374, 132] width 648 height 19
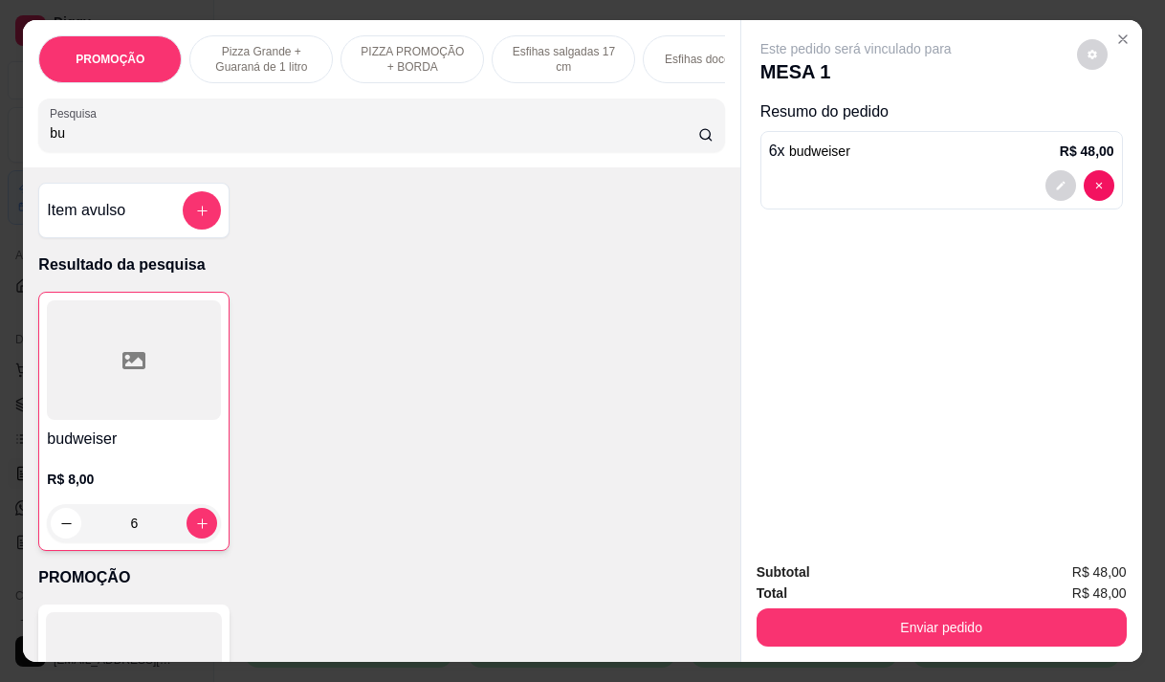
click at [142, 139] on input "bu" at bounding box center [374, 132] width 648 height 19
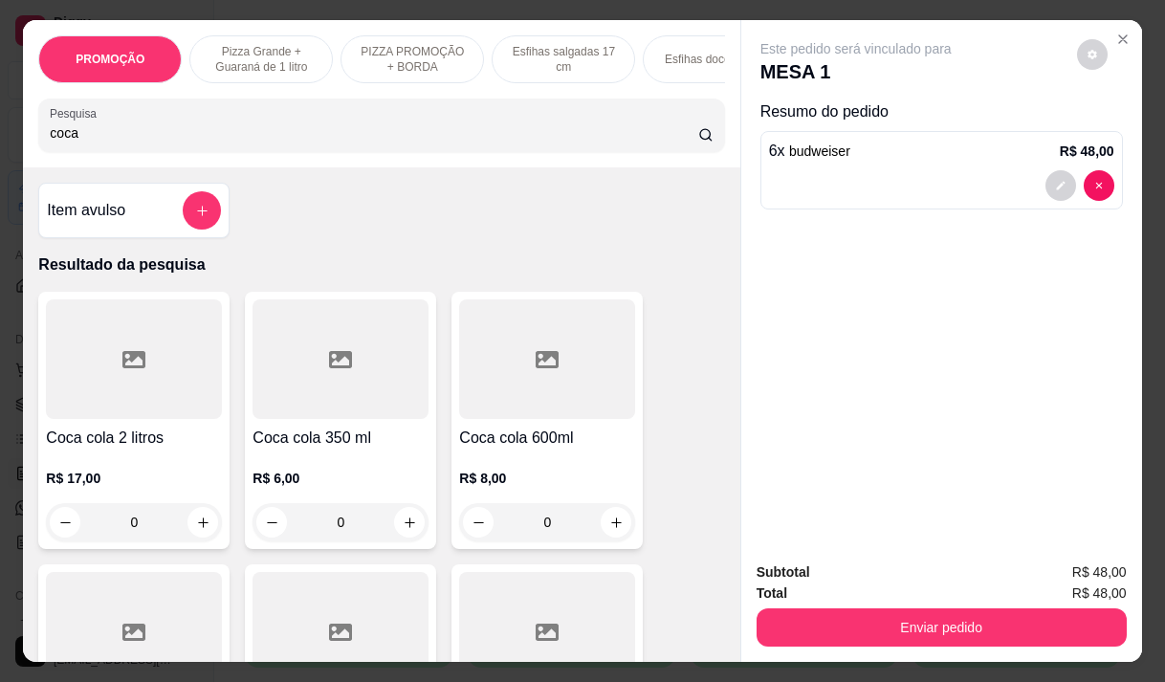
type input "coca"
click at [304, 483] on p "R$ 6,00" at bounding box center [340, 478] width 176 height 19
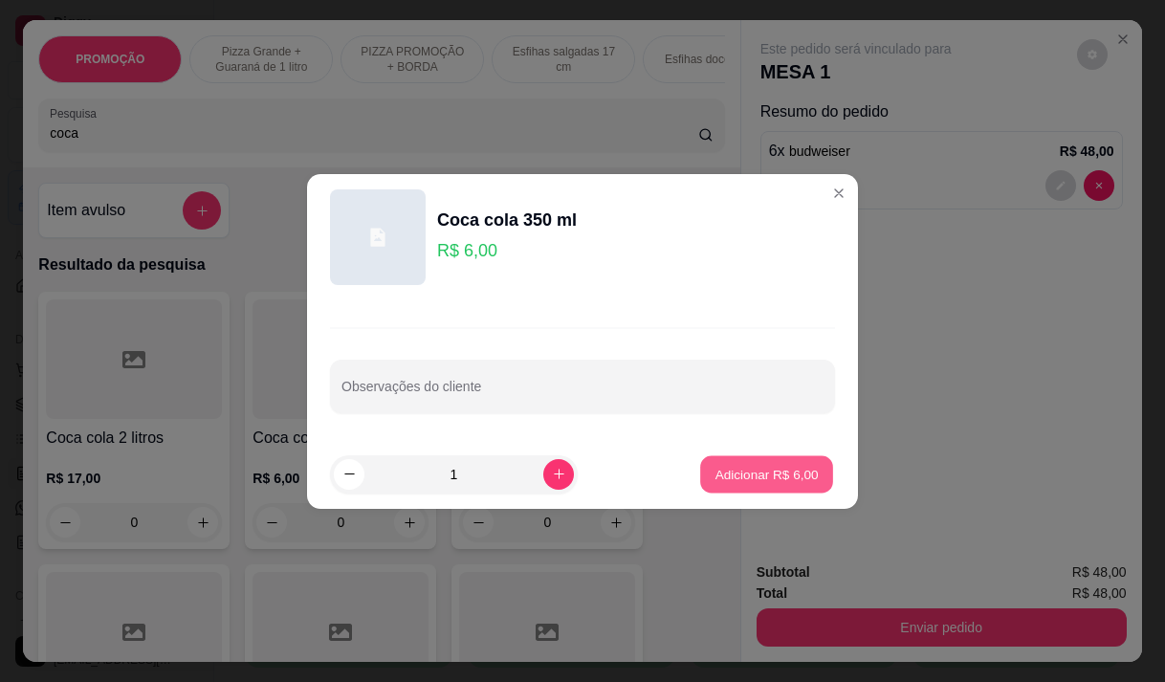
click at [744, 475] on p "Adicionar R$ 6,00" at bounding box center [765, 474] width 103 height 18
type input "1"
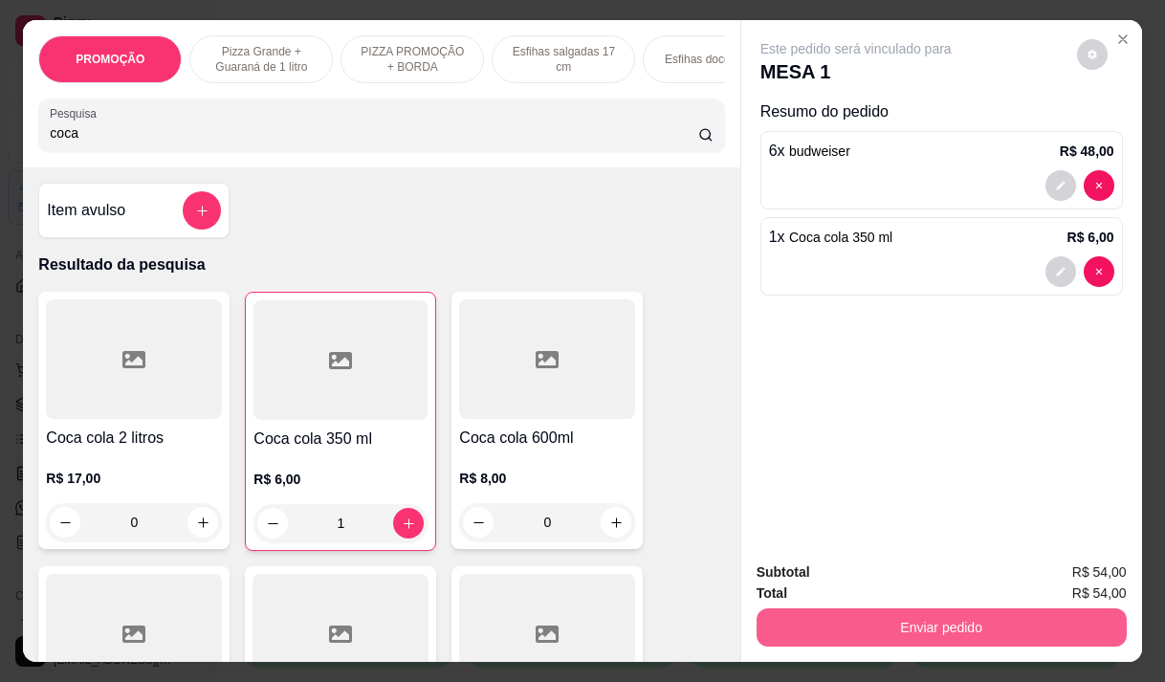
click at [873, 622] on button "Enviar pedido" at bounding box center [941, 627] width 370 height 38
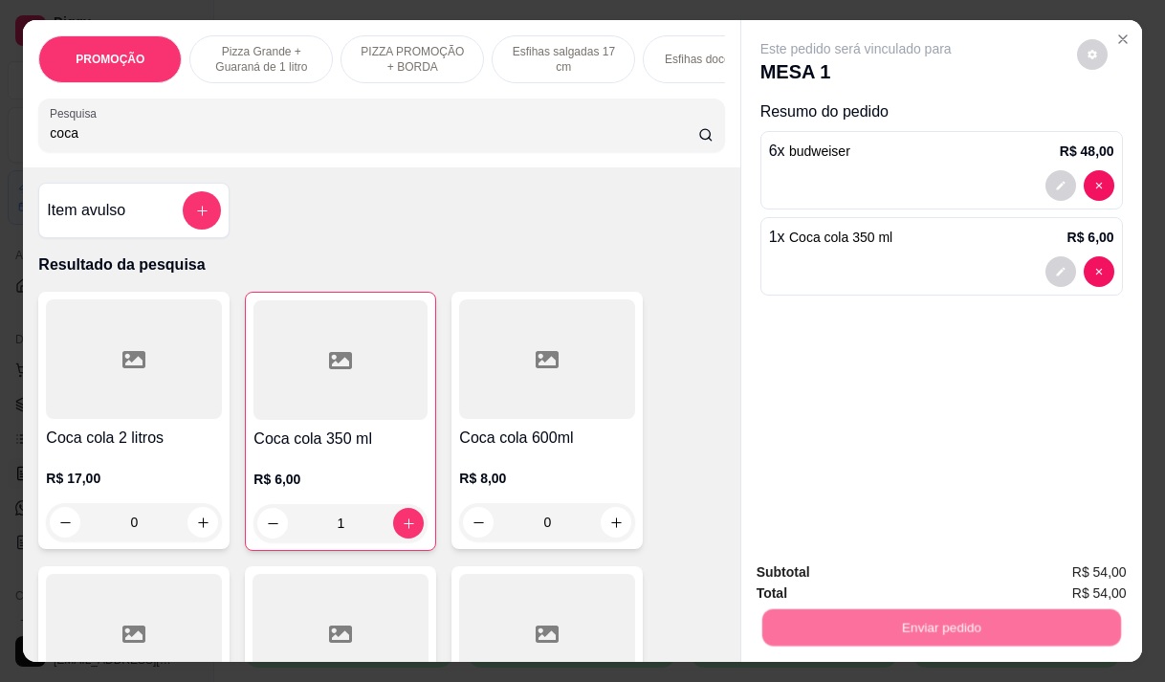
click at [841, 567] on button "Não registrar e enviar pedido" at bounding box center [877, 573] width 199 height 36
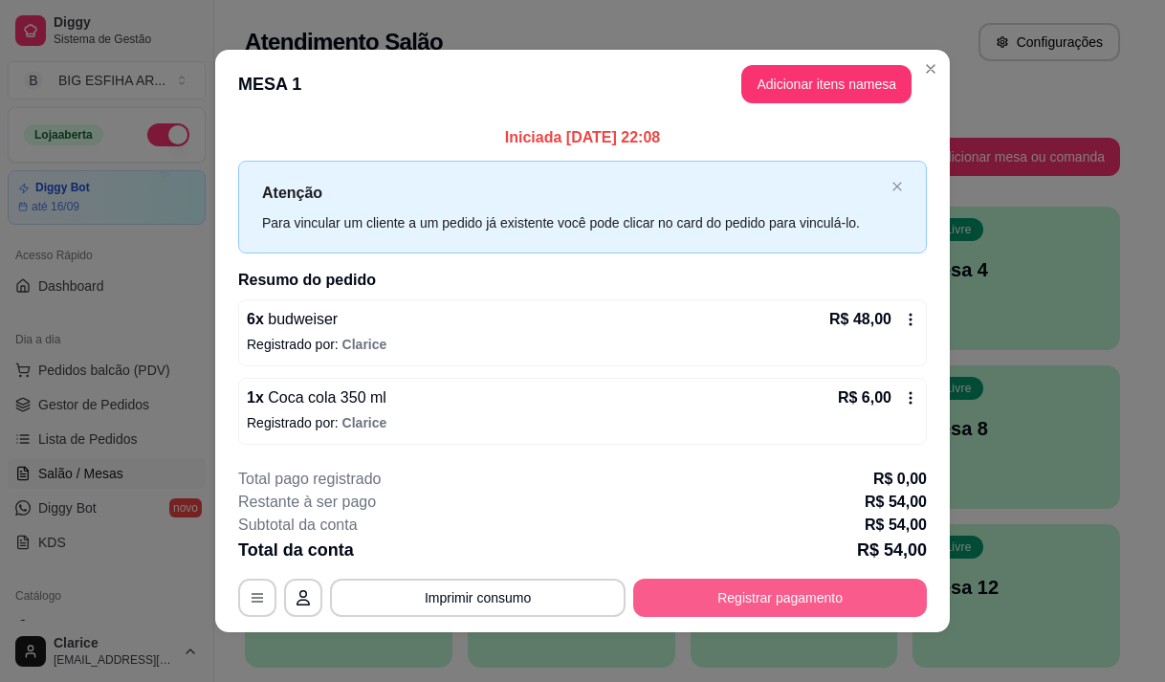
click at [826, 607] on button "Registrar pagamento" at bounding box center [780, 598] width 294 height 38
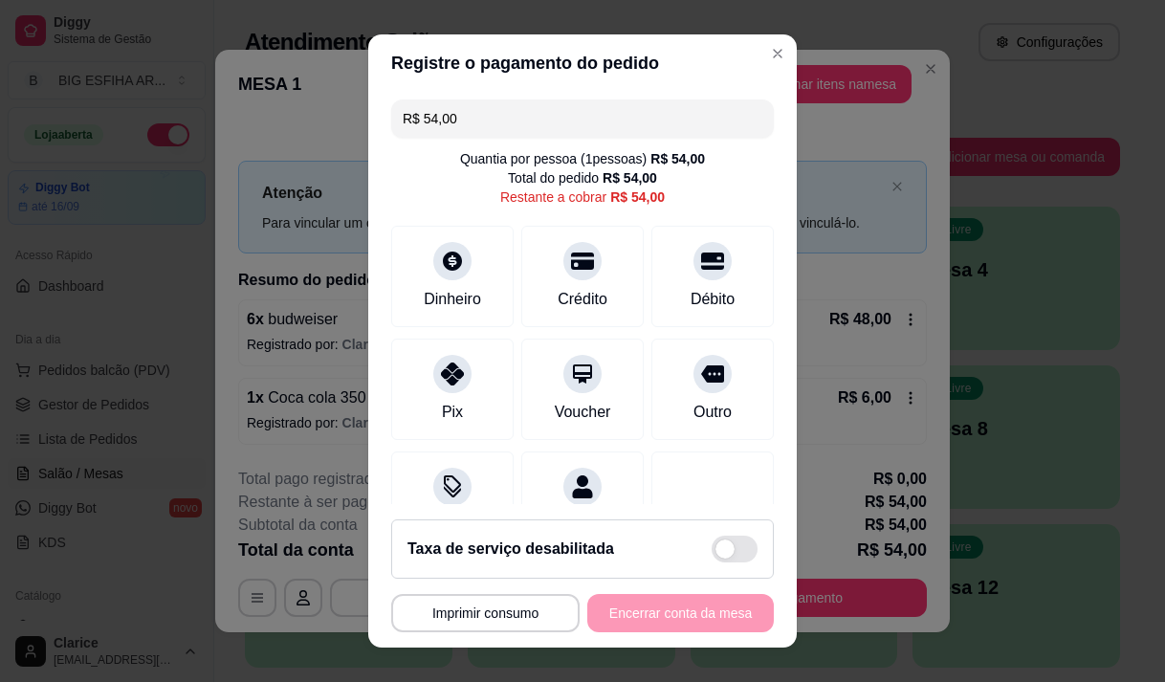
scroll to position [78, 0]
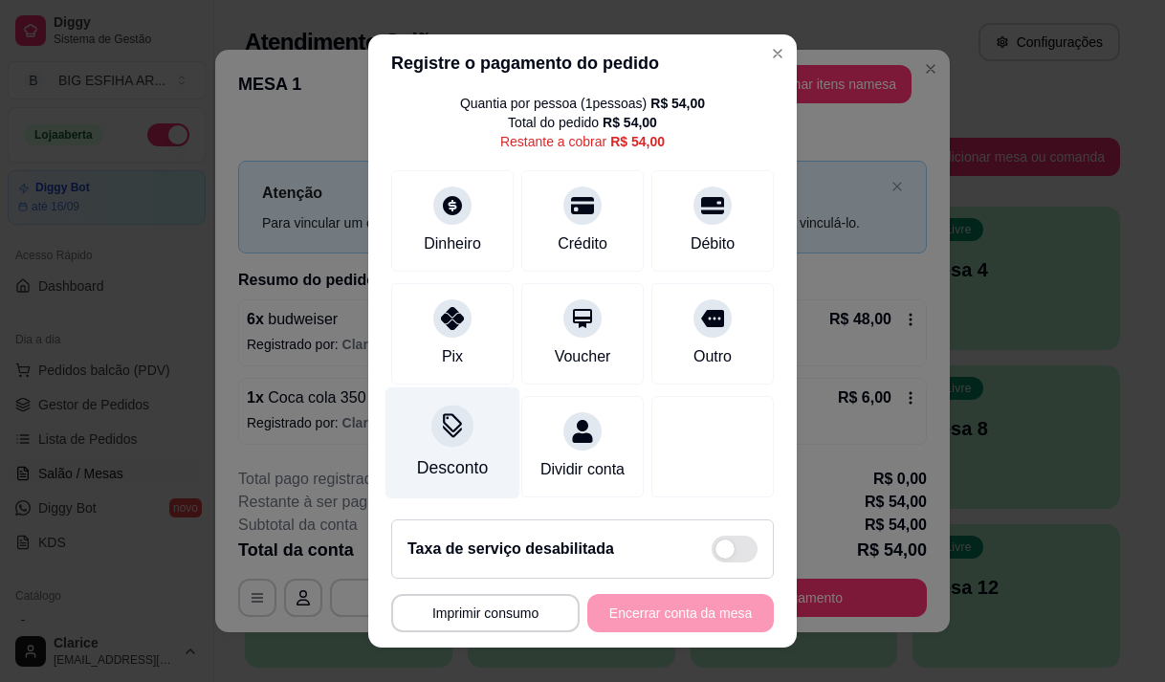
click at [431, 416] on div at bounding box center [452, 426] width 42 height 42
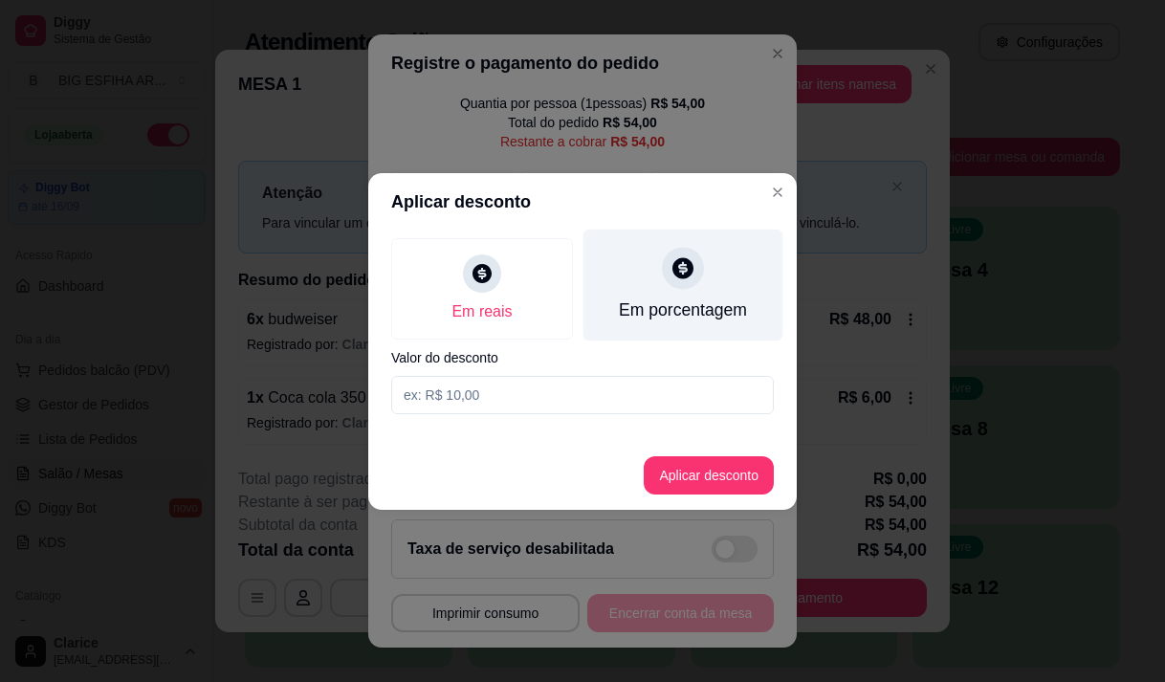
click at [709, 307] on div "Em porcentagem" at bounding box center [683, 309] width 128 height 25
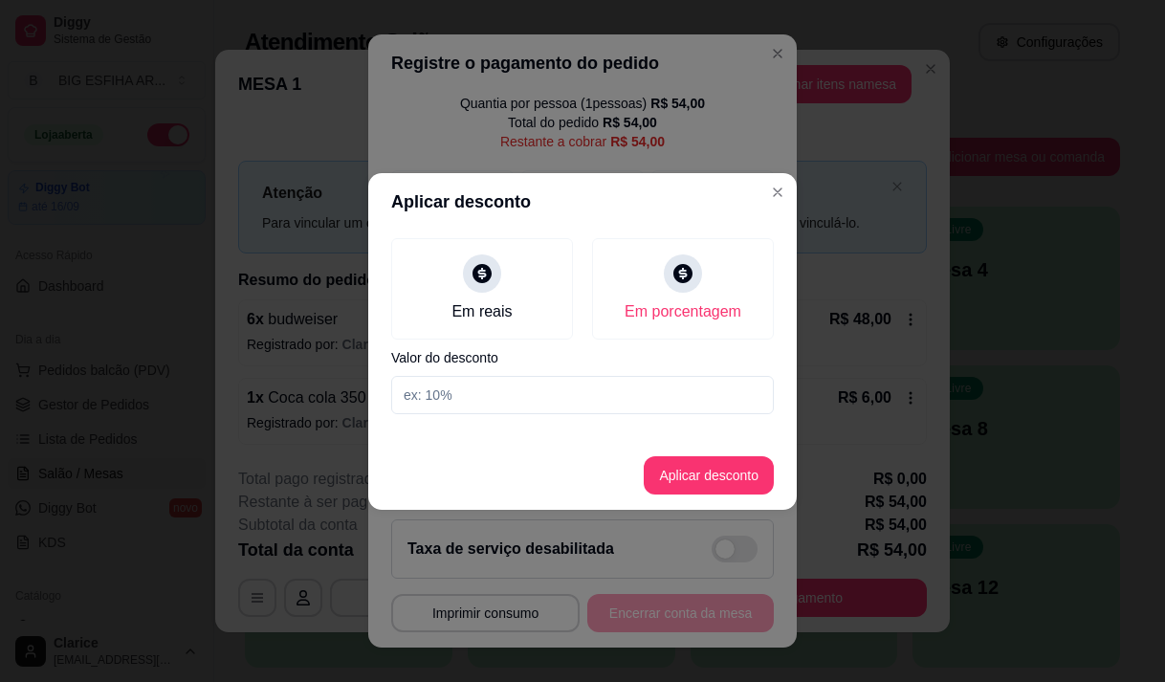
click at [667, 372] on div "Em reais Em porcentagem Valor do desconto" at bounding box center [582, 325] width 428 height 191
click at [666, 384] on input at bounding box center [582, 395] width 383 height 38
type input "20"
click at [672, 472] on button "Aplicar desconto" at bounding box center [709, 475] width 130 height 38
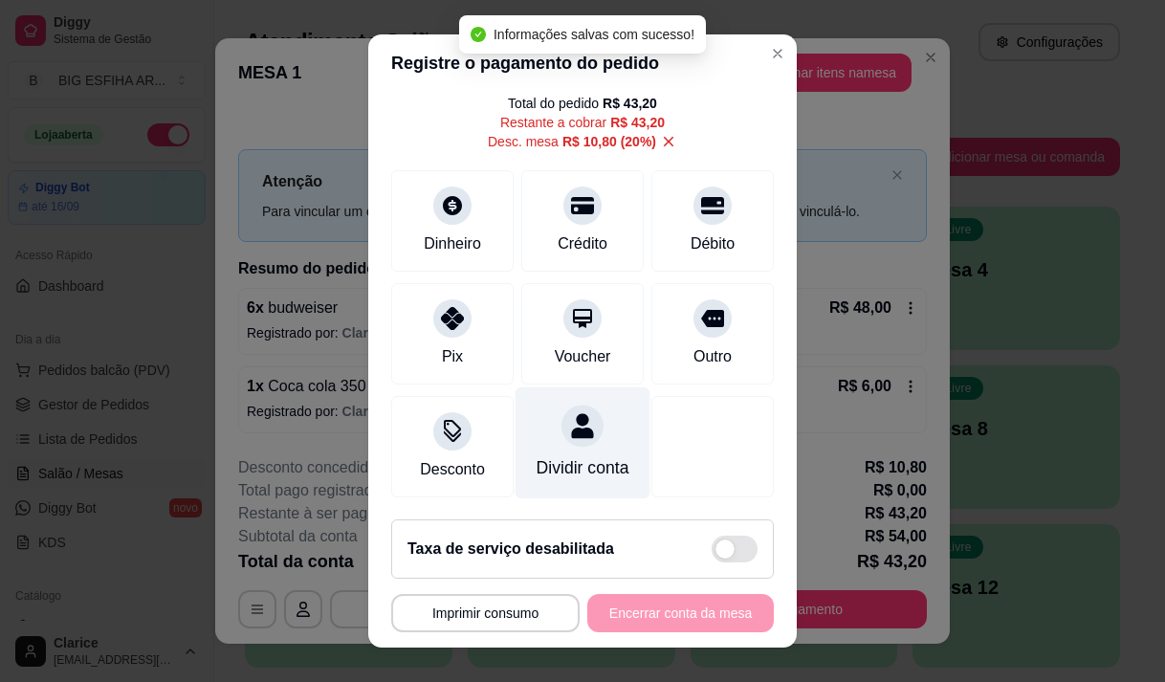
scroll to position [98, 0]
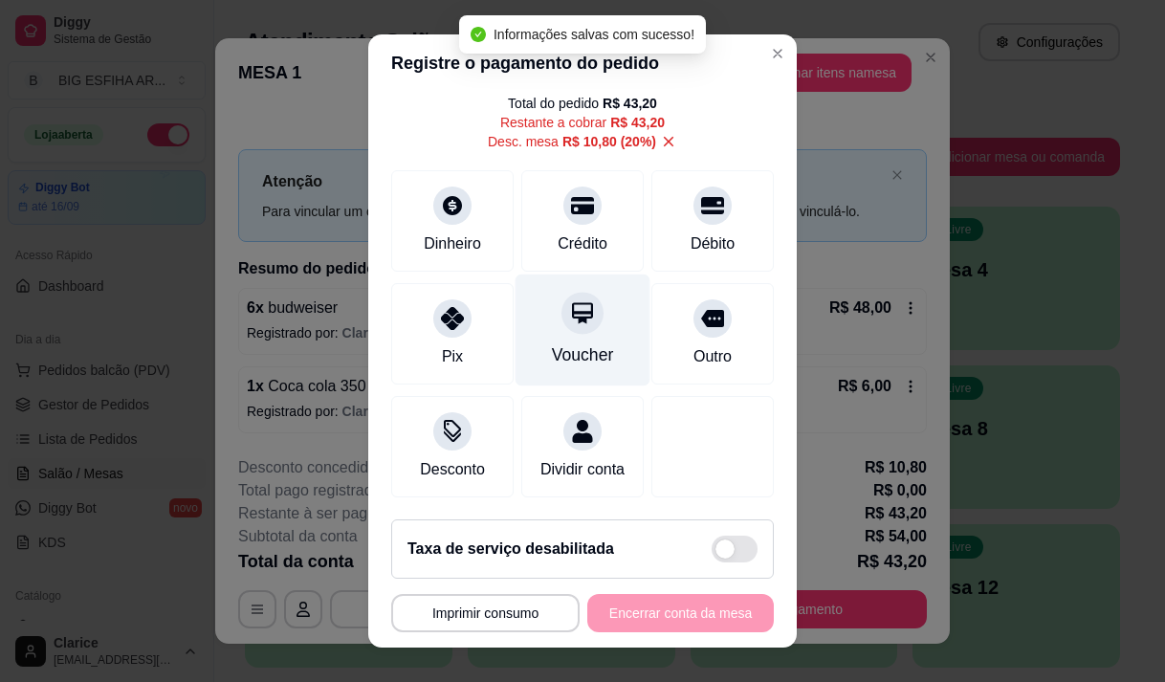
click at [580, 298] on div at bounding box center [582, 313] width 42 height 42
type input "R$ 0,00"
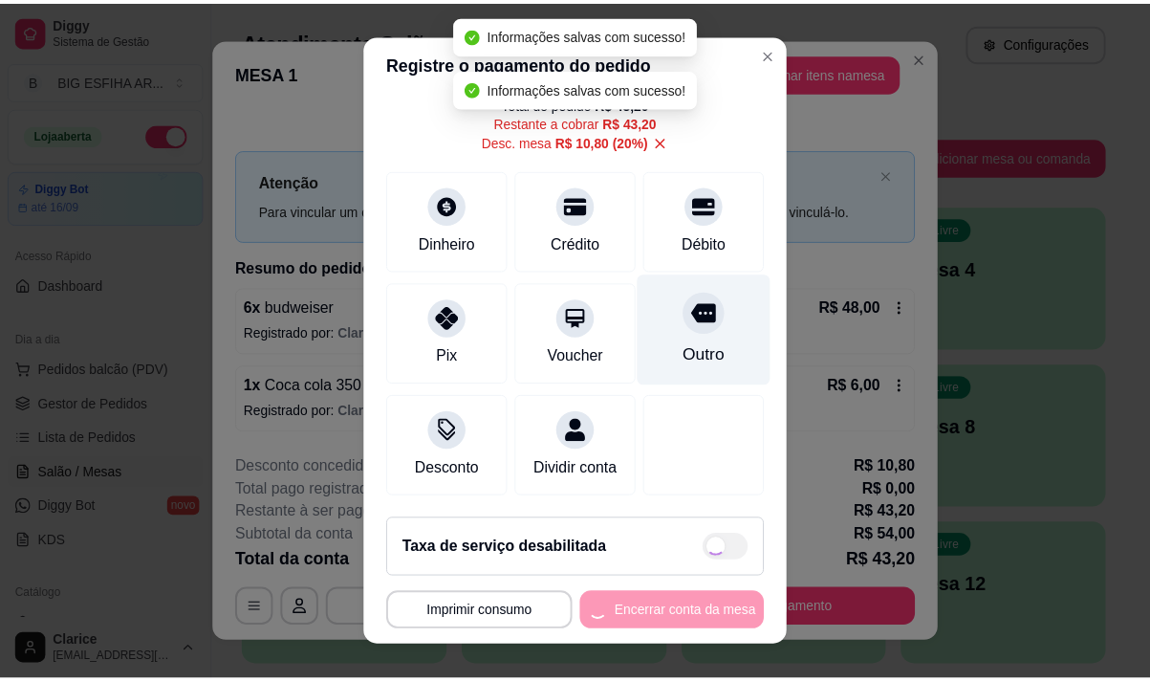
scroll to position [78, 0]
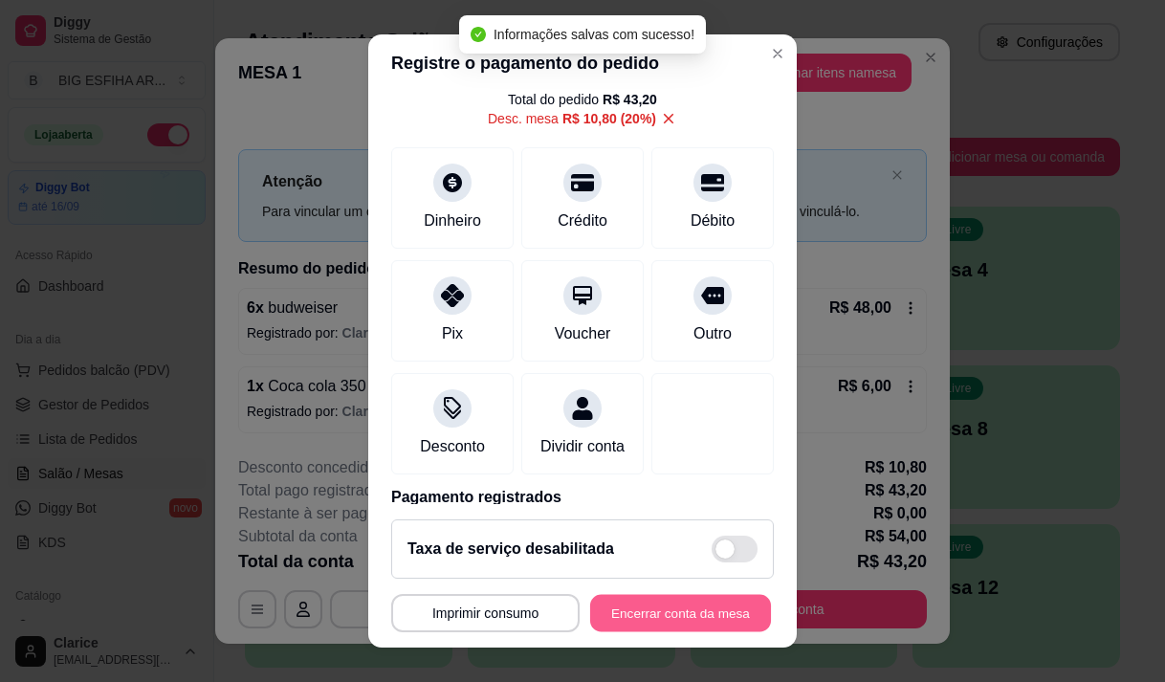
click at [639, 611] on button "Encerrar conta da mesa" at bounding box center [680, 613] width 181 height 37
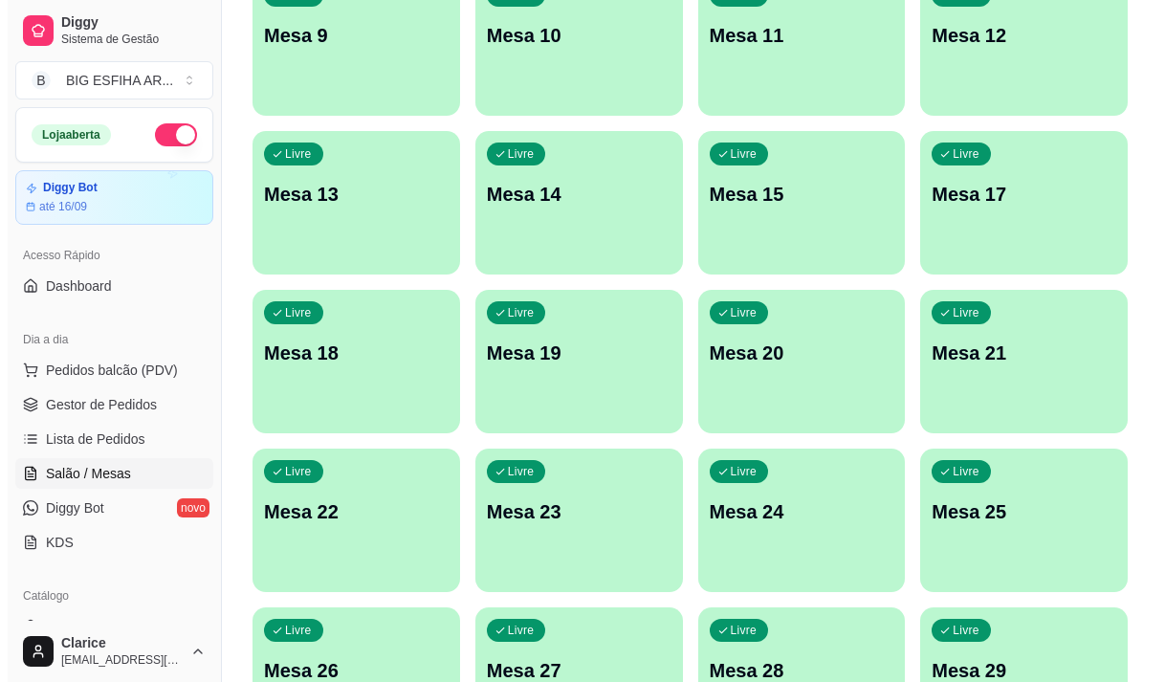
scroll to position [765, 0]
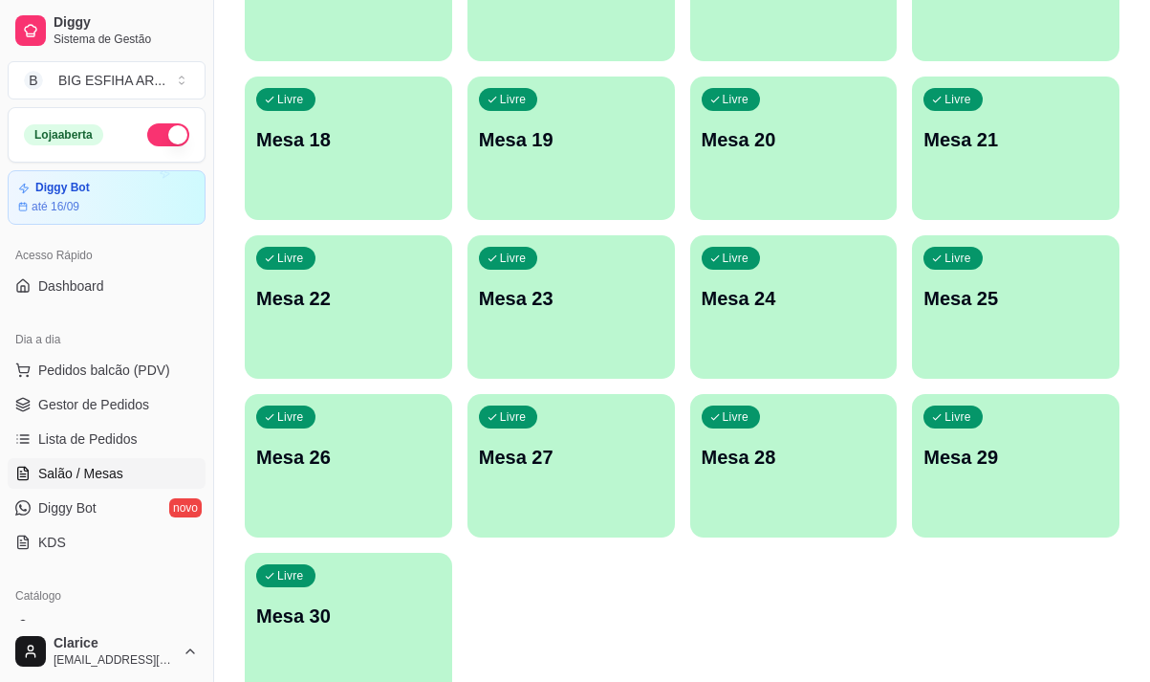
click at [366, 594] on div "Livre Mesa 30" at bounding box center [349, 613] width 208 height 120
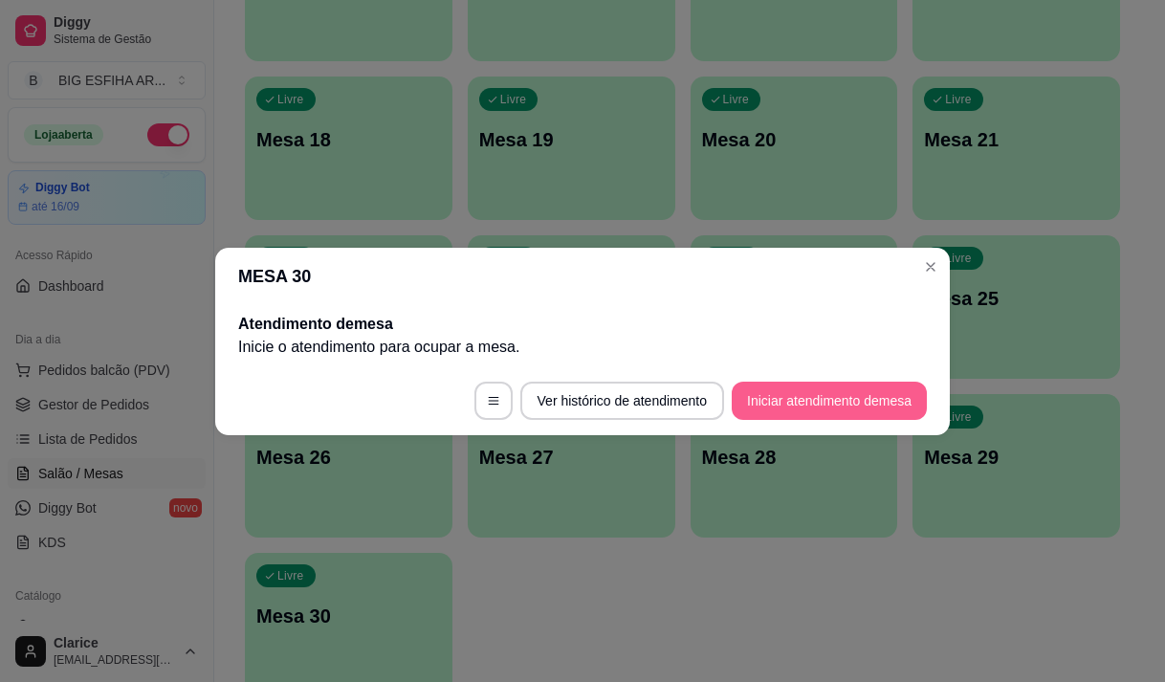
click at [829, 399] on button "Iniciar atendimento de mesa" at bounding box center [829, 401] width 195 height 38
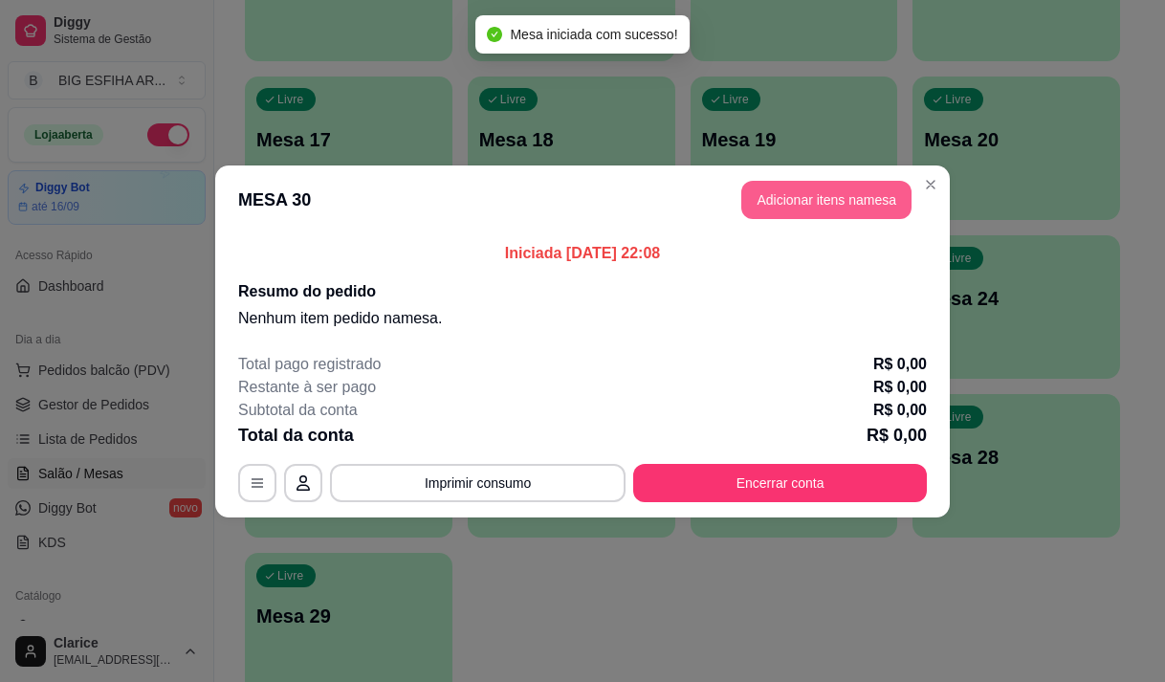
click at [814, 208] on button "Adicionar itens na mesa" at bounding box center [826, 200] width 170 height 38
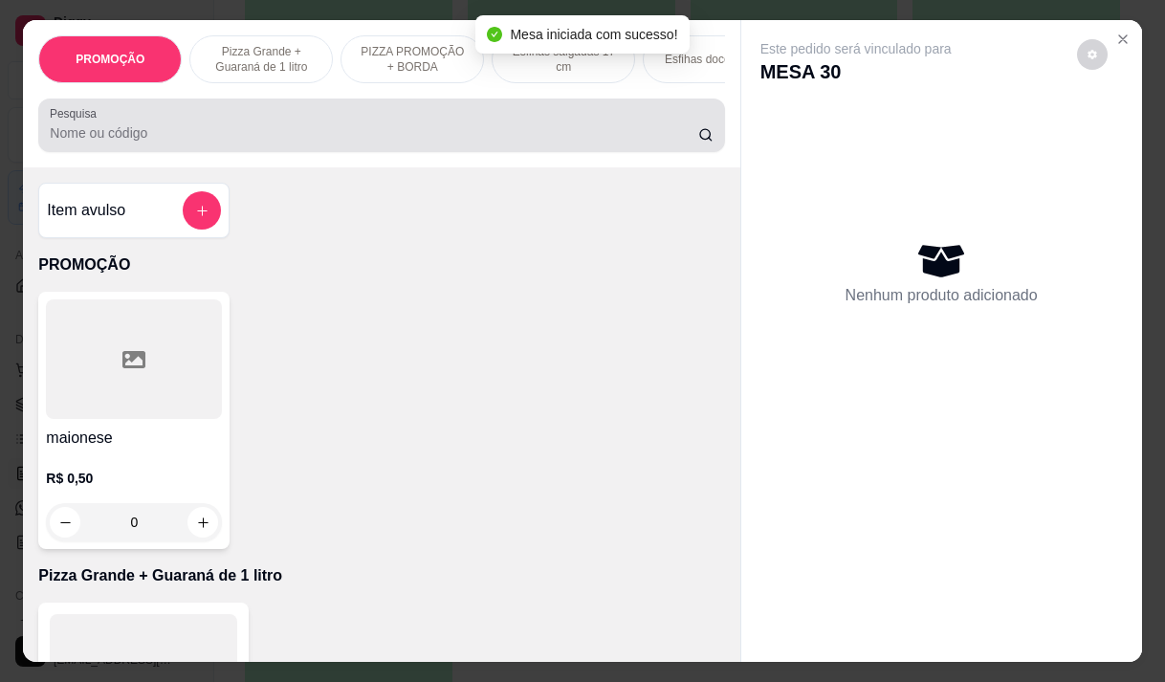
click at [279, 142] on input "Pesquisa" at bounding box center [374, 132] width 648 height 19
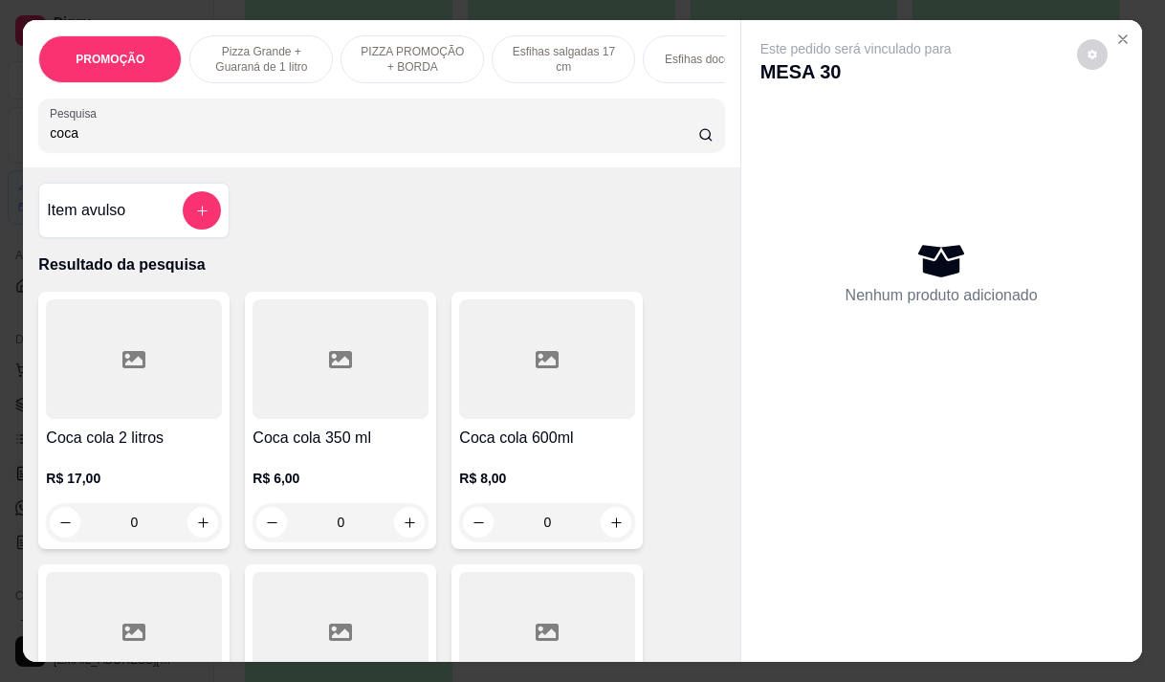
type input "coca"
click at [302, 487] on p "R$ 6,00" at bounding box center [340, 478] width 176 height 19
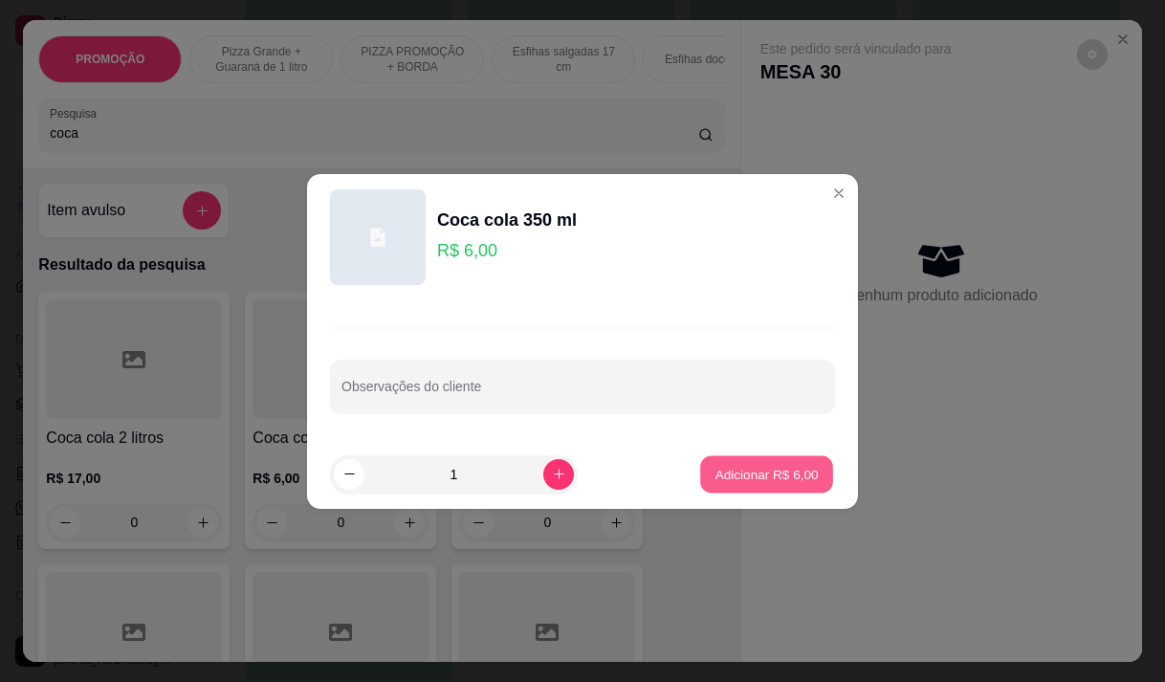
click at [778, 480] on p "Adicionar R$ 6,00" at bounding box center [765, 474] width 103 height 18
type input "1"
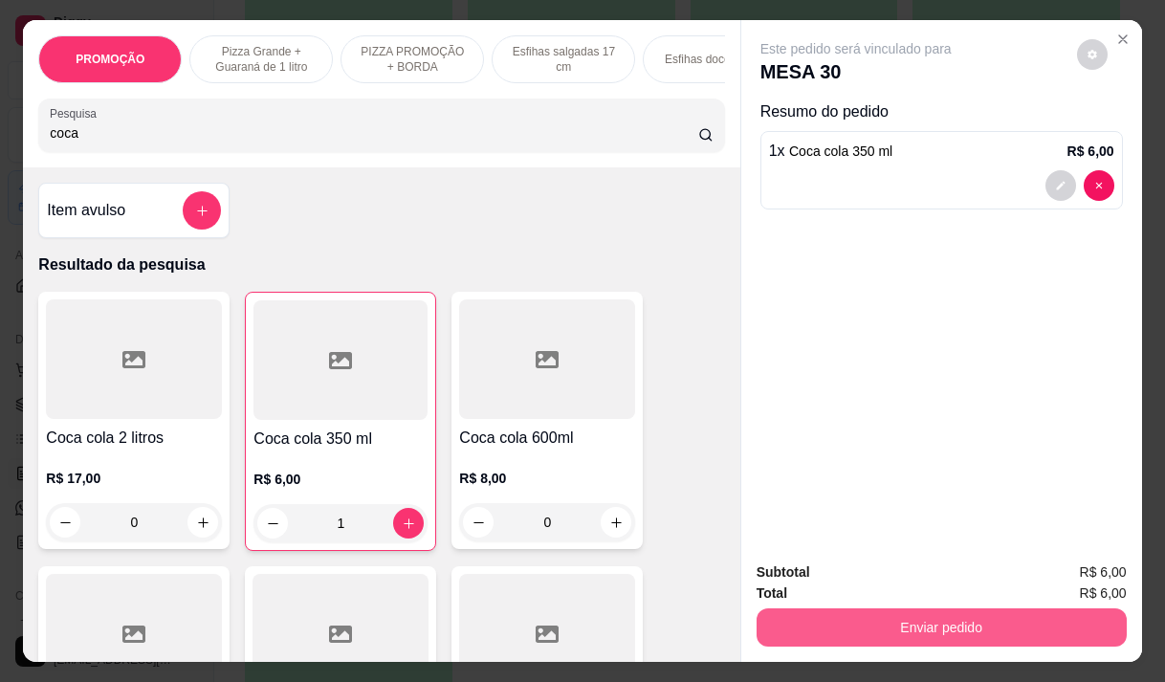
click at [851, 615] on button "Enviar pedido" at bounding box center [941, 627] width 370 height 38
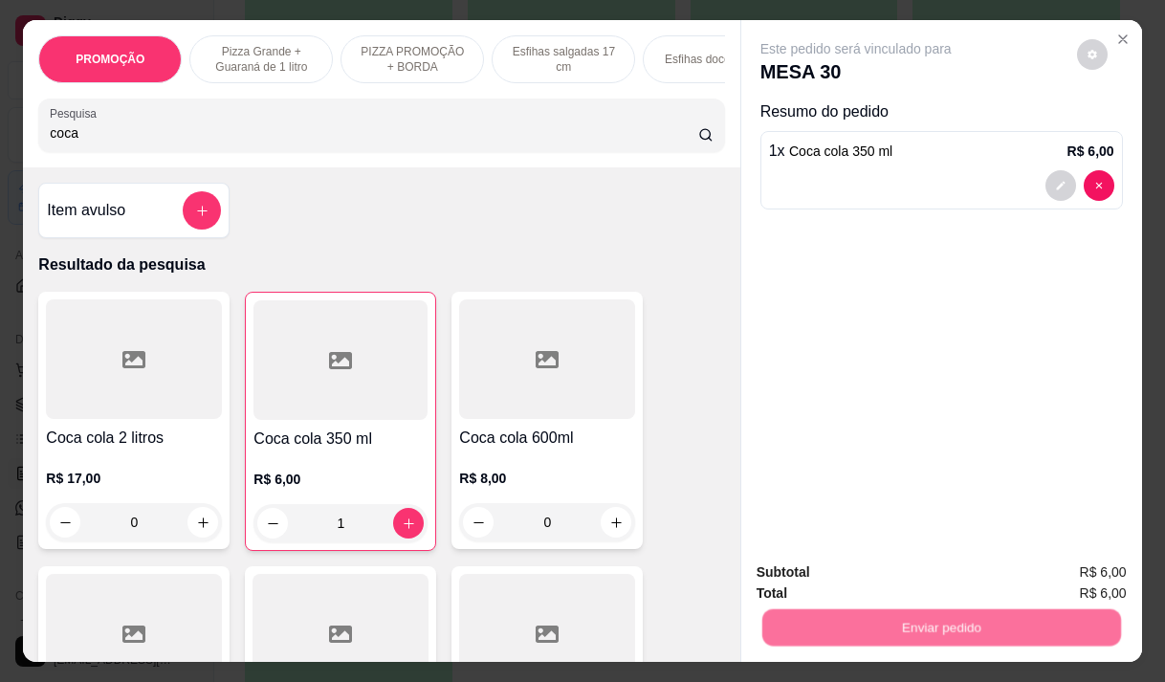
click at [800, 569] on button "Não registrar e enviar pedido" at bounding box center [877, 573] width 199 height 36
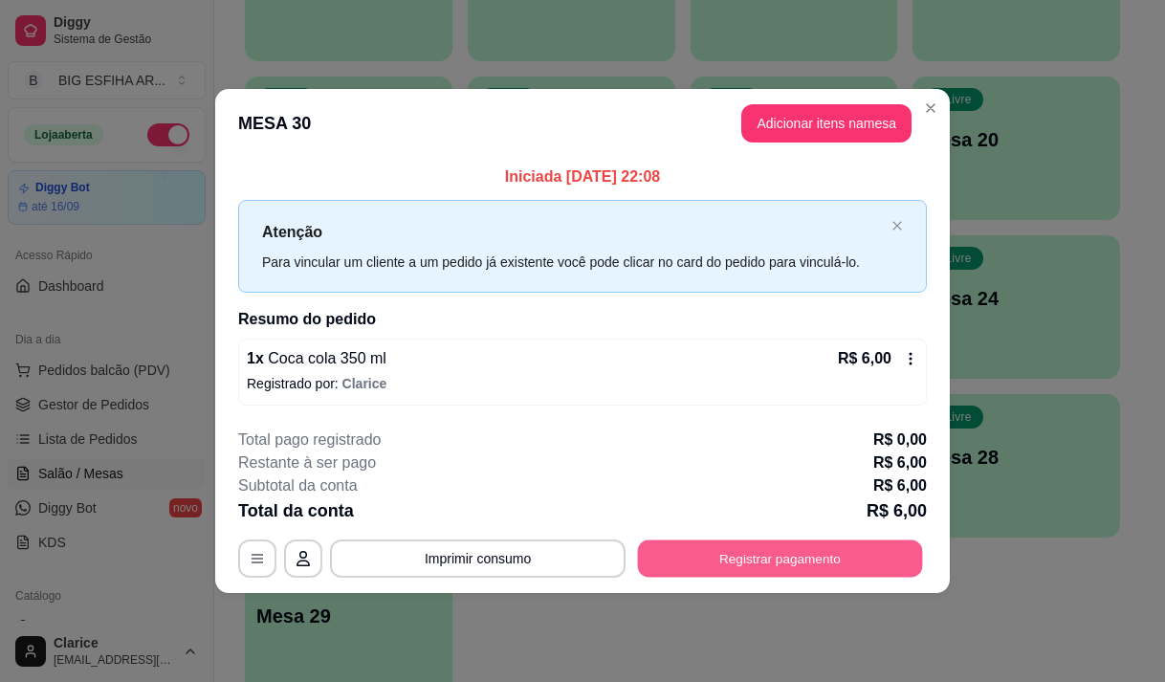
click at [832, 546] on button "Registrar pagamento" at bounding box center [780, 558] width 285 height 37
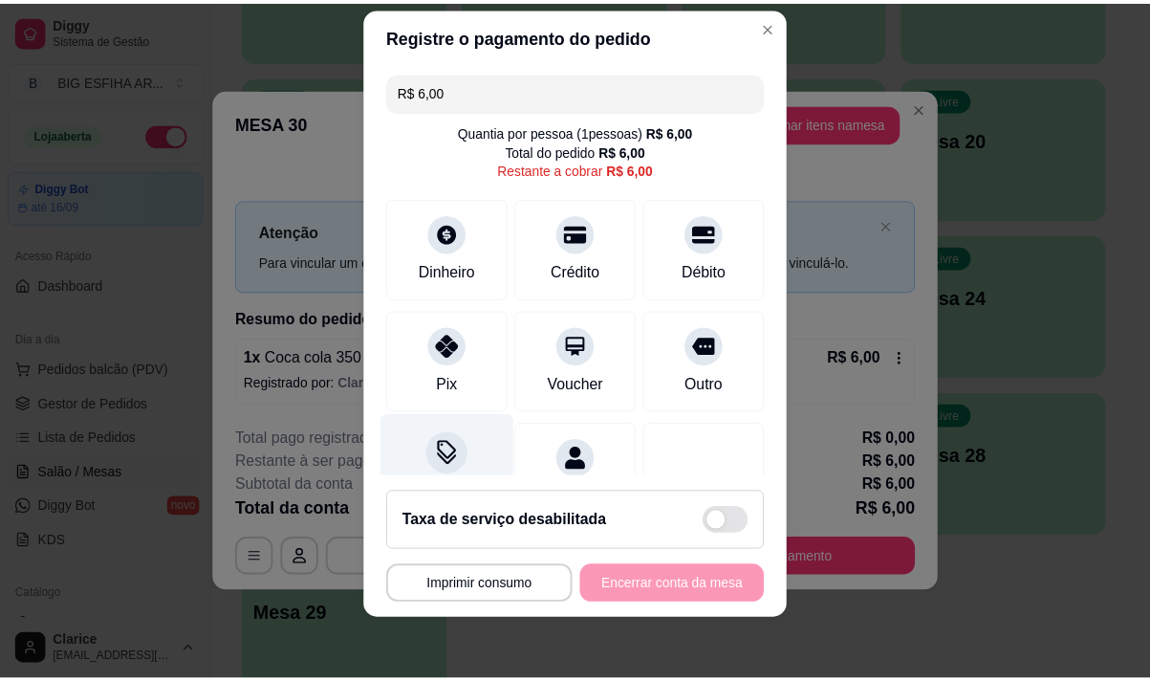
scroll to position [78, 0]
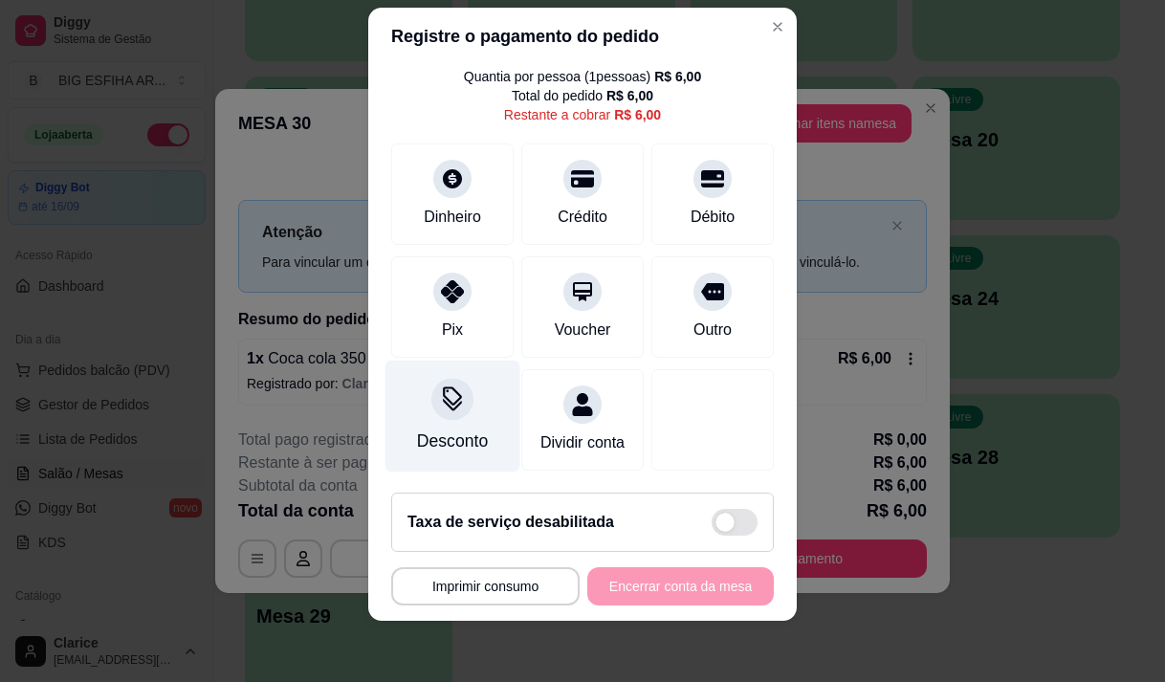
click at [410, 360] on div "Desconto" at bounding box center [452, 416] width 135 height 112
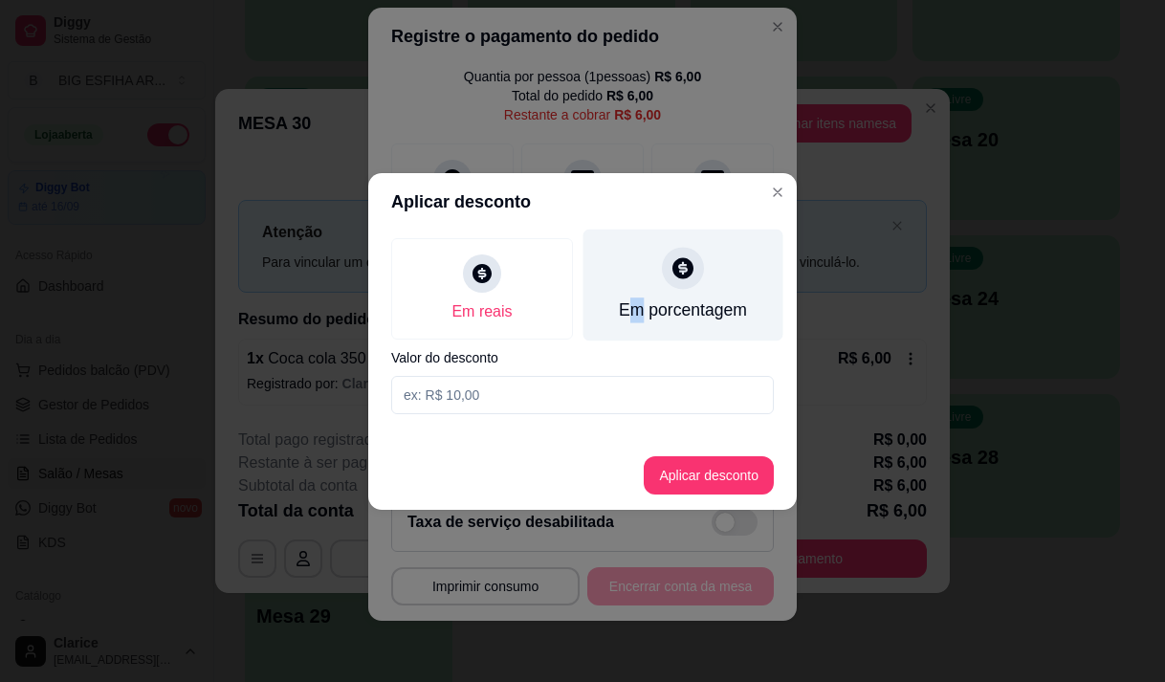
drag, startPoint x: 639, startPoint y: 305, endPoint x: 642, endPoint y: 330, distance: 25.0
click at [642, 322] on div "Em porcentagem" at bounding box center [683, 309] width 128 height 25
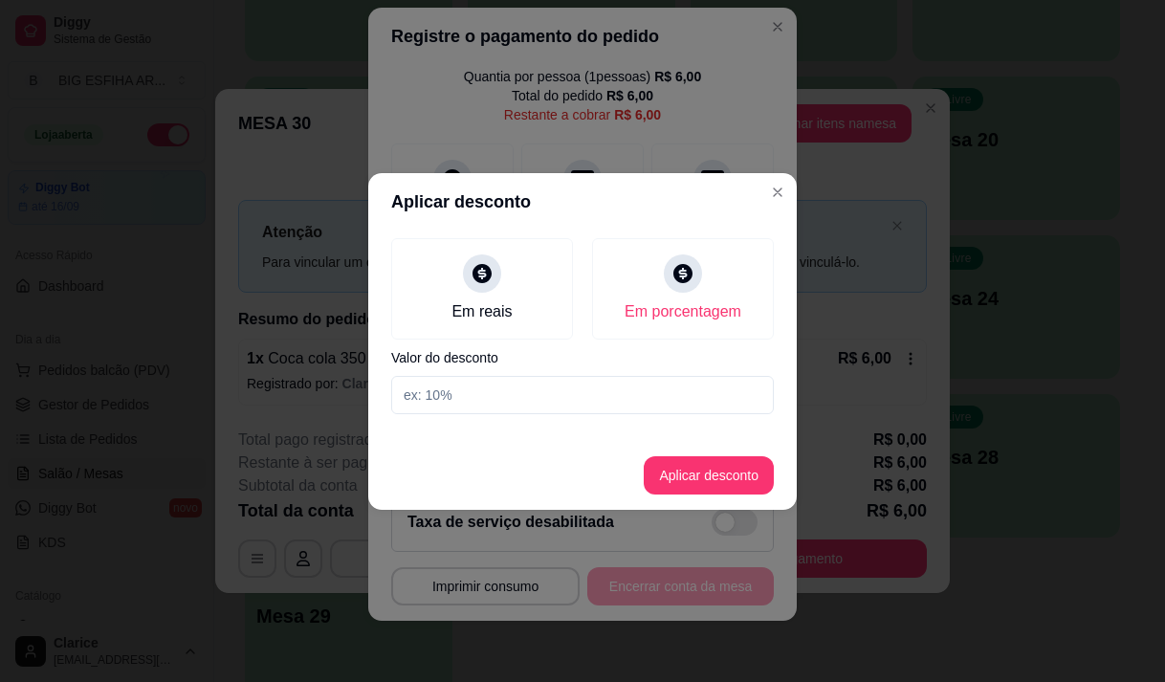
click at [632, 380] on input at bounding box center [582, 395] width 383 height 38
type input "20"
click at [670, 474] on button "Aplicar desconto" at bounding box center [709, 475] width 130 height 38
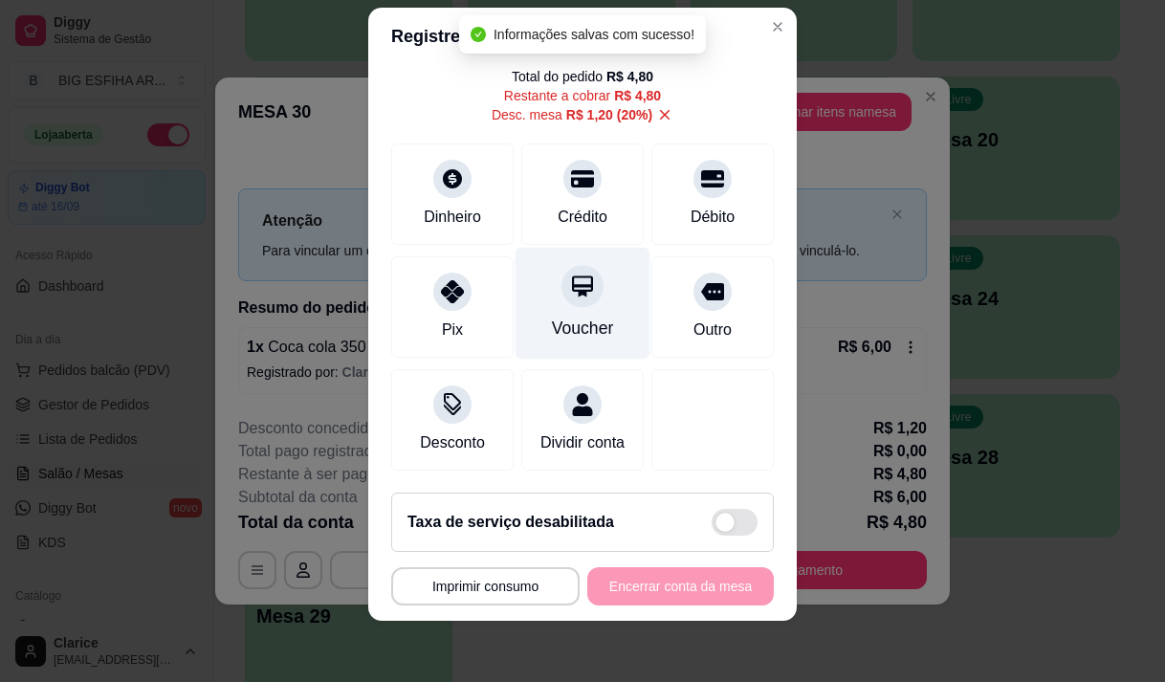
click at [542, 308] on div "Voucher" at bounding box center [582, 303] width 135 height 112
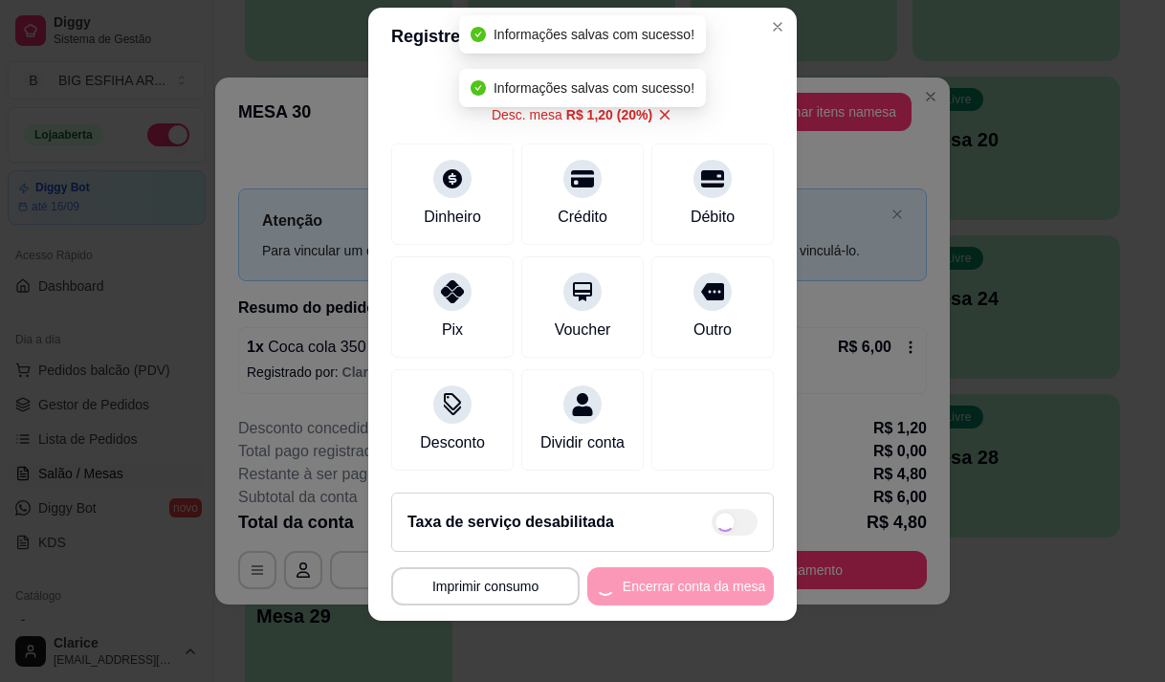
type input "R$ 0,00"
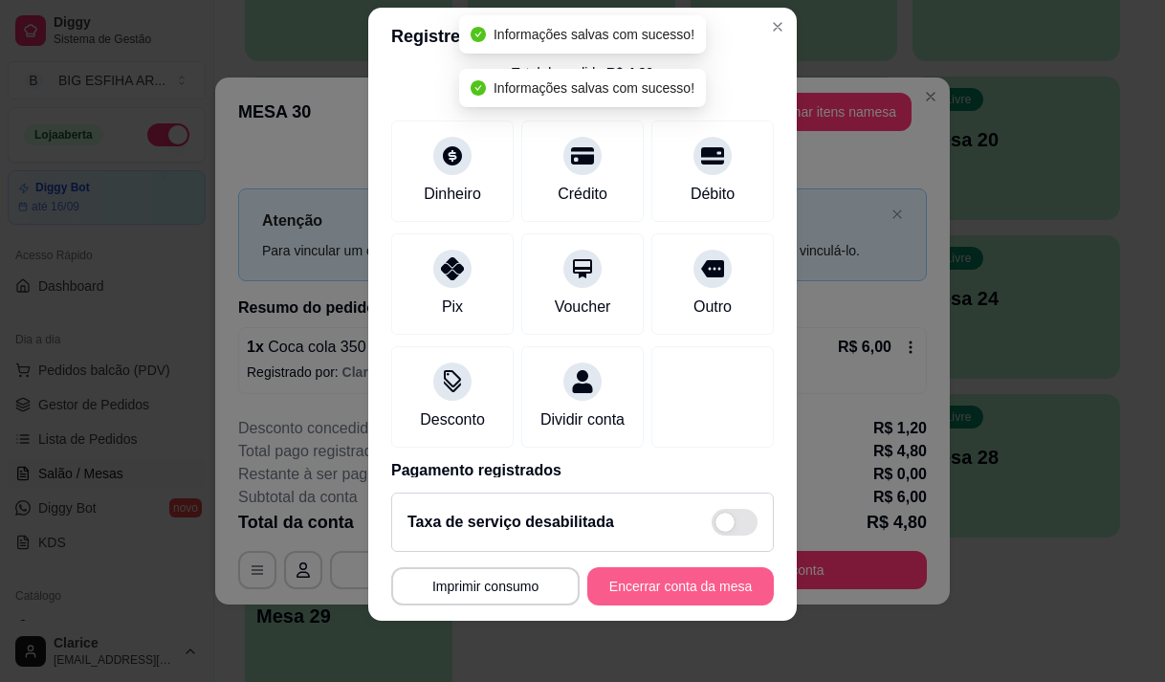
click at [665, 580] on button "Encerrar conta da mesa" at bounding box center [680, 586] width 186 height 38
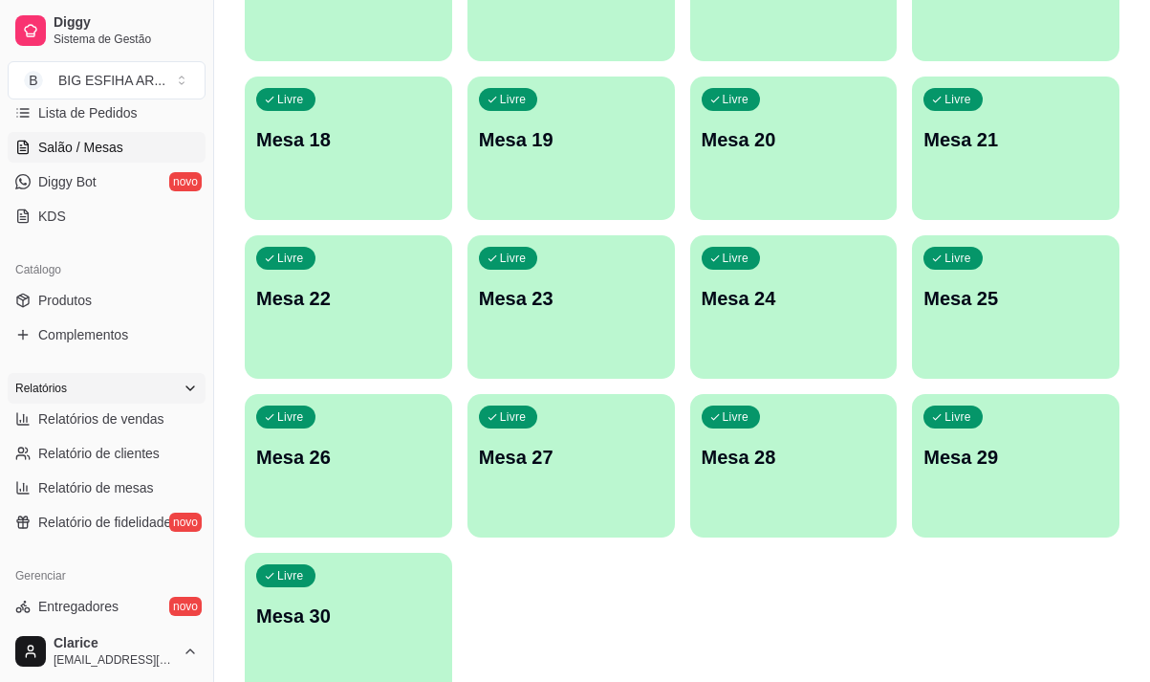
scroll to position [383, 0]
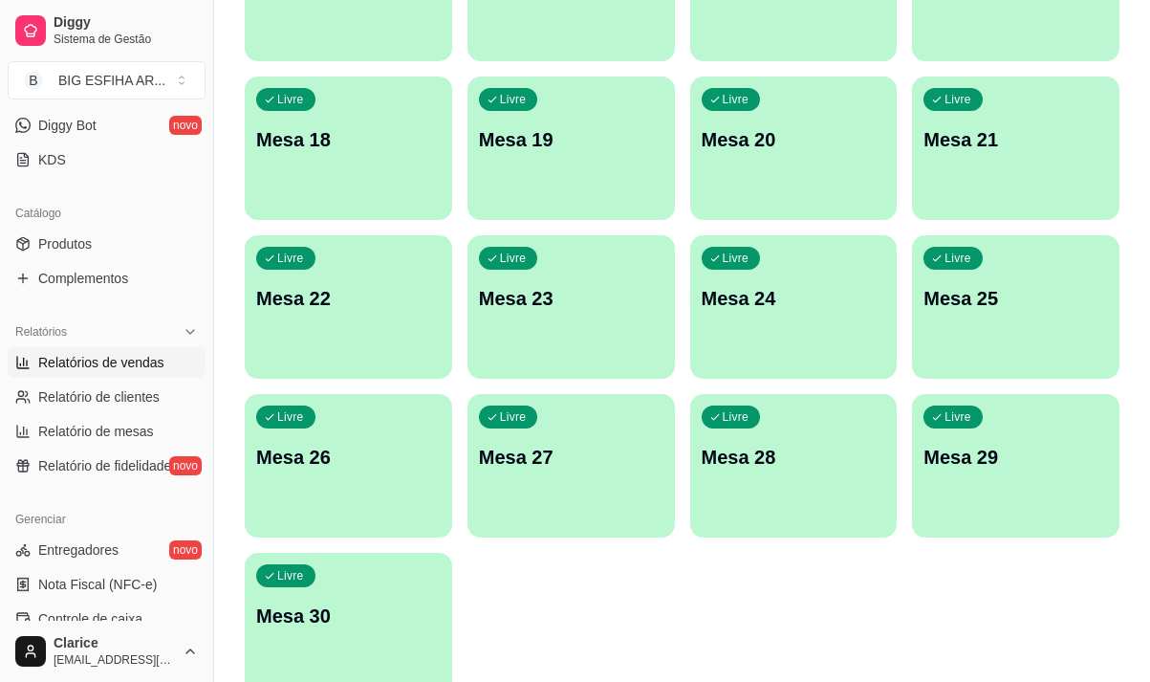
click at [102, 364] on span "Relatórios de vendas" at bounding box center [101, 362] width 126 height 19
select select "ALL"
select select "0"
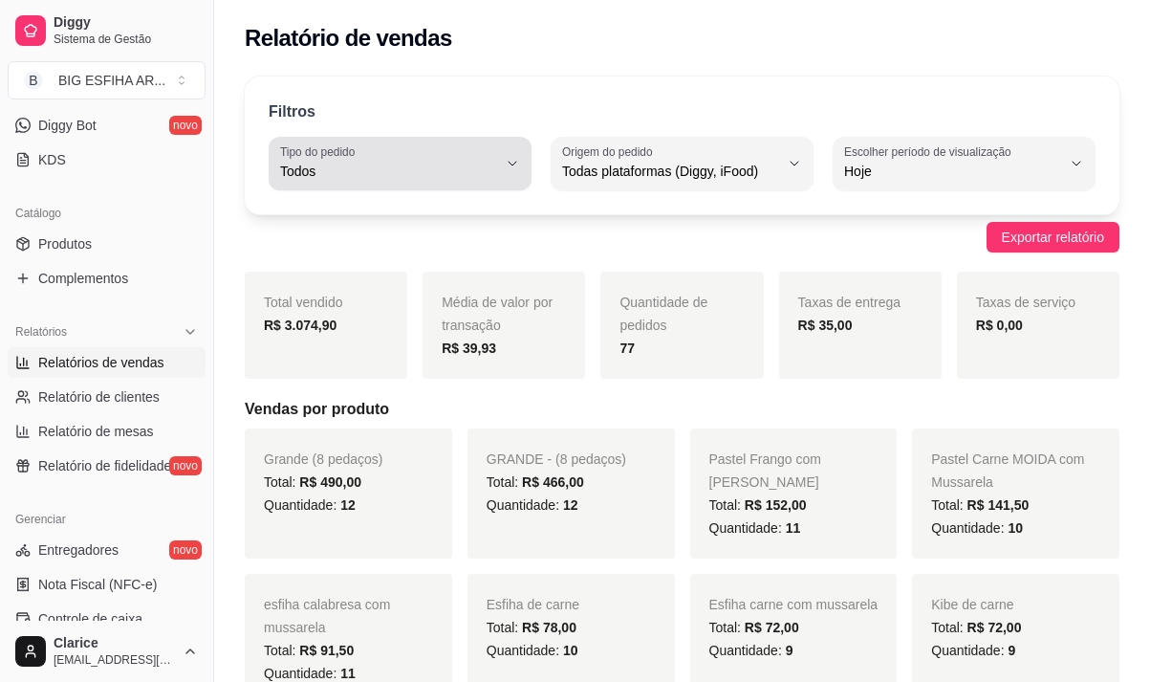
click at [405, 164] on span "Todos" at bounding box center [388, 171] width 217 height 19
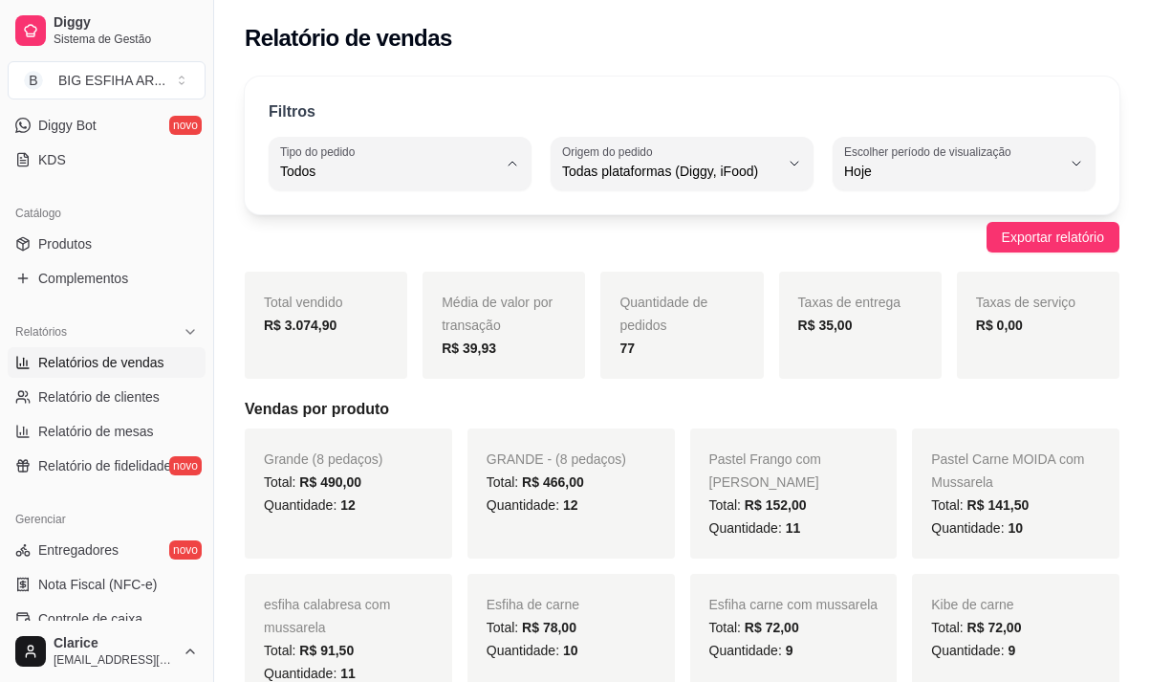
click at [397, 251] on span "Entrega" at bounding box center [391, 248] width 205 height 18
type input "DELIVERY"
select select "DELIVERY"
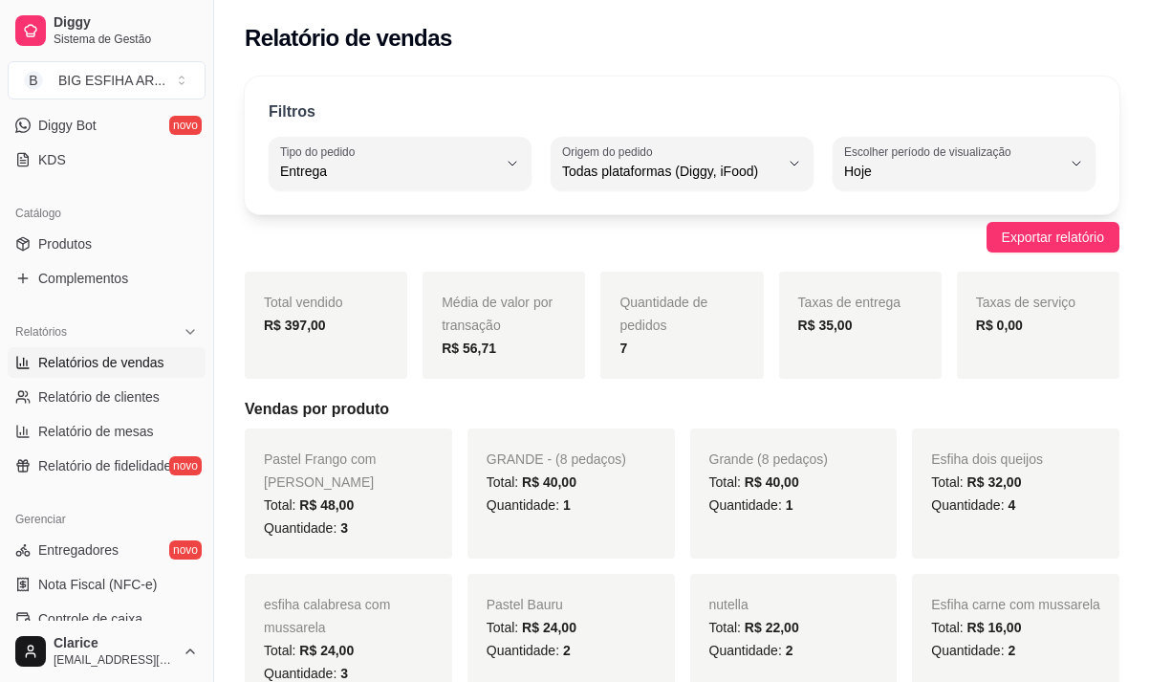
click at [198, 233] on div "Catálogo Produtos Complementos" at bounding box center [106, 245] width 213 height 111
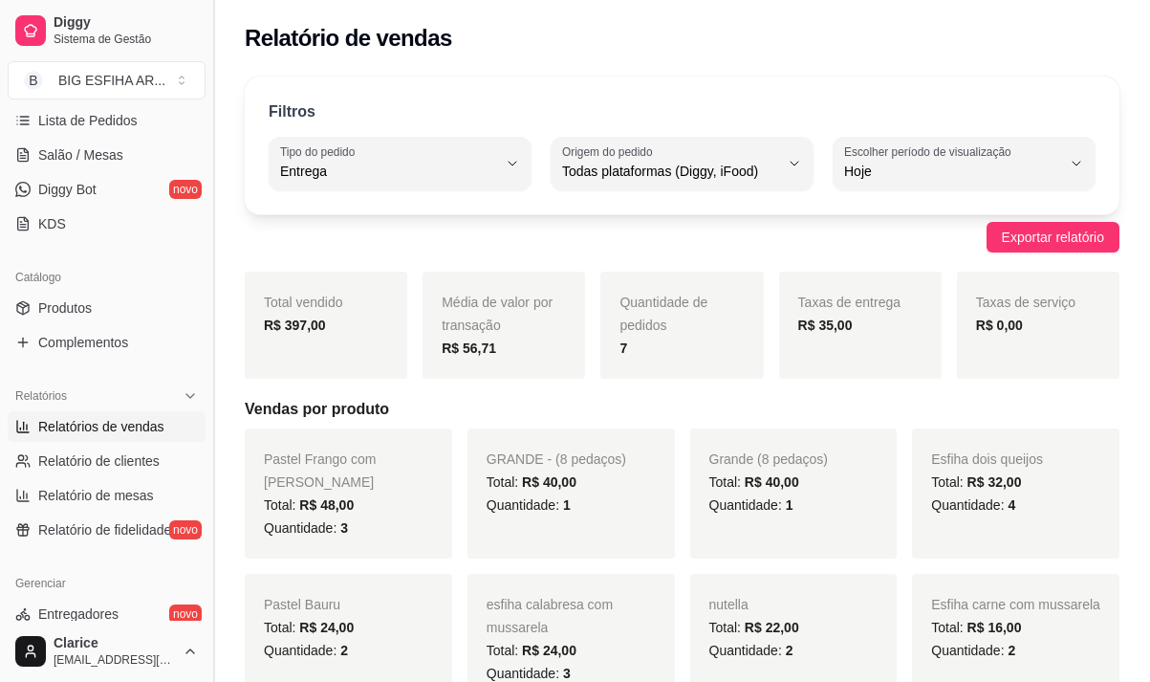
scroll to position [287, 0]
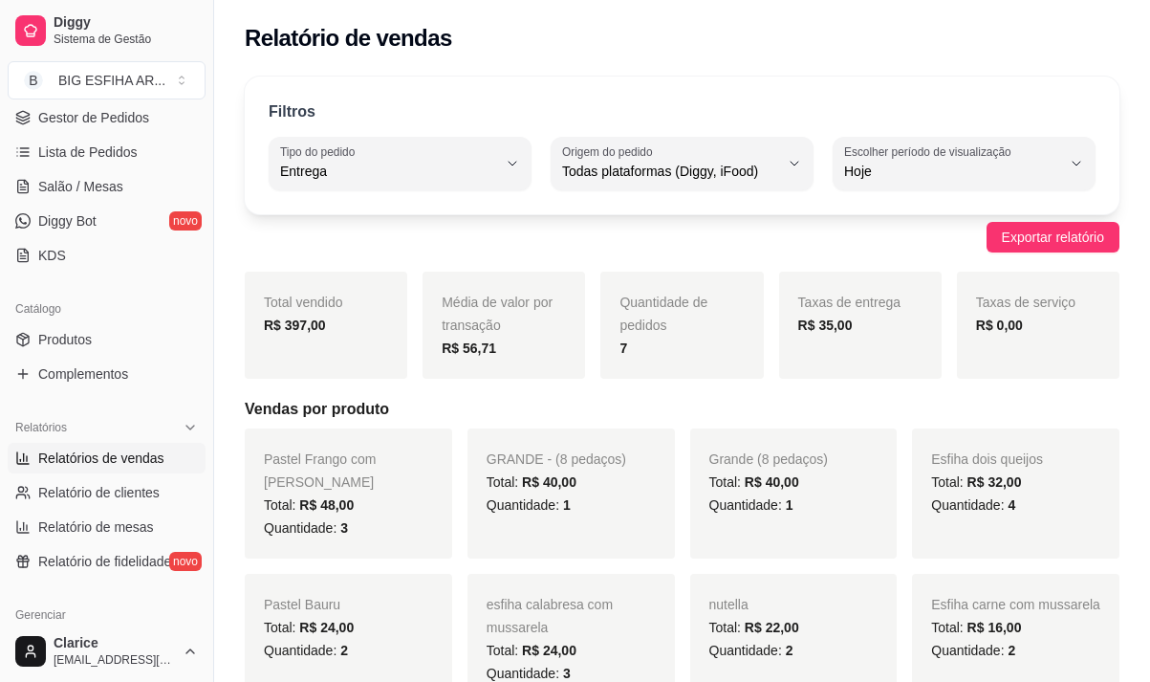
click at [187, 309] on div "Catálogo" at bounding box center [107, 309] width 198 height 31
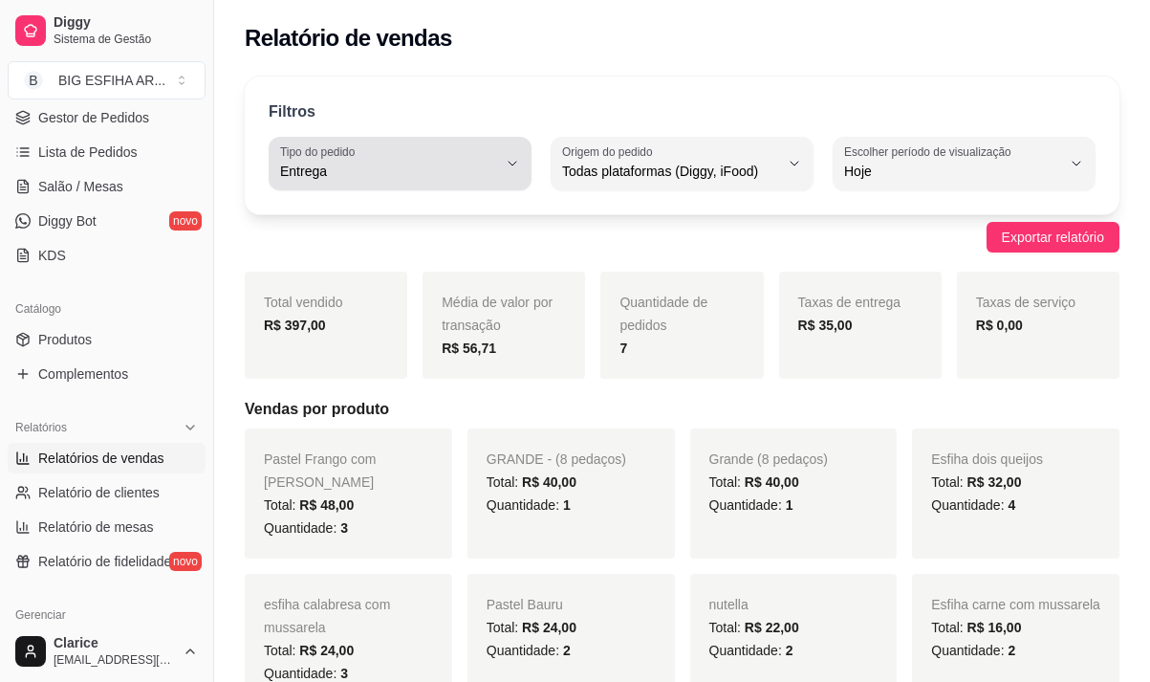
click at [405, 186] on button "Tipo do pedido Entrega" at bounding box center [400, 164] width 263 height 54
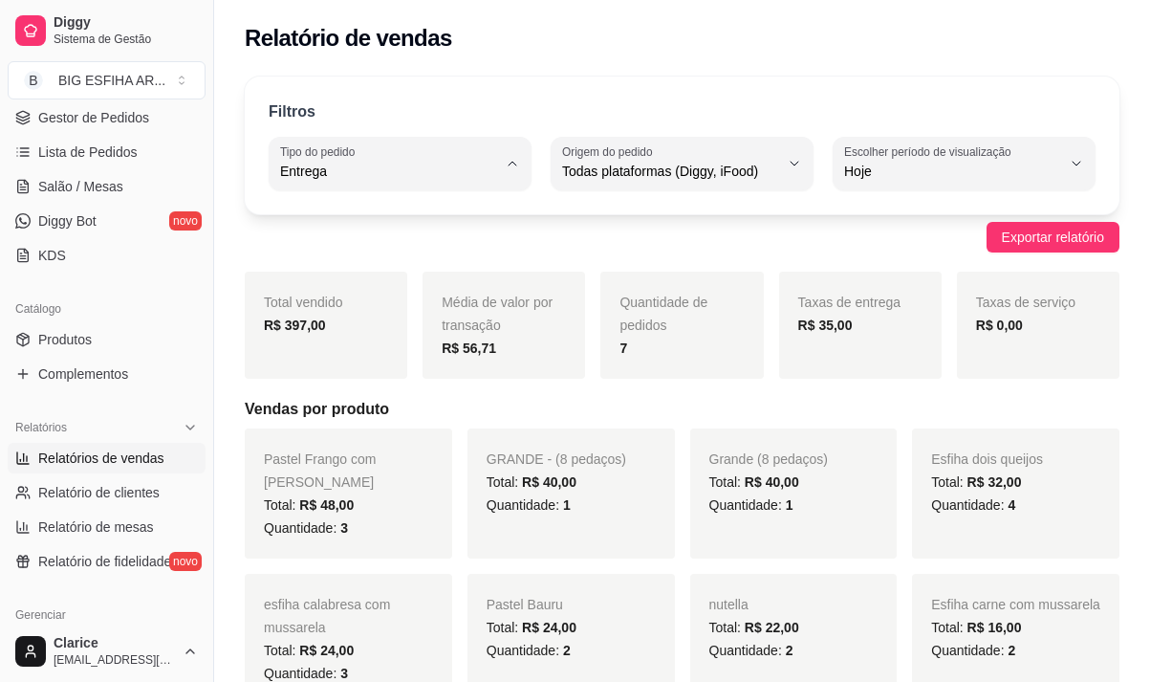
click at [393, 209] on span "Todos" at bounding box center [391, 217] width 205 height 18
type input "ALL"
select select "ALL"
